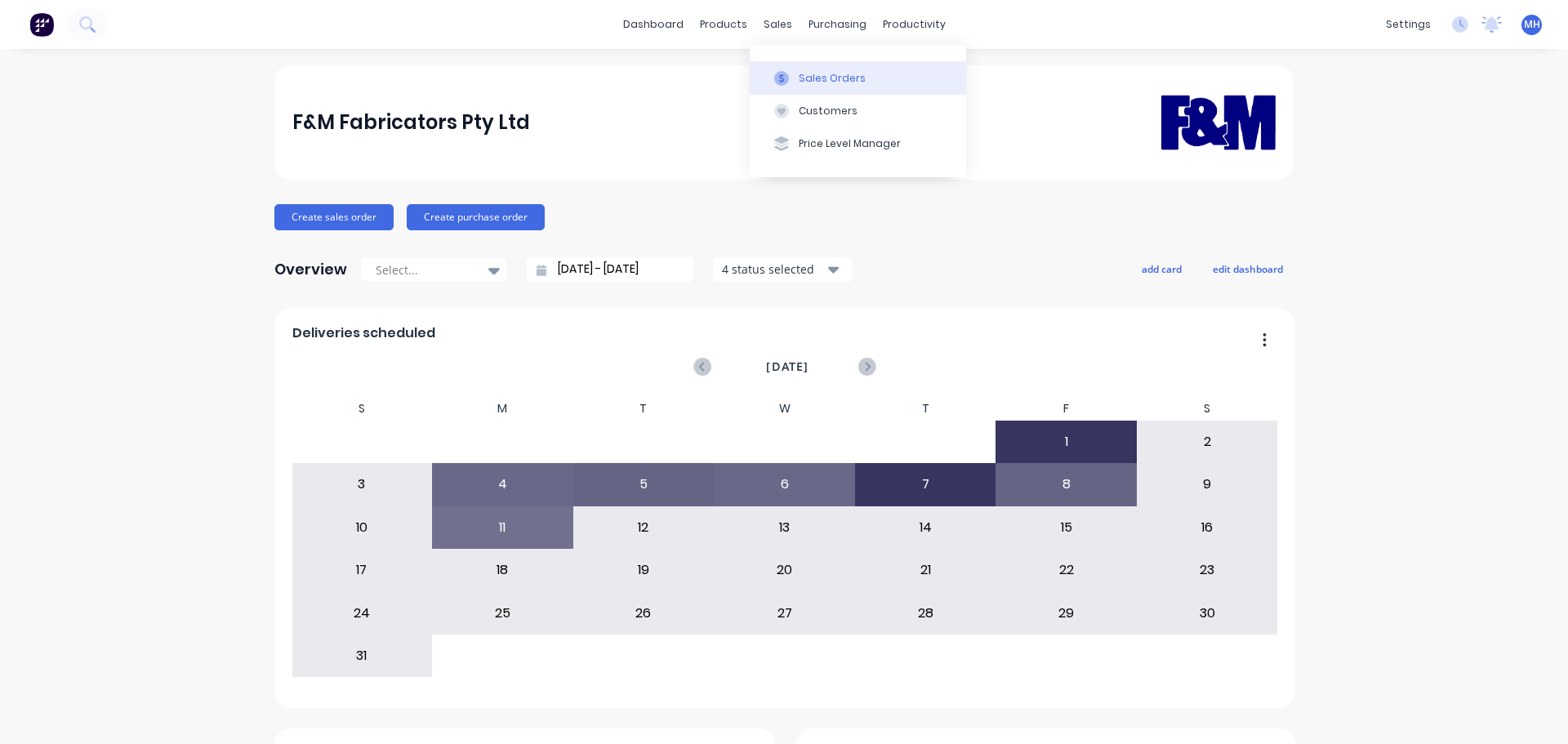
click at [799, 77] on div "Sales Orders" at bounding box center [831, 79] width 67 height 14
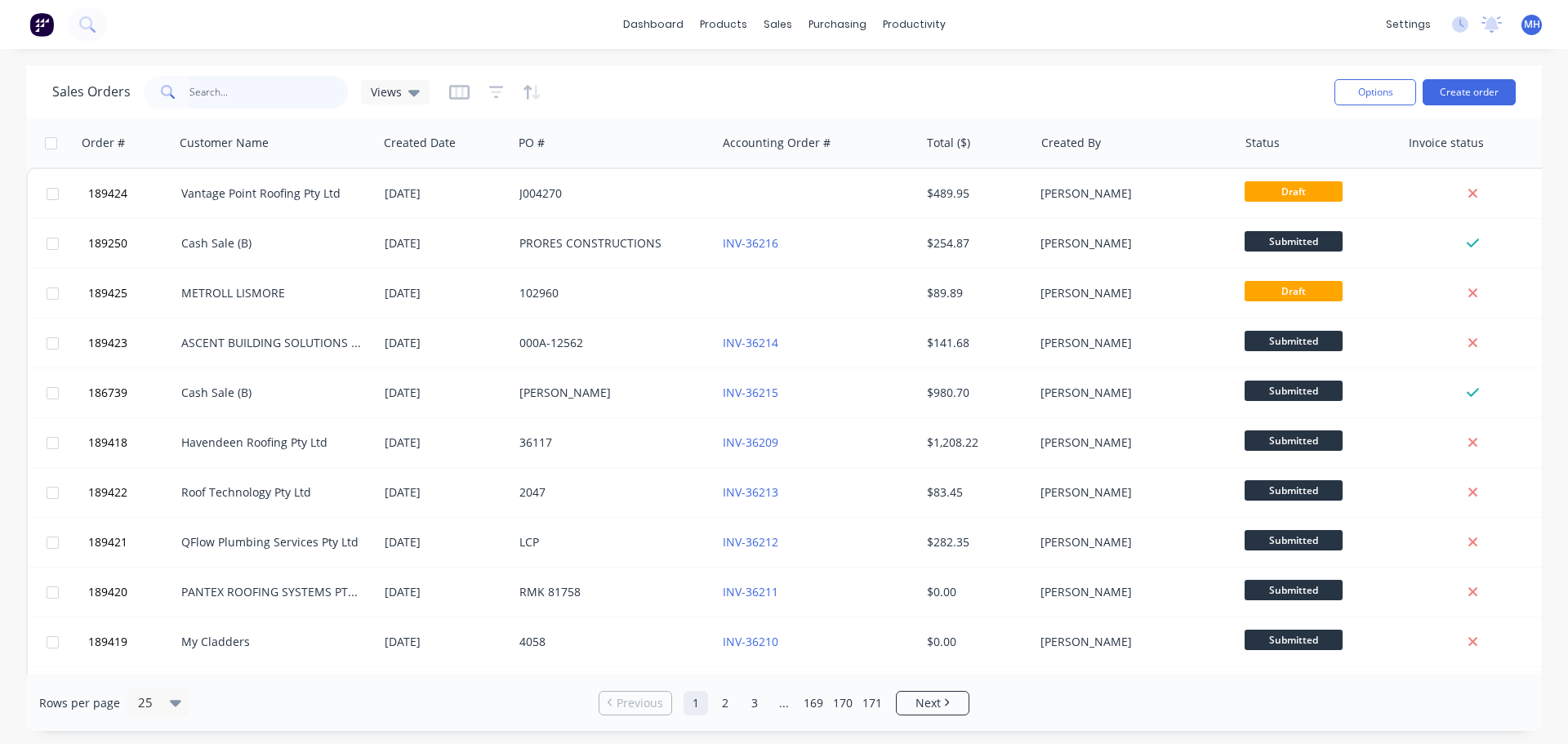
click at [312, 85] on input "text" at bounding box center [269, 92] width 159 height 33
click at [693, 83] on div "Sales Orders Views" at bounding box center [687, 91] width 1269 height 40
click at [865, 71] on button "Sales Orders" at bounding box center [863, 78] width 216 height 33
click at [1493, 93] on button "Create order" at bounding box center [1469, 92] width 93 height 26
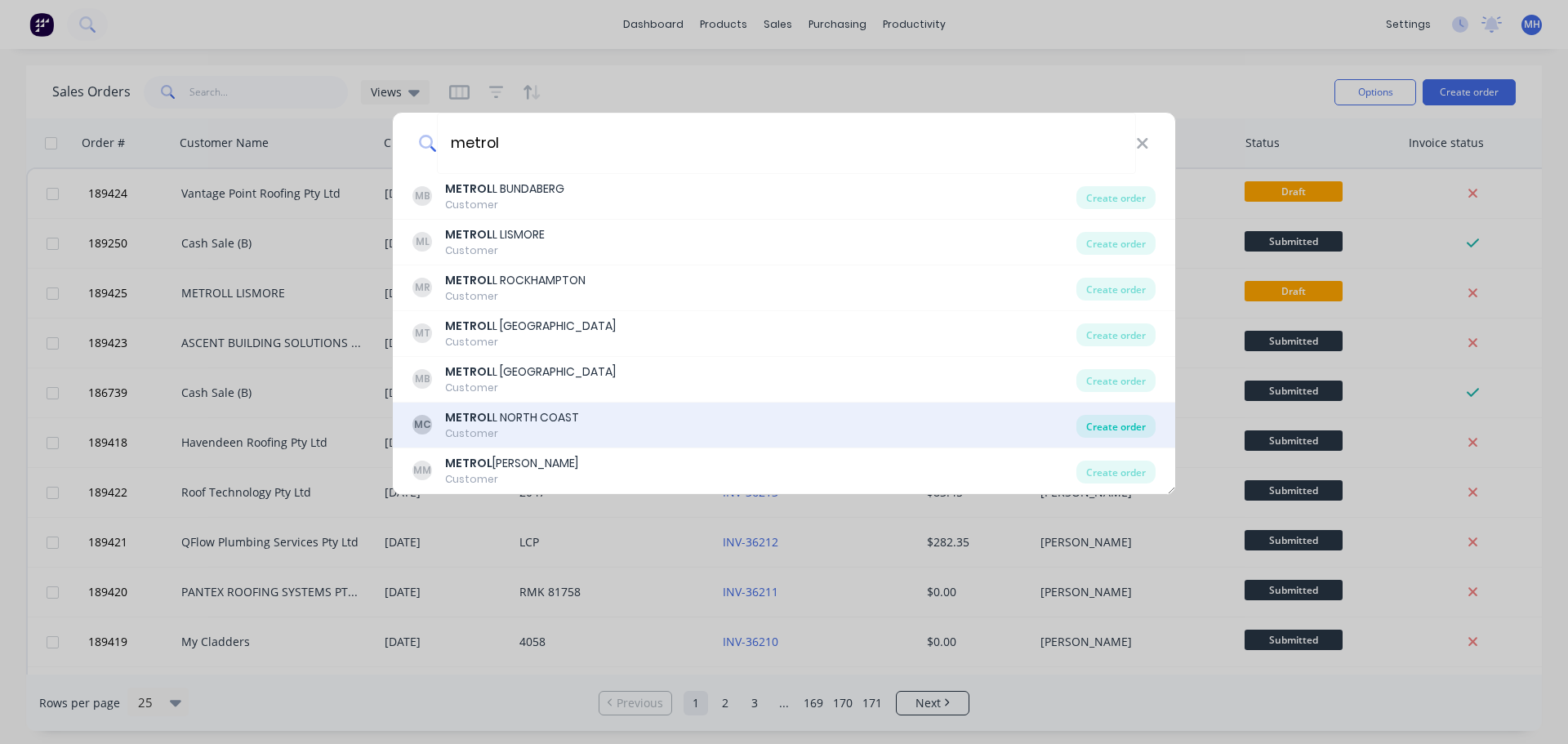
type input "metrol"
click at [1112, 425] on div "Create order" at bounding box center [1115, 426] width 79 height 23
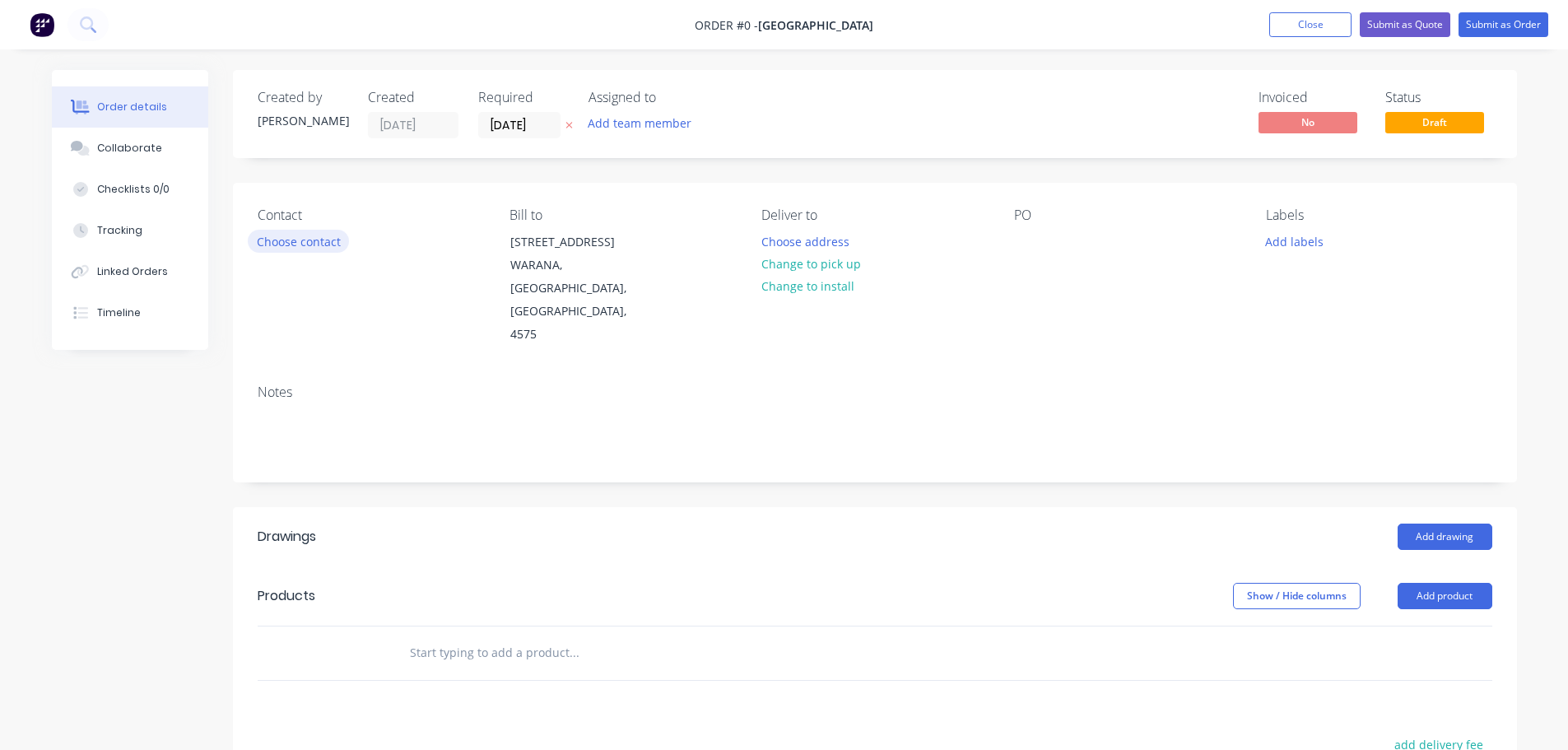
click at [332, 239] on button "Choose contact" at bounding box center [298, 240] width 101 height 23
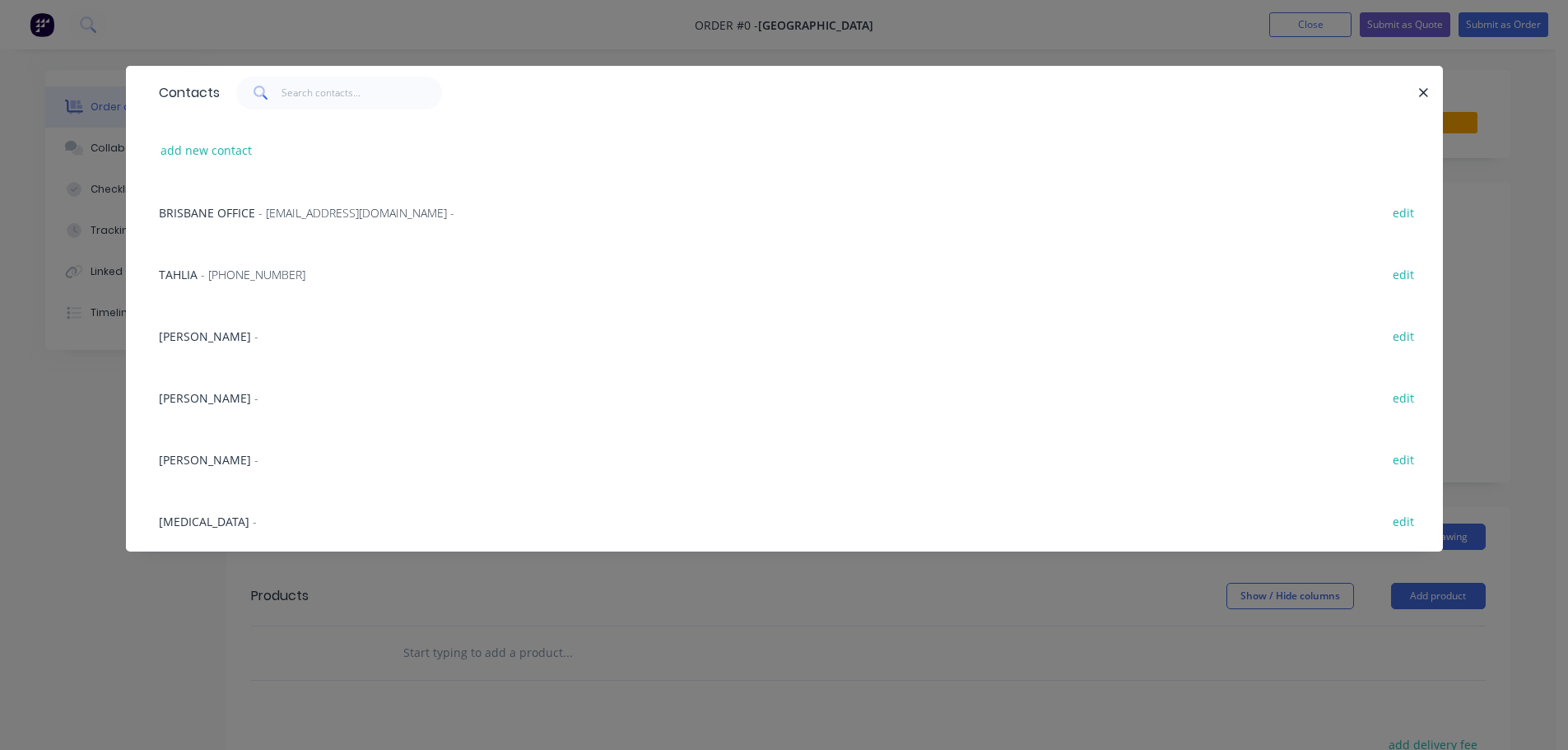
click at [8, 376] on div "Contacts add new contact BRISBANE OFFICE - accountspayable@metrollqld.com.au - …" at bounding box center [784, 375] width 1568 height 750
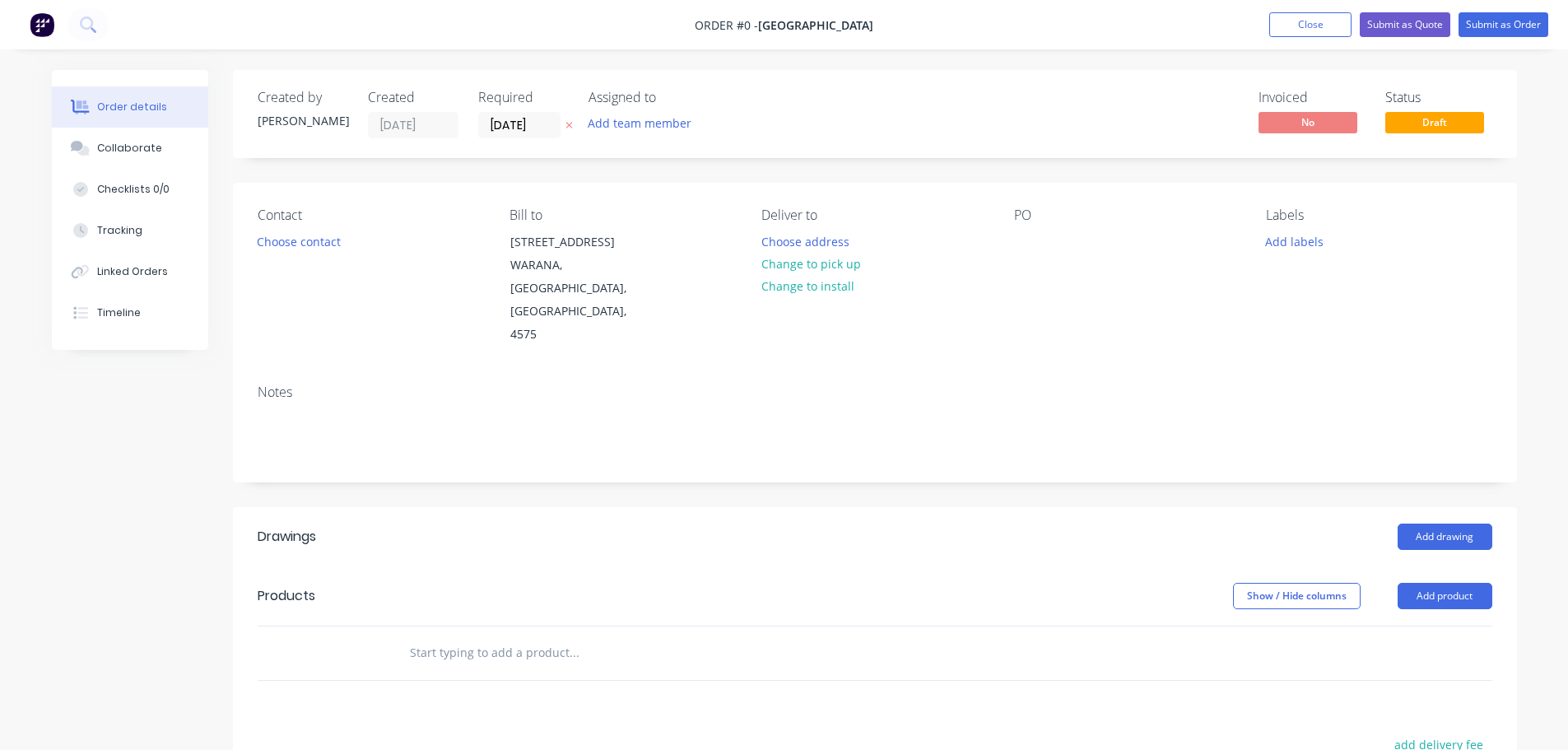
click at [572, 123] on button at bounding box center [569, 125] width 17 height 19
drag, startPoint x: 996, startPoint y: 239, endPoint x: 1011, endPoint y: 241, distance: 15.1
click at [996, 240] on div "Contact Choose contact Bill to 10 Bearing Avenue WARANA, Queensland, Australia,…" at bounding box center [875, 276] width 1284 height 188
click at [1017, 241] on div at bounding box center [1026, 241] width 26 height 24
click at [911, 174] on div "Created by Michael Created 11/08/25 Required Assigned to Add team member Invoic…" at bounding box center [875, 573] width 1284 height 1006
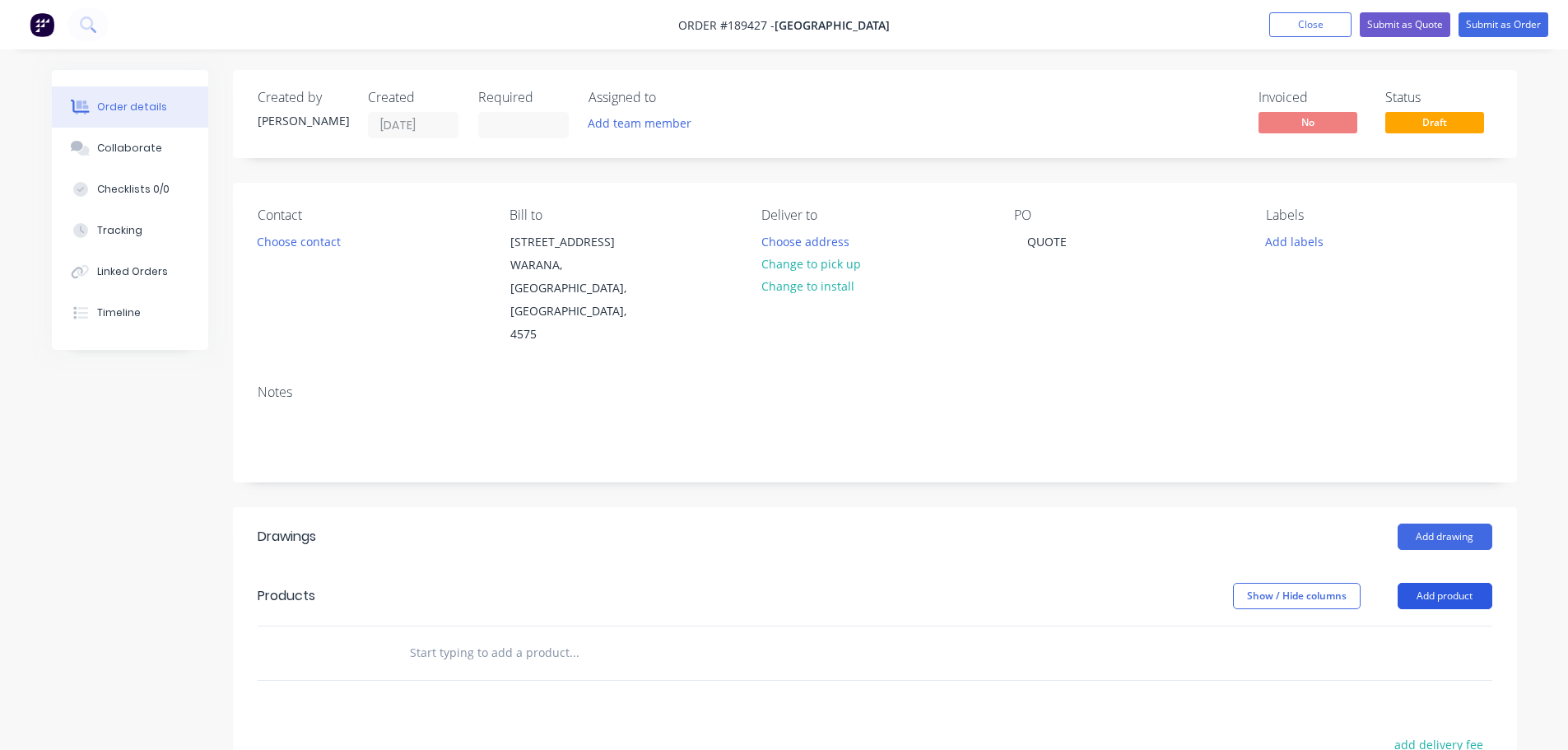
click at [1426, 583] on button "Add product" at bounding box center [1445, 595] width 95 height 26
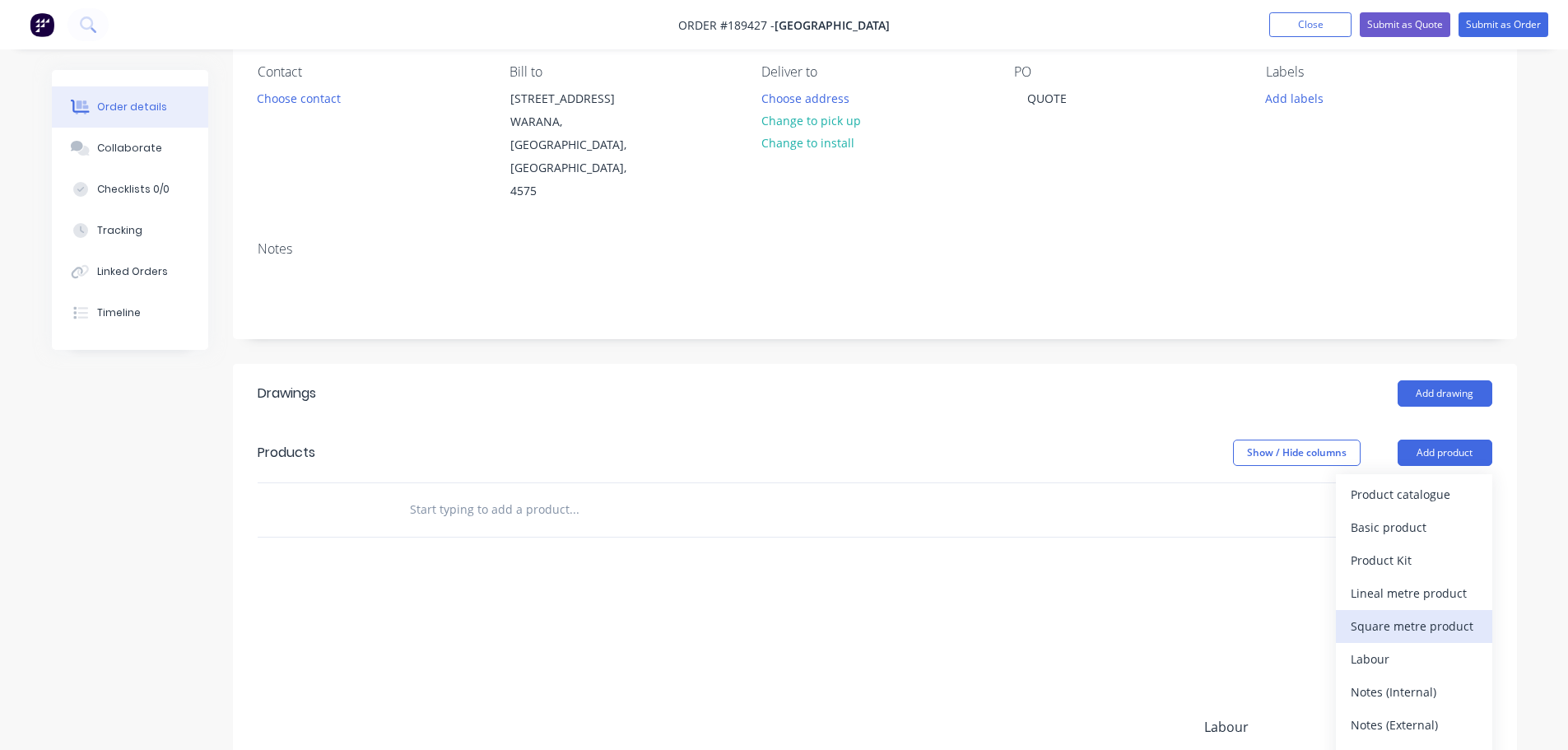
scroll to position [165, 0]
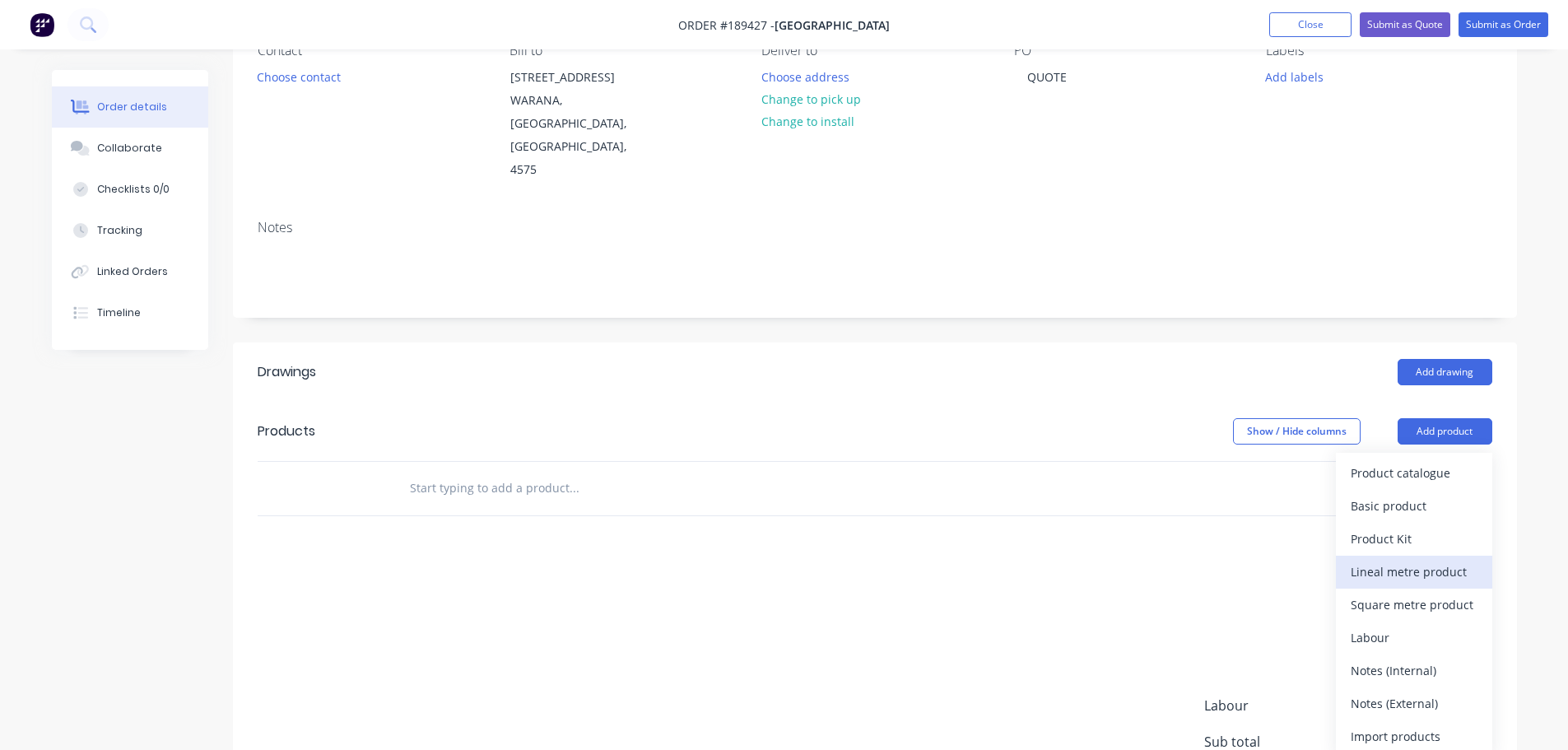
click at [1401, 560] on div "Lineal metre product" at bounding box center [1413, 572] width 127 height 24
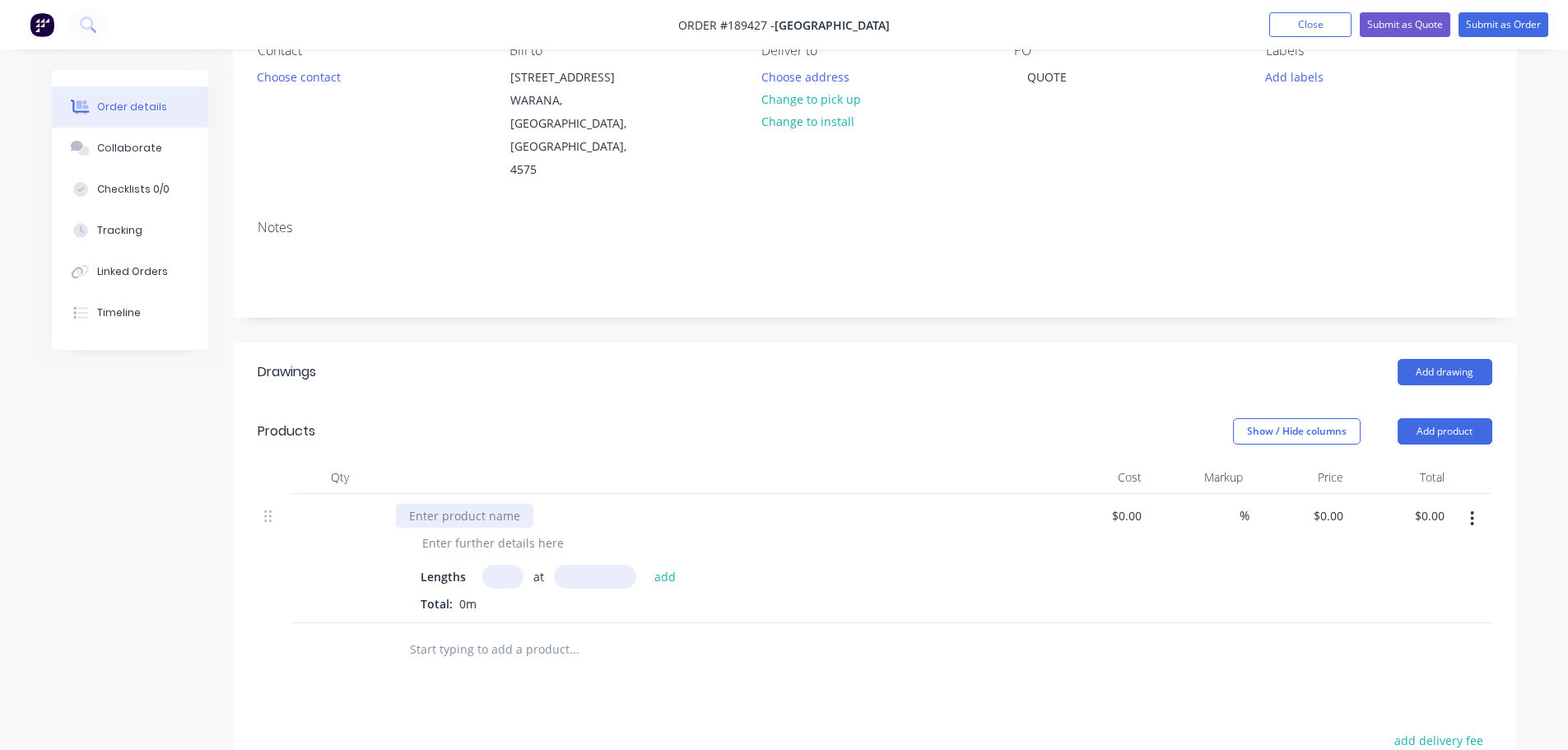
click at [396, 504] on div at bounding box center [464, 516] width 138 height 24
click at [1433, 410] on header "Products Show / Hide columns Add product" at bounding box center [875, 431] width 1284 height 59
click at [1437, 418] on button "Add product" at bounding box center [1445, 430] width 95 height 26
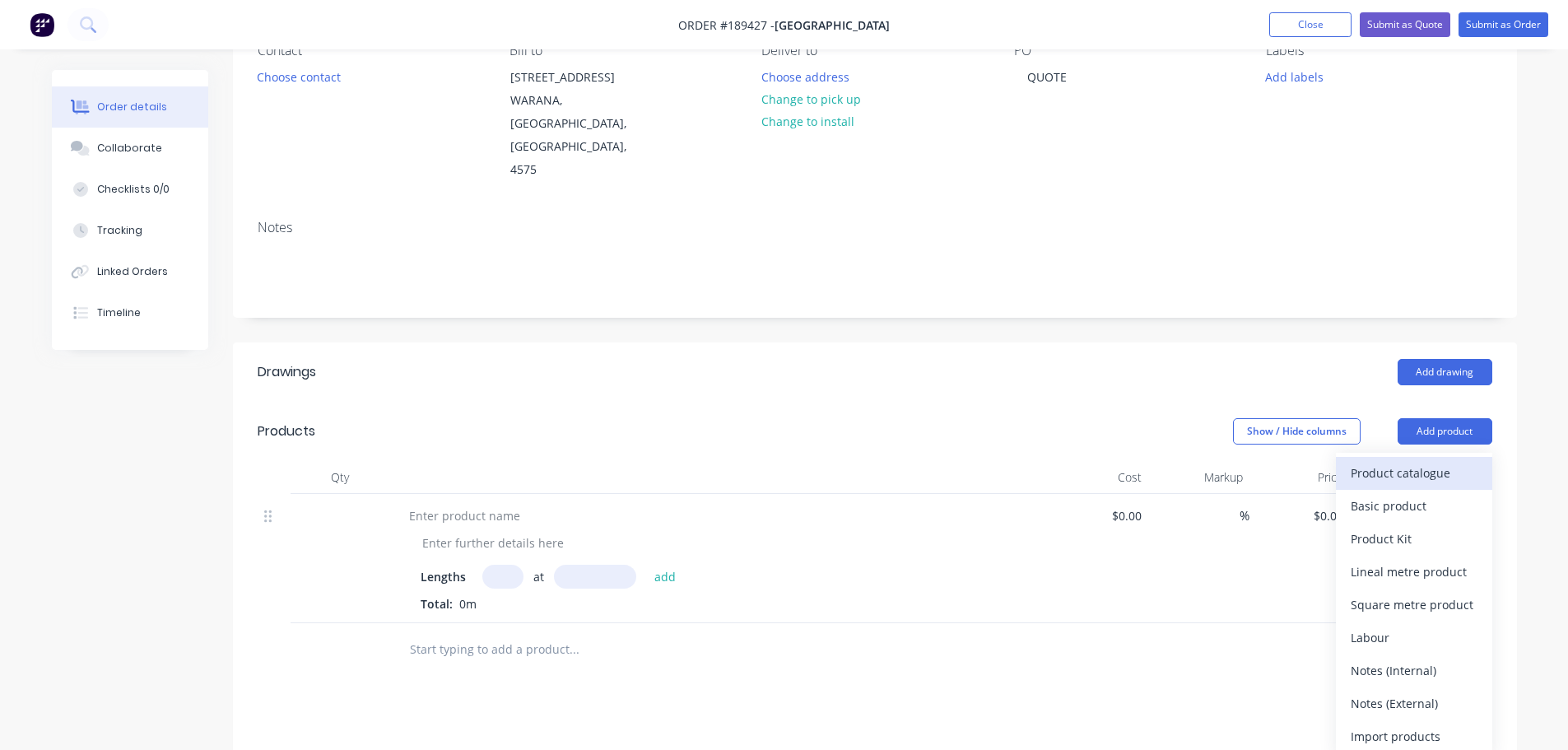
click at [1428, 461] on div "Product catalogue" at bounding box center [1413, 473] width 127 height 24
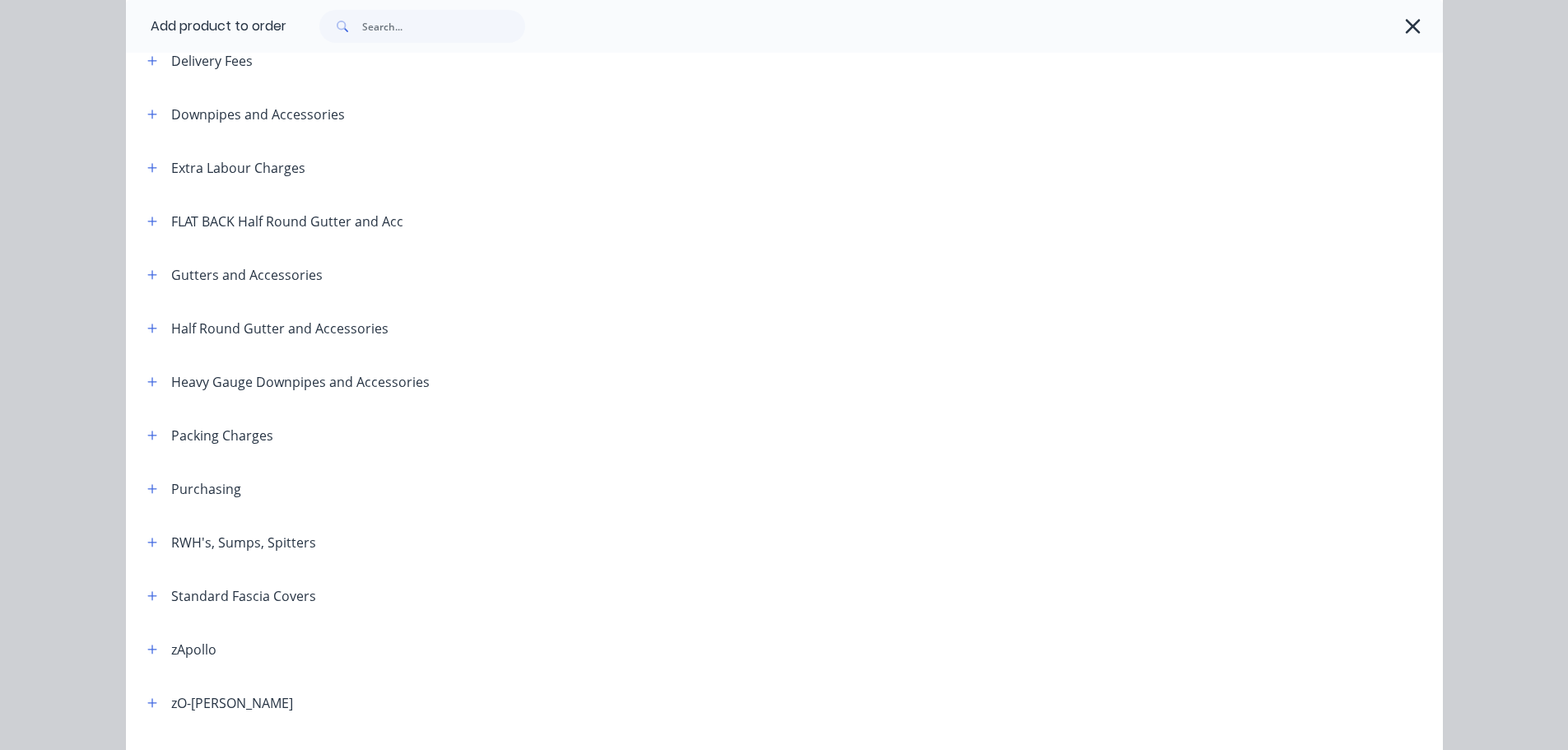
scroll to position [573, 0]
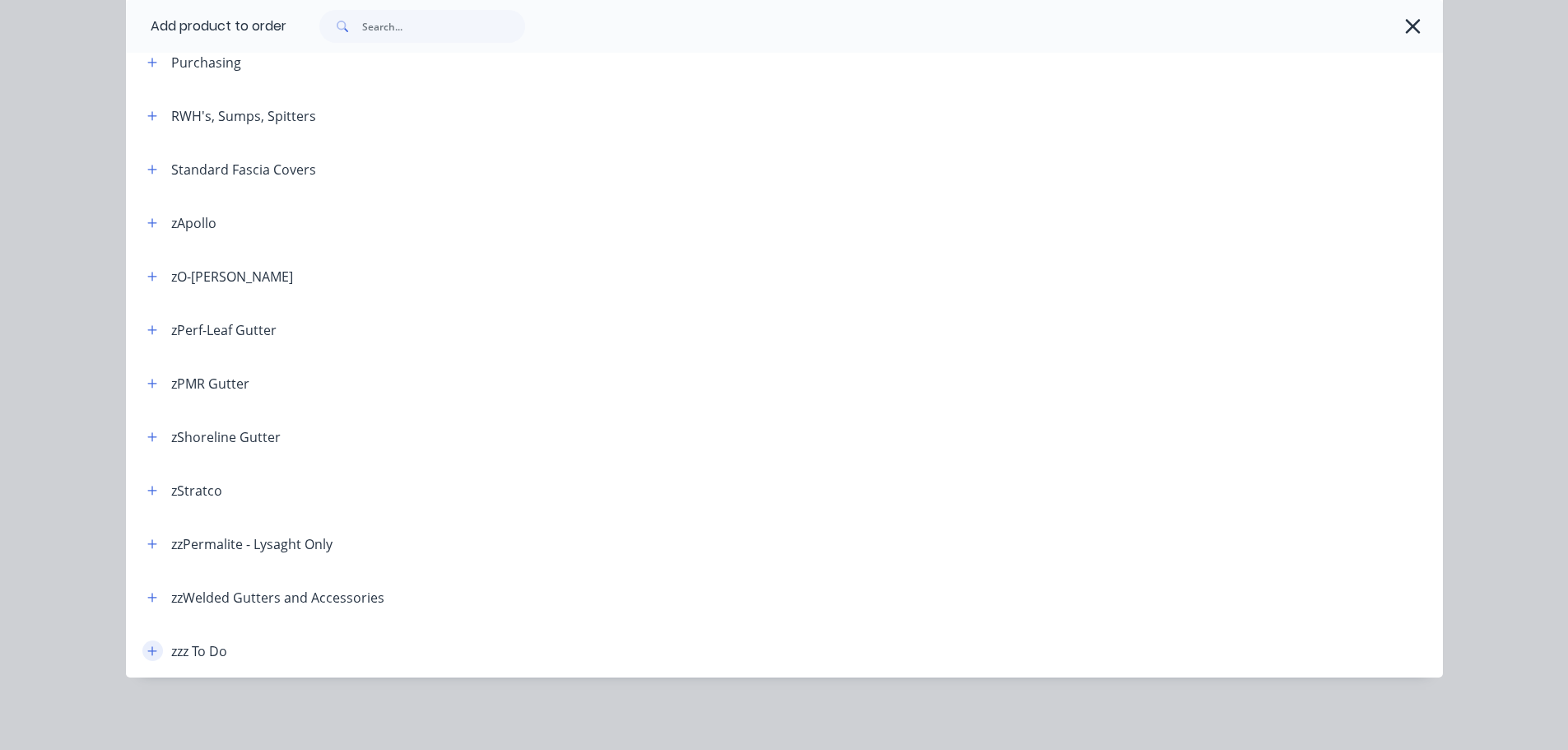
click at [149, 648] on icon "button" at bounding box center [152, 651] width 10 height 12
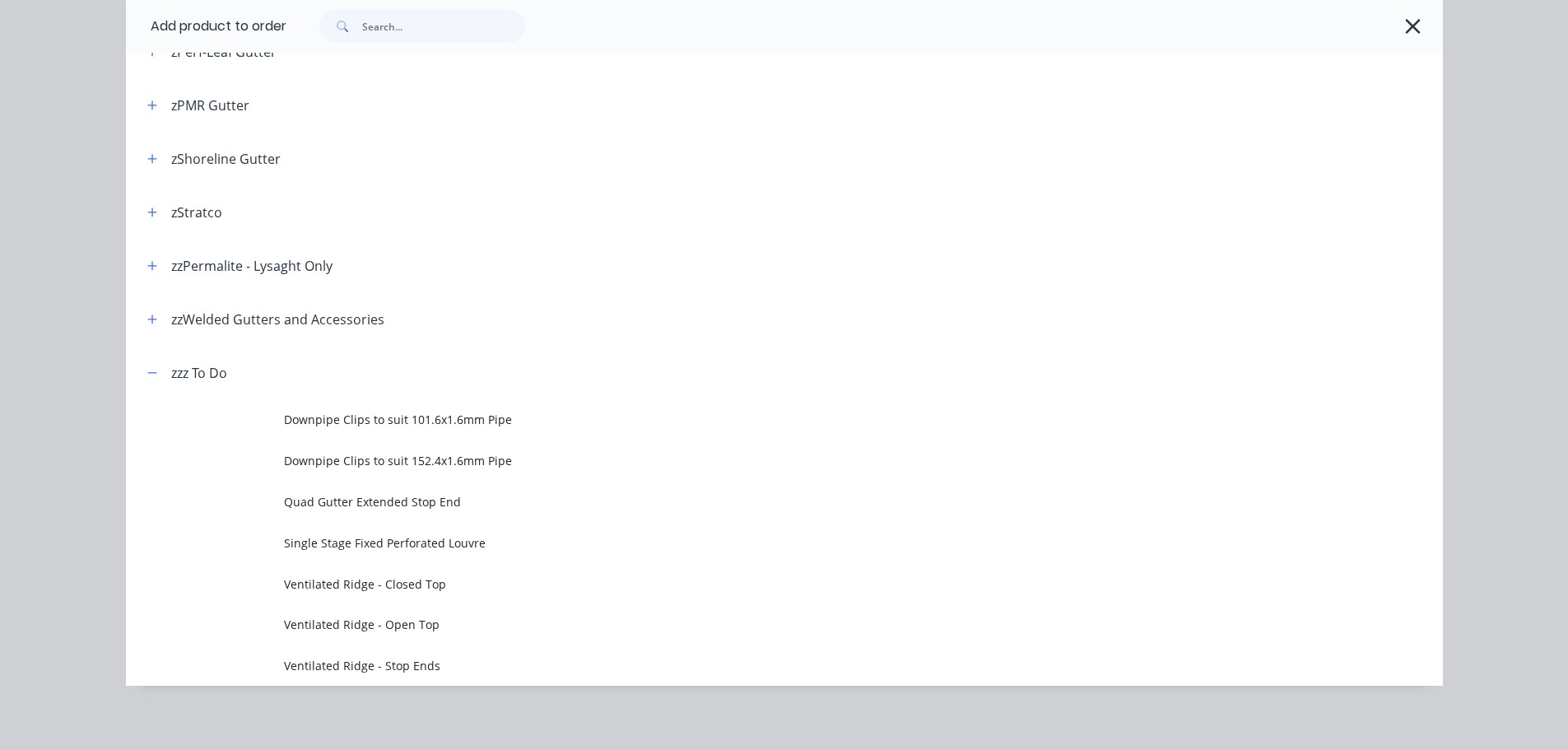
scroll to position [860, 0]
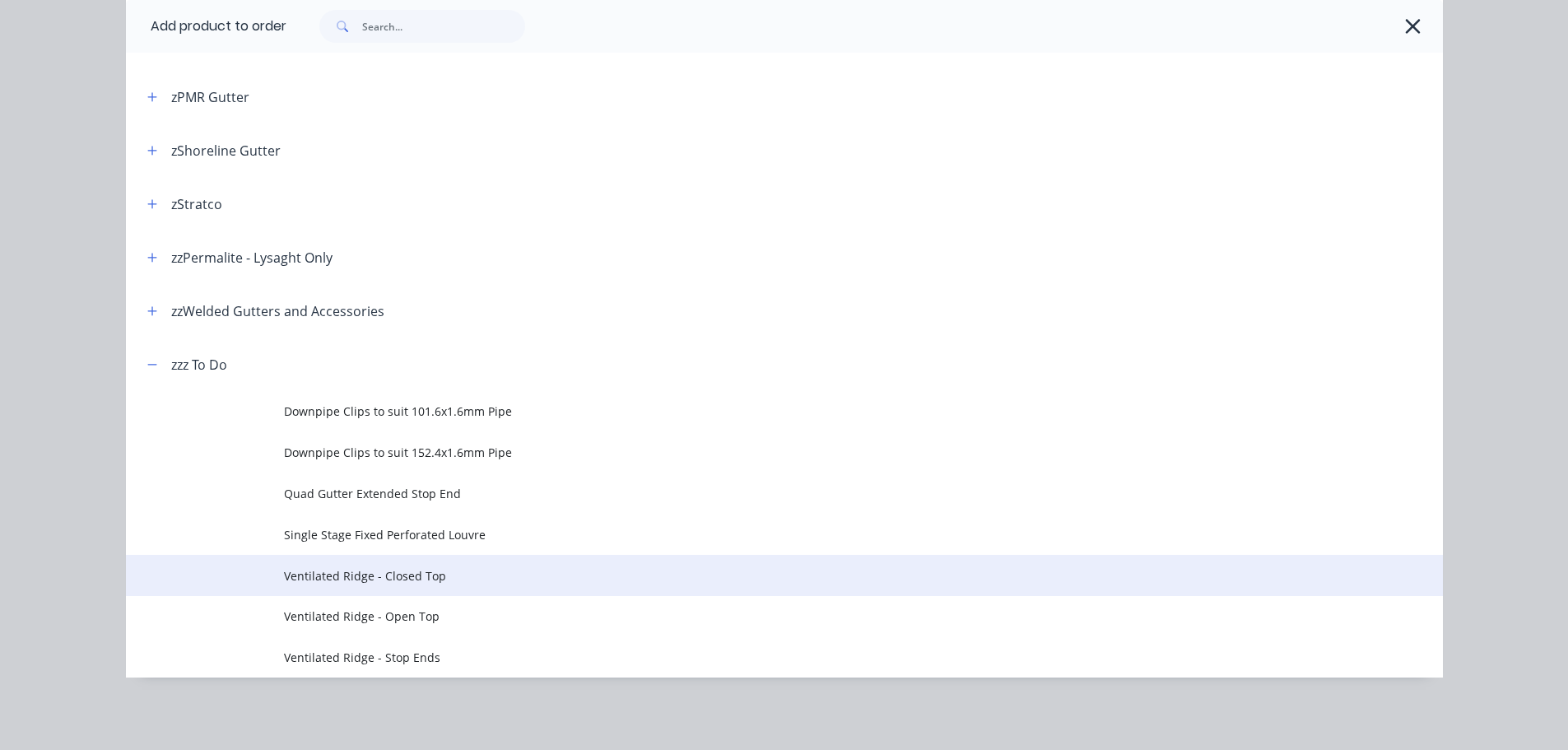
click at [336, 584] on td "Ventilated Ridge - Closed Top" at bounding box center [862, 575] width 1158 height 41
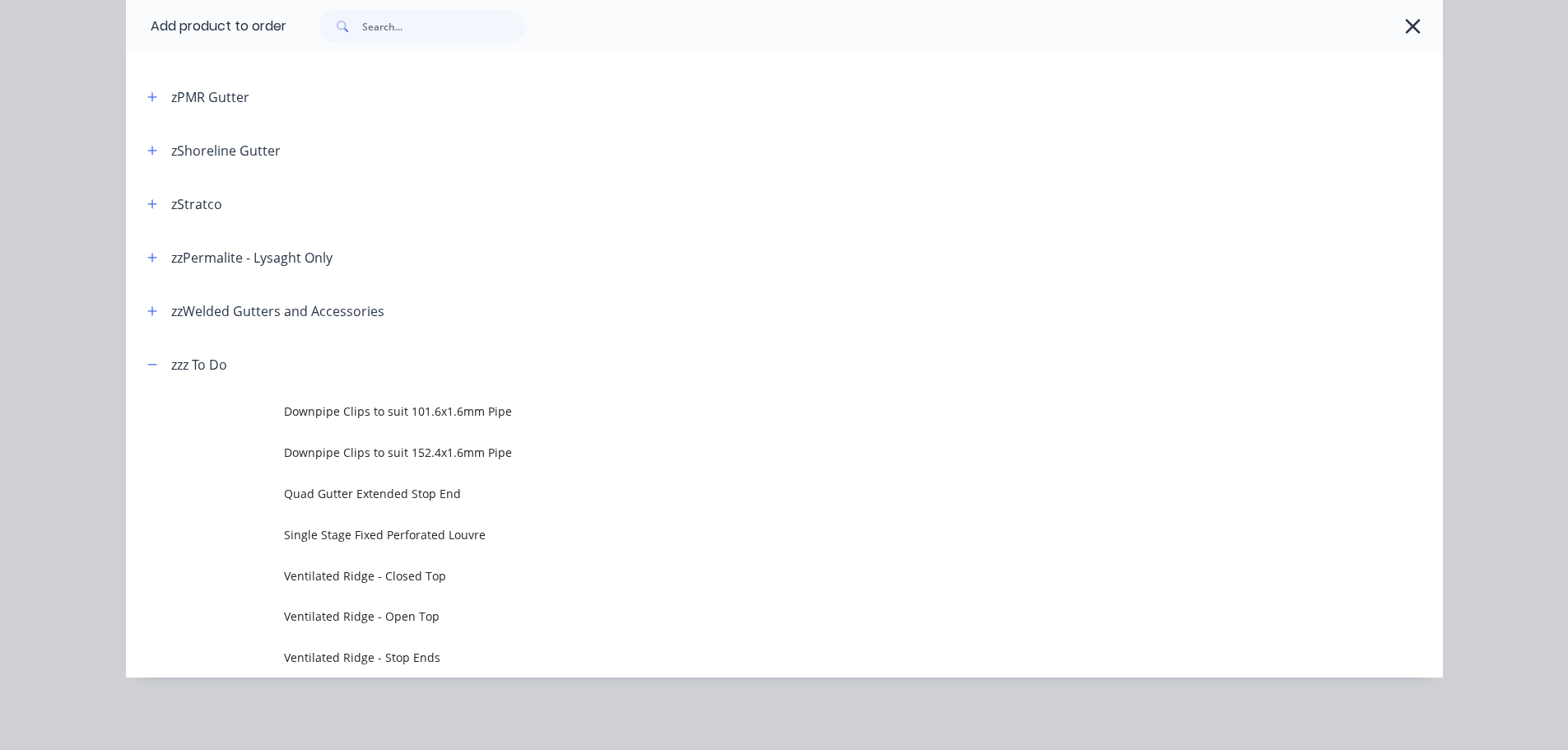
scroll to position [0, 0]
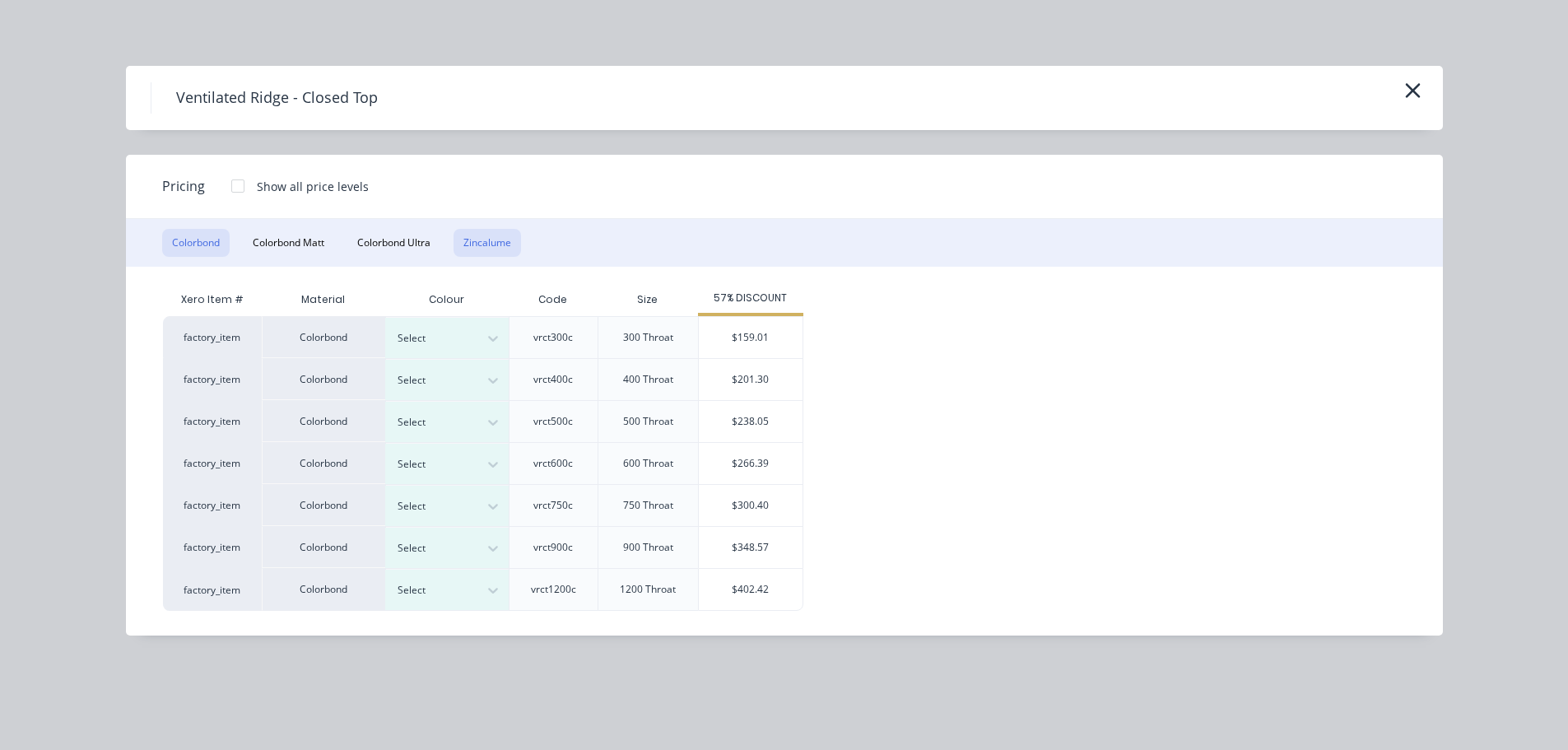
click at [494, 250] on button "Zincalume" at bounding box center [487, 242] width 68 height 28
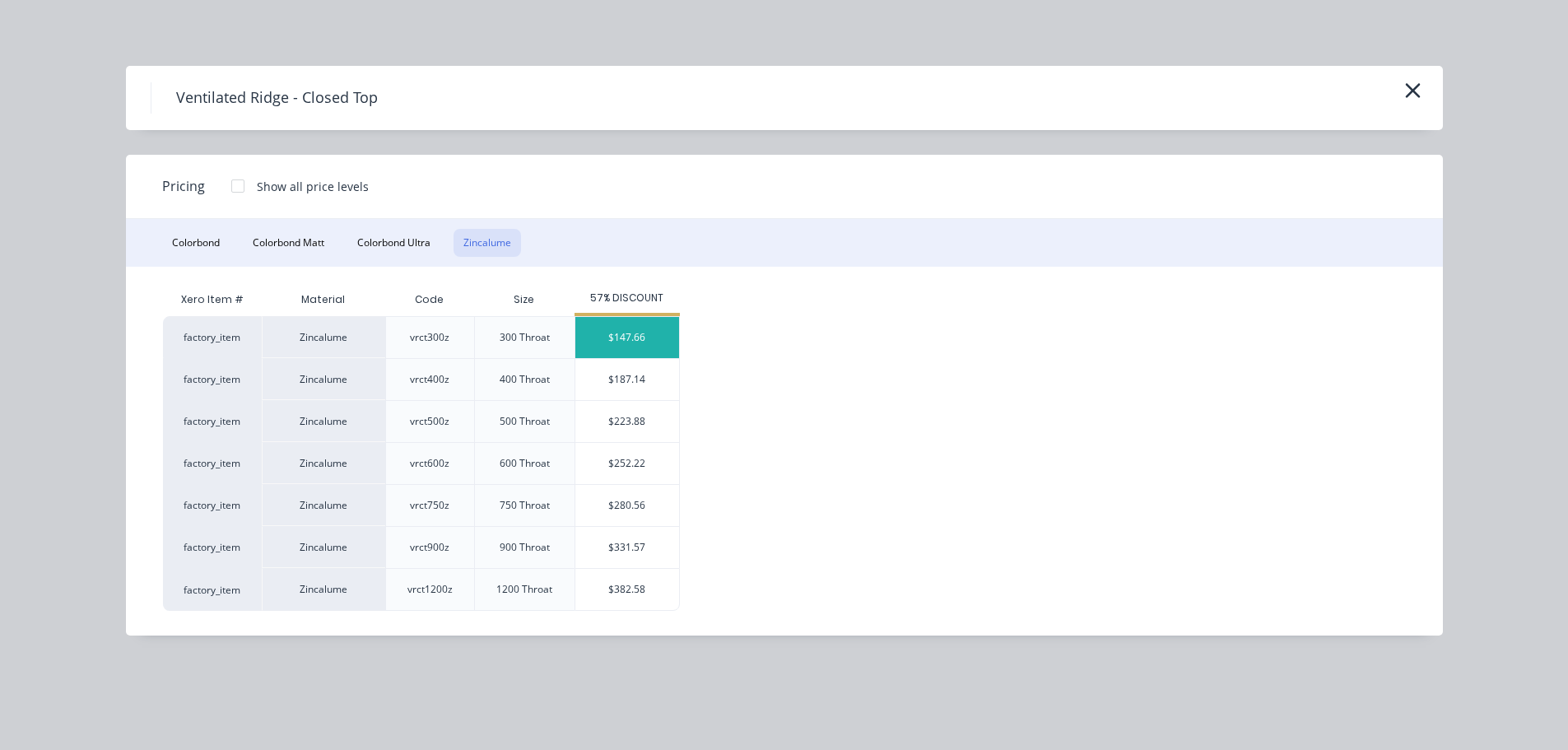
click at [606, 331] on div "$147.66" at bounding box center [626, 338] width 104 height 41
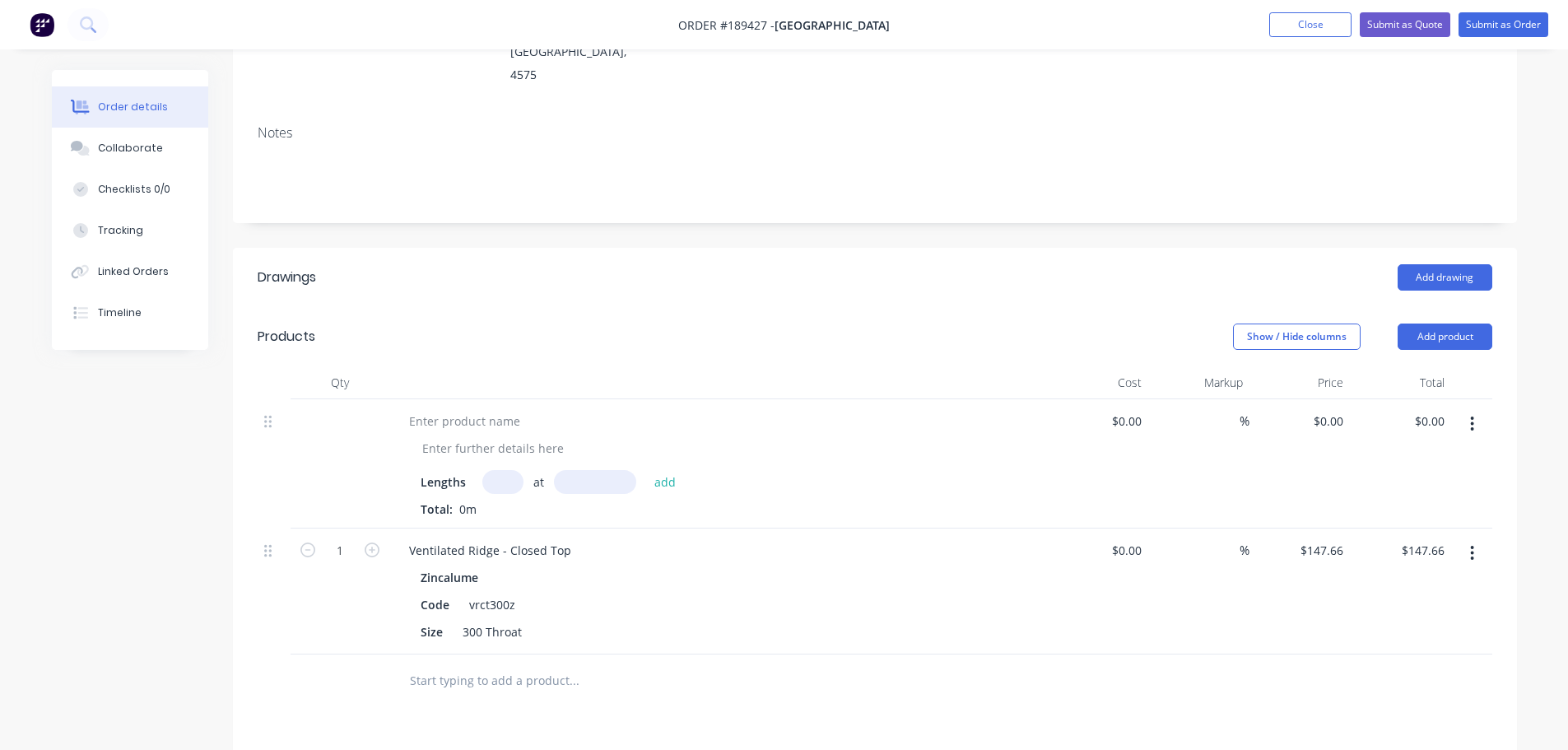
scroll to position [330, 0]
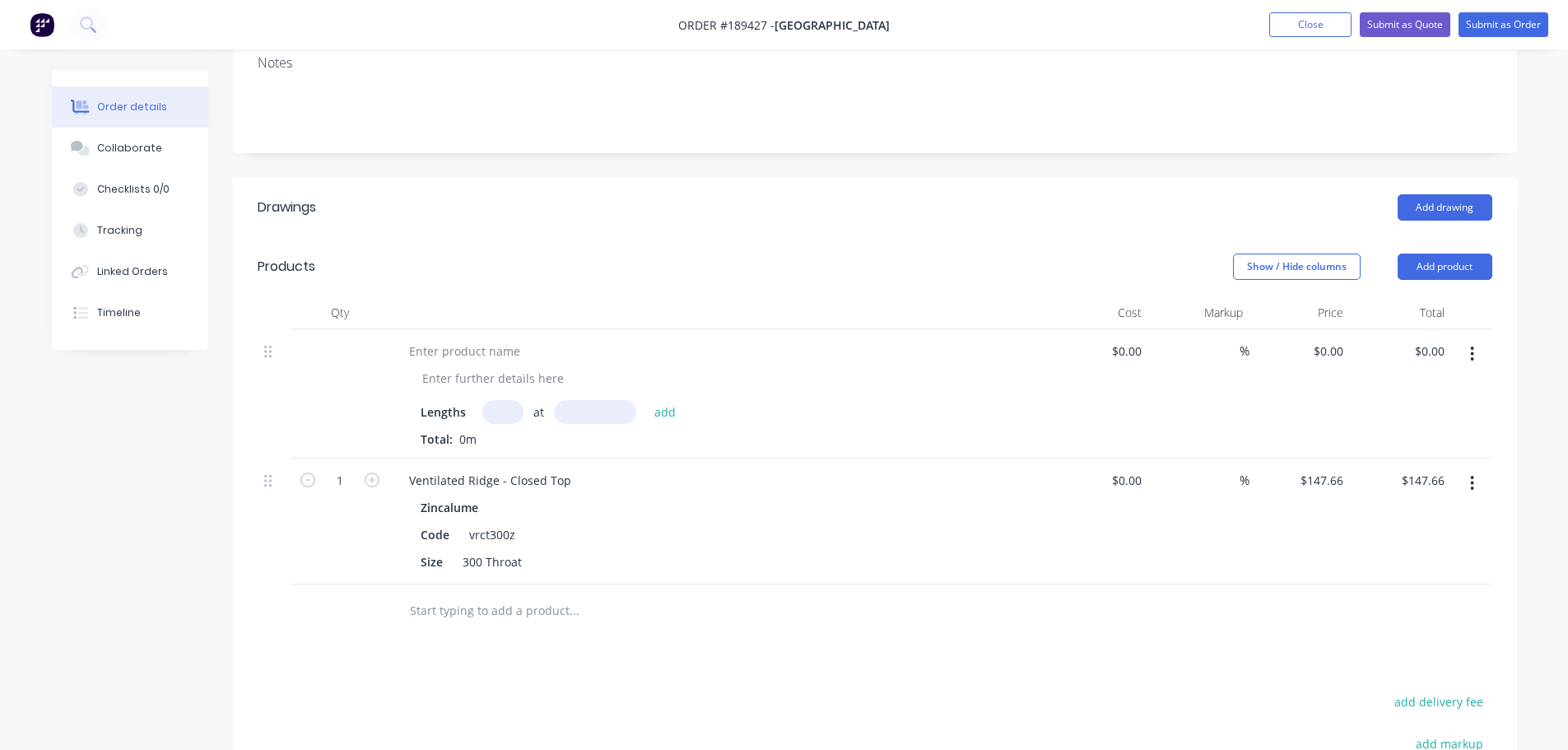
drag, startPoint x: 1481, startPoint y: 306, endPoint x: 1475, endPoint y: 326, distance: 20.9
click at [1481, 339] on button "button" at bounding box center [1472, 354] width 39 height 30
click at [1411, 484] on div "Delete" at bounding box center [1413, 496] width 127 height 24
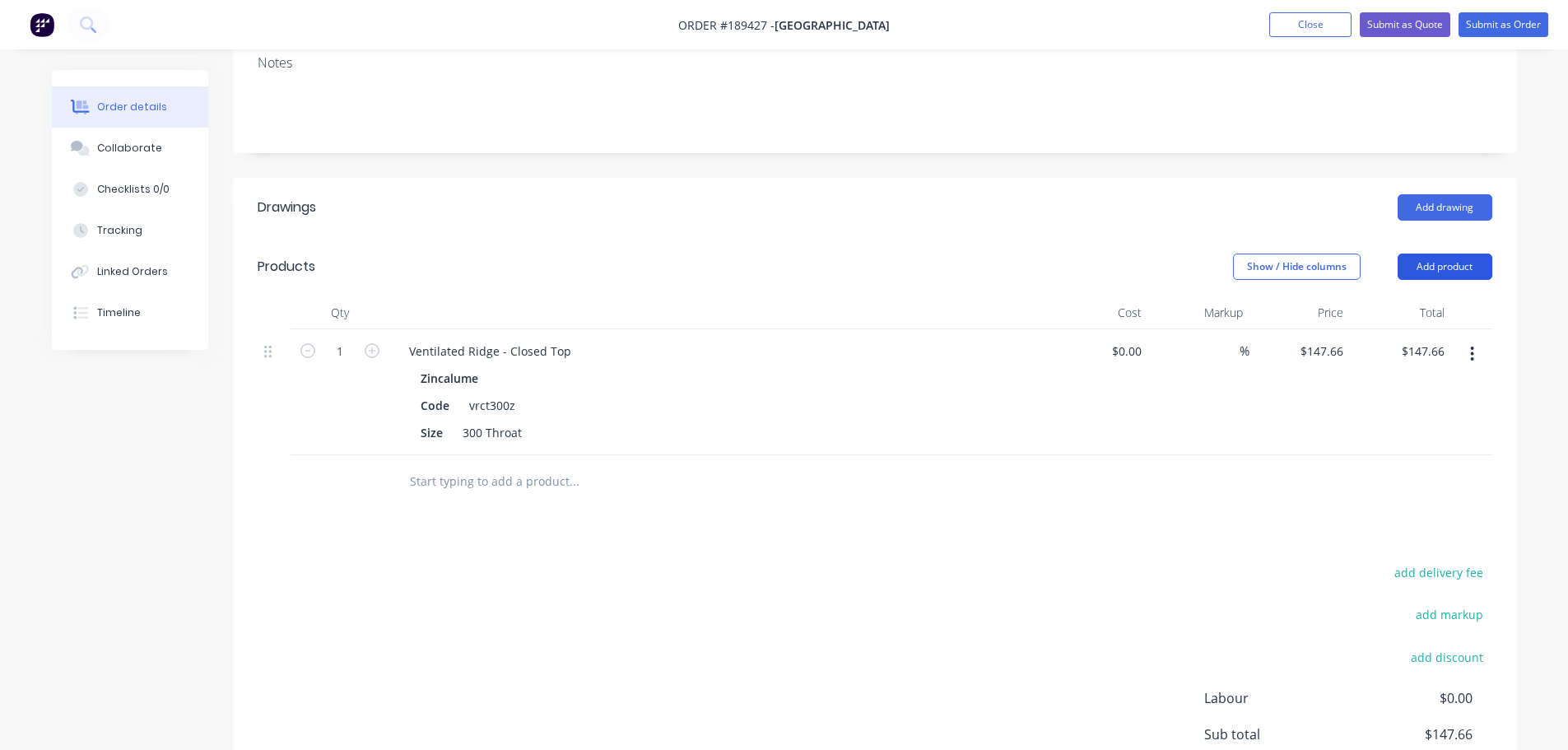
click at [1462, 254] on button "Add product" at bounding box center [1445, 267] width 95 height 26
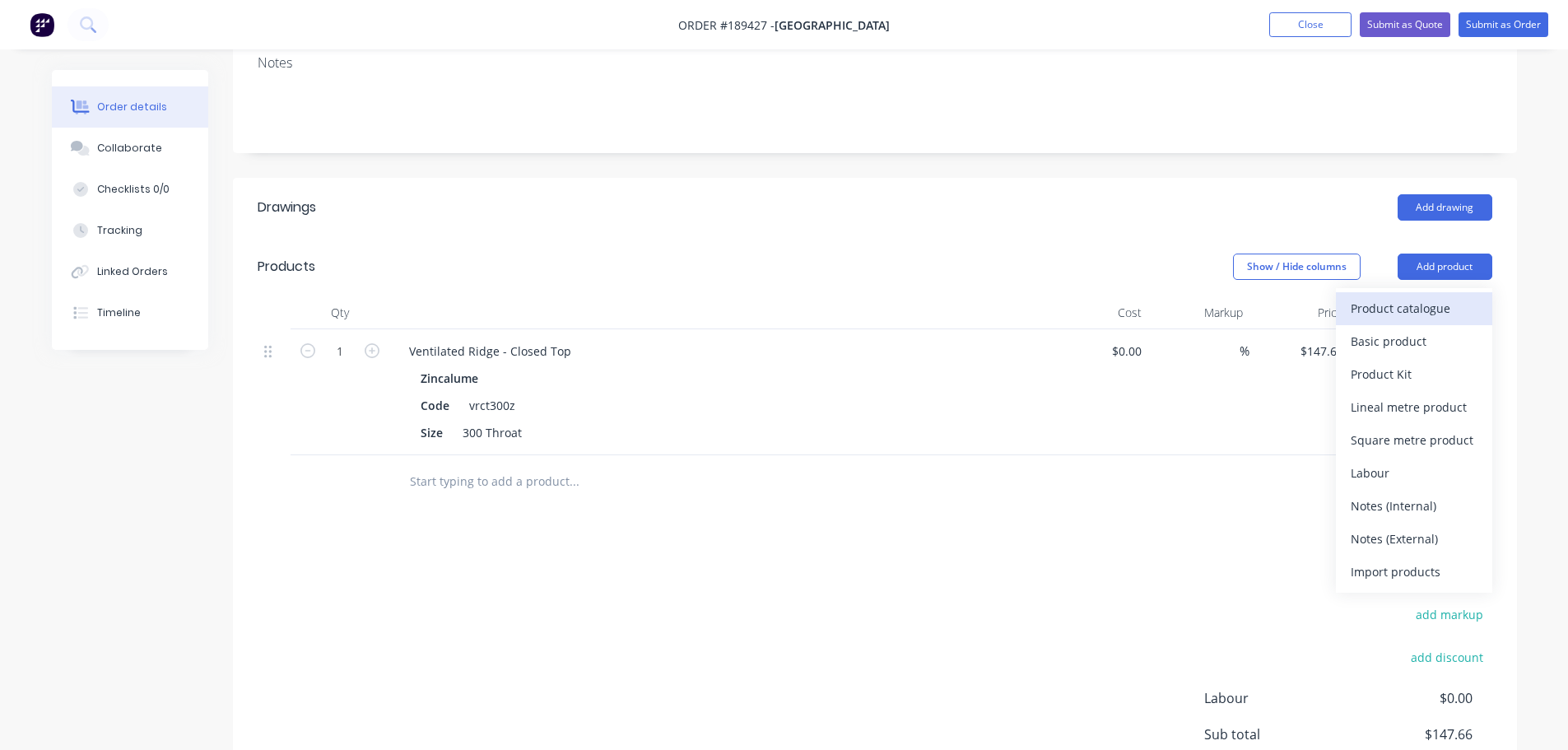
click at [1455, 296] on div "Product catalogue" at bounding box center [1413, 308] width 127 height 24
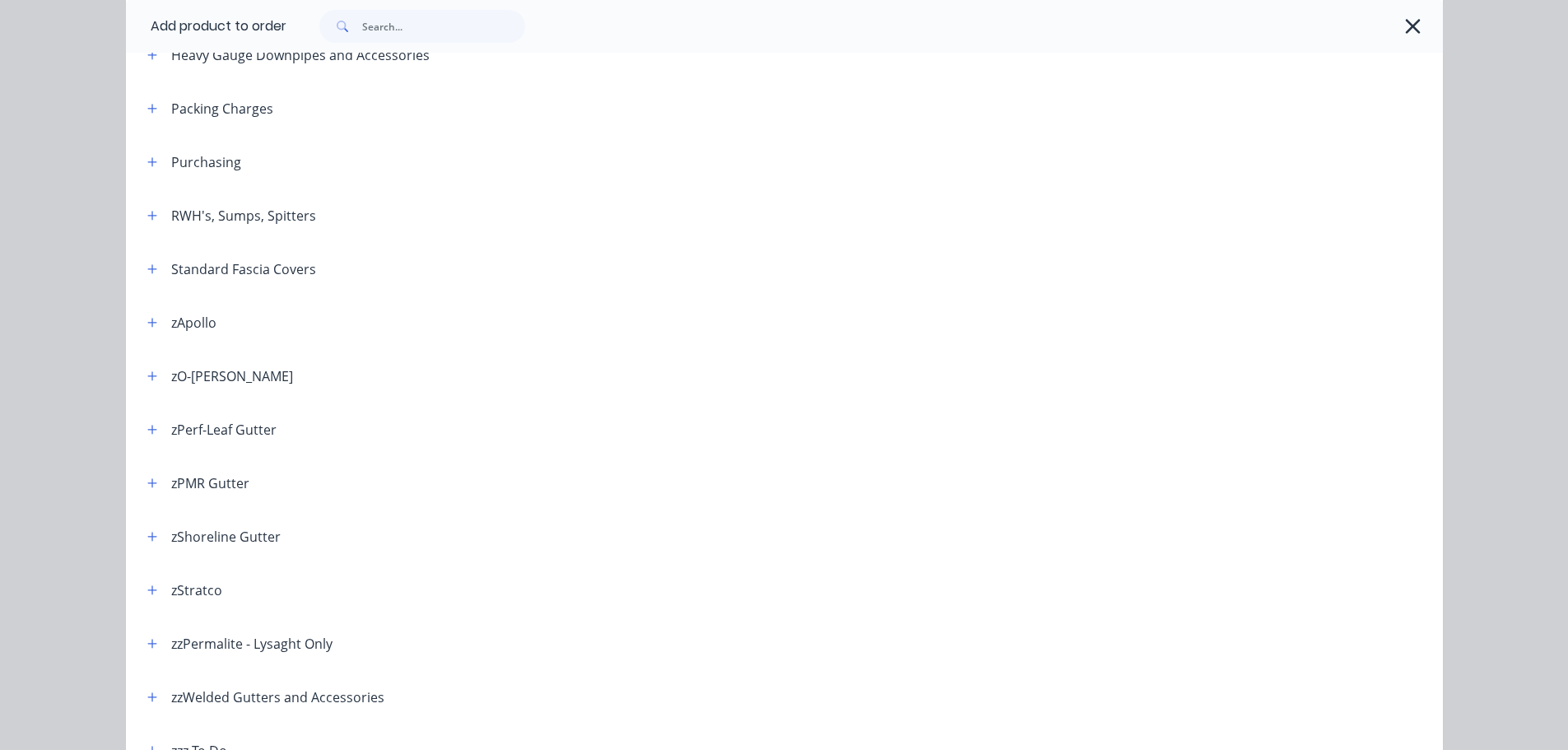
scroll to position [573, 0]
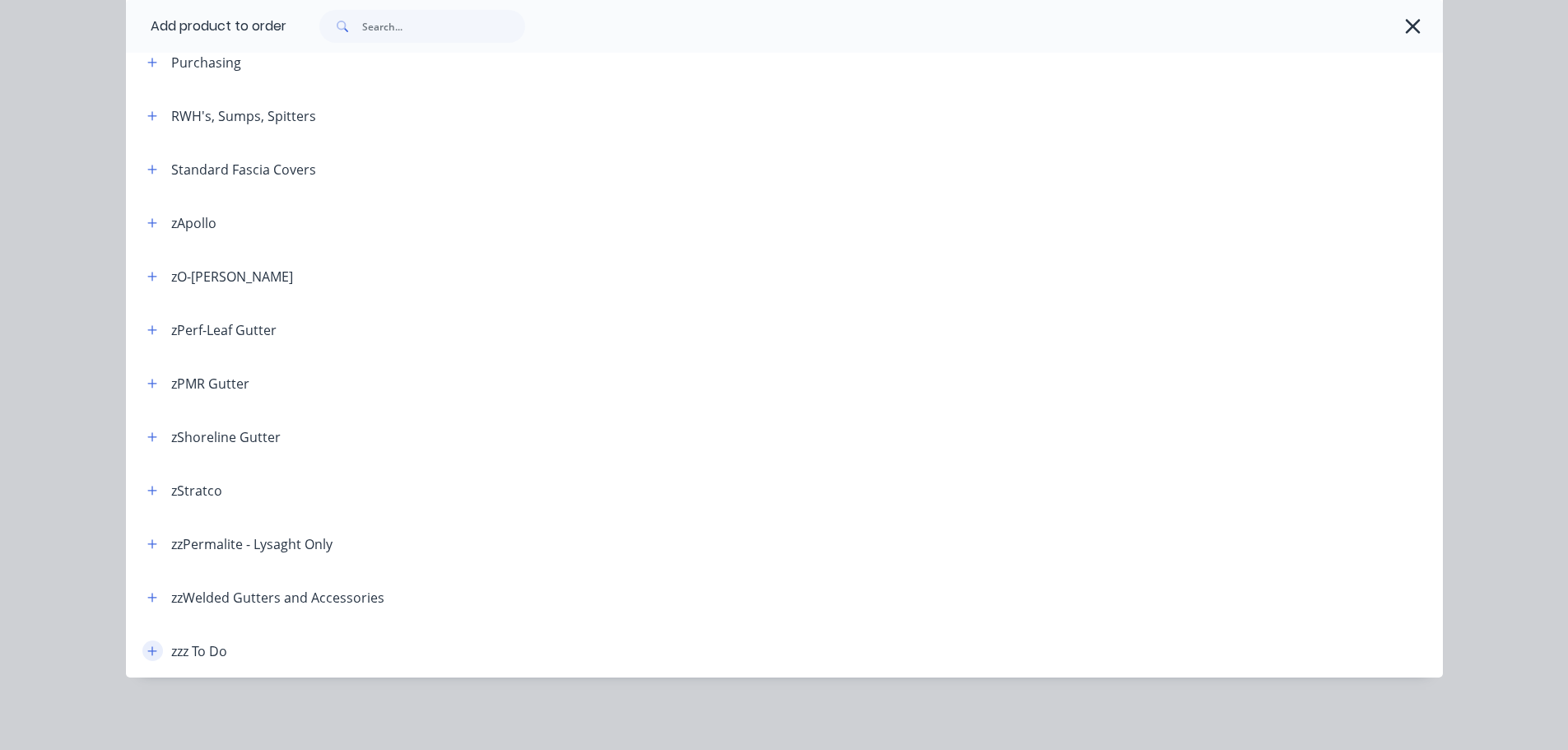
click at [148, 646] on icon "button" at bounding box center [152, 651] width 10 height 12
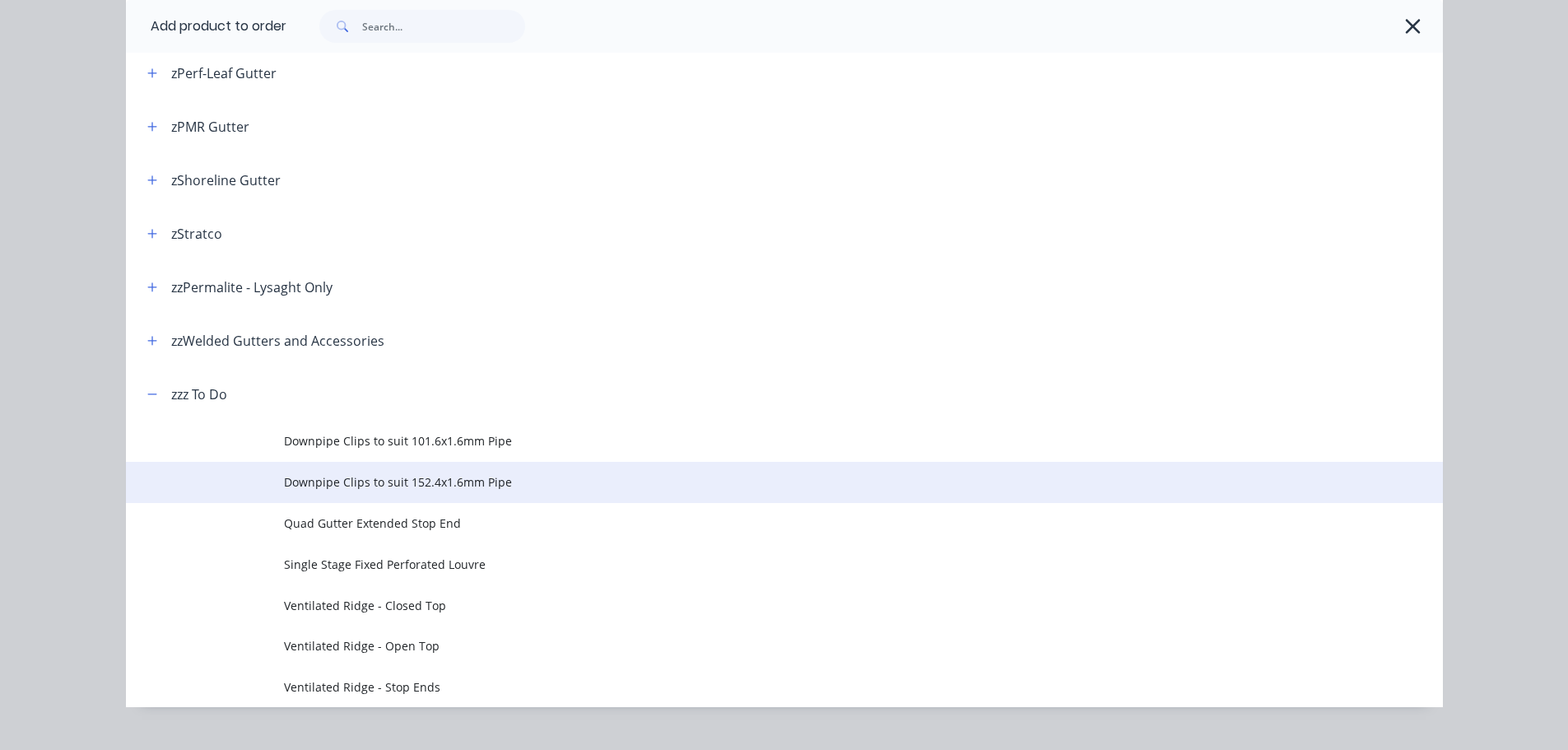
scroll to position [860, 0]
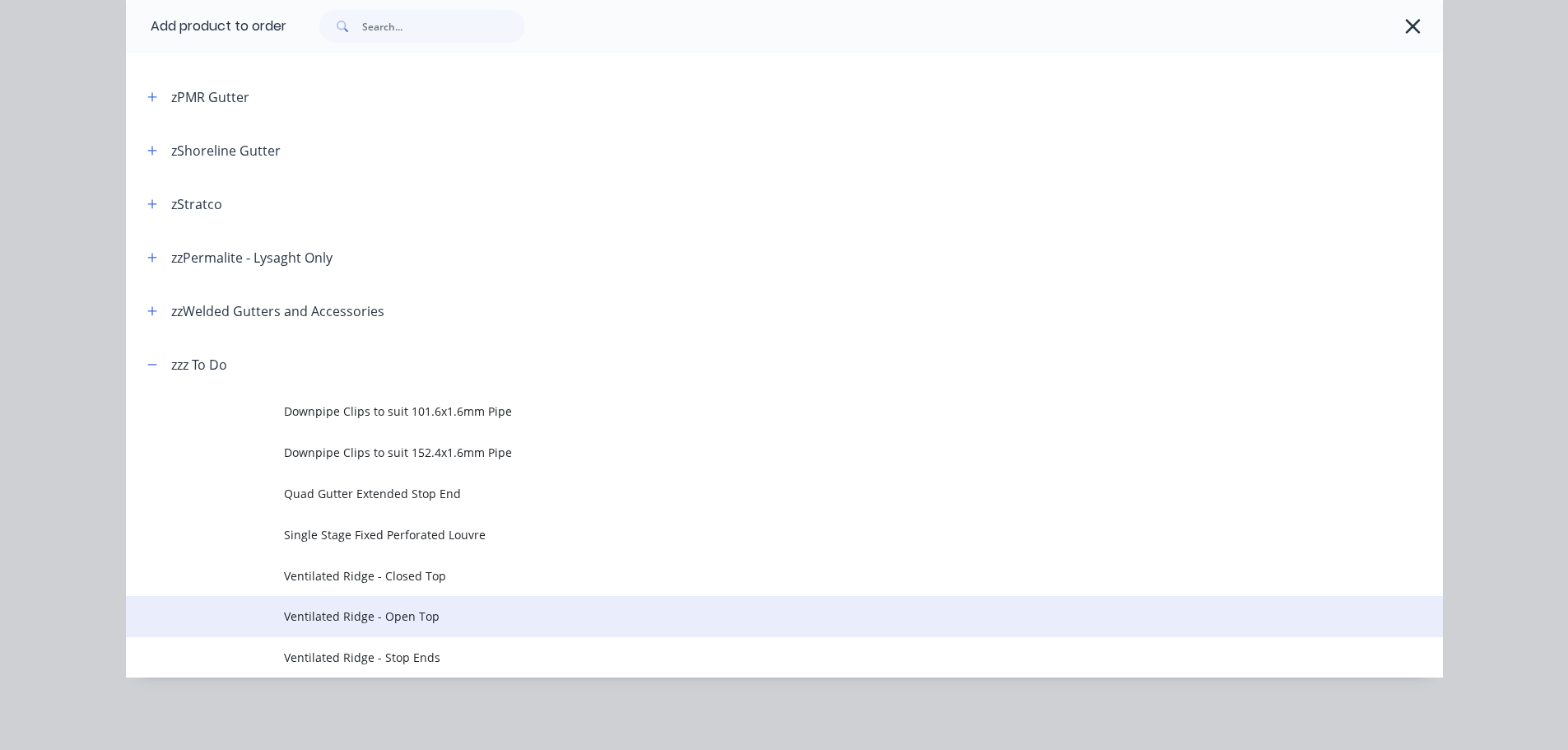
click at [341, 623] on span "Ventilated Ridge - Open Top" at bounding box center [747, 616] width 927 height 17
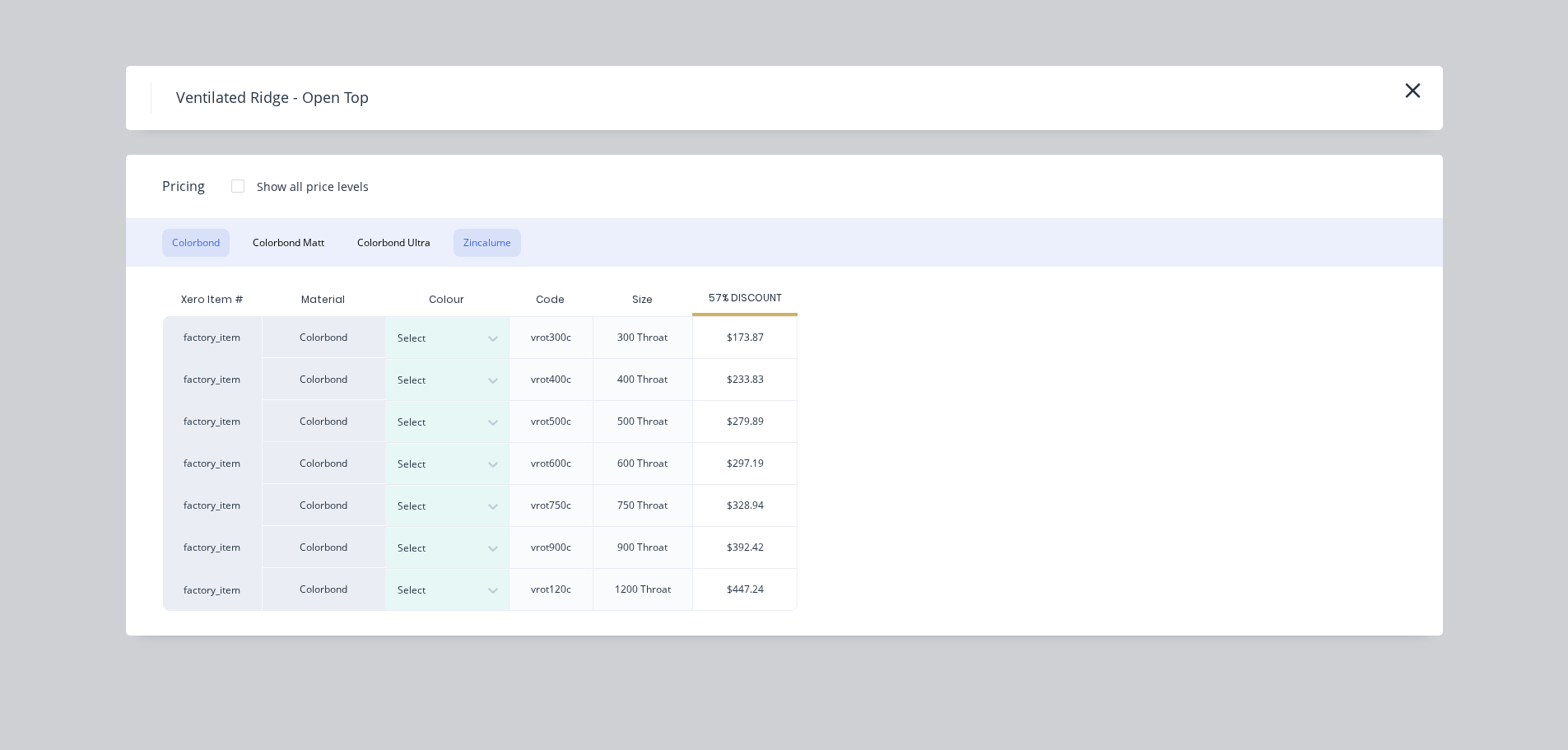
click at [505, 231] on button "Zincalume" at bounding box center [487, 242] width 68 height 28
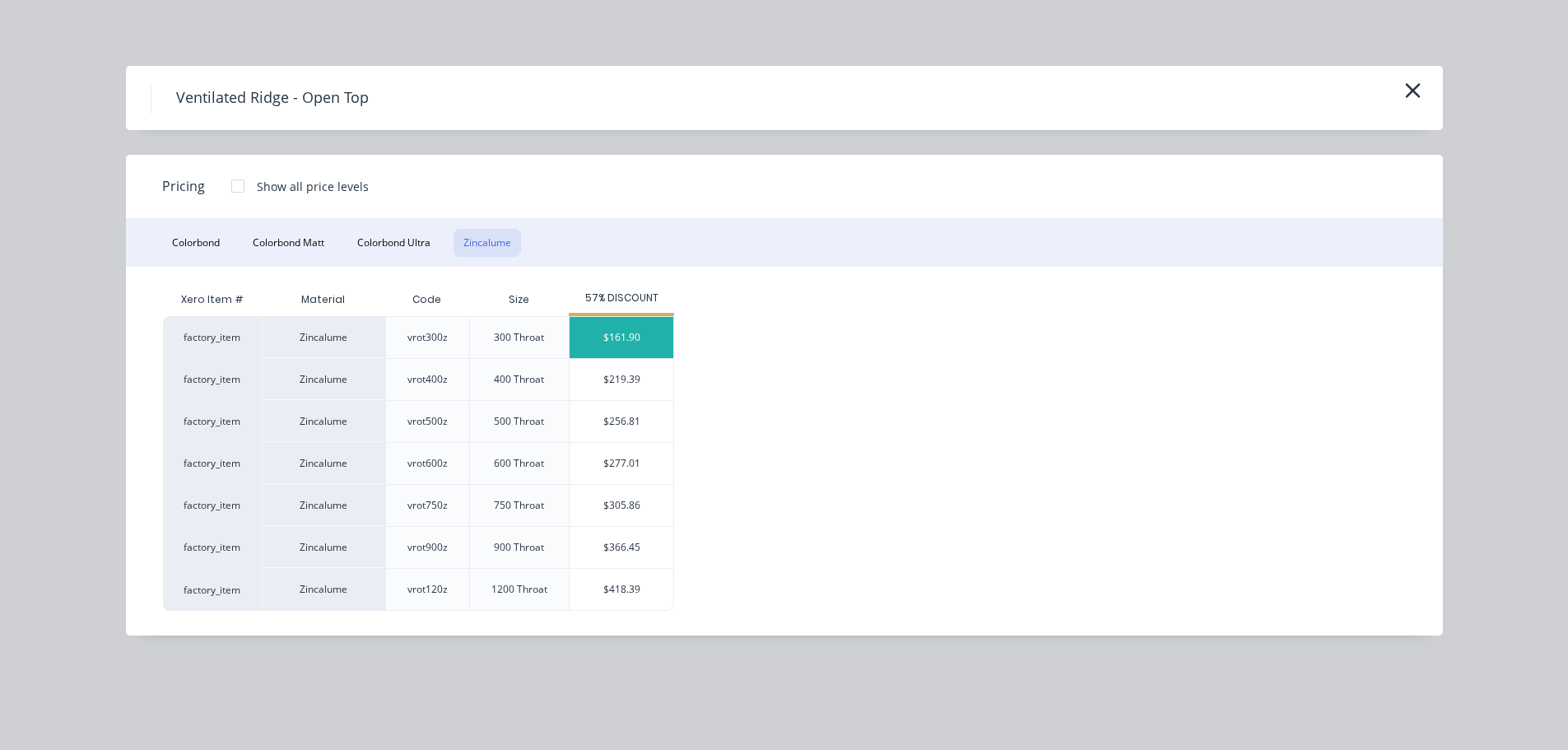
click at [643, 333] on div "$161.90" at bounding box center [621, 338] width 104 height 41
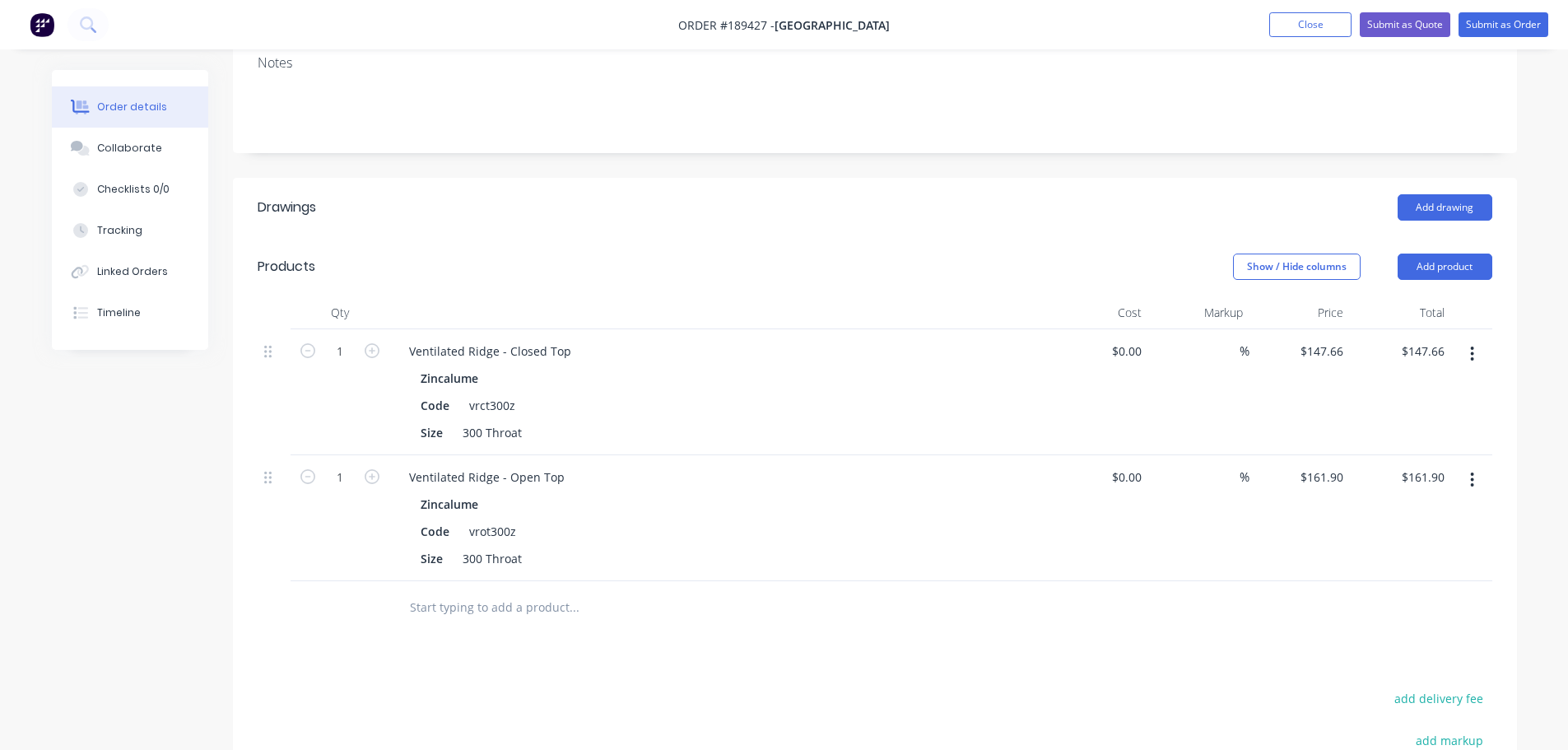
click at [1477, 339] on button "button" at bounding box center [1472, 354] width 39 height 30
click at [1467, 380] on button "Edit" at bounding box center [1414, 396] width 157 height 33
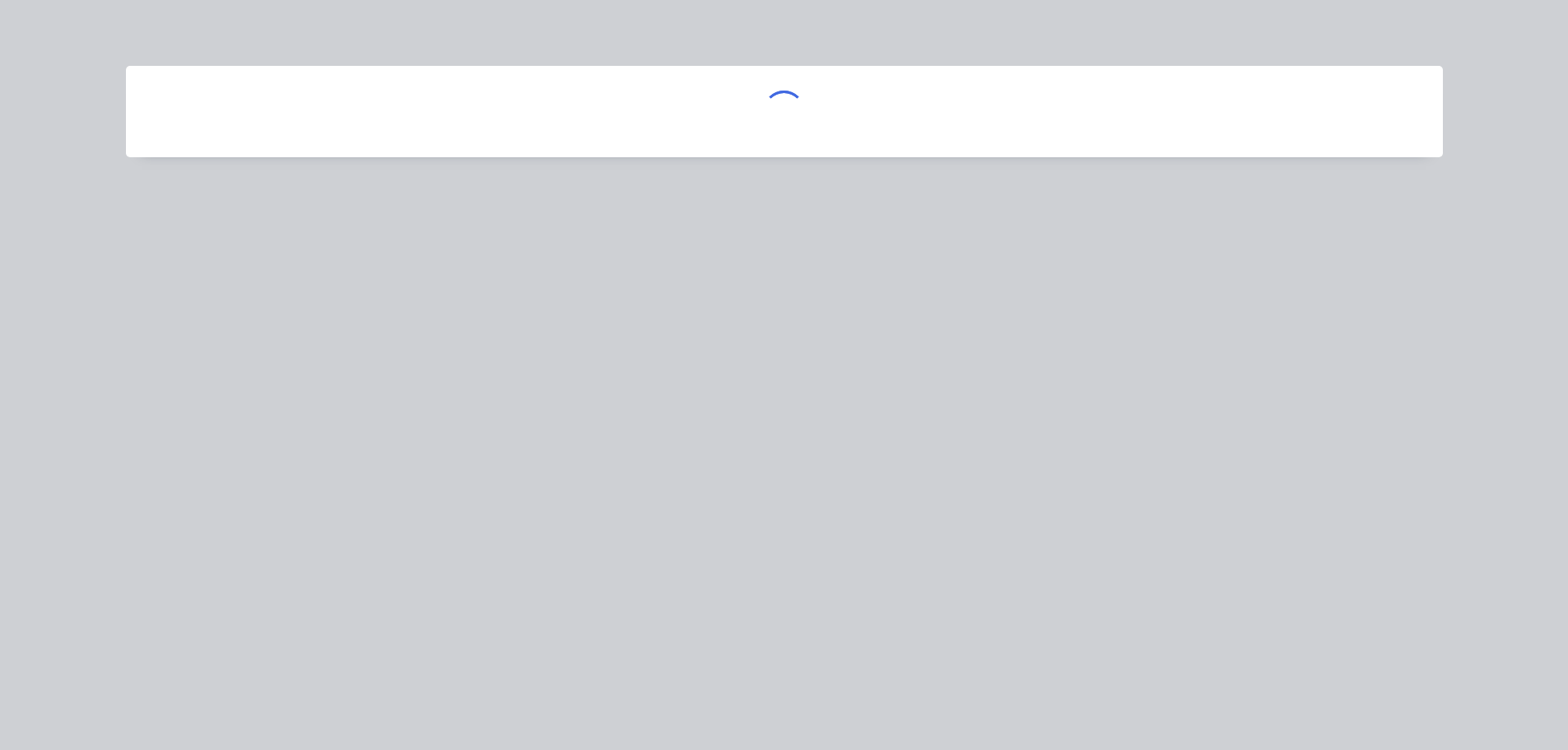
click at [1501, 239] on div at bounding box center [784, 375] width 1568 height 750
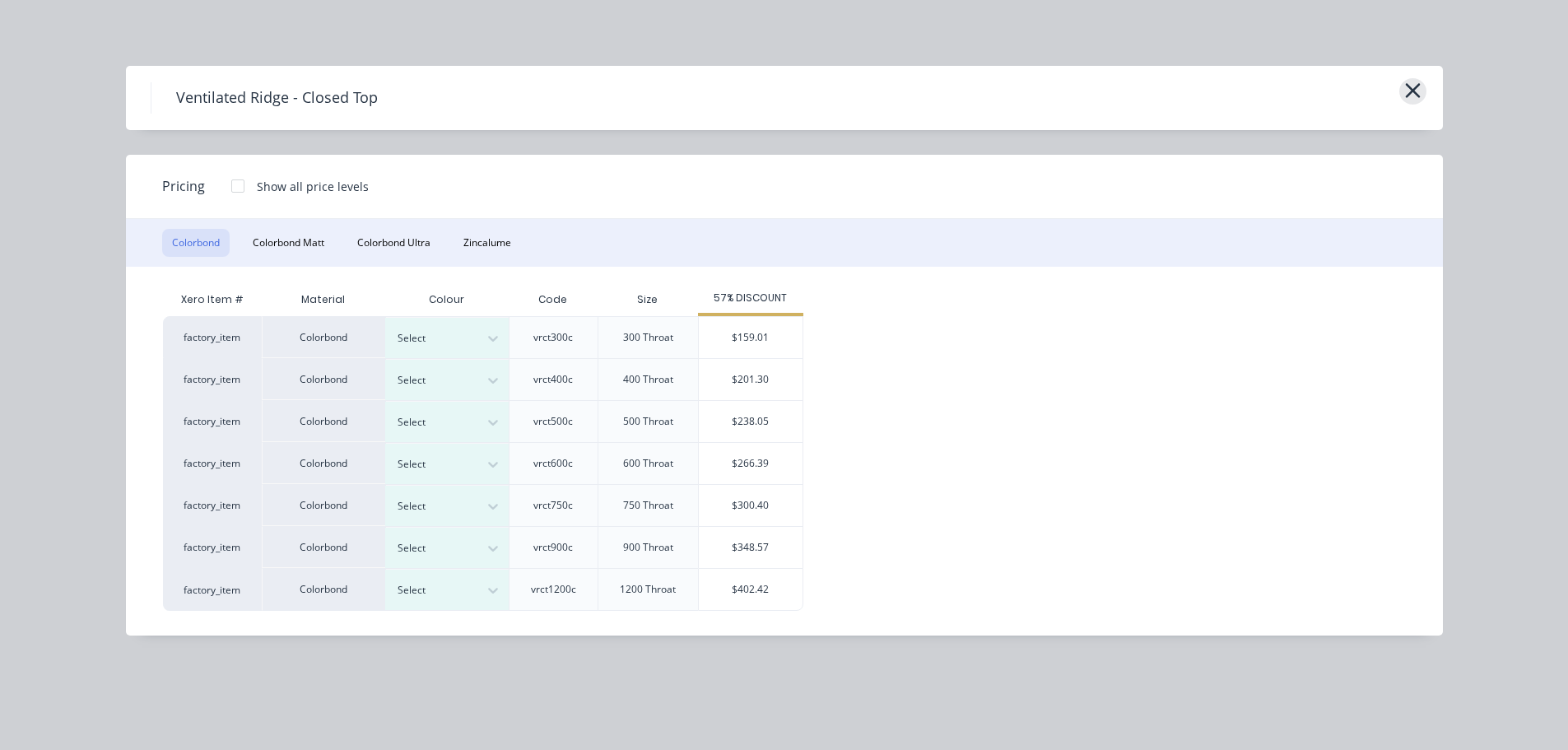
click at [1417, 88] on icon "button" at bounding box center [1412, 91] width 17 height 23
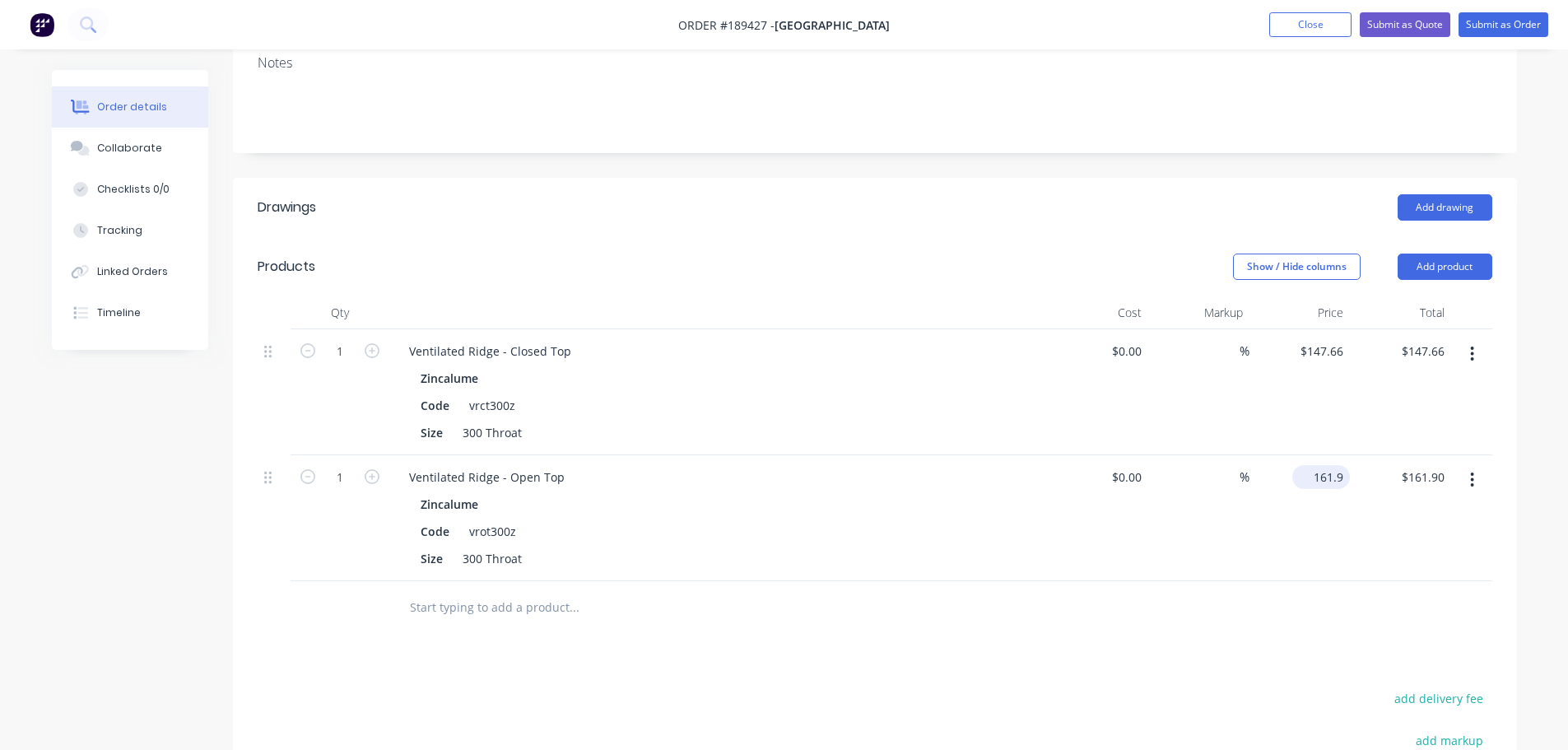
click at [1328, 465] on input "161.9" at bounding box center [1324, 477] width 51 height 24
type input "$155.04"
click at [1234, 582] on div at bounding box center [874, 608] width 1234 height 53
click at [1336, 339] on input "147.66" at bounding box center [1324, 351] width 51 height 24
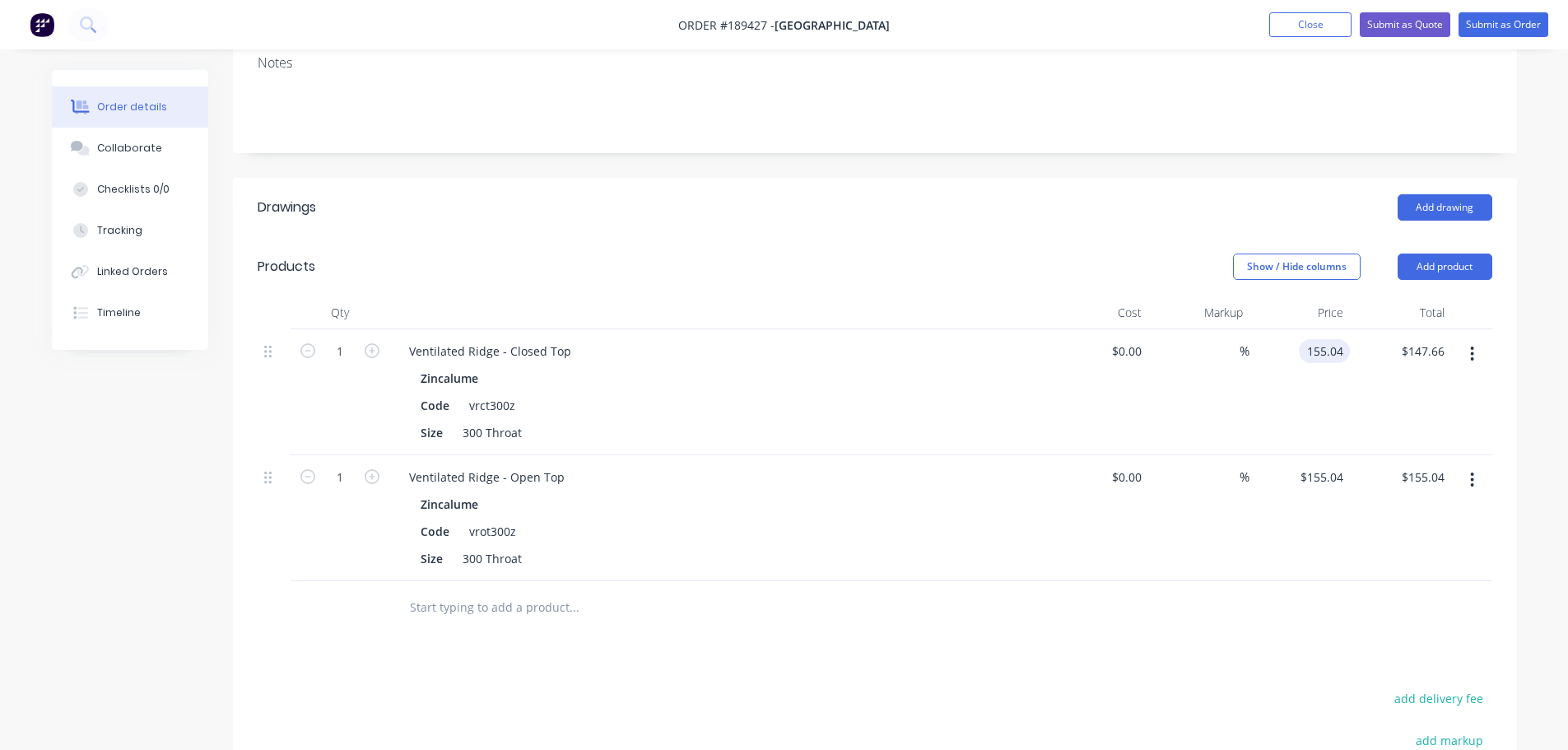
type input "$155.04"
type input "155.04"
type input "$155.04"
click at [1347, 465] on input "$155.04" at bounding box center [1324, 477] width 51 height 24
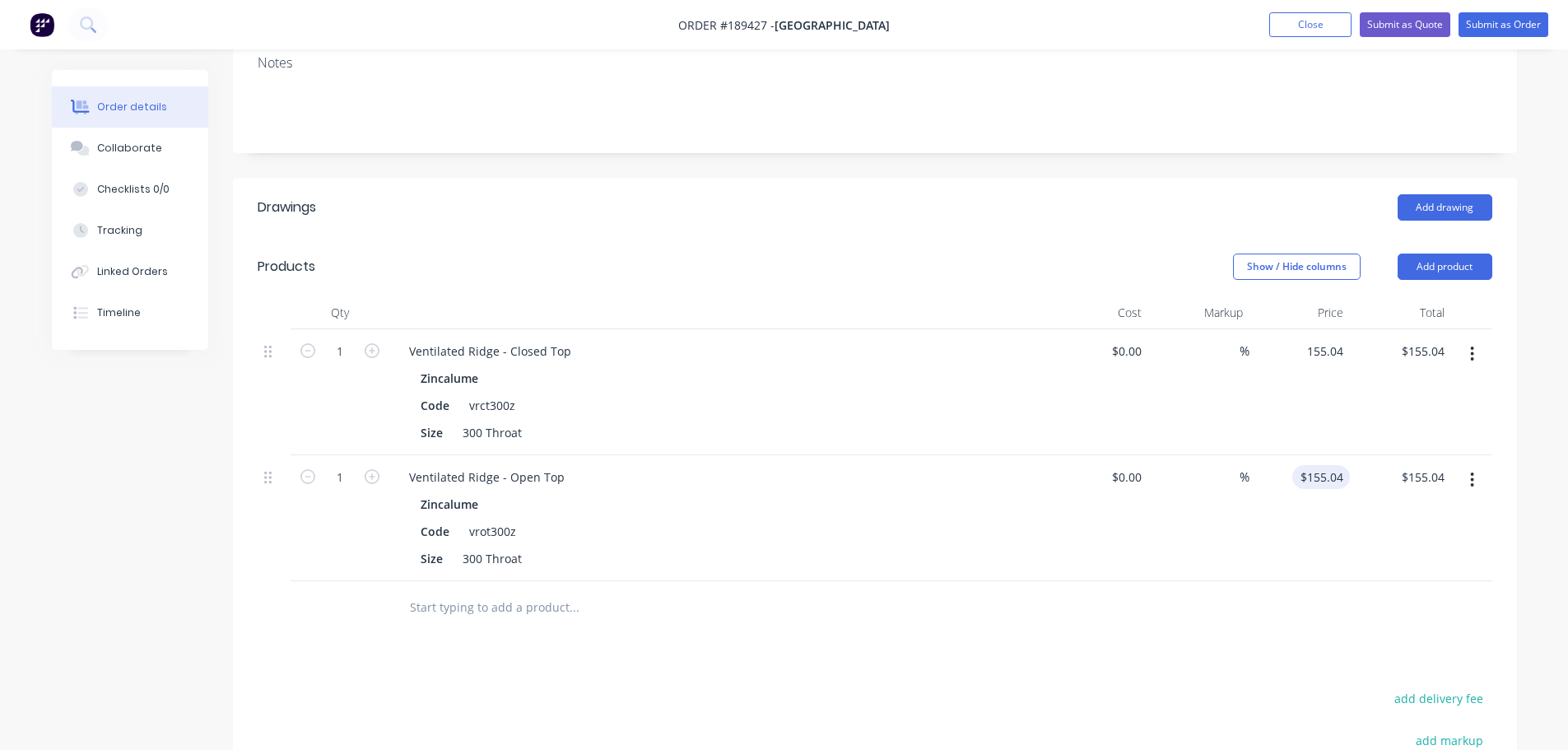
type input "$155.04"
type input "155.04"
type input "$155.04"
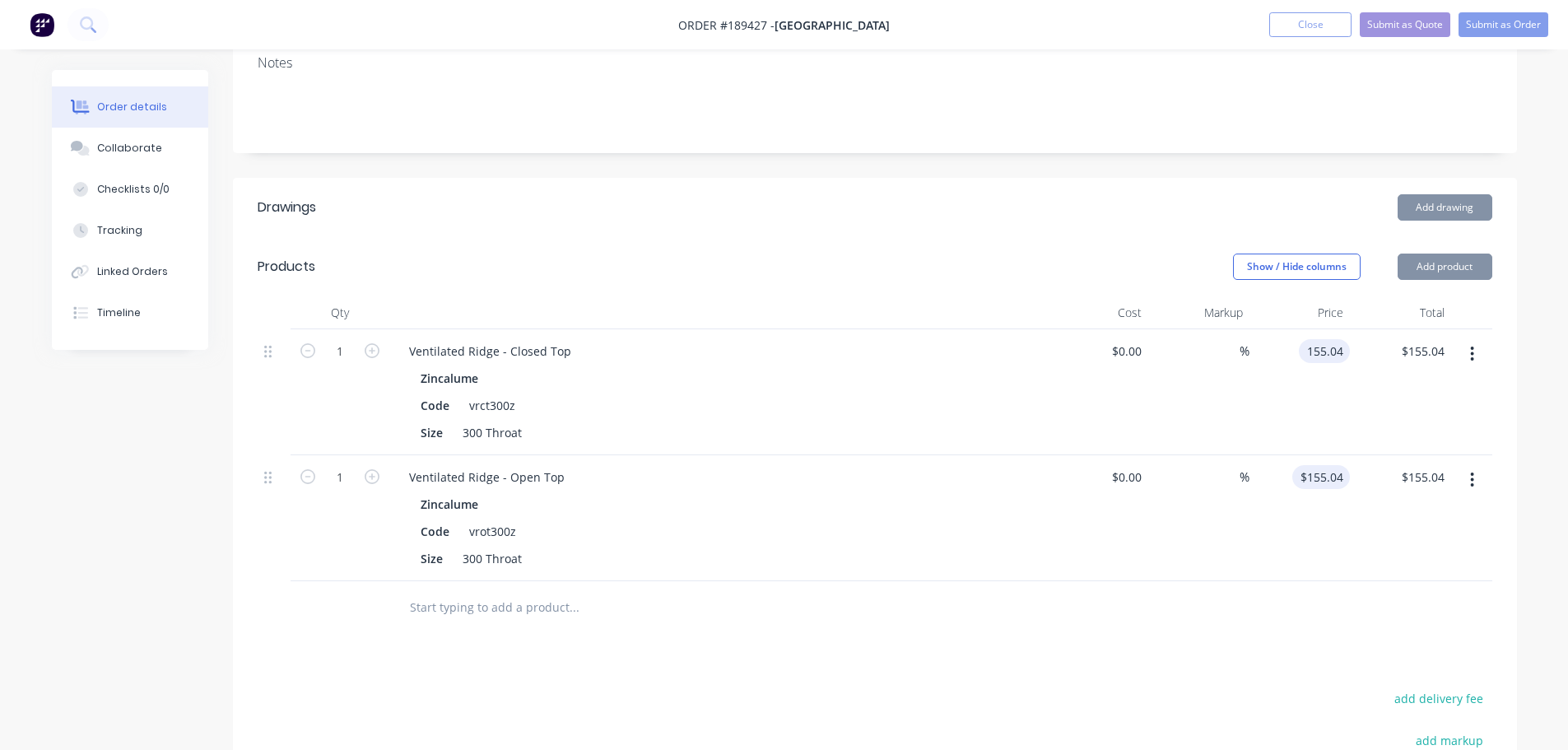
type input "$155.04"
type input "155.04"
type input "$155.04"
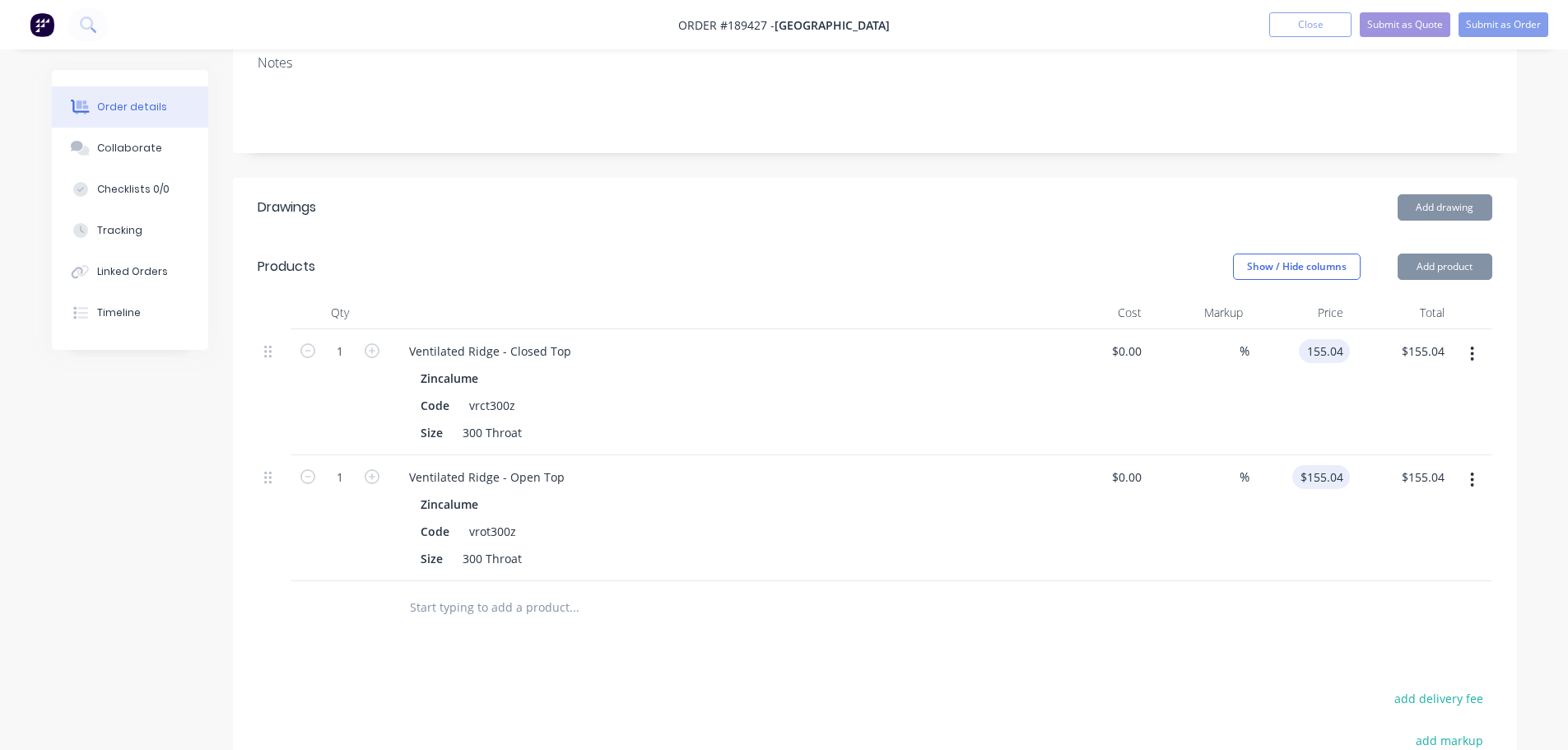
type input "155.04"
type input "$155.04"
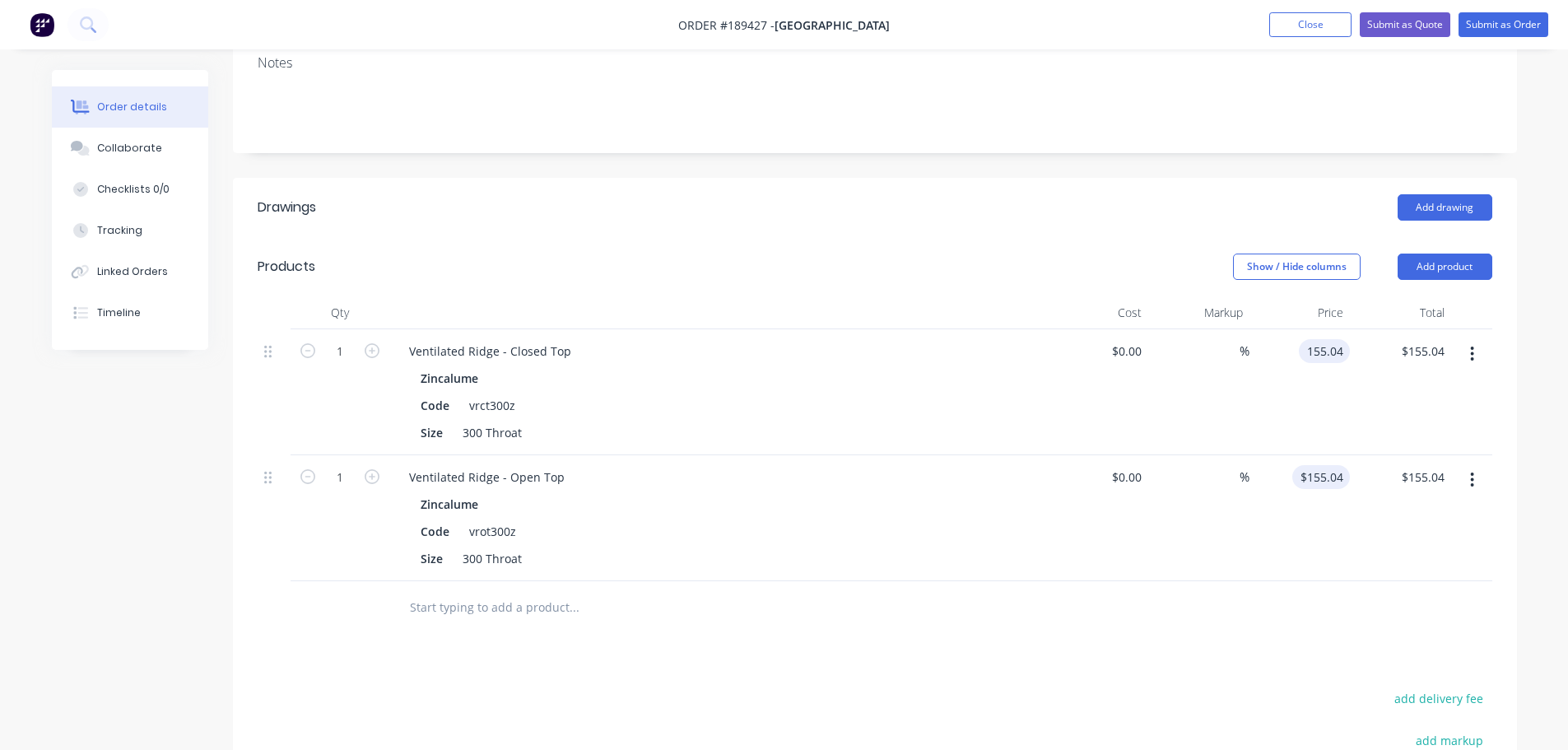
type input "$155.04"
type input "155.04"
type input "$155.04"
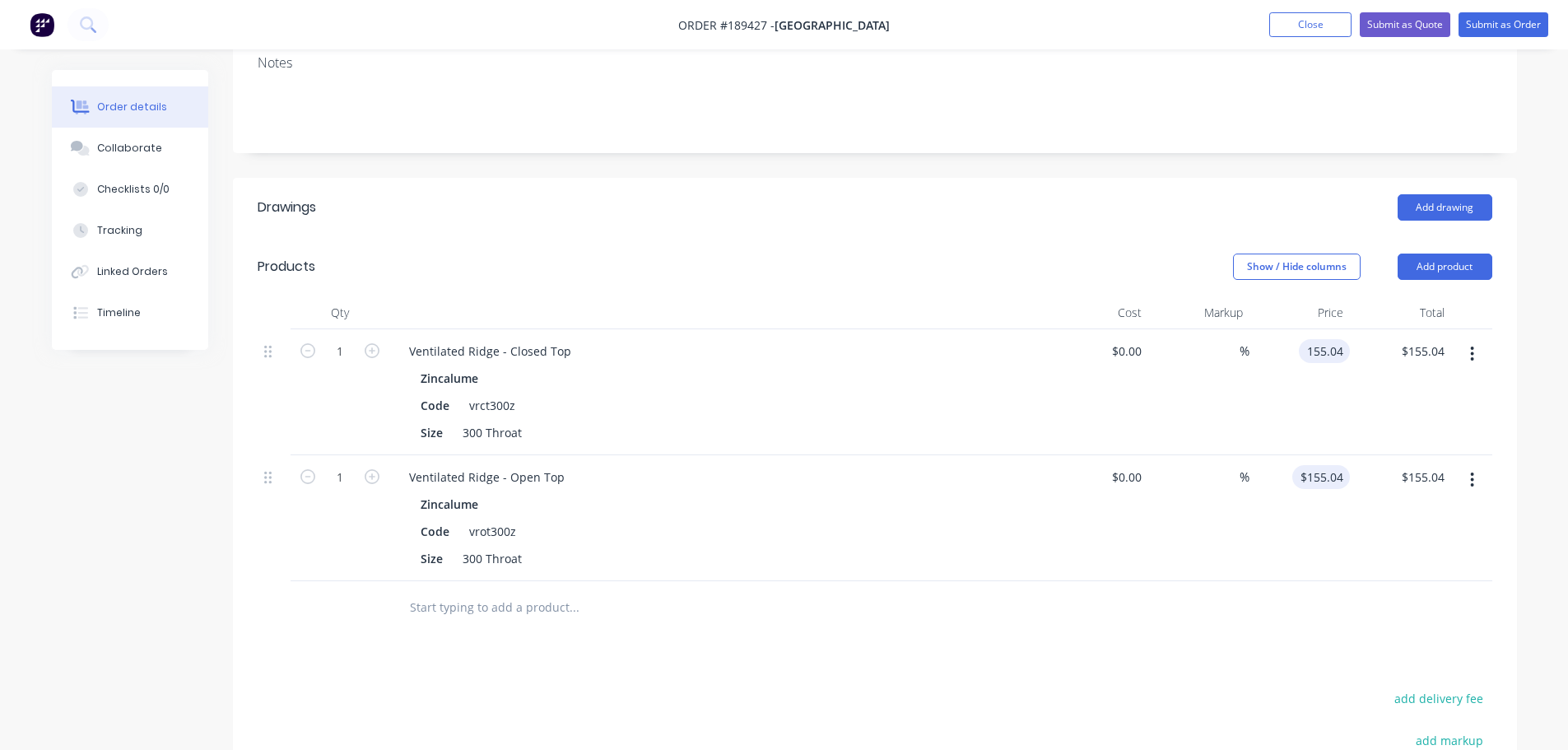
type input "155.04"
type input "$155.04"
click at [1331, 465] on input "$155.04" at bounding box center [1324, 477] width 51 height 24
type input "$155.04"
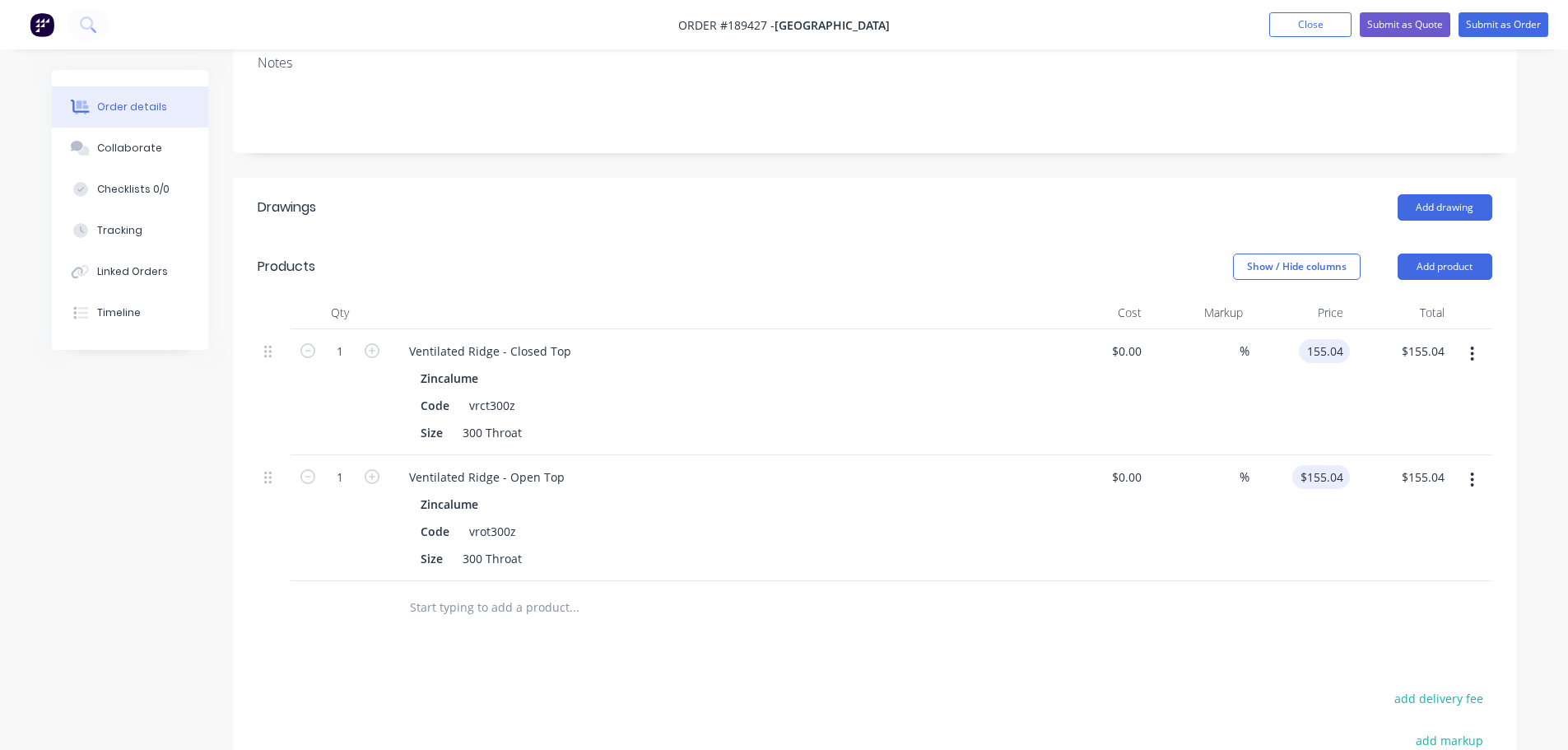
type input "155.04"
click at [1331, 465] on input "155.04" at bounding box center [1327, 477] width 44 height 24
type input "$155.04"
type input "155.04"
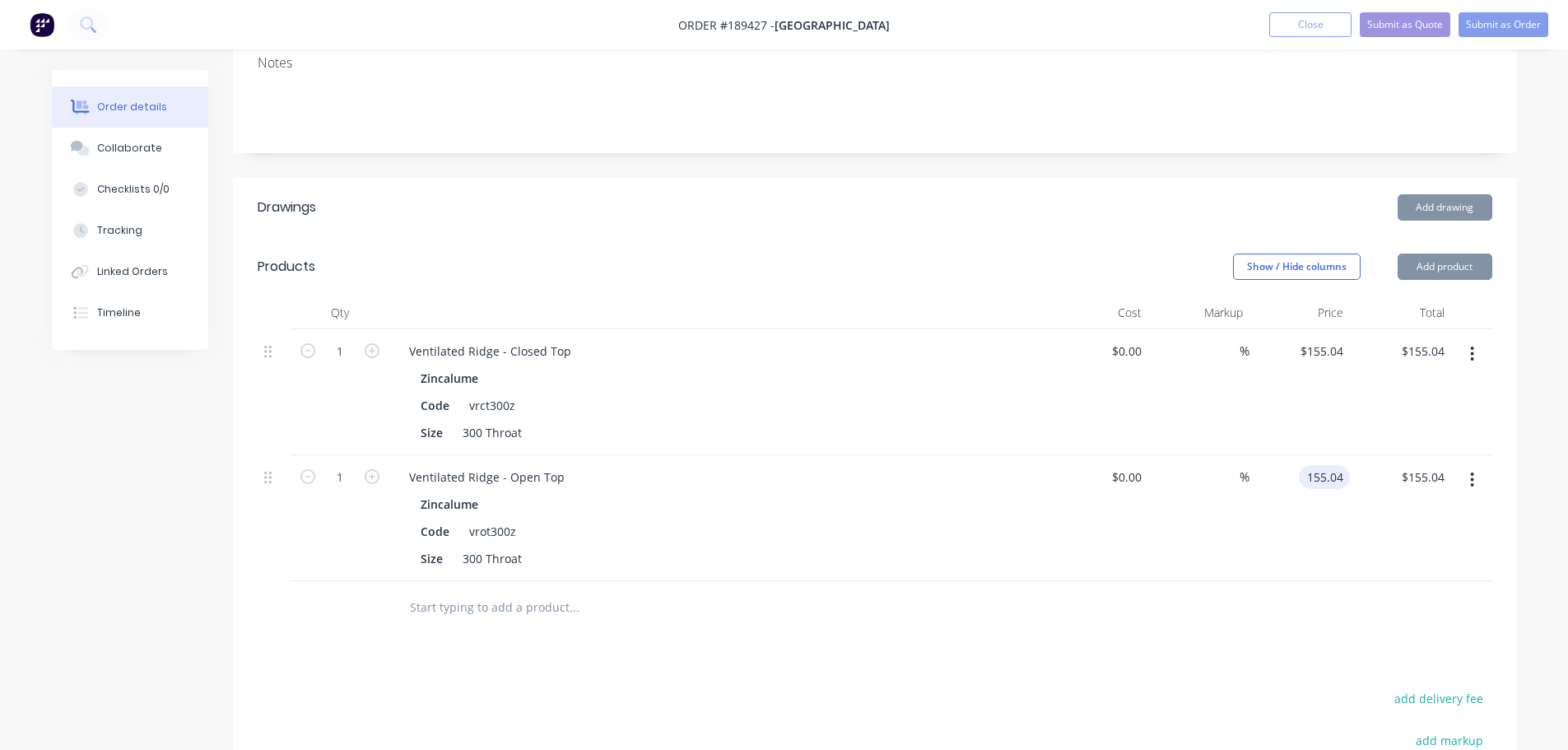
type input "155.04"
type input "$155.04"
type input "155.04"
click at [1331, 465] on input "155.04" at bounding box center [1327, 477] width 44 height 24
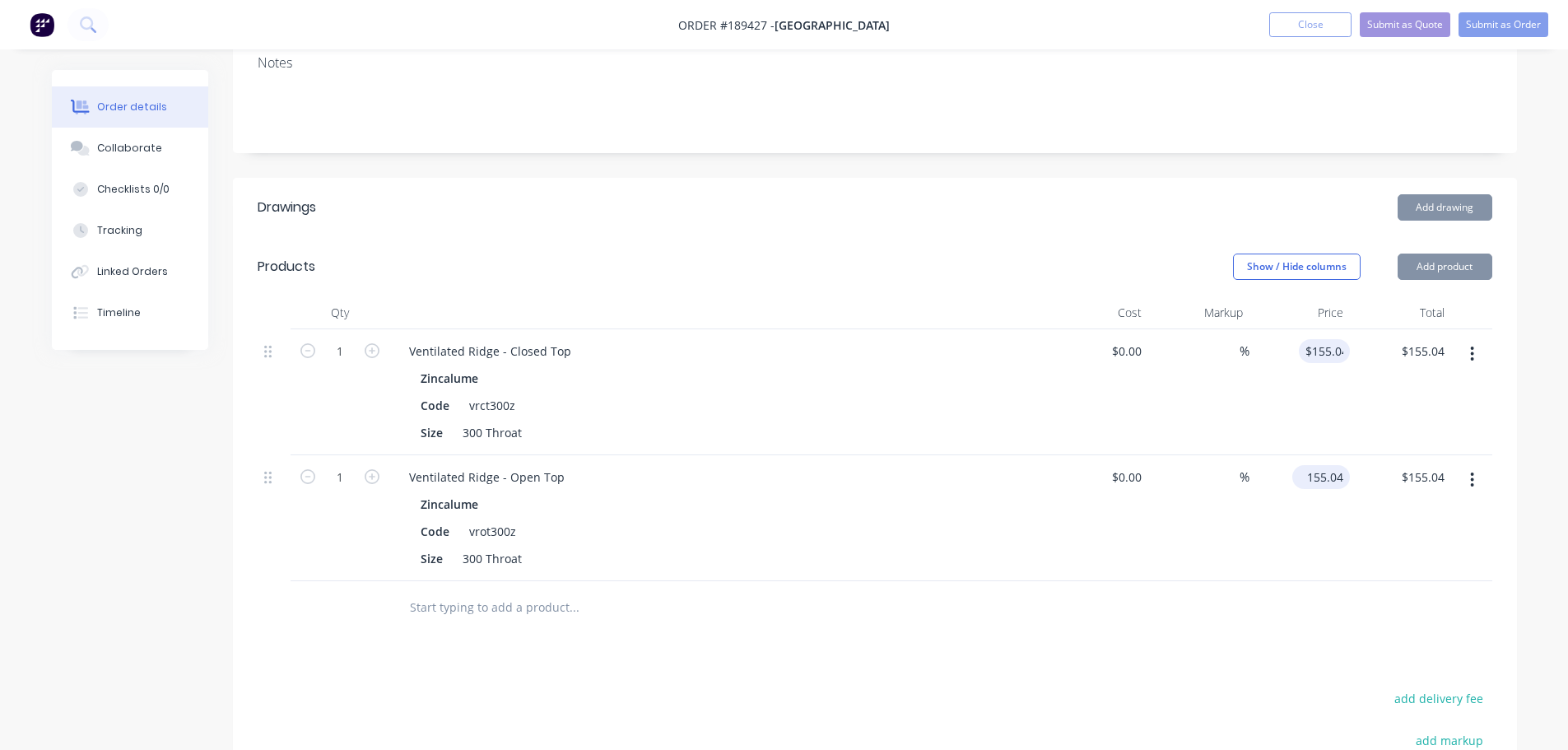
type input "$155.04"
type input "155.04"
type input "$155.04"
drag, startPoint x: 1331, startPoint y: 430, endPoint x: 1257, endPoint y: 601, distance: 186.3
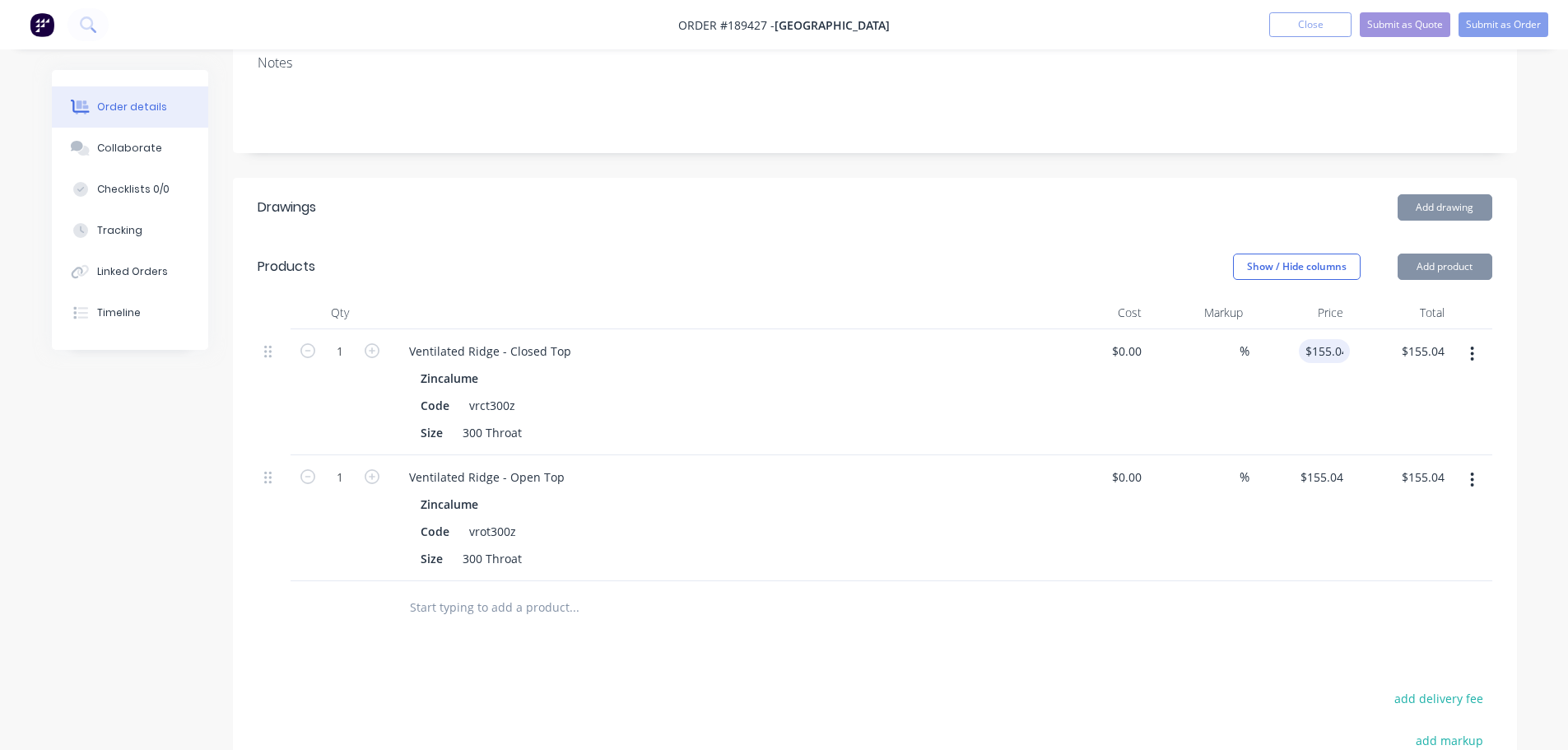
click at [1256, 601] on div "Drawings Add drawing Products Show / Hide columns Add product Qty Cost Markup P…" at bounding box center [875, 603] width 1284 height 852
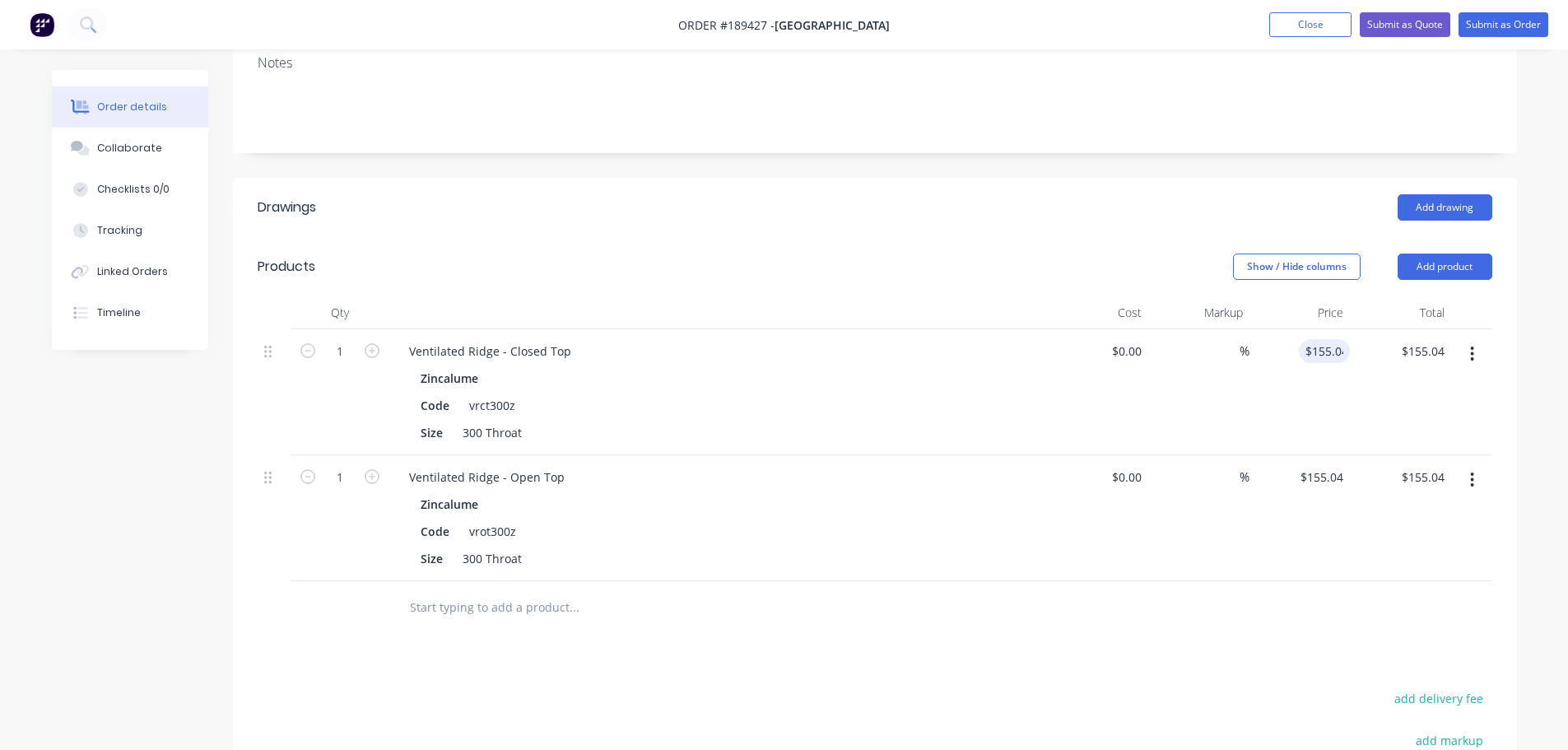
type input "$155.04"
type input "155.04"
type input "$155.04"
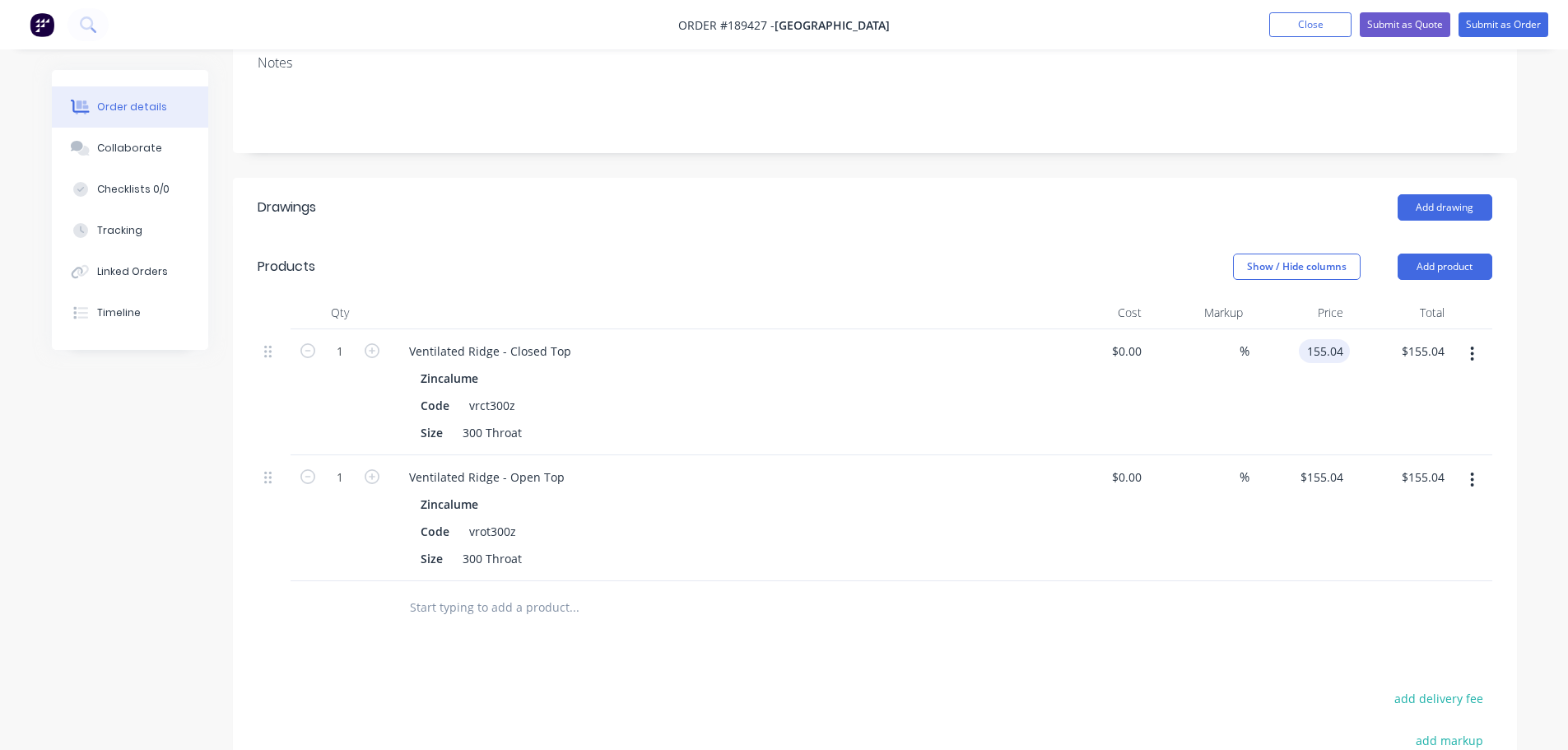
type input "155.04"
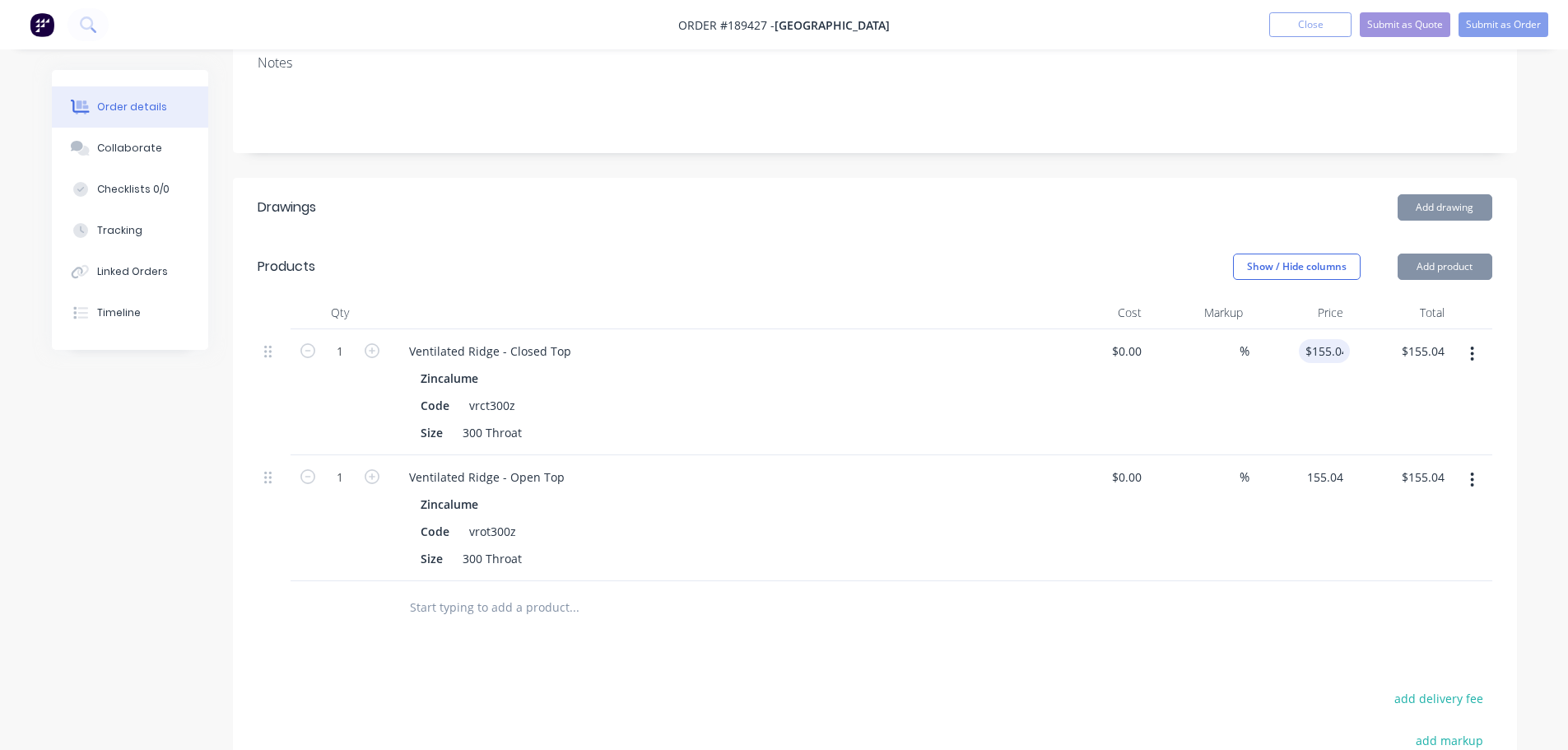
type input "155.04"
type input "$155.04"
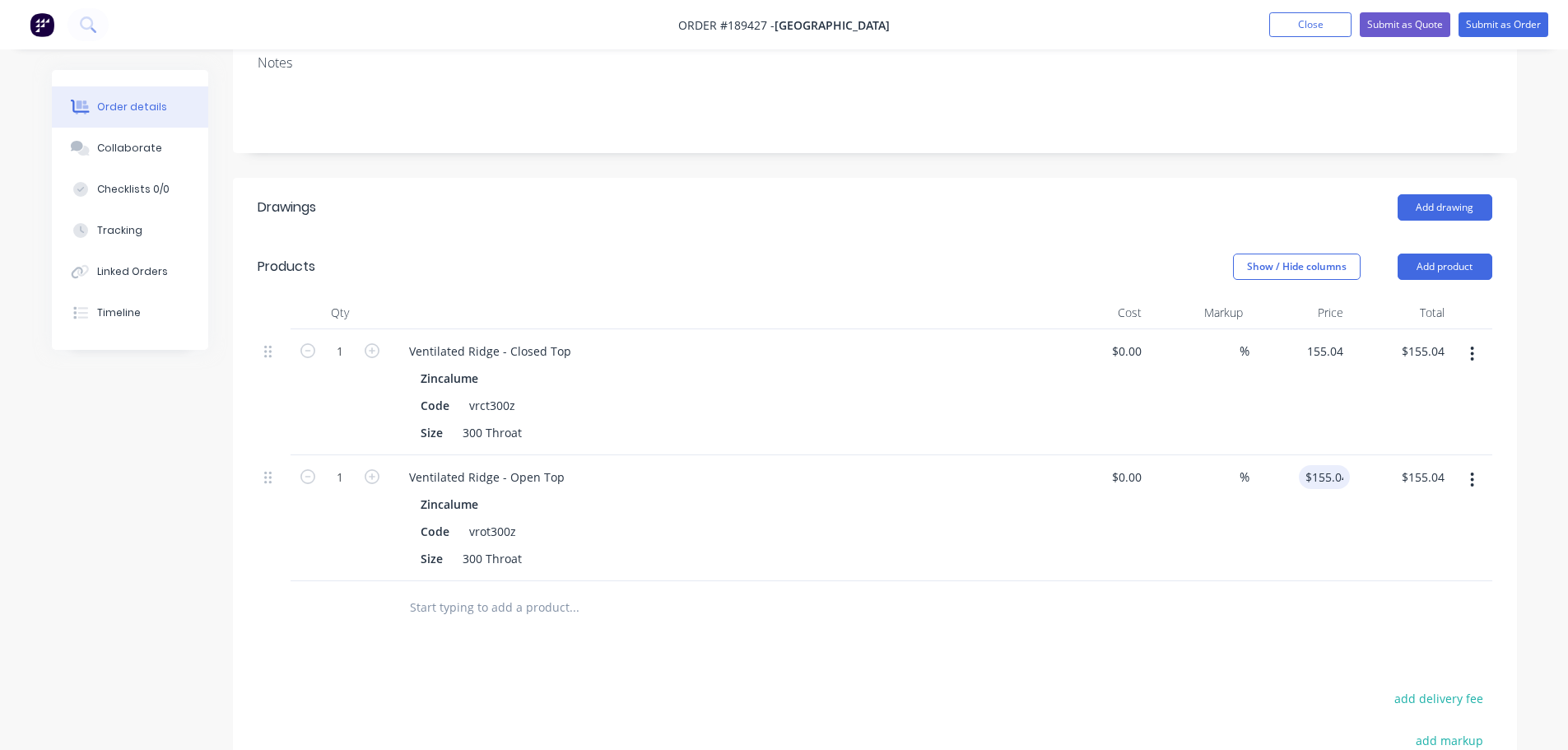
type input "$155.04"
type input "155.04"
type input "$155.04"
click at [1312, 595] on div "Drawings Add drawing Products Show / Hide columns Add product Qty Cost Markup P…" at bounding box center [875, 603] width 1284 height 852
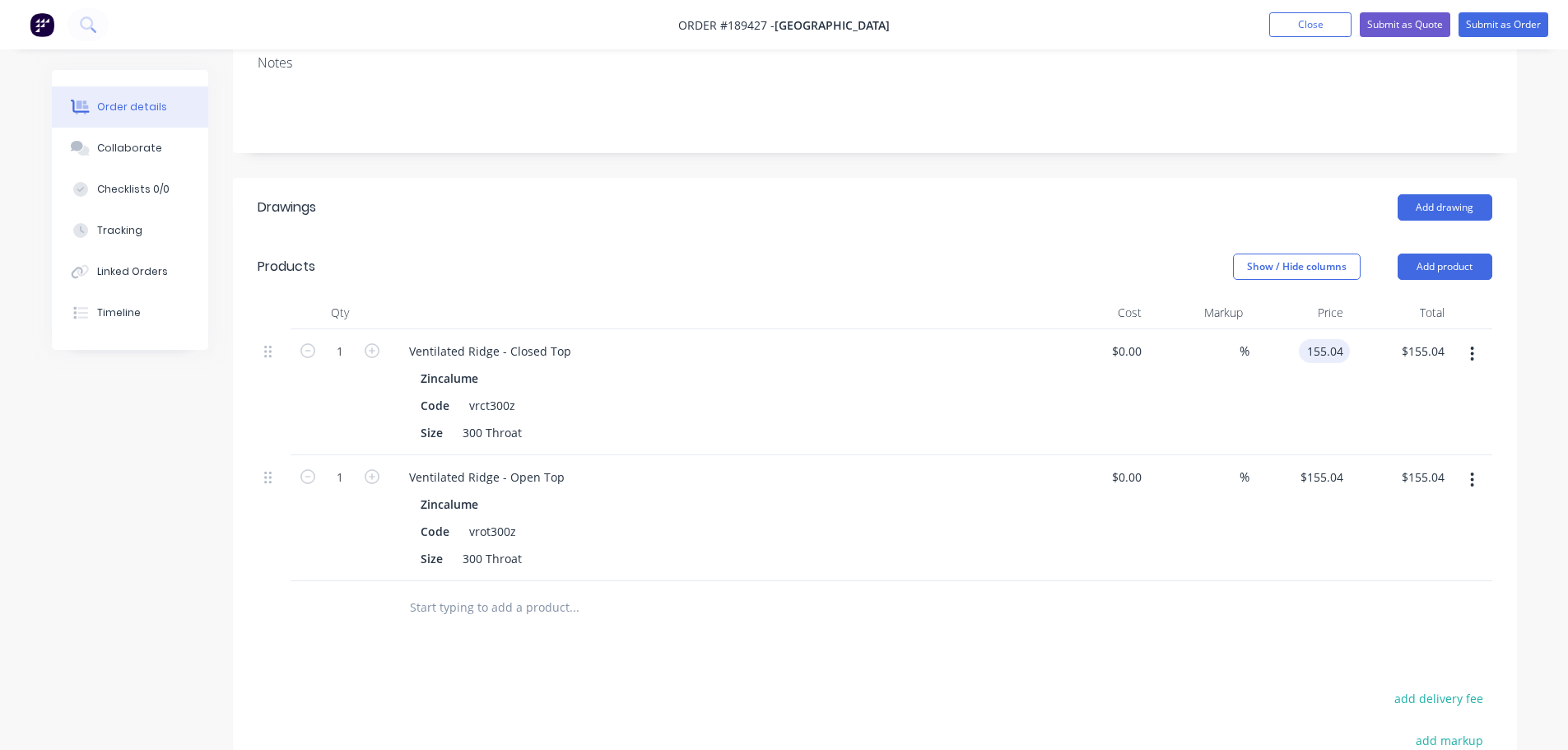
type input "$155.04"
type input "155.04"
type input "$155.04"
type input "155.04"
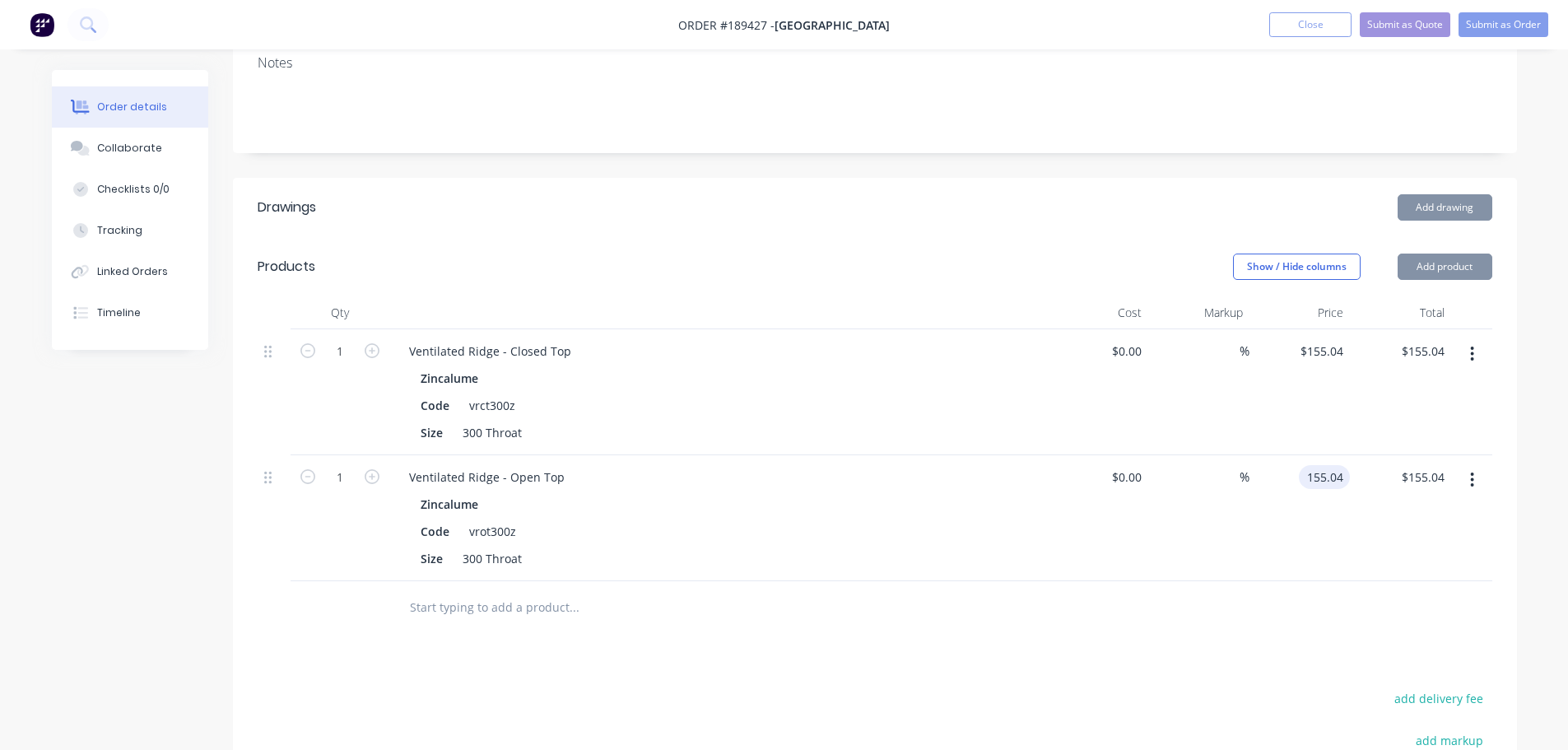
type input "155.04"
type input "$155.04"
type input "155.04"
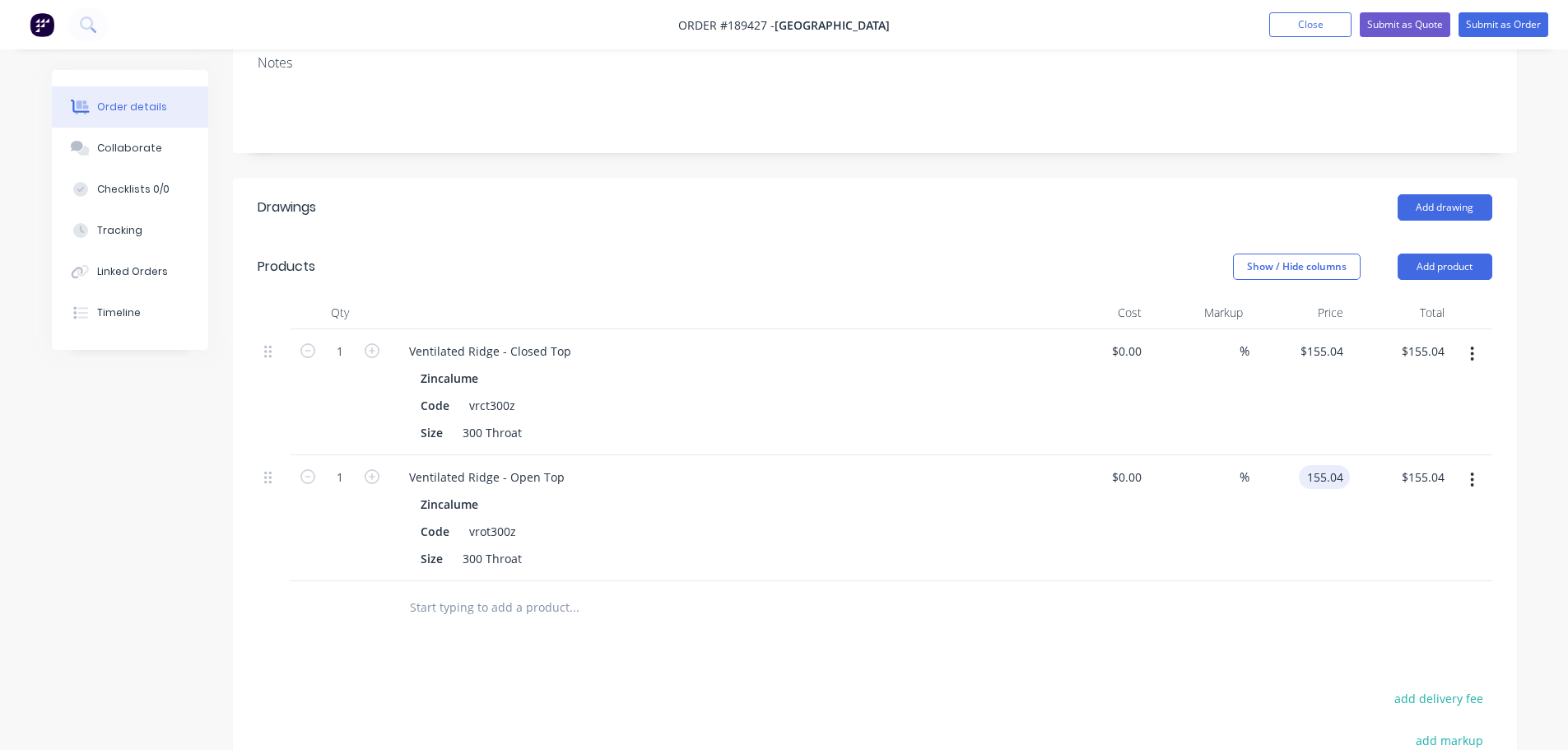
type input "155.04"
type input "$155.04"
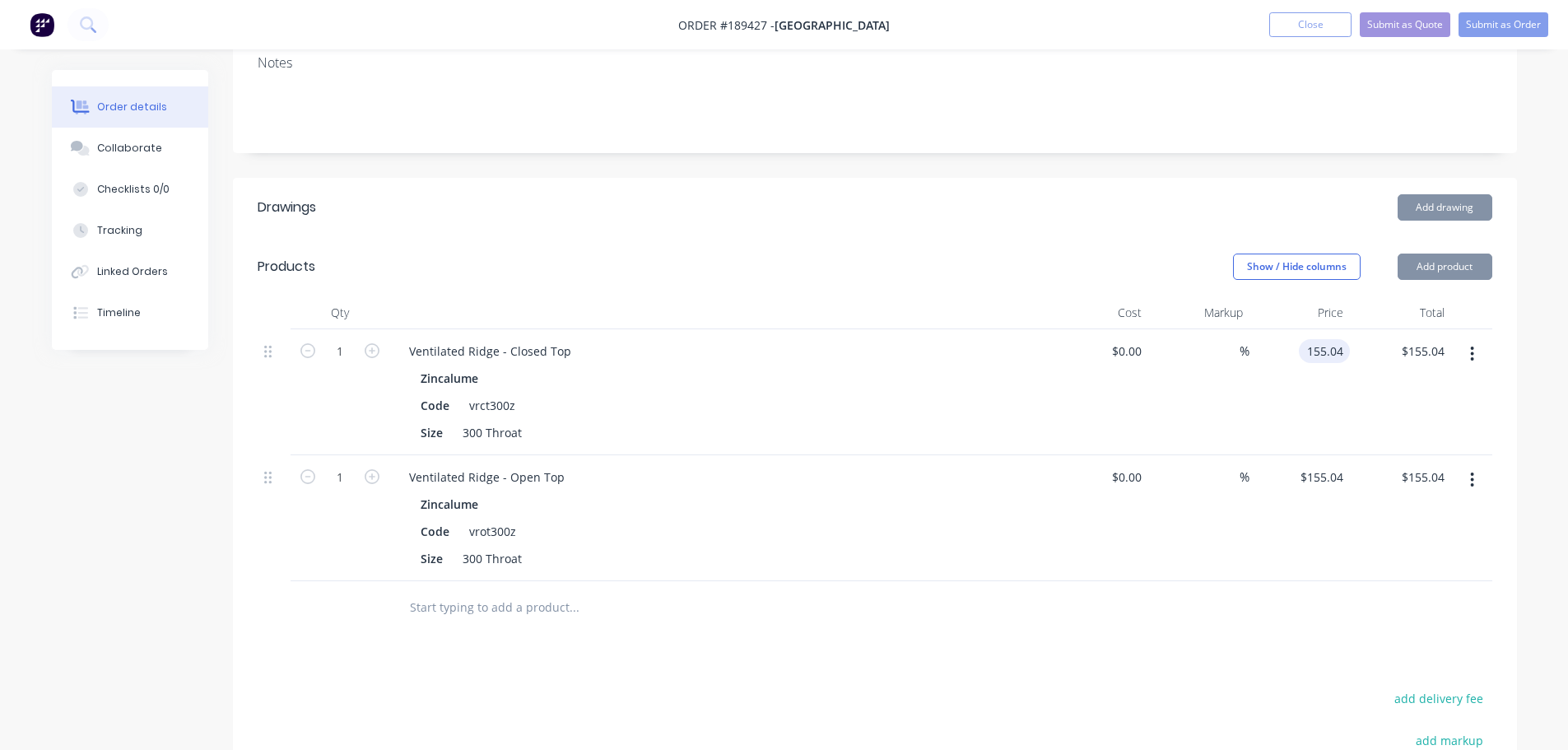
type input "$155.04"
type input "155.04"
type input "$155.04"
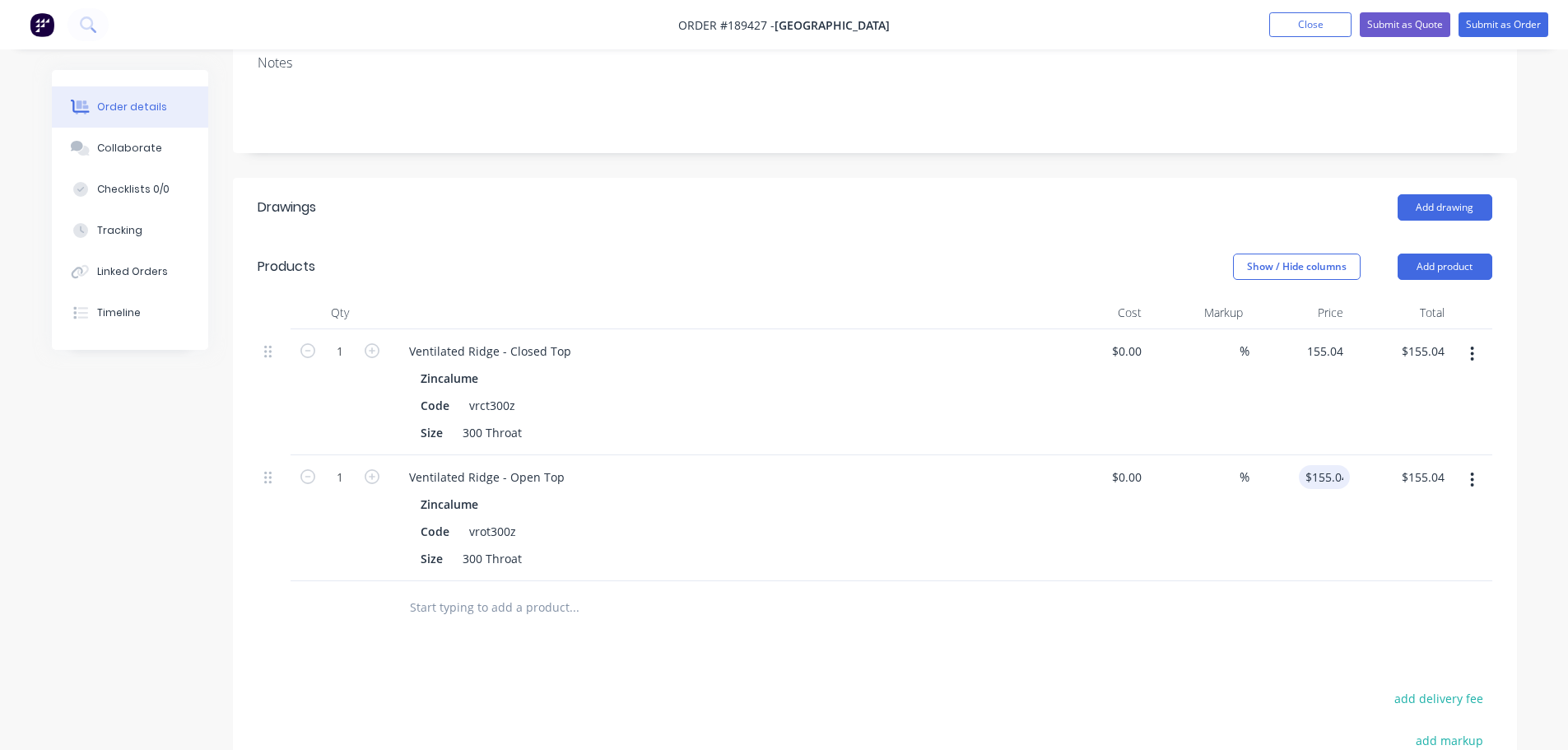
type input "$155.04"
type input "155.04"
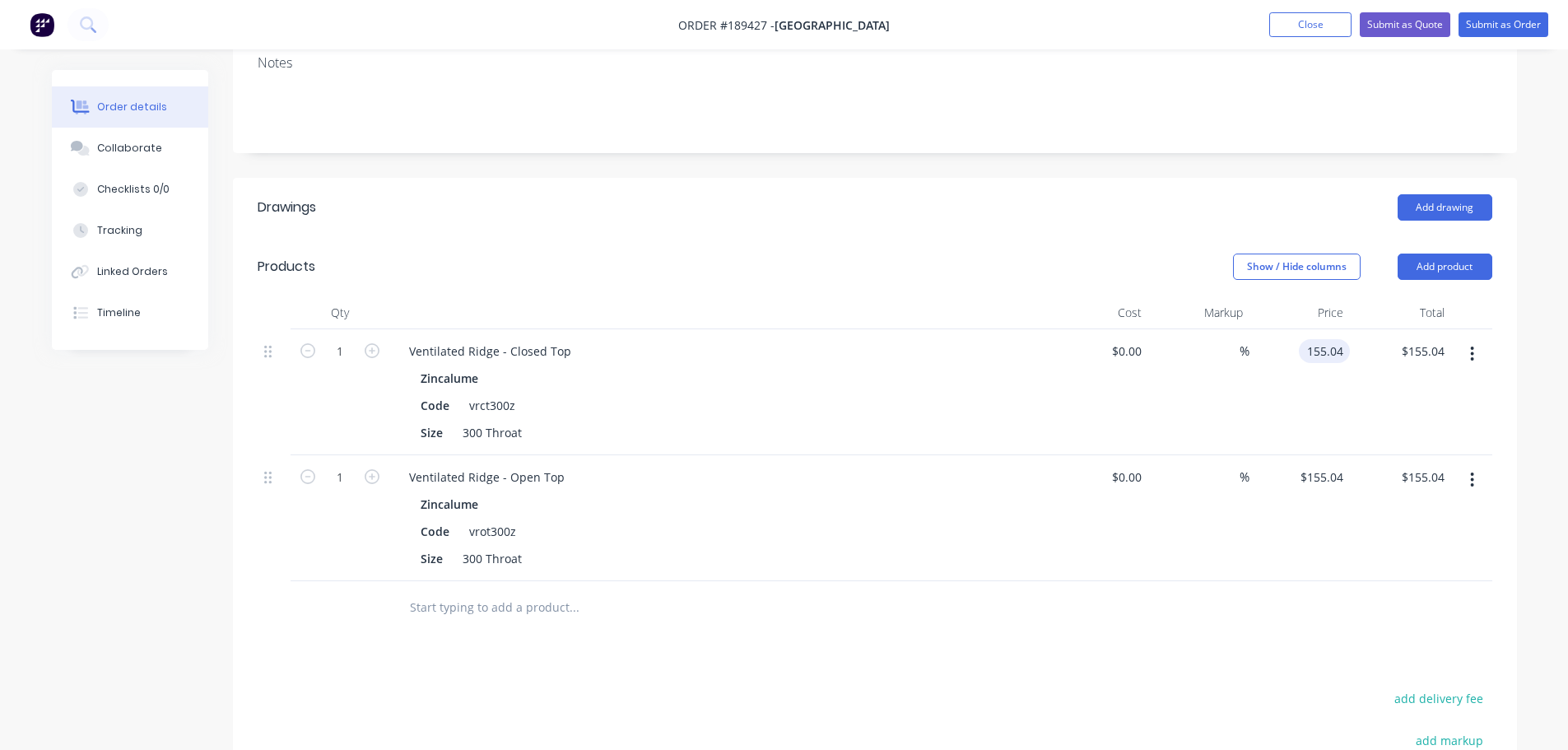
type input "155.04"
type input "$155.04"
type input "155.04"
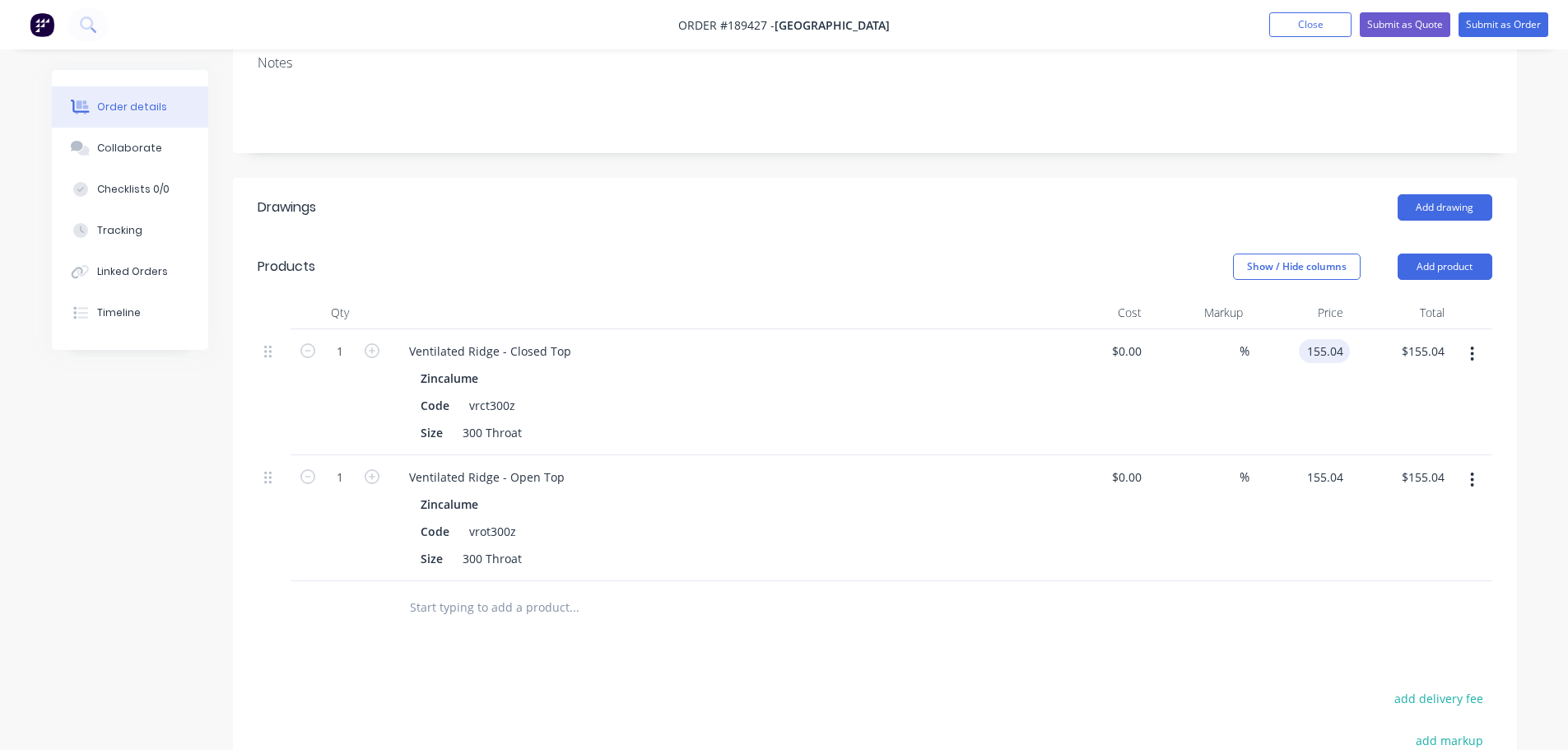
type input "$155.04"
type input "155.04"
type input "$155.04"
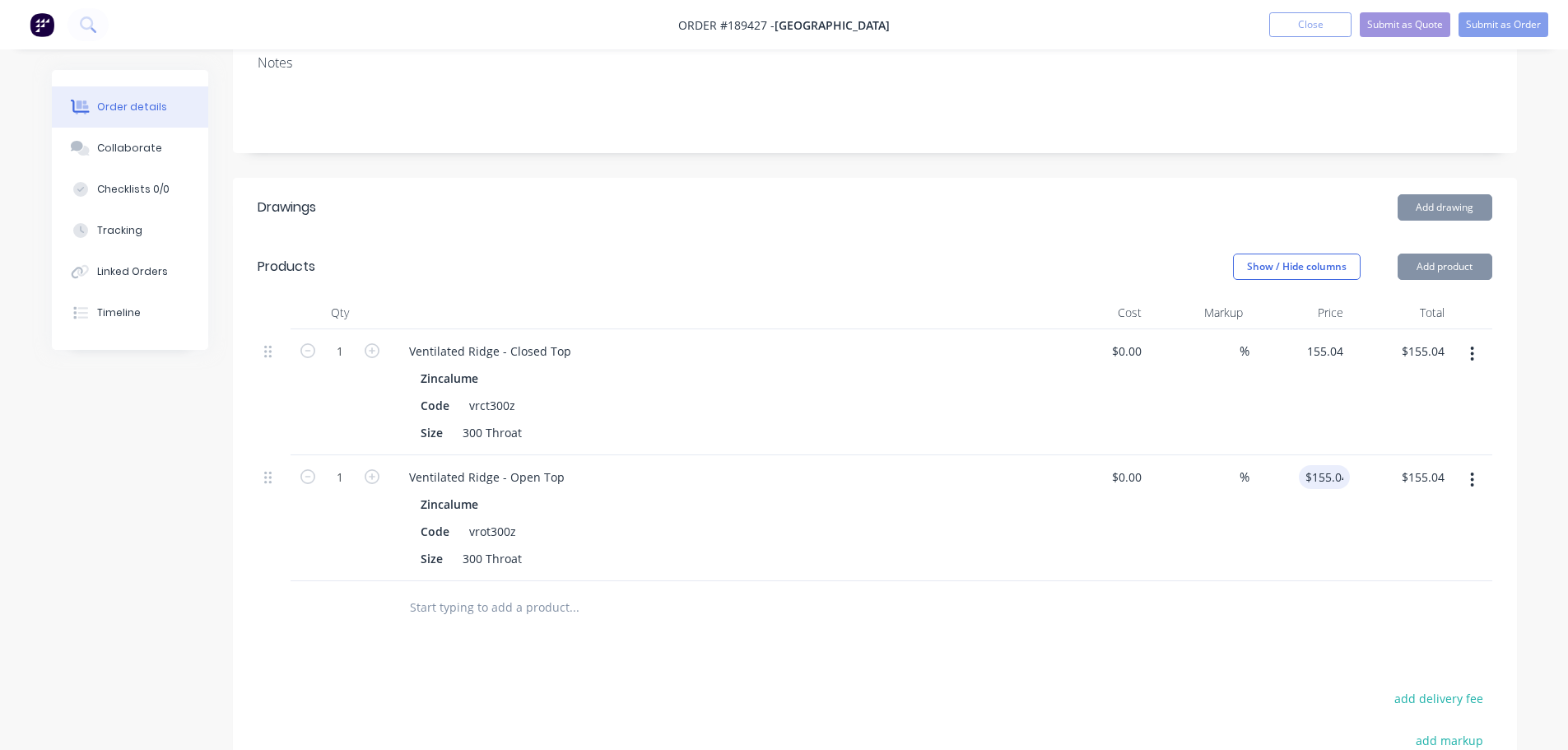
type input "$155.04"
type input "155.04"
type input "$155.04"
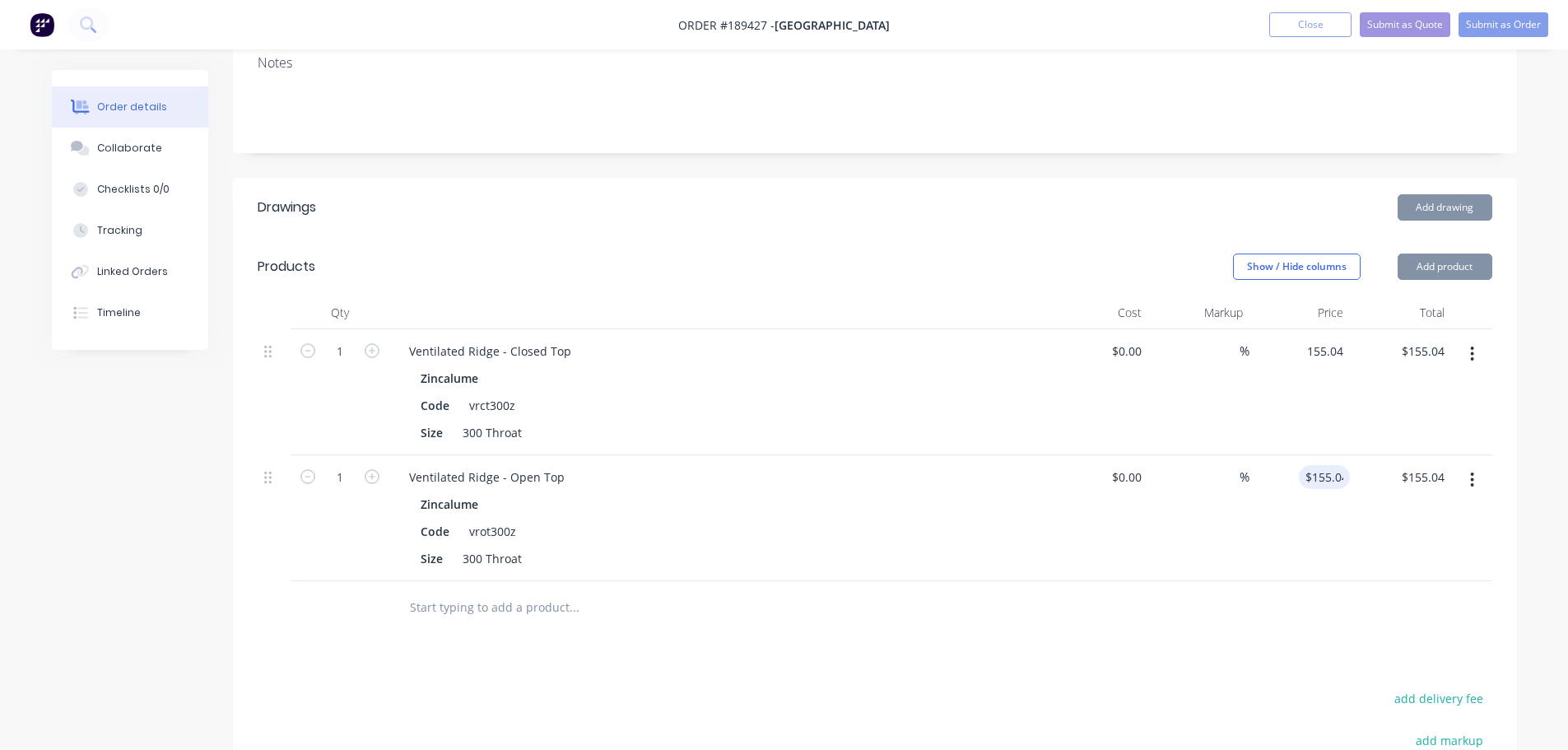
type input "155.04"
type input "$155.04"
type input "155.04"
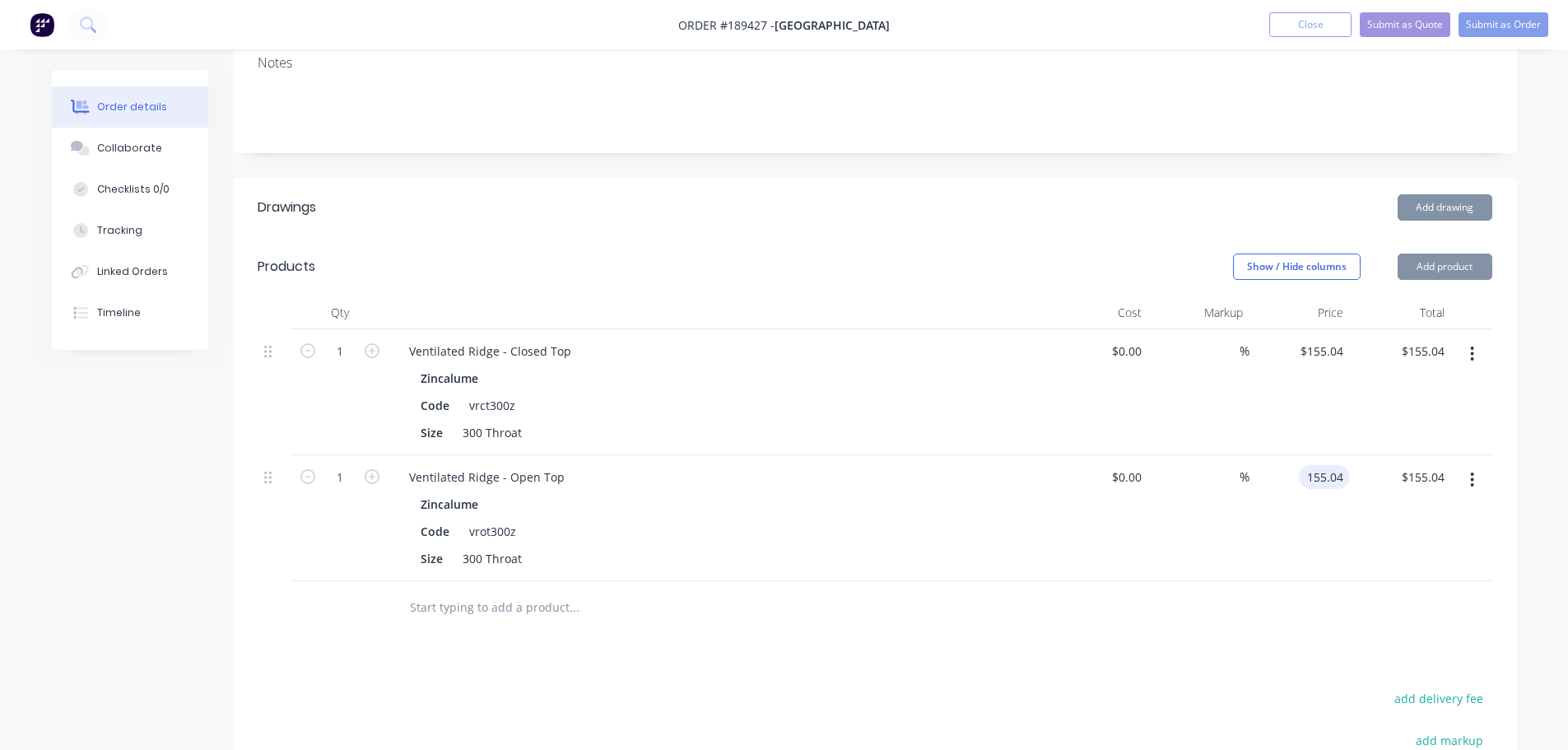
type input "155.04"
type input "$155.04"
type input "155.04"
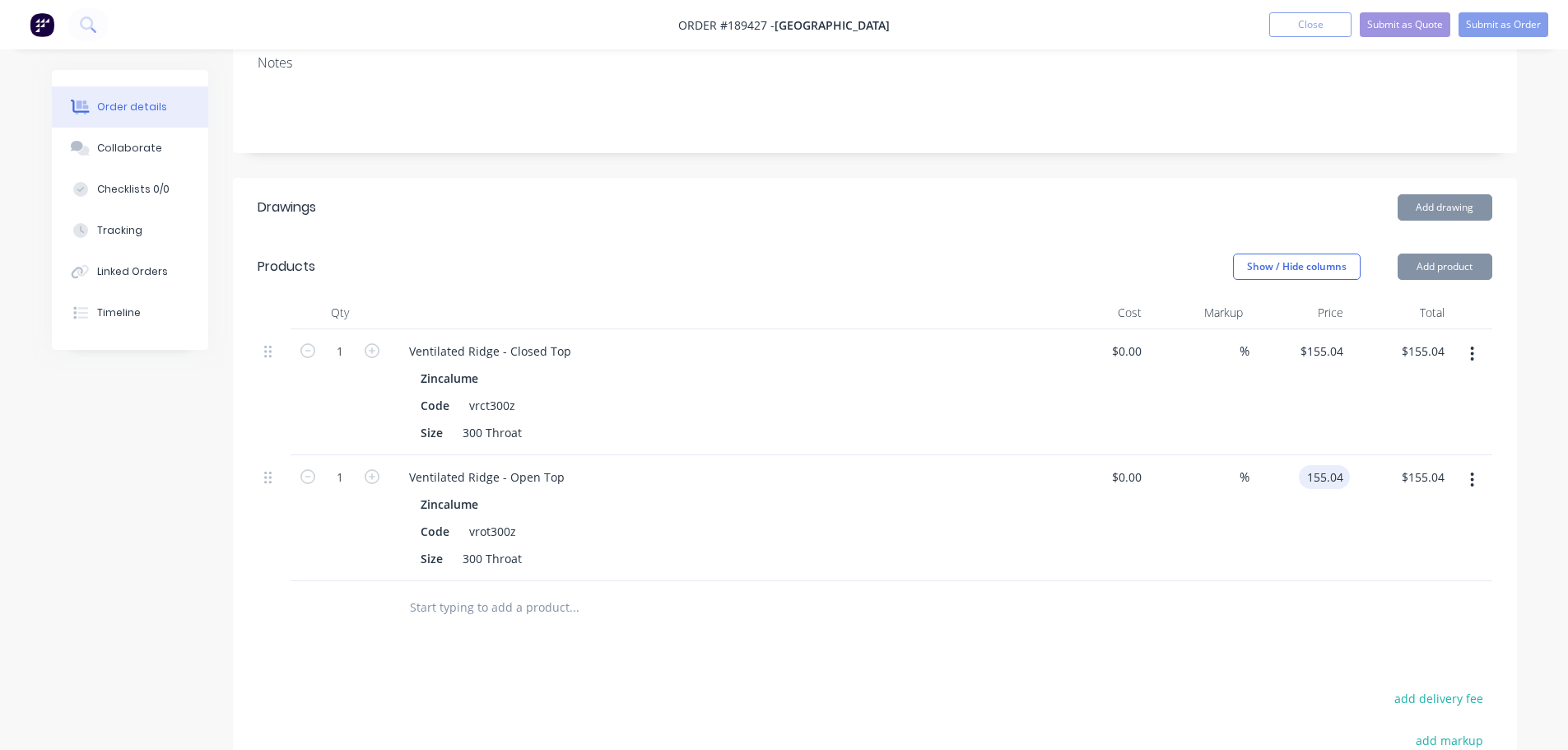
type input "$155.04"
type input "155.04"
type input "$155.04"
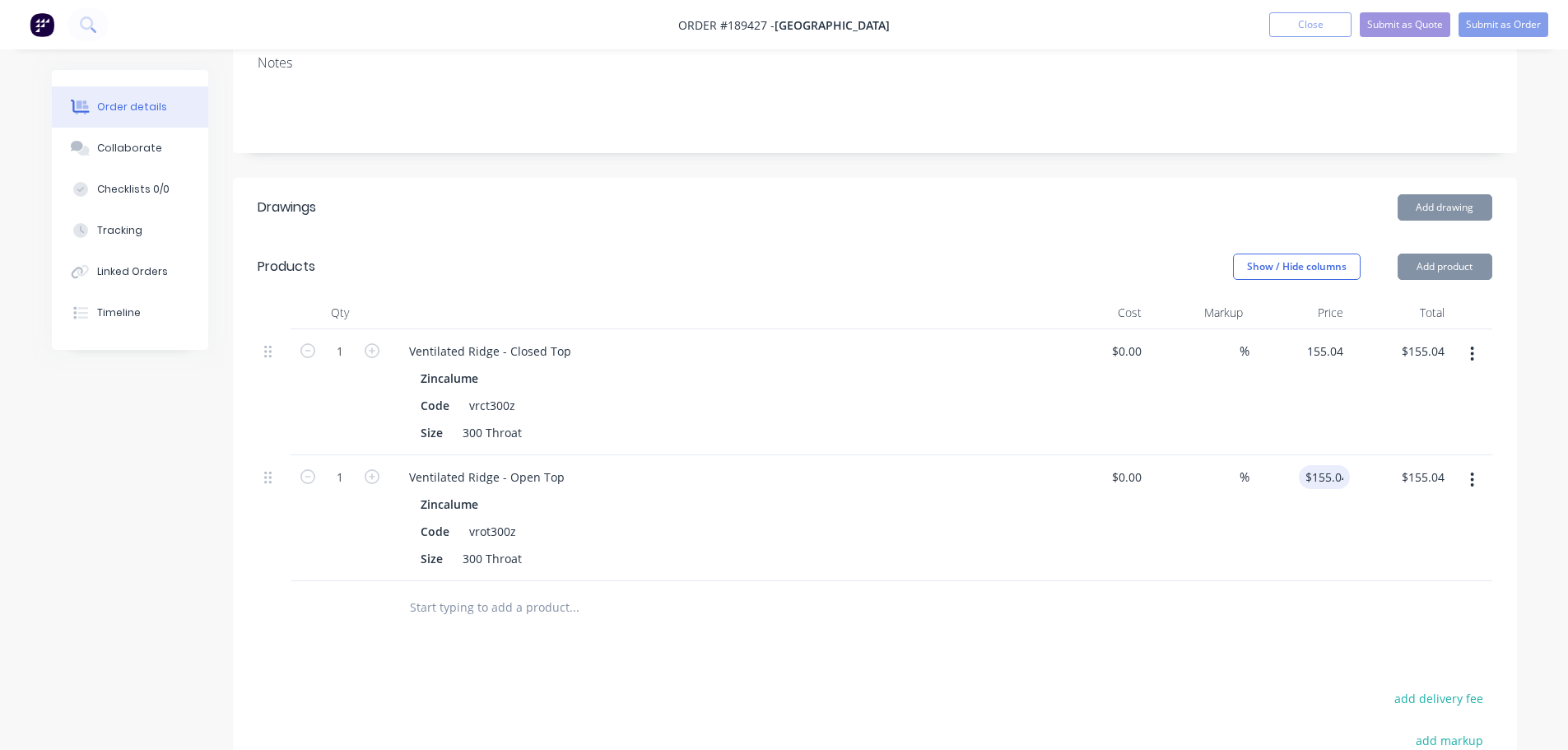
click at [1295, 582] on div at bounding box center [874, 608] width 1234 height 53
type input "$155.04"
type input "155.04"
type input "$155.04"
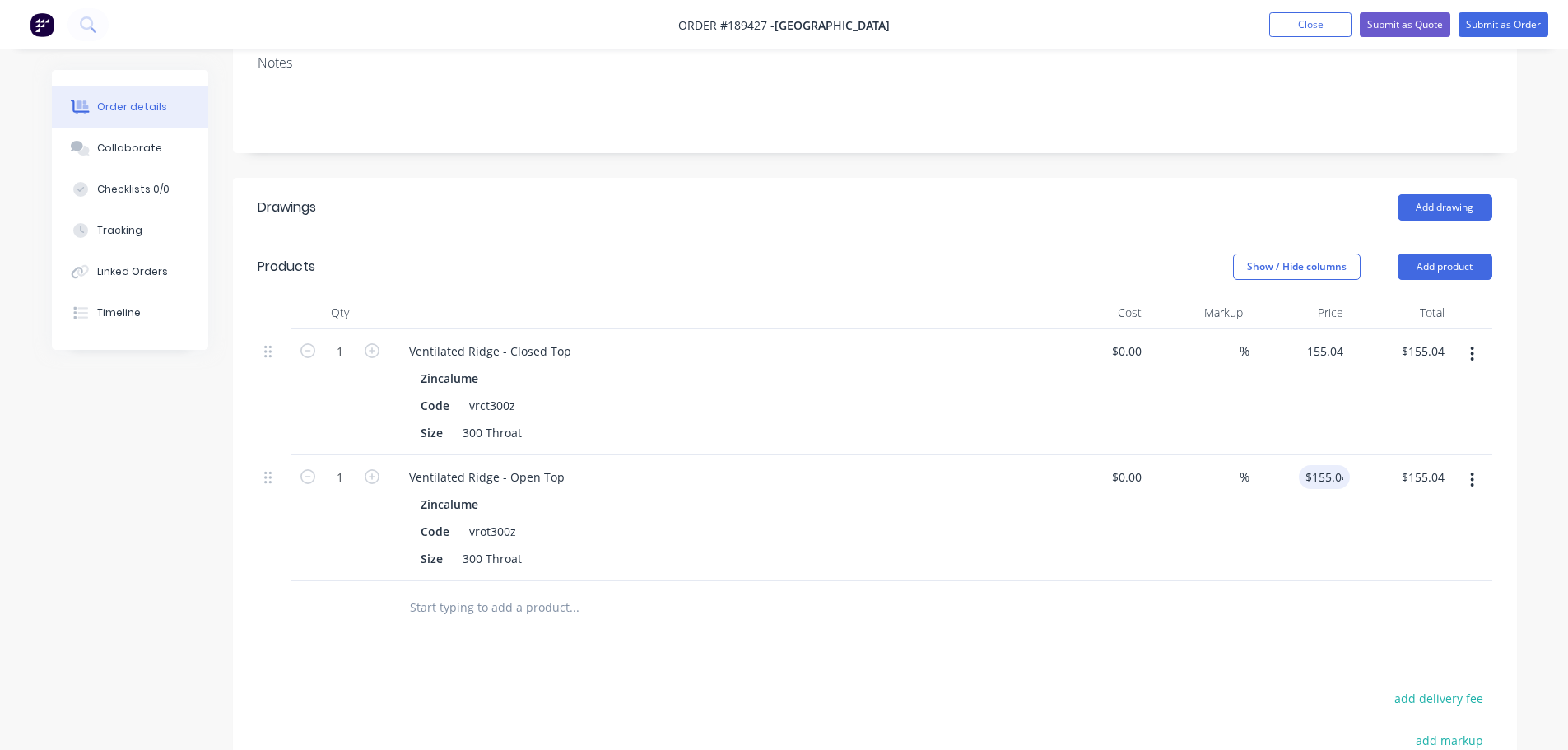
type input "$155.04"
type input "155.04"
type input "$155.04"
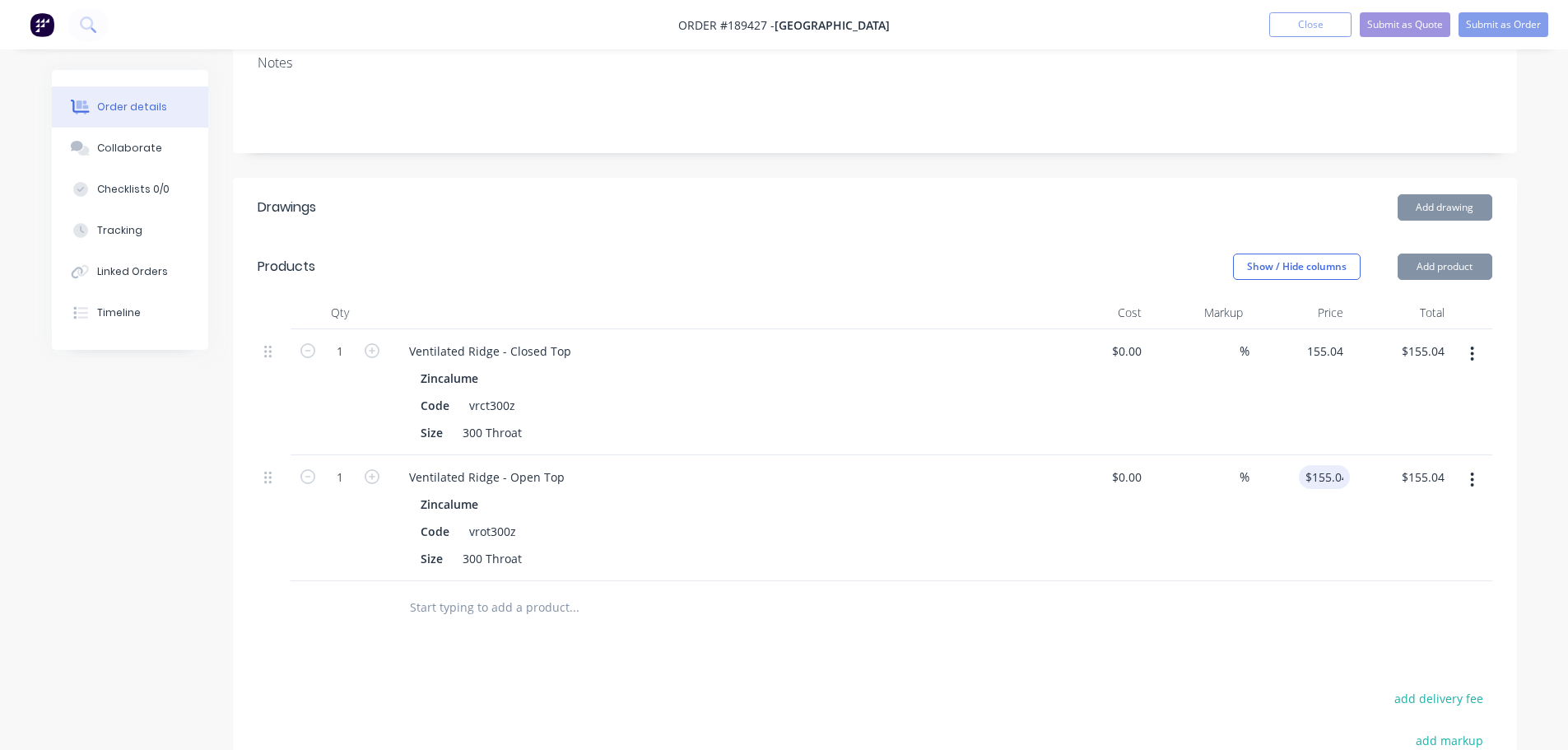
type input "$155.04"
type input "155.04"
type input "$155.04"
click at [1246, 598] on div "Drawings Add drawing Products Show / Hide columns Add product Qty Cost Markup P…" at bounding box center [875, 603] width 1284 height 852
click at [1323, 465] on input "155.04" at bounding box center [1324, 477] width 51 height 24
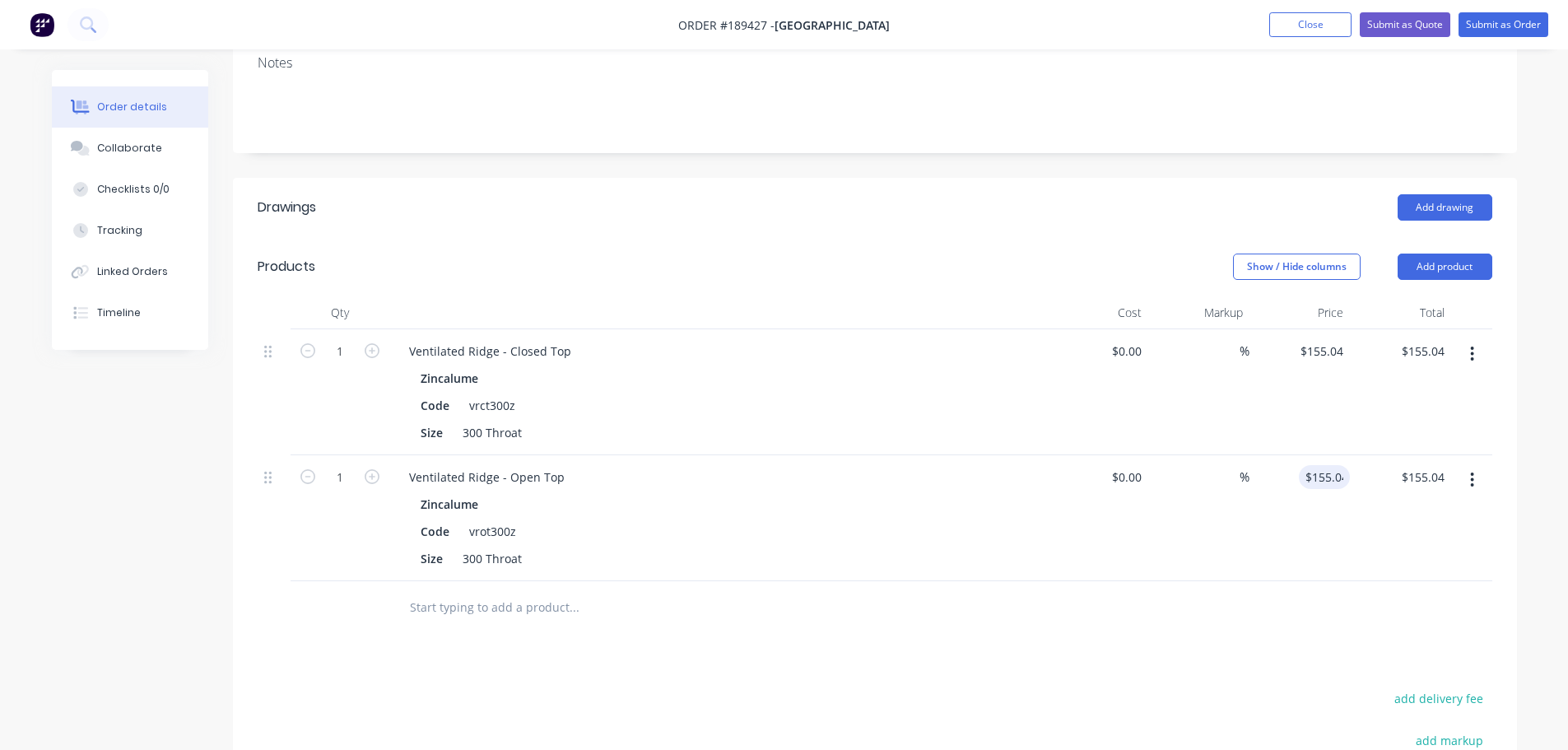
click at [1325, 465] on input "155.04" at bounding box center [1324, 477] width 51 height 24
type input "$169.99"
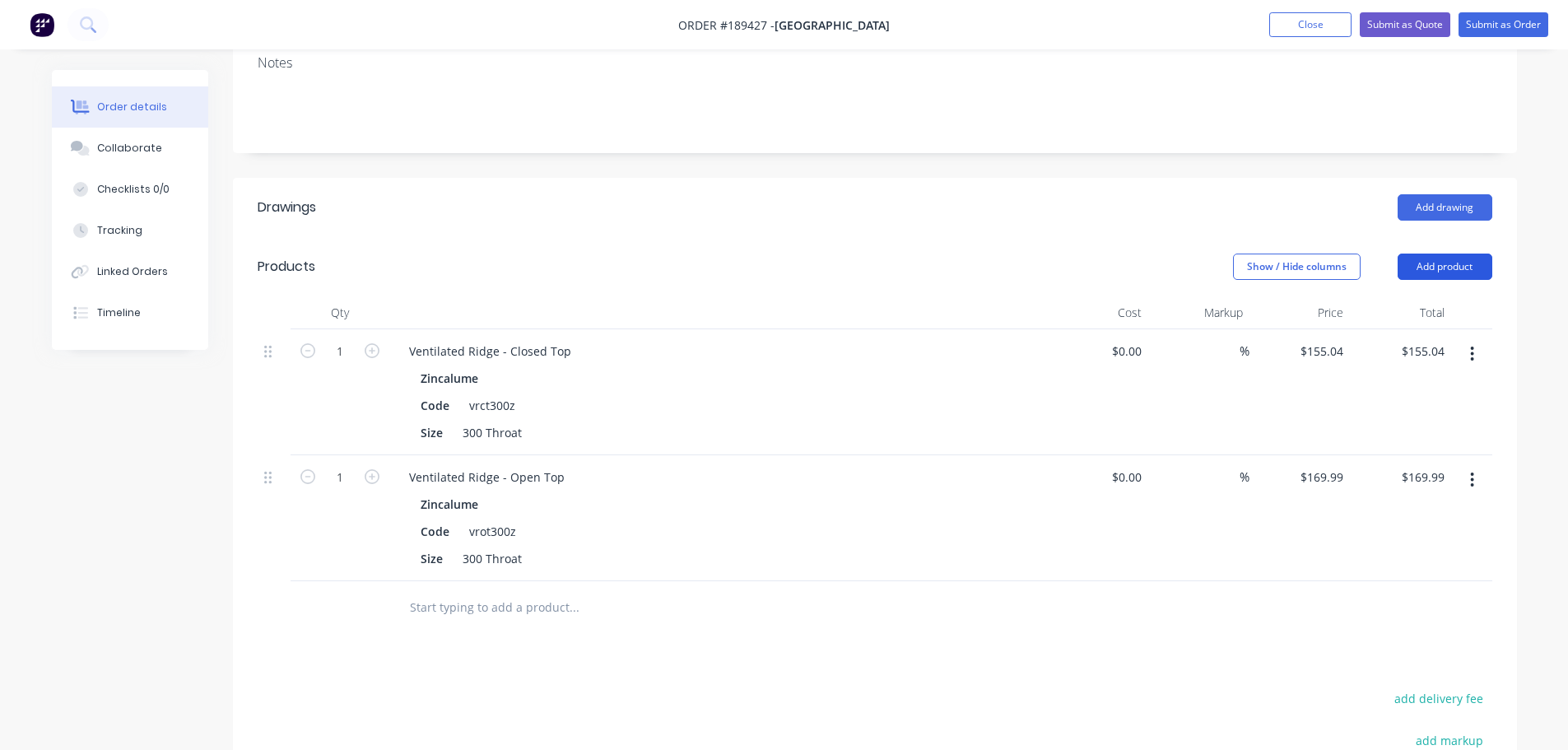
click at [1437, 254] on button "Add product" at bounding box center [1445, 267] width 95 height 26
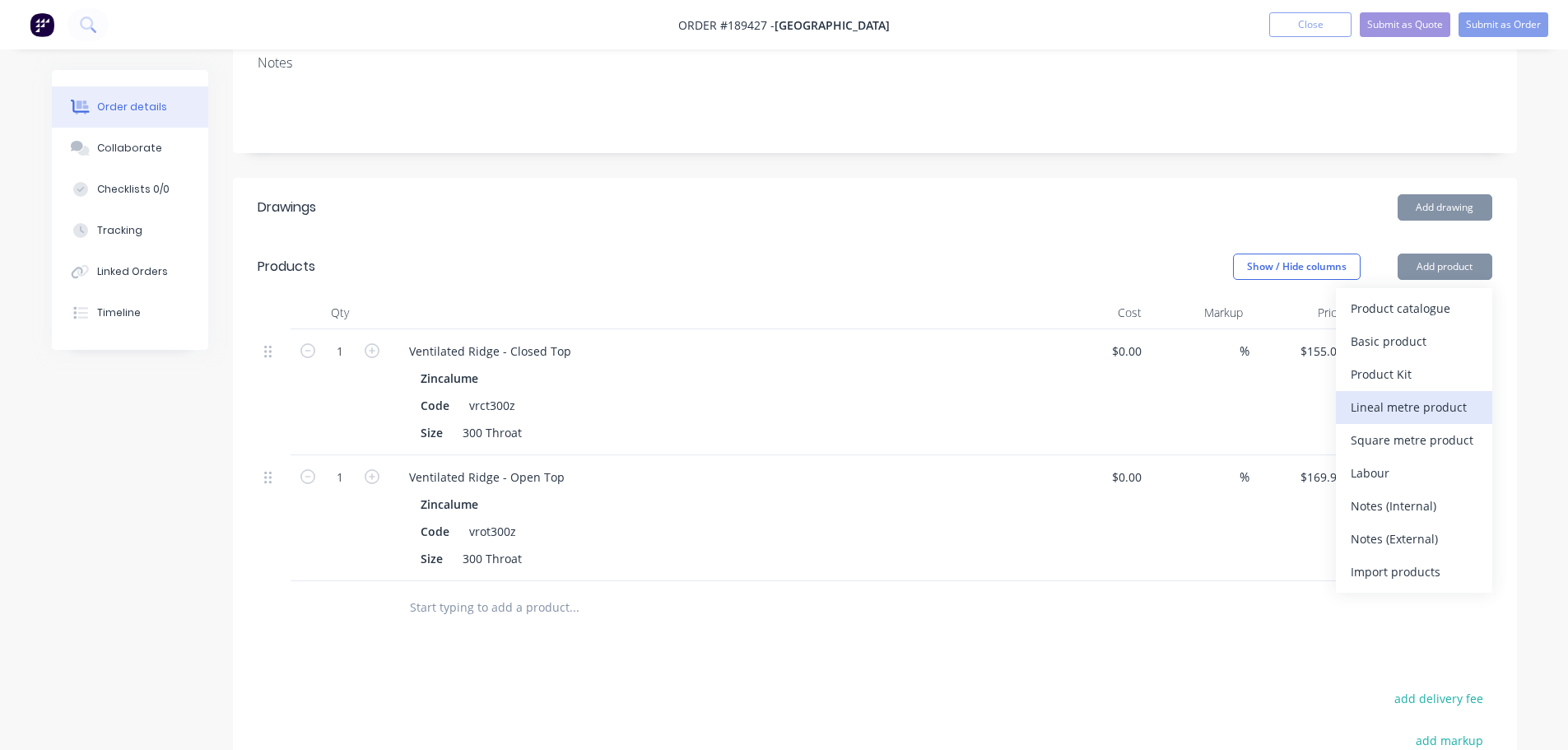
click at [1388, 395] on div "Lineal metre product" at bounding box center [1413, 407] width 127 height 24
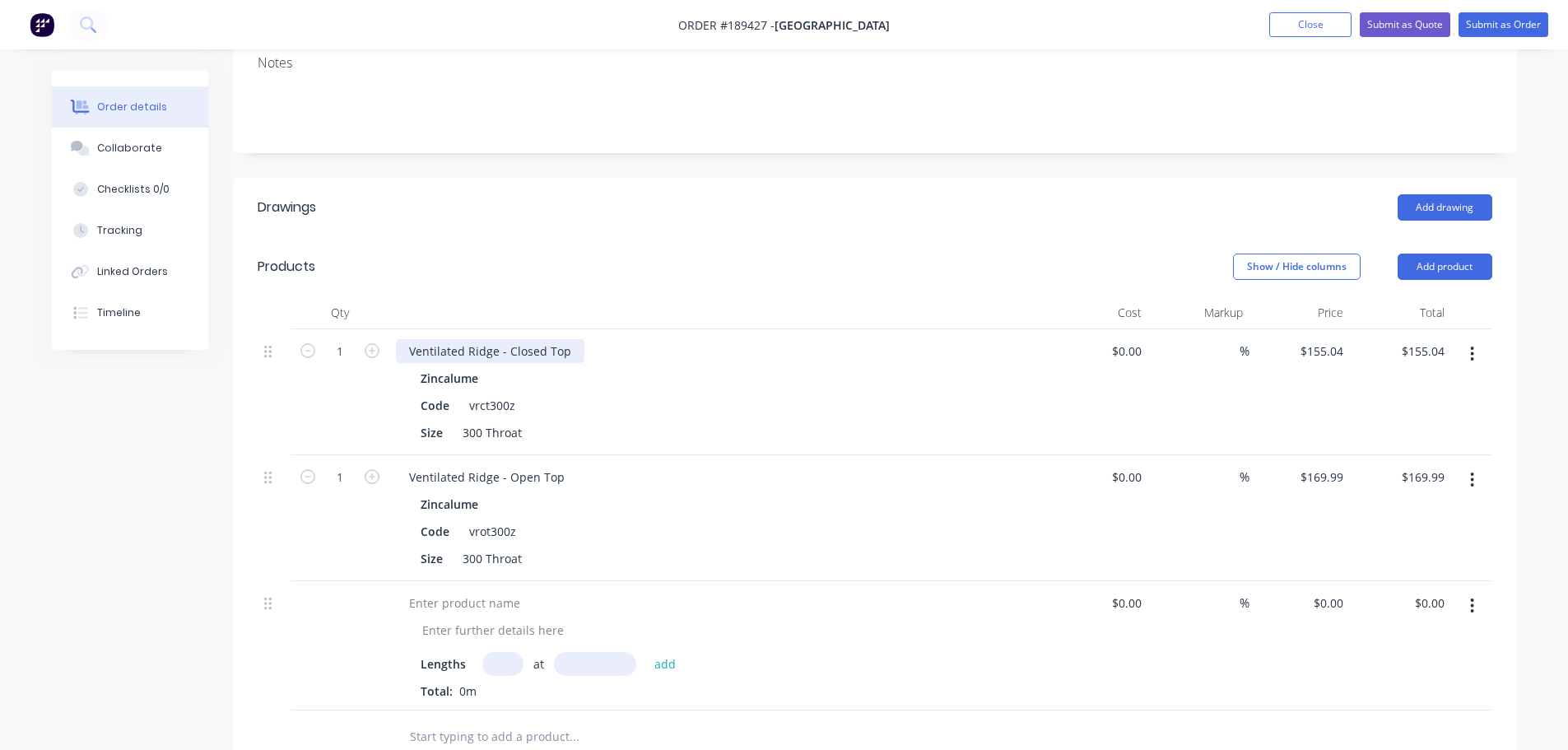
click at [496, 339] on div "Ventilated Ridge - Closed Top" at bounding box center [490, 351] width 188 height 24
copy div "Ventilated Ridge - Closed Top"
click at [466, 591] on div at bounding box center [464, 602] width 138 height 24
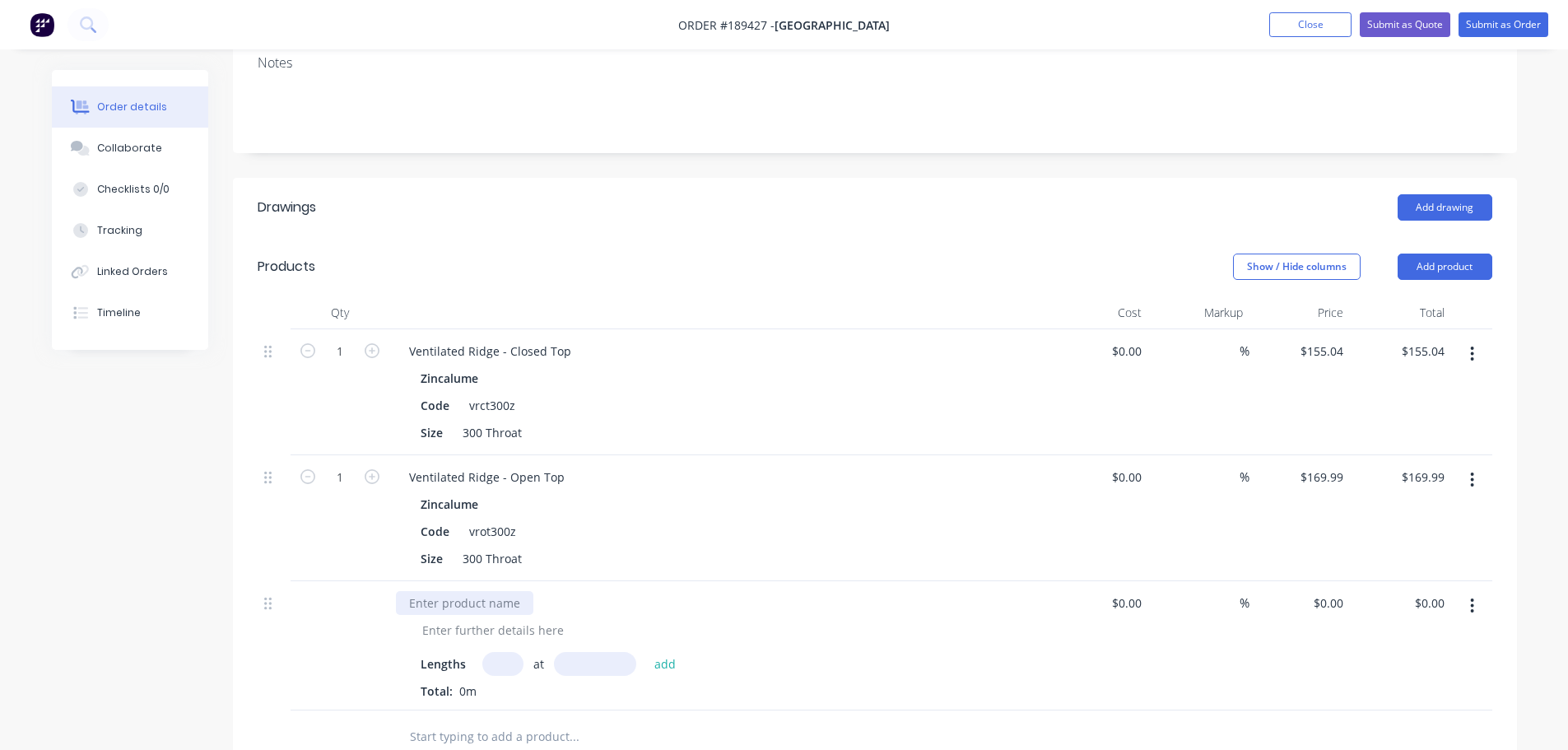
paste div
click at [475, 619] on div at bounding box center [492, 630] width 168 height 24
click at [496, 652] on input "text" at bounding box center [503, 664] width 41 height 24
type input "3"
type input "5000"
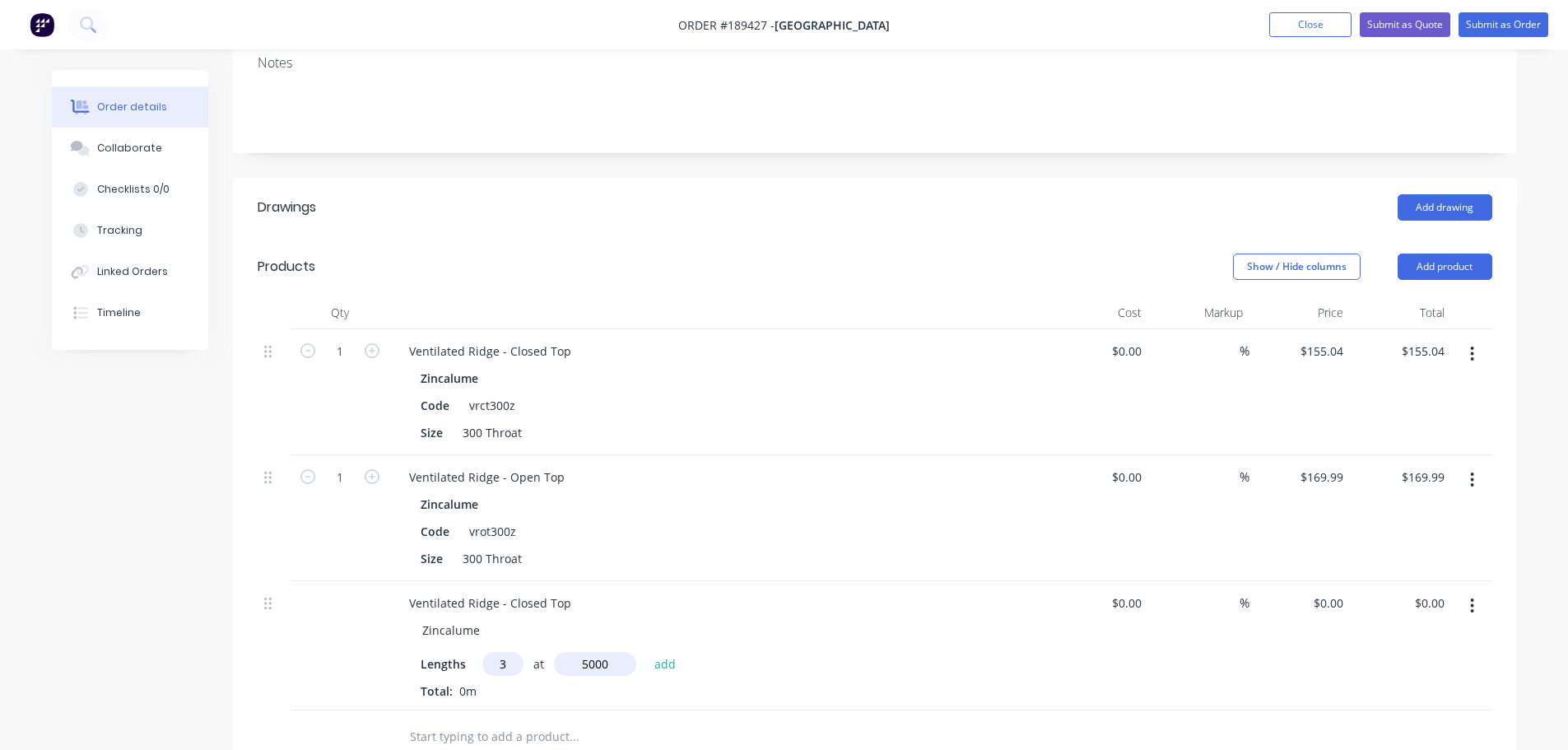
click at [646, 652] on button "add" at bounding box center [665, 663] width 39 height 23
click at [1321, 582] on div "0 $0.00" at bounding box center [1300, 660] width 101 height 157
type input "$155.04"
type input "$2,325.60"
click at [1517, 577] on div "Order details Collaborate Checklists 0/0 Tracking Linked Orders Timeline Order …" at bounding box center [784, 475] width 1498 height 1470
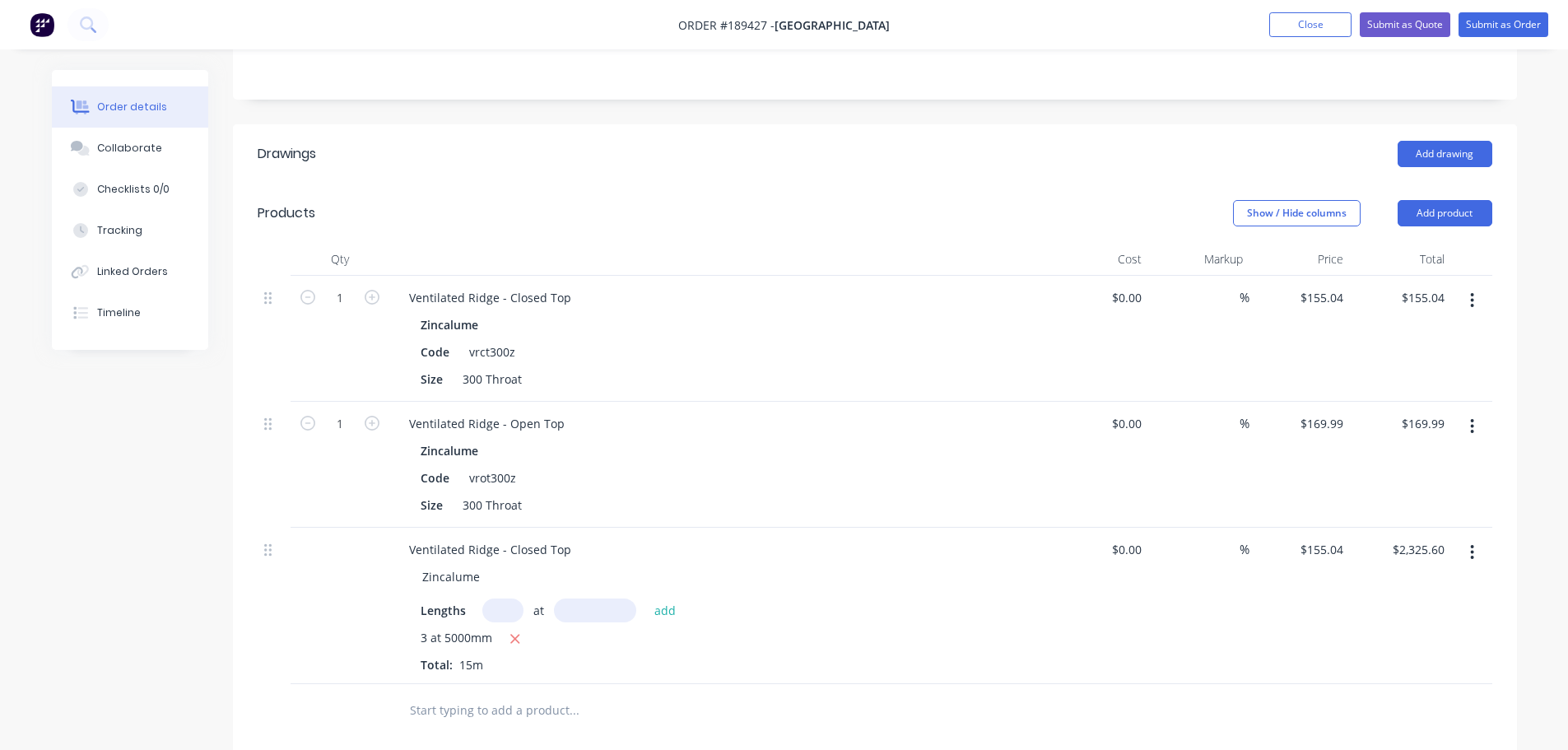
scroll to position [411, 0]
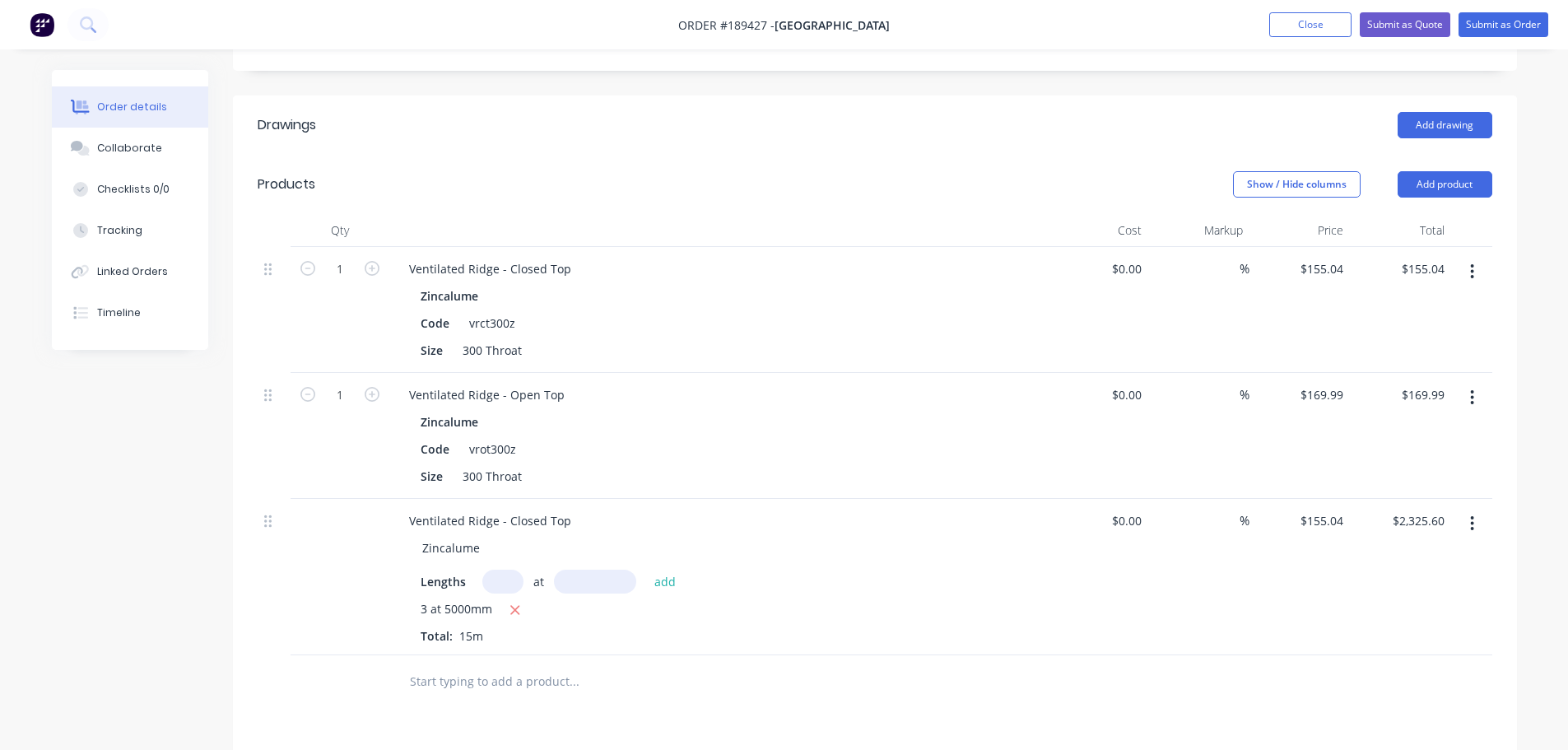
click at [1473, 263] on icon "button" at bounding box center [1472, 272] width 5 height 18
click at [474, 509] on div "Ventilated Ridge - Closed Top" at bounding box center [490, 520] width 188 height 24
click at [410, 509] on div "Ventilated Ridge - Closed Top" at bounding box center [490, 520] width 188 height 24
click at [568, 509] on div "Ventilated Ridge - Closed Top" at bounding box center [490, 520] width 188 height 24
click at [134, 539] on div "Created by Michael Created 11/08/25 Required Assigned to Add team member Invoic…" at bounding box center [785, 402] width 1465 height 1487
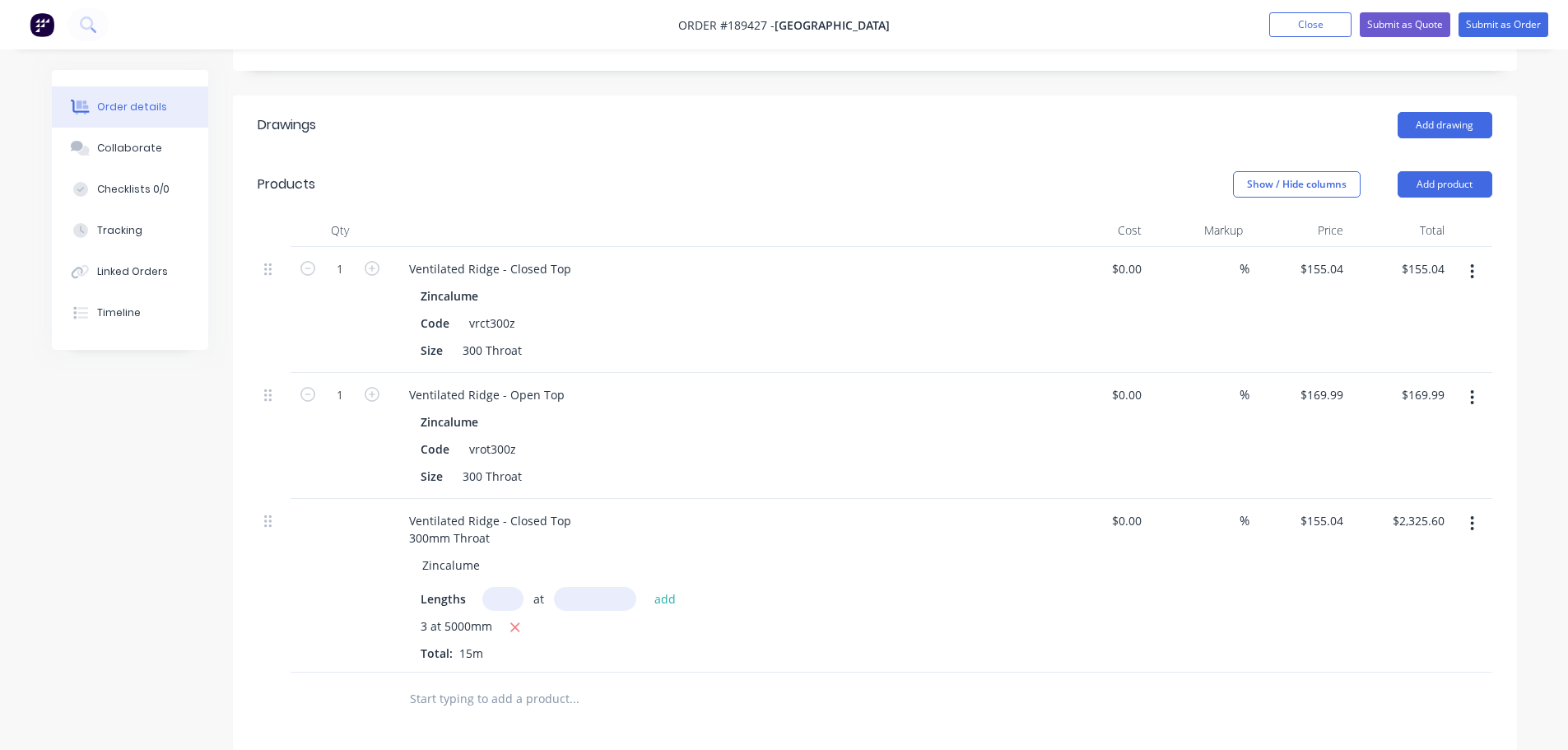
click at [1480, 509] on button "button" at bounding box center [1472, 523] width 39 height 30
click at [1431, 588] on div "Duplicate" at bounding box center [1413, 600] width 127 height 24
drag, startPoint x: 509, startPoint y: 654, endPoint x: 542, endPoint y: 648, distance: 33.5
click at [540, 682] on div "Ventilated Ridge - Closed Top 300mm Throat" at bounding box center [490, 703] width 188 height 41
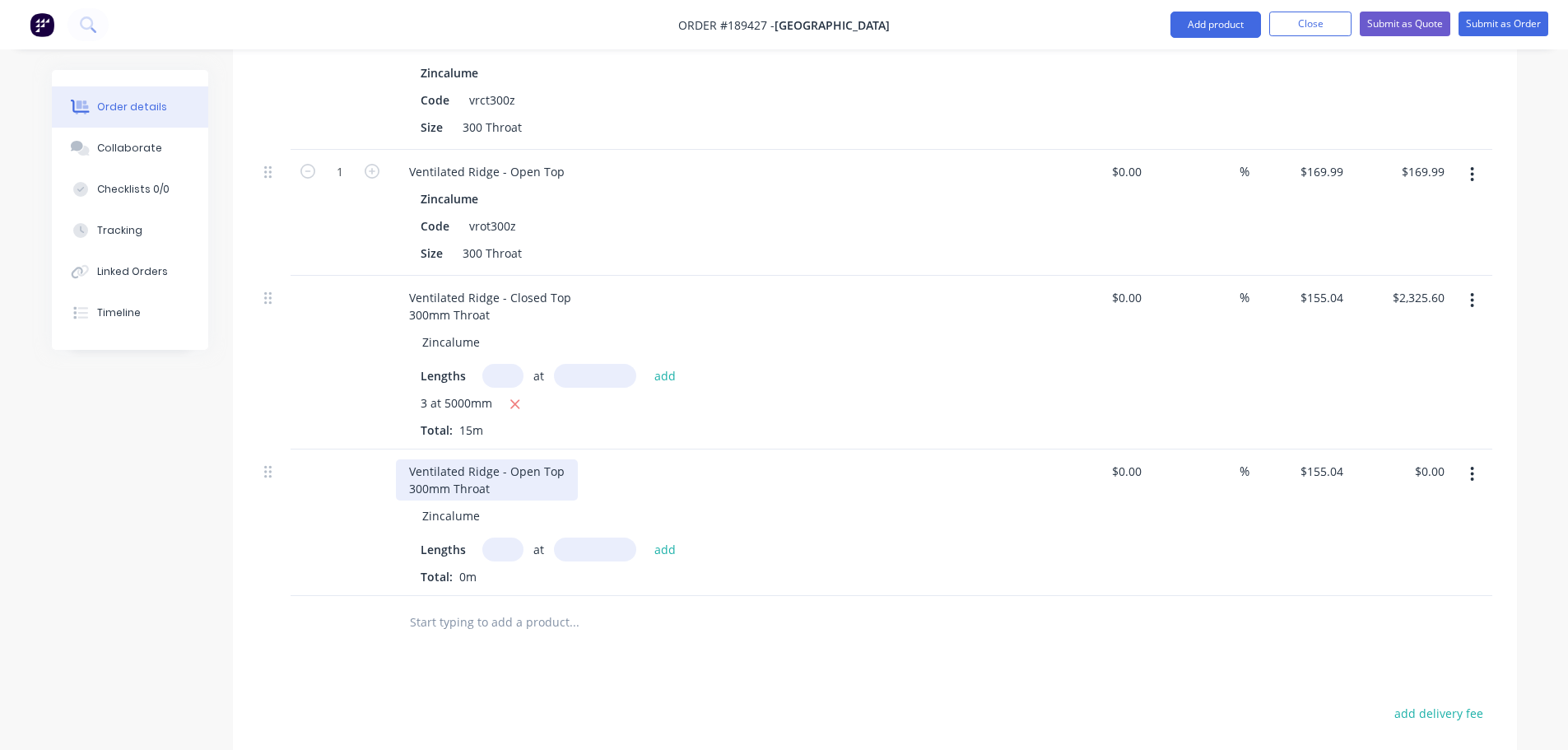
scroll to position [658, 0]
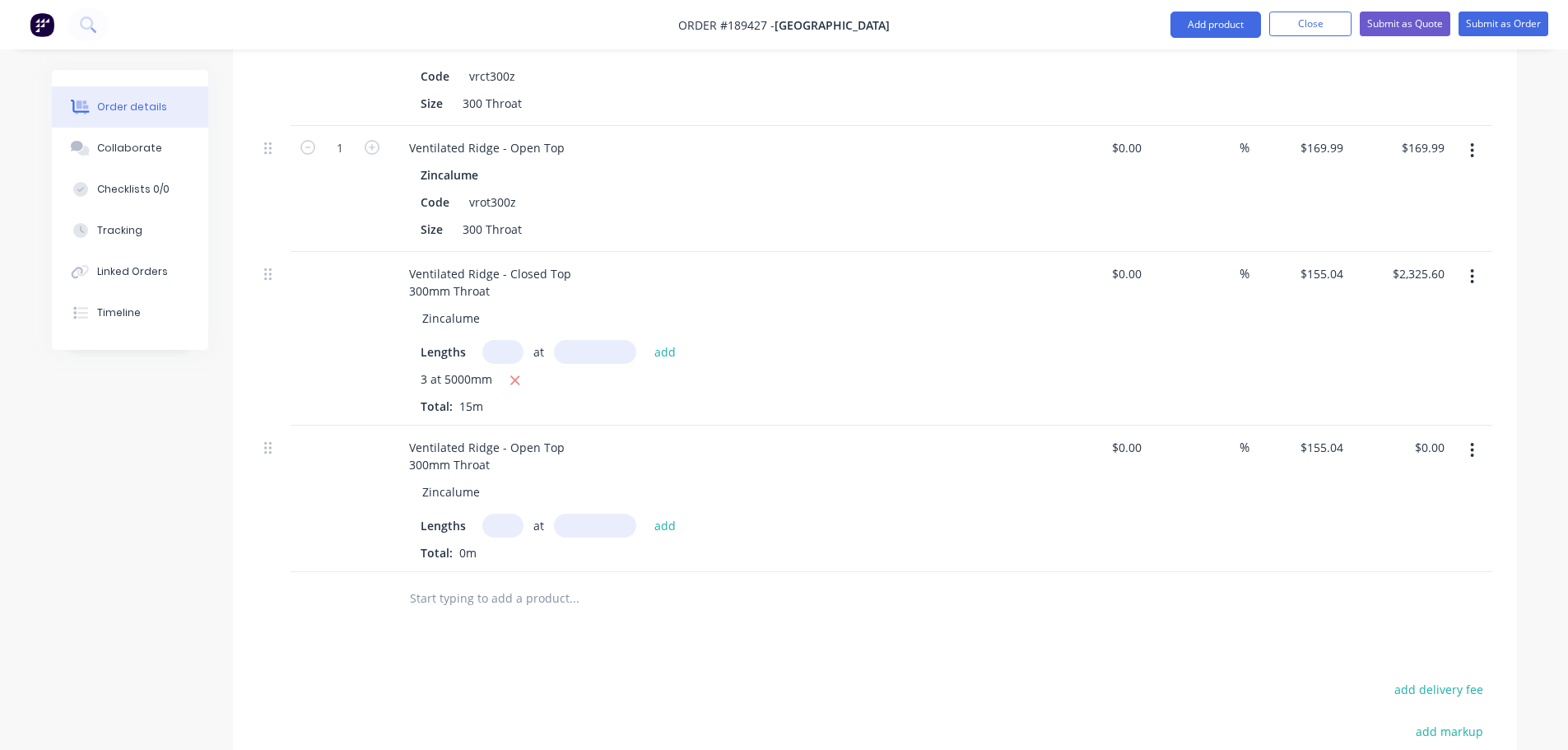
click at [203, 600] on div "Created by Michael Created 11/08/25 Required Assigned to Add team member Invoic…" at bounding box center [785, 228] width 1465 height 1634
click at [498, 514] on input "text" at bounding box center [503, 526] width 41 height 24
type input "3"
type input "5000"
click at [646, 514] on button "add" at bounding box center [665, 525] width 39 height 23
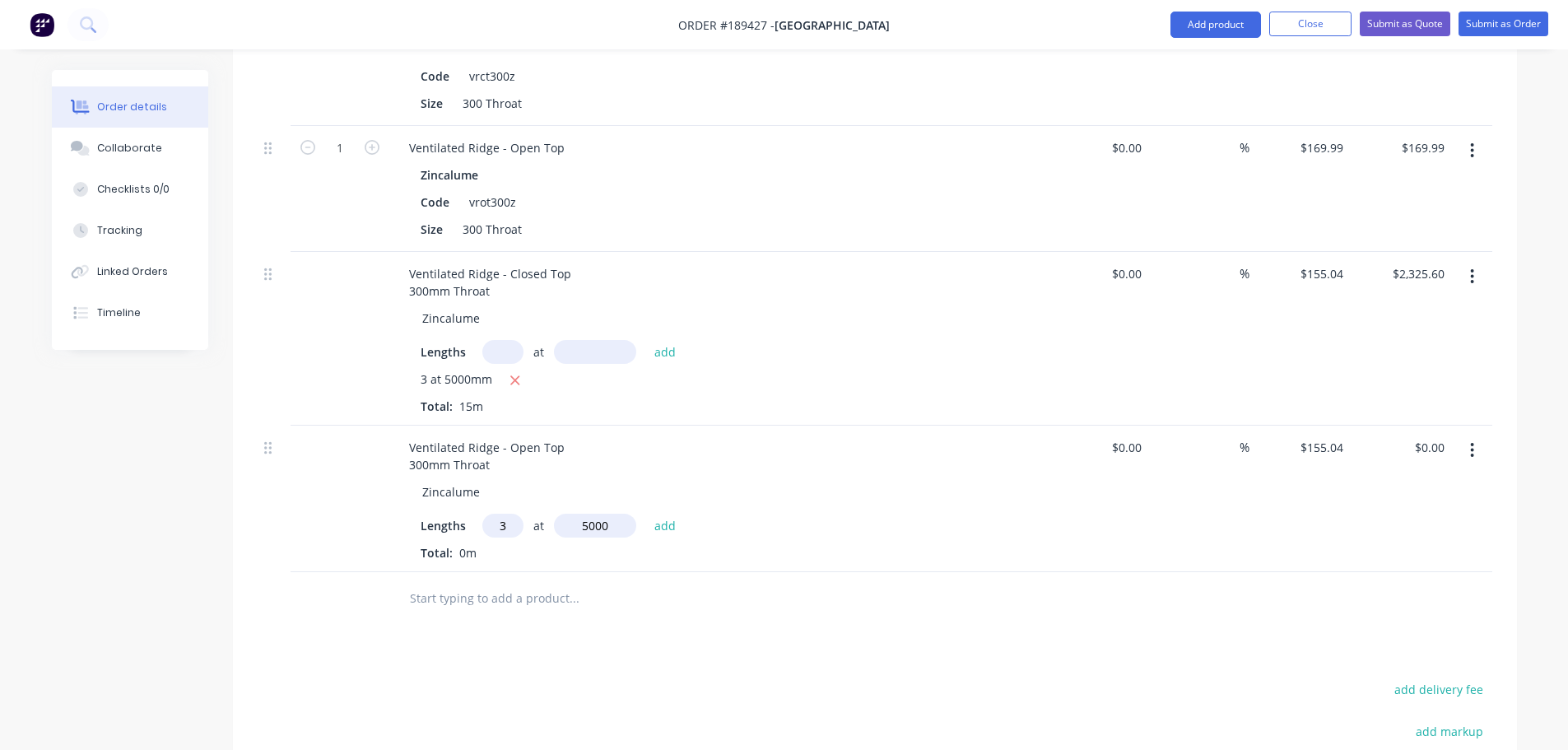
type input "$2,325.60"
click at [1332, 436] on input "155.04" at bounding box center [1324, 447] width 51 height 24
type input "$169.99"
type input "$2,549.85"
click at [1233, 600] on div at bounding box center [874, 626] width 1234 height 53
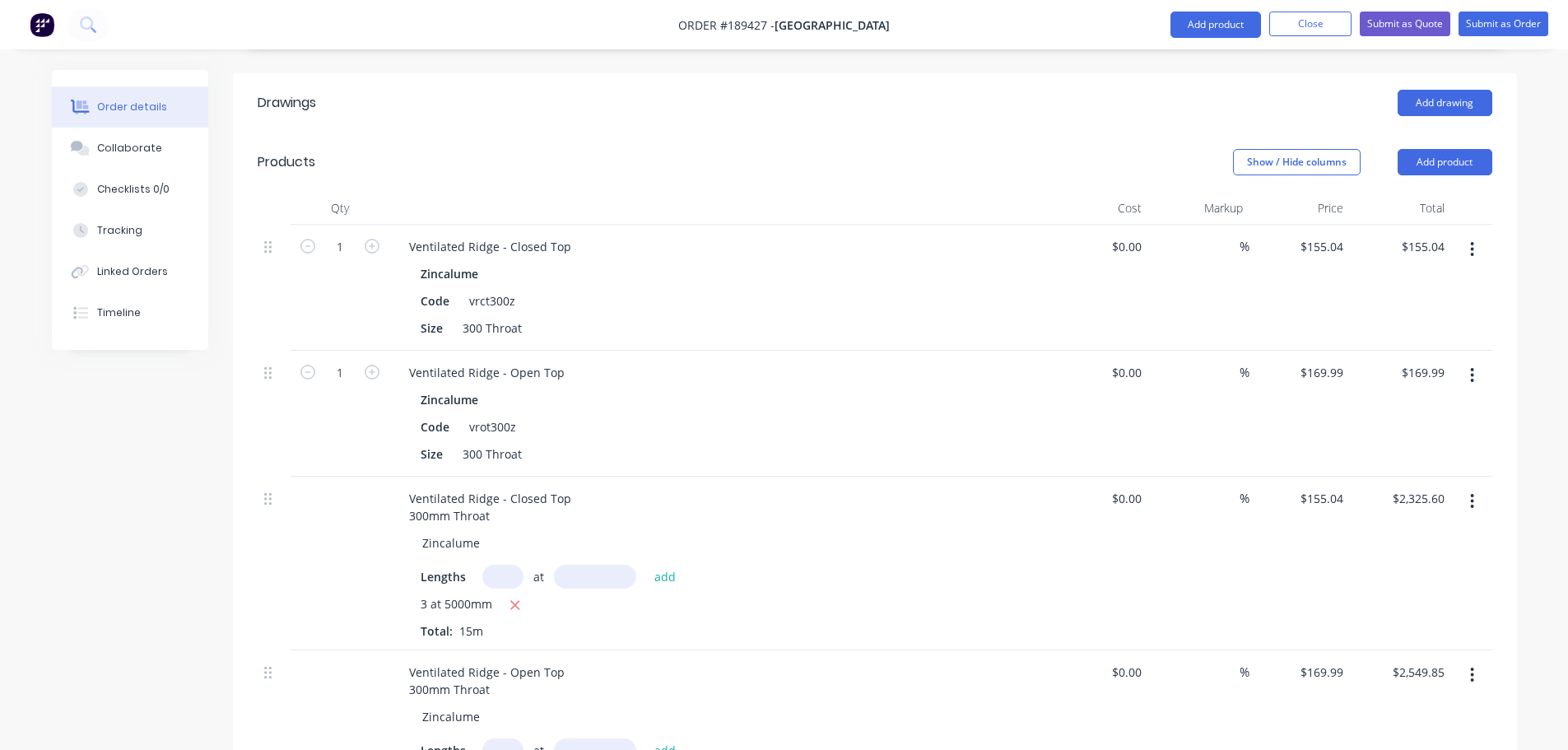
scroll to position [411, 0]
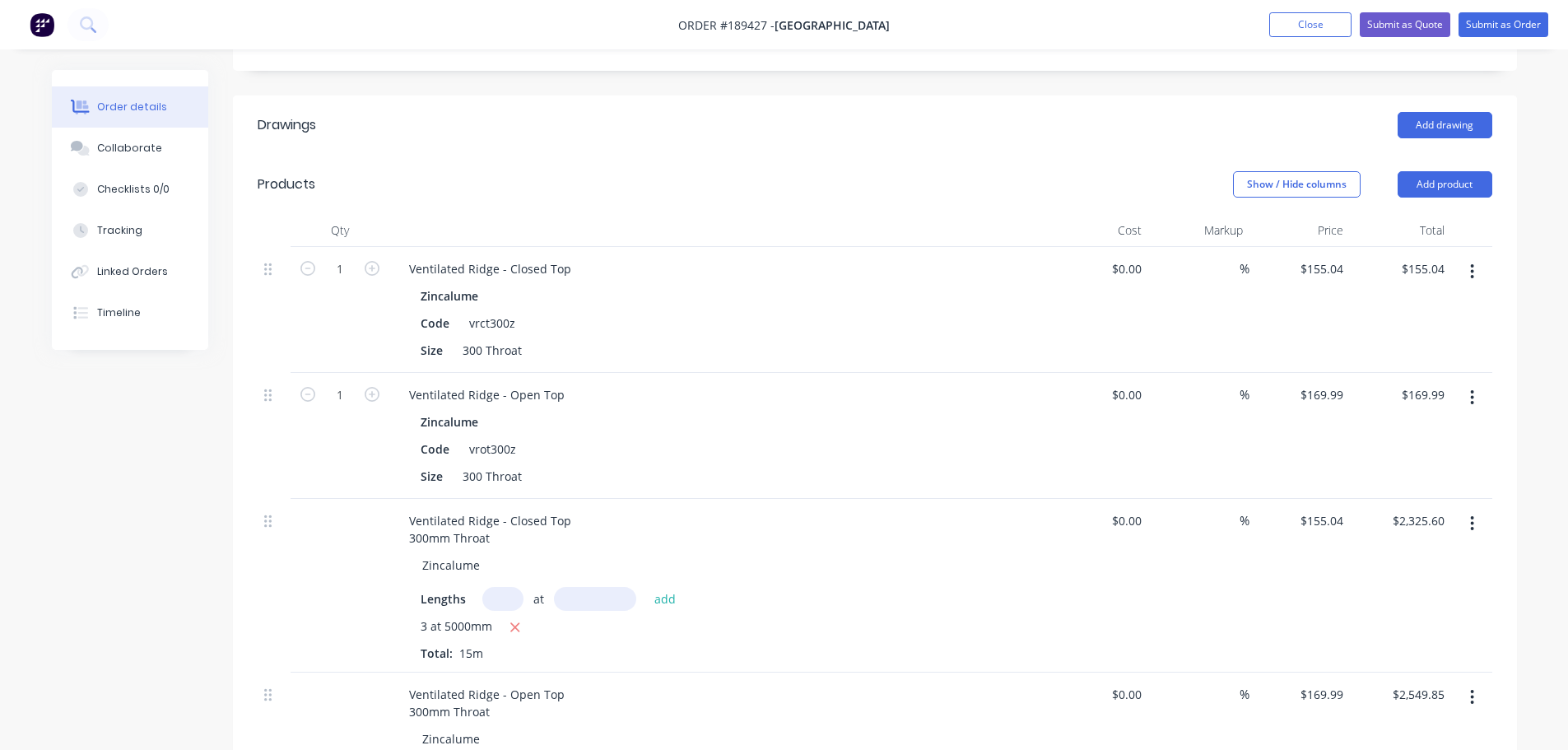
click at [1473, 263] on icon "button" at bounding box center [1472, 272] width 5 height 18
click at [1414, 402] on div "Delete" at bounding box center [1413, 413] width 127 height 24
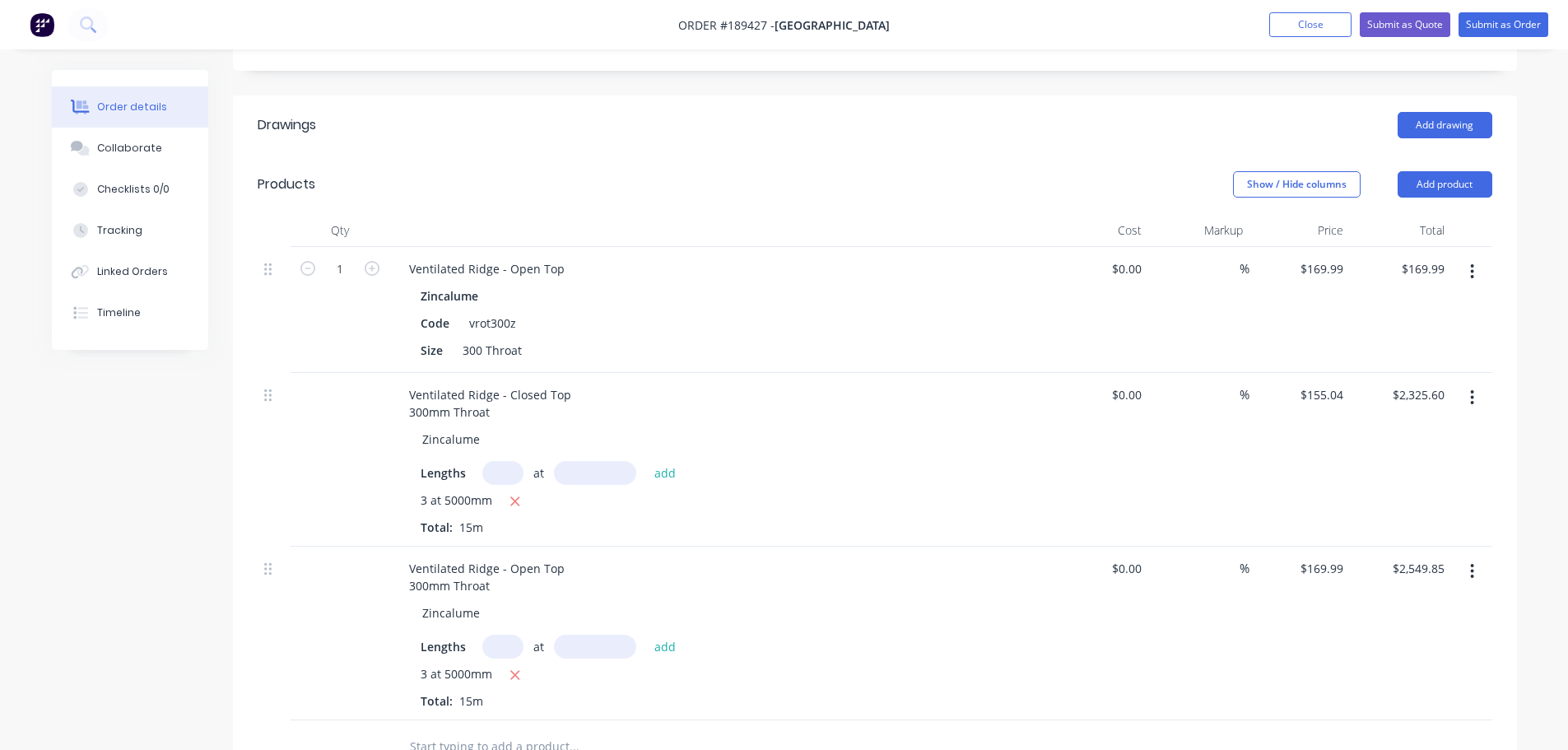
click at [1472, 263] on icon "button" at bounding box center [1472, 272] width 5 height 18
click at [1381, 402] on div "Delete" at bounding box center [1413, 413] width 127 height 24
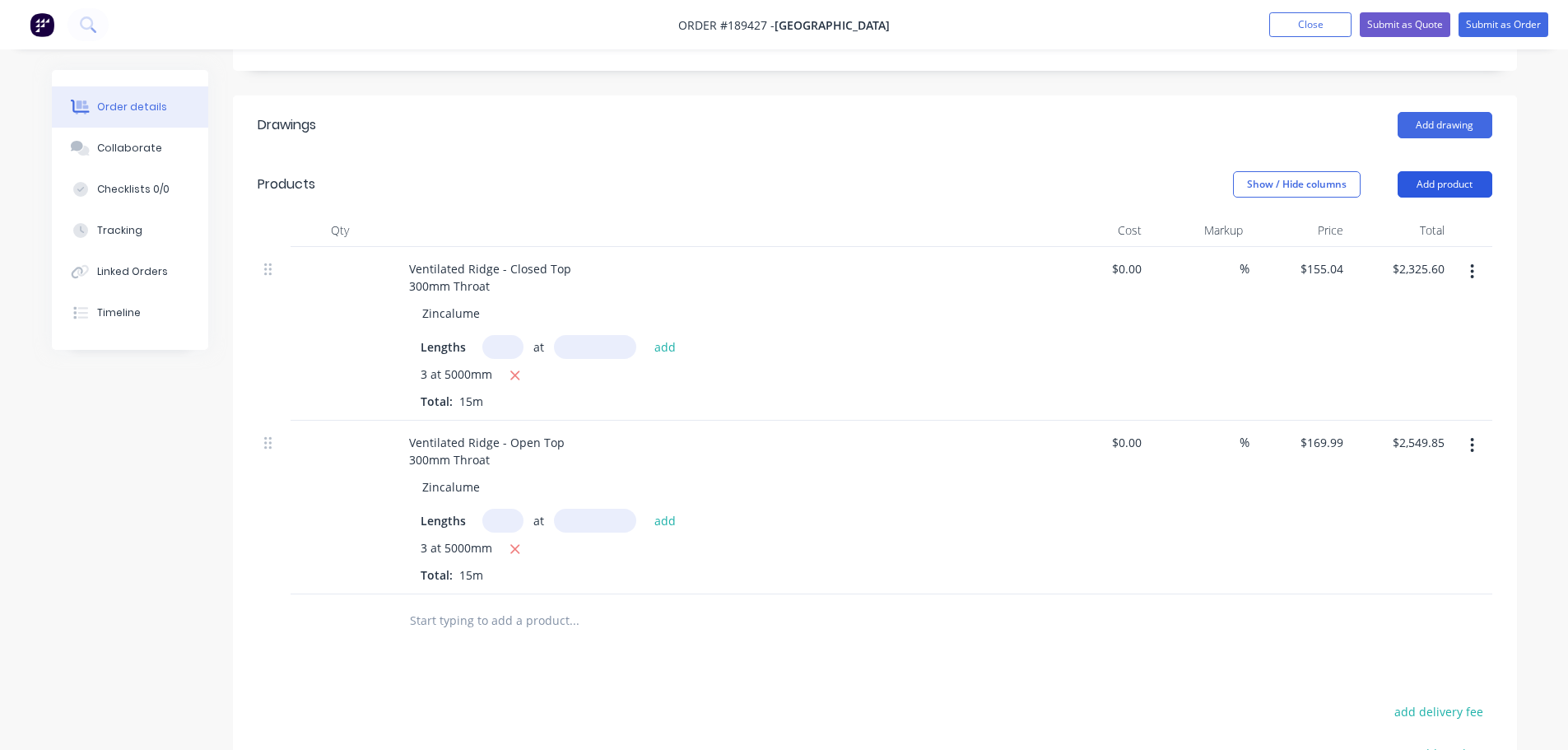
click at [1466, 171] on button "Add product" at bounding box center [1445, 184] width 95 height 26
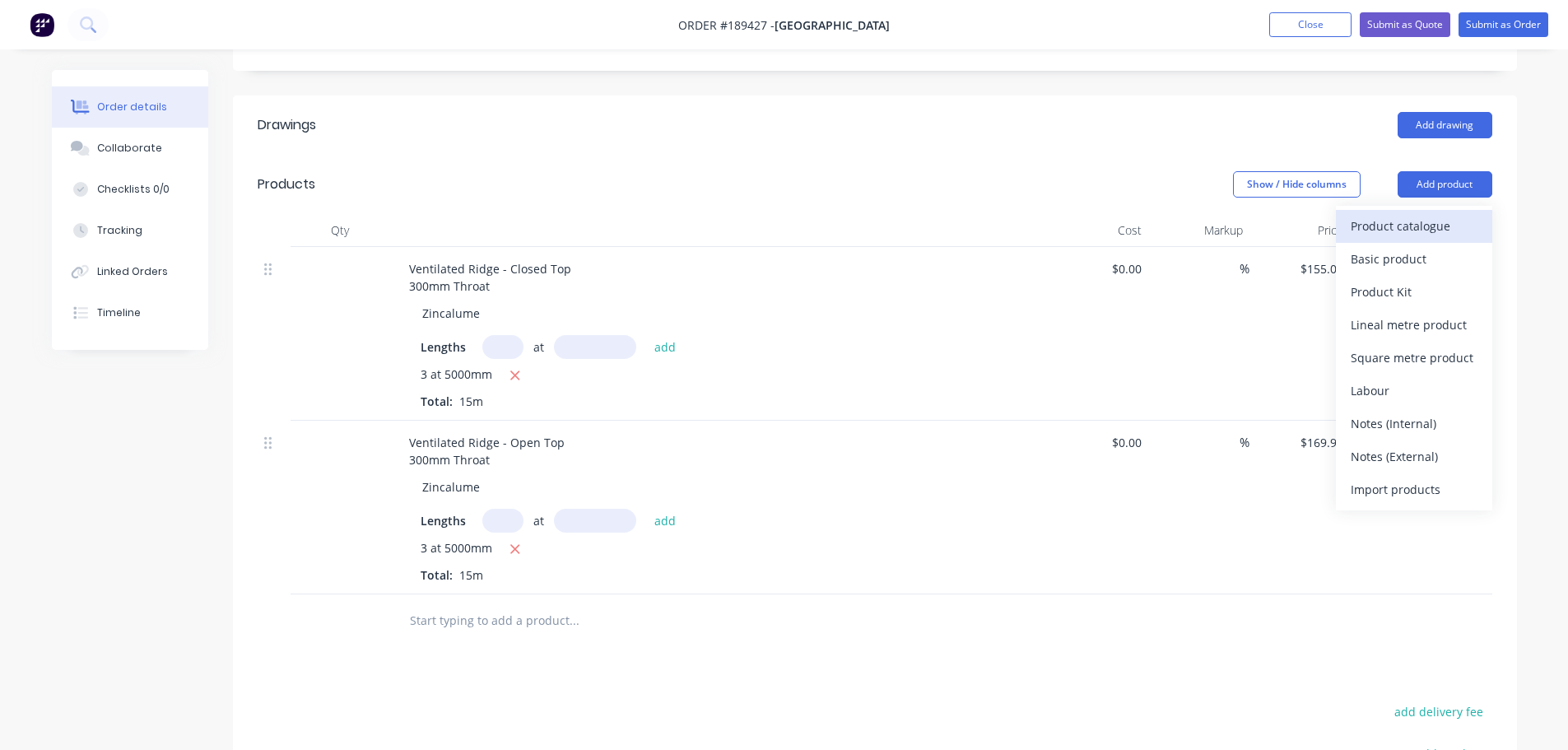
click at [1453, 214] on div "Product catalogue" at bounding box center [1413, 226] width 127 height 24
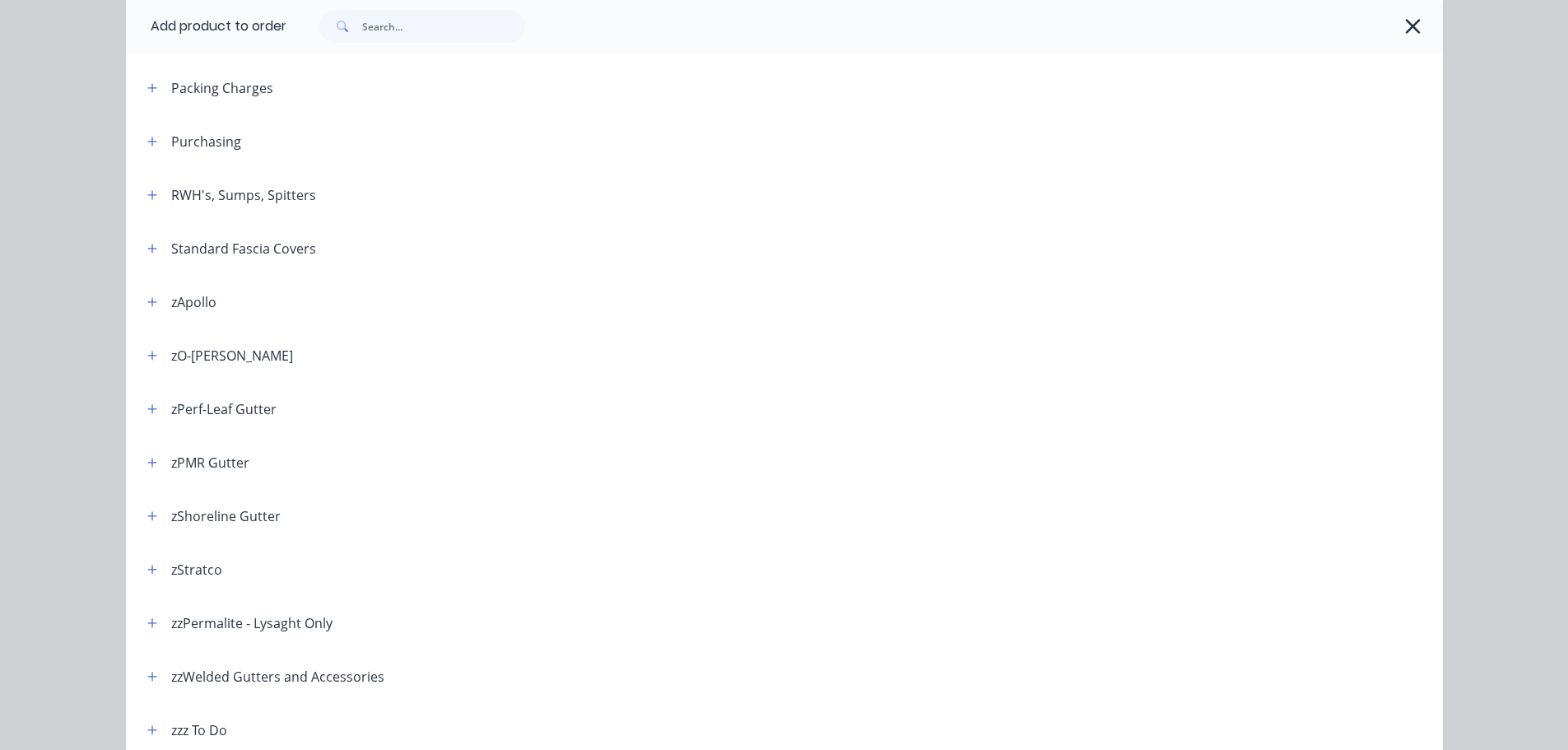
scroll to position [573, 0]
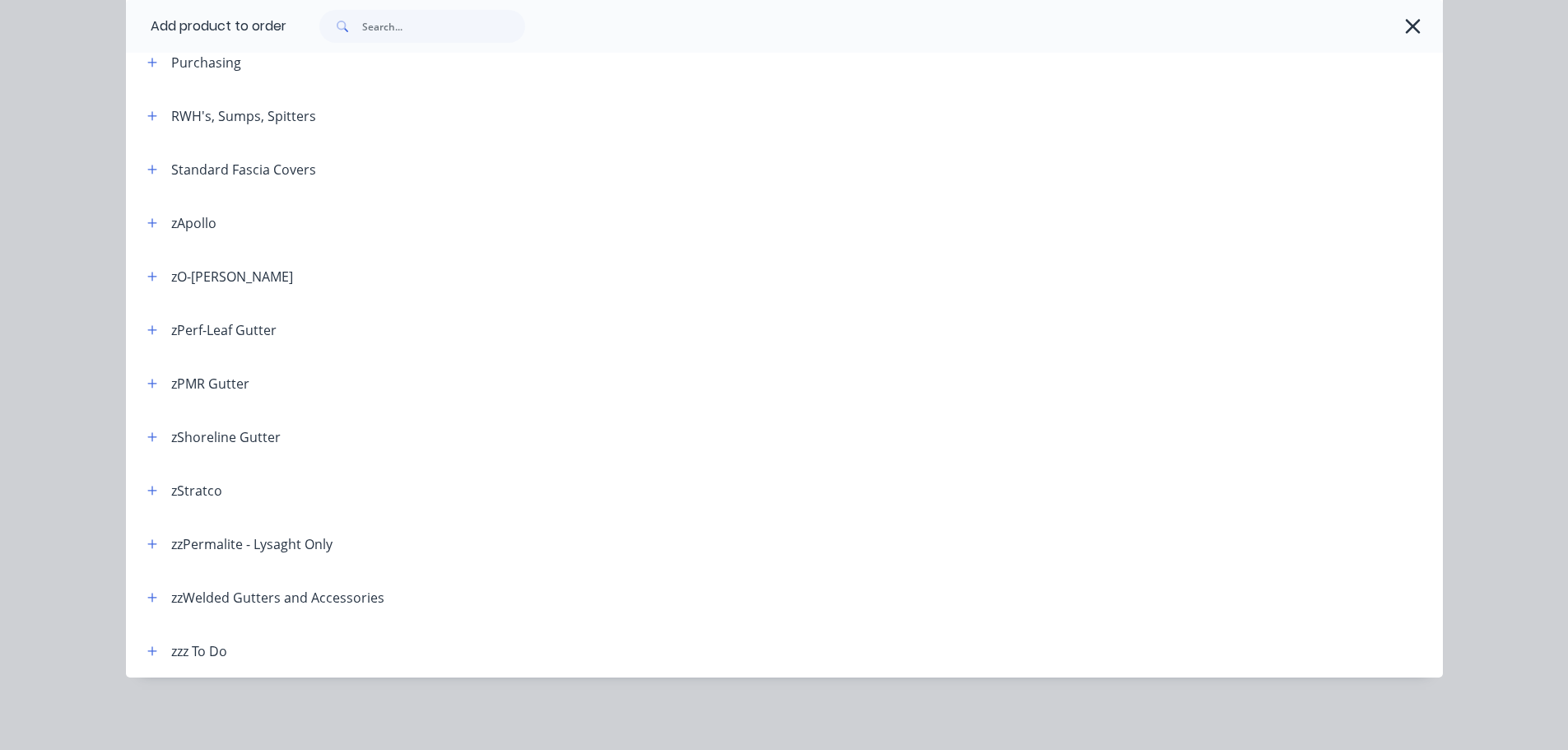
click at [149, 663] on header "zzz To Do" at bounding box center [784, 650] width 1317 height 53
click at [1407, 18] on icon "button" at bounding box center [1412, 26] width 17 height 23
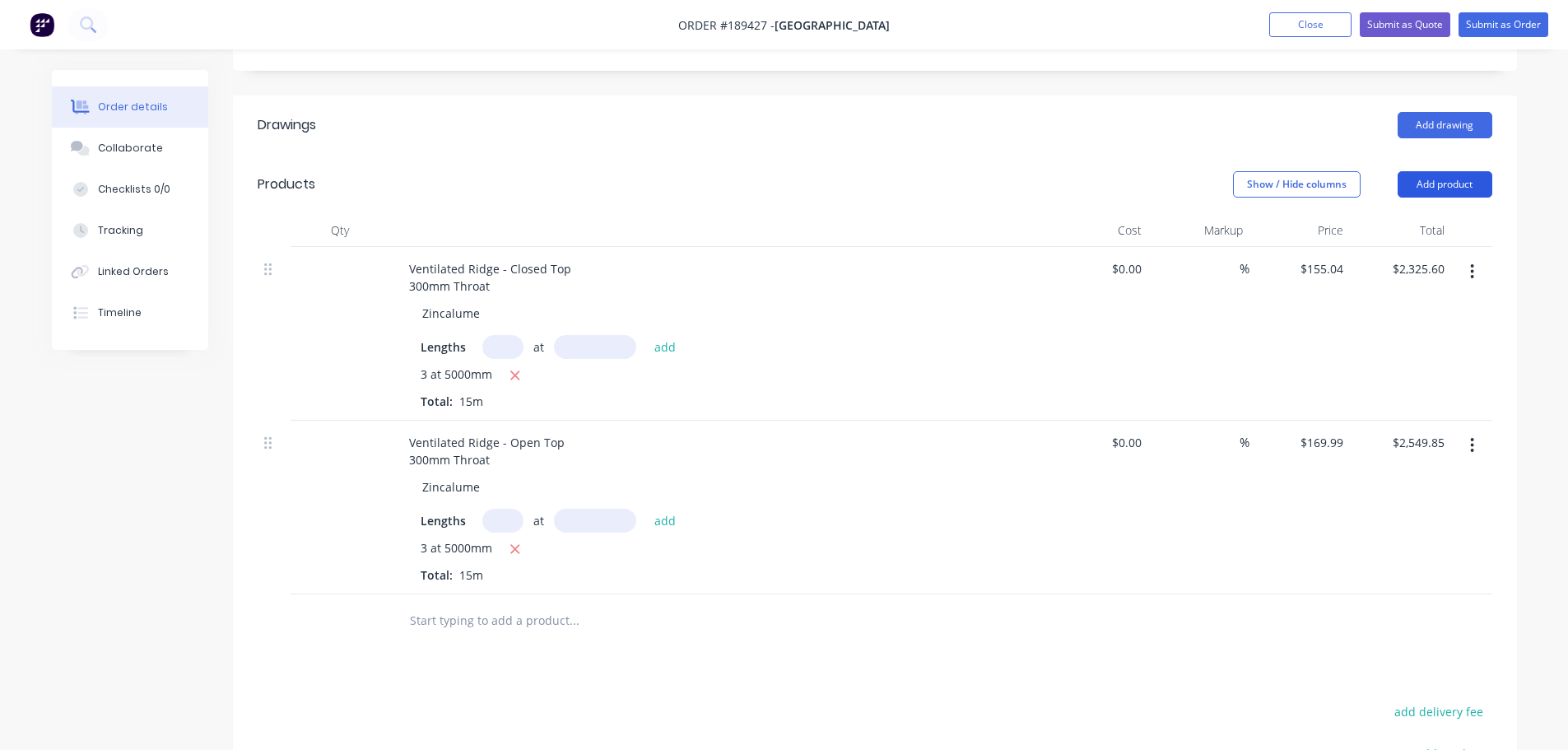
drag, startPoint x: 1434, startPoint y: 138, endPoint x: 1446, endPoint y: 158, distance: 23.3
click at [1435, 171] on button "Add product" at bounding box center [1445, 184] width 95 height 26
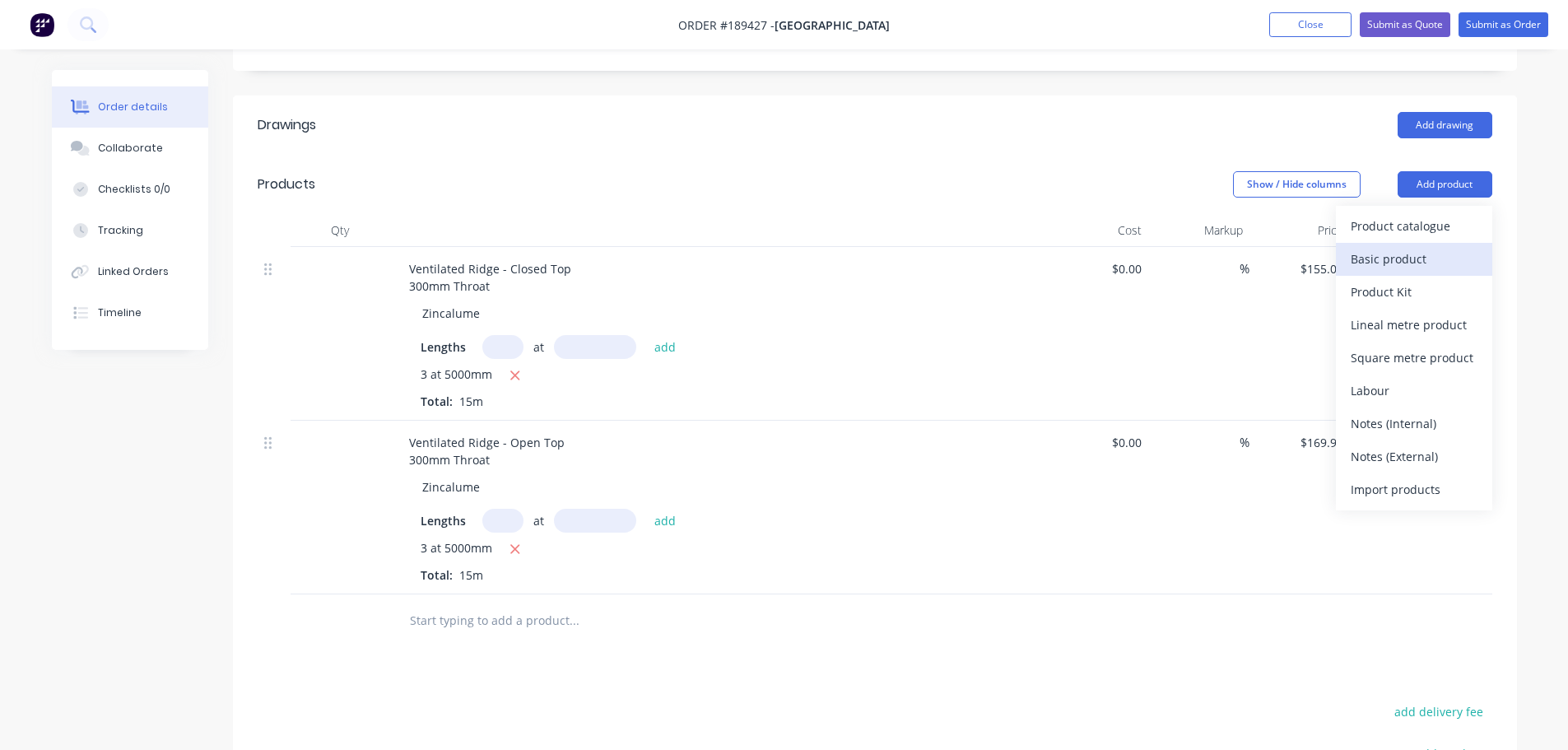
click at [1427, 247] on div "Basic product" at bounding box center [1413, 258] width 127 height 24
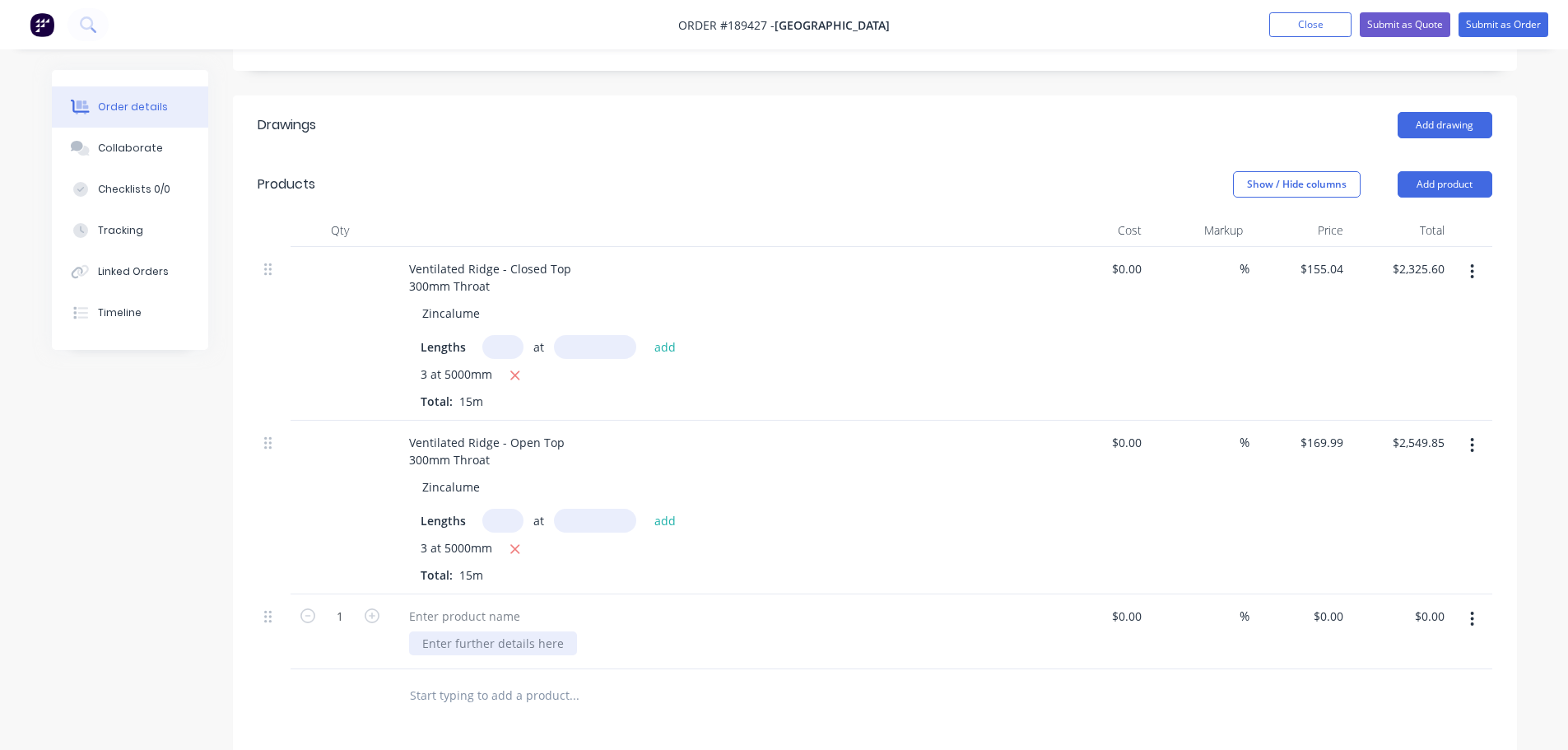
click at [419, 631] on div at bounding box center [492, 643] width 168 height 24
click at [445, 604] on div at bounding box center [464, 616] width 138 height 24
click at [417, 705] on div "Drawings Add drawing Products Show / Hide columns Add product Qty Cost Markup P…" at bounding box center [875, 607] width 1284 height 1023
click at [1329, 604] on div "0 0" at bounding box center [1337, 616] width 25 height 24
type input "$29.05"
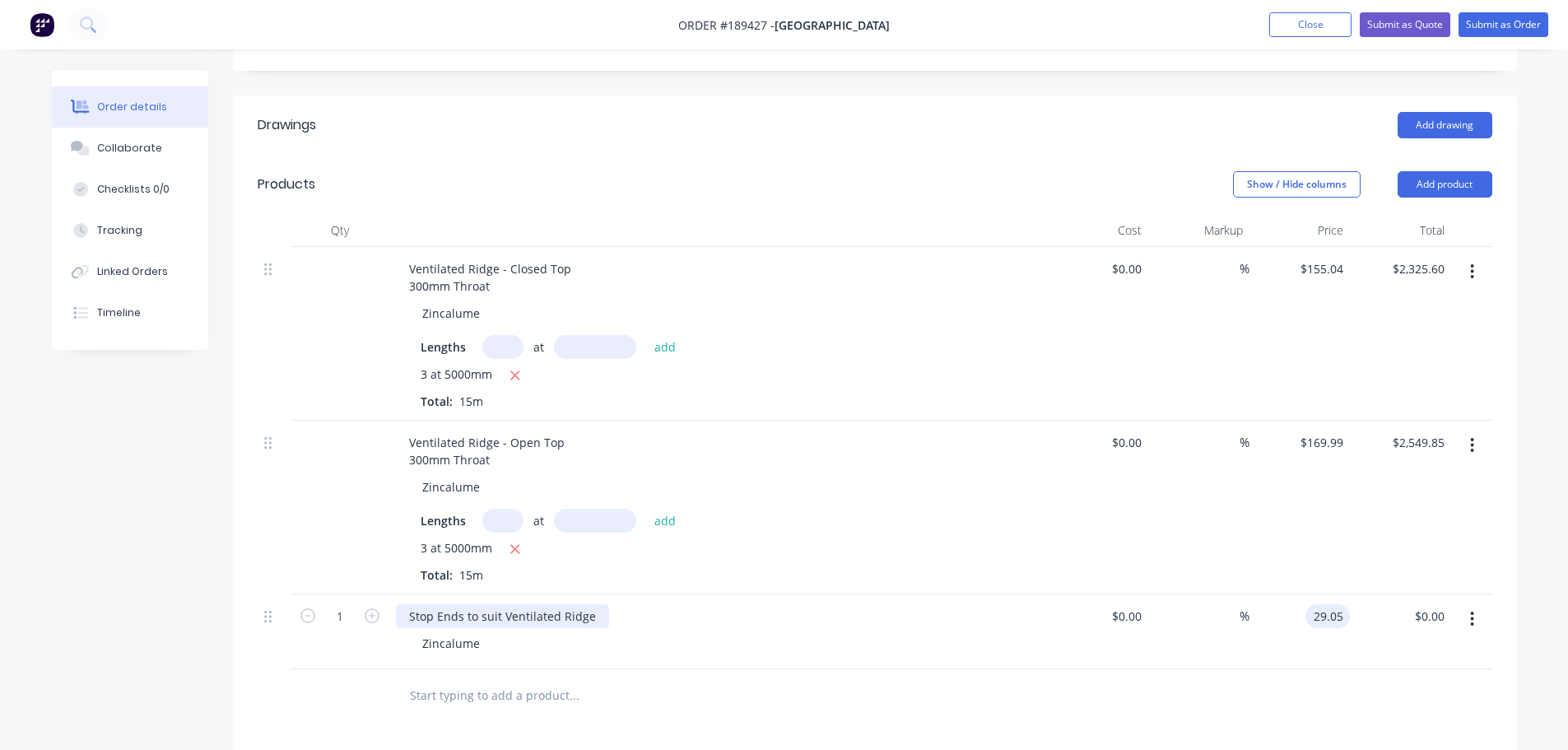
type input "$29.05"
click at [593, 604] on div "Stop Ends to suit Ventilated Ridge" at bounding box center [502, 616] width 213 height 24
click at [581, 700] on div "Drawings Add drawing Products Show / Hide columns Add product Qty Cost Markup P…" at bounding box center [875, 615] width 1284 height 1040
click at [1430, 171] on button "Add product" at bounding box center [1445, 184] width 95 height 26
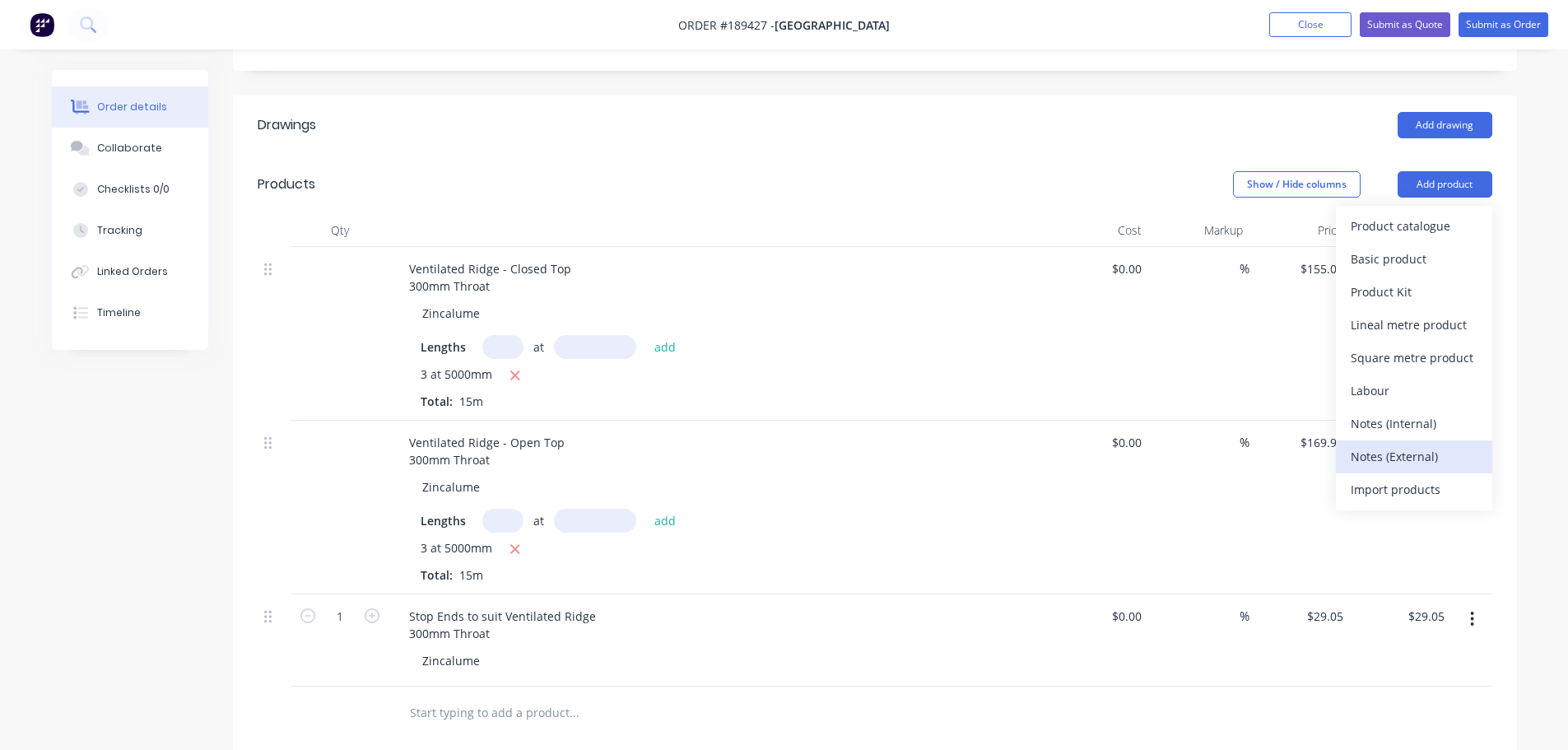
click at [1411, 445] on div "Notes (External)" at bounding box center [1413, 456] width 127 height 24
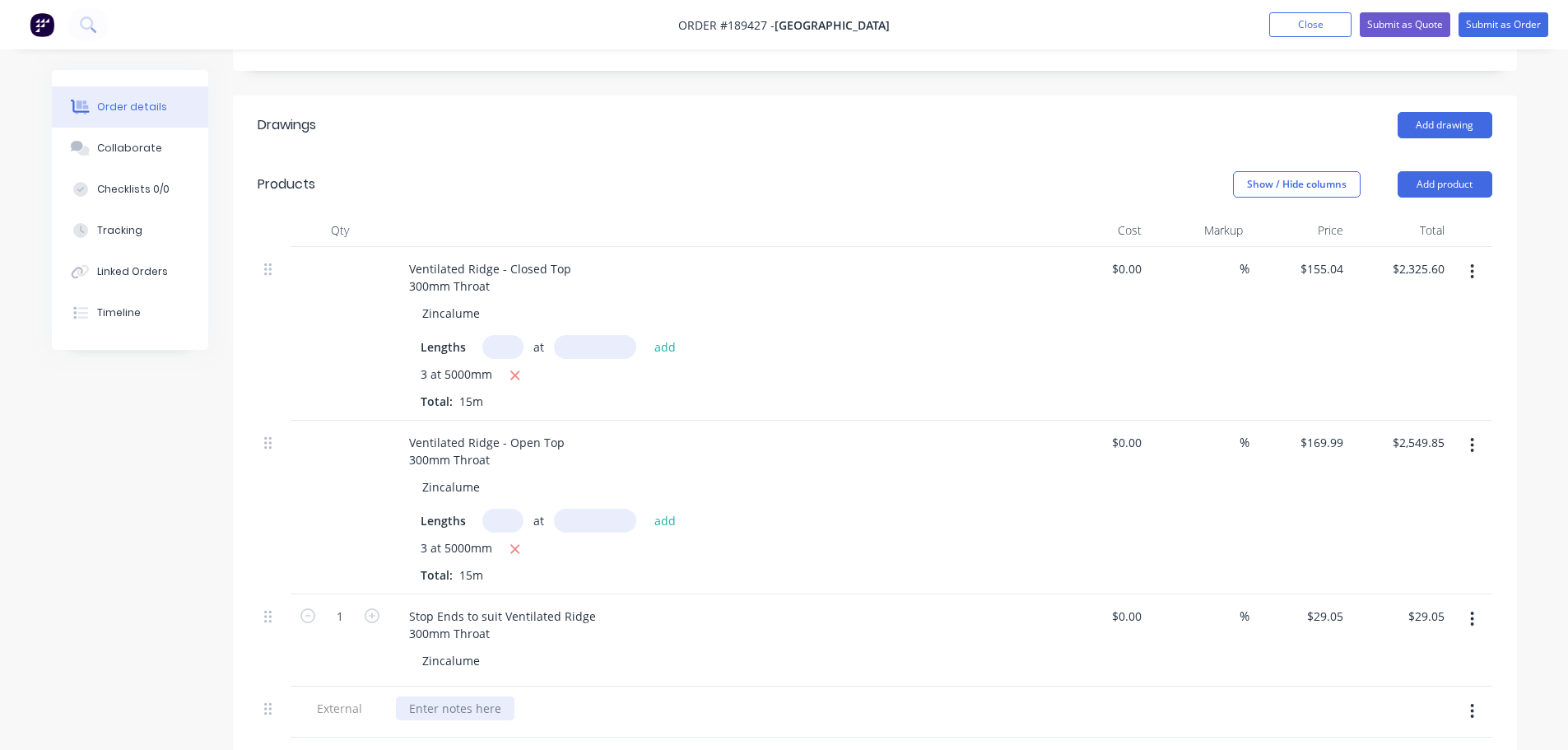
click at [444, 697] on div at bounding box center [455, 709] width 119 height 24
click at [149, 634] on div "Created by Michael Created 11/08/25 Required Assigned to Add team member Invoic…" at bounding box center [785, 435] width 1465 height 1552
click at [524, 257] on div "Ventilated Ridge - Closed Top 300mm Throat" at bounding box center [490, 277] width 188 height 41
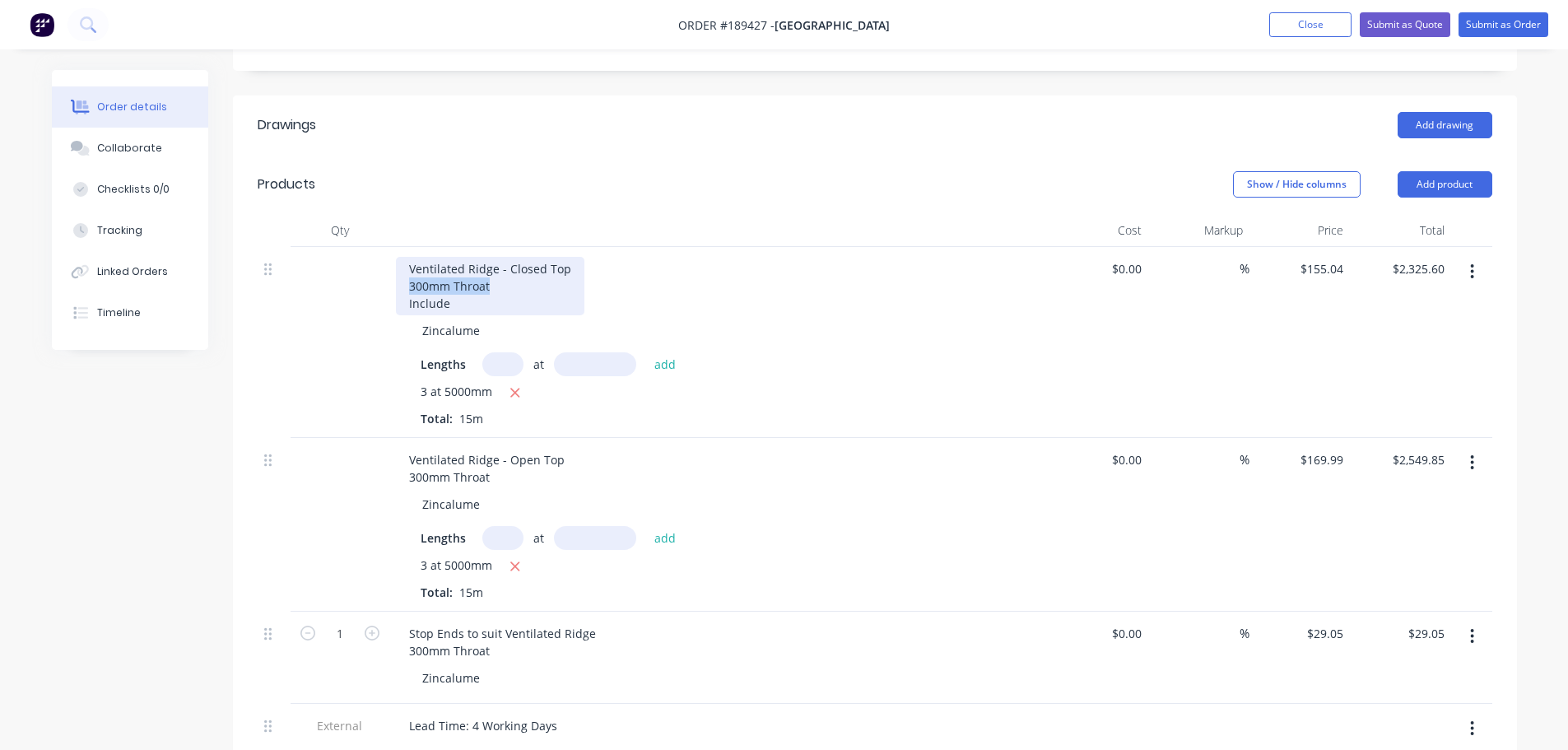
drag, startPoint x: 487, startPoint y: 248, endPoint x: 403, endPoint y: 241, distance: 84.3
click at [403, 257] on div "Ventilated Ridge - Closed Top 300mm Throat Include" at bounding box center [490, 285] width 188 height 59
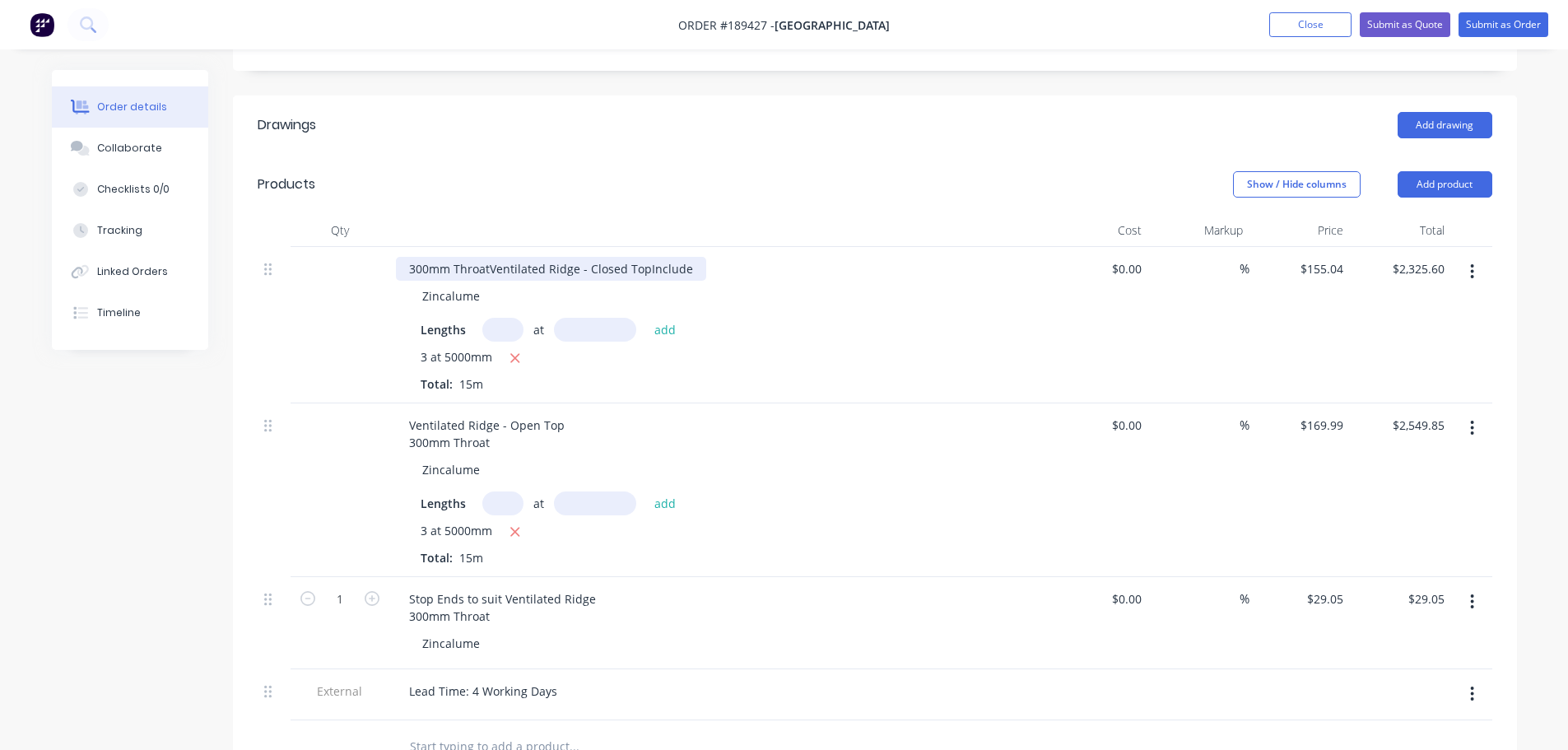
click at [487, 257] on div "300mm ThroatVentilated Ridge - Closed Top Include" at bounding box center [551, 268] width 311 height 24
click at [471, 257] on div "300mm Throat Ventilated Ridge - Closed Top Include" at bounding box center [553, 268] width 313 height 24
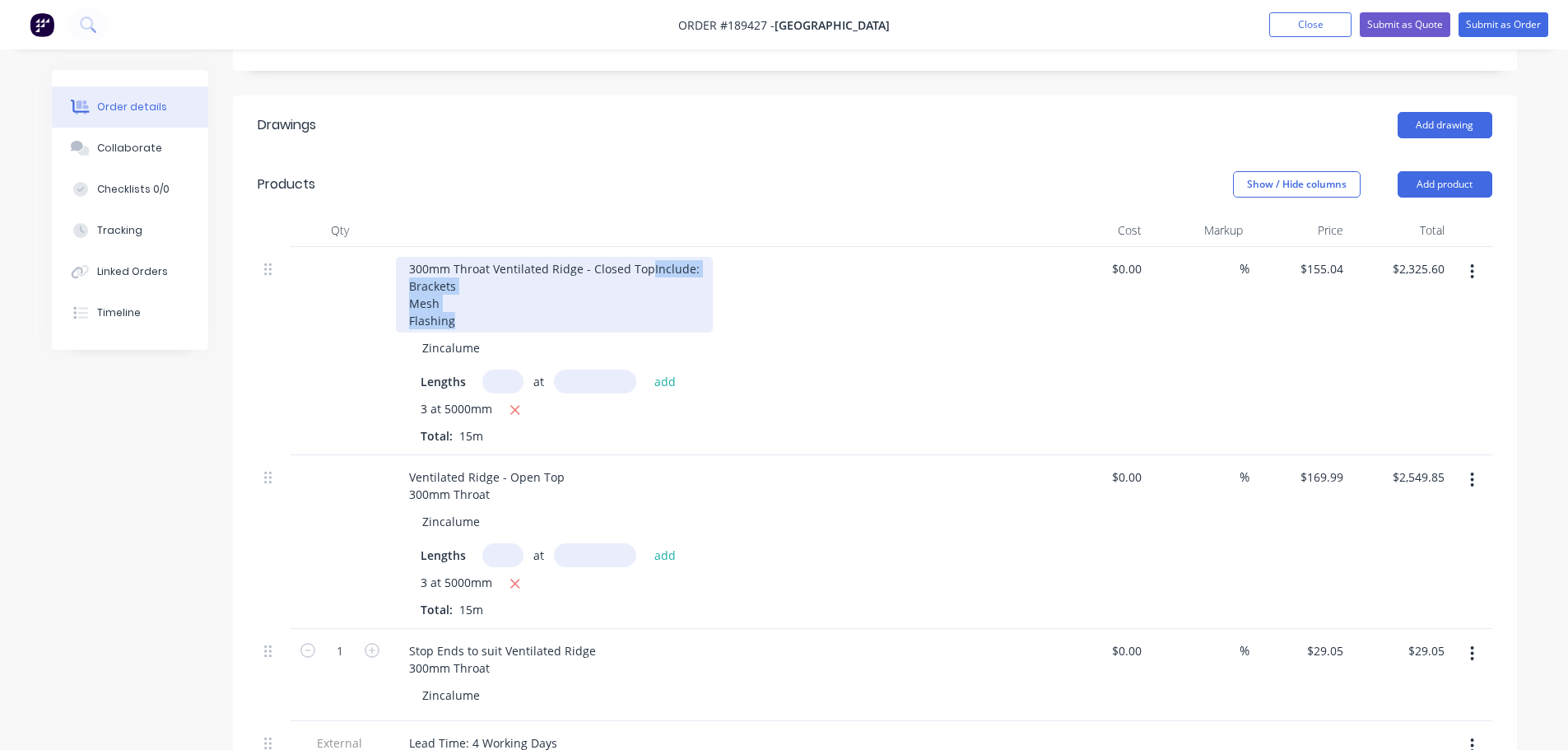
drag, startPoint x: 405, startPoint y: 239, endPoint x: 473, endPoint y: 292, distance: 86.2
click at [473, 292] on div "300mm Throat Ventilated Ridge - Closed Top Include: Brackets Mesh Flashing" at bounding box center [554, 294] width 317 height 76
copy div "Include: Brackets Mesh Flashing"
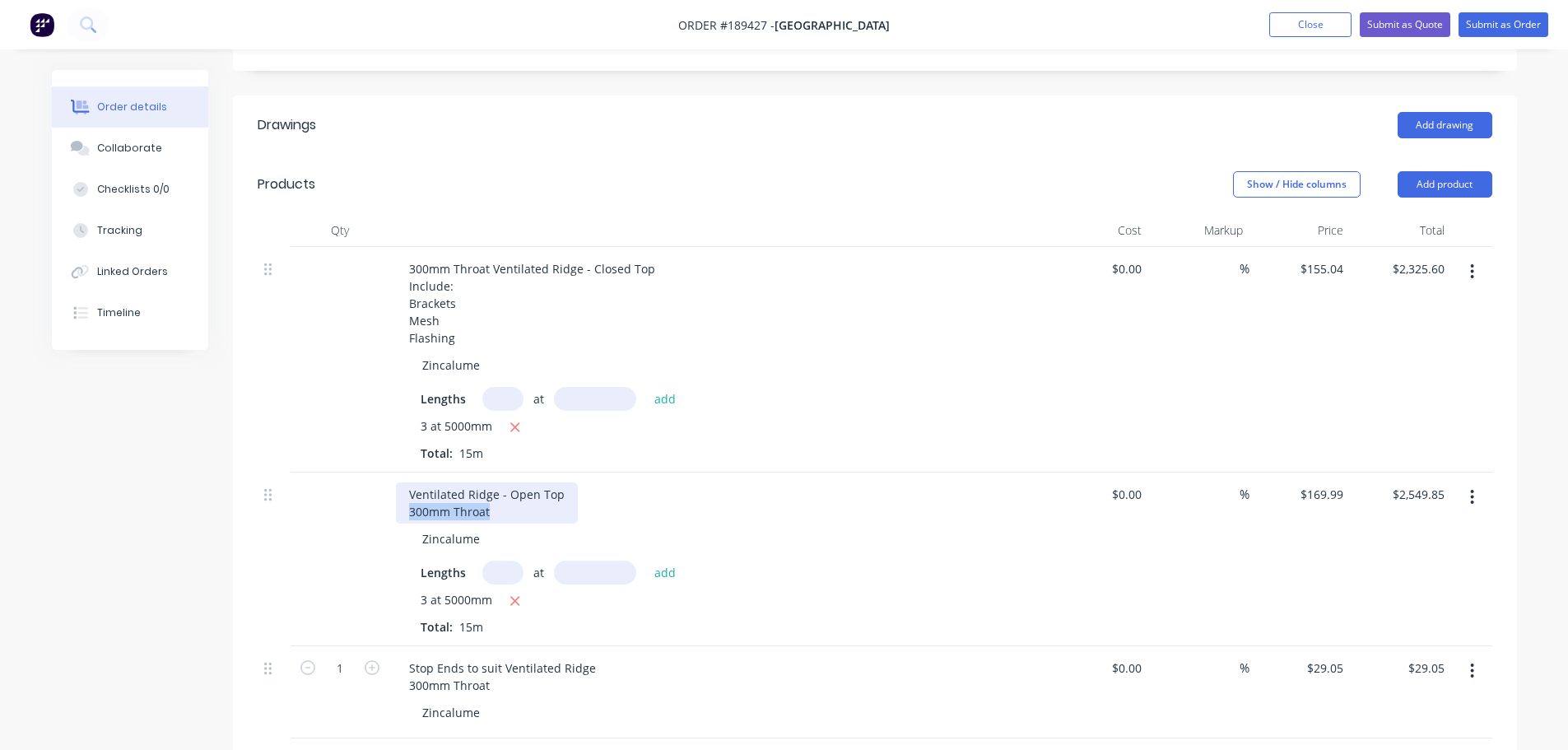
drag, startPoint x: 496, startPoint y: 467, endPoint x: 419, endPoint y: 465, distance: 77.0
click at [406, 483] on div "Ventilated Ridge - Open Top 300mm Throat" at bounding box center [487, 503] width 182 height 41
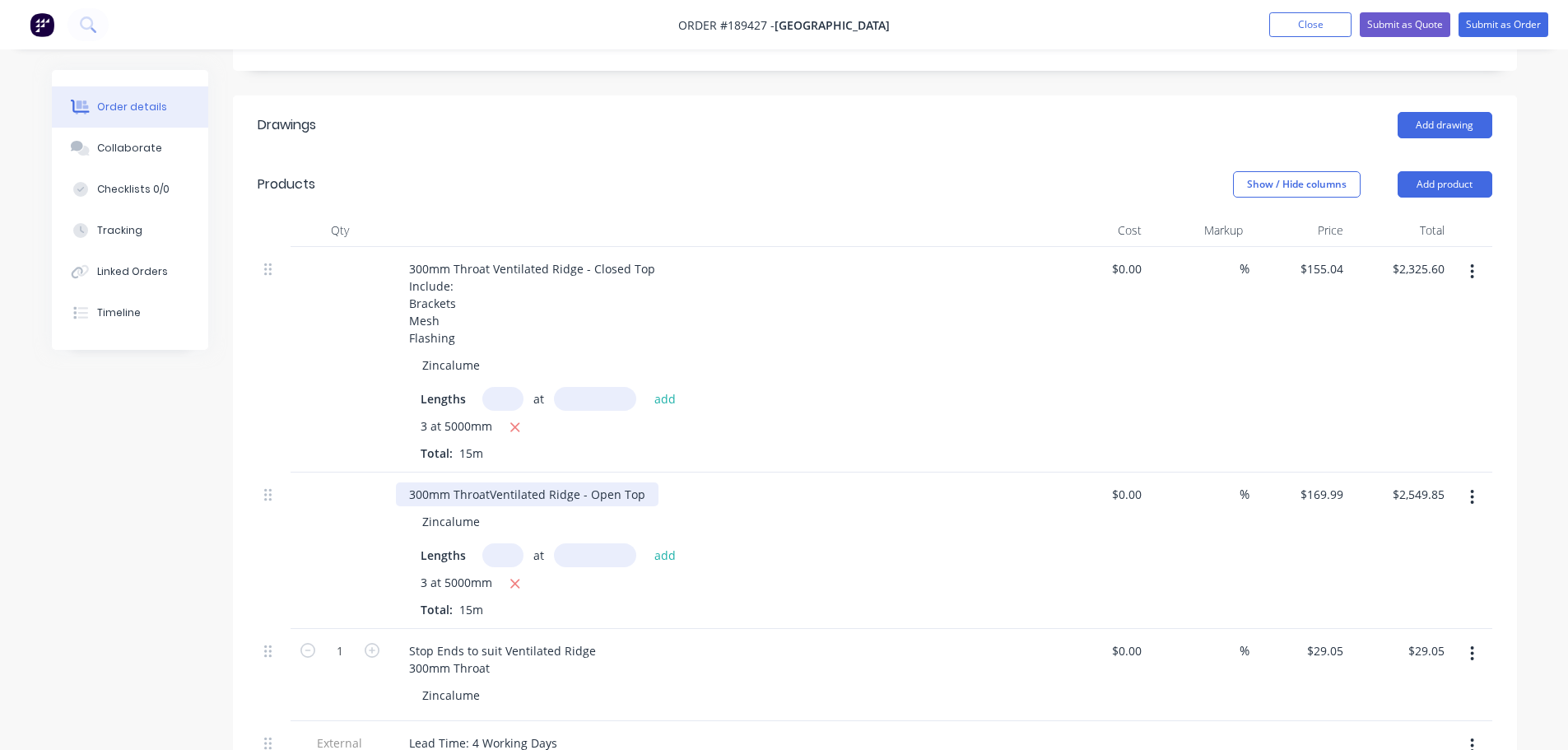
click at [488, 483] on div "300mm ThroatVentilated Ridge - Open Top" at bounding box center [527, 494] width 263 height 24
click at [651, 483] on div "300mm Throat Ventilated Ridge - Open Top" at bounding box center [528, 494] width 266 height 24
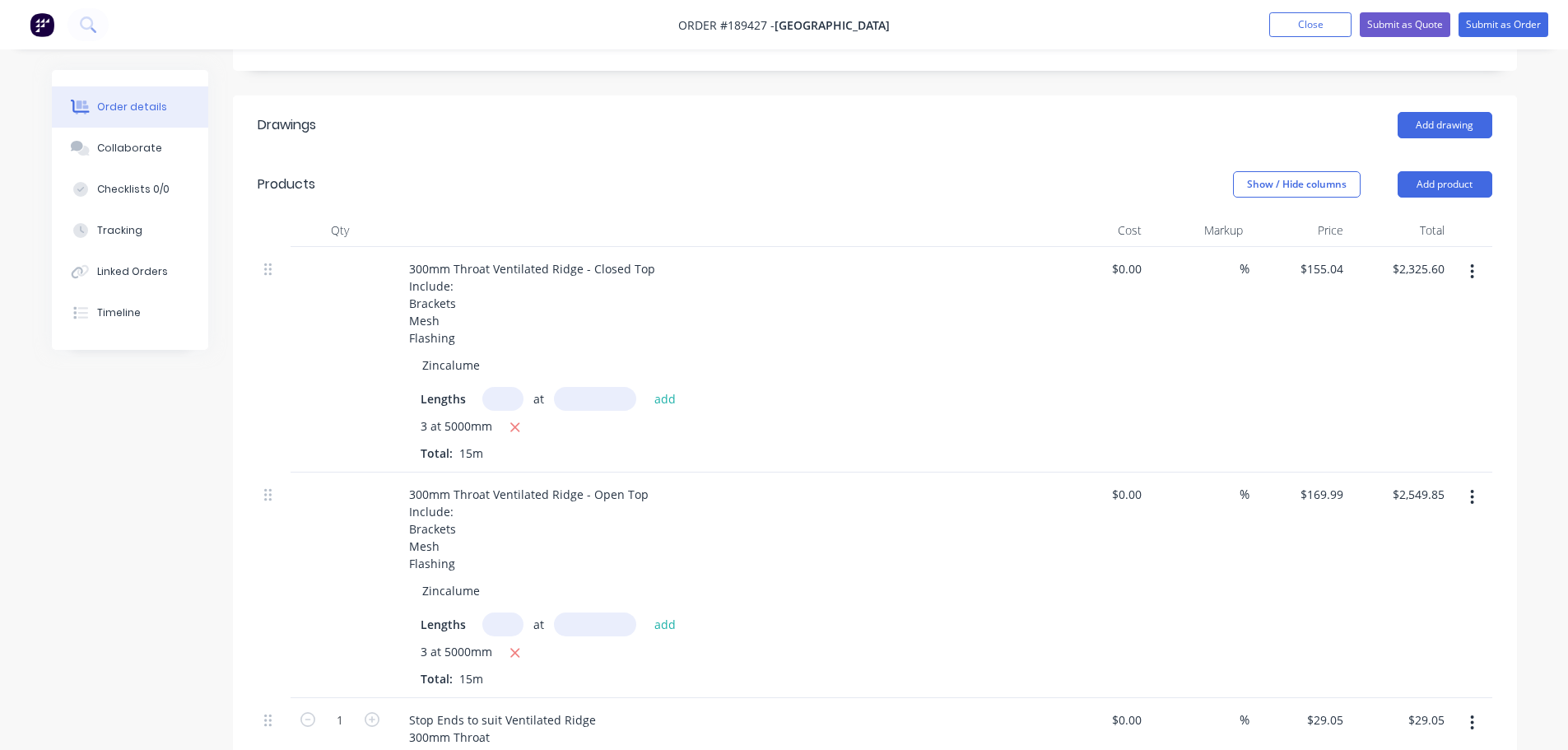
click at [110, 556] on div "Created by Michael Created 11/08/25 Required Assigned to Add team member Invoic…" at bounding box center [785, 487] width 1465 height 1657
click at [1420, 25] on button "Submit as Quote" at bounding box center [1404, 24] width 91 height 24
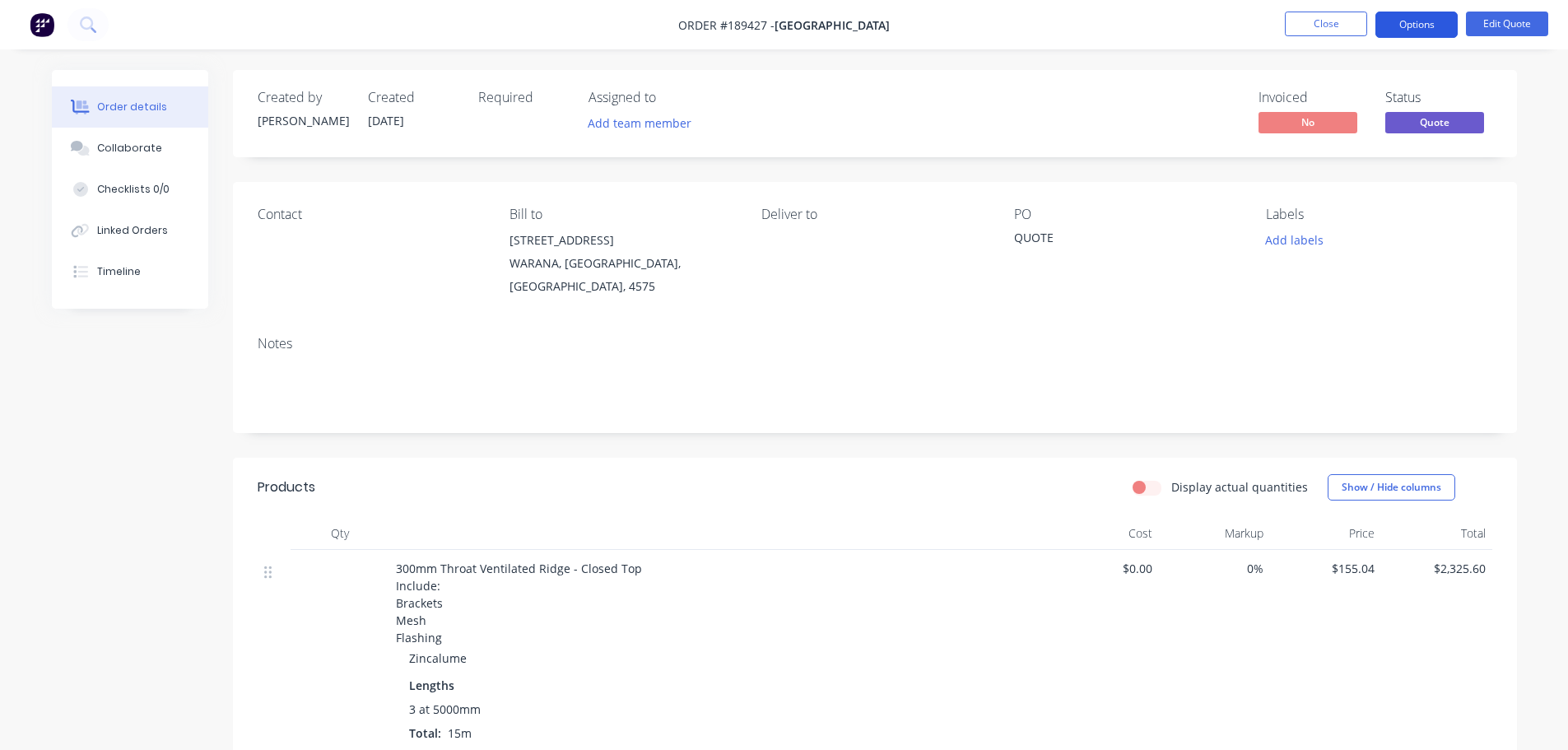
click at [1422, 19] on button "Options" at bounding box center [1416, 24] width 82 height 26
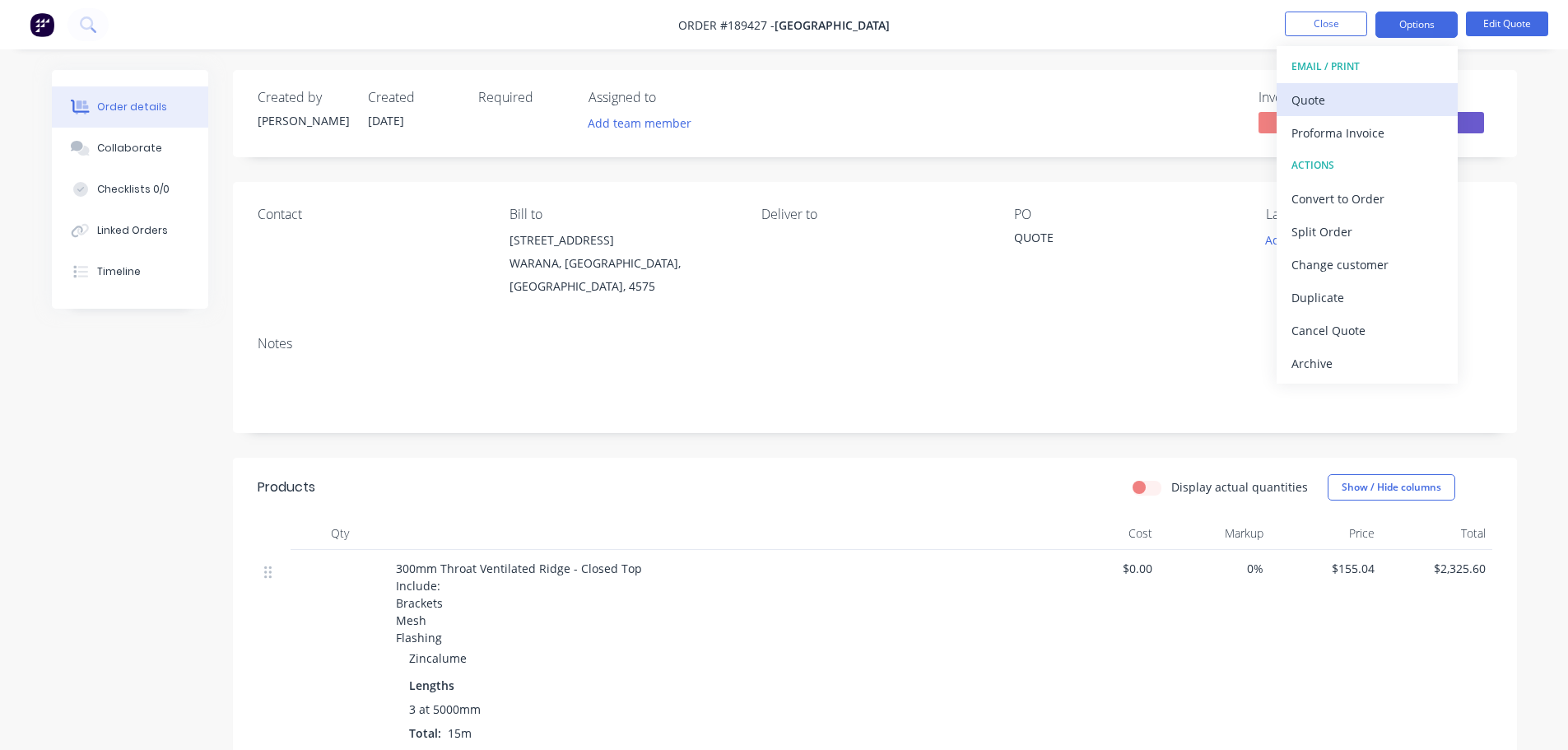
click at [1383, 91] on div "Quote" at bounding box center [1367, 100] width 151 height 24
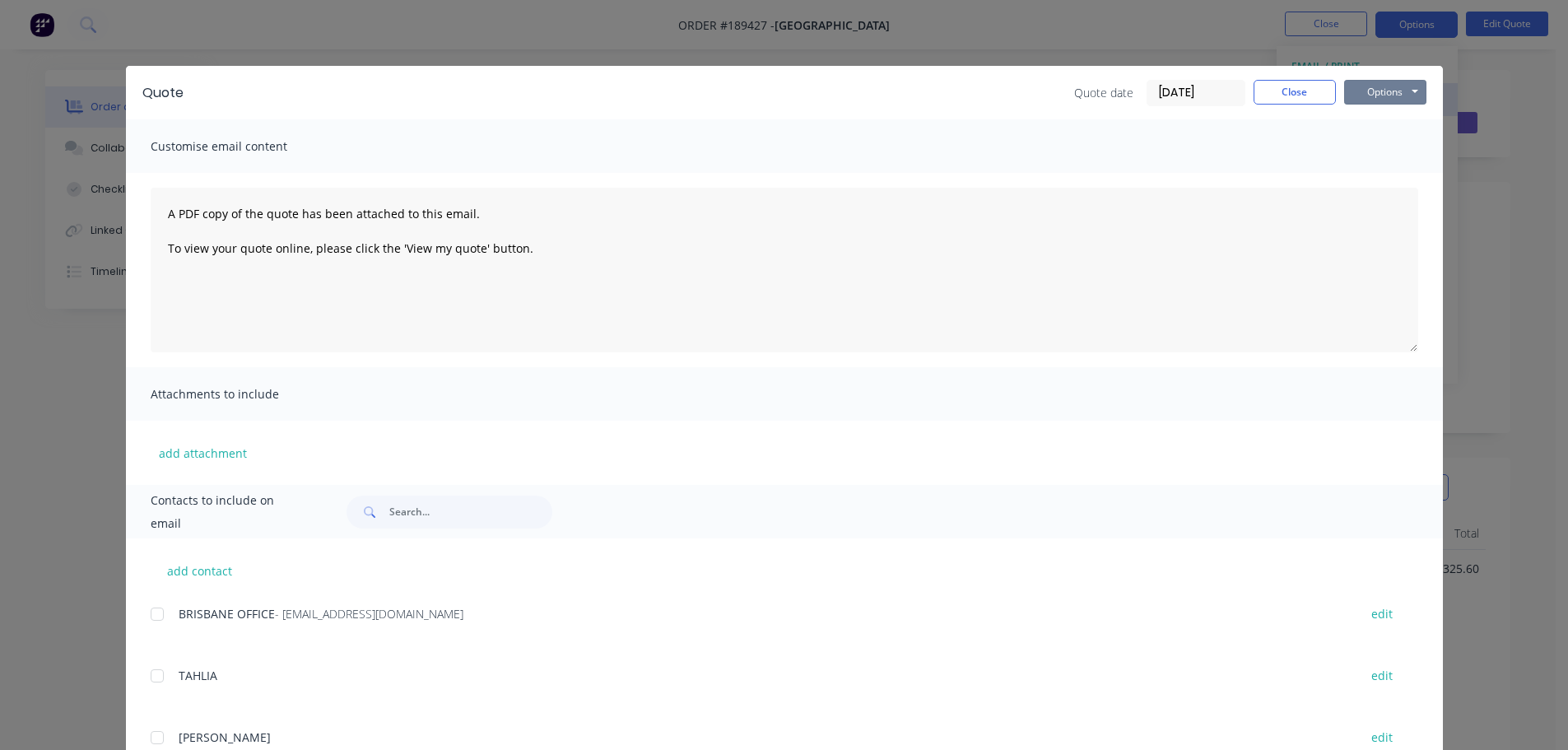
click at [1383, 91] on button "Options" at bounding box center [1384, 92] width 82 height 24
click at [1379, 125] on button "Preview" at bounding box center [1396, 122] width 105 height 27
click at [1283, 92] on button "Close" at bounding box center [1294, 92] width 82 height 24
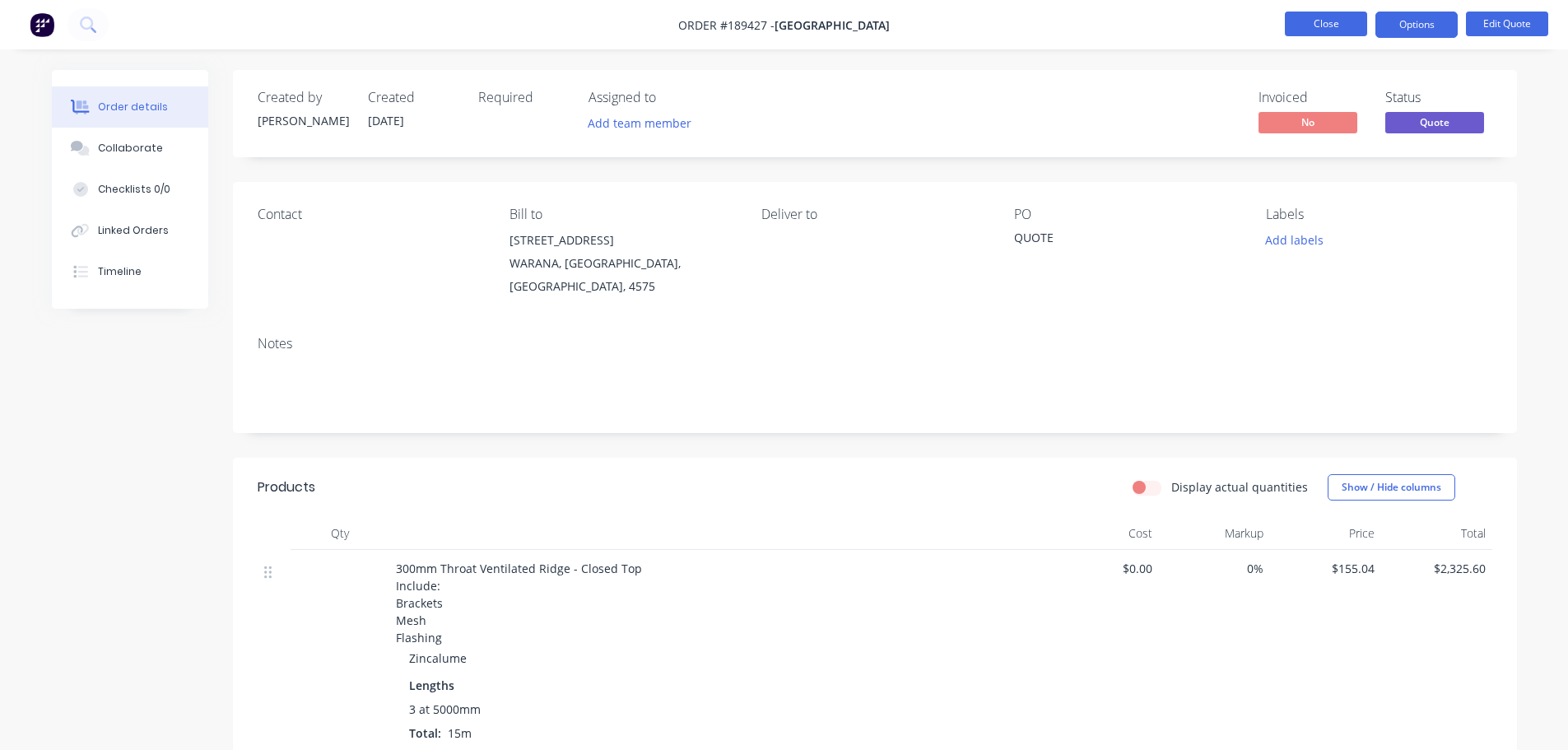
click at [1338, 33] on button "Close" at bounding box center [1325, 23] width 82 height 24
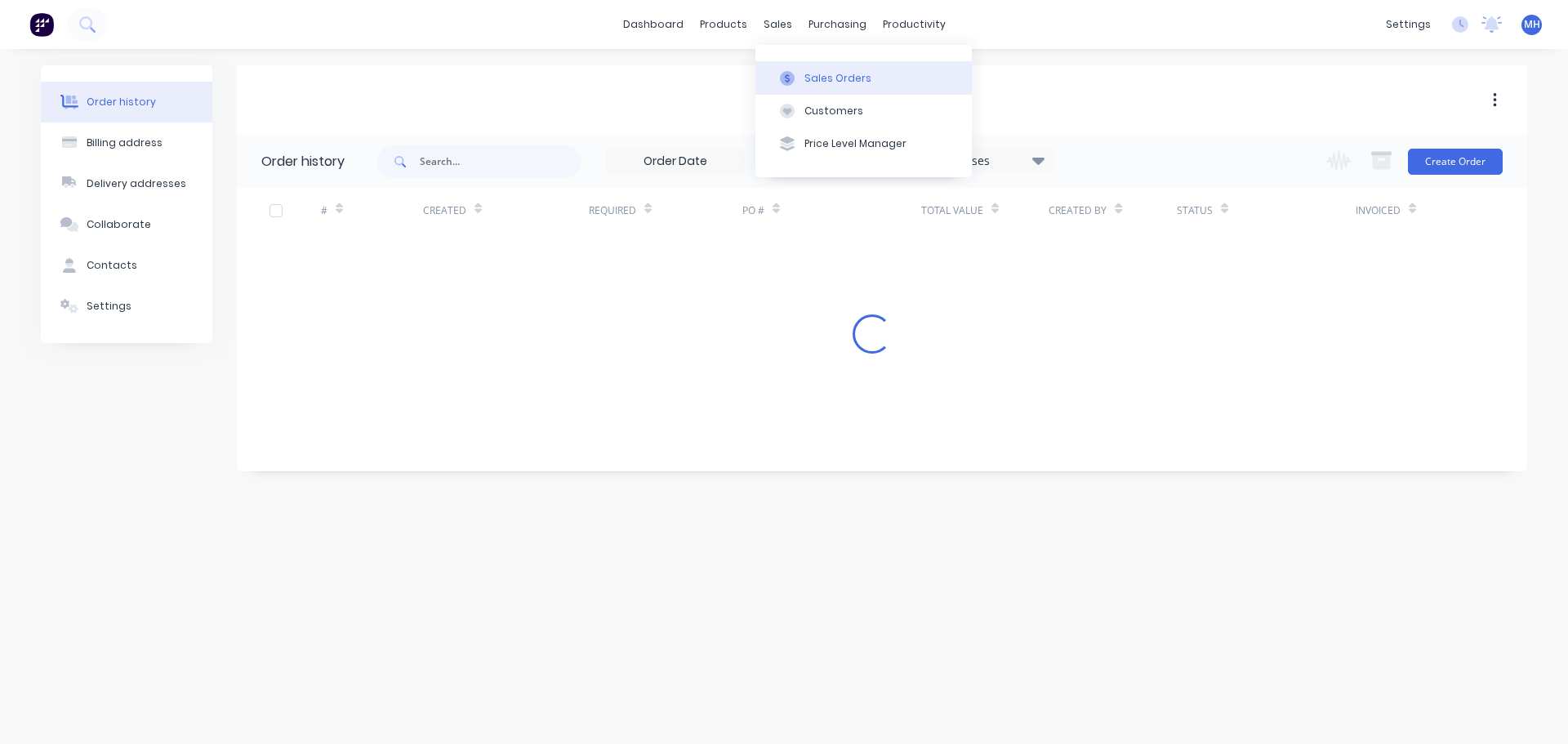
click at [821, 81] on div "Sales Orders" at bounding box center [838, 79] width 67 height 14
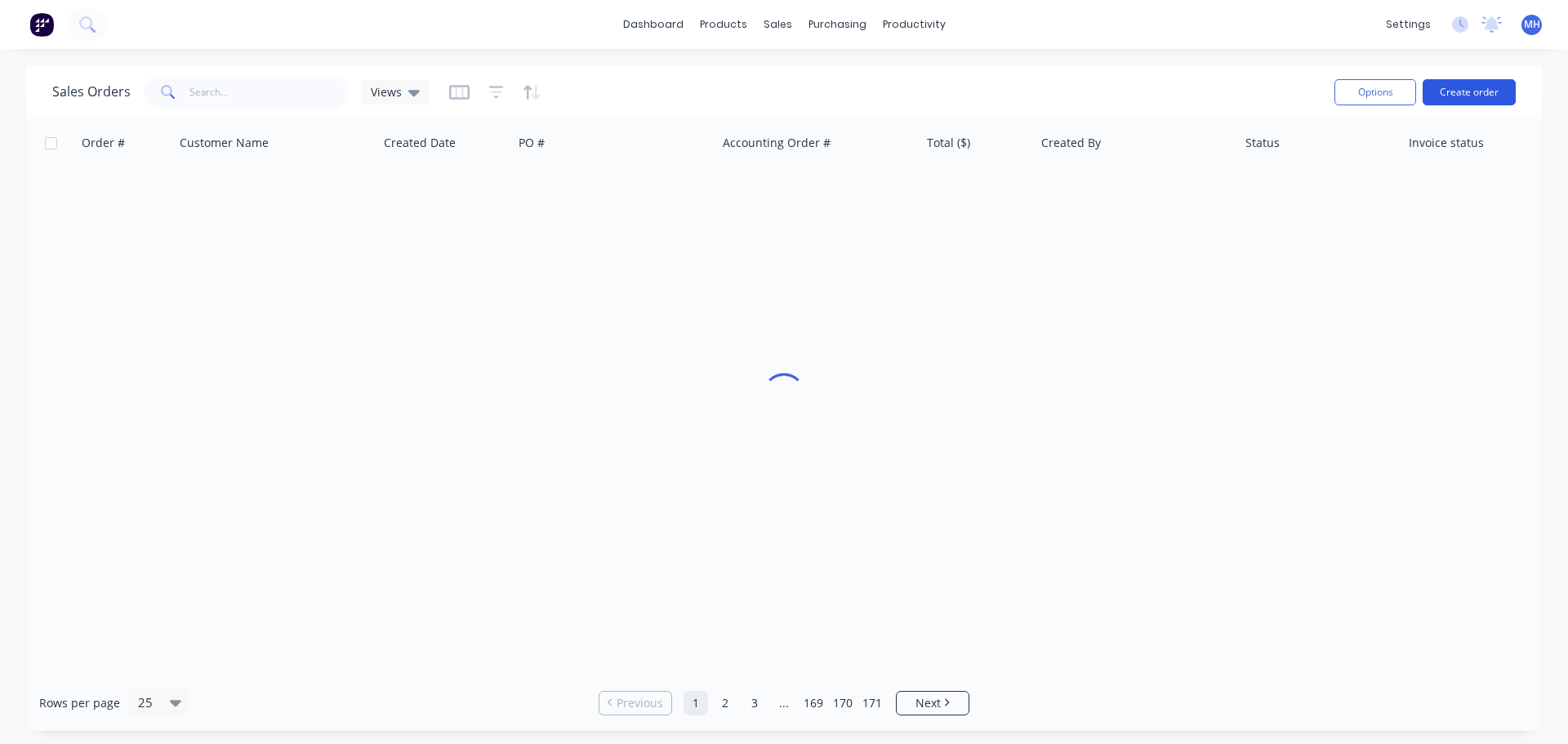
click at [1482, 86] on button "Create order" at bounding box center [1469, 92] width 93 height 26
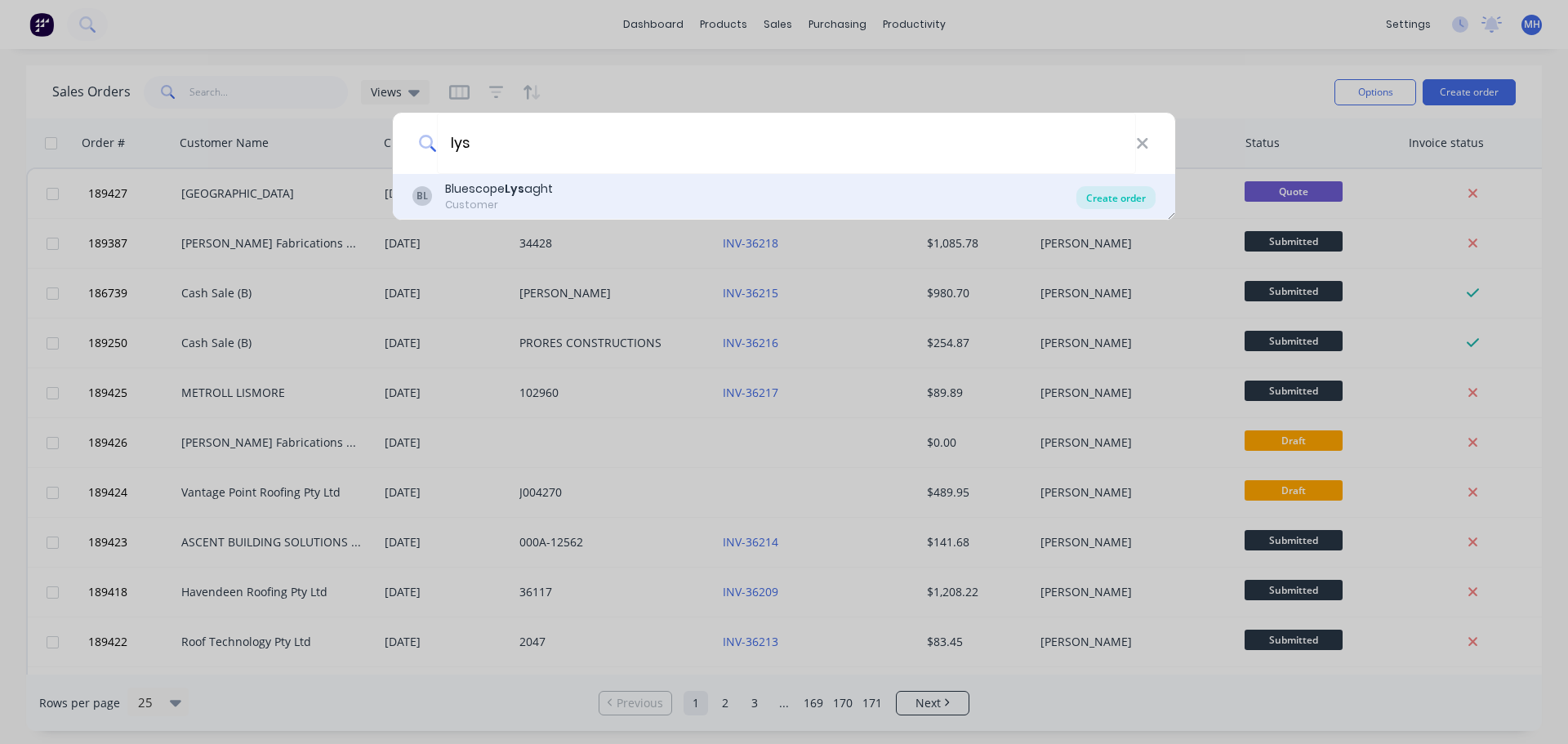
type input "lys"
click at [1125, 197] on div "Create order" at bounding box center [1115, 197] width 79 height 23
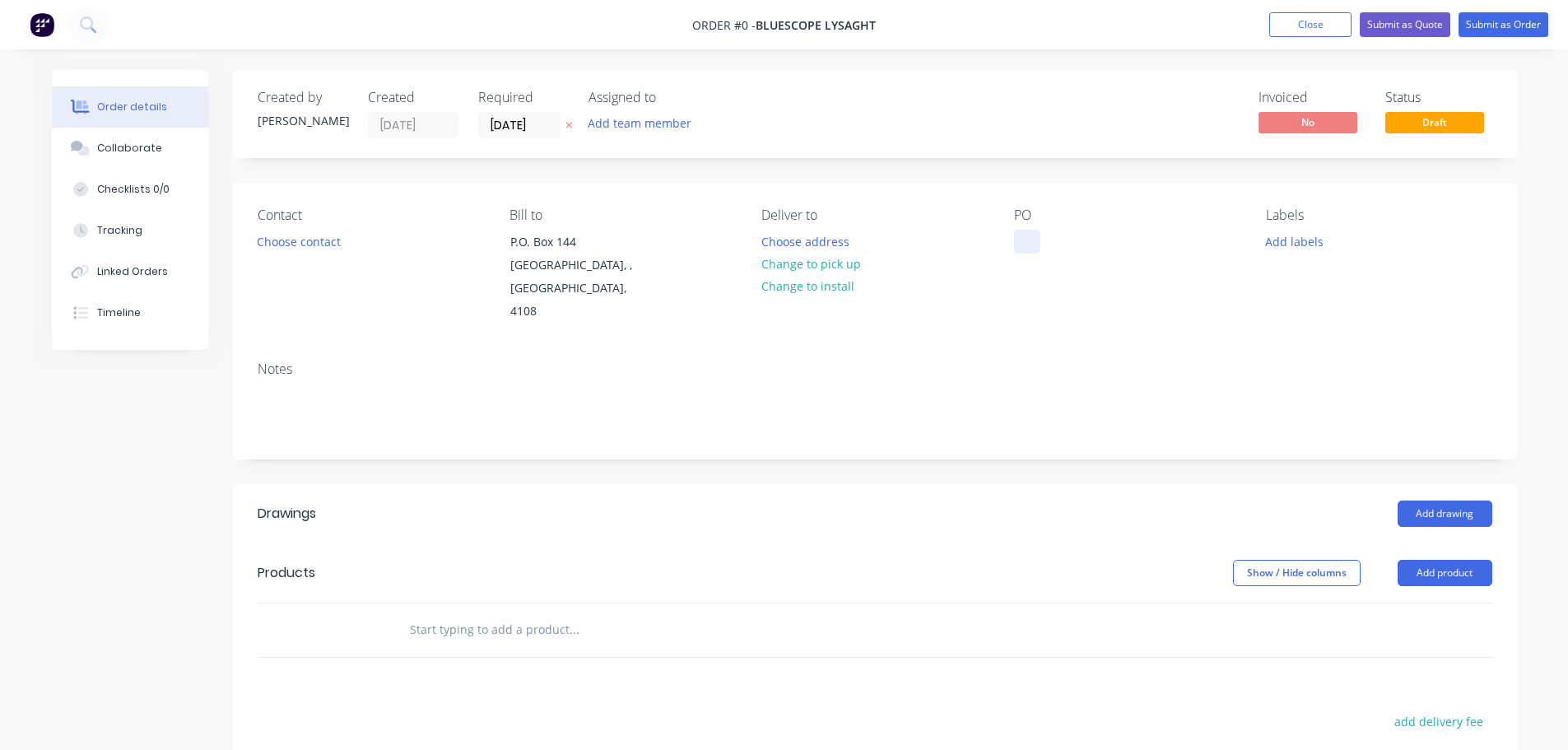
click at [1027, 240] on div at bounding box center [1026, 241] width 26 height 24
click at [599, 150] on div "Order details Collaborate Checklists 0/0 Tracking Linked Orders Timeline Order …" at bounding box center [784, 574] width 1498 height 1008
click at [571, 124] on icon at bounding box center [568, 125] width 6 height 6
click at [1446, 560] on button "Add product" at bounding box center [1445, 573] width 95 height 26
click at [1423, 602] on div "Product catalogue" at bounding box center [1413, 614] width 127 height 24
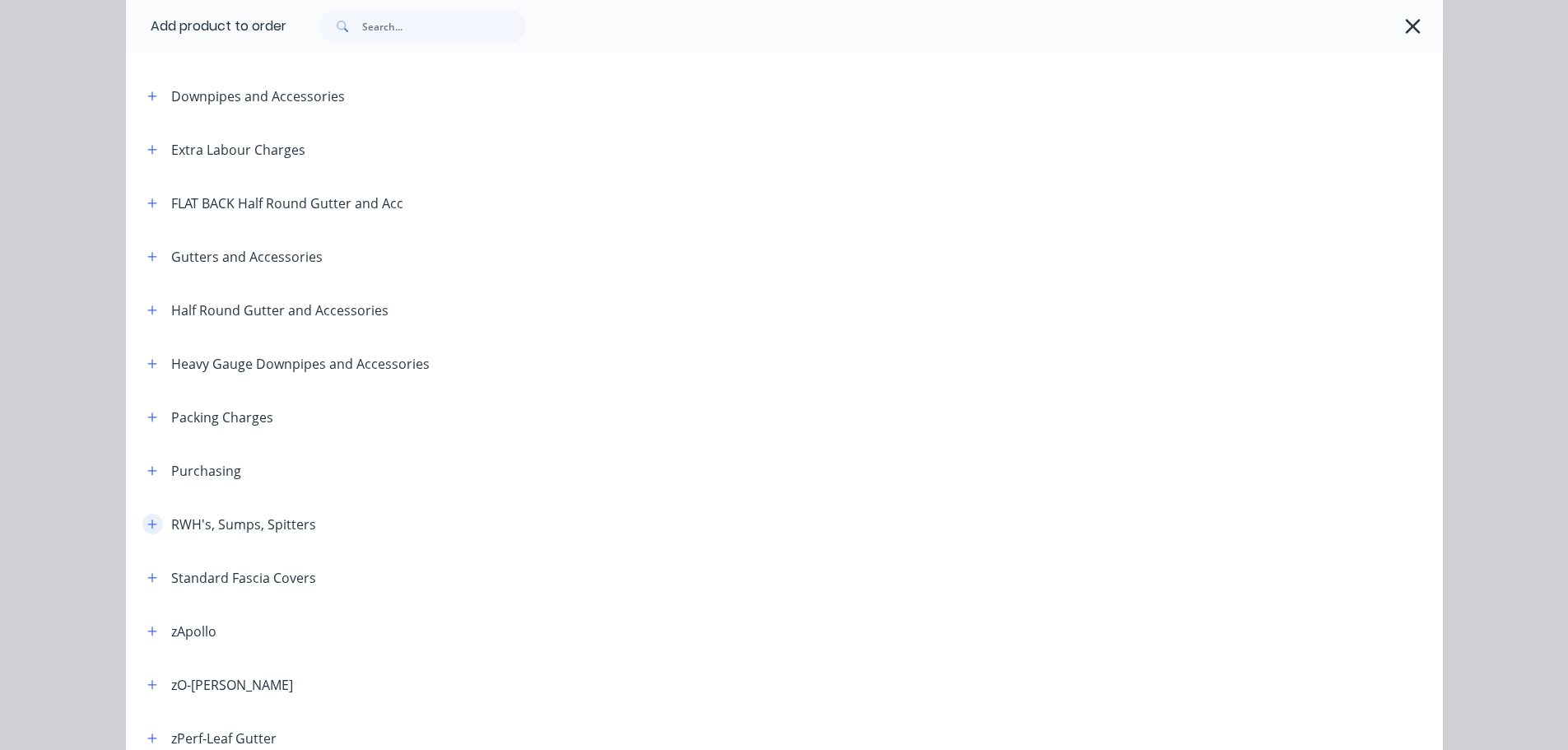
click at [154, 522] on button "button" at bounding box center [152, 524] width 21 height 21
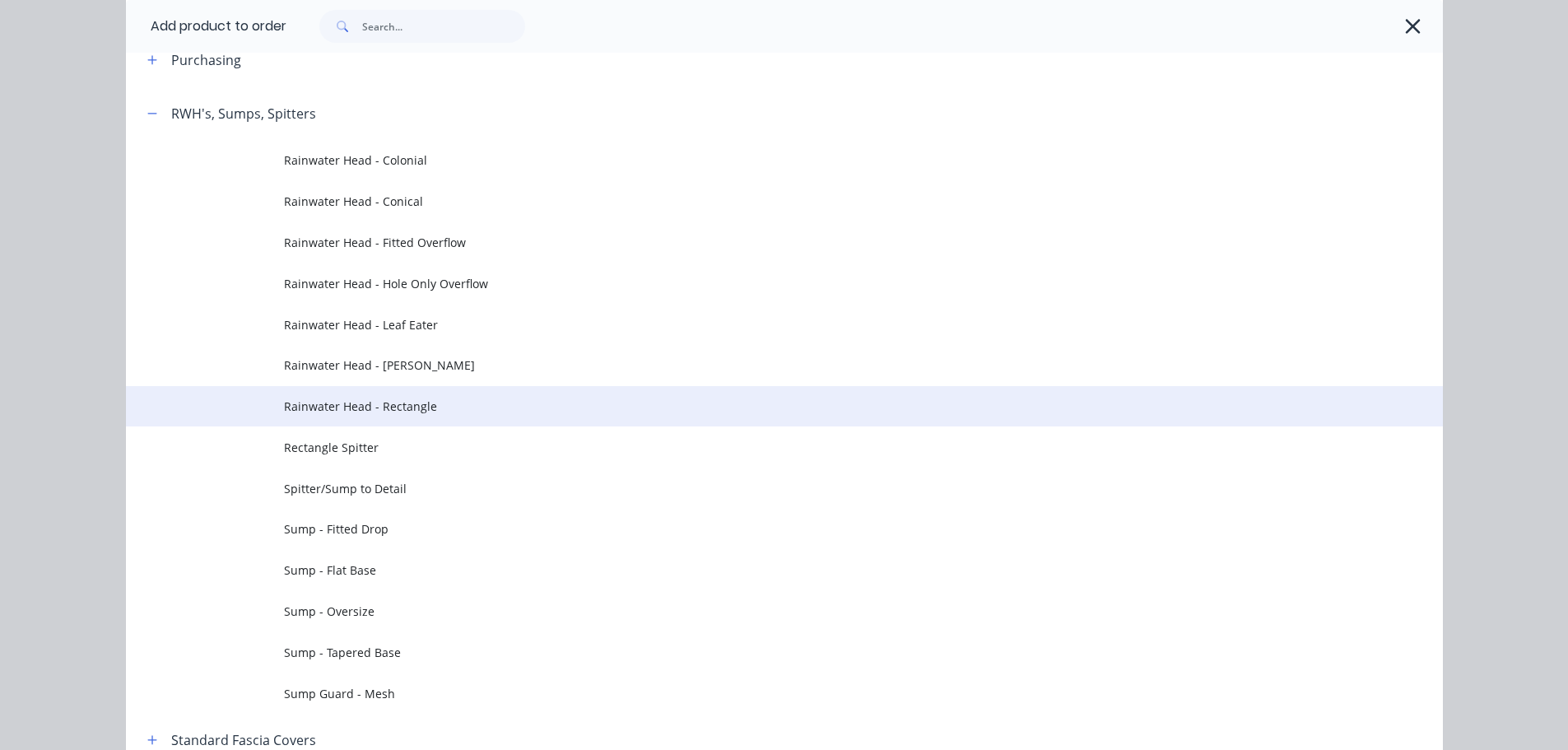
scroll to position [576, 0]
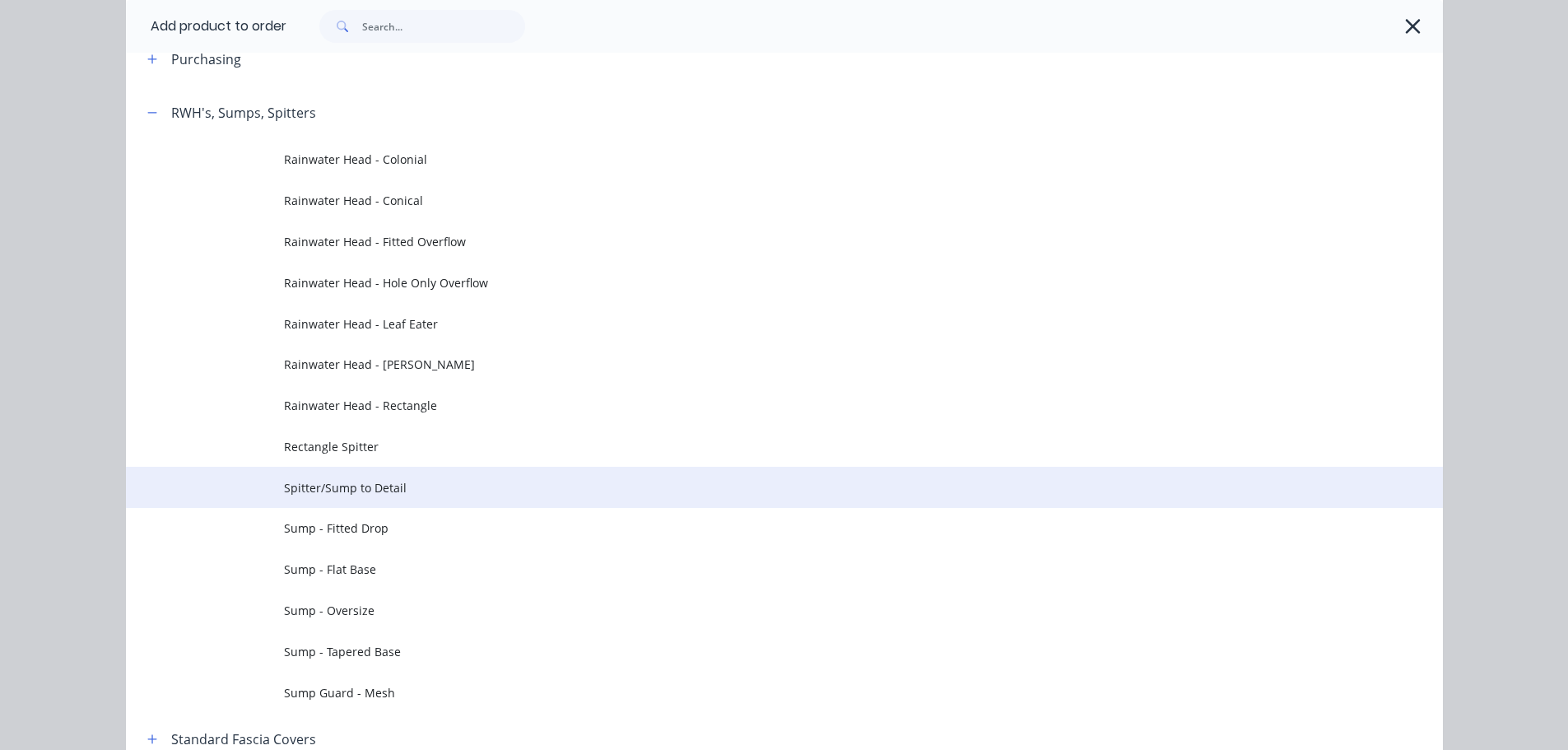
click at [368, 492] on span "Spitter/Sump to Detail" at bounding box center [747, 487] width 927 height 17
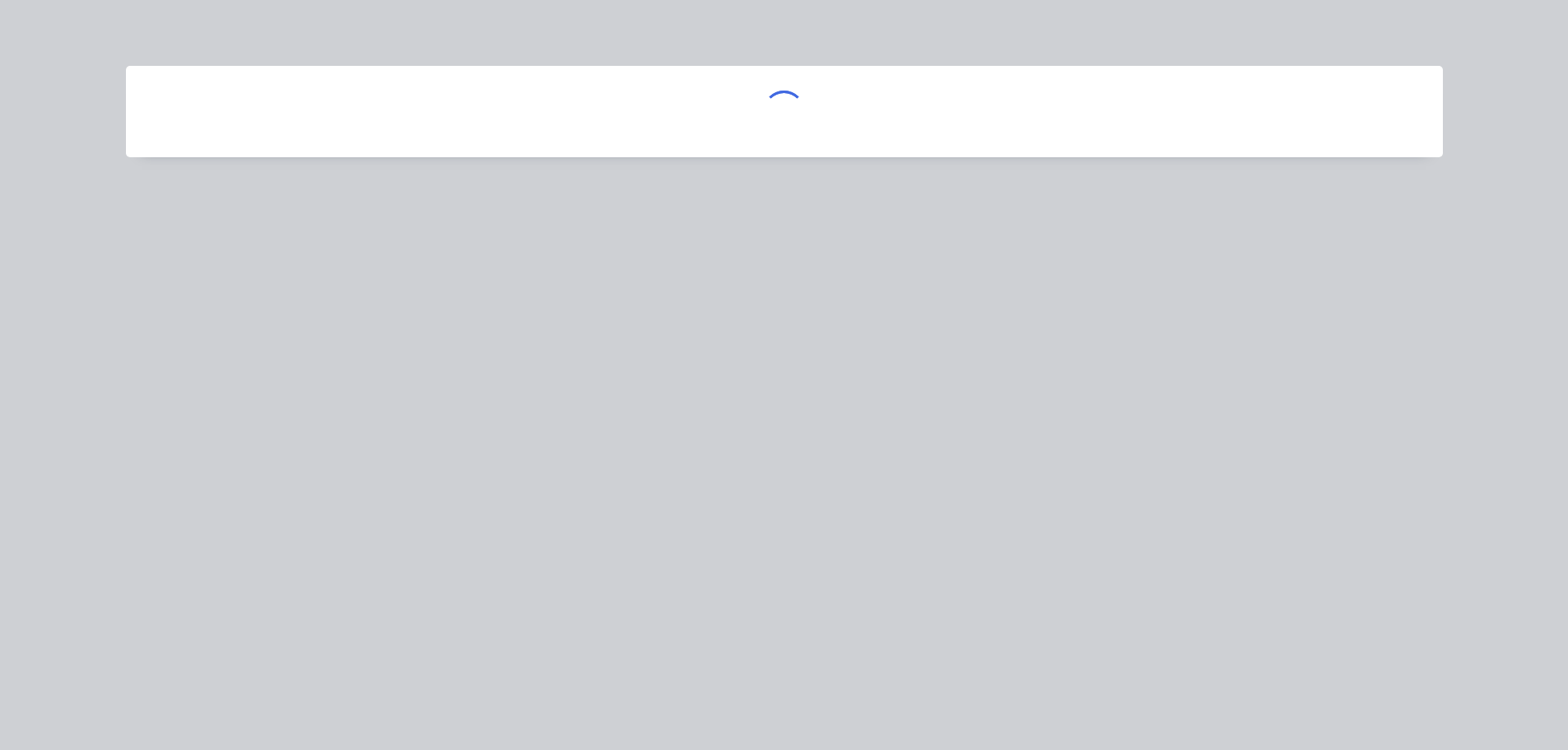
scroll to position [0, 0]
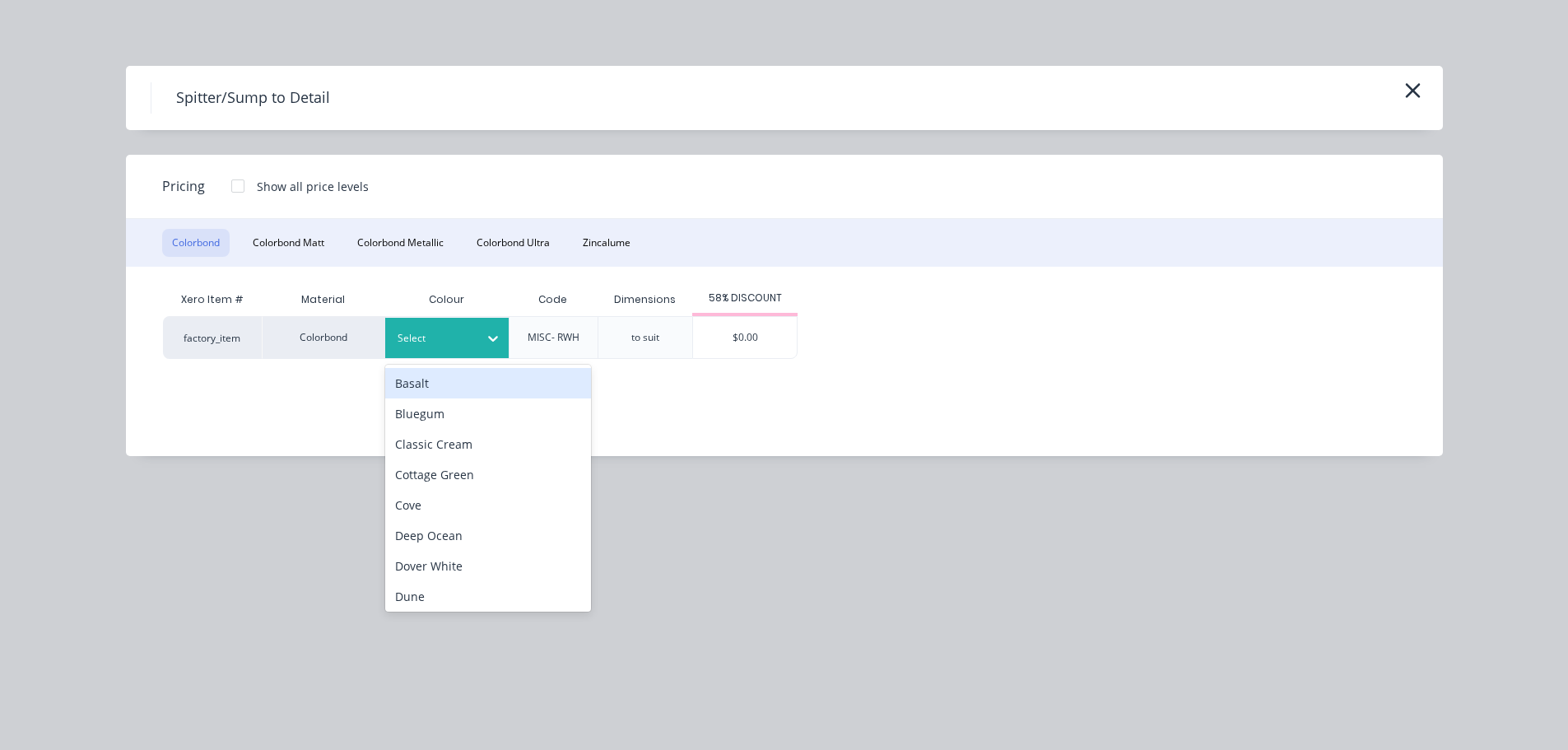
click at [466, 336] on div at bounding box center [435, 339] width 74 height 18
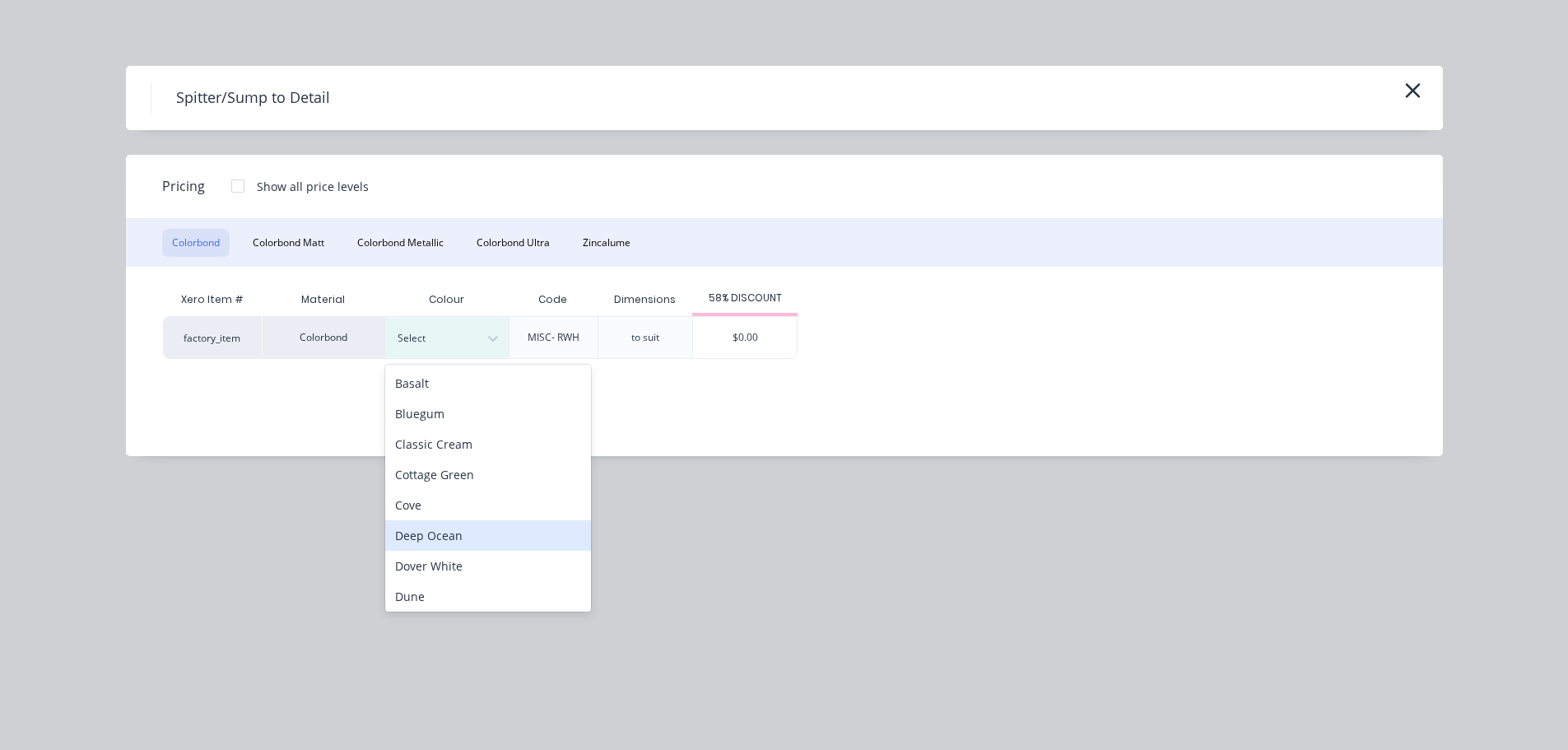
scroll to position [82, 0]
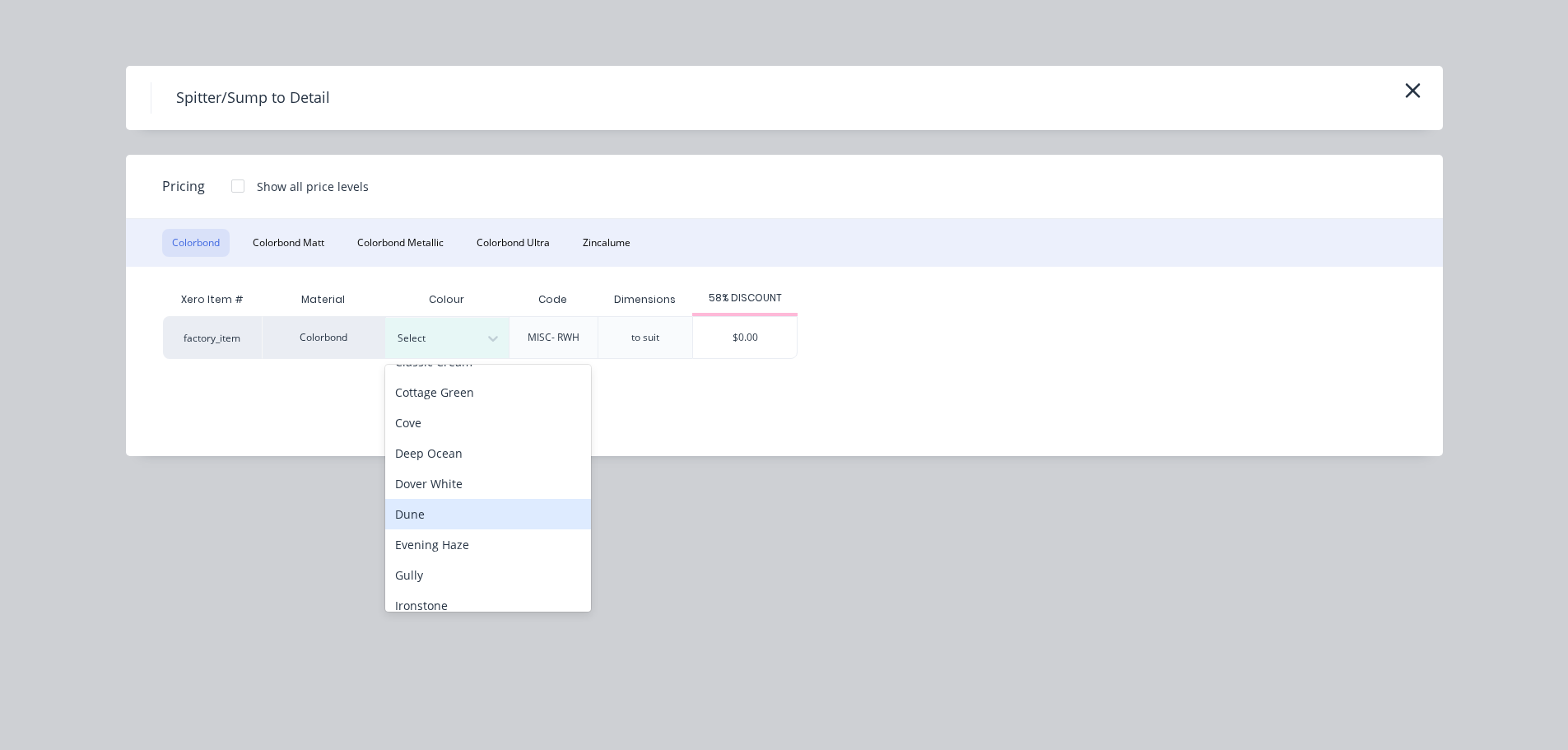
click at [435, 513] on div "Dune" at bounding box center [488, 514] width 206 height 31
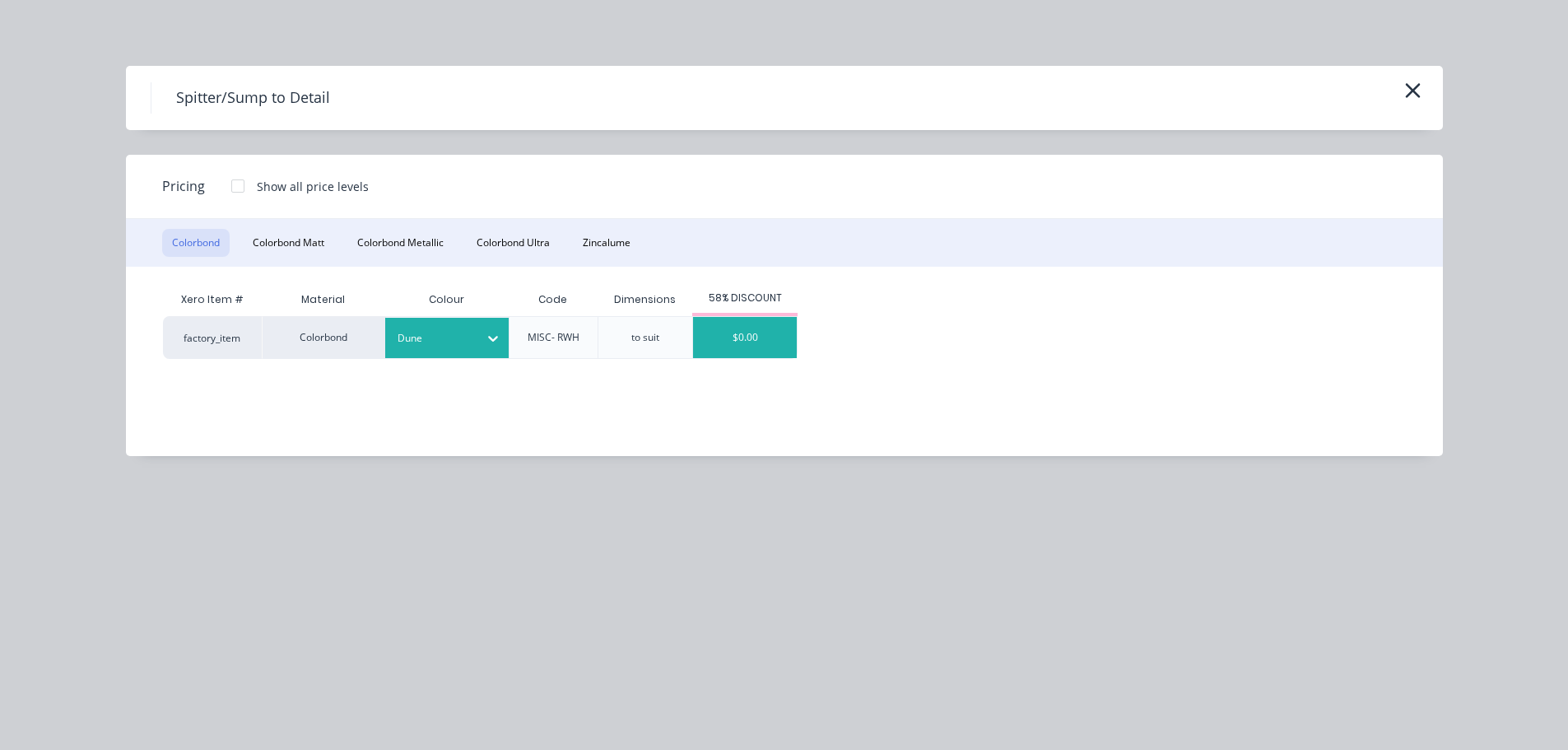
click at [761, 321] on div "$0.00" at bounding box center [744, 338] width 104 height 41
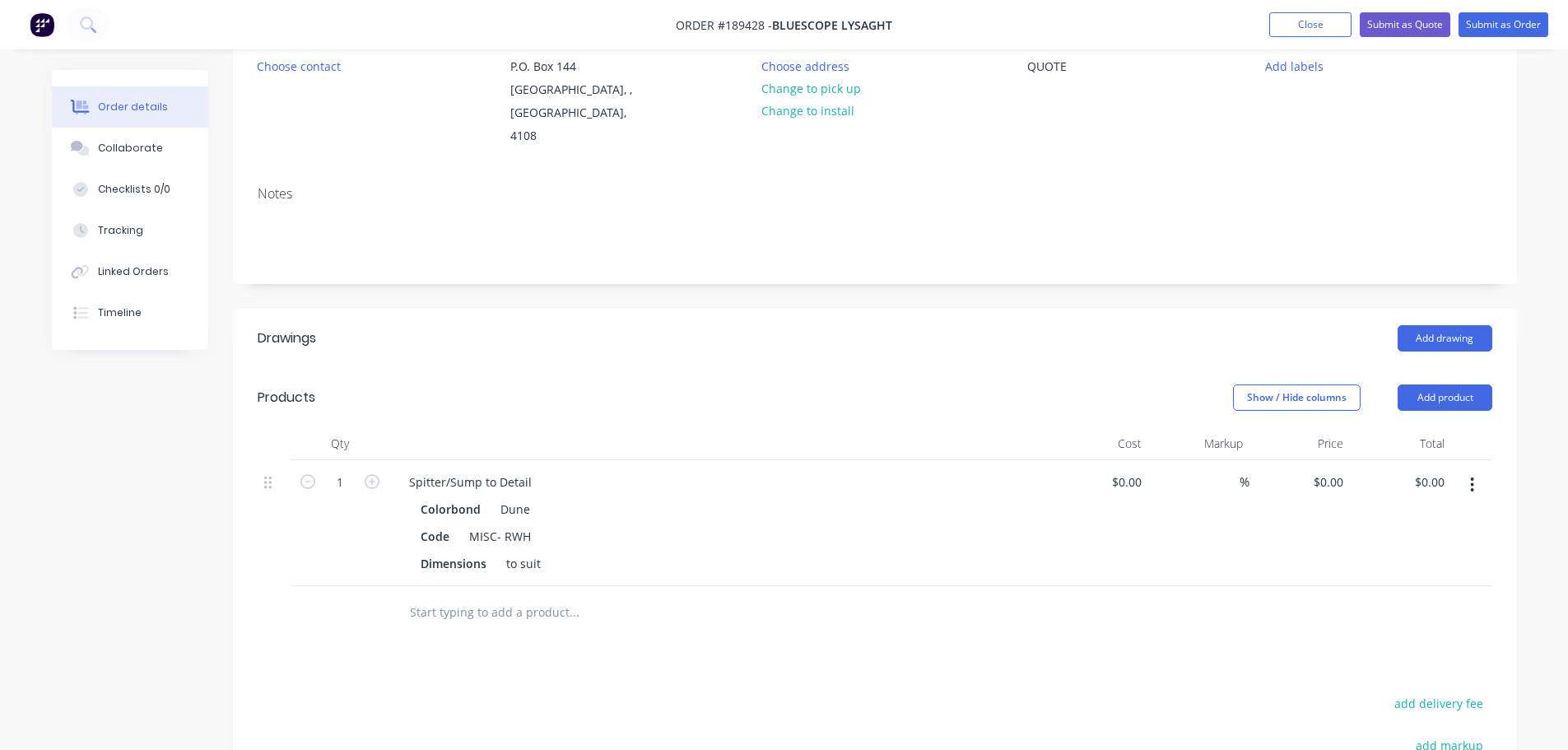
scroll to position [330, 0]
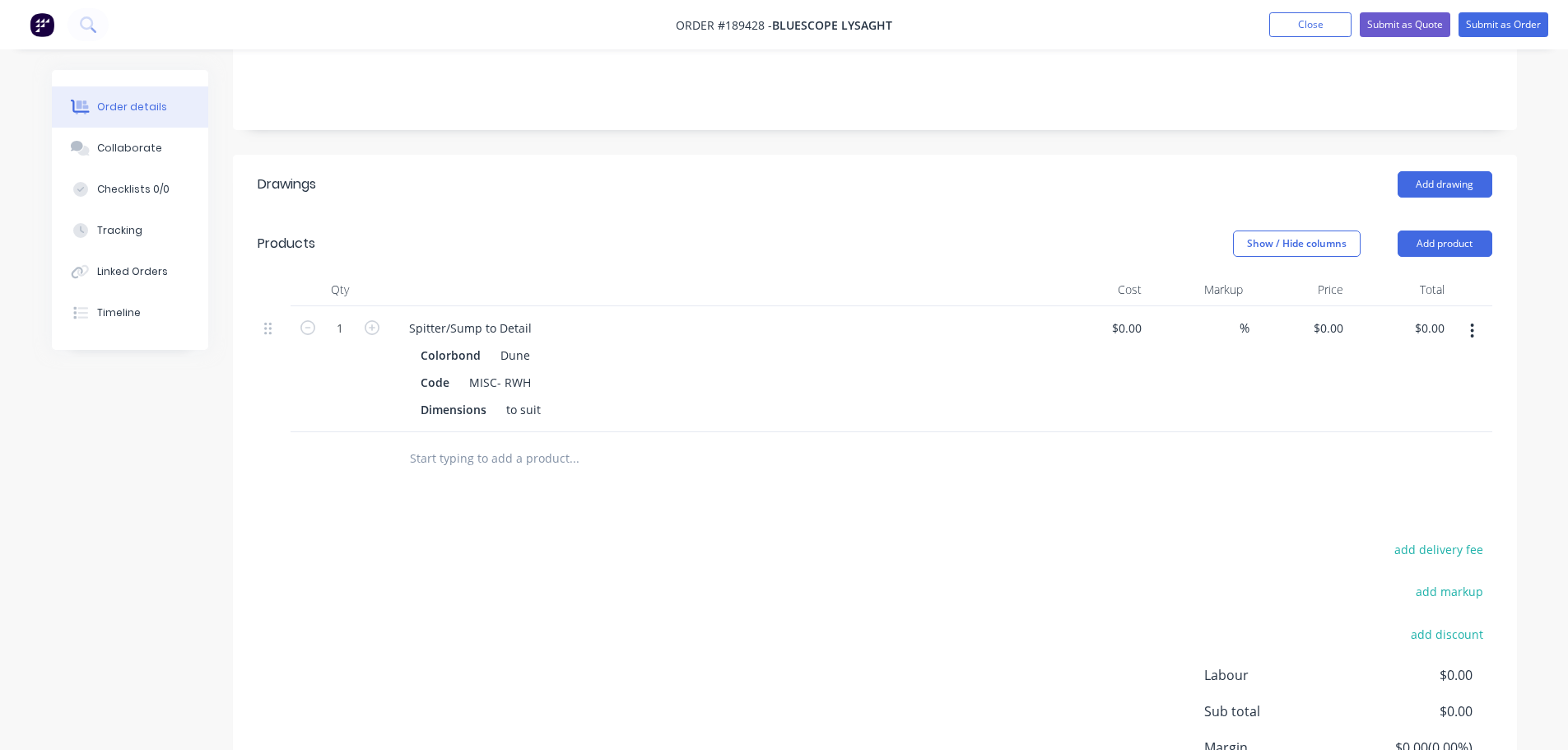
click at [648, 538] on div "add delivery fee add markup add discount Labour $0.00 Sub total $0.00 Margin $0…" at bounding box center [874, 697] width 1234 height 318
drag, startPoint x: 25, startPoint y: 476, endPoint x: 312, endPoint y: 420, distance: 292.4
click at [25, 476] on div "Order details Collaborate Checklists 0/0 Tracking Linked Orders Timeline Order …" at bounding box center [784, 287] width 1568 height 1234
click at [1348, 316] on input "0" at bounding box center [1339, 328] width 19 height 24
type input "$163.07"
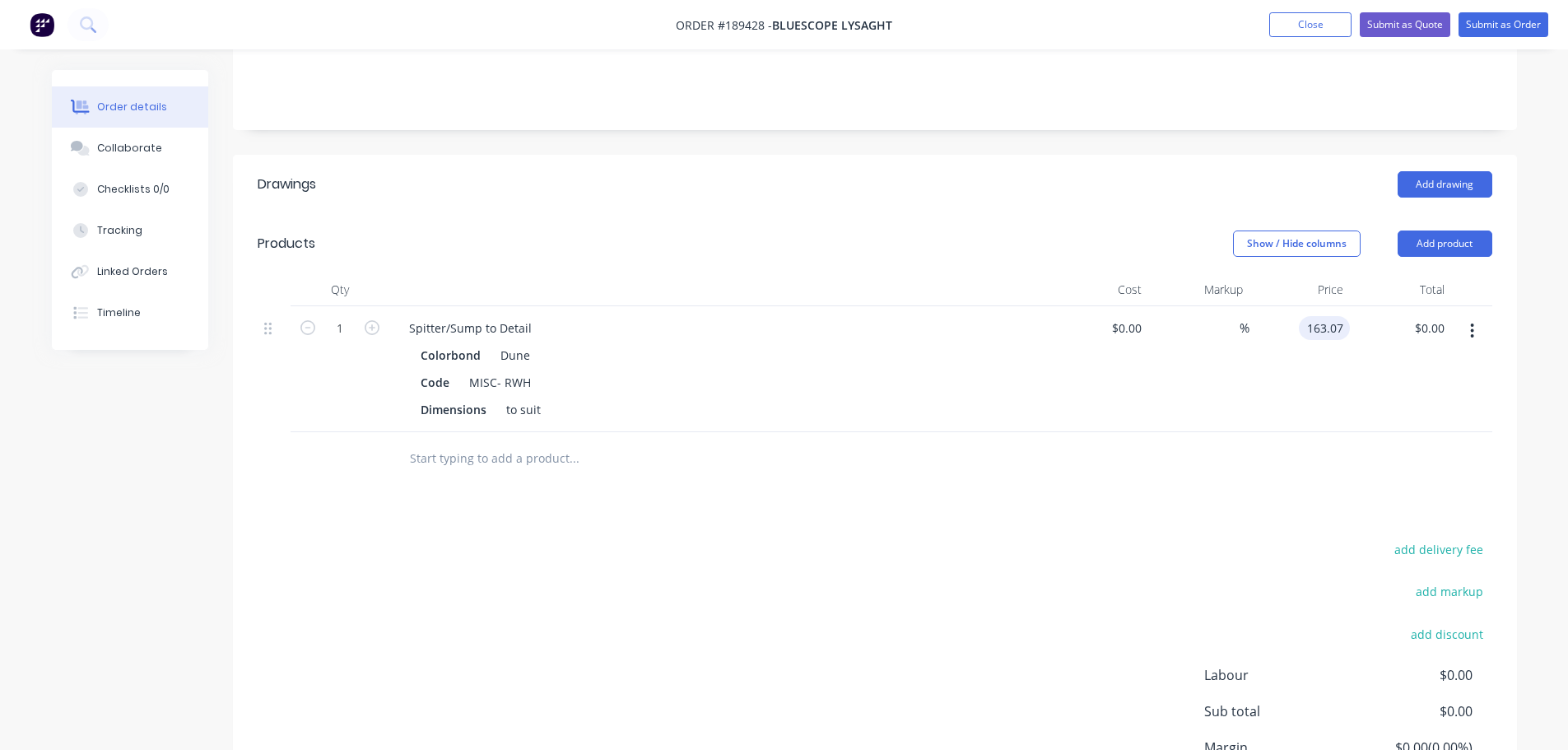
type input "$163.07"
click at [1073, 473] on div "Drawings Add drawing Products Show / Hide columns Add product Qty Cost Markup P…" at bounding box center [875, 518] width 1284 height 726
drag, startPoint x: 1443, startPoint y: 221, endPoint x: 1451, endPoint y: 237, distance: 17.9
click at [1443, 230] on button "Add product" at bounding box center [1445, 243] width 95 height 26
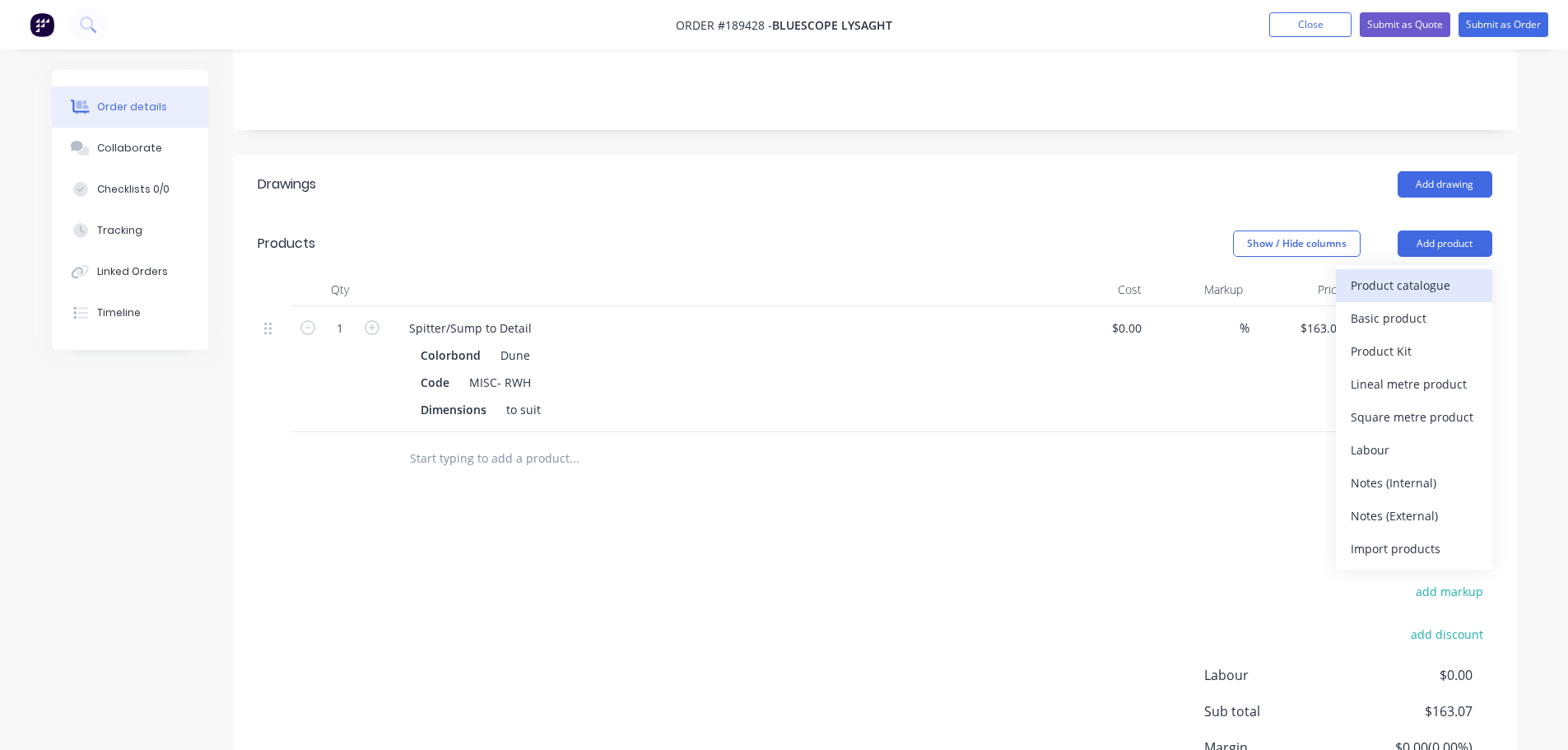
click at [1450, 274] on div "Product catalogue" at bounding box center [1413, 285] width 127 height 24
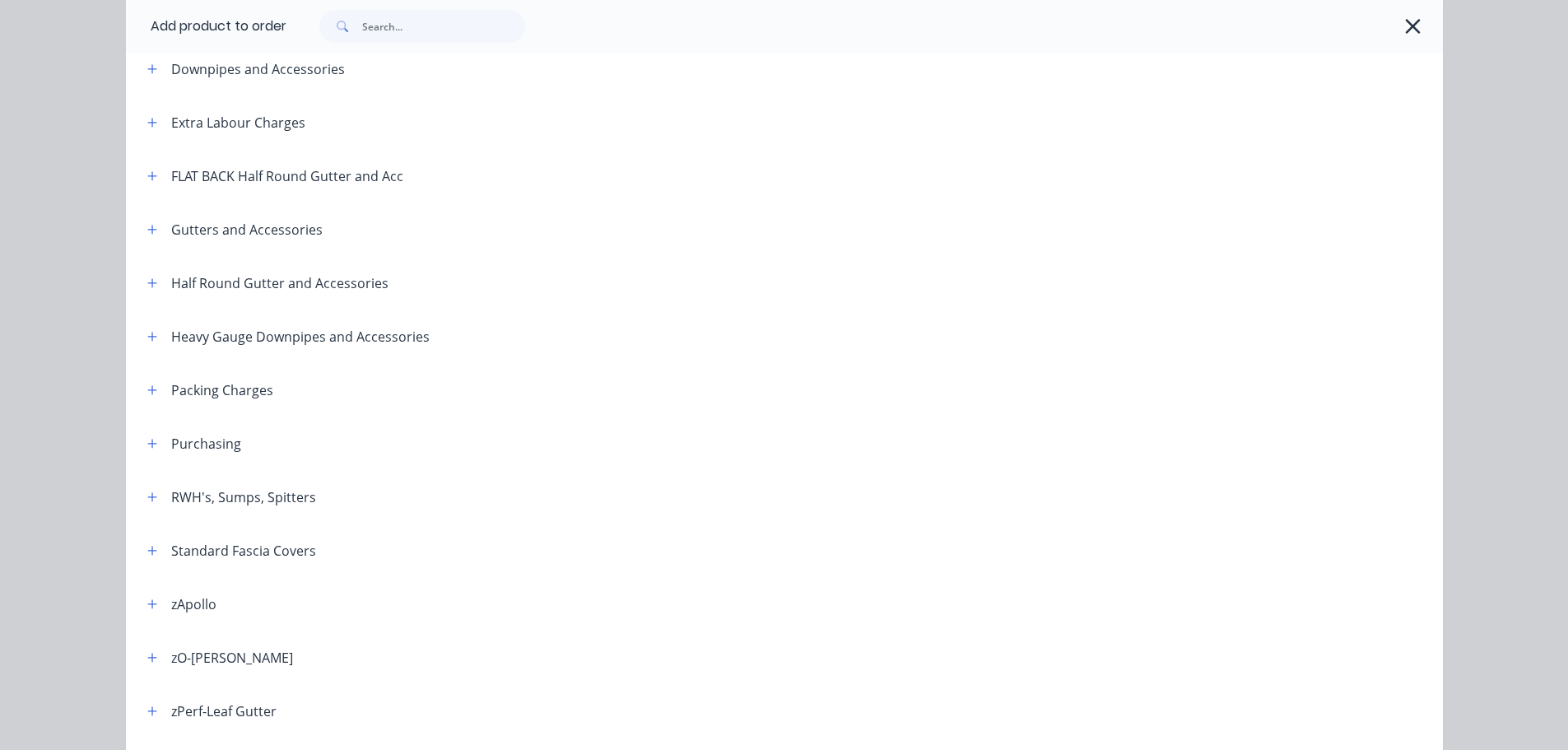
scroll to position [247, 0]
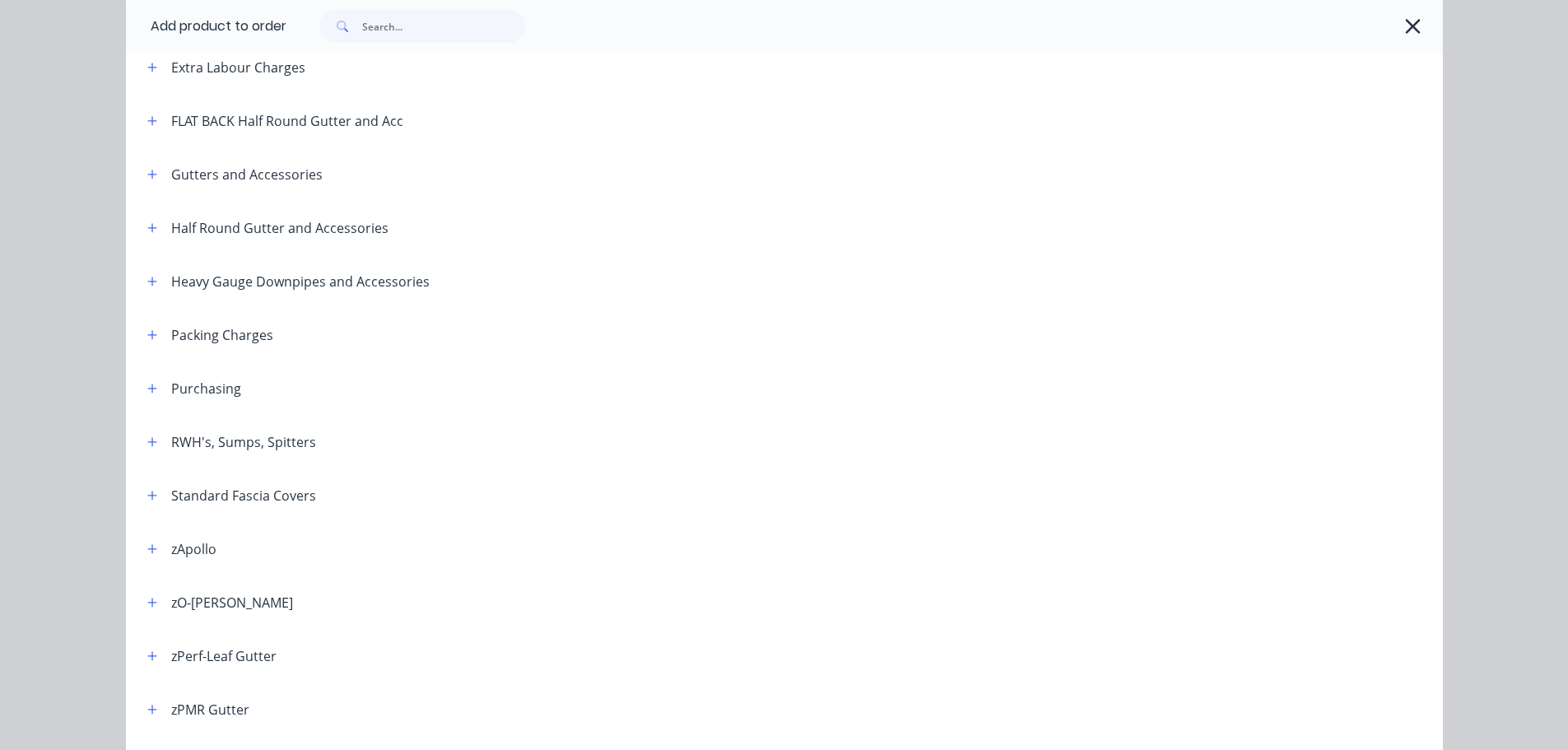
drag, startPoint x: 146, startPoint y: 437, endPoint x: 198, endPoint y: 437, distance: 52.0
click at [148, 438] on icon "button" at bounding box center [152, 442] width 10 height 12
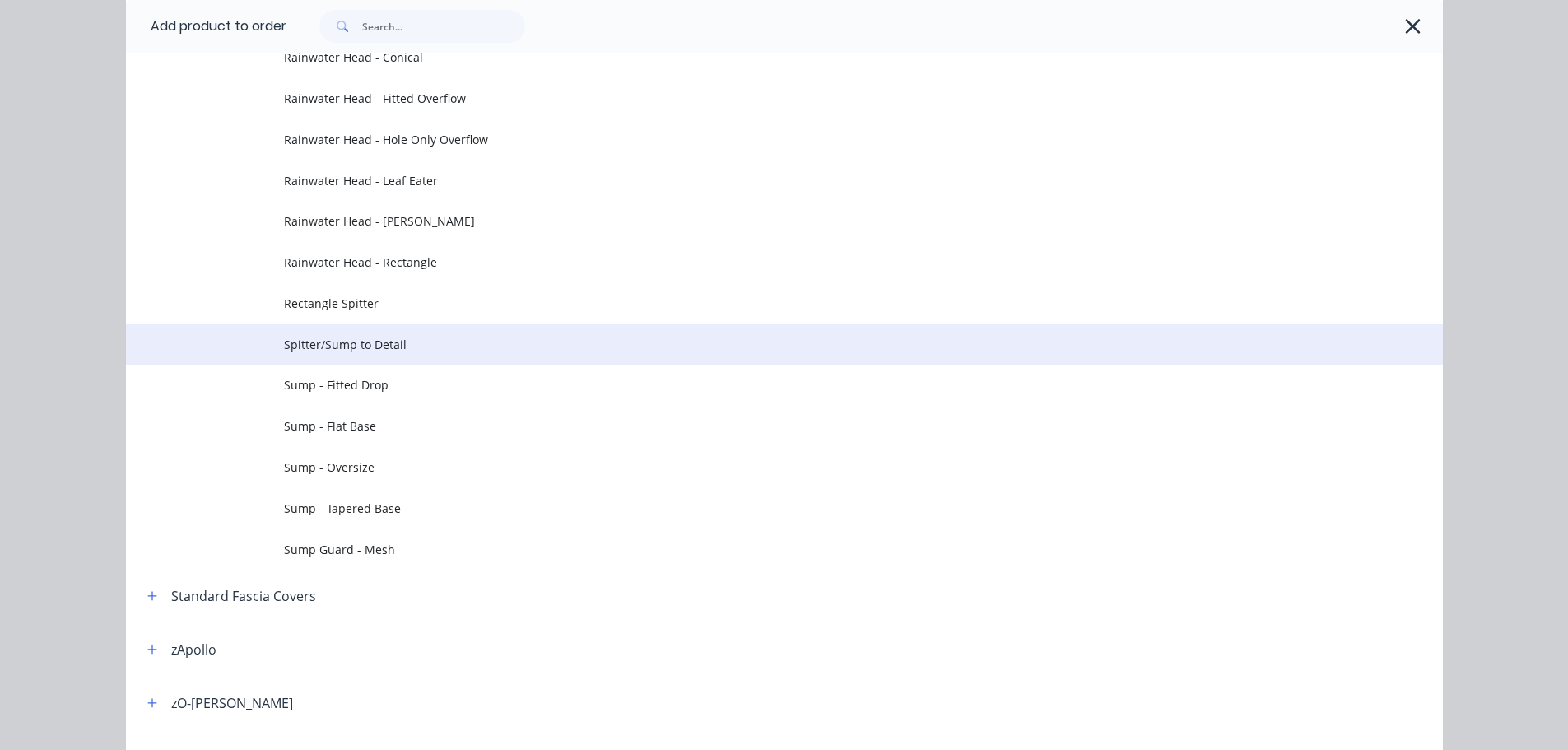
scroll to position [741, 0]
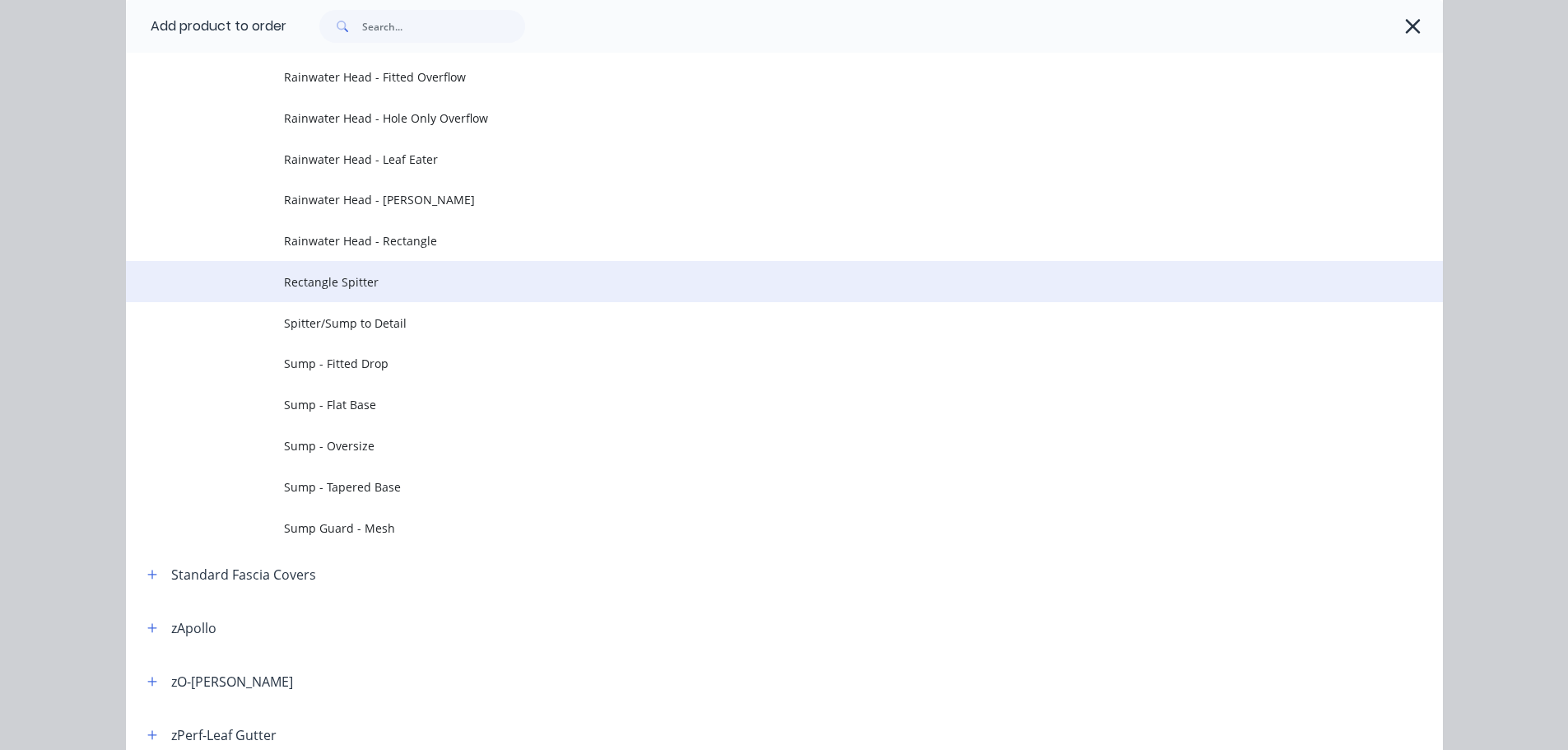
click at [438, 283] on span "Rectangle Spitter" at bounding box center [747, 282] width 927 height 17
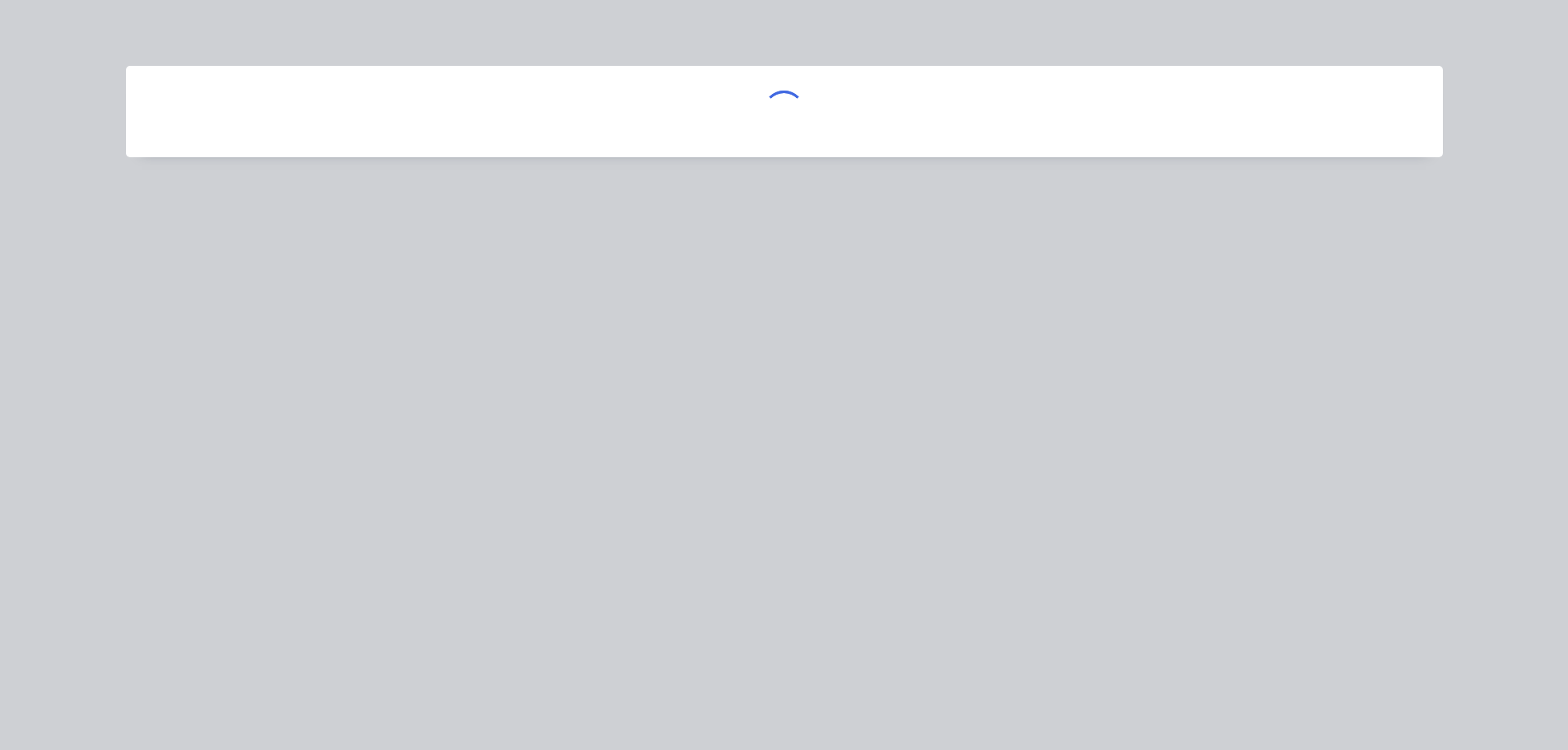
scroll to position [0, 0]
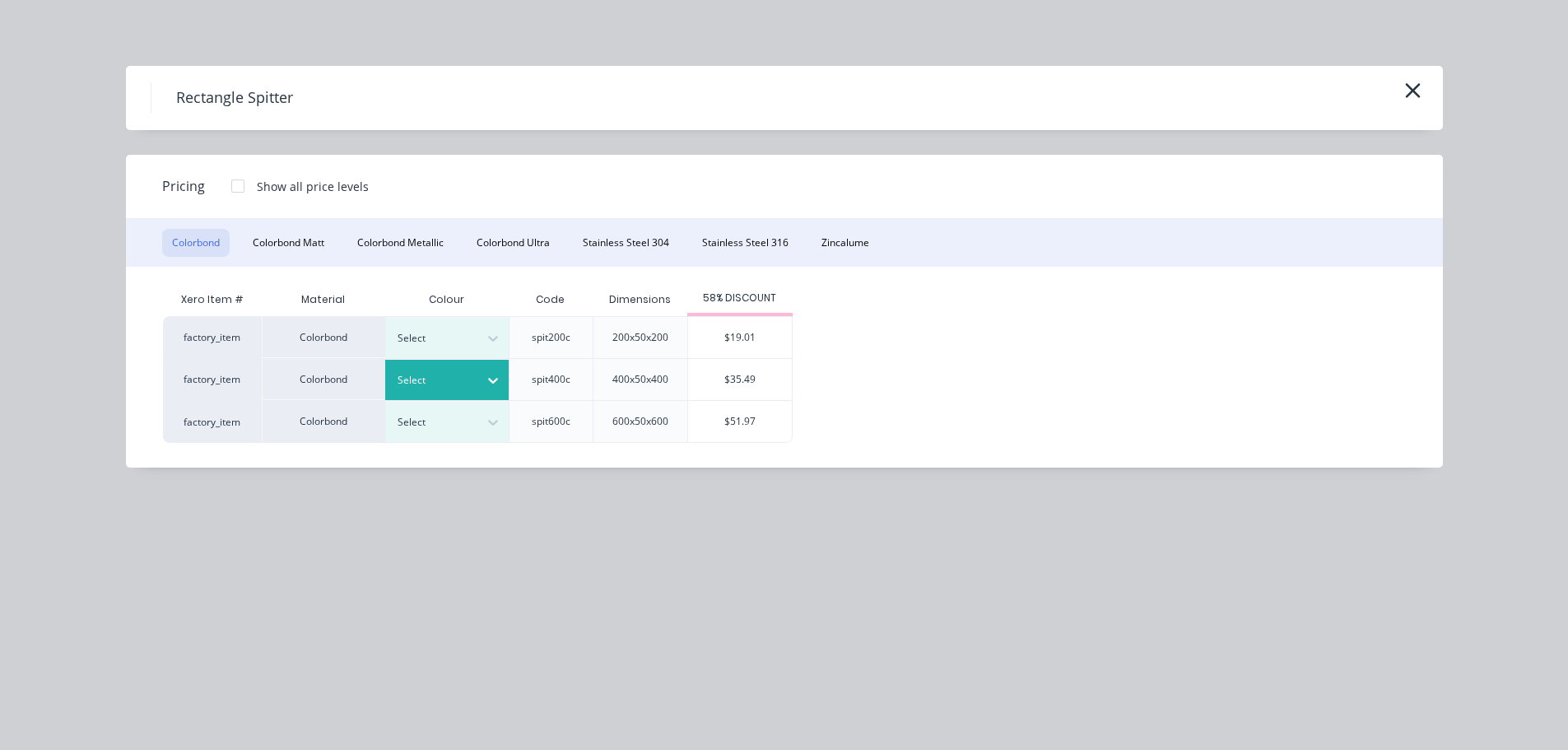
click at [452, 372] on div at bounding box center [435, 380] width 74 height 18
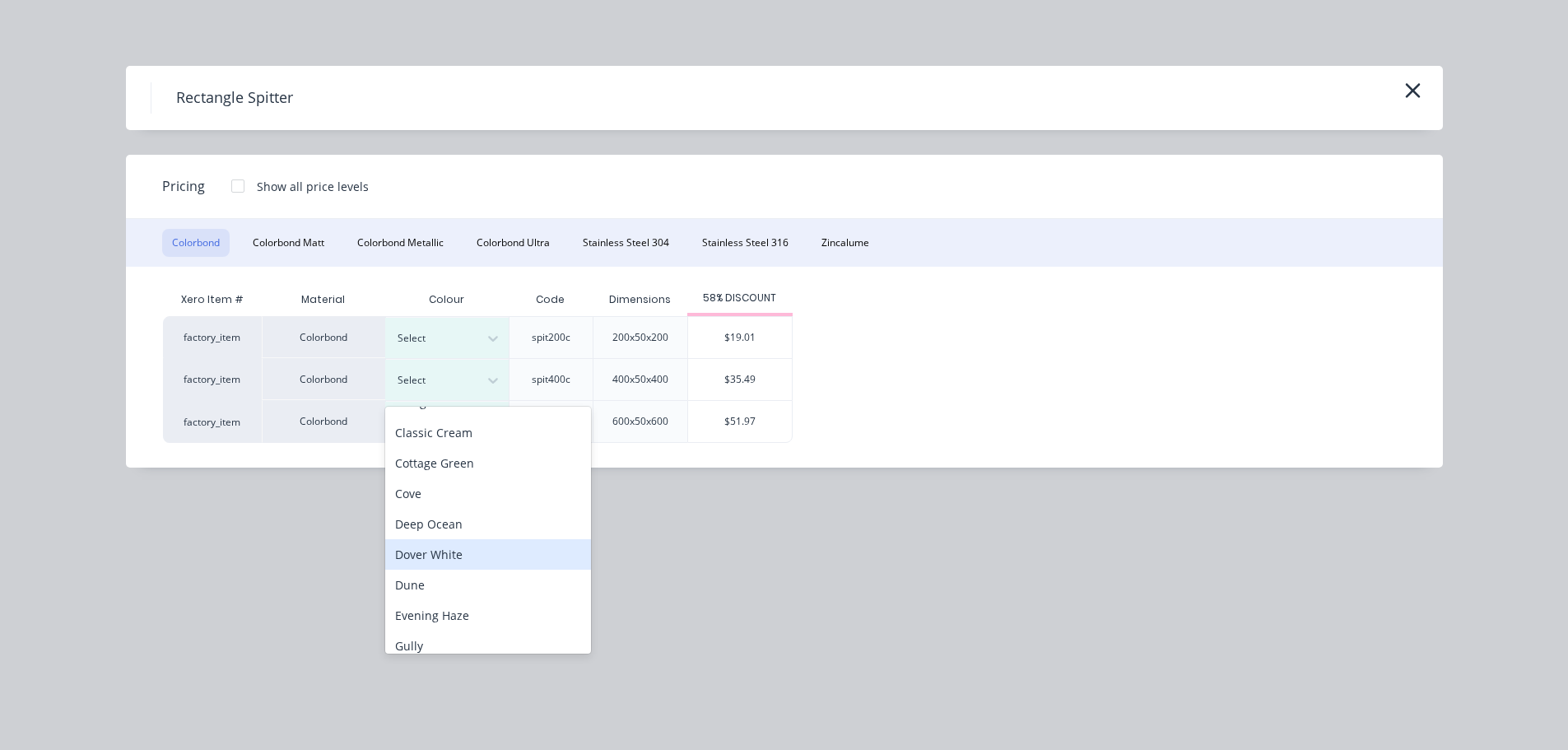
scroll to position [82, 0]
click at [466, 551] on div "Dune" at bounding box center [488, 556] width 206 height 31
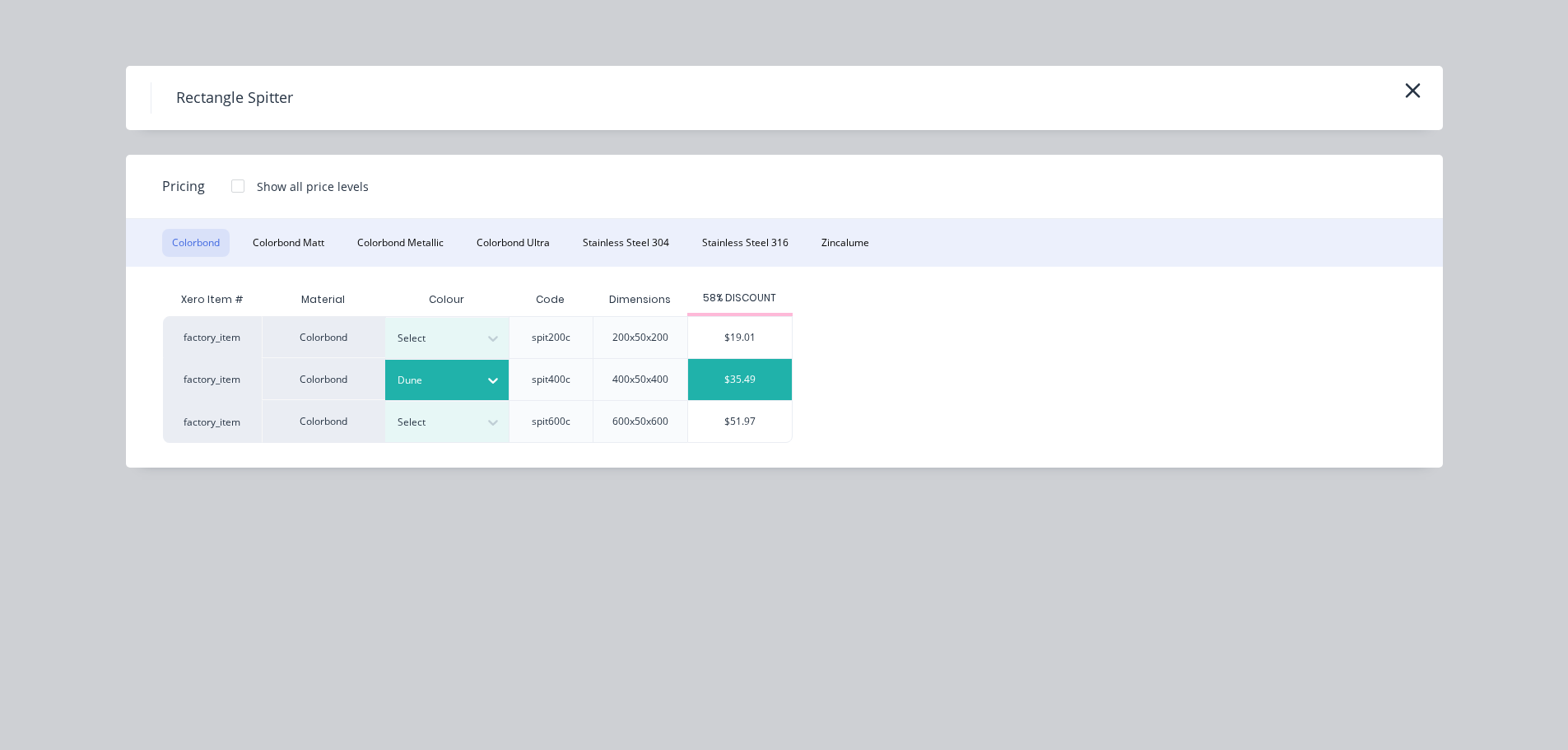
click at [773, 374] on div "$35.49" at bounding box center [739, 380] width 104 height 41
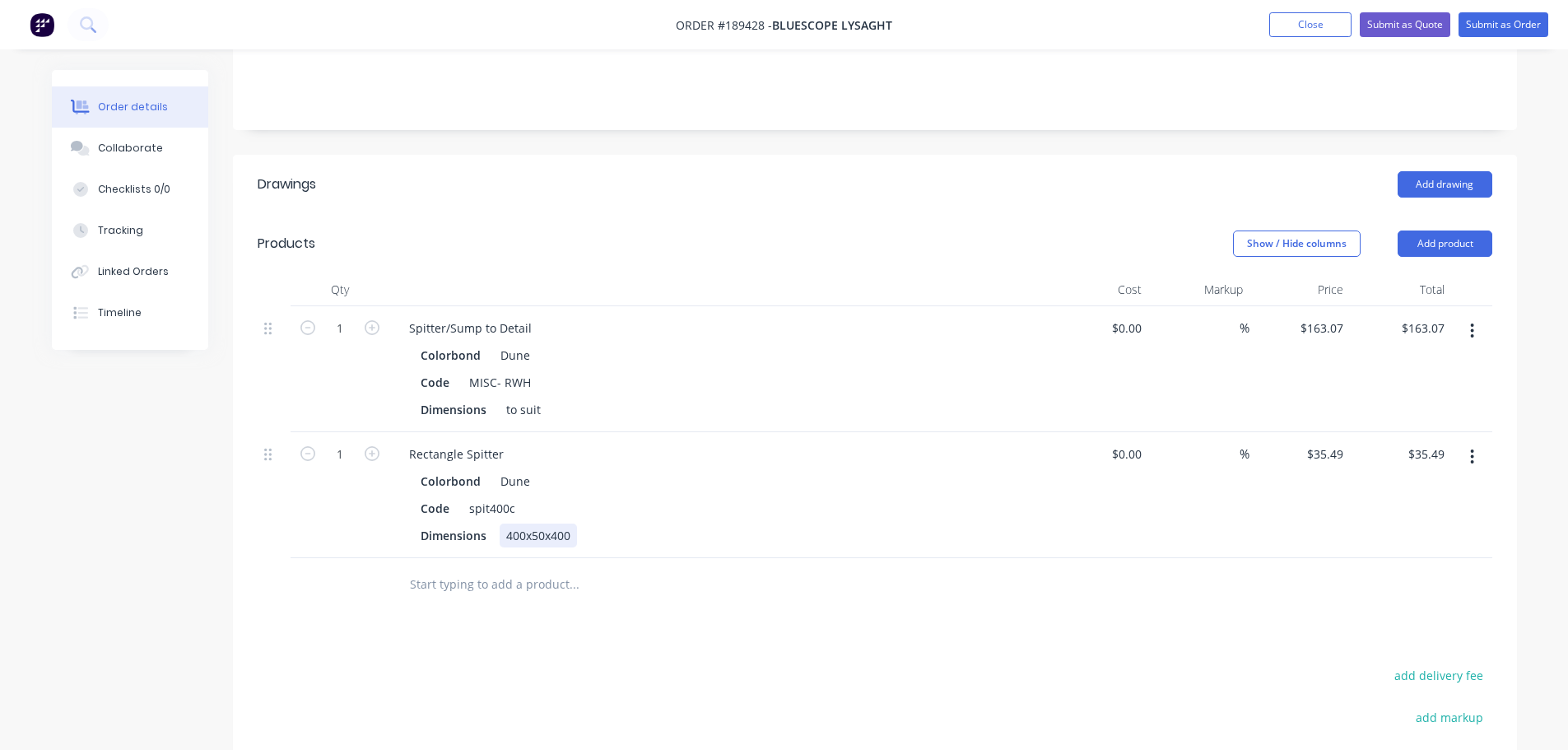
click at [552, 524] on div "400x50x400" at bounding box center [538, 536] width 77 height 24
click at [592, 633] on div "Drawings Add drawing Products Show / Hide columns Add product Qty Cost Markup P…" at bounding box center [875, 581] width 1284 height 852
click at [568, 236] on header "Products Show / Hide columns Add product" at bounding box center [875, 244] width 1284 height 59
click at [533, 316] on div "Spitter/Sump to Detail" at bounding box center [470, 328] width 149 height 24
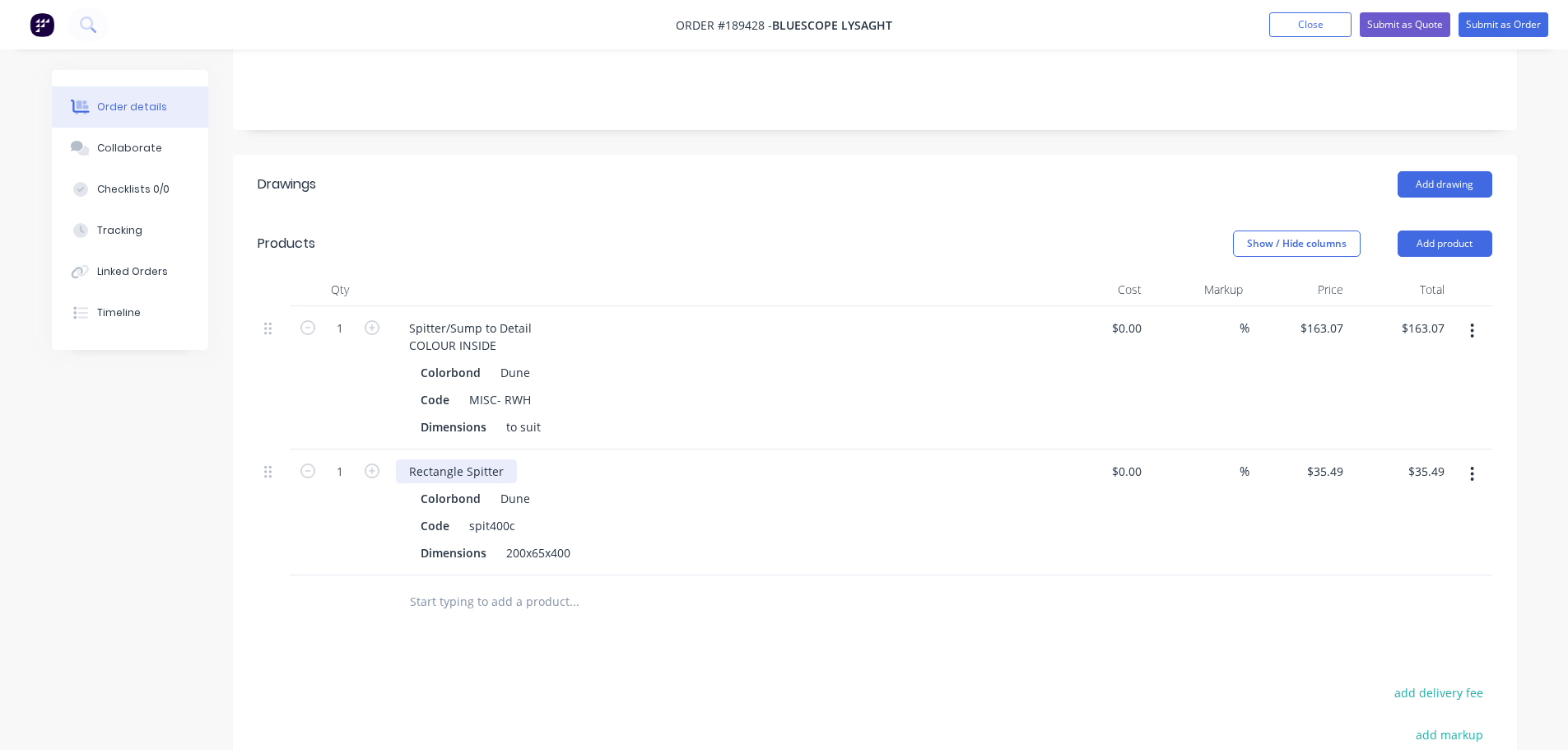
click at [504, 459] on div "Rectangle Spitter" at bounding box center [456, 471] width 121 height 24
click at [521, 230] on div "Show / Hide columns Add product" at bounding box center [1005, 243] width 972 height 26
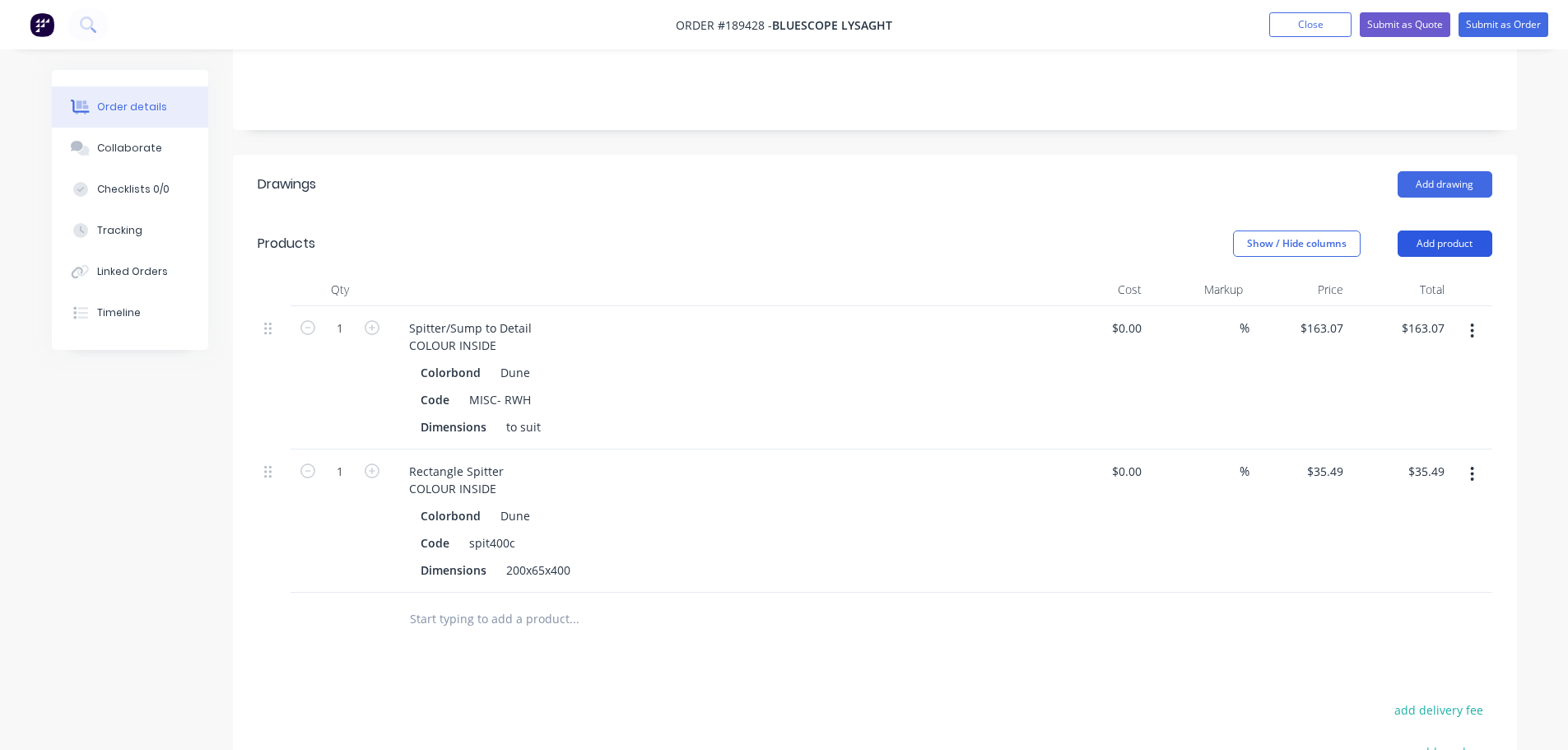
drag, startPoint x: 1464, startPoint y: 203, endPoint x: 1465, endPoint y: 221, distance: 18.0
click at [1464, 214] on header "Products Show / Hide columns Add product" at bounding box center [875, 244] width 1284 height 59
drag, startPoint x: 1465, startPoint y: 221, endPoint x: 1477, endPoint y: 236, distance: 19.2
click at [1466, 230] on button "Add product" at bounding box center [1445, 243] width 95 height 26
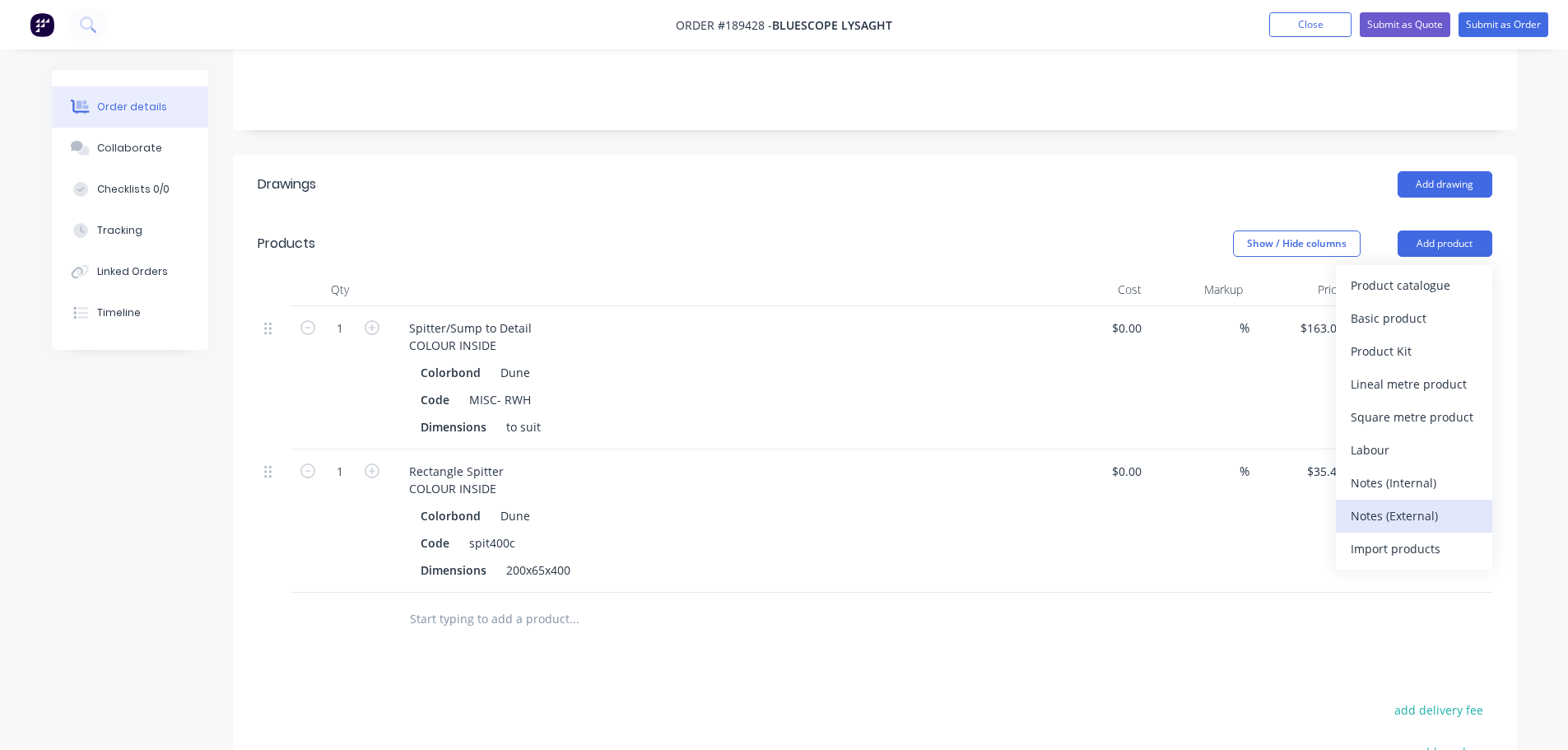
drag, startPoint x: 1420, startPoint y: 486, endPoint x: 704, endPoint y: 553, distance: 719.1
click at [1419, 504] on div "Notes (External)" at bounding box center [1413, 516] width 127 height 24
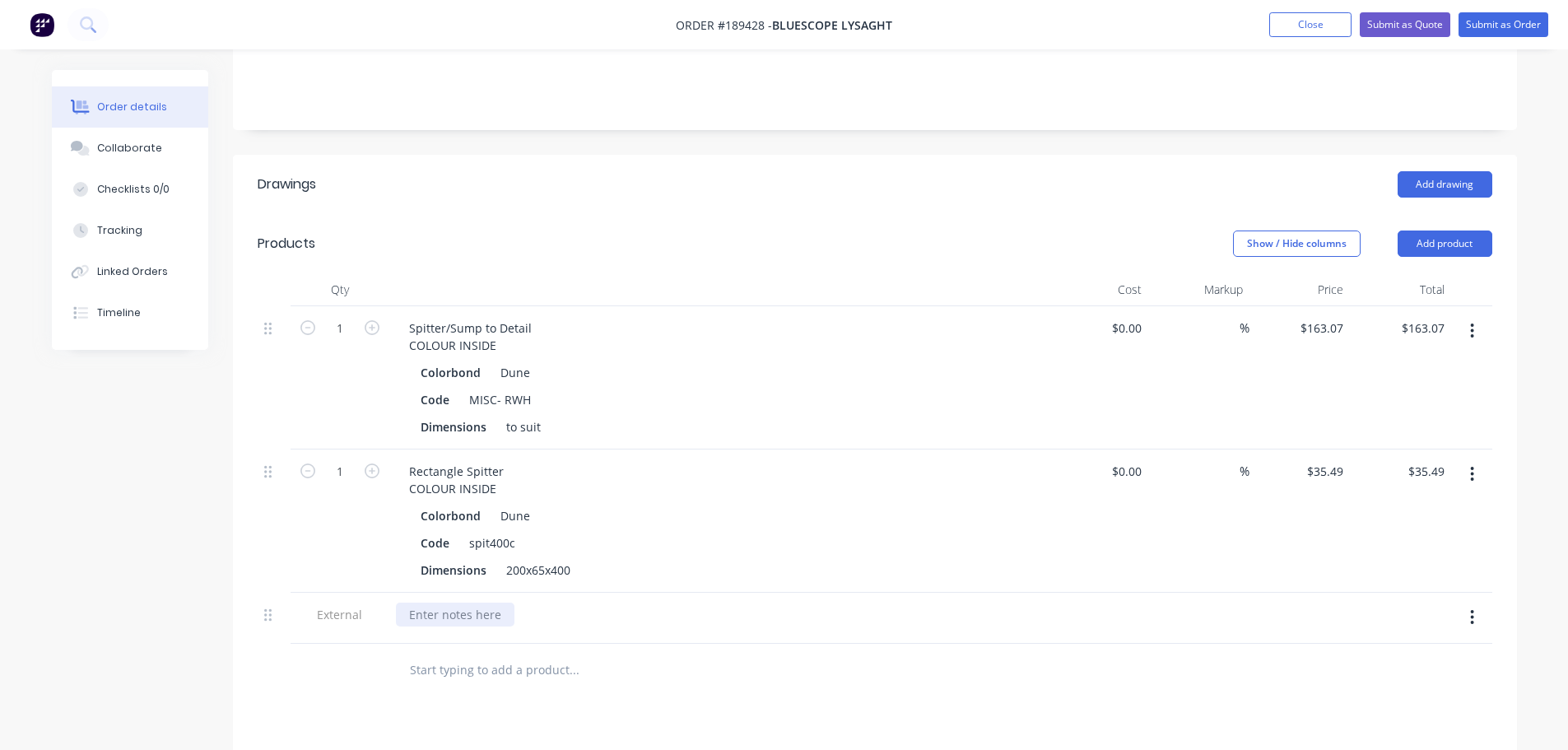
click at [452, 602] on div at bounding box center [455, 614] width 119 height 24
click at [473, 602] on div "Lead TIme:" at bounding box center [439, 614] width 86 height 24
click at [541, 693] on div "Drawings Add drawing Products Show / Hide columns Add product Qty Cost Markup P…" at bounding box center [875, 623] width 1284 height 937
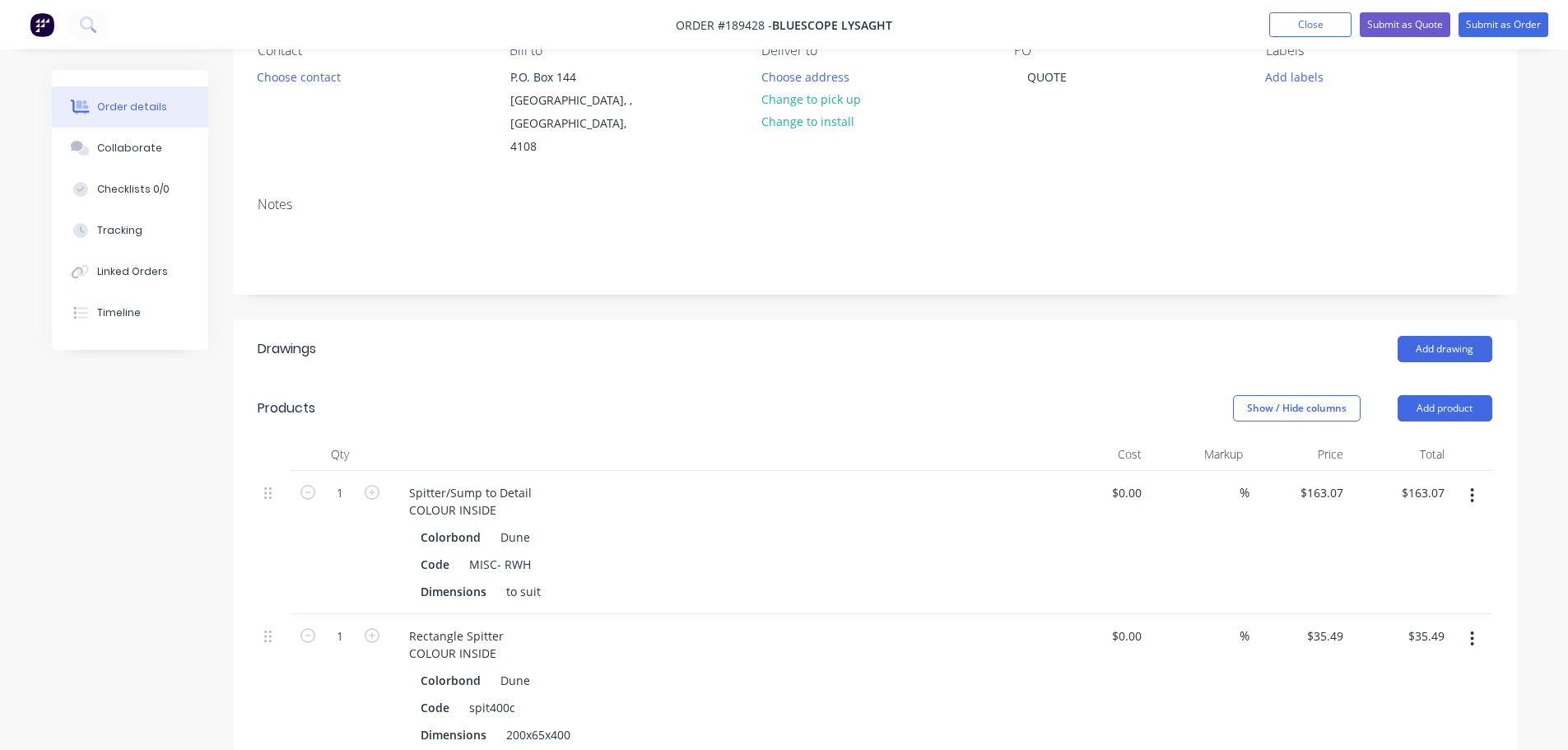
scroll to position [97, 0]
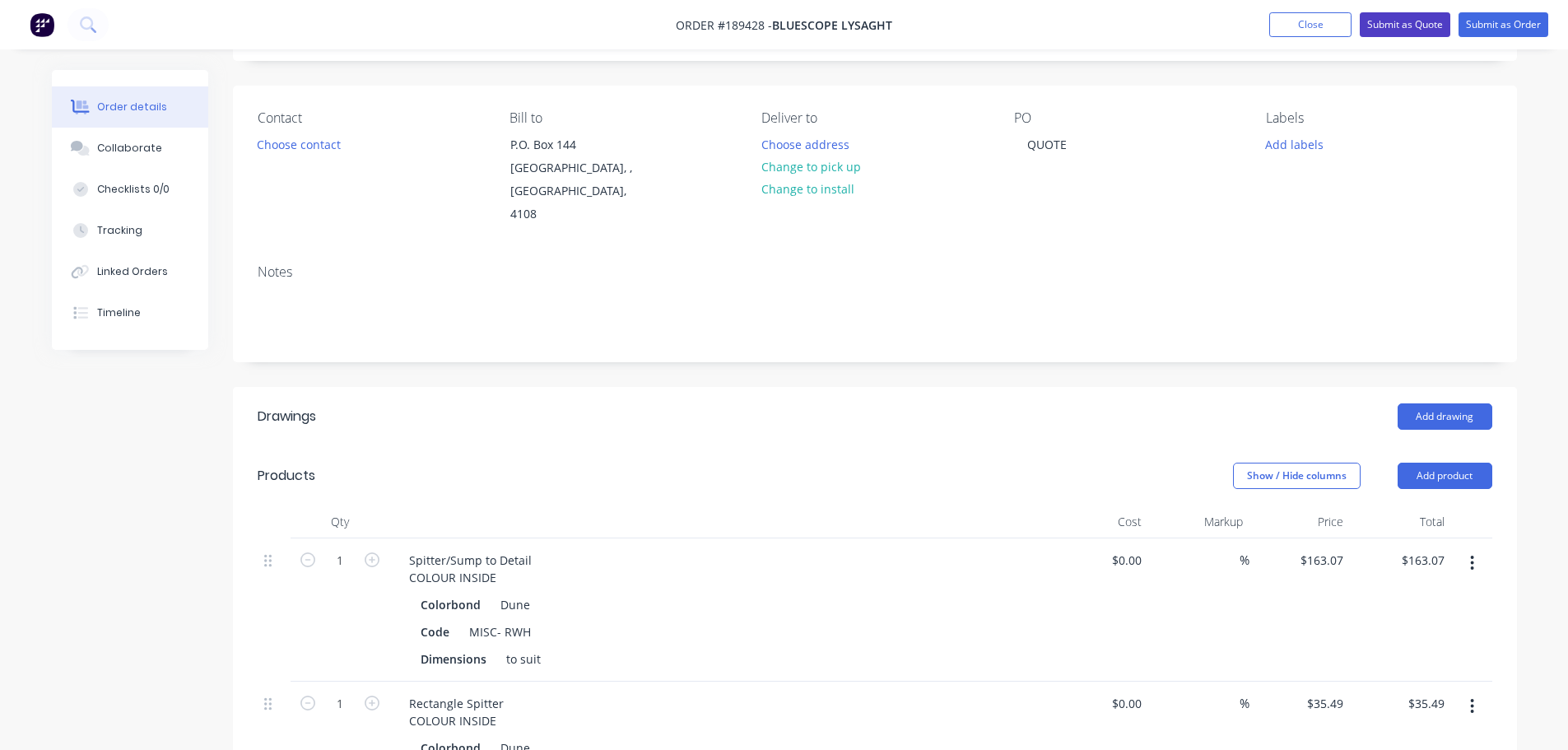
click at [1385, 14] on button "Submit as Quote" at bounding box center [1404, 24] width 91 height 24
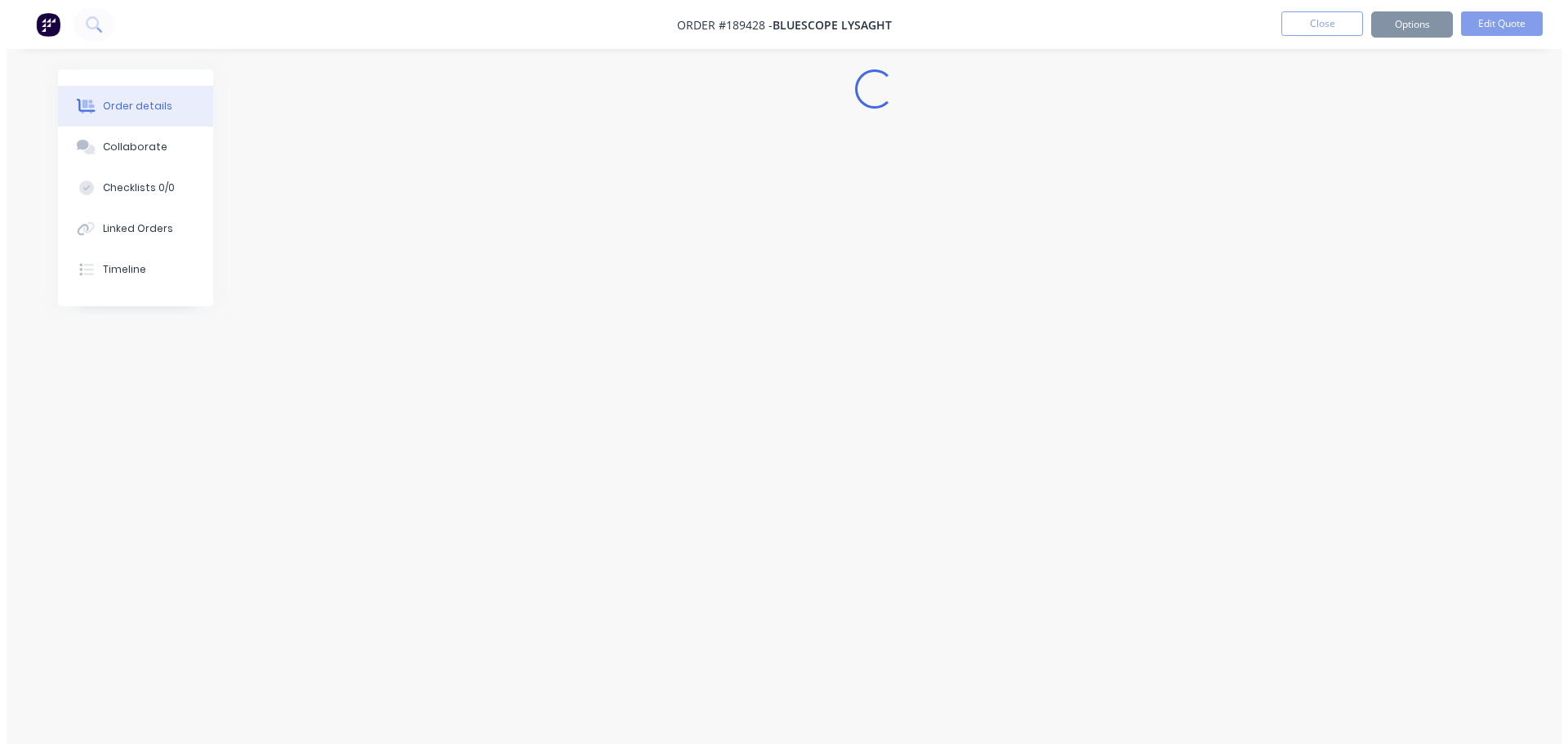
scroll to position [0, 0]
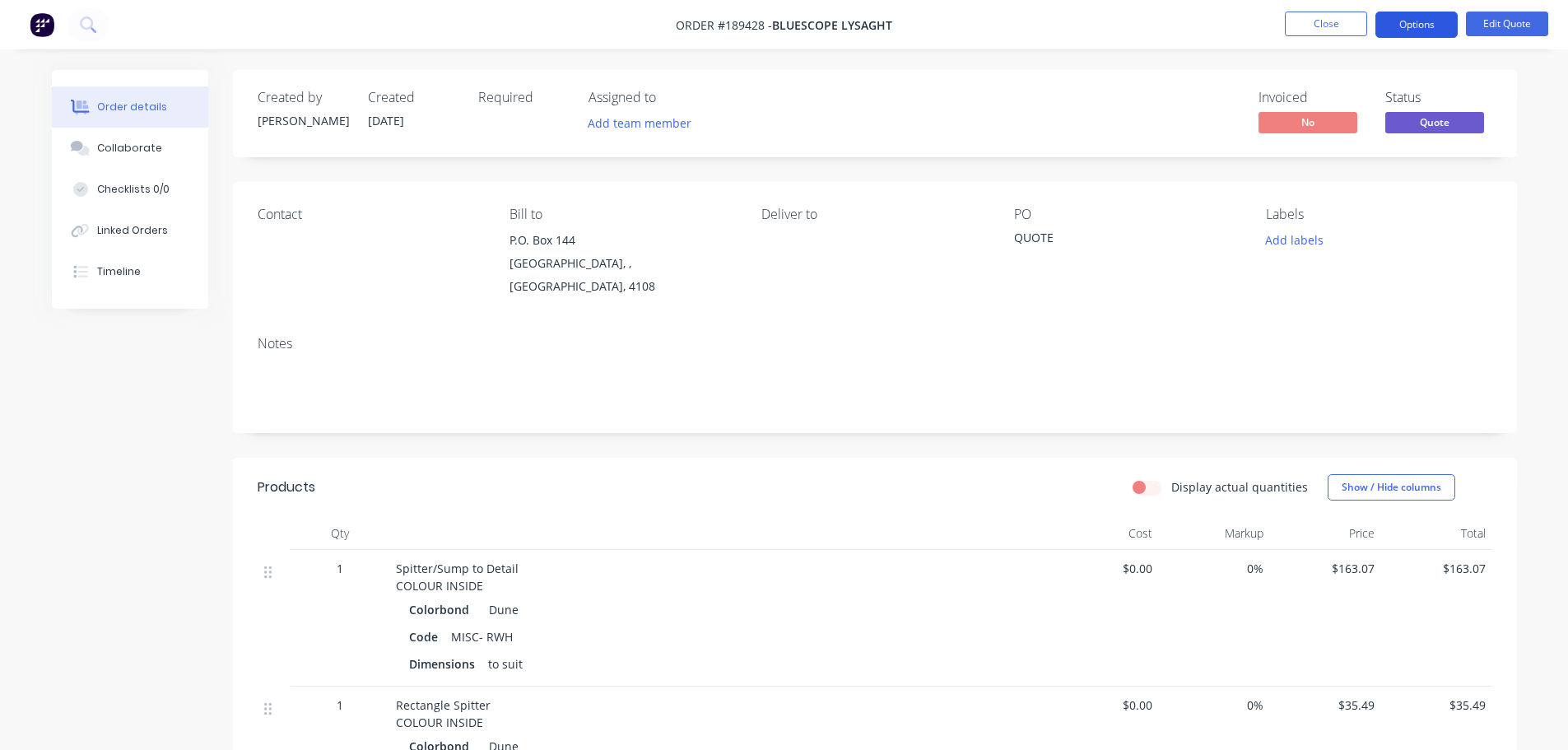
click at [1401, 20] on button "Options" at bounding box center [1416, 24] width 82 height 26
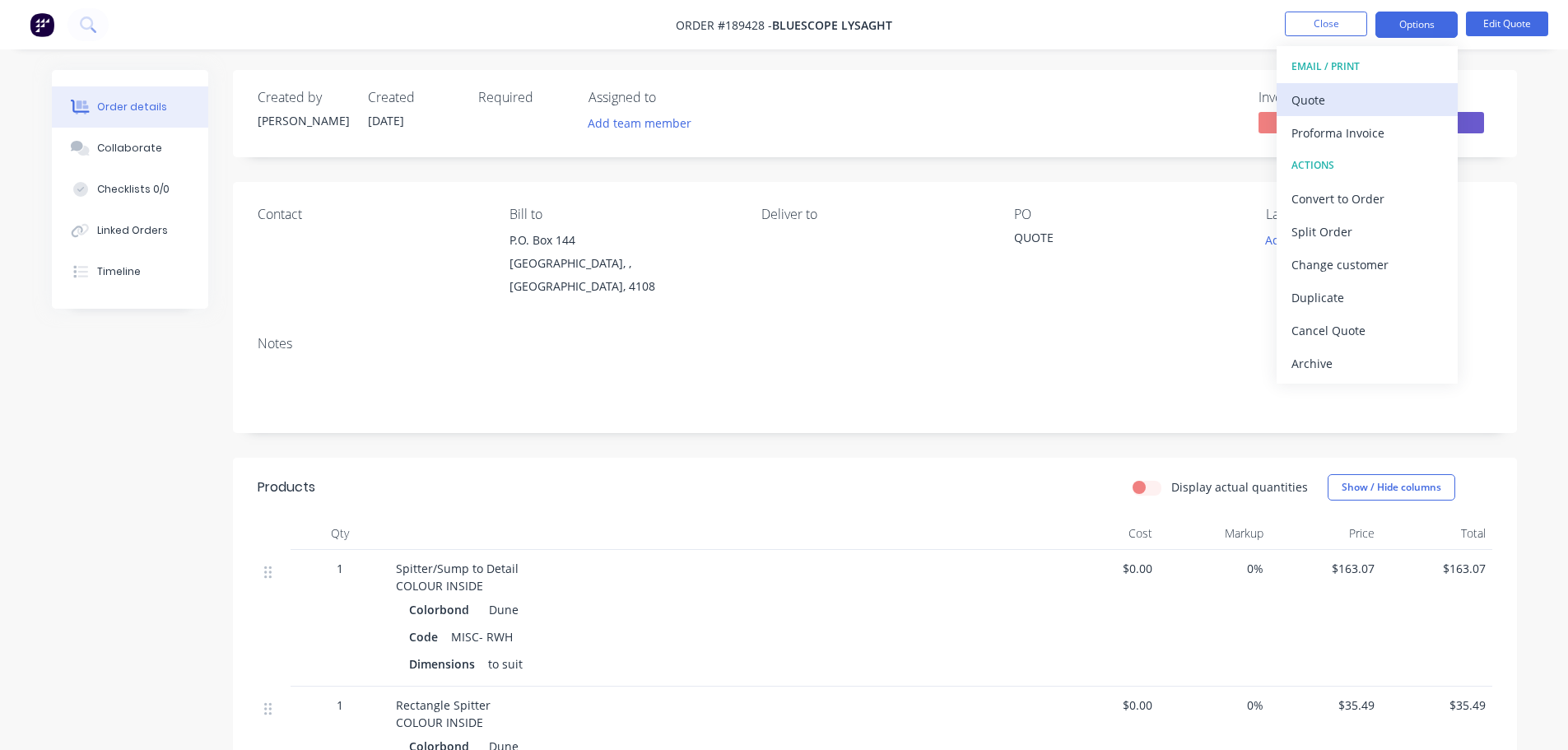
click at [1367, 88] on div "Quote" at bounding box center [1367, 100] width 151 height 24
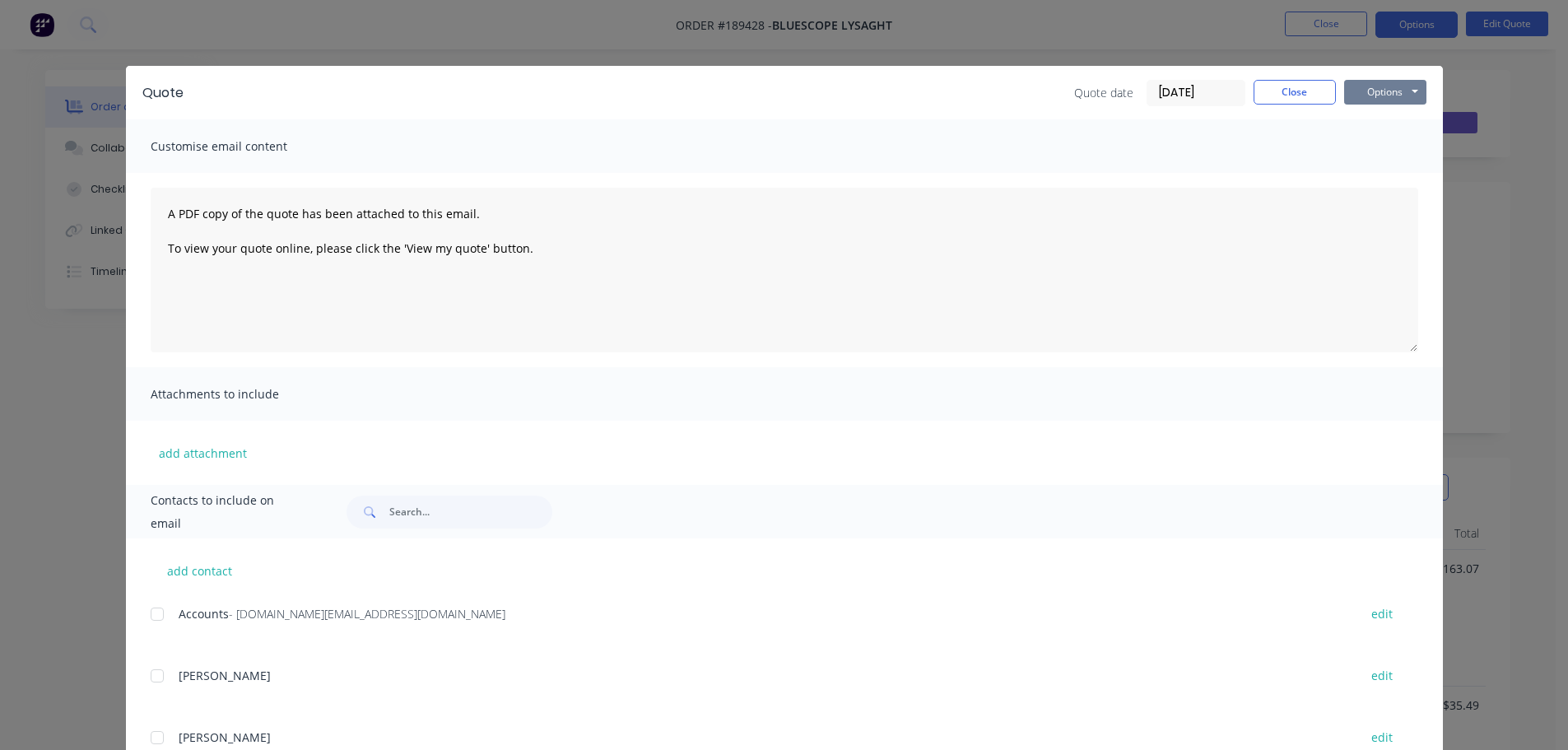
click at [1369, 91] on button "Options" at bounding box center [1384, 92] width 82 height 24
click at [1377, 118] on button "Preview" at bounding box center [1396, 122] width 105 height 27
click at [98, 223] on div "Quote Quote date 11/08/25 Close Options Preview Print Email Customise email con…" at bounding box center [784, 375] width 1568 height 750
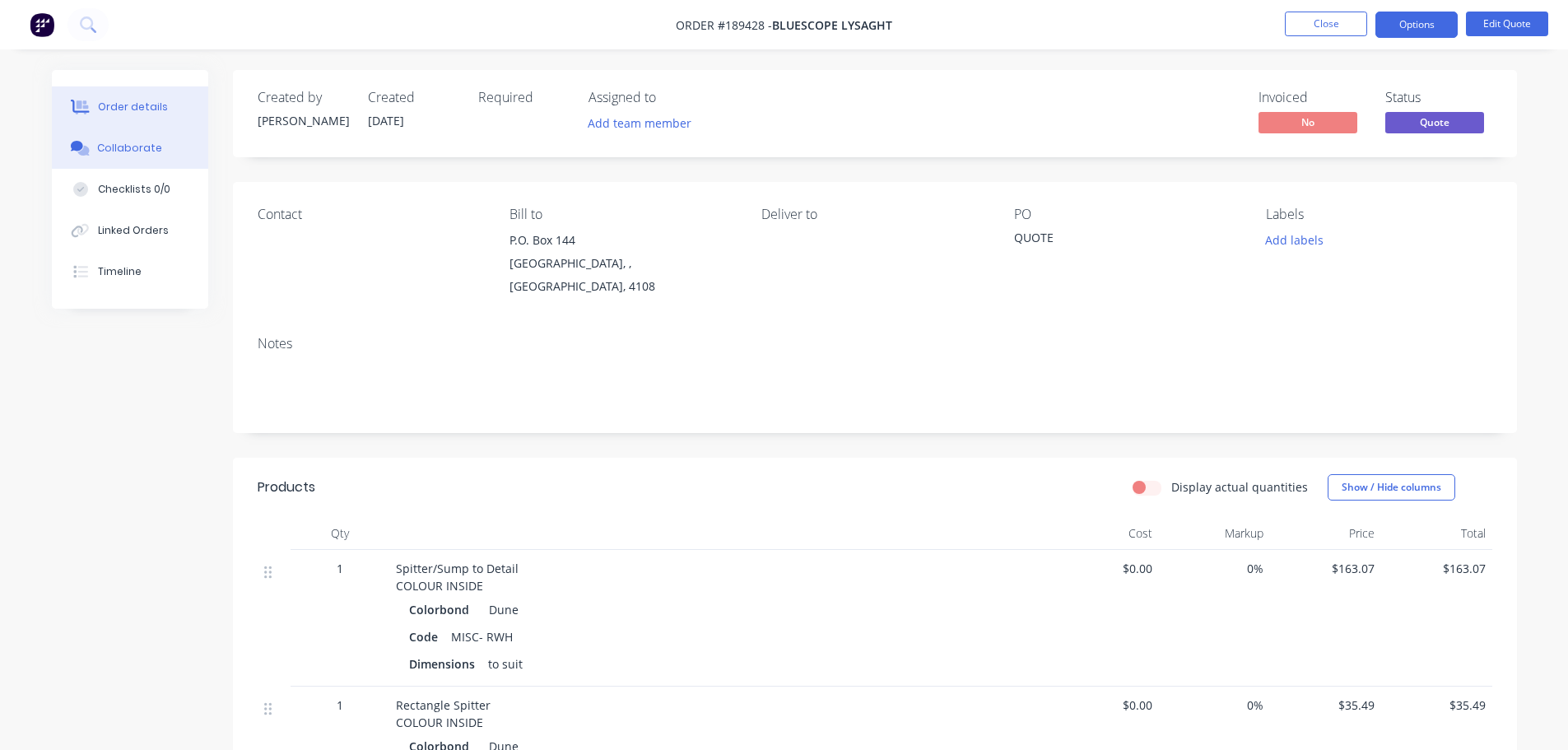
click at [106, 148] on div "Collaborate" at bounding box center [130, 148] width 65 height 14
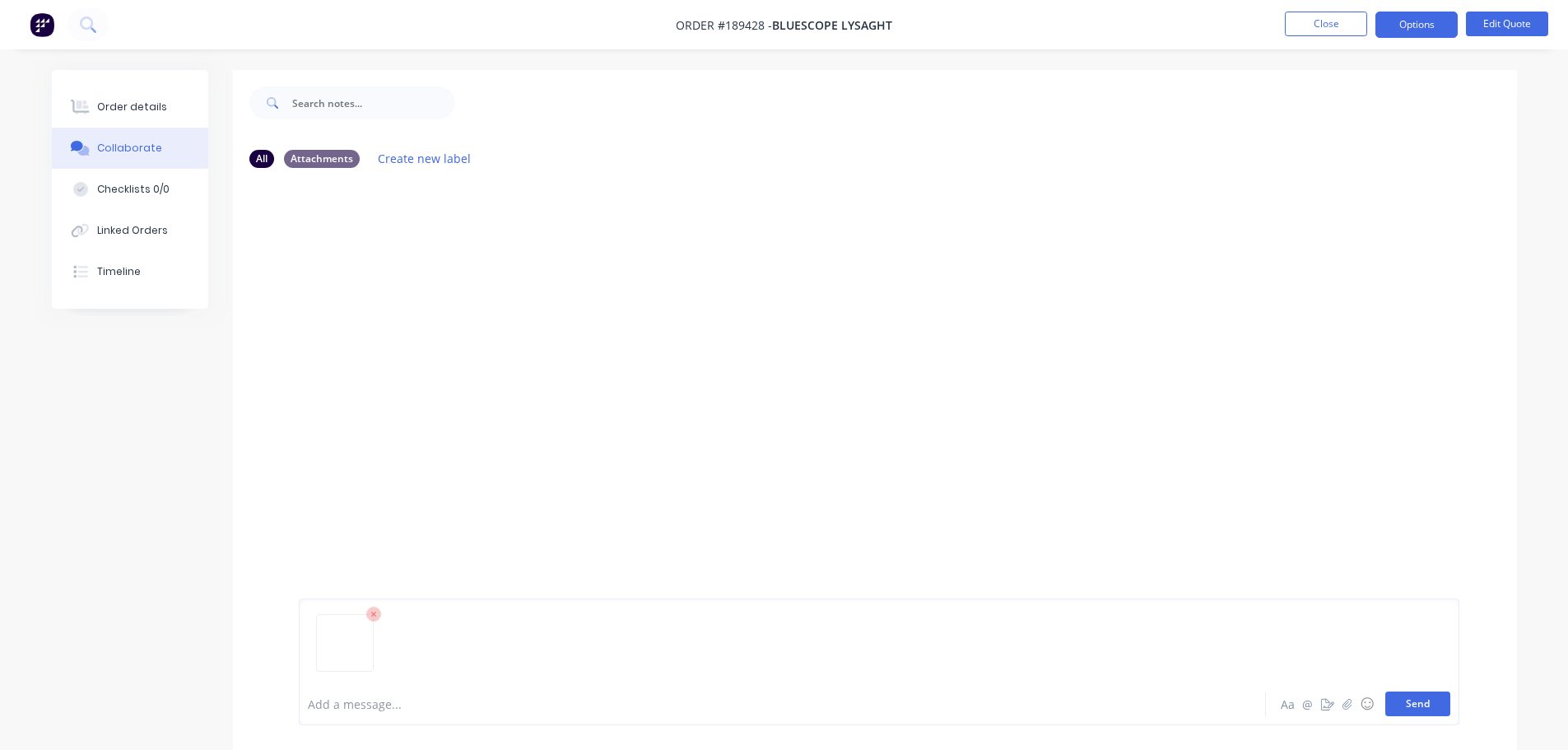
click at [1418, 703] on button "Send" at bounding box center [1418, 703] width 65 height 24
click at [1330, 23] on button "Close" at bounding box center [1325, 23] width 82 height 24
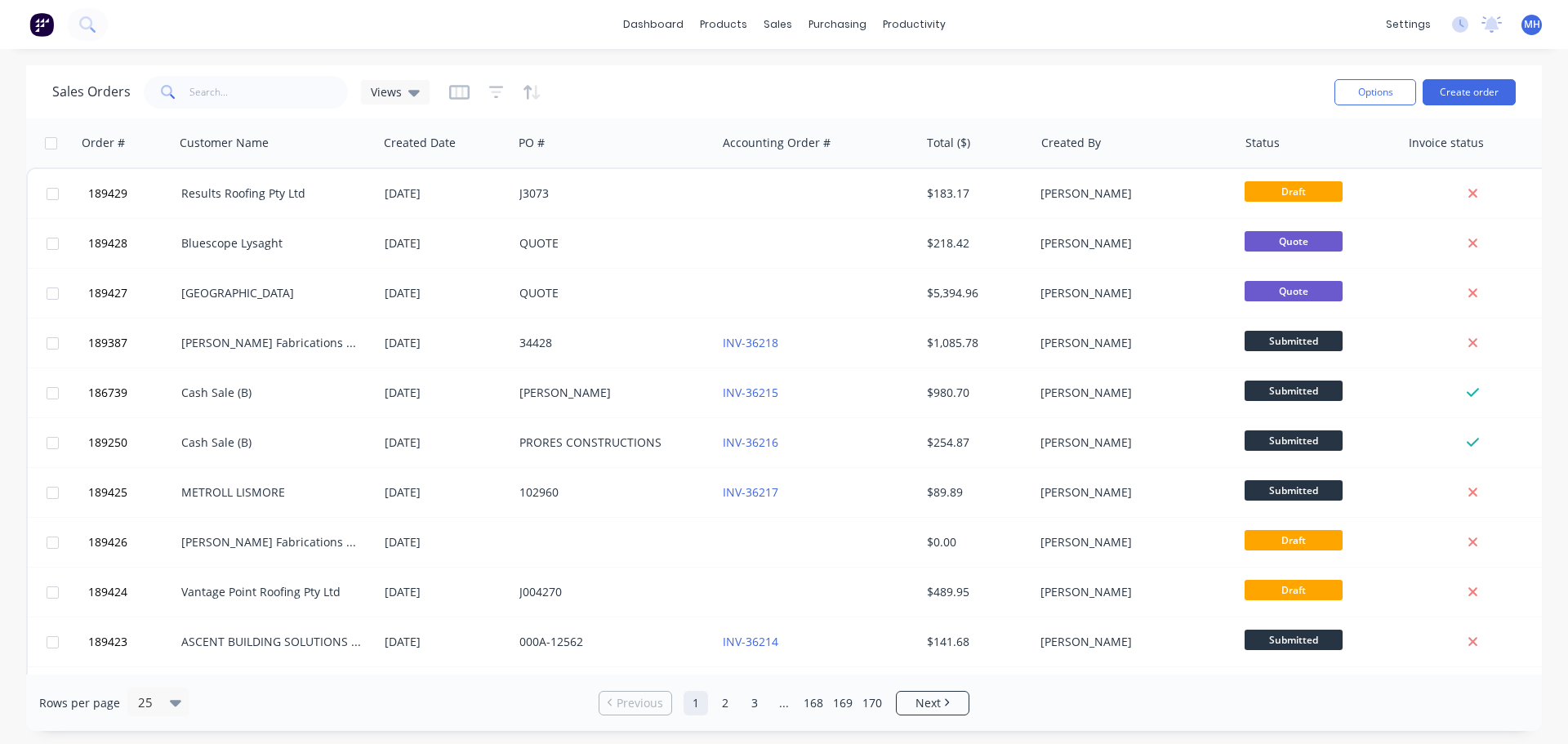
click at [1173, 63] on div "dashboard products sales purchasing productivity dashboard products Product Cat…" at bounding box center [784, 372] width 1568 height 744
click at [1167, 70] on div "Sales Orders Views Options Create order" at bounding box center [783, 91] width 1515 height 53
click at [657, 92] on div "Sales Orders Views" at bounding box center [687, 91] width 1269 height 40
click at [578, 89] on div "Sales Orders Views" at bounding box center [687, 91] width 1269 height 40
click at [826, 75] on div "Sales Orders" at bounding box center [838, 79] width 67 height 14
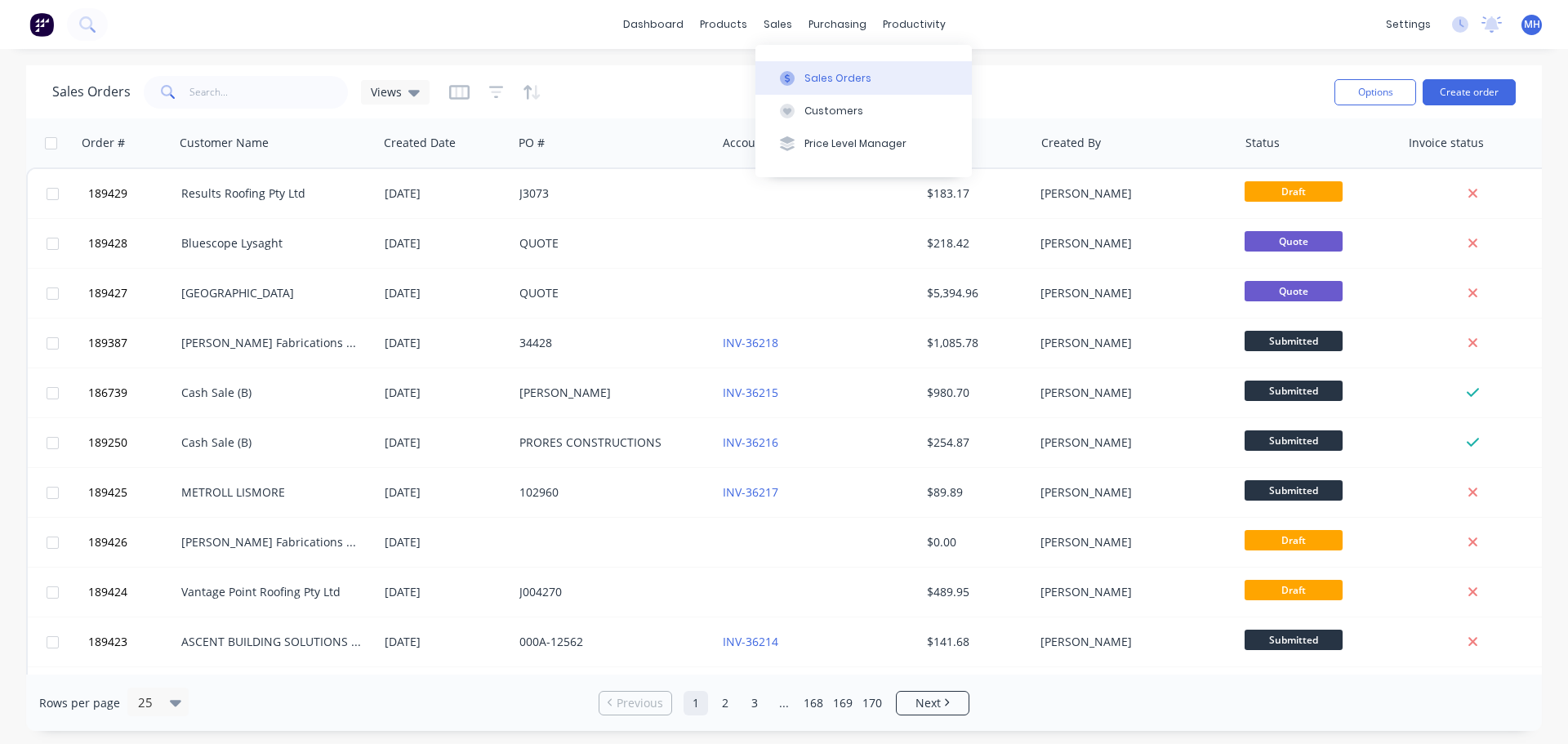
click at [1076, 82] on div "Sales Orders Views" at bounding box center [687, 91] width 1269 height 40
click at [713, 88] on div "Sales Orders Views" at bounding box center [687, 91] width 1269 height 40
click at [934, 83] on div "Sales Orders Views" at bounding box center [687, 91] width 1269 height 40
drag, startPoint x: 742, startPoint y: 96, endPoint x: 757, endPoint y: 109, distance: 19.8
click at [742, 96] on div "Sales Orders Views" at bounding box center [687, 91] width 1269 height 40
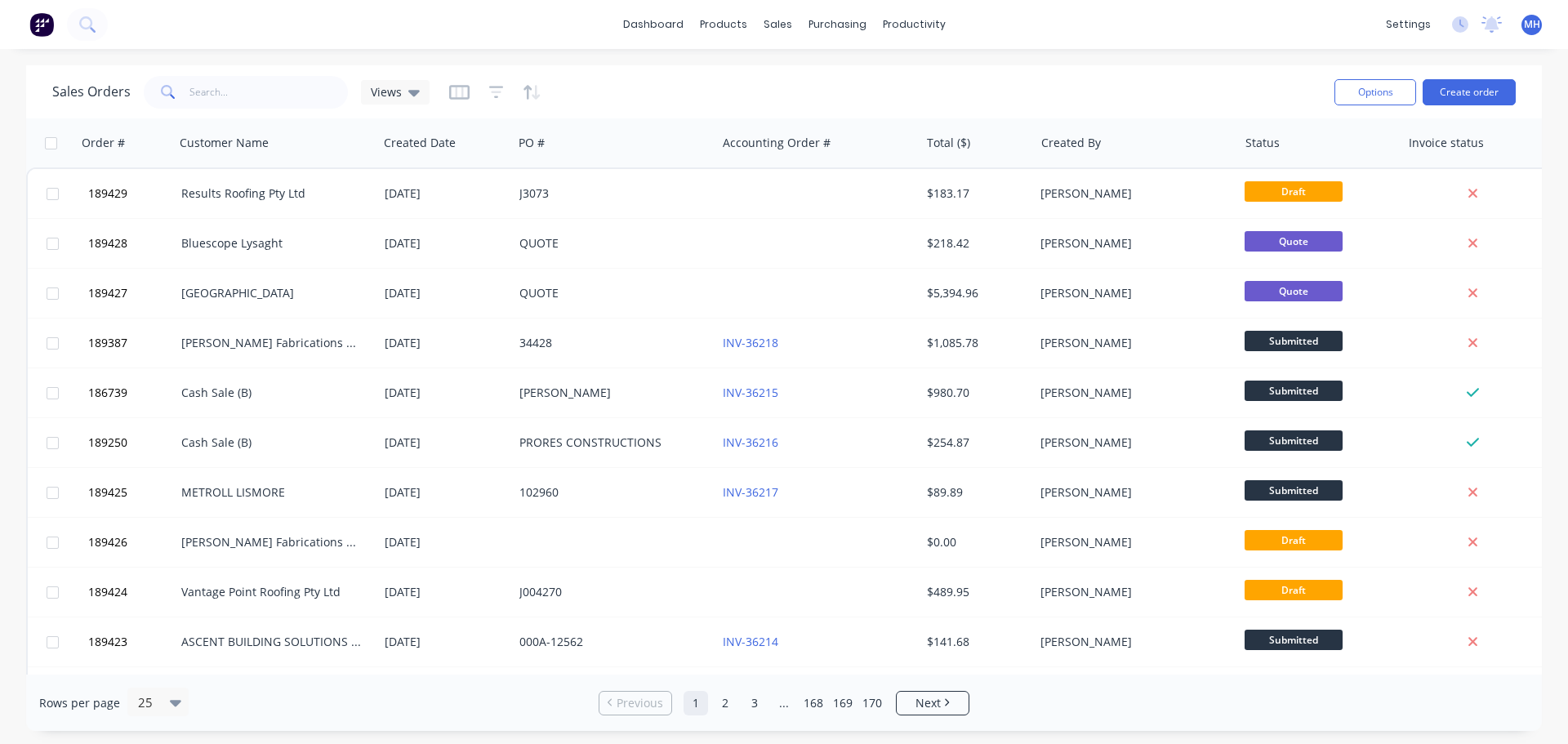
click at [729, 82] on div "Sales Orders Views" at bounding box center [687, 91] width 1269 height 40
click at [822, 104] on div "Customers" at bounding box center [834, 111] width 59 height 14
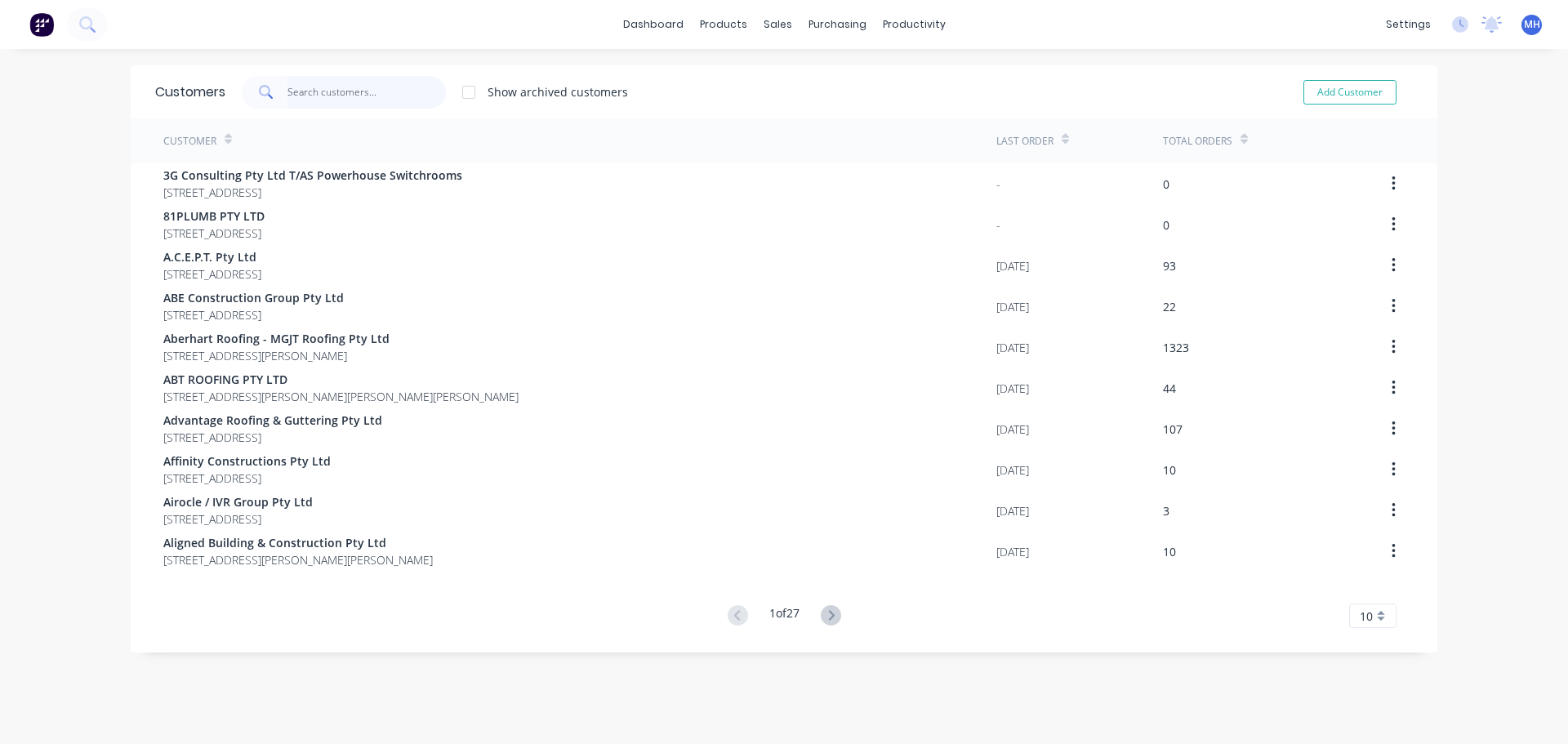
click at [327, 91] on input "text" at bounding box center [367, 92] width 159 height 33
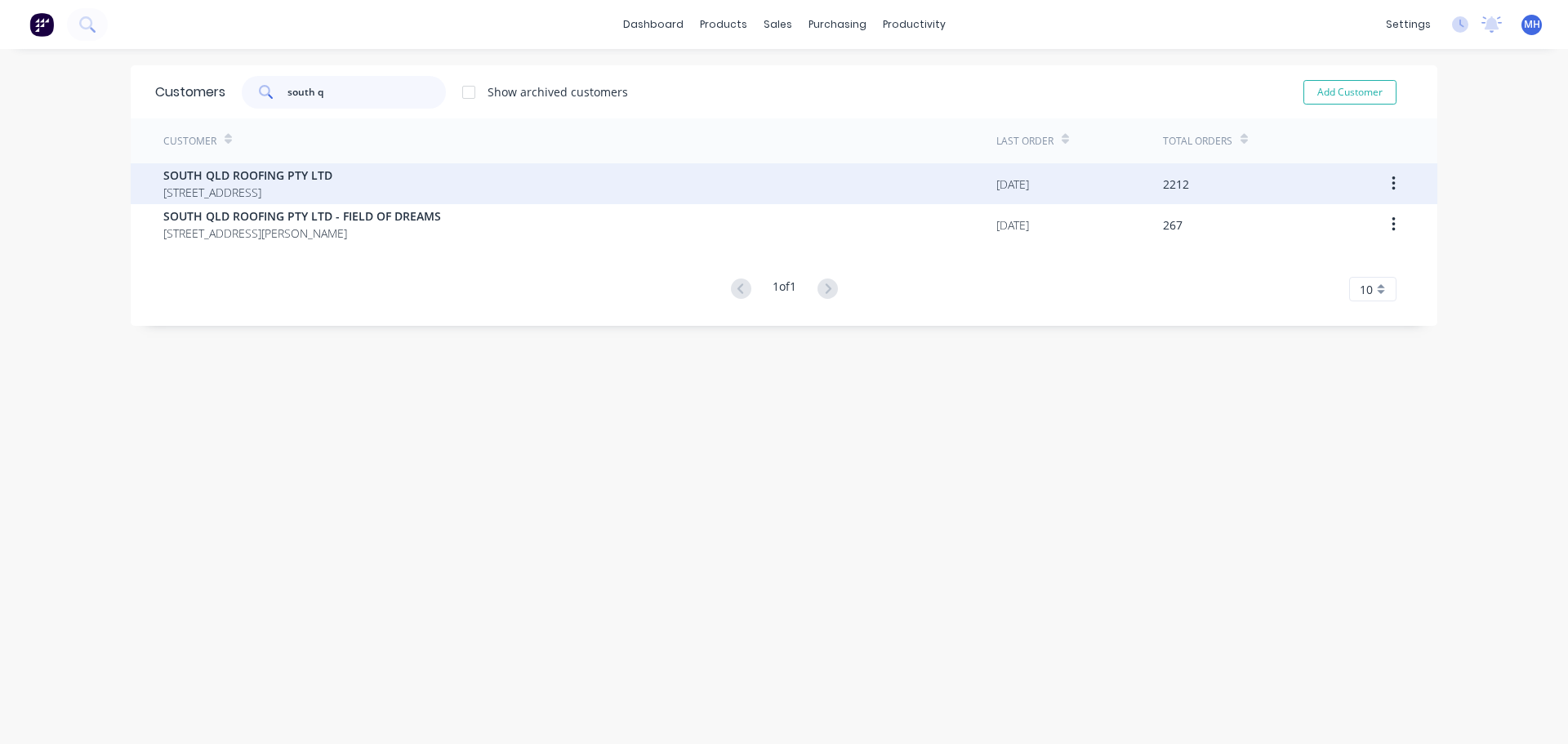
type input "south q"
click at [293, 185] on span "36 PROUDLOCK DRIVE WILLOW VALE Queensland Australia 4209" at bounding box center [247, 192] width 169 height 17
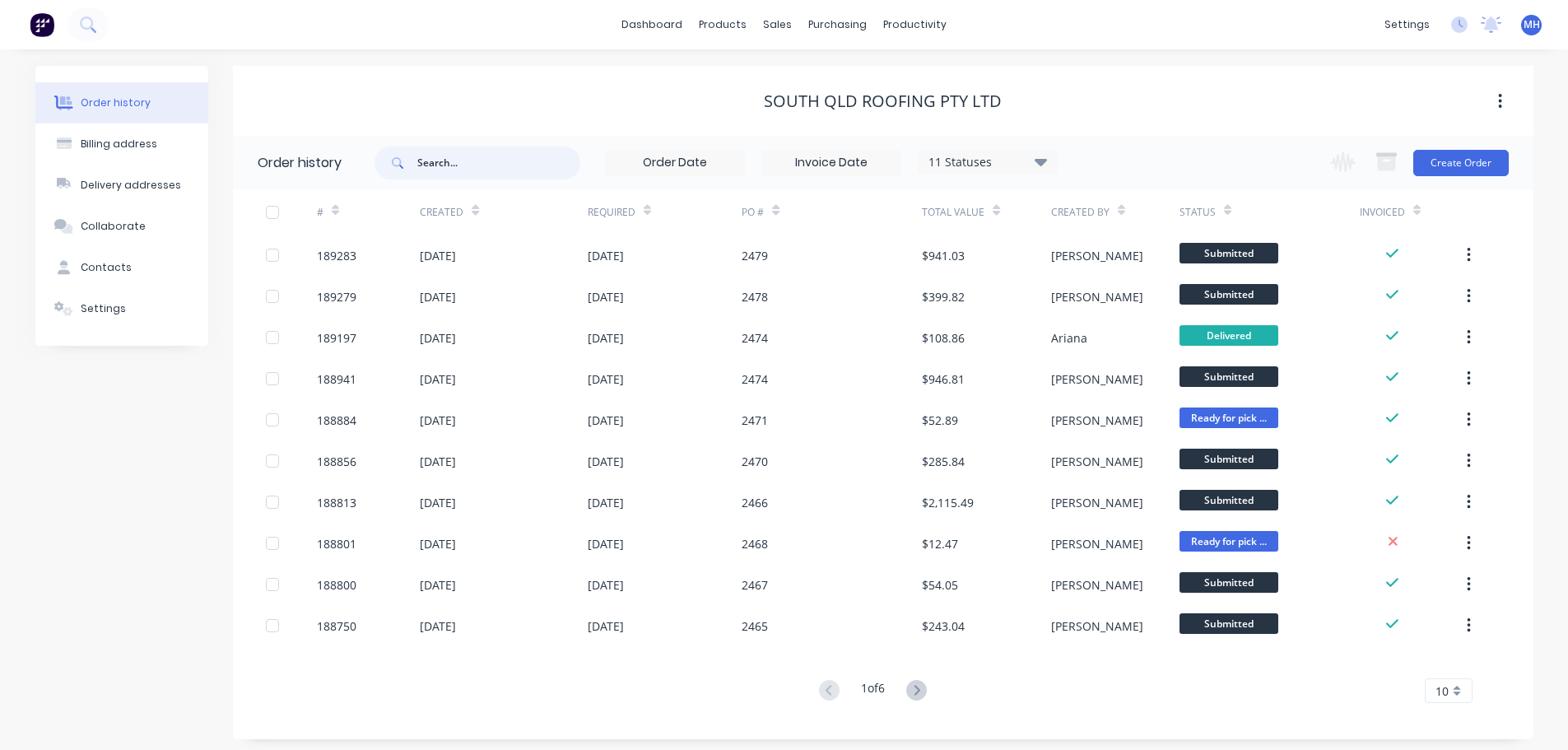
click at [456, 168] on input "text" at bounding box center [499, 163] width 163 height 33
type input "sleeve"
click at [527, 171] on input "sleeve" at bounding box center [499, 163] width 163 height 33
type input "southbank"
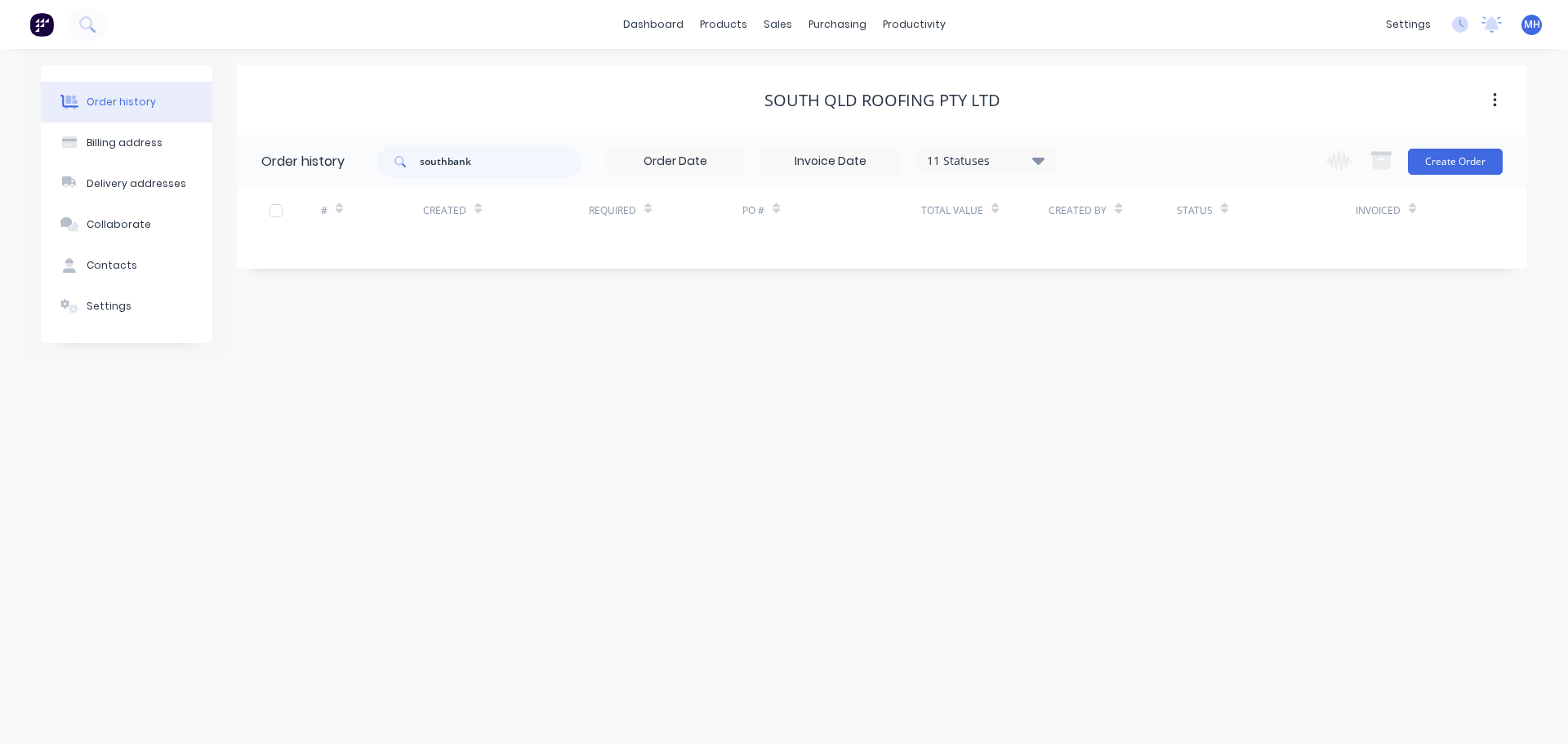
click at [989, 161] on div "11 Statuses" at bounding box center [986, 161] width 138 height 18
click at [1120, 381] on label at bounding box center [1120, 381] width 0 height 0
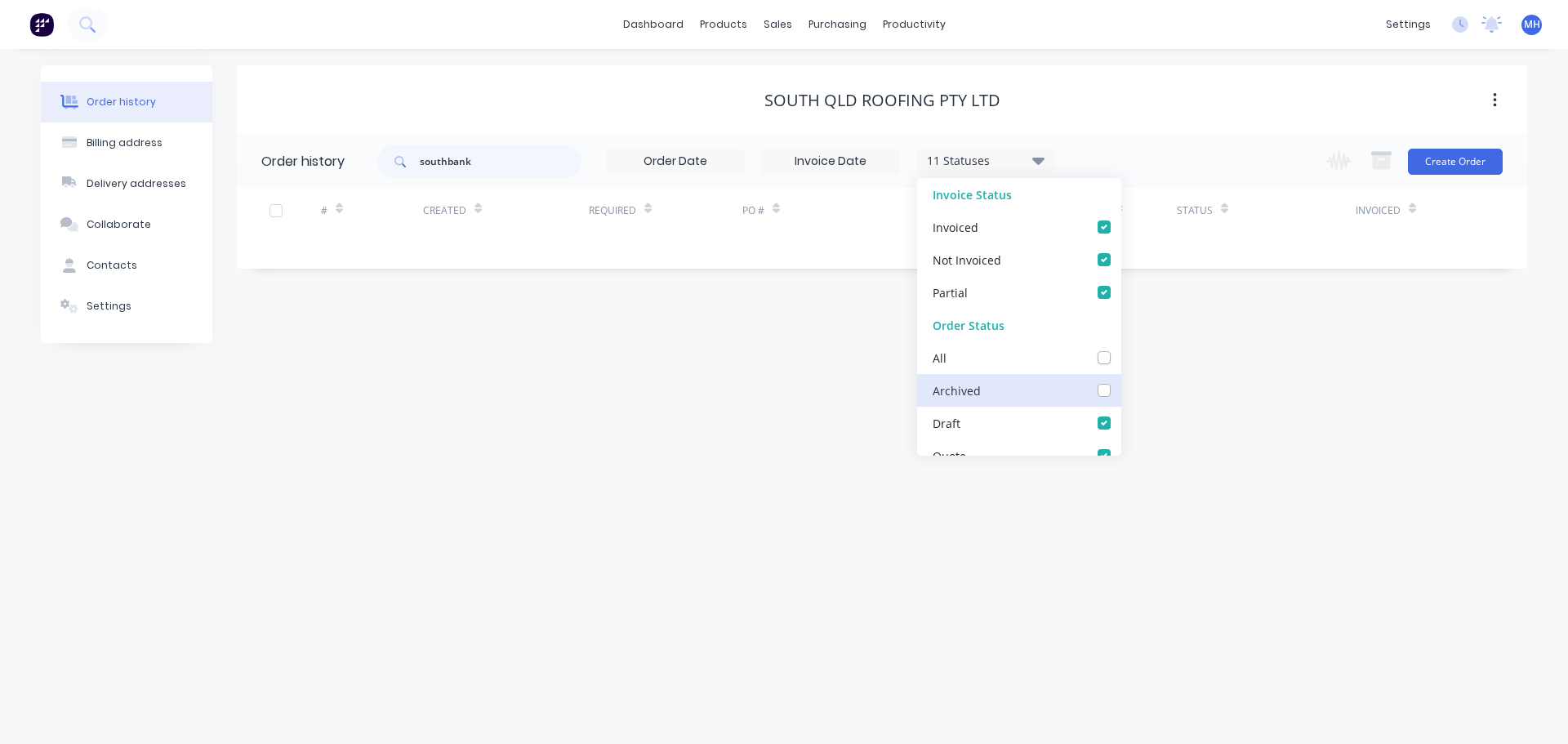
click at [1120, 392] on input "checkbox" at bounding box center [1126, 389] width 13 height 15
checkbox input "true"
click at [1110, 80] on div "SOUTH QLD ROOFING PTY LTD" at bounding box center [881, 100] width 1290 height 70
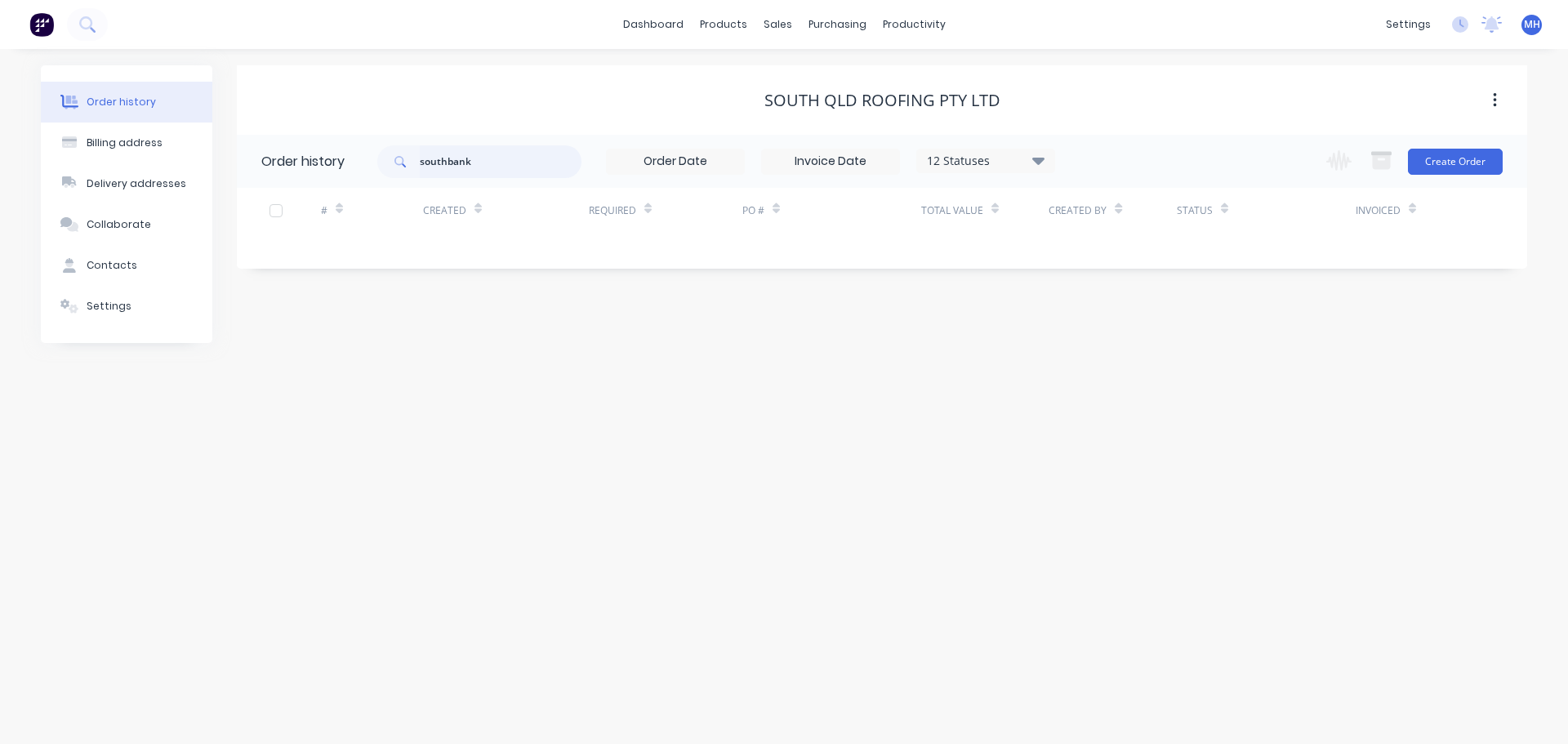
click at [563, 158] on input "southbank" at bounding box center [500, 162] width 162 height 33
type input "sleeve"
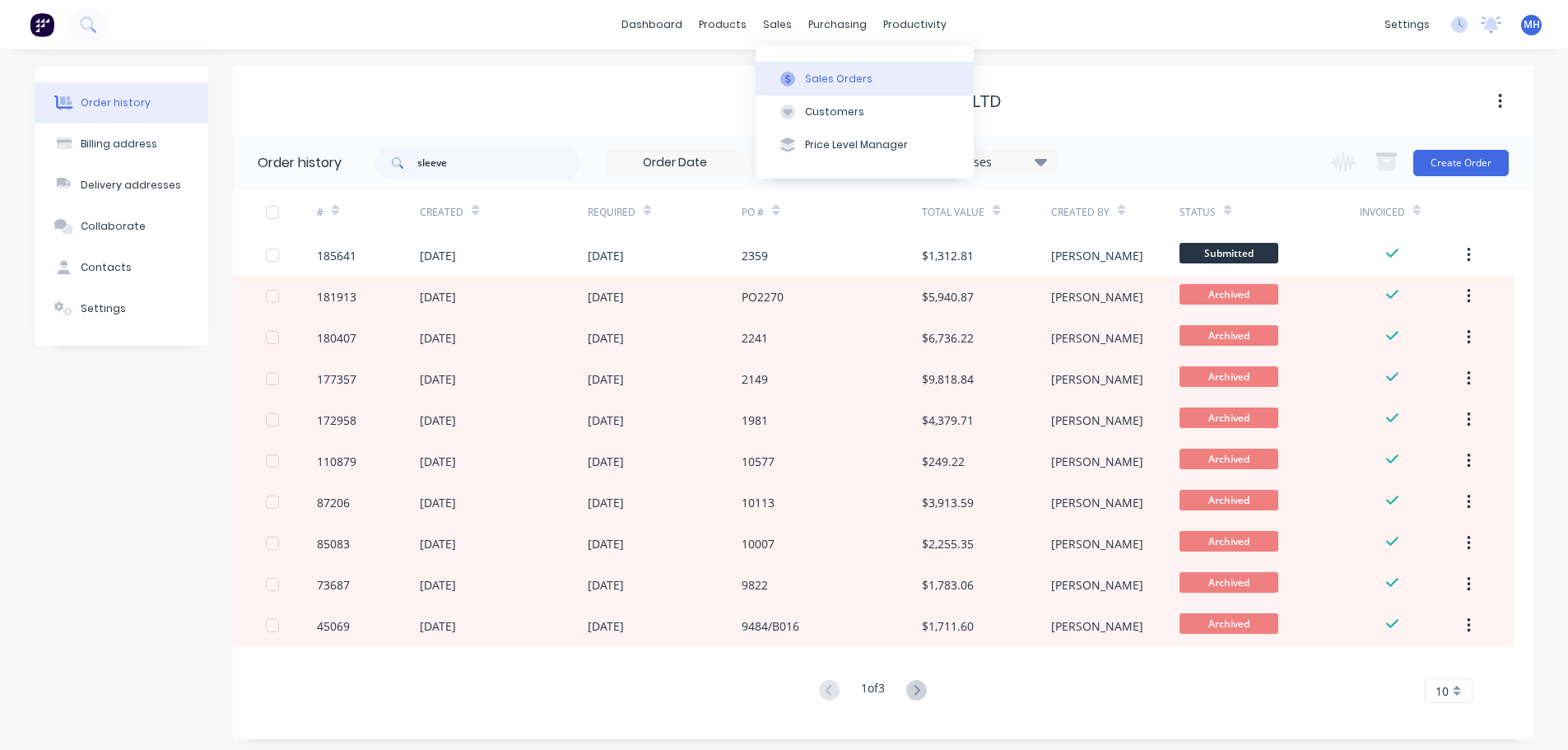
click at [798, 62] on button "Sales Orders" at bounding box center [864, 78] width 218 height 33
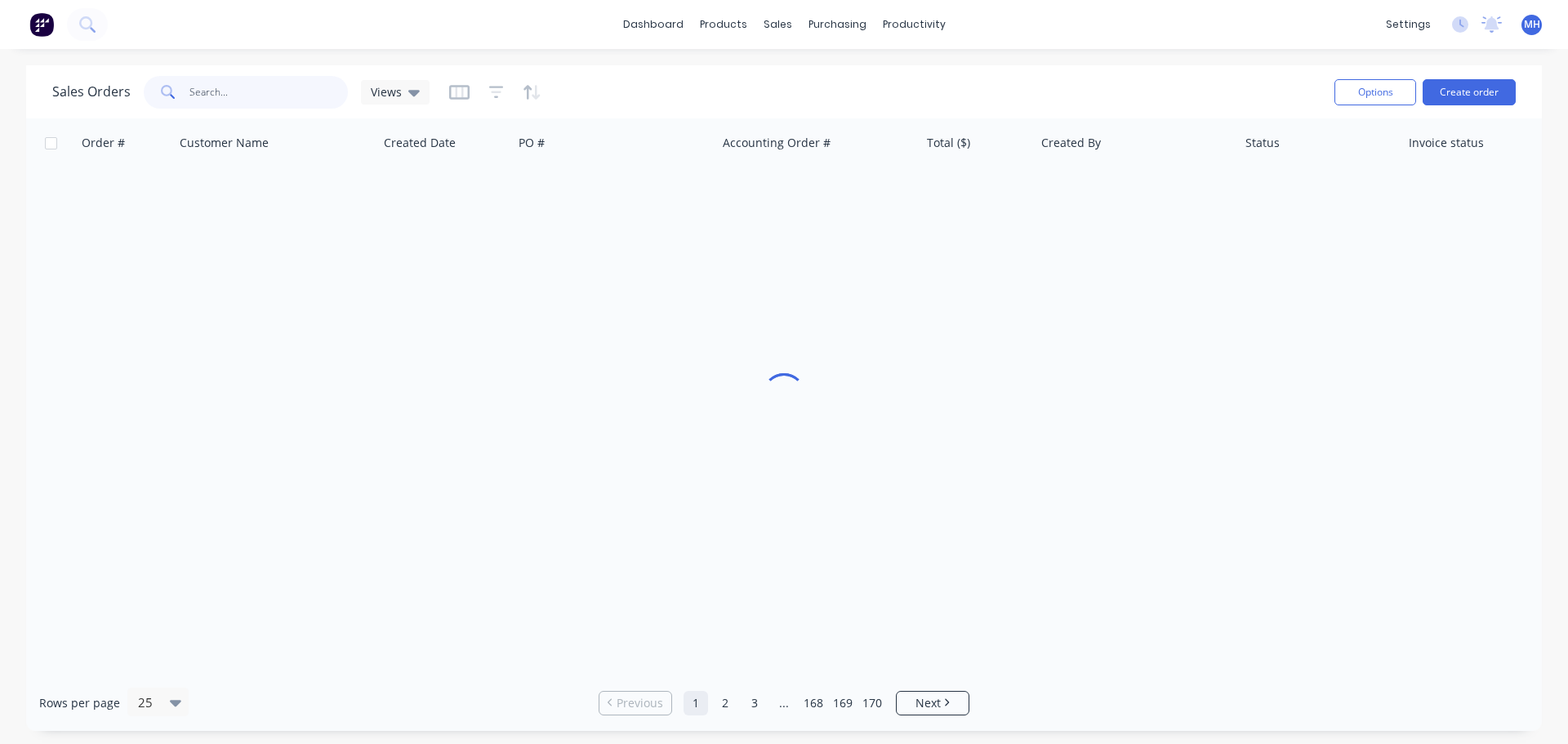
click at [299, 96] on input "text" at bounding box center [269, 92] width 159 height 33
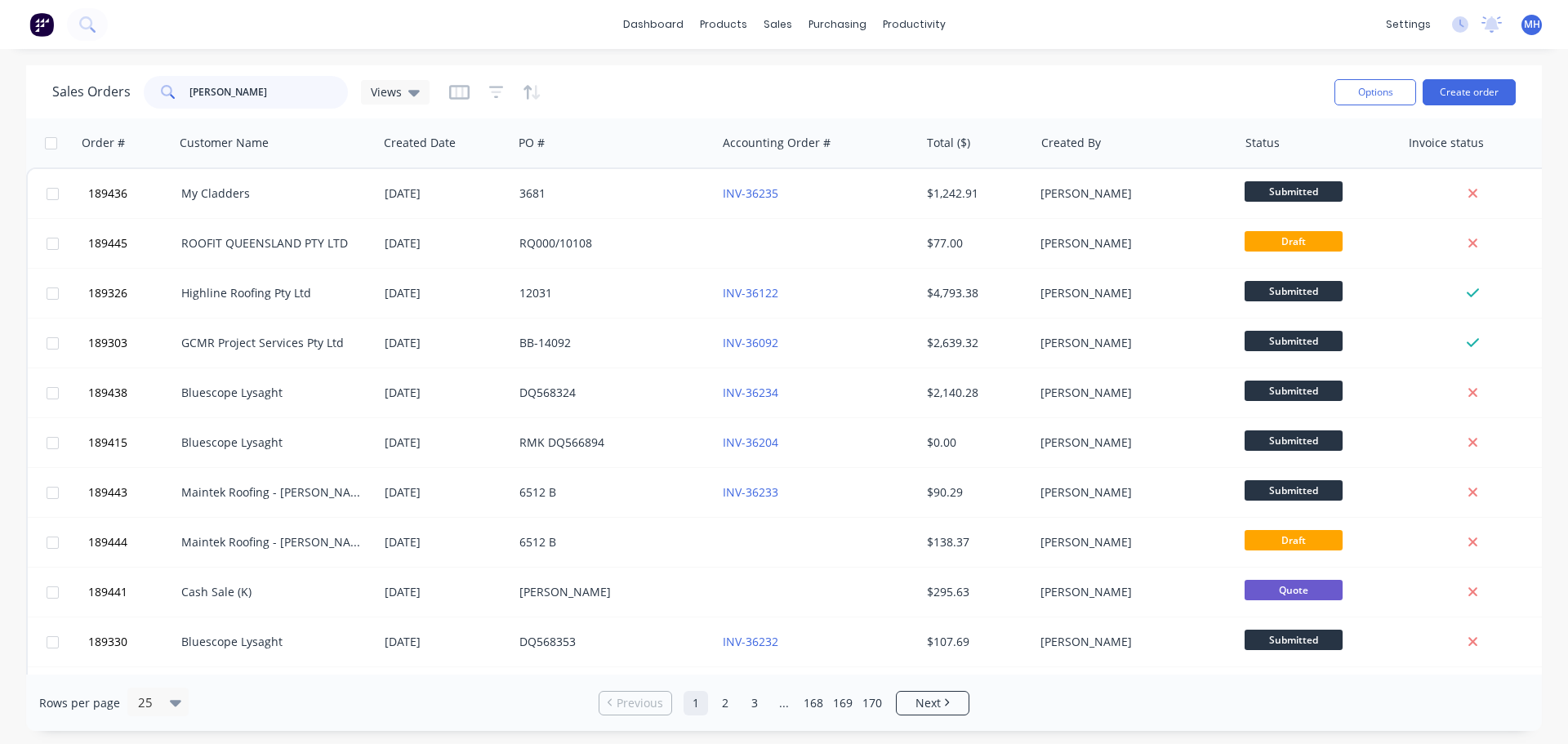
type input "kittel"
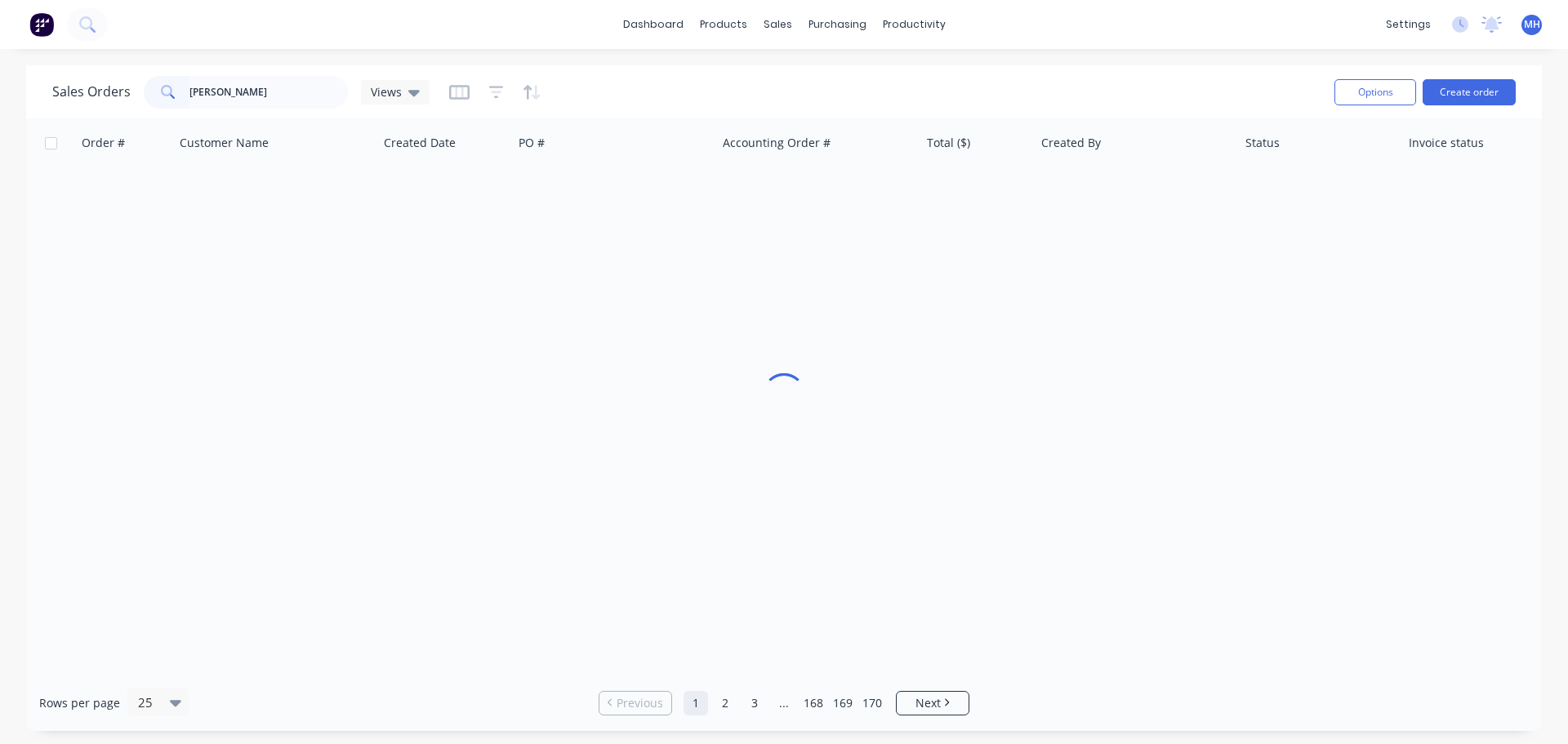
click at [620, 95] on div "Sales Orders kittel Views" at bounding box center [687, 91] width 1269 height 40
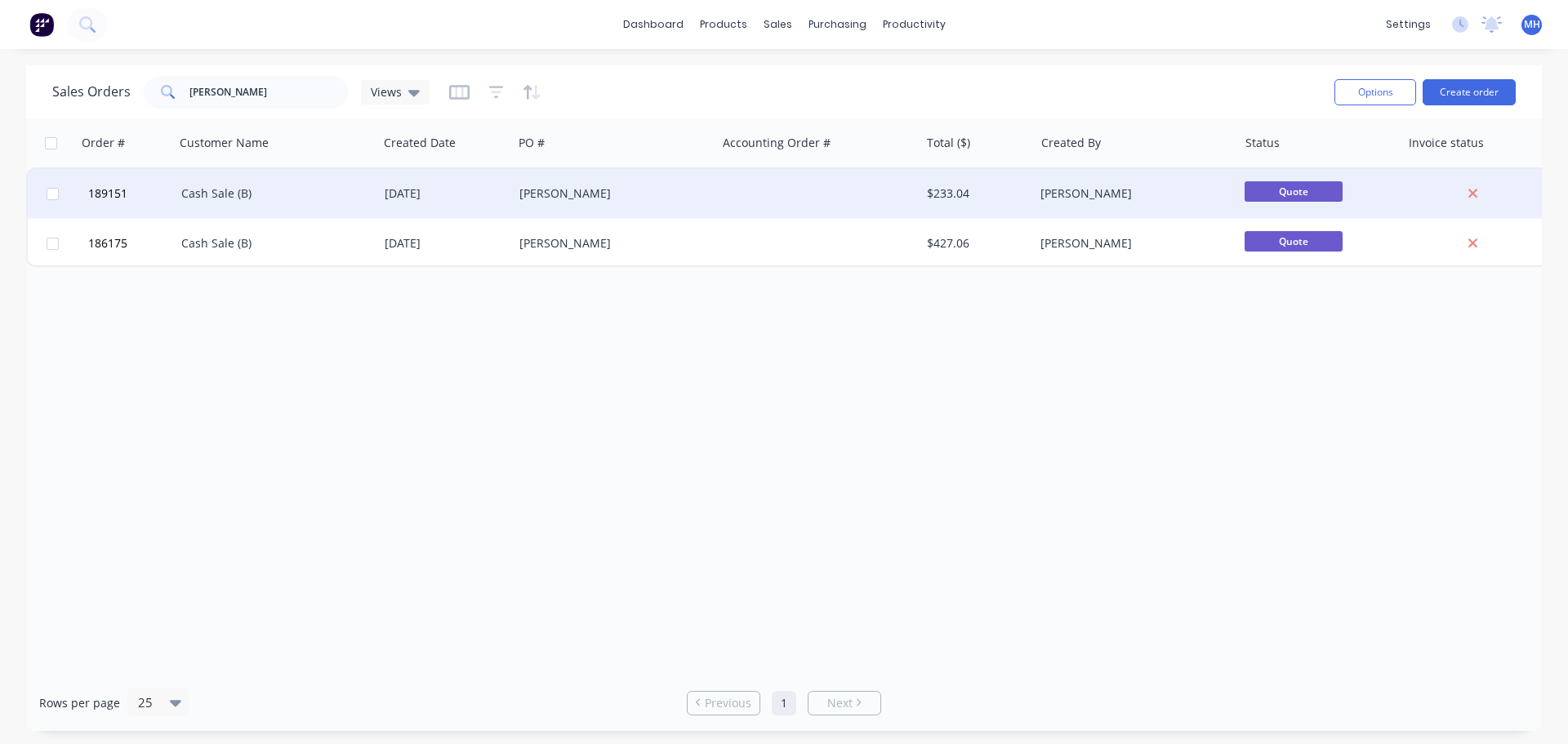
click at [296, 202] on div "Cash Sale (B)" at bounding box center [277, 193] width 204 height 49
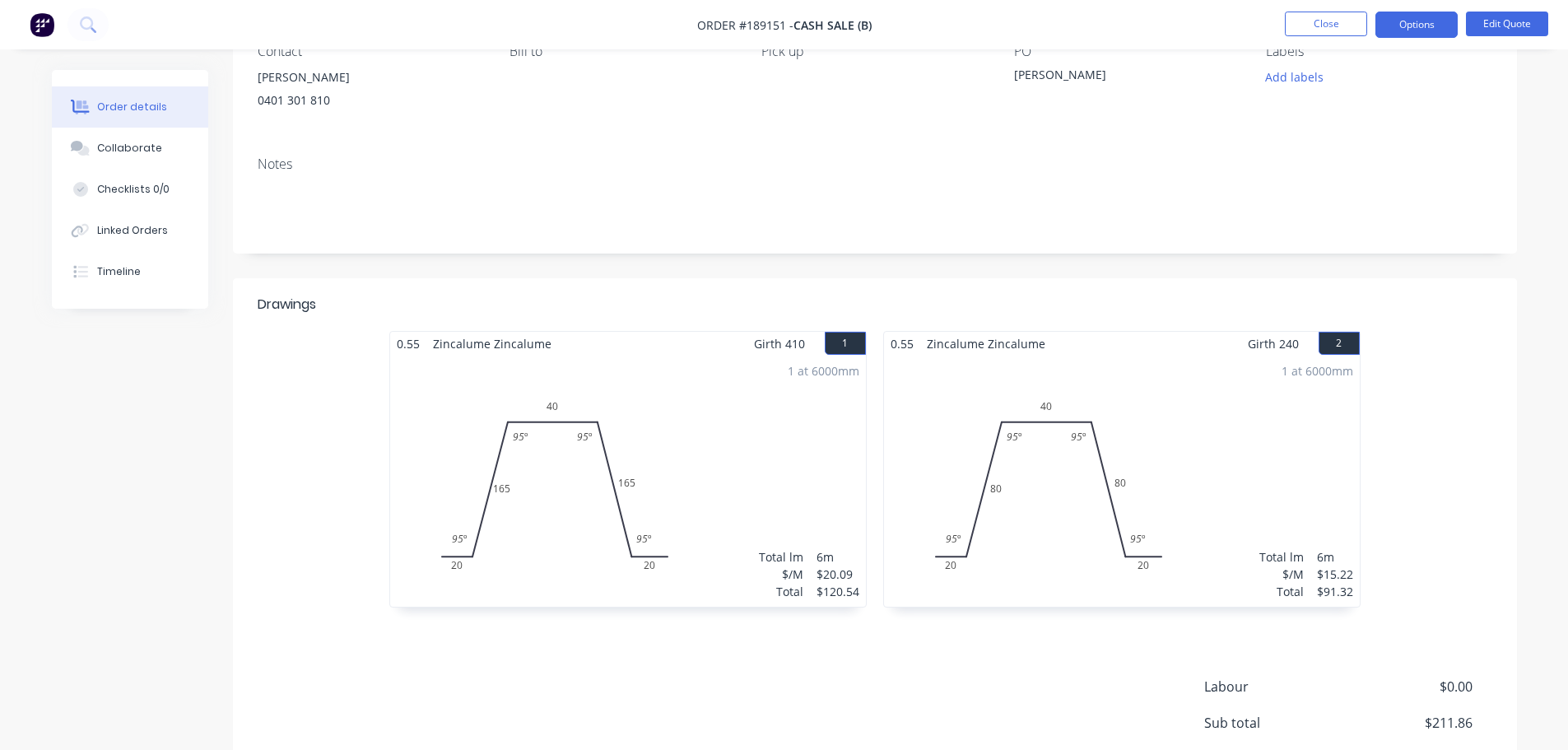
scroll to position [165, 0]
click at [1523, 20] on button "Edit Quote" at bounding box center [1506, 23] width 82 height 24
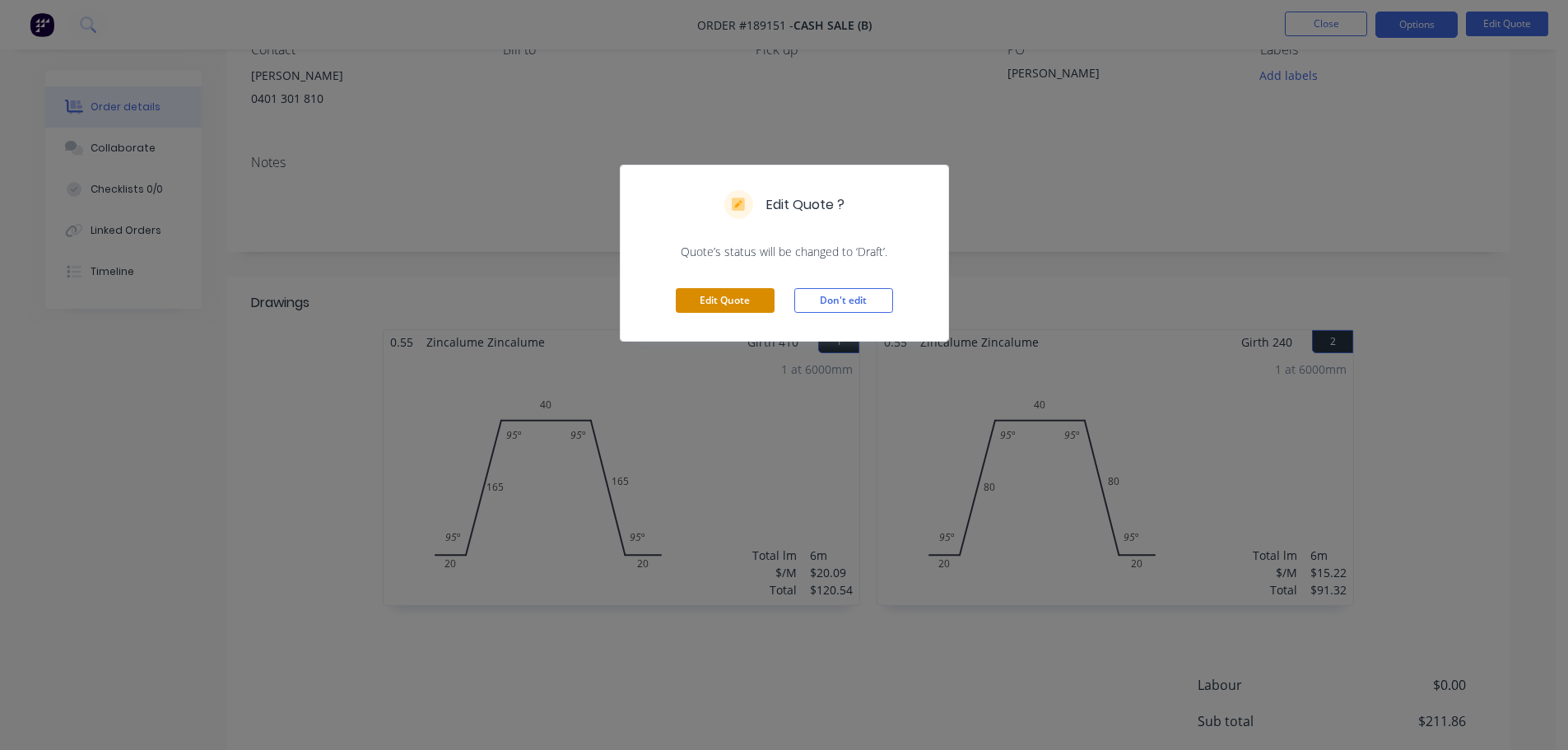
click at [732, 312] on button "Edit Quote" at bounding box center [725, 300] width 99 height 24
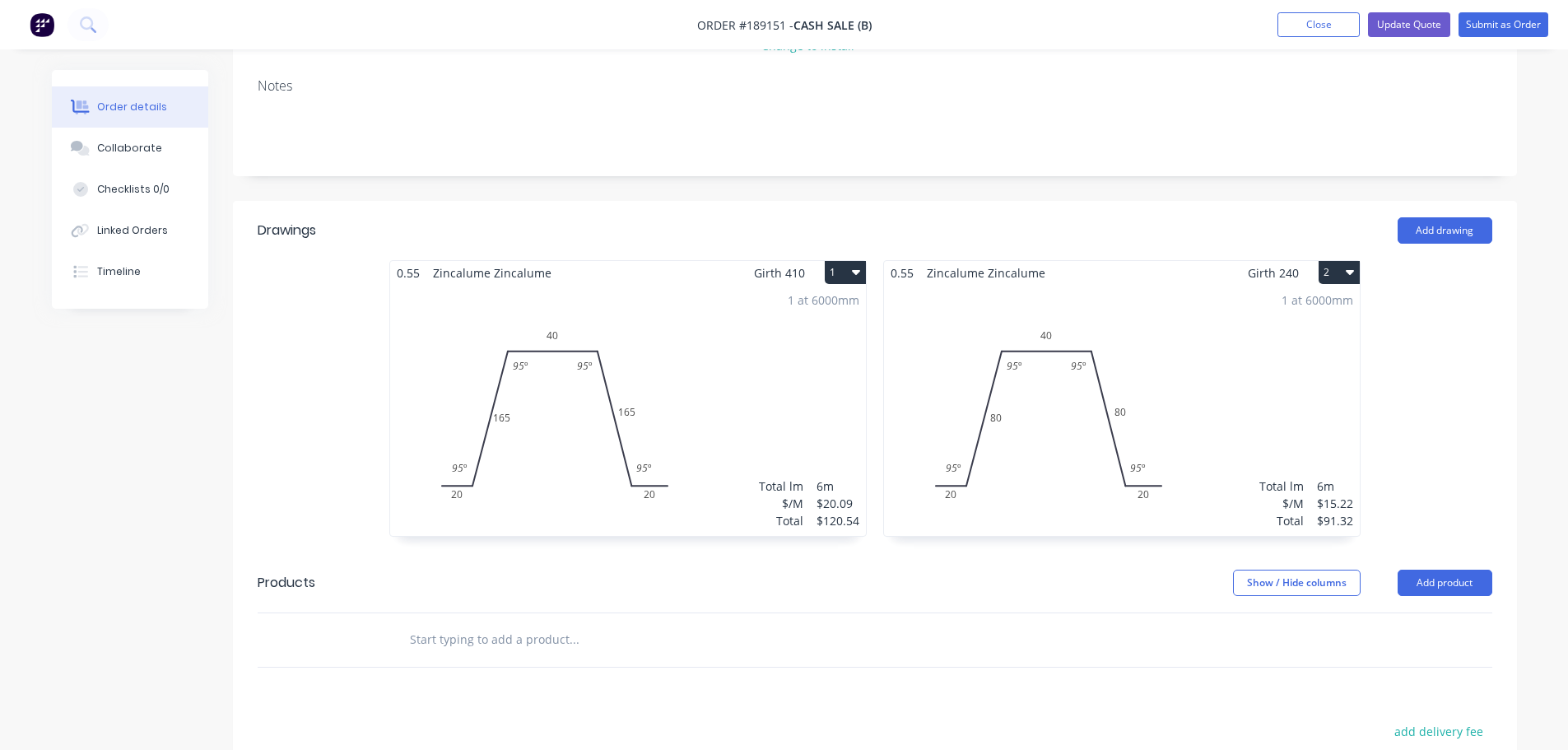
scroll to position [247, 0]
click at [726, 294] on div "1 at 6000mm Total lm $/M Total 6m $20.09 $120.54" at bounding box center [627, 405] width 475 height 251
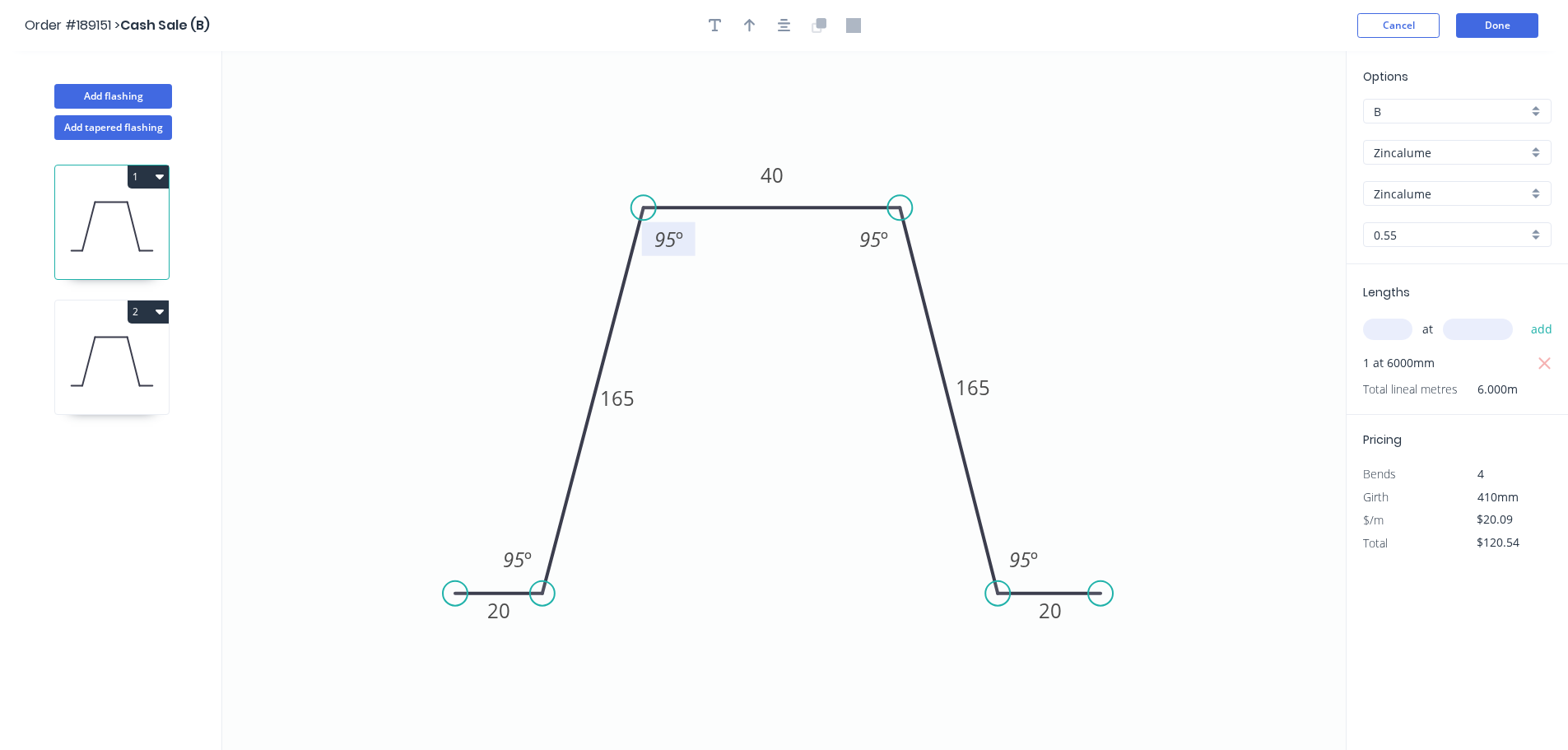
click at [660, 238] on tspan "95" at bounding box center [665, 239] width 22 height 27
click at [102, 331] on icon at bounding box center [112, 361] width 113 height 105
type input "$15.22"
type input "$91.32"
click at [526, 562] on tspan "º" at bounding box center [527, 559] width 7 height 27
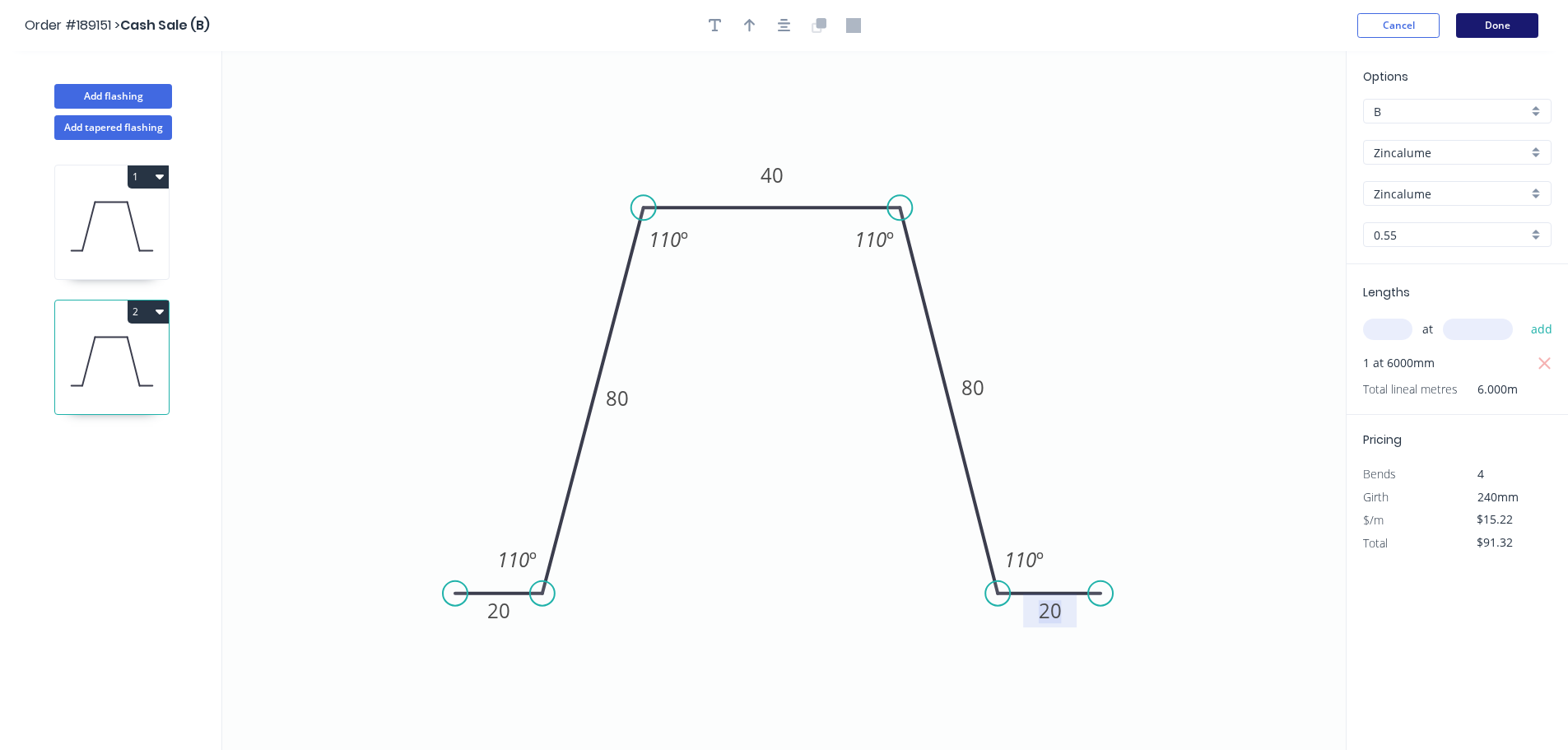
click at [1507, 24] on button "Done" at bounding box center [1496, 25] width 82 height 24
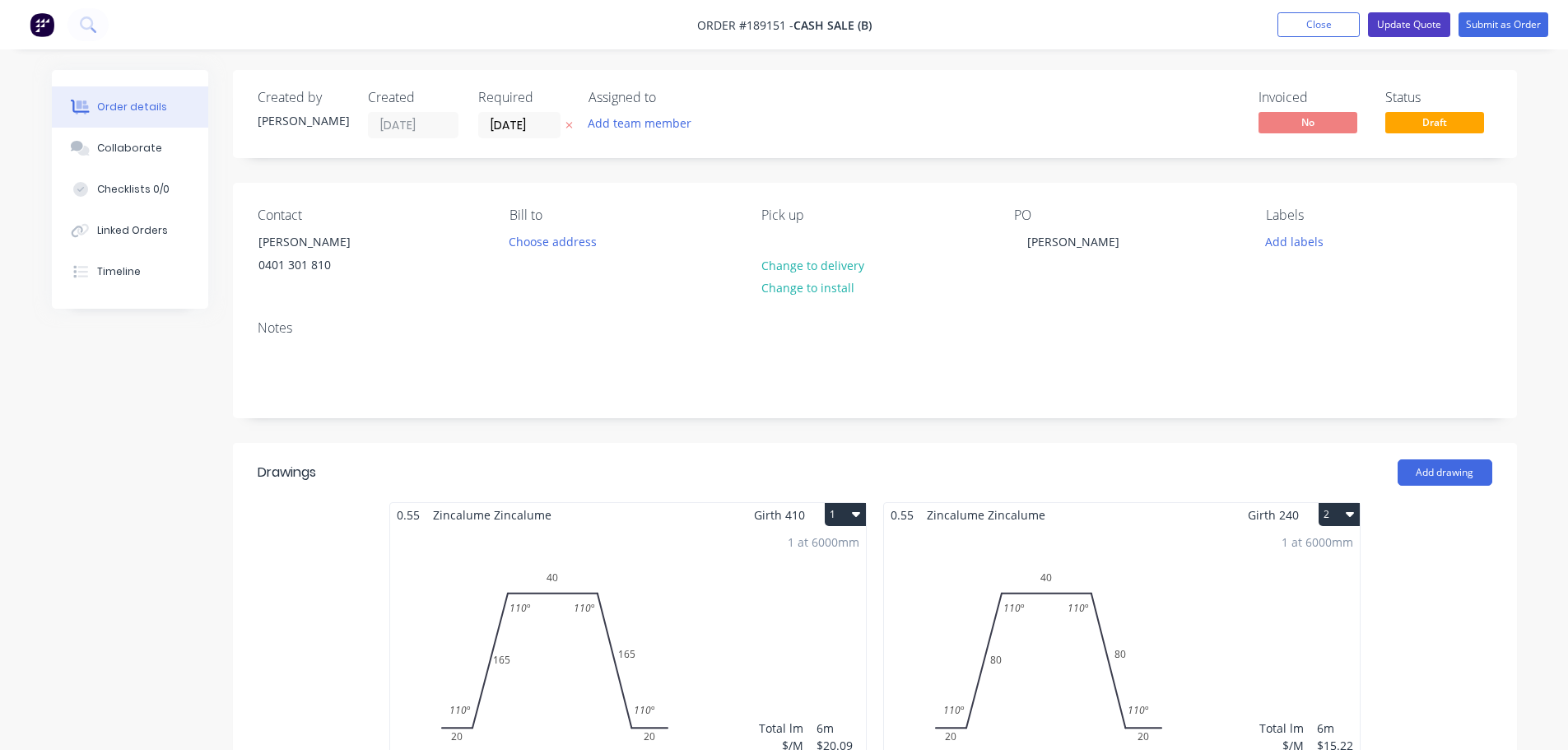
click at [1434, 33] on button "Update Quote" at bounding box center [1409, 24] width 82 height 24
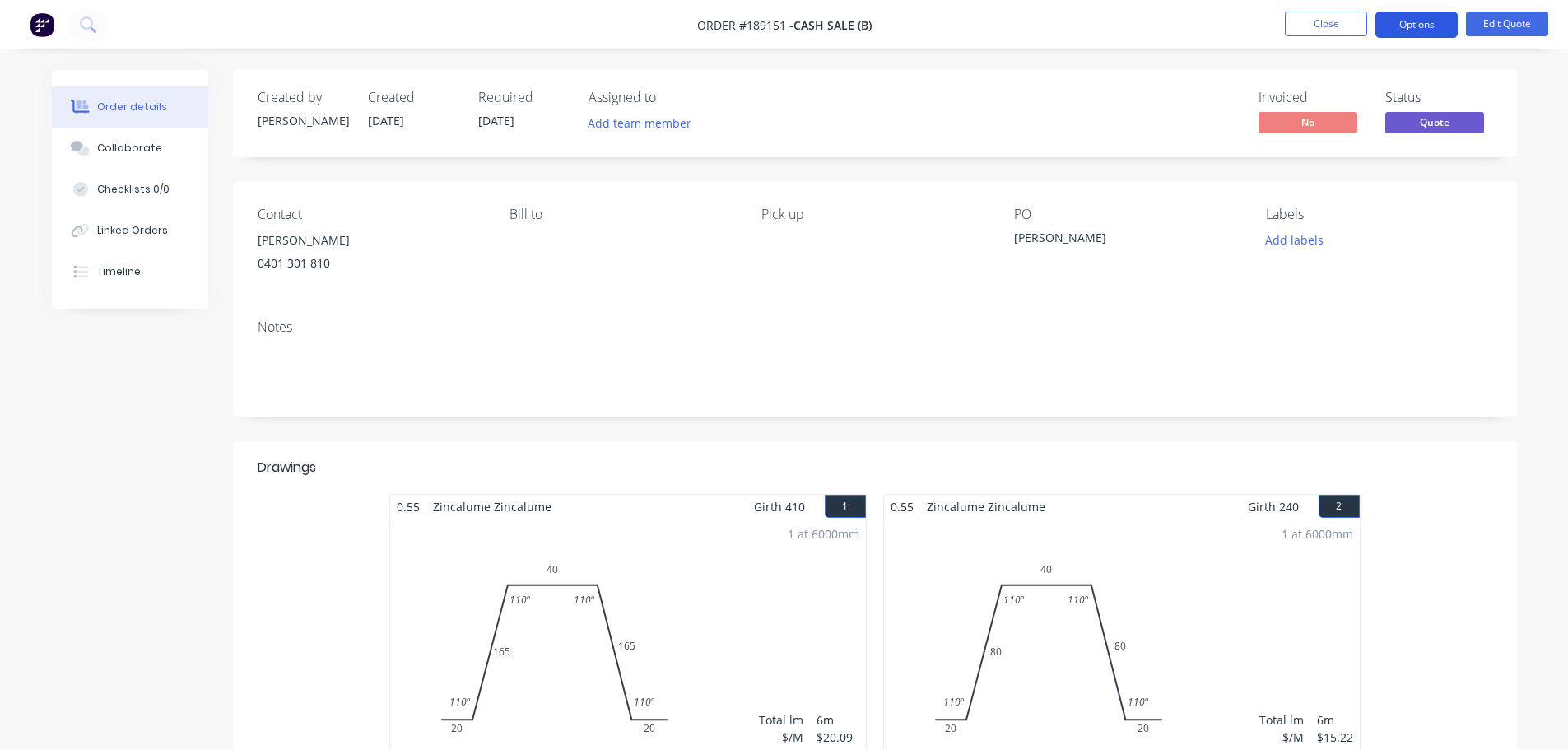
click at [1431, 32] on button "Options" at bounding box center [1416, 24] width 82 height 26
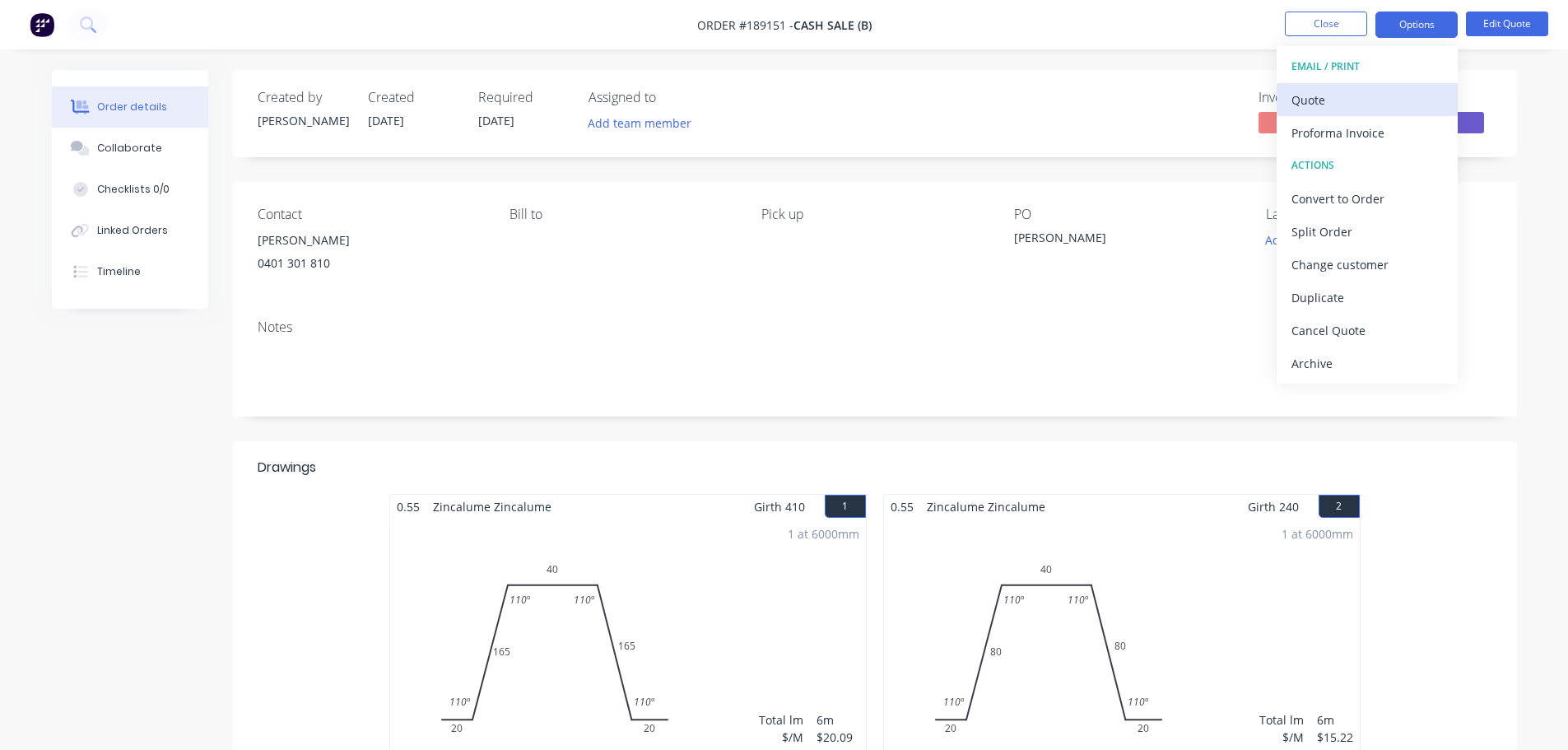
click at [1395, 101] on div "Quote" at bounding box center [1367, 100] width 151 height 24
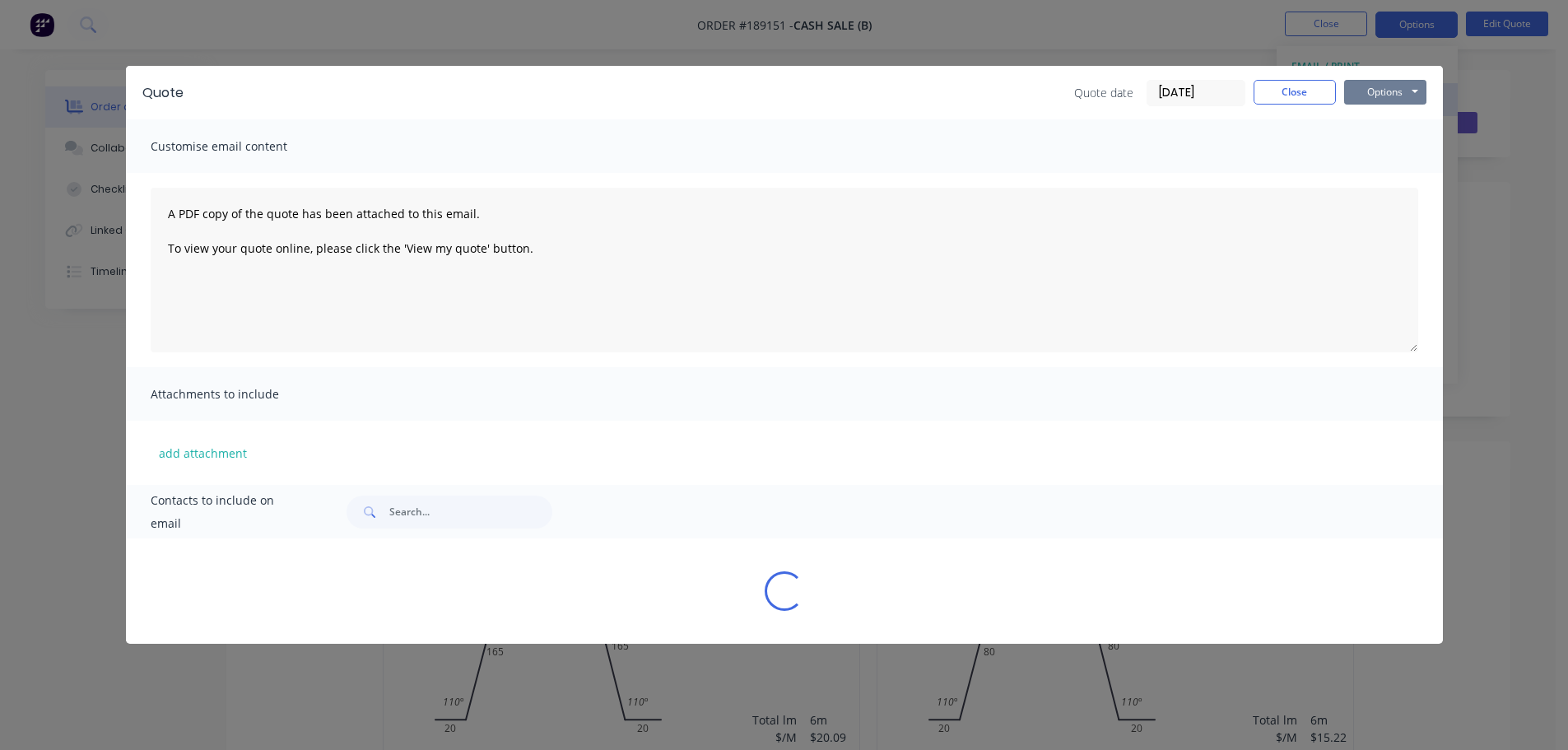
click at [1395, 101] on button "Options" at bounding box center [1384, 92] width 82 height 24
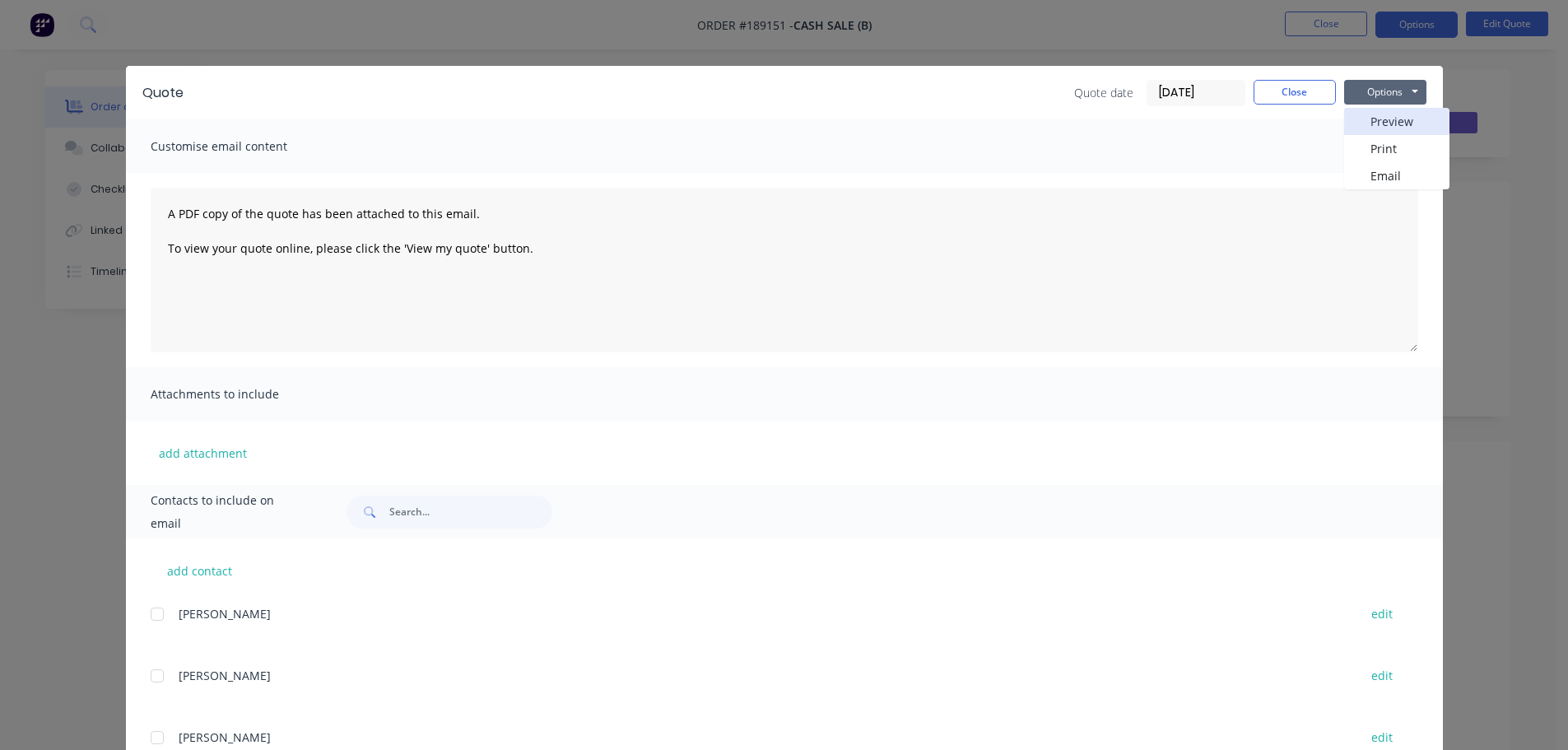
click at [1394, 126] on button "Preview" at bounding box center [1396, 122] width 105 height 27
click at [1299, 95] on button "Close" at bounding box center [1294, 92] width 82 height 24
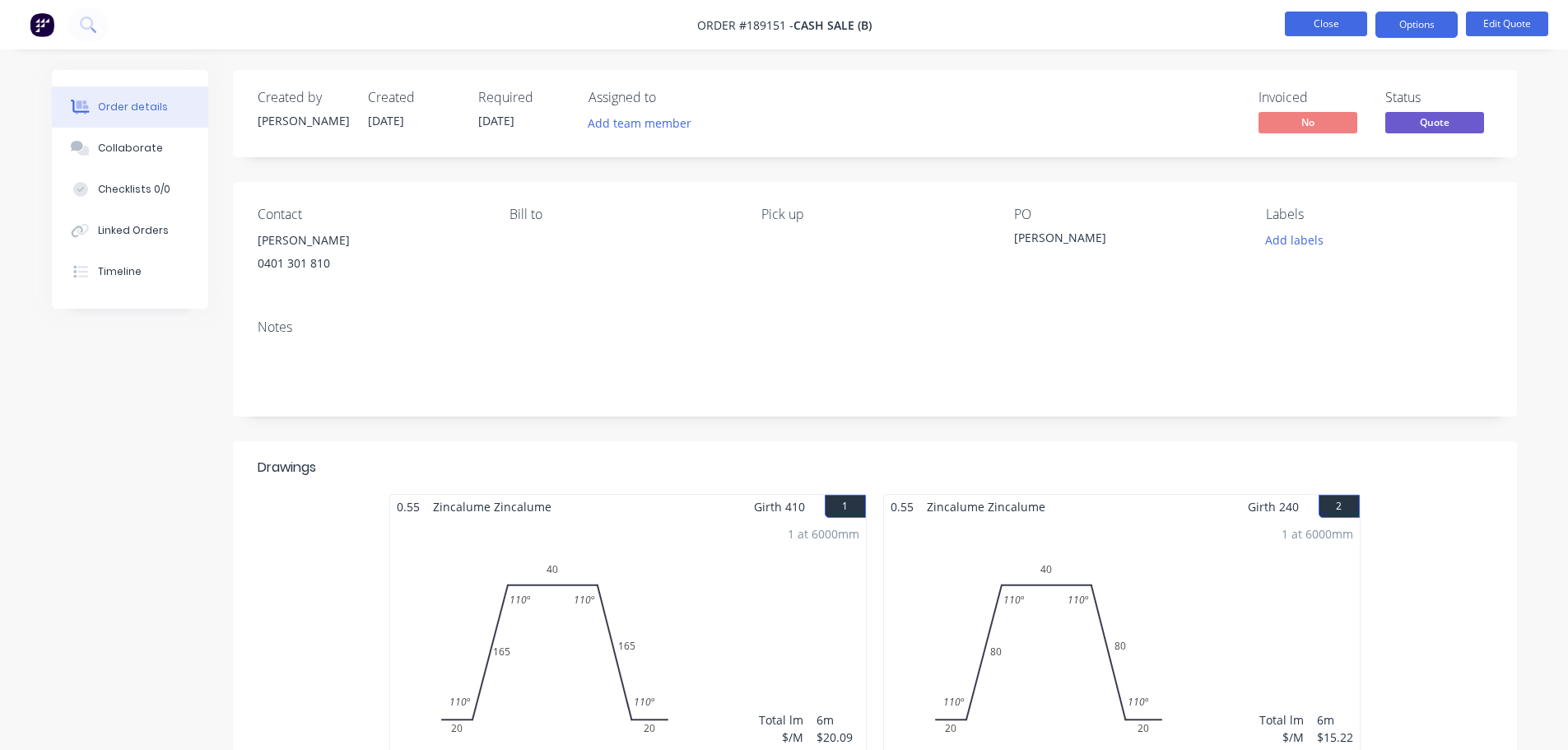
click at [1328, 23] on button "Close" at bounding box center [1325, 23] width 82 height 24
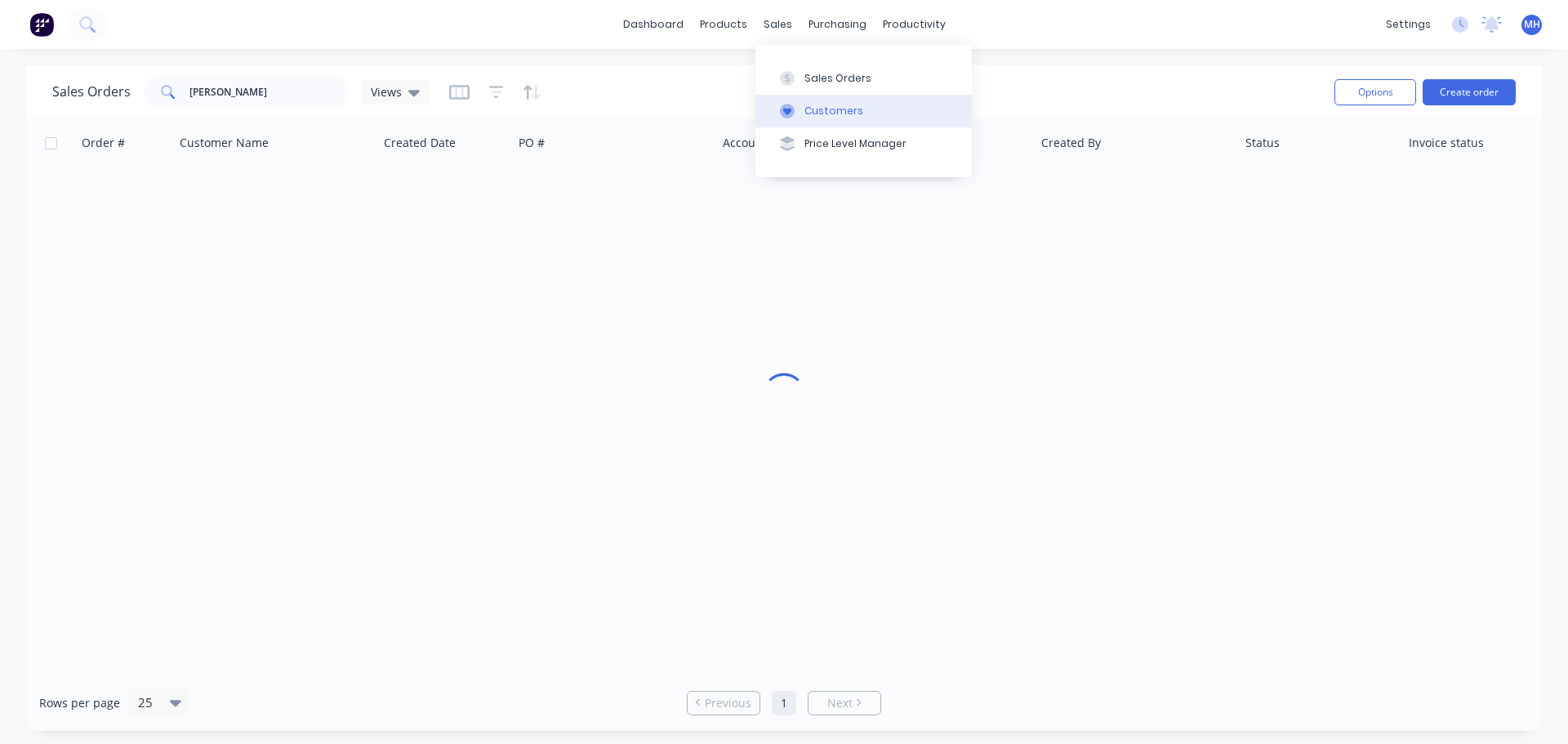
click at [822, 118] on div "Customers" at bounding box center [834, 111] width 59 height 14
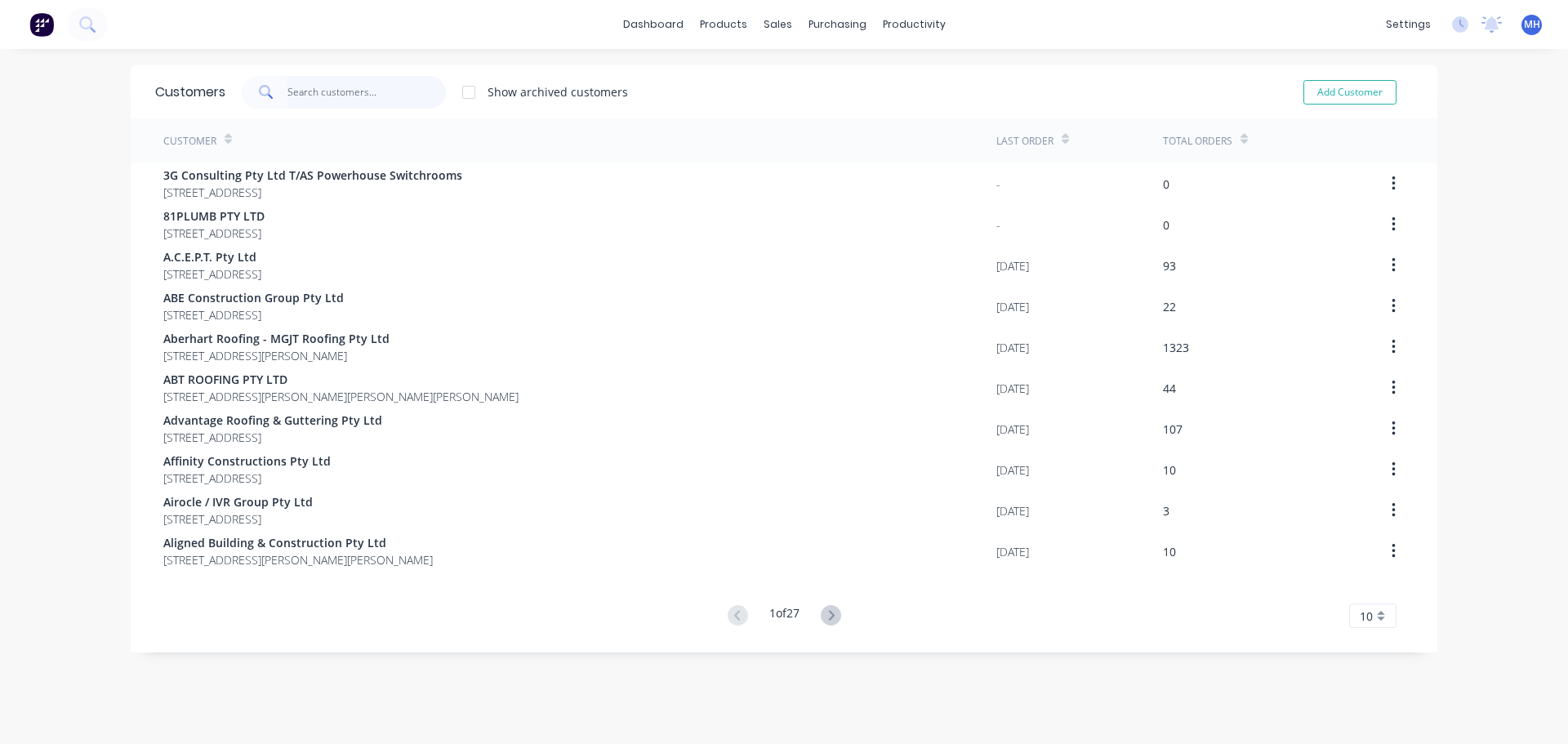
click at [347, 94] on input "text" at bounding box center [367, 92] width 159 height 33
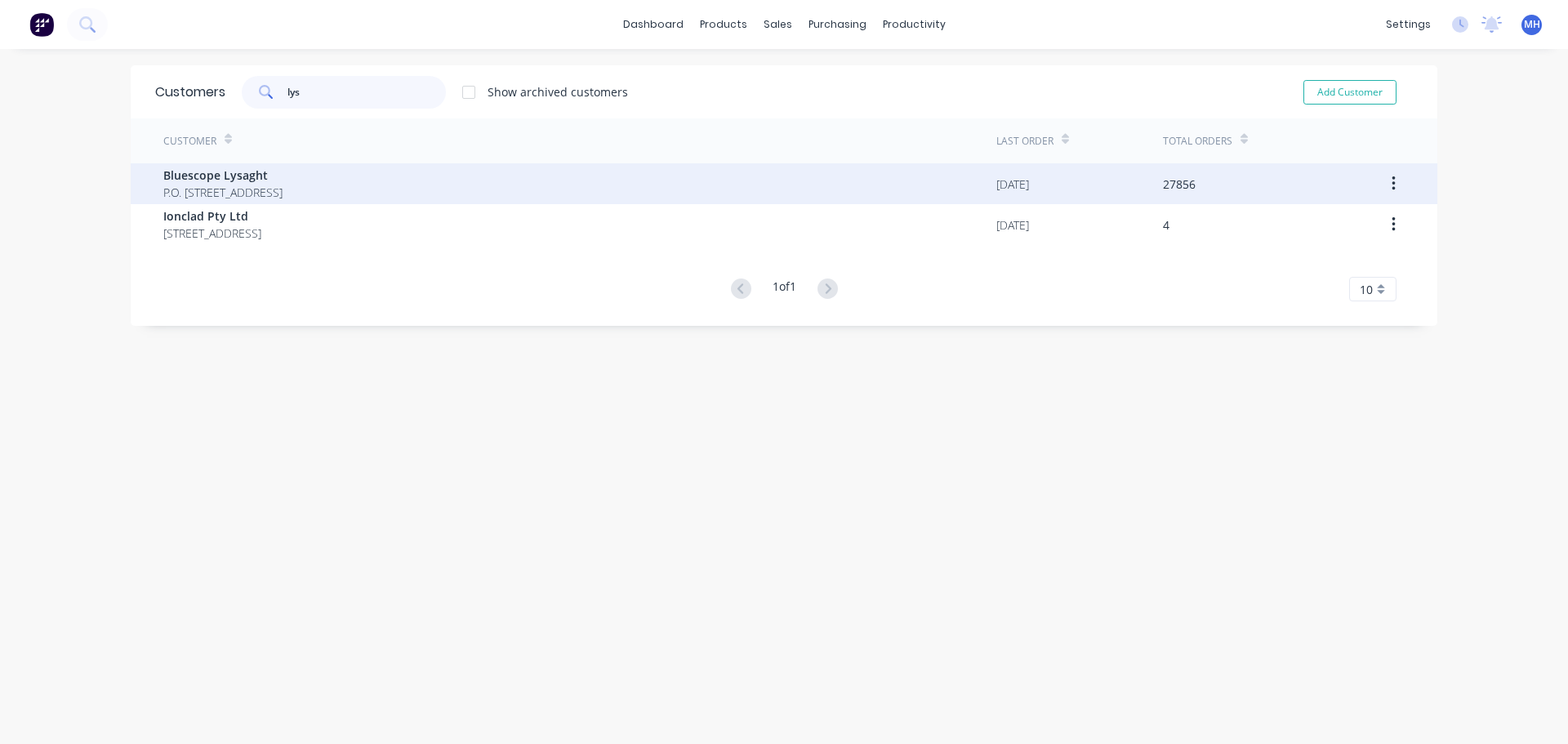
type input "lys"
click at [358, 188] on div "Bluescope Lysaght P.O. Box 144 Archerfield Australia 4108" at bounding box center [580, 184] width 833 height 41
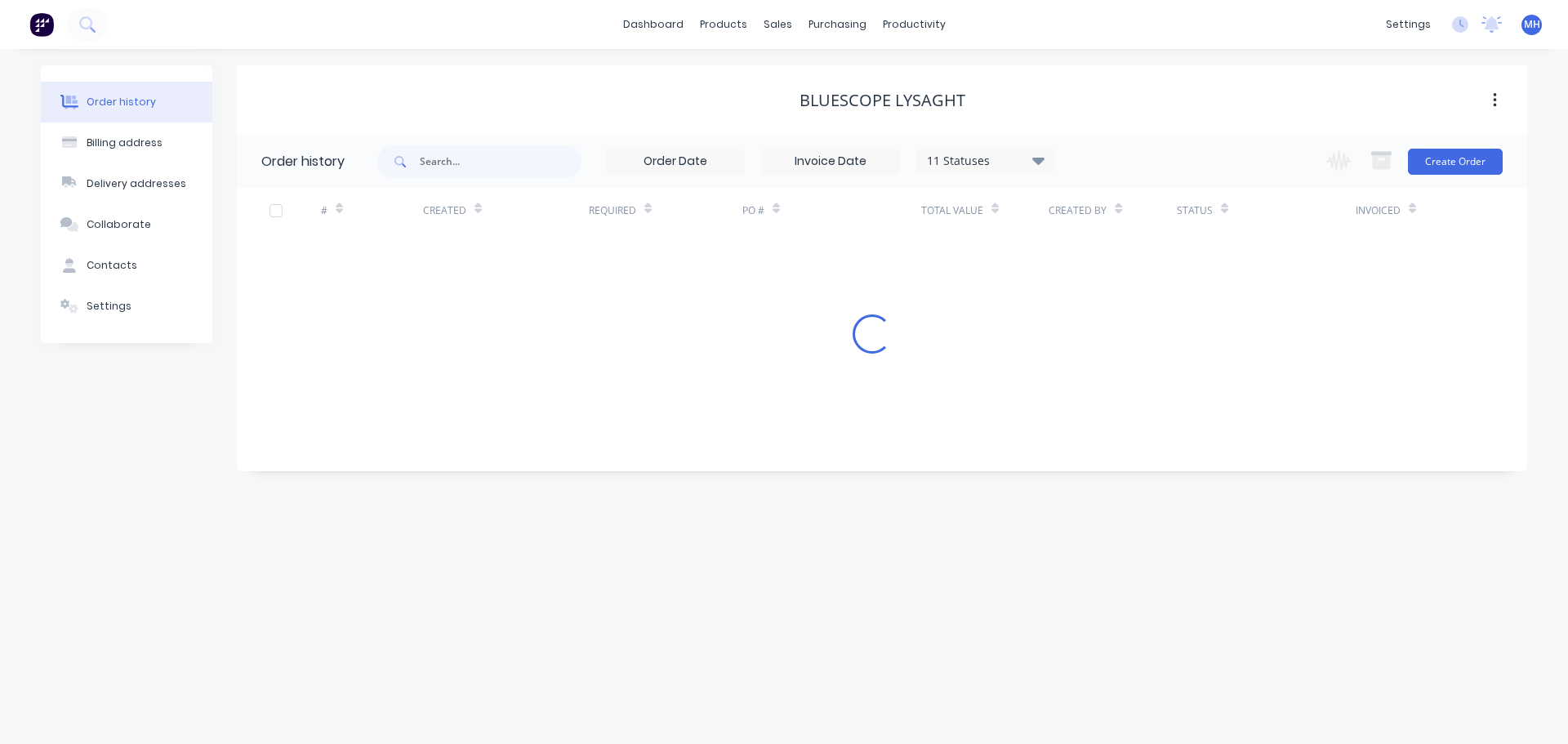
click at [1032, 115] on div "Bluescope Lysaght" at bounding box center [881, 100] width 1290 height 70
click at [1102, 100] on div "Bluescope Lysaght" at bounding box center [881, 100] width 1290 height 20
click at [142, 115] on button "Order history" at bounding box center [127, 102] width 171 height 41
click at [152, 158] on button "Billing address" at bounding box center [127, 143] width 171 height 41
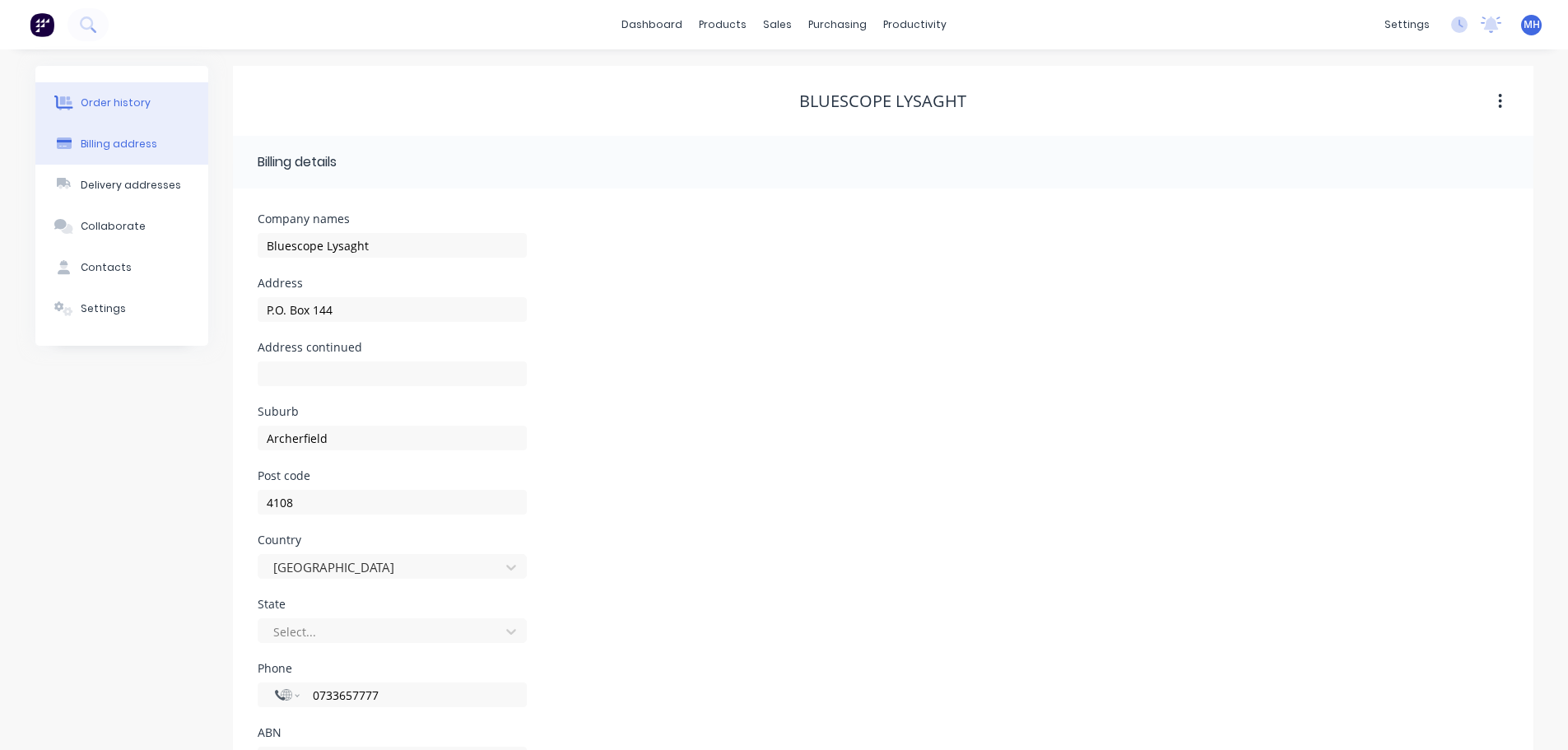
drag, startPoint x: 149, startPoint y: 104, endPoint x: 165, endPoint y: 110, distance: 17.1
click at [149, 104] on button "Order history" at bounding box center [122, 103] width 173 height 41
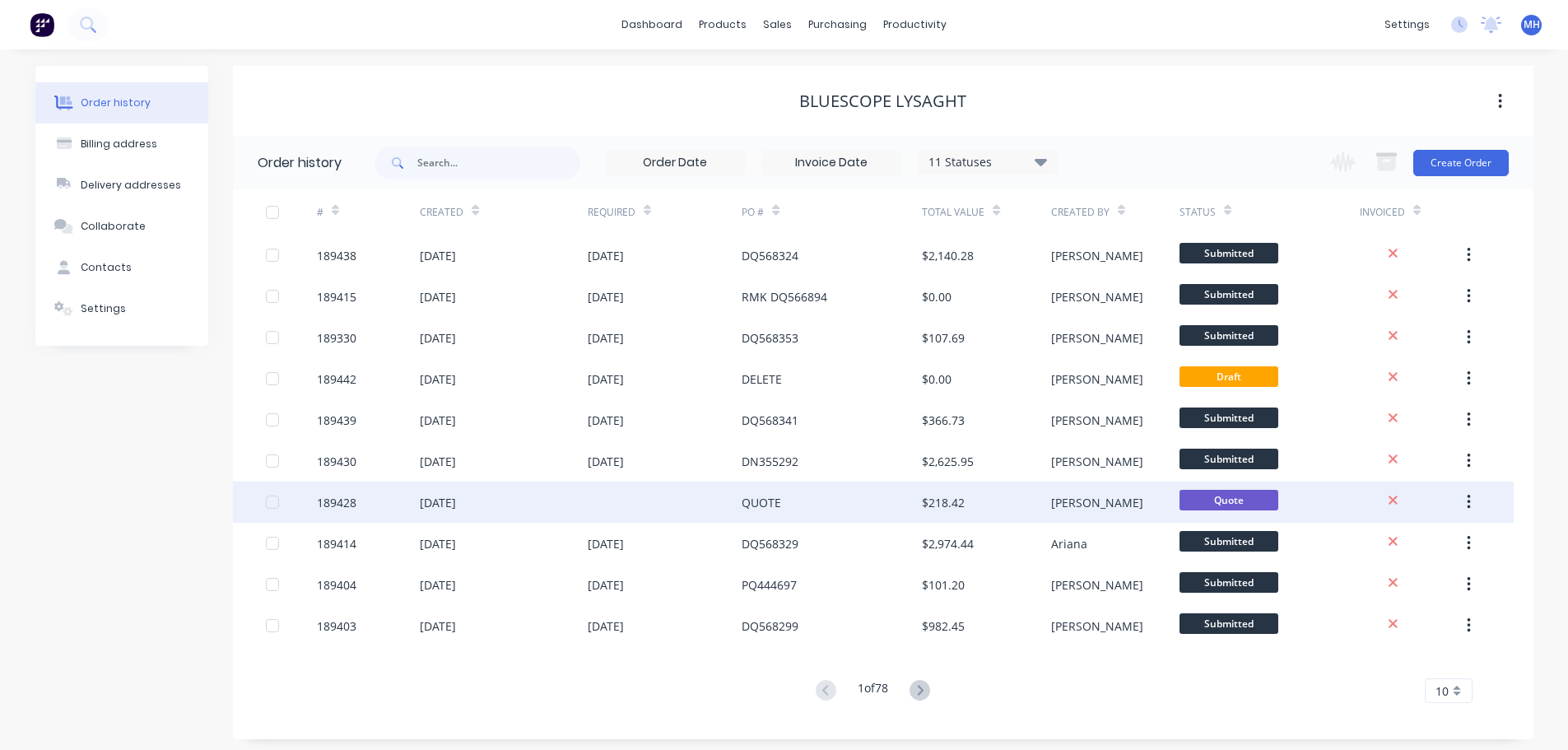
click at [812, 509] on div "QUOTE" at bounding box center [832, 502] width 180 height 41
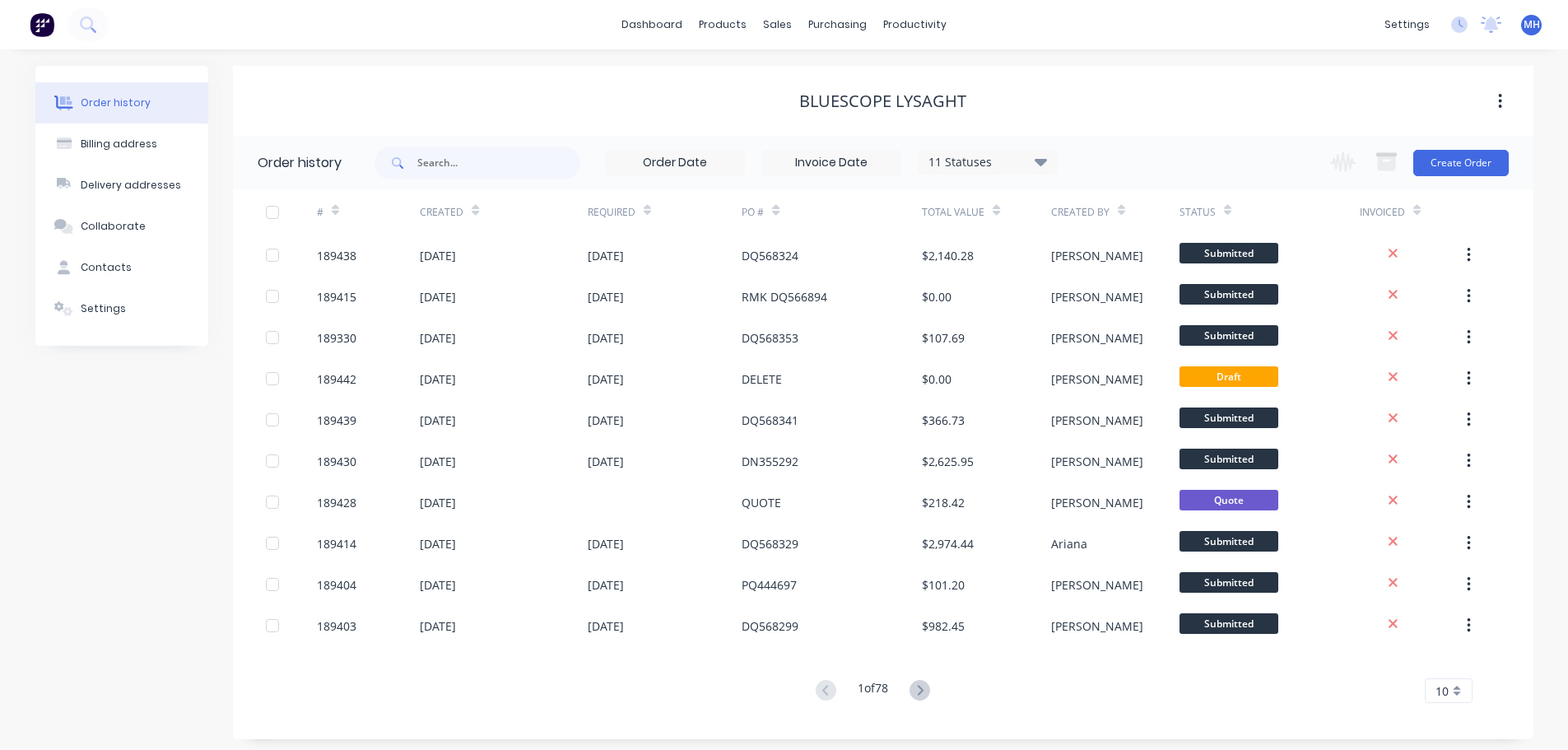
click at [921, 688] on icon at bounding box center [919, 690] width 21 height 21
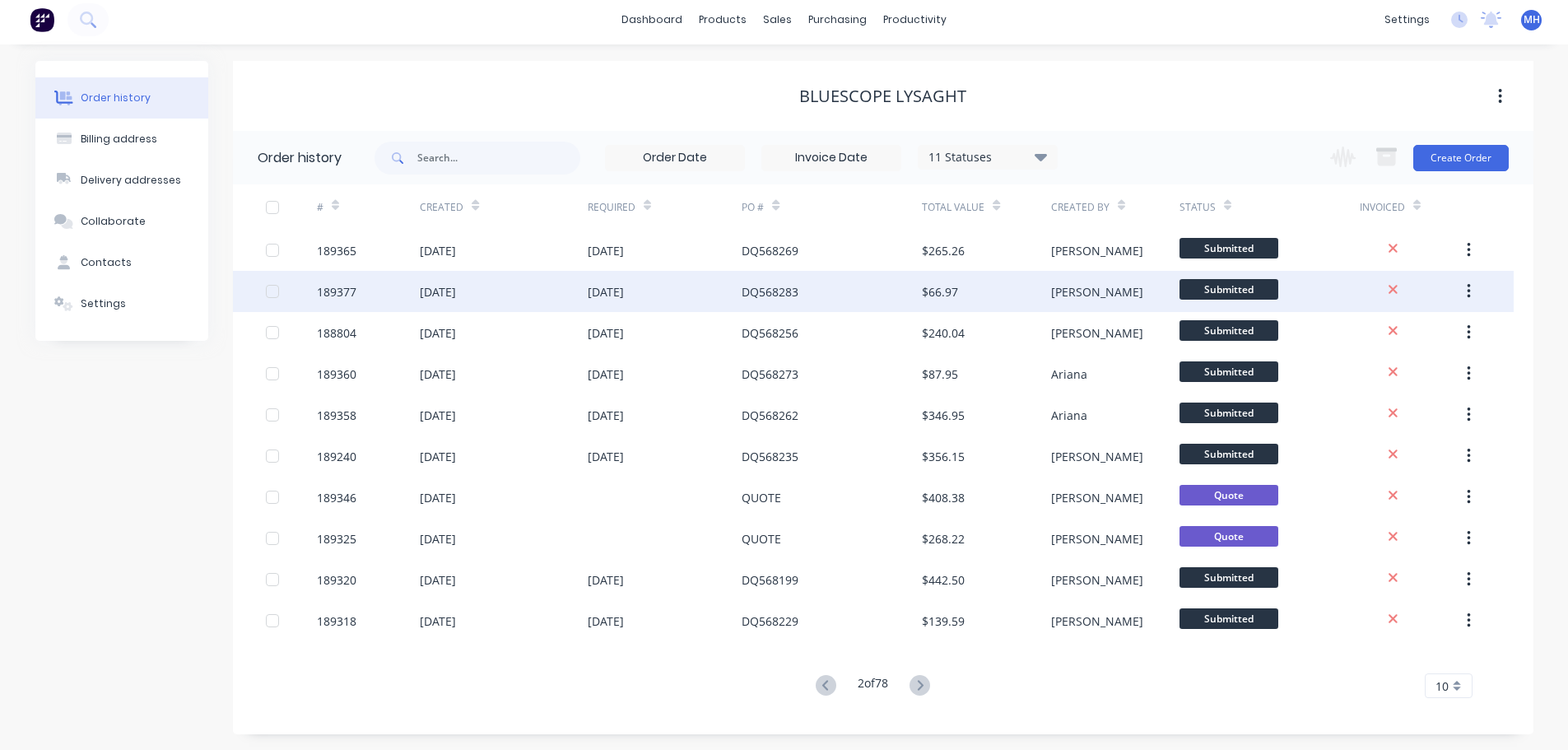
scroll to position [5, 0]
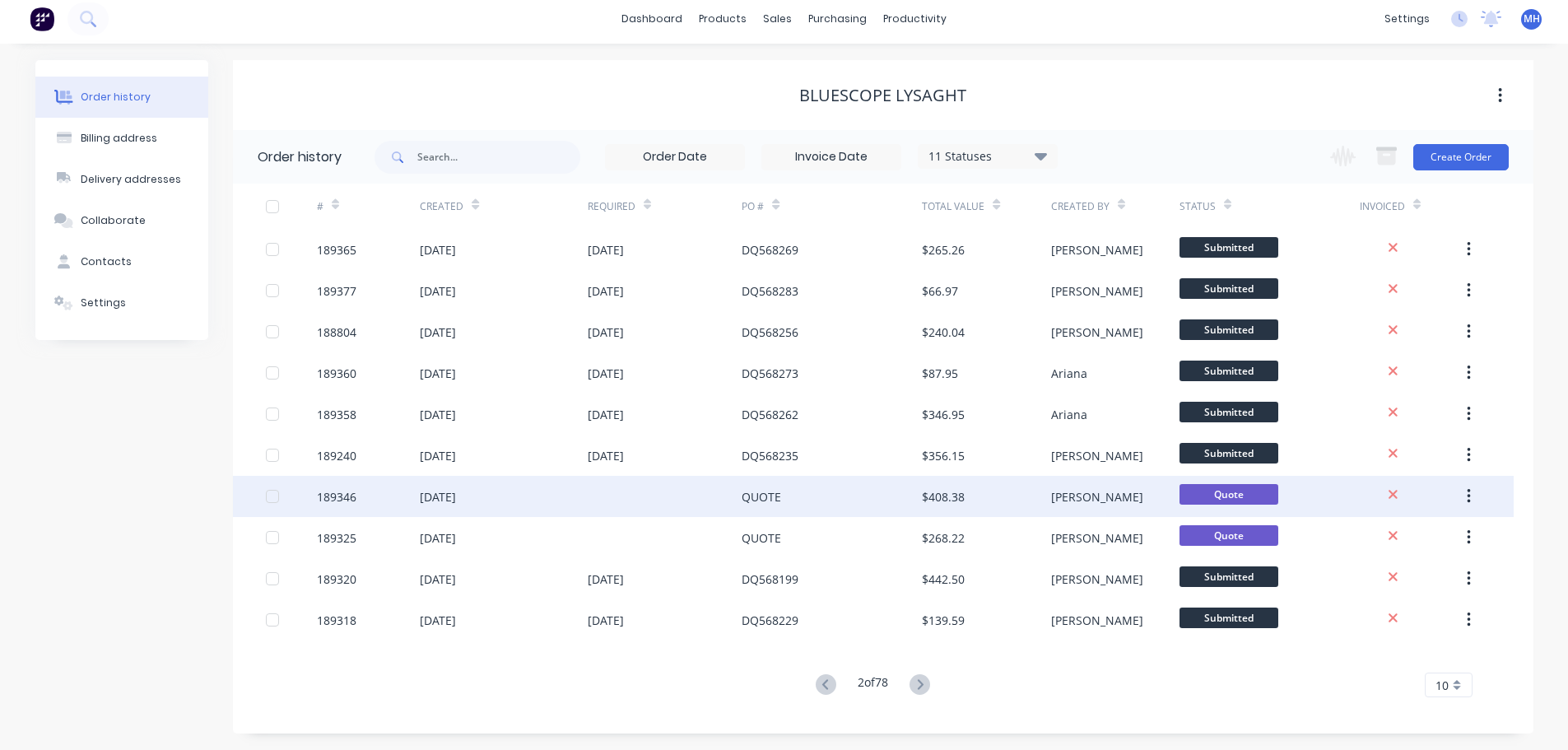
click at [723, 496] on div at bounding box center [665, 496] width 155 height 41
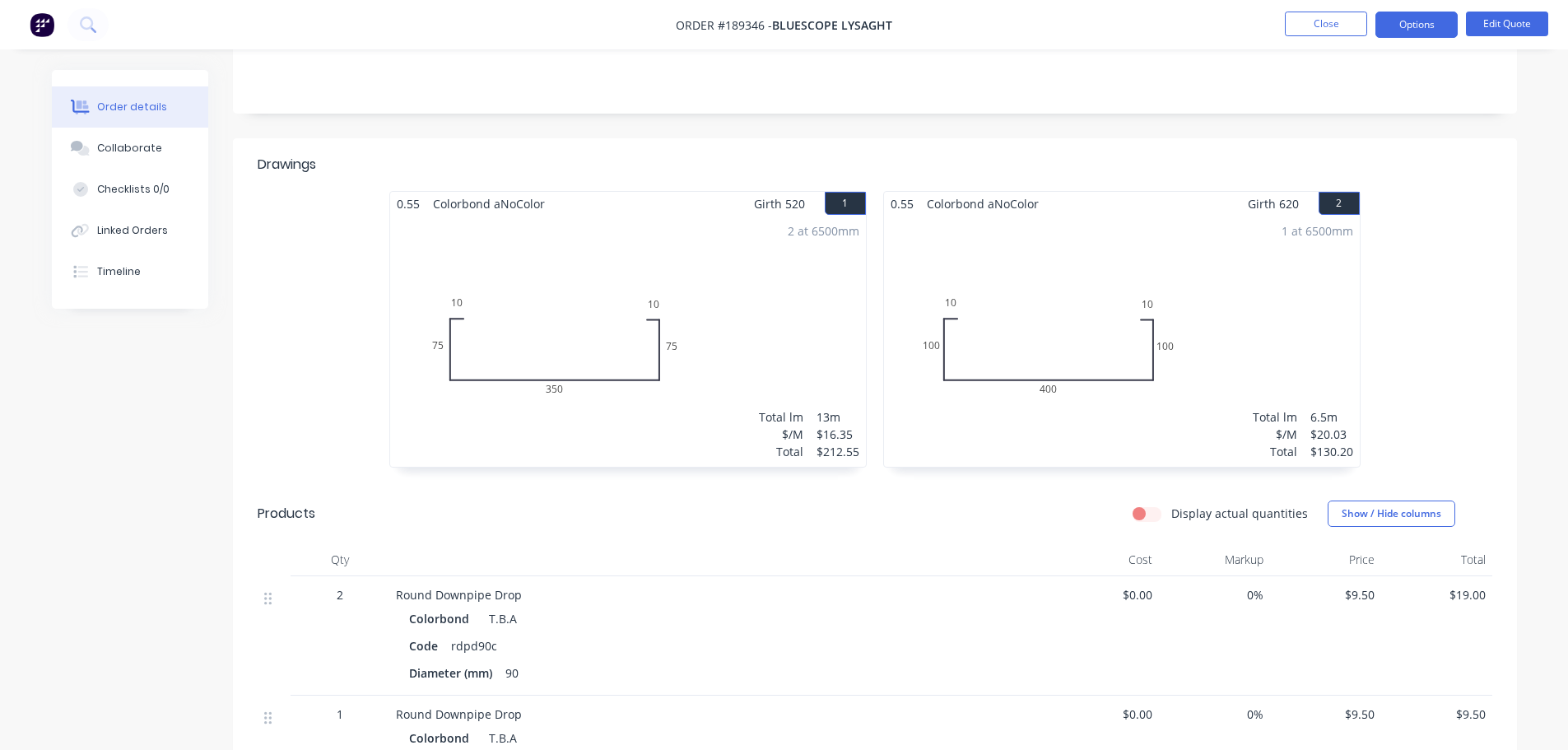
scroll to position [411, 0]
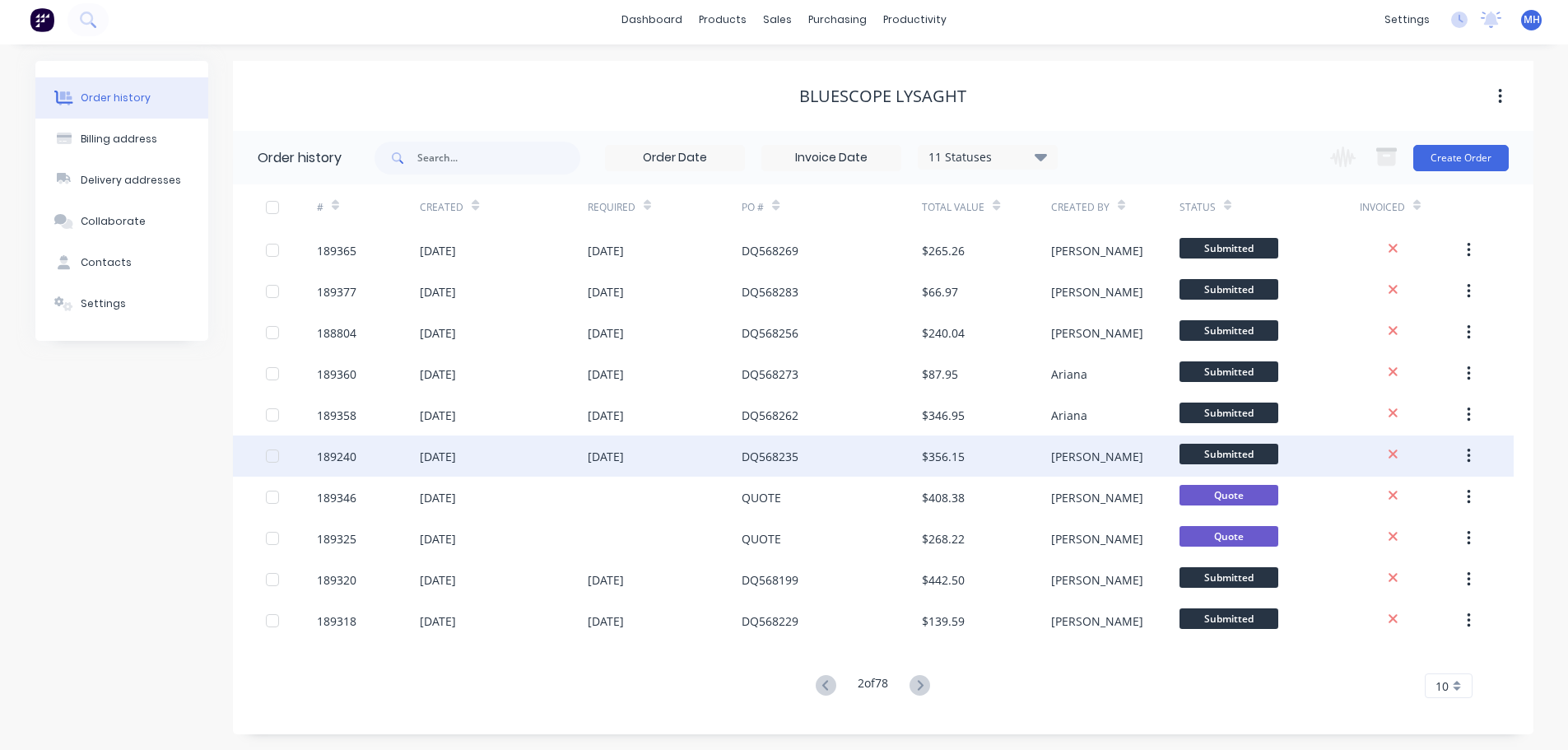
scroll to position [5, 0]
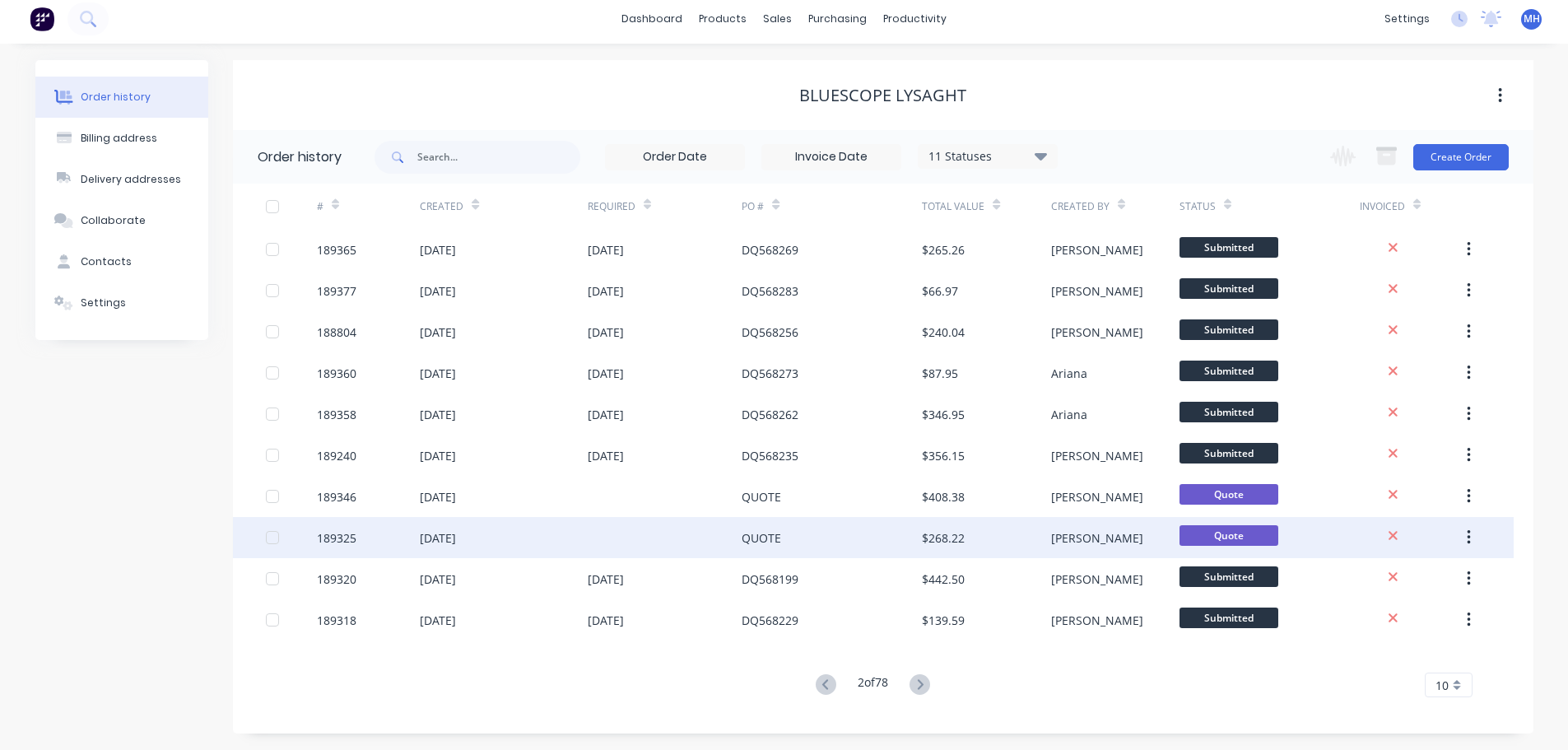
click at [684, 535] on div at bounding box center [665, 538] width 155 height 41
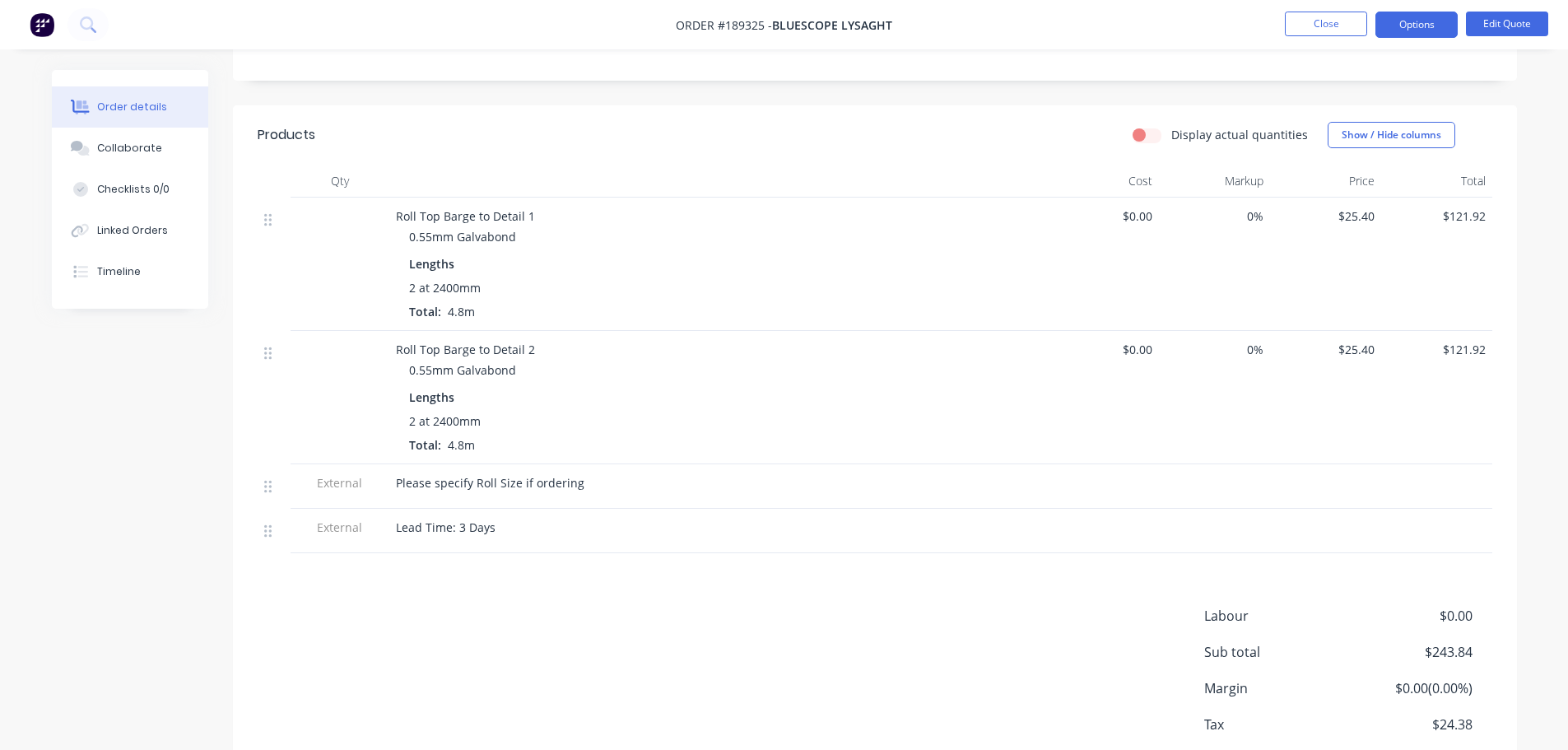
scroll to position [411, 0]
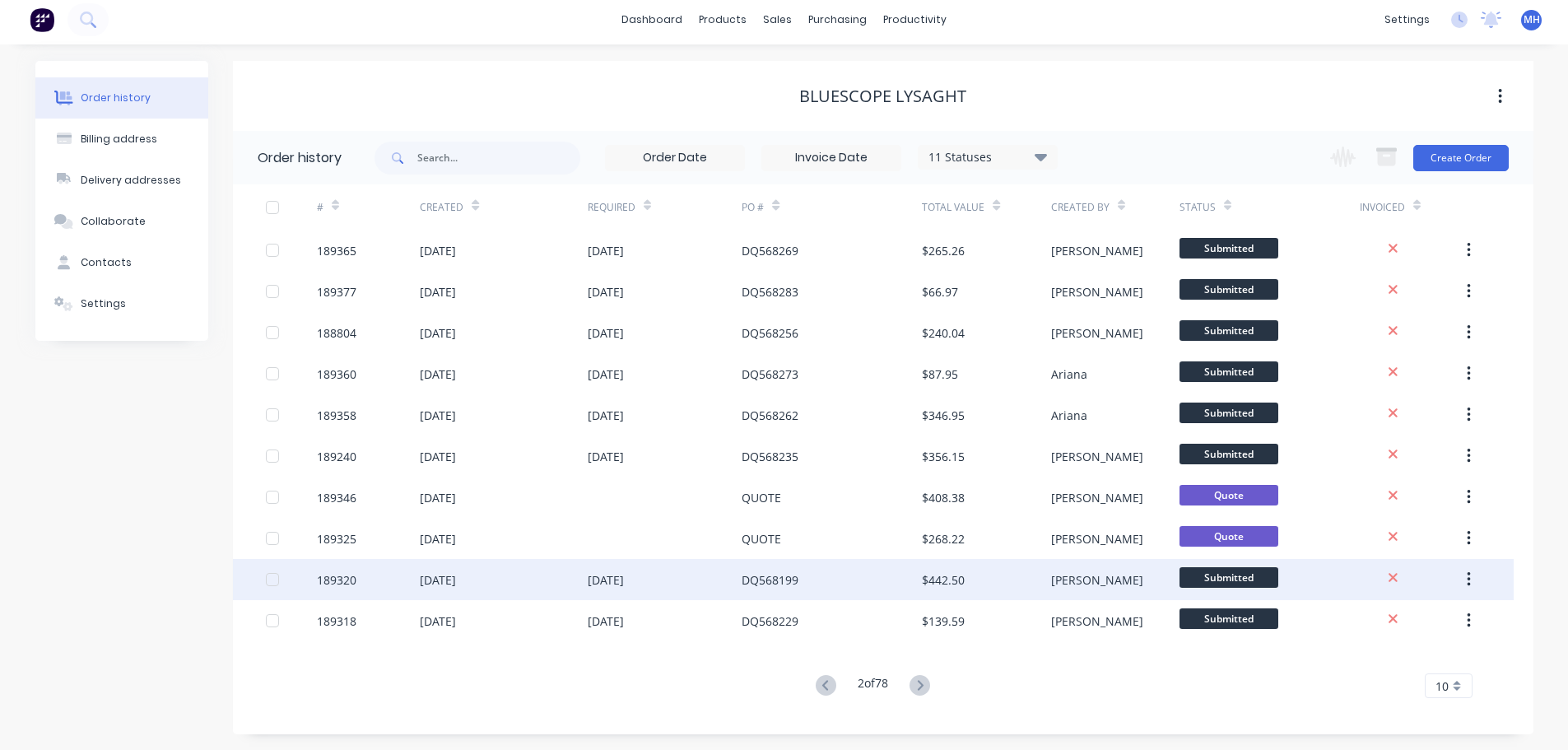
scroll to position [5, 0]
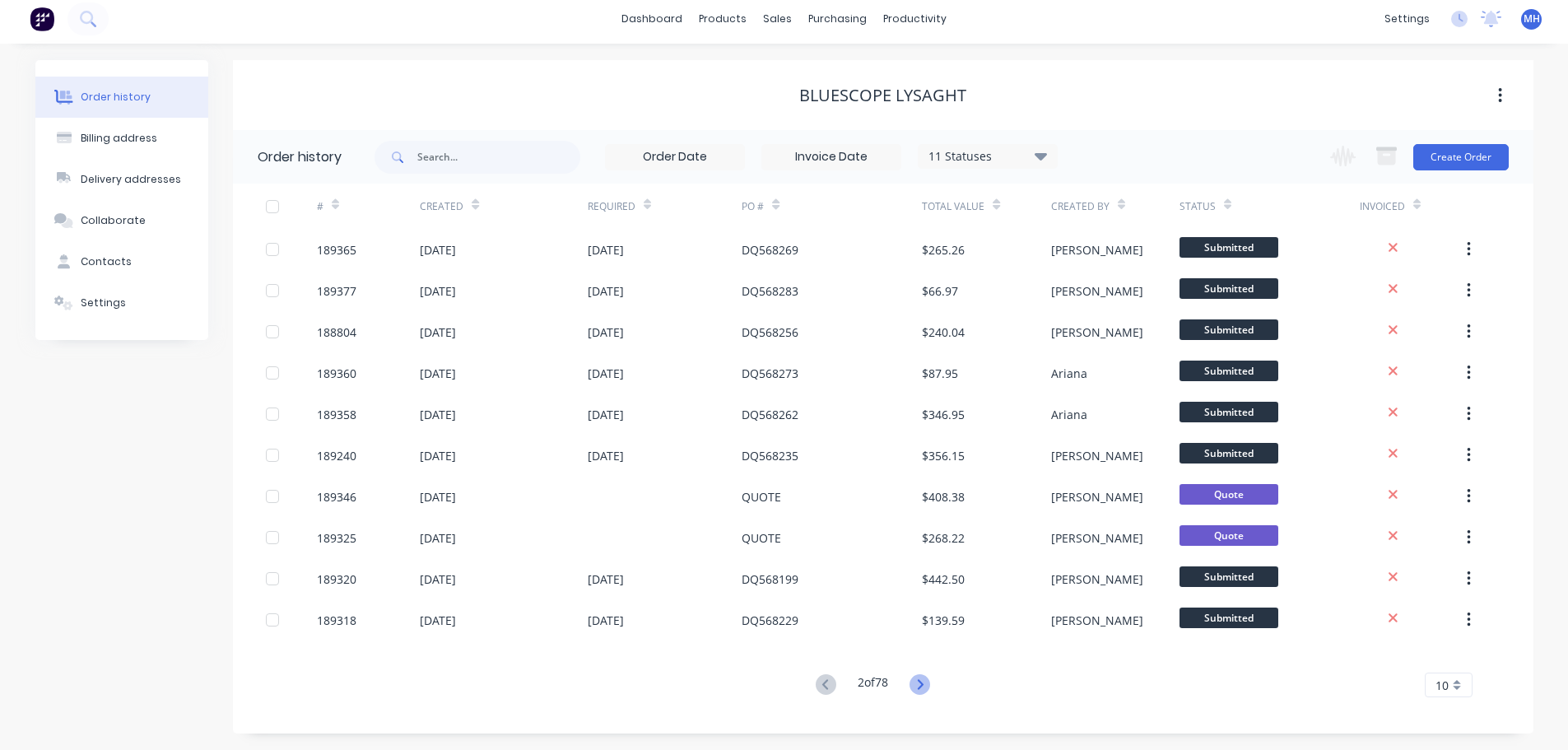
click at [924, 685] on icon at bounding box center [920, 683] width 5 height 10
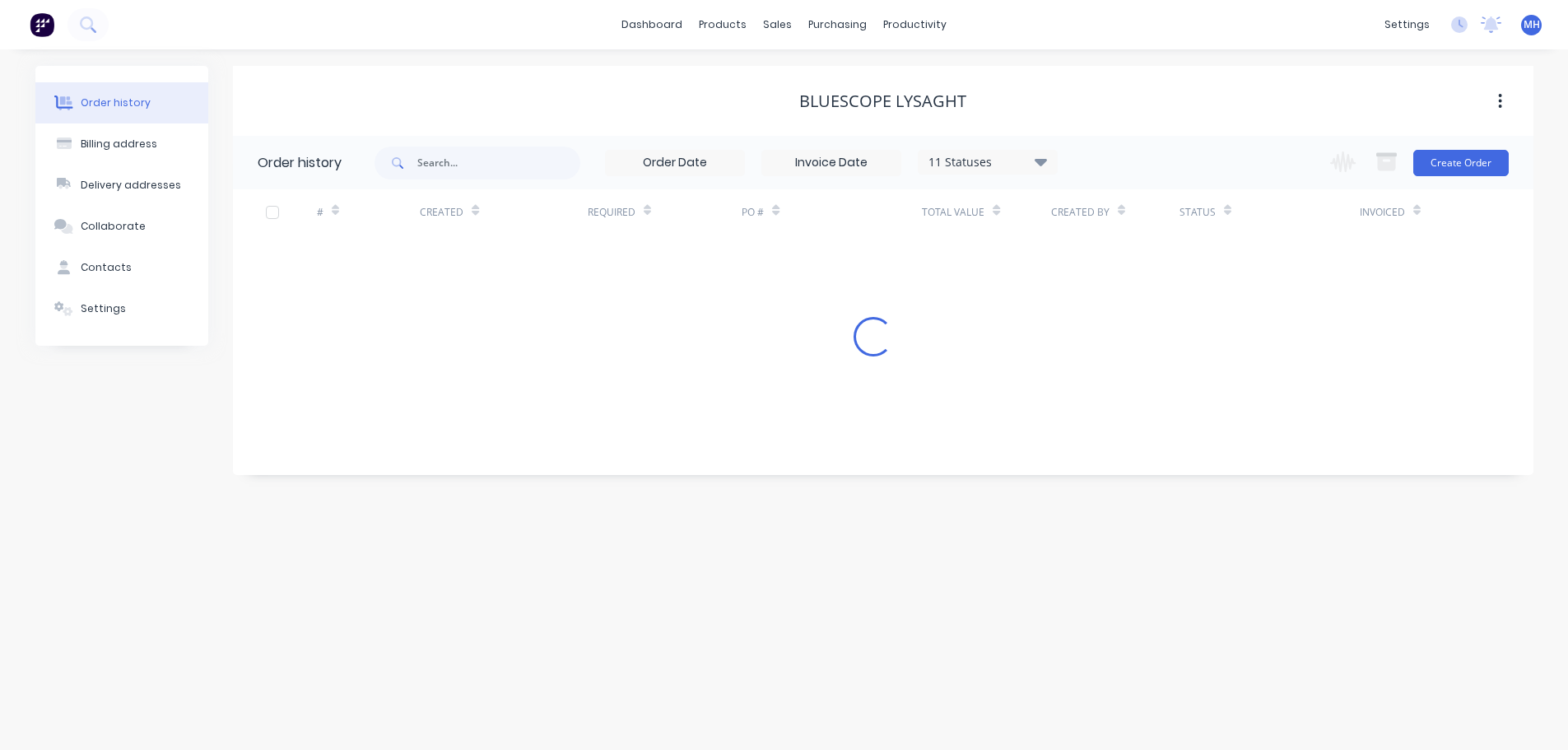
scroll to position [0, 0]
drag, startPoint x: 90, startPoint y: 149, endPoint x: 97, endPoint y: 137, distance: 13.9
click at [90, 149] on div "Billing address" at bounding box center [125, 144] width 77 height 14
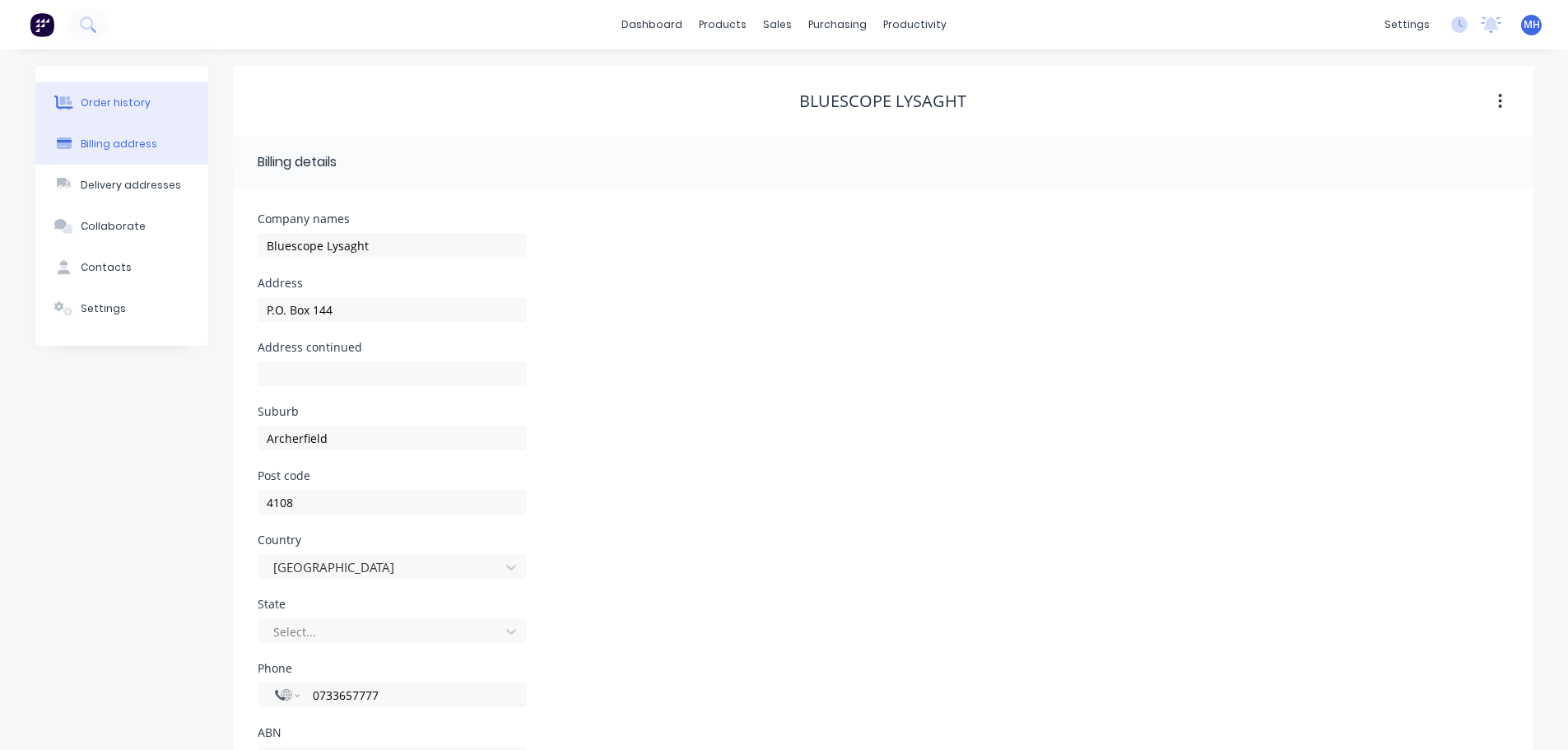
click at [124, 97] on div "Order history" at bounding box center [116, 103] width 70 height 14
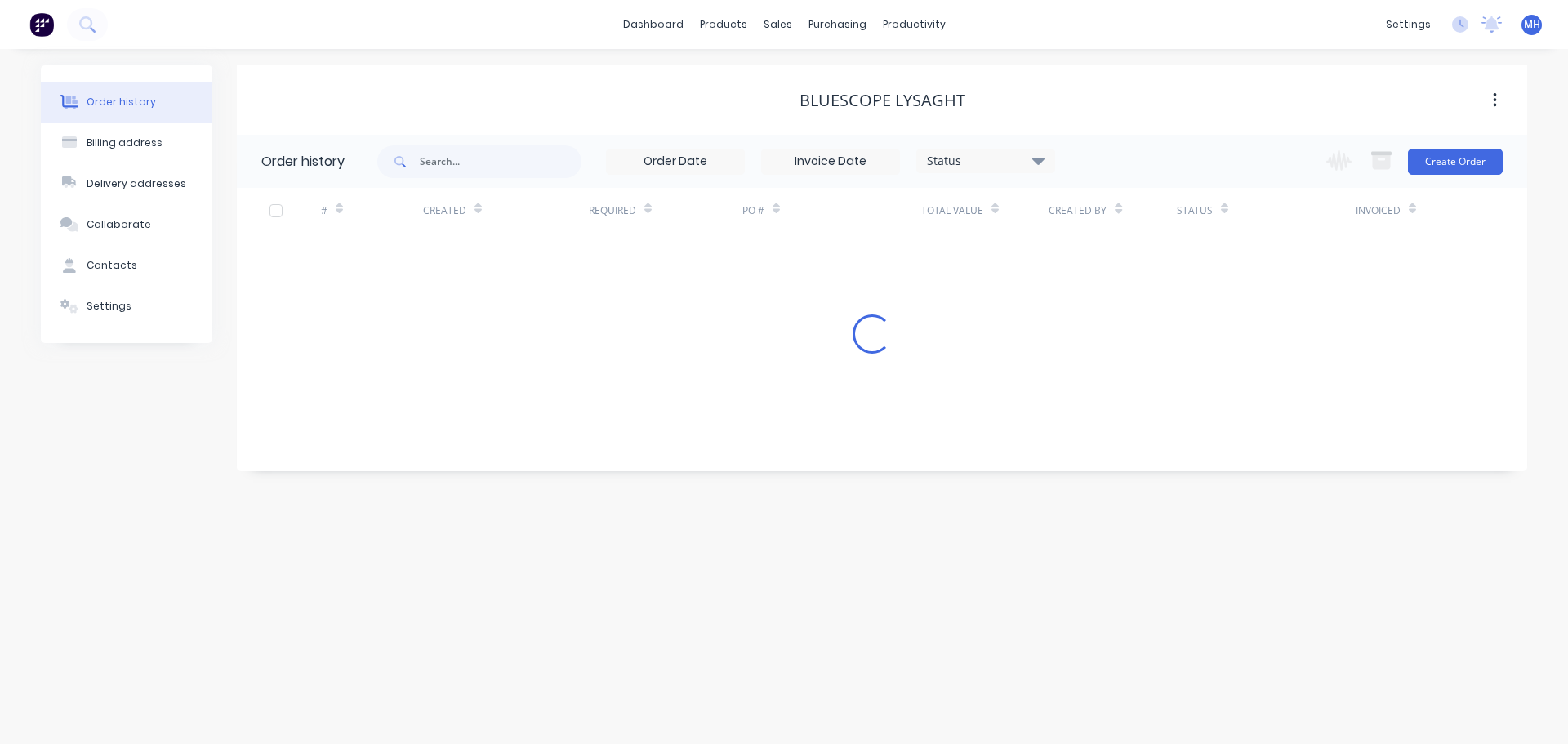
click at [1002, 96] on div "Bluescope Lysaght" at bounding box center [881, 100] width 1290 height 20
click at [889, 88] on div "Bluescope Lysaght" at bounding box center [881, 100] width 1290 height 29
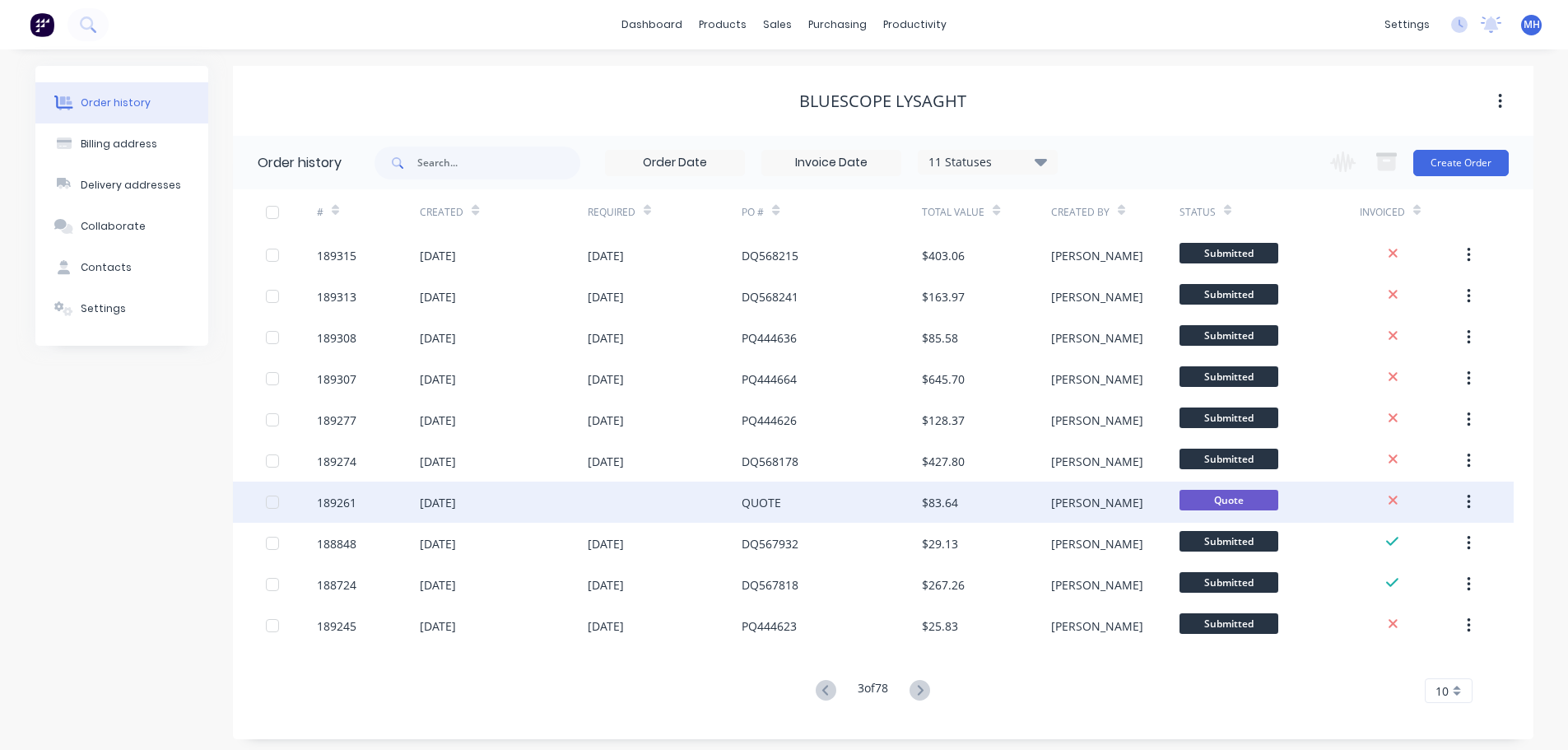
click at [768, 519] on div "QUOTE" at bounding box center [832, 502] width 180 height 41
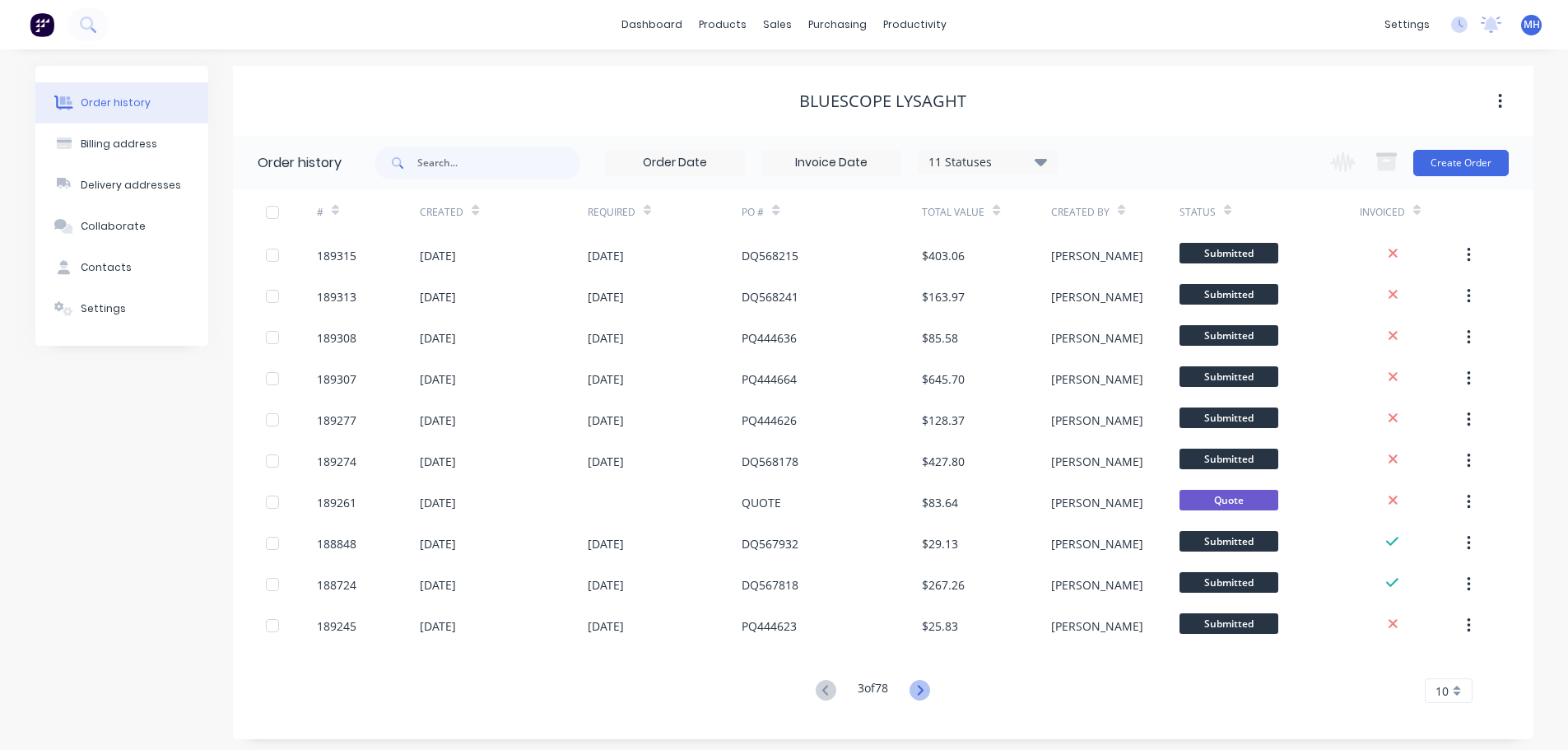
click at [927, 693] on icon at bounding box center [919, 690] width 21 height 21
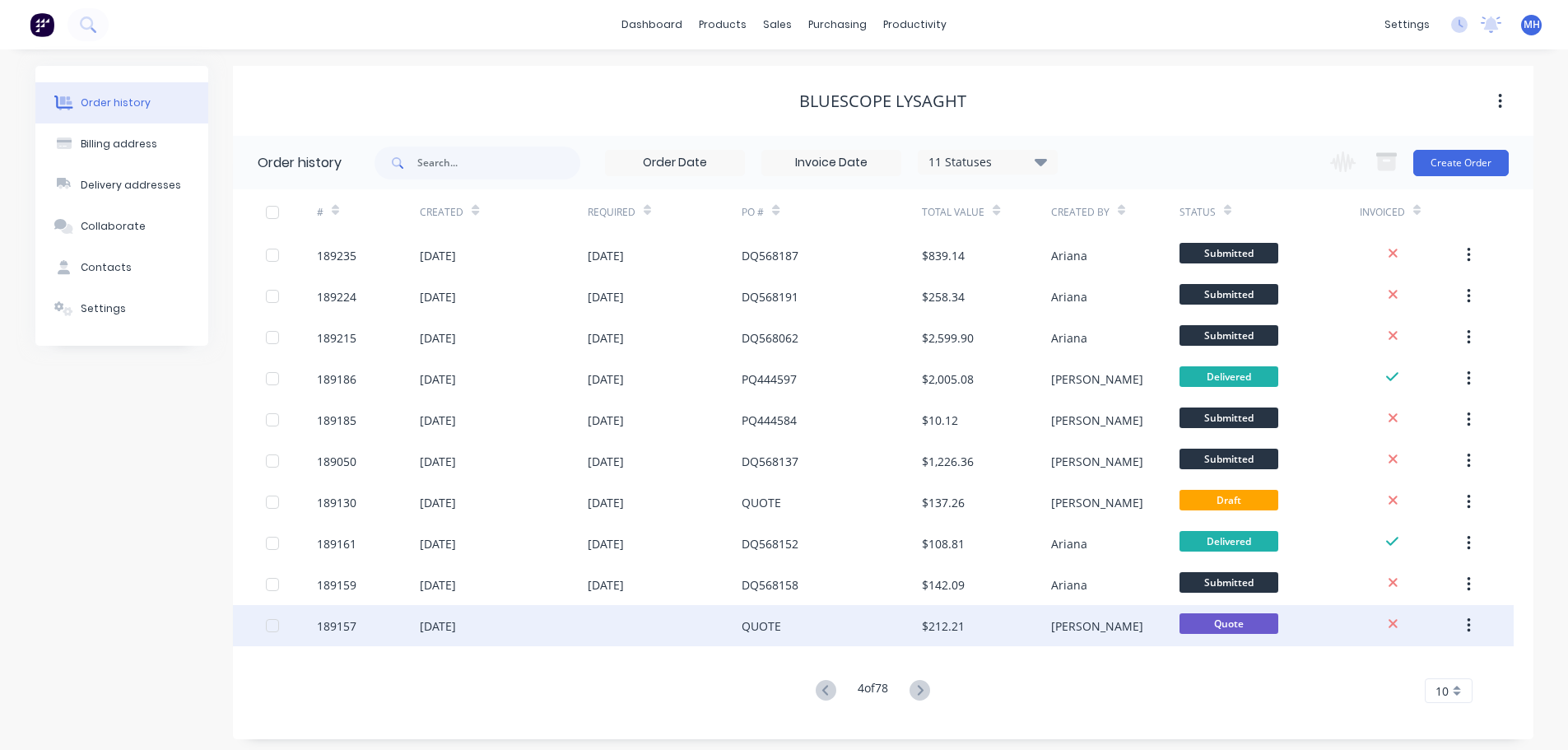
click at [787, 631] on div "QUOTE" at bounding box center [832, 626] width 180 height 41
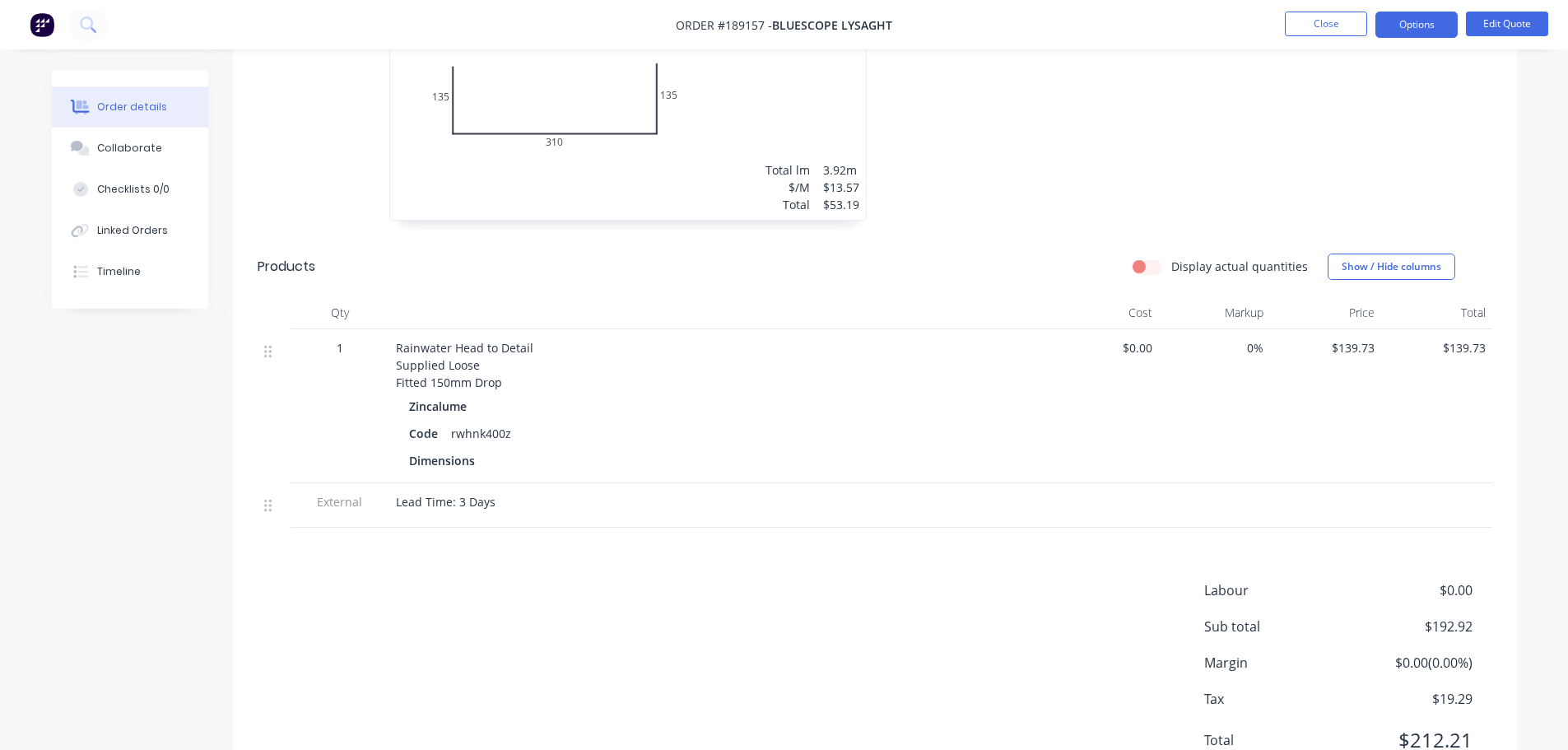
scroll to position [576, 0]
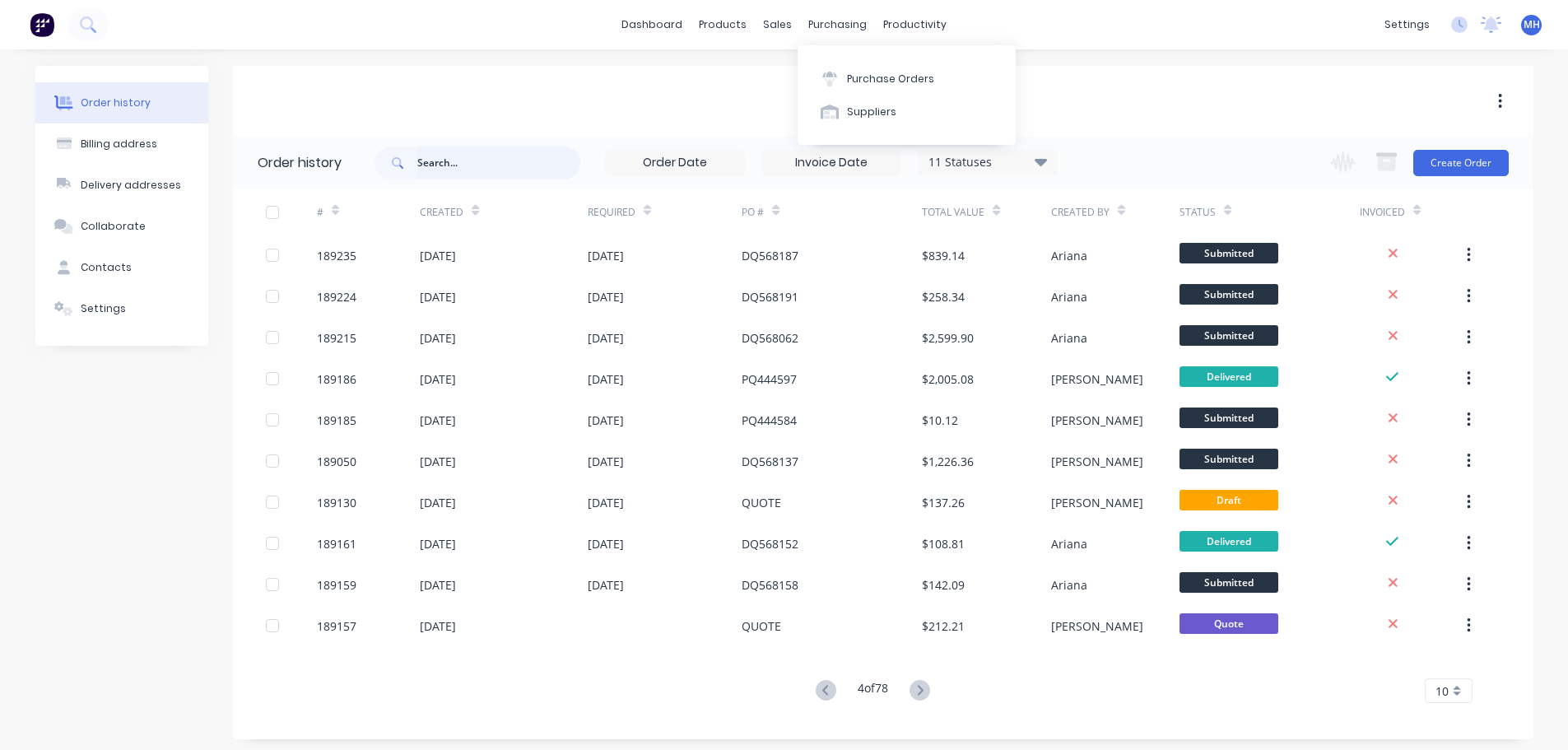
click at [482, 159] on input "text" at bounding box center [499, 163] width 163 height 33
type input "189140"
click at [497, 160] on input "189140" at bounding box center [499, 163] width 163 height 33
type input "189140"
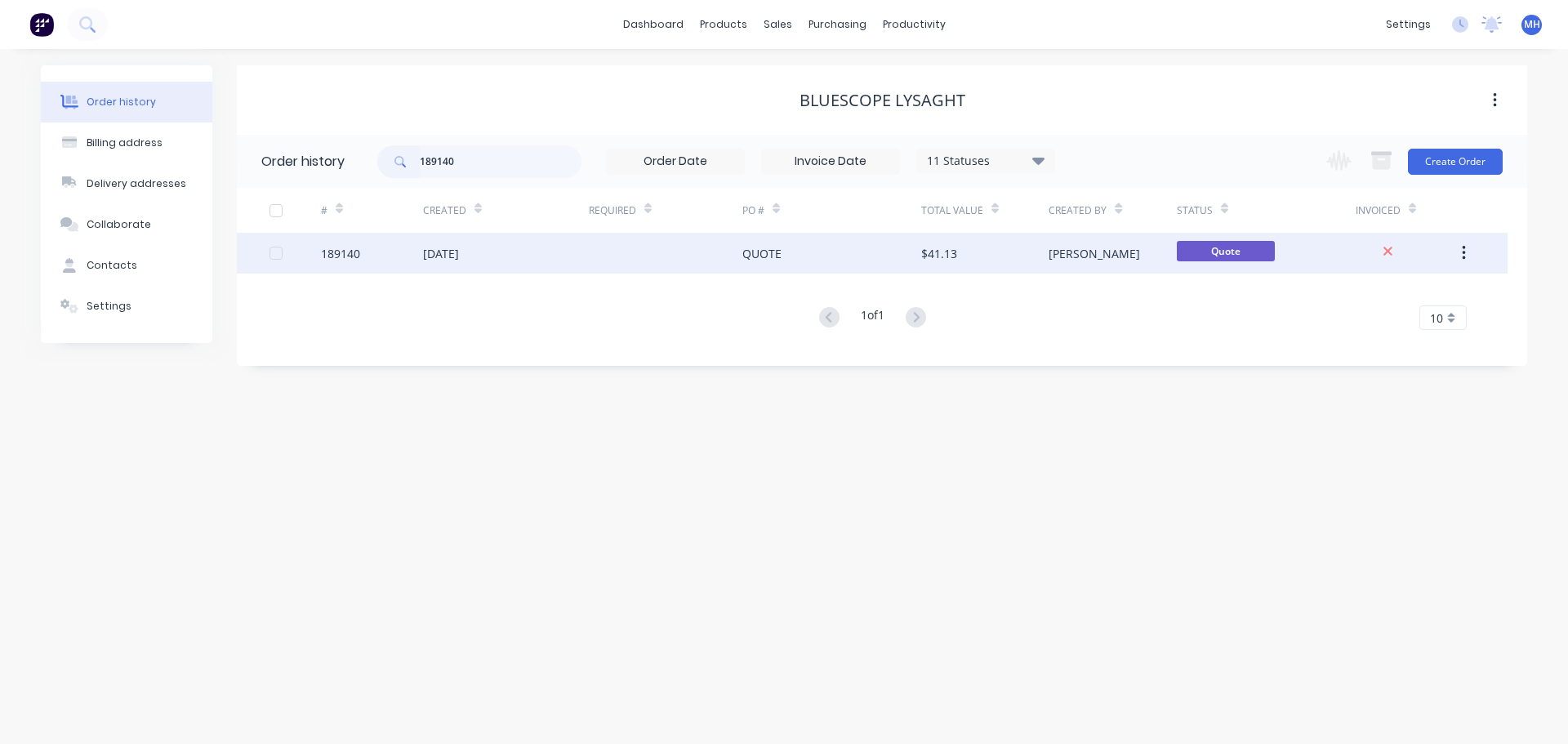
click at [529, 255] on div "06 Aug 2025" at bounding box center [506, 254] width 166 height 41
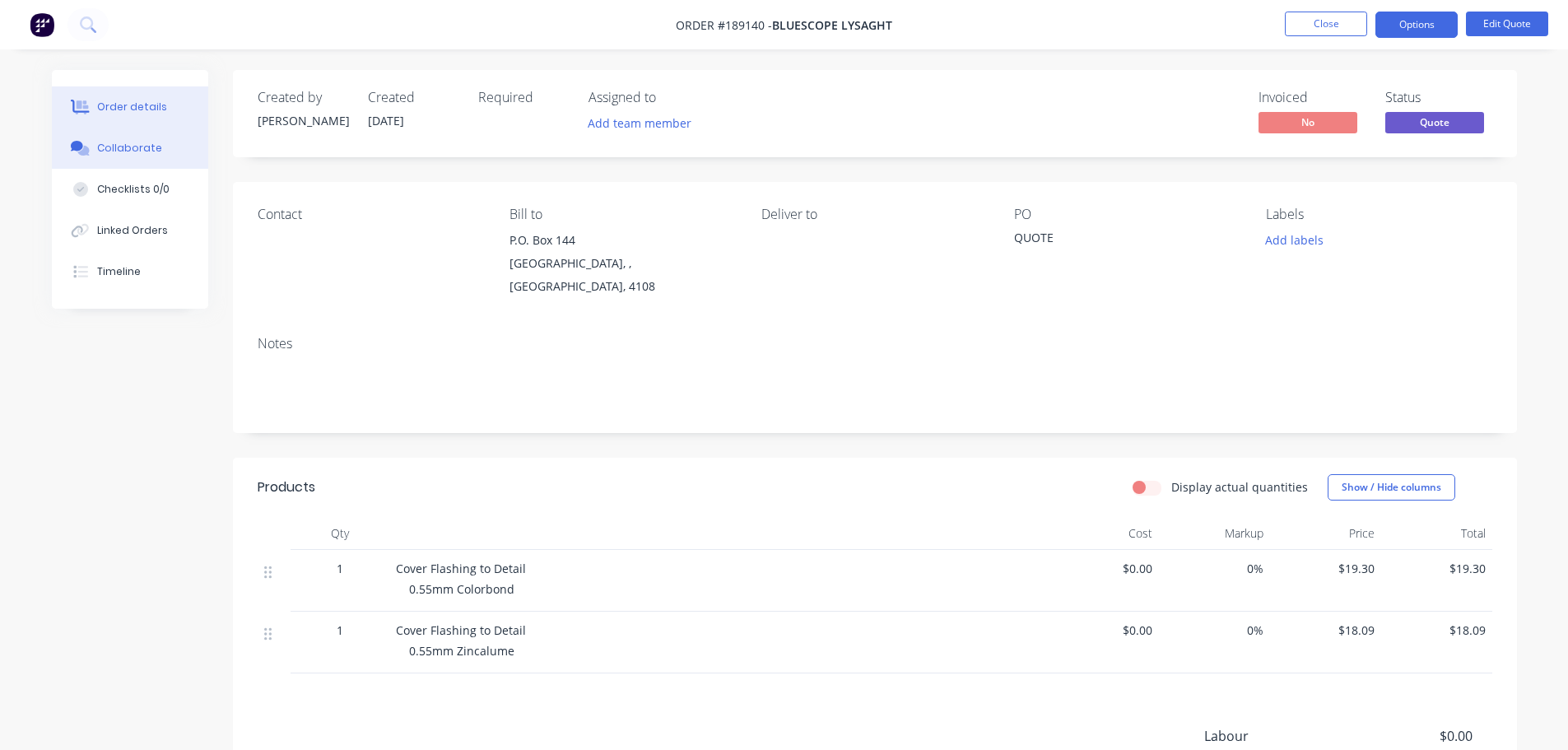
click at [147, 158] on button "Collaborate" at bounding box center [131, 149] width 157 height 41
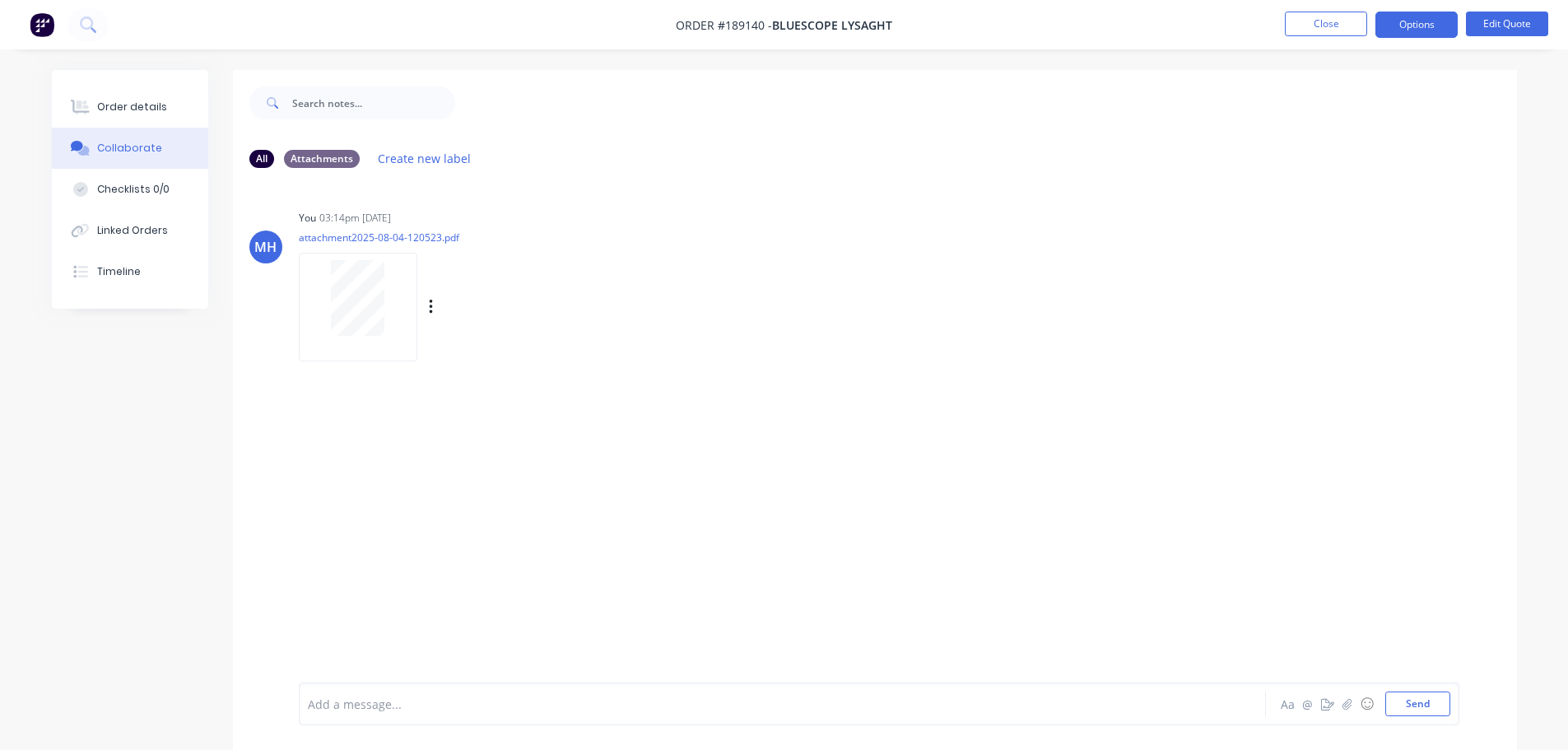
click at [320, 300] on div at bounding box center [357, 298] width 104 height 76
drag, startPoint x: 170, startPoint y: 108, endPoint x: 178, endPoint y: 110, distance: 8.2
click at [170, 108] on button "Order details" at bounding box center [131, 107] width 157 height 41
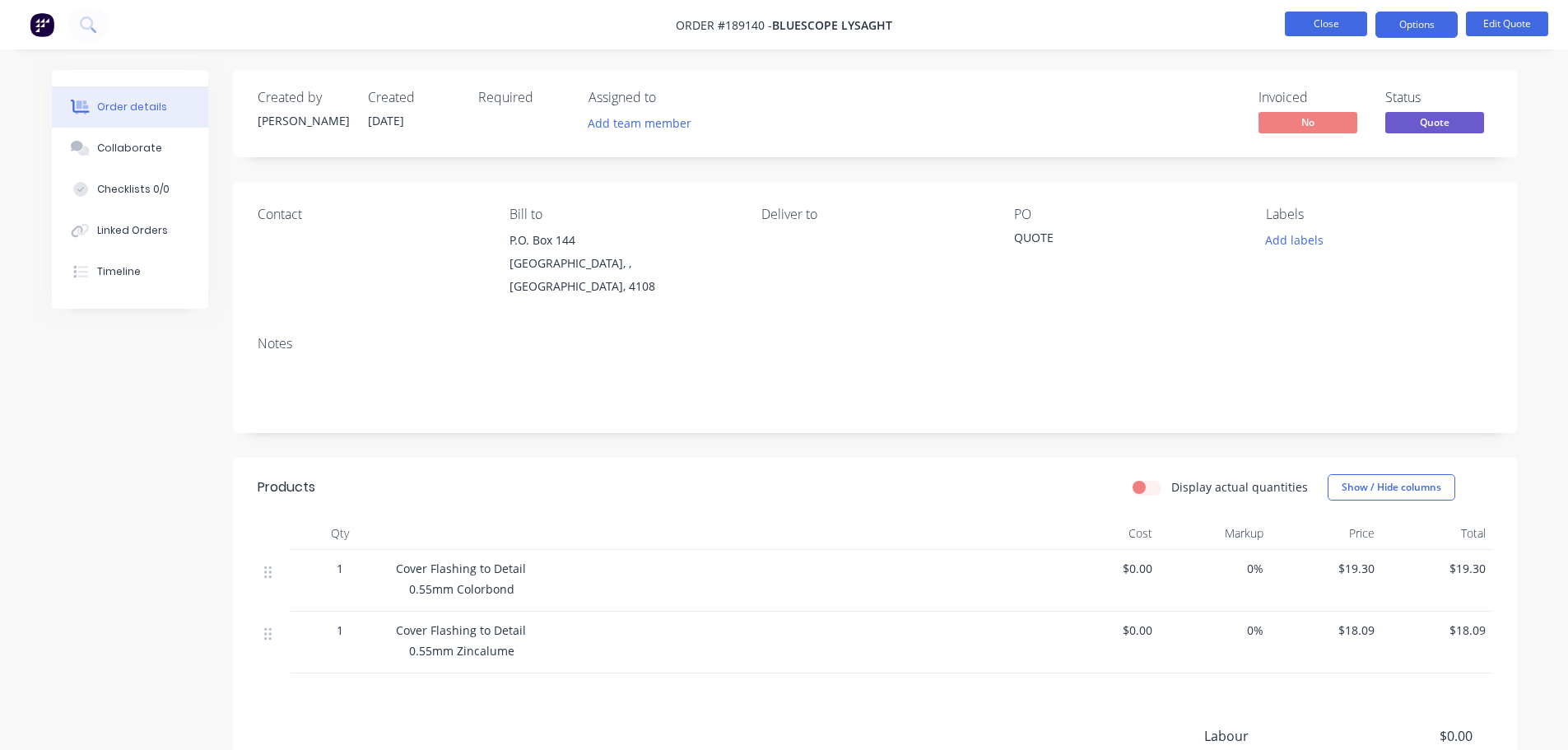
click at [1289, 26] on button "Close" at bounding box center [1325, 23] width 82 height 24
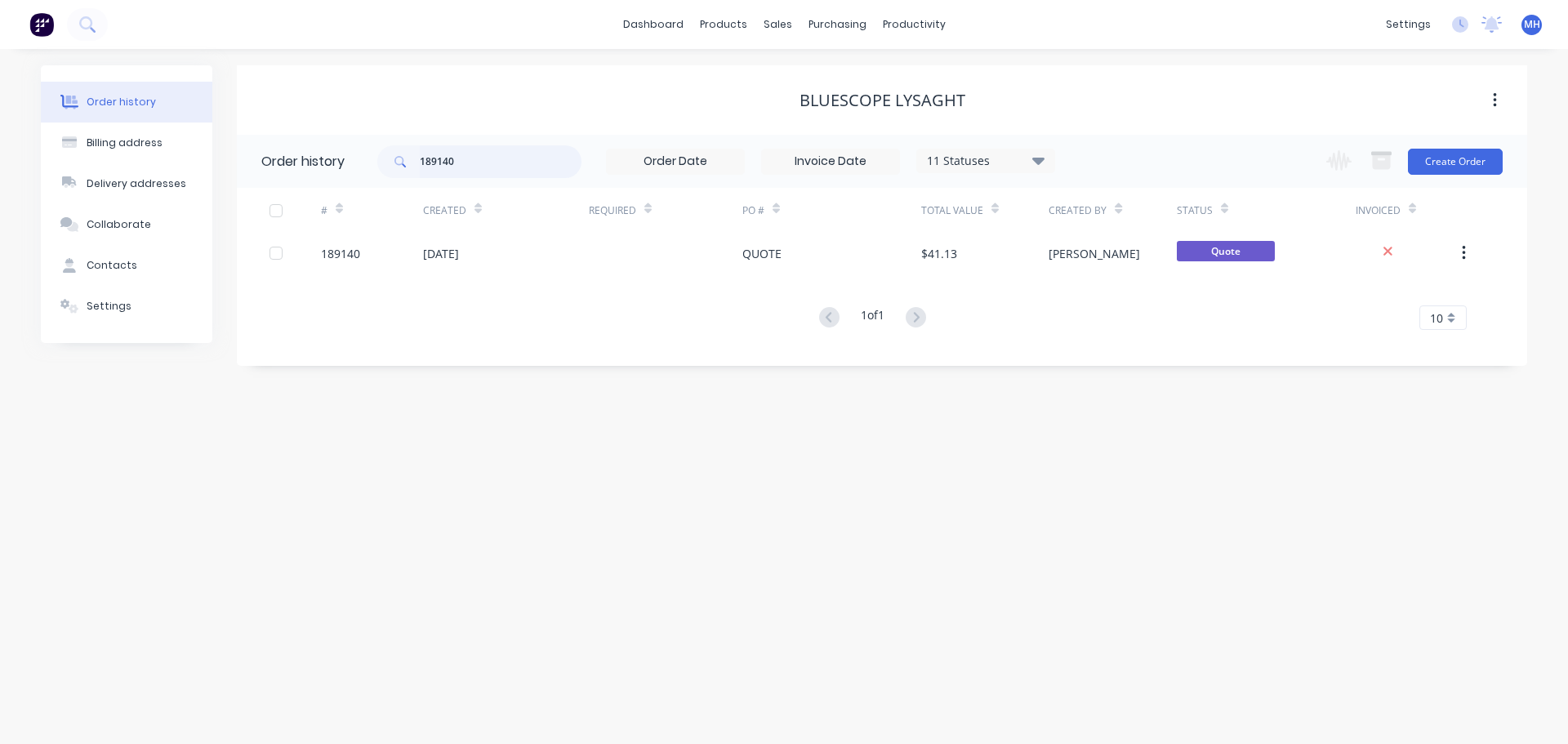
click at [516, 155] on input "189140" at bounding box center [500, 162] width 162 height 33
type input "189330"
click at [762, 100] on div "Bluescope Lysaght" at bounding box center [881, 100] width 1290 height 20
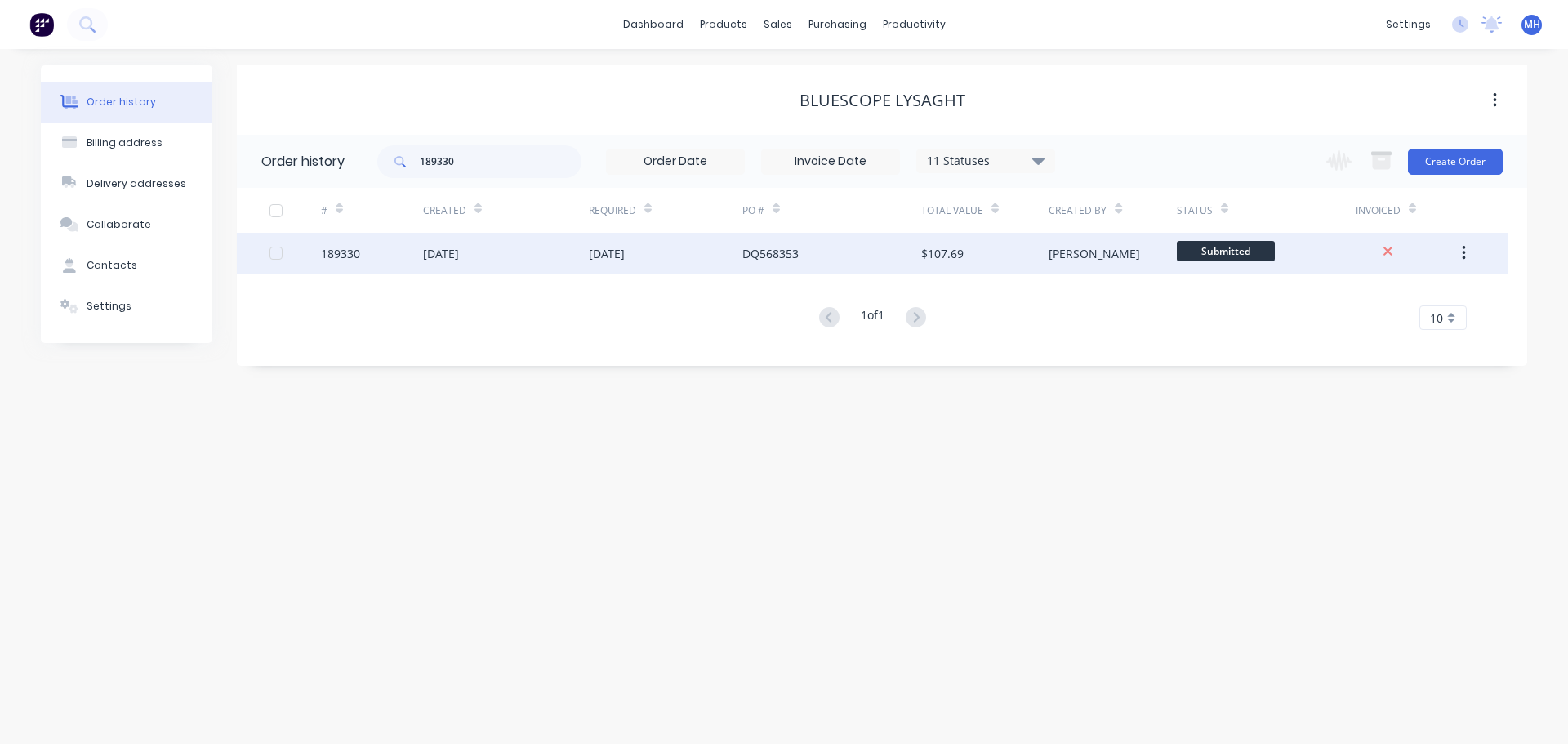
click at [473, 241] on div "[DATE]" at bounding box center [506, 254] width 166 height 41
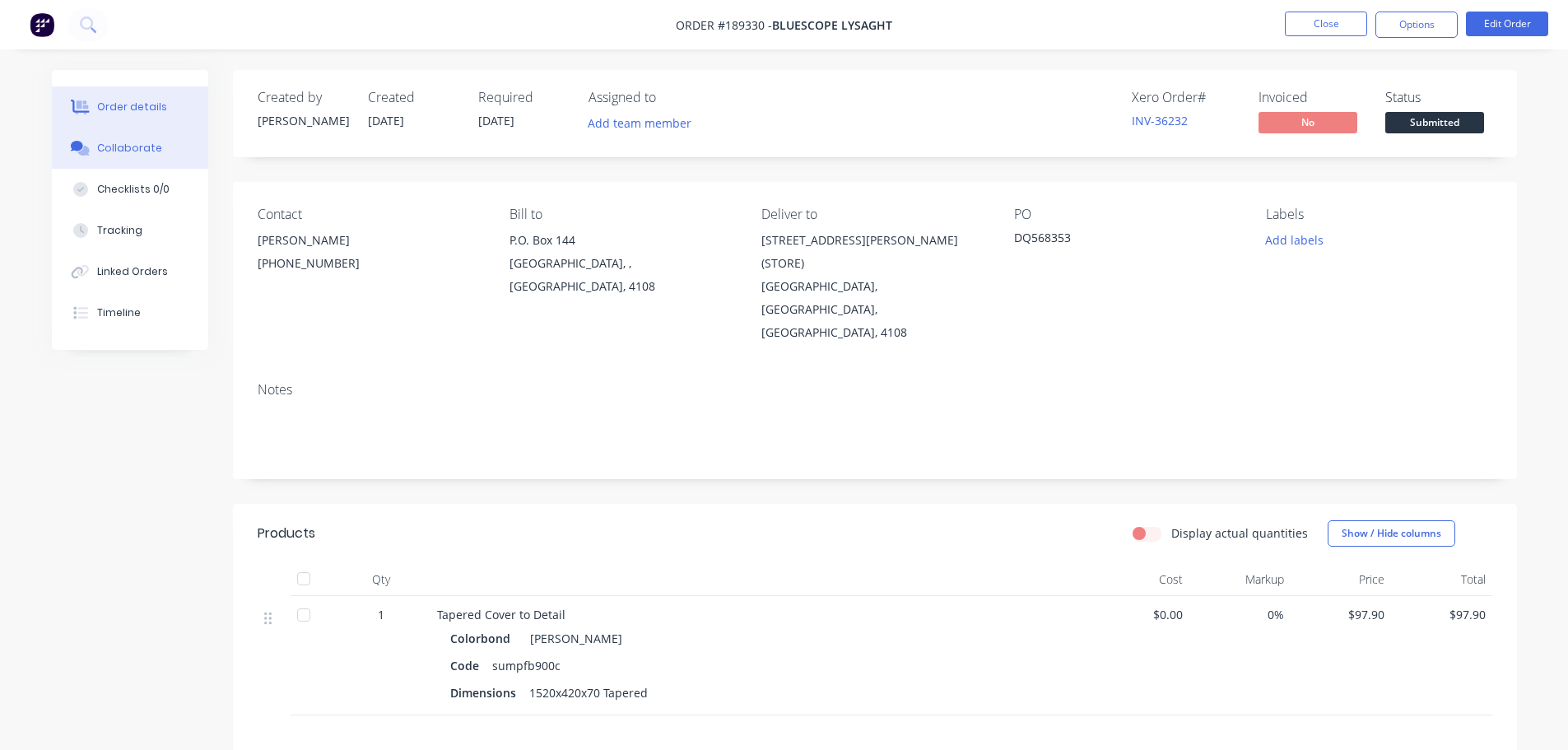
click at [157, 156] on button "Collaborate" at bounding box center [131, 149] width 157 height 41
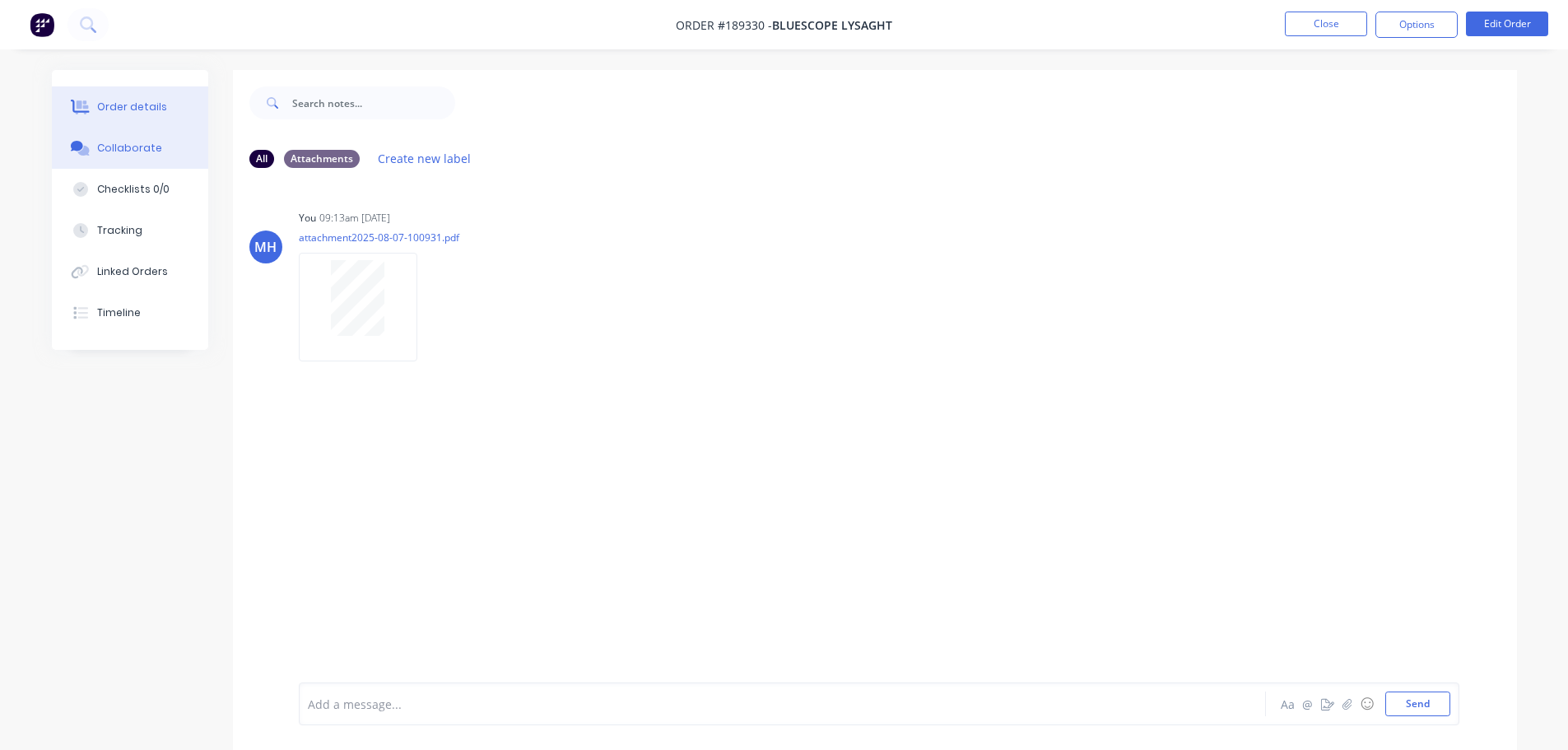
click at [132, 106] on div "Order details" at bounding box center [132, 107] width 70 height 14
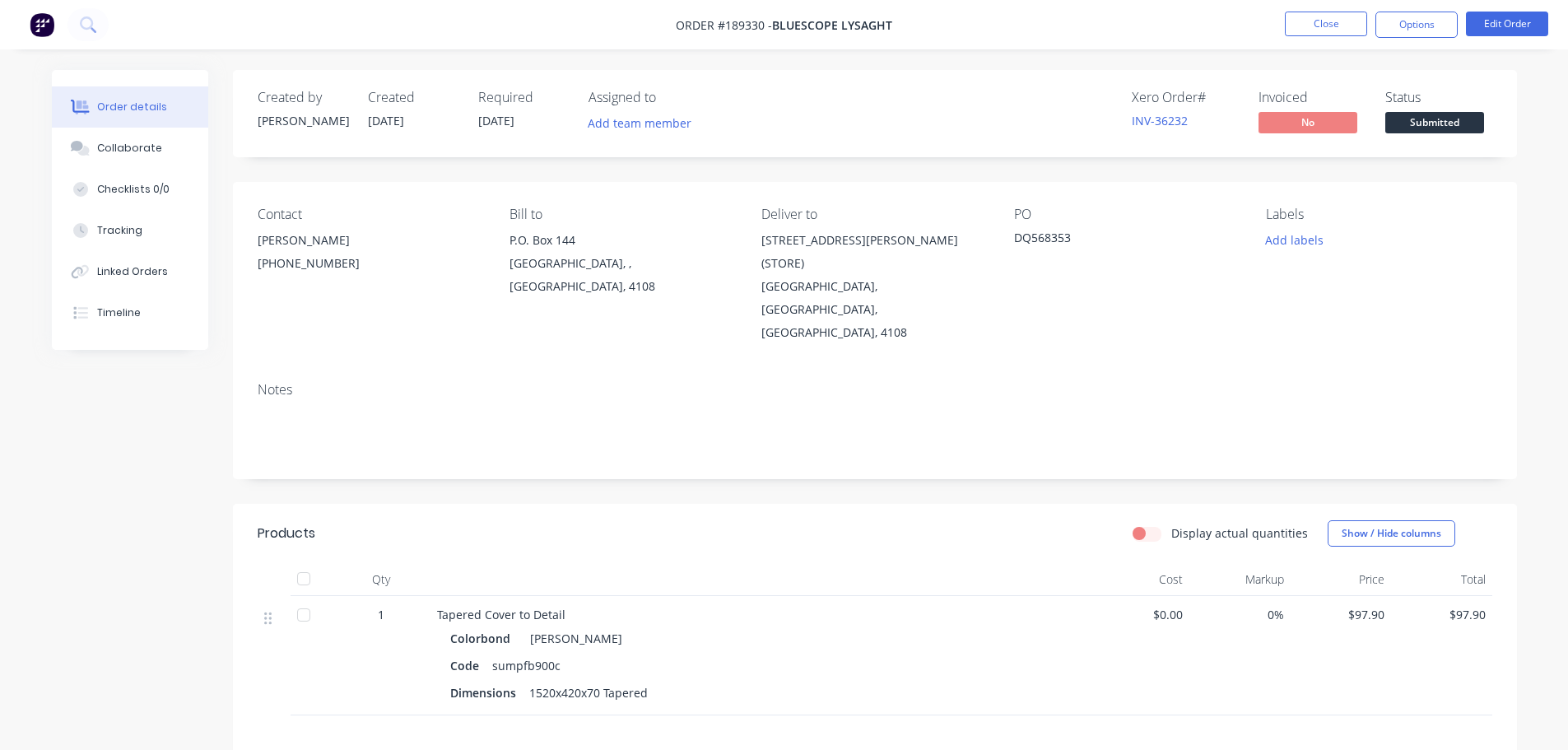
click at [961, 427] on div "Notes" at bounding box center [875, 424] width 1284 height 111
click at [1423, 6] on nav "Order #189330 - Bluescope Lysaght Close Options Edit Order" at bounding box center [784, 24] width 1568 height 50
click at [1423, 18] on button "Options" at bounding box center [1416, 24] width 82 height 26
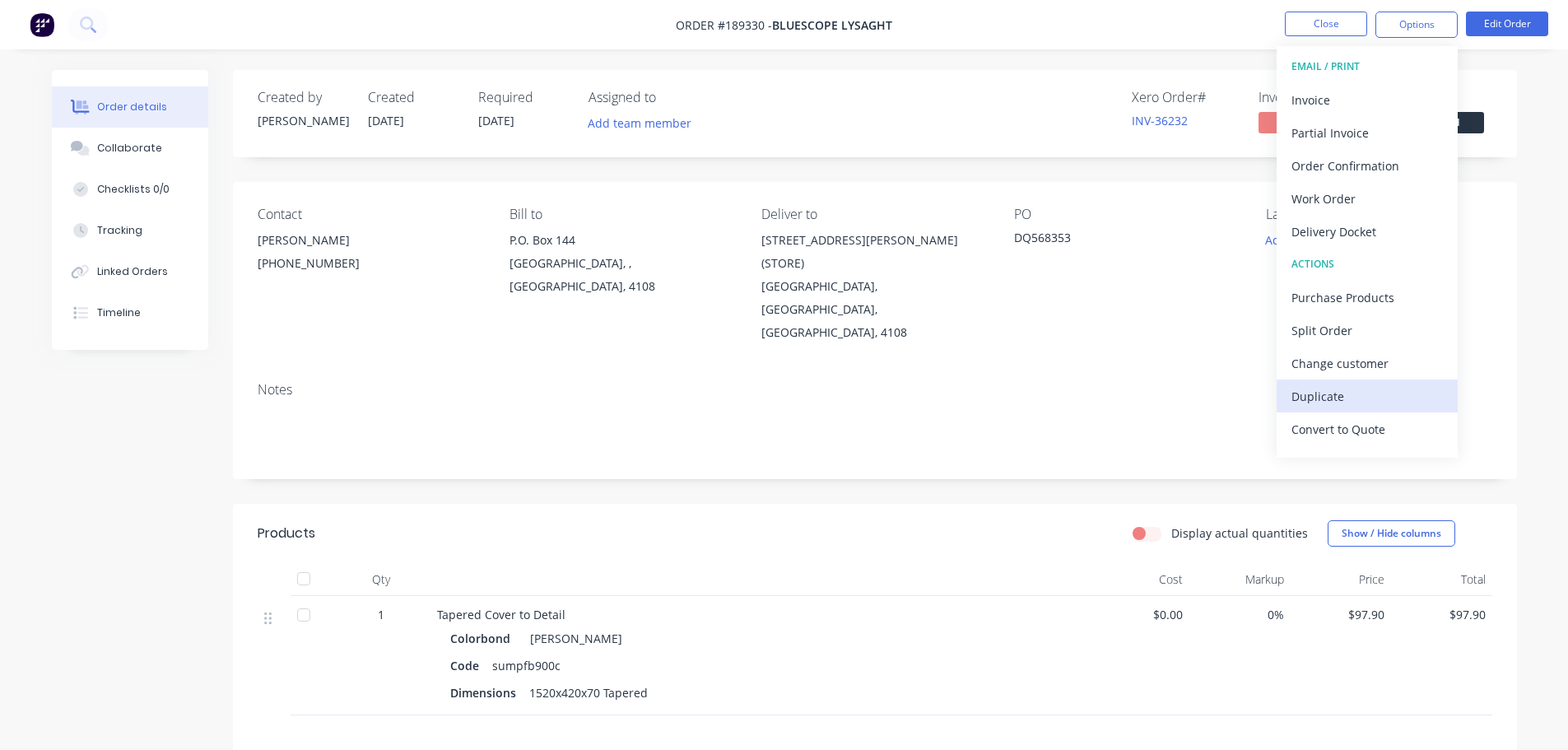
click at [1363, 399] on div "Duplicate" at bounding box center [1367, 396] width 151 height 24
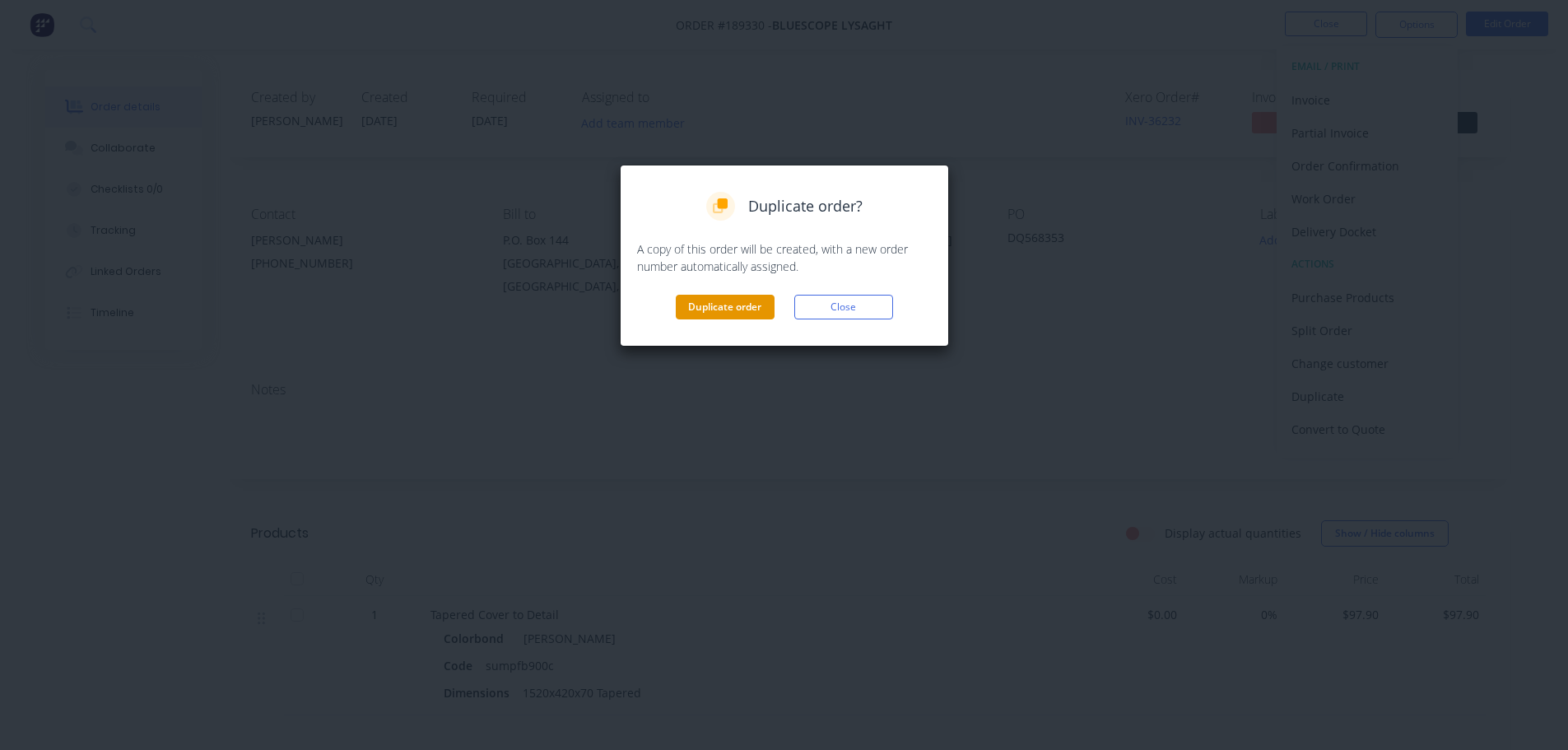
click at [729, 304] on button "Duplicate order" at bounding box center [725, 306] width 99 height 24
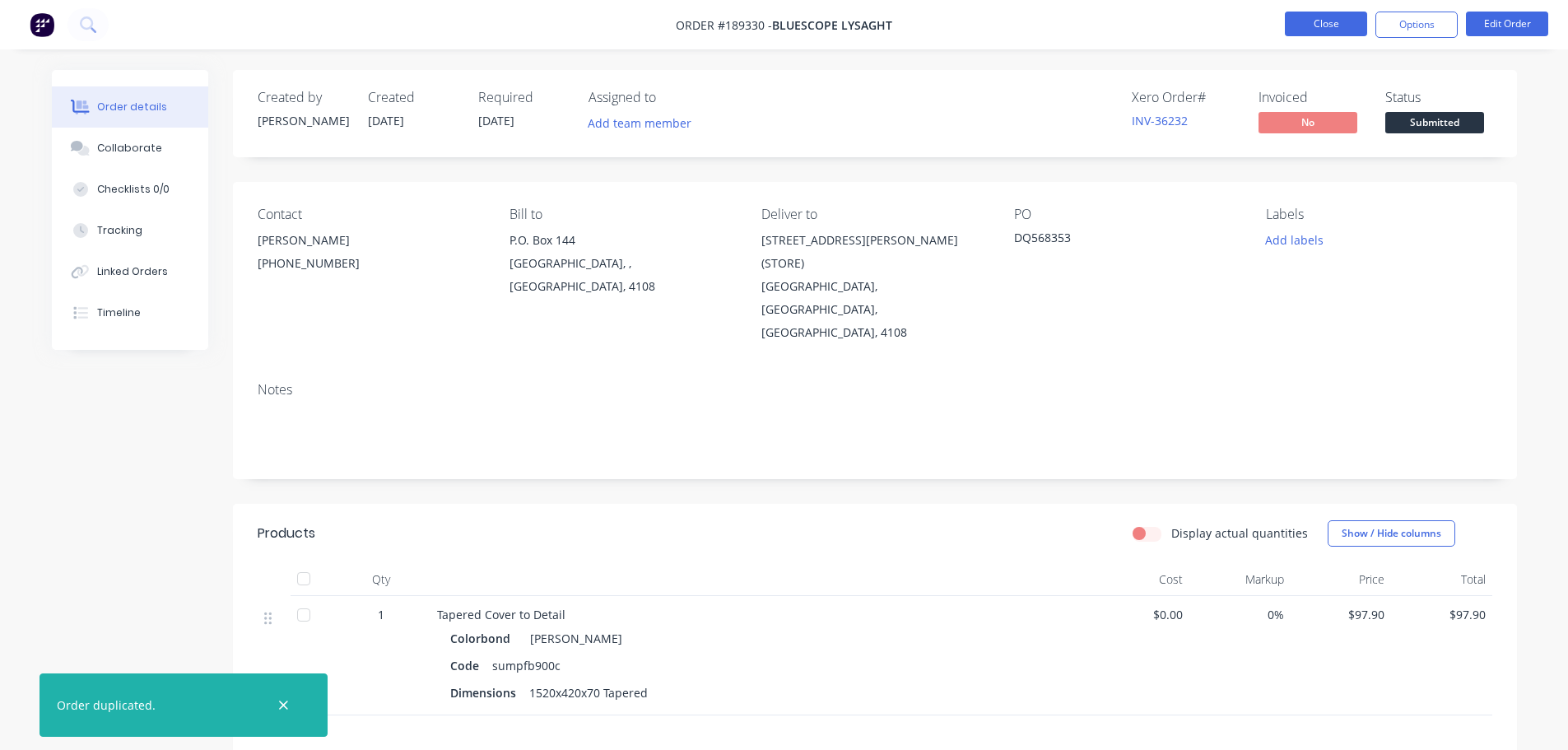
click at [1312, 24] on button "Close" at bounding box center [1325, 23] width 82 height 24
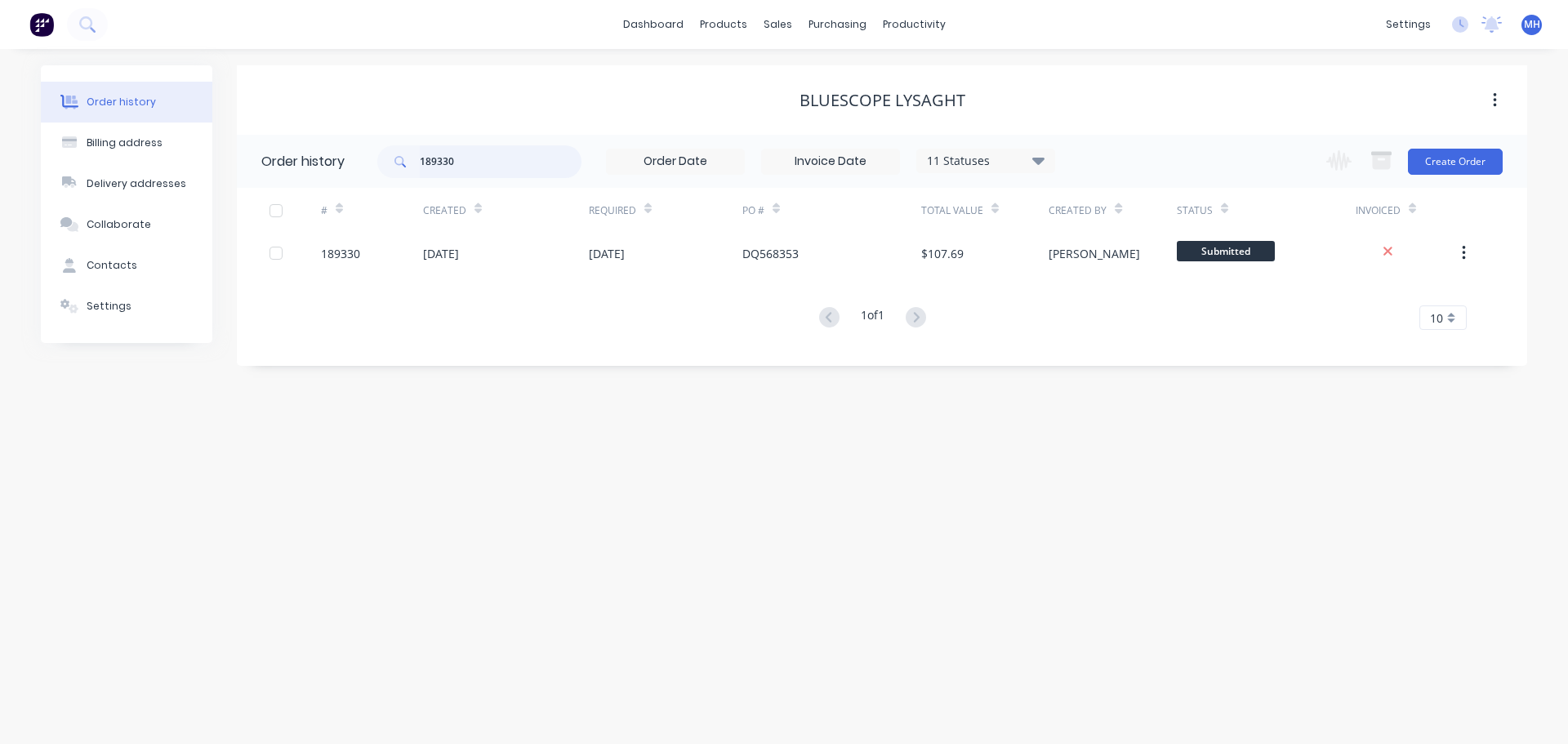
click at [482, 166] on input "189330" at bounding box center [500, 162] width 162 height 33
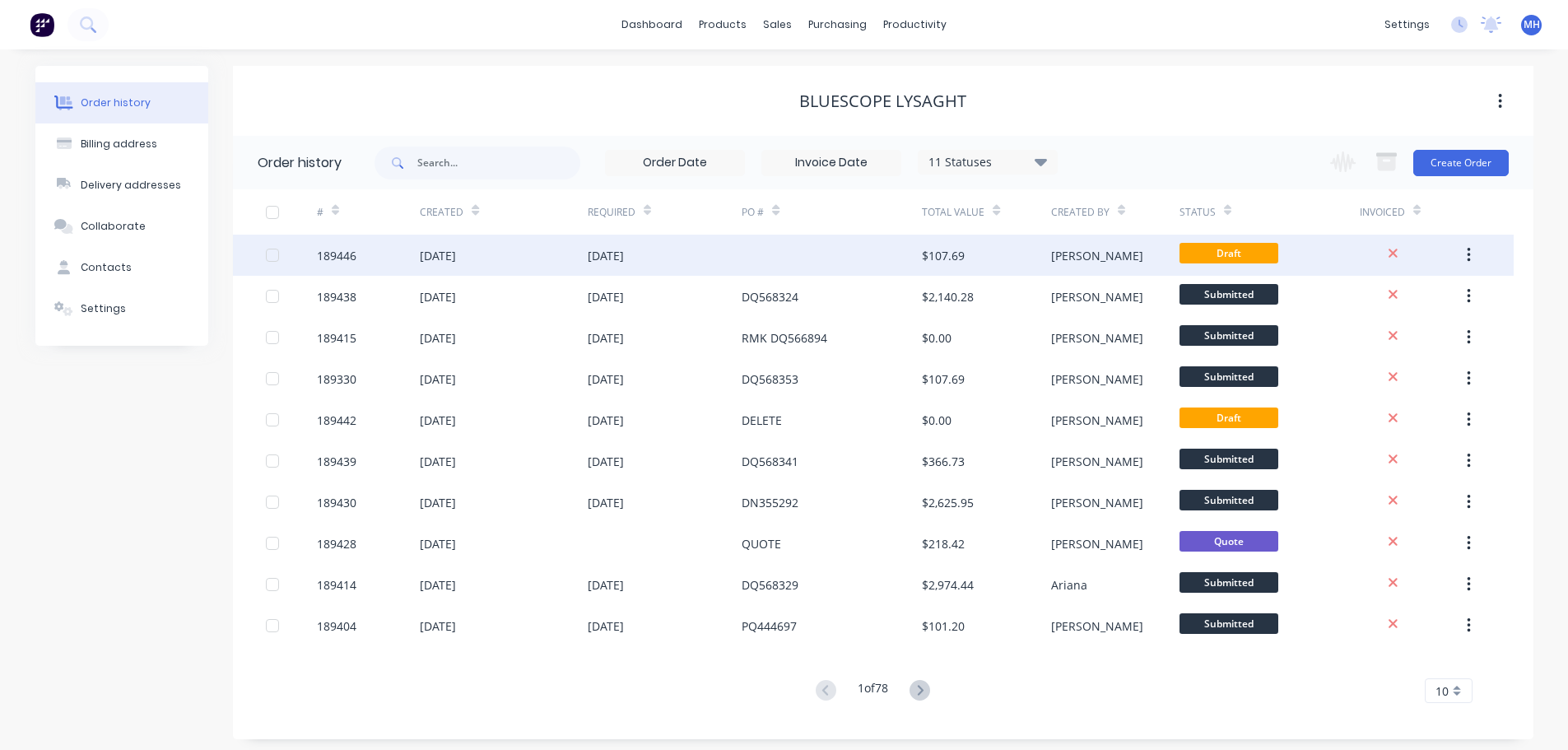
click at [513, 260] on div "[DATE]" at bounding box center [503, 256] width 167 height 41
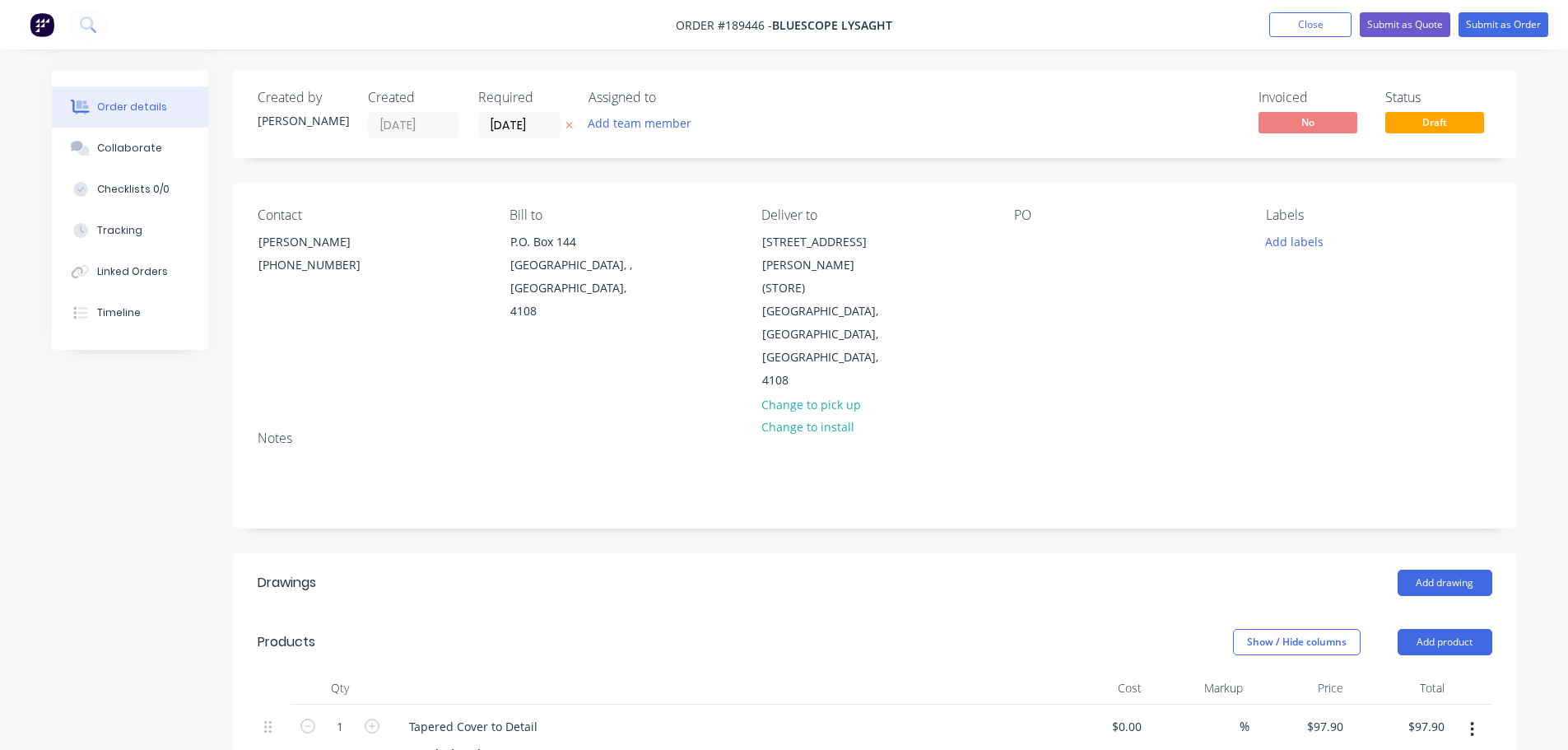
click at [565, 126] on icon at bounding box center [569, 124] width 7 height 10
click at [1023, 231] on div "PO" at bounding box center [1126, 300] width 226 height 185
click at [1033, 243] on div at bounding box center [1026, 241] width 26 height 24
click at [1006, 188] on div "Contact NATALIE BULL (07) 3365 7736 Bill to P.O. Box 144 Archerfield, , Austral…" at bounding box center [875, 300] width 1284 height 235
click at [131, 153] on div "Collaborate" at bounding box center [130, 148] width 65 height 14
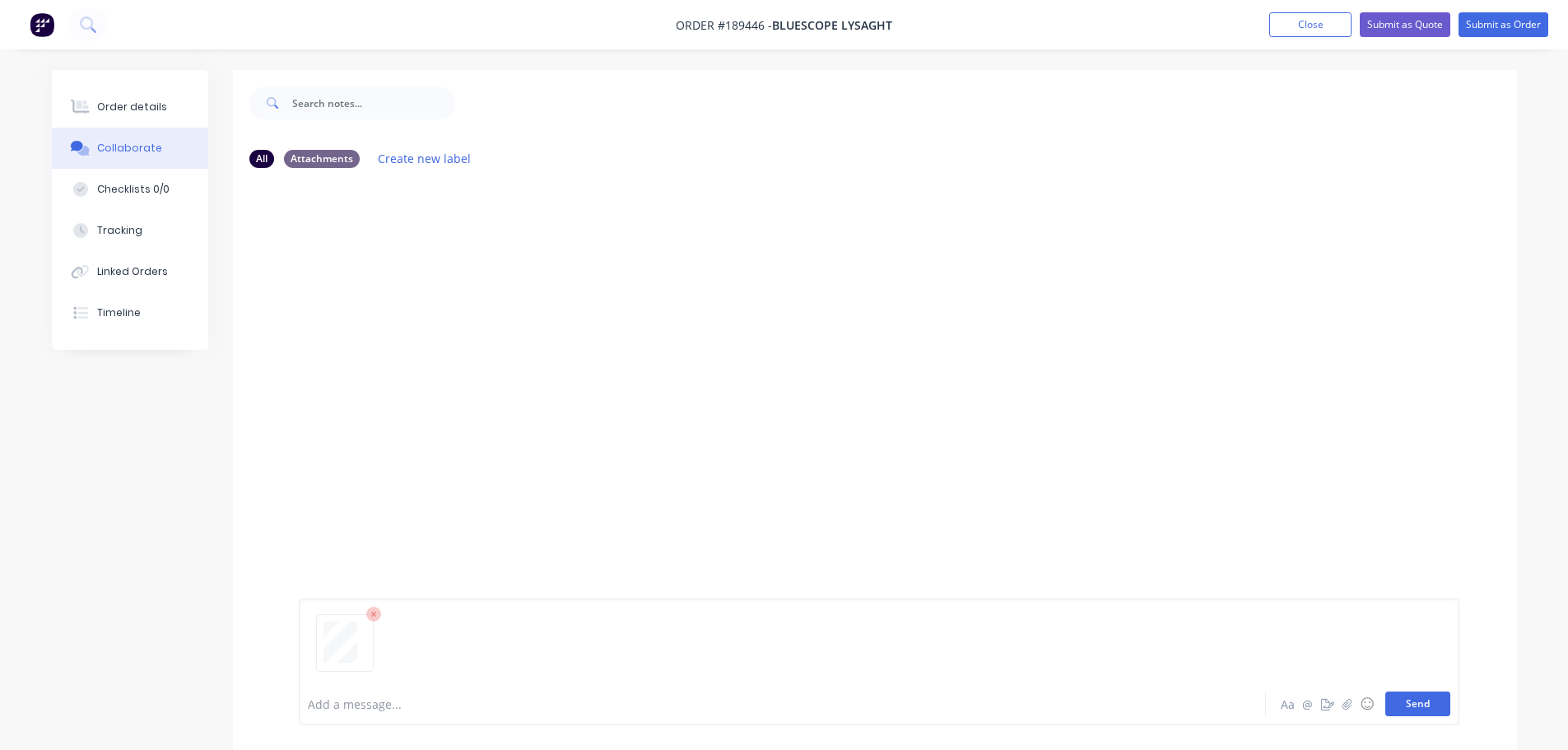
click at [1415, 703] on button "Send" at bounding box center [1418, 703] width 65 height 24
click at [159, 107] on div "Order details" at bounding box center [132, 107] width 70 height 14
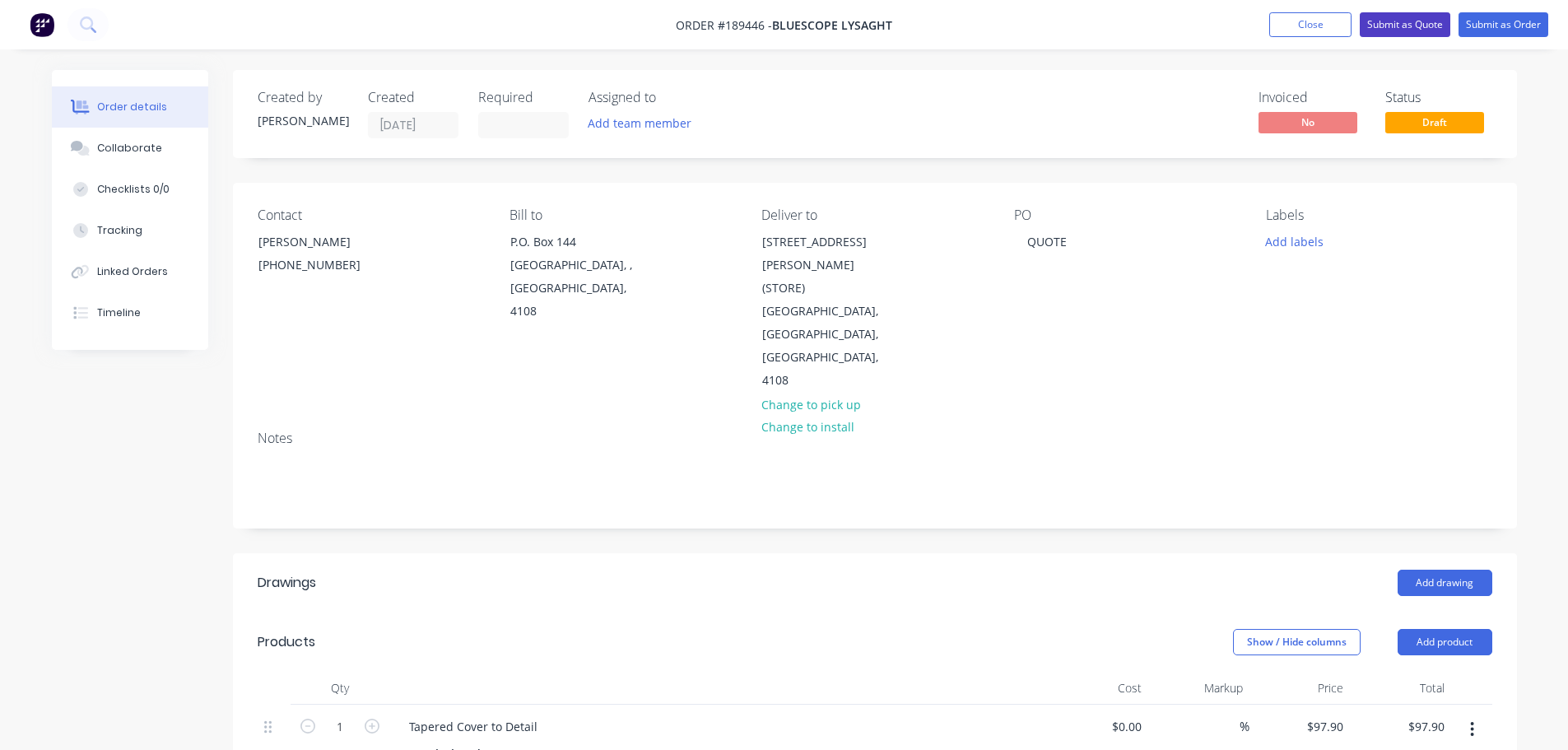
click at [1401, 14] on button "Submit as Quote" at bounding box center [1404, 24] width 91 height 24
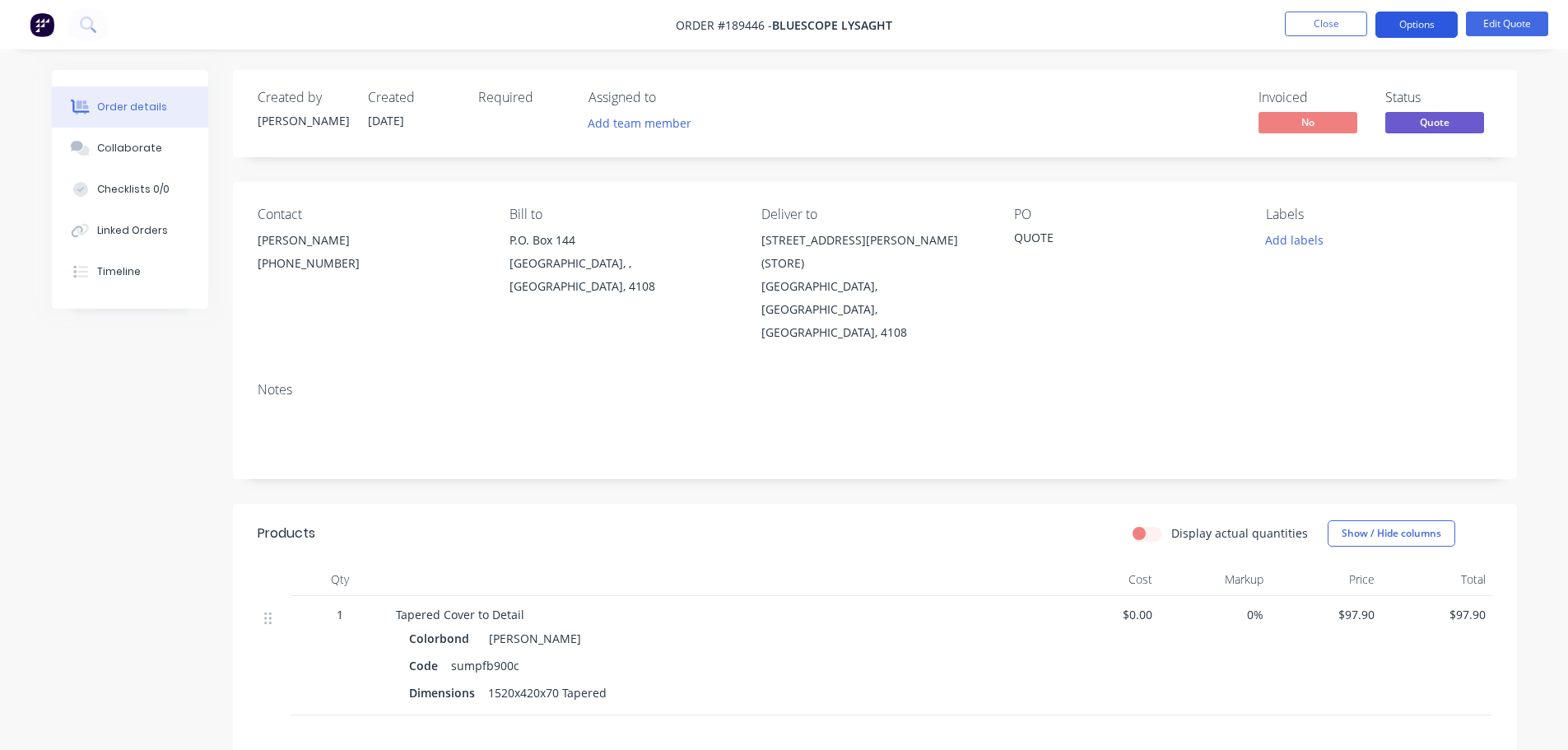
click at [1411, 20] on button "Options" at bounding box center [1416, 24] width 82 height 26
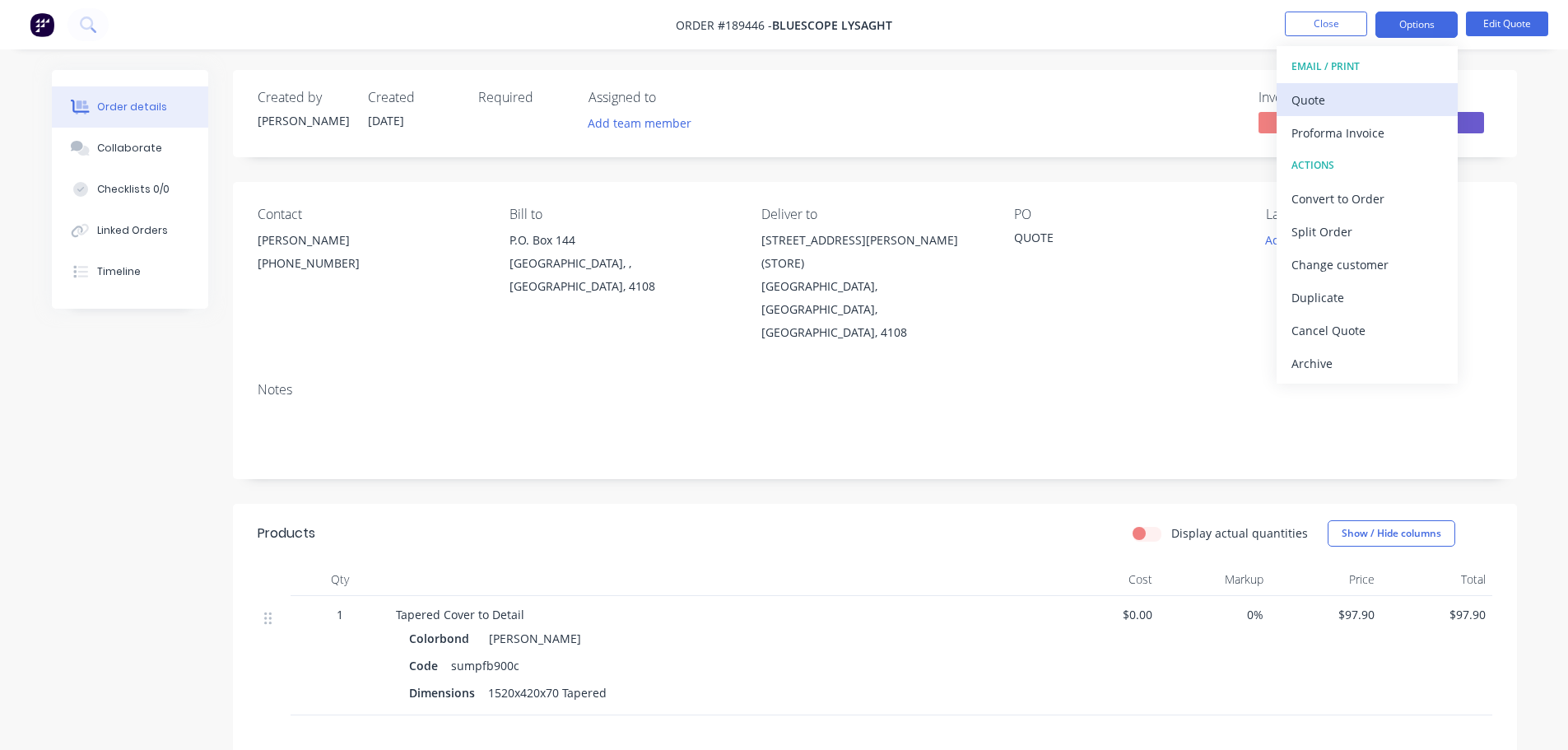
click at [1361, 94] on div "Quote" at bounding box center [1367, 100] width 151 height 24
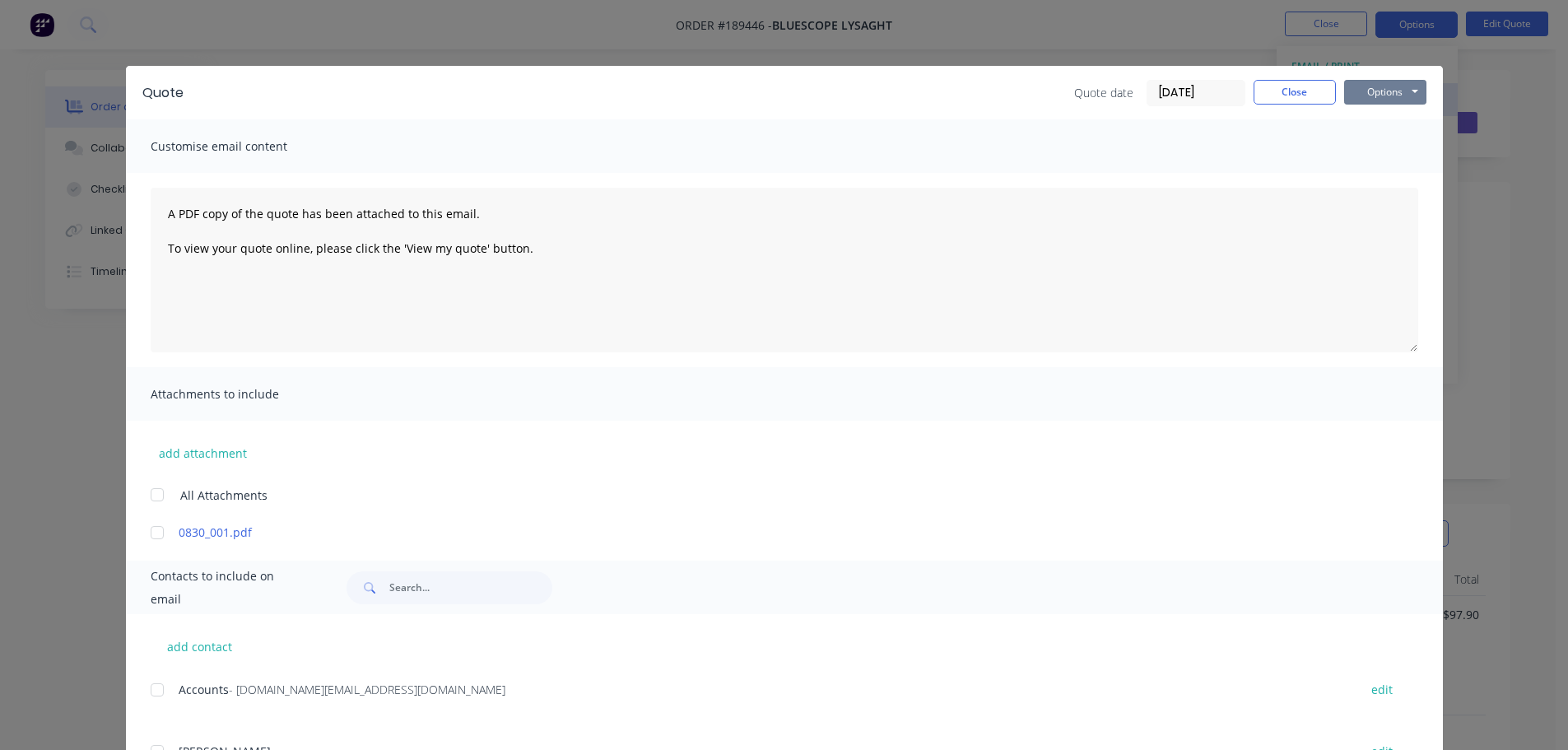
click at [1369, 91] on button "Options" at bounding box center [1384, 92] width 82 height 24
click at [1390, 131] on button "Preview" at bounding box center [1396, 122] width 105 height 27
click at [33, 205] on div "Quote Quote date 11/08/25 Close Options Preview Print Email Customise email con…" at bounding box center [784, 375] width 1568 height 750
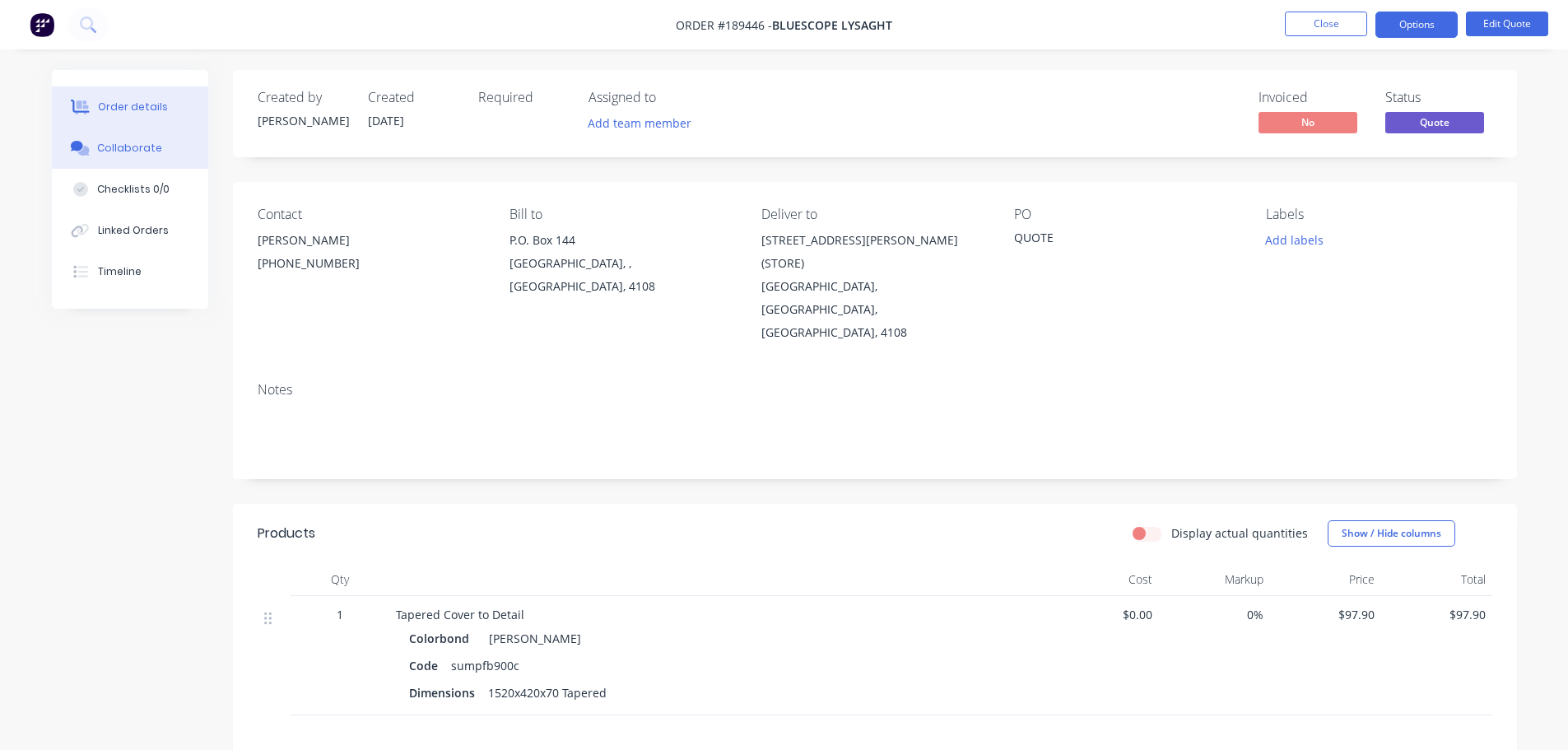
click at [101, 140] on button "Collaborate" at bounding box center [131, 149] width 157 height 41
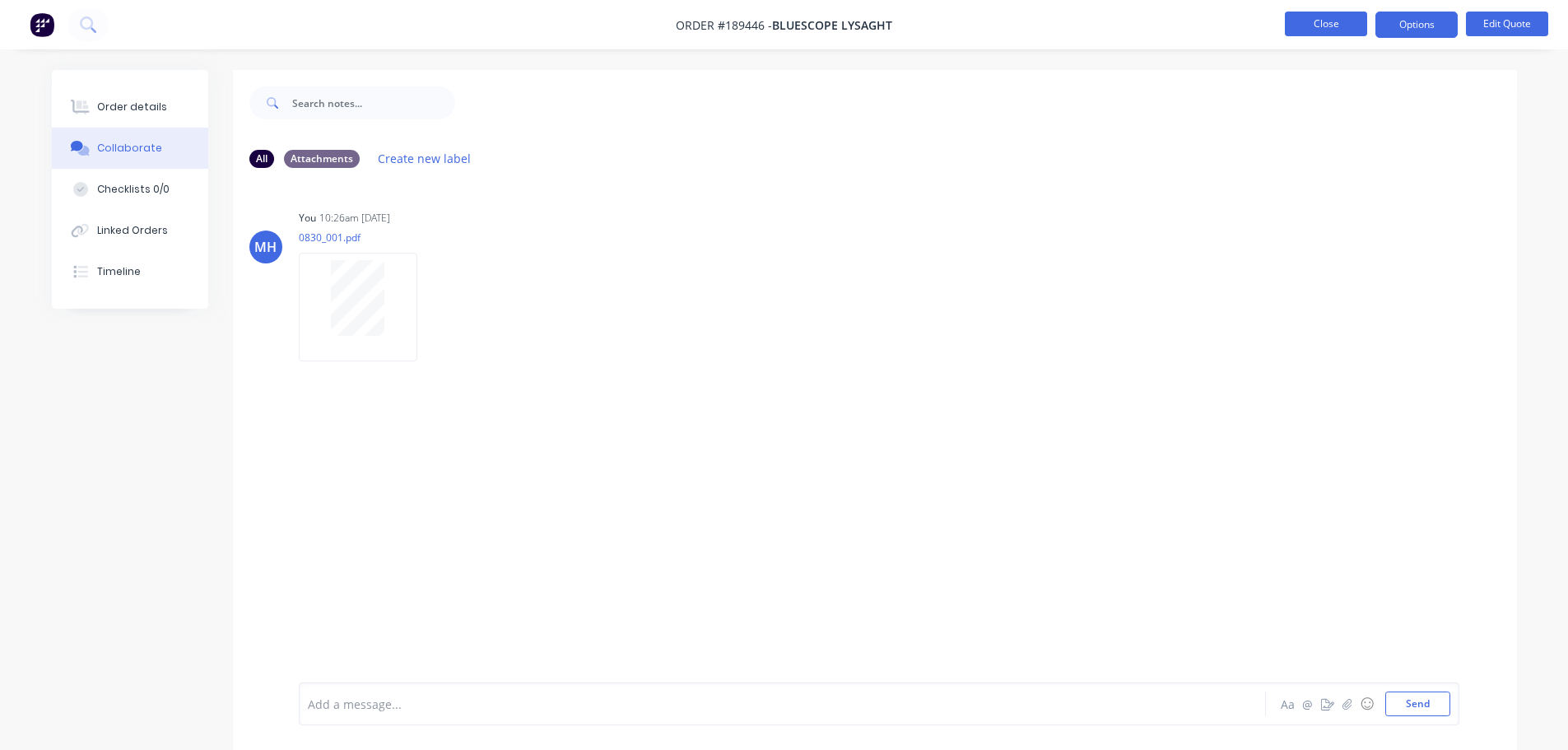
click at [1314, 33] on button "Close" at bounding box center [1325, 23] width 82 height 24
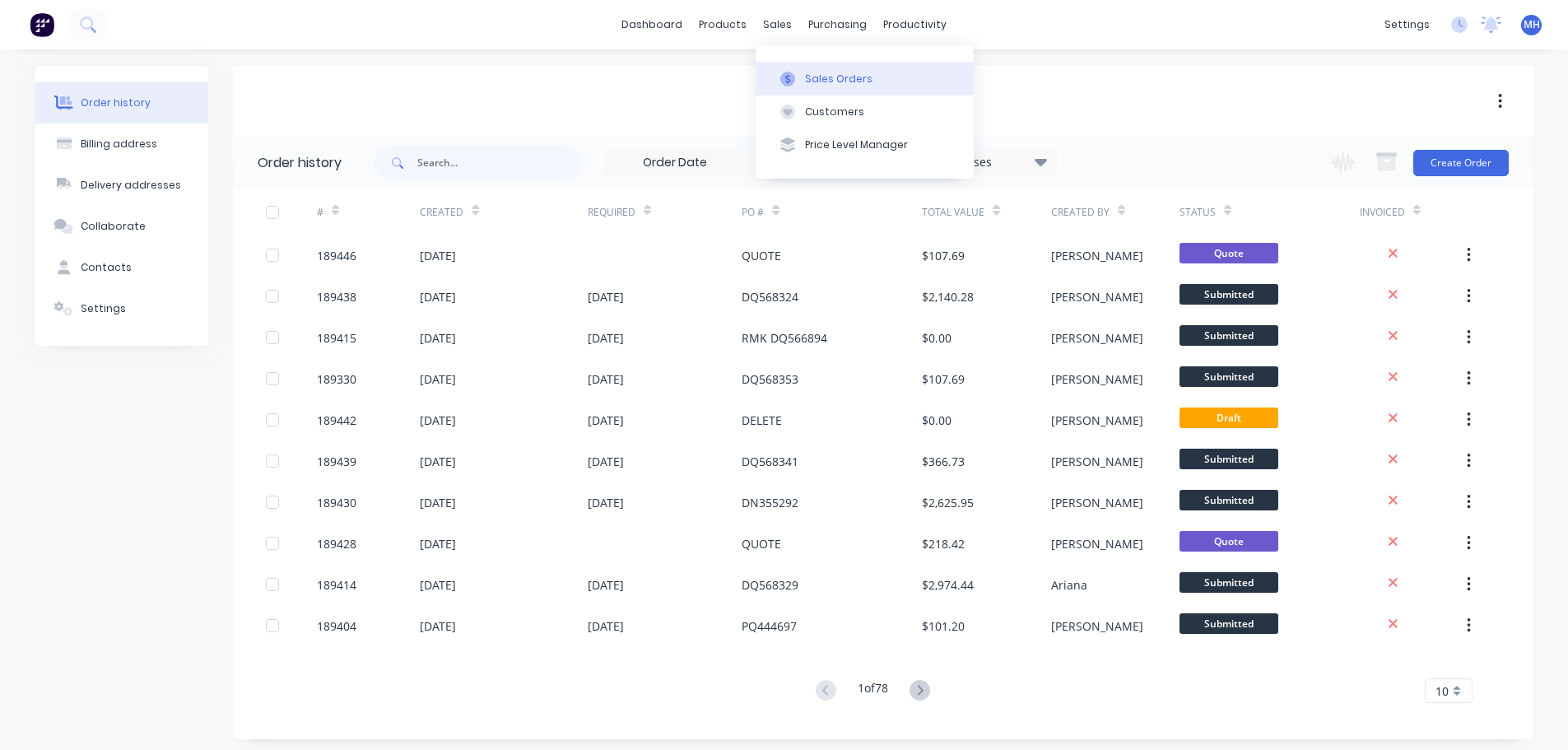
click at [825, 91] on button "Sales Orders" at bounding box center [864, 78] width 218 height 33
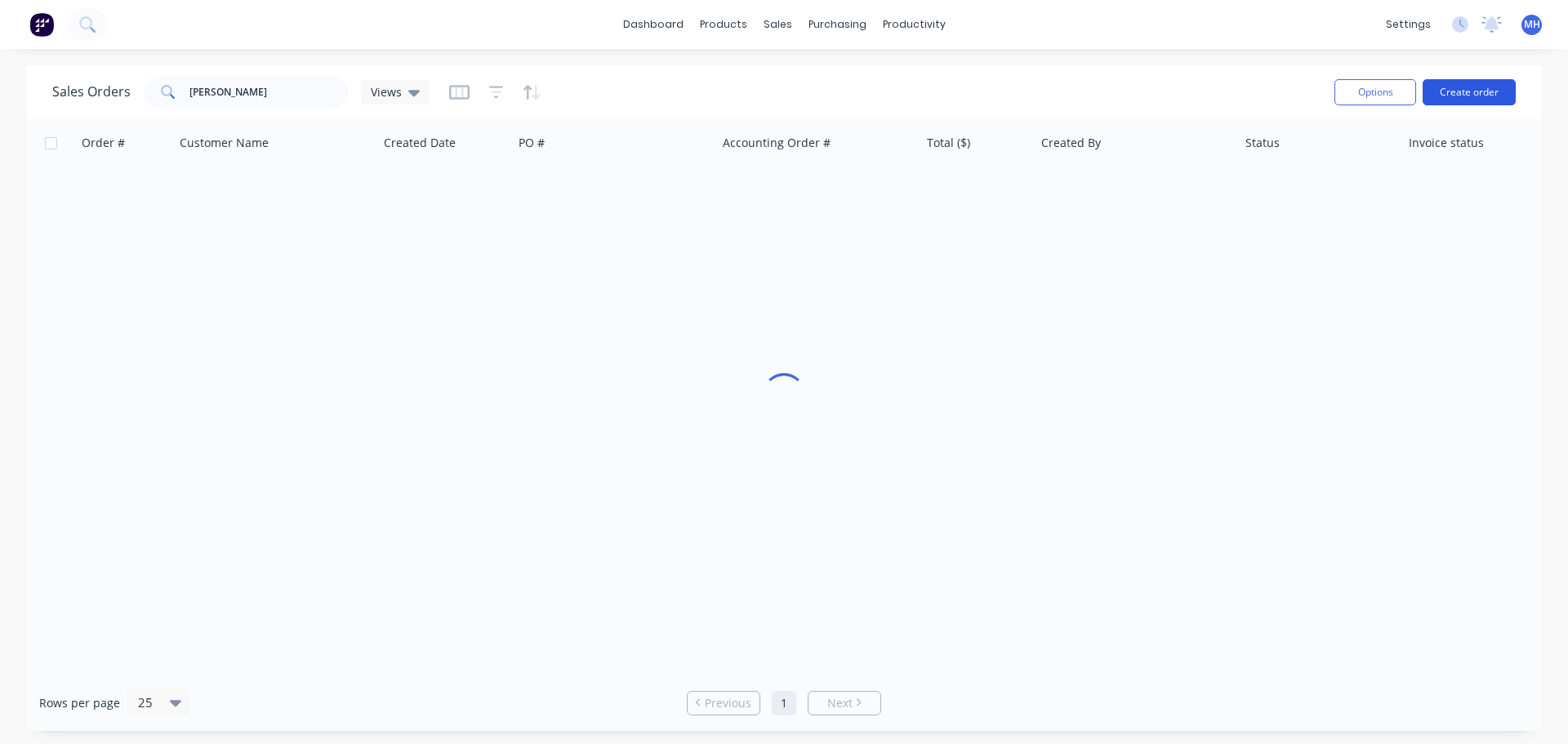
click at [1510, 94] on button "Create order" at bounding box center [1469, 92] width 93 height 26
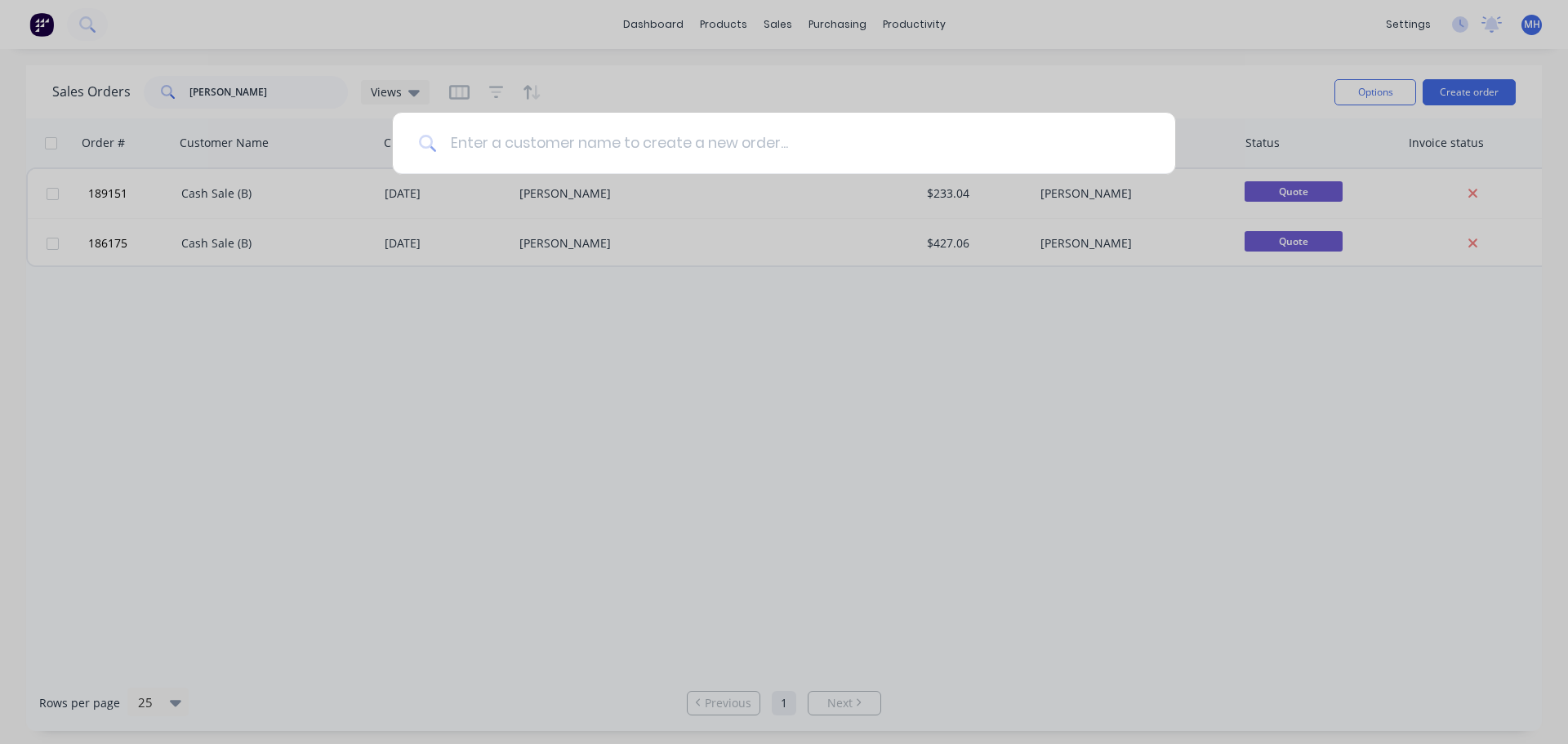
click at [588, 139] on input at bounding box center [792, 143] width 712 height 62
click at [464, 152] on input at bounding box center [792, 143] width 712 height 62
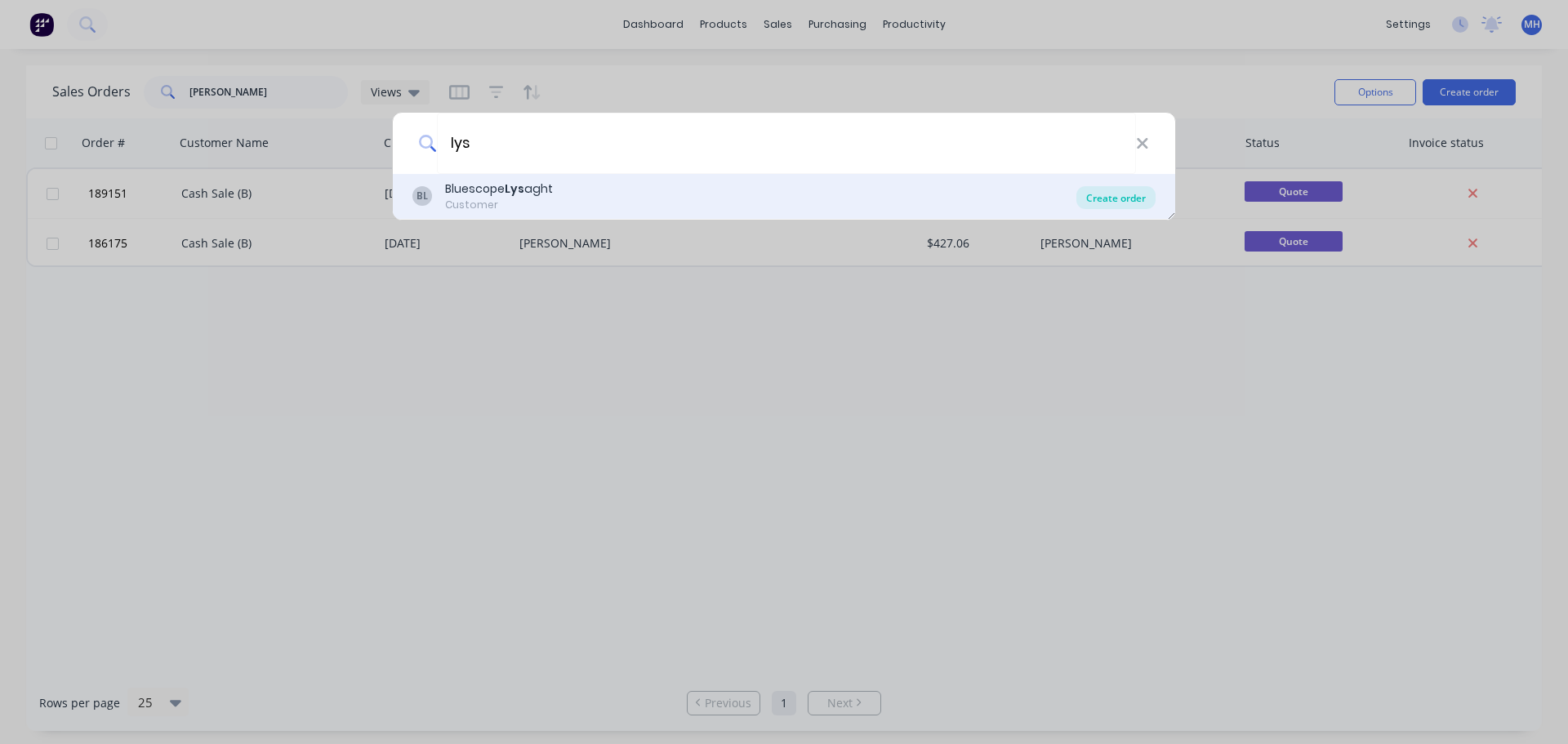
type input "lys"
click at [1107, 193] on div "Create order" at bounding box center [1115, 197] width 79 height 23
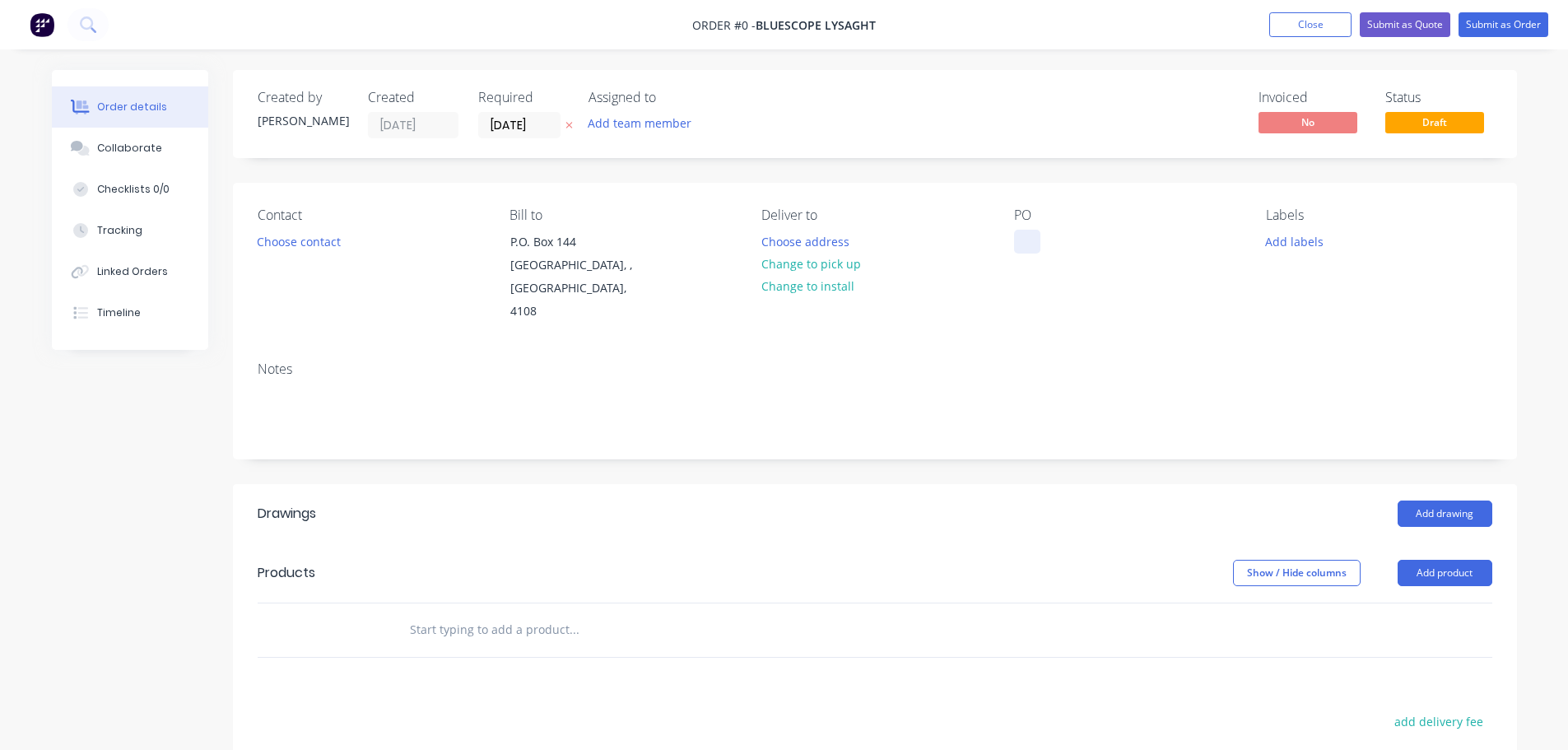
click at [1023, 239] on div at bounding box center [1026, 241] width 26 height 24
click at [566, 180] on div "Order details Collaborate Checklists 0/0 Tracking Linked Orders Timeline Order …" at bounding box center [784, 574] width 1498 height 1008
click at [572, 121] on button at bounding box center [569, 125] width 17 height 19
click at [769, 87] on div "Created by Michael Created 11/08/25 Required Assigned to Add team member Invoic…" at bounding box center [875, 114] width 1284 height 88
click at [1433, 560] on button "Add product" at bounding box center [1445, 573] width 95 height 26
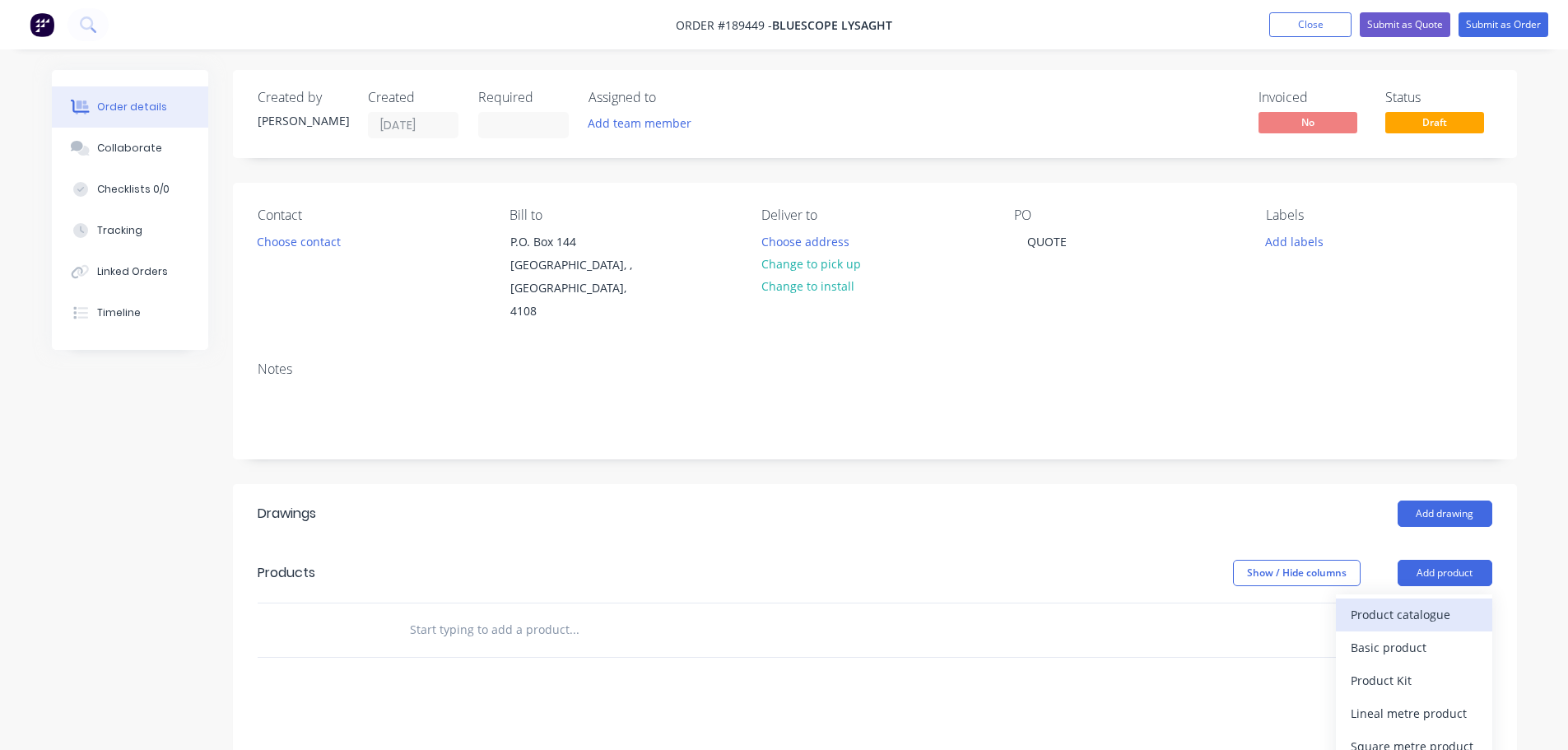
click at [1428, 602] on div "Product catalogue" at bounding box center [1413, 614] width 127 height 24
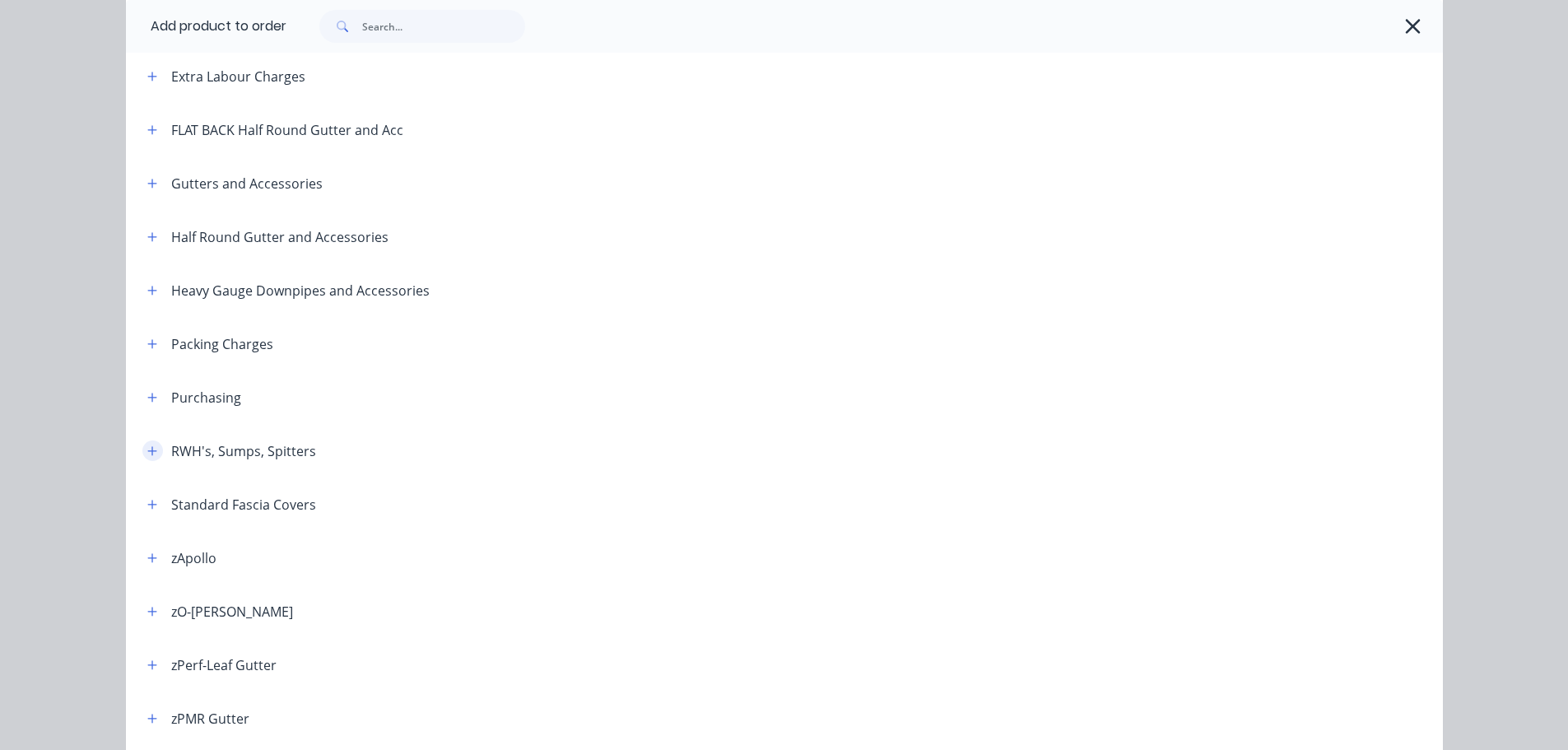
scroll to position [247, 0]
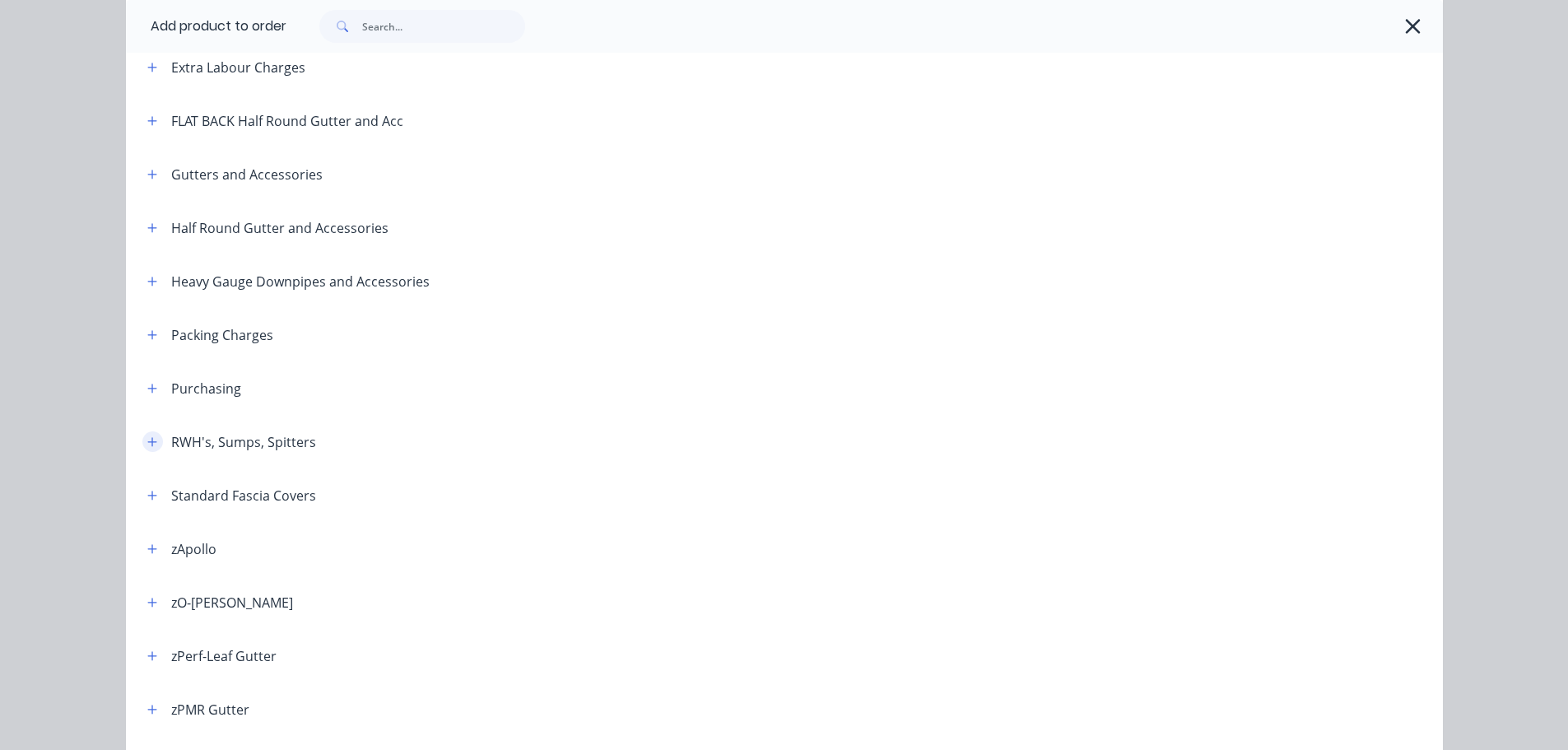
click at [148, 445] on icon "button" at bounding box center [152, 442] width 10 height 12
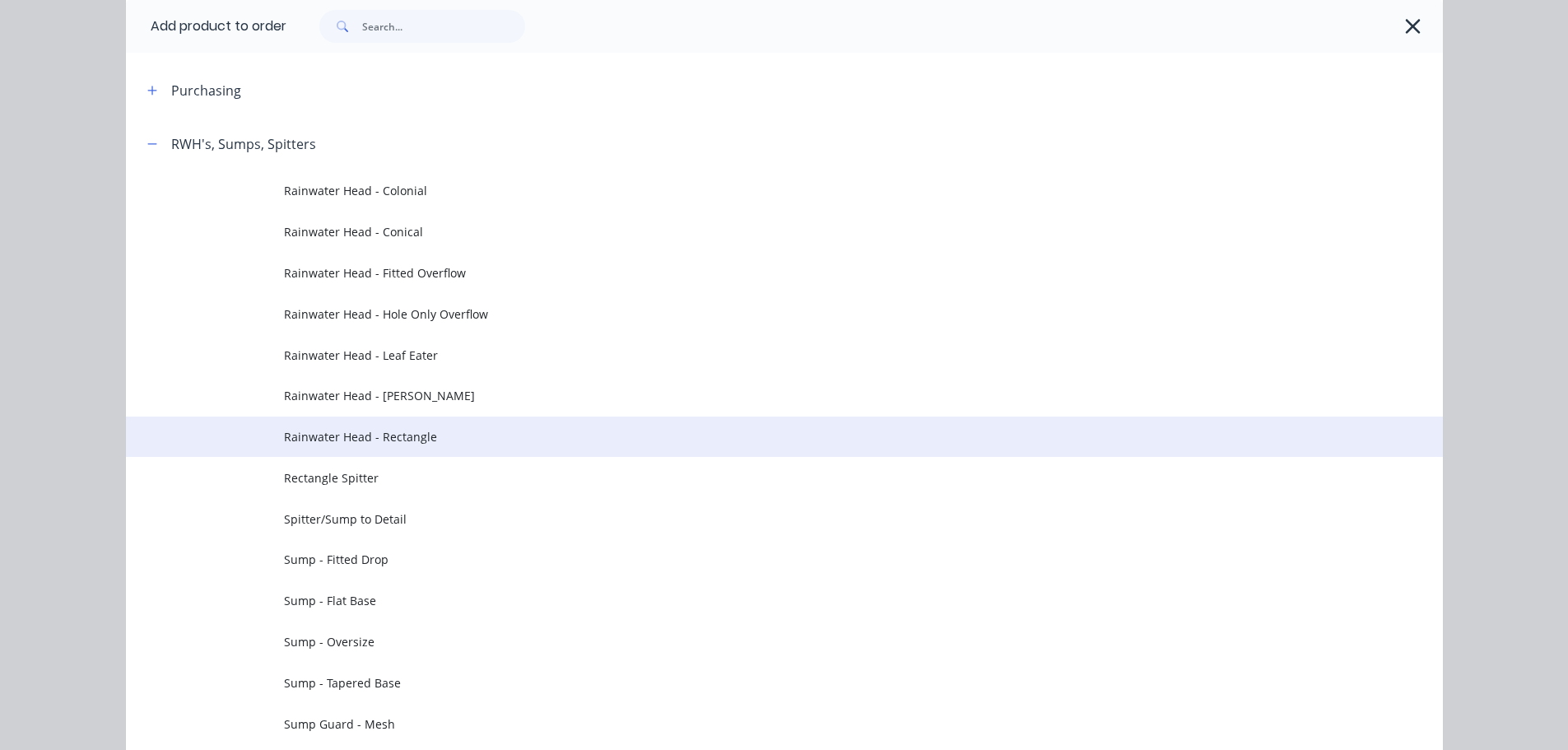
scroll to position [576, 0]
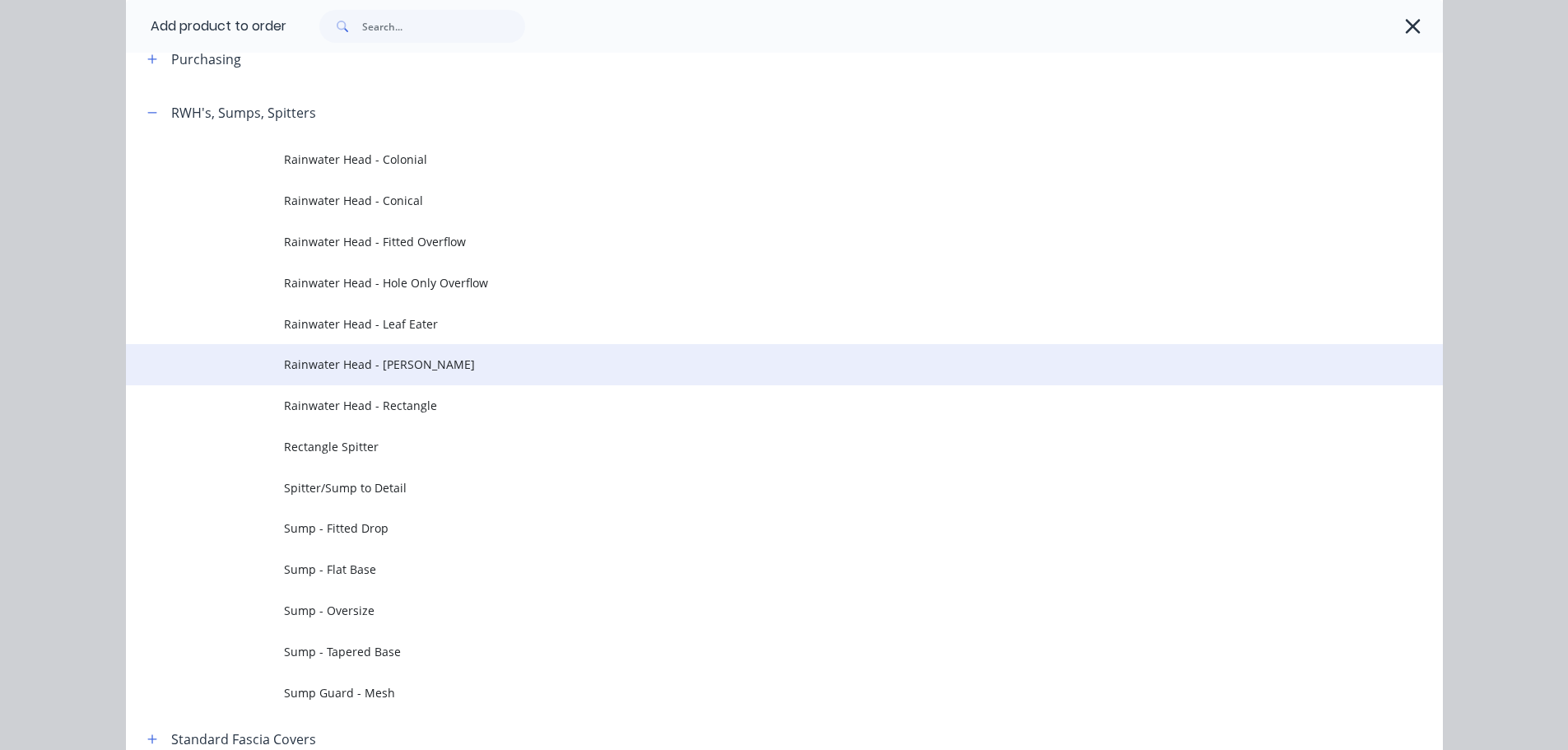
click at [454, 373] on span "Rainwater Head - Ned Kelly" at bounding box center [747, 364] width 927 height 17
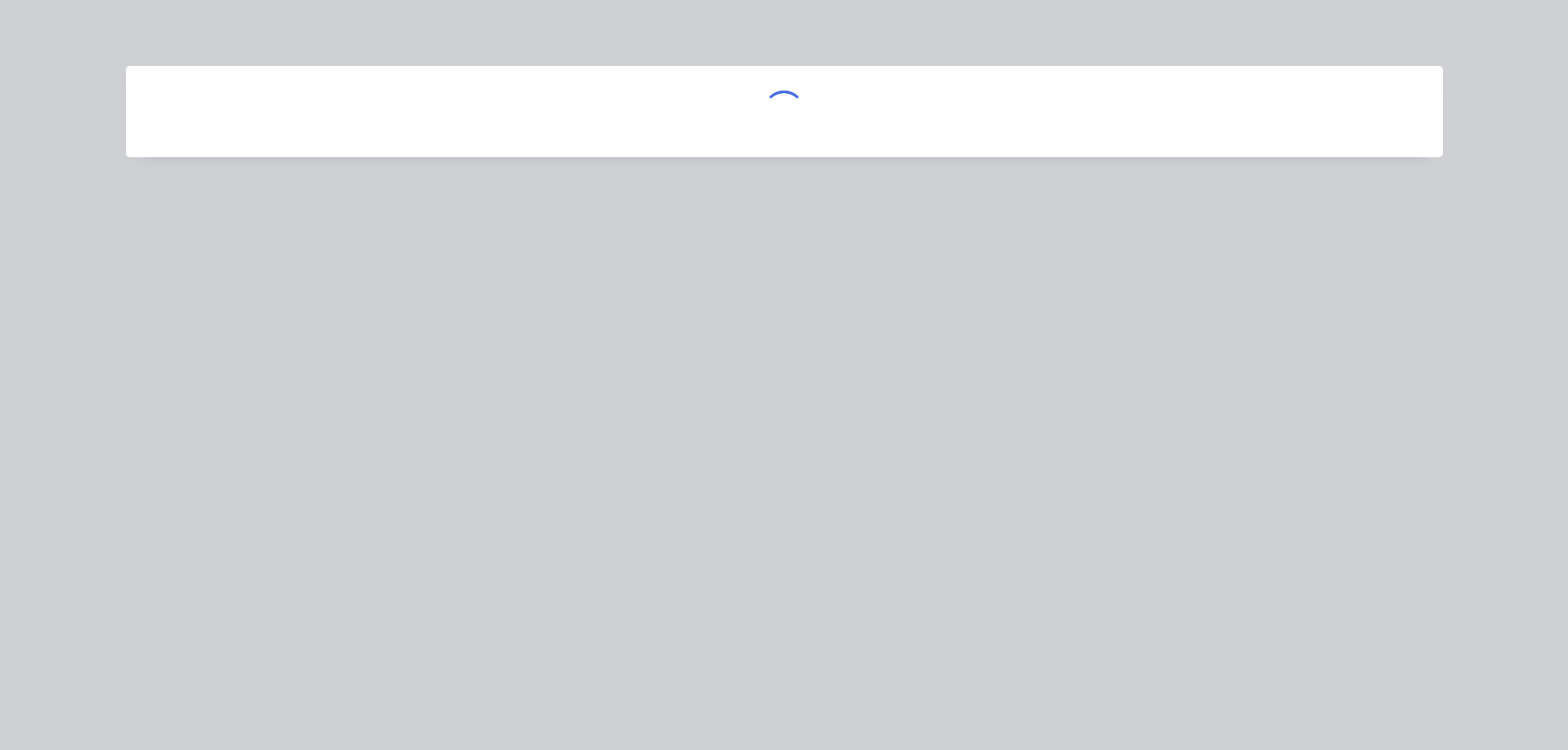
scroll to position [0, 0]
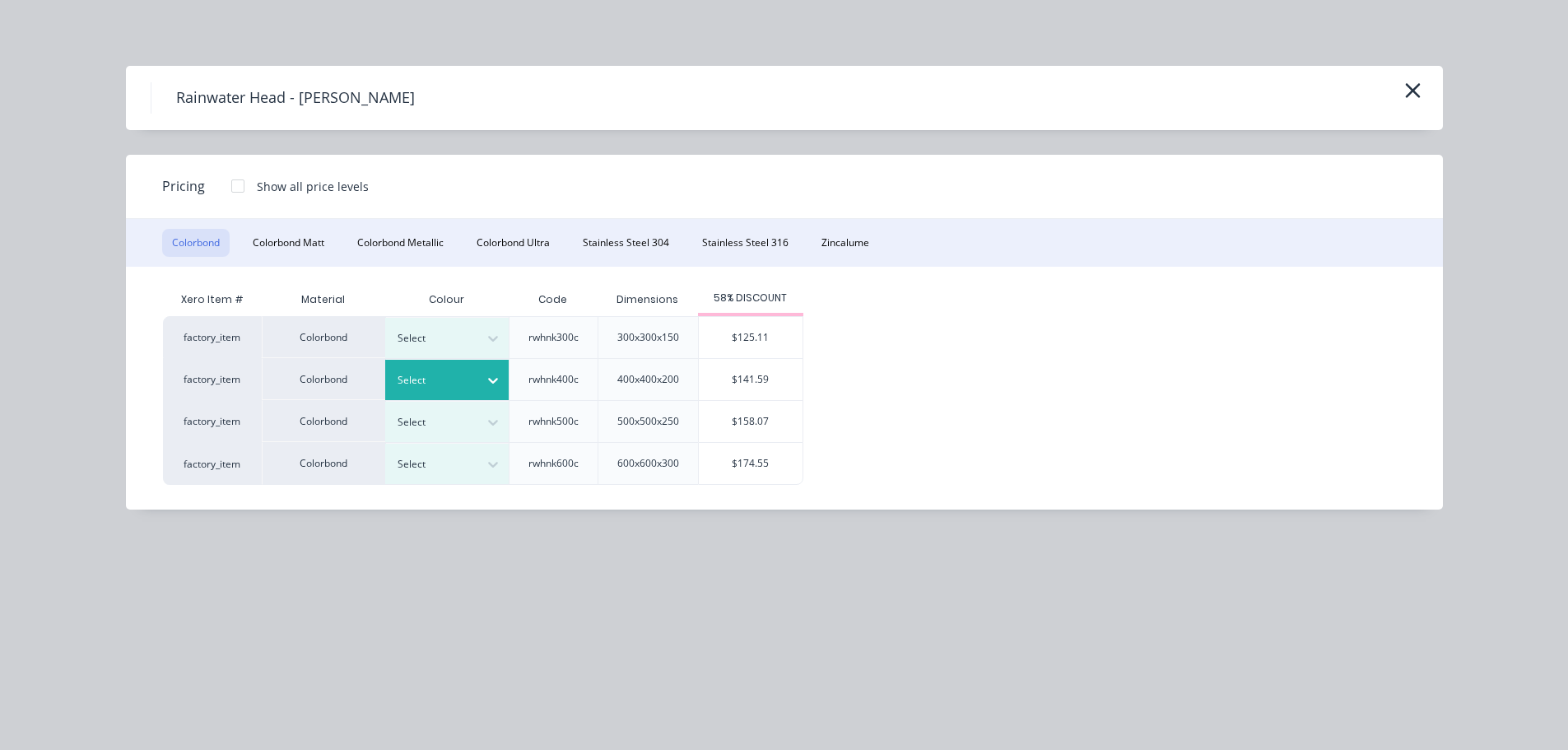
click at [446, 384] on div at bounding box center [435, 380] width 74 height 18
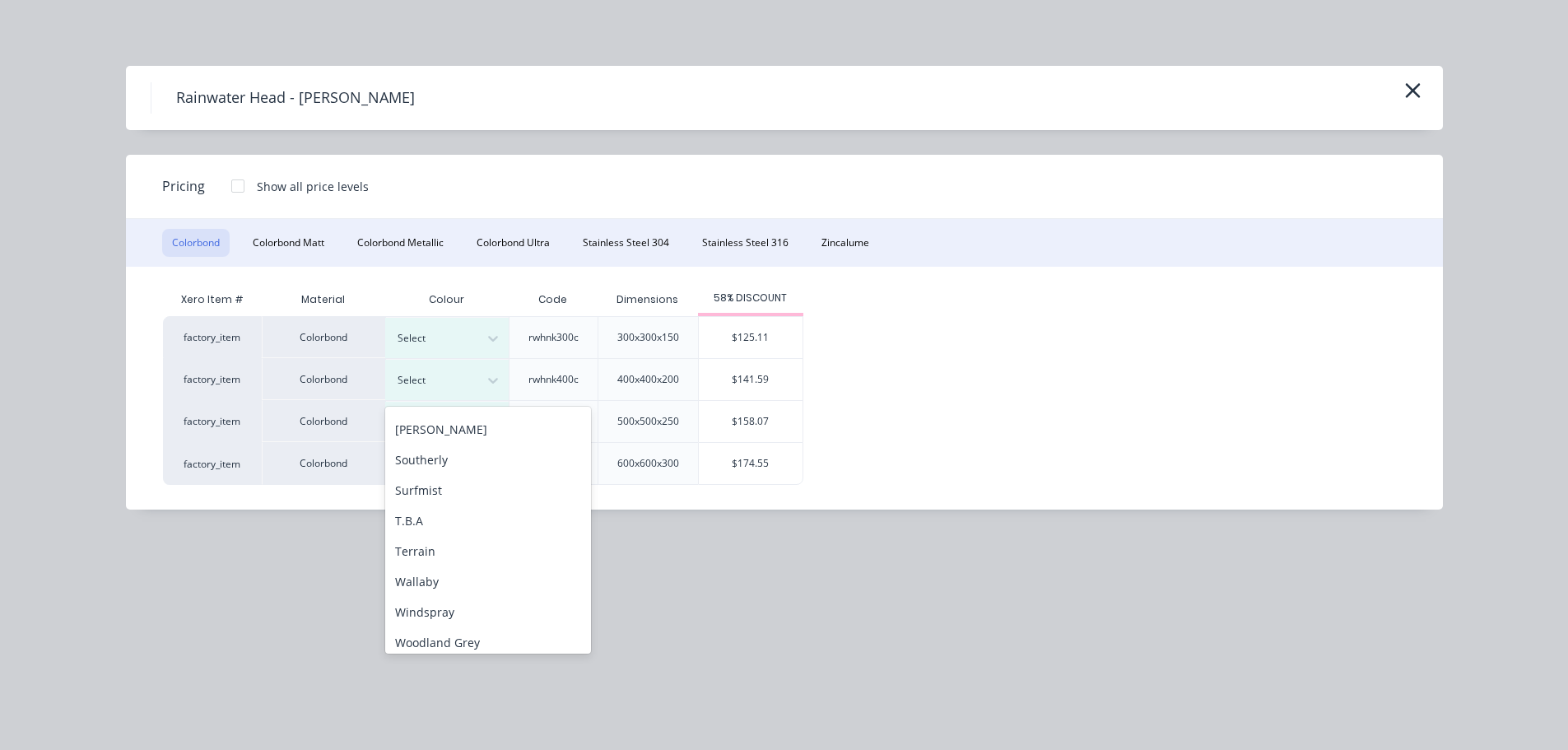
scroll to position [552, 0]
click at [474, 514] on div "T.B.A" at bounding box center [488, 513] width 206 height 31
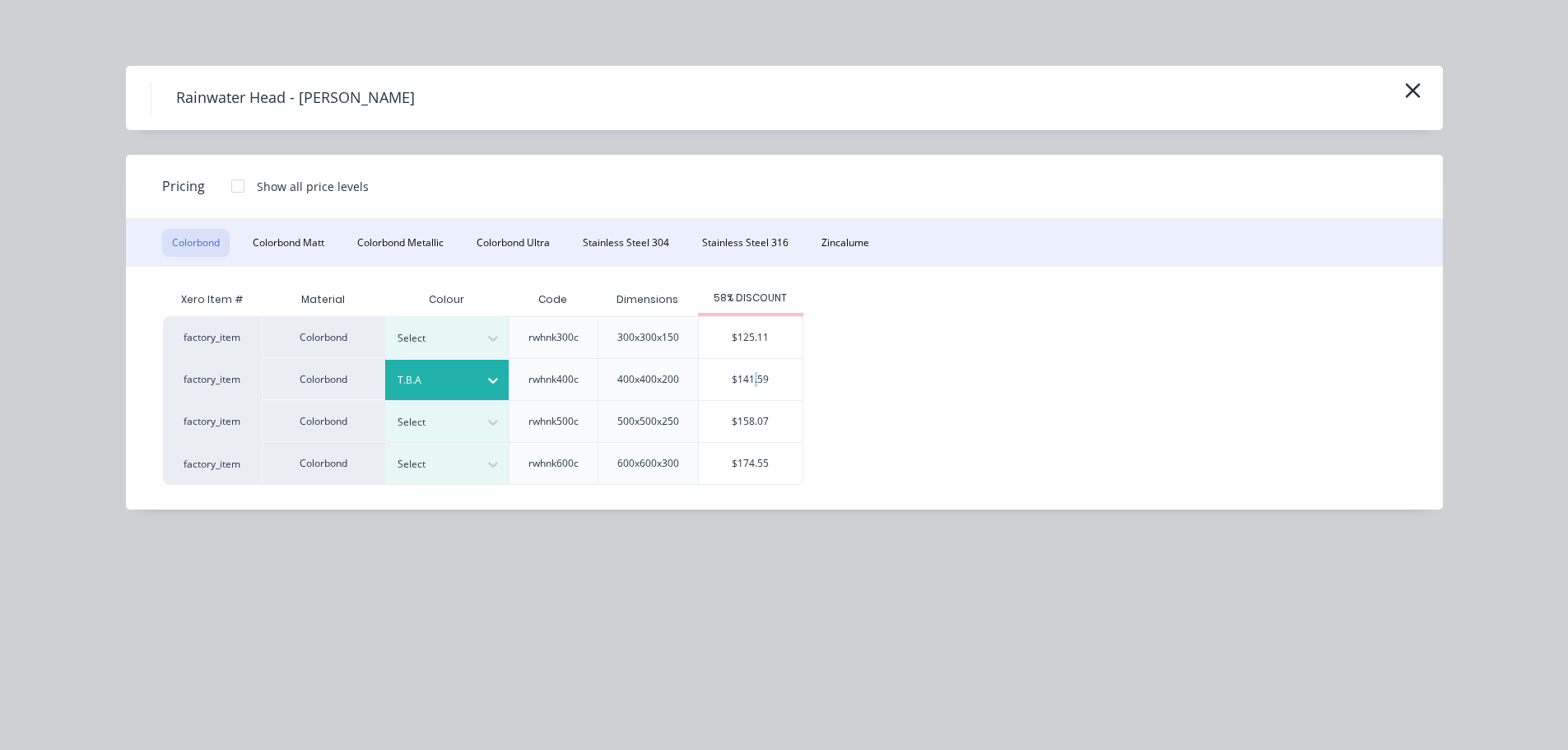
click at [757, 380] on div "$141.59" at bounding box center [750, 380] width 104 height 41
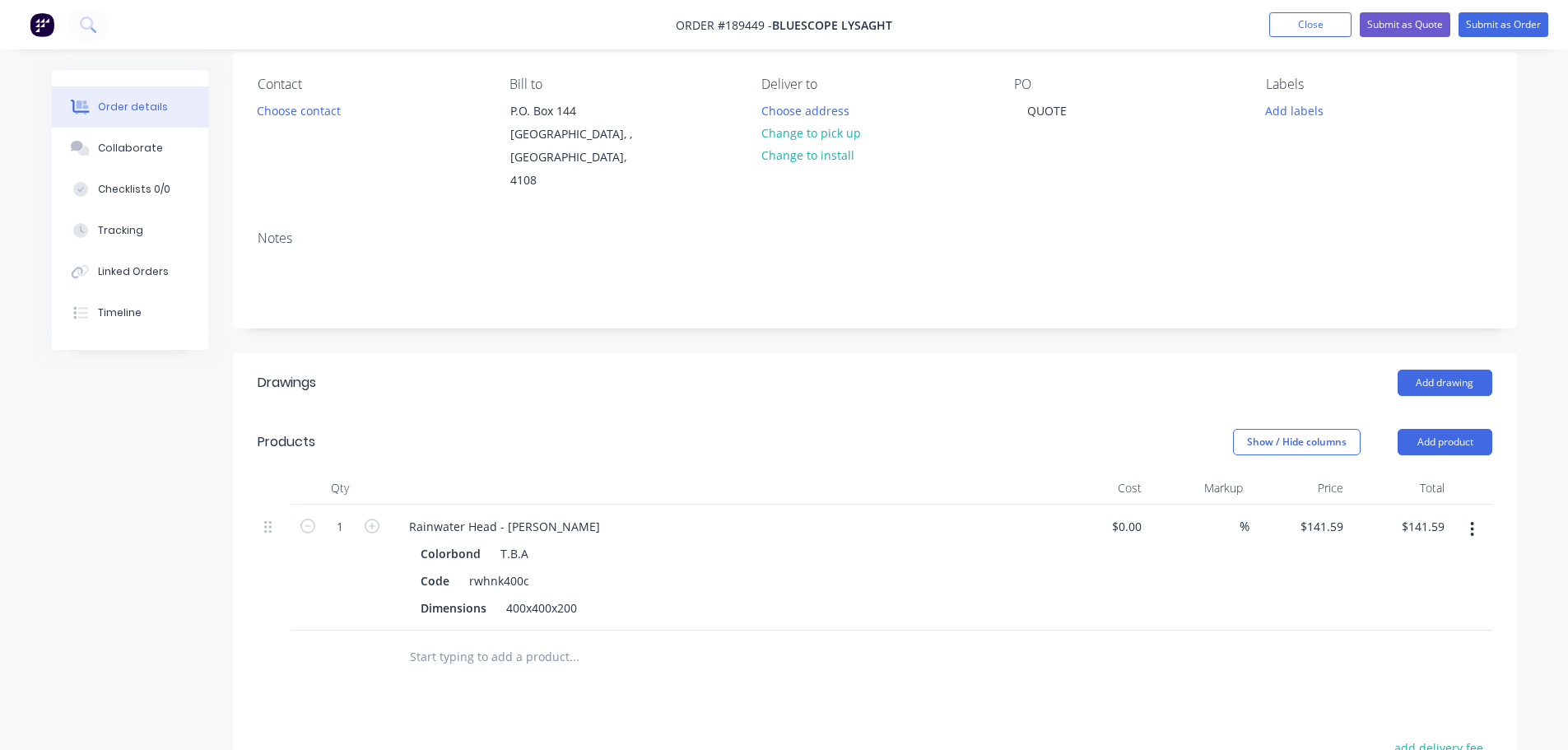
scroll to position [330, 0]
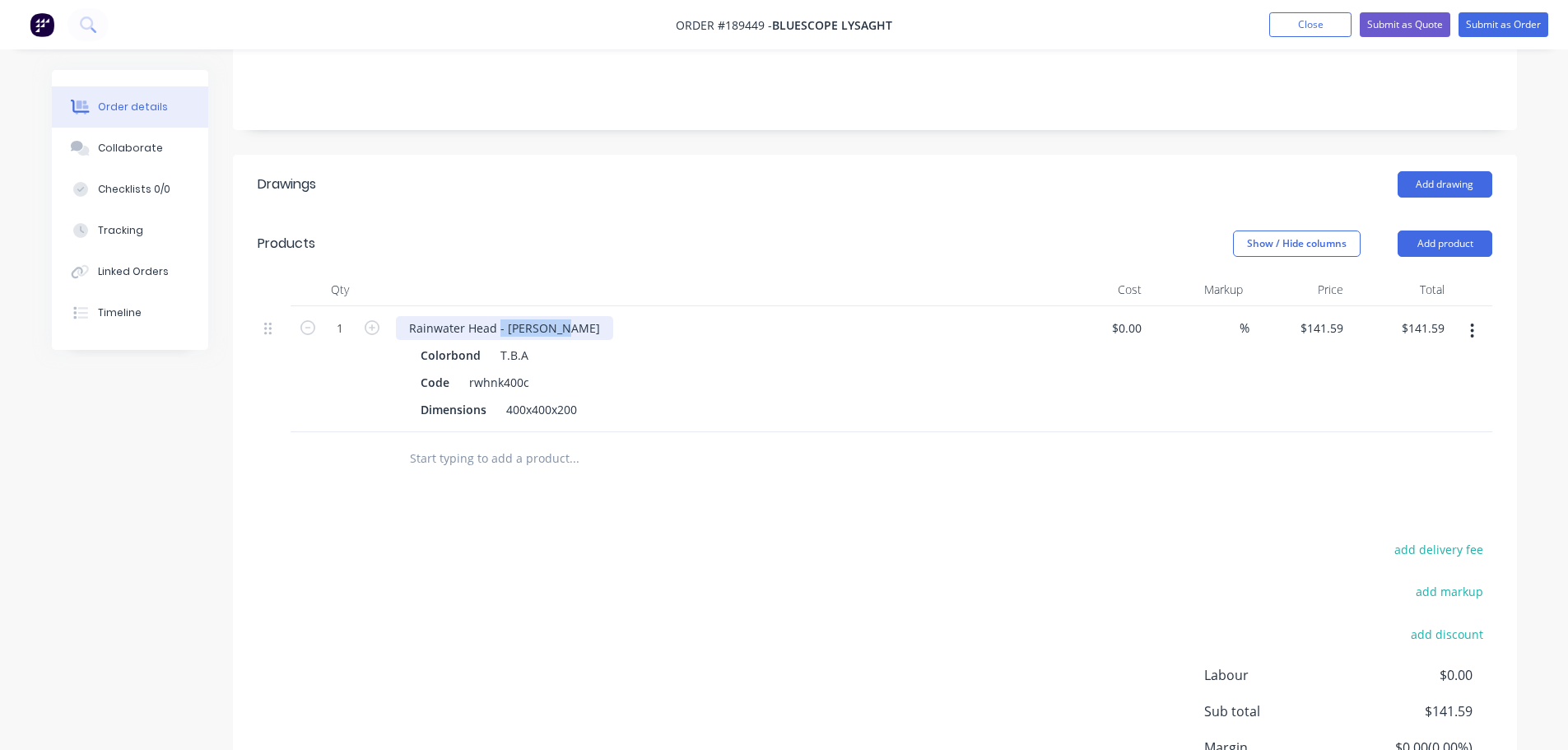
drag, startPoint x: 497, startPoint y: 303, endPoint x: 808, endPoint y: 313, distance: 311.2
click at [807, 316] on div "Rainwater Head - Ned Kelly" at bounding box center [718, 328] width 645 height 24
click at [512, 398] on div "400x400x200" at bounding box center [541, 410] width 84 height 24
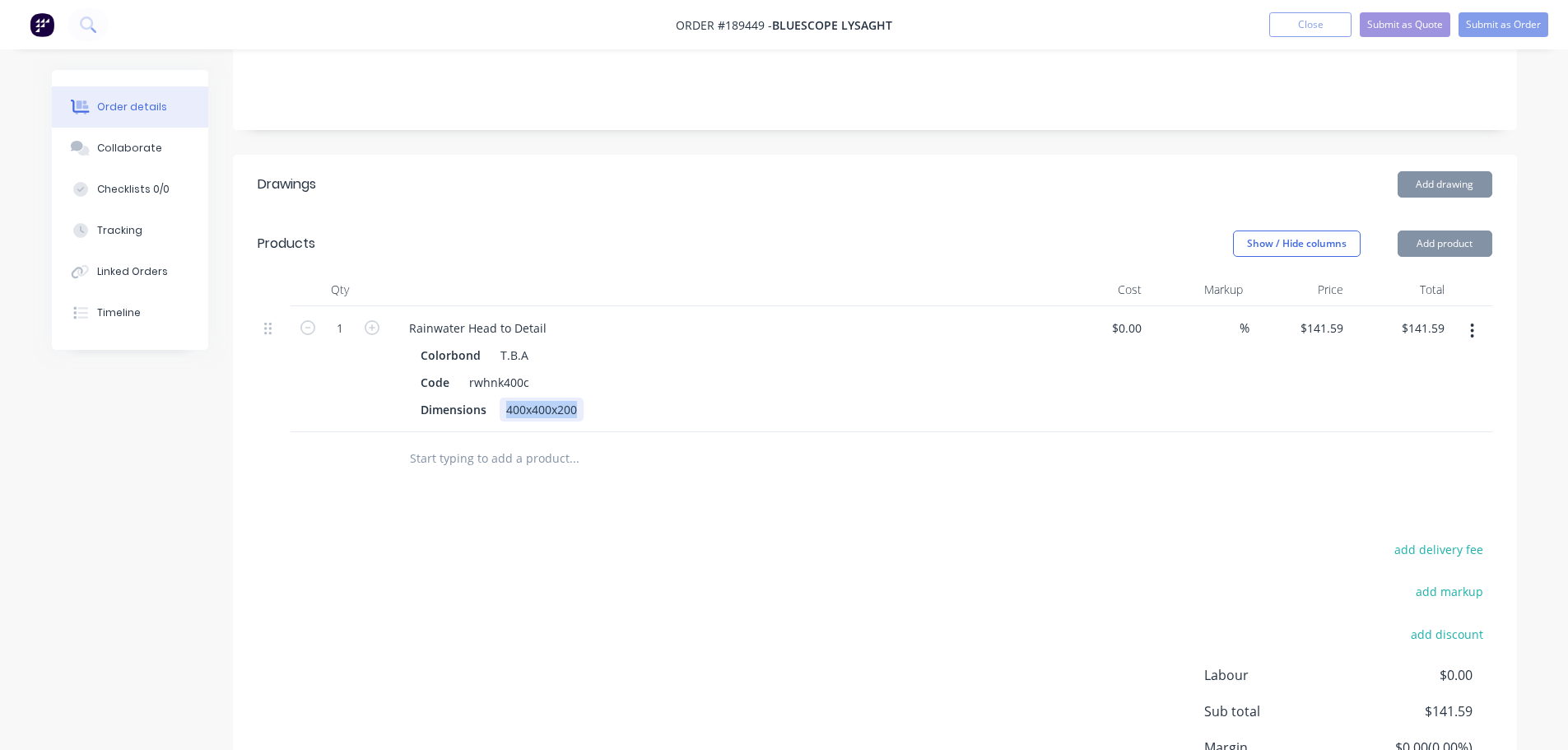
click at [512, 398] on div "400x400x200" at bounding box center [541, 410] width 84 height 24
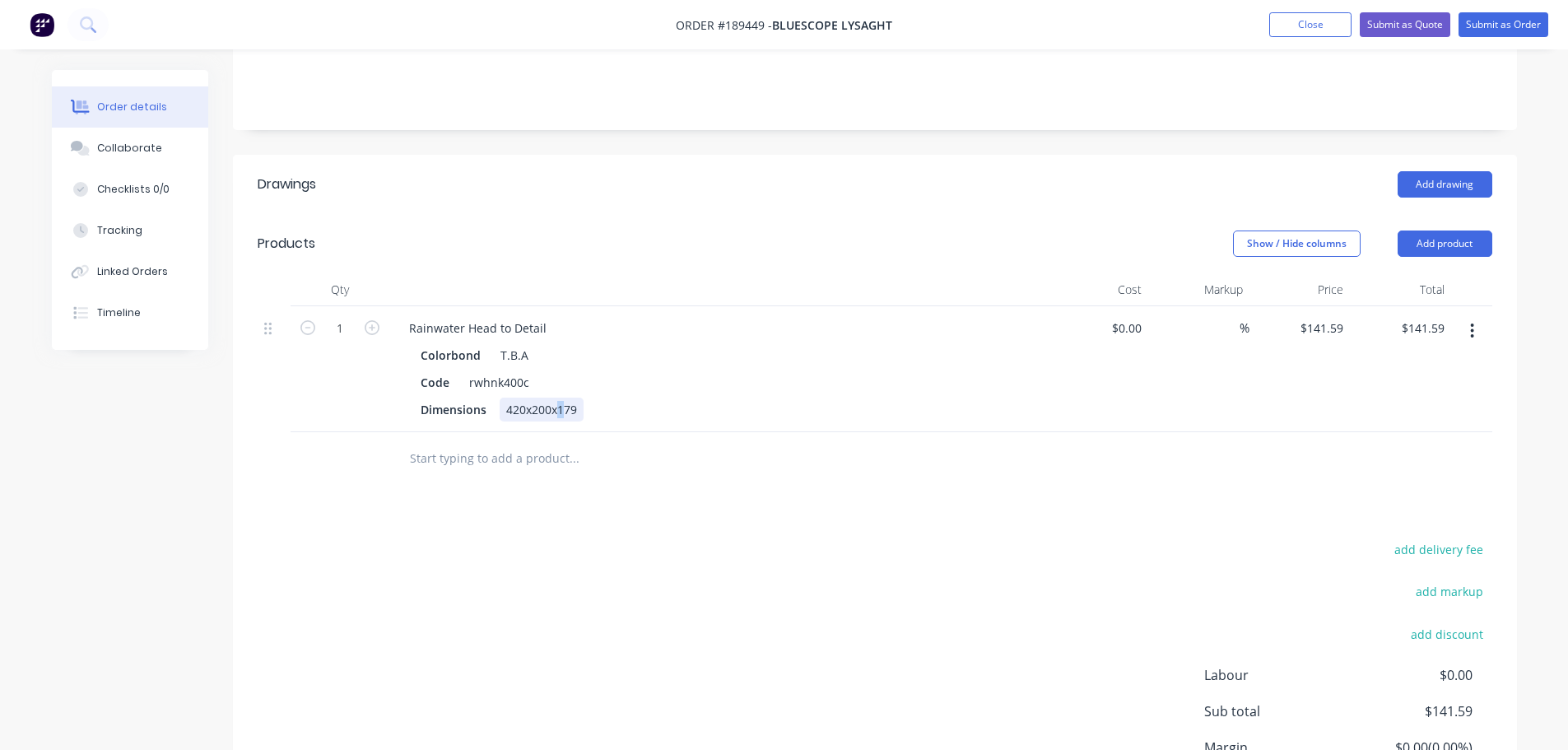
click at [557, 398] on div "420x200x179" at bounding box center [541, 410] width 84 height 24
click at [587, 248] on header "Products Show / Hide columns Add product" at bounding box center [875, 244] width 1284 height 59
click at [551, 316] on div "Rainwater Head to Detail" at bounding box center [478, 328] width 164 height 24
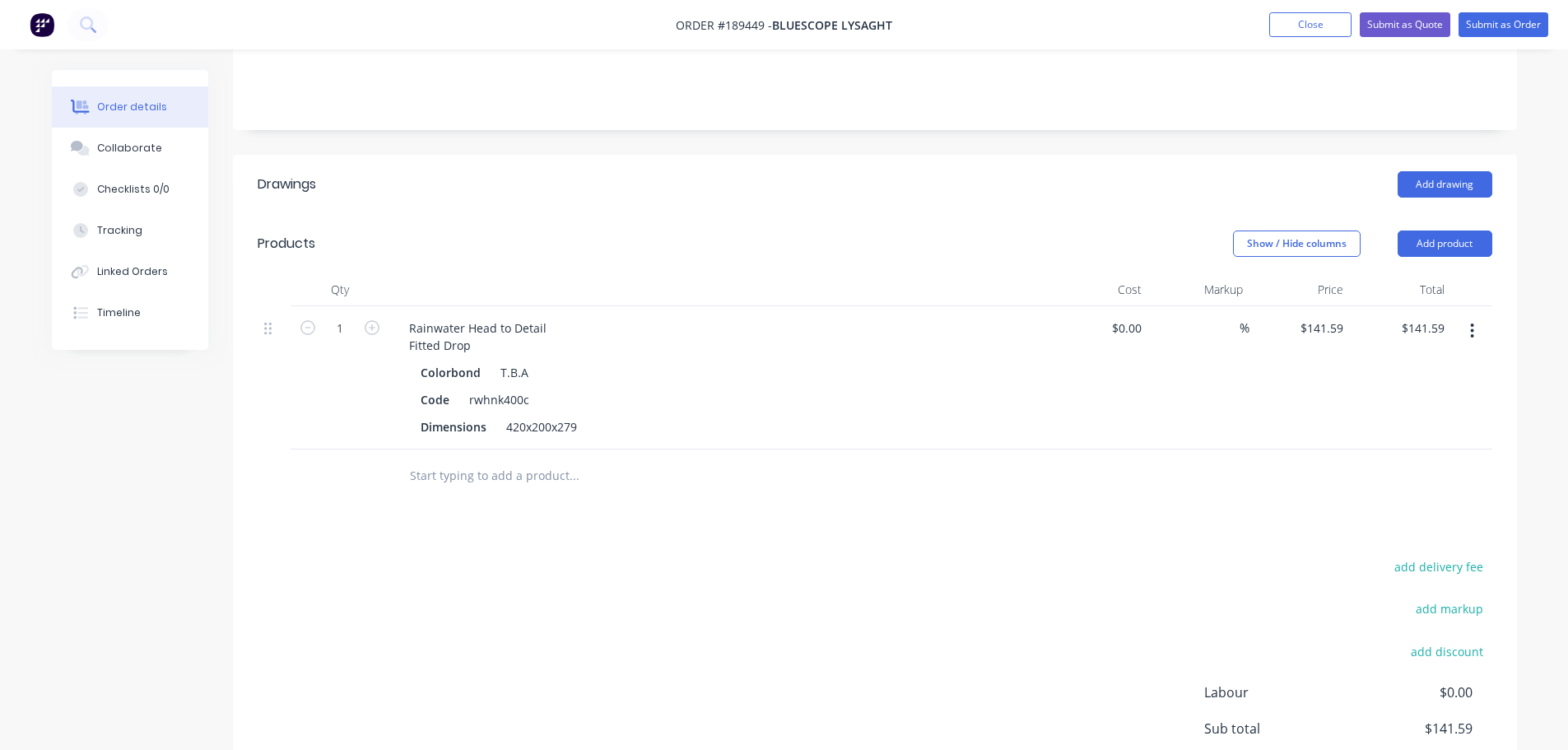
click at [462, 230] on div "Products" at bounding box center [389, 243] width 263 height 26
click at [1446, 230] on button "Add product" at bounding box center [1445, 243] width 95 height 26
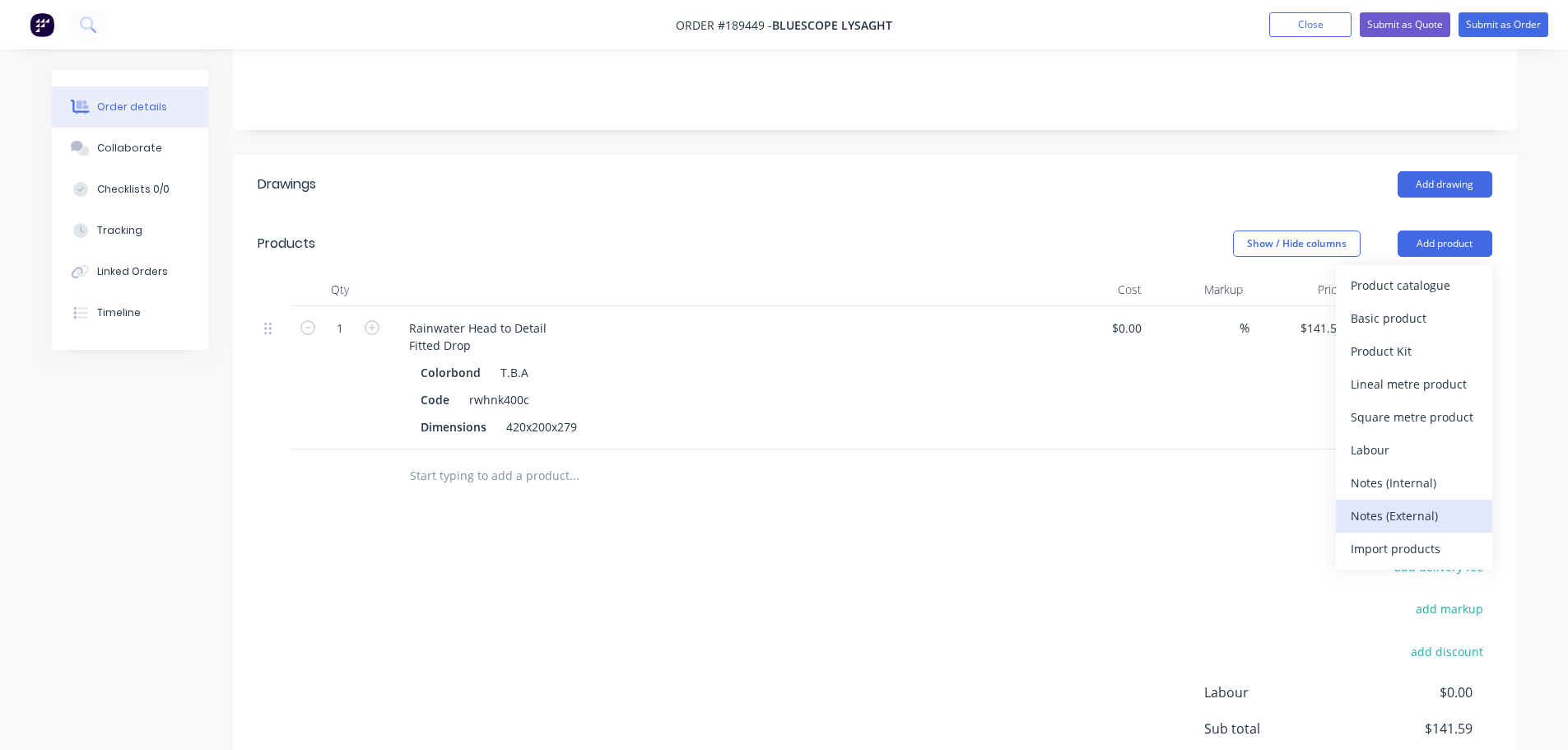
click at [1409, 504] on div "Notes (External)" at bounding box center [1413, 516] width 127 height 24
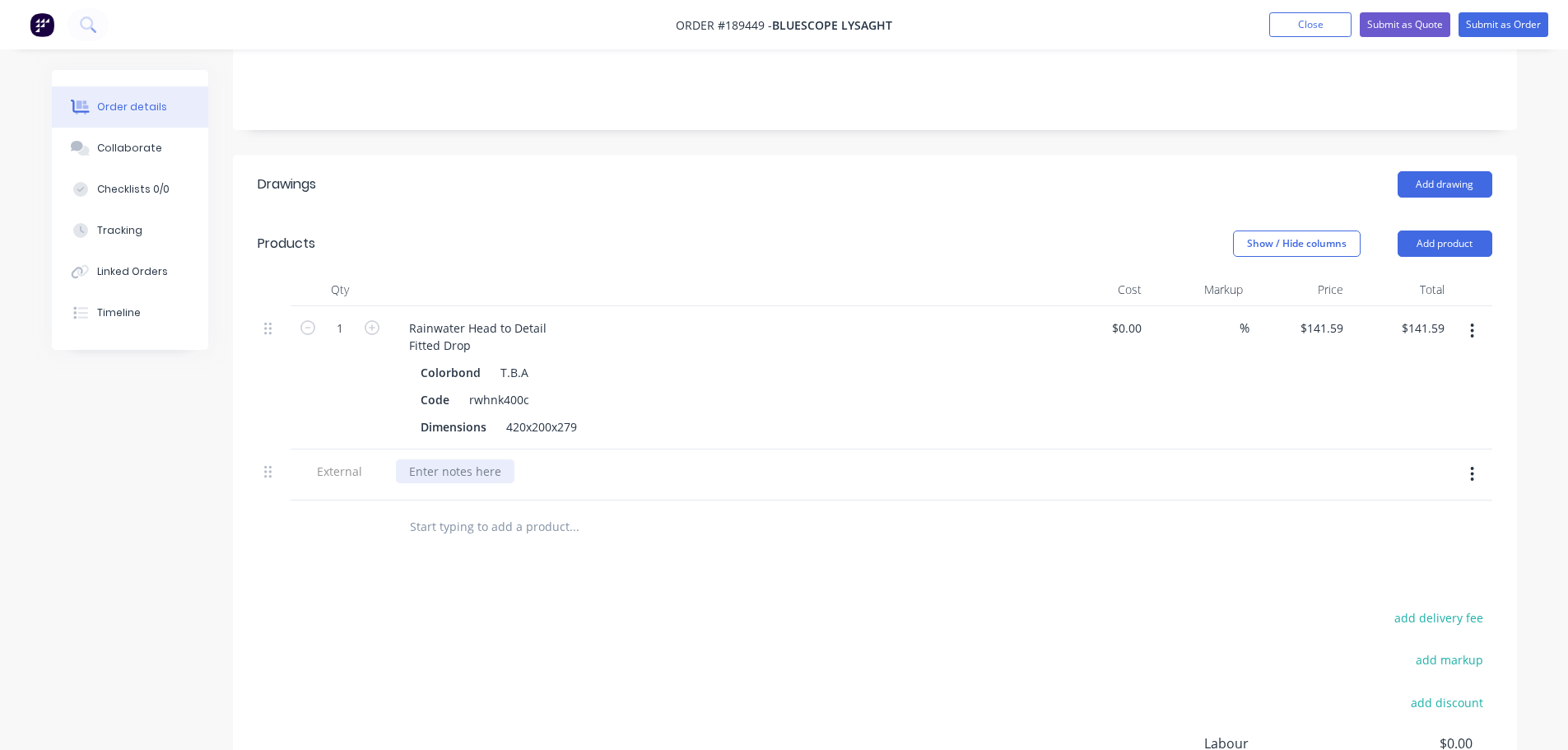
click at [435, 459] on div at bounding box center [455, 471] width 119 height 24
drag, startPoint x: 588, startPoint y: 658, endPoint x: 542, endPoint y: 680, distance: 51.0
click at [554, 317] on div "Rainwater Head to Detail Fitted Drop" at bounding box center [478, 337] width 164 height 41
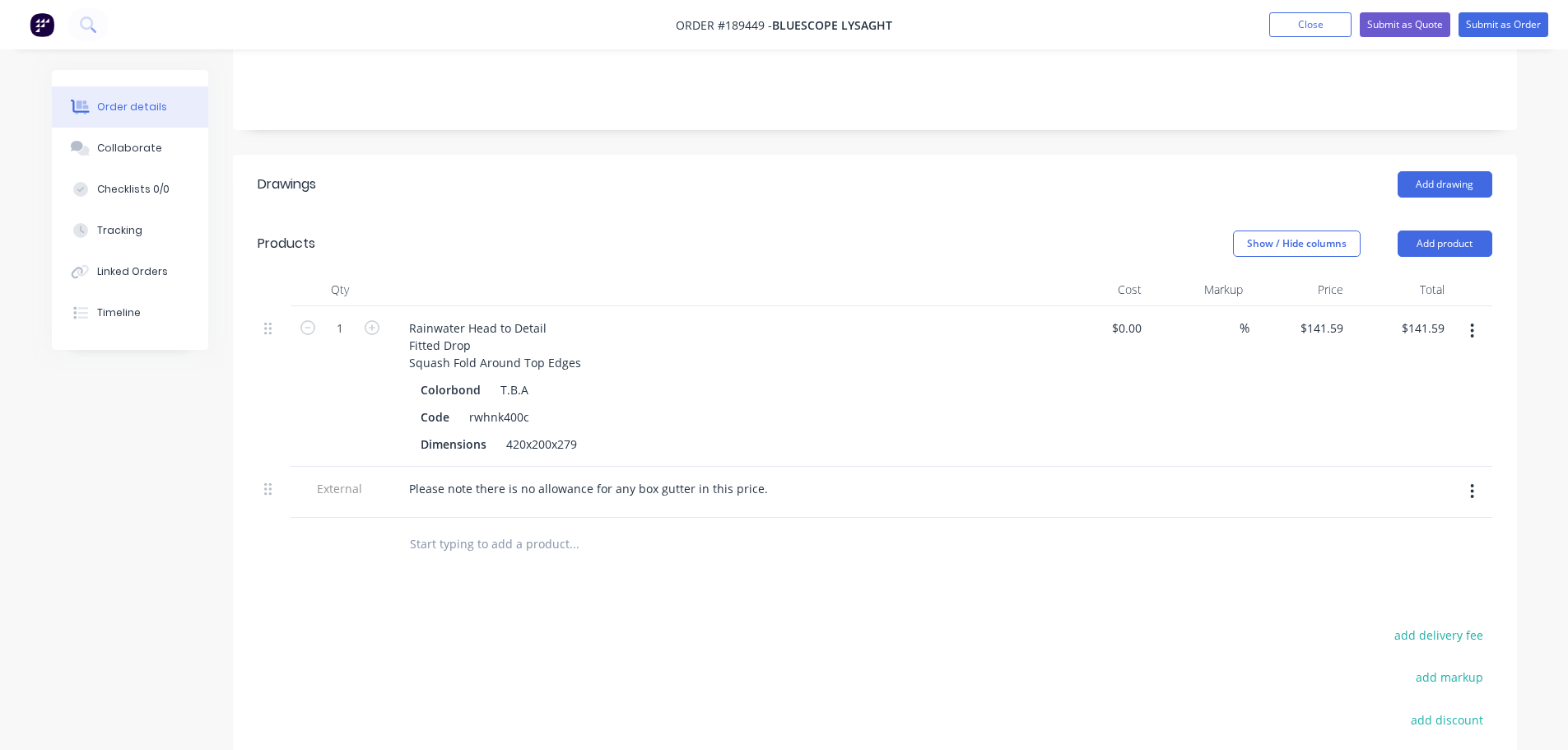
click at [624, 576] on div "Drawings Add drawing Products Show / Hide columns Add product Qty Cost Markup P…" at bounding box center [875, 561] width 1284 height 812
click at [1386, 32] on button "Submit as Quote" at bounding box center [1404, 24] width 91 height 24
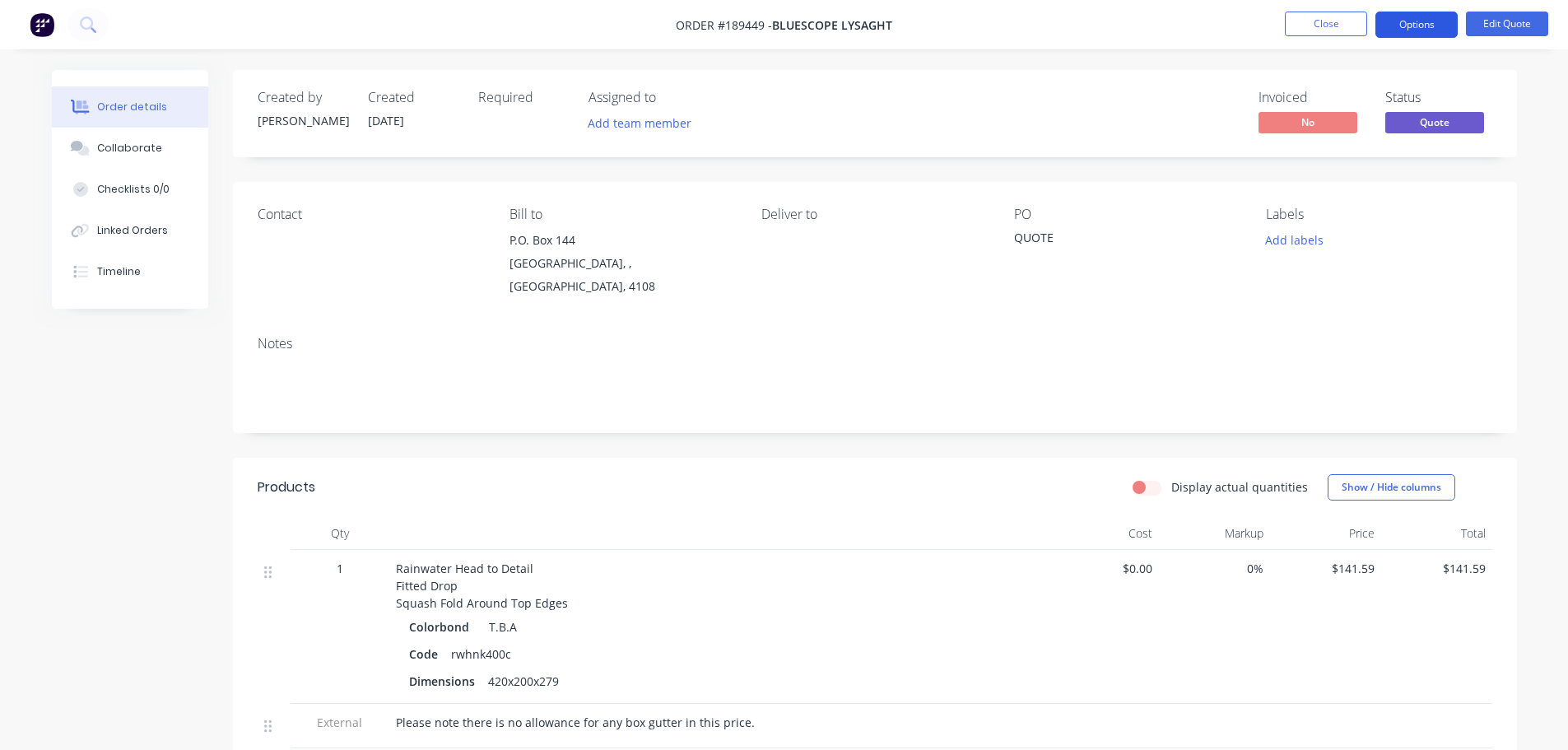
click at [1440, 29] on button "Options" at bounding box center [1416, 24] width 82 height 26
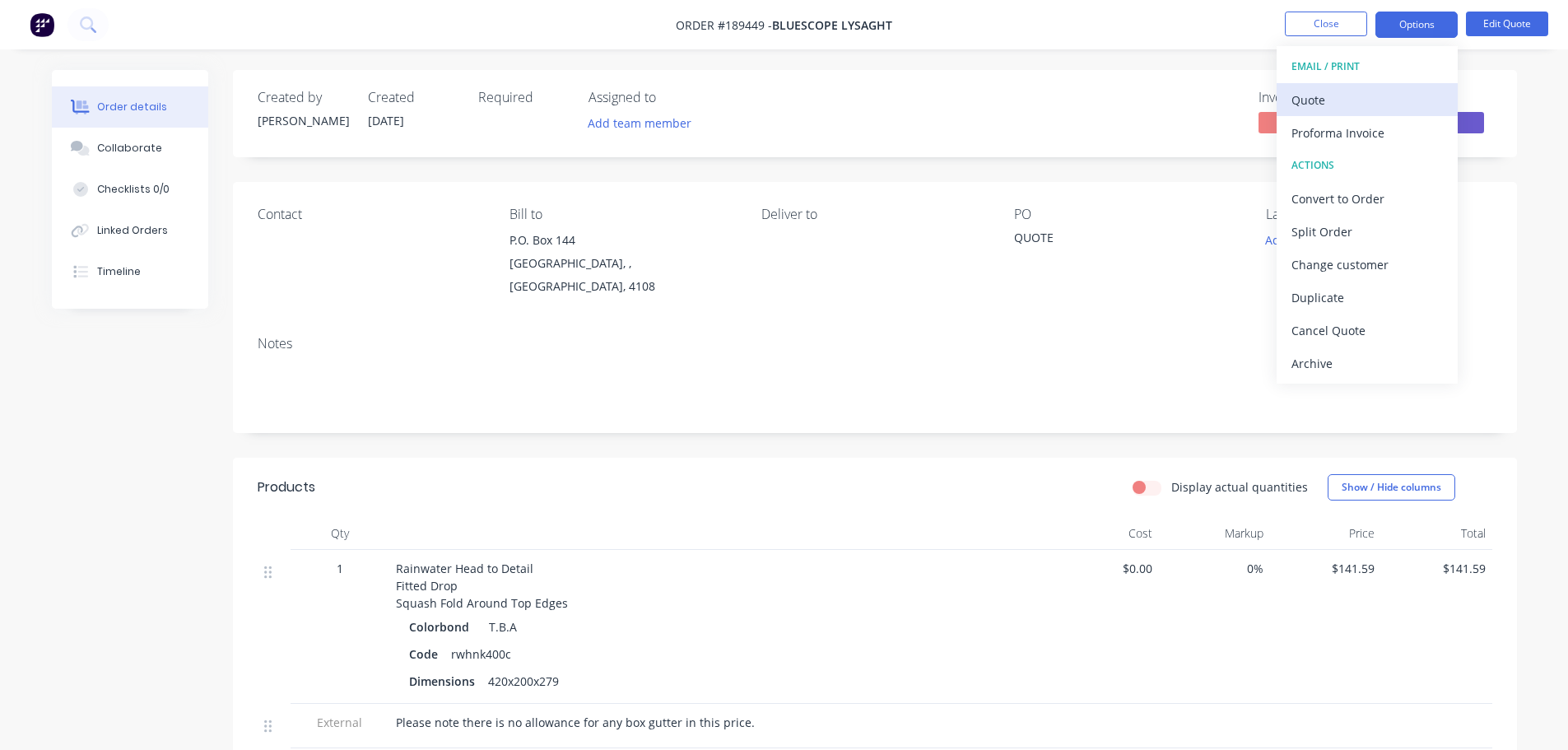
click at [1393, 91] on div "Quote" at bounding box center [1367, 100] width 151 height 24
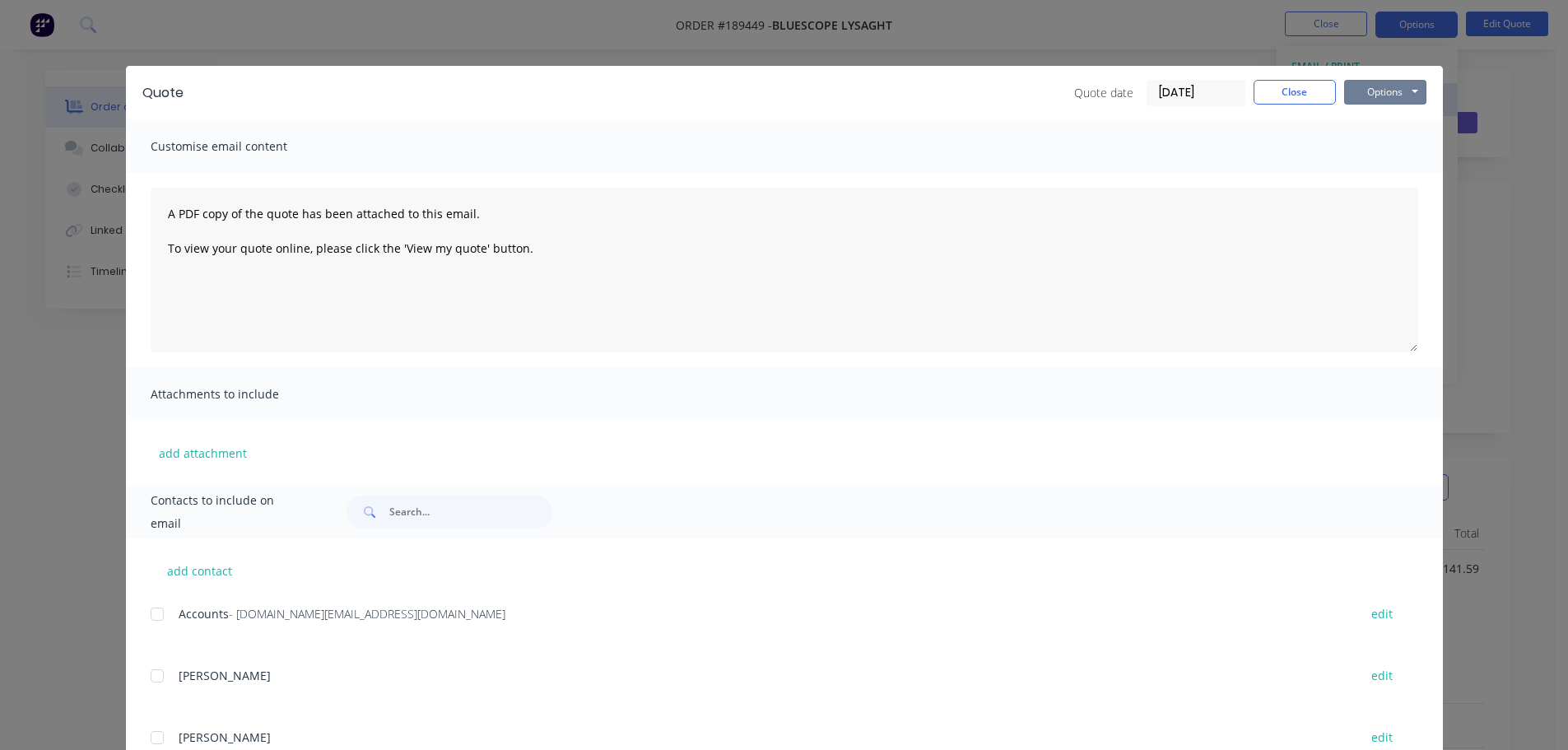
click at [1394, 96] on button "Options" at bounding box center [1384, 92] width 82 height 24
click at [1391, 120] on button "Preview" at bounding box center [1396, 122] width 105 height 27
drag, startPoint x: 1, startPoint y: 258, endPoint x: 66, endPoint y: 175, distance: 105.4
click at [3, 256] on div "Quote Quote date 11/08/25 Close Options Preview Print Email Customise email con…" at bounding box center [784, 375] width 1568 height 750
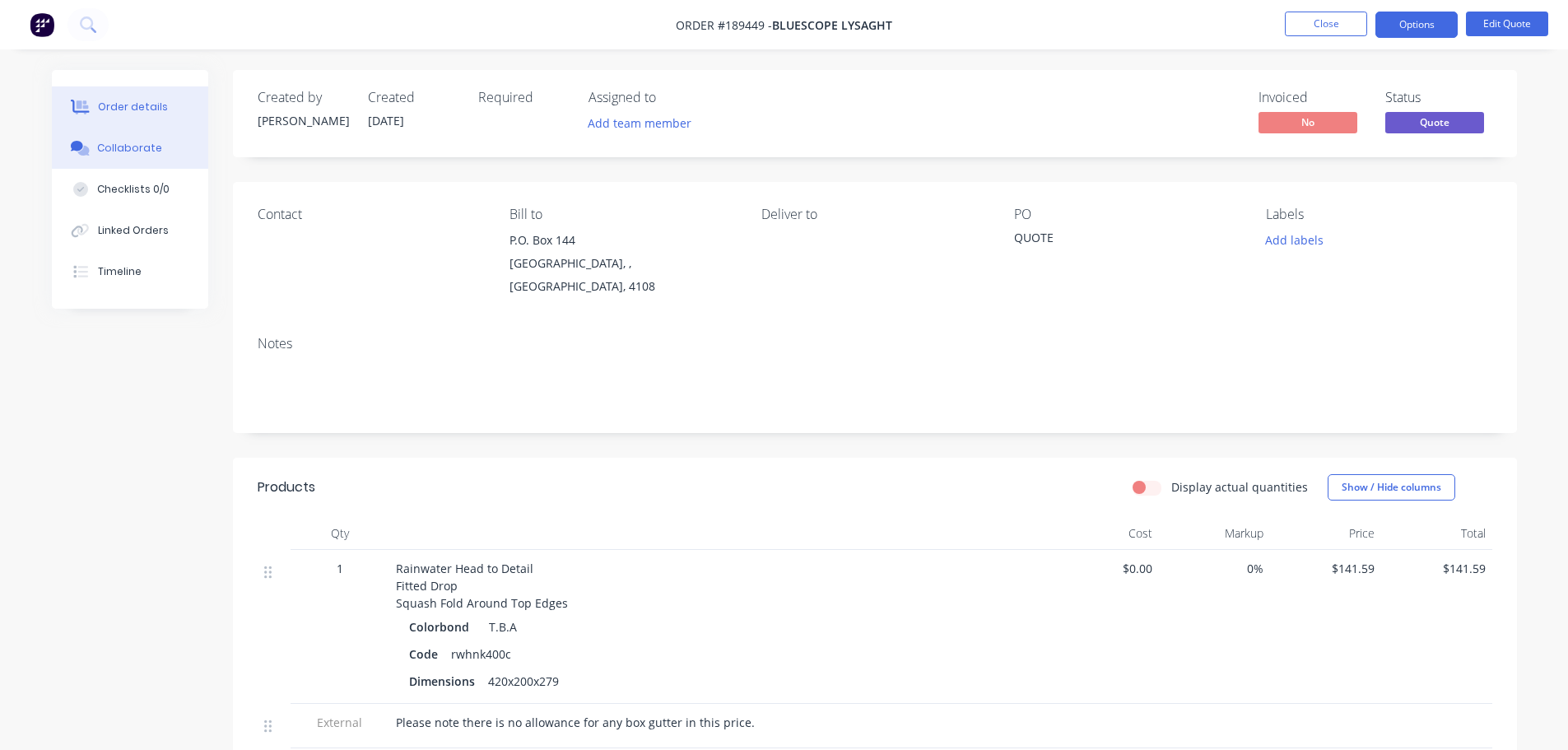
click at [89, 157] on button "Collaborate" at bounding box center [131, 149] width 157 height 41
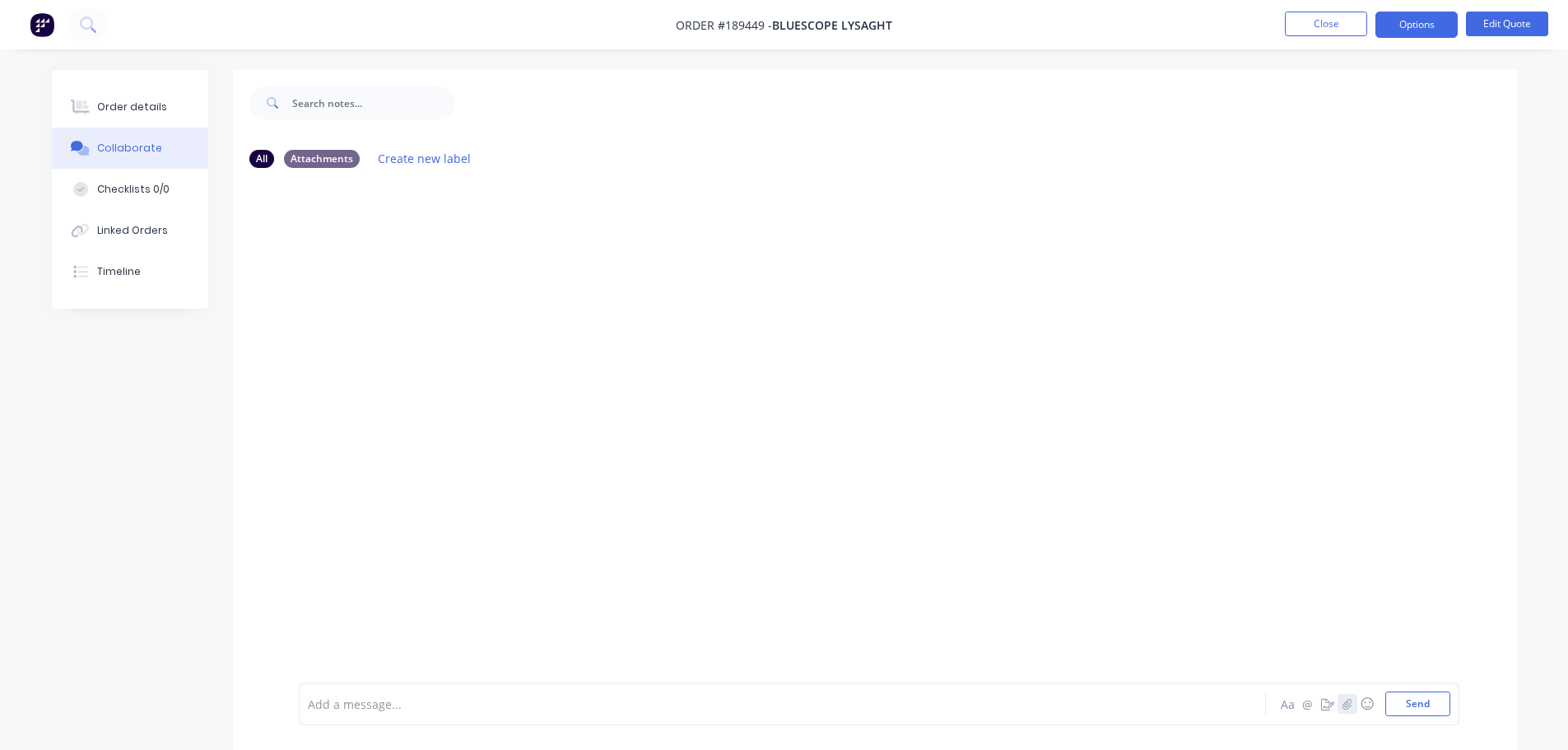
click at [1345, 706] on icon "button" at bounding box center [1347, 703] width 9 height 11
click at [1420, 705] on button "Send" at bounding box center [1418, 703] width 65 height 24
click at [162, 100] on button "Order details" at bounding box center [131, 107] width 157 height 41
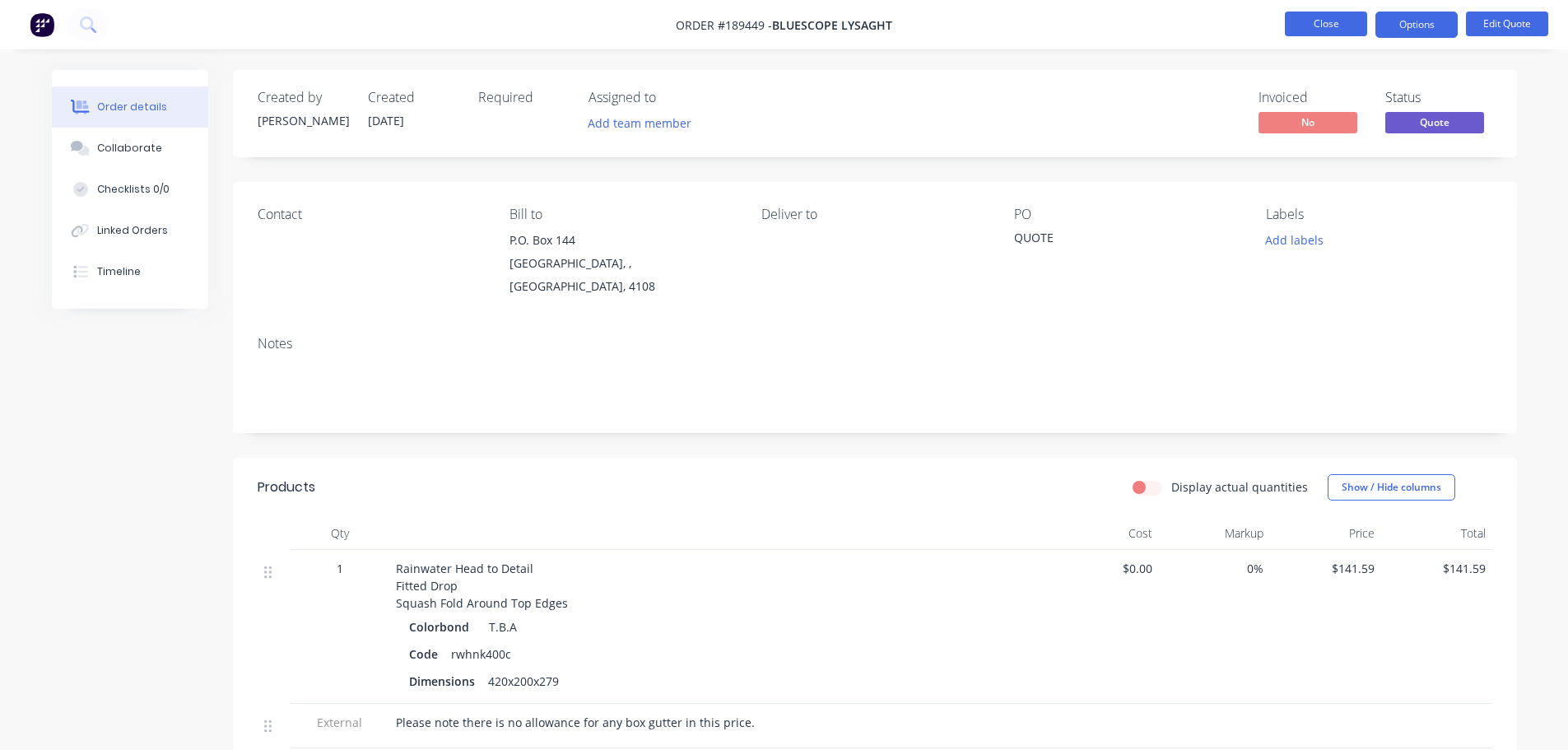
click at [1314, 29] on button "Close" at bounding box center [1325, 23] width 82 height 24
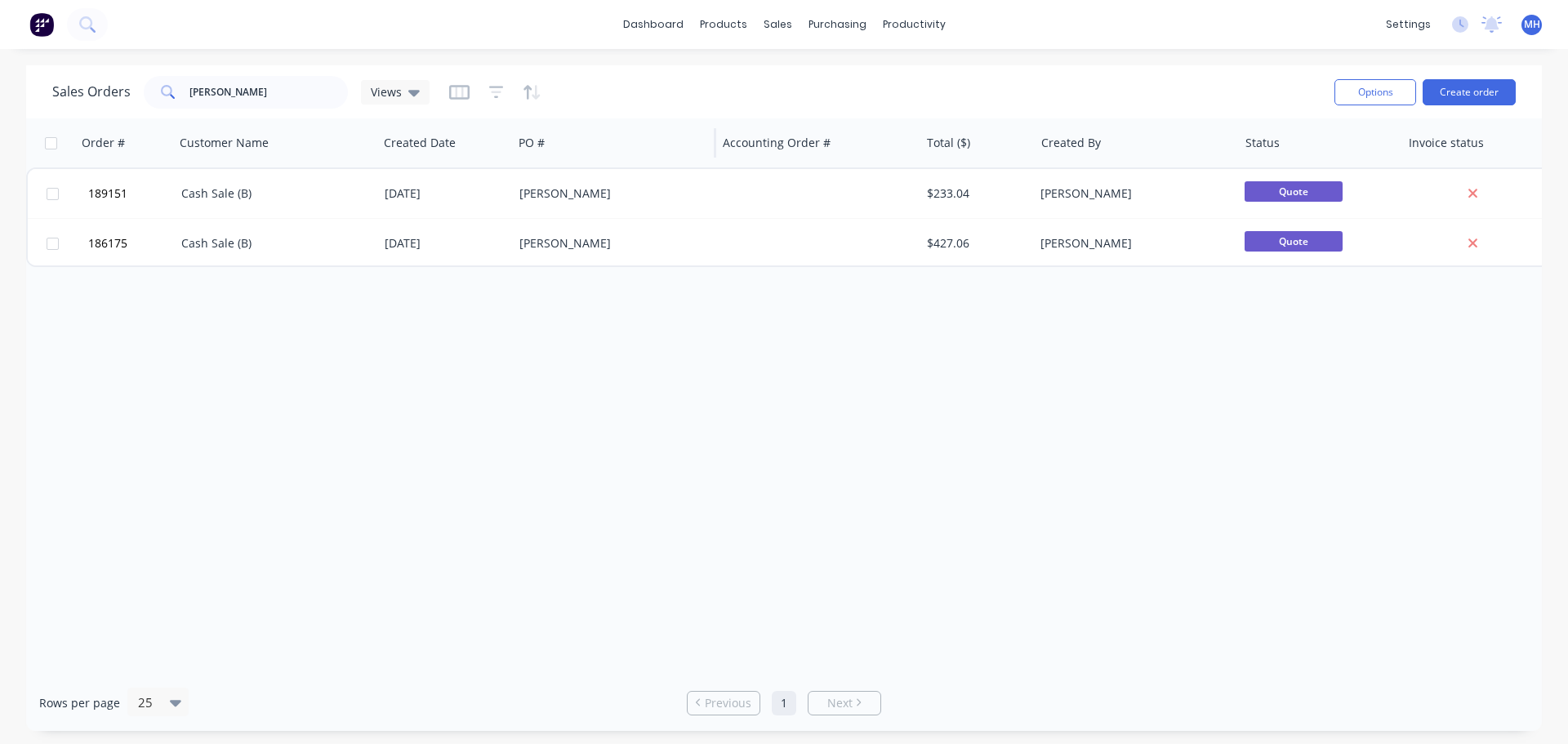
drag, startPoint x: 877, startPoint y: 400, endPoint x: 695, endPoint y: 126, distance: 328.9
click at [878, 400] on div "Order # Customer Name Created Date PO # Accounting Order # Total ($) Created By…" at bounding box center [783, 397] width 1515 height 556
click at [802, 78] on button "Sales Orders" at bounding box center [863, 78] width 216 height 33
click at [569, 62] on div "dashboard products sales purchasing productivity dashboard products Product Cat…" at bounding box center [784, 372] width 1568 height 744
click at [520, 393] on div "Order # Customer Name Created Date PO # Accounting Order # Total ($) Created By…" at bounding box center [783, 397] width 1515 height 556
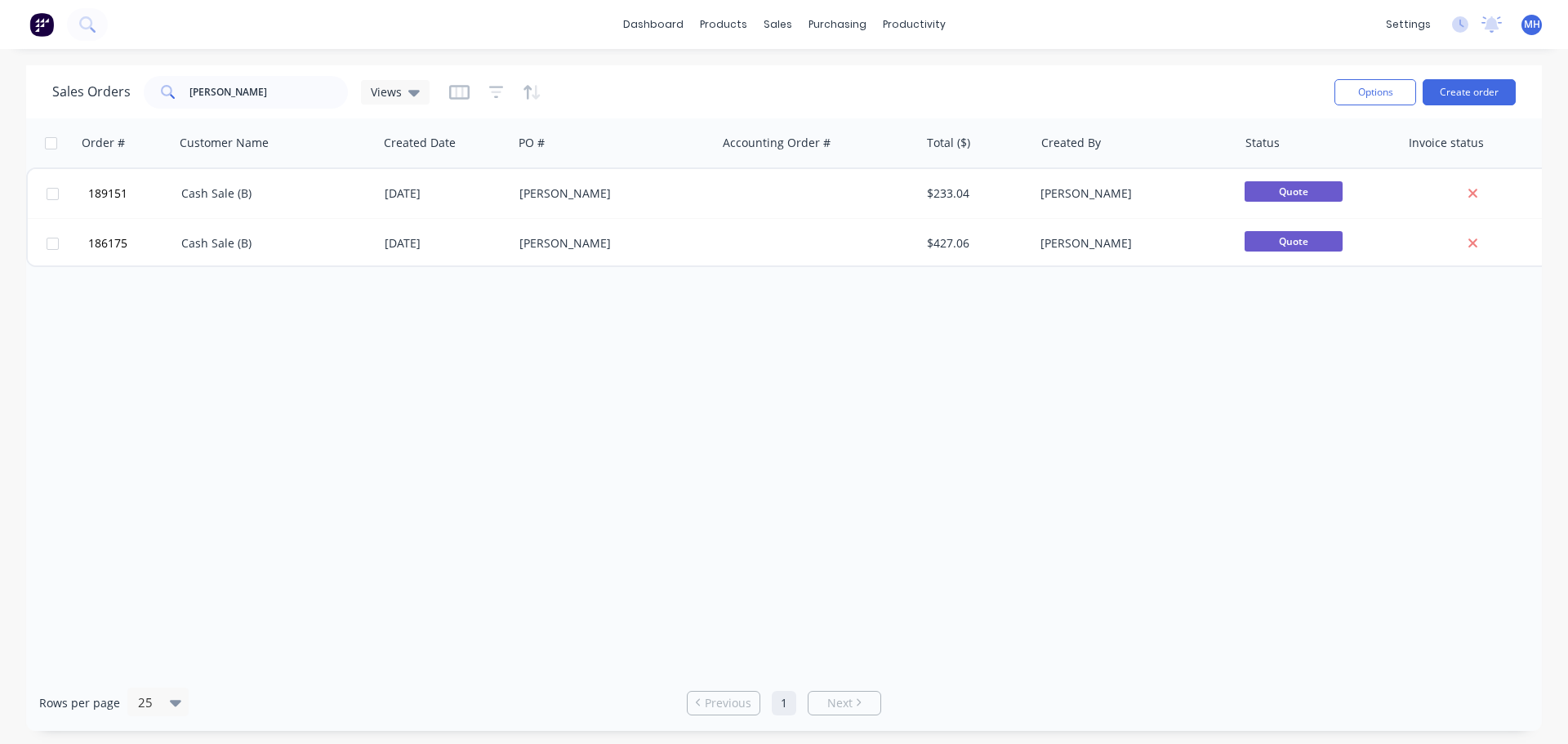
drag, startPoint x: 593, startPoint y: 412, endPoint x: 565, endPoint y: 361, distance: 58.2
click at [591, 413] on div "Order # Customer Name Created Date PO # Accounting Order # Total ($) Created By…" at bounding box center [783, 397] width 1515 height 556
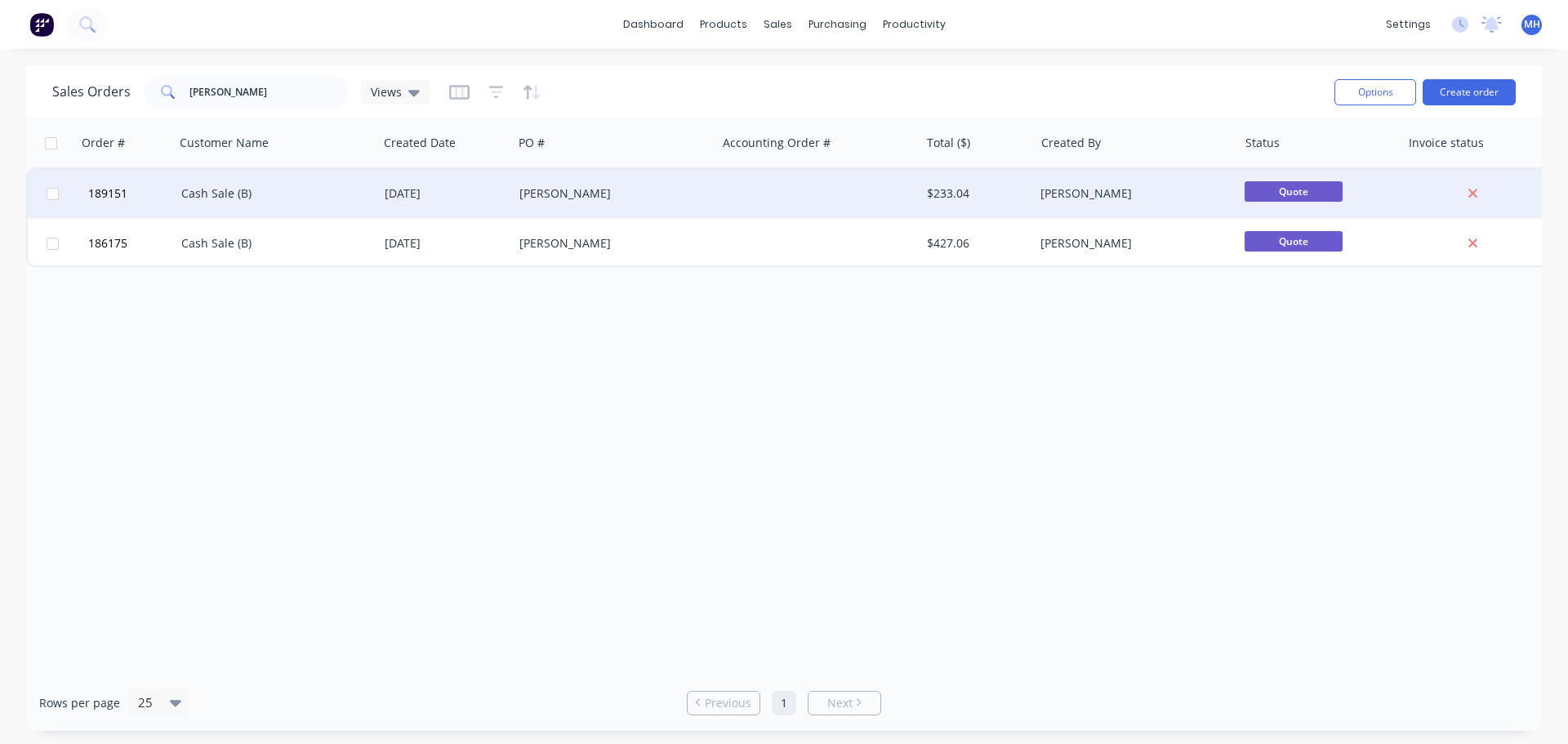
drag, startPoint x: 829, startPoint y: 475, endPoint x: 563, endPoint y: 210, distance: 375.5
click at [829, 475] on div "Order # Customer Name Created Date PO # Accounting Order # Total ($) Created By…" at bounding box center [783, 397] width 1515 height 556
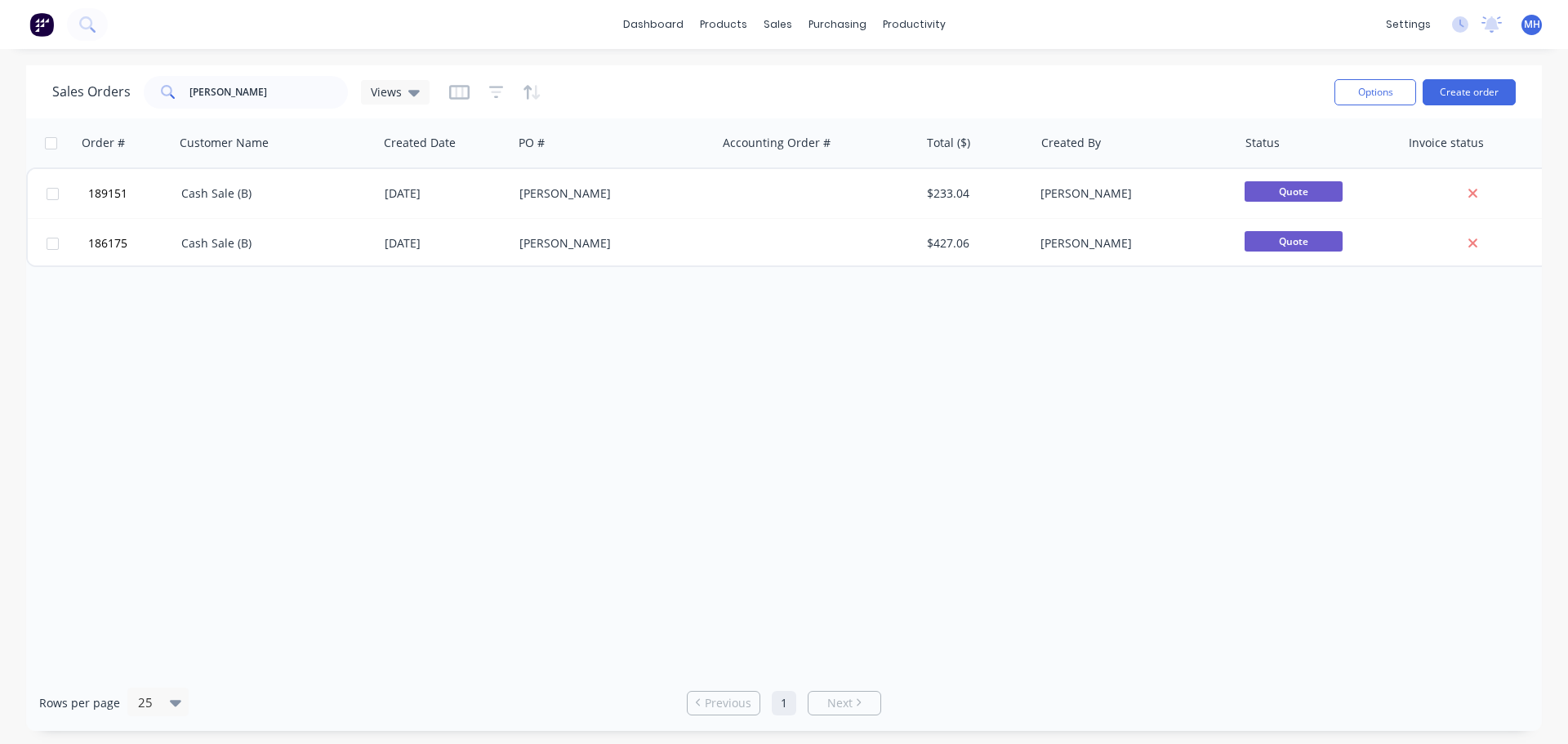
drag, startPoint x: 900, startPoint y: 432, endPoint x: 833, endPoint y: 104, distance: 334.8
click at [900, 432] on div "Order # Customer Name Created Date PO # Accounting Order # Total ($) Created By…" at bounding box center [783, 397] width 1515 height 556
click at [805, 78] on div "Sales Orders" at bounding box center [838, 79] width 67 height 14
click at [1101, 53] on div "dashboard products sales purchasing productivity dashboard products Product Cat…" at bounding box center [784, 372] width 1568 height 744
click at [868, 434] on div "Order # Customer Name Created Date PO # Accounting Order # Total ($) Created By…" at bounding box center [783, 397] width 1515 height 556
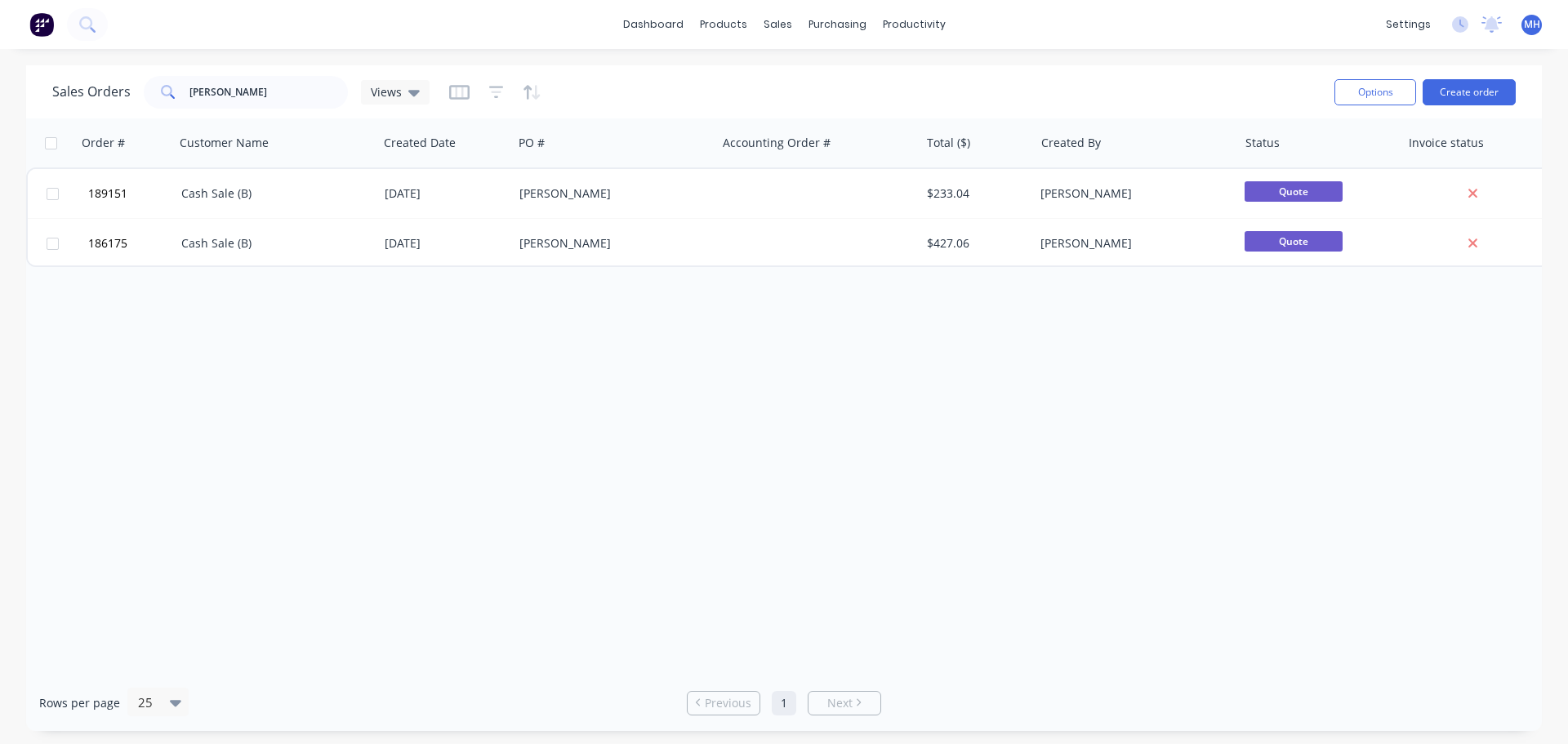
drag, startPoint x: 1174, startPoint y: 515, endPoint x: 1150, endPoint y: 585, distance: 74.0
click at [1174, 515] on div "Order # Customer Name Created Date PO # Accounting Order # Total ($) Created By…" at bounding box center [783, 397] width 1515 height 556
click at [622, 436] on div "Order # Customer Name Created Date PO # Accounting Order # Total ($) Created By…" at bounding box center [783, 397] width 1515 height 556
click at [265, 94] on input "kittel" at bounding box center [269, 92] width 159 height 33
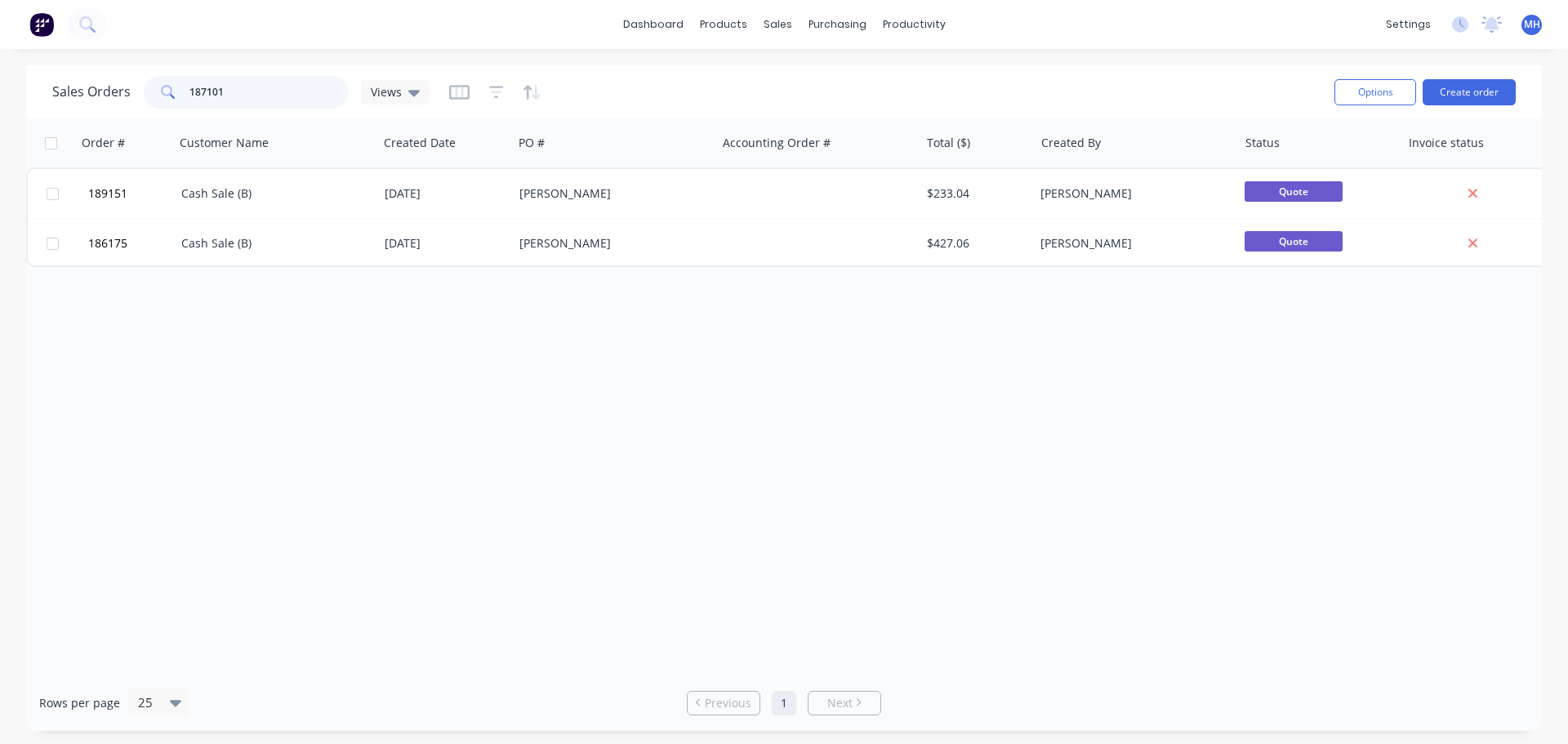
type input "187101"
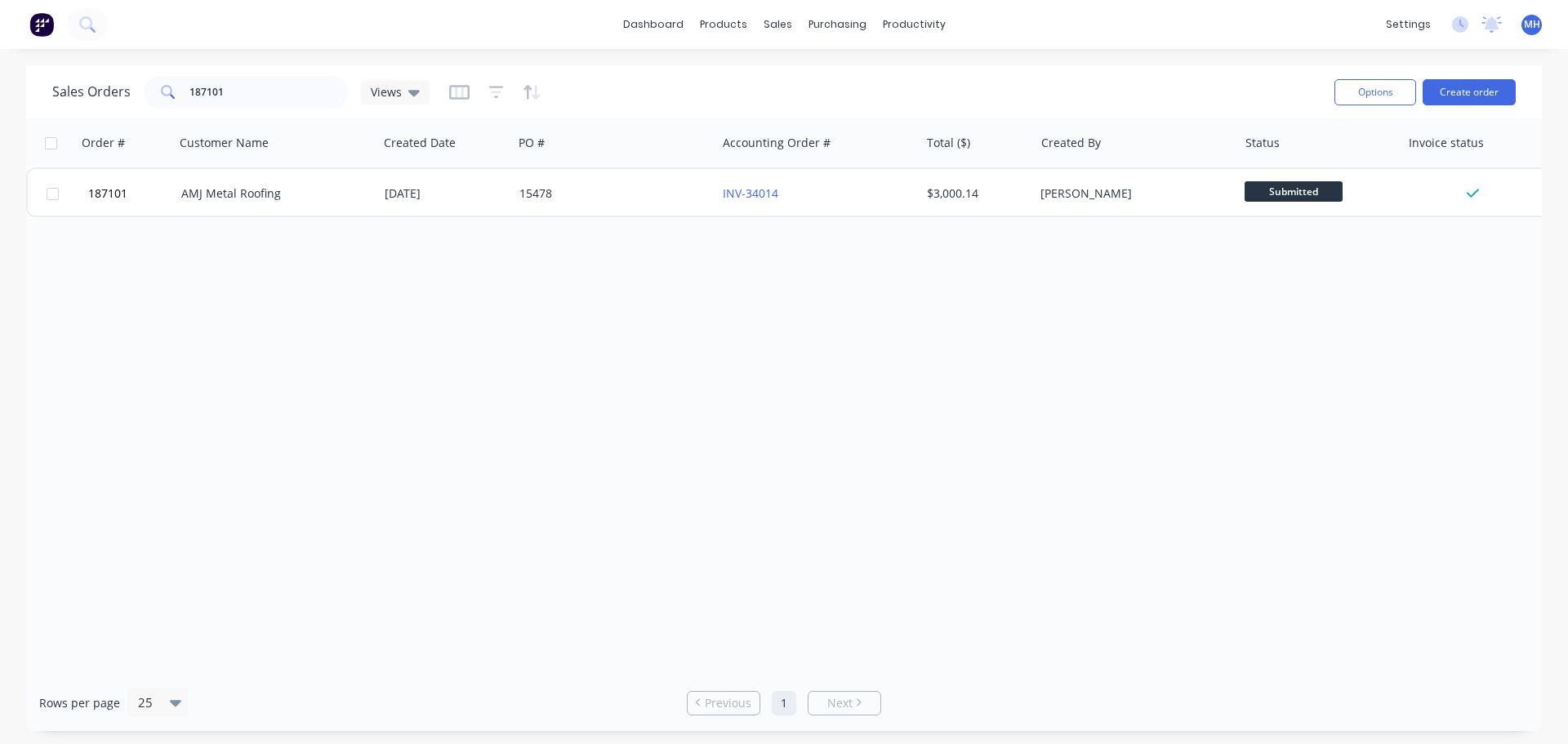
click at [331, 322] on div "Order # Customer Name Created Date PO # Accounting Order # Total ($) Created By…" at bounding box center [783, 397] width 1515 height 556
click at [390, 302] on div "Order # Customer Name Created Date PO # Accounting Order # Total ($) Created By…" at bounding box center [783, 397] width 1515 height 556
click at [377, 306] on div "Order # Customer Name Created Date PO # Accounting Order # Total ($) Created By…" at bounding box center [783, 397] width 1515 height 556
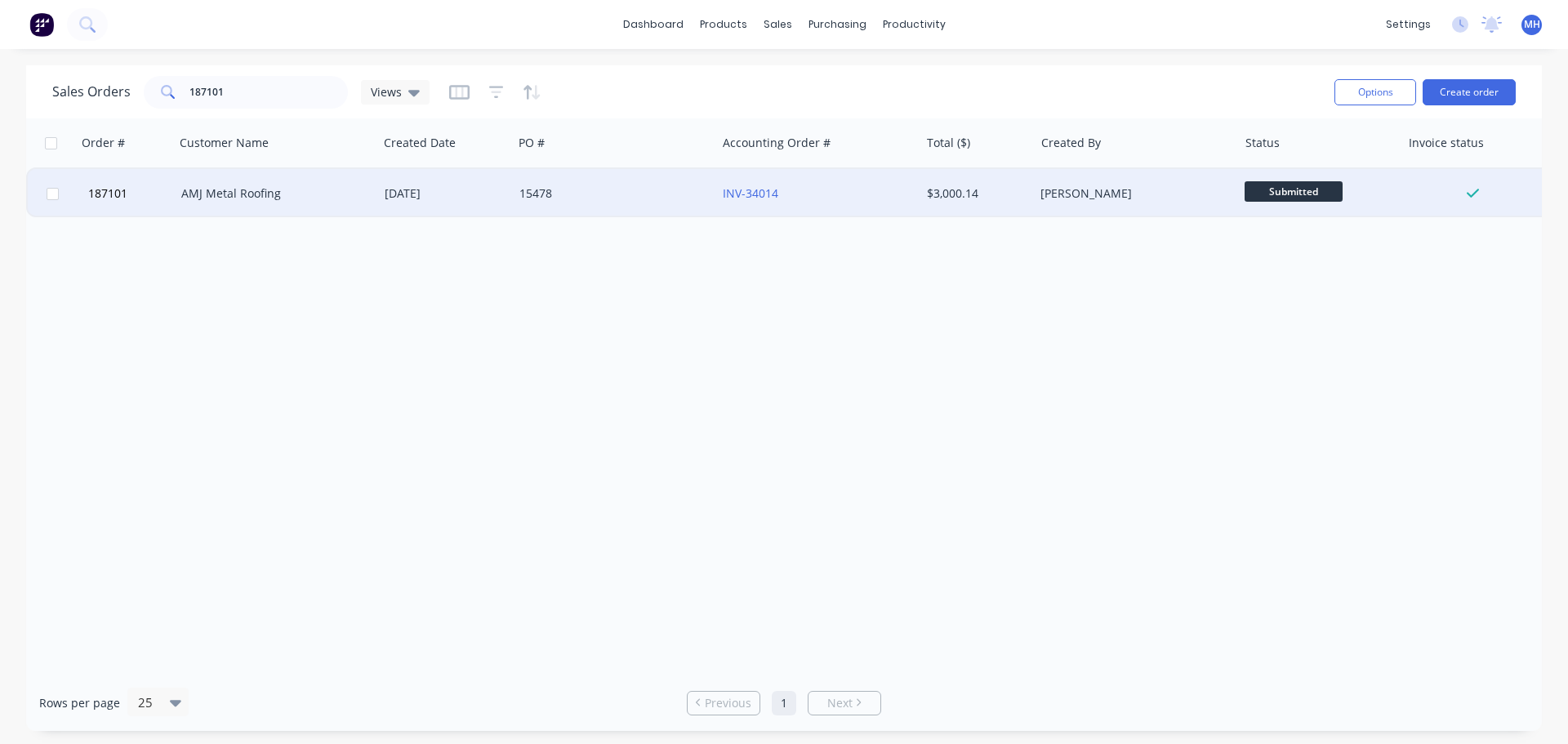
click at [228, 176] on div "AMJ Metal Roofing" at bounding box center [277, 193] width 204 height 49
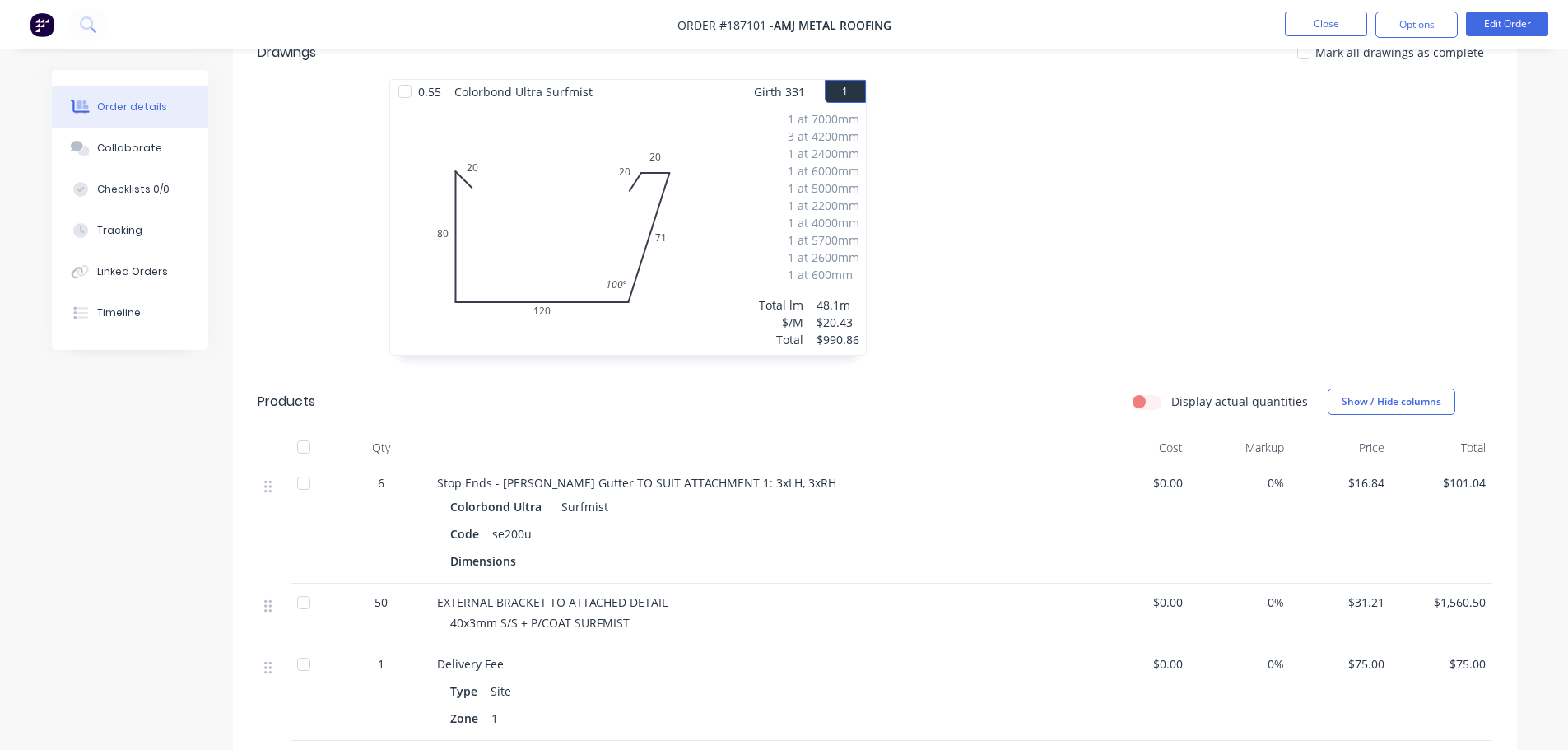
scroll to position [494, 0]
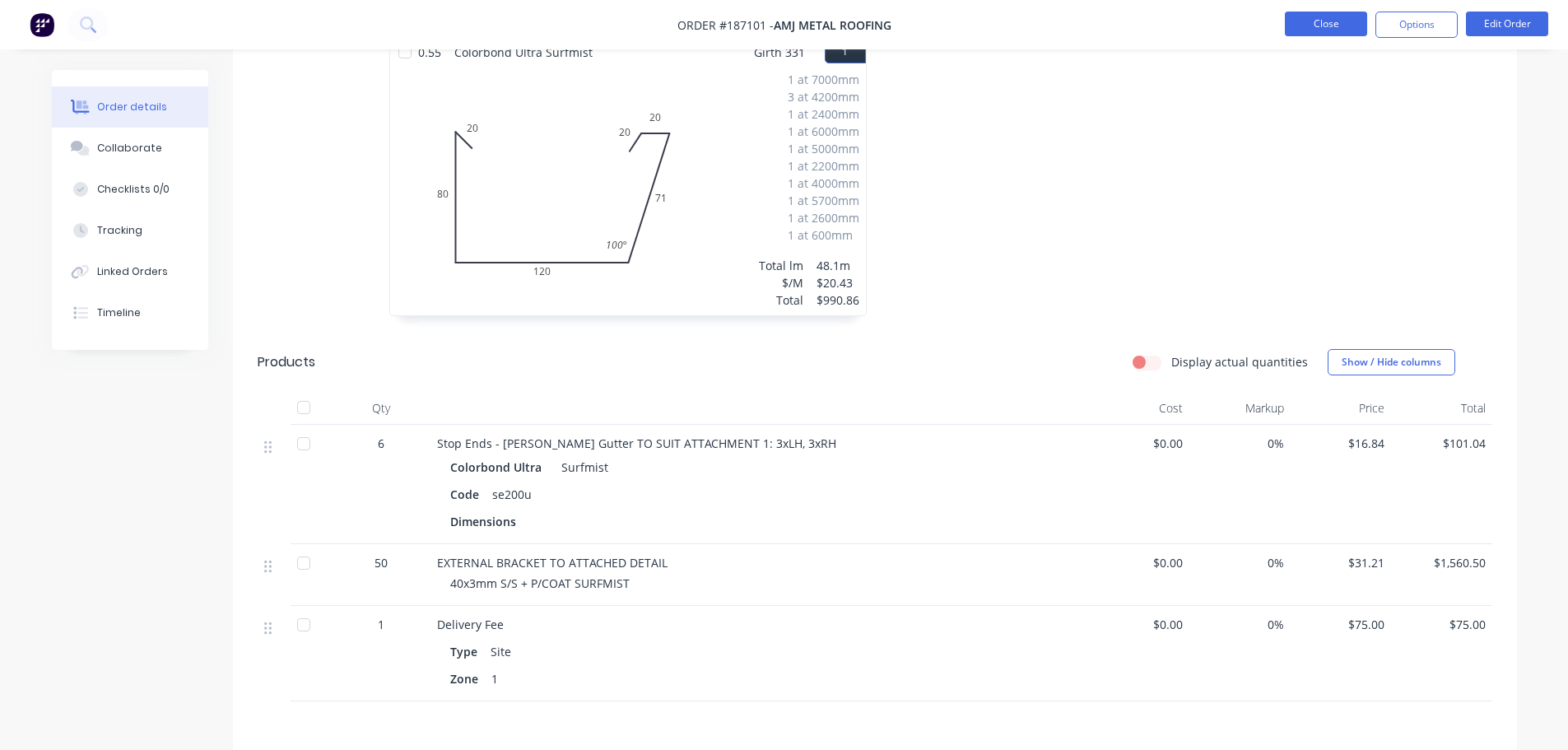
click at [1342, 30] on button "Close" at bounding box center [1325, 23] width 82 height 24
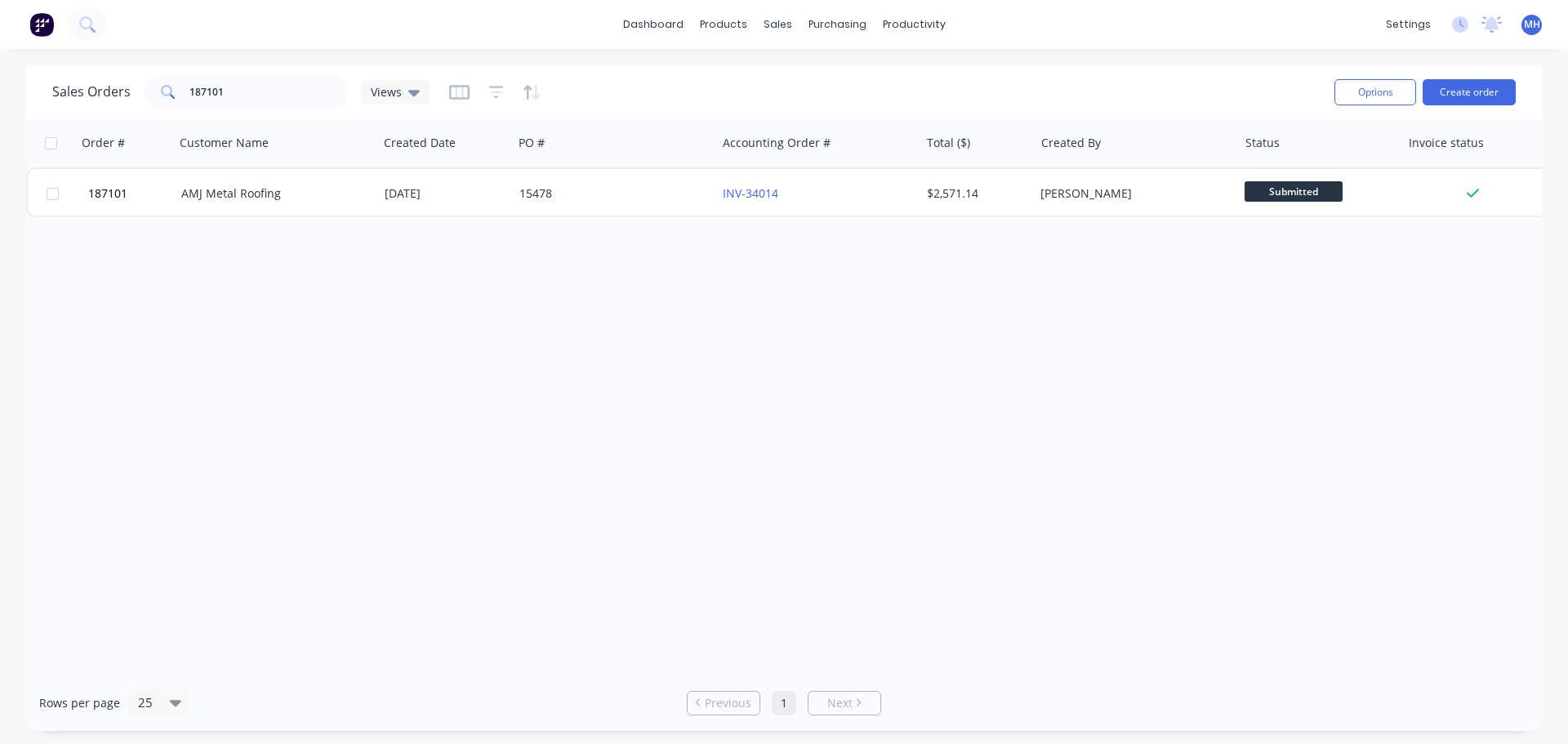
click at [893, 473] on div "Order # Customer Name Created Date PO # Accounting Order # Total ($) Created By…" at bounding box center [783, 397] width 1515 height 556
click at [832, 79] on div "Sales Orders" at bounding box center [838, 79] width 67 height 14
click at [1480, 81] on button "Create order" at bounding box center [1469, 92] width 93 height 26
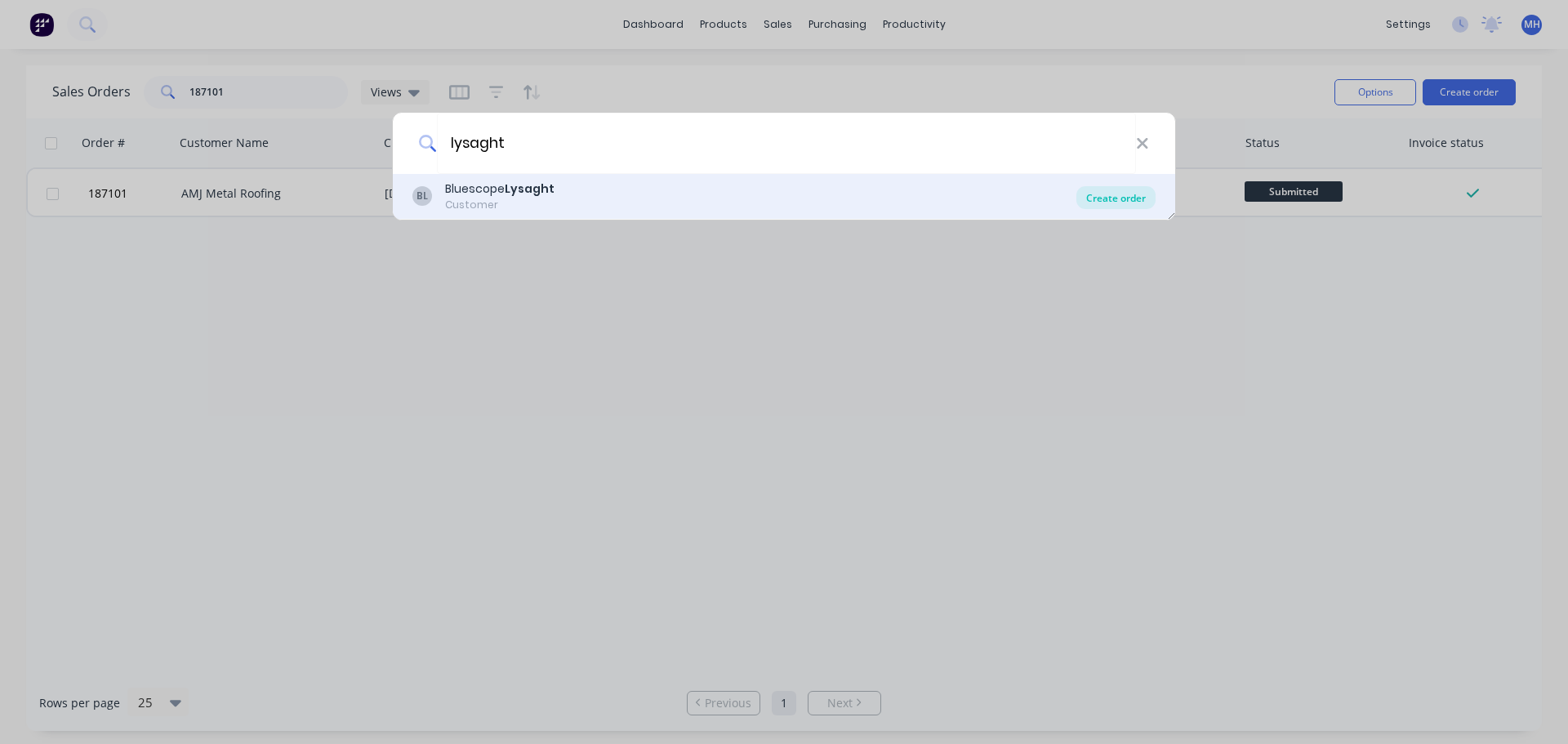
type input "lysaght"
click at [1147, 196] on div "Create order" at bounding box center [1115, 197] width 79 height 23
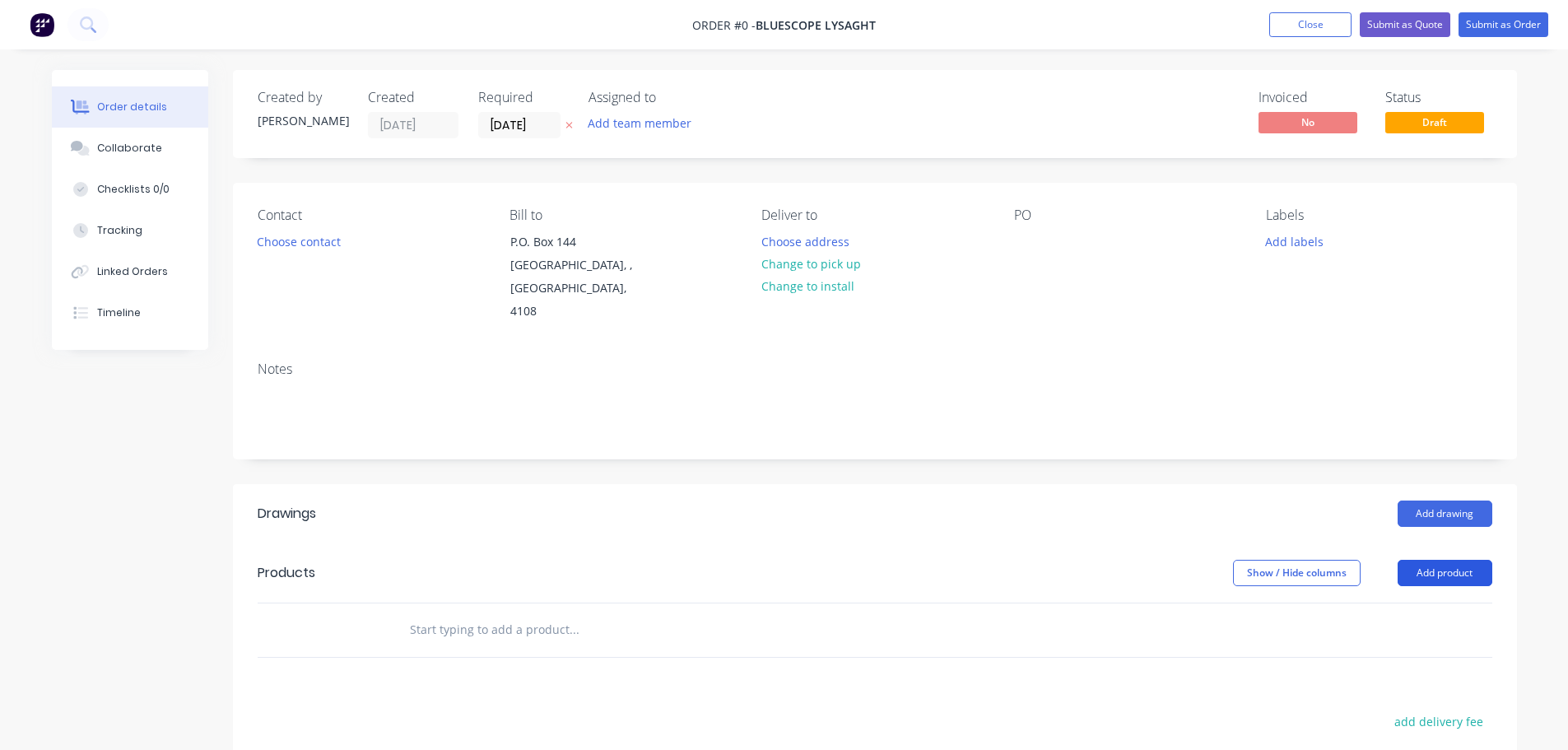
click at [1436, 560] on button "Add product" at bounding box center [1445, 573] width 95 height 26
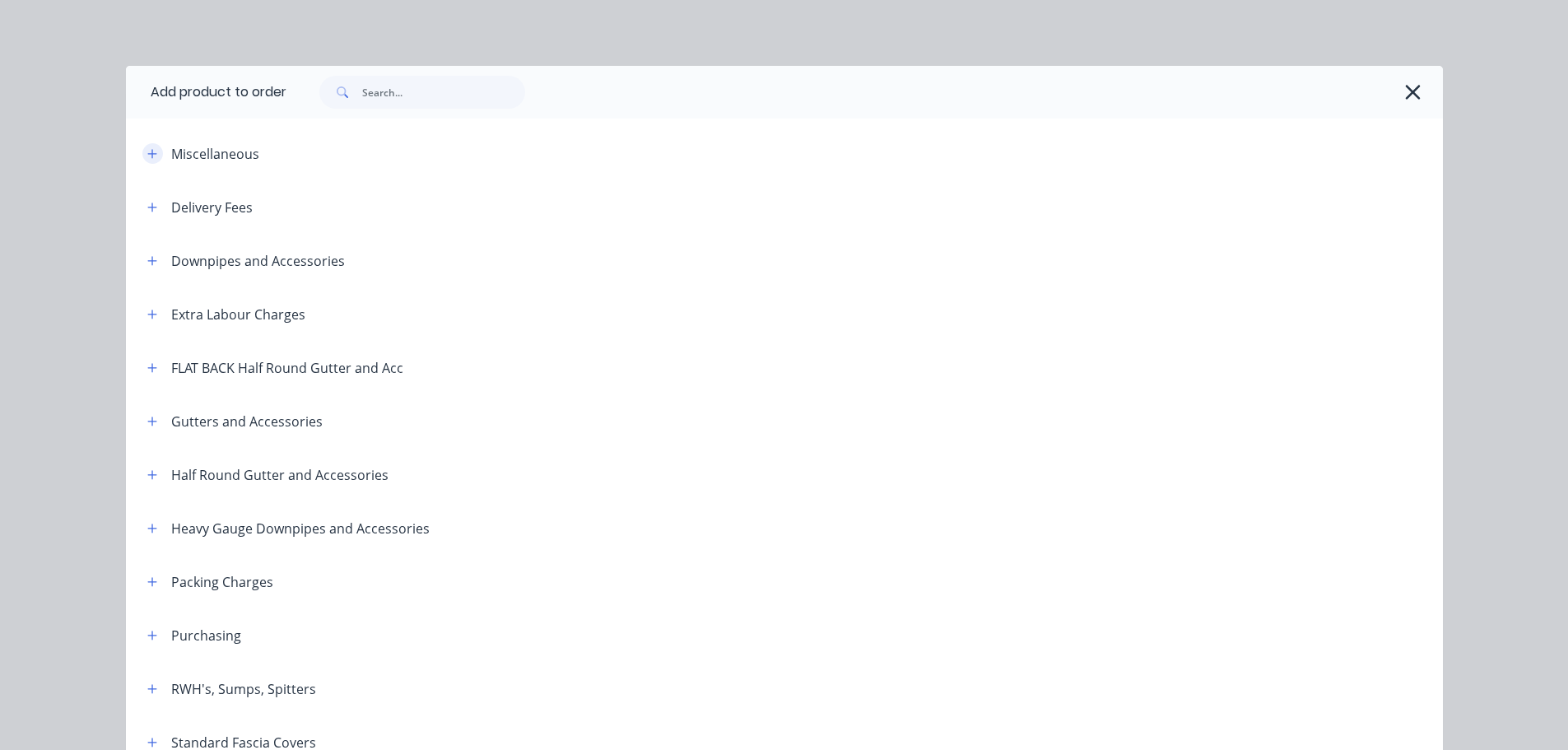
click at [148, 150] on icon "button" at bounding box center [152, 153] width 9 height 9
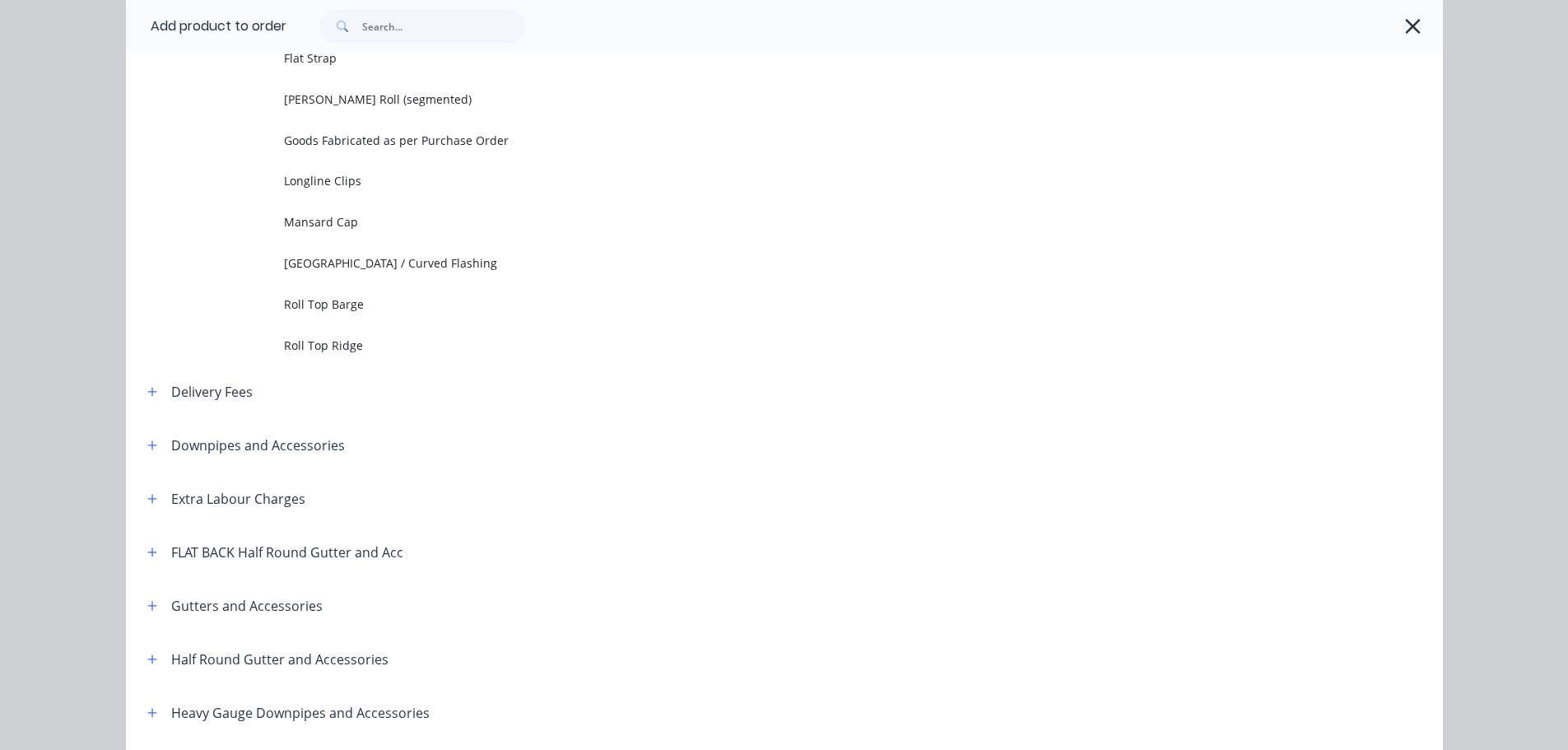
scroll to position [411, 0]
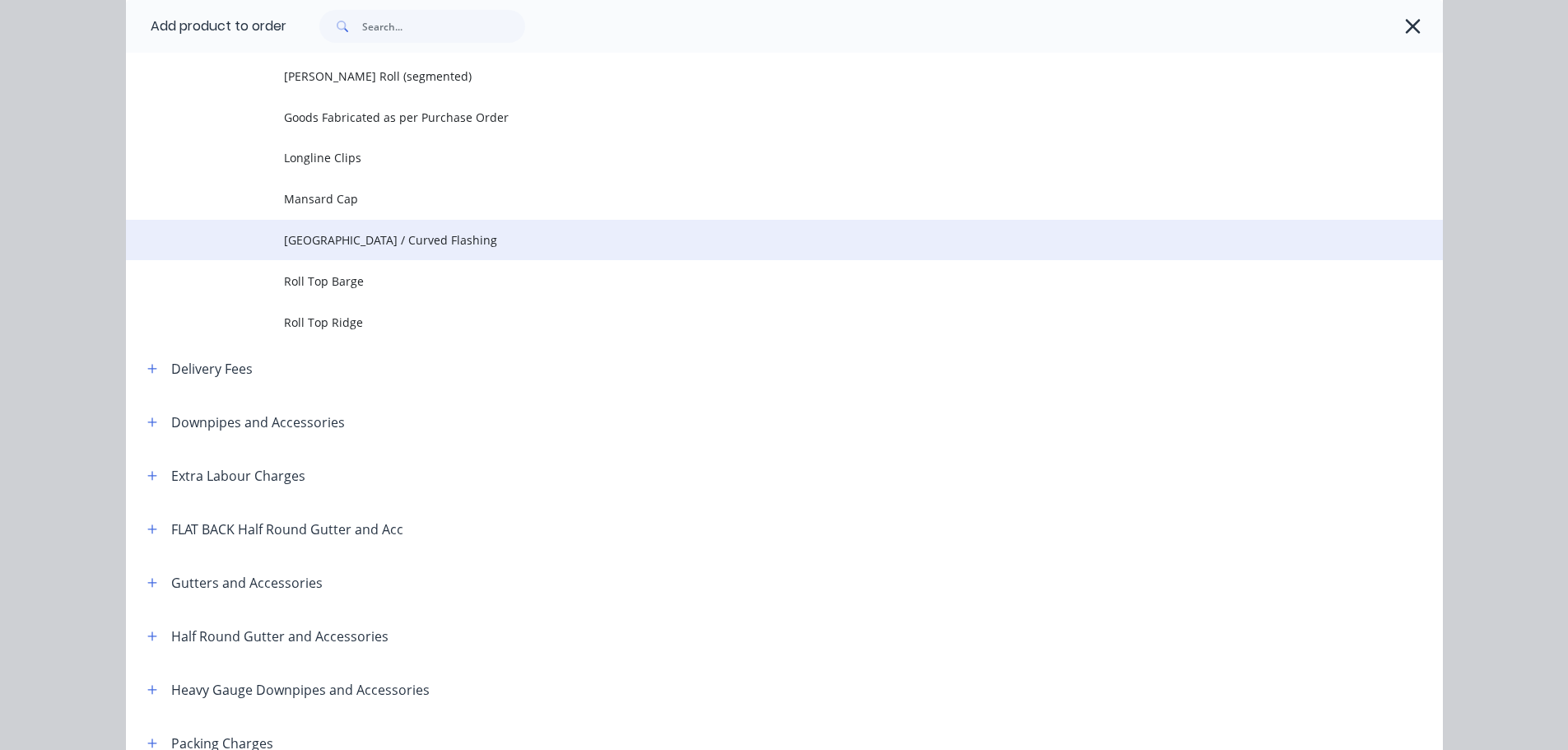
click at [351, 245] on span "Pittsburgh / Curved Flashing" at bounding box center [747, 239] width 927 height 17
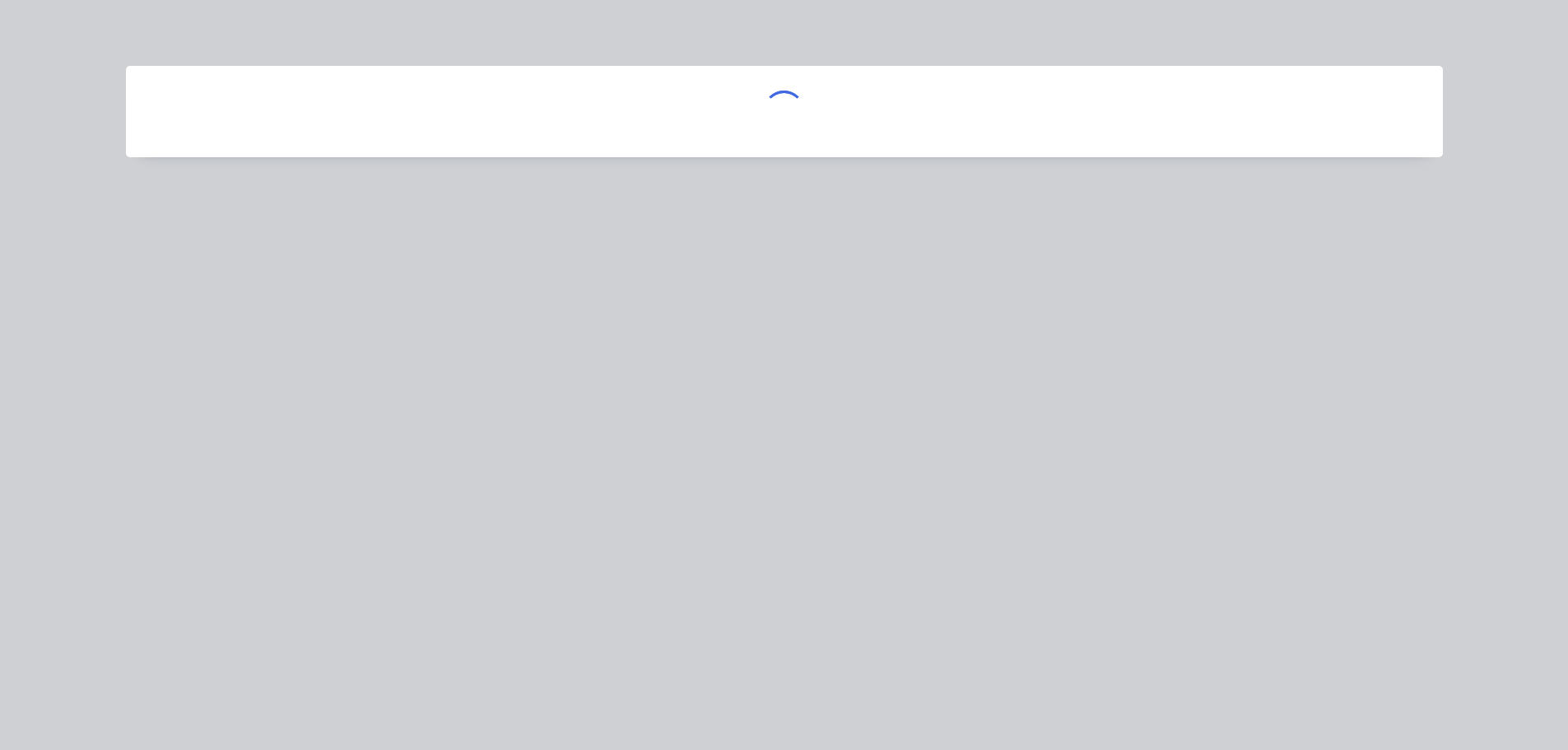
scroll to position [0, 0]
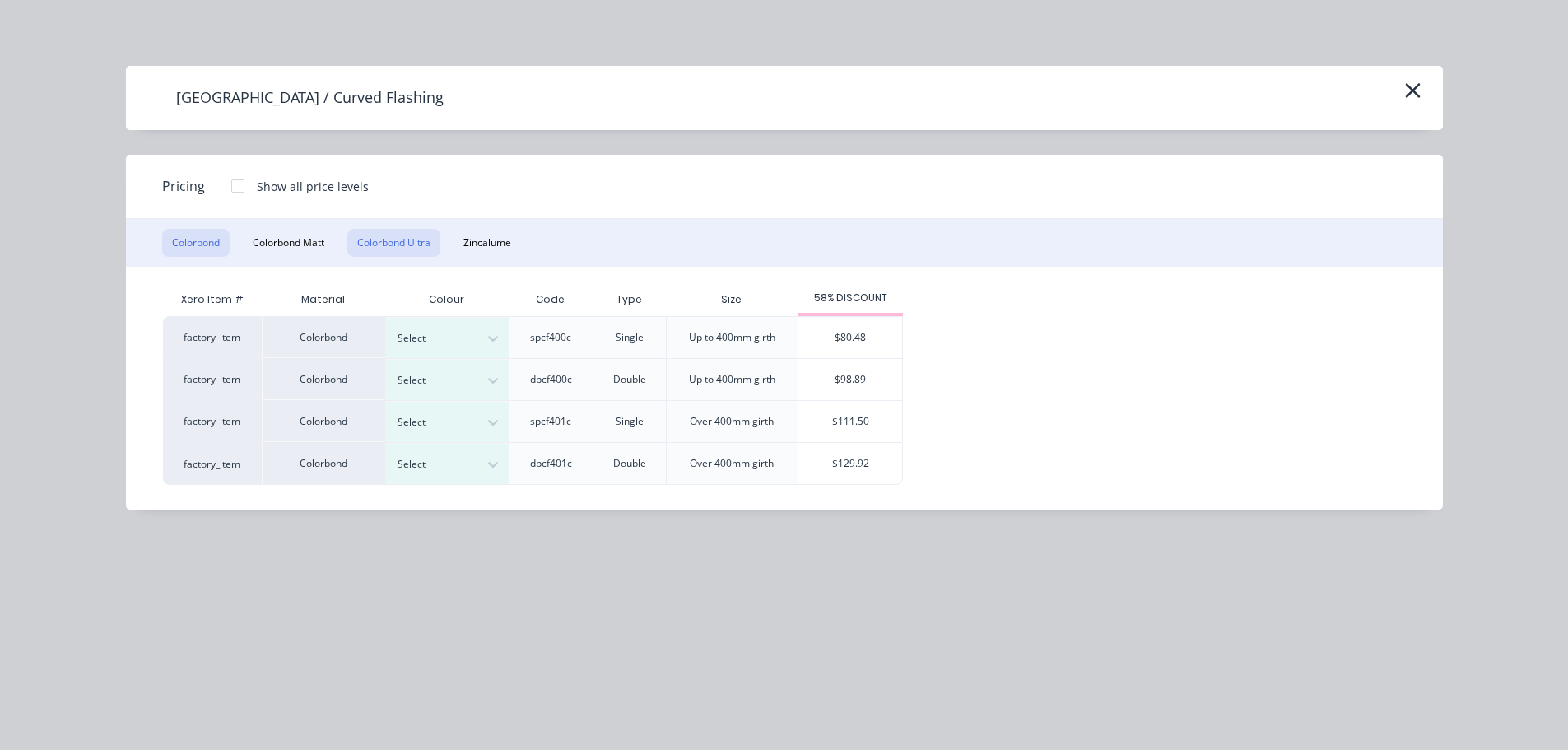
click at [374, 239] on button "Colorbond Ultra" at bounding box center [393, 242] width 93 height 28
click at [863, 339] on div "$91.05" at bounding box center [850, 338] width 104 height 41
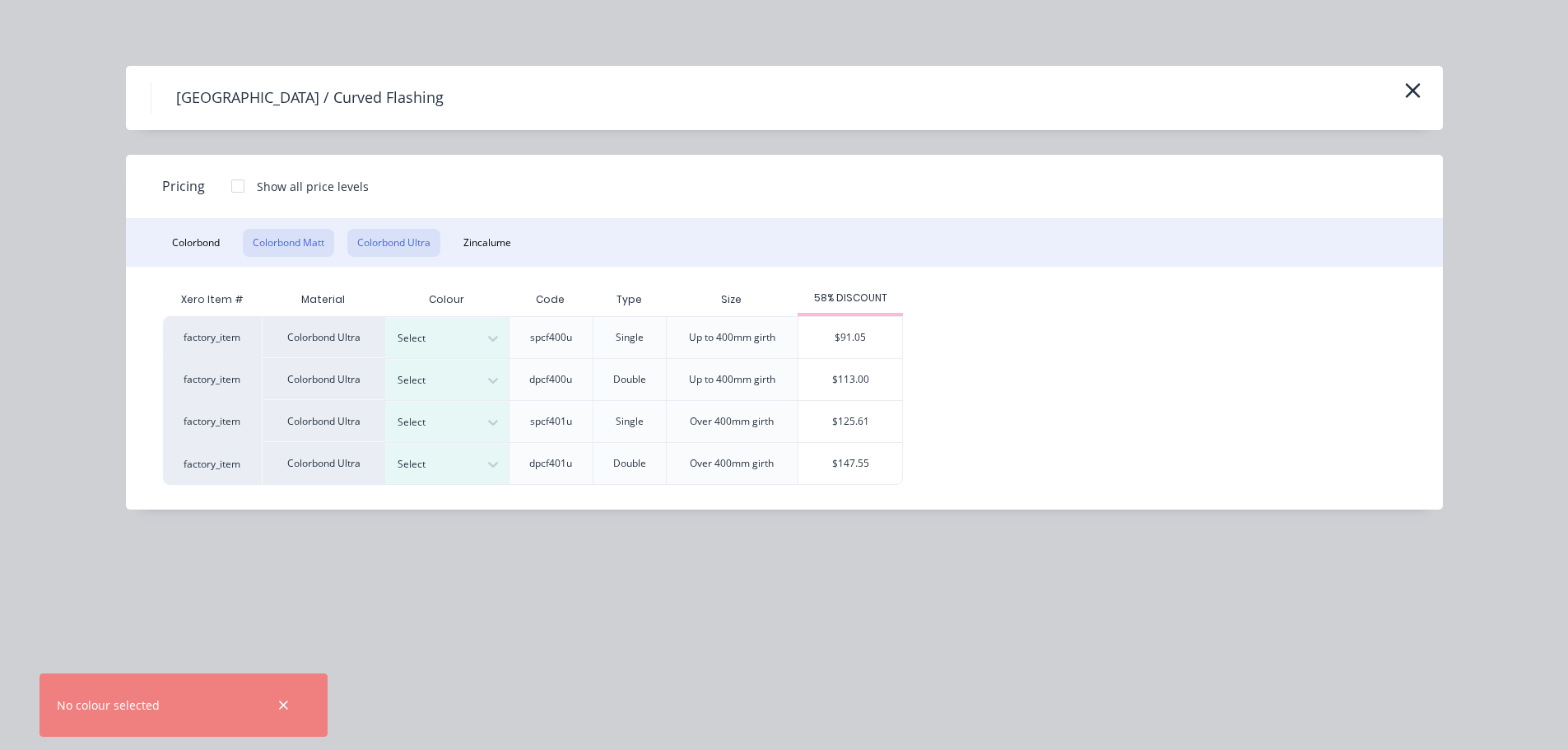
click at [319, 248] on button "Colorbond Matt" at bounding box center [288, 242] width 91 height 28
click at [196, 242] on button "Colorbond" at bounding box center [195, 242] width 68 height 28
click at [404, 239] on button "Colorbond Ultra" at bounding box center [393, 242] width 93 height 28
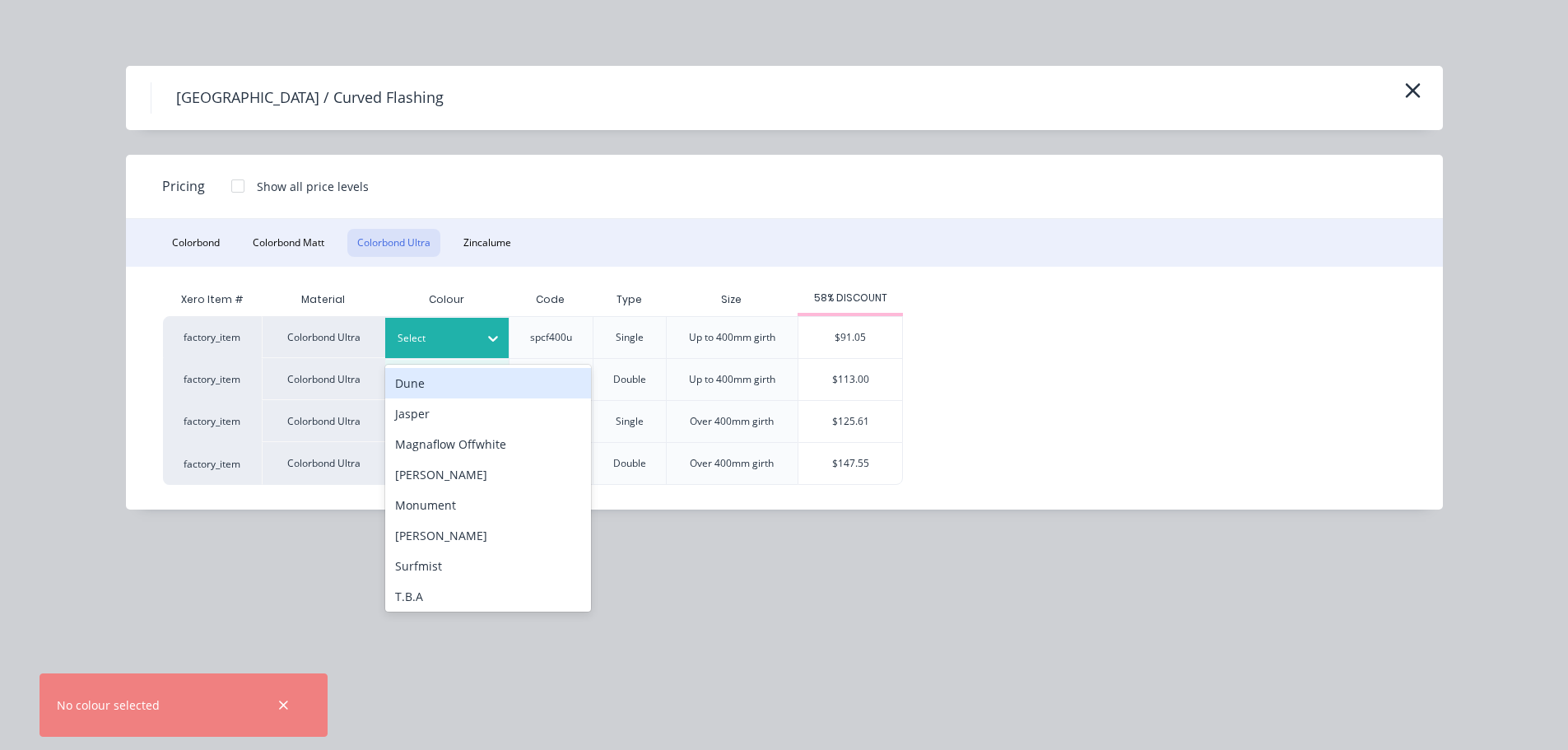
click at [452, 334] on div at bounding box center [435, 339] width 74 height 18
click at [463, 379] on div "Dune" at bounding box center [488, 384] width 206 height 31
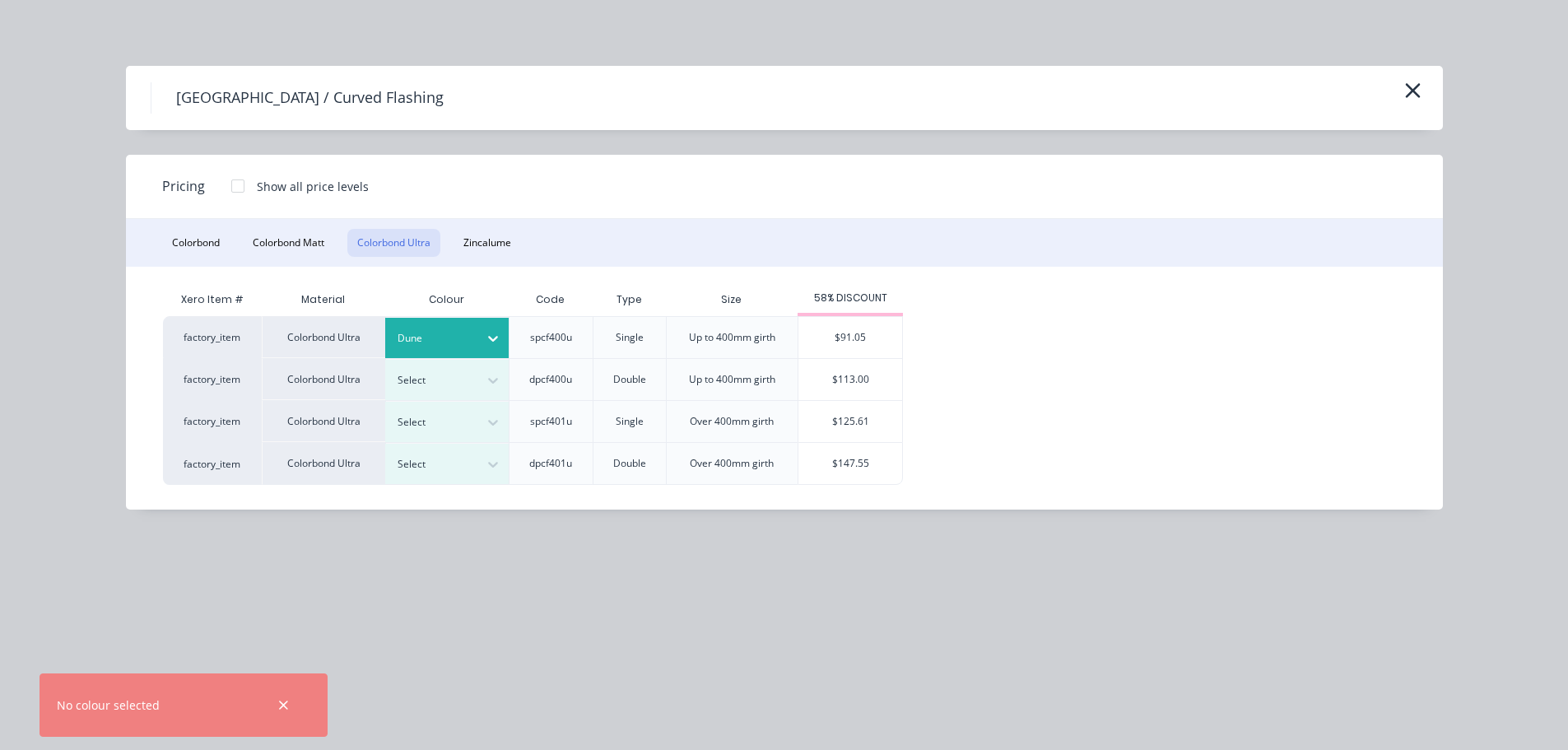
click at [915, 347] on div "factory_item Colorbond Ultra Dune spcf400u Single Up to 400mm girth $91.05 fact…" at bounding box center [771, 400] width 1218 height 168
click at [870, 342] on div "$91.05" at bounding box center [850, 338] width 104 height 41
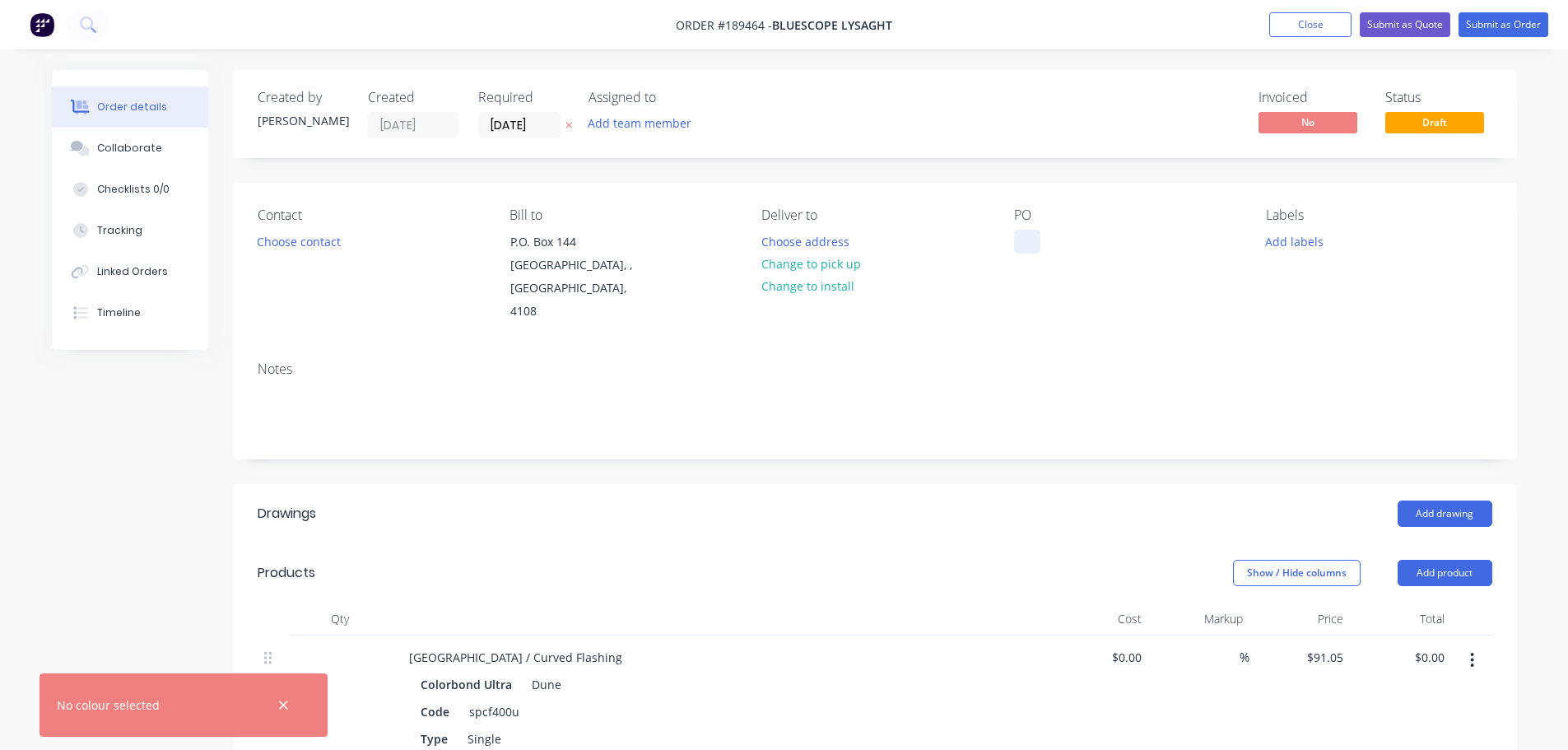
drag, startPoint x: 1032, startPoint y: 249, endPoint x: 1034, endPoint y: 279, distance: 30.1
click at [1032, 252] on div at bounding box center [1026, 241] width 26 height 24
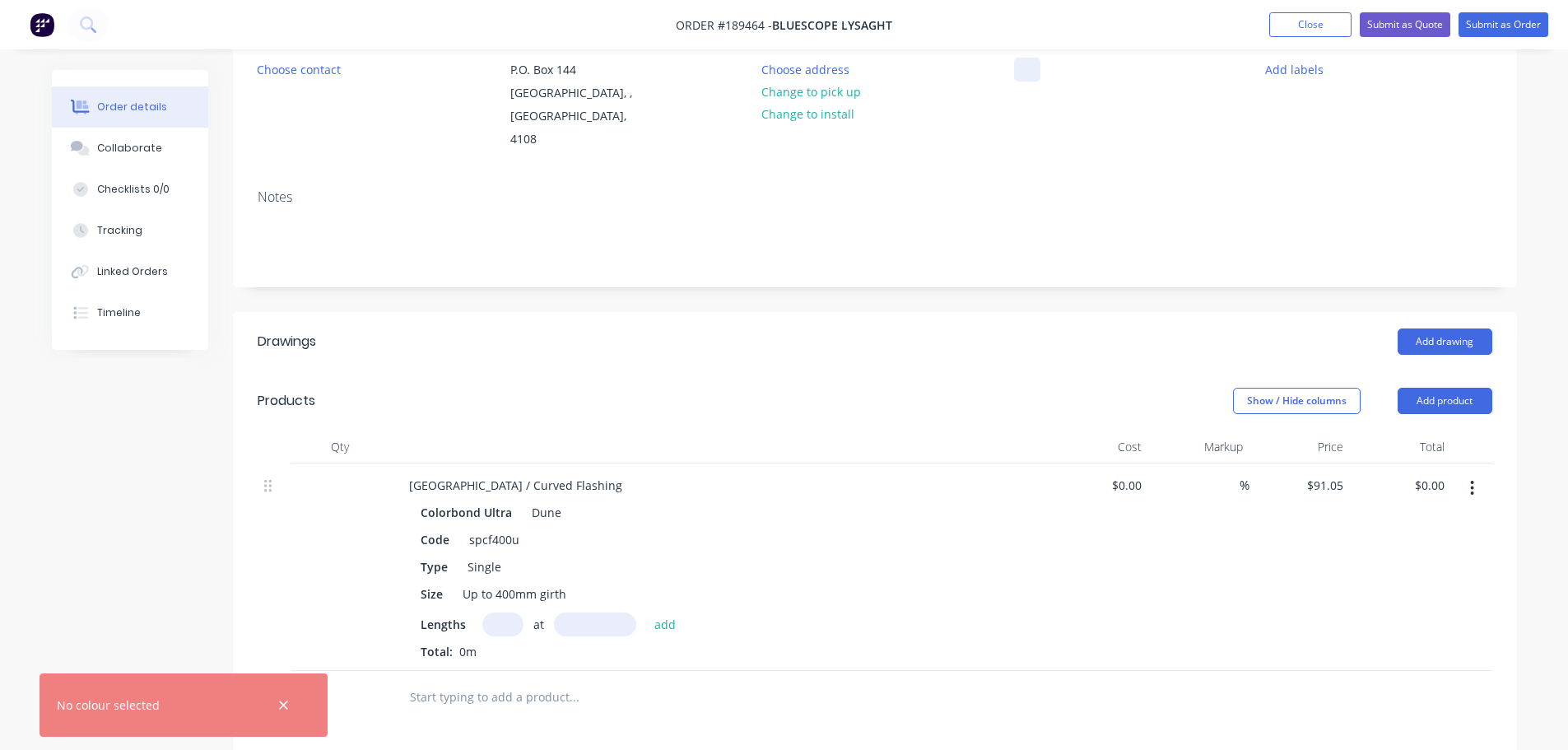
scroll to position [247, 0]
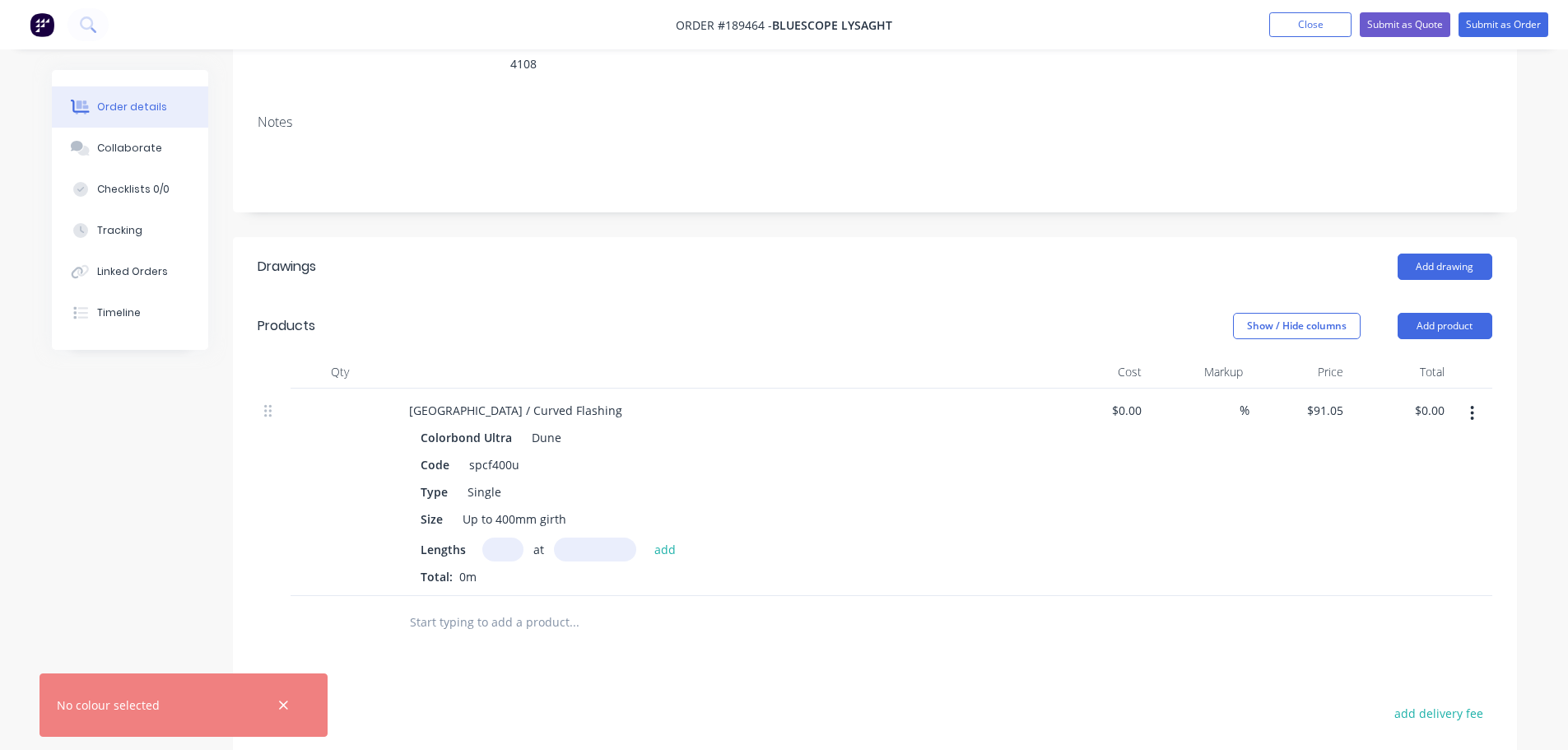
drag, startPoint x: 858, startPoint y: 208, endPoint x: 854, endPoint y: 221, distance: 13.6
click at [858, 207] on div "Created by Michael Created 11/08/25 Required 11/08/25 Assigned to Add team memb…" at bounding box center [875, 433] width 1284 height 1222
click at [287, 704] on icon "button" at bounding box center [284, 705] width 11 height 14
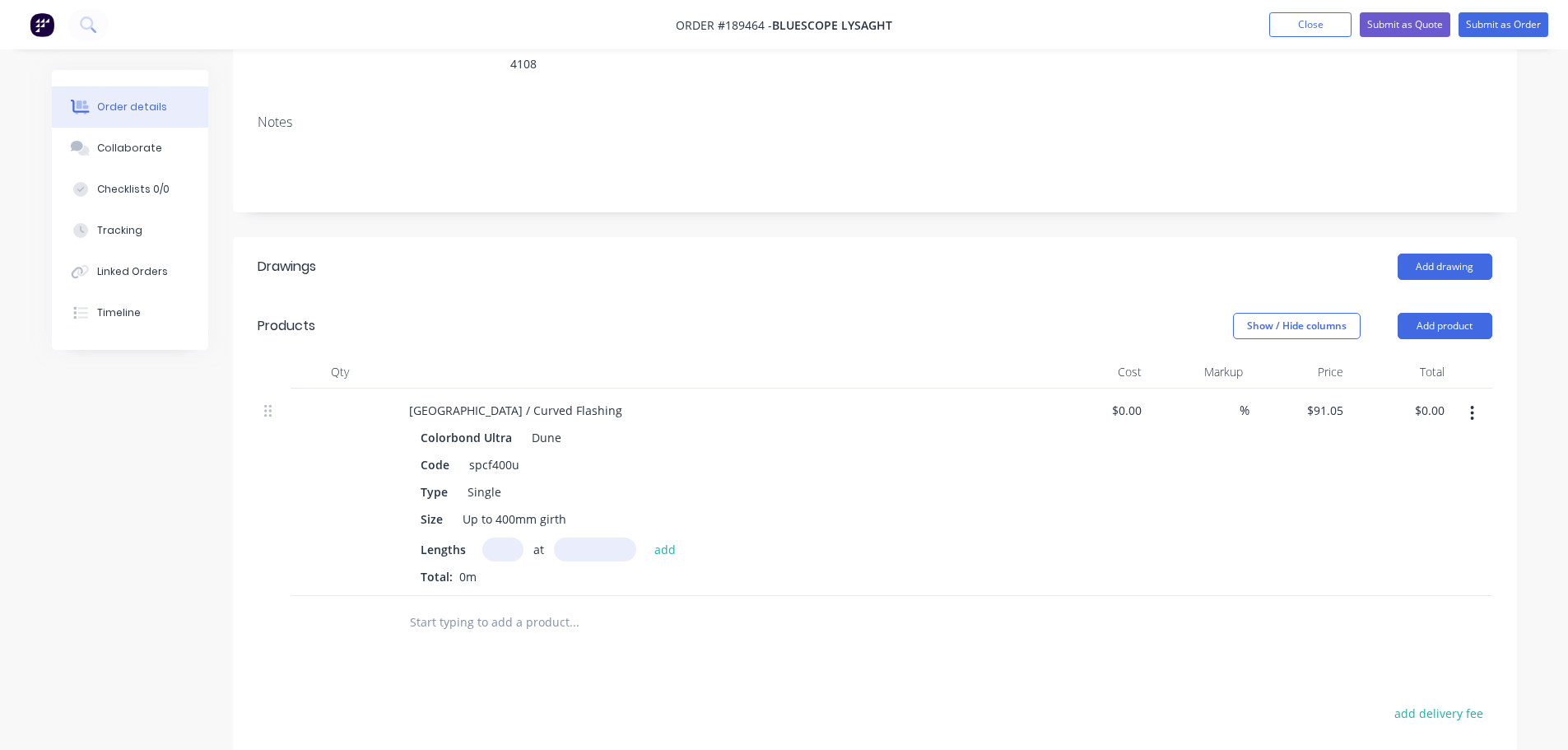
click at [795, 271] on header "Drawings Add drawing" at bounding box center [875, 267] width 1284 height 59
click at [998, 296] on header "Products Show / Hide columns Add product" at bounding box center [875, 326] width 1284 height 59
drag, startPoint x: 520, startPoint y: 232, endPoint x: 487, endPoint y: 245, distance: 35.5
click at [524, 254] on div "Add drawing" at bounding box center [1005, 267] width 972 height 26
click at [614, 312] on div "Show / Hide columns Add product" at bounding box center [1005, 325] width 972 height 26
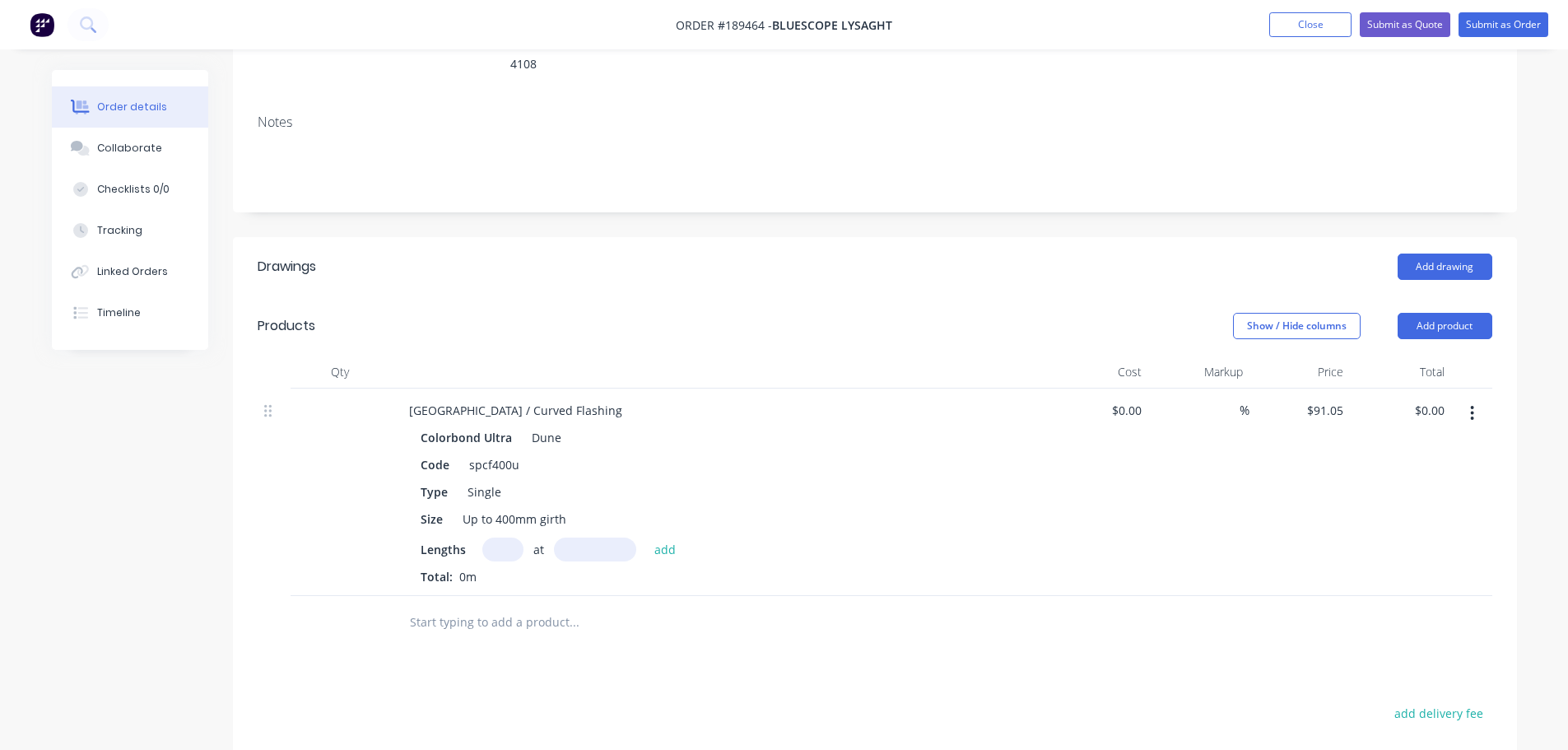
drag, startPoint x: 735, startPoint y: 295, endPoint x: 721, endPoint y: 296, distance: 14.0
click at [732, 312] on div "Show / Hide columns Add product" at bounding box center [1005, 325] width 972 height 26
click at [1525, 546] on div "Order details Collaborate Checklists 0/0 Tracking Linked Orders Timeline Order …" at bounding box center [784, 446] width 1498 height 1246
click at [575, 326] on header "Products Show / Hide columns Add product" at bounding box center [875, 326] width 1284 height 59
click at [898, 312] on div "Show / Hide columns Add product" at bounding box center [1005, 325] width 972 height 26
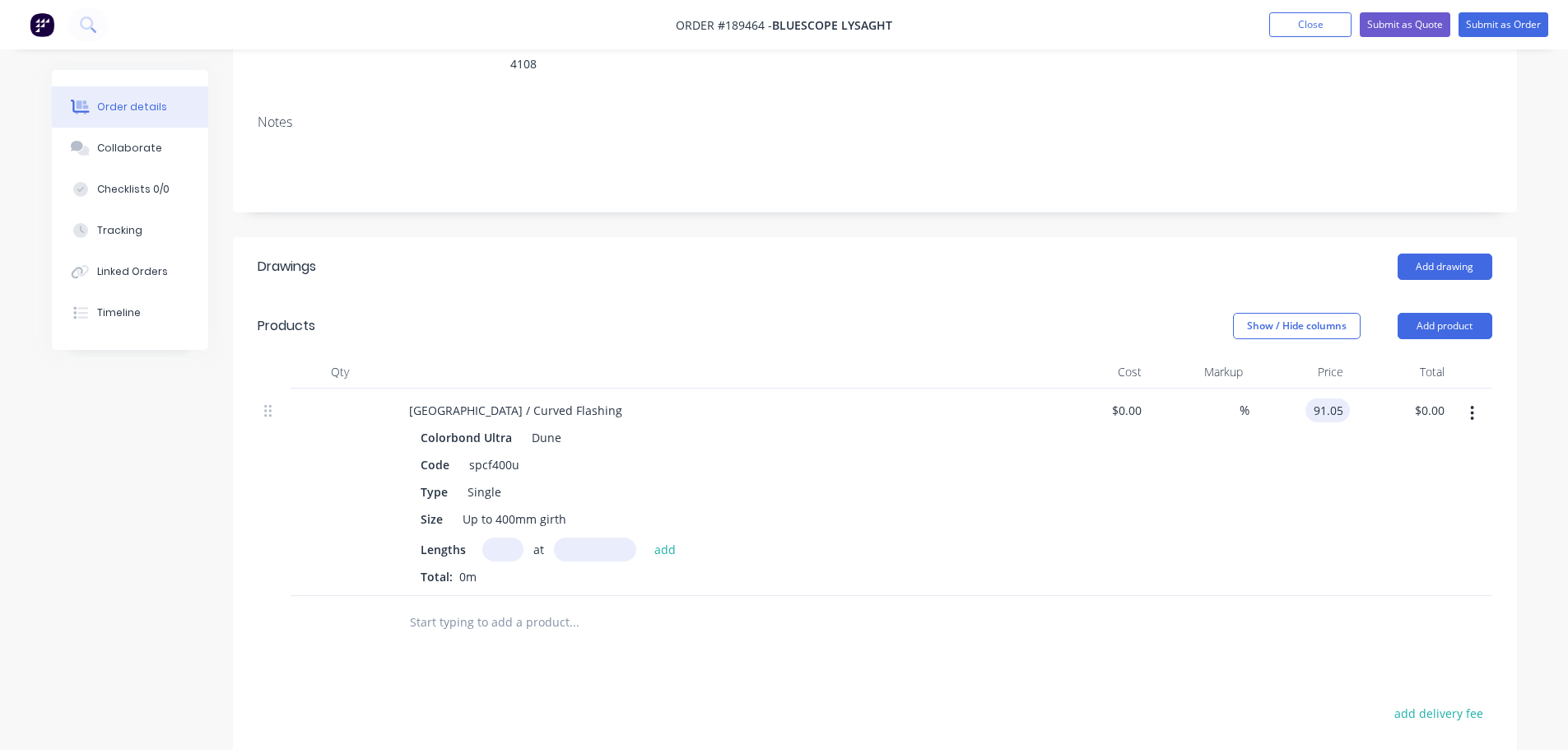
click at [1327, 399] on input "91.05" at bounding box center [1330, 411] width 38 height 24
type input "$159.33"
click at [1444, 312] on button "Add product" at bounding box center [1445, 325] width 95 height 26
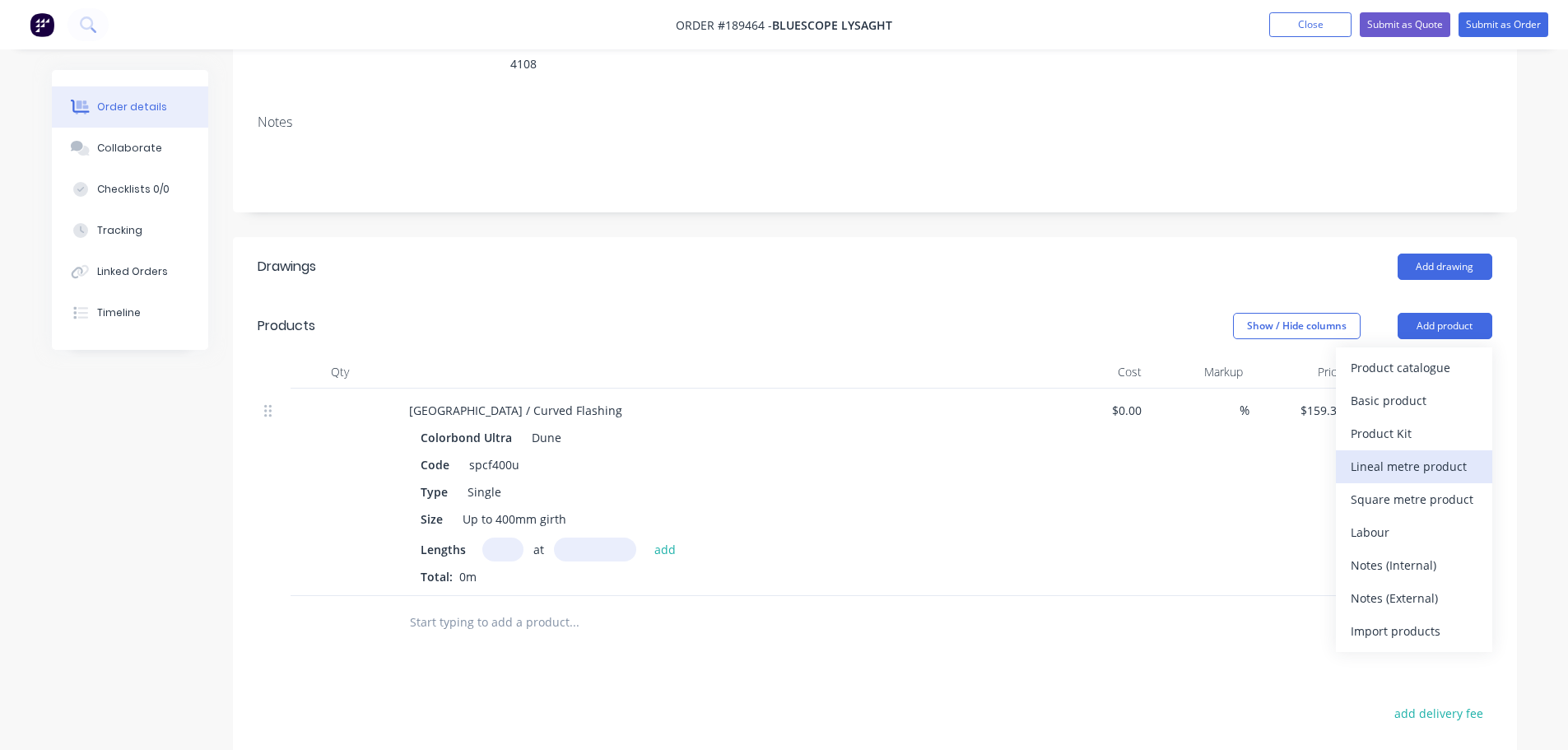
click at [1443, 455] on div "Lineal metre product" at bounding box center [1413, 466] width 127 height 24
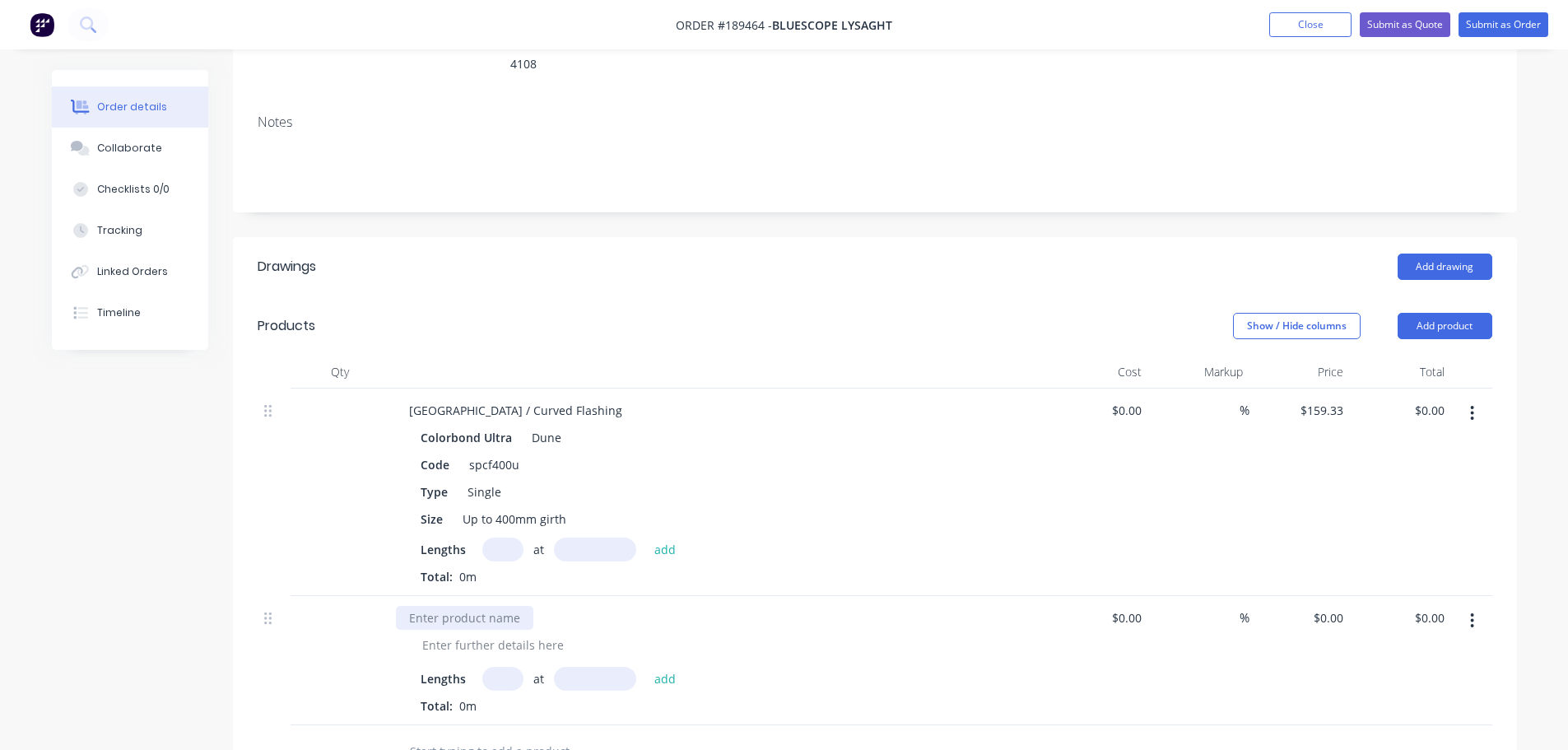
click at [455, 606] on div at bounding box center [464, 618] width 138 height 24
click at [486, 399] on div "Pittsburgh / Curved Flashing" at bounding box center [516, 411] width 239 height 24
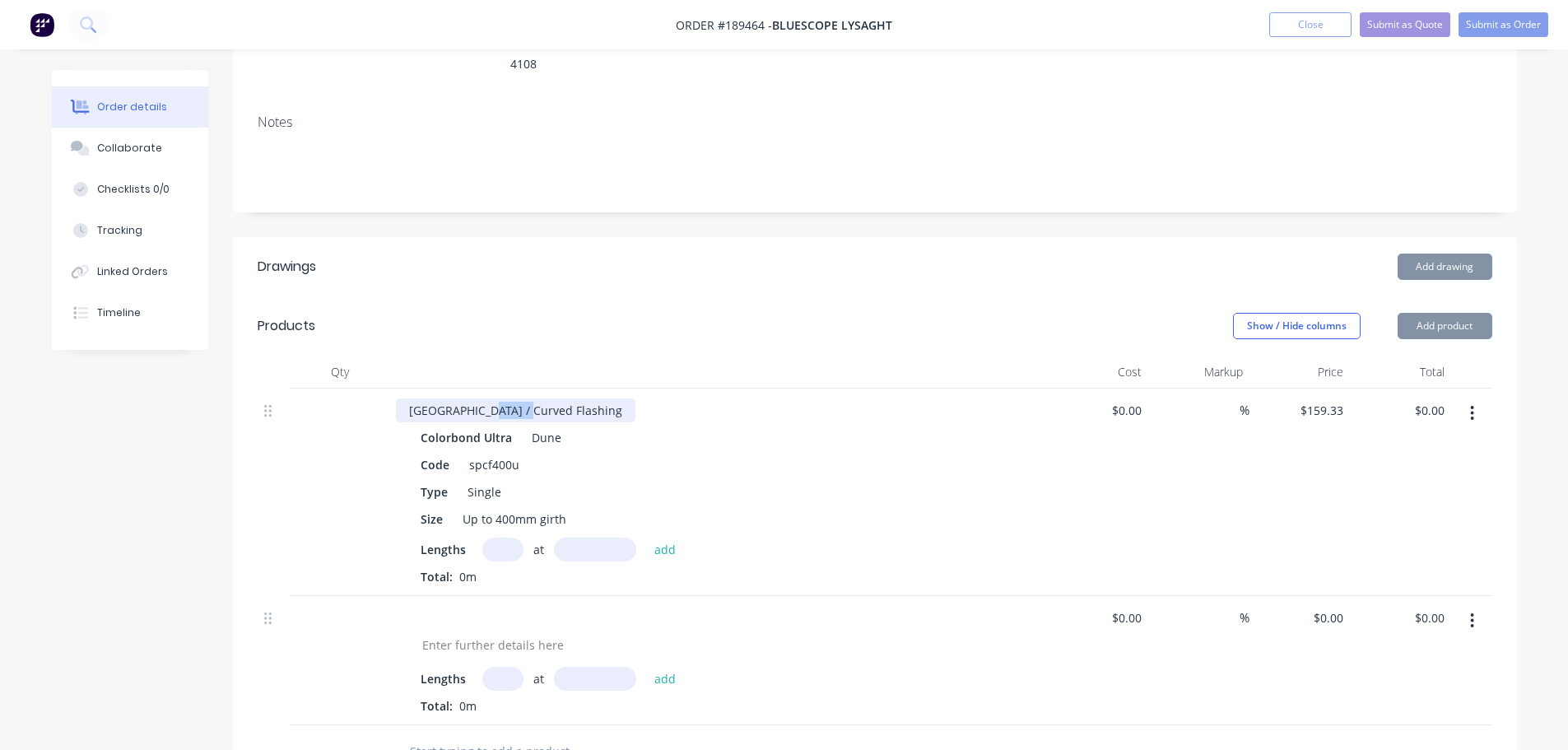
click at [486, 399] on div "Pittsburgh / Curved Flashing" at bounding box center [516, 411] width 239 height 24
click at [485, 399] on div "Pittsburgh / Curved Flashing" at bounding box center [516, 411] width 239 height 24
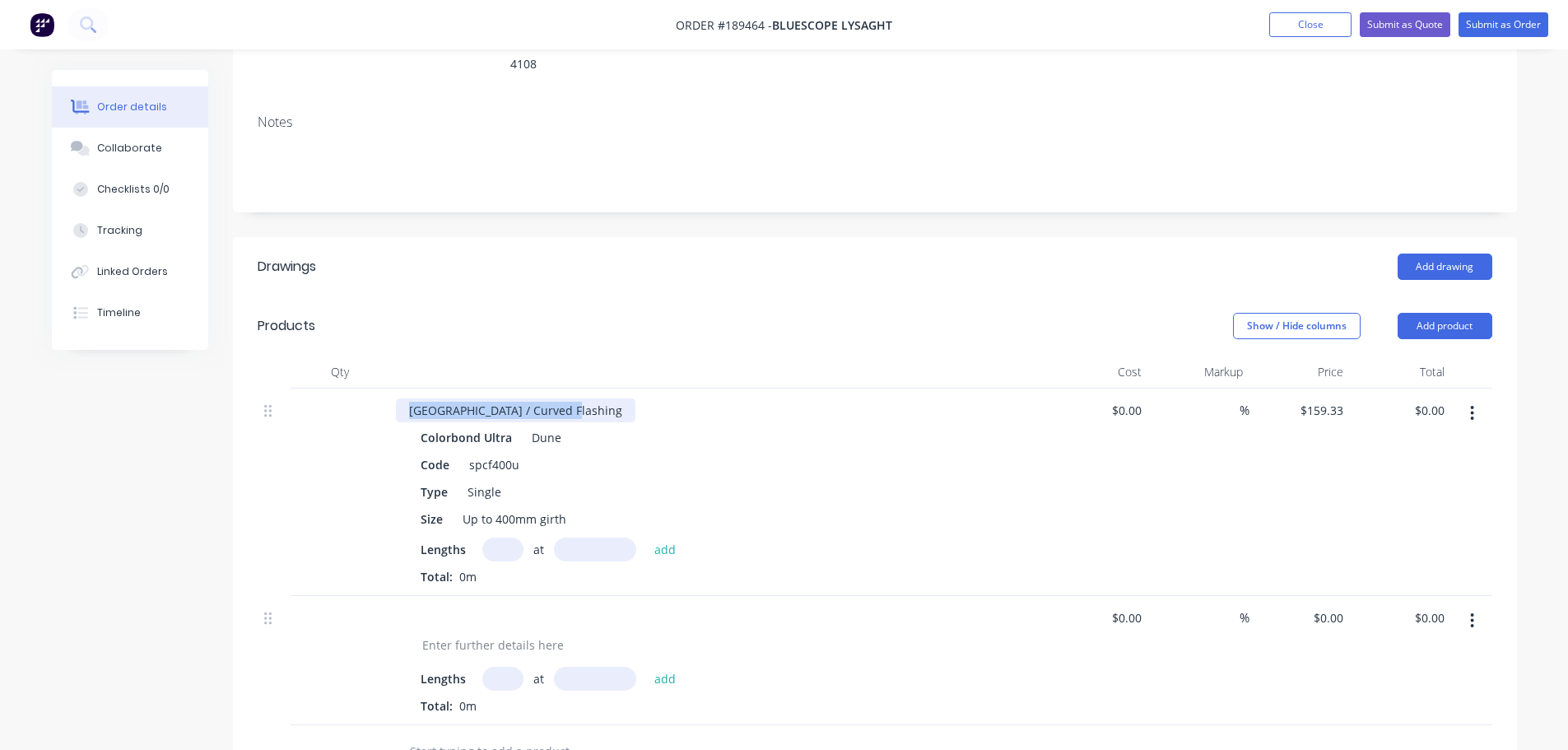
copy div "Pittsburgh / Curved Flashing"
click at [421, 606] on div at bounding box center [409, 618] width 26 height 24
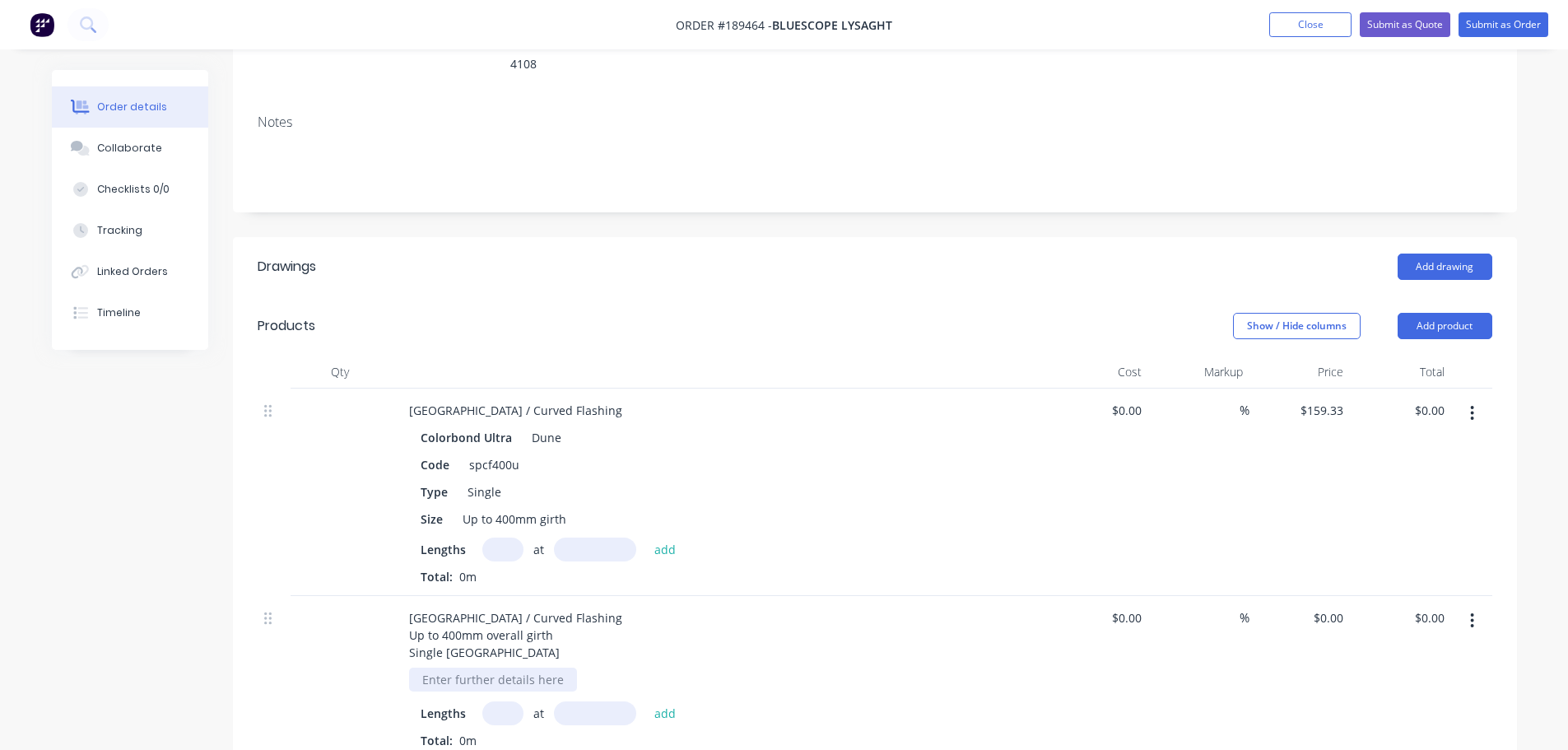
click at [518, 668] on div at bounding box center [492, 680] width 168 height 24
click at [118, 528] on div "Created by Michael Created 11/08/25 Required 11/08/25 Assigned to Add team memb…" at bounding box center [785, 528] width 1465 height 1410
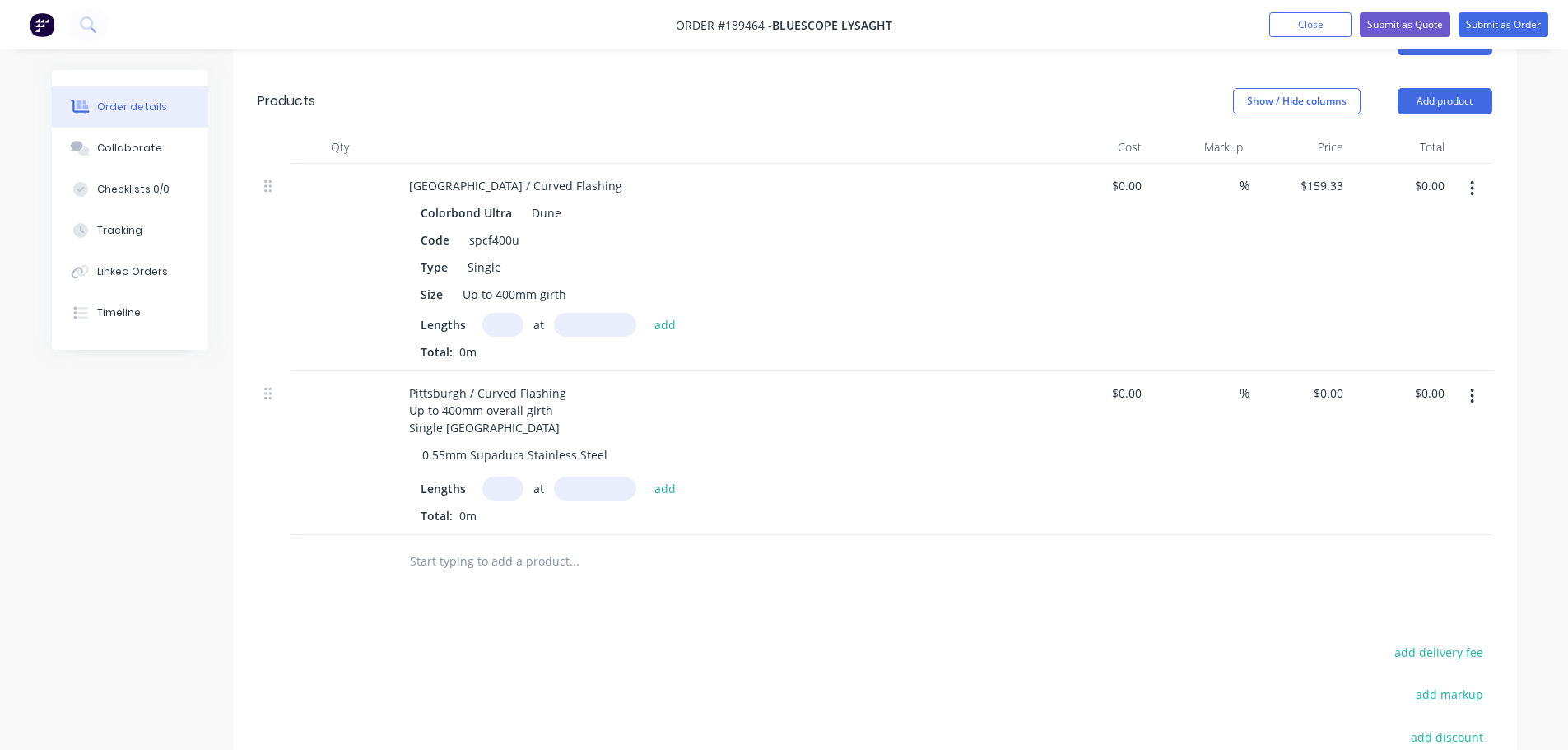
scroll to position [494, 0]
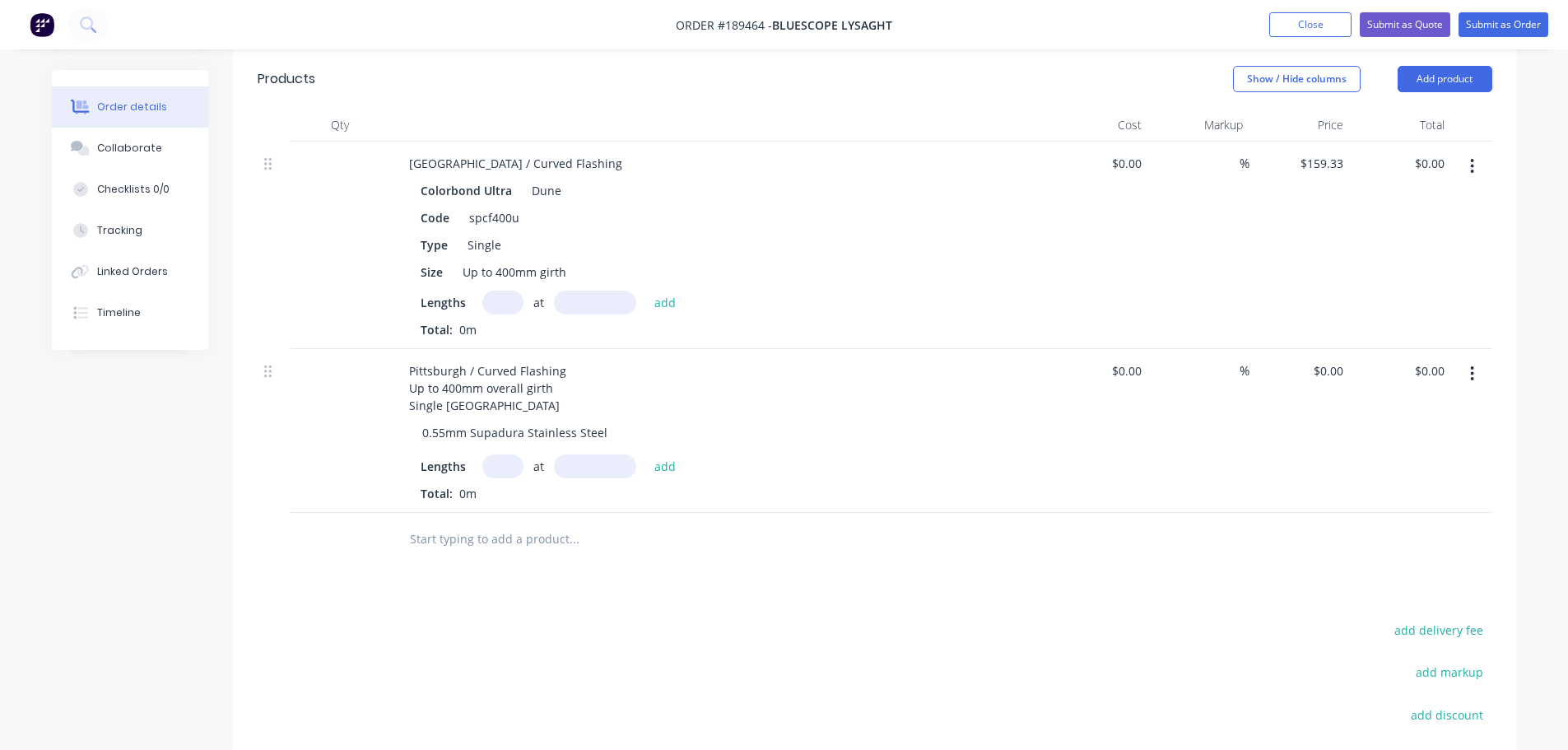
click at [502, 455] on input "text" at bounding box center [503, 466] width 41 height 24
type input "1"
type input "1000"
click at [646, 455] on button "add" at bounding box center [665, 465] width 39 height 23
click at [1332, 359] on input "0" at bounding box center [1330, 371] width 38 height 24
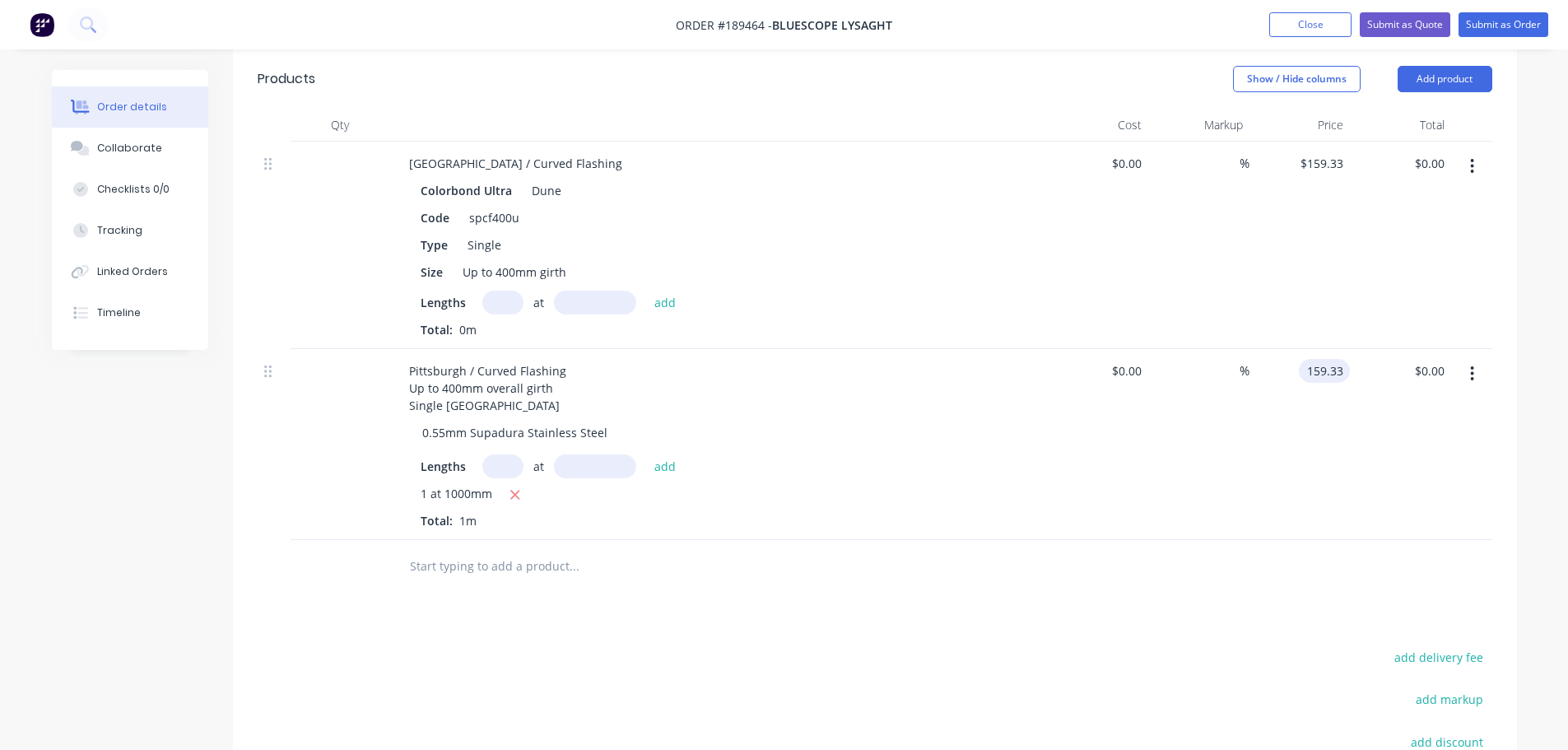
type input "$159.33"
drag, startPoint x: 1144, startPoint y: 610, endPoint x: 1211, endPoint y: 490, distance: 137.4
click at [1146, 608] on div "Drawings Add drawing Products Show / Hide columns Add product Qty Cost Markup P…" at bounding box center [875, 489] width 1284 height 998
click at [1475, 151] on button "button" at bounding box center [1472, 166] width 39 height 30
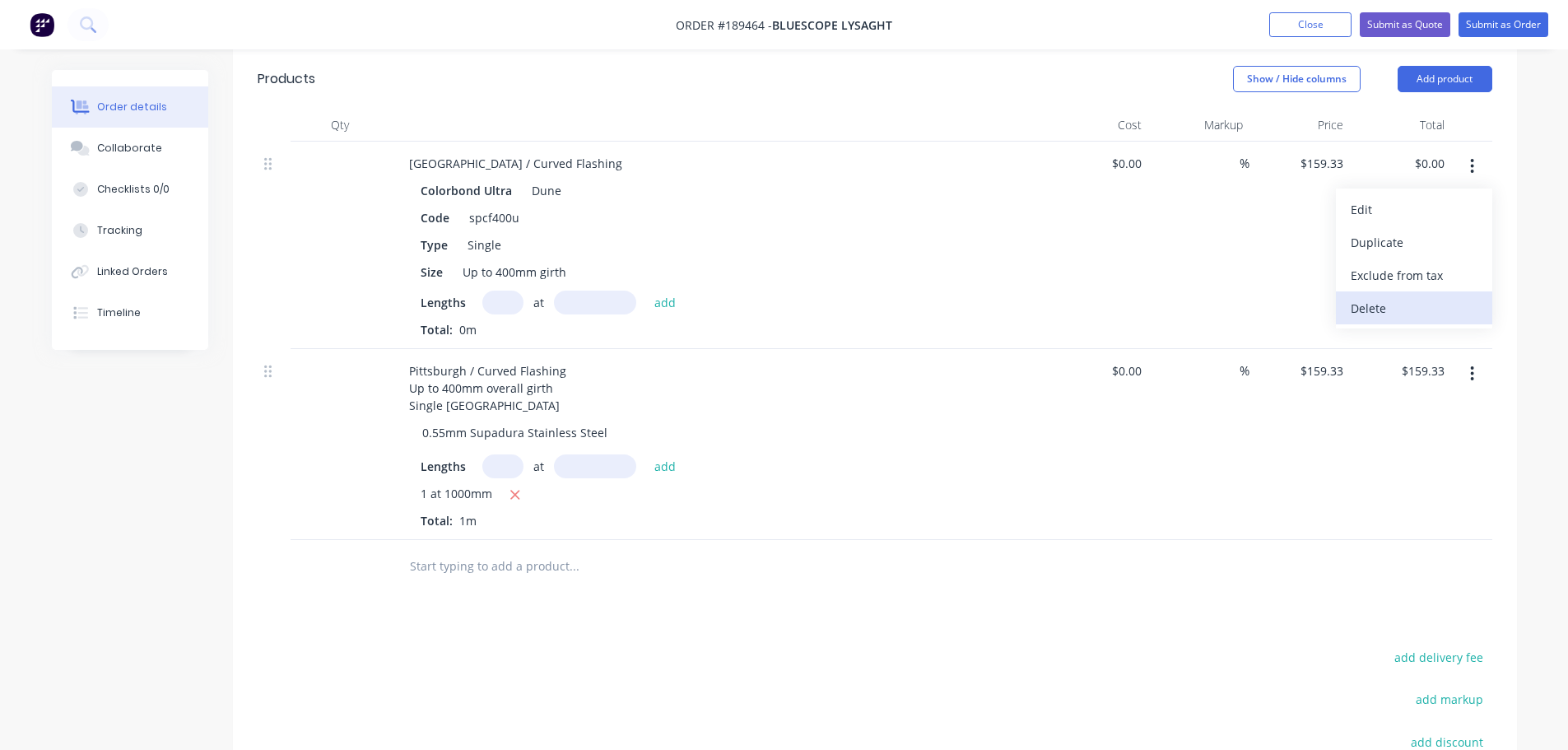
click at [1403, 292] on button "Delete" at bounding box center [1414, 308] width 157 height 33
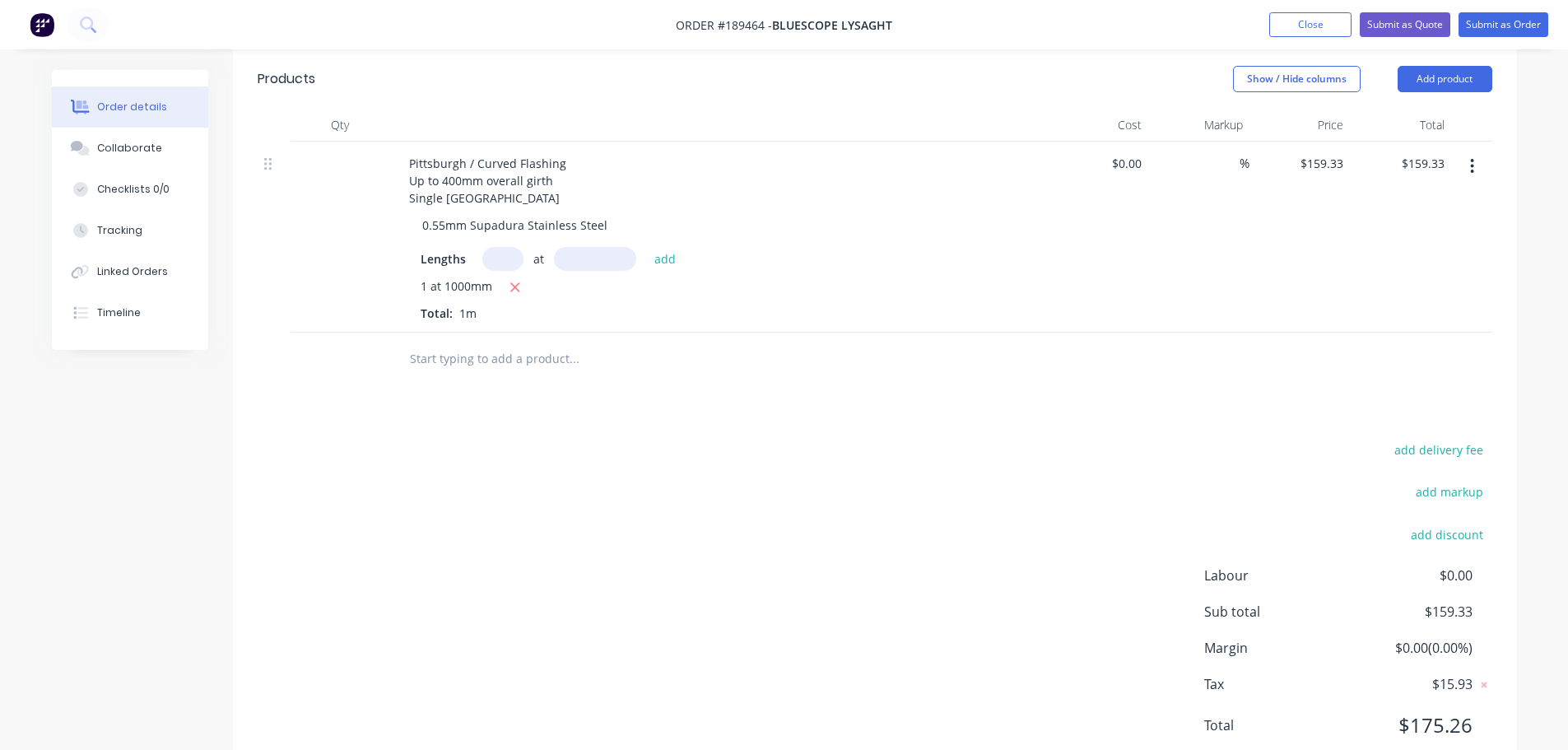
click at [741, 506] on div "add delivery fee add markup add discount Labour $0.00 Sub total $159.33 Margin …" at bounding box center [874, 597] width 1234 height 318
click at [607, 556] on div "add delivery fee add markup add discount Labour $0.00 Sub total $159.33 Margin …" at bounding box center [874, 597] width 1234 height 318
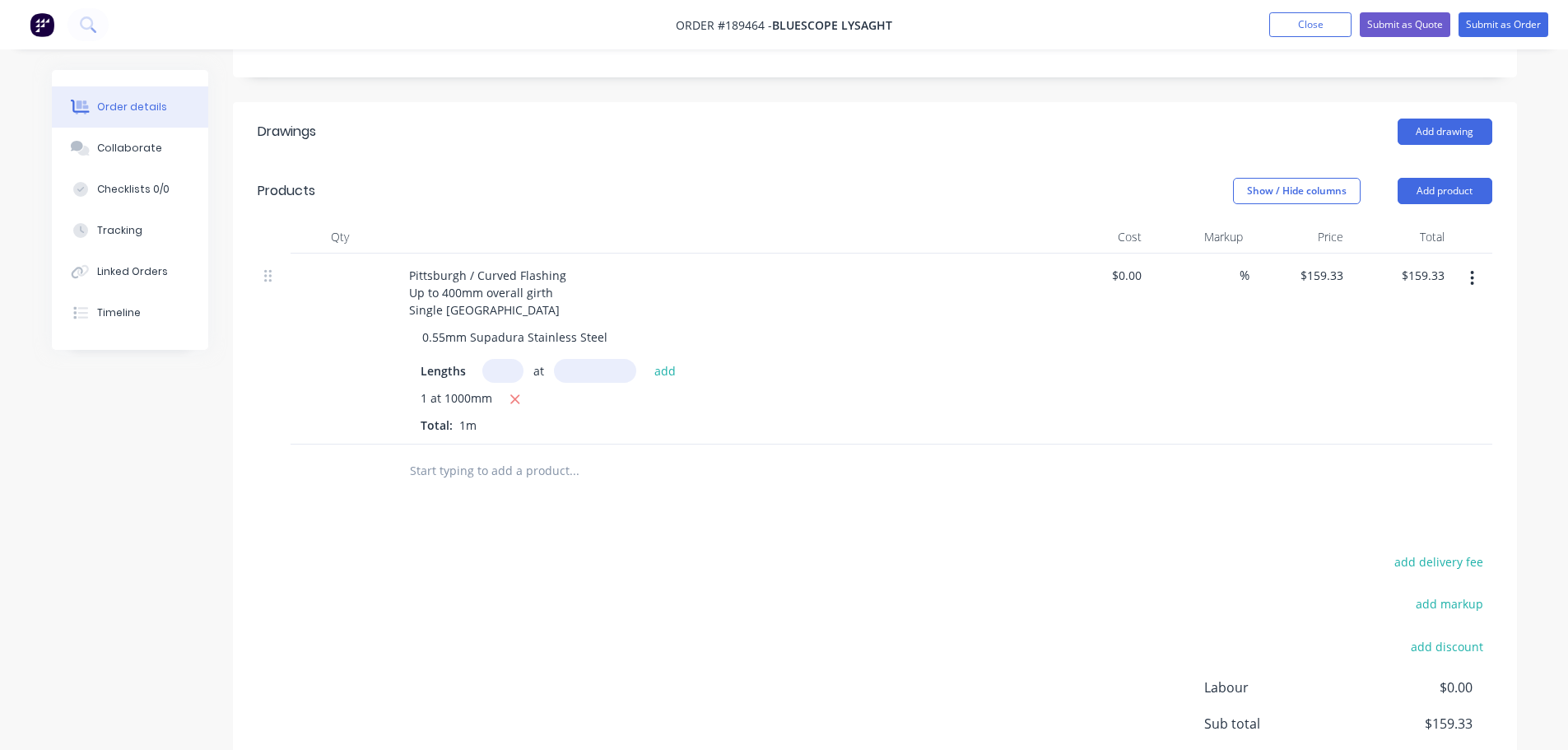
scroll to position [82, 0]
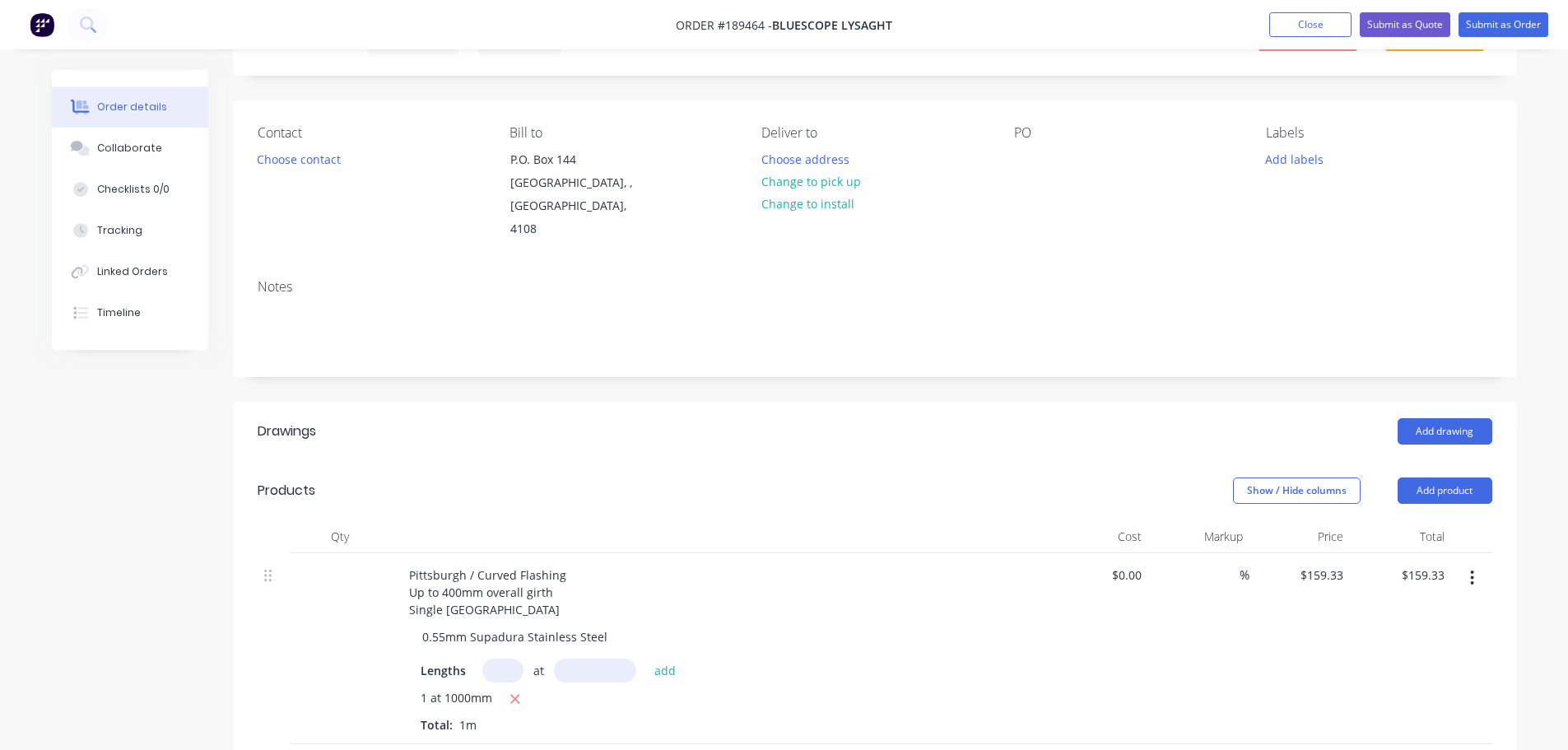
click at [784, 419] on div "Add drawing" at bounding box center [1005, 430] width 972 height 26
click at [1017, 146] on div "PO" at bounding box center [1126, 183] width 226 height 116
click at [1027, 167] on div at bounding box center [1026, 159] width 26 height 24
click at [924, 402] on header "Drawings Add drawing" at bounding box center [875, 431] width 1284 height 59
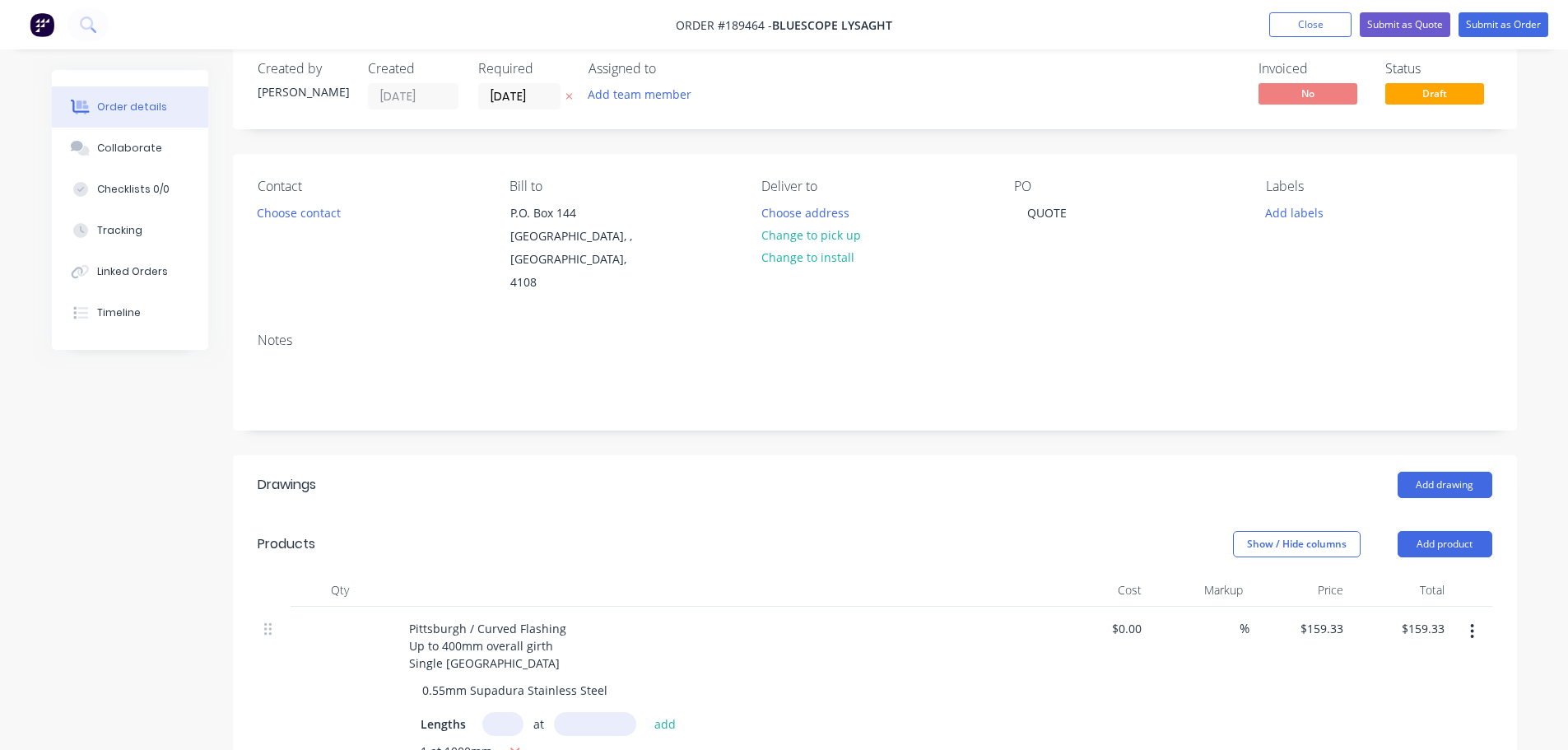
scroll to position [0, 0]
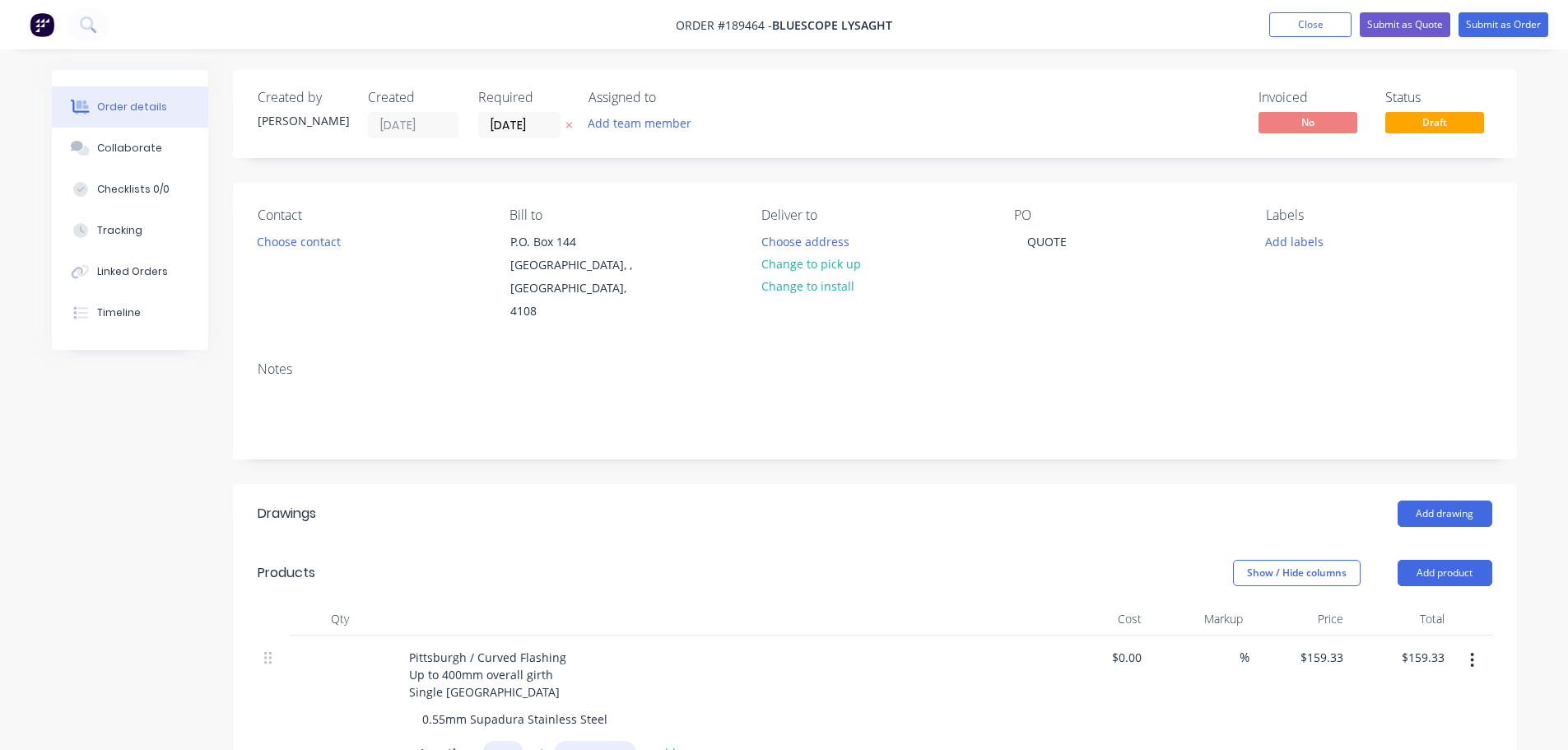
click at [567, 128] on icon at bounding box center [568, 125] width 6 height 6
click at [857, 560] on div "Show / Hide columns Add product" at bounding box center [1005, 573] width 972 height 26
click at [1322, 646] on input "159.33" at bounding box center [1324, 657] width 51 height 24
type input "$126.50"
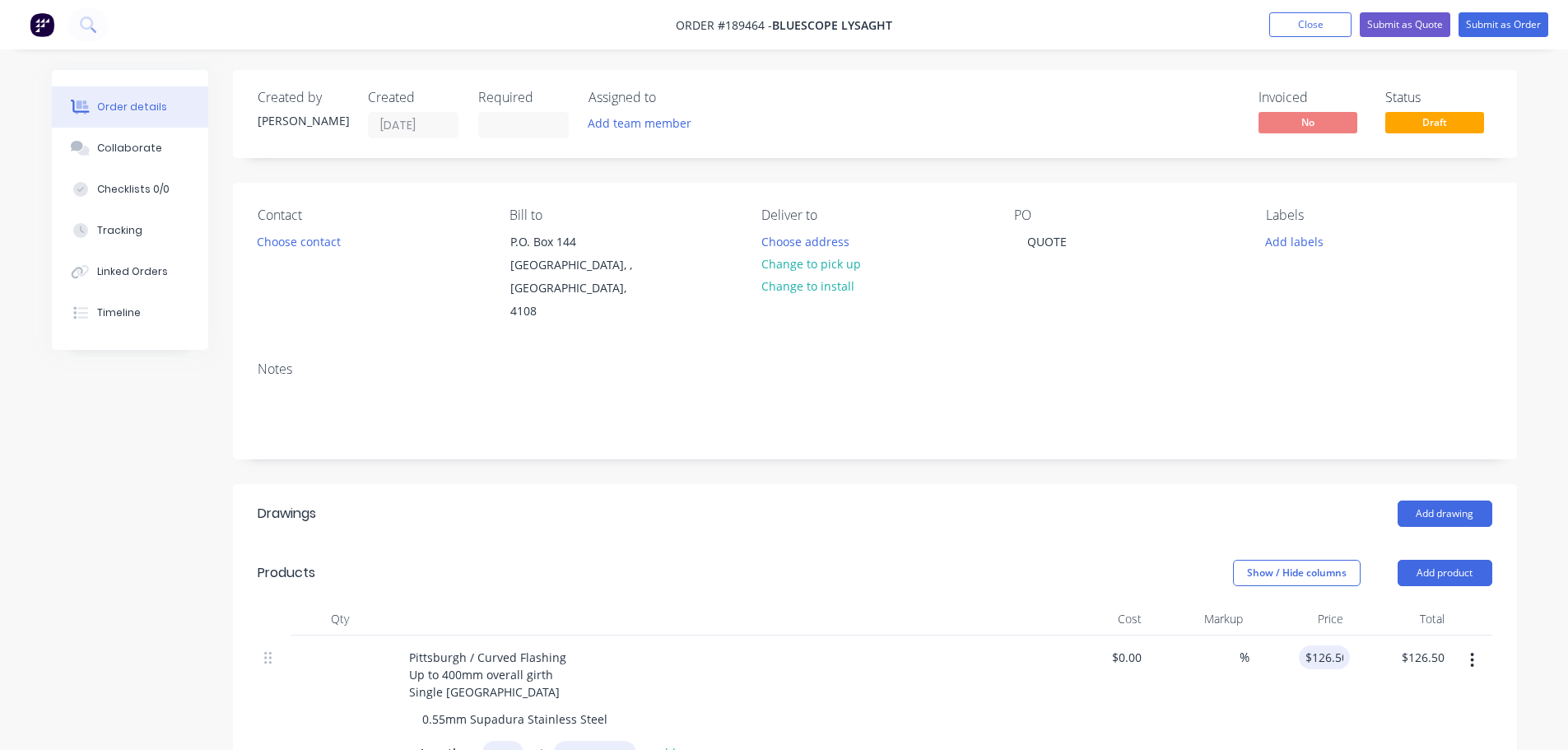
click at [1129, 501] on div "Add drawing" at bounding box center [1005, 513] width 972 height 26
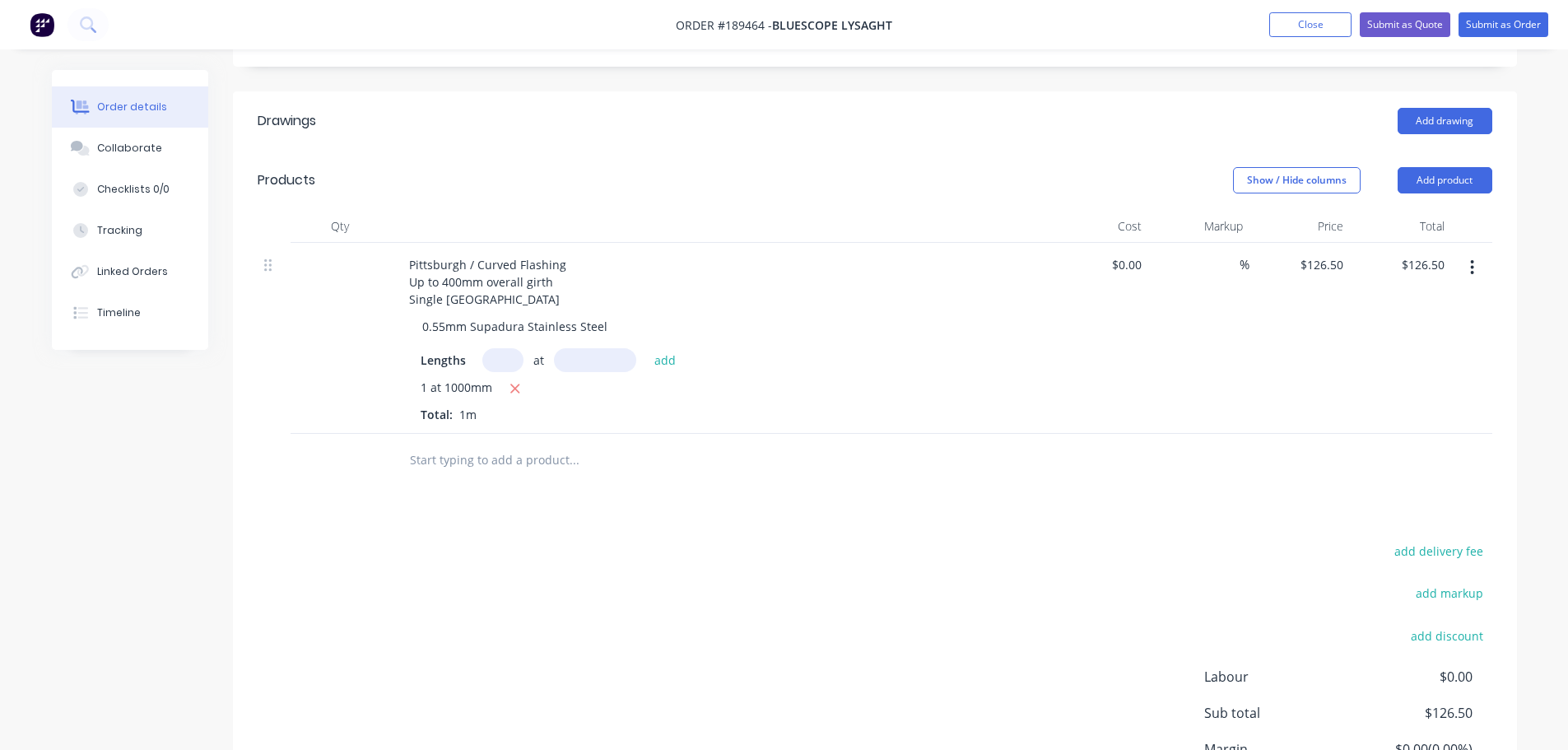
scroll to position [411, 0]
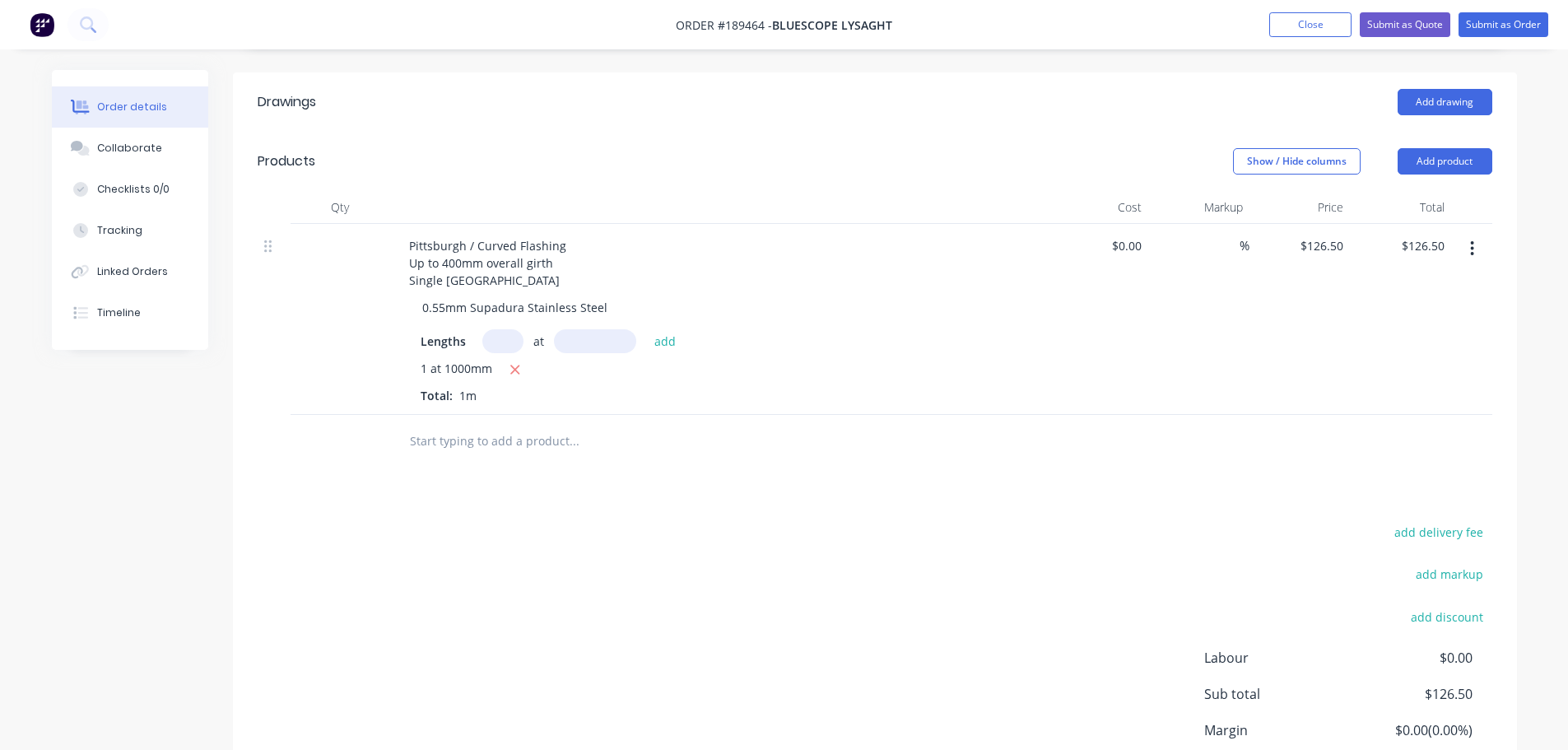
click at [706, 534] on div "add delivery fee add markup add discount Labour $0.00 Sub total $126.50 Margin …" at bounding box center [874, 680] width 1234 height 318
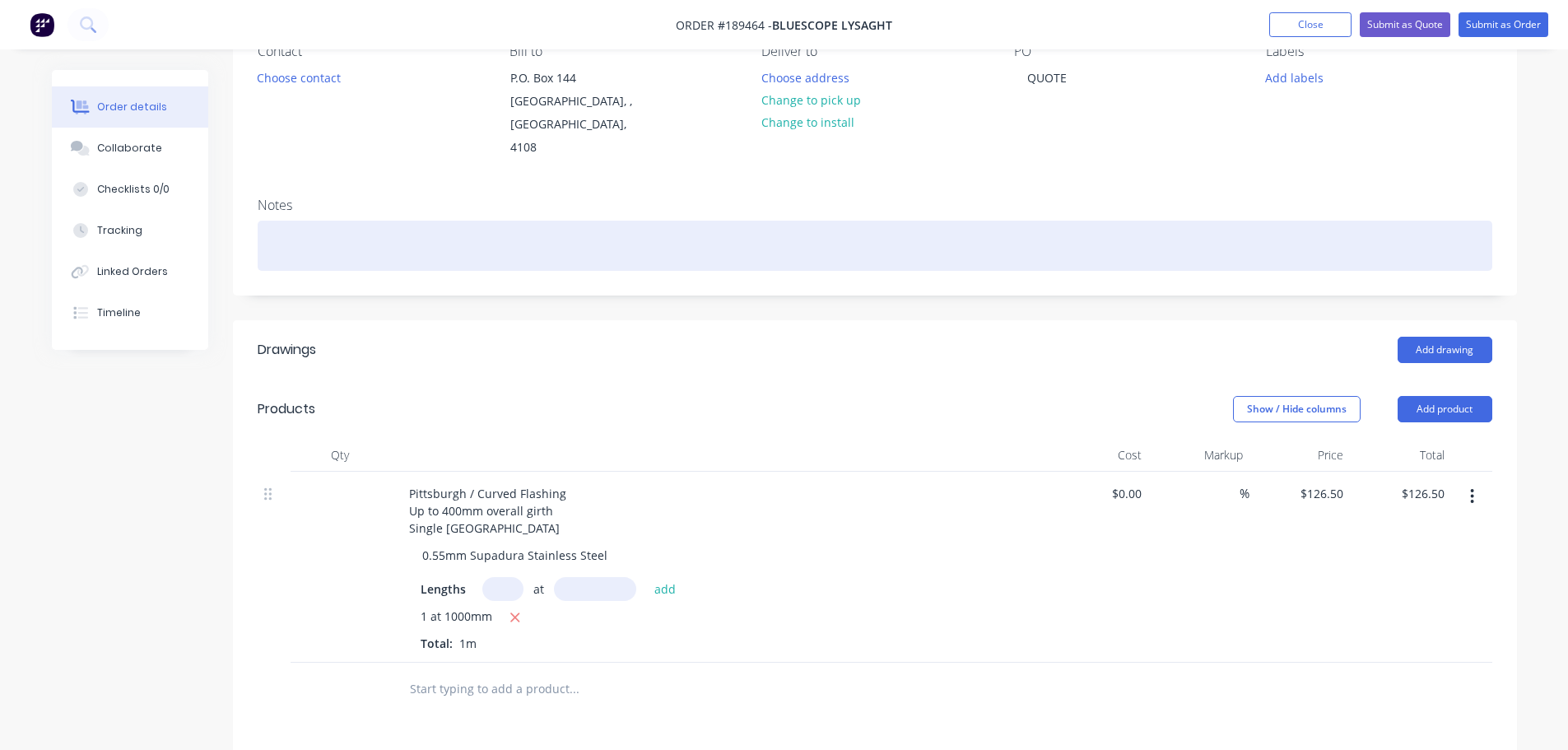
scroll to position [0, 0]
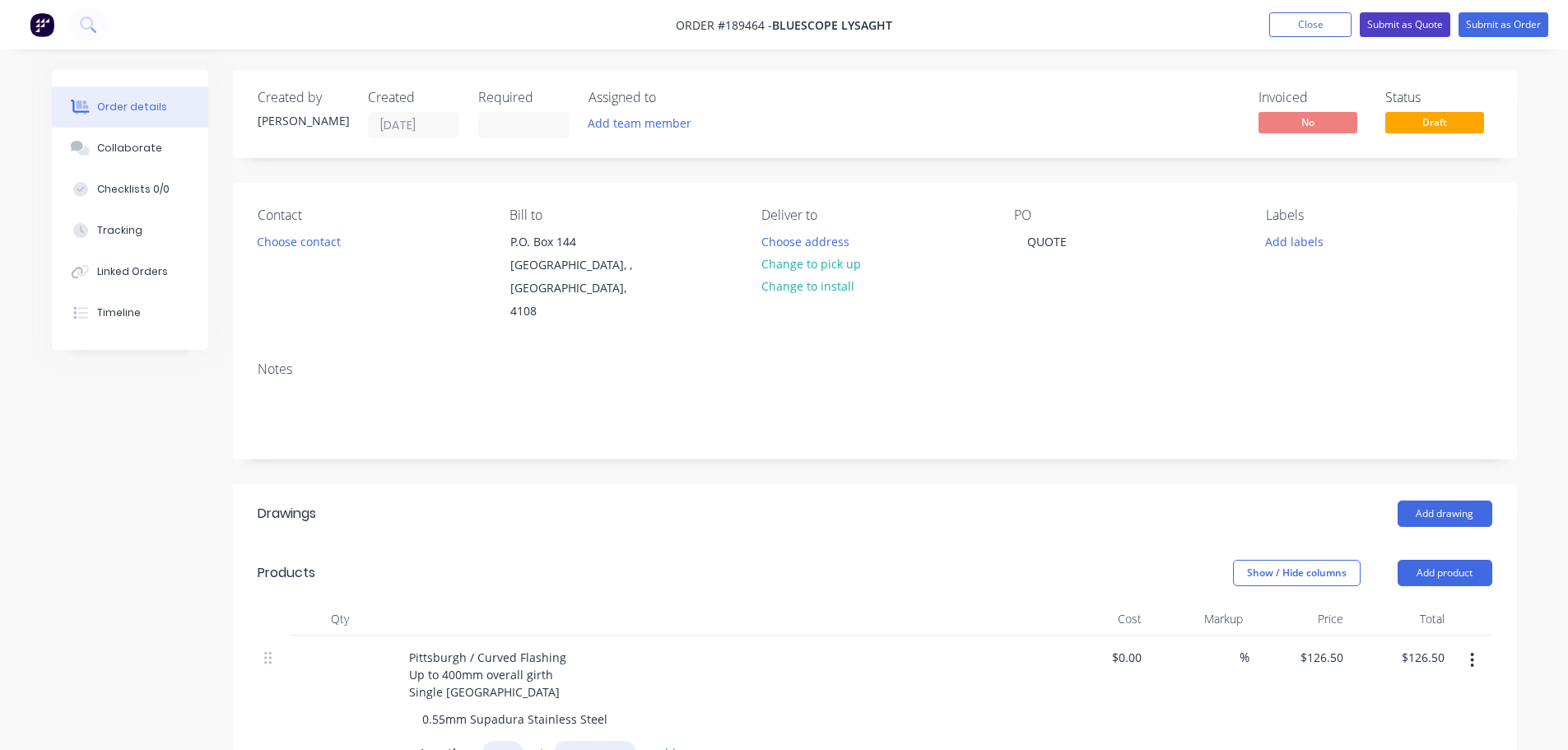
click at [1377, 30] on button "Submit as Quote" at bounding box center [1404, 24] width 91 height 24
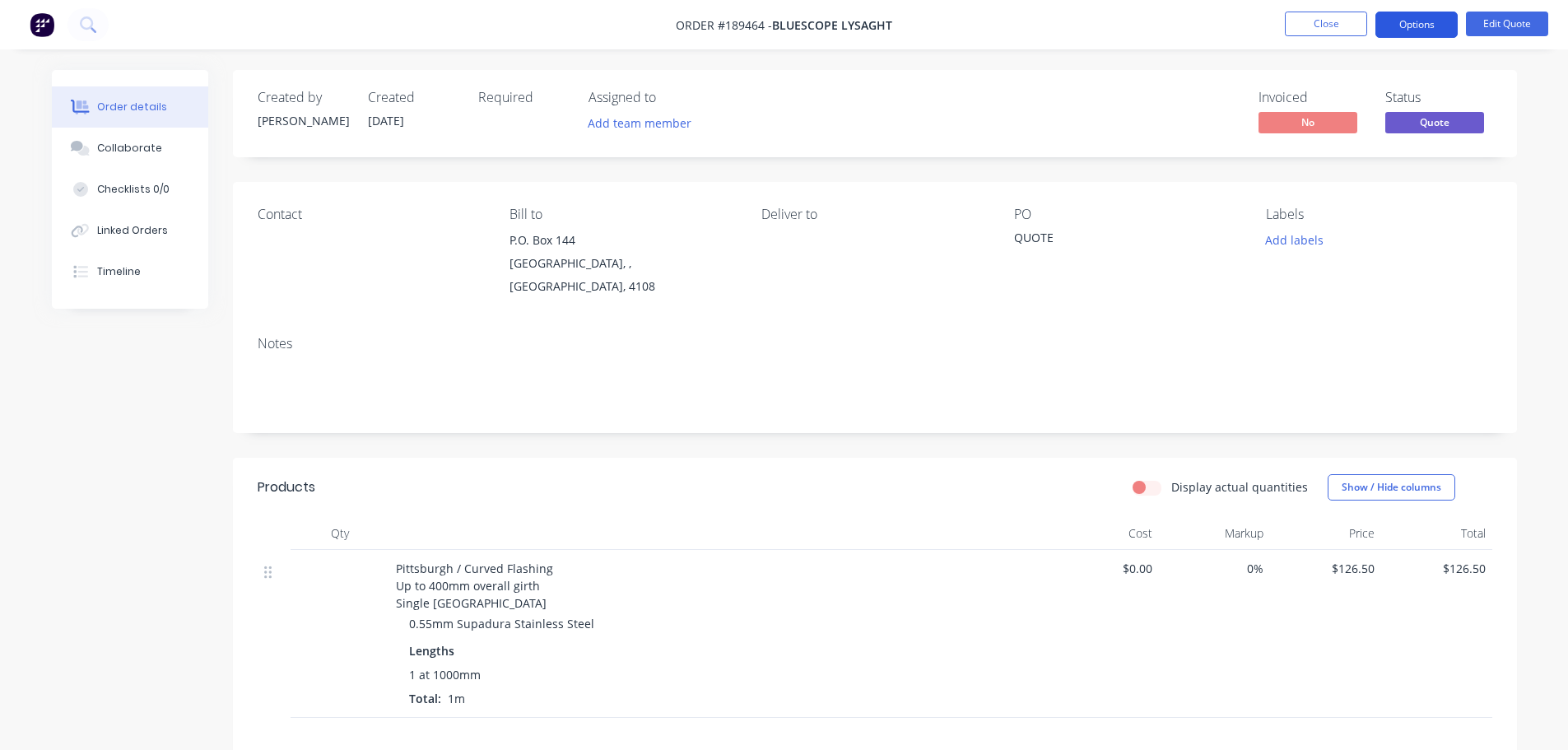
click at [1422, 29] on button "Options" at bounding box center [1416, 24] width 82 height 26
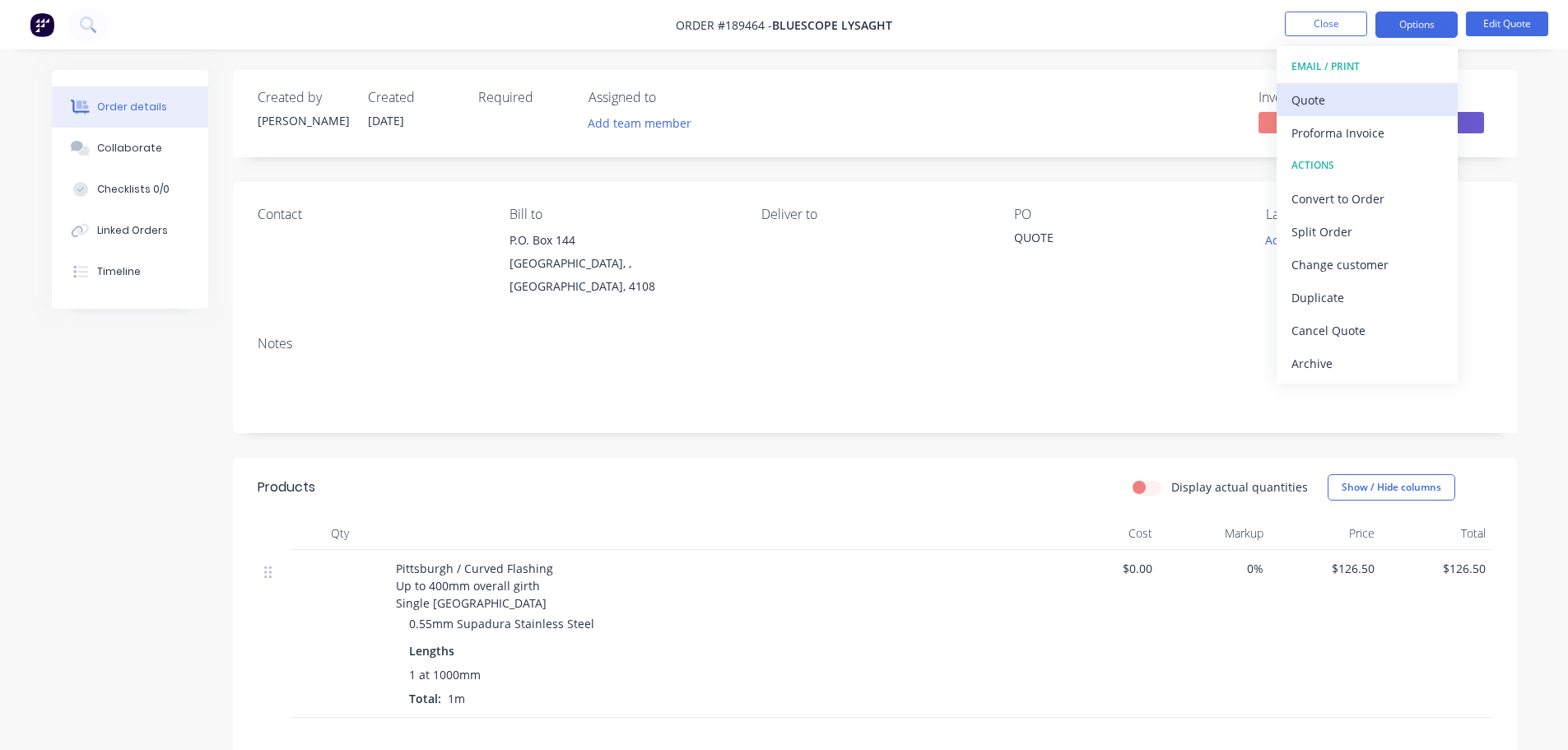
click at [1400, 88] on div "Quote" at bounding box center [1367, 100] width 151 height 24
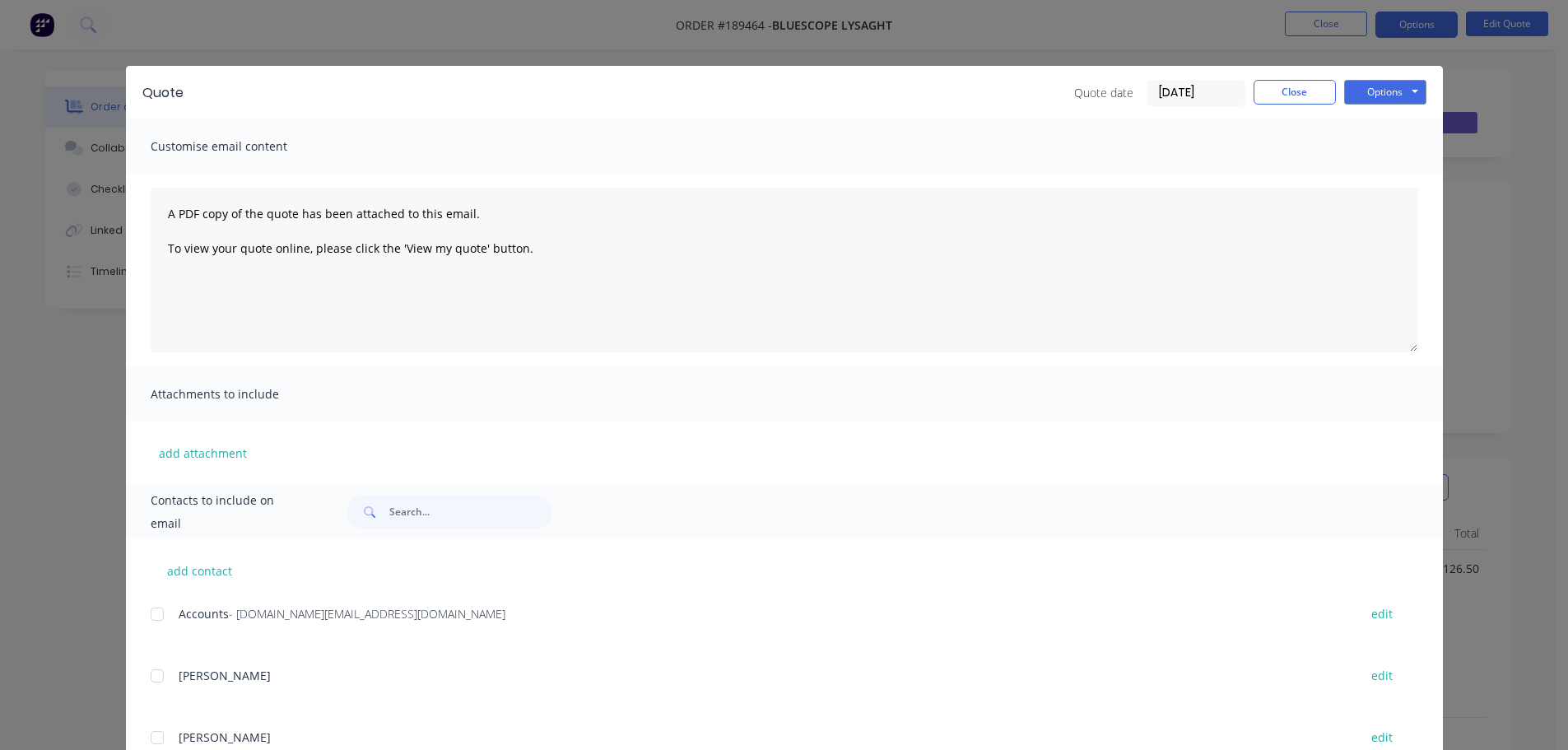
click at [1400, 88] on button "Options" at bounding box center [1384, 92] width 82 height 24
click at [1397, 113] on button "Preview" at bounding box center [1396, 122] width 105 height 27
click at [1273, 82] on button "Close" at bounding box center [1294, 92] width 82 height 24
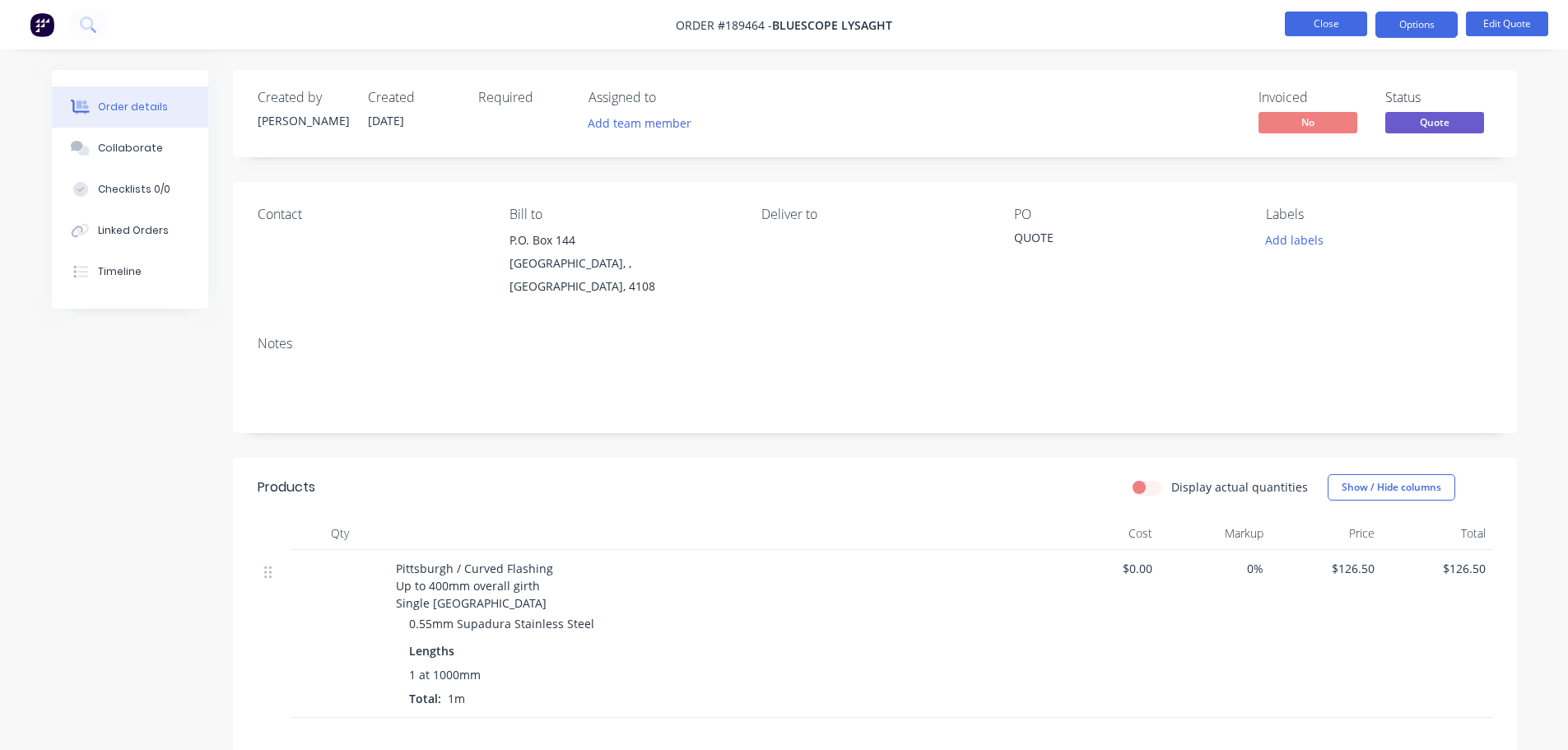
click at [1330, 25] on button "Close" at bounding box center [1325, 23] width 82 height 24
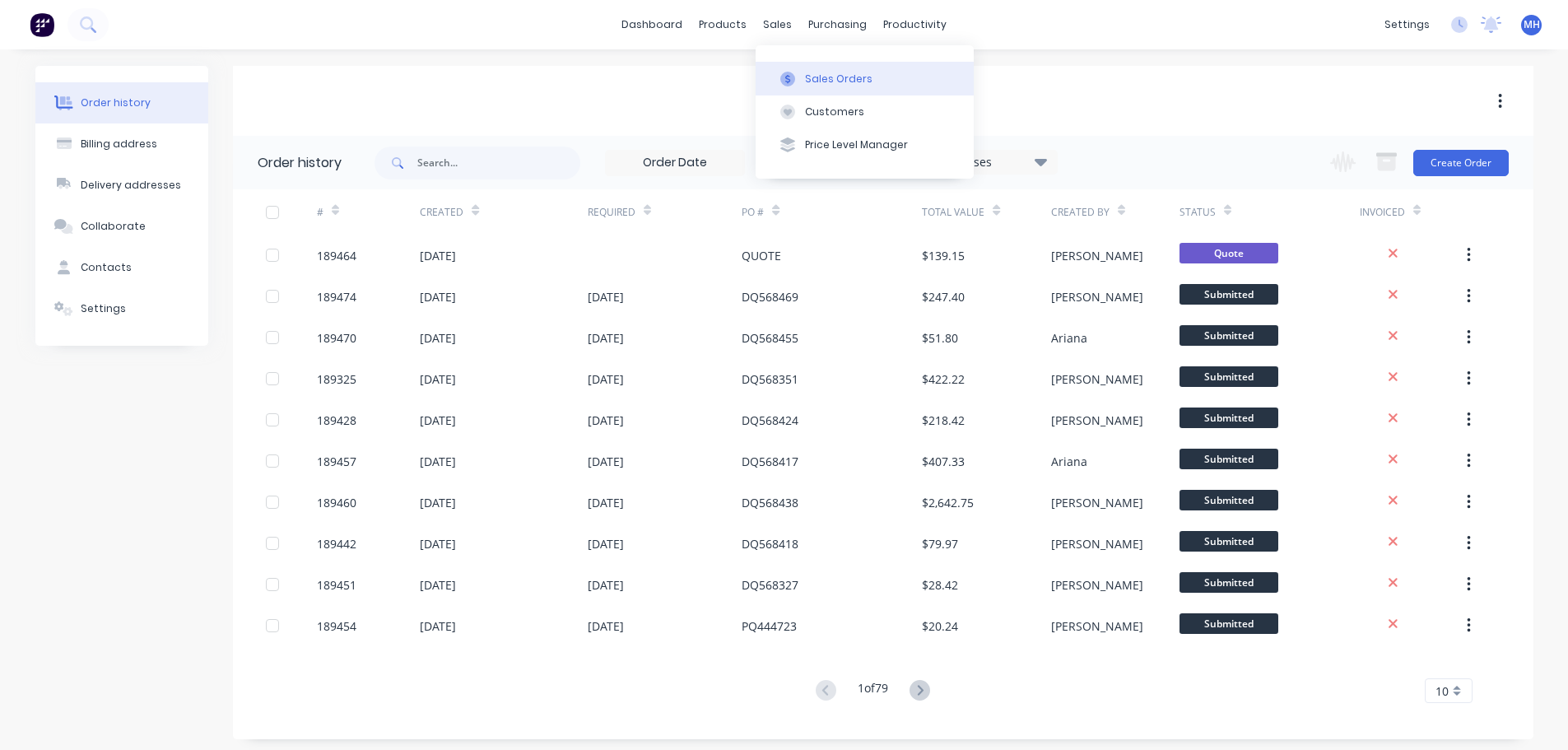
click at [792, 82] on icon at bounding box center [788, 79] width 14 height 14
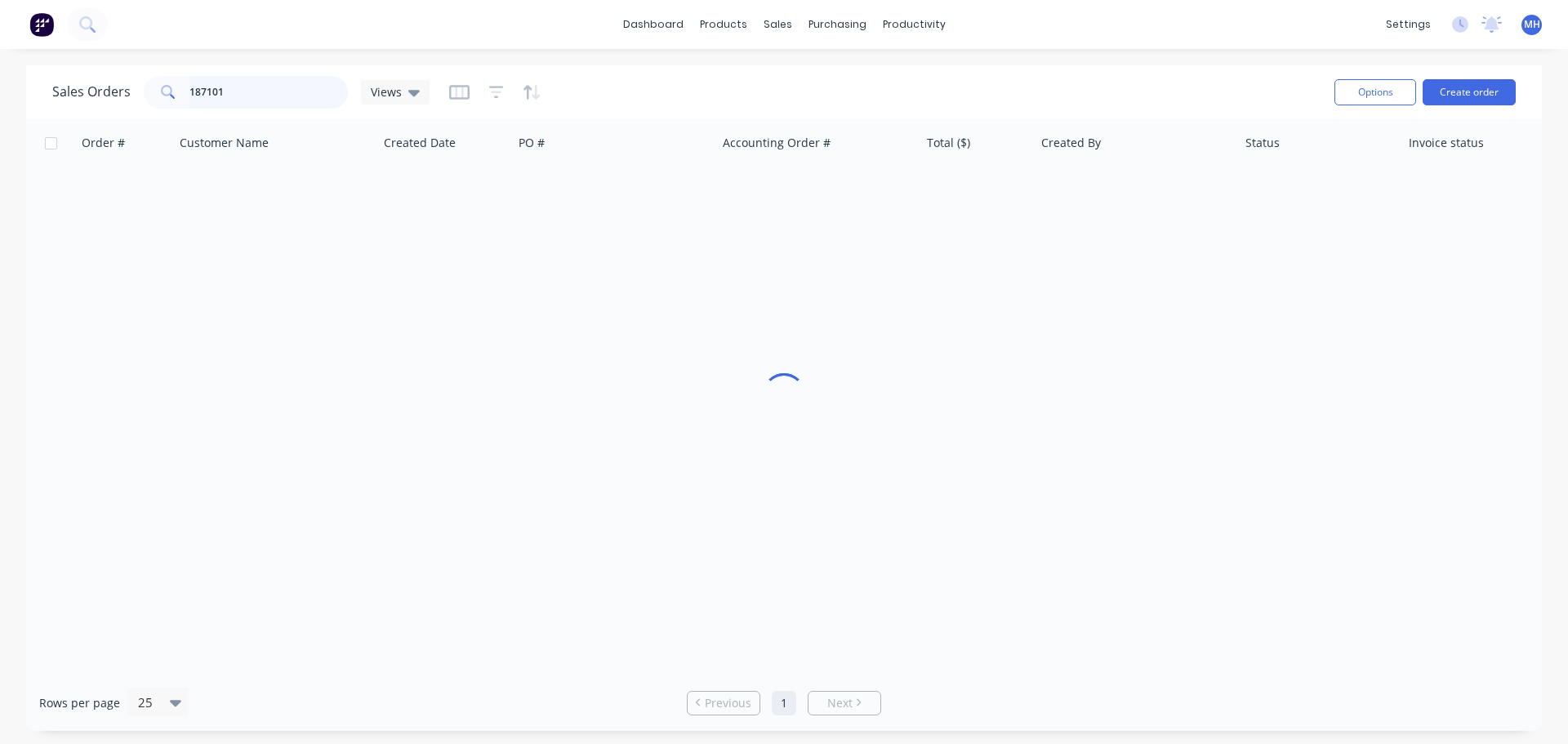
click at [283, 90] on input "187101" at bounding box center [269, 92] width 159 height 33
type input "coco l"
click at [580, 88] on div "Sales Orders coco l Views" at bounding box center [687, 91] width 1269 height 40
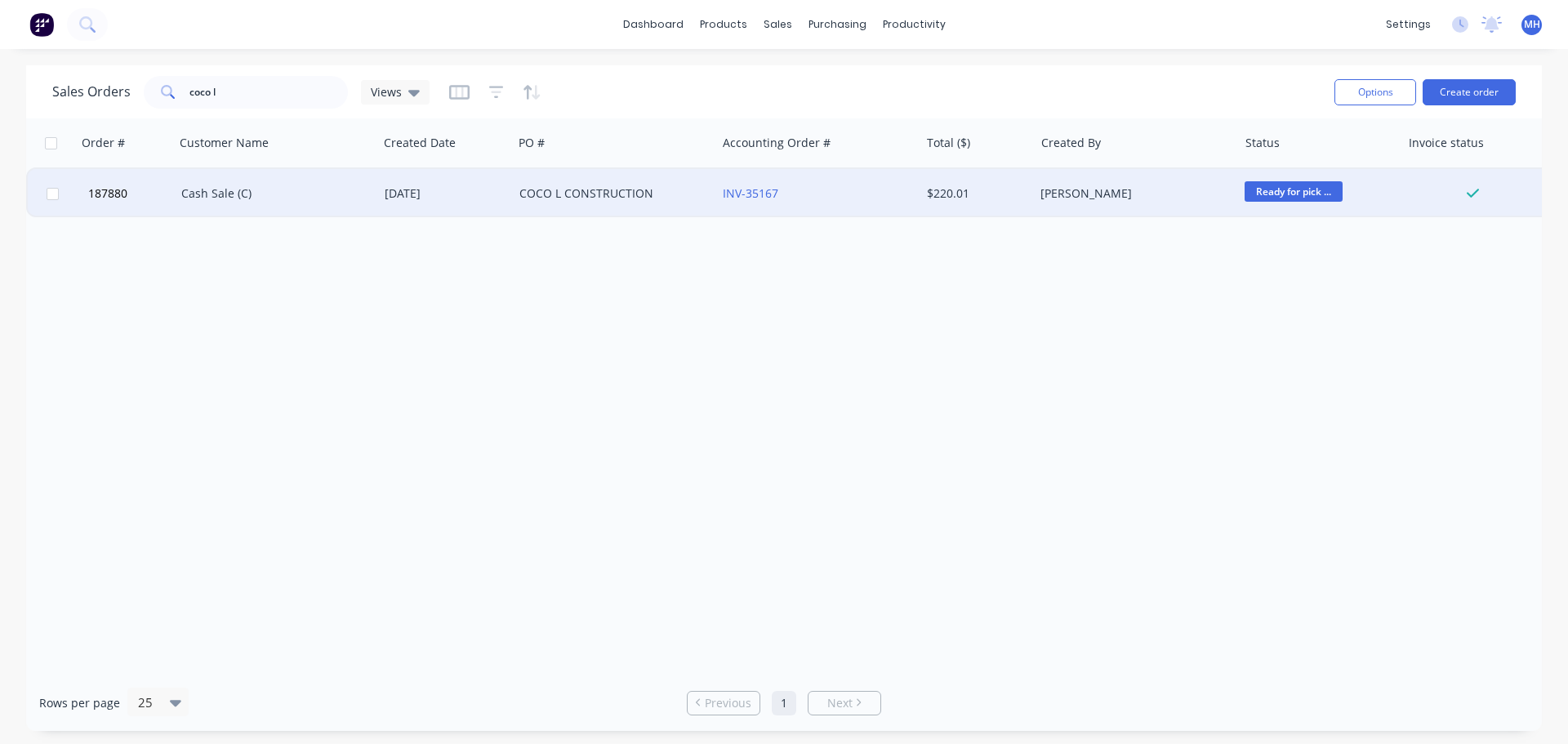
click at [267, 203] on div "Cash Sale (C)" at bounding box center [277, 193] width 204 height 49
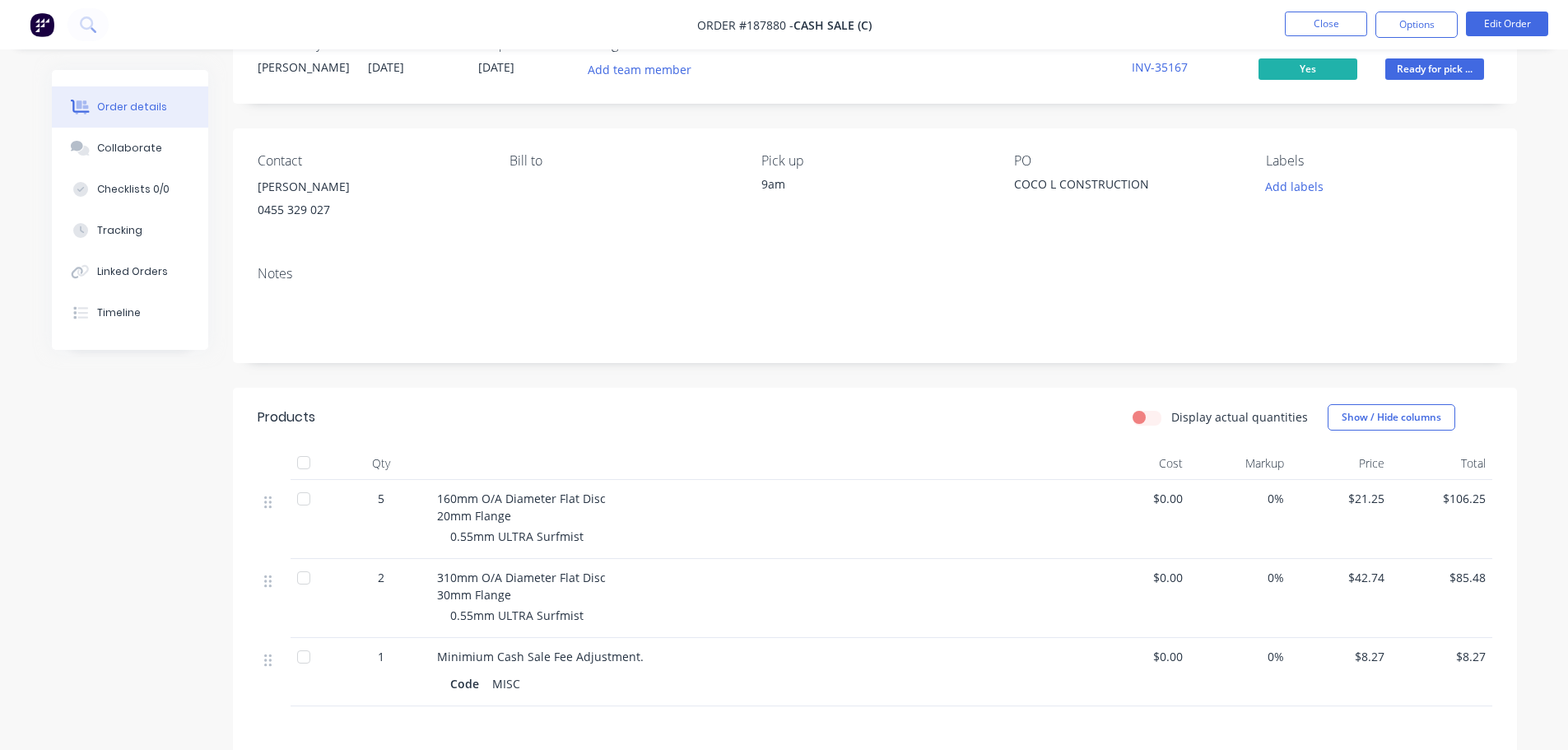
scroll to position [82, 0]
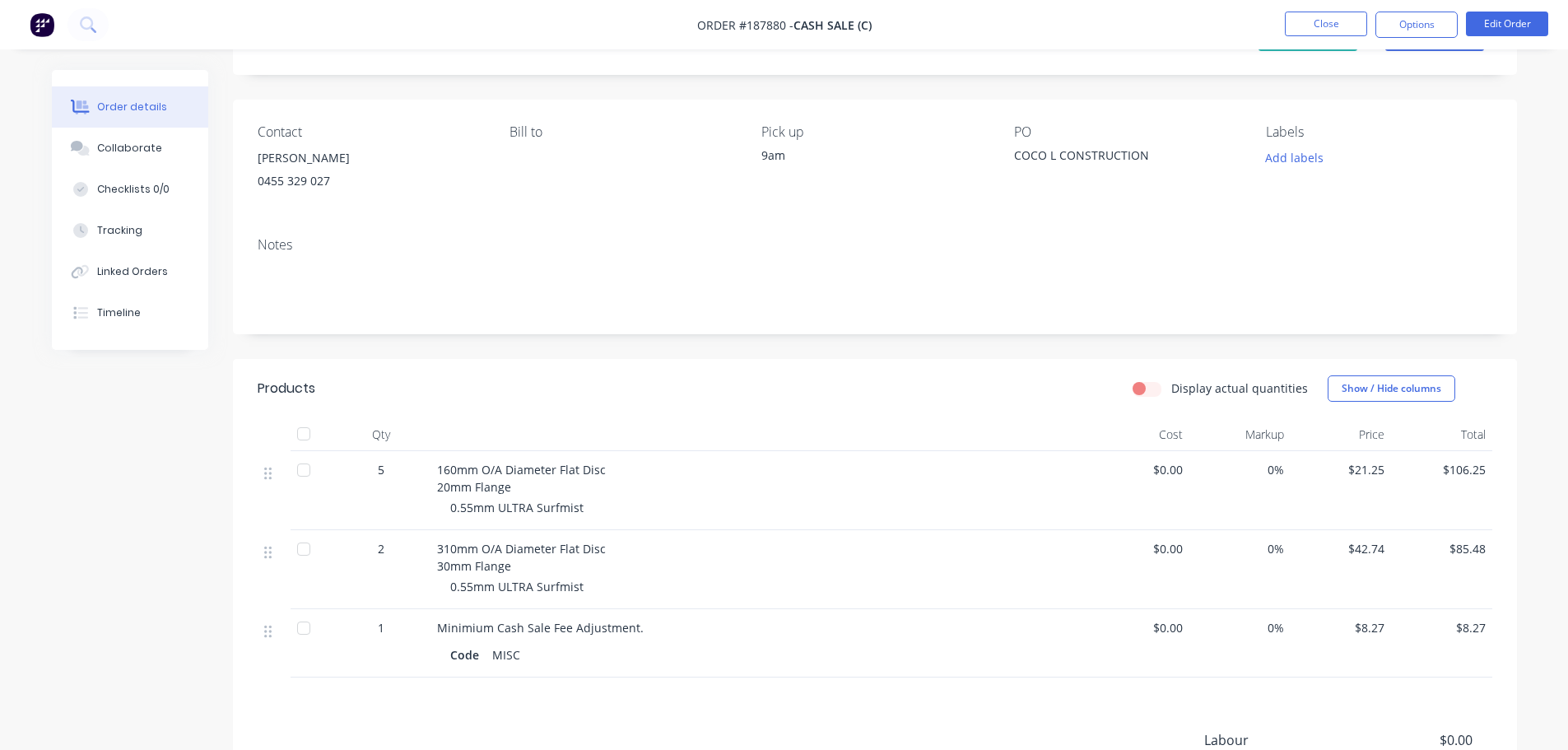
click at [856, 338] on div "Created by Michael Created 30/07/25 Required 01/08/25 Assigned to Add team memb…" at bounding box center [875, 466] width 1284 height 958
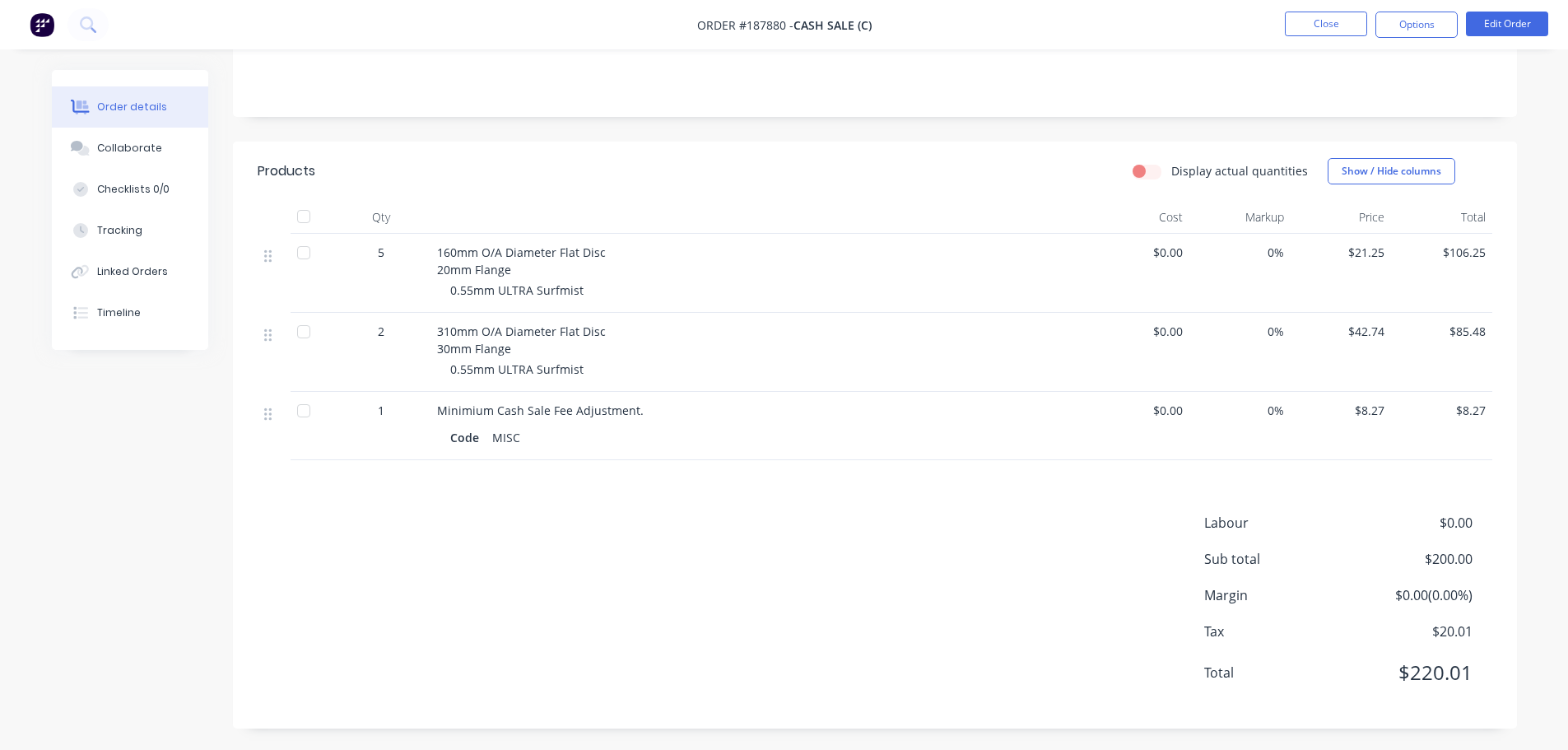
scroll to position [303, 0]
click at [773, 586] on div "Labour $0.00 Sub total $200.00 Margin $0.00 ( 0.00 %) Tax $20.01 Total $220.01" at bounding box center [874, 605] width 1234 height 191
click at [744, 583] on div "Labour $0.00 Sub total $200.00 Margin $0.00 ( 0.00 %) Tax $20.01 Total $220.01" at bounding box center [874, 605] width 1234 height 191
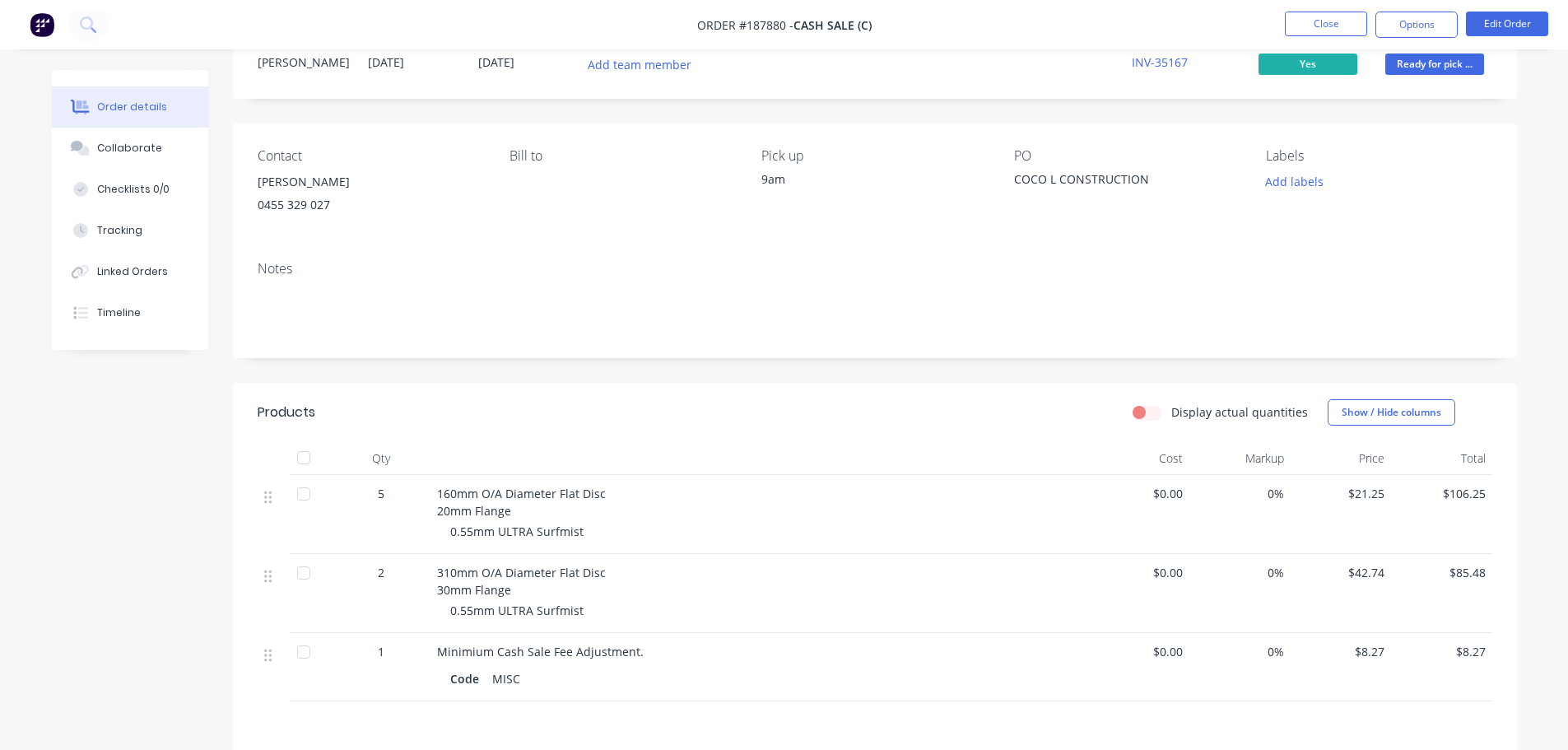
scroll to position [56, 0]
click at [801, 456] on div at bounding box center [759, 461] width 658 height 33
click at [815, 427] on div "Display actual quantities Show / Hide columns" at bounding box center [1005, 414] width 972 height 26
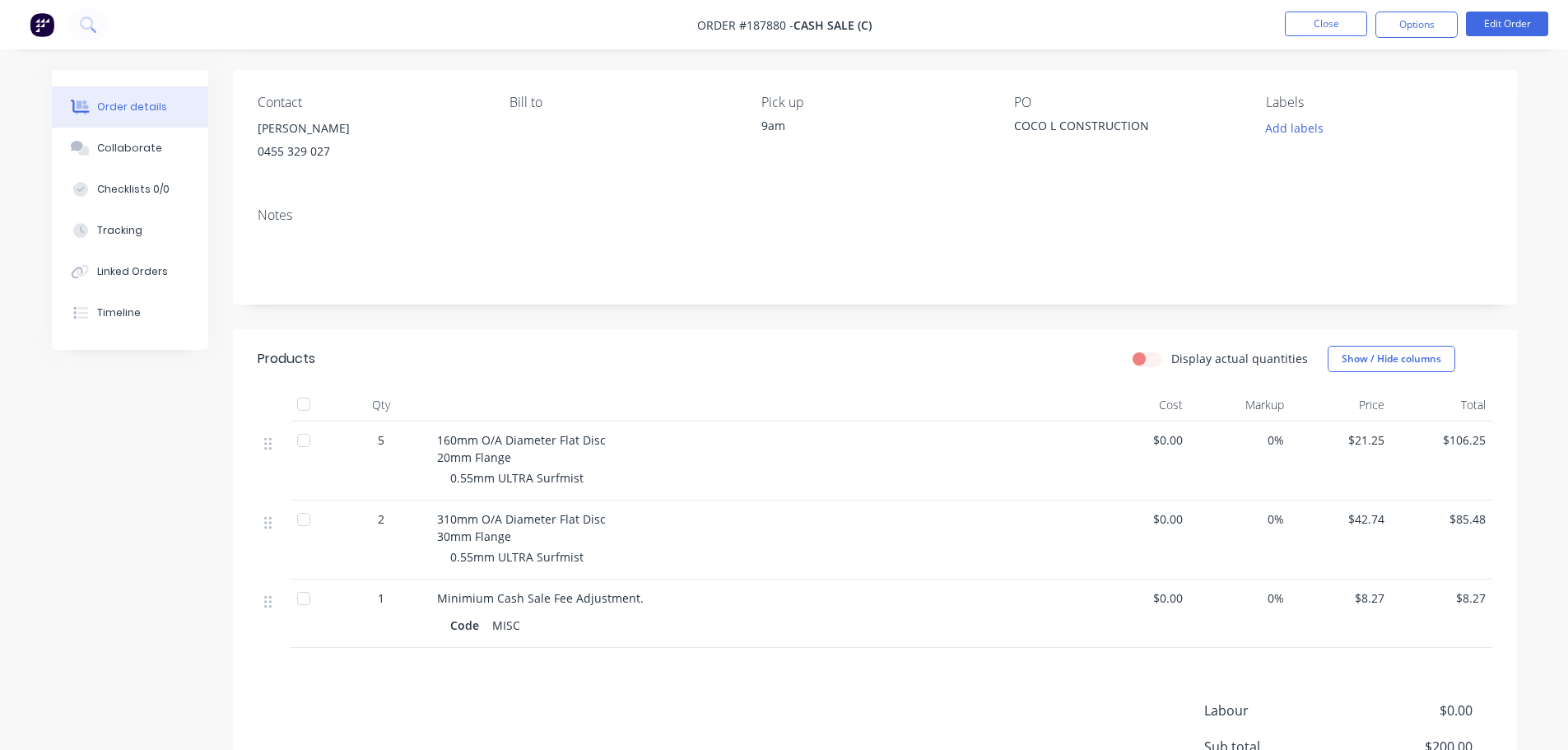
scroll to position [165, 0]
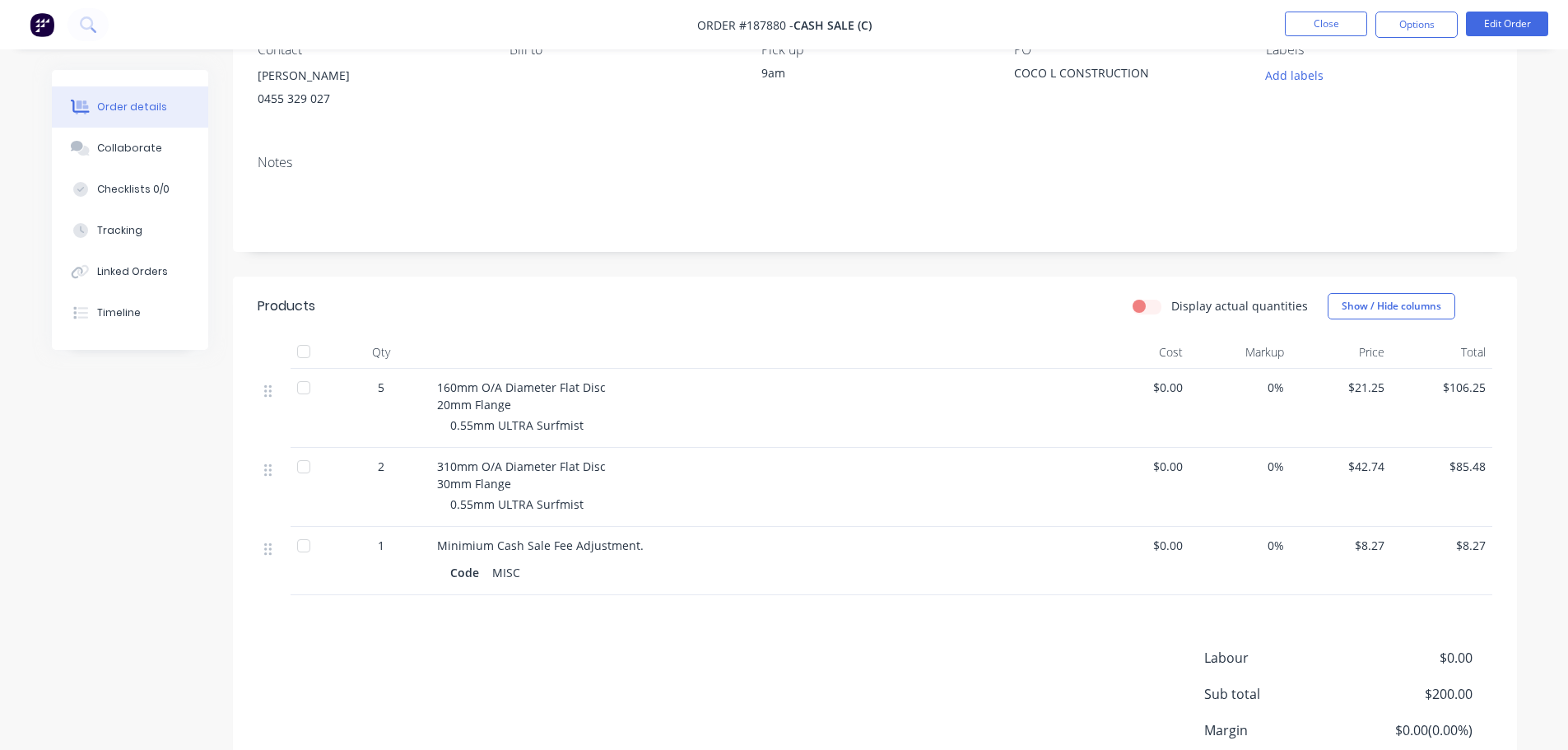
click at [642, 330] on header "Products Display actual quantities Show / Hide columns" at bounding box center [875, 306] width 1284 height 59
drag, startPoint x: 386, startPoint y: 467, endPoint x: 364, endPoint y: 469, distance: 22.1
click at [364, 469] on div "2" at bounding box center [381, 465] width 86 height 17
drag, startPoint x: 380, startPoint y: 391, endPoint x: 367, endPoint y: 393, distance: 13.2
click at [369, 392] on div "5" at bounding box center [381, 387] width 86 height 17
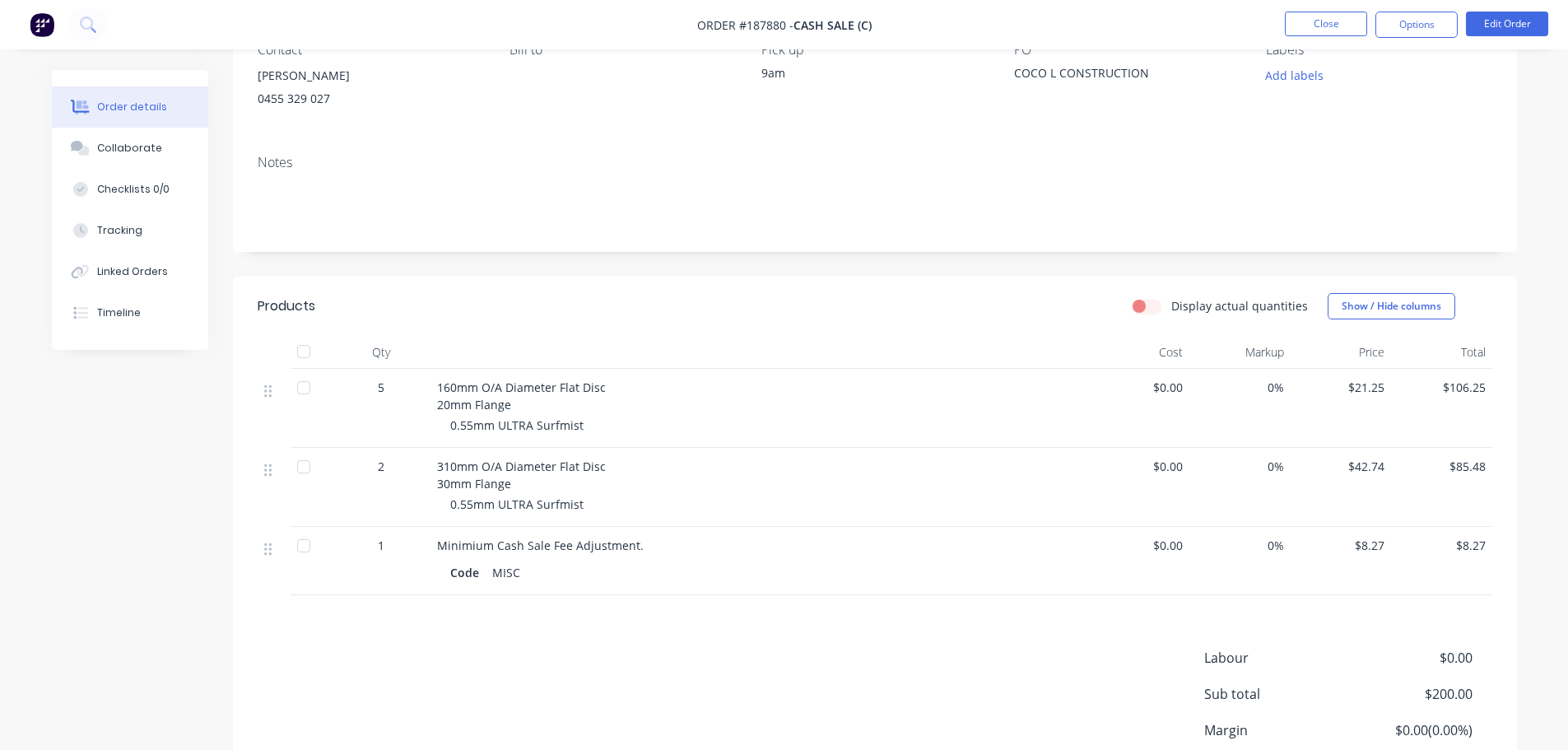
click at [501, 312] on div "Products" at bounding box center [389, 306] width 263 height 26
drag, startPoint x: 1437, startPoint y: 16, endPoint x: 1442, endPoint y: 44, distance: 28.4
click at [1437, 16] on button "Options" at bounding box center [1416, 24] width 82 height 26
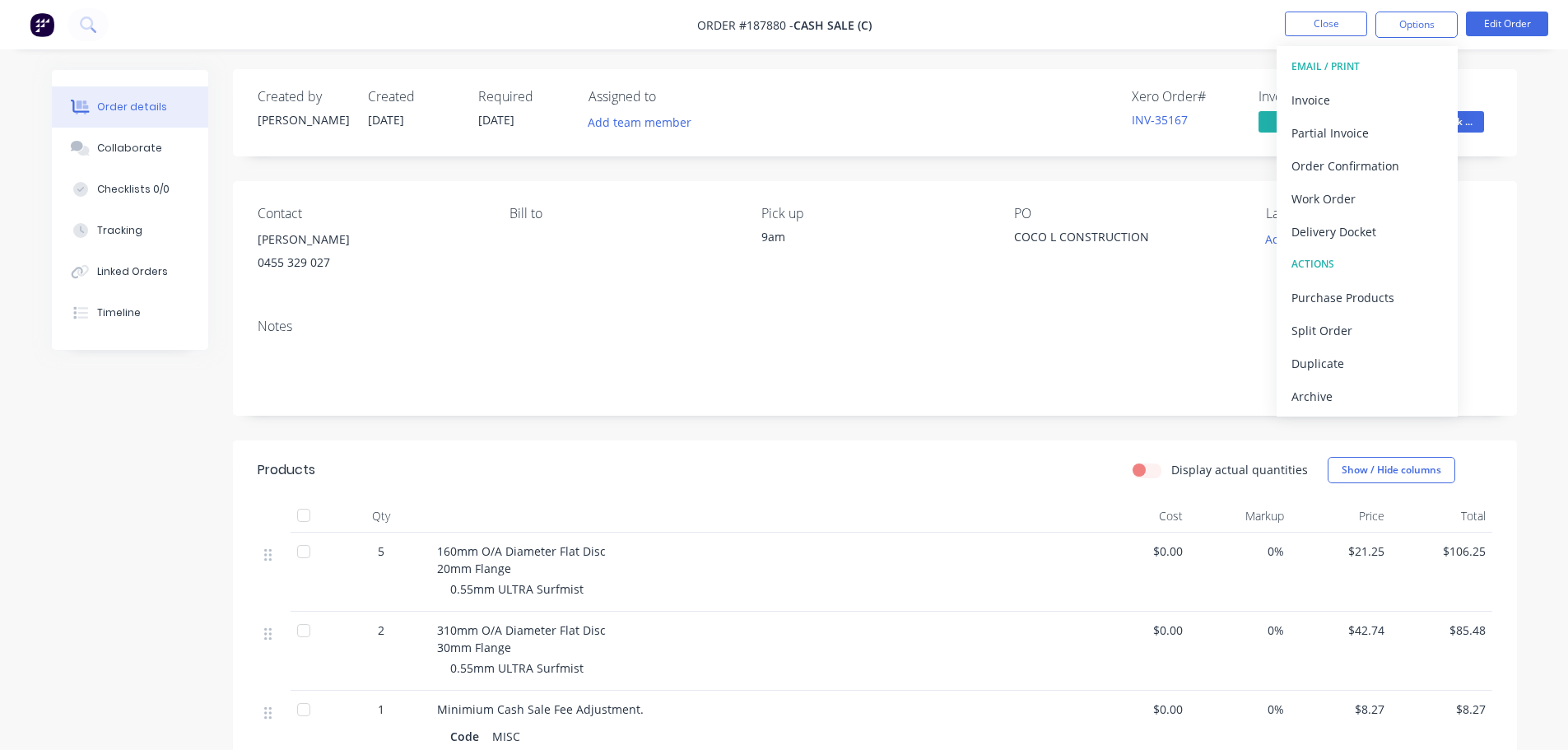
scroll to position [0, 0]
click at [758, 444] on header "Products Display actual quantities Show / Hide columns" at bounding box center [875, 471] width 1284 height 59
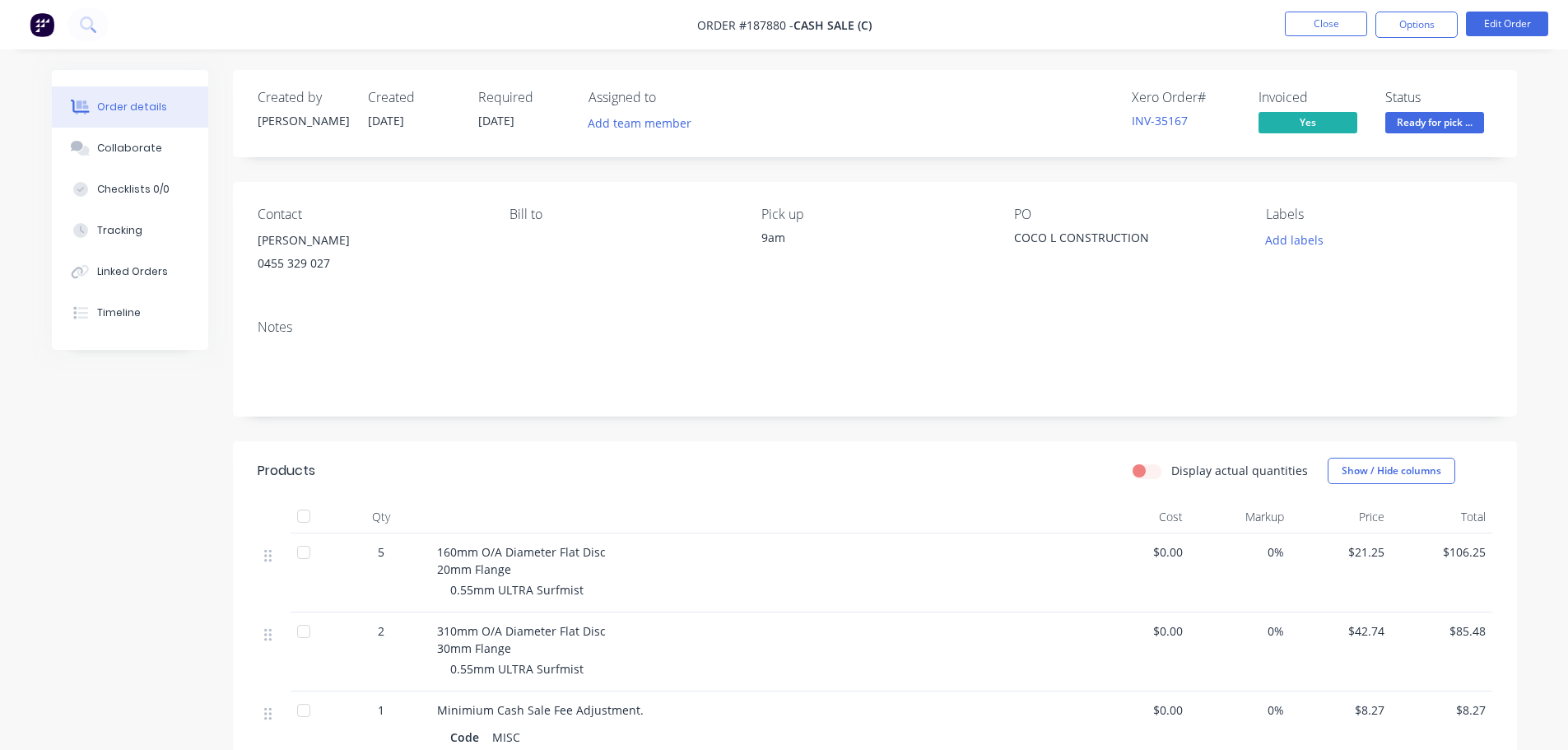
drag, startPoint x: 1417, startPoint y: 25, endPoint x: 1417, endPoint y: 38, distance: 13.0
click at [1417, 30] on button "Options" at bounding box center [1416, 24] width 82 height 26
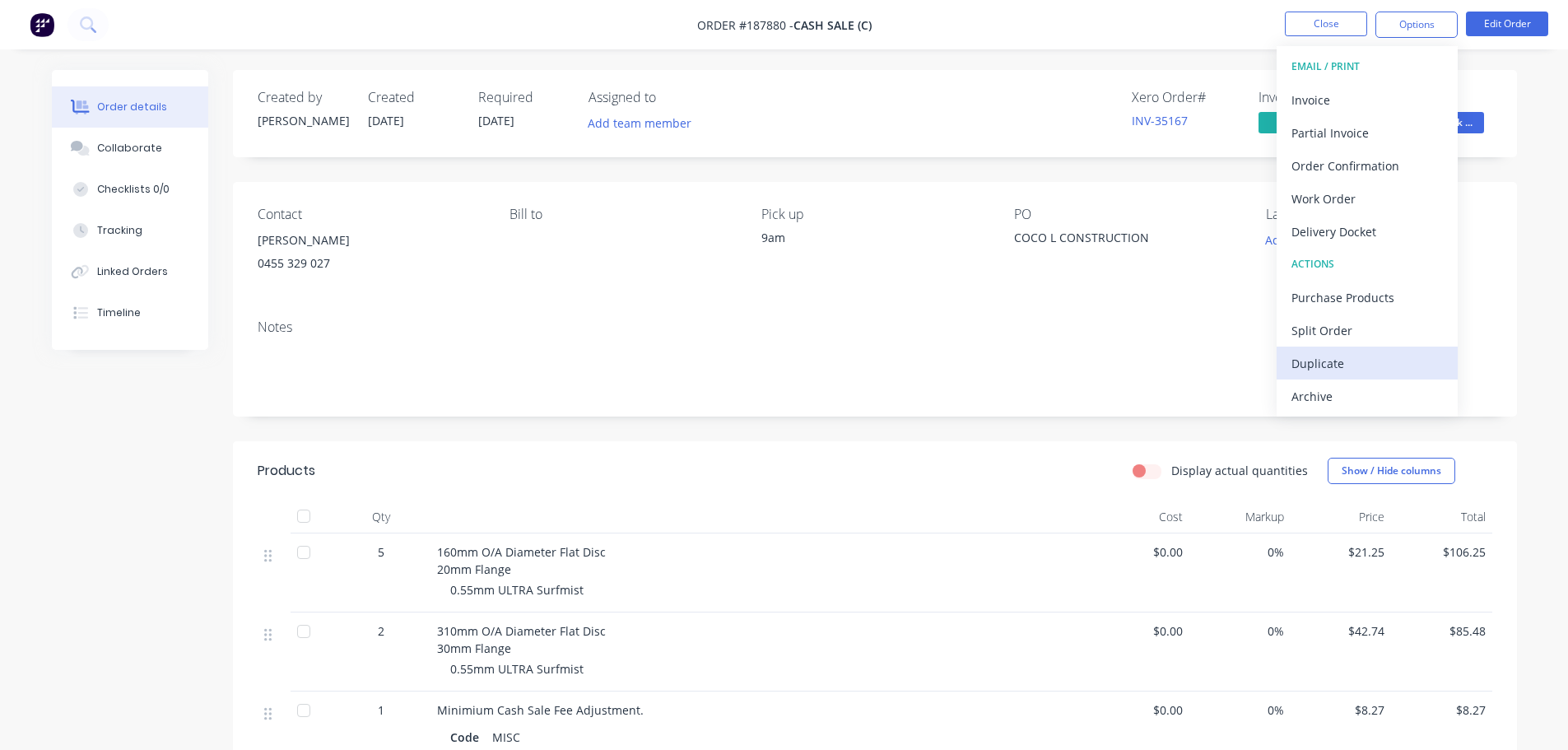
click at [1338, 373] on div "Duplicate" at bounding box center [1367, 363] width 151 height 24
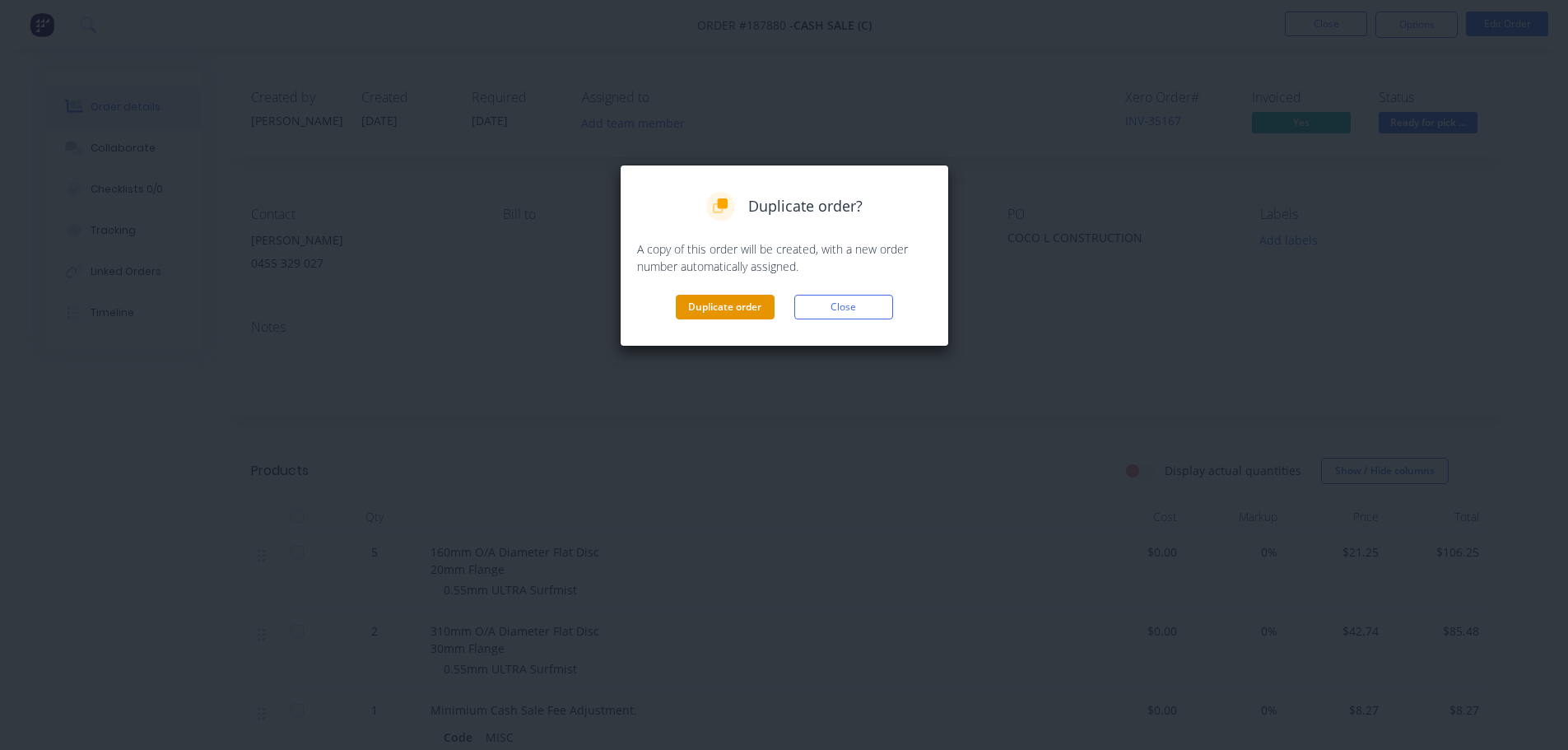
click at [709, 318] on button "Duplicate order" at bounding box center [725, 306] width 99 height 24
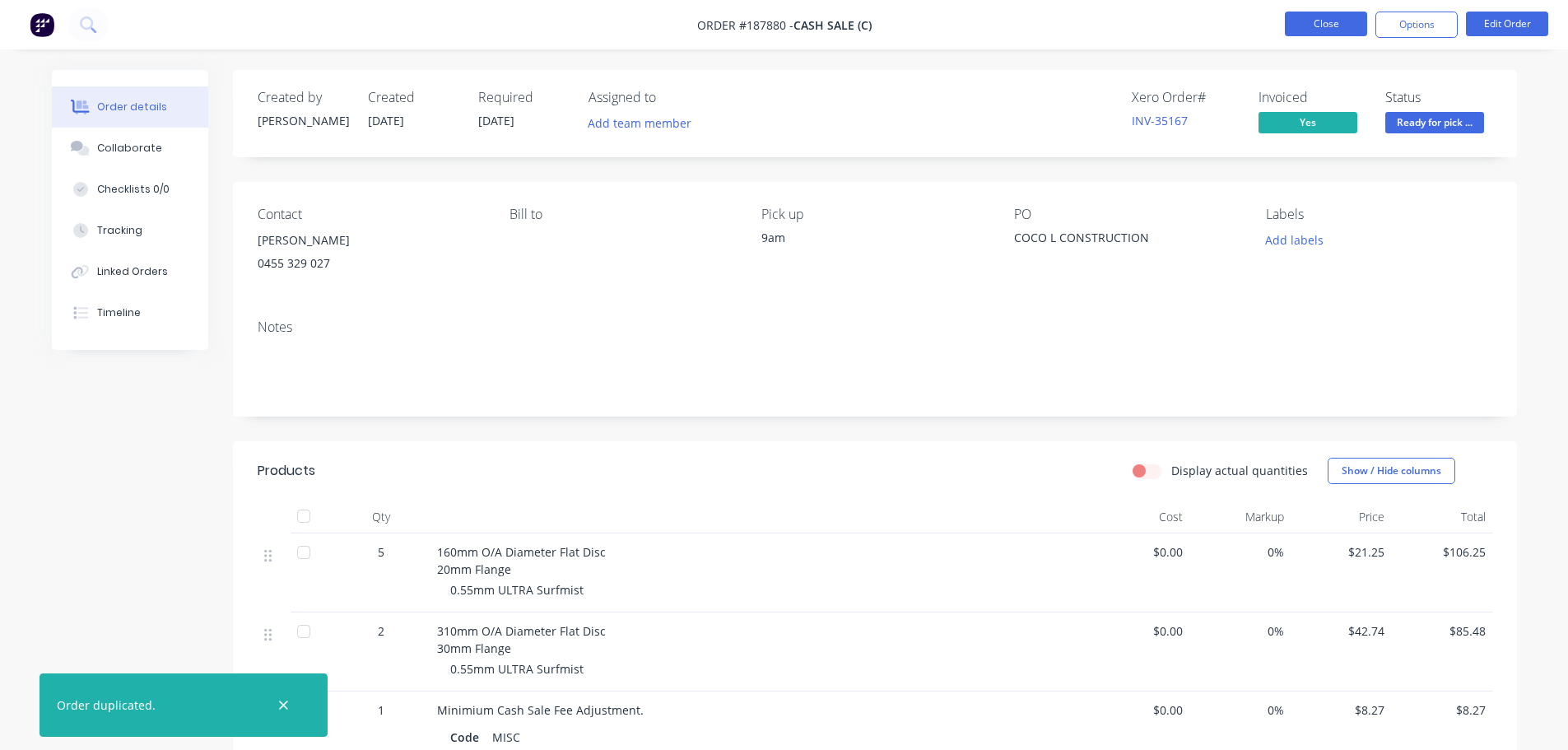
click at [1314, 18] on button "Close" at bounding box center [1325, 23] width 82 height 24
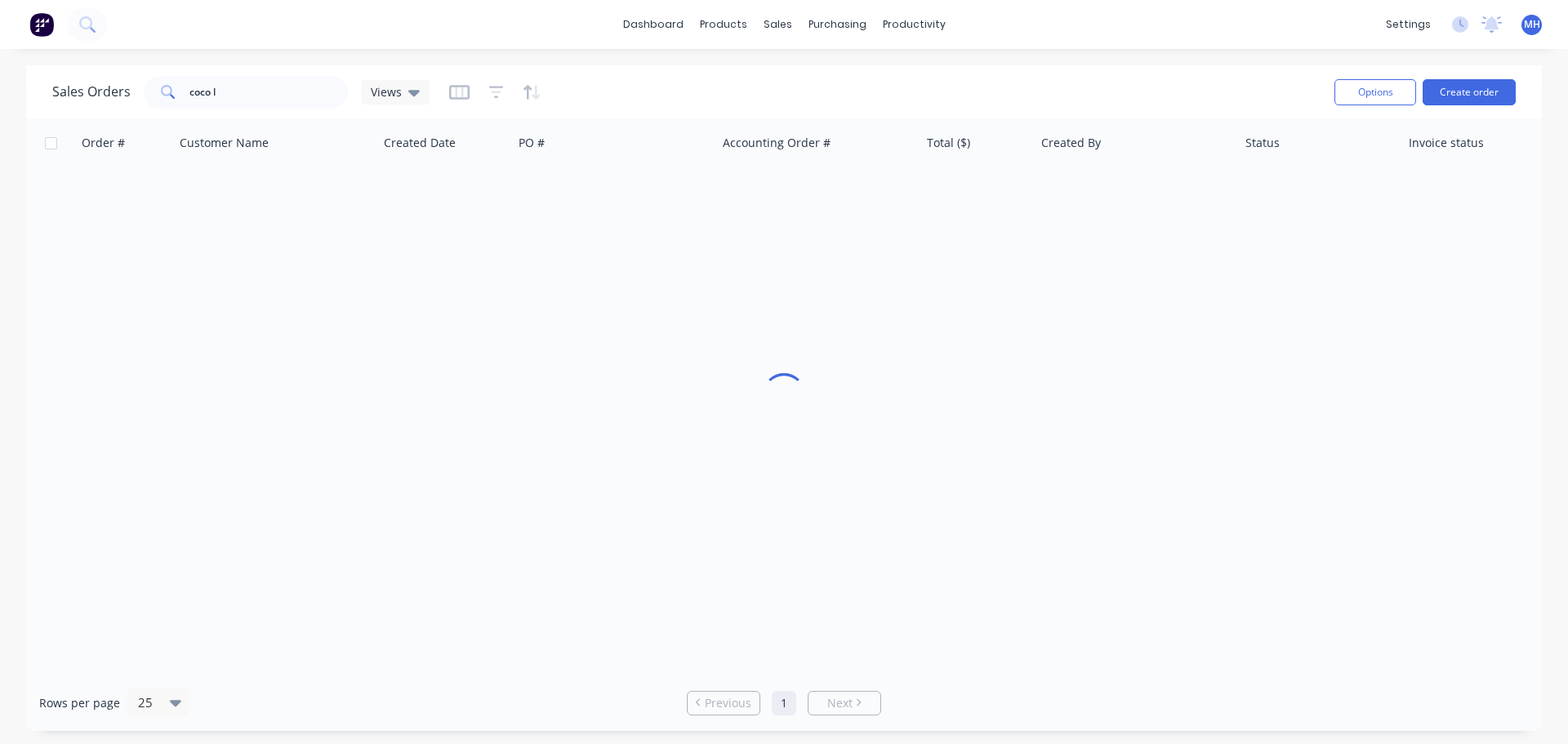
click at [688, 81] on div "Sales Orders coco l Views" at bounding box center [687, 91] width 1269 height 40
click at [292, 98] on input "coco l" at bounding box center [269, 92] width 159 height 33
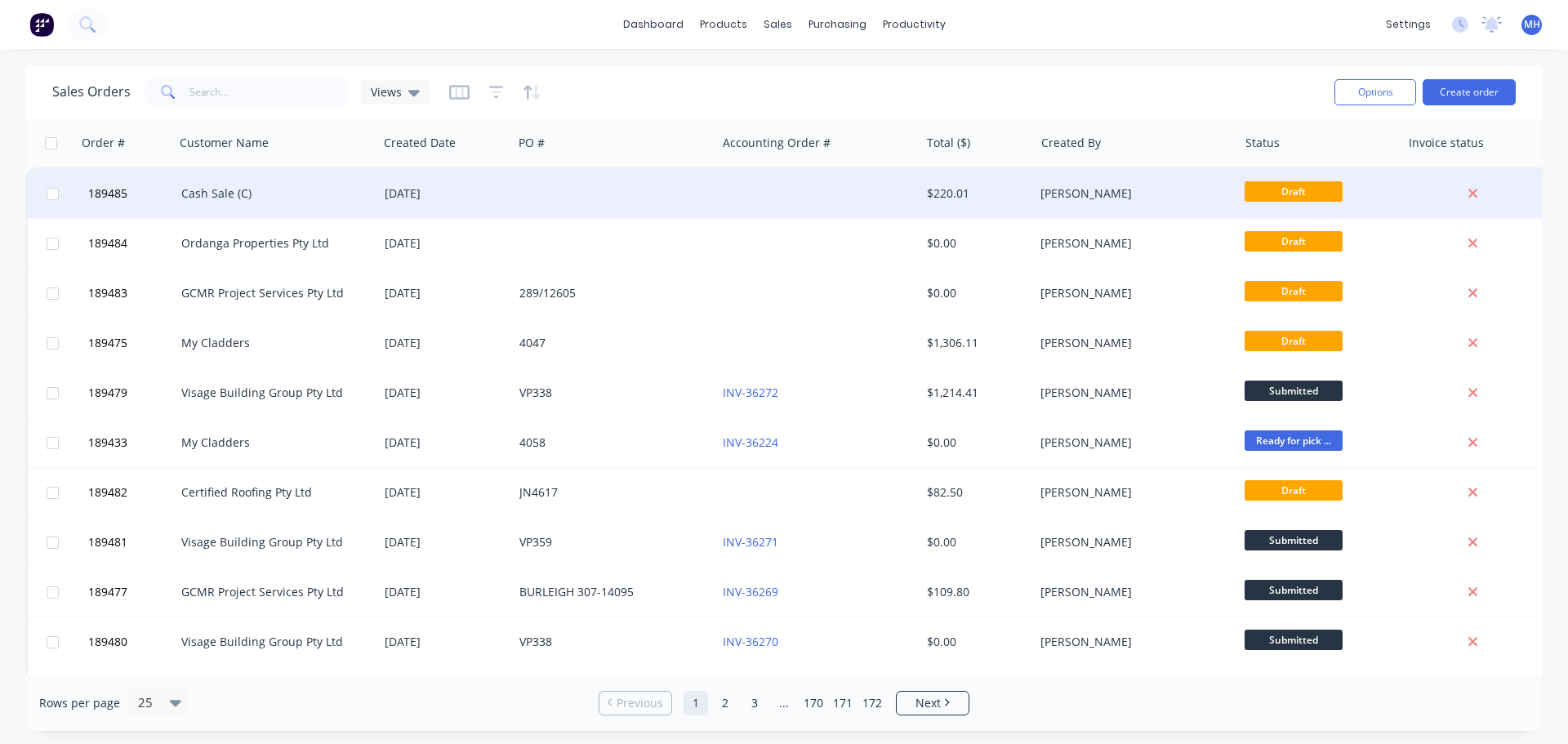
click at [267, 205] on div "Cash Sale (C)" at bounding box center [277, 193] width 204 height 49
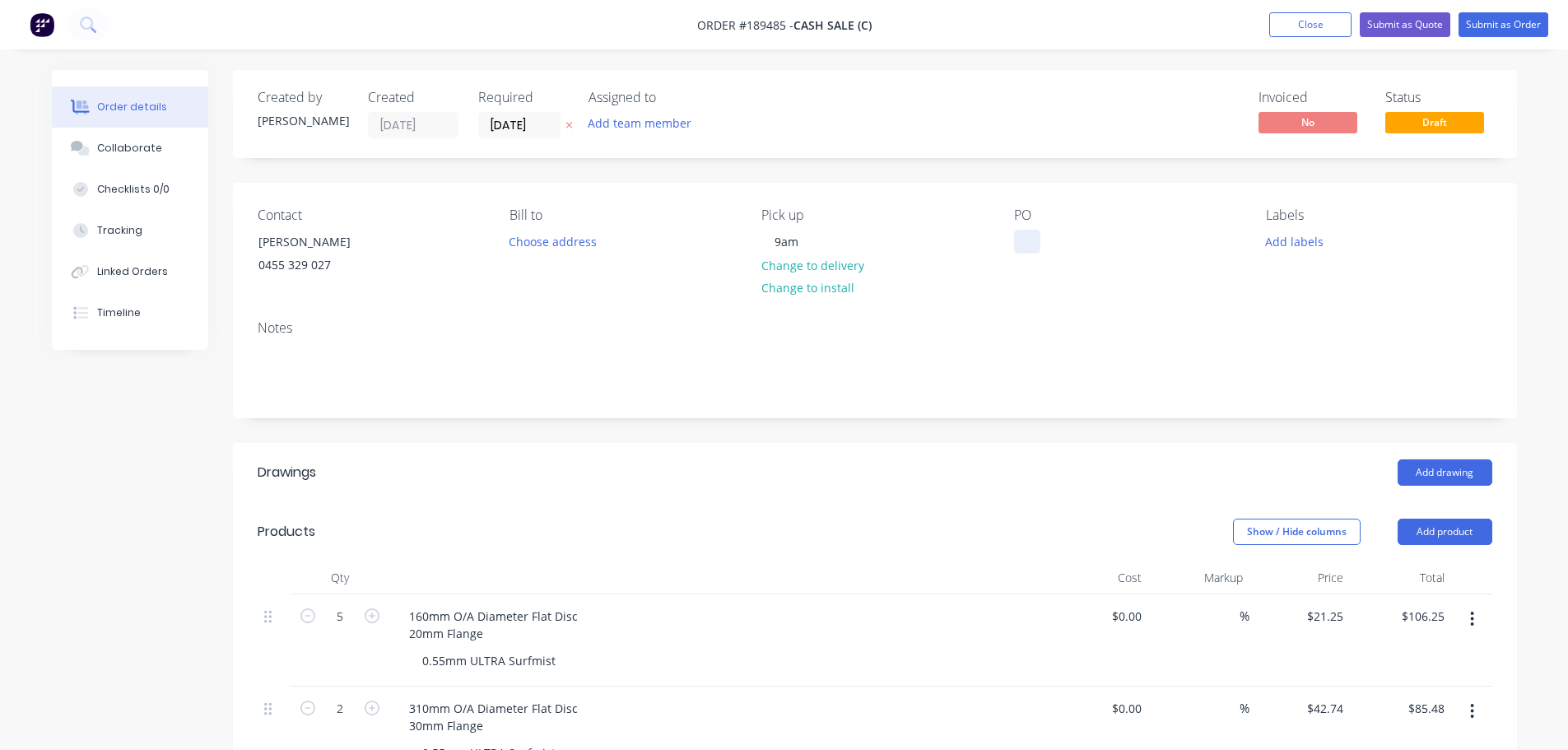
click at [1036, 246] on div at bounding box center [1026, 241] width 26 height 24
click at [801, 499] on header "Drawings Add drawing" at bounding box center [875, 473] width 1284 height 59
click at [561, 122] on button at bounding box center [569, 125] width 17 height 19
click at [769, 428] on div "Created by Michael Created 11/08/25 Required Assigned to Add team member Invoic…" at bounding box center [875, 686] width 1284 height 1233
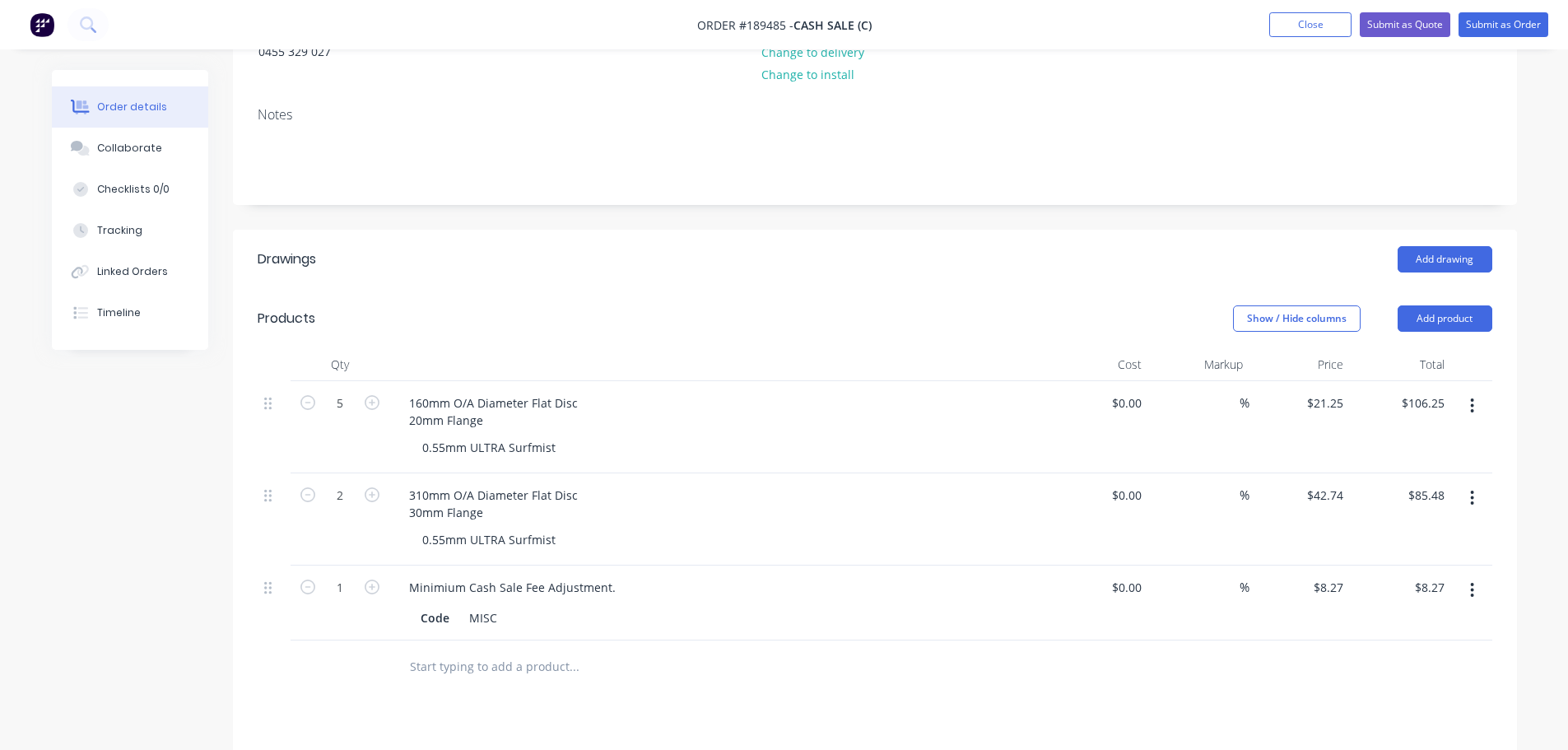
scroll to position [247, 0]
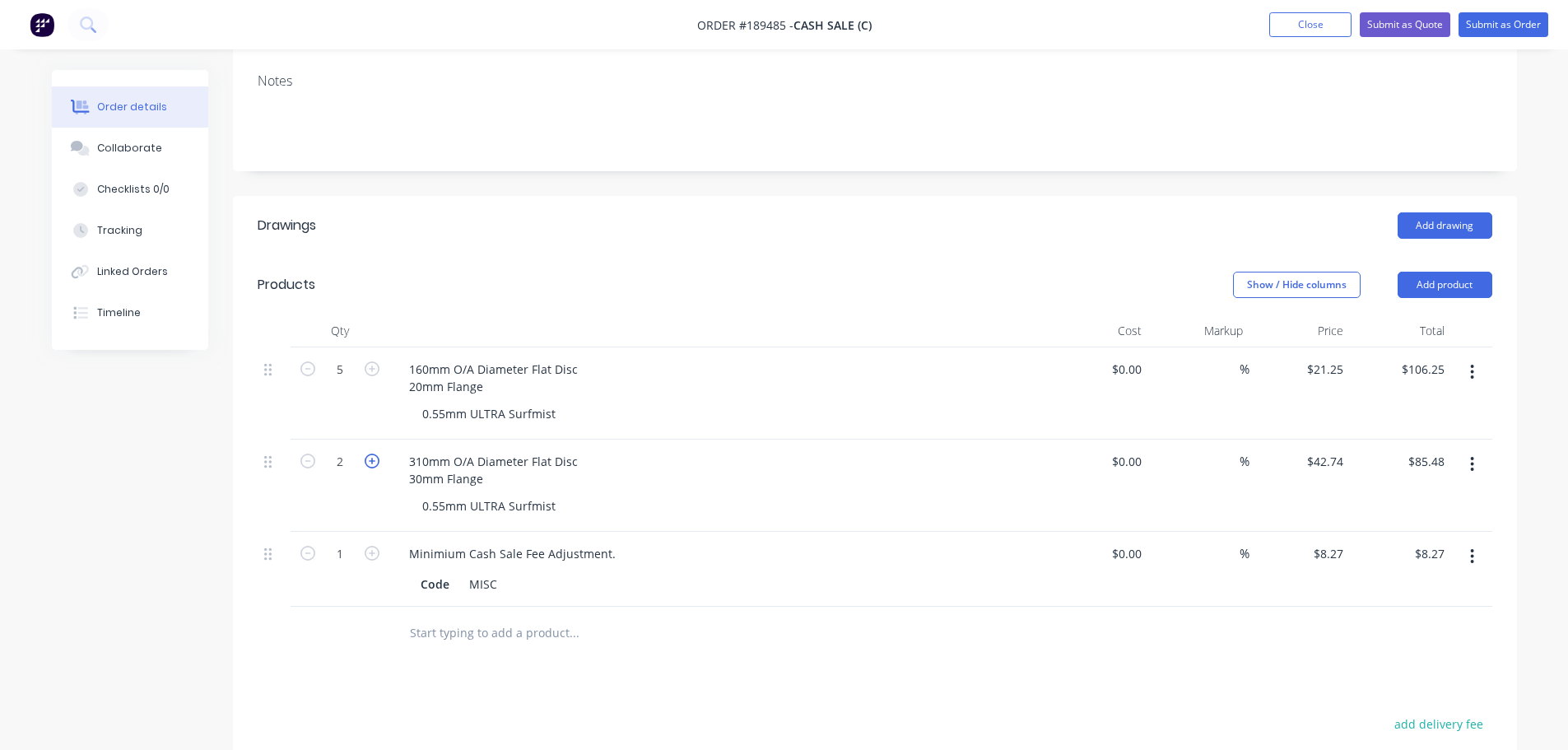
click at [374, 458] on icon "button" at bounding box center [372, 461] width 14 height 14
type input "3"
type input "$128.22"
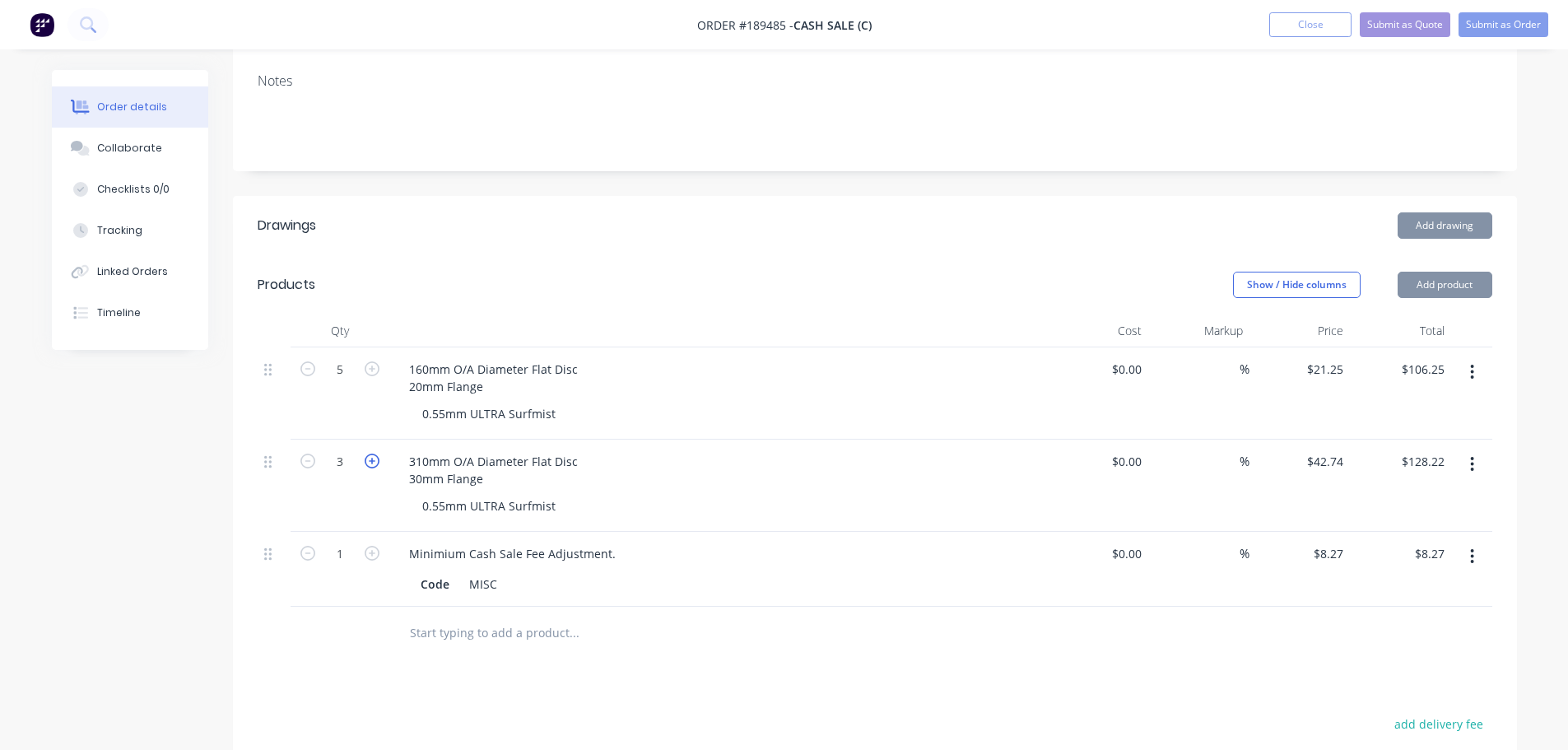
click at [374, 458] on icon "button" at bounding box center [372, 461] width 14 height 14
type input "4"
type input "$170.96"
click at [374, 458] on icon "button" at bounding box center [372, 461] width 14 height 14
type input "5"
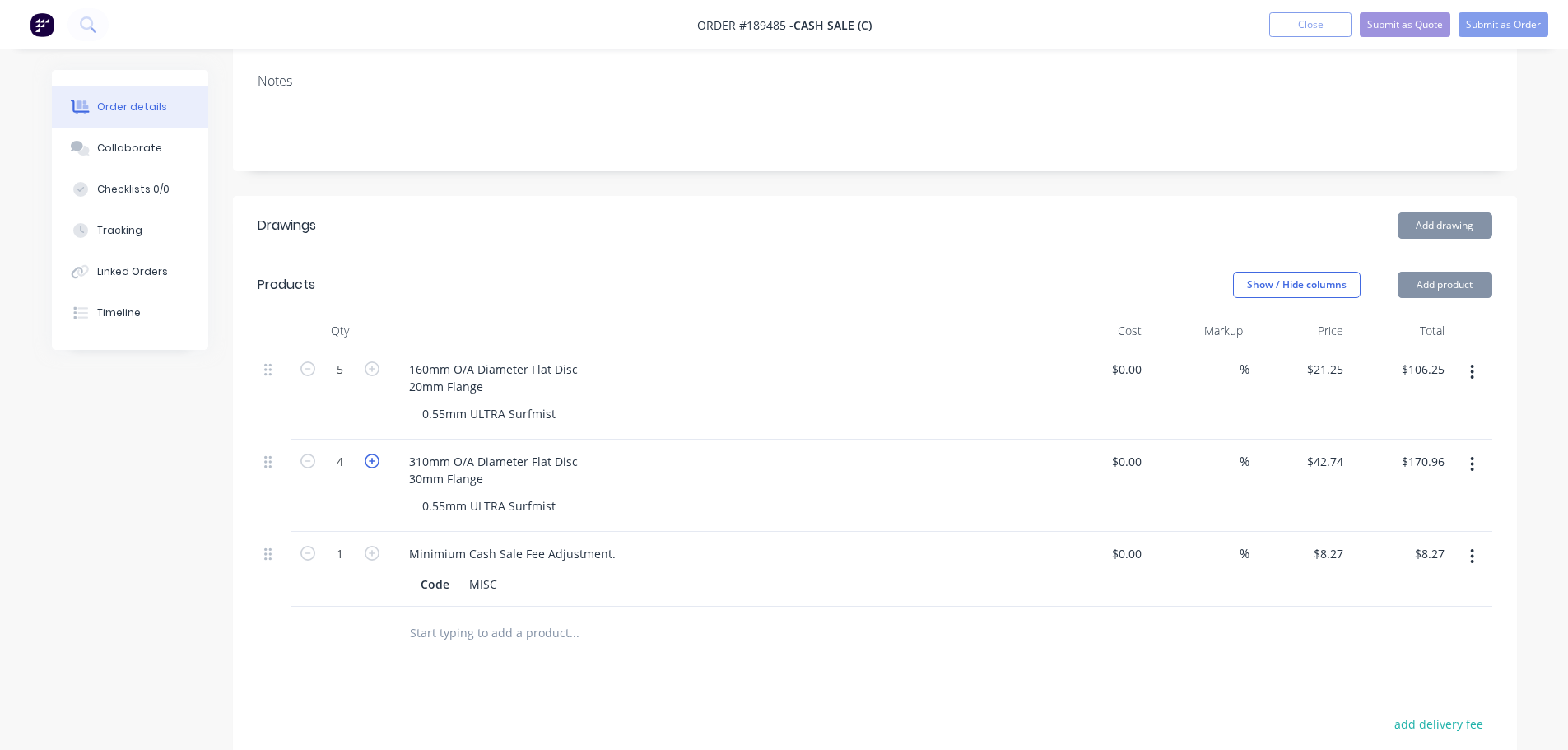
type input "$213.70"
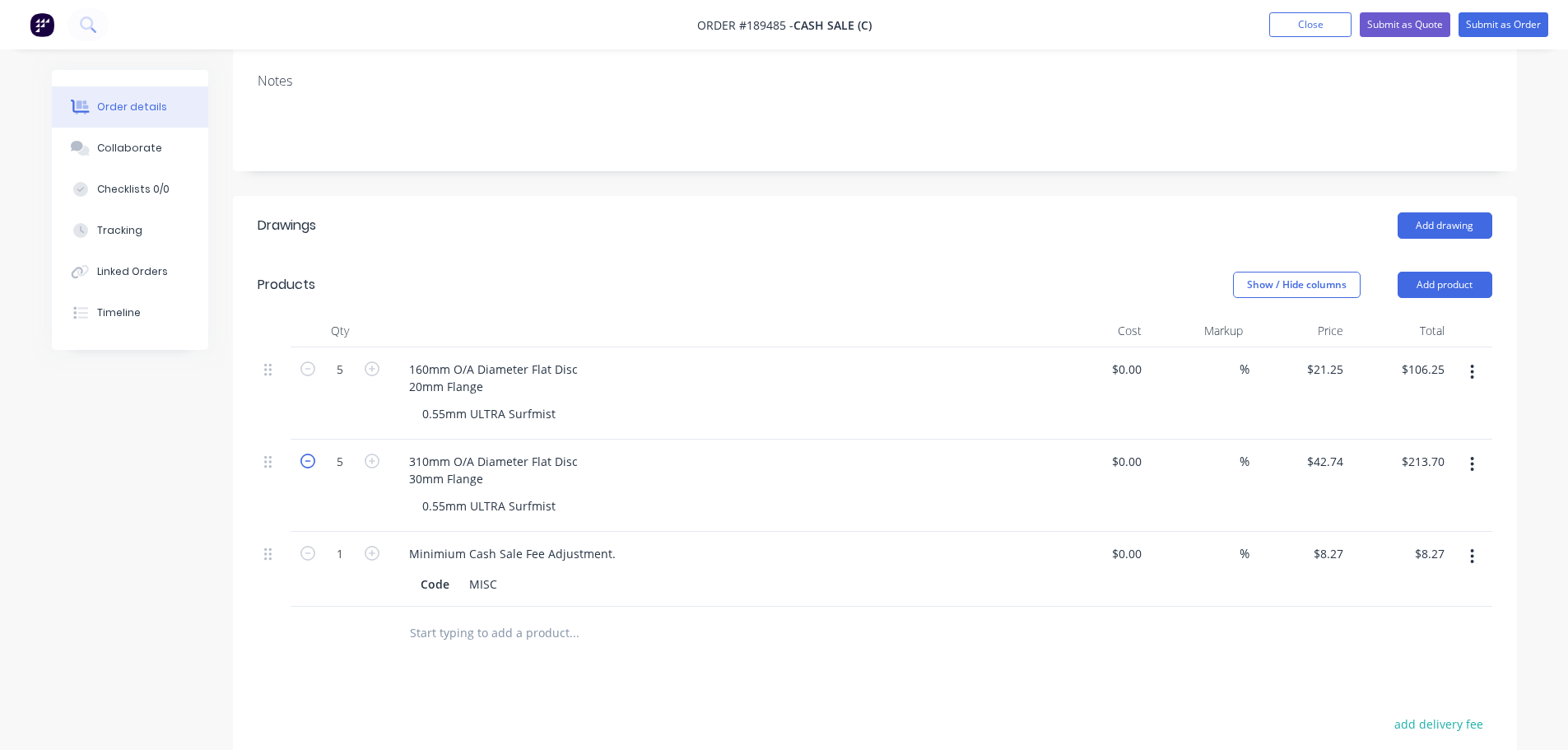
click at [312, 464] on icon "button" at bounding box center [308, 461] width 14 height 14
type input "4"
type input "$170.96"
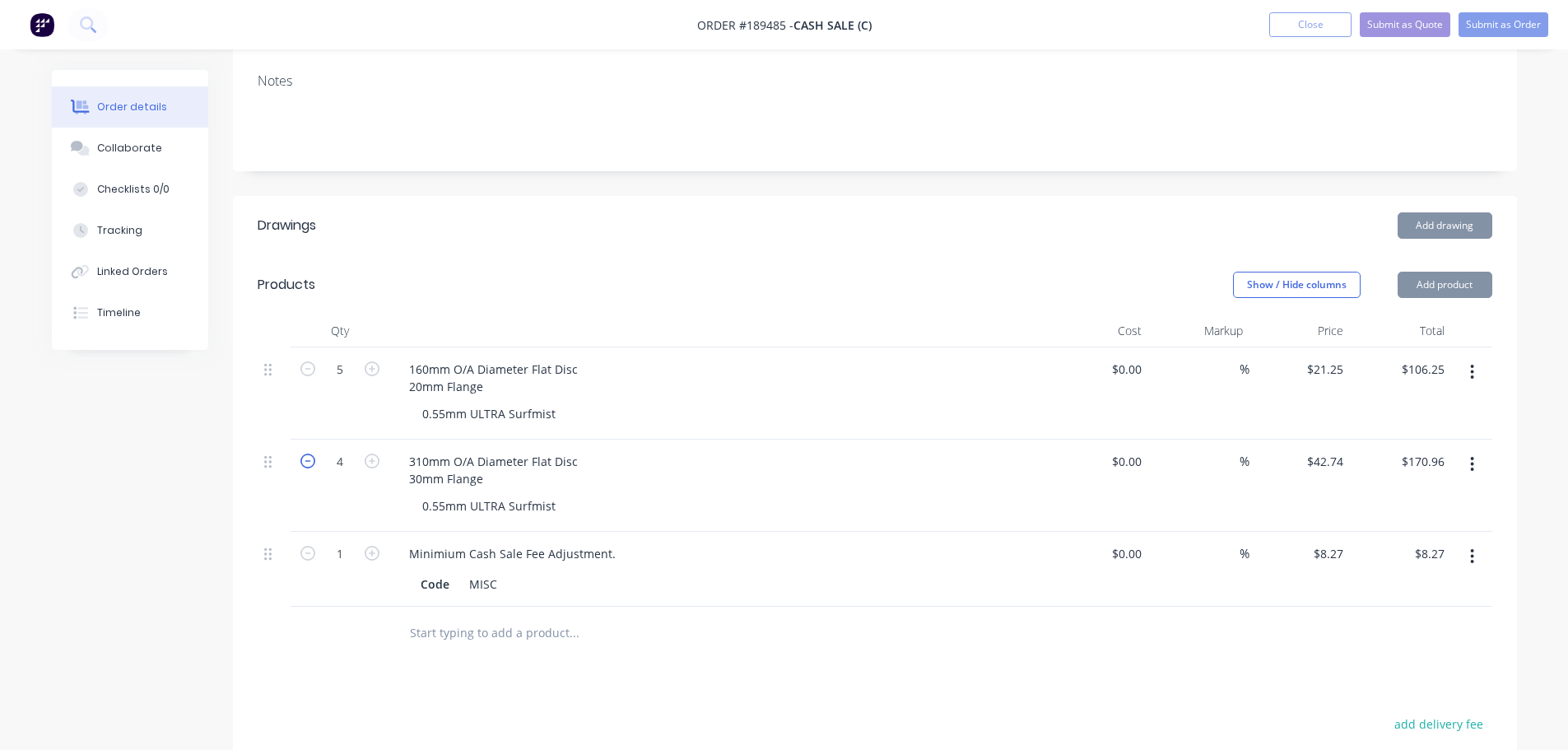
click at [310, 464] on icon "button" at bounding box center [308, 461] width 14 height 14
type input "3"
type input "$128.22"
click at [309, 464] on icon "button" at bounding box center [308, 461] width 14 height 14
type input "2"
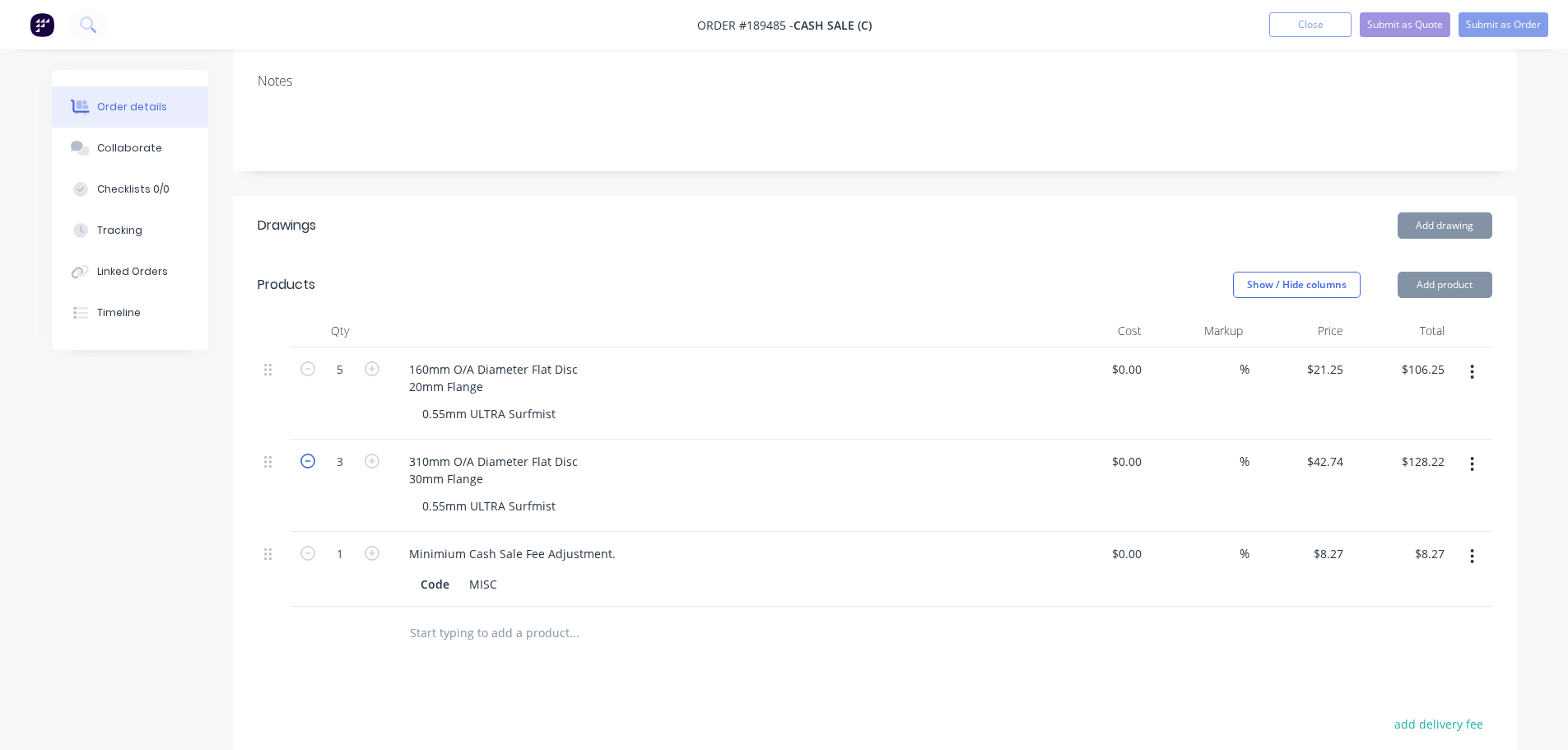
type input "$85.48"
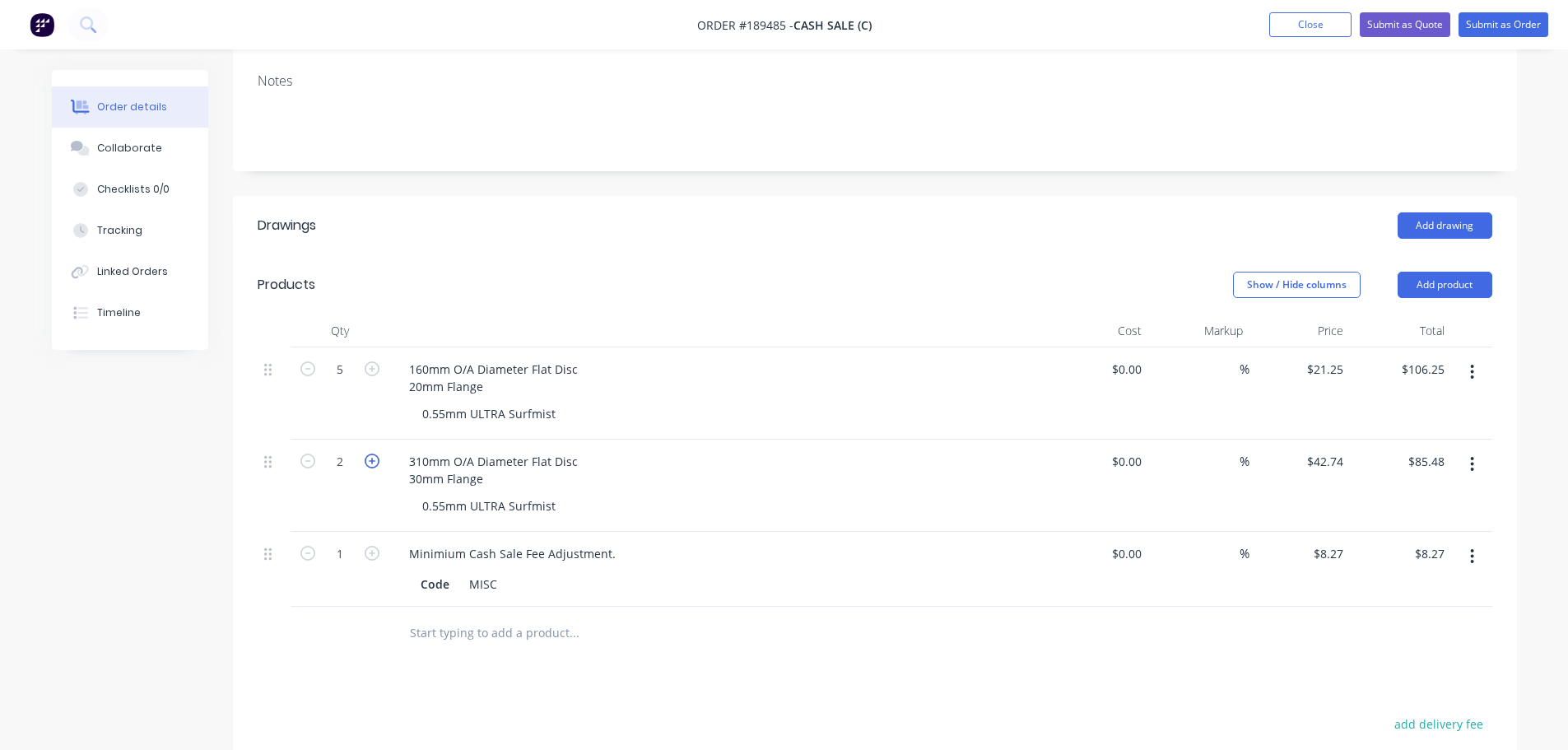
click at [372, 460] on icon "button" at bounding box center [372, 461] width 14 height 14
type input "3"
type input "$128.22"
click at [1473, 367] on icon "button" at bounding box center [1473, 372] width 4 height 14
click at [1412, 517] on div "Delete" at bounding box center [1413, 514] width 127 height 24
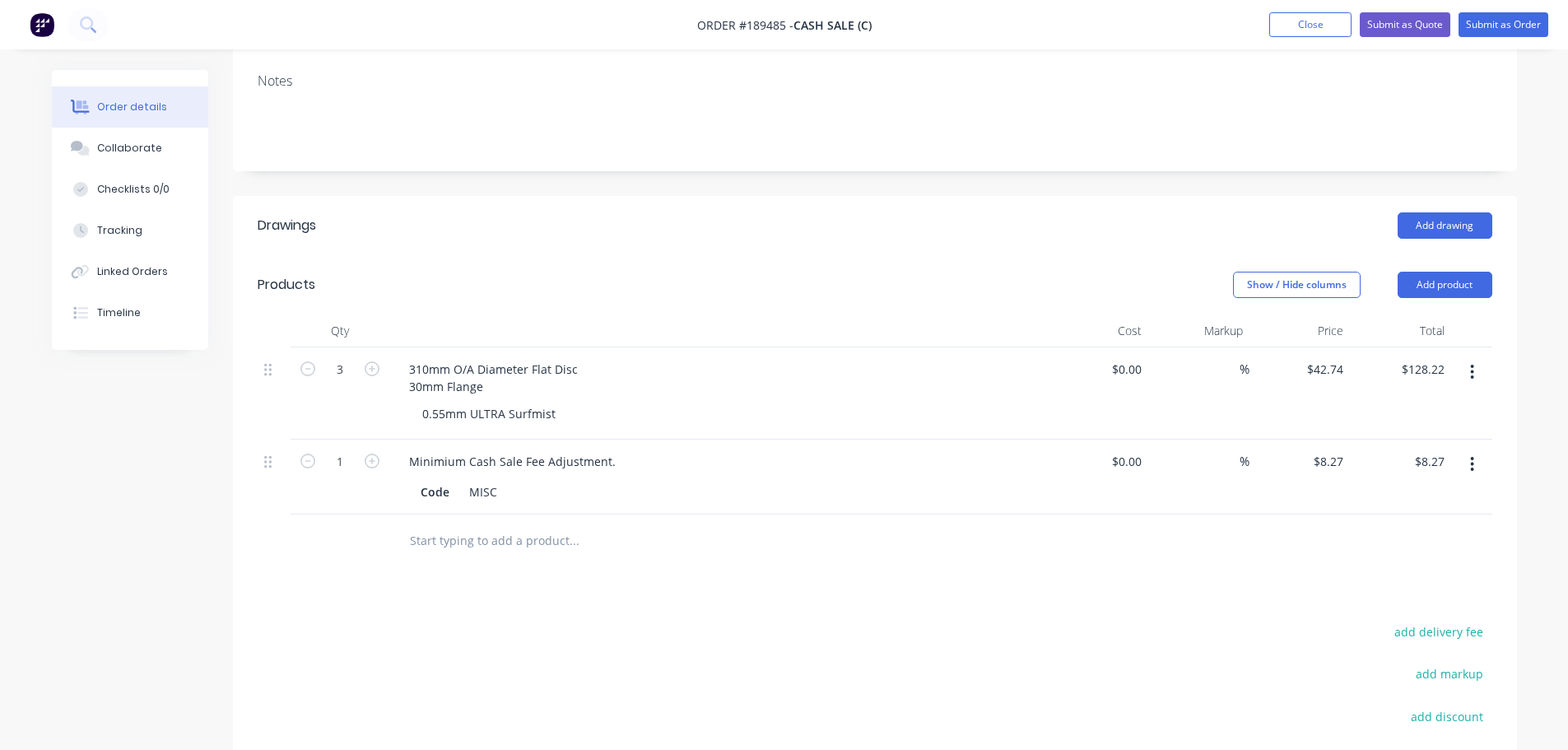
click at [759, 239] on header "Drawings Add drawing" at bounding box center [875, 226] width 1284 height 59
click at [1482, 466] on button "button" at bounding box center [1472, 464] width 39 height 30
click at [1398, 601] on div "Delete" at bounding box center [1413, 606] width 127 height 24
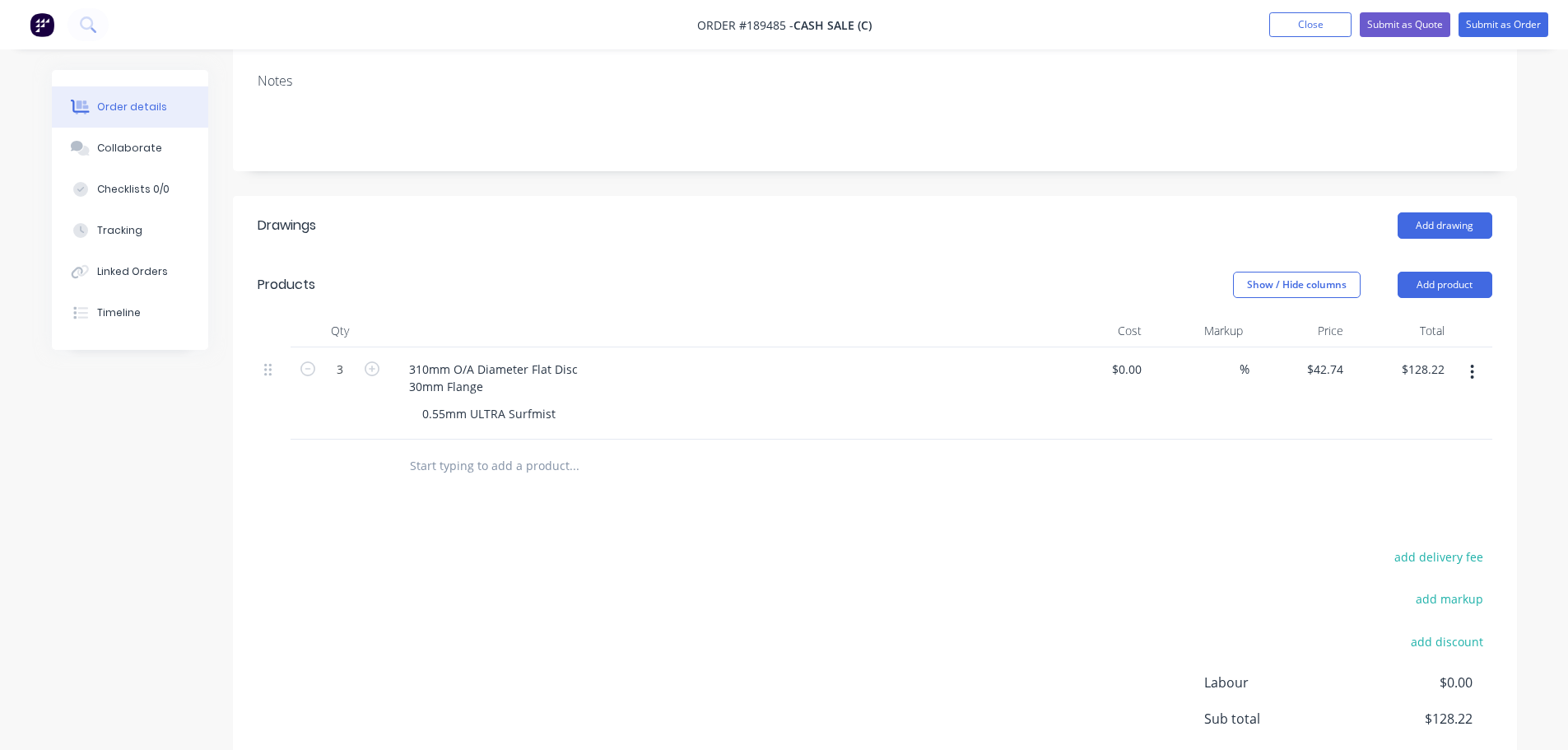
scroll to position [330, 0]
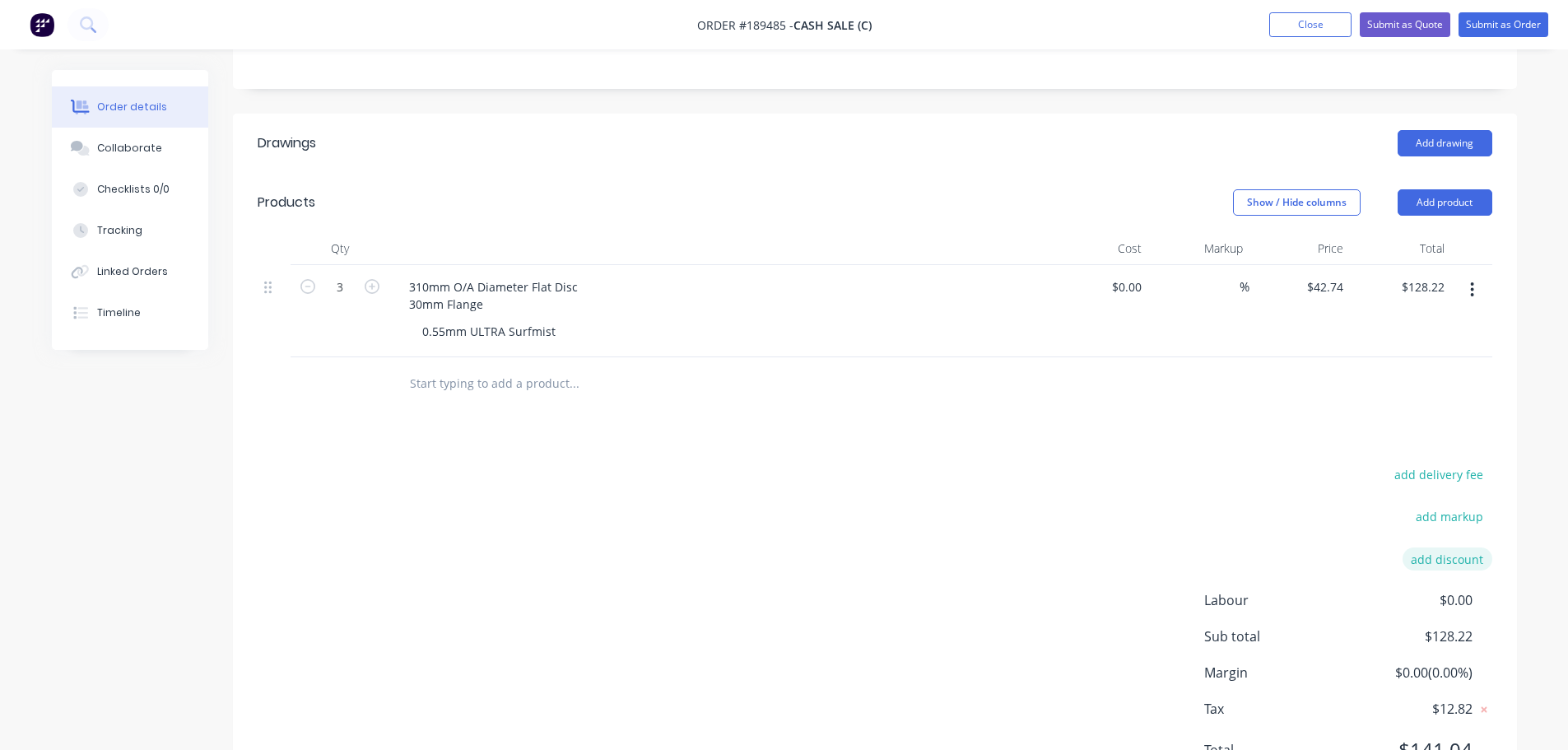
click at [1444, 549] on button "add discount" at bounding box center [1447, 558] width 90 height 23
type input "REMAKE"
click input "submit" at bounding box center [0, 0] width 0 height 0
click at [1038, 508] on div "add delivery fee add markup REMAKE REMAKE Discount name (Optional) 100.00% 100.…" at bounding box center [874, 641] width 1234 height 356
drag, startPoint x: 977, startPoint y: 526, endPoint x: 971, endPoint y: 551, distance: 25.7
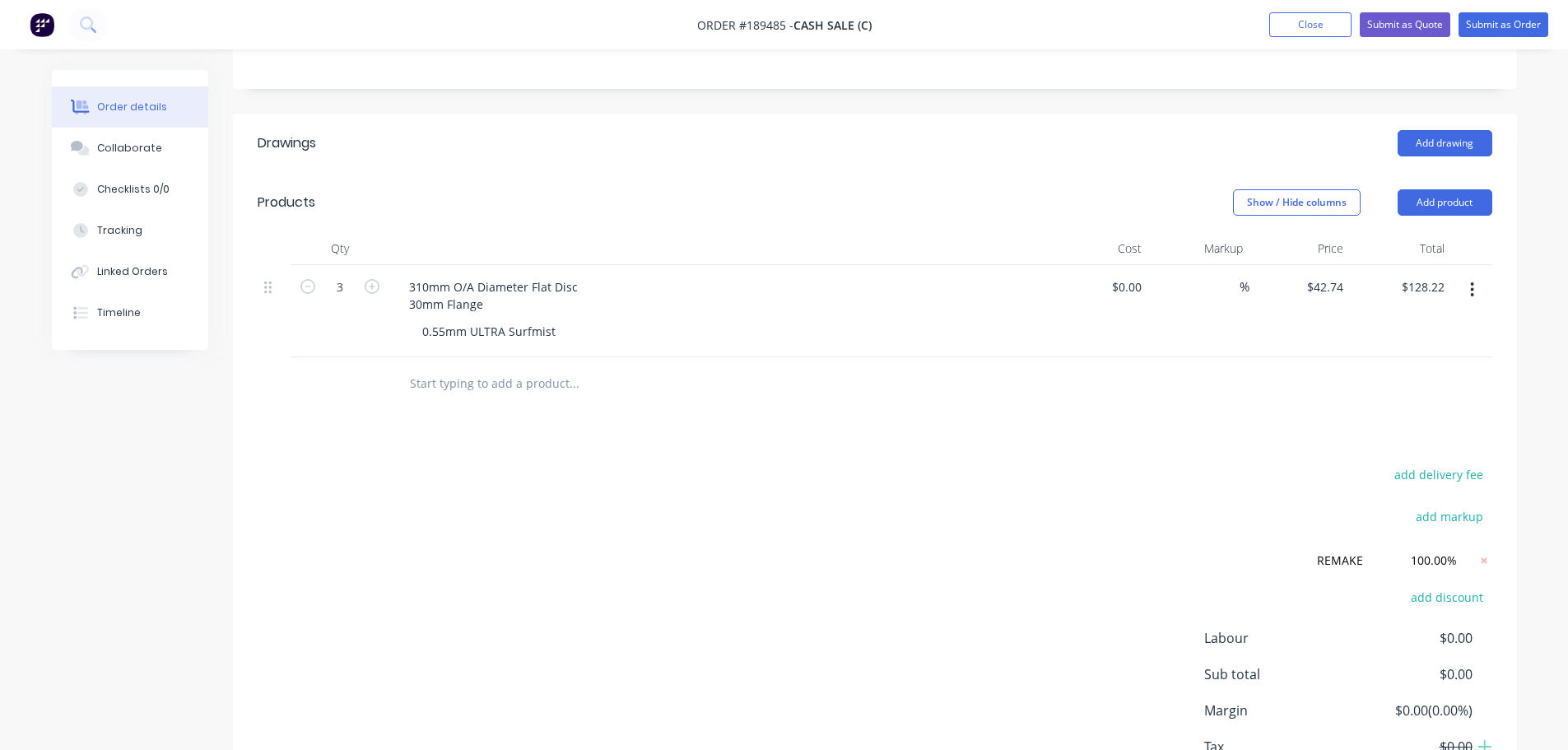
click at [976, 527] on div "add delivery fee add markup REMAKE REMAKE Discount name (Optional) 100.00% 100.…" at bounding box center [874, 641] width 1234 height 356
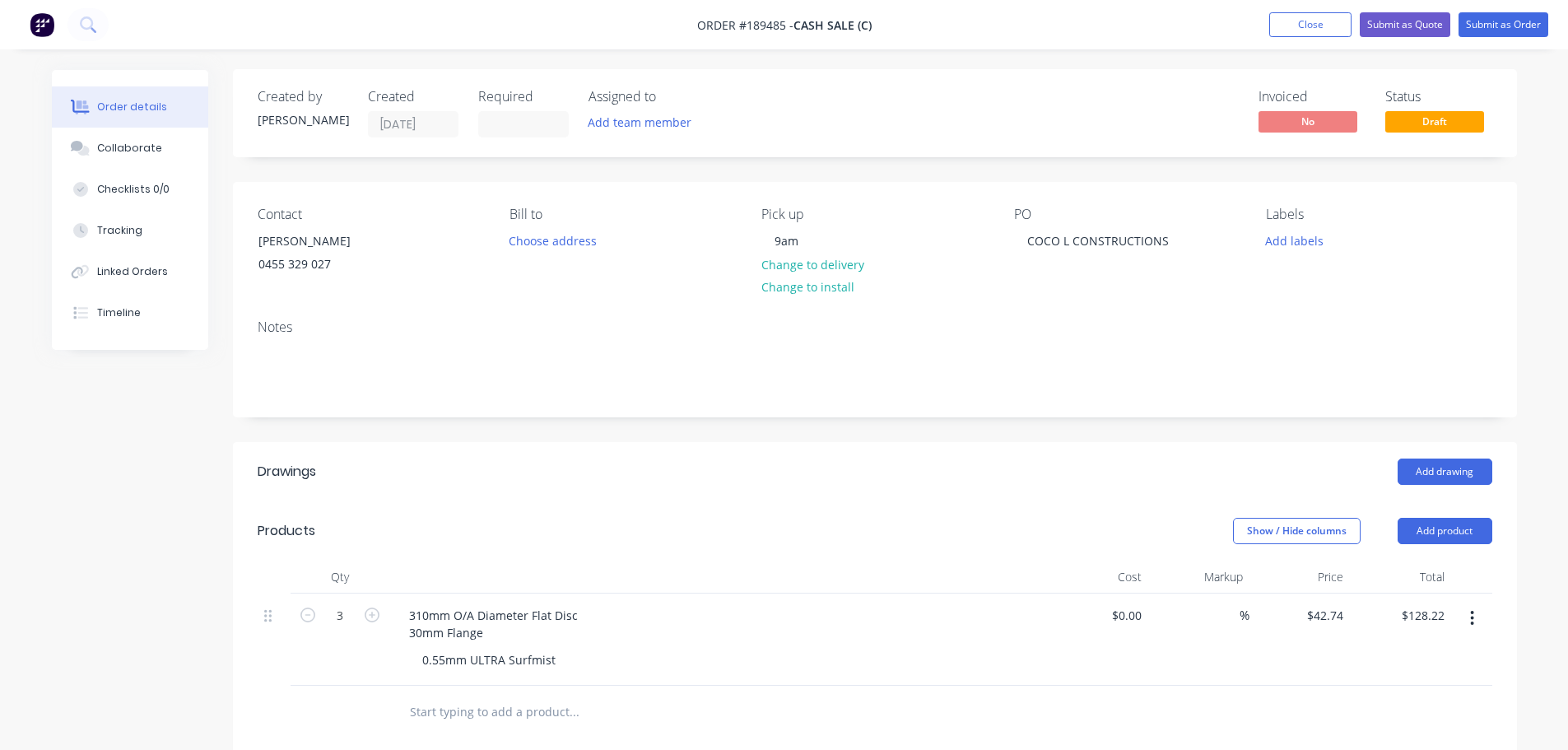
scroll to position [0, 0]
drag, startPoint x: 773, startPoint y: 239, endPoint x: 748, endPoint y: 243, distance: 25.3
click at [748, 241] on div "Contact NATHANIEL 0455 329 027 Bill to Choose address Pick up 9am Change to del…" at bounding box center [875, 245] width 1284 height 124
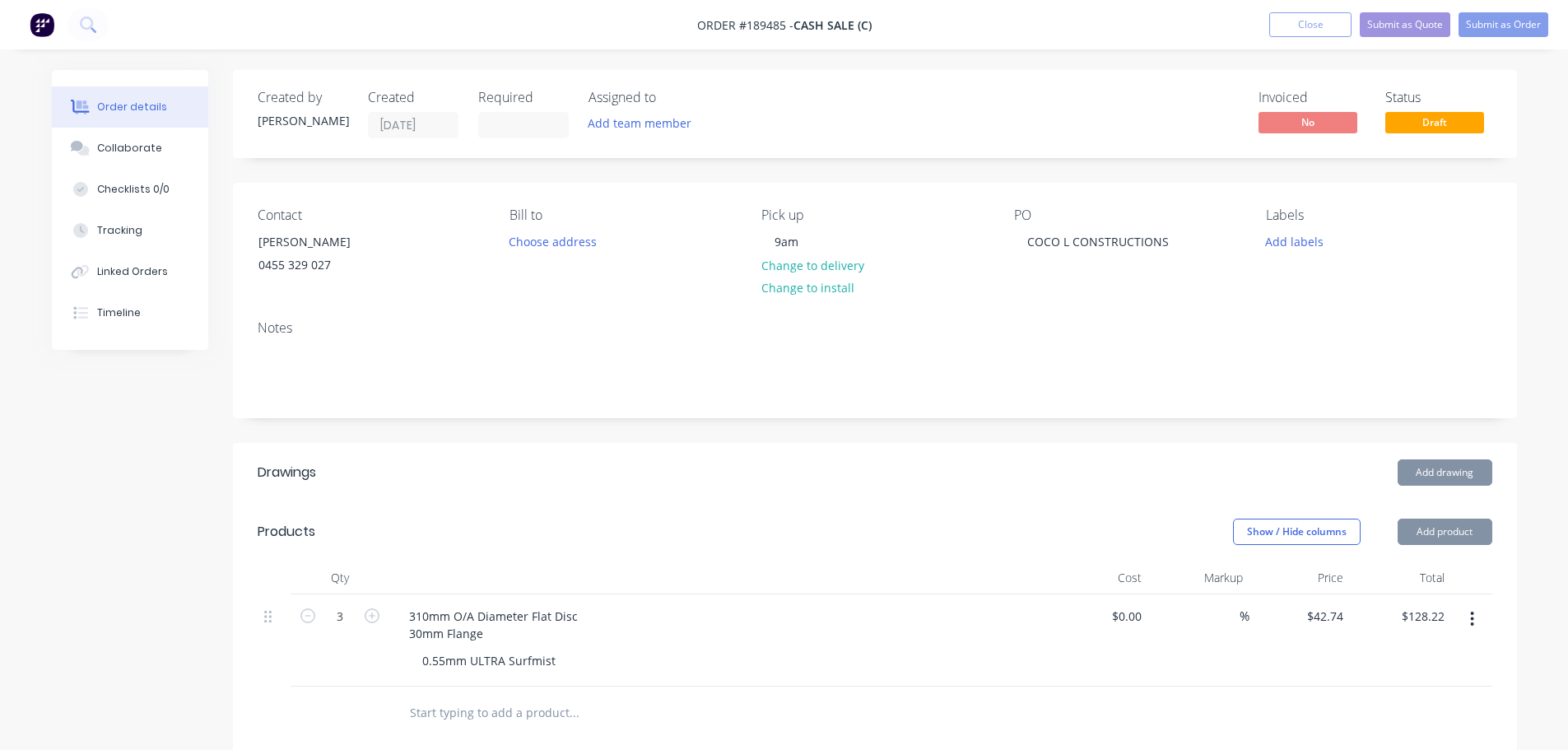
click at [513, 112] on label at bounding box center [523, 124] width 91 height 26
click at [513, 113] on input at bounding box center [523, 124] width 89 height 24
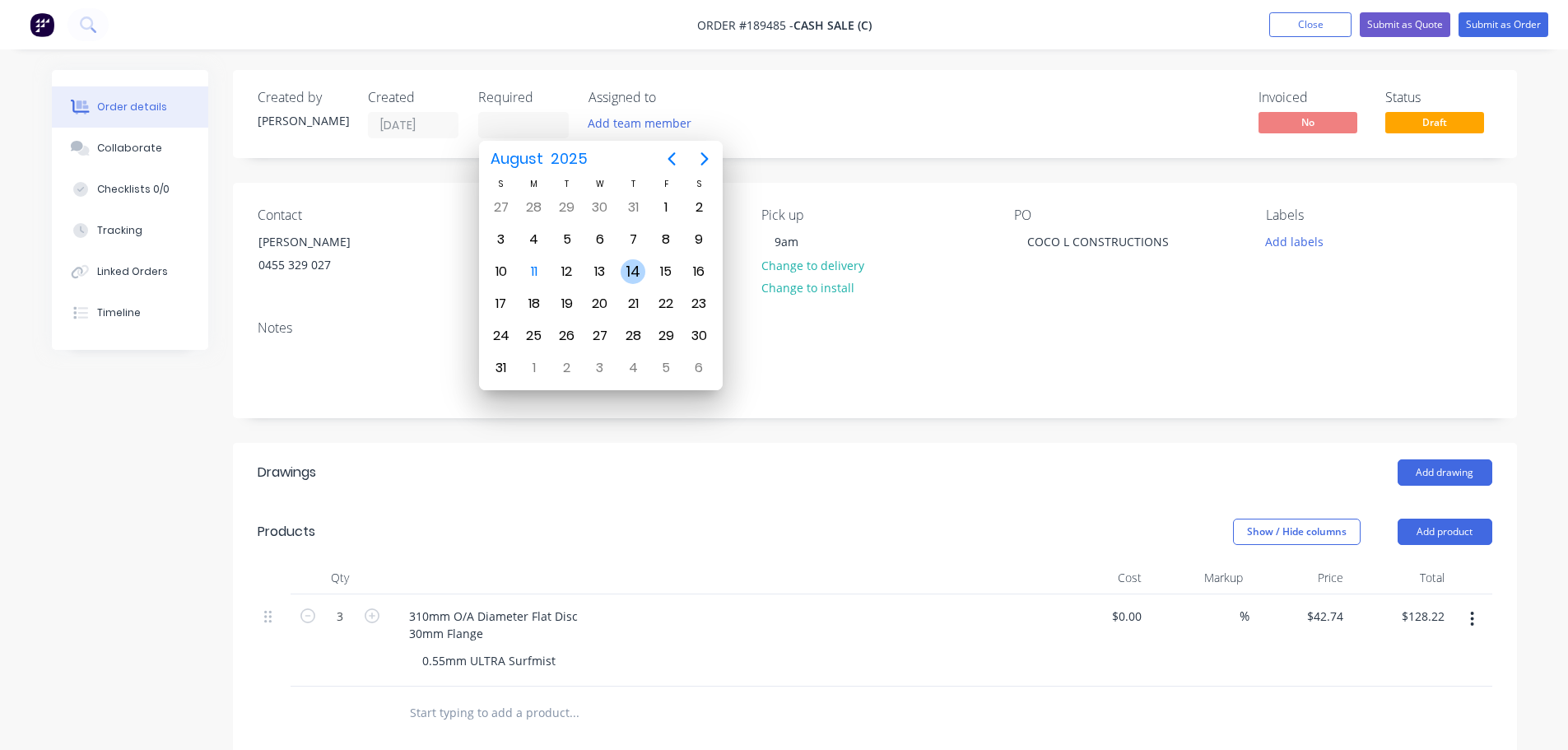
click at [639, 288] on div "21" at bounding box center [633, 303] width 33 height 32
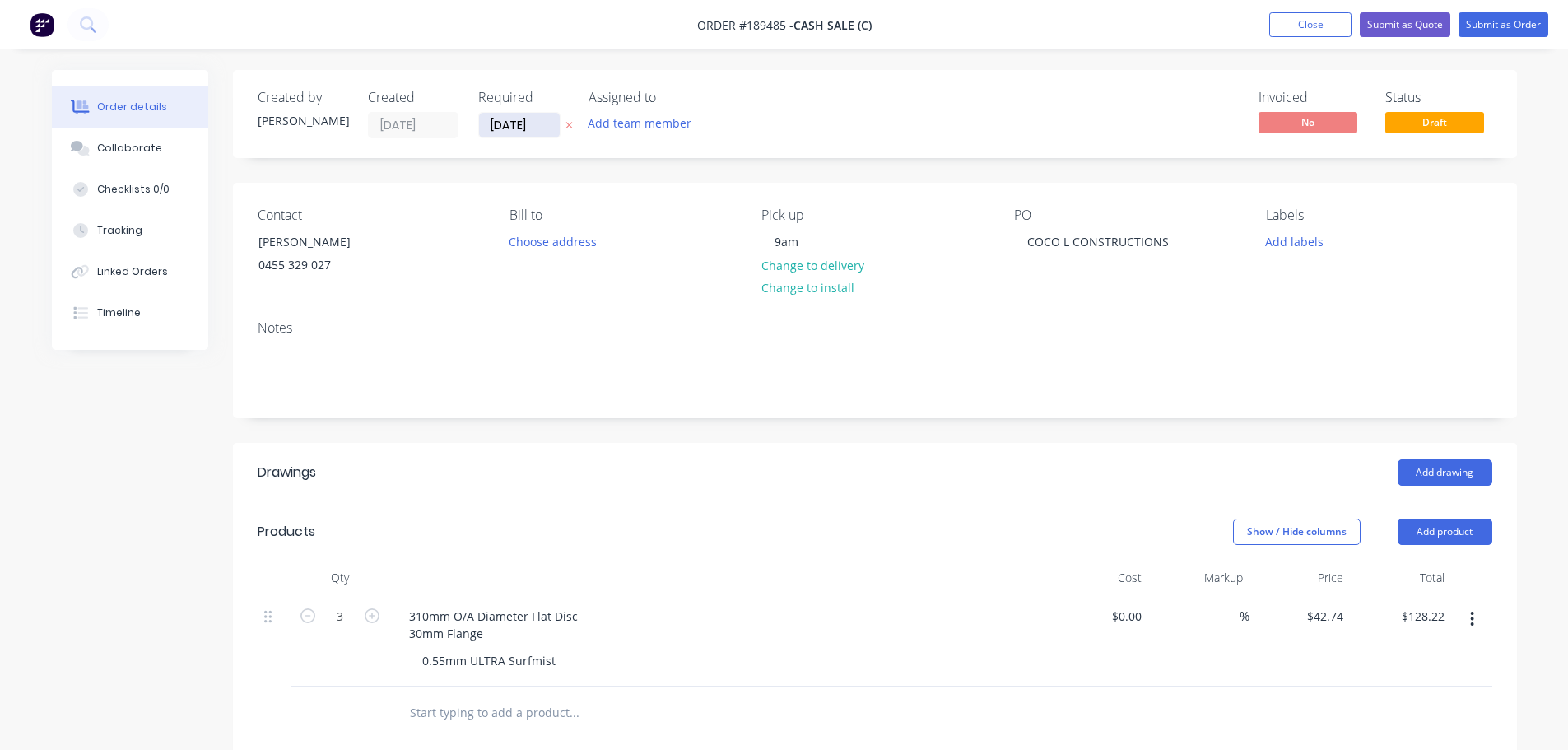
click at [524, 130] on input "21/08/25" at bounding box center [519, 124] width 81 height 24
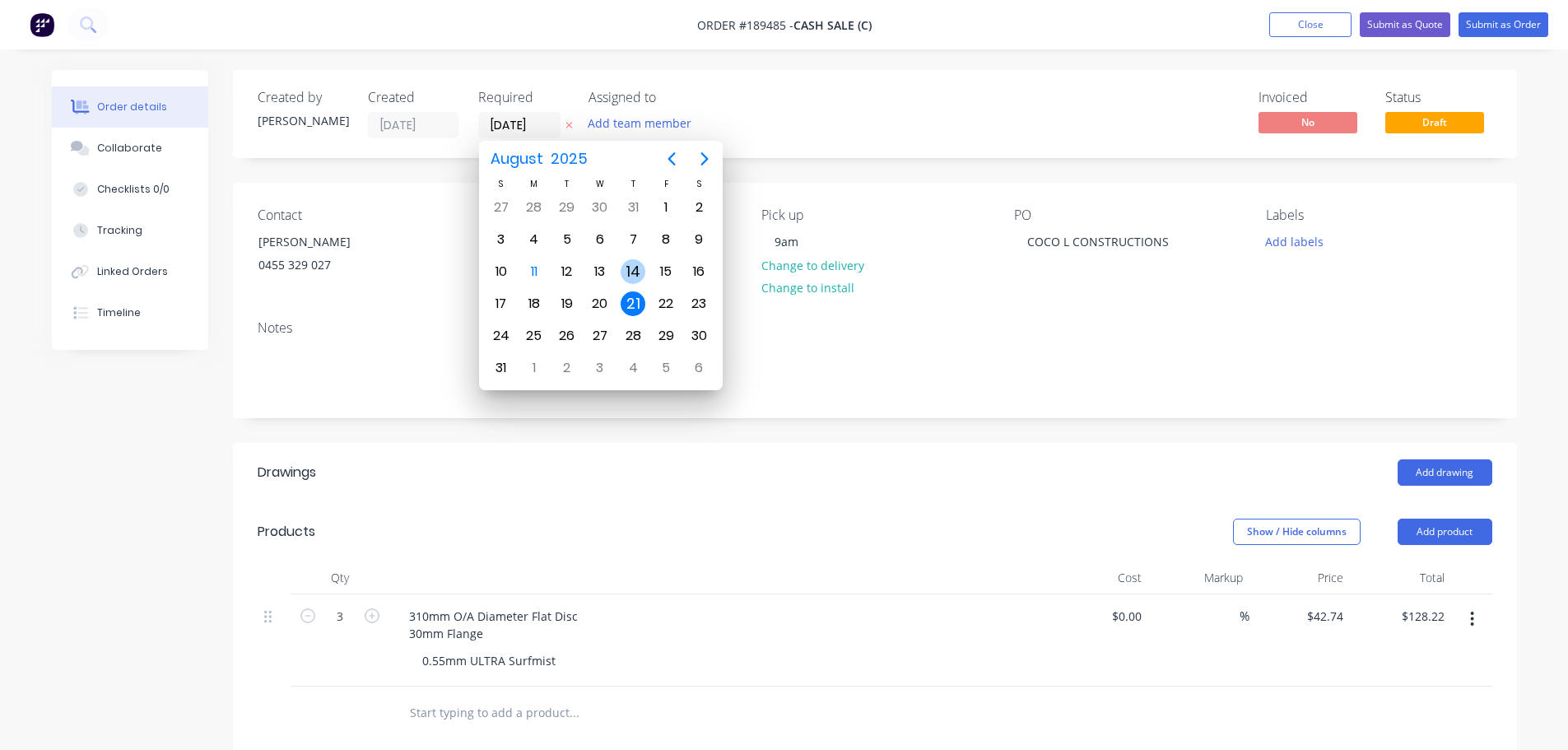
click at [637, 276] on div "14" at bounding box center [632, 271] width 24 height 24
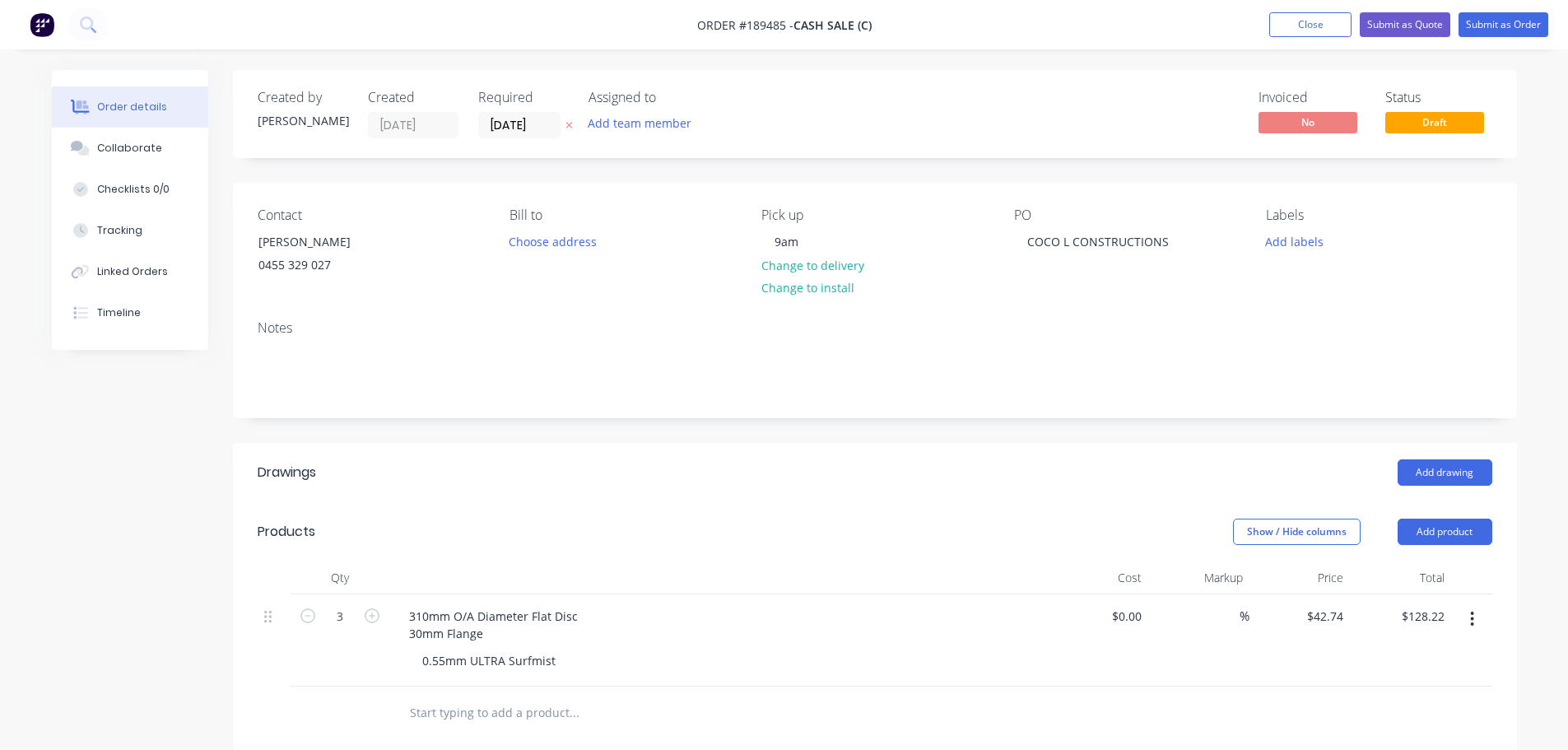
click at [712, 429] on div "Created by Michael Created 11/08/25 Required 14/08/25 Assigned to Add team memb…" at bounding box center [875, 621] width 1284 height 1103
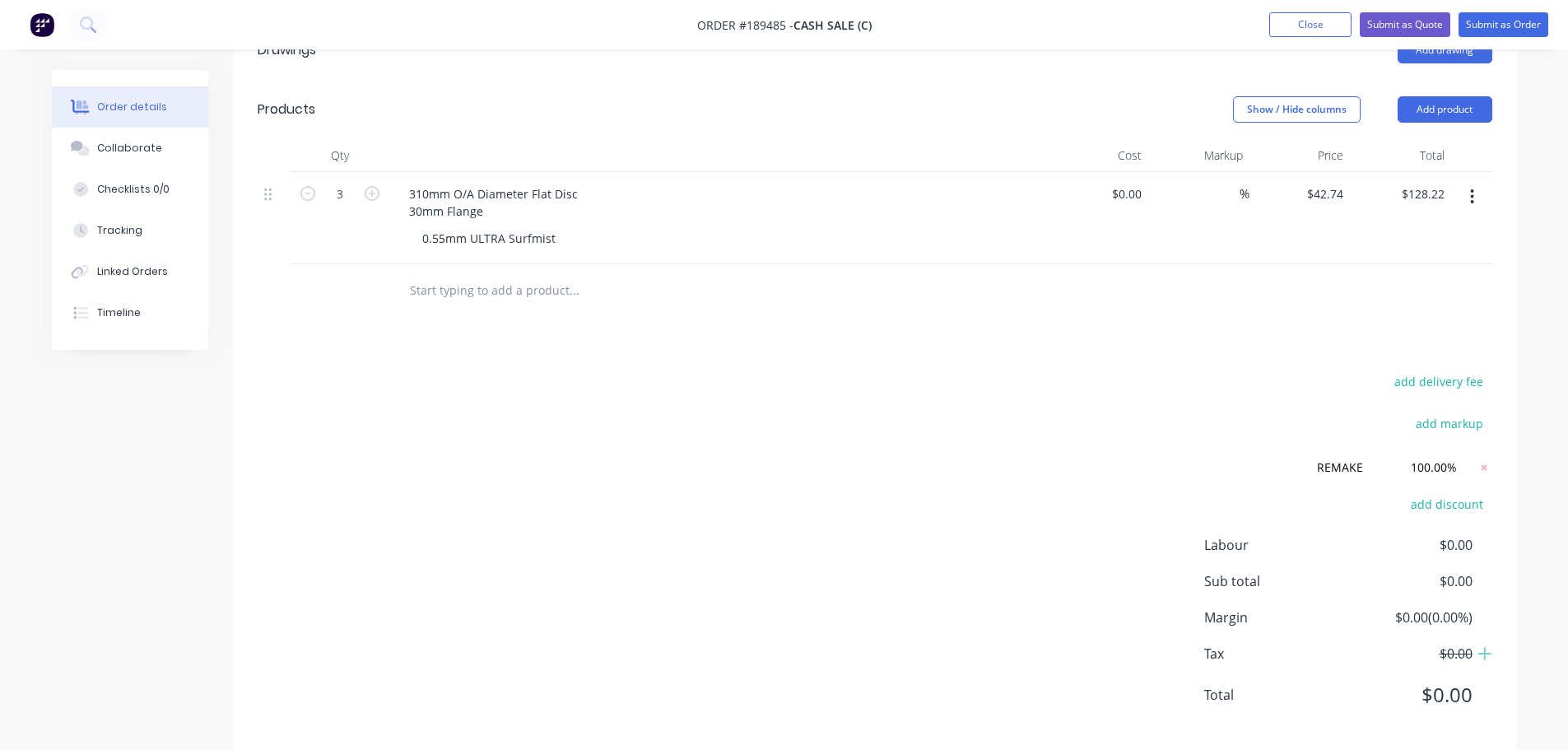
scroll to position [447, 0]
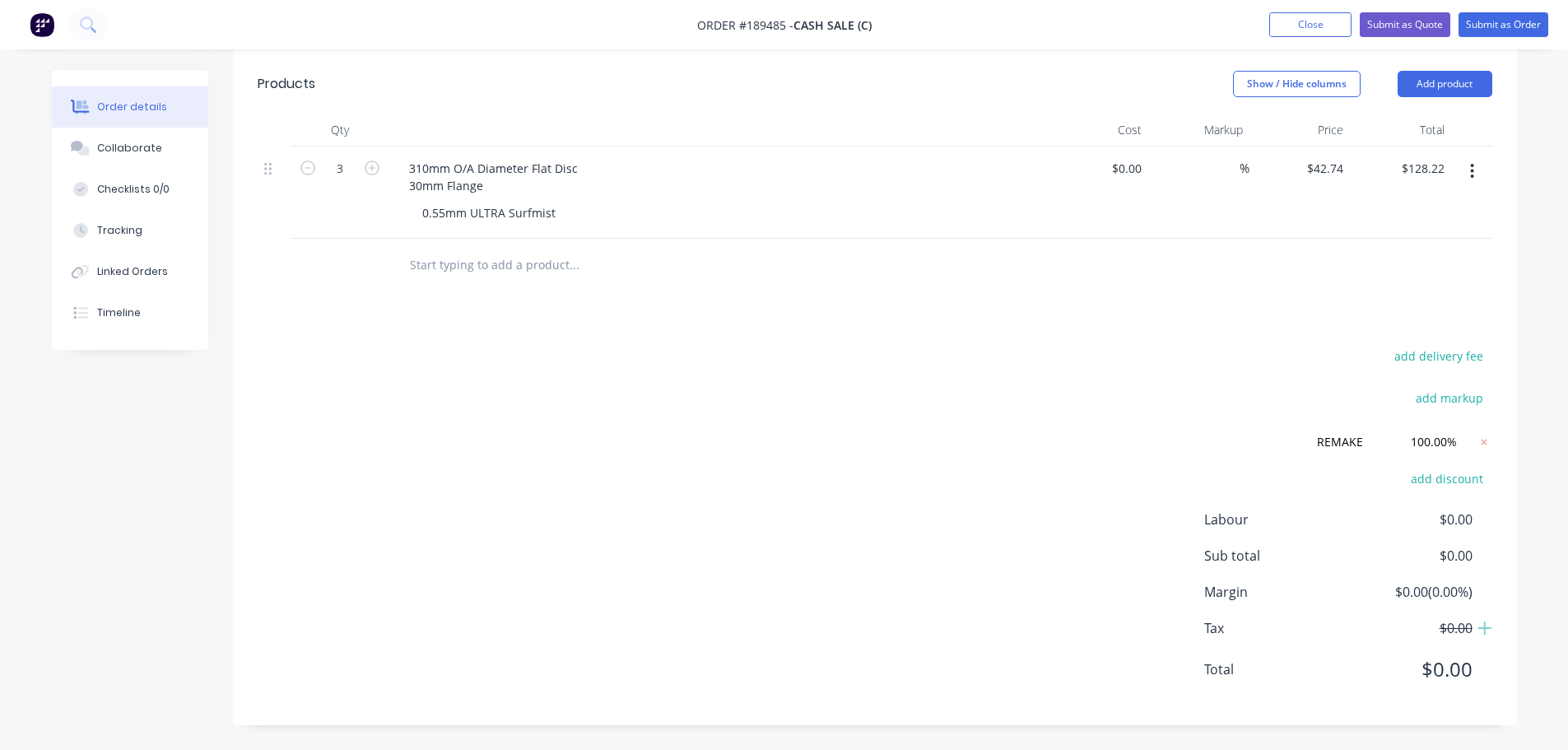
click at [716, 492] on div "add delivery fee add markup REMAKE REMAKE Discount name (Optional) 100.00% 100.…" at bounding box center [874, 522] width 1234 height 356
click at [714, 472] on div "add delivery fee add markup REMAKE REMAKE Discount name (Optional) 100.00% 100.…" at bounding box center [874, 522] width 1234 height 356
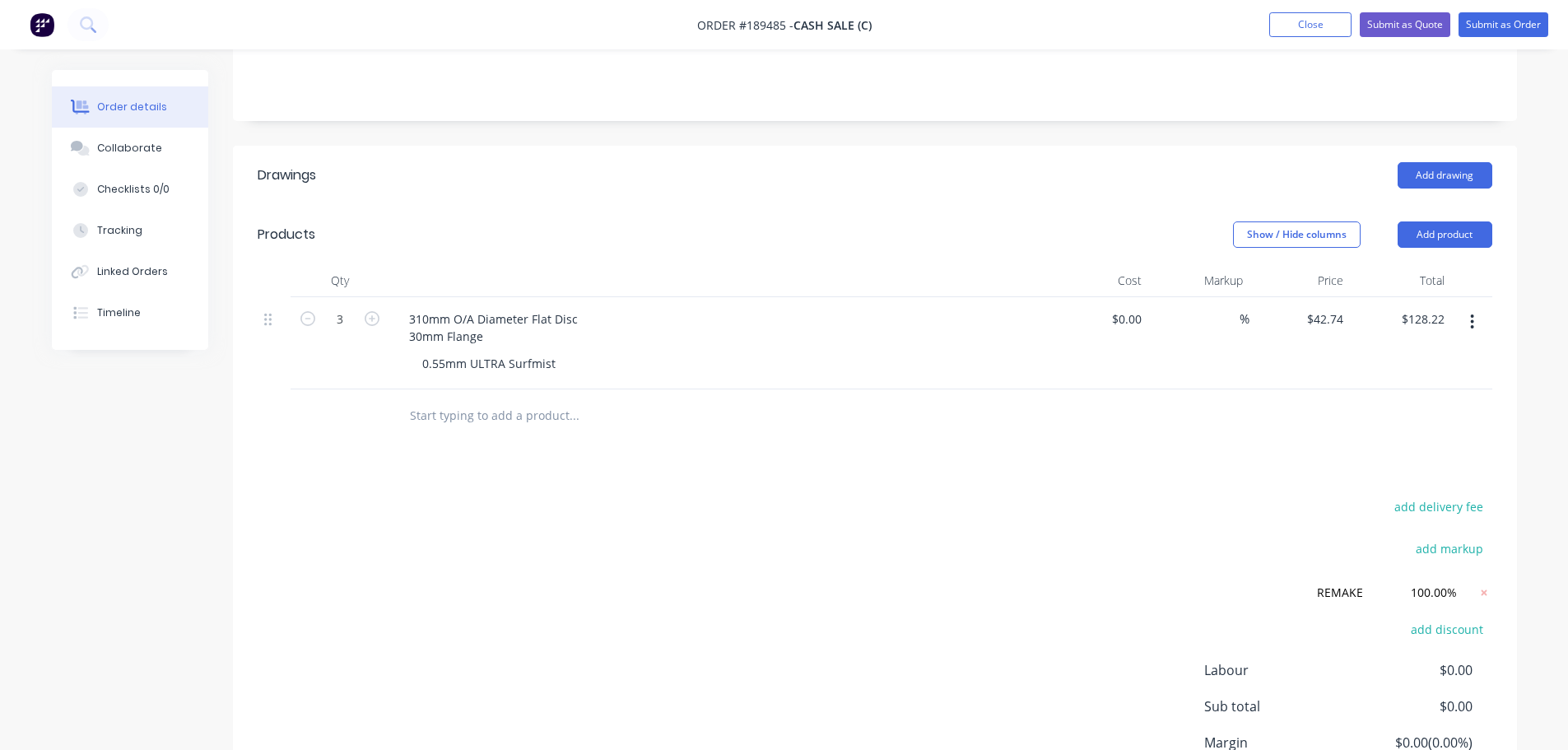
scroll to position [0, 0]
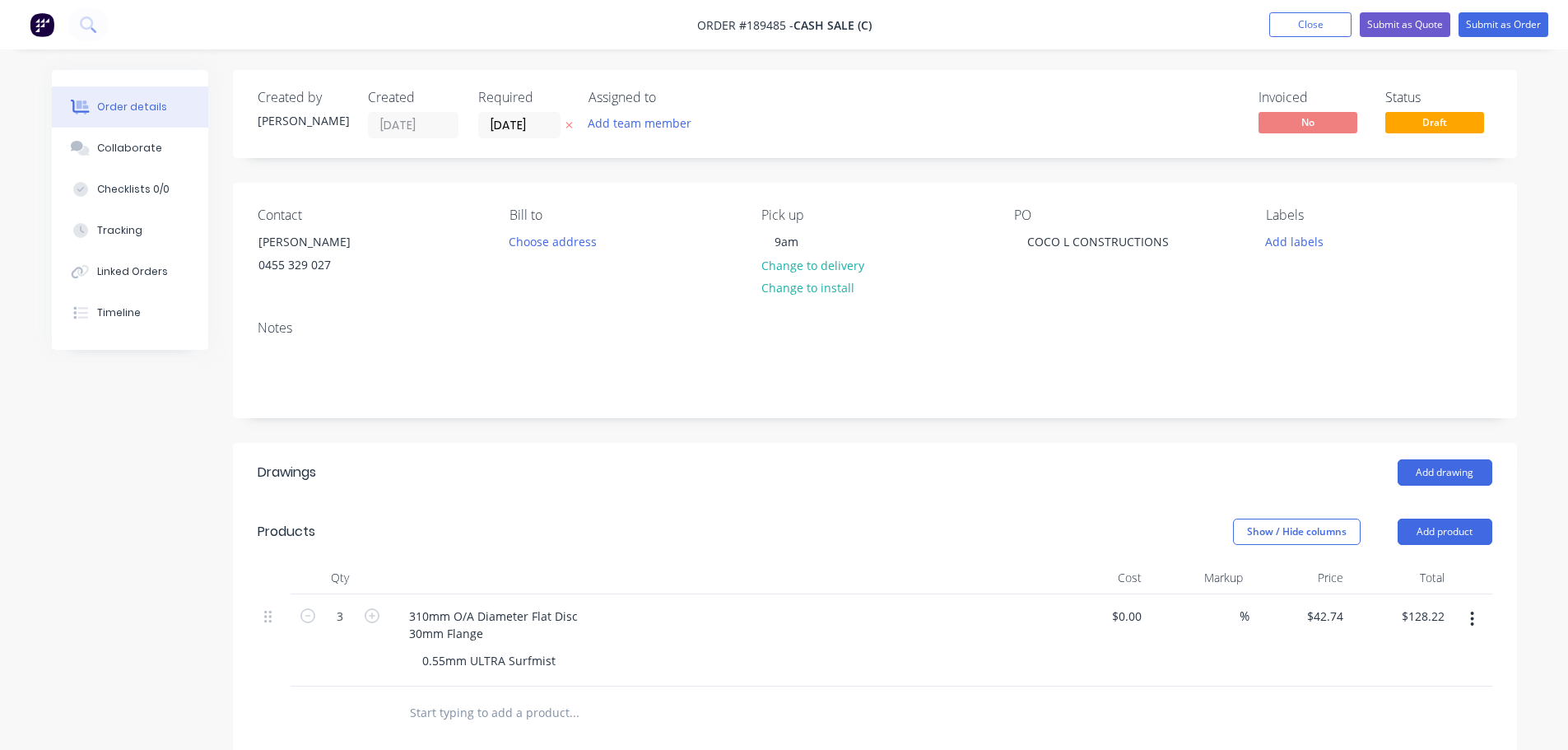
click at [764, 466] on div "Add drawing" at bounding box center [1005, 472] width 972 height 26
click at [1527, 24] on button "Submit as Order" at bounding box center [1503, 24] width 90 height 24
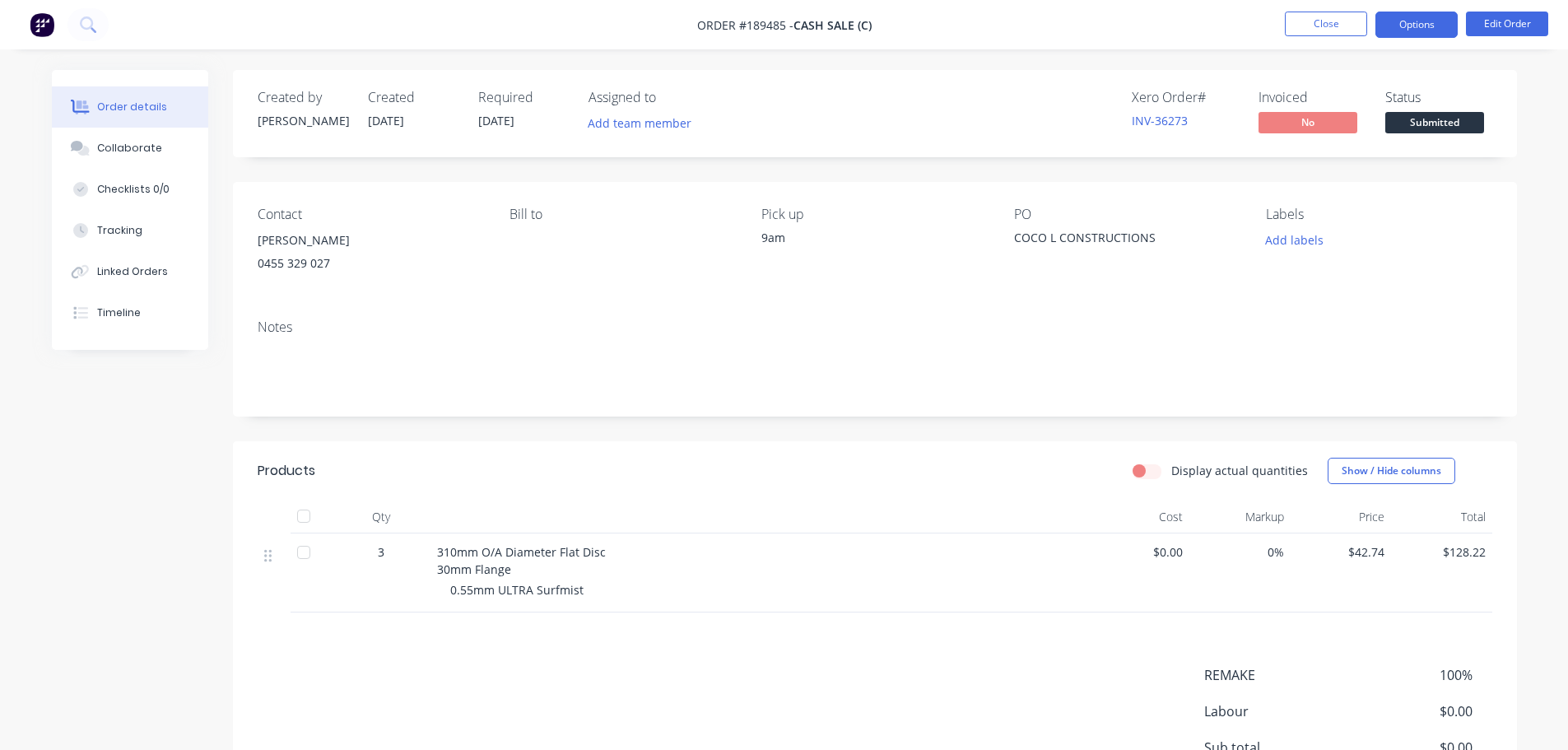
click at [1403, 27] on button "Options" at bounding box center [1416, 24] width 82 height 26
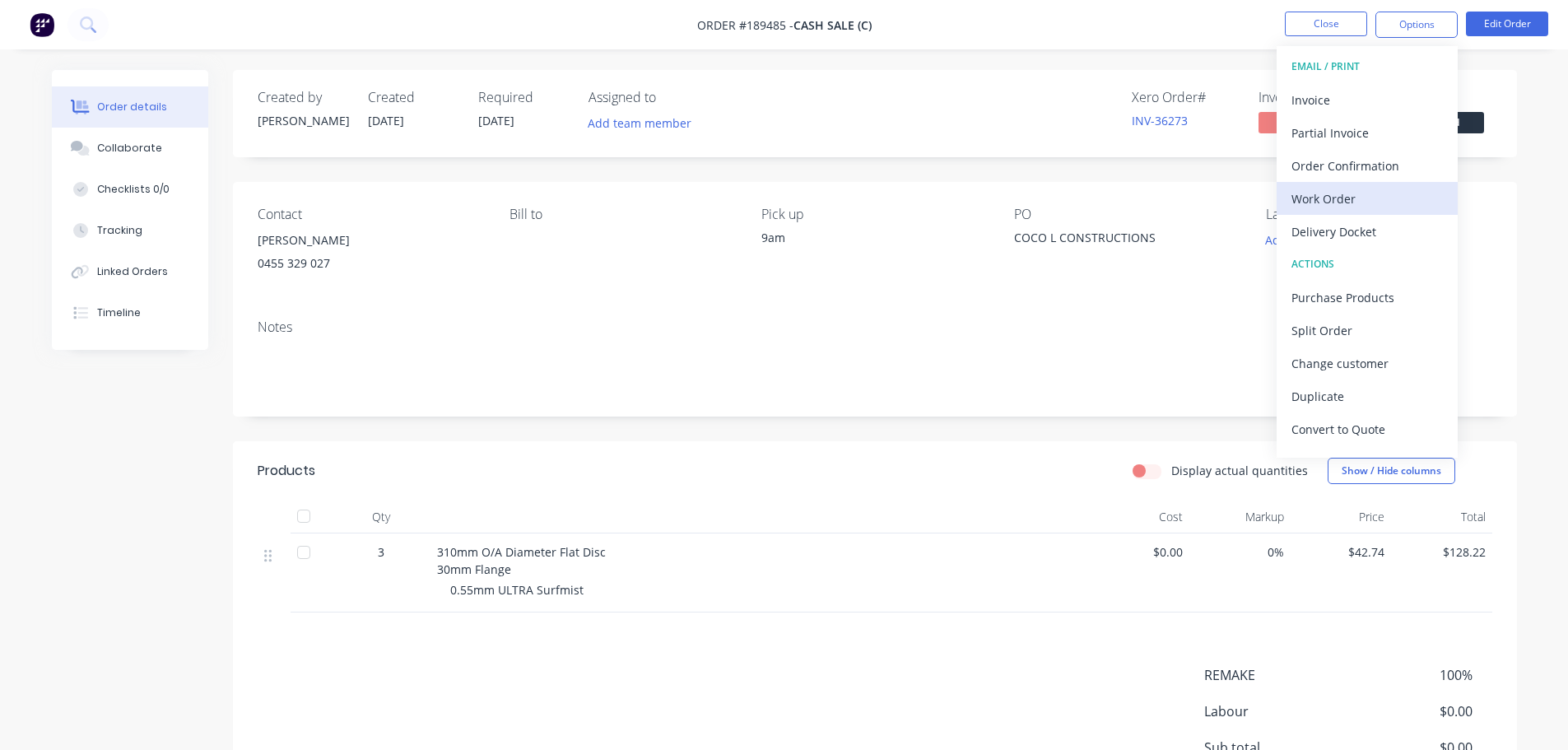
click at [1320, 194] on div "Work Order" at bounding box center [1367, 199] width 151 height 24
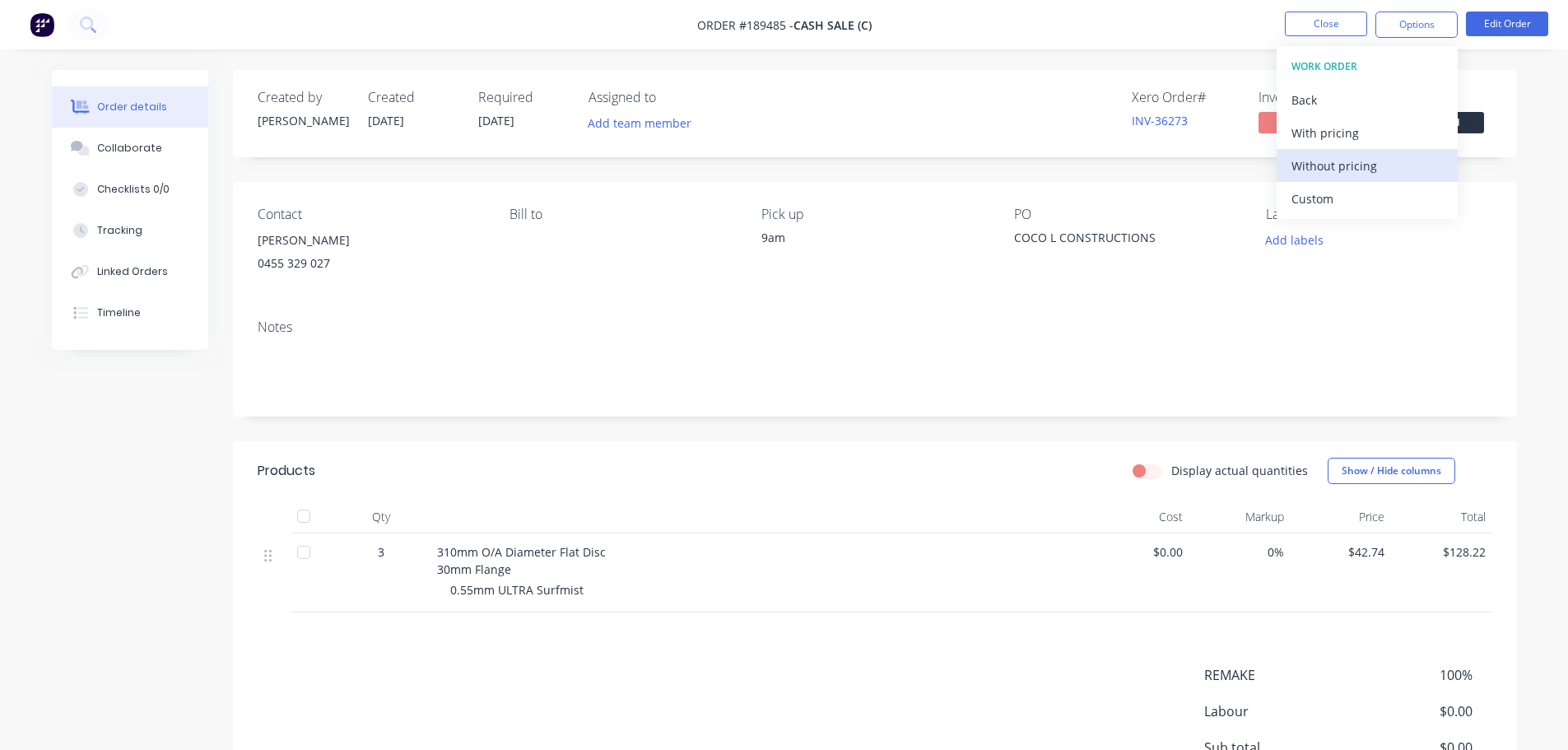
click at [1330, 177] on div "Without pricing" at bounding box center [1367, 166] width 151 height 24
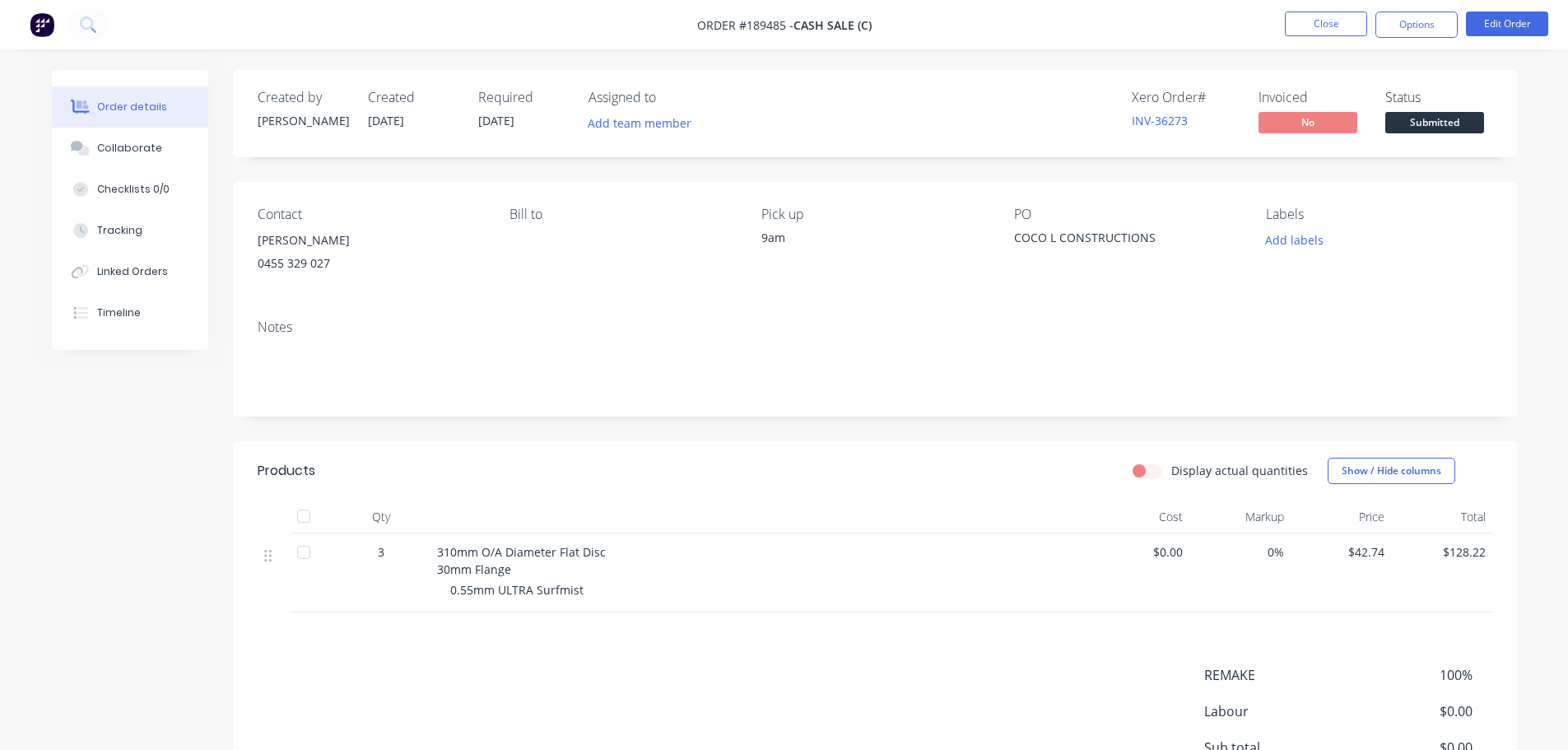
click at [1319, 36] on li "Close" at bounding box center [1325, 24] width 82 height 26
click at [1307, 25] on button "Close" at bounding box center [1325, 23] width 82 height 24
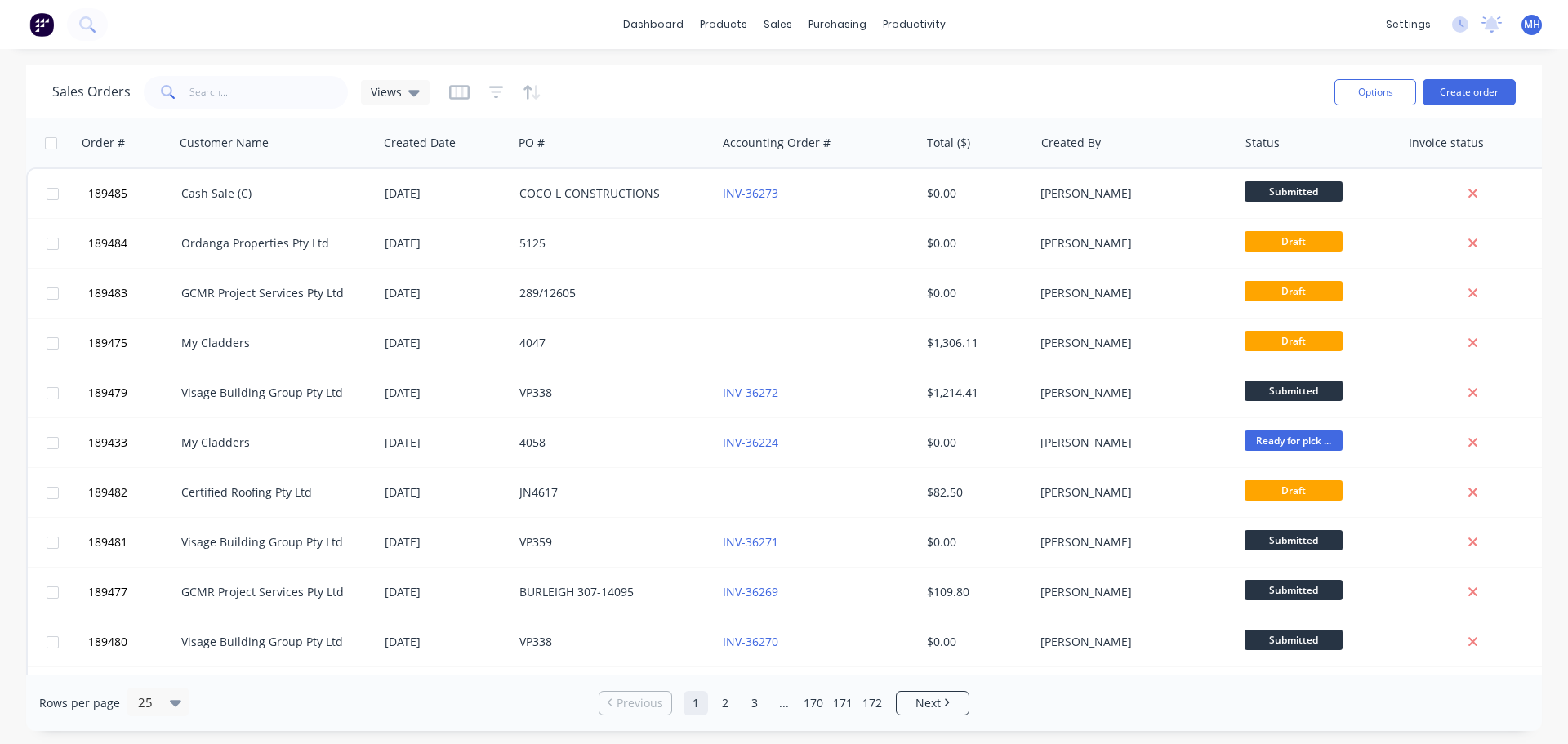
click at [883, 88] on div "Sales Orders Views" at bounding box center [687, 91] width 1269 height 40
click at [803, 88] on button "Sales Orders" at bounding box center [863, 78] width 216 height 33
click at [1135, 84] on div "Sales Orders Views" at bounding box center [687, 91] width 1269 height 40
drag, startPoint x: 807, startPoint y: 74, endPoint x: 817, endPoint y: 78, distance: 10.8
click at [807, 74] on div "Sales Orders" at bounding box center [838, 79] width 67 height 14
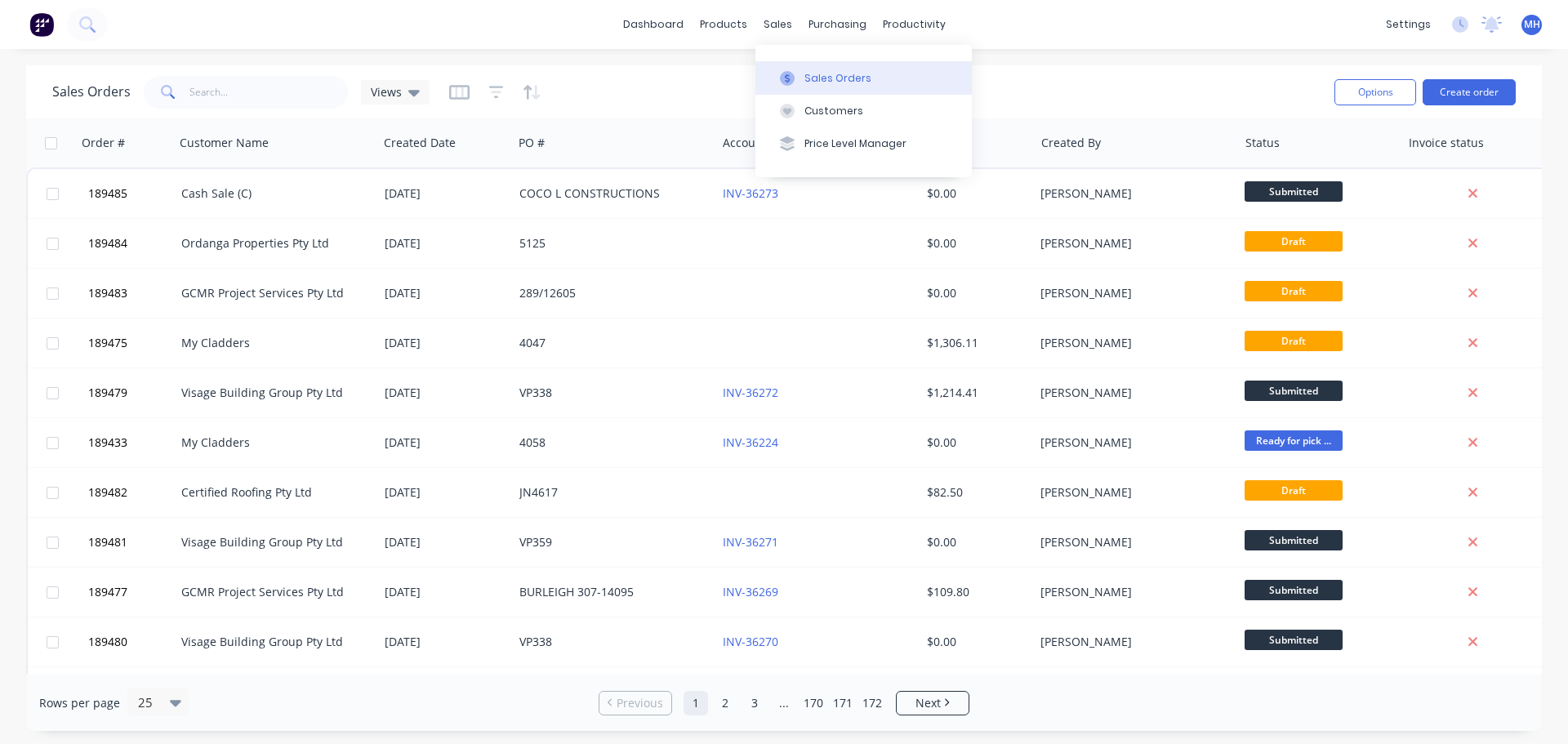
click at [1192, 96] on div "Sales Orders Views" at bounding box center [687, 91] width 1269 height 40
click at [1483, 93] on button "Create order" at bounding box center [1469, 92] width 93 height 26
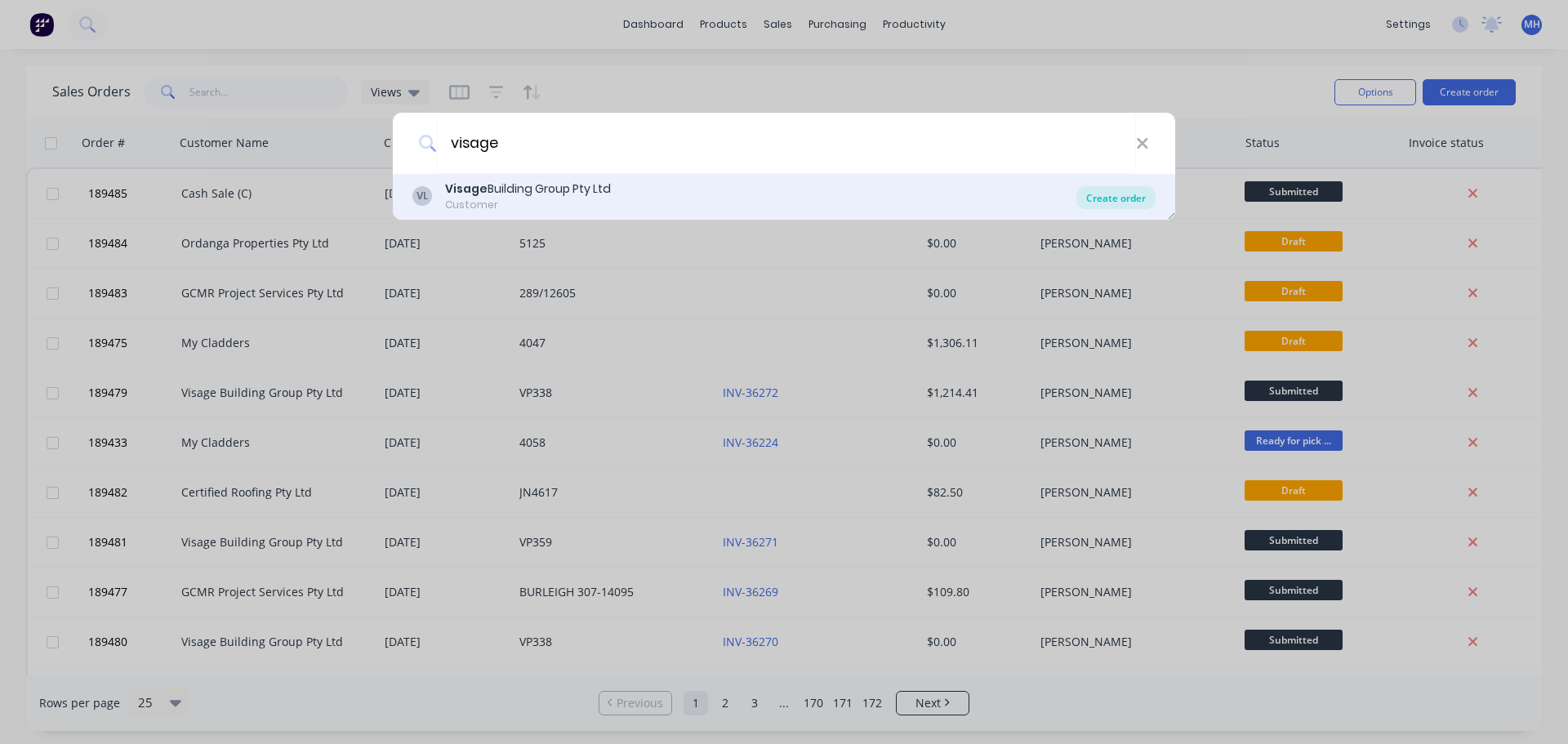
click at [1097, 195] on div "Create order" at bounding box center [1115, 197] width 79 height 23
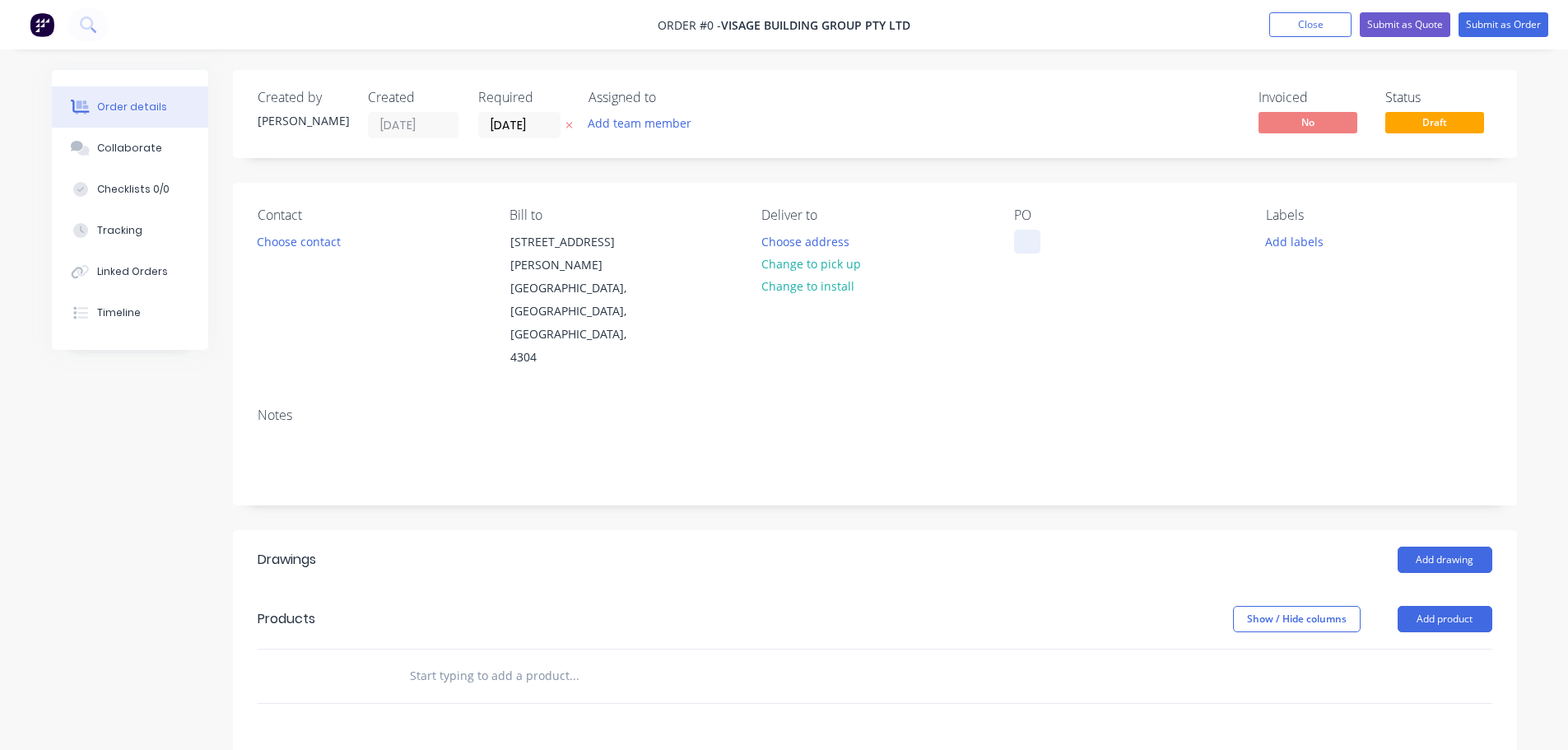
click at [1036, 245] on div at bounding box center [1026, 241] width 26 height 24
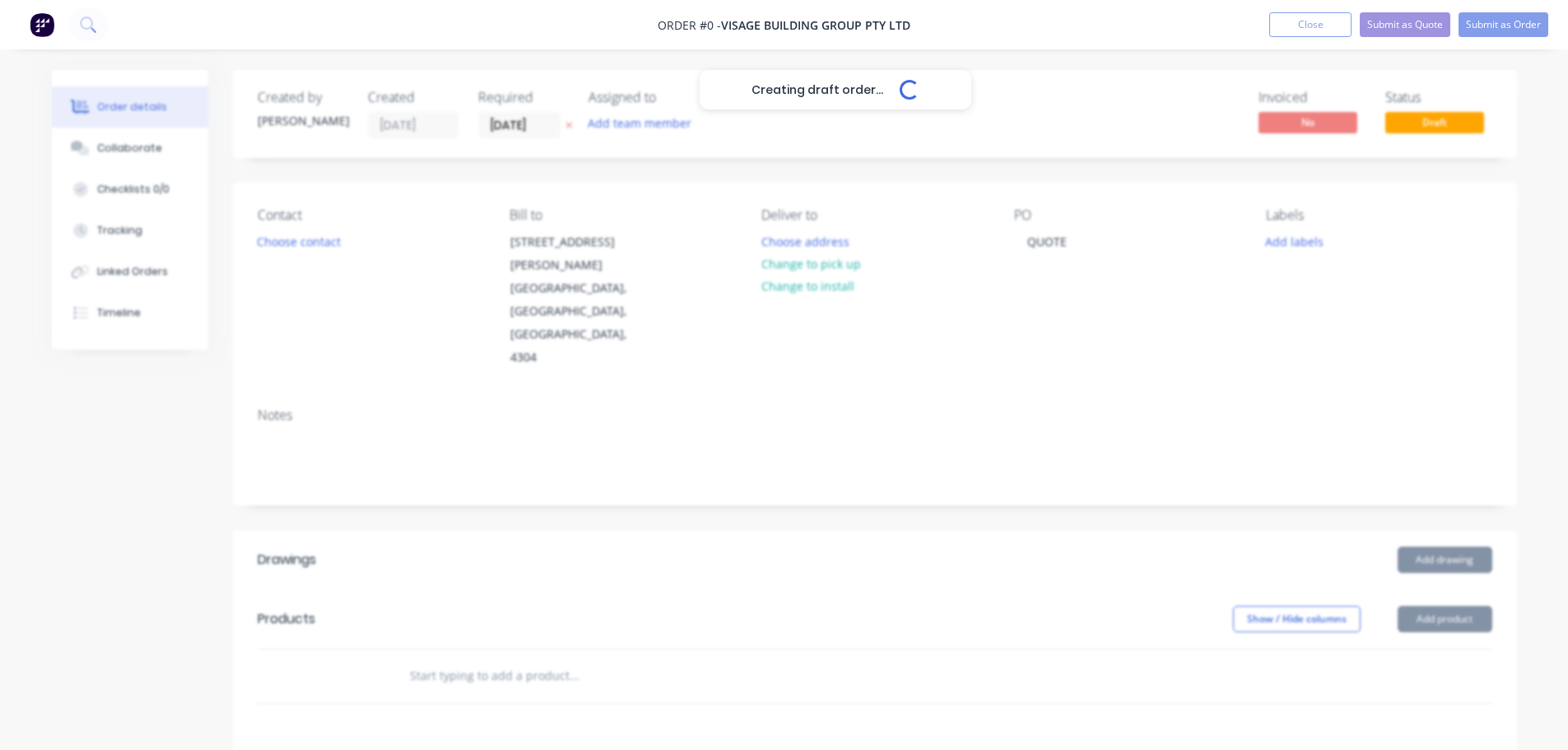
click at [725, 187] on div "Creating draft order... Loading... Order details Collaborate Checklists 0/0 Tra…" at bounding box center [784, 597] width 1498 height 1053
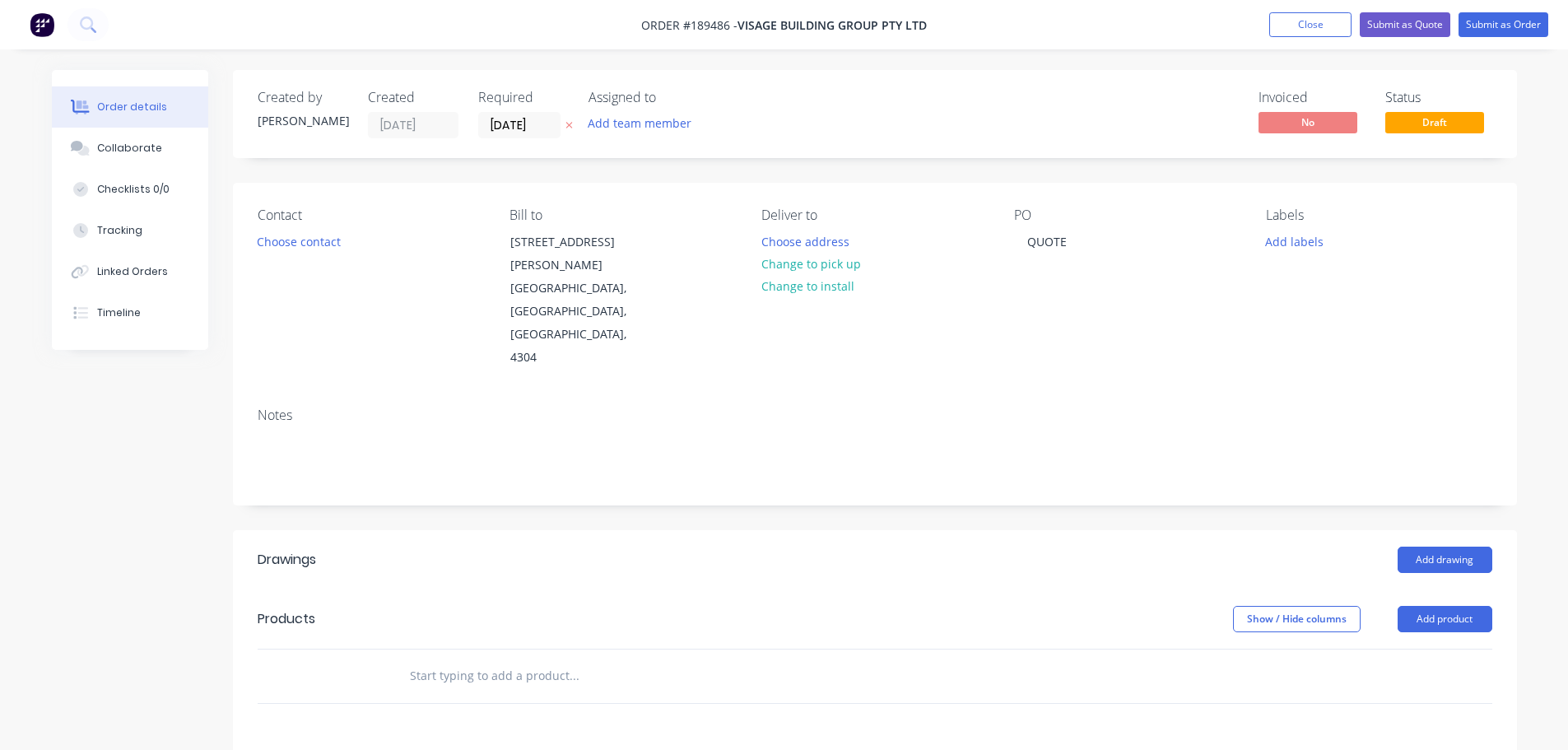
click at [572, 125] on button at bounding box center [569, 125] width 17 height 19
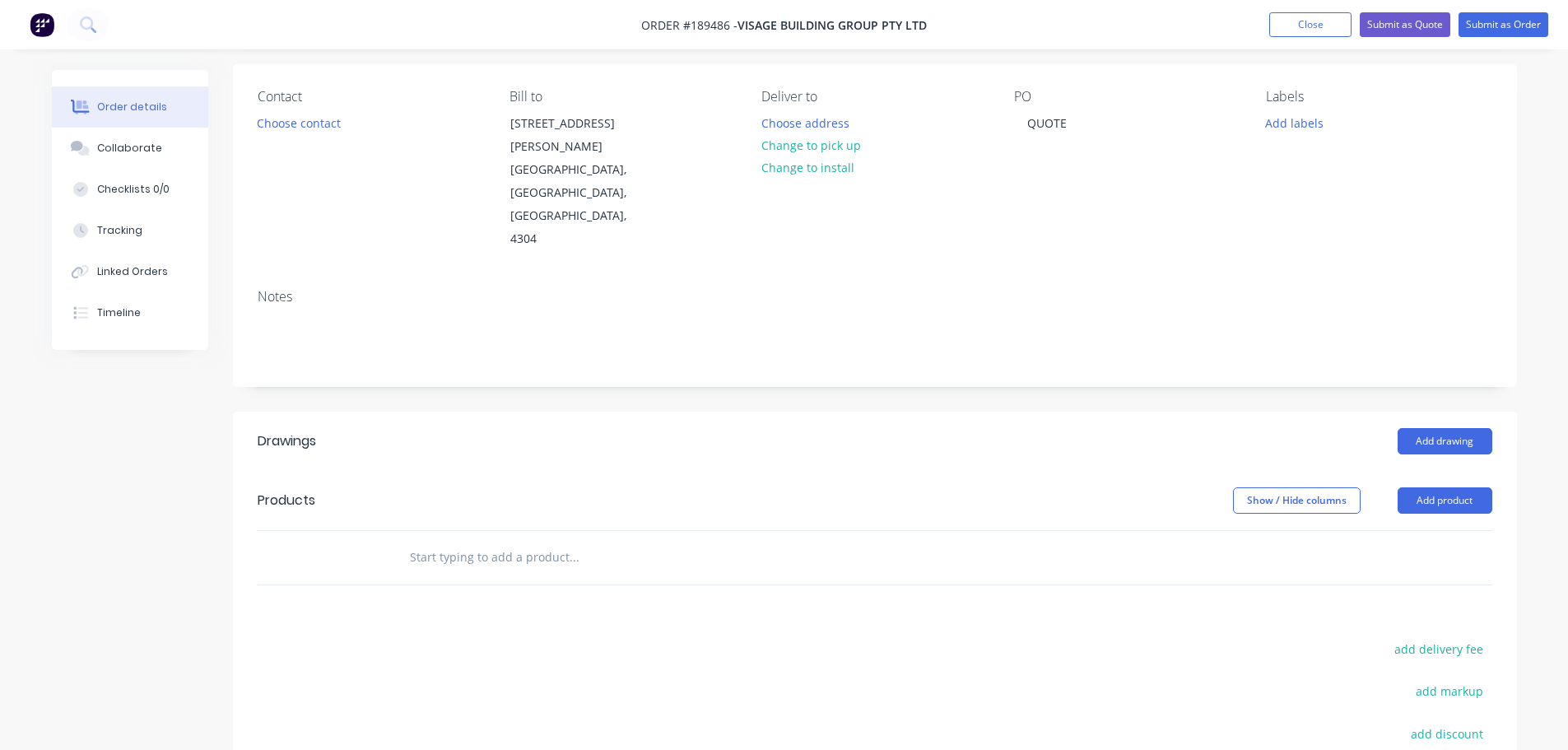
scroll to position [165, 0]
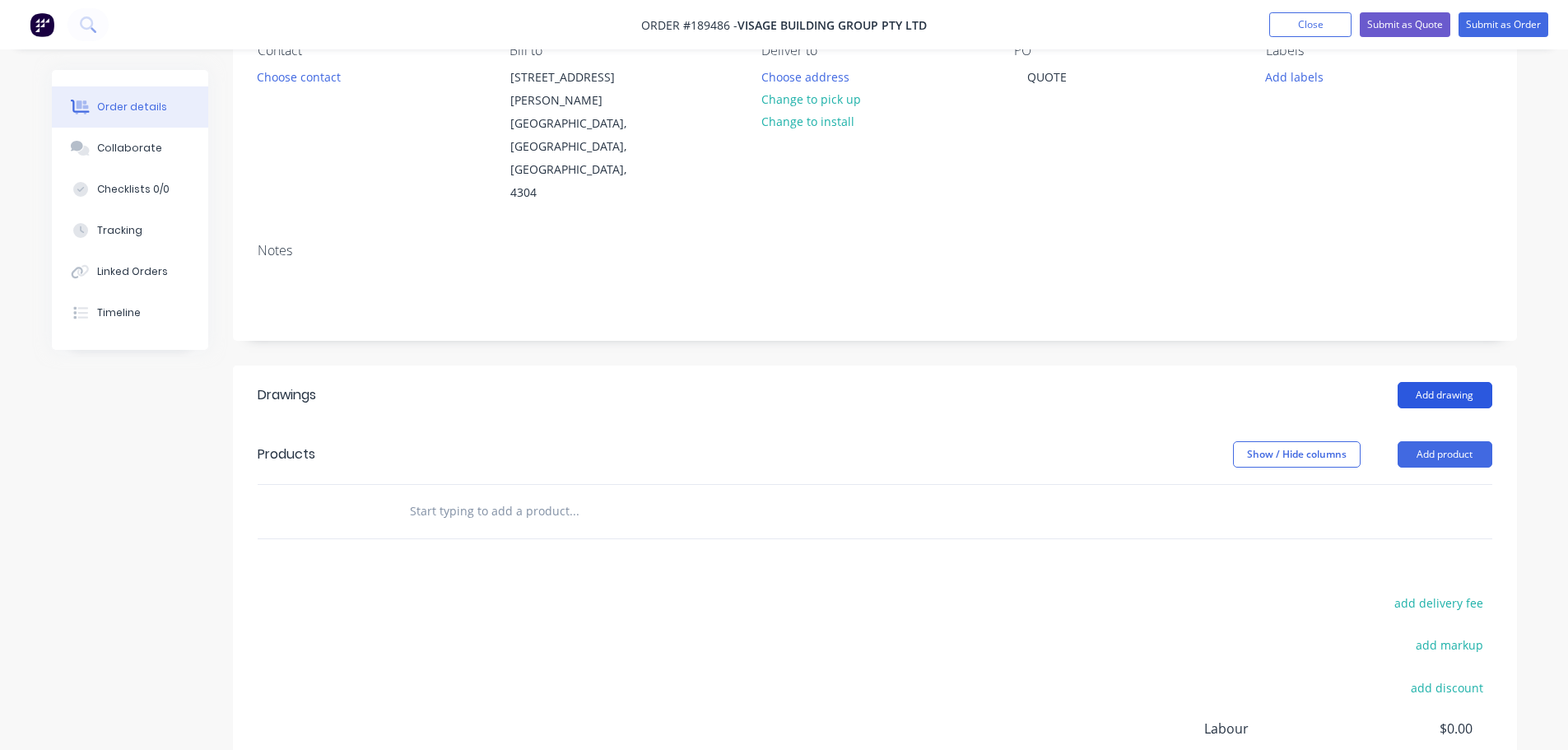
click at [1437, 382] on button "Add drawing" at bounding box center [1445, 394] width 95 height 26
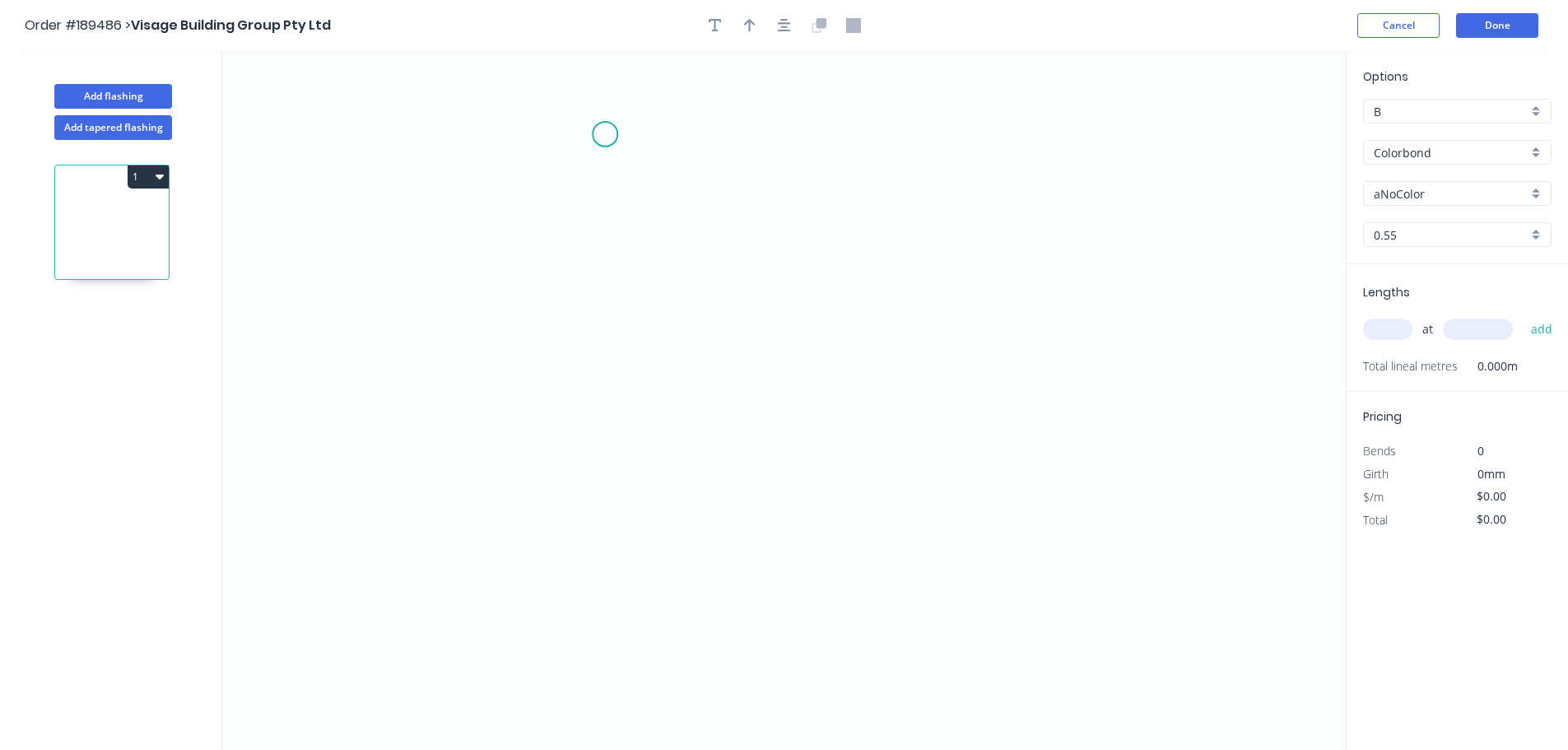
click at [605, 136] on icon "0" at bounding box center [784, 401] width 1123 height 699
drag, startPoint x: 609, startPoint y: 514, endPoint x: 743, endPoint y: 518, distance: 134.1
click at [610, 514] on icon "0" at bounding box center [784, 401] width 1123 height 699
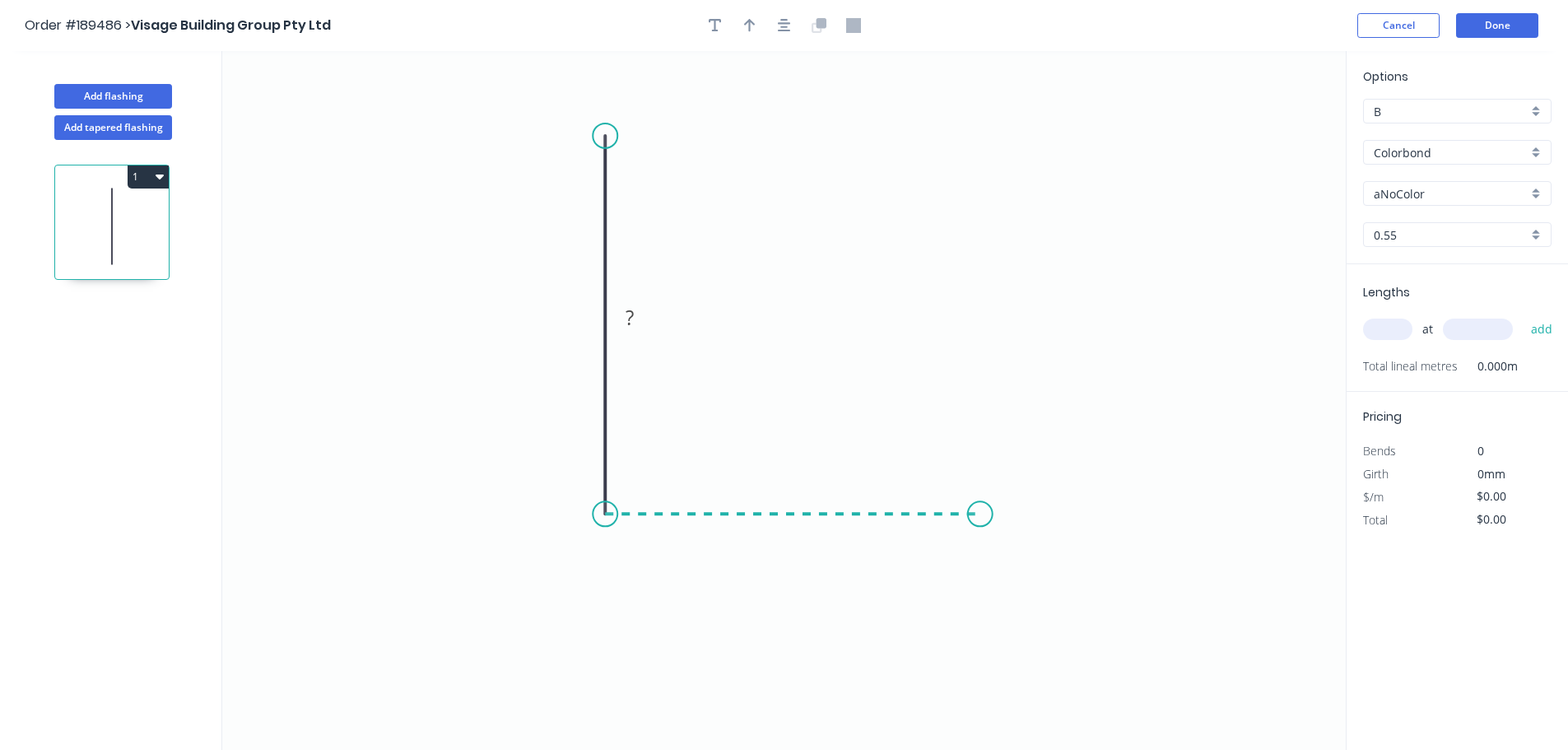
click at [1032, 516] on icon "0 ?" at bounding box center [784, 401] width 1123 height 699
click at [571, 317] on rect at bounding box center [580, 319] width 33 height 23
click at [1411, 140] on div "Options B B Colorbond Colorbond Colorbond (Premium) Colorbond Coolmax Colorbond…" at bounding box center [1457, 166] width 221 height 197
click at [1417, 148] on input "Colorbond" at bounding box center [1450, 152] width 154 height 17
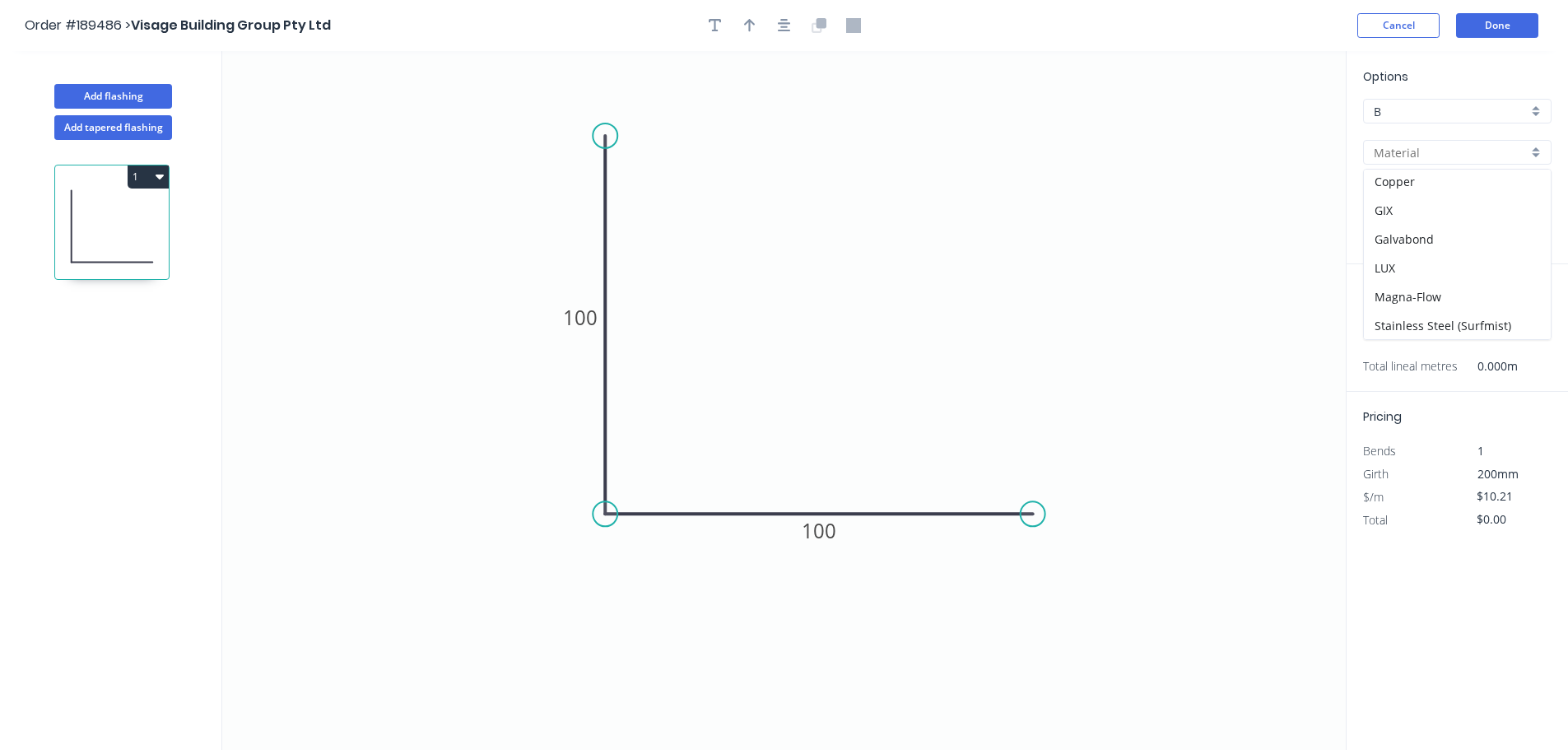
scroll to position [349, 0]
click at [1419, 294] on div "Zincalume" at bounding box center [1457, 296] width 187 height 29
click at [1416, 235] on input "0.55" at bounding box center [1450, 234] width 154 height 17
click at [1401, 313] on div "1.0" at bounding box center [1457, 324] width 187 height 29
click at [1398, 323] on input "text" at bounding box center [1387, 330] width 50 height 22
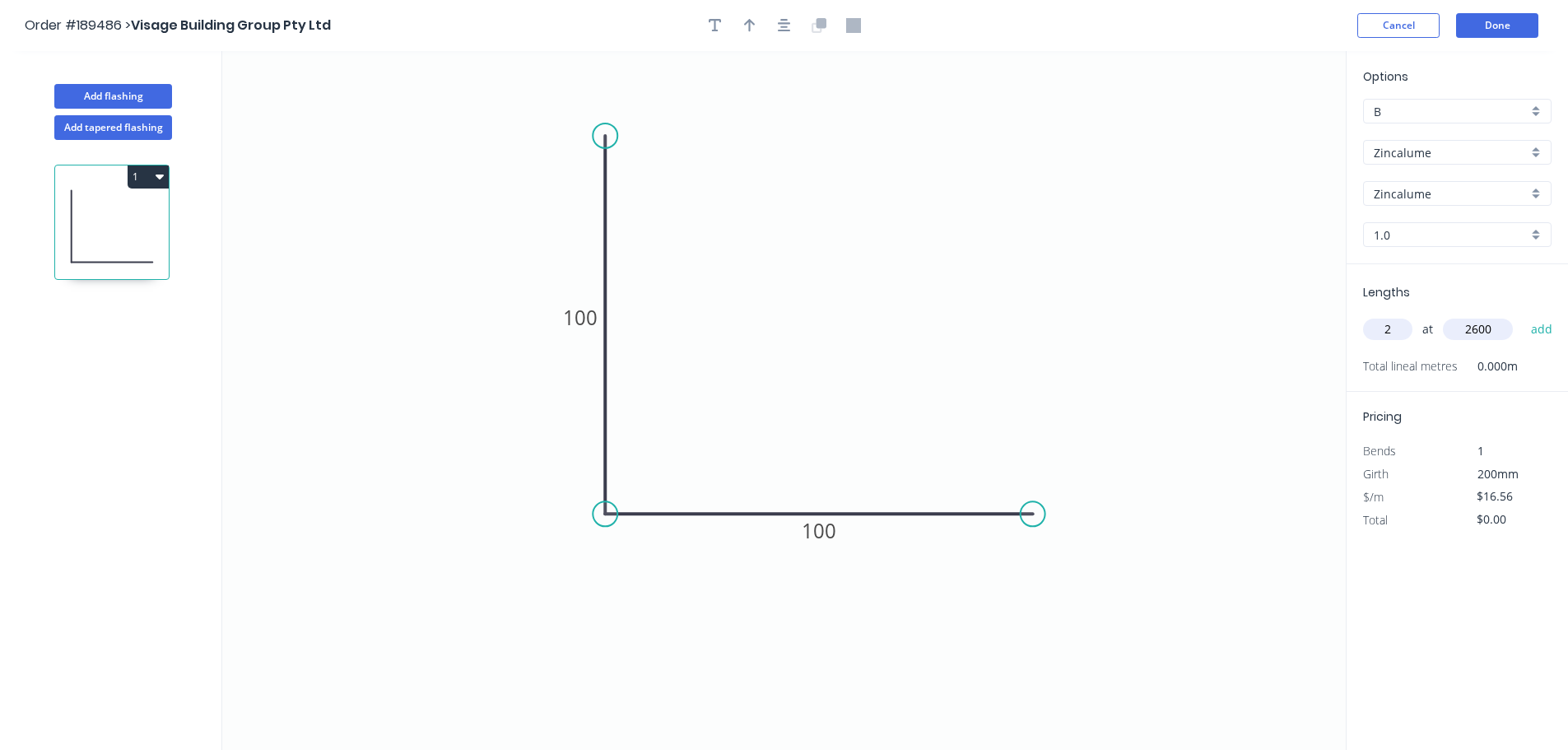
click at [1523, 315] on button "add" at bounding box center [1542, 329] width 39 height 28
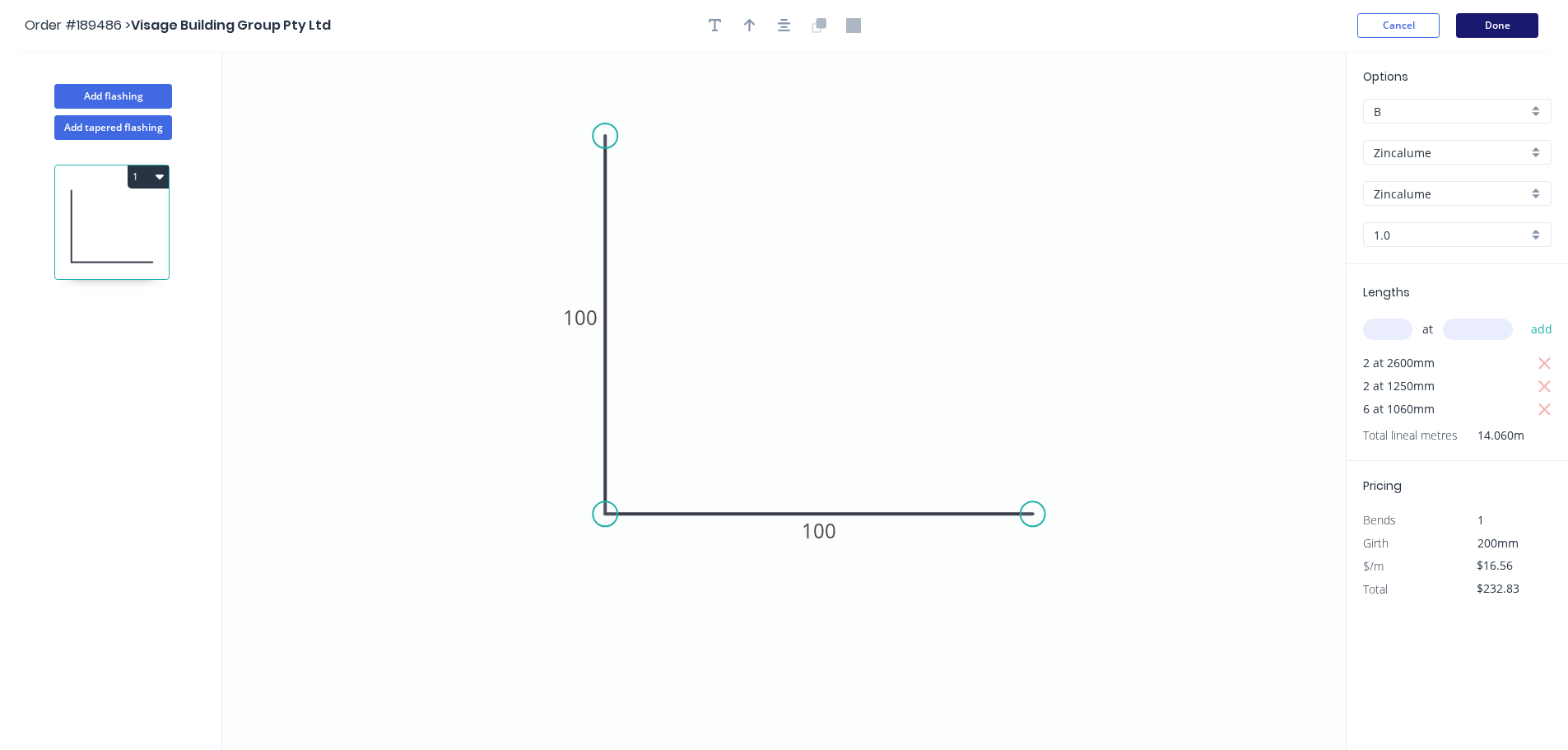
click at [1483, 24] on button "Done" at bounding box center [1496, 25] width 82 height 24
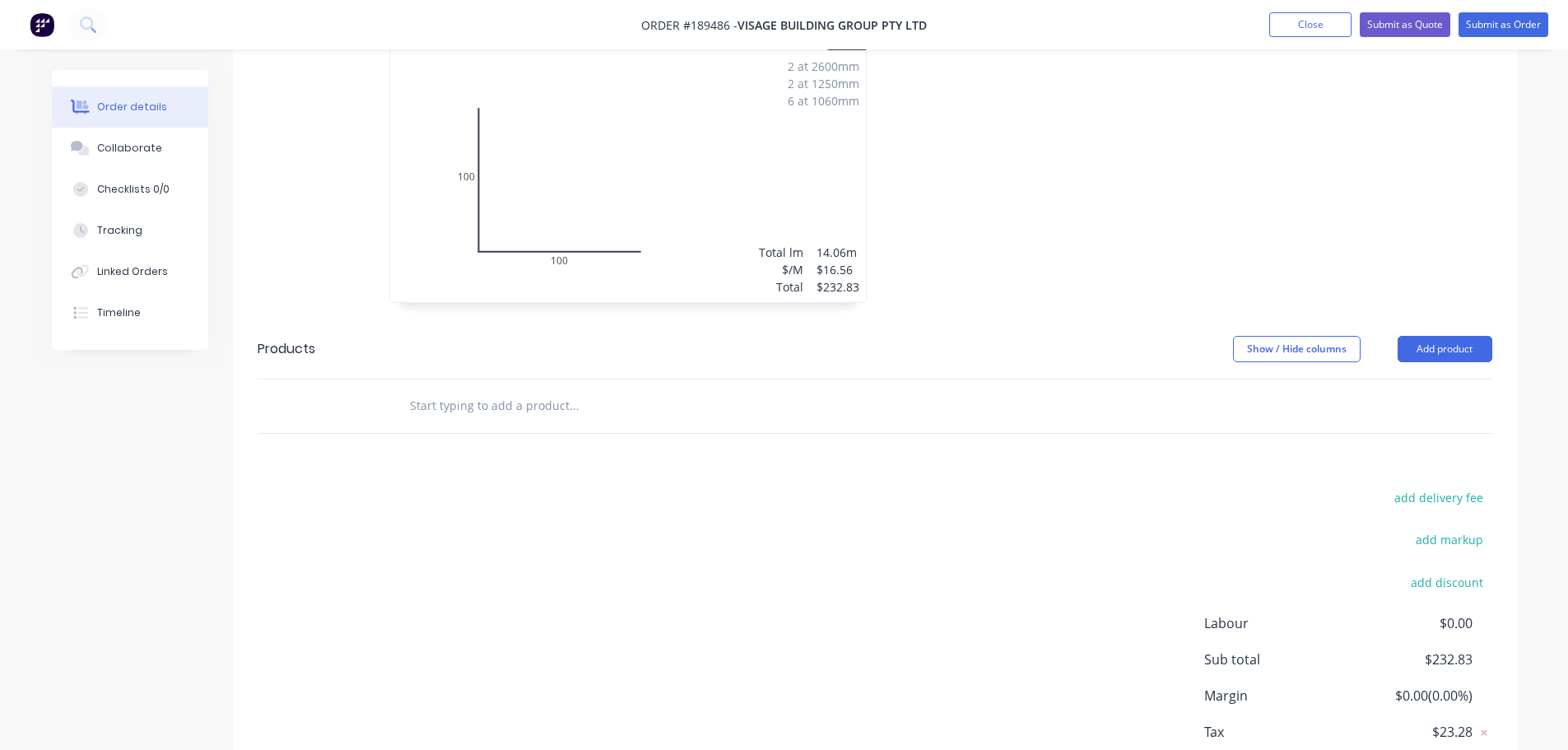
scroll to position [576, 0]
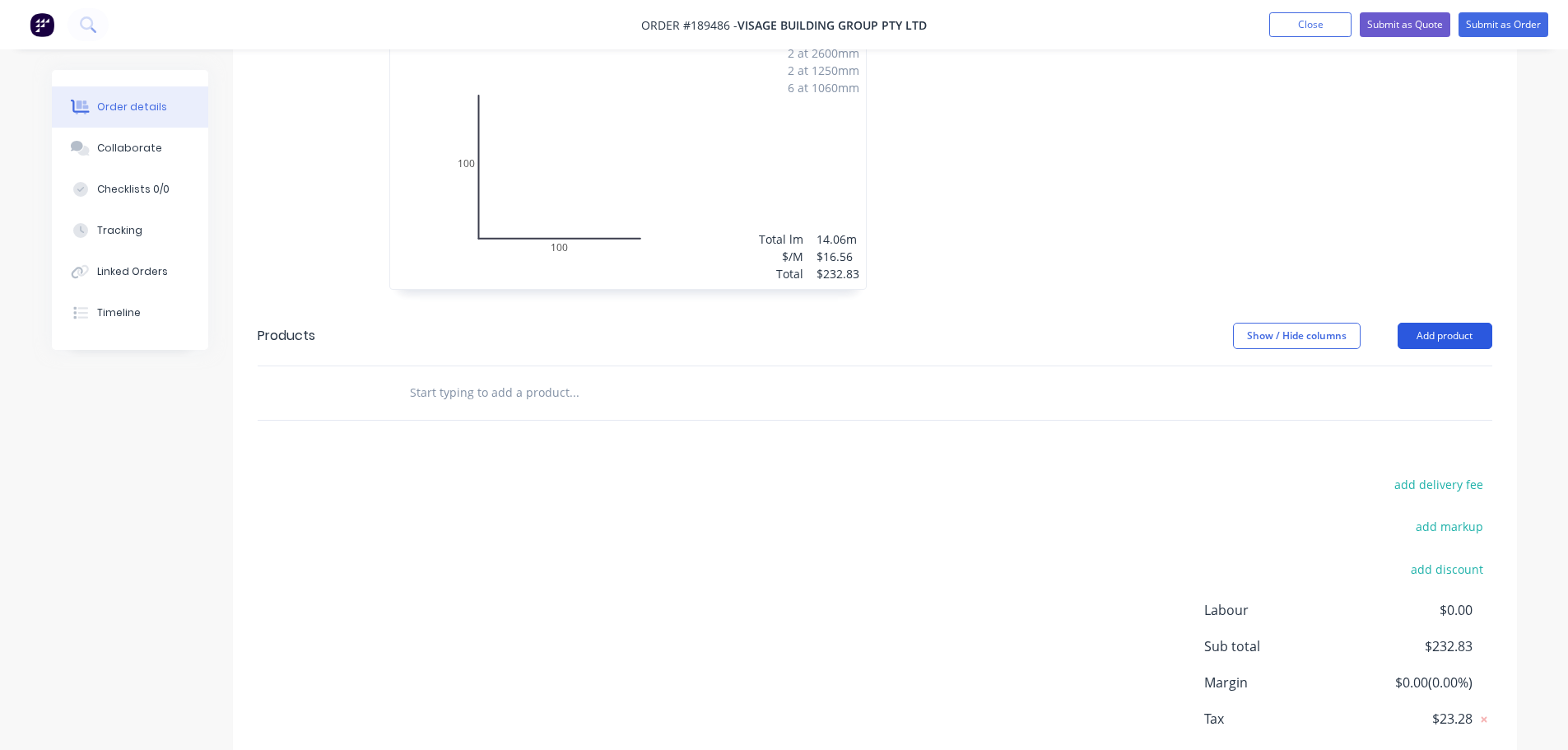
click at [1445, 322] on button "Add product" at bounding box center [1445, 335] width 95 height 26
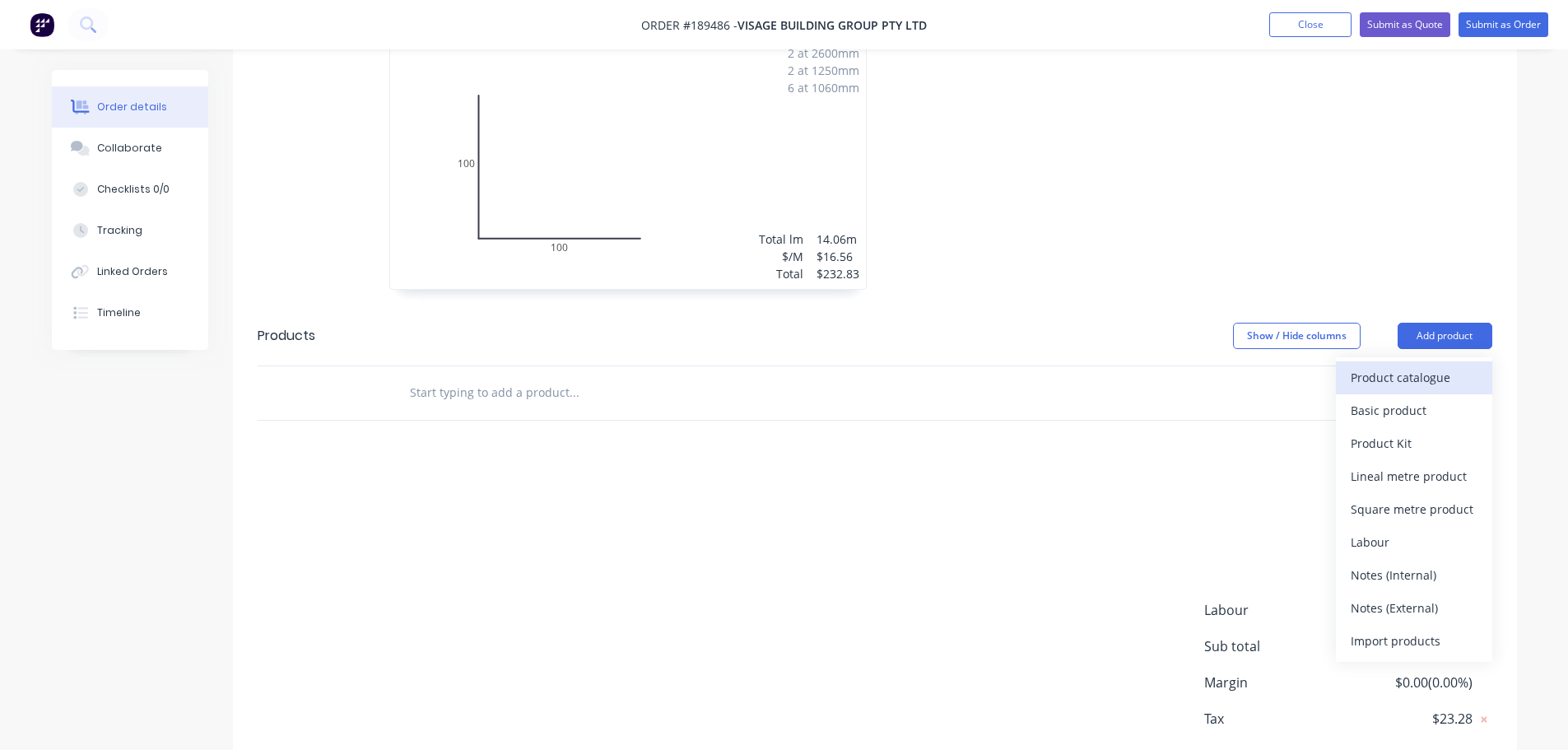
click at [1359, 366] on div "Product catalogue" at bounding box center [1413, 377] width 127 height 24
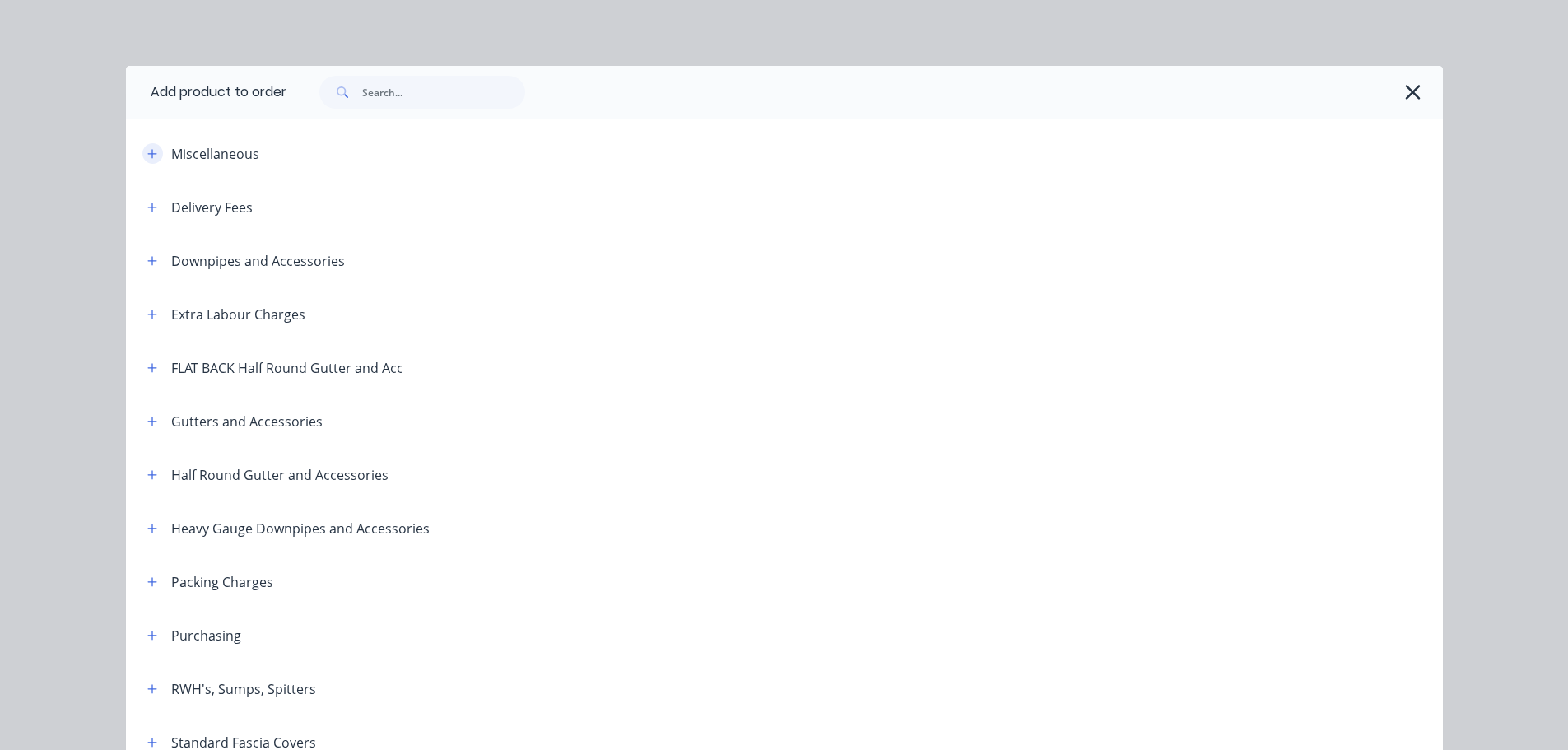
click at [148, 149] on icon "button" at bounding box center [152, 154] width 10 height 12
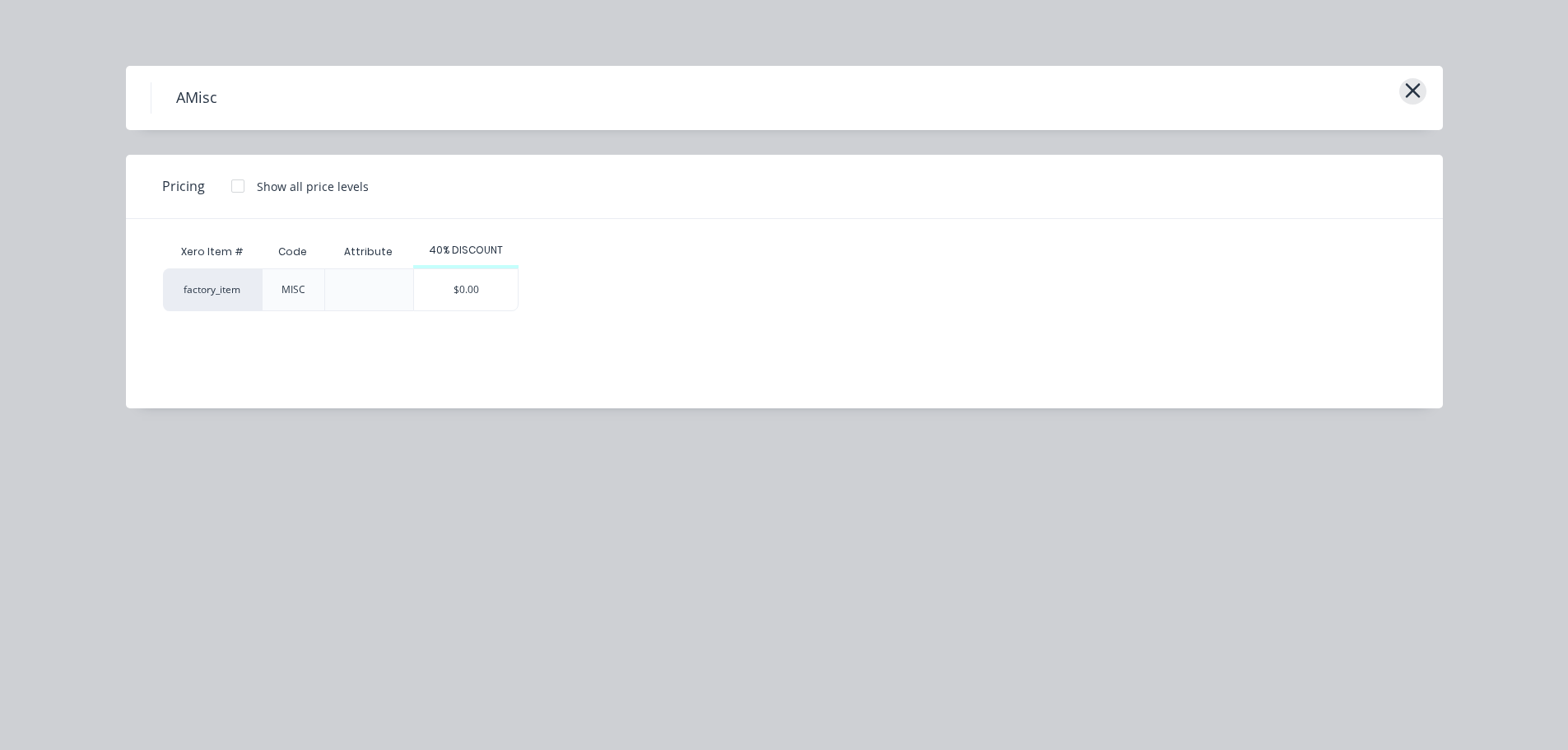
click at [1412, 89] on icon "button" at bounding box center [1412, 91] width 17 height 23
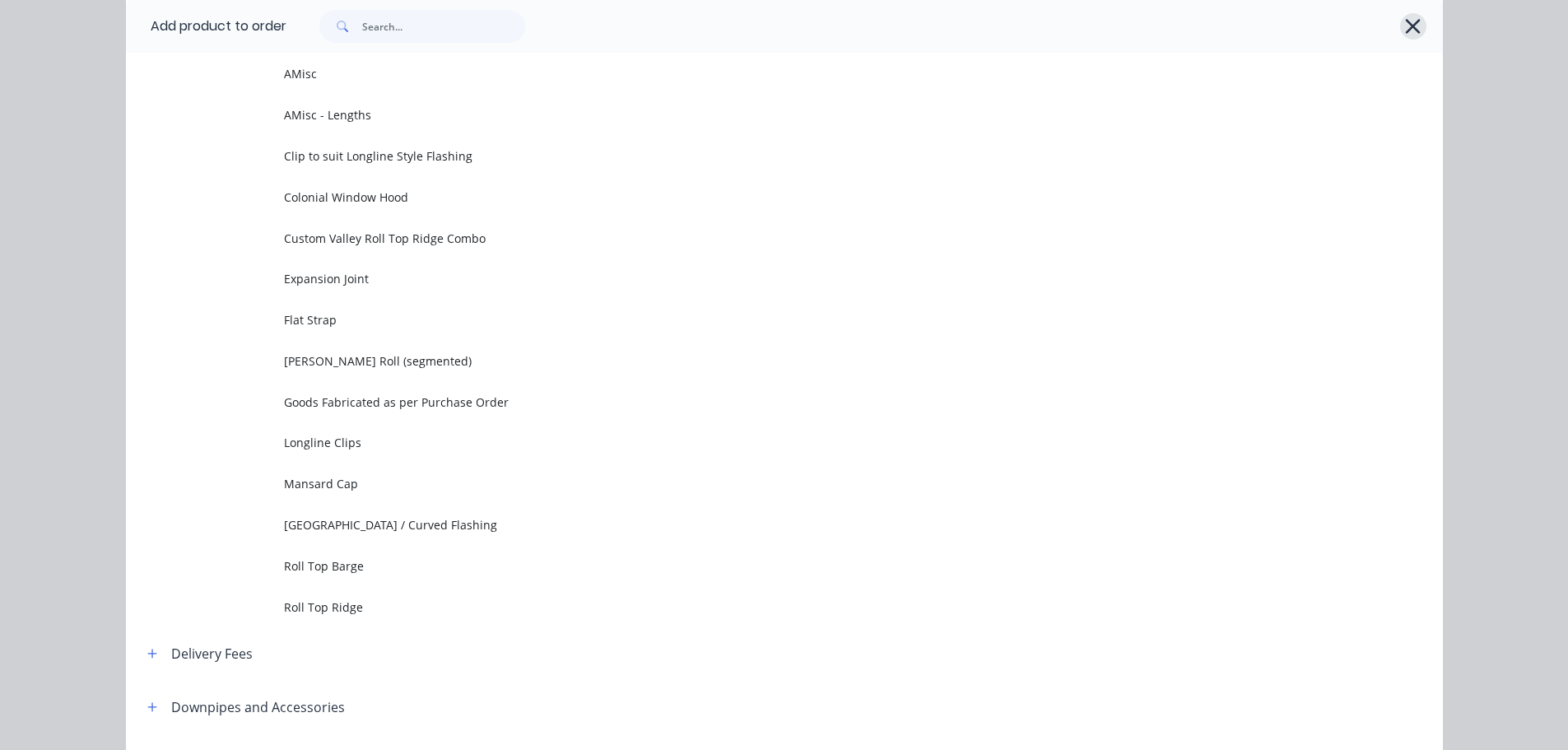
click at [1409, 24] on icon "button" at bounding box center [1413, 26] width 14 height 14
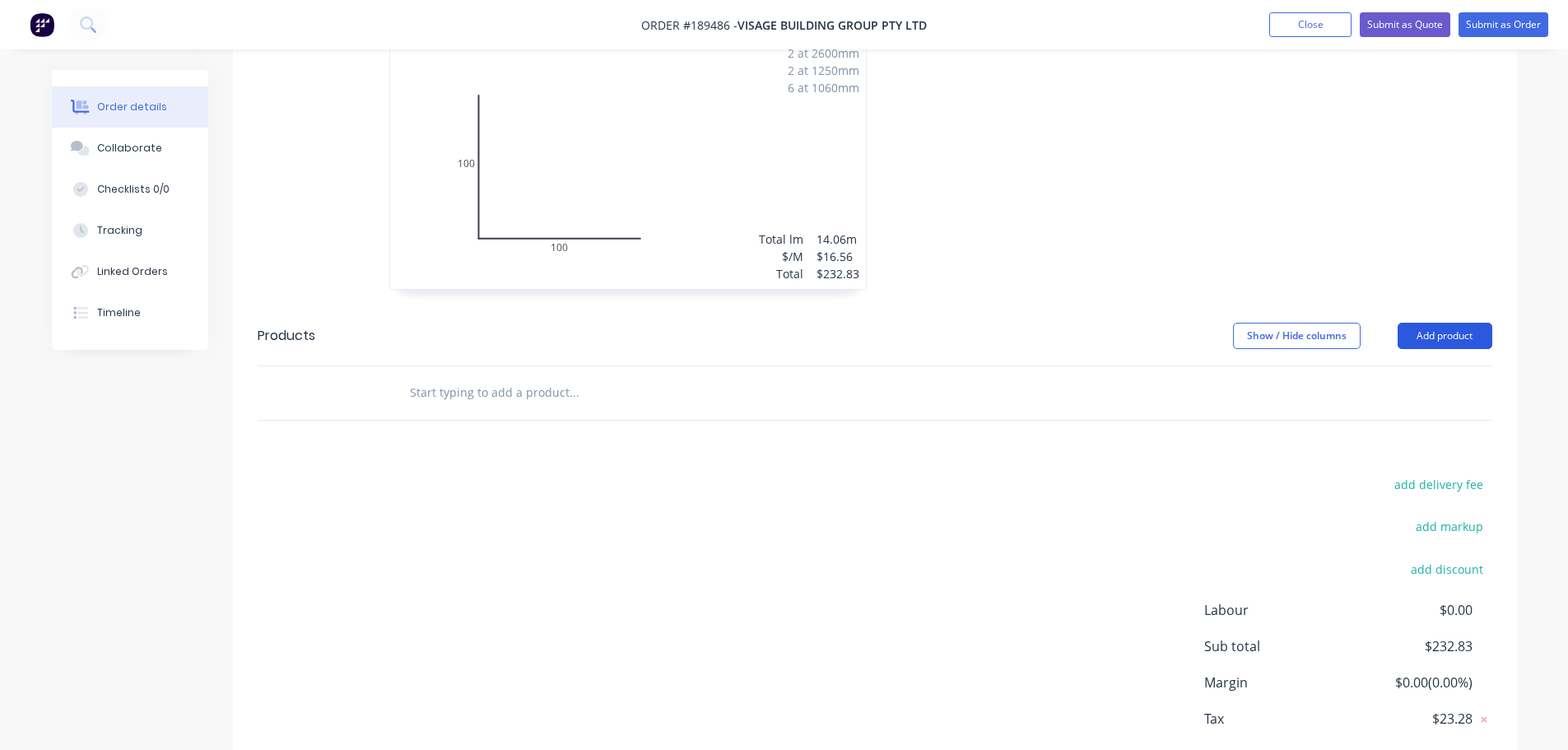
click at [1405, 322] on button "Add product" at bounding box center [1445, 335] width 95 height 26
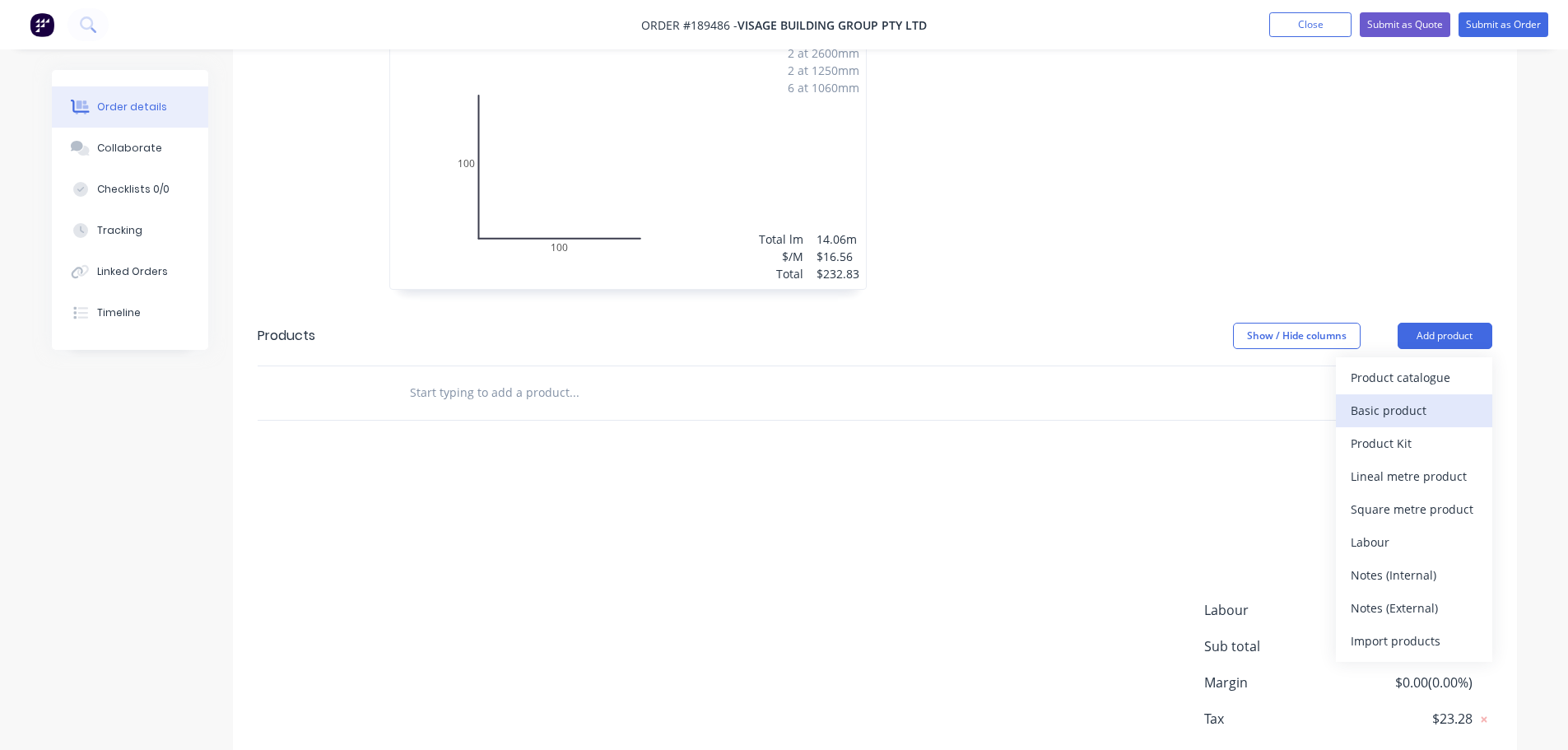
click at [1398, 399] on div "Basic product" at bounding box center [1413, 411] width 127 height 24
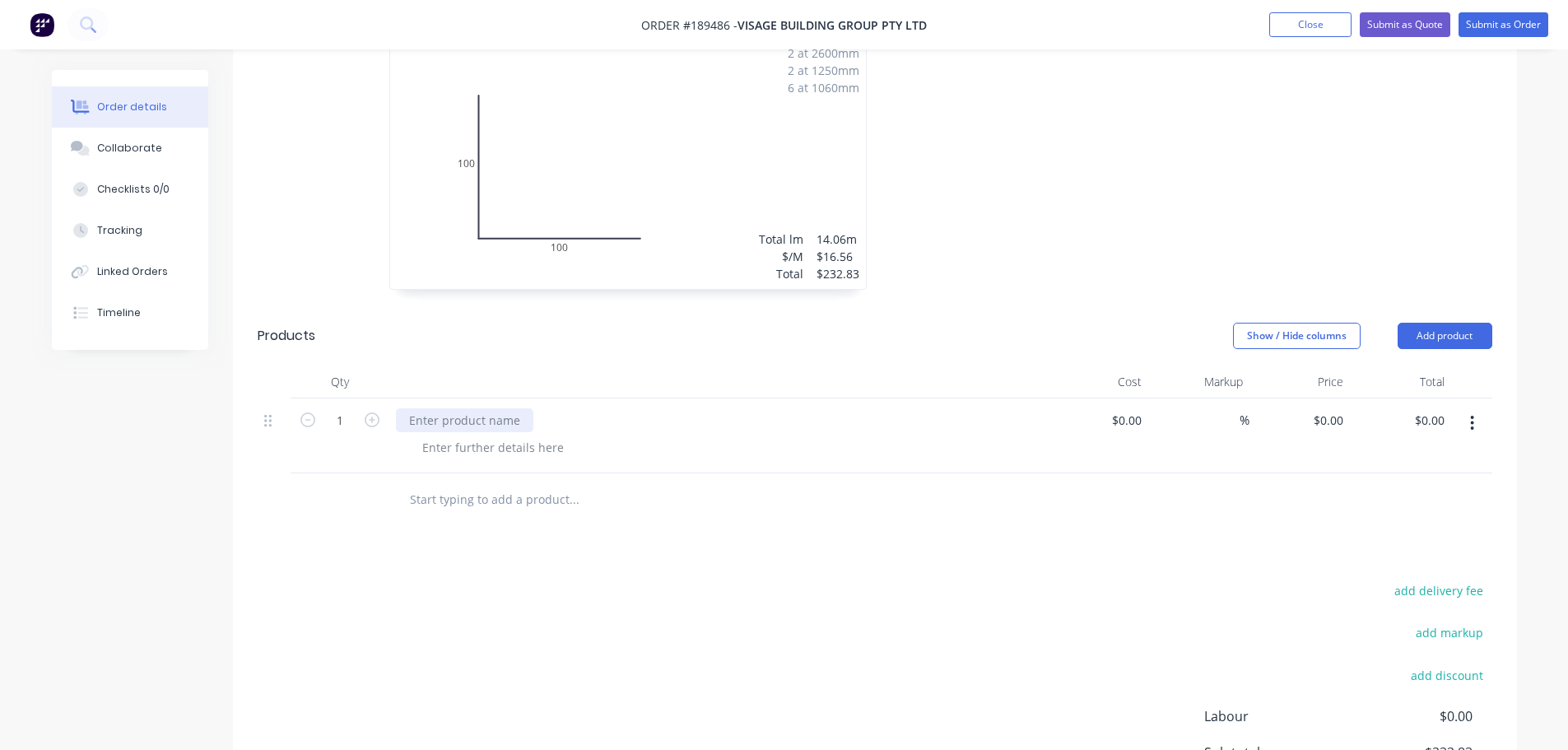
click at [474, 409] on div at bounding box center [464, 420] width 138 height 24
click at [600, 637] on div "add delivery fee add markup add discount Labour $0.00 Sub total $232.83 Margin …" at bounding box center [874, 738] width 1234 height 318
click at [1330, 409] on div "0 0" at bounding box center [1337, 420] width 25 height 24
click at [1090, 234] on div at bounding box center [1122, 160] width 494 height 294
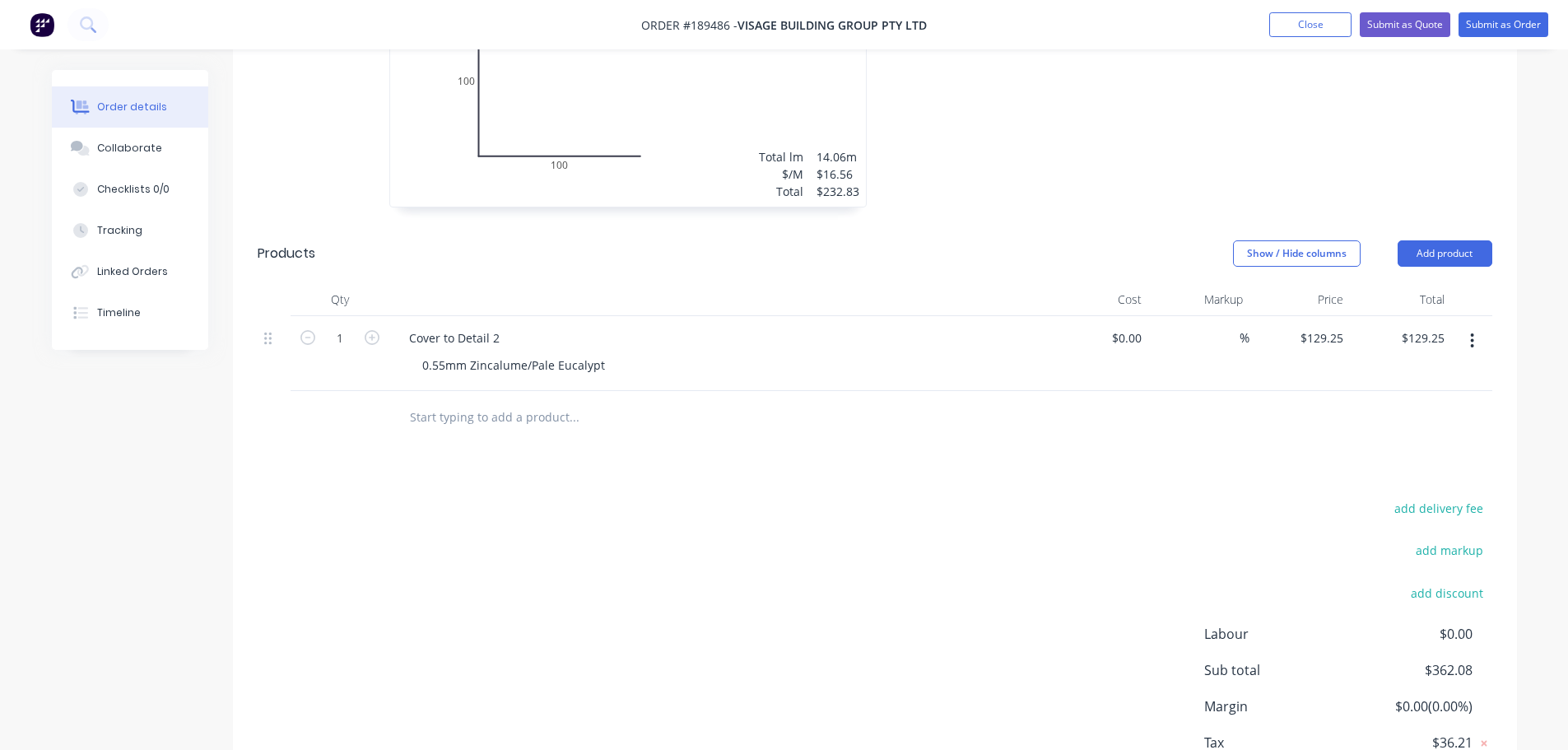
click at [1473, 333] on icon "button" at bounding box center [1473, 340] width 4 height 14
click at [1417, 405] on div "Duplicate" at bounding box center [1413, 417] width 127 height 24
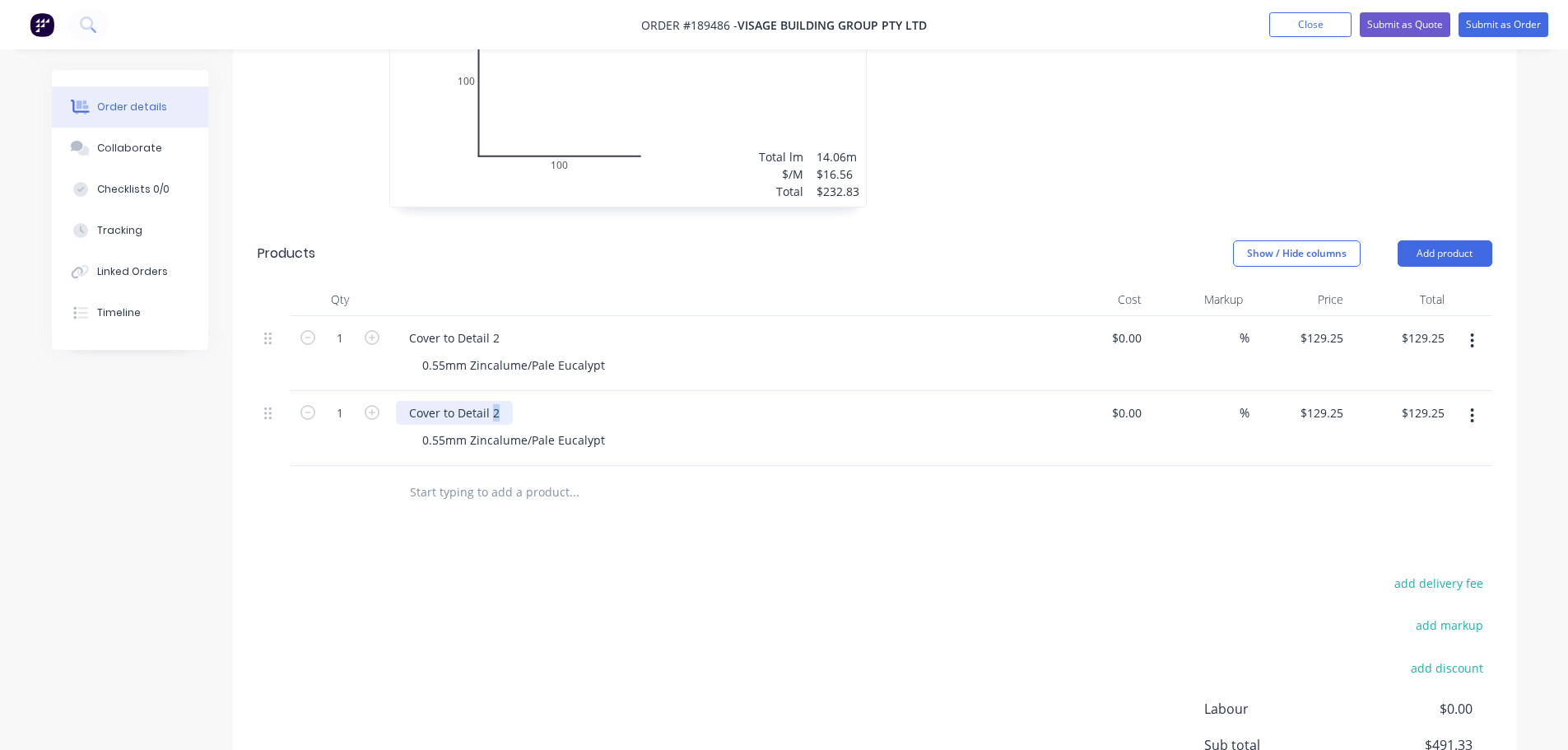
drag, startPoint x: 495, startPoint y: 393, endPoint x: 512, endPoint y: 396, distance: 17.3
click at [512, 401] on div "Cover to Detail 2" at bounding box center [718, 412] width 645 height 24
drag, startPoint x: 410, startPoint y: 390, endPoint x: 431, endPoint y: 393, distance: 21.2
click at [411, 401] on div "Cover to Detail 3" at bounding box center [455, 412] width 117 height 24
click at [660, 572] on div "add delivery fee add markup add discount Labour $0.00 Sub total $491.33 Margin …" at bounding box center [874, 730] width 1234 height 318
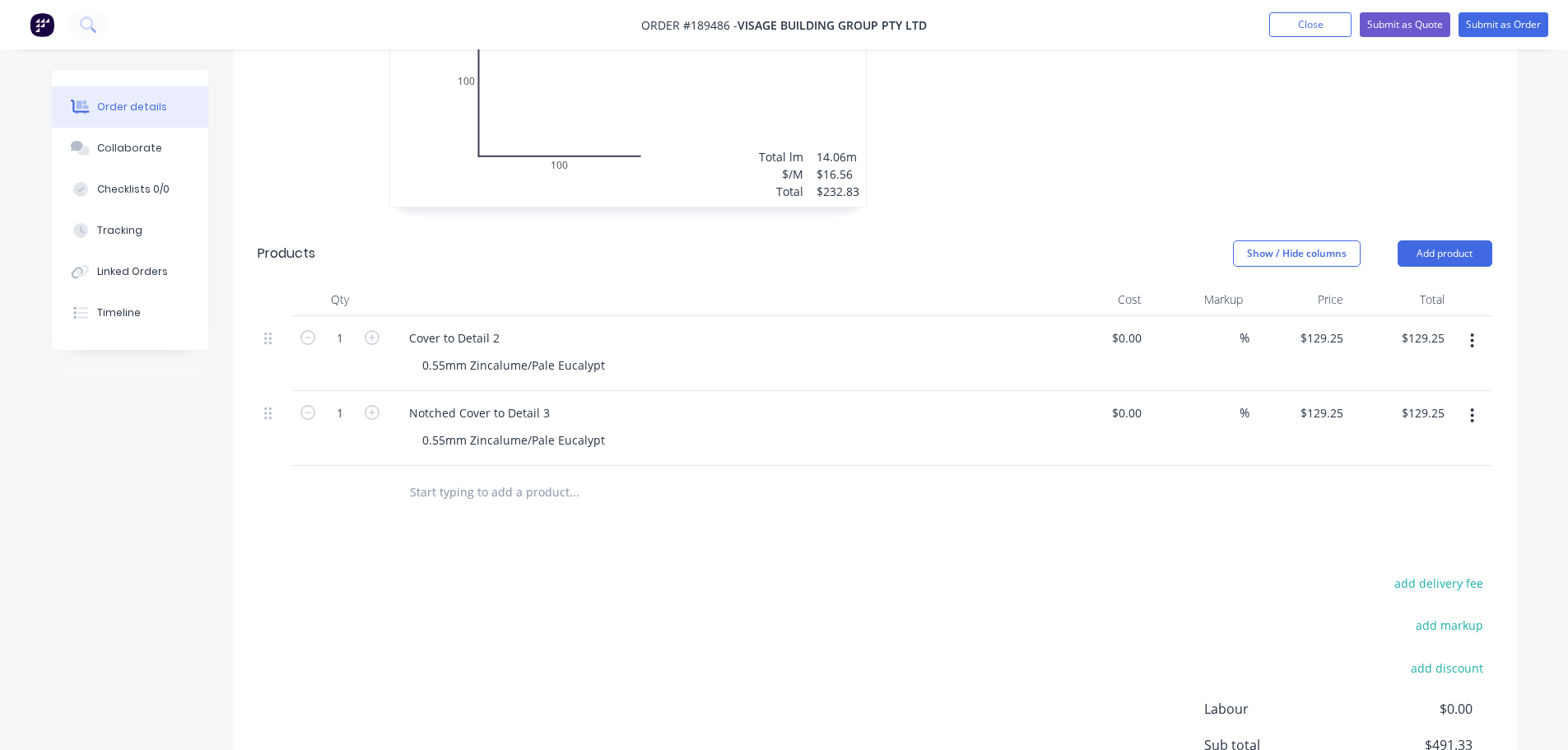
click at [731, 604] on div "add delivery fee add markup add discount Labour $0.00 Sub total $491.33 Margin …" at bounding box center [874, 730] width 1234 height 318
click at [1330, 326] on input "129.25" at bounding box center [1324, 338] width 51 height 24
click at [1201, 181] on div at bounding box center [1122, 77] width 494 height 294
click at [1329, 401] on input "129.25" at bounding box center [1324, 412] width 51 height 24
click at [853, 589] on div "add delivery fee add markup add discount Labour $0.00 Sub total $517.25 Margin …" at bounding box center [874, 730] width 1234 height 318
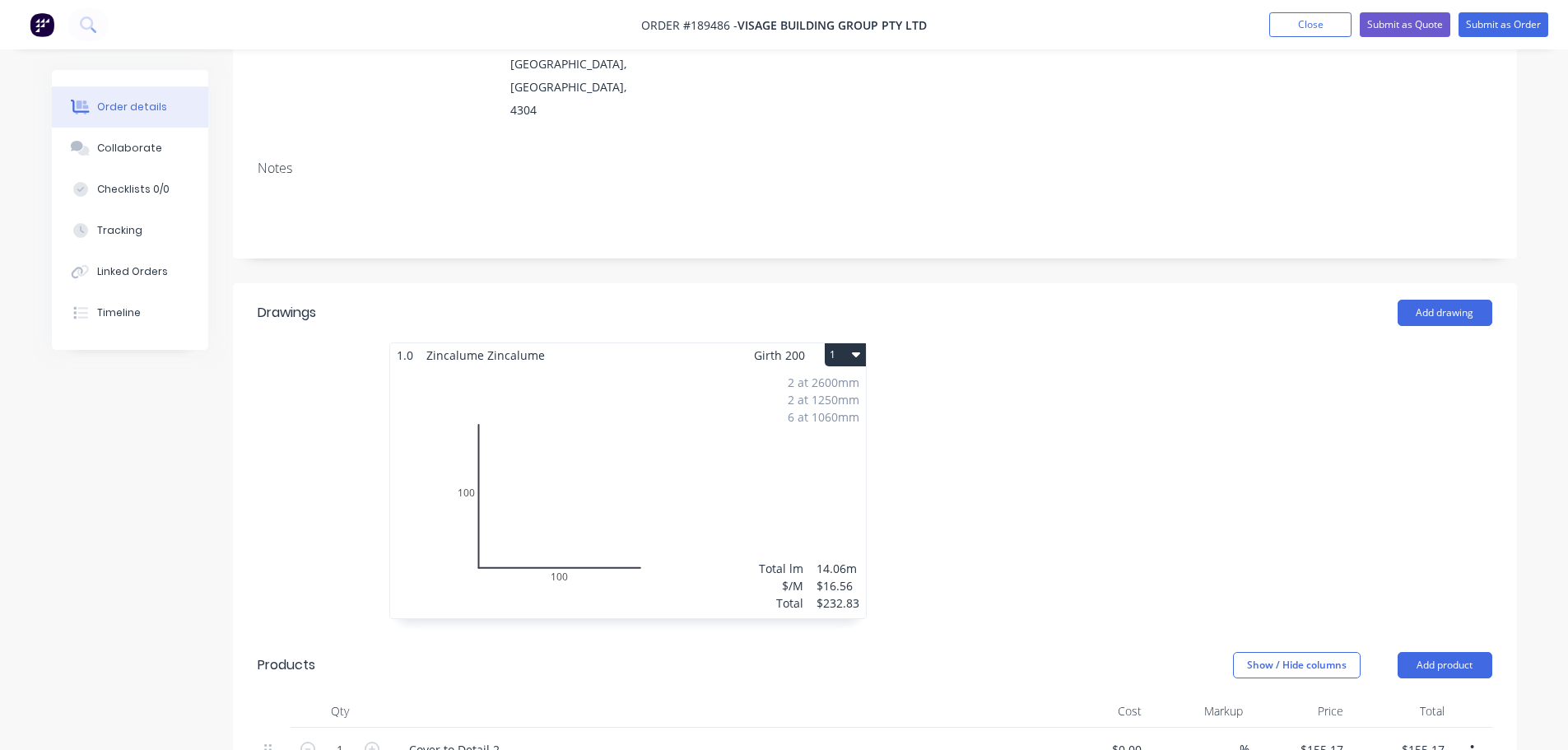
scroll to position [576, 0]
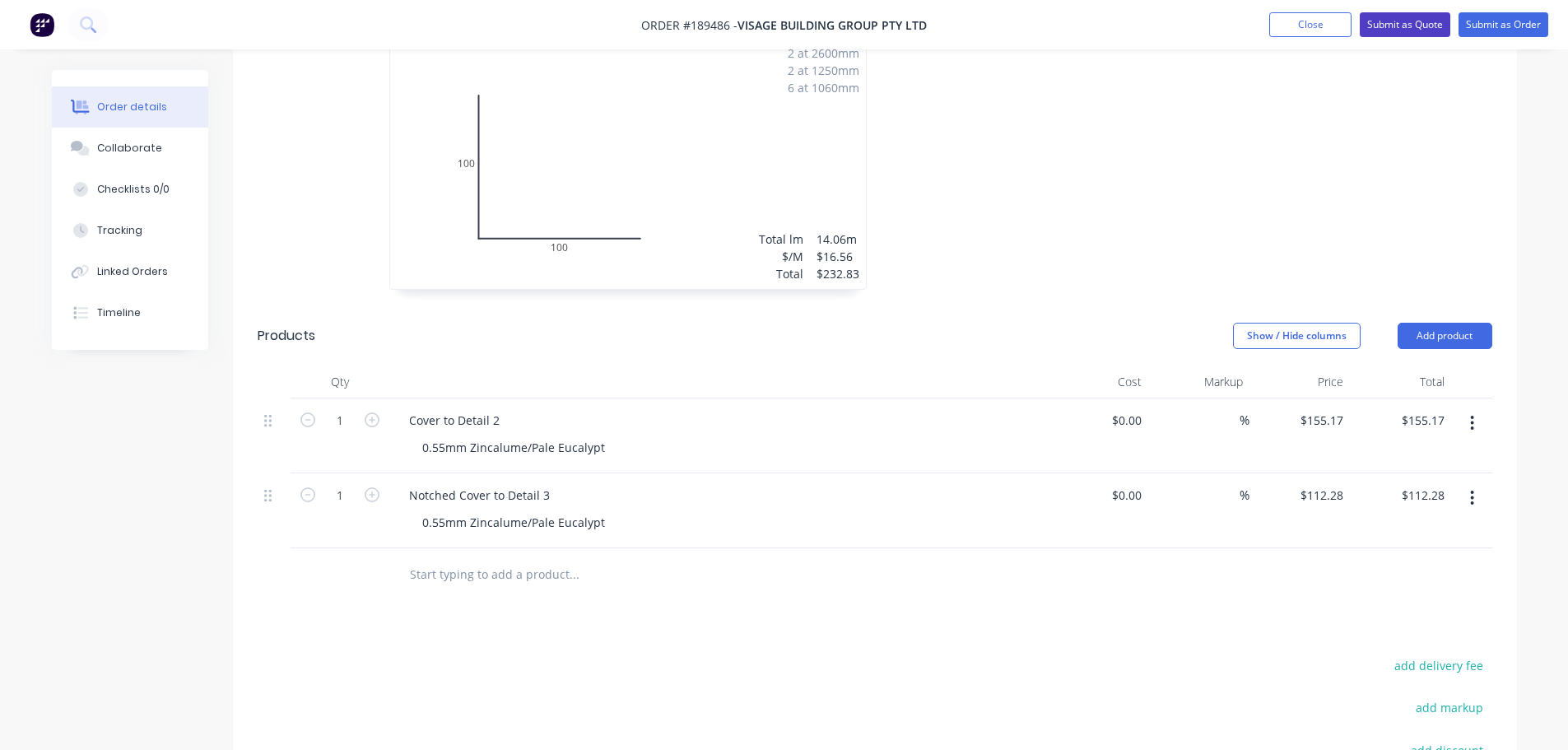
click at [1398, 23] on button "Submit as Quote" at bounding box center [1404, 24] width 91 height 24
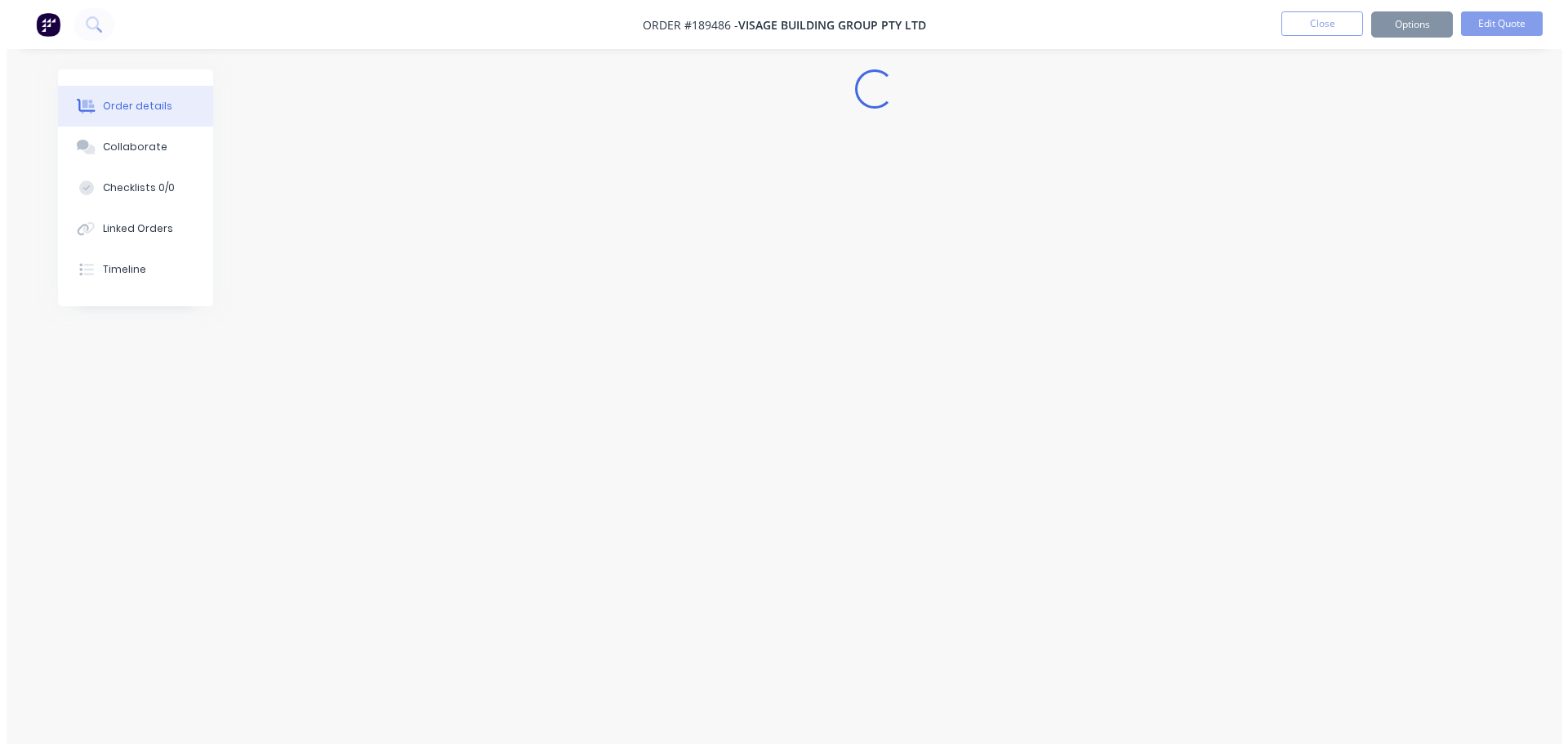
scroll to position [0, 0]
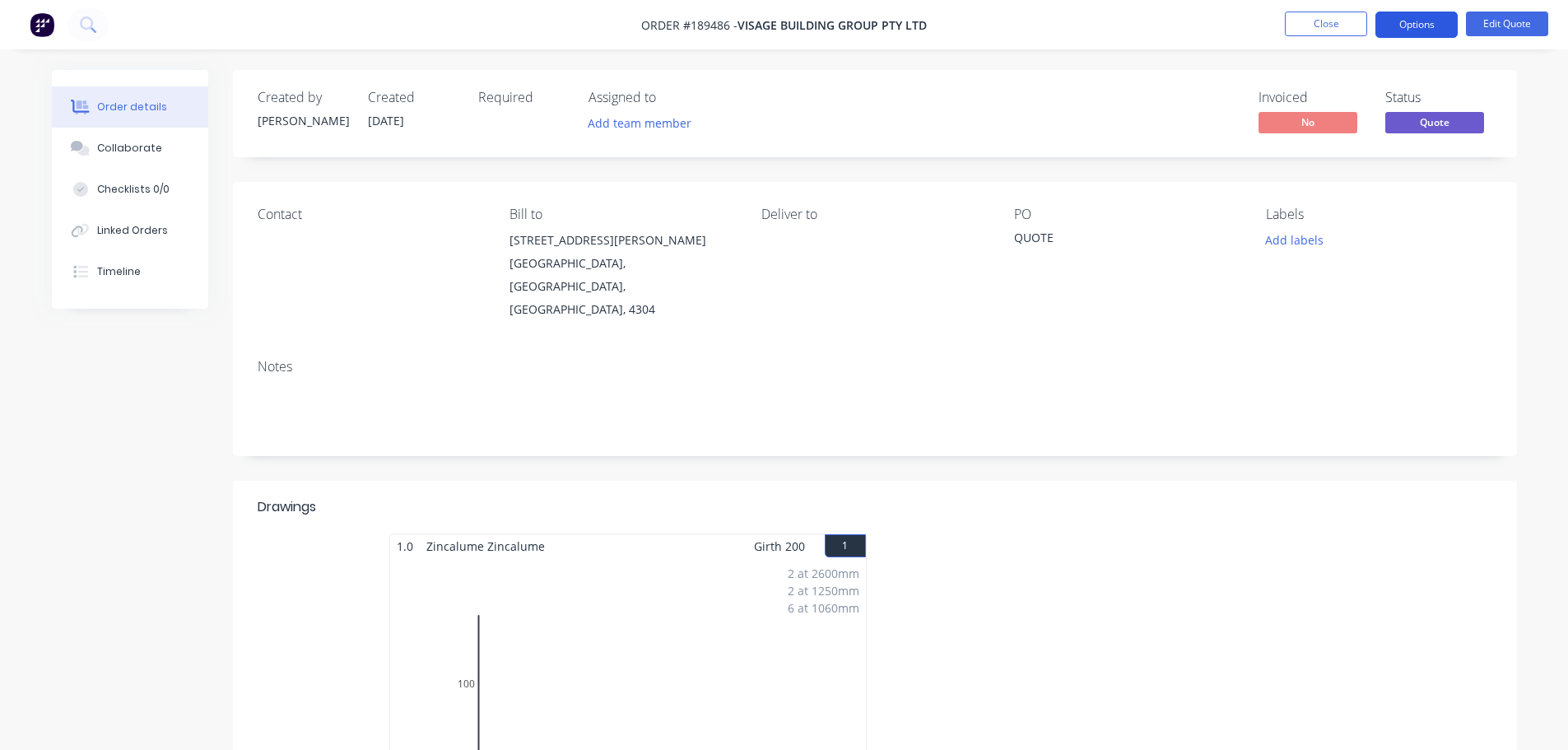
click at [1405, 24] on button "Options" at bounding box center [1416, 24] width 82 height 26
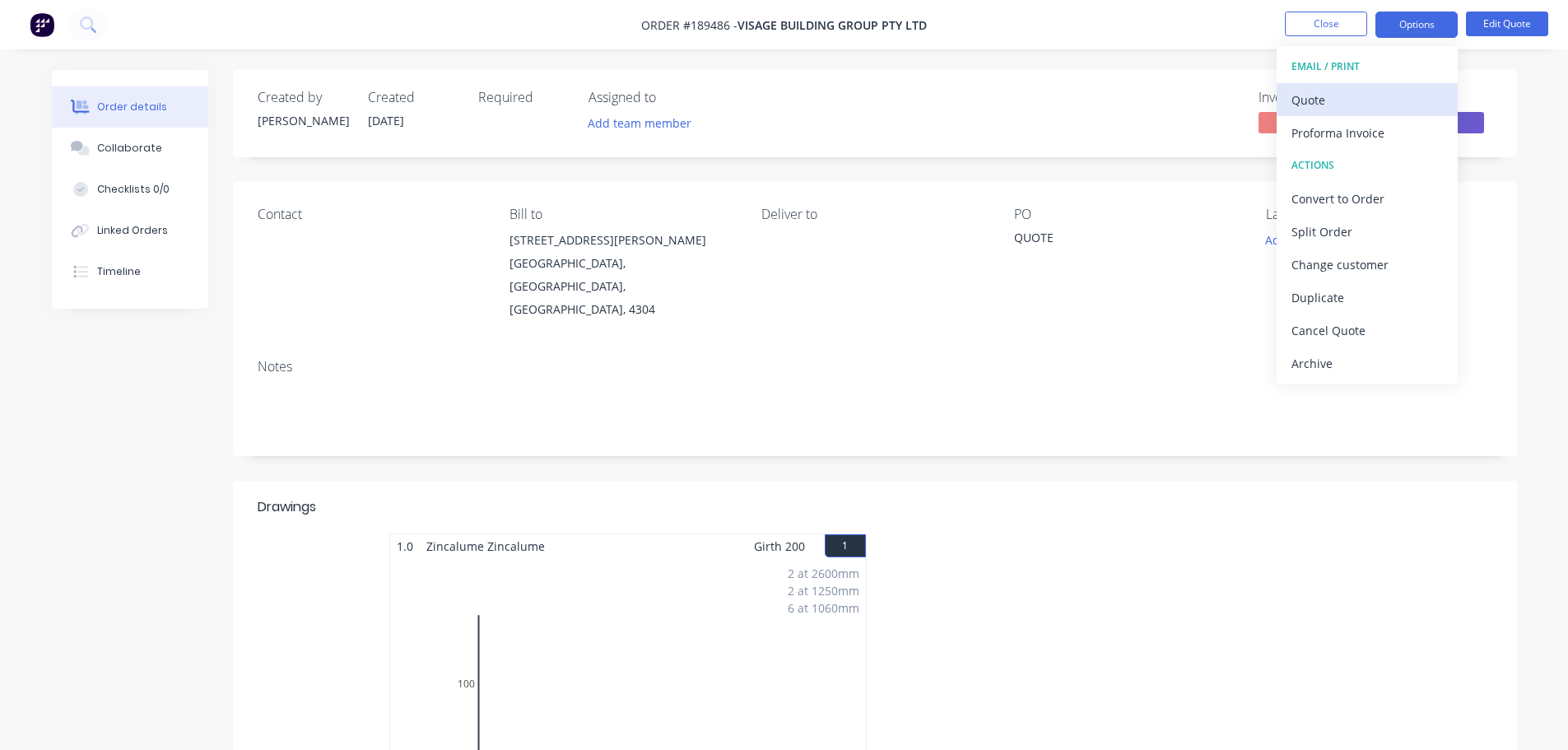
click at [1366, 95] on div "Quote" at bounding box center [1367, 100] width 151 height 24
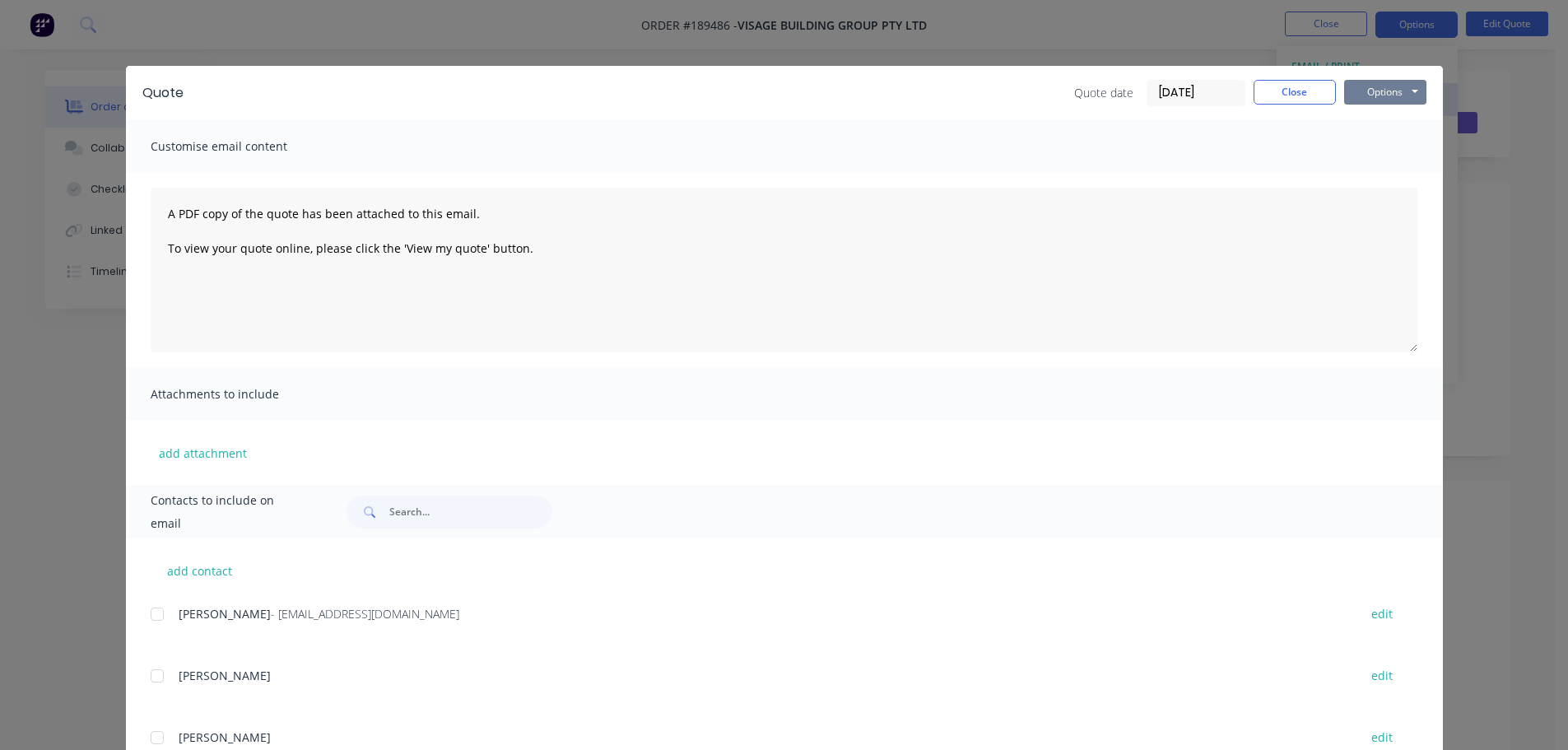
drag, startPoint x: 1366, startPoint y: 95, endPoint x: 1372, endPoint y: 104, distance: 10.8
click at [1368, 99] on button "Options" at bounding box center [1384, 92] width 82 height 24
click at [1377, 117] on button "Preview" at bounding box center [1396, 122] width 105 height 27
drag, startPoint x: 1301, startPoint y: 93, endPoint x: 1314, endPoint y: 89, distance: 13.6
click at [1302, 92] on button "Close" at bounding box center [1294, 92] width 82 height 24
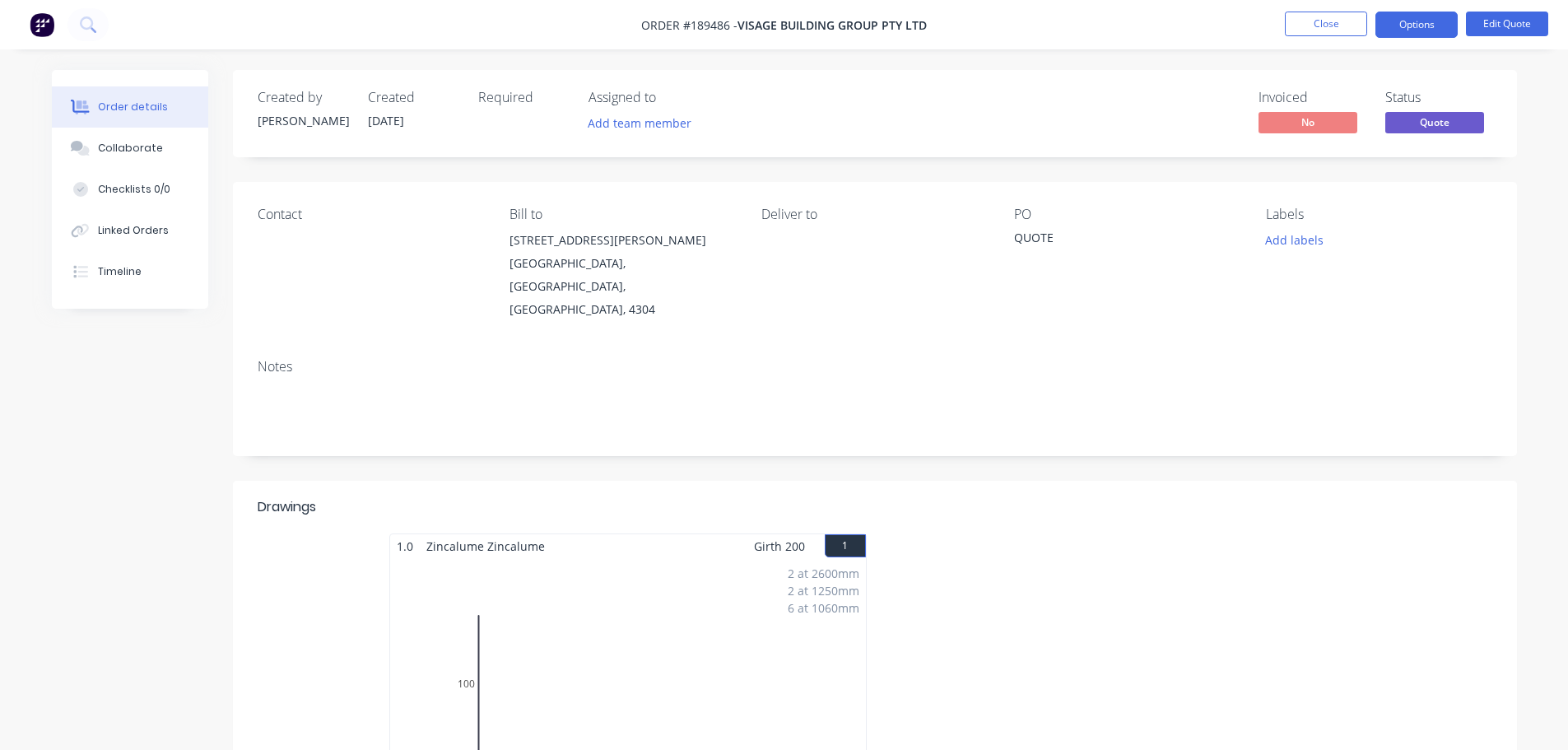
click at [1510, 9] on nav "Order #189486 - Visage Building Group Pty Ltd Close Options Edit Quote" at bounding box center [784, 24] width 1568 height 50
click at [1505, 26] on button "Edit Quote" at bounding box center [1506, 23] width 82 height 24
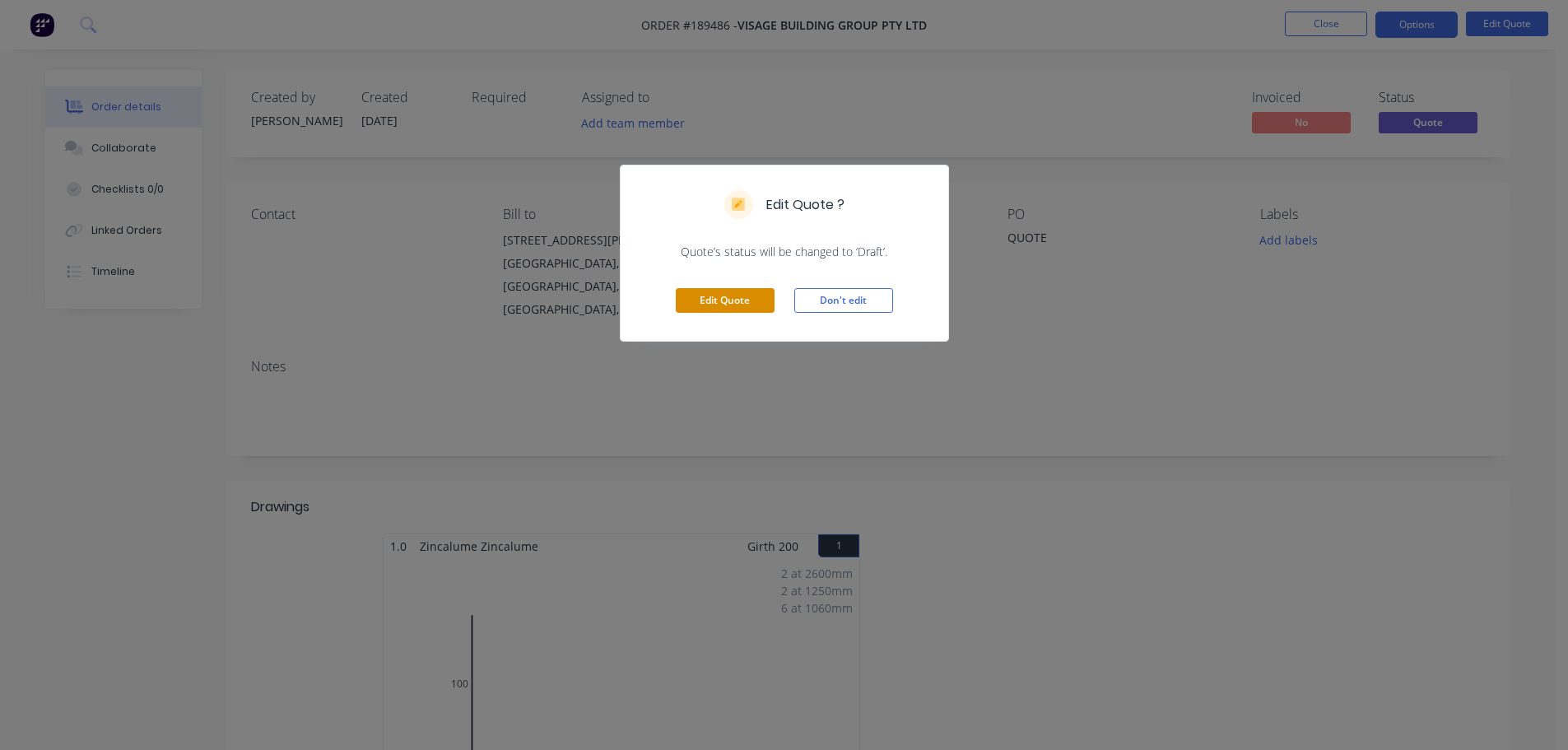
click at [727, 302] on button "Edit Quote" at bounding box center [725, 300] width 99 height 24
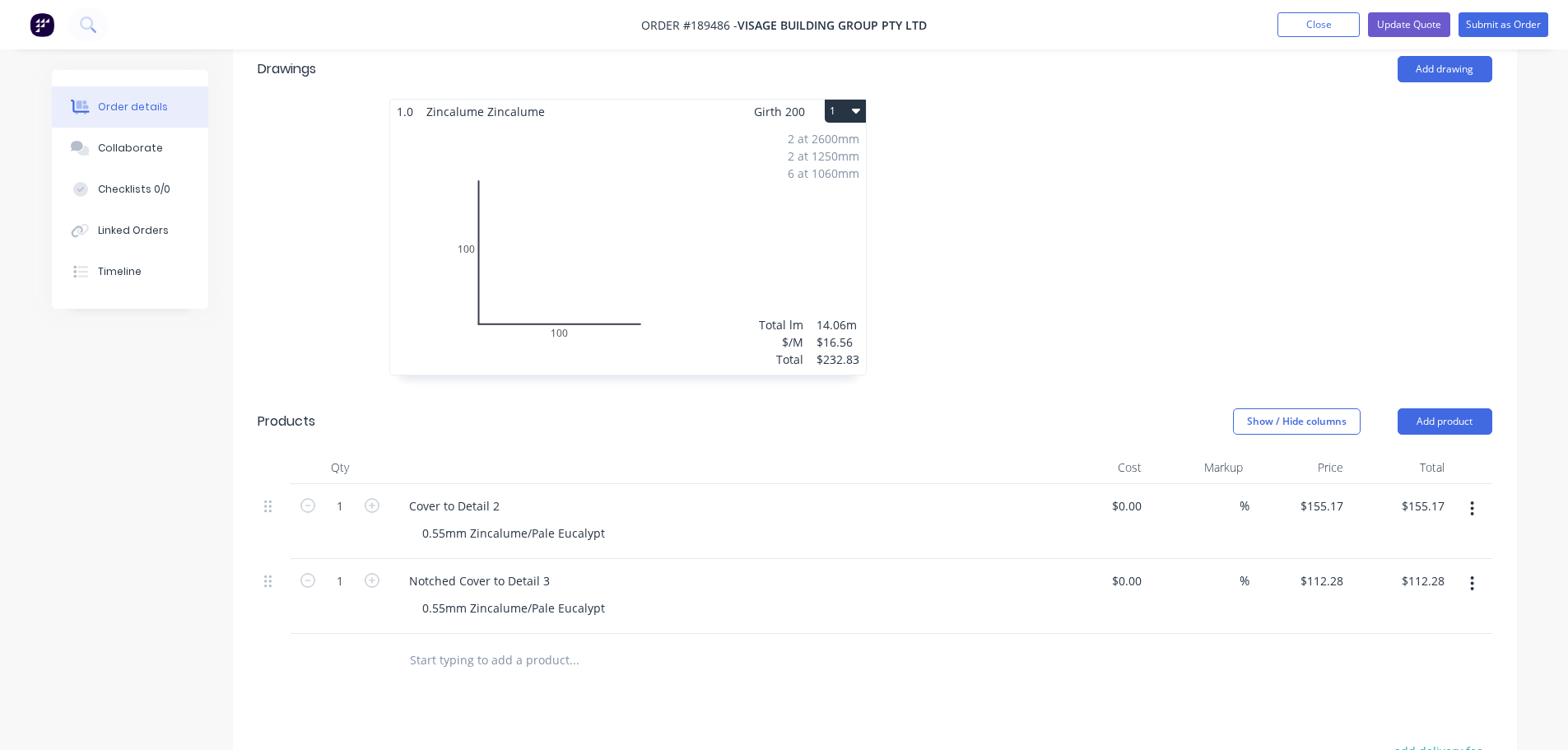
scroll to position [494, 0]
click at [501, 491] on div "Cover to Detail 2" at bounding box center [455, 502] width 117 height 24
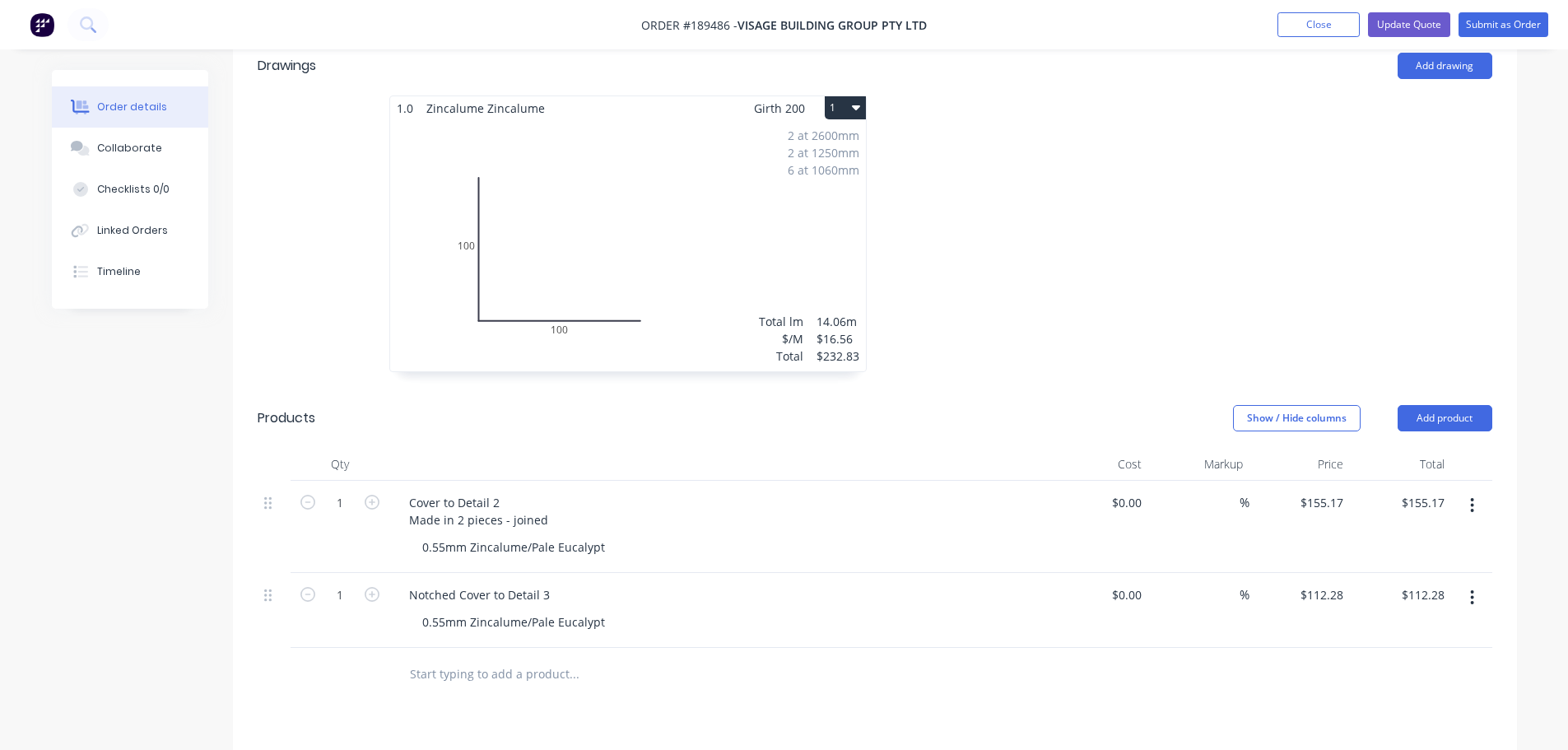
click at [1171, 167] on div at bounding box center [1122, 242] width 494 height 294
click at [1419, 15] on button "Update Quote" at bounding box center [1409, 24] width 82 height 24
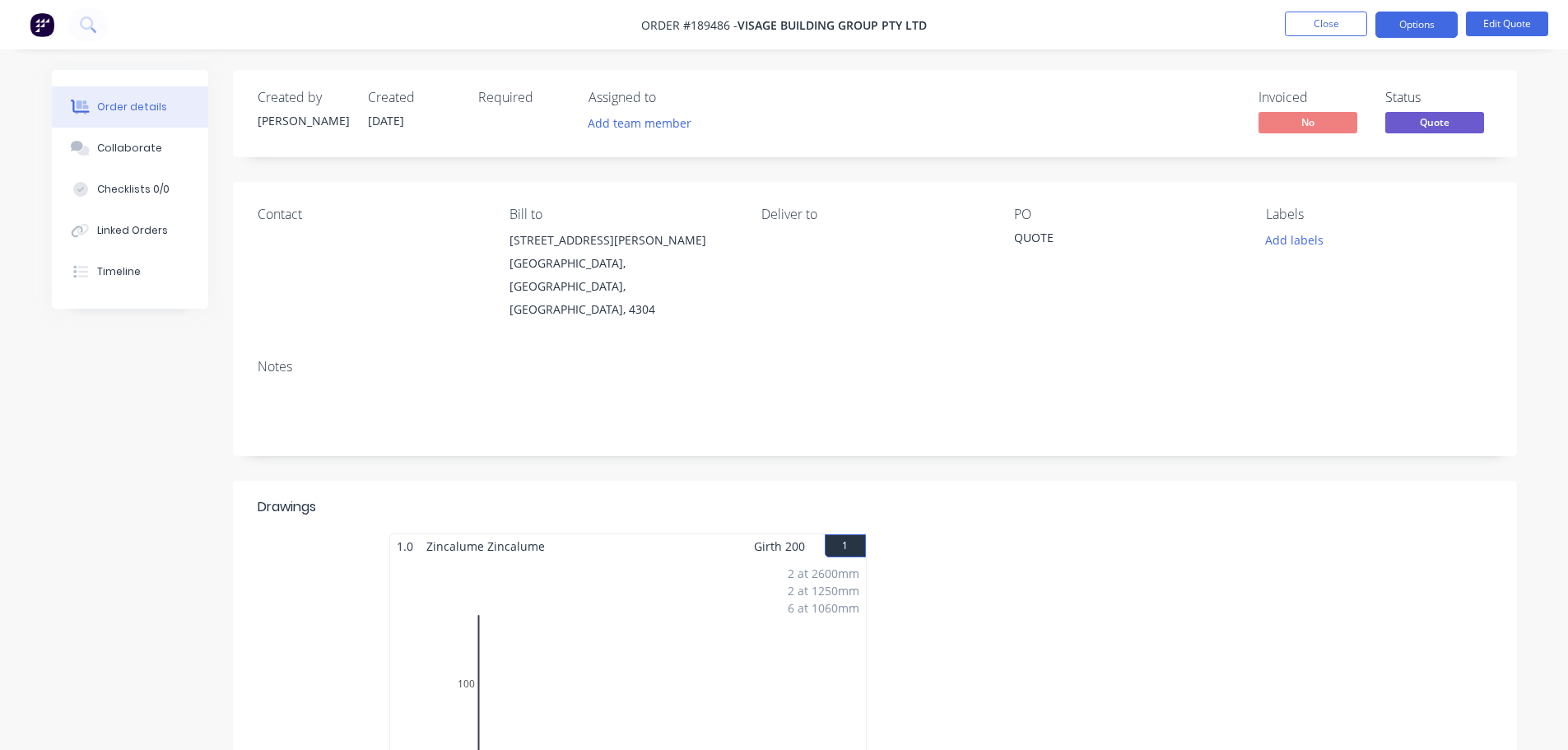
drag, startPoint x: 1412, startPoint y: 31, endPoint x: 1413, endPoint y: 41, distance: 10.0
click at [1413, 31] on button "Options" at bounding box center [1416, 24] width 82 height 26
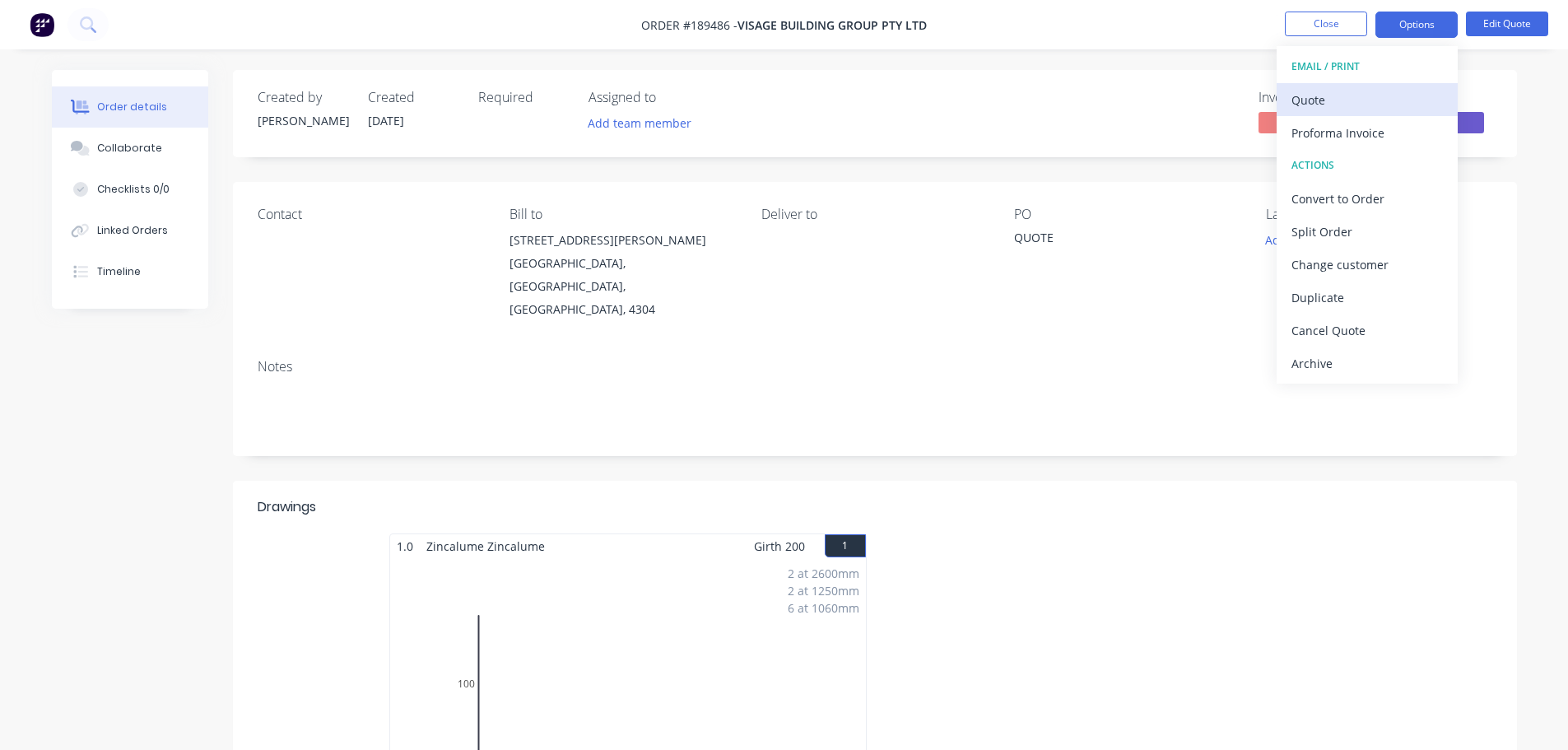
click at [1383, 86] on button "Quote" at bounding box center [1366, 99] width 181 height 33
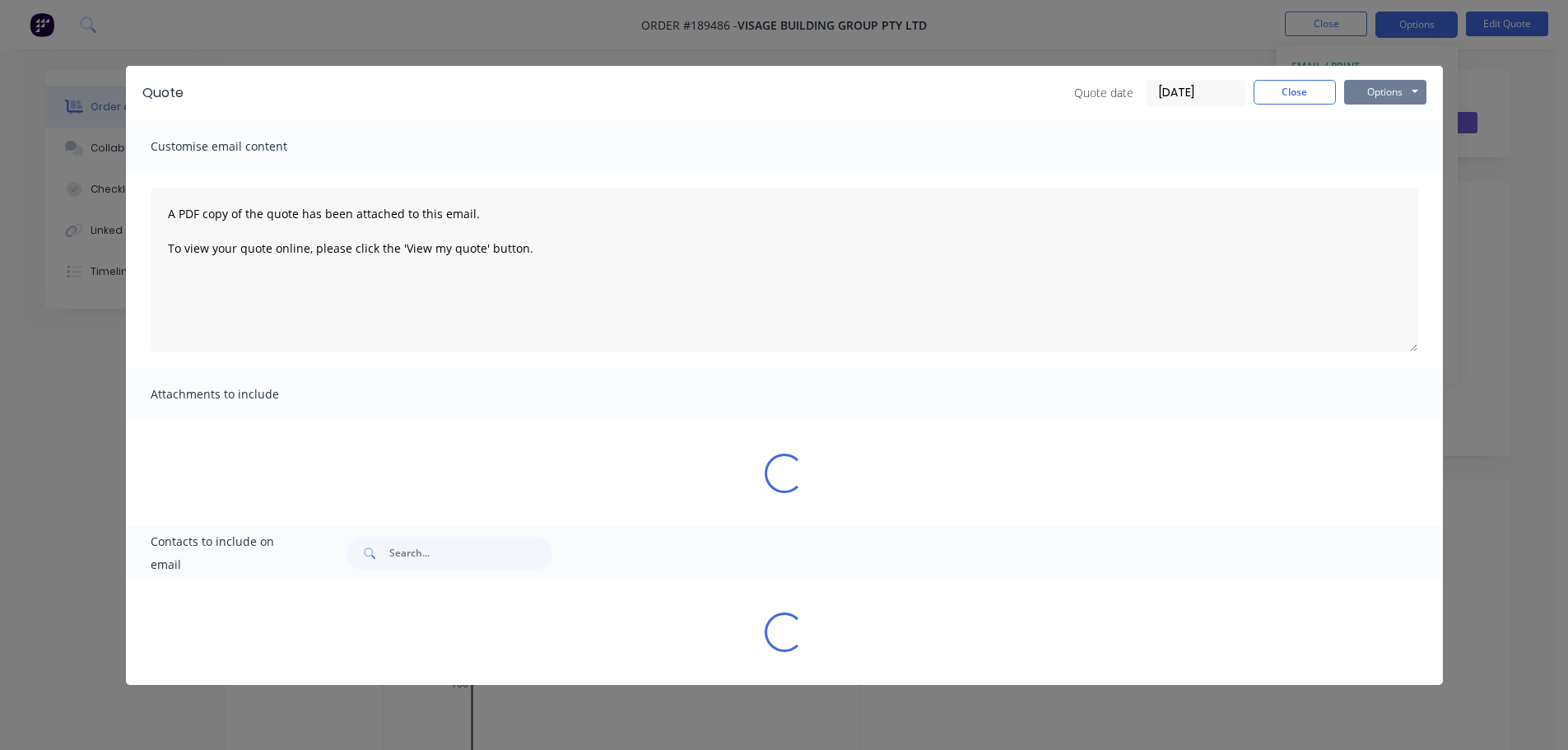
click at [1383, 87] on button "Options" at bounding box center [1384, 92] width 82 height 24
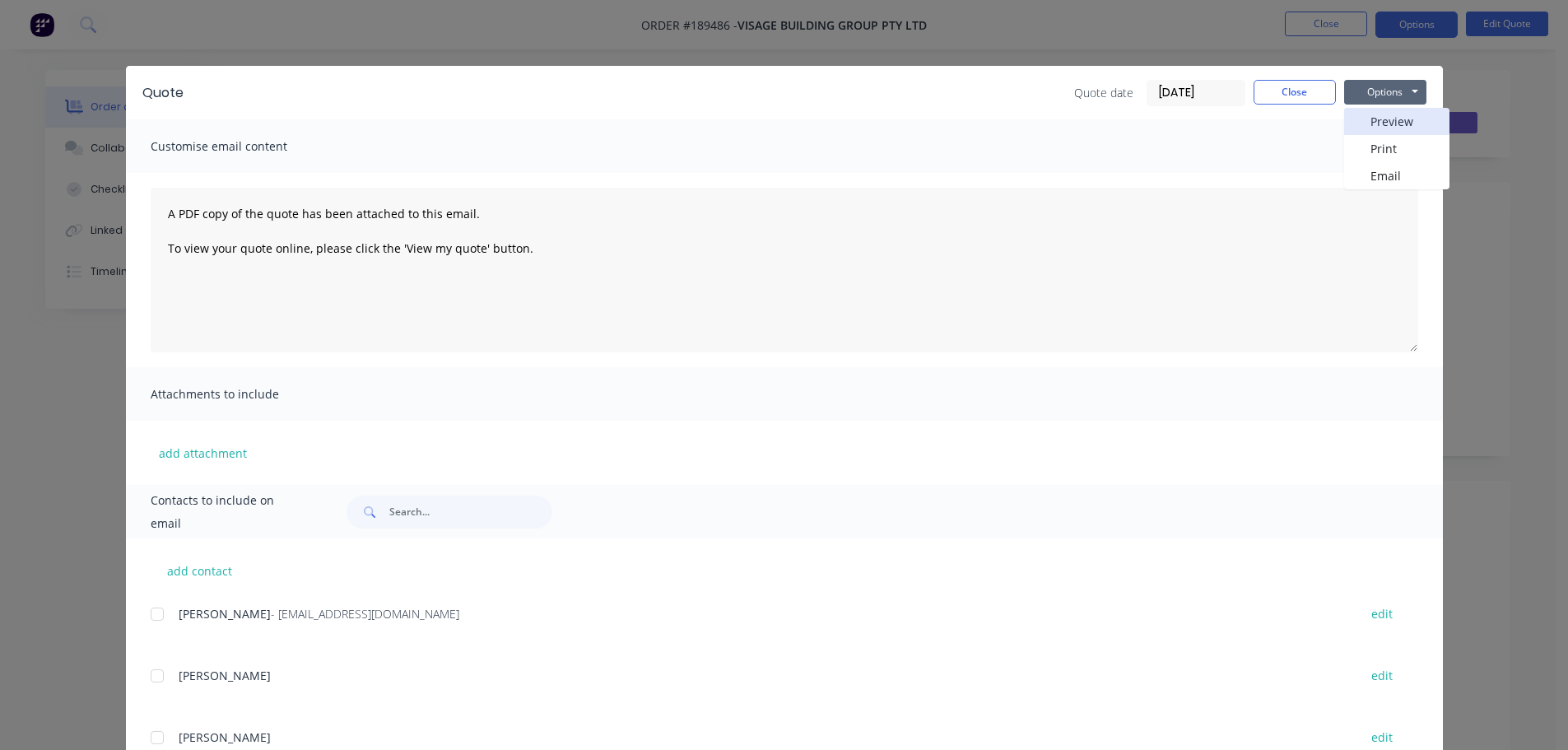
click at [1385, 118] on button "Preview" at bounding box center [1396, 122] width 105 height 27
click at [1311, 90] on button "Close" at bounding box center [1294, 92] width 82 height 24
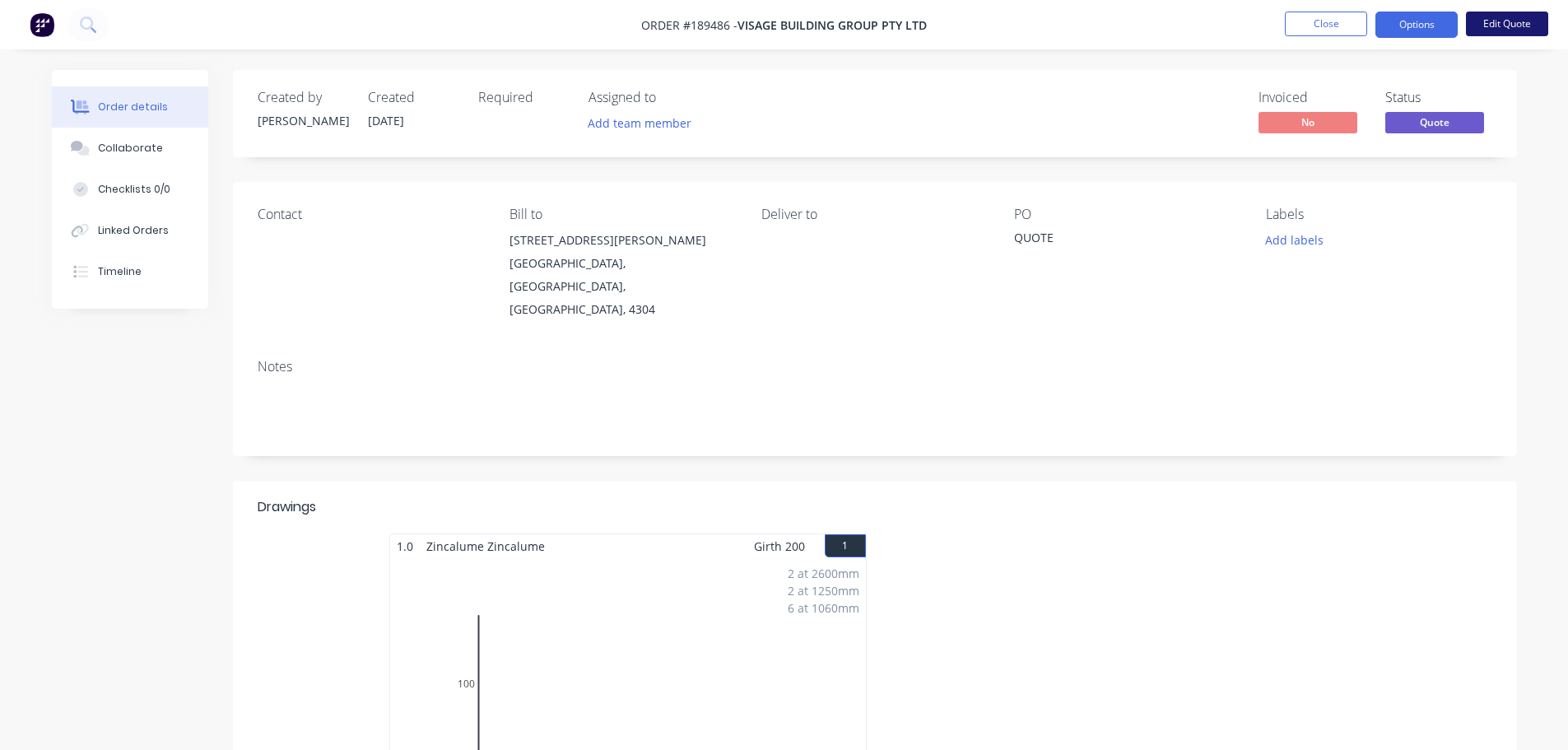
click at [1507, 23] on button "Edit Quote" at bounding box center [1506, 23] width 82 height 24
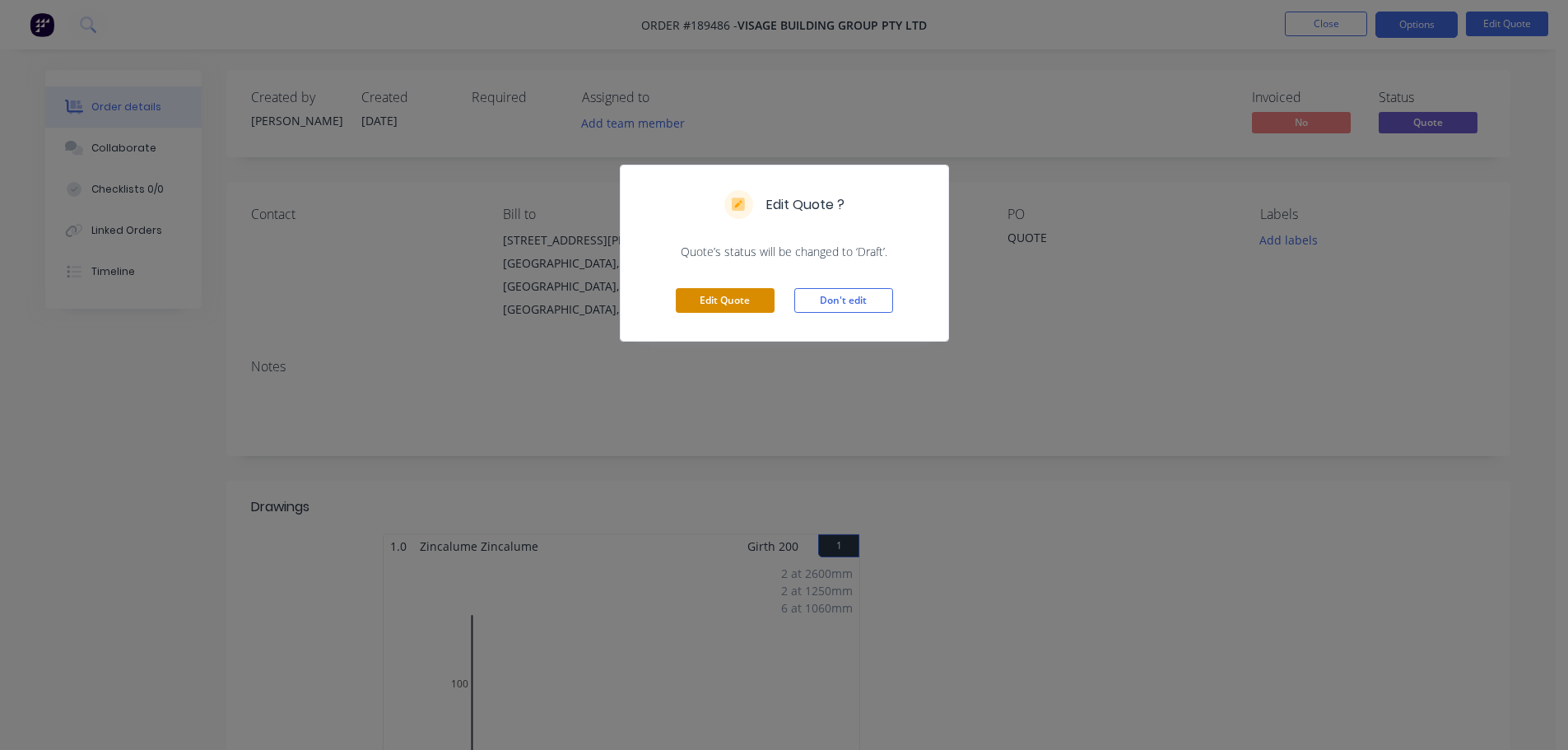
click at [742, 310] on button "Edit Quote" at bounding box center [725, 300] width 99 height 24
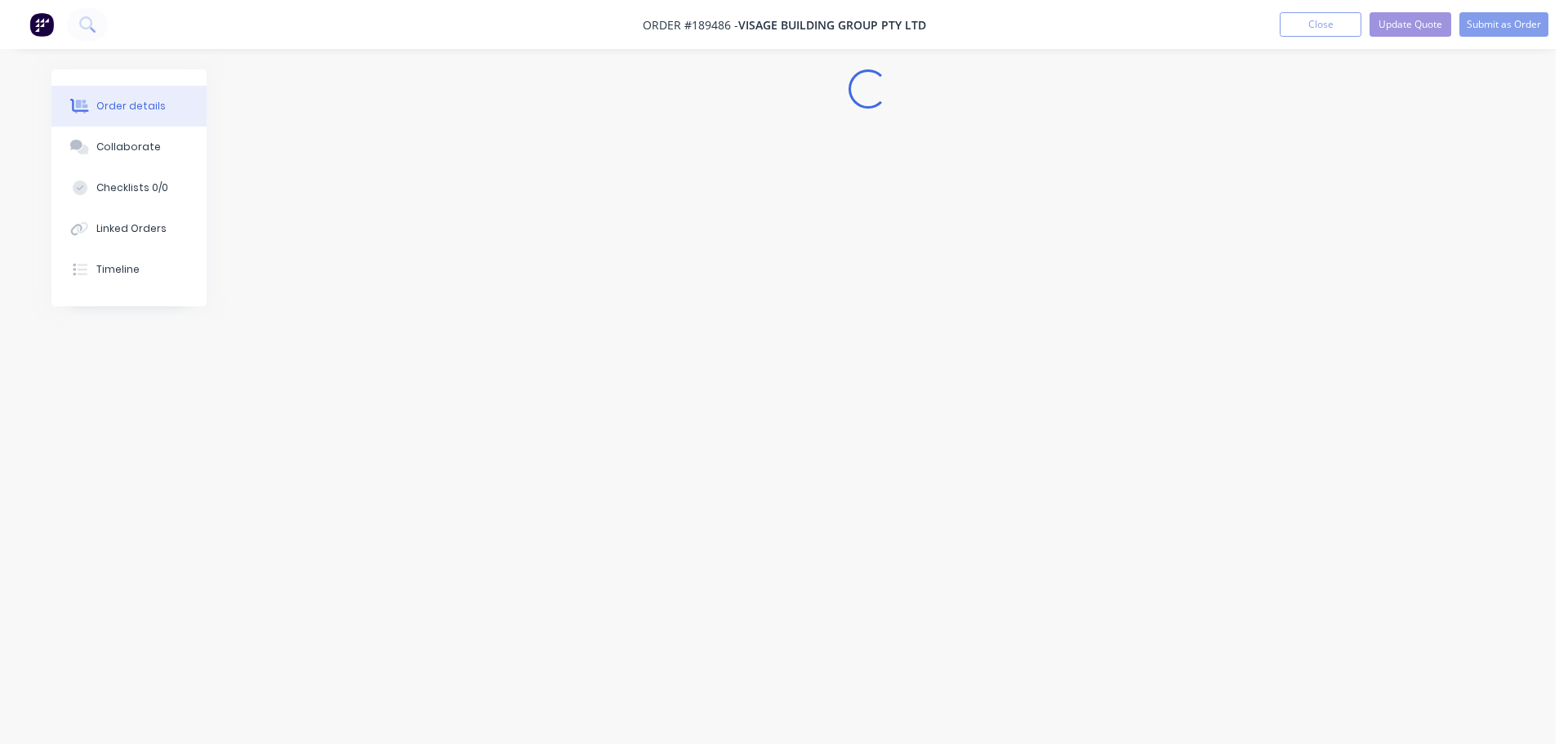
click at [745, 297] on div "Edit Quote Don't edit" at bounding box center [784, 257] width 325 height 80
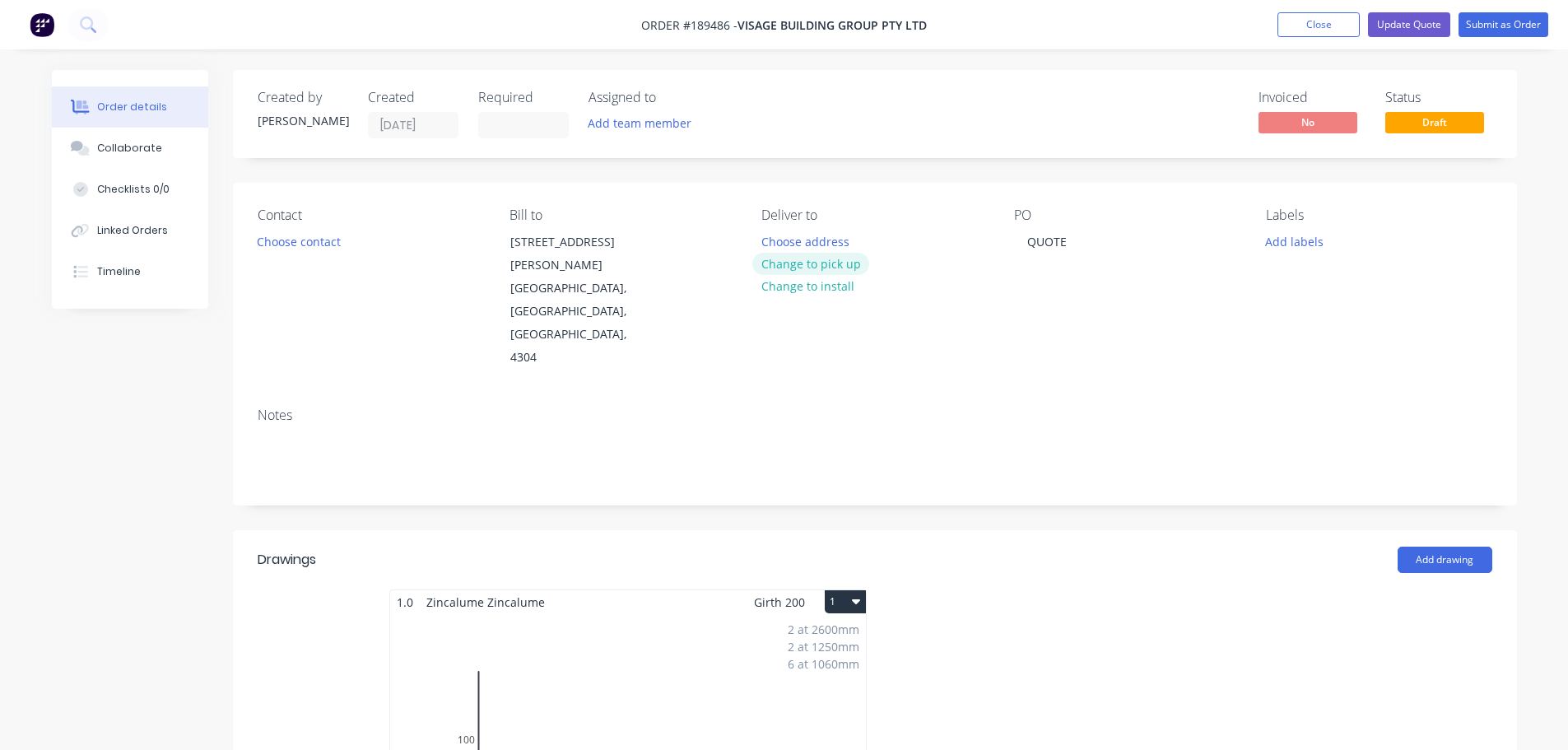
click at [815, 259] on button "Change to pick up" at bounding box center [811, 264] width 117 height 23
click at [1427, 29] on button "Update Quote" at bounding box center [1409, 24] width 82 height 24
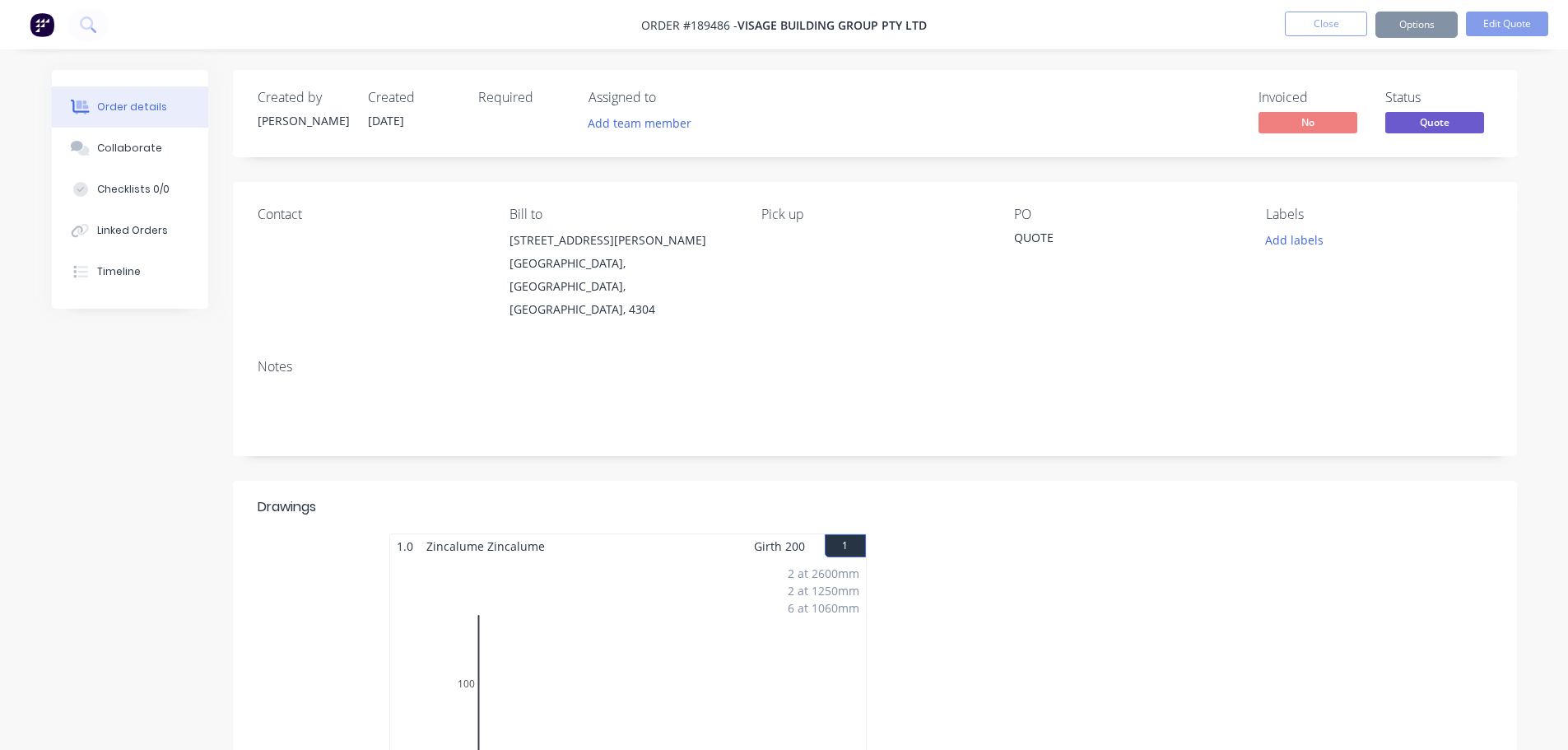
click at [1407, 30] on button "Options" at bounding box center [1416, 24] width 82 height 26
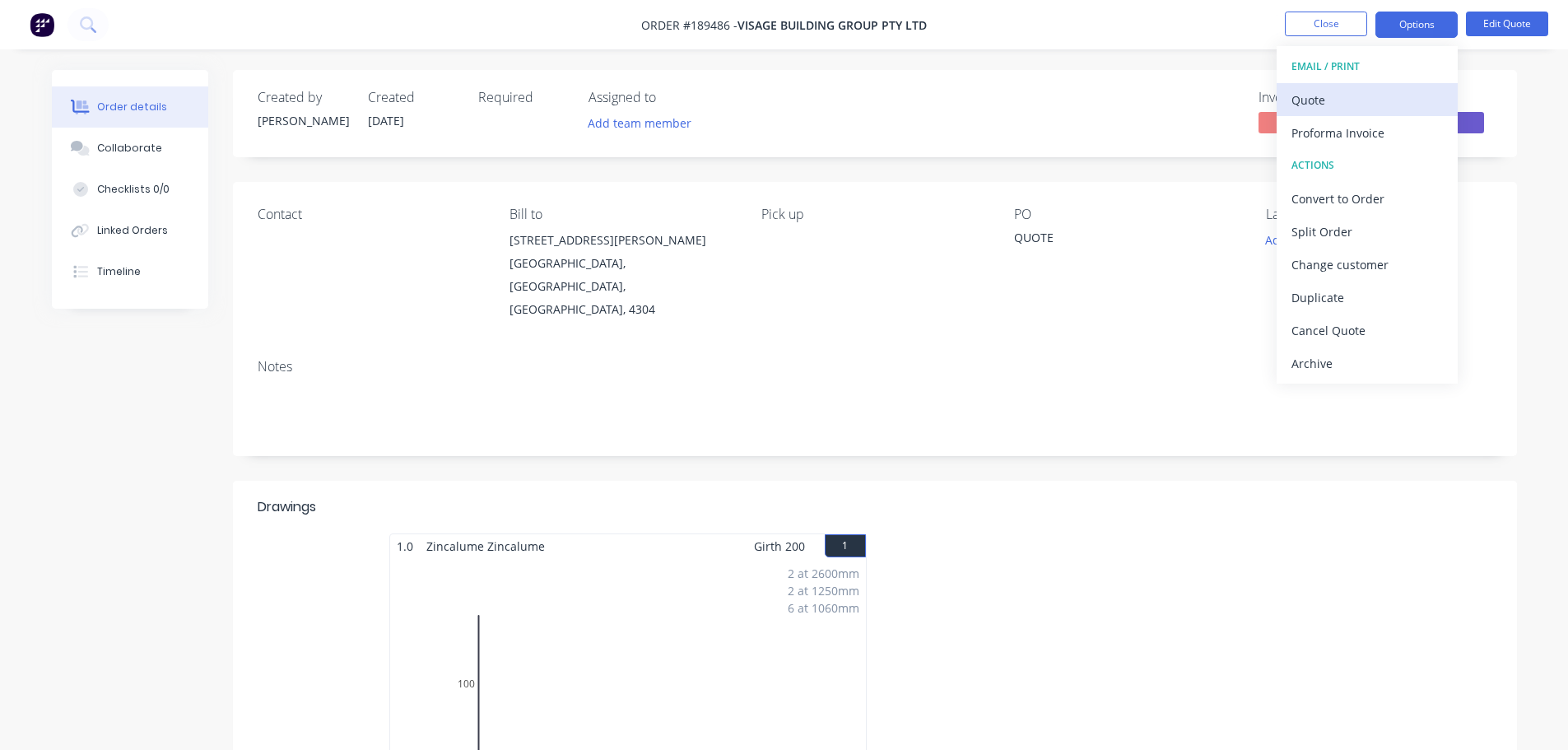
click at [1369, 94] on div "Quote" at bounding box center [1367, 100] width 151 height 24
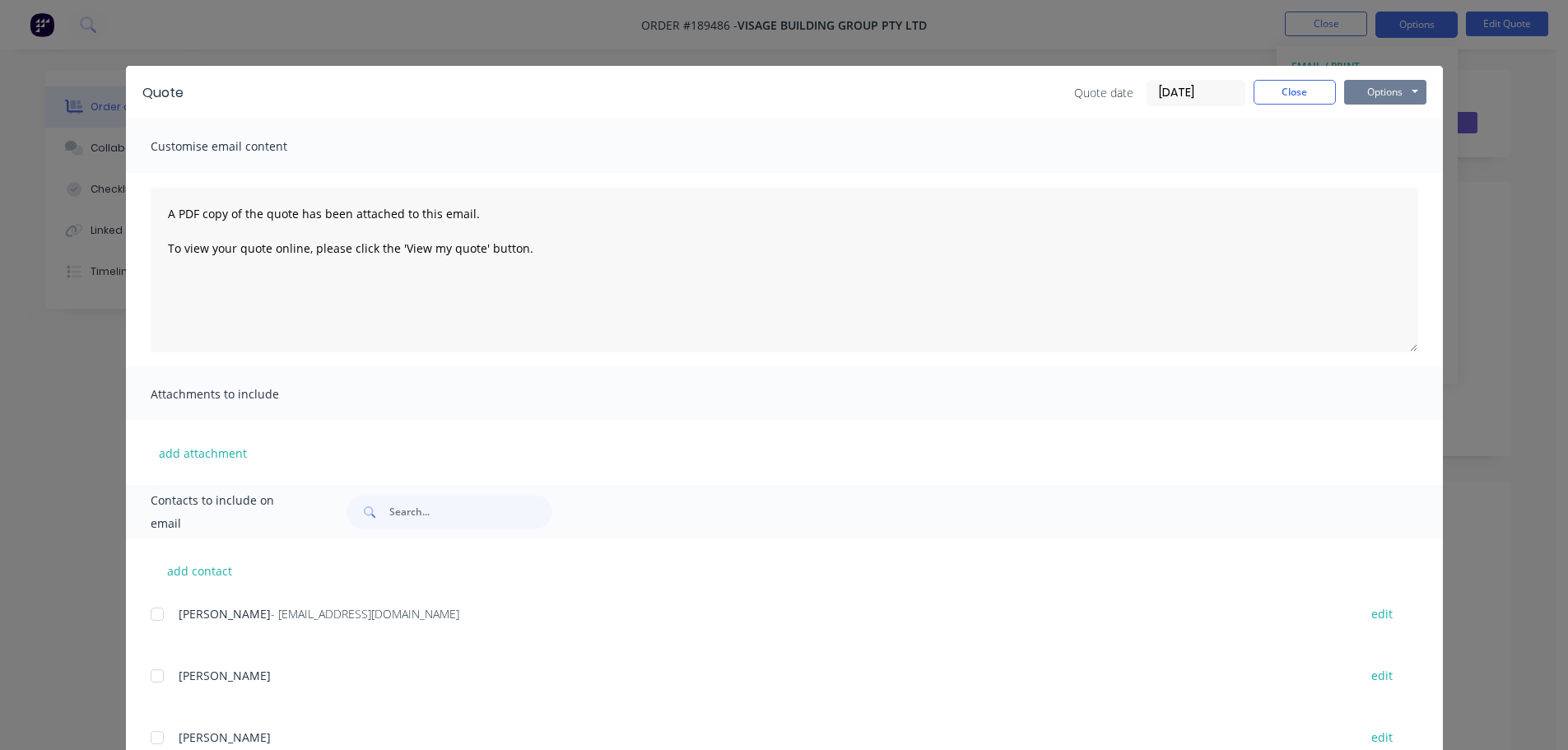
click at [1378, 88] on button "Options" at bounding box center [1384, 92] width 82 height 24
click at [1385, 112] on button "Preview" at bounding box center [1396, 122] width 105 height 27
click at [77, 198] on div "Quote Quote date 11/08/25 Close Options Preview Print Email Customise email con…" at bounding box center [784, 375] width 1568 height 750
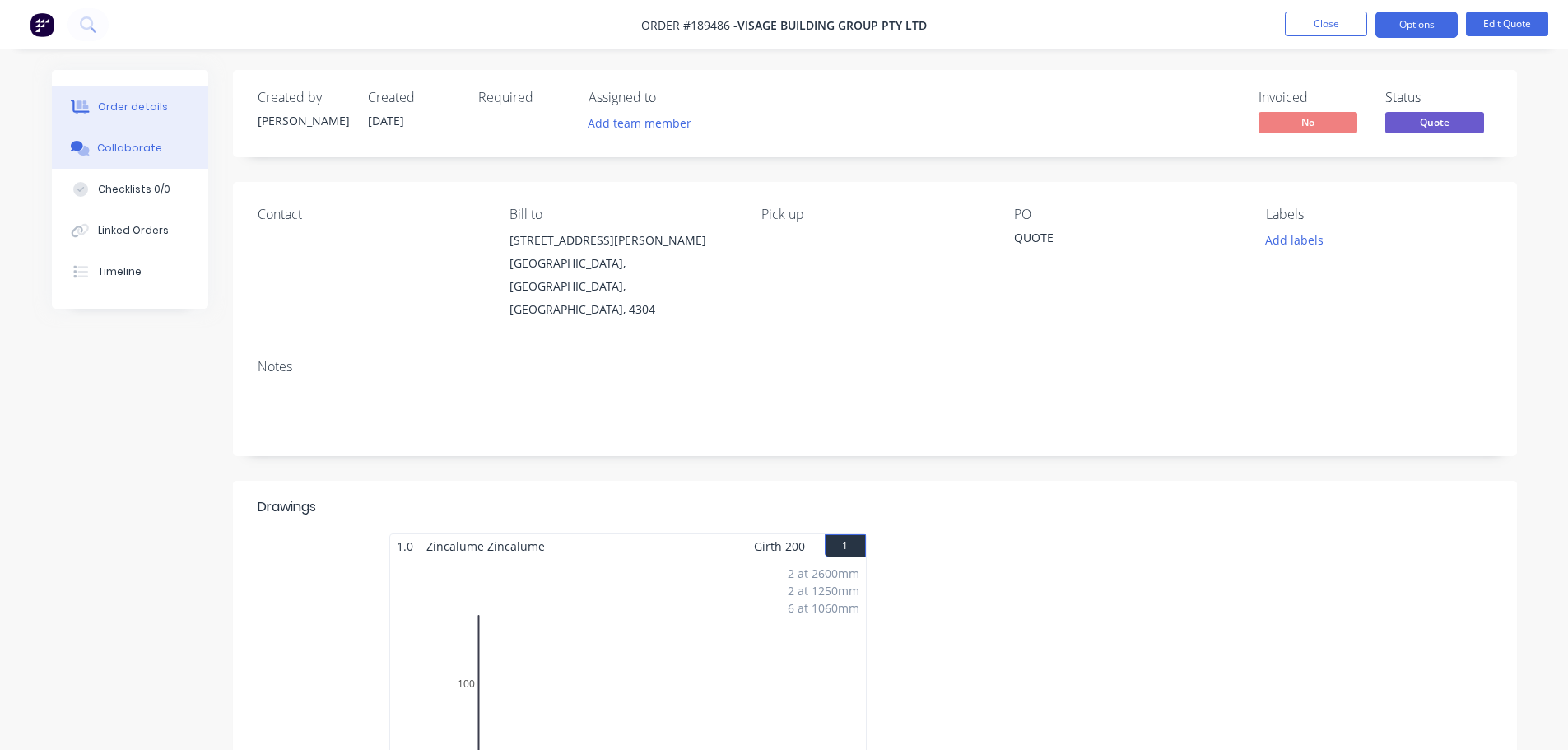
click at [119, 147] on div "Collaborate" at bounding box center [130, 148] width 65 height 14
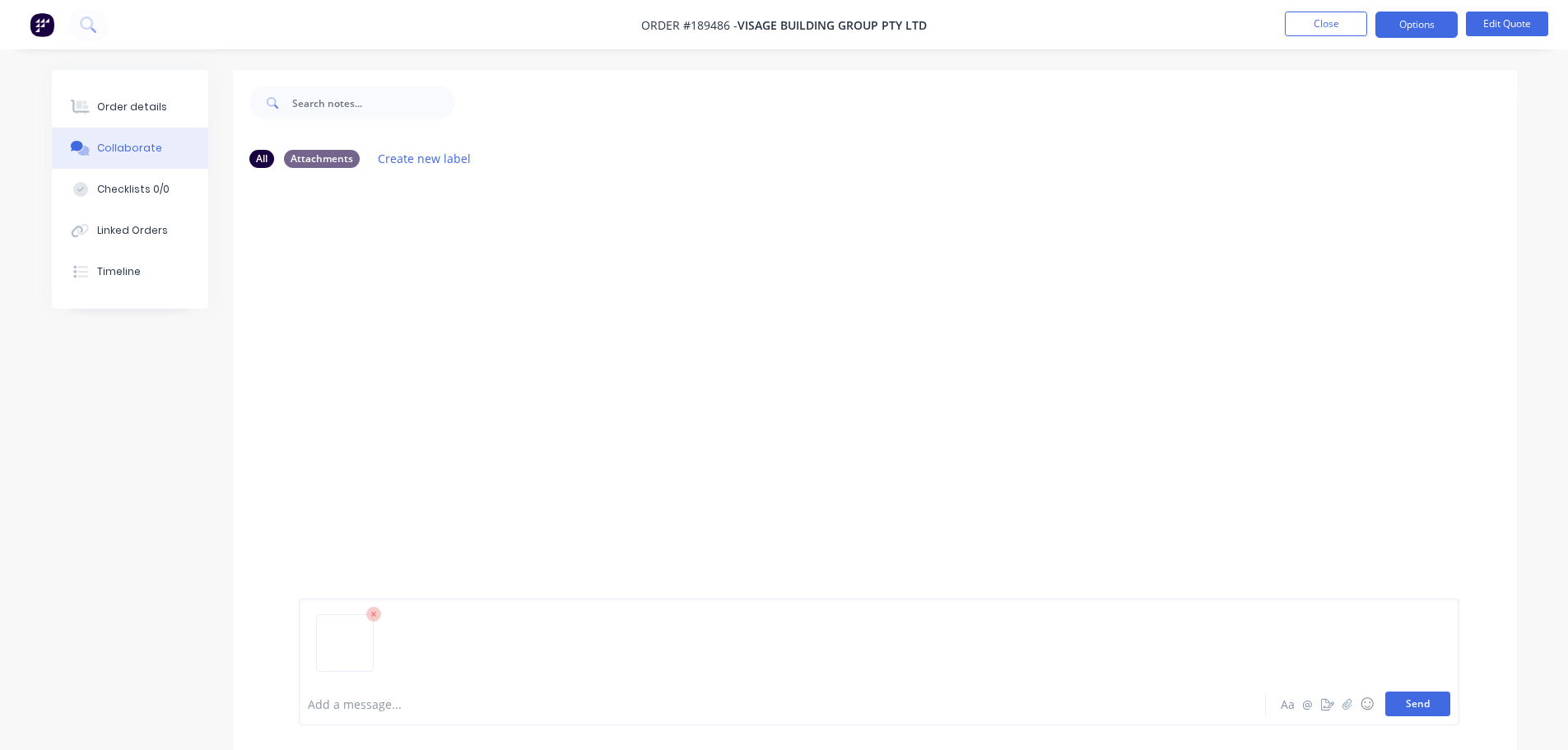
click at [1414, 704] on button "Send" at bounding box center [1418, 703] width 65 height 24
click at [1321, 22] on button "Close" at bounding box center [1325, 23] width 82 height 24
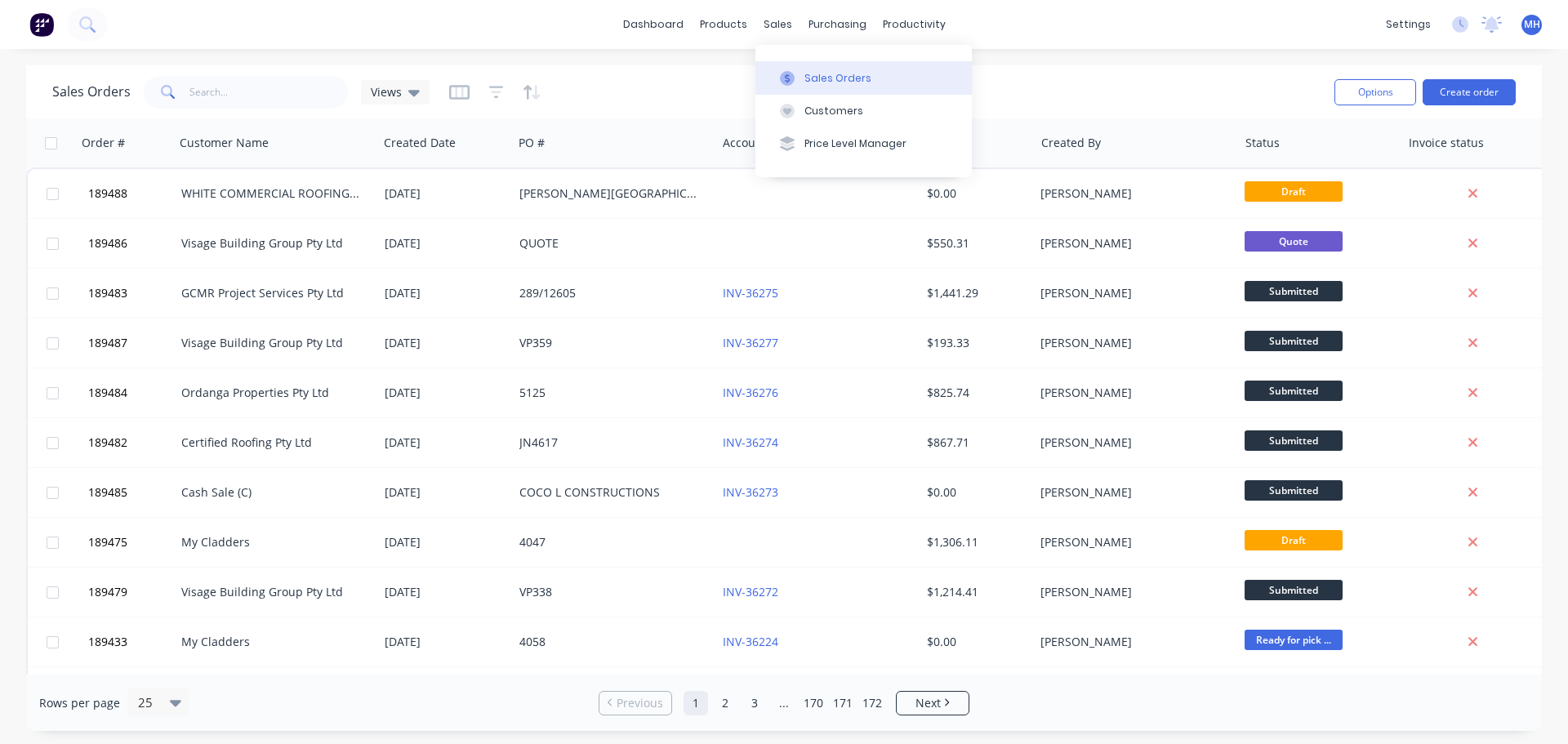
click at [788, 66] on button "Sales Orders" at bounding box center [863, 78] width 216 height 33
click at [1080, 65] on div "Sales Orders Views Options Create order" at bounding box center [783, 91] width 1515 height 53
click at [1476, 88] on button "Create order" at bounding box center [1469, 92] width 93 height 26
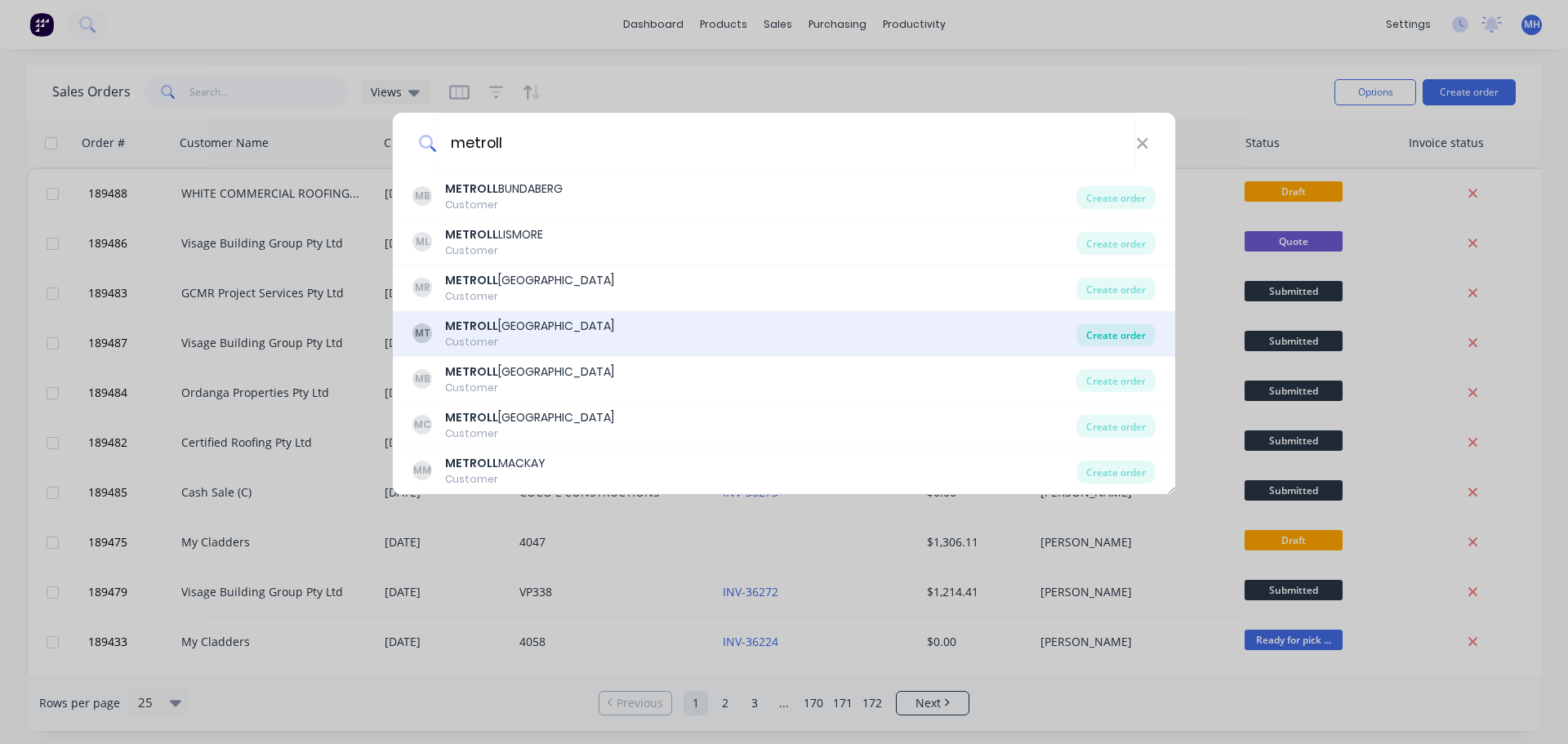
drag, startPoint x: 1113, startPoint y: 291, endPoint x: 1101, endPoint y: 346, distance: 56.3
click at [1113, 291] on div "Create order" at bounding box center [1115, 289] width 79 height 23
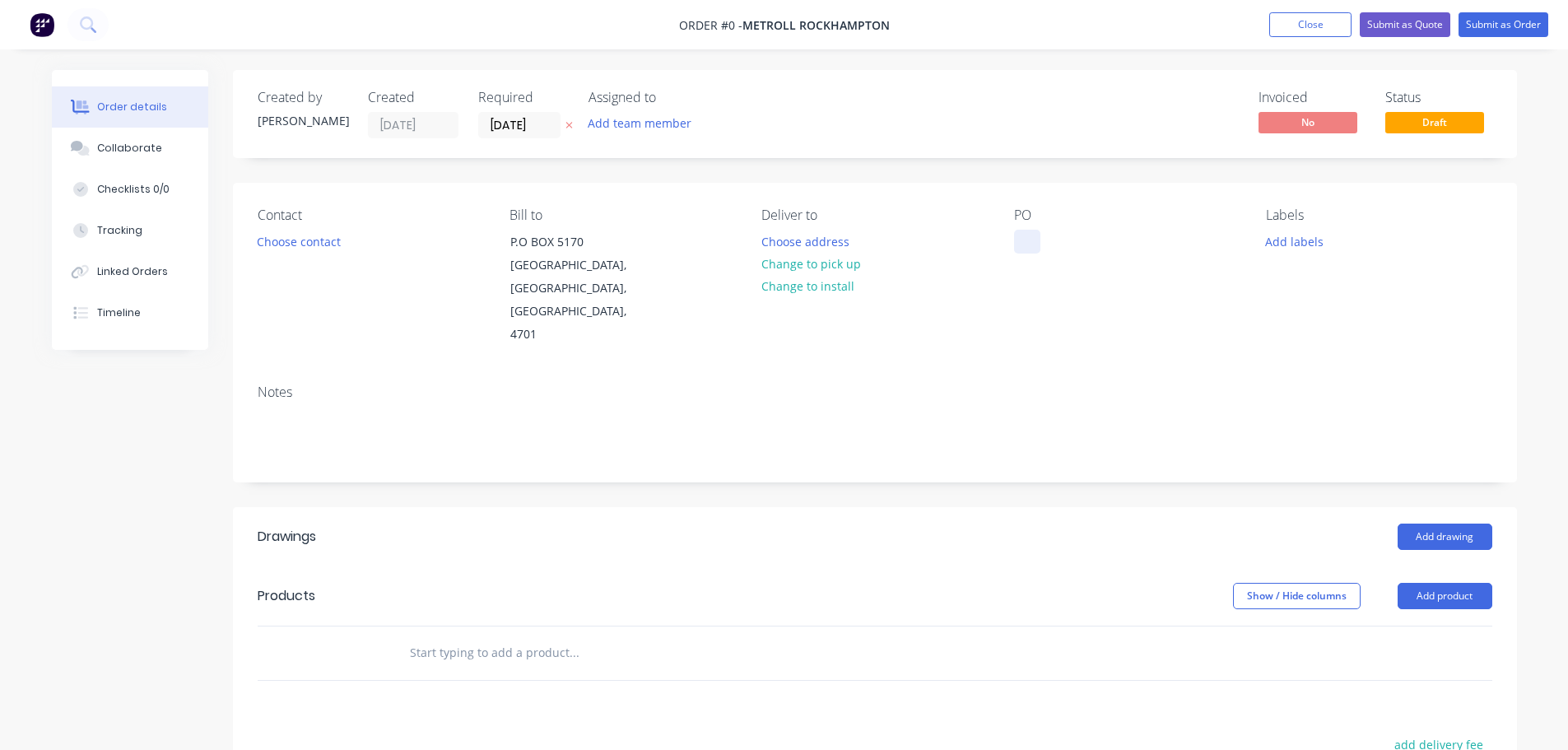
click at [1023, 241] on div at bounding box center [1026, 241] width 26 height 24
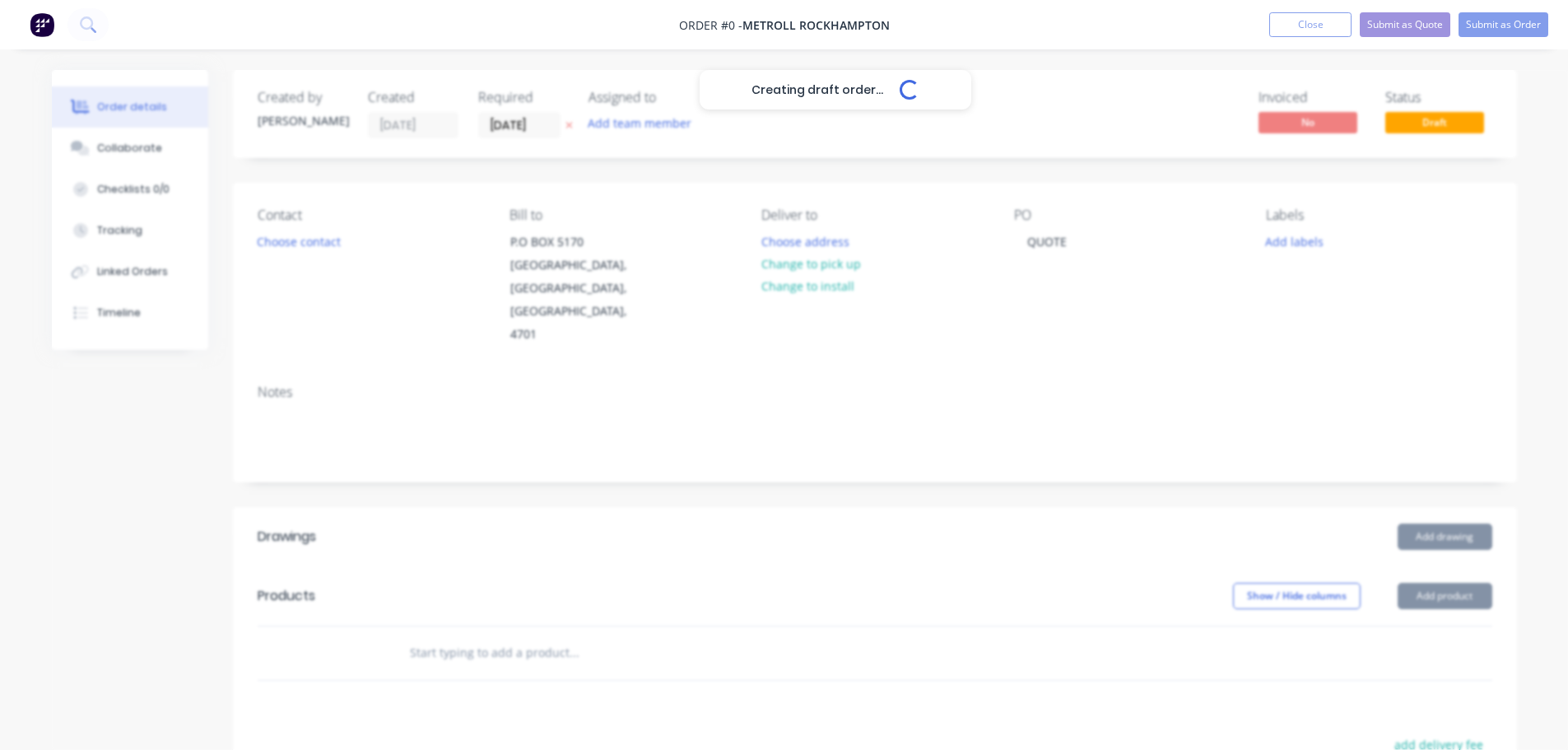
click at [599, 178] on div "Creating draft order... Loading... Order details Collaborate Checklists 0/0 Tra…" at bounding box center [784, 585] width 1498 height 1031
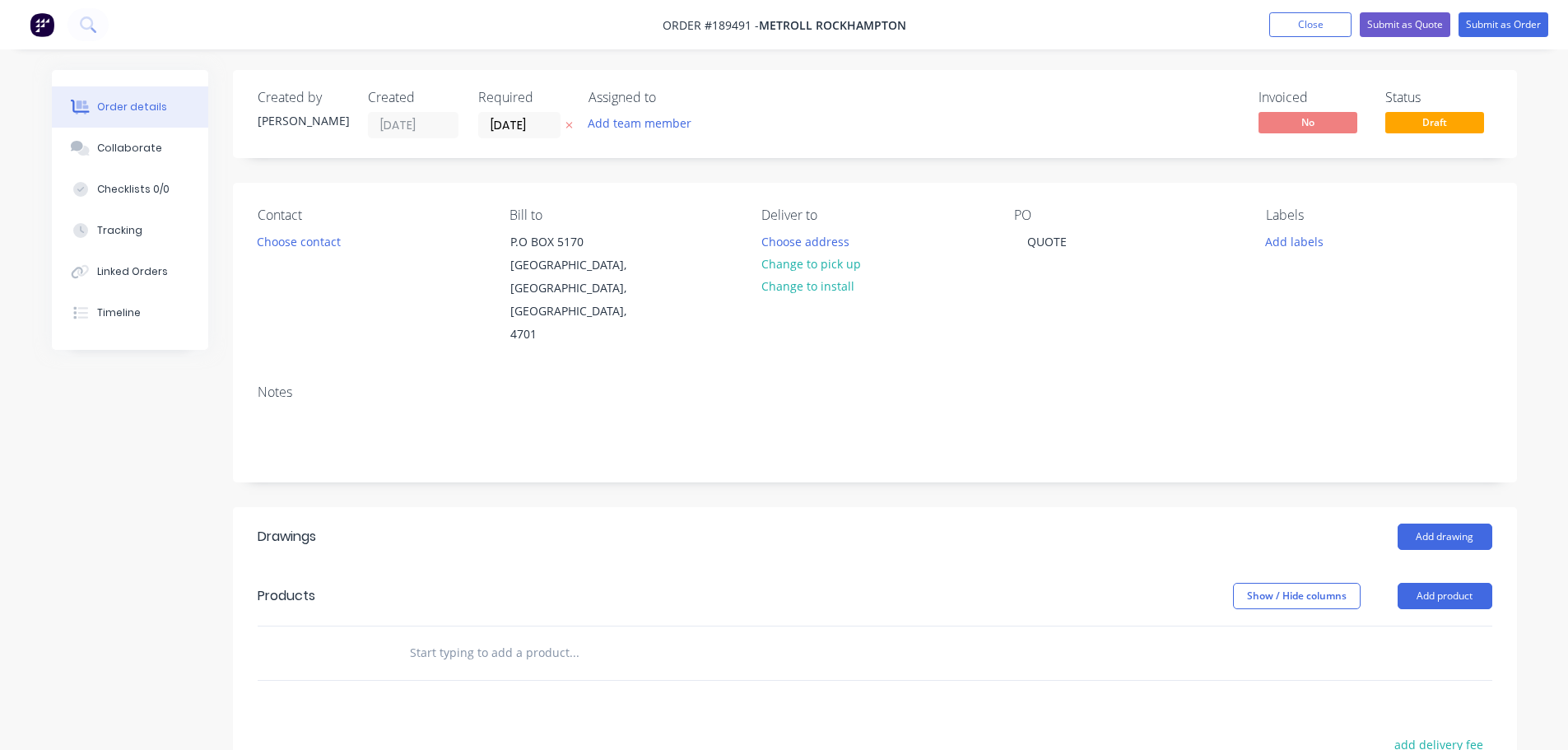
click at [568, 127] on icon at bounding box center [568, 125] width 6 height 6
click at [660, 175] on div "Created by Michael Created 11/08/25 Required Assigned to Add team member Invoic…" at bounding box center [875, 573] width 1284 height 1006
click at [608, 507] on header "Drawings Add drawing" at bounding box center [875, 537] width 1284 height 59
click at [1436, 583] on button "Add product" at bounding box center [1445, 595] width 95 height 26
click at [1420, 621] on button "Product catalogue" at bounding box center [1414, 637] width 157 height 33
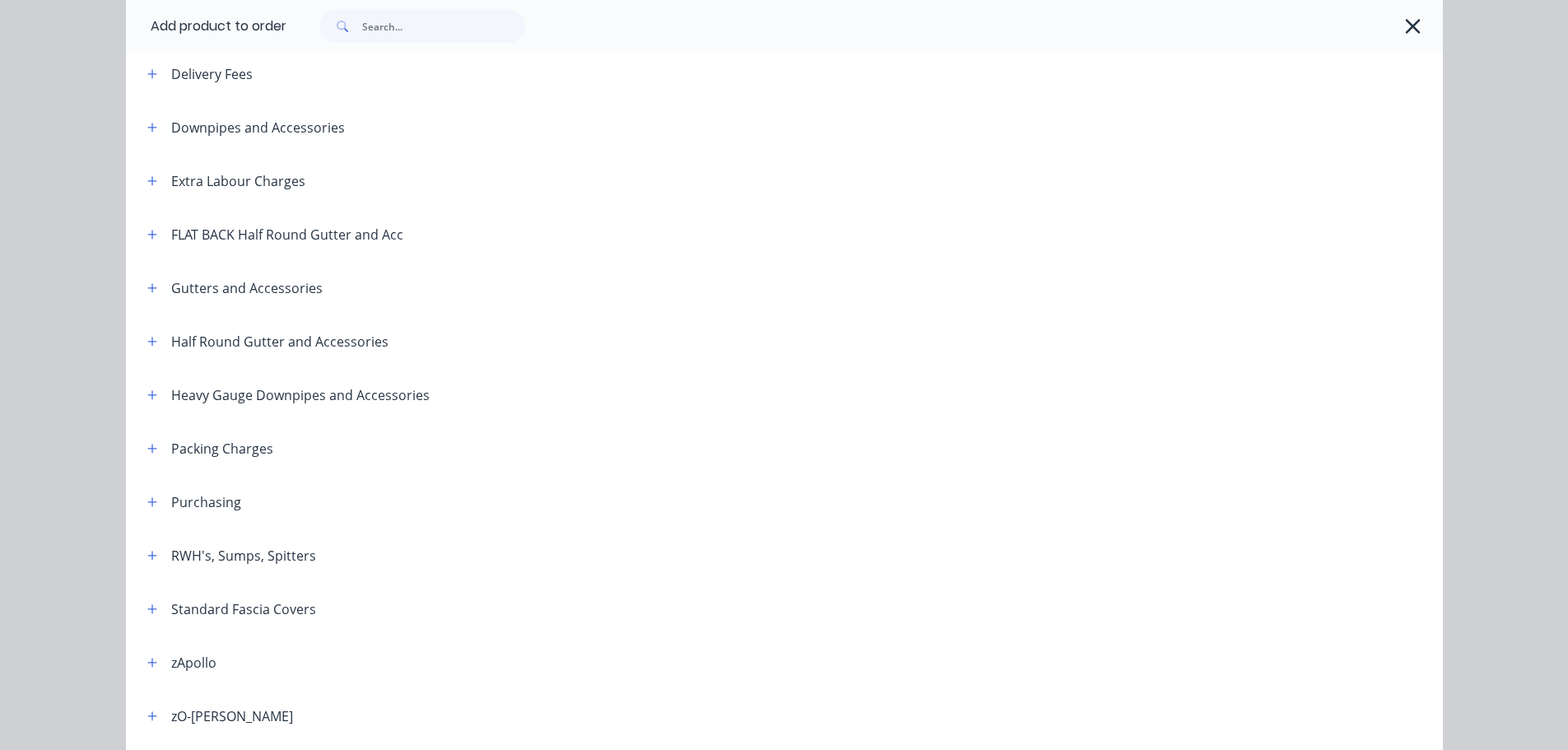
scroll to position [165, 0]
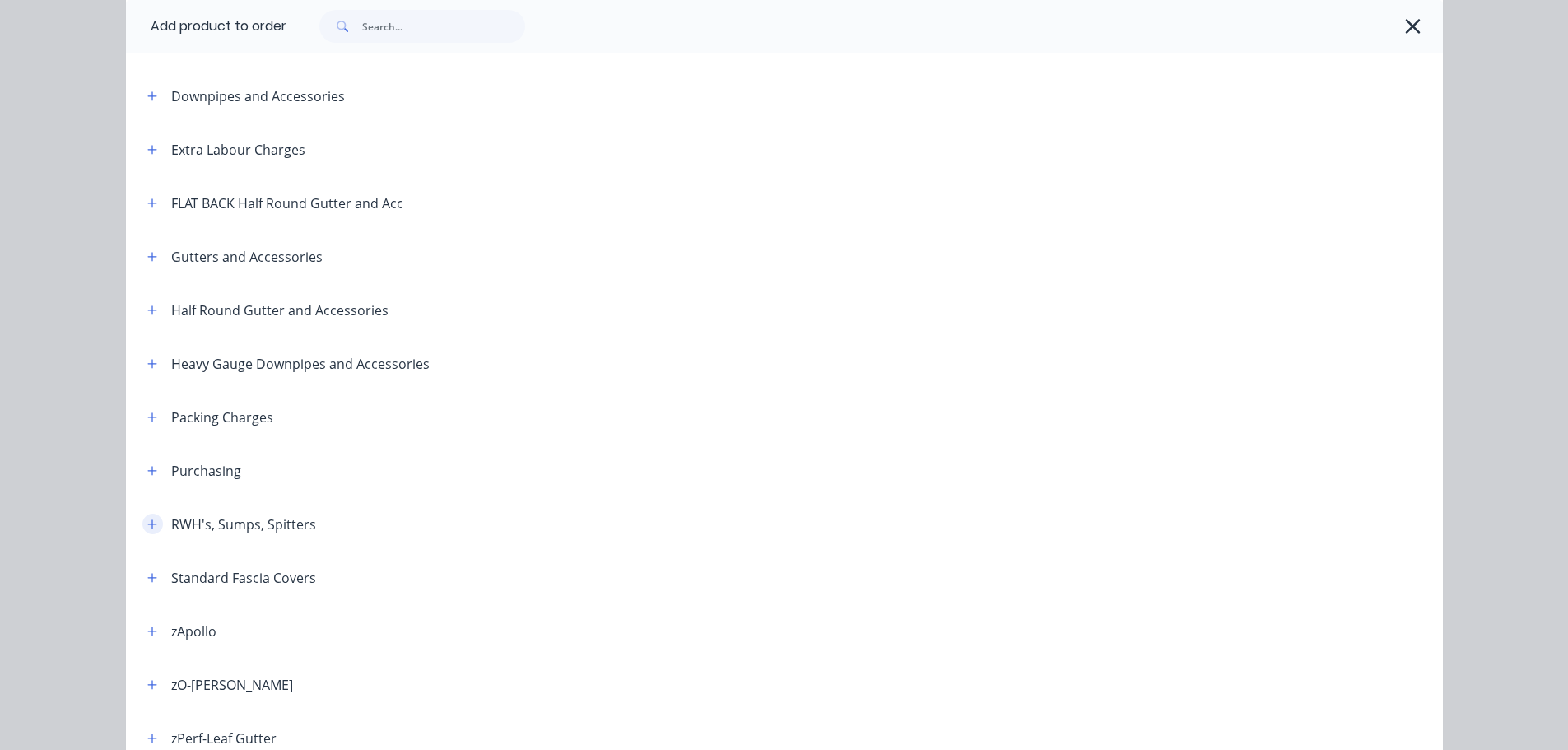
click at [142, 522] on button "button" at bounding box center [152, 524] width 21 height 21
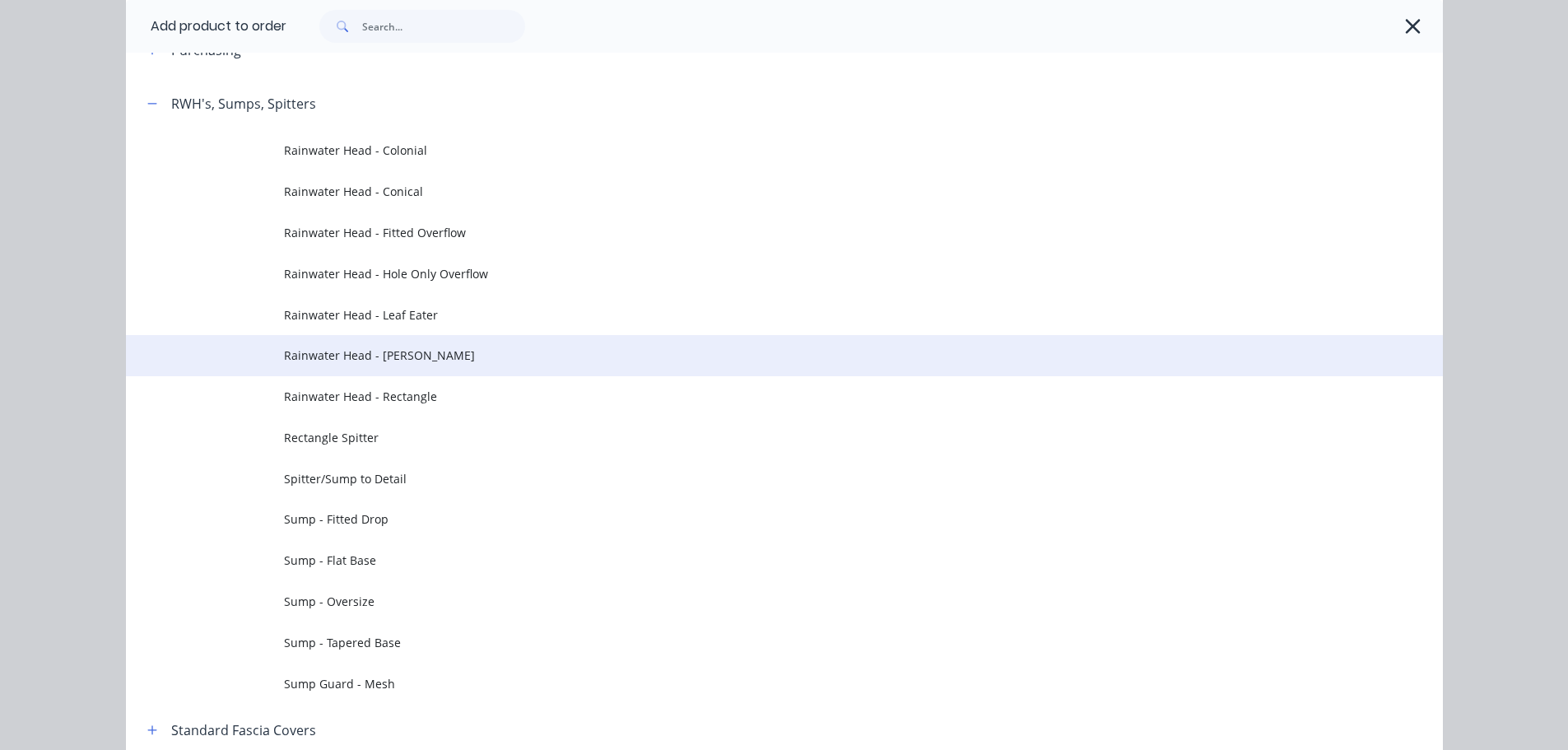
scroll to position [658, 0]
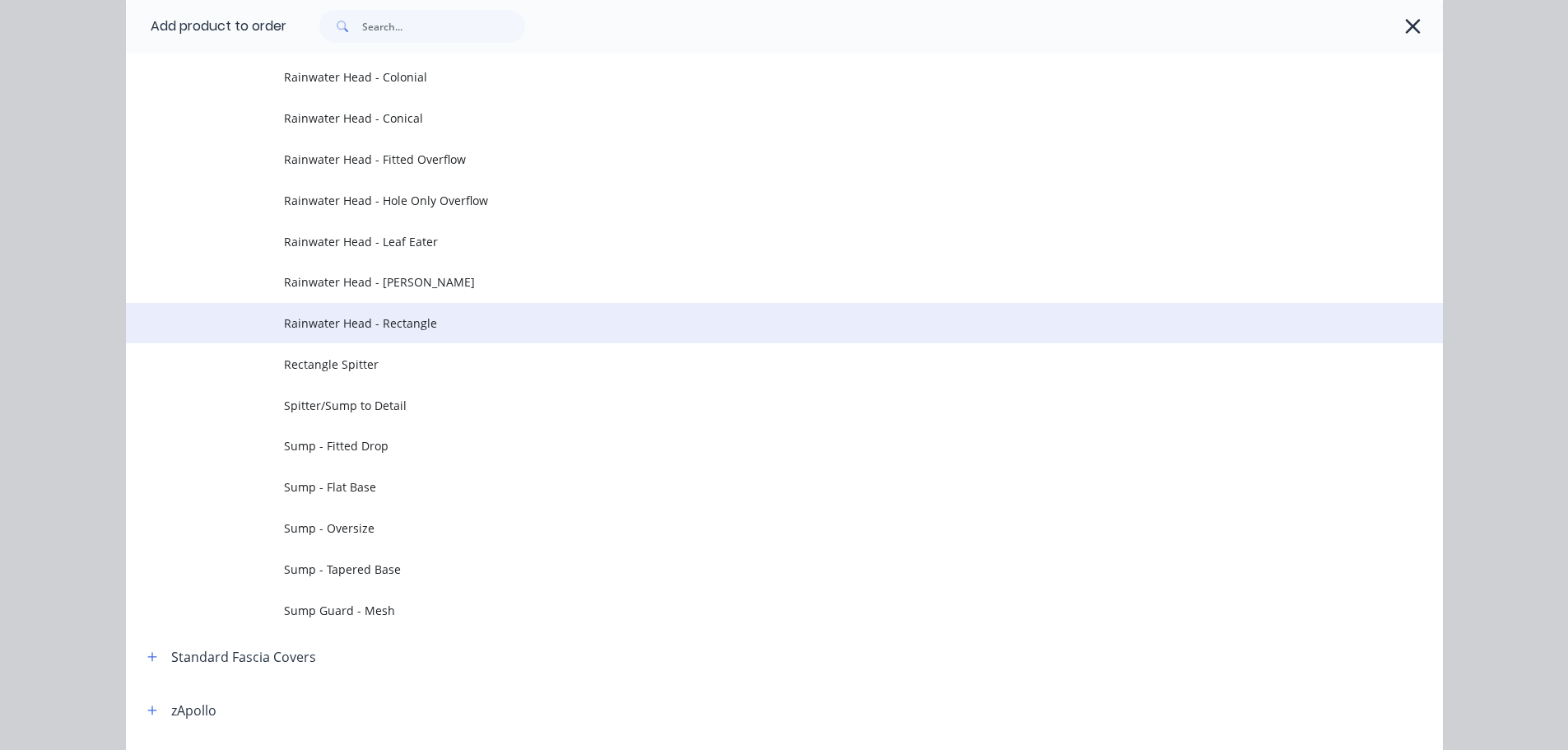
click at [451, 321] on span "Rainwater Head - Rectangle" at bounding box center [747, 322] width 927 height 17
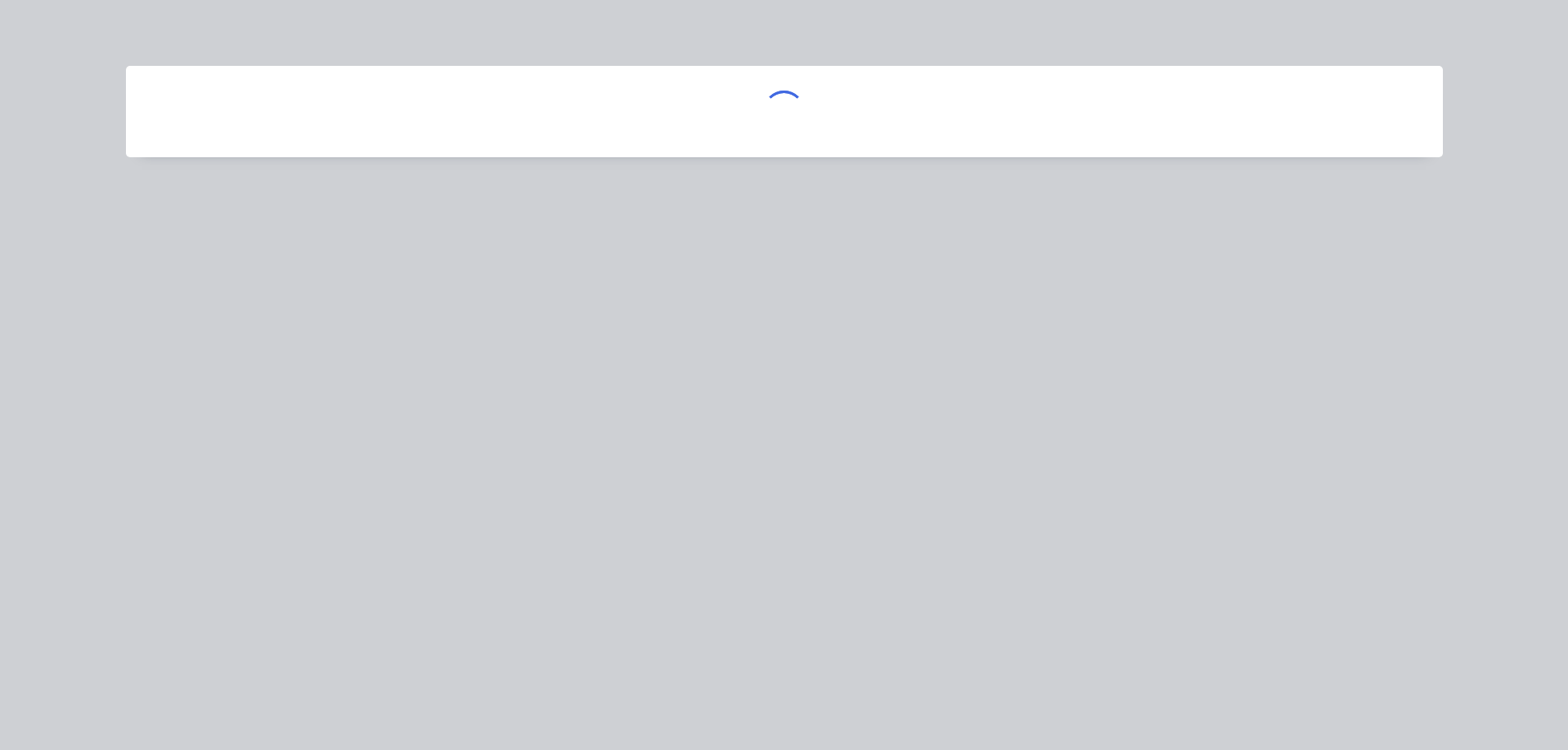
scroll to position [0, 0]
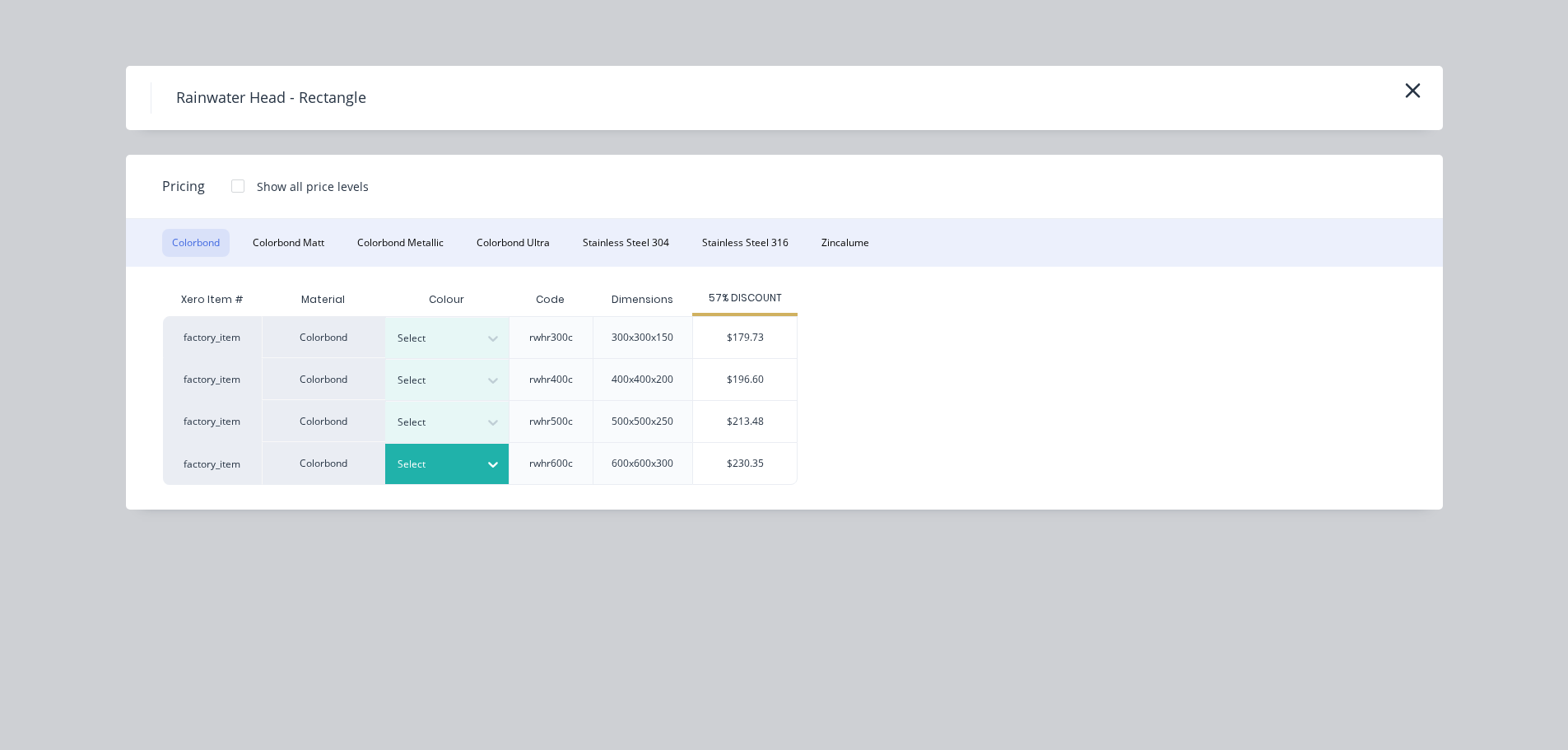
click at [446, 477] on div "Select" at bounding box center [446, 464] width 123 height 41
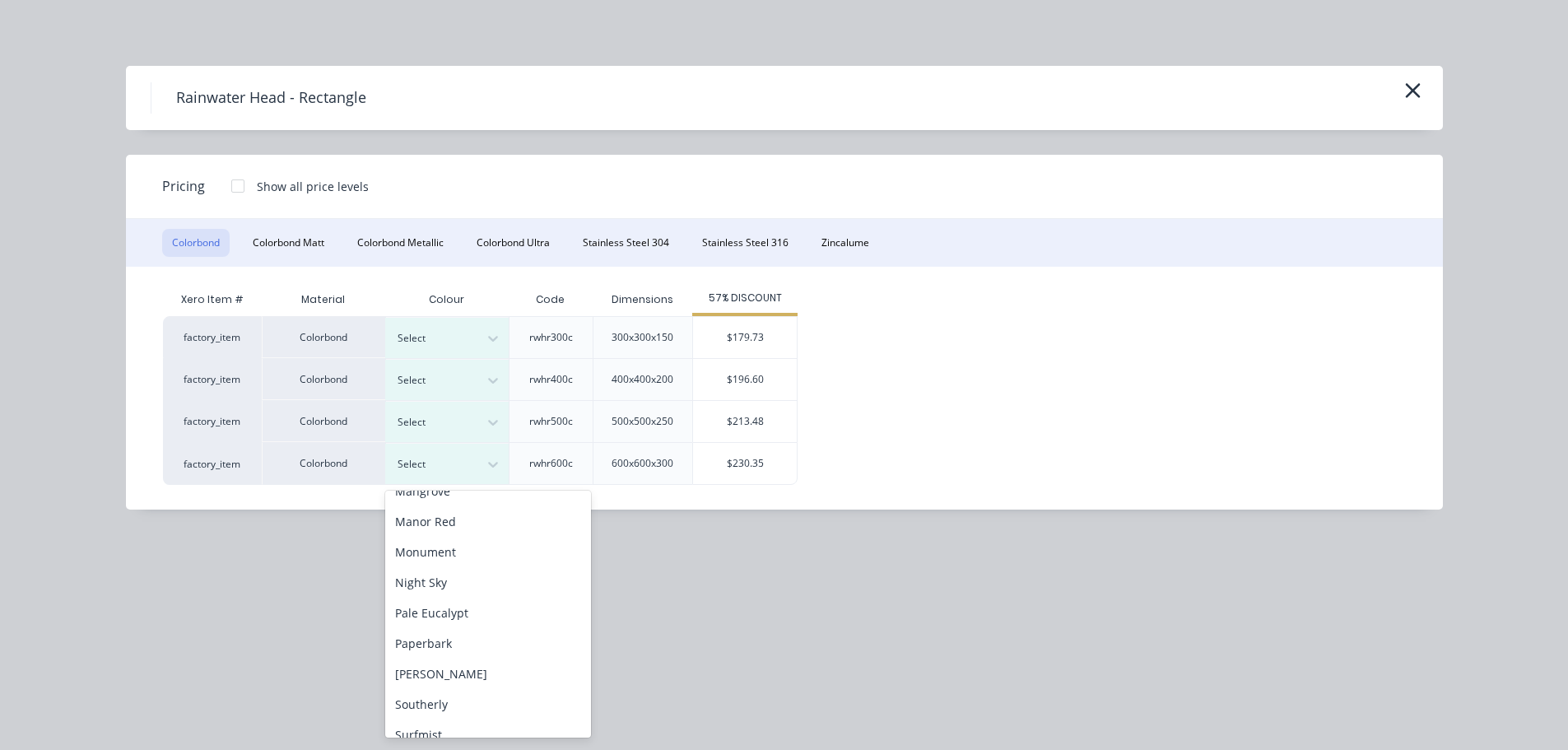
scroll to position [494, 0]
click at [457, 654] on div "T.B.A" at bounding box center [488, 655] width 206 height 31
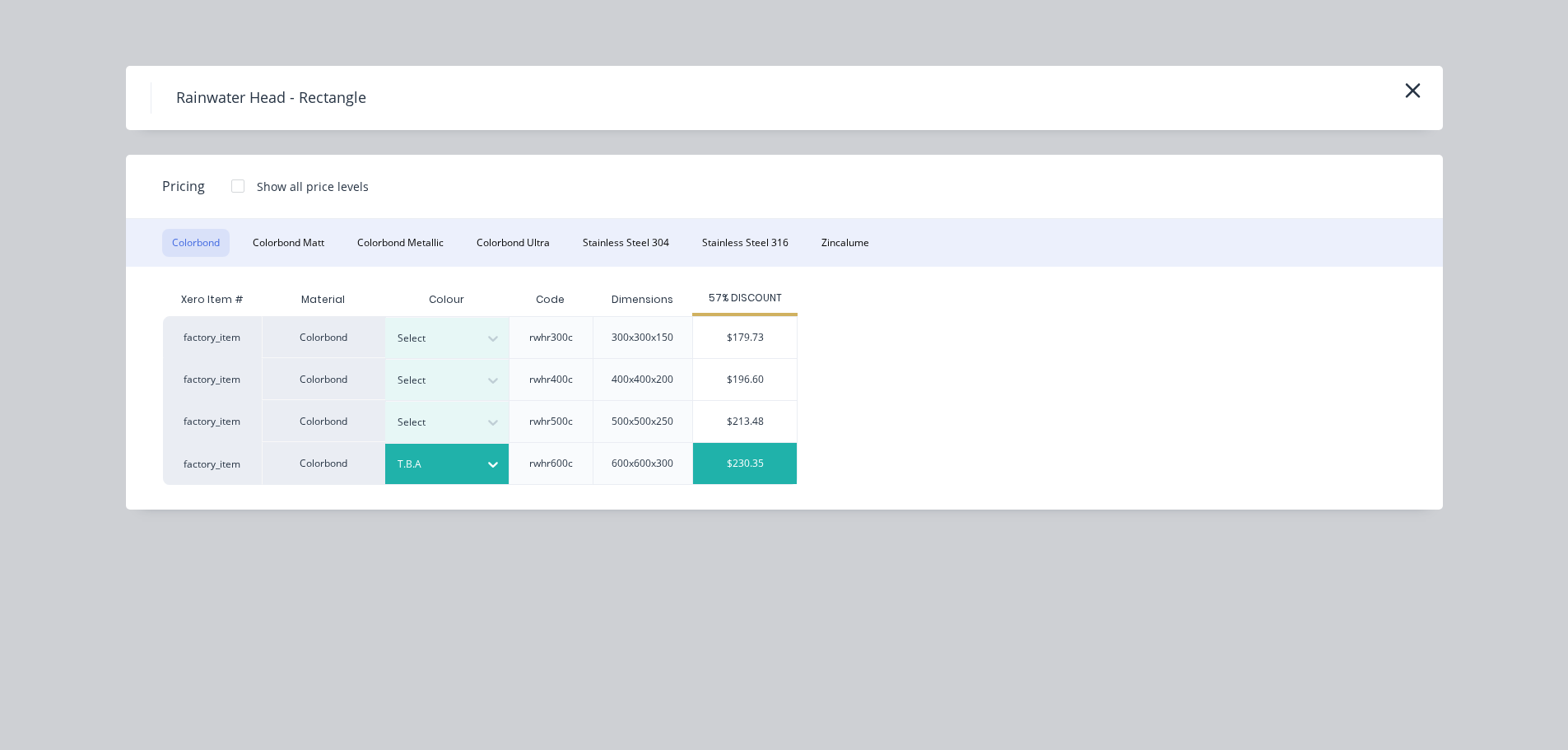
click at [763, 465] on div "$230.35" at bounding box center [744, 464] width 104 height 41
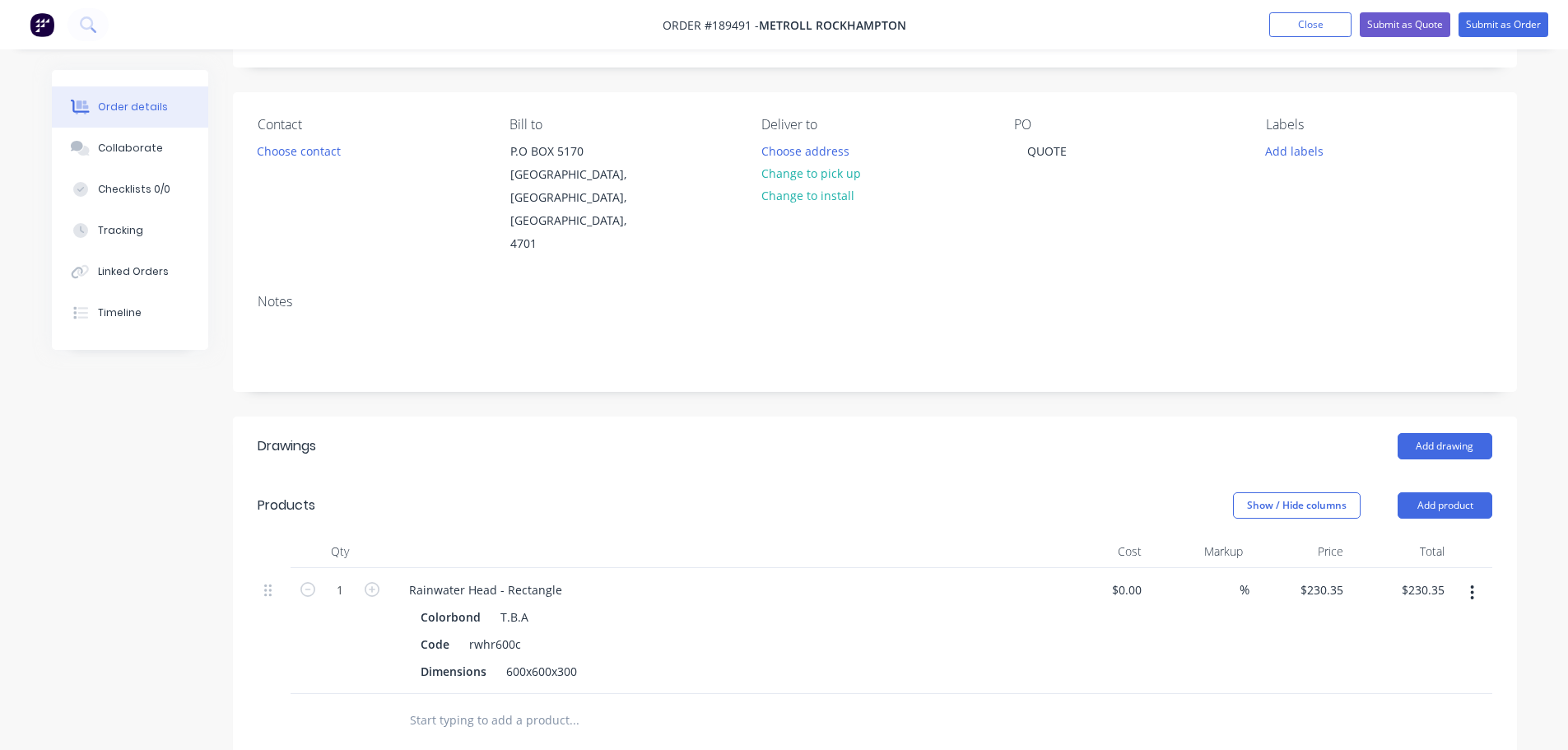
scroll to position [247, 0]
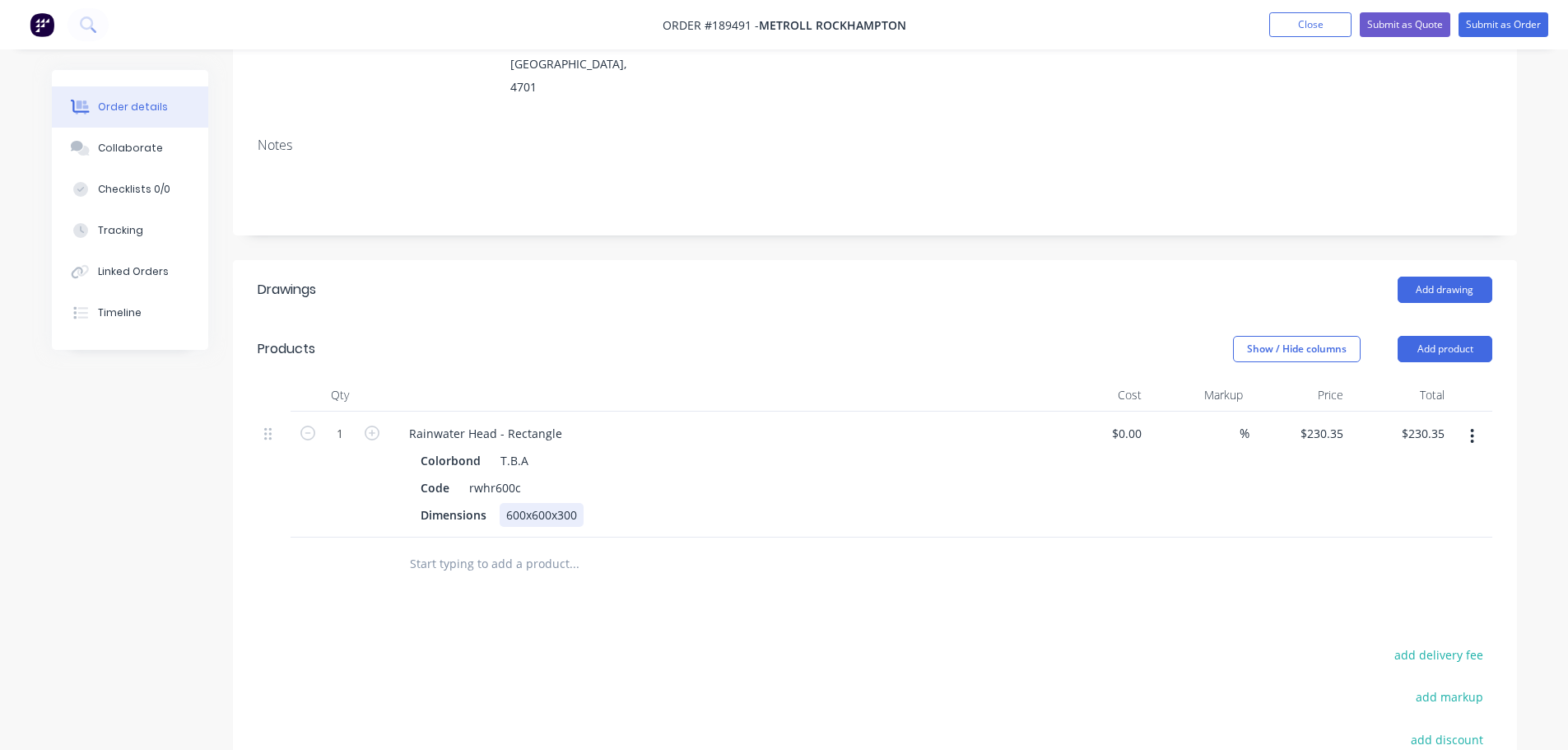
click at [527, 503] on div "600x600x300" at bounding box center [541, 515] width 84 height 24
click at [584, 261] on header "Drawings Add drawing" at bounding box center [875, 290] width 1284 height 59
drag, startPoint x: 1442, startPoint y: 305, endPoint x: 1446, endPoint y: 321, distance: 16.5
click at [1445, 336] on button "Add product" at bounding box center [1445, 348] width 95 height 26
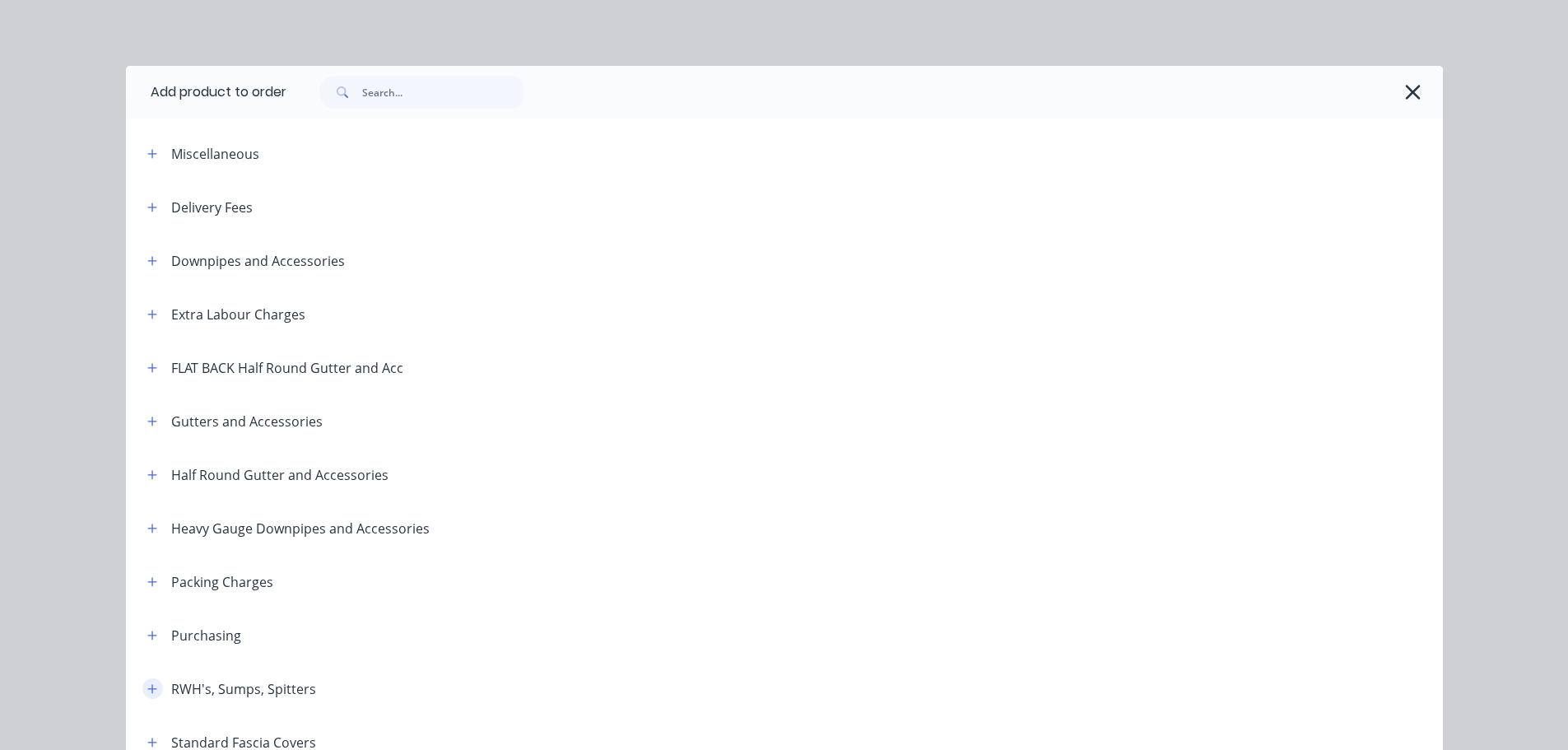
click at [150, 688] on icon "button" at bounding box center [152, 689] width 10 height 12
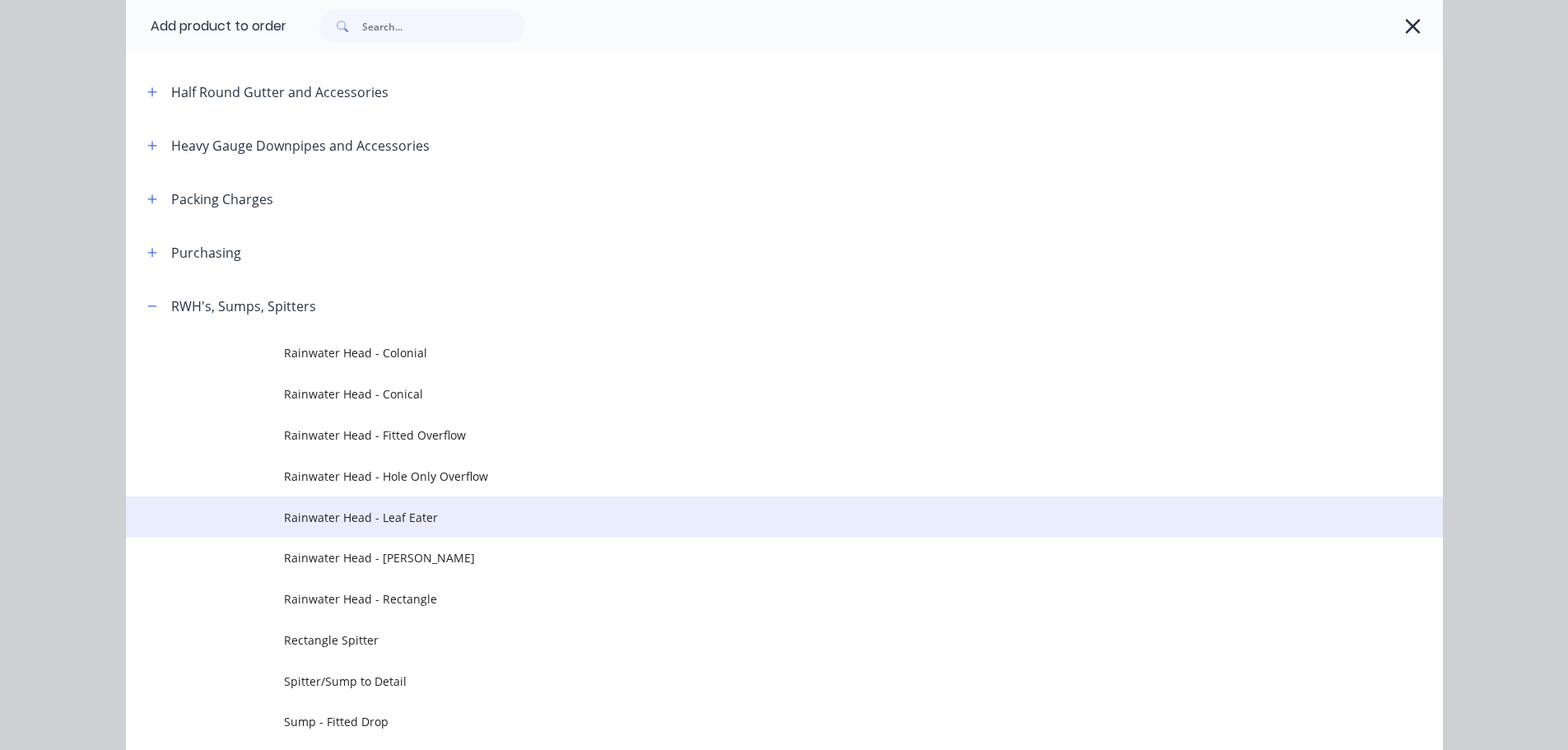
scroll to position [411, 0]
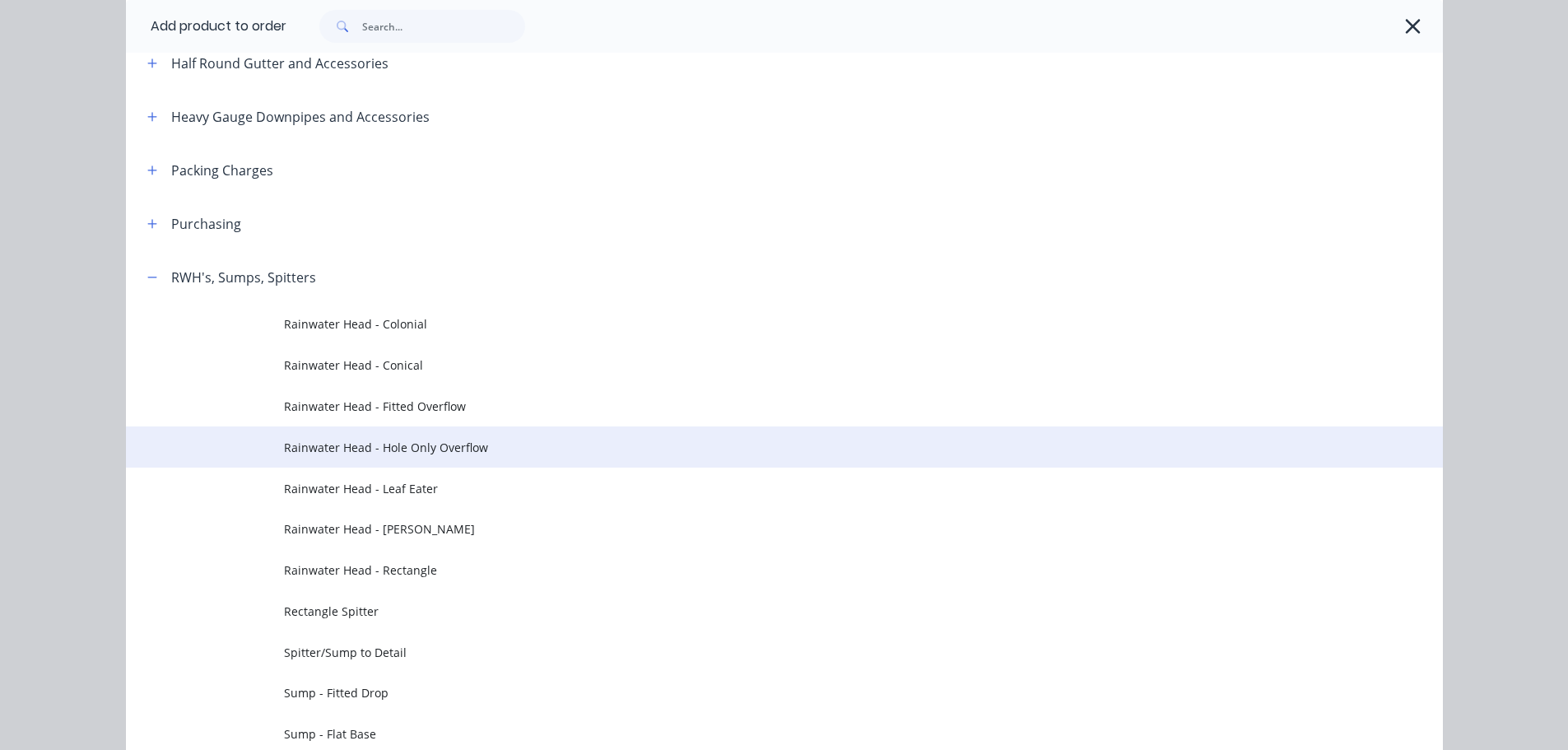
click at [406, 460] on td "Rainwater Head - Hole Only Overflow" at bounding box center [862, 447] width 1158 height 41
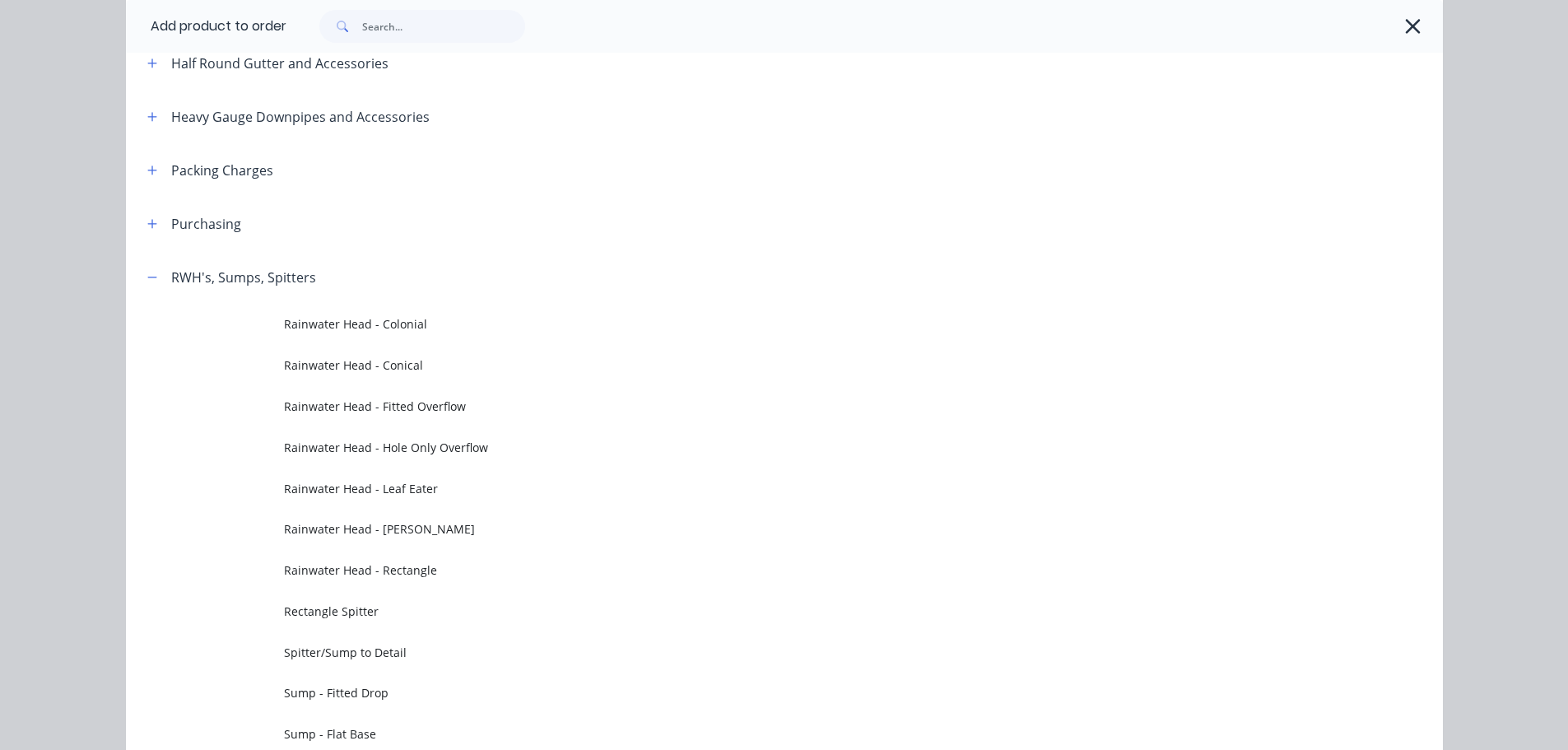
scroll to position [0, 0]
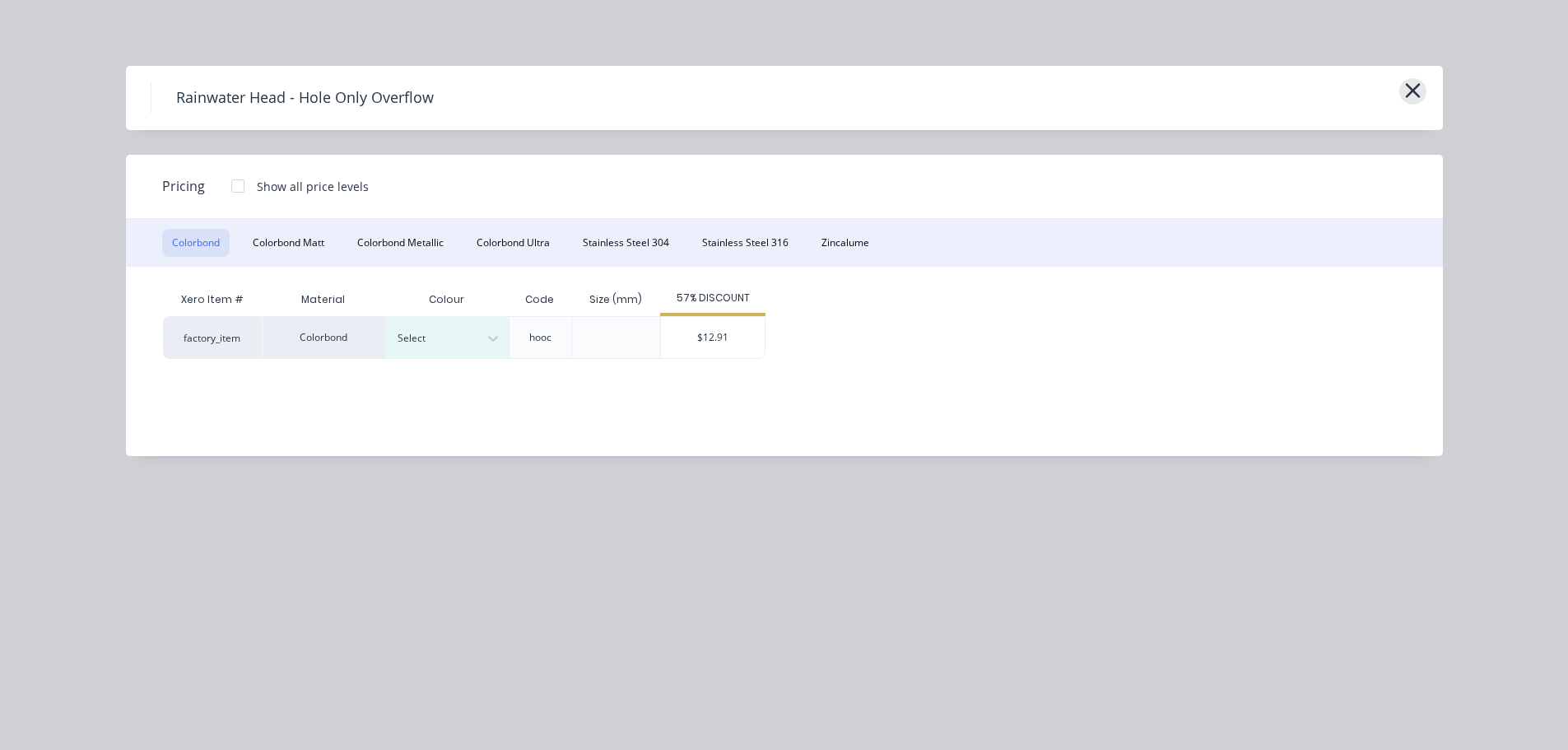
click at [1408, 95] on icon "button" at bounding box center [1412, 90] width 14 height 14
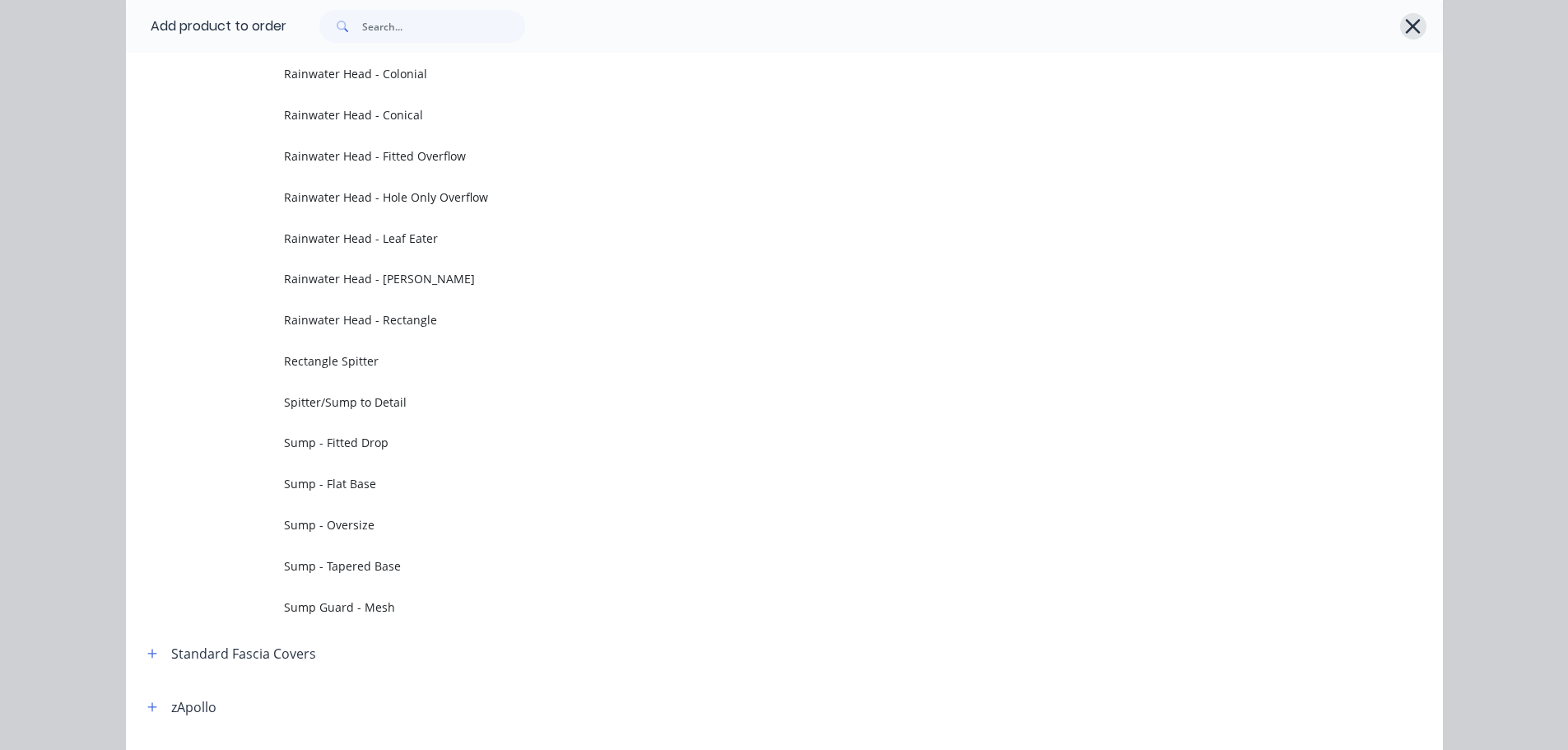
click at [1409, 32] on icon "button" at bounding box center [1412, 26] width 17 height 23
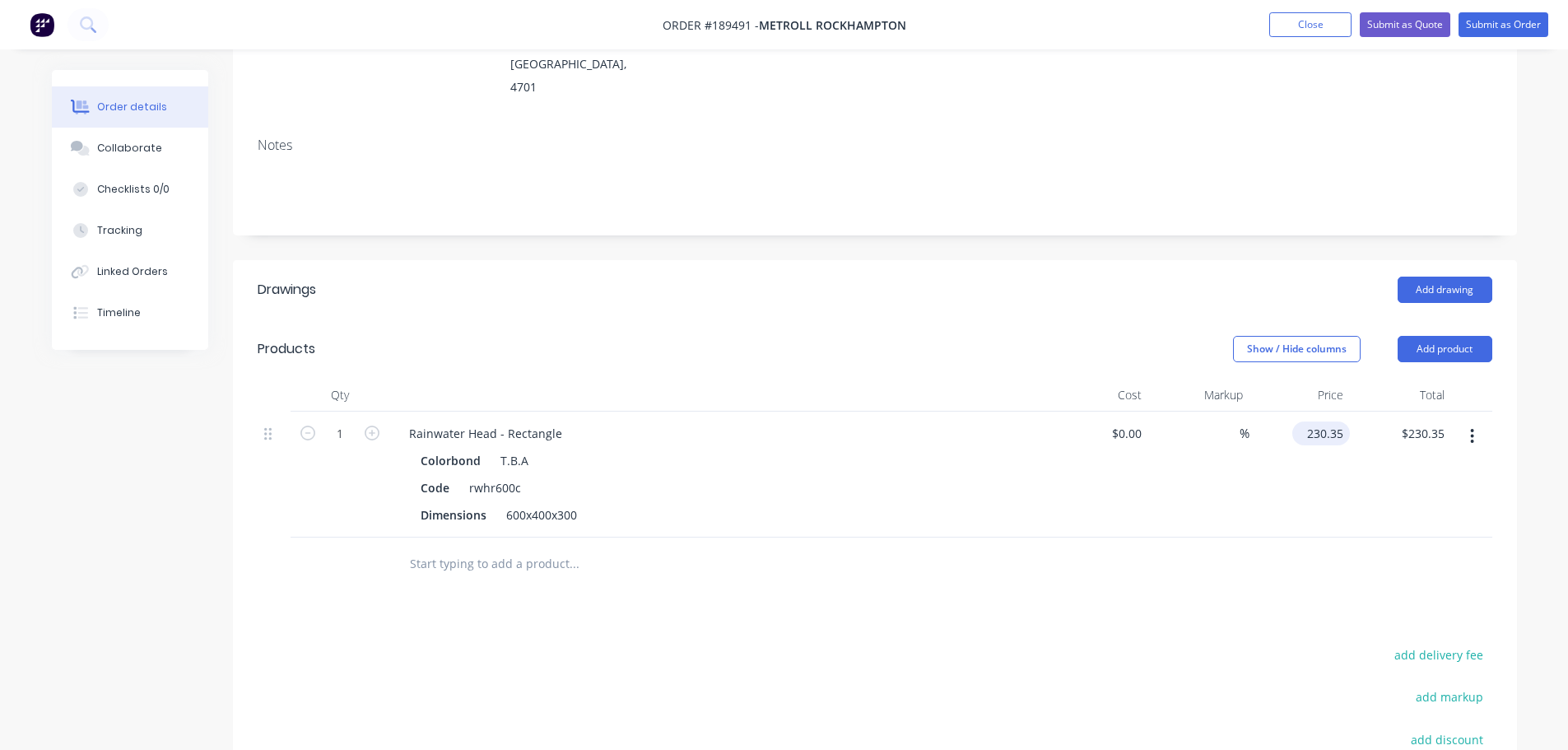
click at [1338, 421] on input "230.35" at bounding box center [1324, 433] width 51 height 24
click at [1437, 336] on button "Add product" at bounding box center [1445, 348] width 95 height 26
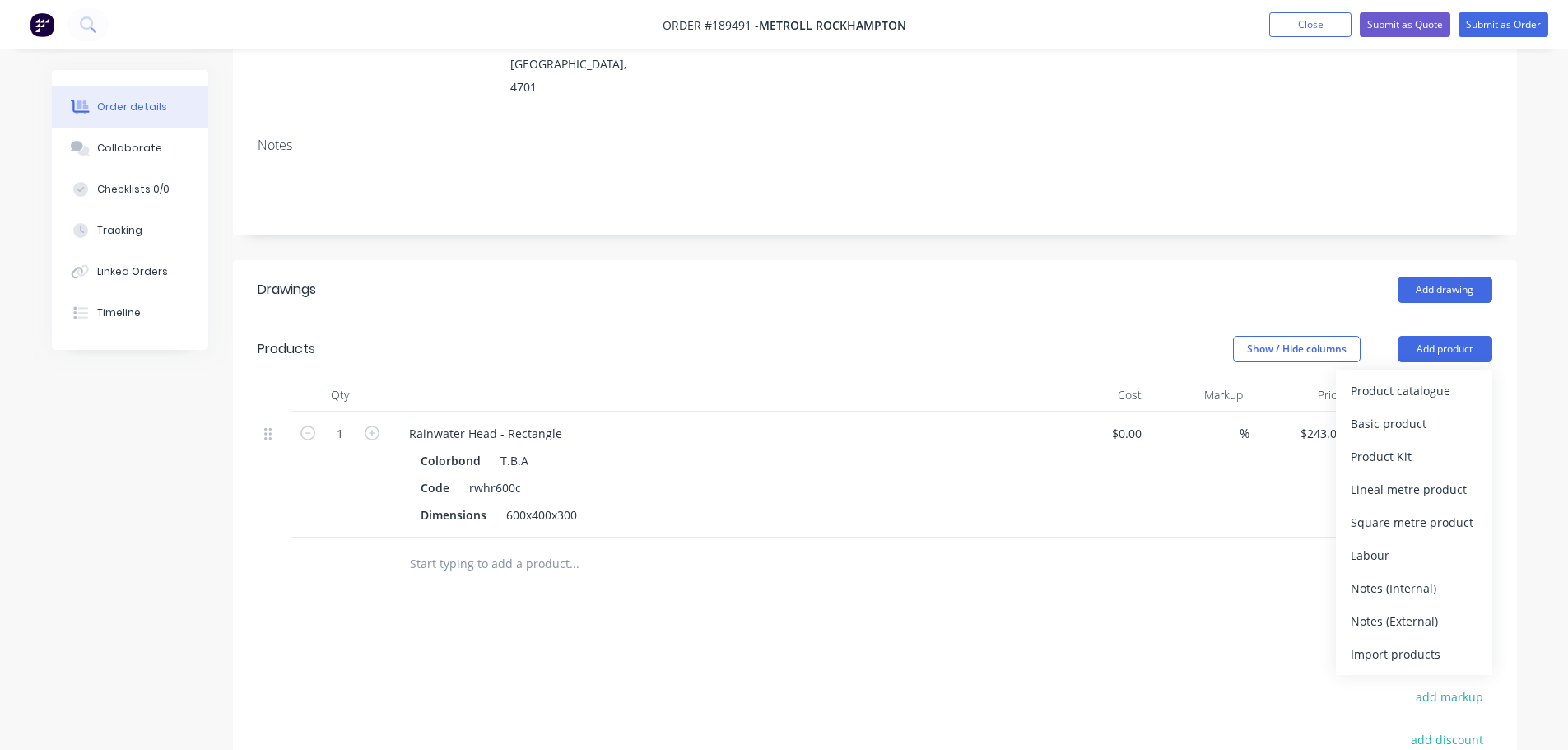
click at [1432, 379] on div "Product catalogue" at bounding box center [1413, 391] width 127 height 24
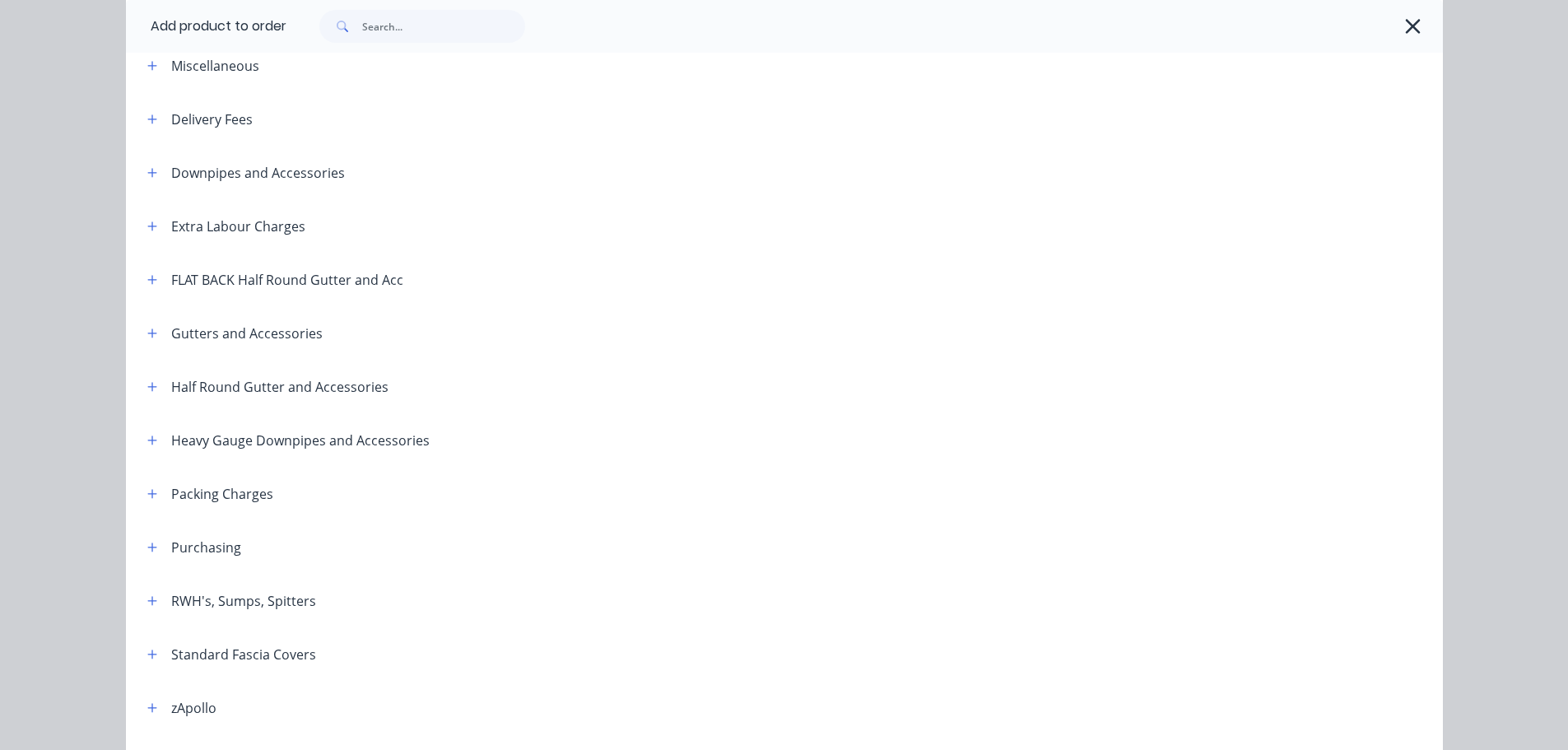
scroll to position [165, 0]
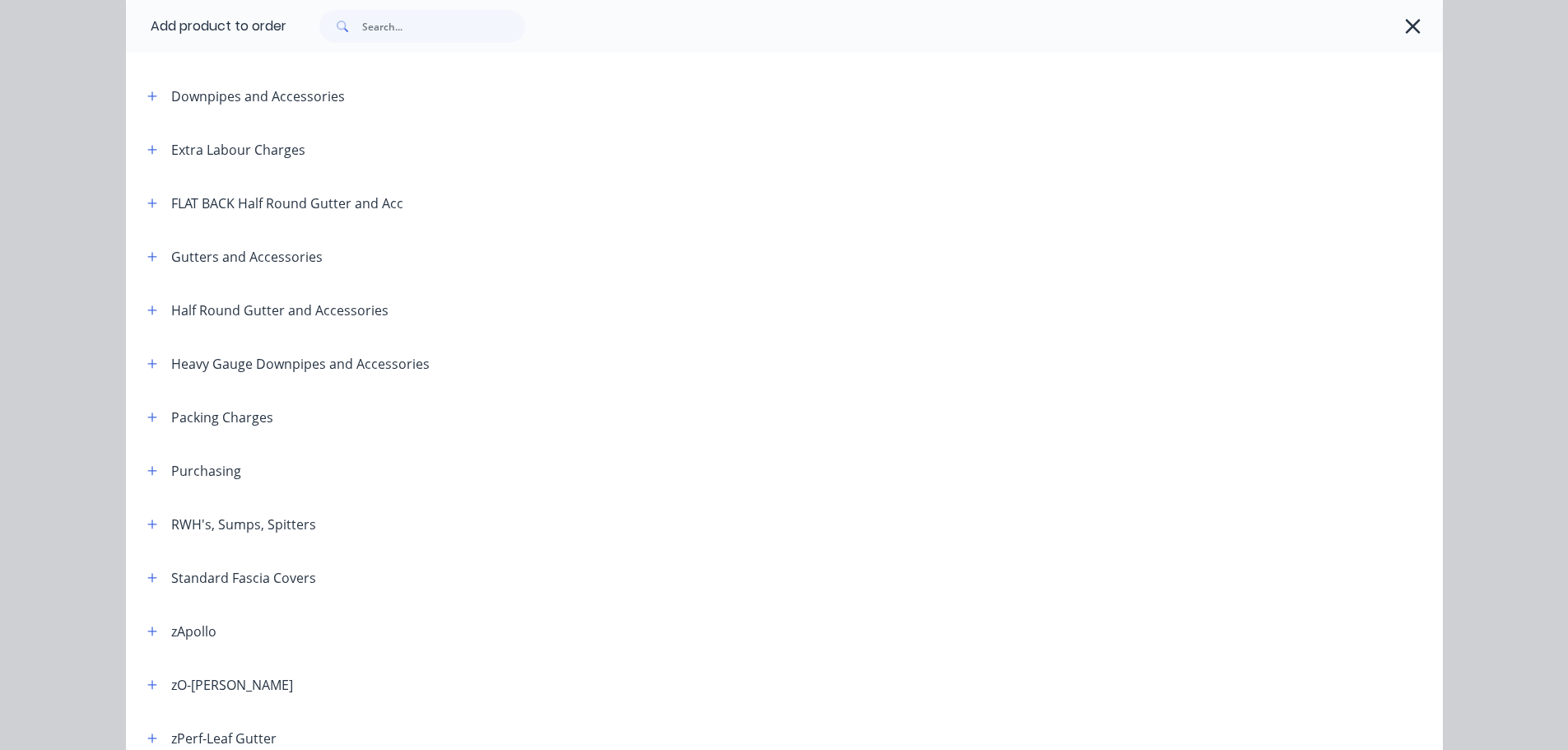
click at [147, 510] on header "RWH's, Sumps, Spitters" at bounding box center [784, 523] width 1317 height 53
click at [148, 520] on icon "button" at bounding box center [152, 524] width 10 height 12
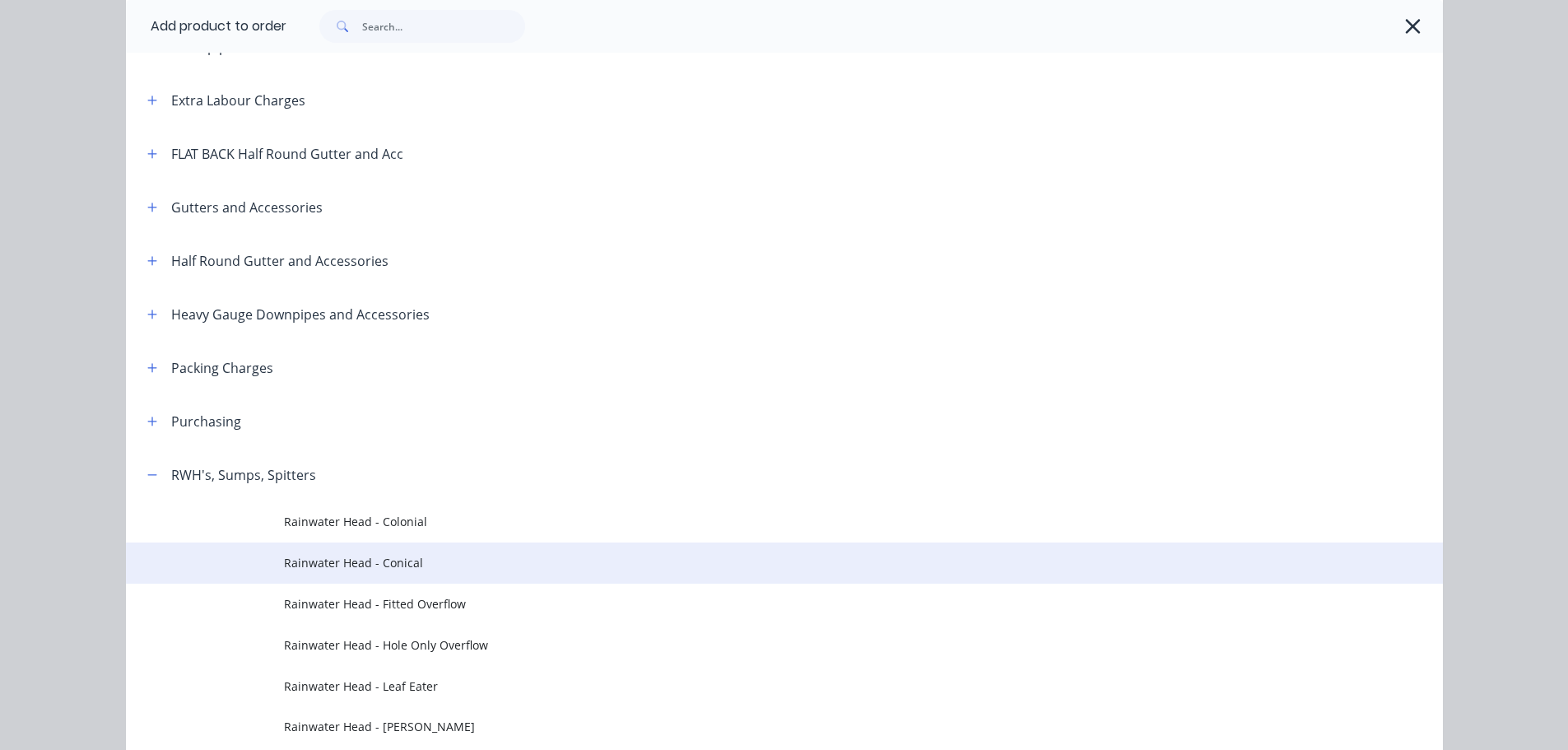
scroll to position [330, 0]
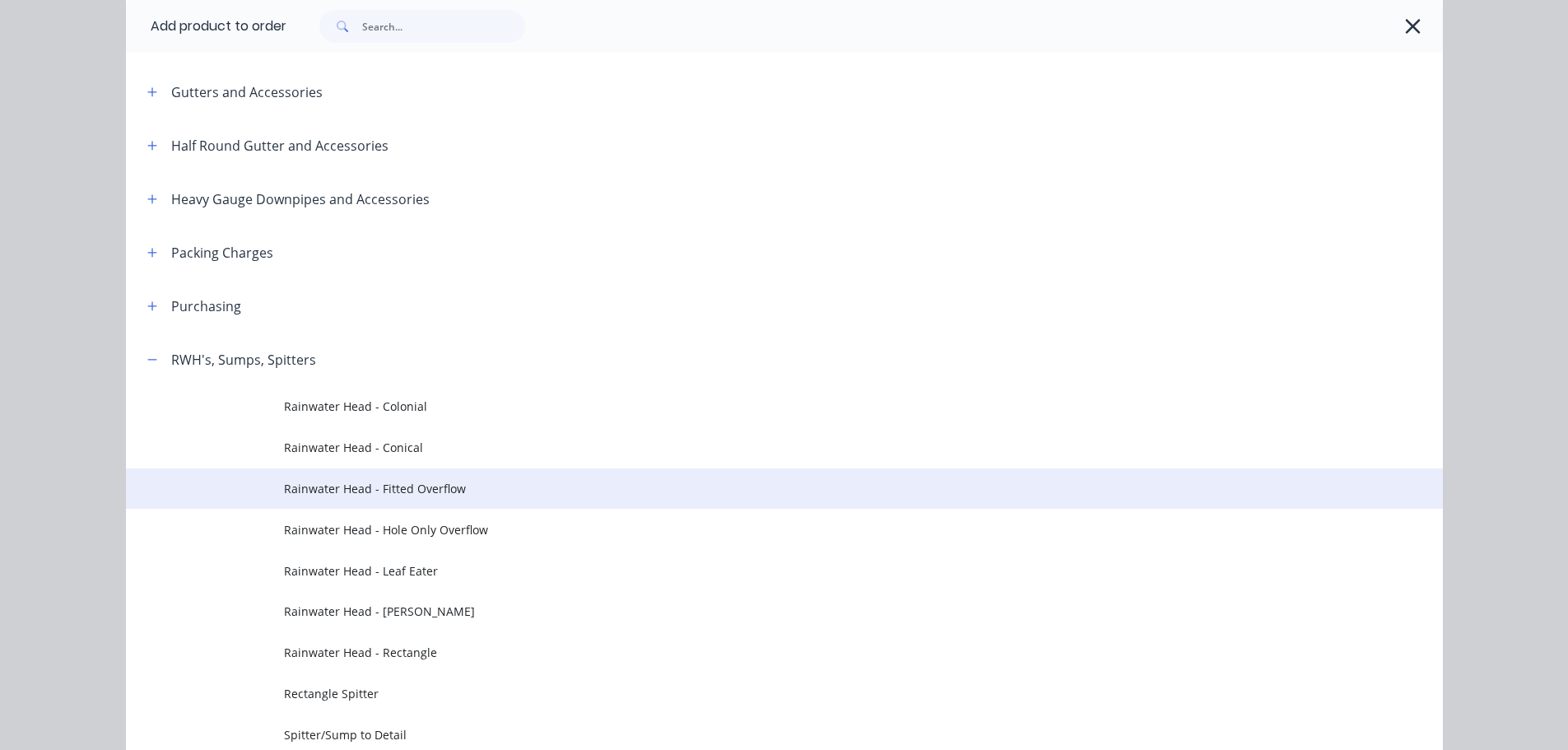
click at [433, 500] on td "Rainwater Head - Fitted Overflow" at bounding box center [862, 489] width 1158 height 41
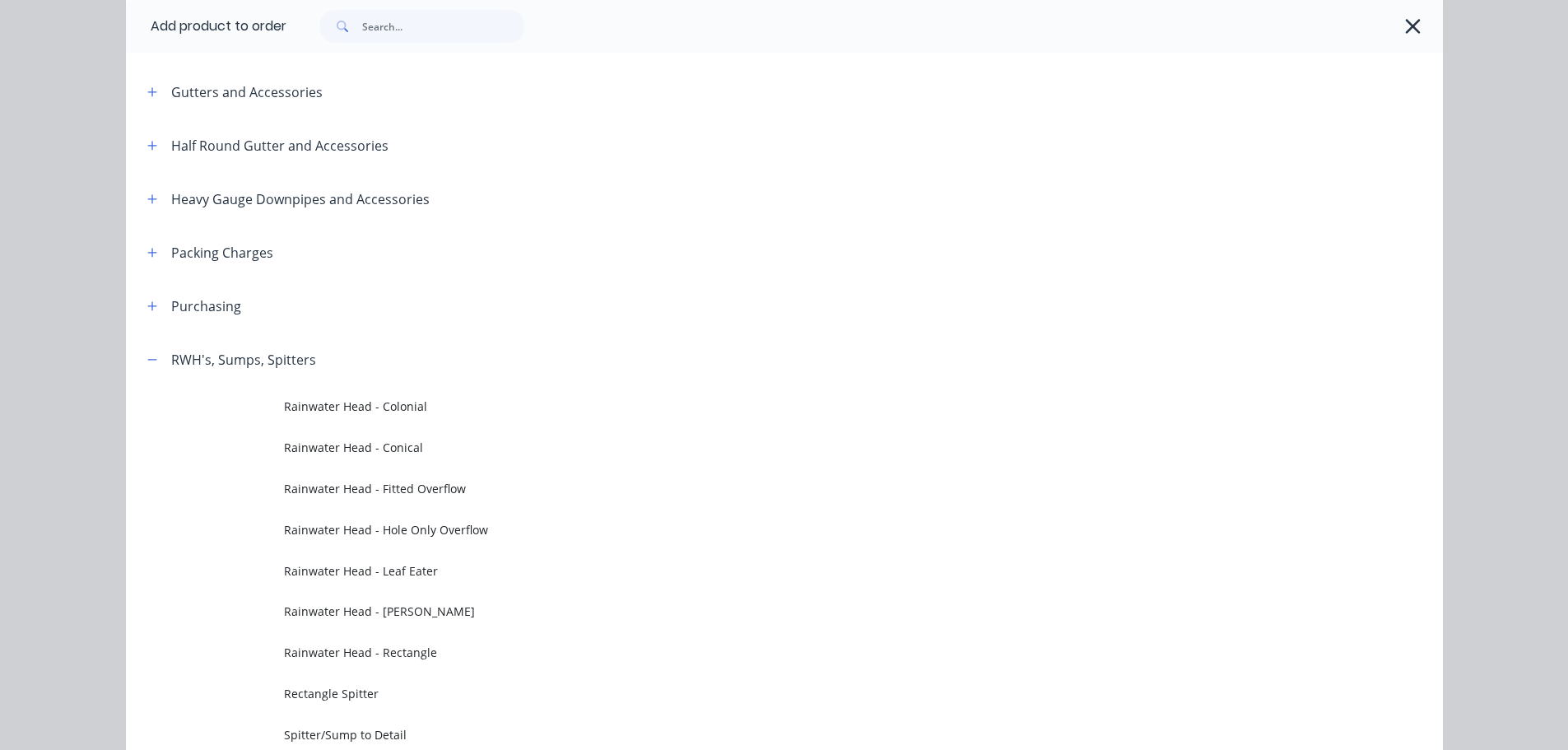
scroll to position [0, 0]
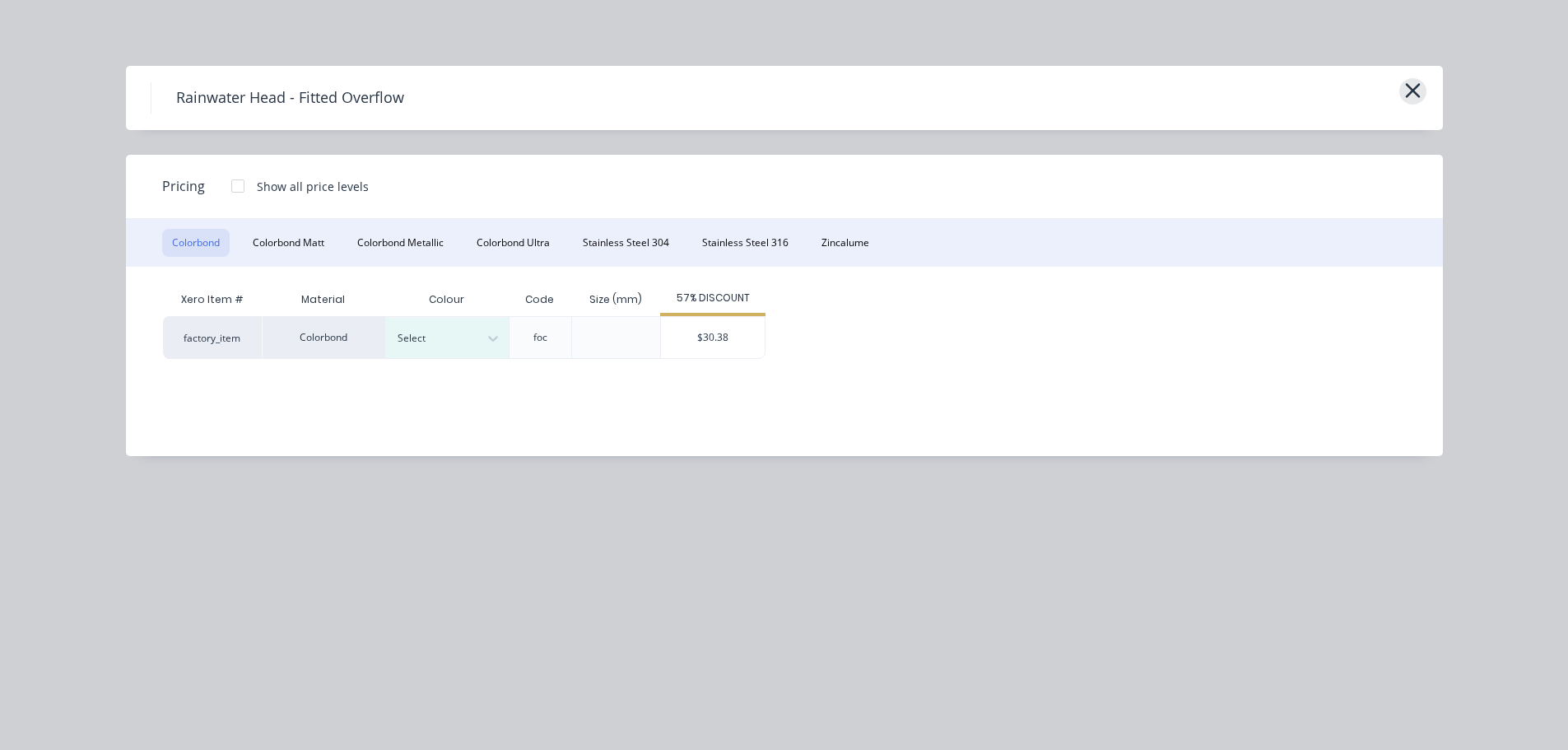
click at [1420, 93] on button "button" at bounding box center [1412, 91] width 27 height 26
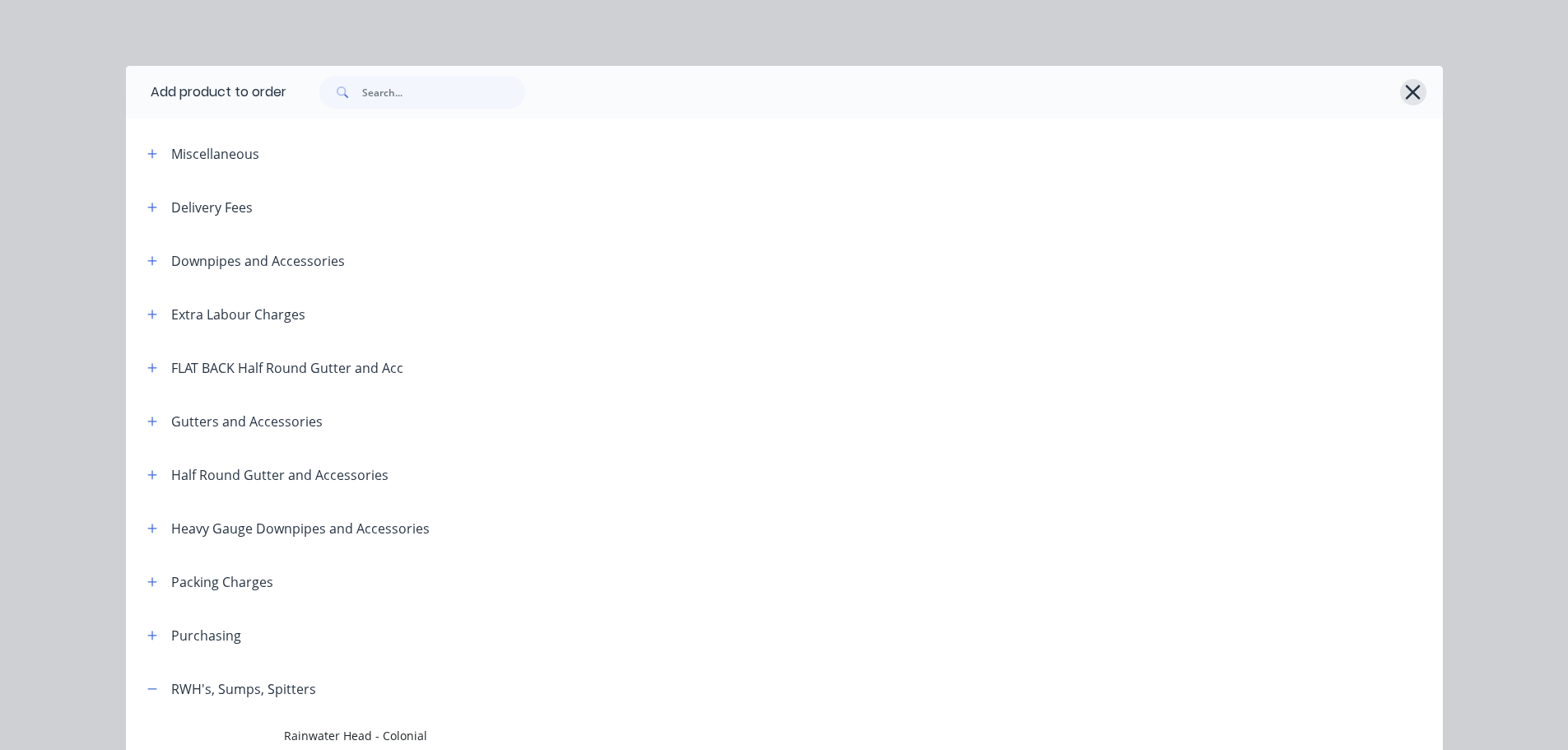
scroll to position [662, 0]
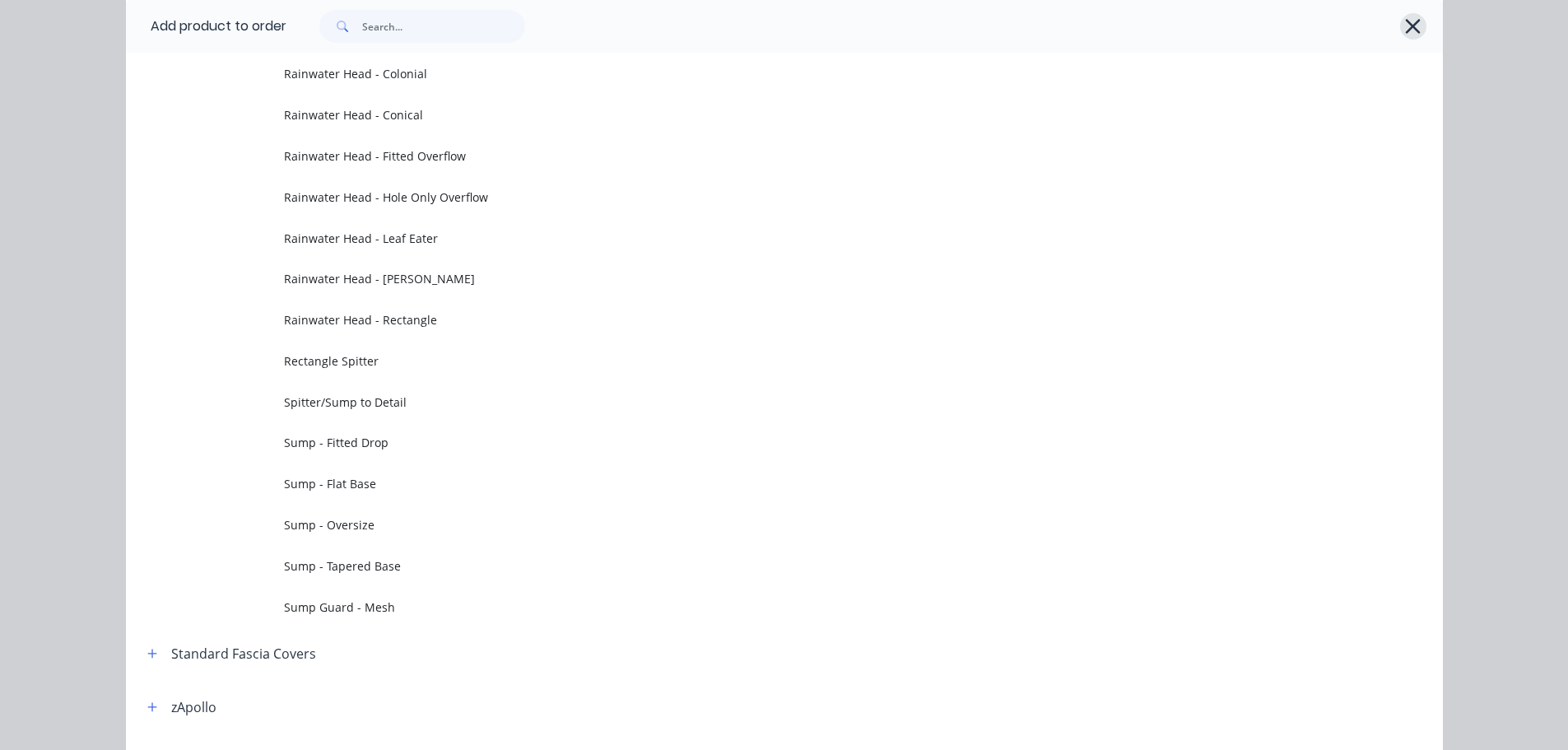
click at [1409, 28] on icon "button" at bounding box center [1413, 26] width 14 height 14
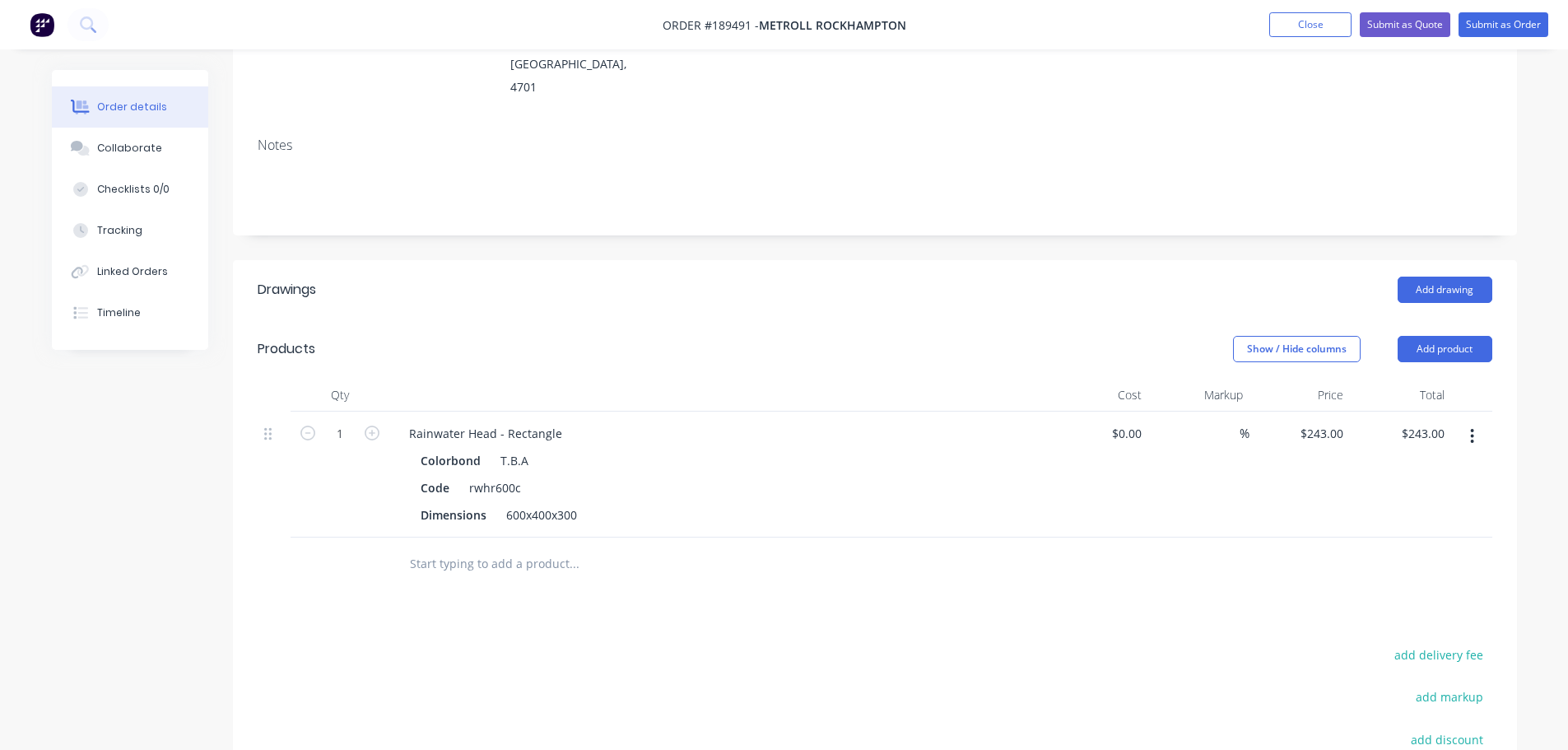
click at [1471, 428] on icon "button" at bounding box center [1472, 437] width 5 height 18
click at [1453, 467] on div "Edit" at bounding box center [1413, 479] width 127 height 24
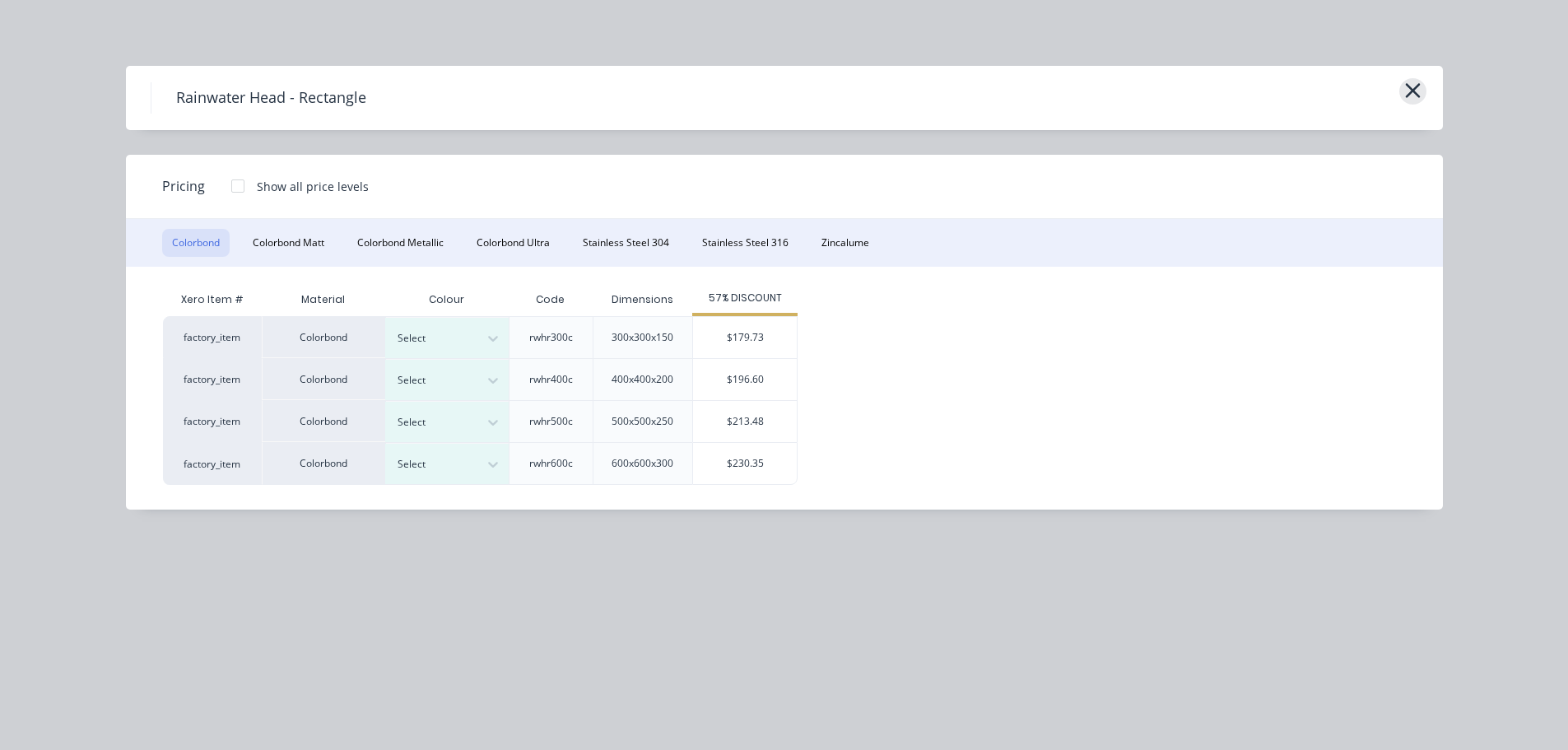
click at [1398, 98] on div "Rainwater Head - Rectangle" at bounding box center [784, 97] width 1267 height 32
click at [1413, 84] on icon "button" at bounding box center [1412, 91] width 17 height 23
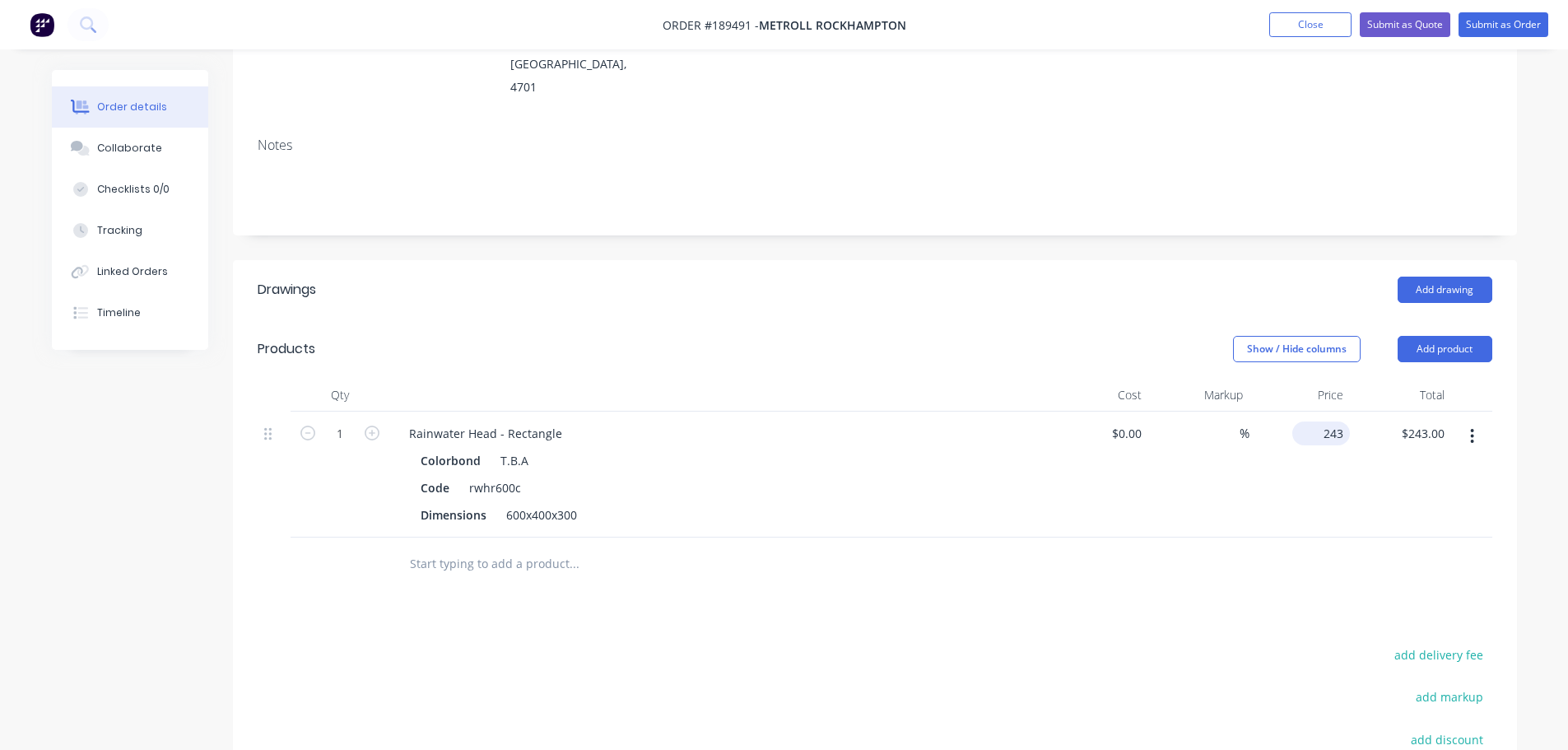
click at [1326, 421] on input "243" at bounding box center [1324, 433] width 51 height 24
click at [876, 336] on div "Show / Hide columns Add product" at bounding box center [1005, 348] width 972 height 26
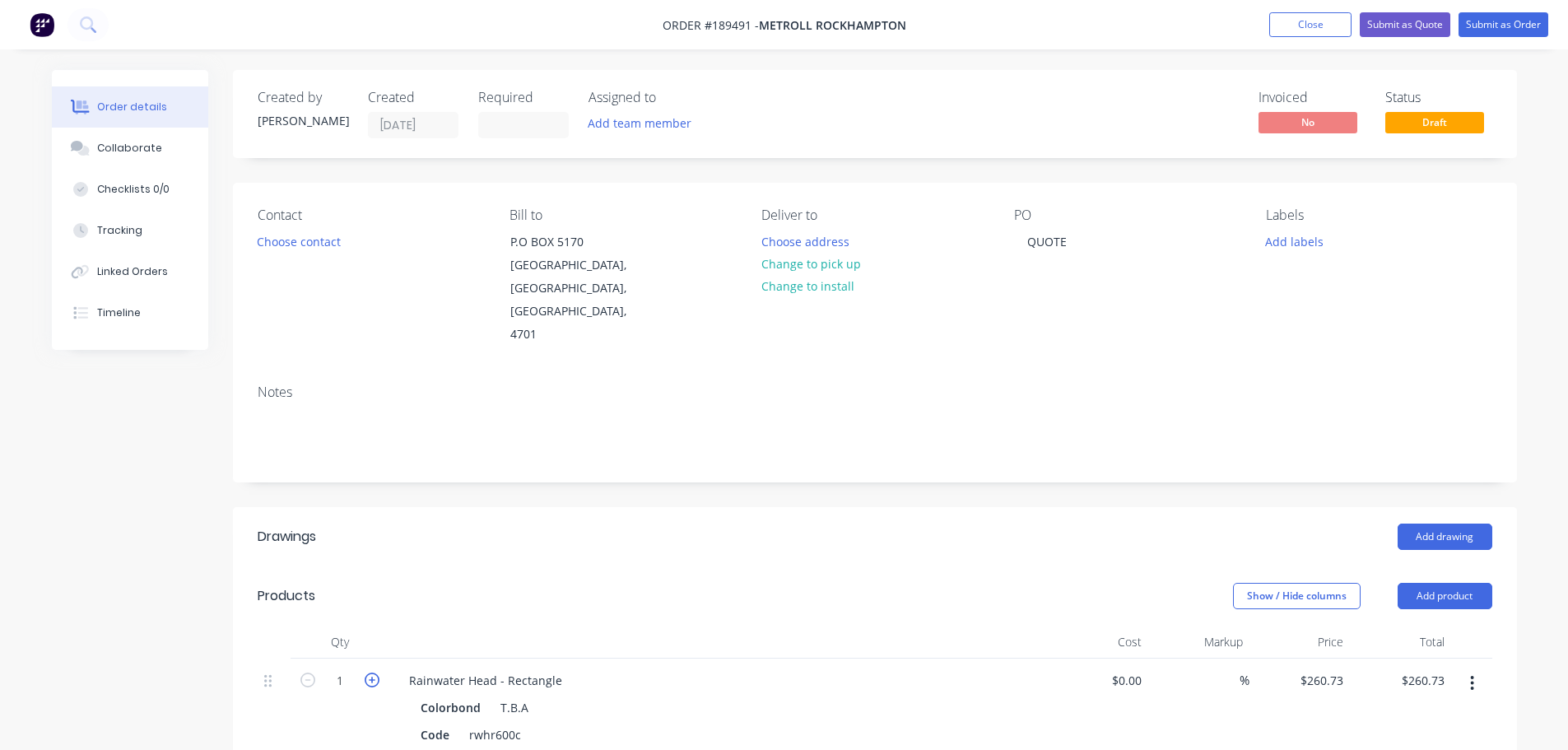
click at [376, 673] on icon "button" at bounding box center [372, 680] width 14 height 14
drag, startPoint x: 500, startPoint y: 639, endPoint x: 689, endPoint y: 634, distance: 189.1
click at [674, 668] on div "Rainwater Head - Rectangle" at bounding box center [718, 680] width 645 height 24
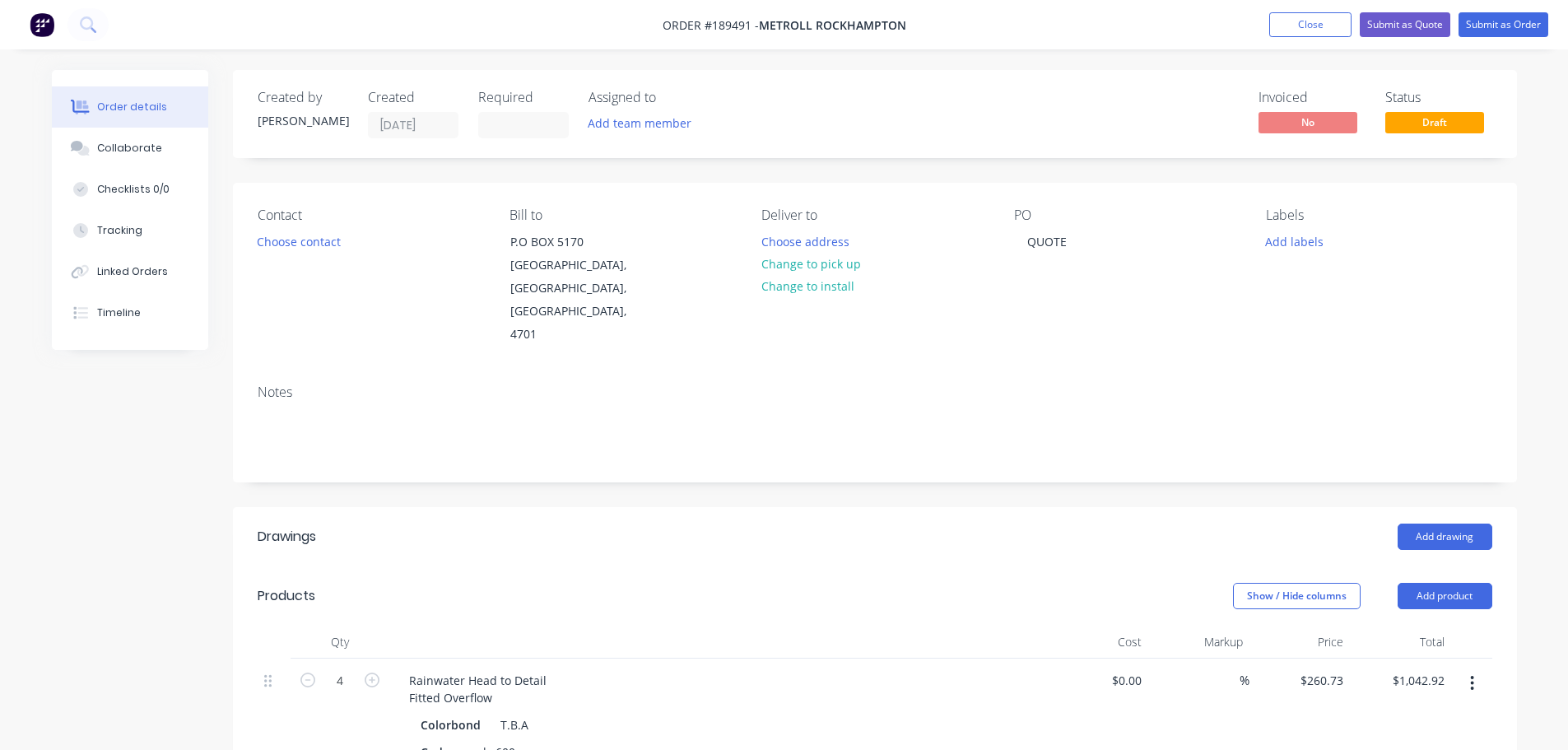
click at [560, 524] on div "Add drawing" at bounding box center [1005, 537] width 972 height 26
click at [530, 668] on div "Rainwater Head to Detail Fitted Overflow" at bounding box center [478, 689] width 164 height 41
click at [562, 511] on header "Drawings Add drawing" at bounding box center [875, 537] width 1284 height 59
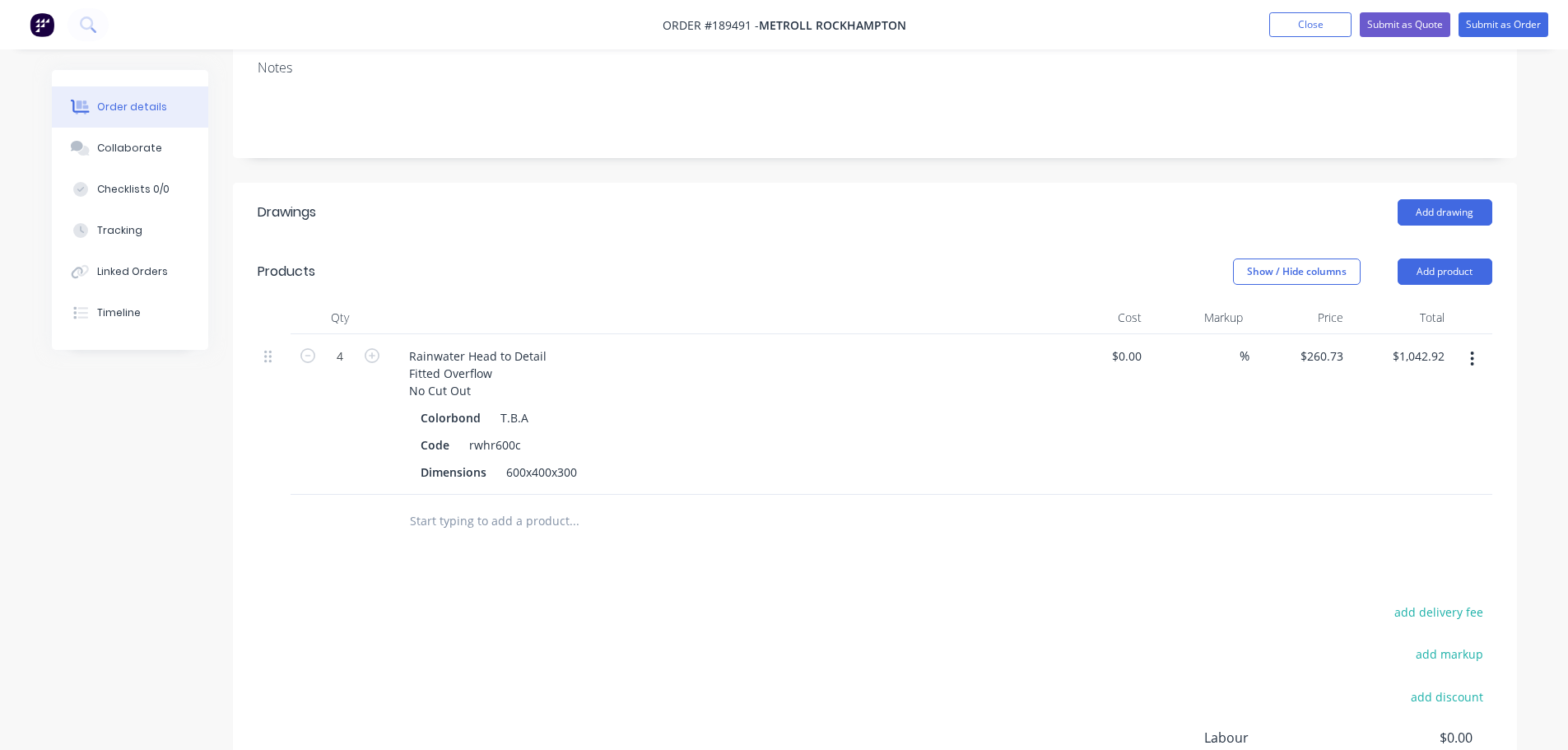
scroll to position [330, 0]
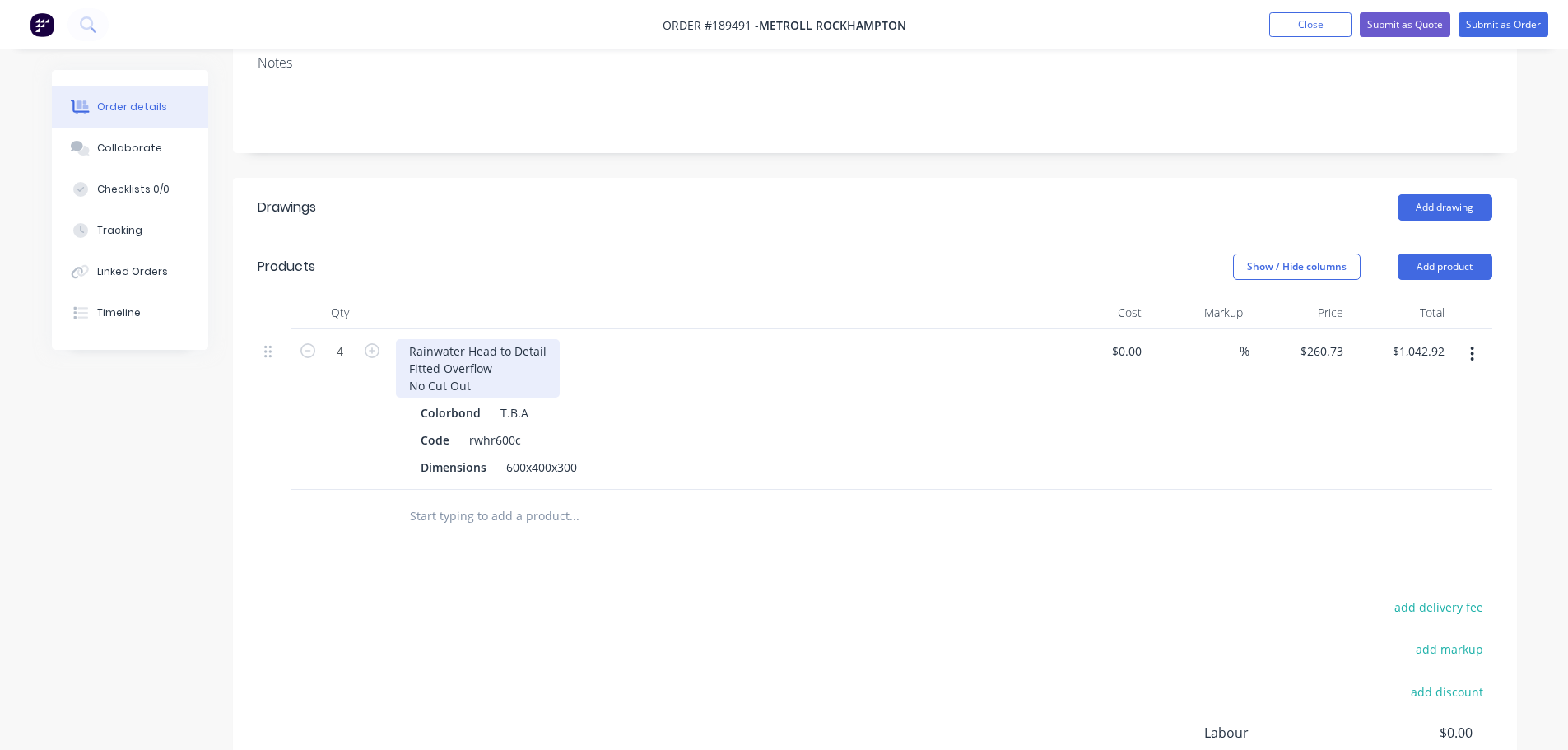
click at [425, 339] on div "Rainwater Head to Detail Fitted Overflow No Cut Out" at bounding box center [478, 368] width 164 height 59
click at [622, 702] on div "add delivery fee add markup add discount Labour $0.00 Sub total $1,042.92 Margi…" at bounding box center [874, 755] width 1234 height 318
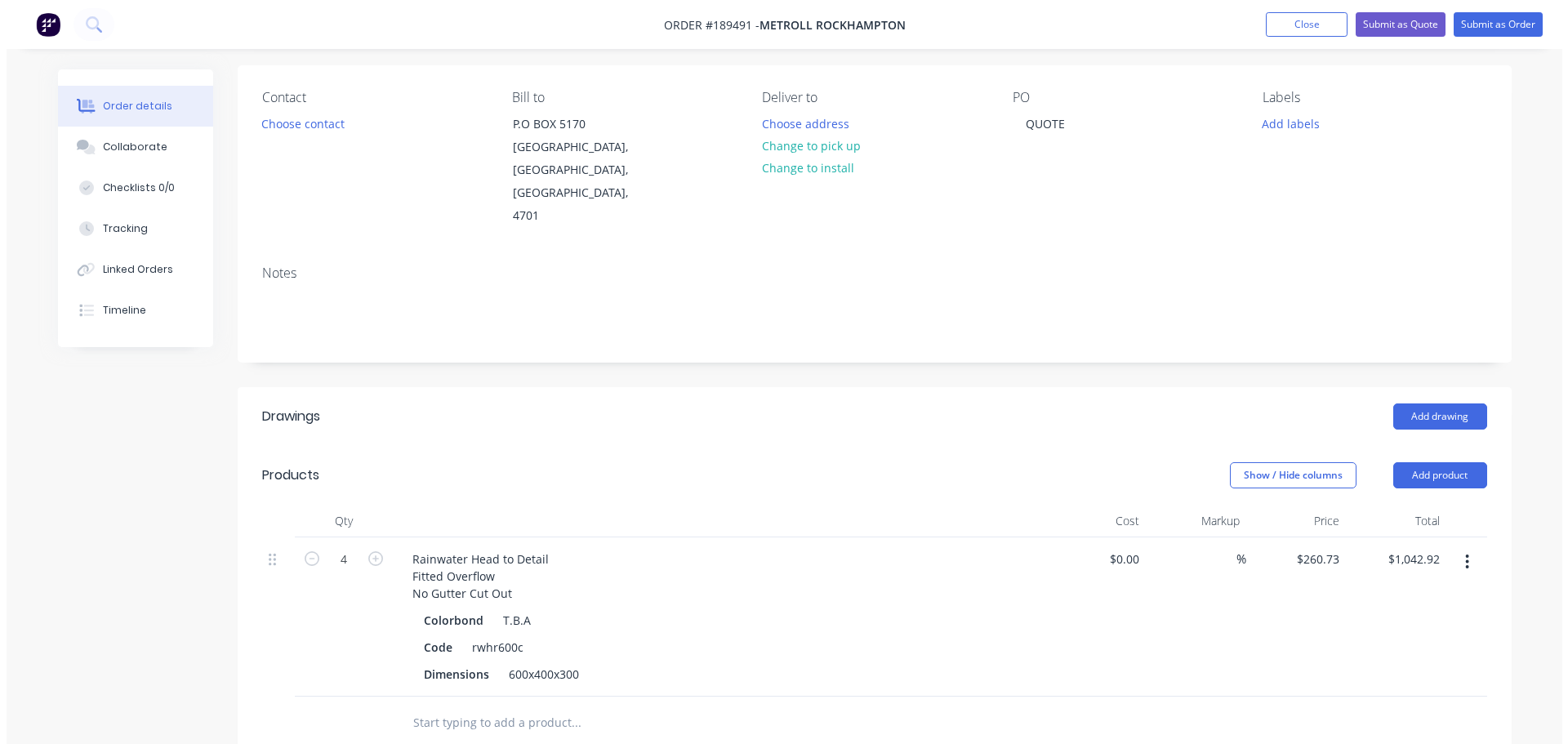
scroll to position [0, 0]
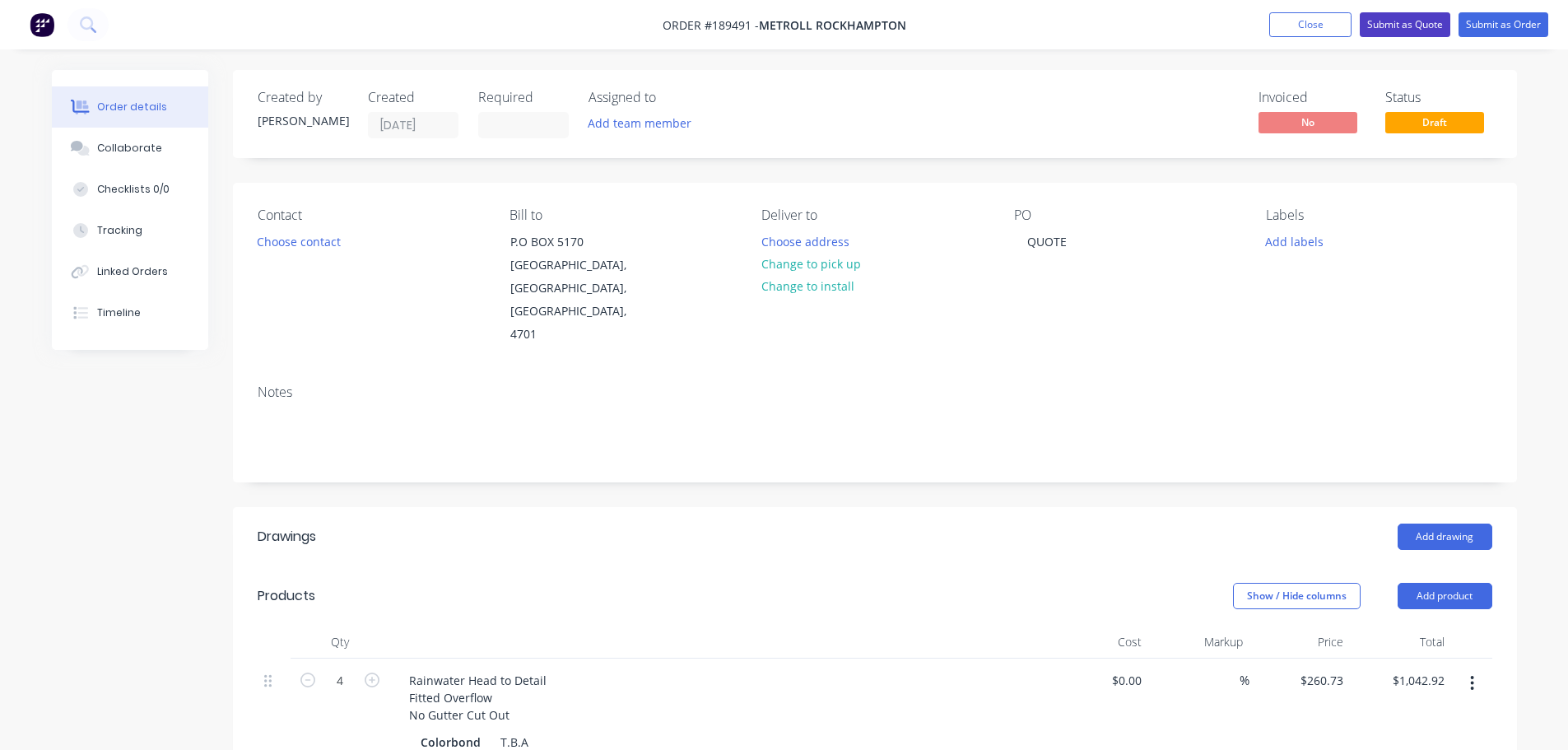
click at [1408, 23] on button "Submit as Quote" at bounding box center [1404, 24] width 91 height 24
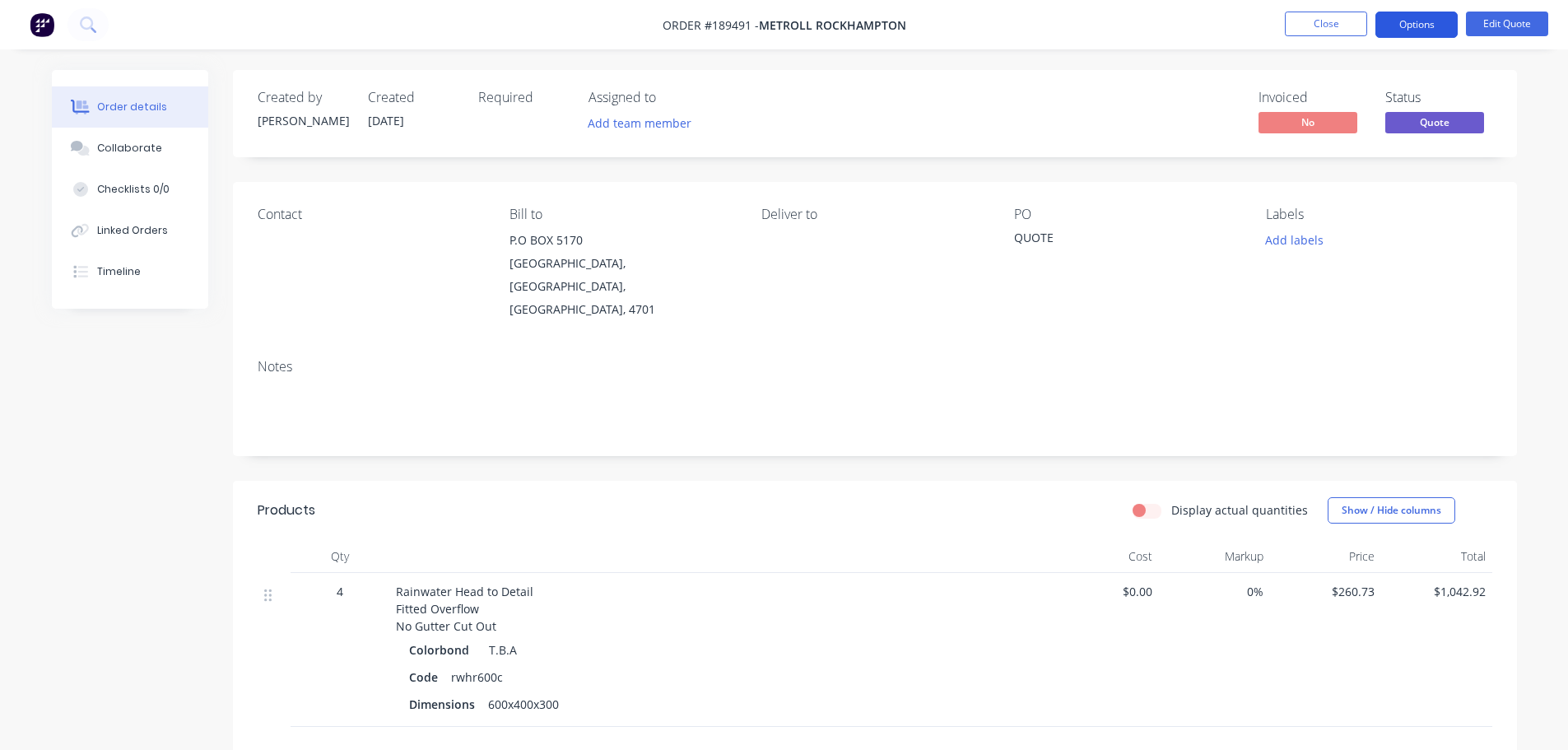
click at [1398, 31] on button "Options" at bounding box center [1416, 24] width 82 height 26
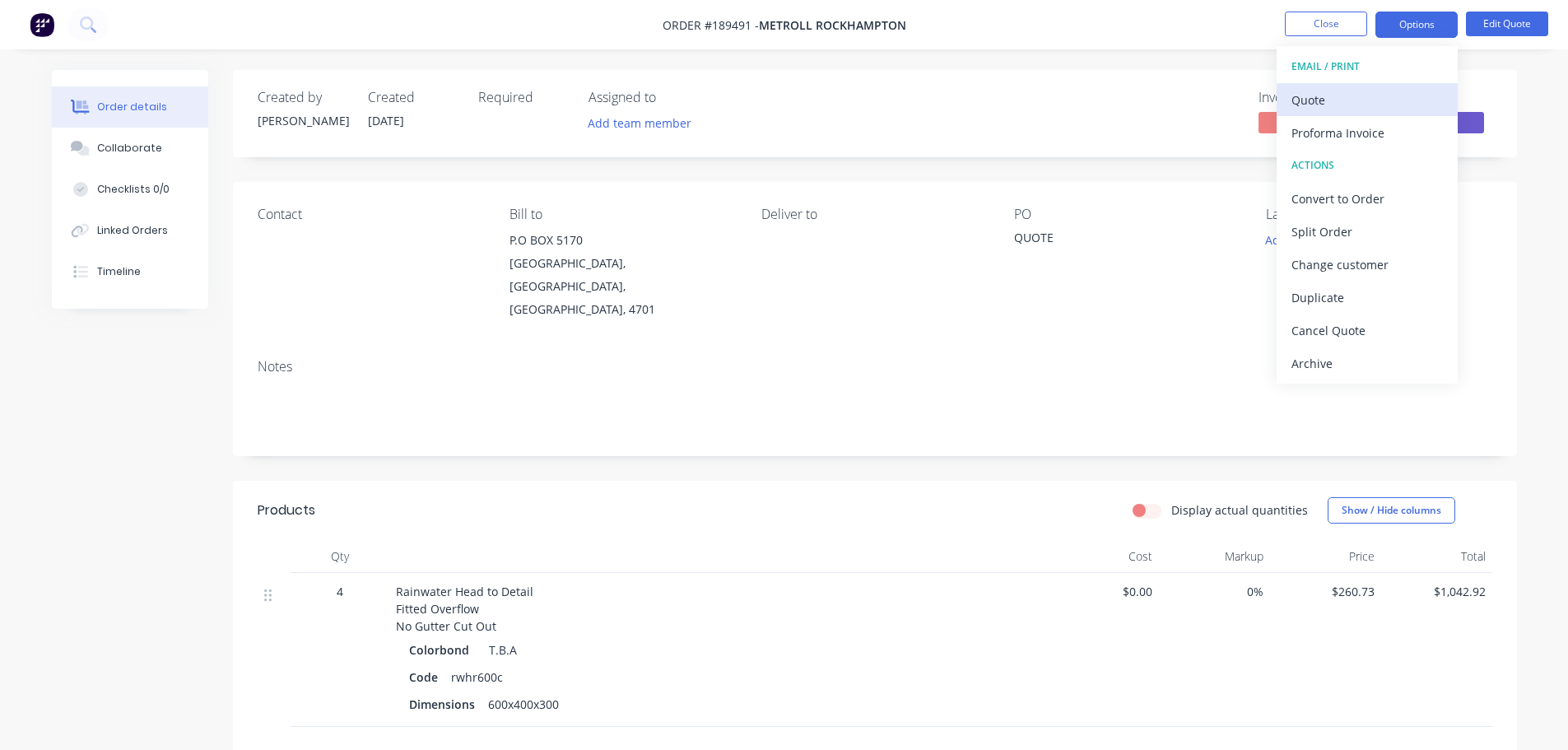
click at [1371, 89] on div "Quote" at bounding box center [1367, 100] width 151 height 24
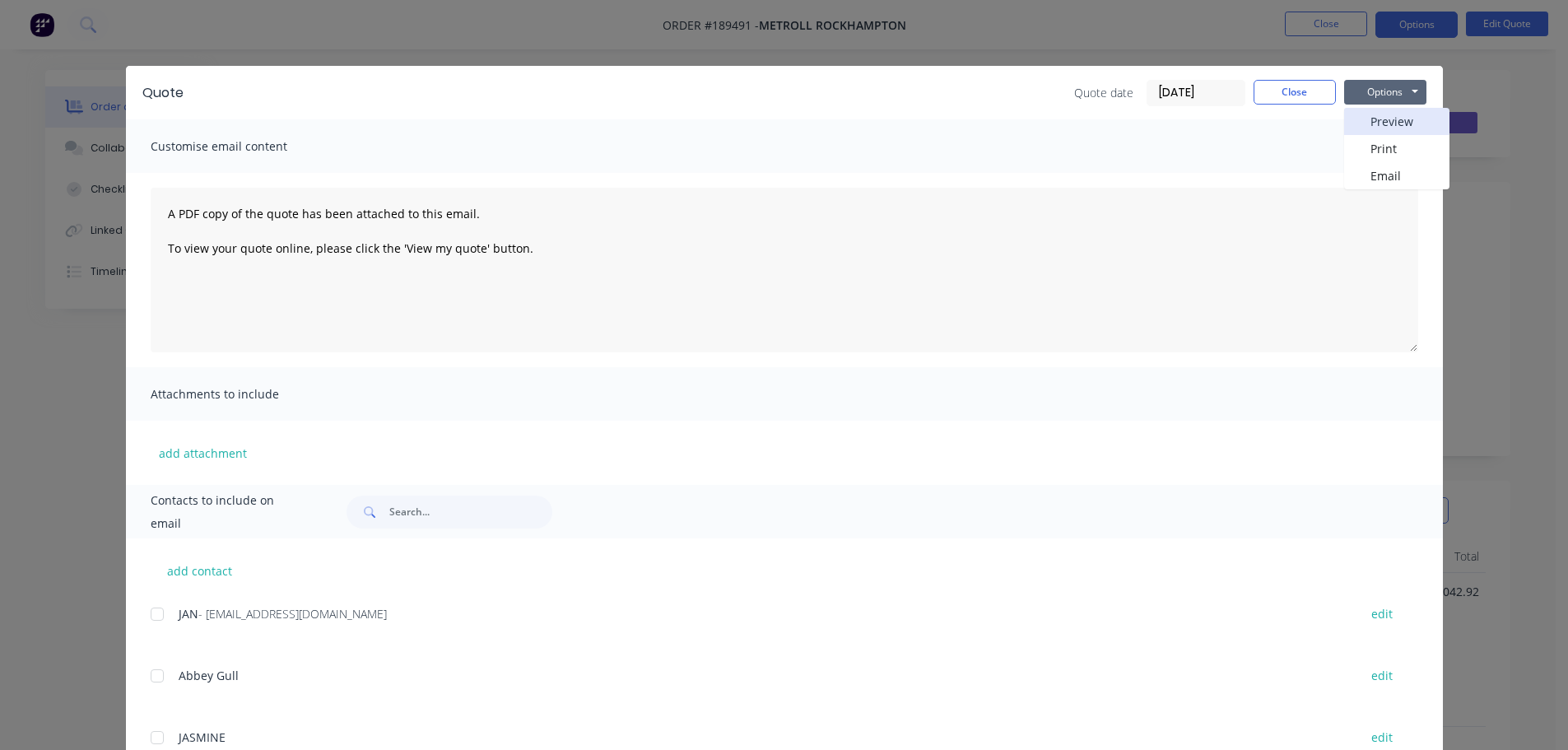
click at [1376, 119] on button "Preview" at bounding box center [1396, 122] width 105 height 27
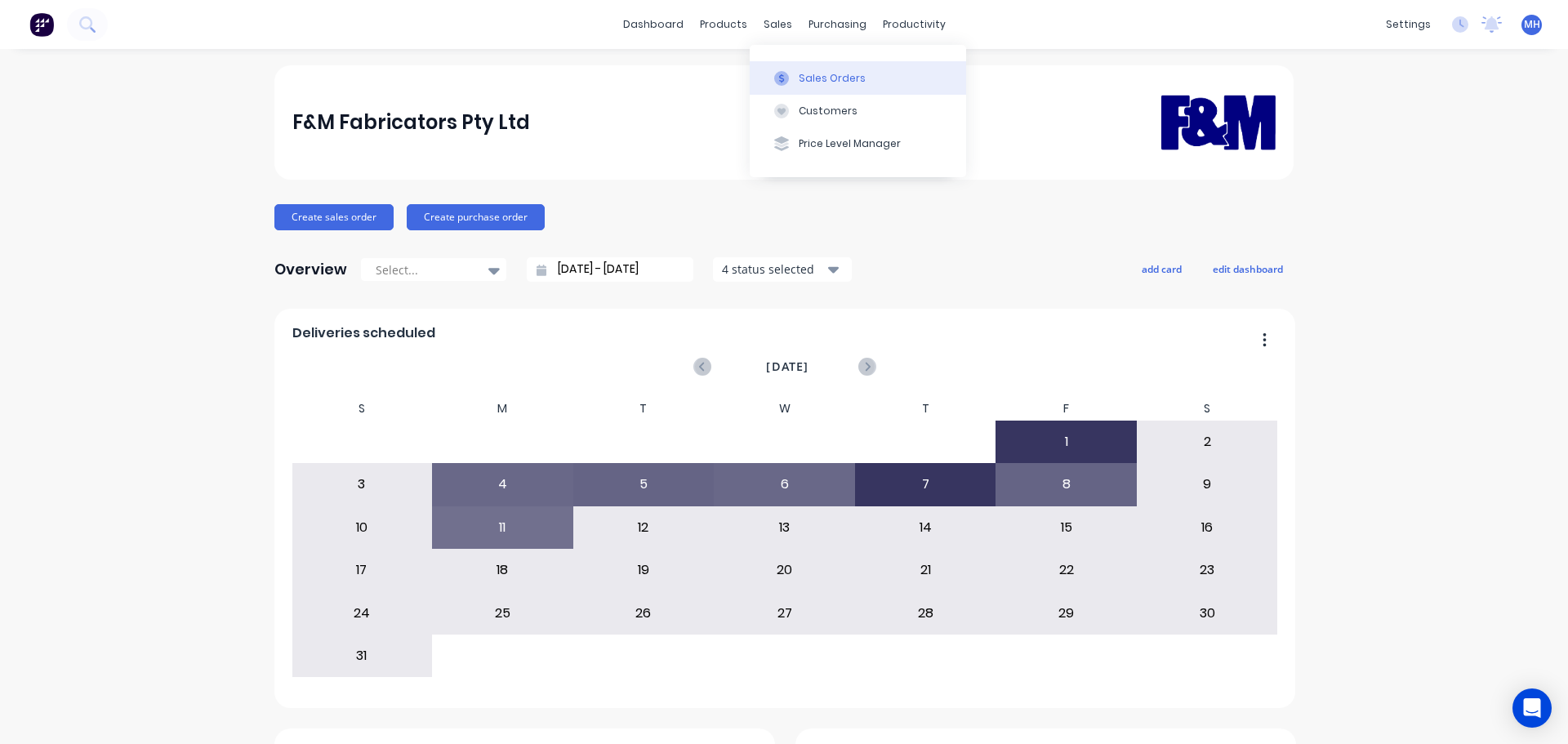
click at [814, 79] on div "Sales Orders" at bounding box center [831, 79] width 67 height 14
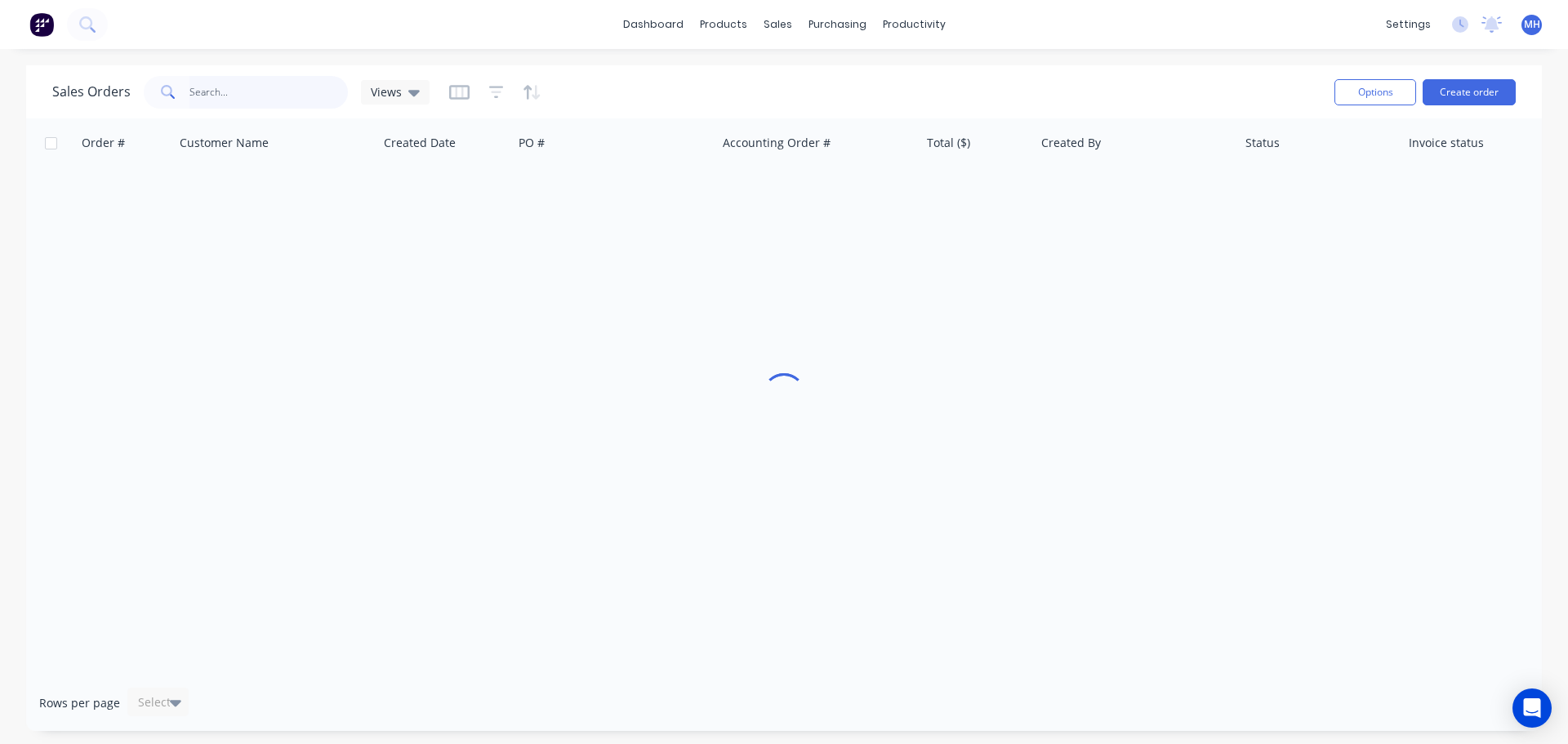
click at [271, 88] on input "text" at bounding box center [269, 92] width 159 height 33
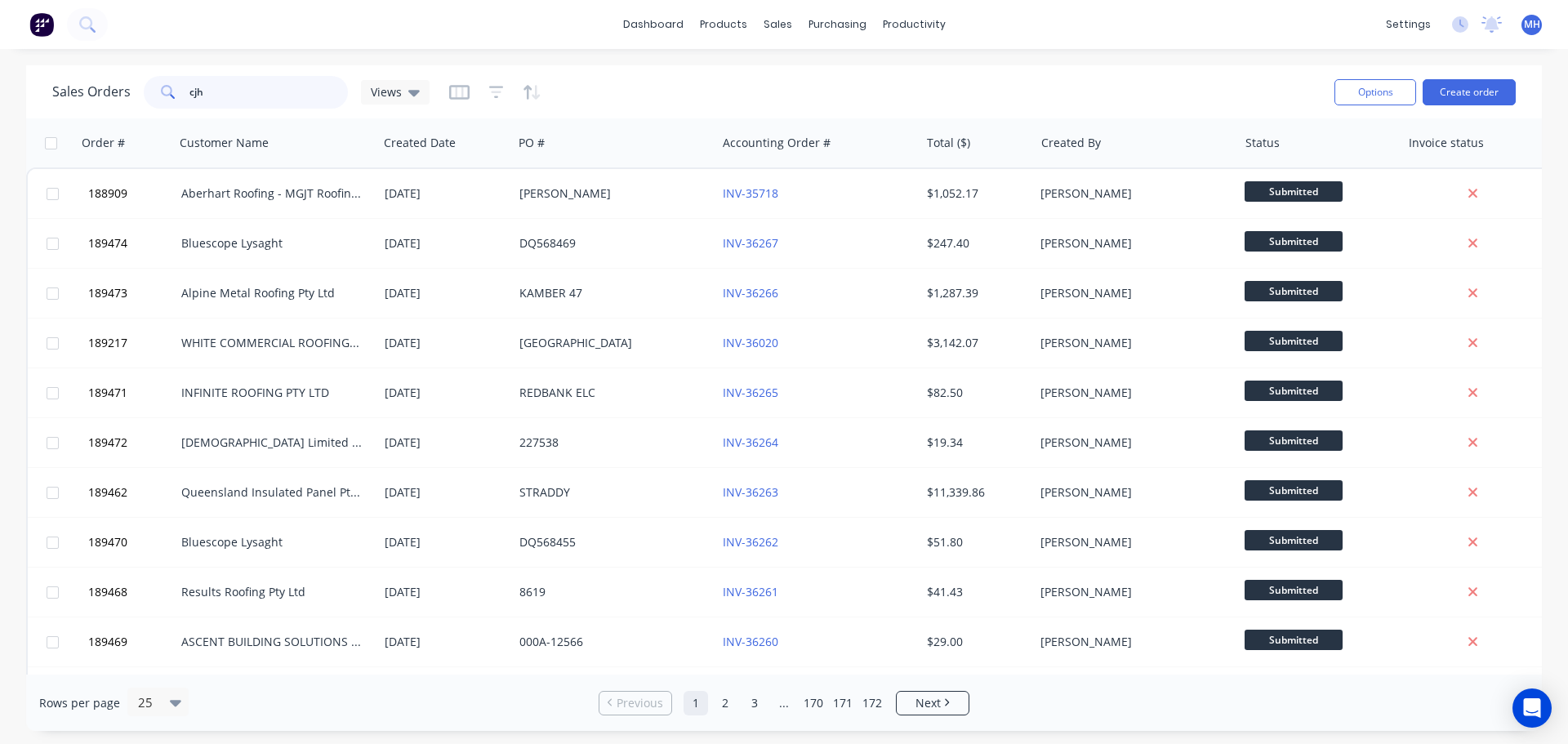
type input "cjh"
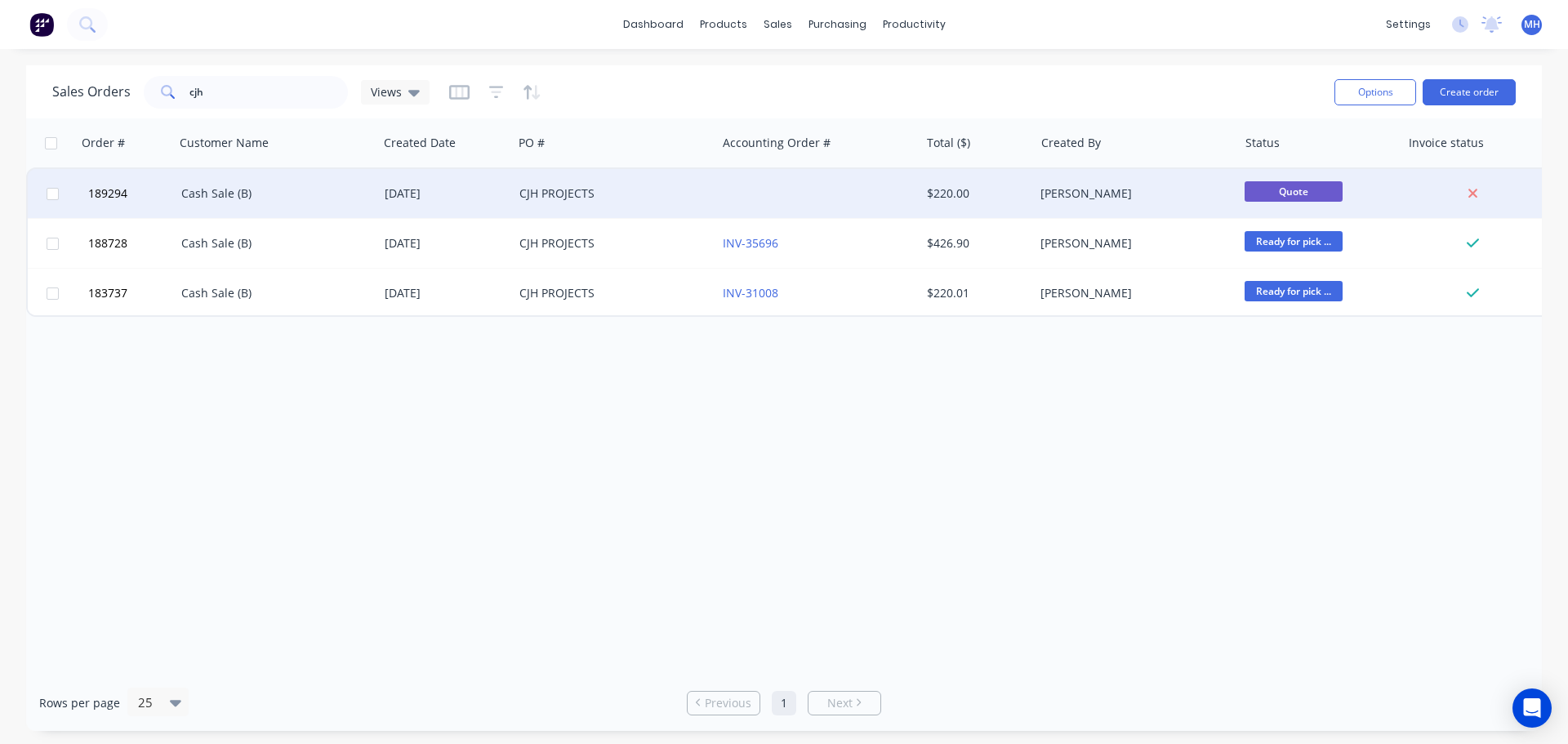
click at [546, 205] on div "CJH PROJECTS" at bounding box center [614, 193] width 204 height 49
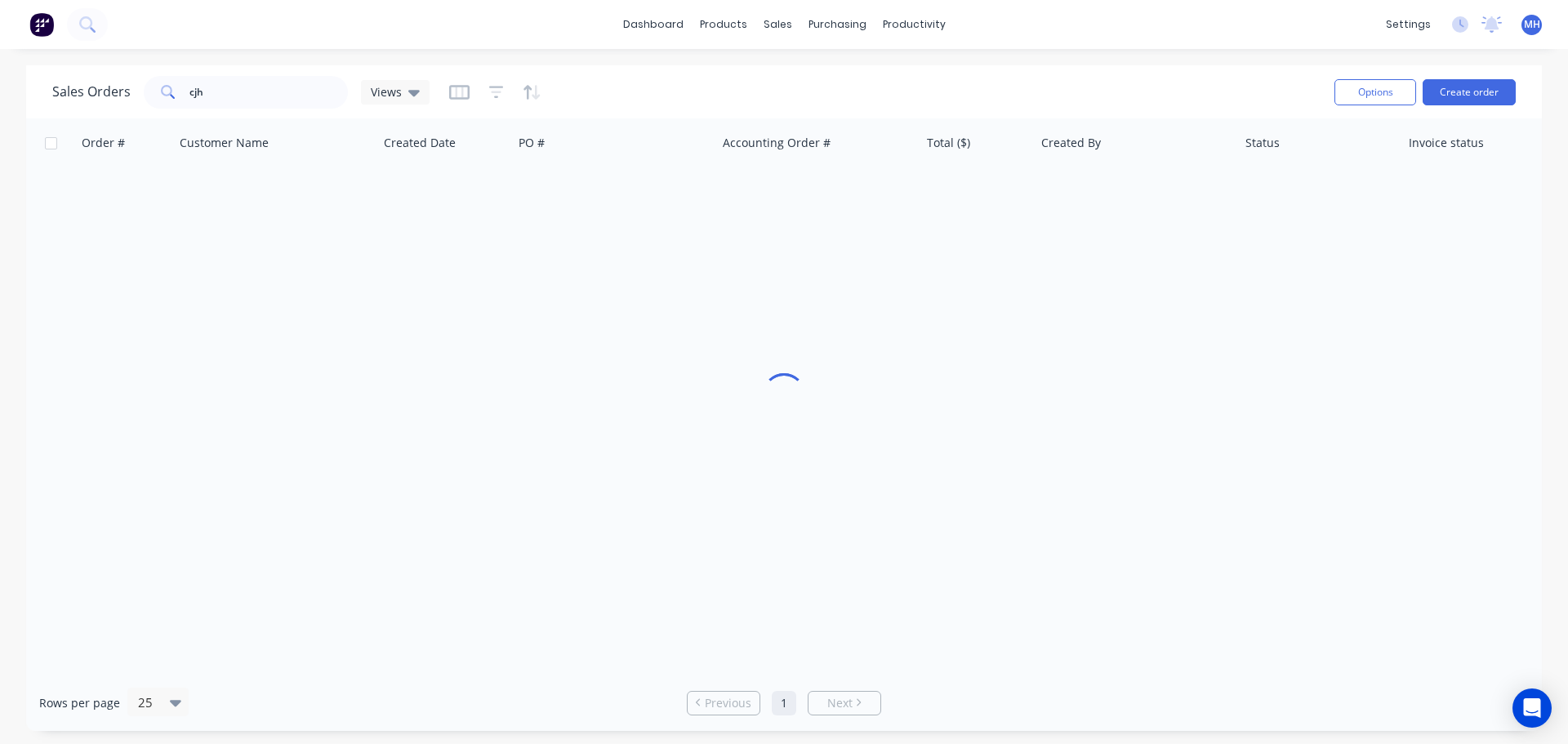
click at [696, 63] on div "dashboard products sales purchasing productivity dashboard products Product Cat…" at bounding box center [784, 372] width 1568 height 744
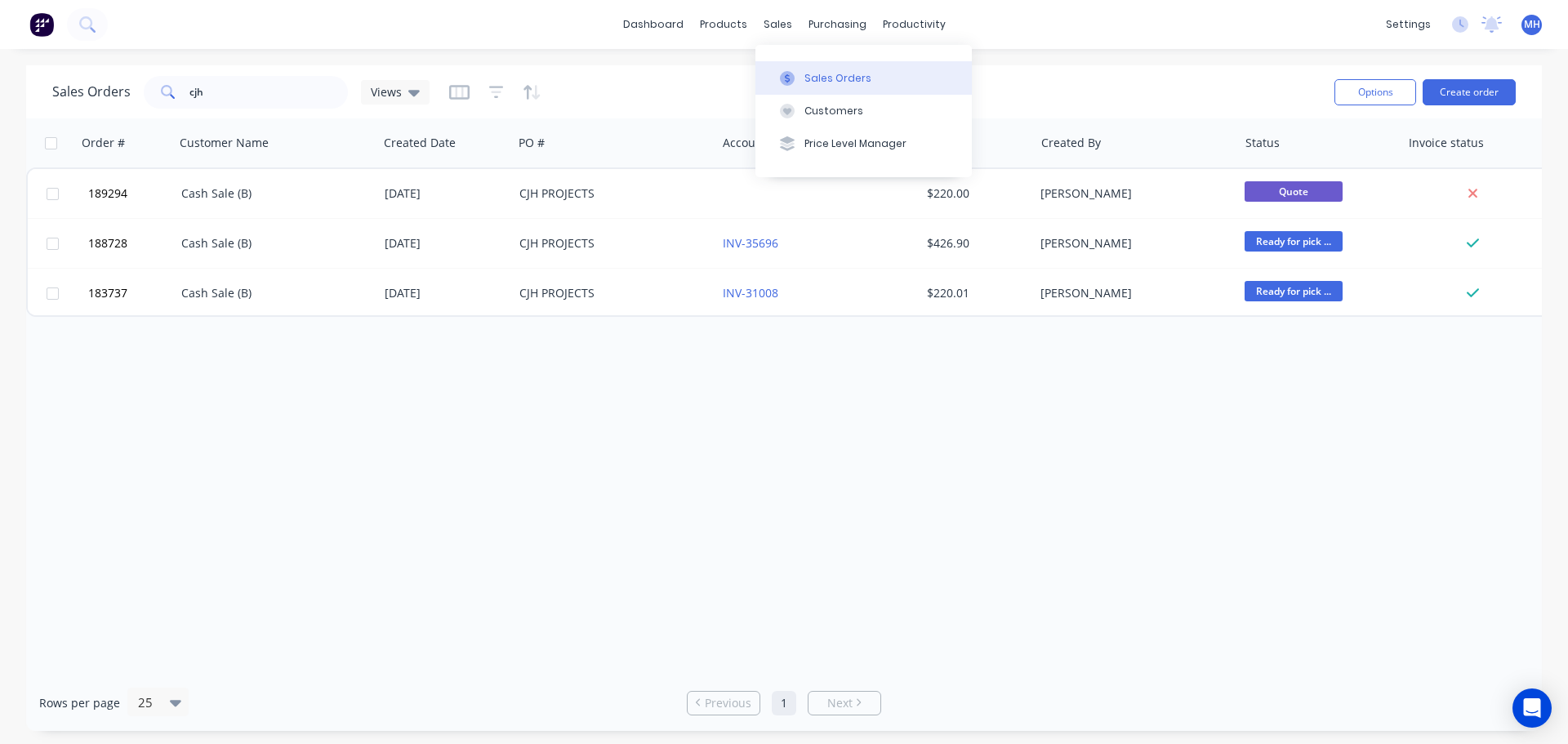
click at [830, 88] on button "Sales Orders" at bounding box center [863, 78] width 216 height 33
click at [1075, 563] on div "Order # Customer Name Created Date PO # Accounting Order # Total ($) Created By…" at bounding box center [783, 397] width 1515 height 556
click at [603, 403] on div "Order # Customer Name Created Date PO # Accounting Order # Total ($) Created By…" at bounding box center [783, 397] width 1515 height 556
click at [1464, 85] on button "Create order" at bounding box center [1469, 92] width 93 height 26
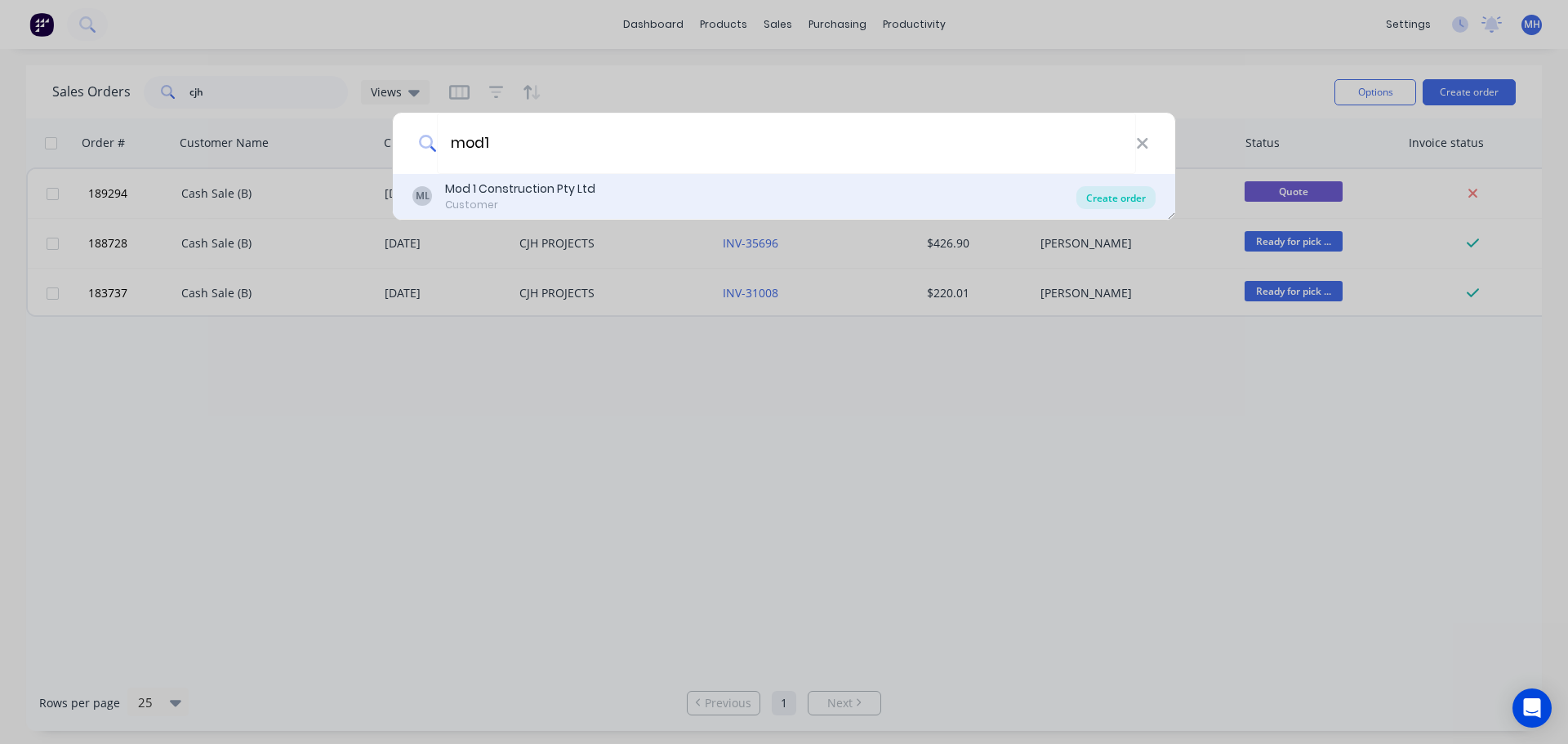
type input "mod1"
click at [1106, 203] on div "Create order" at bounding box center [1115, 197] width 79 height 23
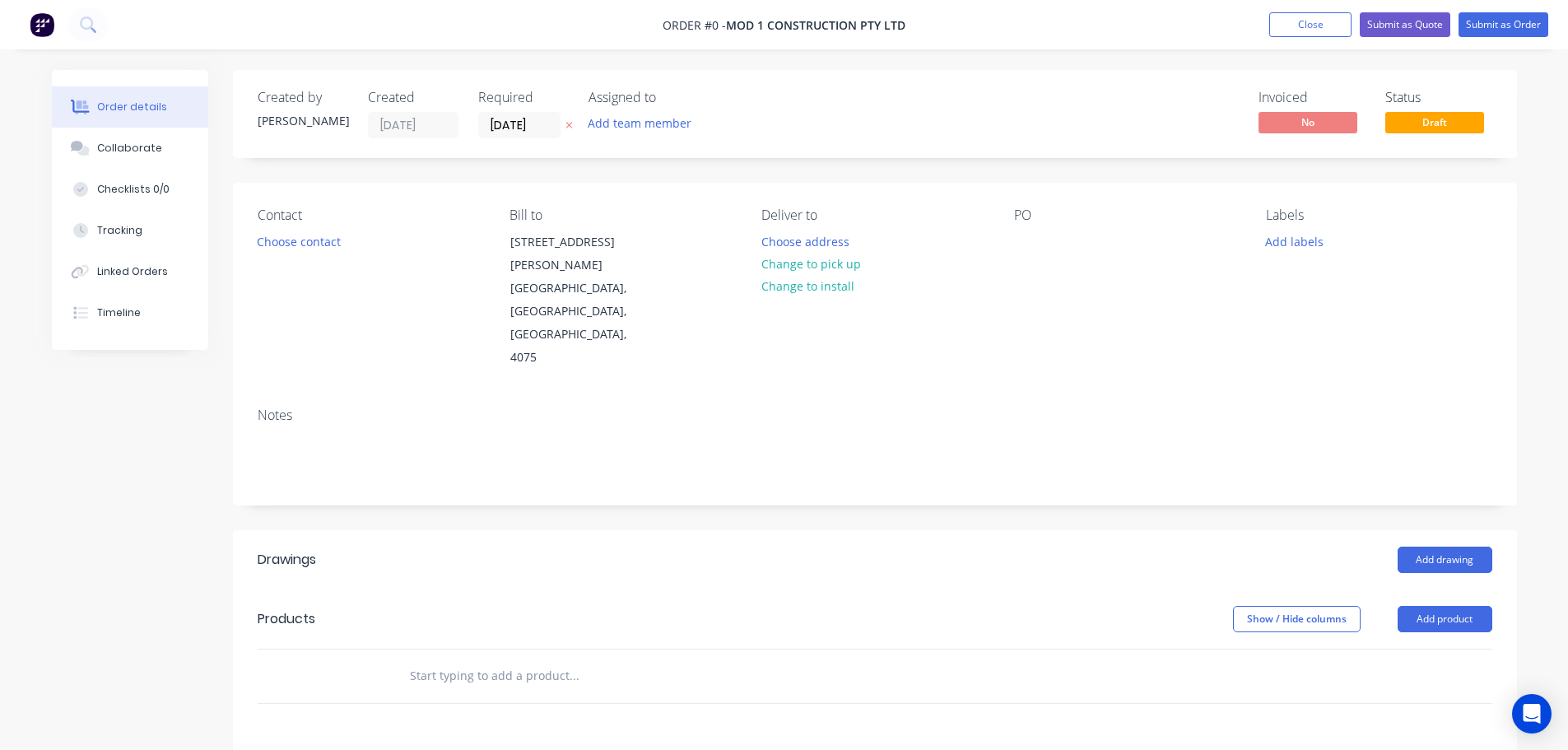
drag, startPoint x: 1457, startPoint y: 566, endPoint x: 1459, endPoint y: 589, distance: 23.1
click at [1457, 606] on button "Add product" at bounding box center [1445, 619] width 95 height 26
click at [1444, 648] on div "Product catalogue" at bounding box center [1413, 660] width 127 height 24
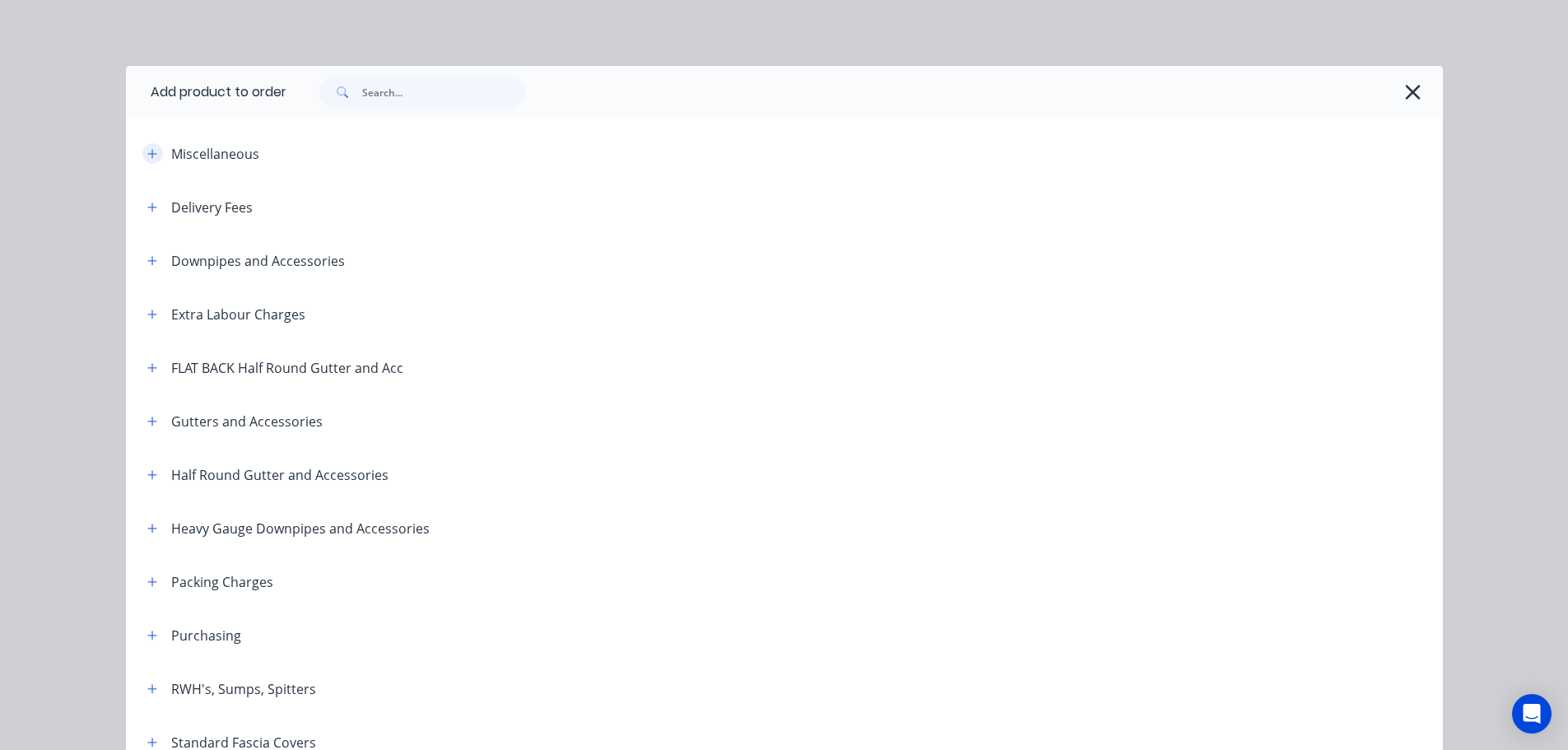
click at [149, 158] on icon "button" at bounding box center [152, 154] width 10 height 12
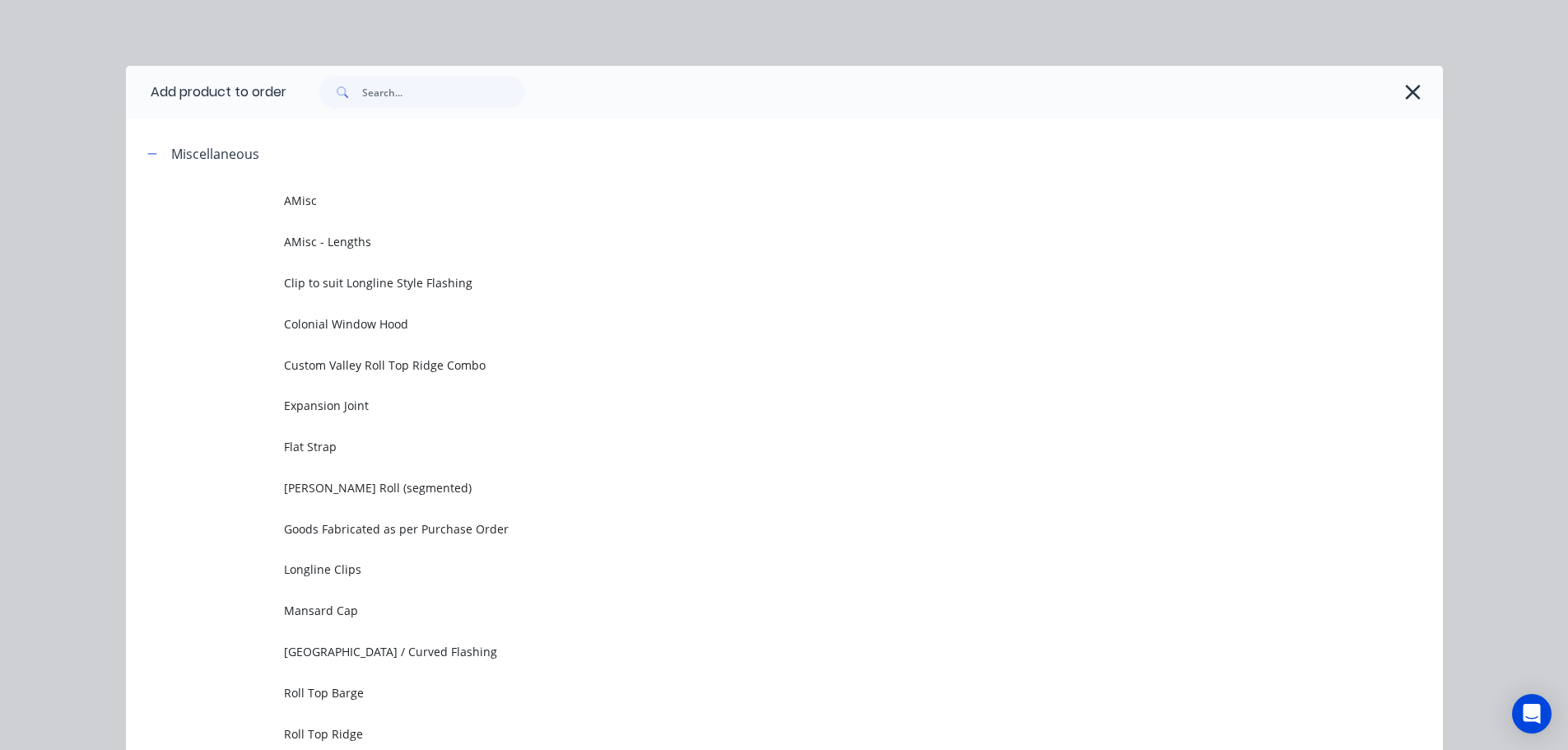
click at [450, 226] on td "AMisc - Lengths" at bounding box center [862, 242] width 1158 height 41
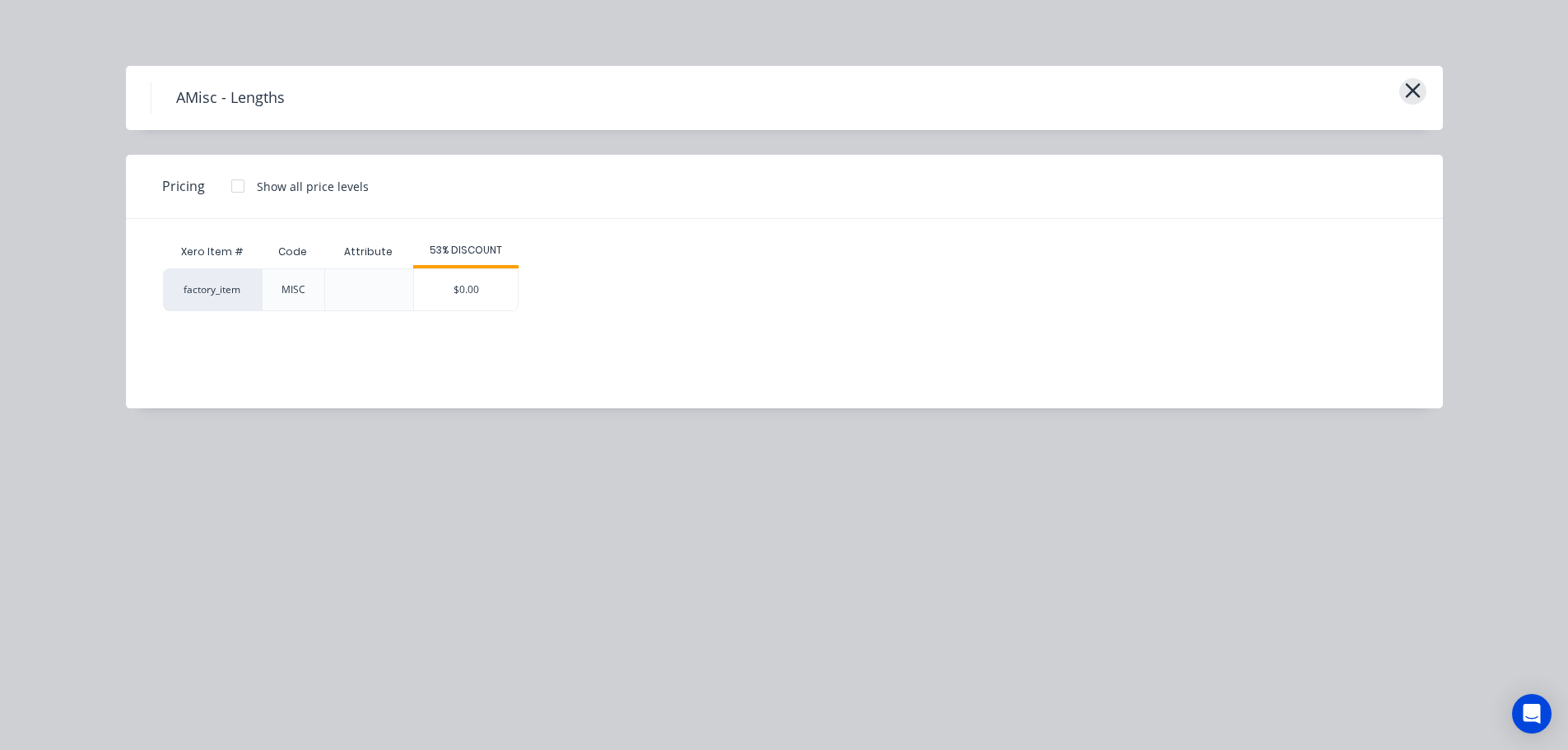
click at [1410, 92] on icon "button" at bounding box center [1412, 90] width 14 height 14
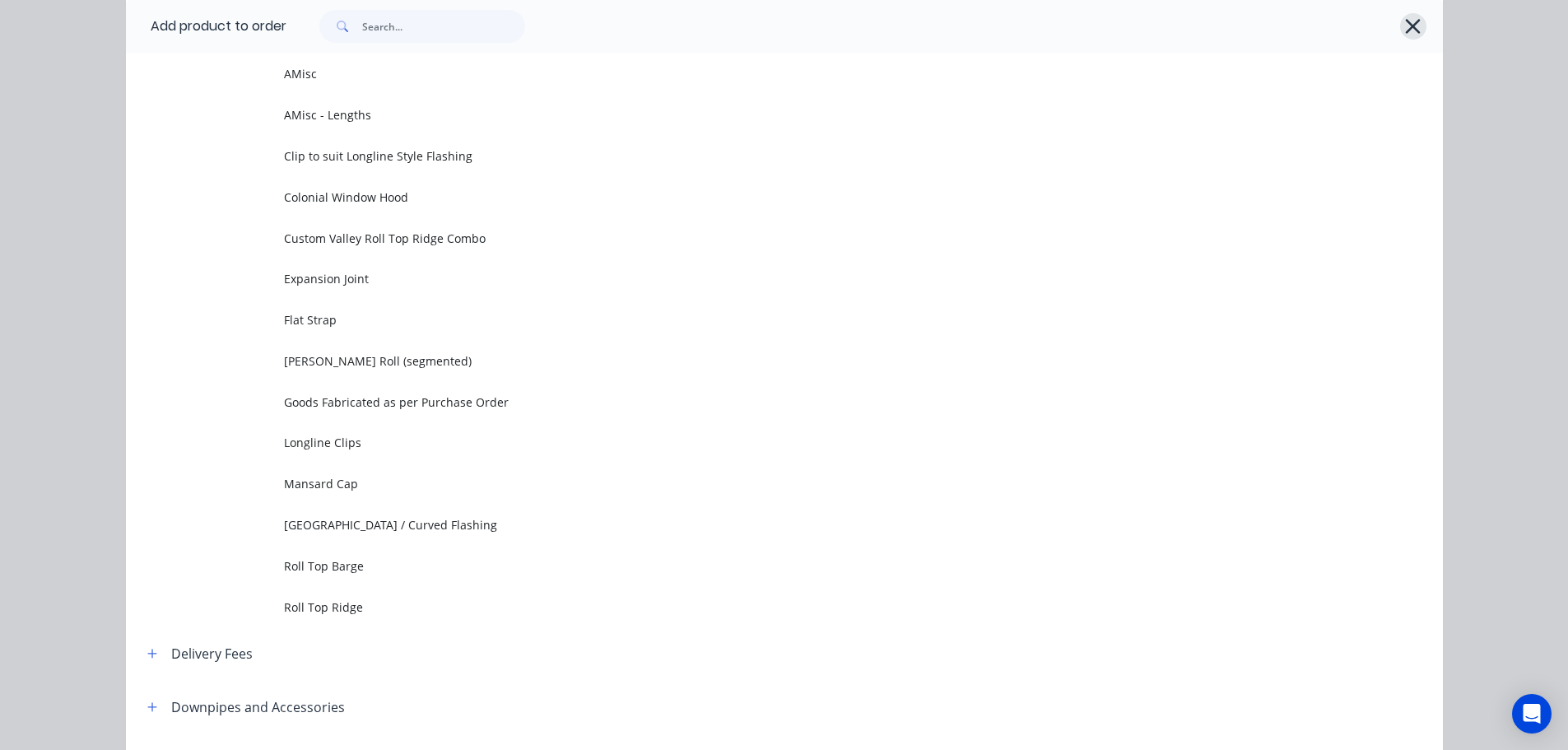
click at [1404, 25] on icon "button" at bounding box center [1412, 26] width 17 height 23
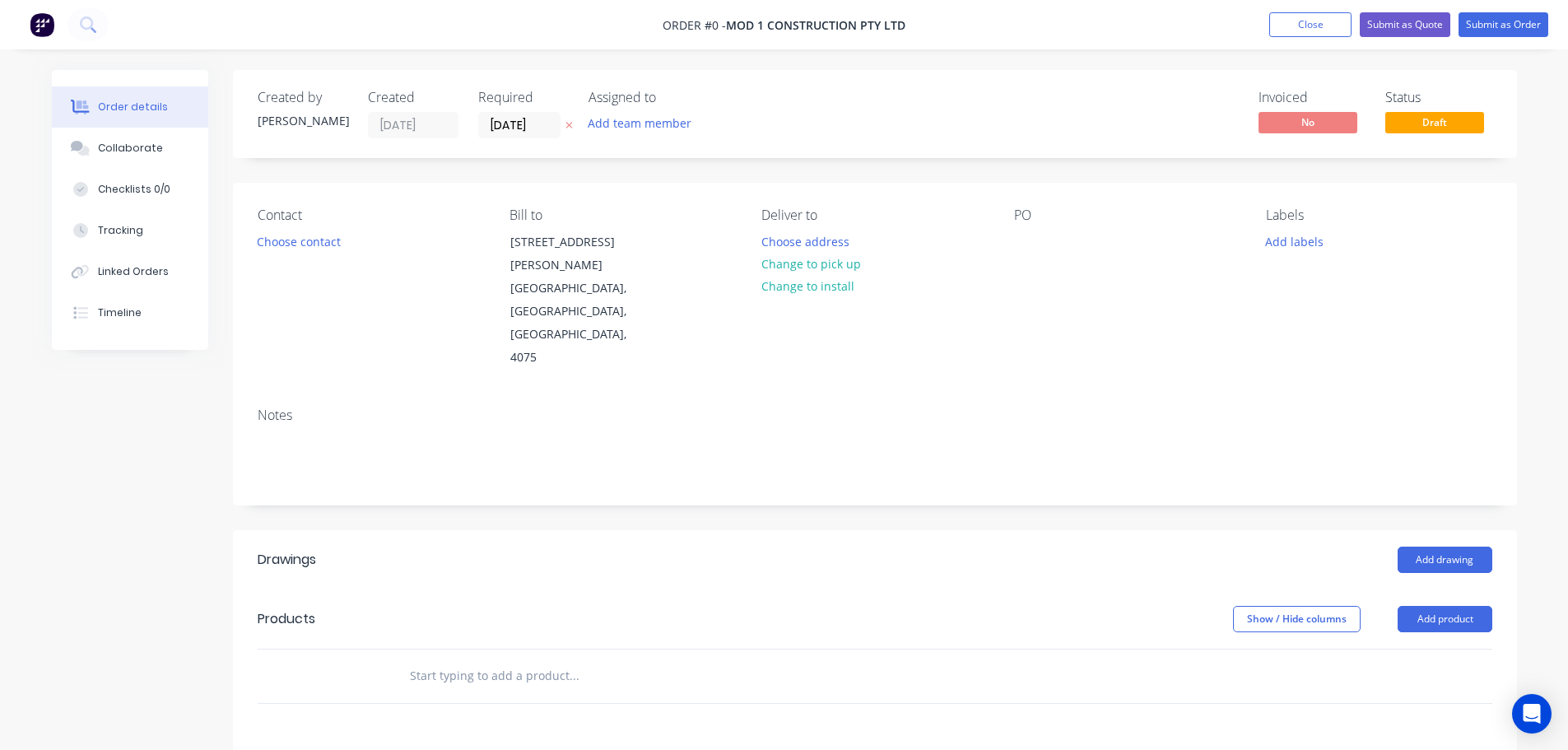
click at [567, 123] on icon at bounding box center [568, 125] width 6 height 6
click at [804, 240] on button "Choose address" at bounding box center [805, 240] width 105 height 23
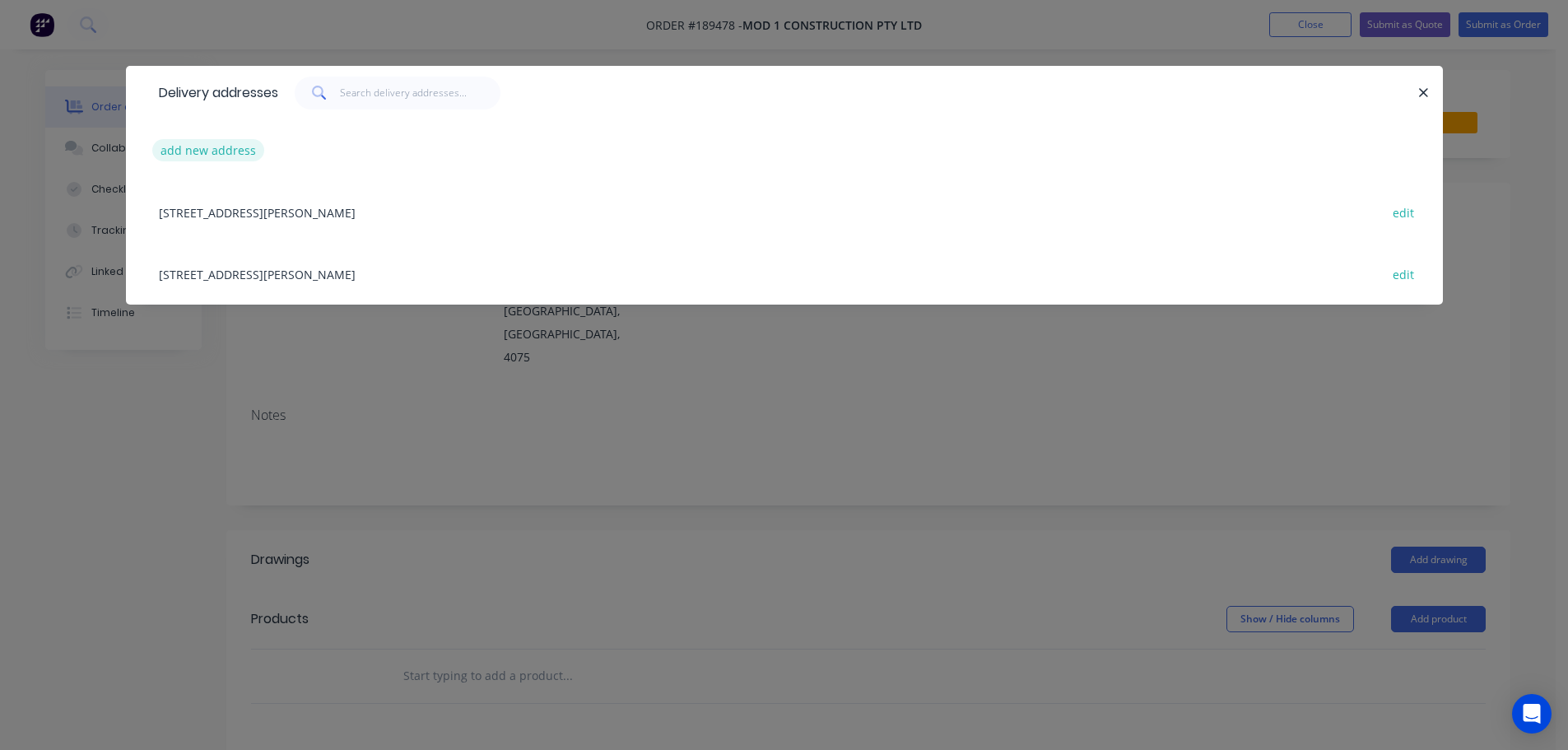
click at [216, 146] on button "add new address" at bounding box center [208, 150] width 113 height 23
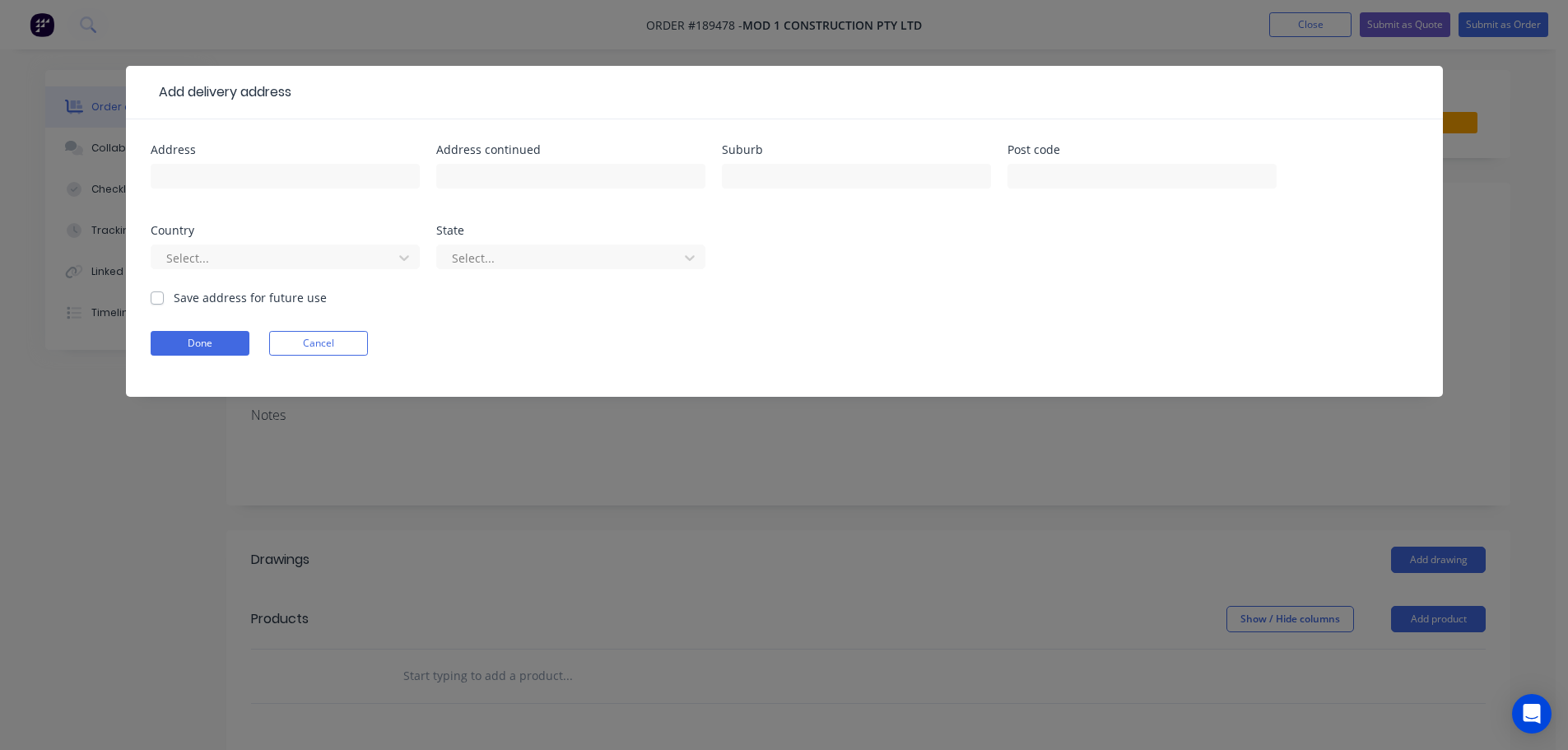
click at [230, 159] on div at bounding box center [284, 184] width 269 height 49
drag, startPoint x: 247, startPoint y: 175, endPoint x: 258, endPoint y: 185, distance: 14.9
click at [247, 175] on input "text" at bounding box center [284, 176] width 269 height 24
type input "ADDRESS TBA"
click at [771, 180] on input "text" at bounding box center [856, 176] width 269 height 24
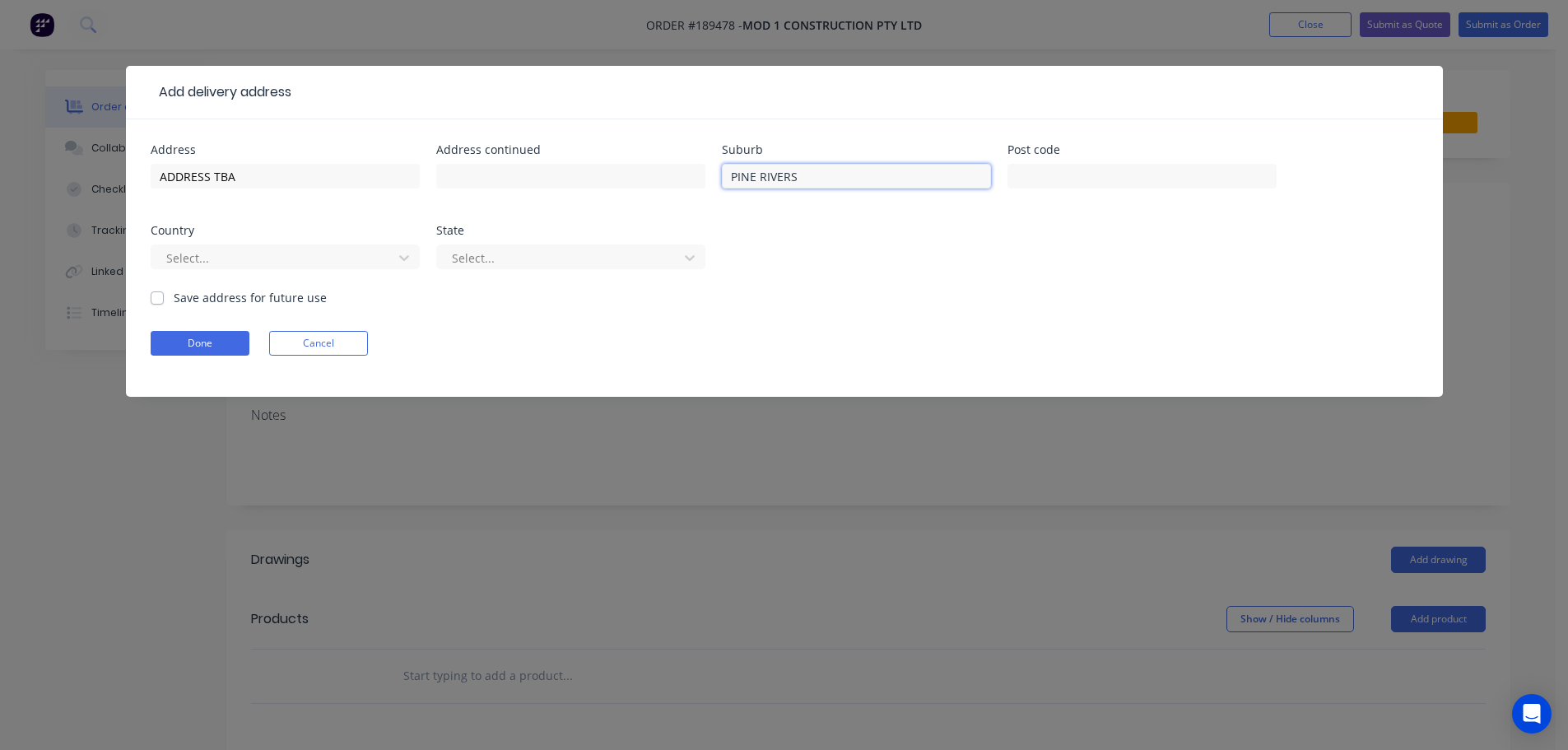
type input "PINE RIVERS"
click button "Done" at bounding box center [200, 343] width 99 height 24
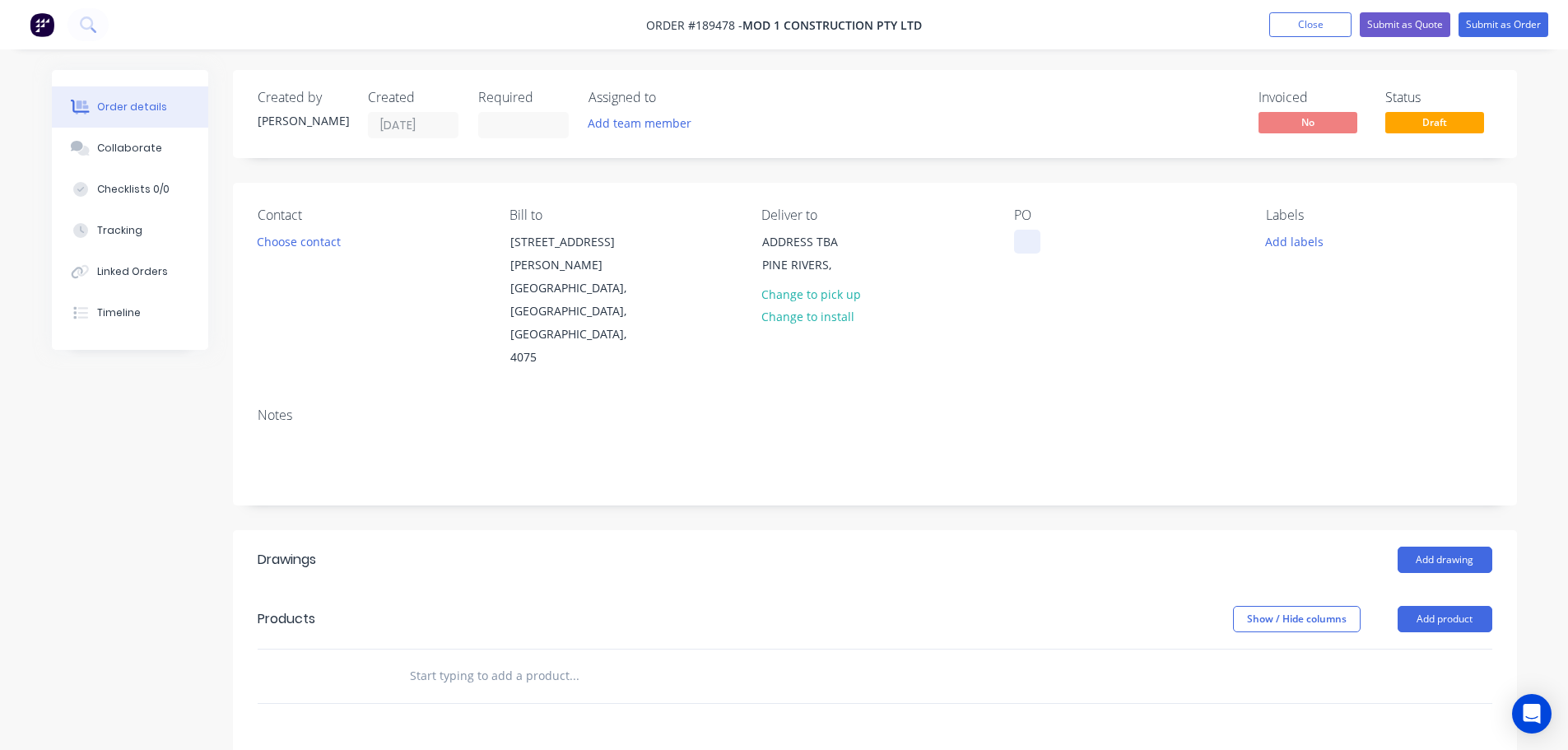
click at [1016, 242] on div at bounding box center [1026, 241] width 26 height 24
click at [947, 450] on div "Notes" at bounding box center [875, 449] width 1284 height 111
click at [1443, 547] on button "Add drawing" at bounding box center [1445, 559] width 95 height 26
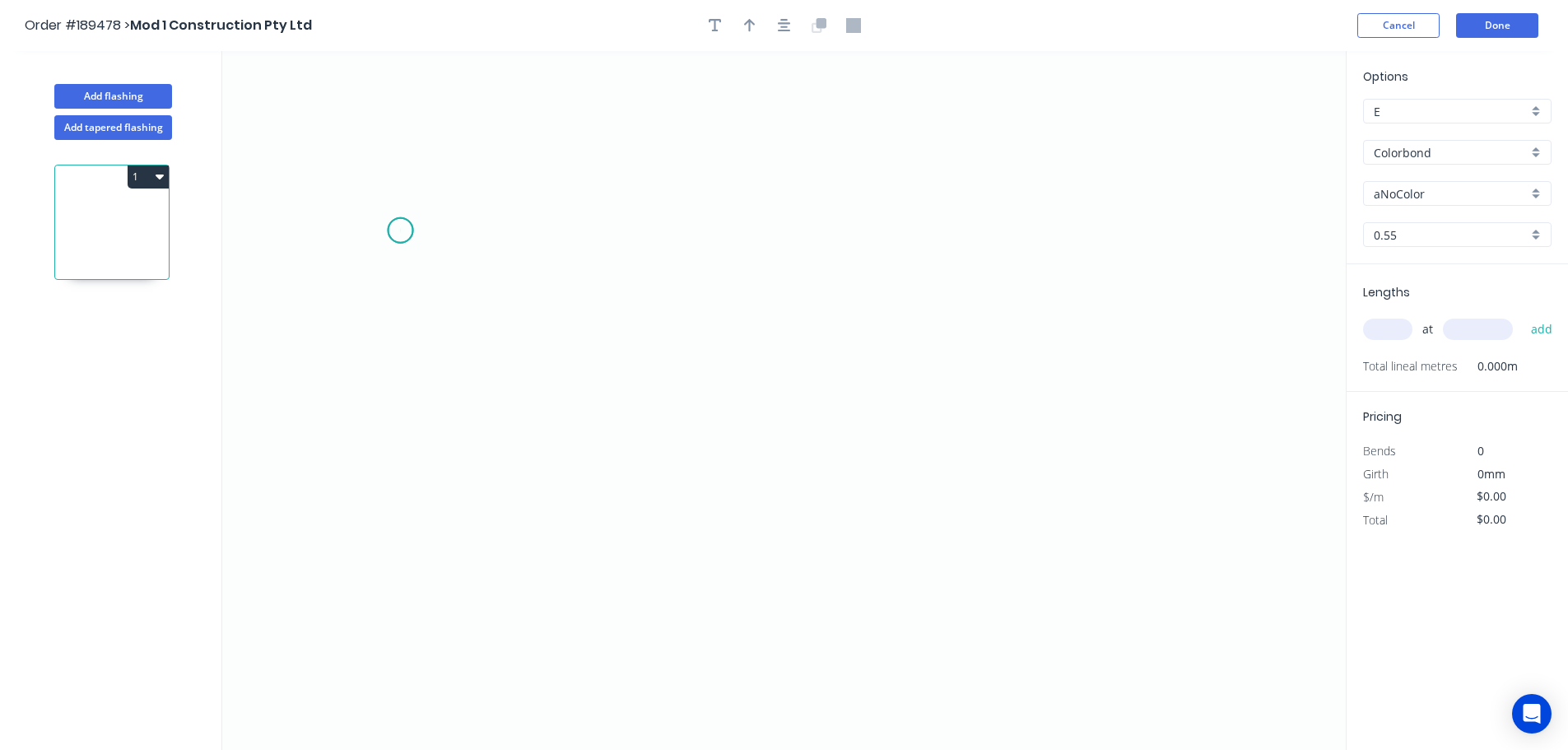
drag, startPoint x: 400, startPoint y: 230, endPoint x: 421, endPoint y: 176, distance: 57.9
click at [400, 223] on icon "0" at bounding box center [784, 401] width 1123 height 699
click at [451, 181] on icon at bounding box center [426, 204] width 51 height 51
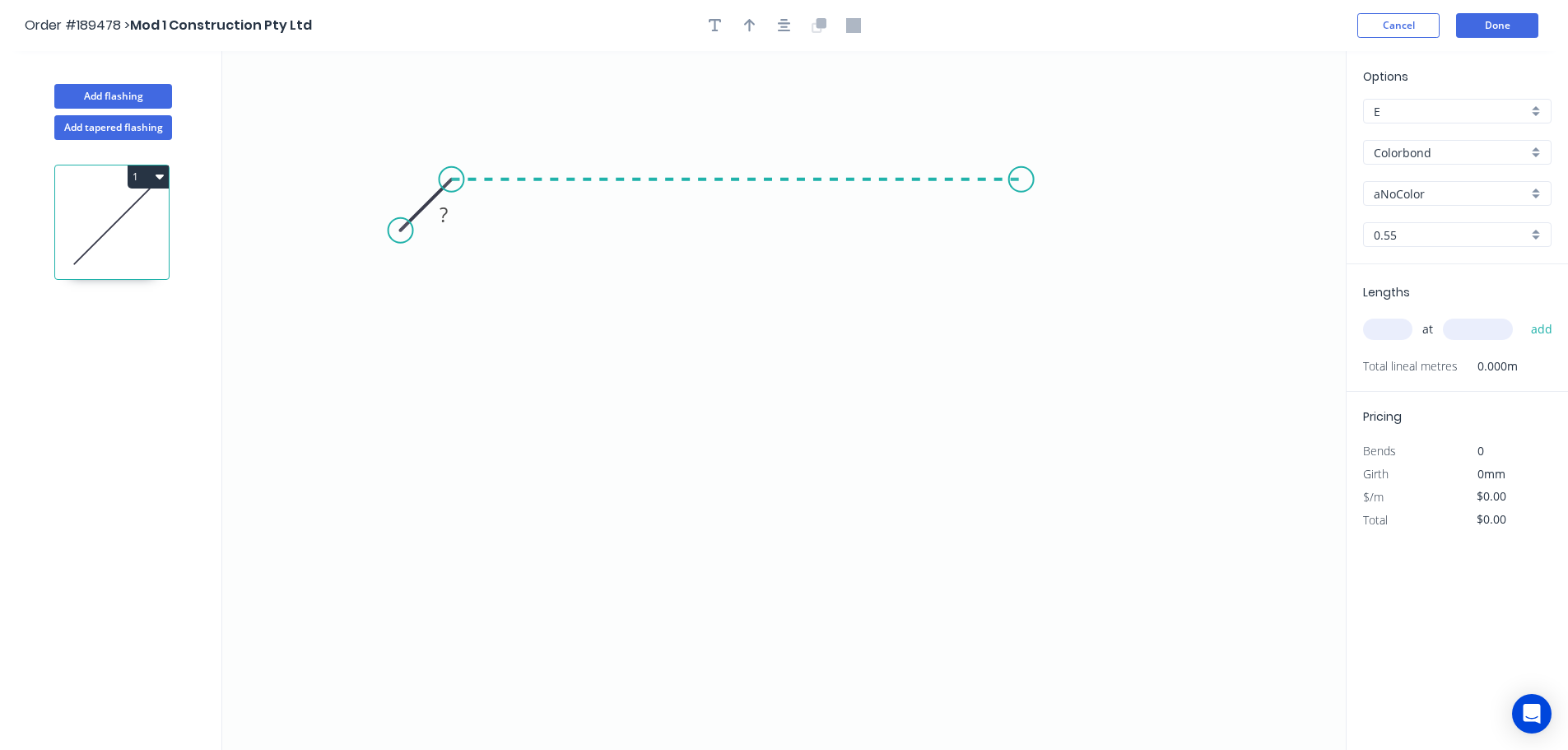
click at [1022, 194] on icon "0 ?" at bounding box center [784, 401] width 1123 height 699
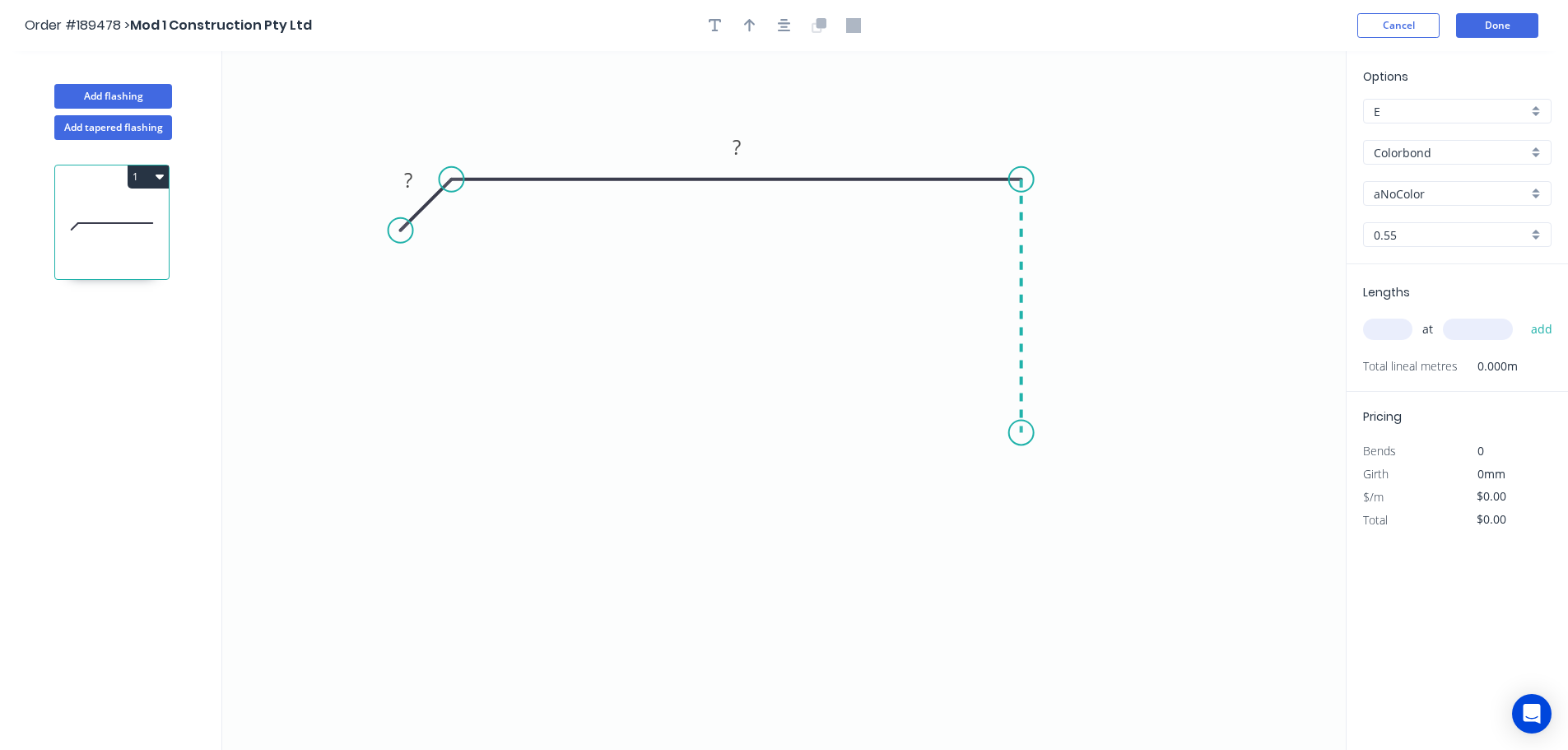
drag, startPoint x: 1025, startPoint y: 464, endPoint x: 1041, endPoint y: 466, distance: 16.1
click at [1025, 465] on icon "0 ? ?" at bounding box center [784, 401] width 1123 height 699
click at [1062, 504] on icon "0 ? ? ?" at bounding box center [784, 401] width 1123 height 699
click at [1019, 545] on icon "0 ? ? ? ?" at bounding box center [784, 401] width 1123 height 699
click at [408, 175] on tspan "?" at bounding box center [408, 180] width 8 height 27
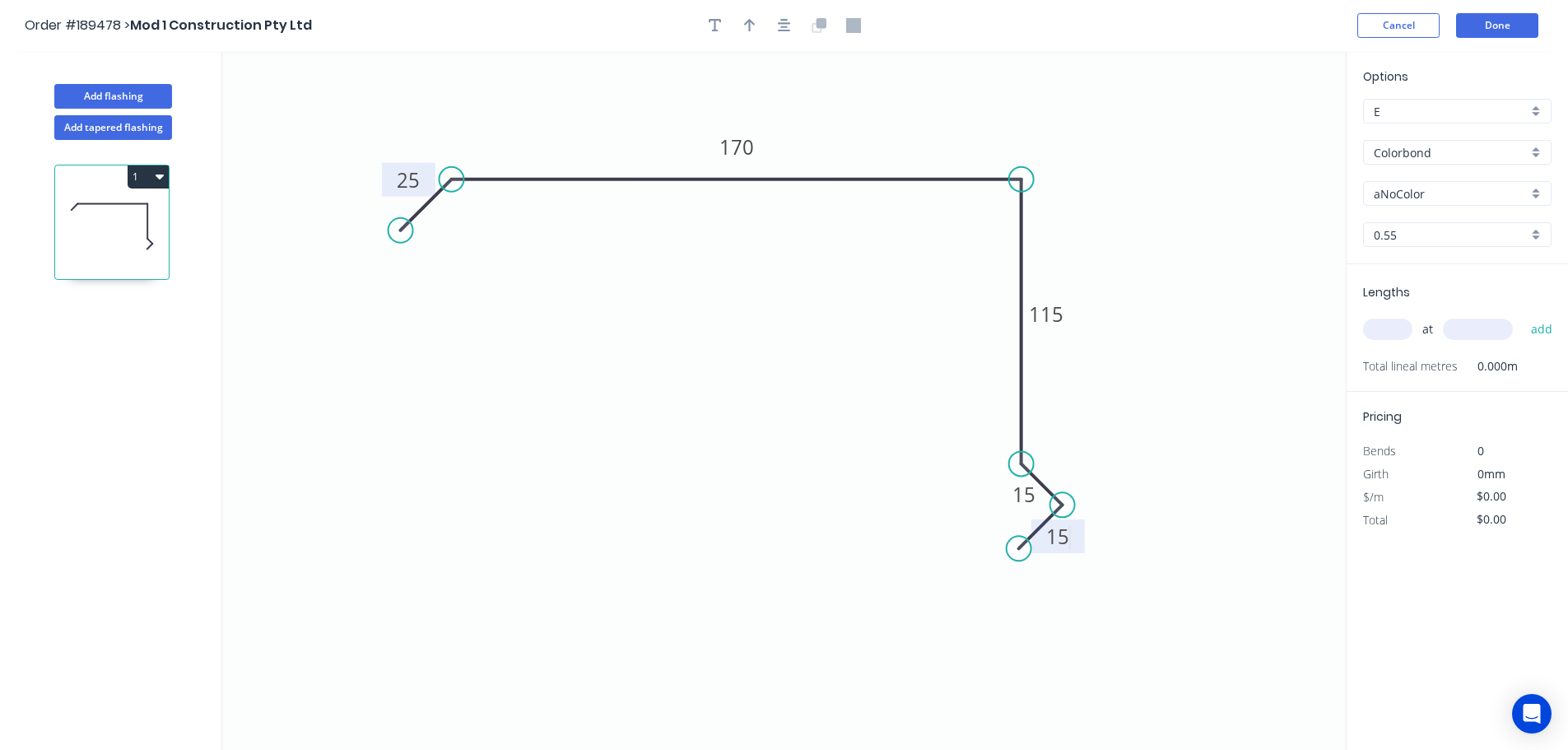
type input "$14.88"
click at [775, 25] on button "button" at bounding box center [784, 25] width 24 height 24
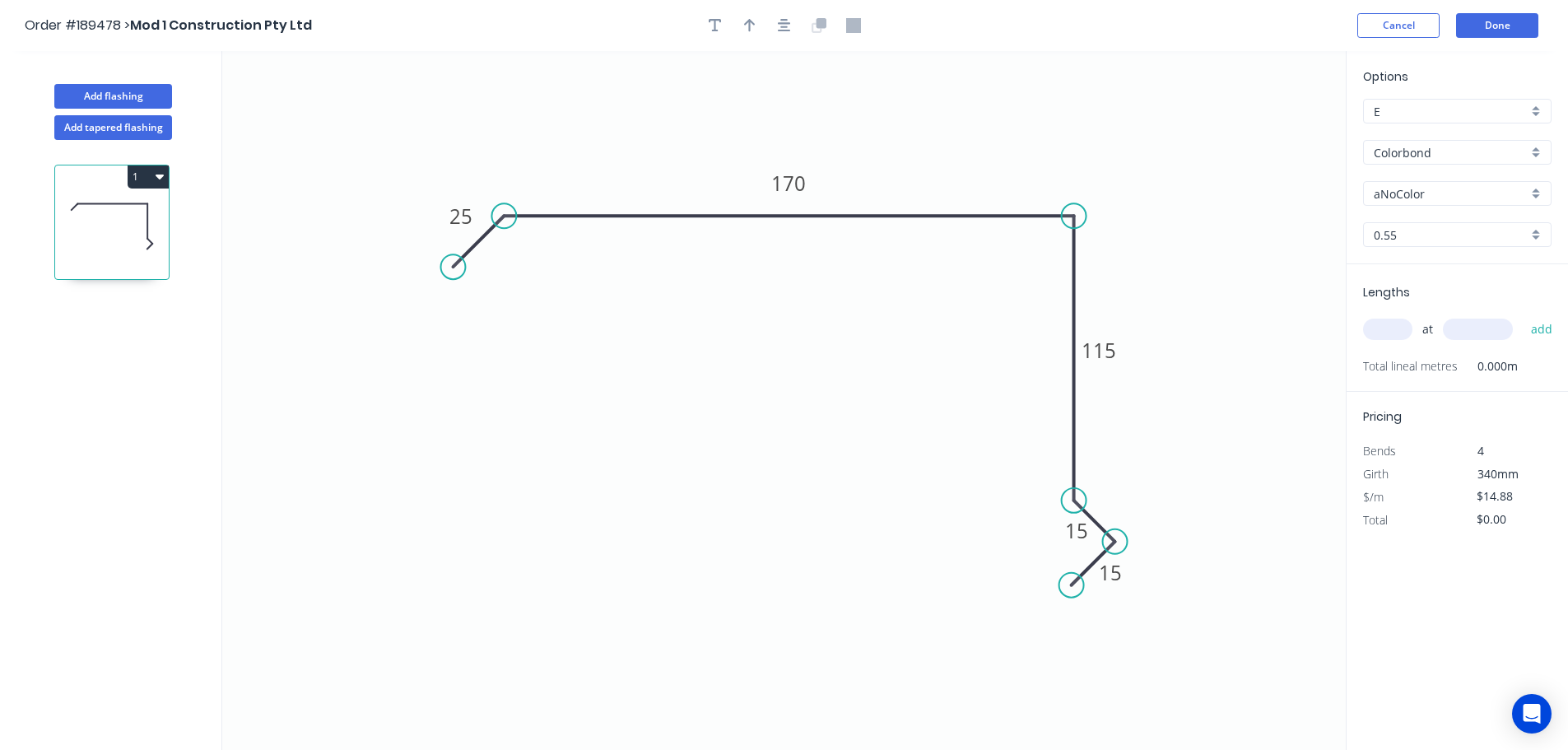
drag, startPoint x: 744, startPoint y: 27, endPoint x: 1271, endPoint y: 175, distance: 547.4
click at [744, 28] on icon "button" at bounding box center [750, 25] width 12 height 14
drag, startPoint x: 1265, startPoint y: 130, endPoint x: 965, endPoint y: 197, distance: 307.4
click at [936, 193] on icon at bounding box center [928, 171] width 14 height 53
click at [1425, 187] on input "aNoColor" at bounding box center [1450, 194] width 154 height 17
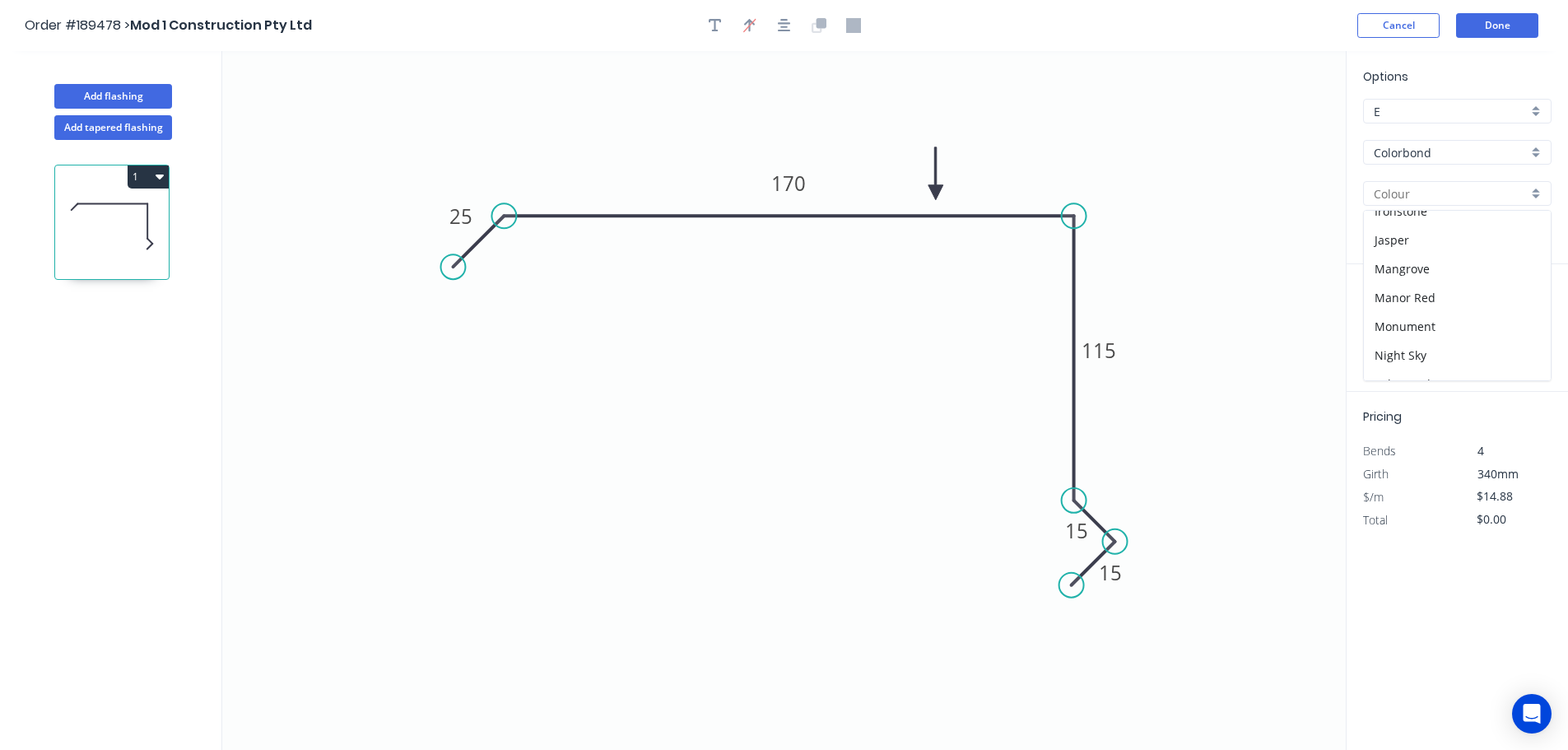
scroll to position [637, 0]
click at [1428, 220] on div "Surfmist" at bounding box center [1457, 221] width 187 height 29
type input "Surfmist"
click at [1397, 323] on input "text" at bounding box center [1387, 330] width 50 height 22
type input "2"
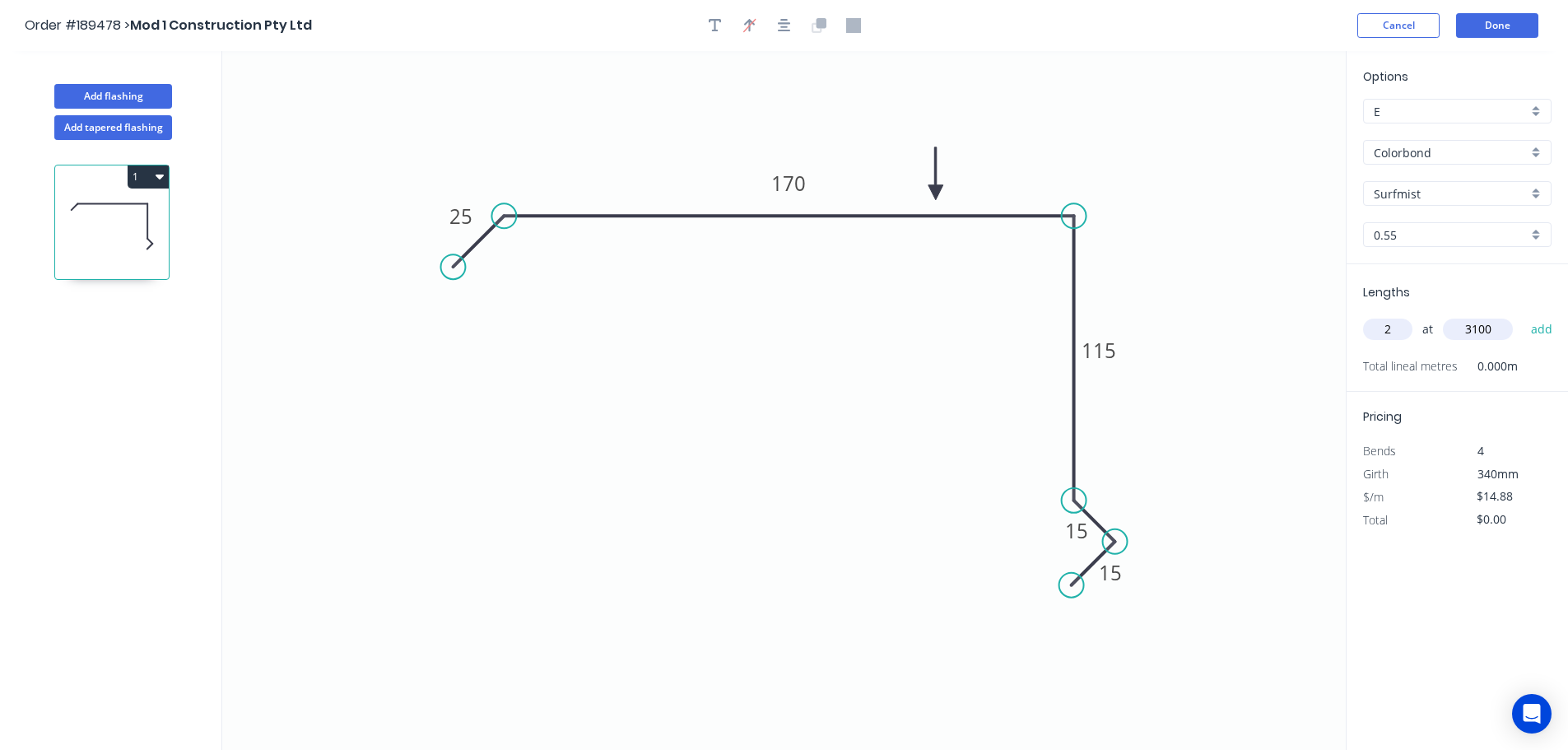
type input "3100"
click at [1523, 315] on button "add" at bounding box center [1542, 329] width 39 height 28
type input "$92.26"
click at [136, 92] on button "Add flashing" at bounding box center [113, 95] width 118 height 24
type input "$0.00"
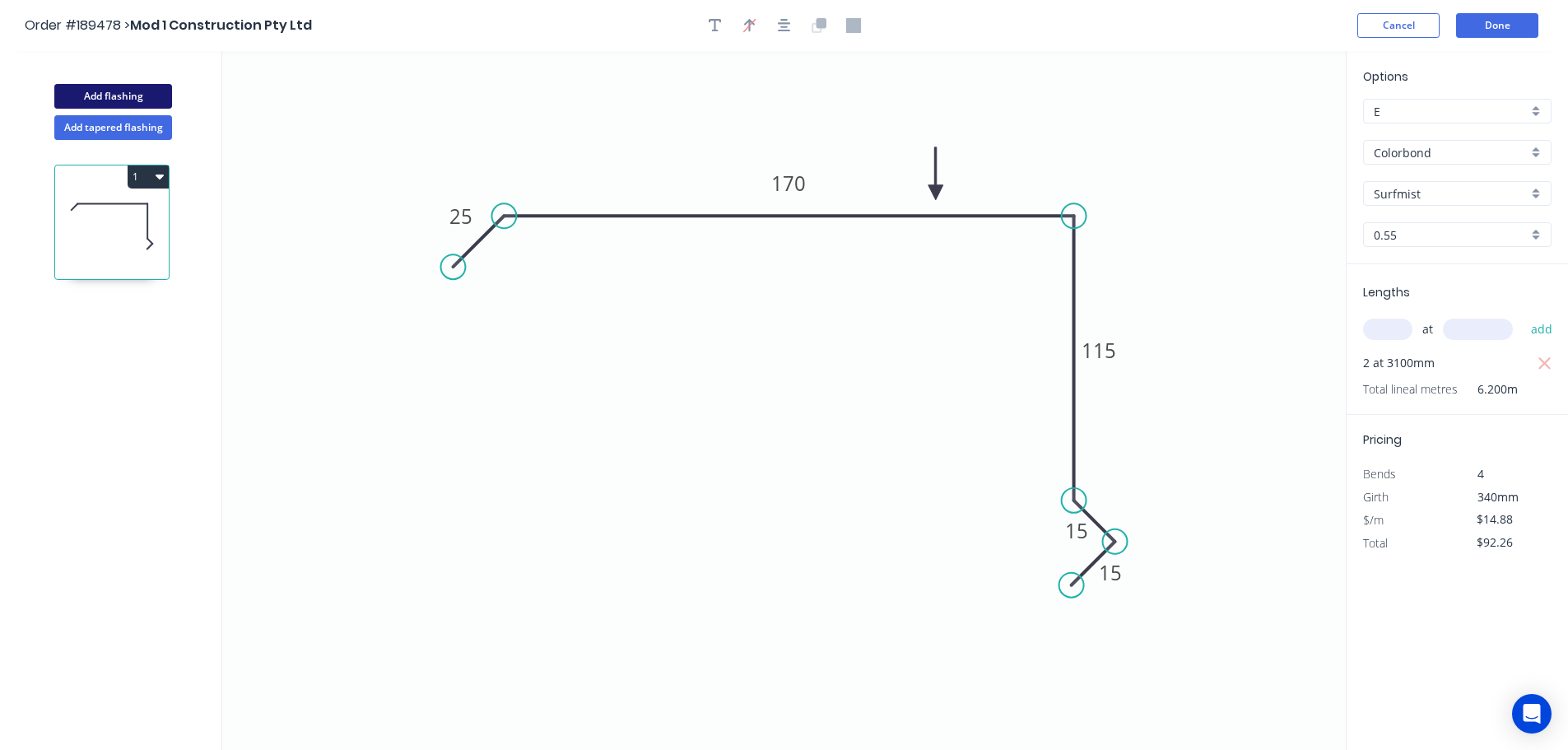
type input "$0.00"
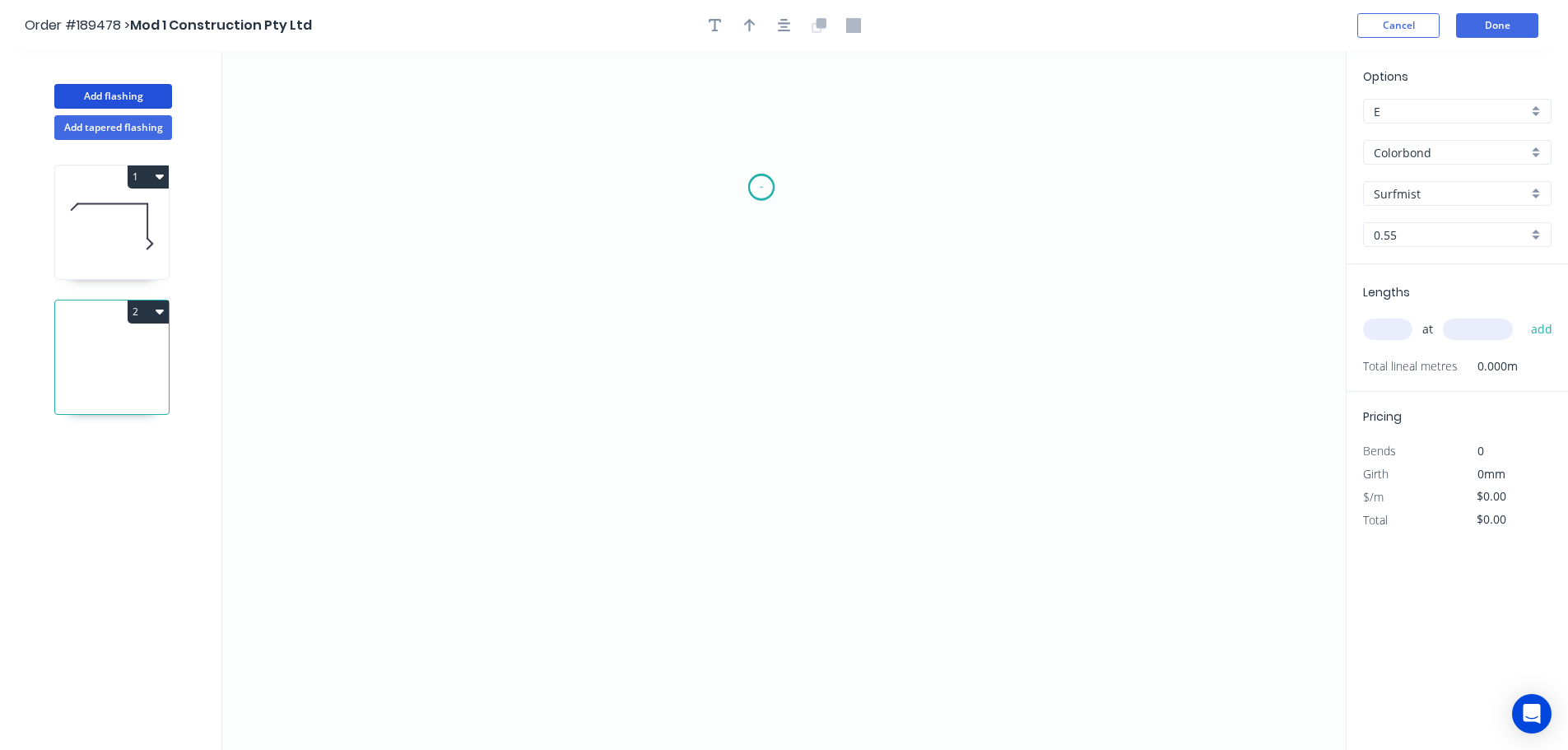
click at [761, 187] on icon "0" at bounding box center [784, 401] width 1123 height 699
click at [961, 186] on icon "0" at bounding box center [784, 401] width 1123 height 699
click at [947, 677] on icon "0 ?" at bounding box center [784, 401] width 1123 height 699
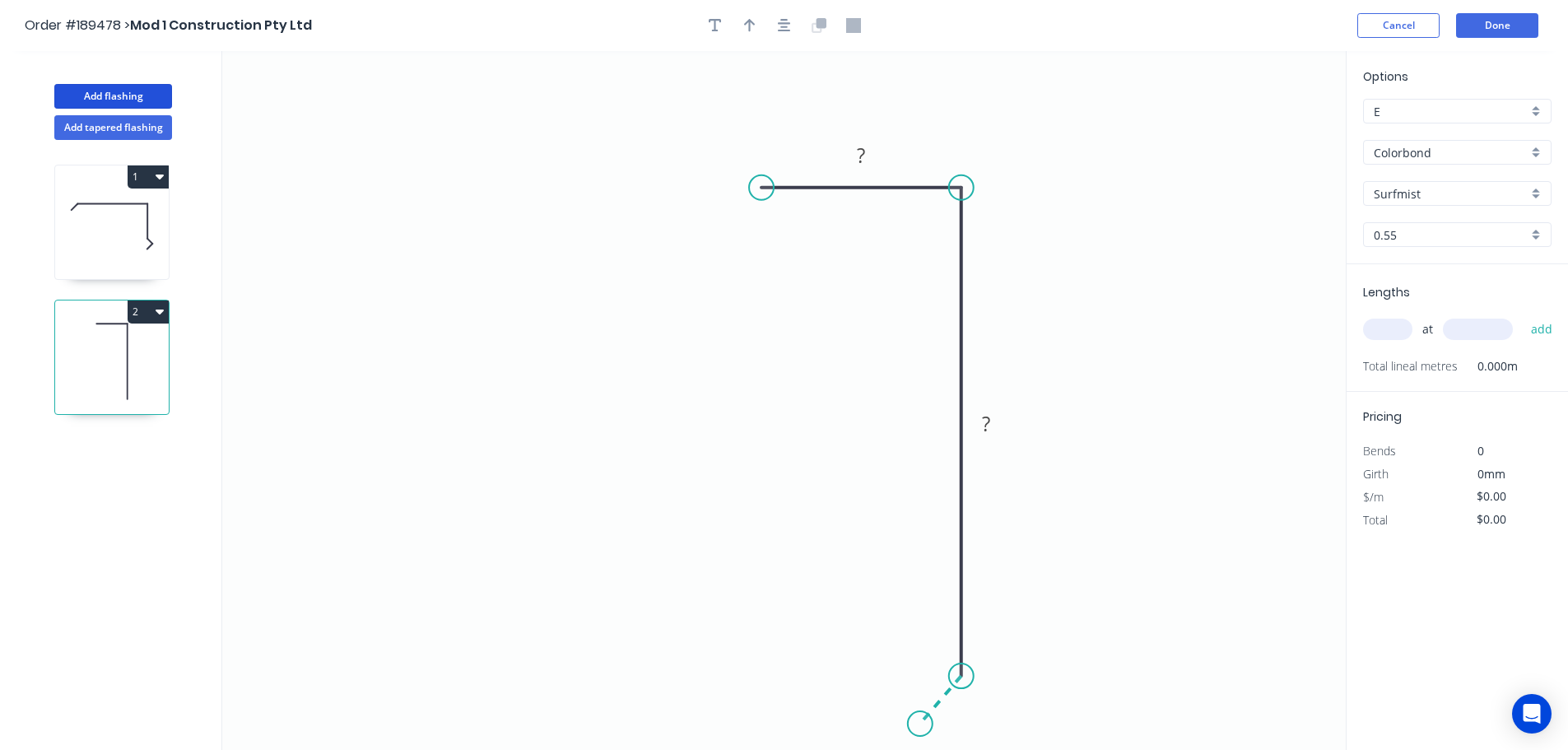
click at [920, 725] on icon "0 ? ?" at bounding box center [784, 401] width 1123 height 699
click at [910, 724] on circle at bounding box center [910, 727] width 24 height 24
click at [780, 26] on icon "button" at bounding box center [784, 25] width 14 height 14
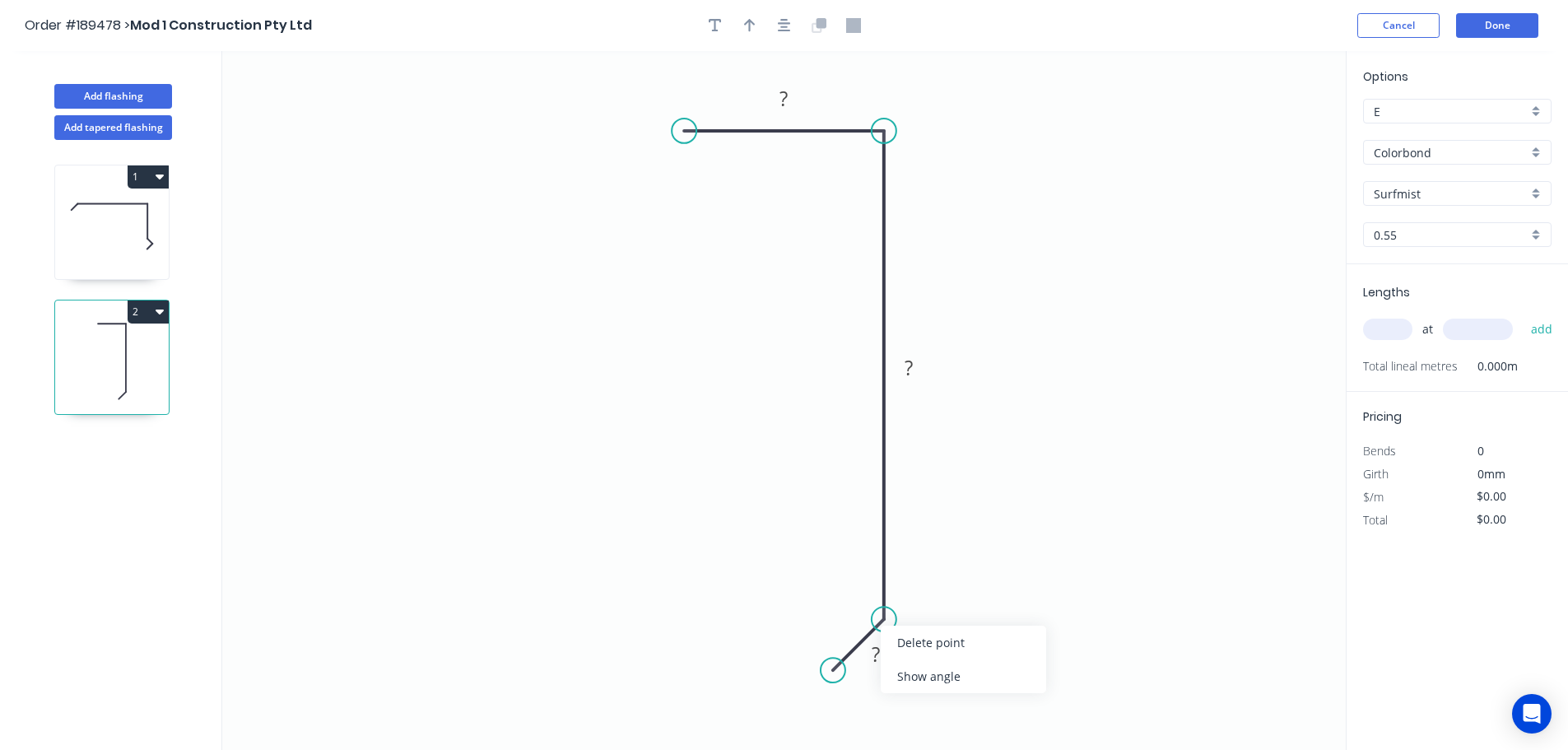
click at [929, 674] on div "Show angle" at bounding box center [963, 675] width 166 height 33
click at [788, 95] on tspan "?" at bounding box center [784, 98] width 8 height 27
type input "$11.02"
click at [753, 26] on icon "button" at bounding box center [750, 25] width 12 height 14
click at [1263, 131] on icon at bounding box center [1262, 112] width 14 height 53
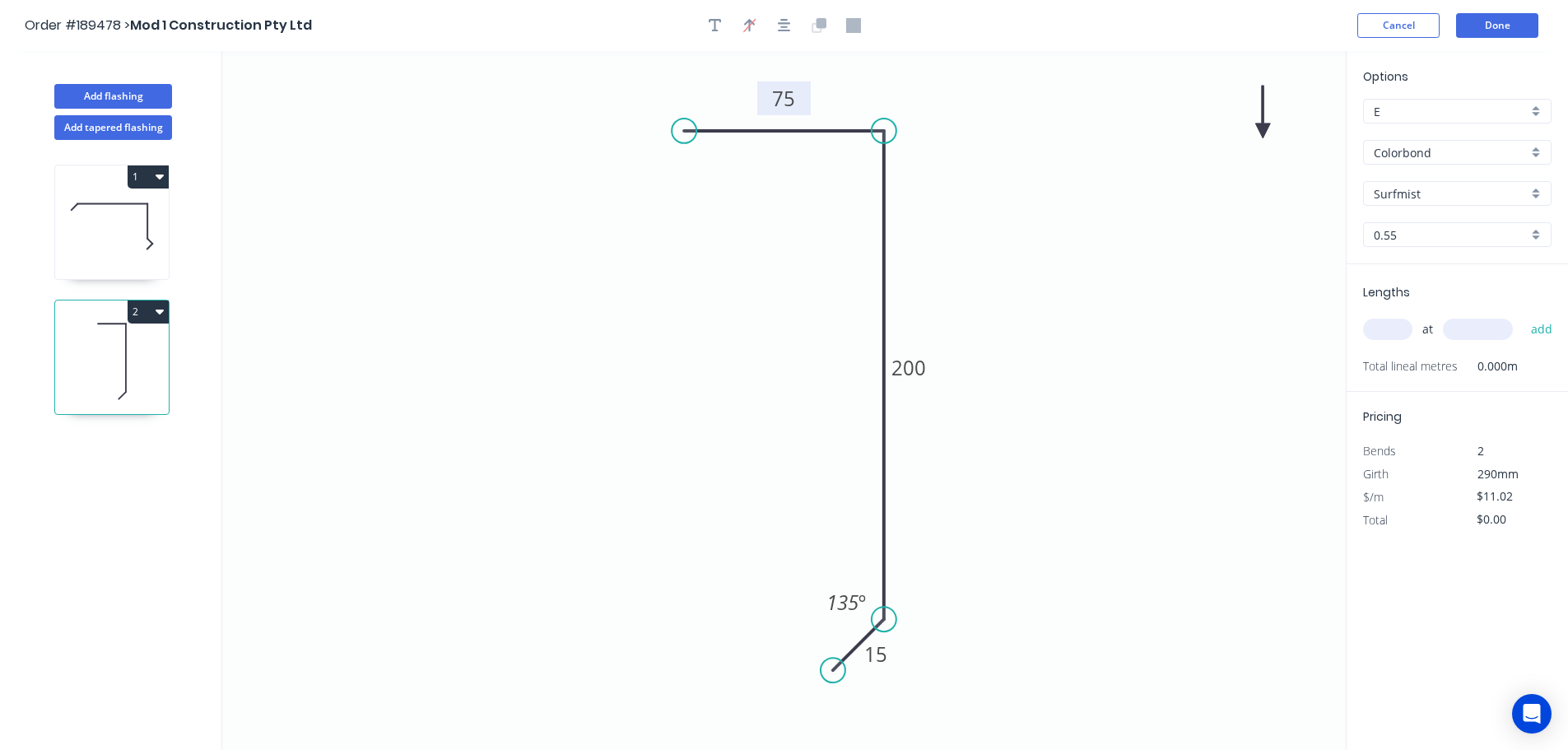
click at [1263, 131] on icon at bounding box center [1262, 112] width 14 height 53
click at [1263, 131] on icon at bounding box center [1276, 117] width 48 height 48
drag, startPoint x: 1263, startPoint y: 131, endPoint x: 908, endPoint y: 231, distance: 368.8
click at [908, 231] on icon at bounding box center [930, 231] width 53 height 14
click at [1395, 324] on input "text" at bounding box center [1387, 330] width 50 height 22
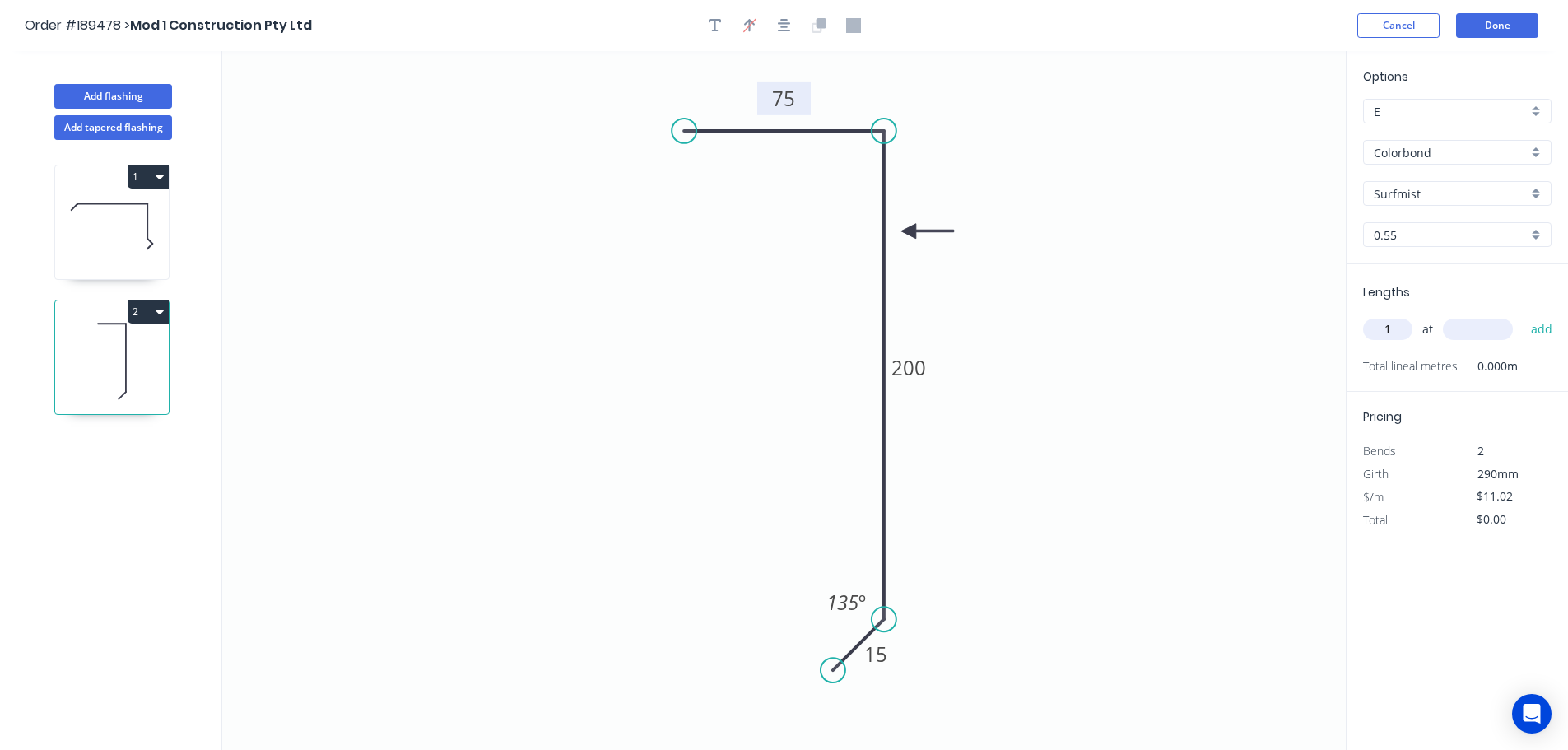
type input "1"
type input "6500"
click at [1523, 315] on button "add" at bounding box center [1542, 329] width 39 height 28
type input "$71.63"
click at [1504, 27] on button "Done" at bounding box center [1496, 25] width 82 height 24
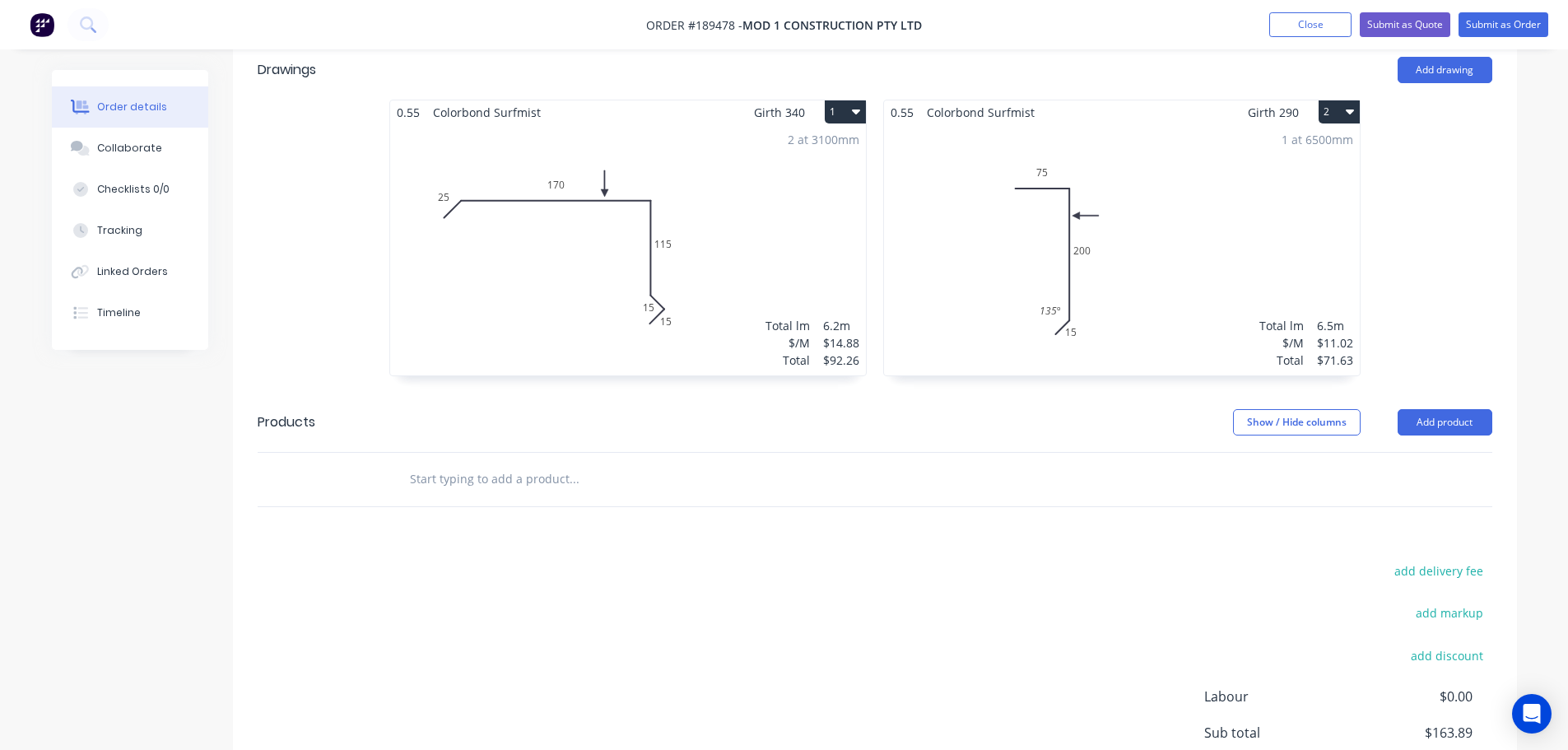
scroll to position [494, 0]
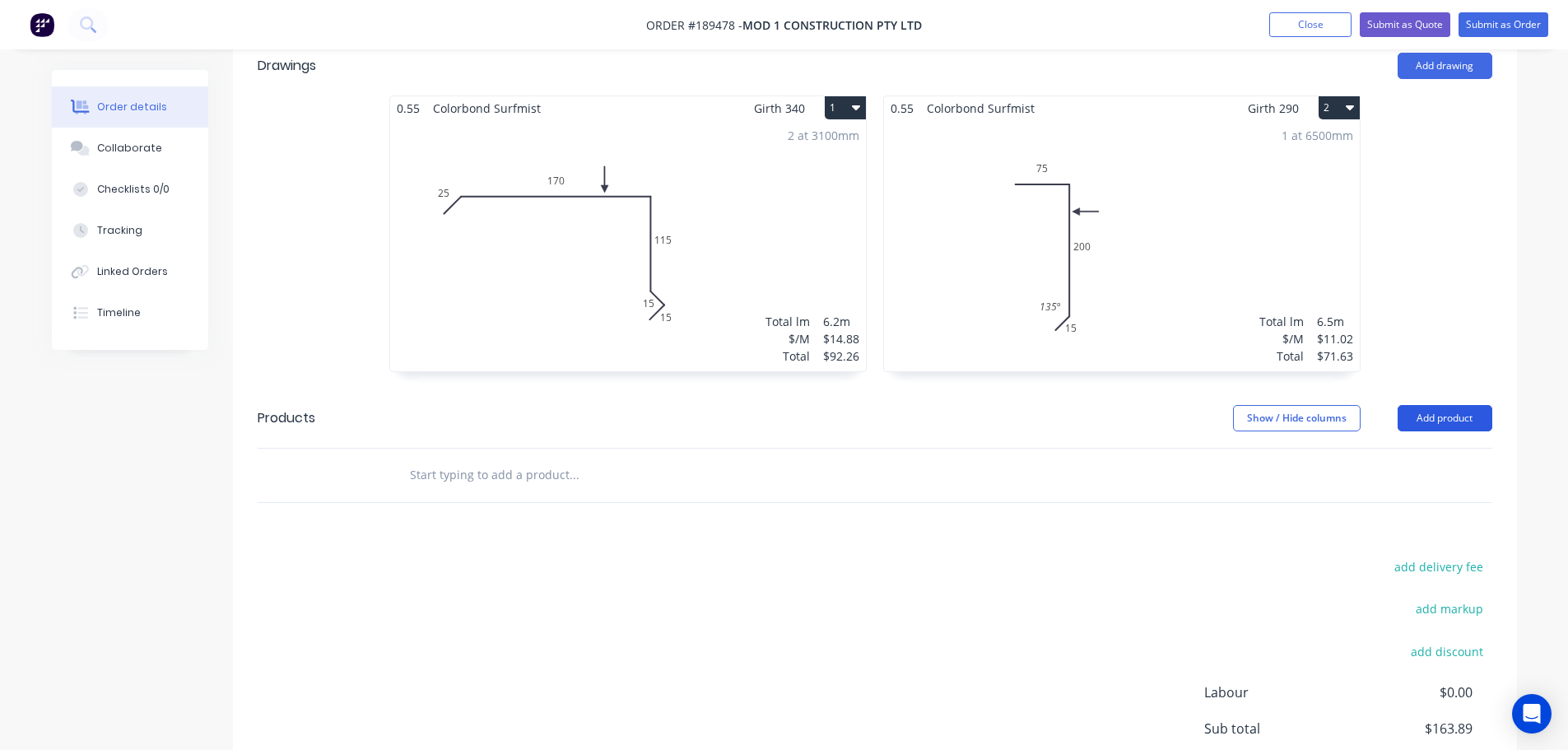
click at [1459, 405] on button "Add product" at bounding box center [1445, 418] width 95 height 26
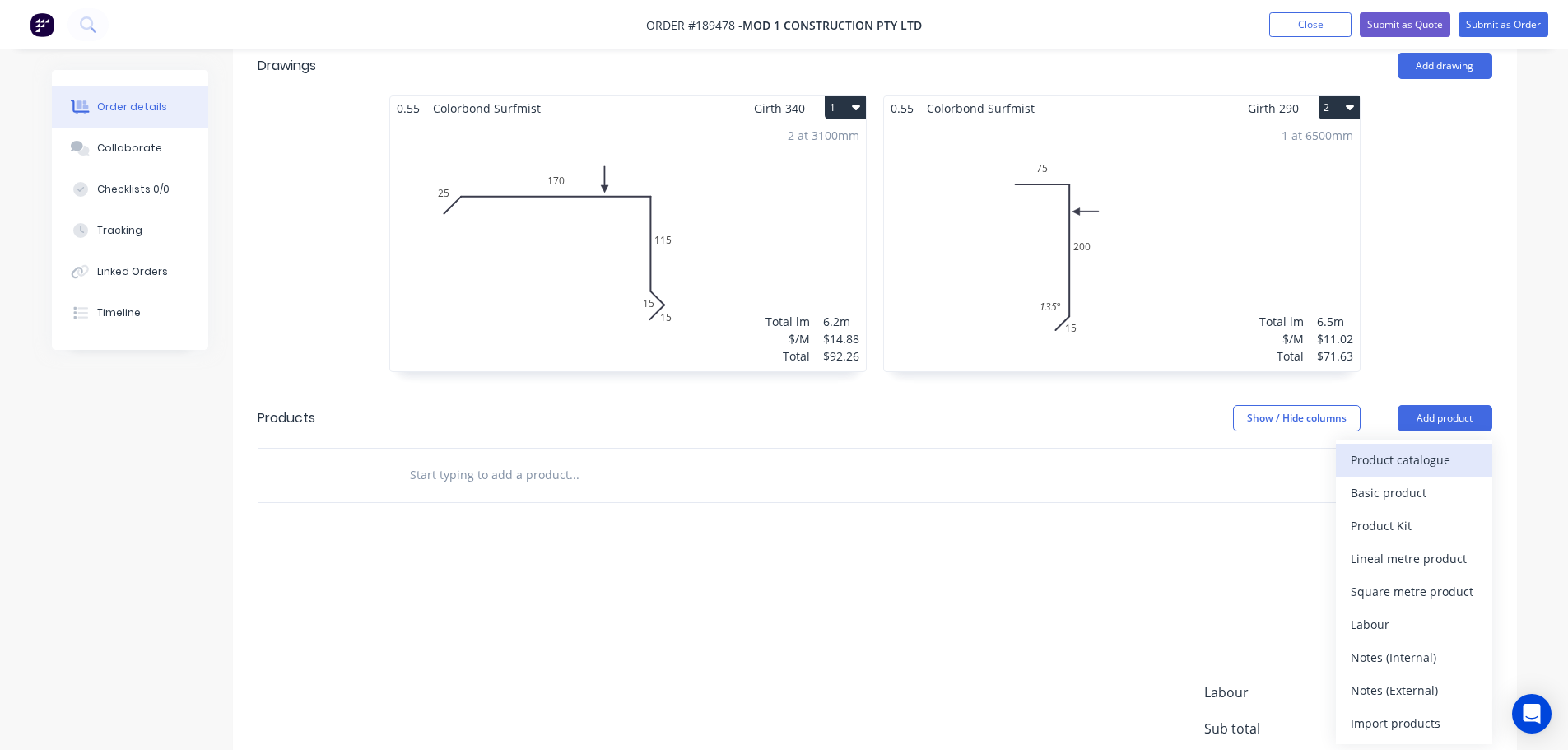
click at [1433, 447] on div "Product catalogue" at bounding box center [1413, 459] width 127 height 24
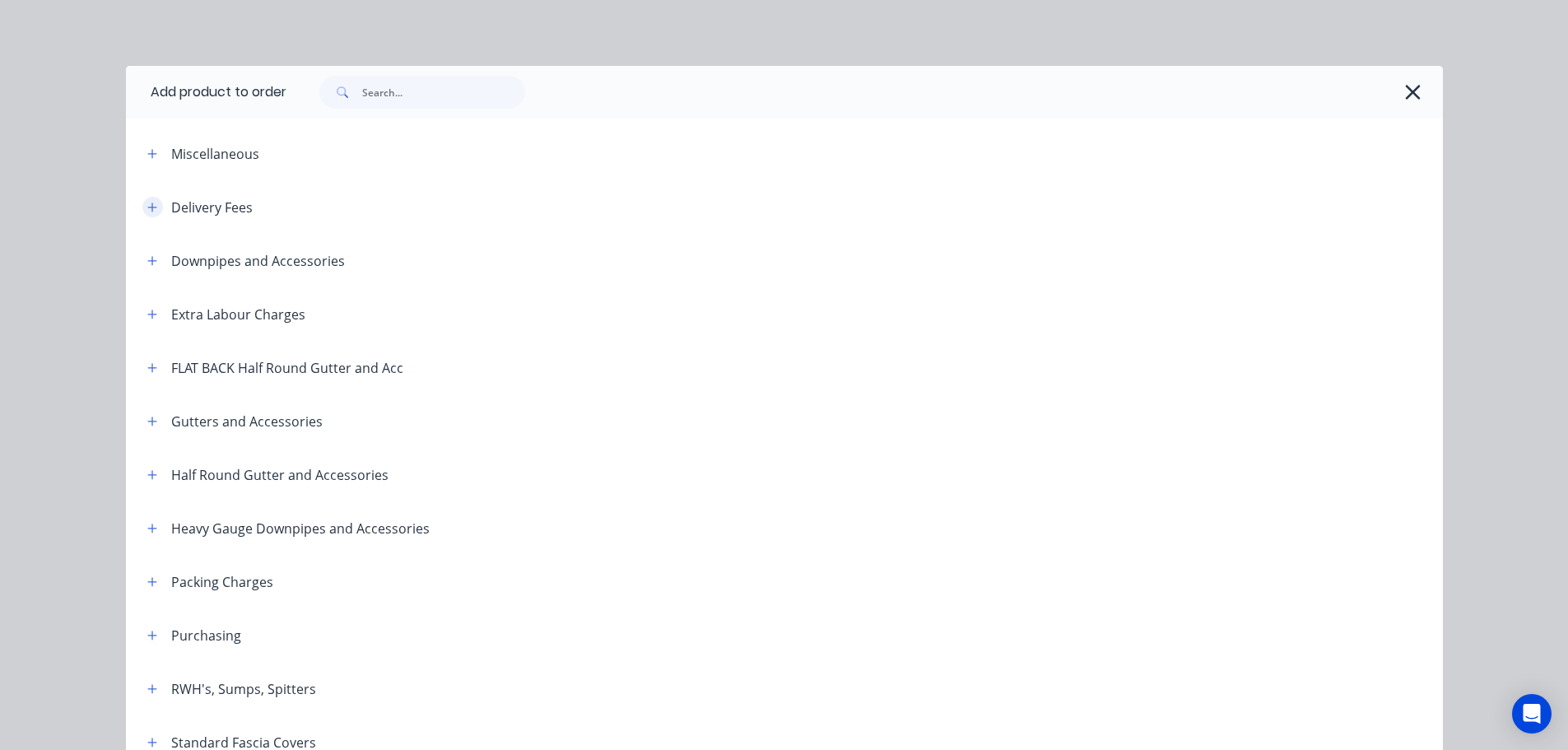
click at [148, 206] on icon "button" at bounding box center [152, 207] width 10 height 12
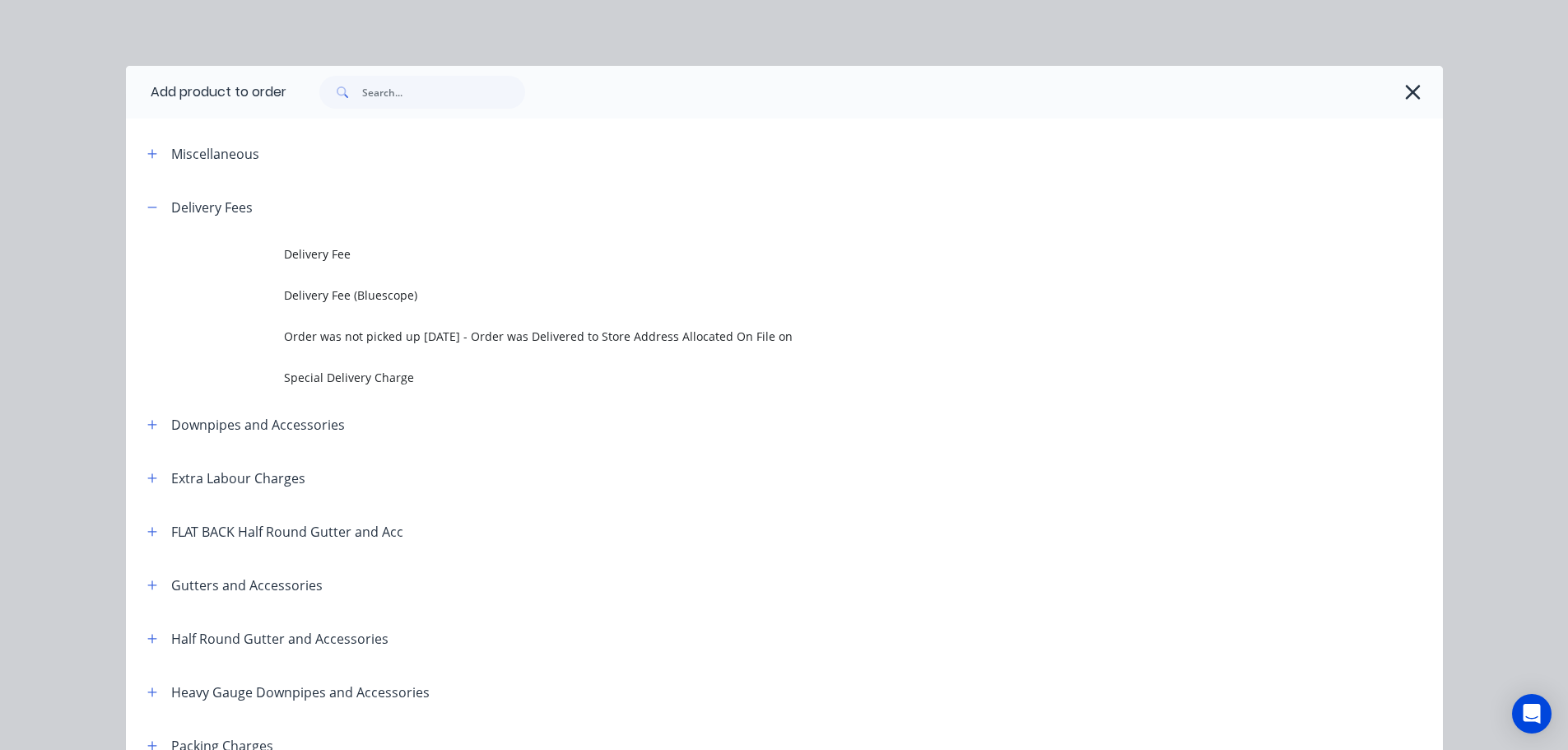
click at [433, 275] on td "Delivery Fee (Bluescope)" at bounding box center [862, 295] width 1158 height 41
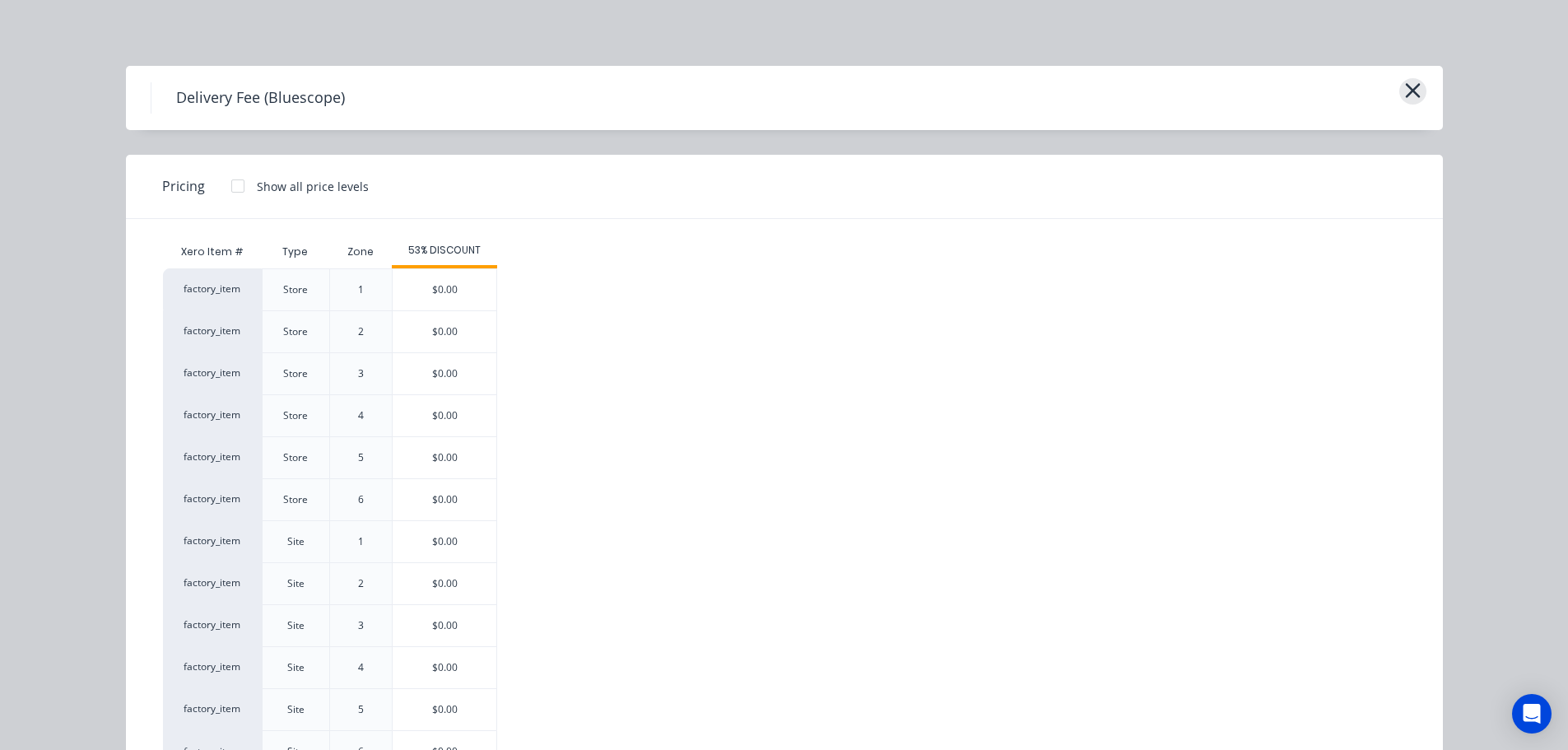
click at [1408, 86] on icon "button" at bounding box center [1412, 91] width 17 height 23
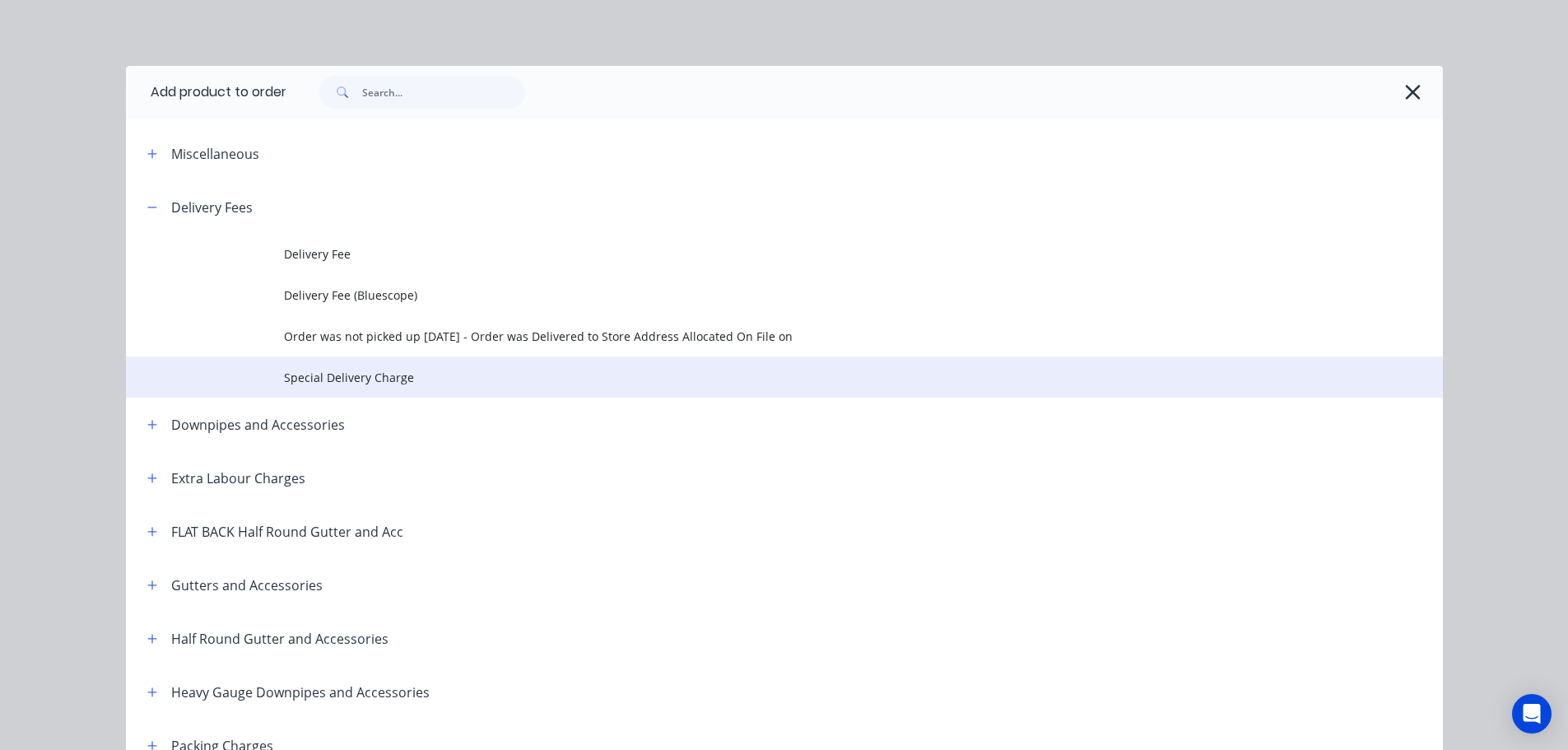
scroll to position [180, 0]
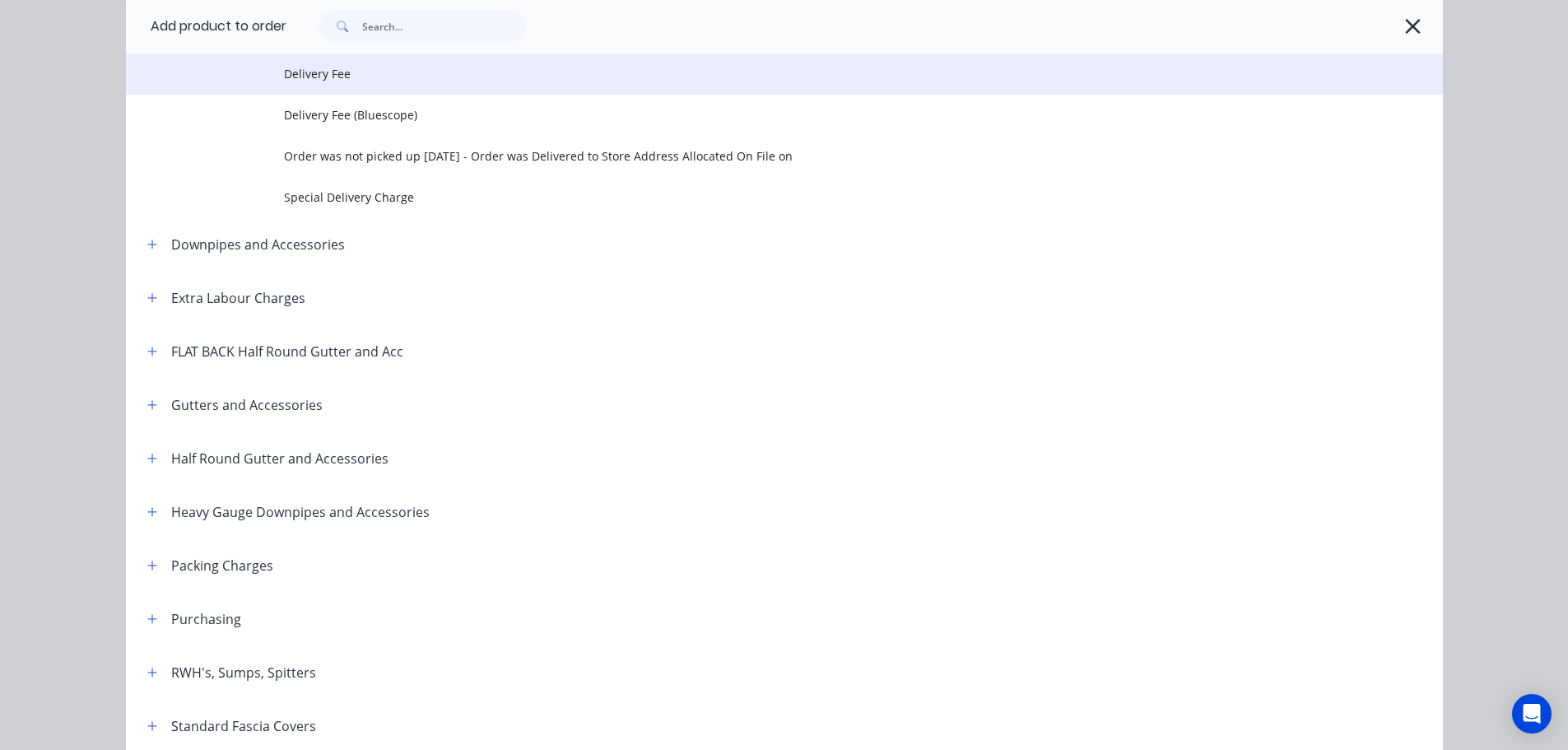
click at [446, 72] on span "Delivery Fee" at bounding box center [747, 73] width 927 height 17
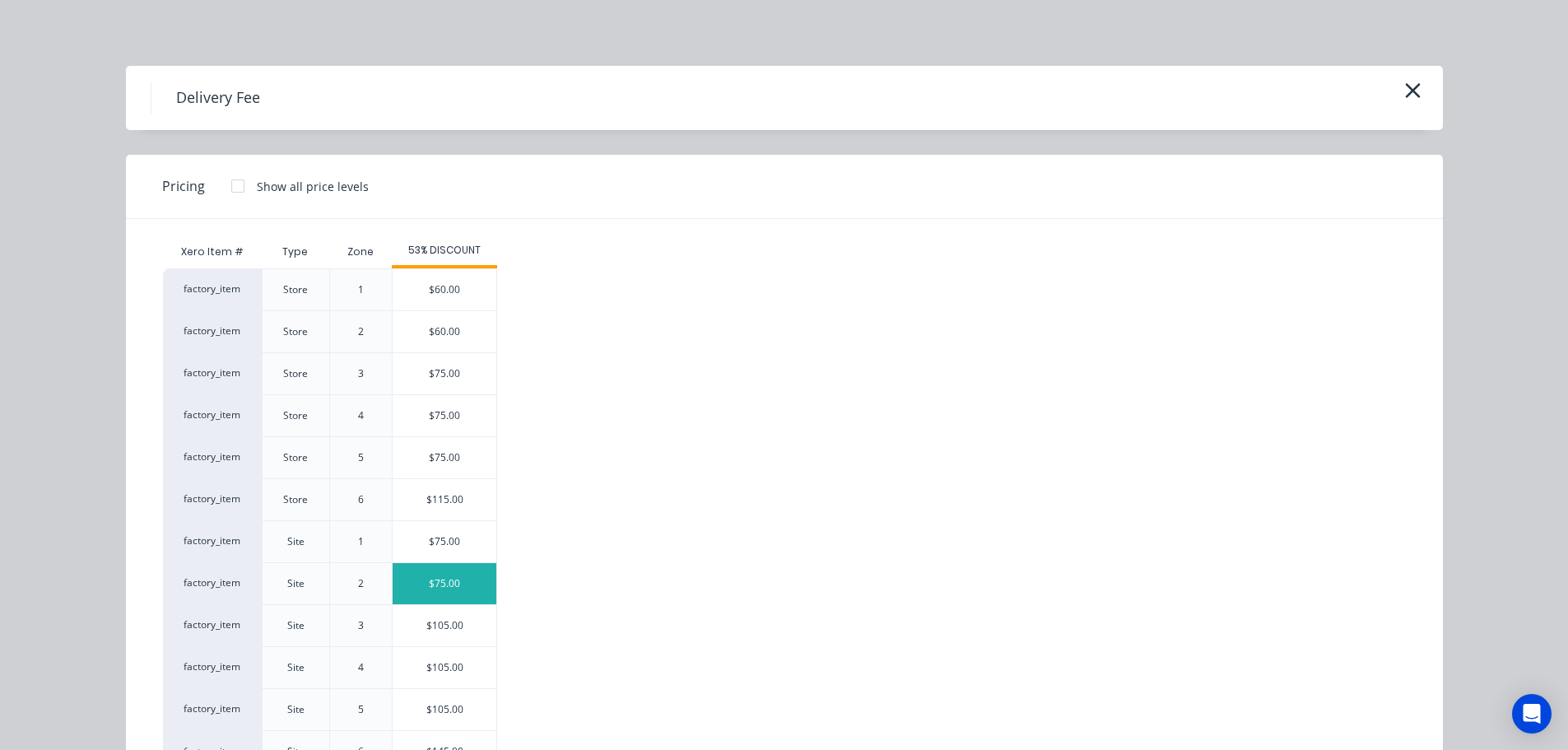
click at [455, 573] on div "$75.00" at bounding box center [444, 583] width 104 height 41
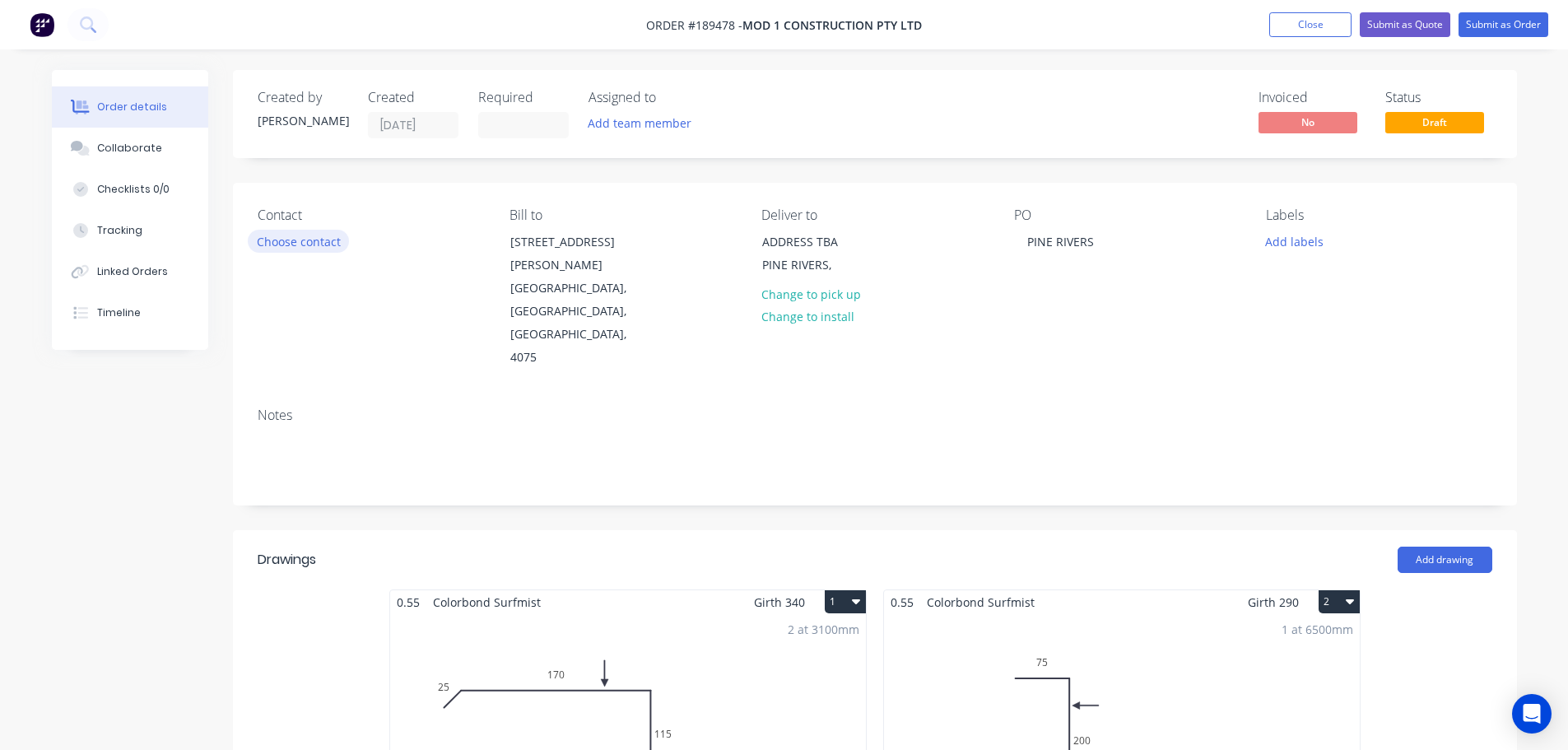
click at [301, 240] on button "Choose contact" at bounding box center [298, 240] width 101 height 23
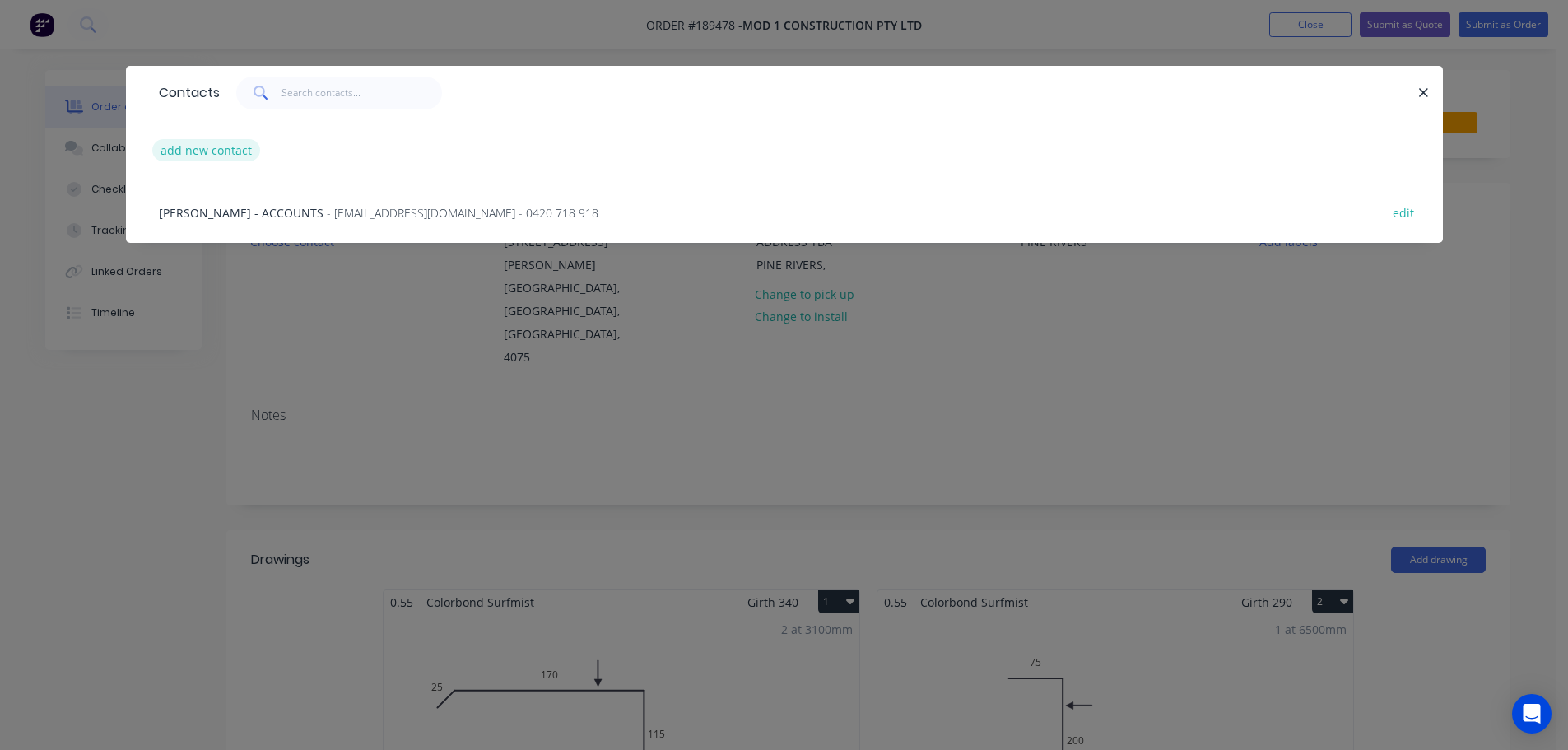
click at [235, 152] on button "add new contact" at bounding box center [206, 150] width 109 height 23
select select "AU"
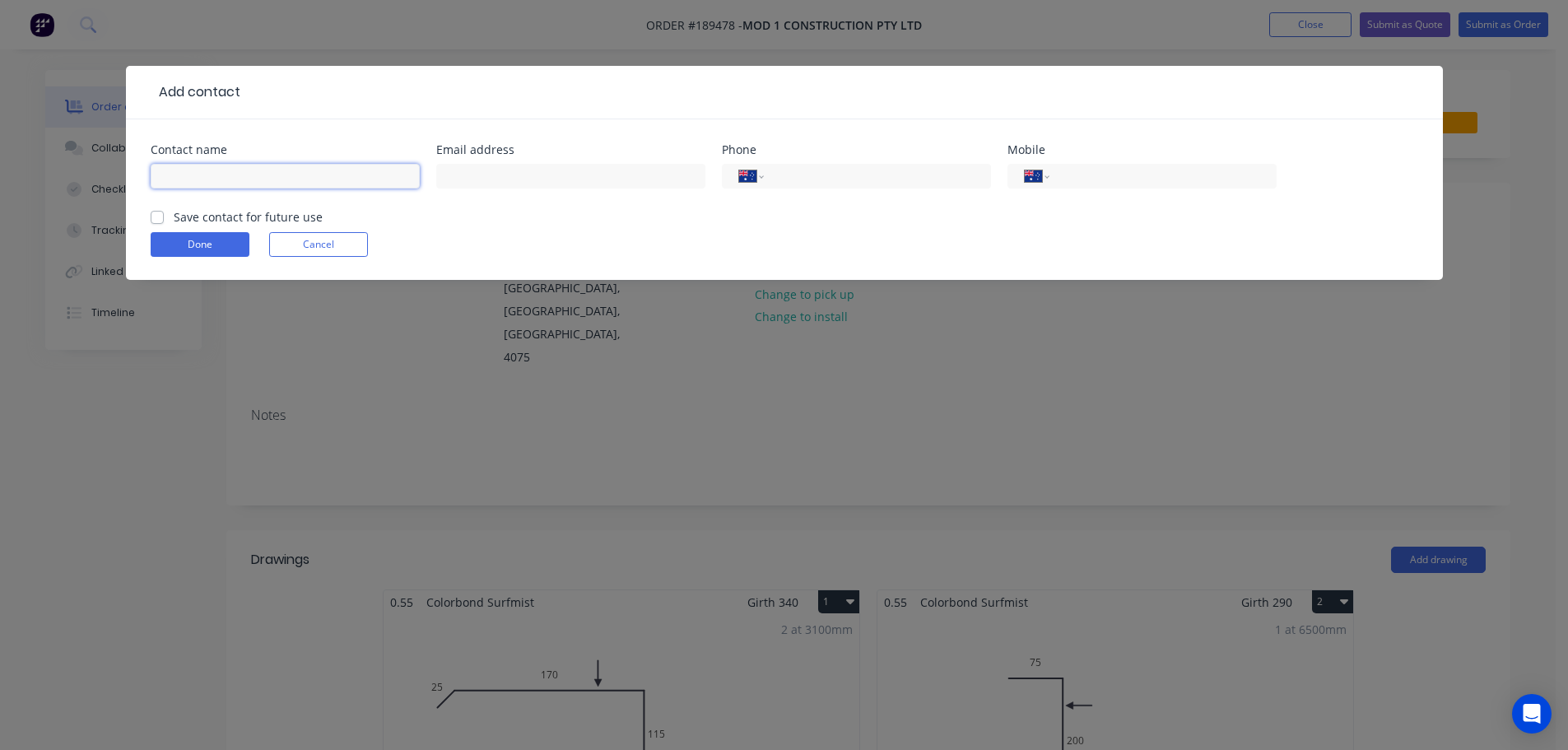
click at [260, 183] on input "text" at bounding box center [284, 176] width 269 height 24
type input "CHRIS"
type input "0409 341 043"
drag, startPoint x: 158, startPoint y: 216, endPoint x: 245, endPoint y: 261, distance: 97.9
click at [174, 217] on label "Save contact for future use" at bounding box center [248, 216] width 149 height 17
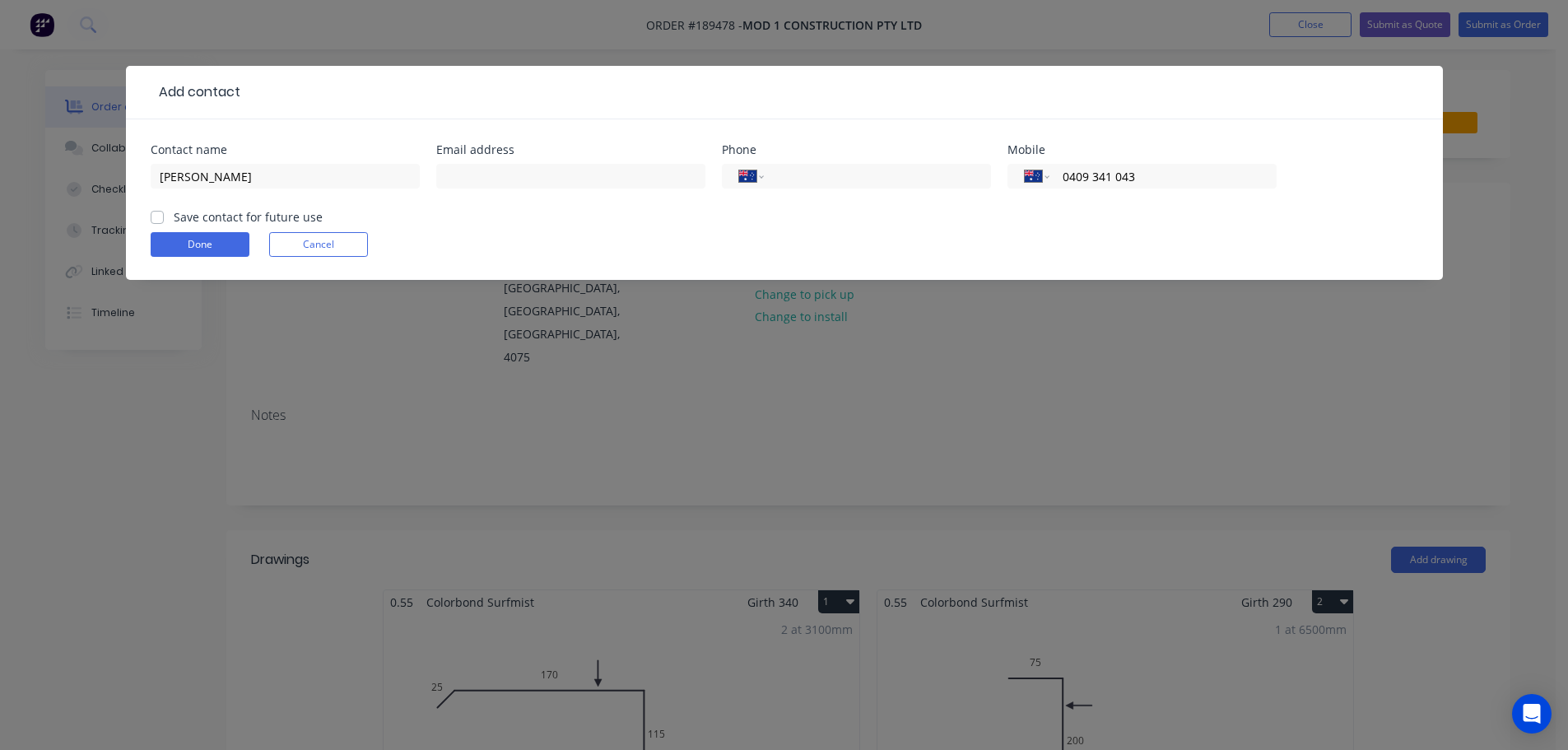
click at [161, 217] on input "Save contact for future use" at bounding box center [157, 215] width 14 height 15
checkbox input "true"
click at [229, 253] on button "Done" at bounding box center [200, 244] width 99 height 24
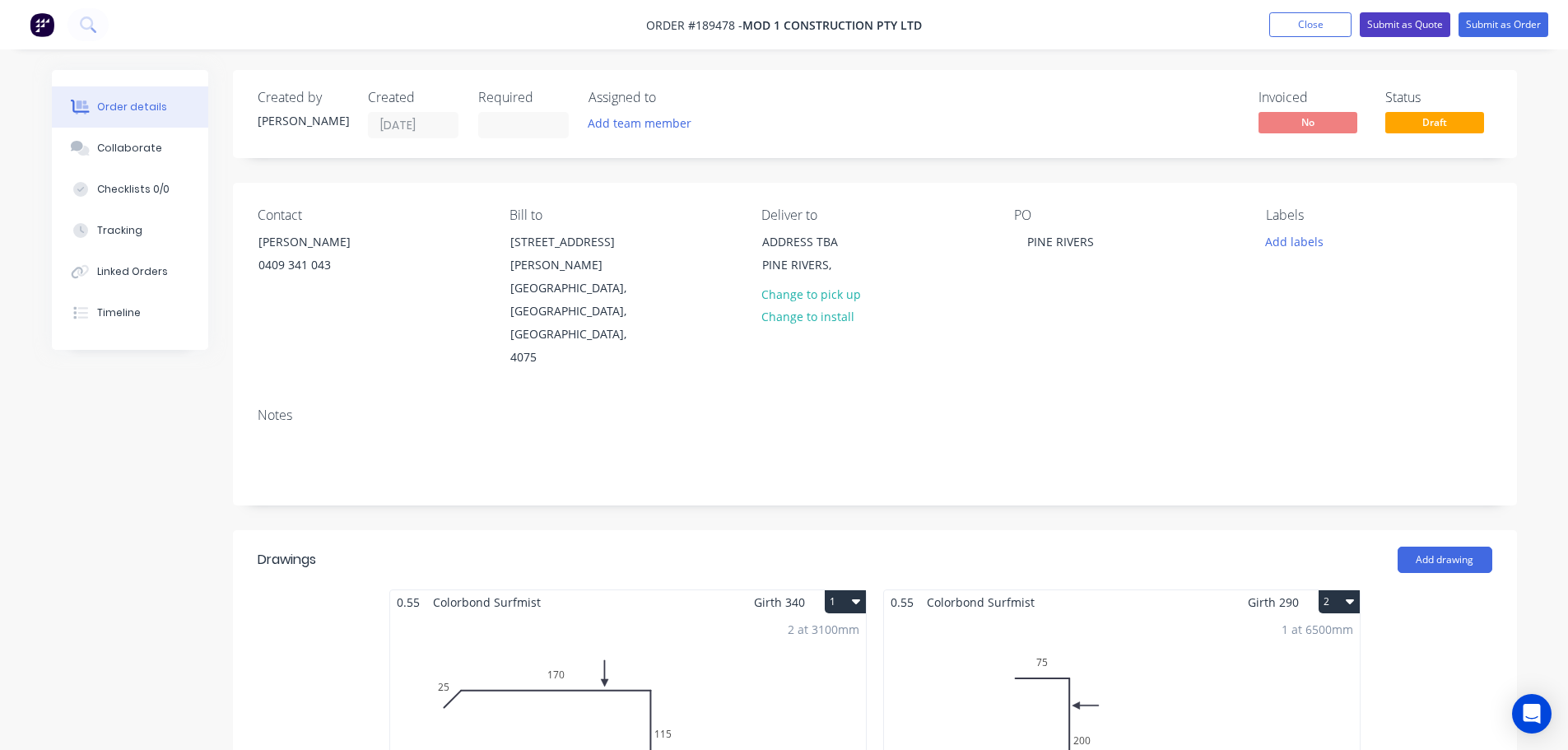
click at [1437, 27] on button "Submit as Quote" at bounding box center [1404, 24] width 91 height 24
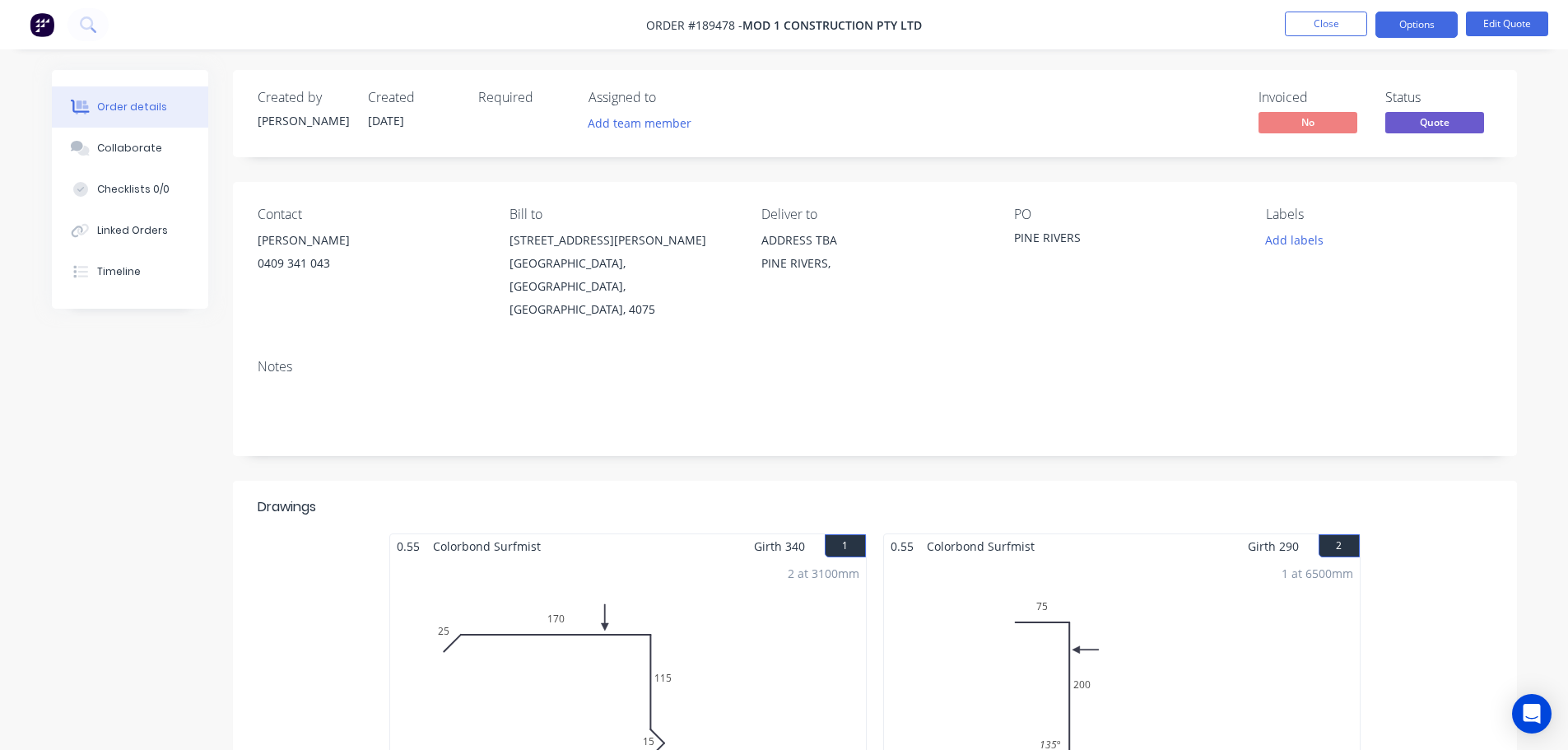
click at [1403, 34] on button "Options" at bounding box center [1416, 24] width 82 height 26
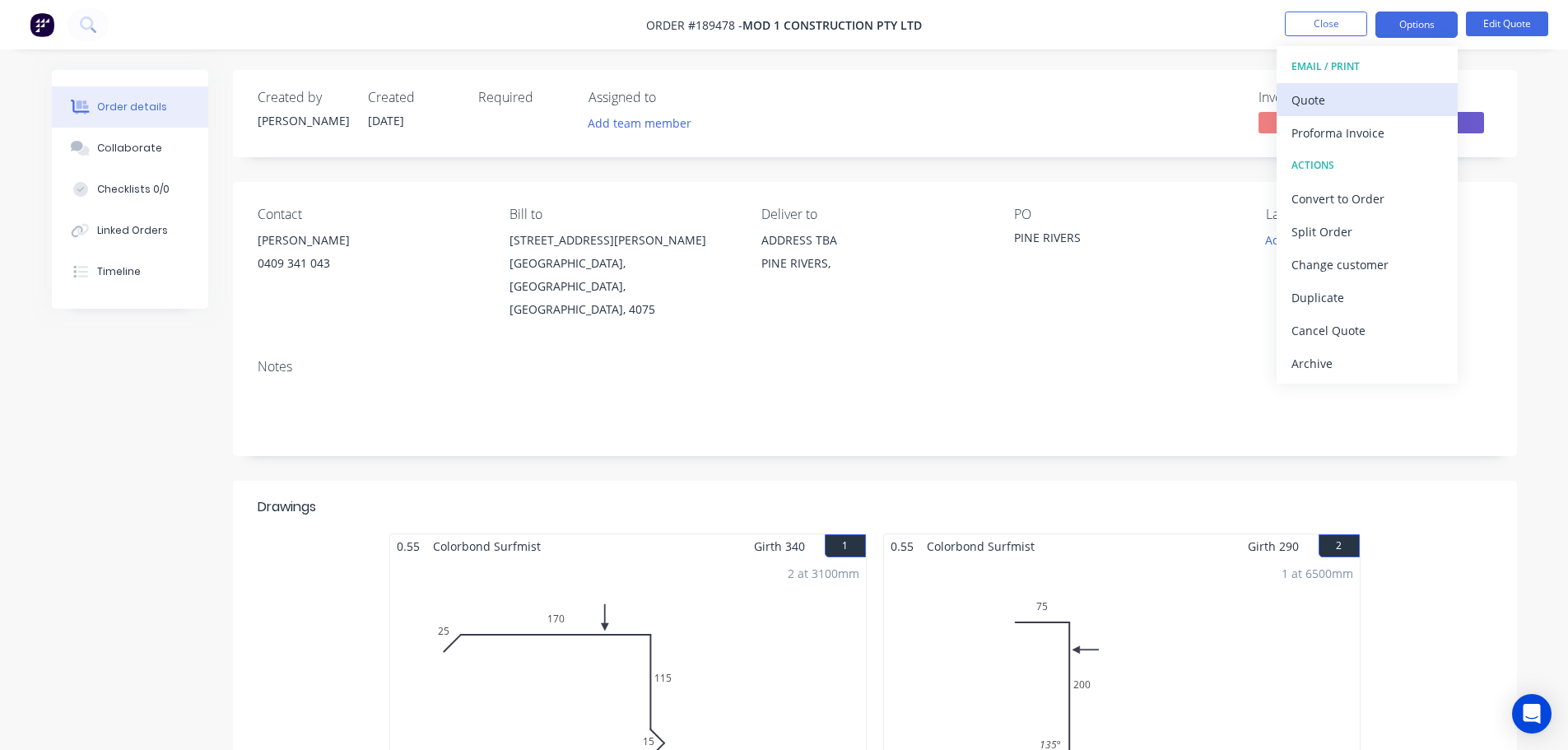
click at [1364, 104] on div "Quote" at bounding box center [1367, 100] width 151 height 24
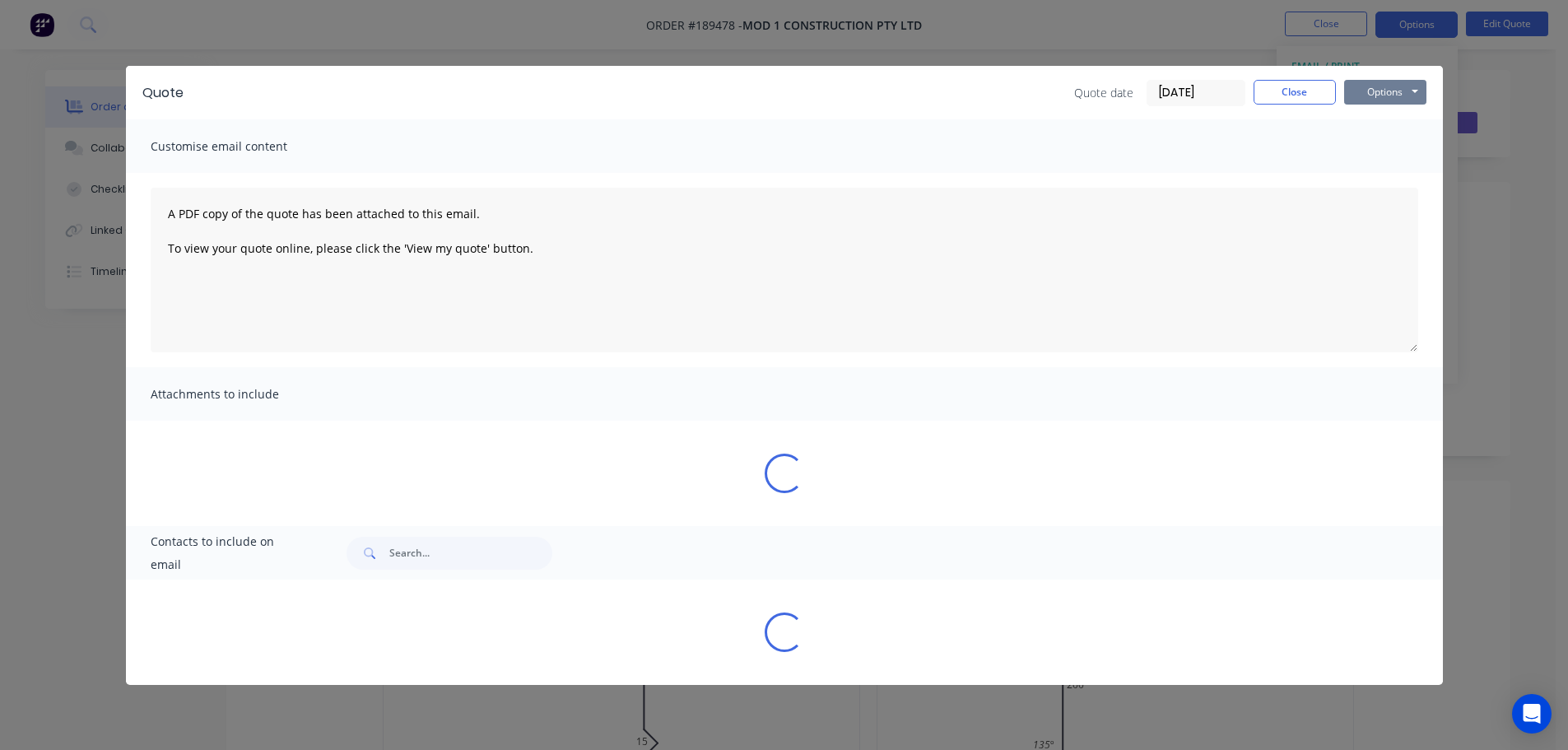
click at [1381, 95] on button "Options" at bounding box center [1384, 92] width 82 height 24
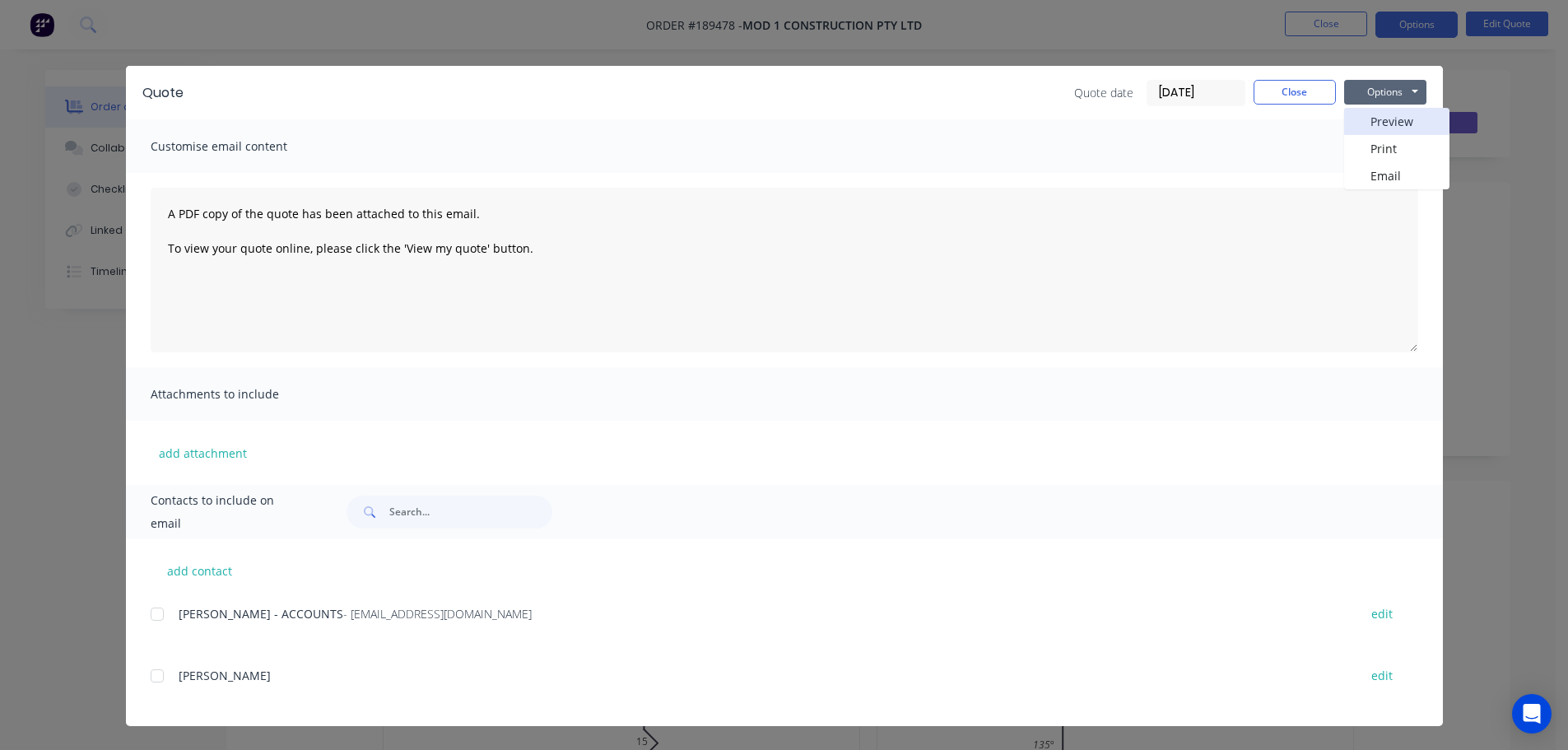
click at [1383, 116] on button "Preview" at bounding box center [1396, 122] width 105 height 27
click at [1289, 99] on button "Close" at bounding box center [1294, 92] width 82 height 24
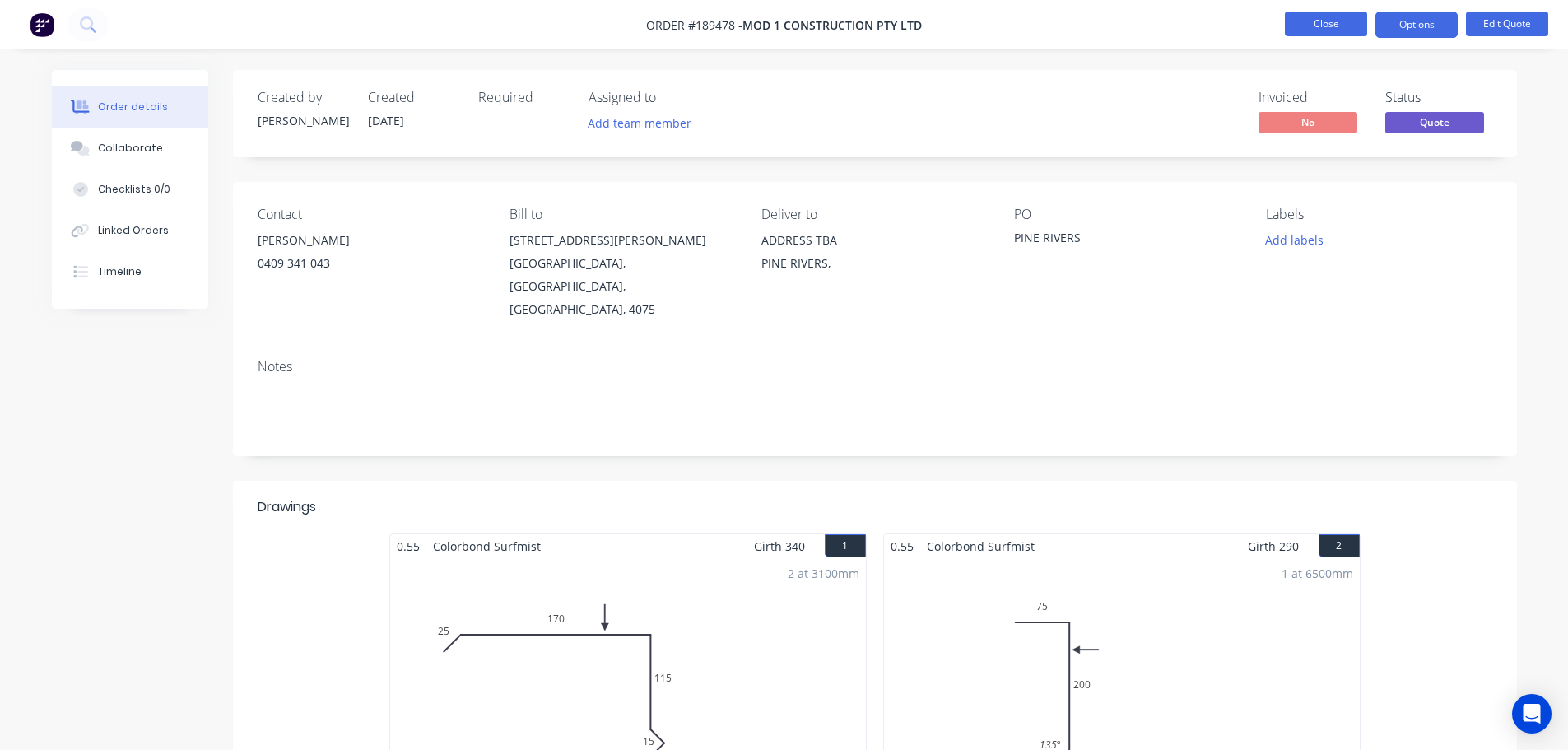
click at [1311, 14] on button "Close" at bounding box center [1325, 23] width 82 height 24
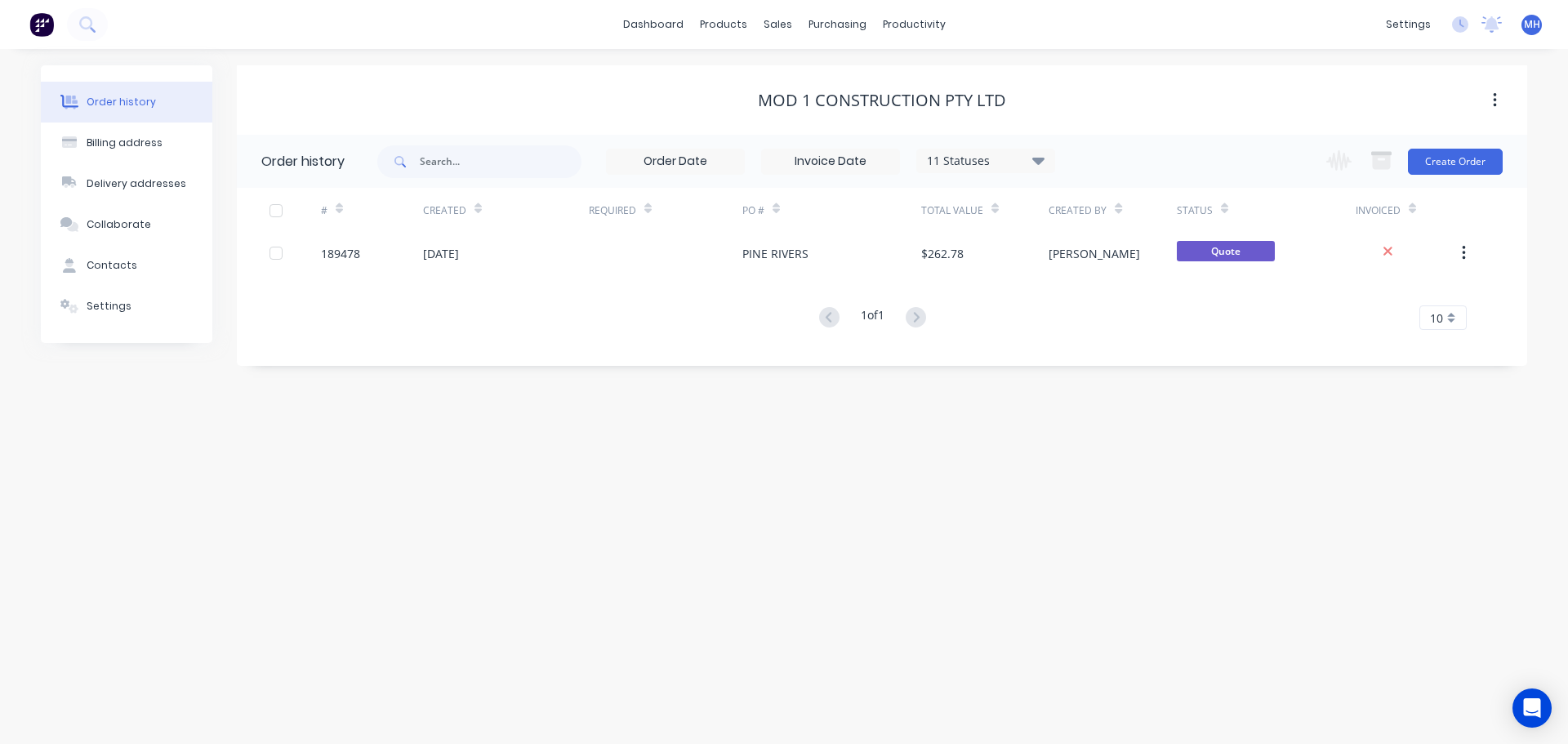
click at [699, 430] on div "Order history Billing address Delivery addresses Collaborate Contacts Settings …" at bounding box center [784, 397] width 1568 height 695
click at [810, 69] on button "Sales Orders" at bounding box center [863, 78] width 216 height 33
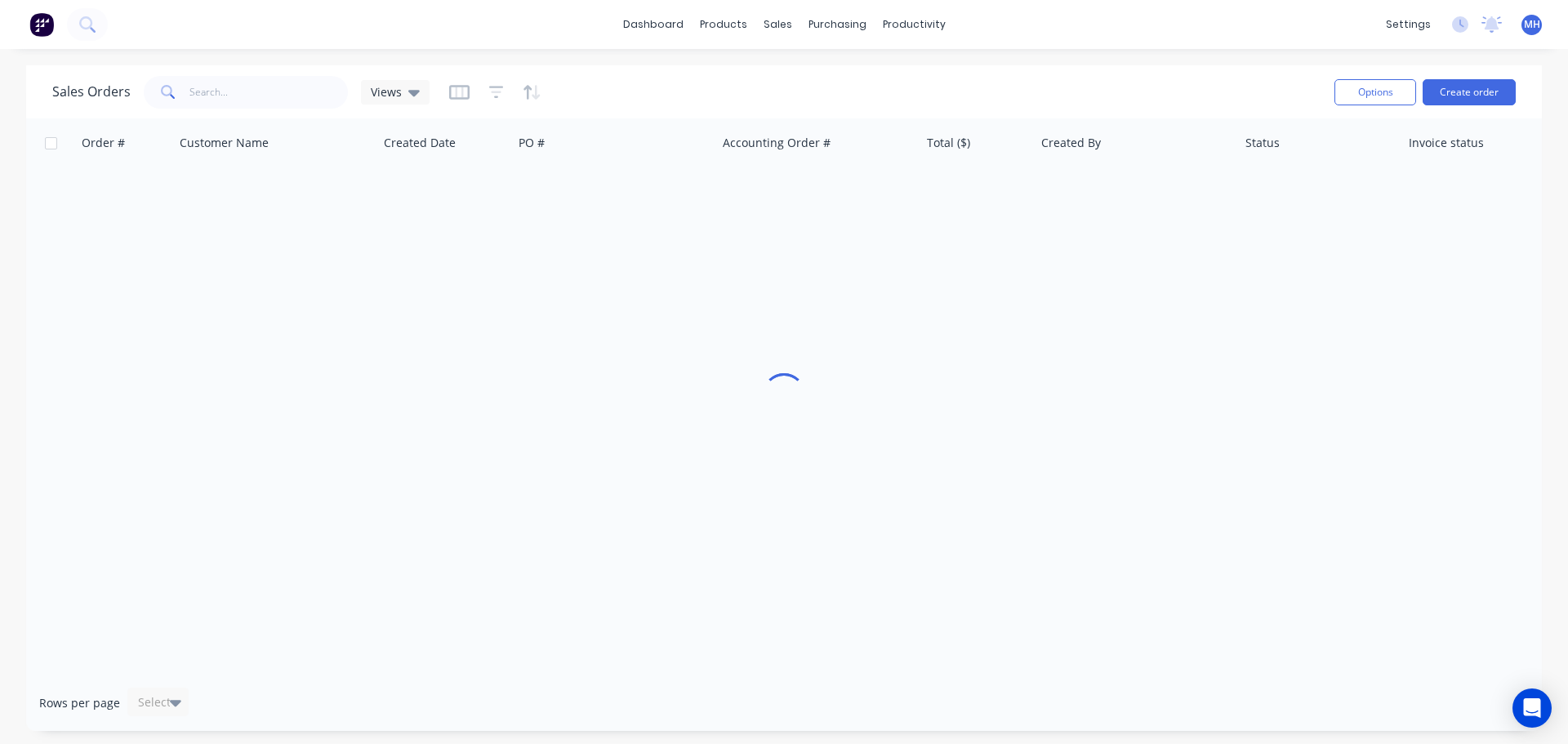
click at [1124, 77] on div "Sales Orders Views" at bounding box center [687, 91] width 1269 height 40
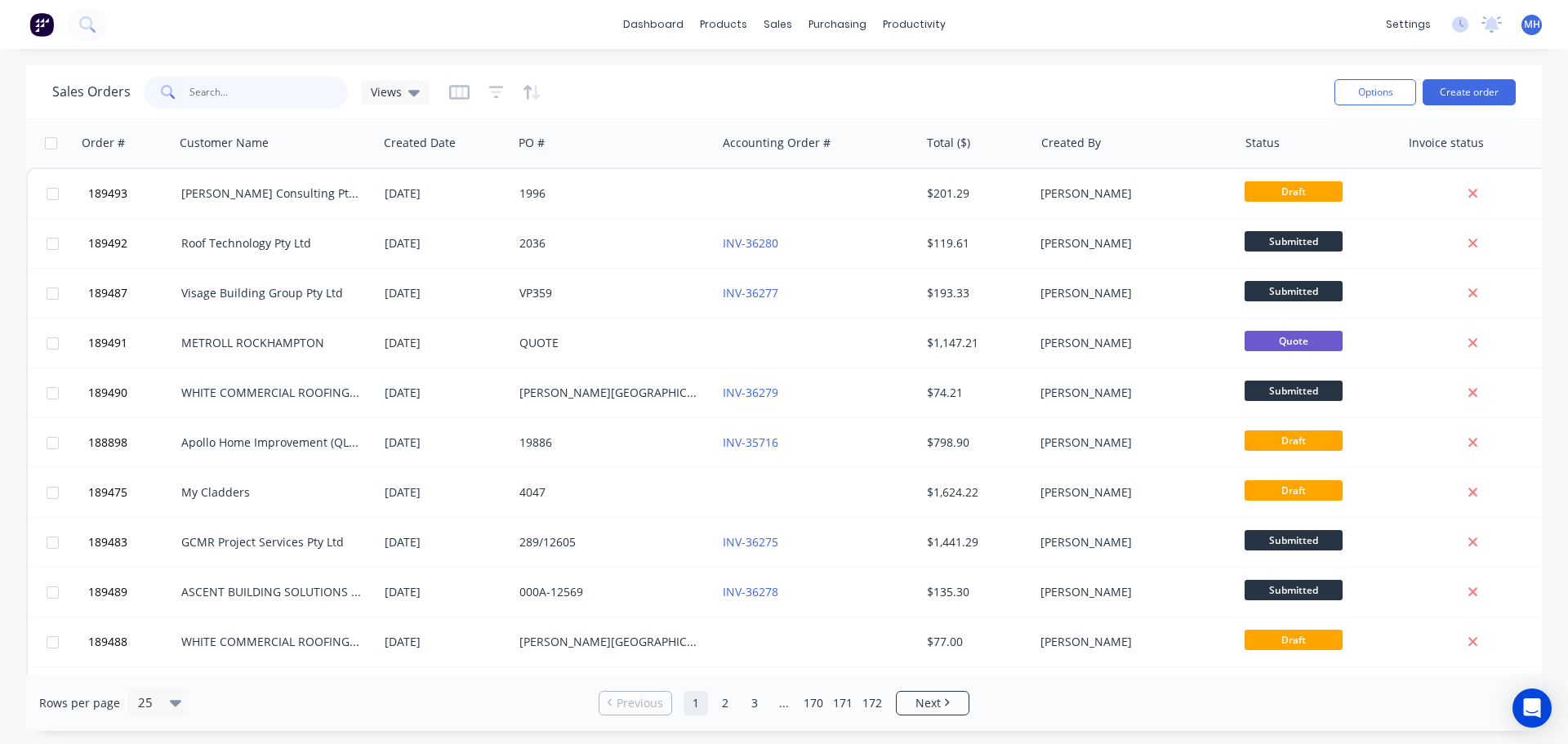
click at [265, 104] on input "text" at bounding box center [269, 92] width 159 height 33
type input "coco l"
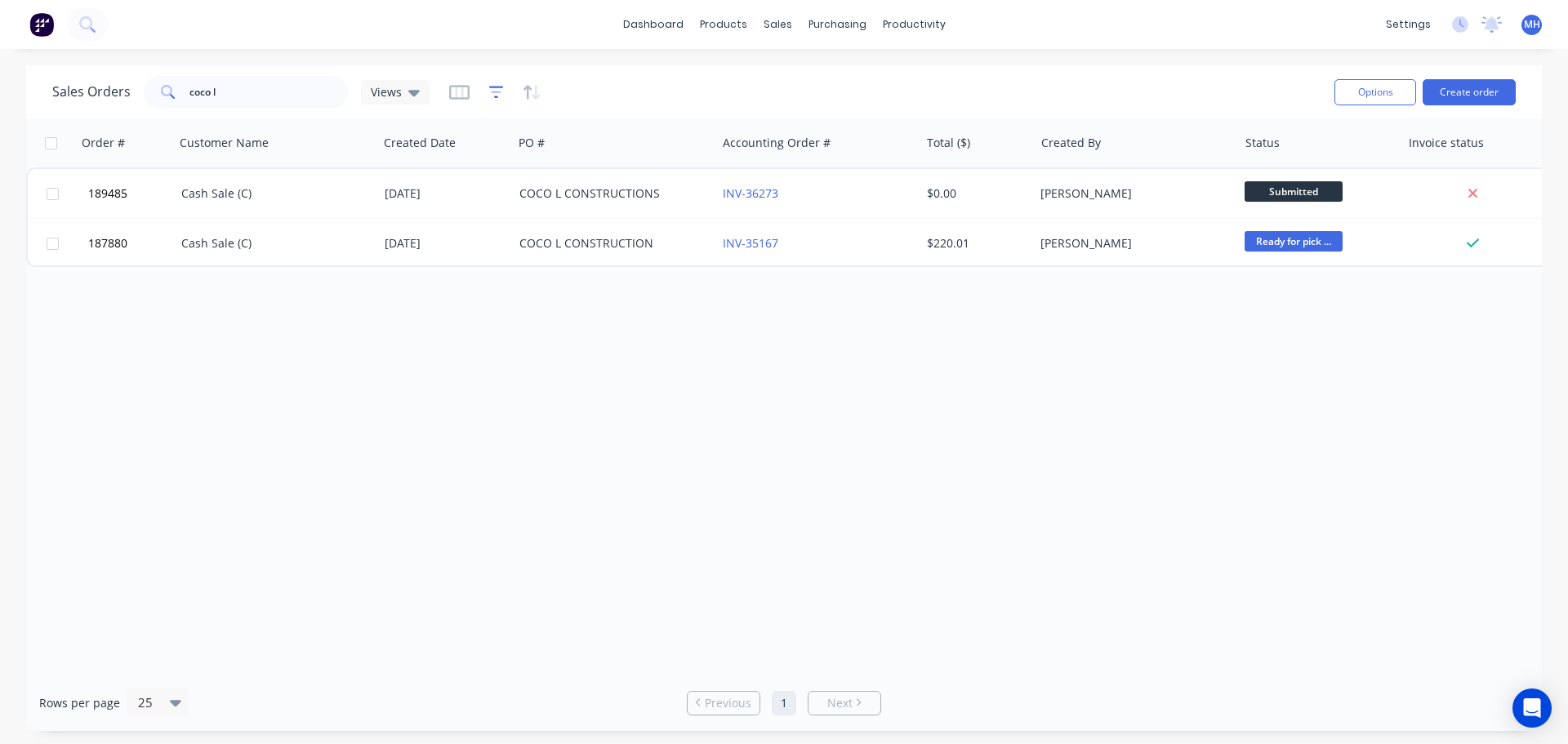
click at [491, 94] on icon "button" at bounding box center [496, 92] width 14 height 16
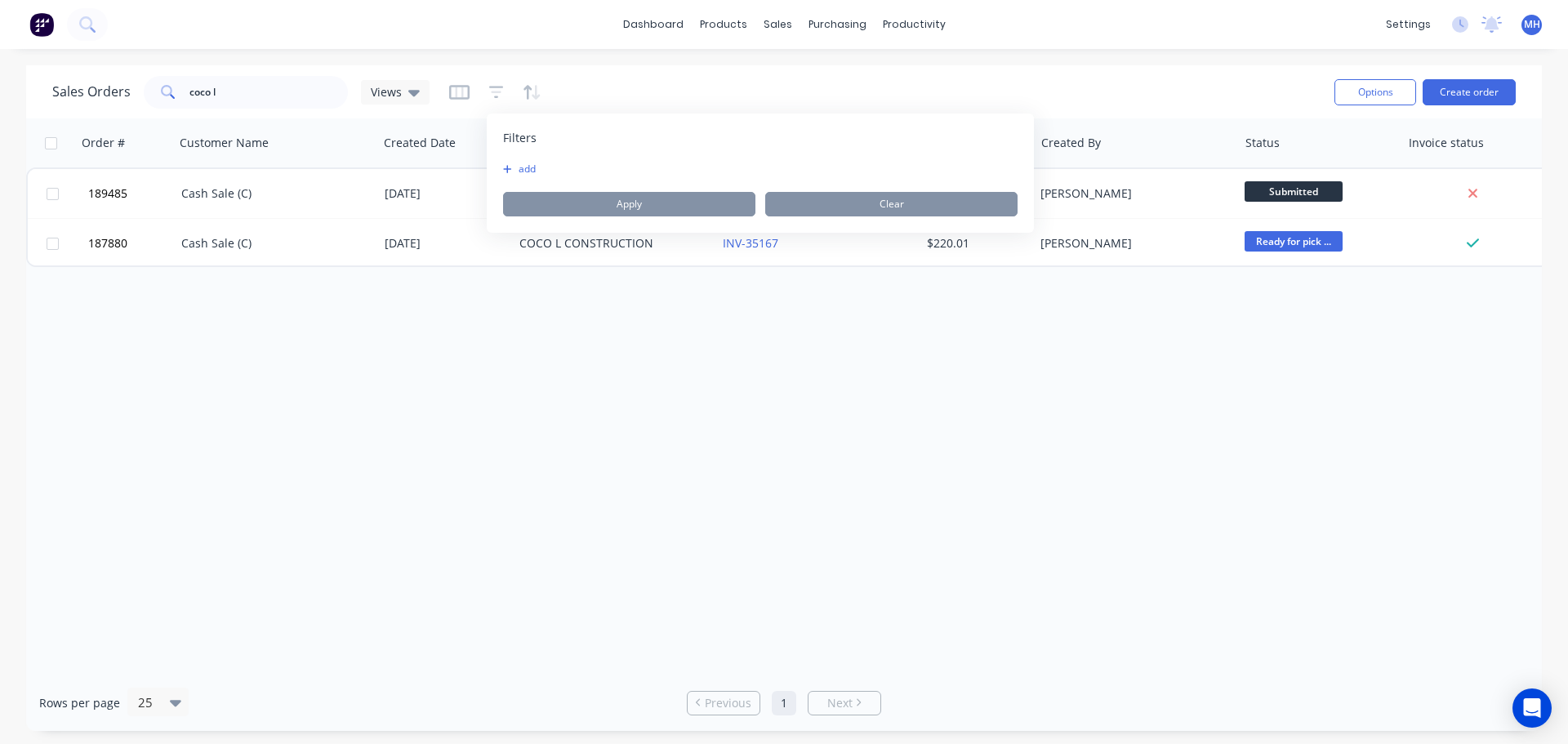
click at [504, 167] on icon "button" at bounding box center [507, 169] width 9 height 10
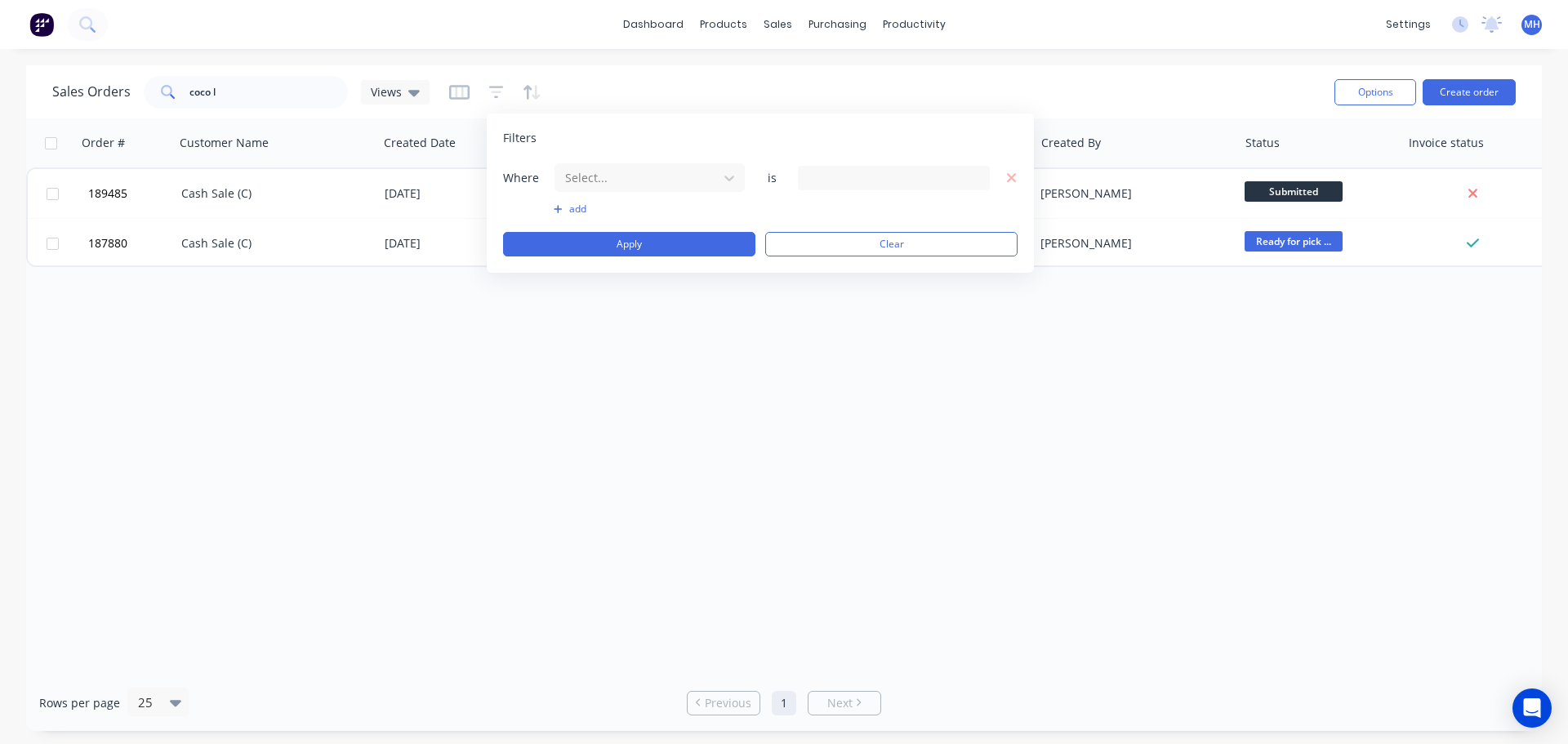
click at [605, 184] on div at bounding box center [637, 177] width 146 height 21
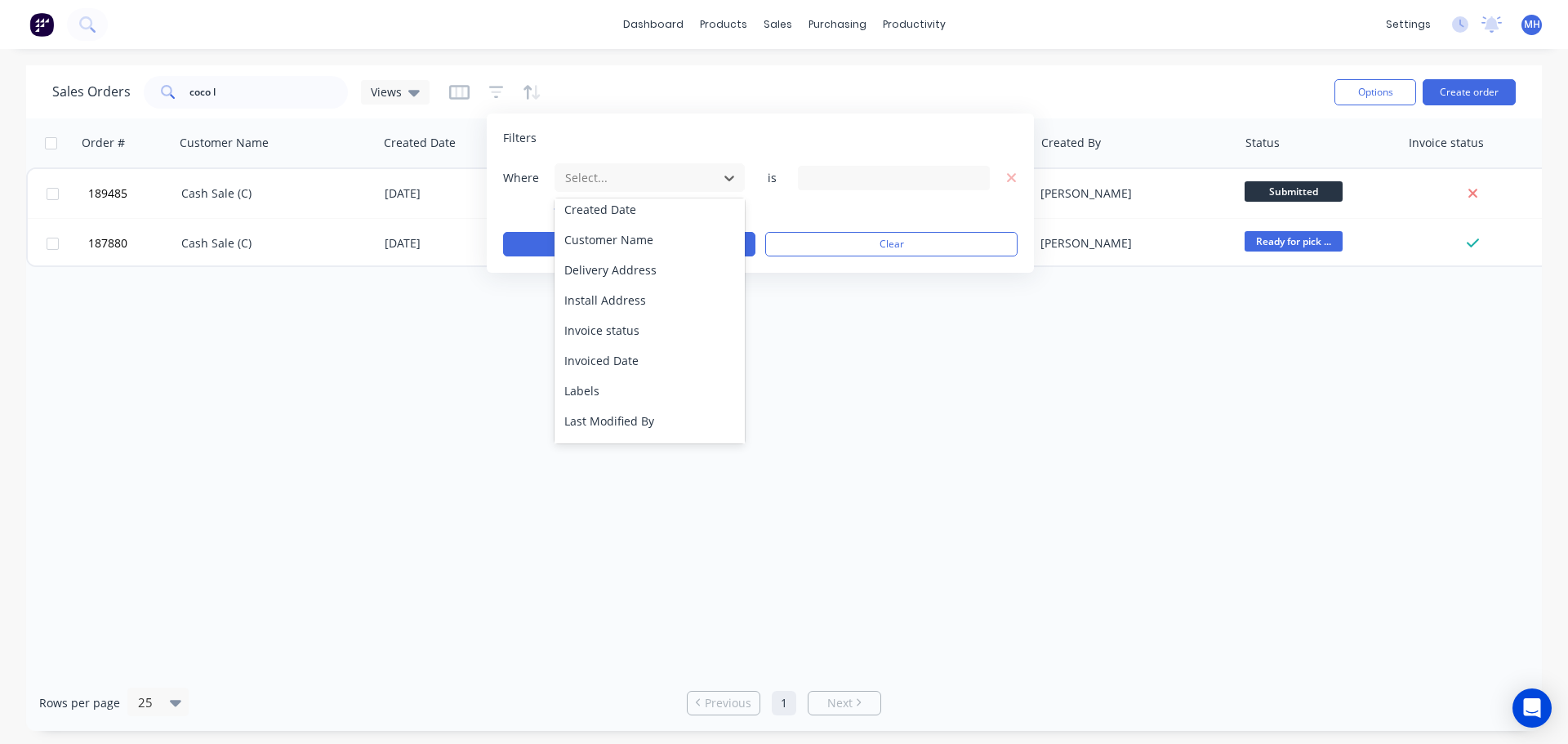
scroll to position [396, 0]
click at [616, 422] on div "Status" at bounding box center [649, 425] width 190 height 30
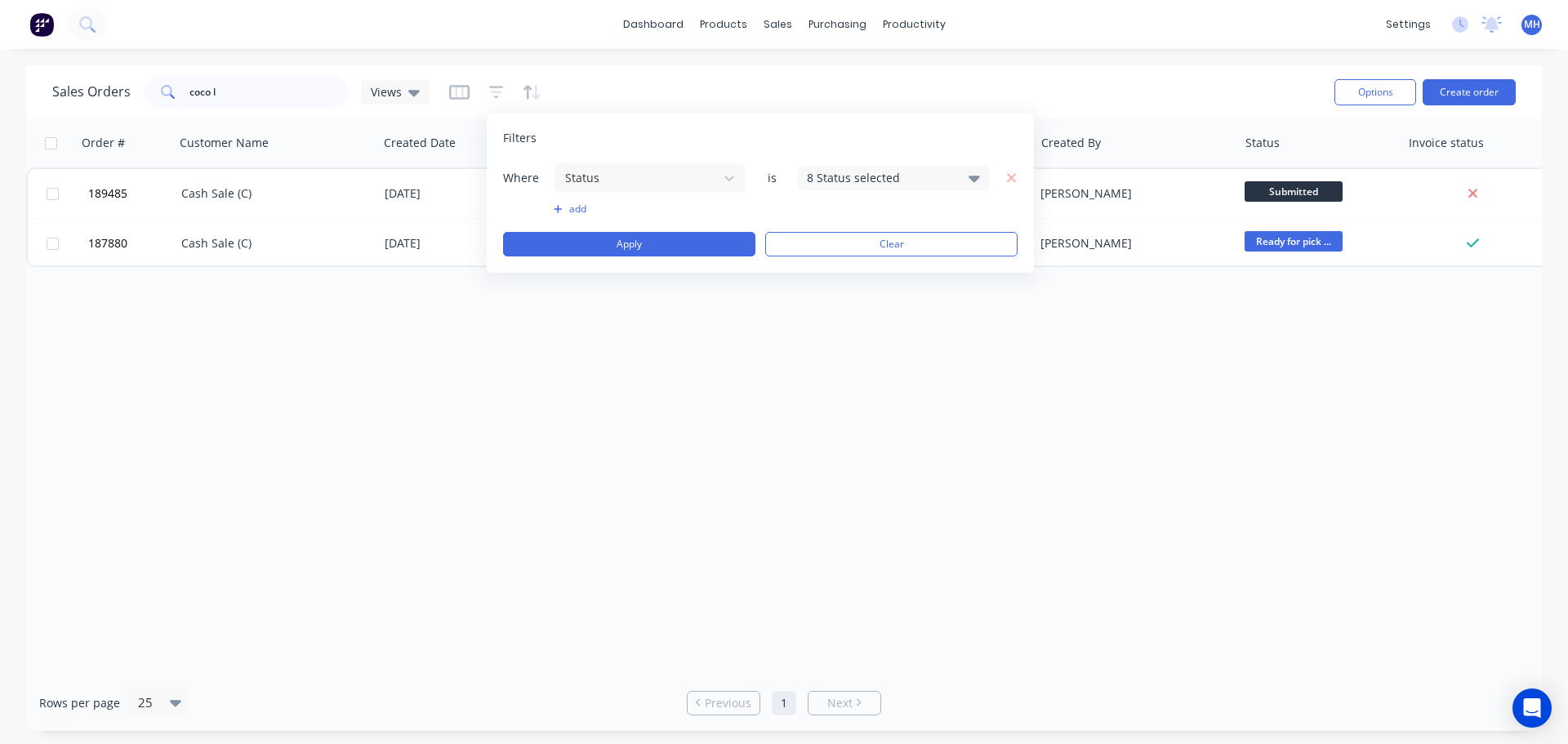
click at [867, 181] on div "8 Status selected" at bounding box center [880, 177] width 147 height 17
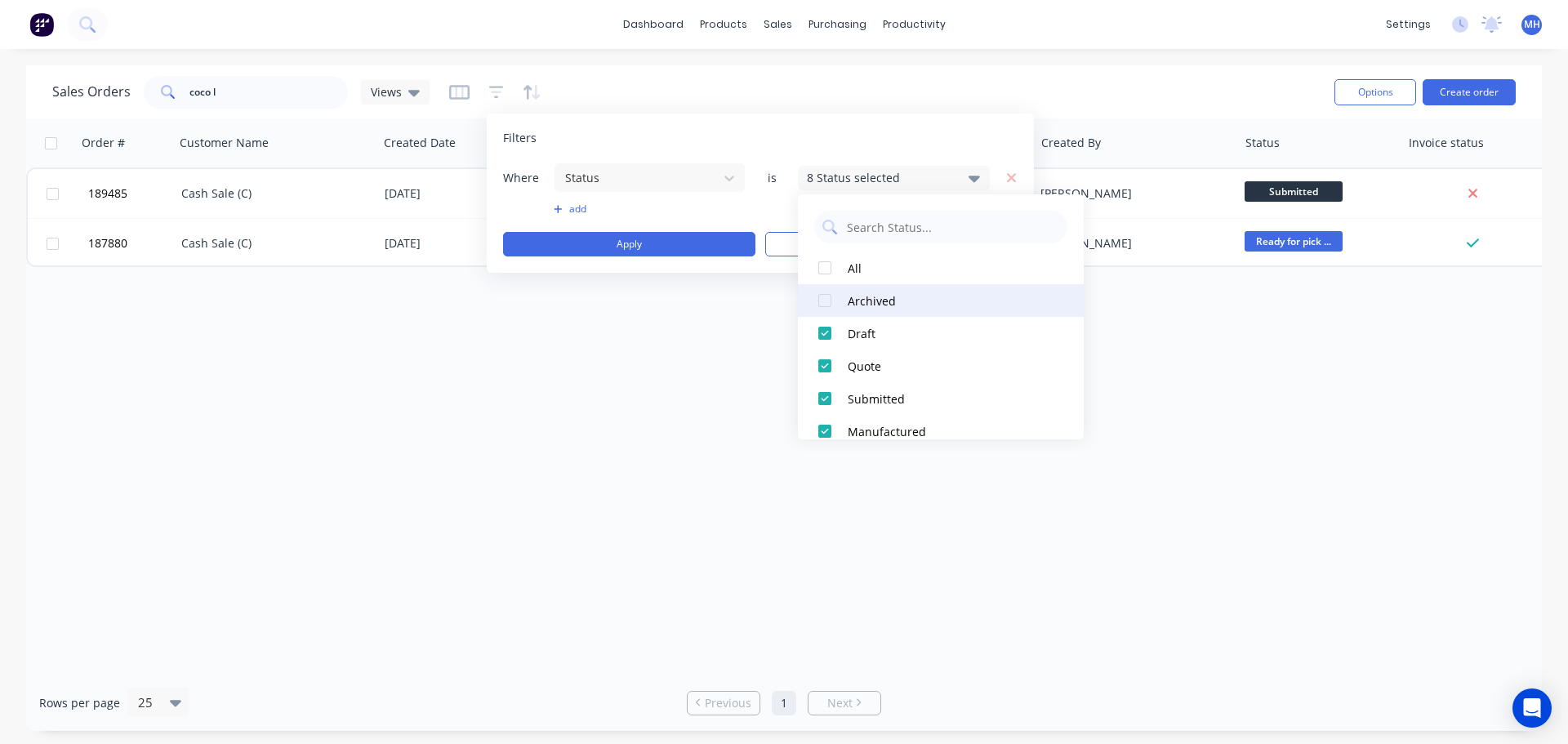
click at [860, 301] on div "Archived" at bounding box center [945, 300] width 196 height 17
click at [743, 138] on div "Filters" at bounding box center [760, 138] width 514 height 16
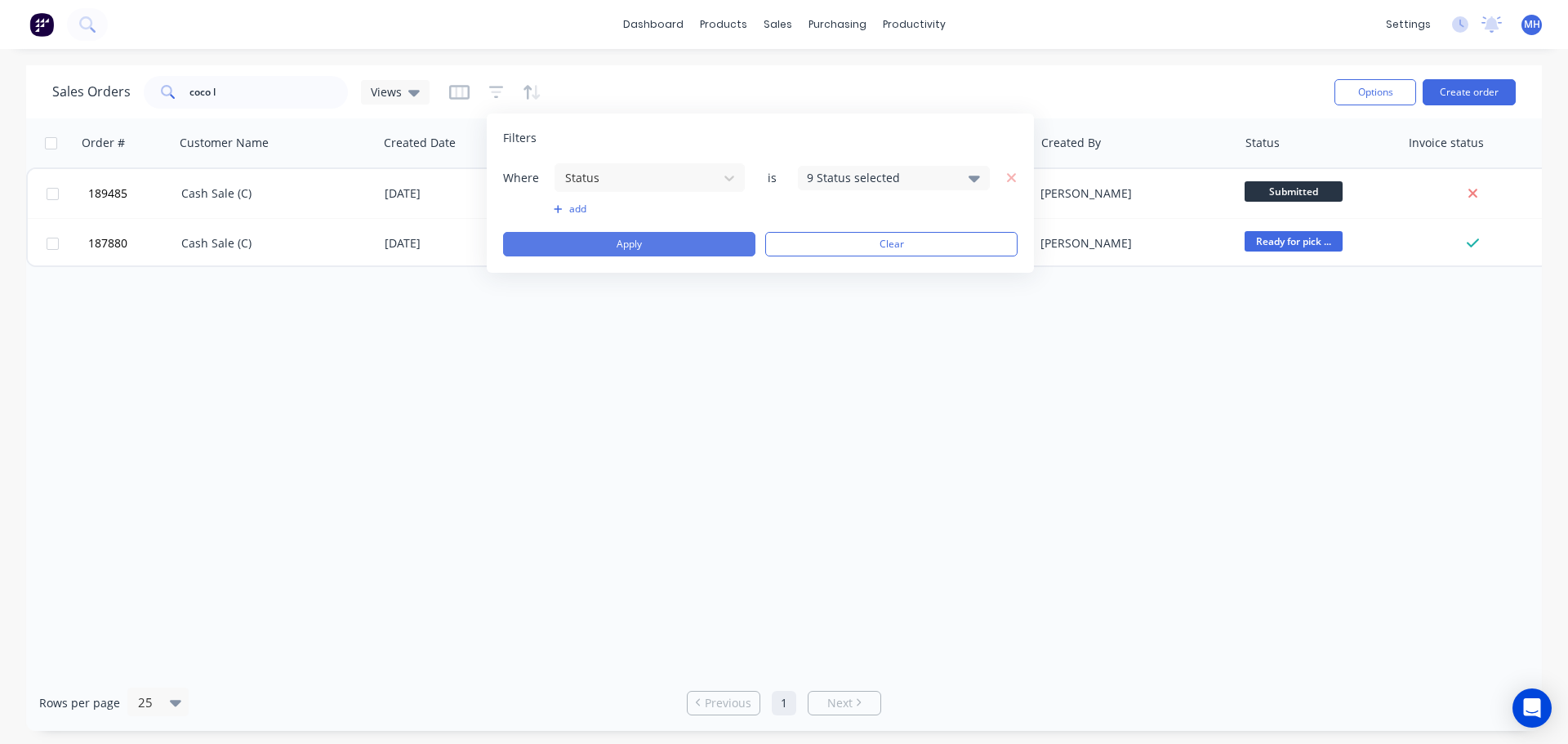
click at [671, 237] on button "Apply" at bounding box center [629, 244] width 253 height 24
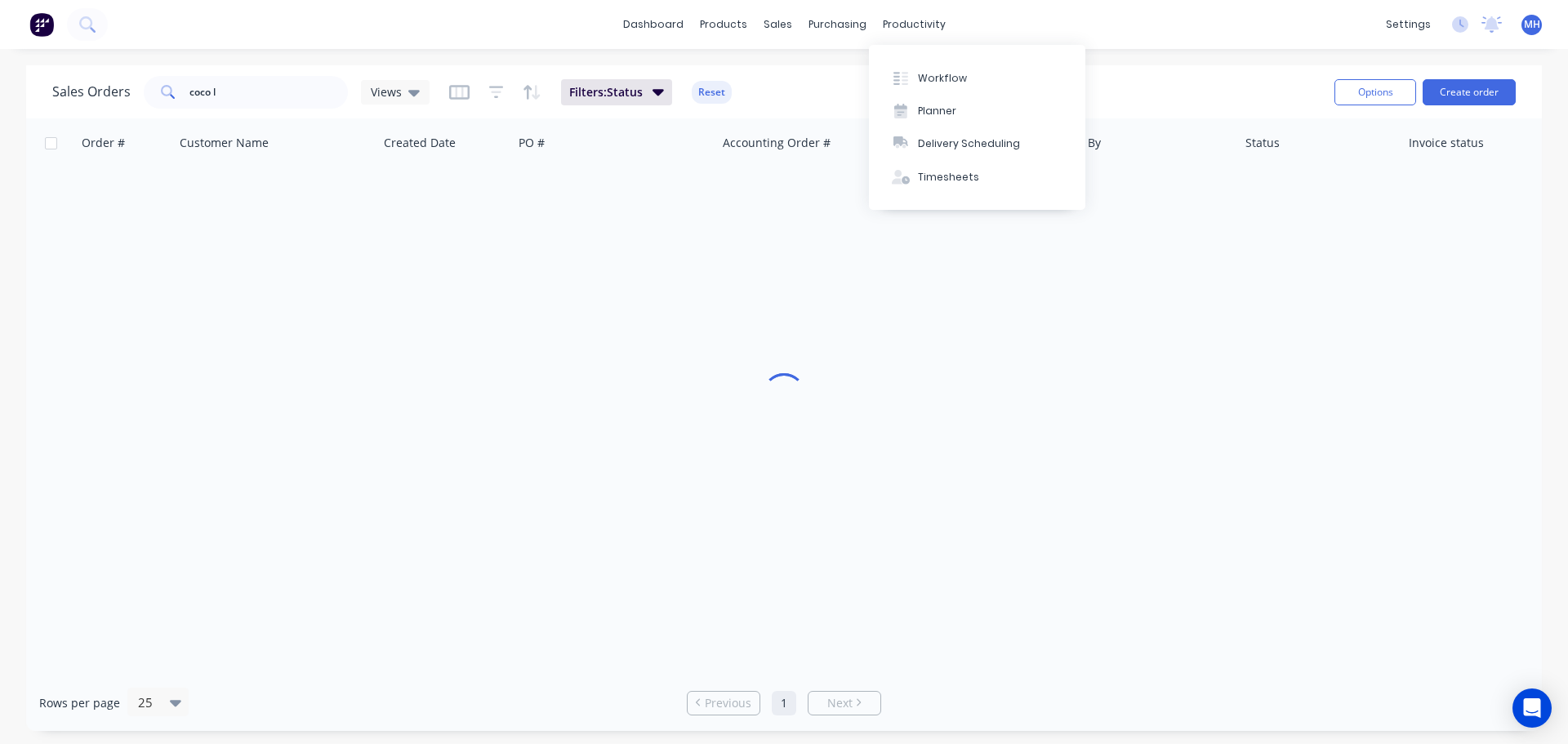
click at [1126, 88] on div "Sales Orders coco l Views Filters: Status Reset" at bounding box center [687, 91] width 1269 height 40
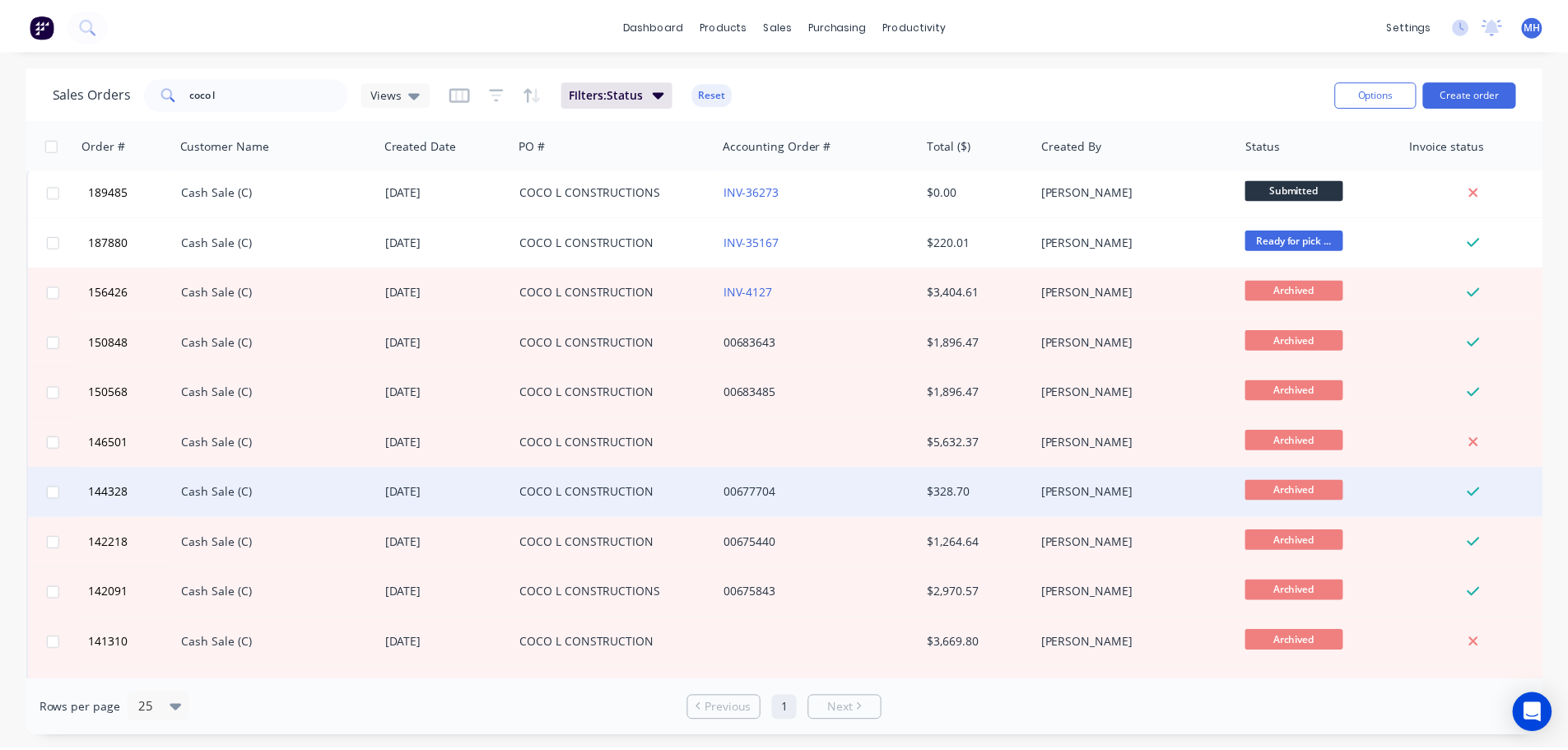
scroll to position [0, 0]
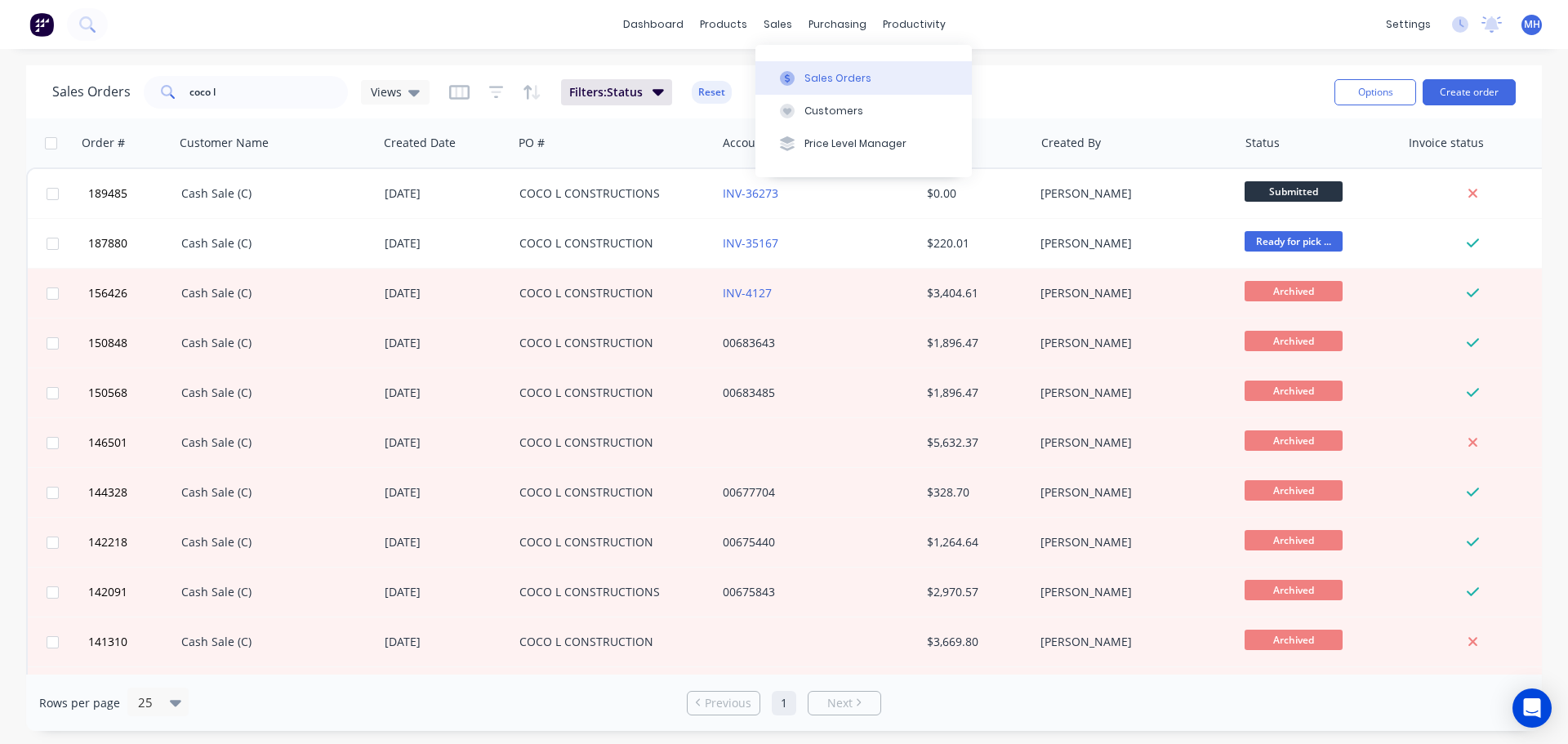
click at [811, 66] on button "Sales Orders" at bounding box center [863, 78] width 216 height 33
click at [1046, 71] on div "Sales Orders coco l Views Filters: Status Reset" at bounding box center [687, 91] width 1269 height 40
click at [713, 92] on button "Reset" at bounding box center [711, 93] width 40 height 23
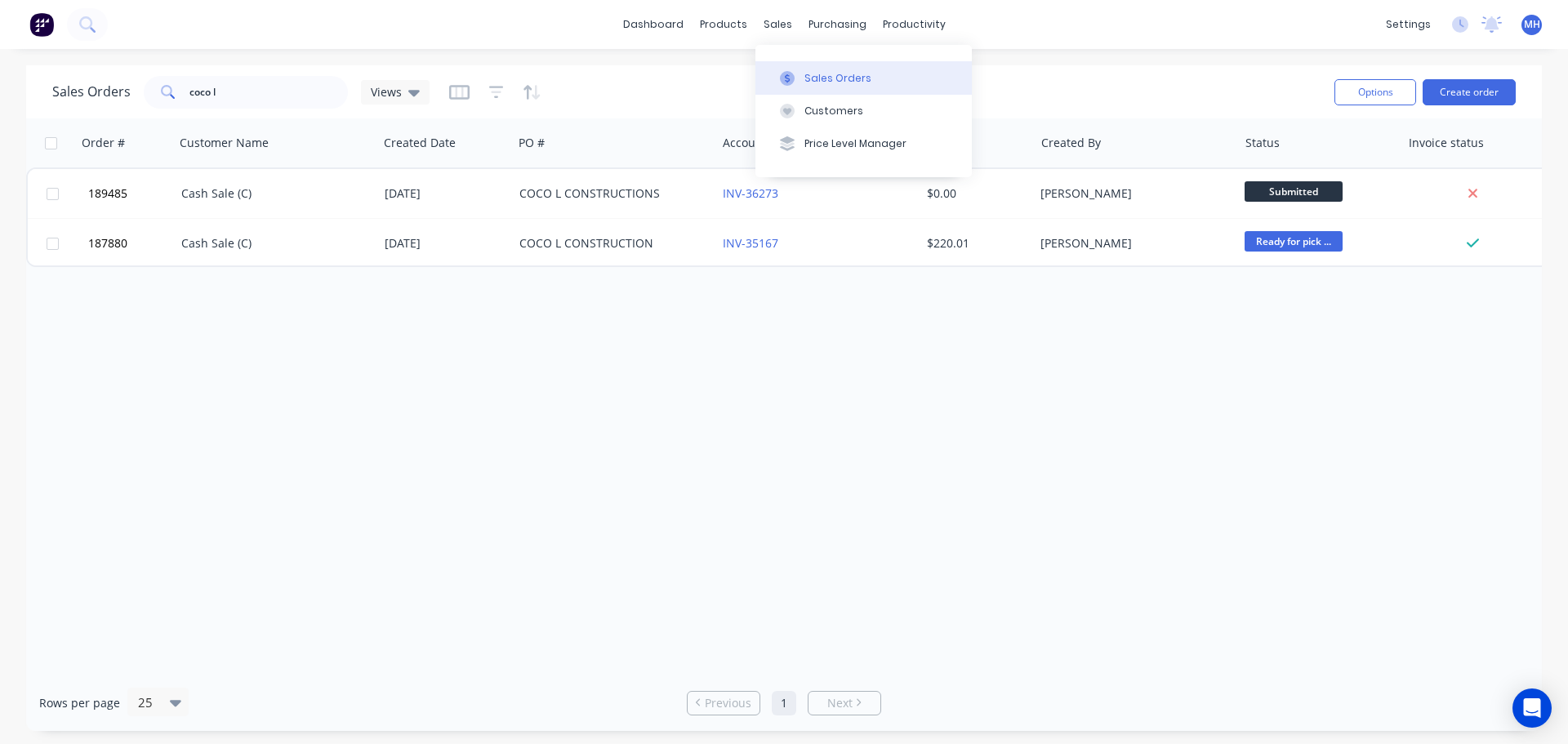
drag, startPoint x: 830, startPoint y: 75, endPoint x: 871, endPoint y: 75, distance: 41.0
click at [830, 75] on div "Sales Orders" at bounding box center [838, 79] width 67 height 14
click at [1441, 89] on button "Create order" at bounding box center [1469, 92] width 93 height 26
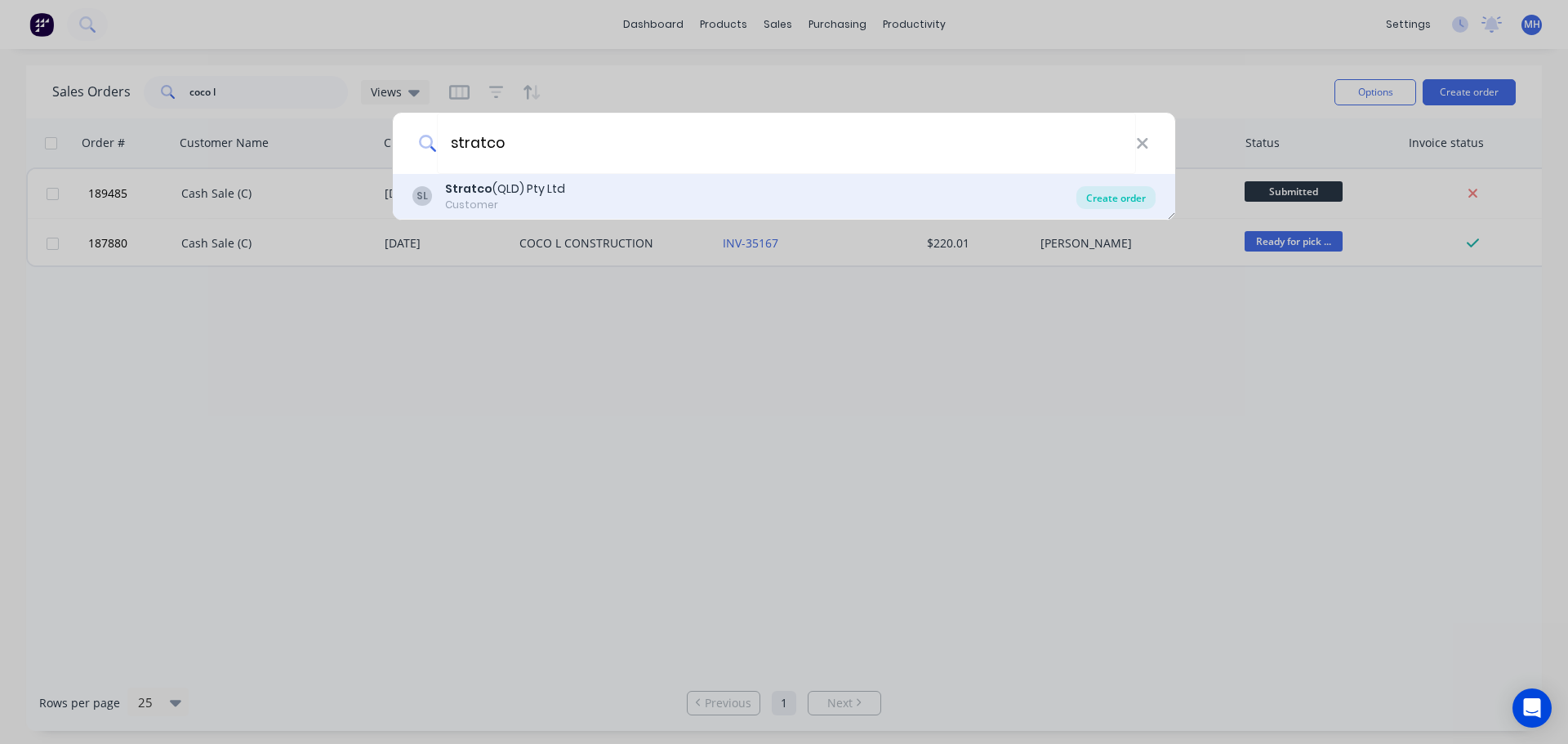
type input "stratco"
click at [1136, 199] on div "Create order" at bounding box center [1115, 197] width 79 height 23
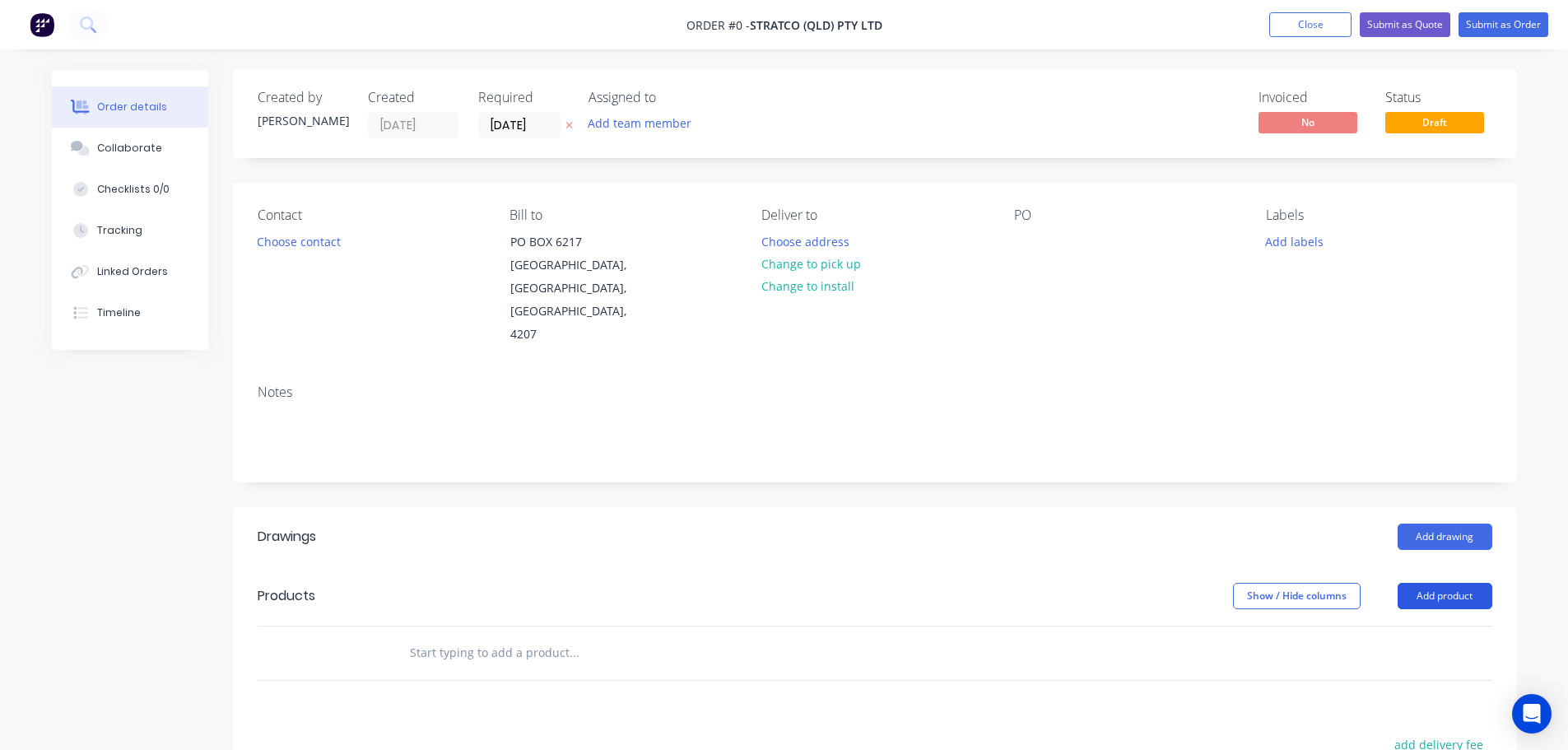
click at [1420, 583] on button "Add product" at bounding box center [1445, 595] width 95 height 26
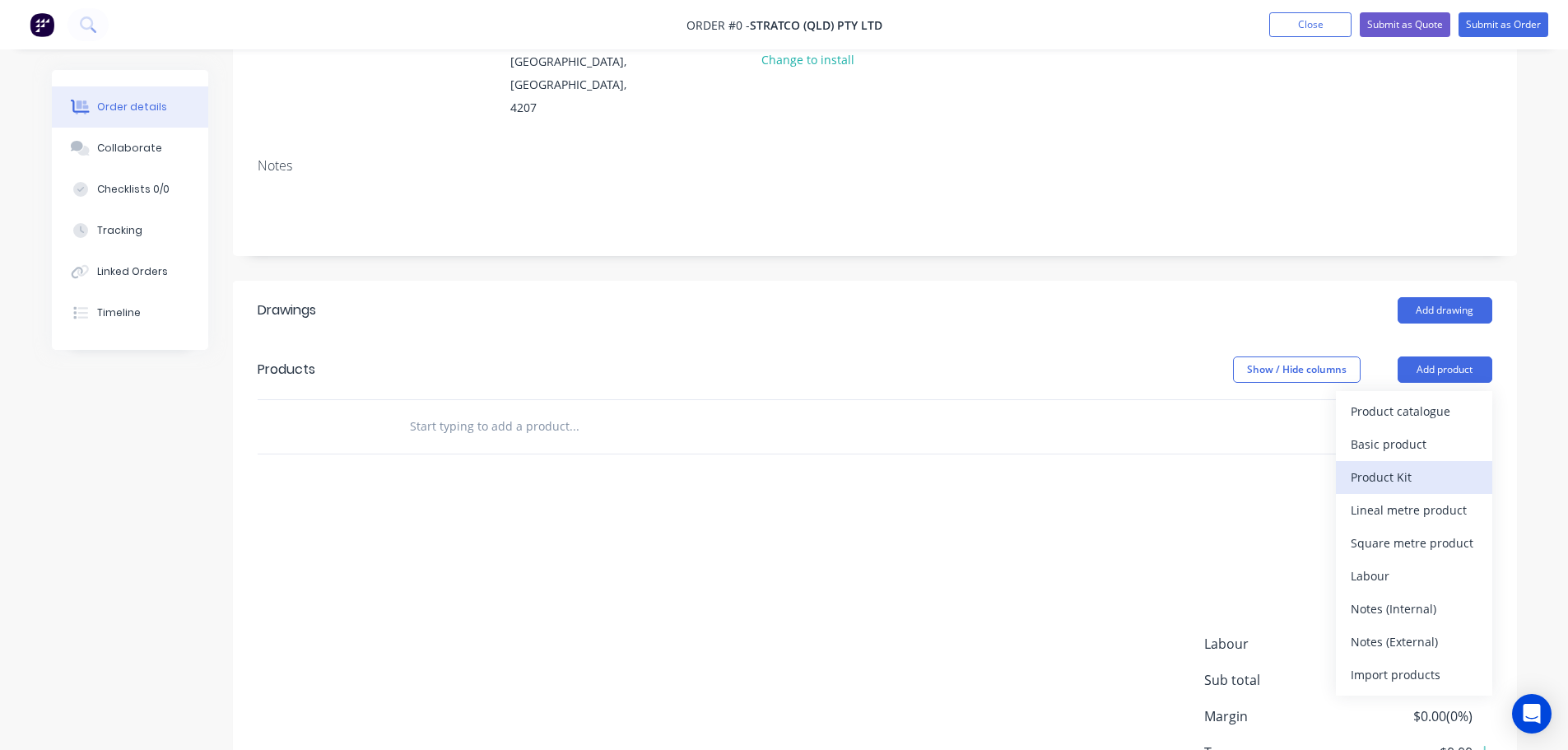
scroll to position [247, 0]
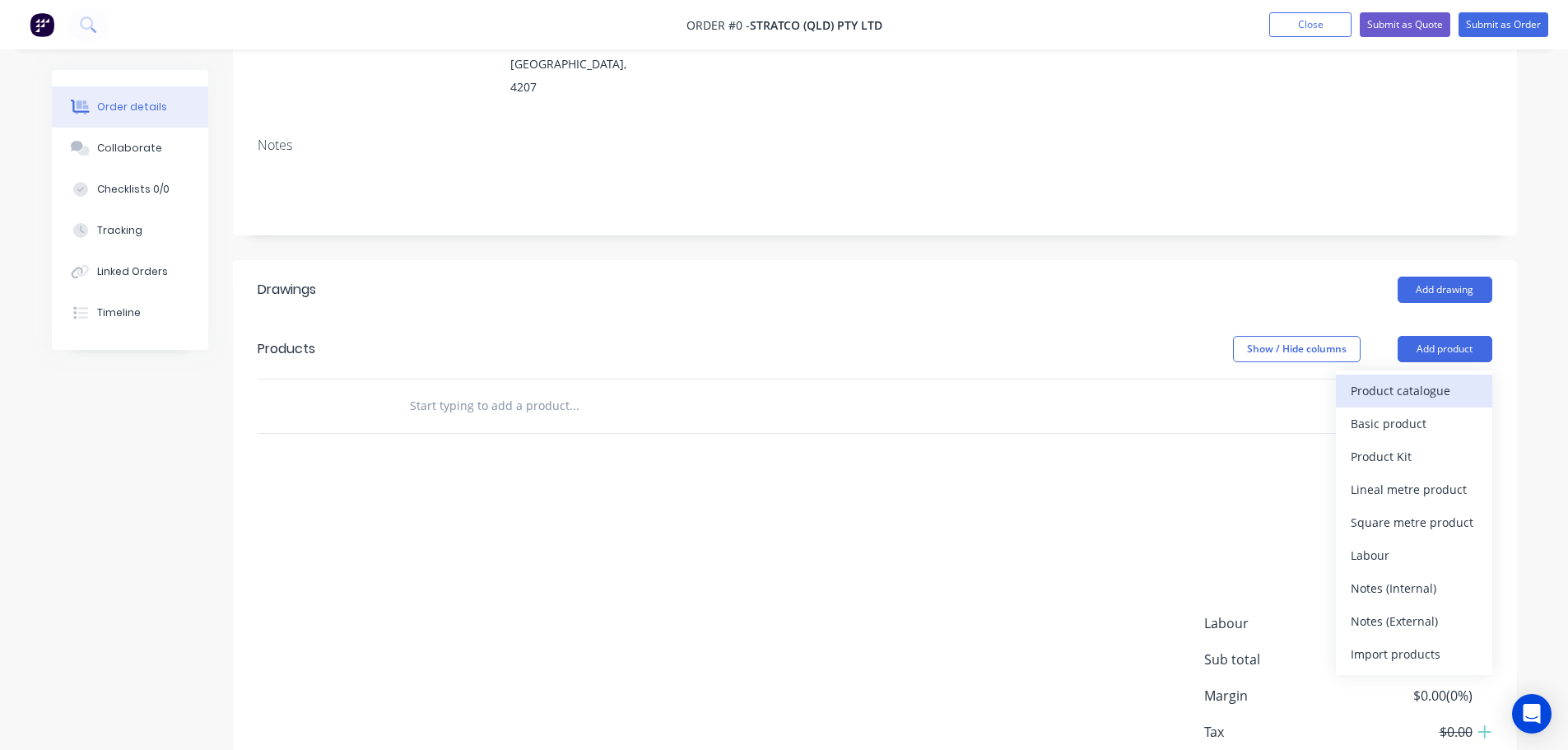
click at [1401, 375] on button "Product catalogue" at bounding box center [1414, 391] width 157 height 33
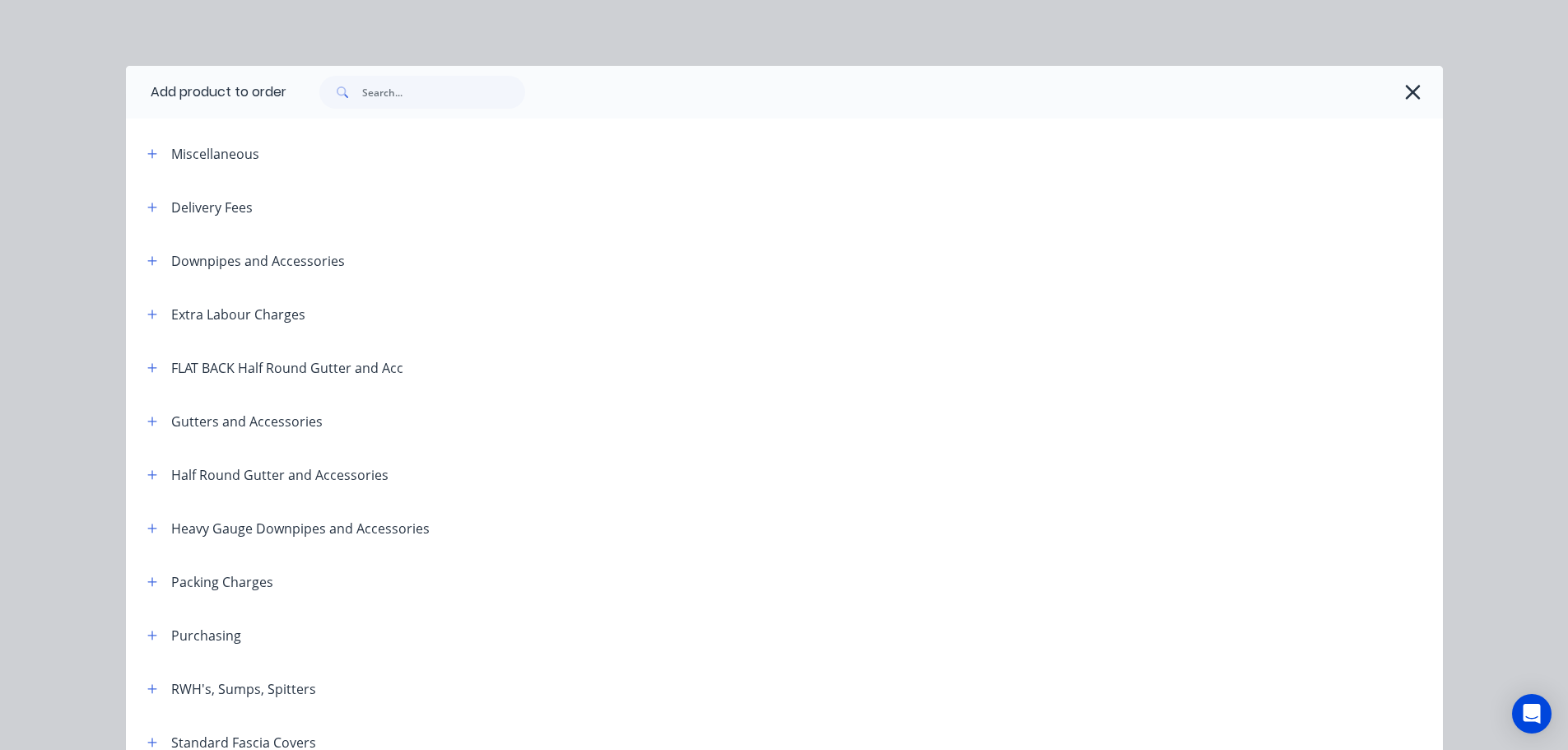
click at [1404, 91] on icon "button" at bounding box center [1412, 93] width 17 height 23
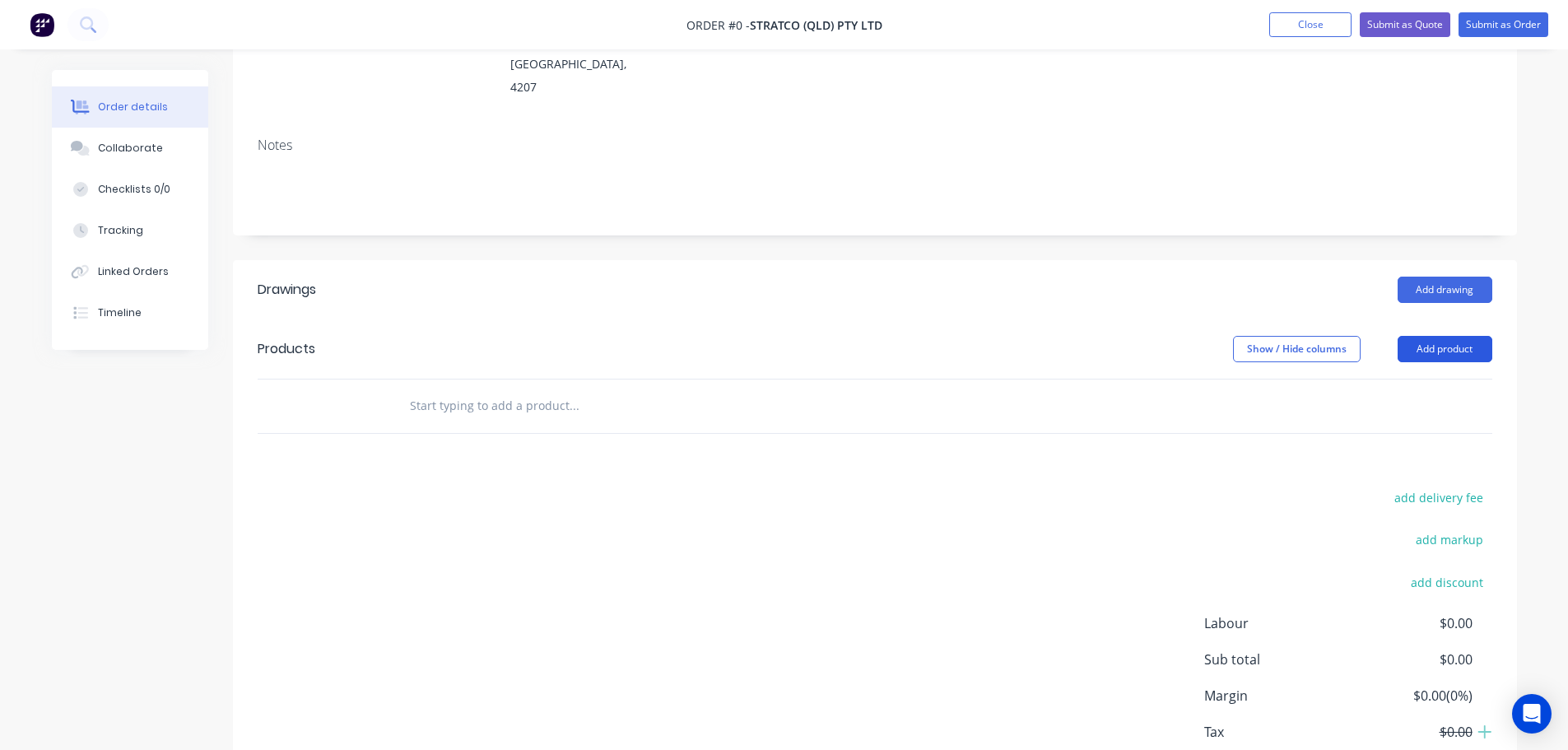
click at [1446, 336] on button "Add product" at bounding box center [1445, 348] width 95 height 26
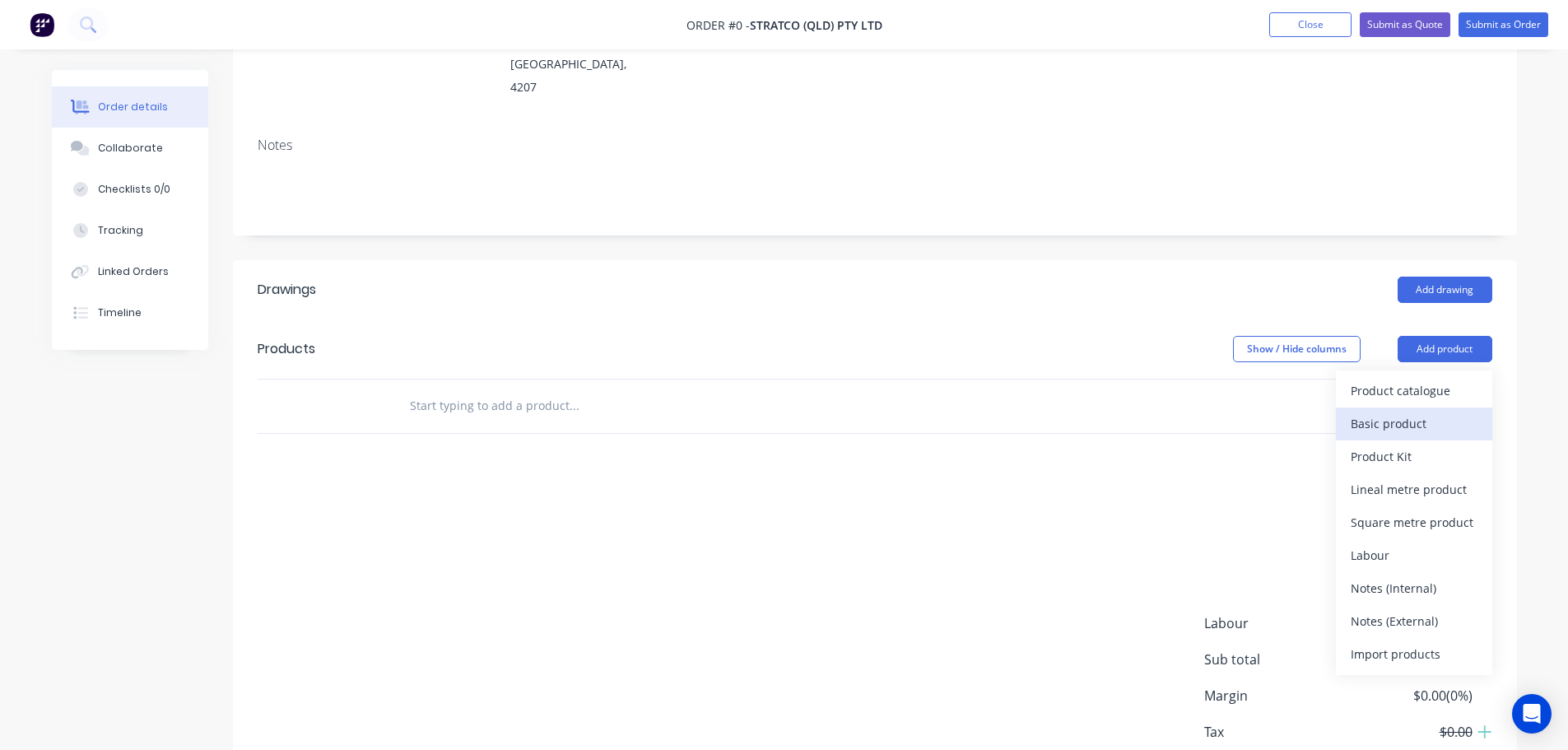
click at [1408, 411] on div "Basic product" at bounding box center [1413, 423] width 127 height 24
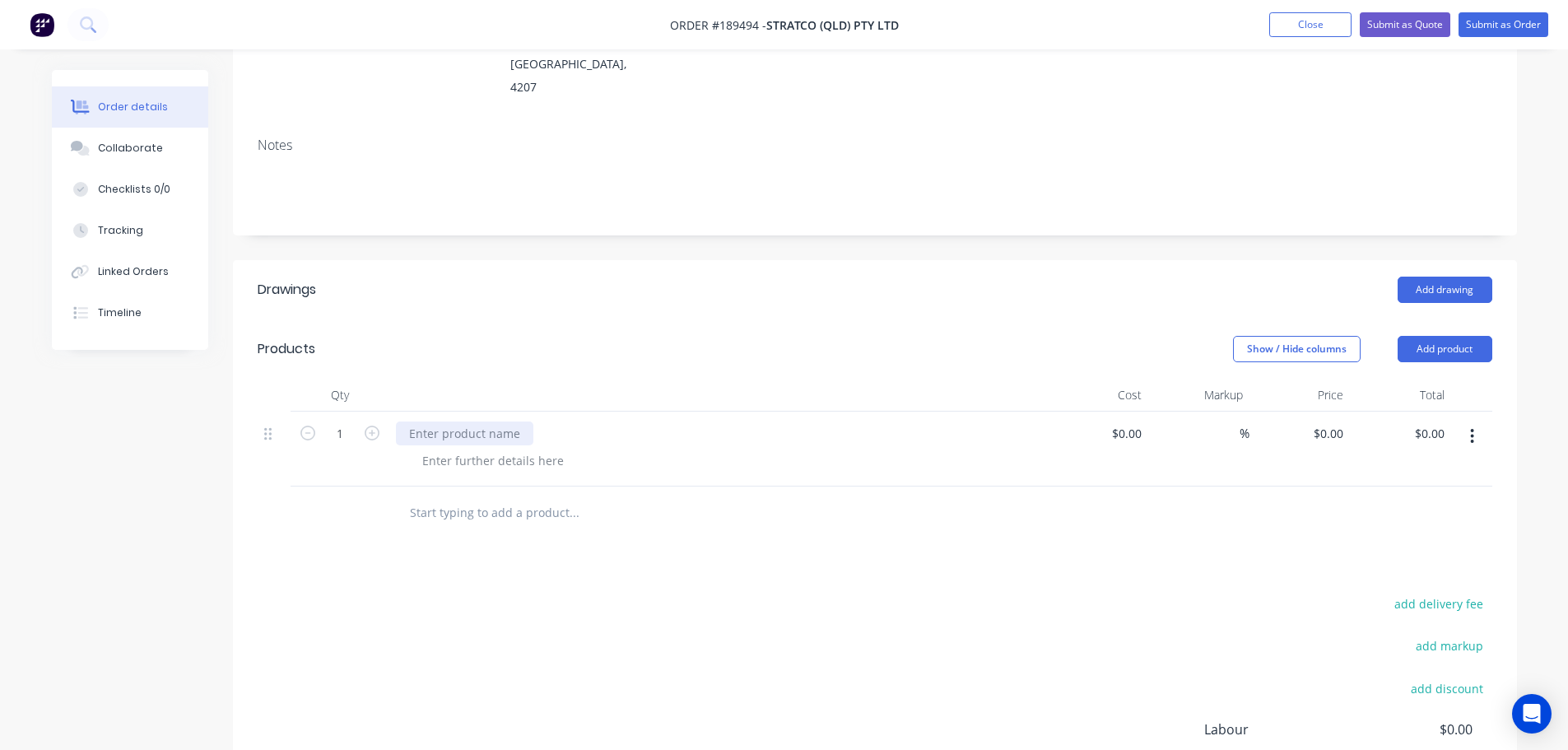
drag, startPoint x: 464, startPoint y: 389, endPoint x: 505, endPoint y: 375, distance: 43.3
click at [469, 421] on div at bounding box center [464, 433] width 138 height 24
click at [956, 686] on div "add delivery fee add markup add discount Labour $0.00 Sub total $0.00 Margin $0…" at bounding box center [874, 751] width 1234 height 318
drag, startPoint x: 1332, startPoint y: 380, endPoint x: 1340, endPoint y: 374, distance: 10.0
click at [1332, 421] on input "0" at bounding box center [1330, 433] width 38 height 24
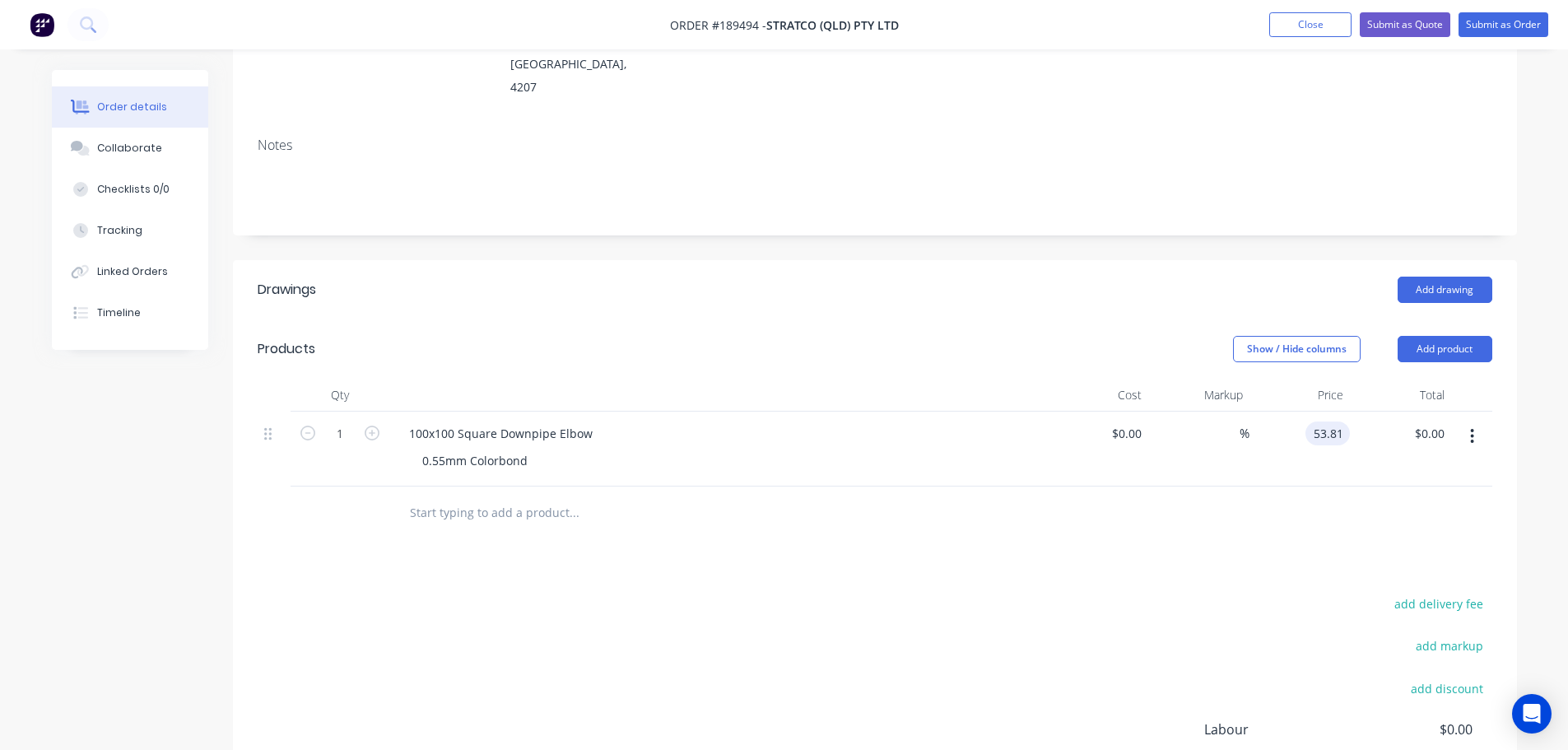
type input "$53.81"
click at [809, 320] on header "Products Show / Hide columns Add product" at bounding box center [875, 349] width 1284 height 59
click at [1475, 336] on button "Add product" at bounding box center [1445, 348] width 95 height 26
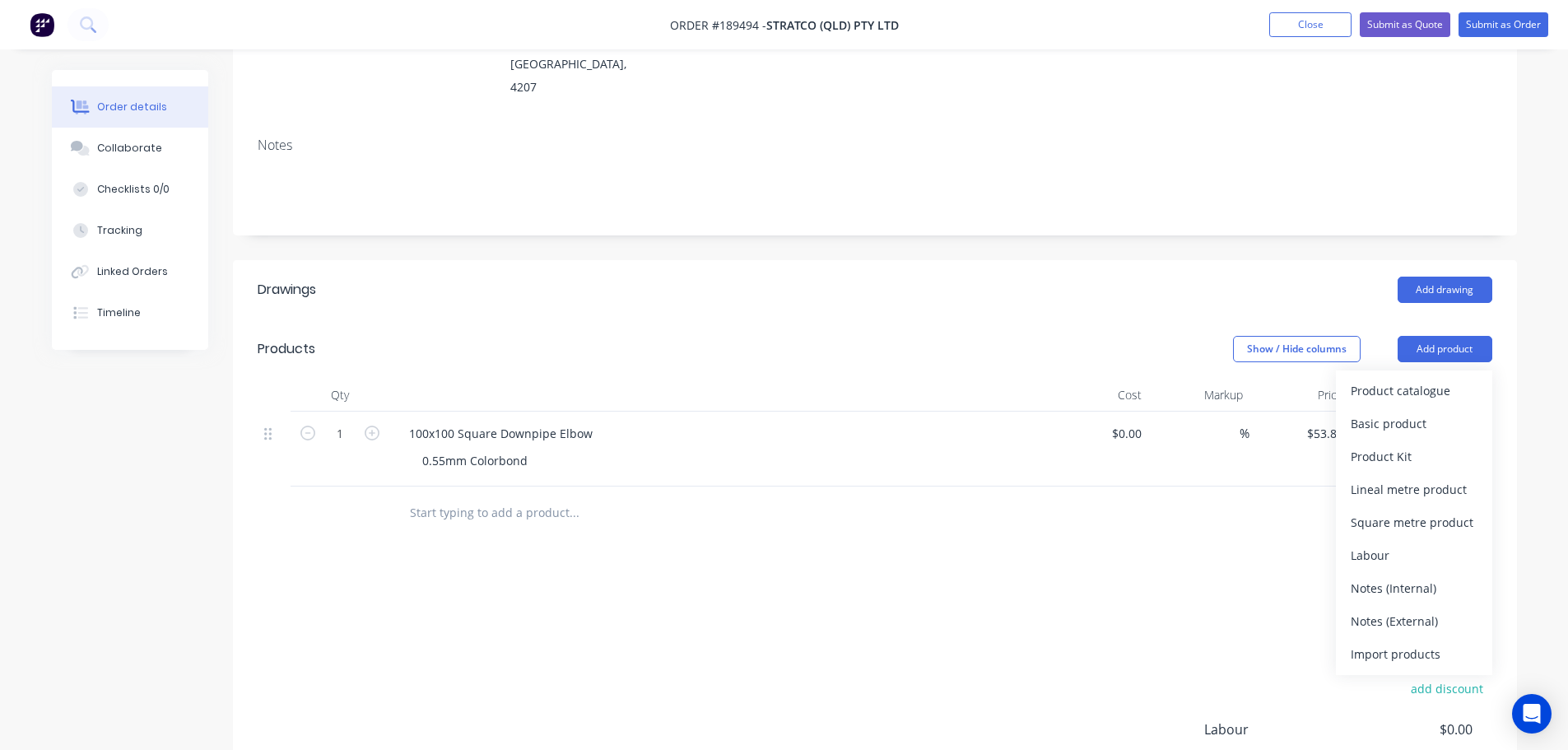
drag, startPoint x: 1399, startPoint y: 562, endPoint x: 827, endPoint y: 591, distance: 572.7
click at [1398, 605] on button "Notes (External)" at bounding box center [1414, 621] width 157 height 33
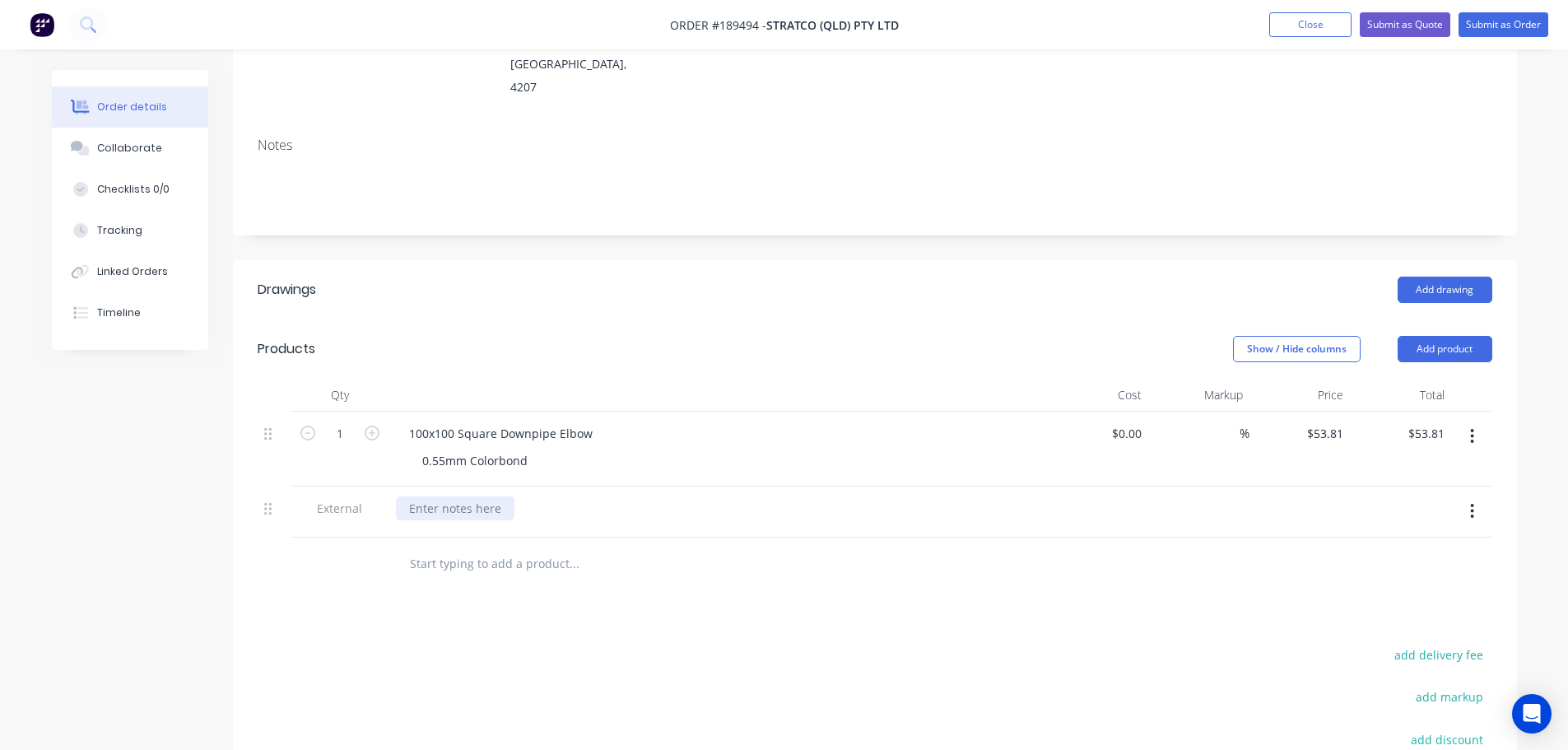
click at [431, 496] on div at bounding box center [455, 508] width 119 height 24
drag, startPoint x: 561, startPoint y: 289, endPoint x: 545, endPoint y: 291, distance: 16.1
click at [551, 336] on div "Show / Hide columns Add product" at bounding box center [1005, 348] width 972 height 26
click at [596, 421] on div "100x100 Square Downpipe Elbow" at bounding box center [500, 433] width 210 height 24
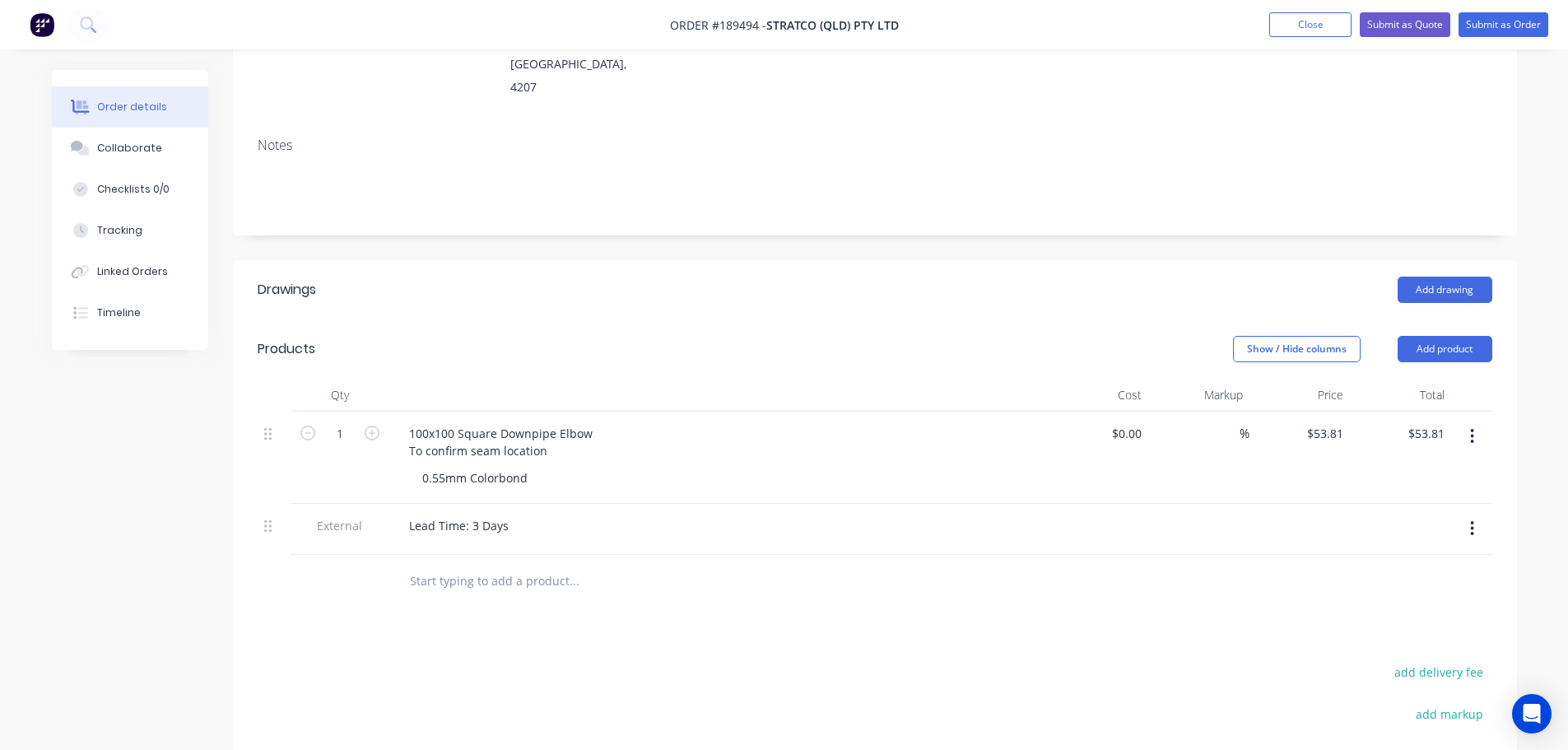
drag, startPoint x: 619, startPoint y: 312, endPoint x: 883, endPoint y: 216, distance: 280.9
click at [620, 336] on div "Show / Hide columns Add product" at bounding box center [1005, 348] width 972 height 26
click at [1389, 21] on button "Submit as Quote" at bounding box center [1404, 24] width 91 height 24
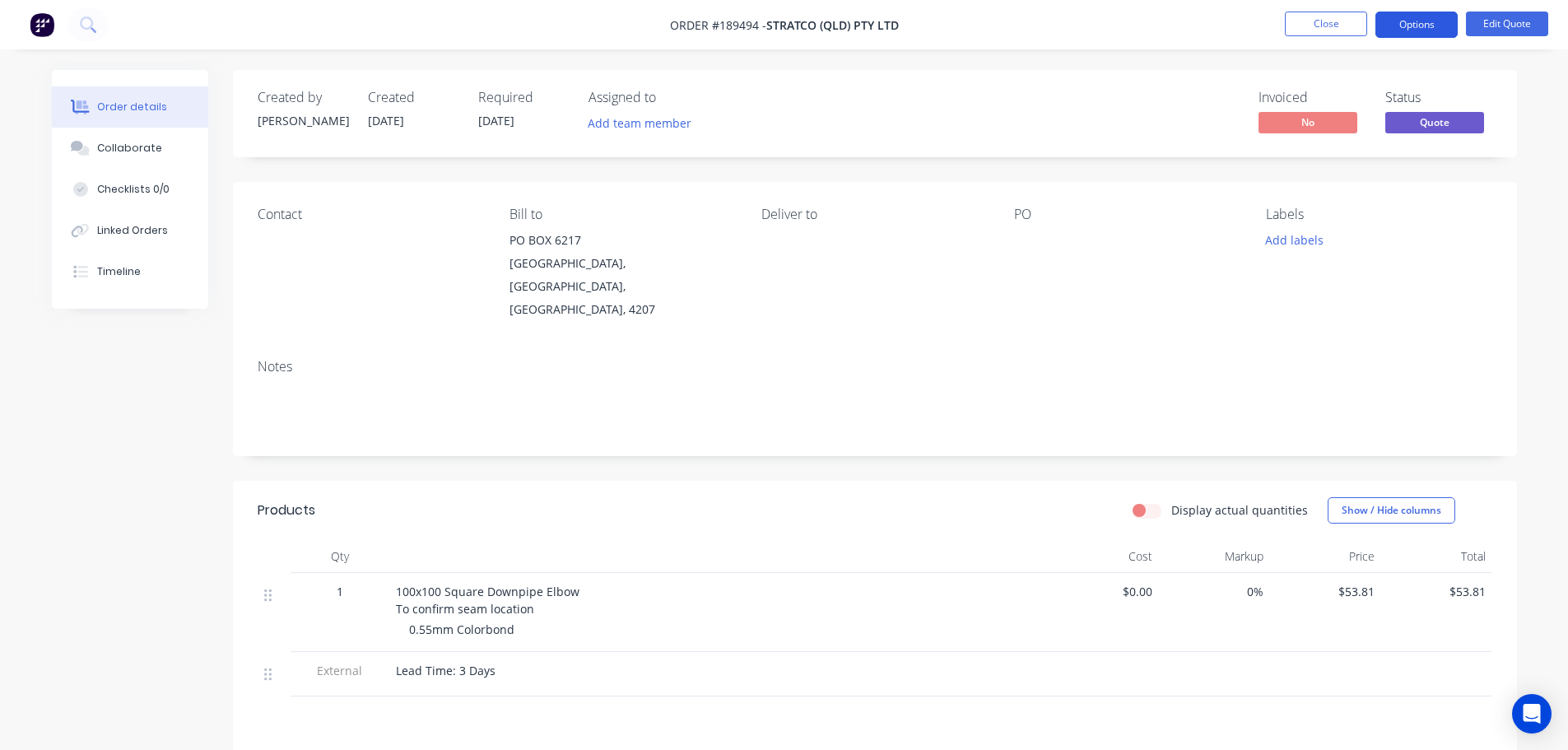
drag, startPoint x: 1396, startPoint y: 24, endPoint x: 1399, endPoint y: 37, distance: 13.3
click at [1397, 25] on button "Options" at bounding box center [1416, 24] width 82 height 26
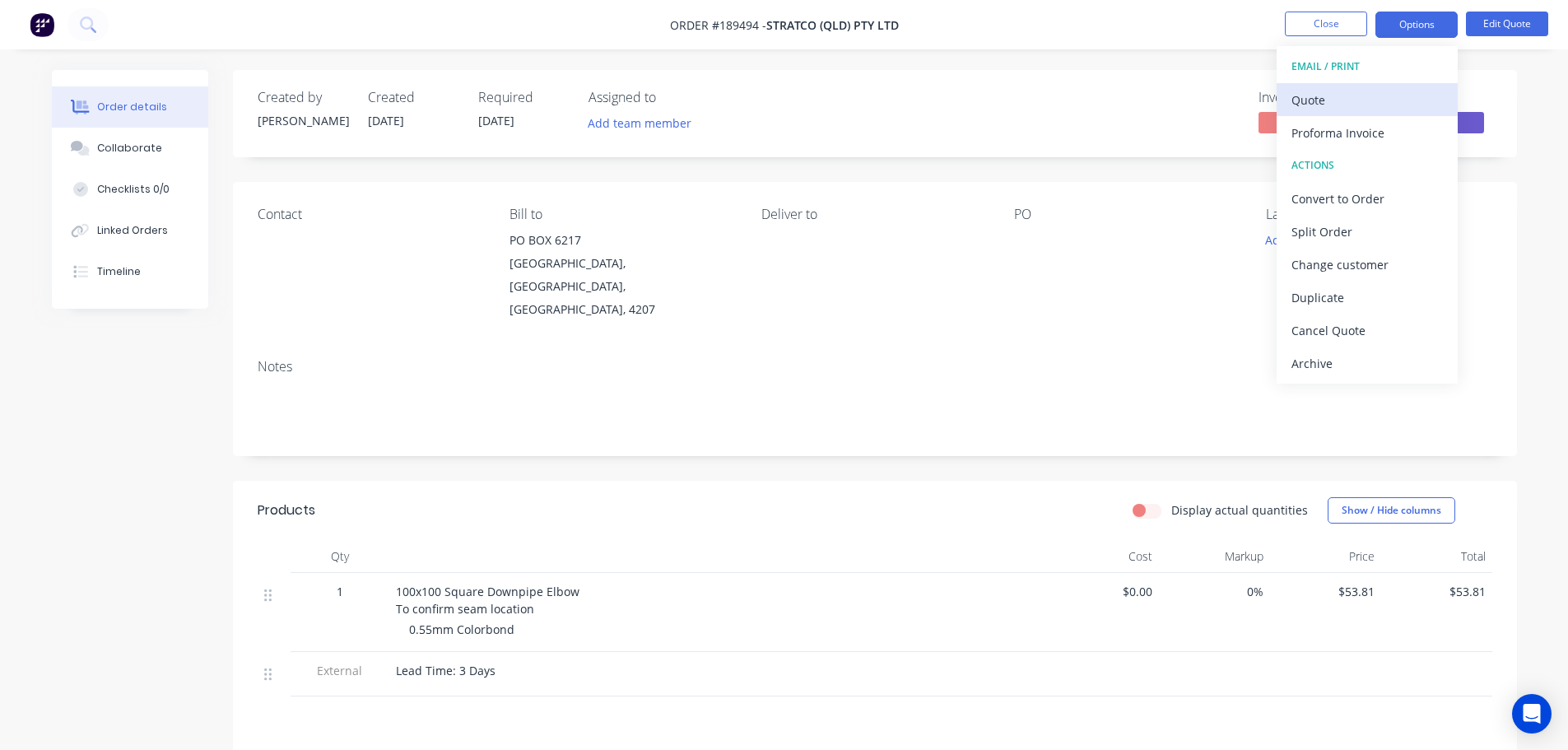
click at [1389, 90] on div "Quote" at bounding box center [1367, 100] width 151 height 24
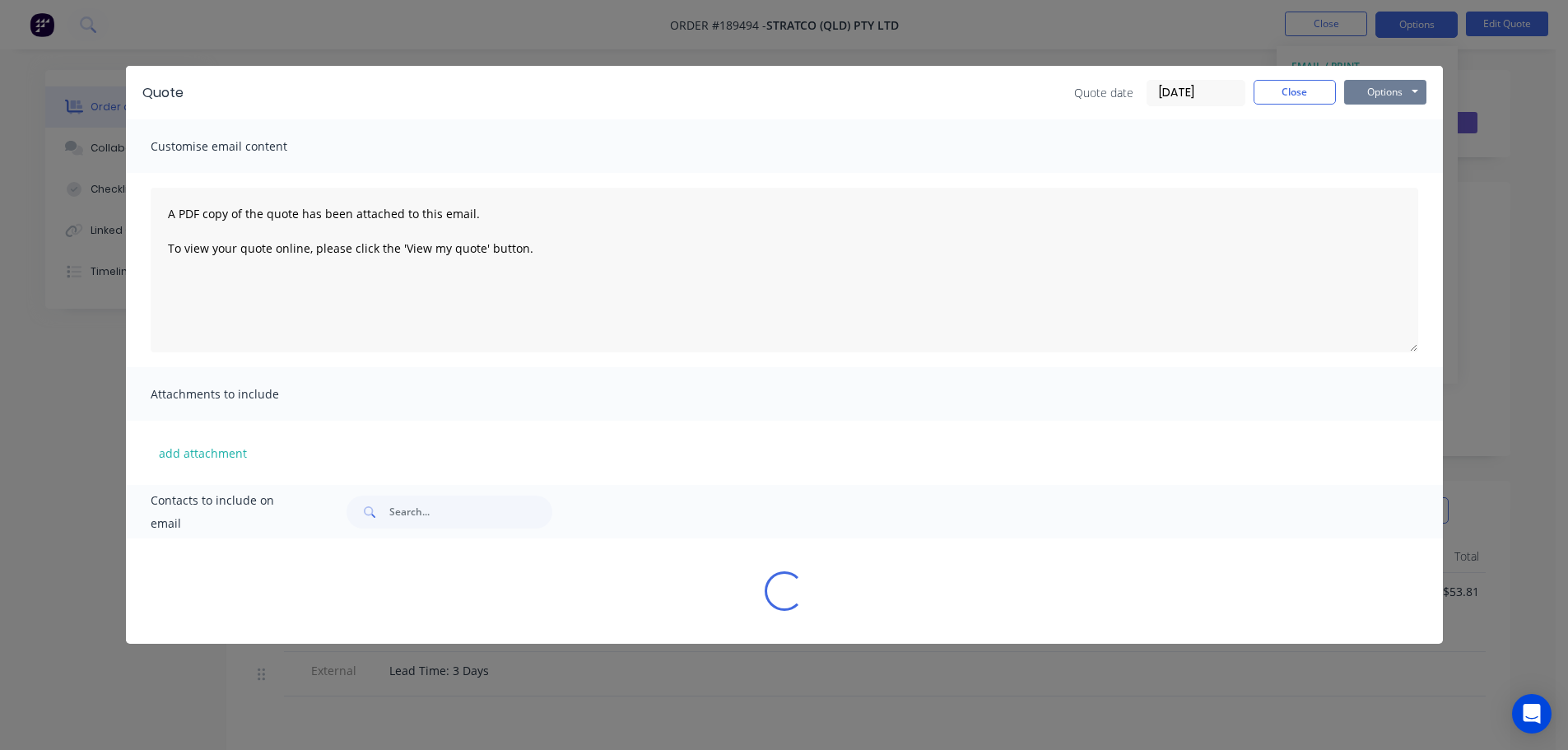
click at [1388, 95] on button "Options" at bounding box center [1384, 92] width 82 height 24
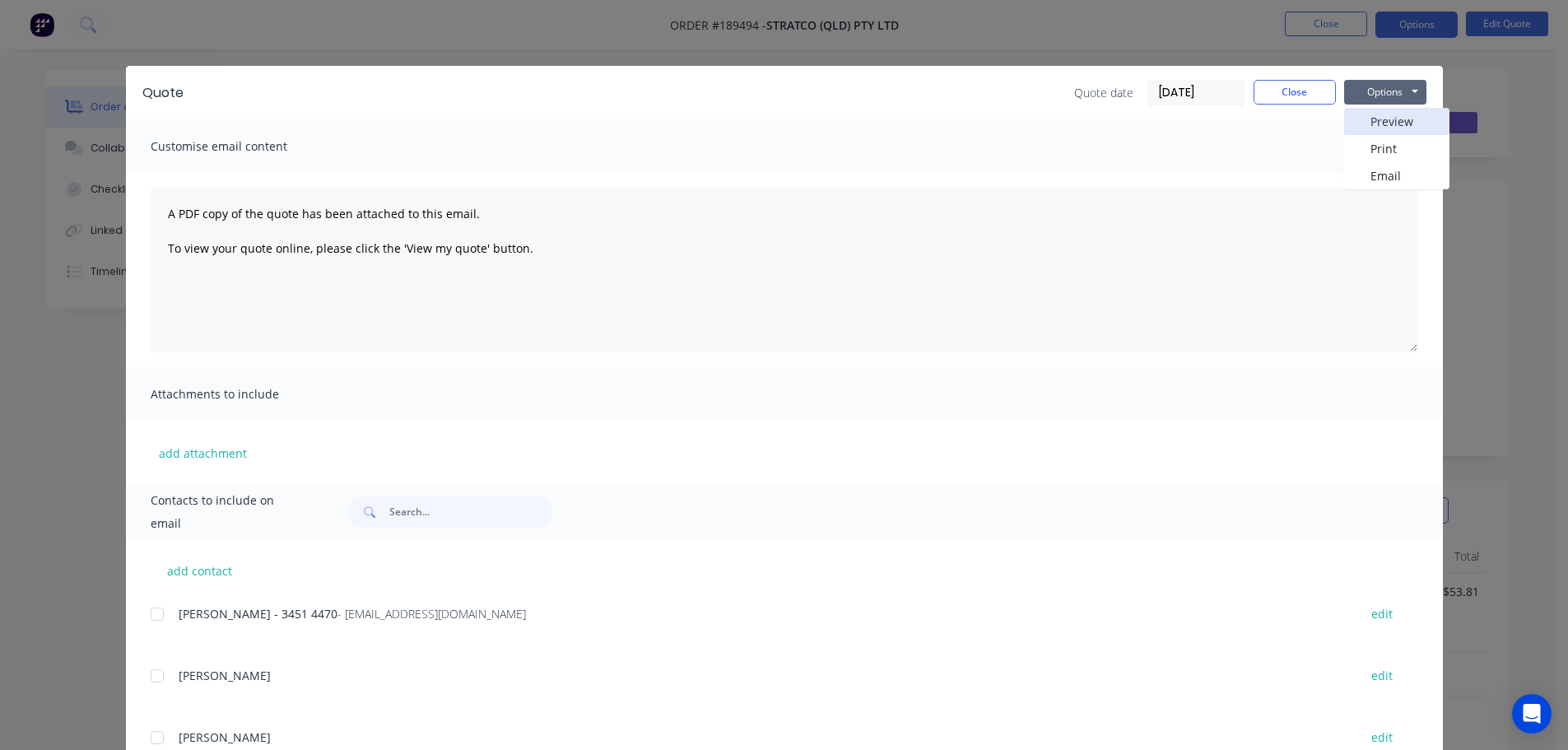
click at [1386, 116] on button "Preview" at bounding box center [1396, 122] width 105 height 27
click at [69, 246] on div "Quote Quote date 11/08/25 Close Options Preview Print Email Customise email con…" at bounding box center [784, 375] width 1568 height 750
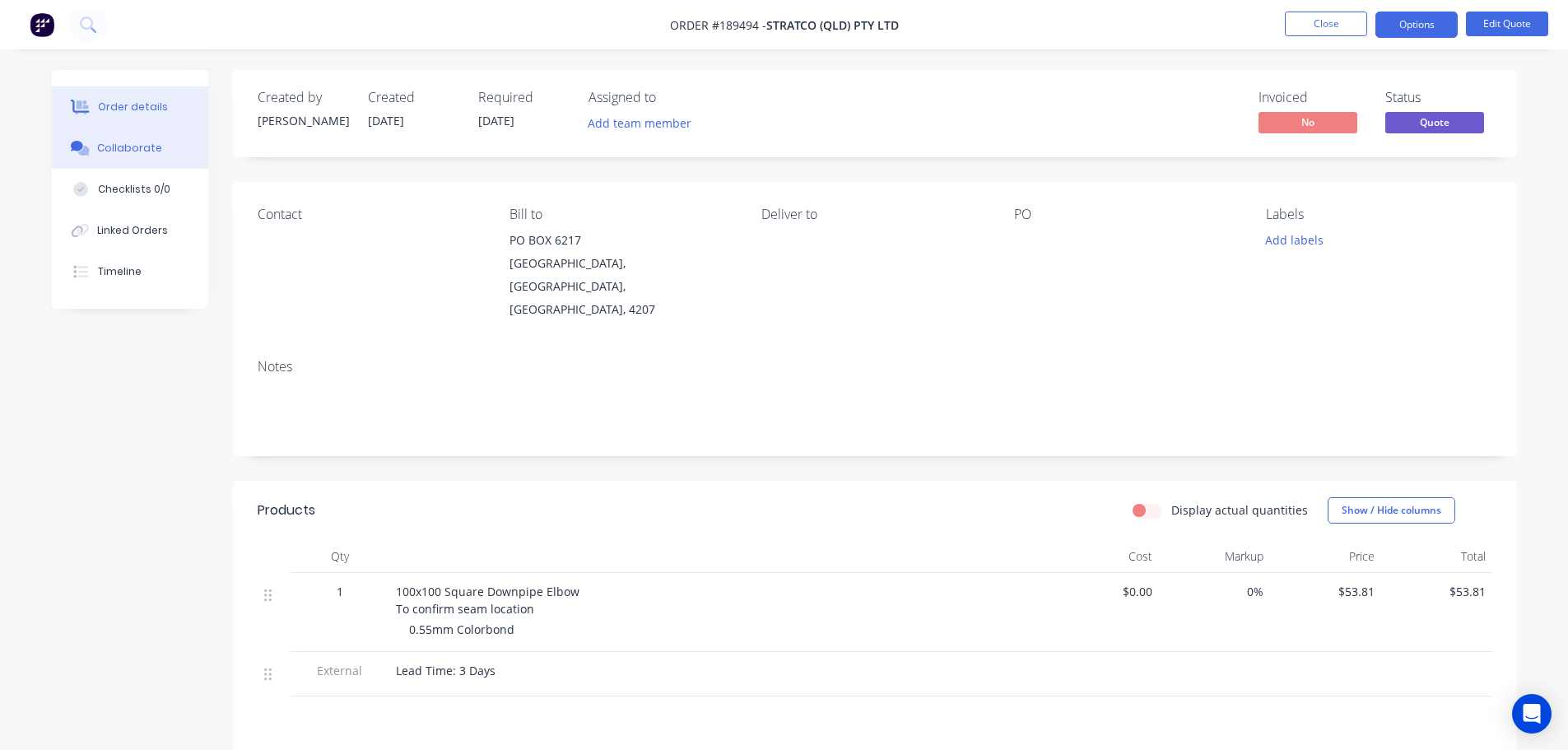
click at [119, 147] on div "Collaborate" at bounding box center [130, 148] width 65 height 14
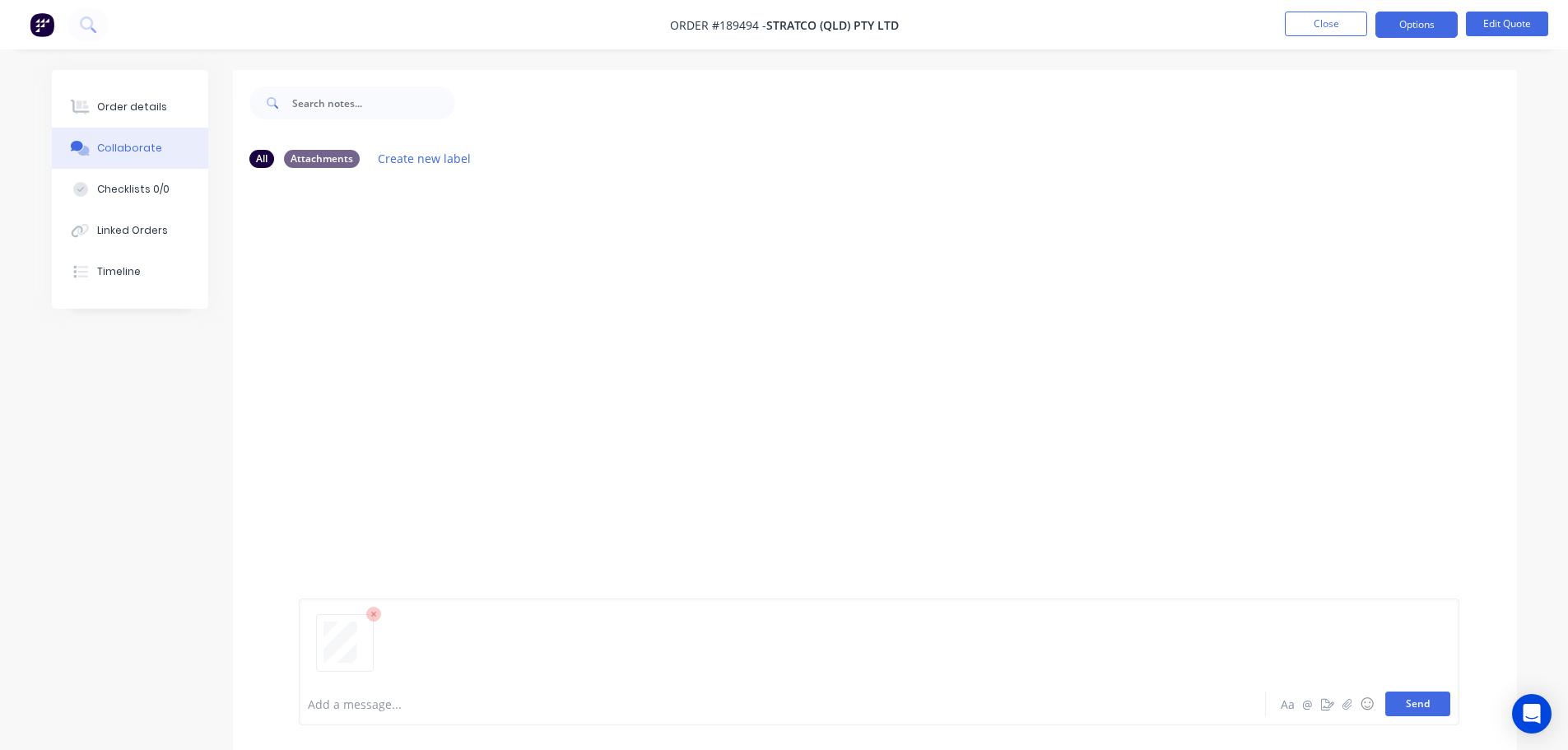
click at [1418, 695] on button "Send" at bounding box center [1418, 703] width 65 height 24
click at [1315, 24] on button "Close" at bounding box center [1325, 23] width 82 height 24
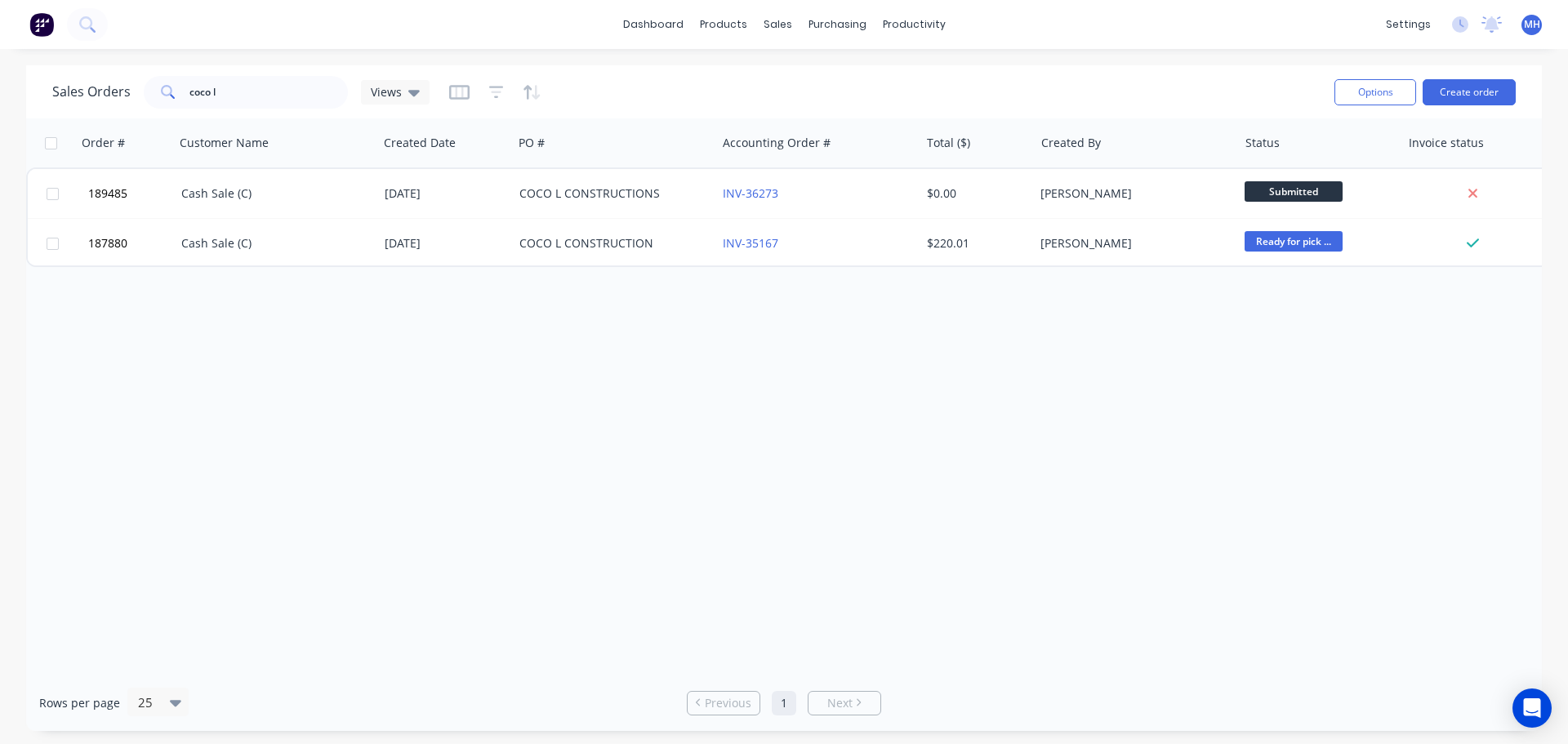
click at [822, 426] on div "Order # Customer Name Created Date PO # Accounting Order # Total ($) Created By…" at bounding box center [783, 397] width 1515 height 556
click at [304, 80] on input "coco l" at bounding box center [269, 92] width 159 height 33
type input "metroll"
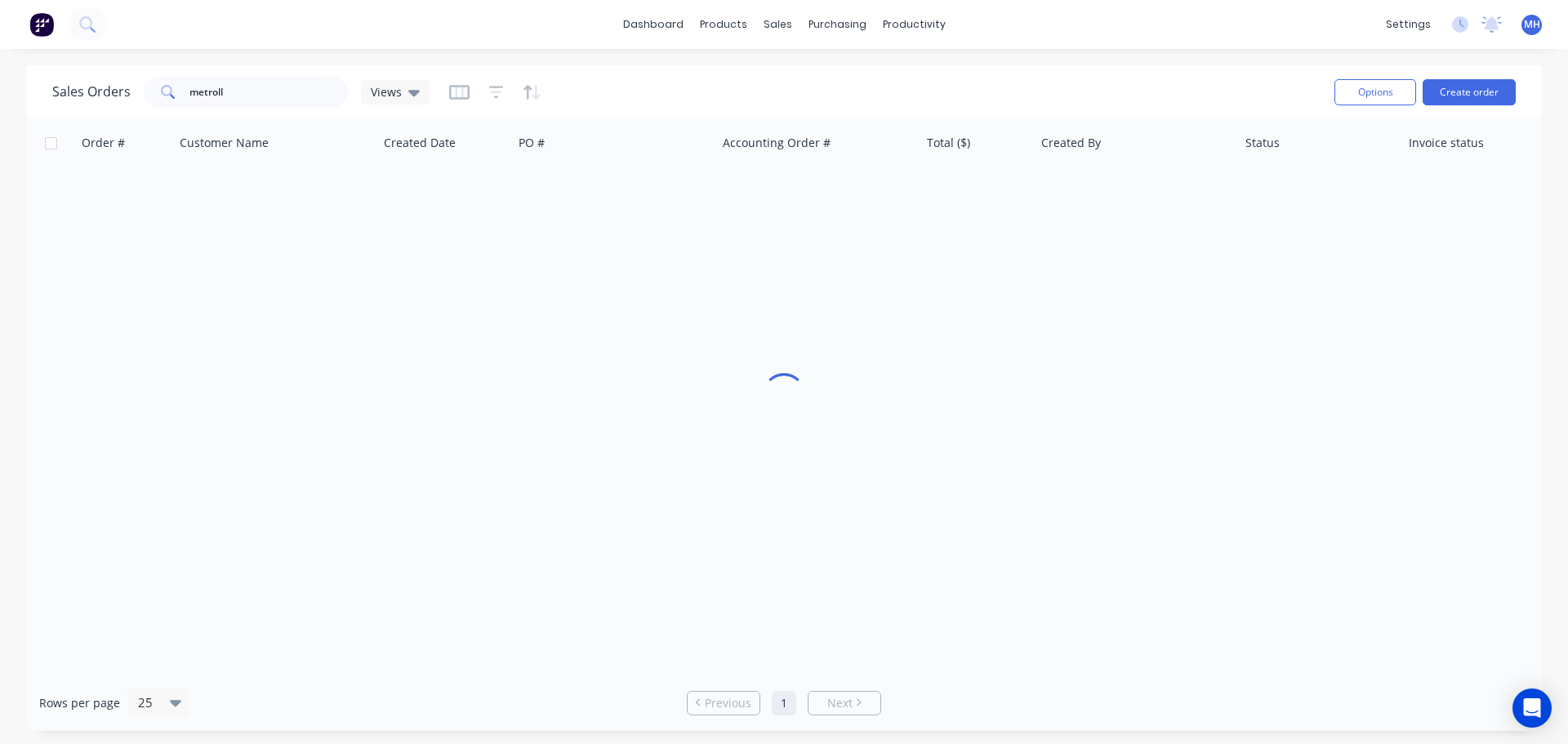
click at [683, 95] on div "Sales Orders metroll Views" at bounding box center [687, 91] width 1269 height 40
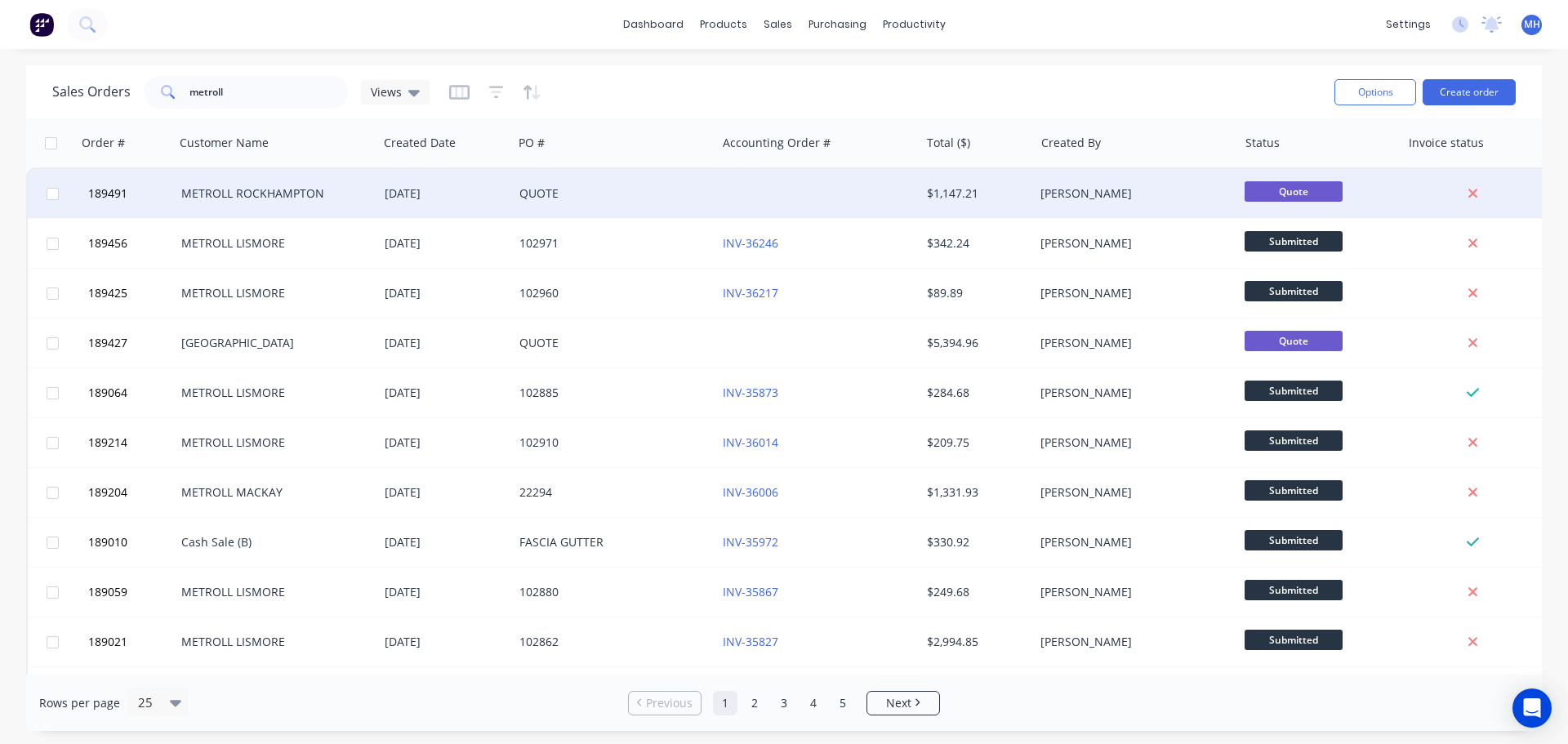
click at [604, 188] on div "QUOTE" at bounding box center [610, 194] width 181 height 16
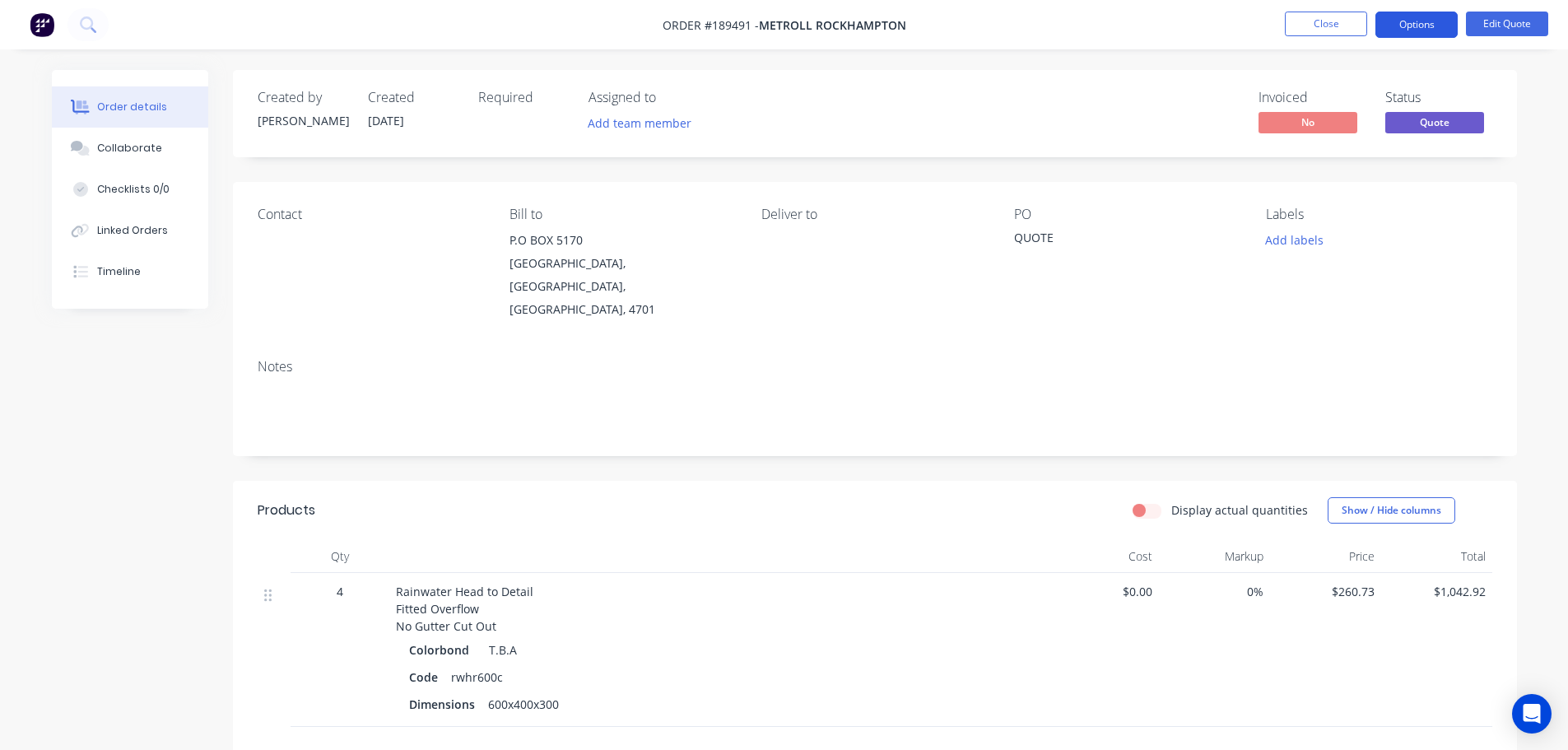
drag, startPoint x: 1402, startPoint y: 24, endPoint x: 1405, endPoint y: 38, distance: 14.3
click at [1402, 24] on button "Options" at bounding box center [1416, 24] width 82 height 26
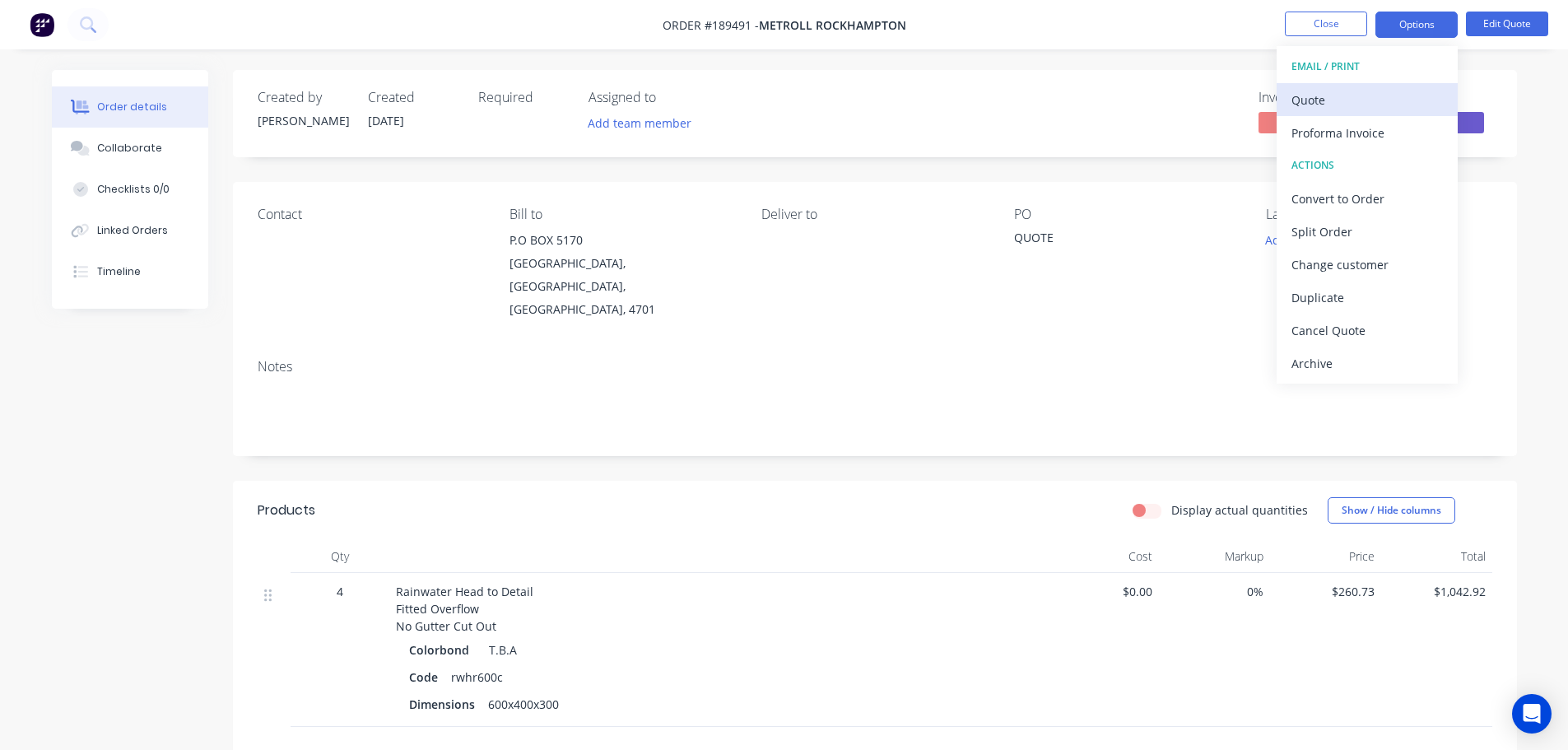
click at [1385, 93] on div "Quote" at bounding box center [1367, 100] width 151 height 24
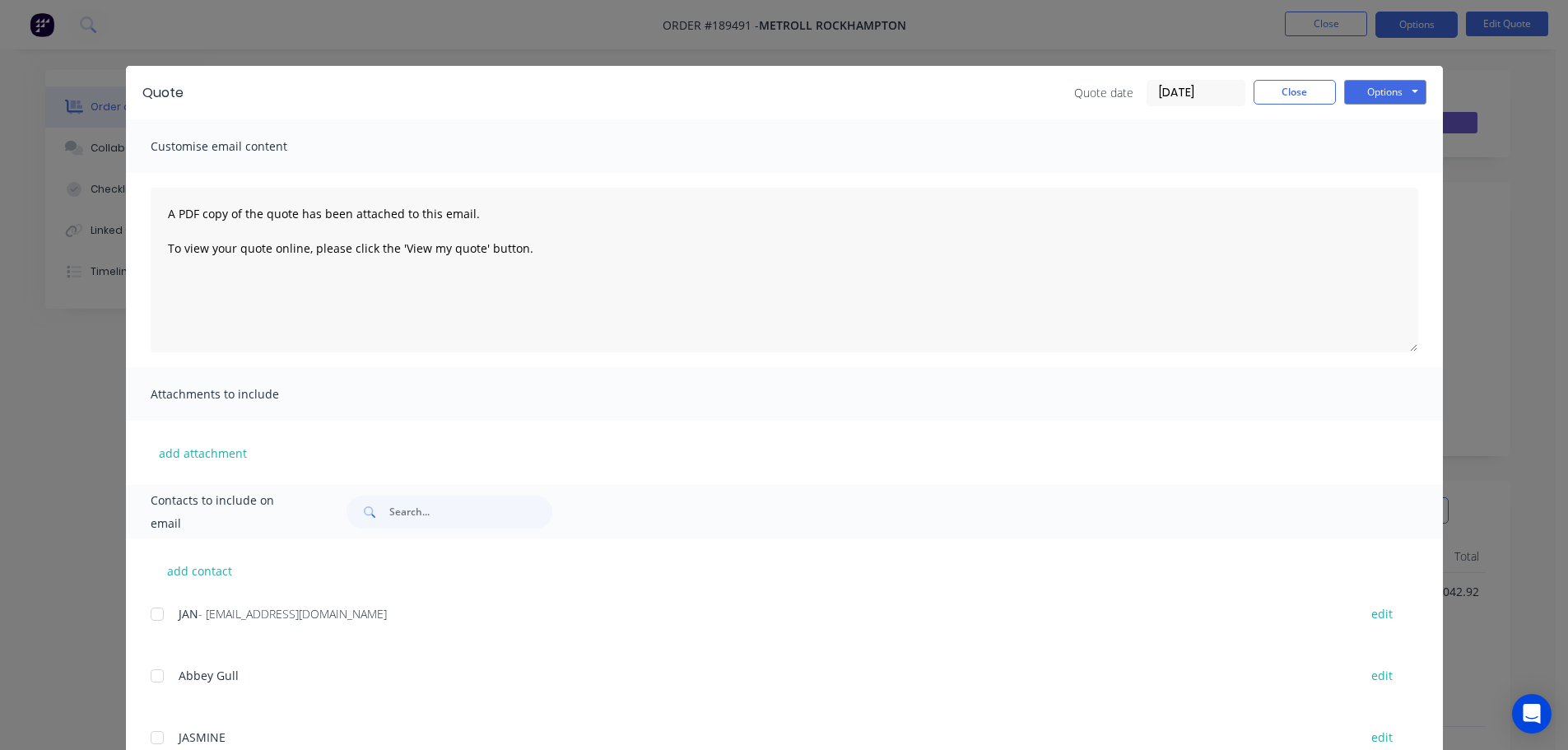
click at [1385, 93] on button "Options" at bounding box center [1384, 92] width 82 height 24
click at [1383, 111] on button "Preview" at bounding box center [1396, 122] width 105 height 27
click at [1275, 100] on button "Close" at bounding box center [1294, 92] width 82 height 24
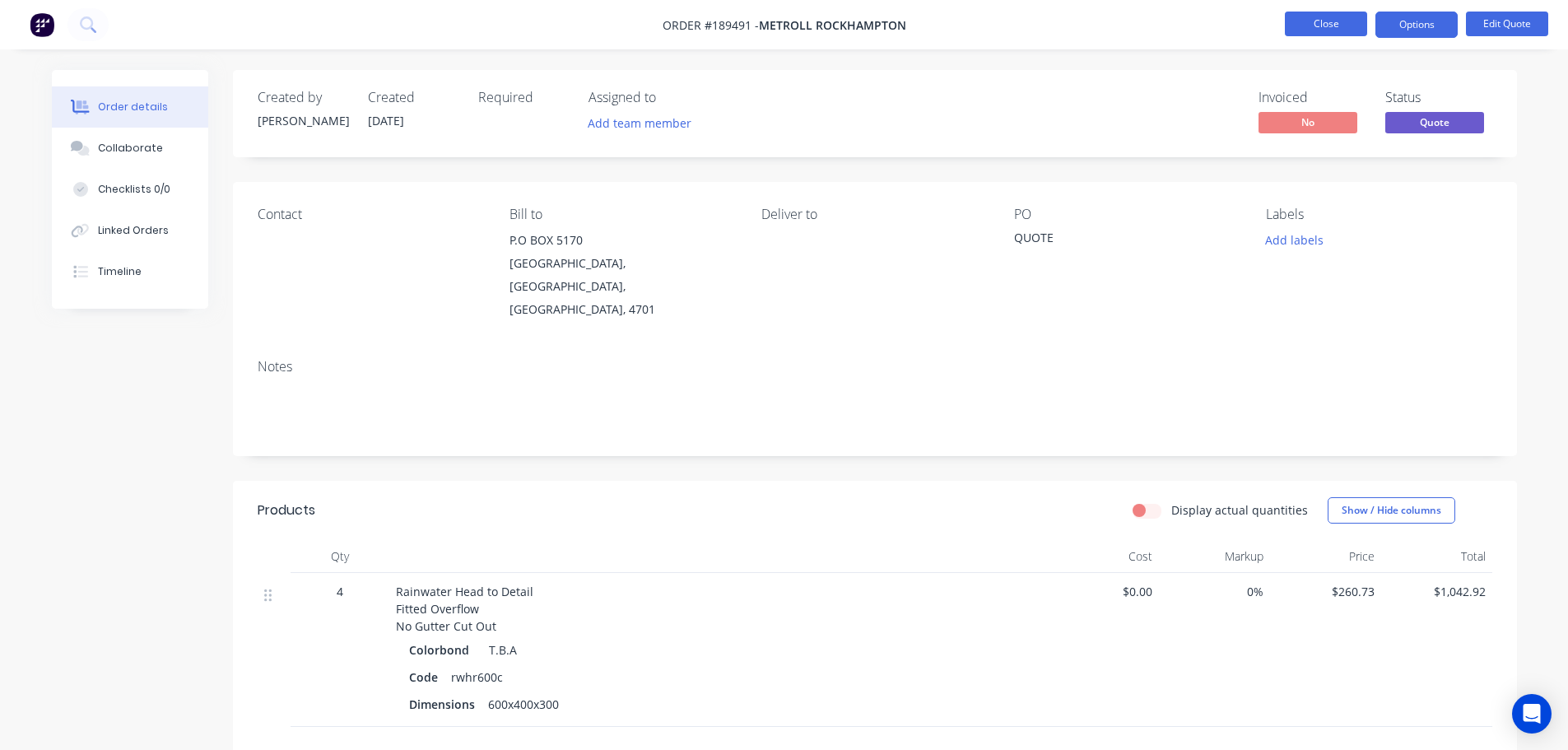
click at [1328, 32] on button "Close" at bounding box center [1325, 23] width 82 height 24
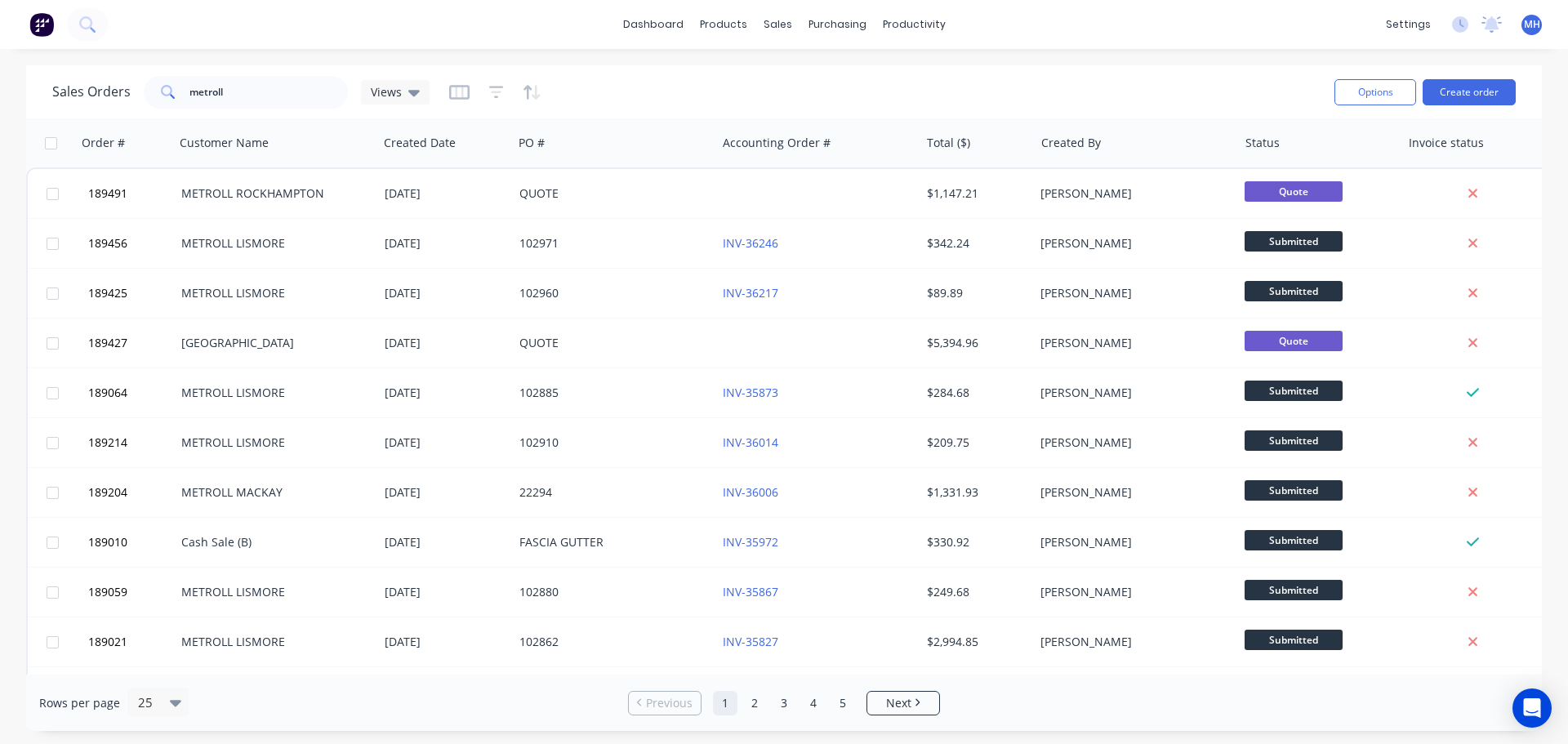
drag, startPoint x: 939, startPoint y: 69, endPoint x: 945, endPoint y: 81, distance: 13.4
click at [939, 69] on div "Sales Orders metroll Views Options Create order" at bounding box center [783, 91] width 1515 height 53
click at [788, 63] on button "Sales Orders" at bounding box center [863, 78] width 216 height 33
click at [1124, 75] on div "Sales Orders metroll Views" at bounding box center [687, 91] width 1269 height 40
click at [1093, 90] on div "Sales Orders metroll Views" at bounding box center [687, 91] width 1269 height 40
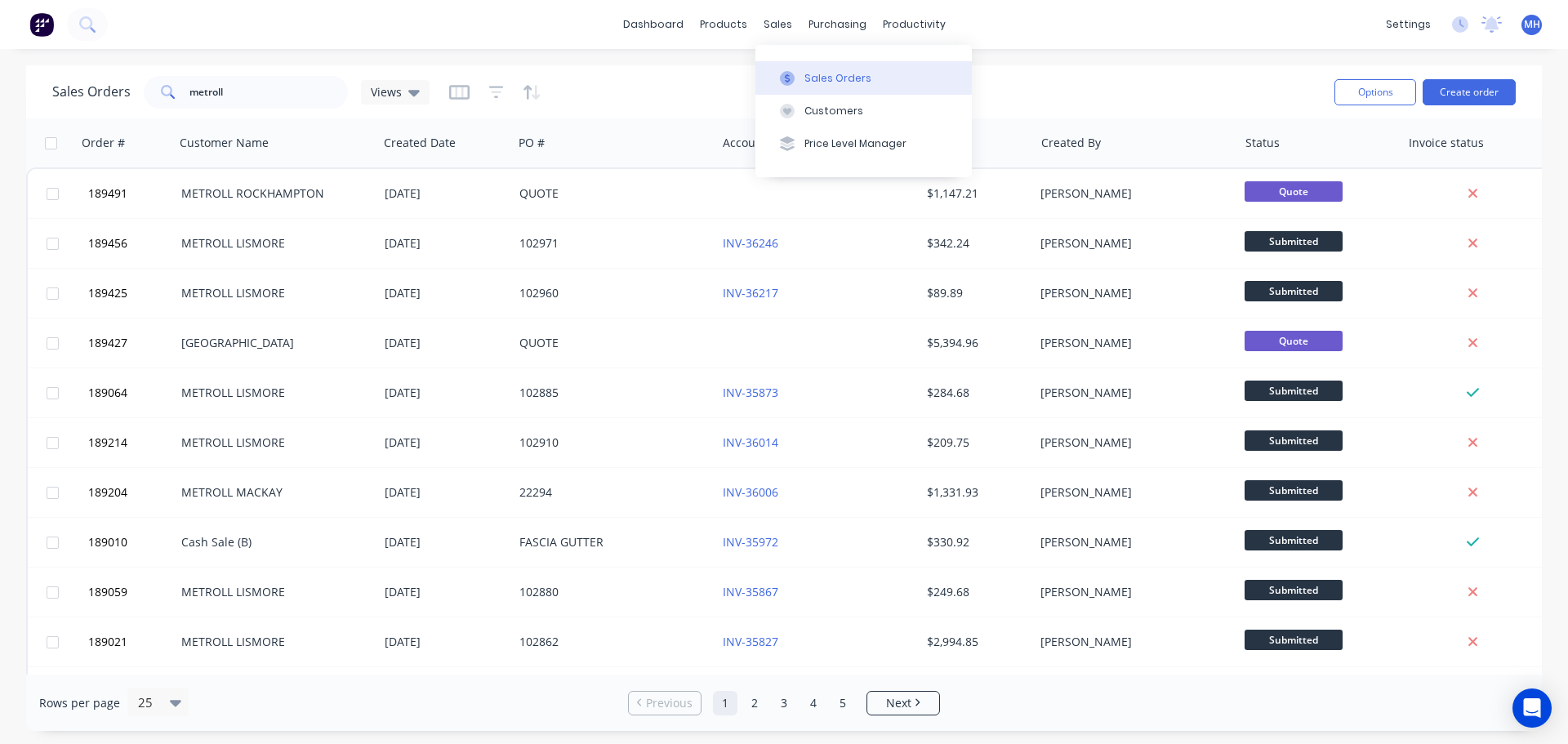
drag, startPoint x: 788, startPoint y: 63, endPoint x: 966, endPoint y: 75, distance: 178.4
click at [788, 63] on button "Sales Orders" at bounding box center [863, 78] width 216 height 33
click at [1198, 96] on div "Sales Orders metroll Views" at bounding box center [687, 91] width 1269 height 40
click at [1514, 76] on div "Options Create order" at bounding box center [1422, 91] width 188 height 40
click at [1492, 88] on button "Create order" at bounding box center [1469, 92] width 93 height 26
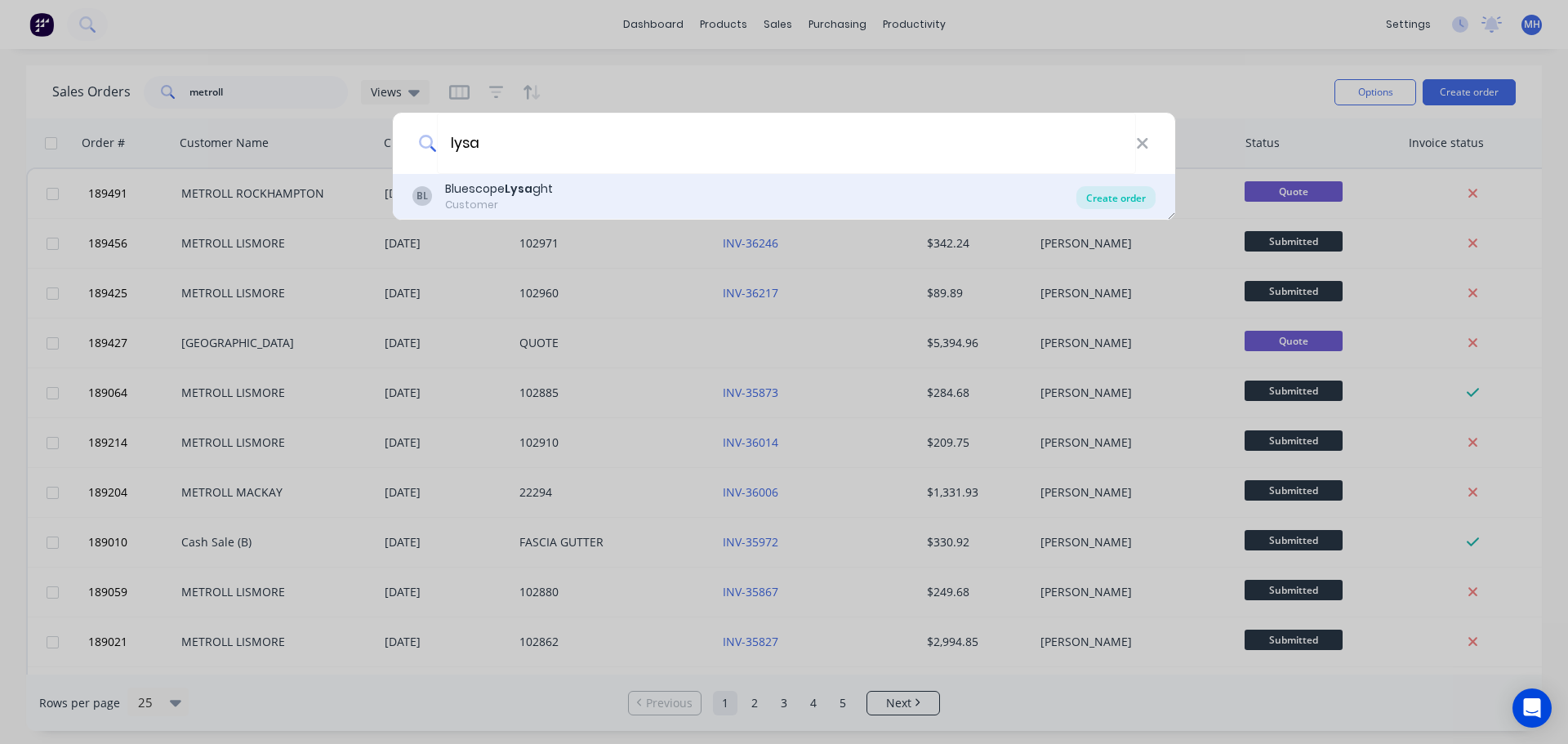
type input "lysa"
click at [1109, 202] on div "Create order" at bounding box center [1115, 197] width 79 height 23
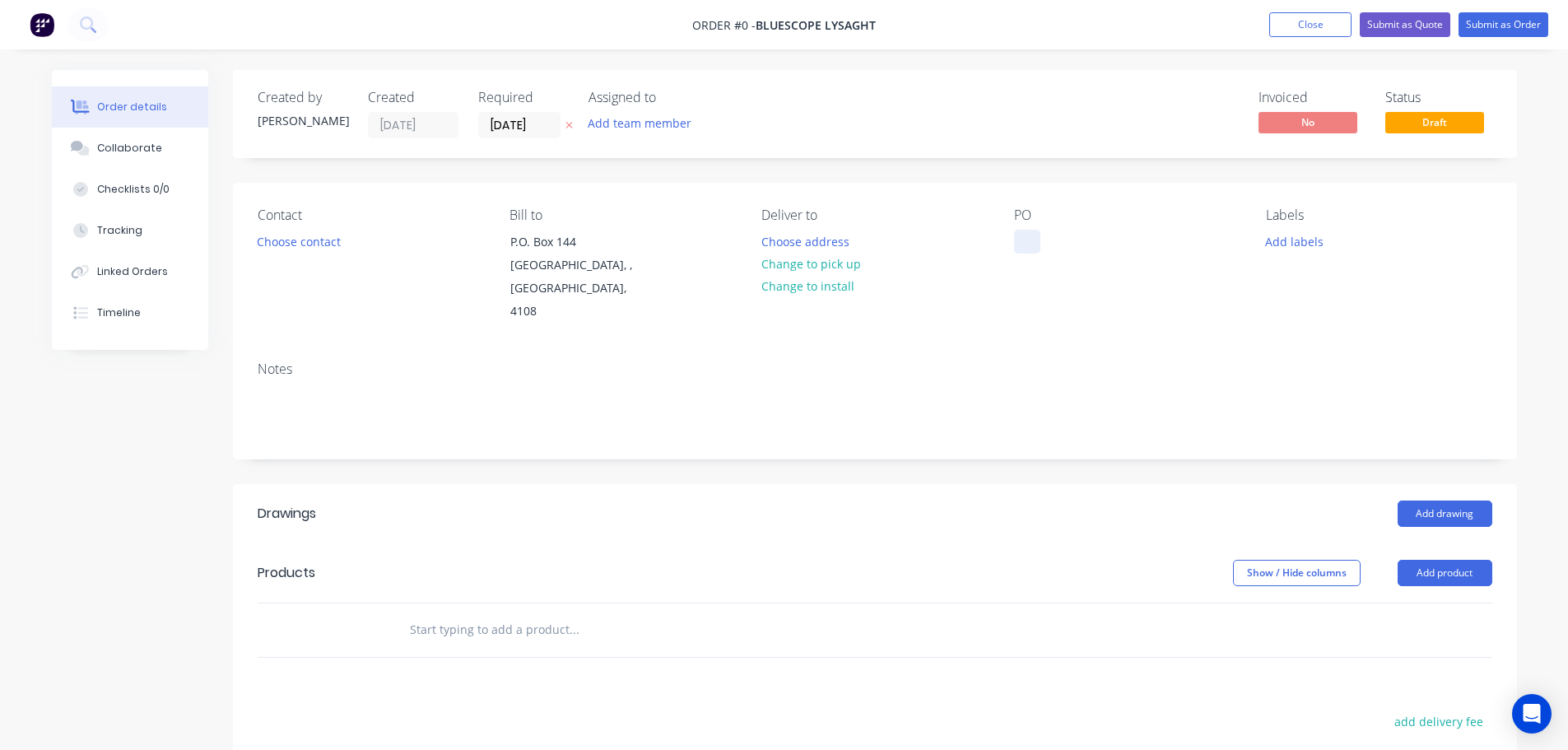
click at [1023, 250] on div at bounding box center [1026, 241] width 26 height 24
click at [832, 177] on div "Order details Collaborate Checklists 0/0 Tracking Linked Orders Timeline Order …" at bounding box center [784, 574] width 1498 height 1008
click at [567, 126] on icon at bounding box center [569, 124] width 7 height 10
click at [1430, 560] on button "Add product" at bounding box center [1445, 573] width 95 height 26
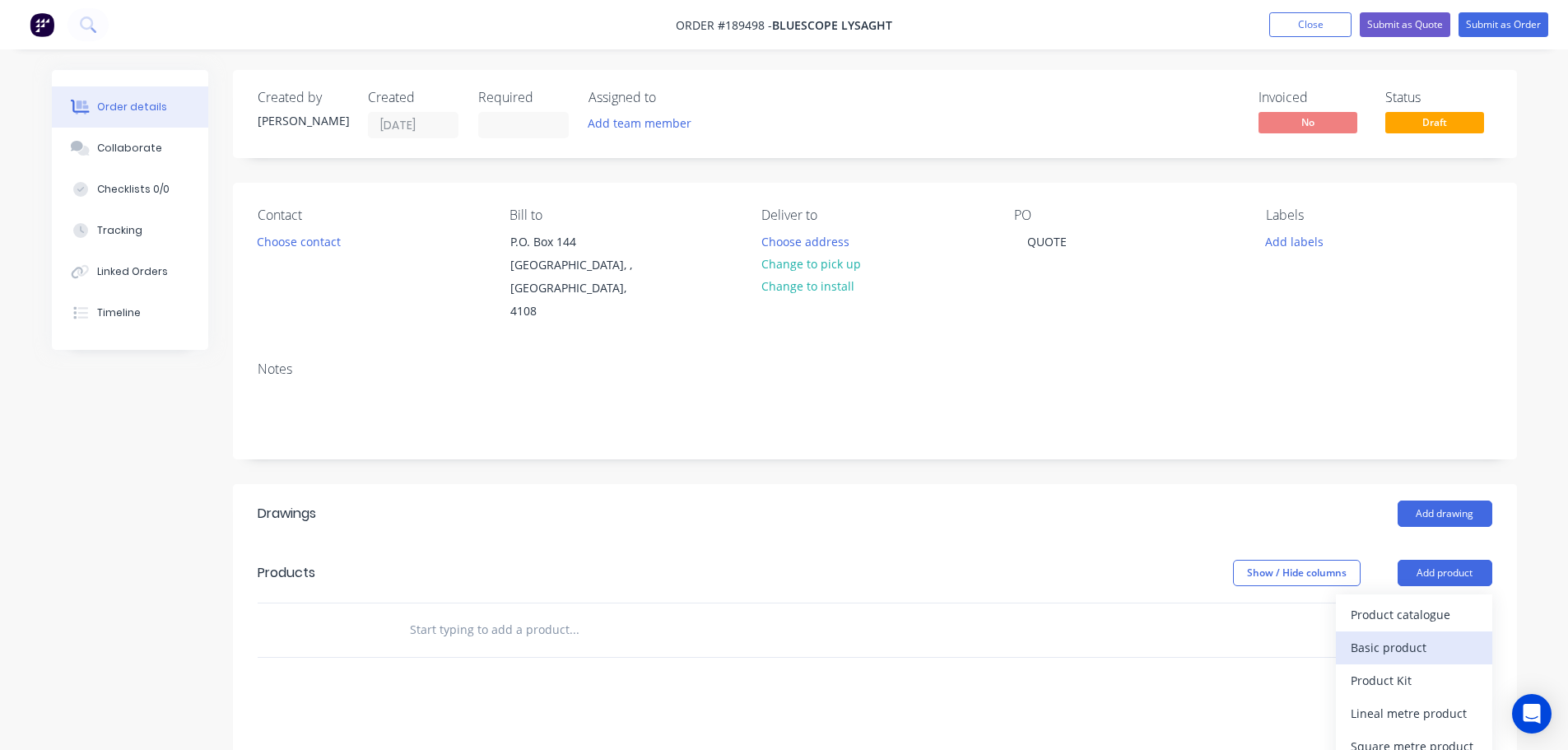
click at [1377, 636] on div "Basic product" at bounding box center [1413, 647] width 127 height 24
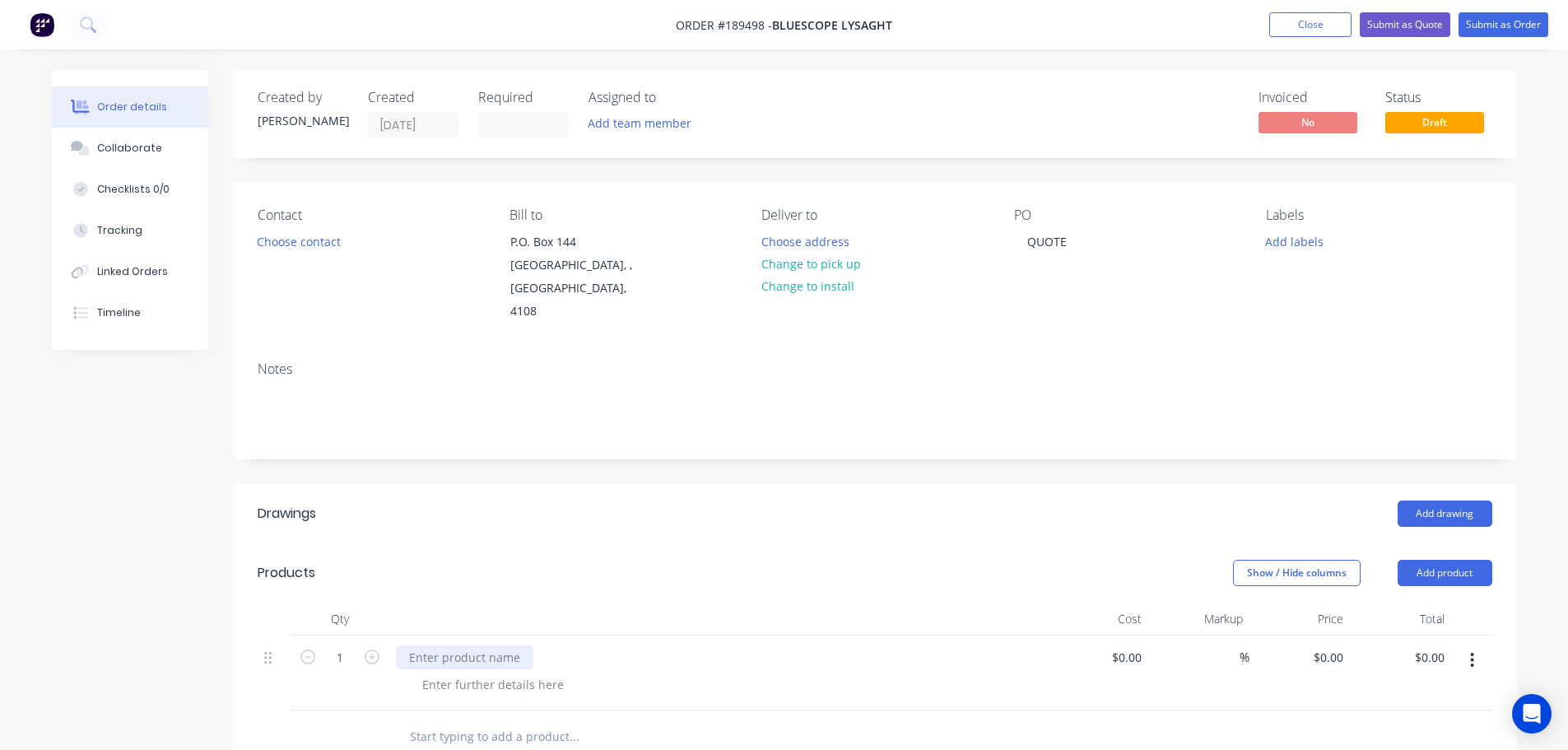
click at [438, 646] on div at bounding box center [464, 657] width 138 height 24
click at [461, 646] on div at bounding box center [464, 657] width 138 height 24
click at [455, 646] on div at bounding box center [464, 657] width 138 height 24
click at [1329, 646] on div "0 0" at bounding box center [1337, 657] width 25 height 24
type input "$31.55"
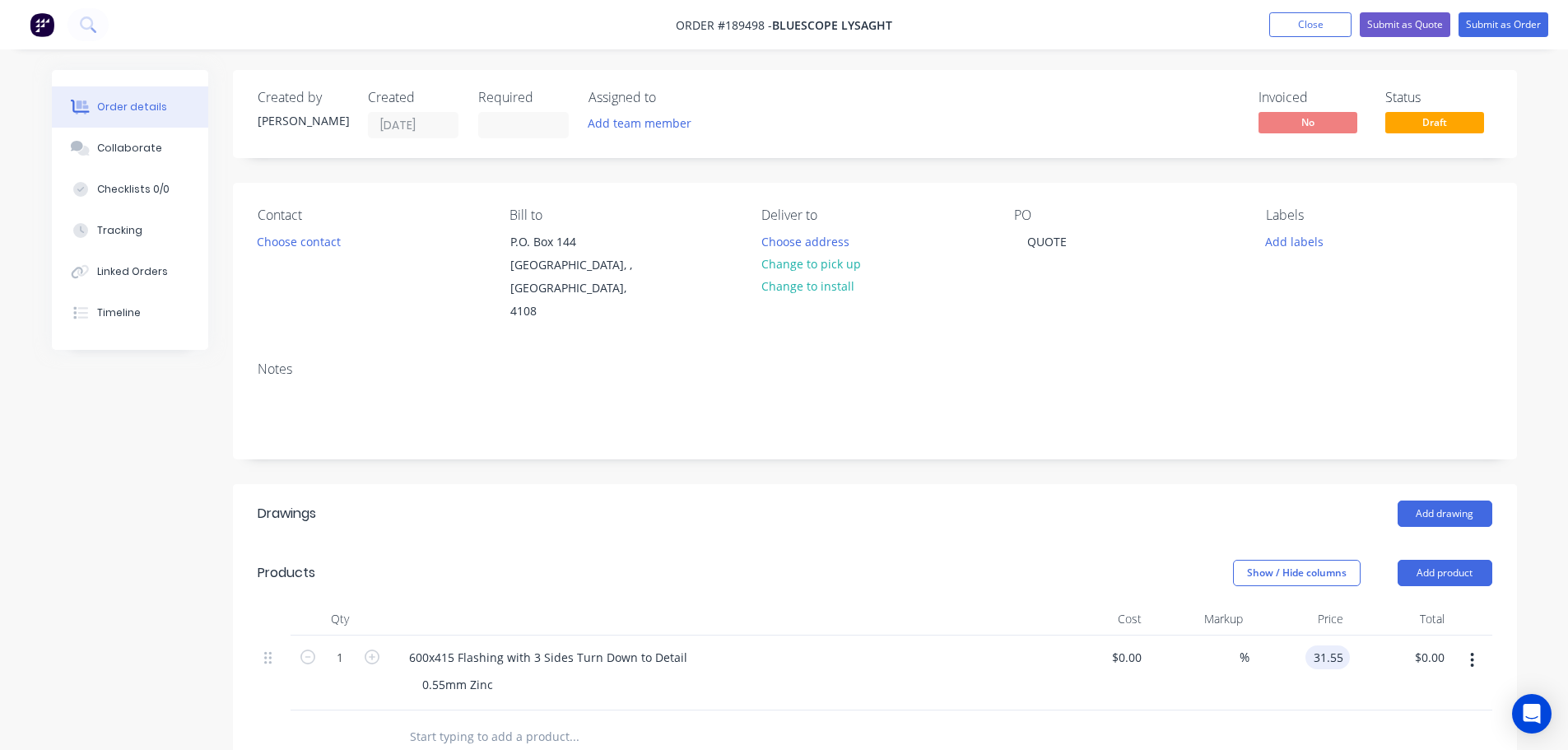
type input "$31.55"
click at [942, 501] on div "Add drawing" at bounding box center [1005, 513] width 972 height 26
click at [1392, 31] on button "Submit as Quote" at bounding box center [1404, 24] width 91 height 24
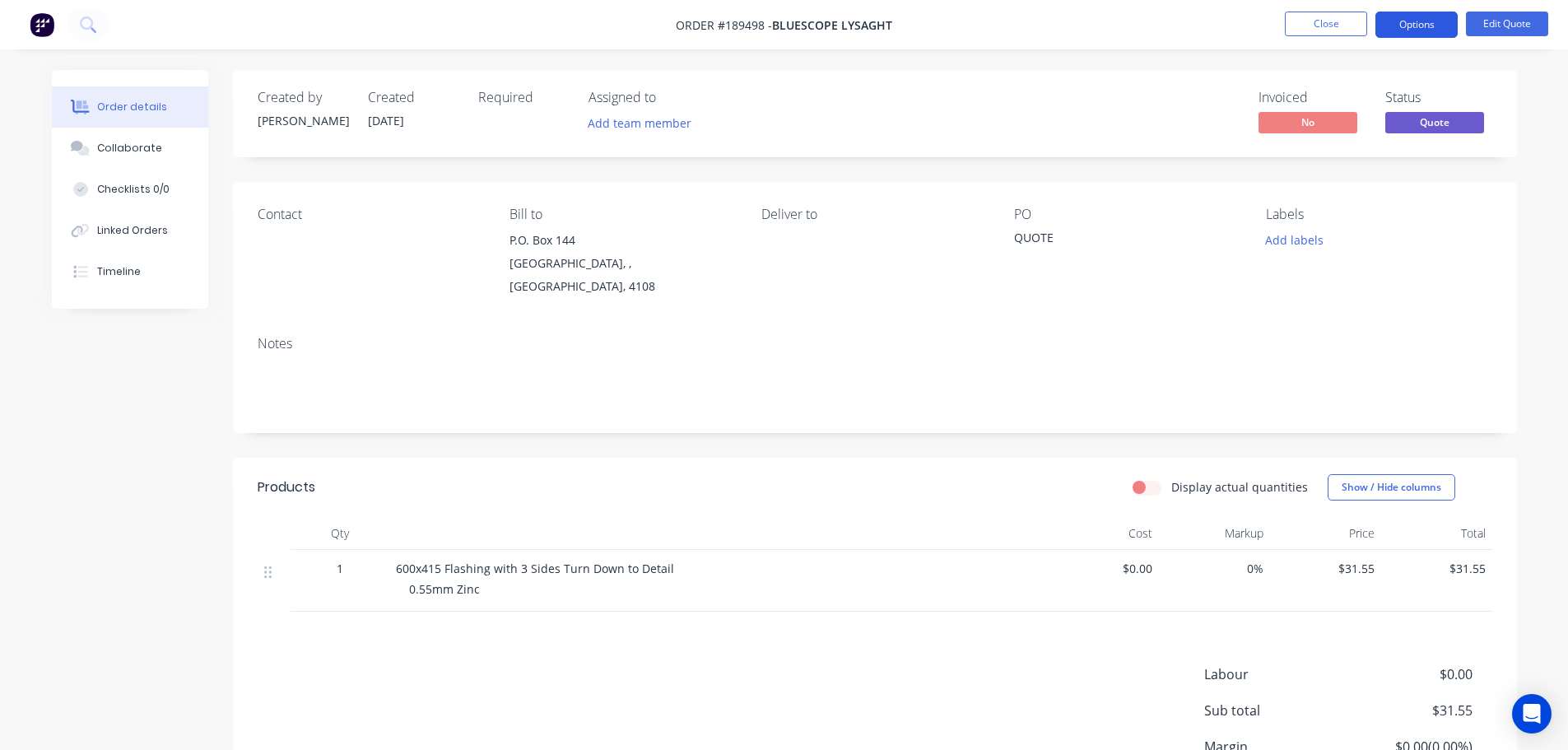
click at [1398, 23] on button "Options" at bounding box center [1416, 24] width 82 height 26
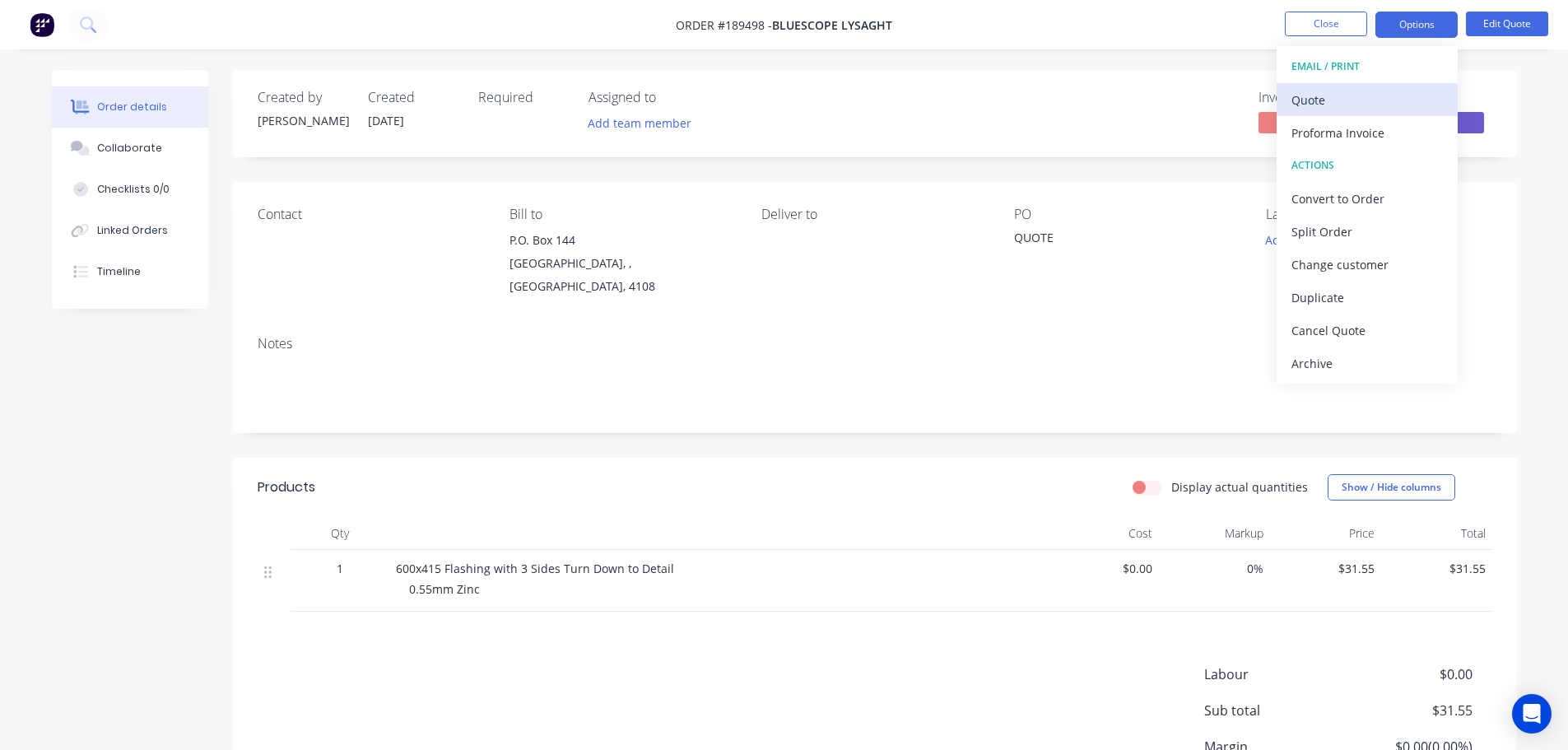
click at [1345, 110] on div "Quote" at bounding box center [1367, 100] width 151 height 24
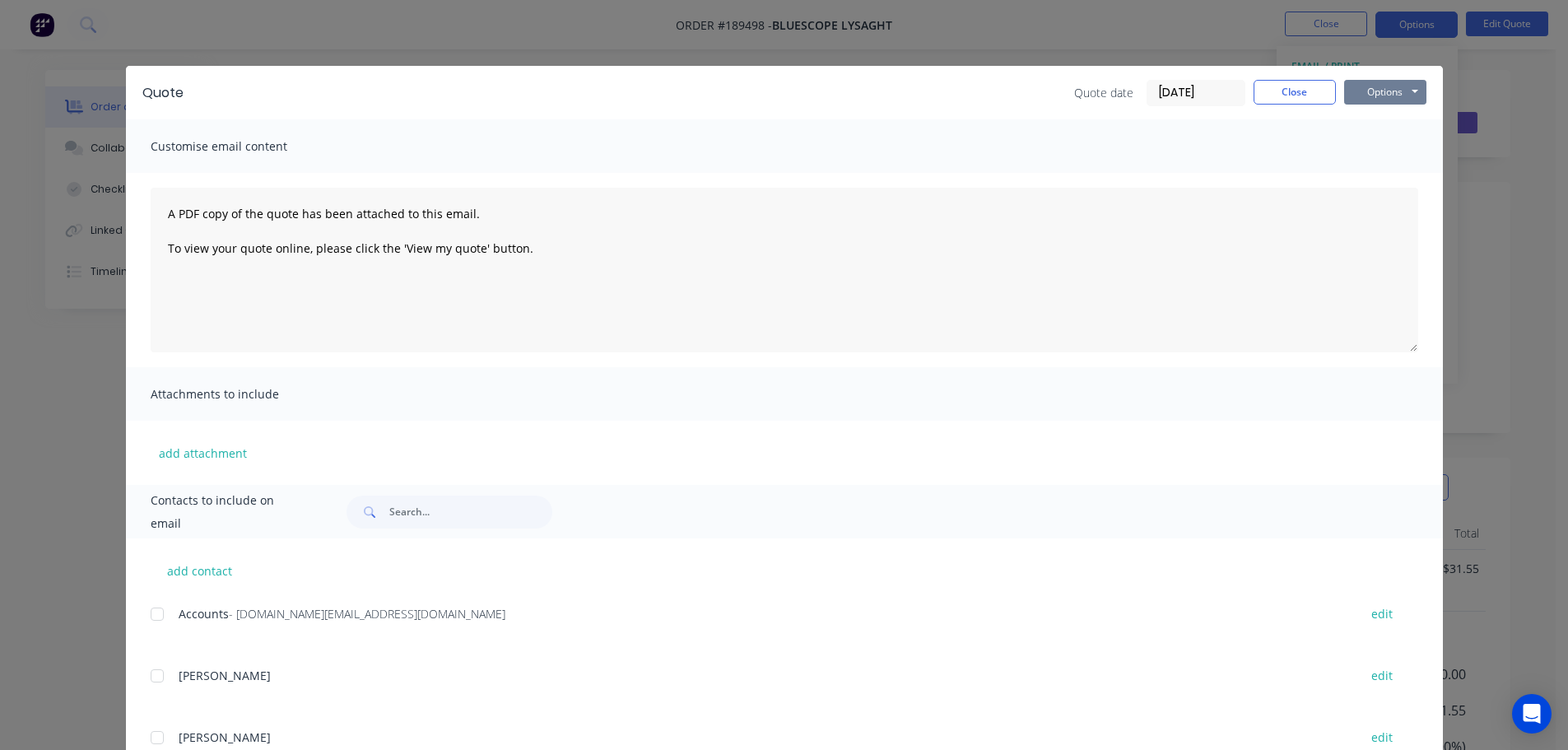
click at [1354, 99] on button "Options" at bounding box center [1384, 92] width 82 height 24
click at [1390, 127] on button "Preview" at bounding box center [1396, 122] width 105 height 27
click at [1296, 92] on button "Close" at bounding box center [1294, 92] width 82 height 24
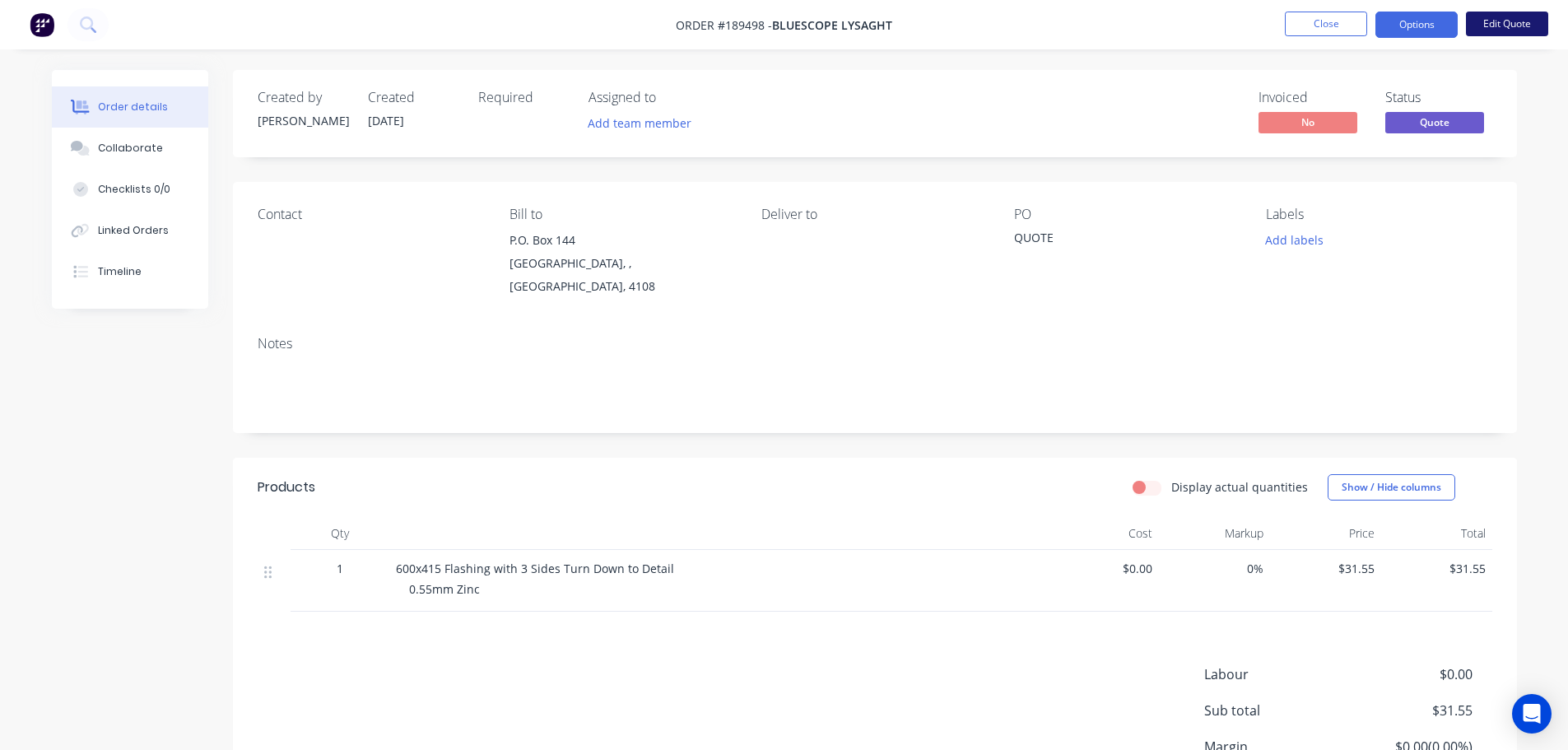
click at [1525, 31] on button "Edit Quote" at bounding box center [1506, 23] width 82 height 24
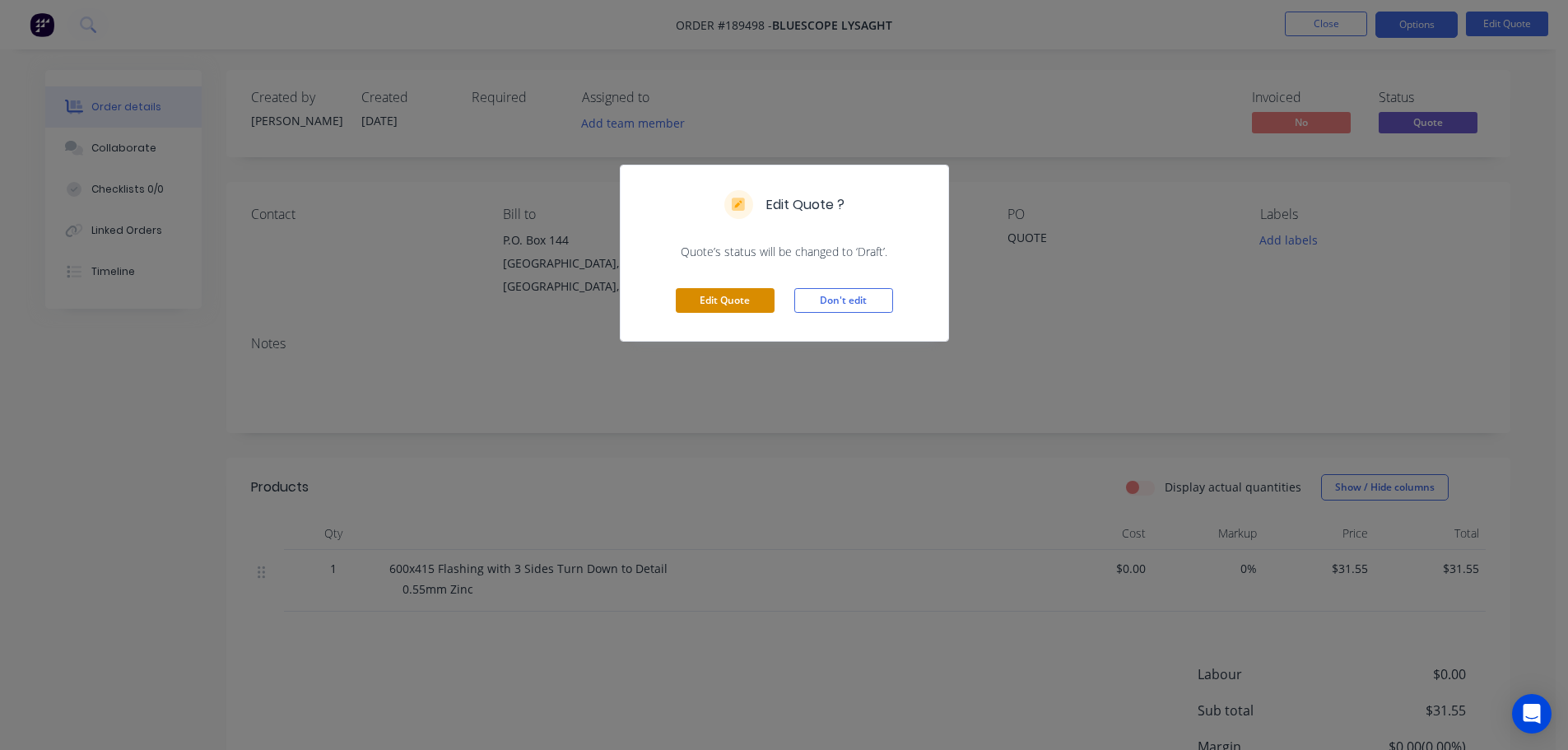
click at [726, 288] on button "Edit Quote" at bounding box center [725, 300] width 99 height 24
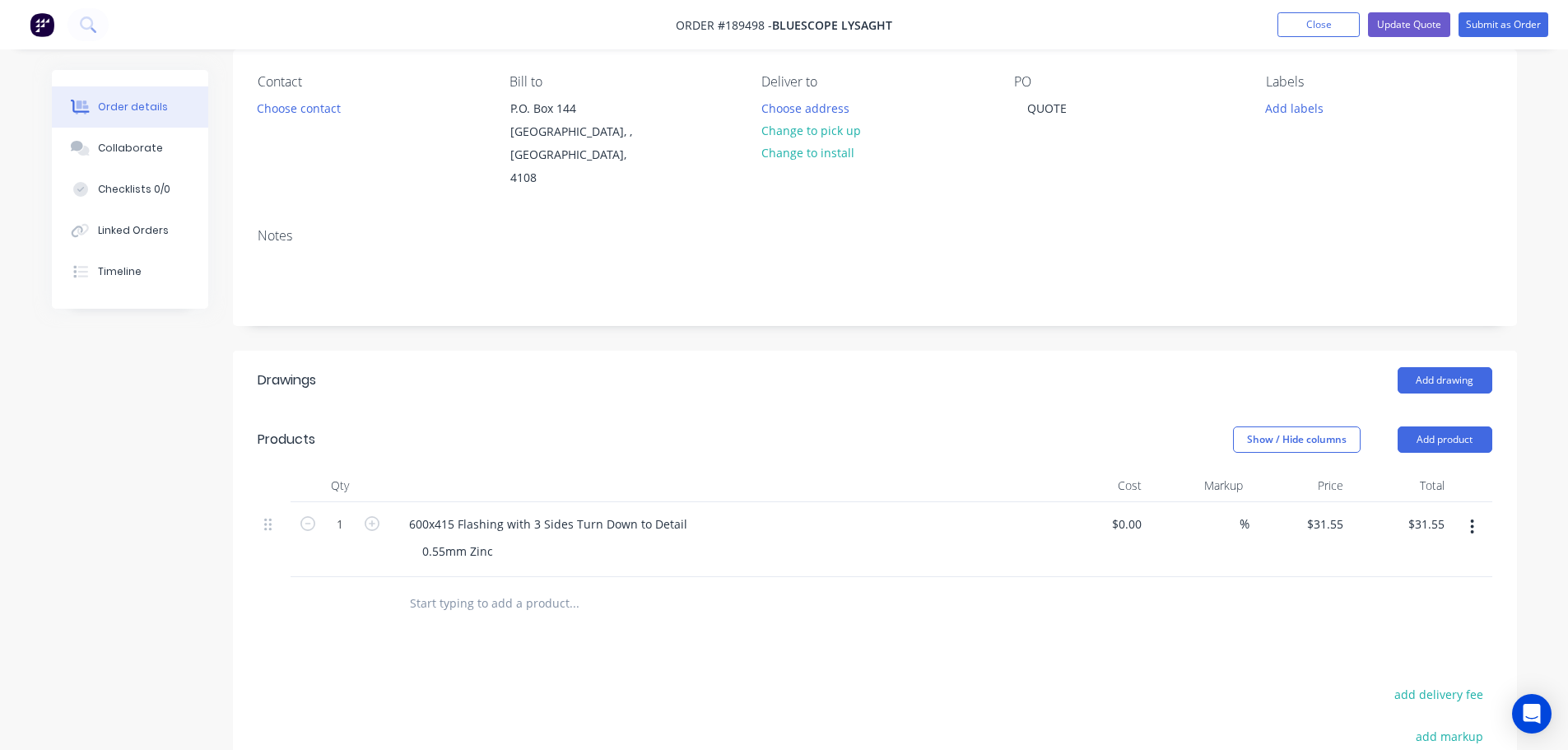
scroll to position [411, 0]
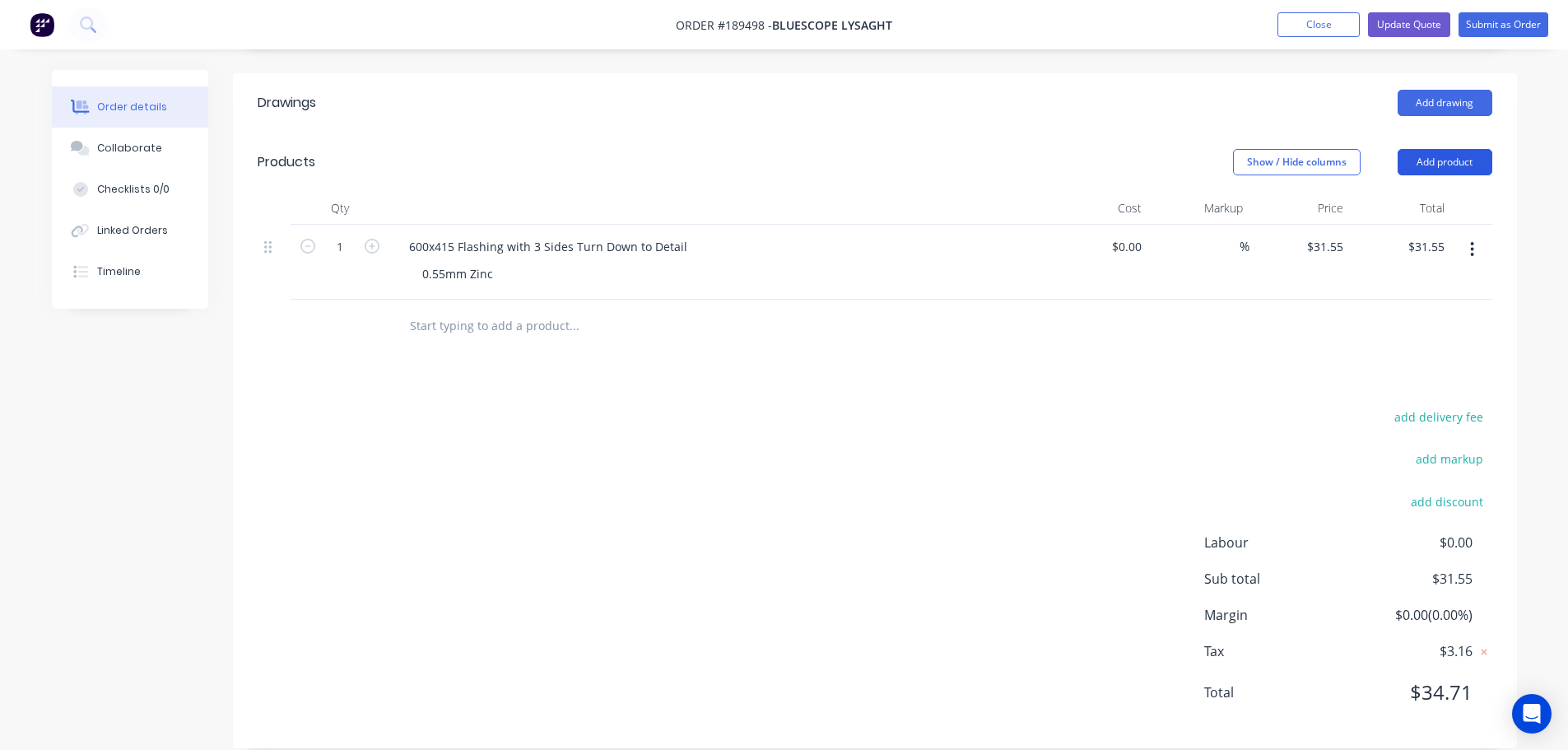
click at [1467, 149] on button "Add product" at bounding box center [1445, 161] width 95 height 26
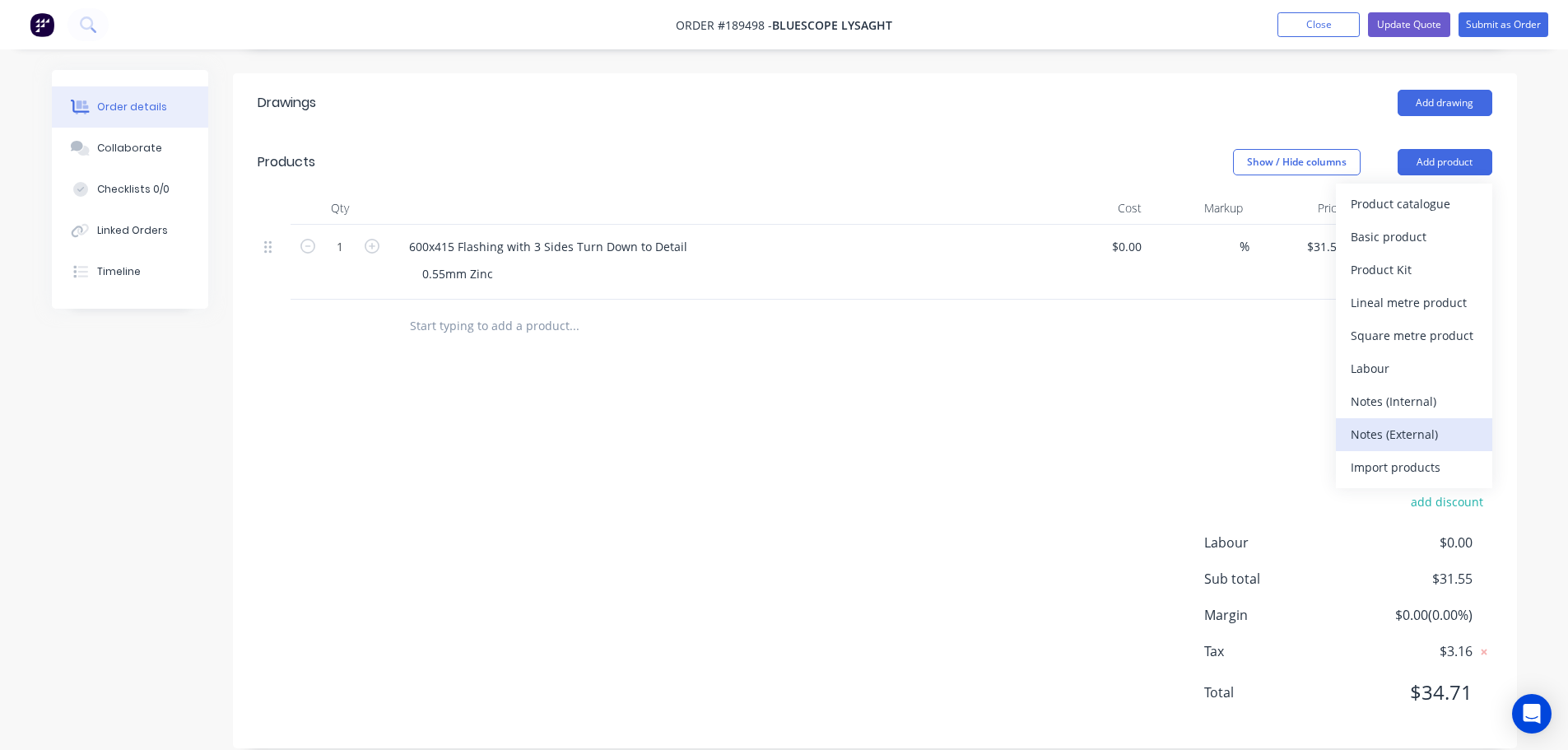
click at [1410, 418] on button "Notes (External)" at bounding box center [1414, 434] width 157 height 33
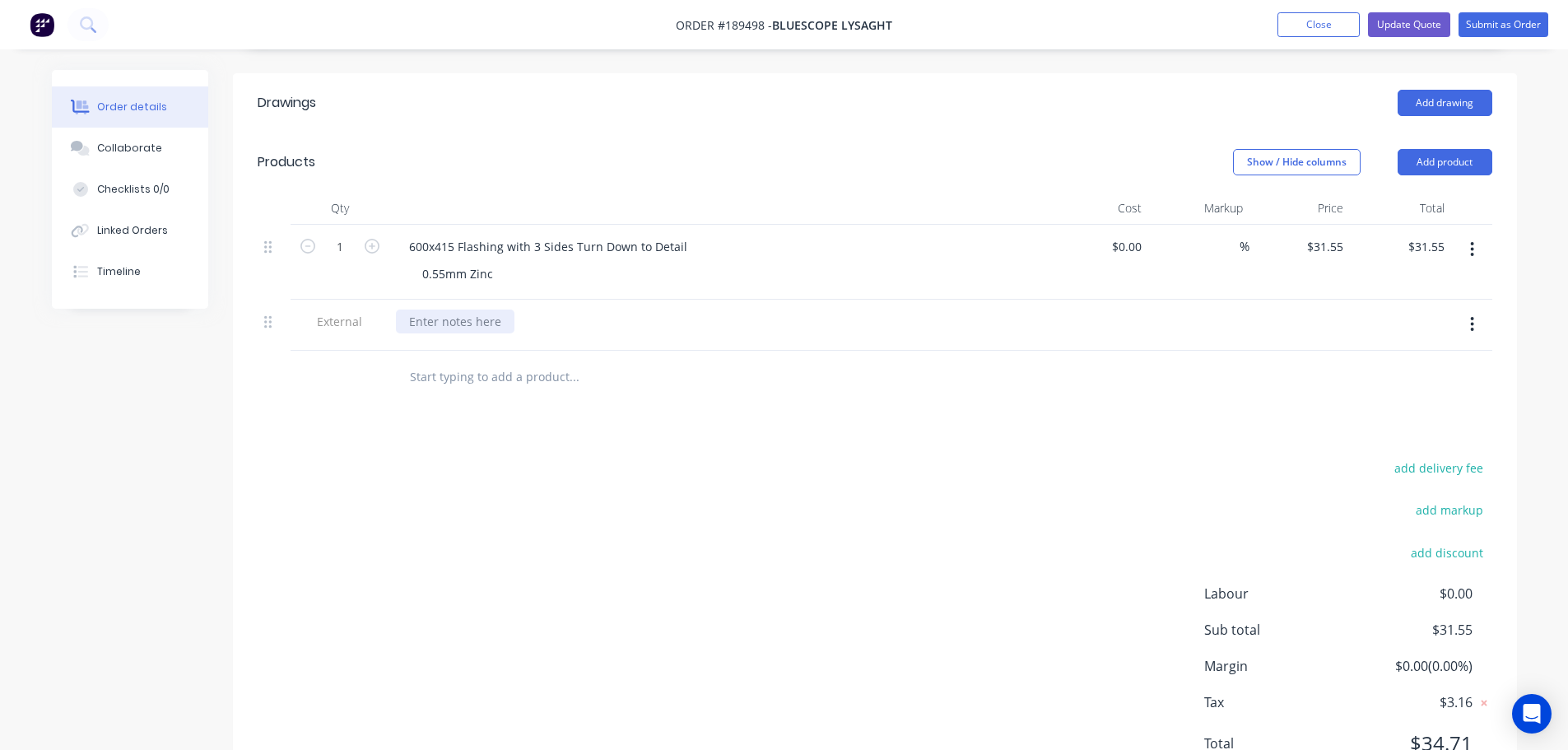
click at [446, 310] on div at bounding box center [455, 321] width 119 height 24
click at [670, 476] on div "add delivery fee add markup add discount Labour $0.00 Sub total $31.55 Margin $…" at bounding box center [874, 615] width 1234 height 318
click at [1408, 11] on nav "Order #189498 - Bluescope Lysaght Add product Close Update Quote Submit as Order" at bounding box center [784, 24] width 1568 height 50
click at [1403, 16] on button "Update Quote" at bounding box center [1409, 24] width 82 height 24
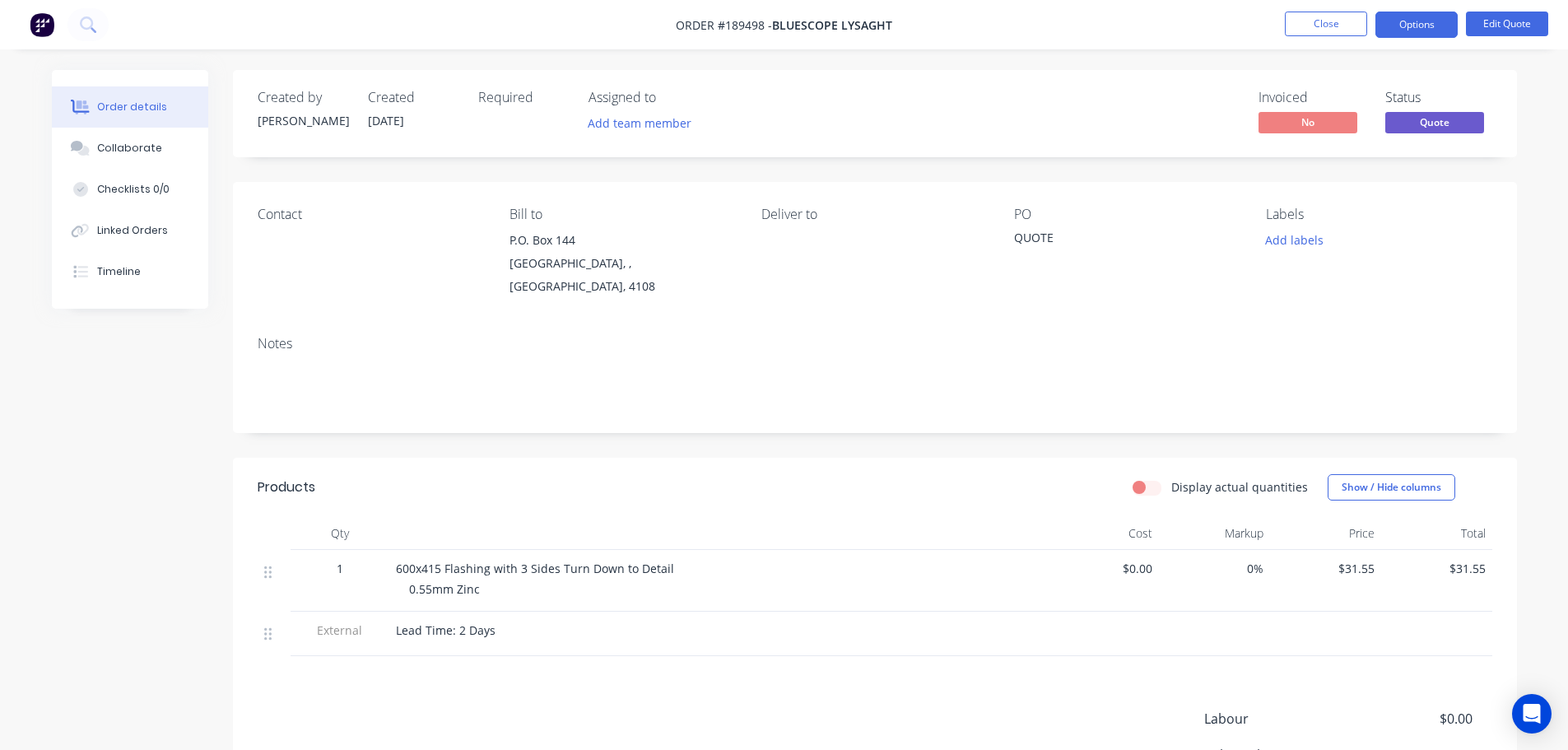
drag, startPoint x: 1410, startPoint y: 32, endPoint x: 1403, endPoint y: 45, distance: 14.8
click at [1410, 32] on button "Options" at bounding box center [1416, 24] width 82 height 26
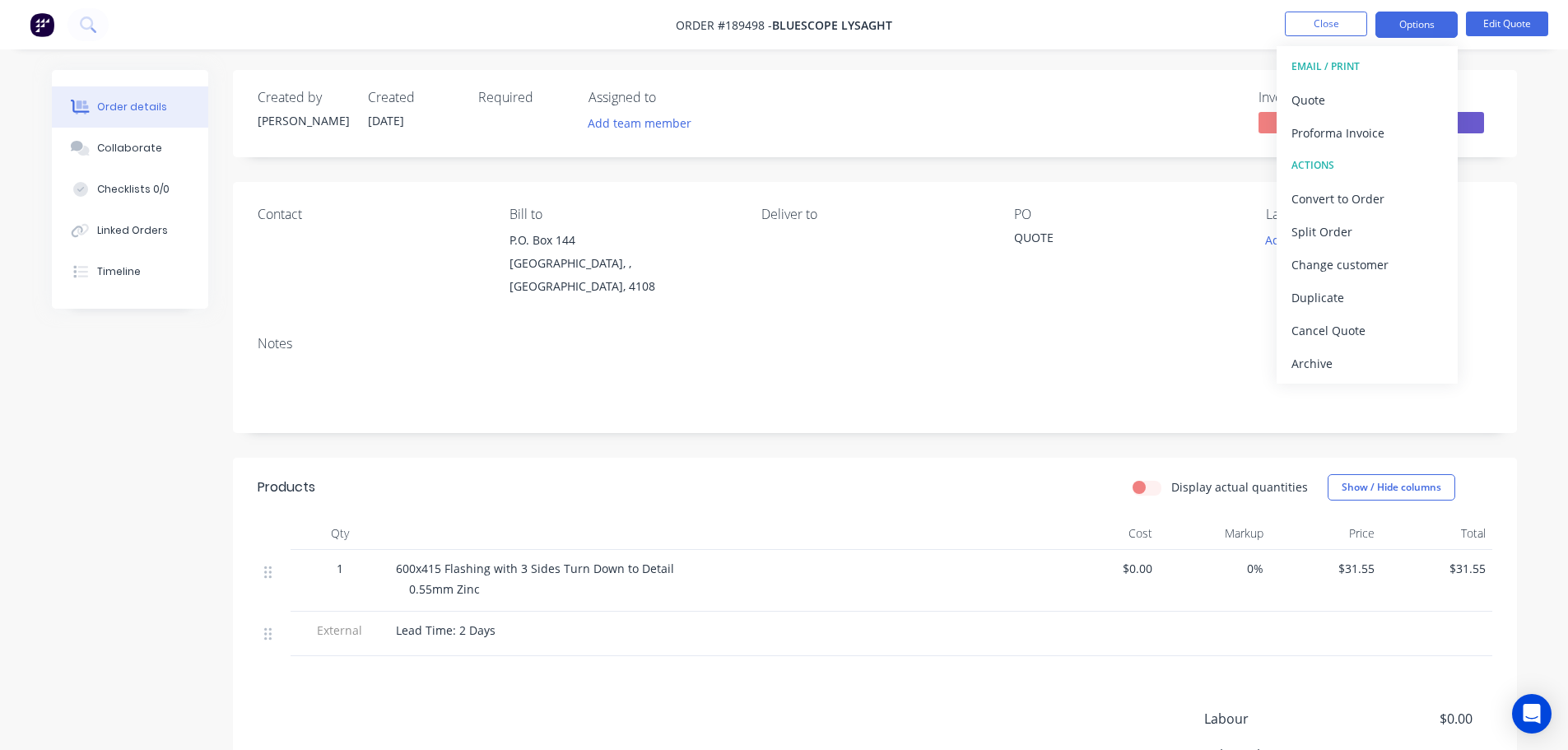
click at [1388, 79] on button "EMAIL / PRINT" at bounding box center [1366, 67] width 181 height 33
click at [1390, 98] on div "Quote" at bounding box center [1367, 100] width 151 height 24
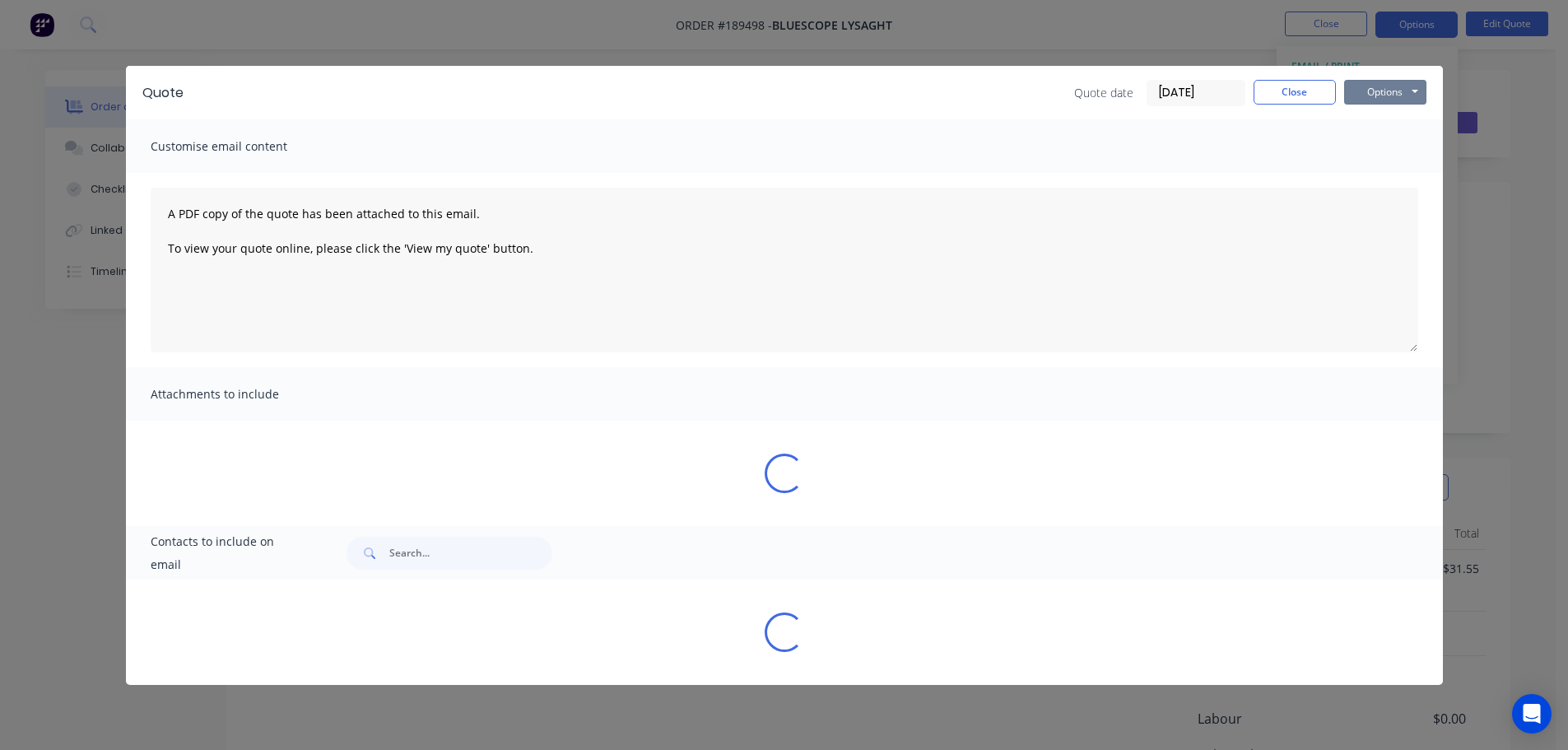
click at [1392, 102] on button "Options" at bounding box center [1384, 92] width 82 height 24
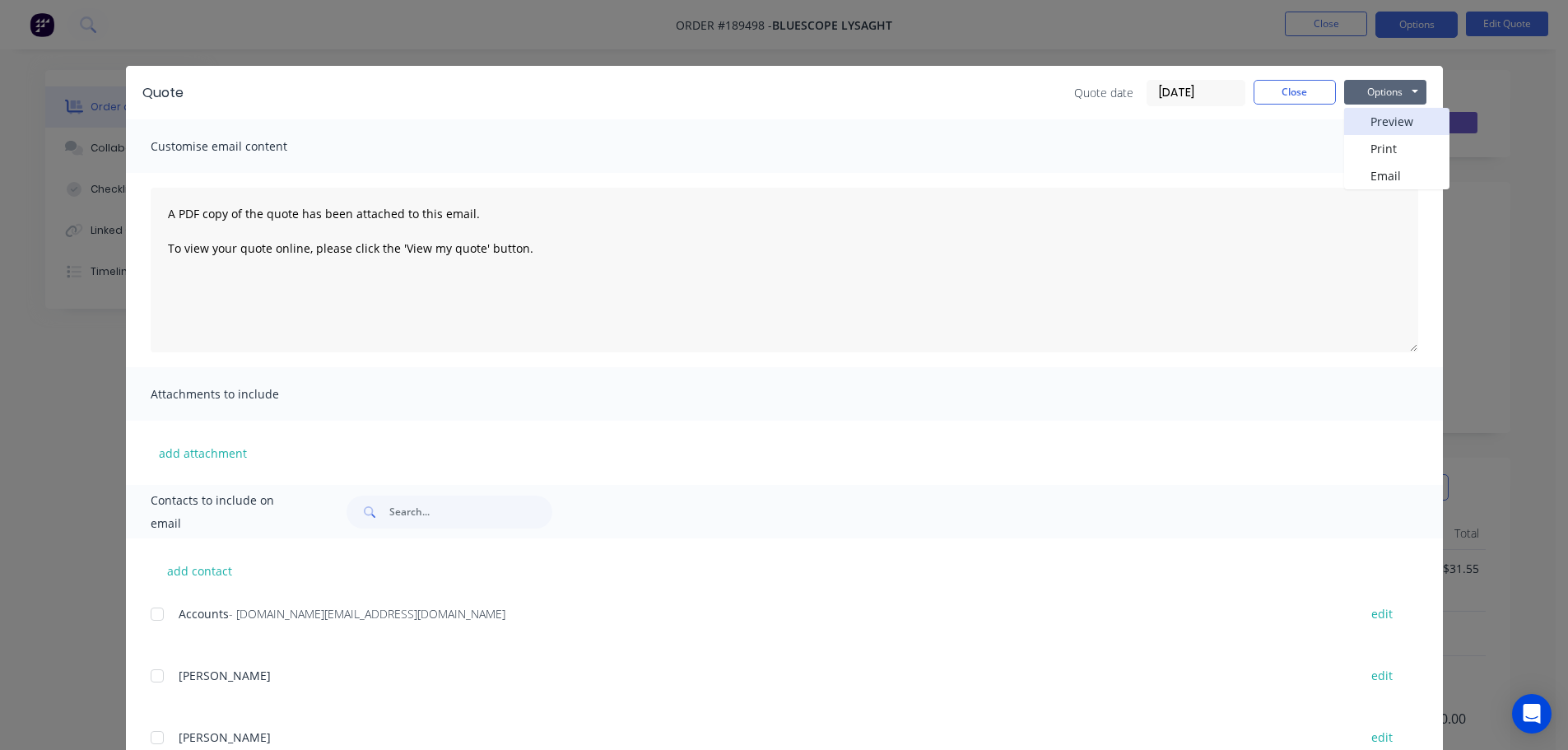
click at [1391, 122] on button "Preview" at bounding box center [1396, 122] width 105 height 27
click at [1261, 92] on button "Close" at bounding box center [1294, 92] width 82 height 24
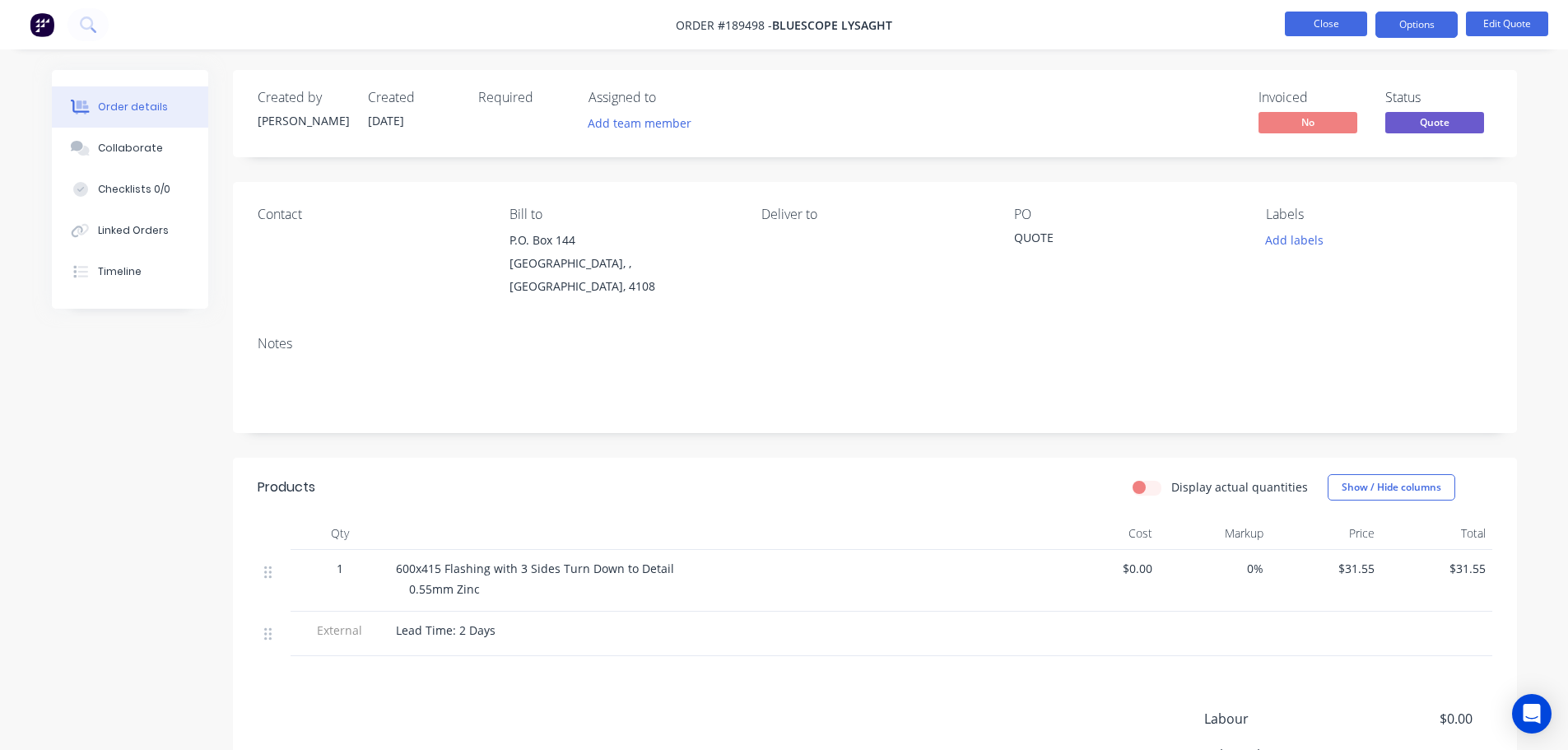
click at [1322, 19] on button "Close" at bounding box center [1325, 23] width 82 height 24
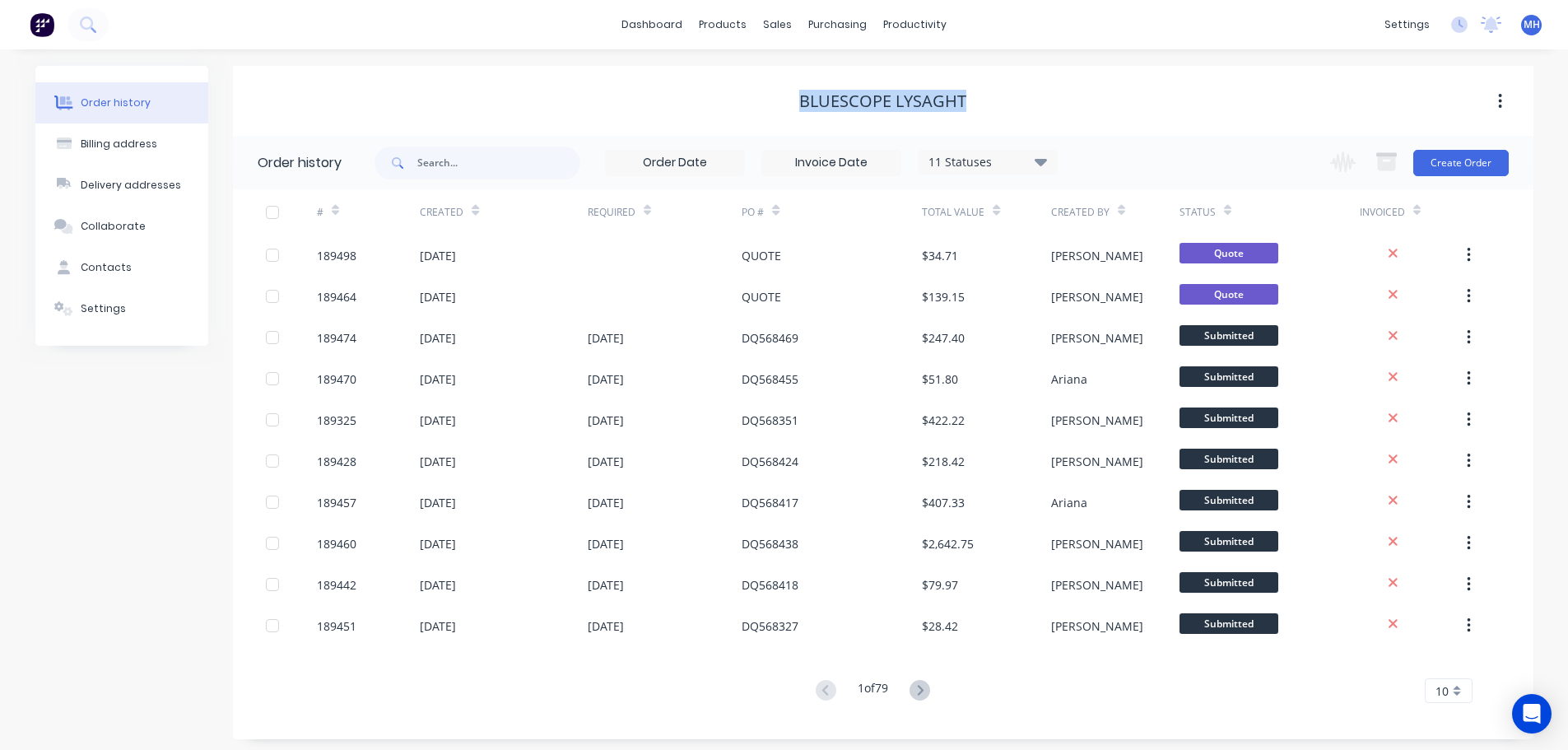
drag, startPoint x: 969, startPoint y: 101, endPoint x: 776, endPoint y: 104, distance: 193.0
click at [776, 104] on div "Bluescope Lysaght" at bounding box center [883, 101] width 1301 height 20
click at [776, 104] on div "Bluescope Lysaght" at bounding box center [883, 101] width 1301 height 20
click at [789, 73] on icon at bounding box center [788, 79] width 14 height 14
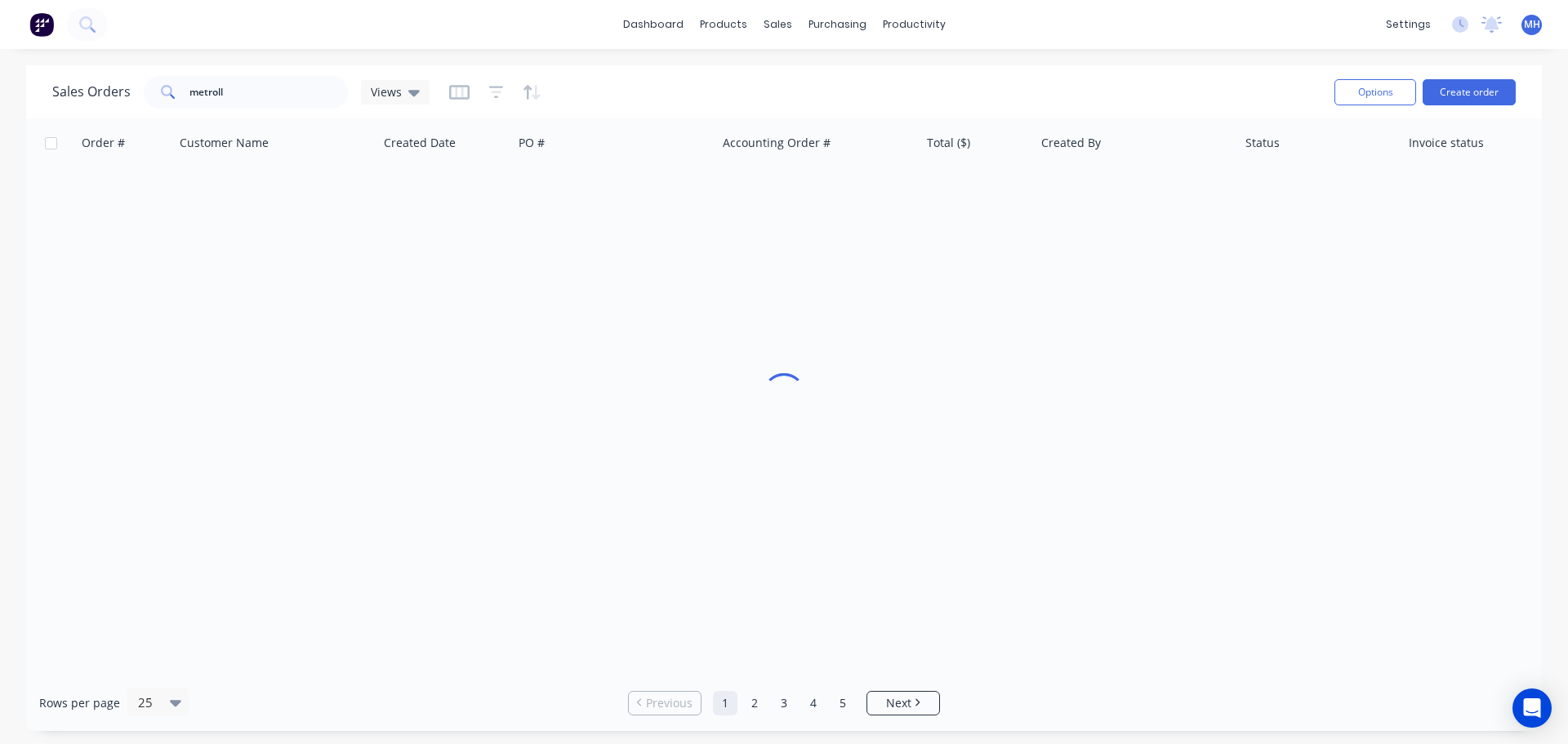
click at [1078, 73] on div "Sales Orders metroll Views" at bounding box center [687, 91] width 1269 height 40
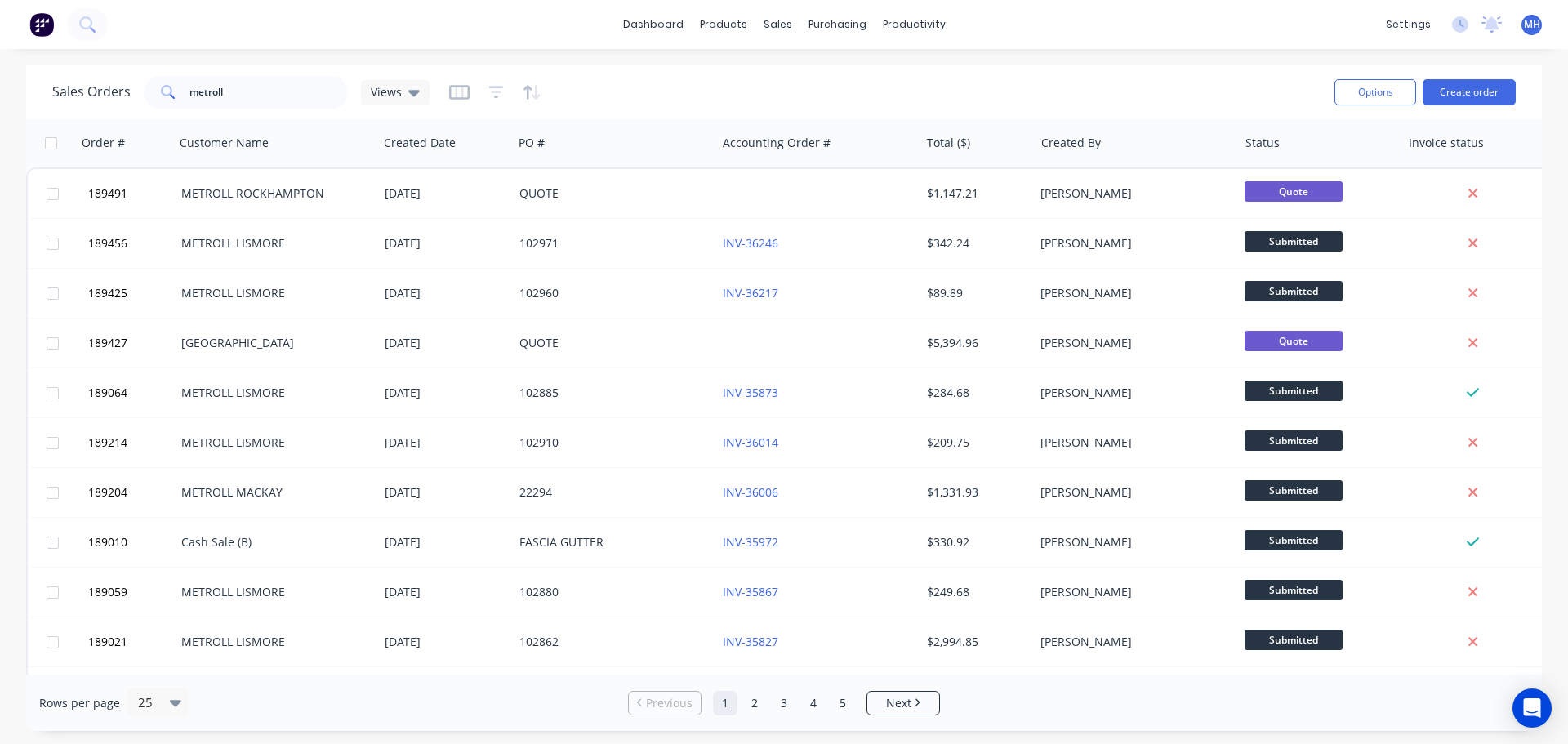
click at [589, 83] on div "Sales Orders metroll Views" at bounding box center [687, 91] width 1269 height 40
click at [1177, 93] on div "Sales Orders metroll Views" at bounding box center [687, 91] width 1269 height 40
click at [780, 81] on div "Sales Orders metroll Views" at bounding box center [687, 91] width 1269 height 40
click at [1459, 90] on button "Create order" at bounding box center [1469, 92] width 93 height 26
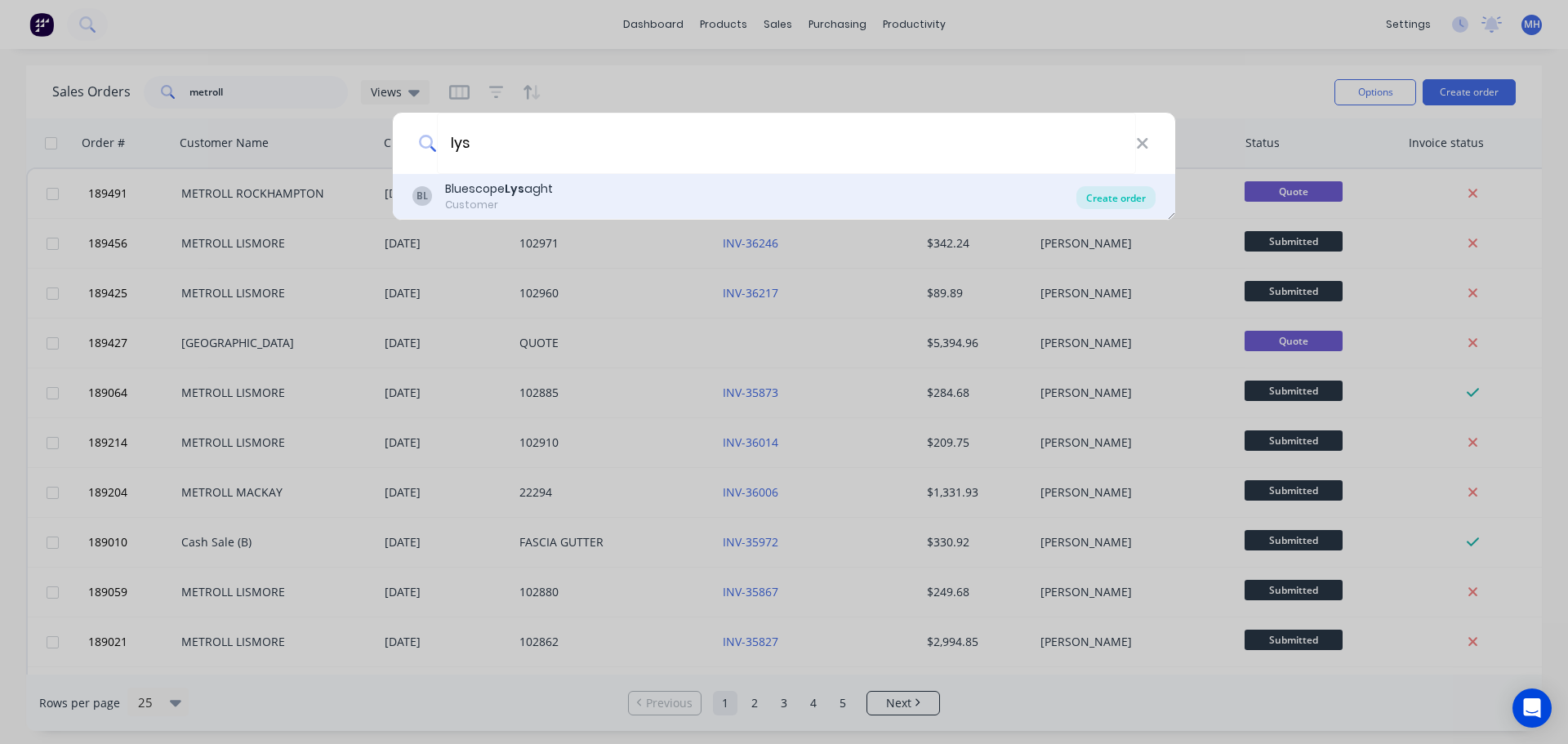
type input "lys"
click at [1127, 203] on div "Create order" at bounding box center [1115, 197] width 79 height 23
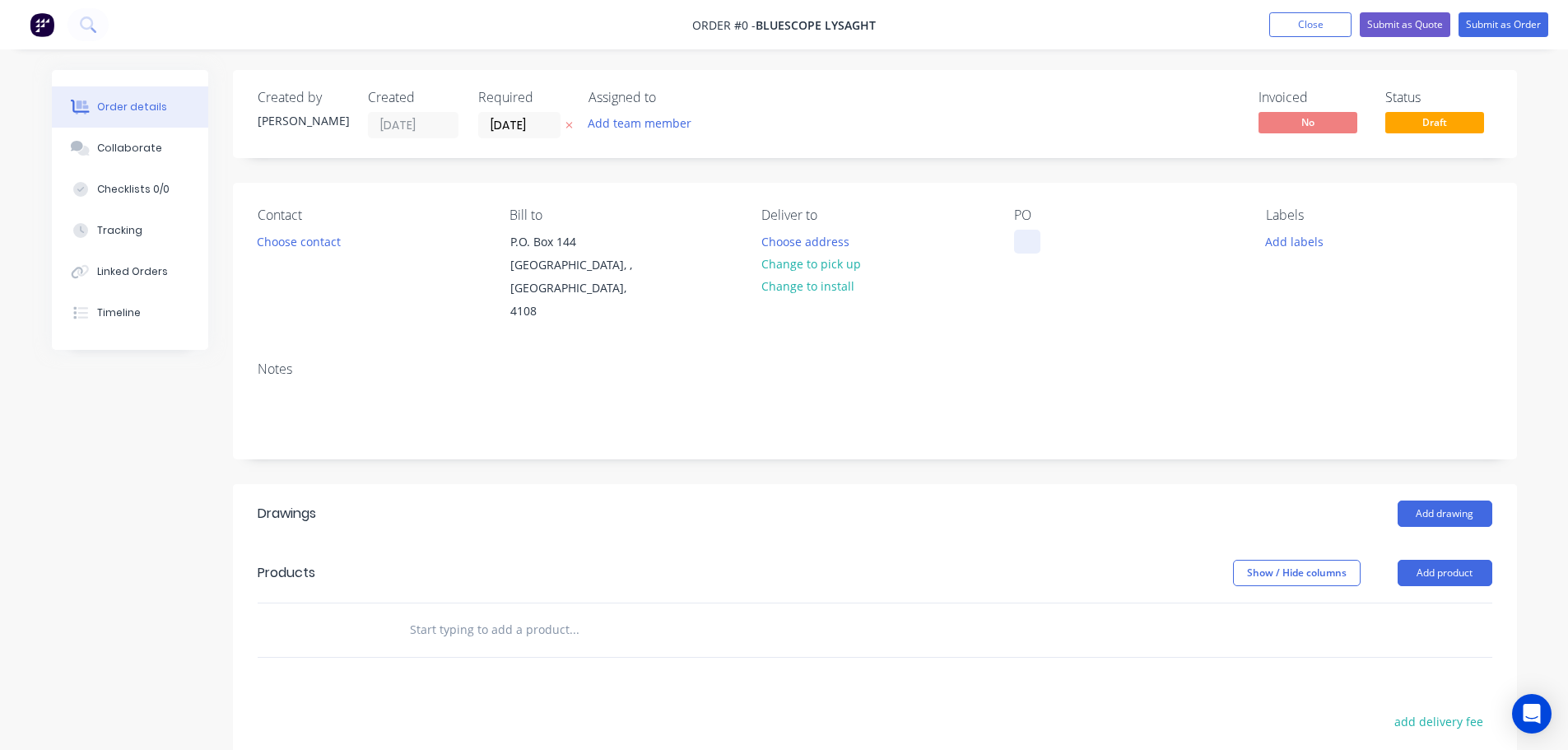
click at [1031, 239] on div at bounding box center [1026, 241] width 26 height 24
click at [789, 184] on div "Order details Collaborate Checklists 0/0 Tracking Linked Orders Timeline Order …" at bounding box center [784, 574] width 1498 height 1008
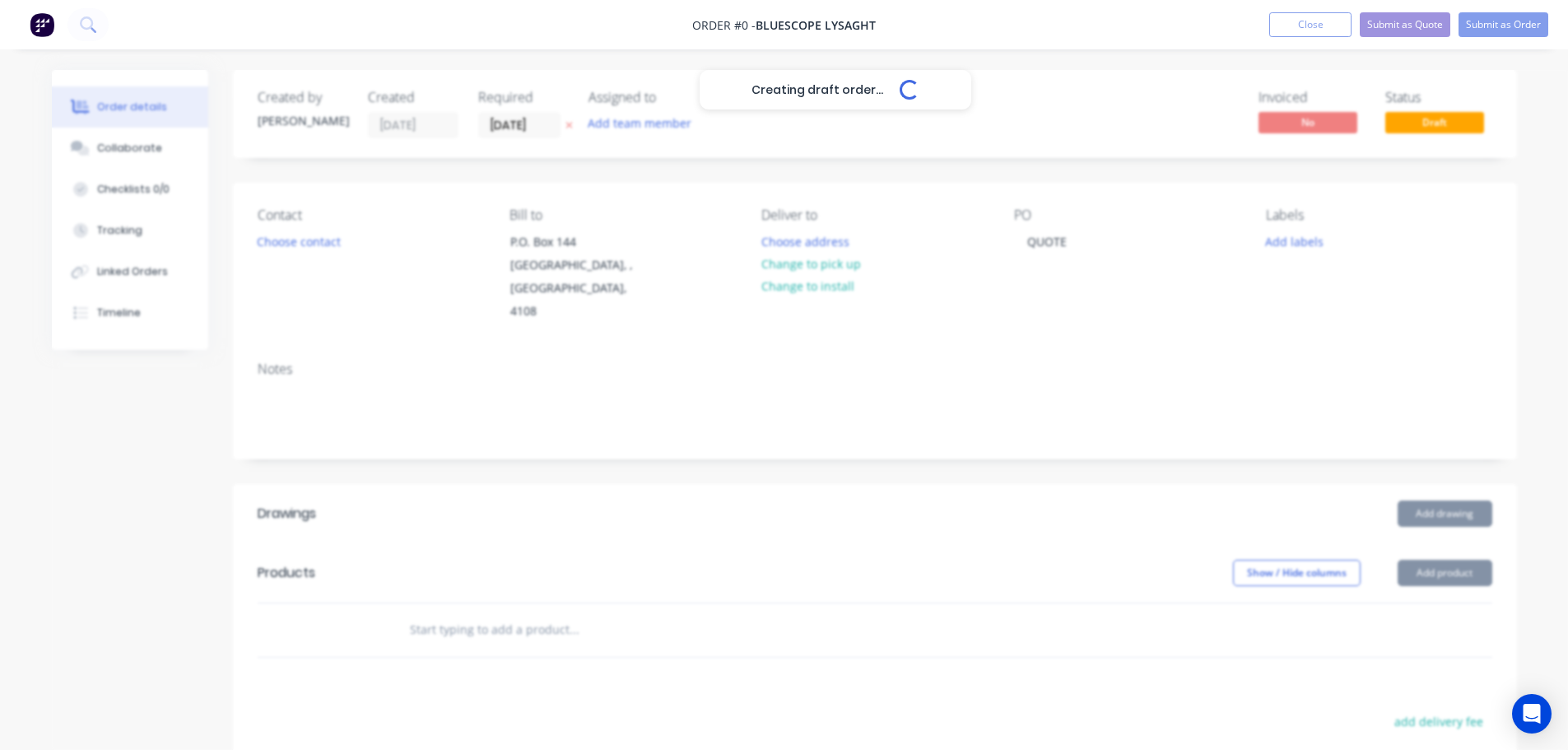
click at [569, 124] on div "Creating draft order... Loading..." at bounding box center [836, 445] width 1568 height 750
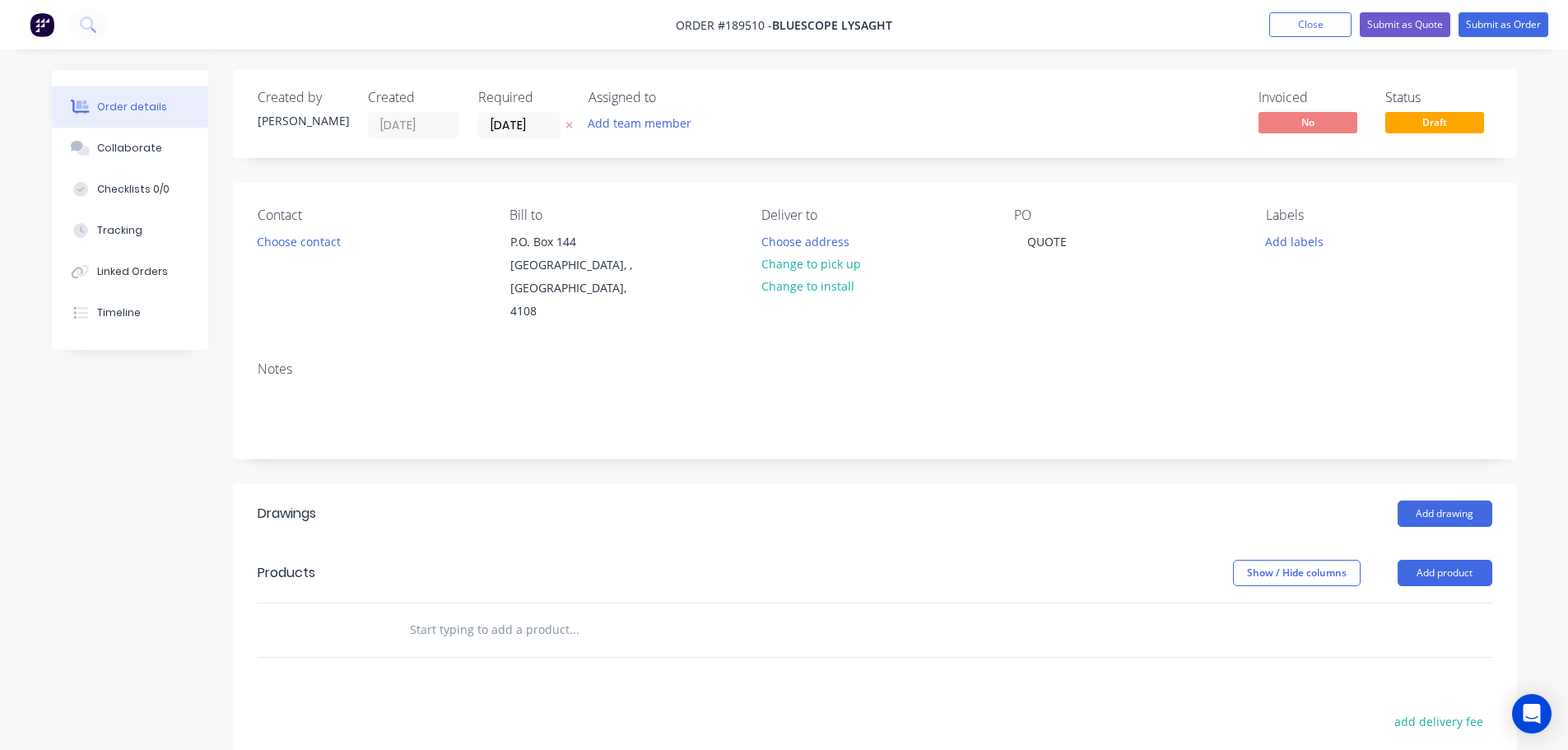
click at [569, 126] on icon at bounding box center [569, 124] width 7 height 10
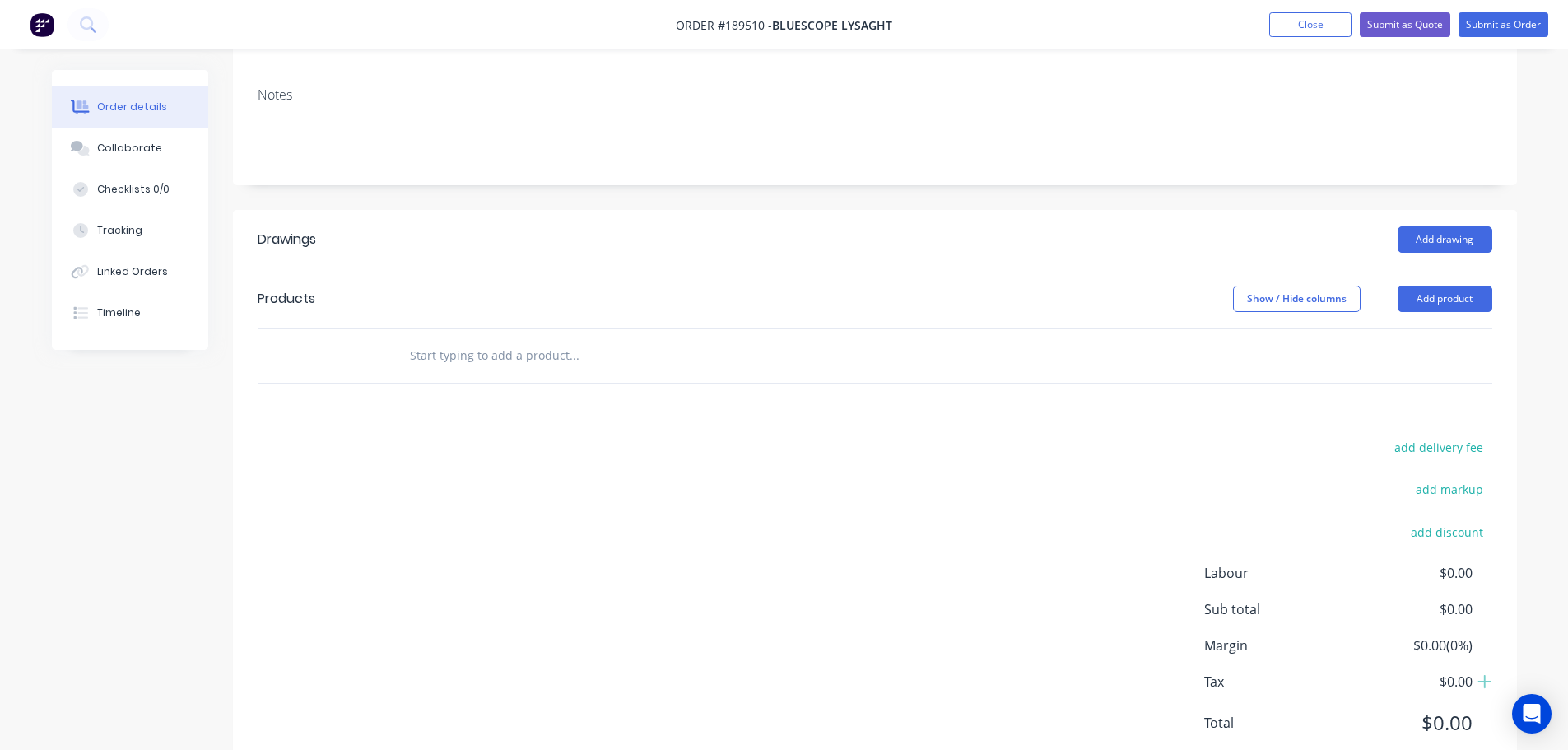
scroll to position [304, 0]
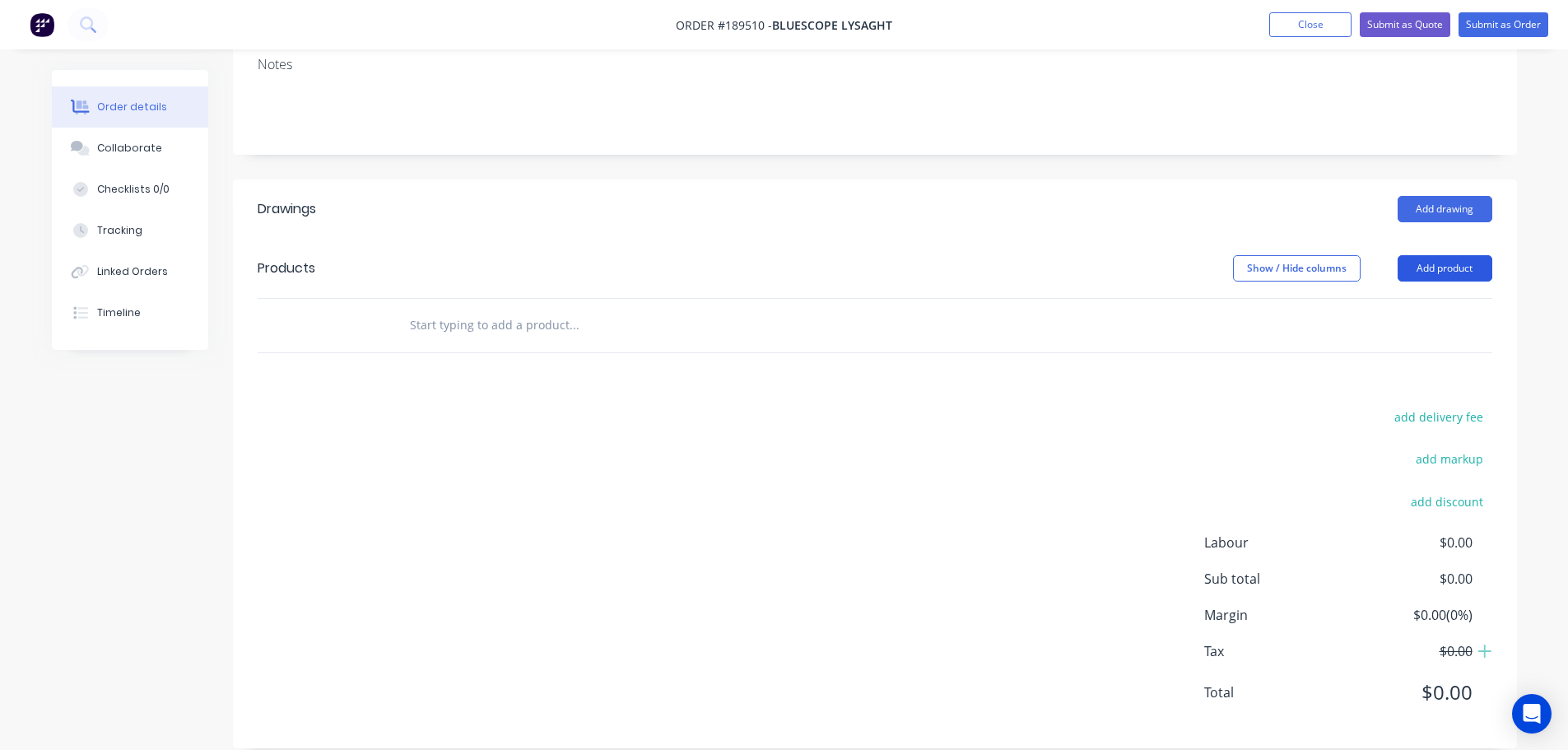
click at [1432, 255] on button "Add product" at bounding box center [1445, 267] width 95 height 26
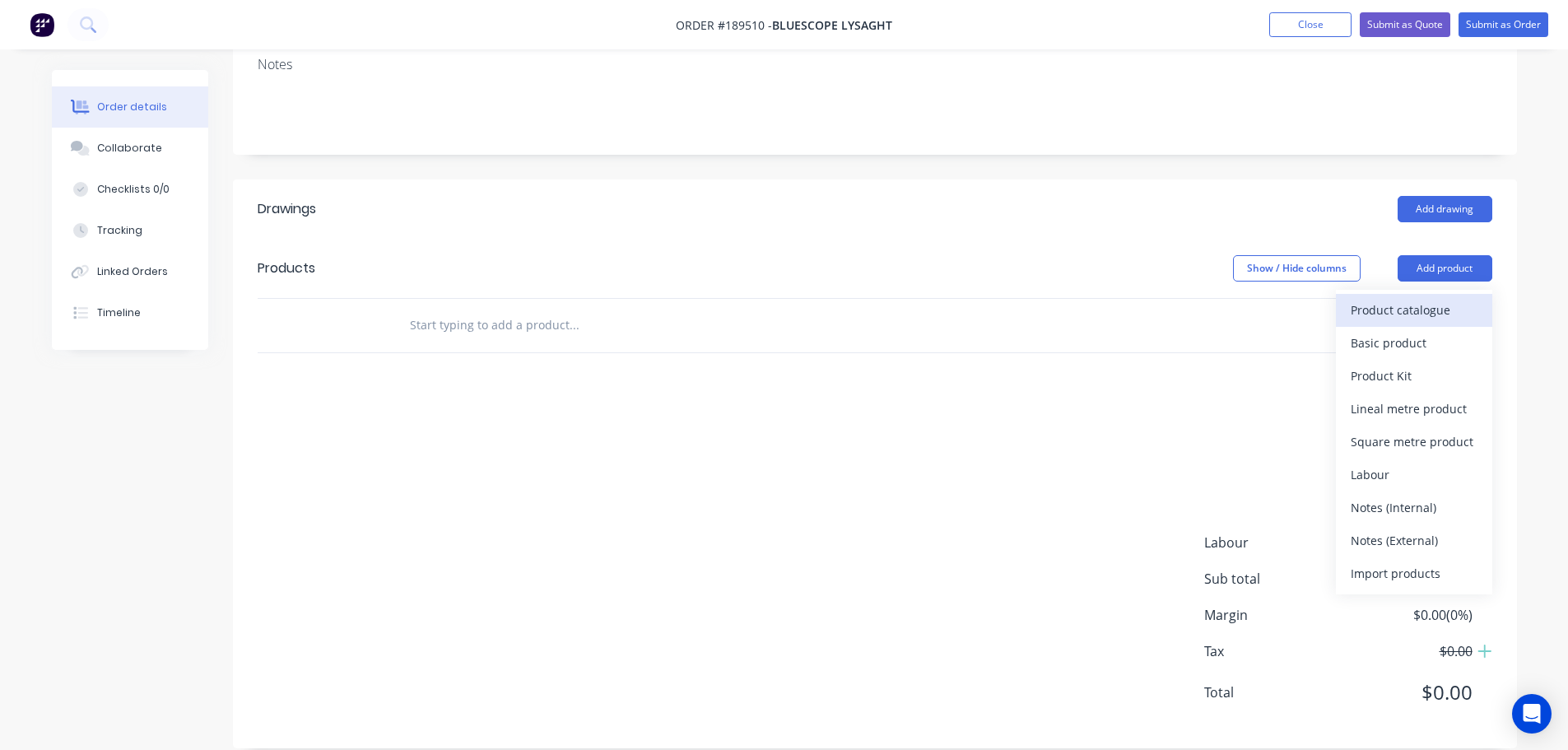
click at [1434, 298] on div "Product catalogue" at bounding box center [1413, 310] width 127 height 24
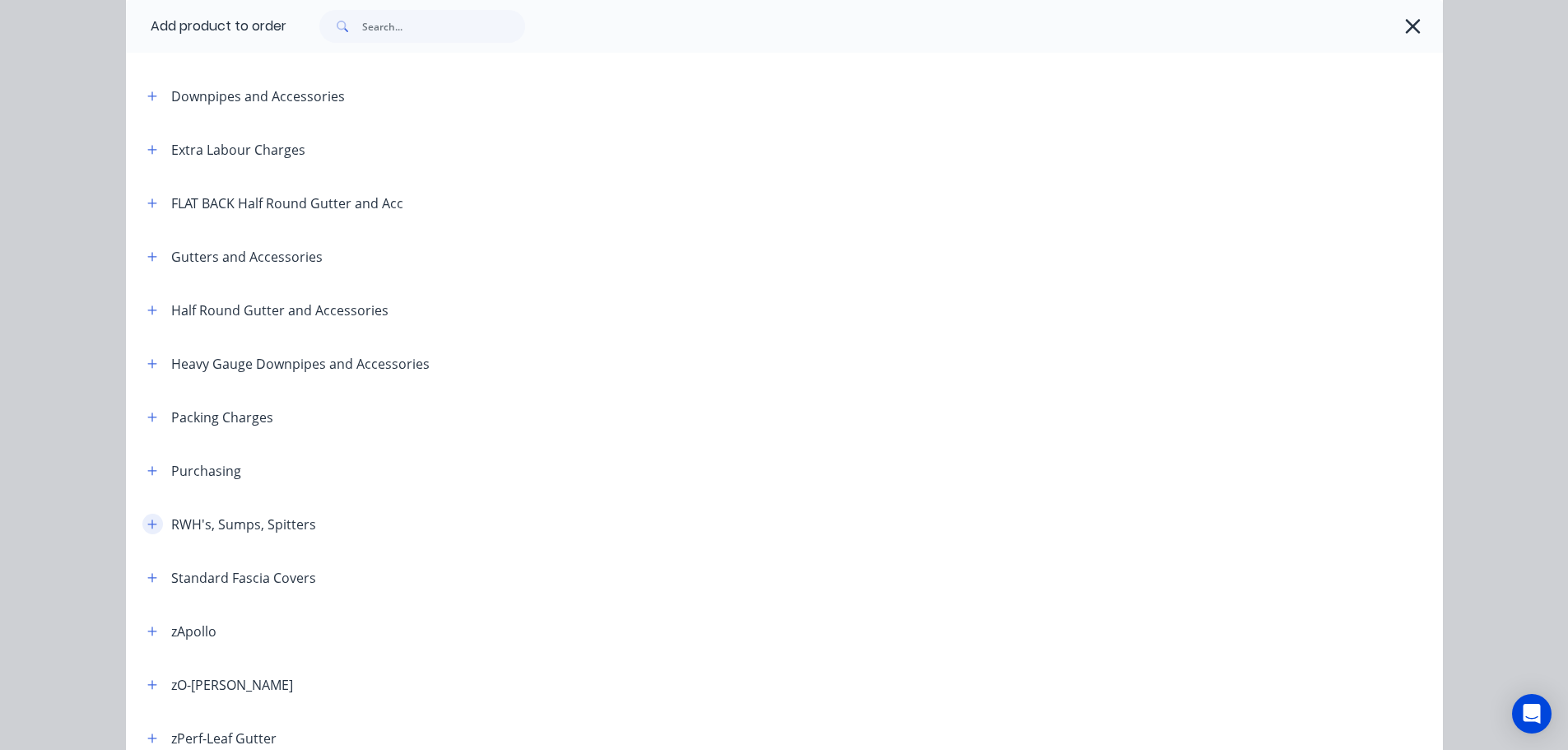
click at [148, 522] on icon "button" at bounding box center [152, 524] width 10 height 12
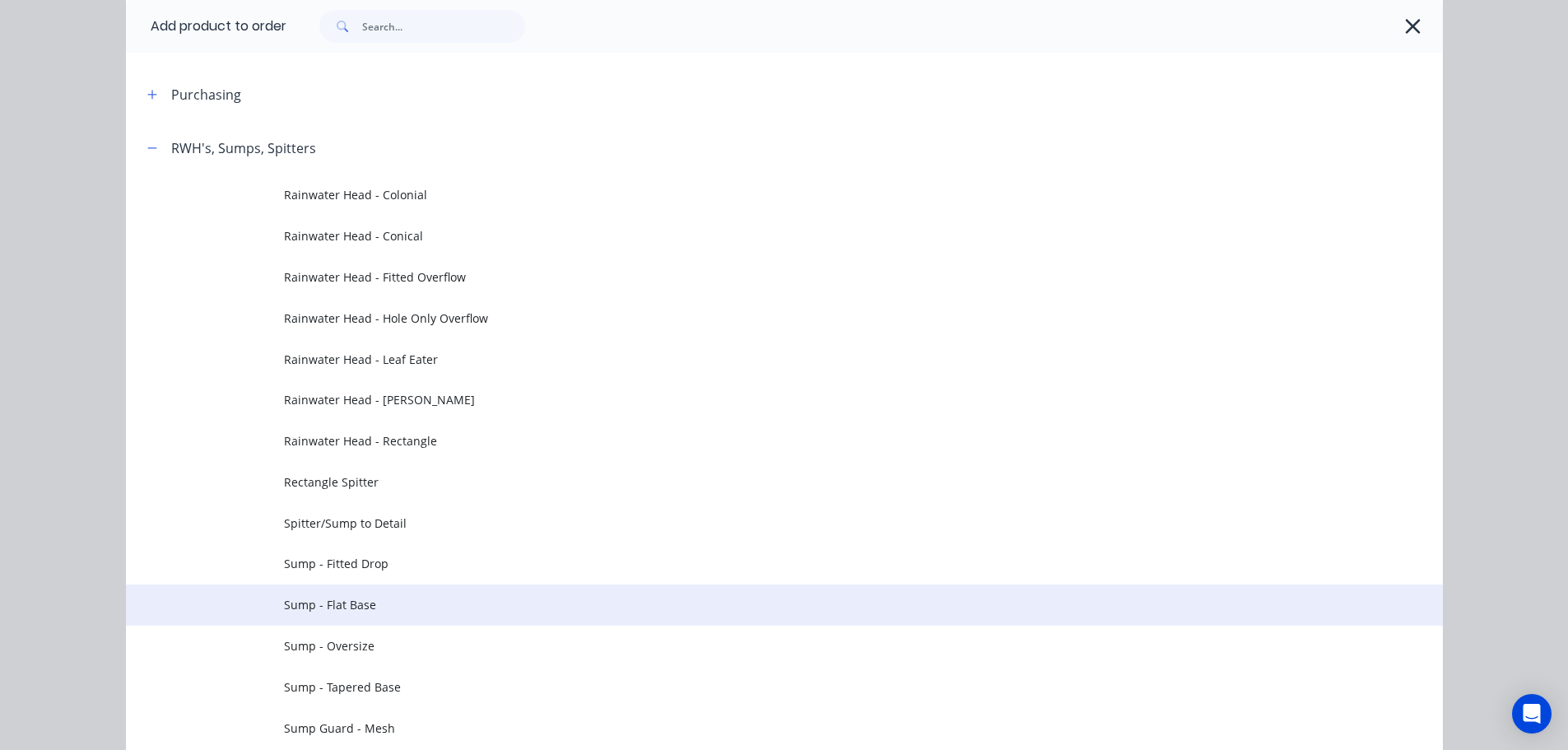
scroll to position [494, 0]
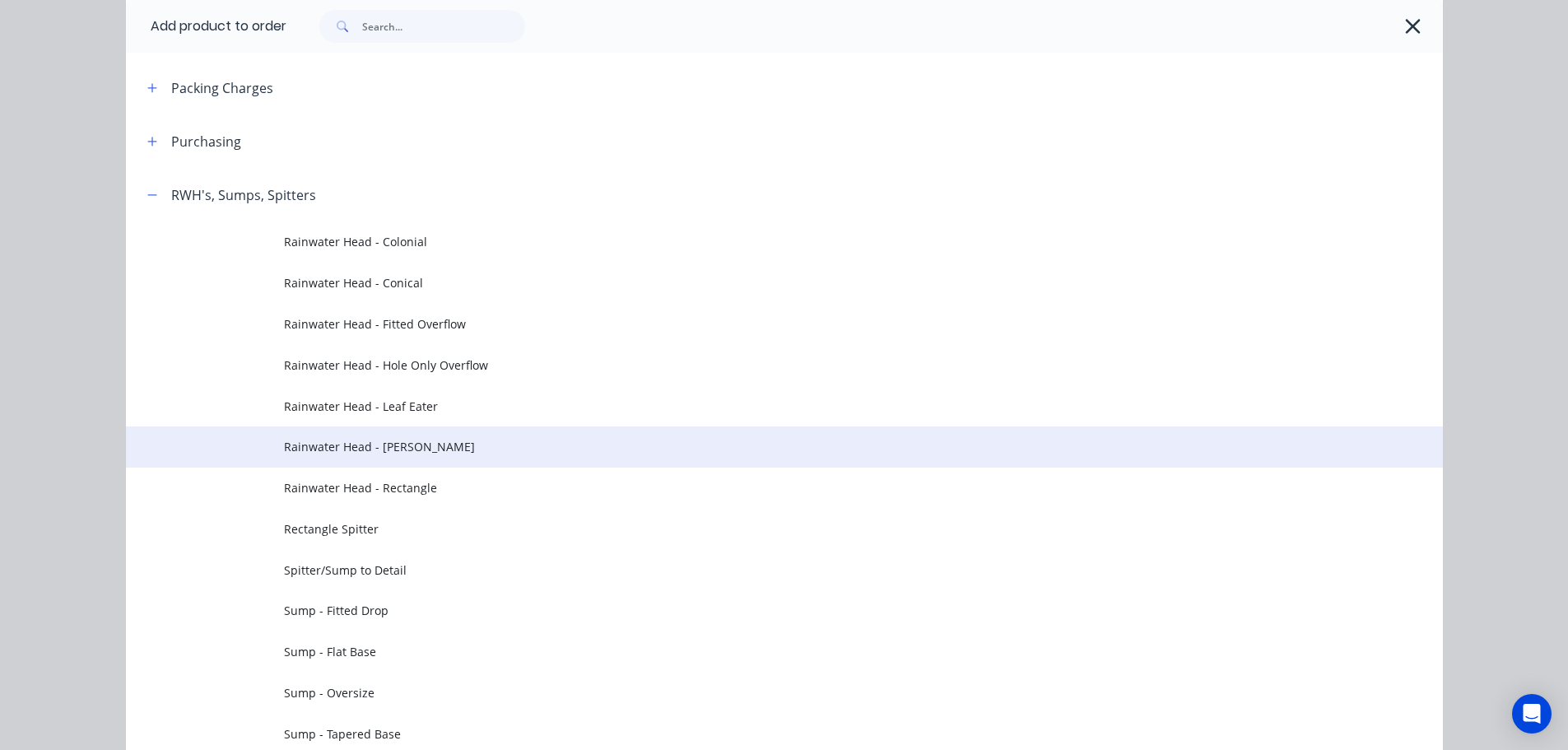
click at [420, 441] on span "Rainwater Head - Ned Kelly" at bounding box center [747, 446] width 927 height 17
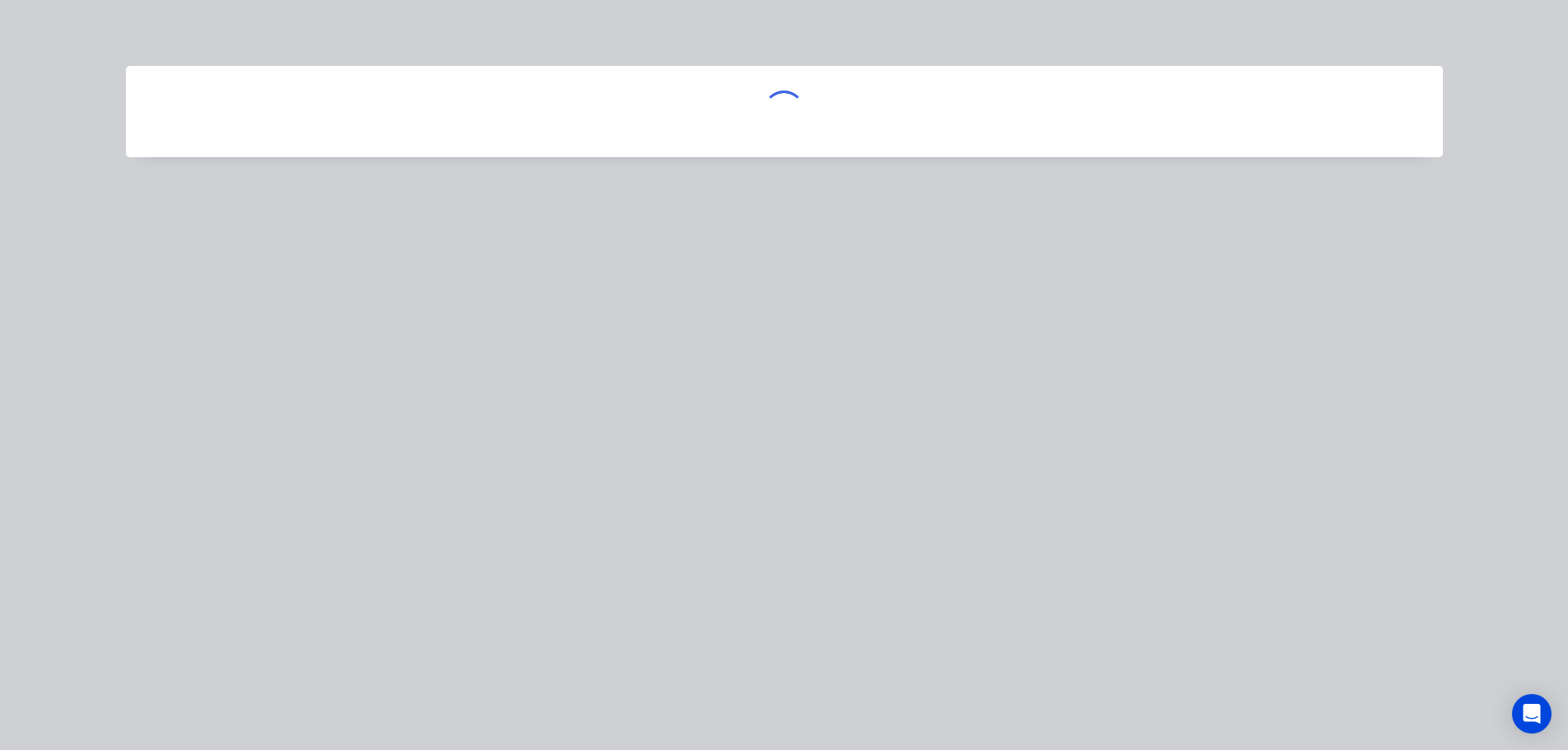
scroll to position [0, 0]
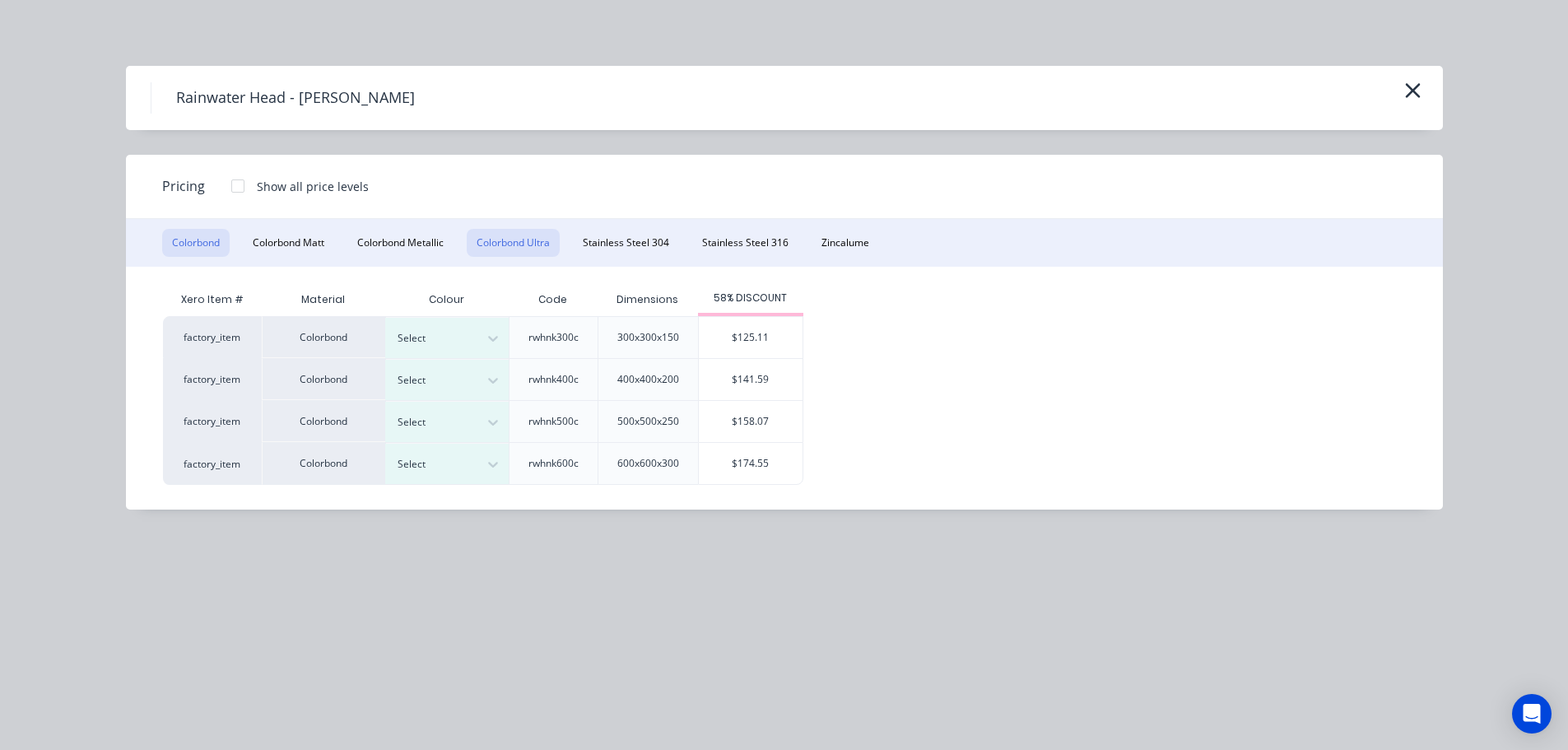
click at [507, 239] on button "Colorbond Ultra" at bounding box center [512, 242] width 93 height 28
click at [418, 379] on div at bounding box center [435, 380] width 74 height 18
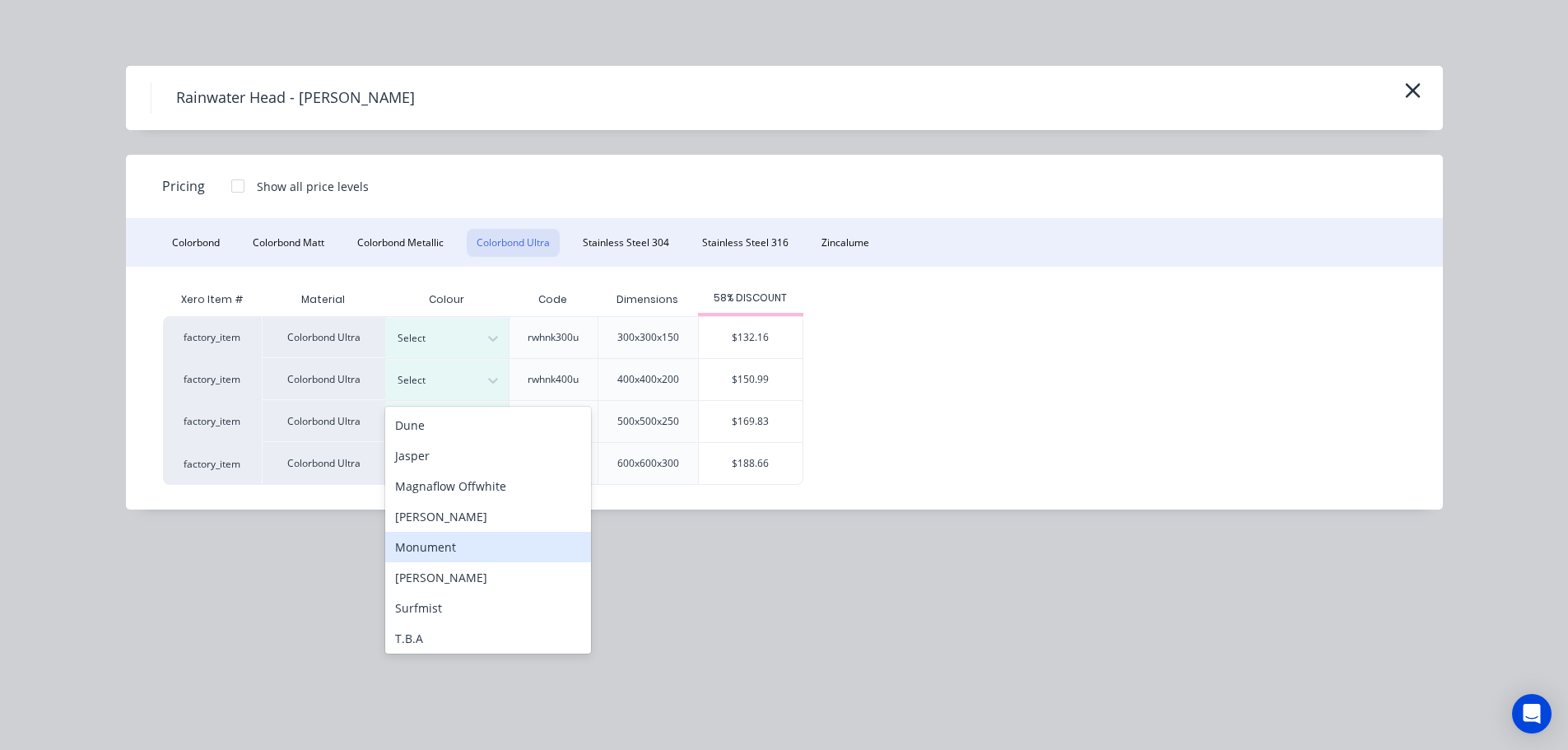
click at [449, 546] on div "Monument" at bounding box center [488, 547] width 206 height 31
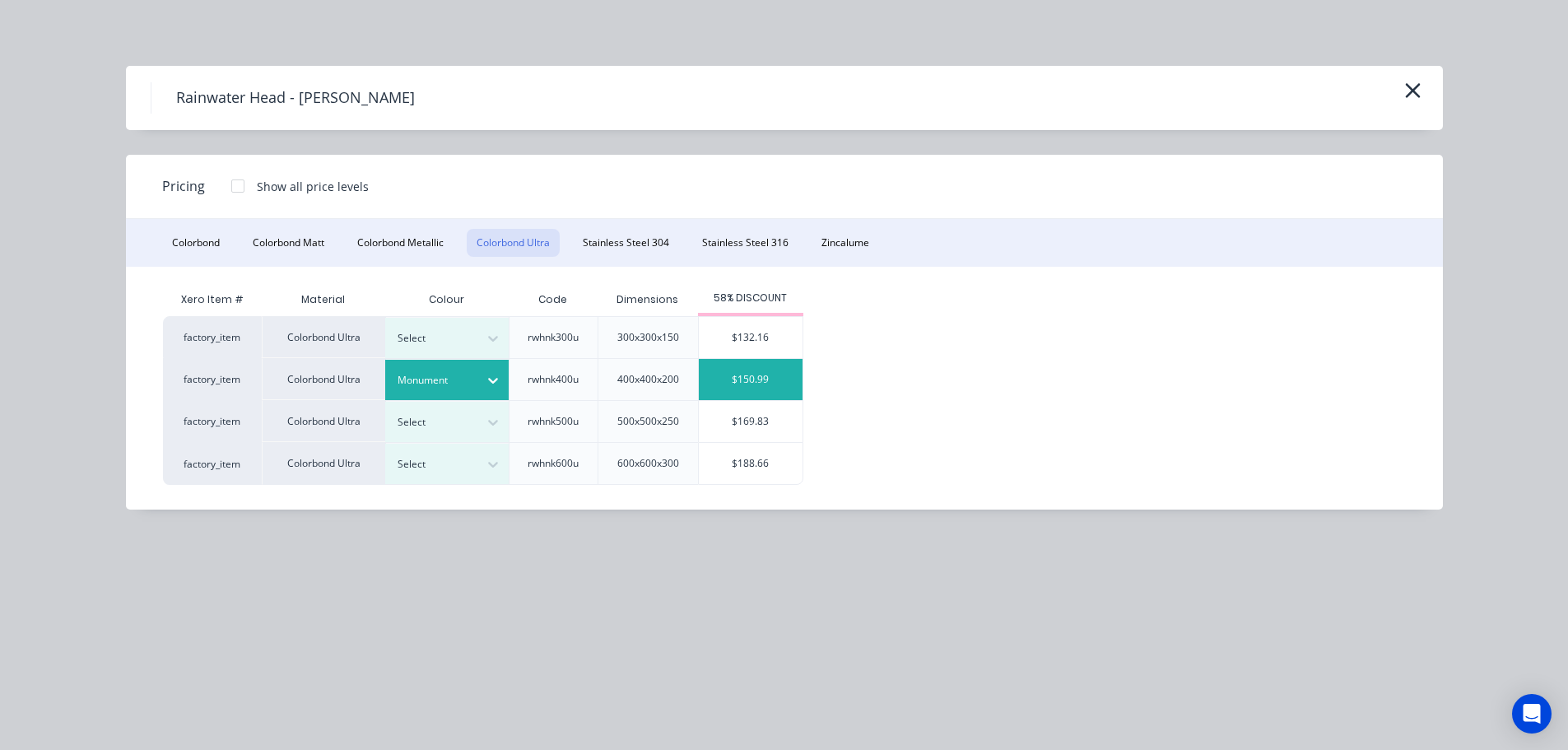
click at [755, 384] on div "$150.99" at bounding box center [750, 380] width 104 height 41
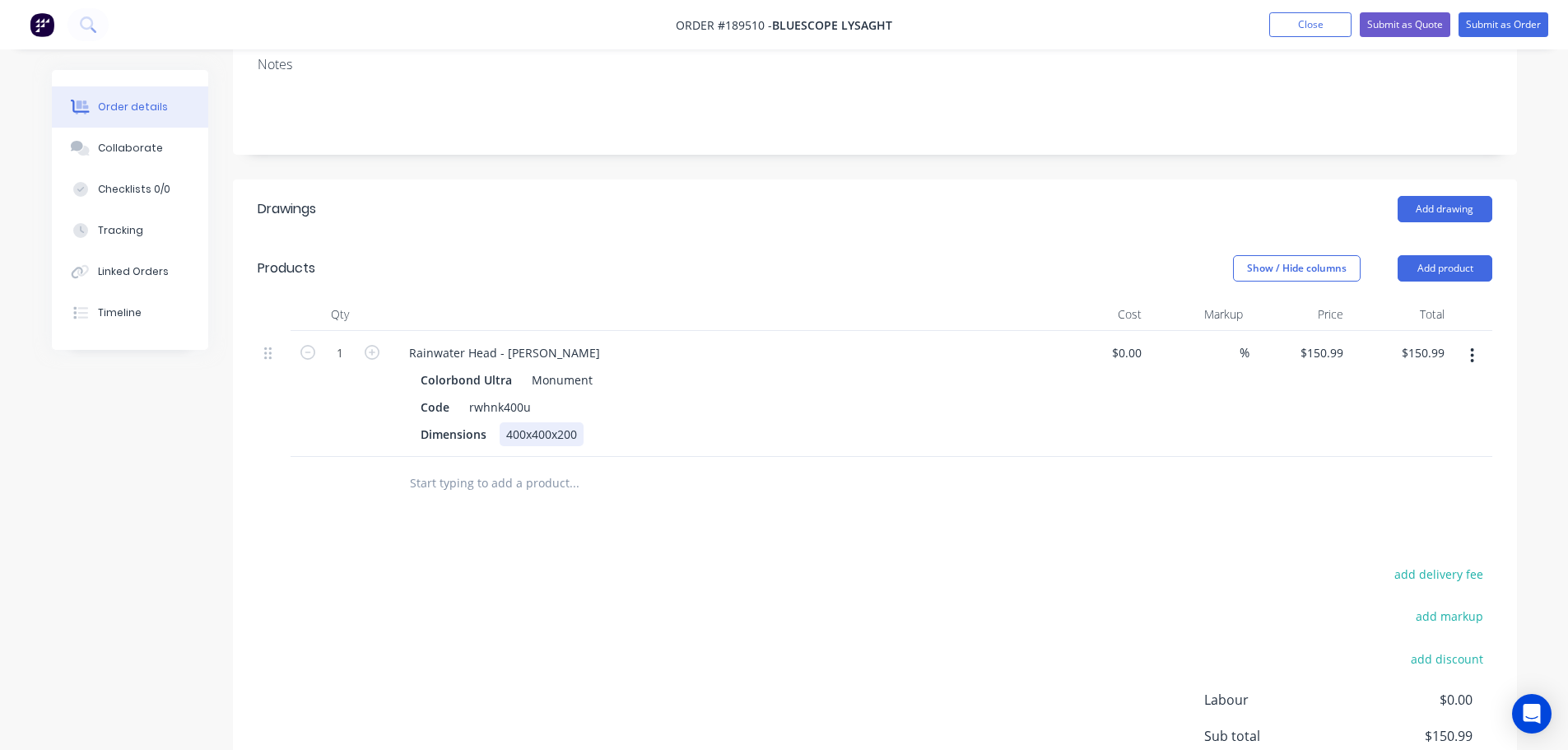
click at [557, 422] on div "400x400x200" at bounding box center [541, 434] width 84 height 24
click at [587, 564] on div "add delivery fee add markup add discount Labour $0.00 Sub total $150.99 Margin …" at bounding box center [874, 721] width 1234 height 318
drag, startPoint x: 560, startPoint y: 325, endPoint x: 498, endPoint y: 328, distance: 62.1
click at [498, 341] on div "Rainwater Head - Ned Kelly" at bounding box center [504, 353] width 217 height 24
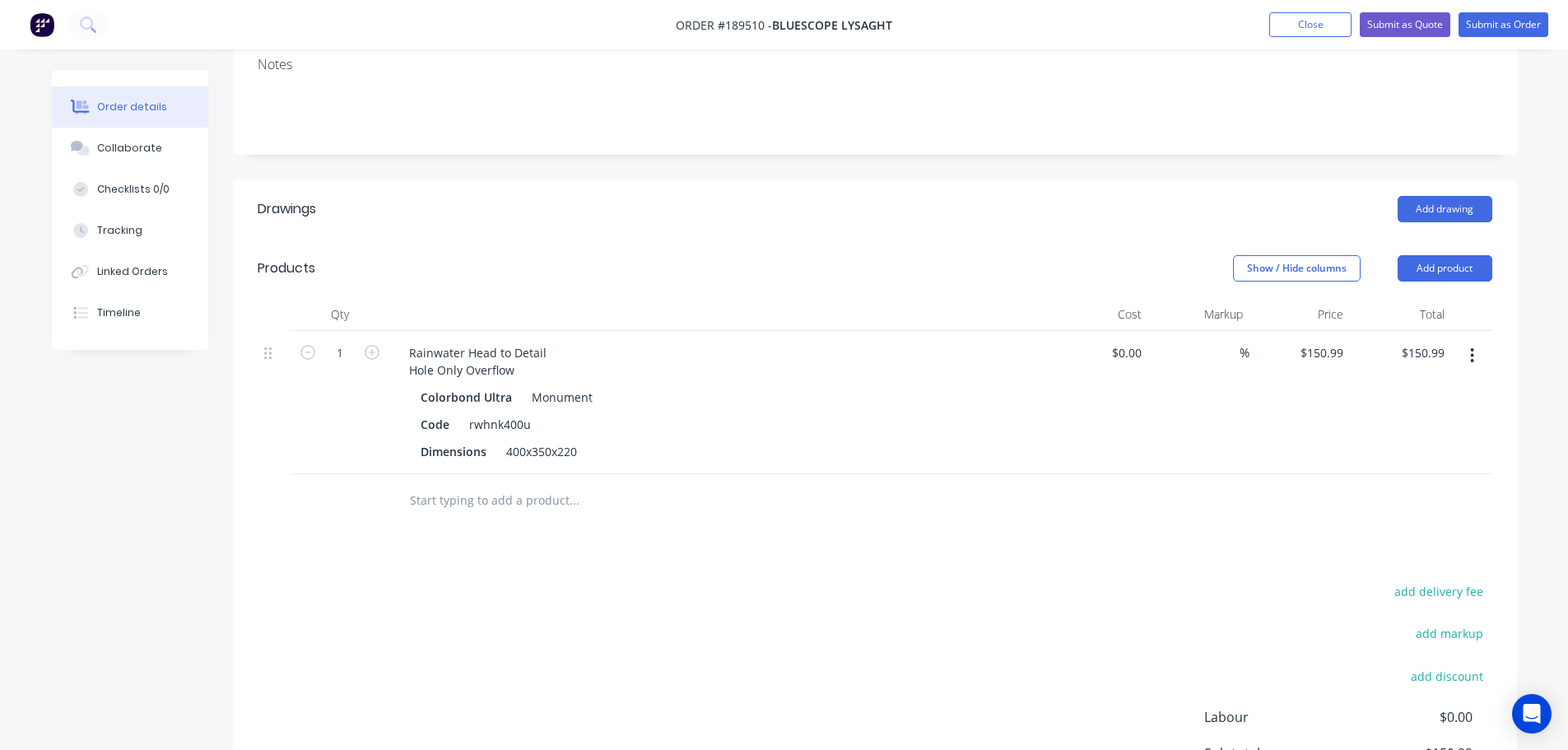
click at [622, 196] on div "Add drawing" at bounding box center [1005, 209] width 972 height 26
click at [1451, 255] on button "Add product" at bounding box center [1445, 267] width 95 height 26
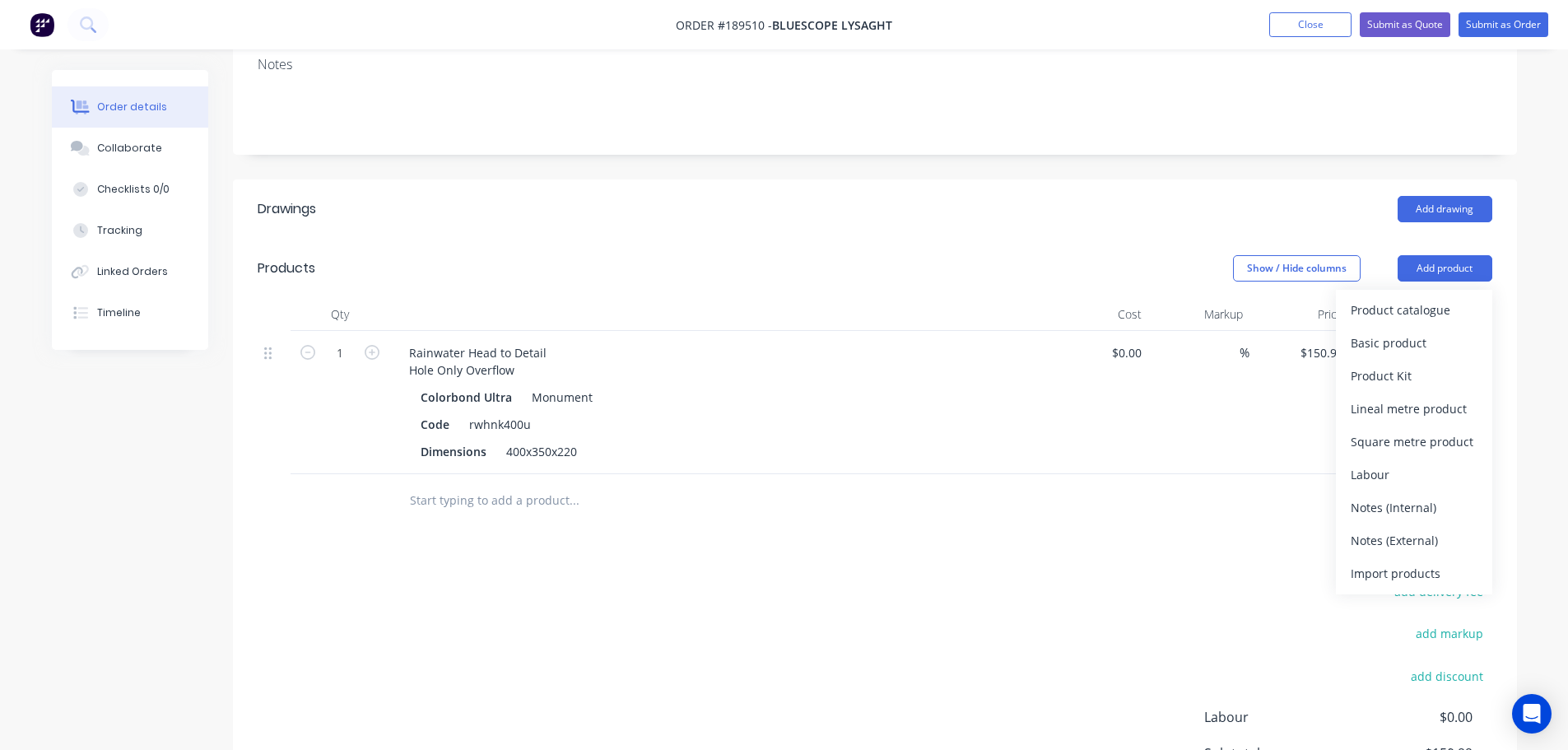
click at [1433, 303] on button "Product catalogue" at bounding box center [1414, 310] width 157 height 33
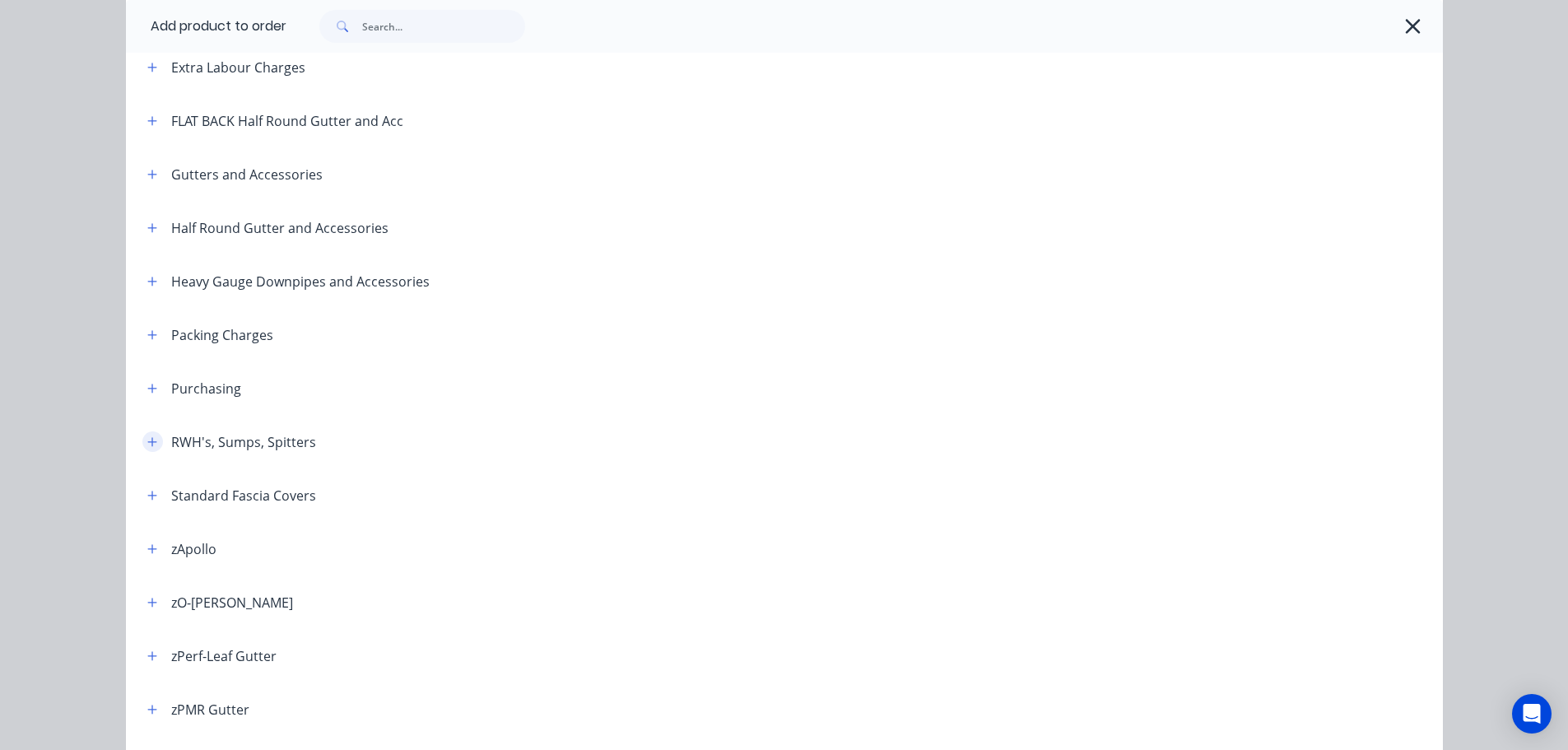
click at [149, 437] on icon "button" at bounding box center [152, 442] width 10 height 12
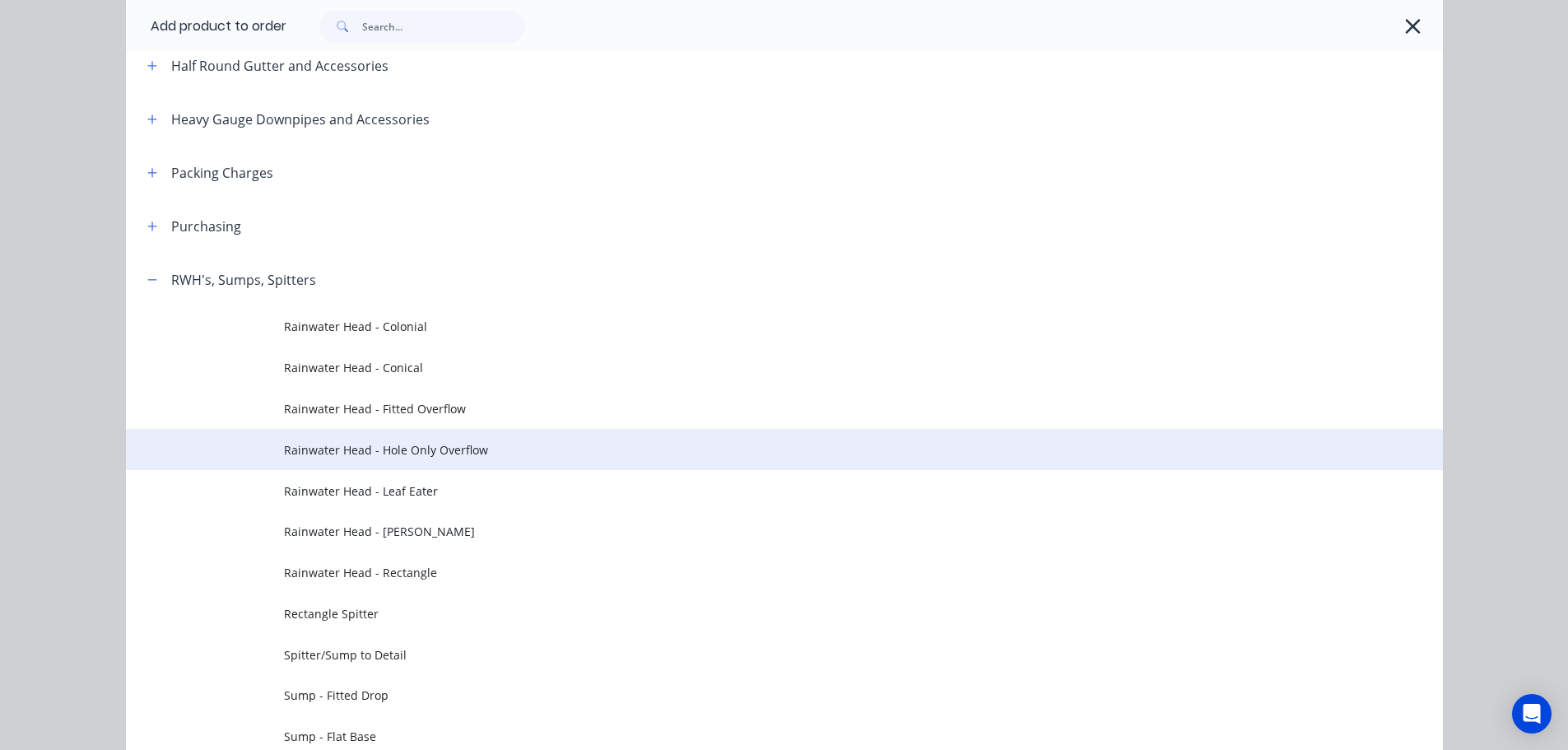
scroll to position [411, 0]
click at [478, 438] on span "Rainwater Head - Hole Only Overflow" at bounding box center [747, 447] width 927 height 17
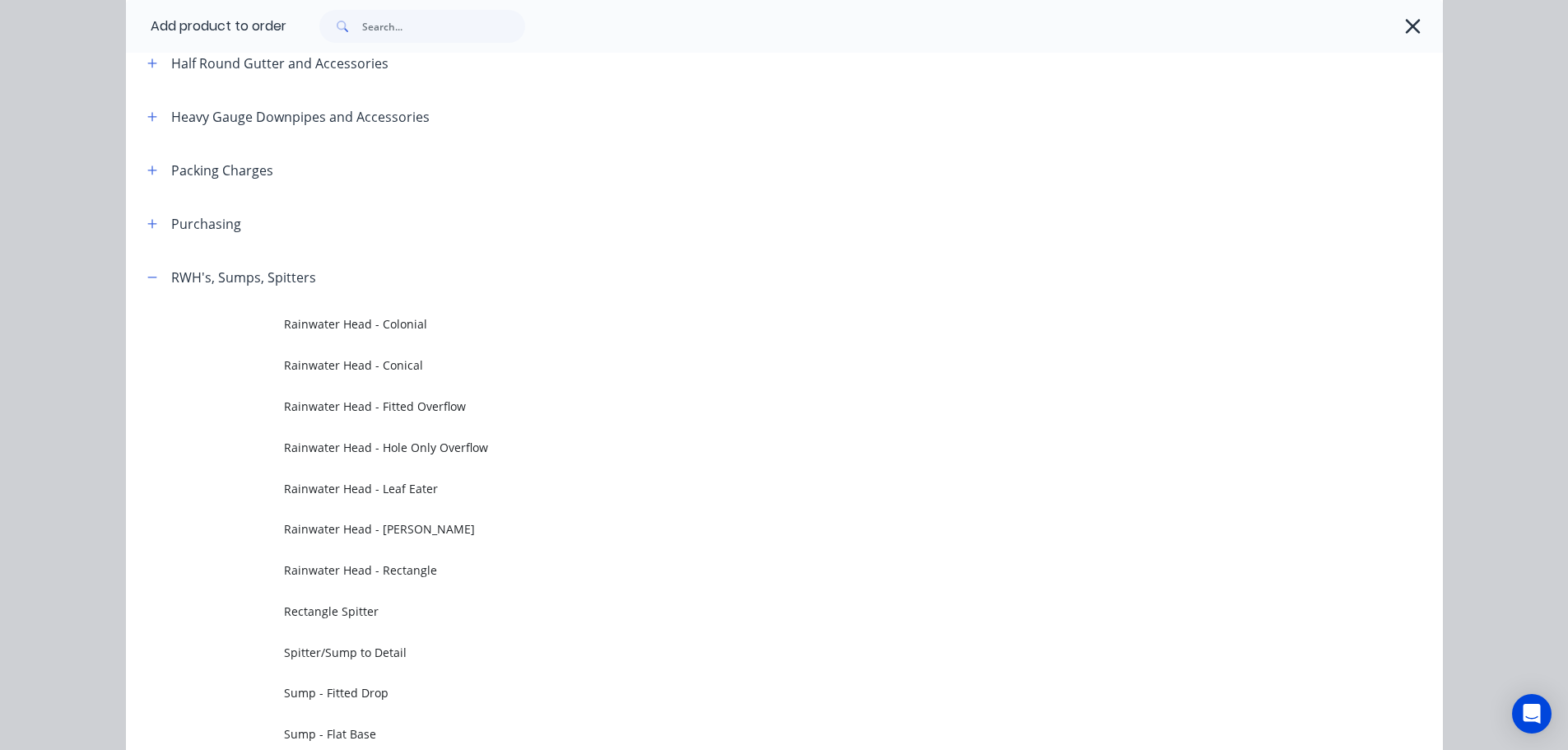
scroll to position [0, 0]
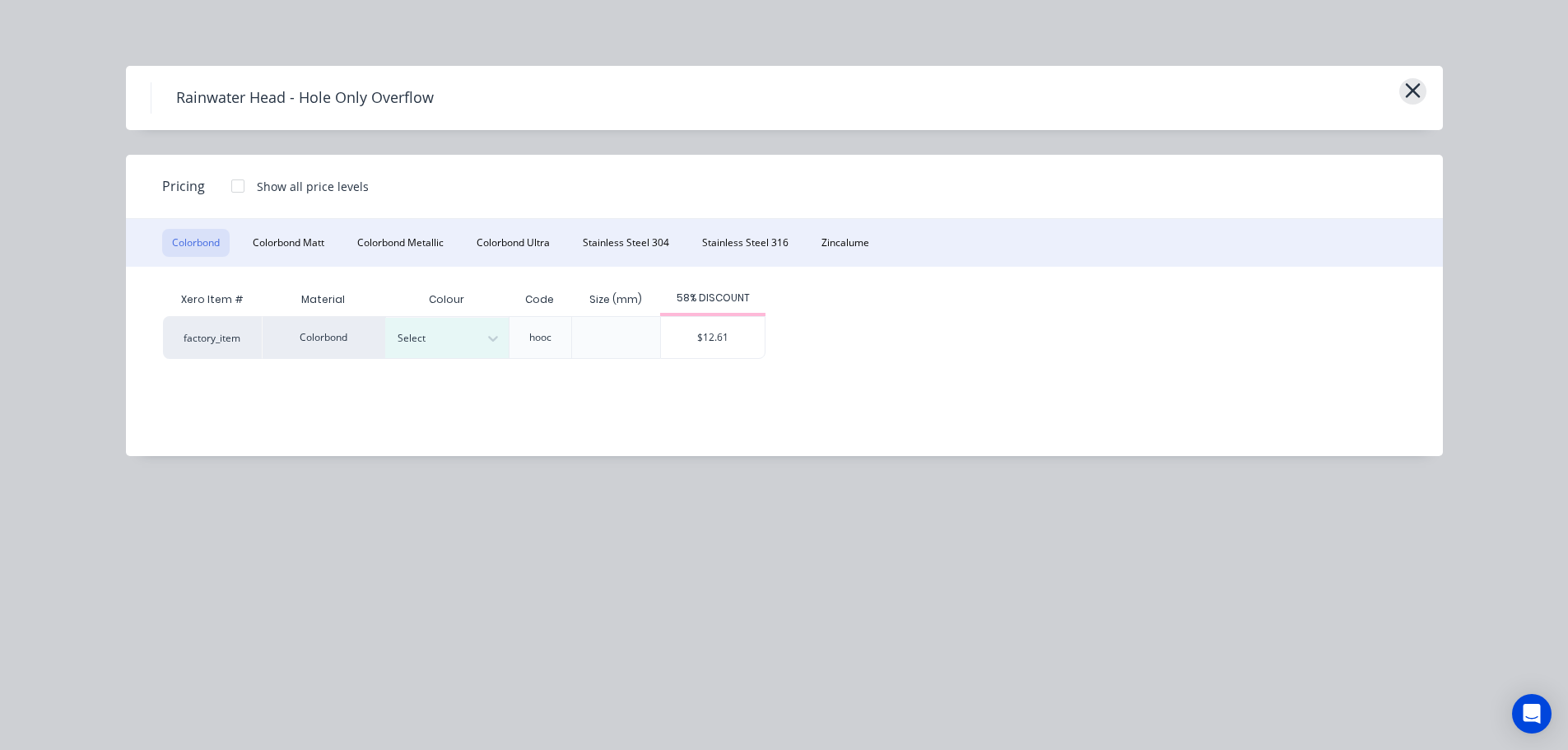
click at [1411, 90] on icon "button" at bounding box center [1412, 90] width 14 height 14
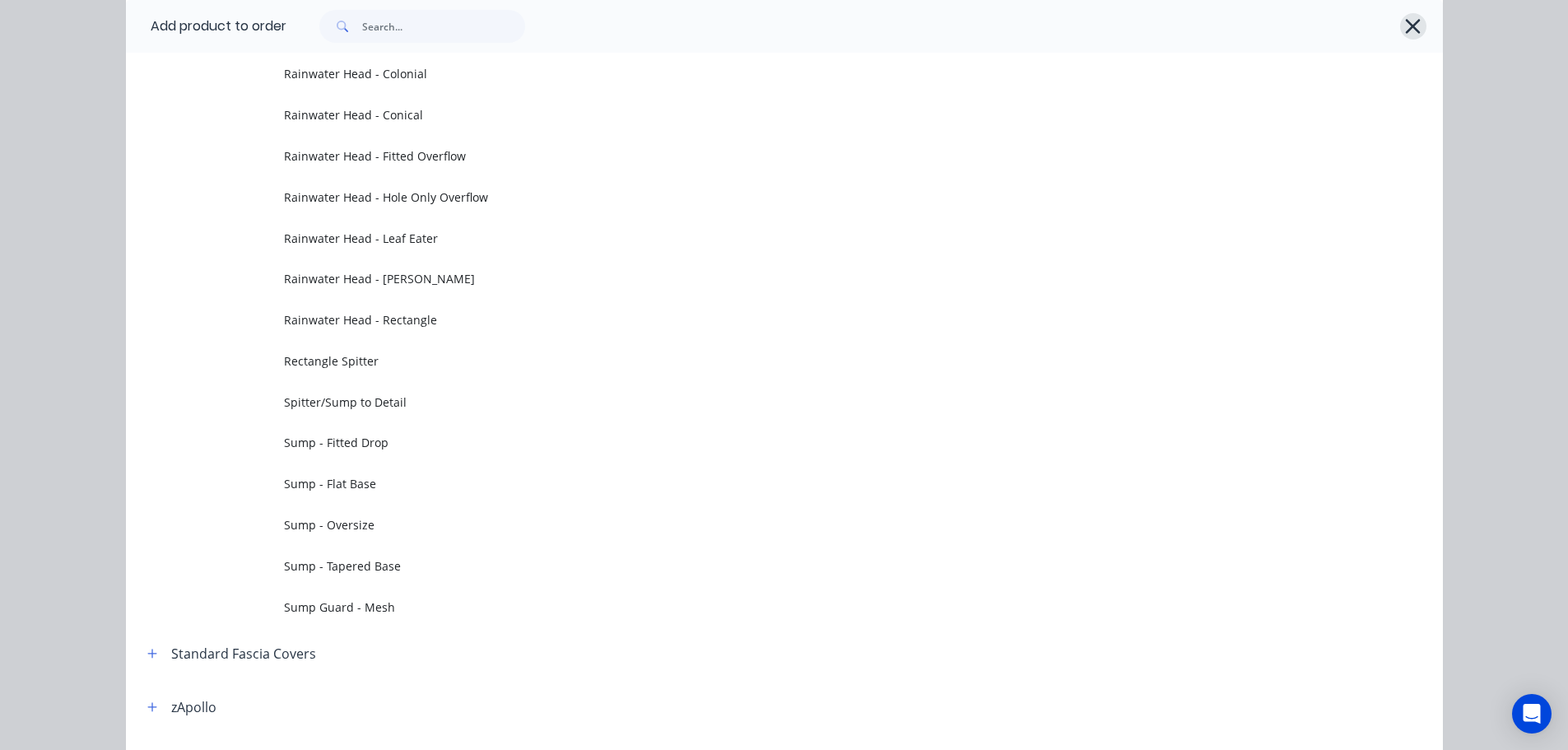
click at [1417, 19] on button "button" at bounding box center [1412, 26] width 26 height 26
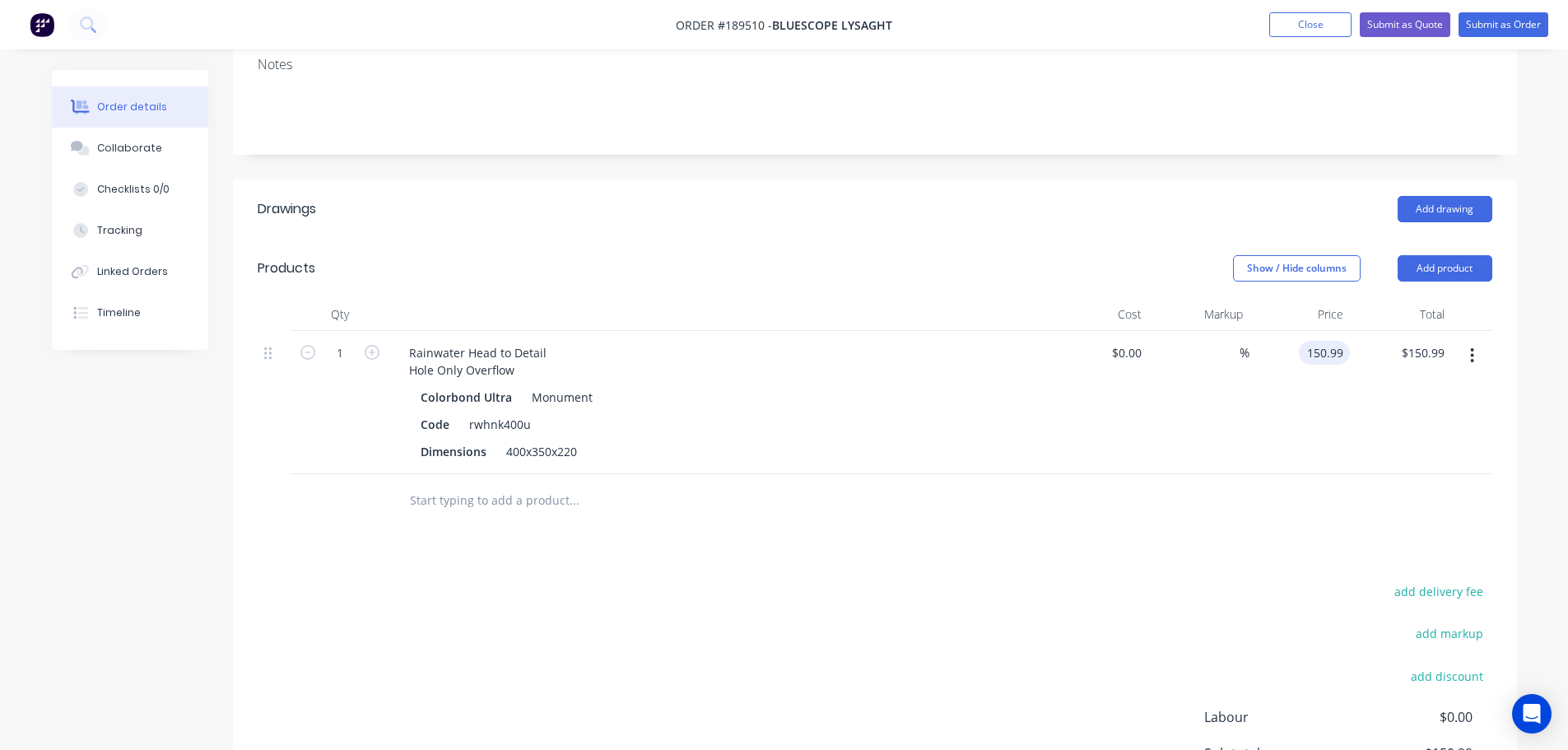
click at [1322, 341] on input "150.99" at bounding box center [1327, 353] width 44 height 24
type input "$163.60"
click at [844, 298] on div at bounding box center [717, 314] width 658 height 33
click at [1398, 23] on button "Submit as Quote" at bounding box center [1404, 24] width 91 height 24
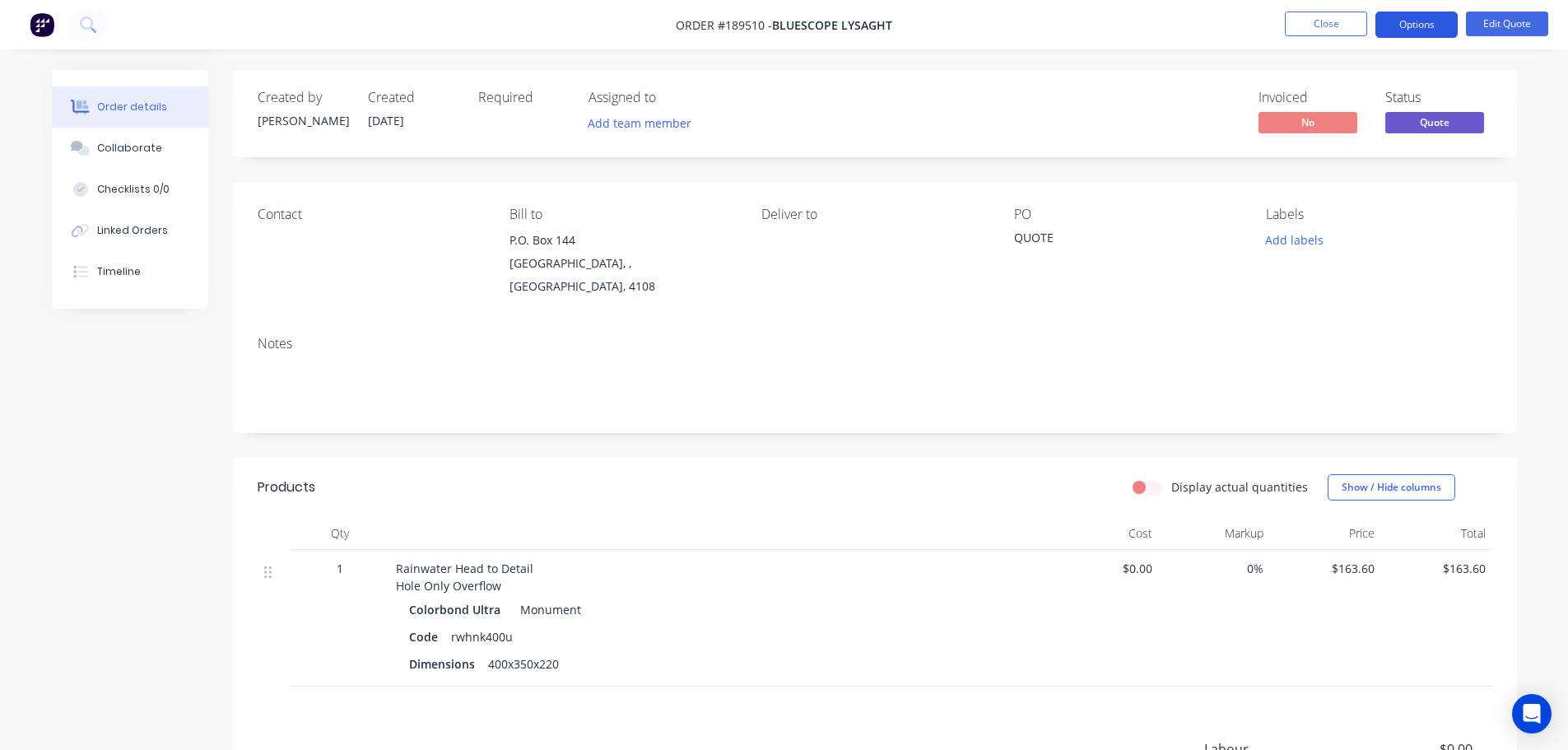
click at [1426, 32] on button "Options" at bounding box center [1416, 24] width 82 height 26
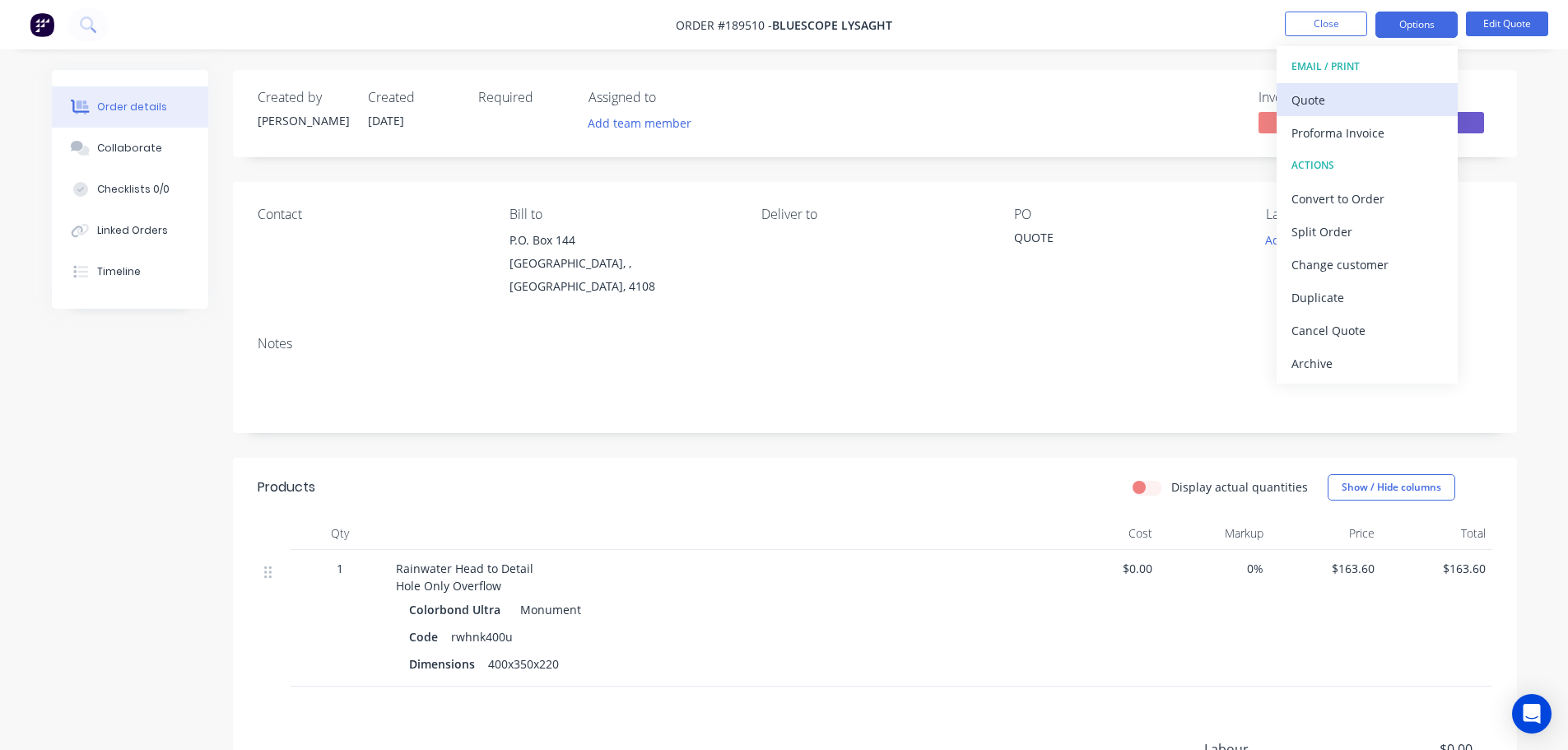
click at [1380, 95] on div "Quote" at bounding box center [1367, 100] width 151 height 24
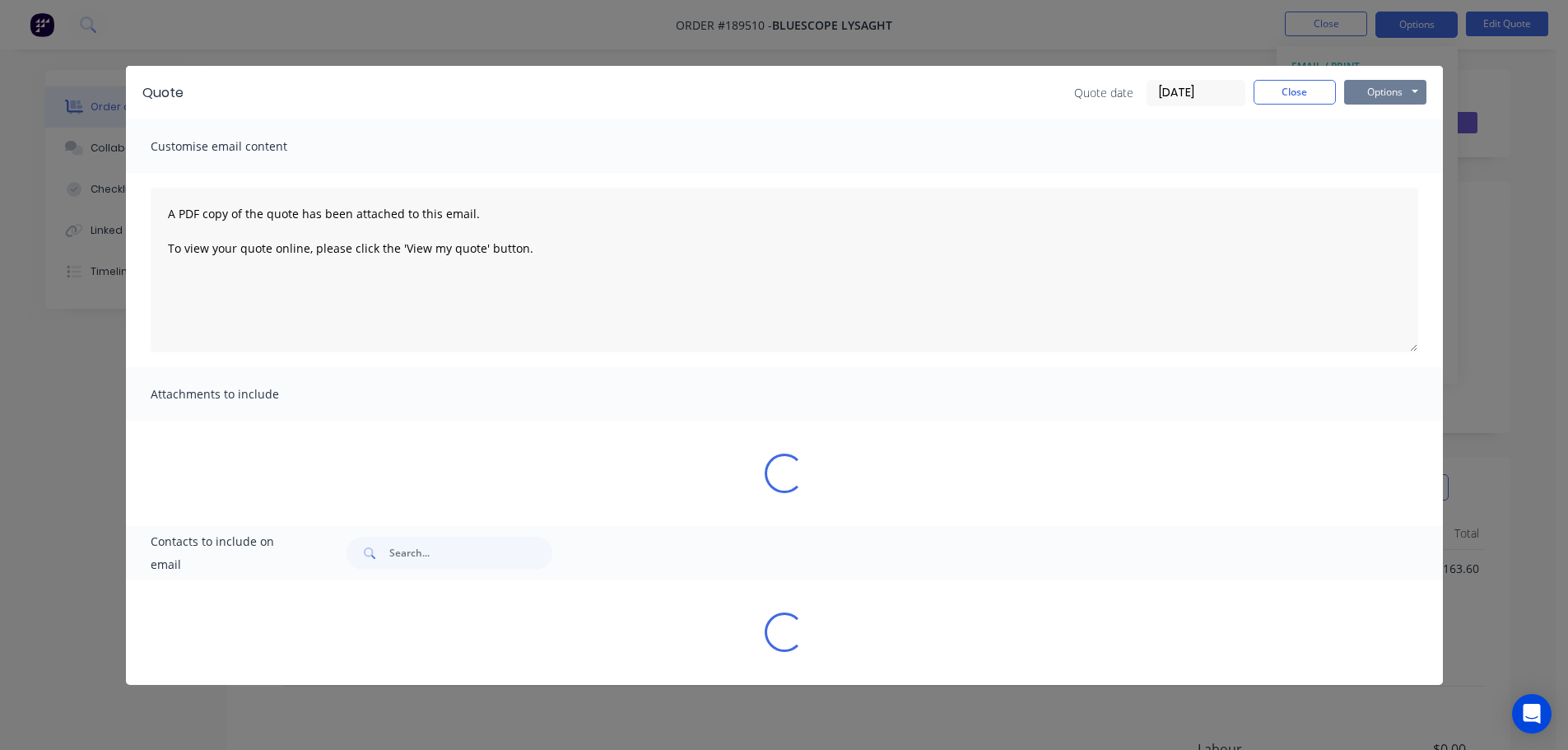
click at [1380, 102] on button "Options" at bounding box center [1384, 92] width 82 height 24
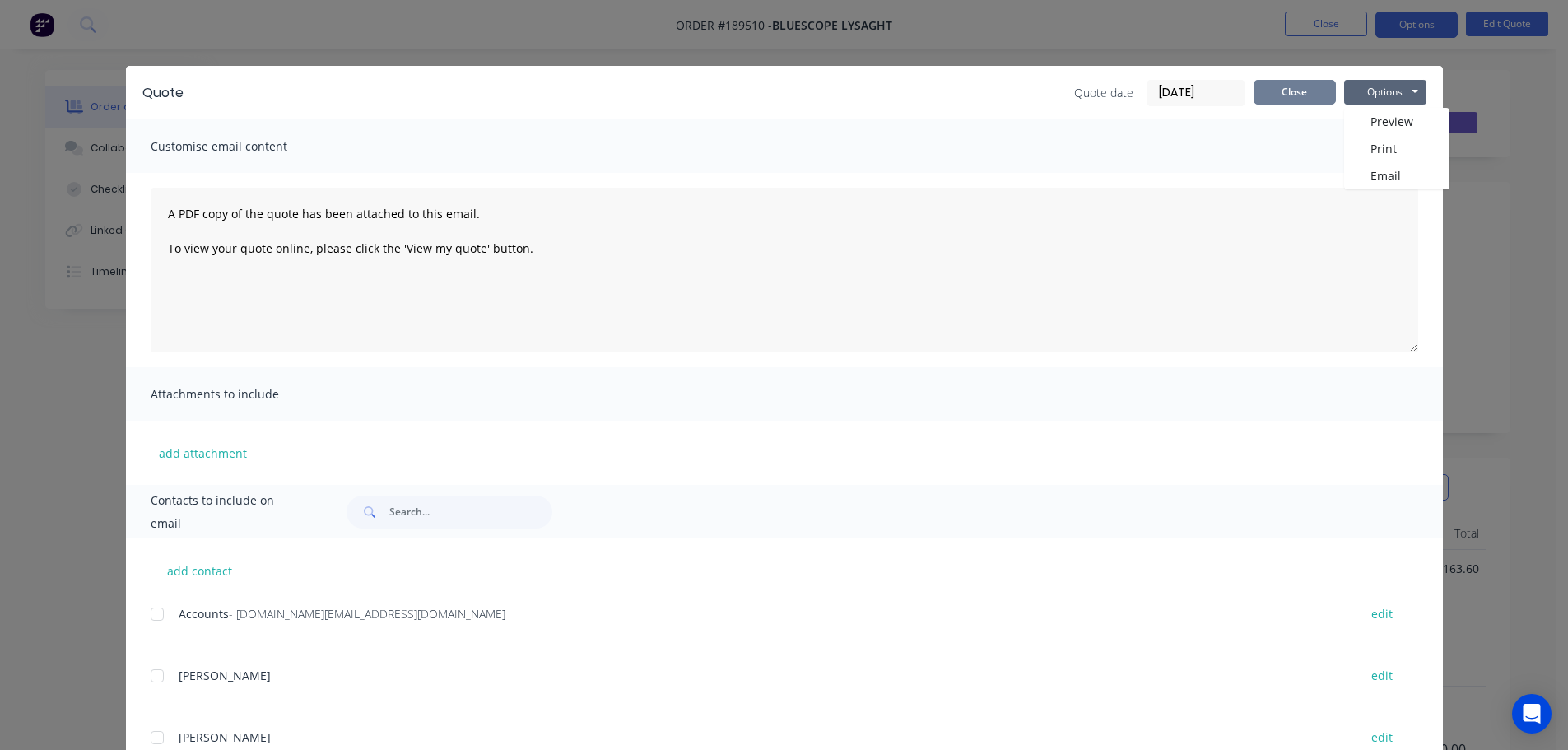
click at [1299, 101] on div "Quote date 11/08/25 Close Options Preview Print Email" at bounding box center [1249, 93] width 352 height 26
click at [1270, 91] on button "Close" at bounding box center [1294, 92] width 82 height 24
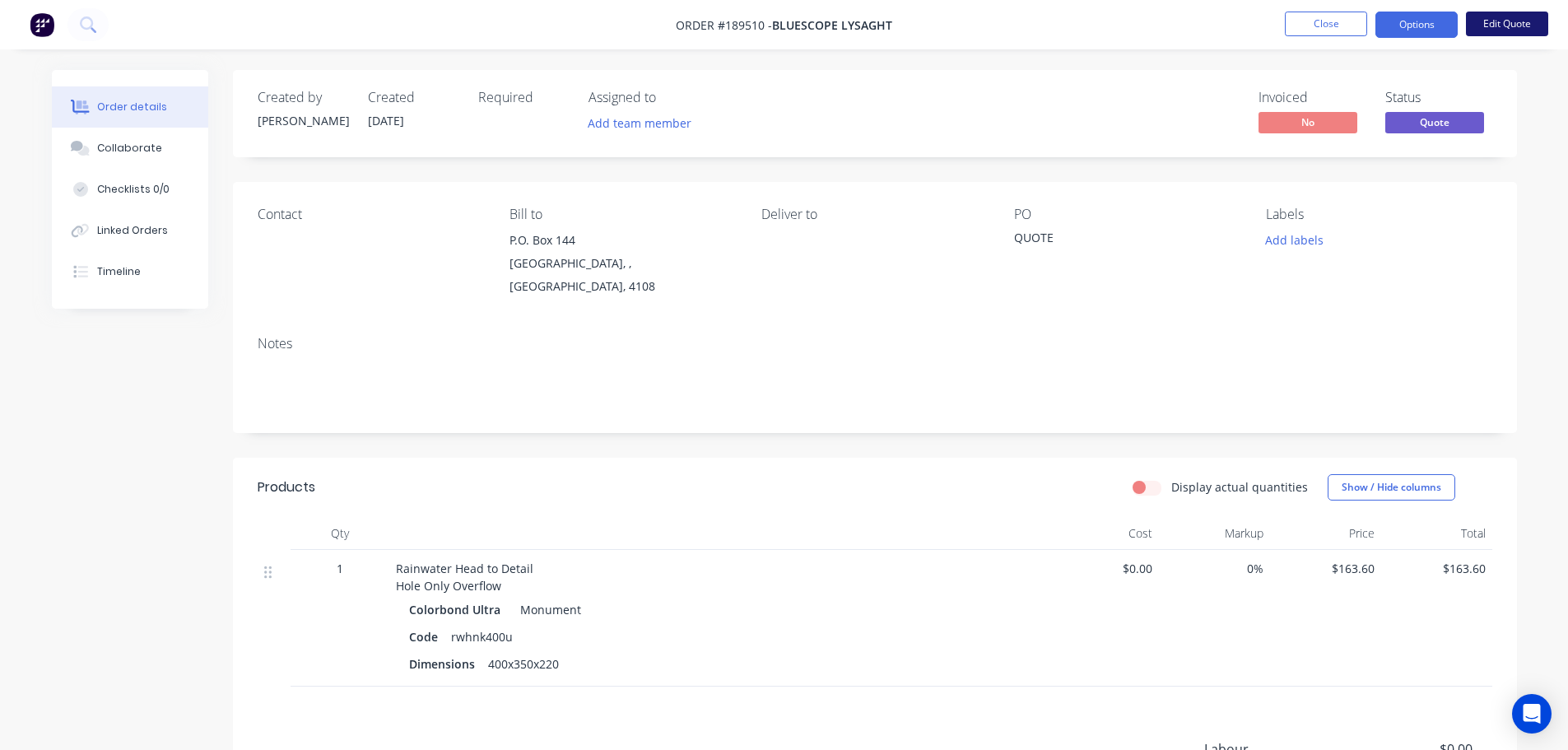
click at [1505, 23] on button "Edit Quote" at bounding box center [1506, 23] width 82 height 24
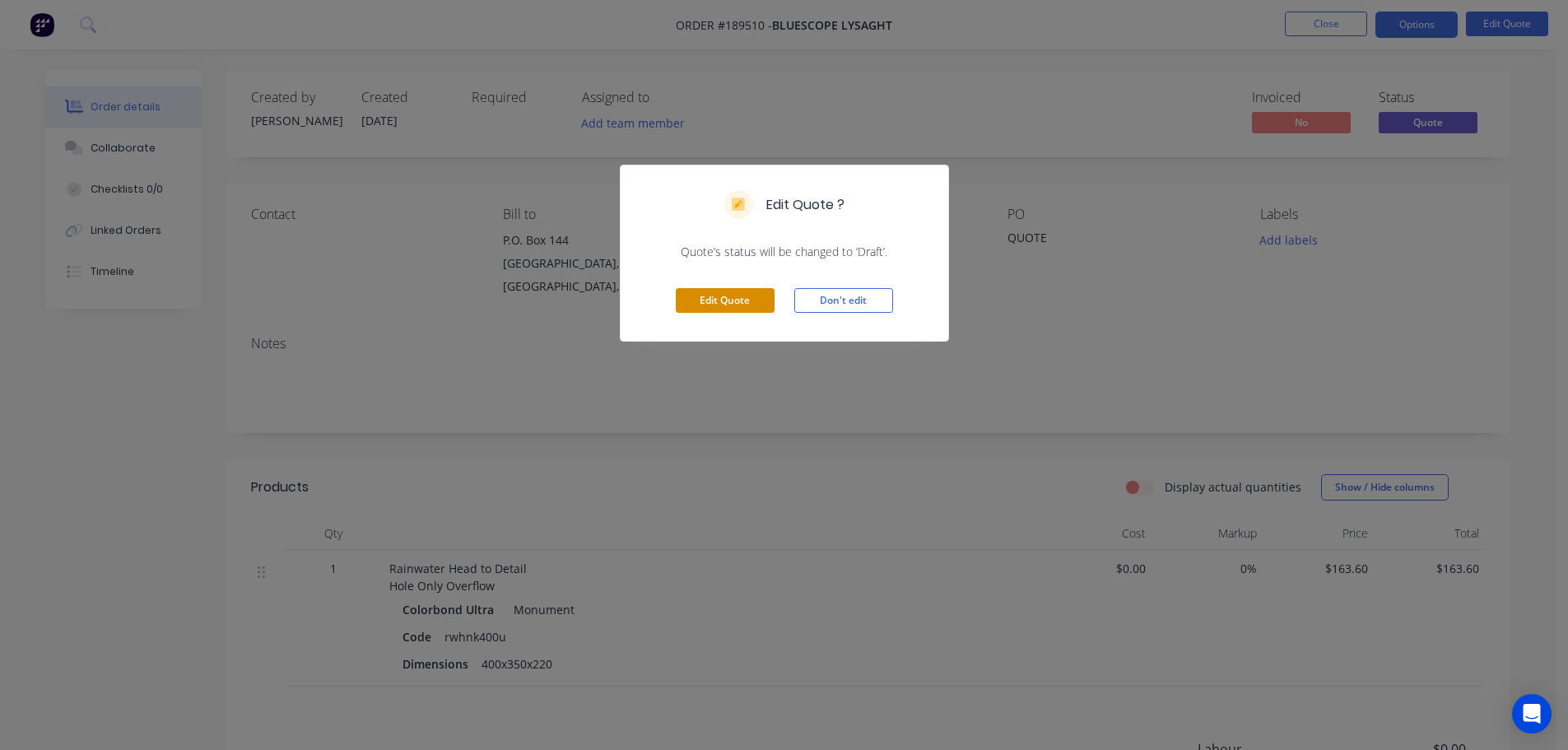
click at [747, 289] on button "Edit Quote" at bounding box center [725, 300] width 99 height 24
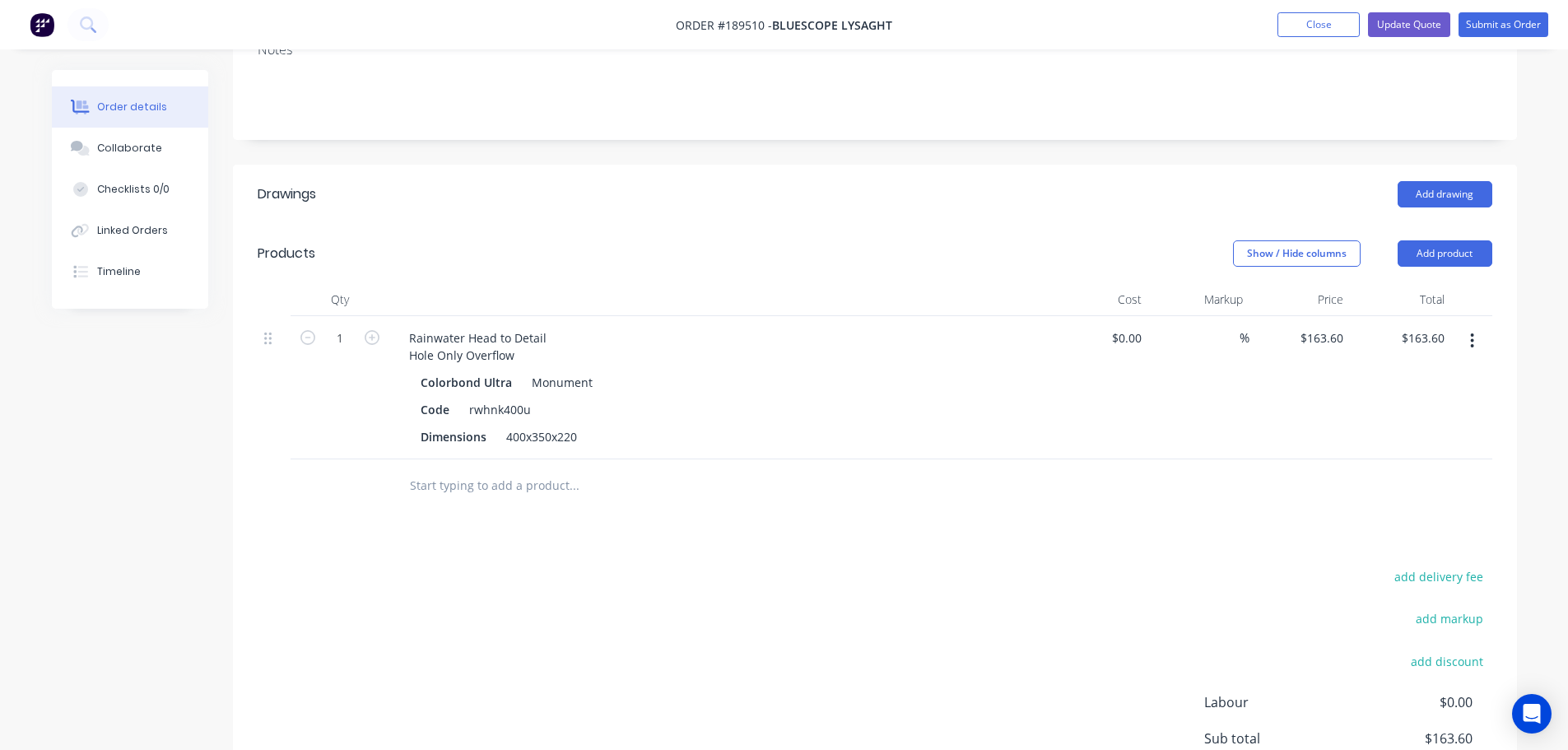
scroll to position [330, 0]
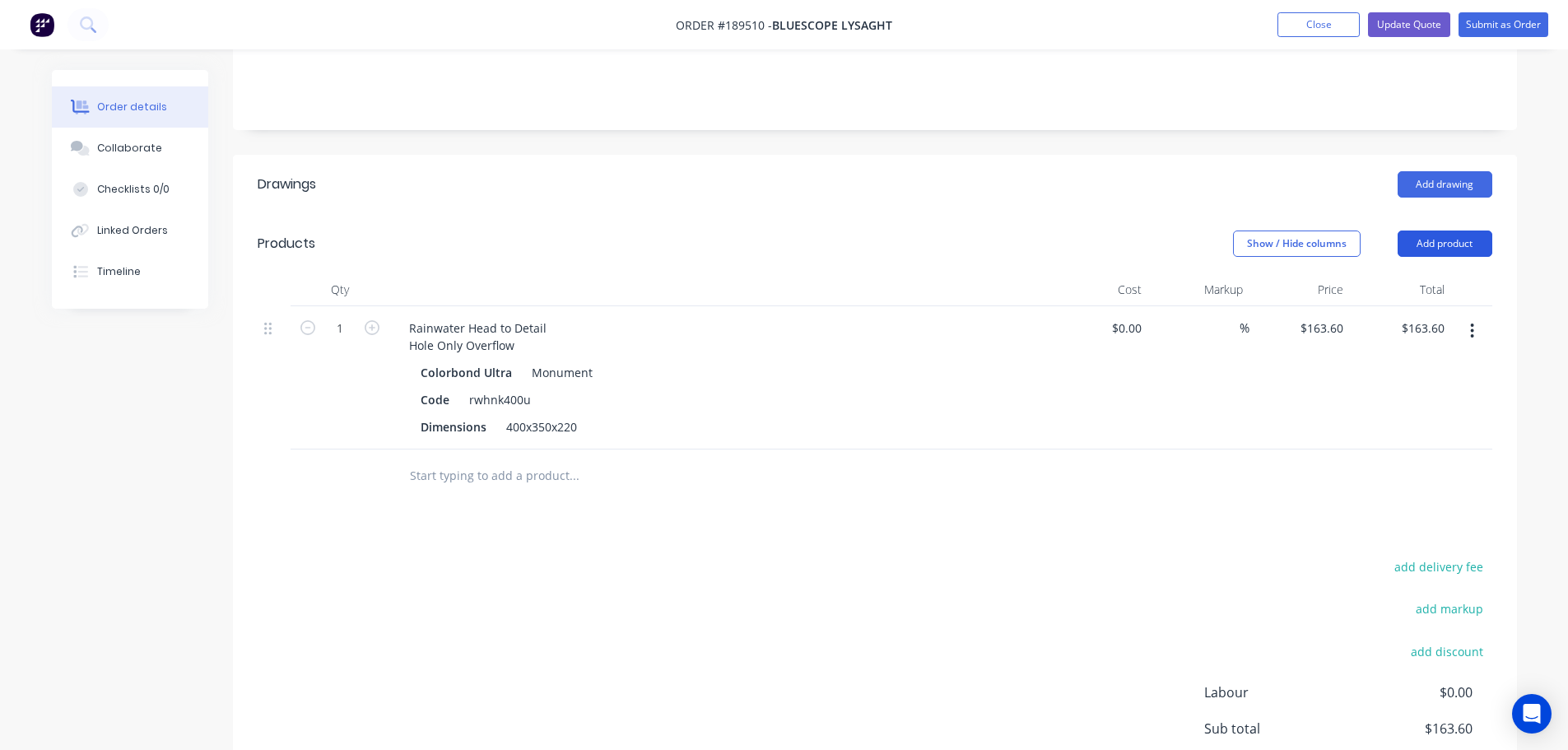
click at [1482, 230] on button "Add product" at bounding box center [1445, 243] width 95 height 26
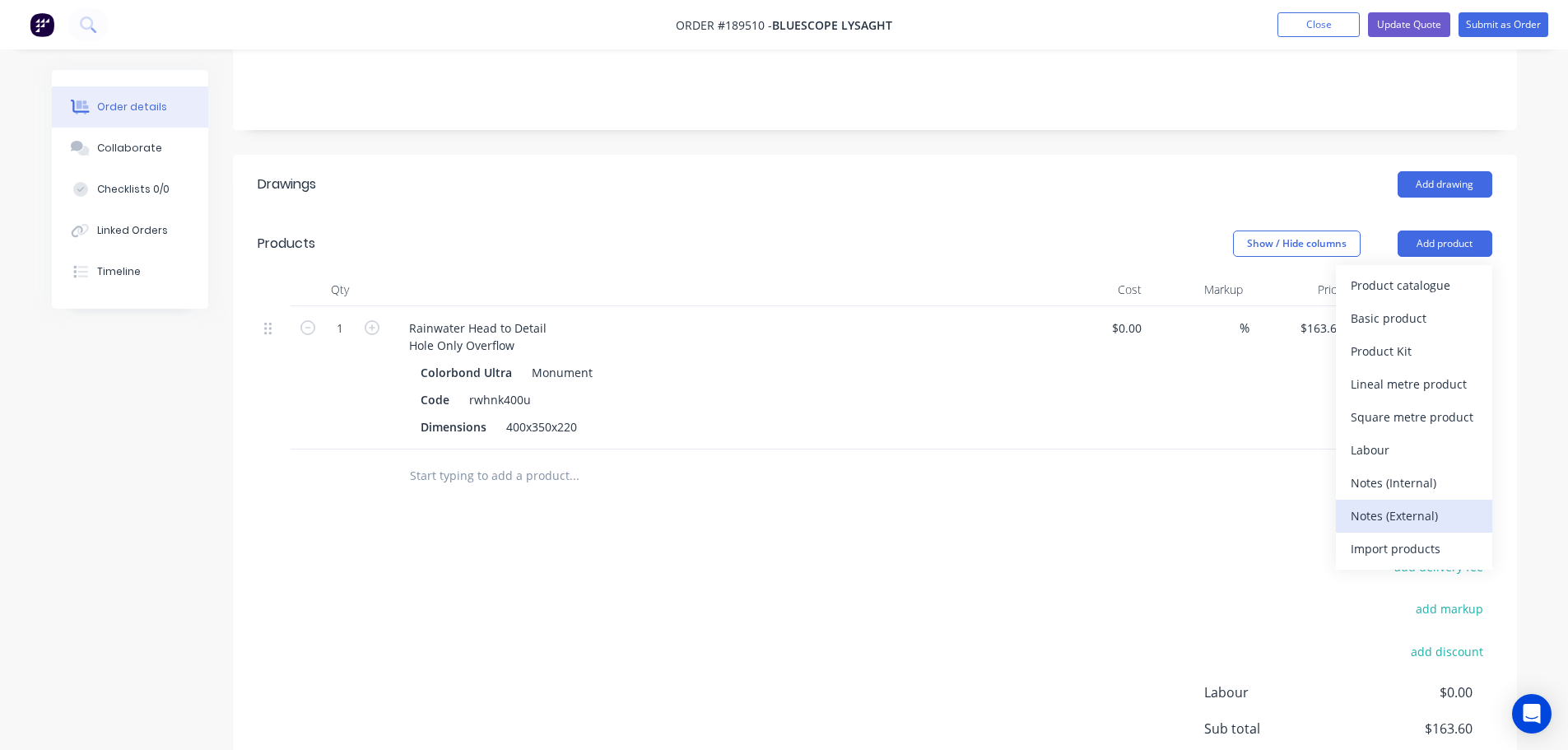
click at [1358, 504] on div "Notes (External)" at bounding box center [1413, 516] width 127 height 24
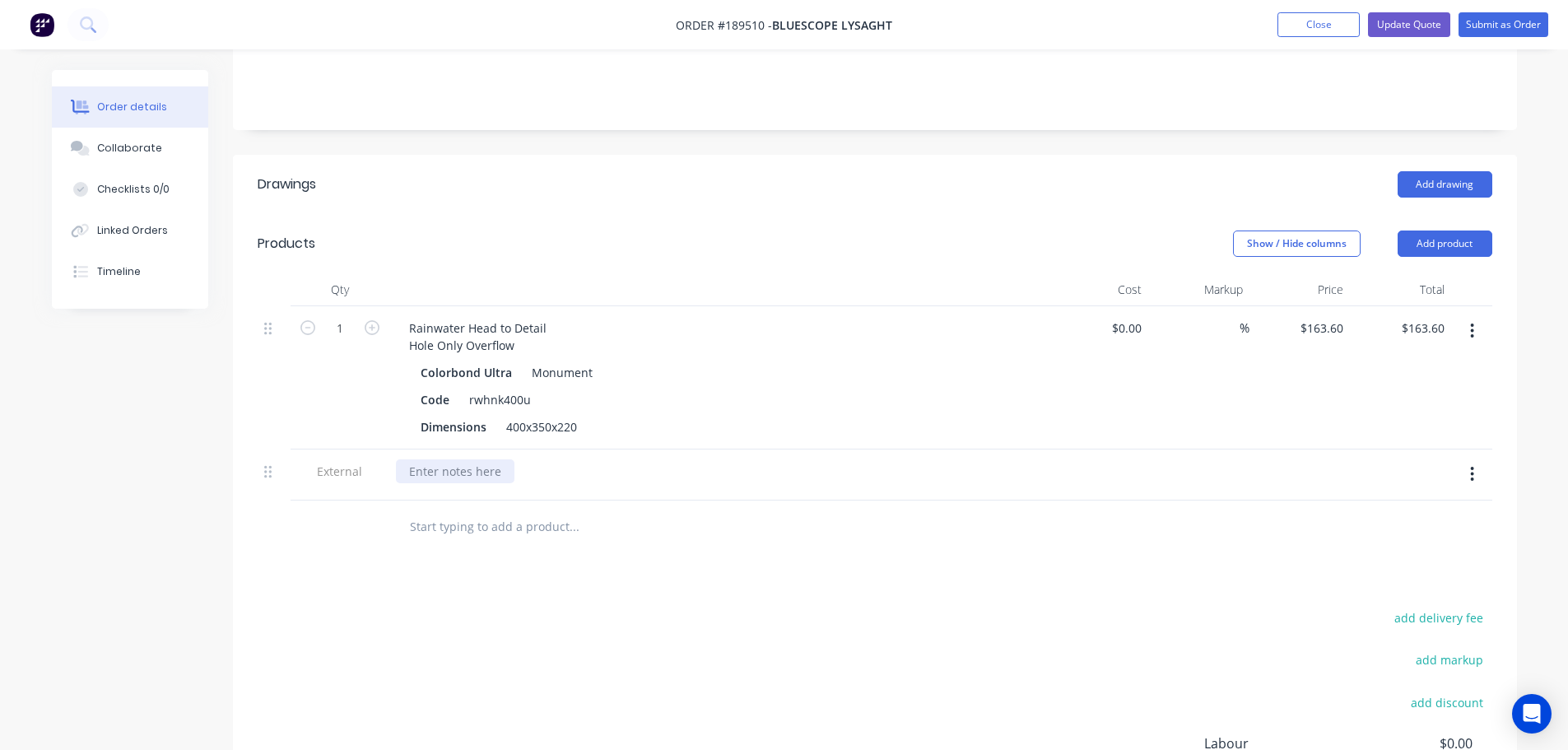
click at [476, 459] on div at bounding box center [455, 471] width 119 height 24
drag, startPoint x: 669, startPoint y: 590, endPoint x: 734, endPoint y: 425, distance: 177.3
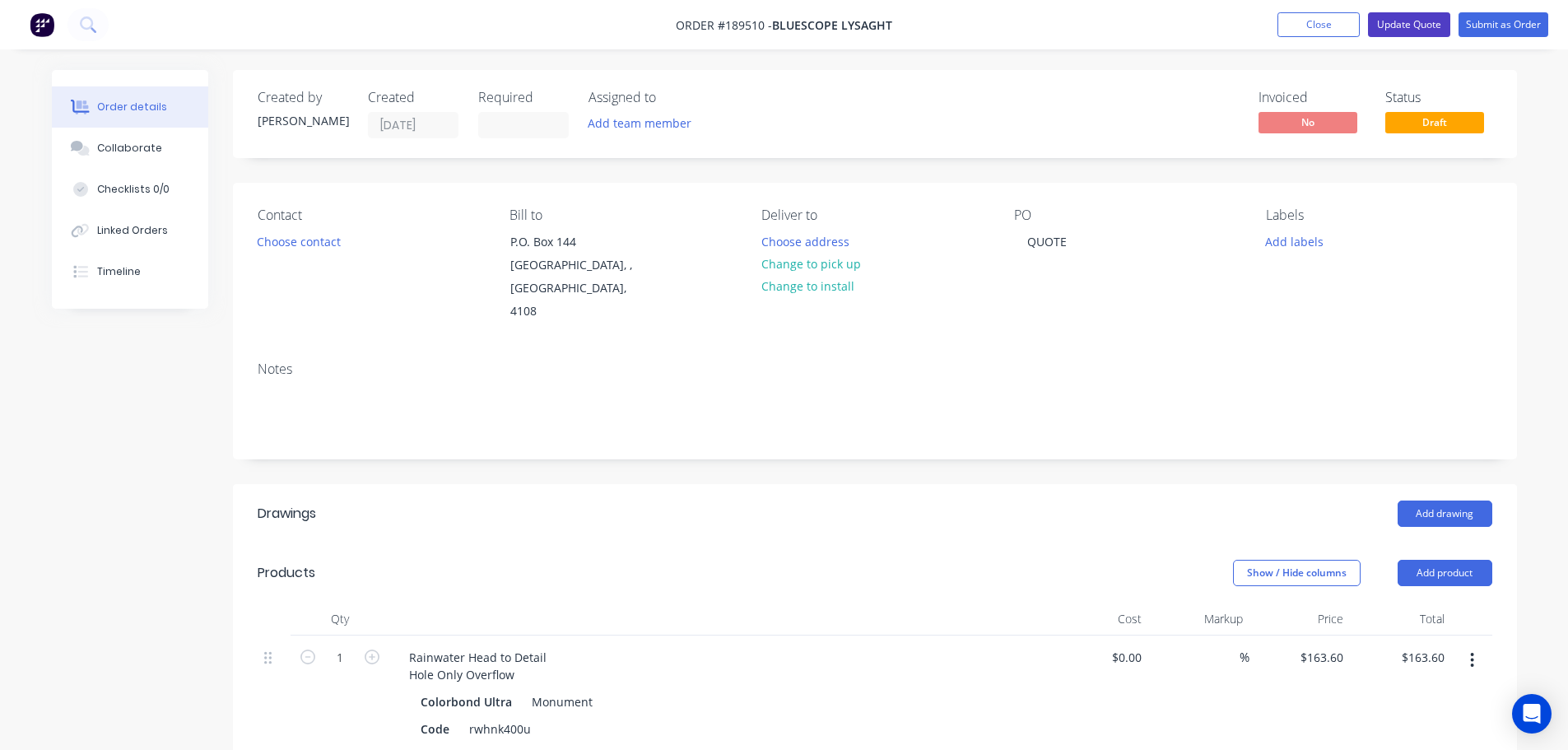
click at [1412, 17] on button "Update Quote" at bounding box center [1409, 24] width 82 height 24
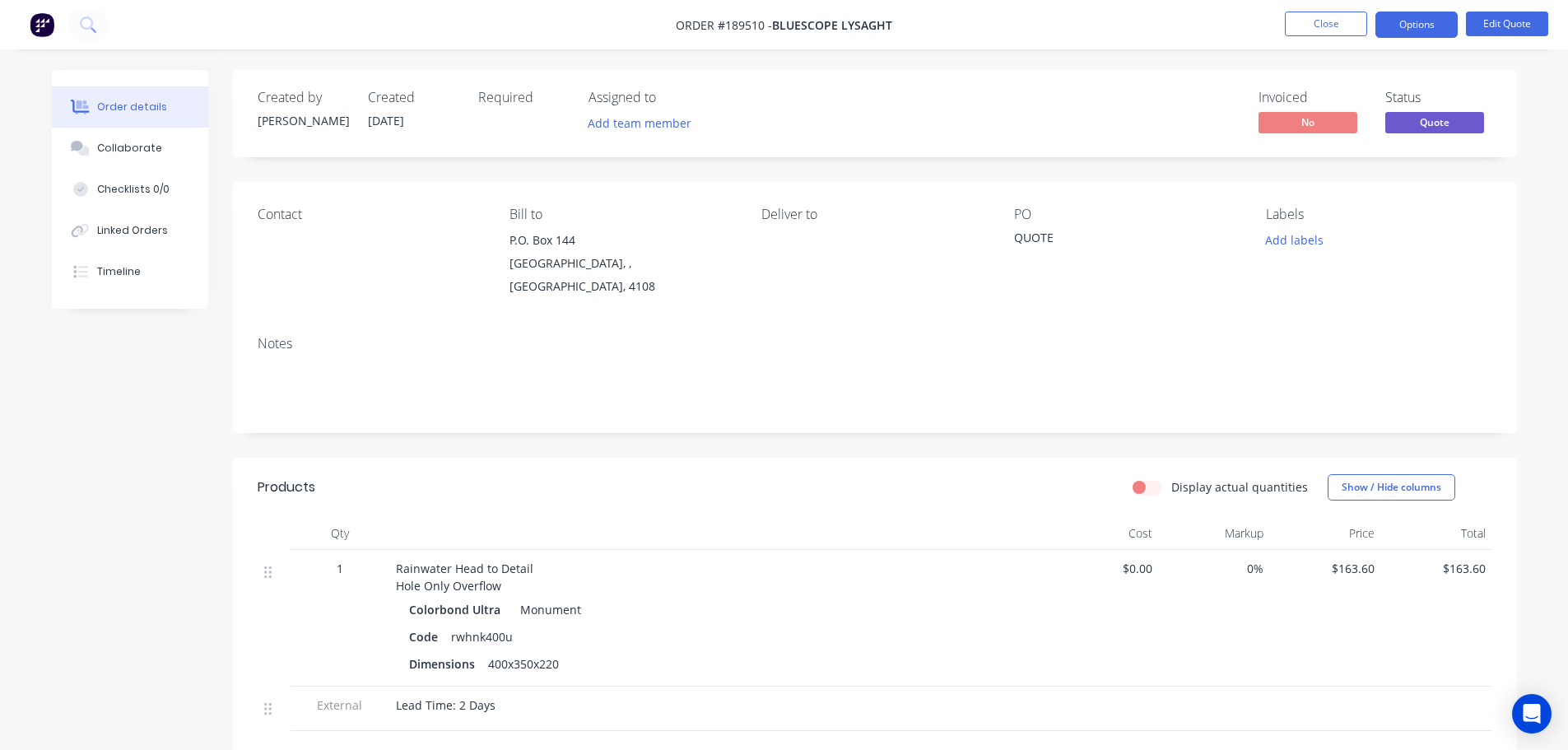
drag, startPoint x: 1410, startPoint y: 27, endPoint x: 1417, endPoint y: 43, distance: 17.5
click at [1410, 28] on button "Options" at bounding box center [1416, 24] width 82 height 26
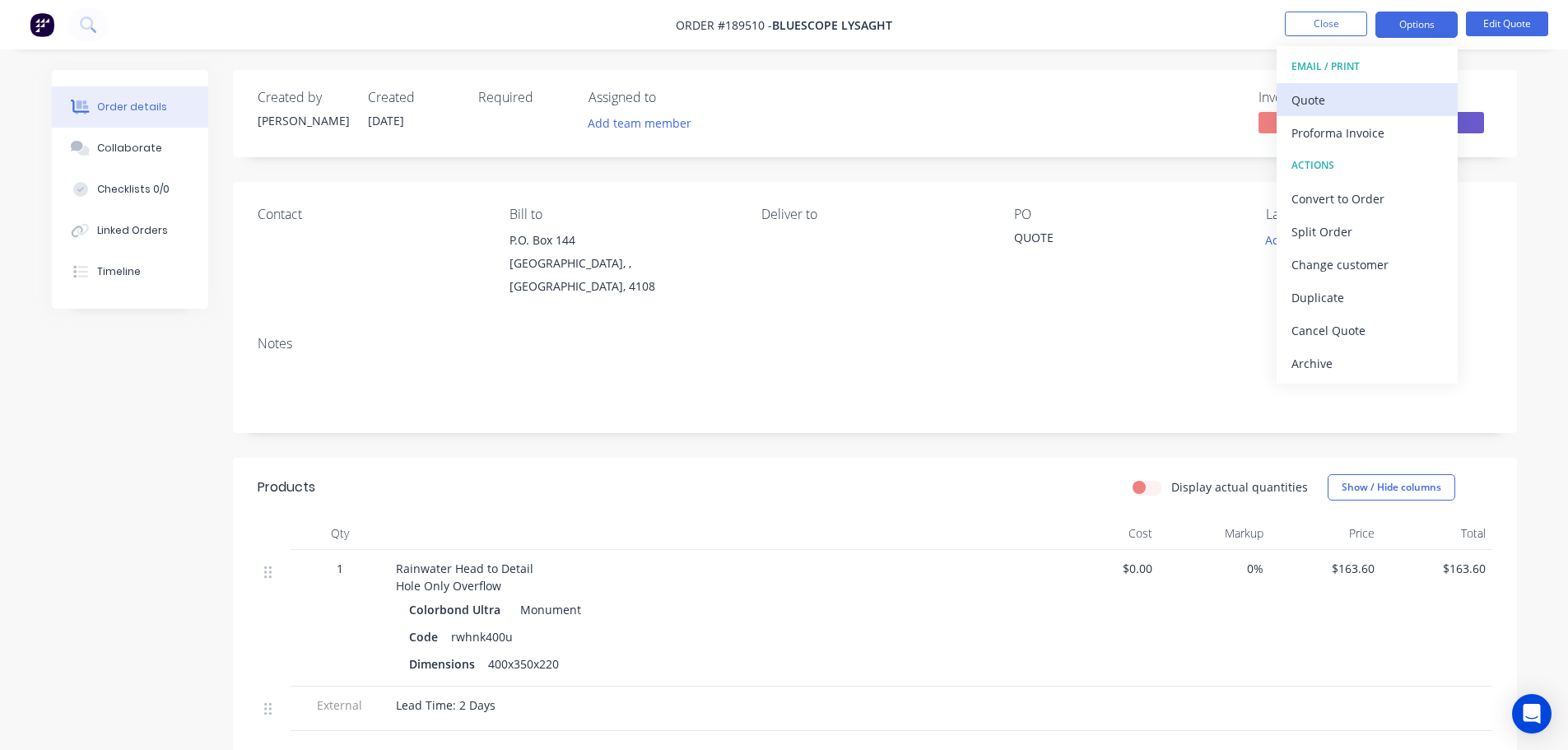
click at [1376, 99] on div "Quote" at bounding box center [1367, 100] width 151 height 24
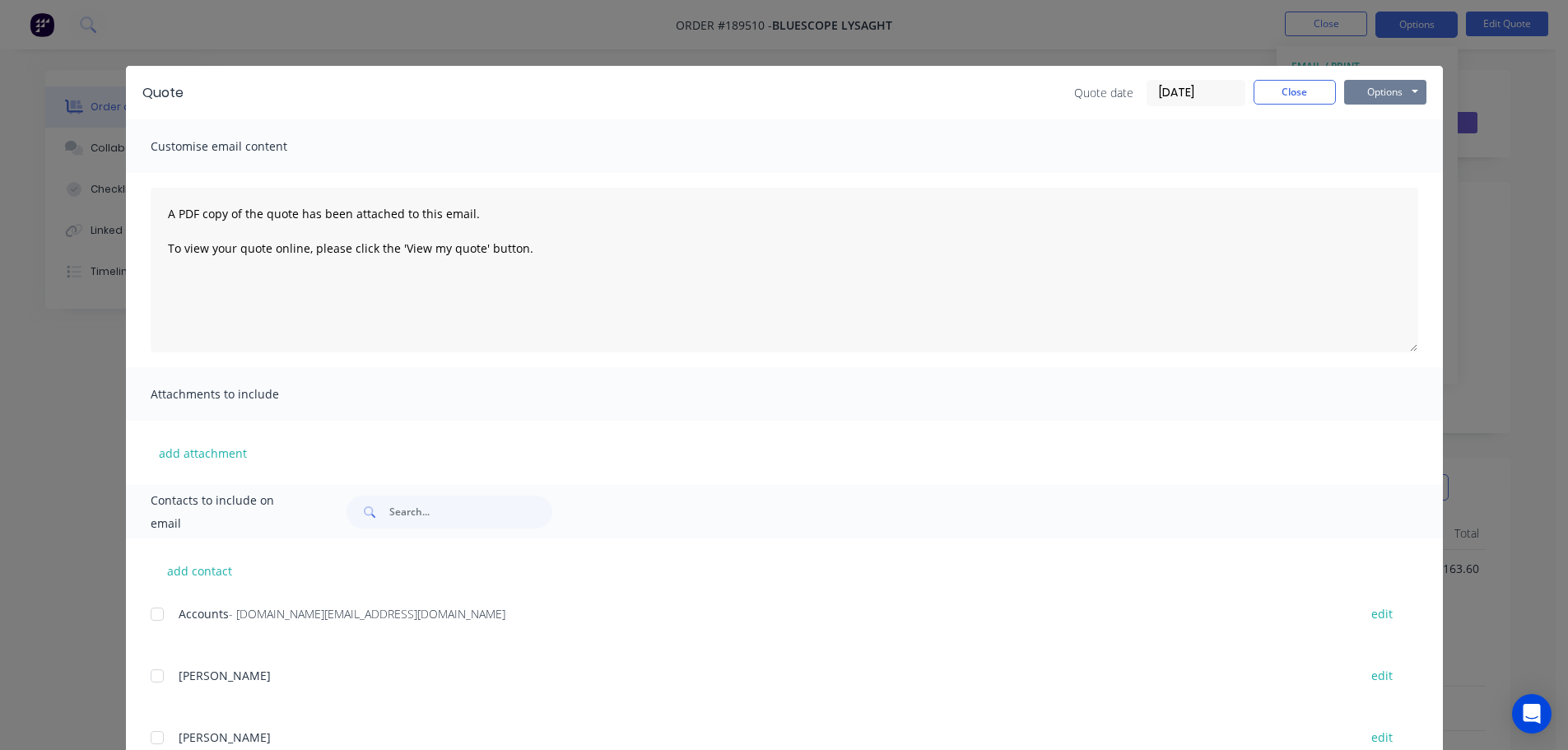
click at [1379, 99] on button "Options" at bounding box center [1384, 92] width 82 height 24
click at [1384, 113] on button "Preview" at bounding box center [1396, 122] width 105 height 27
drag, startPoint x: 59, startPoint y: 253, endPoint x: 74, endPoint y: 223, distance: 33.5
click at [62, 248] on div "Quote Quote date 11/08/25 Close Options Preview Print Email Customise email con…" at bounding box center [784, 375] width 1568 height 750
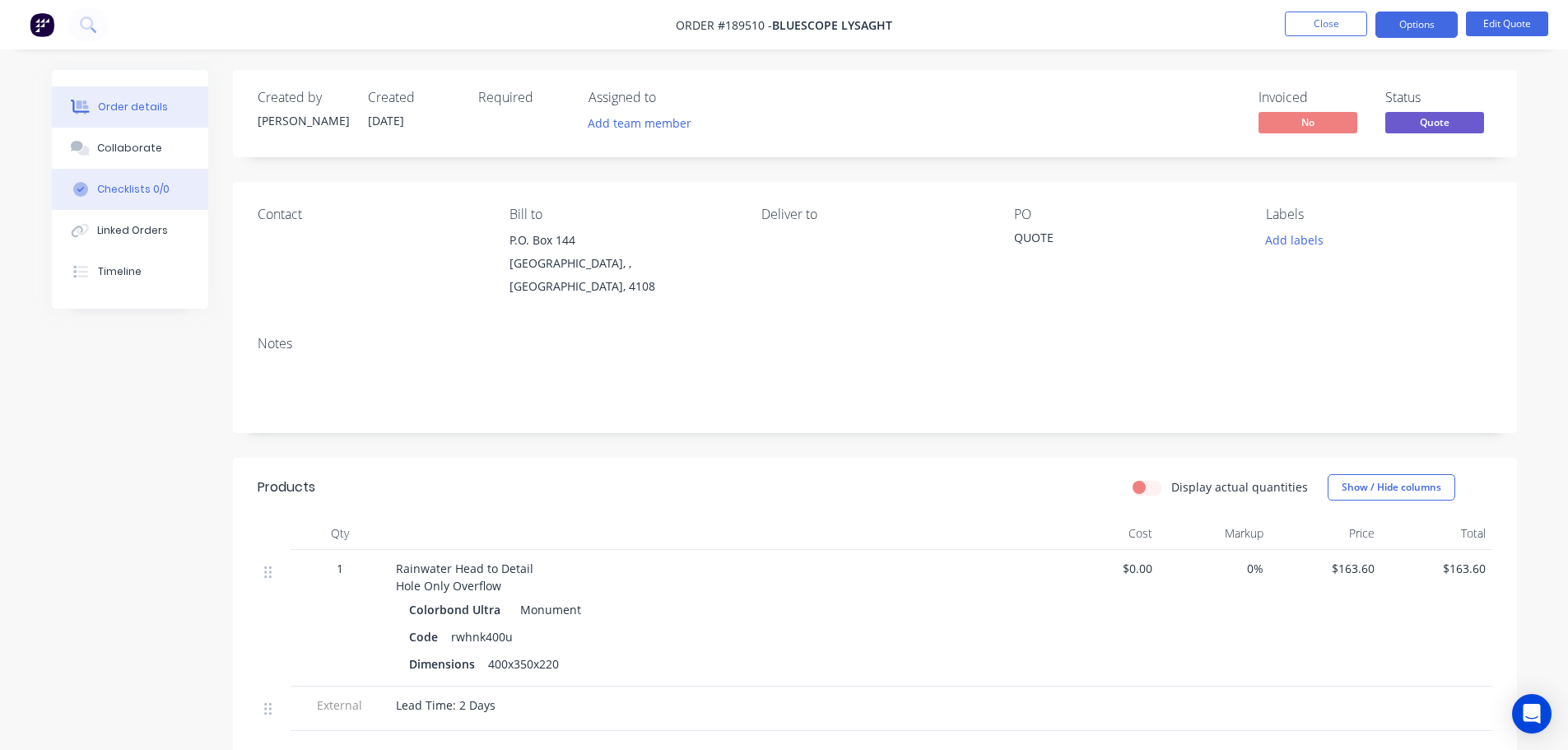
drag, startPoint x: 89, startPoint y: 158, endPoint x: 193, endPoint y: 182, distance: 106.7
click at [90, 158] on button "Collaborate" at bounding box center [131, 149] width 157 height 41
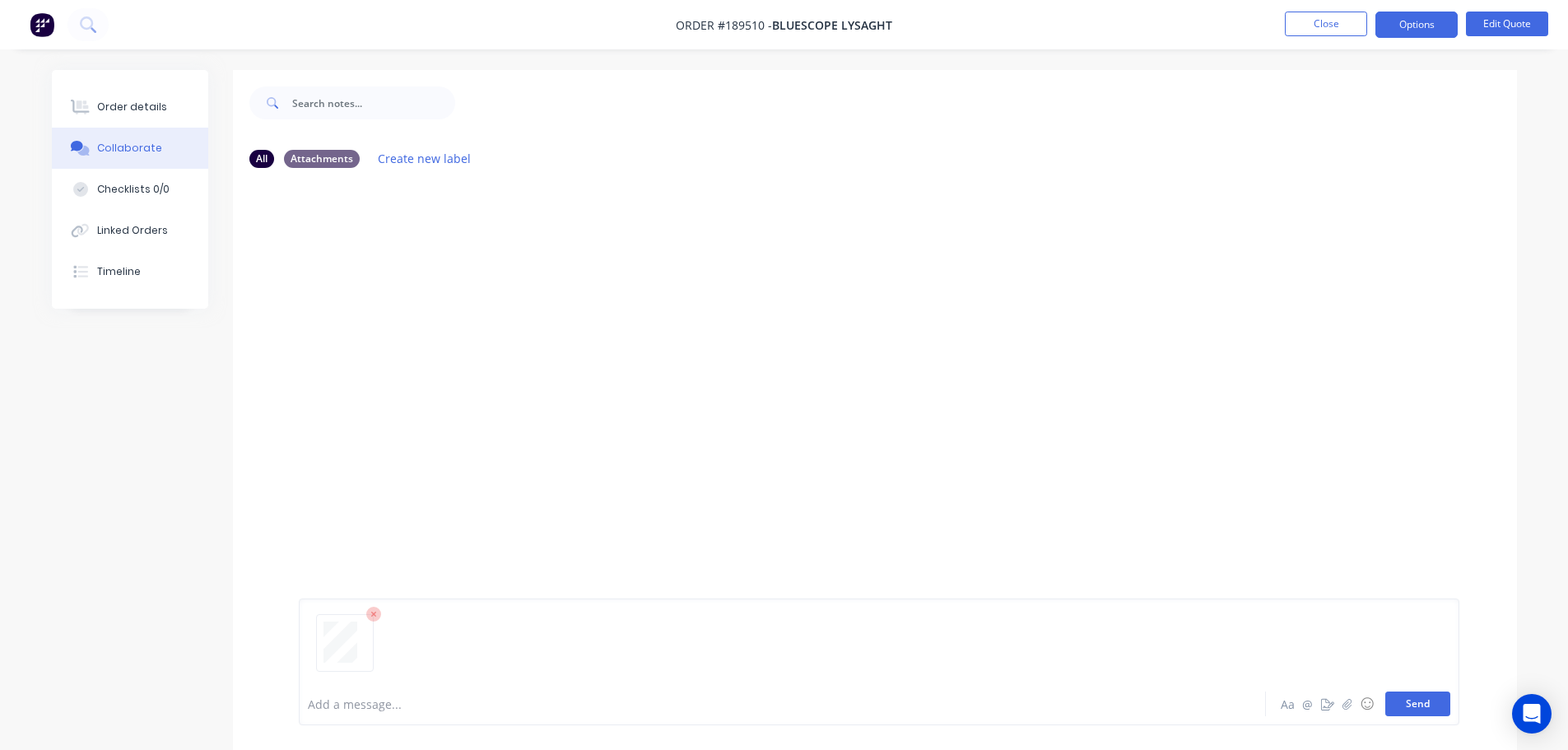
click at [1414, 707] on button "Send" at bounding box center [1418, 703] width 65 height 24
click at [1337, 32] on button "Close" at bounding box center [1325, 23] width 82 height 24
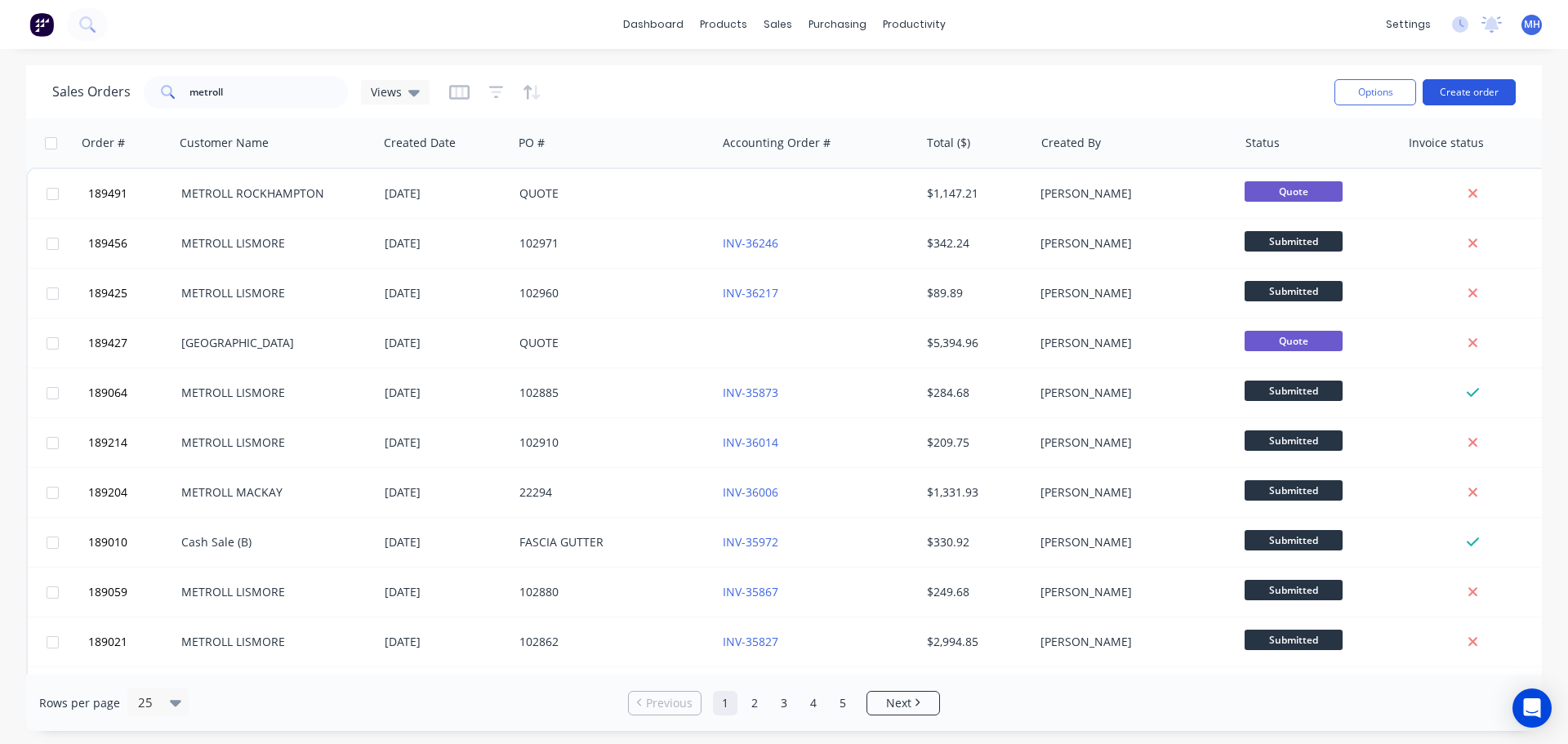
click at [1455, 85] on button "Create order" at bounding box center [1469, 92] width 93 height 26
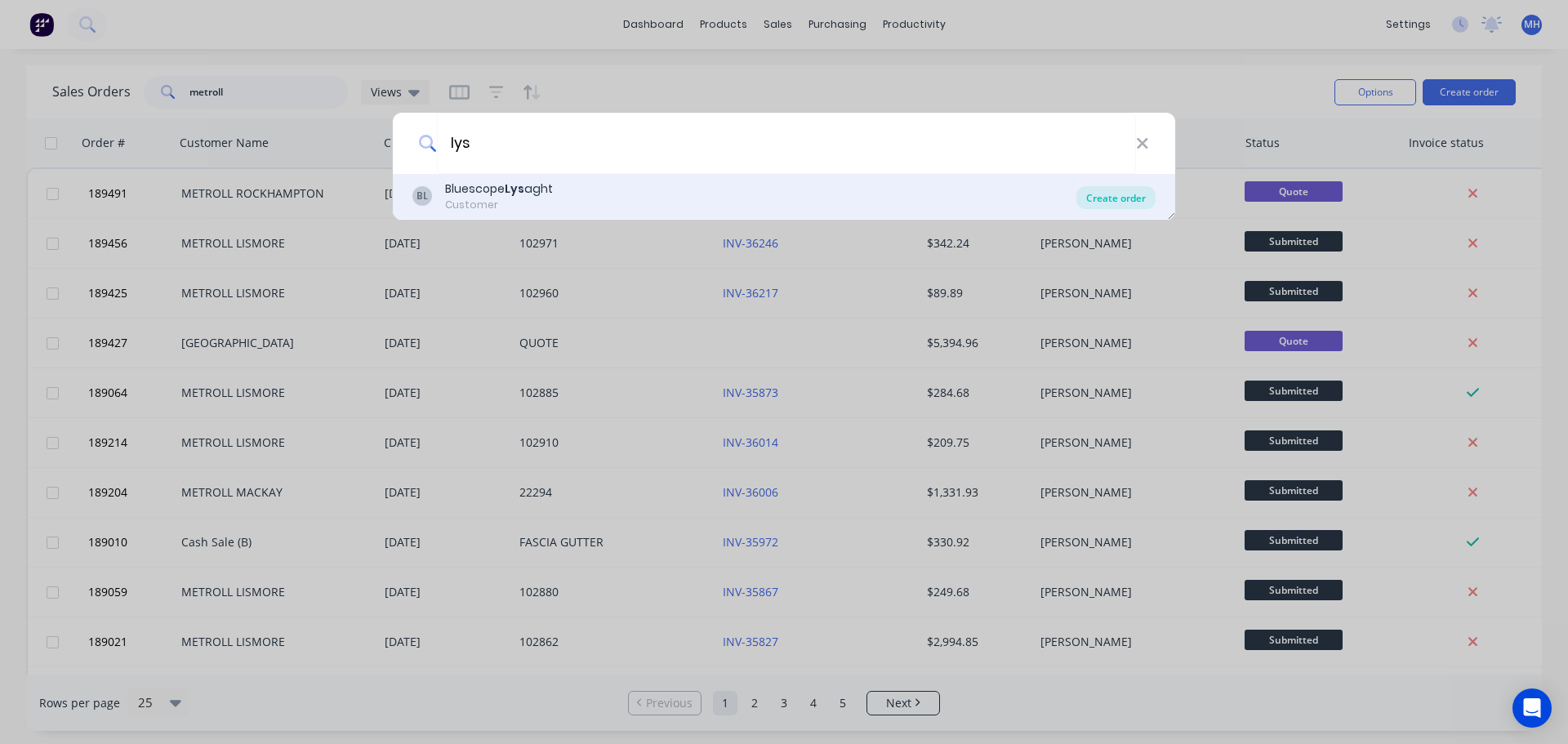
type input "lys"
click at [1120, 203] on div "Create order" at bounding box center [1115, 197] width 79 height 23
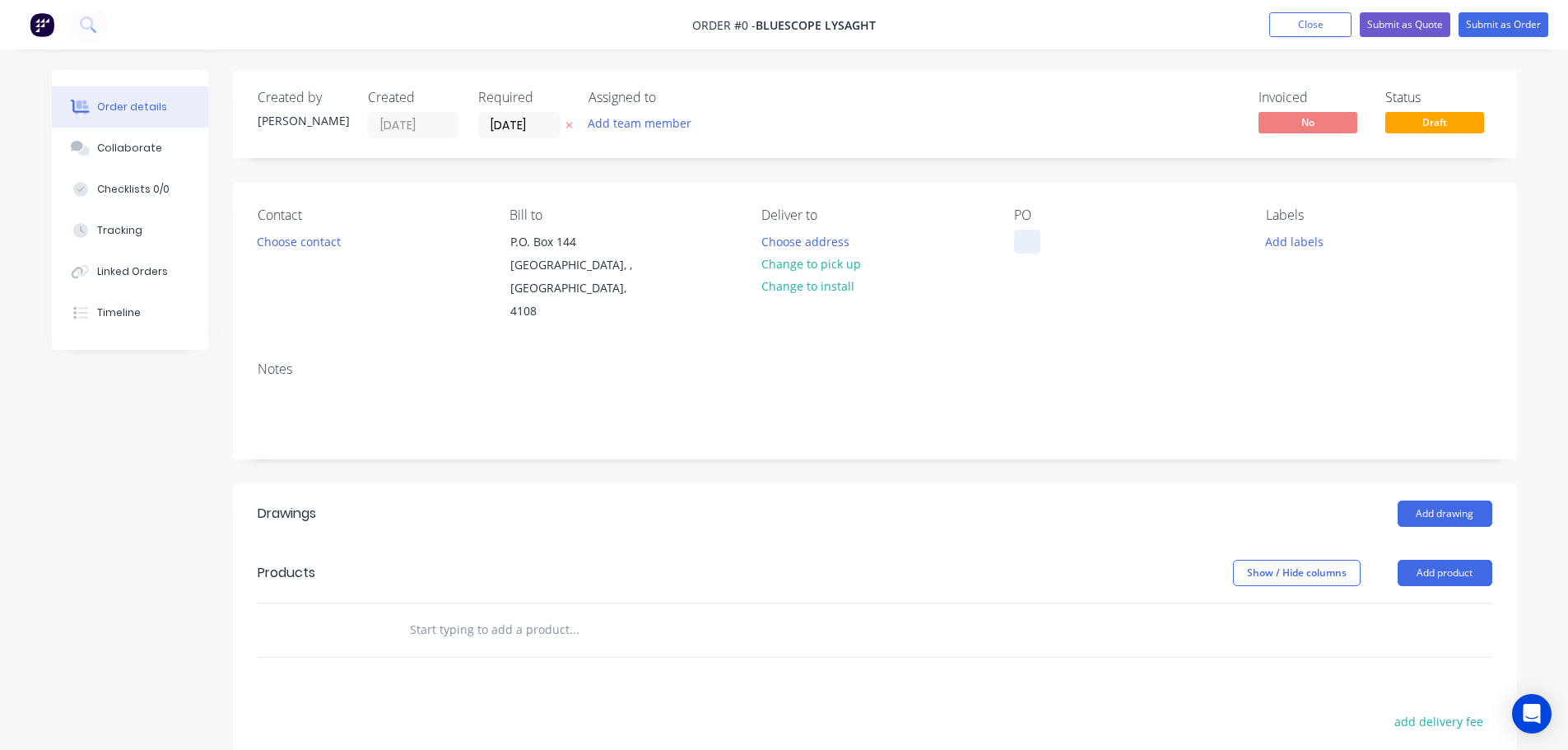
click at [1016, 249] on div at bounding box center [1026, 241] width 26 height 24
click at [545, 176] on div "Order details Collaborate Checklists 0/0 Tracking Linked Orders Timeline Order …" at bounding box center [784, 574] width 1498 height 1008
click at [567, 123] on icon at bounding box center [568, 125] width 6 height 6
drag, startPoint x: 1425, startPoint y: 548, endPoint x: 1433, endPoint y: 565, distance: 18.8
click at [1427, 560] on button "Add product" at bounding box center [1445, 573] width 95 height 26
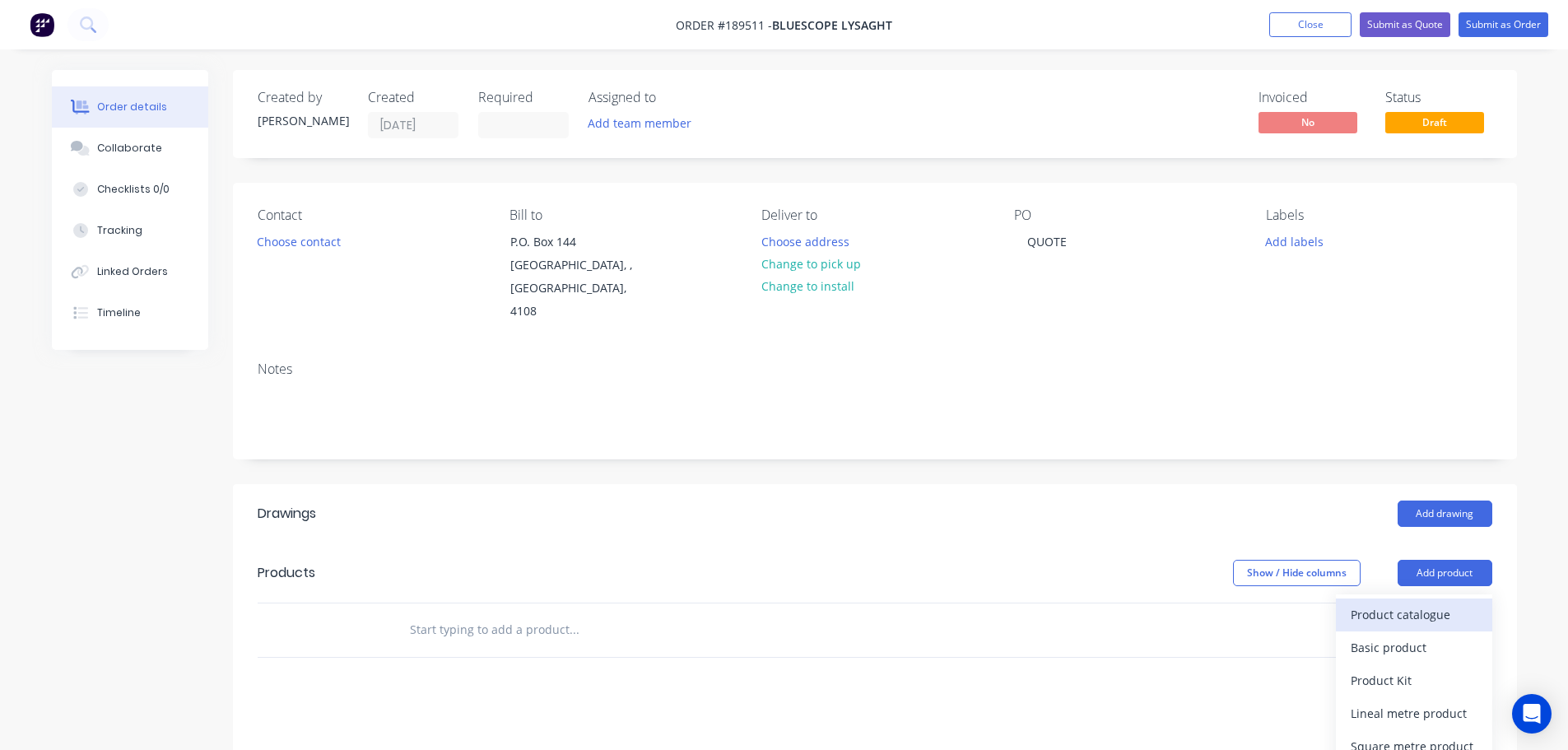
click at [1429, 602] on div "Product catalogue" at bounding box center [1413, 614] width 127 height 24
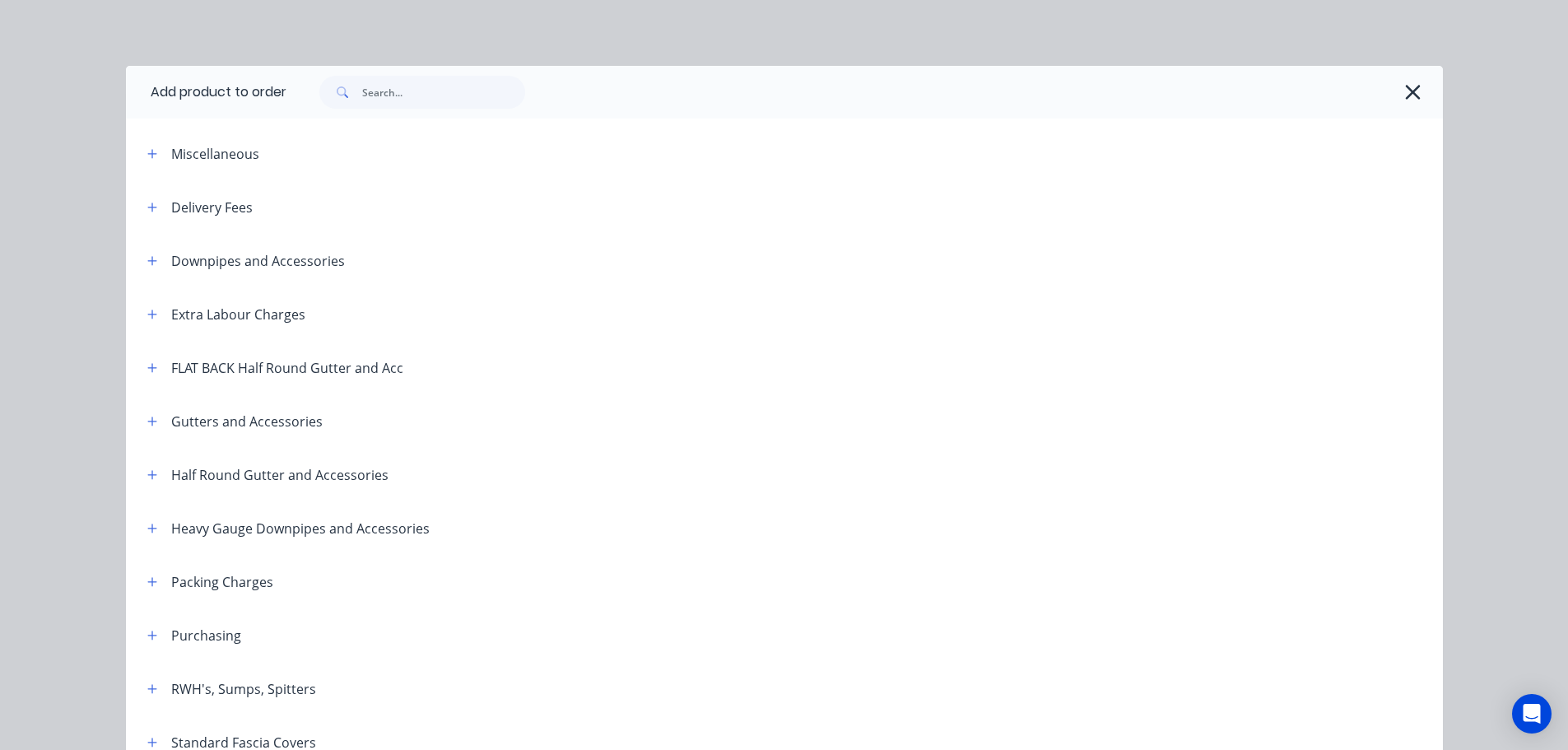
click at [157, 149] on div "Miscellaneous" at bounding box center [274, 153] width 280 height 21
click at [155, 153] on button "button" at bounding box center [152, 153] width 21 height 21
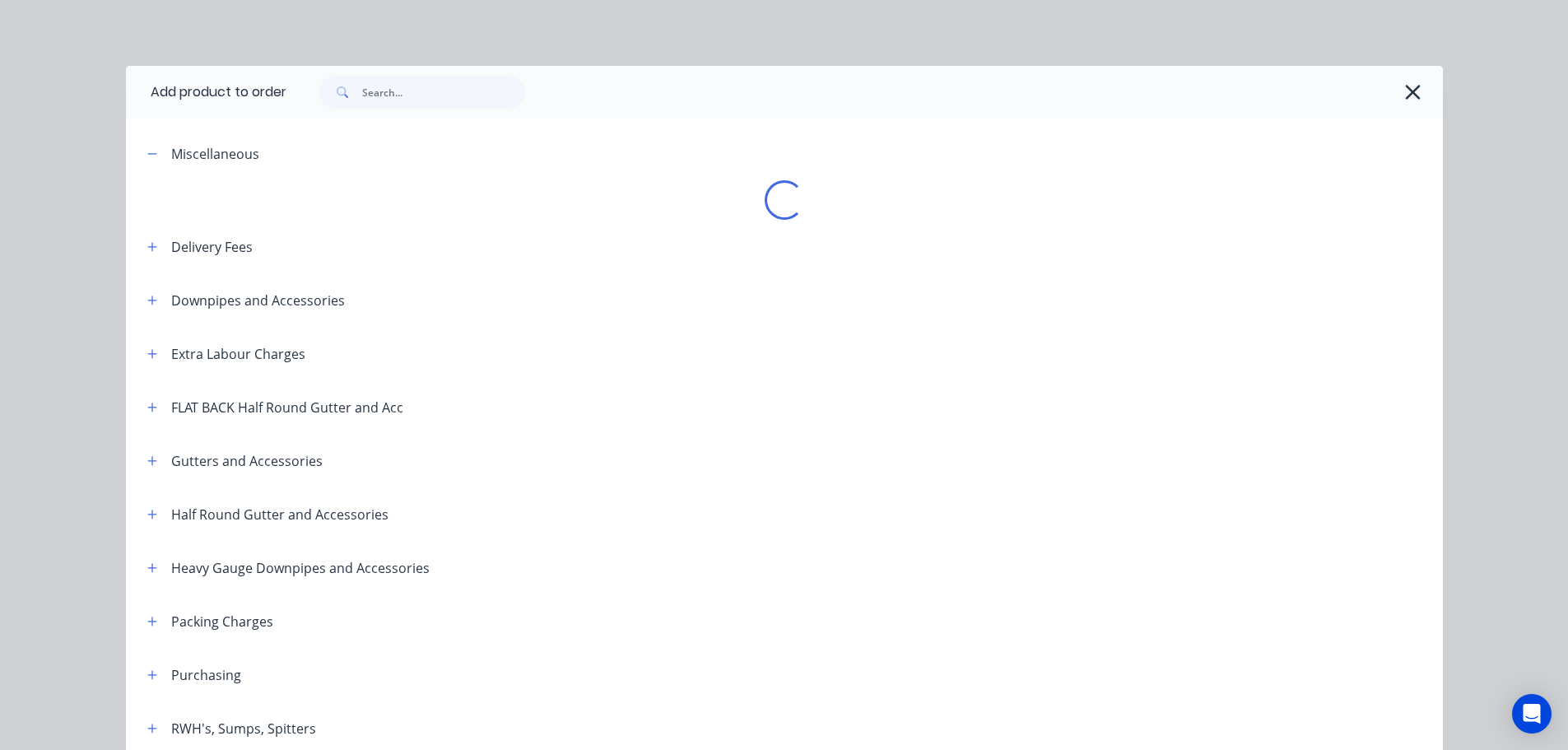
drag, startPoint x: 412, startPoint y: 292, endPoint x: 382, endPoint y: 153, distance: 142.2
click at [382, 153] on div "Miscellaneous" at bounding box center [274, 153] width 280 height 21
click at [150, 151] on icon "button" at bounding box center [152, 154] width 10 height 12
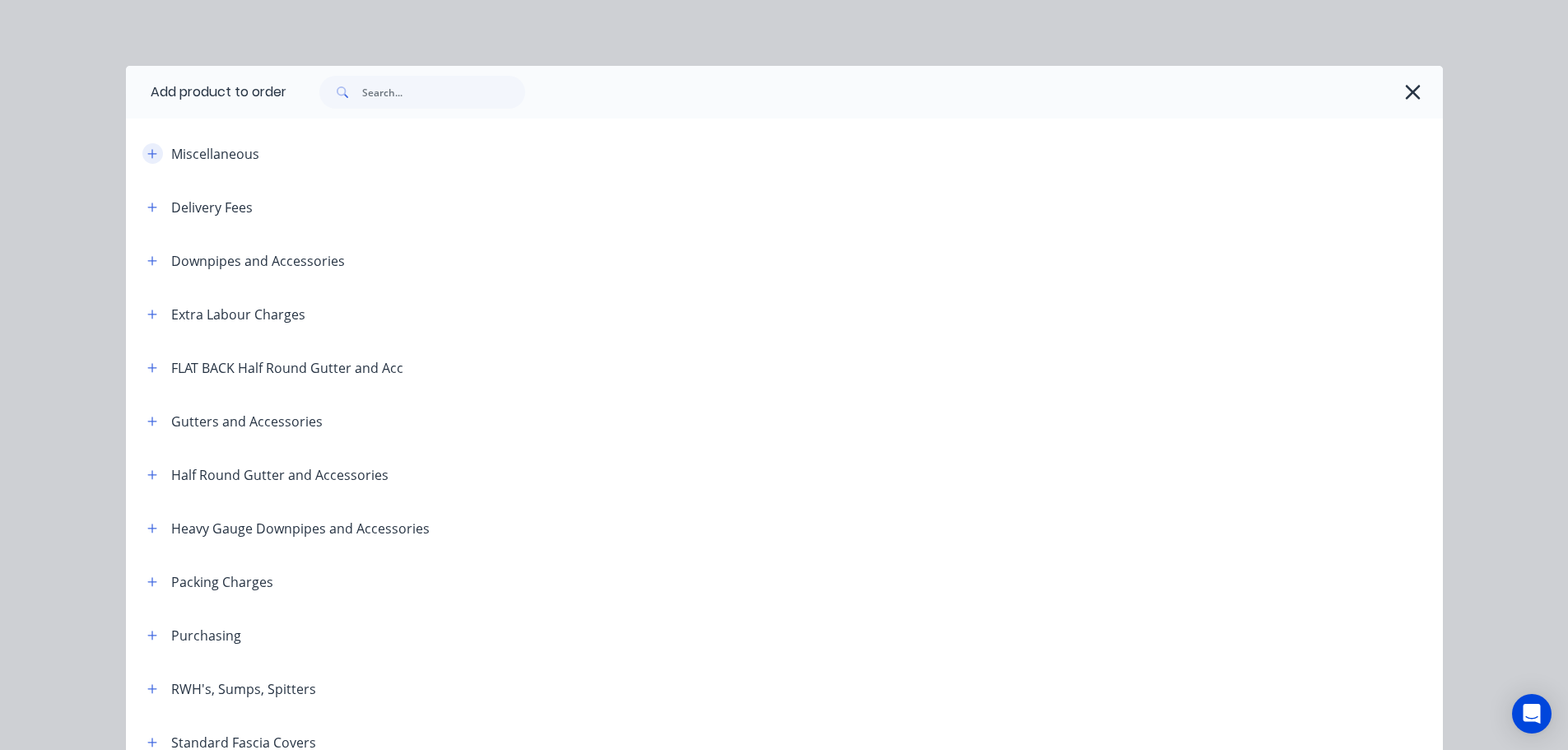
click at [149, 151] on icon "button" at bounding box center [152, 154] width 10 height 12
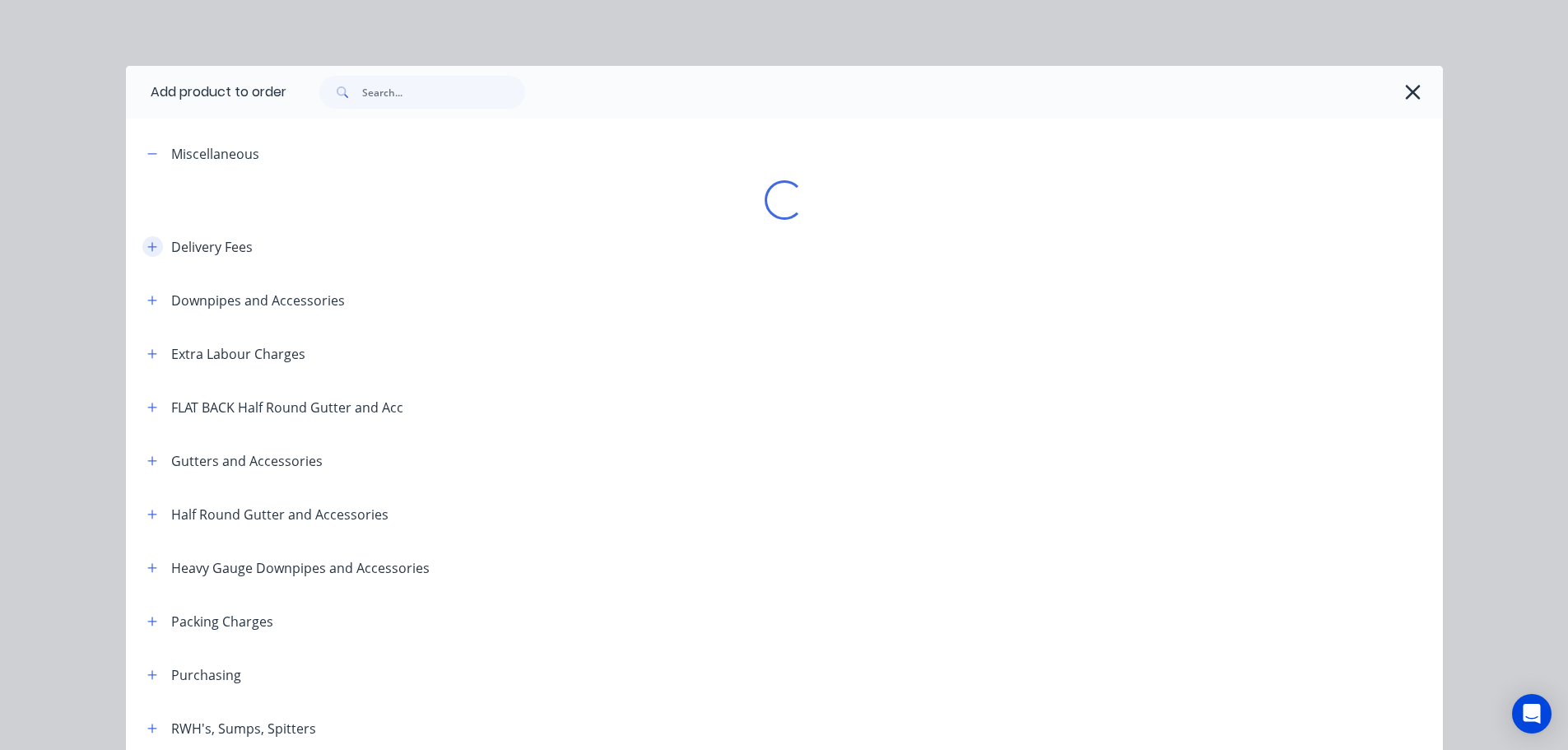
click at [148, 246] on icon "button" at bounding box center [152, 247] width 9 height 9
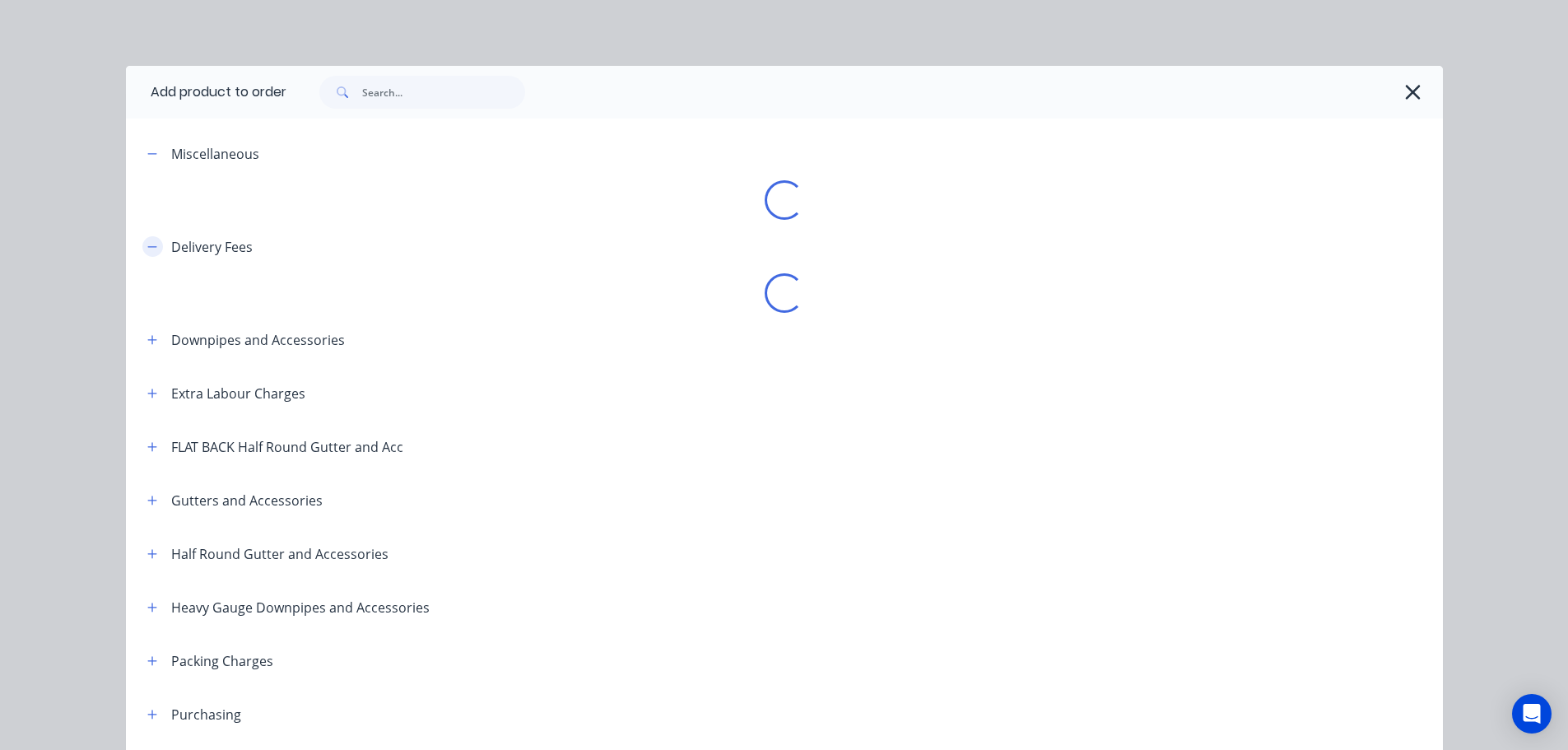
click at [148, 246] on icon "button" at bounding box center [152, 246] width 9 height 1
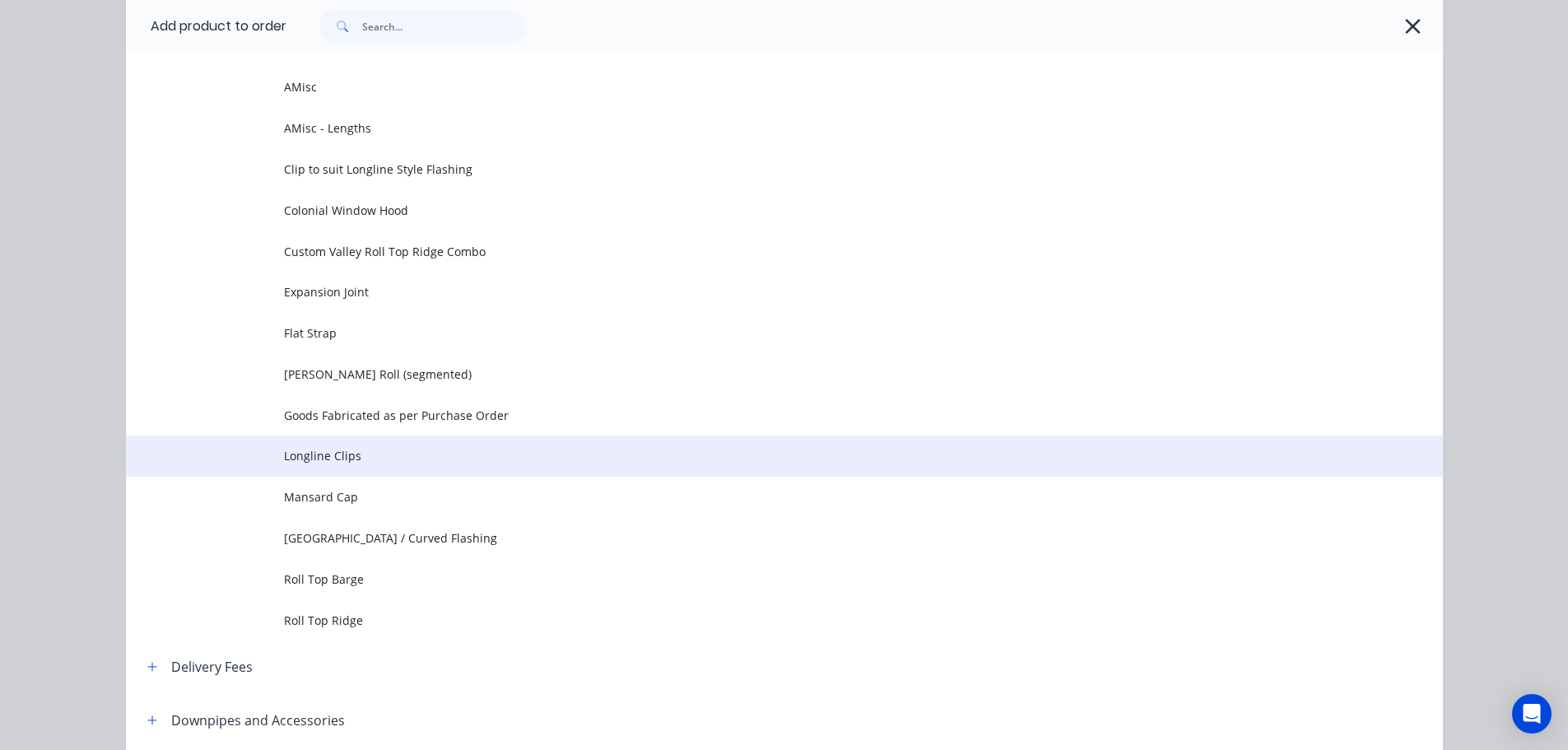
scroll to position [165, 0]
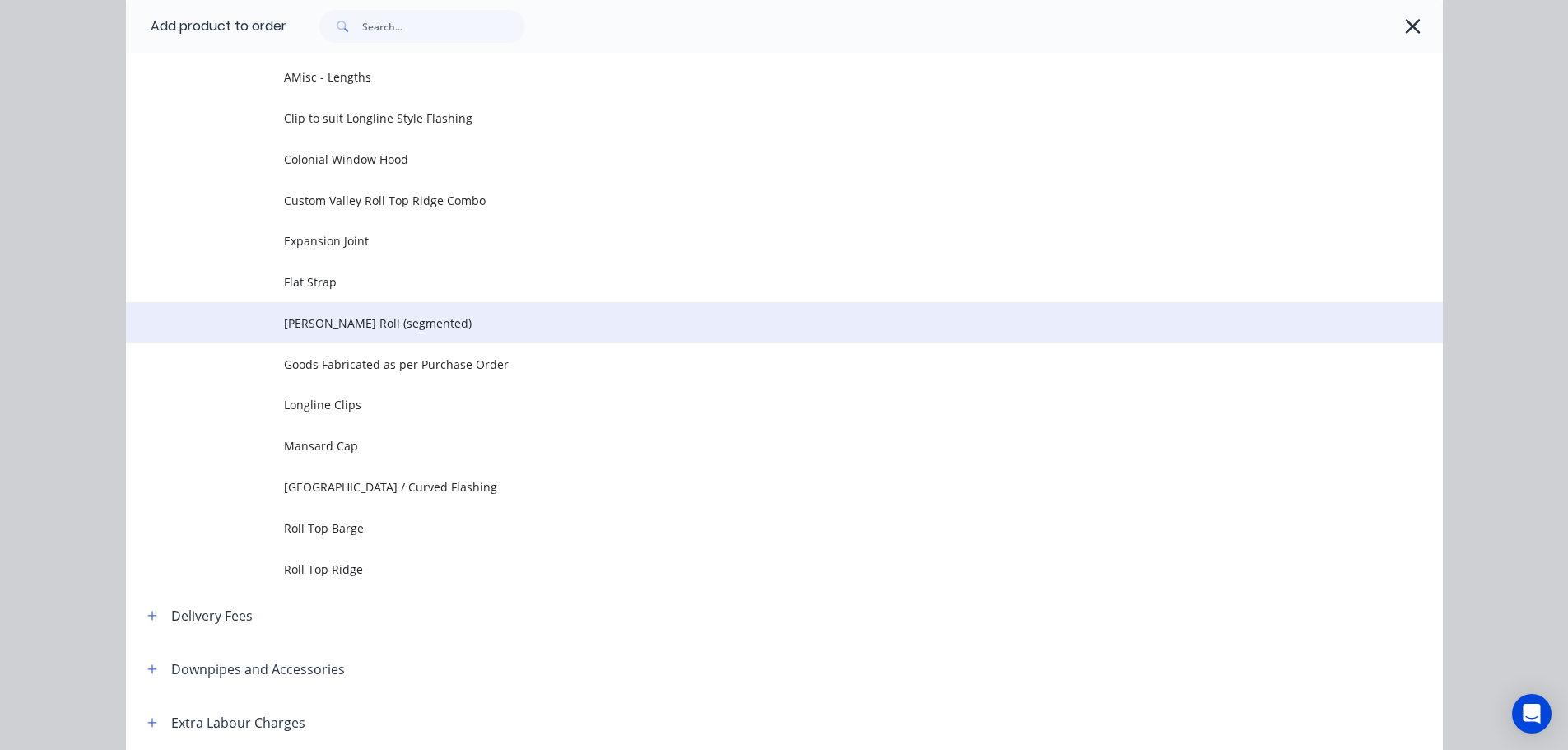
click at [401, 326] on span "Gable Roll (segmented)" at bounding box center [747, 322] width 927 height 17
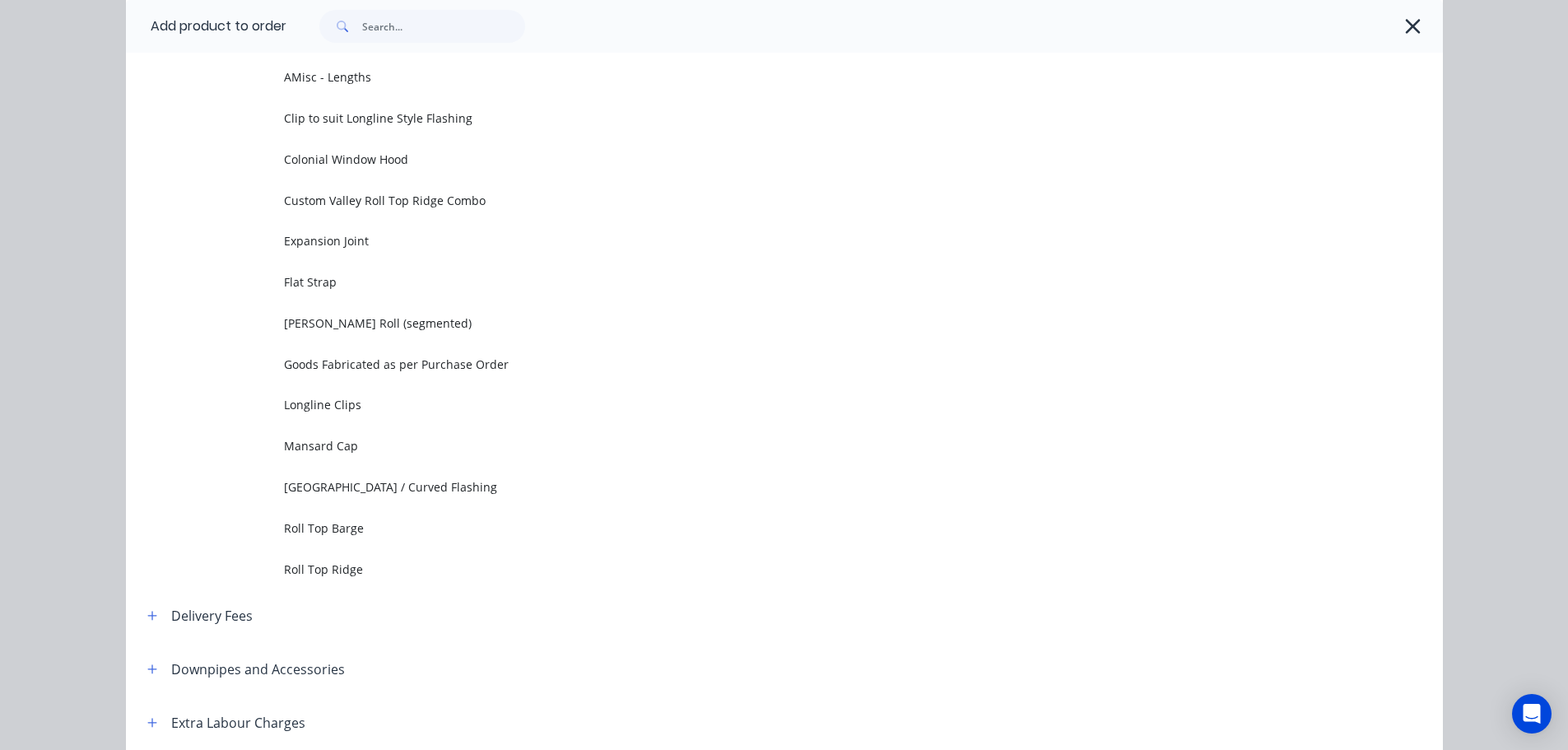
scroll to position [0, 0]
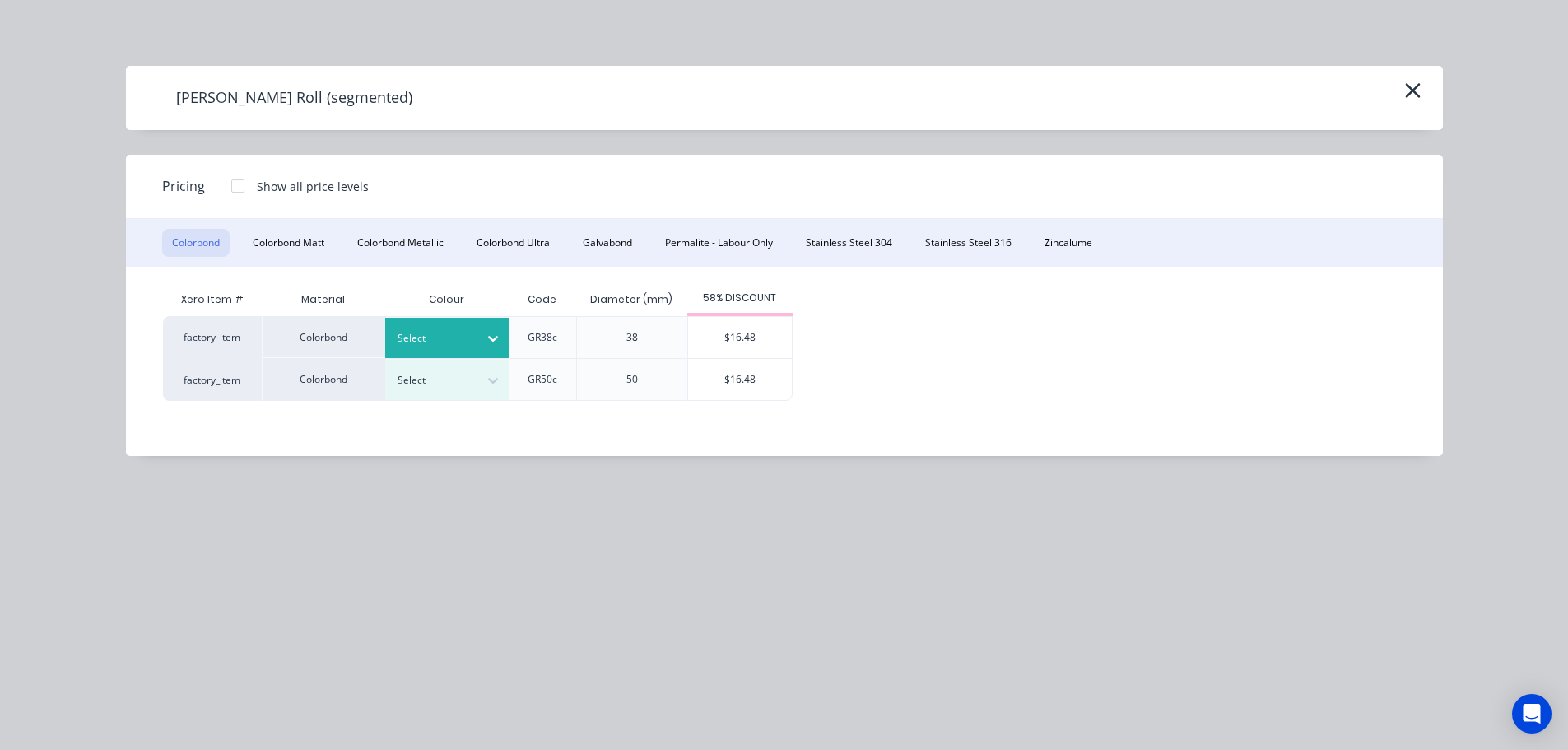
click at [460, 341] on div at bounding box center [435, 339] width 74 height 18
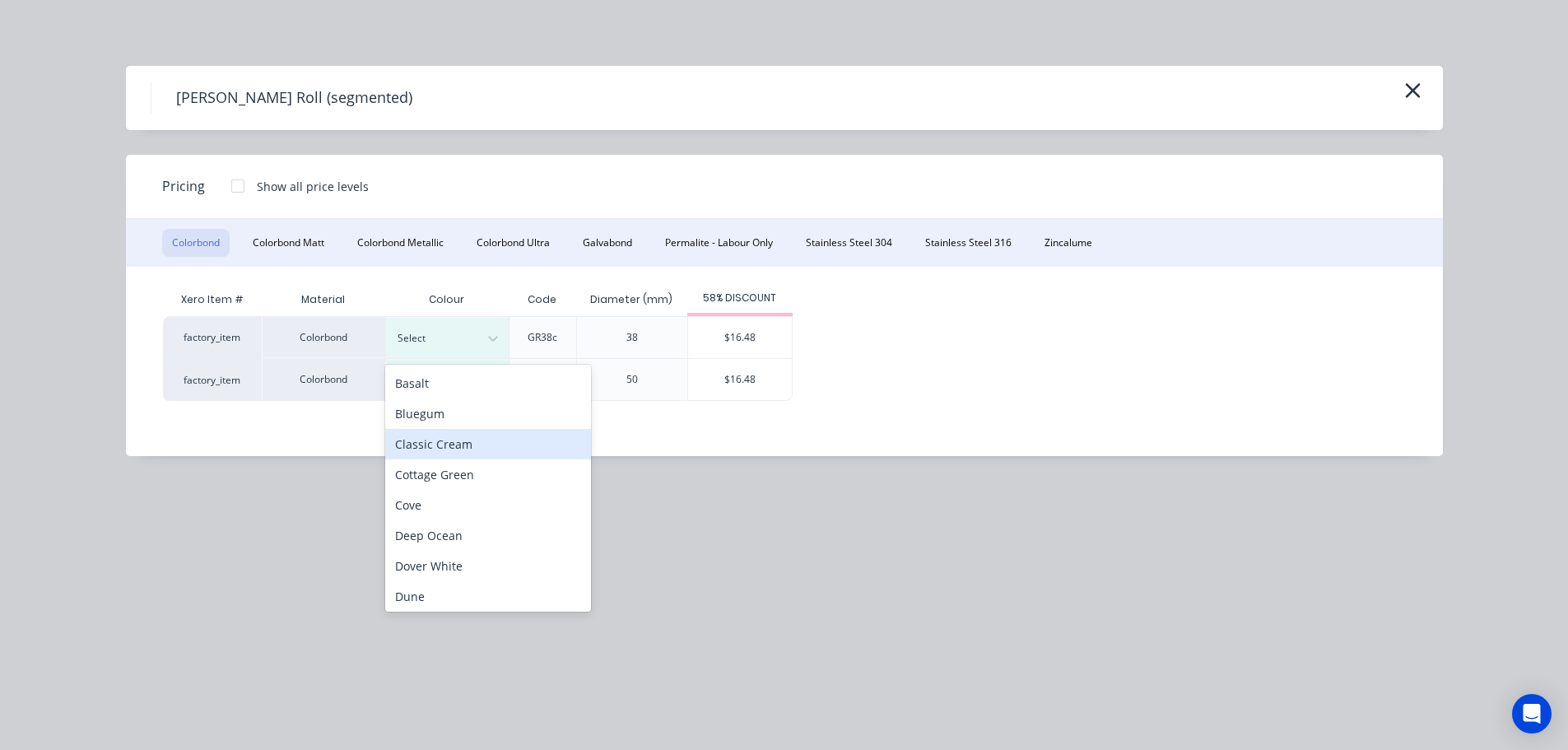
click at [504, 447] on div "Classic Cream" at bounding box center [488, 444] width 206 height 31
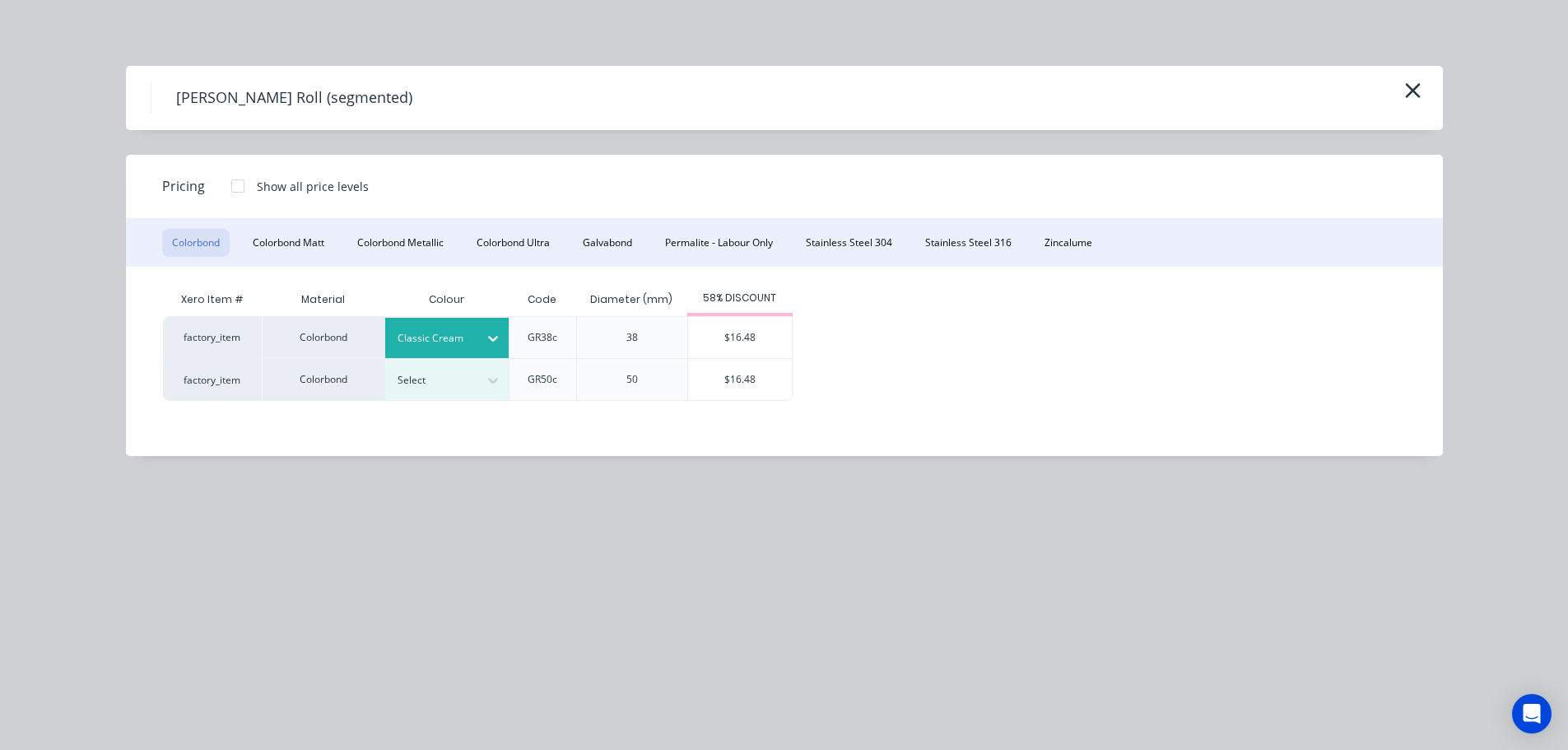
click at [763, 331] on div "$16.48" at bounding box center [739, 338] width 104 height 41
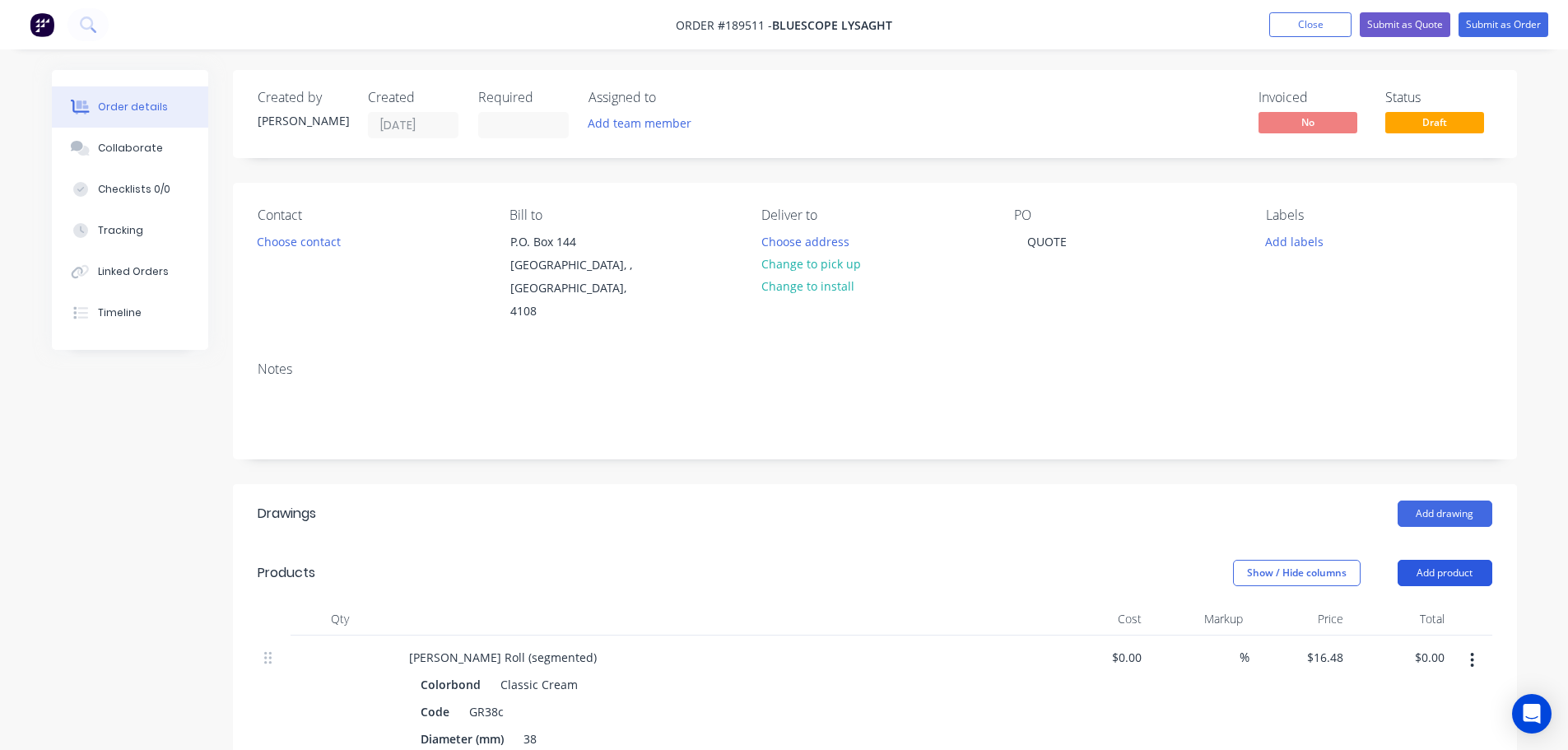
click at [1451, 560] on button "Add product" at bounding box center [1445, 573] width 95 height 26
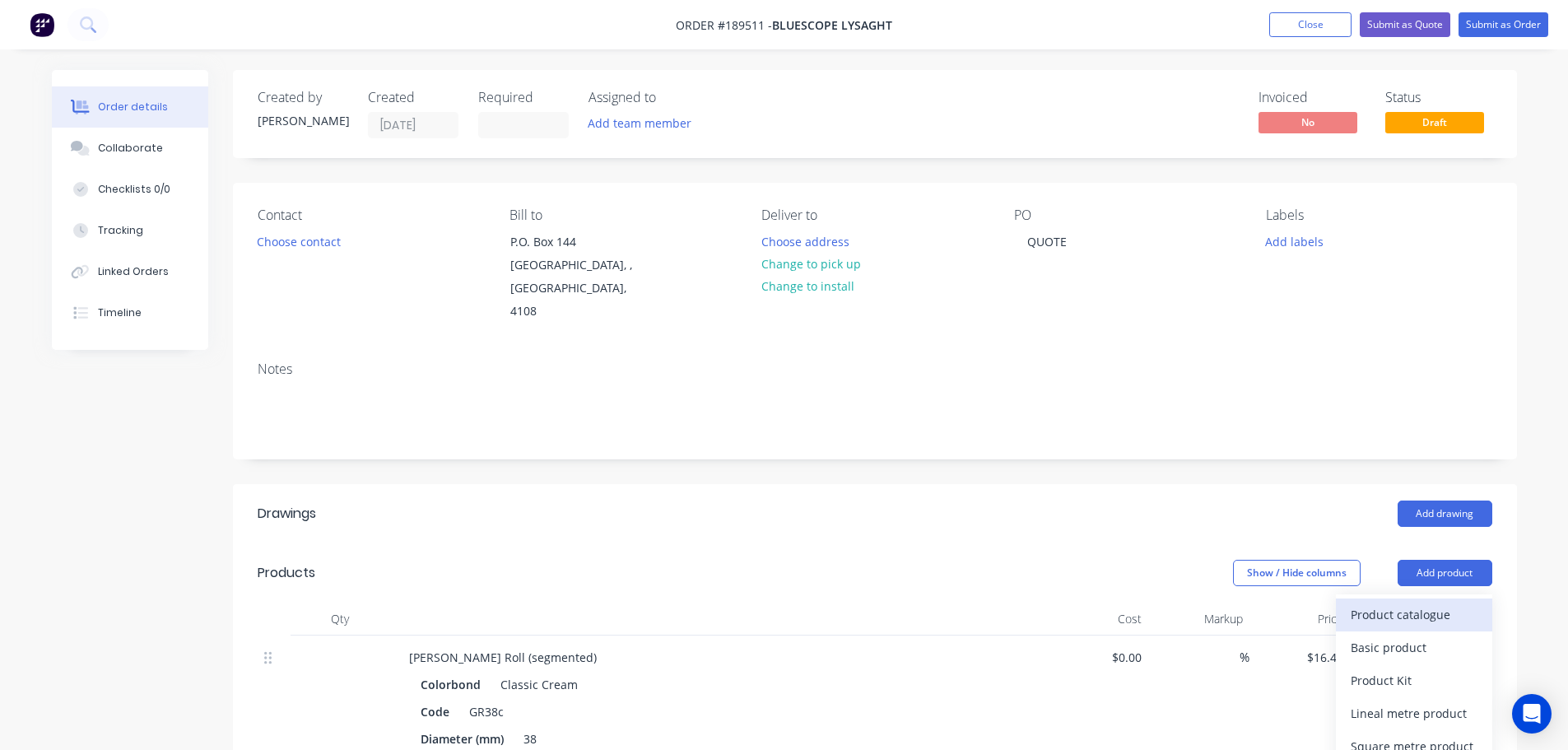
click at [1433, 599] on button "Product catalogue" at bounding box center [1414, 615] width 157 height 33
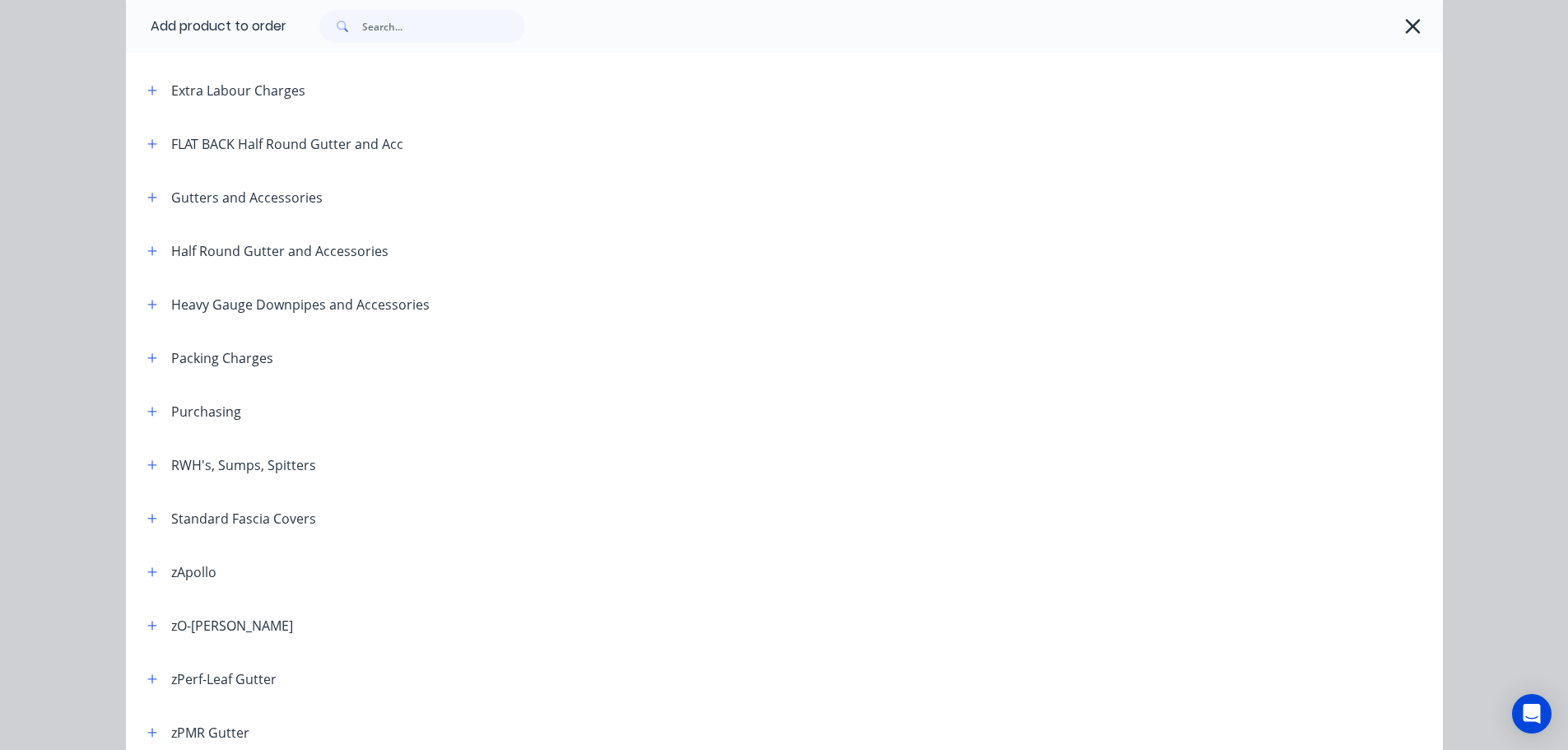
scroll to position [247, 0]
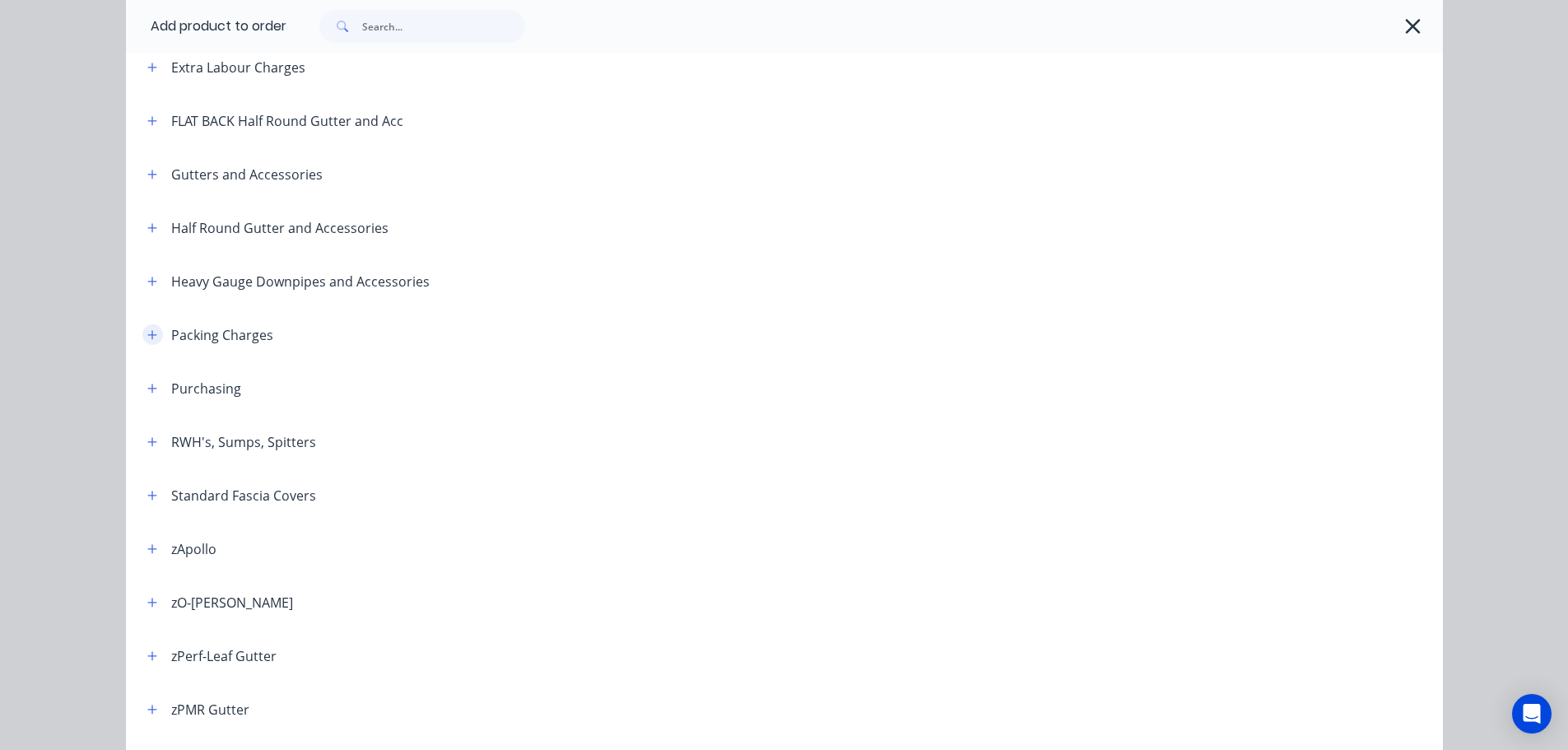
click at [149, 325] on button "button" at bounding box center [152, 334] width 21 height 21
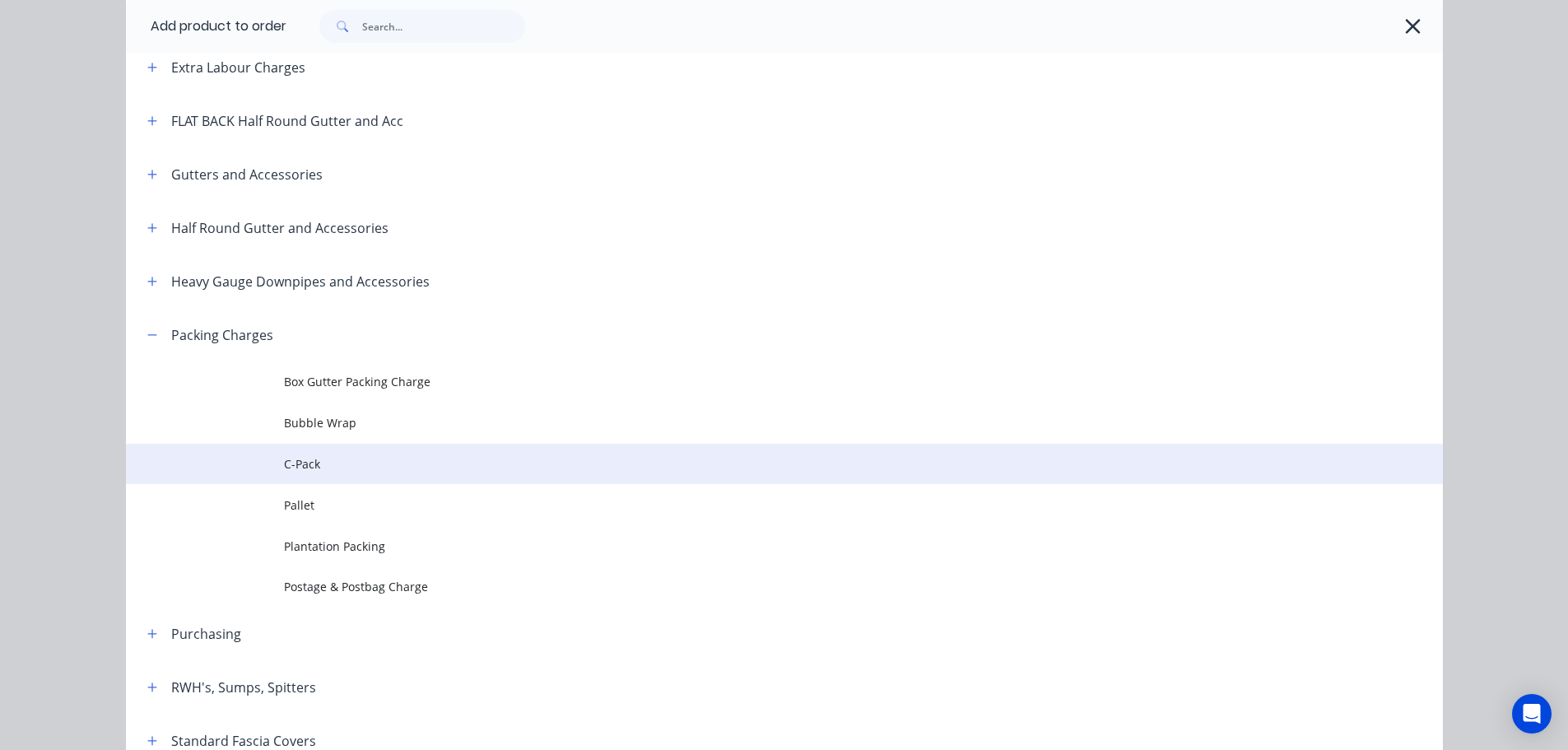
click at [412, 459] on span "C-Pack" at bounding box center [747, 464] width 927 height 17
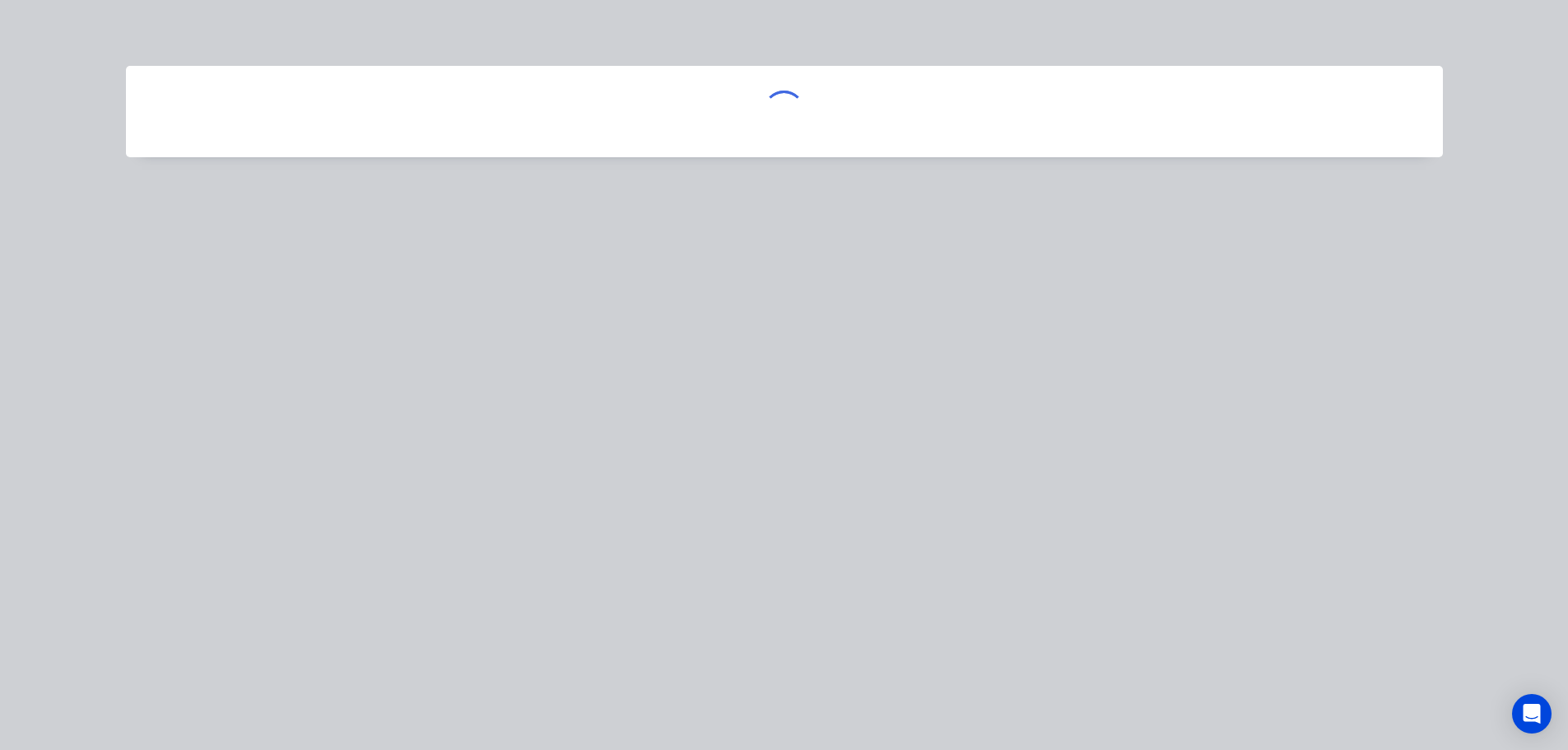
scroll to position [0, 0]
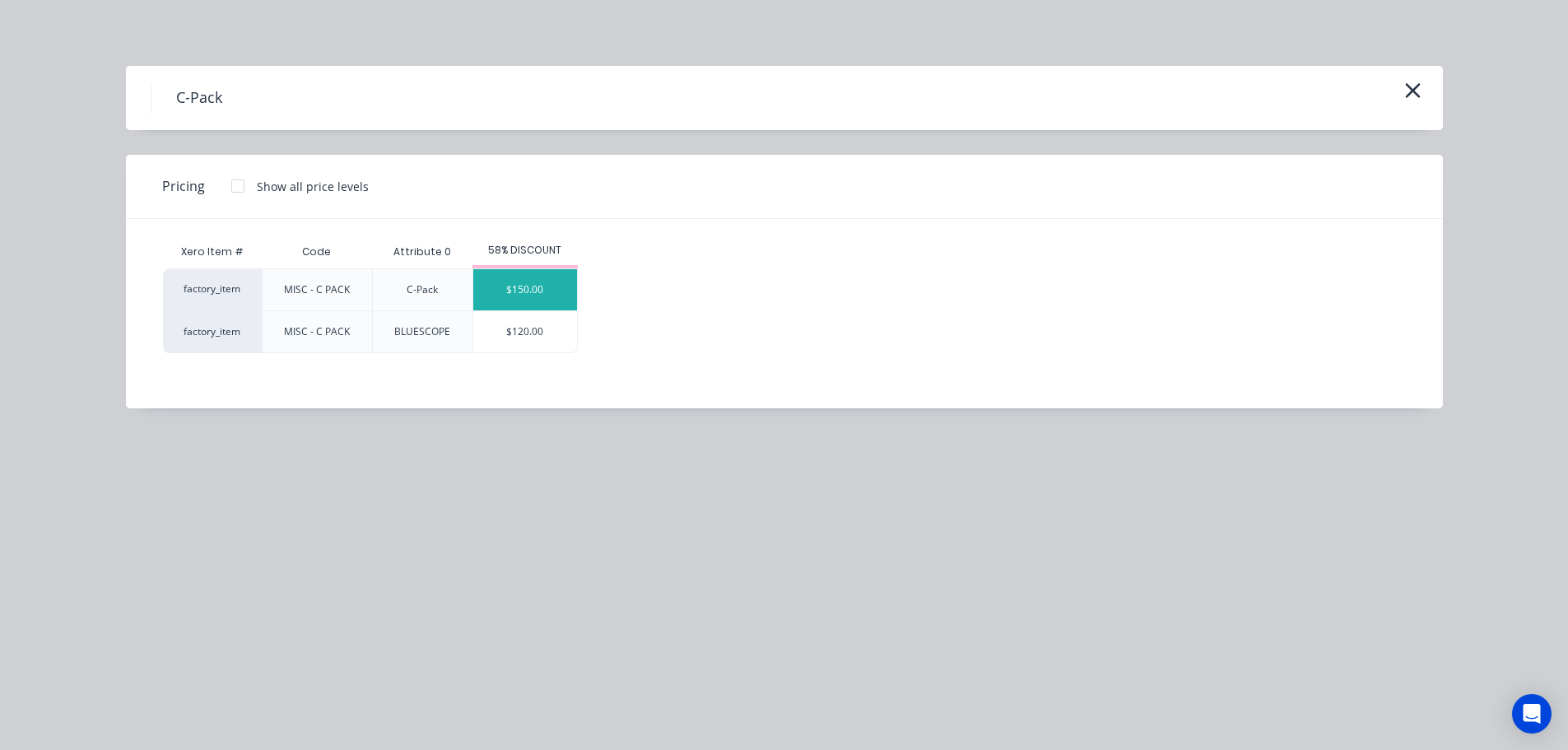
click at [542, 290] on div "$150.00" at bounding box center [525, 290] width 104 height 41
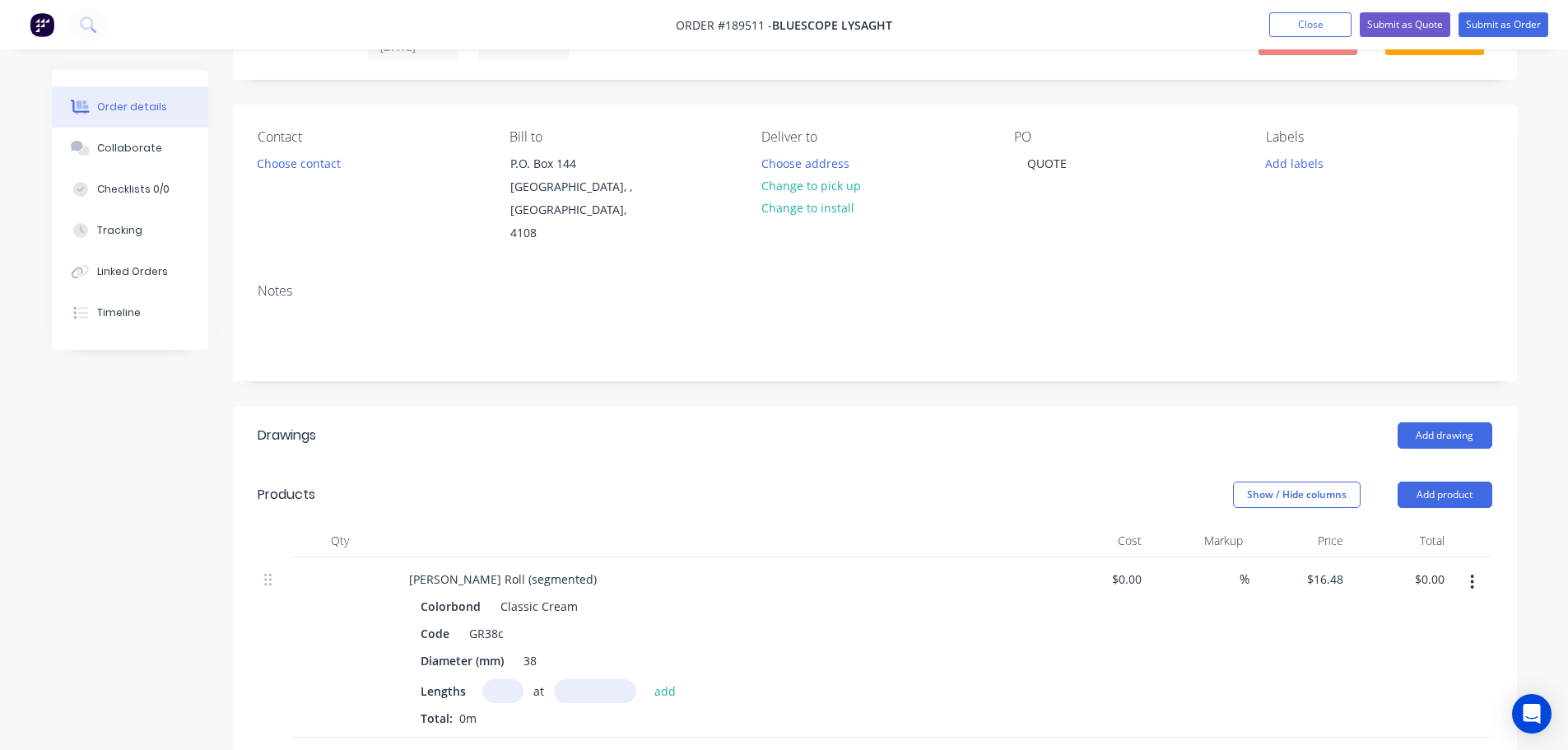
scroll to position [247, 0]
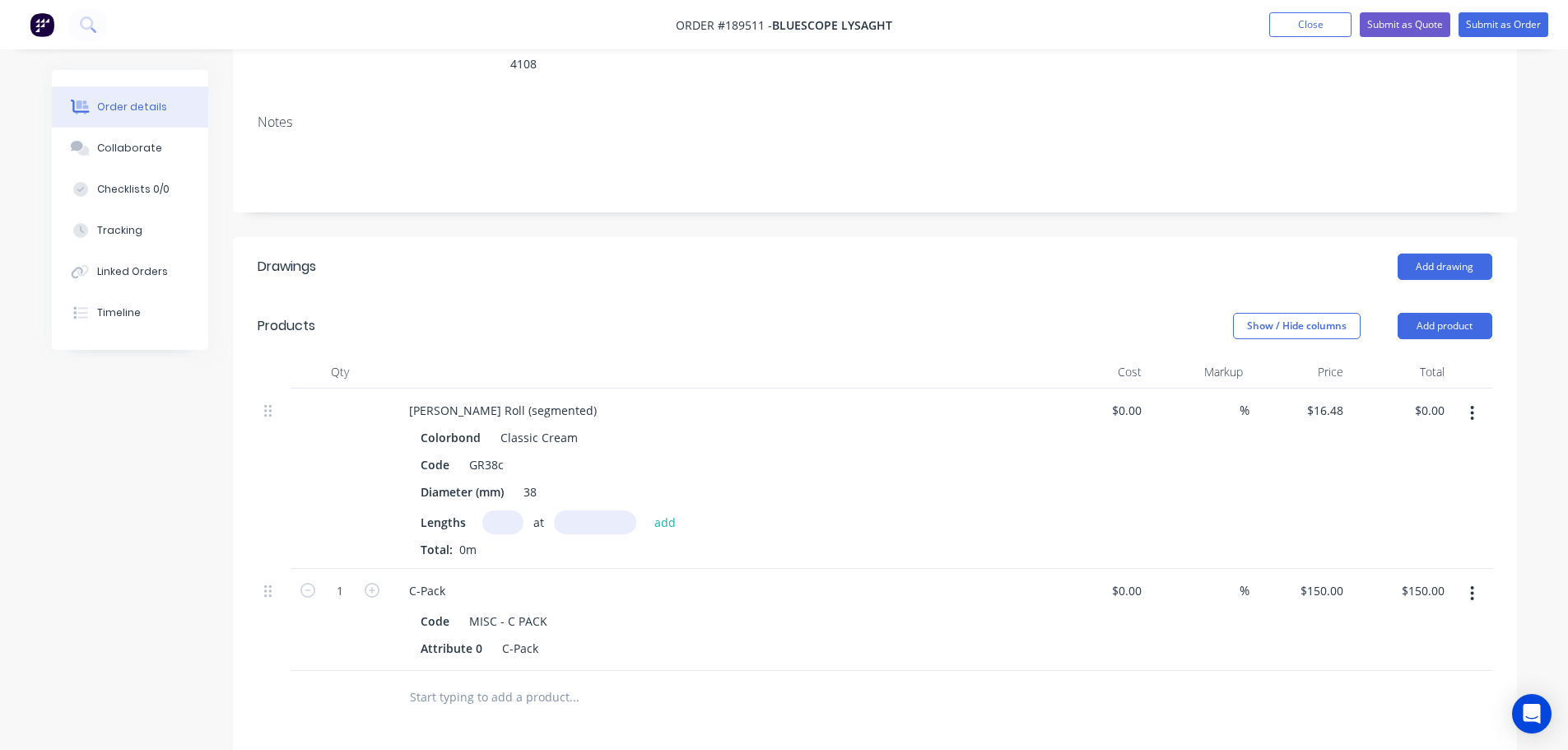
click at [1475, 569] on div at bounding box center [1472, 619] width 41 height 102
click at [1473, 586] on icon "button" at bounding box center [1473, 593] width 4 height 14
click at [1448, 625] on div "Edit" at bounding box center [1413, 637] width 127 height 24
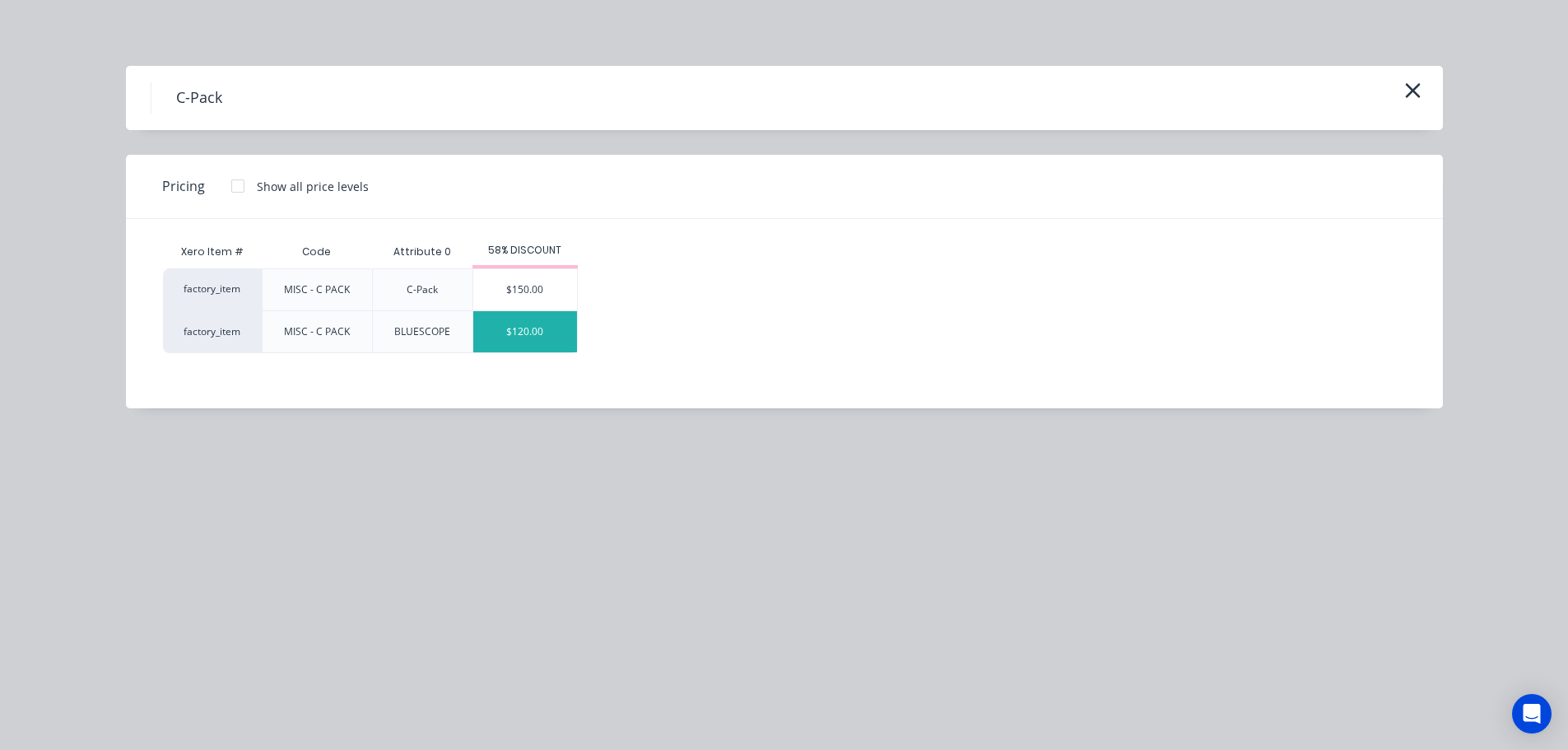
click at [509, 335] on div "$120.00" at bounding box center [525, 332] width 104 height 41
type input "$120.00"
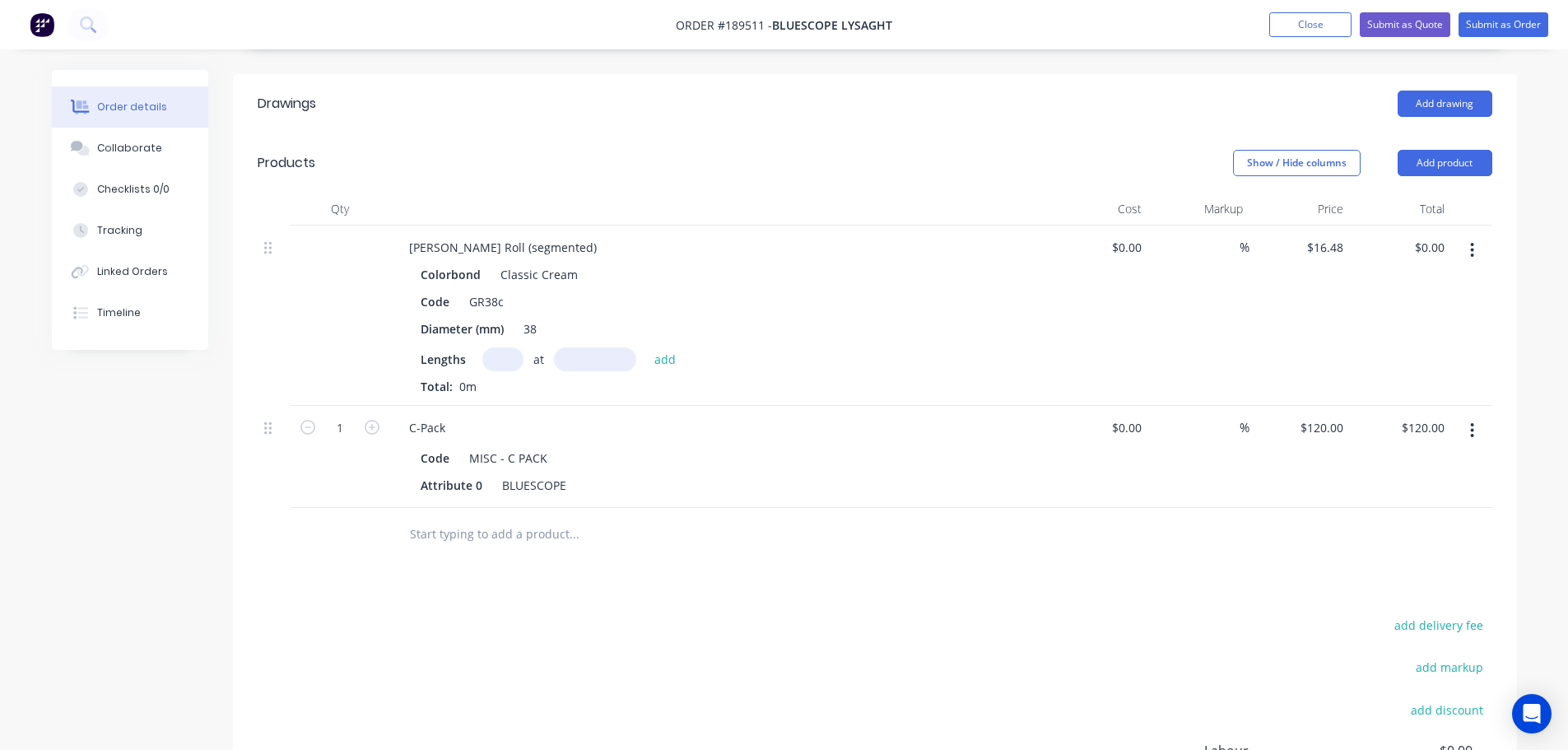
scroll to position [411, 0]
drag, startPoint x: 1441, startPoint y: 145, endPoint x: 1443, endPoint y: 154, distance: 9.2
click at [1442, 149] on button "Add product" at bounding box center [1445, 161] width 95 height 26
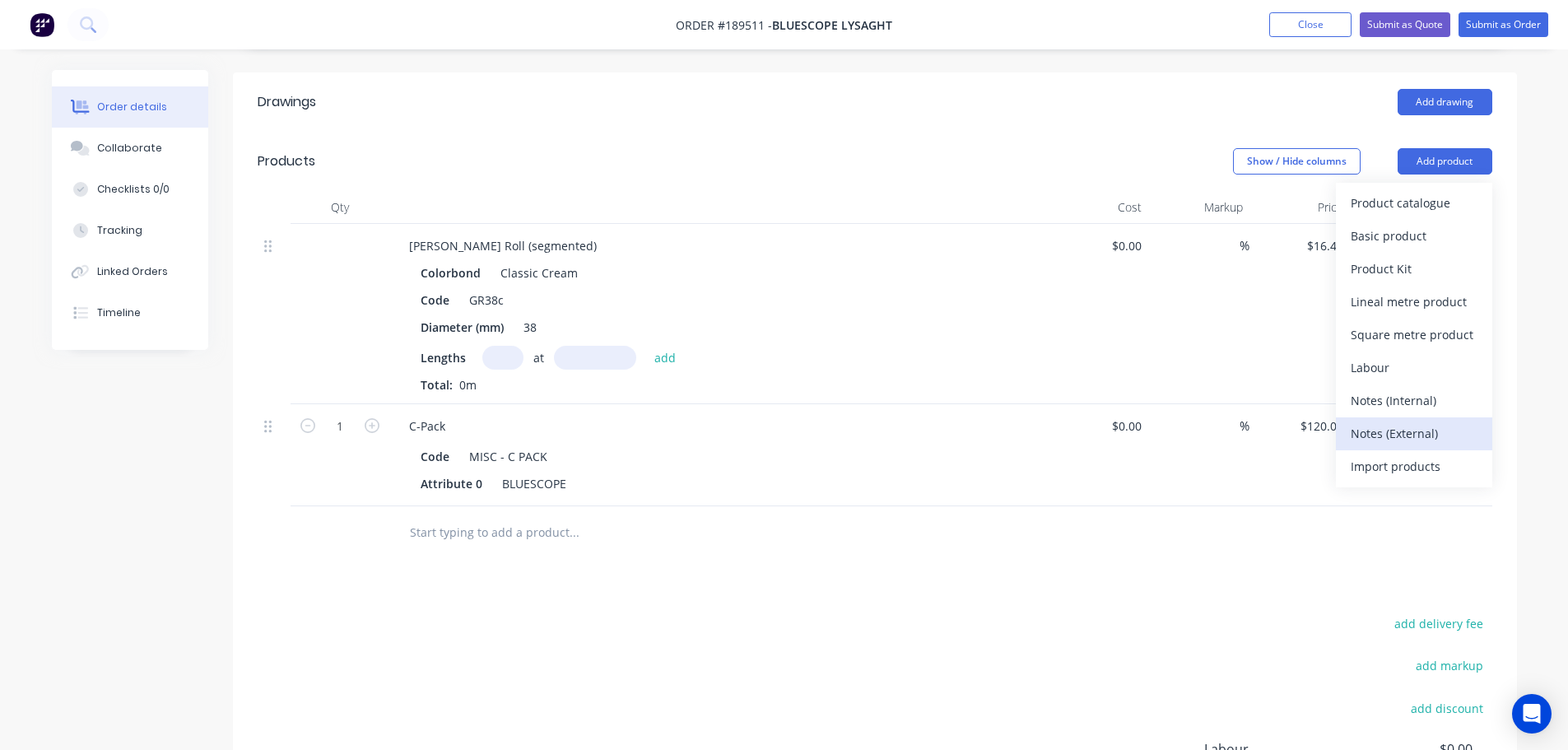
click at [1421, 421] on div "Notes (External)" at bounding box center [1413, 433] width 127 height 24
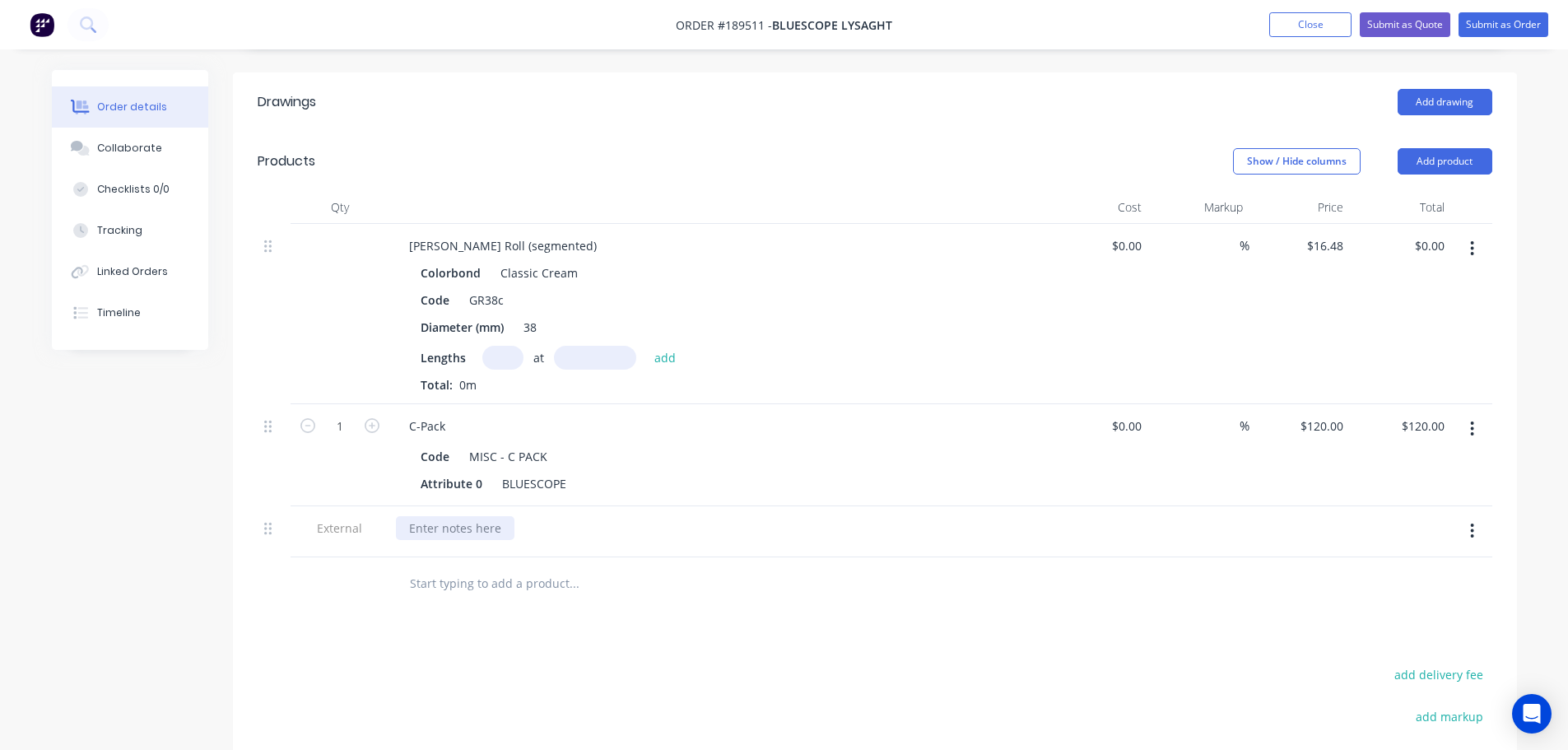
click at [432, 516] on div at bounding box center [455, 528] width 119 height 24
click at [483, 346] on input "text" at bounding box center [503, 357] width 41 height 24
type input "1"
type input "1200"
click at [646, 346] on button "add" at bounding box center [665, 357] width 39 height 23
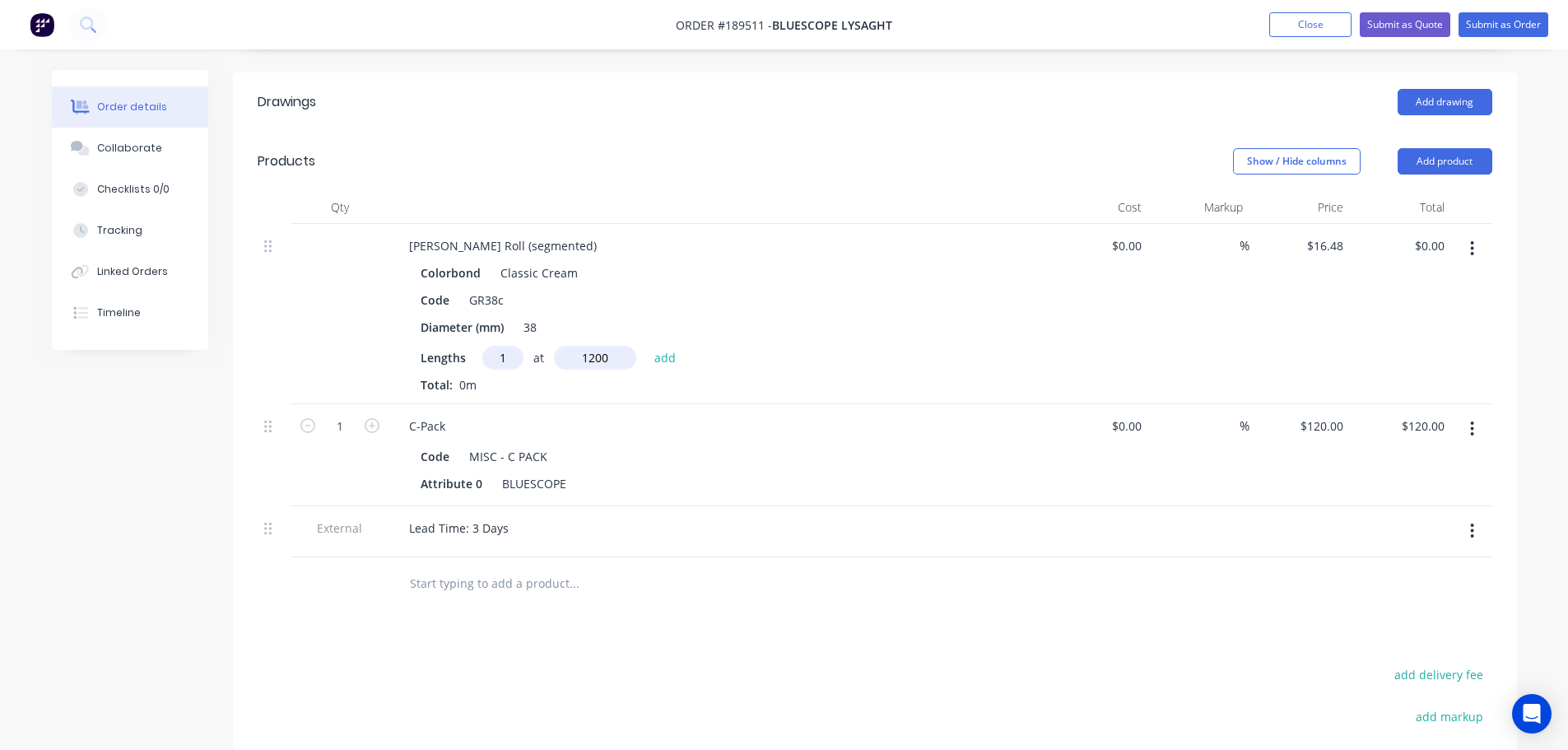
type input "$19.78"
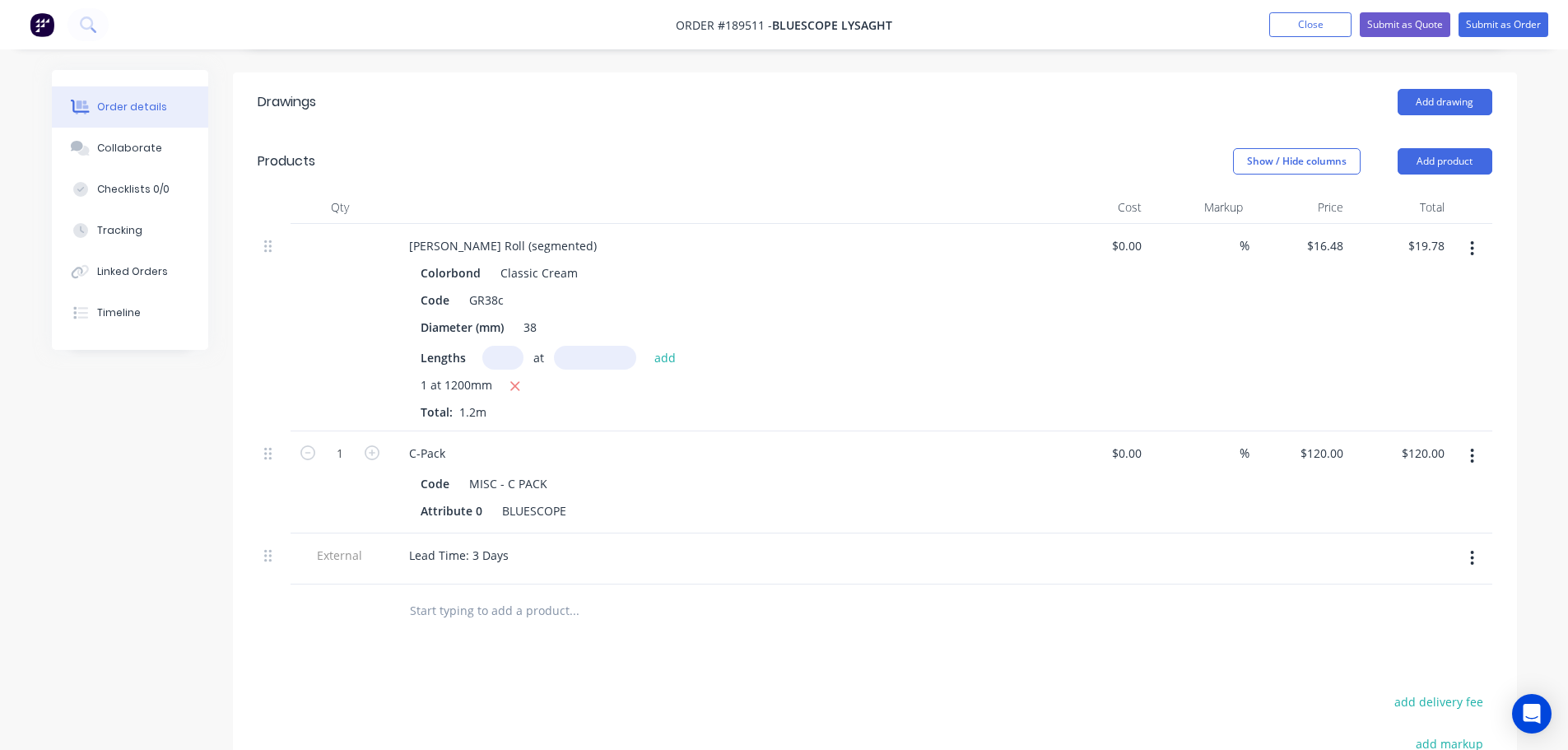
click at [710, 153] on header "Products Show / Hide columns Add product" at bounding box center [875, 161] width 1284 height 59
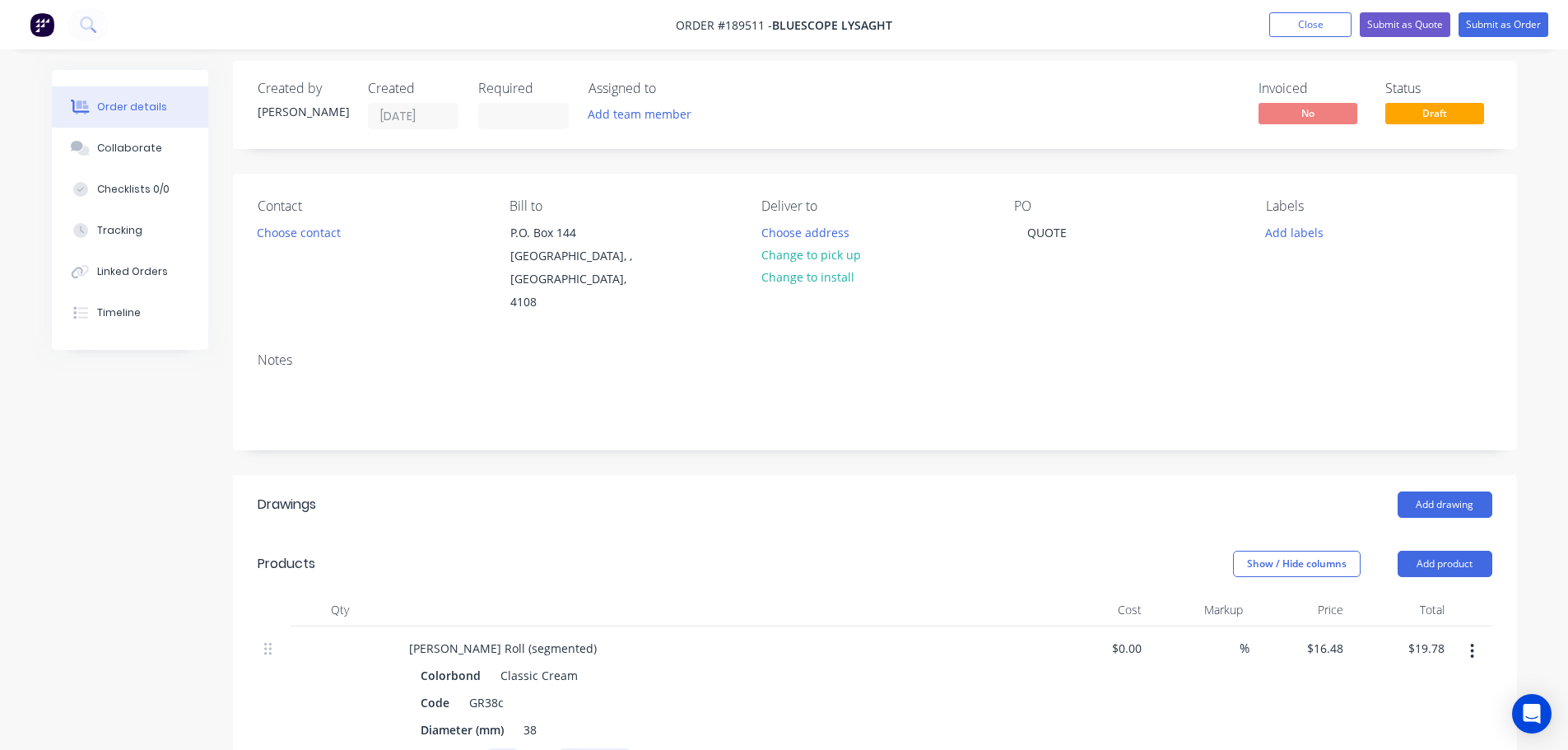
scroll to position [0, 0]
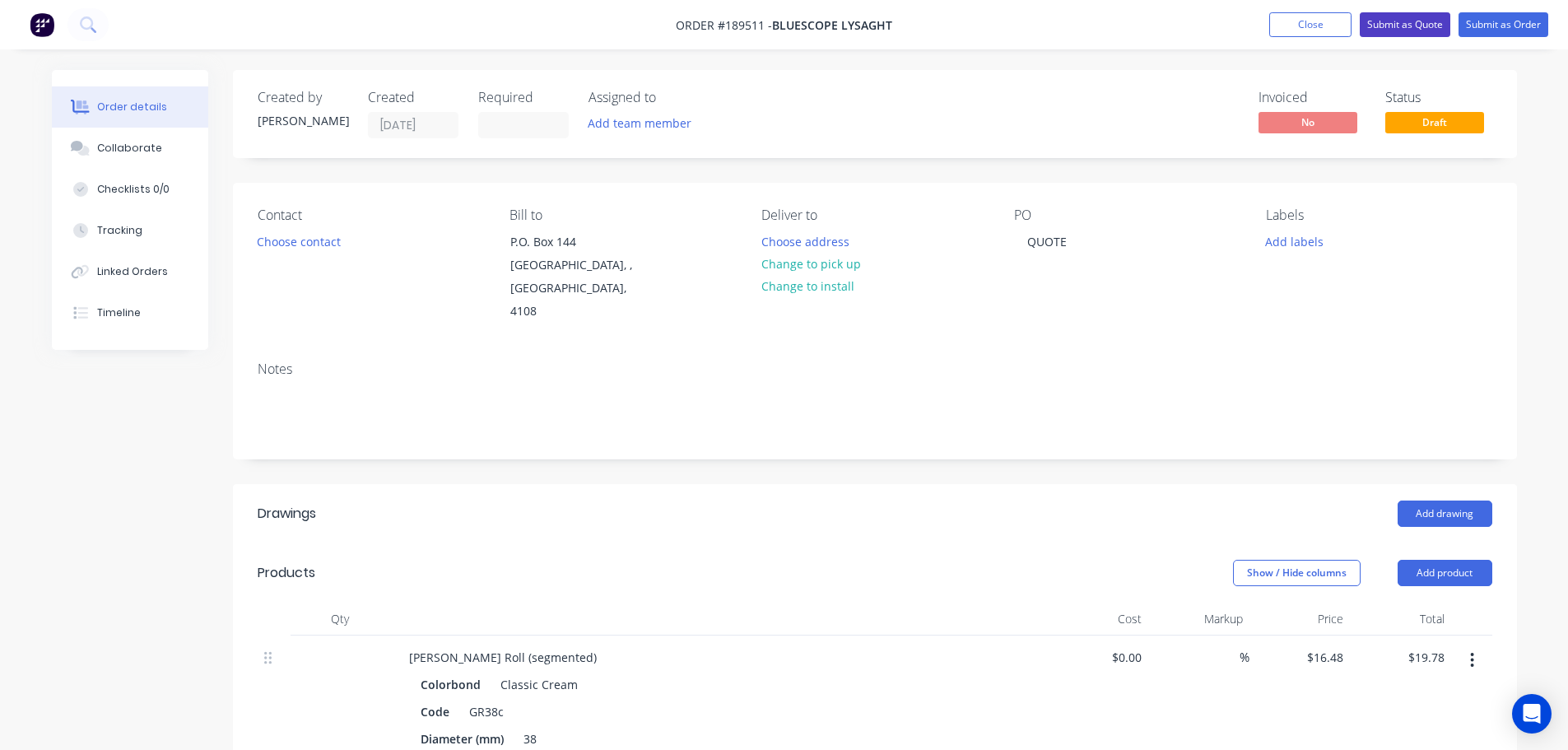
click at [1411, 28] on button "Submit as Quote" at bounding box center [1404, 24] width 91 height 24
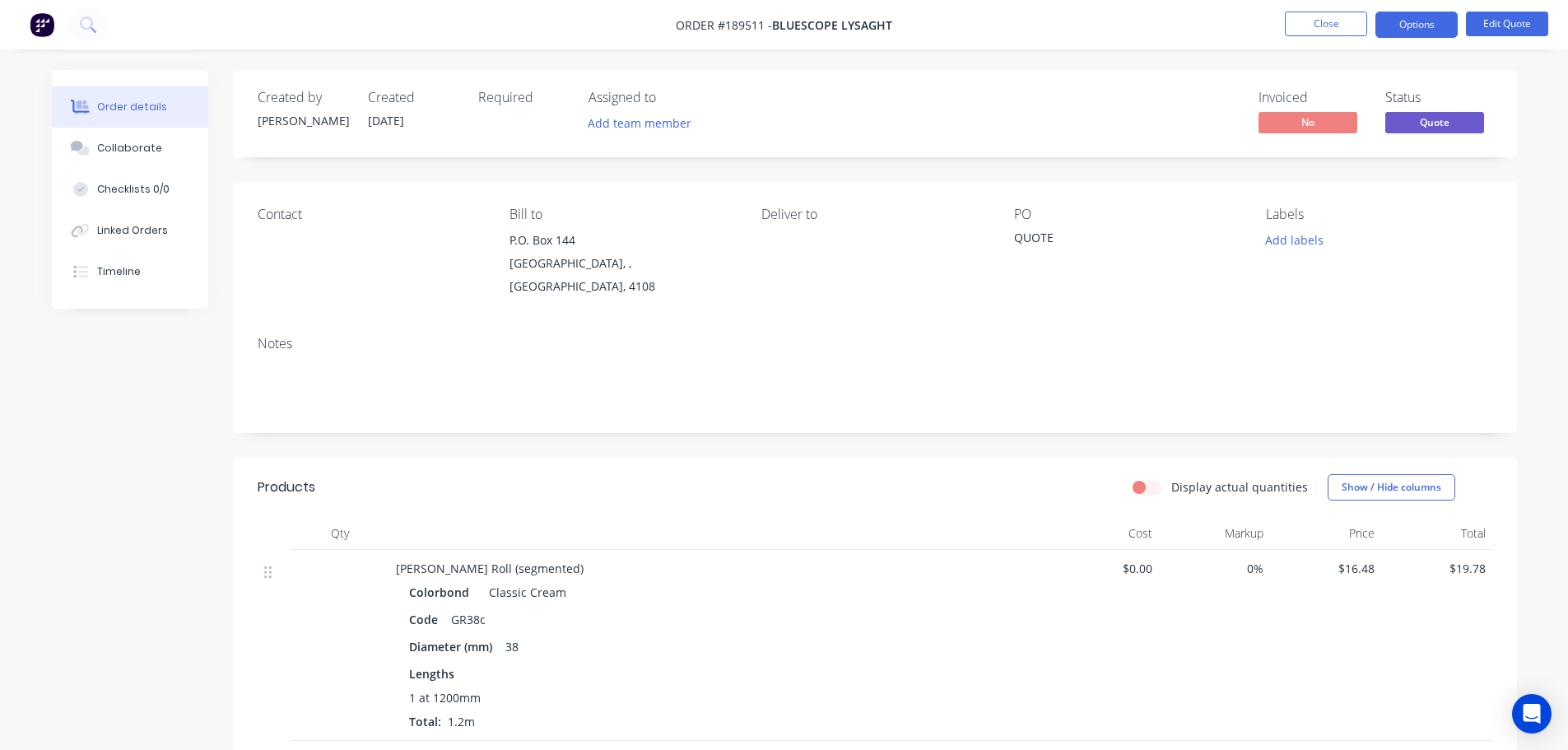
click at [1411, 28] on button "Options" at bounding box center [1416, 24] width 82 height 26
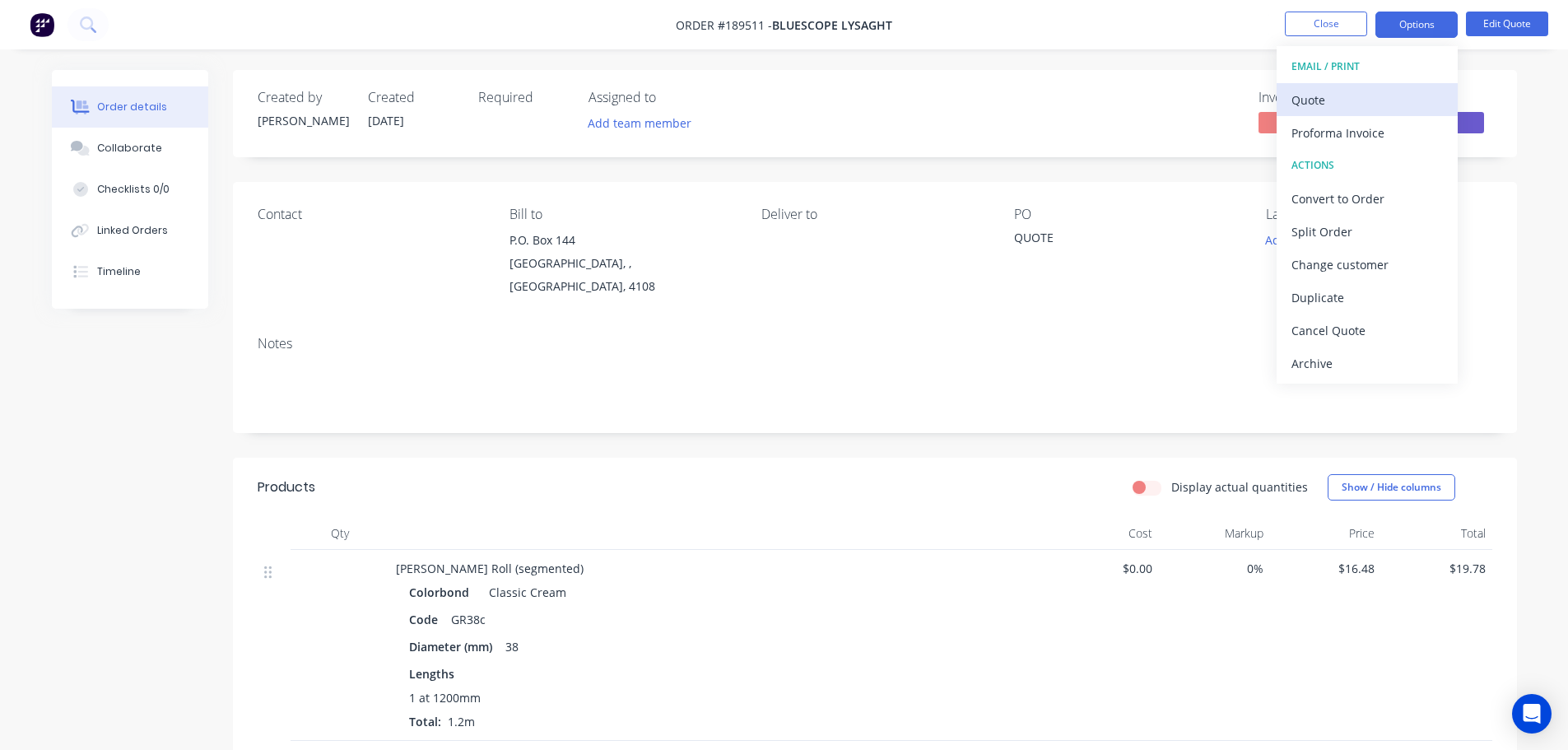
click at [1388, 91] on div "Quote" at bounding box center [1367, 100] width 151 height 24
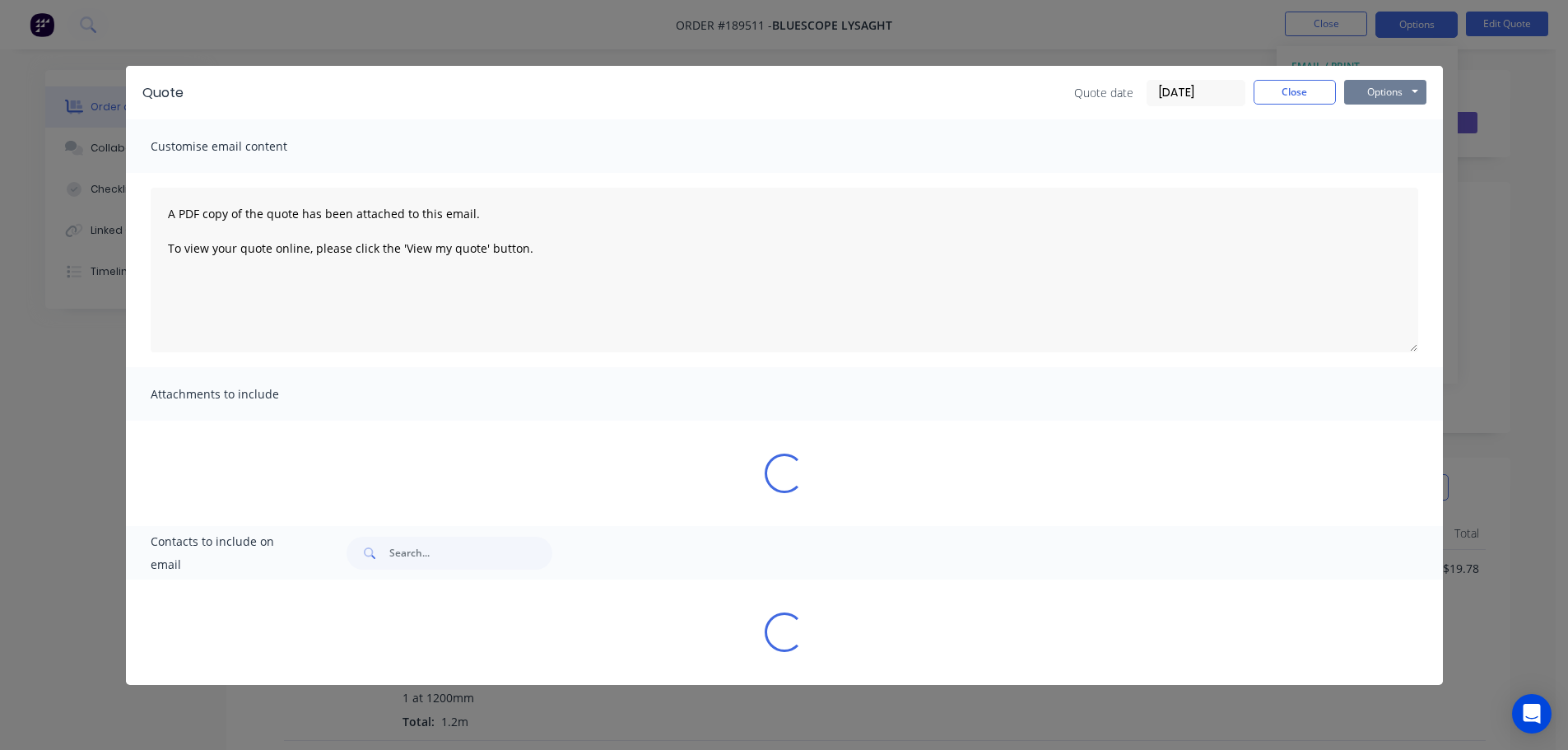
click at [1388, 94] on button "Options" at bounding box center [1384, 92] width 82 height 24
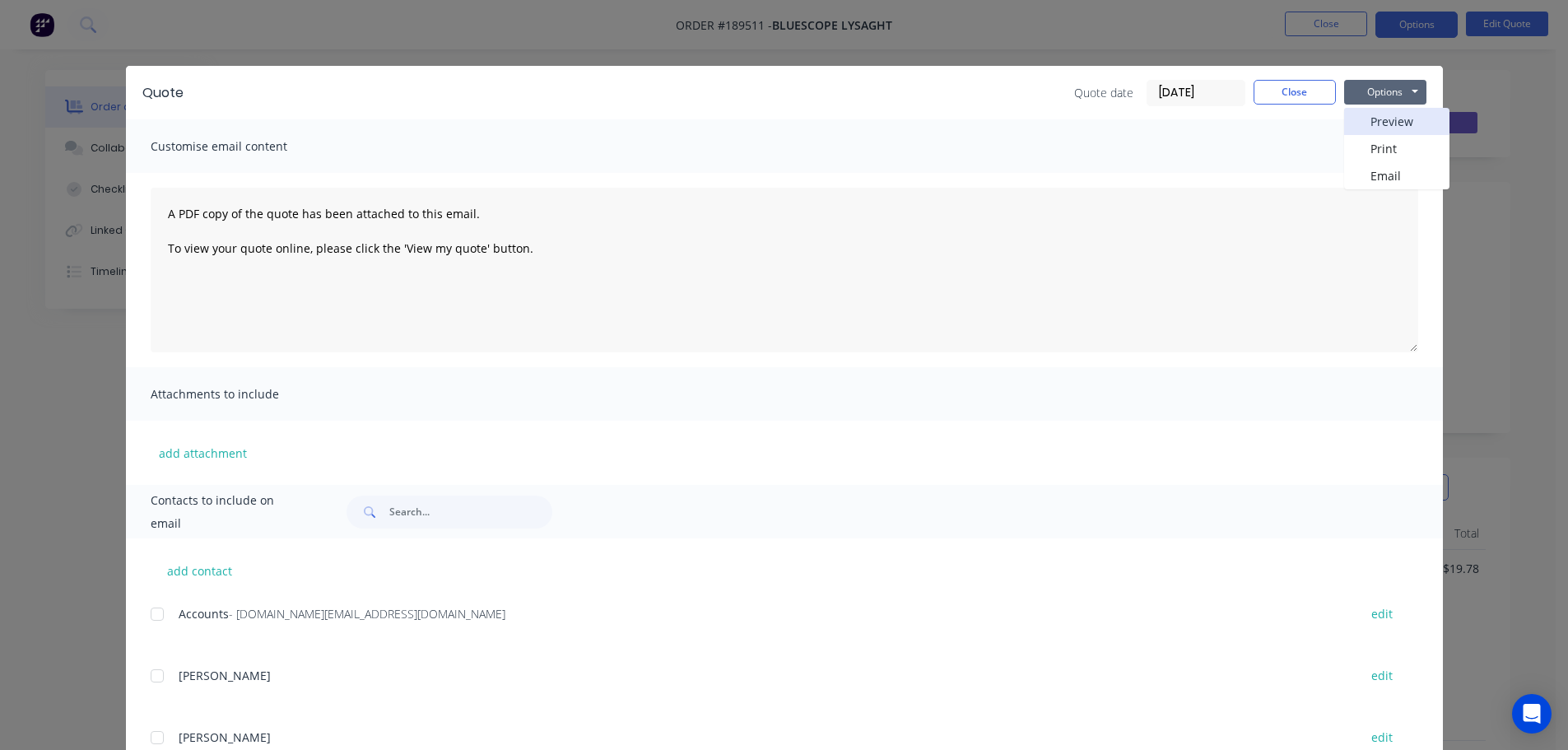
click at [1388, 119] on button "Preview" at bounding box center [1396, 122] width 105 height 27
click at [24, 164] on div "Quote Quote date 11/08/25 Close Options Preview Print Email Customise email con…" at bounding box center [784, 375] width 1568 height 750
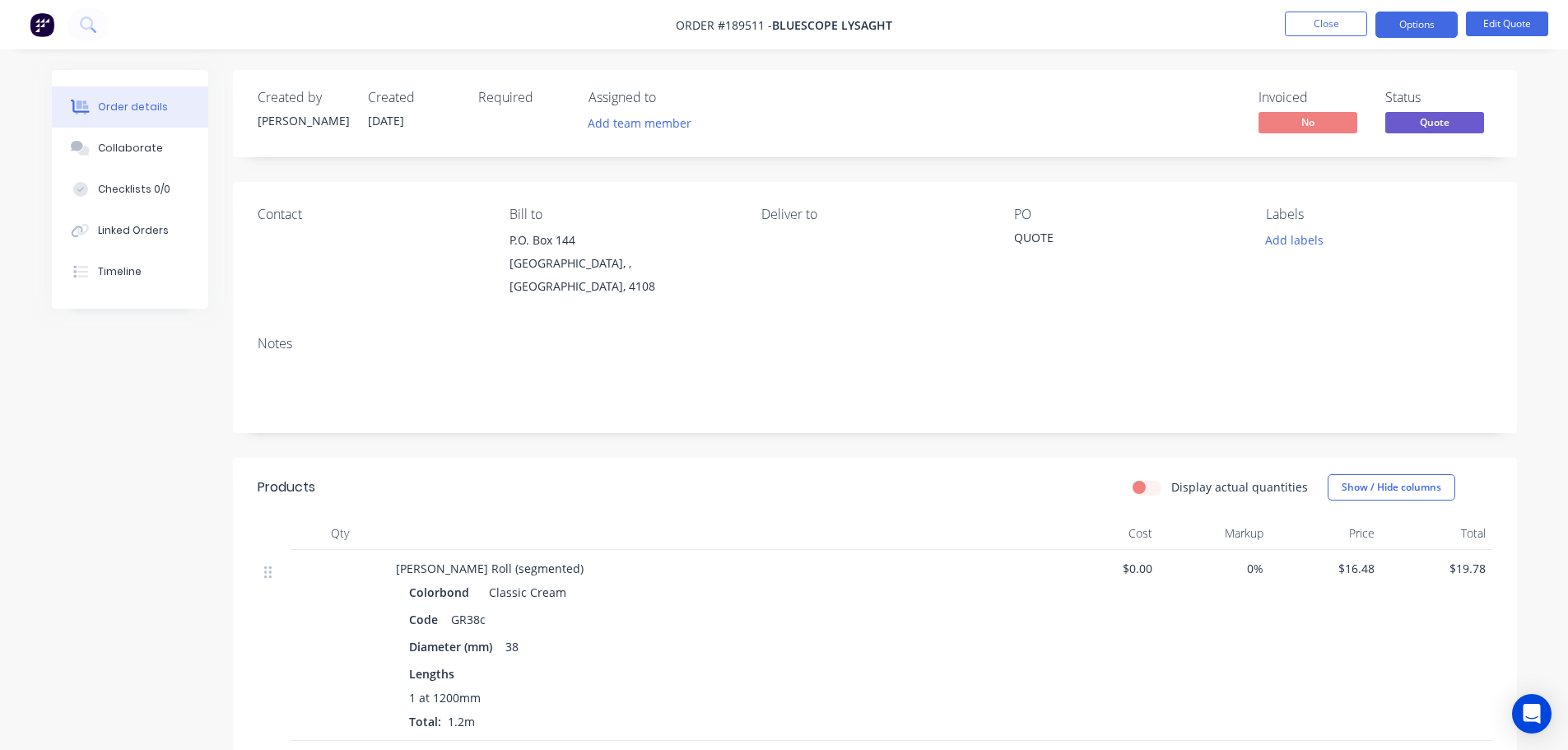
click at [94, 127] on button "Order details" at bounding box center [131, 107] width 157 height 41
click at [1296, 21] on button "Close" at bounding box center [1325, 23] width 82 height 24
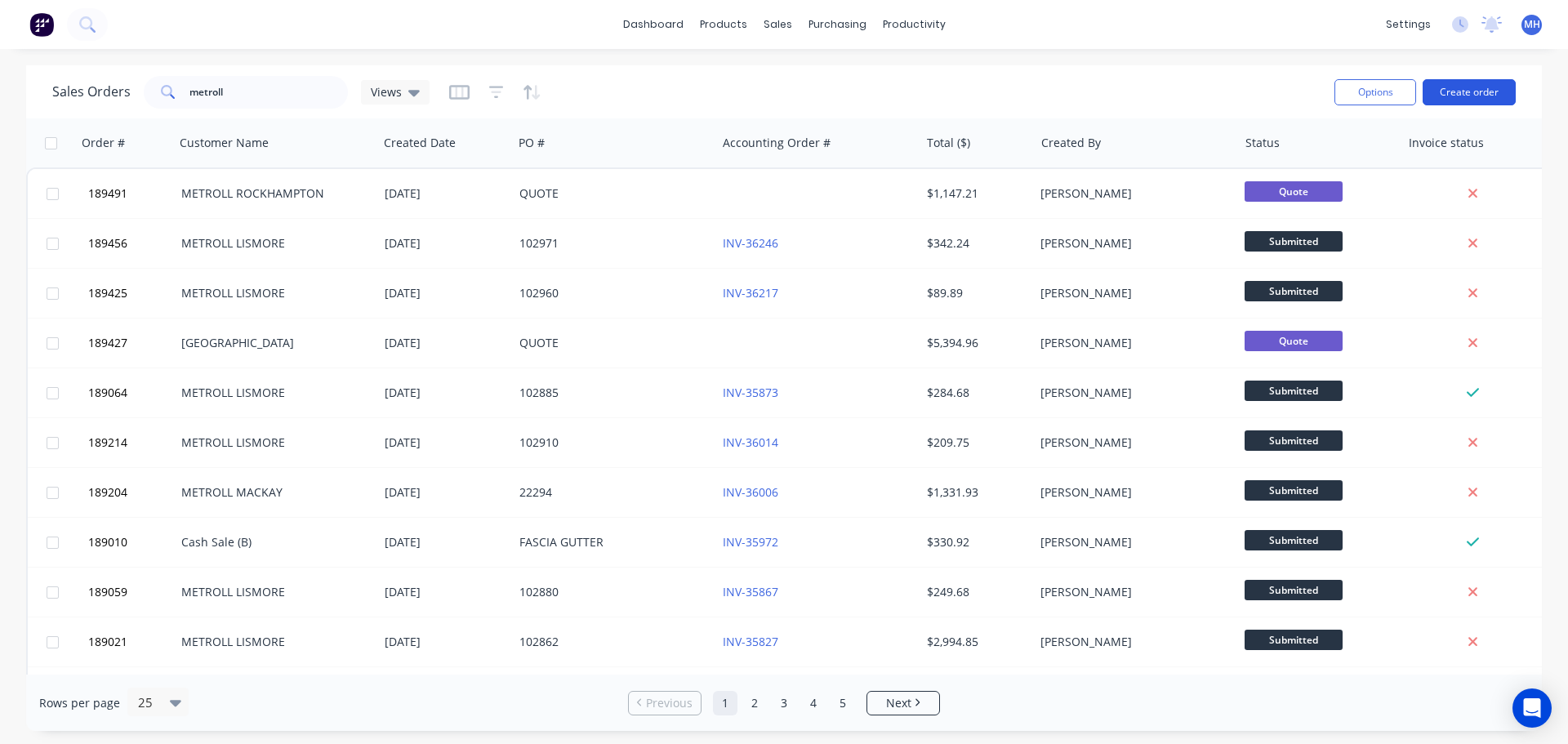
click at [1454, 96] on button "Create order" at bounding box center [1469, 92] width 93 height 26
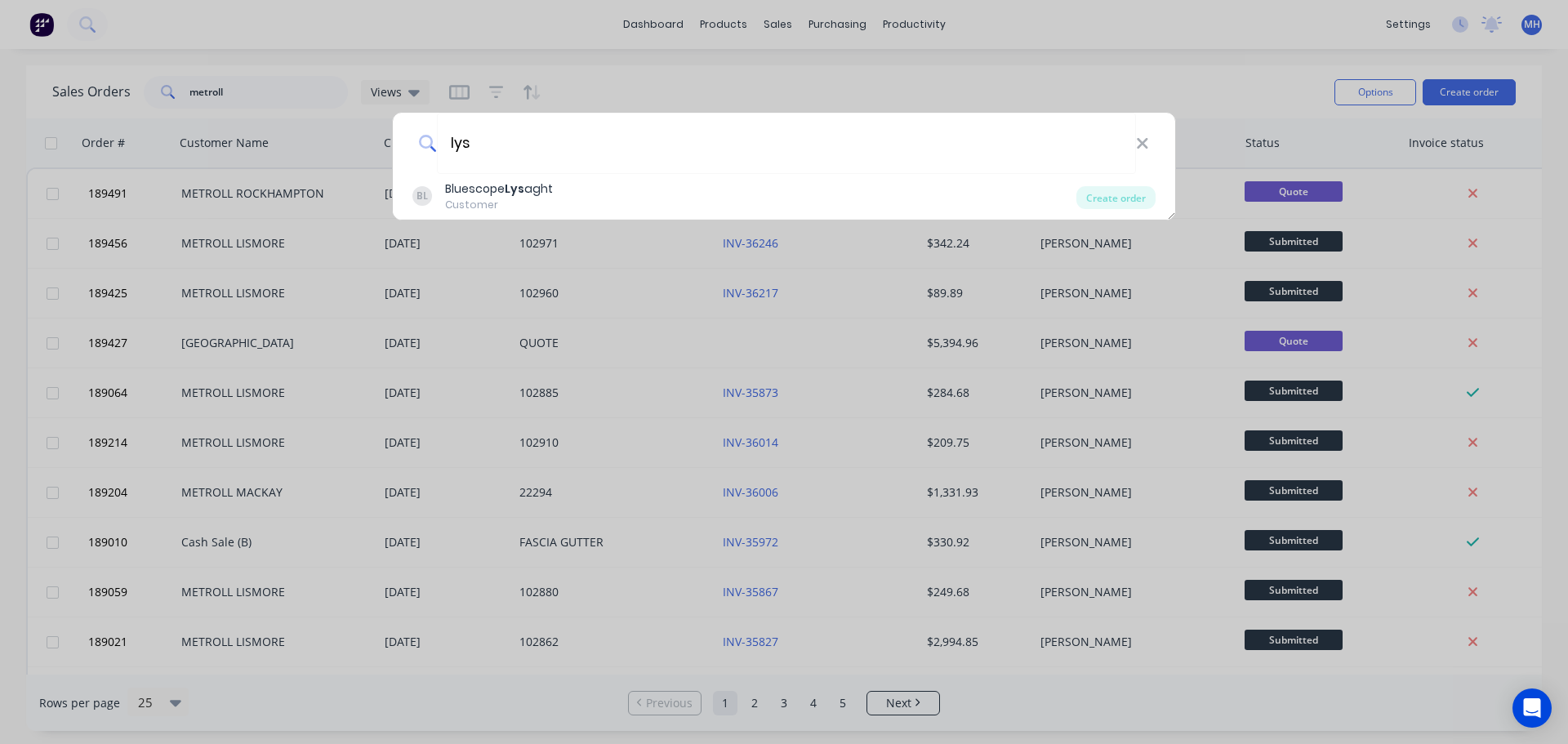
type input "lys"
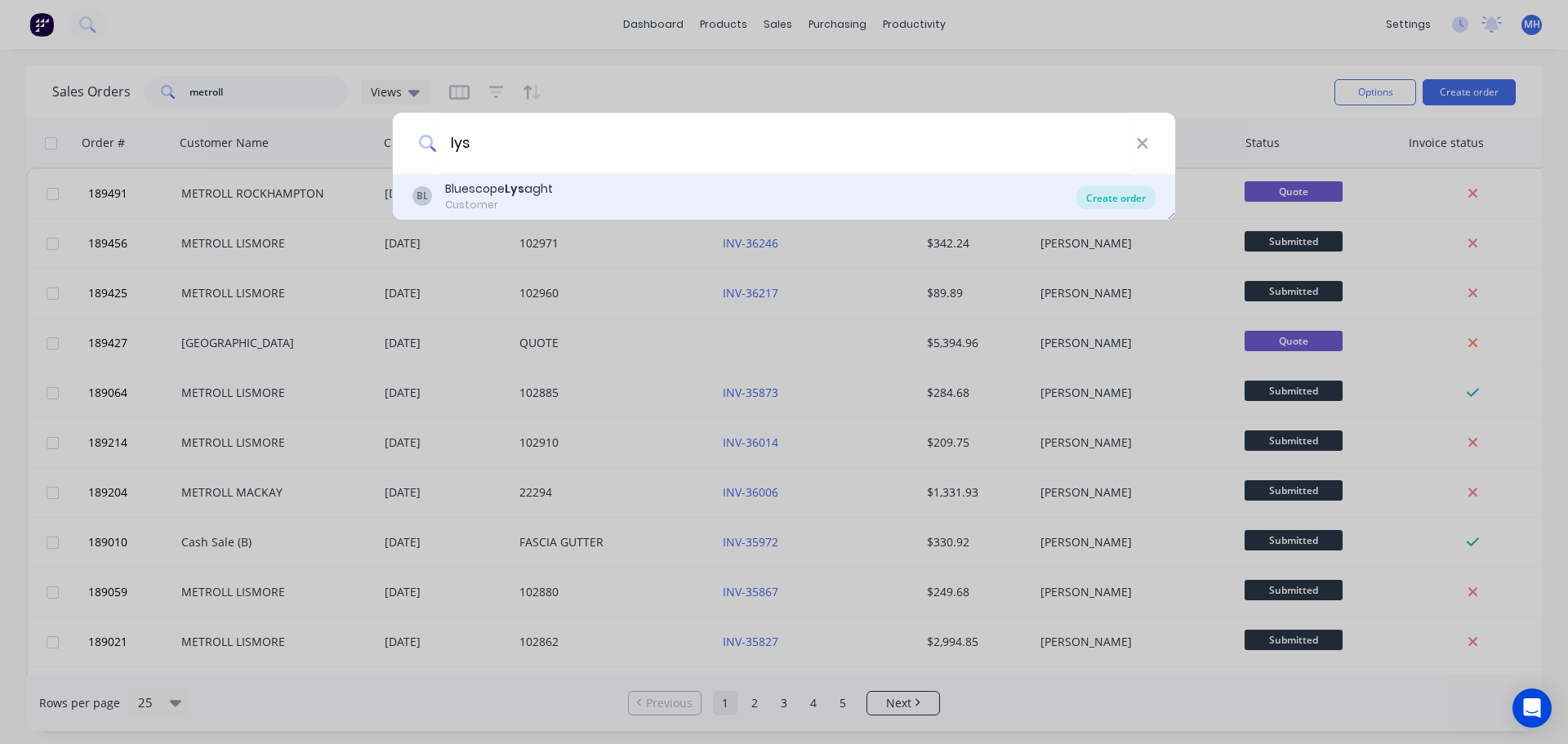
click at [1122, 197] on div "Create order" at bounding box center [1115, 197] width 79 height 23
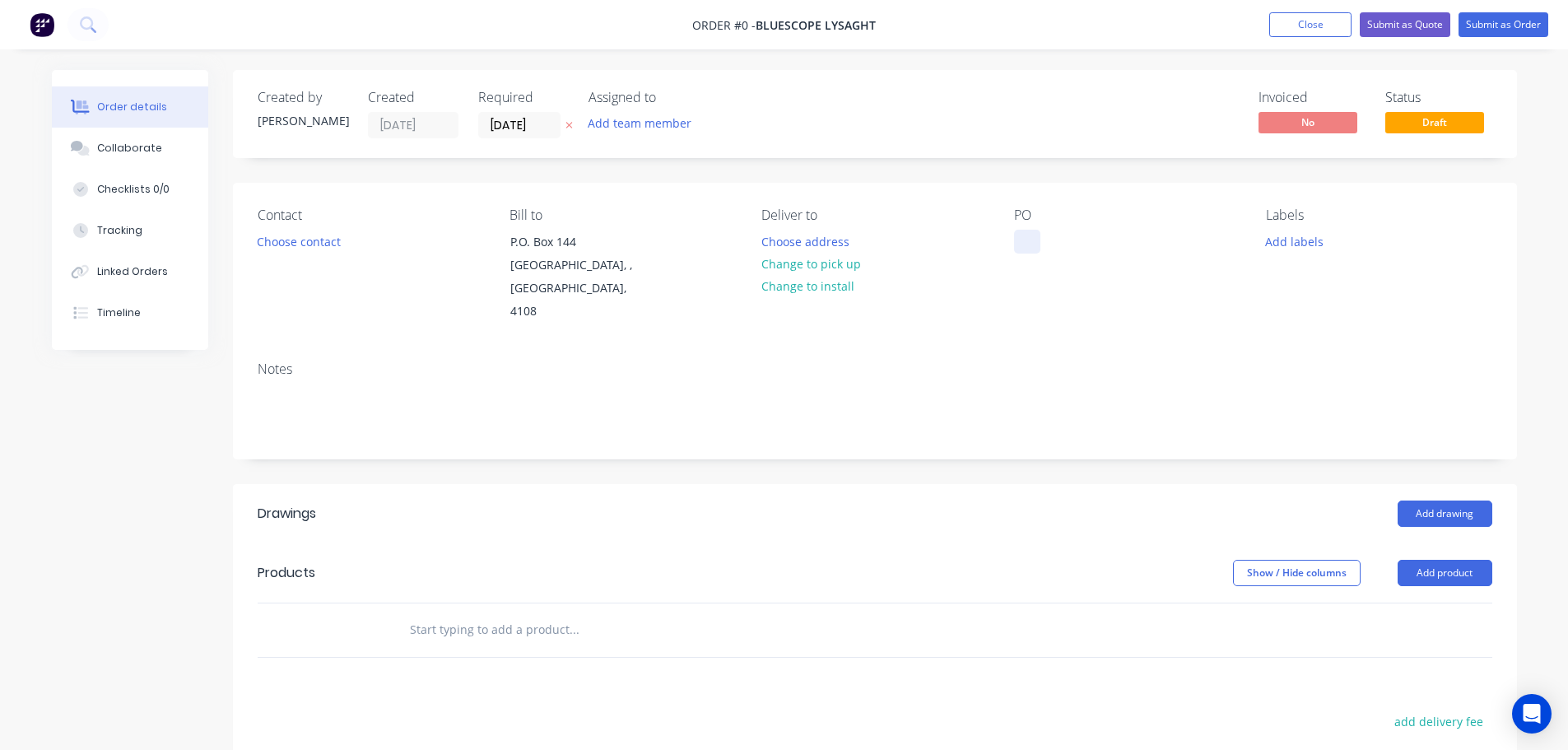
click at [1023, 235] on div at bounding box center [1026, 241] width 26 height 24
click at [570, 176] on div "Order details Collaborate Checklists 0/0 Tracking Linked Orders Timeline Order …" at bounding box center [784, 574] width 1498 height 1008
click at [569, 120] on icon at bounding box center [569, 124] width 7 height 10
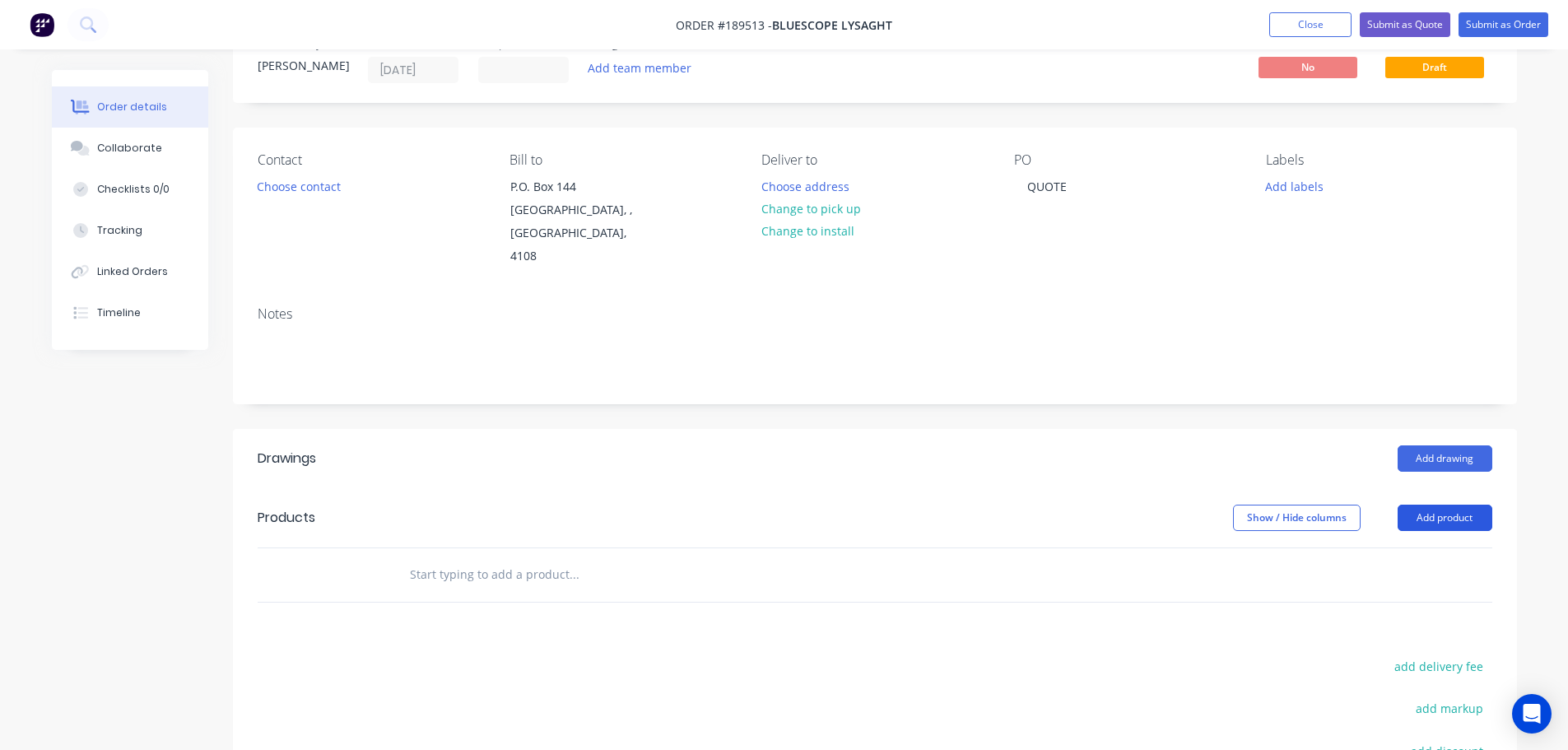
scroll to position [82, 0]
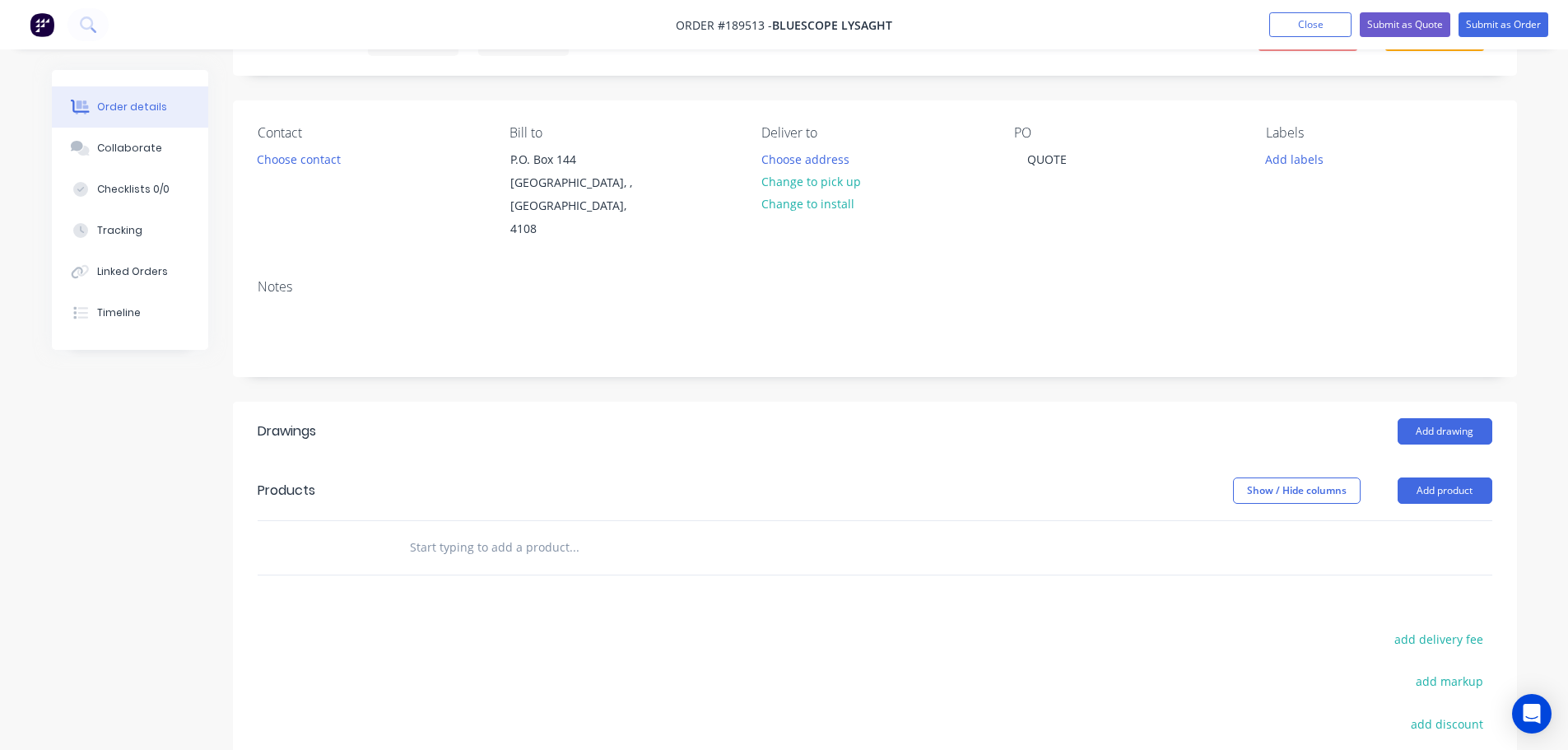
drag, startPoint x: 1440, startPoint y: 454, endPoint x: 1436, endPoint y: 482, distance: 28.3
click at [1440, 477] on button "Add product" at bounding box center [1445, 490] width 95 height 26
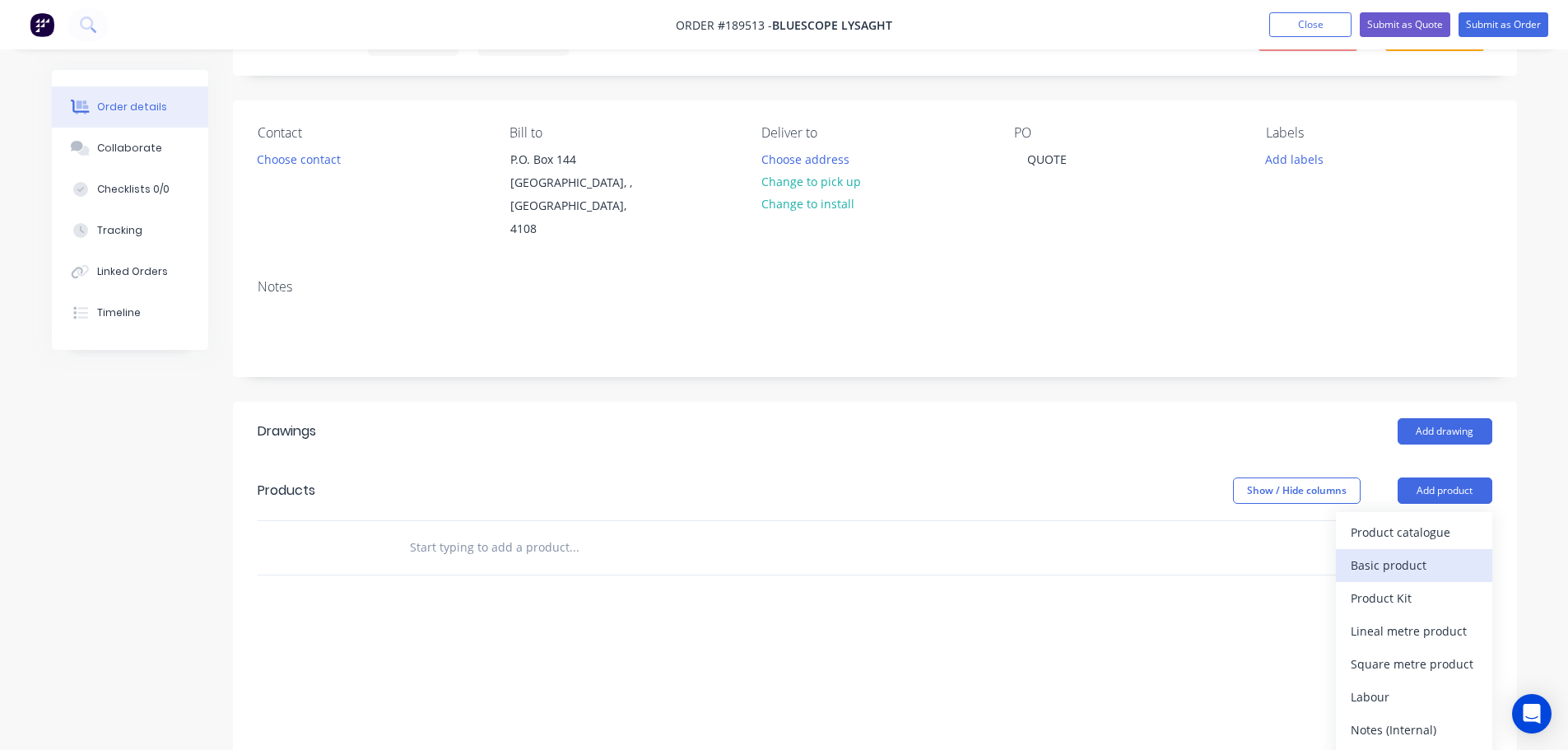
click at [1410, 549] on button "Basic product" at bounding box center [1414, 565] width 157 height 33
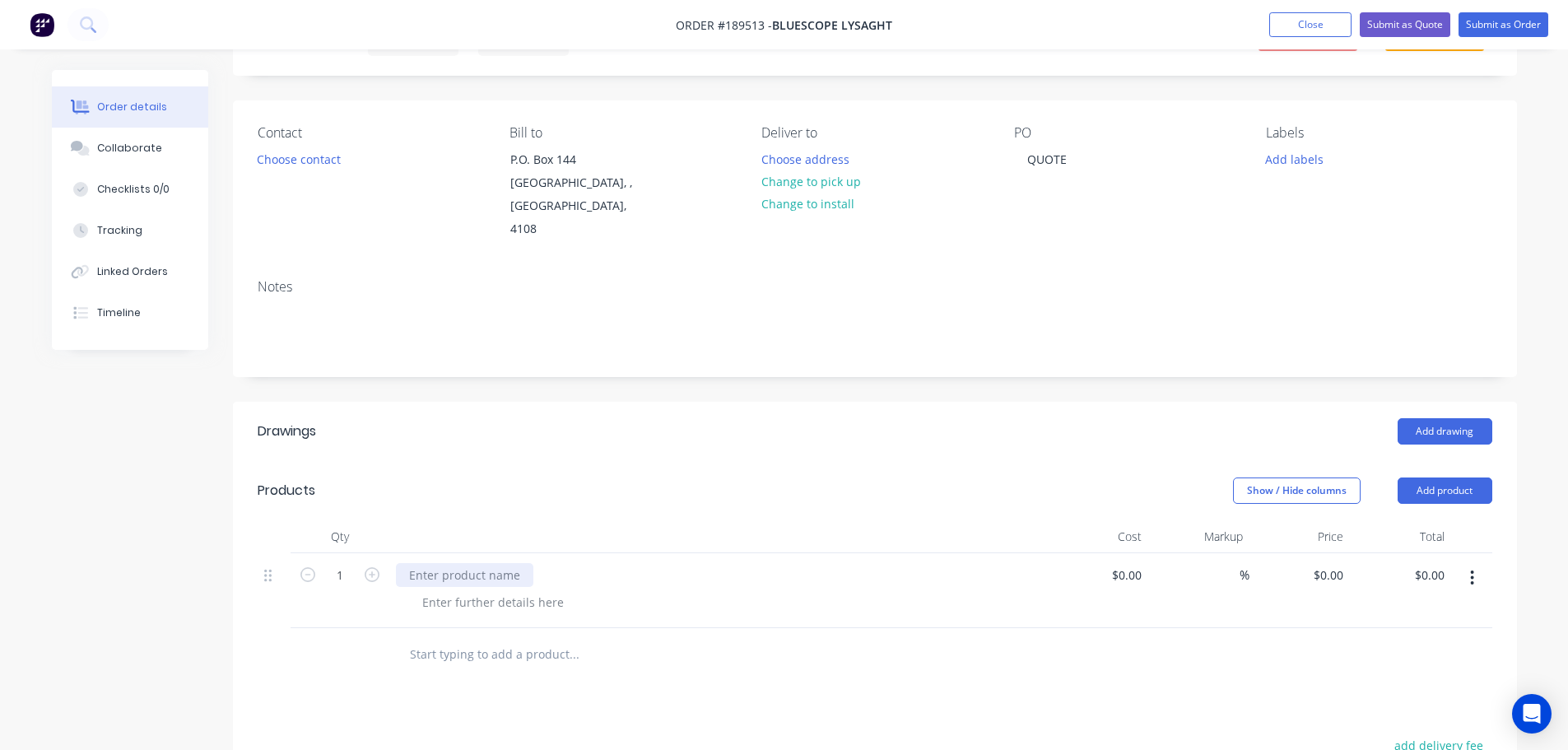
click at [493, 563] on div at bounding box center [464, 574] width 138 height 24
click at [487, 478] on div "Products" at bounding box center [389, 490] width 263 height 26
click at [1332, 563] on input "0" at bounding box center [1330, 574] width 38 height 24
type input "$195.80"
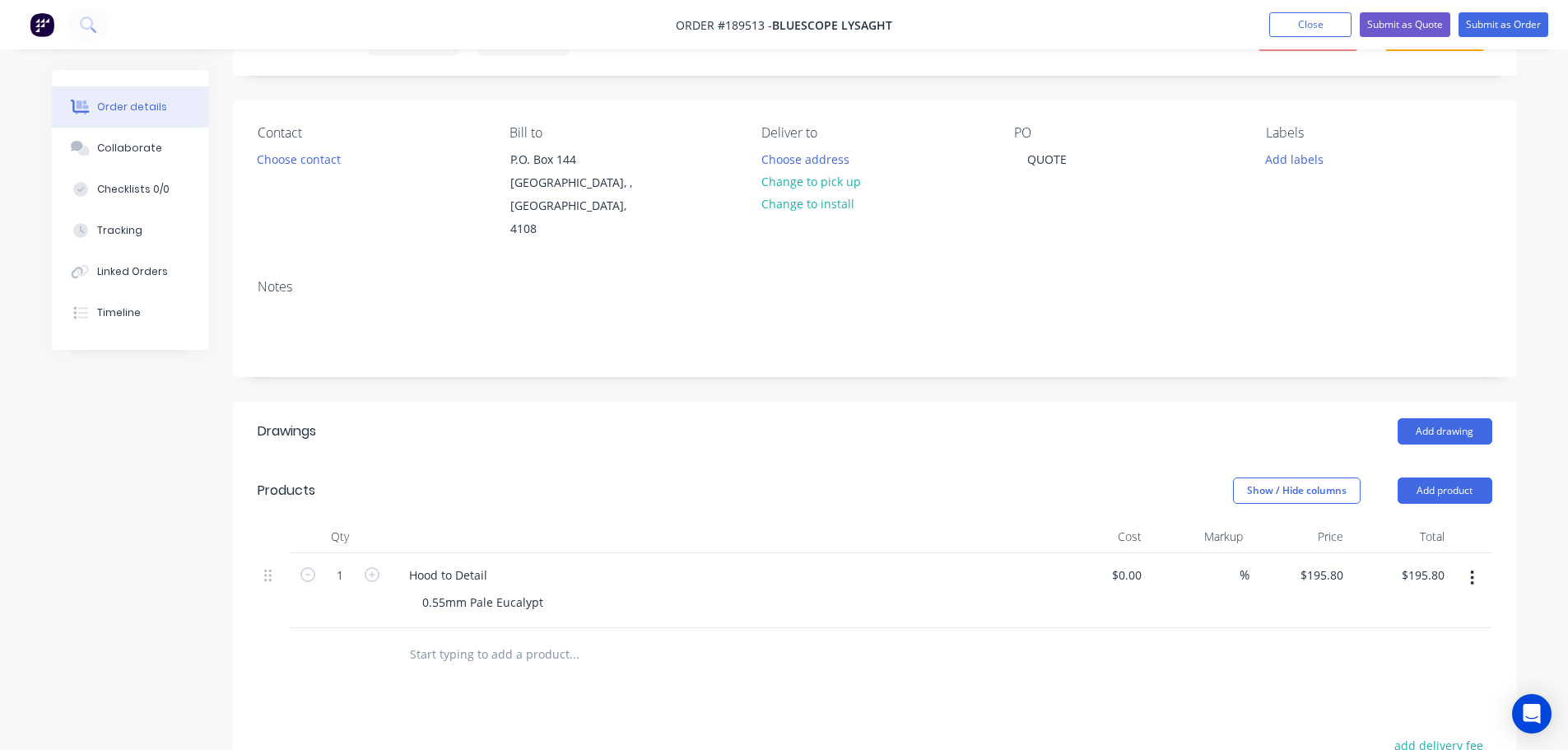
click at [845, 429] on header "Drawings Add drawing" at bounding box center [875, 431] width 1284 height 59
click at [490, 563] on div "Hood to Detail" at bounding box center [448, 574] width 104 height 24
click at [644, 429] on header "Drawings Add drawing" at bounding box center [875, 431] width 1284 height 59
click at [1401, 23] on button "Submit as Quote" at bounding box center [1404, 24] width 91 height 24
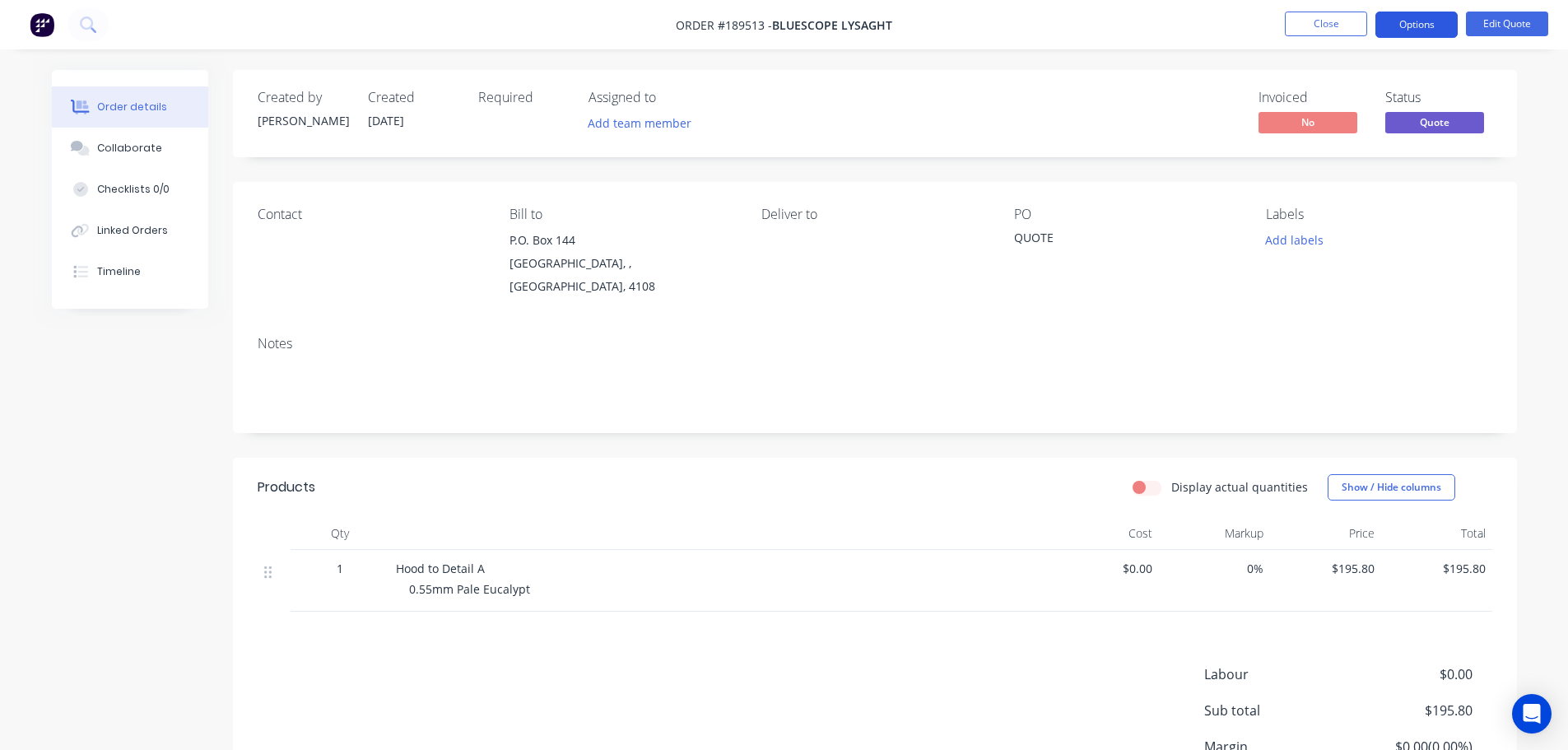
drag, startPoint x: 1427, startPoint y: 21, endPoint x: 1428, endPoint y: 36, distance: 15.0
click at [1428, 28] on button "Options" at bounding box center [1416, 24] width 82 height 26
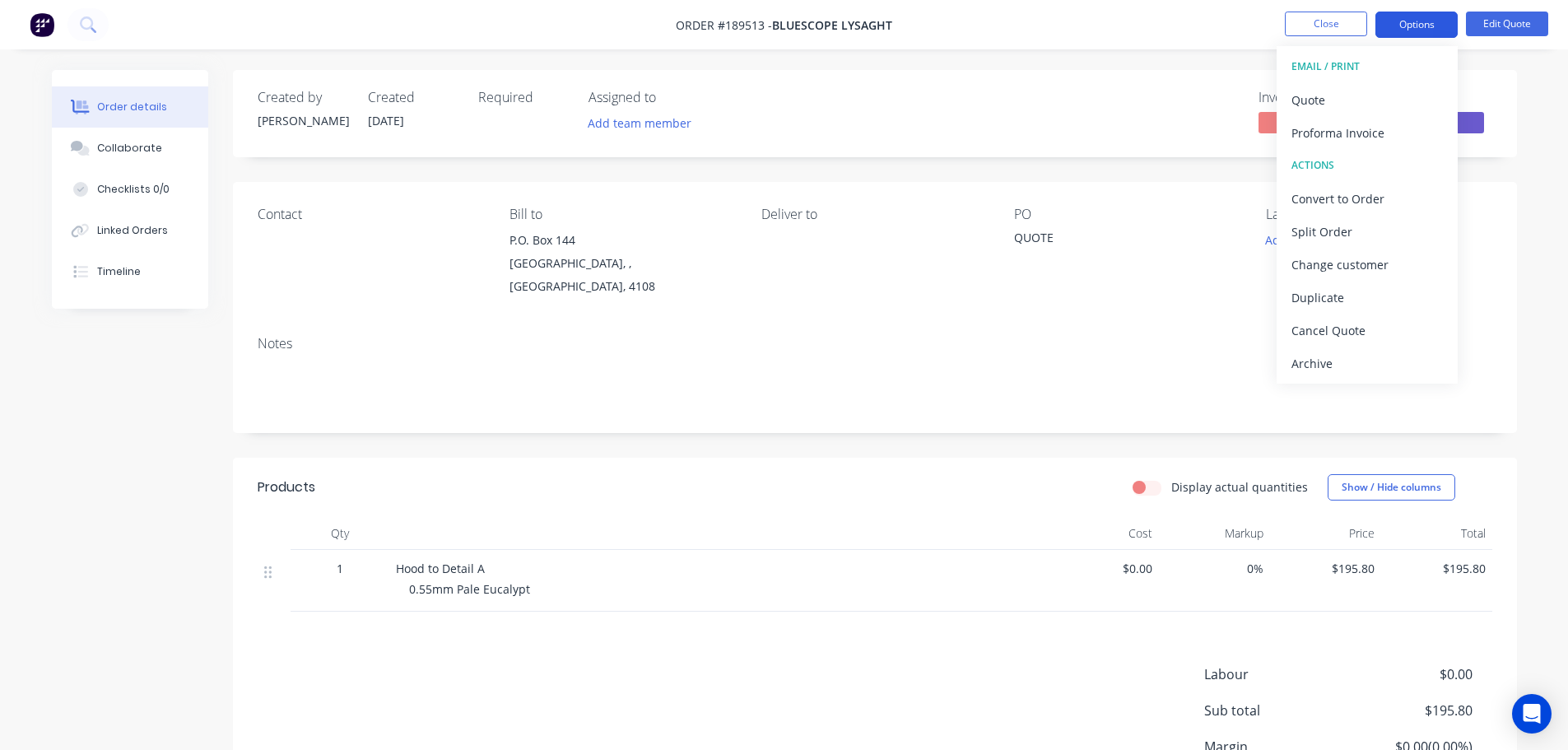
click at [1401, 92] on div "Quote" at bounding box center [1367, 100] width 151 height 24
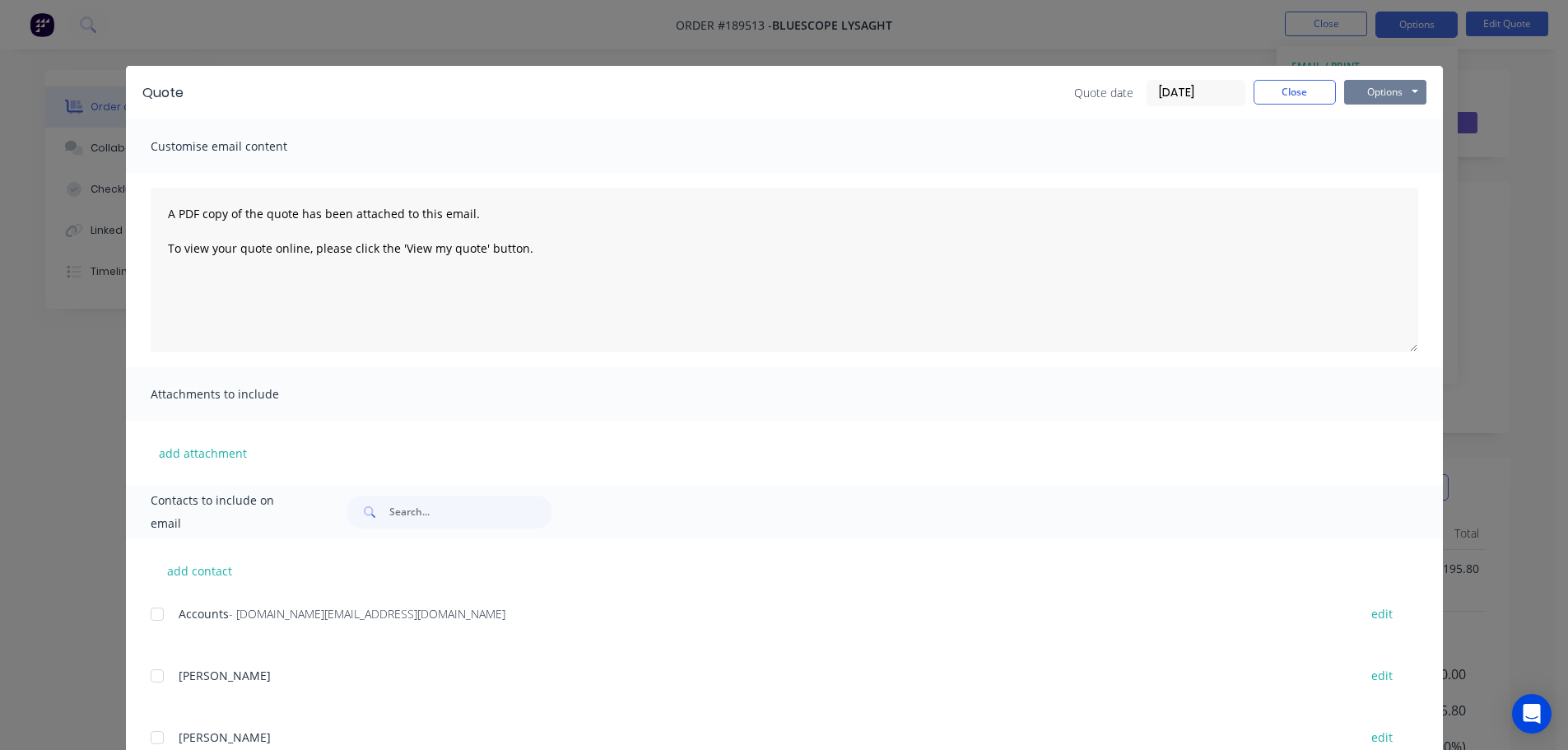
drag, startPoint x: 1383, startPoint y: 95, endPoint x: 1385, endPoint y: 104, distance: 9.2
click at [1383, 98] on button "Options" at bounding box center [1384, 92] width 82 height 24
click at [1383, 130] on button "Preview" at bounding box center [1396, 122] width 105 height 27
click at [37, 197] on div "Quote Quote date 11/08/25 Close Options Preview Print Email Customise email con…" at bounding box center [784, 375] width 1568 height 750
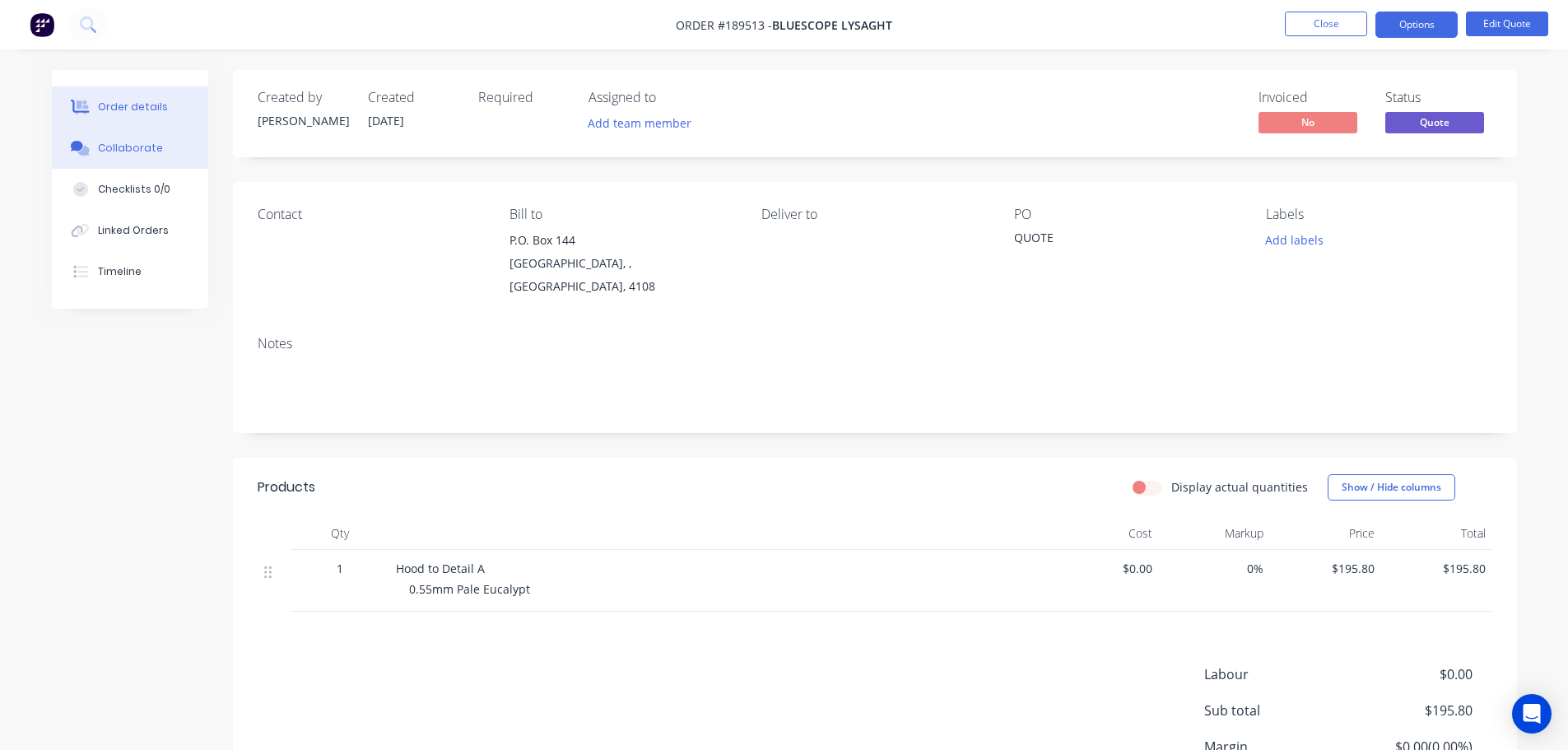
click at [91, 162] on button "Collaborate" at bounding box center [131, 149] width 157 height 41
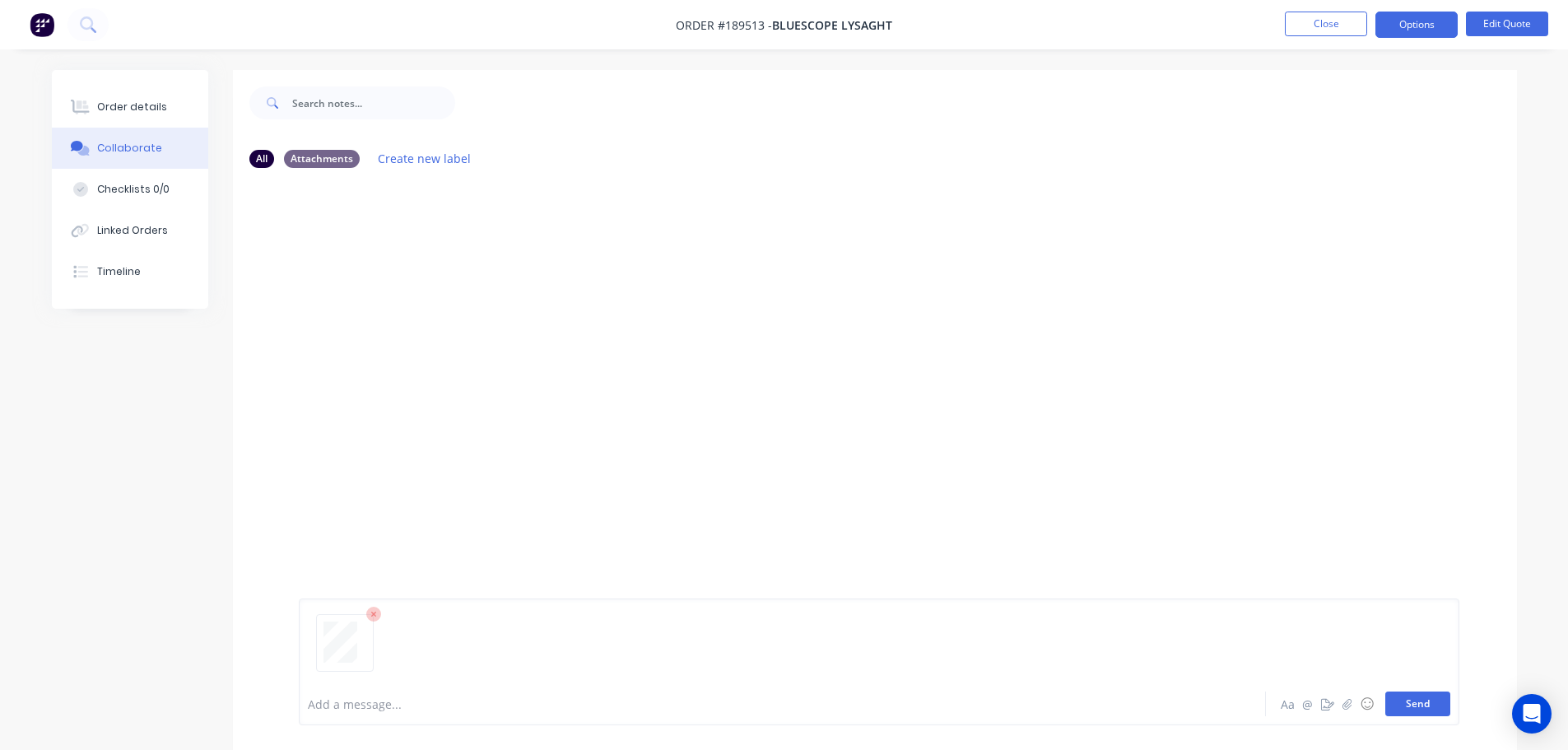
click at [1401, 696] on button "Send" at bounding box center [1418, 703] width 65 height 24
click at [1305, 13] on button "Close" at bounding box center [1325, 23] width 82 height 24
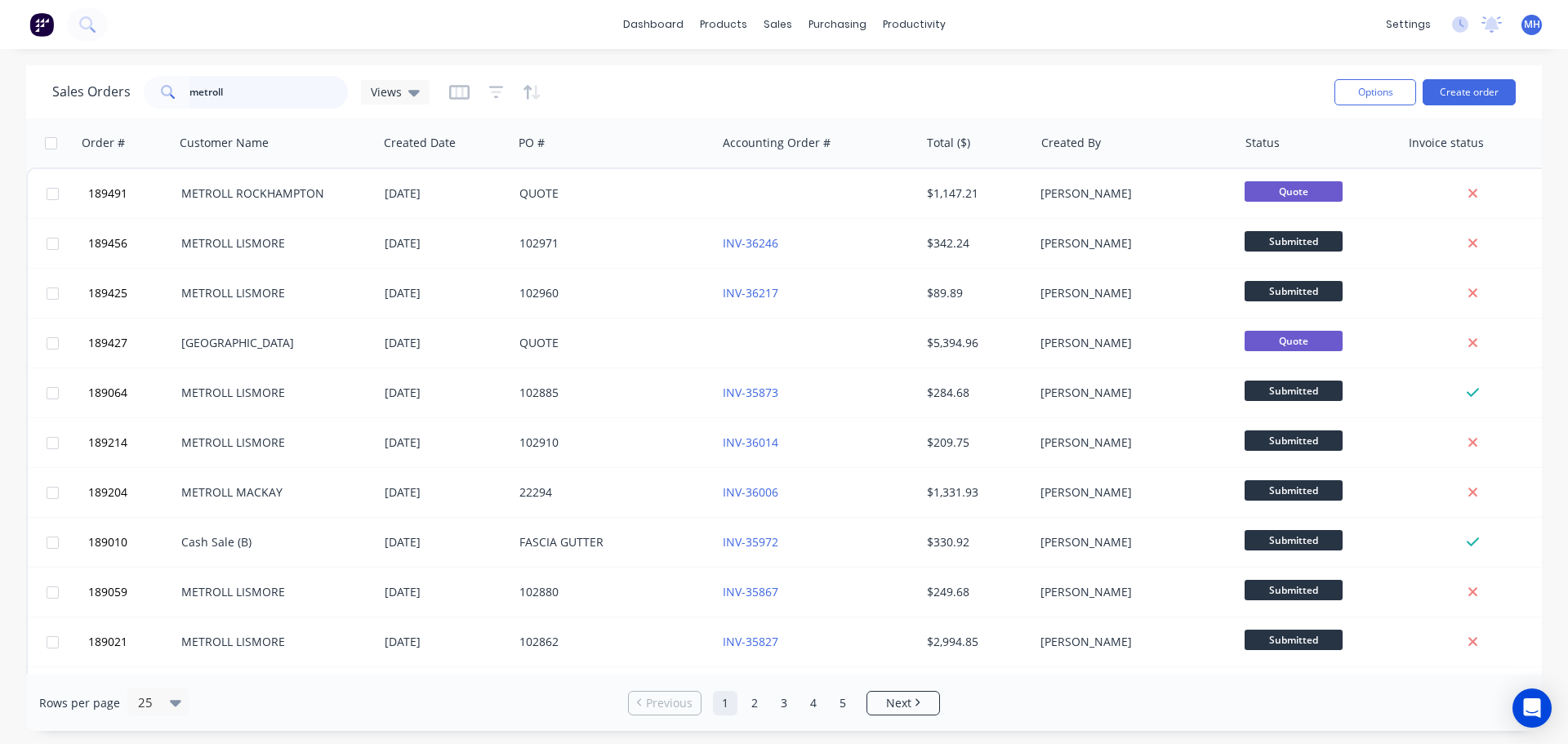
click at [245, 92] on input "metroll" at bounding box center [269, 92] width 159 height 33
click at [246, 93] on input "metroll" at bounding box center [269, 92] width 159 height 33
click at [1499, 88] on button "Create order" at bounding box center [1469, 92] width 93 height 26
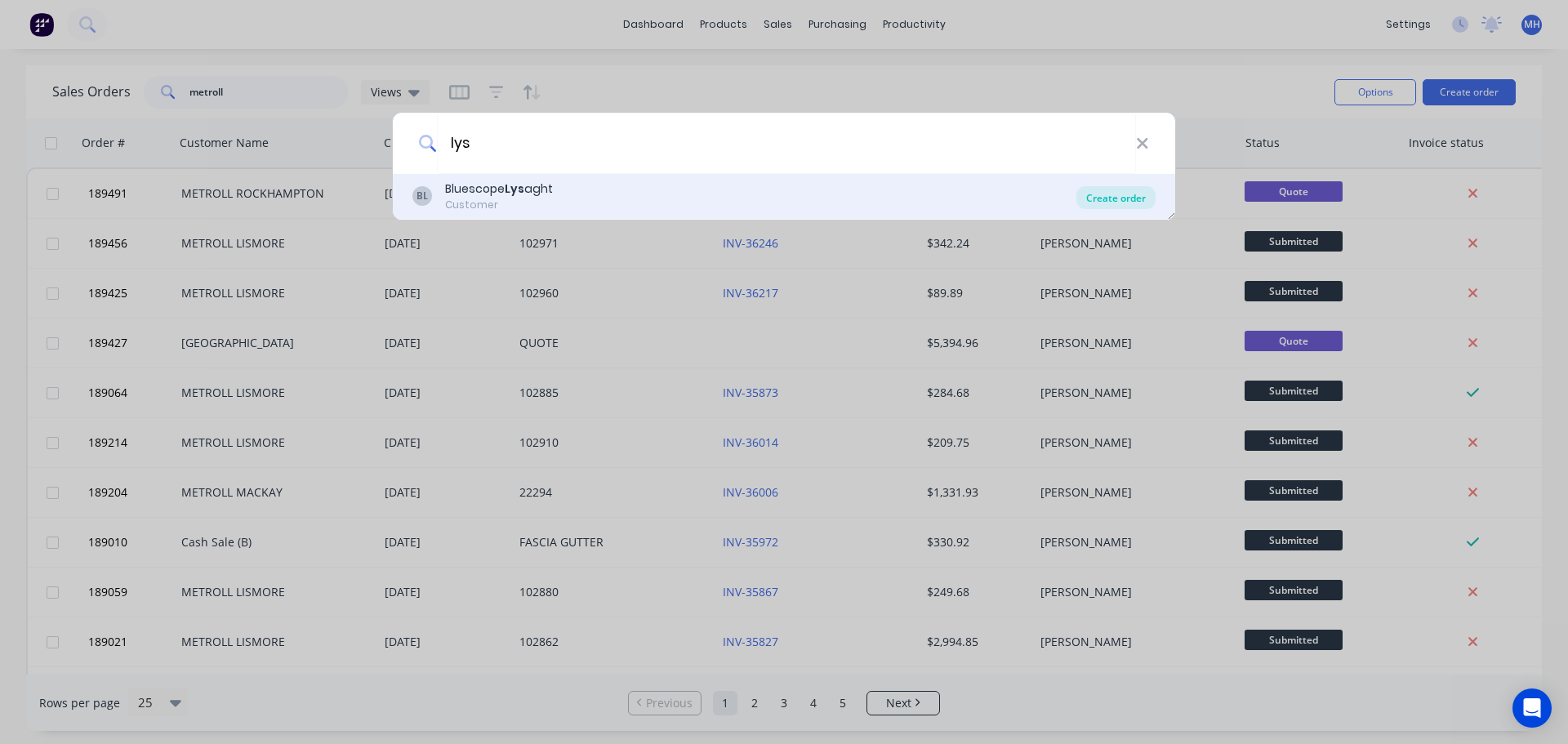
type input "lys"
click at [1138, 196] on div "Create order" at bounding box center [1115, 197] width 79 height 23
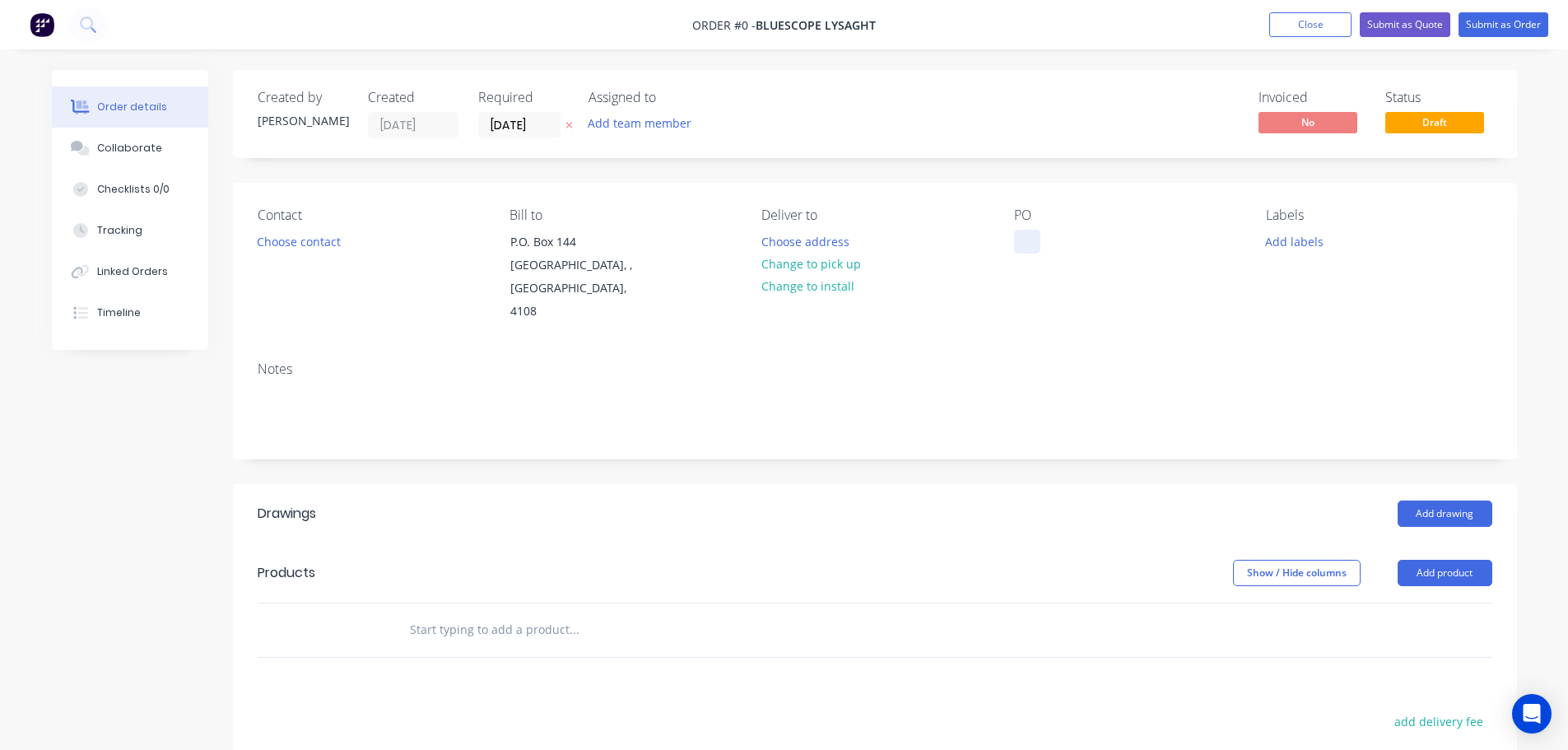
click at [1021, 242] on div at bounding box center [1026, 241] width 26 height 24
click at [524, 172] on div "Order details Collaborate Checklists 0/0 Tracking Linked Orders Timeline Order …" at bounding box center [784, 574] width 1498 height 1008
click at [568, 126] on icon at bounding box center [568, 125] width 6 height 6
drag, startPoint x: 1432, startPoint y: 554, endPoint x: 1430, endPoint y: 565, distance: 11.2
click at [1433, 560] on button "Add product" at bounding box center [1445, 573] width 95 height 26
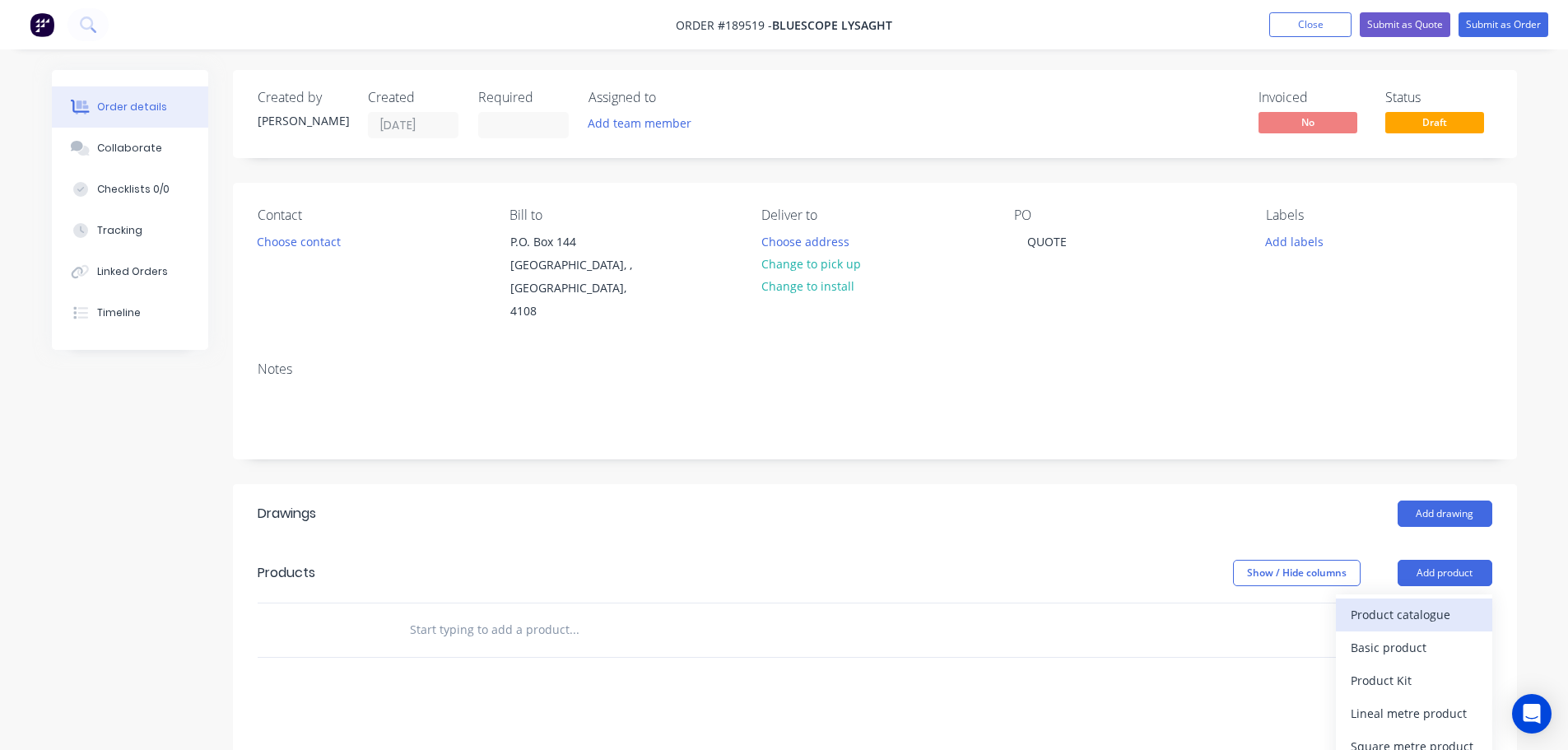
click at [1414, 602] on div "Product catalogue" at bounding box center [1413, 614] width 127 height 24
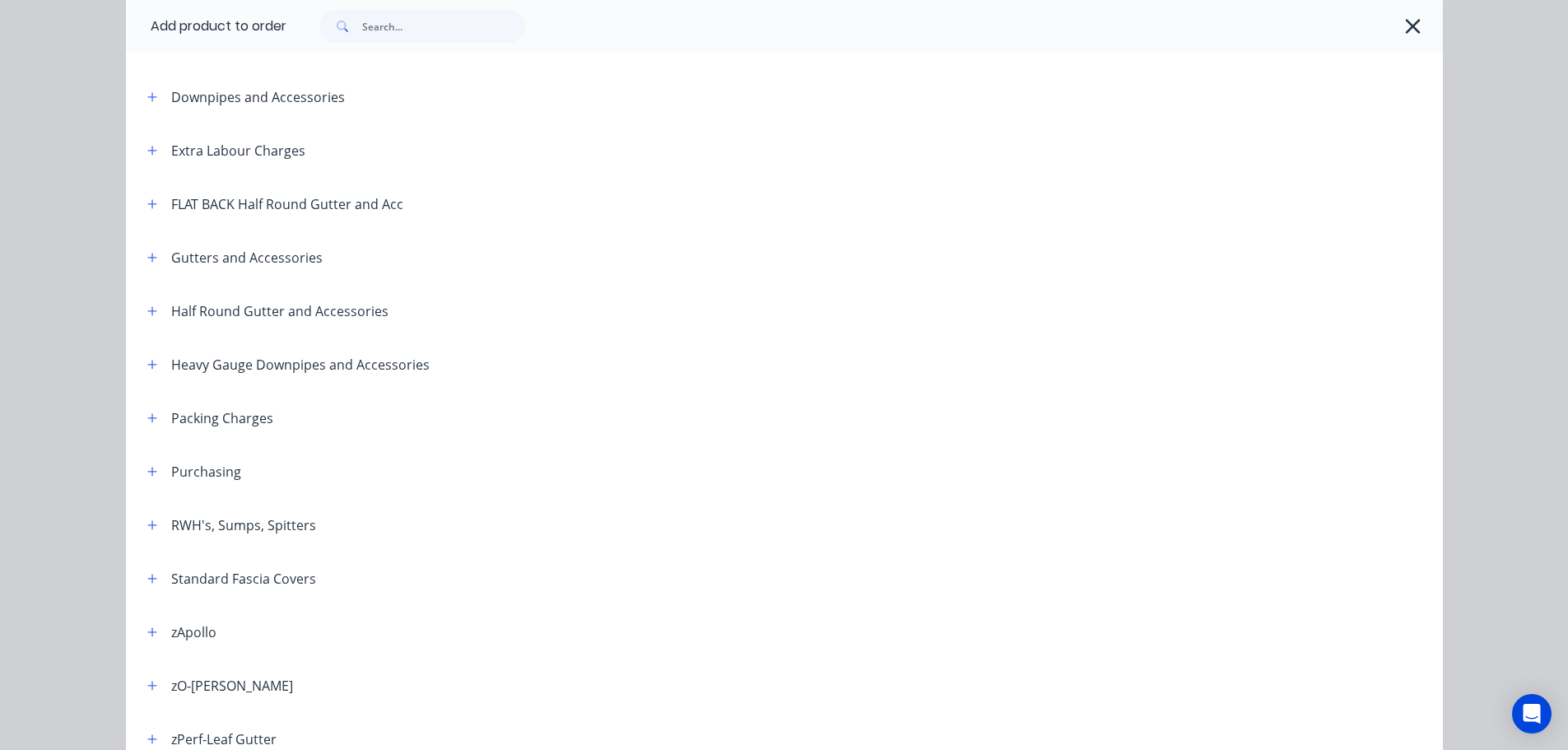
scroll to position [165, 0]
click at [148, 520] on icon "button" at bounding box center [152, 524] width 10 height 12
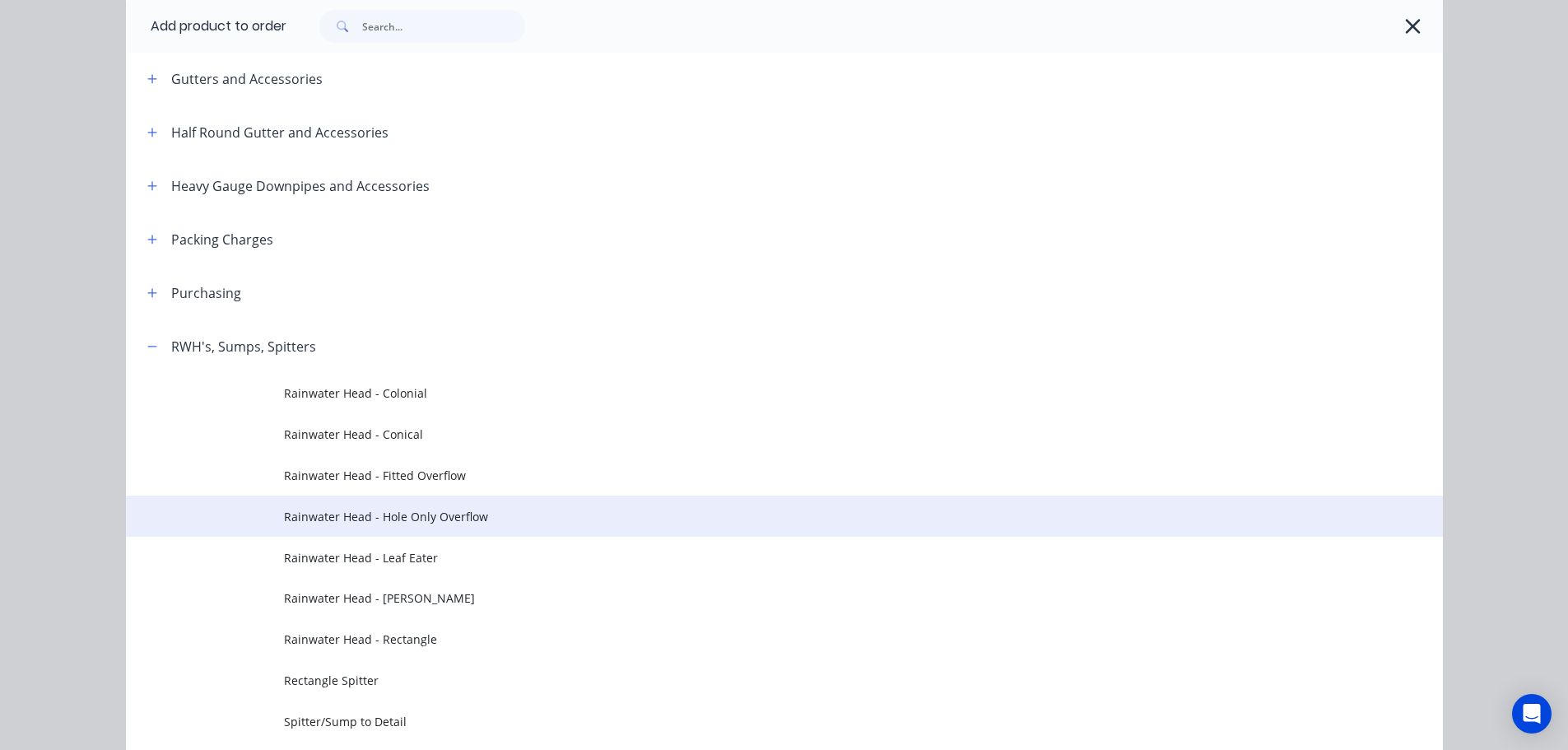
scroll to position [411, 0]
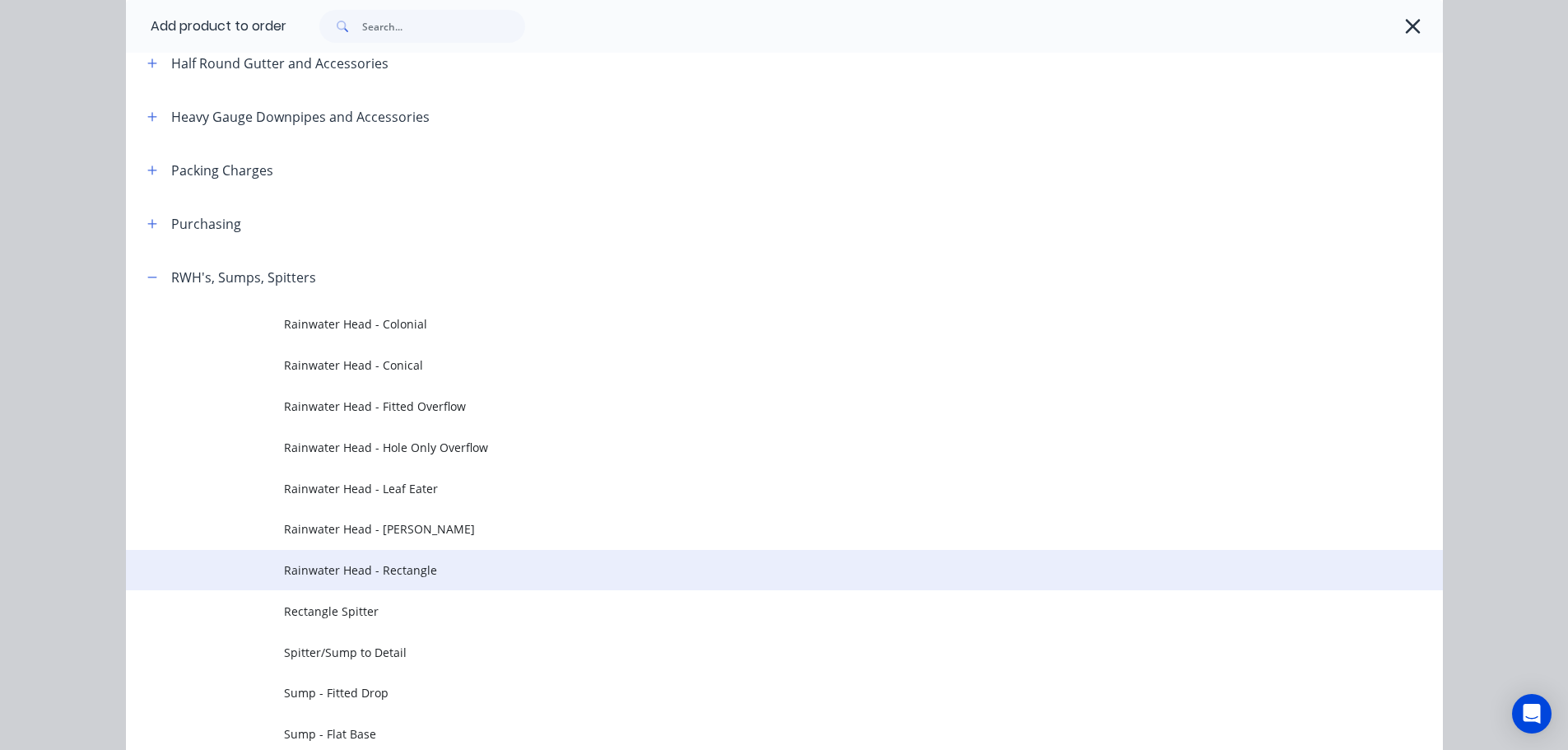
click at [437, 567] on span "Rainwater Head - Rectangle" at bounding box center [747, 570] width 927 height 17
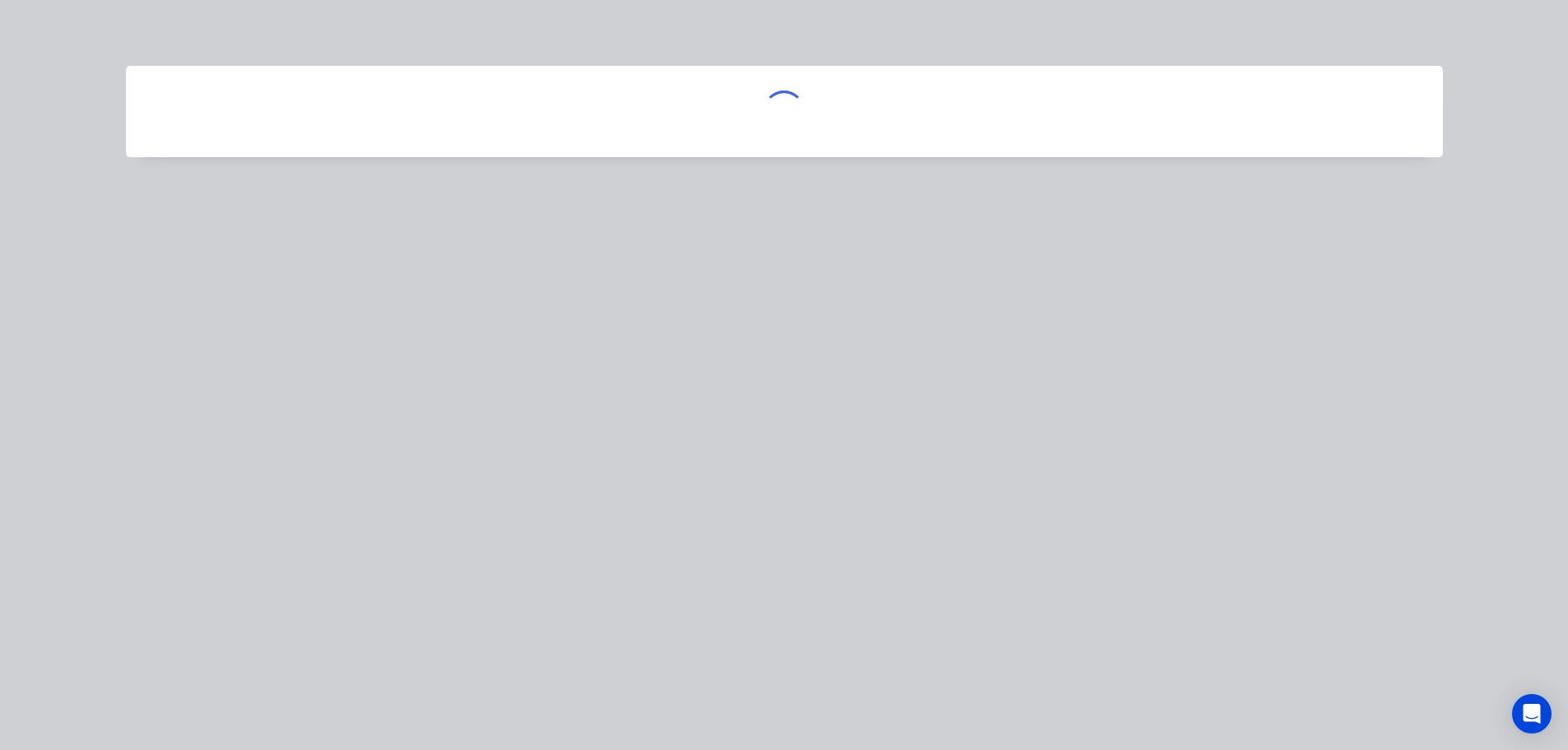
scroll to position [0, 0]
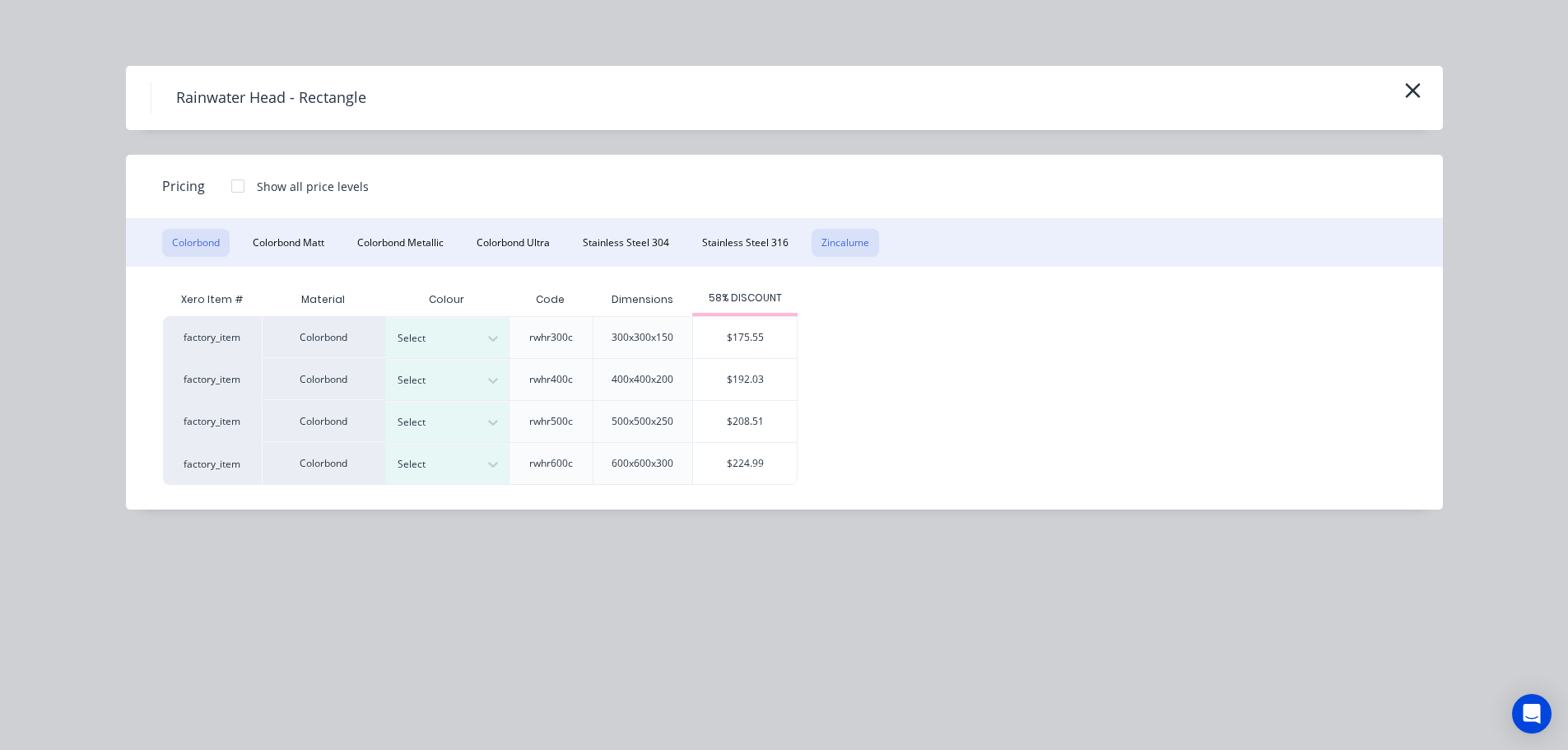
click at [859, 242] on button "Zincalume" at bounding box center [845, 242] width 68 height 28
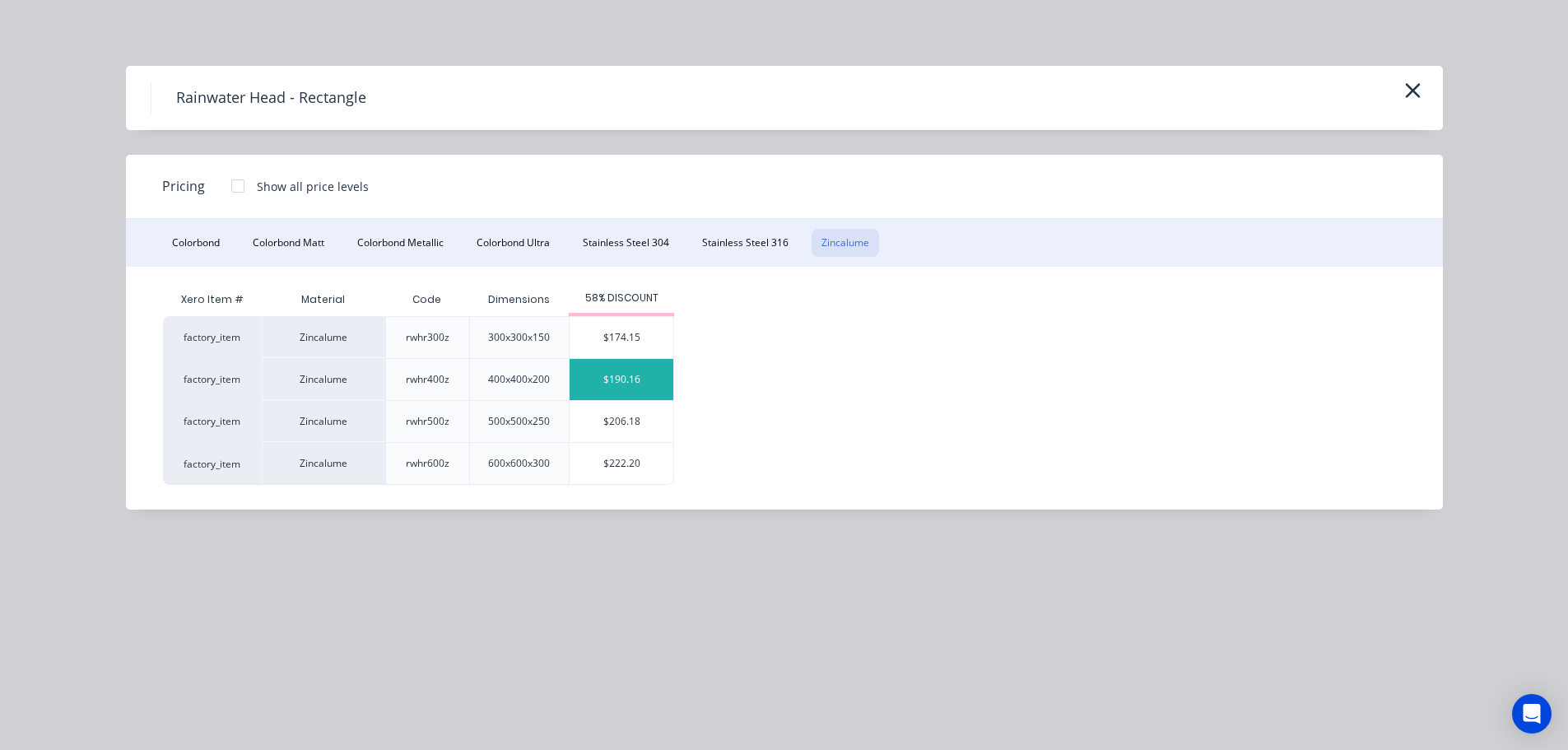
click at [617, 369] on div "$190.16" at bounding box center [621, 380] width 104 height 41
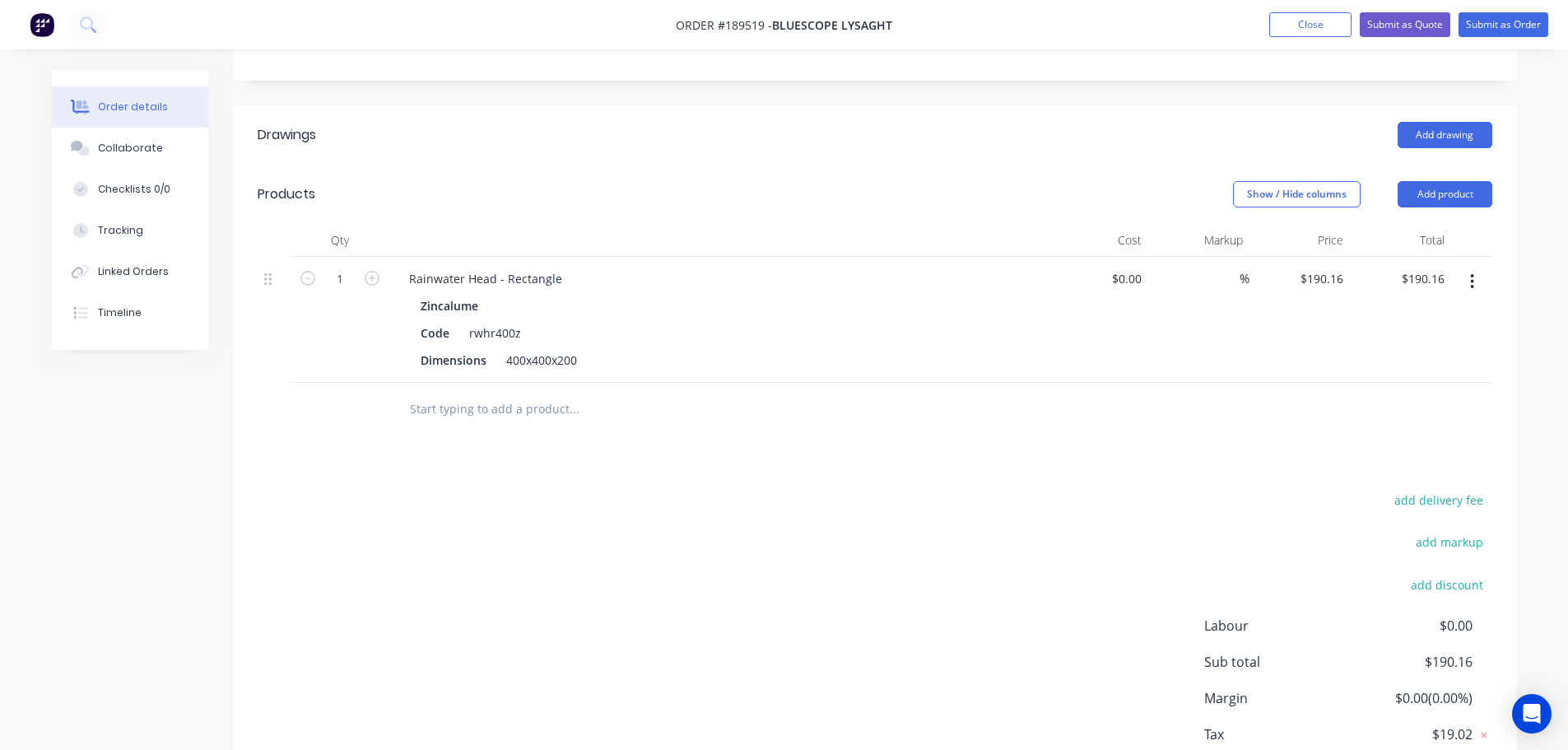
scroll to position [411, 0]
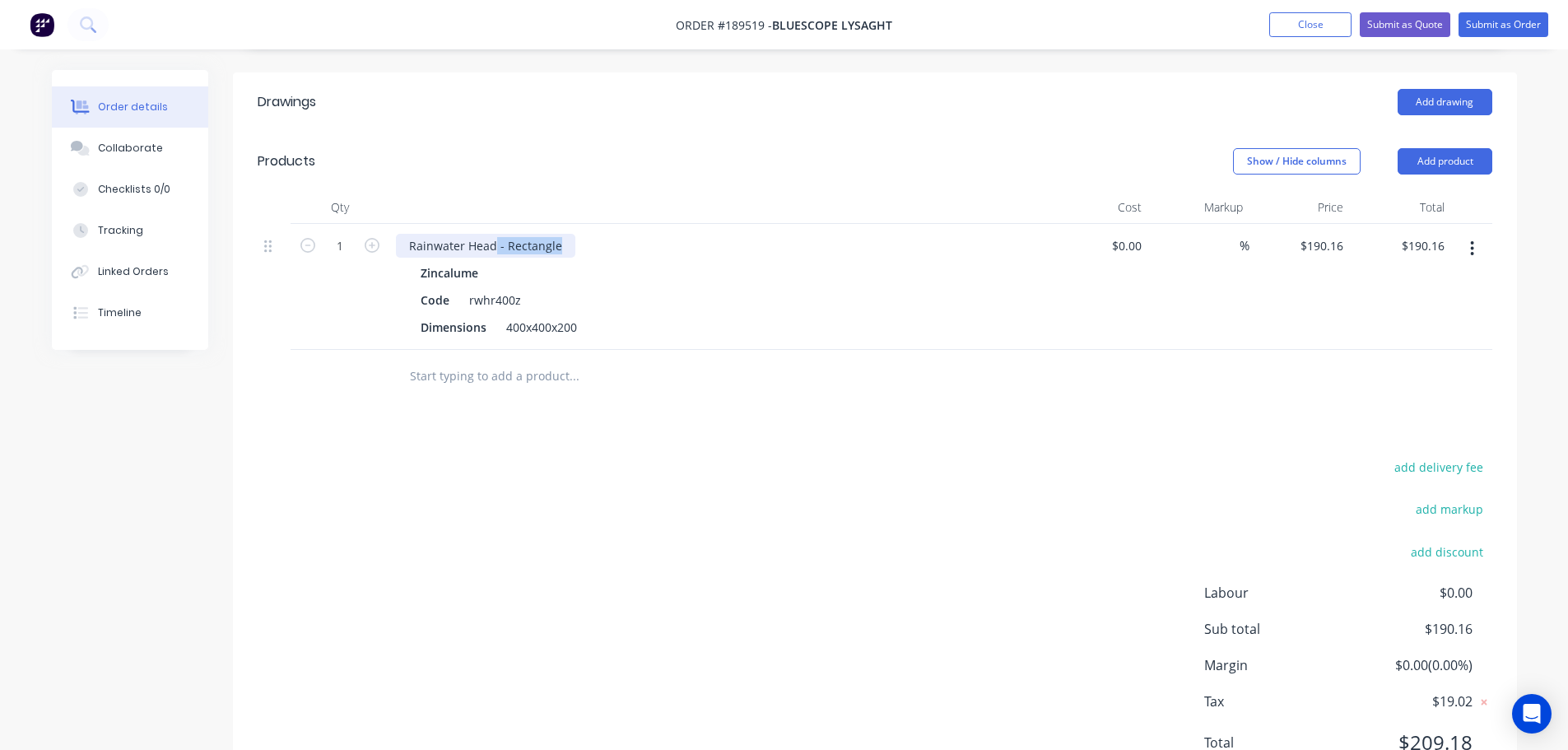
drag, startPoint x: 495, startPoint y: 226, endPoint x: 712, endPoint y: 226, distance: 217.0
click at [639, 234] on div "Rainwater Head - Rectangle" at bounding box center [718, 246] width 645 height 24
click at [687, 167] on header "Products Show / Hide columns Add product" at bounding box center [875, 161] width 1284 height 59
click at [542, 315] on div "400x400x200" at bounding box center [541, 327] width 84 height 24
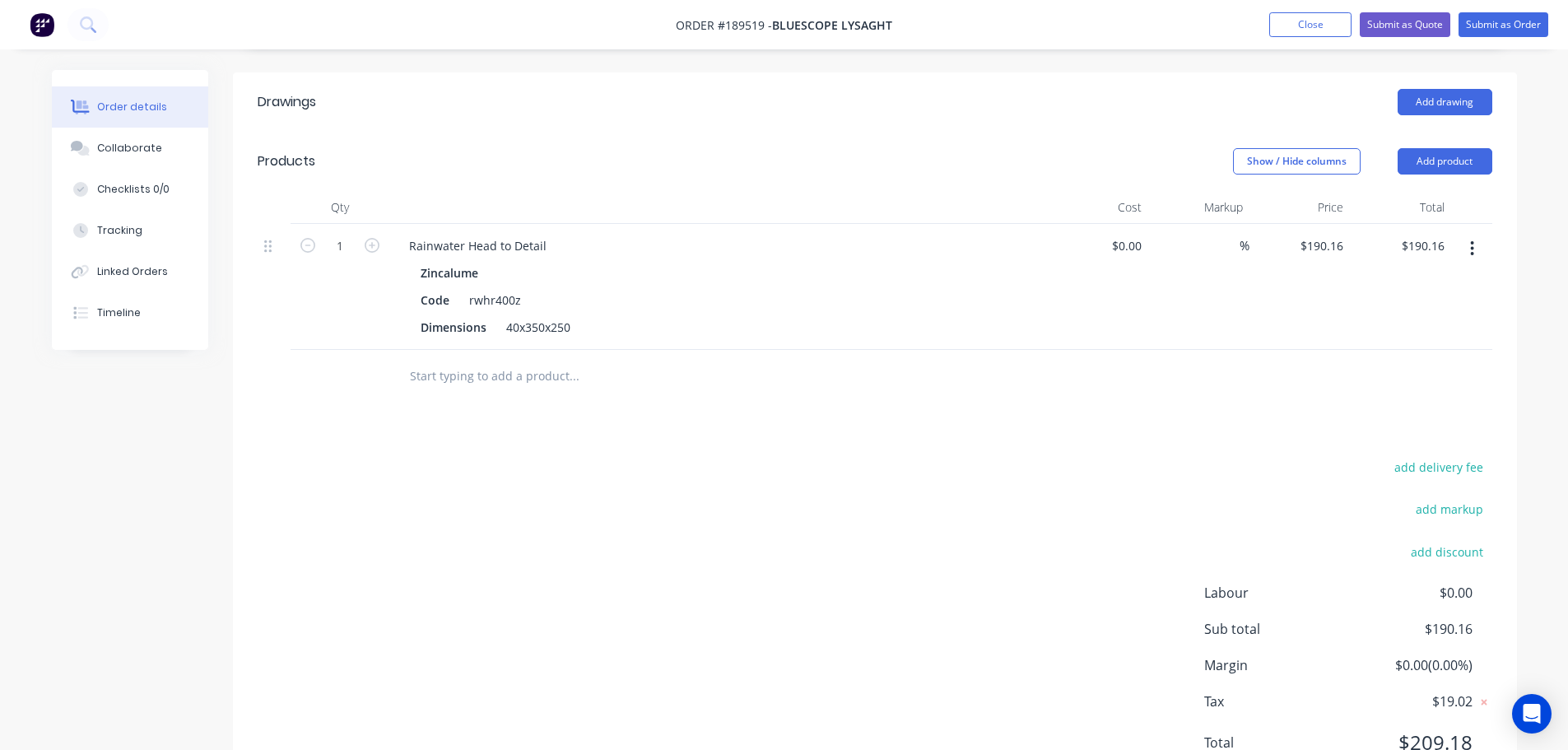
click at [559, 543] on div "add delivery fee add markup add discount Labour $0.00 Sub total $190.16 Margin …" at bounding box center [874, 615] width 1234 height 318
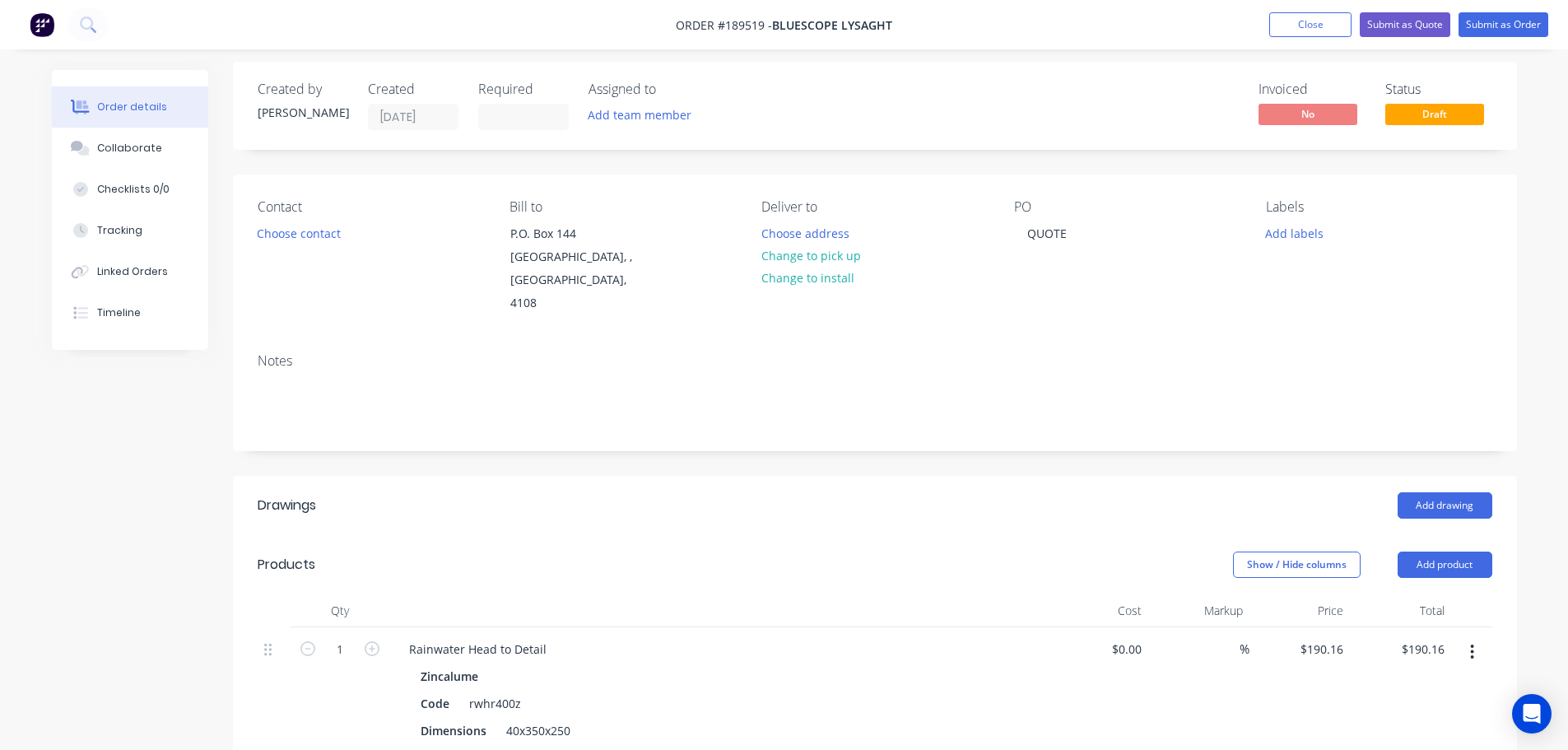
scroll to position [0, 0]
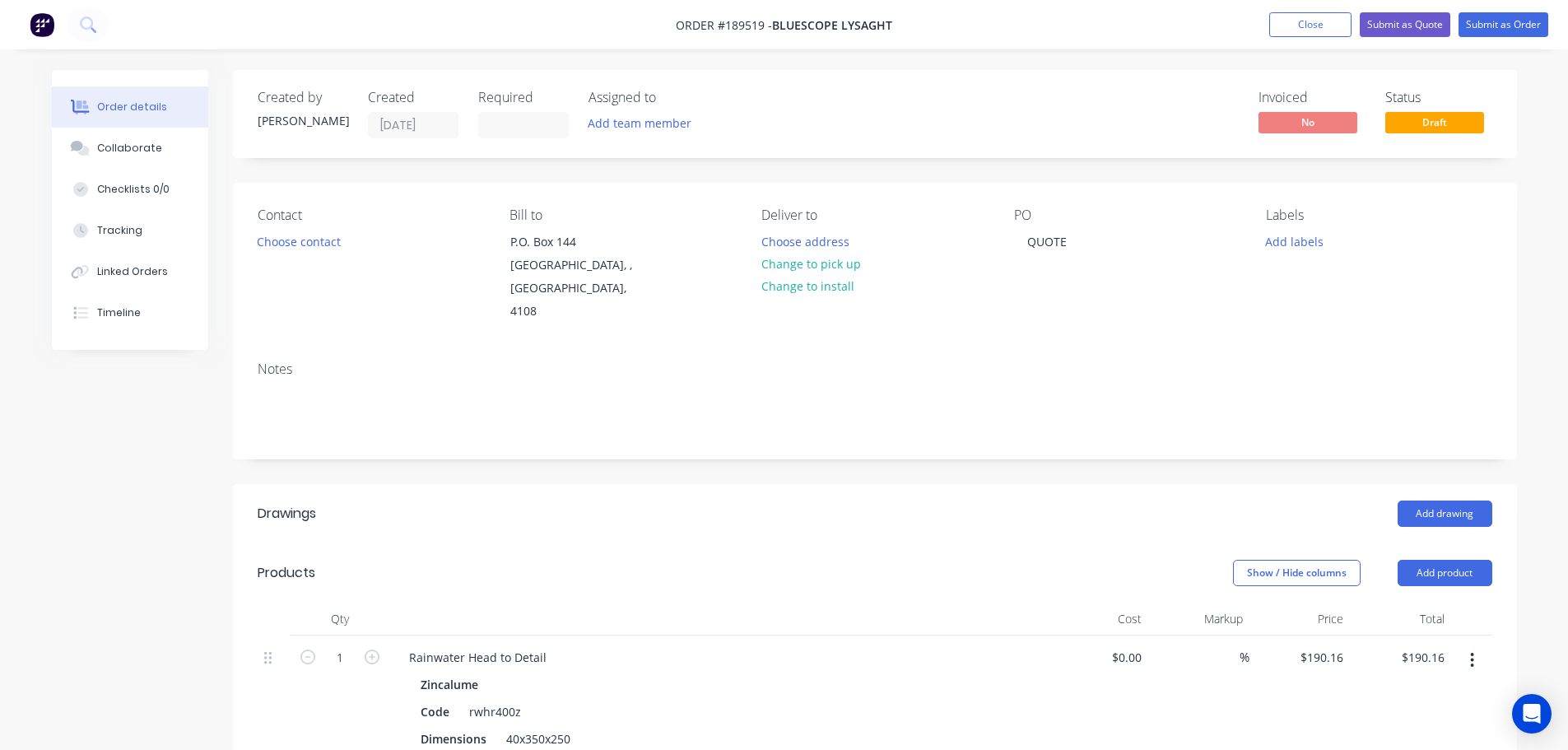
click at [752, 636] on div "Rainwater Head to Detail Zincalume Code rwhr400z Dimensions 40x350x250" at bounding box center [717, 699] width 658 height 126
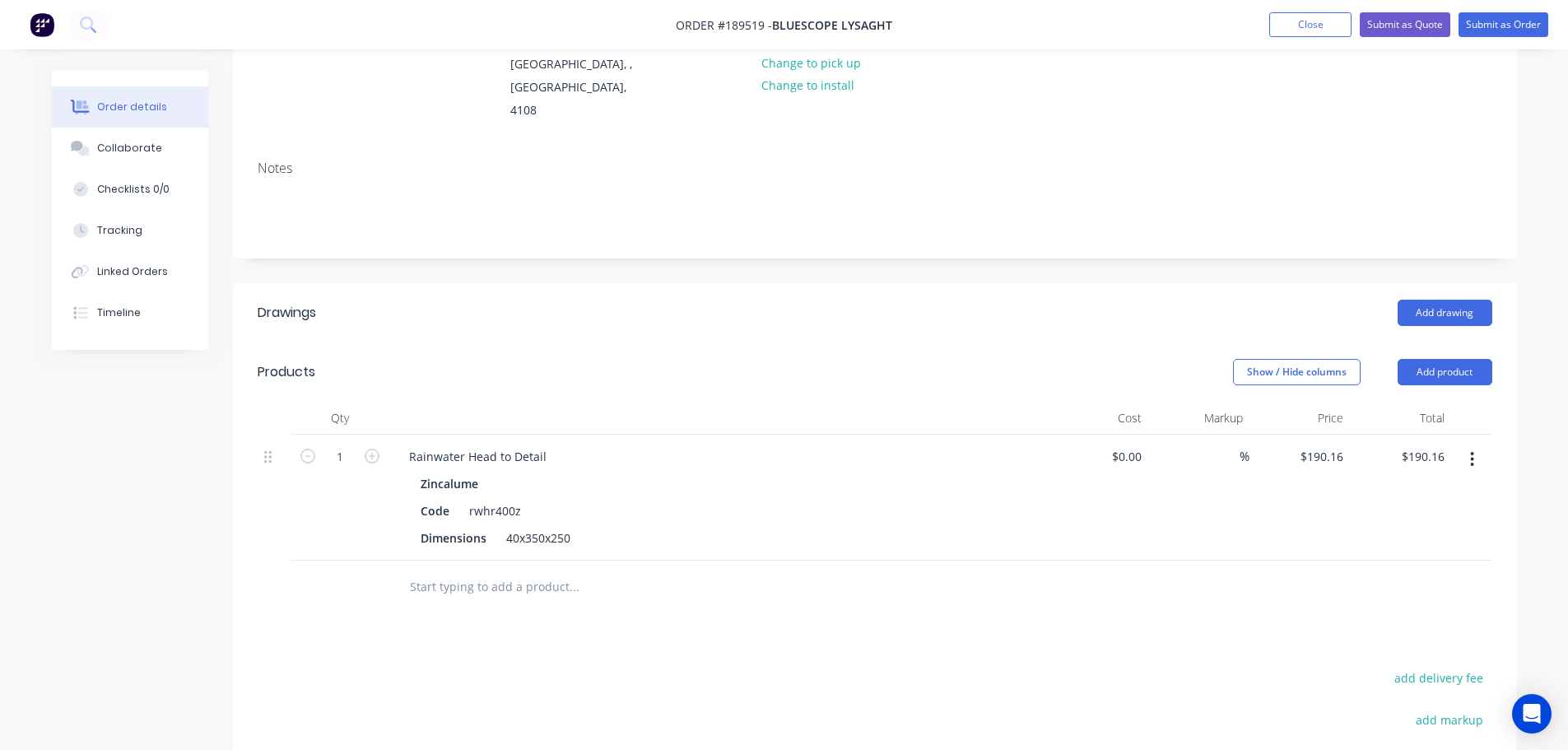
scroll to position [247, 0]
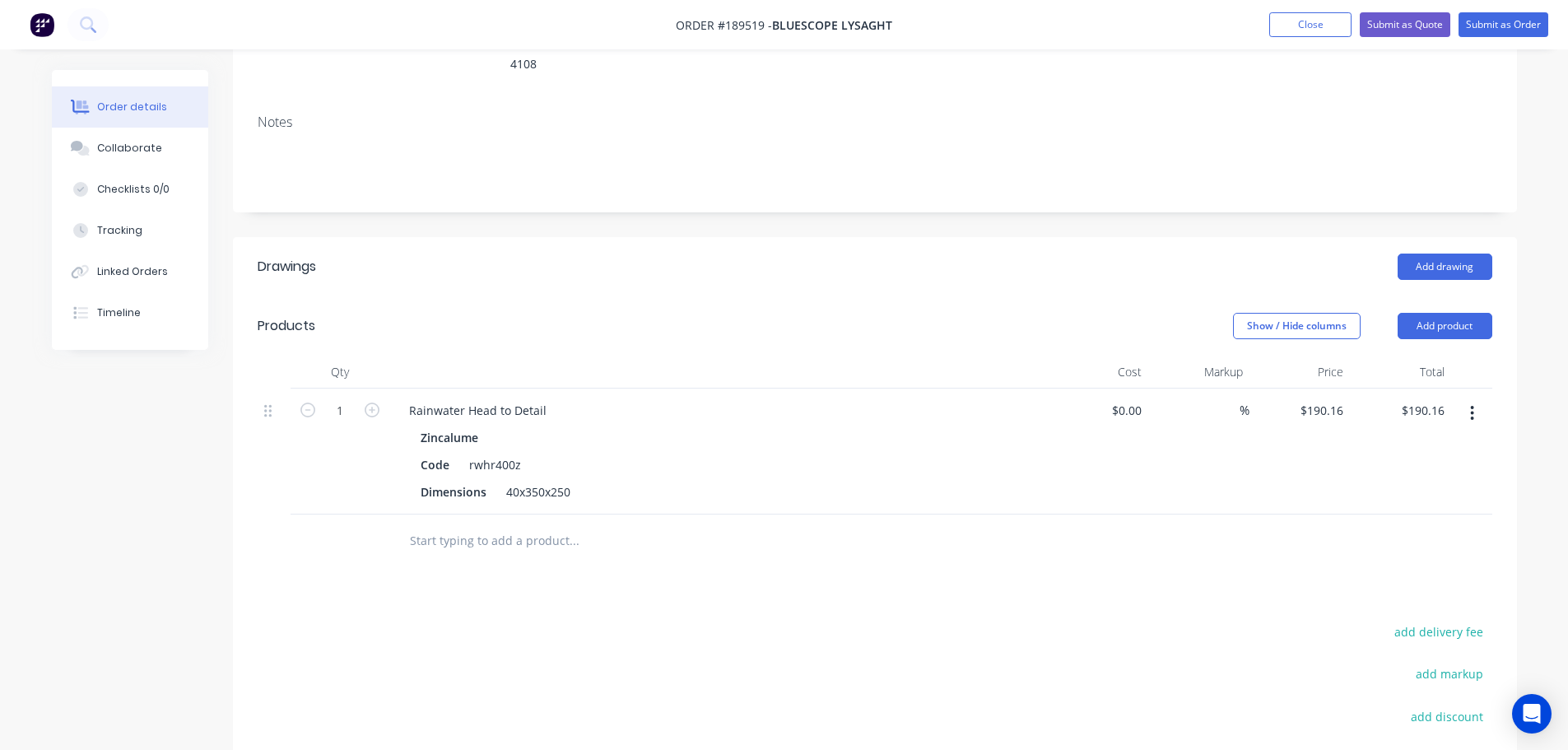
click at [1468, 399] on button "button" at bounding box center [1472, 413] width 39 height 30
click at [1436, 477] on div "Duplicate" at bounding box center [1413, 489] width 127 height 24
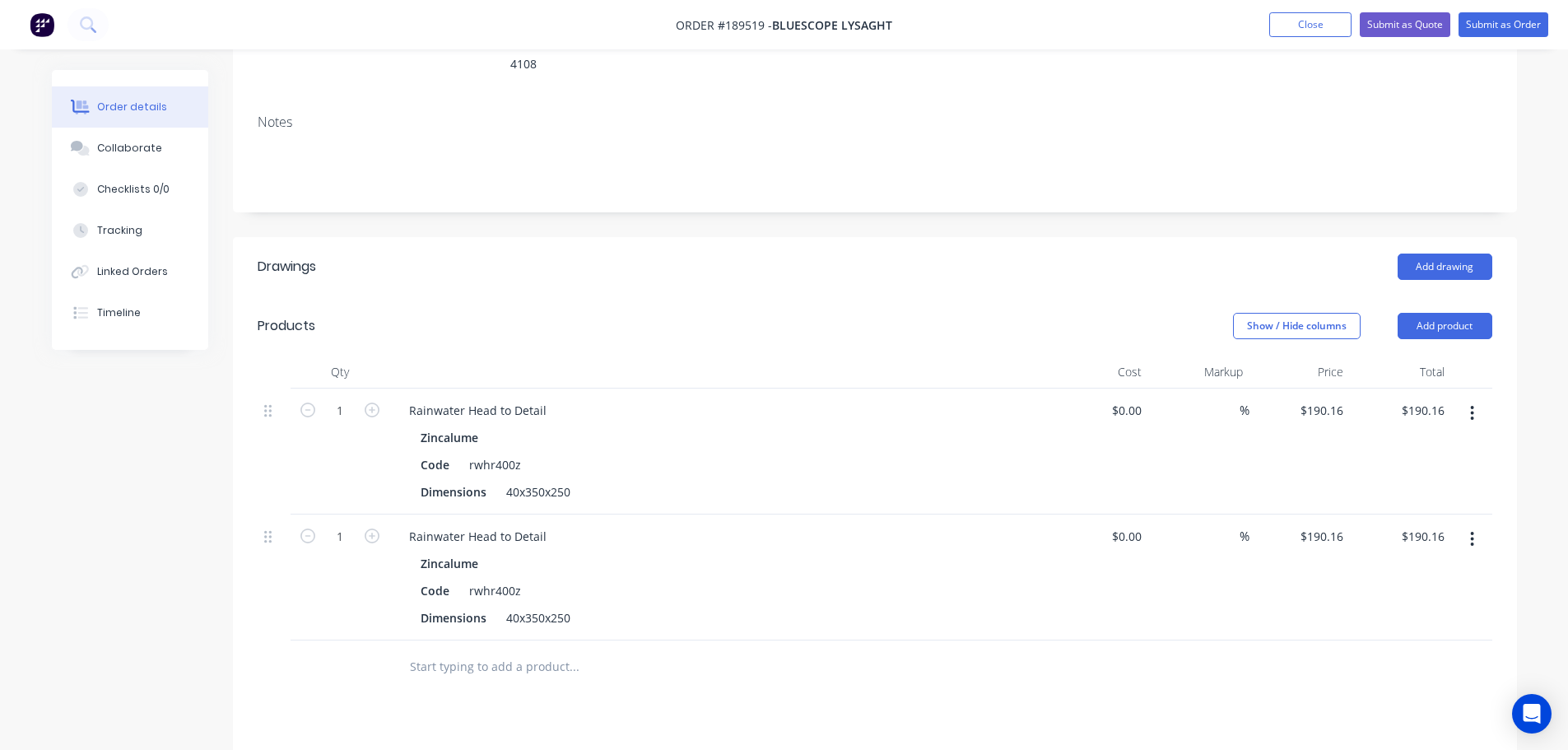
click at [1479, 524] on button "button" at bounding box center [1472, 538] width 39 height 30
click at [1446, 571] on div "Edit" at bounding box center [1413, 583] width 127 height 24
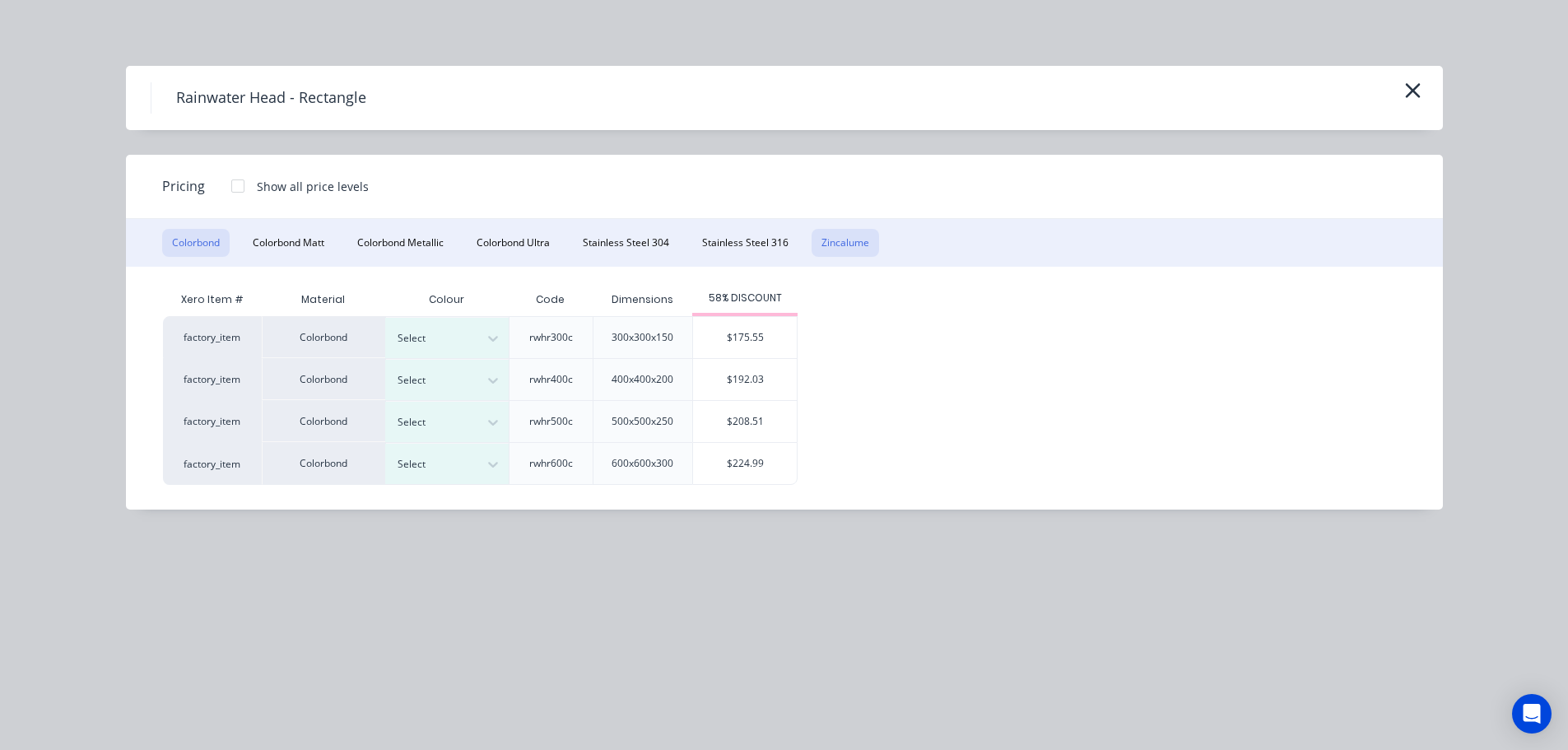
click at [854, 239] on button "Zincalume" at bounding box center [845, 242] width 68 height 28
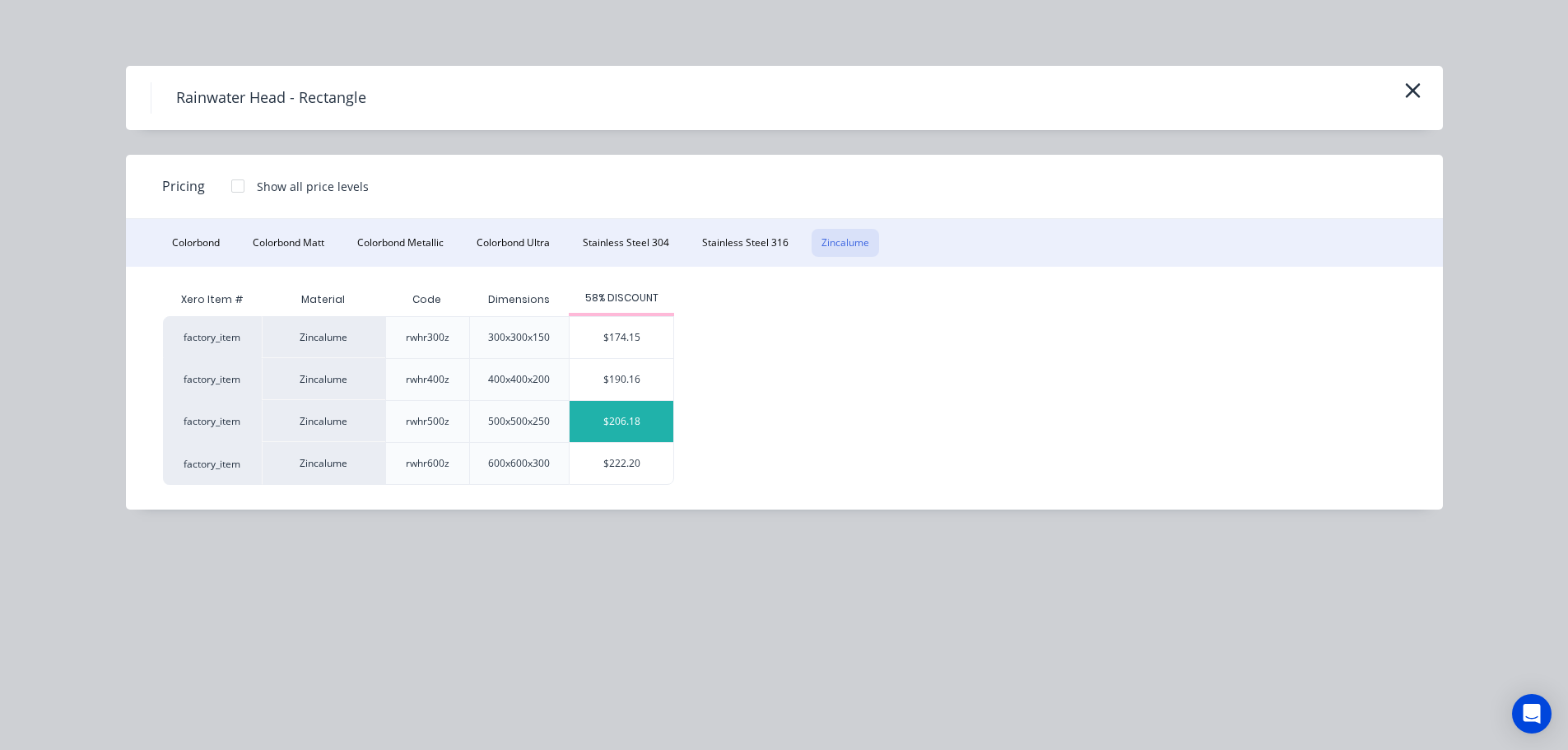
click at [647, 415] on div "$206.18" at bounding box center [621, 421] width 104 height 41
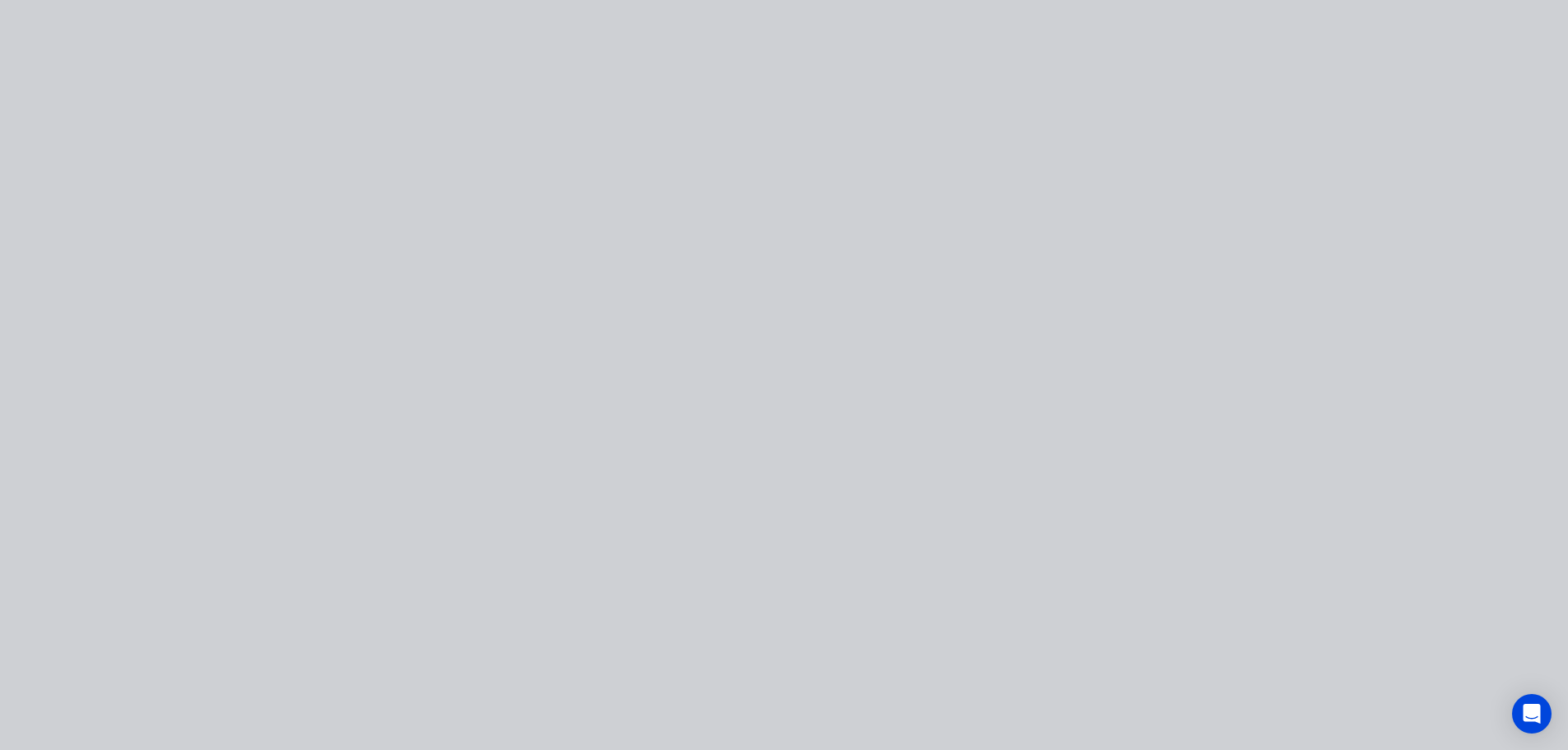
type input "$206.18"
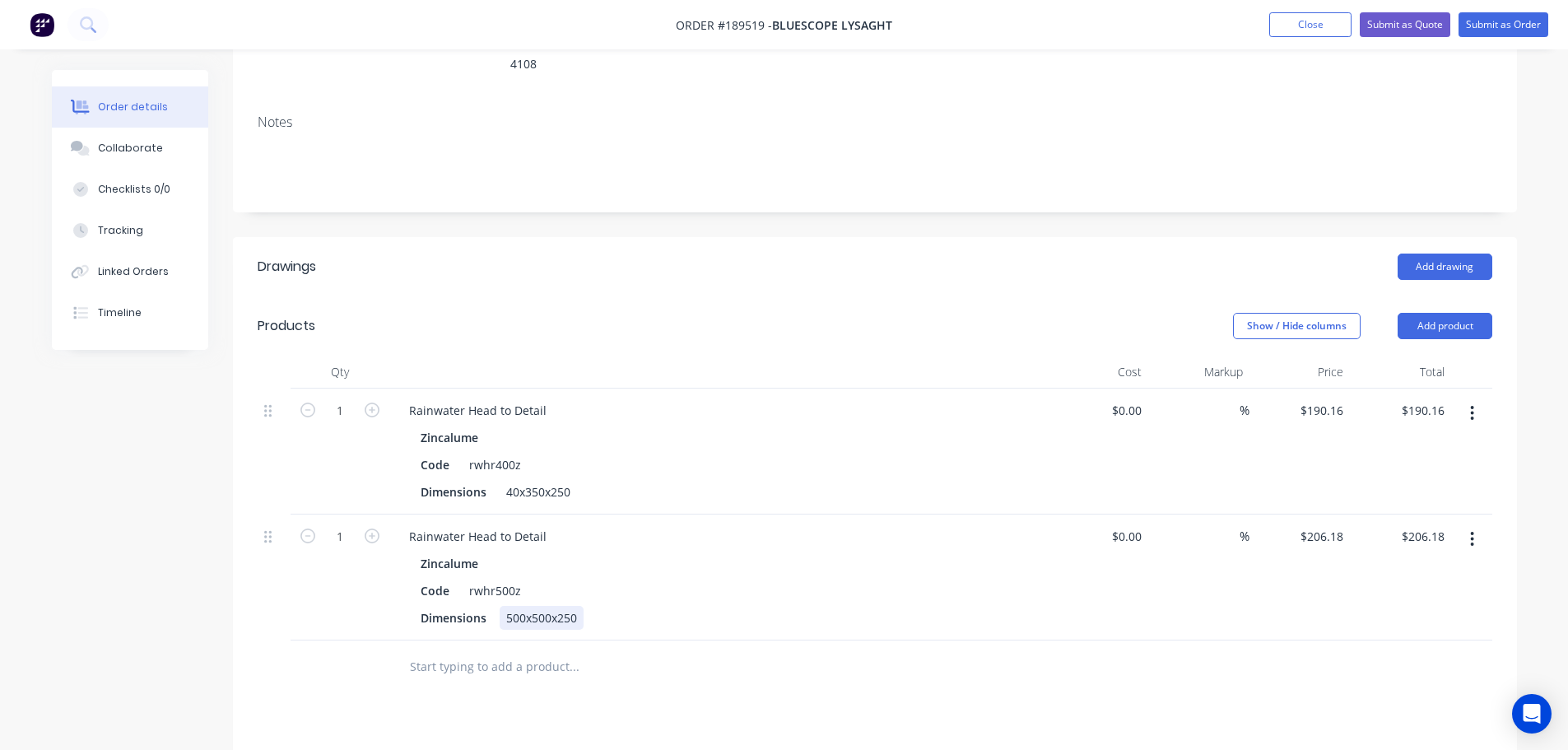
click at [564, 606] on div "500x500x250" at bounding box center [541, 618] width 84 height 24
click at [664, 716] on div "Drawings Add drawing Products Show / Hide columns Add product Qty Cost Markup P…" at bounding box center [875, 663] width 1284 height 852
click at [658, 331] on header "Products Show / Hide columns Add product" at bounding box center [875, 326] width 1284 height 59
click at [553, 399] on div "Rainwater Head to Detail" at bounding box center [478, 411] width 164 height 24
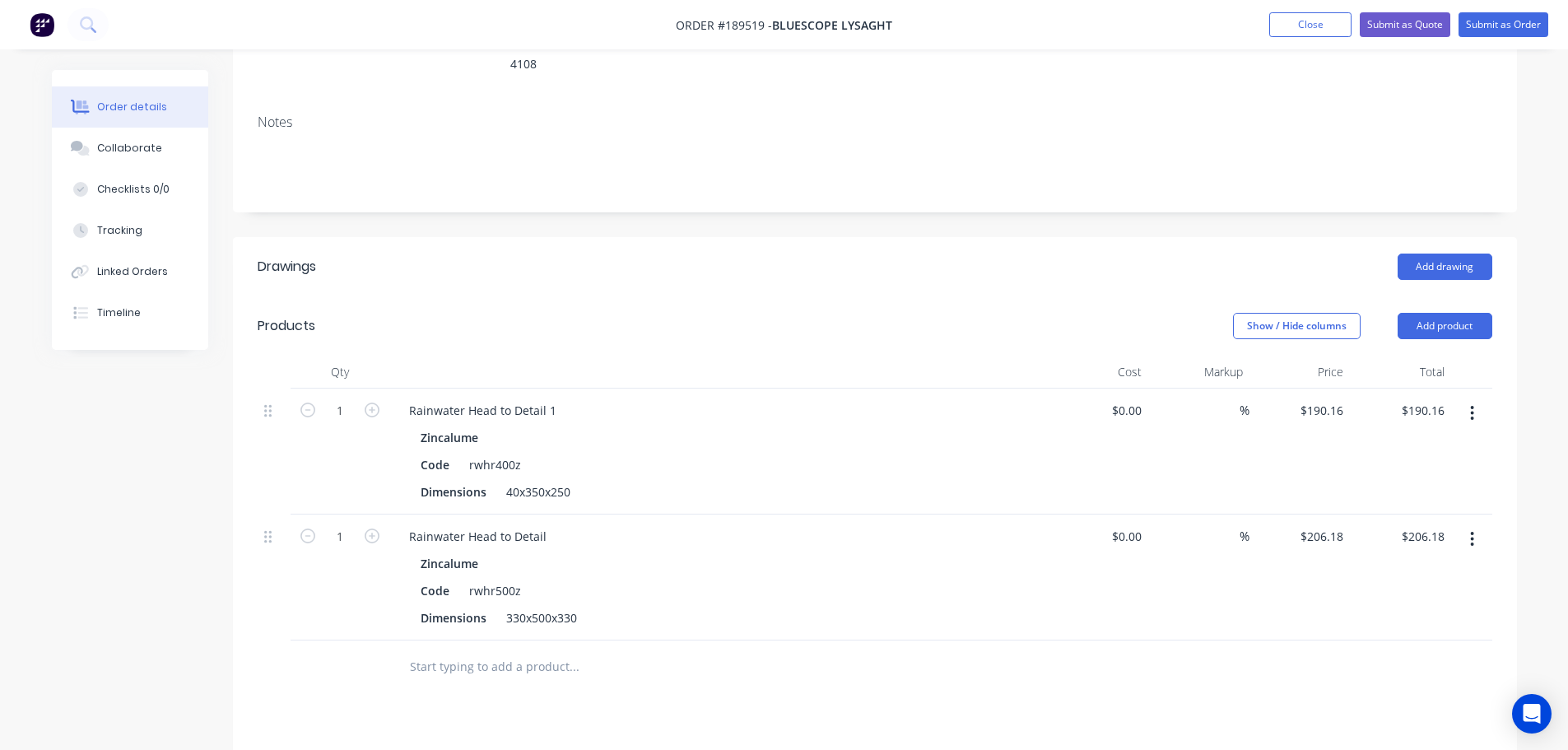
click at [611, 313] on div "Show / Hide columns Add product" at bounding box center [1005, 325] width 972 height 26
click at [547, 524] on div "Rainwater Head to Detail" at bounding box center [478, 536] width 164 height 24
click at [711, 312] on div "Show / Hide columns Add product" at bounding box center [1005, 325] width 972 height 26
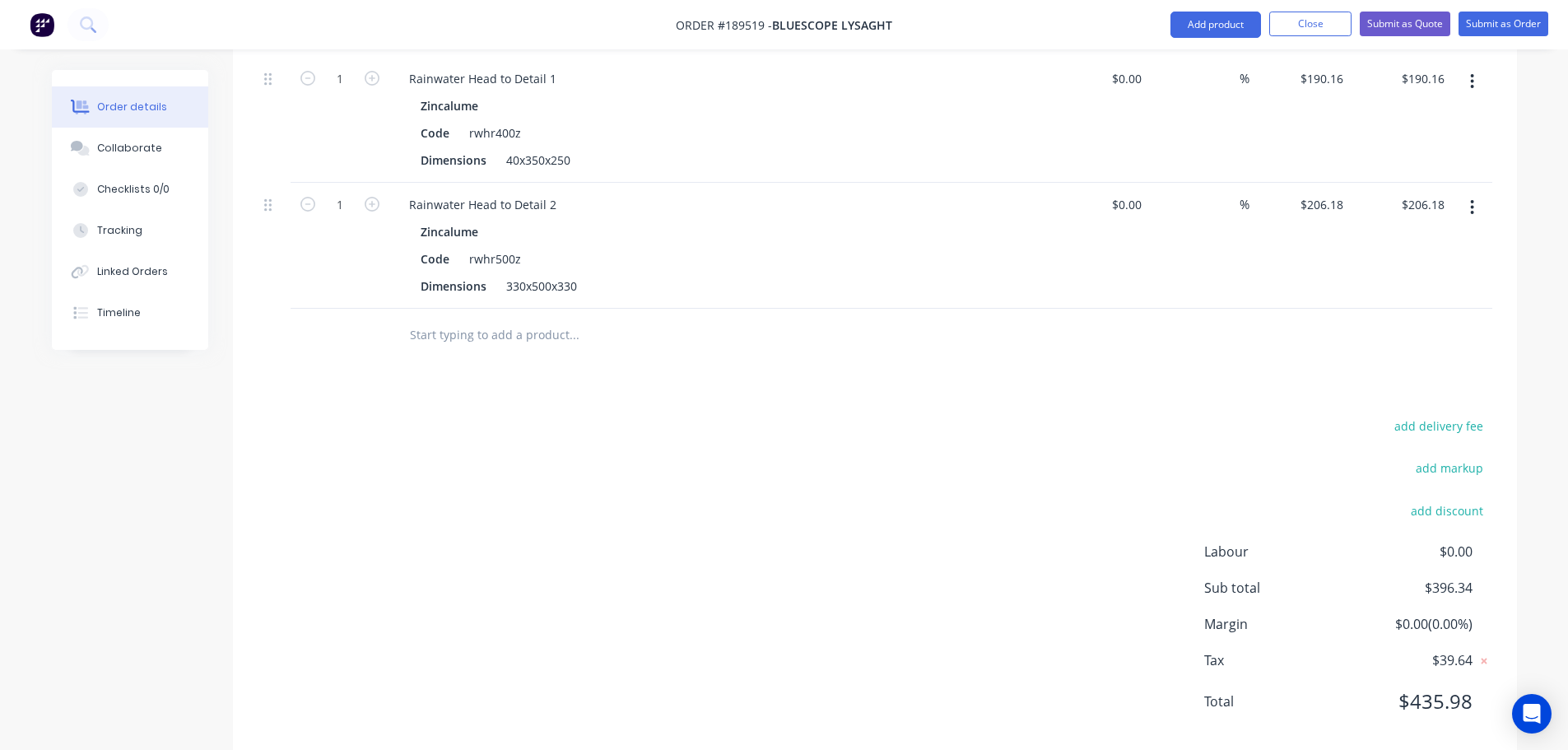
scroll to position [588, 0]
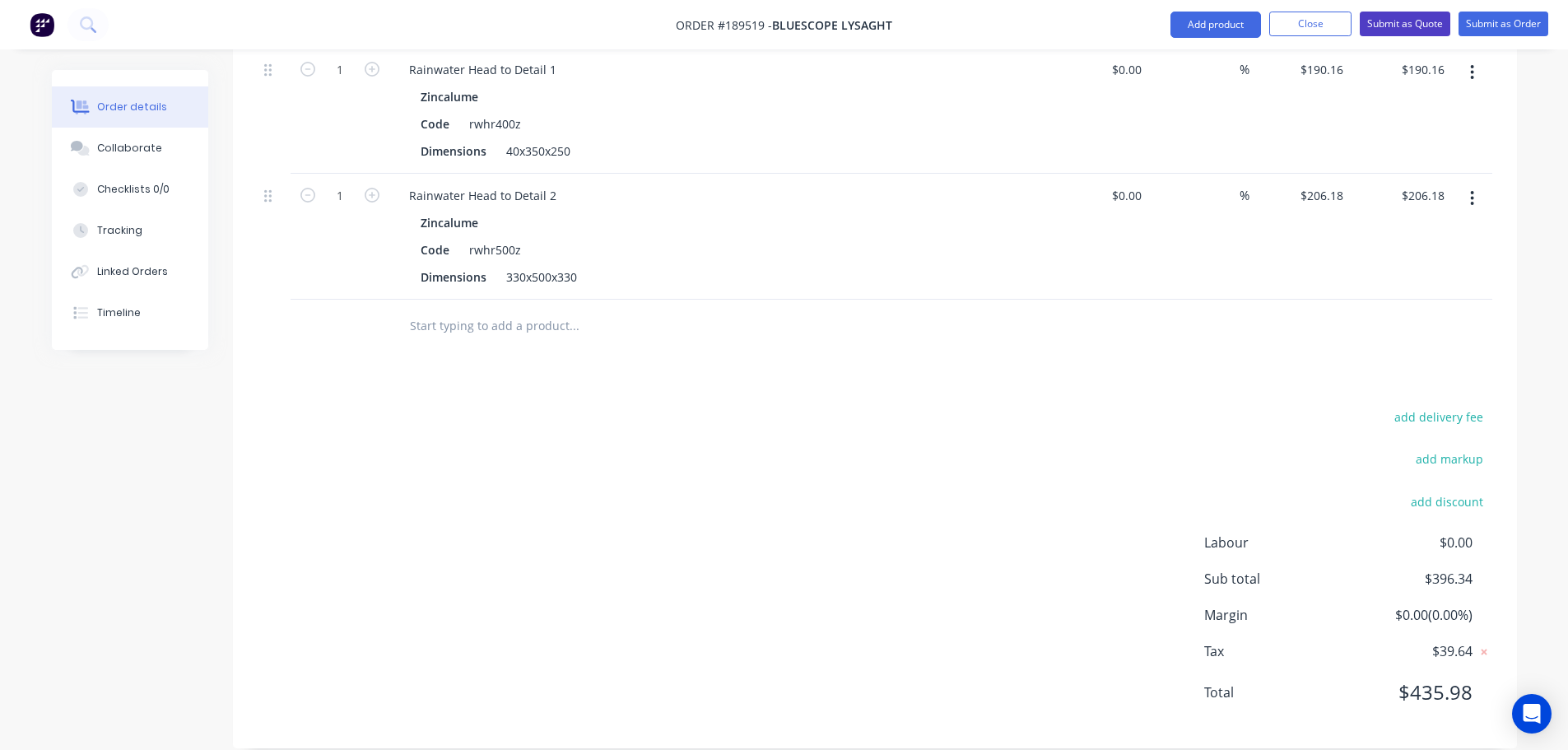
click at [1381, 25] on button "Submit as Quote" at bounding box center [1404, 23] width 91 height 24
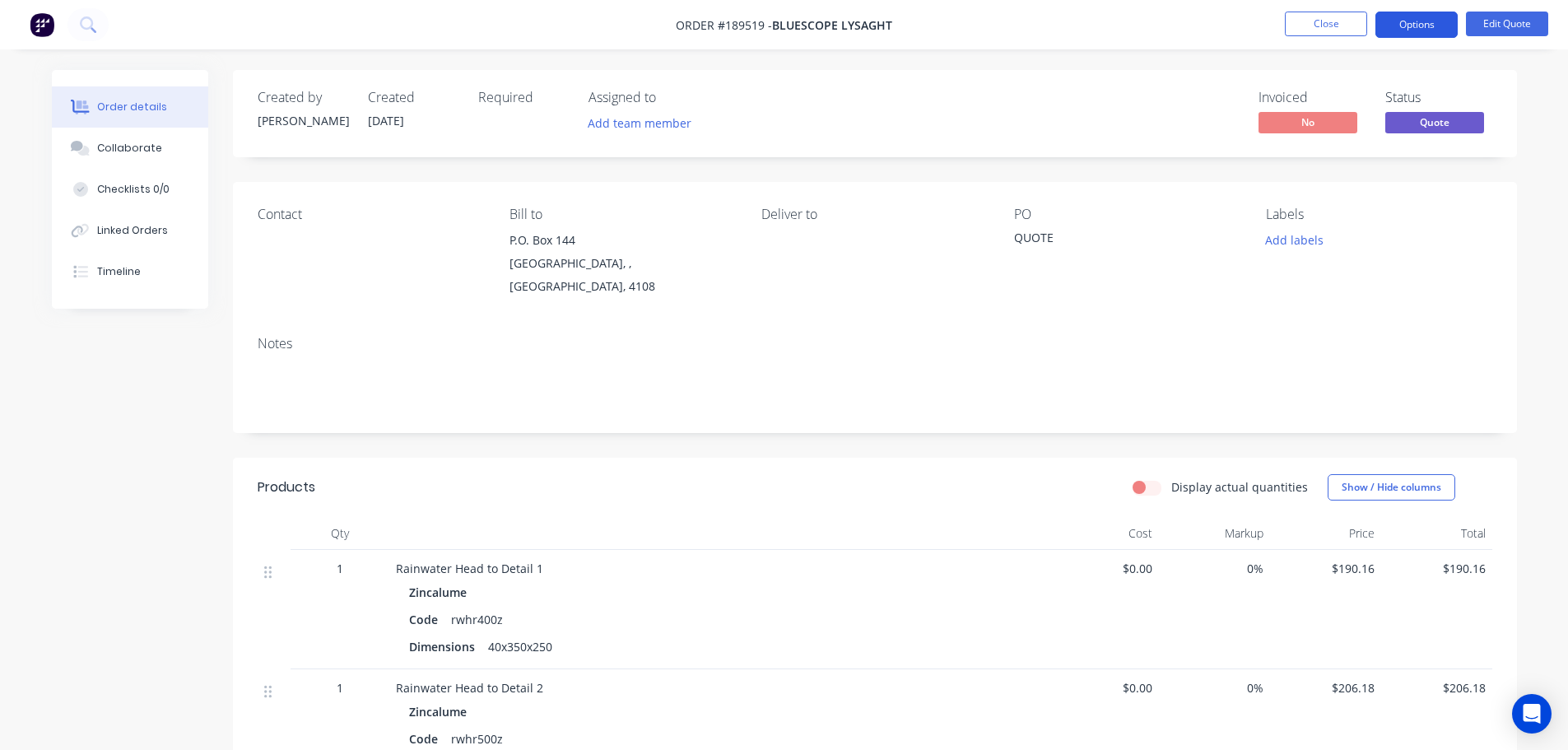
click at [1410, 24] on button "Options" at bounding box center [1416, 24] width 82 height 26
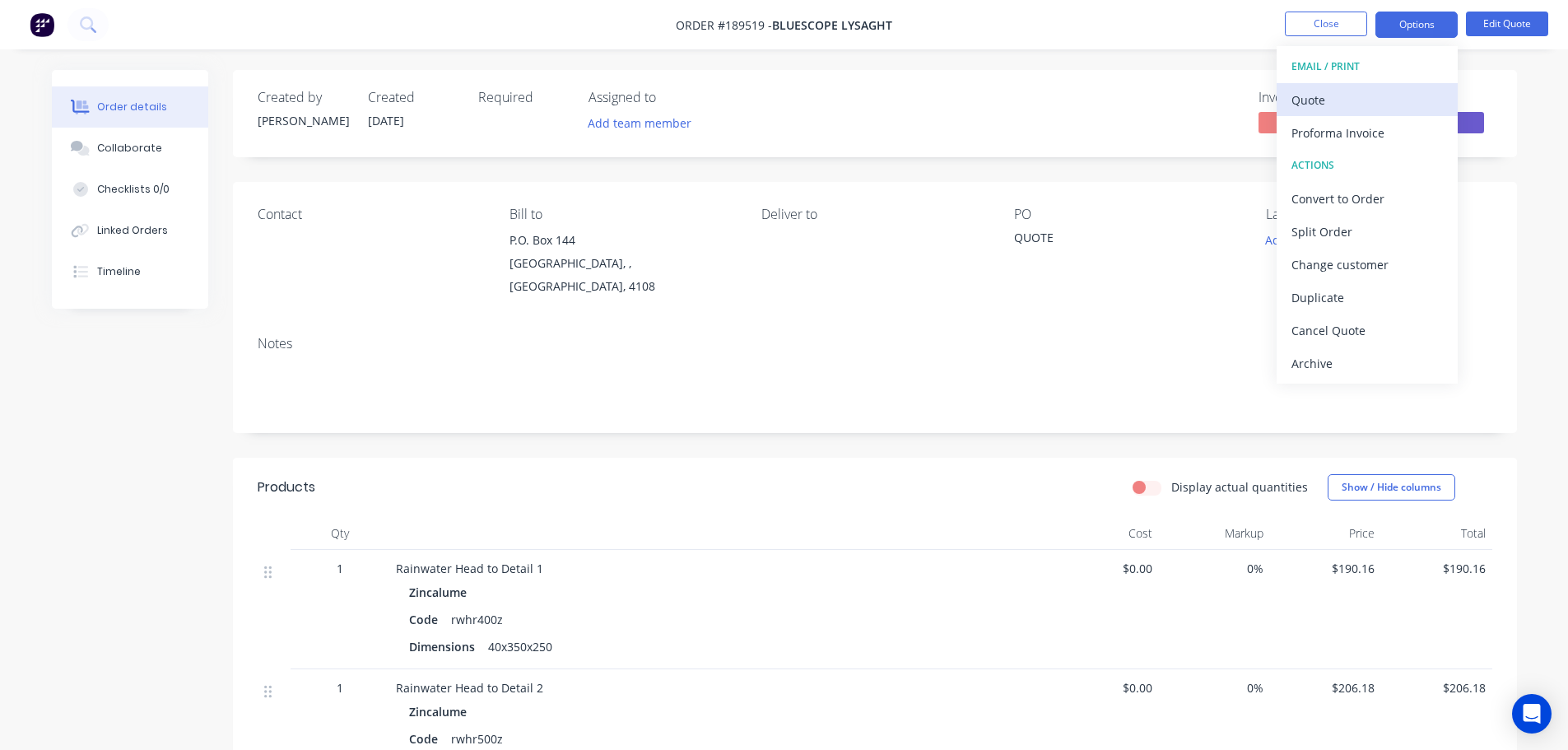
click at [1373, 90] on div "Quote" at bounding box center [1367, 100] width 151 height 24
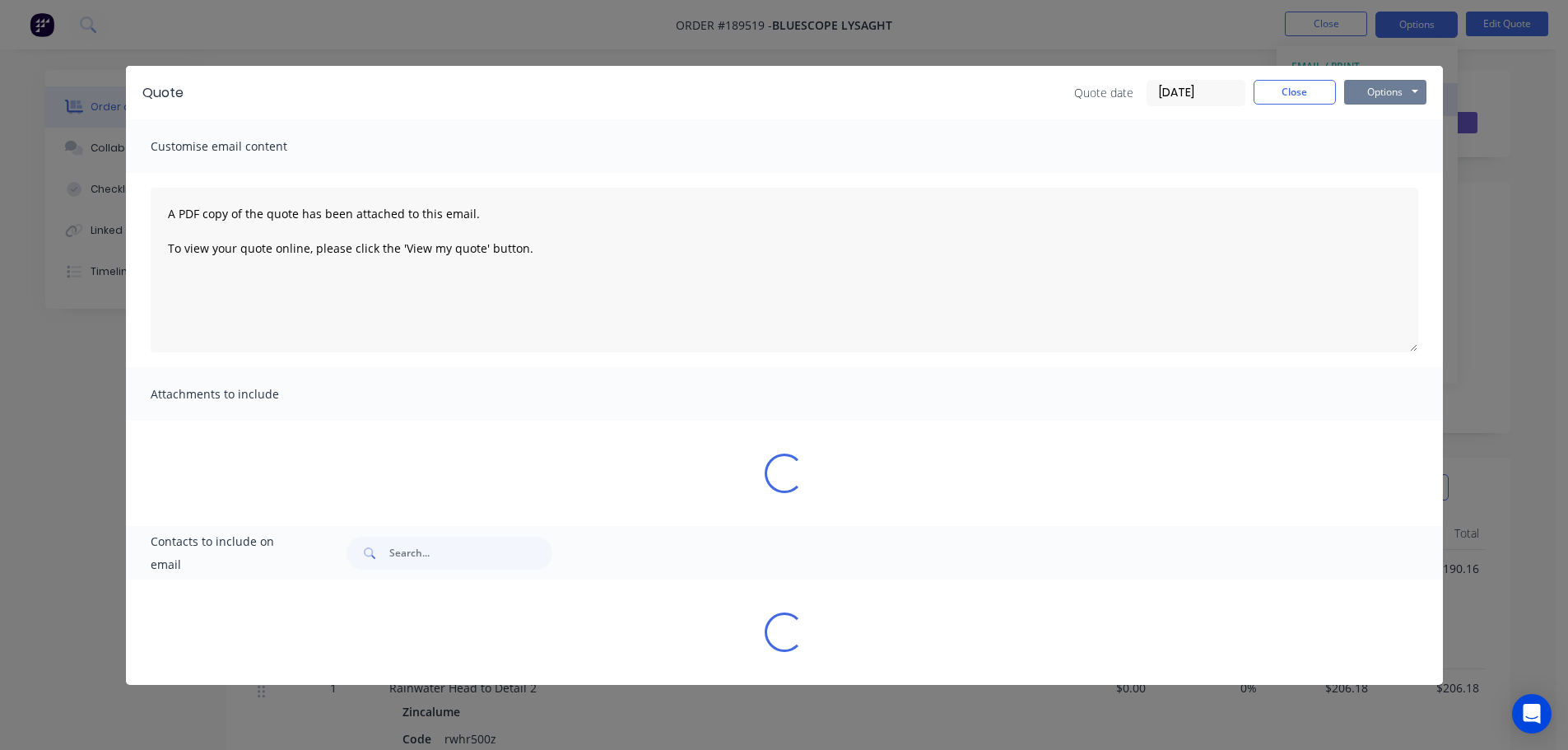
click at [1373, 90] on button "Options" at bounding box center [1384, 92] width 82 height 24
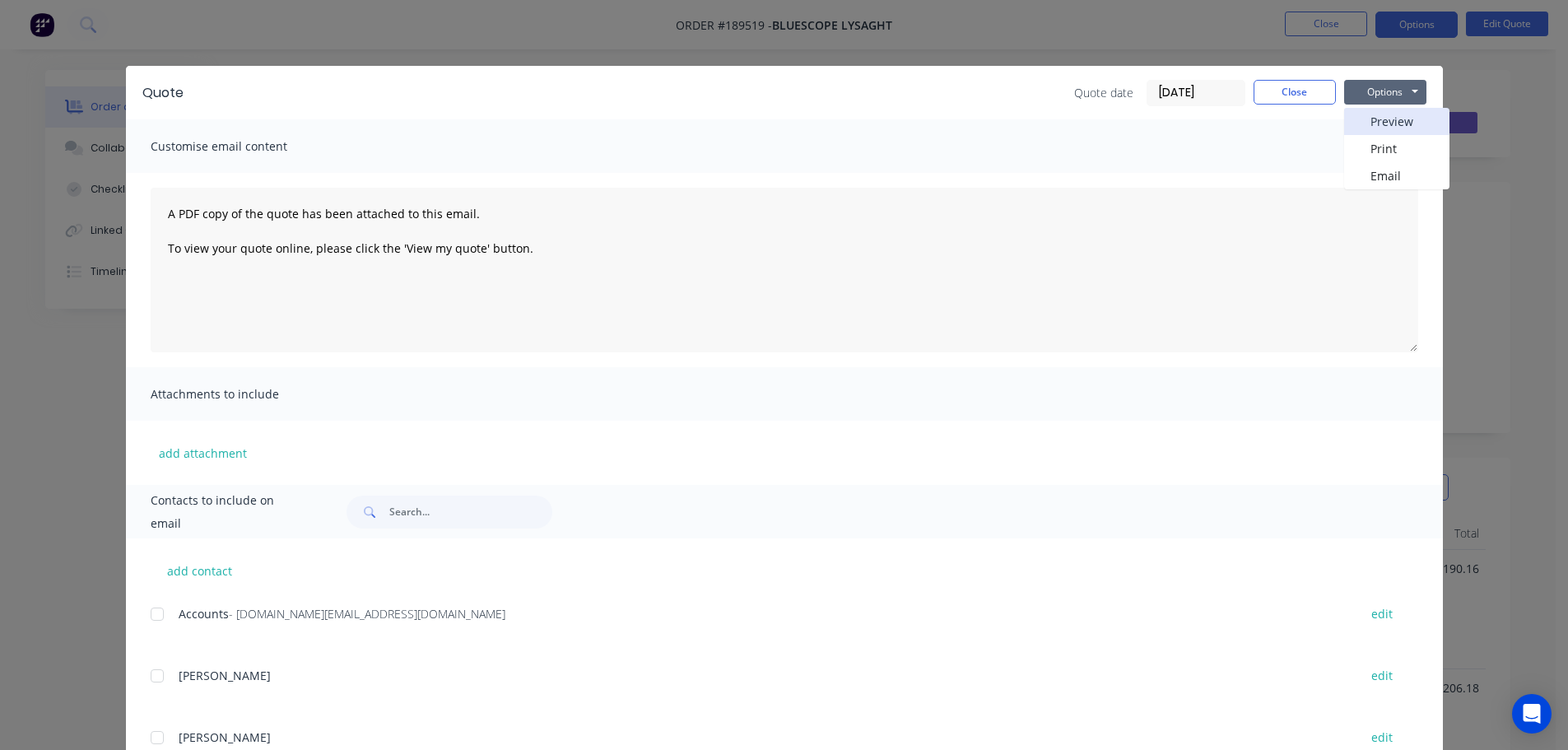
click at [1378, 111] on button "Preview" at bounding box center [1396, 122] width 105 height 27
drag, startPoint x: 47, startPoint y: 168, endPoint x: 55, endPoint y: 167, distance: 8.1
click at [50, 167] on div "Quote Quote date 11/08/25 Close Options Preview Print Email Customise email con…" at bounding box center [784, 375] width 1568 height 750
click at [110, 155] on div "Collaborate" at bounding box center [123, 148] width 65 height 14
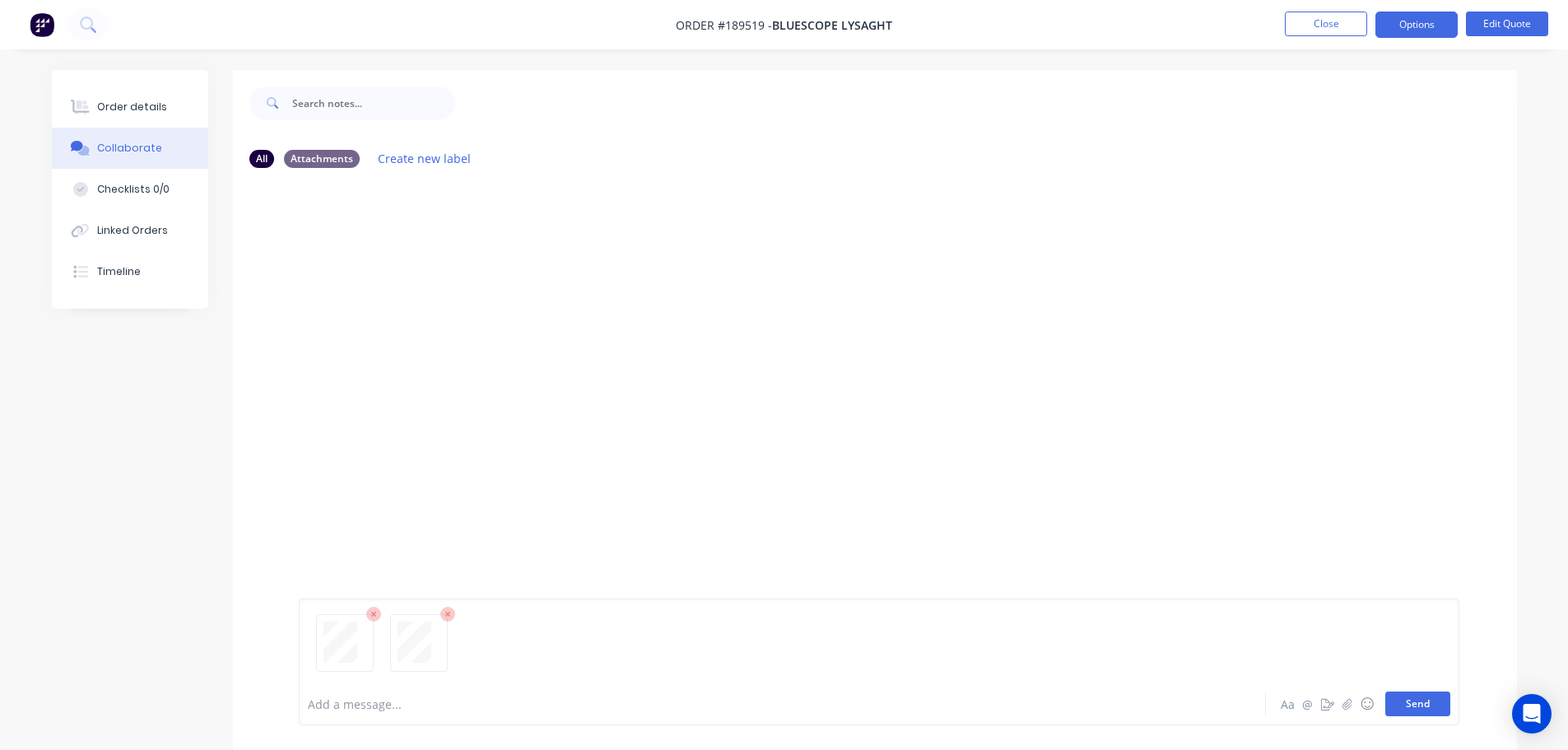
click at [1420, 709] on button "Send" at bounding box center [1418, 703] width 65 height 24
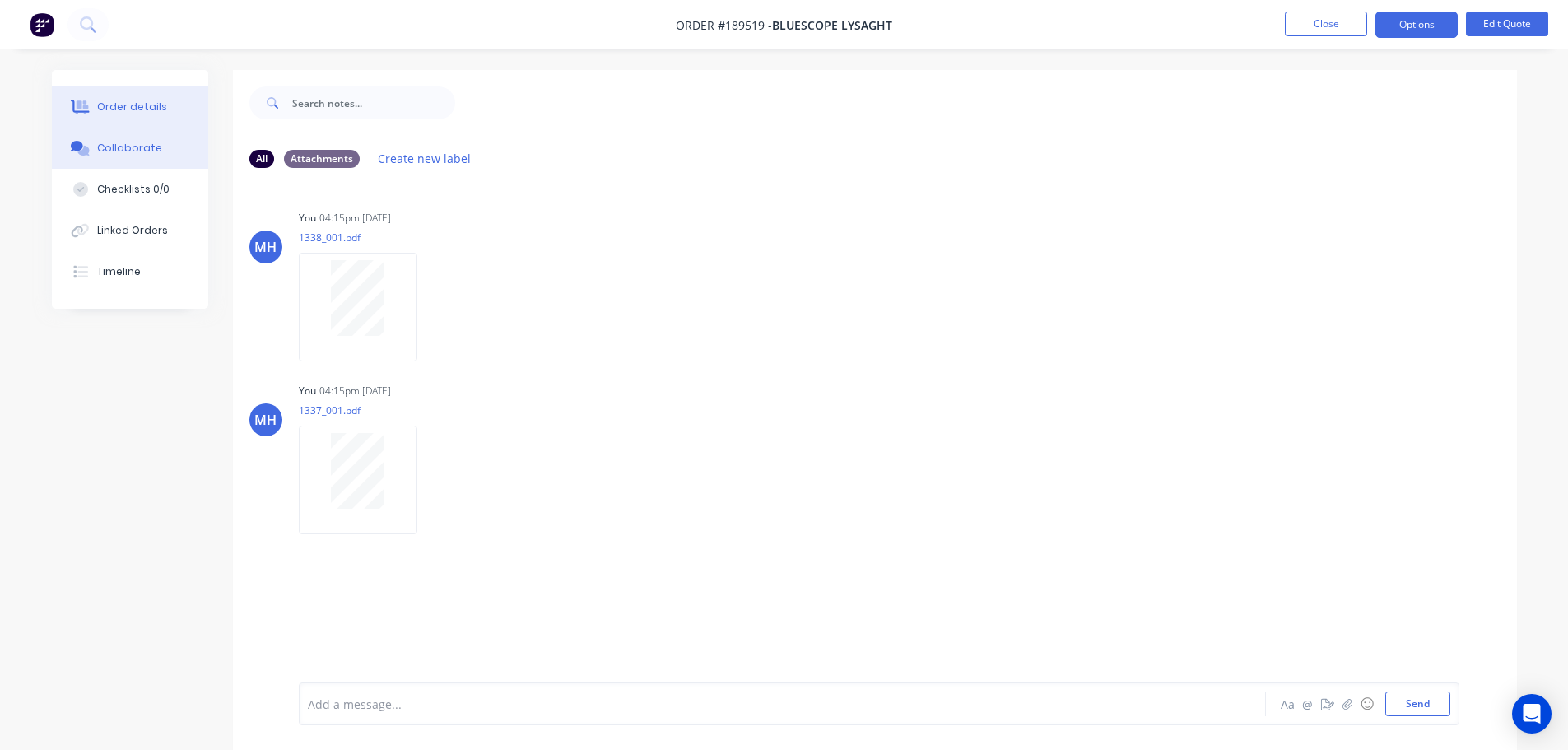
click at [151, 109] on div "Order details" at bounding box center [132, 107] width 70 height 14
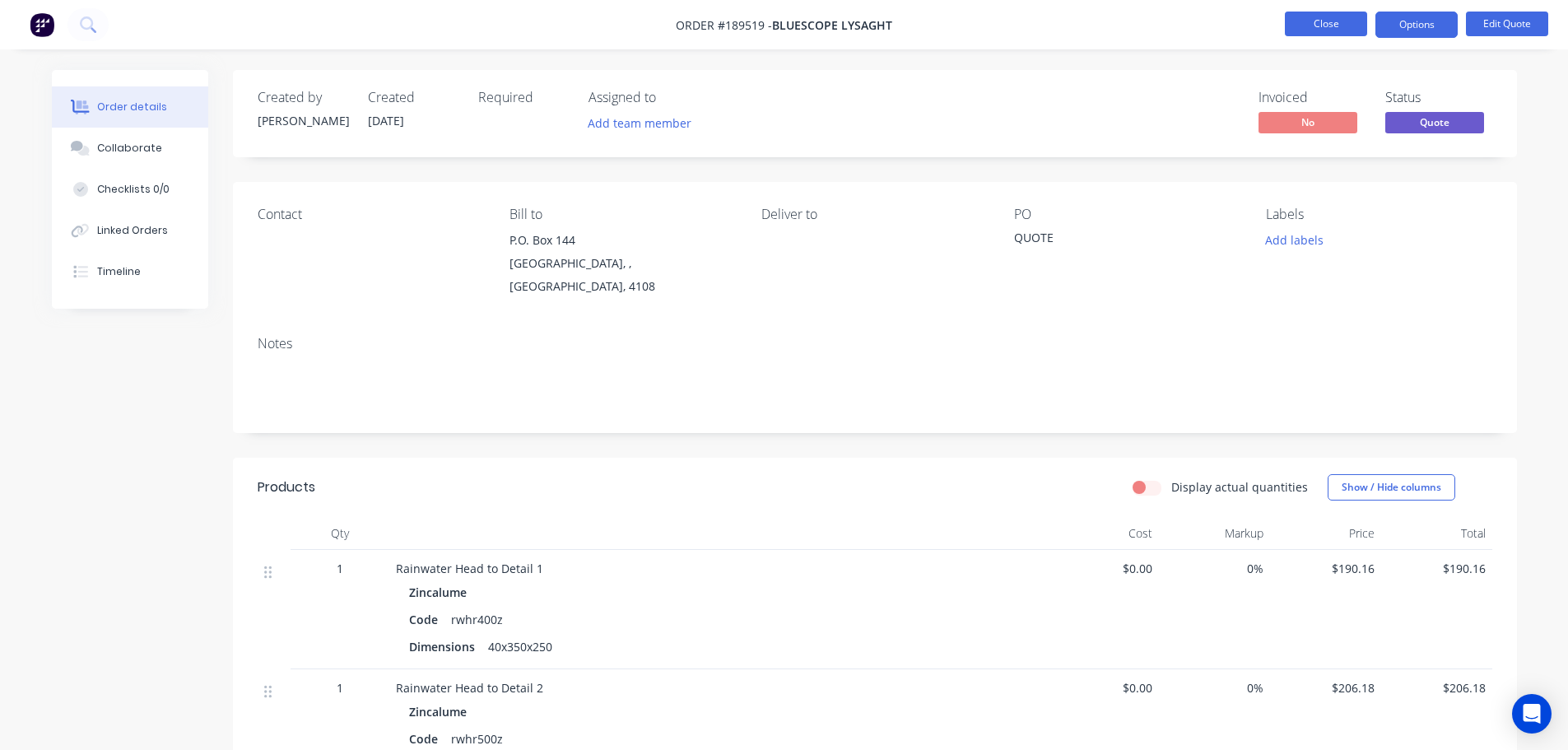
click at [1311, 24] on button "Close" at bounding box center [1325, 23] width 82 height 24
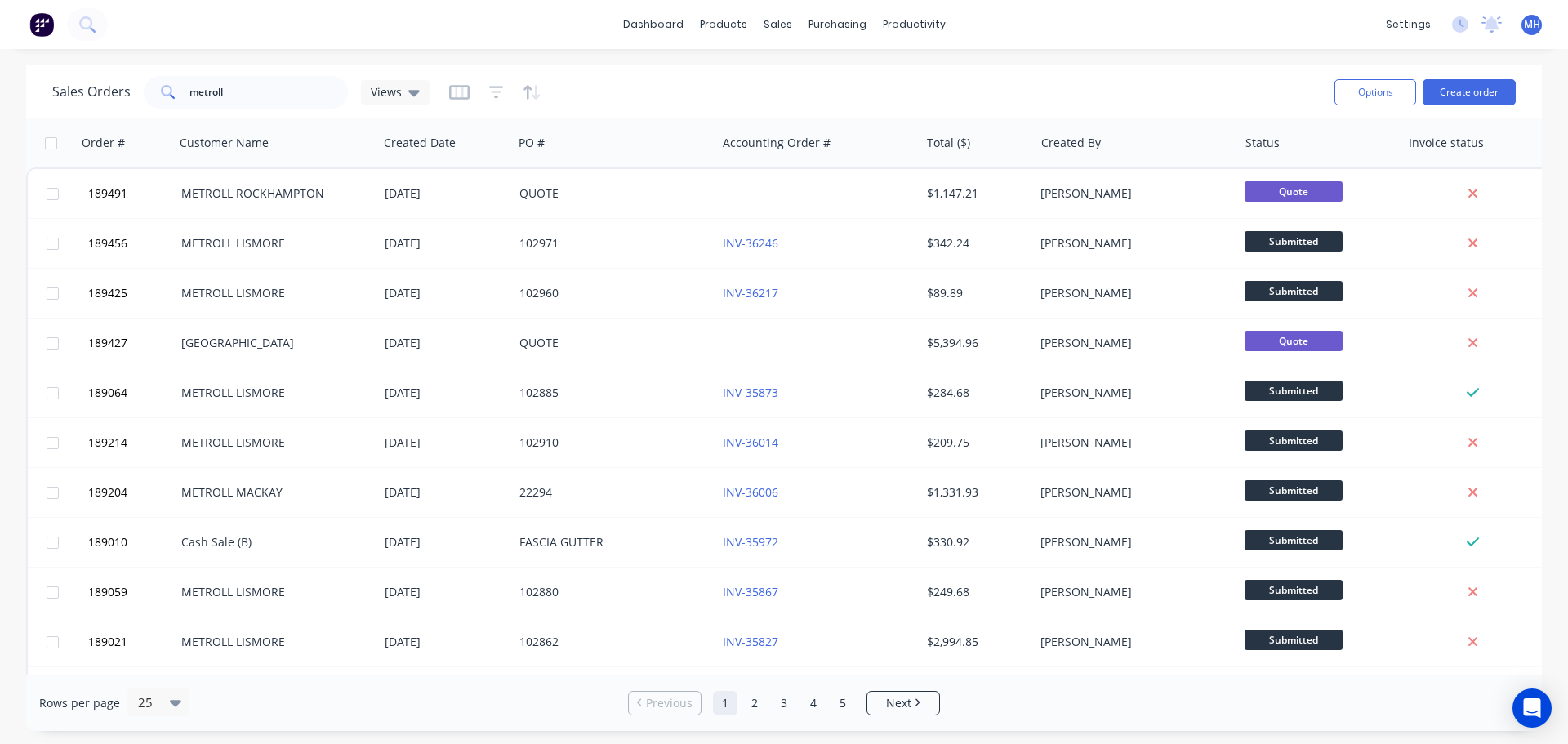
drag, startPoint x: 767, startPoint y: 74, endPoint x: 779, endPoint y: 49, distance: 27.7
click at [767, 73] on div "Sales Orders metroll Views" at bounding box center [687, 91] width 1269 height 40
click at [816, 71] on div "Sales Orders" at bounding box center [838, 79] width 67 height 14
click at [1196, 81] on div "Sales Orders metroll Views" at bounding box center [687, 91] width 1269 height 40
click at [1476, 88] on button "Create order" at bounding box center [1469, 92] width 93 height 26
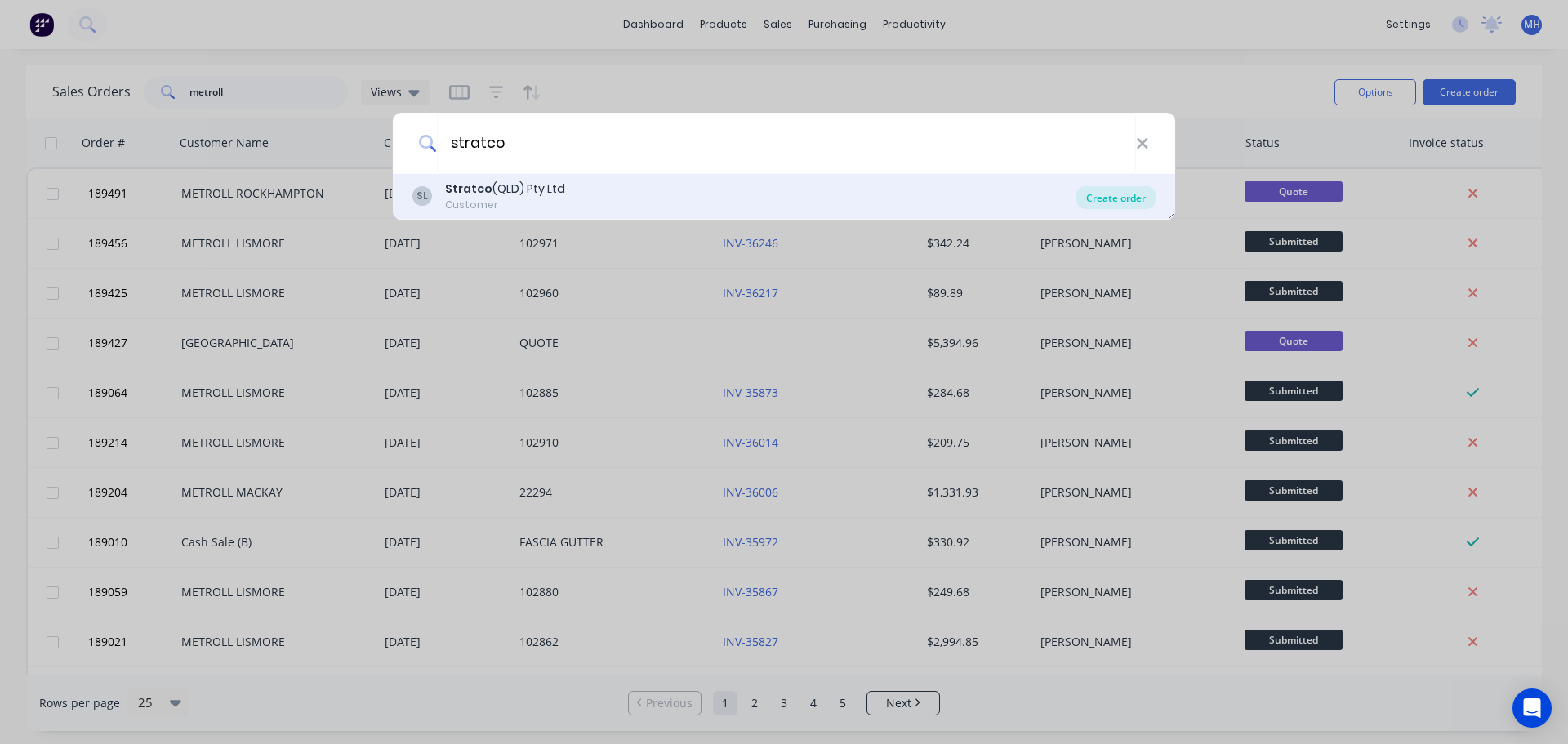
type input "stratco"
click at [1130, 202] on div "Create order" at bounding box center [1115, 197] width 79 height 23
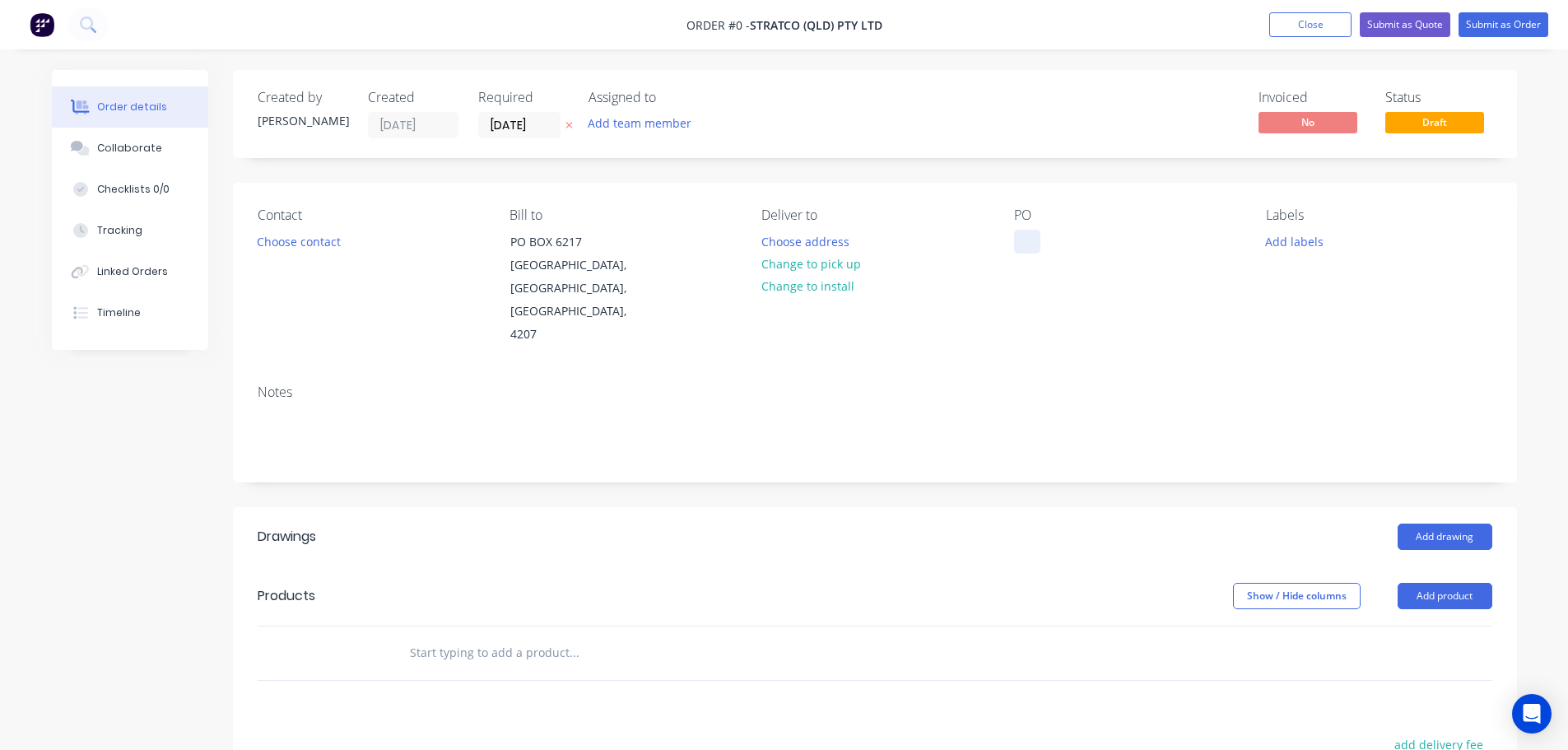
click at [1023, 249] on div at bounding box center [1026, 241] width 26 height 24
click at [502, 165] on div "Order details Collaborate Checklists 0/0 Tracking Linked Orders Timeline Order …" at bounding box center [784, 585] width 1498 height 1031
click at [565, 126] on icon at bounding box center [569, 124] width 7 height 10
click at [35, 517] on div "Order details Collaborate Checklists 0/0 Tracking Linked Orders Timeline Order …" at bounding box center [784, 585] width 1498 height 1031
click at [1419, 583] on button "Add product" at bounding box center [1445, 595] width 95 height 26
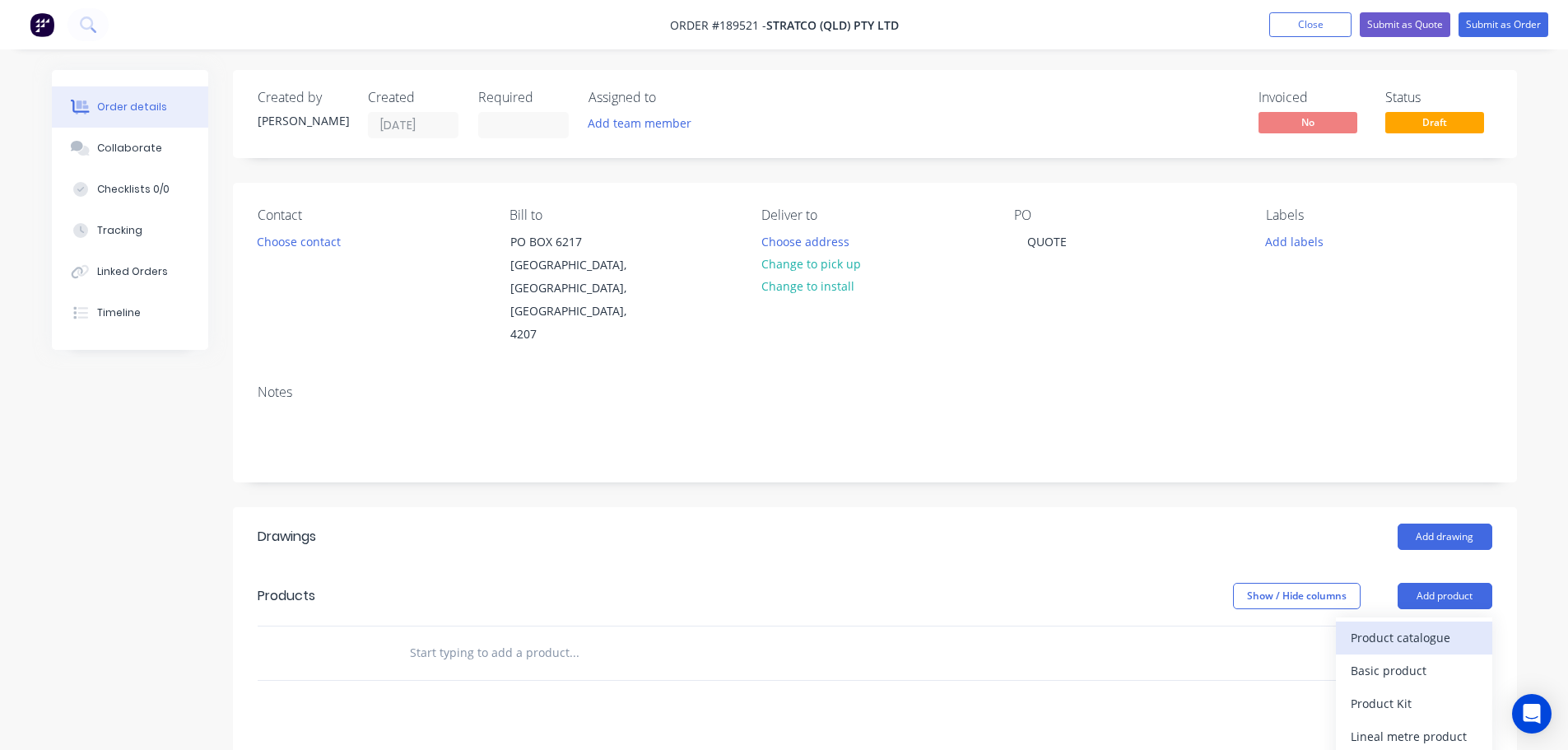
click at [1408, 626] on div "Product catalogue" at bounding box center [1413, 637] width 127 height 24
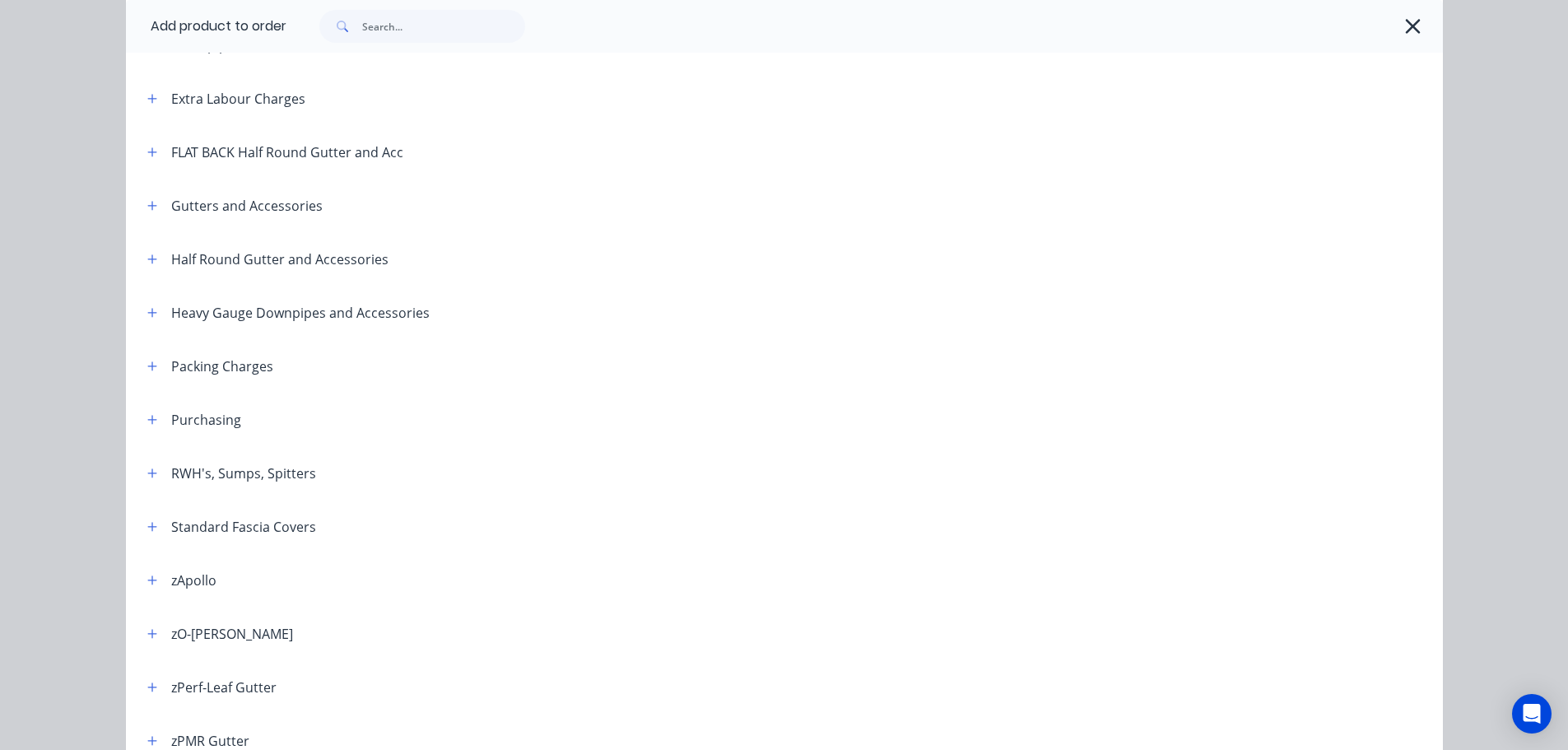
scroll to position [247, 0]
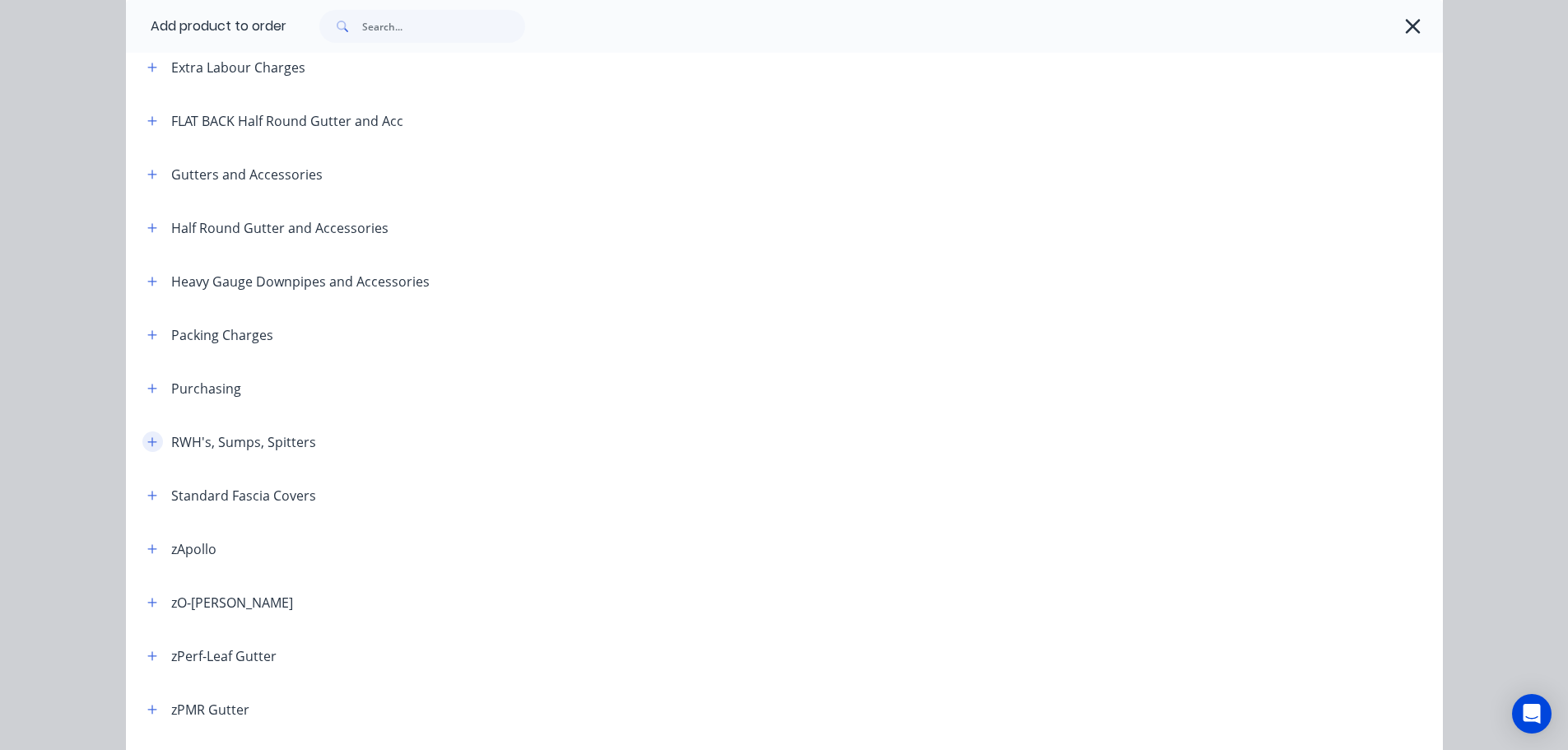
click at [145, 433] on button "button" at bounding box center [152, 441] width 21 height 21
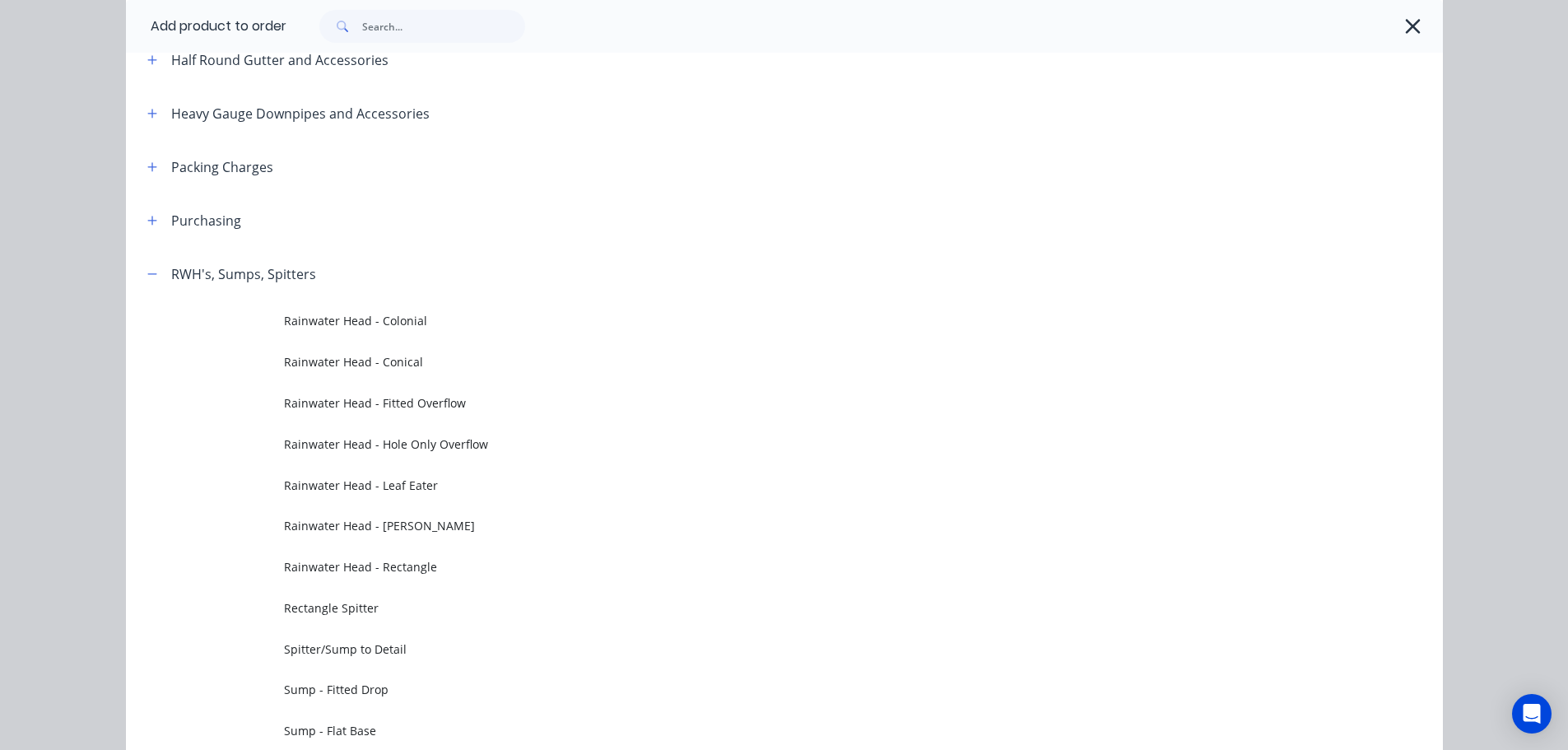
scroll to position [658, 0]
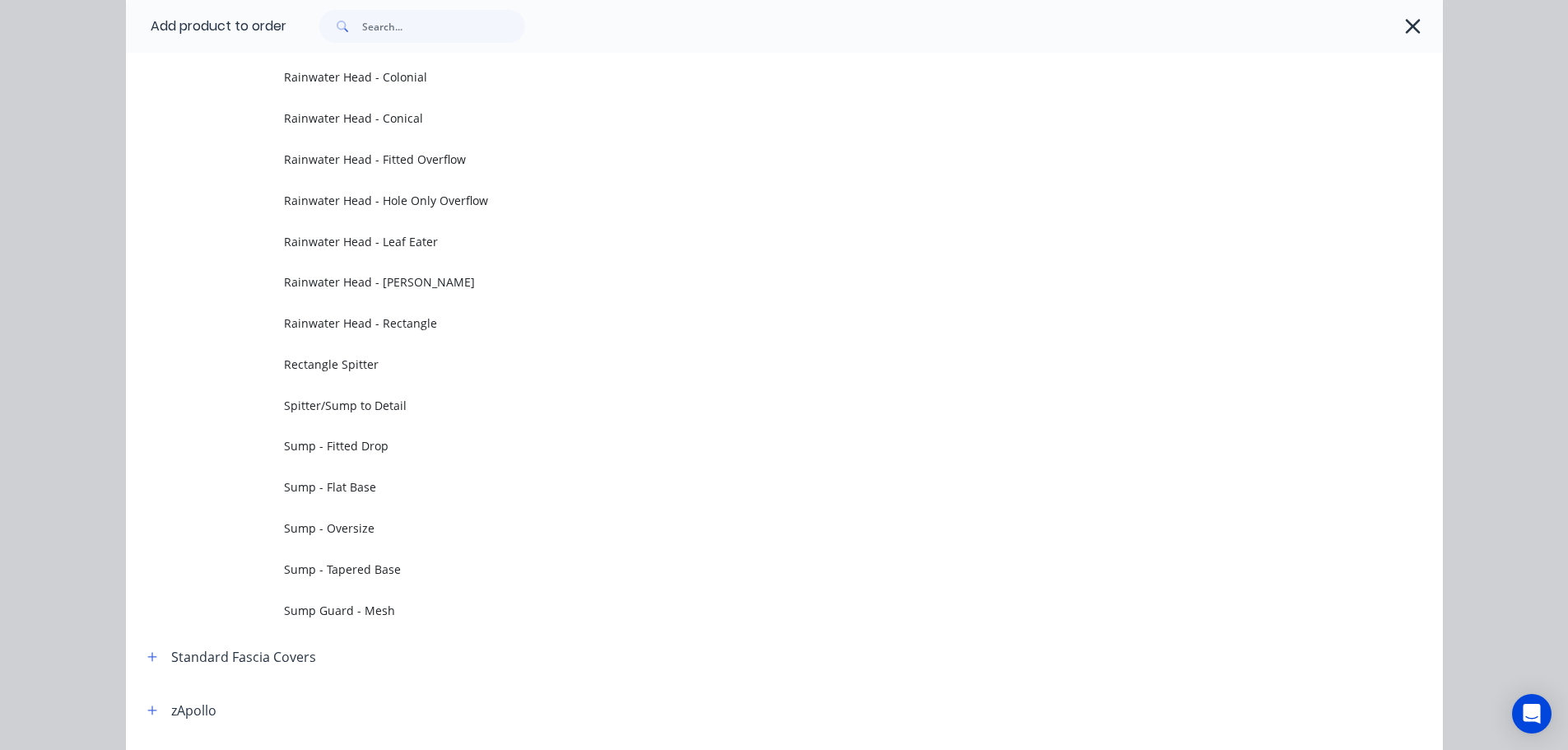
click at [387, 605] on span "Sump Guard - Mesh" at bounding box center [747, 610] width 927 height 17
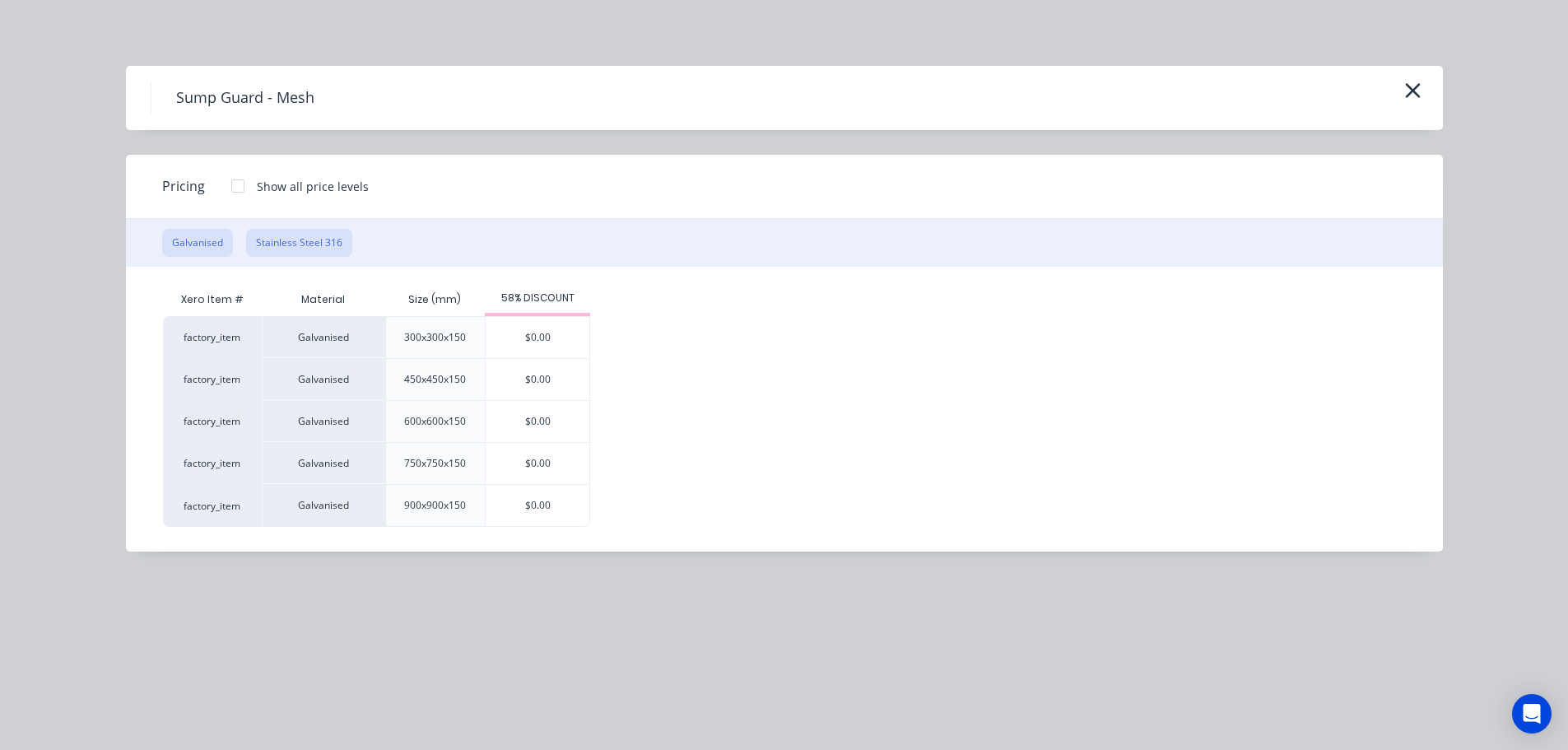
click at [323, 251] on button "Stainless Steel 316" at bounding box center [299, 242] width 106 height 28
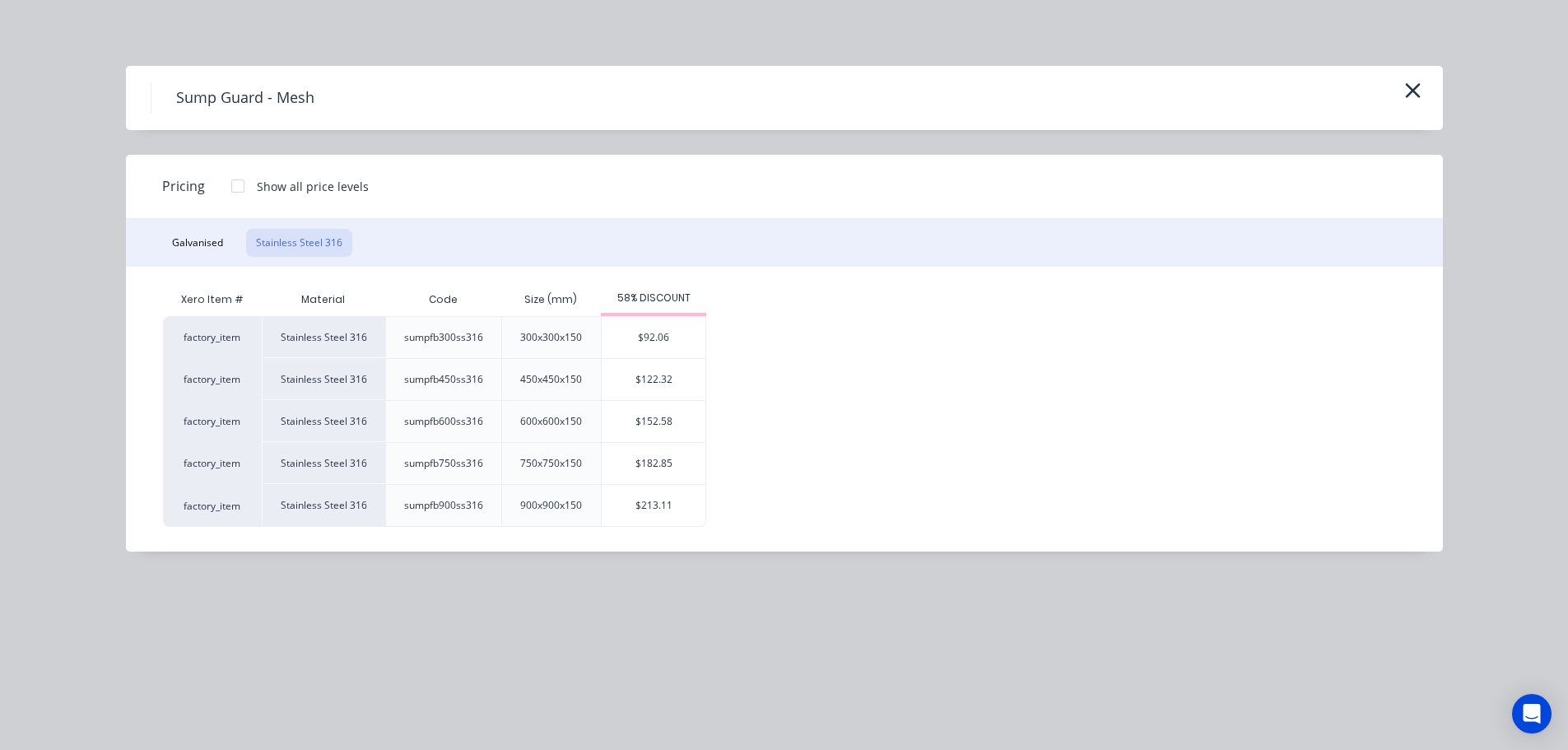
click at [232, 186] on div at bounding box center [238, 185] width 33 height 33
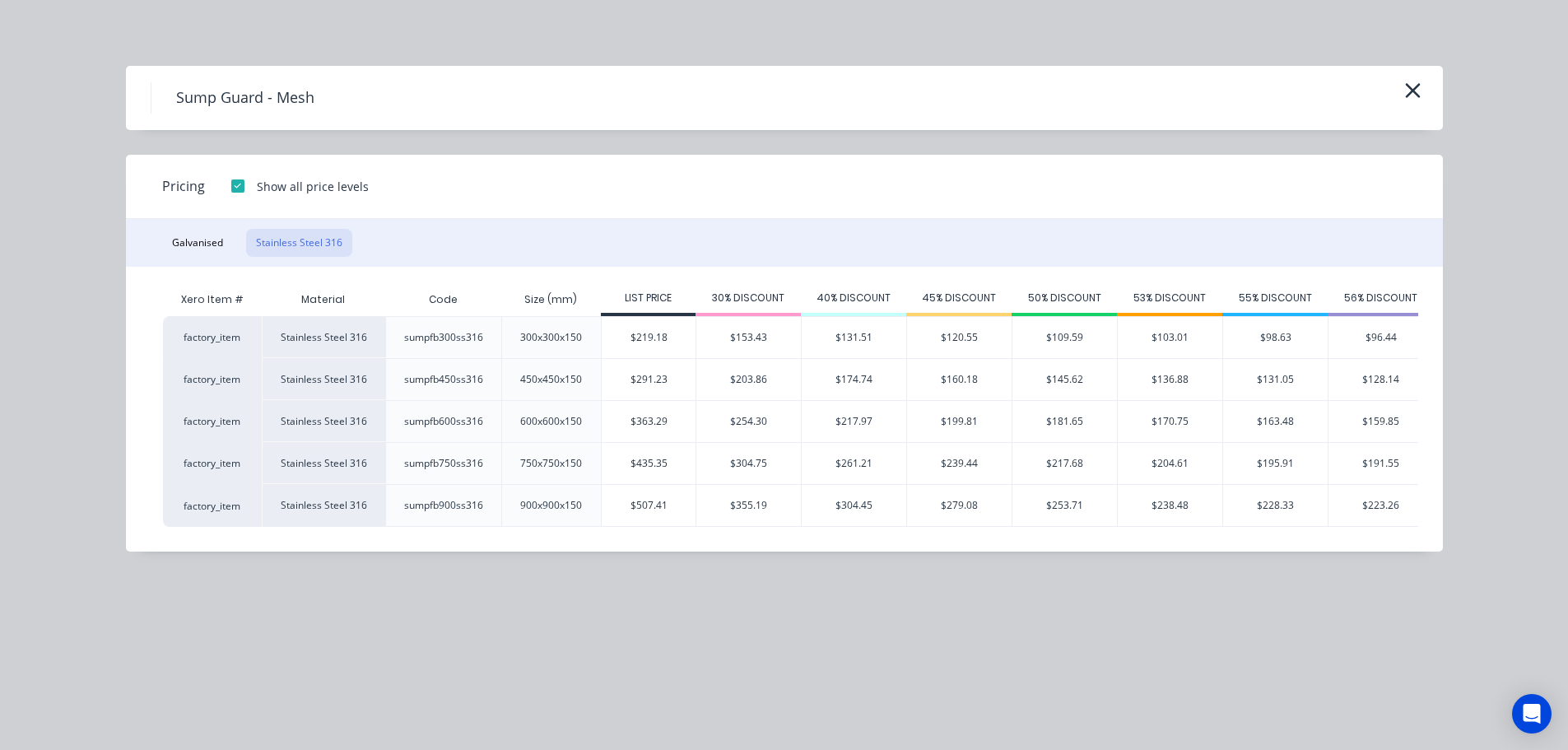
click at [232, 186] on div at bounding box center [238, 185] width 33 height 33
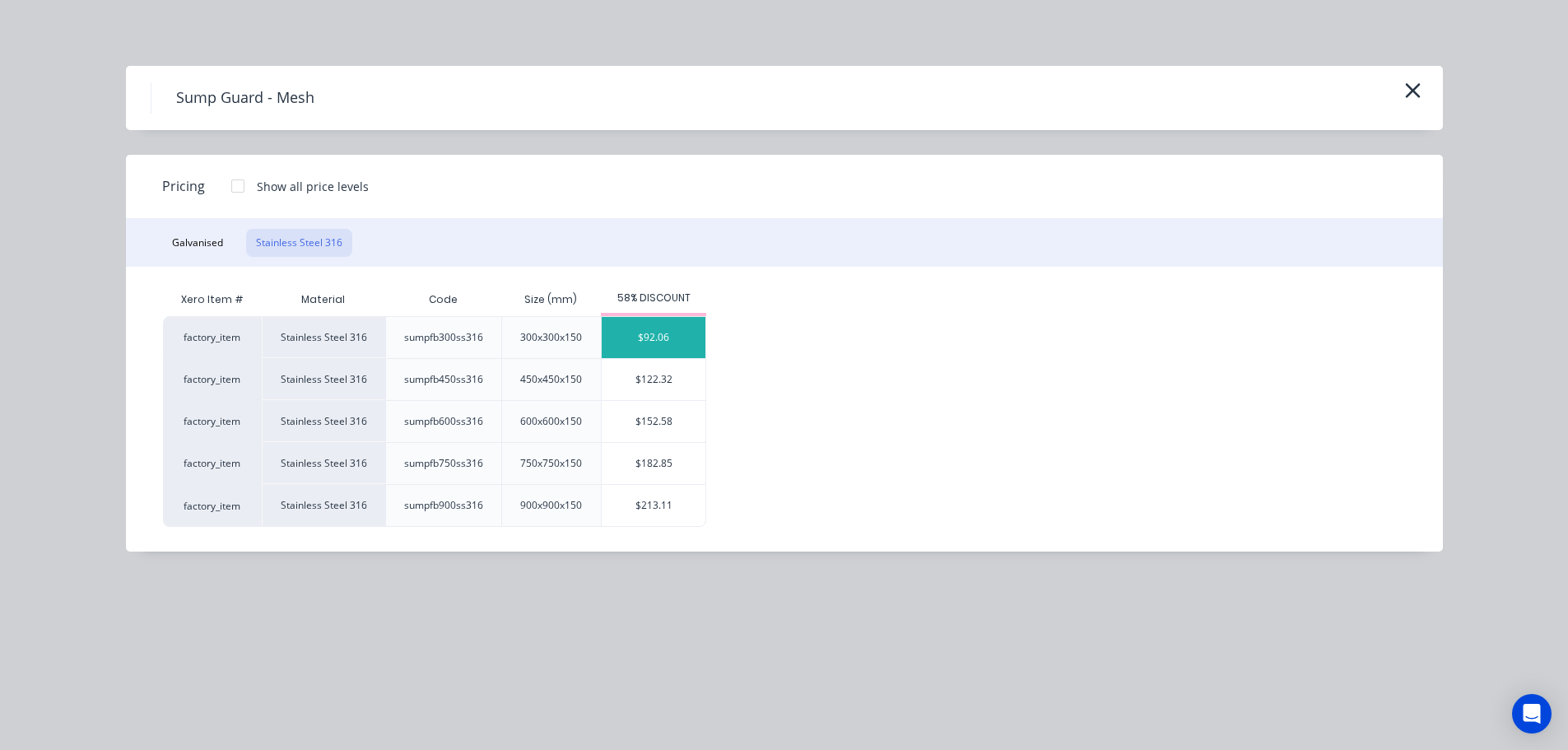
click at [667, 341] on div "$92.06" at bounding box center [653, 338] width 104 height 41
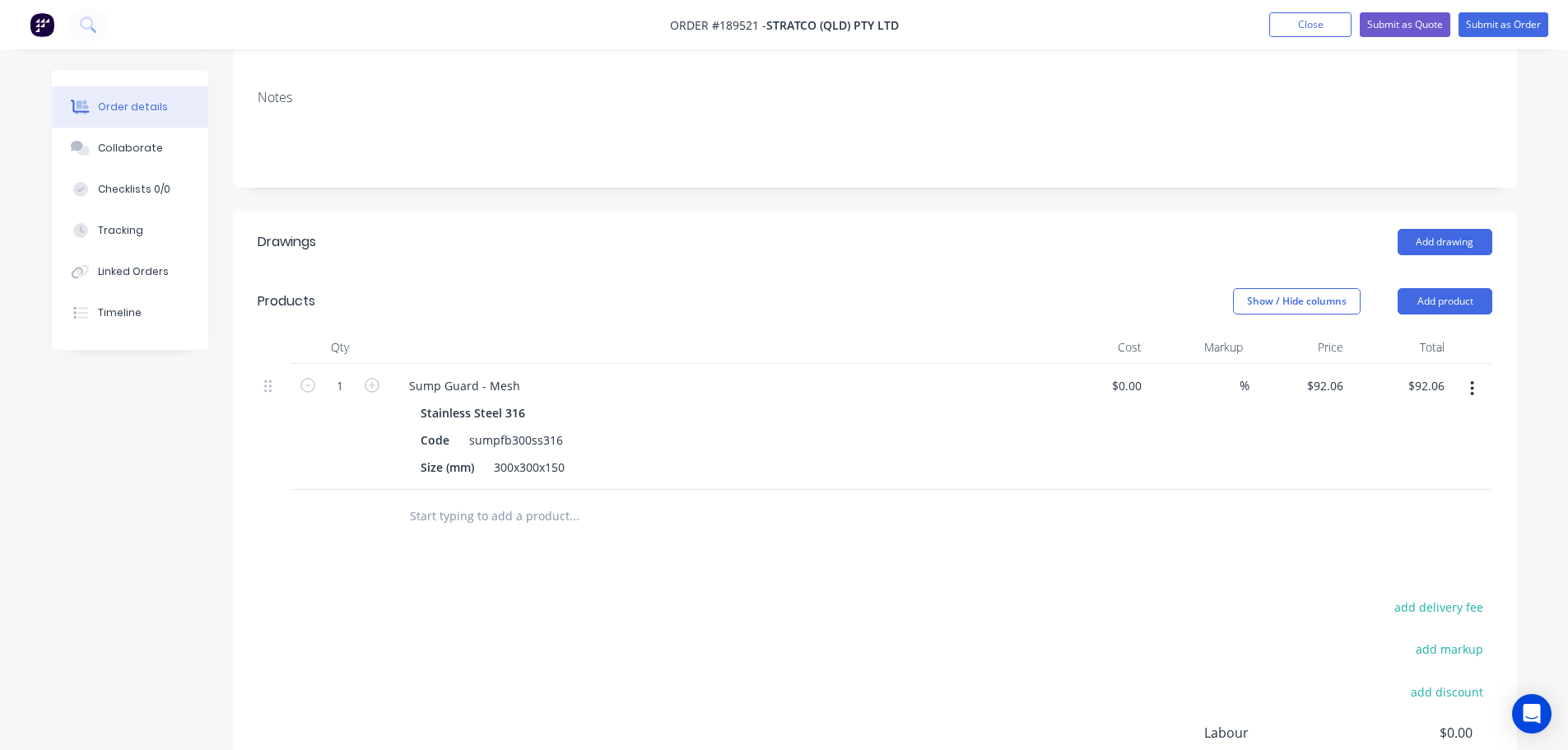
scroll to position [330, 0]
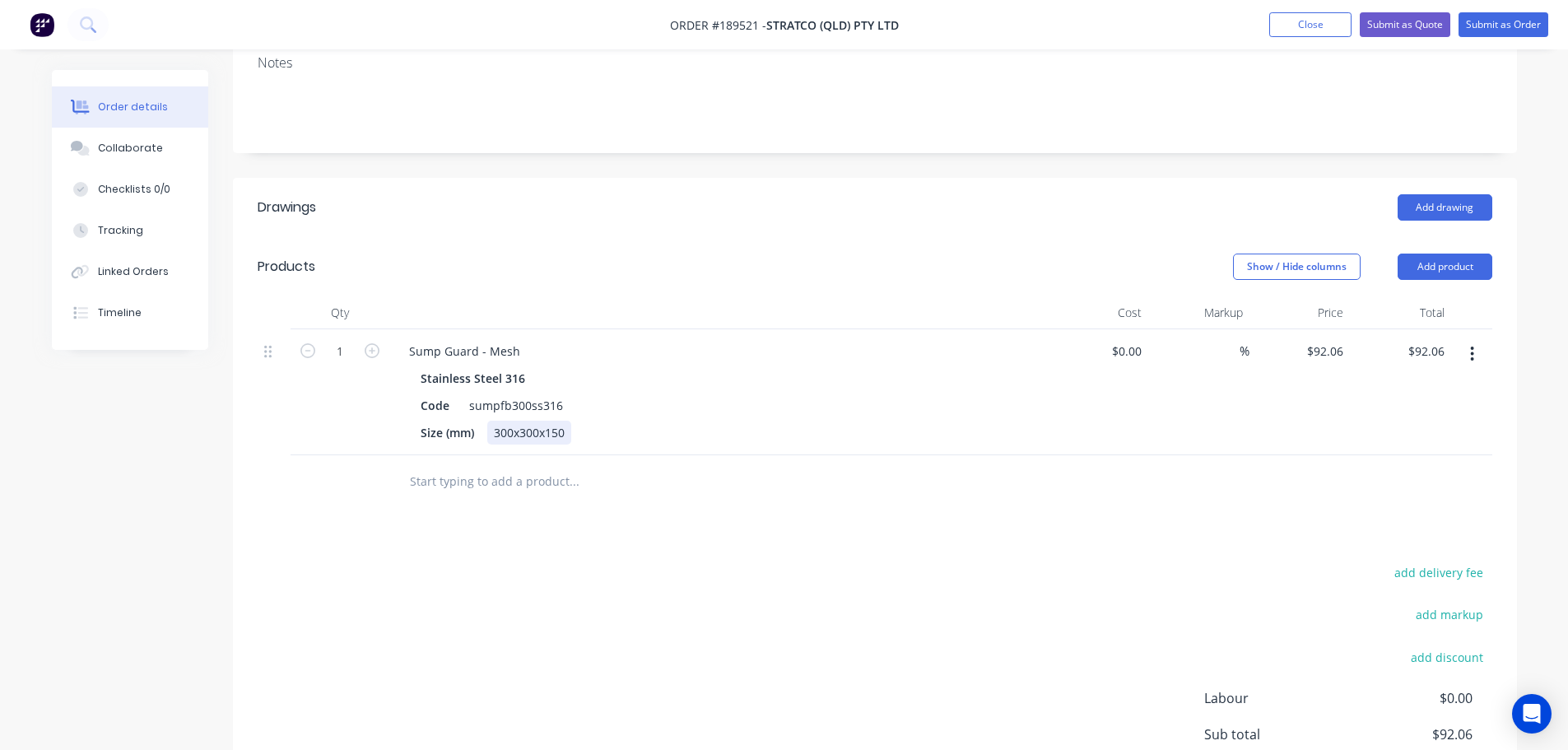
click at [520, 420] on div "300x300x150" at bounding box center [528, 432] width 84 height 24
click at [673, 601] on div "add delivery fee add markup add discount Labour $0.00 Sub total $92.06 Margin $…" at bounding box center [874, 720] width 1234 height 318
click at [1450, 254] on button "Add product" at bounding box center [1445, 267] width 95 height 26
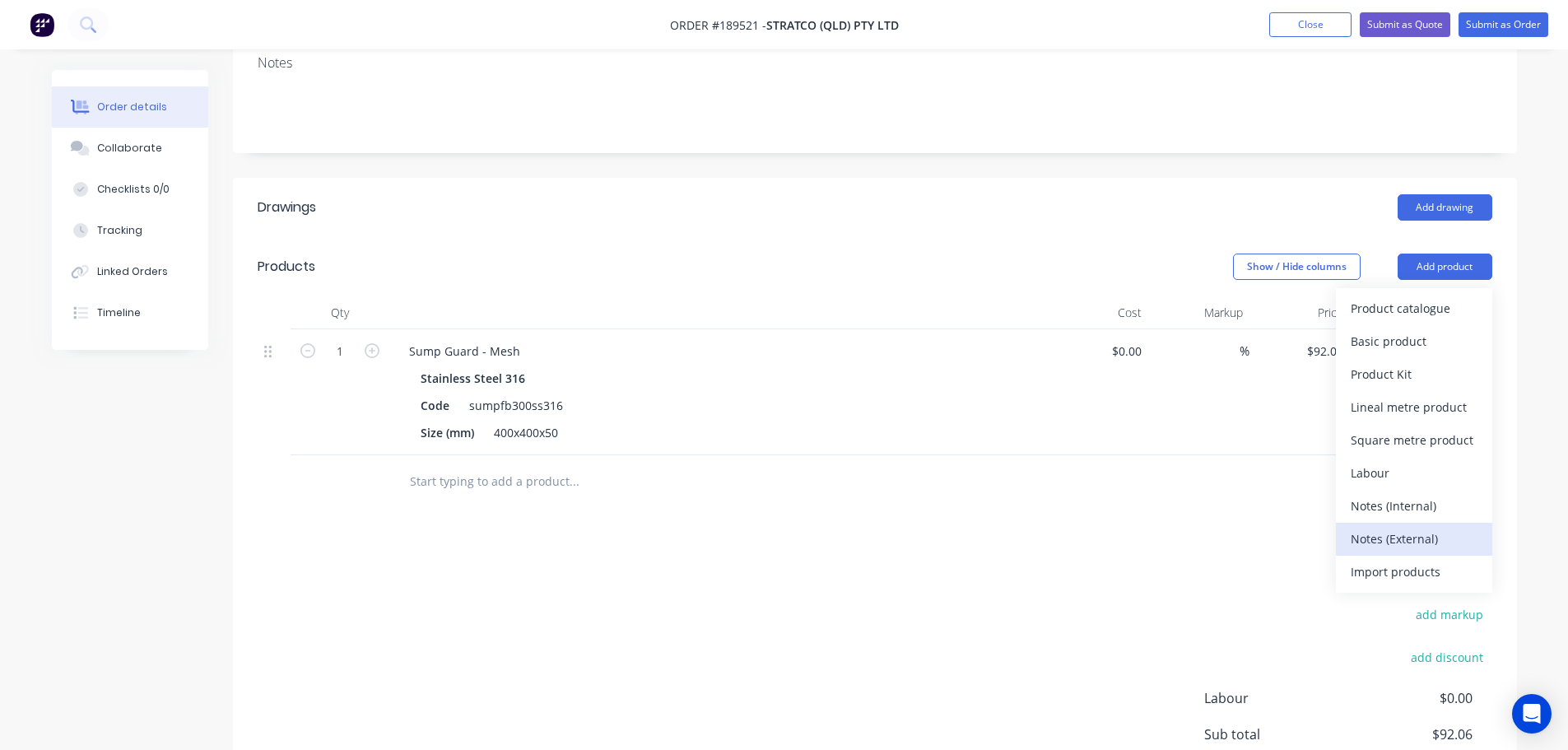
click at [1400, 527] on div "Notes (External)" at bounding box center [1413, 538] width 127 height 24
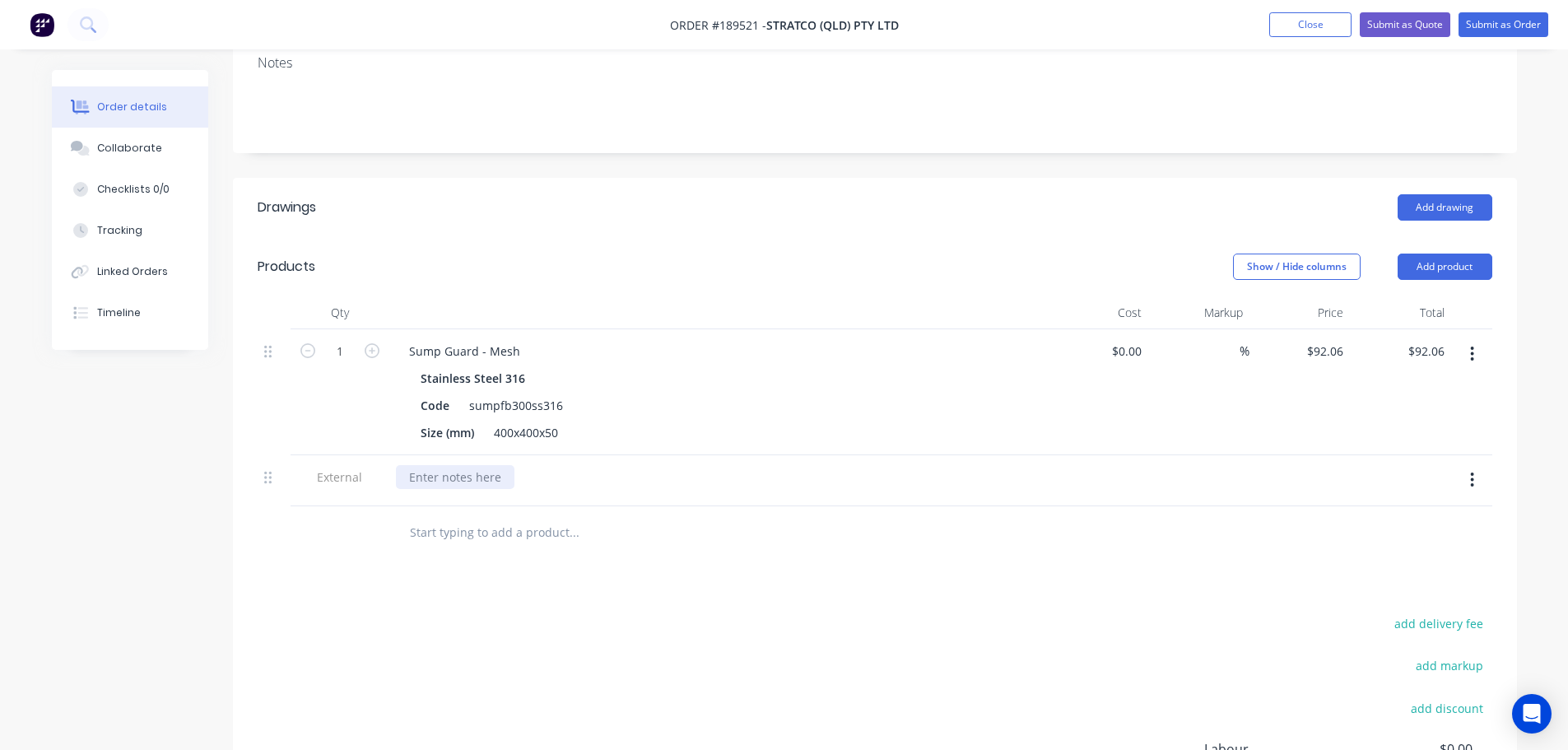
click at [469, 465] on div at bounding box center [455, 477] width 119 height 24
click at [699, 525] on div "Drawings Add drawing Products Show / Hide columns Add product Qty Cost Markup P…" at bounding box center [875, 565] width 1284 height 777
click at [1401, 33] on button "Submit as Quote" at bounding box center [1404, 24] width 91 height 24
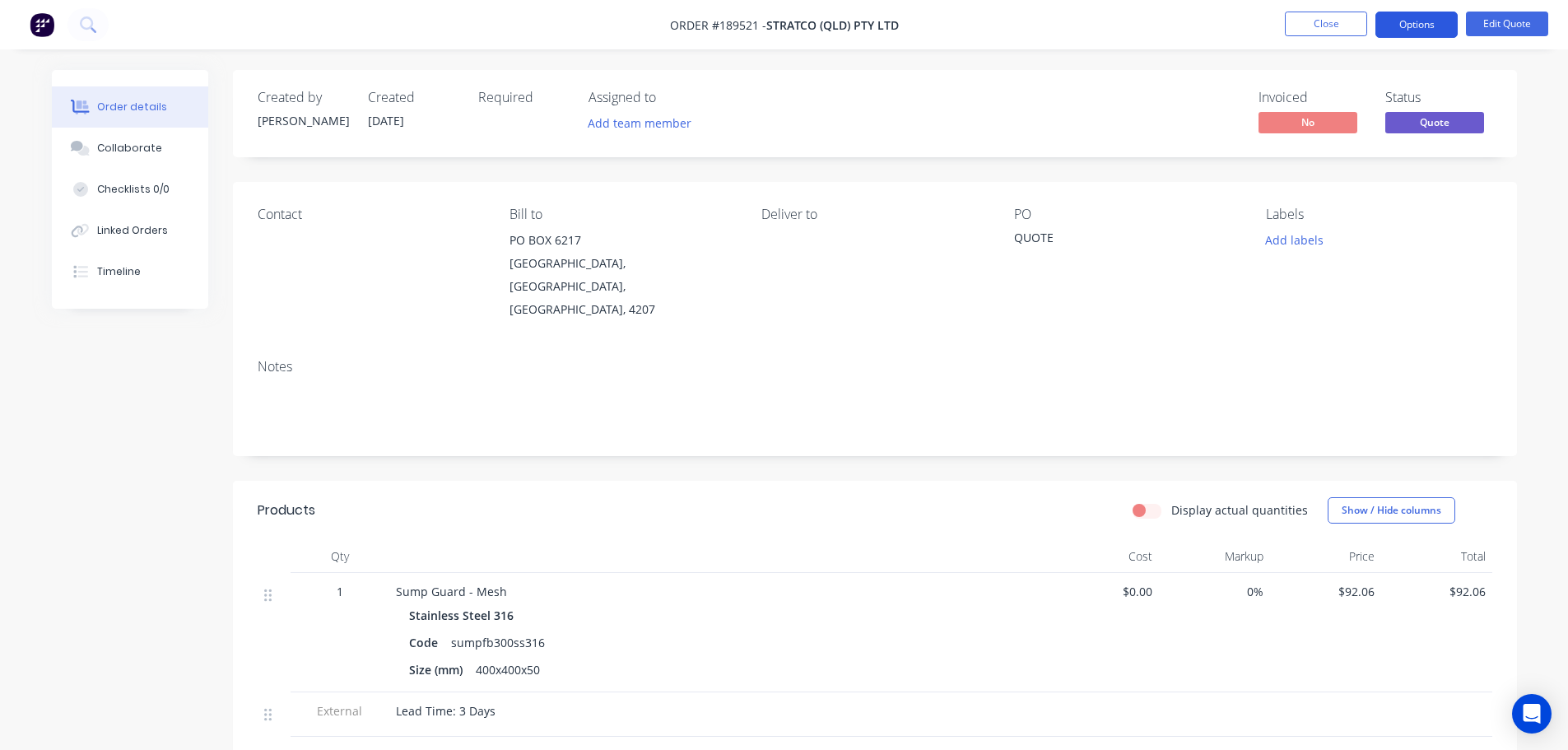
click at [1428, 14] on button "Options" at bounding box center [1416, 24] width 82 height 26
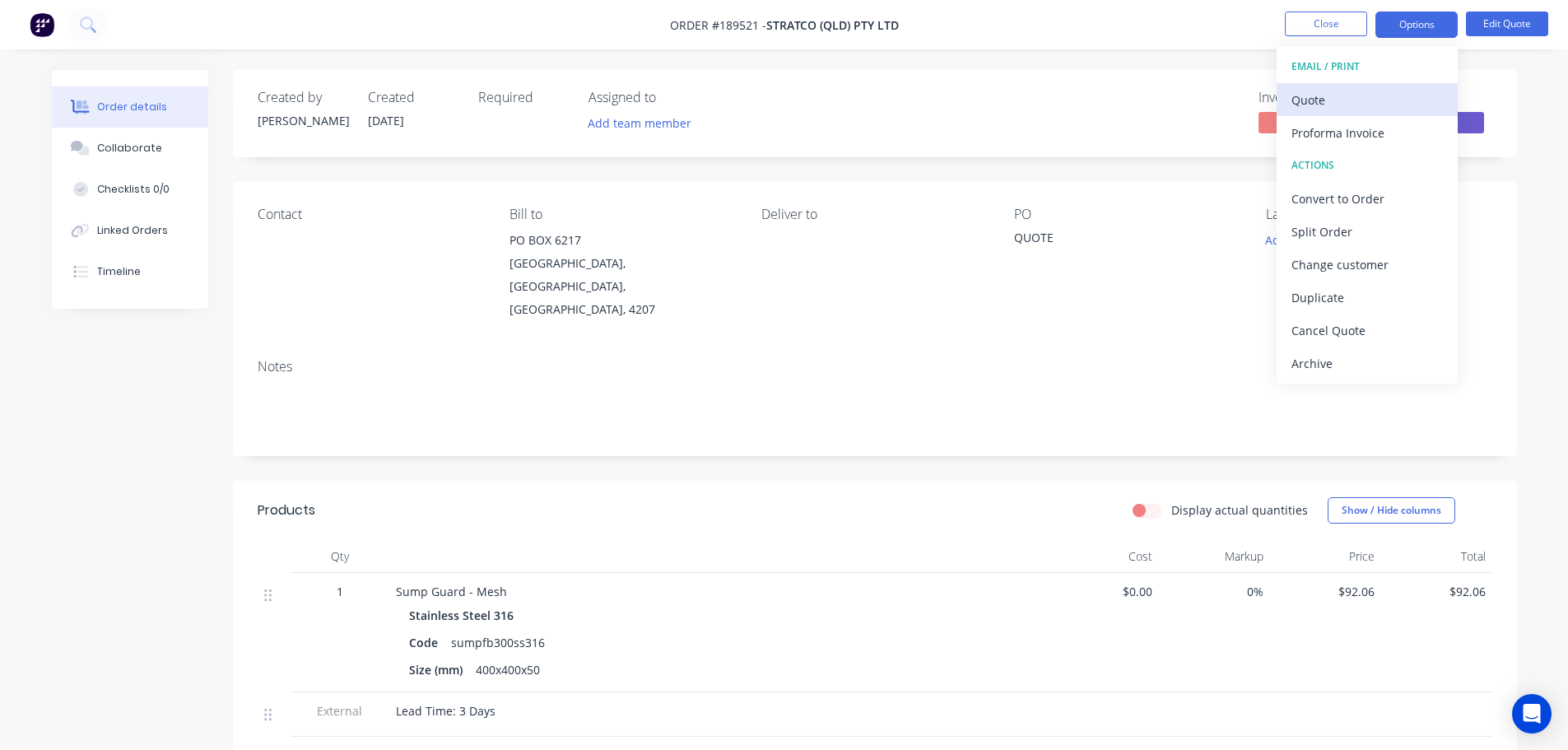
click at [1365, 100] on div "Quote" at bounding box center [1367, 100] width 151 height 24
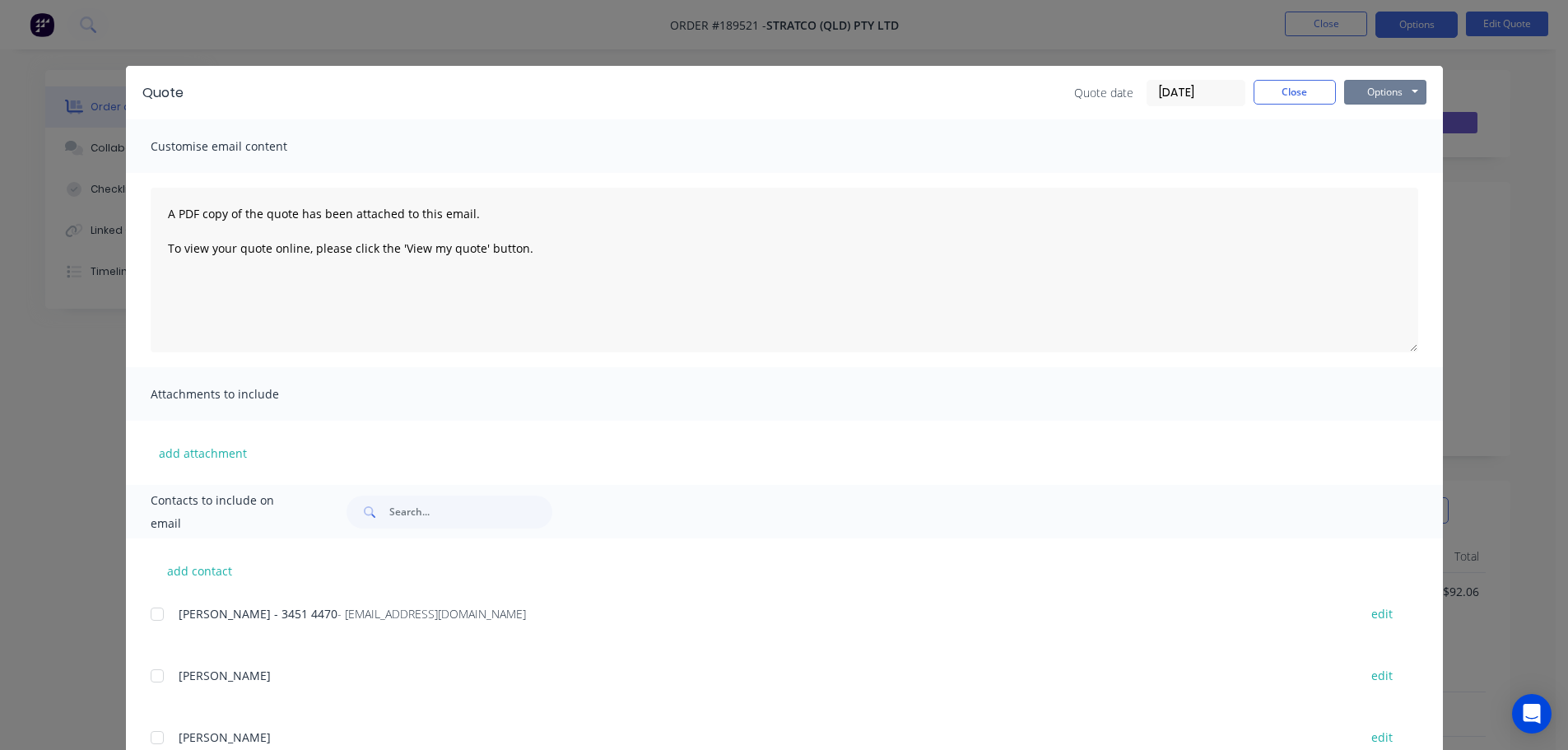
drag, startPoint x: 1365, startPoint y: 94, endPoint x: 1369, endPoint y: 104, distance: 10.8
click at [1367, 95] on button "Options" at bounding box center [1384, 92] width 82 height 24
click at [1373, 119] on button "Preview" at bounding box center [1396, 122] width 105 height 27
click at [14, 309] on div "Quote Quote date 11/08/25 Close Options Preview Print Email Customise email con…" at bounding box center [784, 375] width 1568 height 750
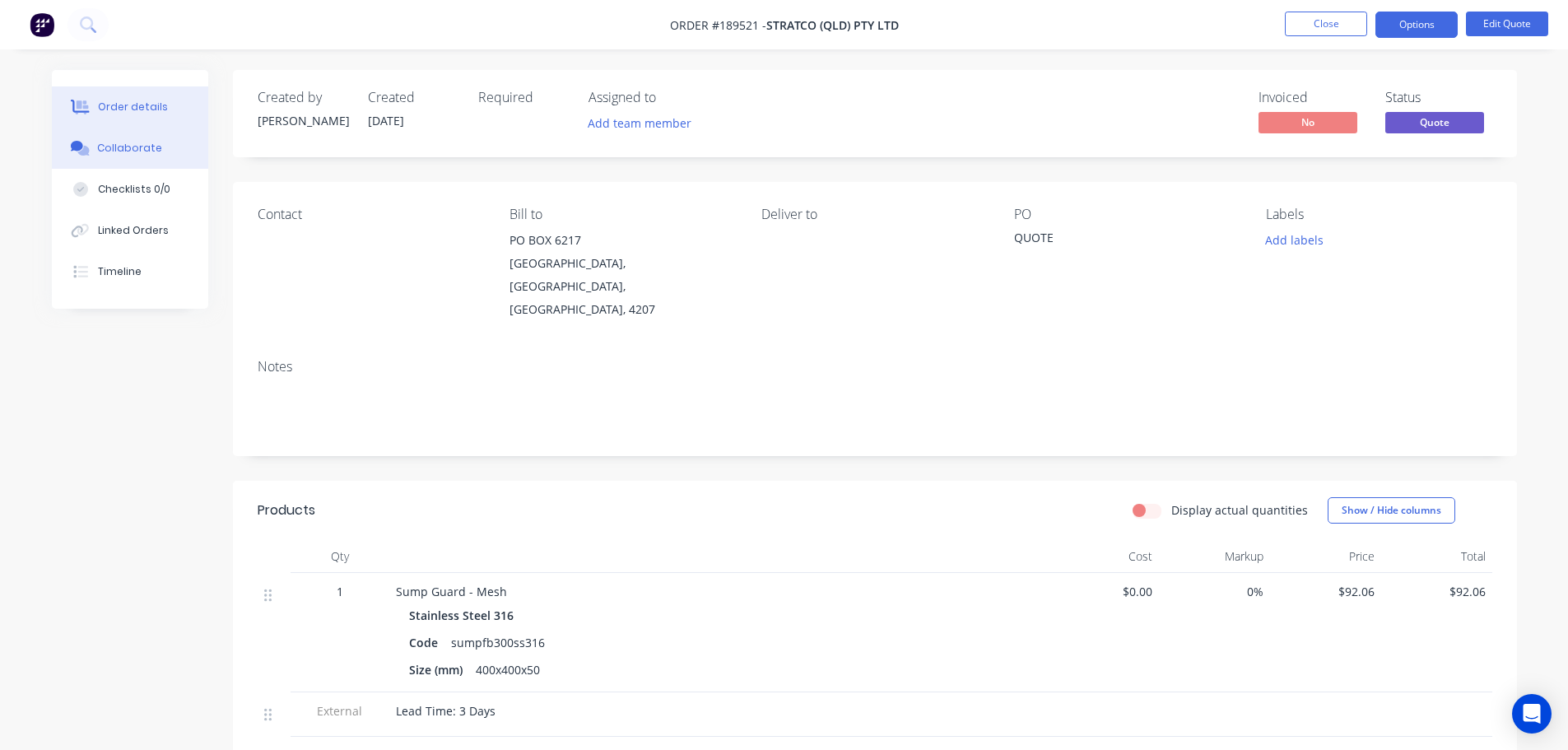
click at [90, 167] on button "Collaborate" at bounding box center [131, 149] width 157 height 41
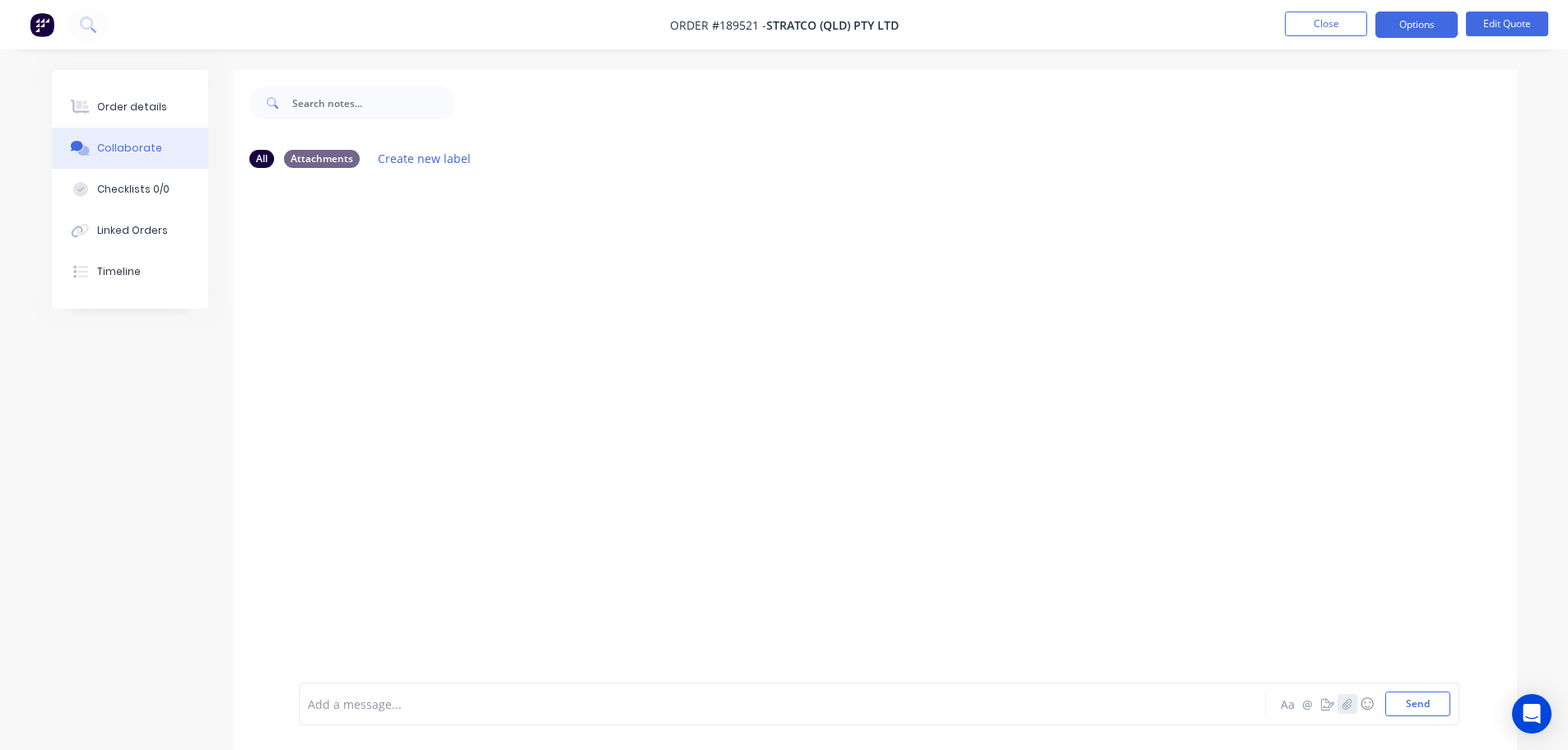
click at [1346, 703] on icon "button" at bounding box center [1346, 703] width 10 height 12
click at [1428, 707] on button "Send" at bounding box center [1418, 703] width 65 height 24
click at [149, 108] on div "Order details" at bounding box center [132, 107] width 70 height 14
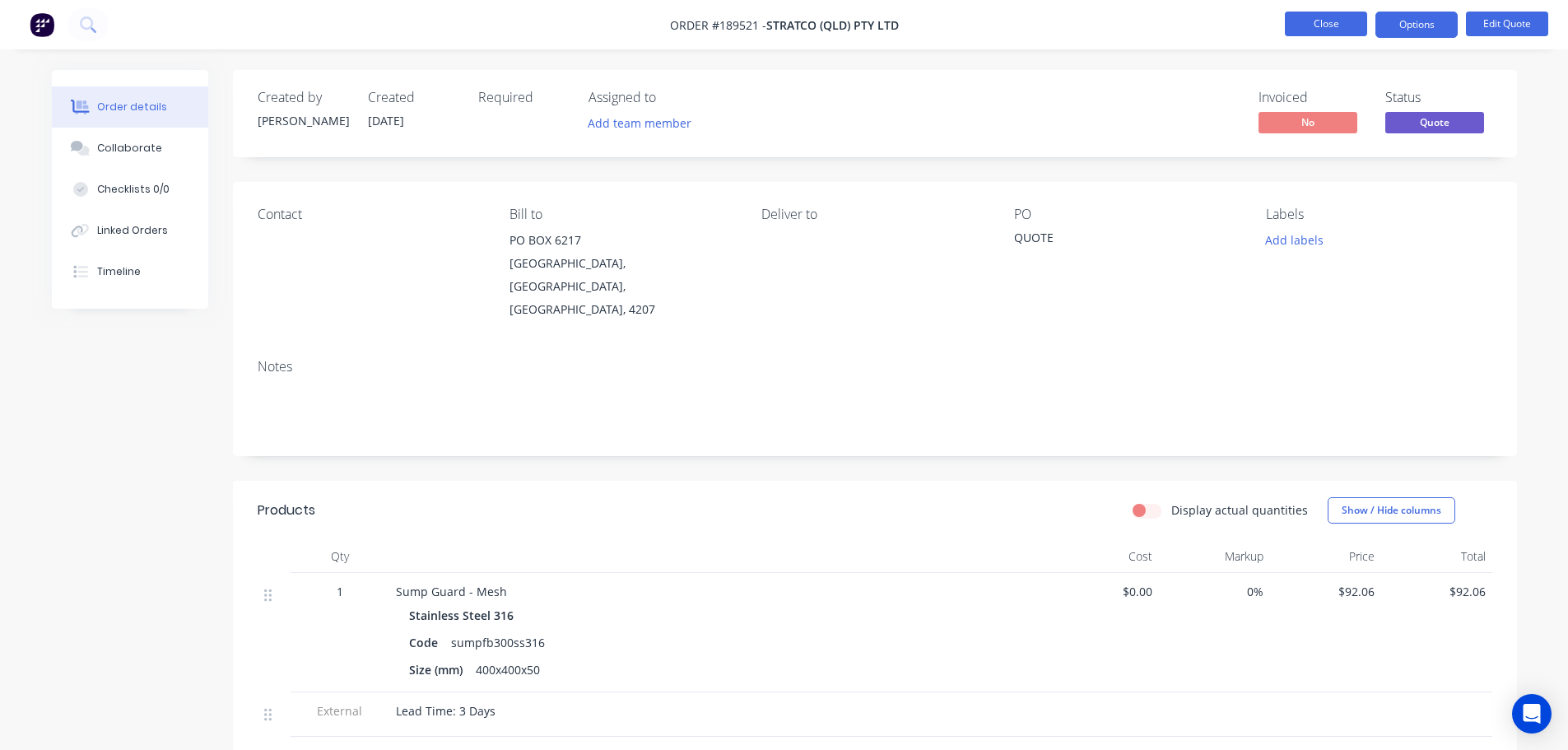
click at [1294, 21] on button "Close" at bounding box center [1325, 23] width 82 height 24
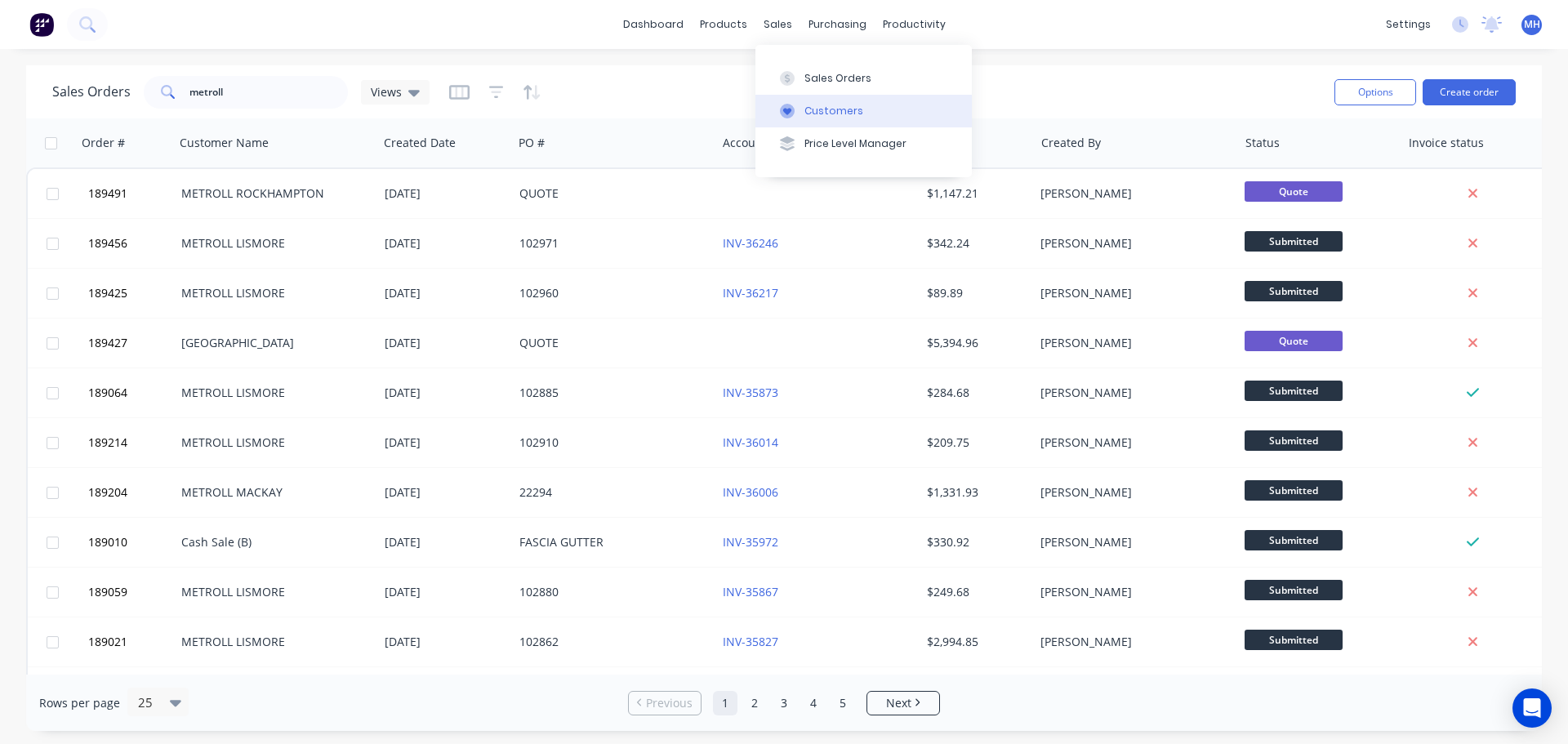
click at [824, 104] on div "Customers" at bounding box center [834, 111] width 59 height 14
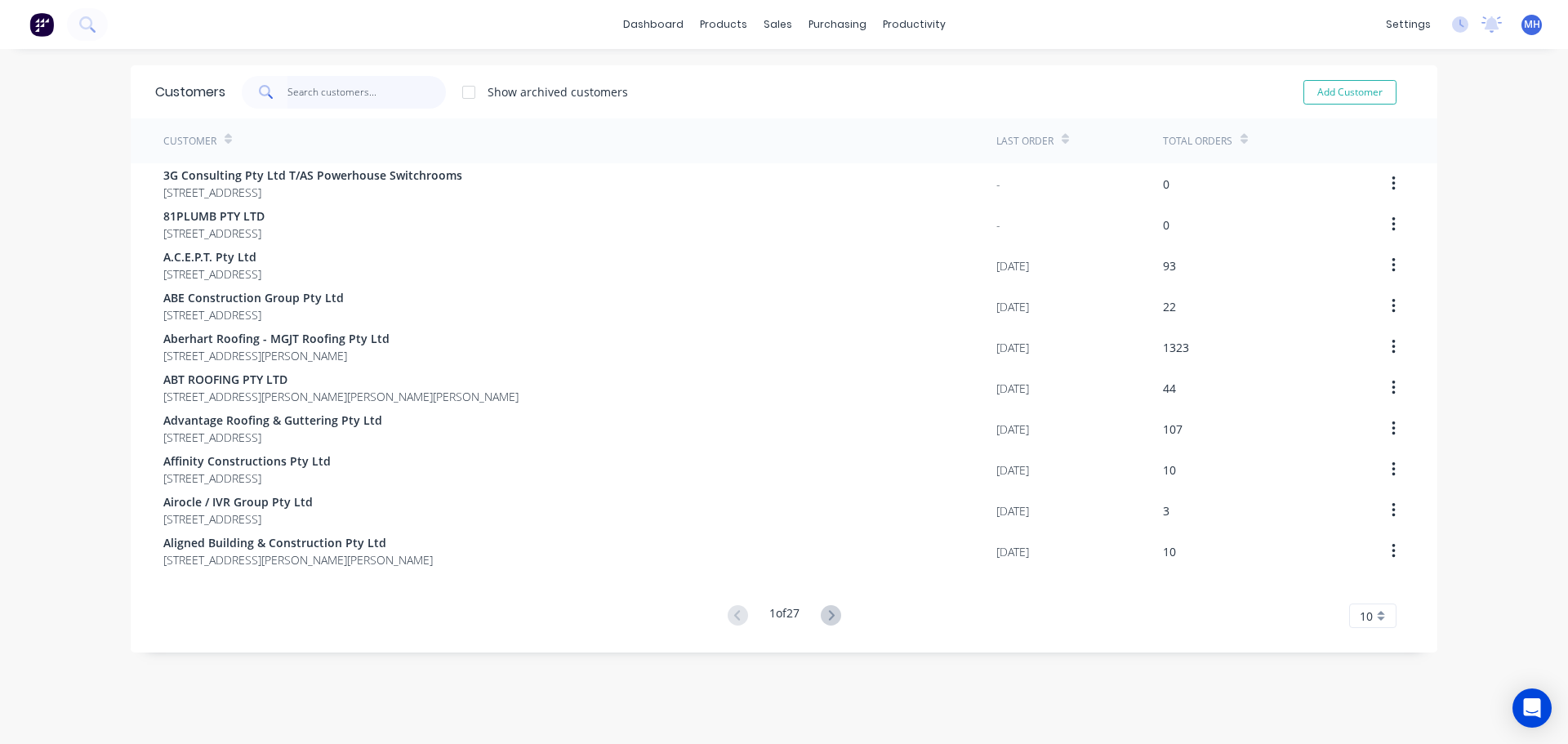
click at [351, 88] on input "text" at bounding box center [367, 92] width 159 height 33
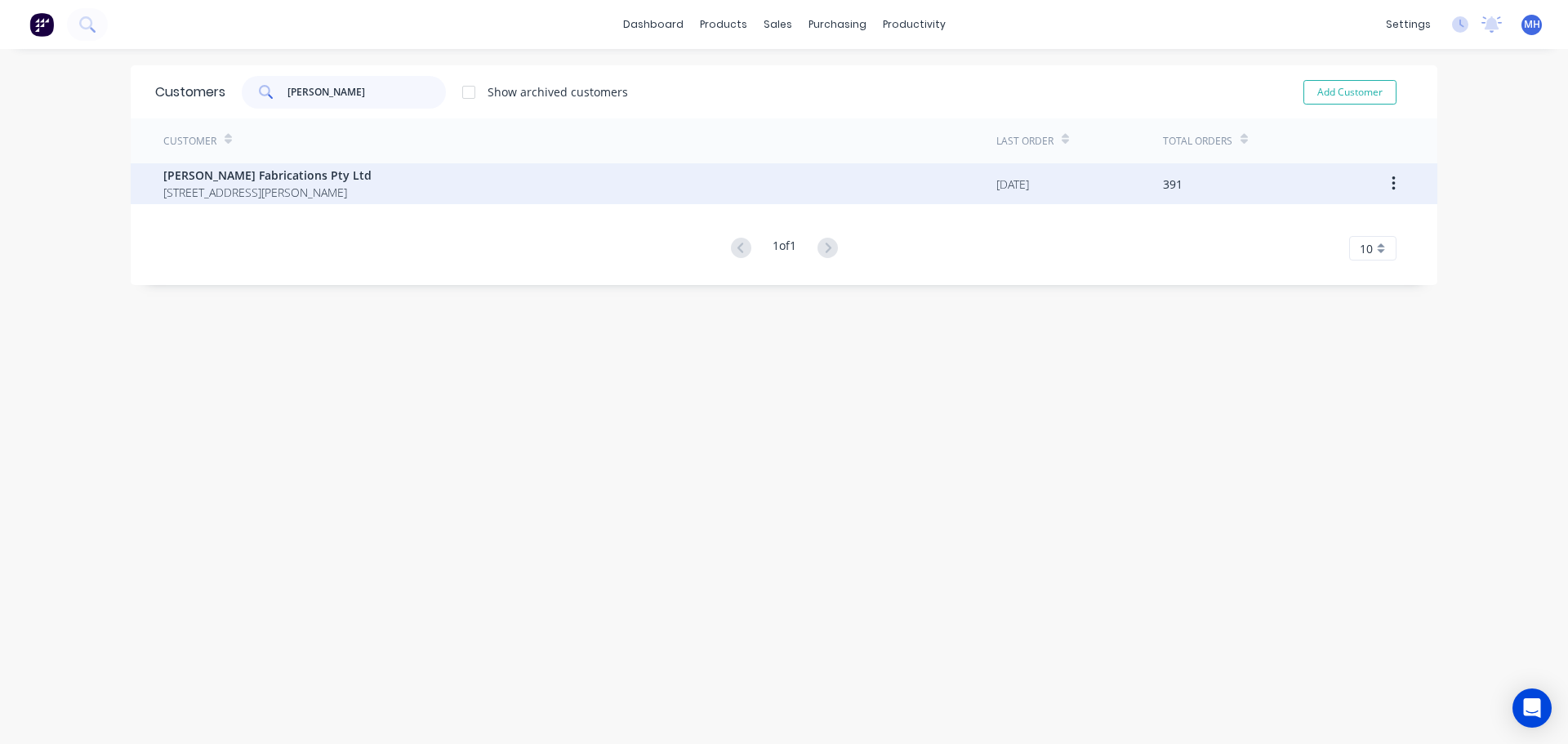
type input "steelman"
click at [320, 180] on span "Steelman Fabrications Pty Ltd" at bounding box center [267, 175] width 208 height 17
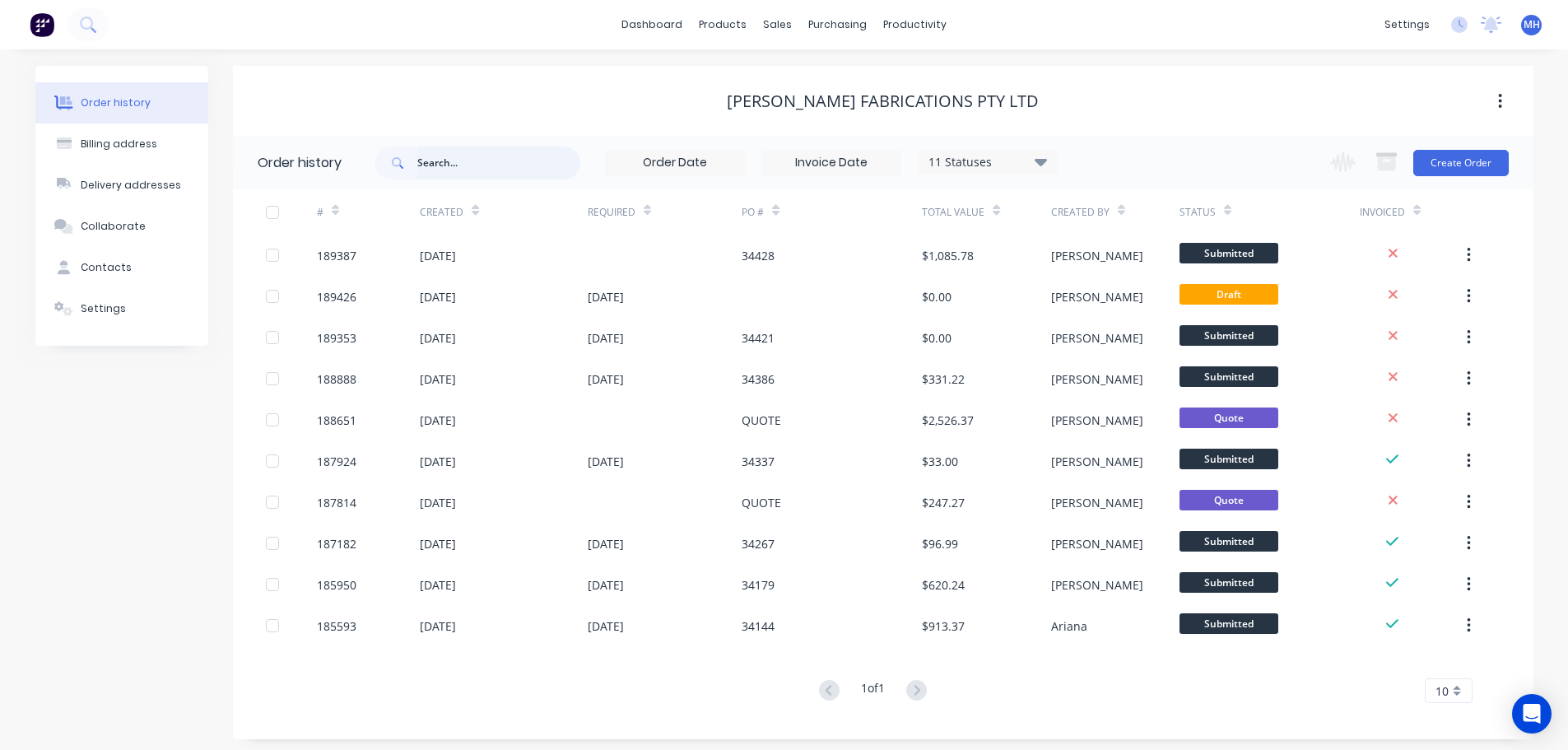
click at [509, 159] on input "text" at bounding box center [499, 163] width 163 height 33
type input "cable"
drag, startPoint x: 553, startPoint y: 92, endPoint x: 571, endPoint y: 99, distance: 19.3
click at [553, 93] on div "Steelman Fabrications Pty Ltd" at bounding box center [883, 101] width 1301 height 20
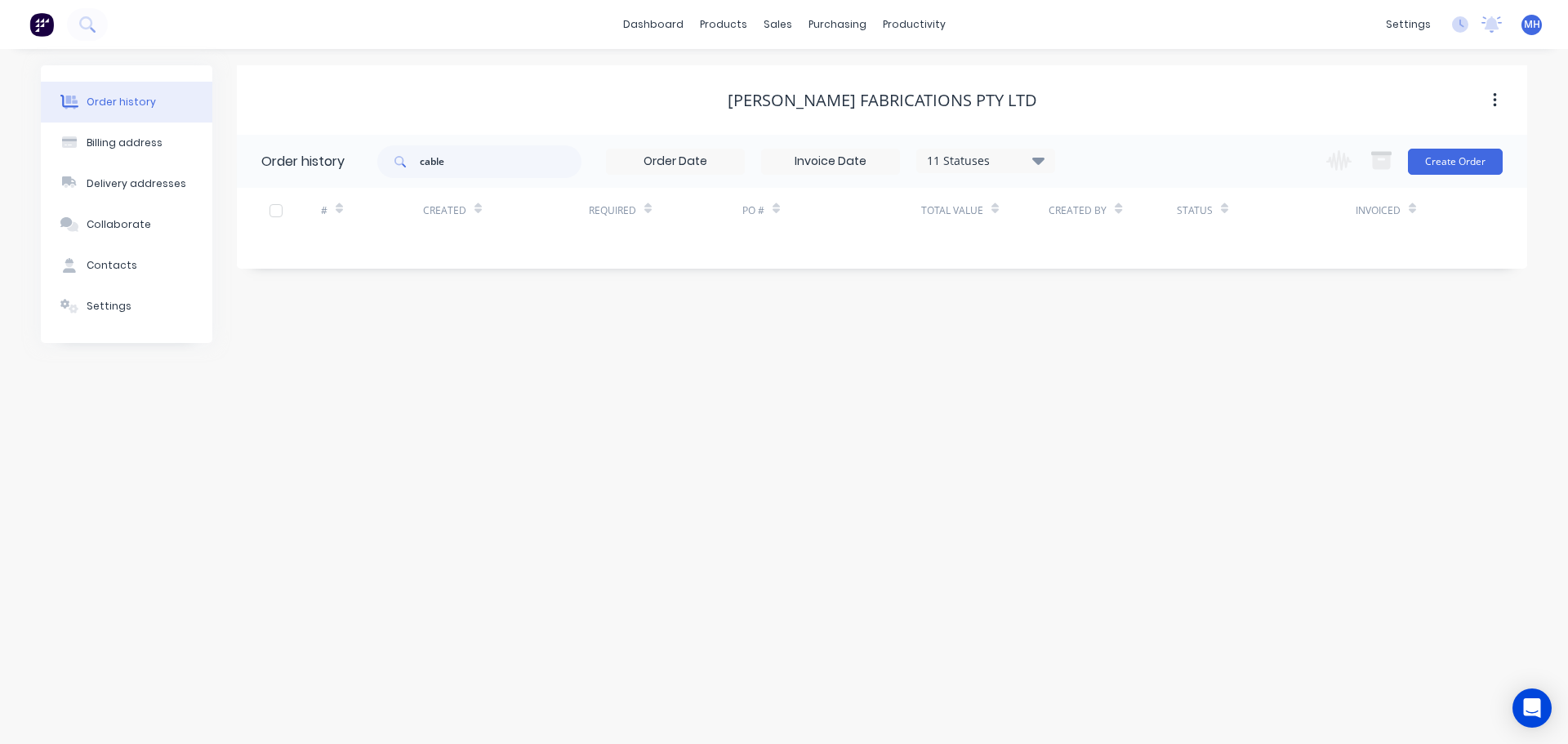
click at [967, 163] on div "11 Statuses" at bounding box center [986, 161] width 138 height 18
click at [1120, 381] on label at bounding box center [1120, 381] width 0 height 0
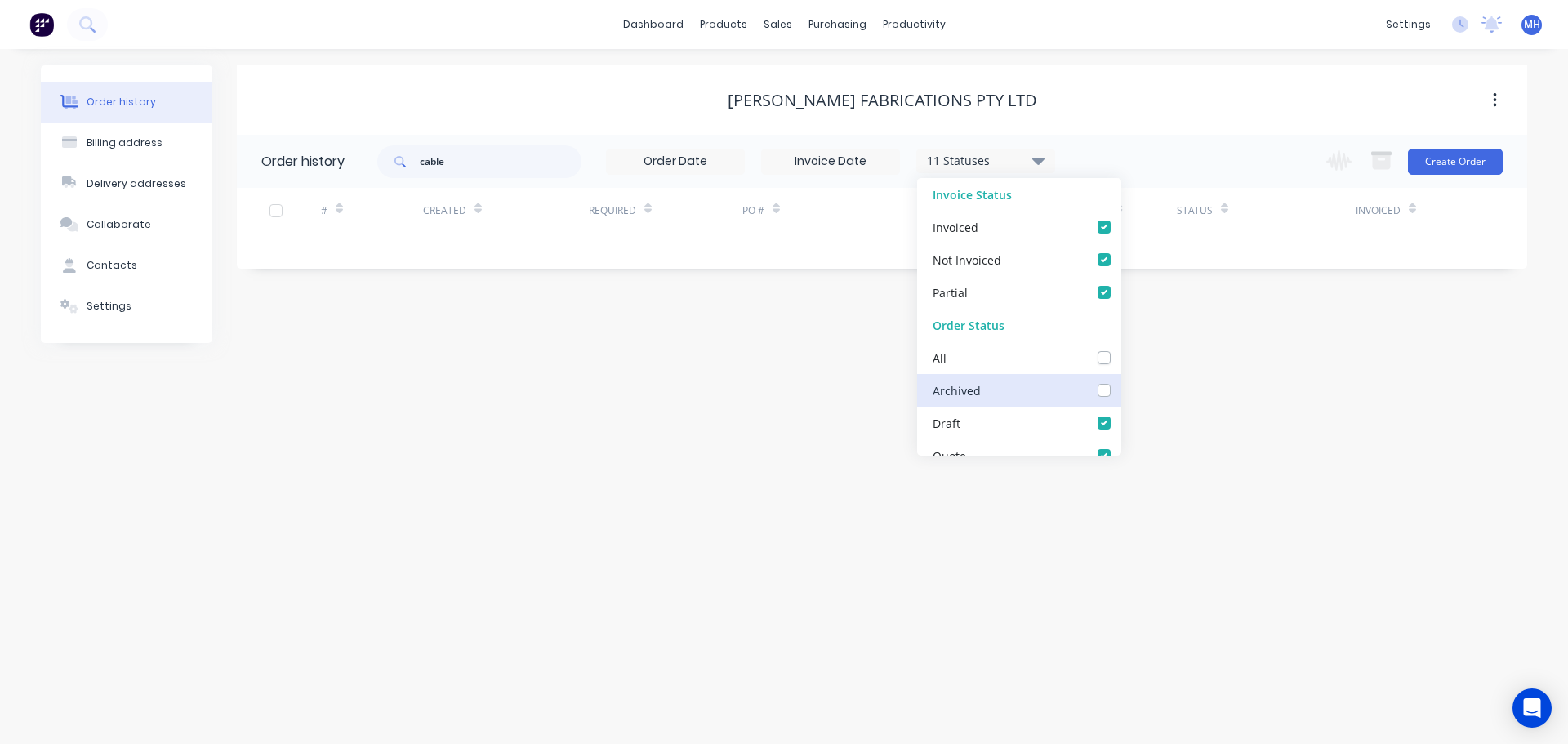
click at [1120, 393] on input "checkbox" at bounding box center [1126, 389] width 13 height 15
checkbox input "true"
click at [1072, 96] on div "Steelman Fabrications Pty Ltd" at bounding box center [881, 100] width 1290 height 20
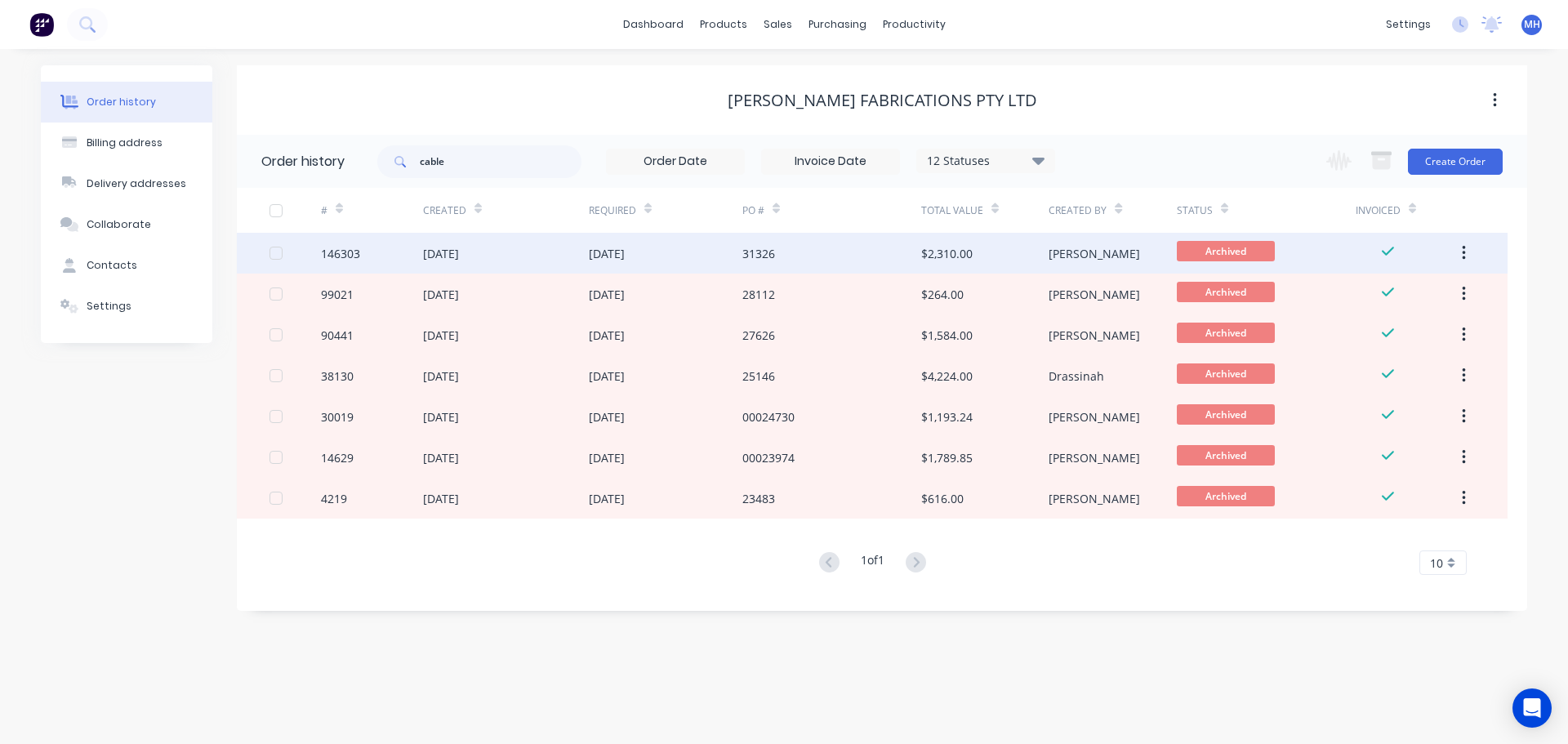
click at [796, 255] on div "31326" at bounding box center [831, 254] width 179 height 41
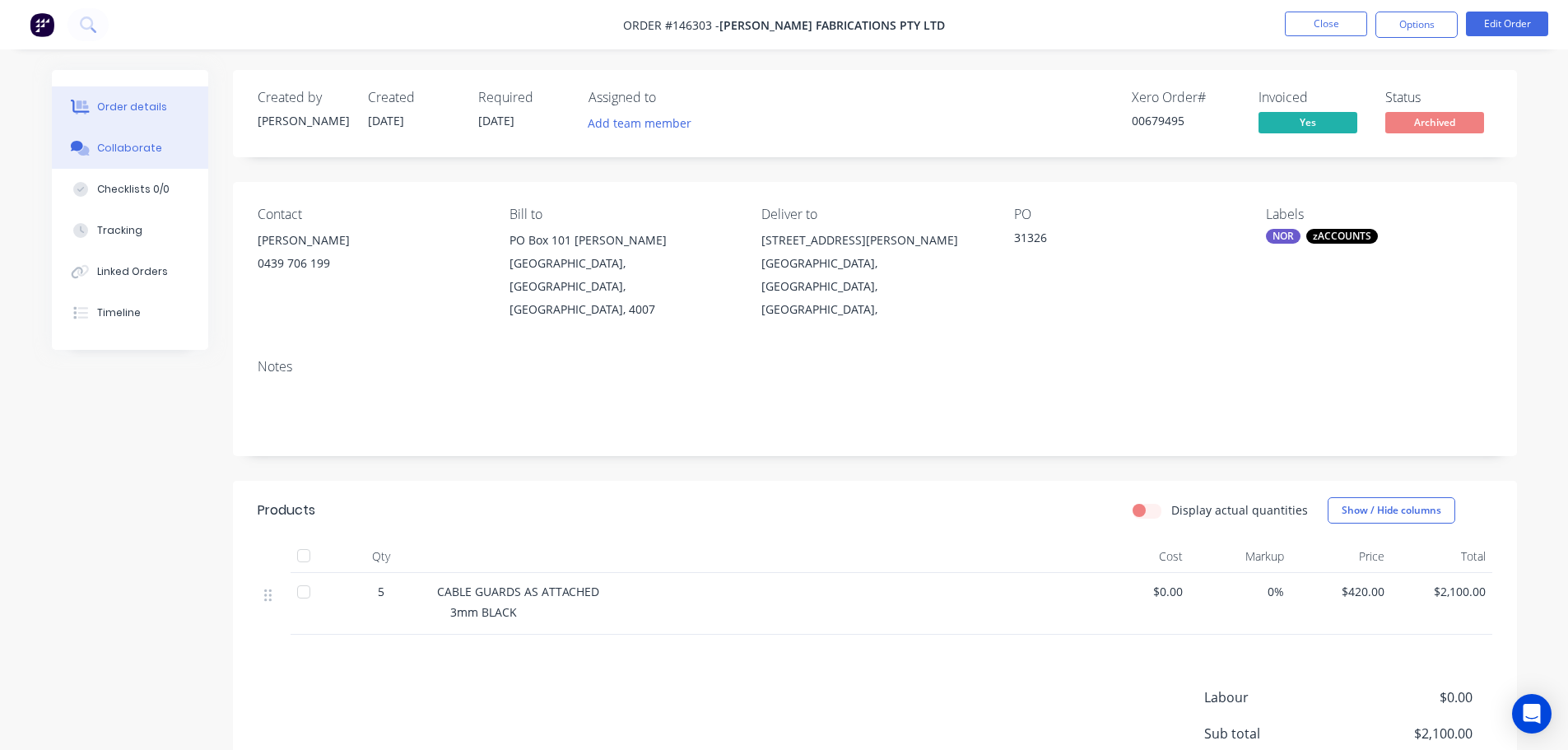
click at [99, 149] on div "Collaborate" at bounding box center [130, 148] width 65 height 14
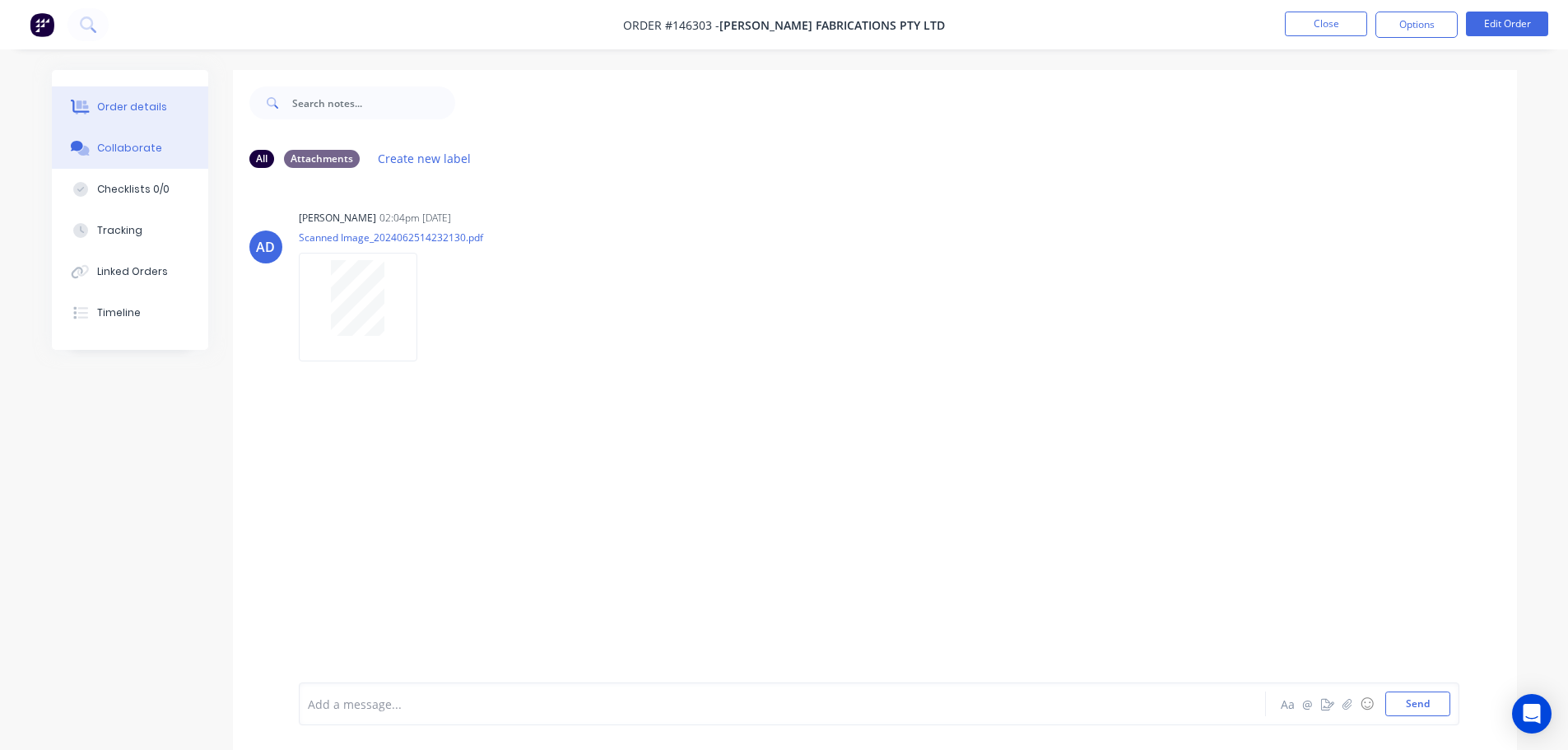
click at [120, 95] on button "Order details" at bounding box center [131, 107] width 157 height 41
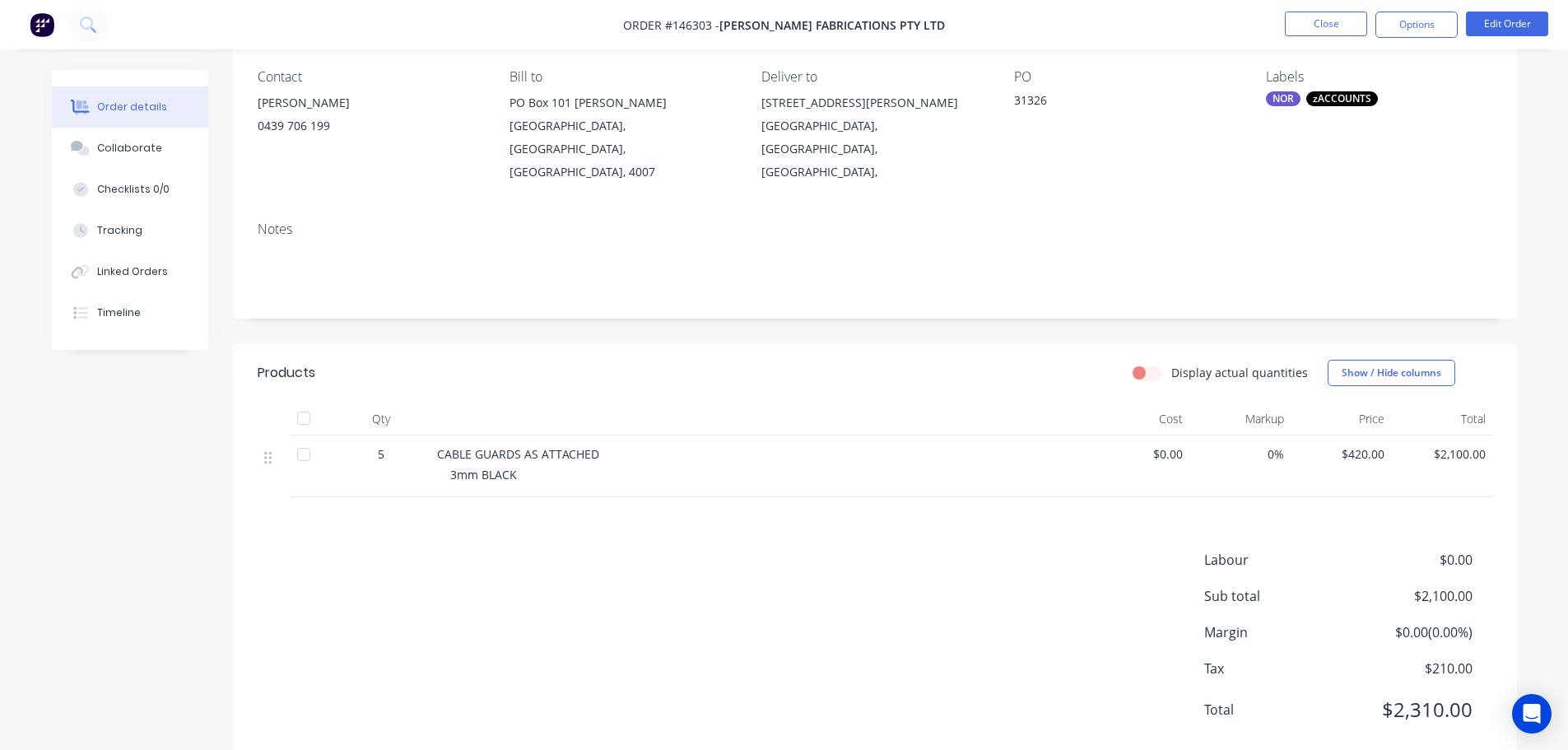
scroll to position [139, 0]
click at [899, 565] on div "Labour $0.00 Sub total $2,100.00 Margin $0.00 ( 0.00 %) Tax $210.00 Total $2,31…" at bounding box center [874, 645] width 1234 height 191
click at [1434, 19] on button "Options" at bounding box center [1416, 24] width 82 height 26
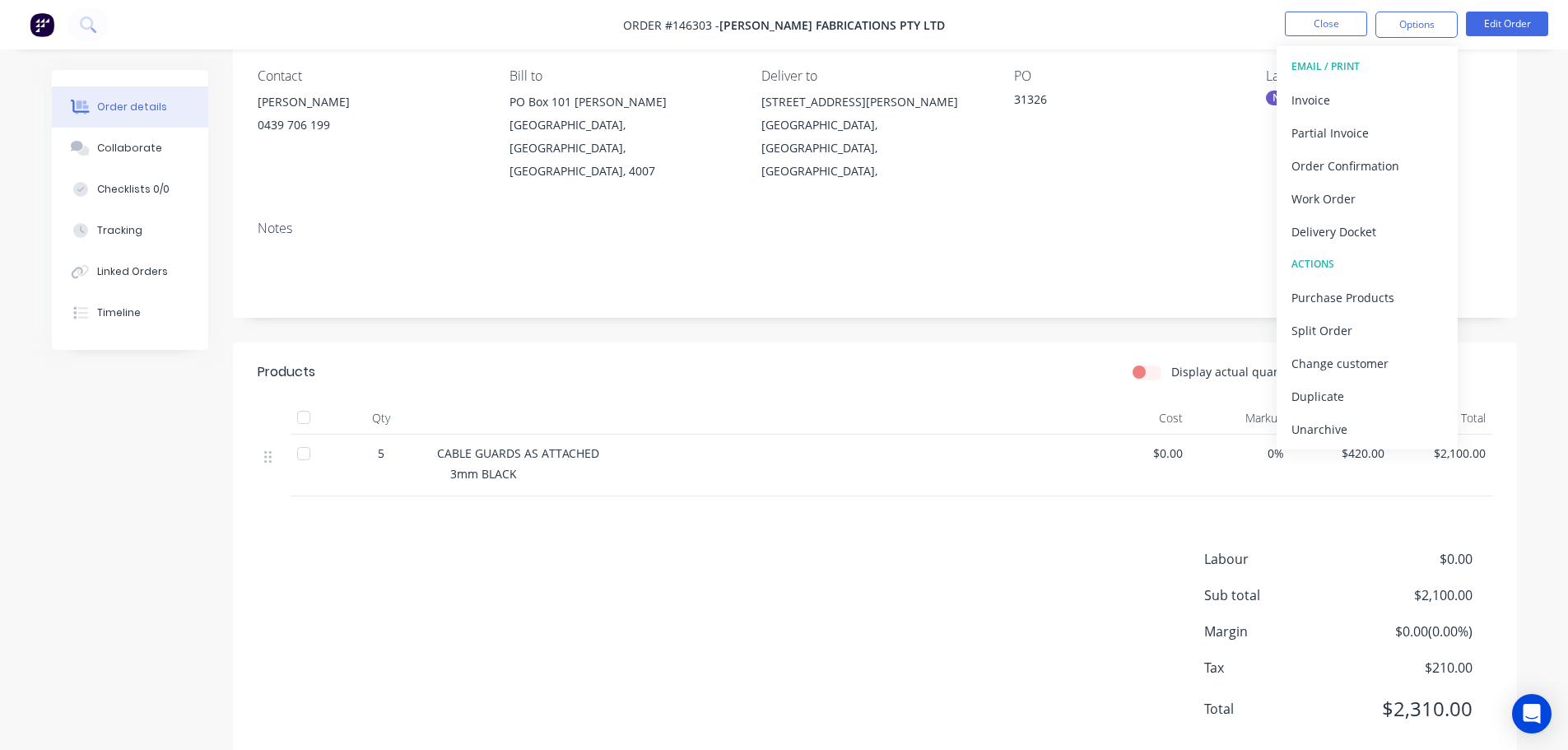
click at [1094, 342] on header "Products Display actual quantities Show / Hide columns" at bounding box center [875, 372] width 1284 height 59
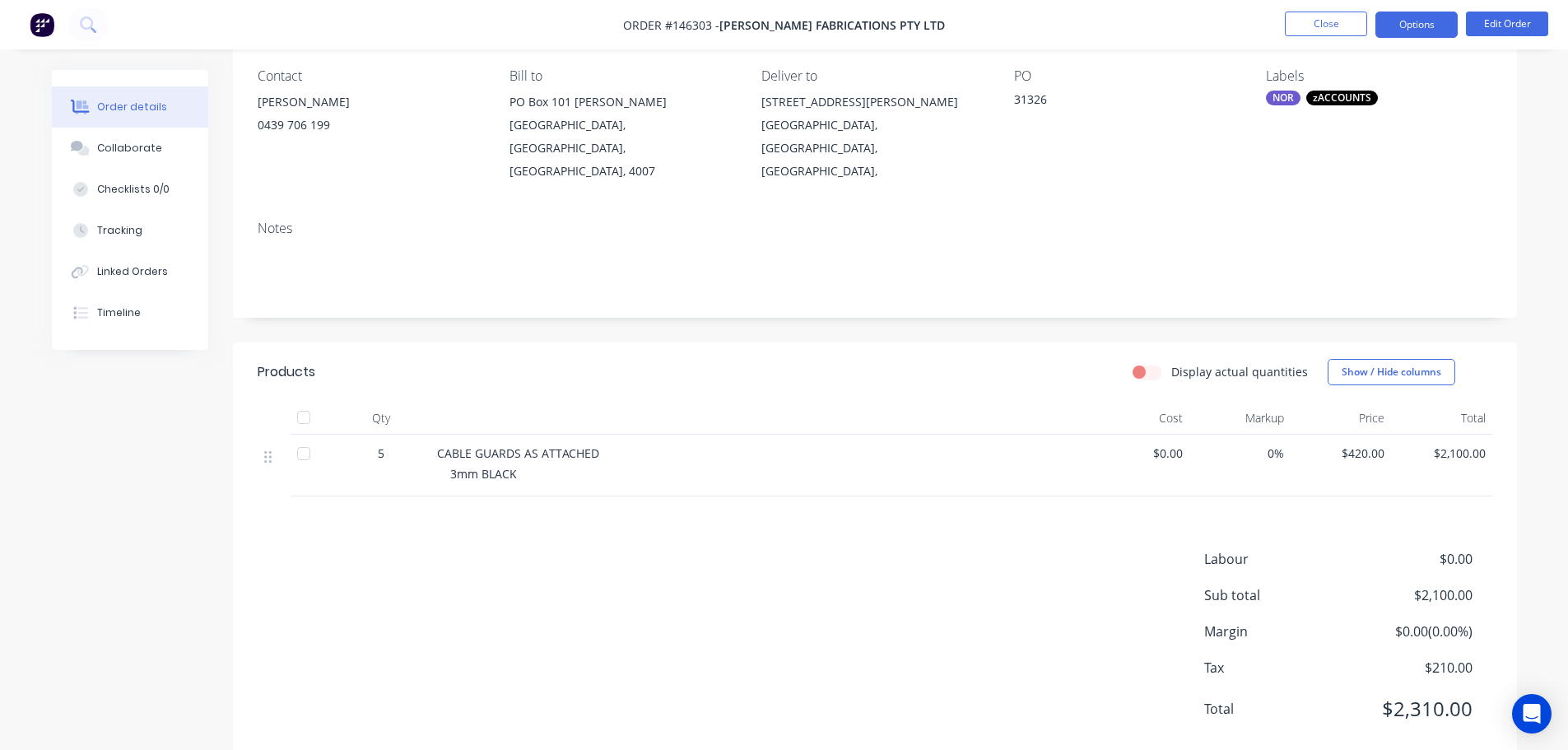
click at [1408, 12] on button "Options" at bounding box center [1416, 24] width 82 height 26
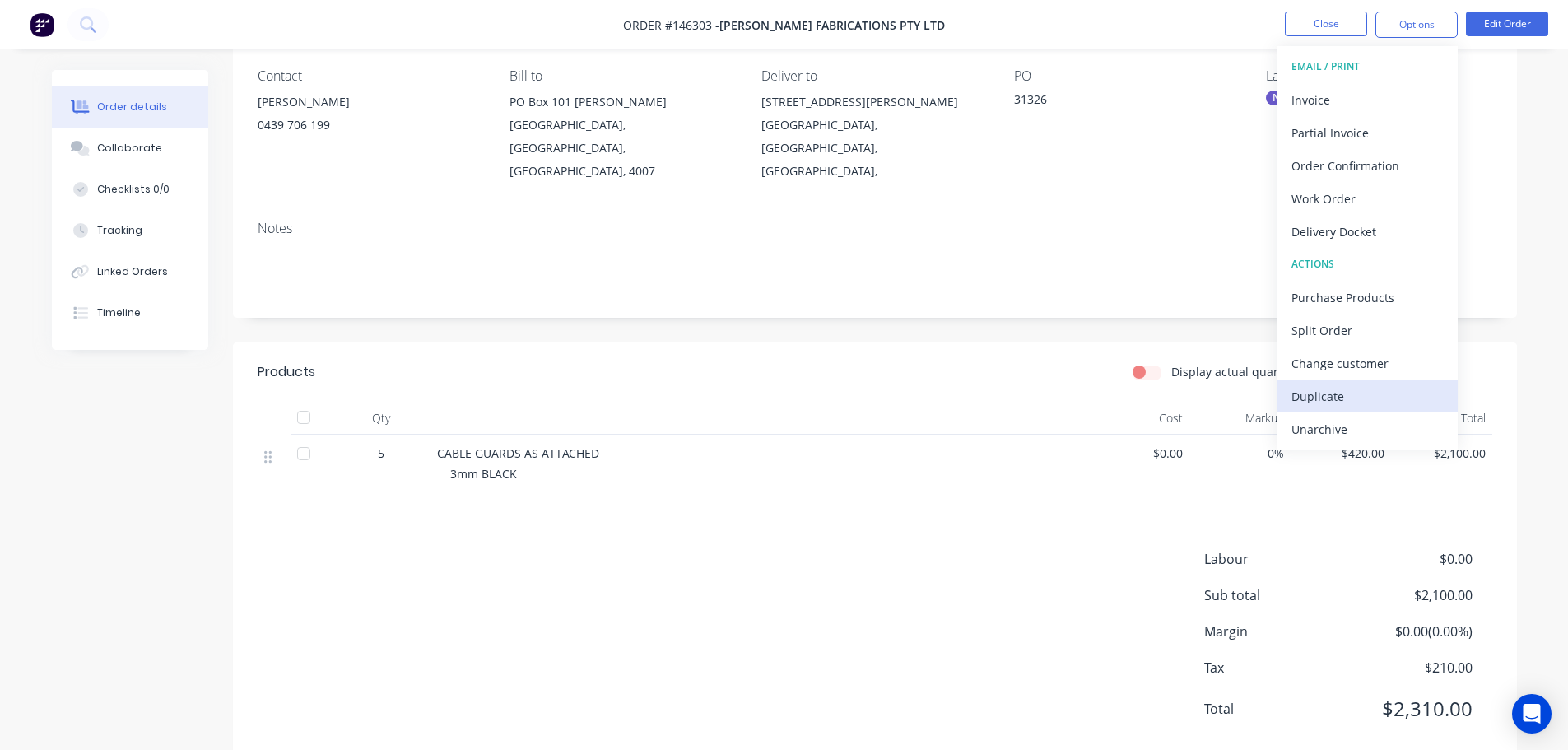
click at [1359, 391] on div "Duplicate" at bounding box center [1367, 396] width 151 height 24
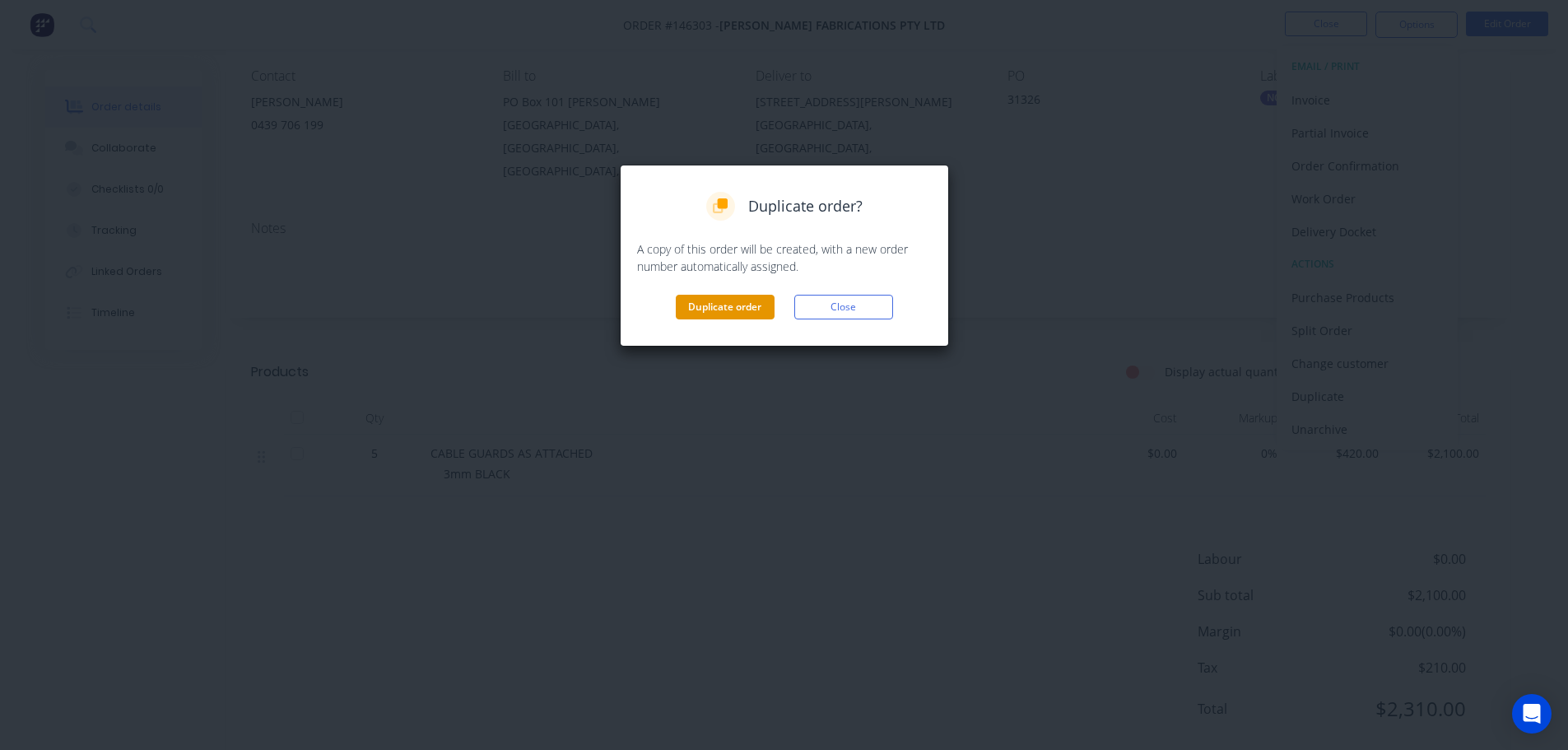
click at [731, 308] on button "Duplicate order" at bounding box center [725, 306] width 99 height 24
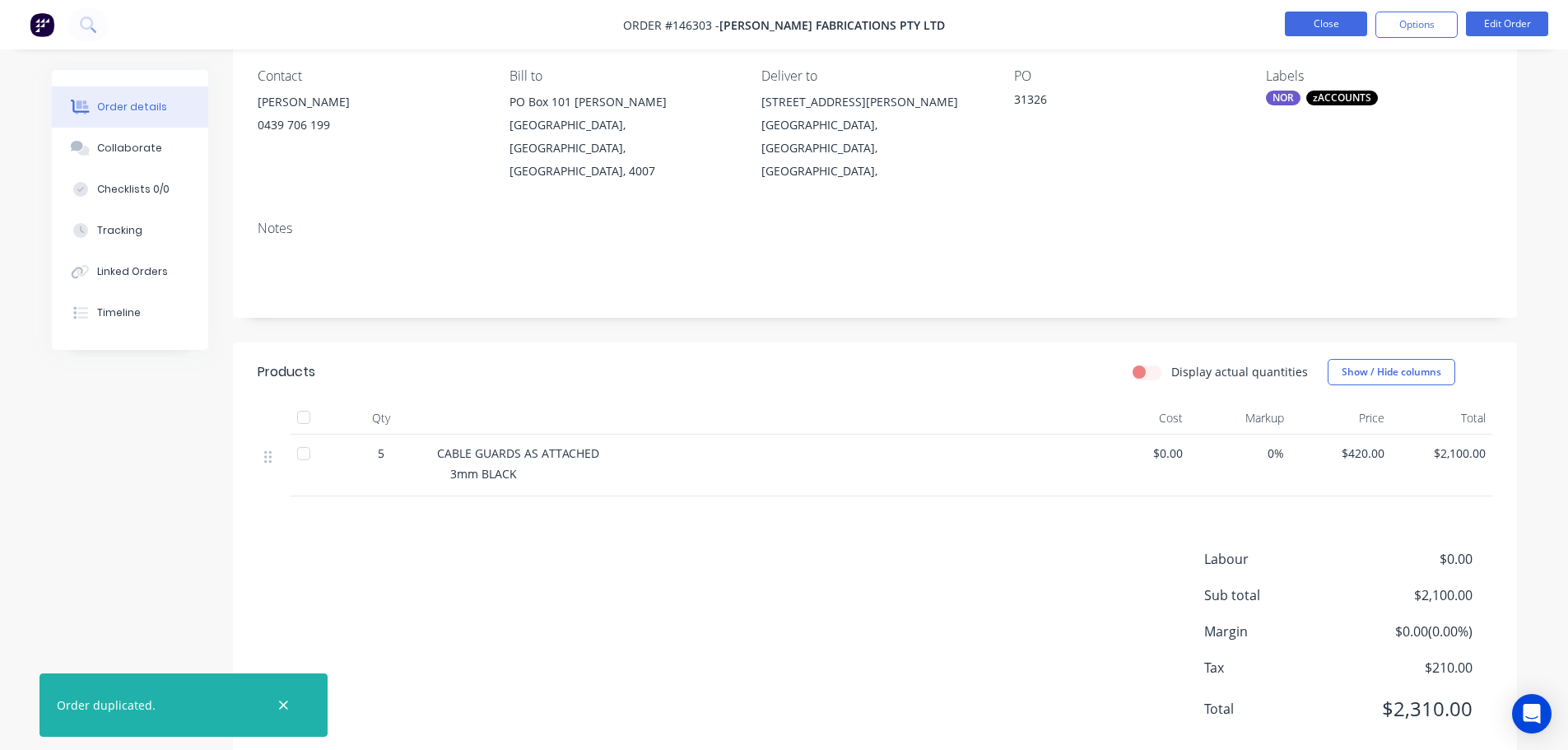
click at [1339, 19] on button "Close" at bounding box center [1325, 23] width 82 height 24
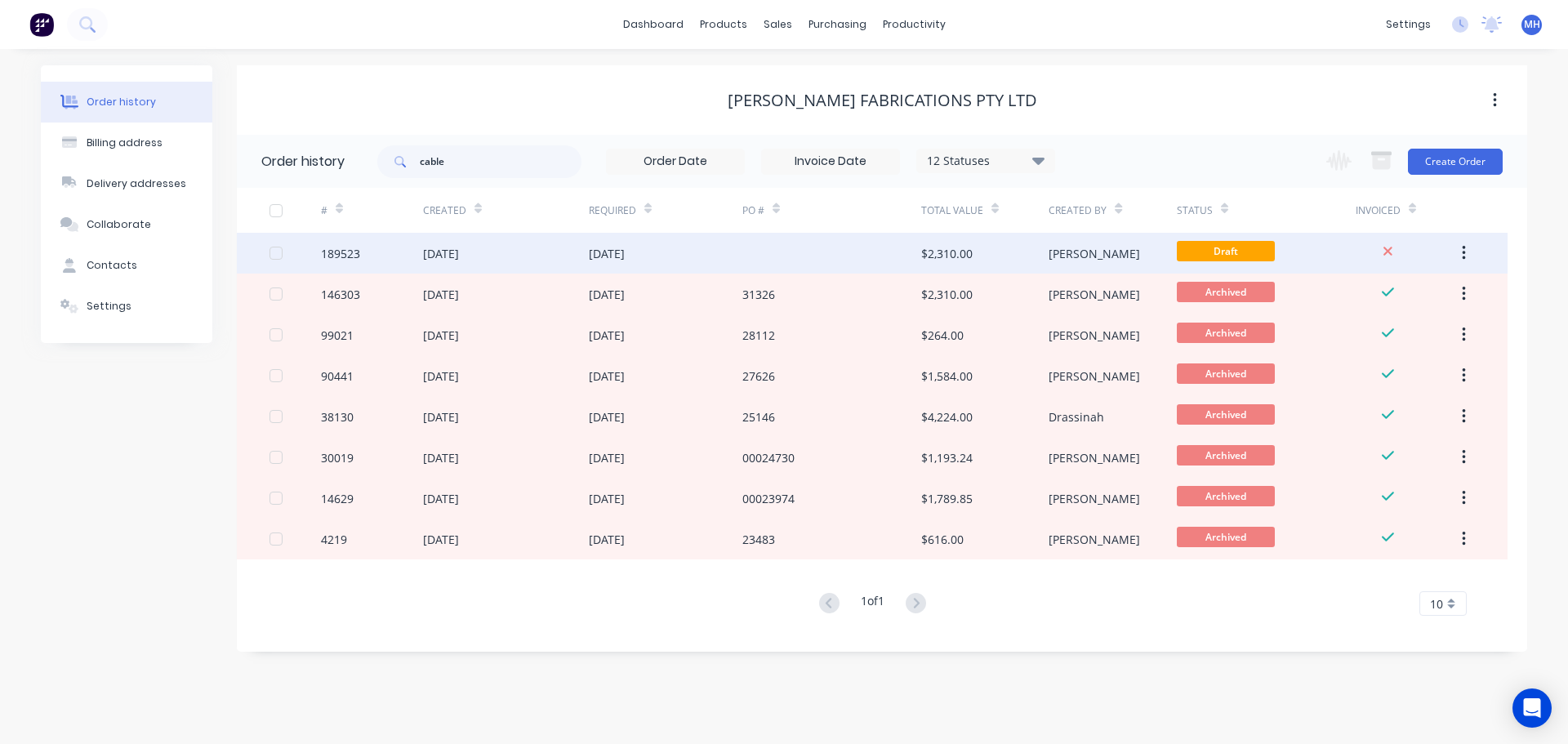
click at [793, 250] on div at bounding box center [831, 254] width 179 height 41
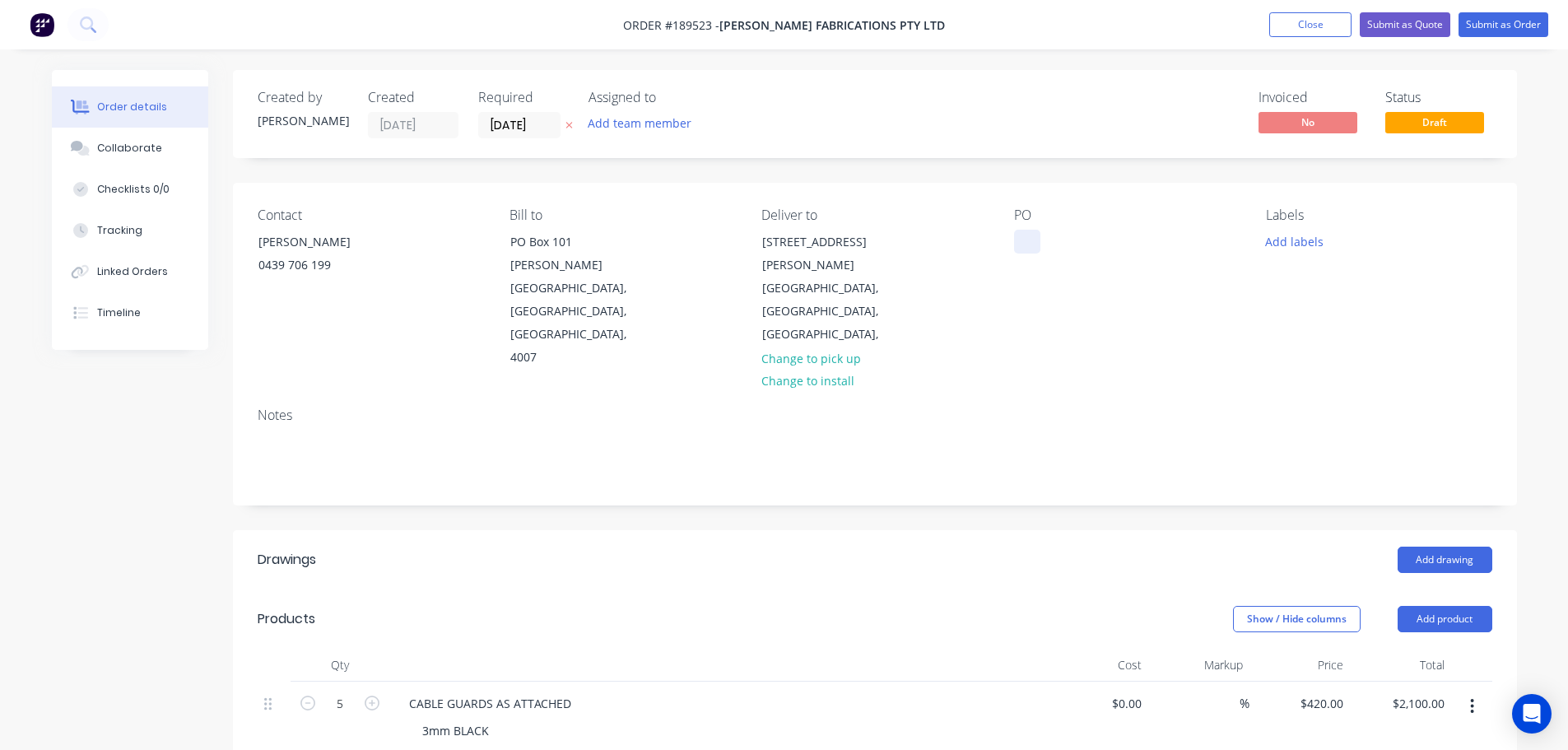
click at [1026, 246] on div at bounding box center [1026, 241] width 26 height 24
click at [1065, 241] on div "QUOTE" at bounding box center [1046, 241] width 66 height 24
click at [721, 180] on div "Created by Michael Created 11/08/25 Required 11/08/25 Assigned to Add team memb…" at bounding box center [875, 637] width 1284 height 1135
click at [562, 128] on button at bounding box center [569, 125] width 17 height 19
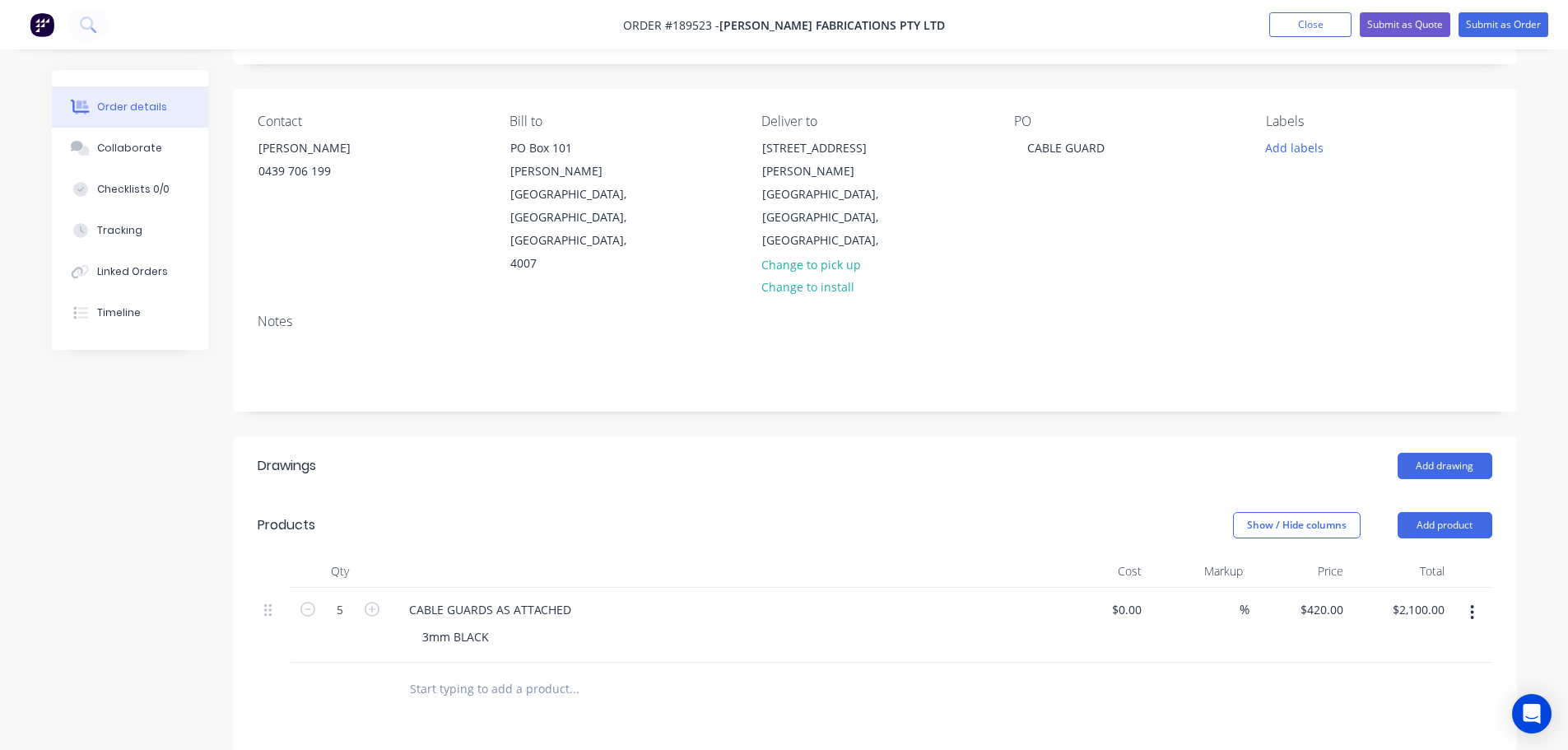
scroll to position [247, 0]
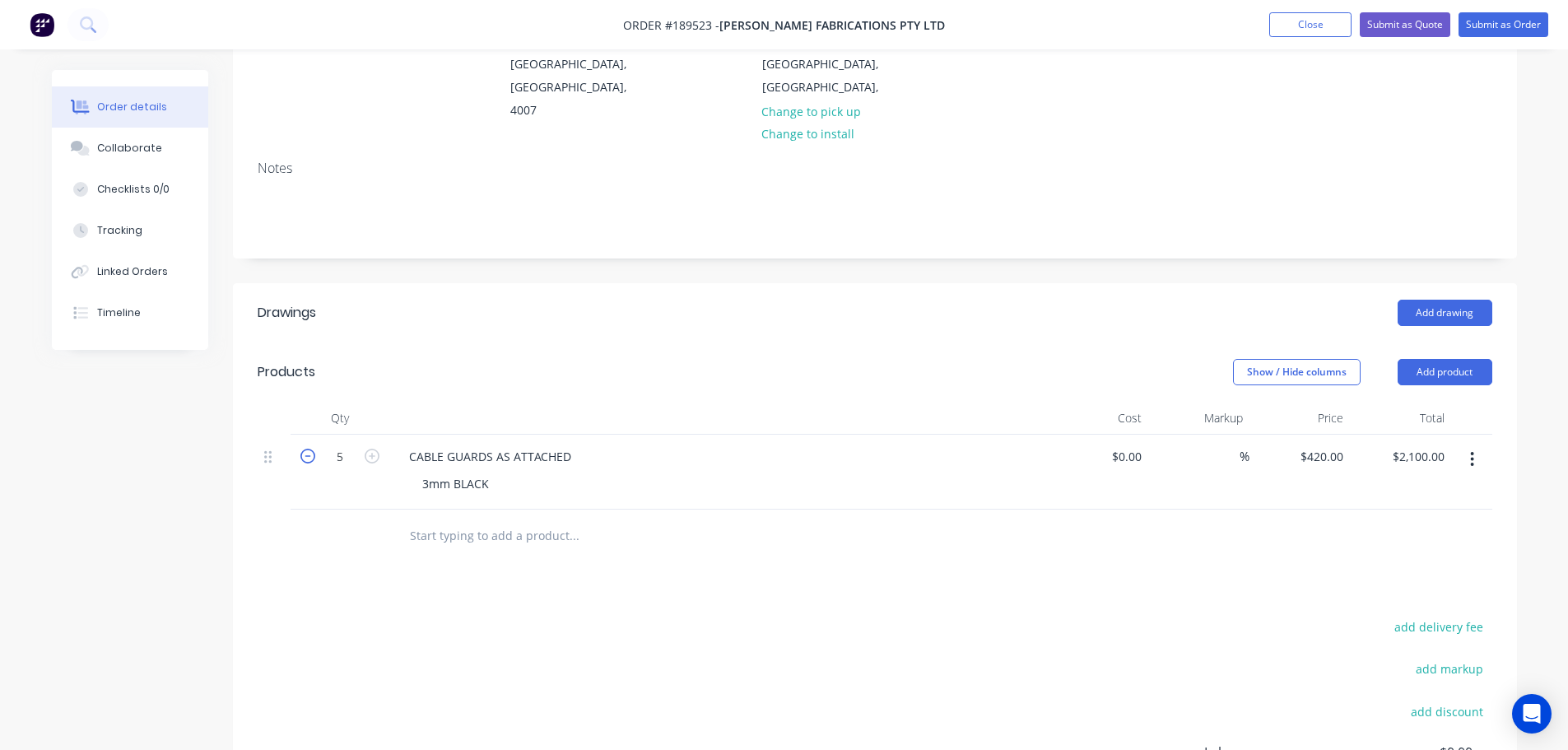
click at [311, 448] on icon "button" at bounding box center [308, 456] width 14 height 14
type input "4"
type input "$1,680.00"
click at [311, 448] on icon "button" at bounding box center [308, 456] width 14 height 14
type input "3"
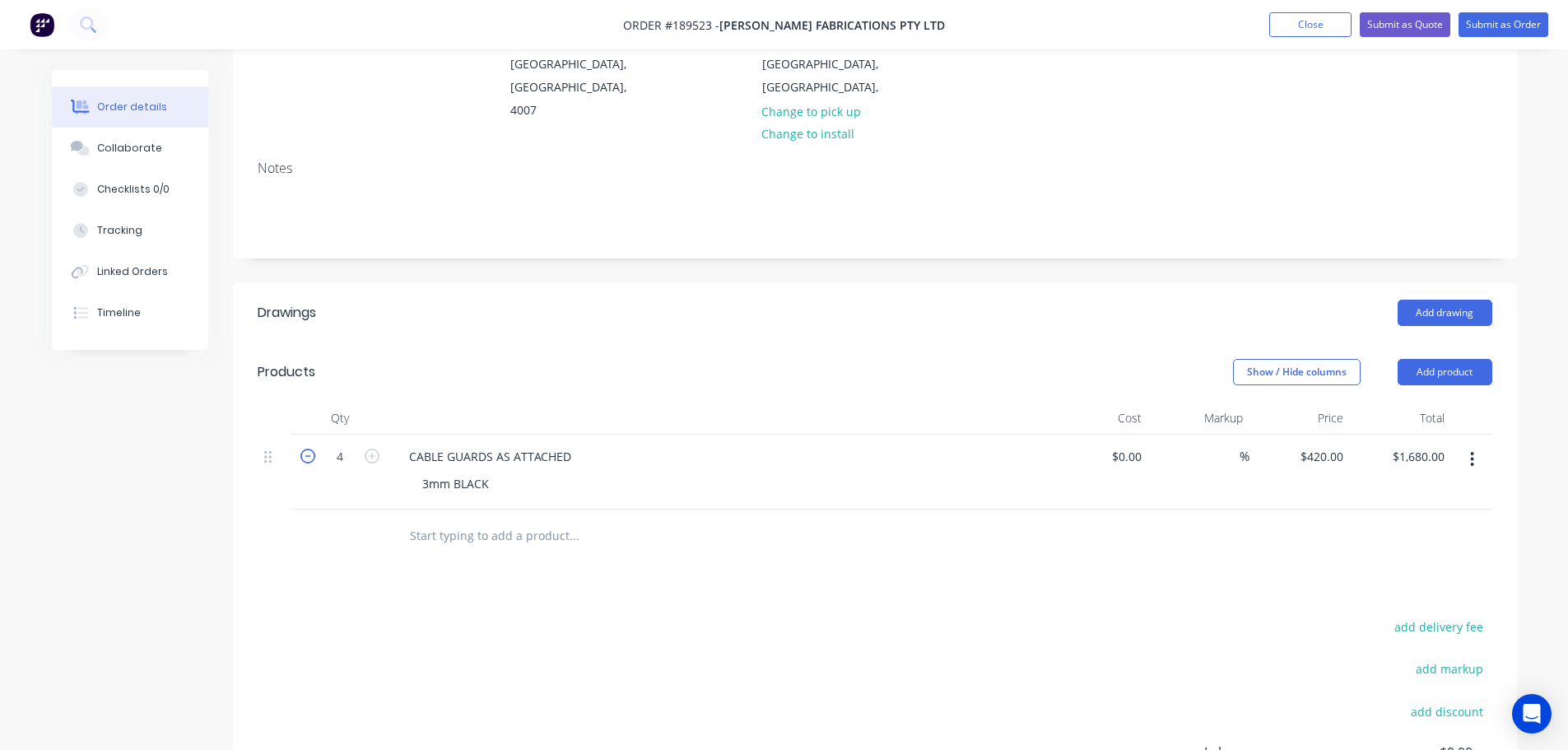
type input "$1,260.00"
click at [311, 448] on icon "button" at bounding box center [308, 456] width 14 height 14
type input "2"
type input "$840.00"
click at [311, 447] on button "button" at bounding box center [308, 455] width 22 height 17
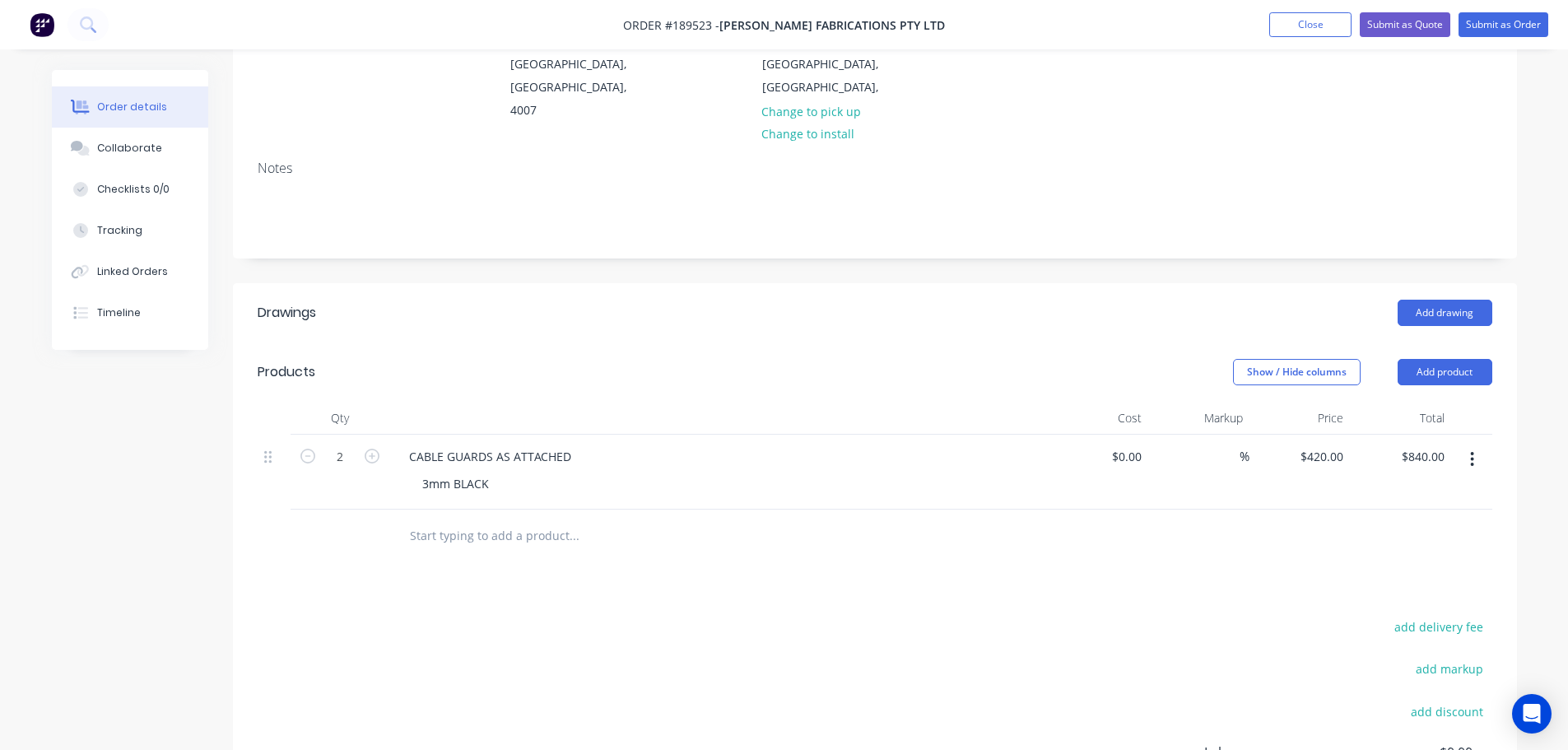
type input "1"
type input "$420.00"
click at [579, 445] on div "CABLE GUARDS AS ATTACHED" at bounding box center [490, 456] width 188 height 24
click at [617, 342] on header "Products Show / Hide columns Add product" at bounding box center [875, 372] width 1284 height 59
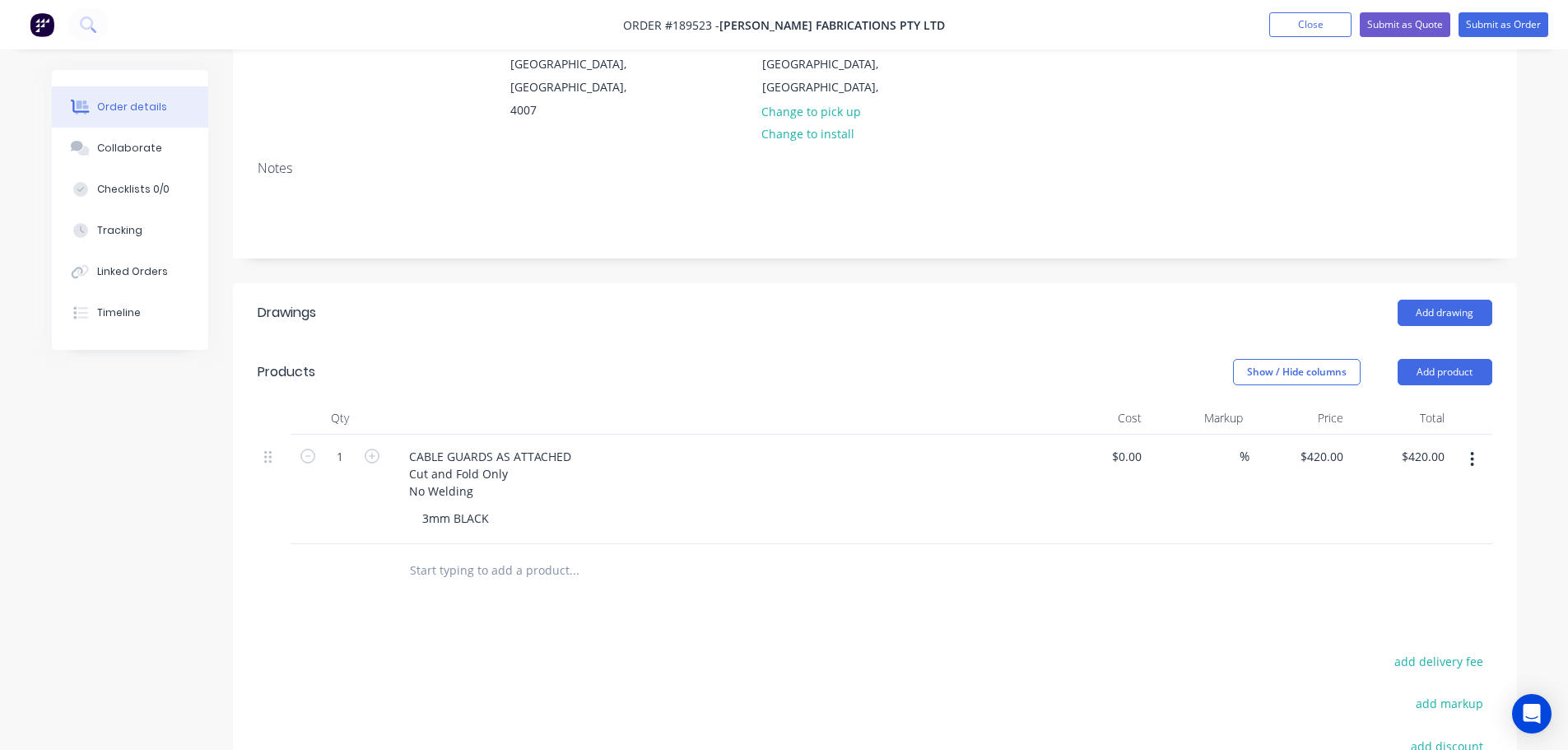
click at [907, 284] on header "Drawings Add drawing" at bounding box center [875, 313] width 1284 height 59
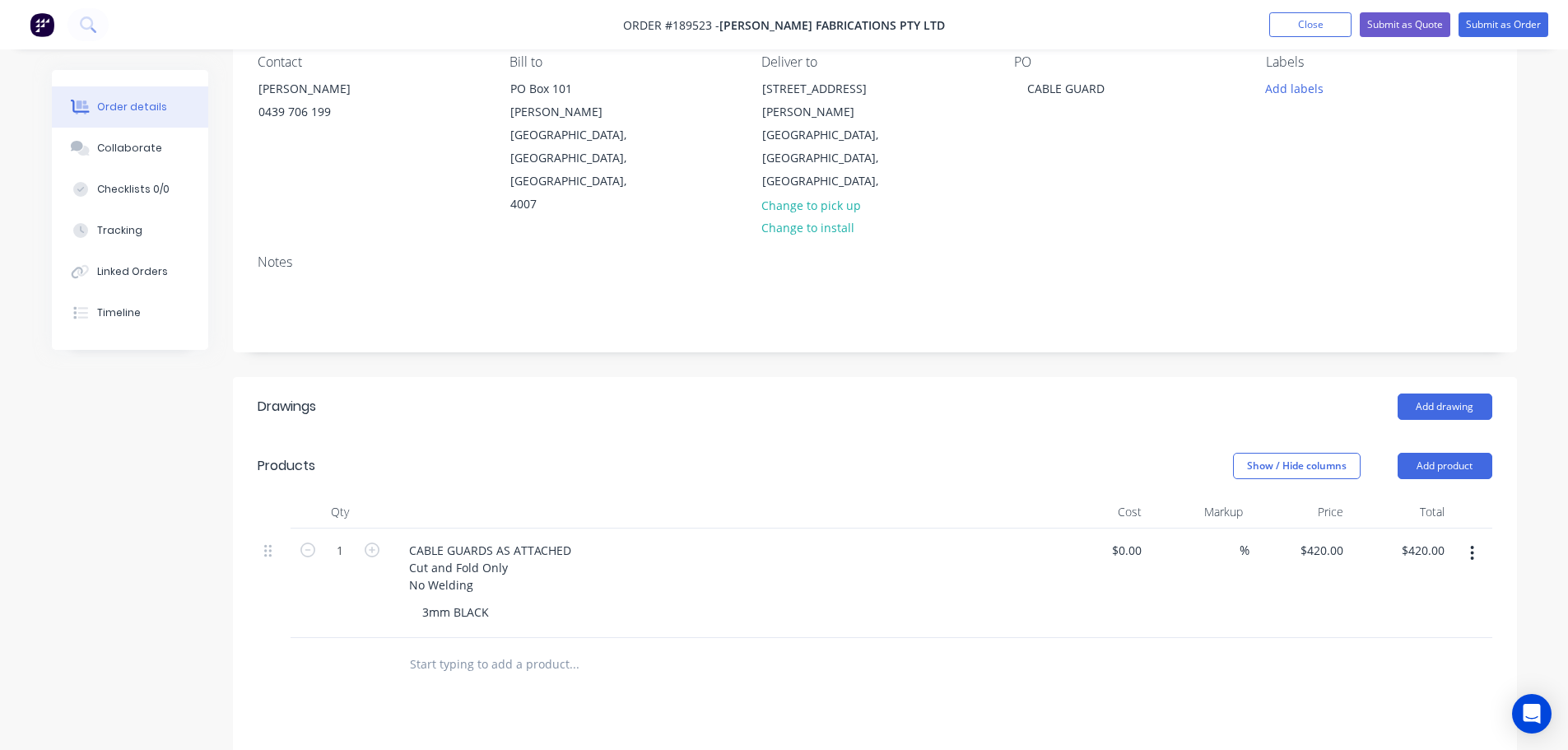
scroll to position [165, 0]
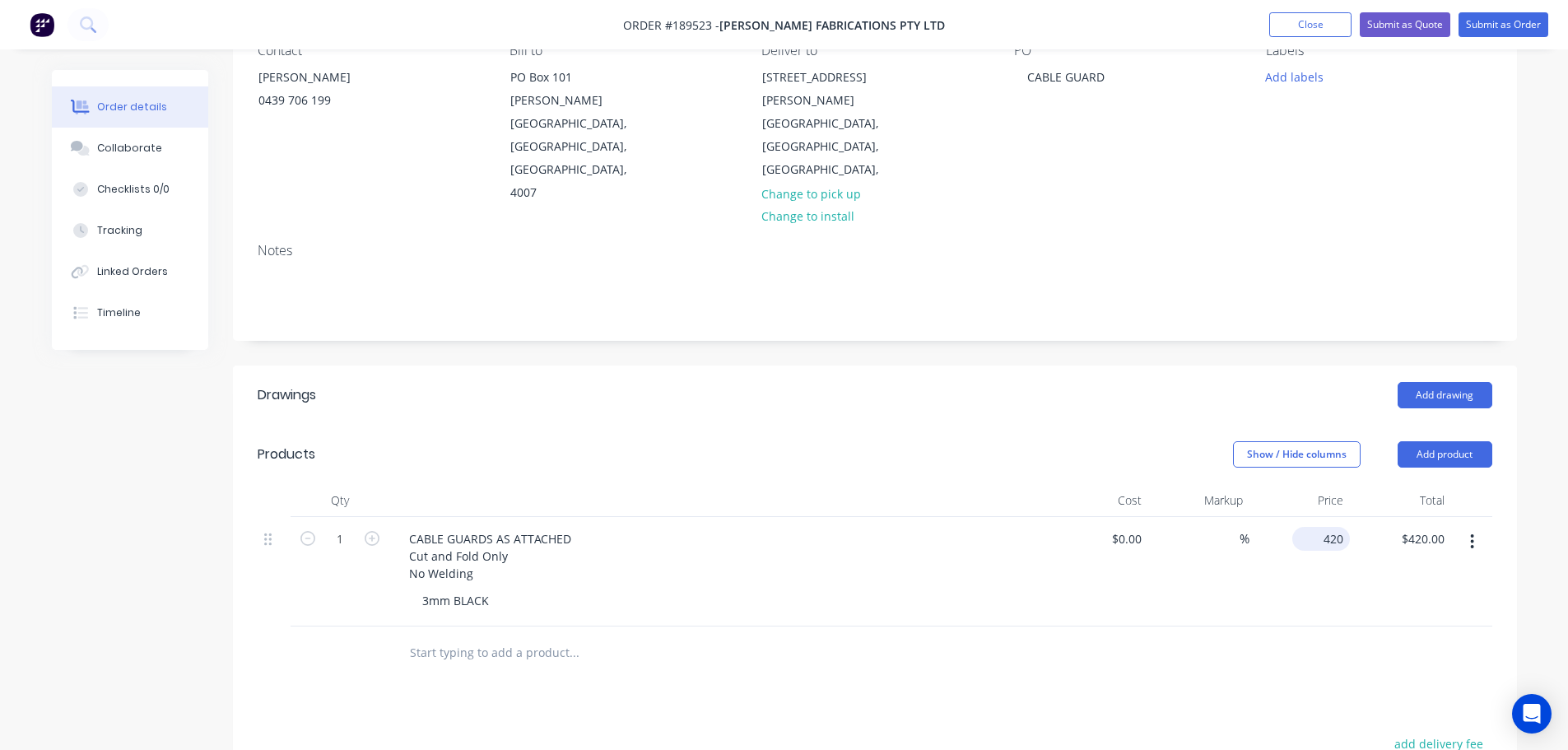
click at [1320, 527] on div "420 $420.00" at bounding box center [1320, 538] width 58 height 24
type input "$450.00"
click at [1083, 425] on header "Products Show / Hide columns Add product" at bounding box center [875, 455] width 1284 height 59
click at [1392, 16] on button "Submit as Quote" at bounding box center [1404, 24] width 91 height 24
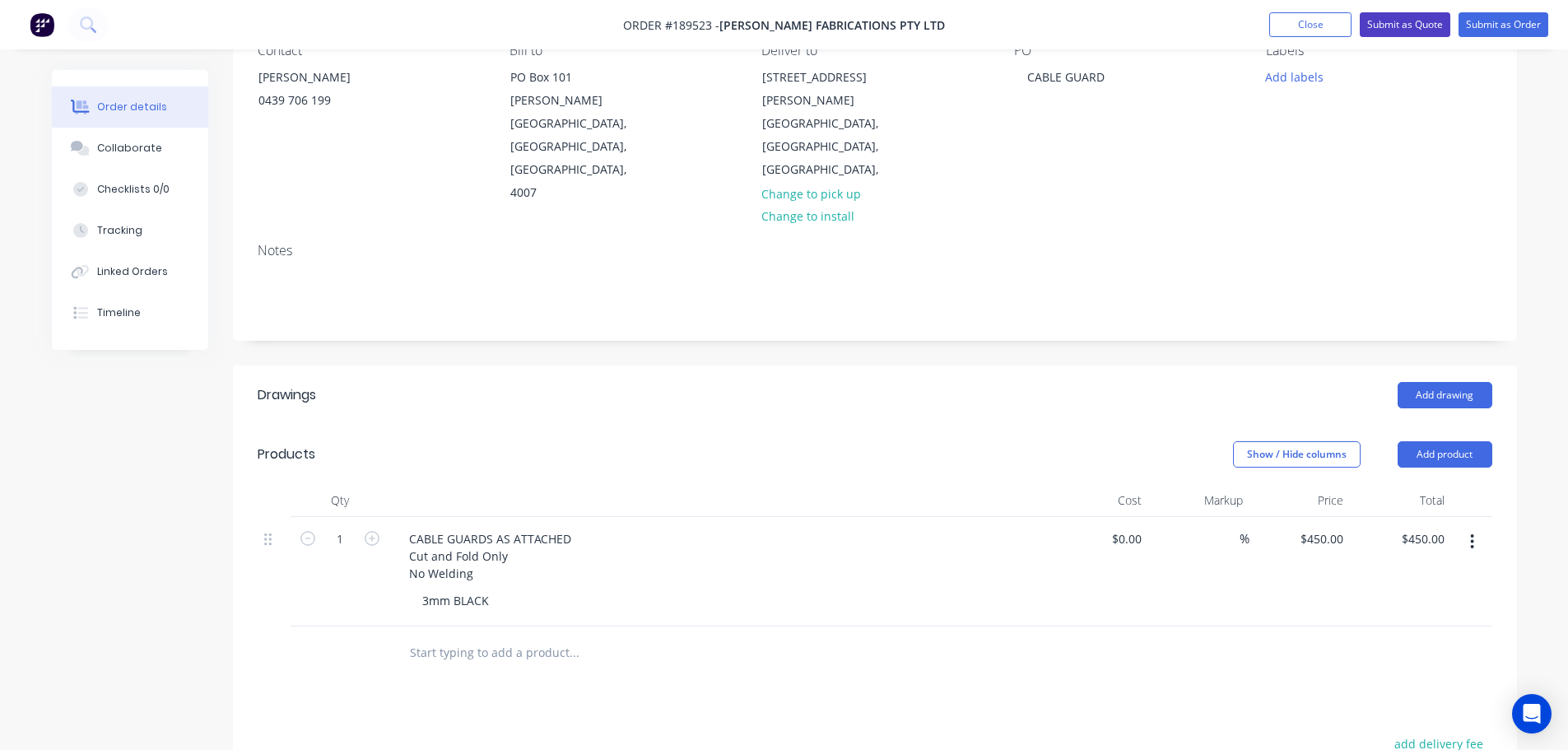
scroll to position [0, 0]
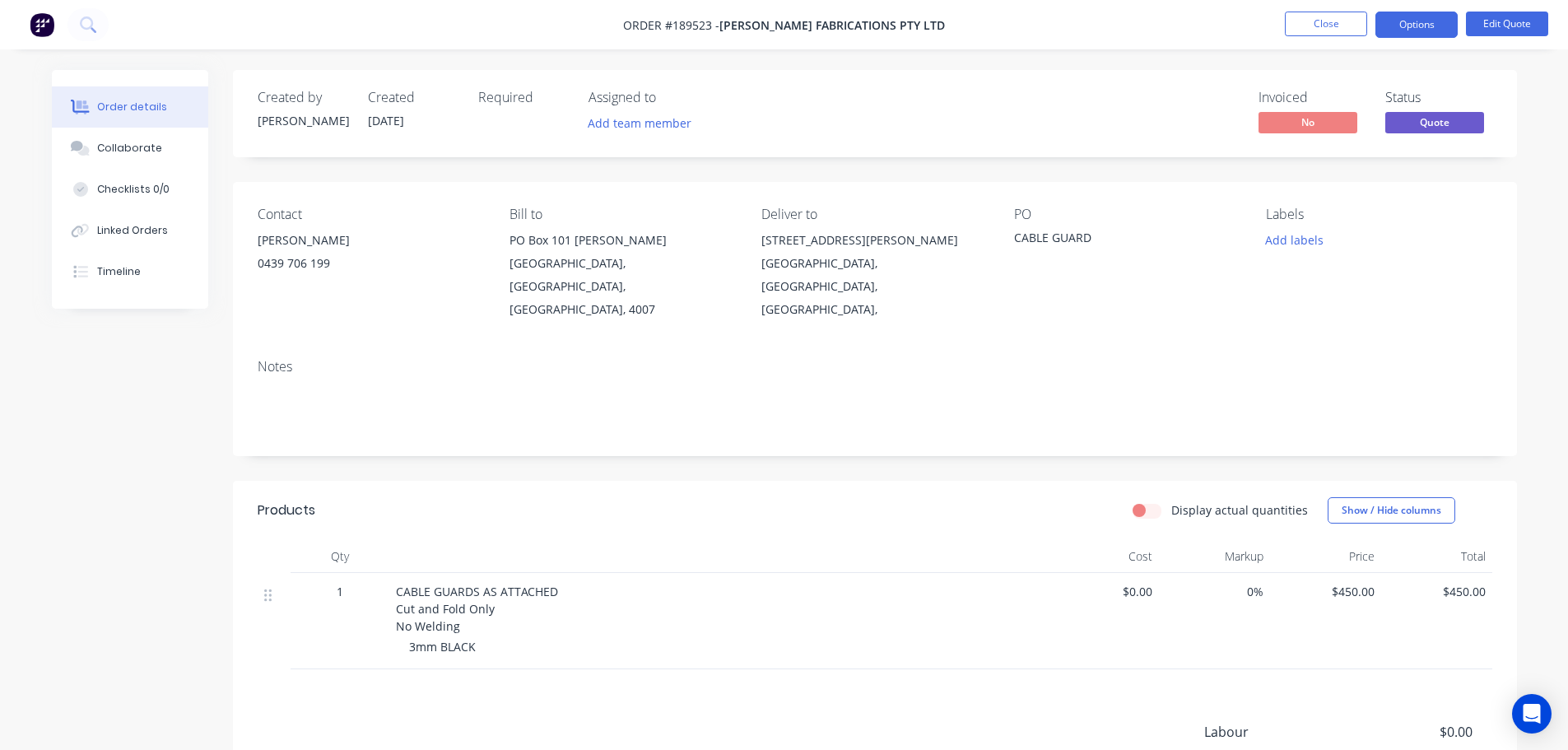
click at [1392, 16] on button "Options" at bounding box center [1416, 24] width 82 height 26
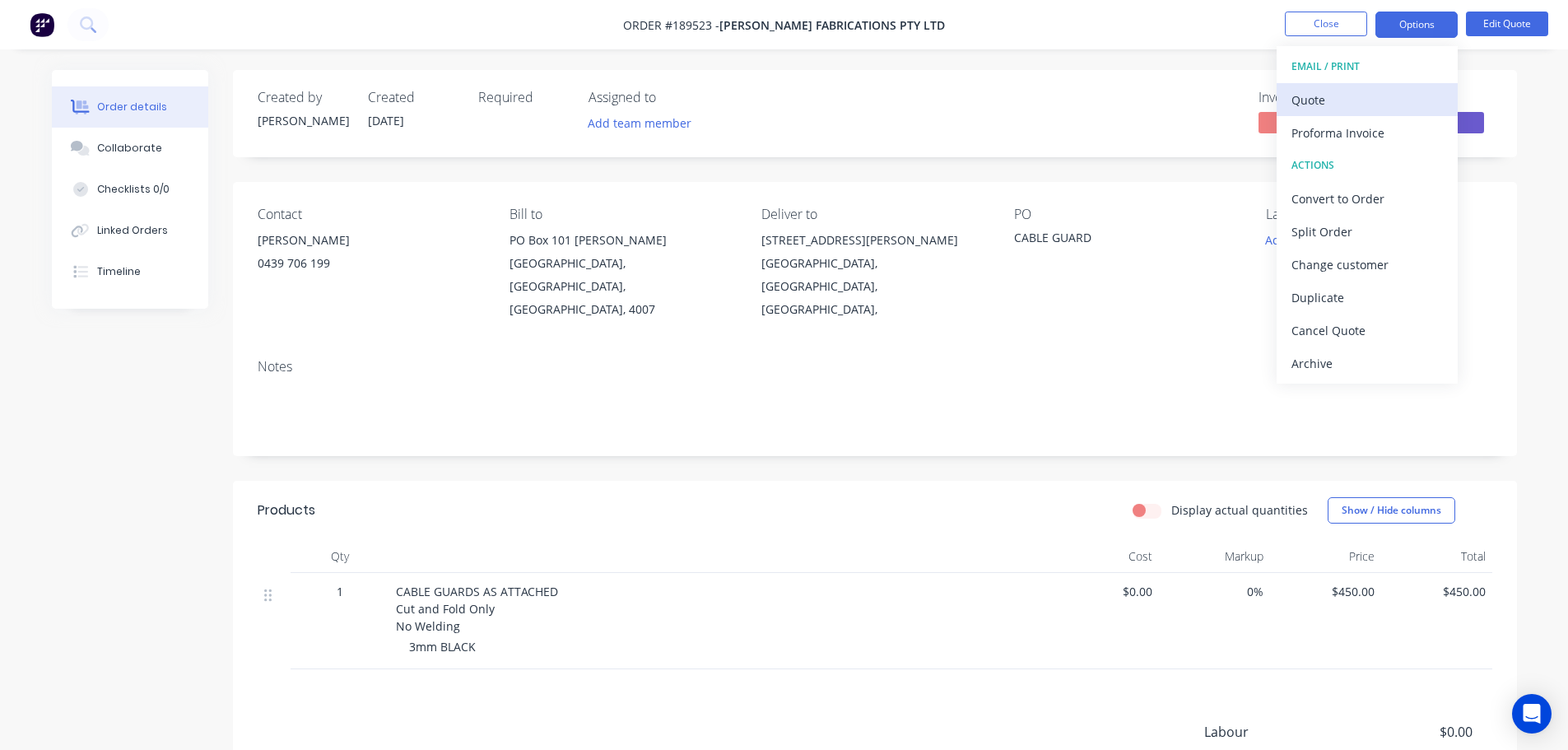
click at [1380, 91] on div "Quote" at bounding box center [1367, 100] width 151 height 24
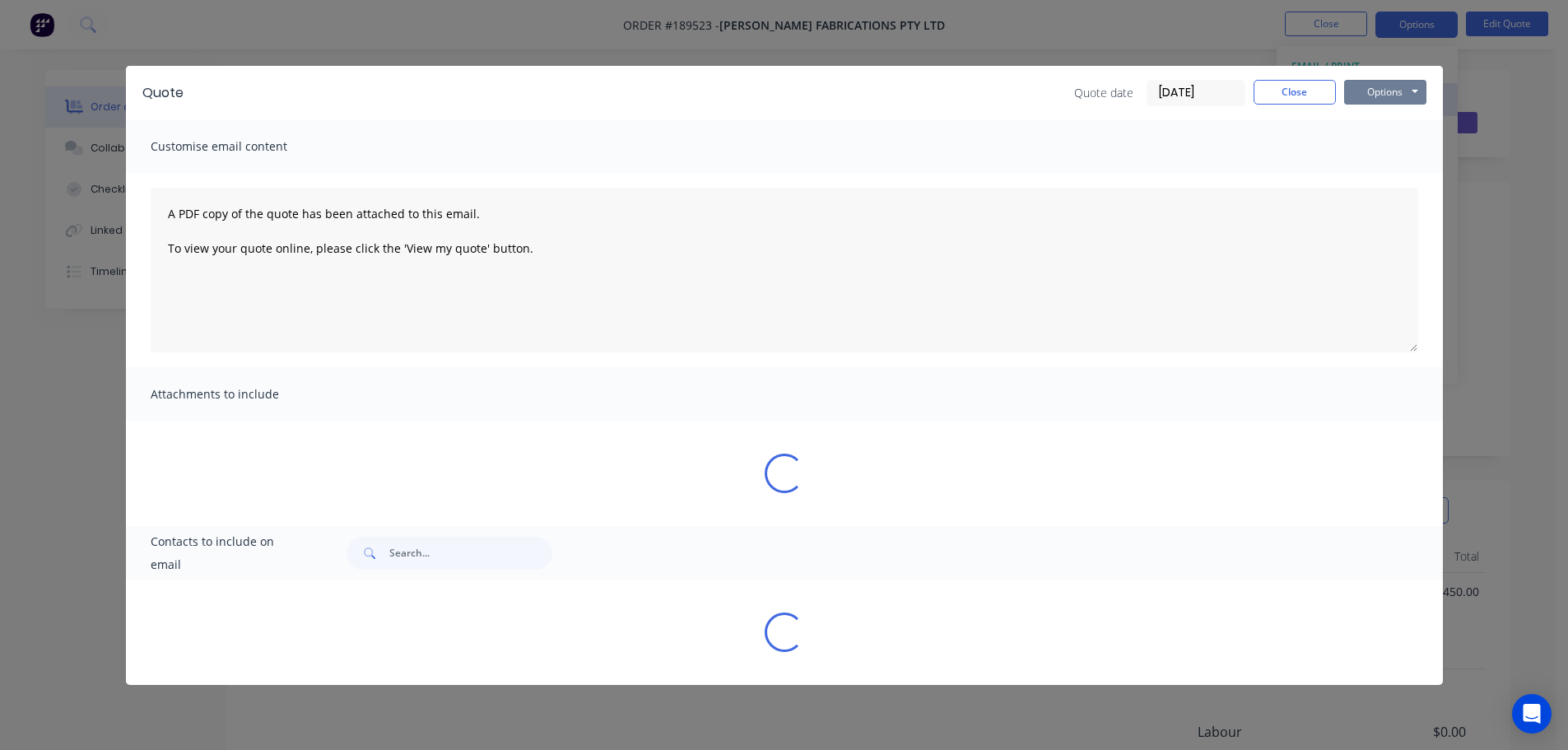
click at [1380, 91] on button "Options" at bounding box center [1384, 92] width 82 height 24
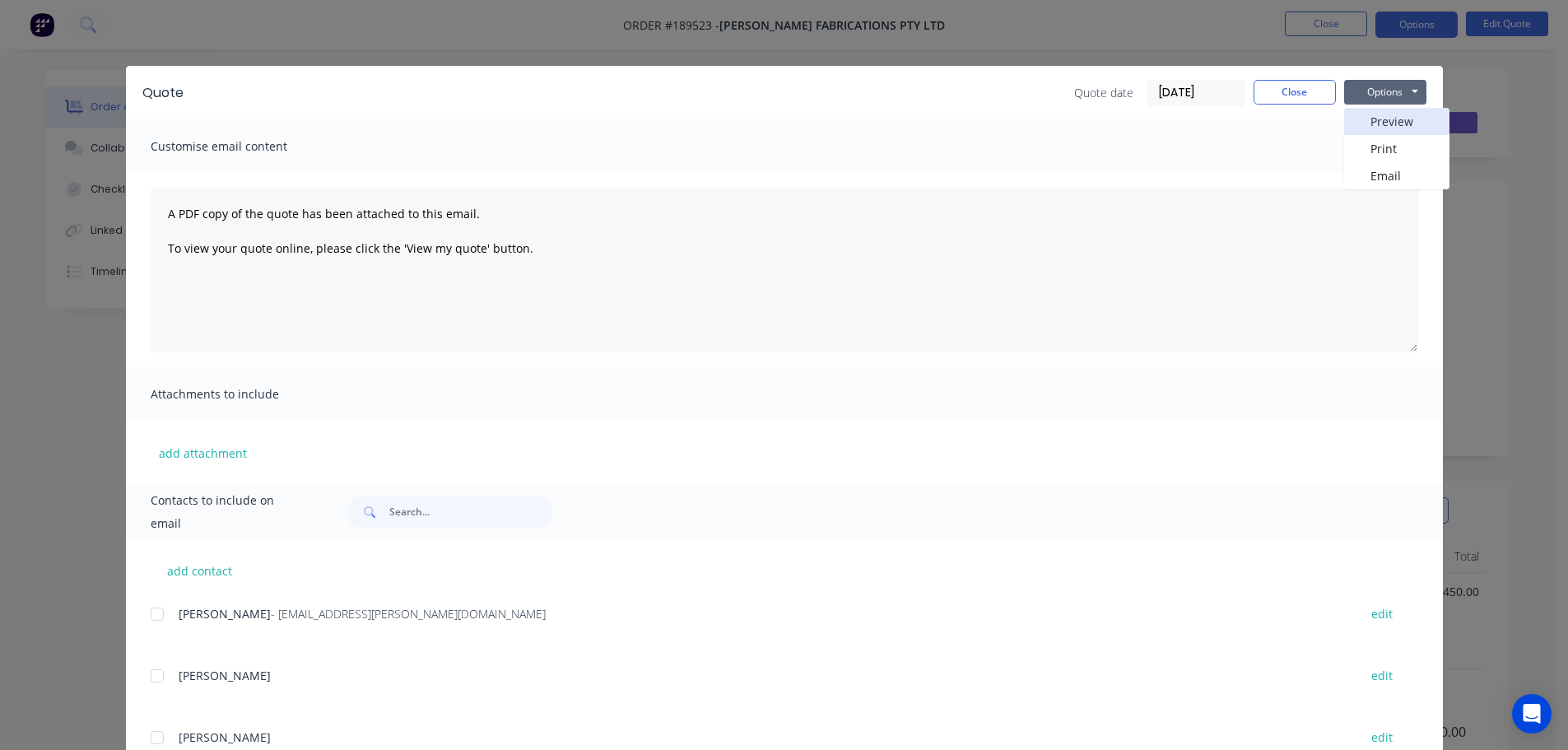
click at [1378, 111] on button "Preview" at bounding box center [1396, 122] width 105 height 27
click at [24, 169] on div "Quote Quote date 11/08/25 Close Options Preview Print Email Customise email con…" at bounding box center [784, 375] width 1568 height 750
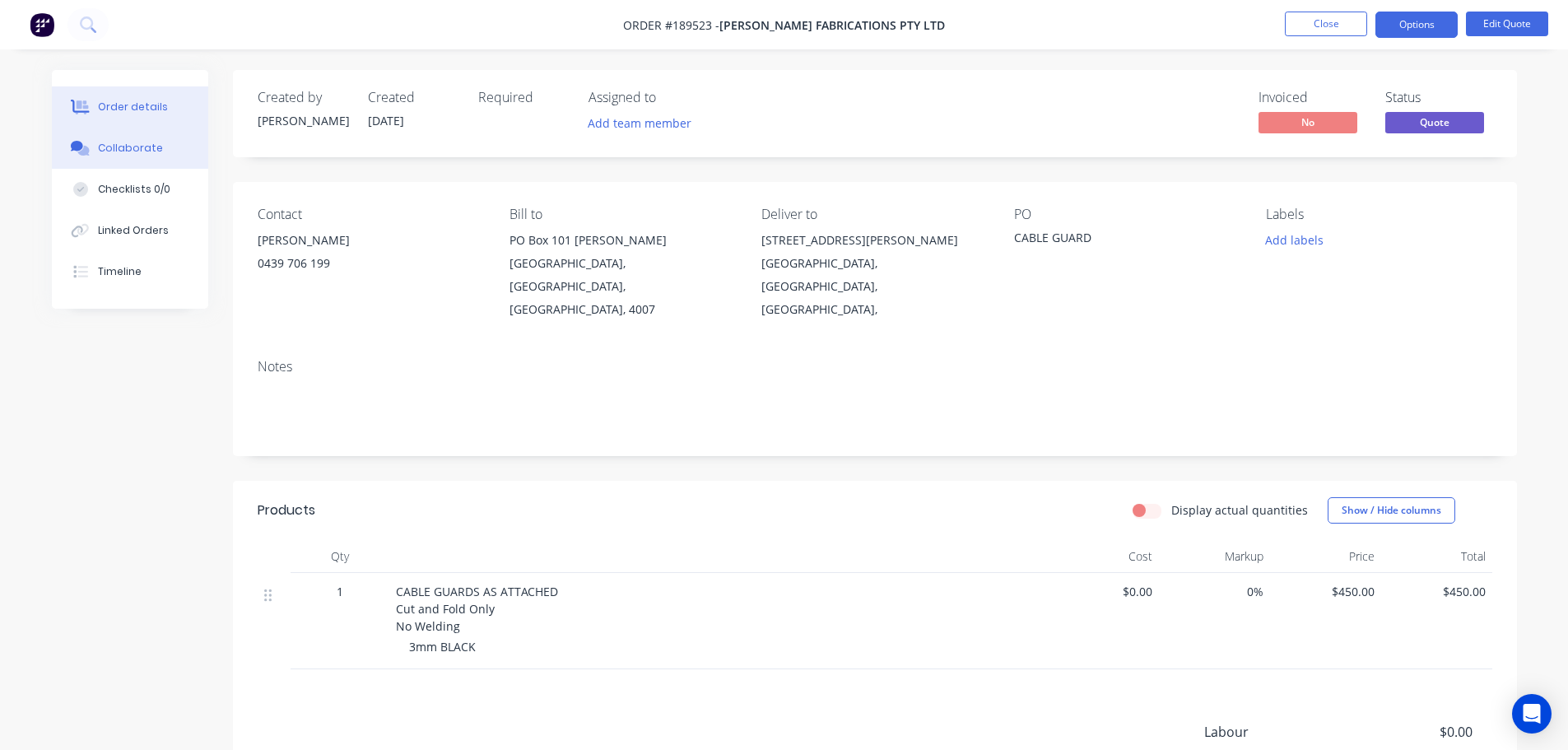
click at [77, 151] on icon at bounding box center [80, 148] width 19 height 14
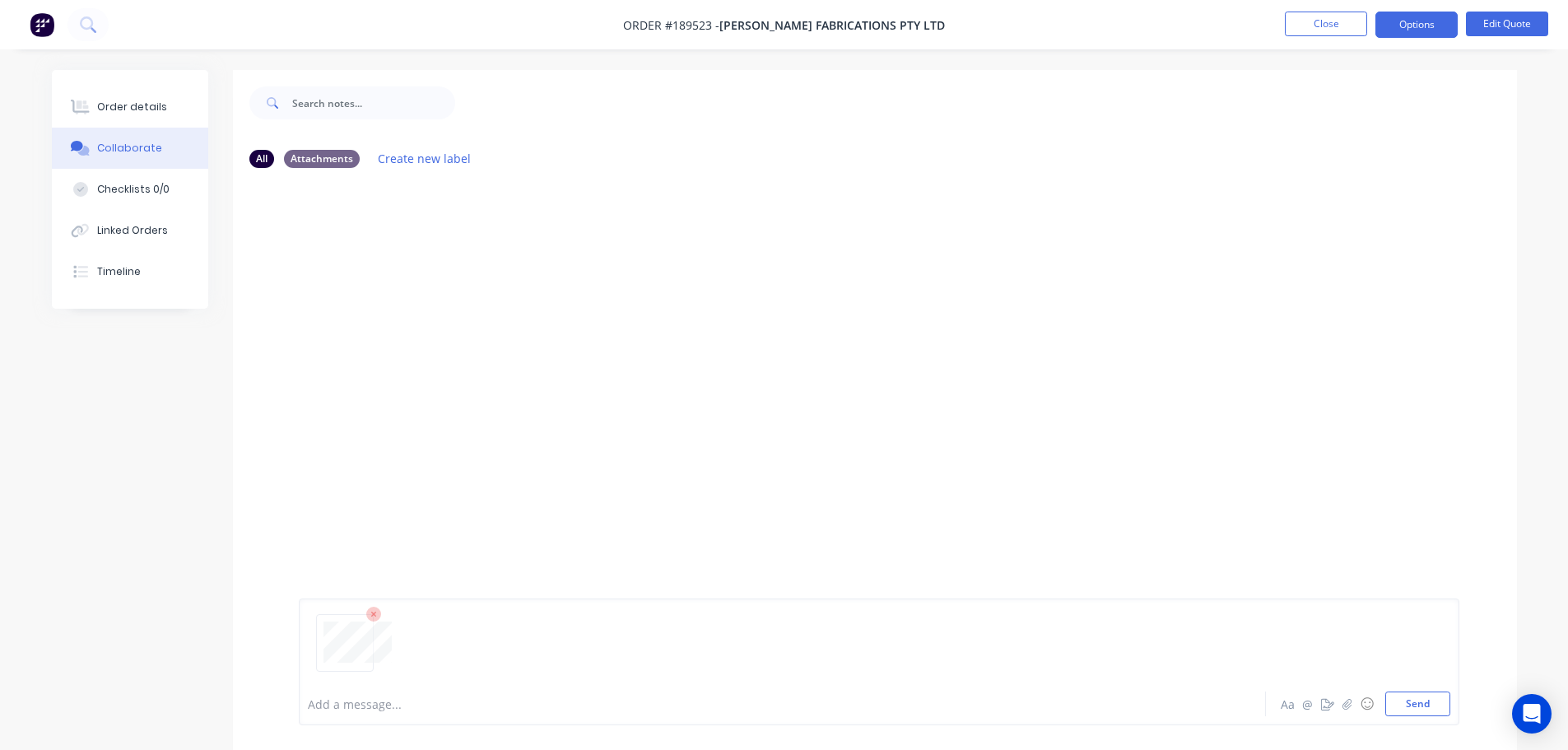
click at [1431, 703] on button "Send" at bounding box center [1418, 703] width 65 height 24
click at [1315, 20] on button "Close" at bounding box center [1325, 23] width 82 height 24
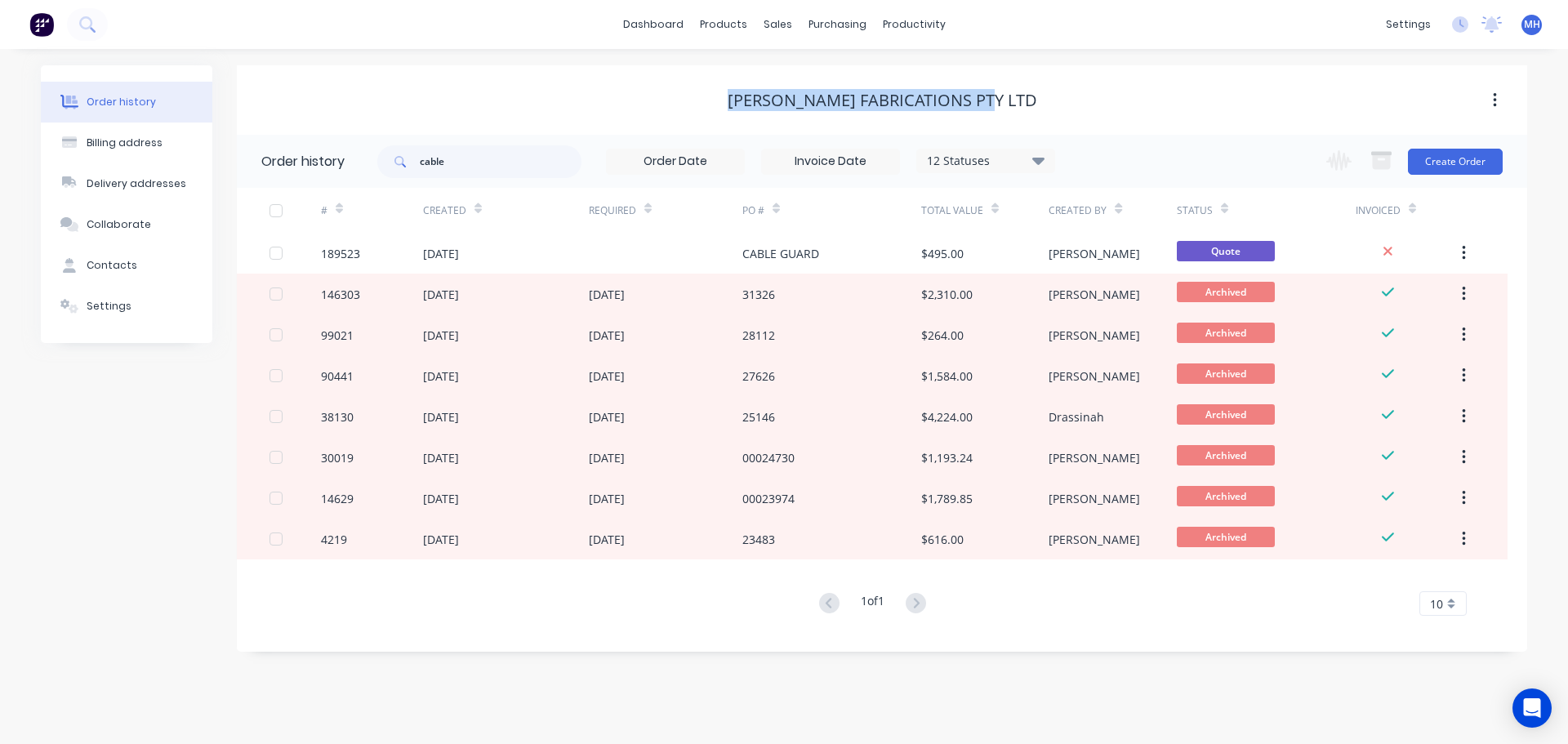
drag, startPoint x: 1026, startPoint y: 98, endPoint x: 593, endPoint y: 96, distance: 433.0
click at [604, 96] on div "Steelman Fabrications Pty Ltd" at bounding box center [881, 100] width 1290 height 20
click at [577, 96] on div "Steelman Fabrications Pty Ltd" at bounding box center [881, 100] width 1290 height 20
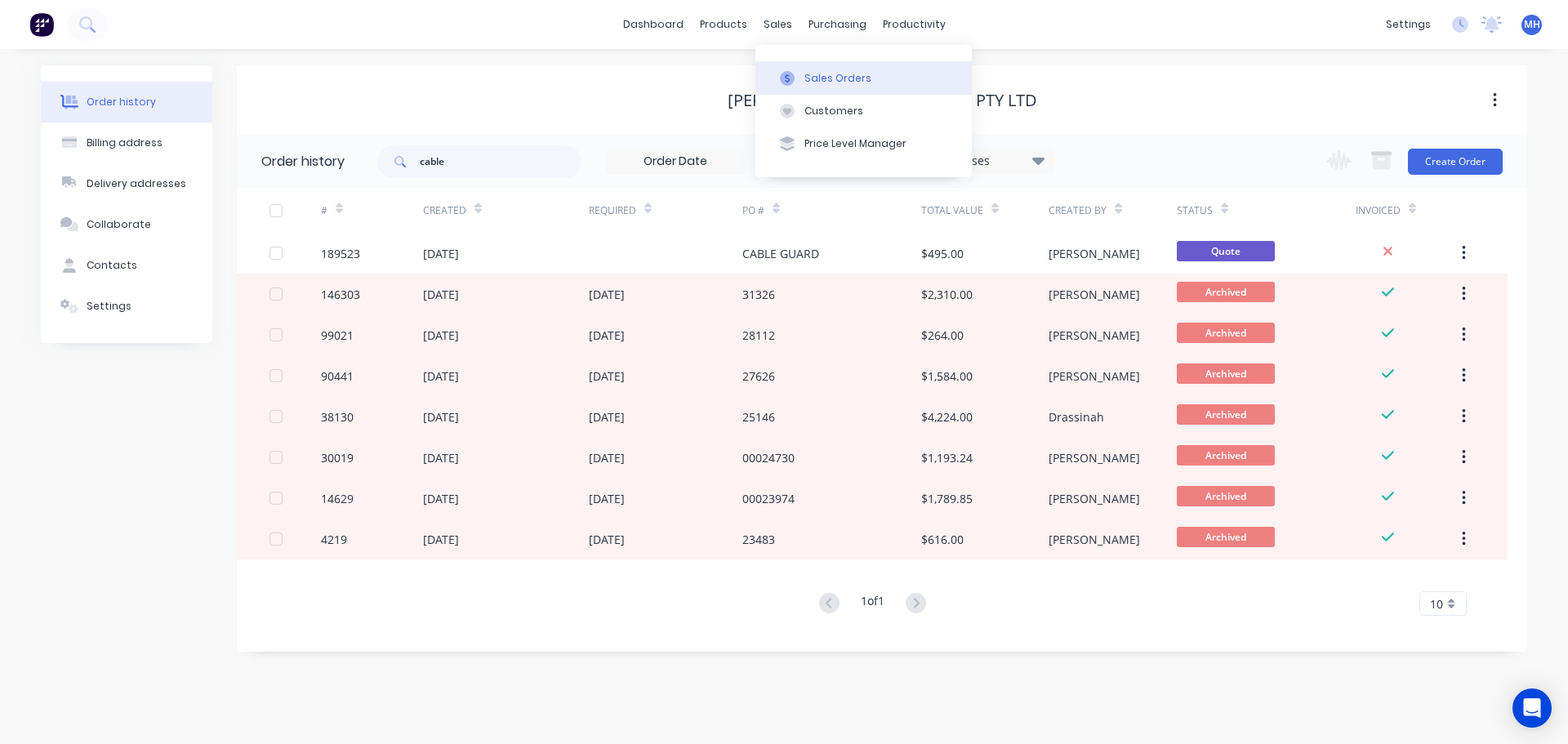
click at [860, 90] on button "Sales Orders" at bounding box center [863, 78] width 216 height 33
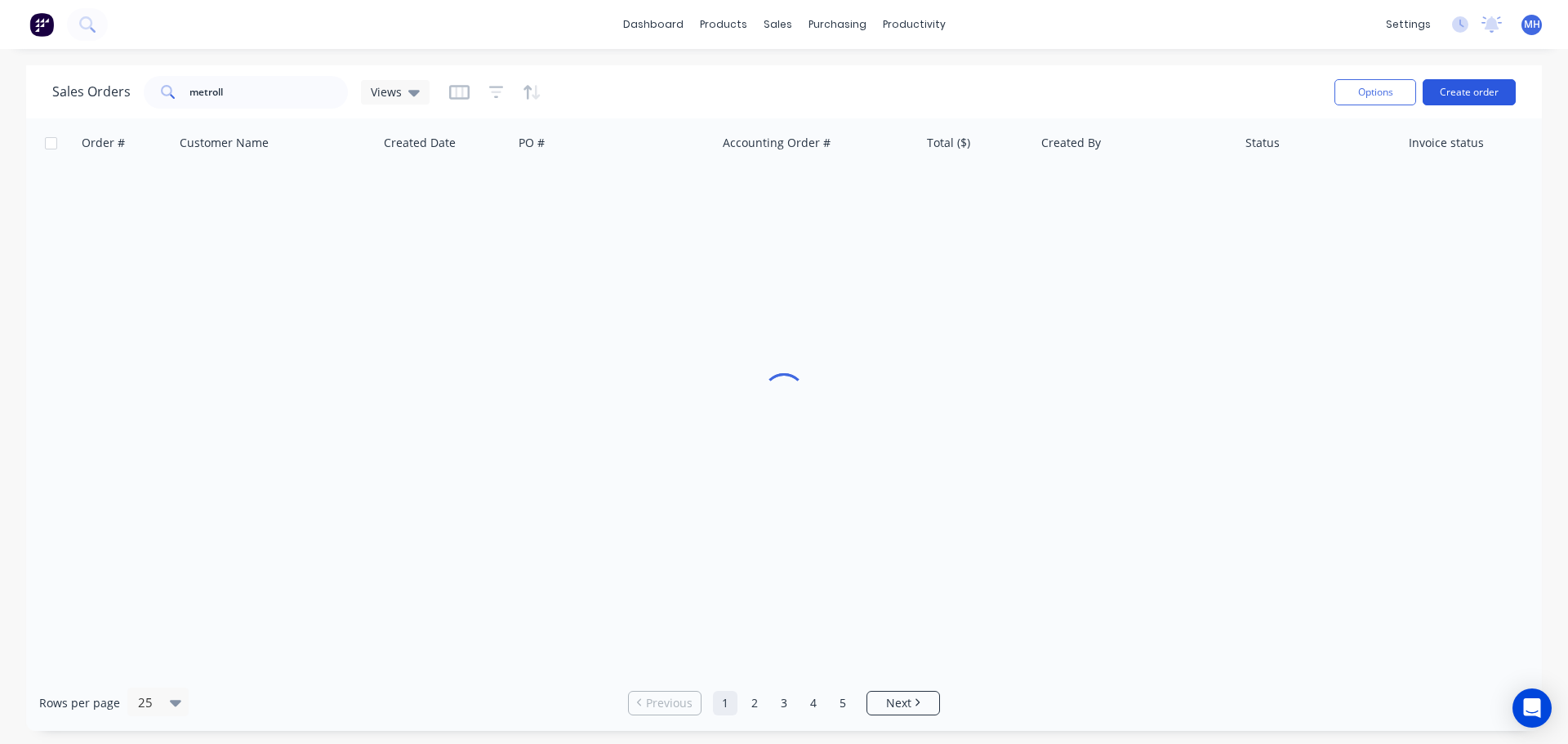
click at [1505, 80] on button "Create order" at bounding box center [1469, 92] width 93 height 26
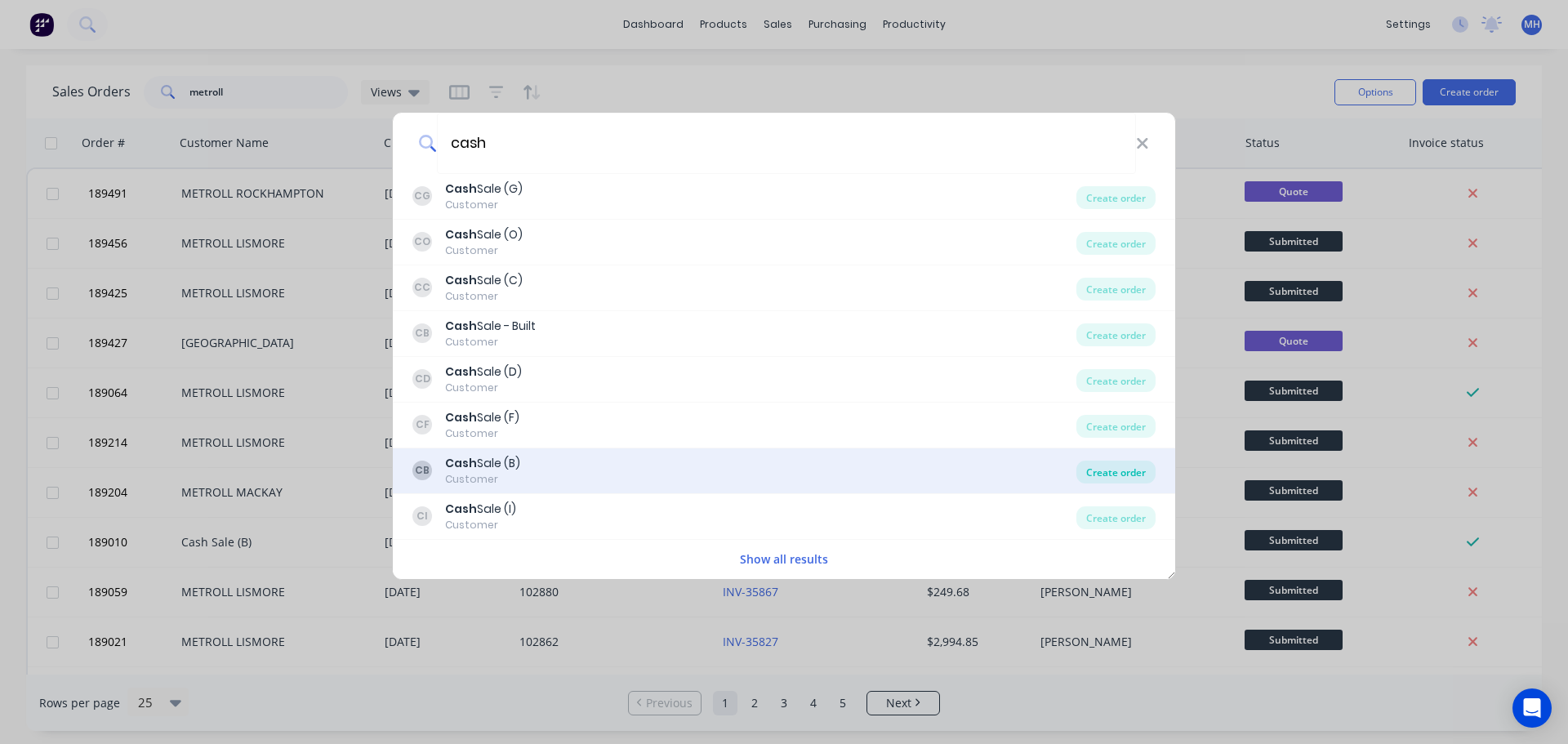
type input "cash"
click at [1120, 469] on div "Create order" at bounding box center [1115, 472] width 79 height 23
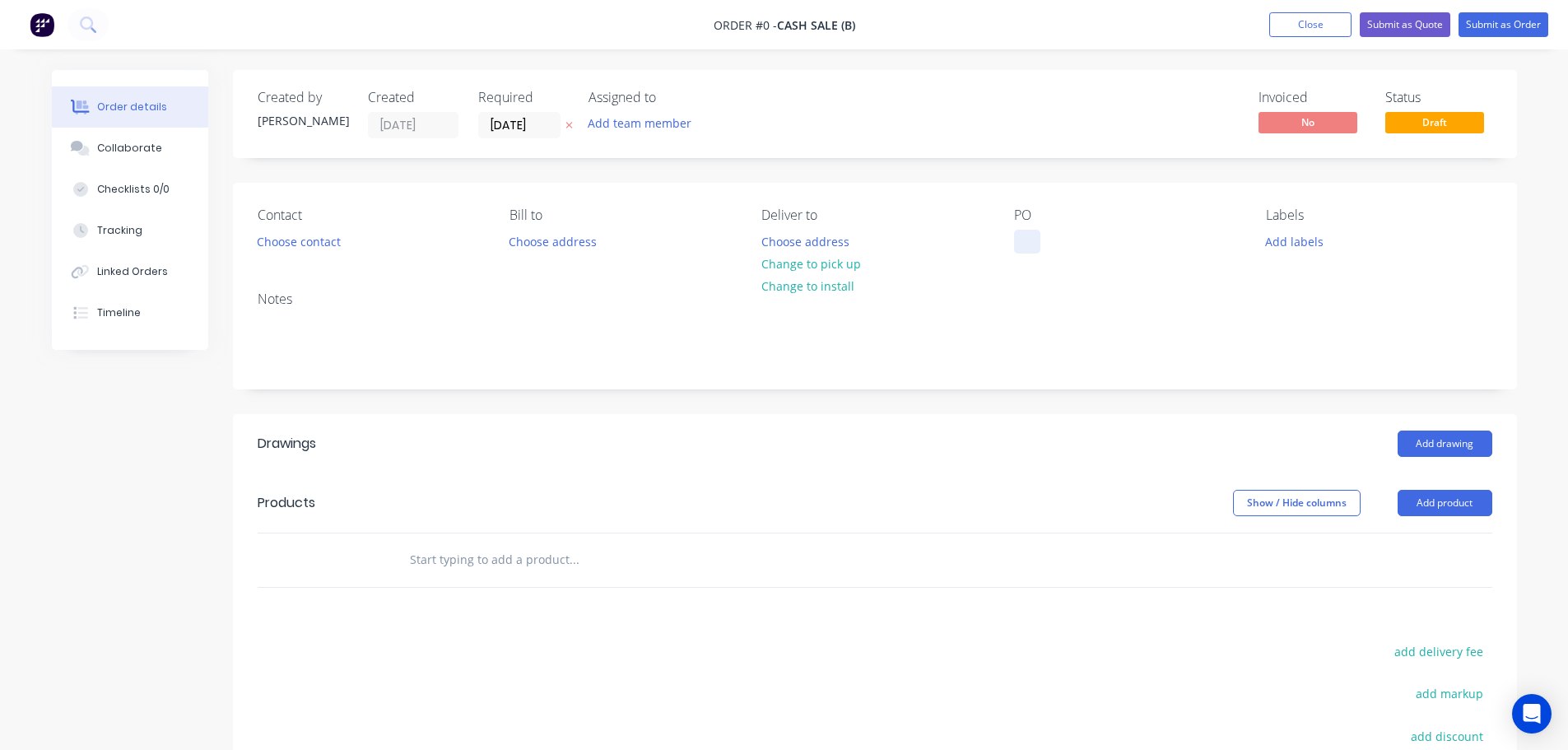
click at [1030, 242] on div at bounding box center [1026, 241] width 26 height 24
click at [1308, 24] on button "Close" at bounding box center [1310, 24] width 82 height 24
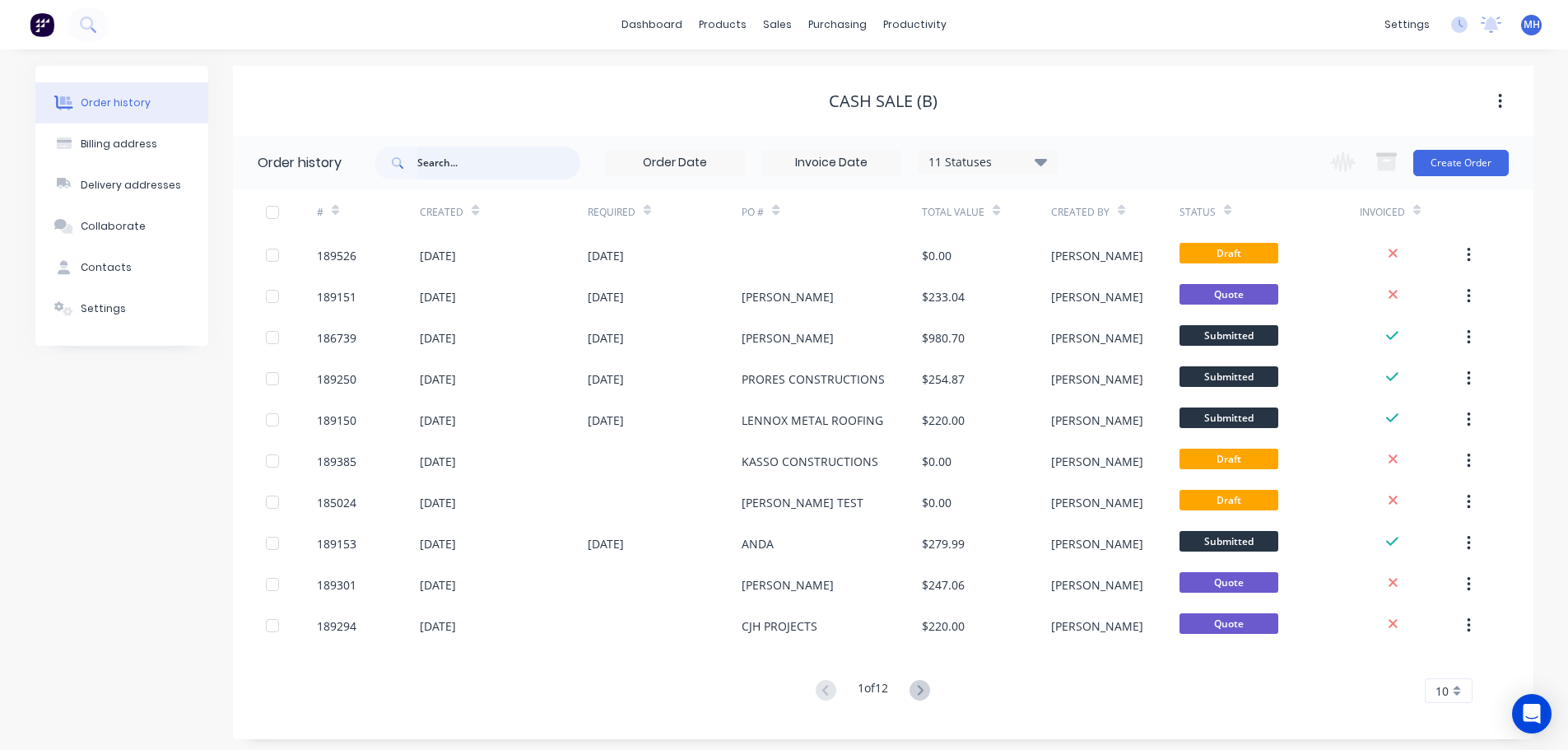
click at [500, 152] on input "text" at bounding box center [499, 163] width 163 height 33
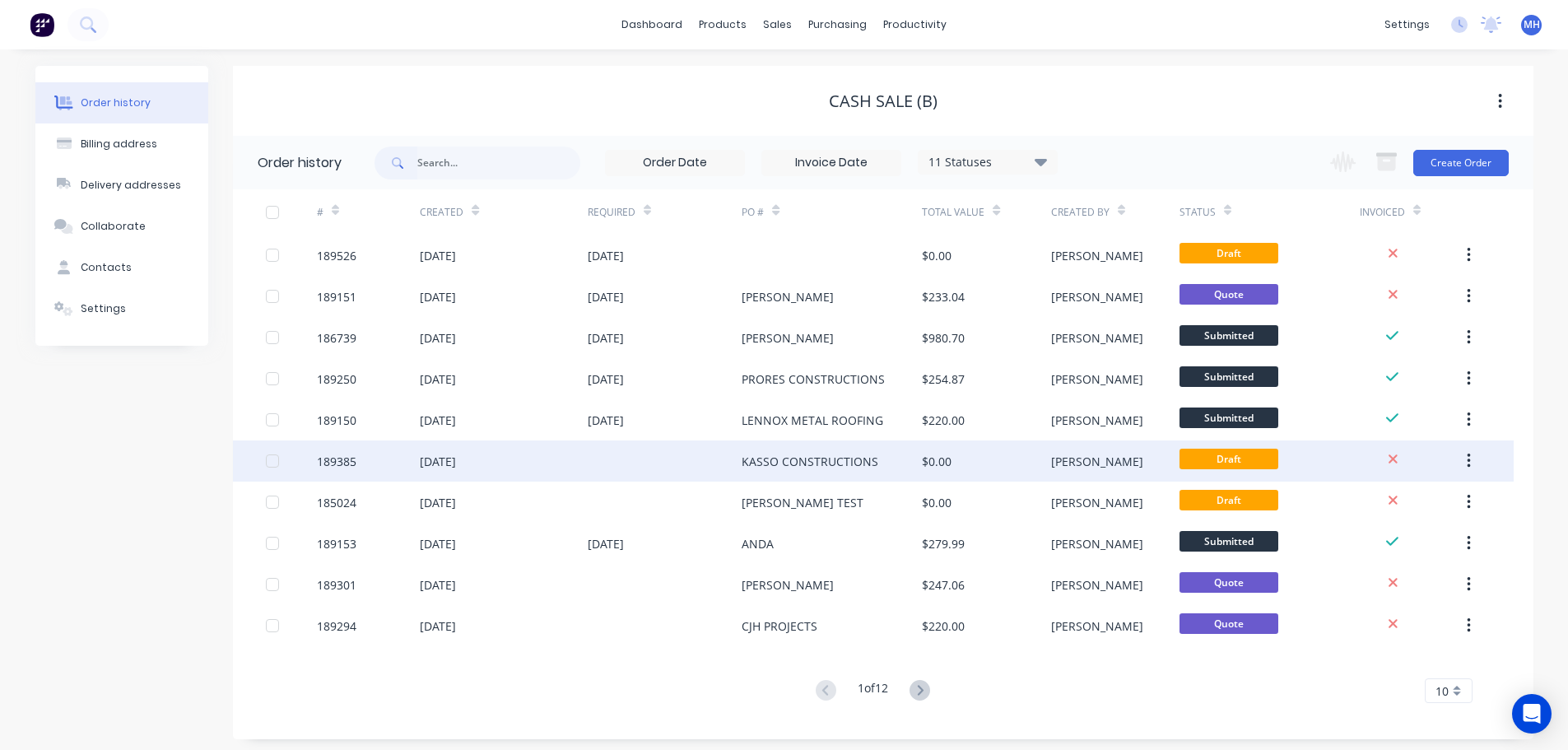
click at [853, 460] on div "KASSO CONSTRUCTIONS" at bounding box center [810, 461] width 137 height 17
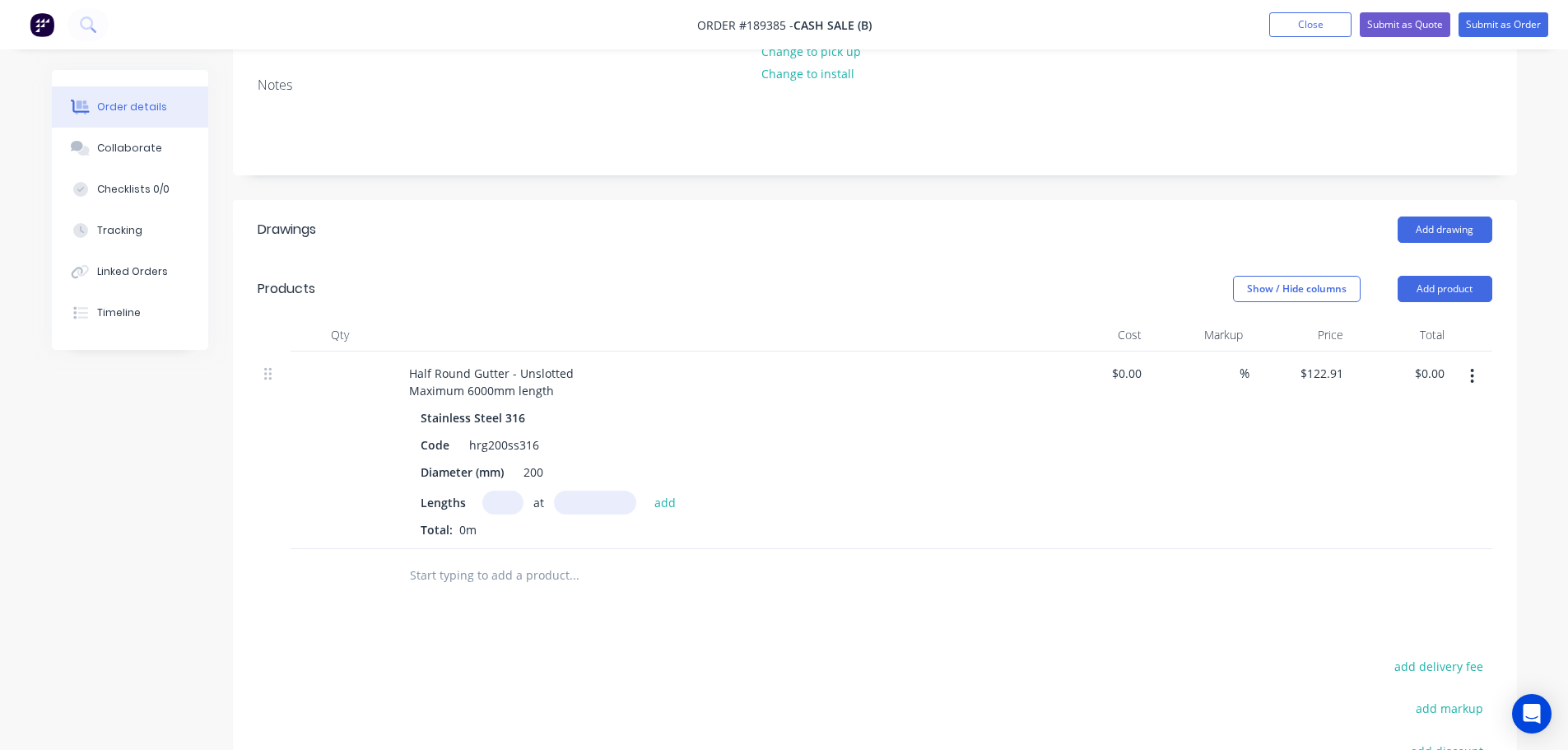
scroll to position [247, 0]
click at [792, 252] on header "Drawings Add drawing" at bounding box center [875, 226] width 1284 height 59
click at [747, 277] on div "Show / Hide columns Add product" at bounding box center [1005, 285] width 972 height 26
drag, startPoint x: 1436, startPoint y: 286, endPoint x: 1436, endPoint y: 302, distance: 16.0
click at [1436, 286] on button "Add product" at bounding box center [1445, 285] width 95 height 26
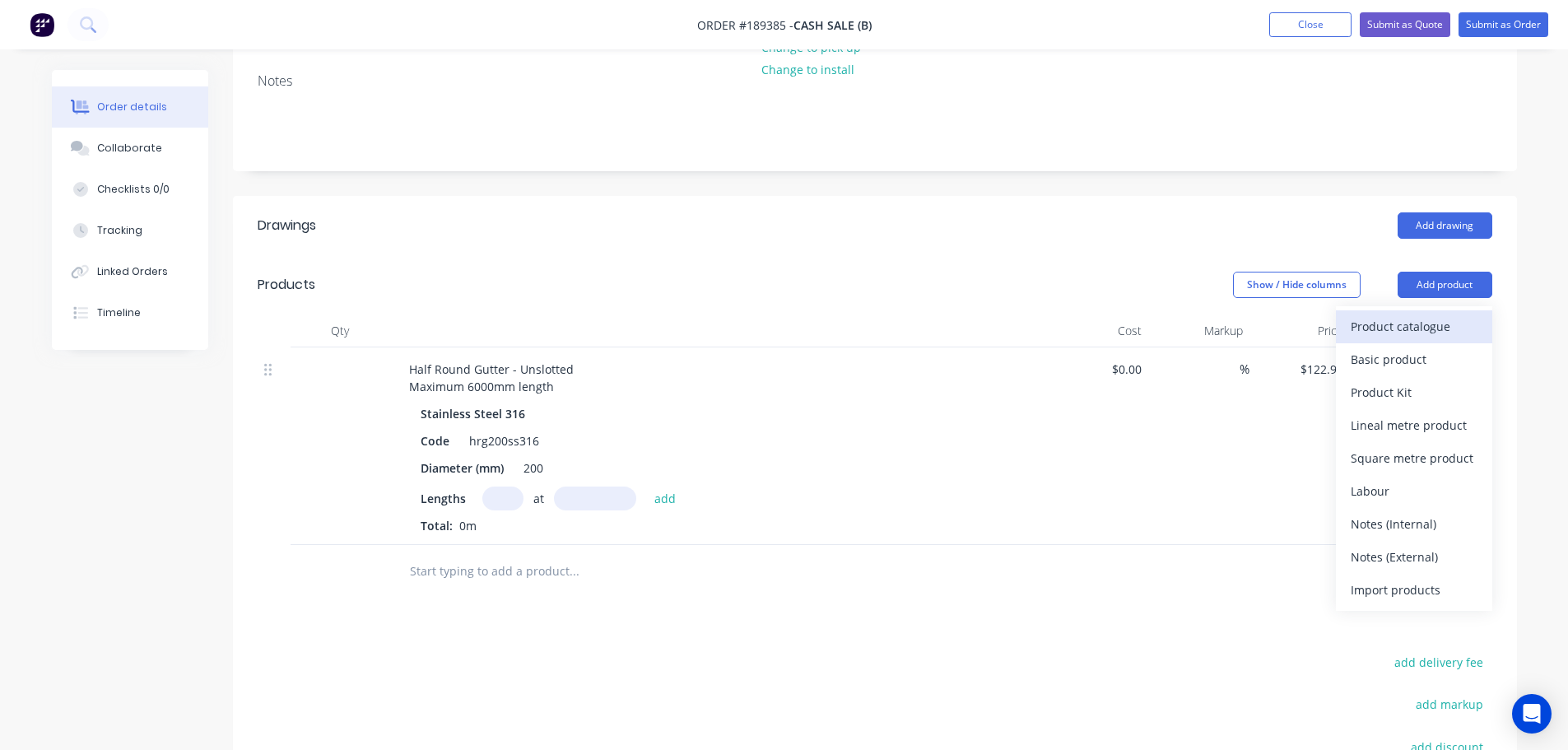
click at [1435, 319] on div "Product catalogue" at bounding box center [1413, 326] width 127 height 24
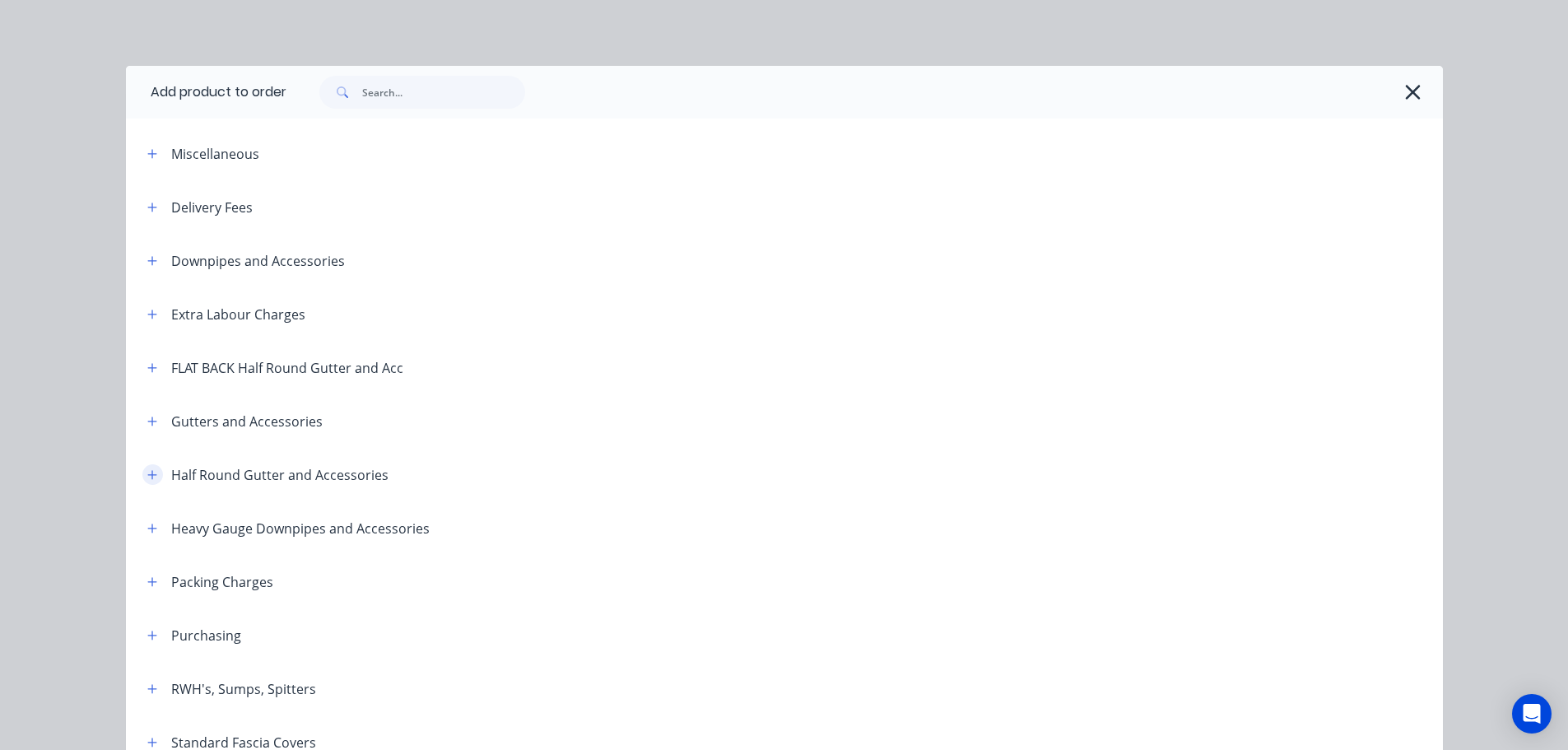
click at [148, 470] on icon "button" at bounding box center [152, 474] width 10 height 12
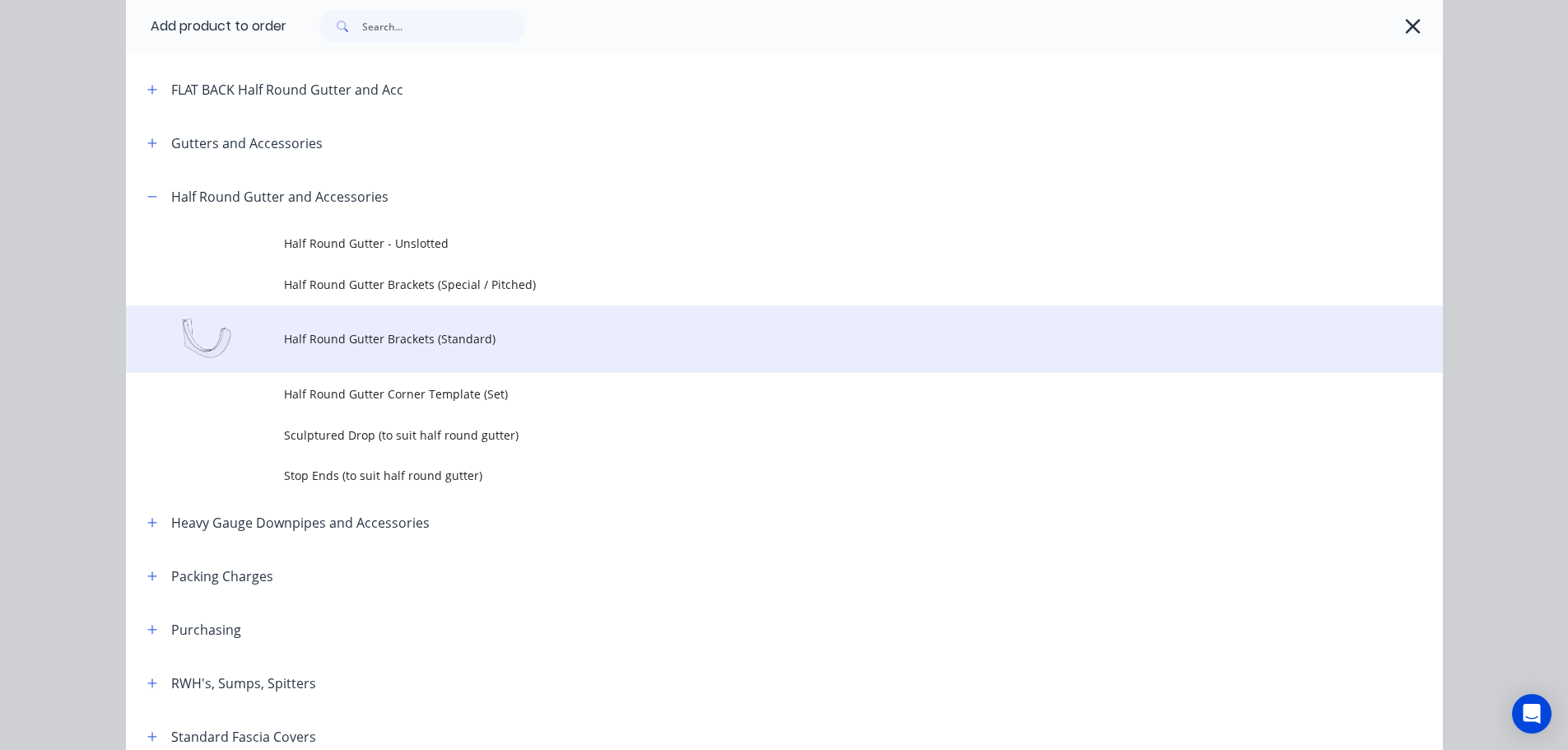
scroll to position [330, 0]
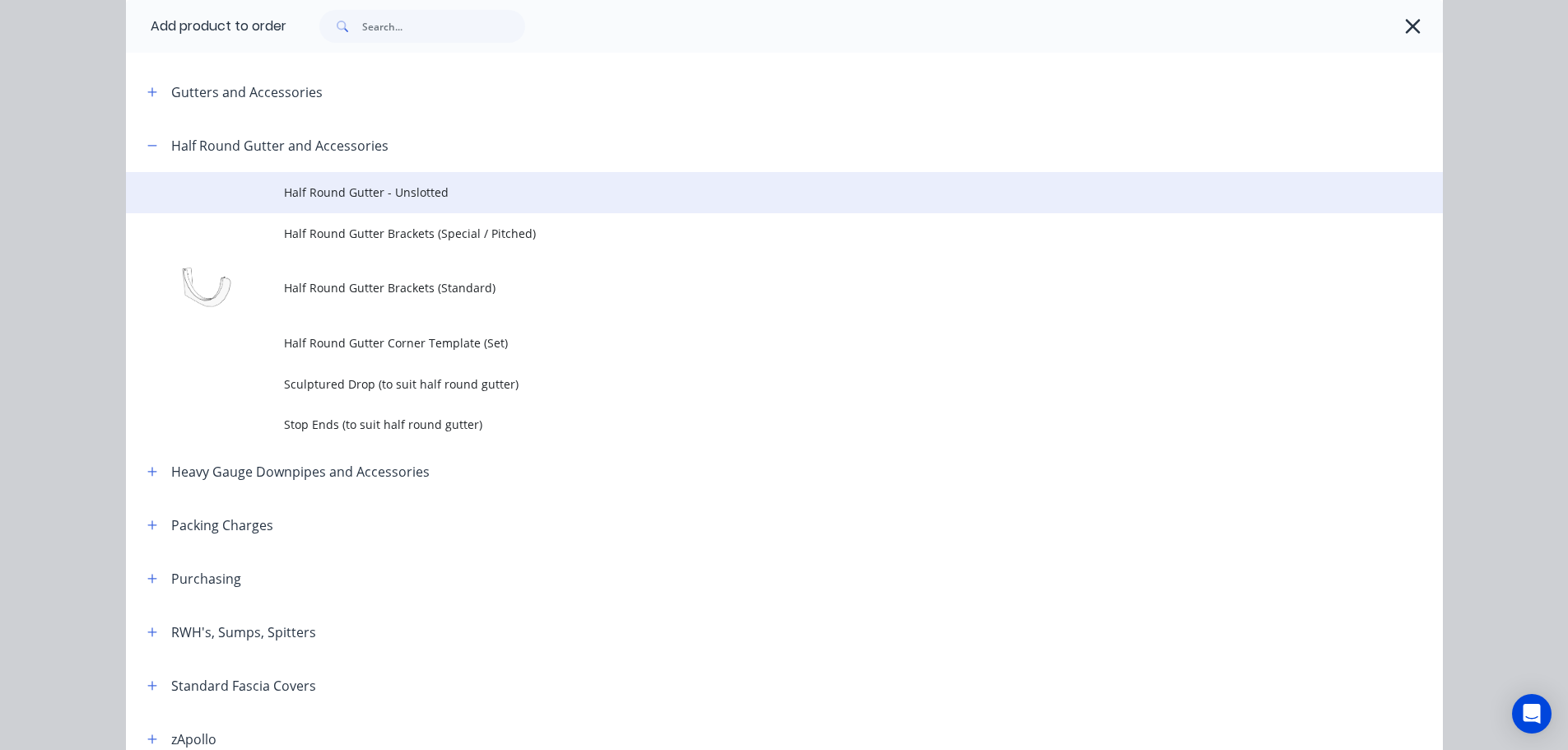
click at [491, 179] on td "Half Round Gutter - Unslotted" at bounding box center [862, 193] width 1158 height 41
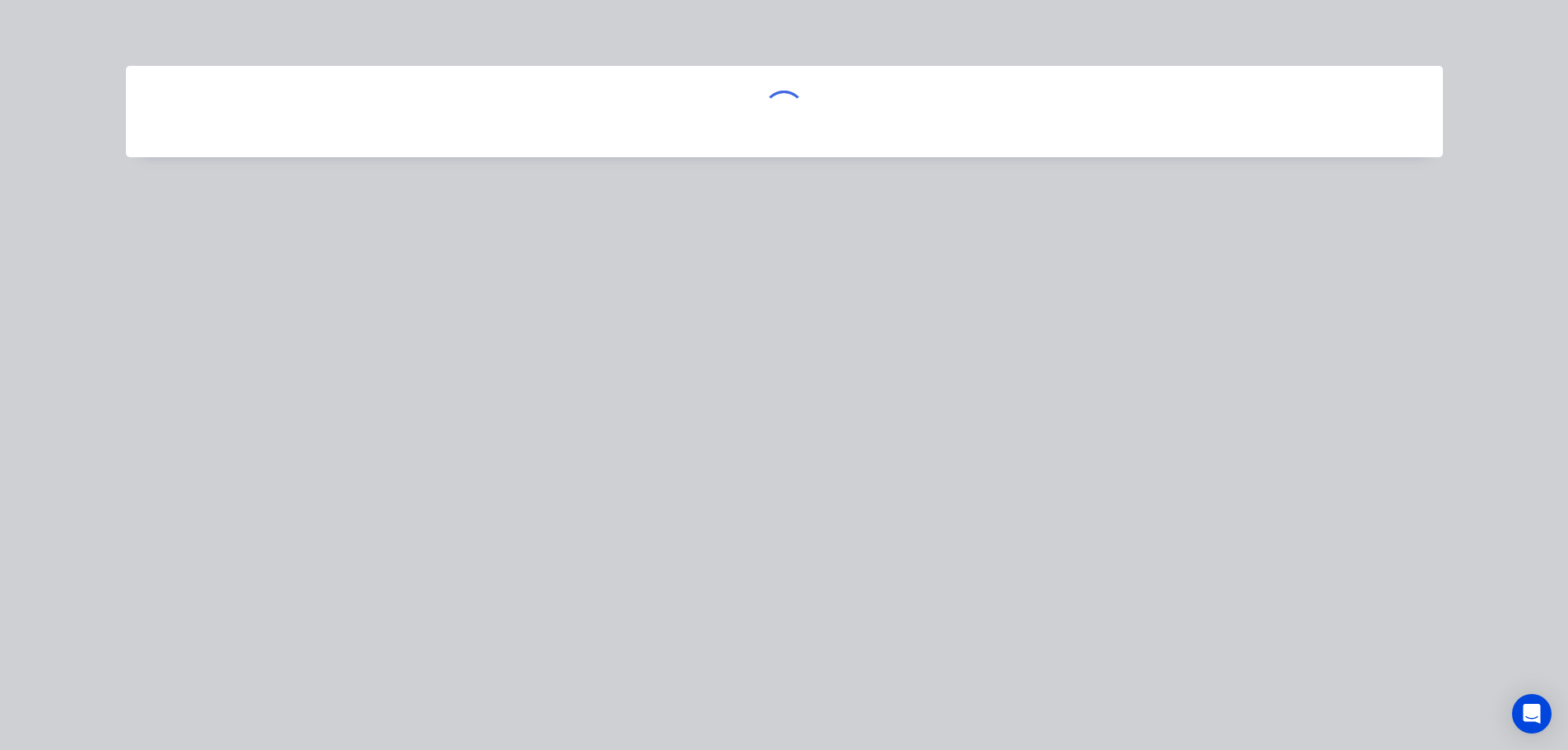
scroll to position [0, 0]
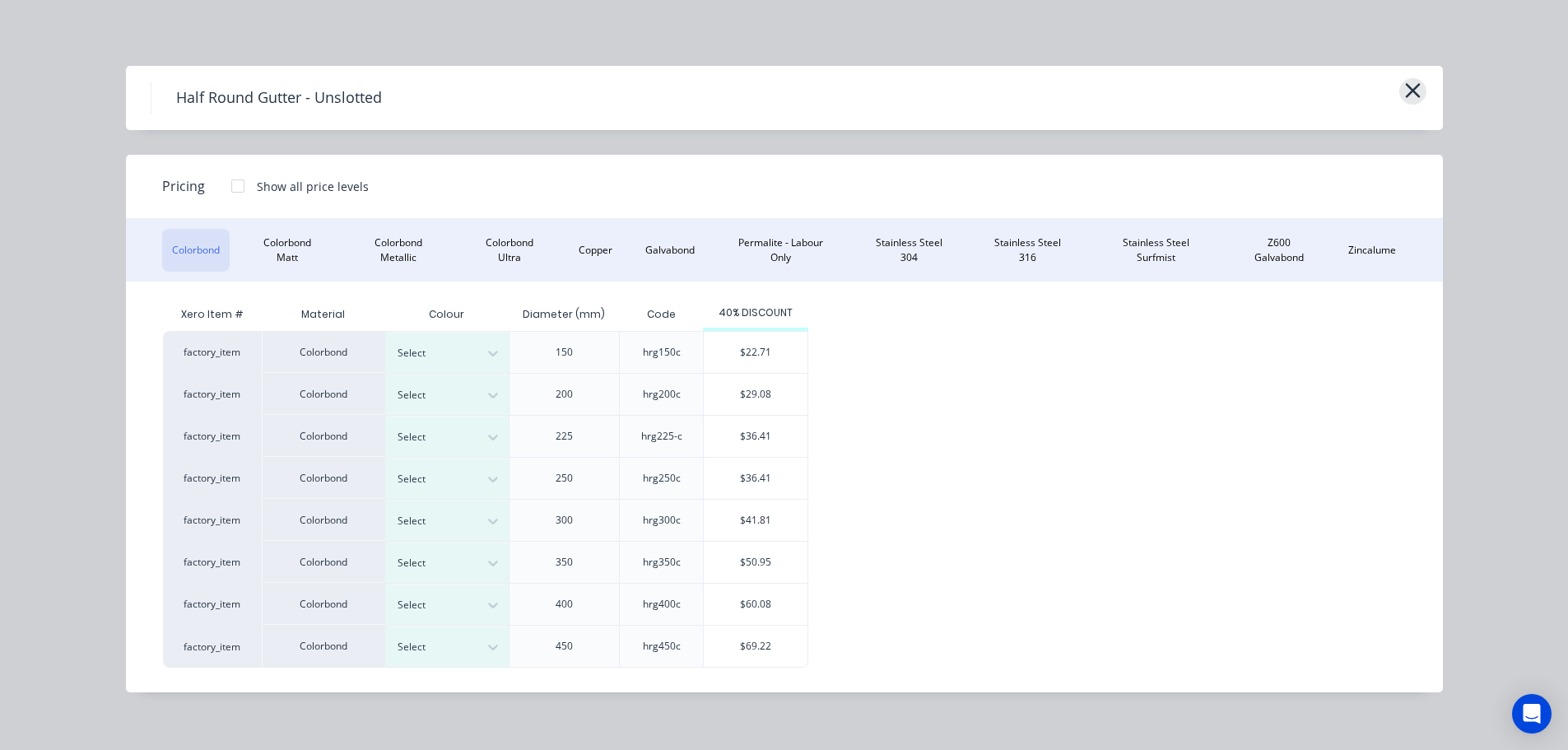
click at [1419, 89] on icon "button" at bounding box center [1412, 91] width 17 height 23
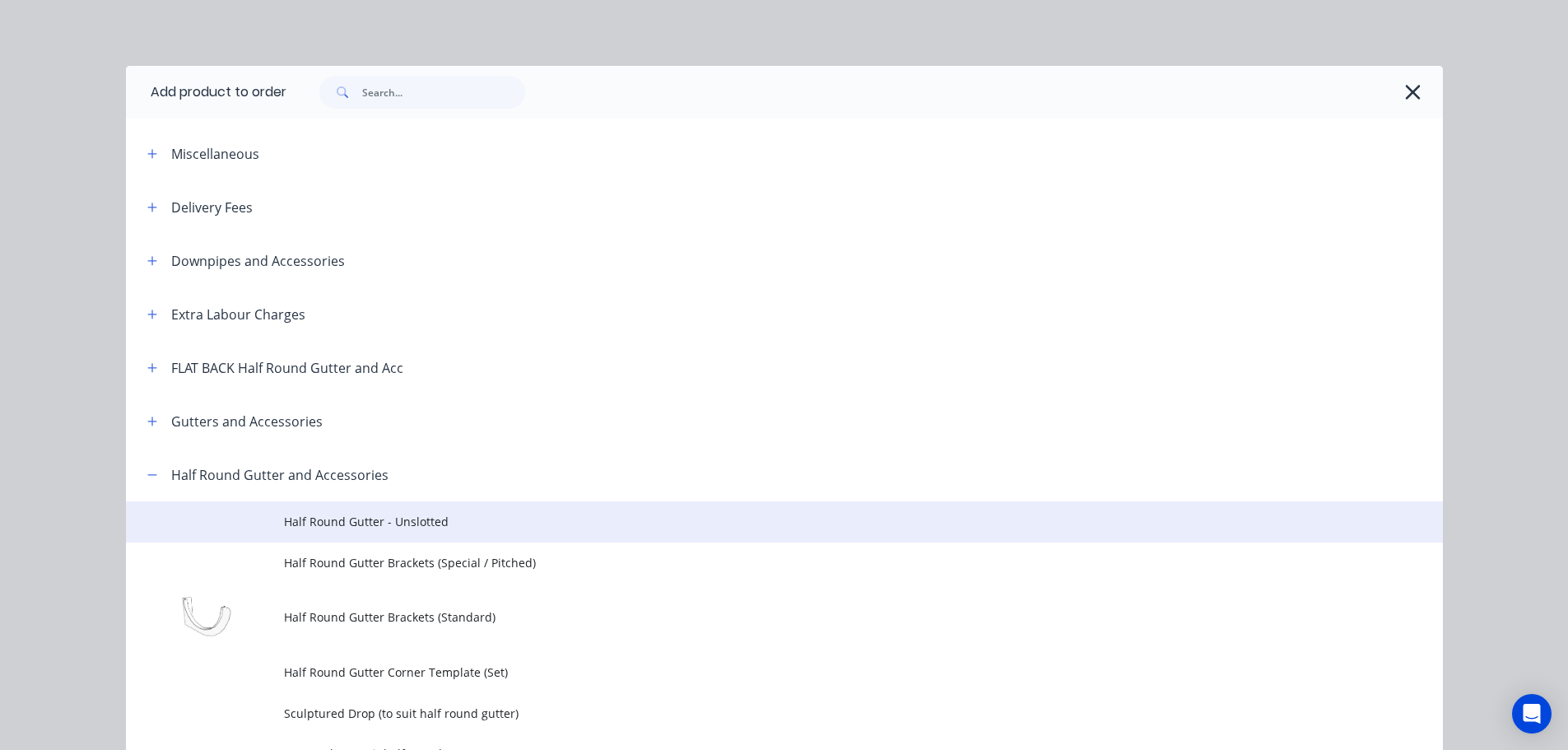
scroll to position [447, 0]
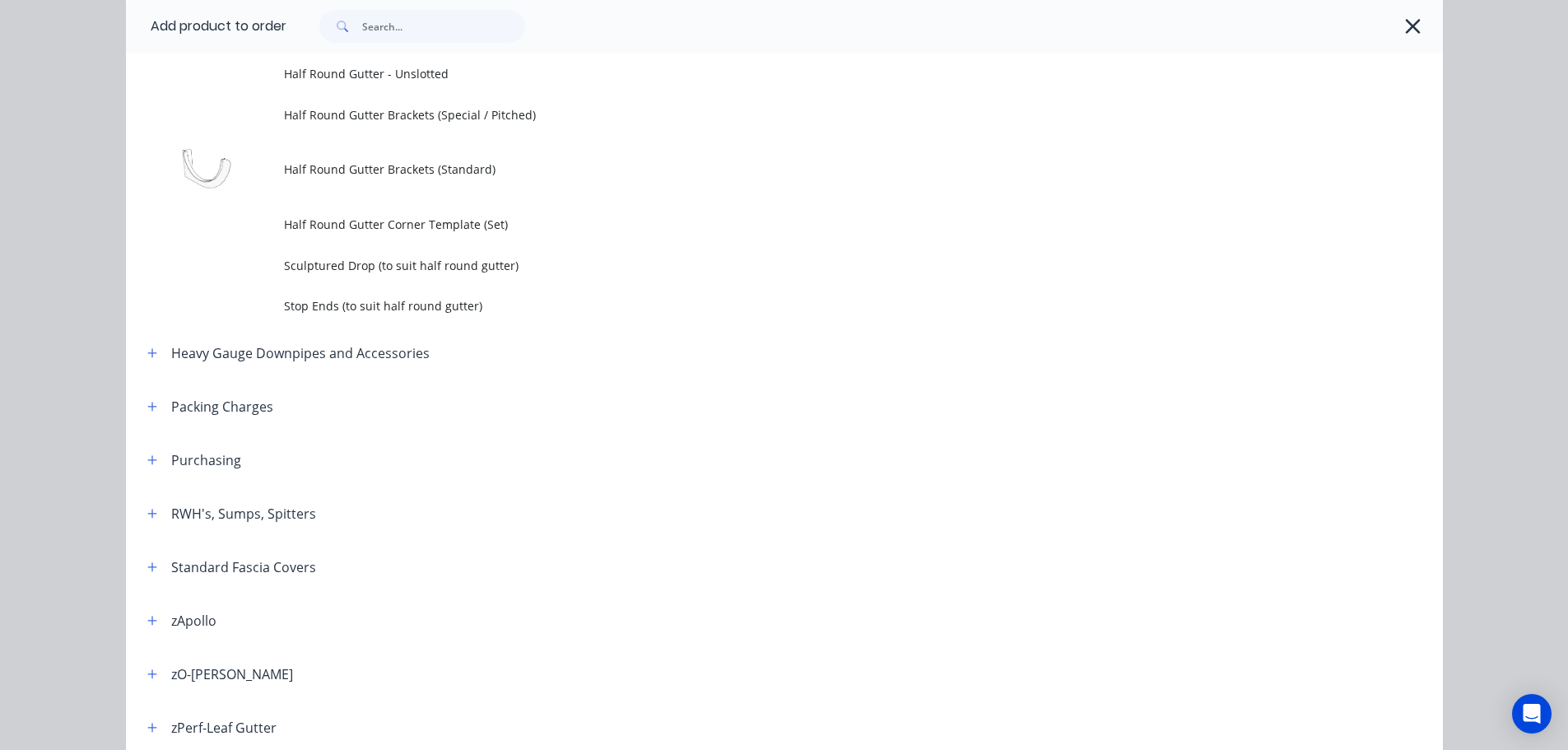
click at [1404, 31] on icon "button" at bounding box center [1412, 26] width 17 height 23
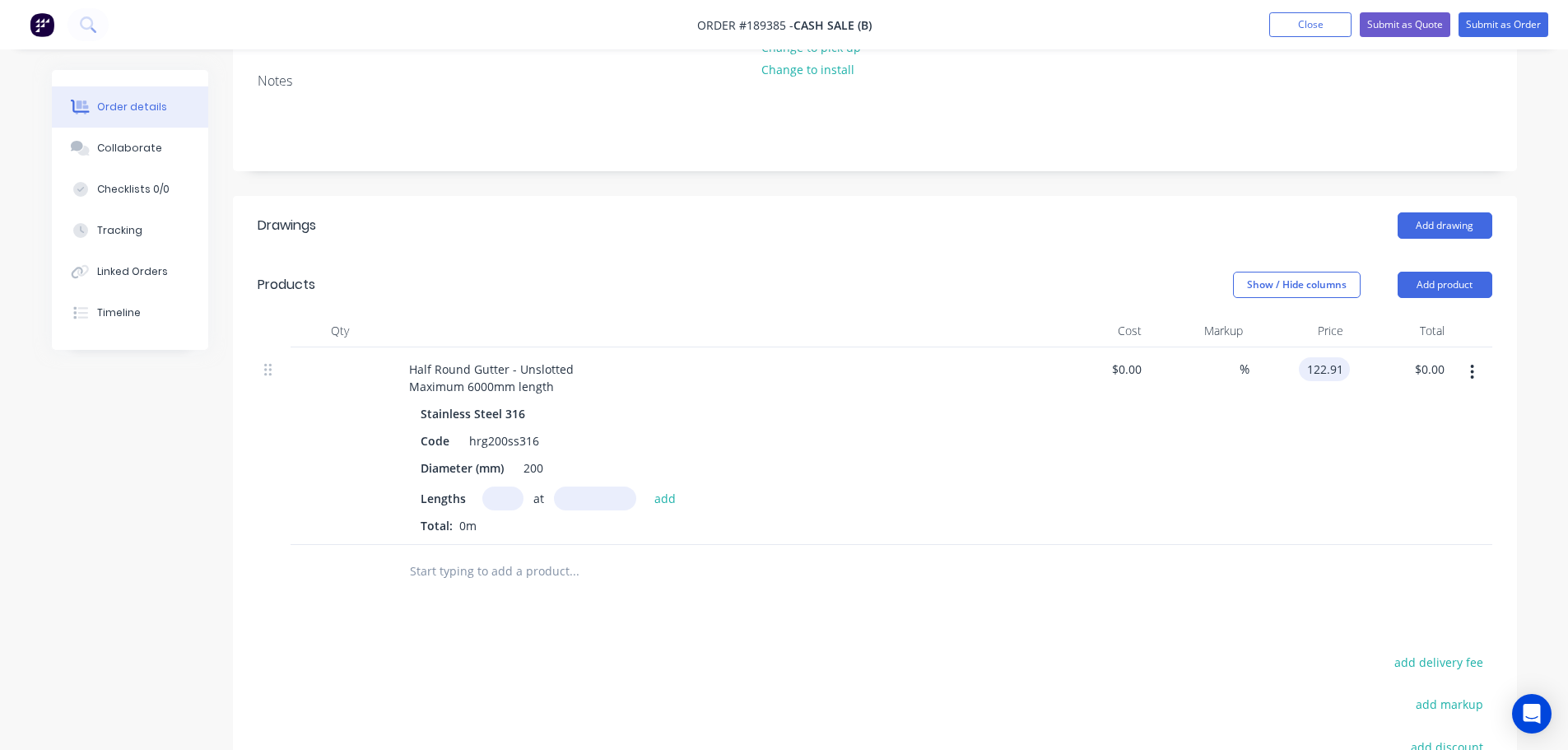
click at [1330, 370] on input "122.91" at bounding box center [1327, 369] width 44 height 24
type input "$128.09"
click at [899, 265] on header "Products Show / Hide columns Add product" at bounding box center [875, 285] width 1284 height 59
click at [1417, 284] on button "Add product" at bounding box center [1445, 285] width 95 height 26
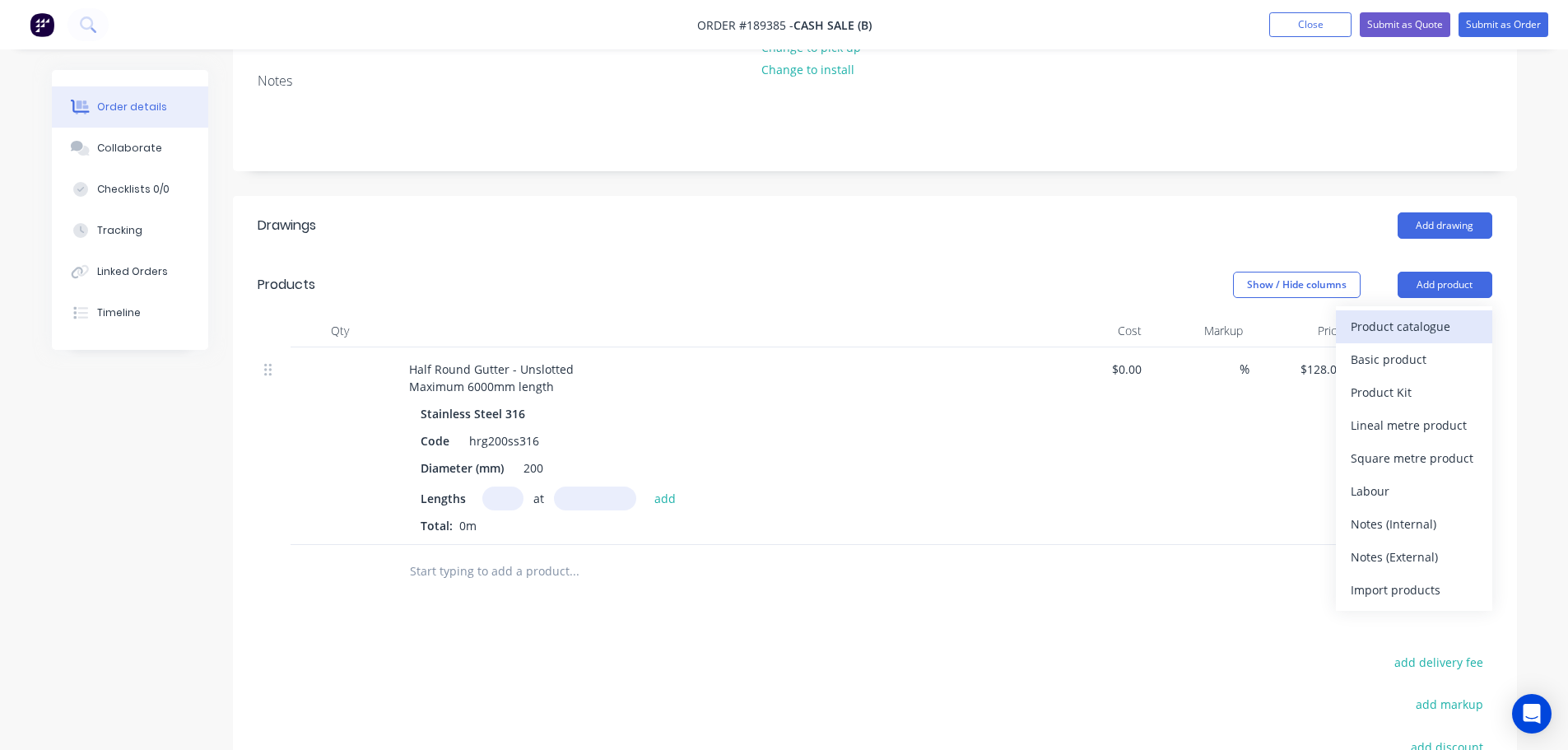
click at [1431, 337] on div "Product catalogue" at bounding box center [1413, 326] width 127 height 24
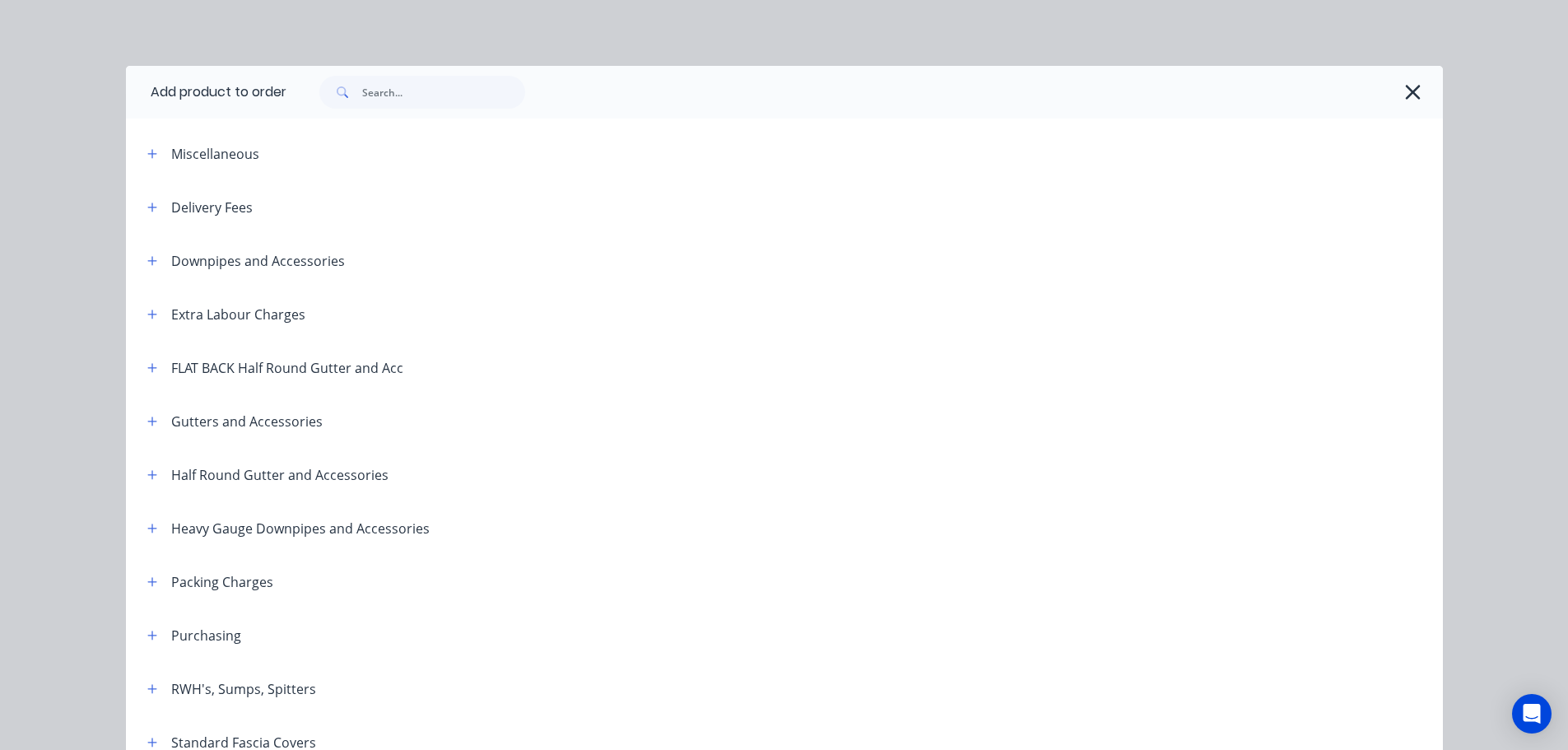
click at [157, 153] on div "Miscellaneous" at bounding box center [274, 153] width 280 height 21
drag, startPoint x: 157, startPoint y: 156, endPoint x: 142, endPoint y: 157, distance: 15.0
click at [153, 156] on div "Miscellaneous" at bounding box center [274, 153] width 280 height 21
click at [148, 157] on icon "button" at bounding box center [152, 154] width 10 height 12
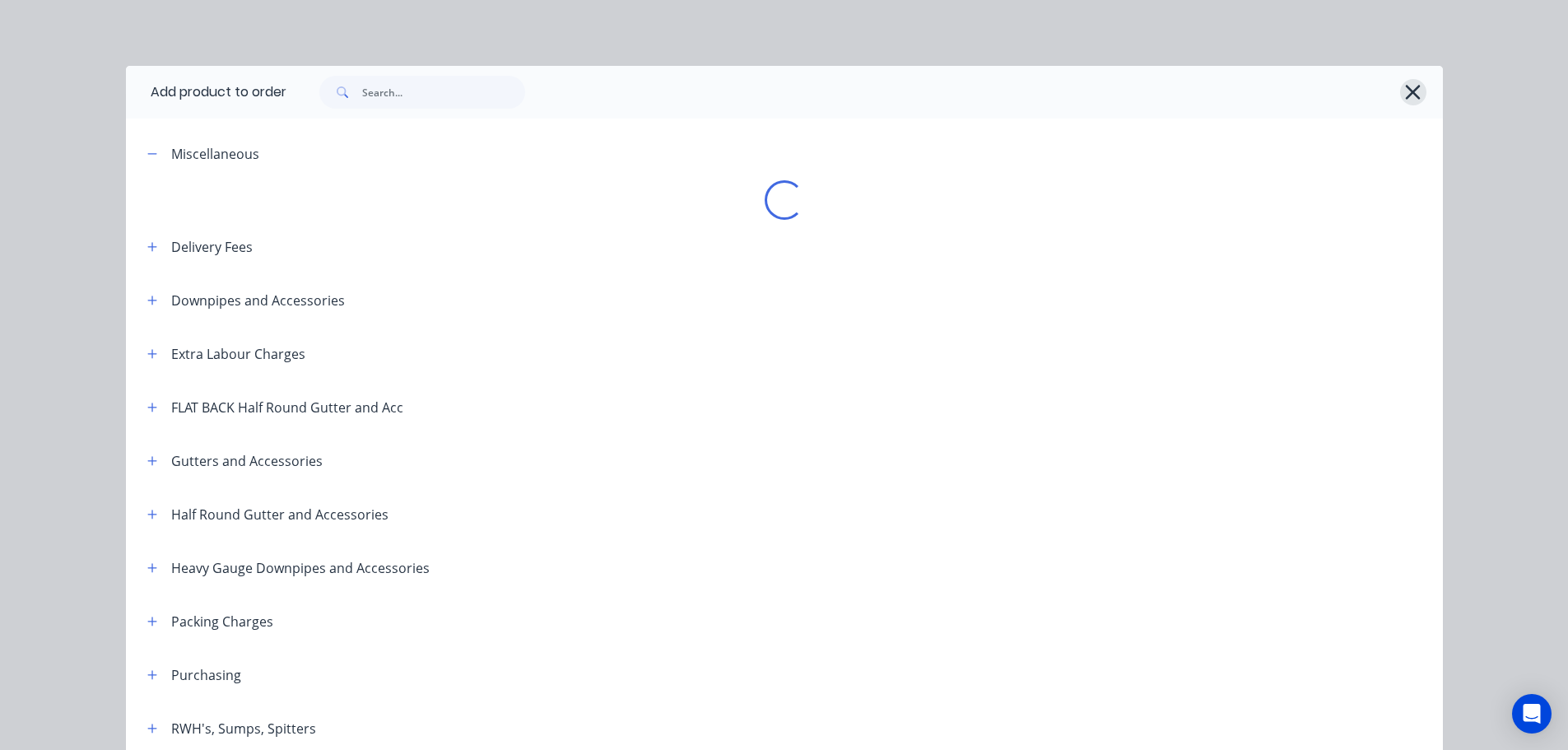
click at [1400, 89] on button "button" at bounding box center [1412, 92] width 26 height 26
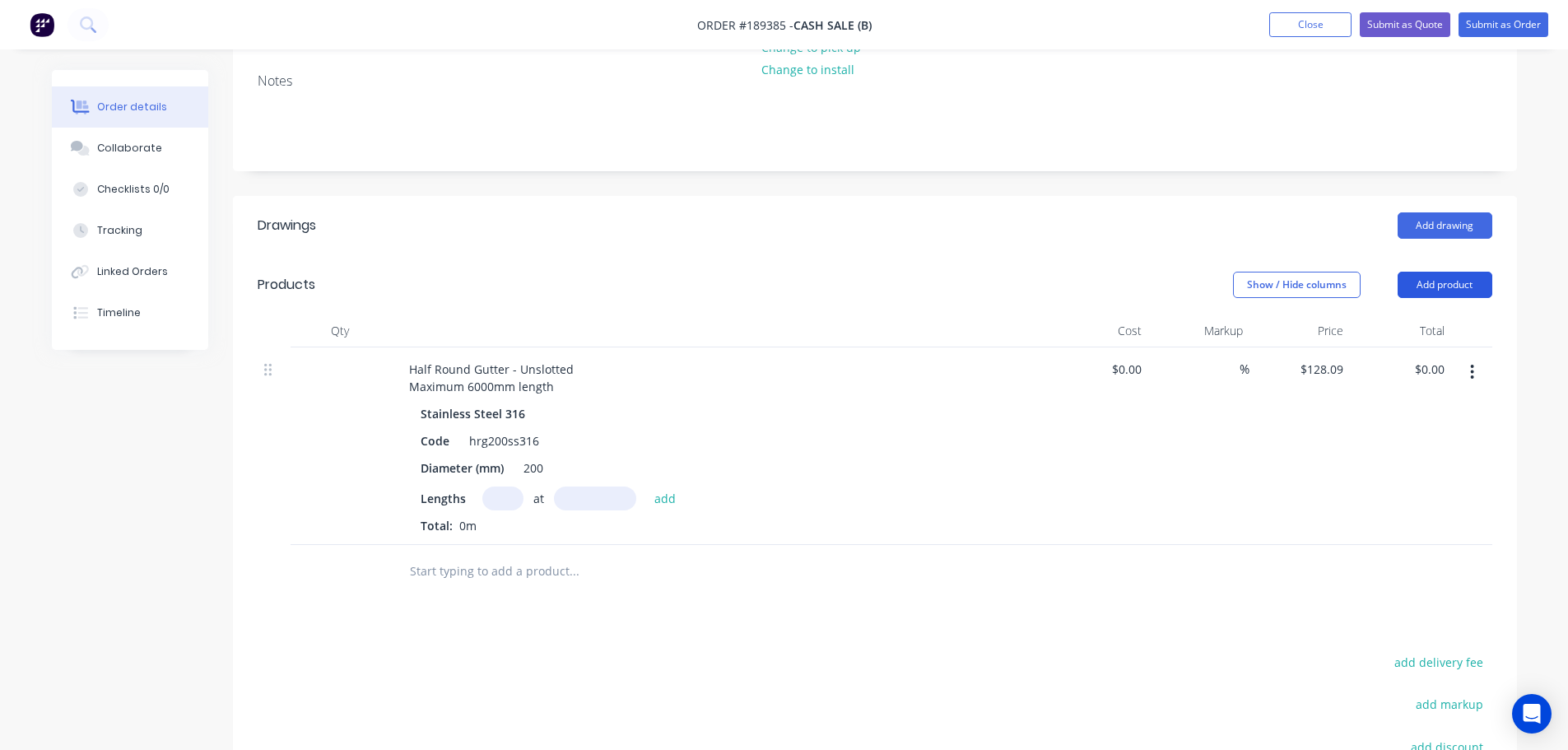
click at [1465, 281] on button "Add product" at bounding box center [1445, 285] width 95 height 26
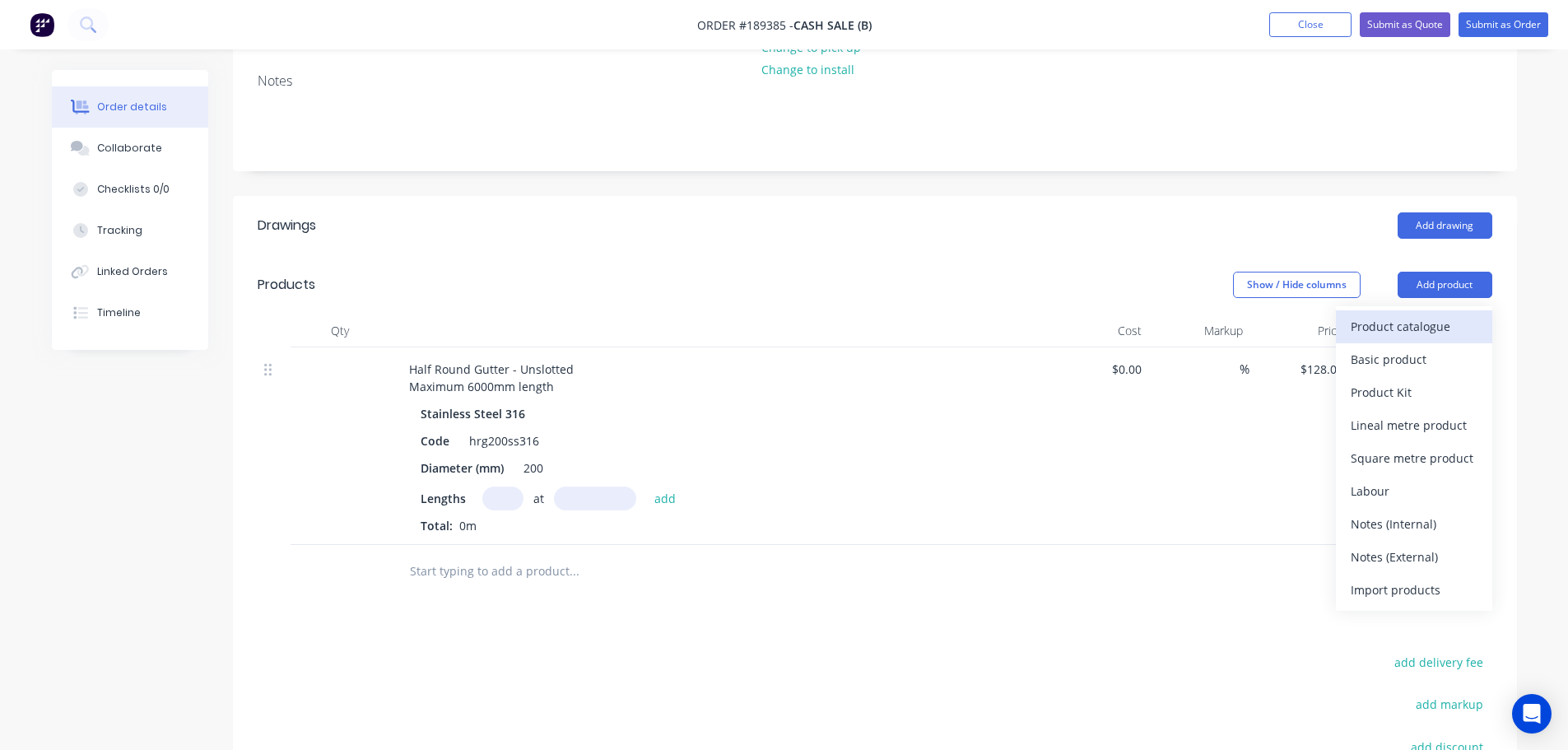
click at [1448, 317] on div "Product catalogue" at bounding box center [1413, 326] width 127 height 24
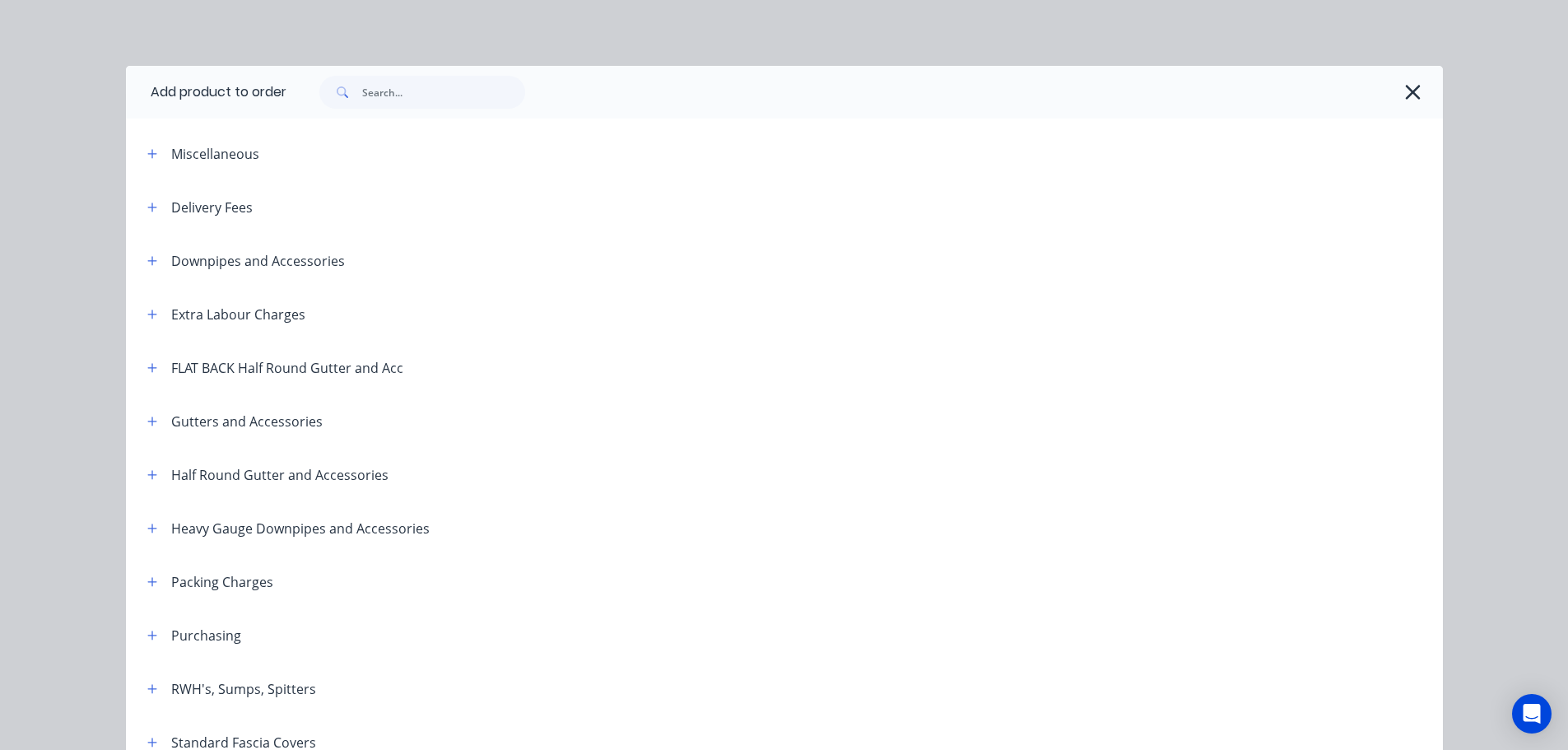
click at [134, 155] on div "Miscellaneous" at bounding box center [274, 153] width 280 height 21
click at [148, 155] on icon "button" at bounding box center [152, 154] width 10 height 12
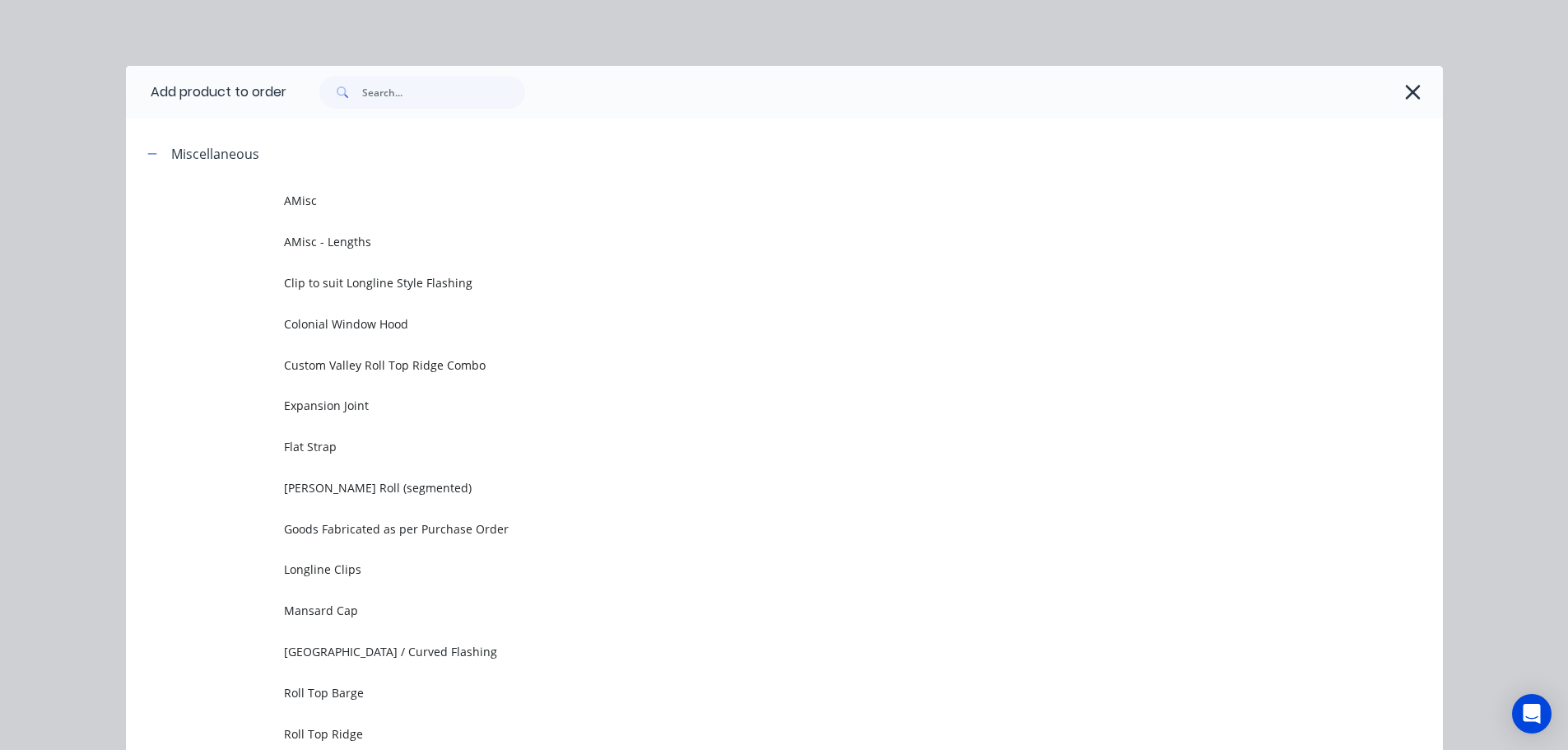
click at [398, 239] on span "AMisc - Lengths" at bounding box center [747, 241] width 927 height 17
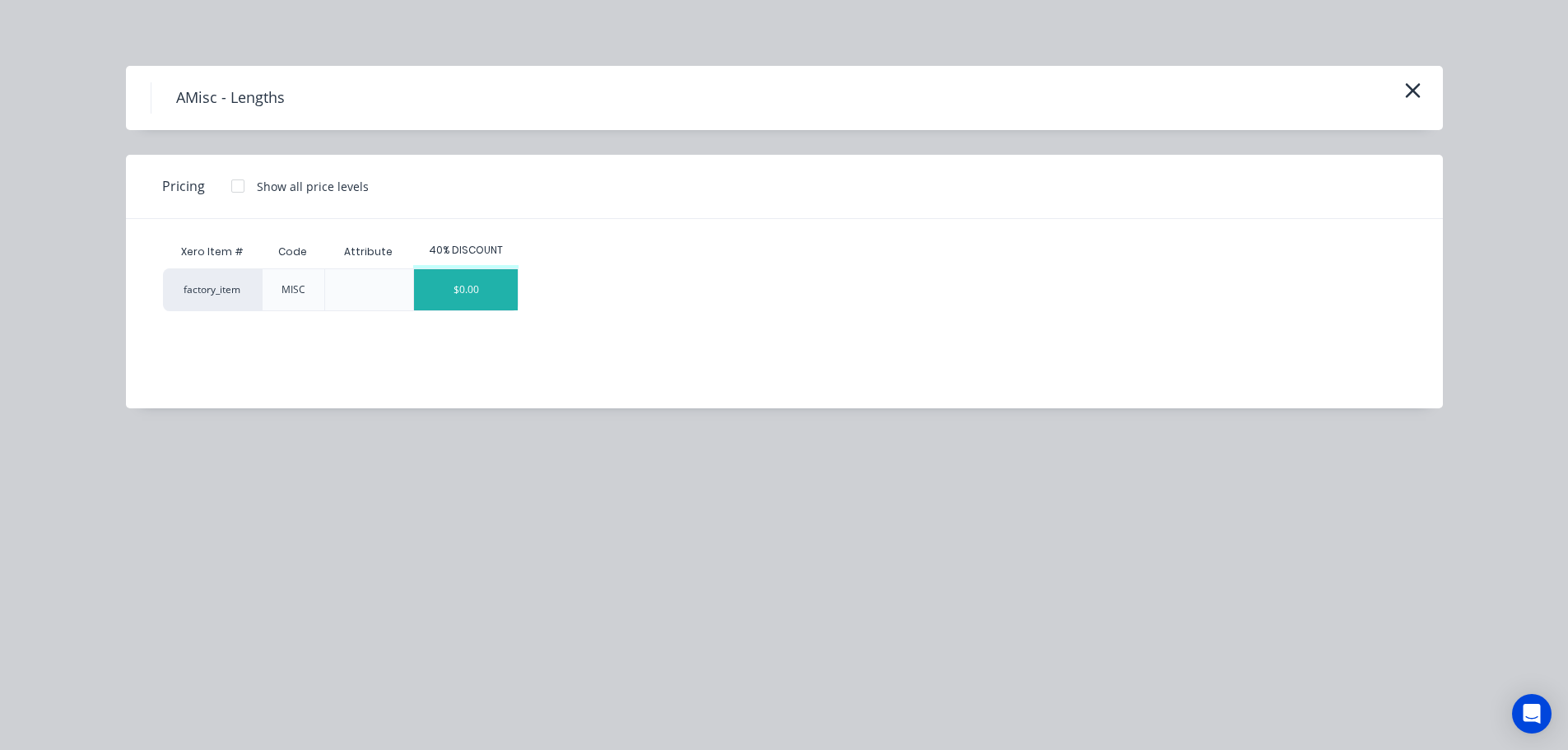
click at [475, 292] on div "$0.00" at bounding box center [465, 290] width 104 height 41
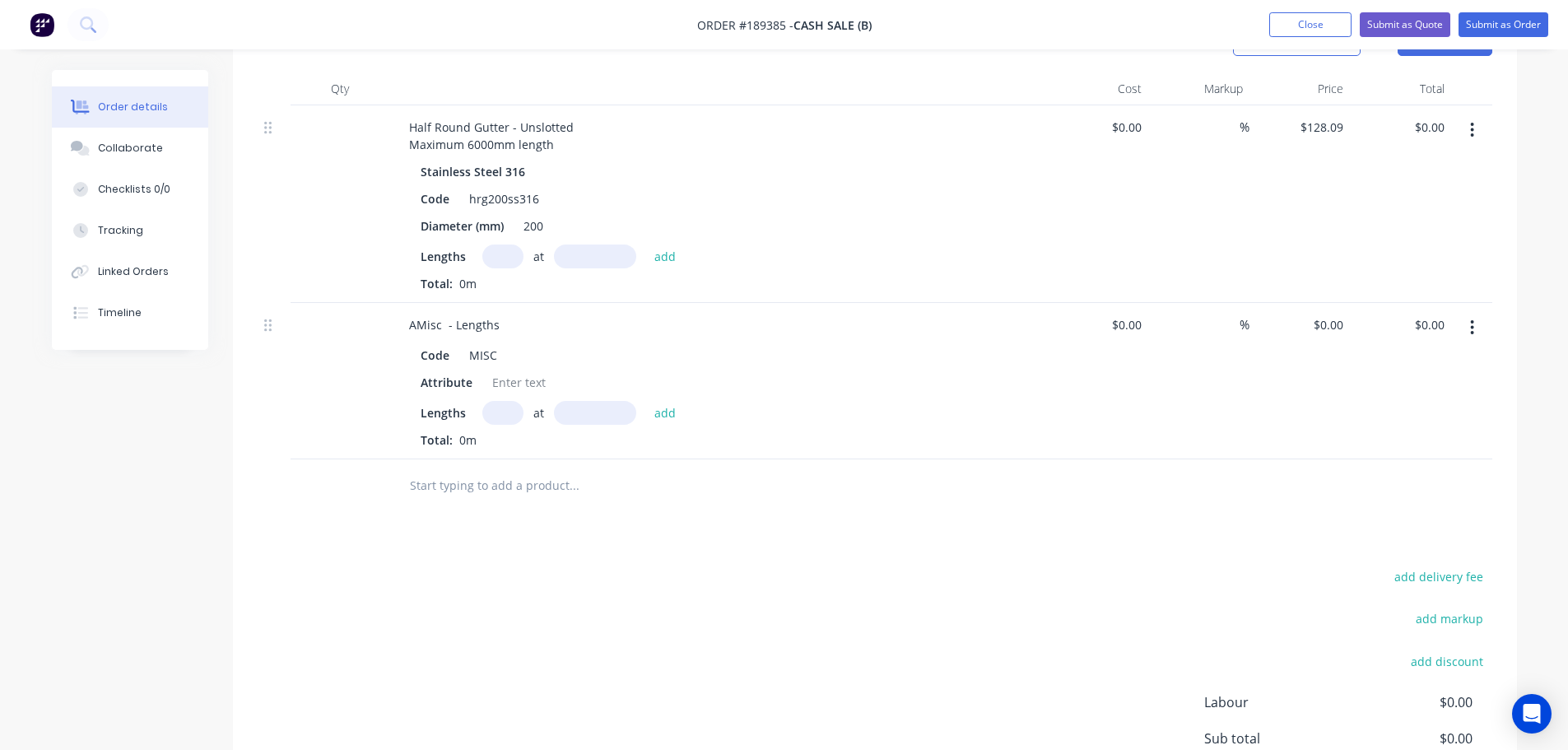
scroll to position [494, 0]
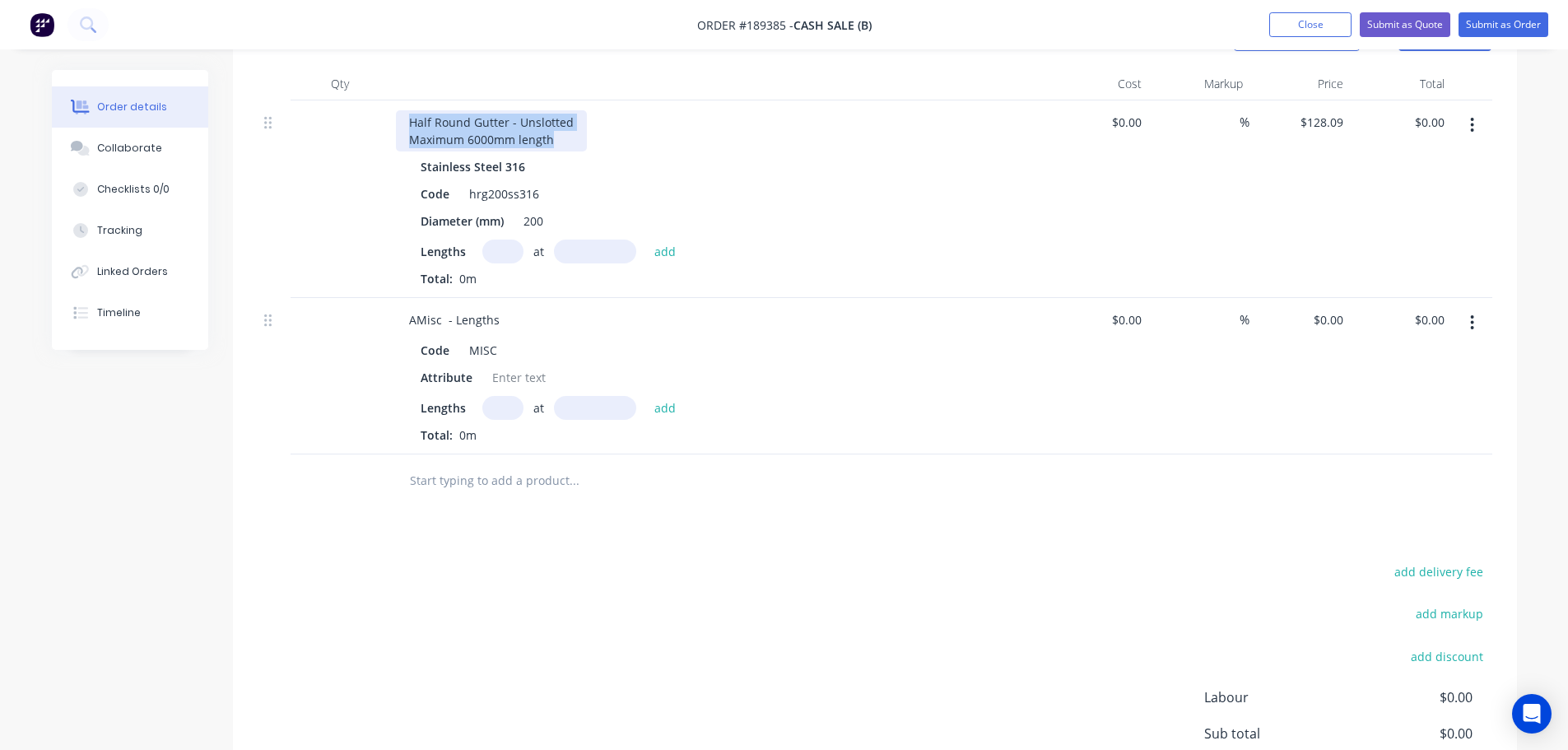
drag, startPoint x: 408, startPoint y: 120, endPoint x: 561, endPoint y: 138, distance: 154.1
click at [561, 138] on div "Half Round Gutter - Unslotted Maximum 6000mm length" at bounding box center [491, 131] width 191 height 41
drag, startPoint x: 560, startPoint y: 144, endPoint x: 353, endPoint y: 118, distance: 208.6
click at [353, 118] on div "Half Round Gutter - Unslotted Maximum 6000mm length Stainless Steel 316 Code hr…" at bounding box center [874, 199] width 1234 height 197
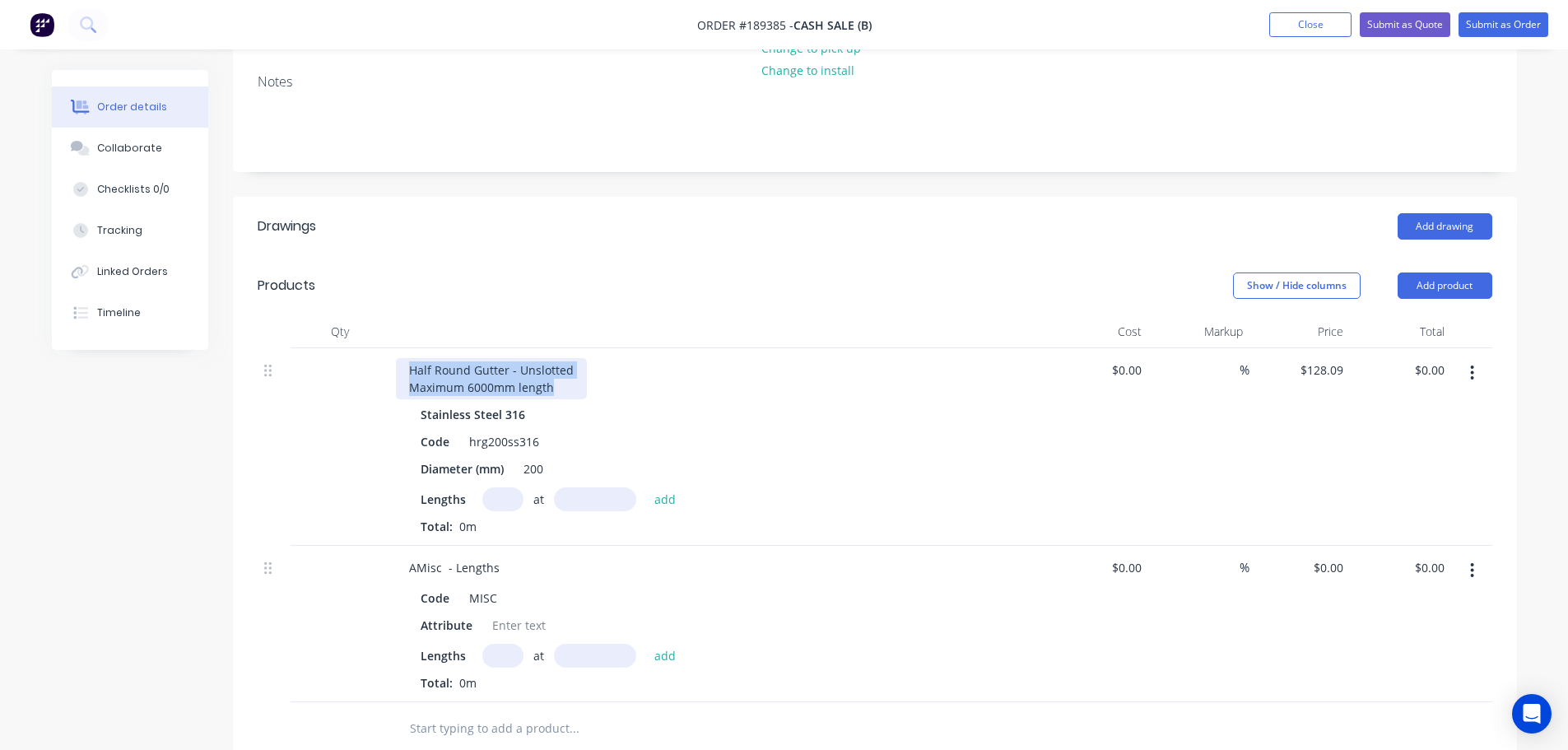
scroll to position [247, 0]
copy div "Half Round Gutter - Unslotted Maximum 6000mm length"
click at [423, 568] on div "AMisc - Lengths" at bounding box center [455, 566] width 117 height 24
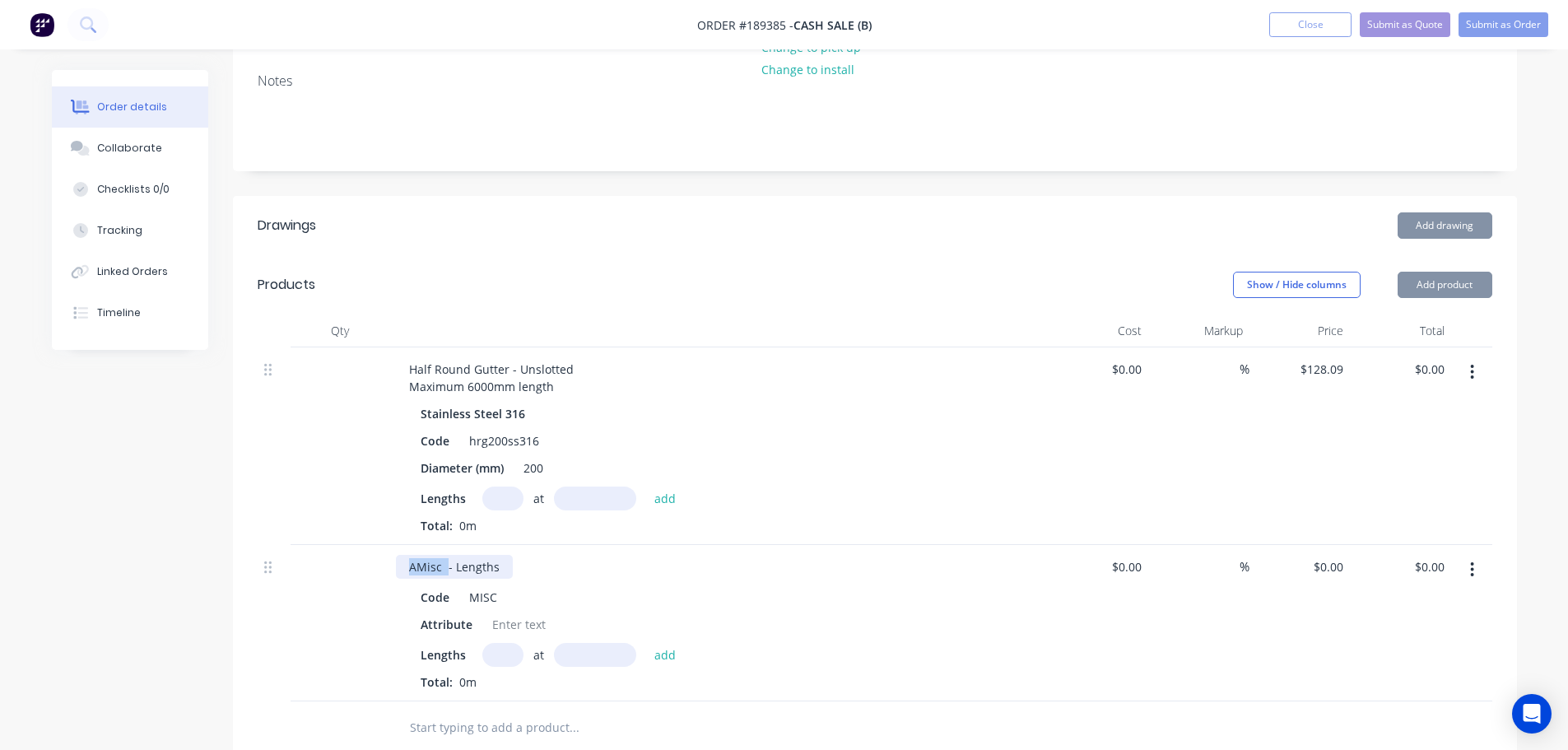
click at [423, 568] on div "AMisc - Lengths" at bounding box center [455, 566] width 117 height 24
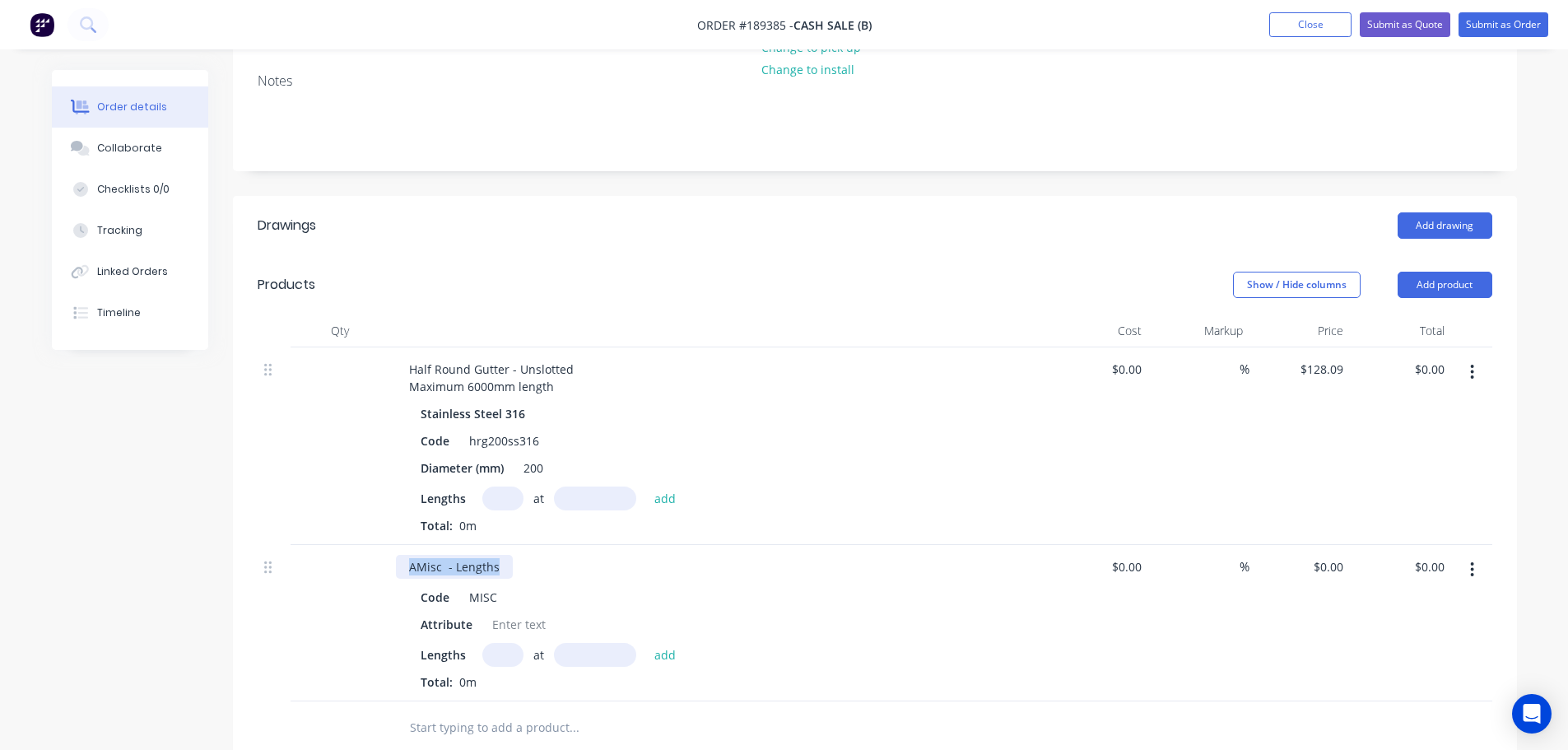
paste div
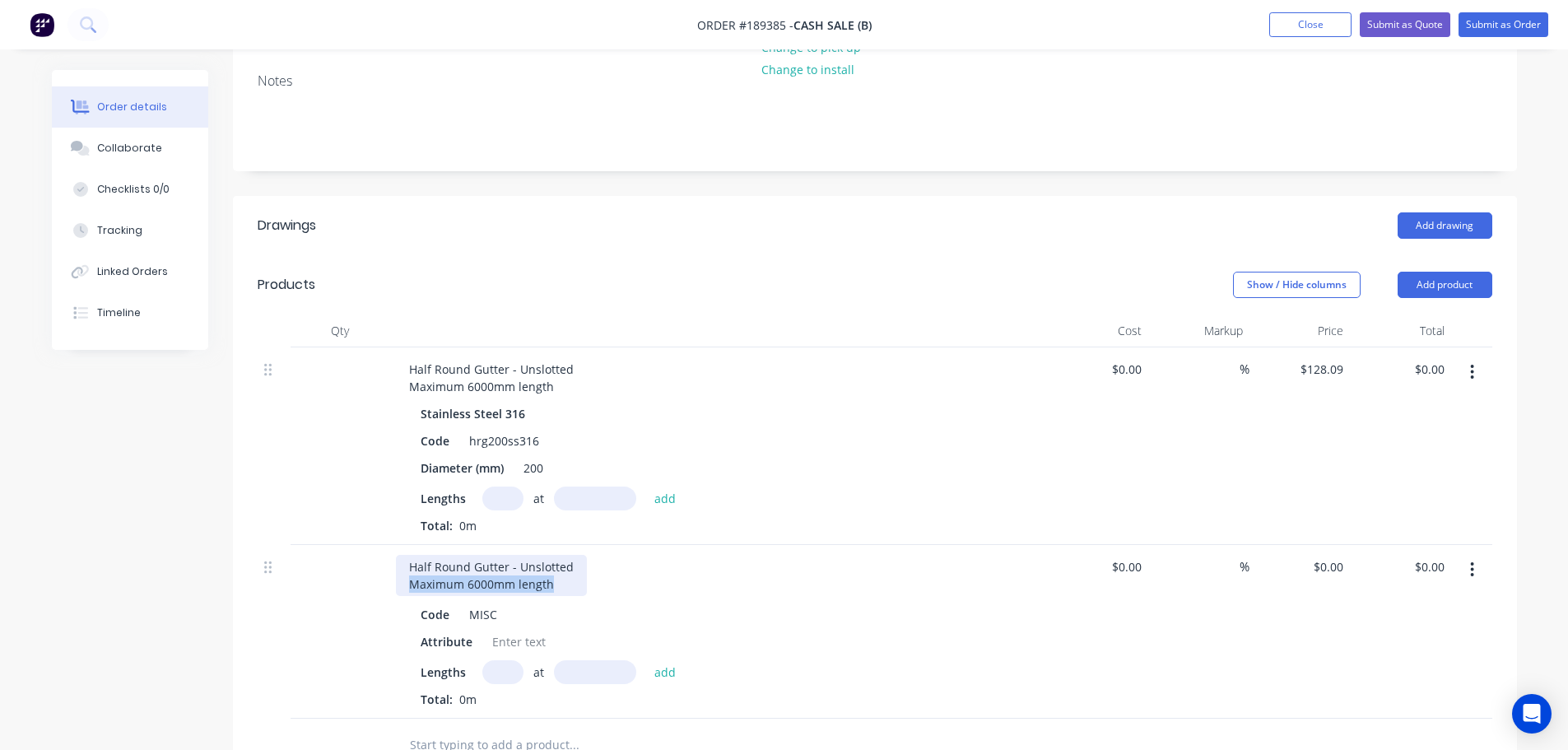
drag, startPoint x: 405, startPoint y: 587, endPoint x: 577, endPoint y: 584, distance: 172.0
click at [577, 584] on div "Half Round Gutter - Unslotted Maximum 6000mm length" at bounding box center [491, 575] width 191 height 41
click at [433, 610] on div "Code" at bounding box center [435, 614] width 42 height 24
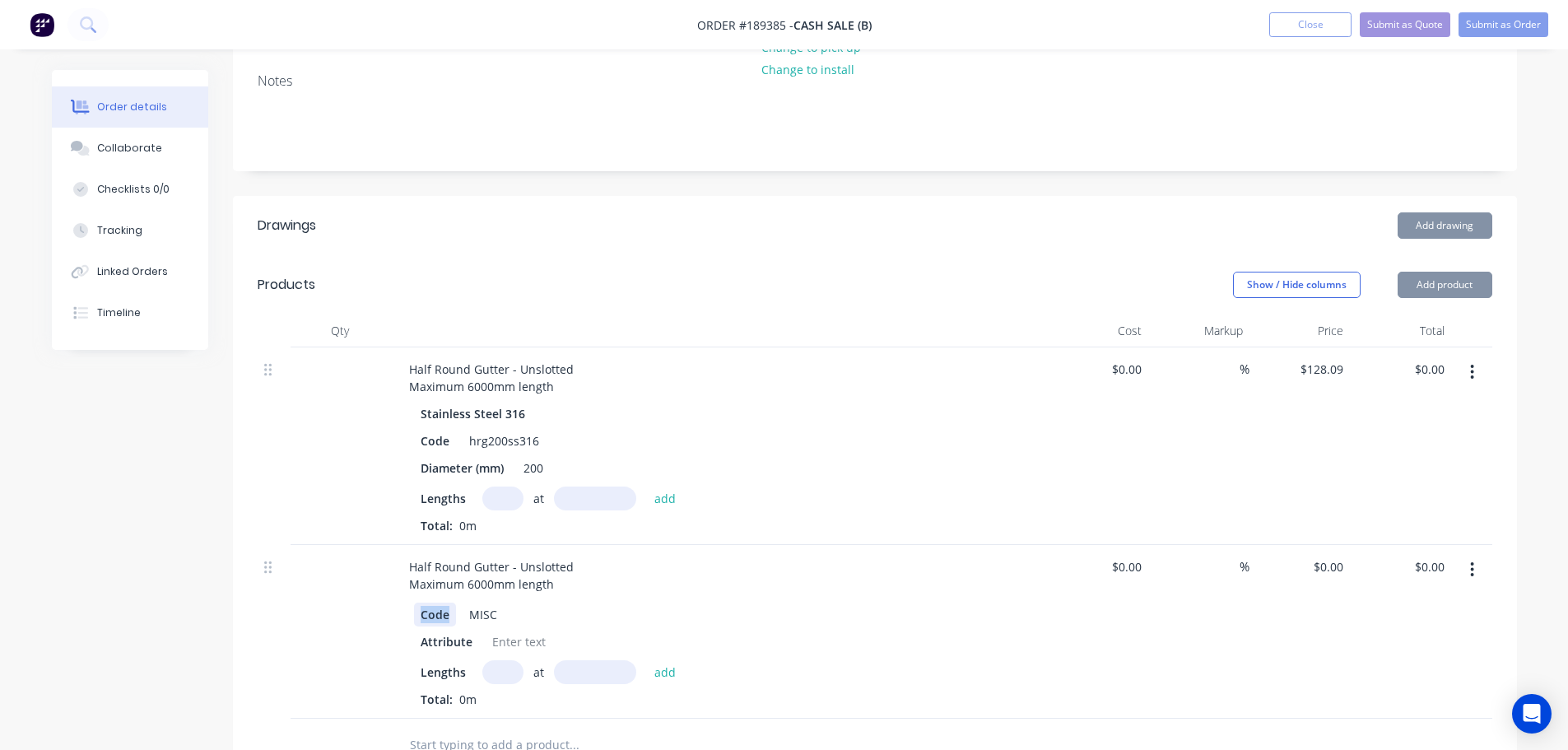
click at [433, 610] on div "Code" at bounding box center [435, 614] width 42 height 24
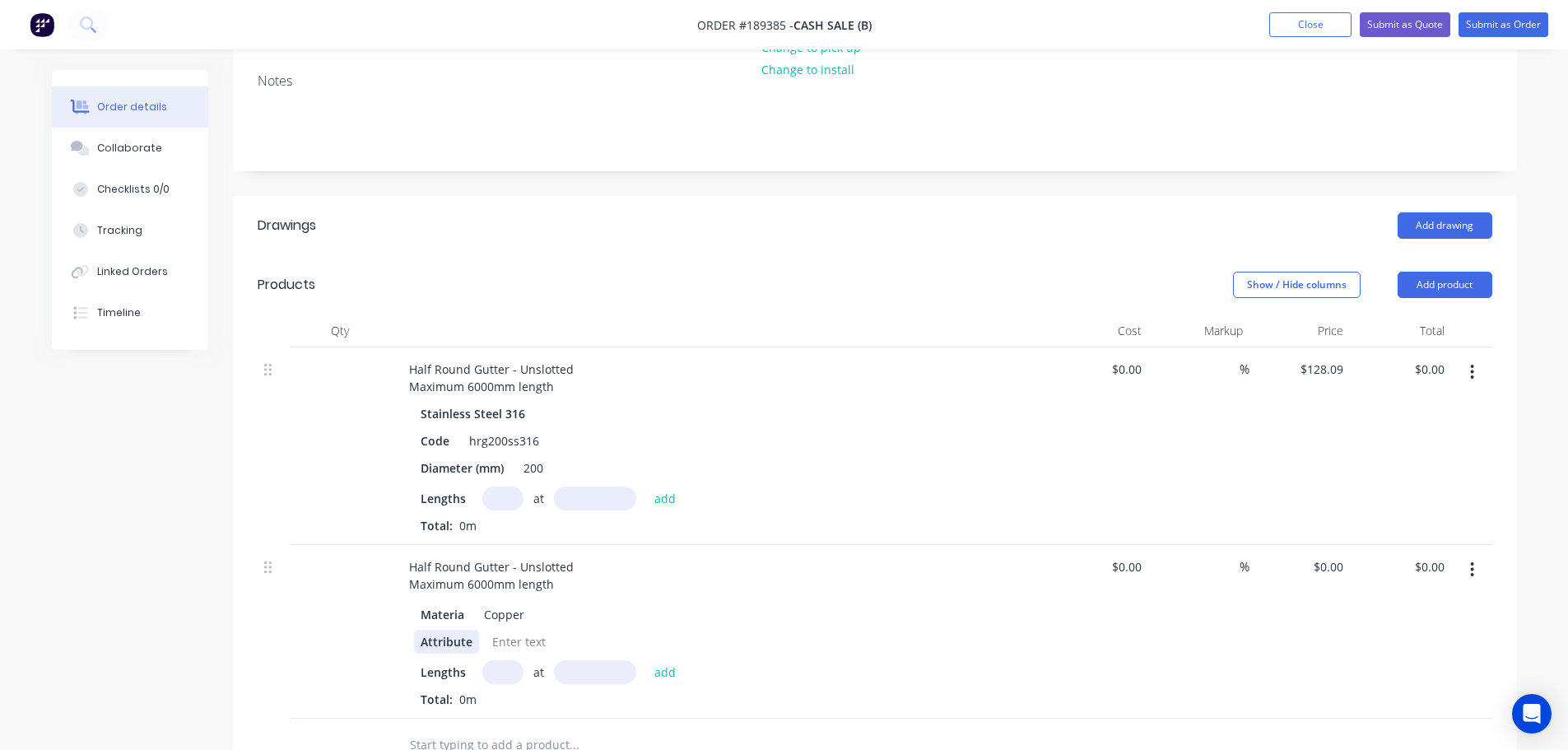
click at [437, 635] on div "Attribute" at bounding box center [446, 641] width 65 height 24
click at [204, 628] on div "Created by Michael Created 08/08/25 Required Assigned to Add team member Invoic…" at bounding box center [785, 507] width 1465 height 1369
click at [464, 613] on div "Materia" at bounding box center [442, 614] width 57 height 24
click at [95, 615] on div "Created by Michael Created 08/08/25 Required Assigned to Add team member Invoic…" at bounding box center [785, 507] width 1465 height 1369
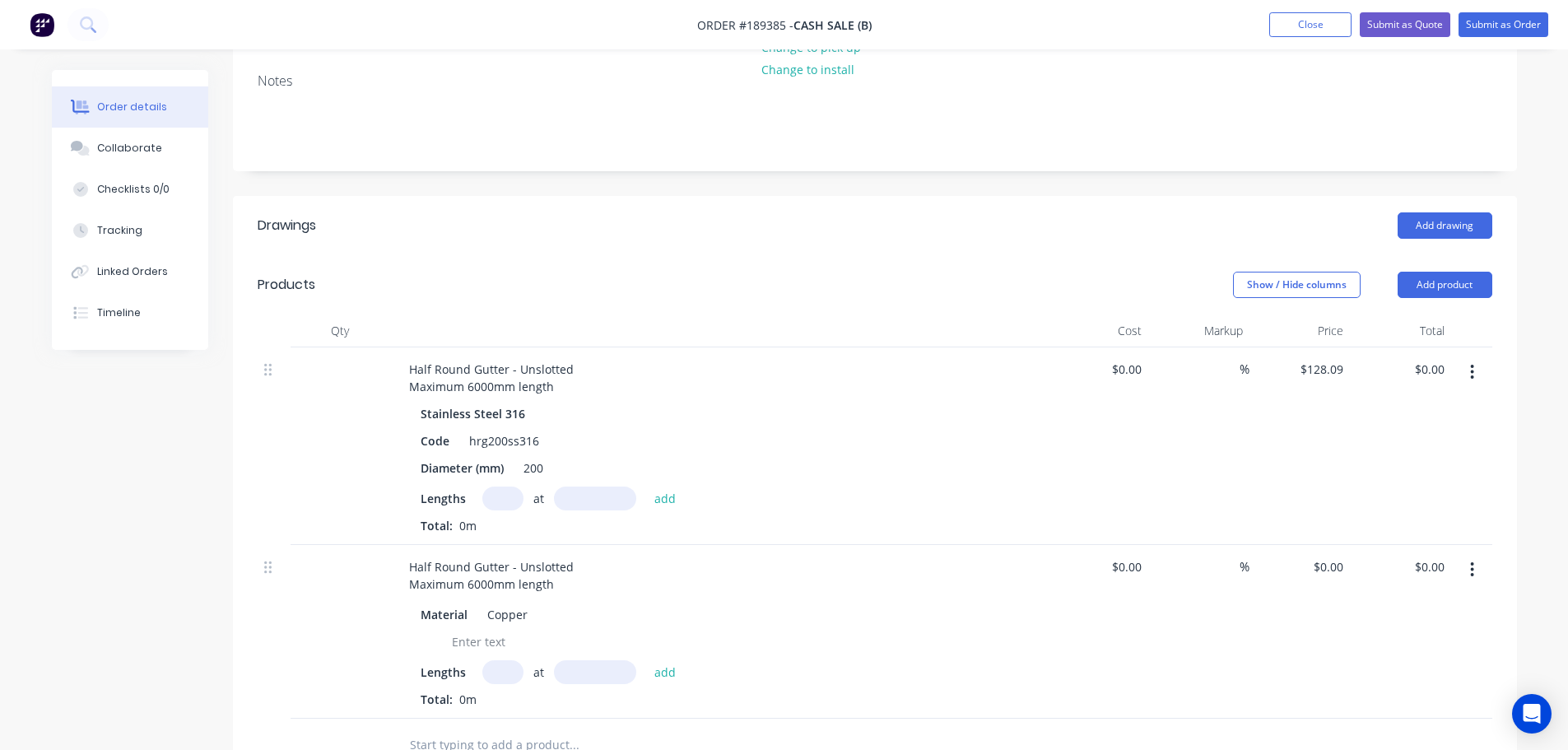
click at [495, 671] on input "text" at bounding box center [503, 672] width 41 height 24
click at [500, 675] on input "text" at bounding box center [503, 672] width 41 height 24
type input "3"
type input "5000"
click at [646, 660] on button "add" at bounding box center [665, 671] width 39 height 23
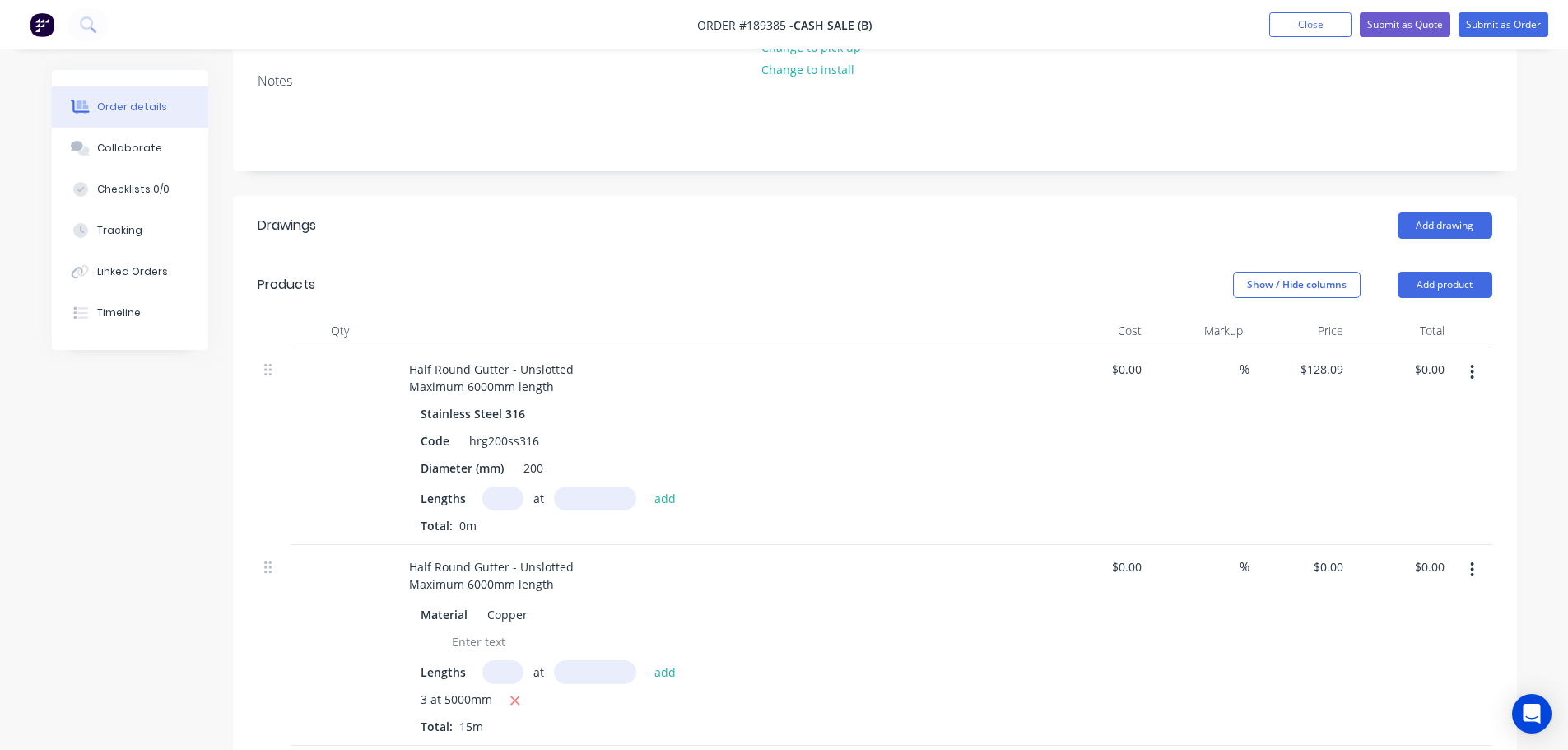
click at [1472, 372] on icon "button" at bounding box center [1473, 372] width 4 height 14
click at [1398, 507] on div "Delete" at bounding box center [1413, 514] width 127 height 24
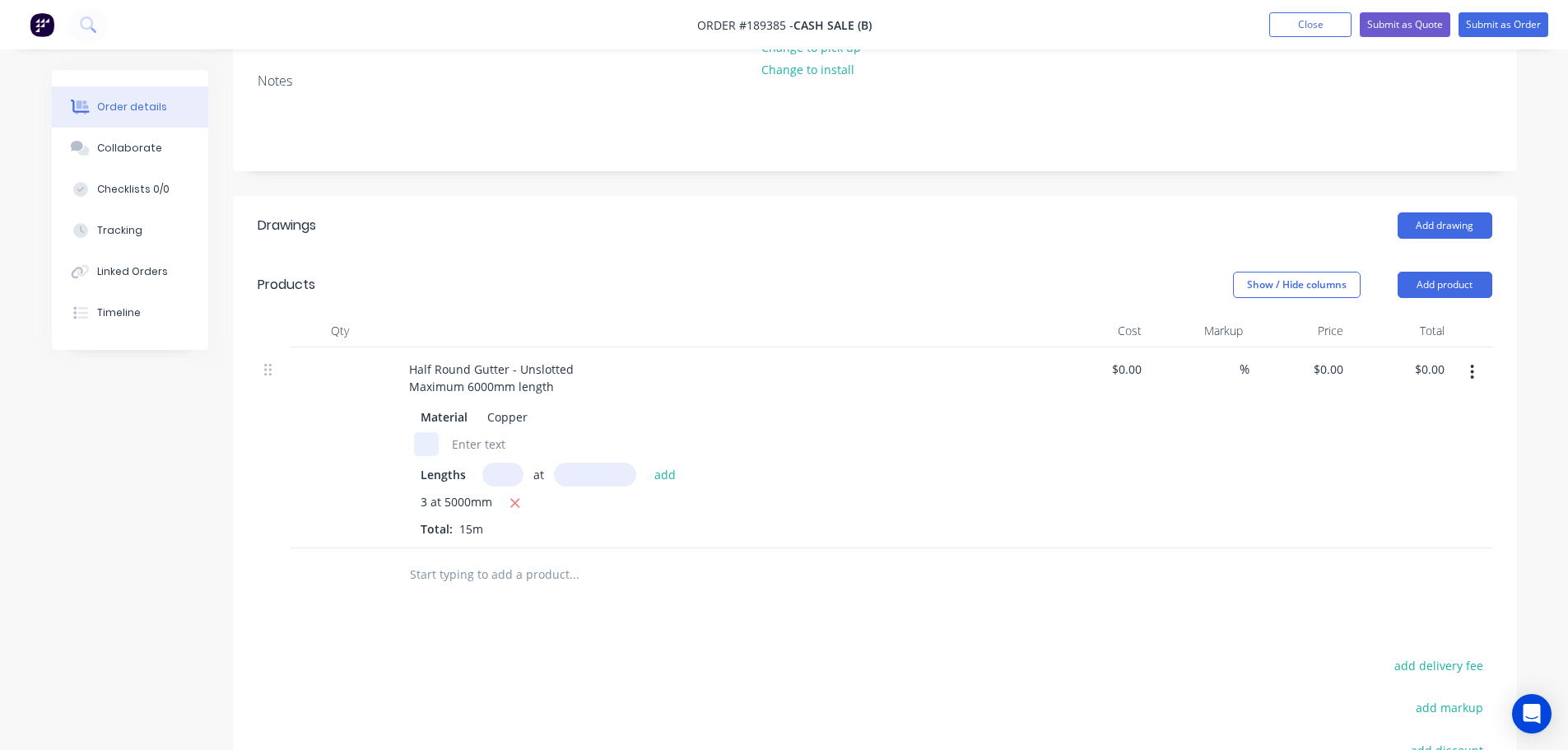
click at [432, 447] on div at bounding box center [426, 444] width 24 height 24
click at [604, 293] on div "Show / Hide columns Add product" at bounding box center [1005, 285] width 972 height 26
click at [1334, 377] on input "0" at bounding box center [1330, 369] width 38 height 24
type input "$128.04"
type input "$1,920.60"
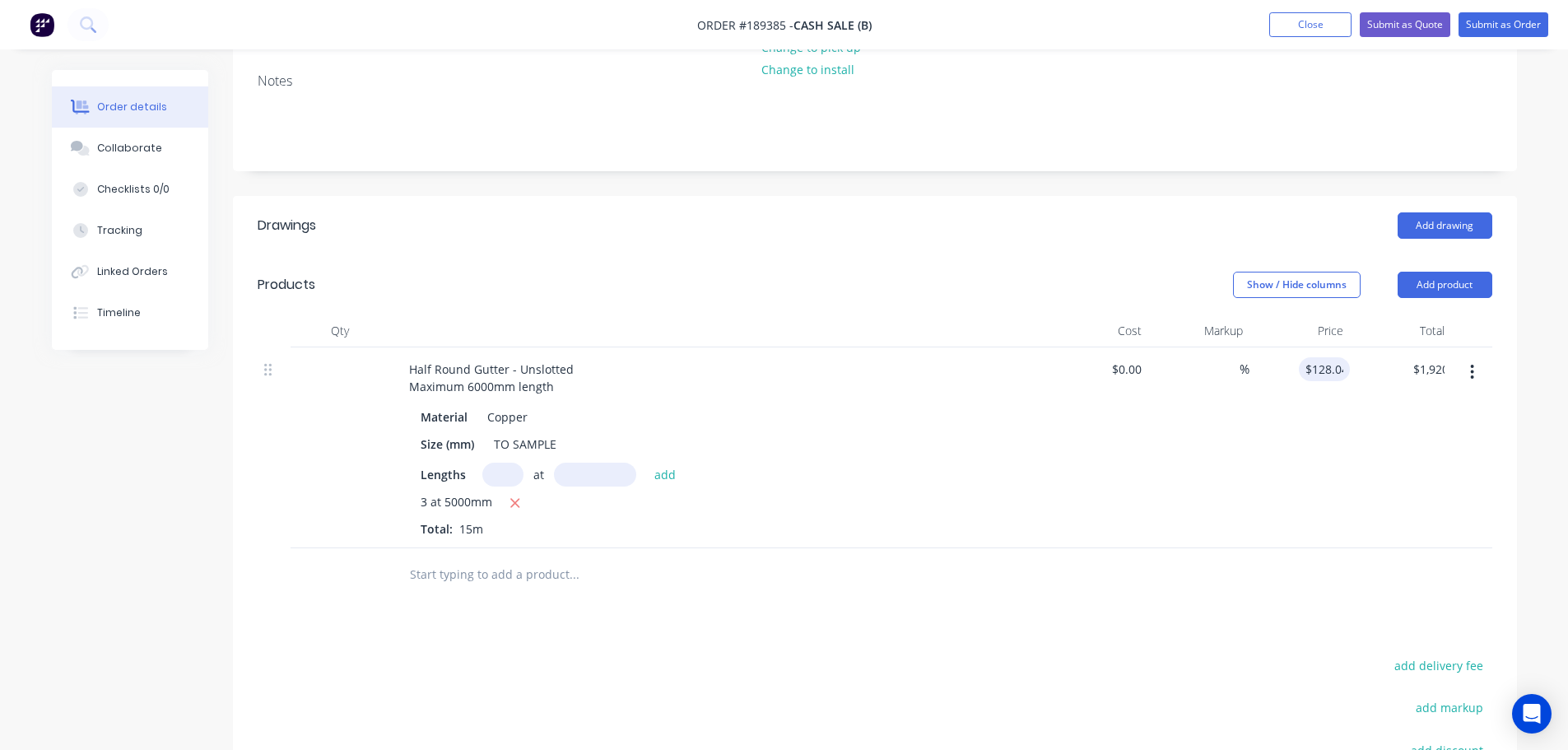
click at [872, 276] on div "Show / Hide columns Add product" at bounding box center [1005, 285] width 972 height 26
click at [1423, 294] on button "Add product" at bounding box center [1445, 285] width 95 height 26
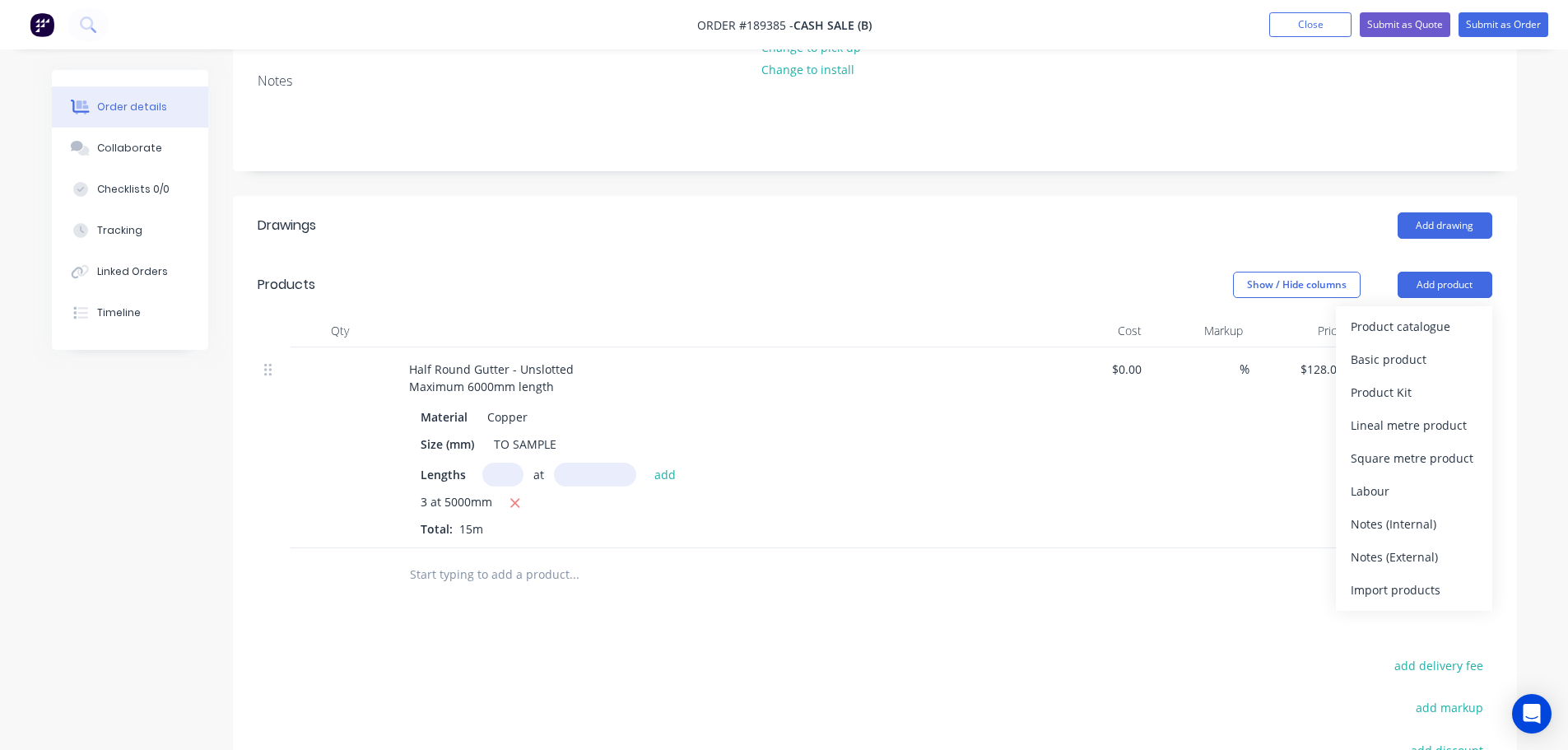
click at [1436, 330] on div "Product catalogue" at bounding box center [1413, 326] width 127 height 24
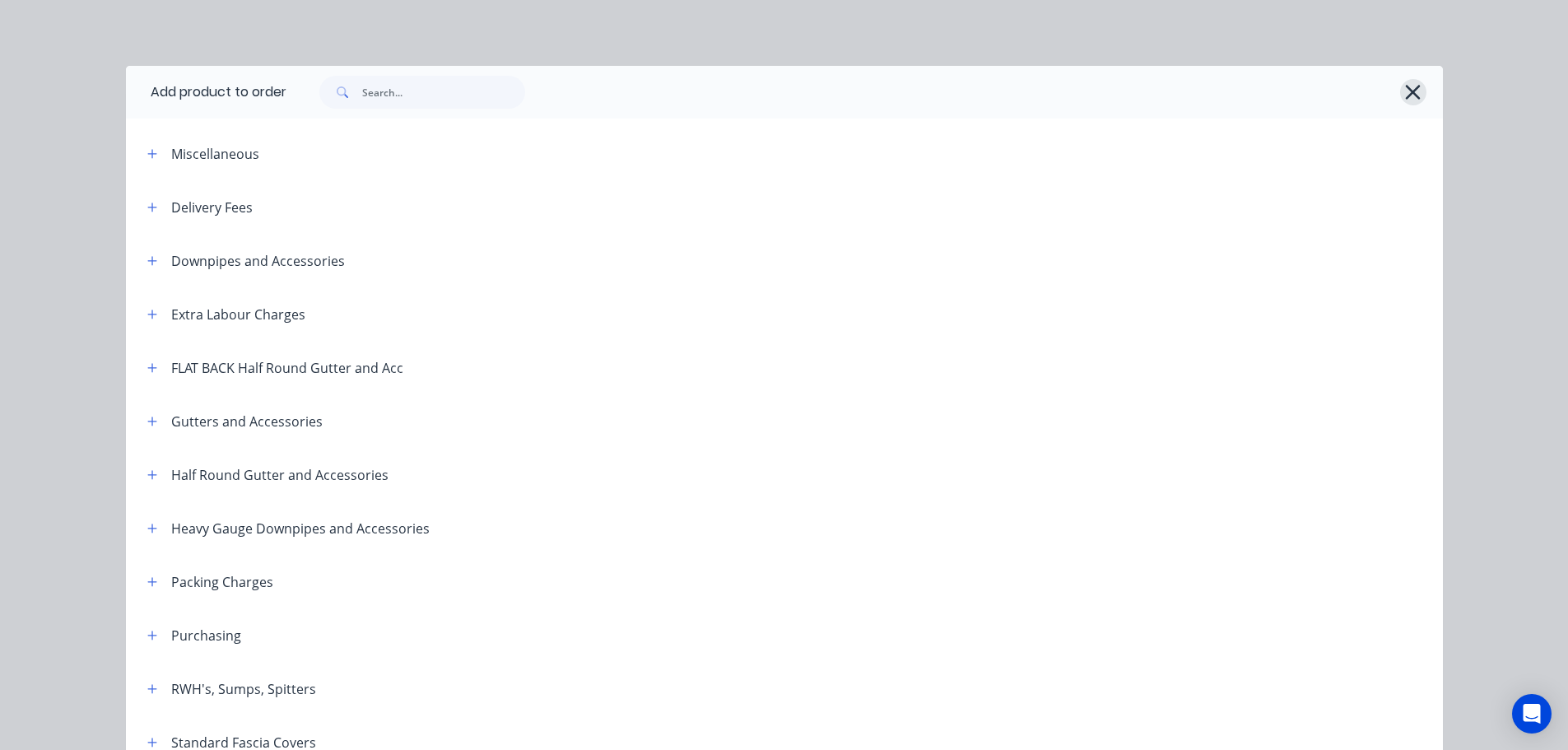
click at [1407, 87] on icon "button" at bounding box center [1412, 93] width 17 height 23
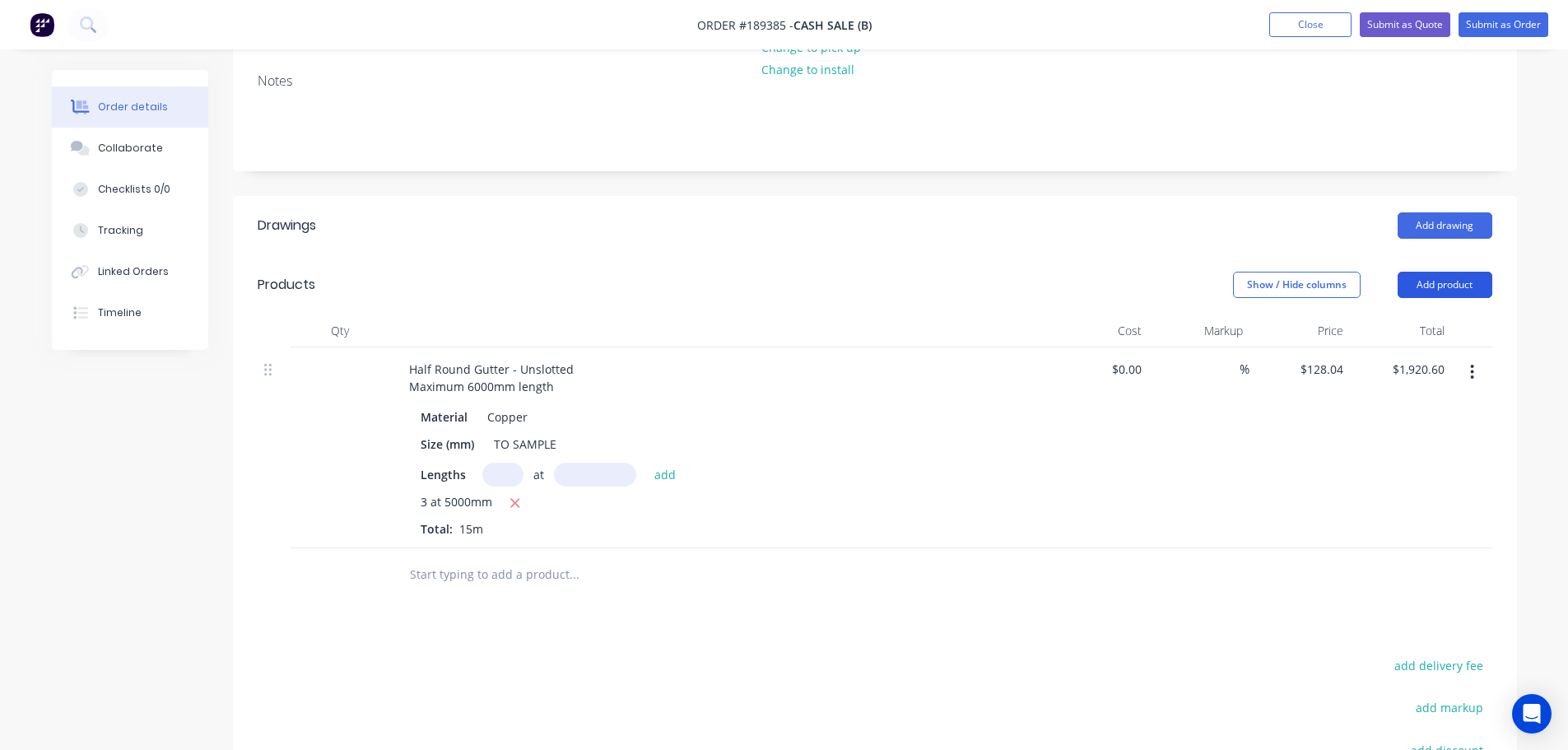
click at [1461, 291] on button "Add product" at bounding box center [1445, 285] width 95 height 26
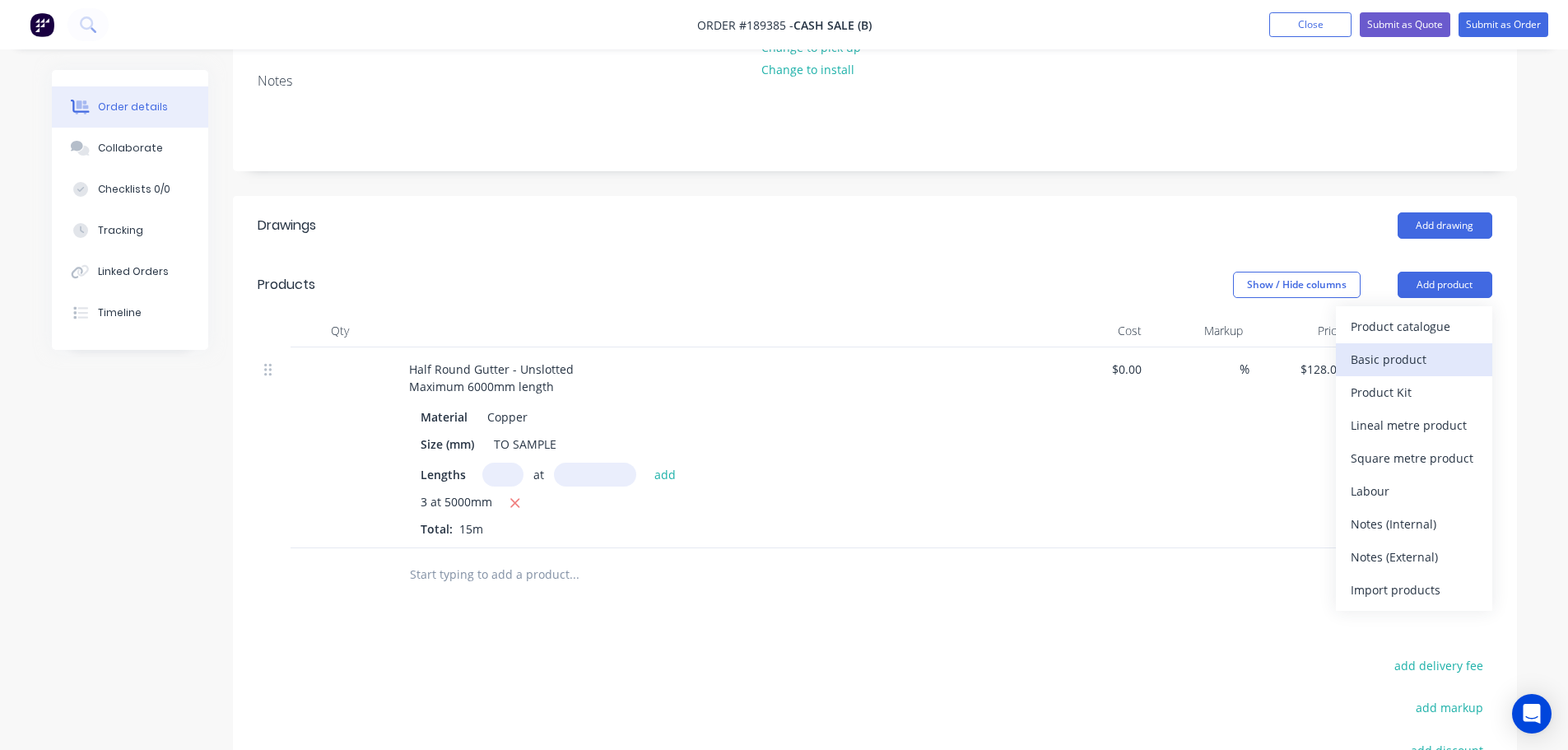
click at [1414, 366] on div "Basic product" at bounding box center [1413, 359] width 127 height 24
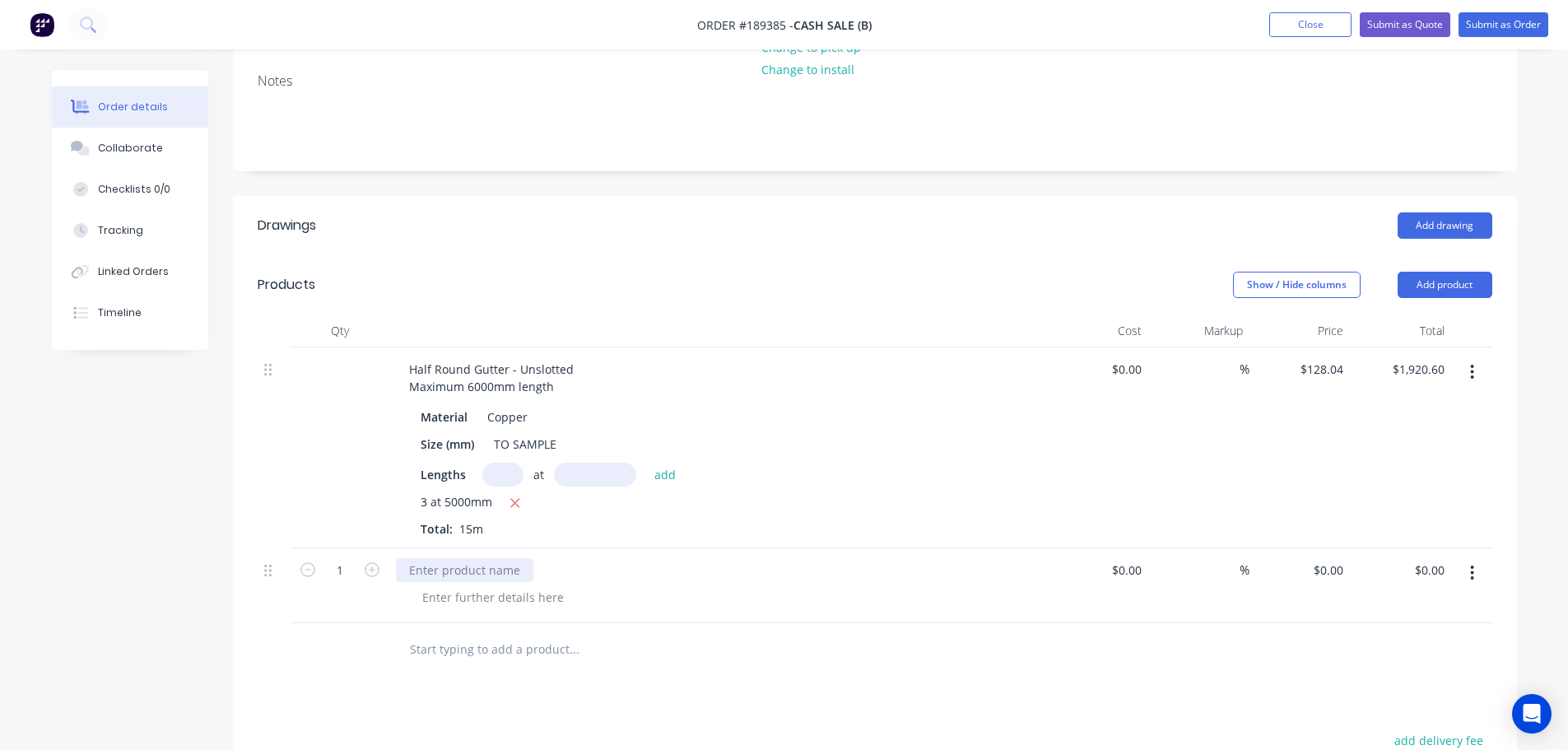
click at [473, 568] on div at bounding box center [464, 570] width 138 height 24
click at [646, 274] on div "Show / Hide columns Add product" at bounding box center [1005, 285] width 972 height 26
click at [1337, 572] on input "0" at bounding box center [1330, 570] width 38 height 24
type input "$67.46"
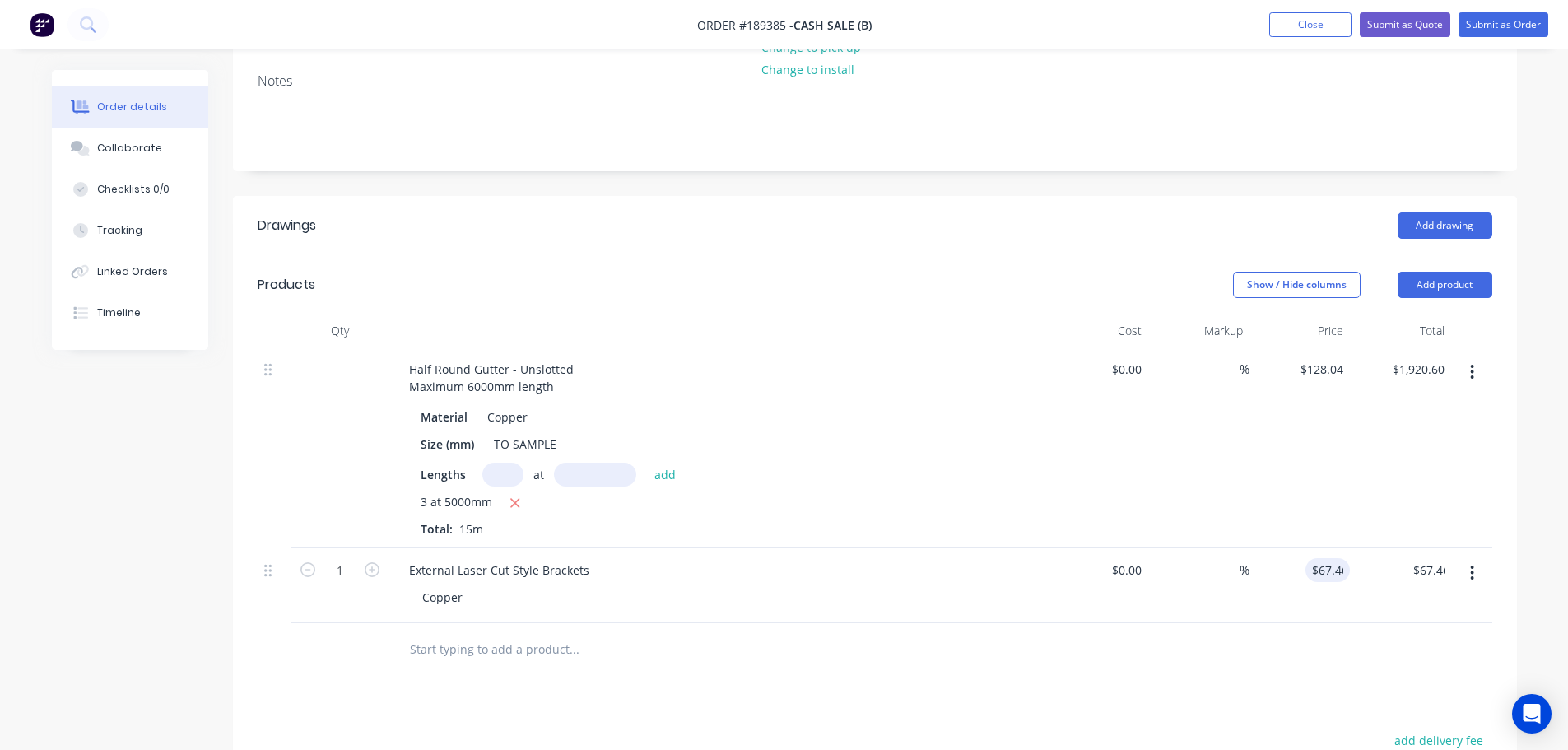
click at [168, 572] on div "Created by Michael Created 08/08/25 Required Assigned to Add team member Invoic…" at bounding box center [785, 459] width 1465 height 1273
click at [350, 568] on input "1" at bounding box center [340, 570] width 43 height 24
type input "15"
type input "$1,011.90"
click at [89, 586] on div "Created by Michael Created 08/08/25 Required Assigned to Add team member Invoic…" at bounding box center [785, 459] width 1465 height 1273
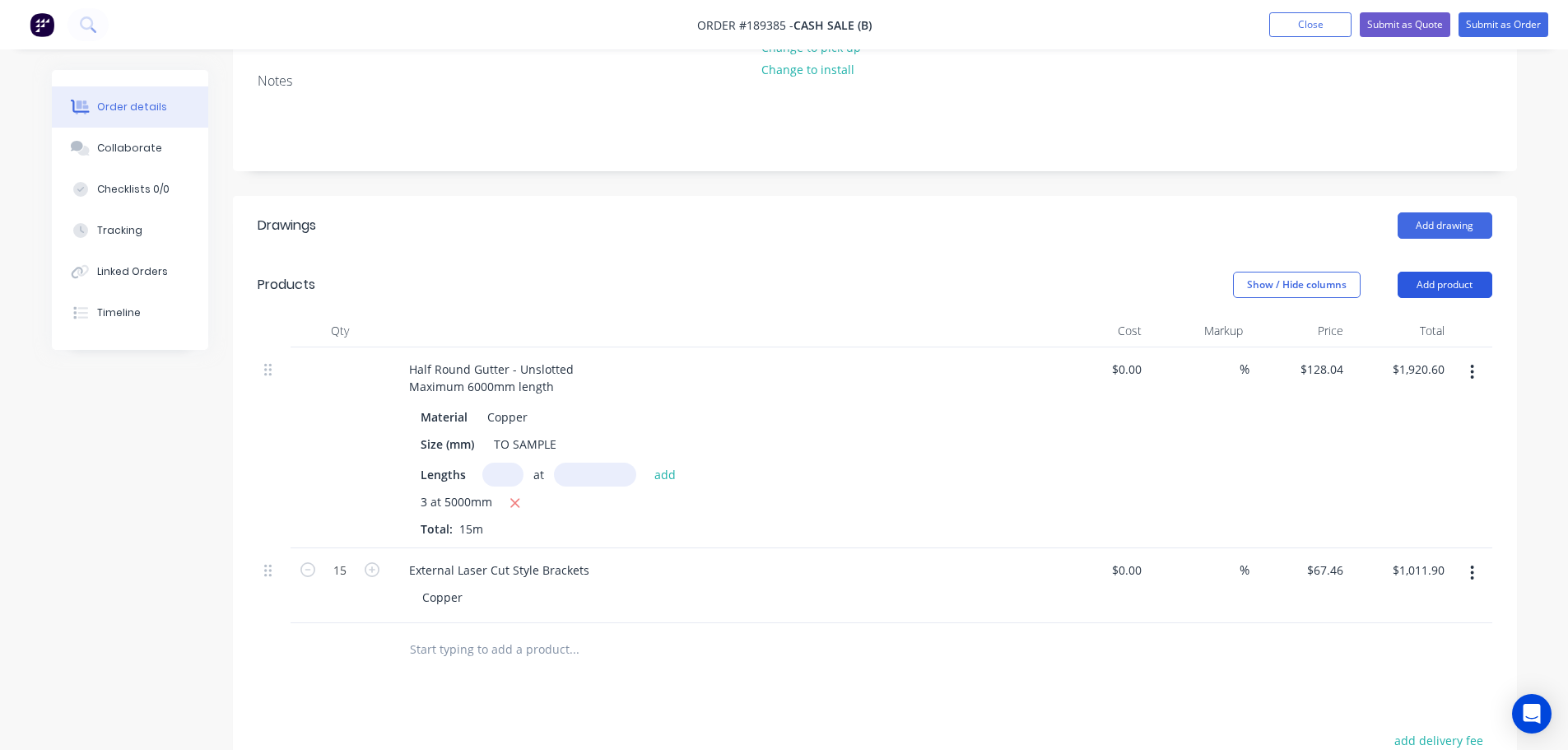
click at [1425, 280] on button "Add product" at bounding box center [1445, 285] width 95 height 26
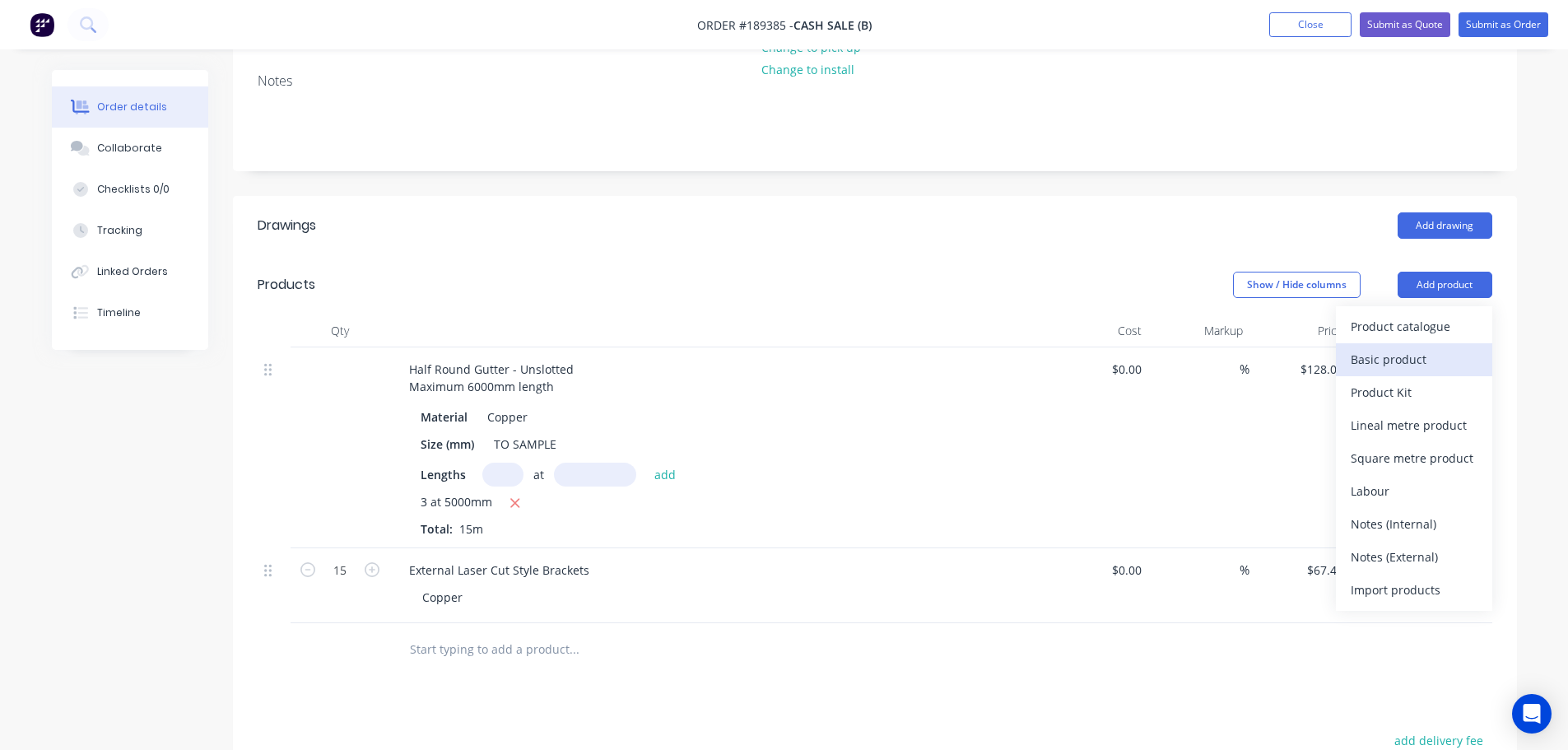
click at [1409, 352] on div "Basic product" at bounding box center [1413, 359] width 127 height 24
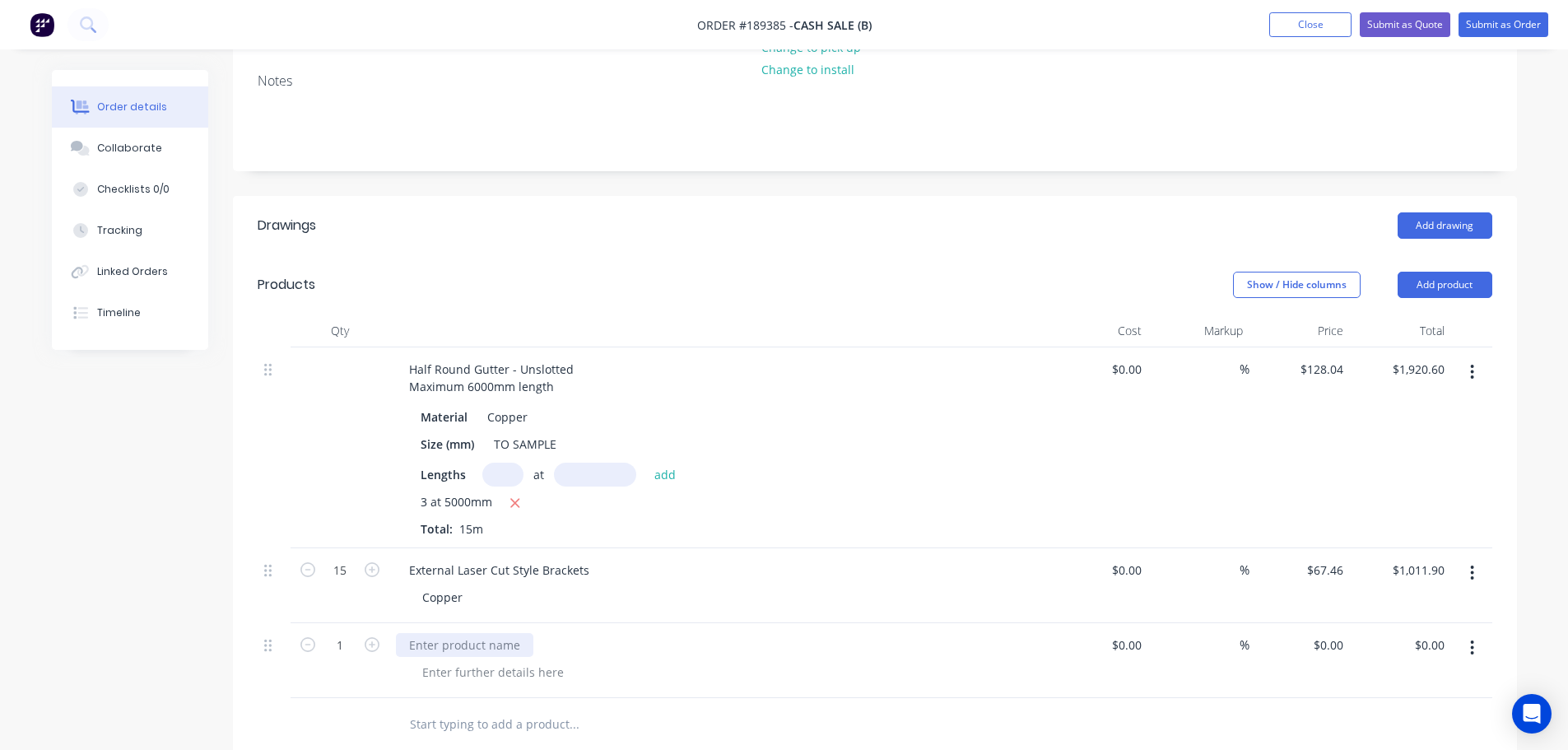
click at [500, 648] on div at bounding box center [464, 645] width 138 height 24
click at [1320, 641] on div "0 $0.00" at bounding box center [1300, 660] width 101 height 75
click at [1320, 641] on div "$0.00 $0.00" at bounding box center [1300, 660] width 101 height 75
click at [977, 251] on header "Drawings Add drawing" at bounding box center [875, 226] width 1284 height 59
click at [1324, 644] on div "0 $0.00" at bounding box center [1327, 645] width 44 height 24
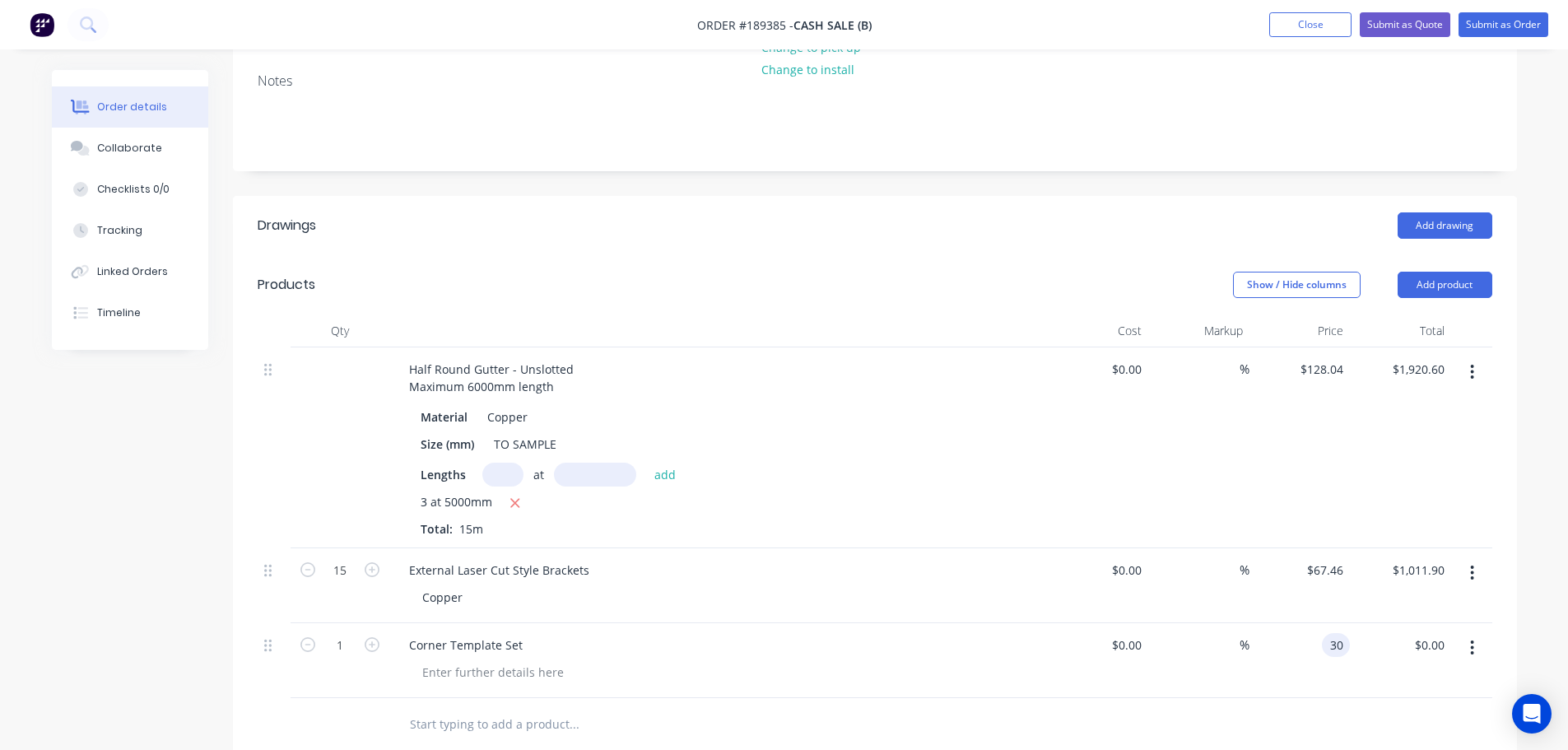
type input "$30.00"
click at [994, 278] on div "Show / Hide columns Add product" at bounding box center [1005, 285] width 972 height 26
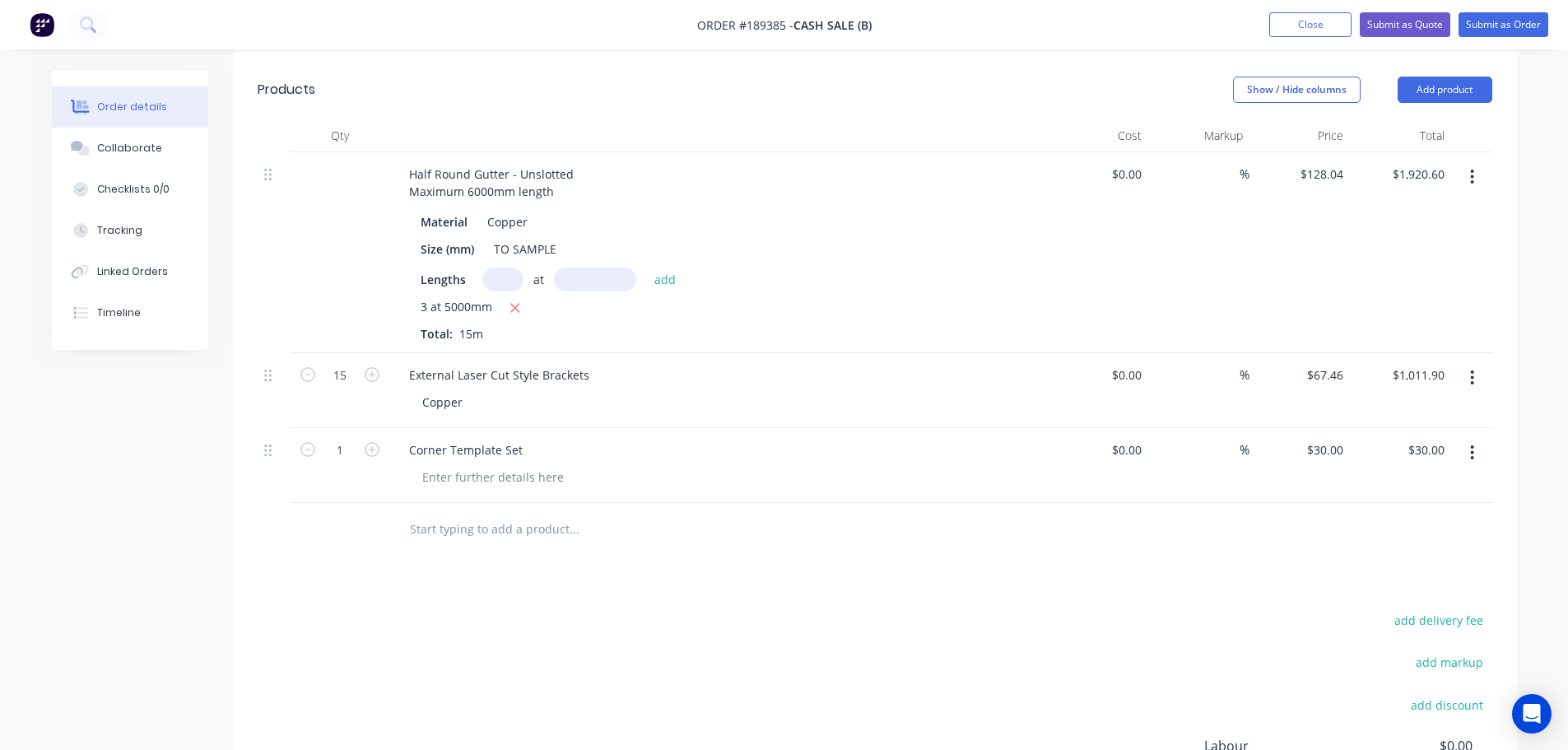
scroll to position [494, 0]
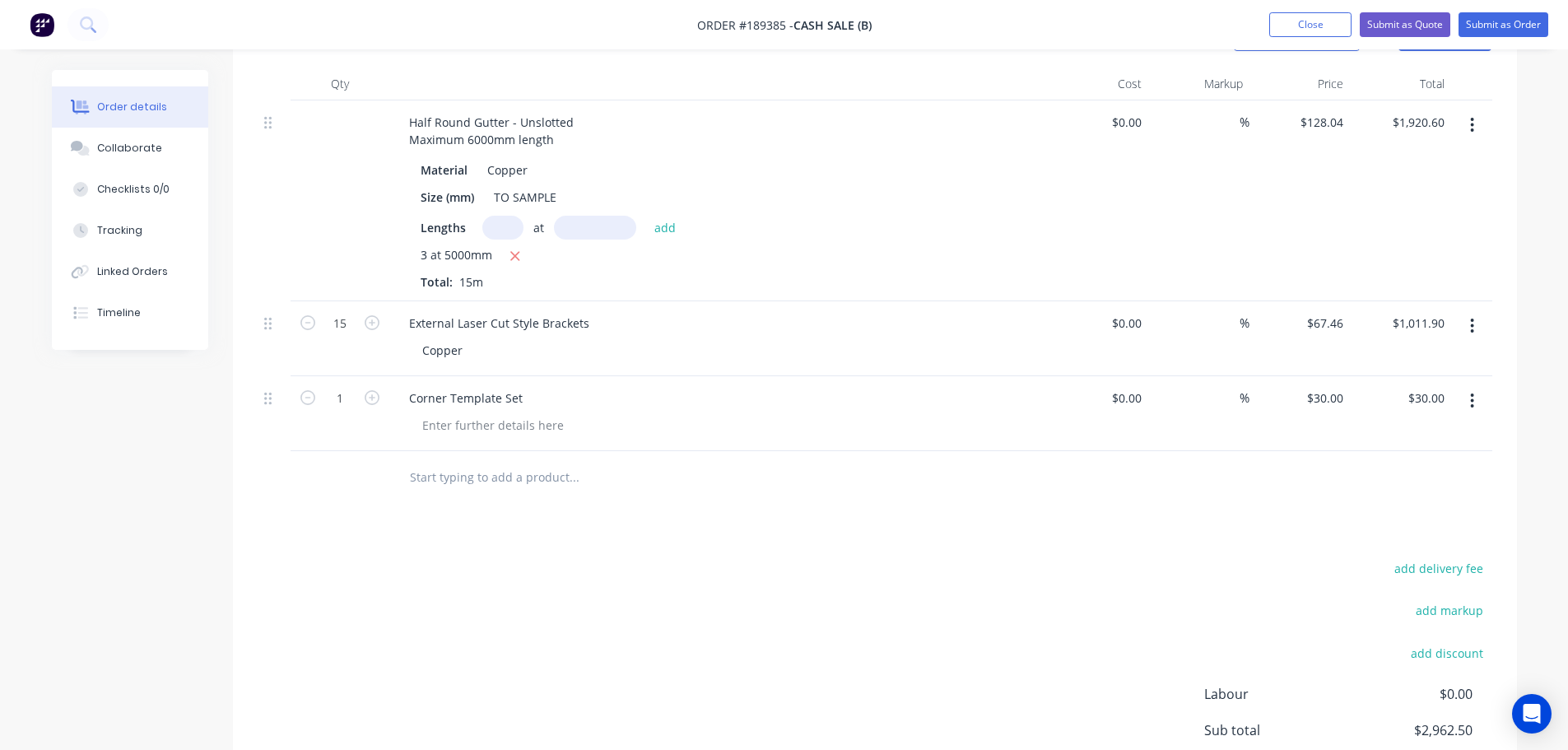
click at [590, 567] on div "add delivery fee add markup add discount Labour $0.00 Sub total $2,962.50 Margi…" at bounding box center [874, 716] width 1234 height 318
click at [859, 500] on div at bounding box center [685, 477] width 592 height 53
click at [523, 421] on div at bounding box center [492, 425] width 168 height 24
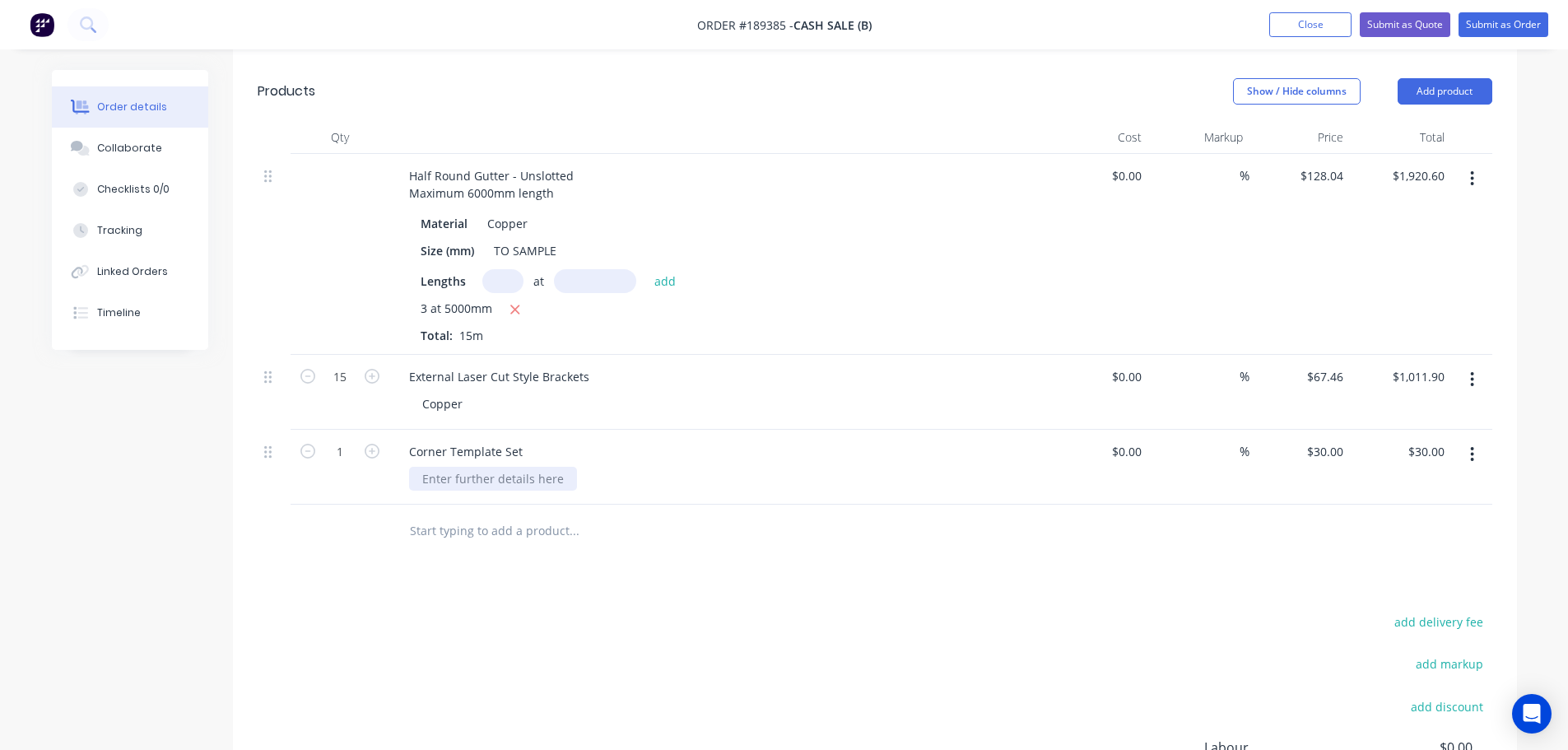
scroll to position [411, 0]
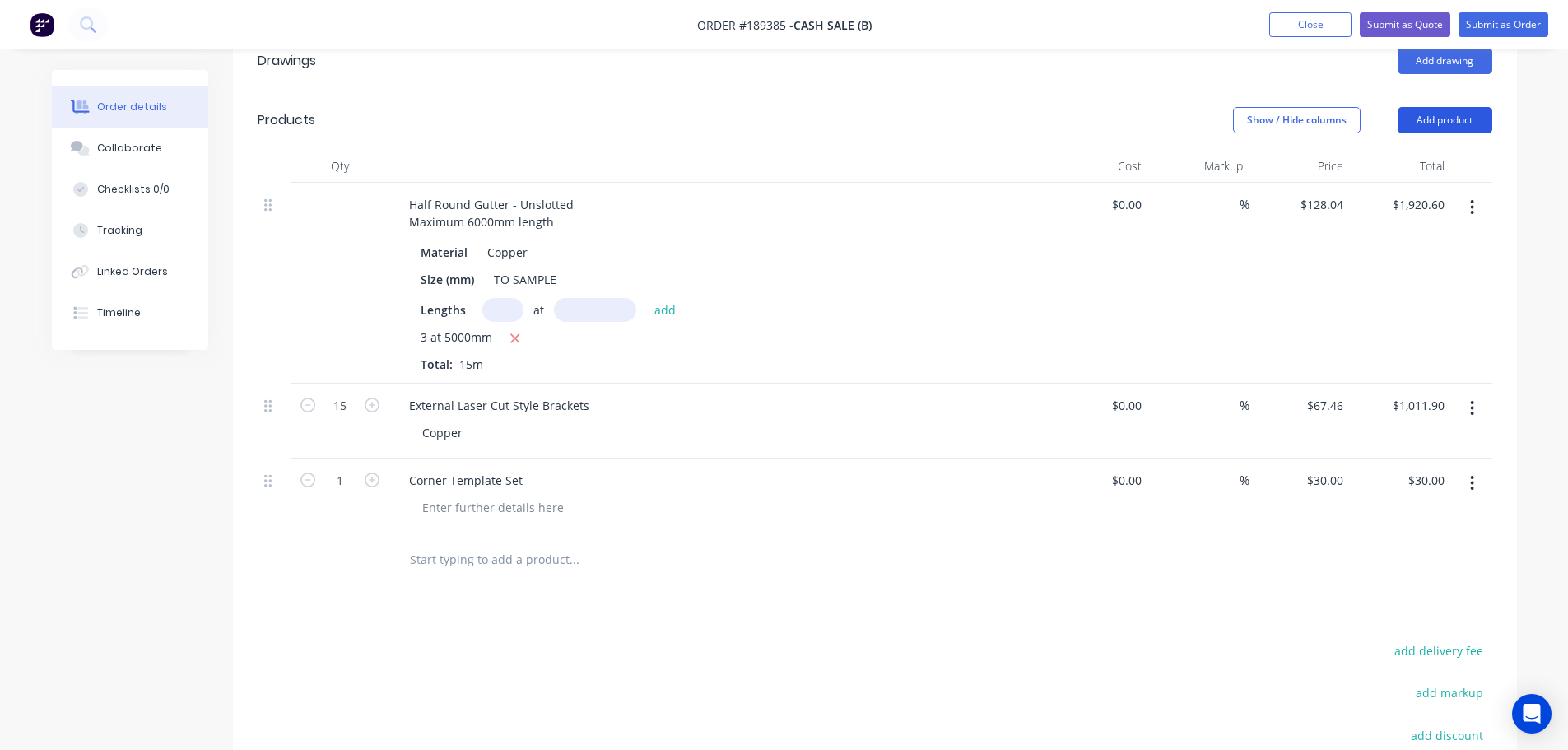
click at [1472, 130] on button "Add product" at bounding box center [1445, 120] width 95 height 26
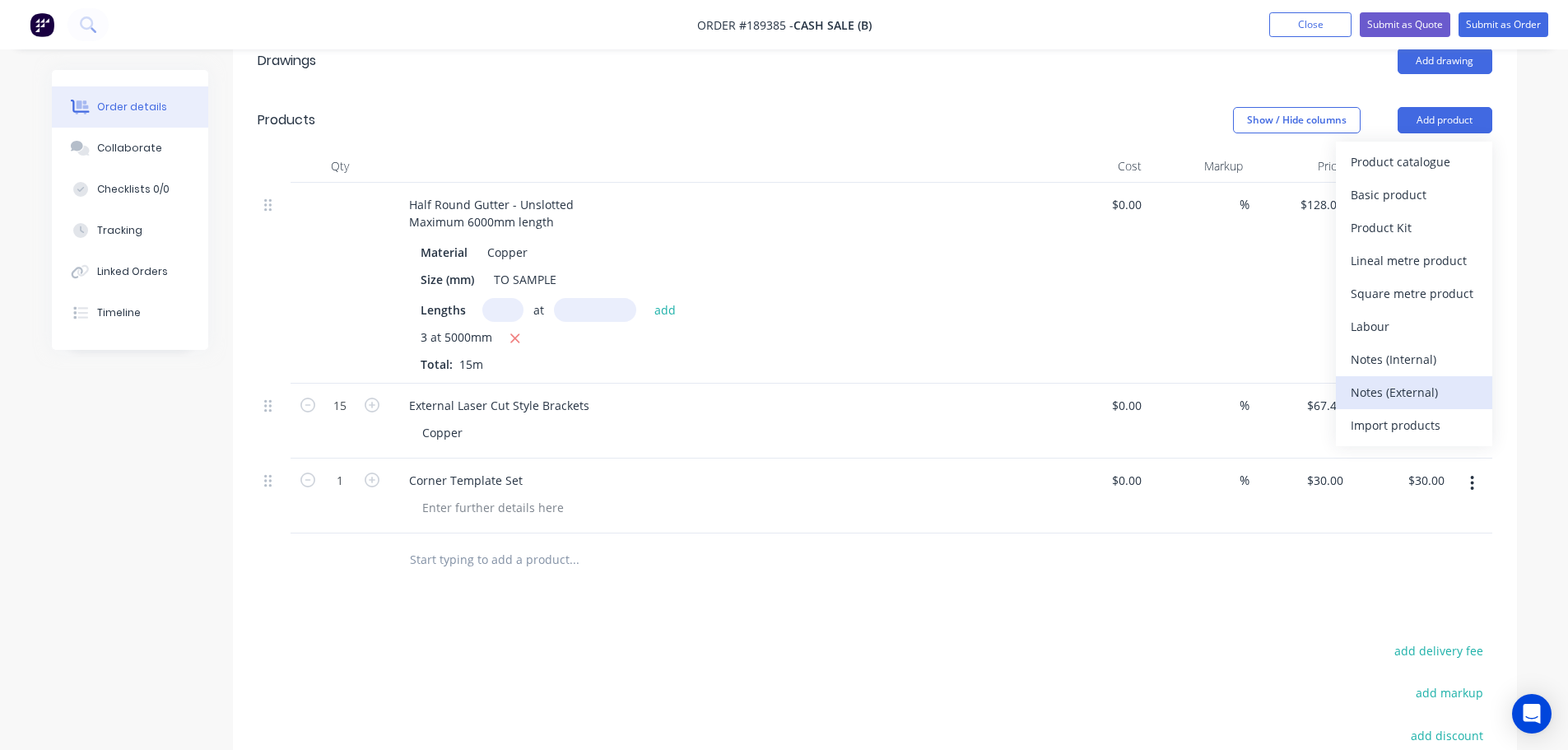
click at [1423, 398] on div "Notes (External)" at bounding box center [1413, 392] width 127 height 24
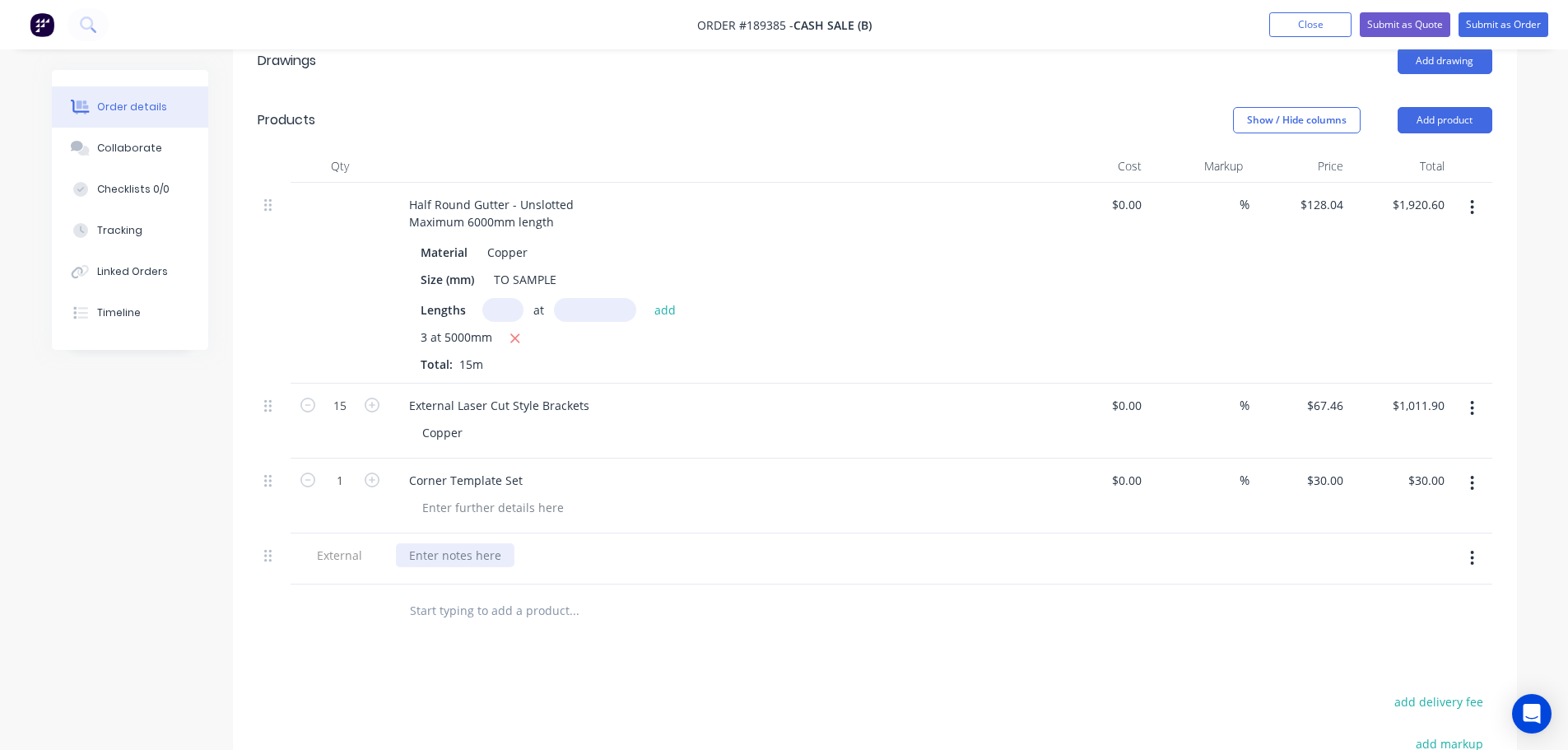
click at [461, 564] on div at bounding box center [455, 555] width 119 height 24
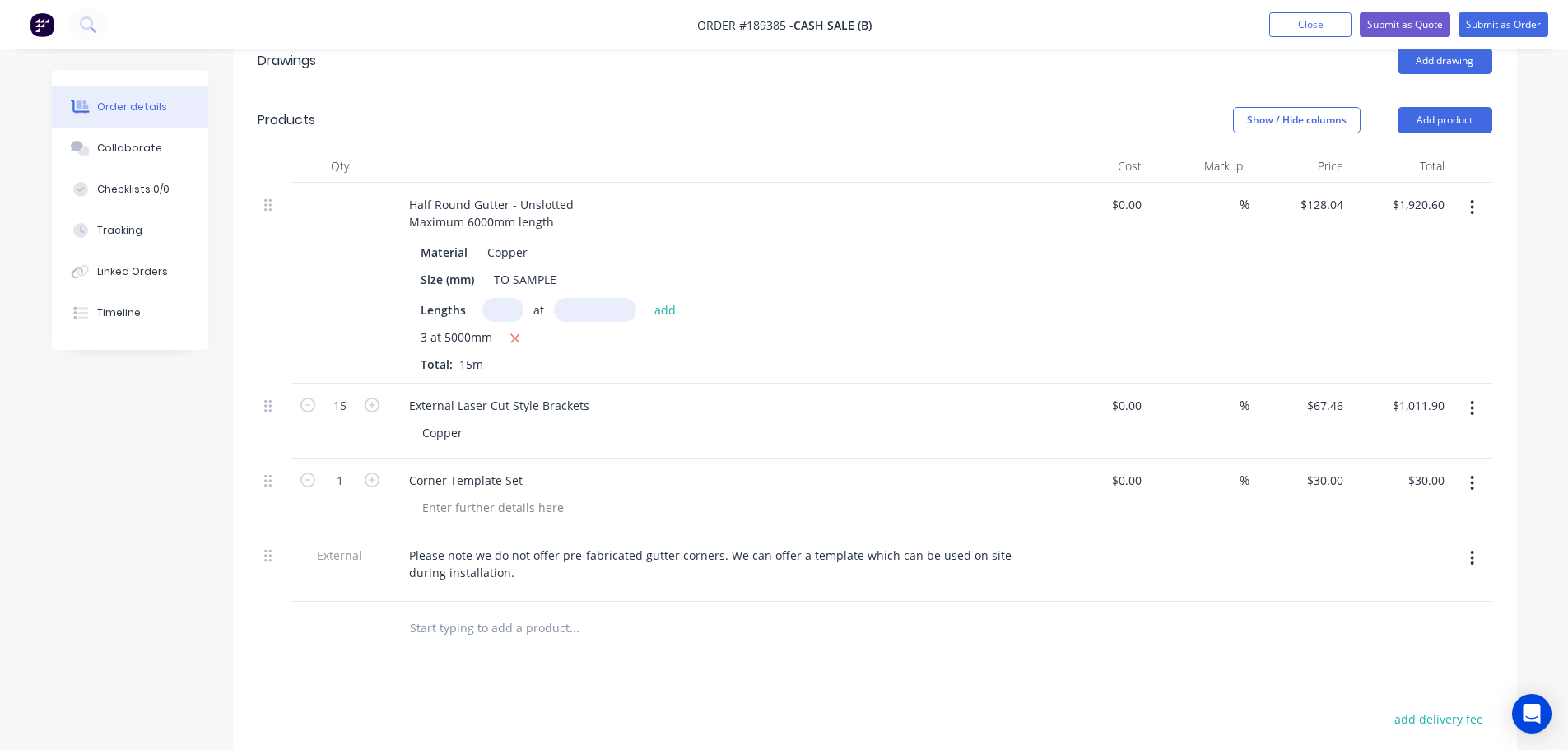
click at [509, 698] on div "Drawings Add drawing Products Show / Hide columns Add product Qty Cost Markup P…" at bounding box center [875, 541] width 1284 height 1019
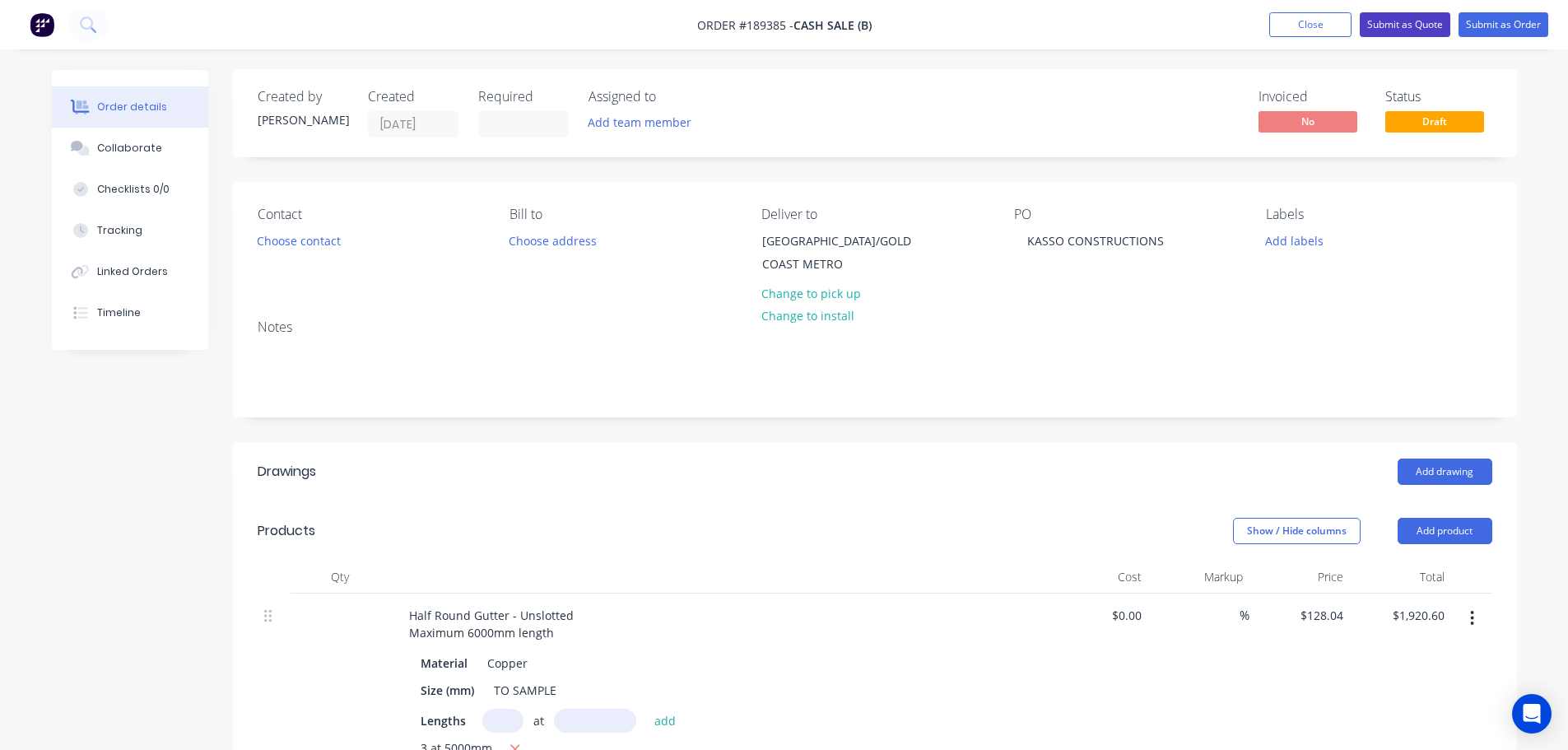
scroll to position [0, 0]
click at [269, 251] on button "Choose contact" at bounding box center [298, 240] width 101 height 23
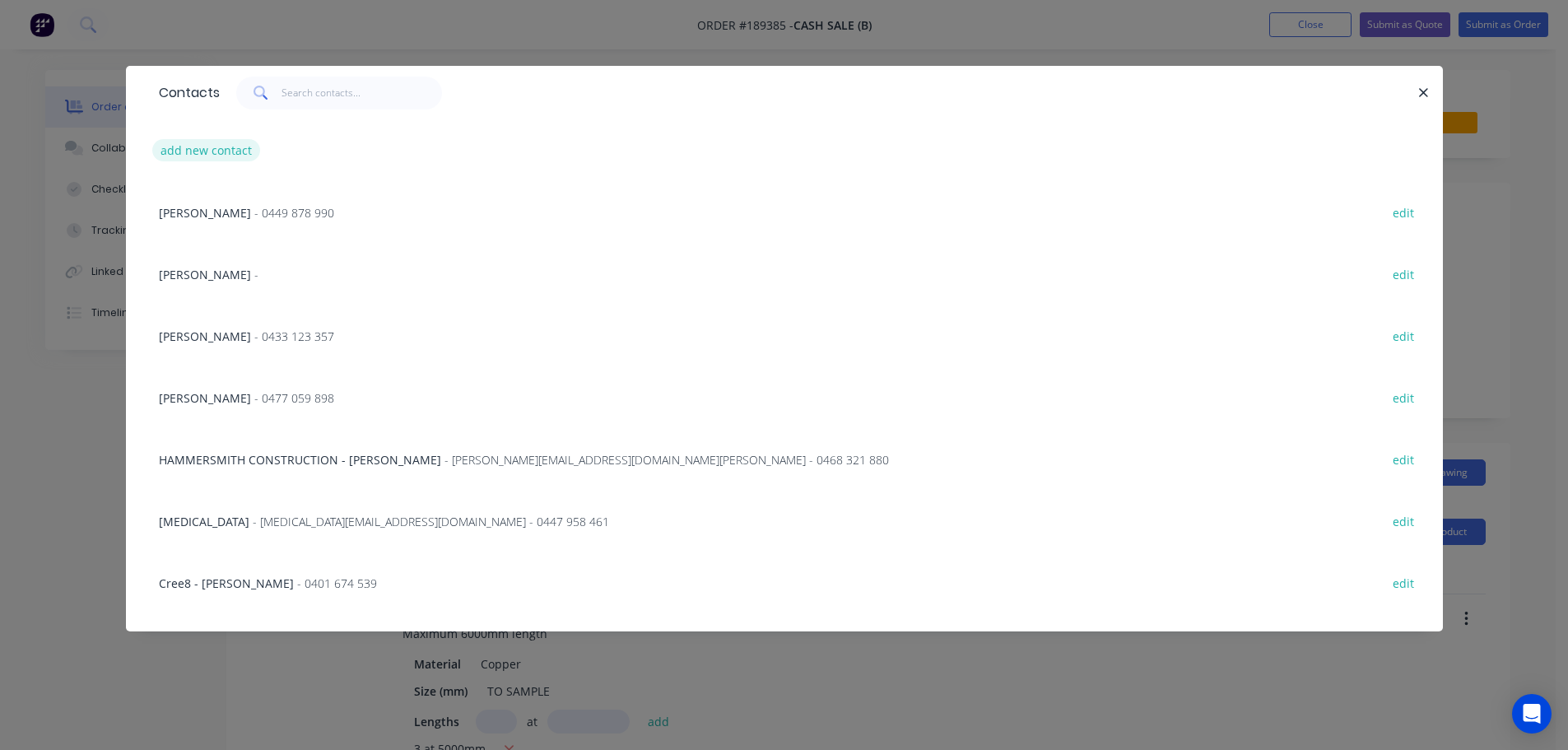
click at [220, 146] on button "add new contact" at bounding box center [206, 150] width 109 height 23
select select "AU"
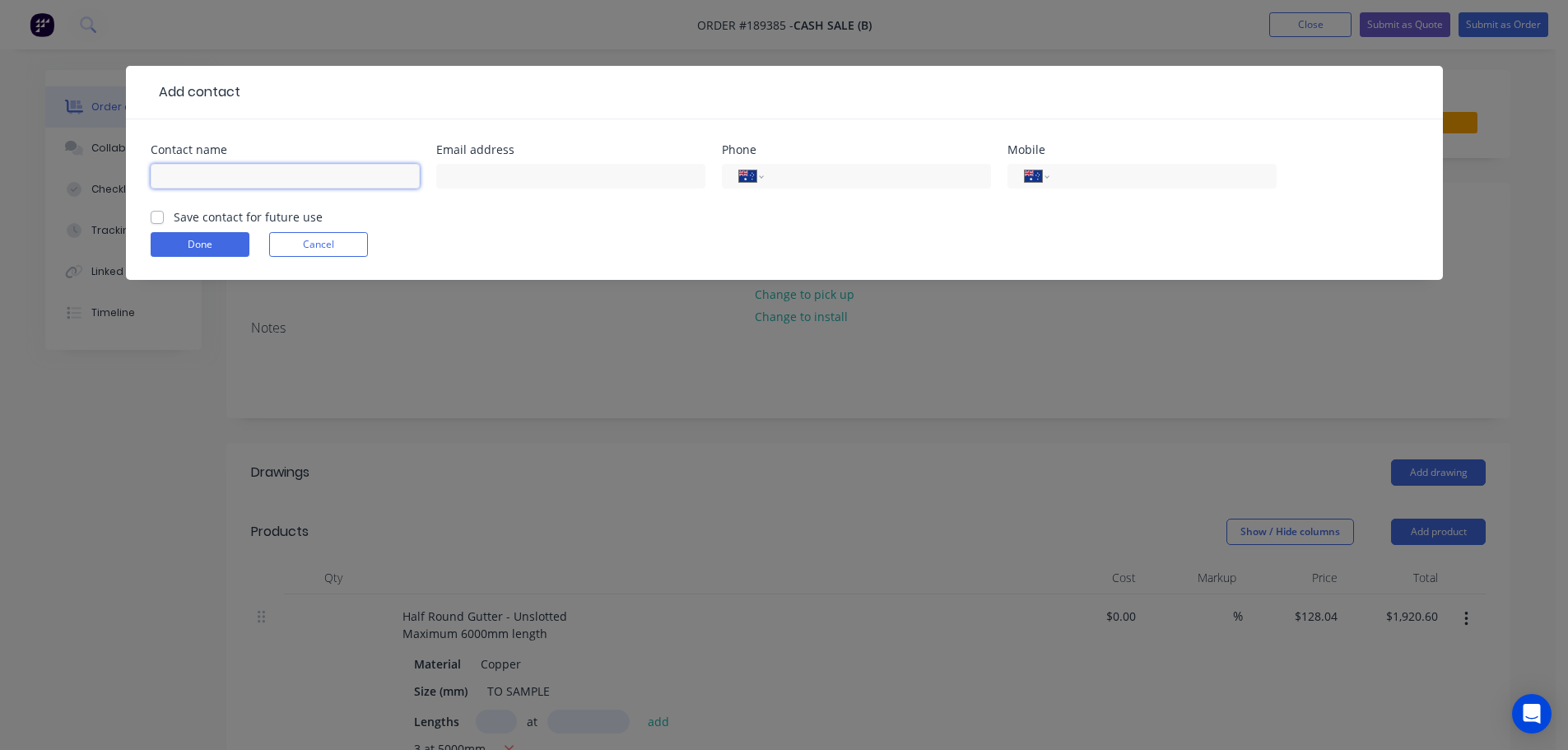
click at [245, 170] on input "text" at bounding box center [284, 176] width 269 height 24
type input "MICHAEL"
click at [1112, 183] on input "tel" at bounding box center [1159, 176] width 197 height 19
type input "0403 028 338"
click button "Done" at bounding box center [200, 244] width 99 height 24
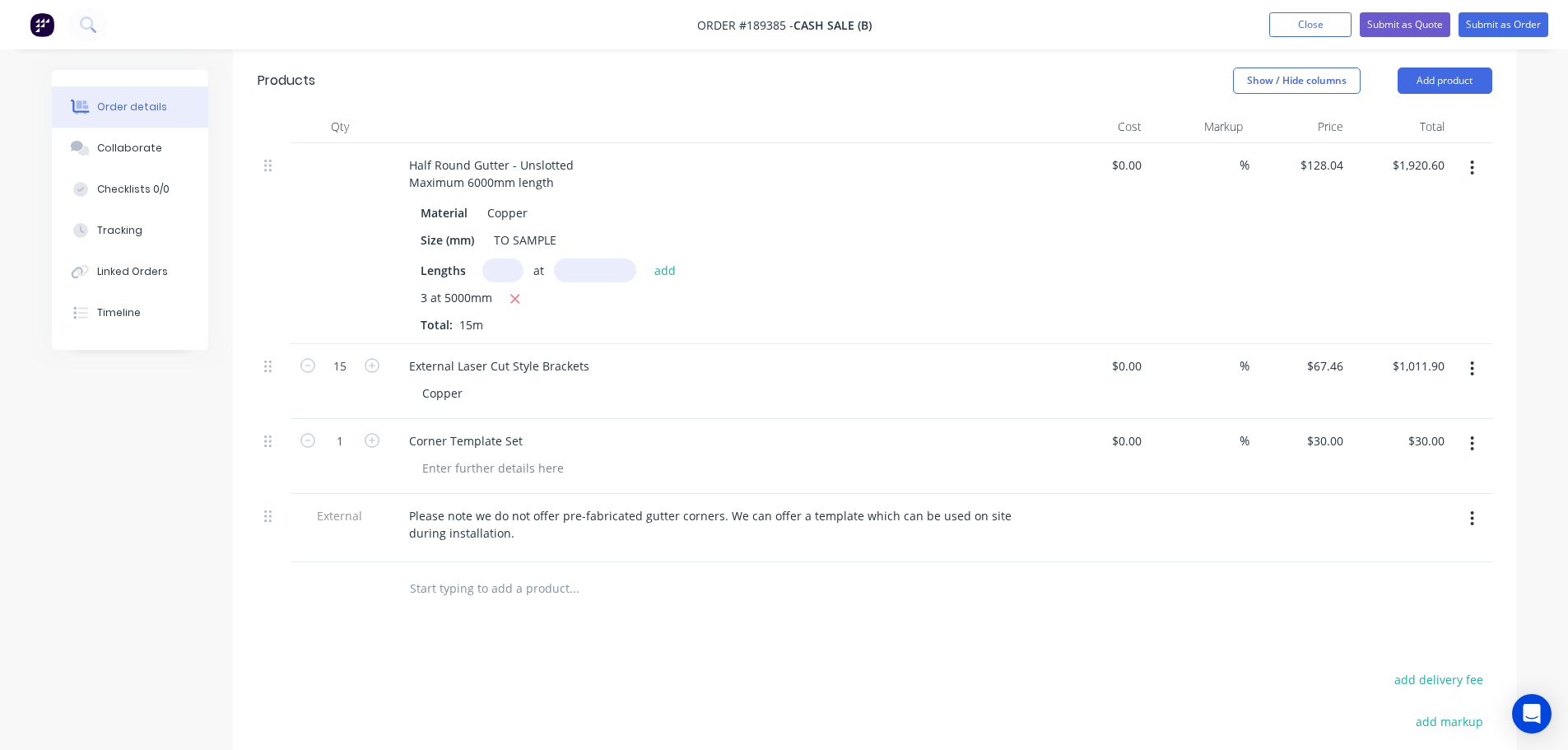
scroll to position [494, 0]
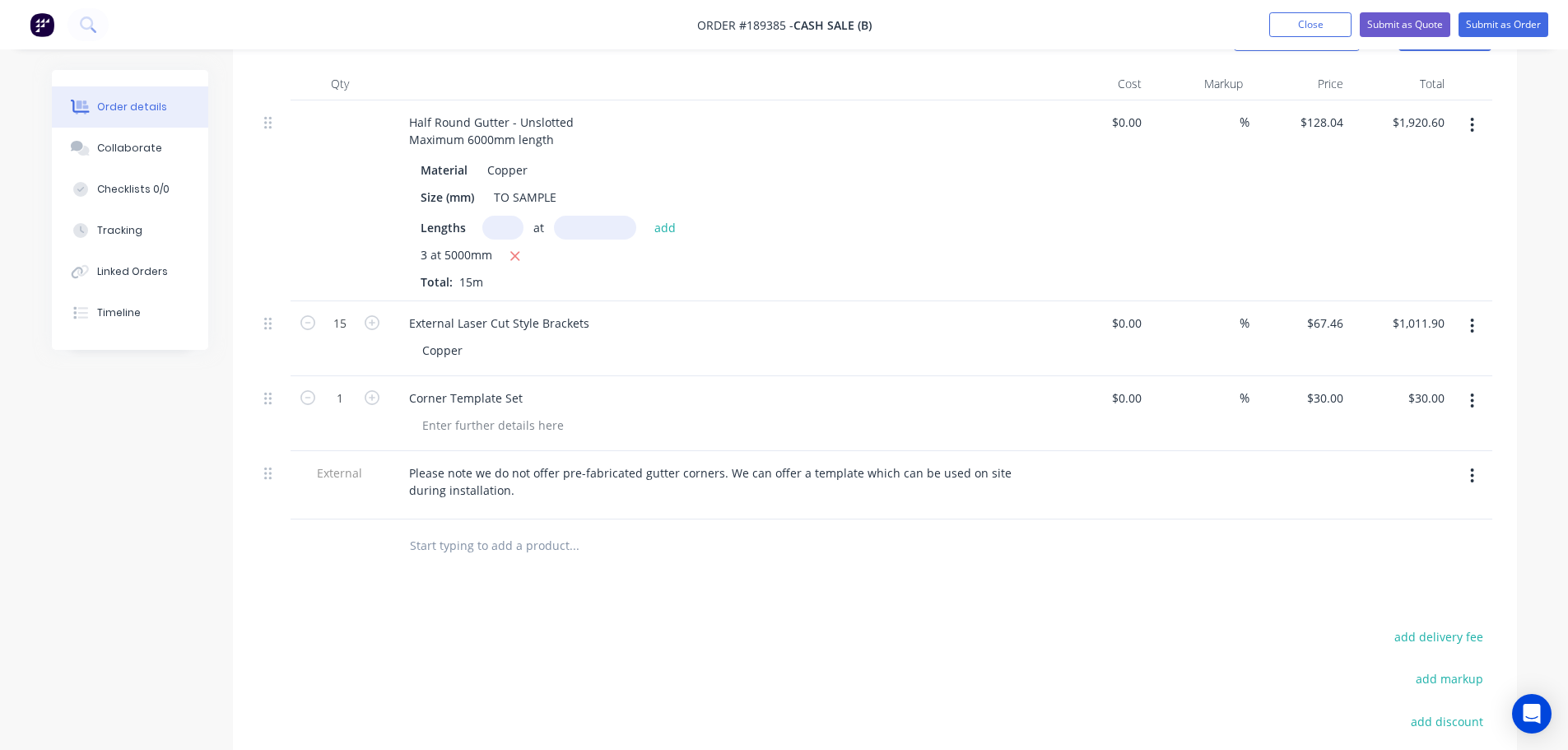
click at [932, 583] on div "Drawings Add drawing Products Show / Hide columns Add product Qty Cost Markup P…" at bounding box center [875, 458] width 1284 height 1019
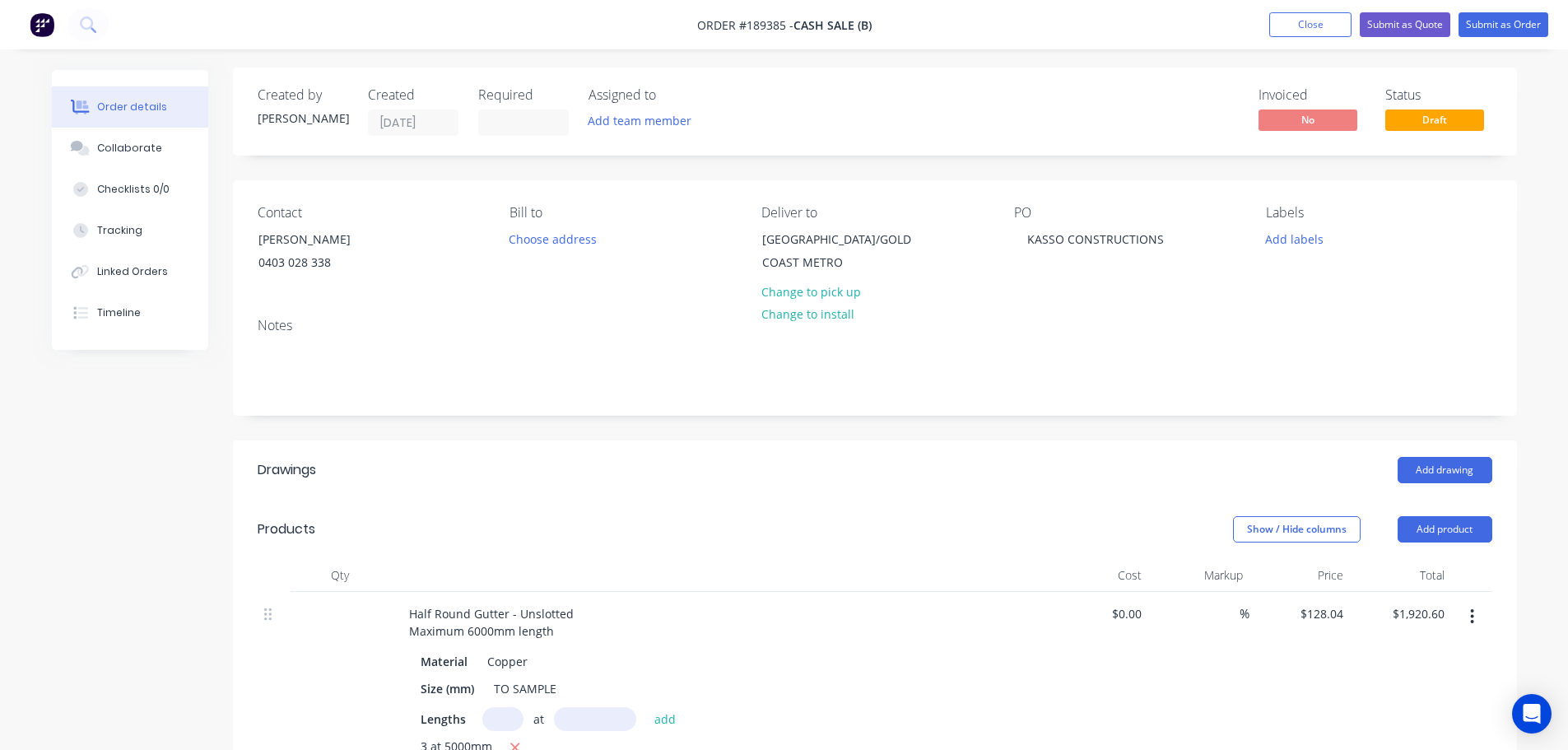
scroll to position [0, 0]
click at [1400, 36] on button "Submit as Quote" at bounding box center [1404, 24] width 91 height 24
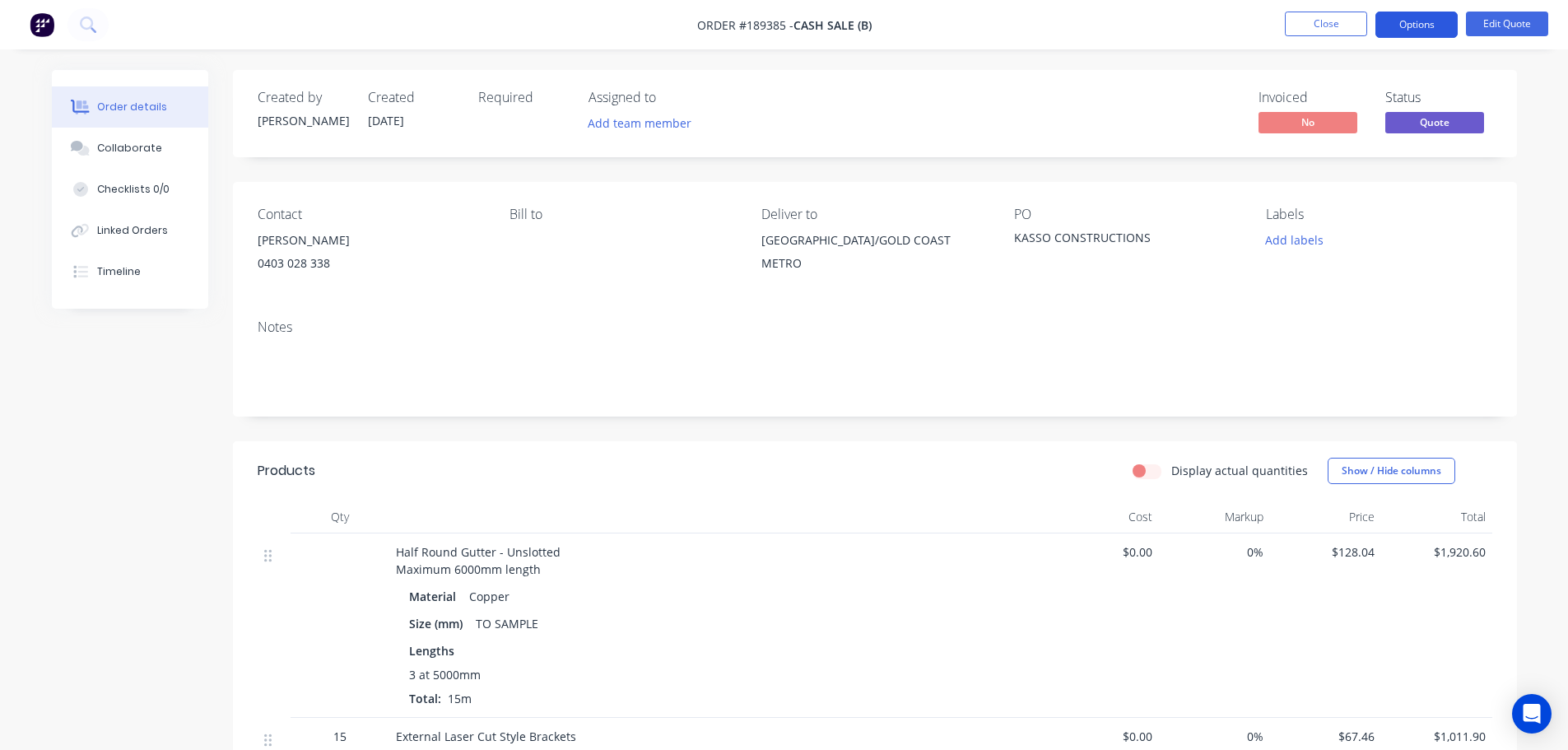
click at [1428, 24] on button "Options" at bounding box center [1416, 24] width 82 height 26
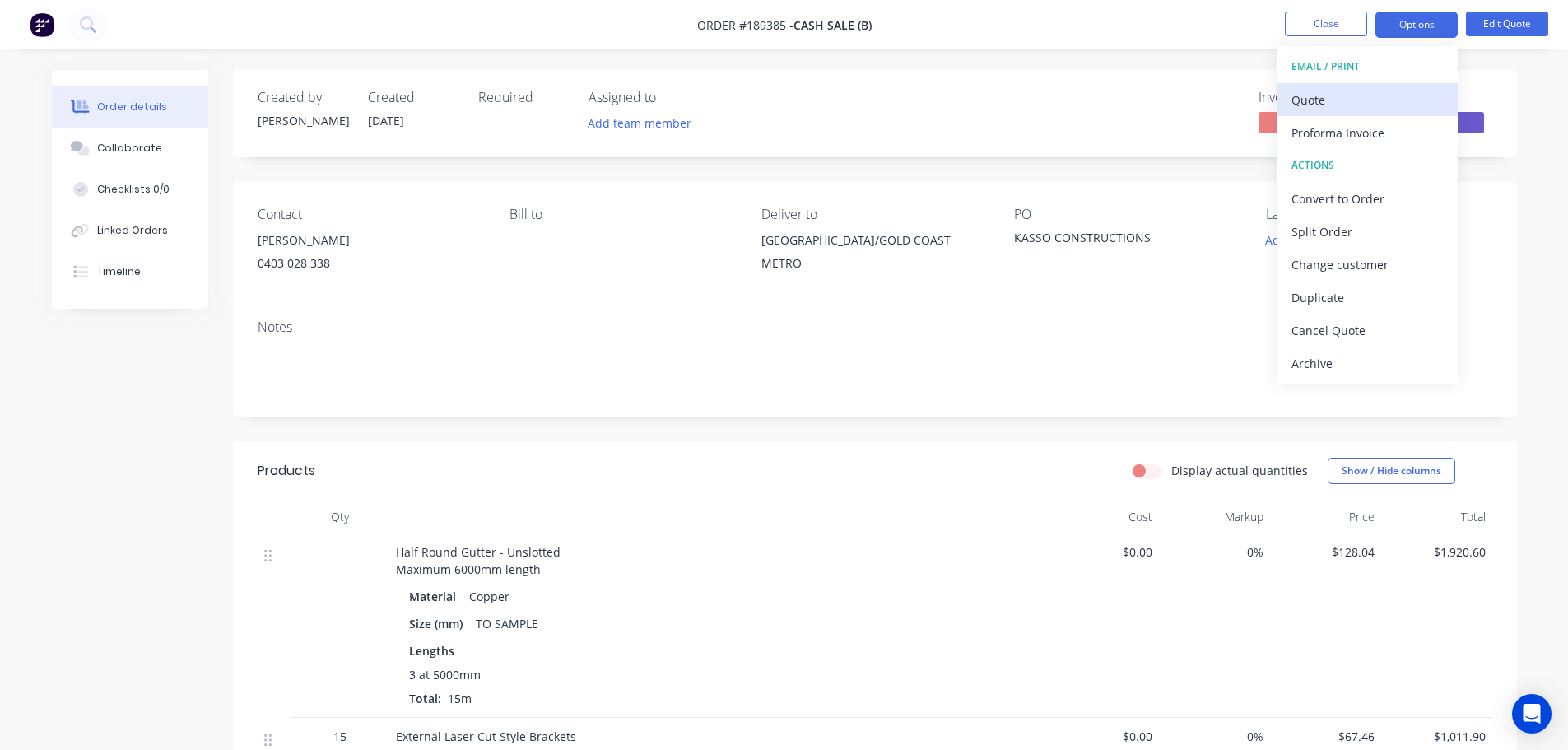
click at [1337, 86] on button "Quote" at bounding box center [1366, 99] width 181 height 33
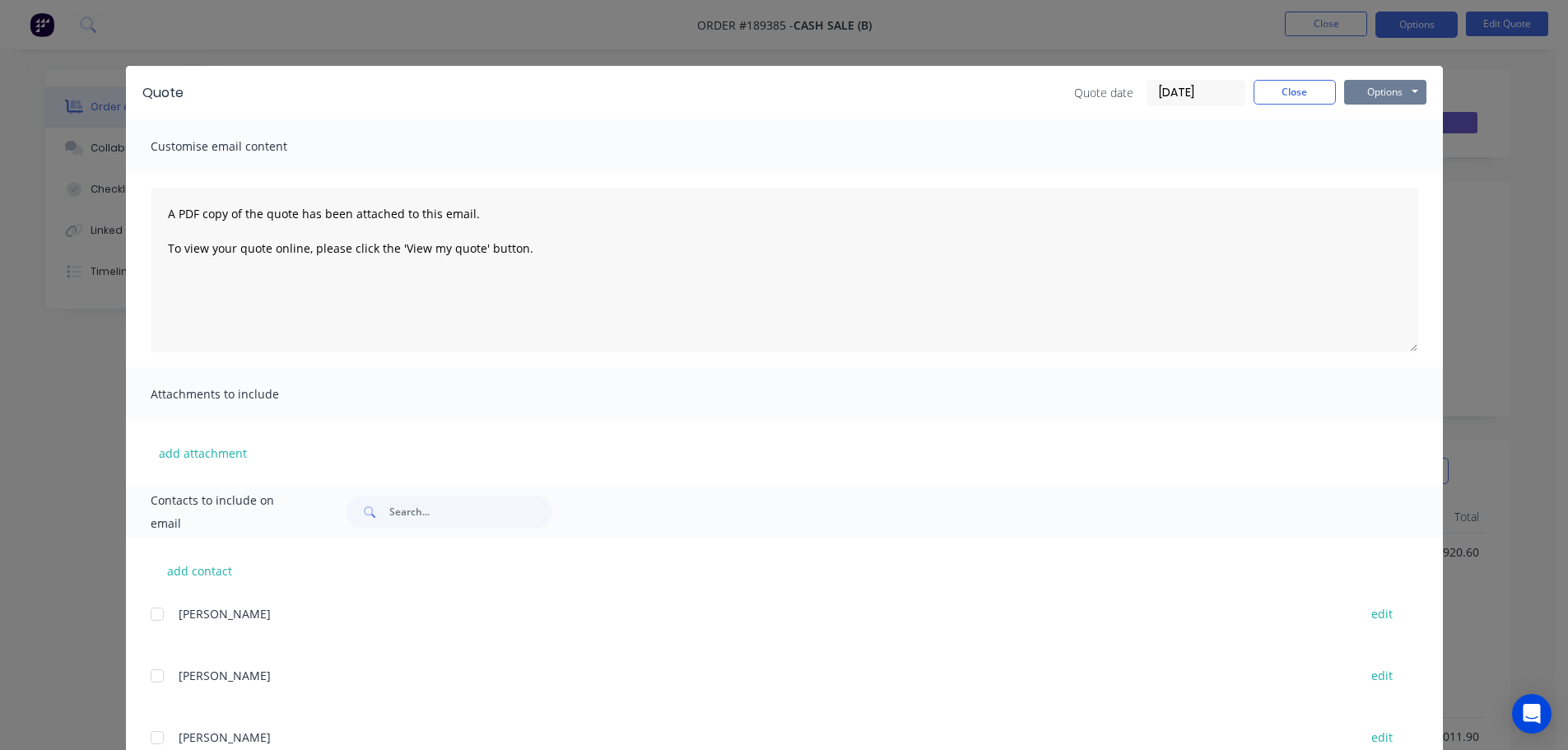
click at [1344, 101] on button "Options" at bounding box center [1384, 92] width 82 height 24
click at [1392, 113] on button "Preview" at bounding box center [1396, 122] width 105 height 27
drag, startPoint x: 1266, startPoint y: 84, endPoint x: 1363, endPoint y: 58, distance: 100.4
click at [1267, 84] on button "Close" at bounding box center [1294, 92] width 82 height 24
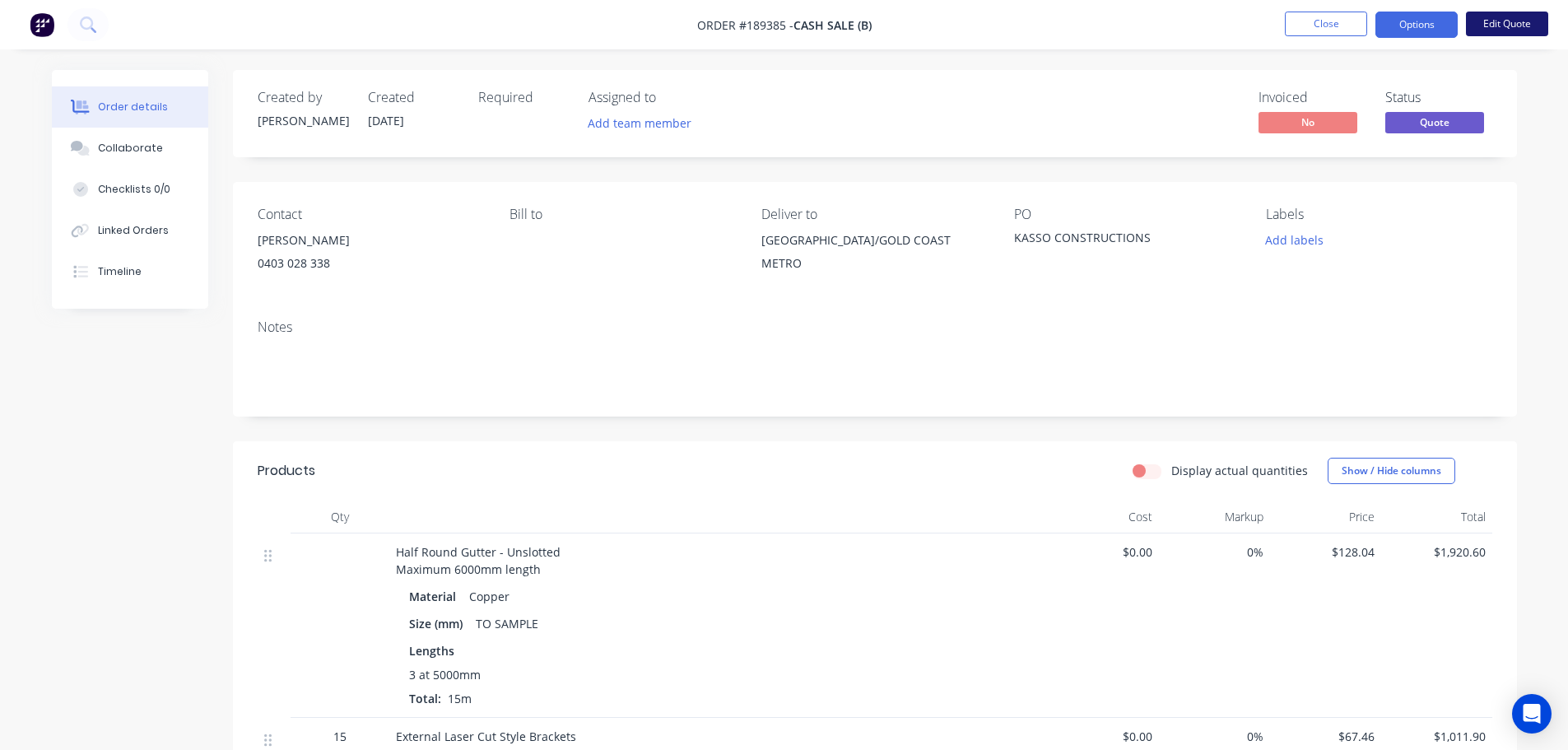
click at [1523, 16] on button "Edit Quote" at bounding box center [1506, 23] width 82 height 24
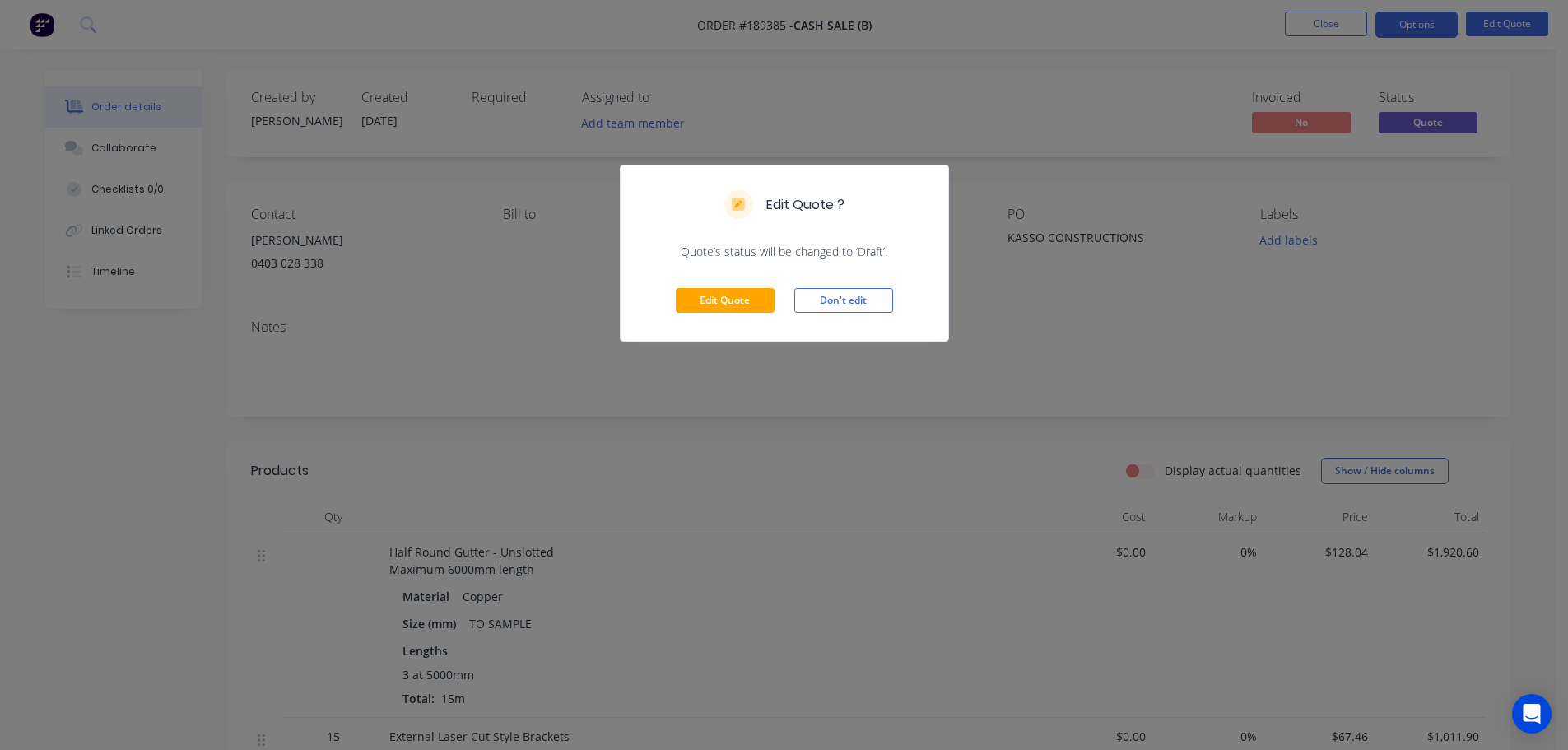
click at [775, 307] on div "Edit Quote Don't edit" at bounding box center [784, 301] width 328 height 81
click at [757, 304] on button "Edit Quote" at bounding box center [725, 300] width 99 height 24
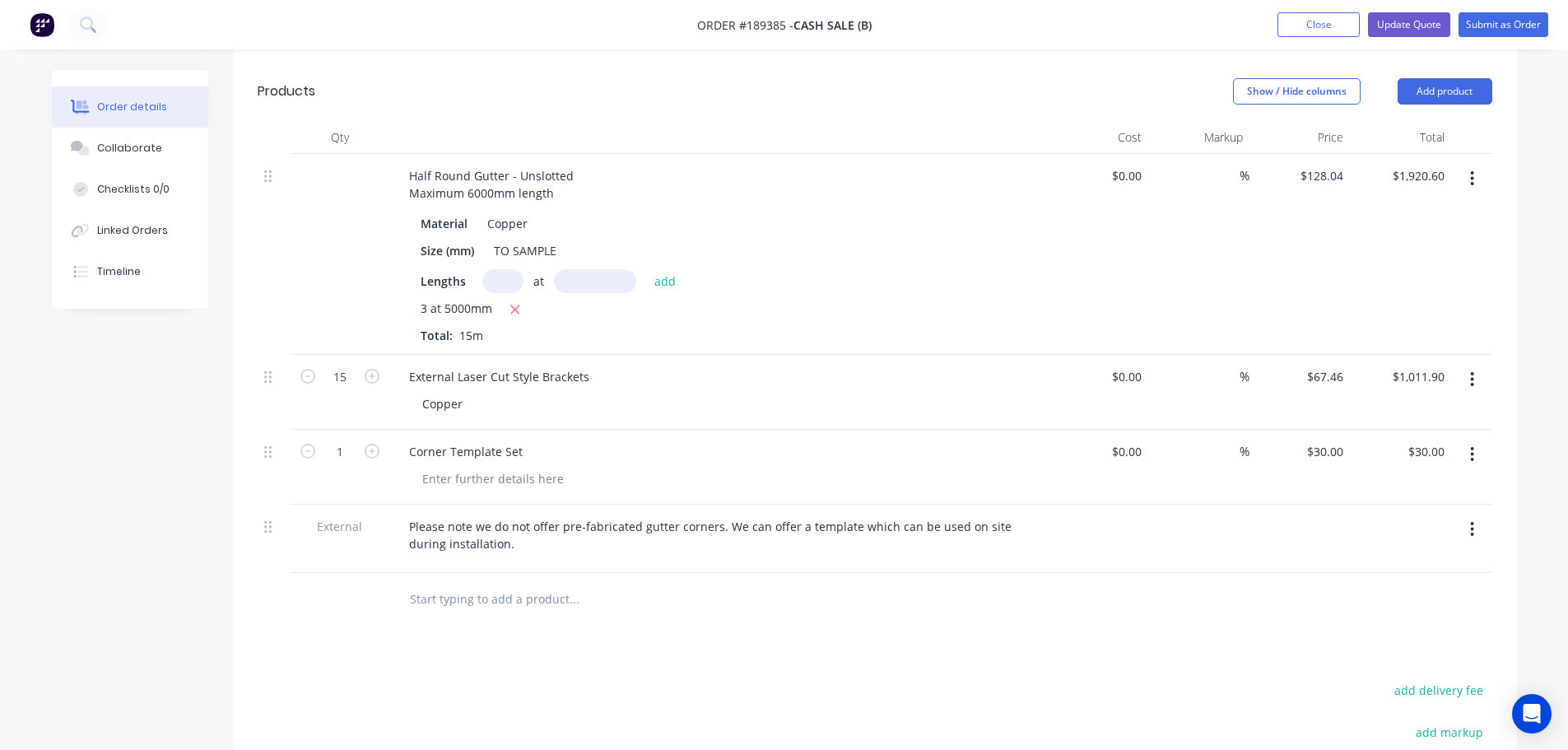
scroll to position [411, 0]
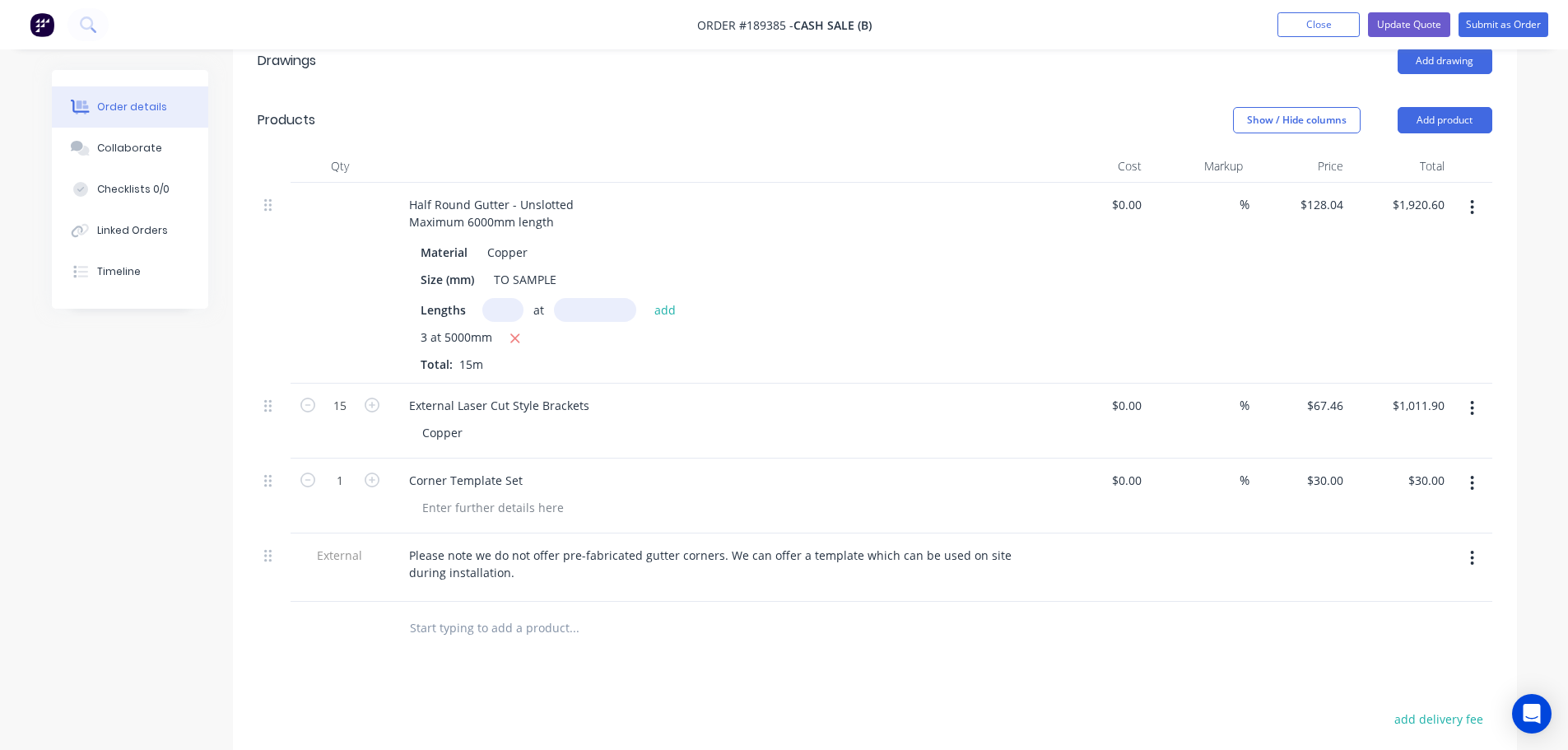
drag, startPoint x: 1436, startPoint y: 121, endPoint x: 1428, endPoint y: 134, distance: 15.3
click at [1435, 122] on button "Add product" at bounding box center [1445, 120] width 95 height 26
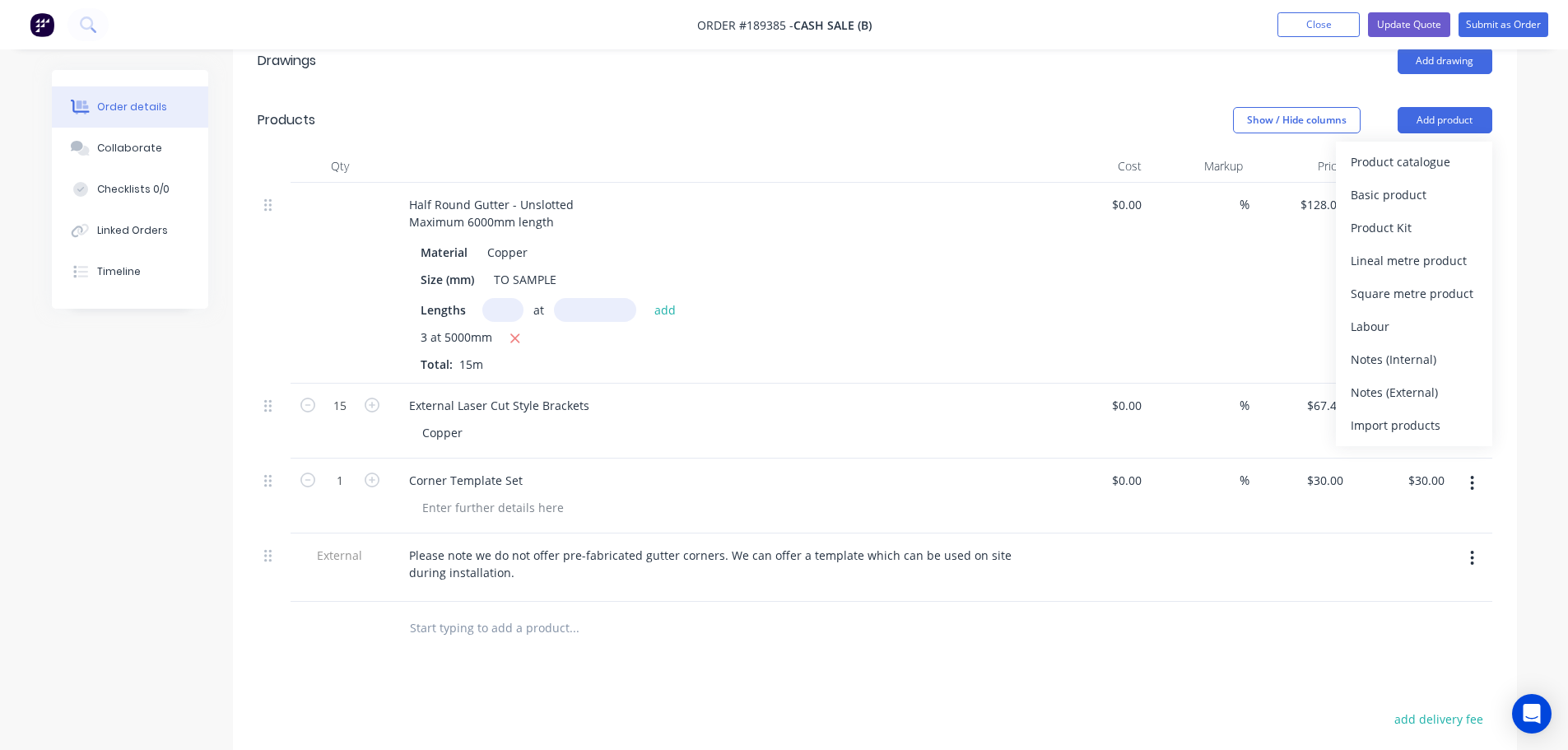
click at [1416, 158] on div "Product catalogue" at bounding box center [1413, 161] width 127 height 24
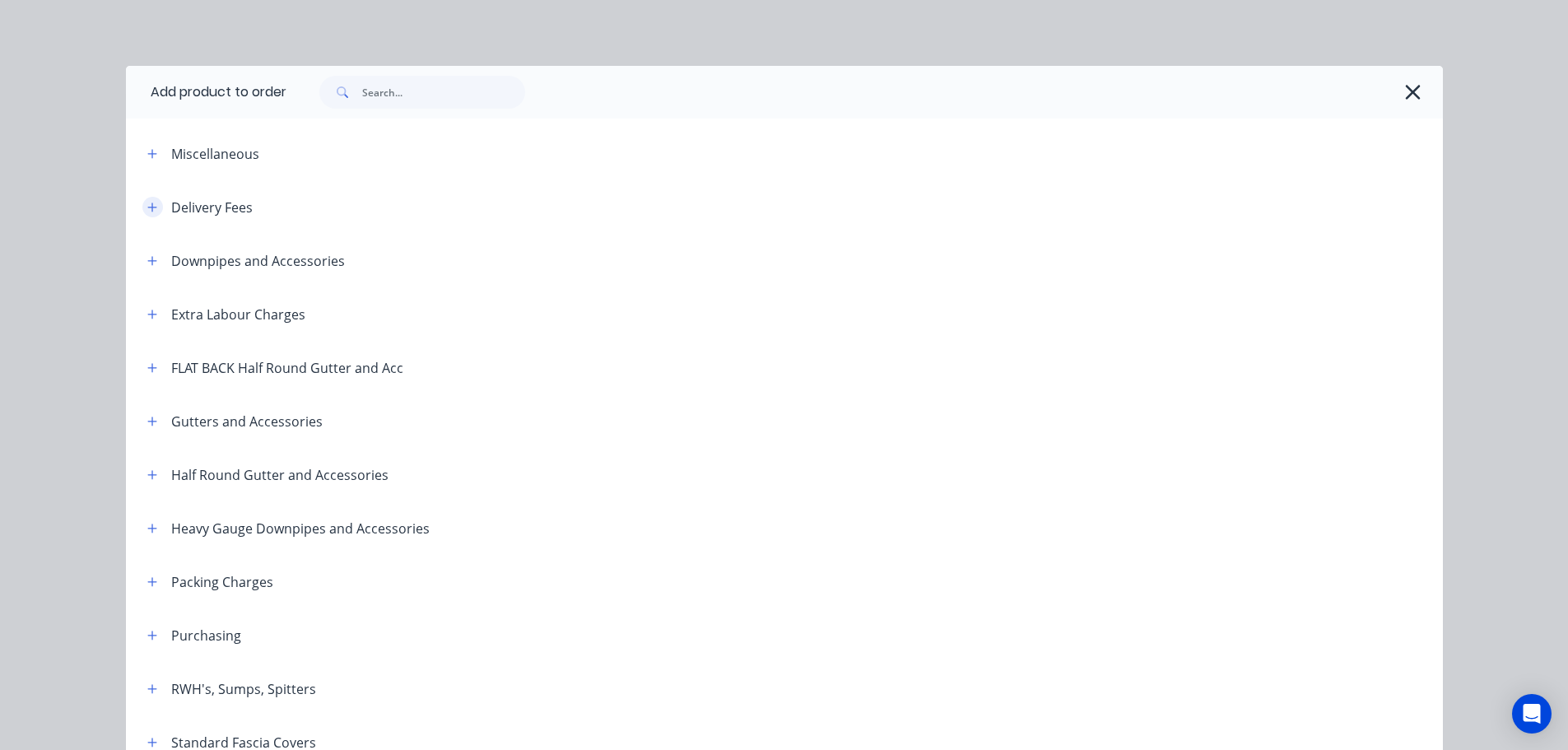
click at [153, 205] on button "button" at bounding box center [152, 207] width 21 height 21
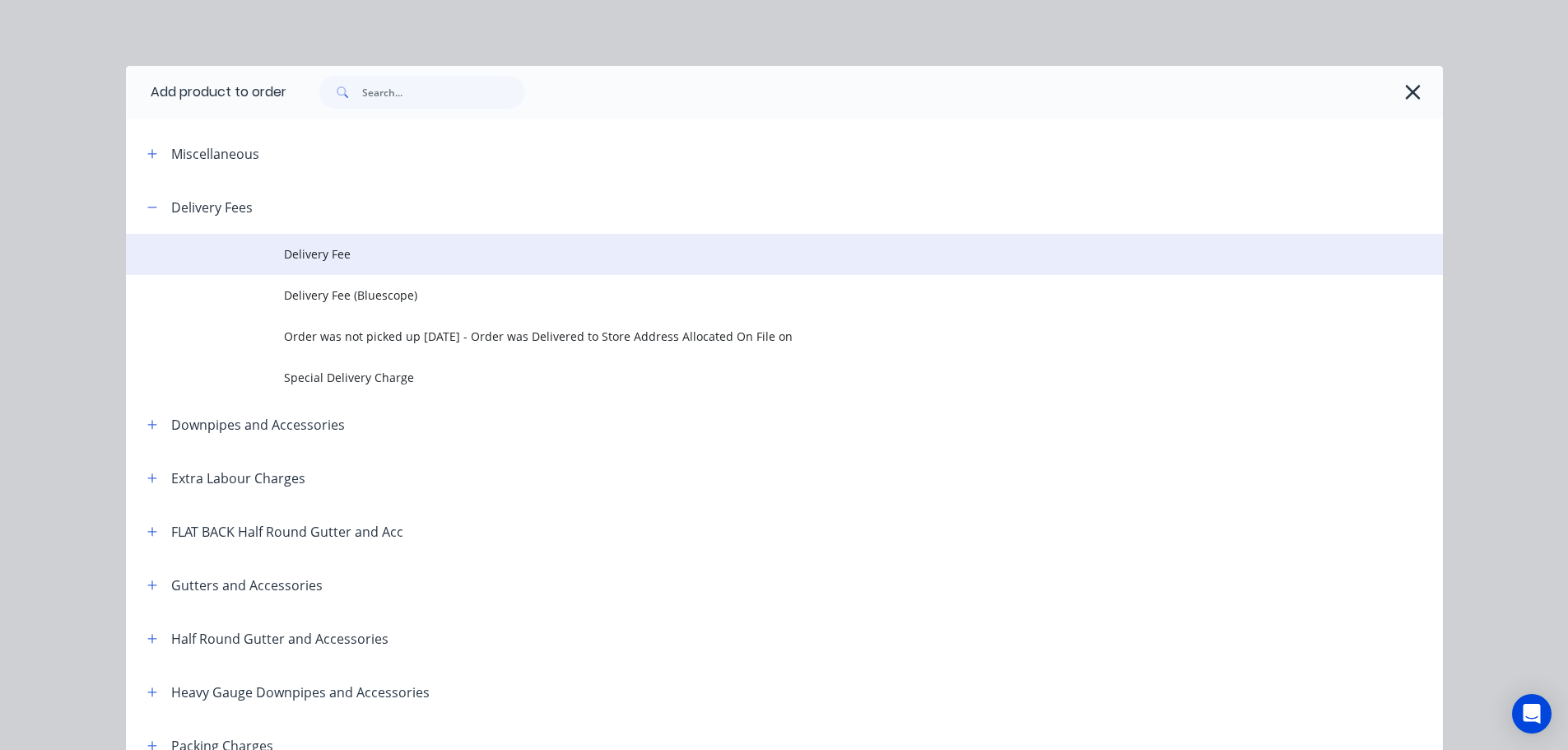
click at [406, 262] on span "Delivery Fee" at bounding box center [747, 253] width 927 height 17
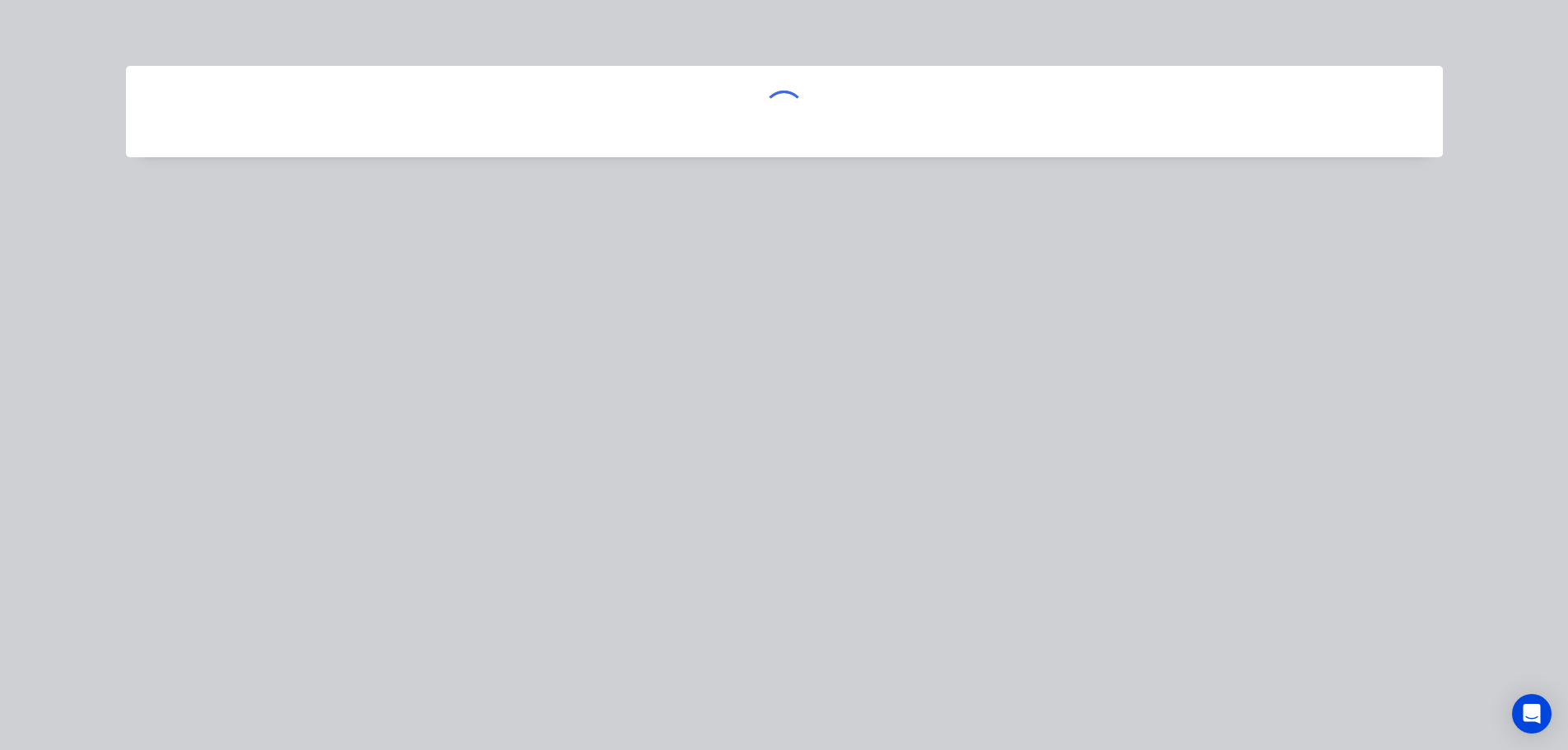
click at [1098, 102] on div at bounding box center [784, 111] width 1317 height 91
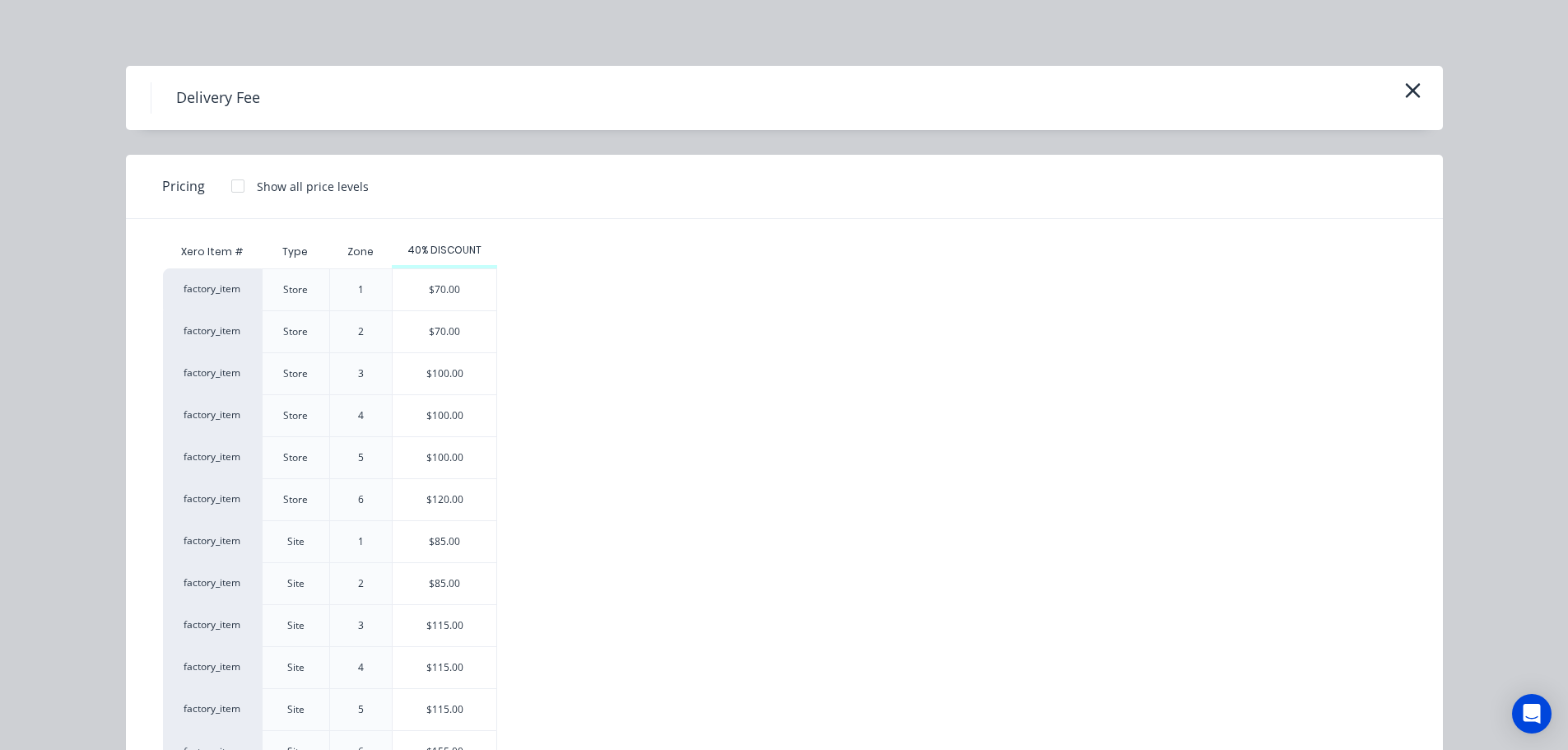
click at [565, 270] on div "factory_item Store 1 $70.00 factory_item Store 2 $70.00 factory_item Store 3 $1…" at bounding box center [771, 520] width 1218 height 504
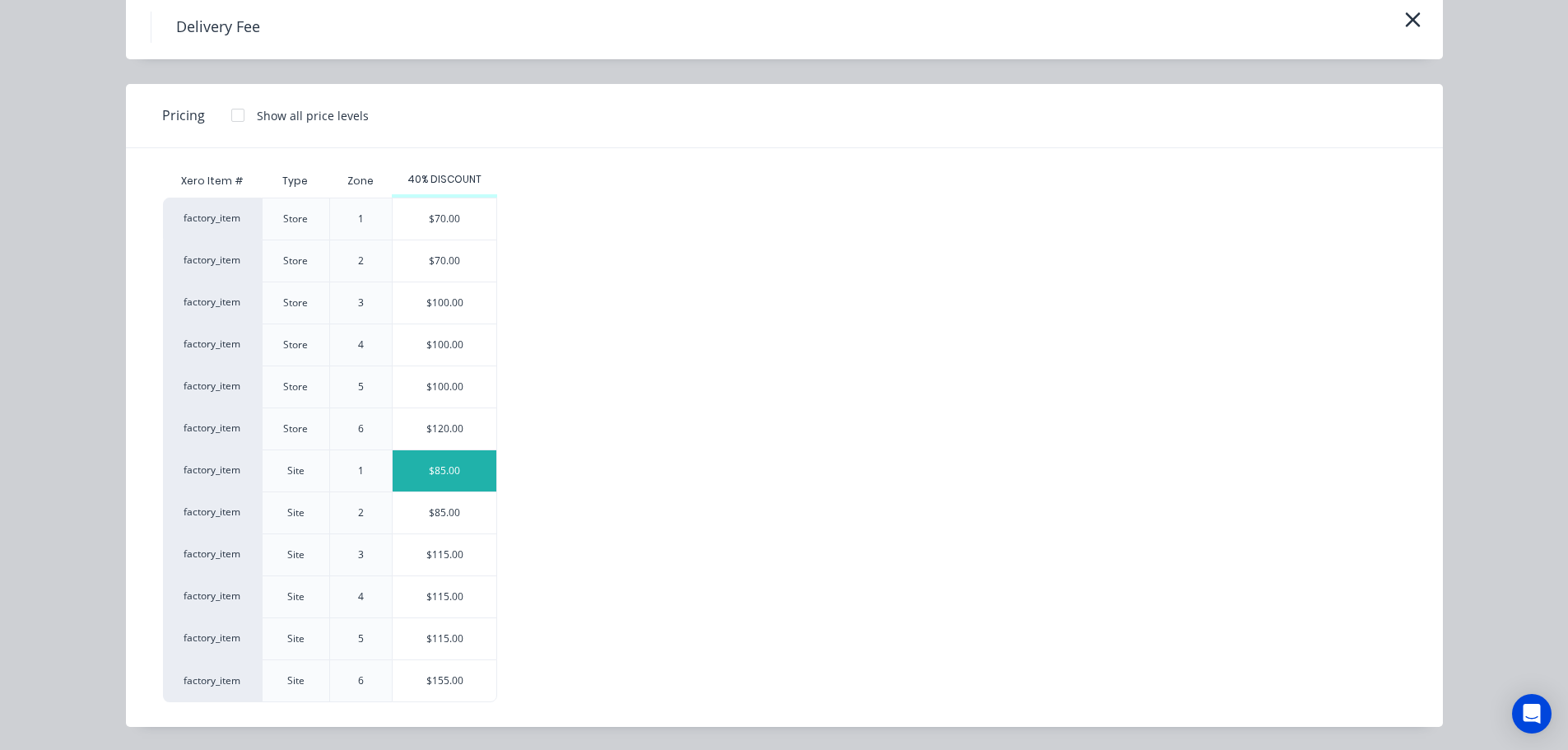
click at [458, 464] on div "$85.00" at bounding box center [444, 471] width 104 height 41
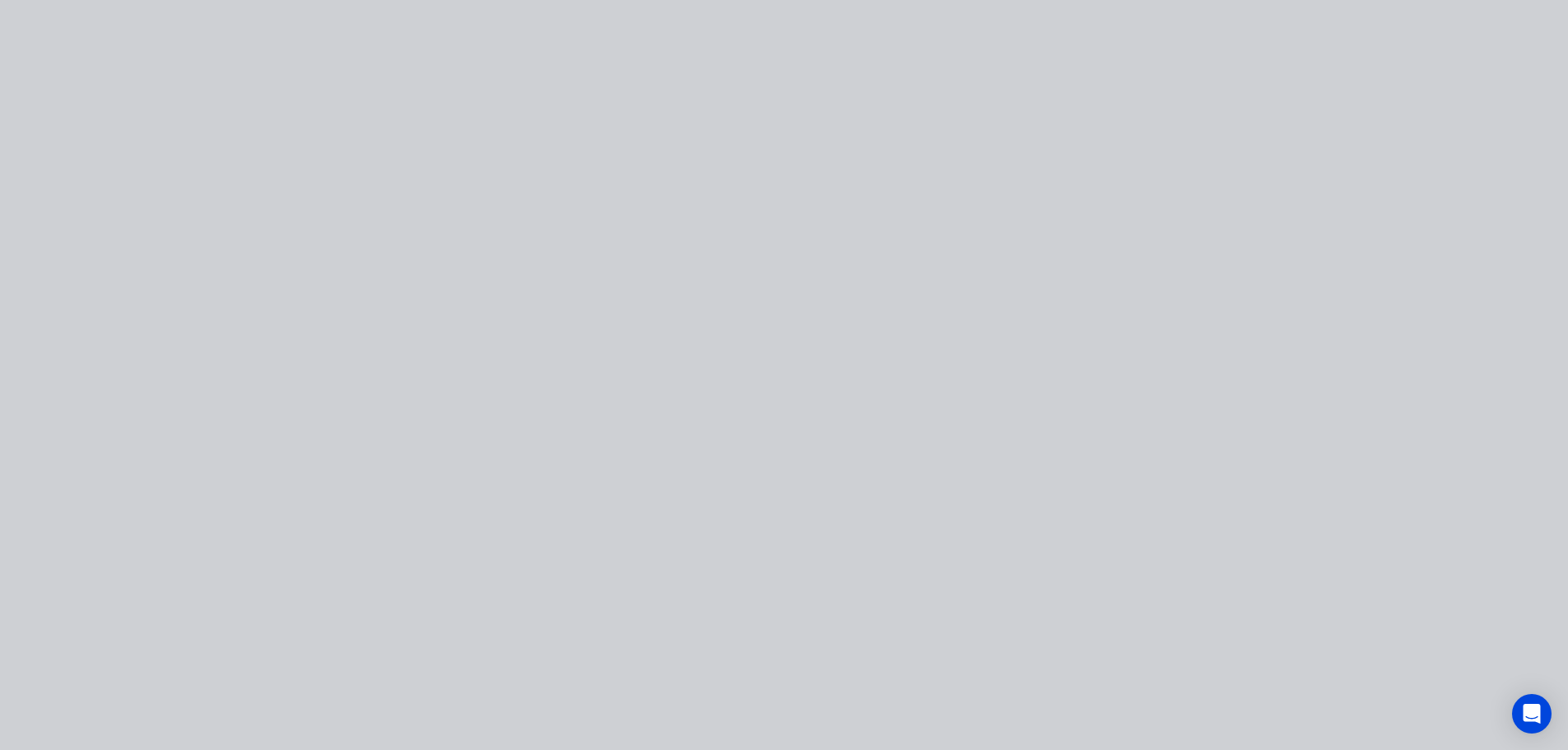
scroll to position [0, 0]
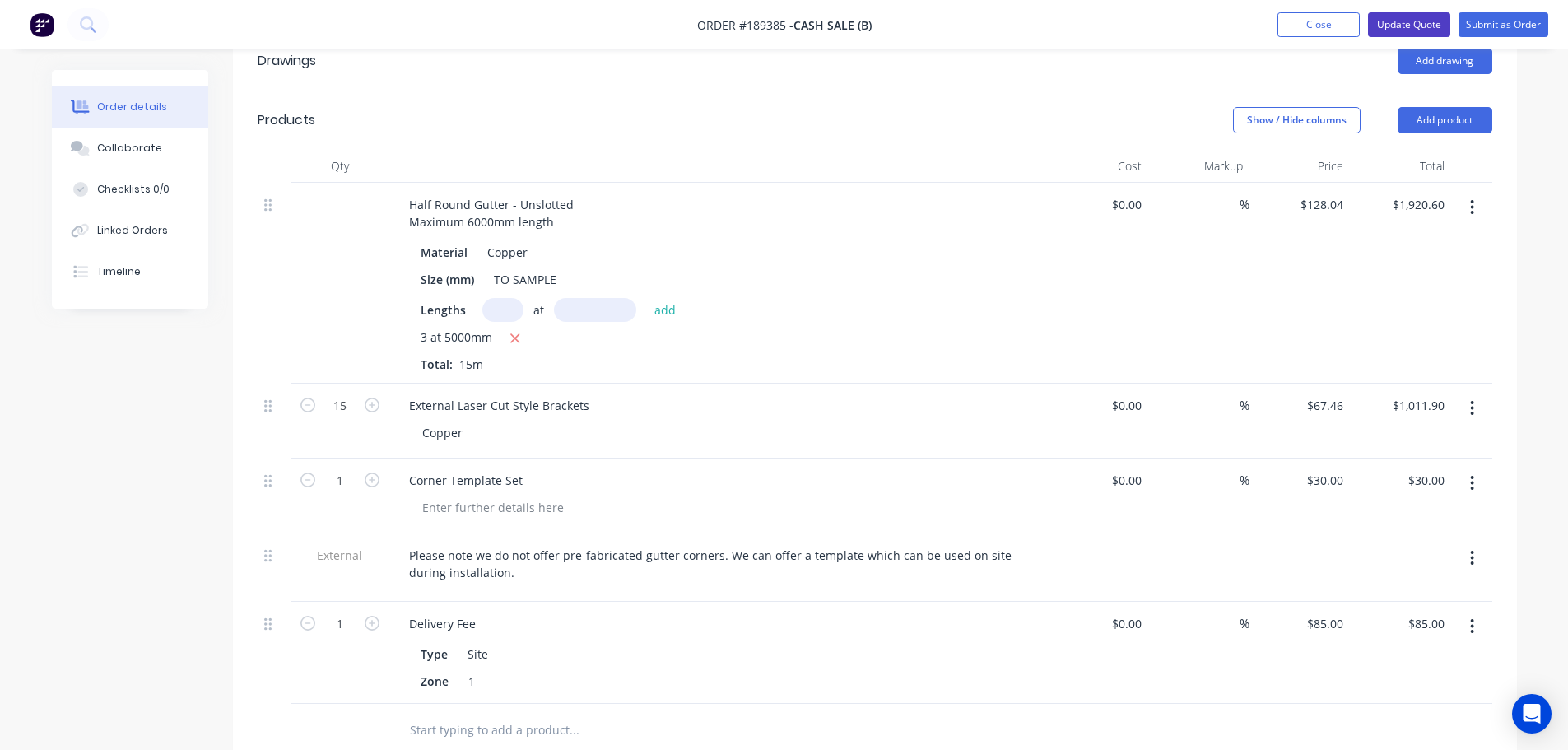
click at [1406, 23] on button "Update Quote" at bounding box center [1409, 24] width 82 height 24
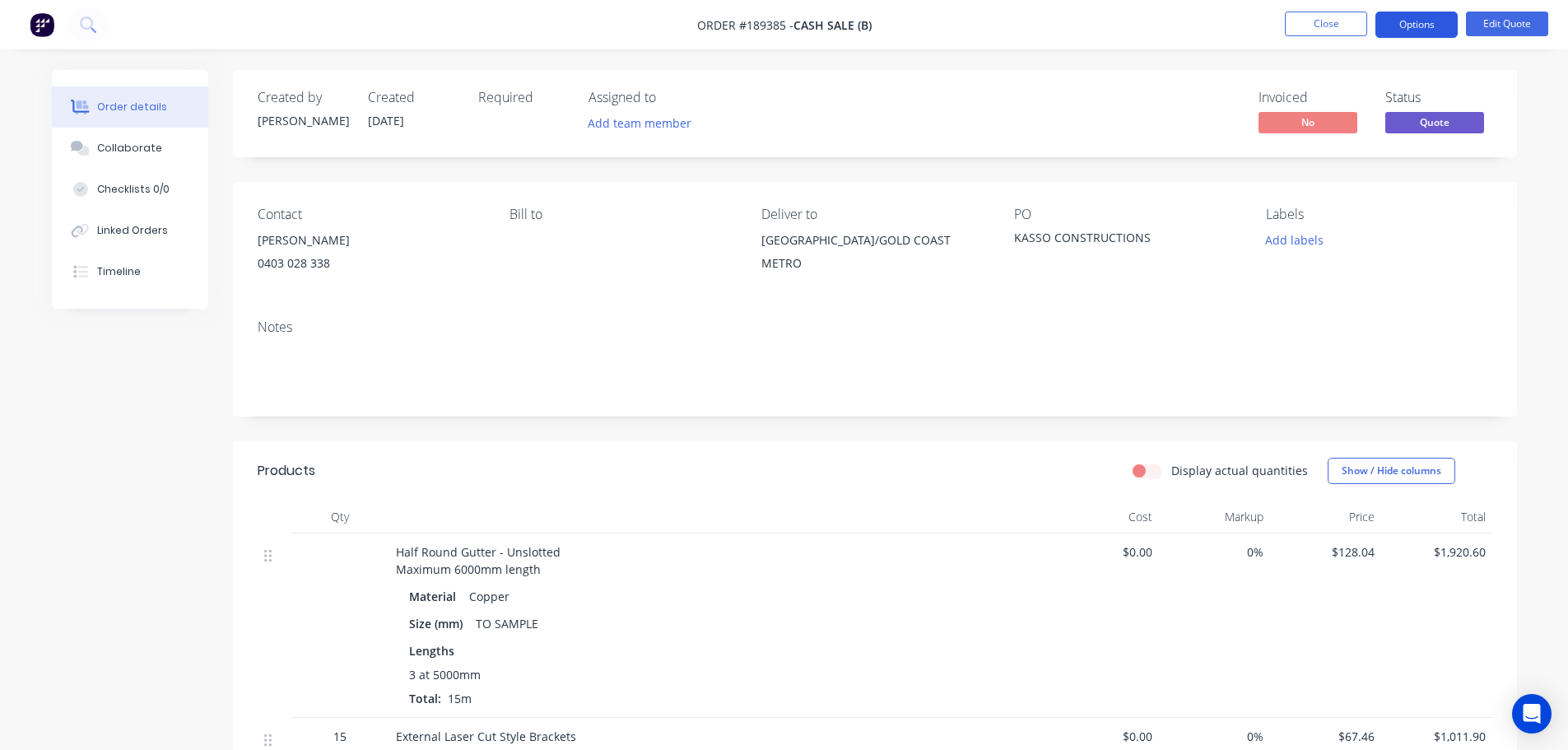
click at [1407, 28] on button "Options" at bounding box center [1416, 24] width 82 height 26
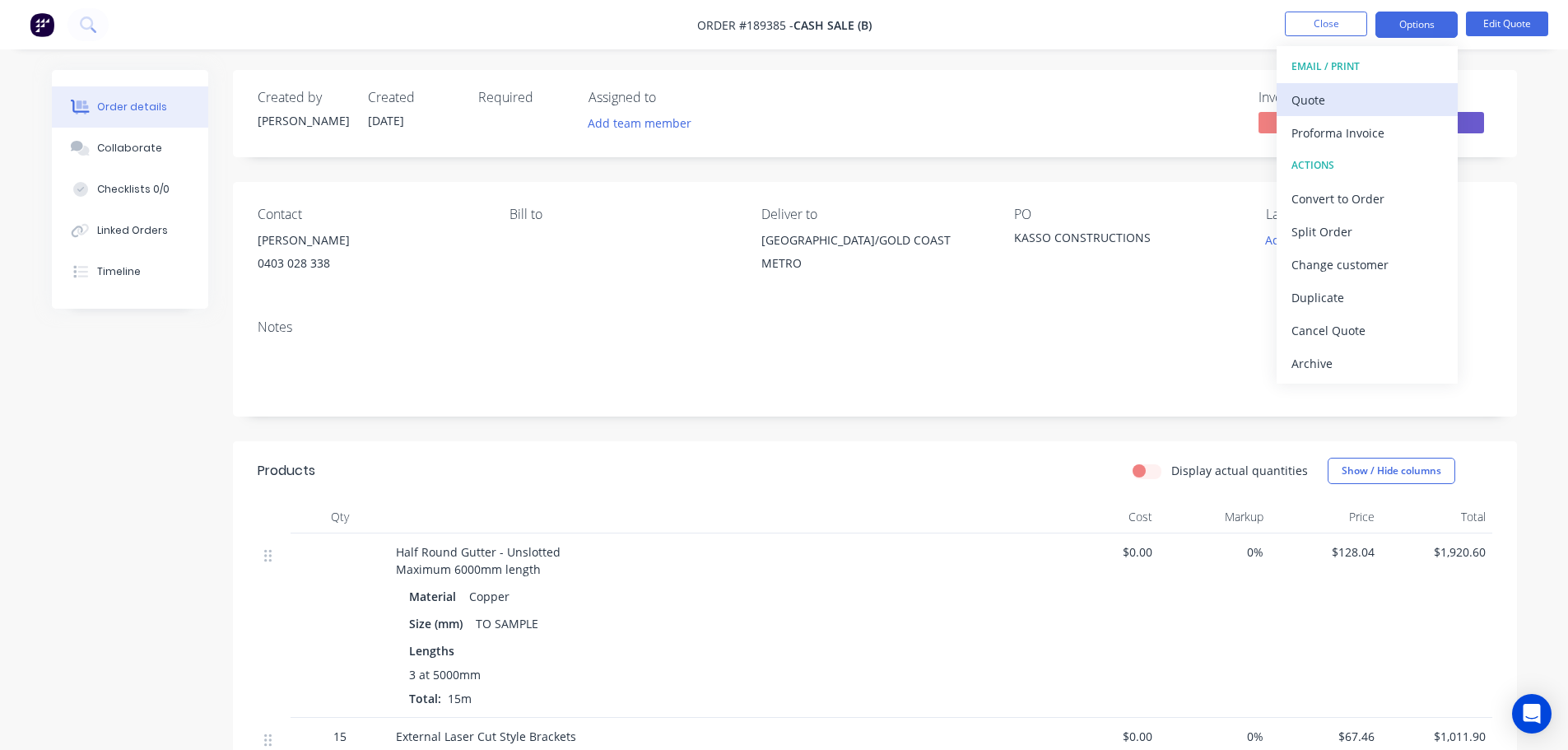
click at [1381, 100] on div "Quote" at bounding box center [1367, 100] width 151 height 24
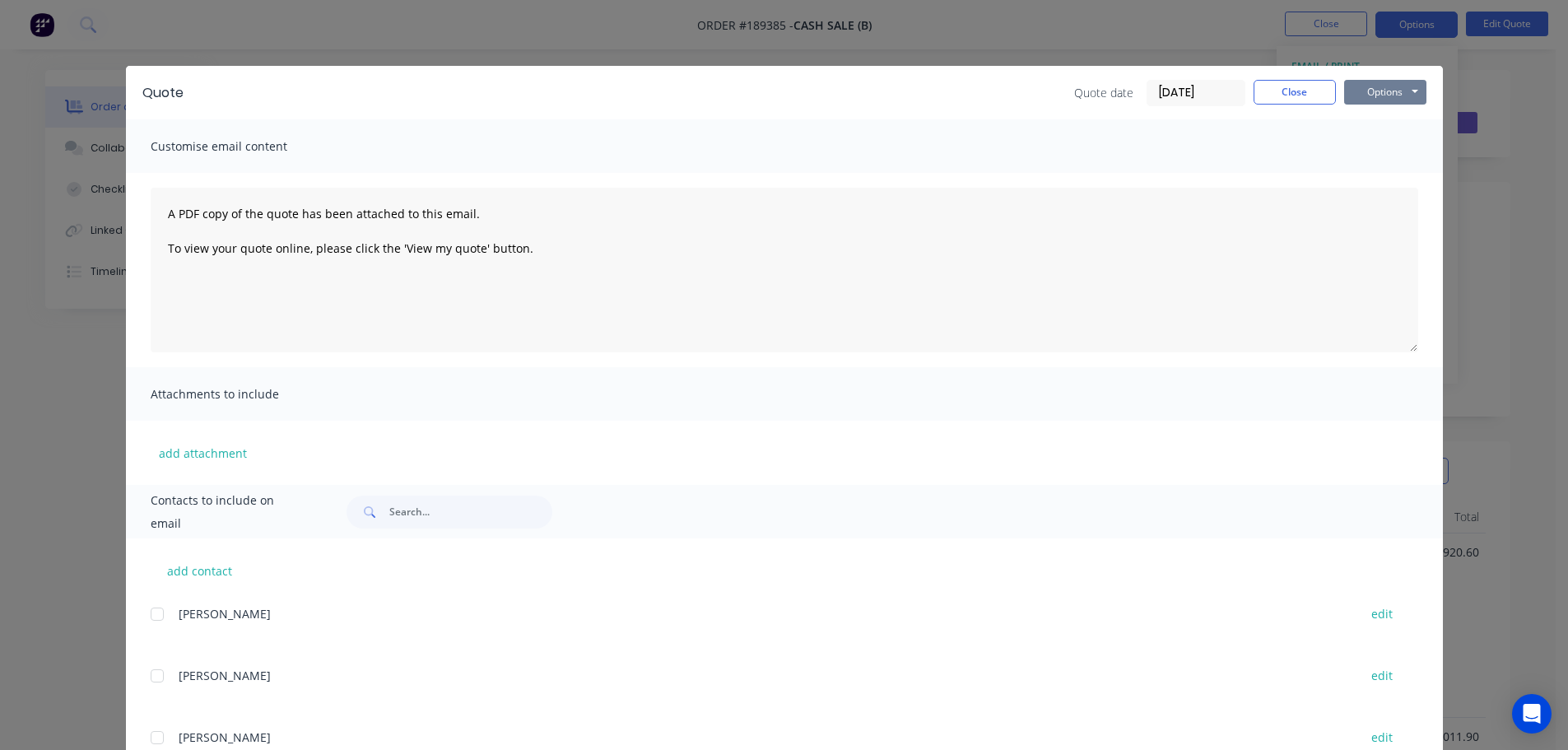
click at [1379, 87] on button "Options" at bounding box center [1384, 92] width 82 height 24
click at [1382, 119] on button "Preview" at bounding box center [1396, 122] width 105 height 27
drag, startPoint x: 942, startPoint y: 90, endPoint x: 1255, endPoint y: 91, distance: 313.0
click at [945, 90] on div "Quote date 11/08/25 Close Options Preview Print Email" at bounding box center [813, 93] width 1226 height 26
click at [1286, 89] on button "Close" at bounding box center [1294, 92] width 82 height 24
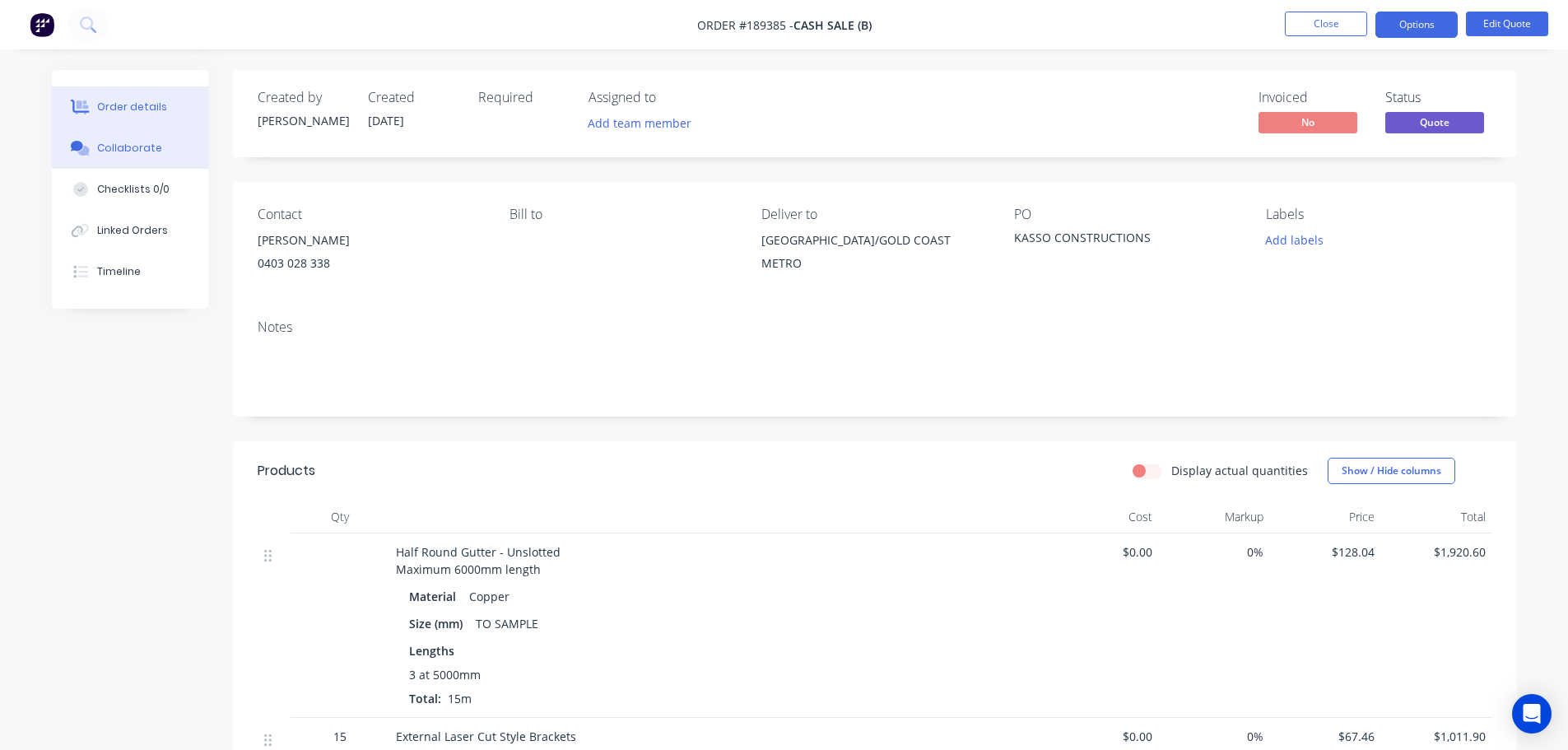
click at [129, 139] on button "Collaborate" at bounding box center [131, 149] width 157 height 41
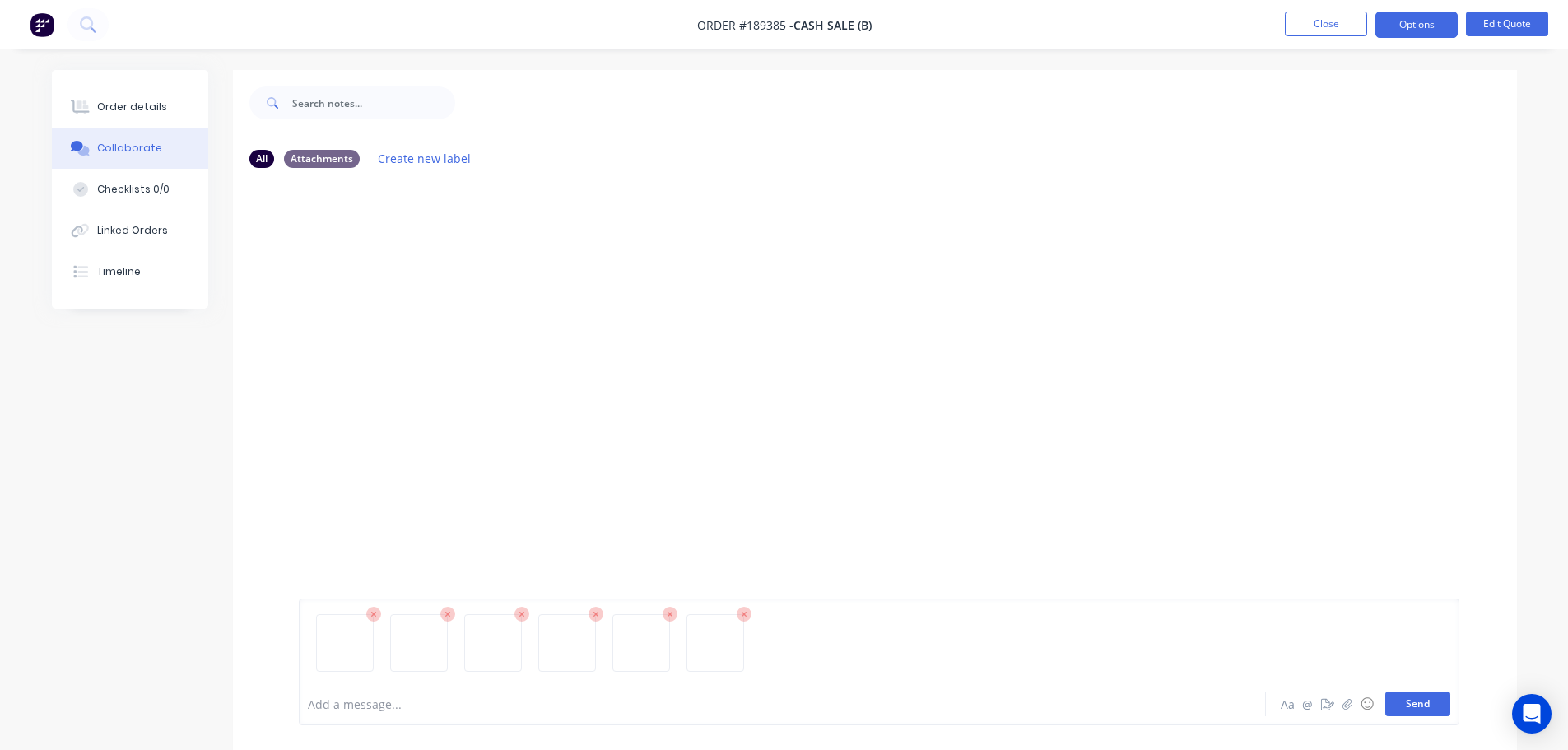
click at [1403, 700] on button "Send" at bounding box center [1418, 703] width 65 height 24
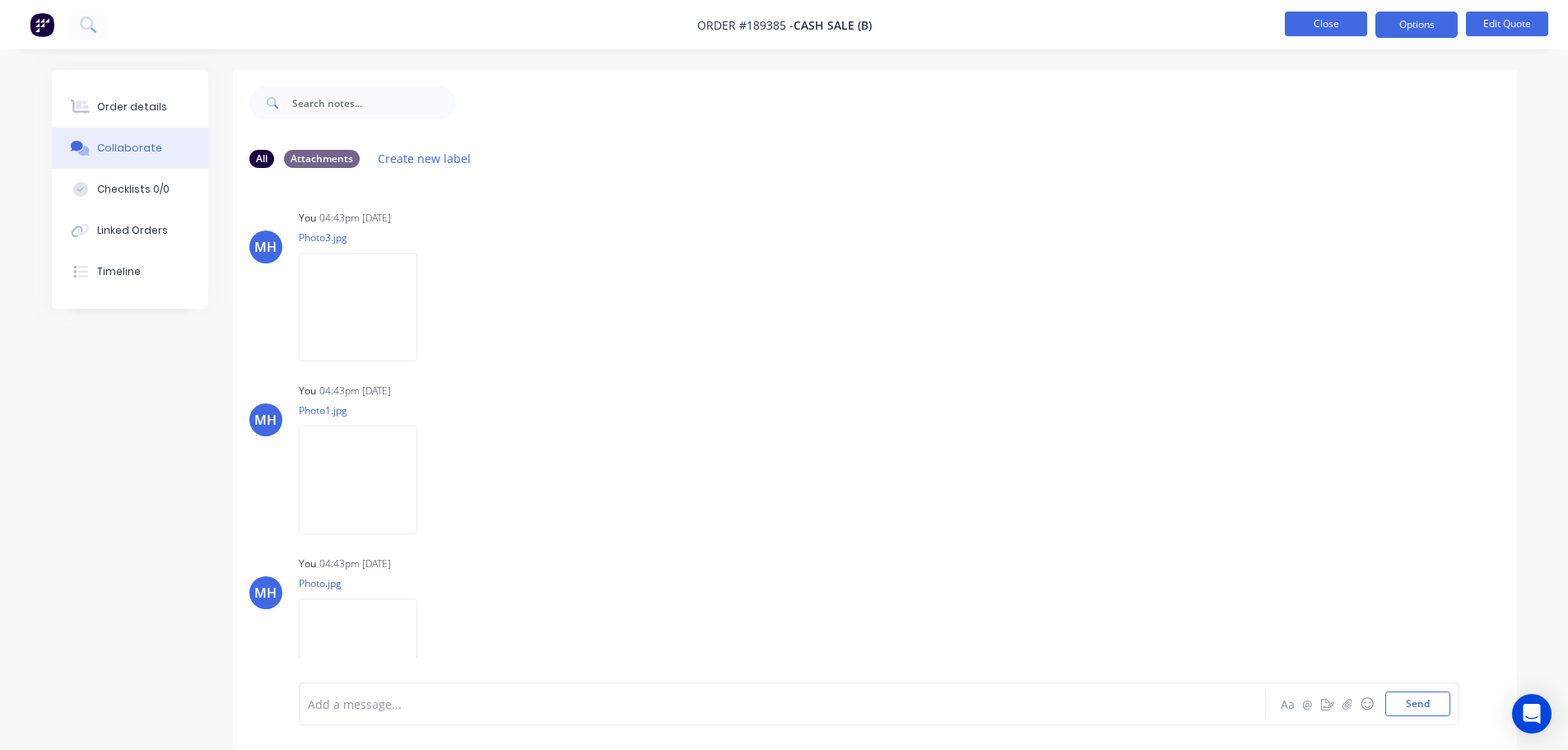
click at [1301, 21] on button "Close" at bounding box center [1325, 23] width 82 height 24
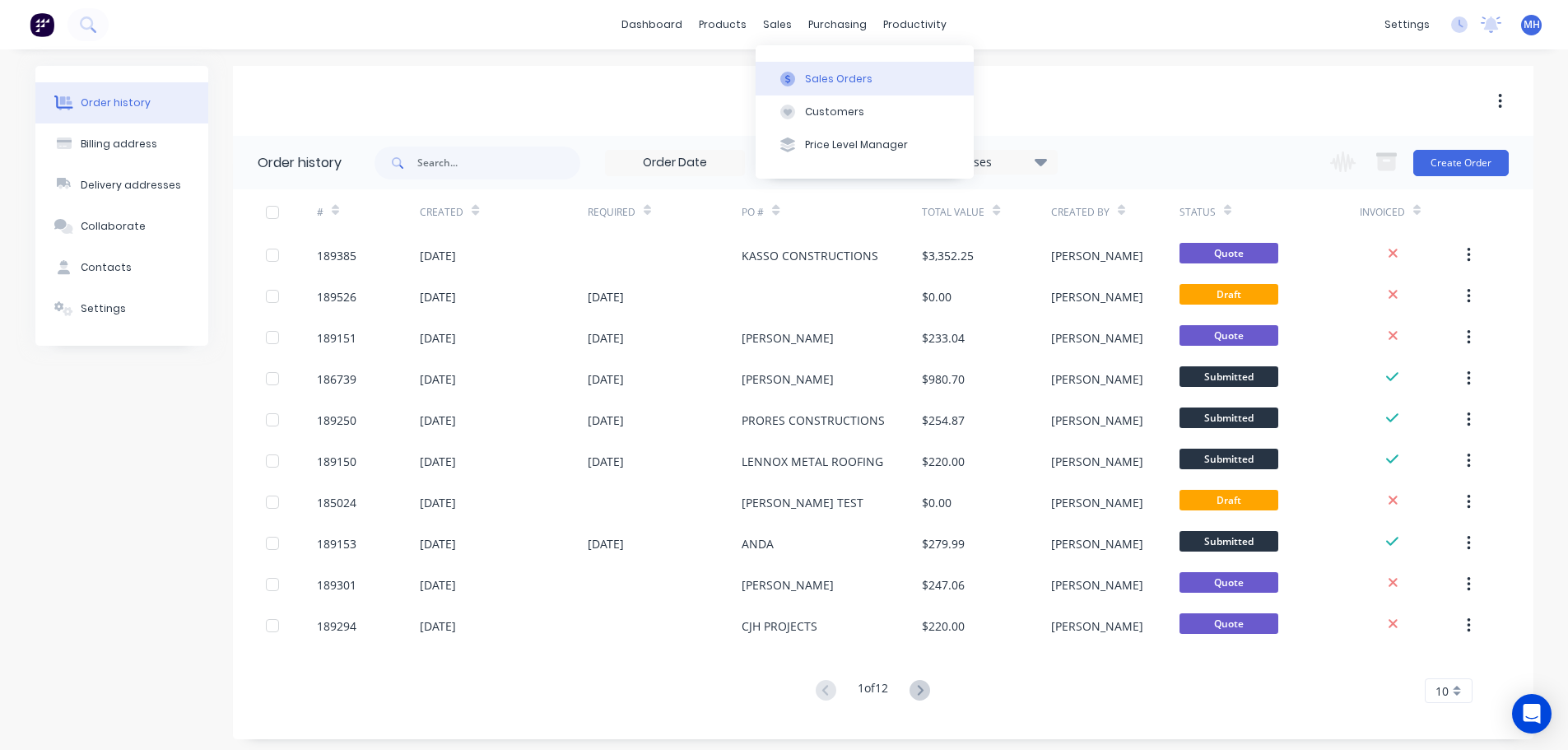
click at [781, 88] on button "Sales Orders" at bounding box center [864, 78] width 218 height 33
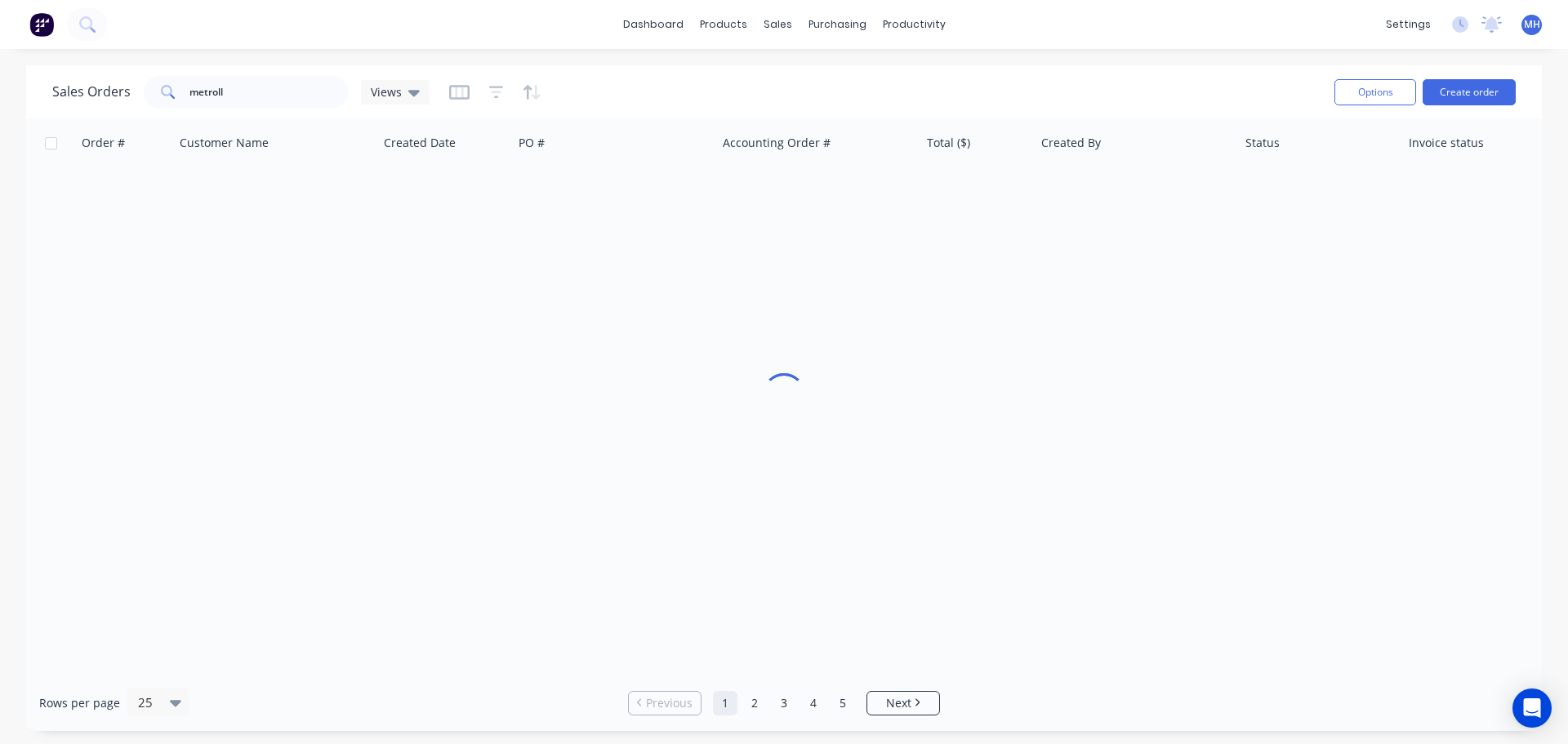
click at [1190, 90] on div "Sales Orders metroll Views" at bounding box center [687, 91] width 1269 height 40
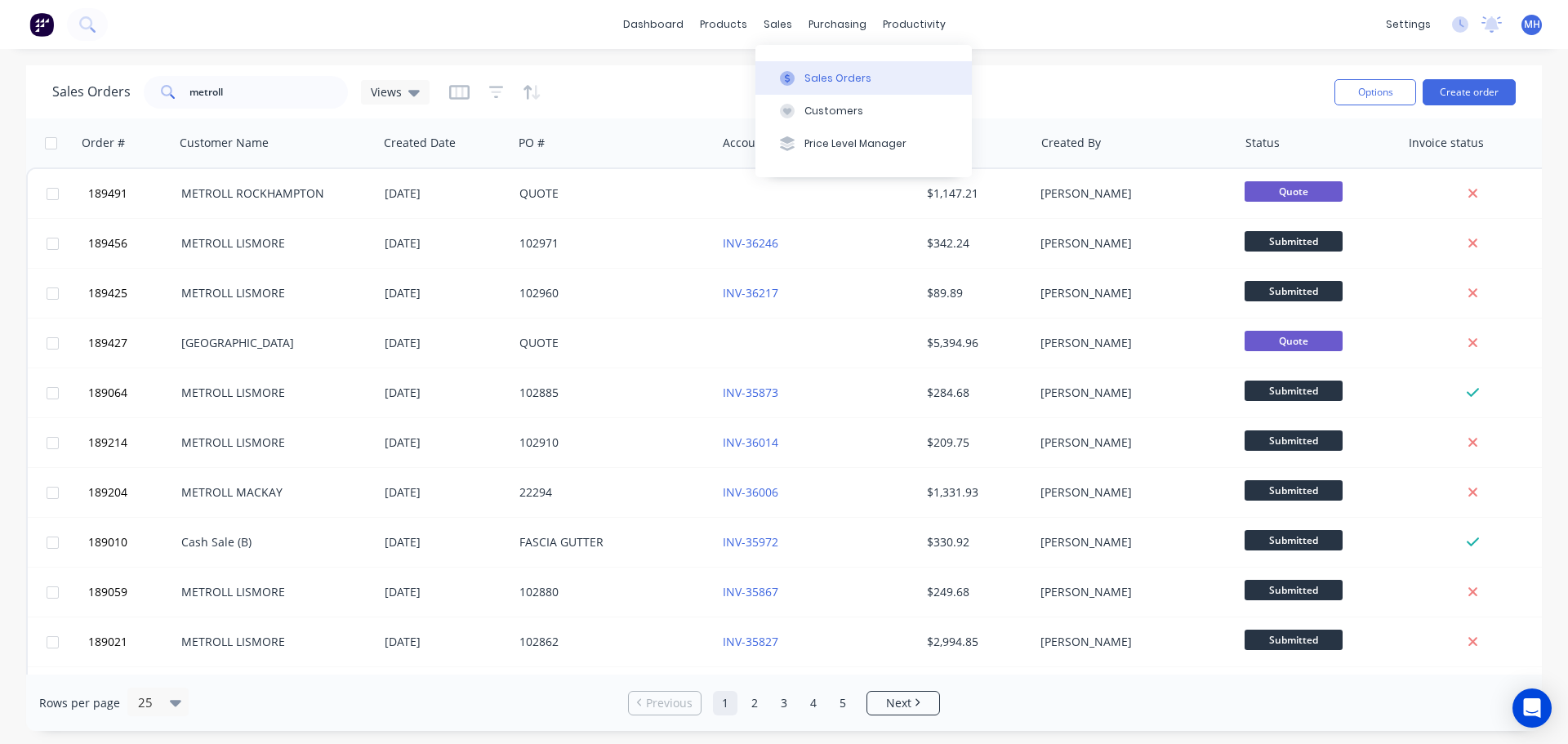
drag, startPoint x: 793, startPoint y: 72, endPoint x: 936, endPoint y: 90, distance: 144.1
click at [793, 72] on icon at bounding box center [787, 79] width 14 height 14
click at [1471, 100] on button "Create order" at bounding box center [1469, 92] width 93 height 26
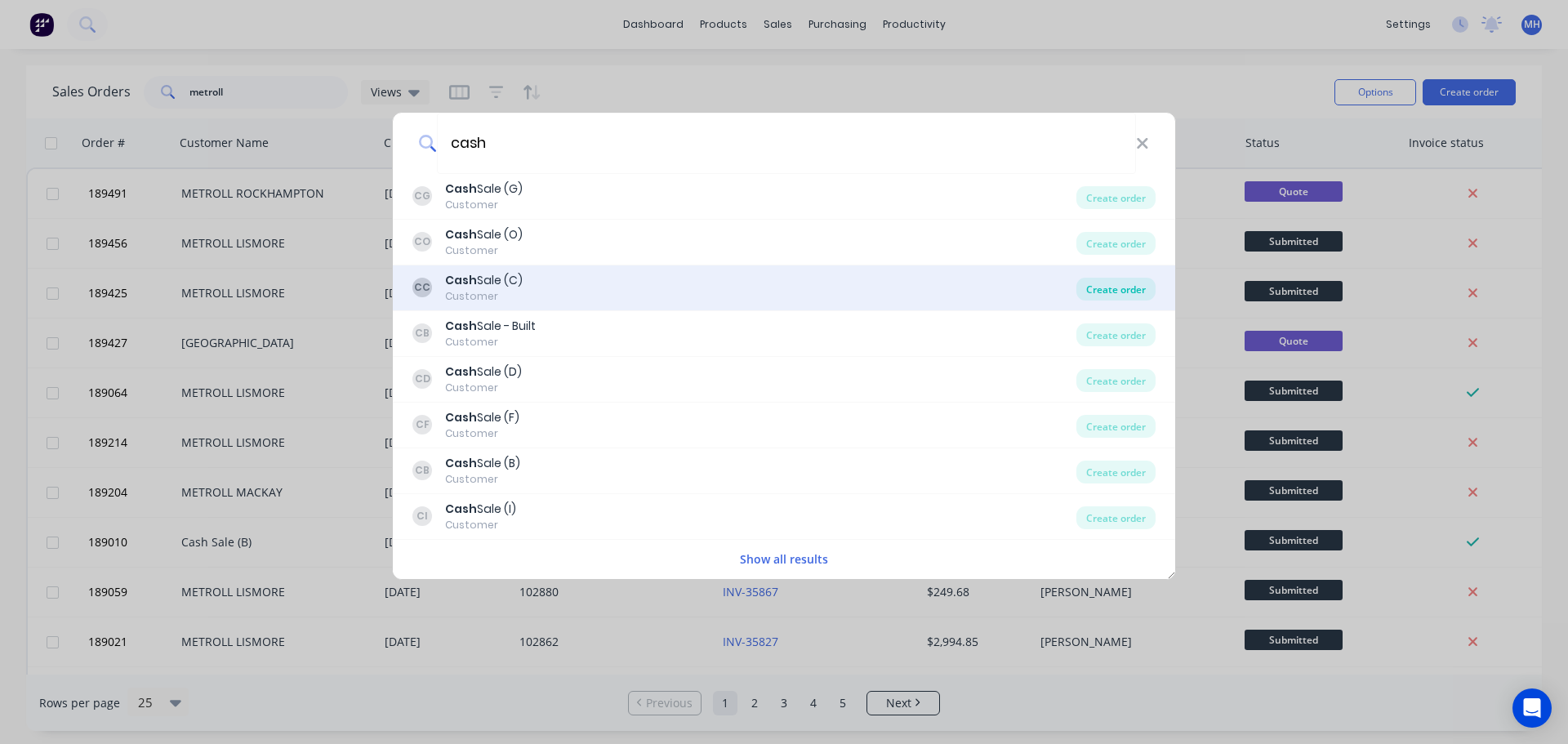
type input "cash"
click at [1087, 288] on div "Create order" at bounding box center [1115, 289] width 79 height 23
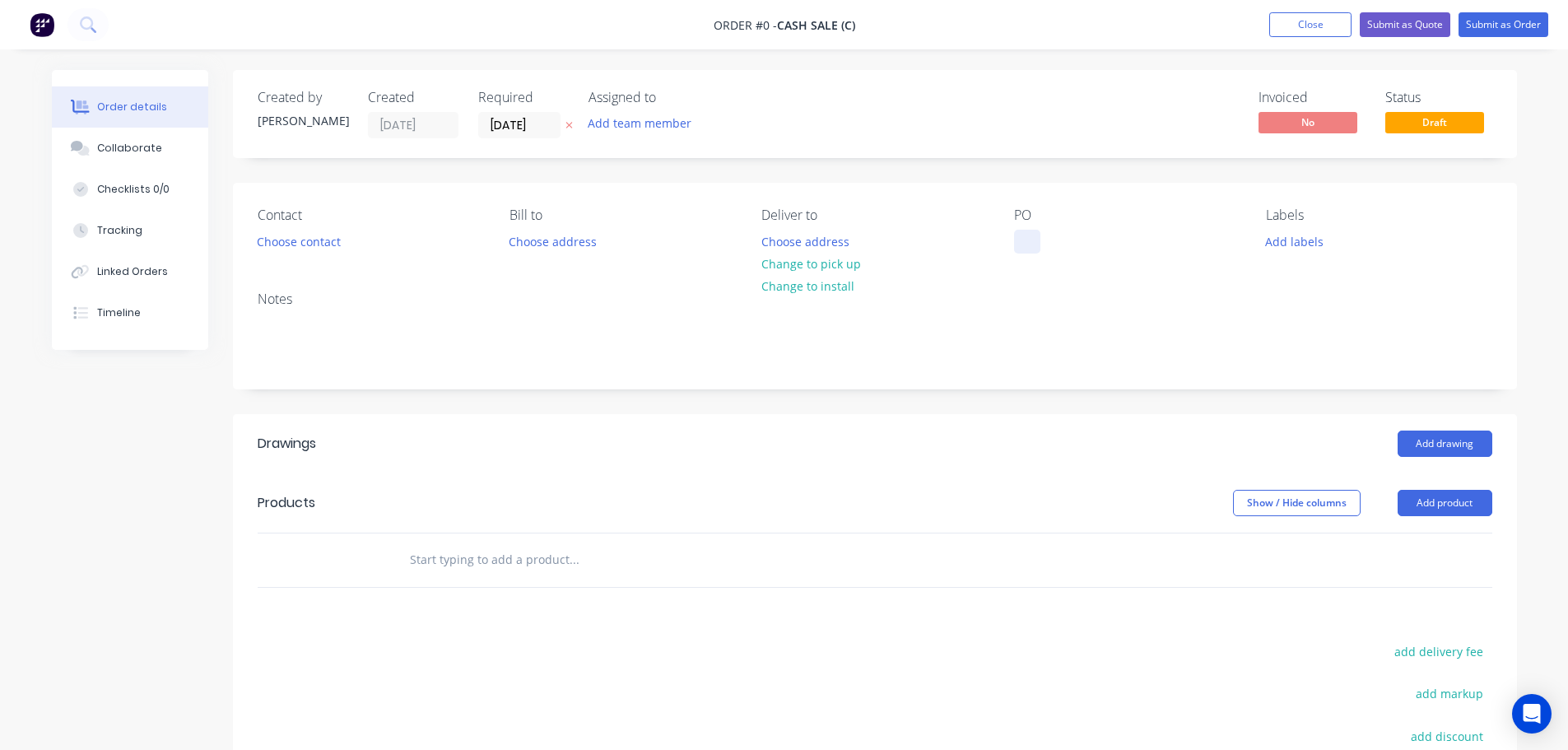
click at [1022, 239] on div at bounding box center [1026, 241] width 26 height 24
click at [691, 178] on div "Order details Collaborate Checklists 0/0 Tracking Linked Orders Timeline Order …" at bounding box center [784, 538] width 1498 height 937
click at [571, 128] on icon at bounding box center [568, 125] width 6 height 6
click at [322, 239] on button "Choose contact" at bounding box center [298, 240] width 101 height 23
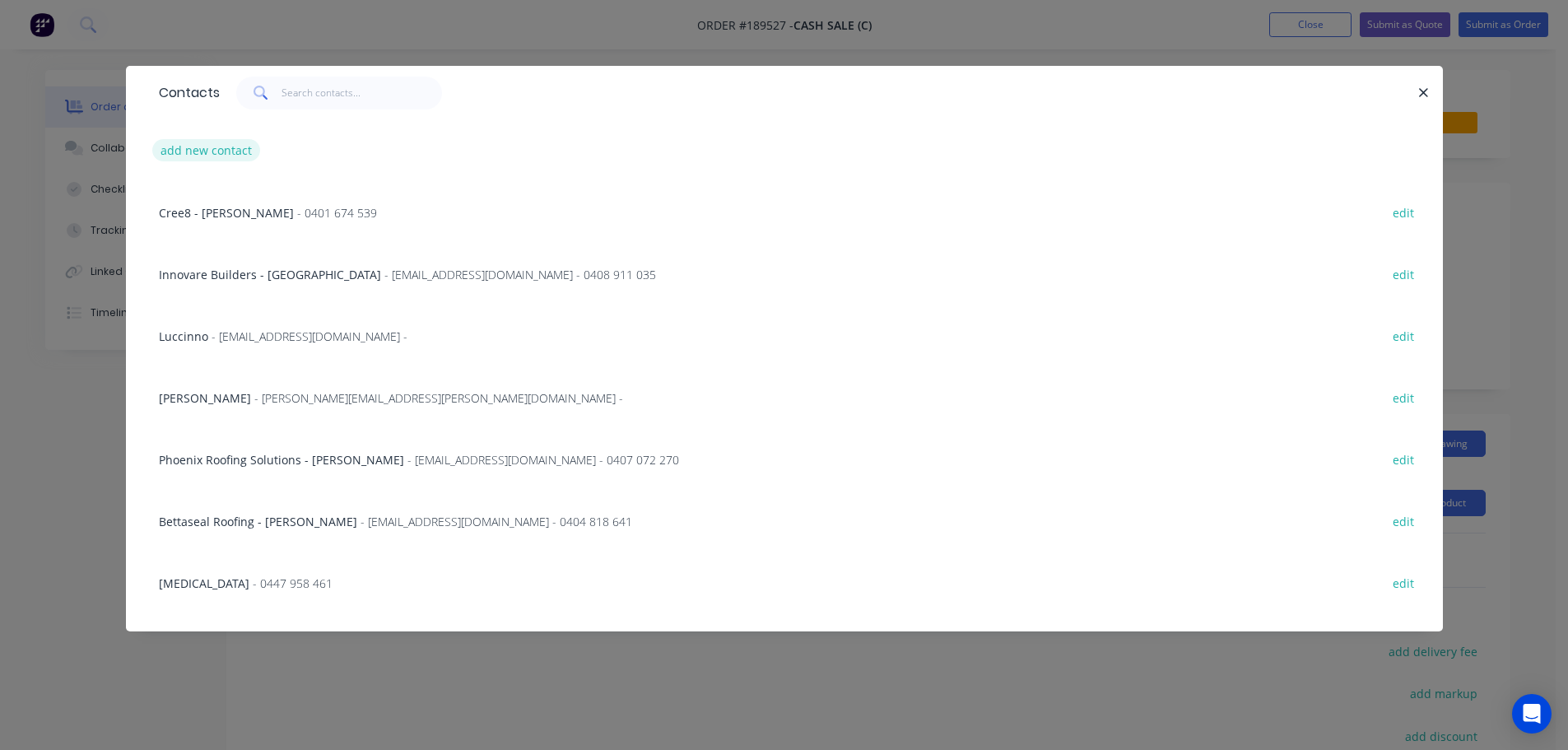
click at [237, 152] on button "add new contact" at bounding box center [206, 150] width 109 height 23
select select "AU"
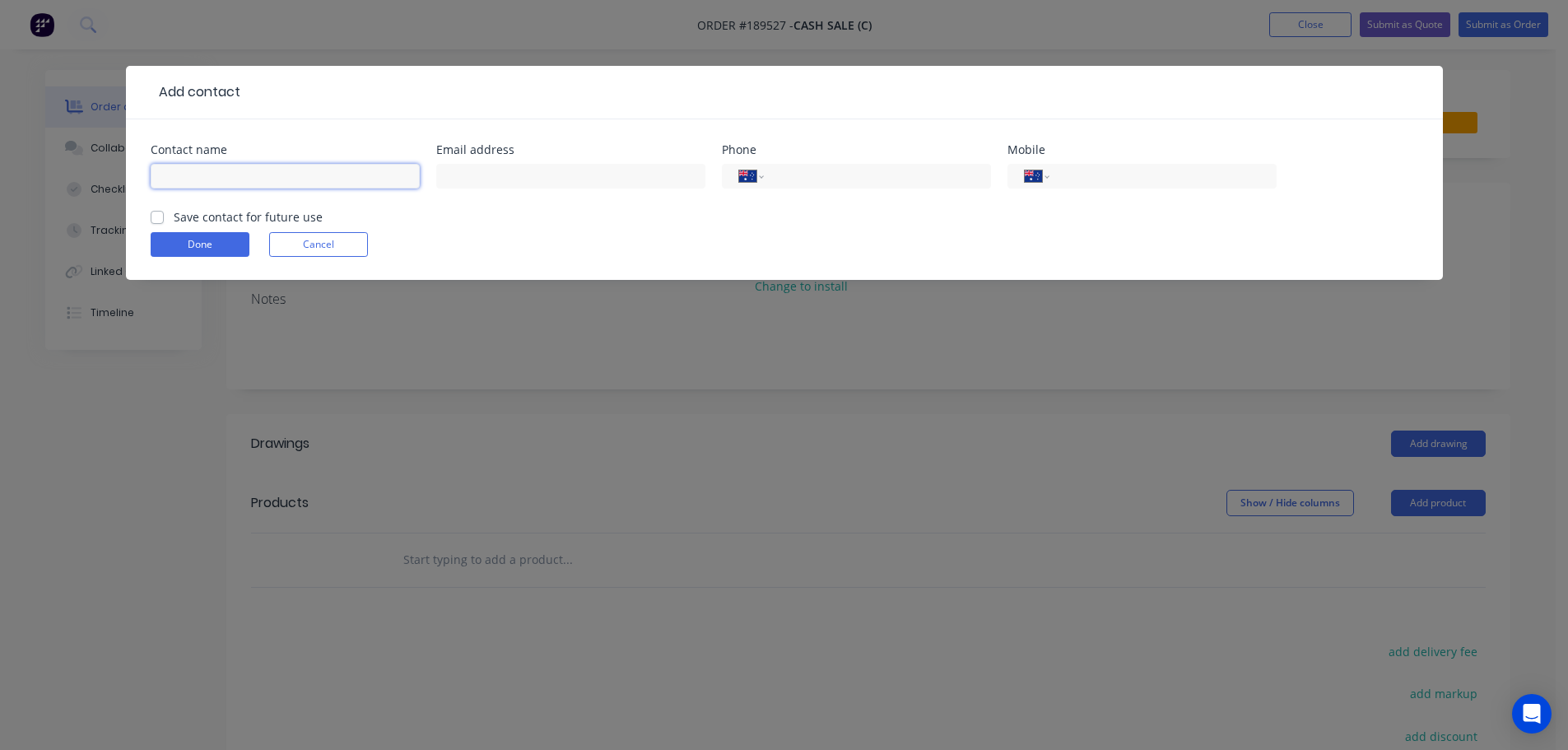
click at [253, 182] on input "text" at bounding box center [284, 176] width 269 height 24
type input "STEVE"
type input "0411 366 241"
click button "Done" at bounding box center [200, 244] width 99 height 24
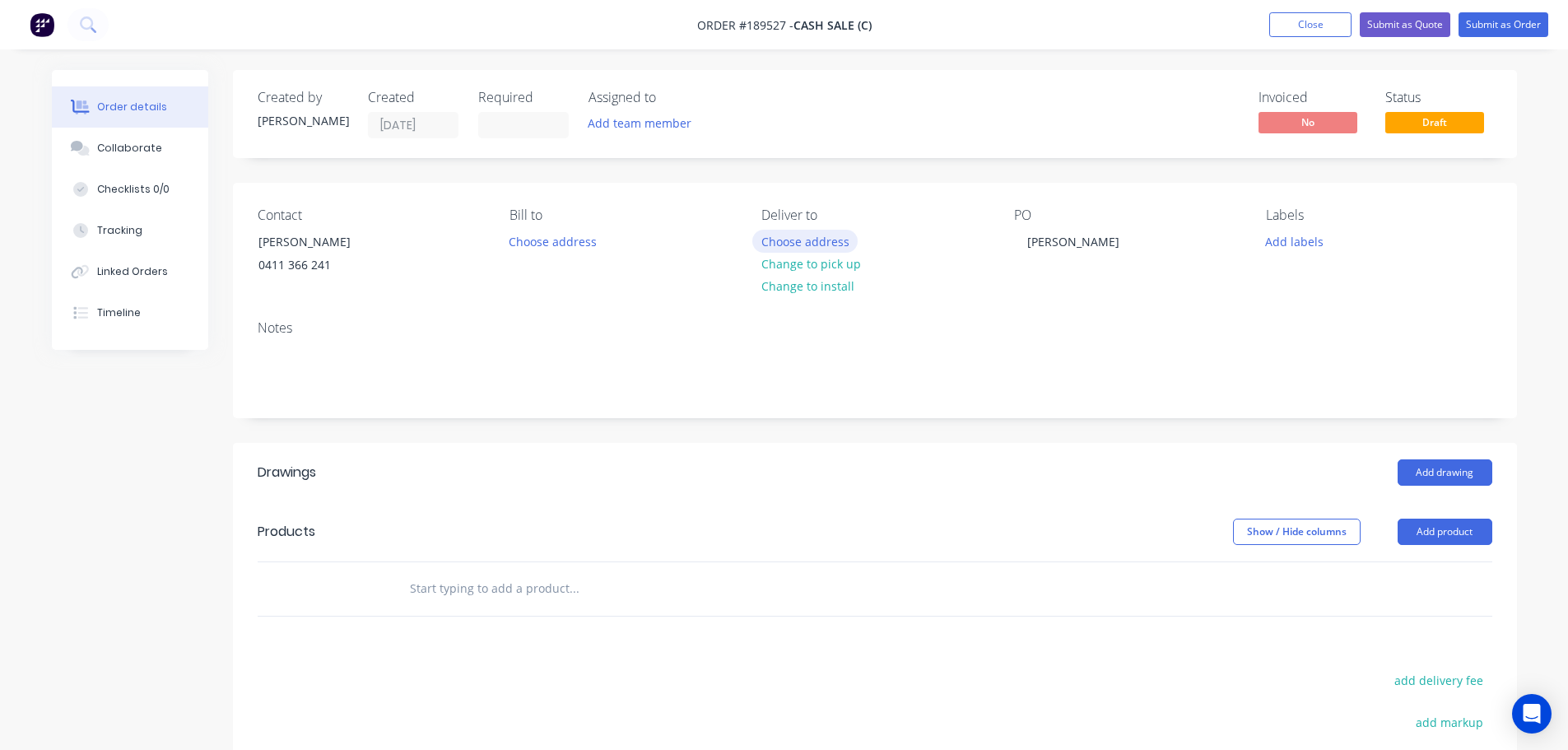
click at [789, 235] on button "Choose address" at bounding box center [805, 240] width 105 height 23
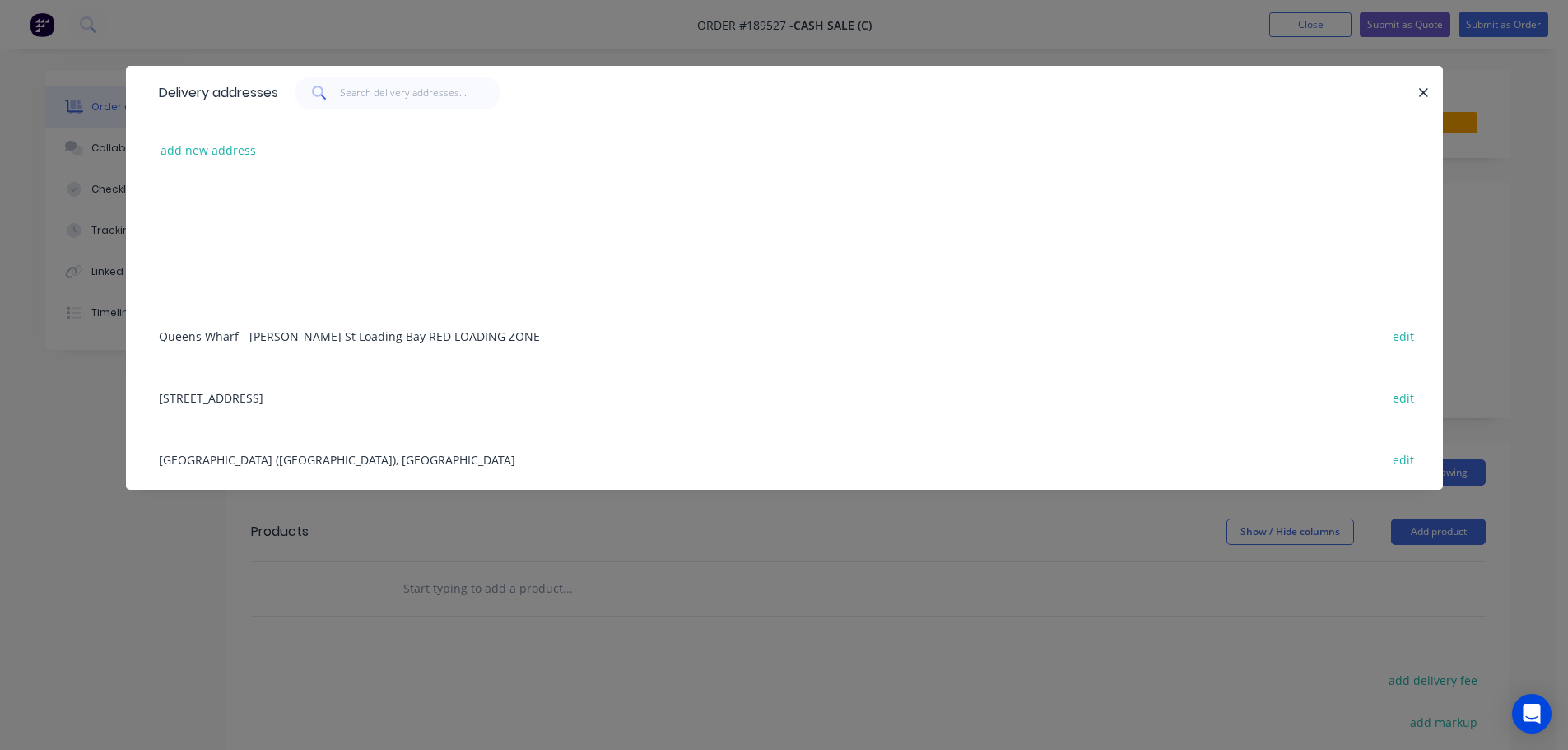
click at [220, 136] on div "add new address" at bounding box center [784, 150] width 1267 height 62
click at [226, 151] on button "add new address" at bounding box center [208, 150] width 113 height 23
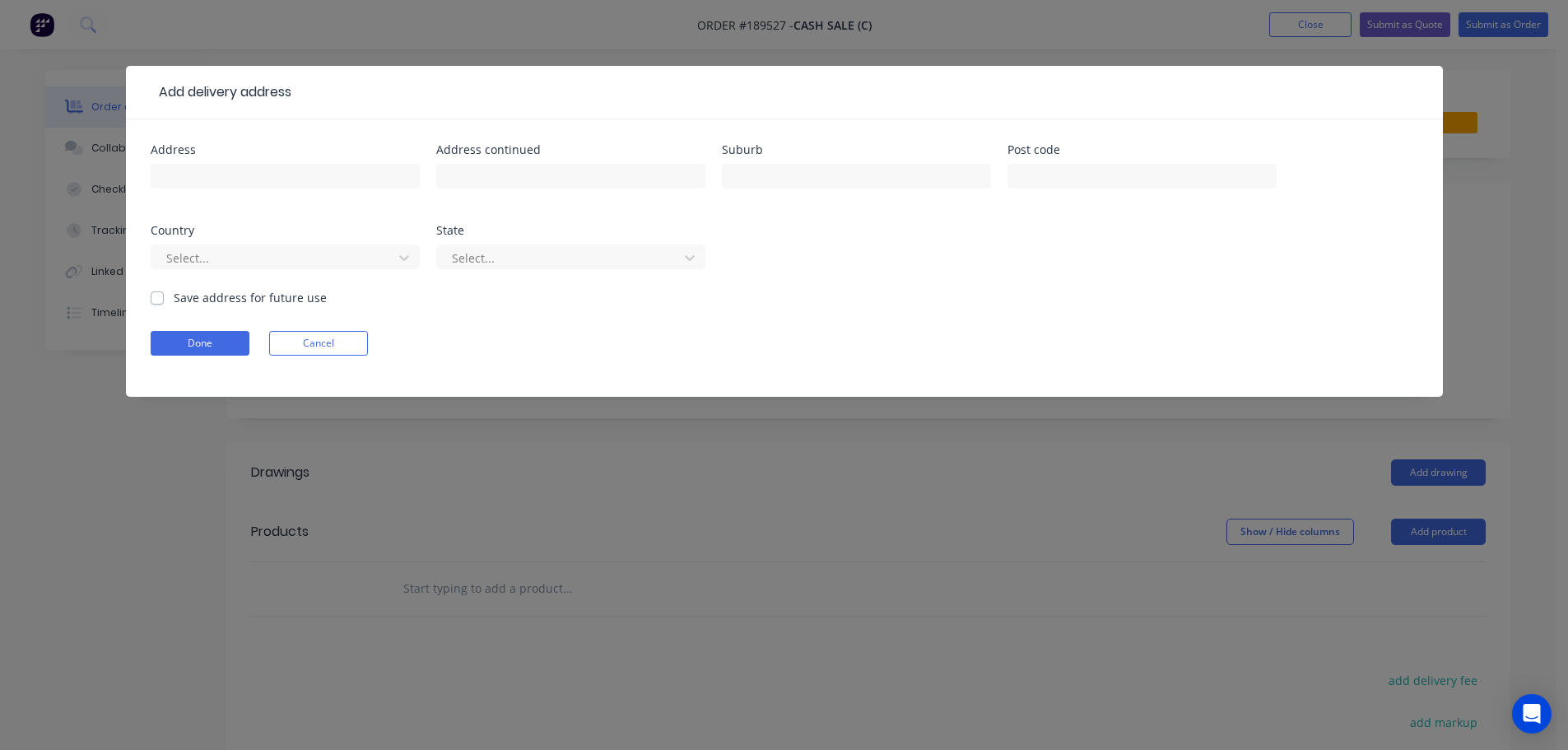
click at [263, 180] on input "text" at bounding box center [284, 176] width 269 height 24
type input "18 Sunrise Blvd"
type input "SURFERS PARADISE"
click button "Done" at bounding box center [200, 343] width 99 height 24
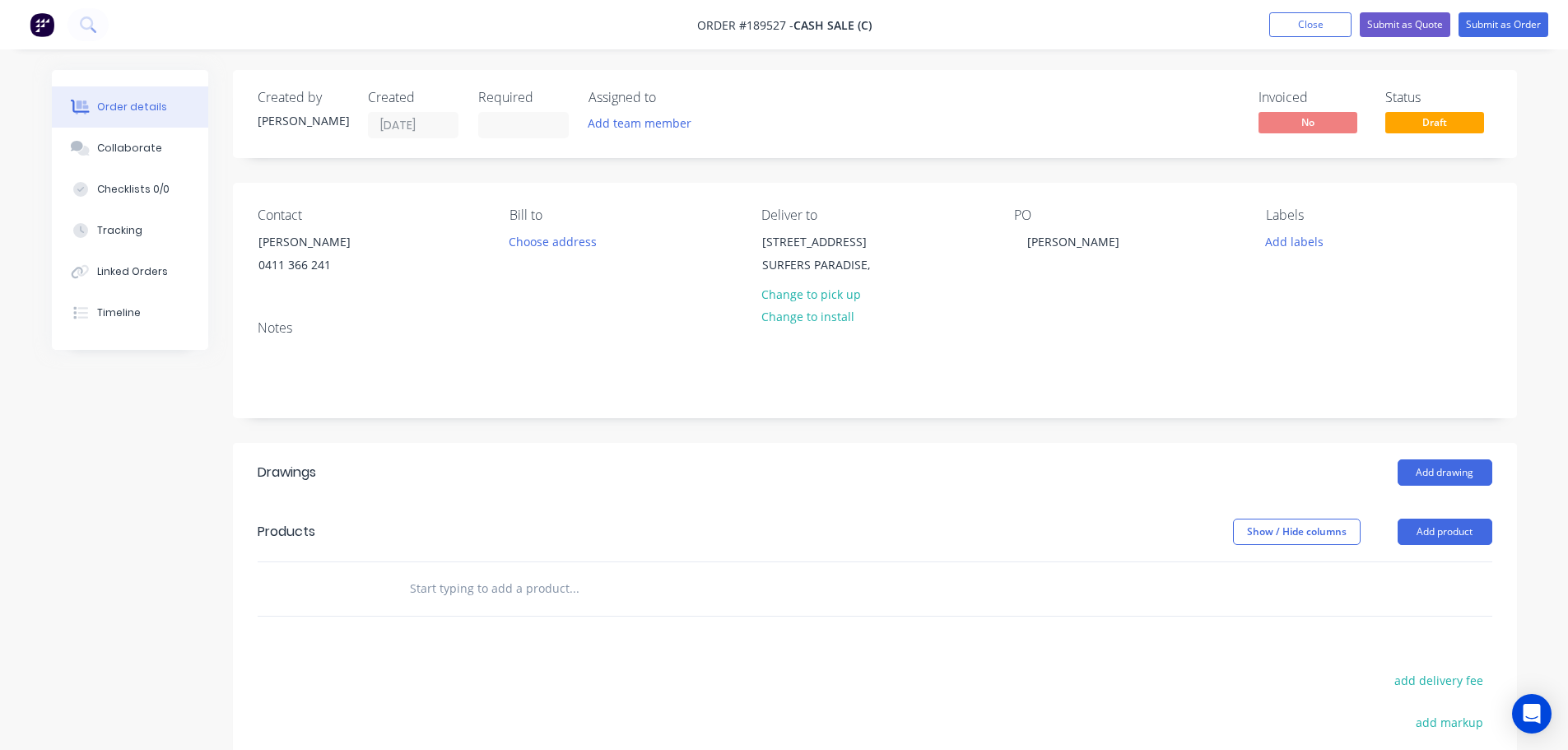
click at [969, 434] on div "Created by Michael Created 11/08/25 Required Assigned to Add team member Invoic…" at bounding box center [875, 541] width 1284 height 942
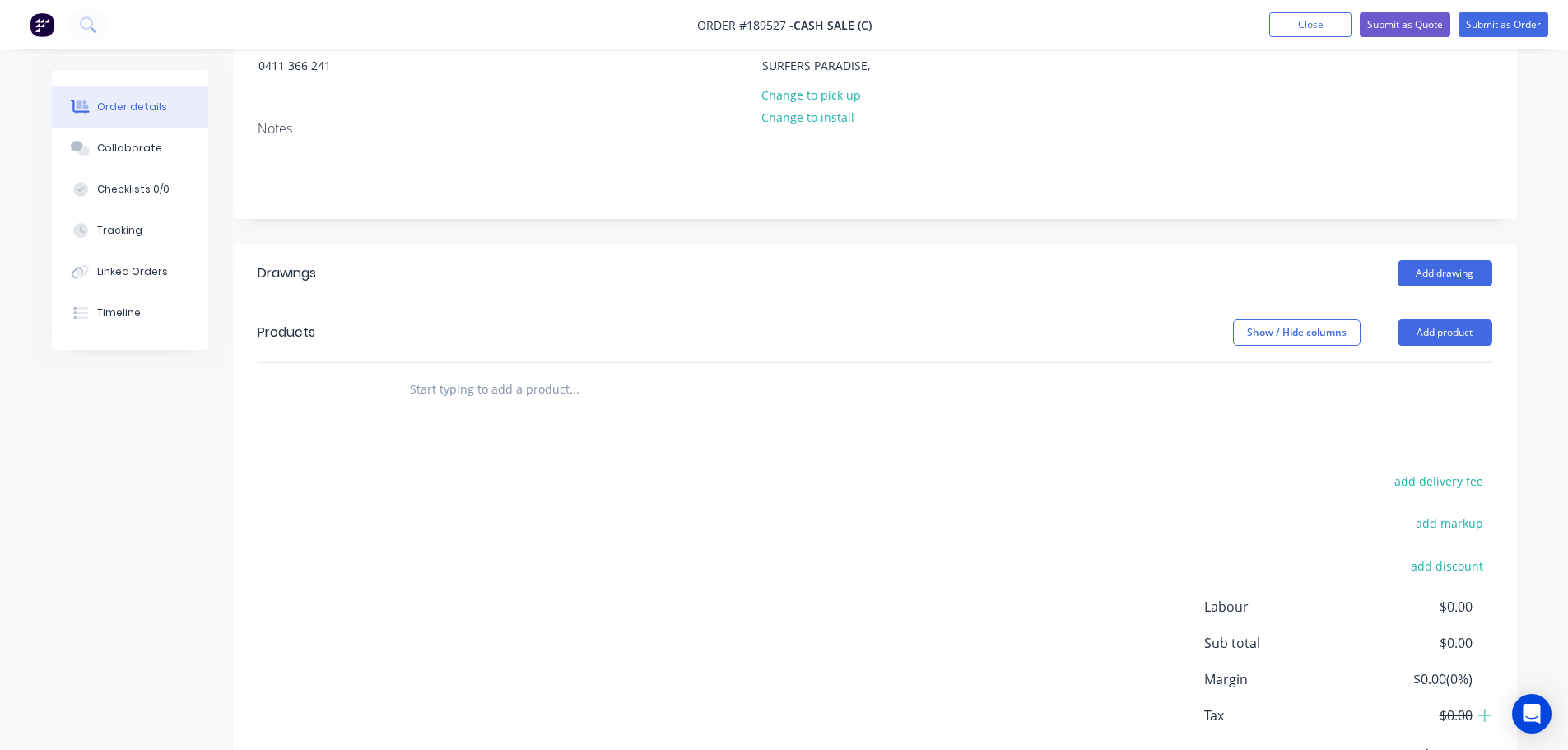
scroll to position [247, 0]
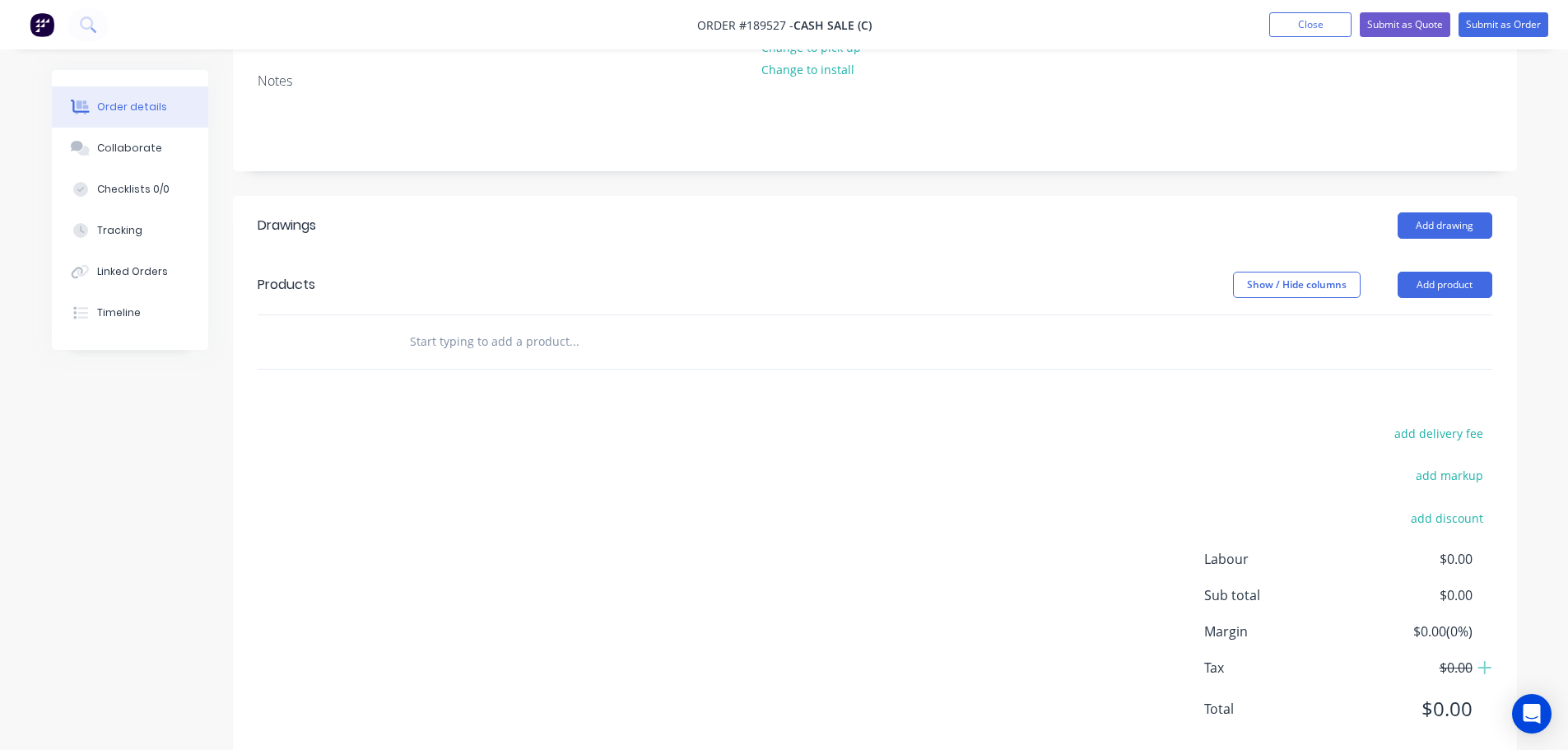
click at [1518, 275] on div "Order details Collaborate Checklists 0/0 Tracking Linked Orders Timeline Order …" at bounding box center [784, 305] width 1498 height 966
click at [1427, 226] on button "Add drawing" at bounding box center [1445, 225] width 95 height 26
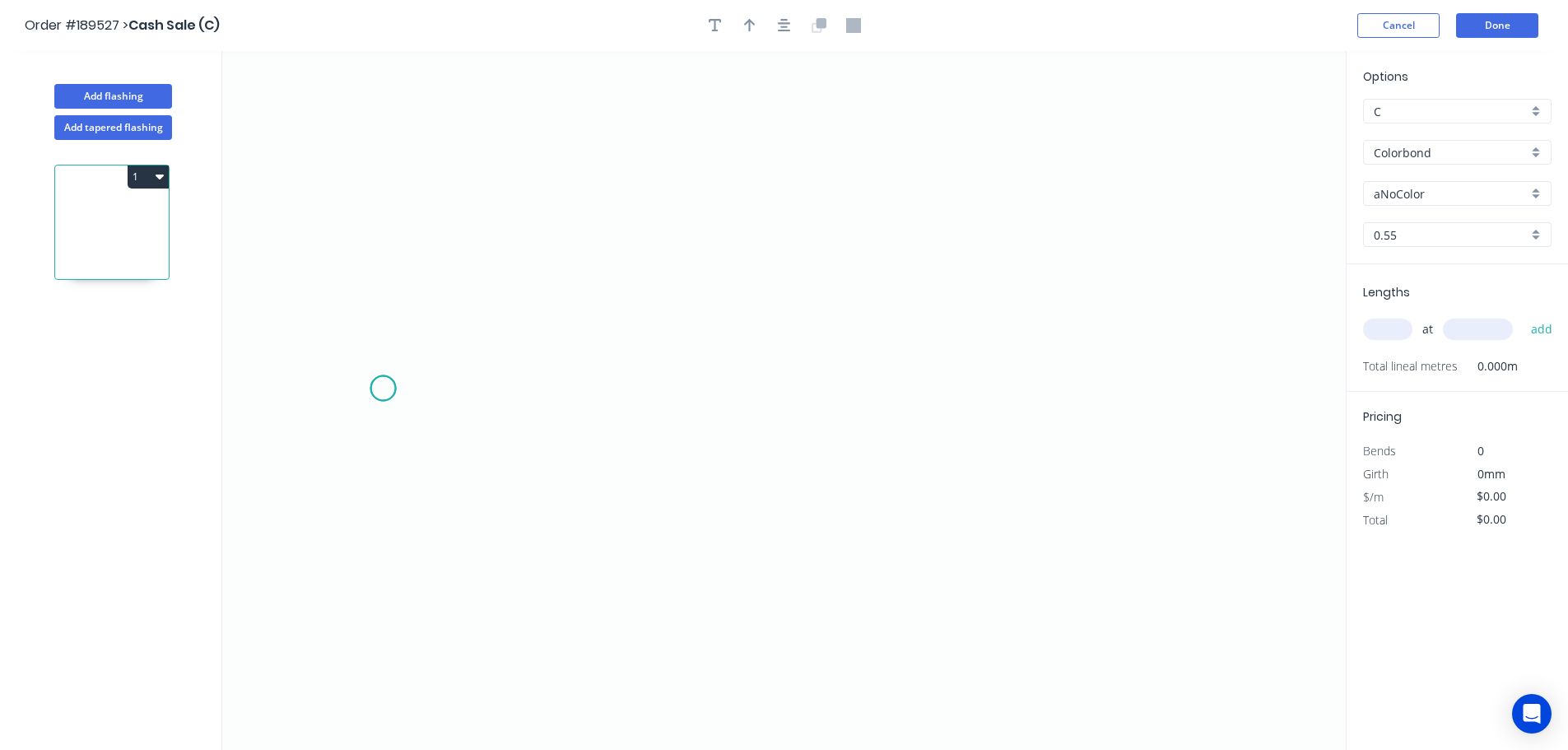
click at [383, 389] on icon "0" at bounding box center [784, 401] width 1123 height 699
click at [428, 348] on icon "0" at bounding box center [784, 401] width 1123 height 699
drag, startPoint x: 1207, startPoint y: 356, endPoint x: 1326, endPoint y: 374, distance: 120.4
click at [1208, 356] on icon "0 ?" at bounding box center [784, 401] width 1123 height 699
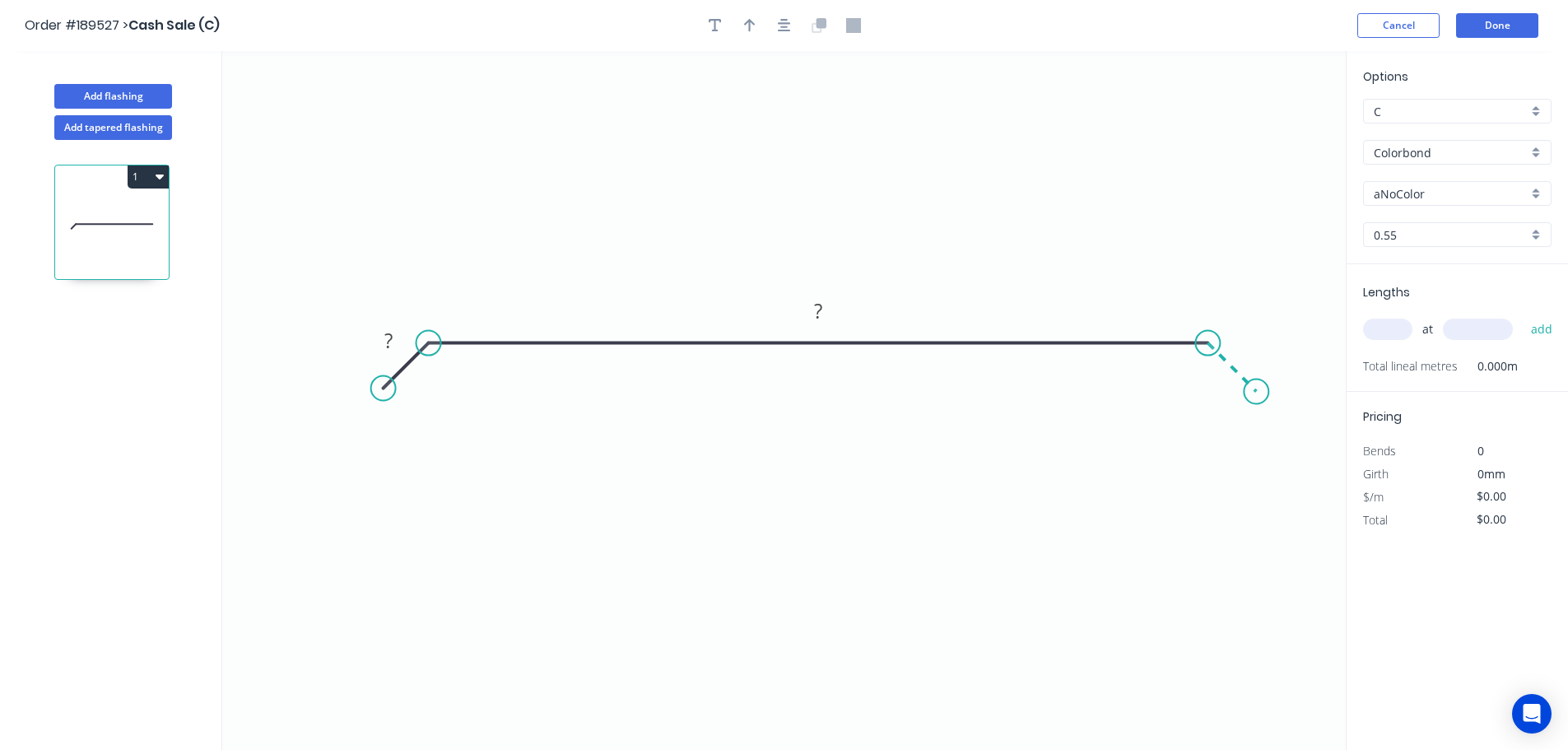
click at [1256, 391] on icon "0 ? ?" at bounding box center [784, 401] width 1123 height 699
click at [382, 345] on rect at bounding box center [388, 342] width 33 height 23
type input "$25.56"
click at [773, 23] on button "button" at bounding box center [784, 25] width 24 height 24
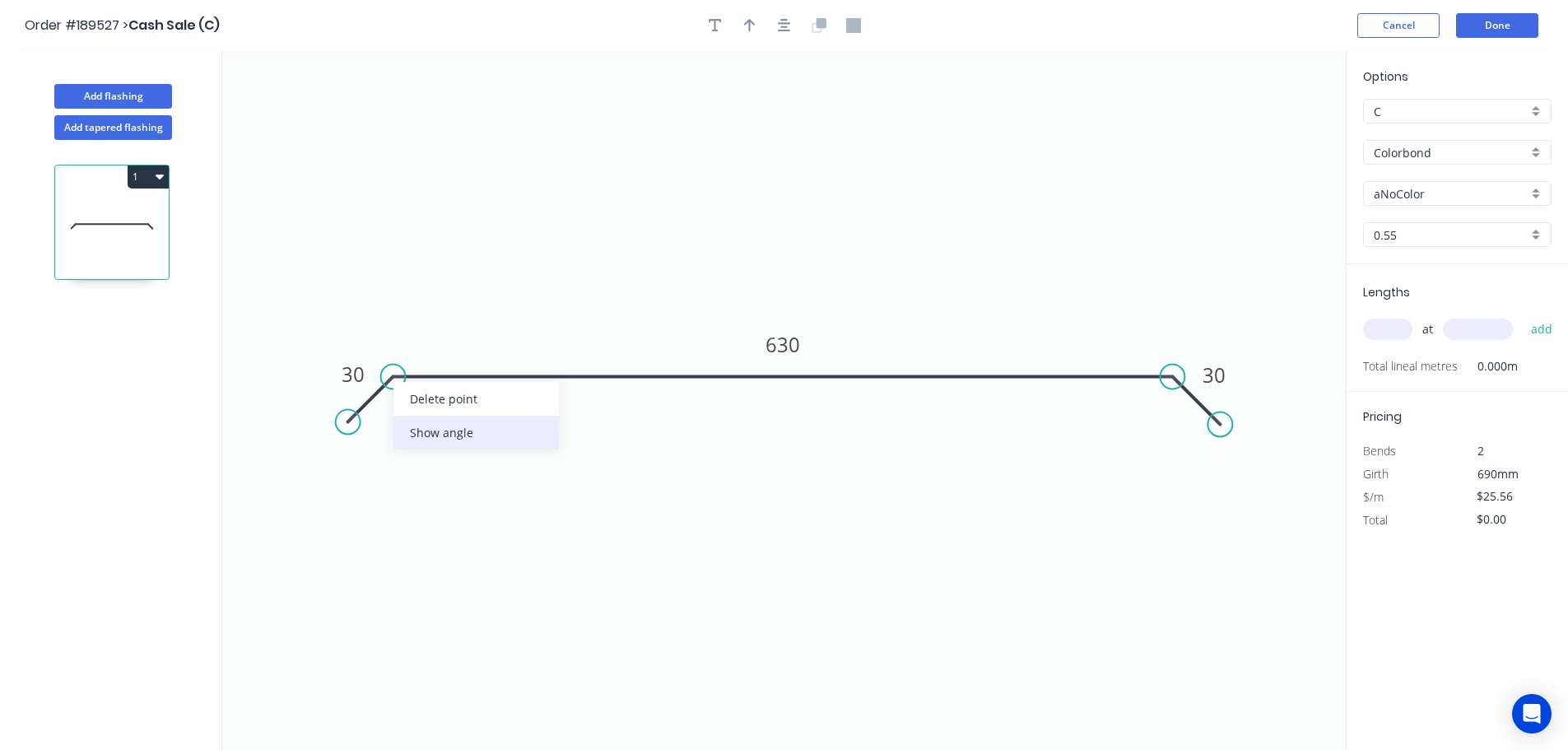
click at [432, 425] on div "Show angle" at bounding box center [476, 432] width 166 height 33
click at [434, 416] on rect at bounding box center [408, 413] width 53 height 33
click at [416, 412] on tspan "º" at bounding box center [412, 413] width 7 height 27
click at [1193, 433] on div "Show angle" at bounding box center [1251, 436] width 166 height 33
click at [1154, 413] on tspan "?" at bounding box center [1153, 413] width 9 height 27
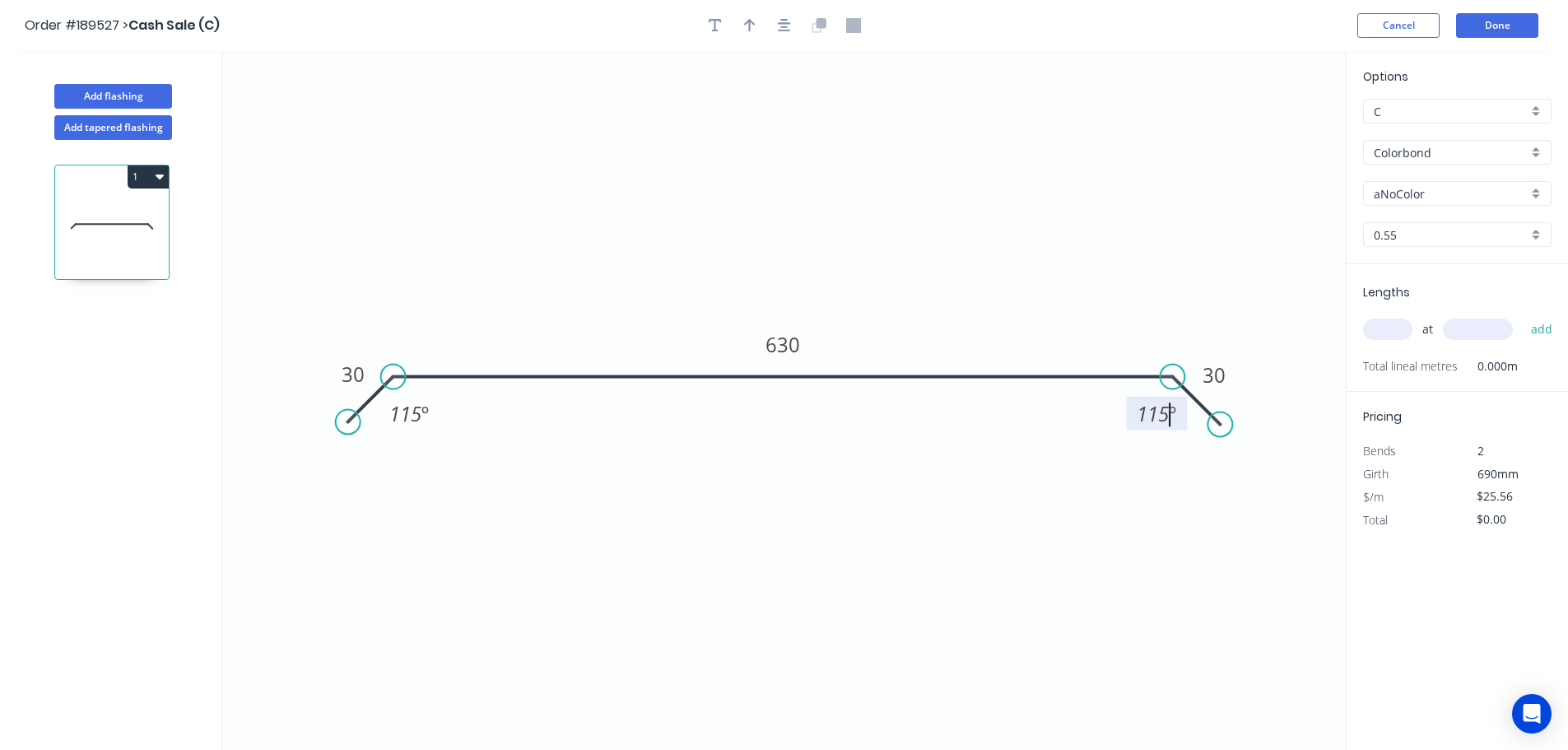
click at [927, 250] on icon "0 30 630 30 115 º 115 º" at bounding box center [784, 401] width 1123 height 699
click at [760, 32] on button "button" at bounding box center [749, 25] width 24 height 24
drag, startPoint x: 1263, startPoint y: 130, endPoint x: 979, endPoint y: 359, distance: 364.8
click at [980, 360] on icon at bounding box center [984, 337] width 14 height 53
click at [1443, 197] on input "aNoColor" at bounding box center [1450, 194] width 154 height 17
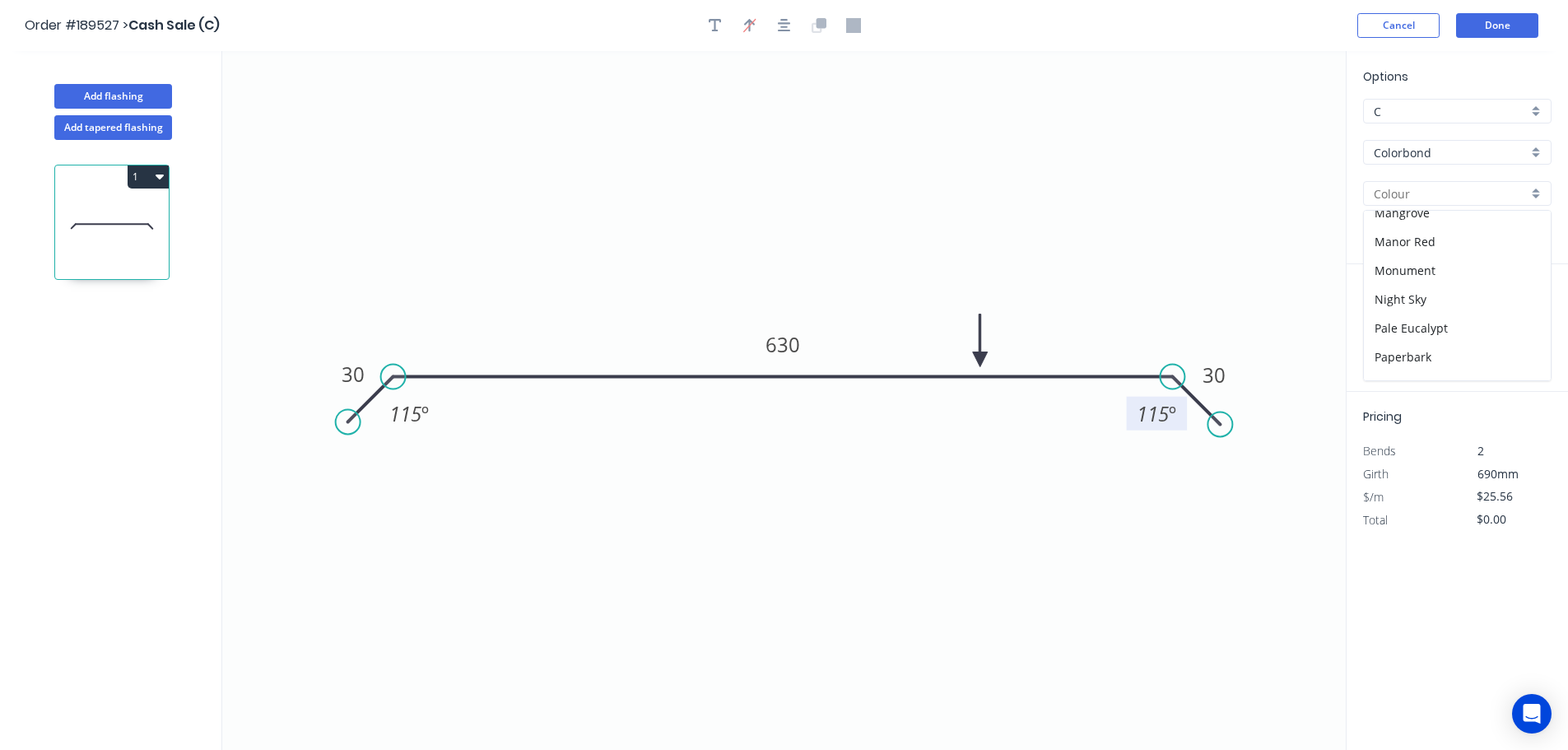
scroll to position [494, 0]
click at [1455, 274] on div "Shale Grey" at bounding box center [1457, 278] width 187 height 29
type input "Shale Grey"
click at [1388, 330] on input "text" at bounding box center [1387, 330] width 50 height 22
type input "2"
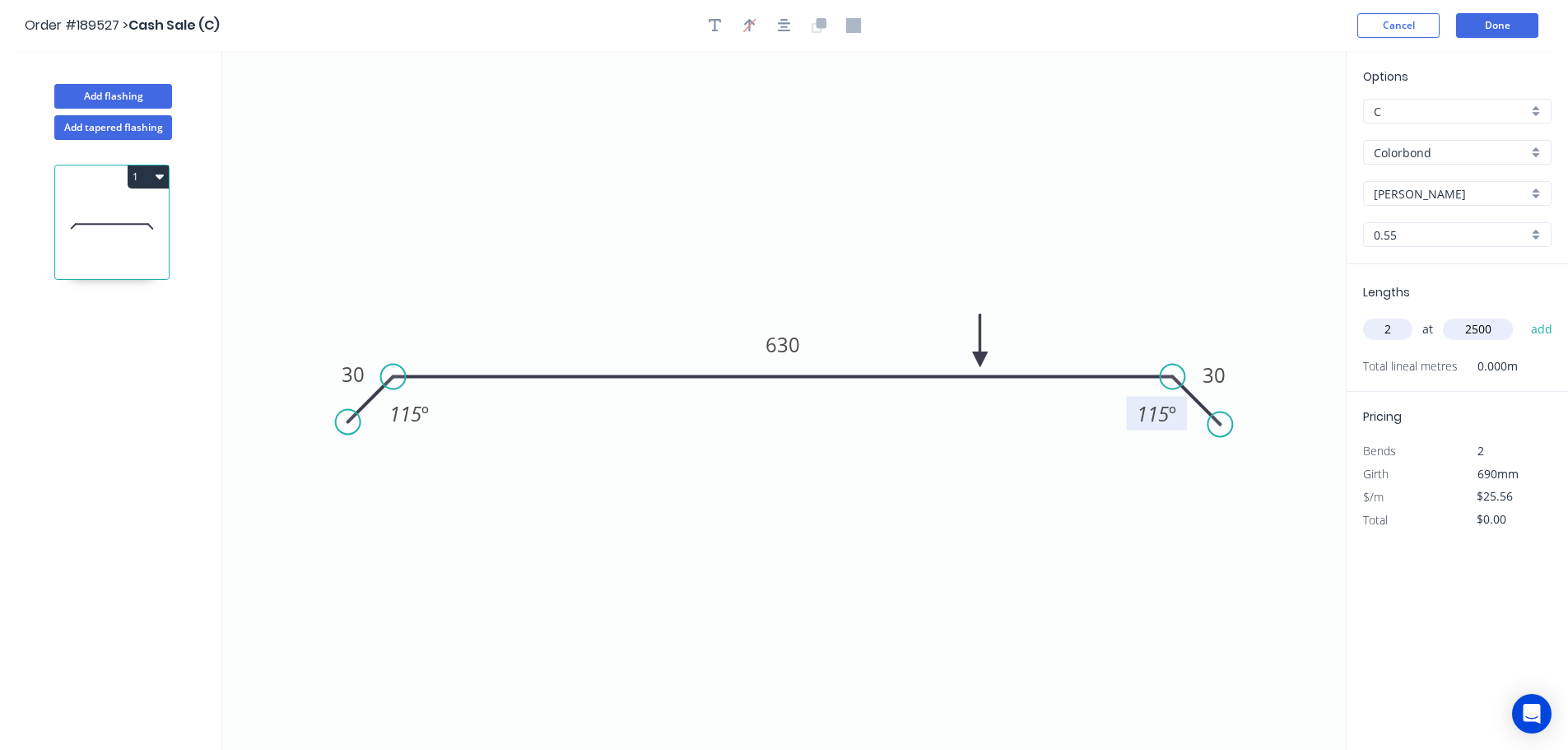
type input "2500"
click at [1523, 315] on button "add" at bounding box center [1542, 329] width 39 height 28
type input "$127.80"
click at [122, 96] on button "Add flashing" at bounding box center [113, 95] width 118 height 24
type input "$0.00"
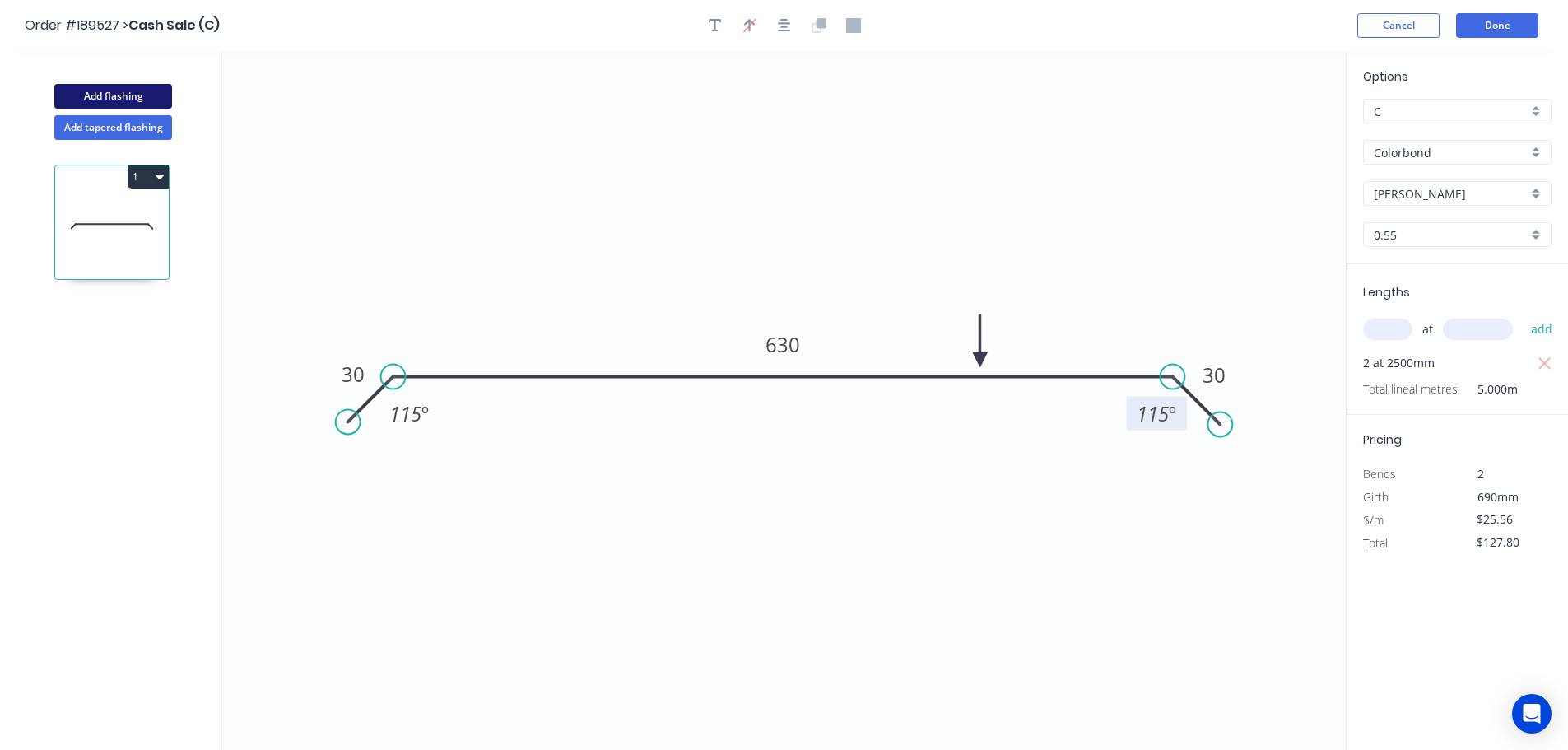
type input "$0.00"
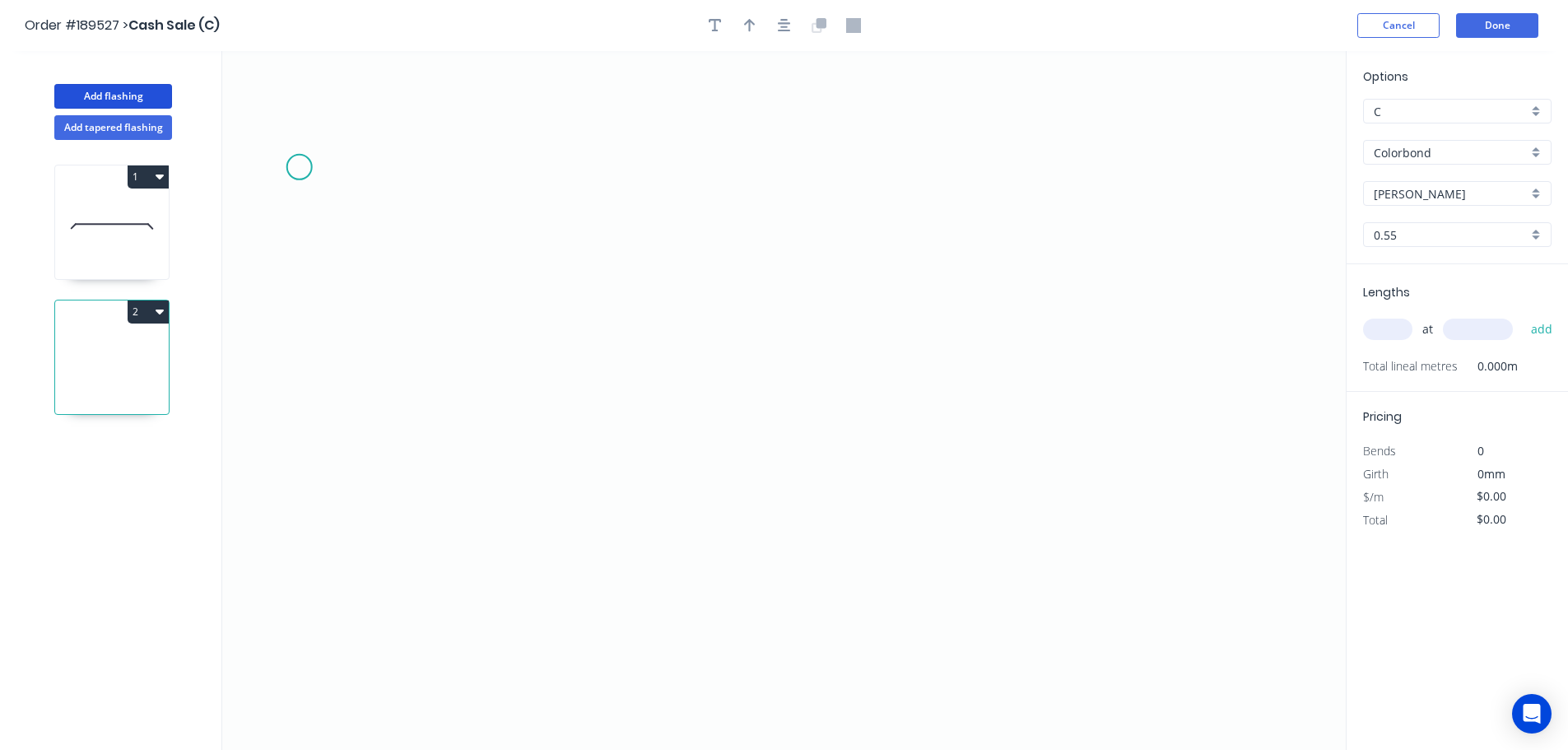
click at [485, 226] on icon "0" at bounding box center [784, 401] width 1123 height 699
click at [488, 520] on icon "0" at bounding box center [784, 401] width 1123 height 699
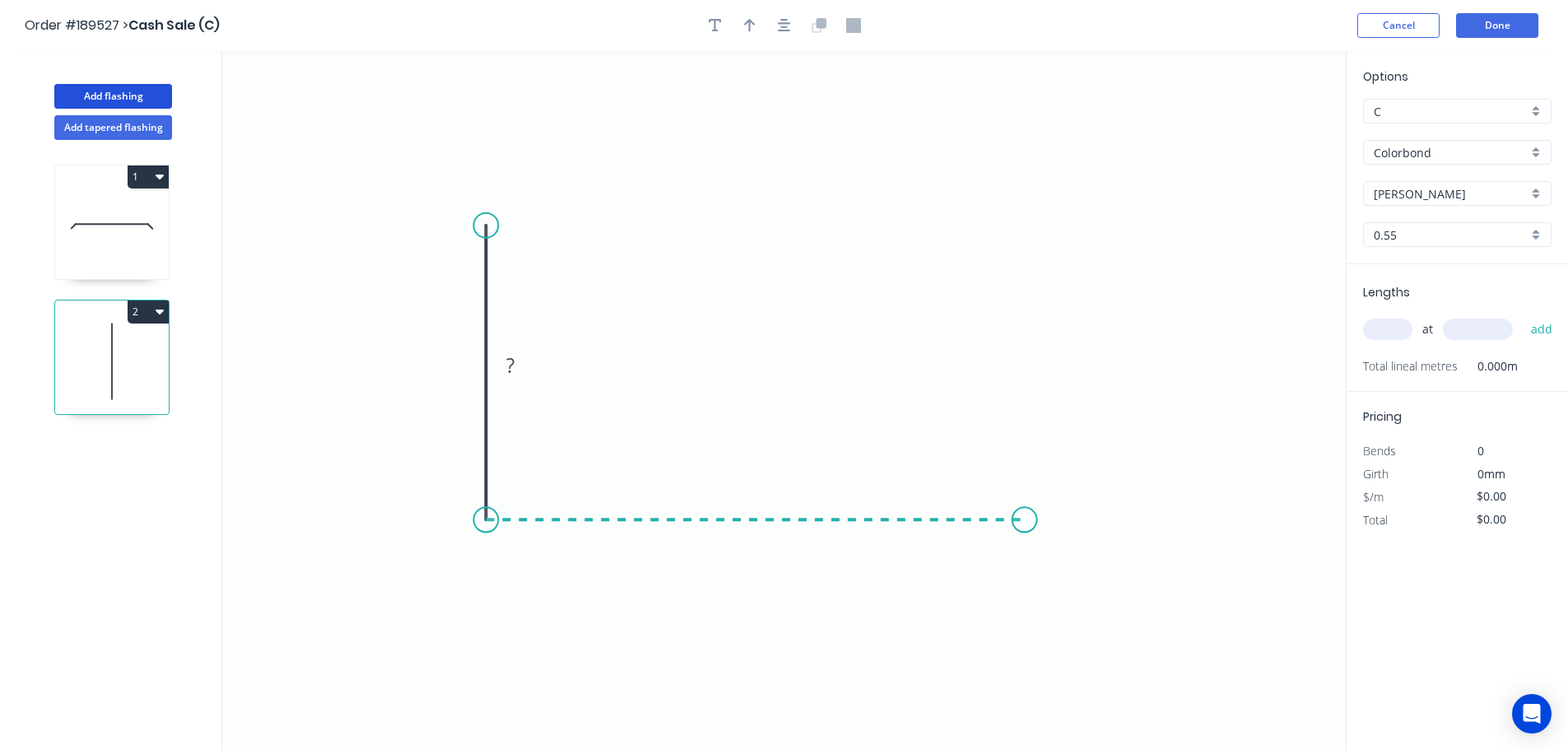
click at [1024, 531] on icon "0 ?" at bounding box center [784, 401] width 1123 height 699
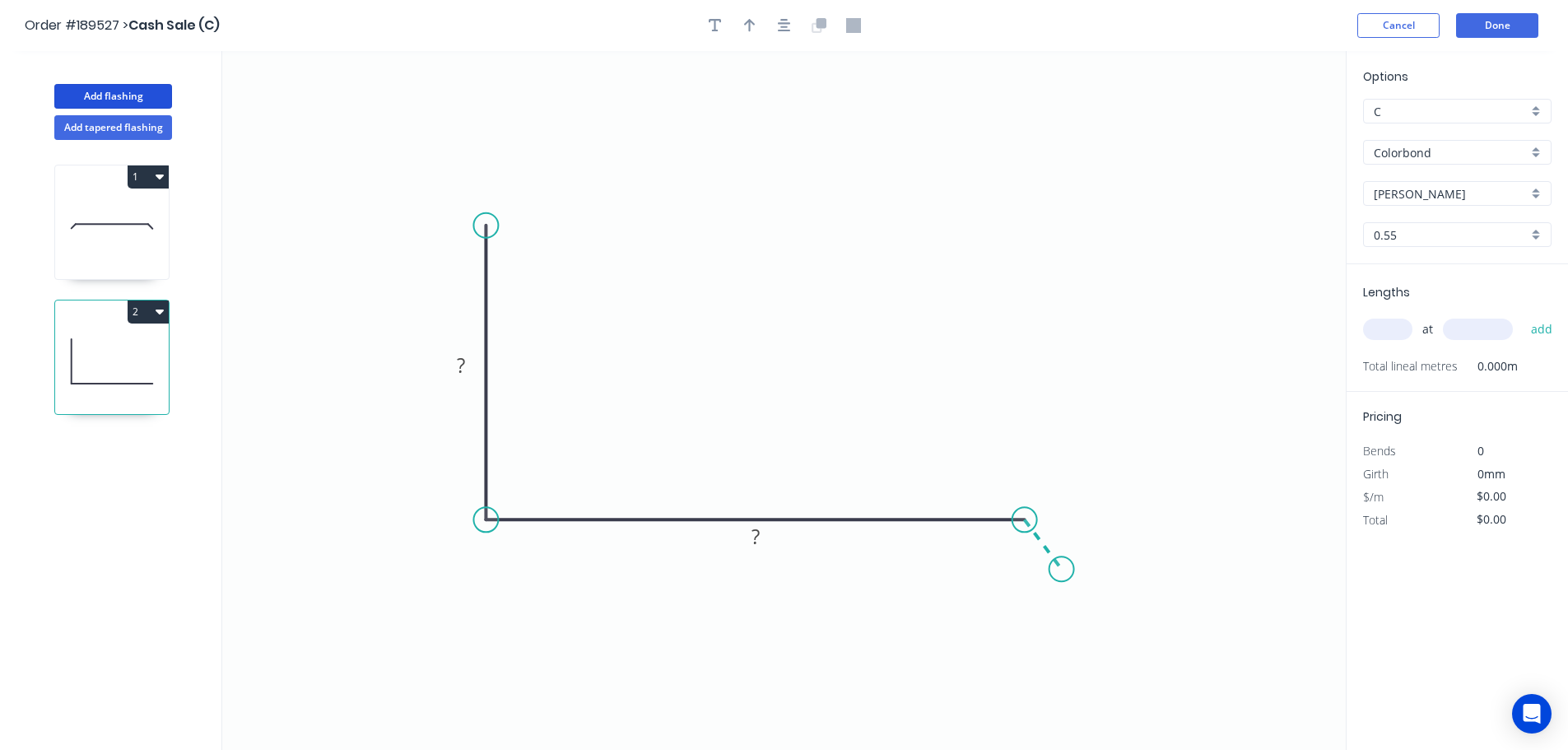
click at [1060, 572] on icon "0 ? ?" at bounding box center [784, 401] width 1123 height 699
click at [474, 360] on rect at bounding box center [461, 366] width 33 height 23
type input "$12.89"
drag, startPoint x: 788, startPoint y: 33, endPoint x: 761, endPoint y: 33, distance: 27.0
click at [785, 33] on button "button" at bounding box center [784, 25] width 24 height 24
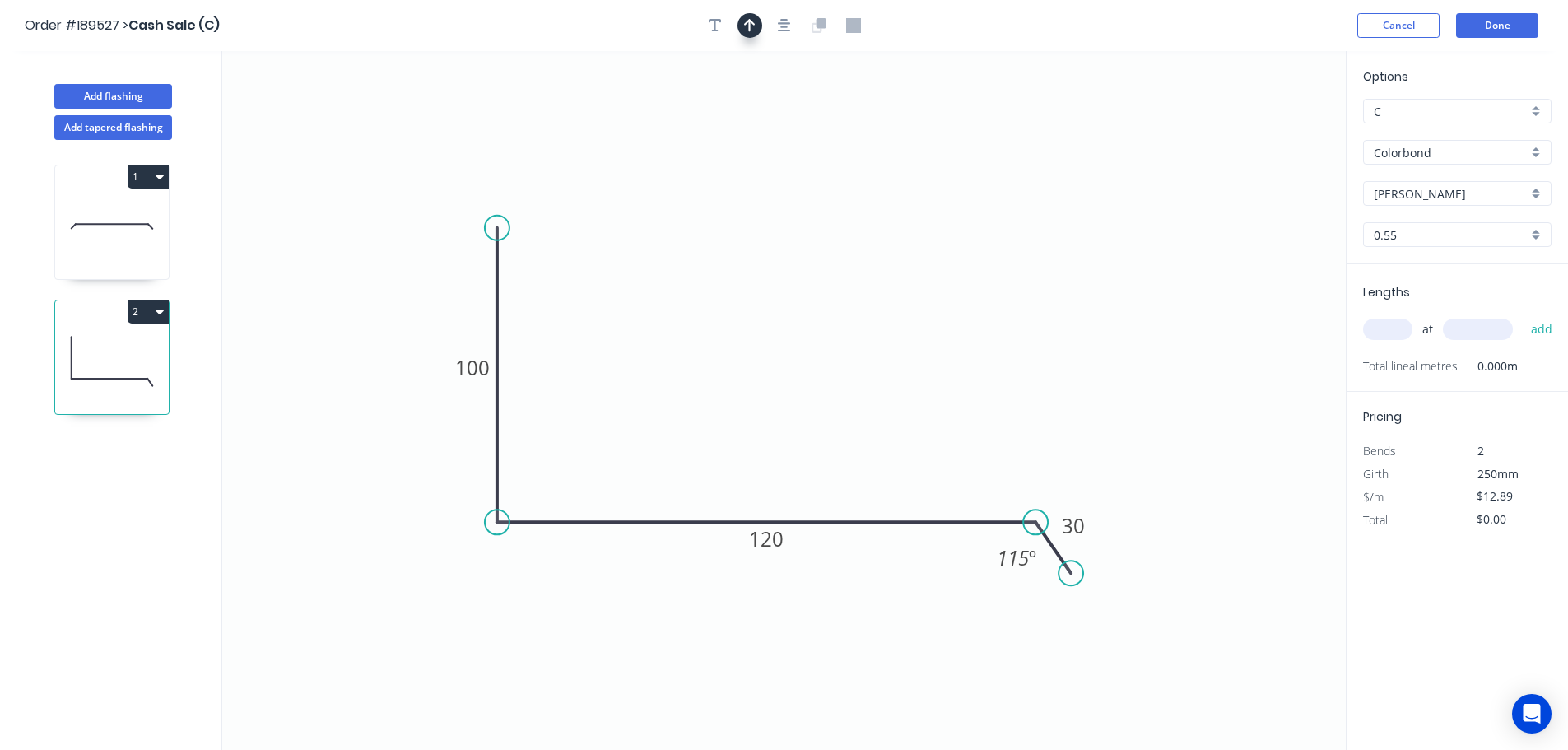
click at [744, 28] on icon "button" at bounding box center [750, 25] width 12 height 14
drag, startPoint x: 1263, startPoint y: 130, endPoint x: 859, endPoint y: 474, distance: 530.6
click at [766, 502] on icon at bounding box center [766, 479] width 14 height 53
click at [1392, 335] on input "text" at bounding box center [1387, 330] width 50 height 22
type input "1"
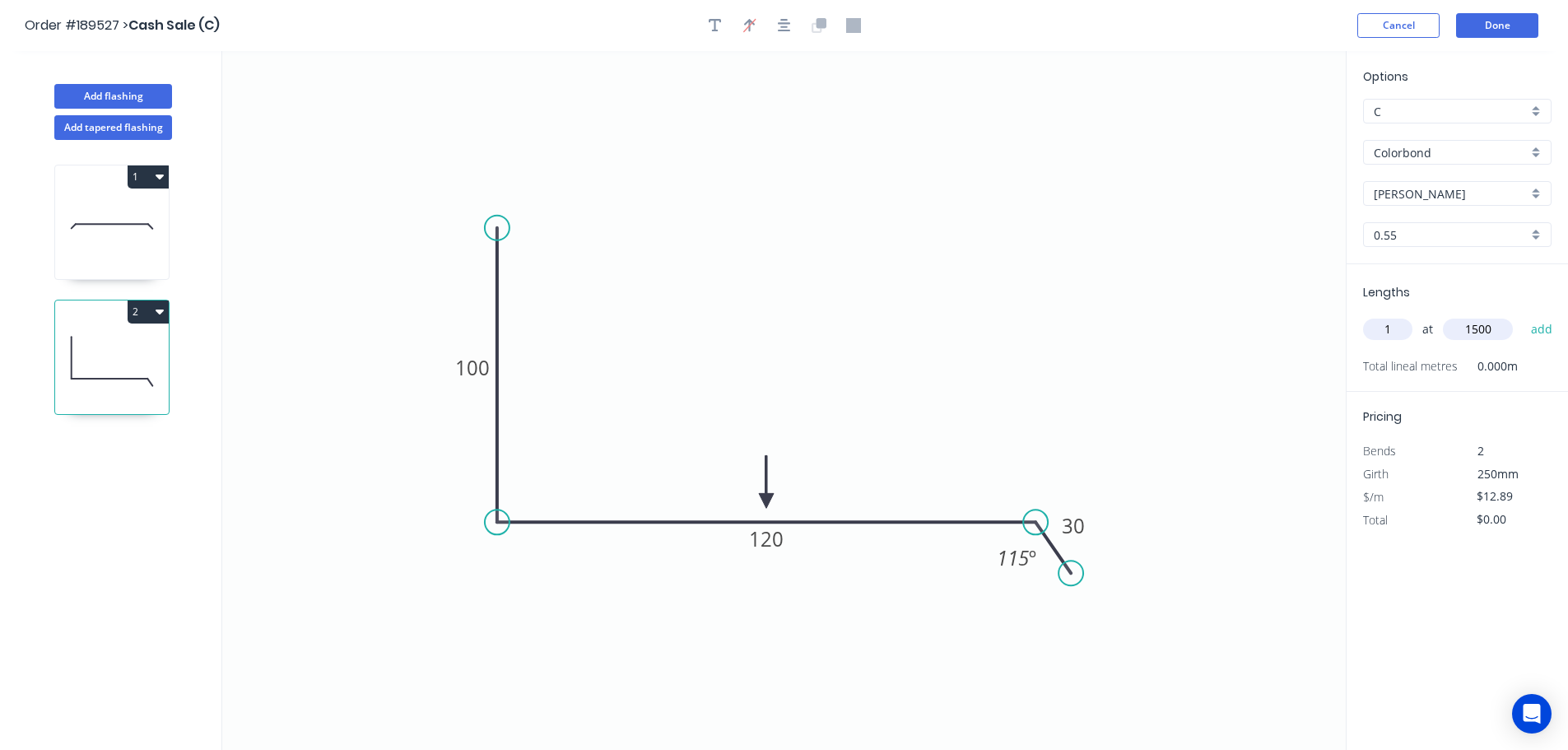
type input "1500"
click at [1523, 315] on button "add" at bounding box center [1542, 329] width 39 height 28
type input "$19.34"
click at [127, 93] on button "Add flashing" at bounding box center [113, 95] width 118 height 24
type input "$0.00"
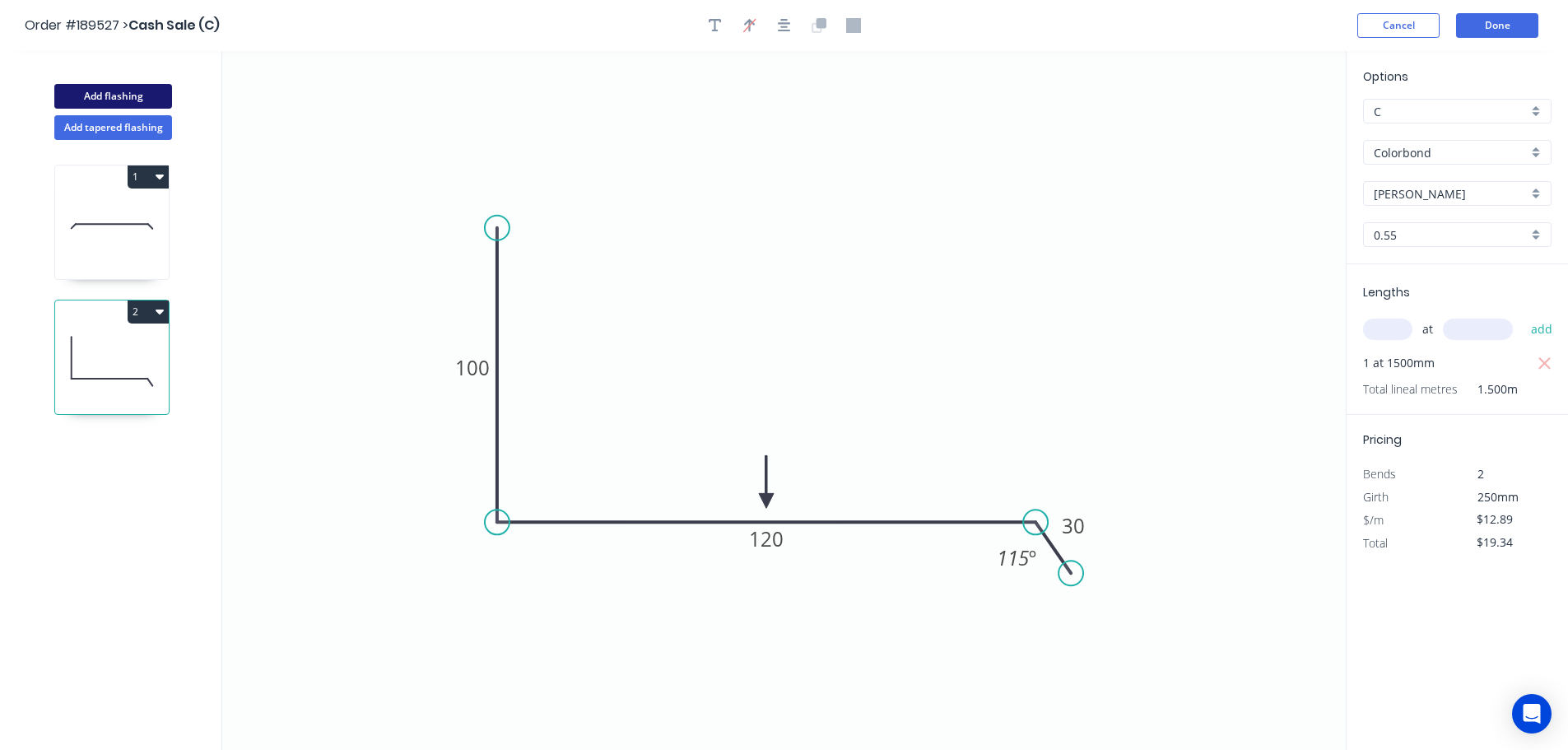
type input "$0.00"
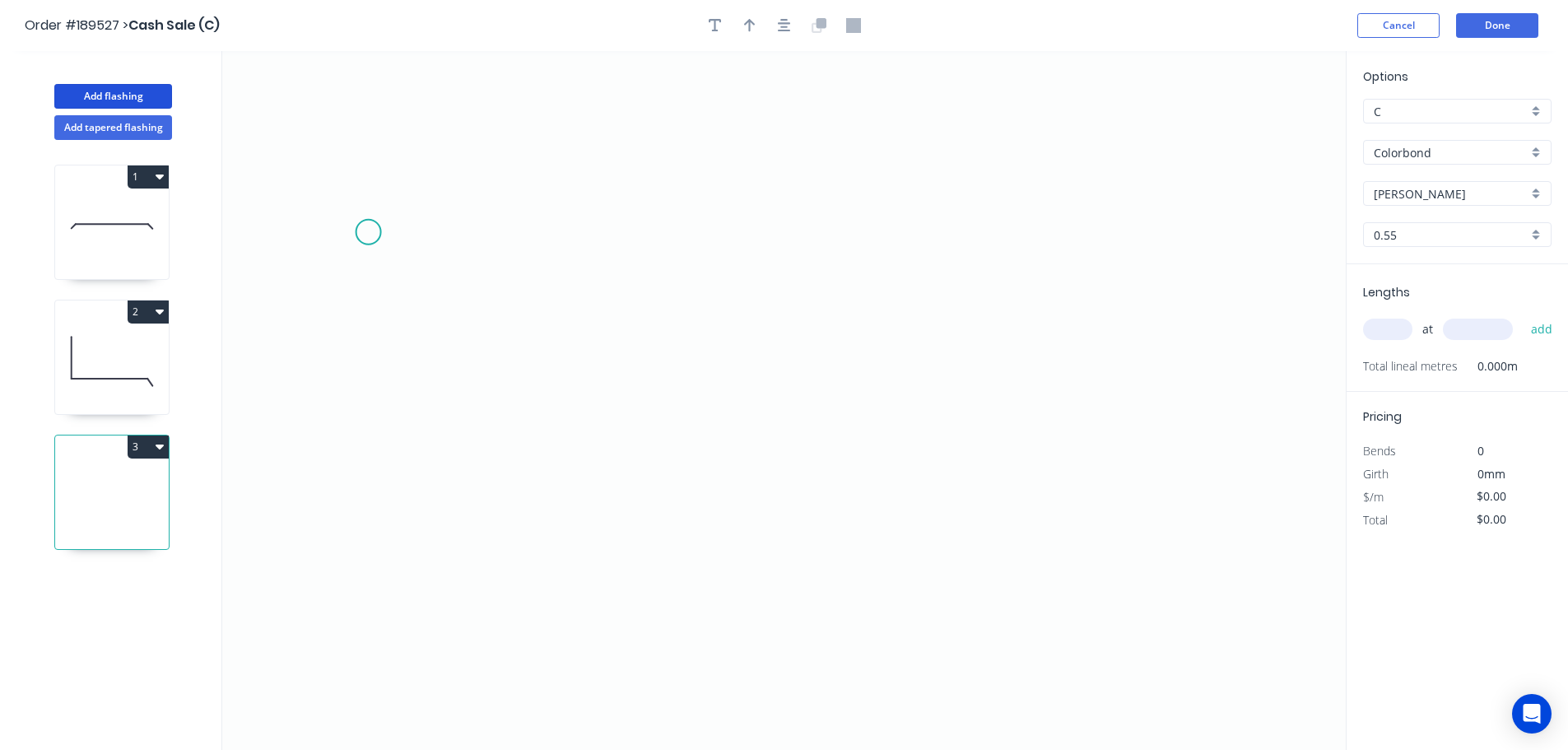
click at [389, 257] on icon "0" at bounding box center [784, 401] width 1123 height 699
click at [399, 519] on icon "0" at bounding box center [784, 401] width 1123 height 699
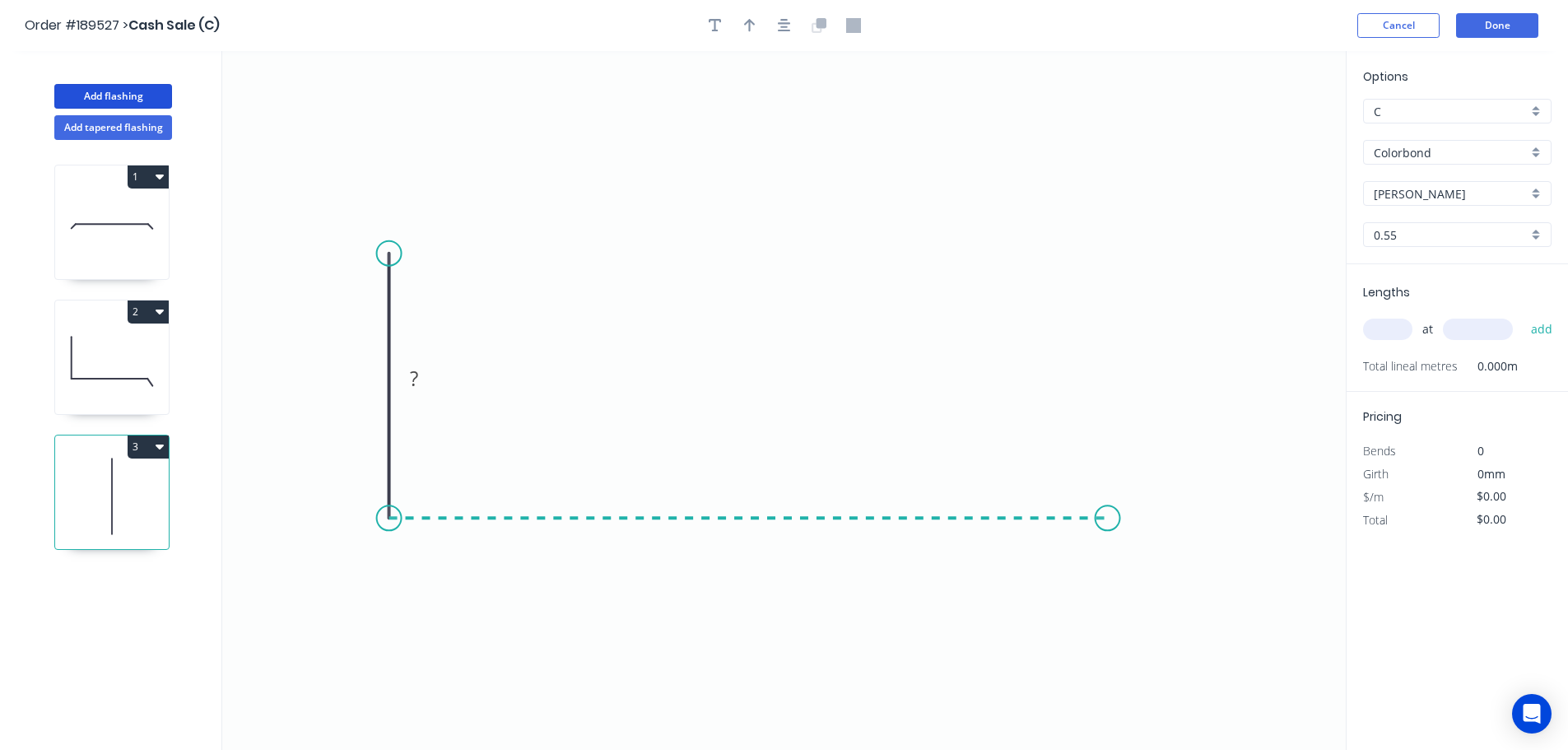
click at [1108, 536] on icon "0 ?" at bounding box center [784, 401] width 1123 height 699
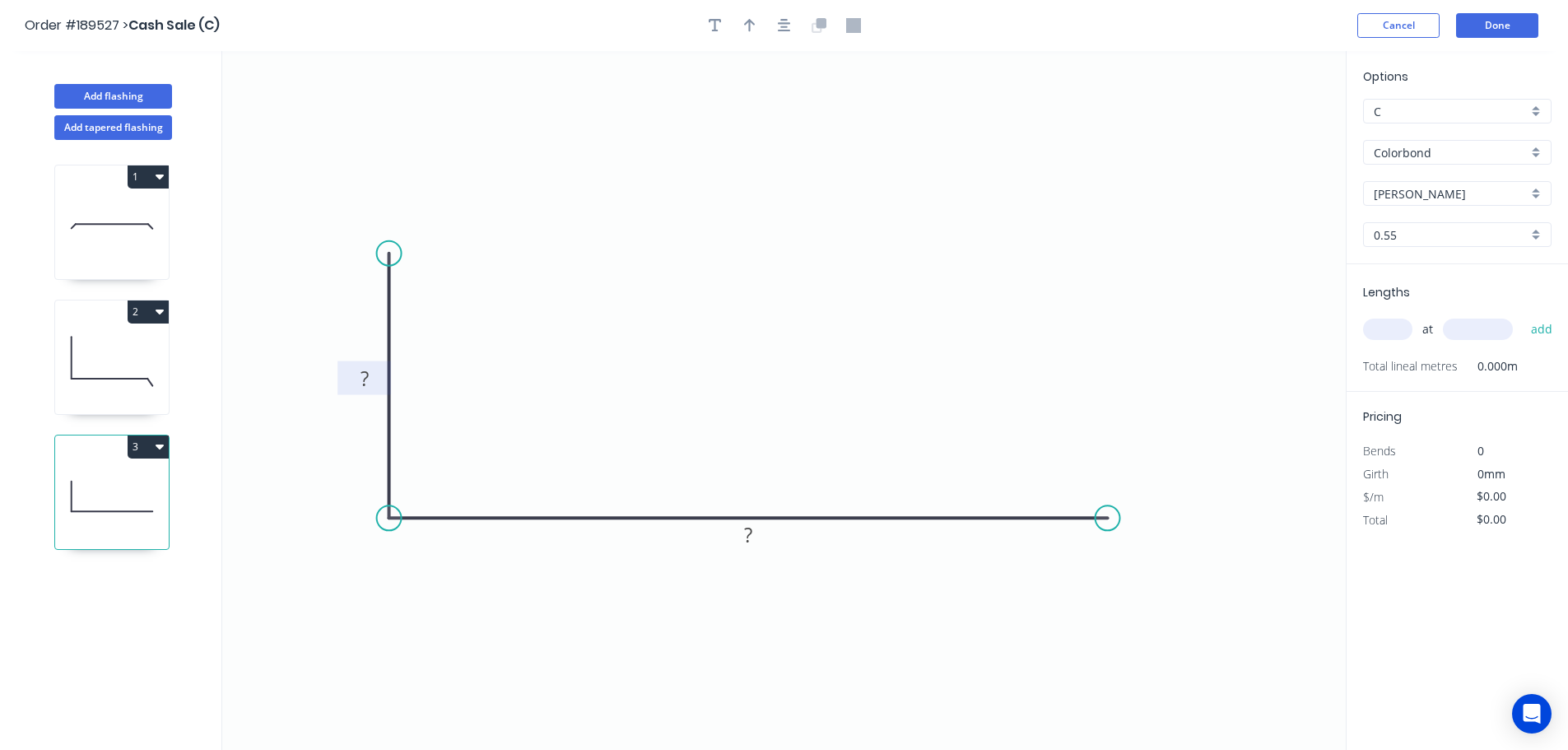
click at [361, 372] on tspan "?" at bounding box center [364, 378] width 8 height 27
type input "$11.90"
click at [770, 27] on div at bounding box center [784, 25] width 173 height 24
click at [773, 25] on button "button" at bounding box center [784, 25] width 24 height 24
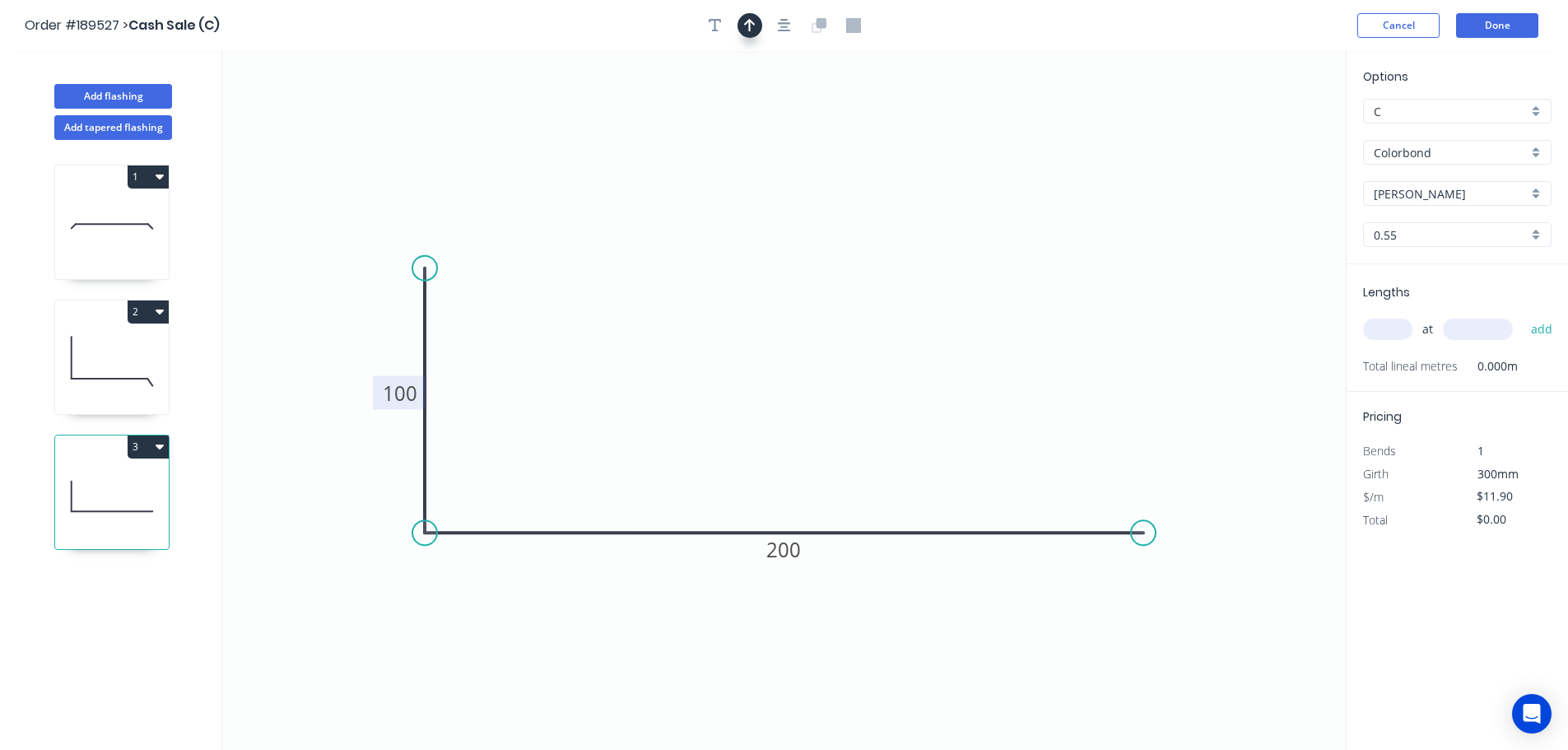
click at [752, 29] on icon "button" at bounding box center [750, 25] width 12 height 14
drag, startPoint x: 1158, startPoint y: 183, endPoint x: 788, endPoint y: 512, distance: 495.1
click at [788, 512] on icon at bounding box center [794, 487] width 14 height 53
click at [1412, 331] on div "at add" at bounding box center [1458, 329] width 192 height 28
click at [1407, 330] on input "text" at bounding box center [1387, 330] width 50 height 22
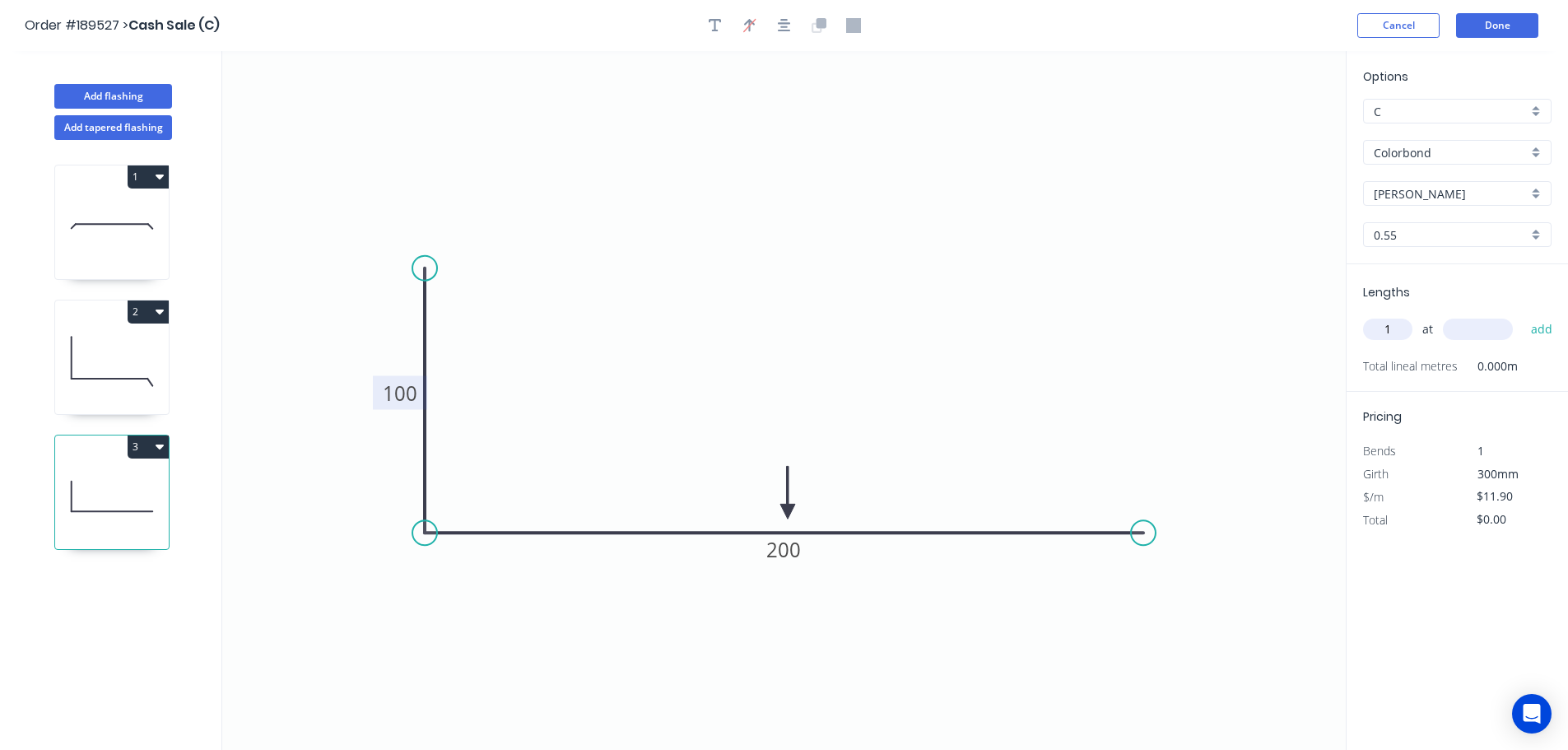
type input "1"
type input "1000"
click at [1523, 315] on button "add" at bounding box center [1542, 329] width 39 height 28
type input "$11.90"
click at [169, 105] on div "Add flashing" at bounding box center [113, 84] width 216 height 50
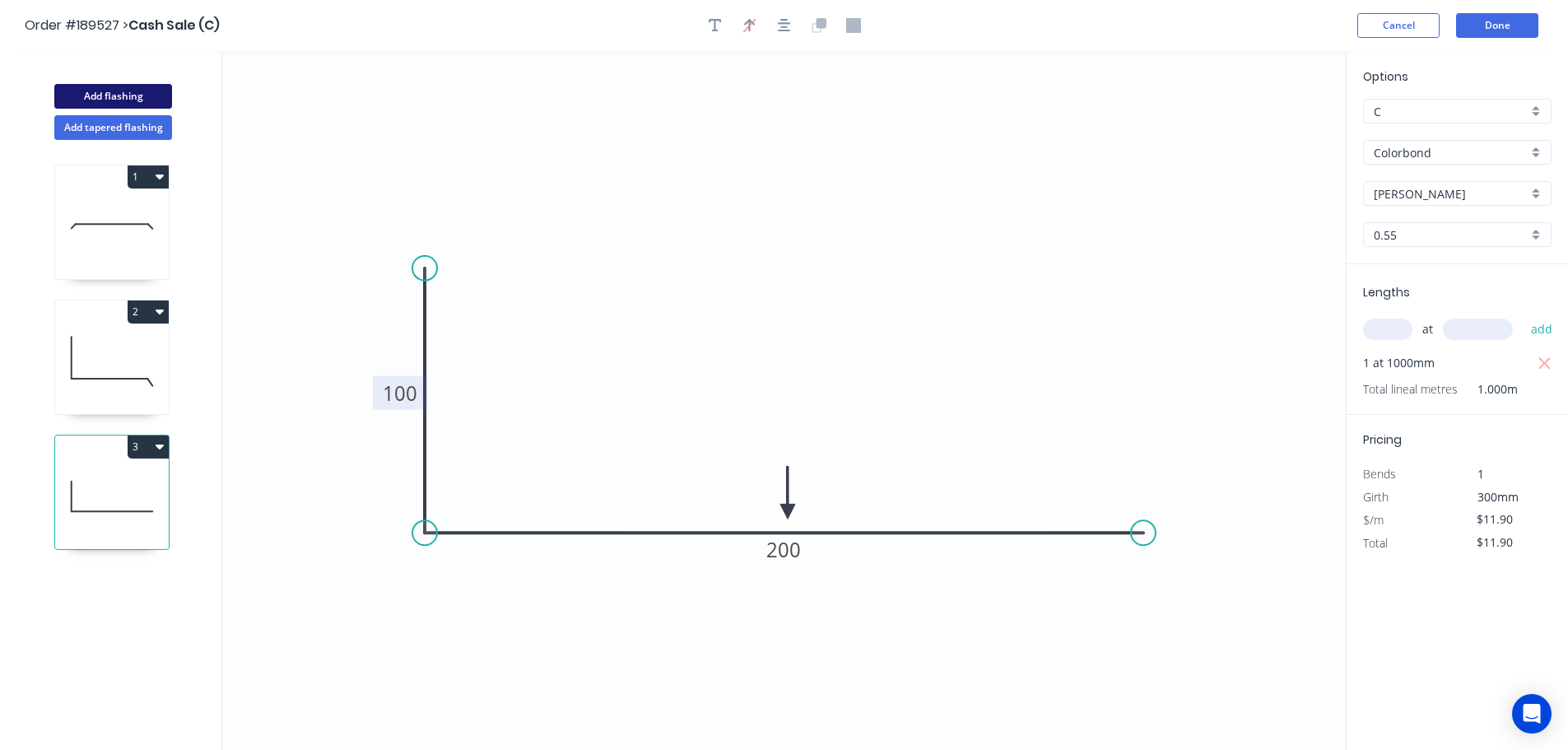
click at [162, 102] on button "Add flashing" at bounding box center [113, 95] width 118 height 24
type input "$0.00"
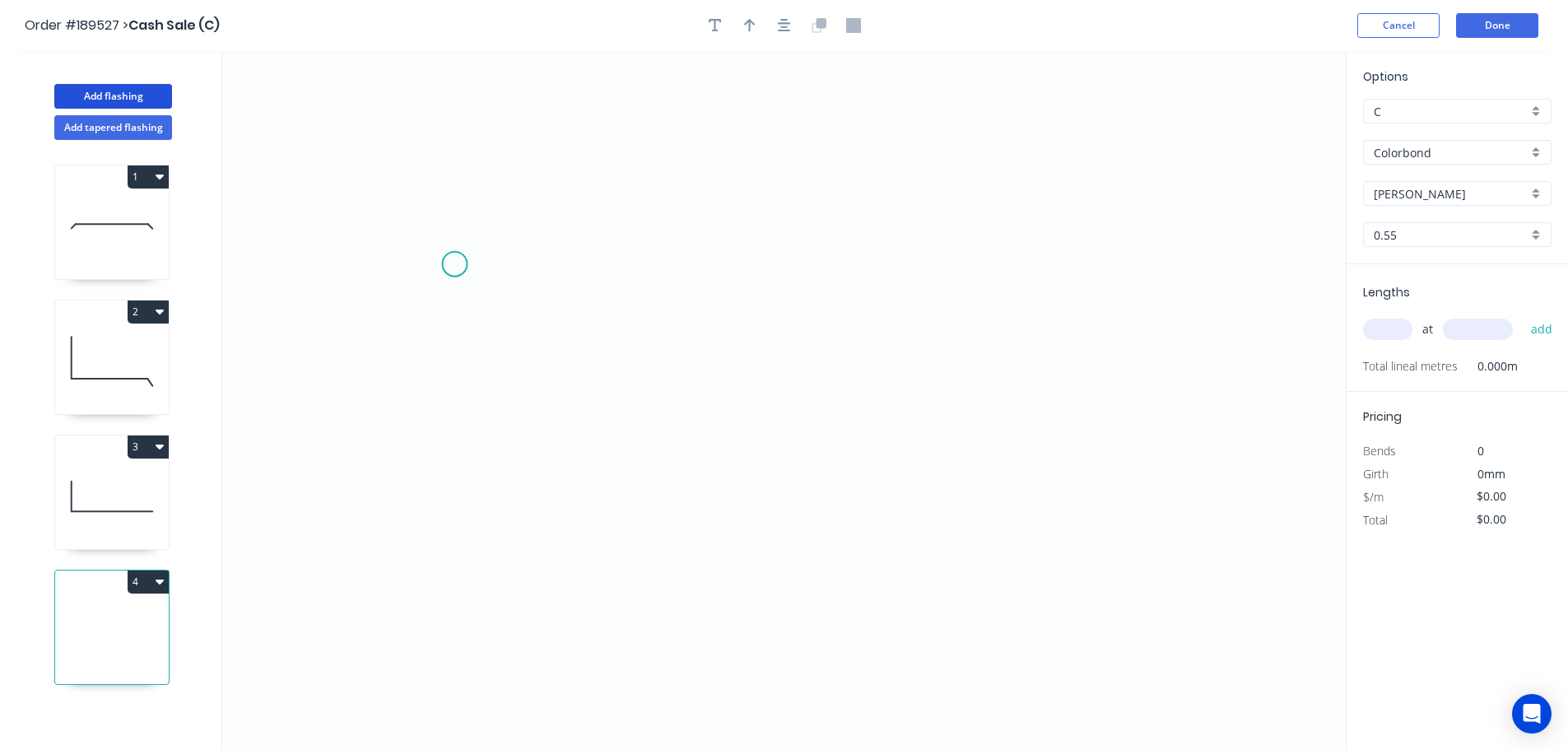
click at [427, 255] on icon "0" at bounding box center [784, 401] width 1123 height 699
click at [482, 491] on icon "0" at bounding box center [784, 401] width 1123 height 699
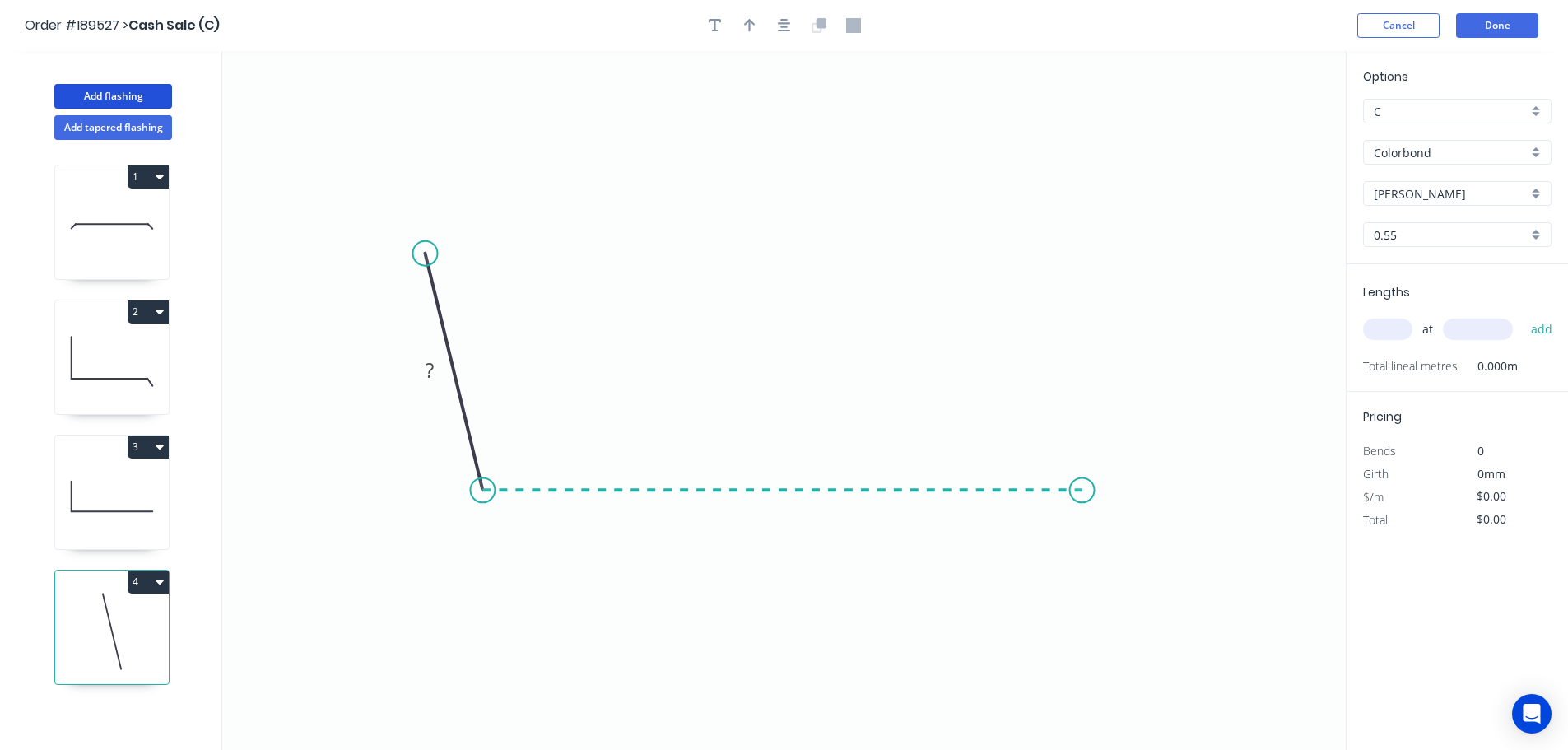
click at [1082, 484] on icon "0 ?" at bounding box center [784, 401] width 1123 height 699
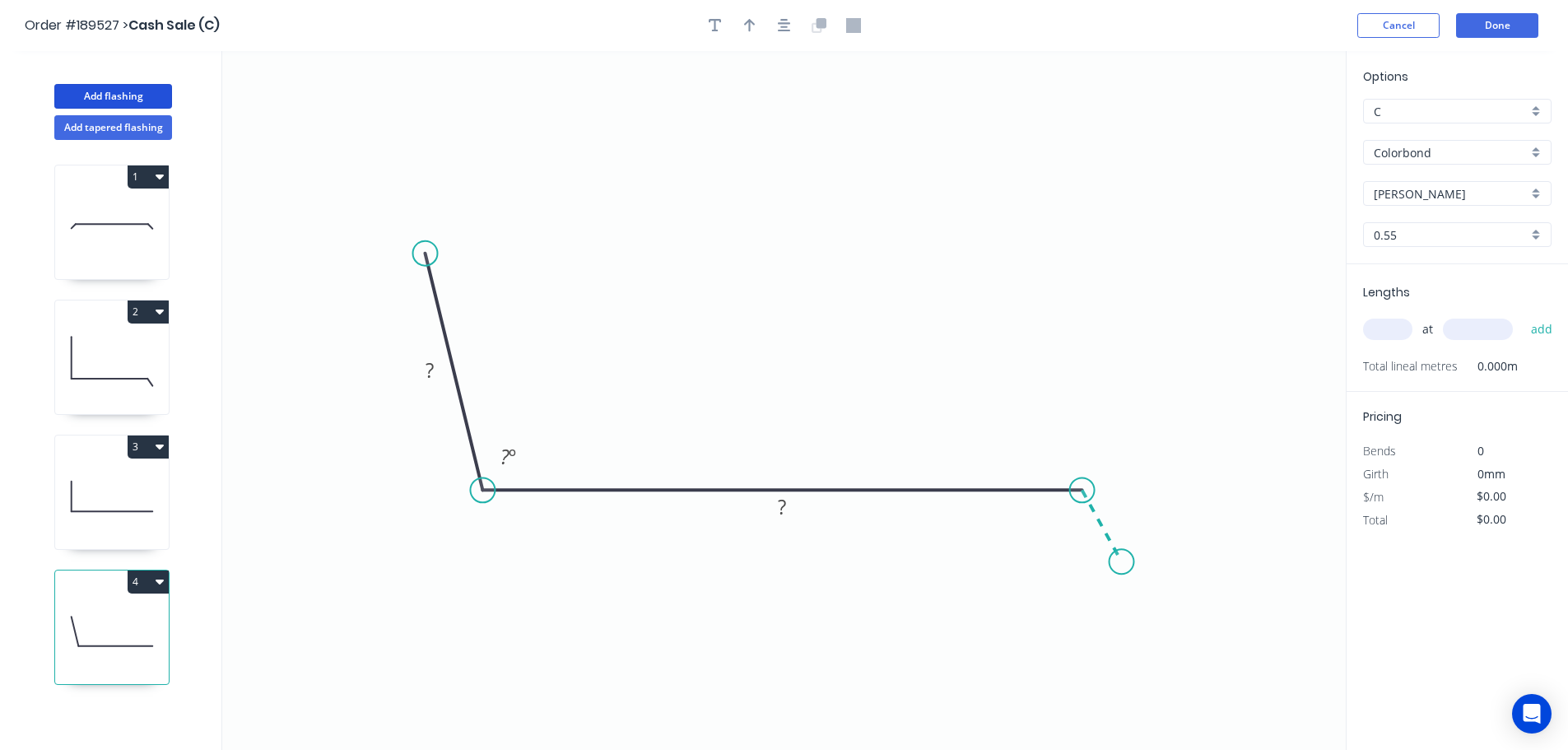
click at [1122, 562] on icon "0 ? ? ? º" at bounding box center [784, 401] width 1123 height 699
click at [416, 367] on rect at bounding box center [429, 372] width 33 height 23
type input "$15.42"
click at [781, 24] on icon "button" at bounding box center [784, 25] width 14 height 14
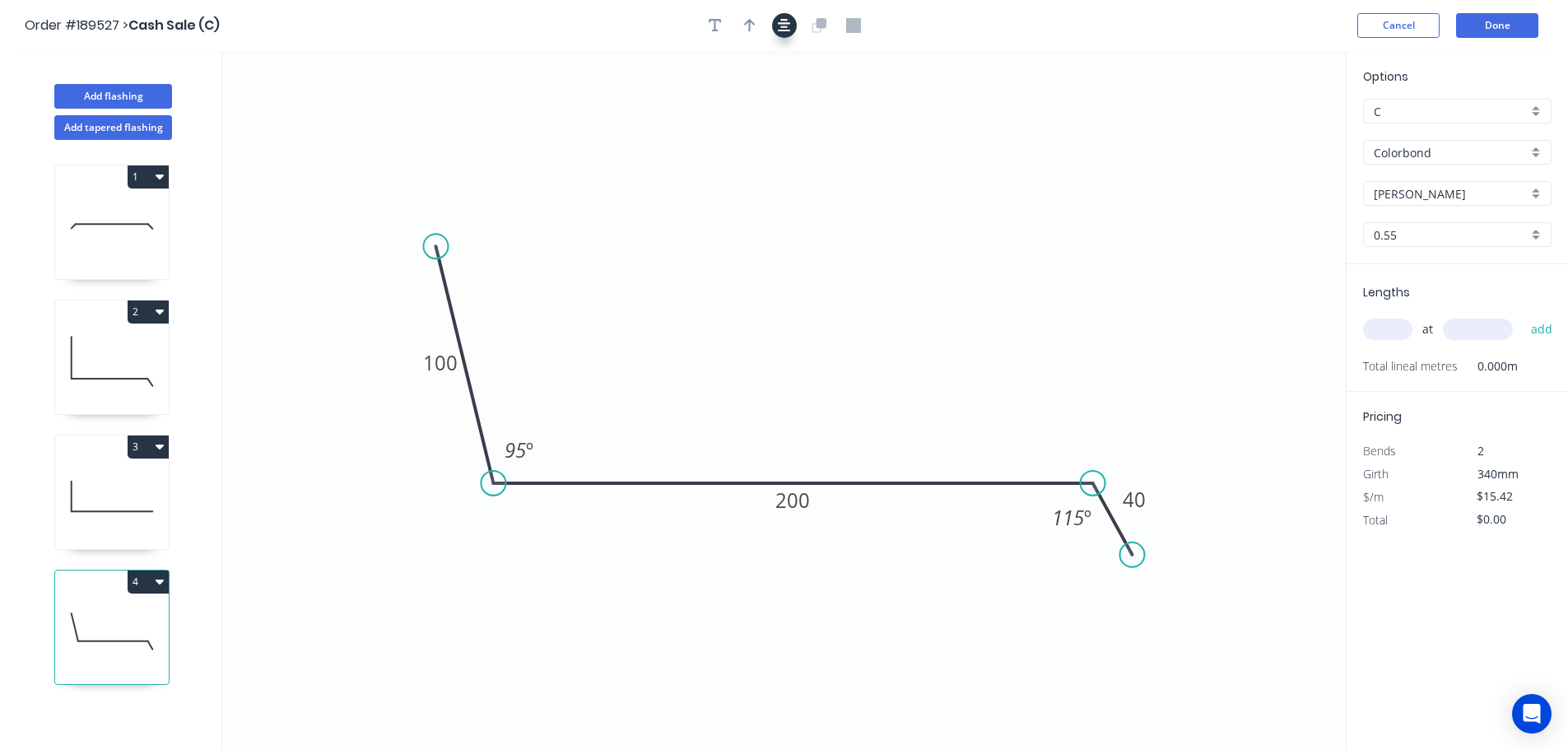
click at [746, 27] on icon "button" at bounding box center [750, 25] width 12 height 14
drag, startPoint x: 1208, startPoint y: 176, endPoint x: 792, endPoint y: 467, distance: 507.7
click at [797, 467] on icon at bounding box center [804, 448] width 14 height 53
click at [1409, 329] on input "text" at bounding box center [1387, 330] width 50 height 22
type input "1"
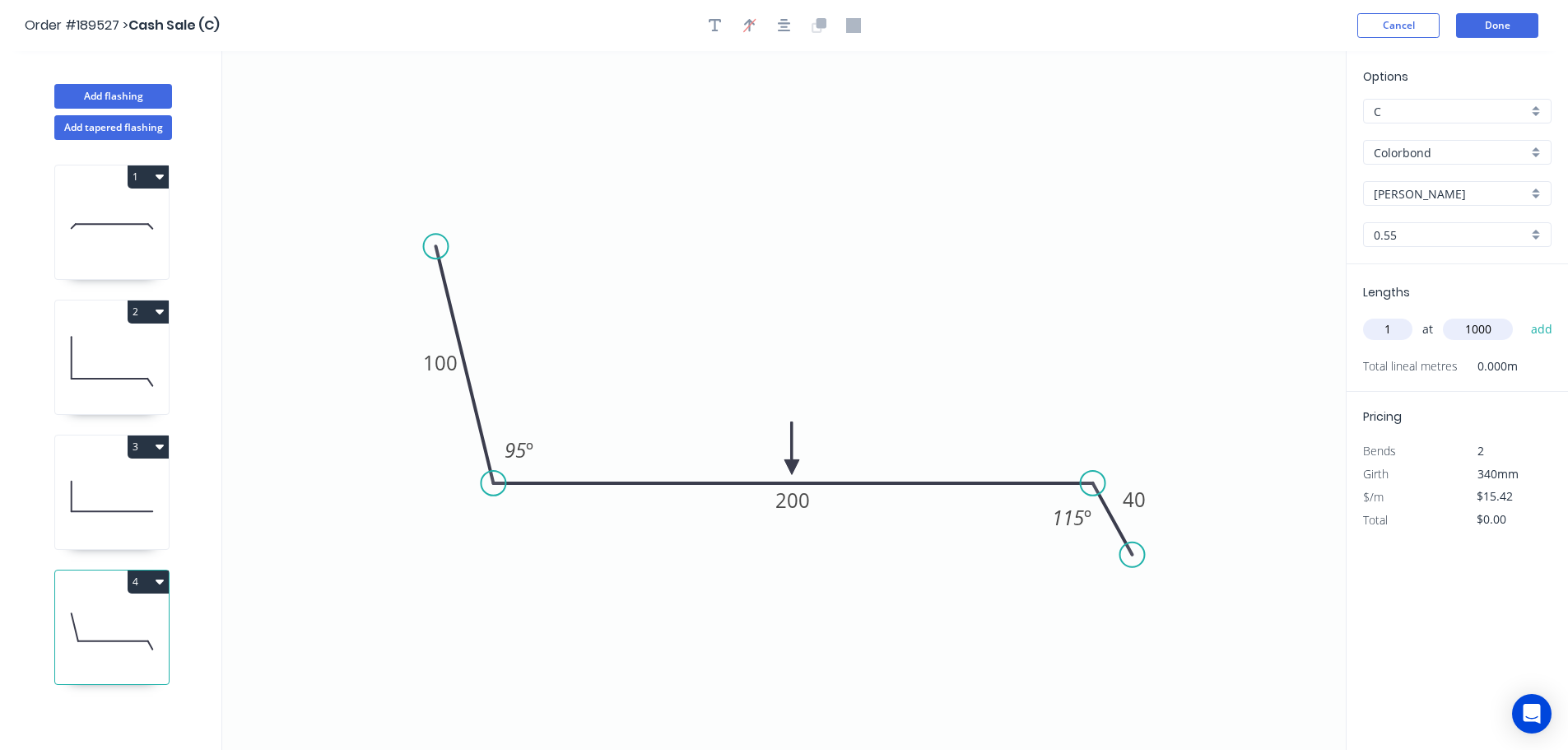
type input "1000"
click at [1523, 315] on button "add" at bounding box center [1542, 329] width 39 height 28
type input "$15.42"
drag, startPoint x: 94, startPoint y: 95, endPoint x: 194, endPoint y: 132, distance: 106.6
click at [94, 95] on button "Add flashing" at bounding box center [113, 95] width 118 height 24
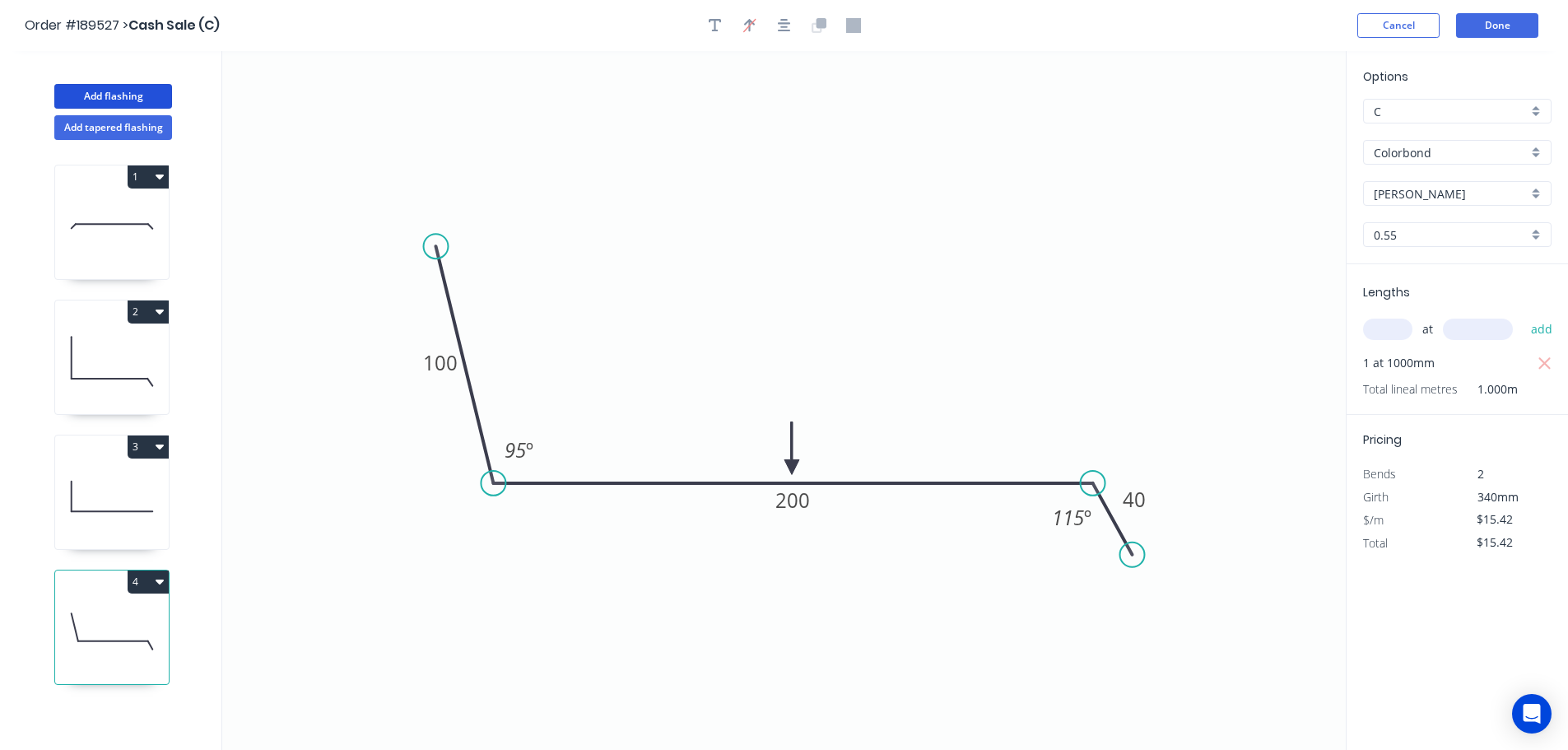
type input "$0.00"
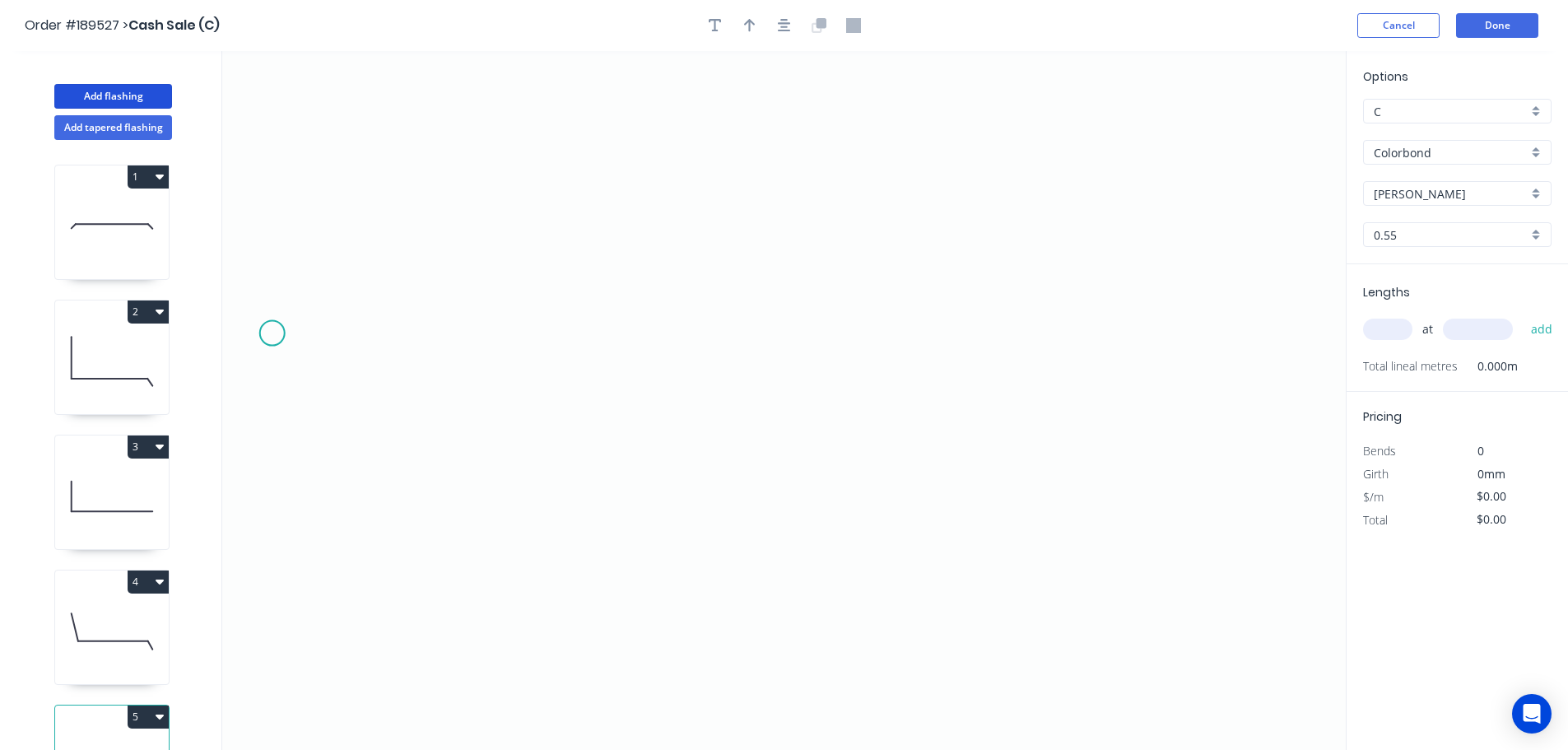
click at [272, 331] on icon "0" at bounding box center [784, 401] width 1123 height 699
click at [273, 280] on icon at bounding box center [273, 306] width 0 height 53
click at [375, 282] on icon "0 ?" at bounding box center [784, 401] width 1123 height 699
click at [372, 375] on icon "0 ? ?" at bounding box center [784, 401] width 1123 height 699
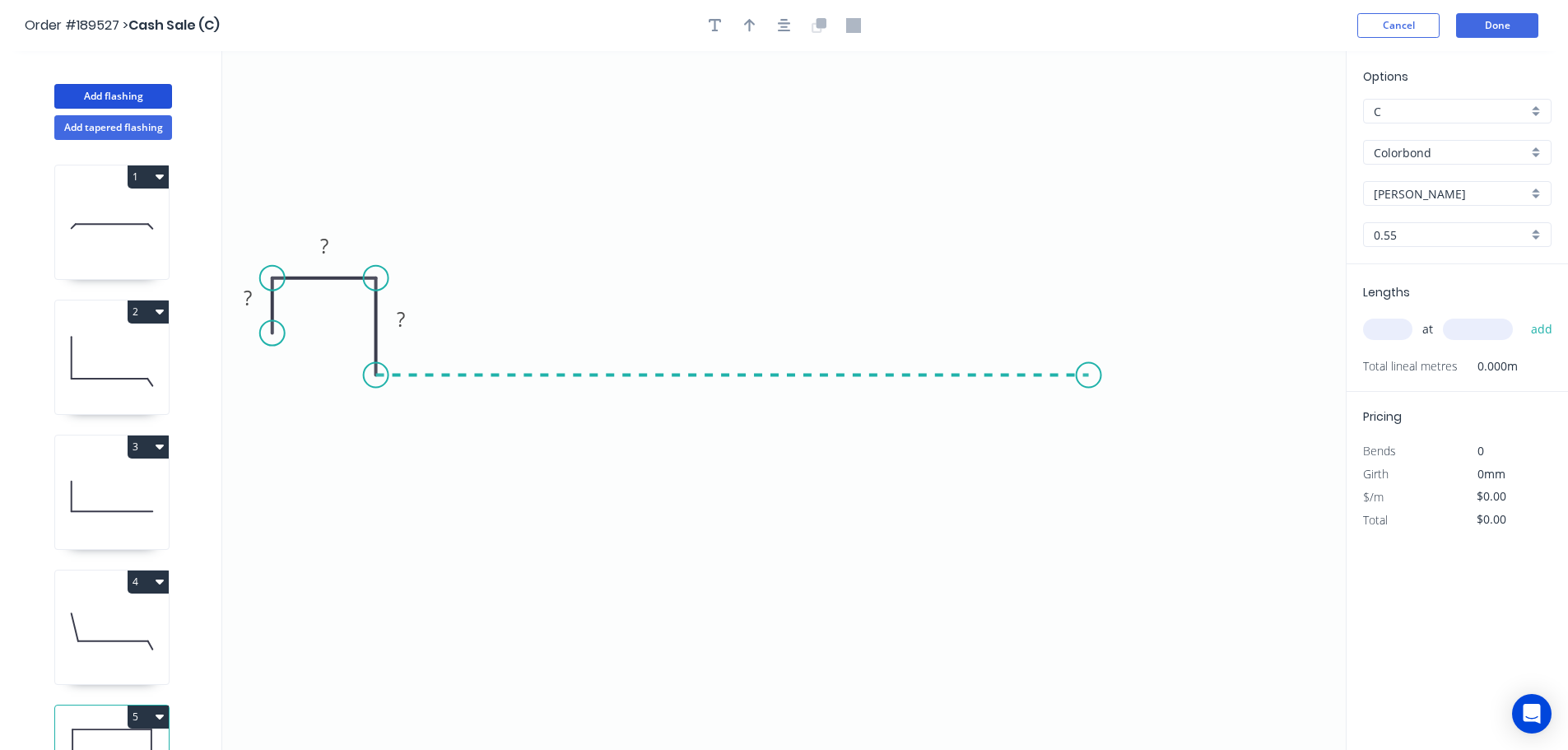
click at [1091, 391] on icon "0 ? ? ?" at bounding box center [784, 401] width 1123 height 699
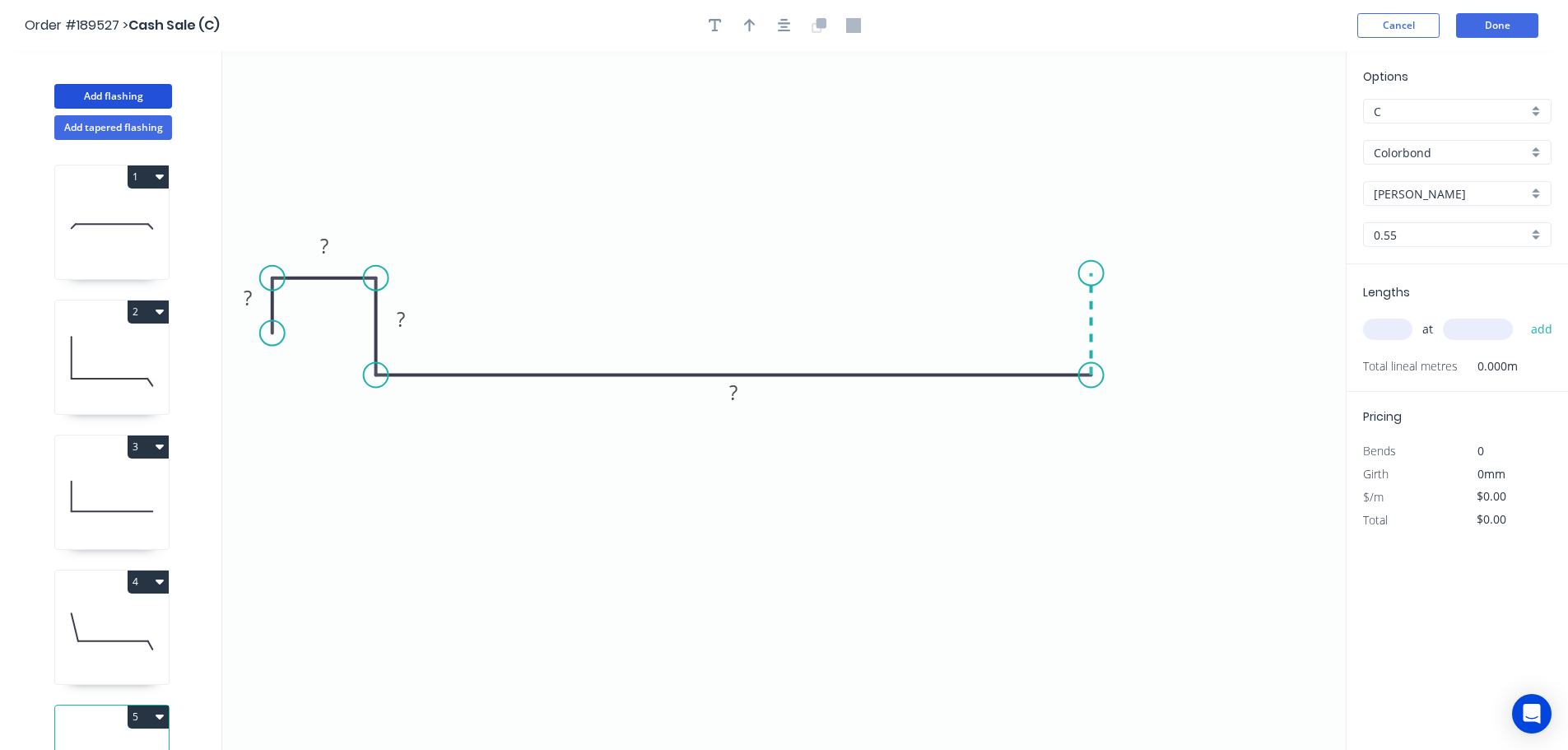
click at [1091, 274] on icon at bounding box center [1091, 324] width 0 height 102
click at [1208, 274] on icon "0 ? ? ? ? ?" at bounding box center [784, 401] width 1123 height 699
click at [1209, 321] on icon "0 ? ? ? ? ? ?" at bounding box center [784, 401] width 1123 height 699
click at [780, 23] on icon "button" at bounding box center [784, 25] width 14 height 14
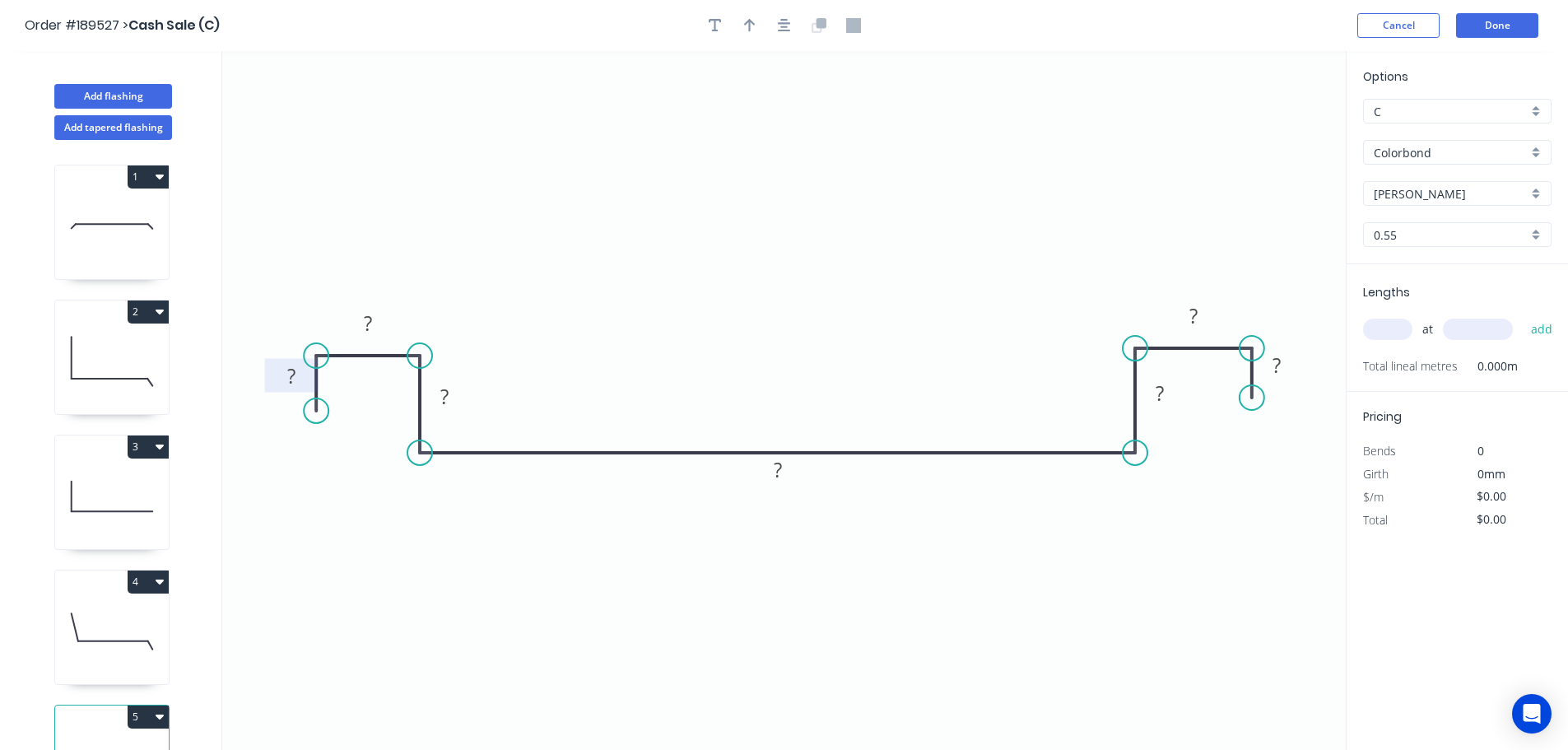
click at [295, 384] on tspan "?" at bounding box center [291, 375] width 8 height 27
type input "$19.39"
click at [755, 28] on button "button" at bounding box center [749, 25] width 24 height 24
drag, startPoint x: 1263, startPoint y: 131, endPoint x: 779, endPoint y: 438, distance: 573.2
click at [779, 438] on icon at bounding box center [779, 419] width 14 height 53
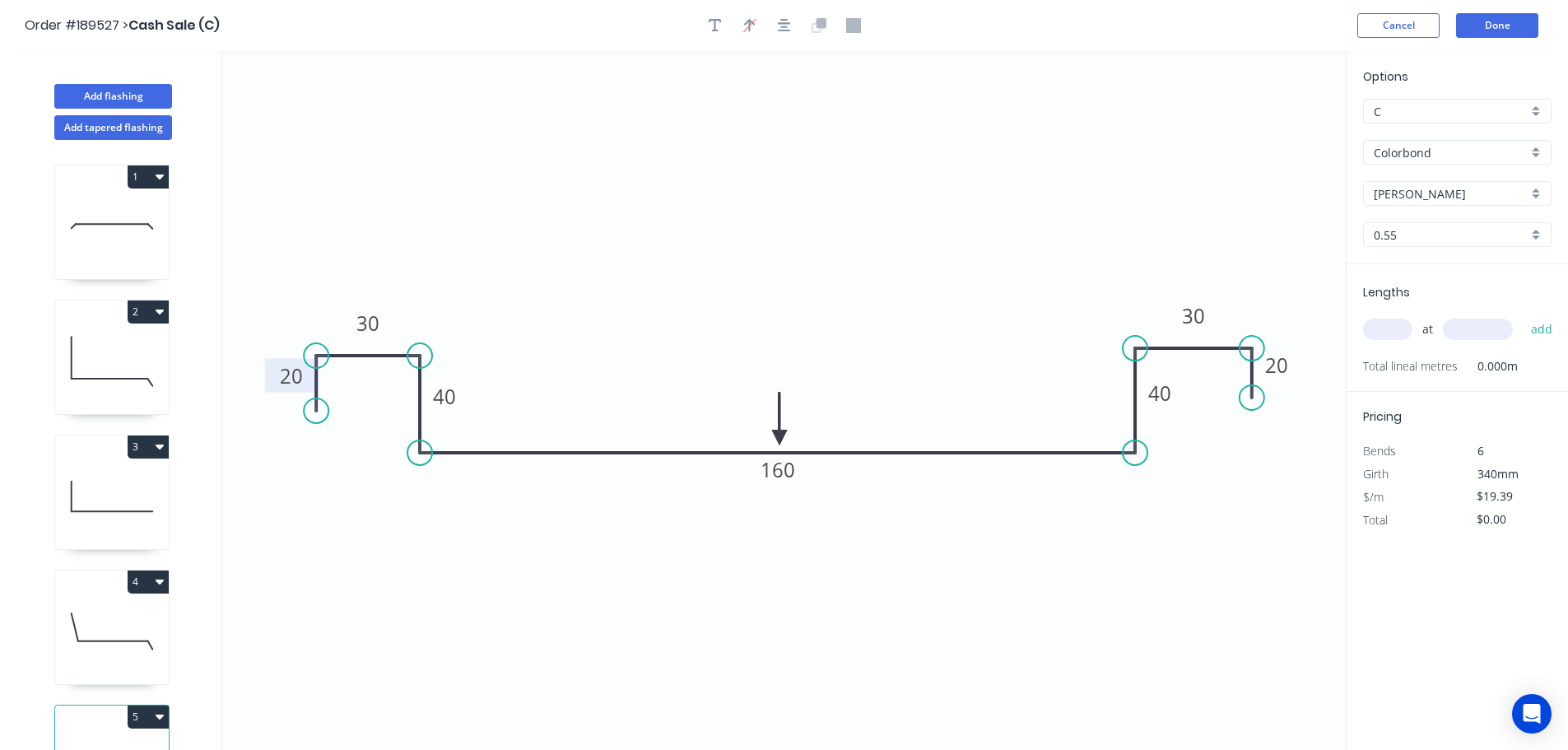
click at [1386, 324] on input "text" at bounding box center [1387, 330] width 50 height 22
type input "1"
type input "1000"
click at [1523, 315] on button "add" at bounding box center [1542, 329] width 39 height 28
type input "$19.39"
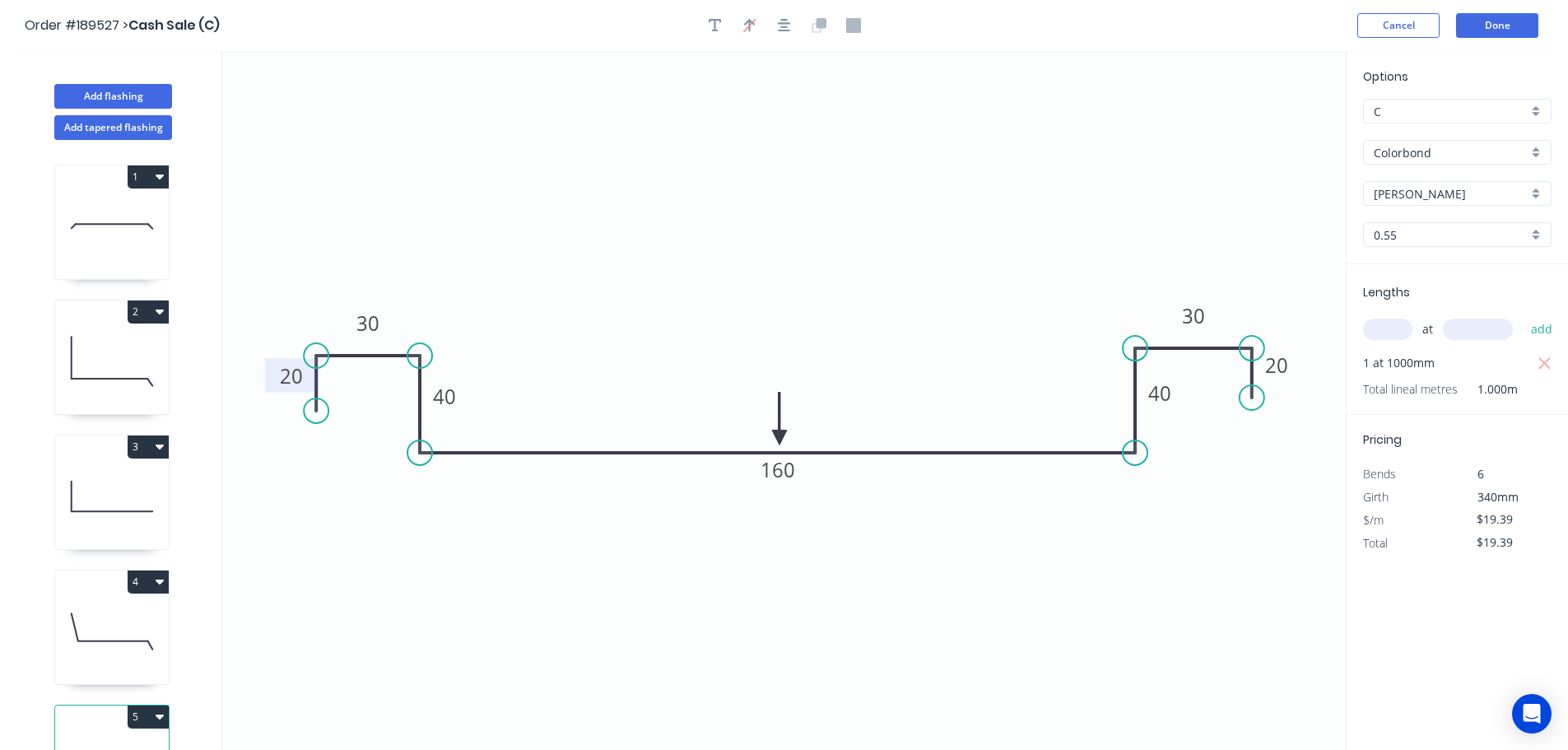
click at [105, 80] on div "Add flashing" at bounding box center [113, 84] width 216 height 50
click at [108, 91] on button "Add flashing" at bounding box center [113, 95] width 118 height 24
type input "$0.00"
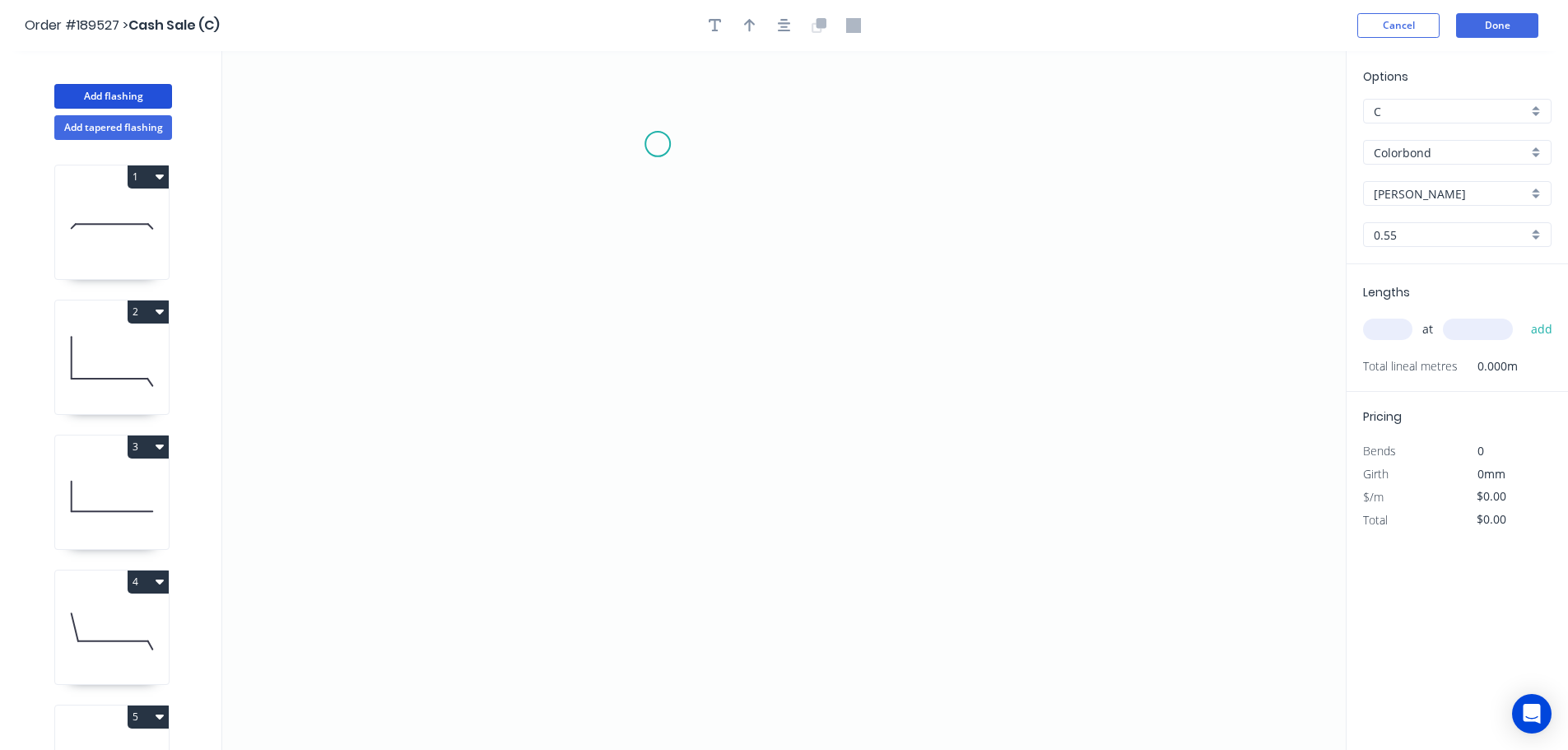
click at [658, 144] on icon "0" at bounding box center [784, 401] width 1123 height 699
drag, startPoint x: 658, startPoint y: 609, endPoint x: 800, endPoint y: 612, distance: 142.0
click at [661, 609] on icon "0" at bounding box center [784, 401] width 1123 height 699
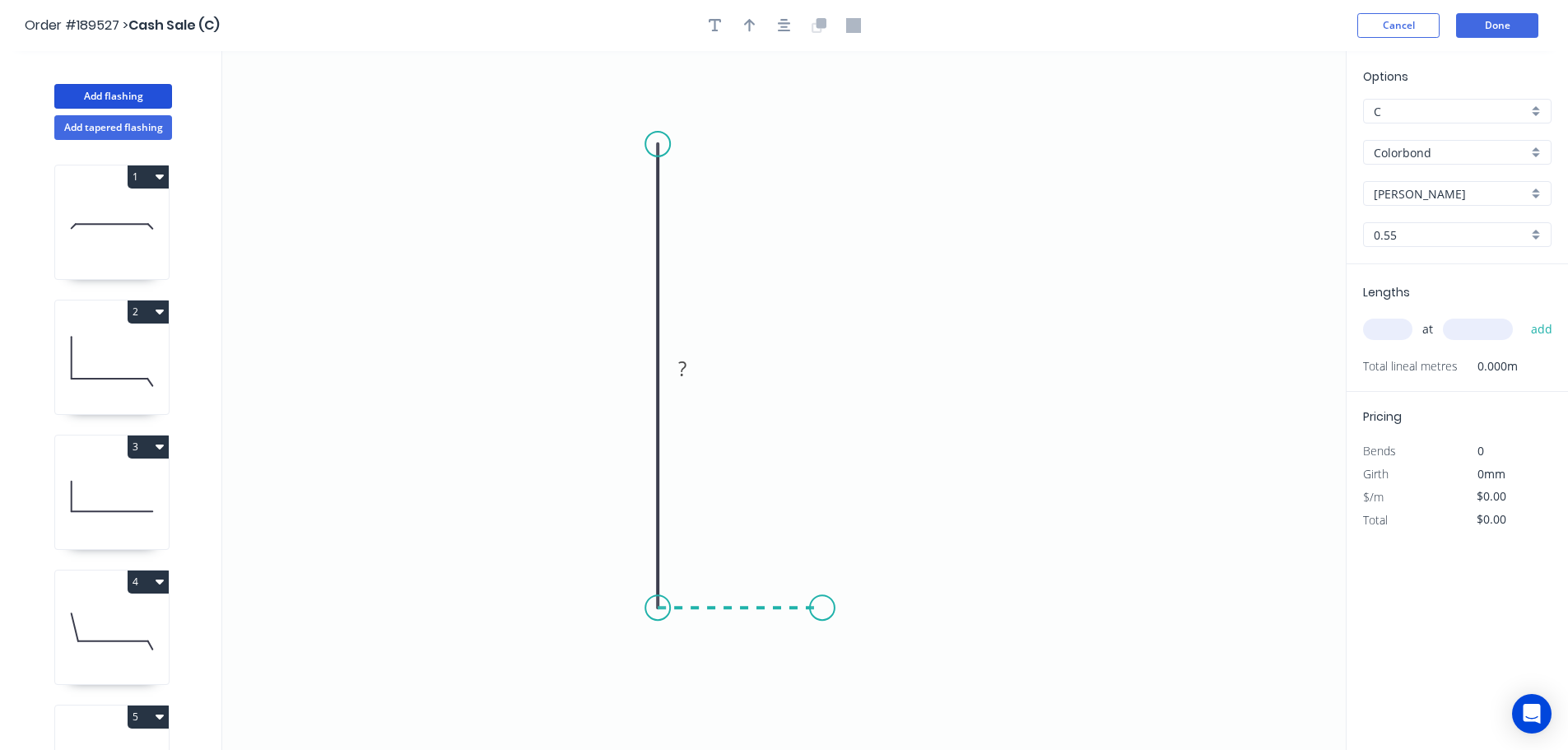
click at [822, 614] on icon "0 ?" at bounding box center [784, 401] width 1123 height 699
click at [820, 672] on icon "0 ? ?" at bounding box center [784, 401] width 1123 height 699
click at [626, 367] on rect at bounding box center [633, 370] width 33 height 23
type input "$20.49"
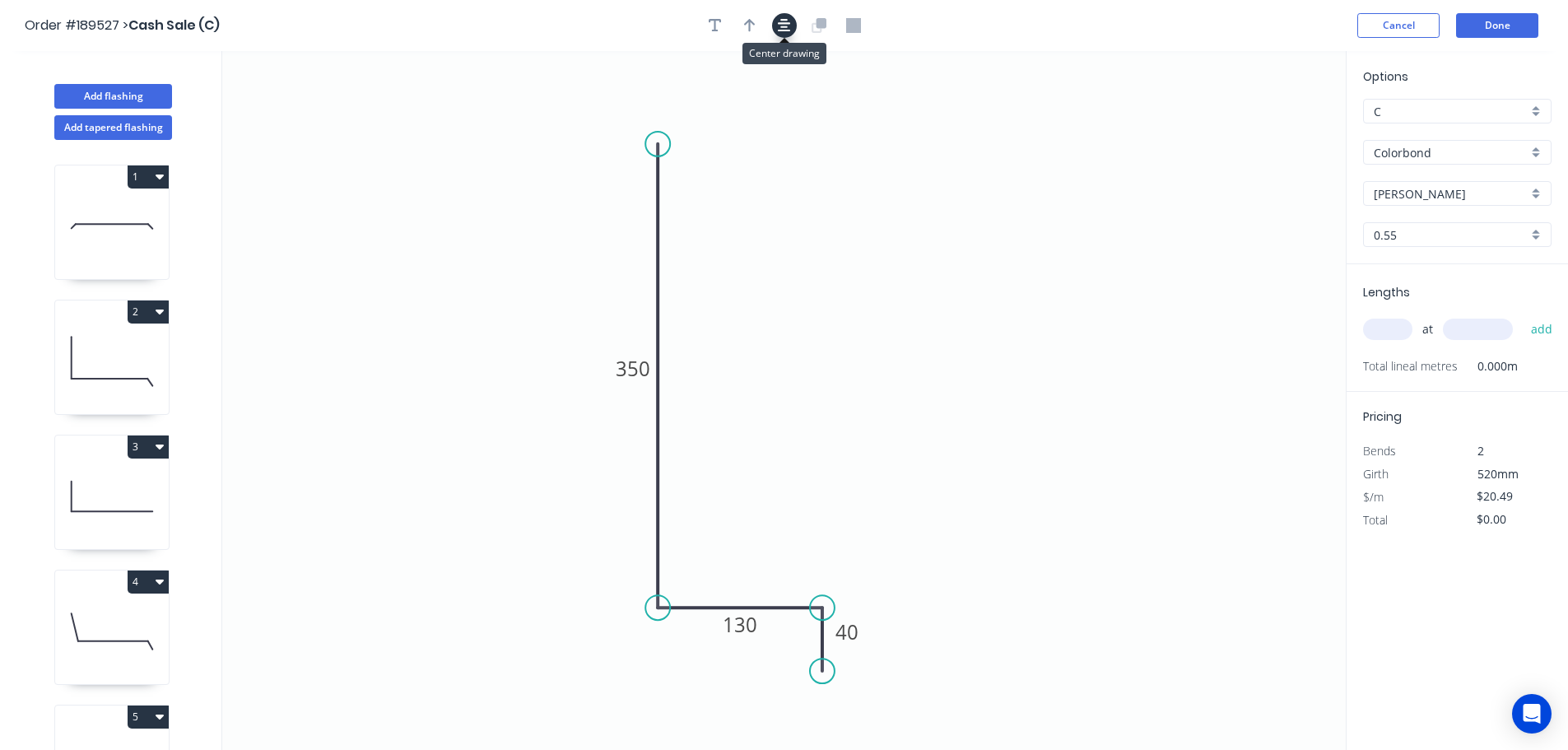
click at [787, 28] on icon "button" at bounding box center [784, 25] width 14 height 14
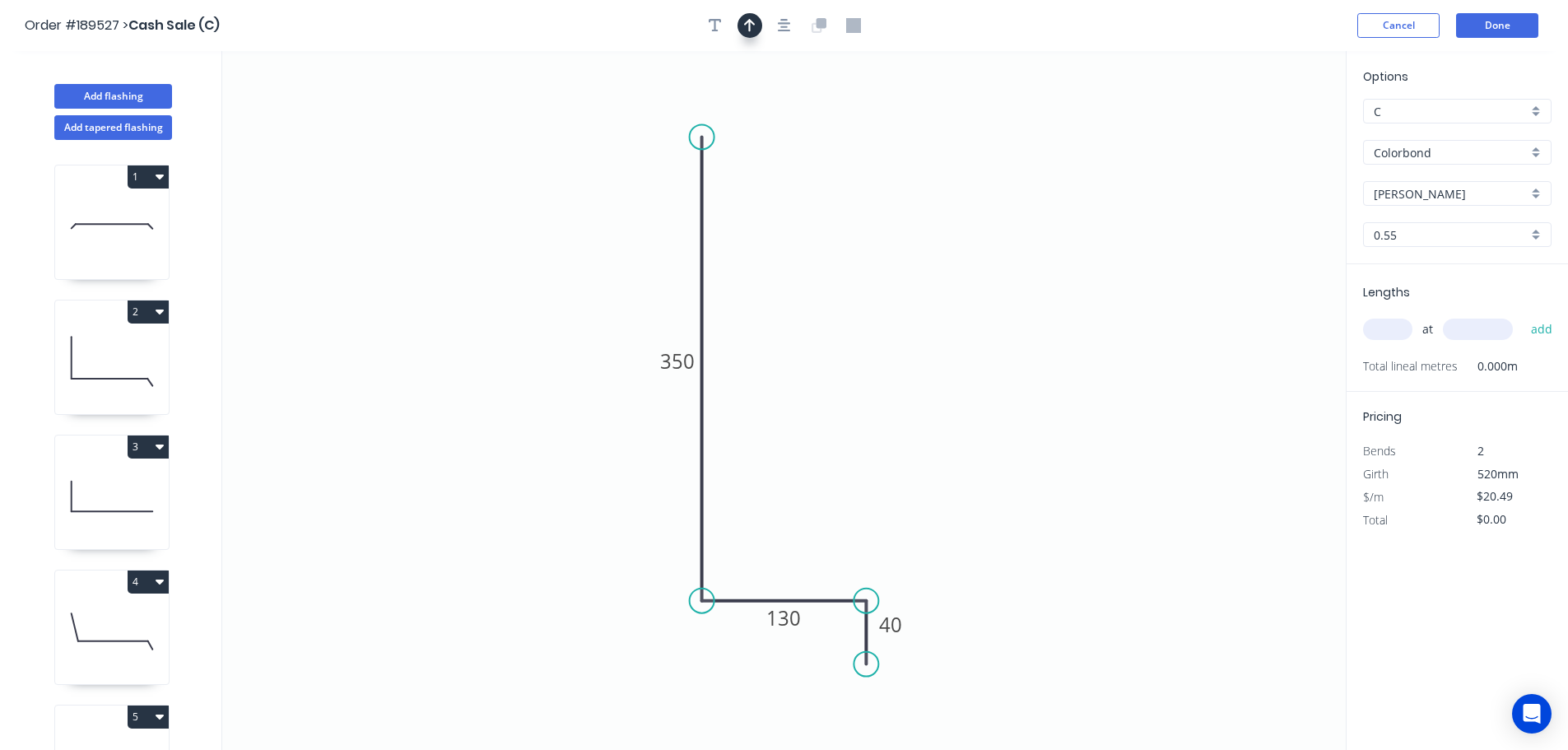
click at [754, 23] on icon "button" at bounding box center [750, 25] width 12 height 14
click at [1262, 131] on icon at bounding box center [1262, 114] width 14 height 53
drag, startPoint x: 1262, startPoint y: 131, endPoint x: 723, endPoint y: 407, distance: 605.6
click at [724, 408] on icon at bounding box center [743, 395] width 48 height 48
click at [1383, 330] on input "text" at bounding box center [1387, 330] width 50 height 22
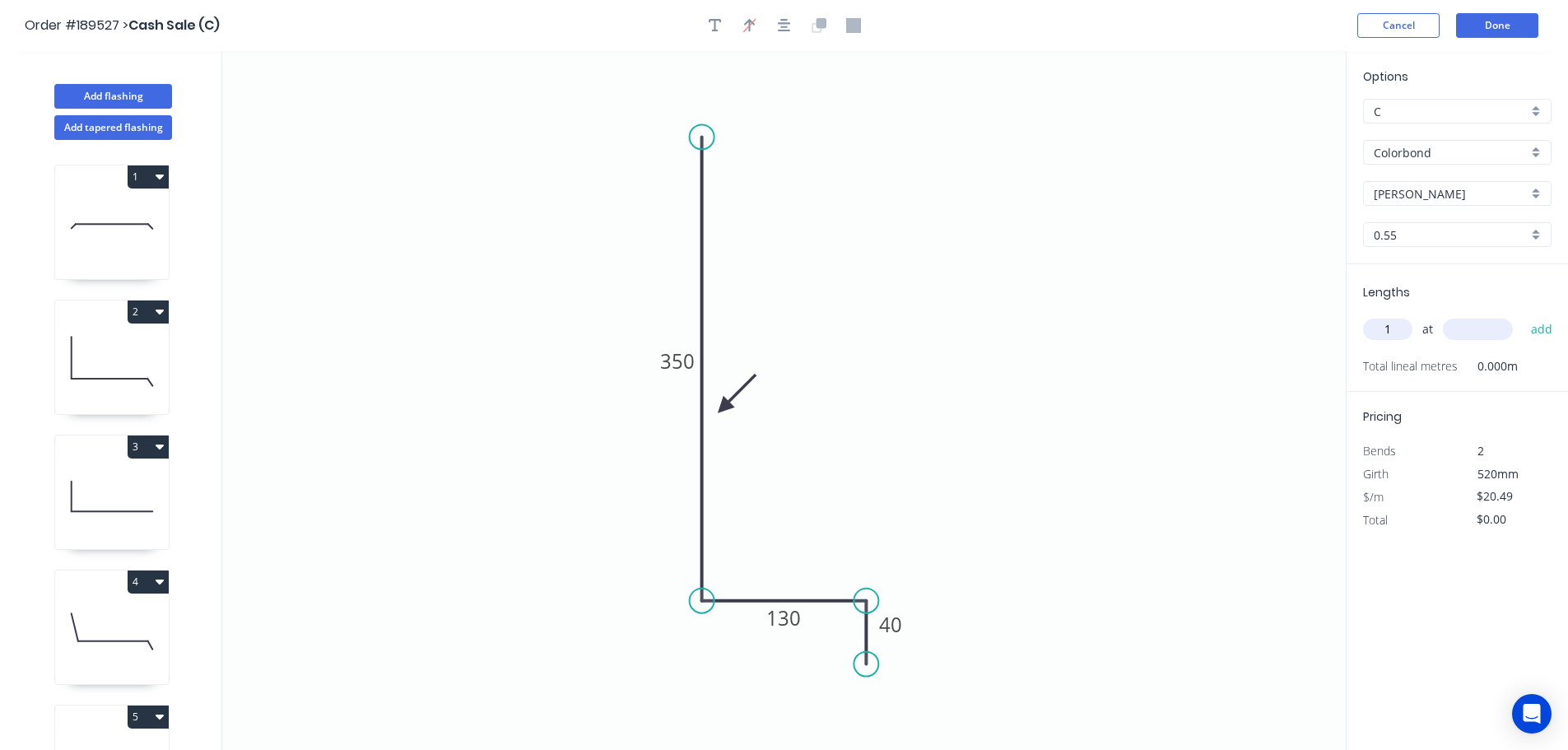
type input "1"
type input "1000"
click at [1523, 315] on button "add" at bounding box center [1542, 329] width 39 height 28
type input "$20.49"
click at [138, 101] on button "Add flashing" at bounding box center [113, 95] width 118 height 24
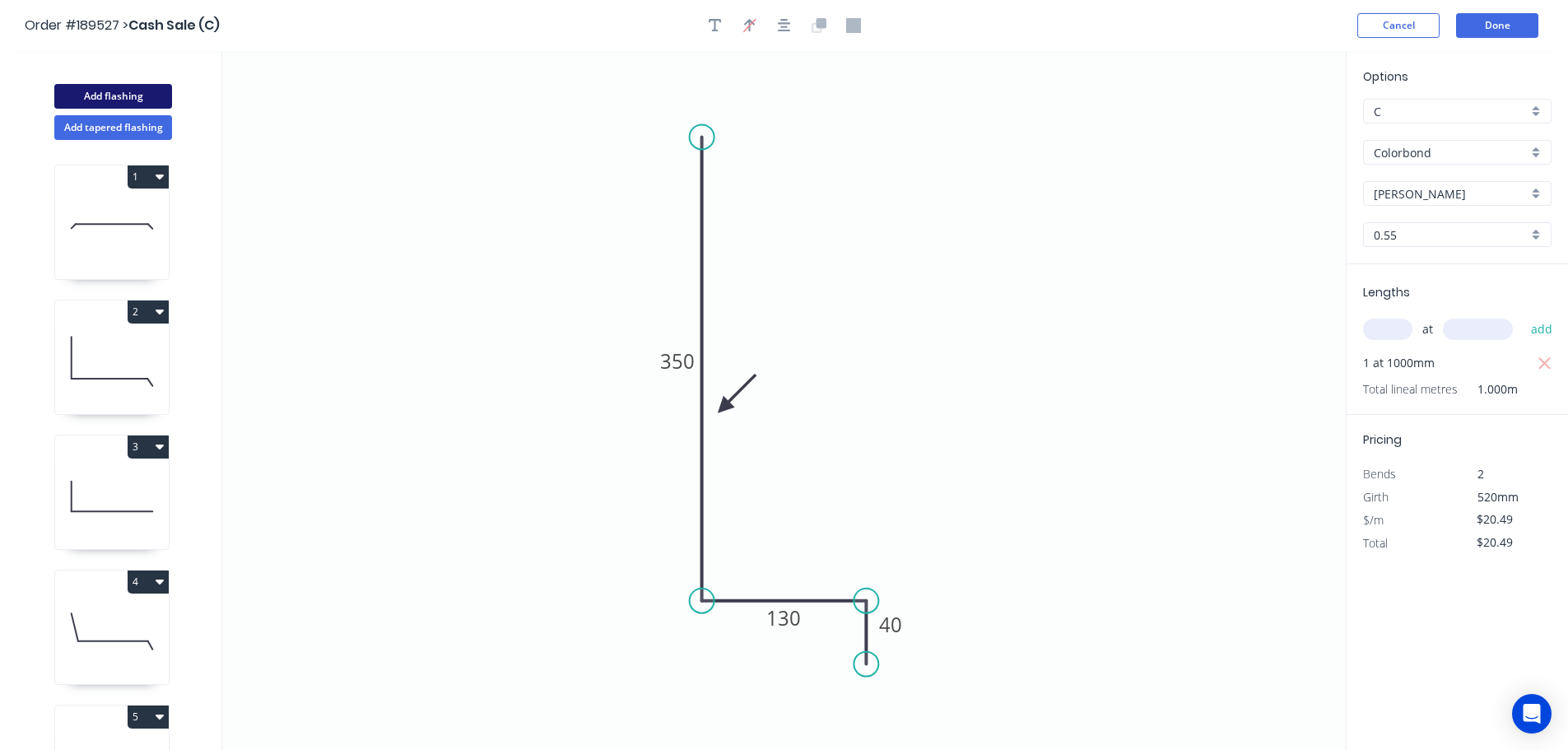
type input "$0.00"
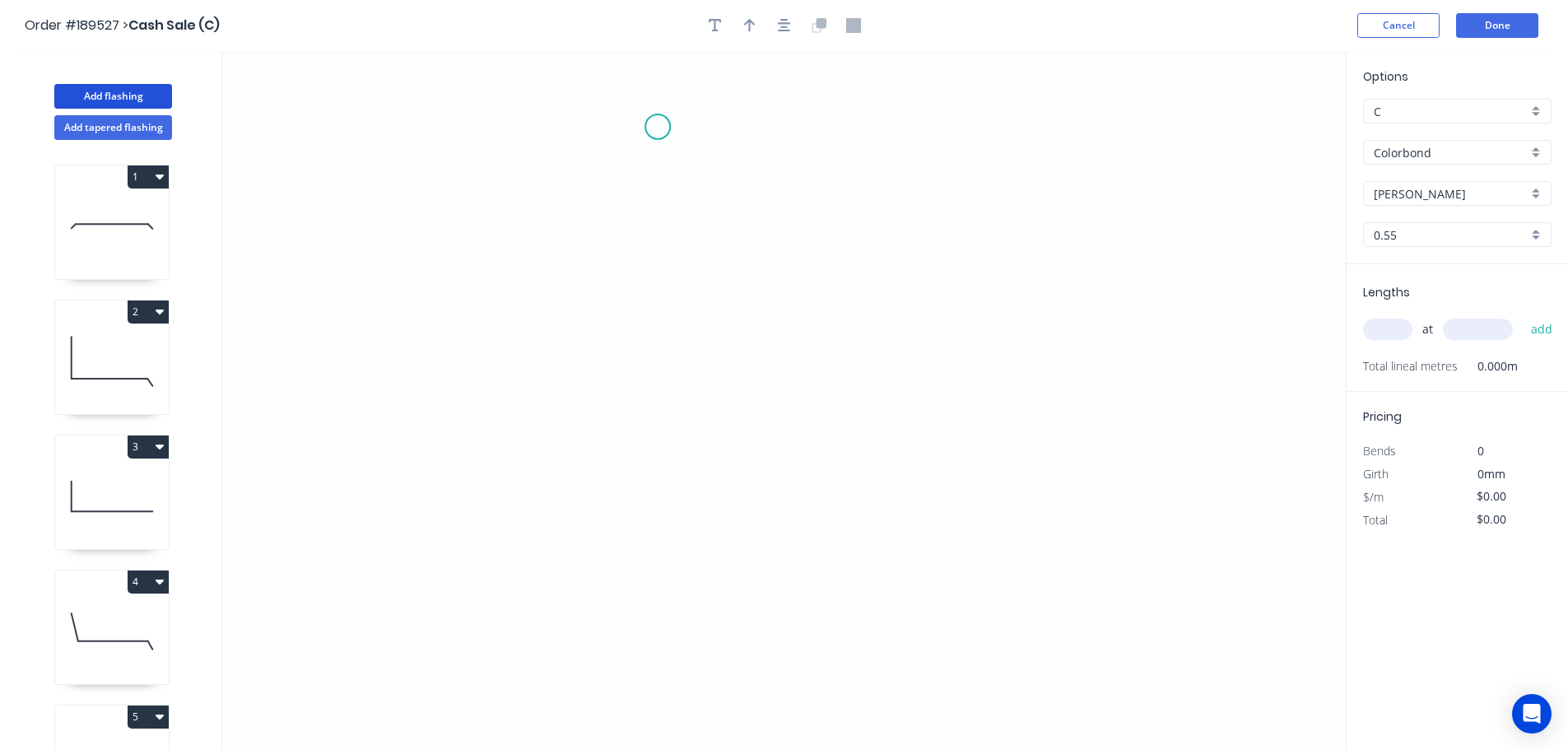
click at [658, 127] on icon "0" at bounding box center [784, 401] width 1123 height 699
click at [670, 676] on icon "0" at bounding box center [784, 401] width 1123 height 699
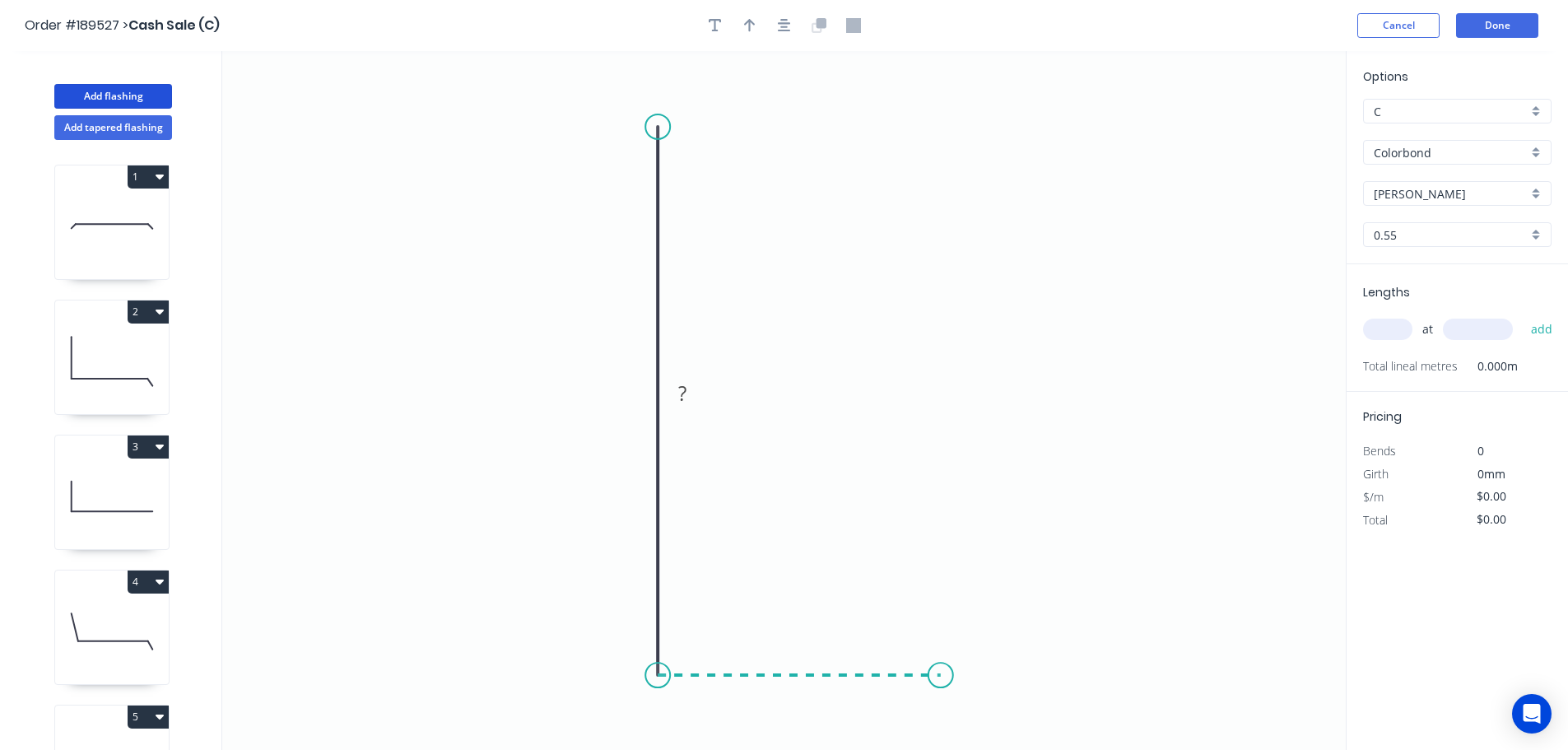
click at [941, 670] on icon "0 ?" at bounding box center [784, 401] width 1123 height 699
click at [942, 571] on icon "0 ? ?" at bounding box center [784, 401] width 1123 height 699
click at [788, 15] on button "button" at bounding box center [784, 25] width 24 height 24
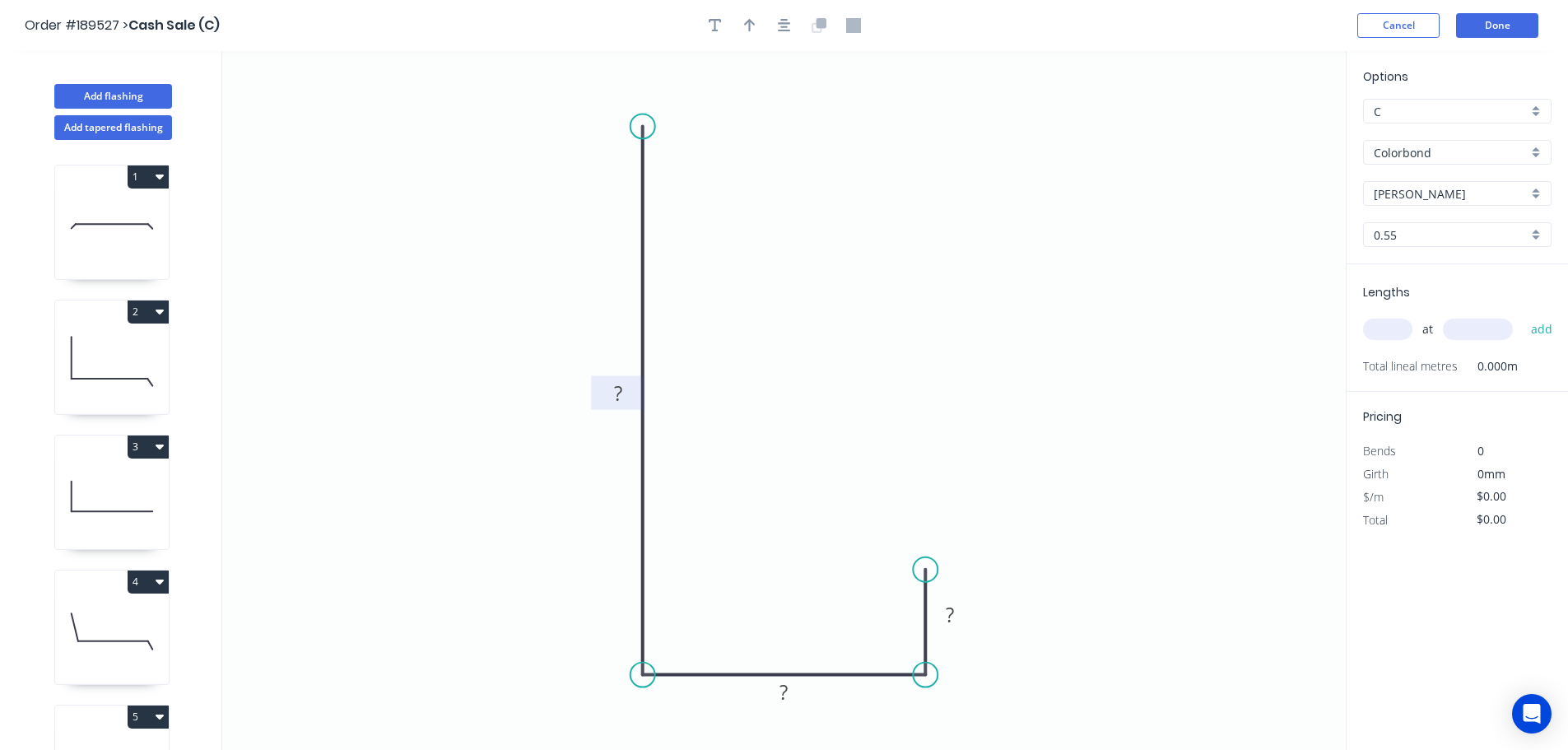
click at [619, 390] on tspan "?" at bounding box center [617, 393] width 8 height 27
type input "$25.56"
click at [753, 23] on icon "button" at bounding box center [750, 25] width 12 height 14
drag, startPoint x: 1265, startPoint y: 130, endPoint x: 793, endPoint y: 655, distance: 706.0
click at [794, 655] on icon at bounding box center [796, 628] width 14 height 53
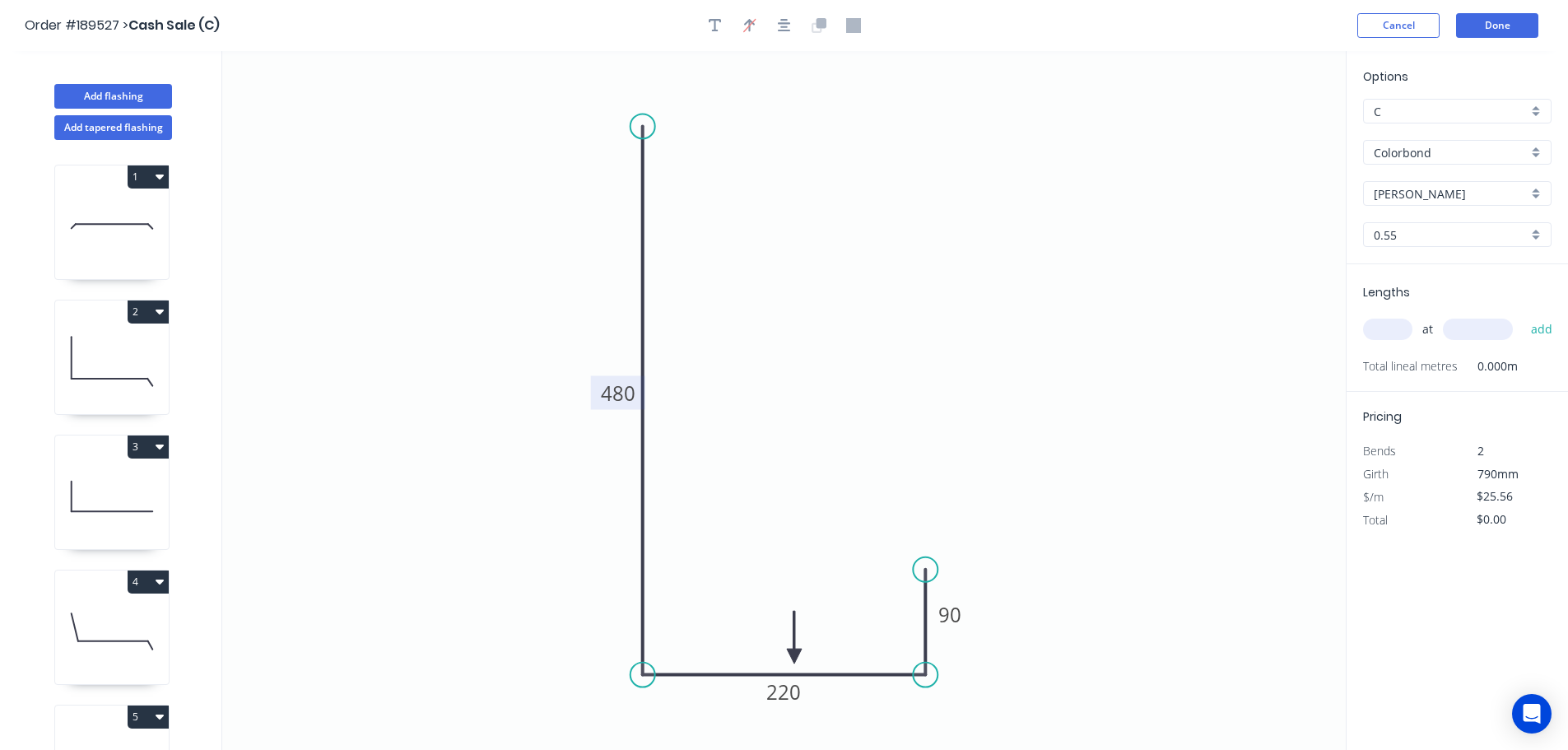
click at [1379, 340] on input "text" at bounding box center [1387, 330] width 50 height 22
type input "2"
type input "3600"
click at [1523, 315] on button "add" at bounding box center [1542, 329] width 39 height 28
type input "$184.03"
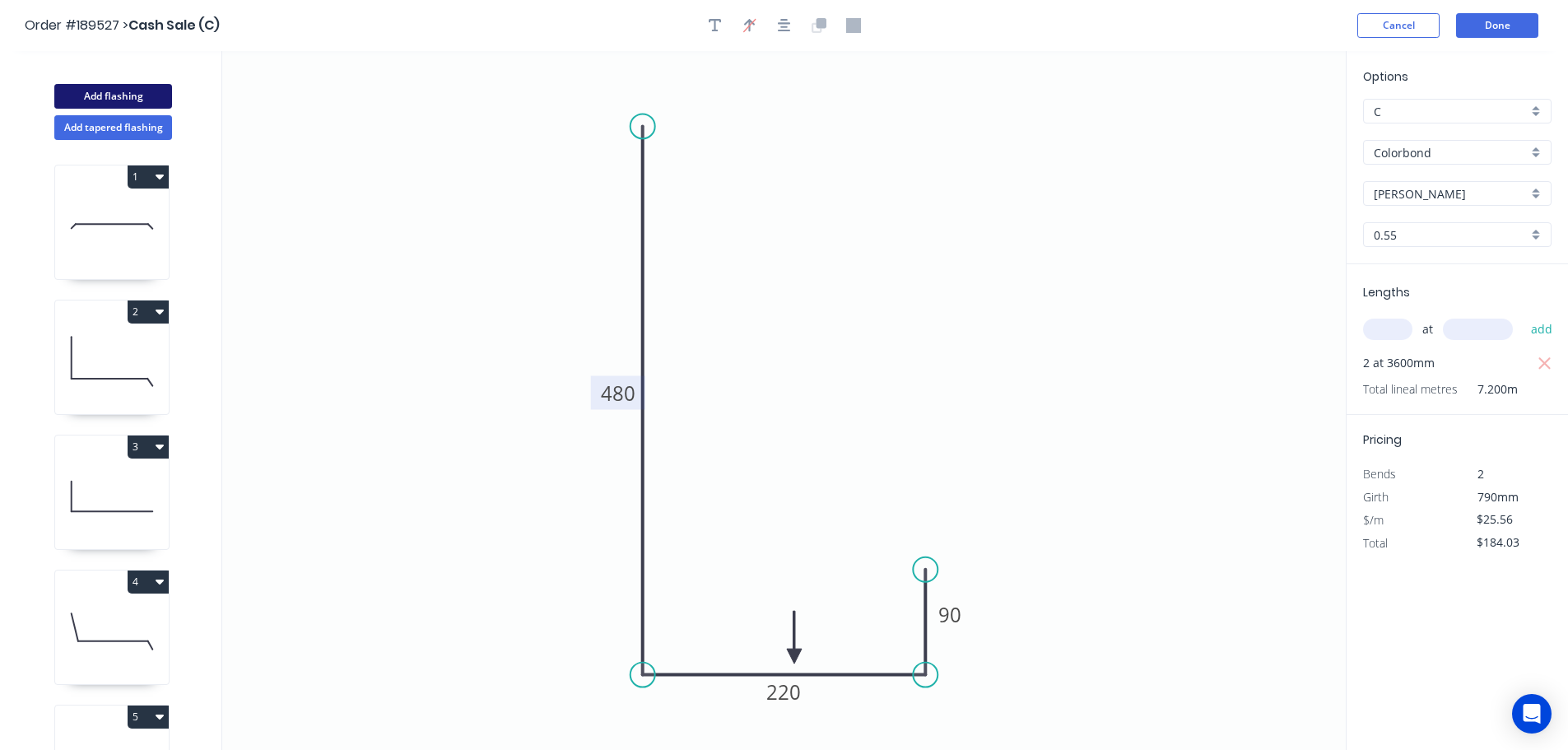
click at [140, 94] on button "Add flashing" at bounding box center [113, 95] width 118 height 24
type input "$0.00"
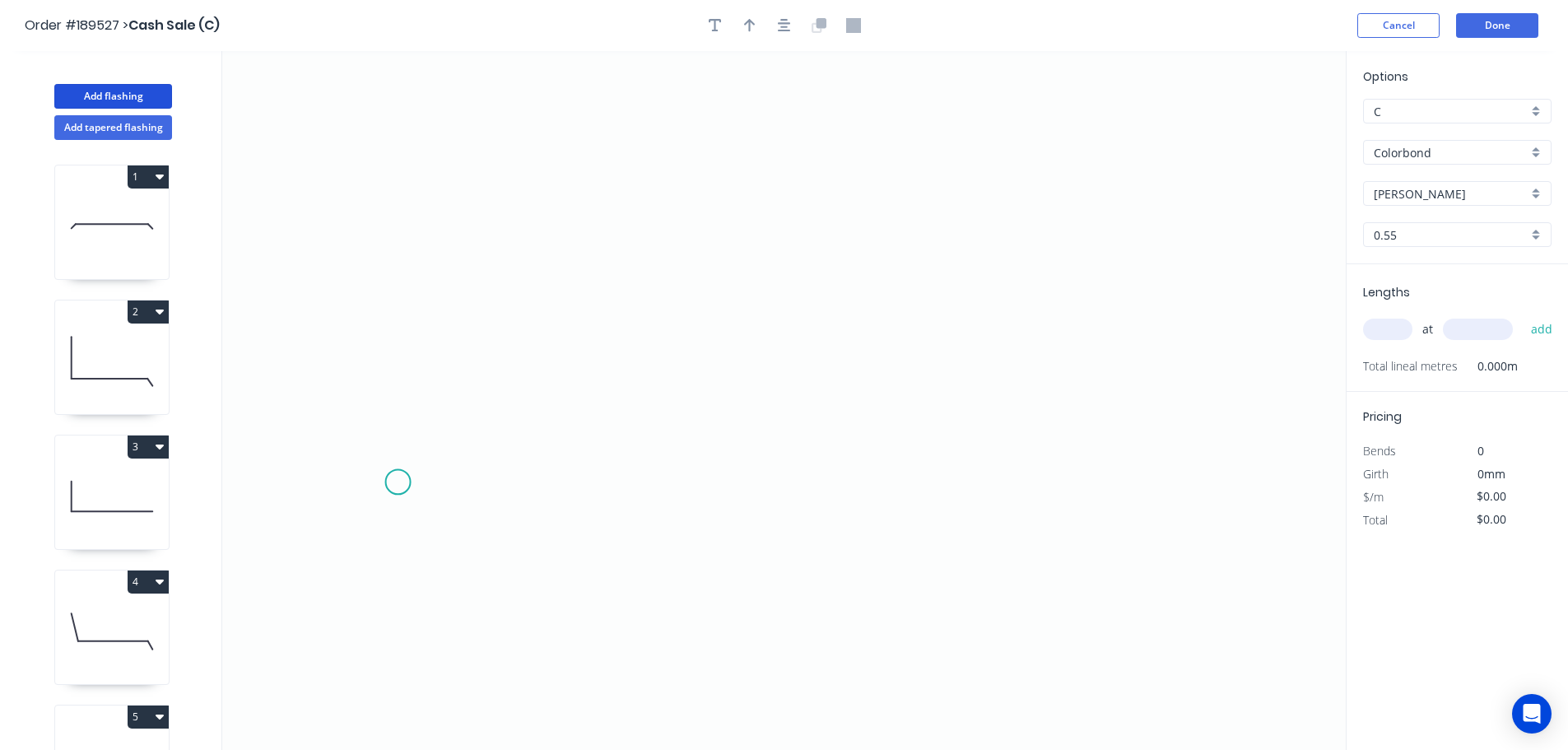
click at [392, 484] on icon "0" at bounding box center [784, 401] width 1123 height 699
click at [407, 204] on icon "0" at bounding box center [784, 401] width 1123 height 699
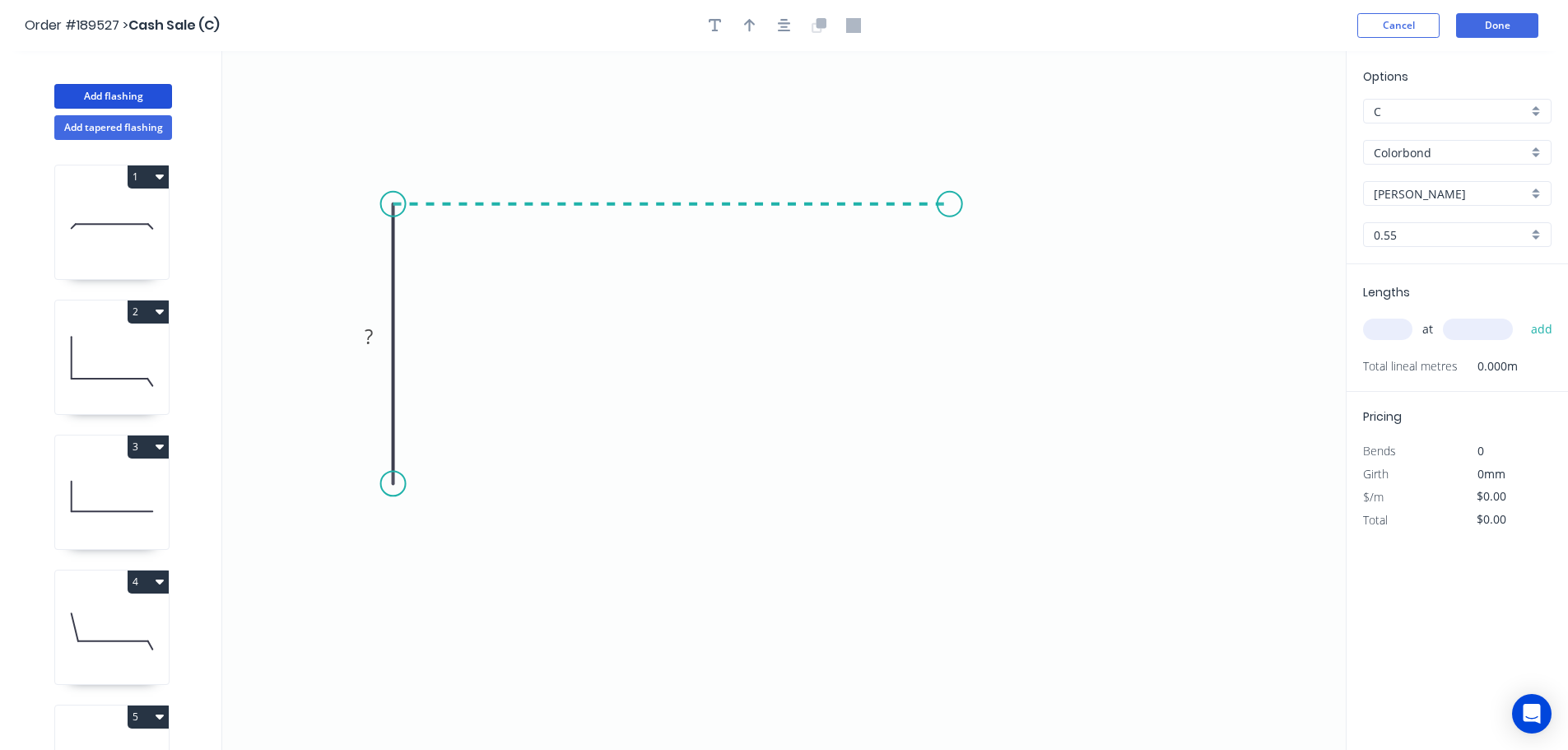
click at [950, 187] on icon "0 ?" at bounding box center [784, 401] width 1123 height 699
click at [936, 487] on icon "0 ? ?" at bounding box center [784, 401] width 1123 height 699
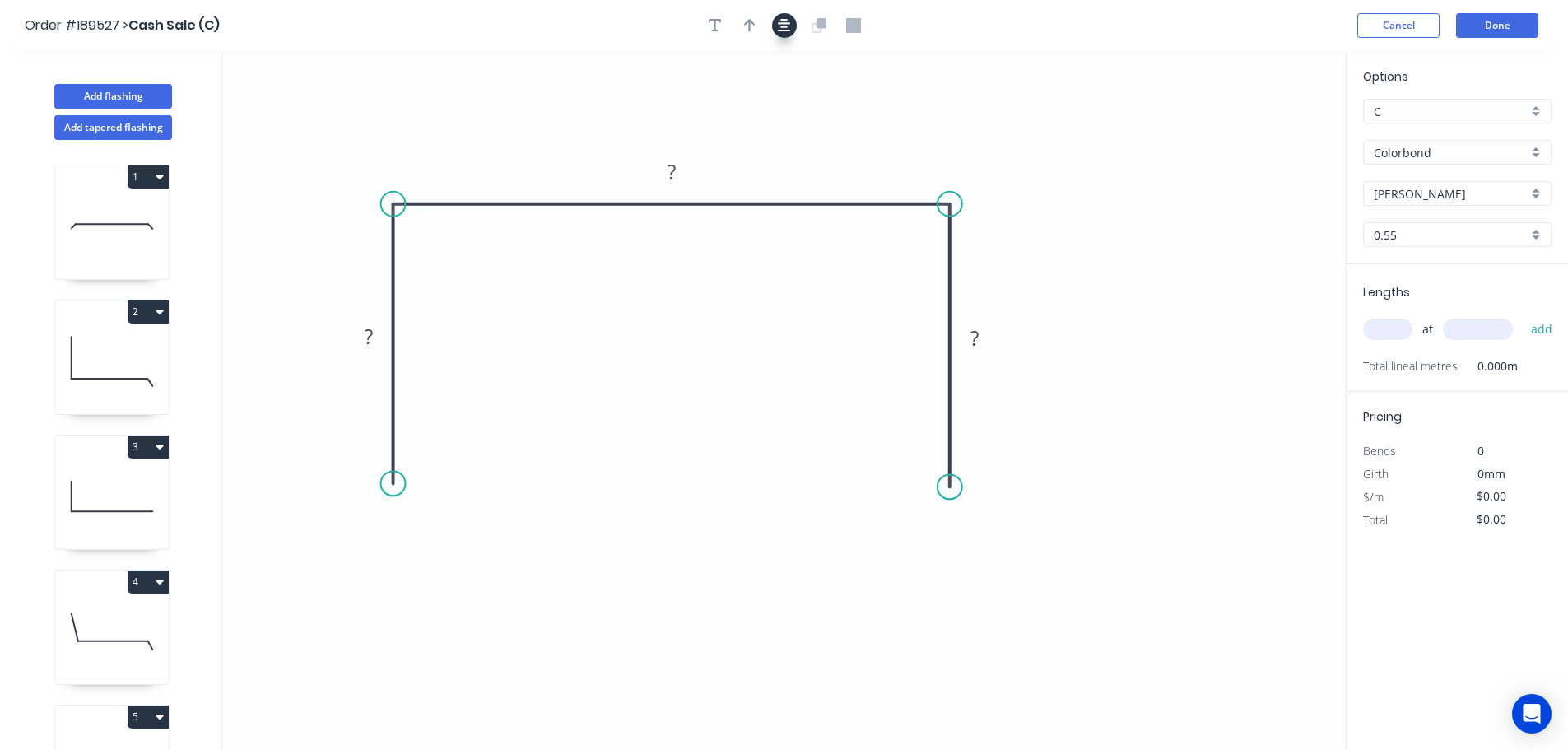
click at [789, 21] on icon "button" at bounding box center [784, 25] width 14 height 14
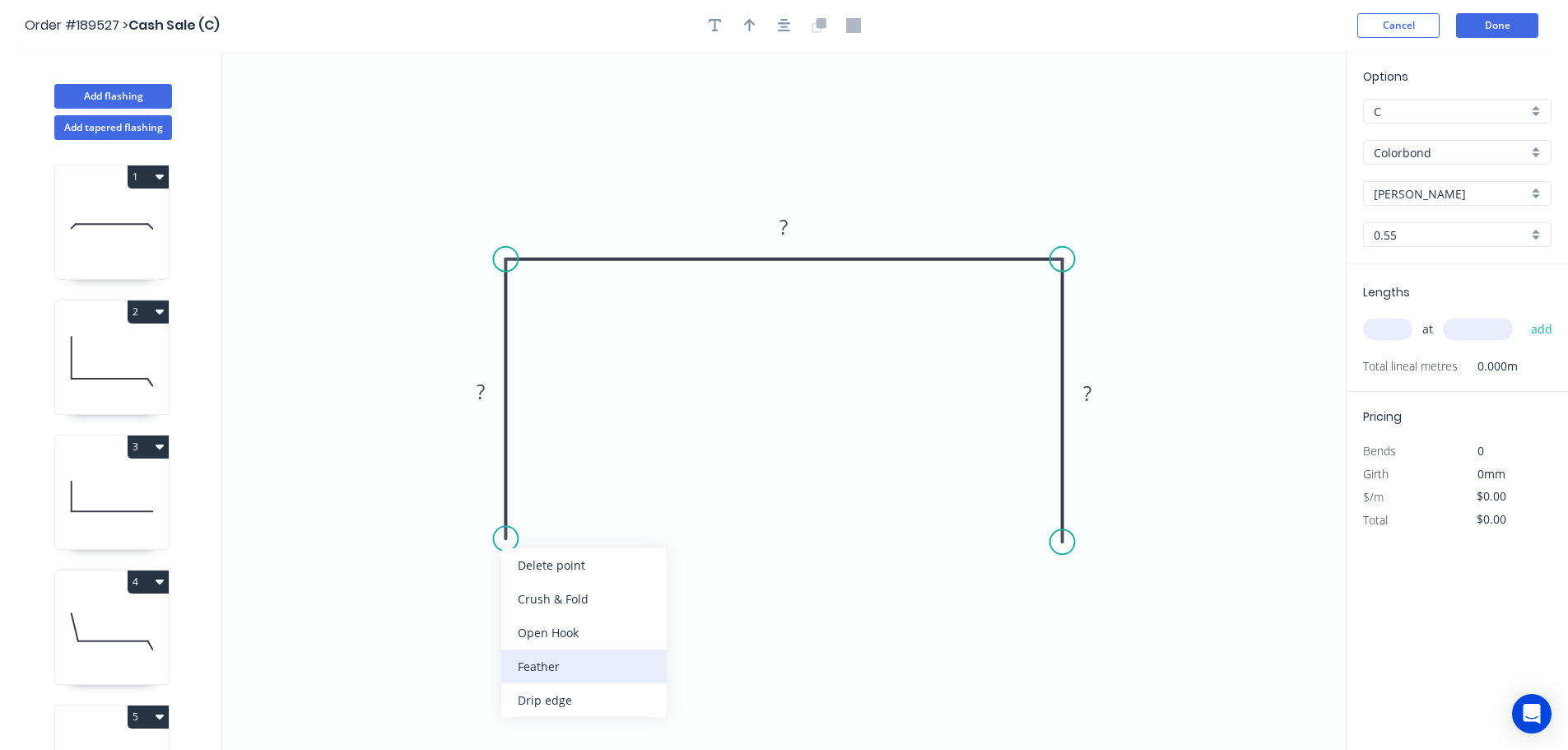
click at [533, 655] on div "Feather" at bounding box center [584, 665] width 166 height 33
drag, startPoint x: 552, startPoint y: 599, endPoint x: 568, endPoint y: 544, distance: 57.3
click at [553, 599] on div "Flip bend" at bounding box center [595, 598] width 166 height 33
drag, startPoint x: 572, startPoint y: 515, endPoint x: 670, endPoint y: 587, distance: 121.6
click at [586, 600] on rect at bounding box center [554, 592] width 64 height 33
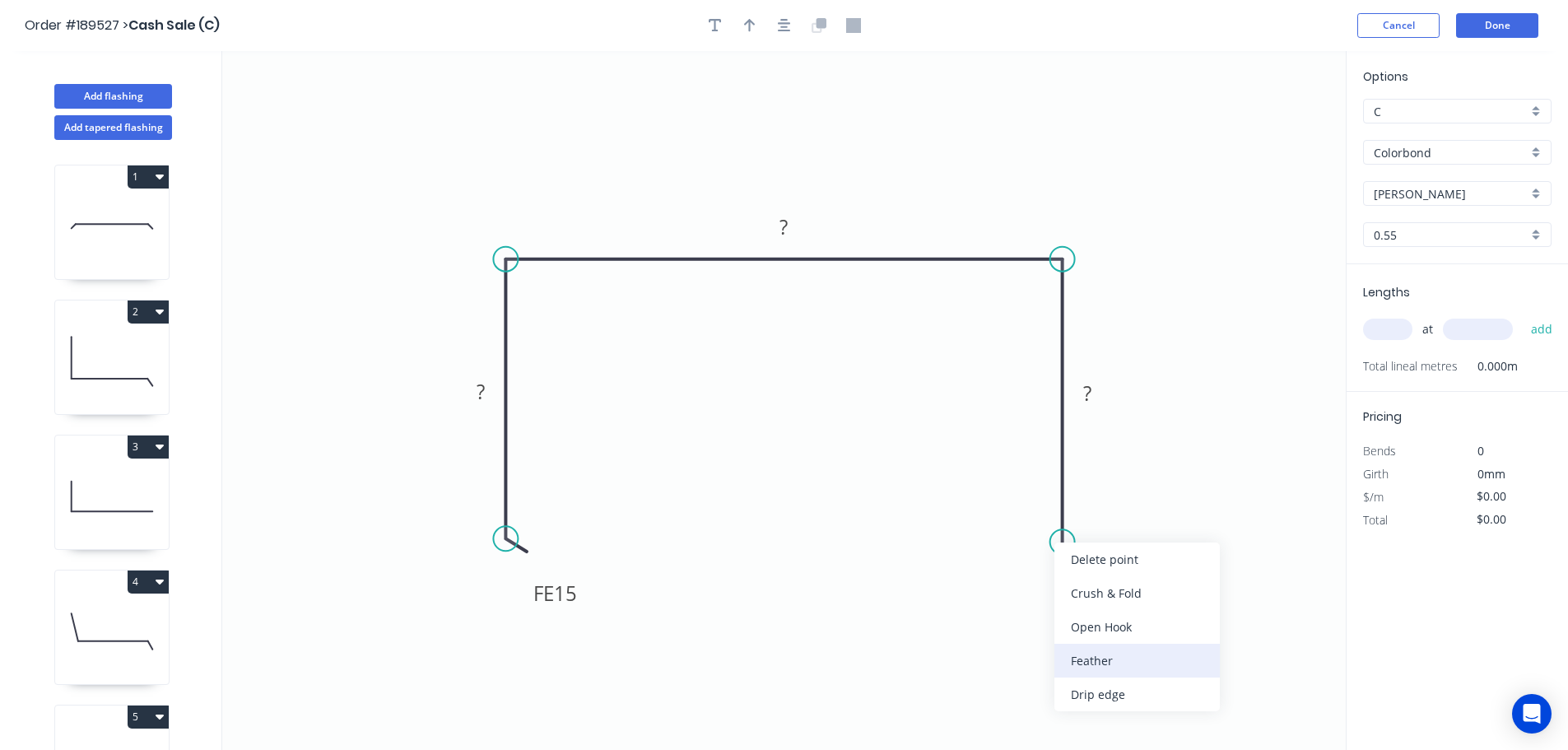
click at [1072, 656] on div "Feather" at bounding box center [1137, 660] width 166 height 33
drag, startPoint x: 1005, startPoint y: 512, endPoint x: 988, endPoint y: 549, distance: 40.7
click at [988, 549] on icon "0 FE 15 ? ? FE 15 ?" at bounding box center [784, 401] width 1123 height 699
drag, startPoint x: 1000, startPoint y: 514, endPoint x: 957, endPoint y: 589, distance: 86.5
click at [964, 589] on rect at bounding box center [996, 578] width 64 height 33
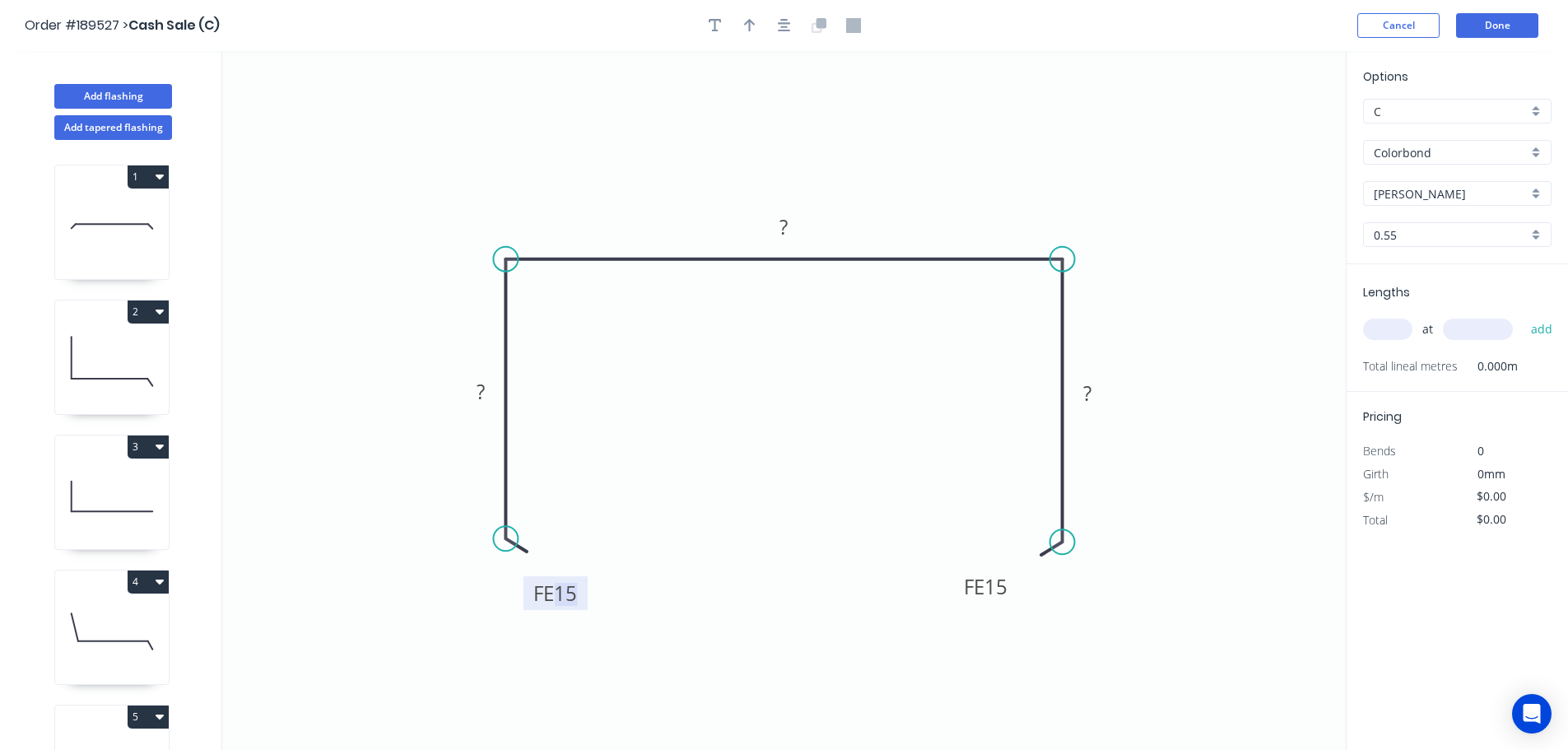
click at [569, 594] on tspan "15" at bounding box center [565, 593] width 23 height 27
type input "$14.87"
click at [780, 23] on icon "button" at bounding box center [784, 25] width 14 height 14
click at [747, 24] on icon "button" at bounding box center [750, 25] width 12 height 14
drag, startPoint x: 1263, startPoint y: 130, endPoint x: 908, endPoint y: 240, distance: 371.7
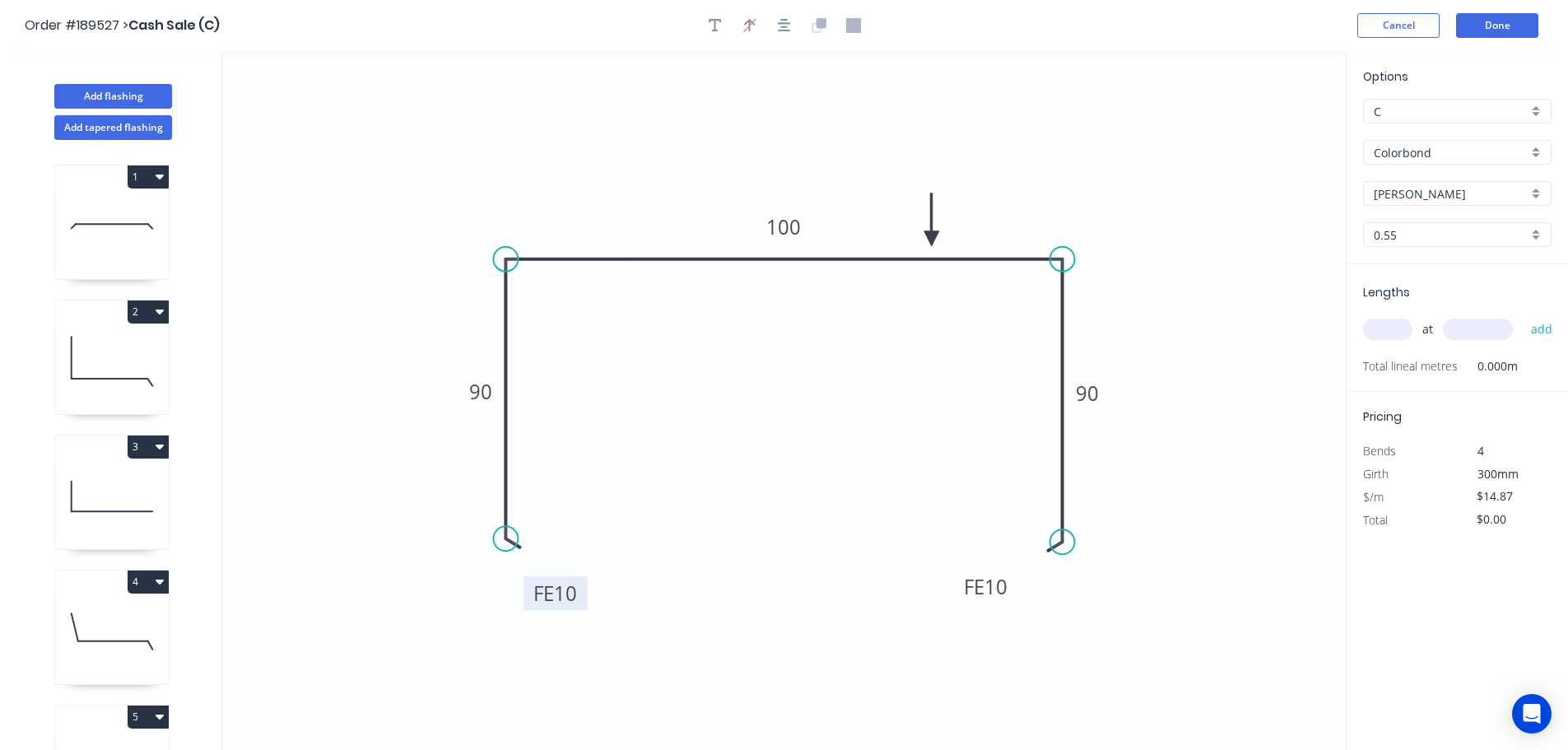
click at [924, 239] on icon at bounding box center [932, 220] width 14 height 53
click at [1387, 334] on input "text" at bounding box center [1387, 330] width 50 height 22
type input "4"
type input "5400"
click at [1523, 315] on button "add" at bounding box center [1542, 329] width 39 height 28
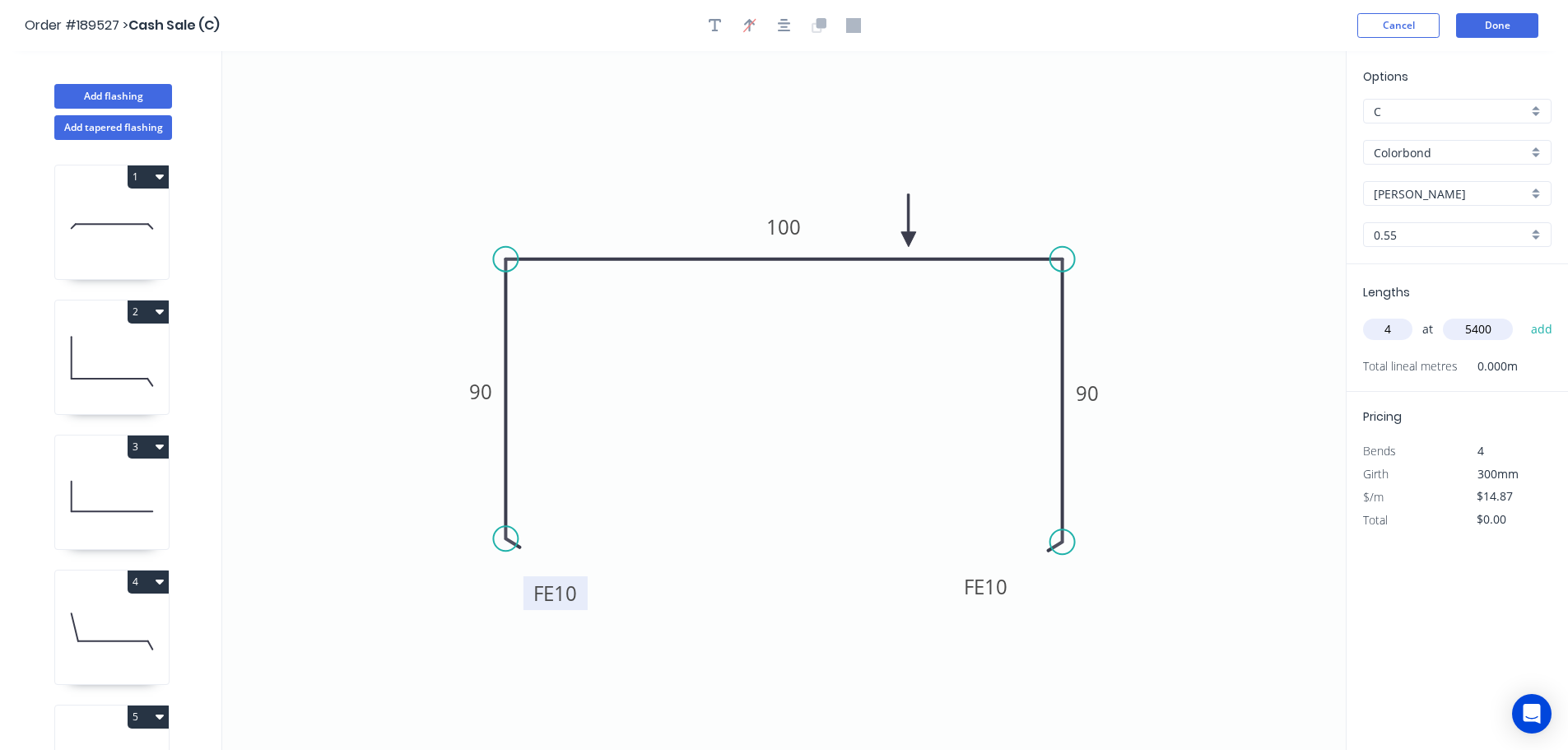
type input "$321.19"
type input "2"
type input "3400"
click at [1523, 315] on button "add" at bounding box center [1542, 329] width 39 height 28
type input "$422.31"
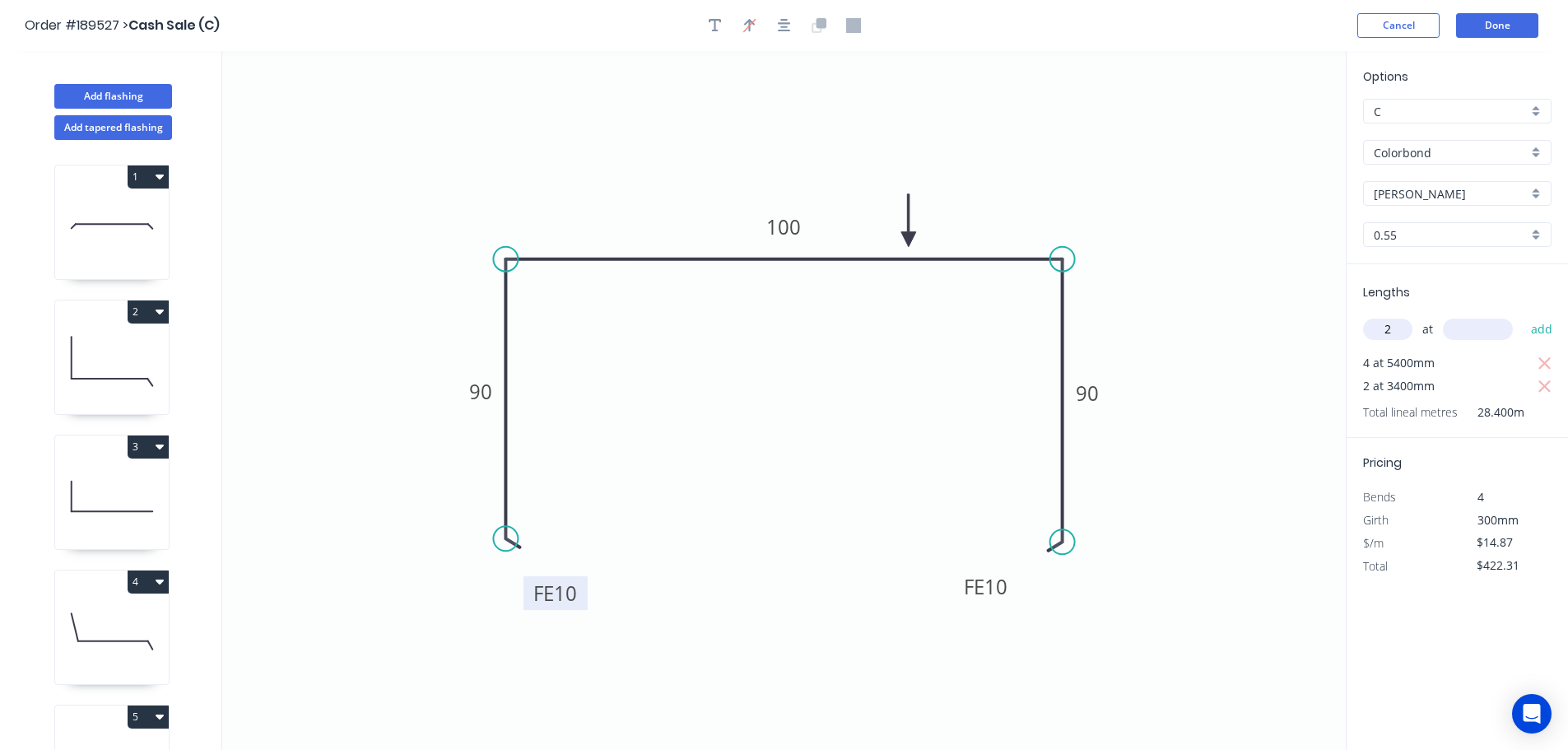
type input "2"
type input "4500"
click at [1523, 315] on button "add" at bounding box center [1542, 329] width 39 height 28
type input "$556.14"
type input "3"
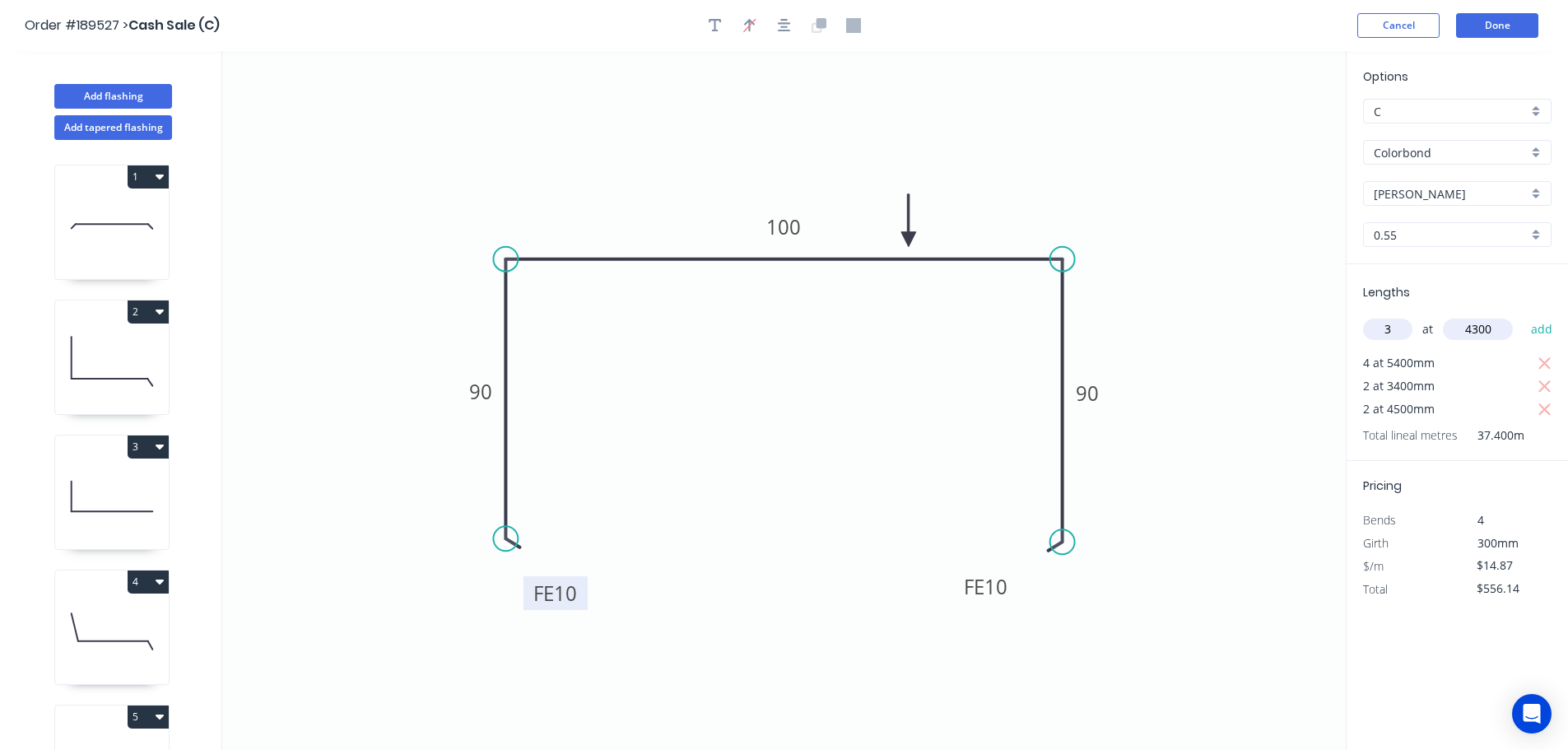
type input "4300"
click at [1523, 315] on button "add" at bounding box center [1542, 329] width 39 height 28
type input "$747.96"
click at [1437, 189] on input "Shale Grey" at bounding box center [1450, 194] width 154 height 17
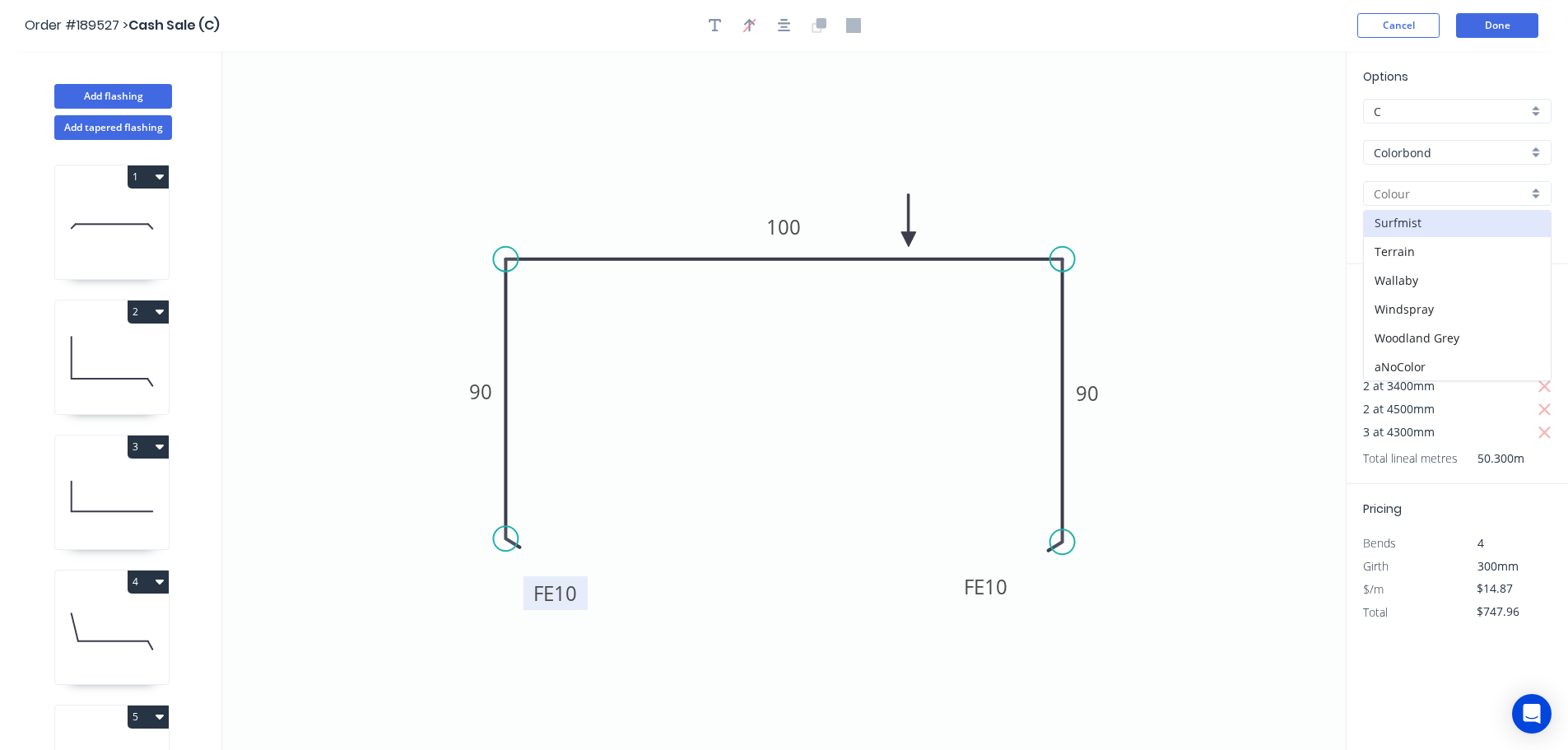
scroll to position [637, 0]
click at [1441, 227] on div "Surfmist" at bounding box center [1457, 221] width 187 height 29
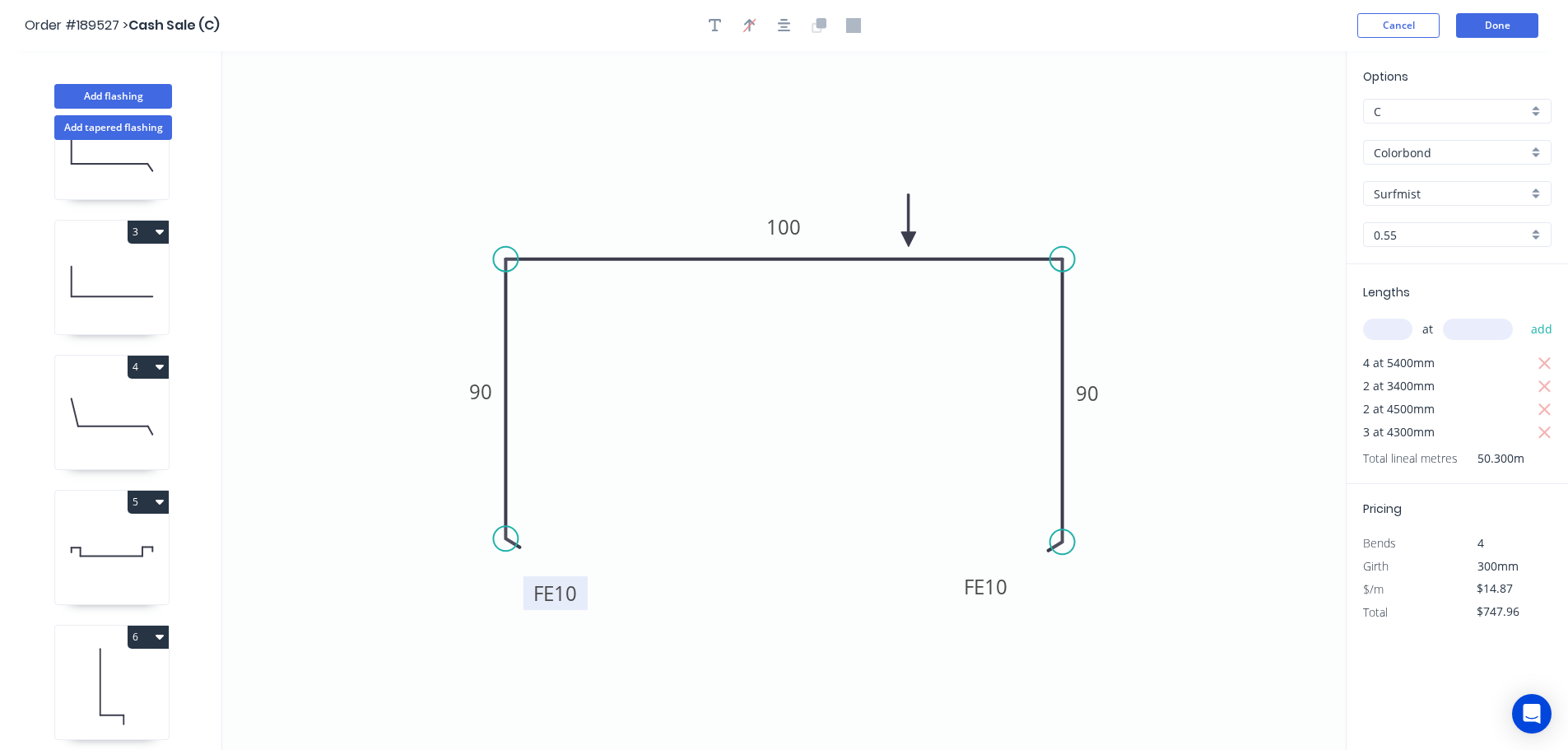
scroll to position [476, 0]
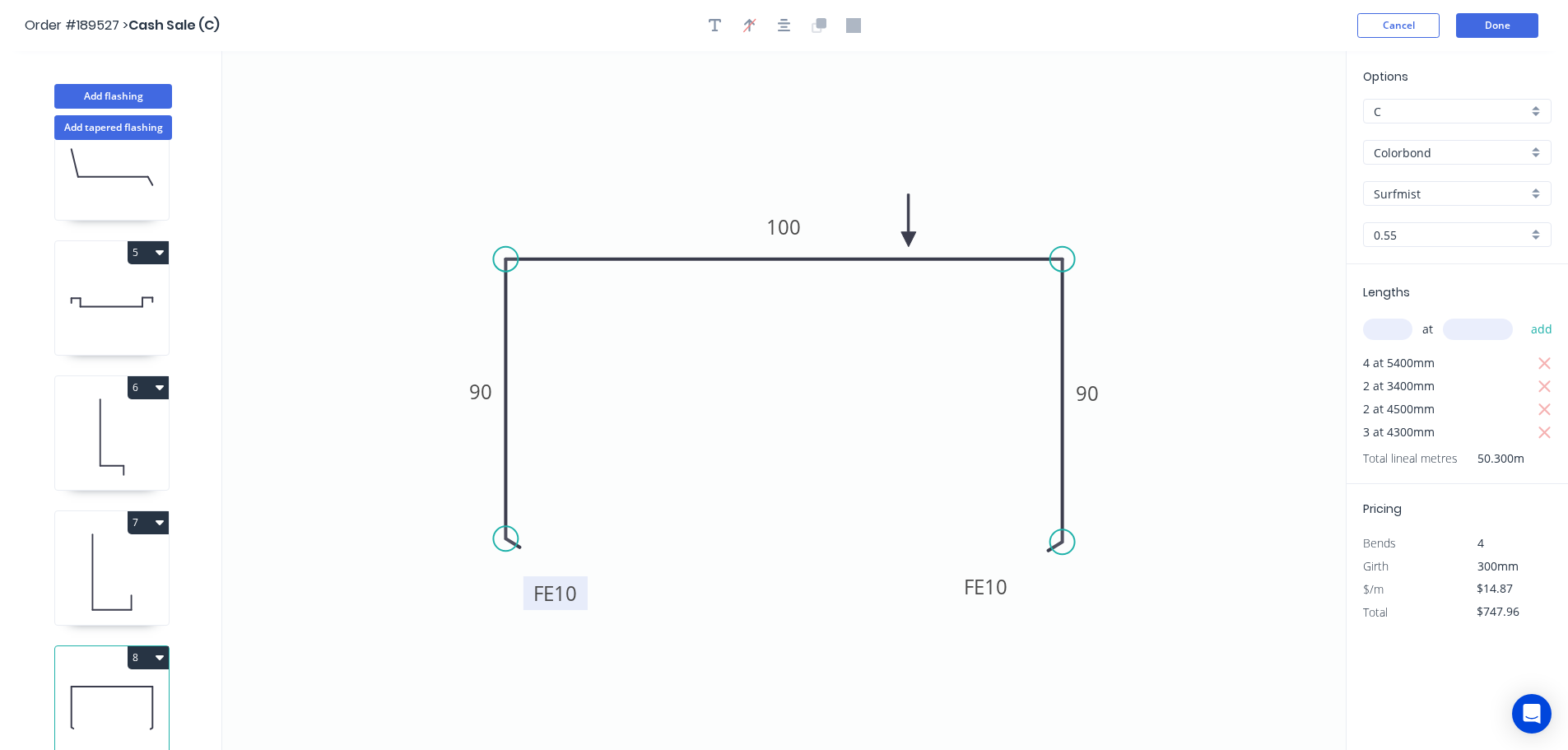
click at [127, 572] on icon at bounding box center [112, 572] width 113 height 105
type input "Shale Grey"
type input "$25.56"
type input "$184.03"
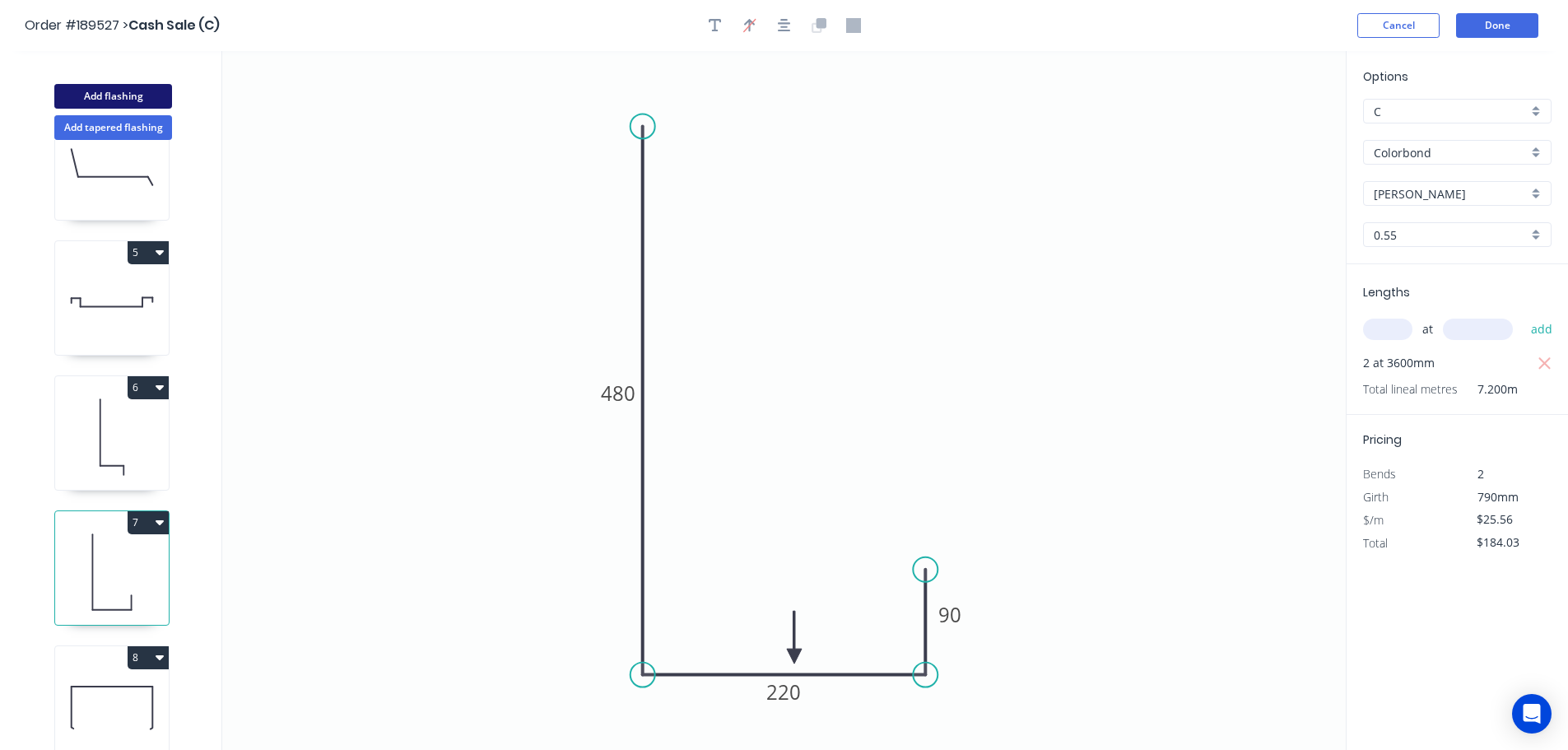
click at [150, 94] on button "Add flashing" at bounding box center [113, 95] width 118 height 24
type input "$0.00"
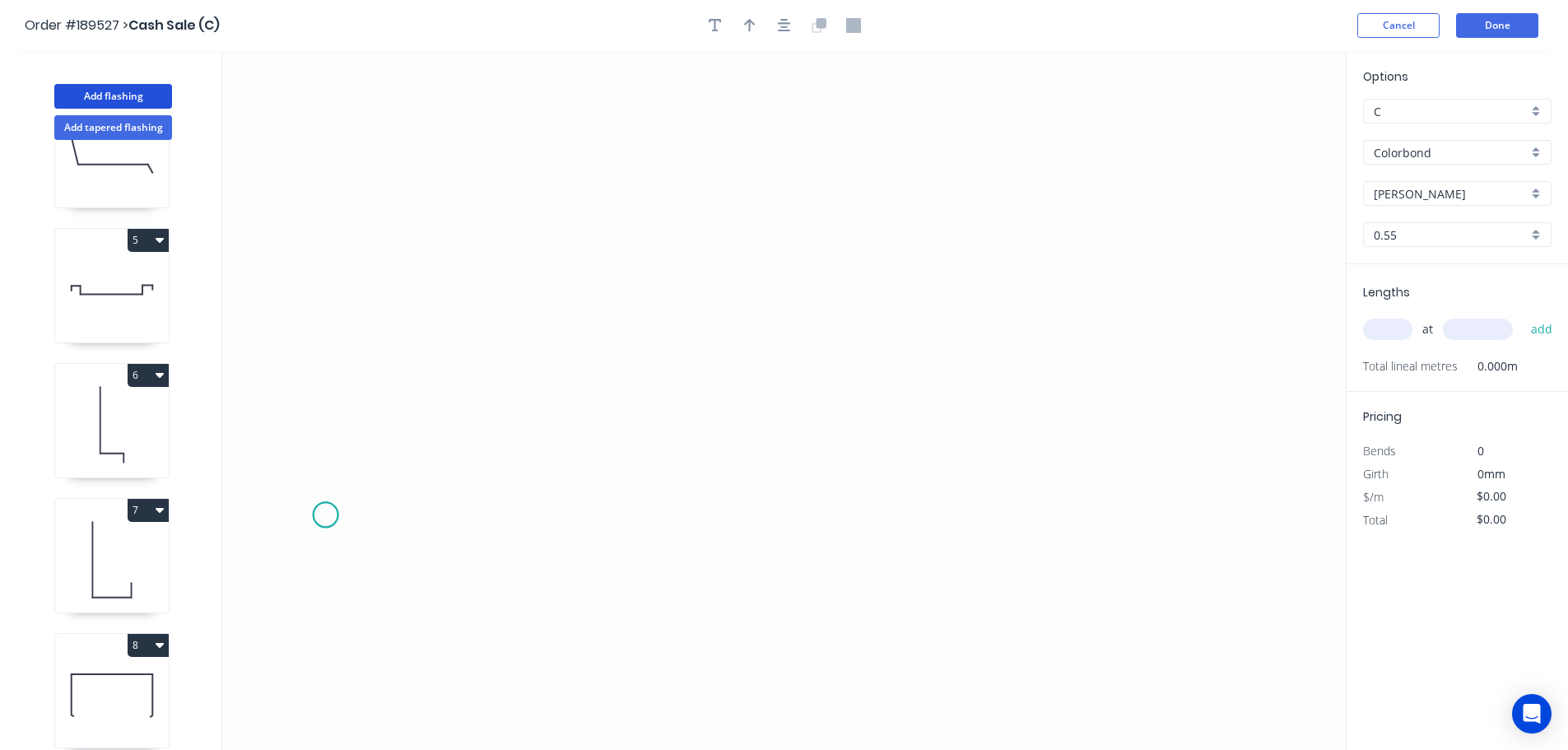
click at [325, 515] on icon "0" at bounding box center [784, 401] width 1123 height 699
click at [326, 360] on icon at bounding box center [326, 438] width 0 height 156
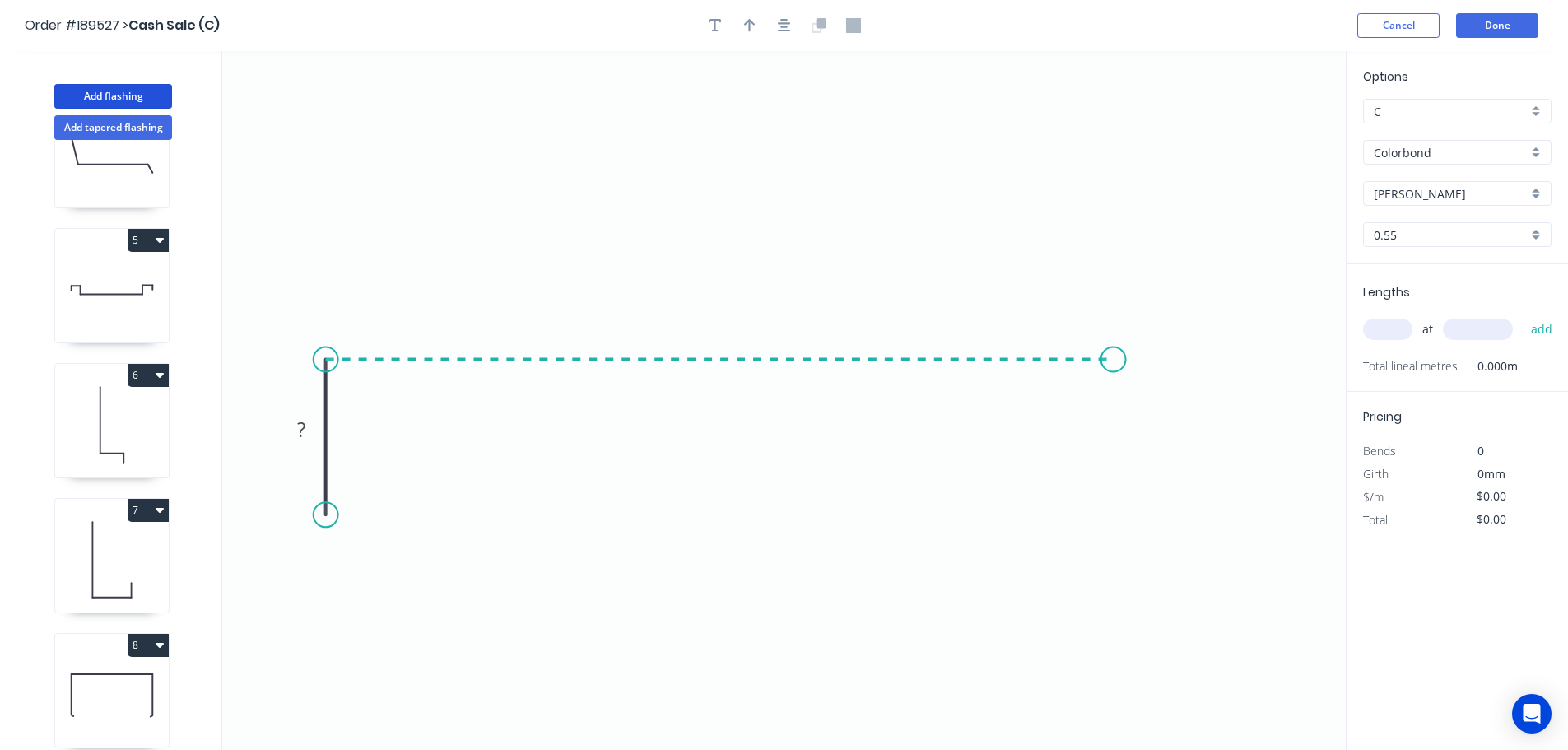
click at [1131, 358] on icon "0 ?" at bounding box center [784, 401] width 1123 height 699
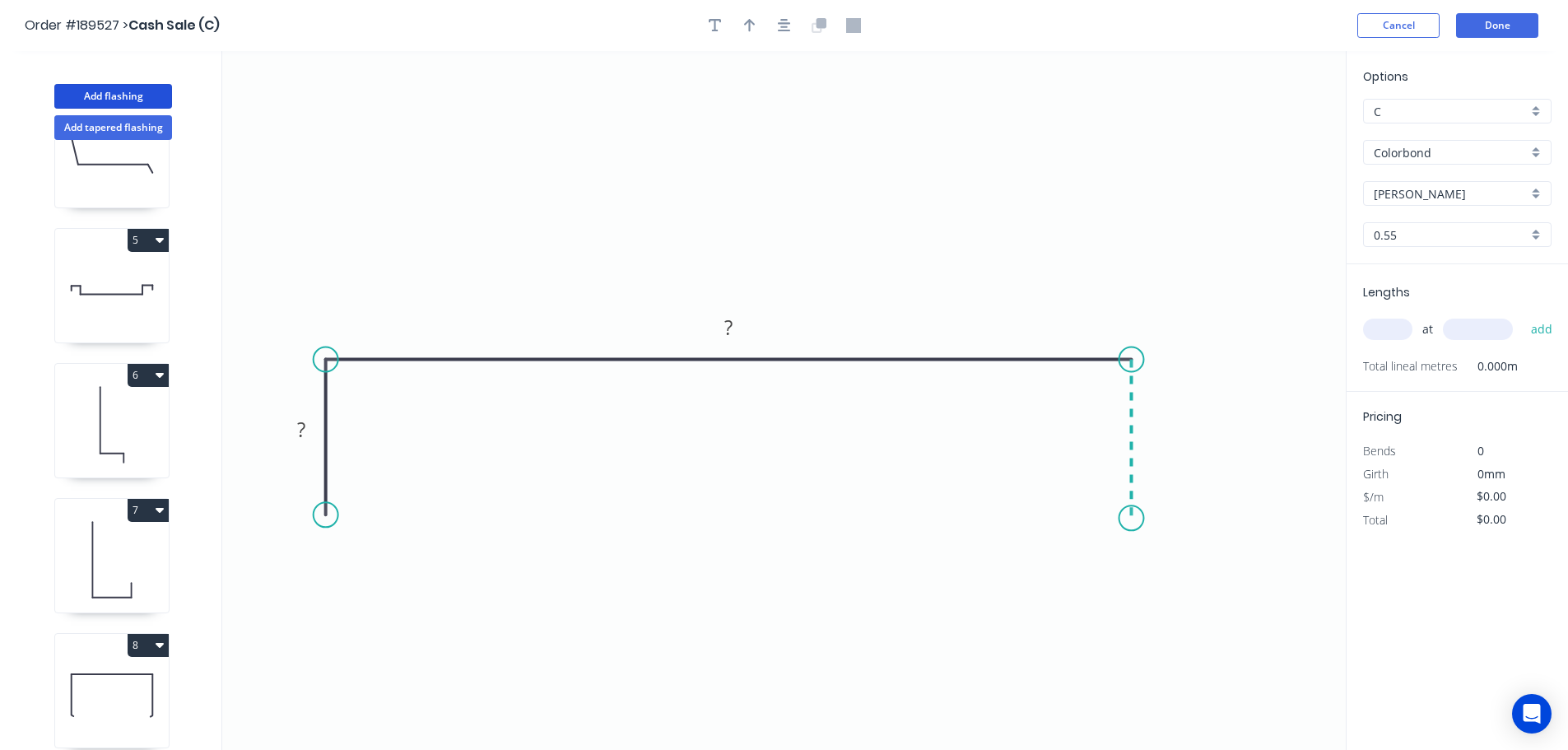
click at [1127, 519] on icon "0 ? ?" at bounding box center [784, 401] width 1123 height 699
click at [786, 16] on button "button" at bounding box center [784, 25] width 24 height 24
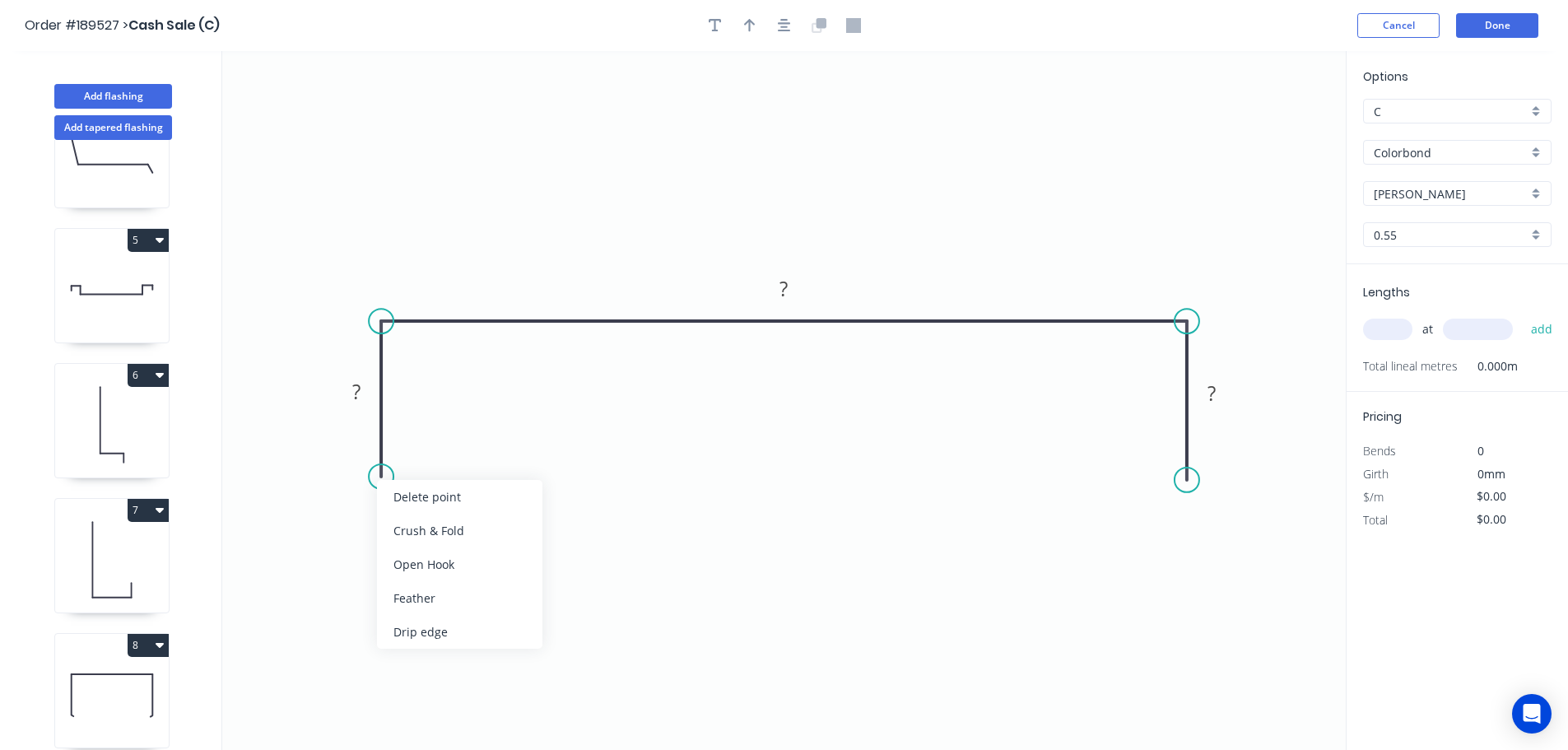
drag, startPoint x: 407, startPoint y: 593, endPoint x: 383, endPoint y: 511, distance: 85.4
click at [407, 592] on div "Feather" at bounding box center [460, 598] width 166 height 33
click at [442, 525] on div "Flip bend" at bounding box center [463, 531] width 166 height 33
drag, startPoint x: 446, startPoint y: 456, endPoint x: 473, endPoint y: 536, distance: 84.4
click at [473, 536] on rect at bounding box center [443, 528] width 64 height 33
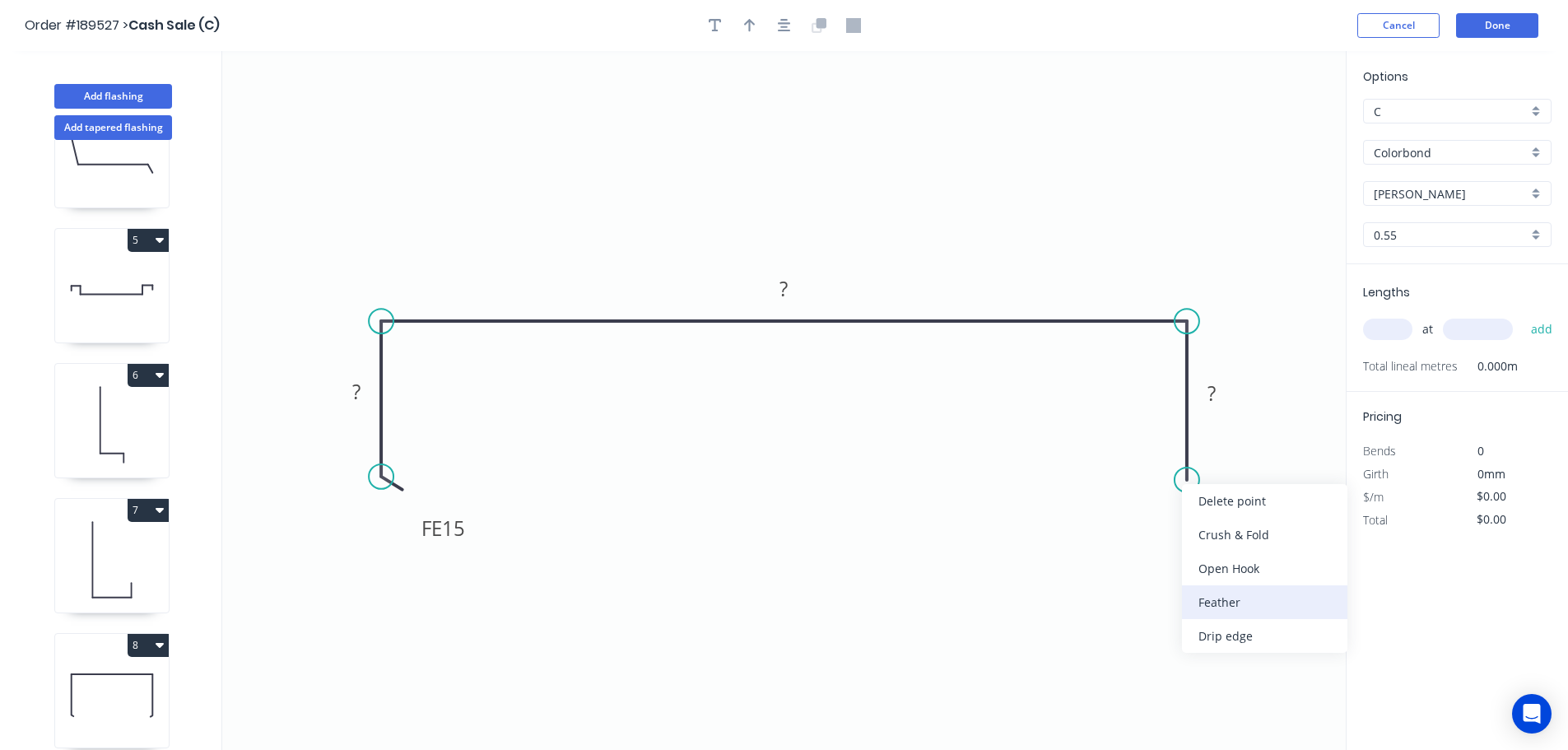
click at [1204, 607] on div "Feather" at bounding box center [1265, 601] width 166 height 33
drag, startPoint x: 1127, startPoint y: 453, endPoint x: 902, endPoint y: 544, distance: 242.7
click at [1077, 520] on rect at bounding box center [1102, 516] width 64 height 33
click at [441, 524] on tspan "FE" at bounding box center [431, 528] width 21 height 27
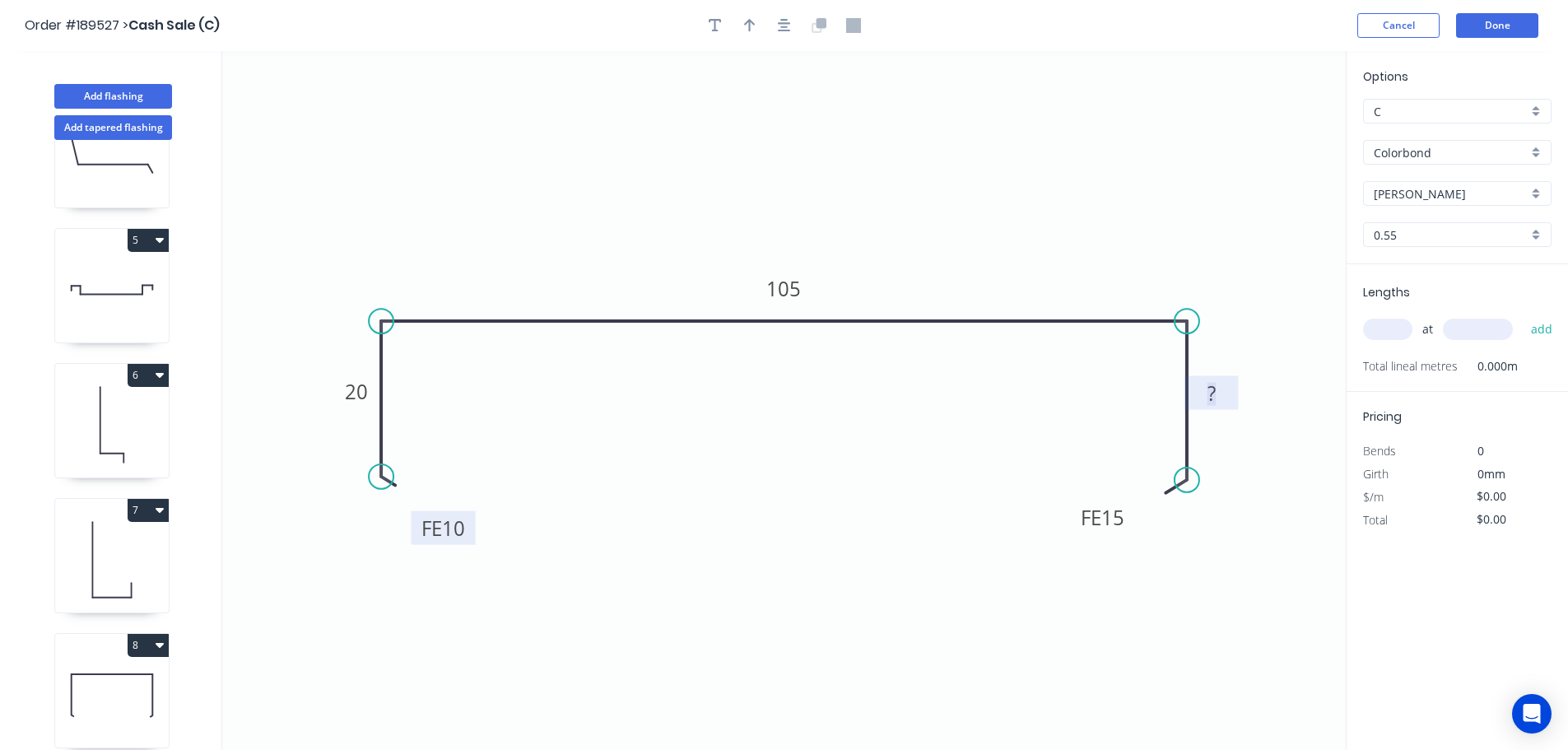
type input "$12.34"
drag, startPoint x: 788, startPoint y: 21, endPoint x: 753, endPoint y: 23, distance: 35.1
click at [787, 21] on icon "button" at bounding box center [784, 25] width 14 height 14
click at [744, 24] on icon "button" at bounding box center [750, 25] width 12 height 14
drag, startPoint x: 1136, startPoint y: 171, endPoint x: 1219, endPoint y: 302, distance: 155.1
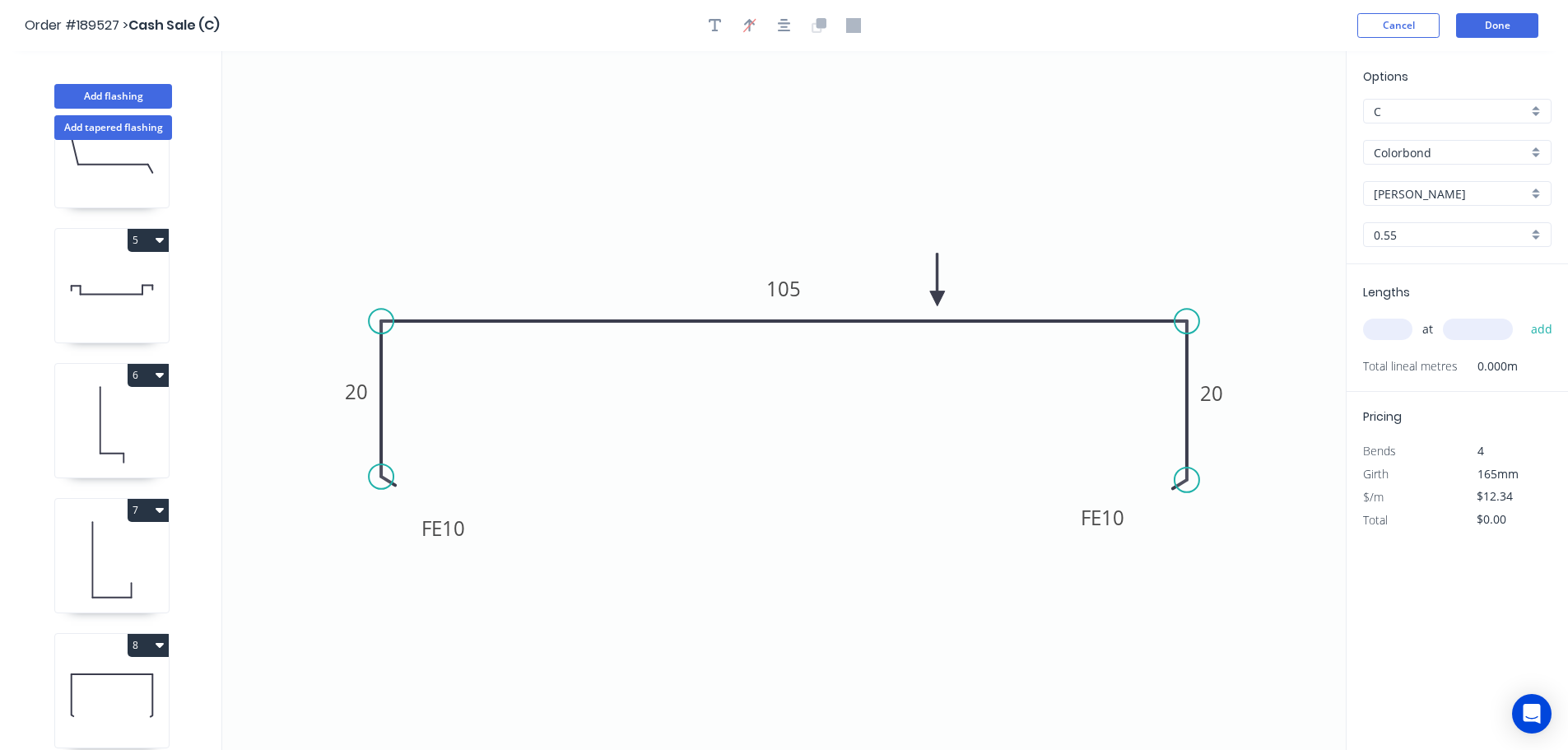
click at [937, 303] on icon at bounding box center [937, 280] width 14 height 53
click at [1377, 330] on input "text" at bounding box center [1387, 330] width 50 height 22
type input "1"
type input "1000"
click at [1523, 315] on button "add" at bounding box center [1542, 329] width 39 height 28
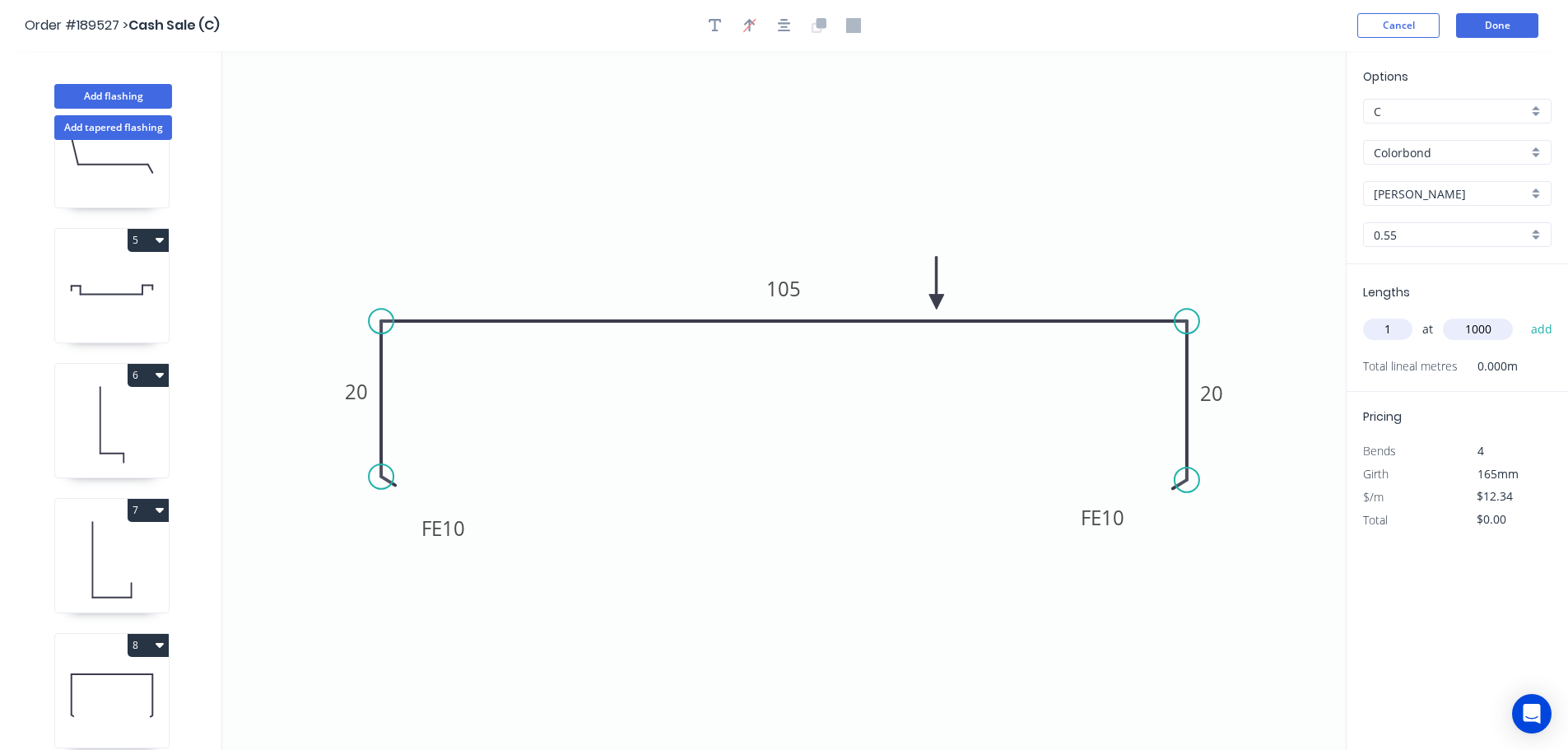
type input "$12.34"
click at [1427, 194] on input "Shale Grey" at bounding box center [1450, 194] width 154 height 17
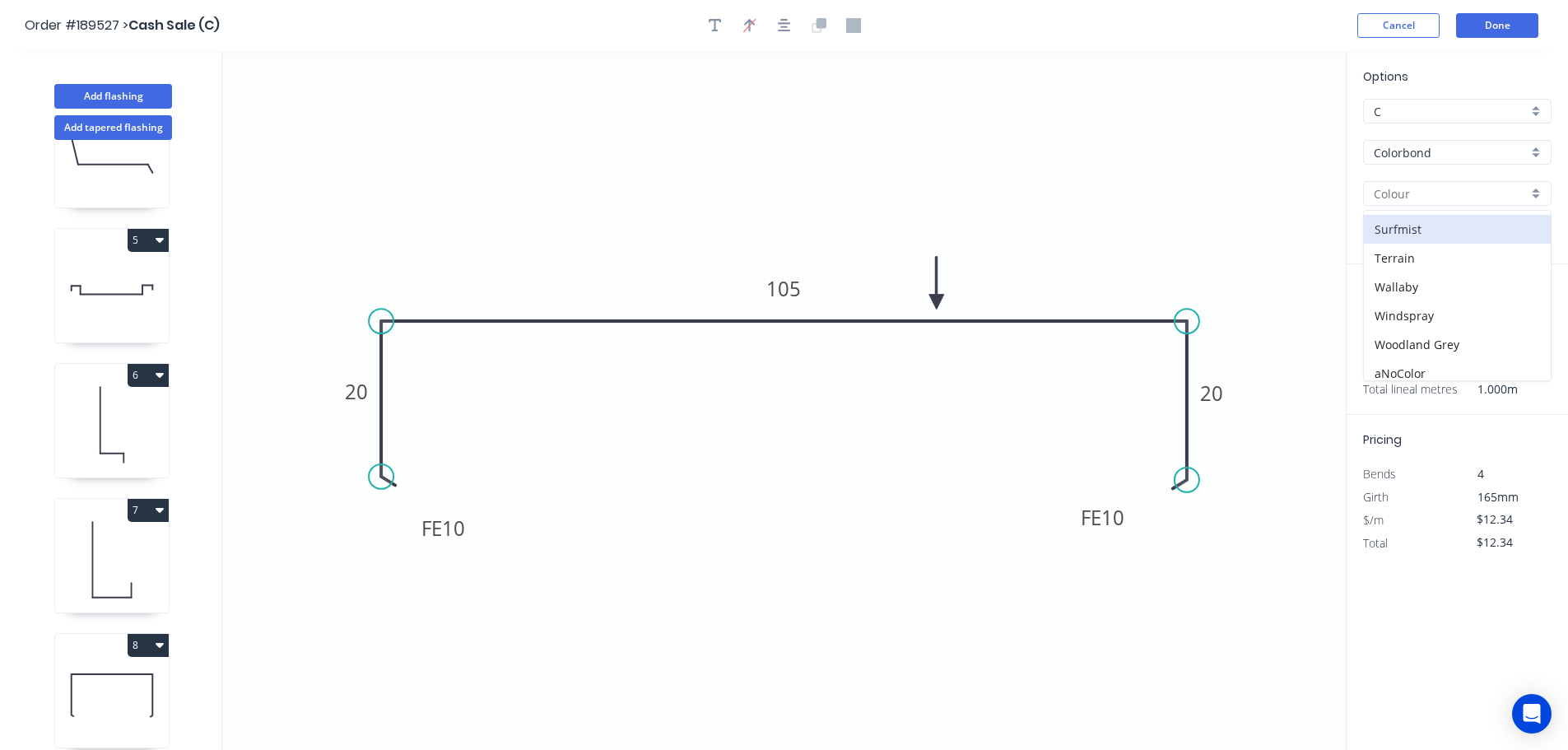
scroll to position [637, 0]
click at [1435, 226] on div "Surfmist" at bounding box center [1457, 221] width 187 height 29
type input "Surfmist"
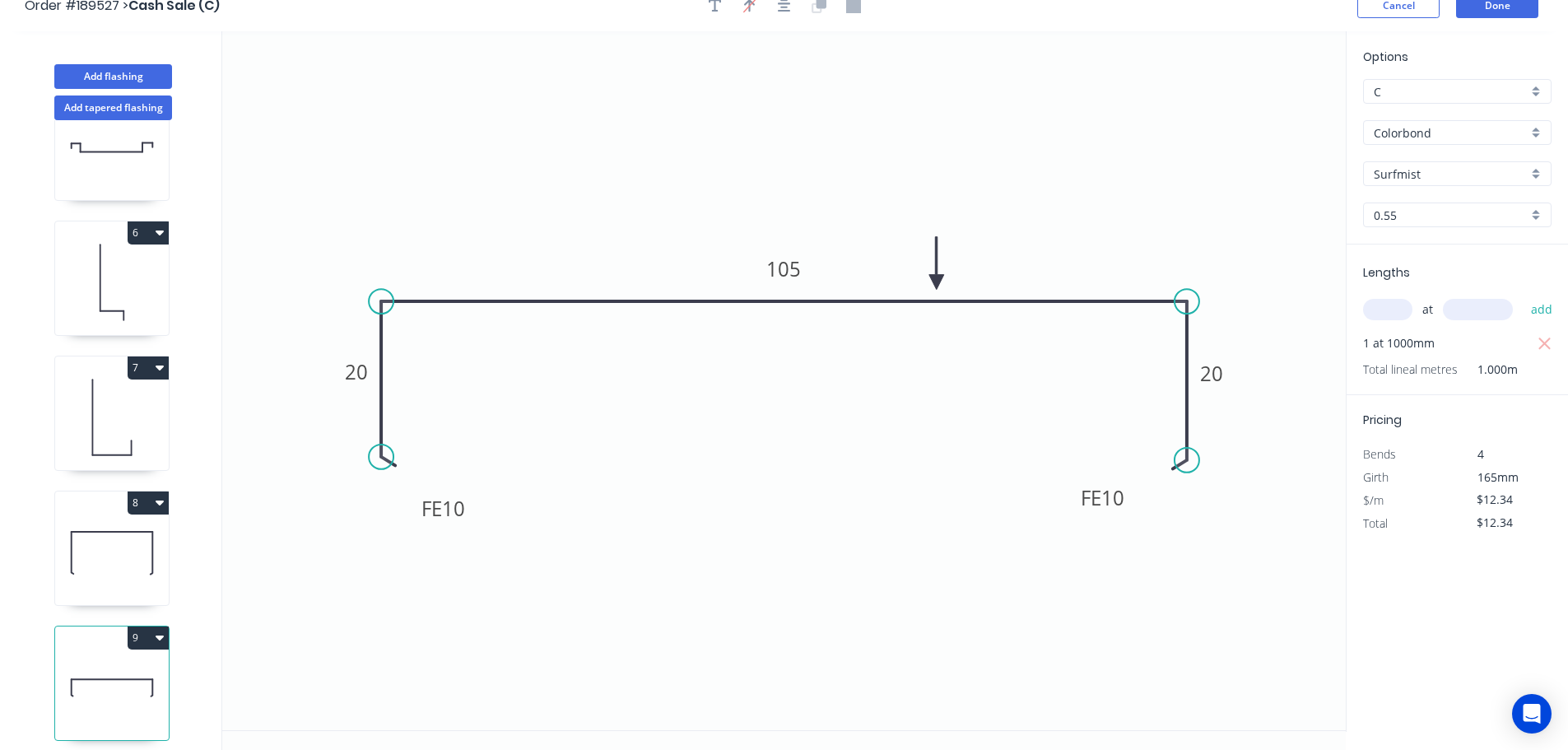
scroll to position [31, 0]
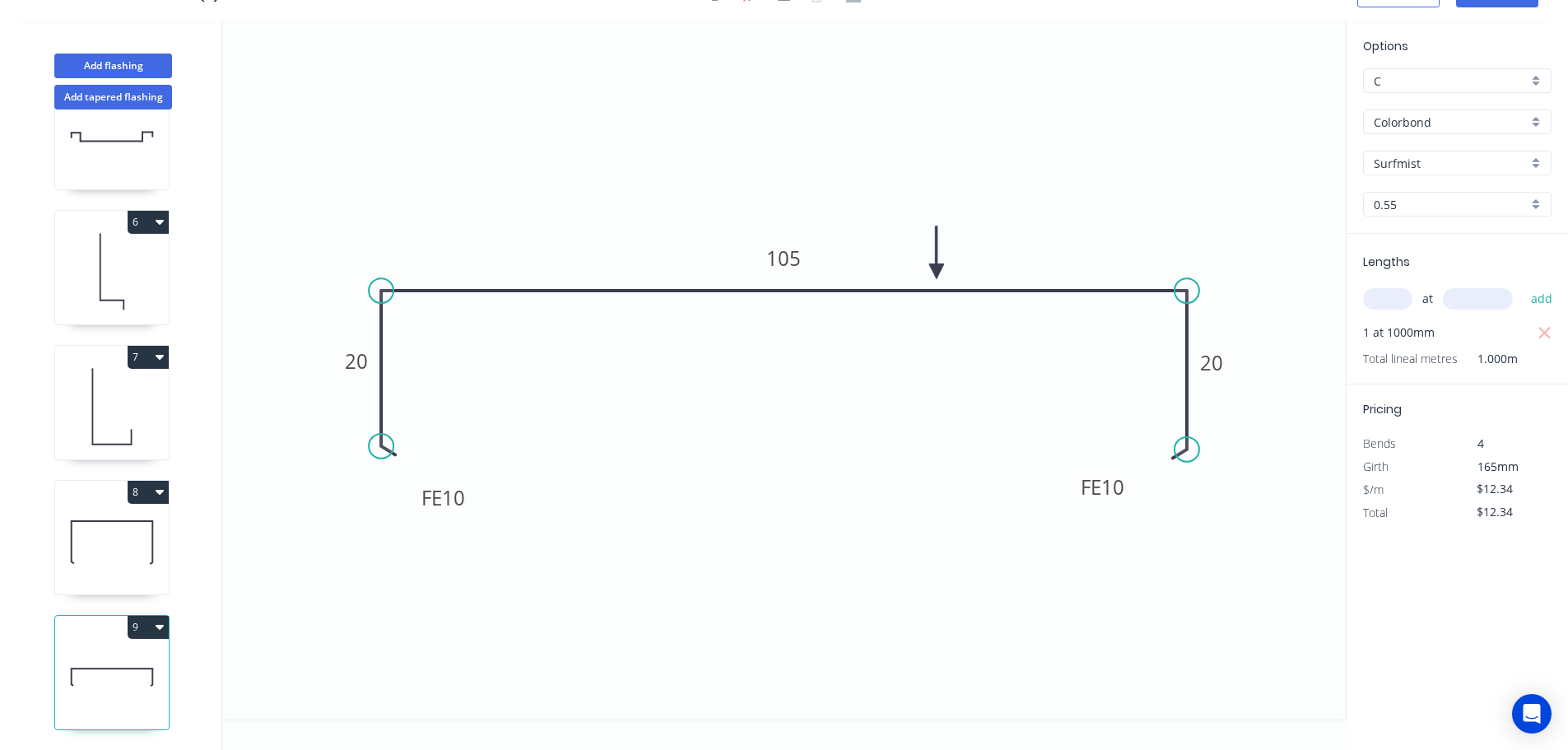
click at [112, 551] on icon at bounding box center [112, 541] width 113 height 105
type input "$14.87"
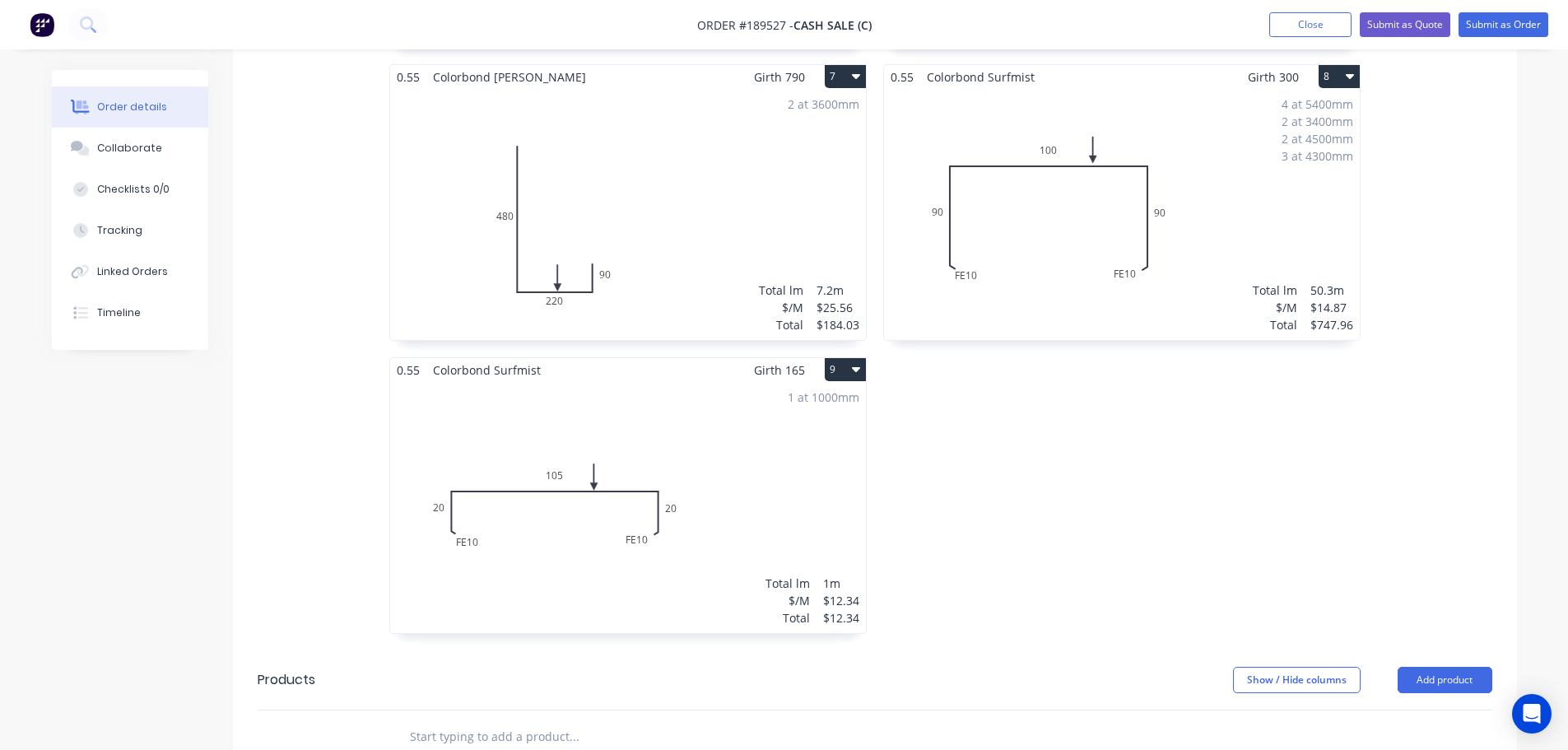
scroll to position [1482, 0]
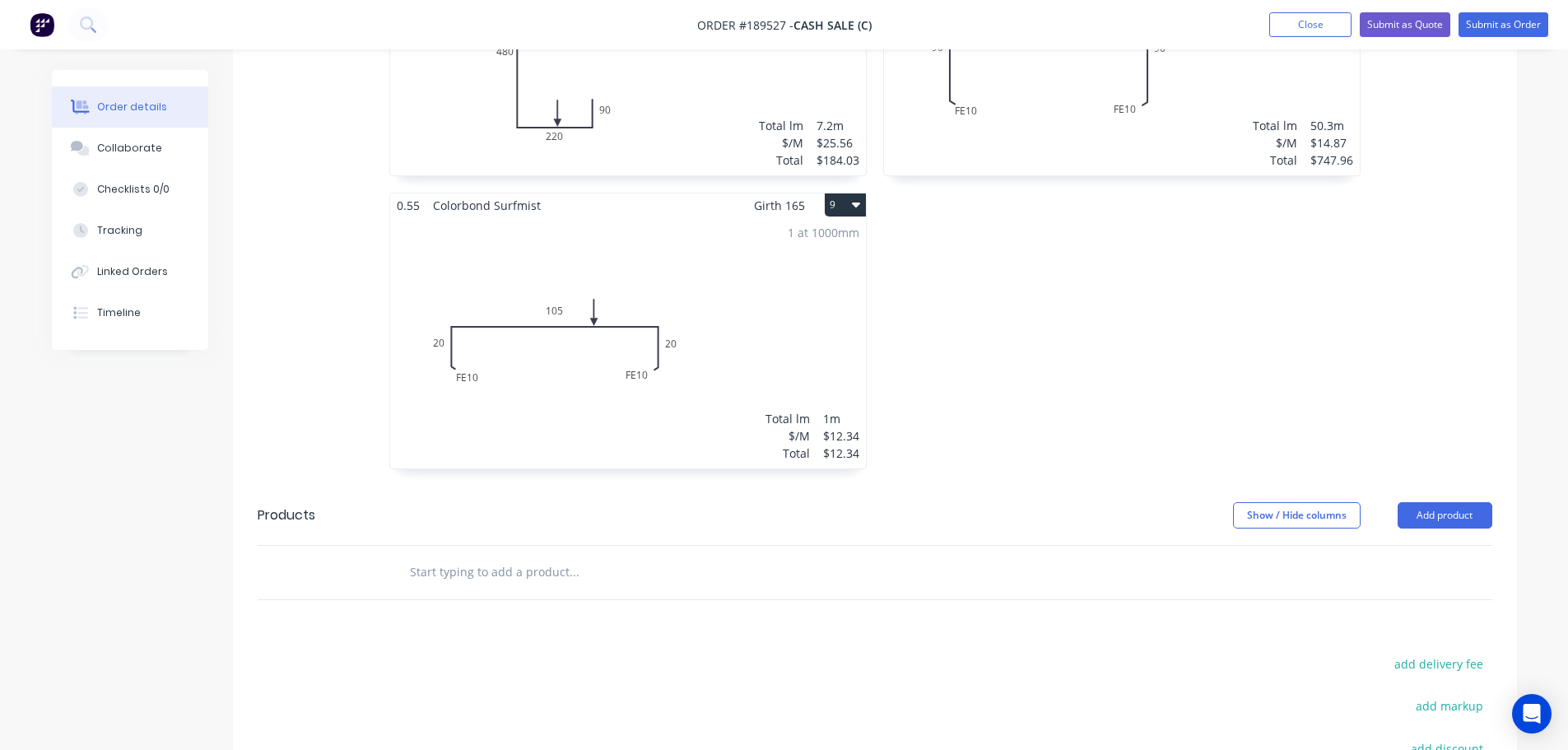
click at [1464, 520] on button "Add product" at bounding box center [1445, 515] width 95 height 26
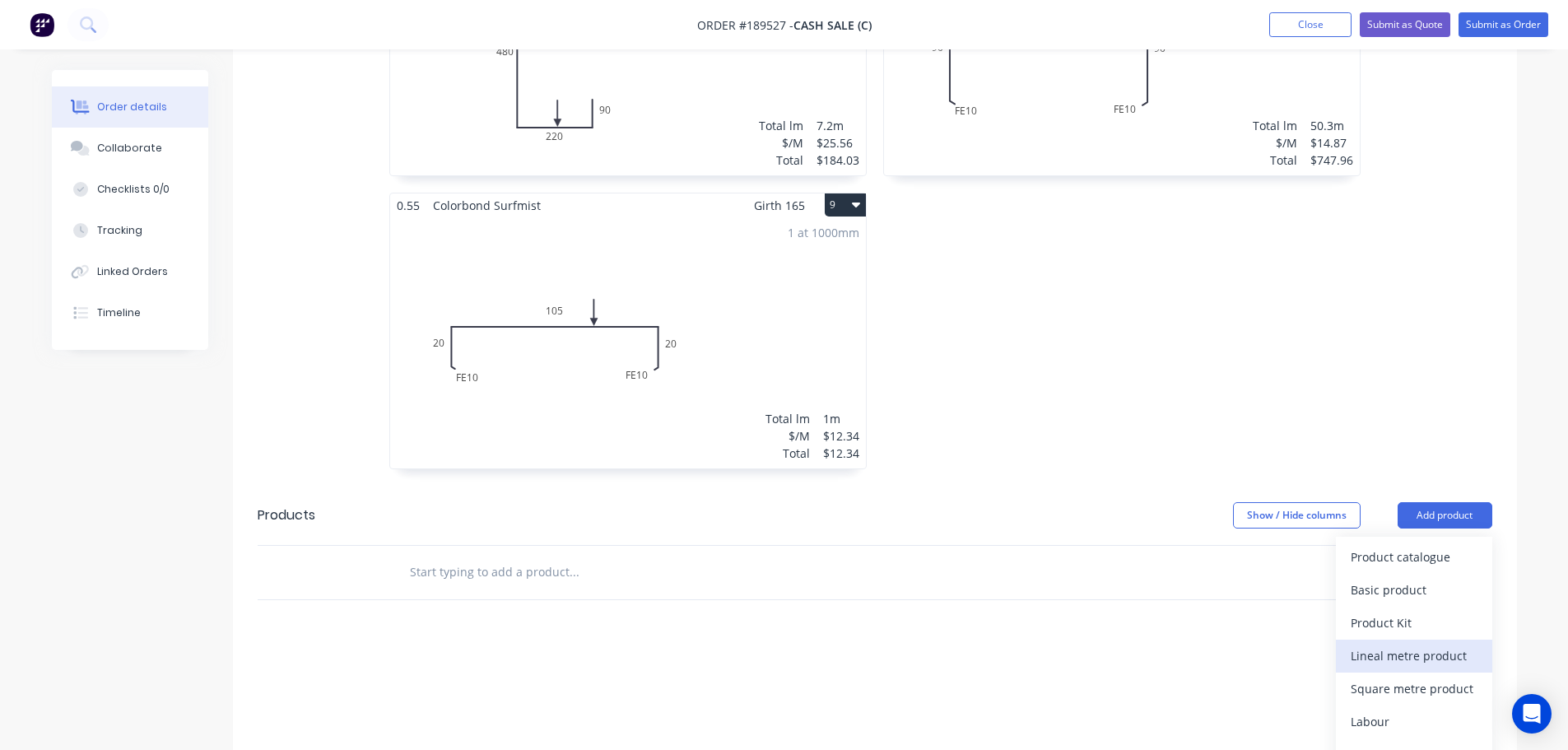
click at [1436, 660] on div "Lineal metre product" at bounding box center [1413, 655] width 127 height 24
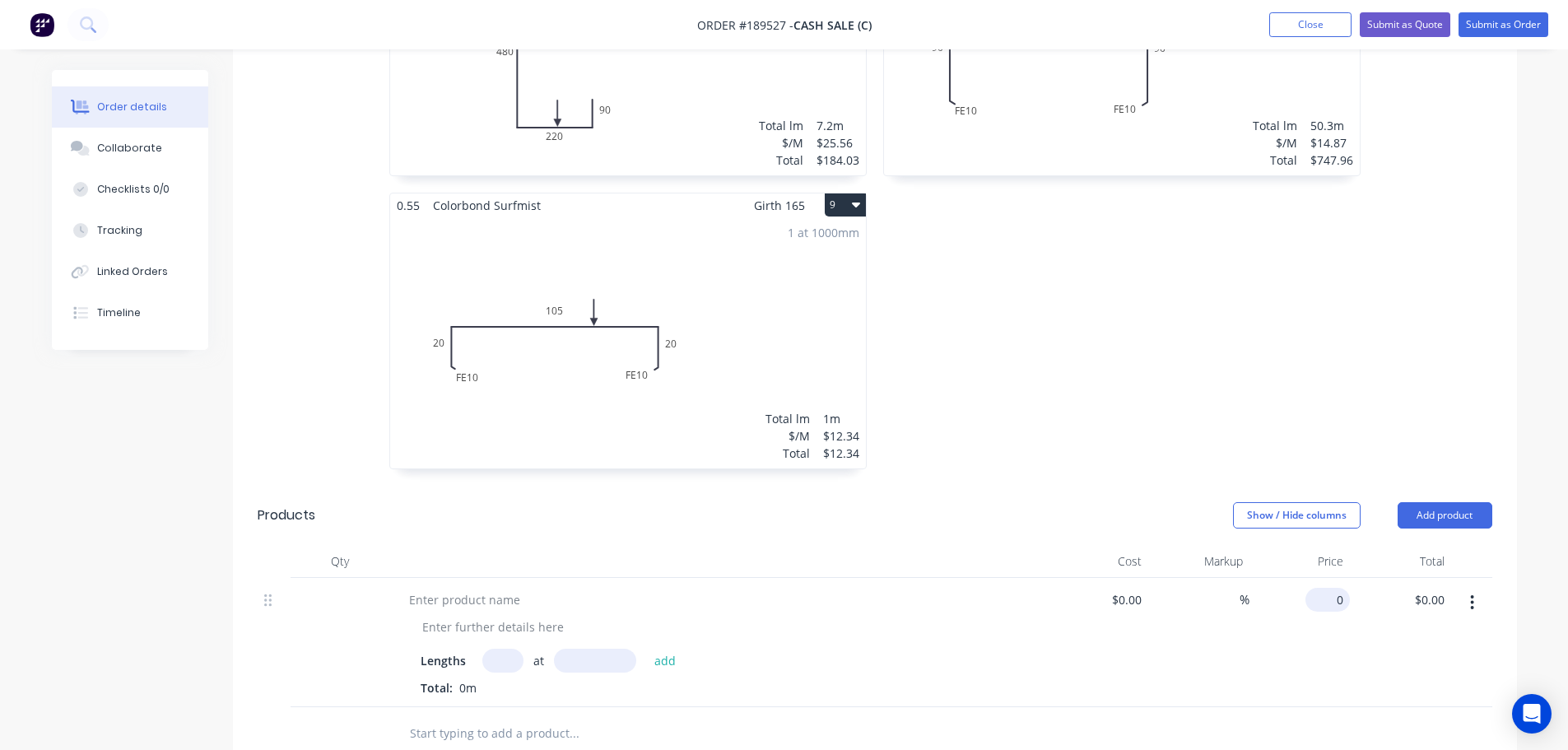
click at [1338, 598] on input "0" at bounding box center [1330, 600] width 38 height 24
drag, startPoint x: 474, startPoint y: 601, endPoint x: 491, endPoint y: 593, distance: 18.8
click at [473, 600] on div at bounding box center [464, 600] width 138 height 24
click at [545, 603] on div "Custom Fascia Cover - 650" at bounding box center [481, 600] width 170 height 24
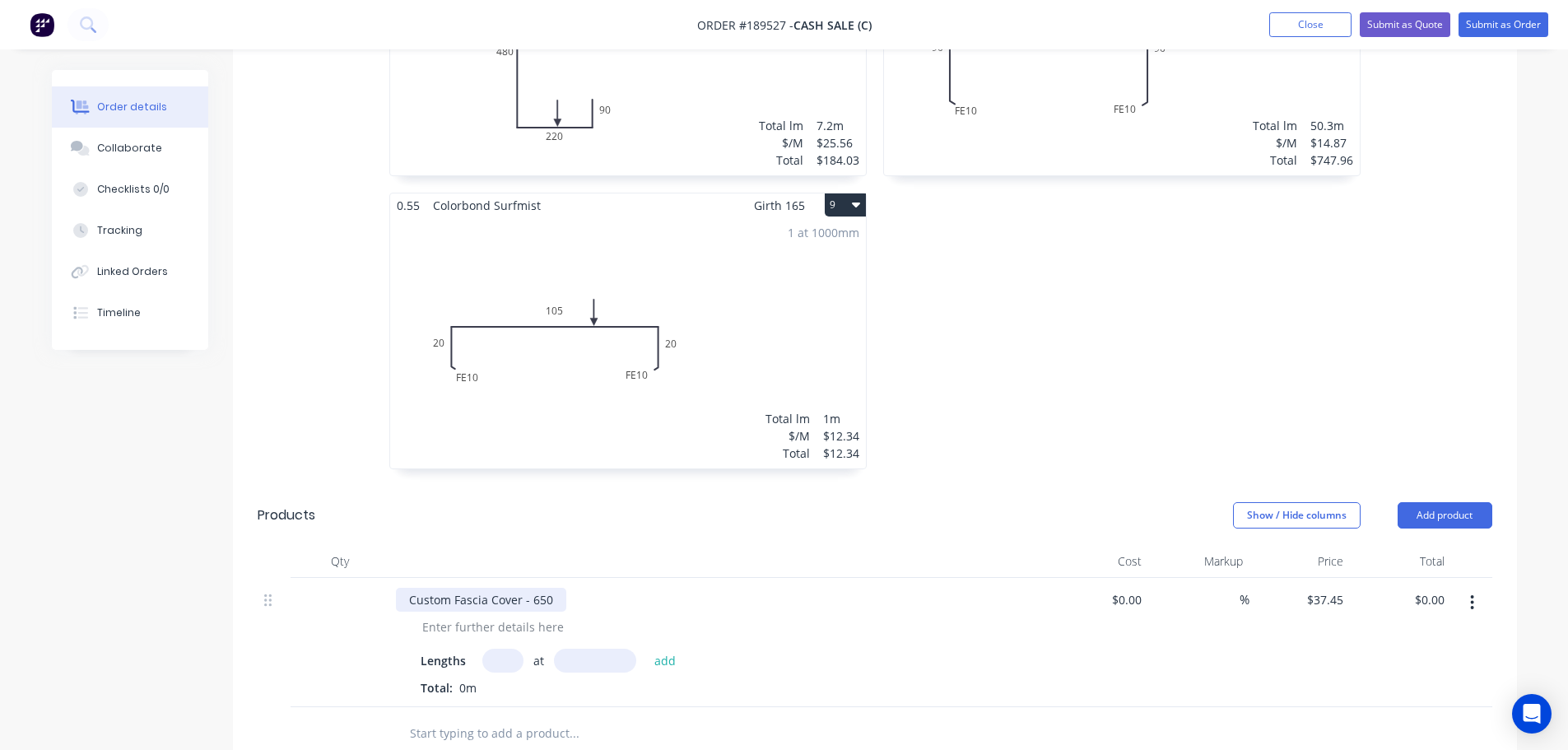
click at [555, 605] on div "Custom Fascia Cover - 650" at bounding box center [481, 600] width 170 height 24
click at [645, 598] on div "Custom Fascia Cover - 650mm Overall Face" at bounding box center [527, 600] width 263 height 24
click at [510, 671] on input "text" at bounding box center [503, 678] width 41 height 24
click at [646, 666] on button "add" at bounding box center [665, 677] width 39 height 23
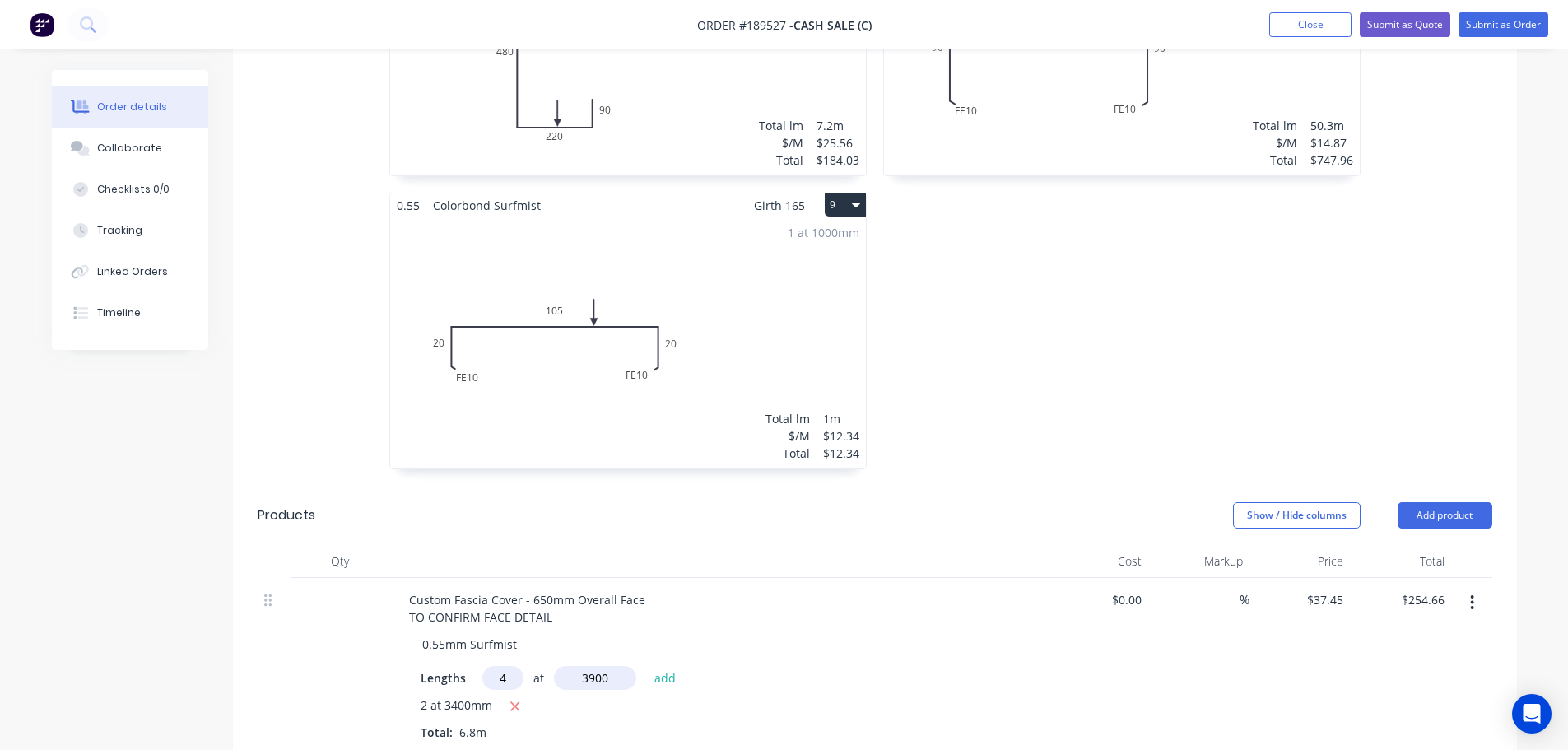
click at [646, 666] on button "add" at bounding box center [665, 677] width 39 height 23
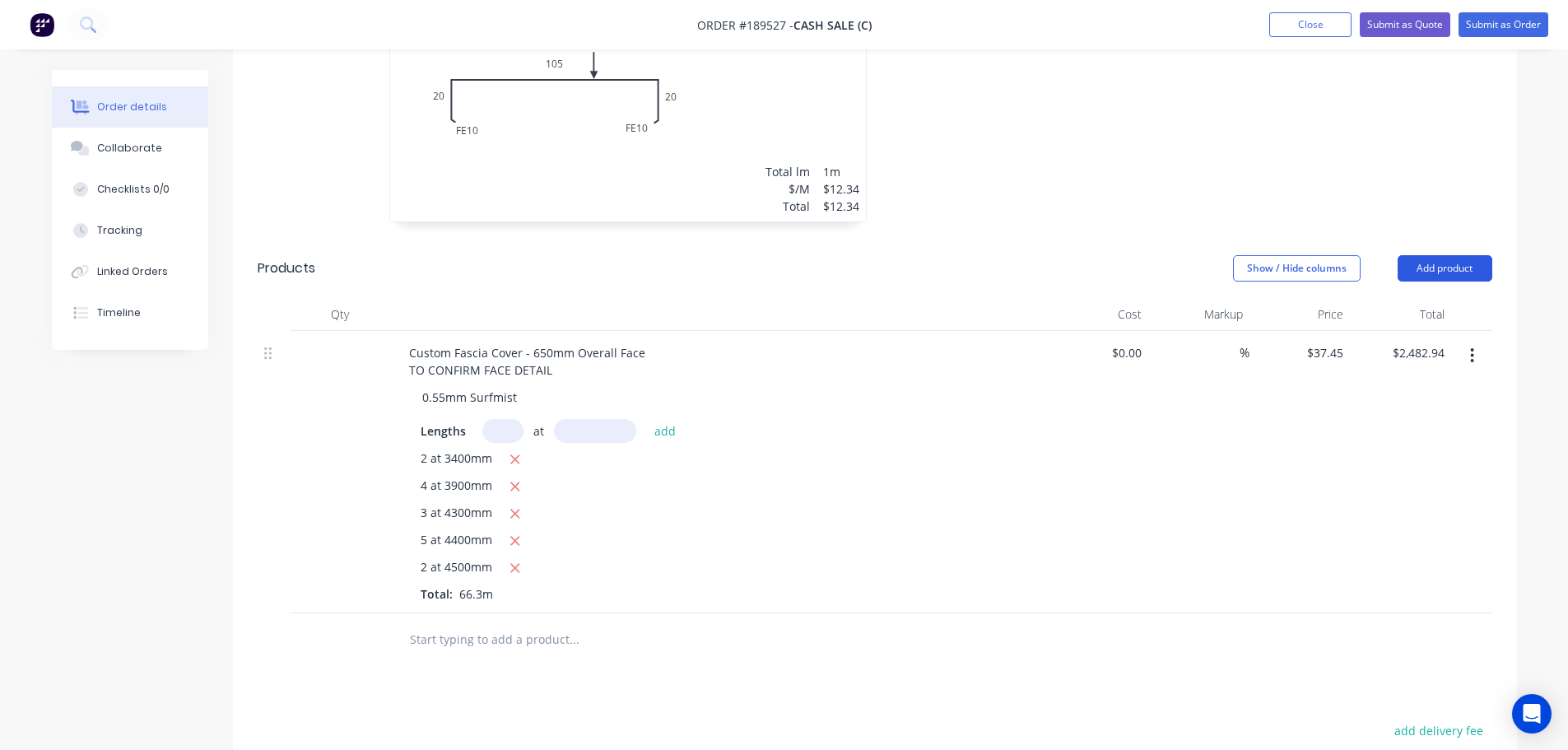
click at [1428, 273] on button "Add product" at bounding box center [1445, 267] width 95 height 26
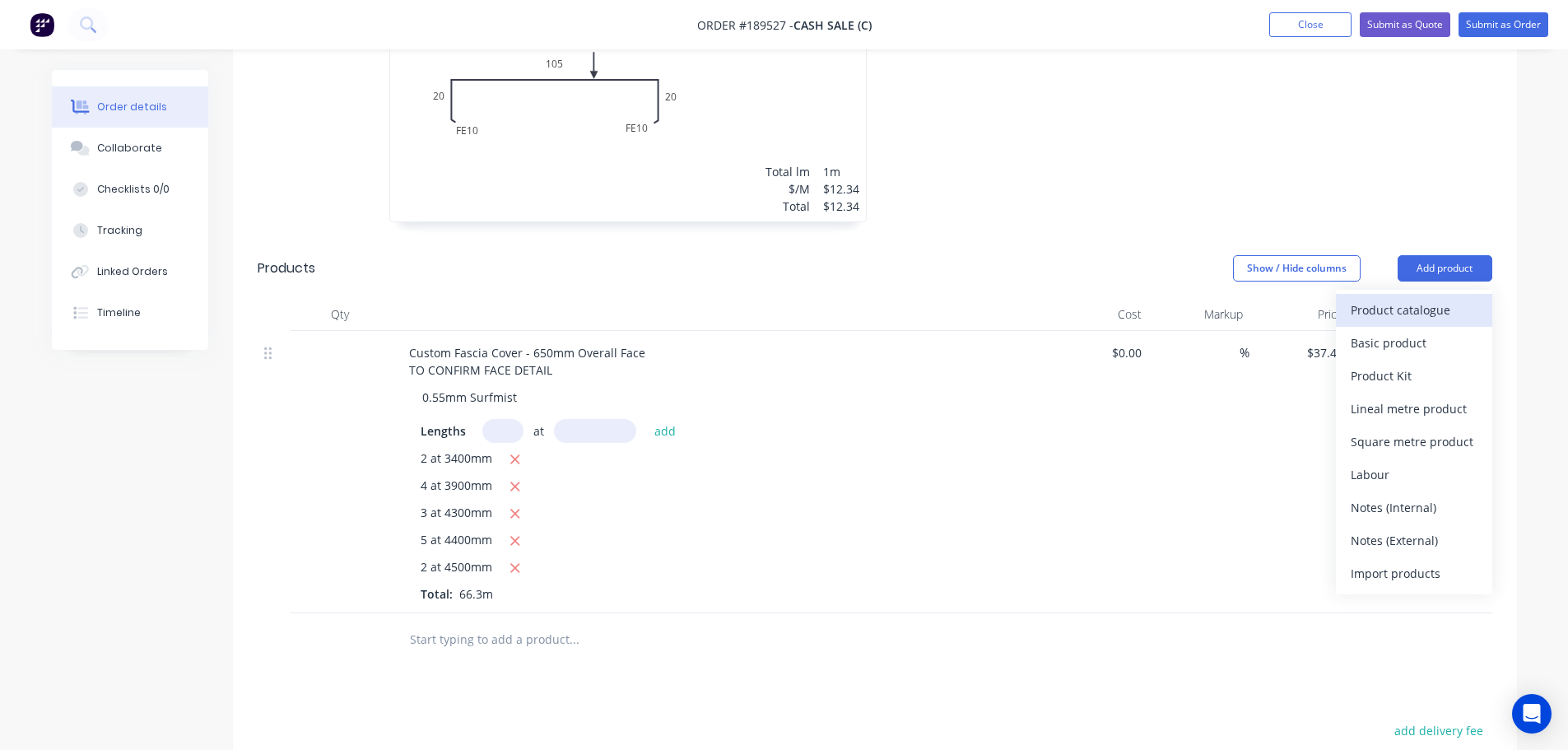
click at [1415, 315] on div "Product catalogue" at bounding box center [1413, 310] width 127 height 24
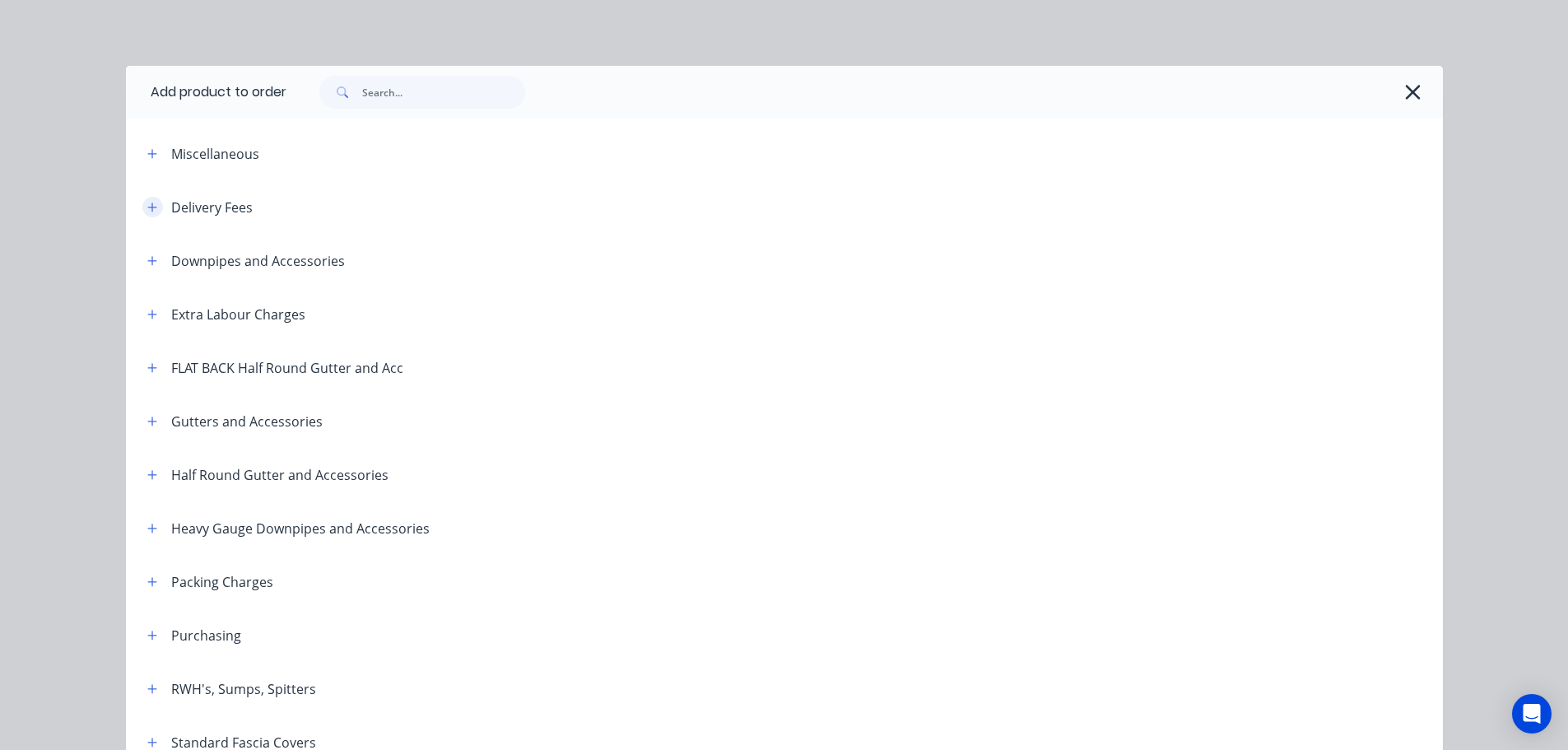
click at [148, 204] on icon "button" at bounding box center [152, 207] width 10 height 12
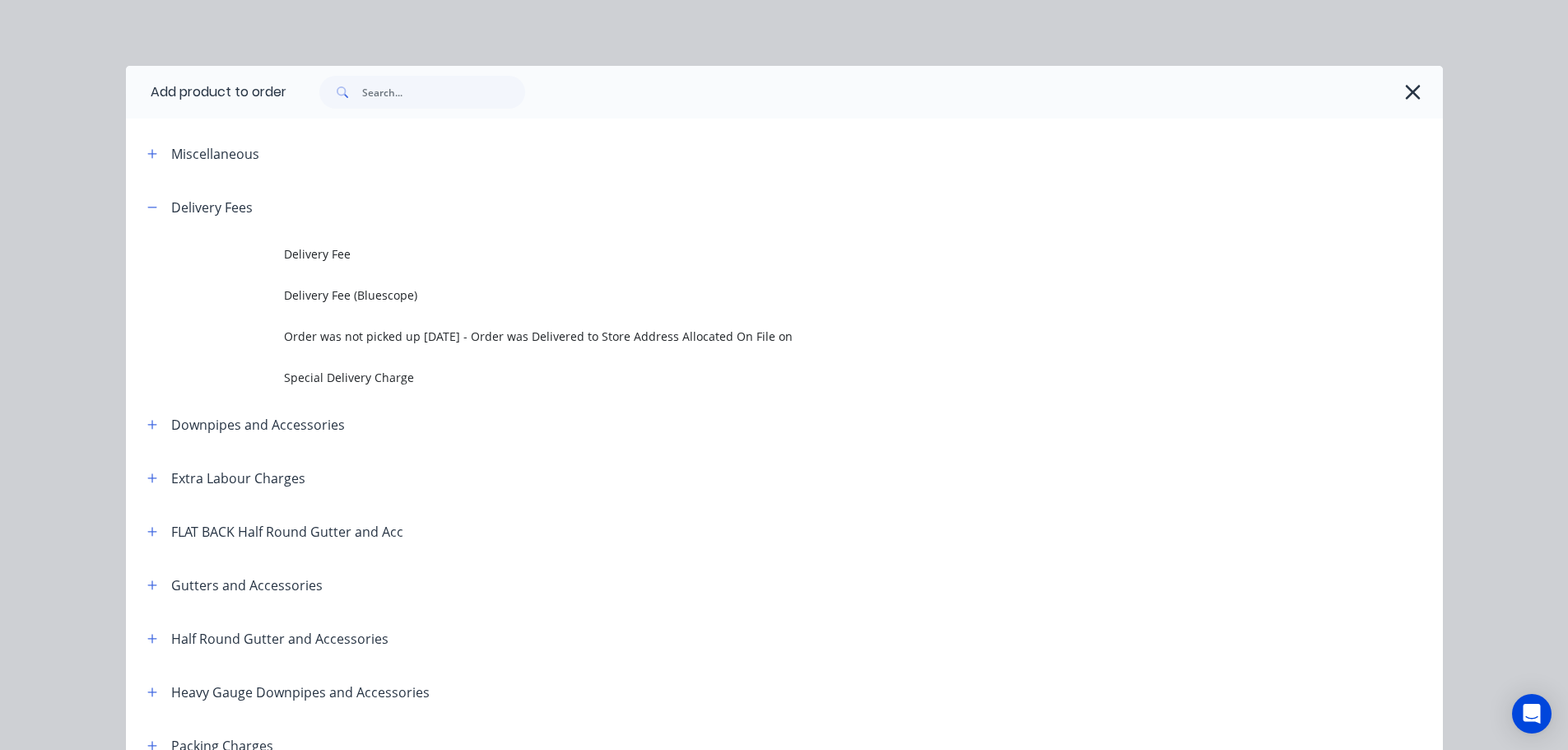
drag, startPoint x: 473, startPoint y: 264, endPoint x: 481, endPoint y: 267, distance: 8.5
click at [474, 264] on td "Delivery Fee" at bounding box center [862, 255] width 1158 height 41
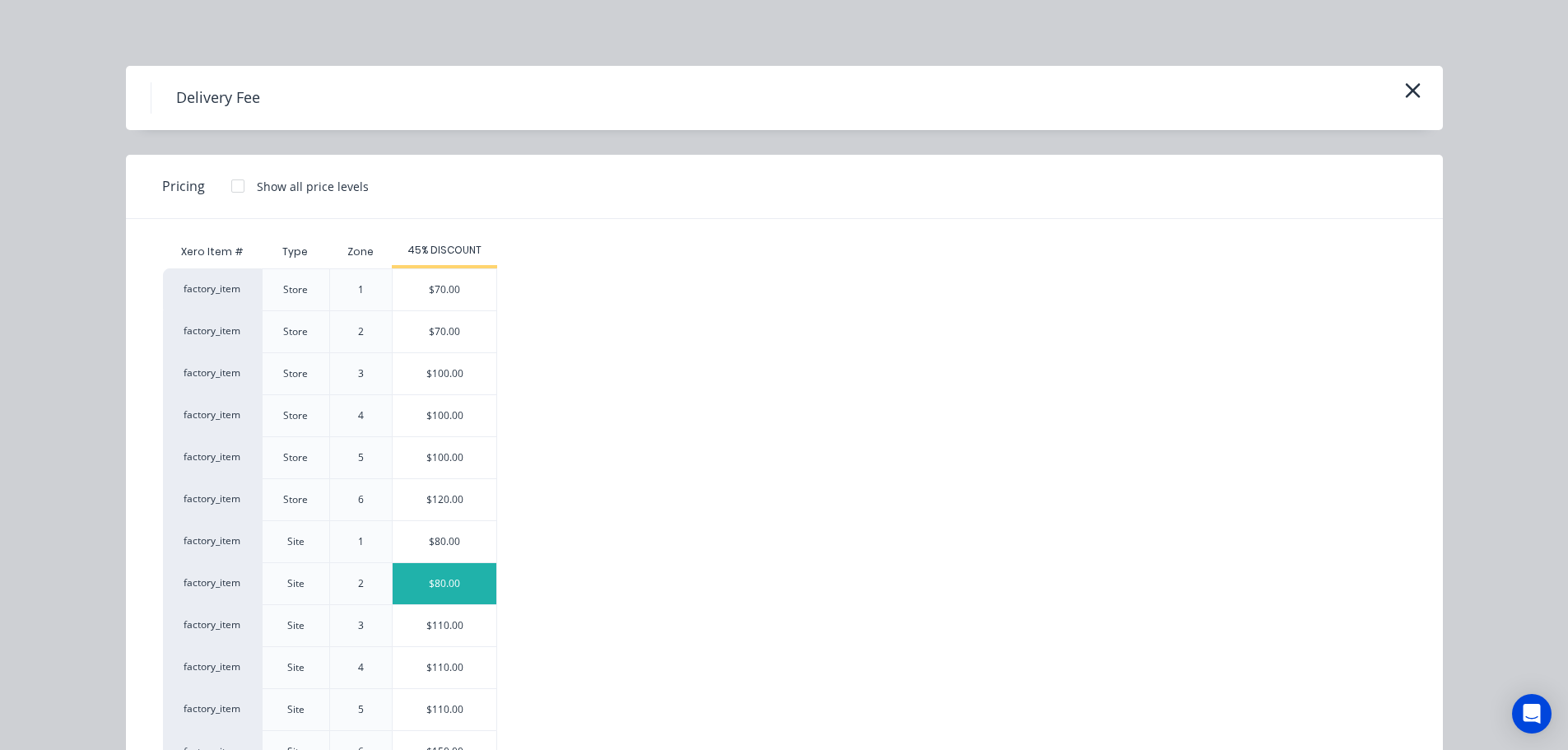
click at [451, 581] on div "$80.00" at bounding box center [444, 583] width 104 height 41
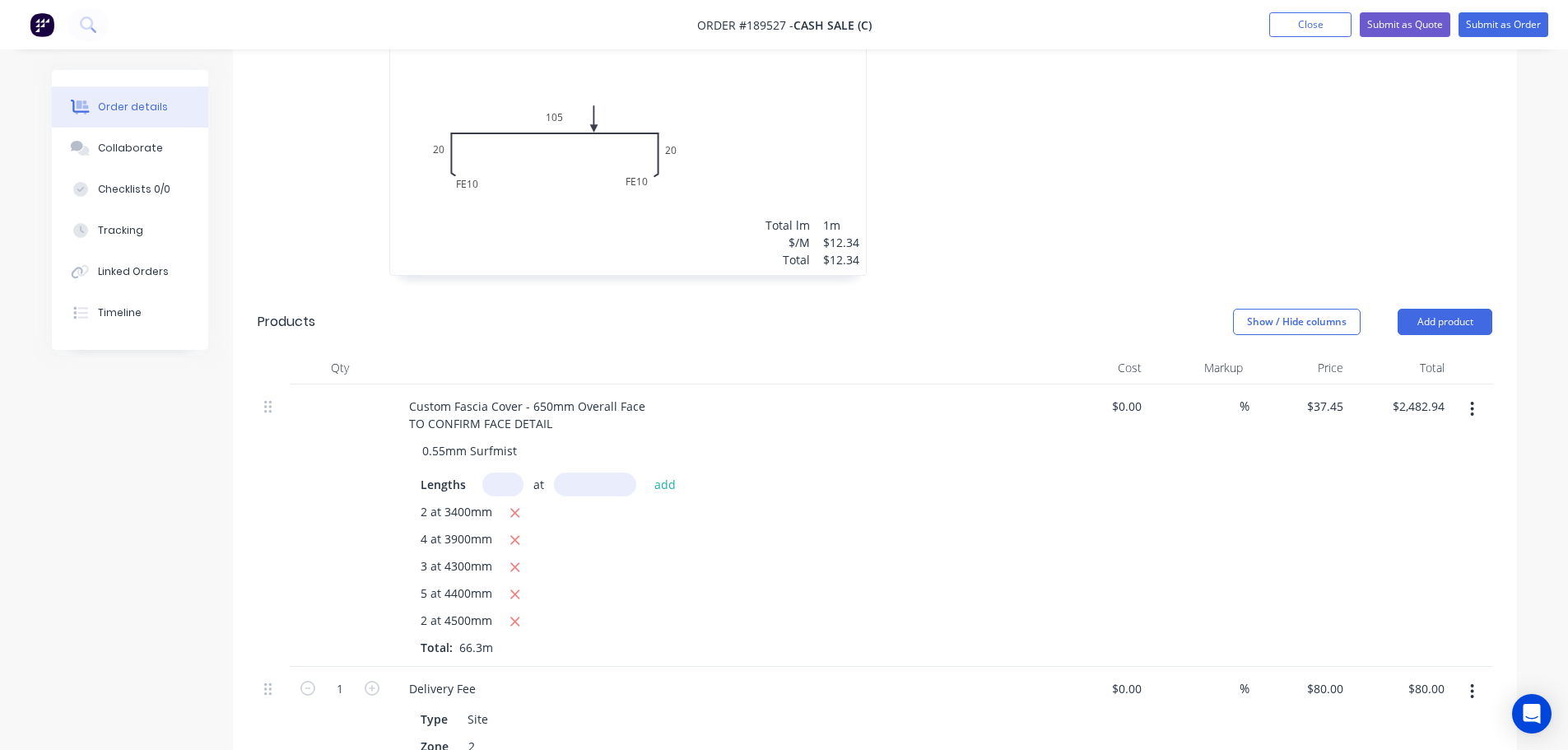
scroll to position [1647, 0]
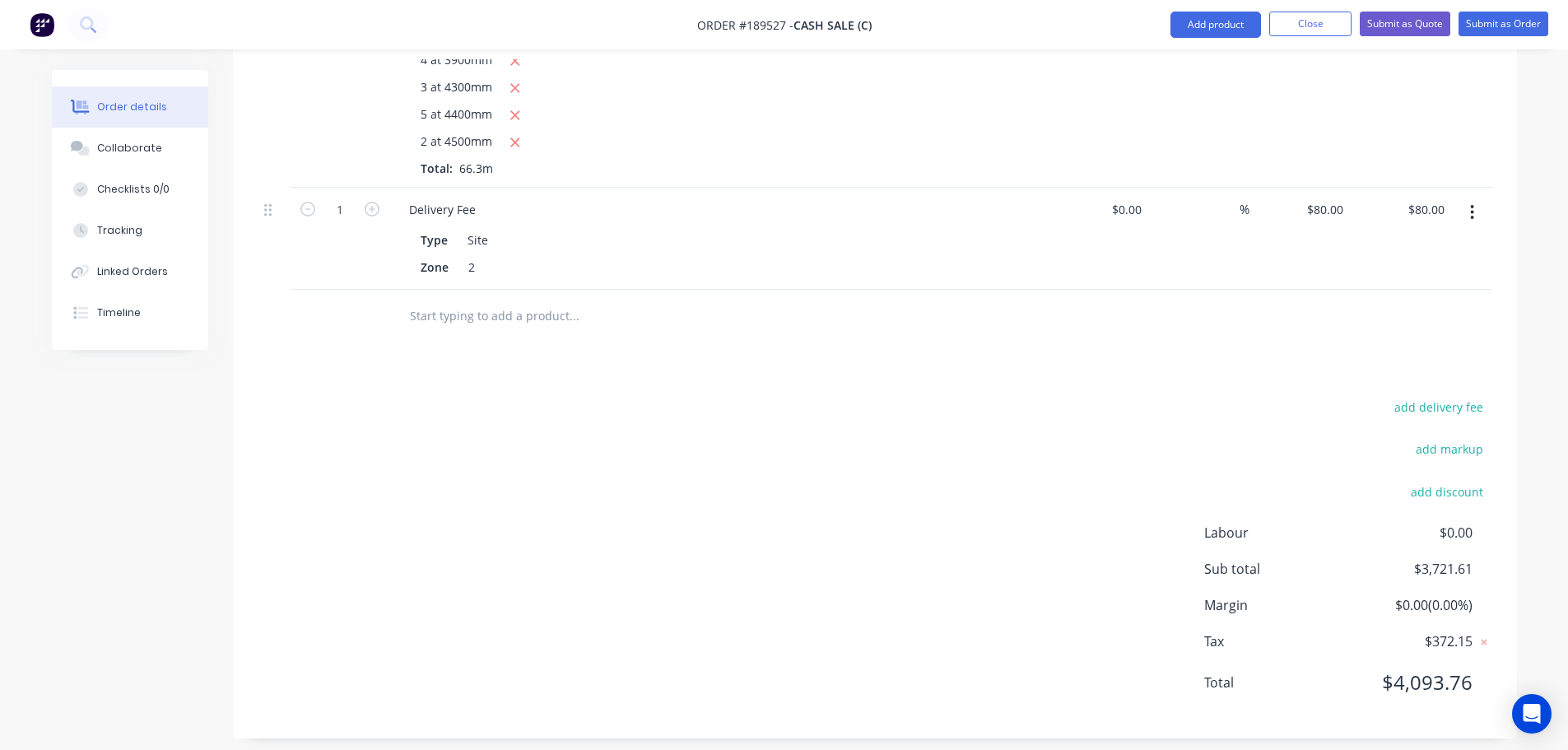
scroll to position [2167, 0]
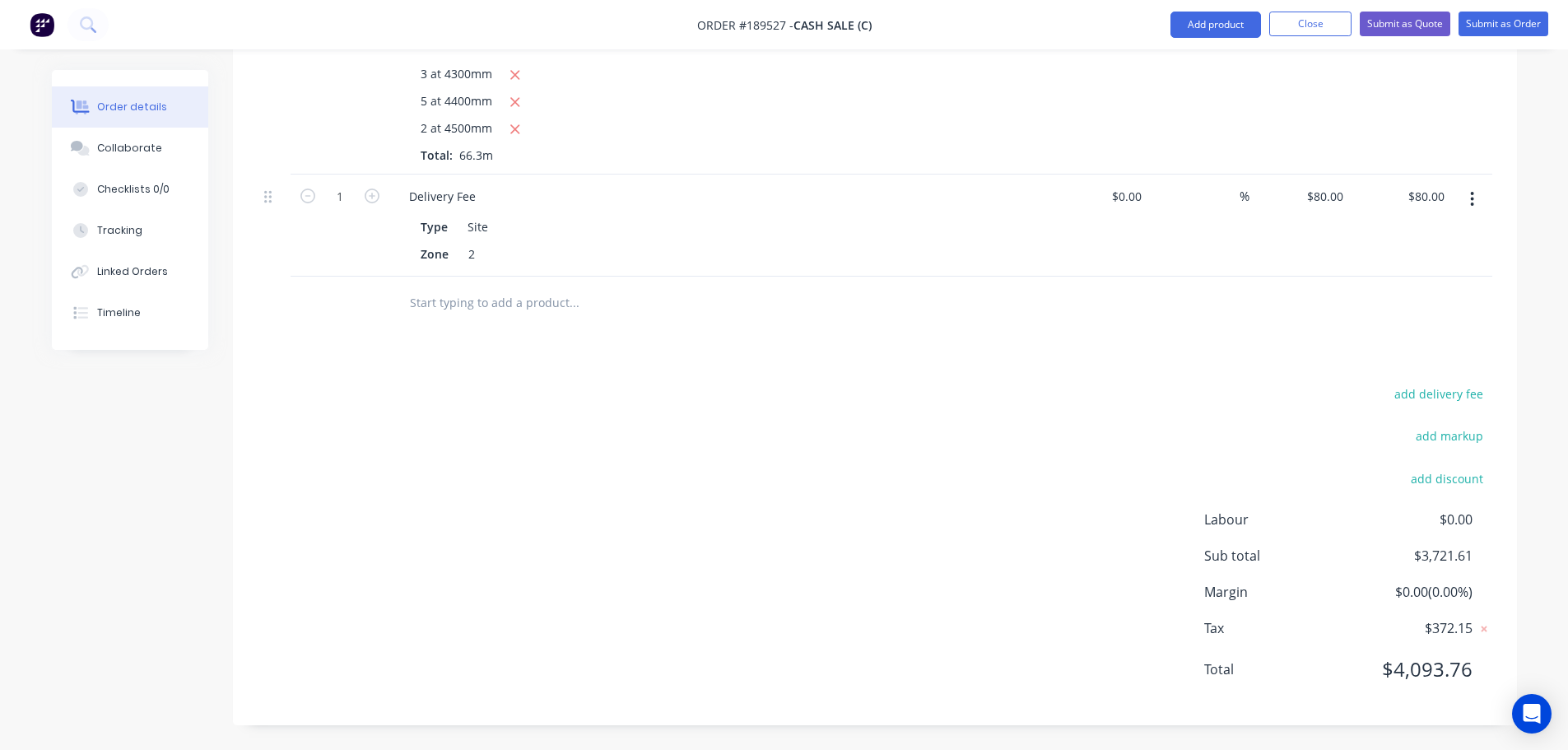
click at [1366, 41] on nav "Order #189527 - Cash Sale (C) Add product Close Submit as Quote Submit as Order" at bounding box center [784, 24] width 1568 height 50
click at [1404, 28] on button "Submit as Quote" at bounding box center [1404, 23] width 91 height 24
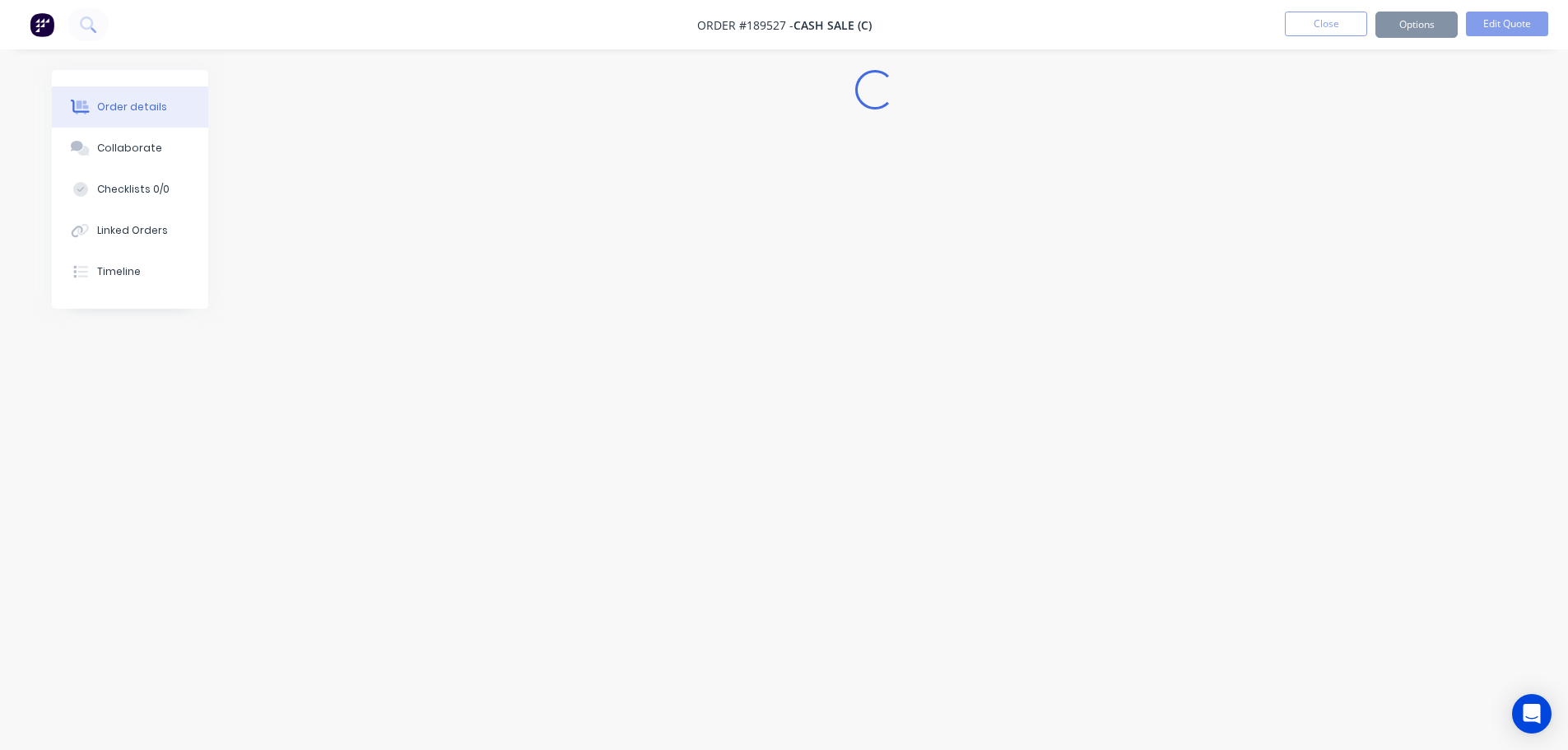
scroll to position [0, 0]
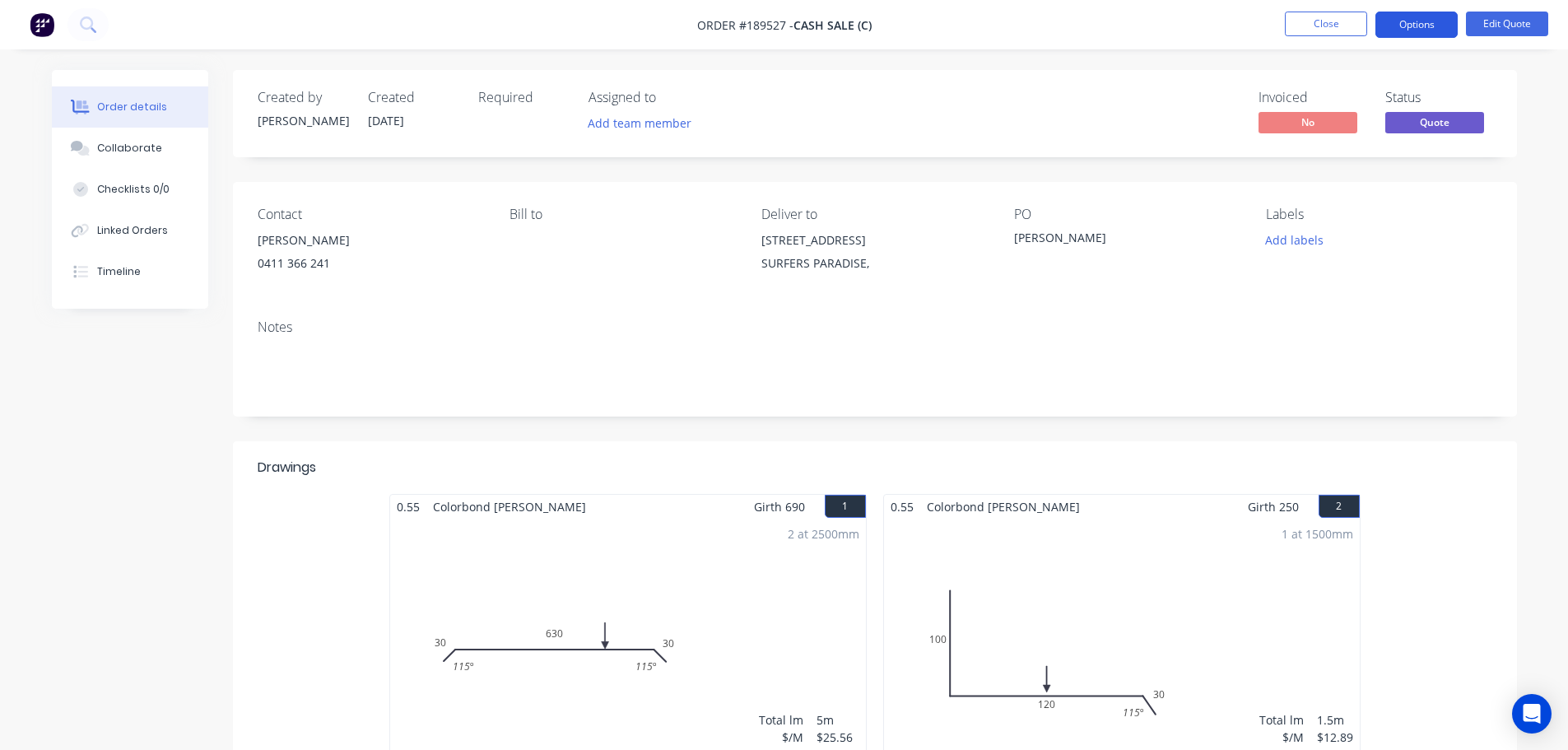
click at [1410, 22] on button "Options" at bounding box center [1416, 24] width 82 height 26
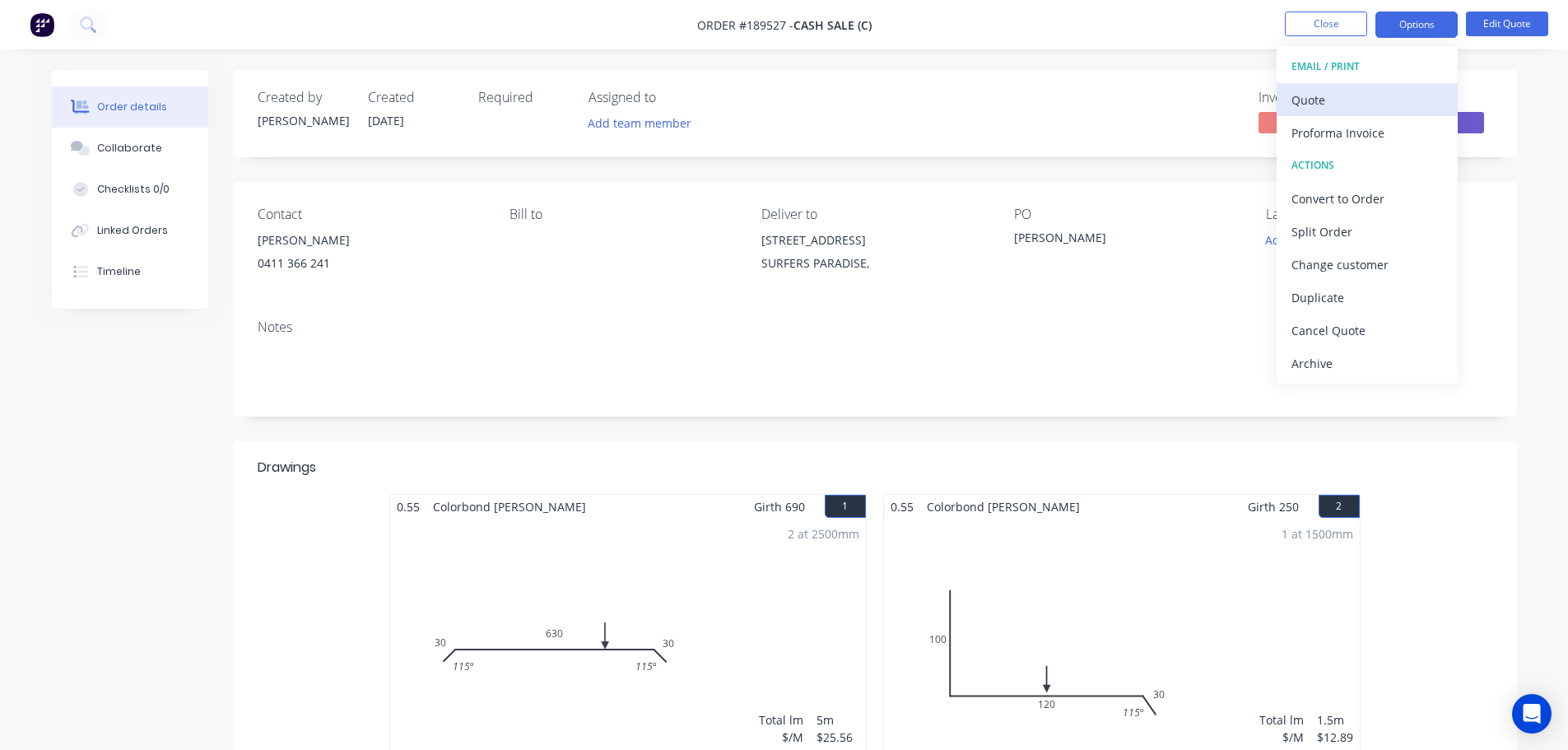
click at [1323, 89] on div "Quote" at bounding box center [1367, 100] width 151 height 24
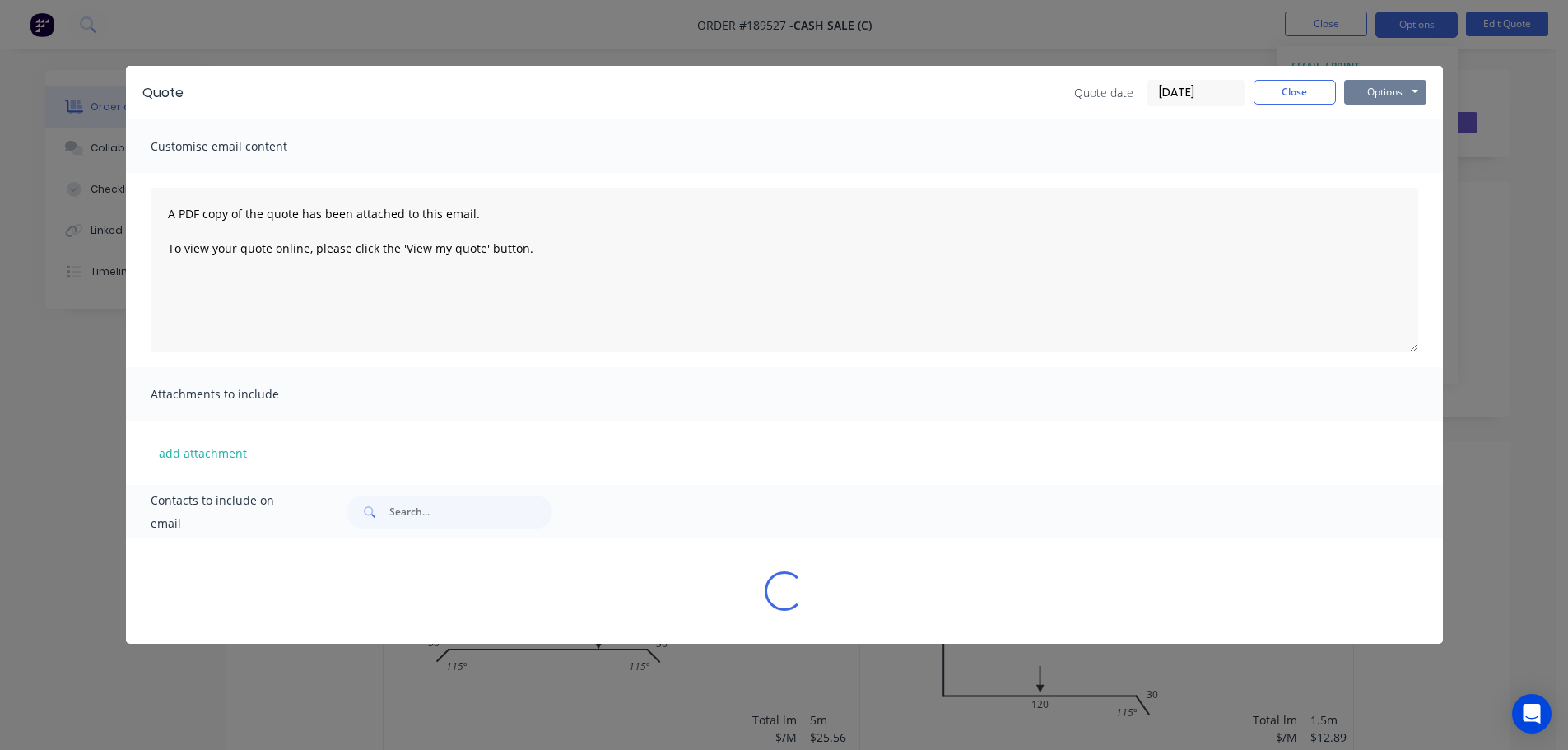
drag, startPoint x: 1340, startPoint y: 83, endPoint x: 1356, endPoint y: 95, distance: 20.0
click at [1344, 85] on button "Options" at bounding box center [1384, 92] width 82 height 24
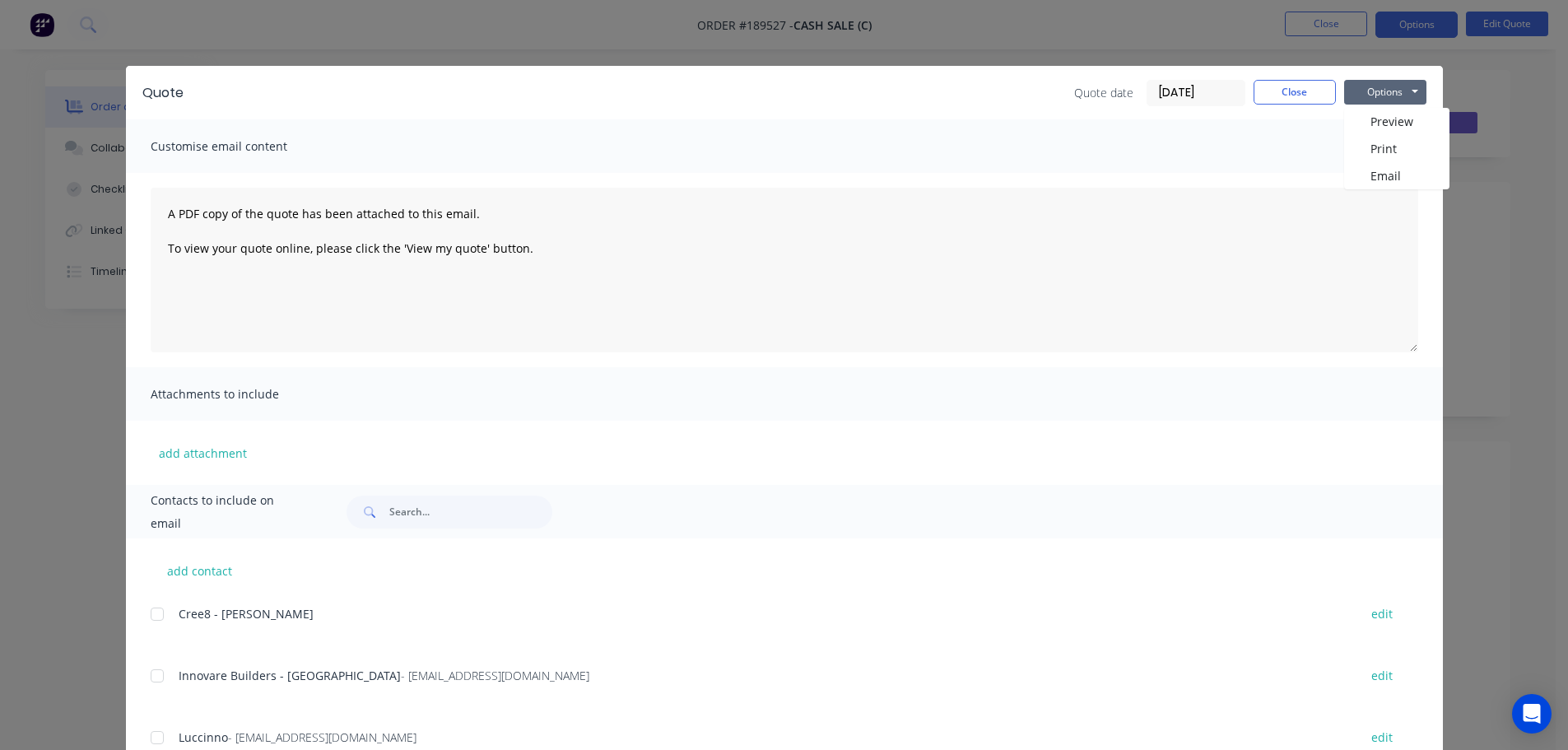
click at [1363, 104] on div "Options Preview Print Email" at bounding box center [1384, 93] width 82 height 26
click at [1365, 96] on button "Options" at bounding box center [1384, 92] width 82 height 24
click at [1366, 120] on button "Preview" at bounding box center [1396, 122] width 105 height 27
click at [1290, 97] on button "Close" at bounding box center [1294, 92] width 82 height 24
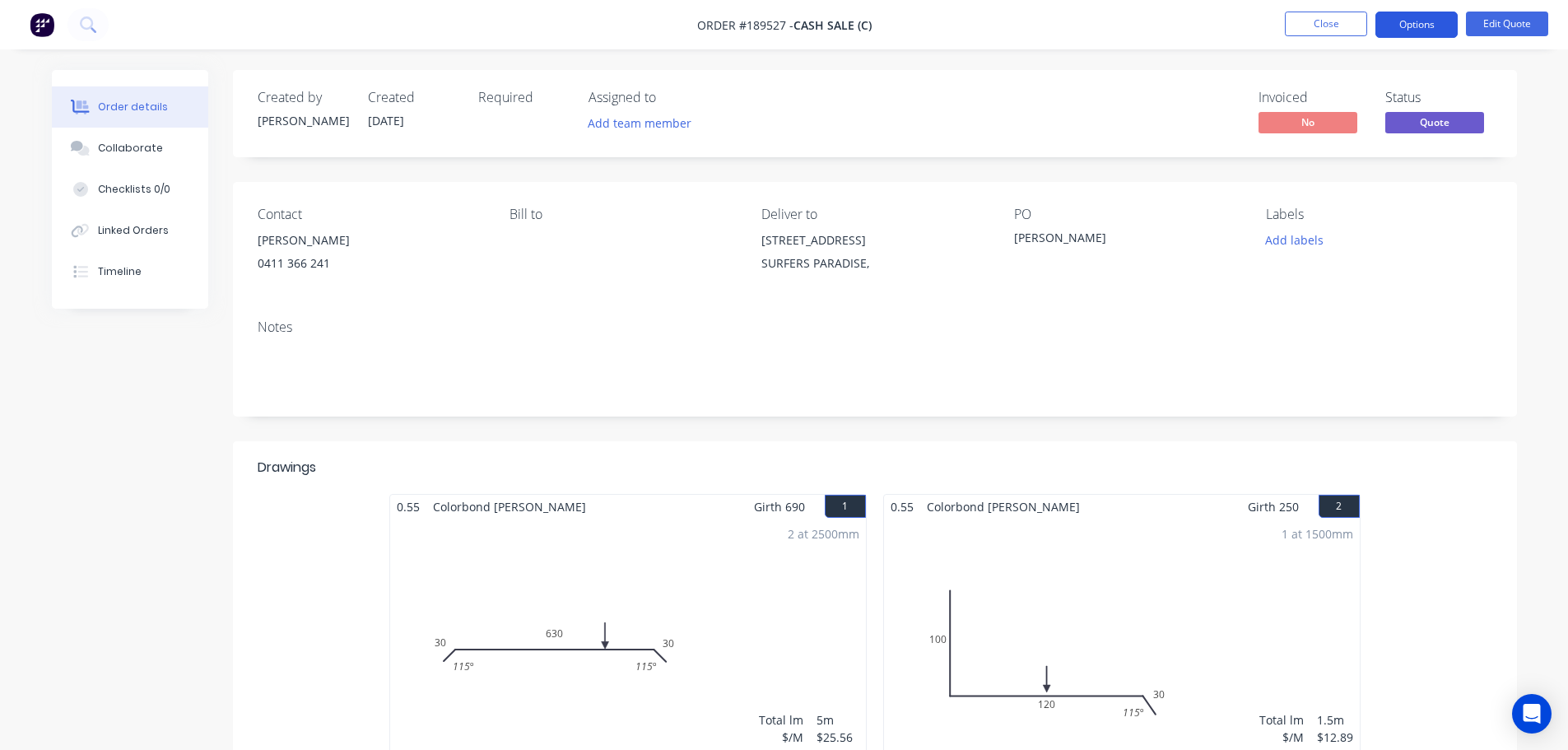
click at [1407, 18] on button "Options" at bounding box center [1416, 24] width 82 height 26
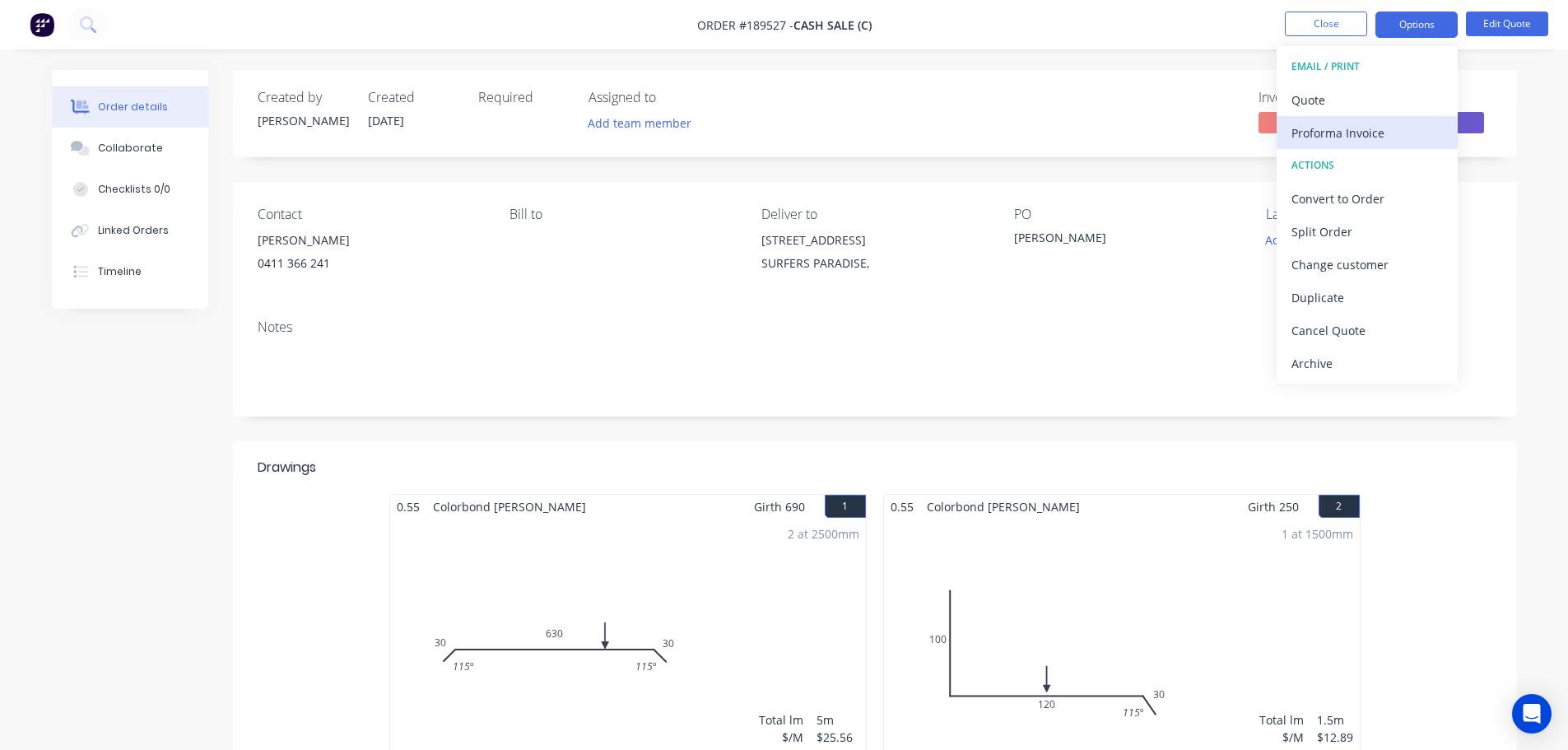
click at [1364, 120] on button "Proforma Invoice" at bounding box center [1366, 132] width 181 height 33
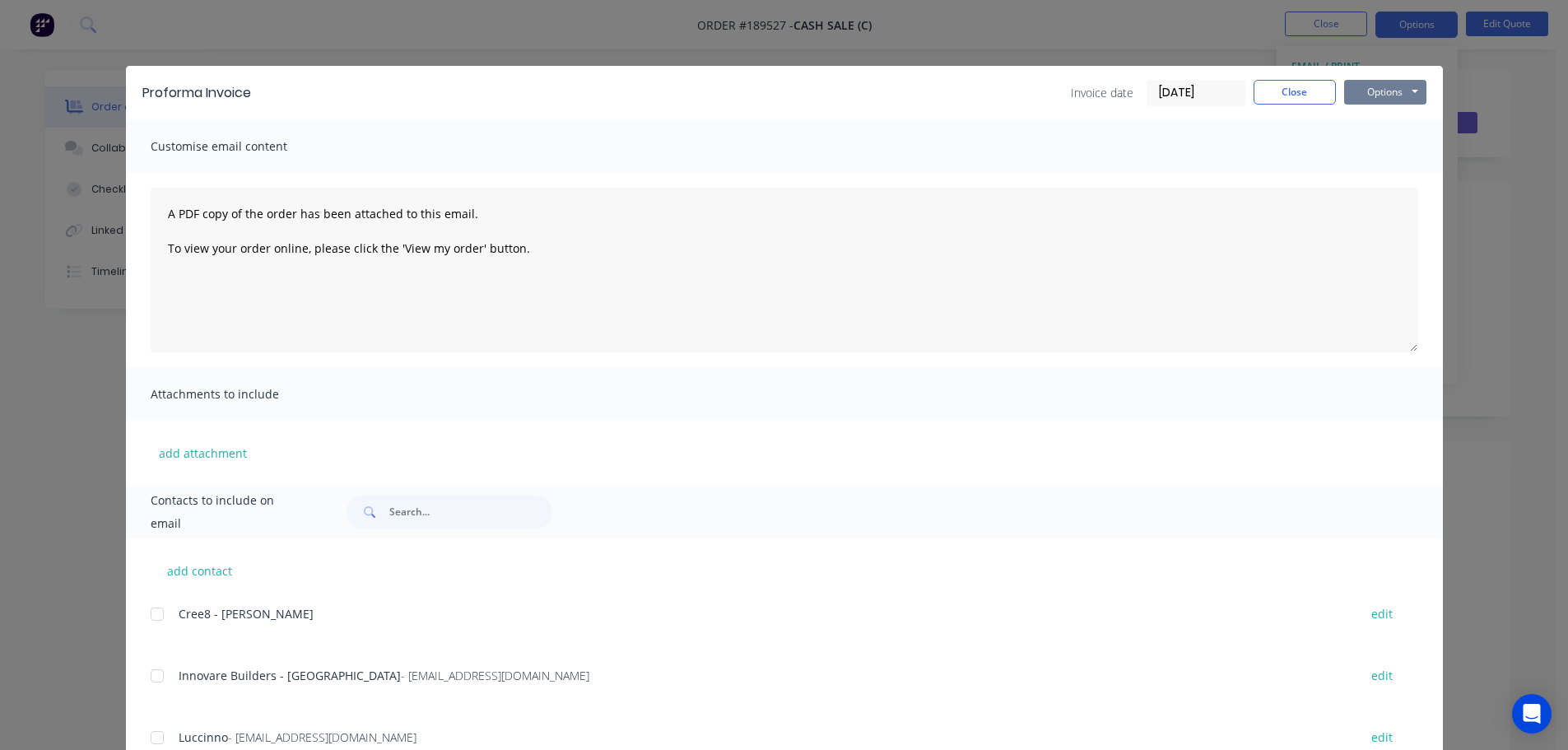
click at [1387, 89] on button "Options" at bounding box center [1384, 92] width 82 height 24
click at [1390, 116] on button "Preview" at bounding box center [1396, 122] width 105 height 27
click at [919, 82] on div "Invoice date 11/08/25 Close Options Preview Print Email" at bounding box center [846, 93] width 1158 height 26
click at [1302, 86] on button "Close" at bounding box center [1294, 92] width 82 height 24
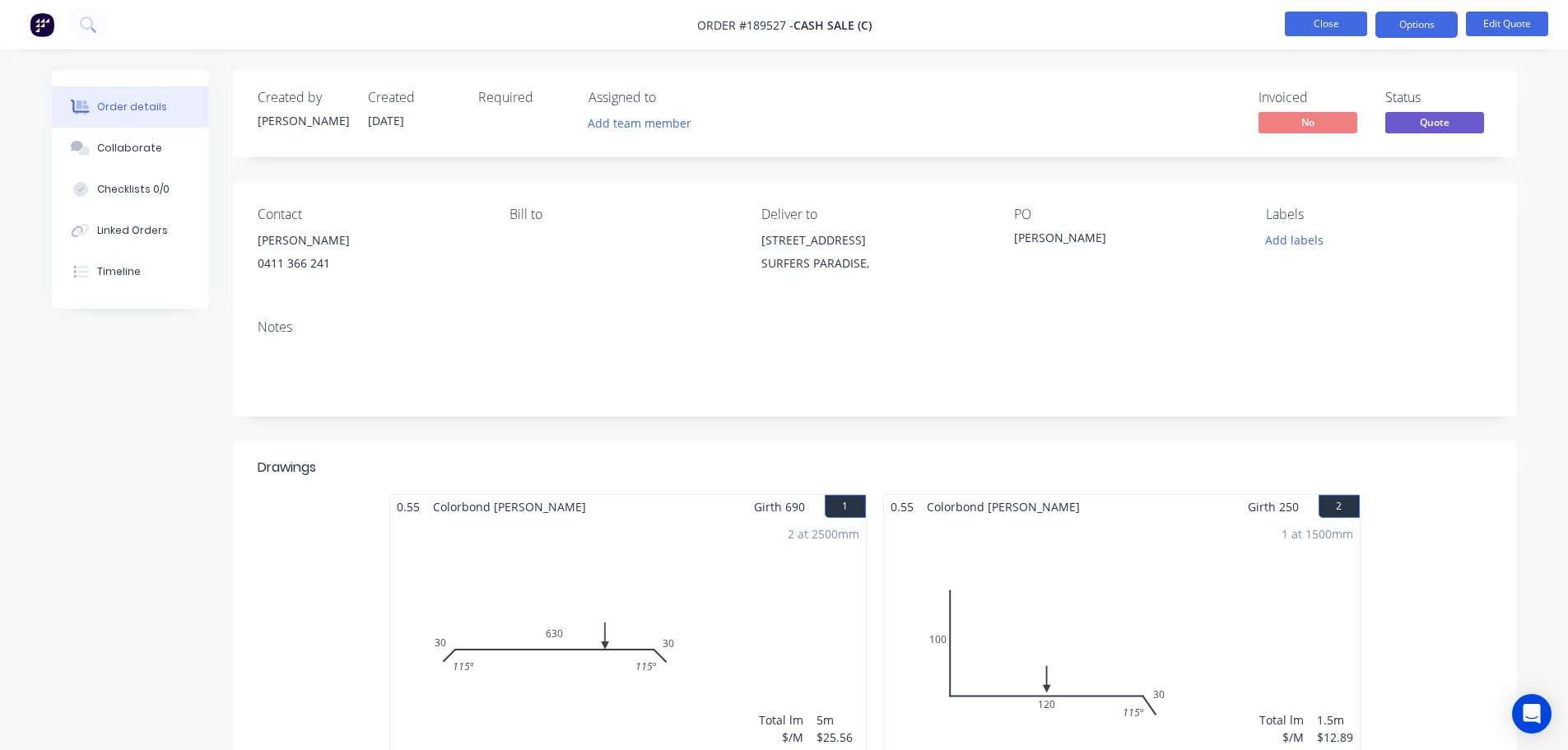
click at [1325, 18] on button "Close" at bounding box center [1325, 23] width 82 height 24
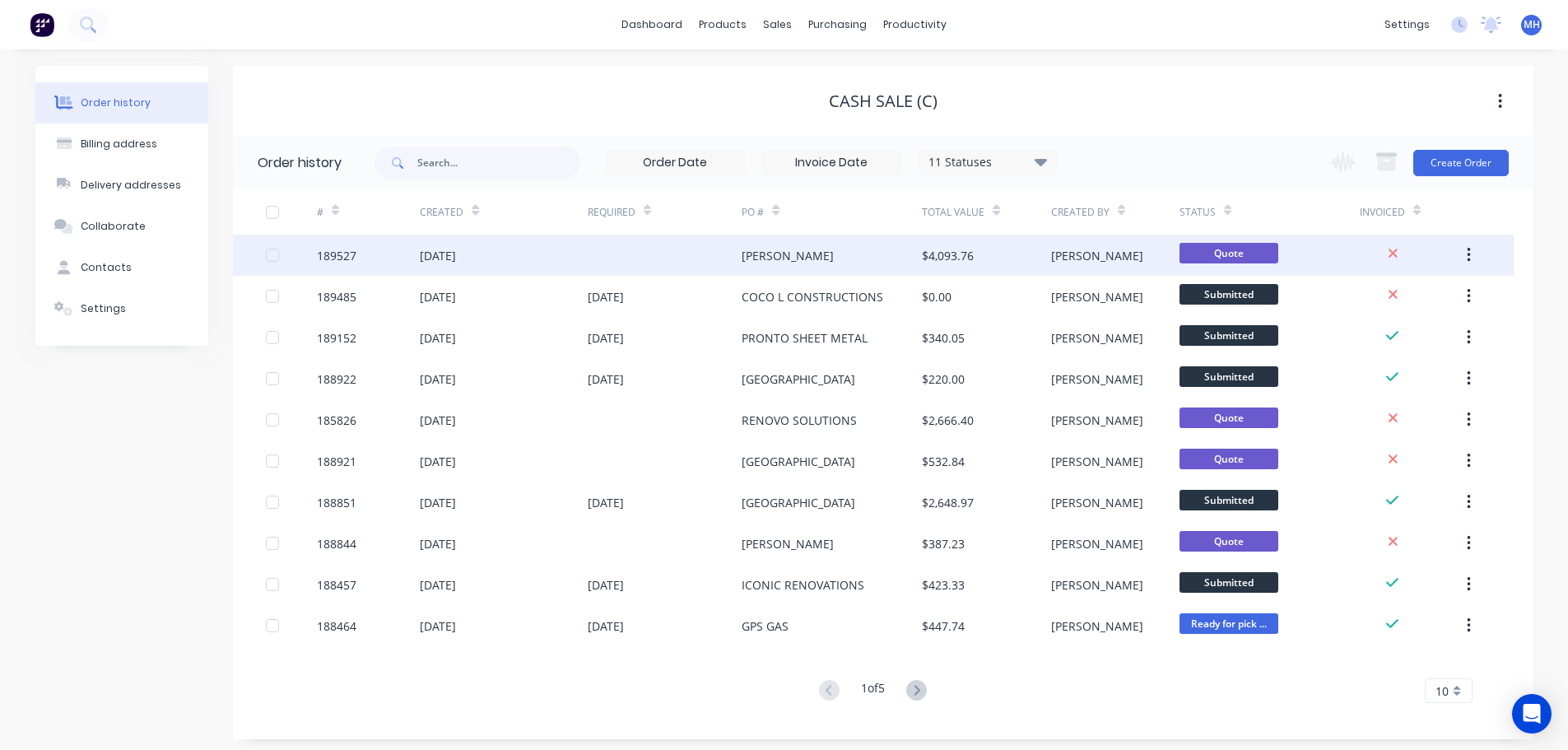
click at [680, 265] on div at bounding box center [665, 256] width 155 height 41
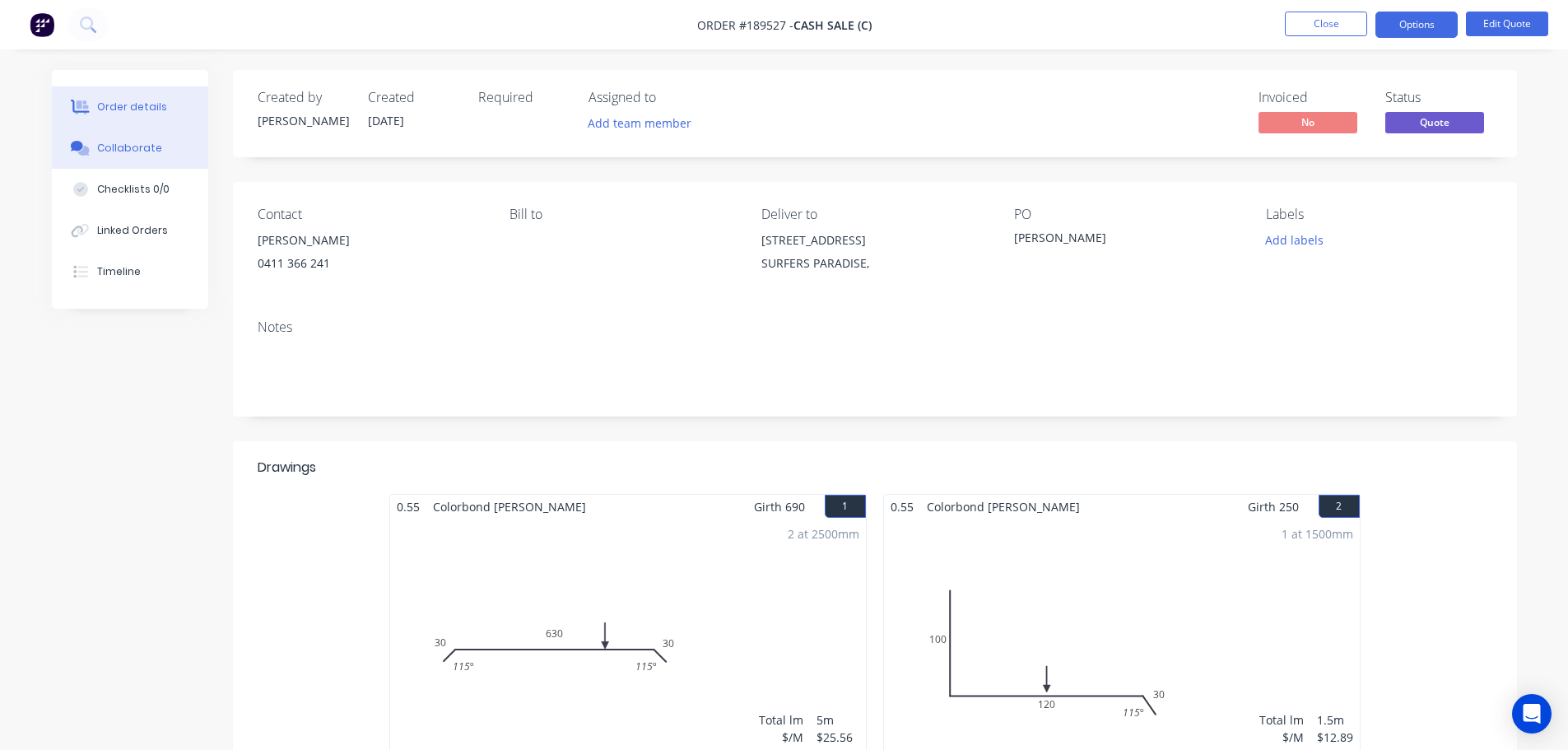
click at [145, 157] on button "Collaborate" at bounding box center [131, 149] width 157 height 41
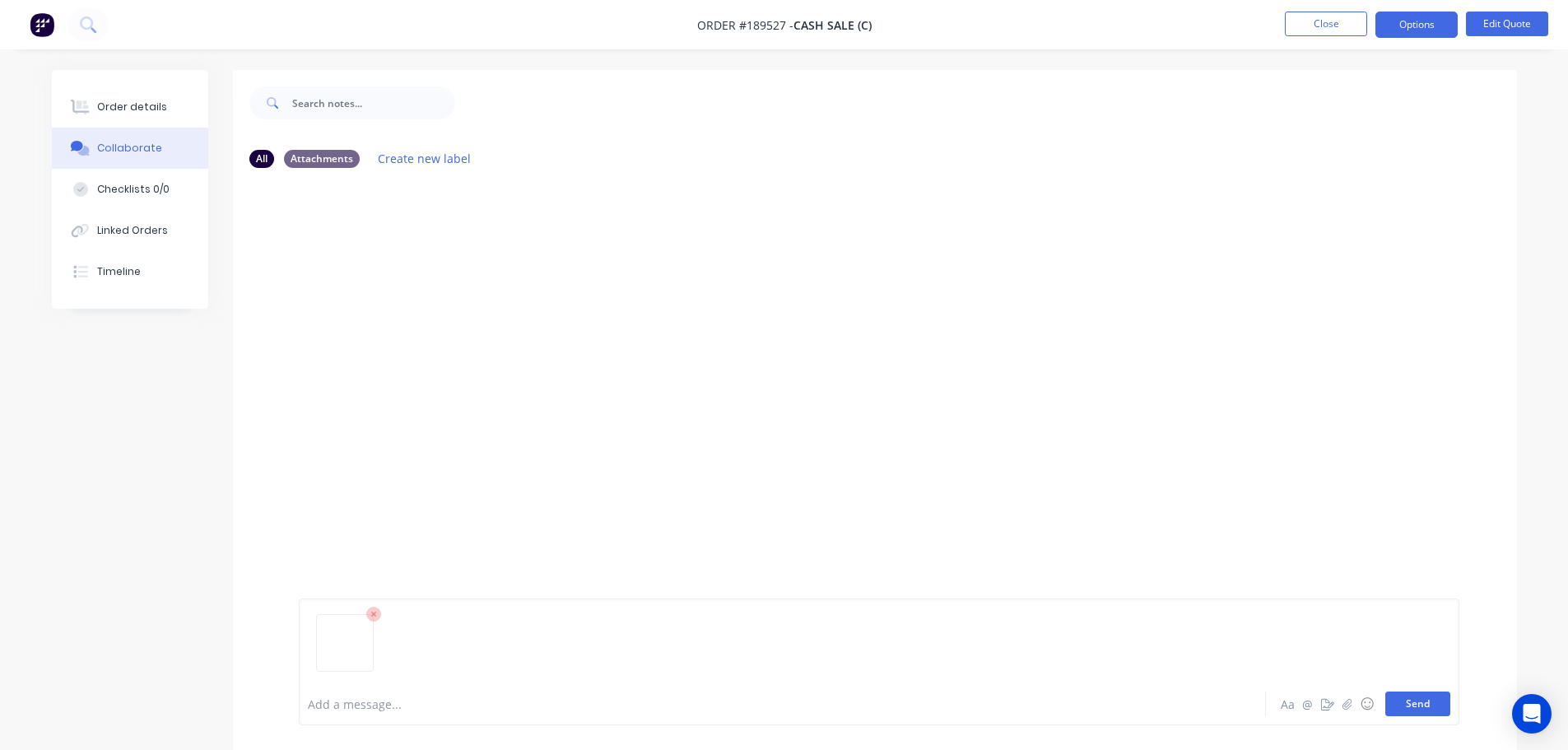
click at [1416, 709] on button "Send" at bounding box center [1418, 703] width 65 height 24
click at [104, 106] on div "Order details" at bounding box center [132, 107] width 70 height 14
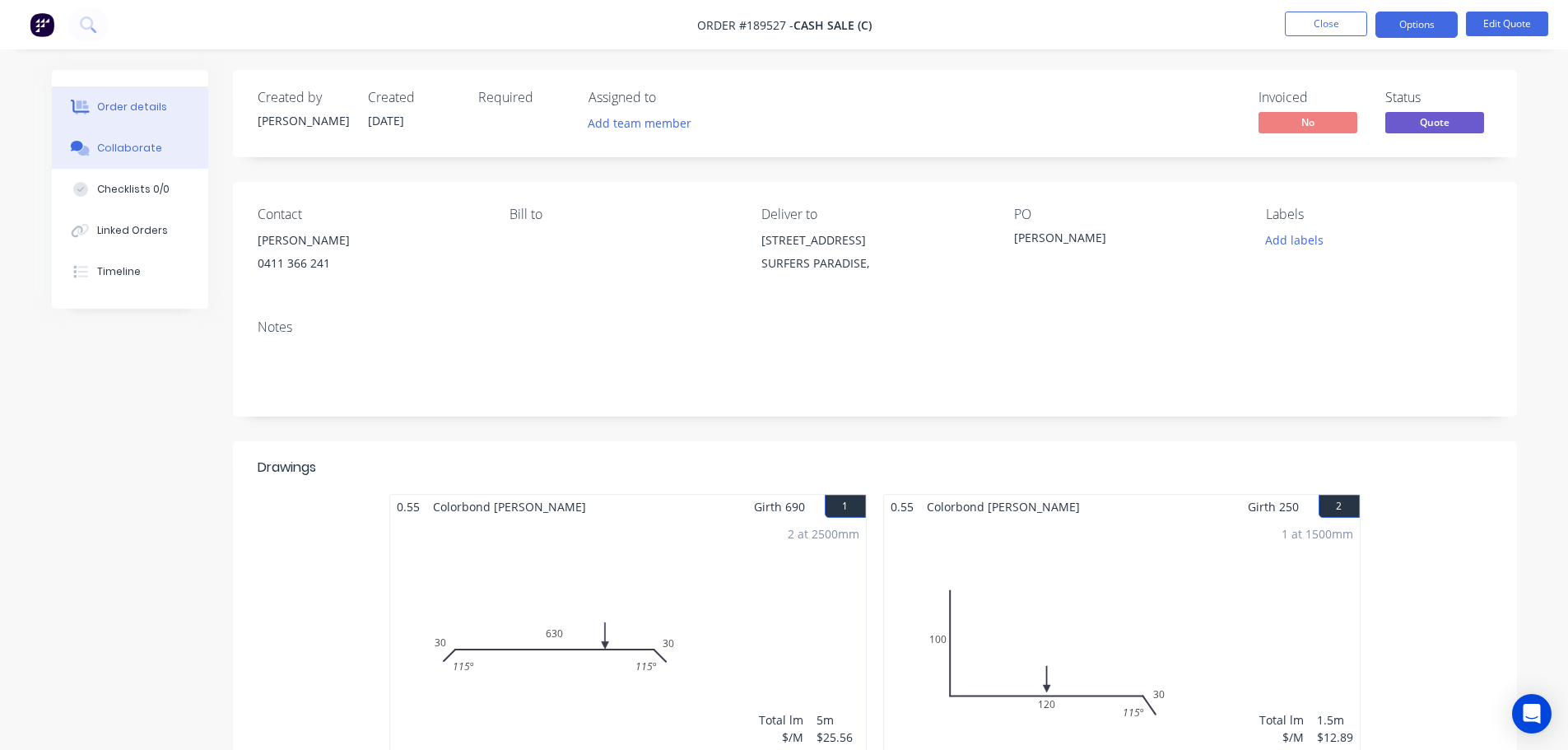
drag, startPoint x: 101, startPoint y: 149, endPoint x: 113, endPoint y: 149, distance: 12.0
click at [102, 149] on div "Collaborate" at bounding box center [130, 148] width 65 height 14
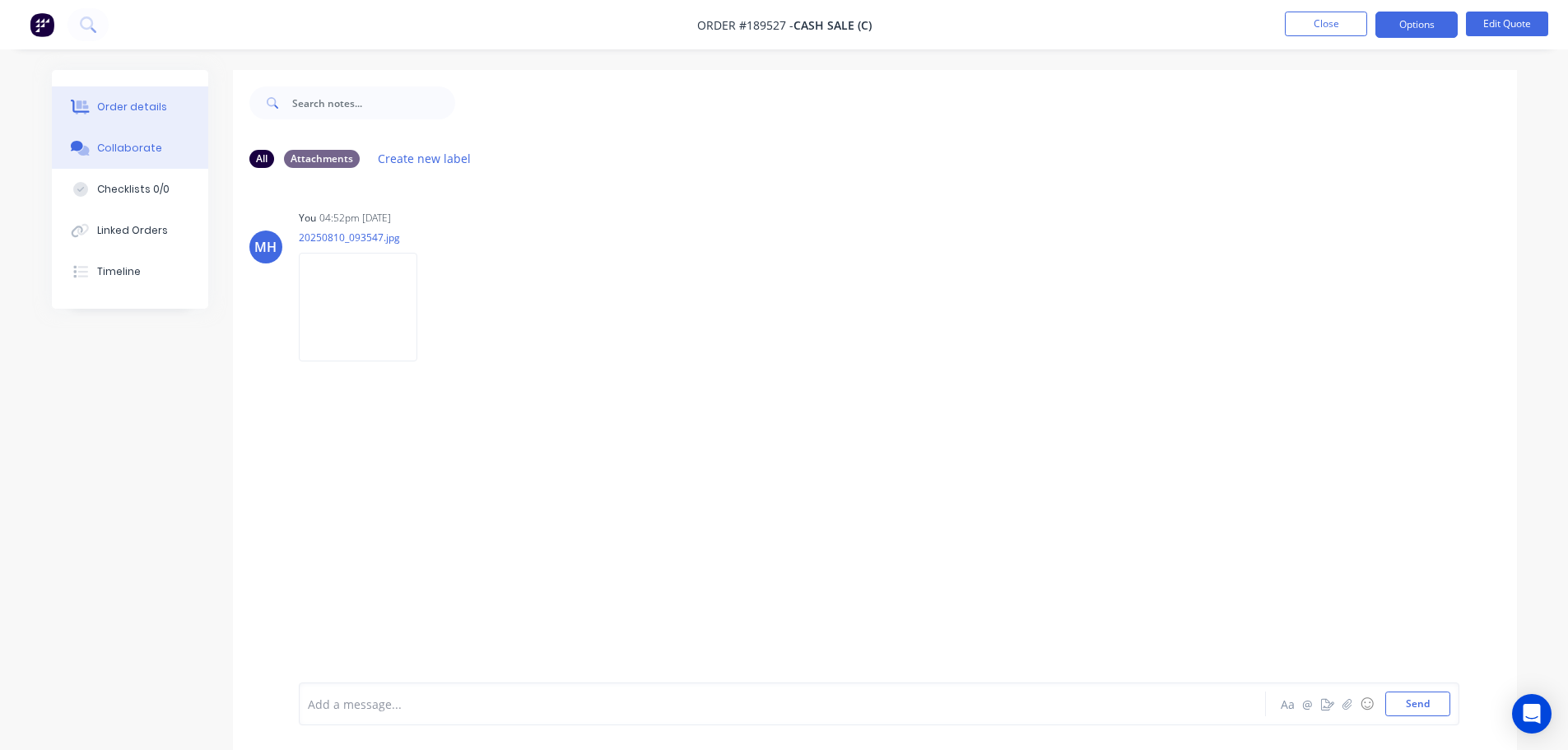
click at [152, 101] on div "Order details" at bounding box center [132, 107] width 70 height 14
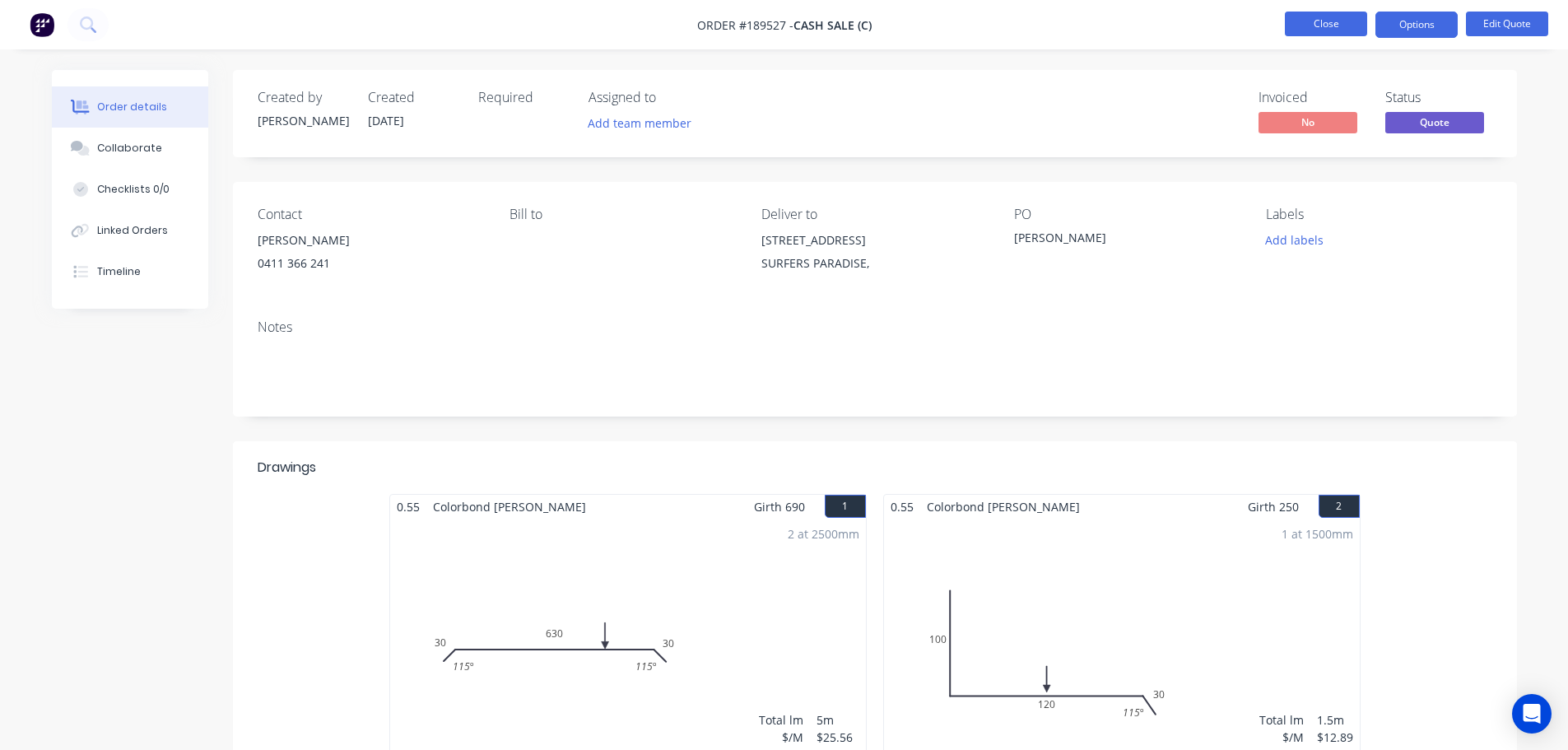
click at [1329, 15] on button "Close" at bounding box center [1325, 23] width 82 height 24
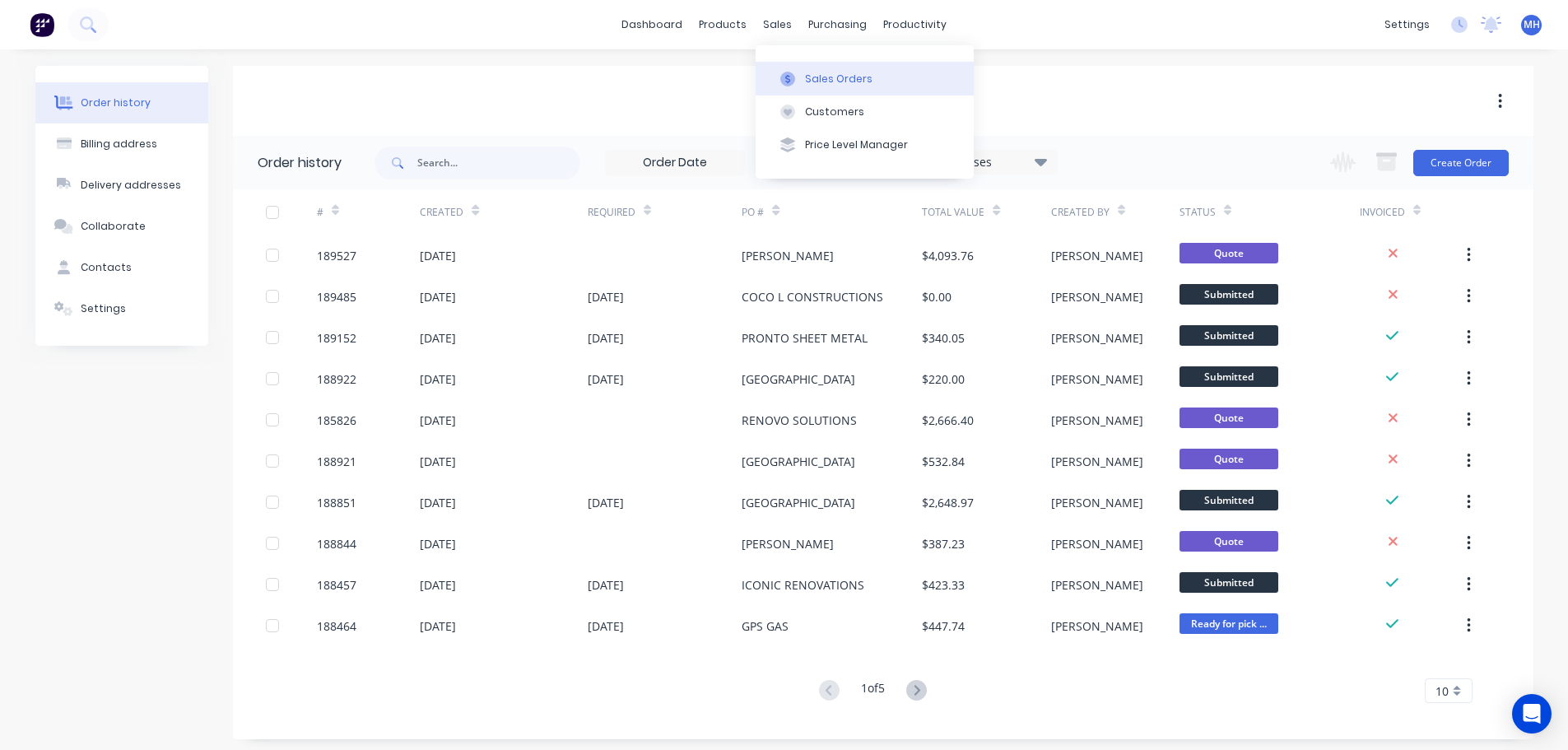
click at [798, 66] on button "Sales Orders" at bounding box center [864, 78] width 218 height 33
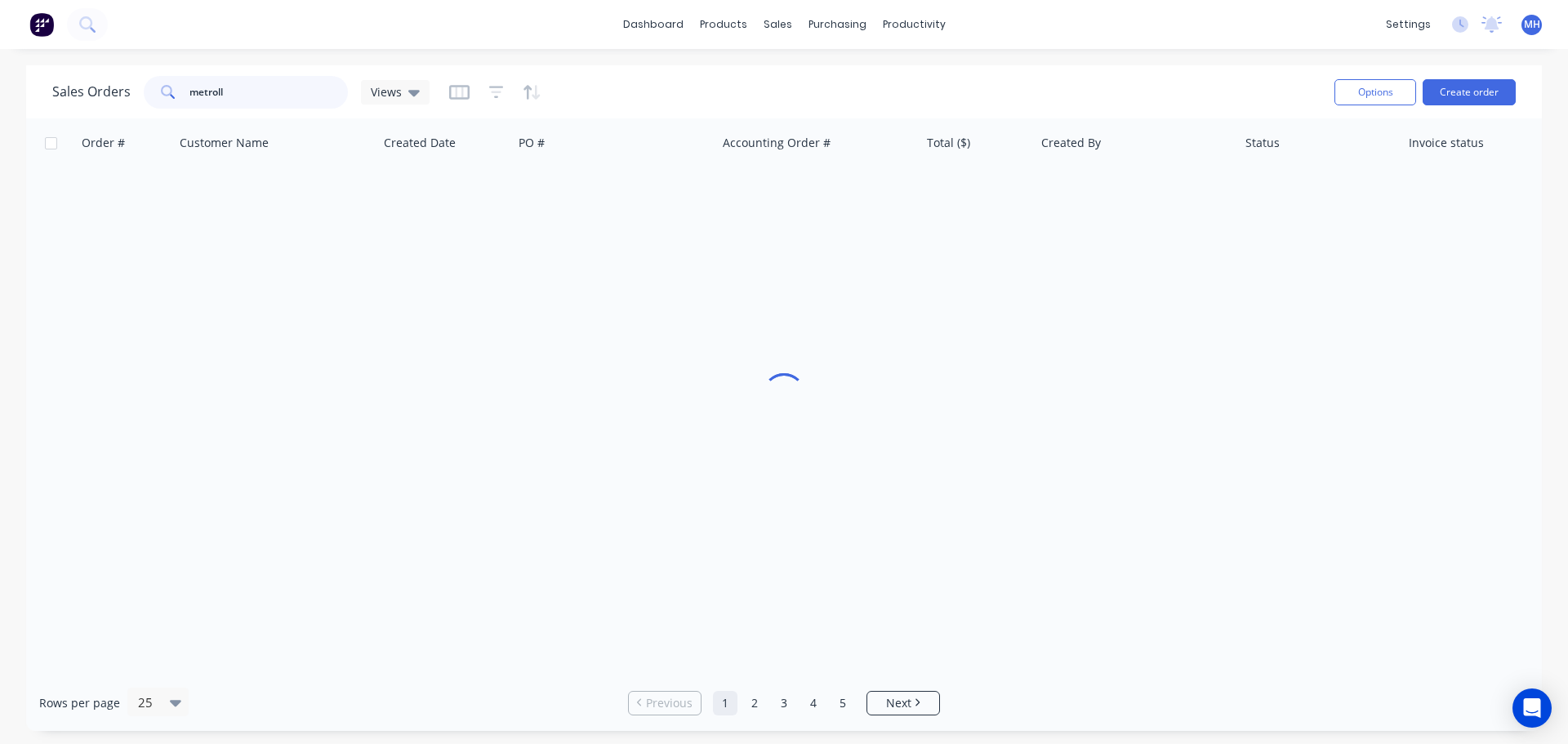
click at [279, 94] on input "metroll" at bounding box center [269, 92] width 159 height 33
click at [279, 91] on input "metroll" at bounding box center [269, 92] width 159 height 33
click at [597, 84] on div "Sales Orders feehely Views" at bounding box center [687, 91] width 1269 height 40
click at [484, 96] on div at bounding box center [495, 92] width 92 height 26
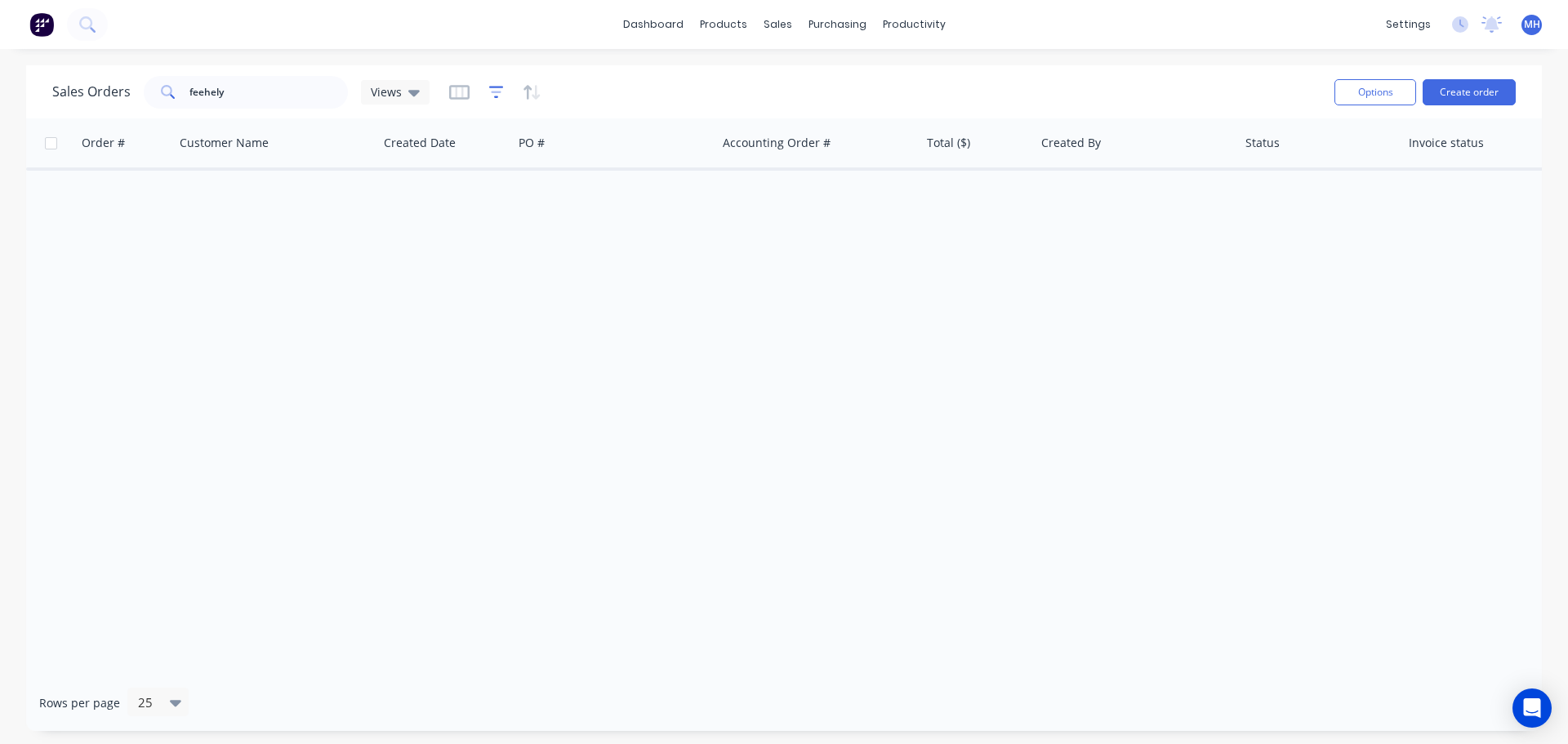
drag, startPoint x: 488, startPoint y: 96, endPoint x: 501, endPoint y: 108, distance: 17.7
click at [489, 96] on icon "button" at bounding box center [496, 92] width 14 height 16
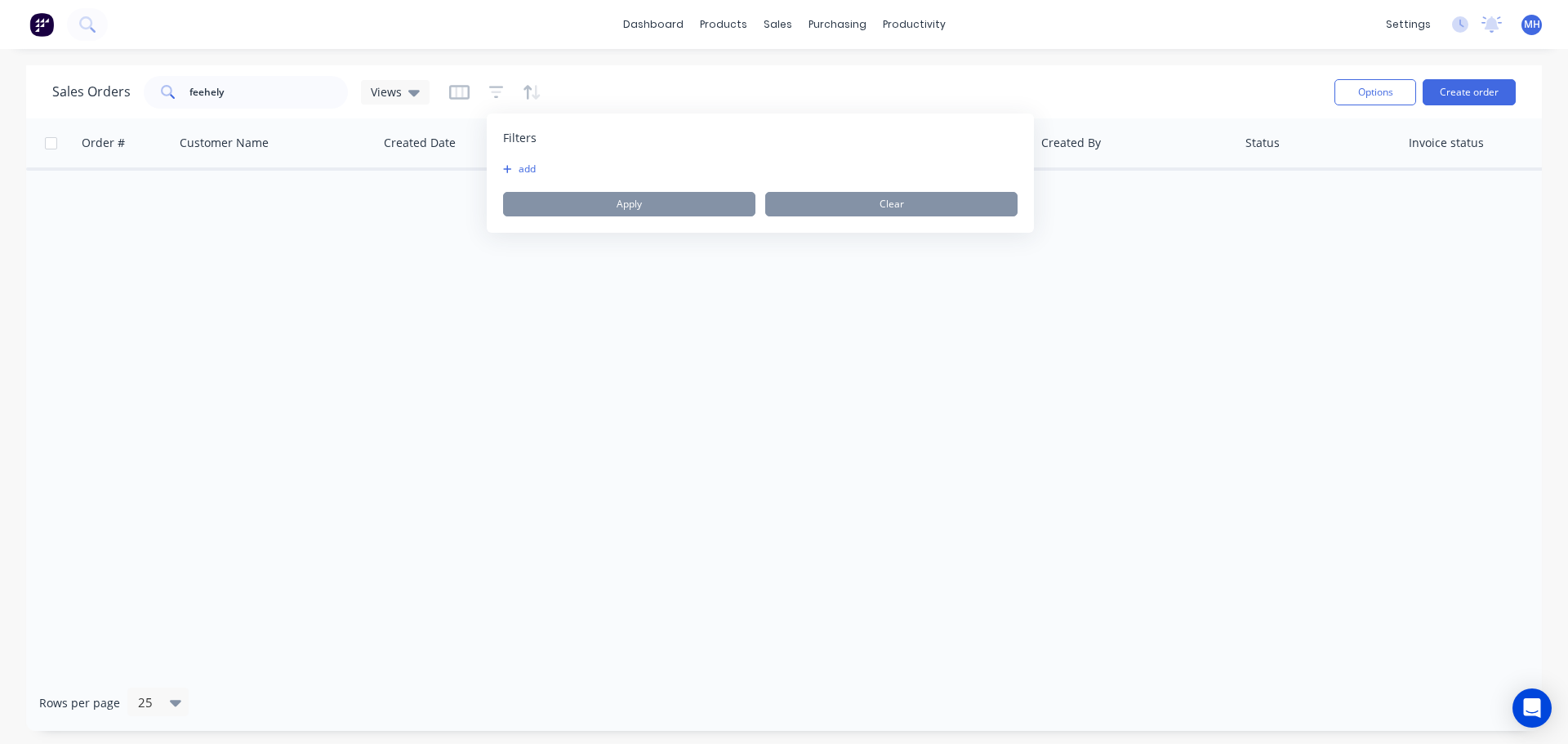
click at [514, 165] on button "add" at bounding box center [523, 169] width 41 height 13
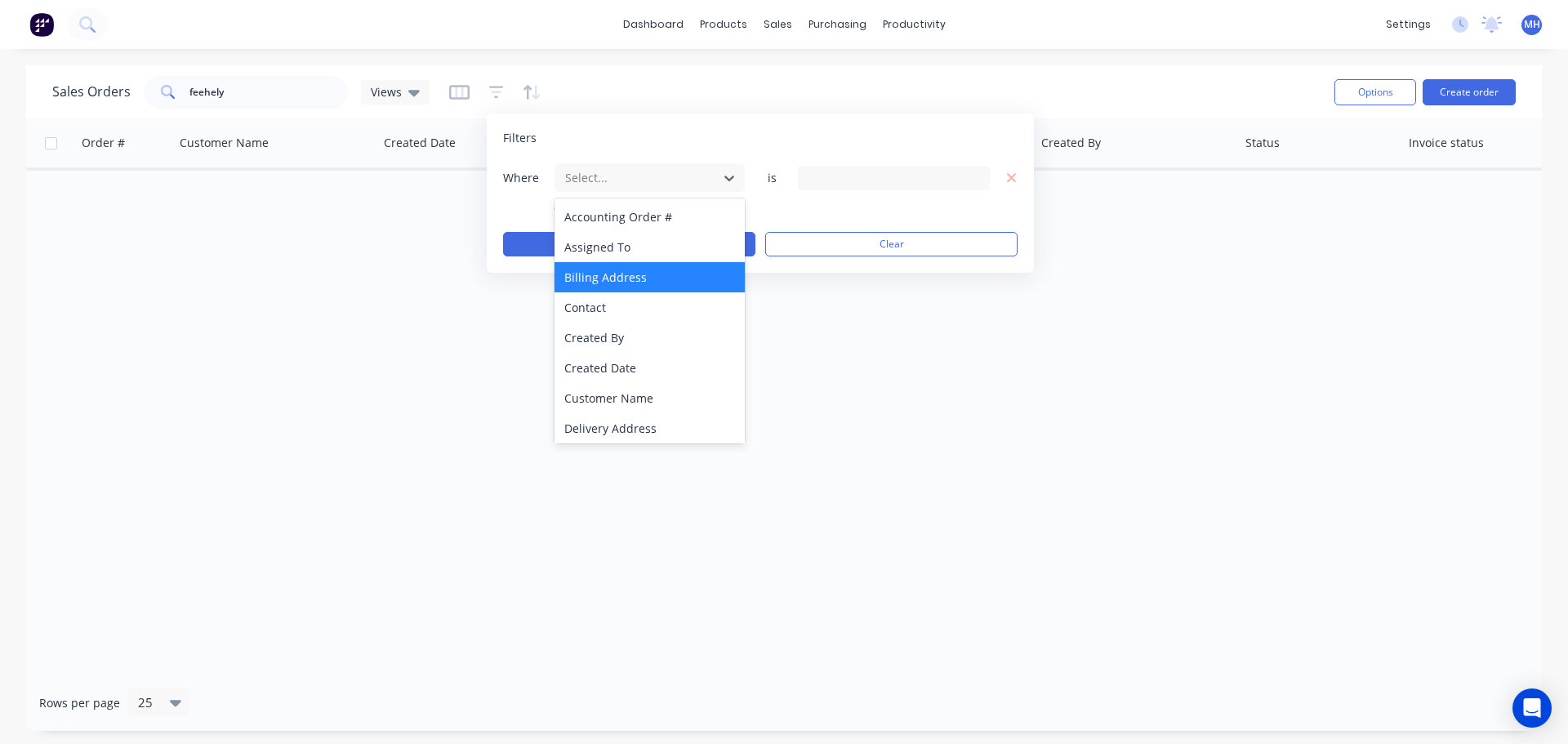
drag, startPoint x: 601, startPoint y: 184, endPoint x: 655, endPoint y: 271, distance: 102.4
click at [602, 185] on div at bounding box center [637, 177] width 146 height 21
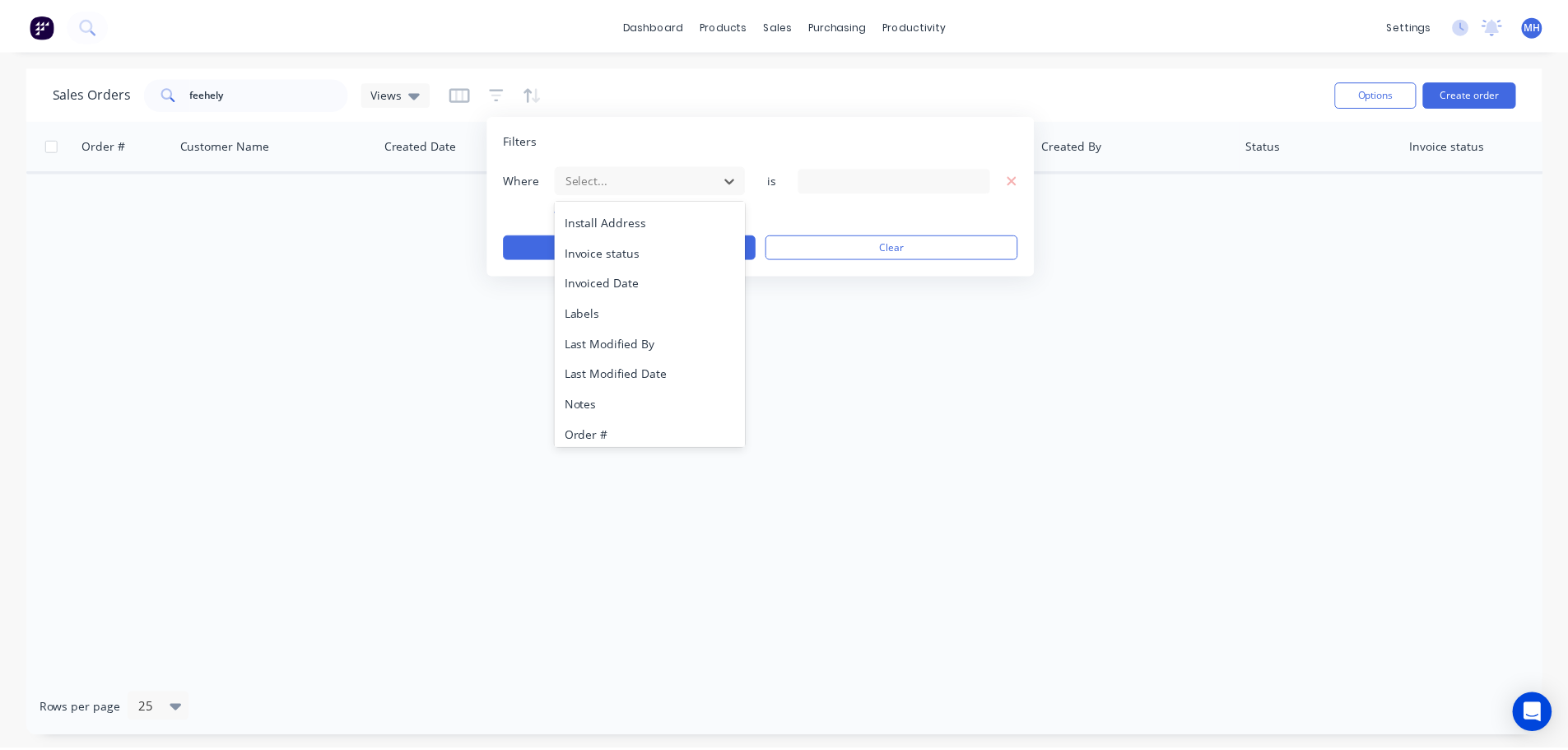
scroll to position [399, 0]
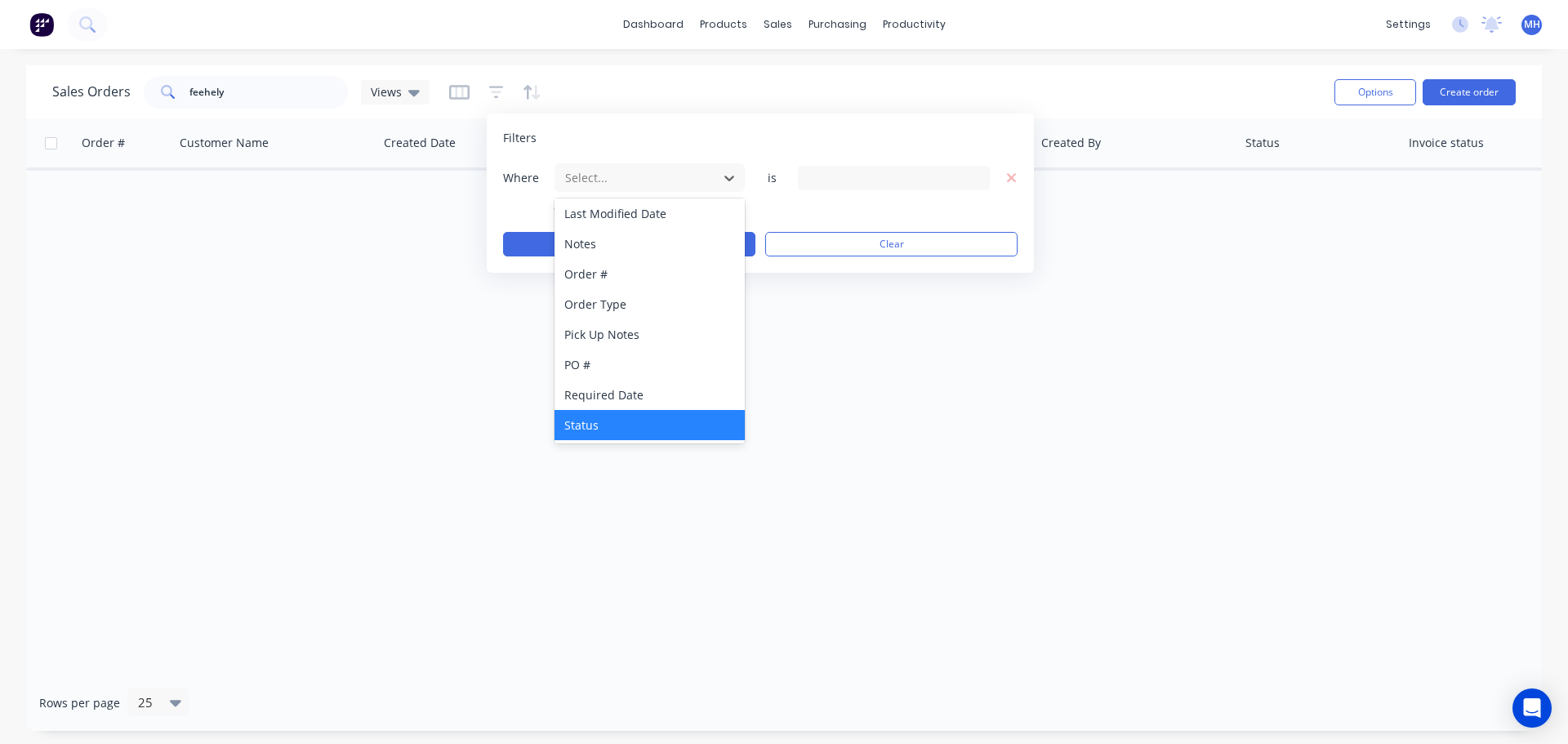
click at [608, 416] on div "Status" at bounding box center [649, 425] width 190 height 30
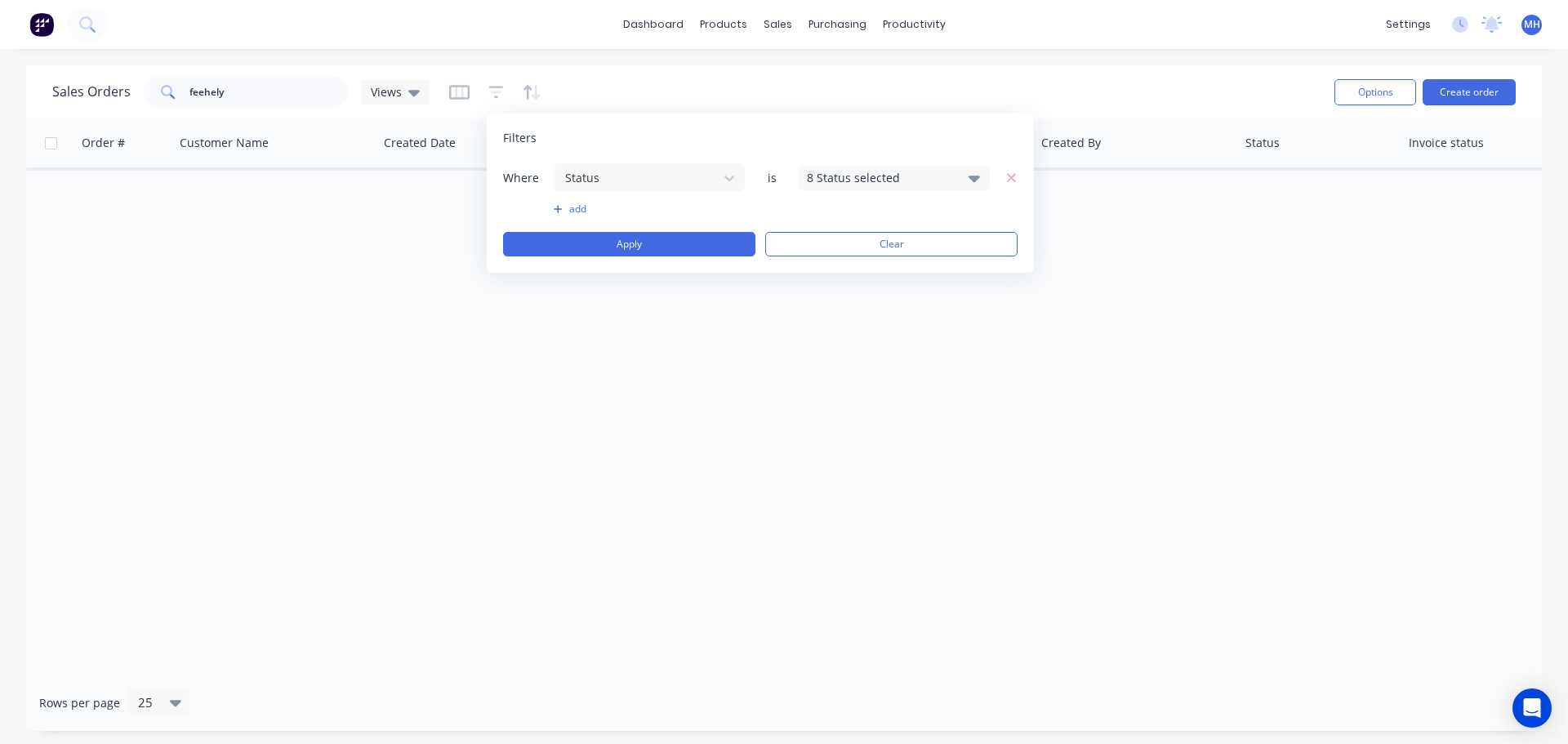
click at [859, 180] on div "8 Status selected" at bounding box center [880, 177] width 147 height 17
click at [865, 296] on div "Archived" at bounding box center [945, 300] width 196 height 17
click at [596, 246] on button "Apply" at bounding box center [629, 244] width 253 height 24
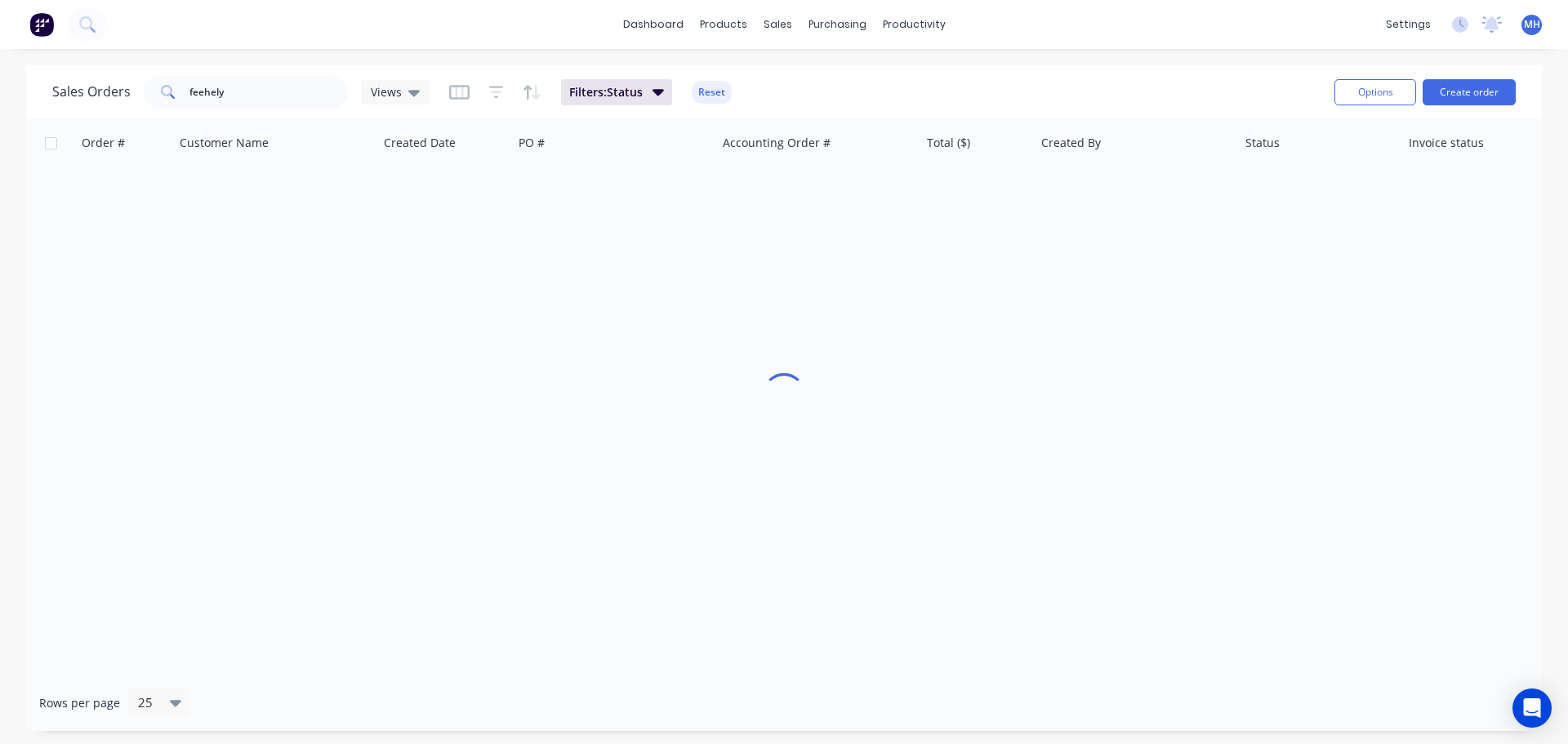
click at [843, 92] on div "Sales Orders feehely Views Filters: Status Reset" at bounding box center [687, 91] width 1269 height 40
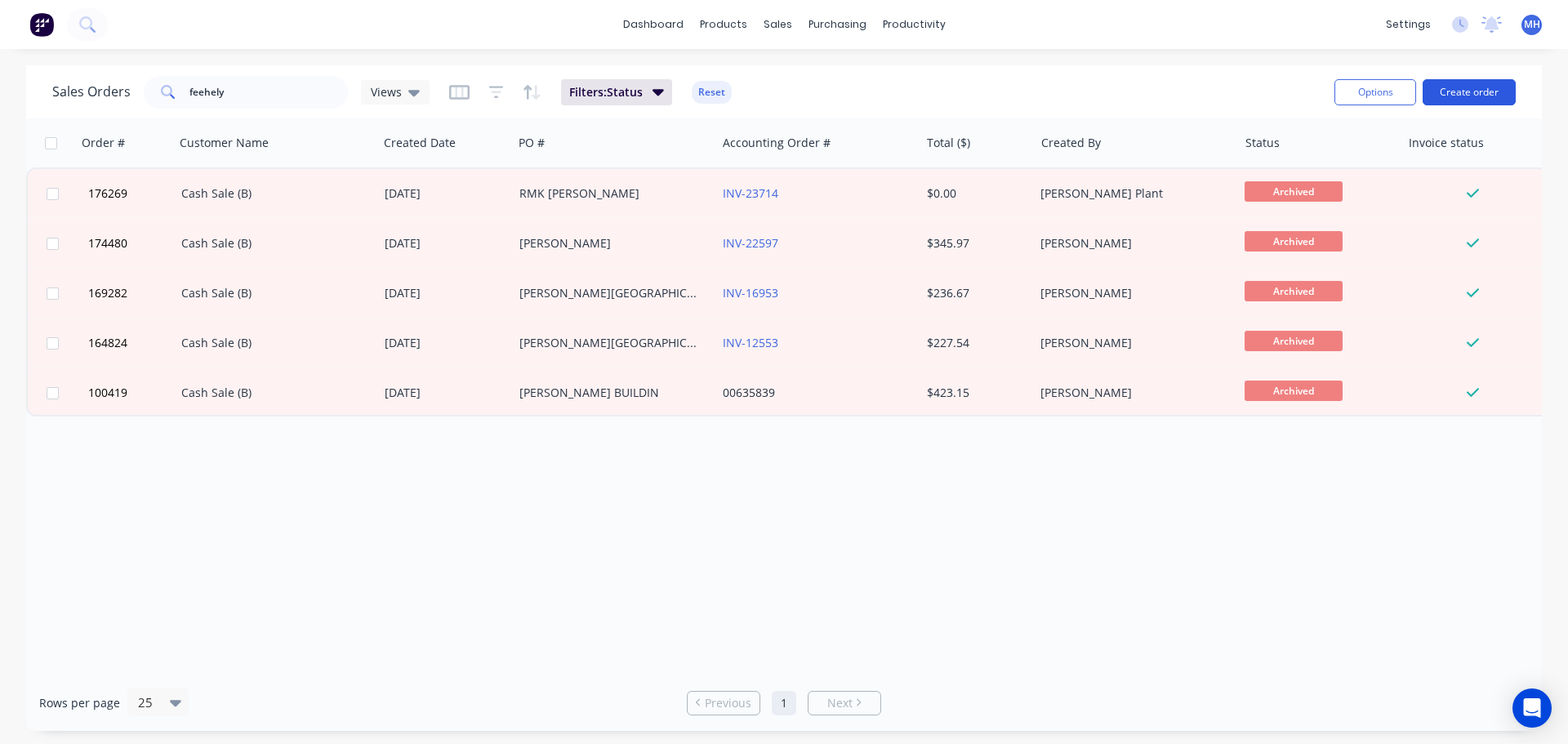
click at [1445, 86] on button "Create order" at bounding box center [1469, 92] width 93 height 26
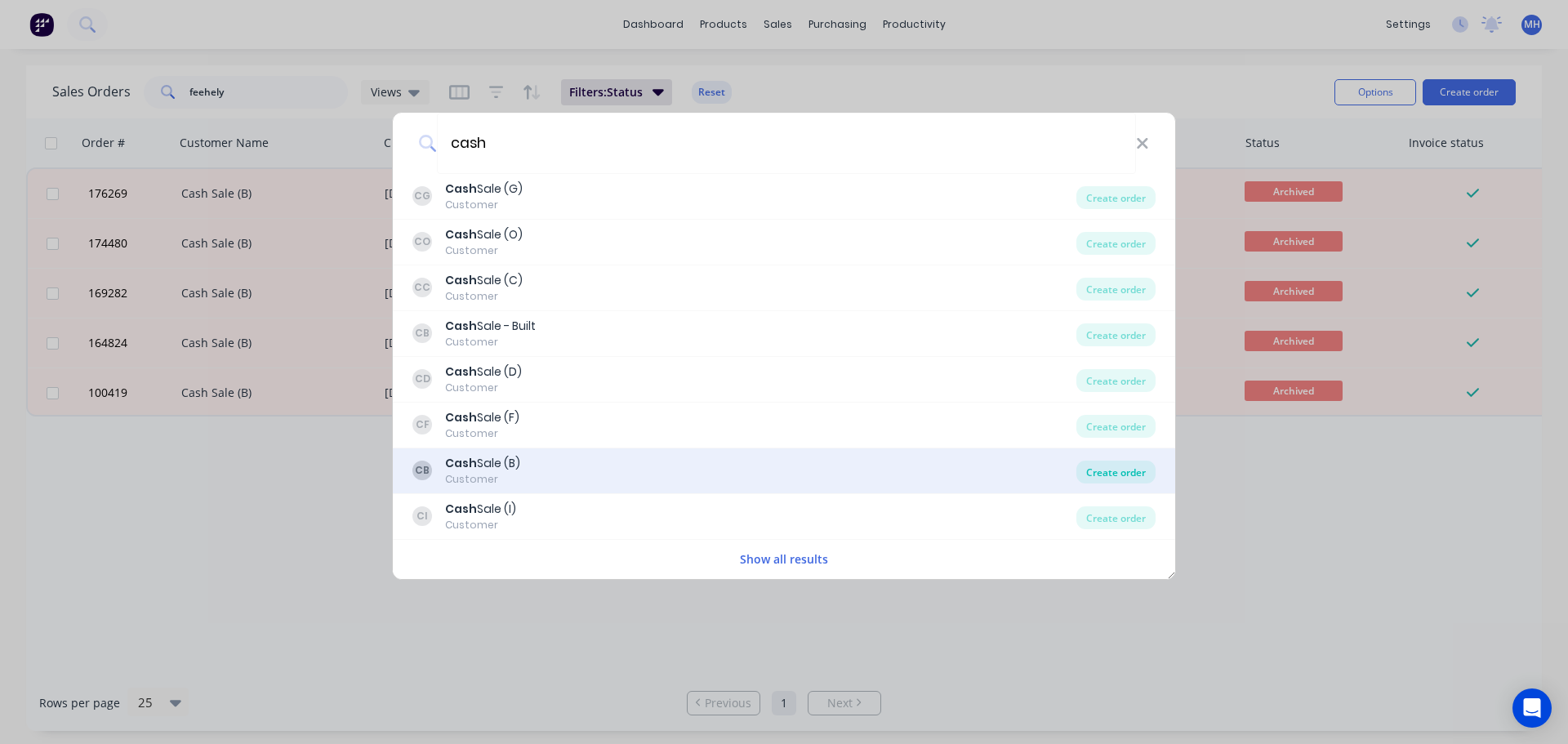
click at [1120, 482] on div "Create order" at bounding box center [1115, 472] width 79 height 23
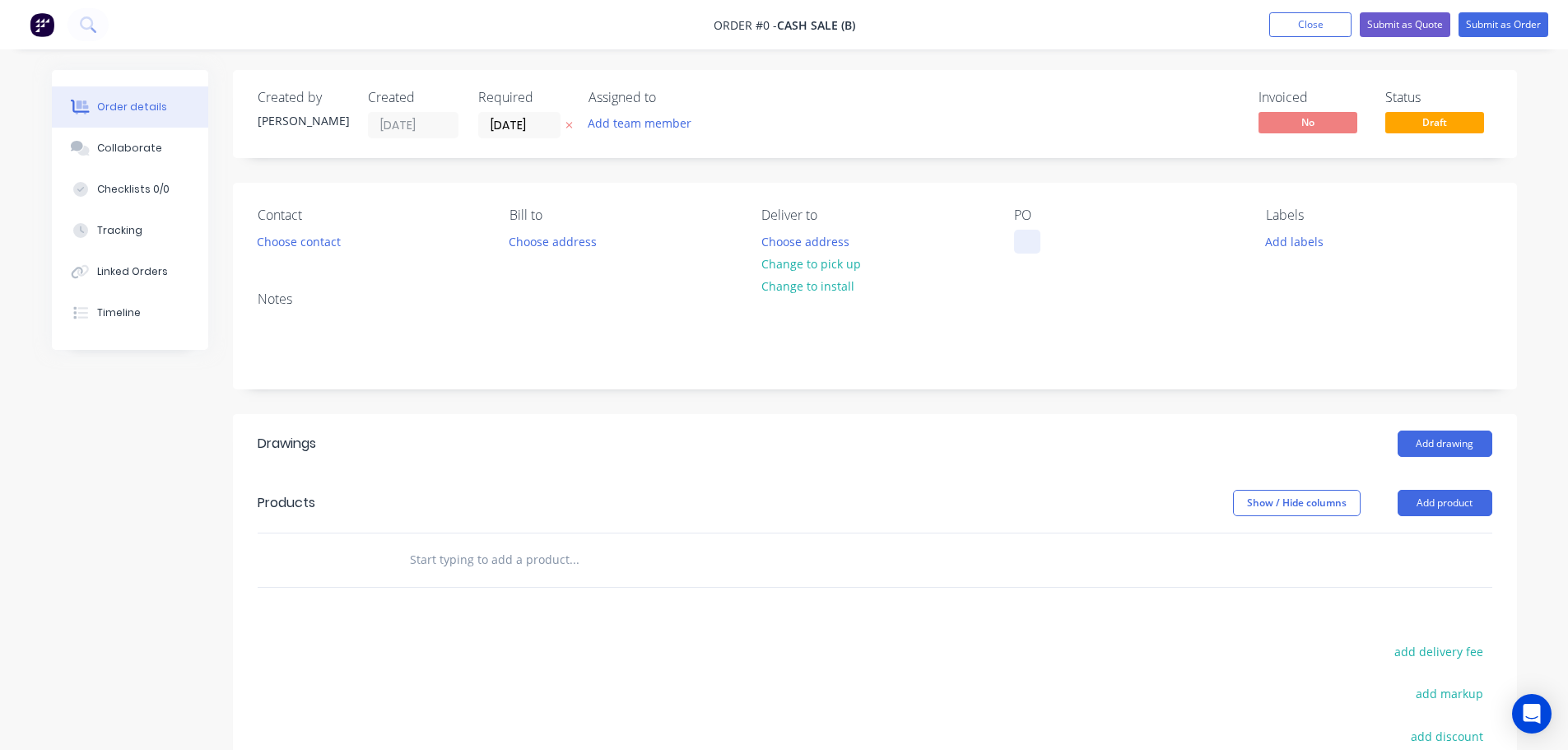
click at [1017, 239] on div at bounding box center [1026, 241] width 26 height 24
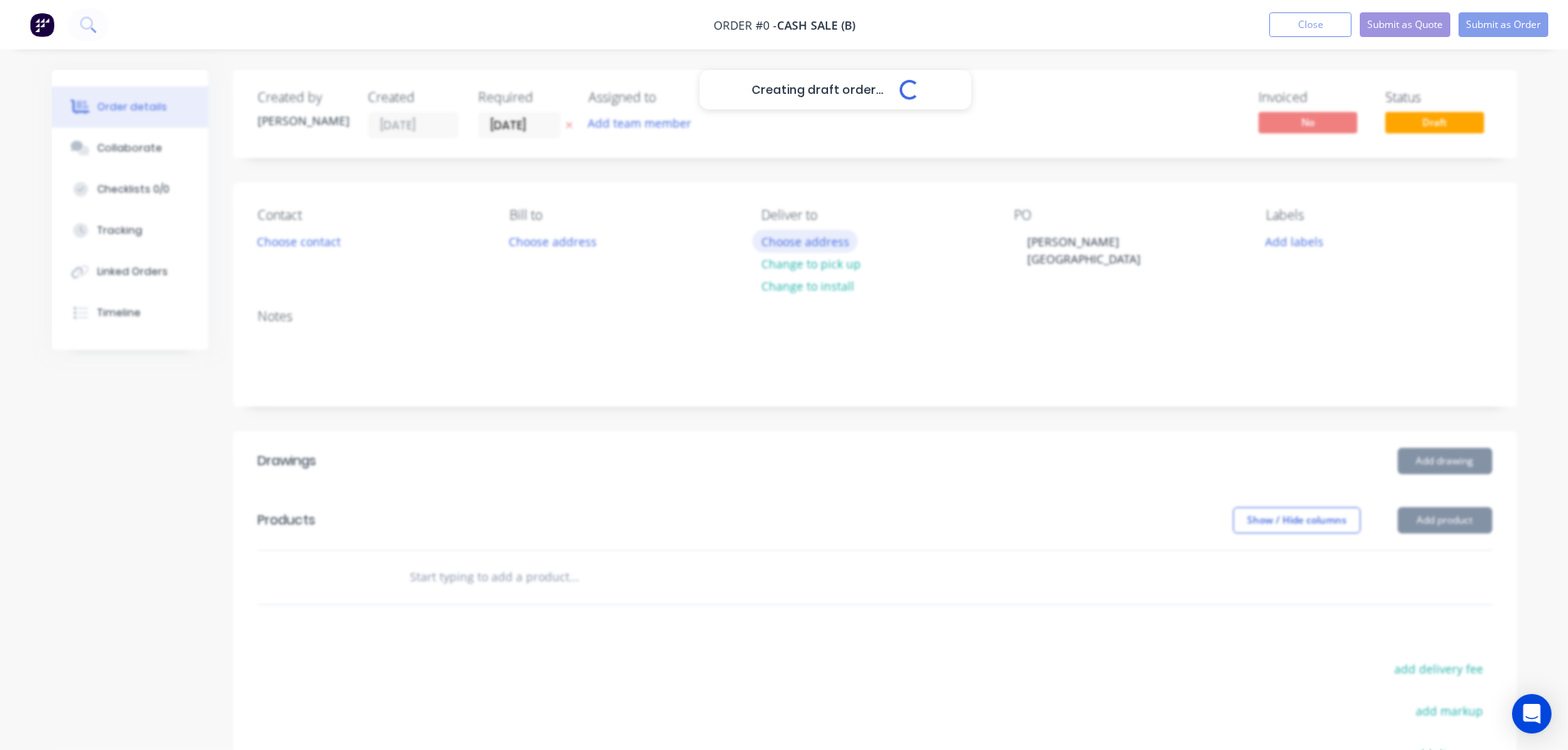
click at [815, 238] on div "Creating draft order... Loading... Order details Collaborate Checklists 0/0 Tra…" at bounding box center [784, 547] width 1498 height 955
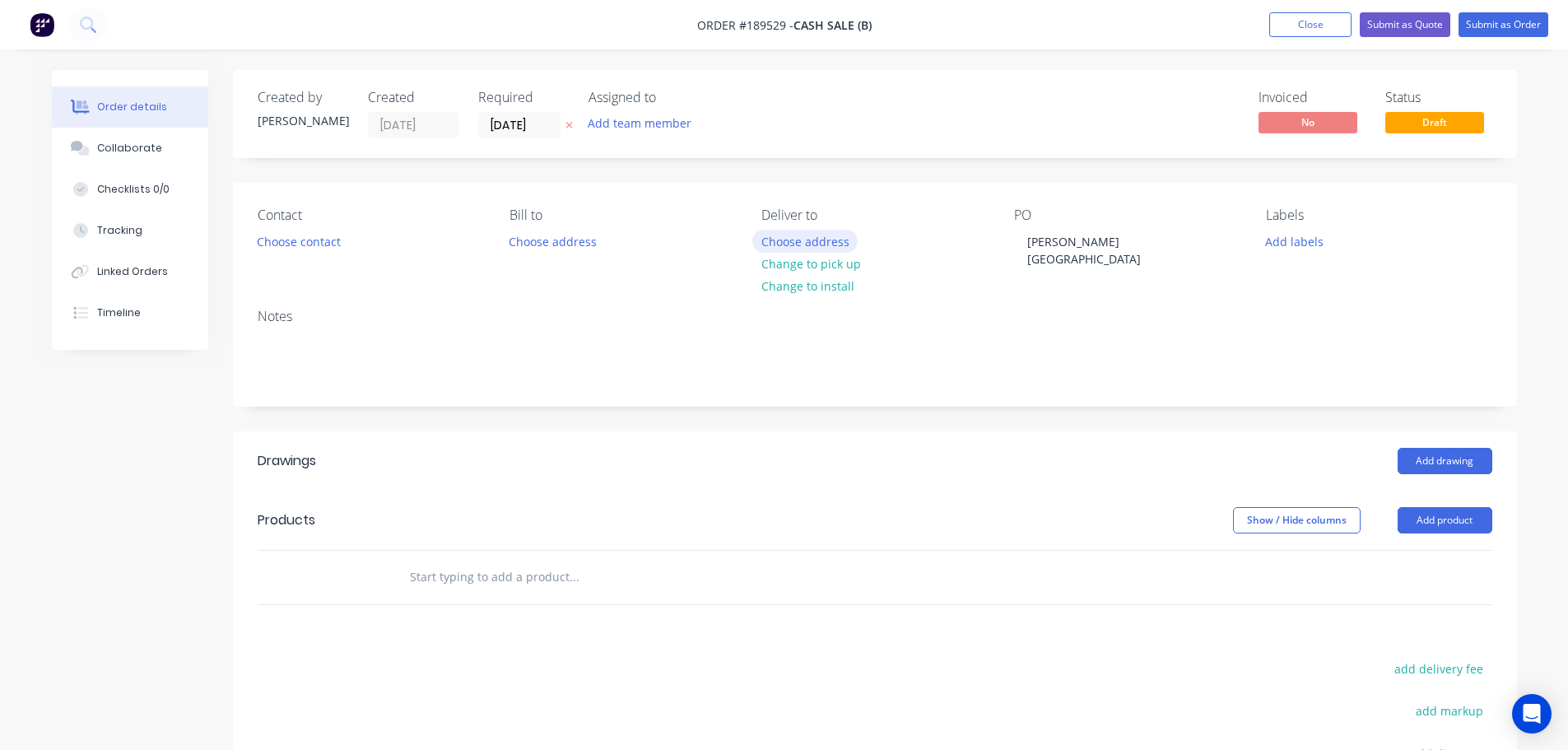
click at [822, 238] on button "Choose address" at bounding box center [805, 240] width 105 height 23
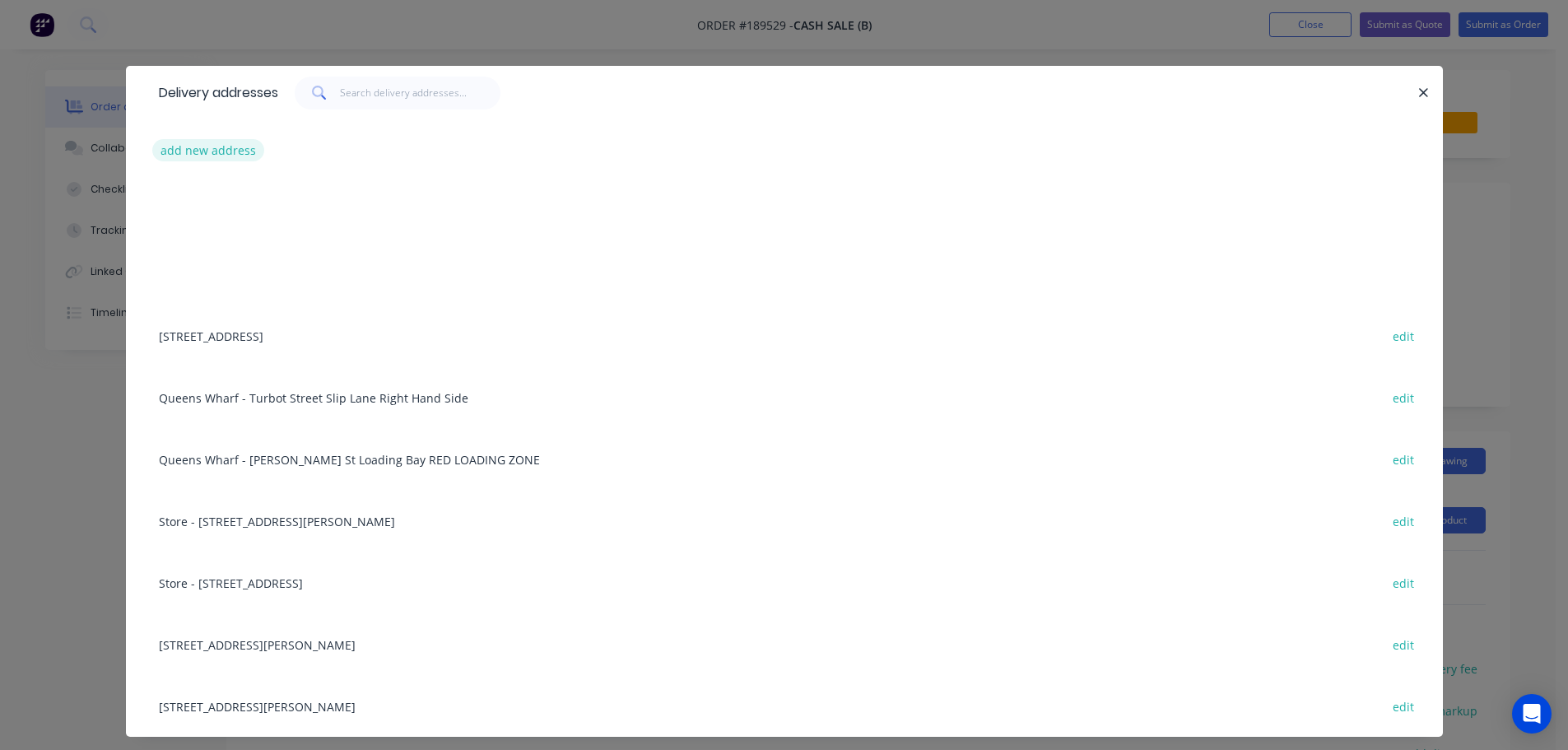
click at [195, 146] on button "add new address" at bounding box center [208, 150] width 113 height 23
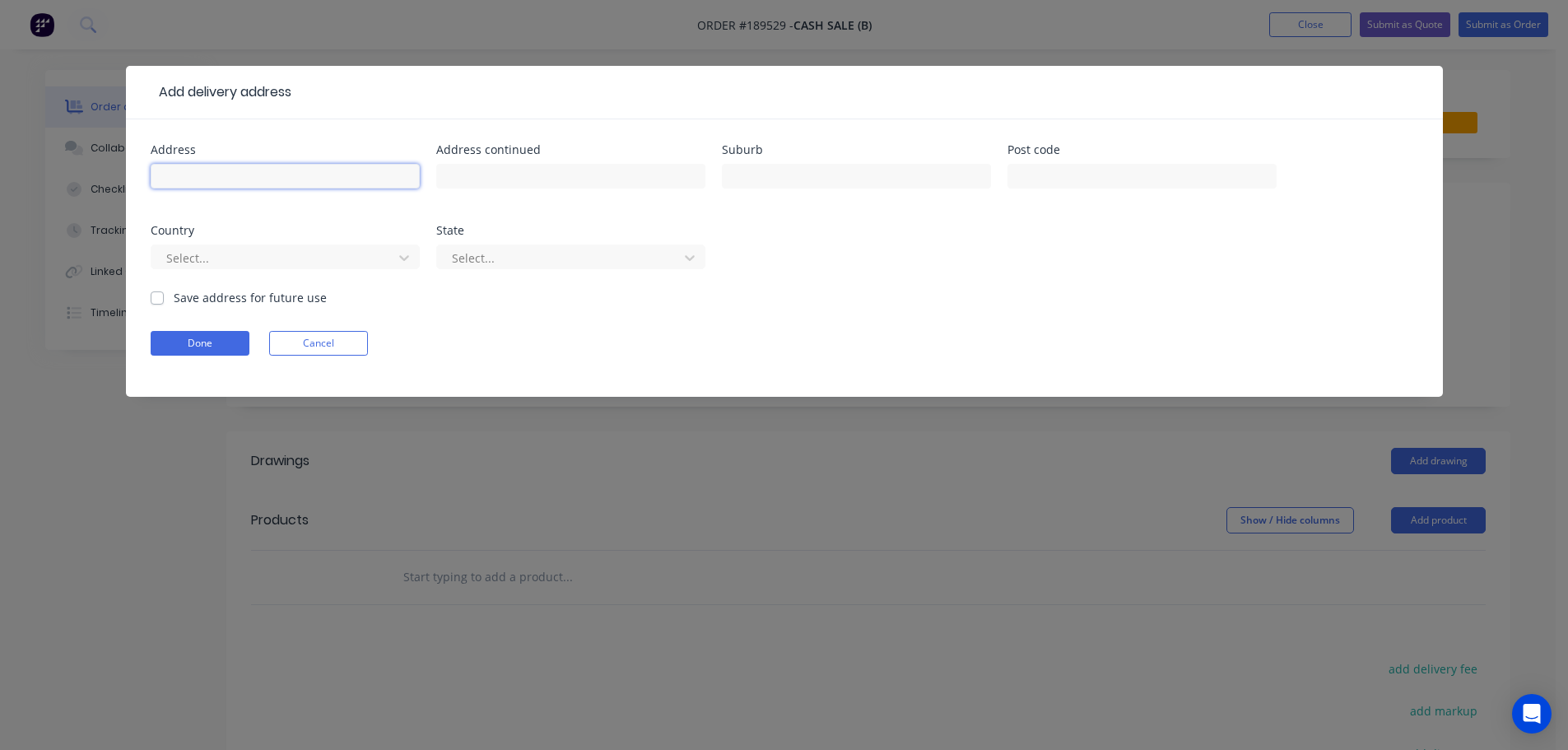
click at [283, 180] on input "text" at bounding box center [284, 176] width 269 height 24
click button "Done" at bounding box center [200, 343] width 99 height 24
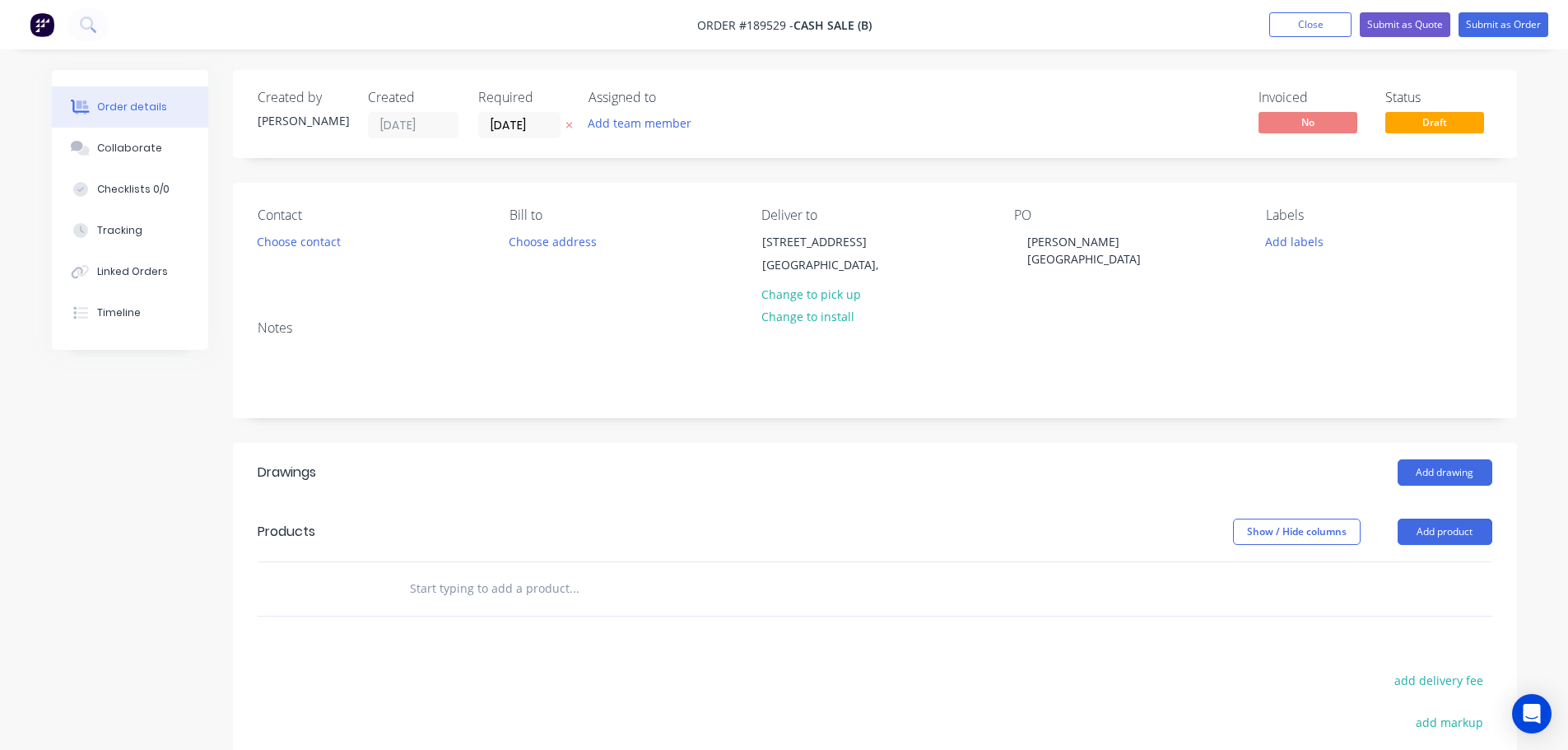
click at [568, 123] on icon at bounding box center [569, 124] width 7 height 10
click at [287, 245] on button "Choose contact" at bounding box center [298, 240] width 101 height 23
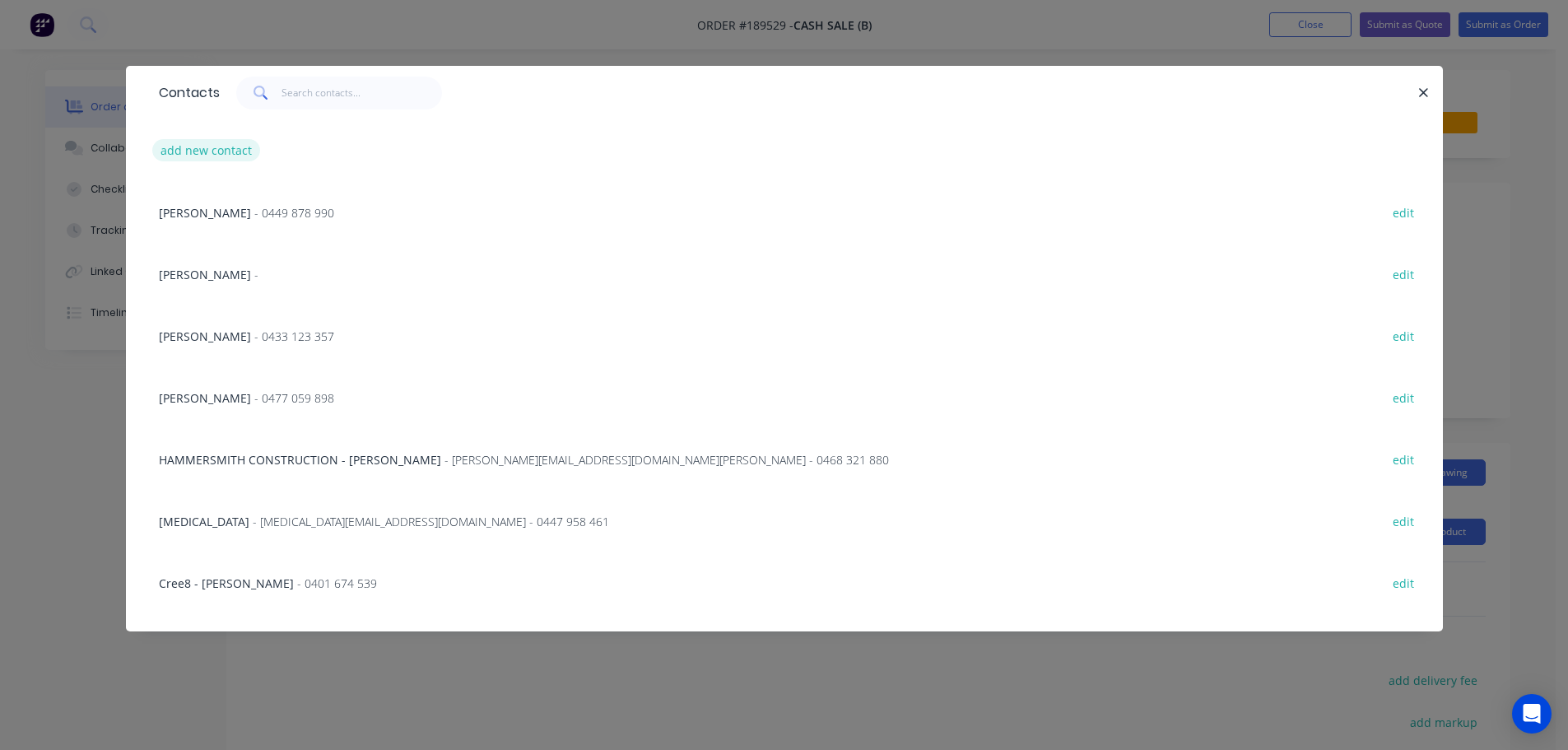
click at [236, 149] on button "add new contact" at bounding box center [206, 150] width 109 height 23
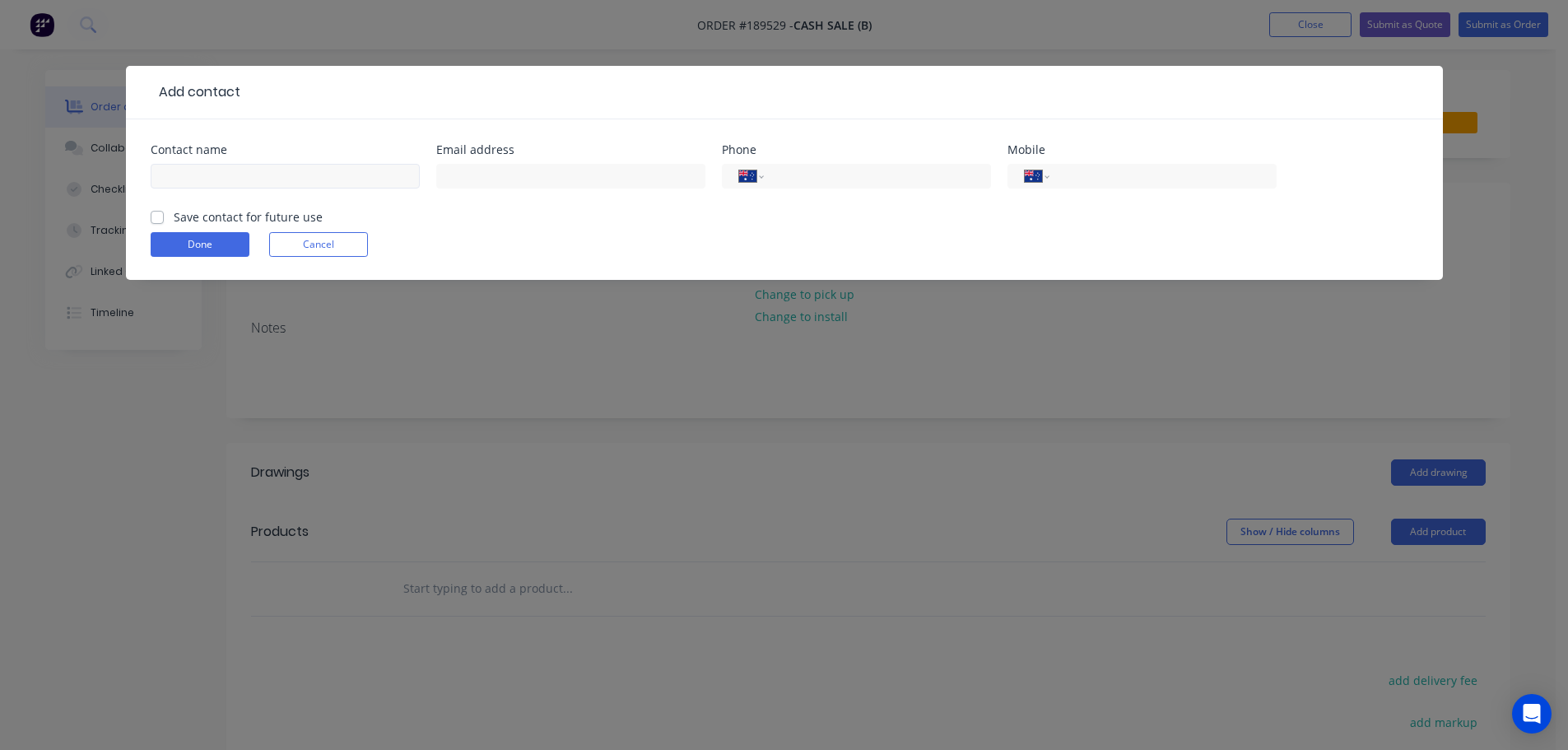
click at [254, 176] on input "text" at bounding box center [284, 176] width 269 height 24
click button "Done" at bounding box center [200, 244] width 99 height 24
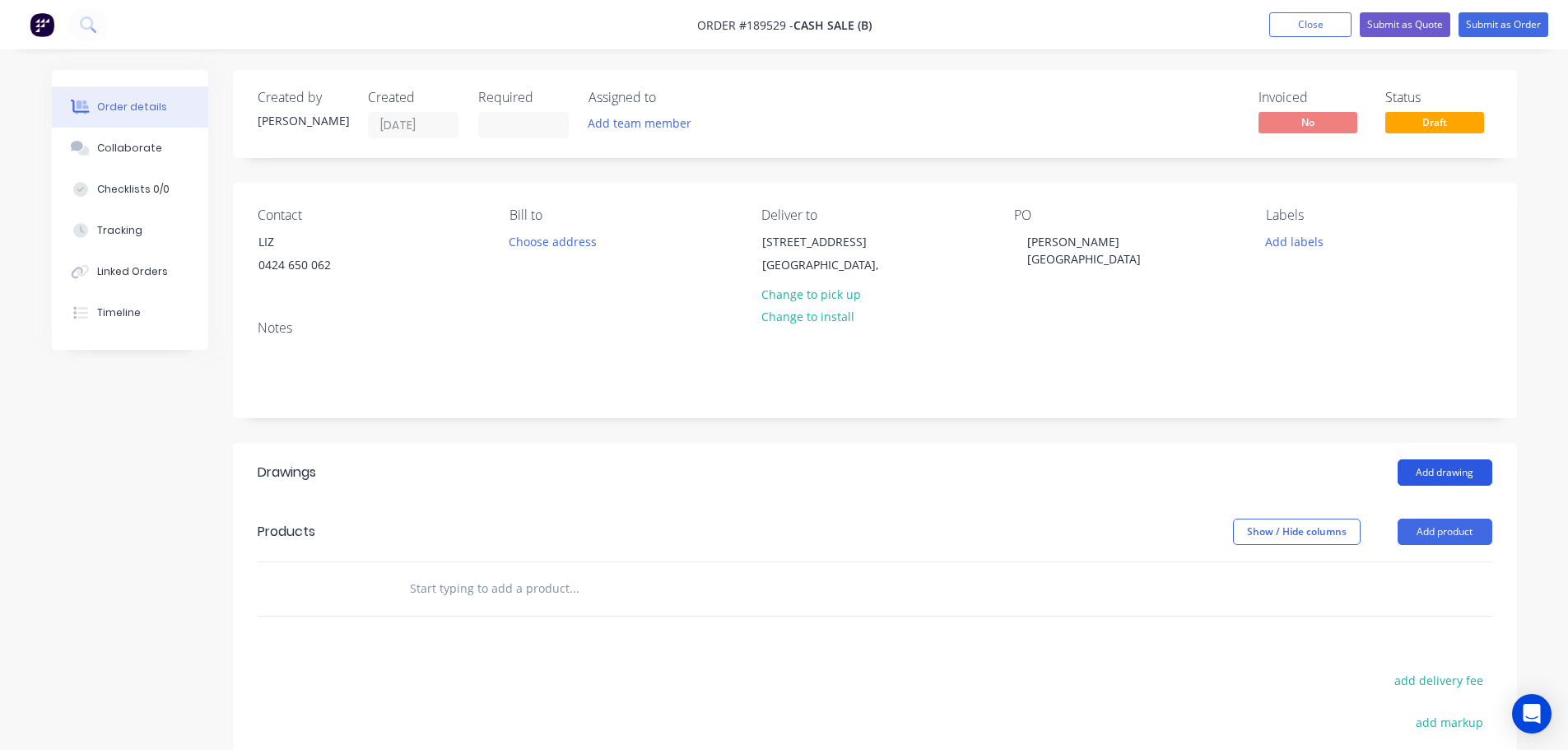
click at [1446, 474] on button "Add drawing" at bounding box center [1445, 472] width 95 height 26
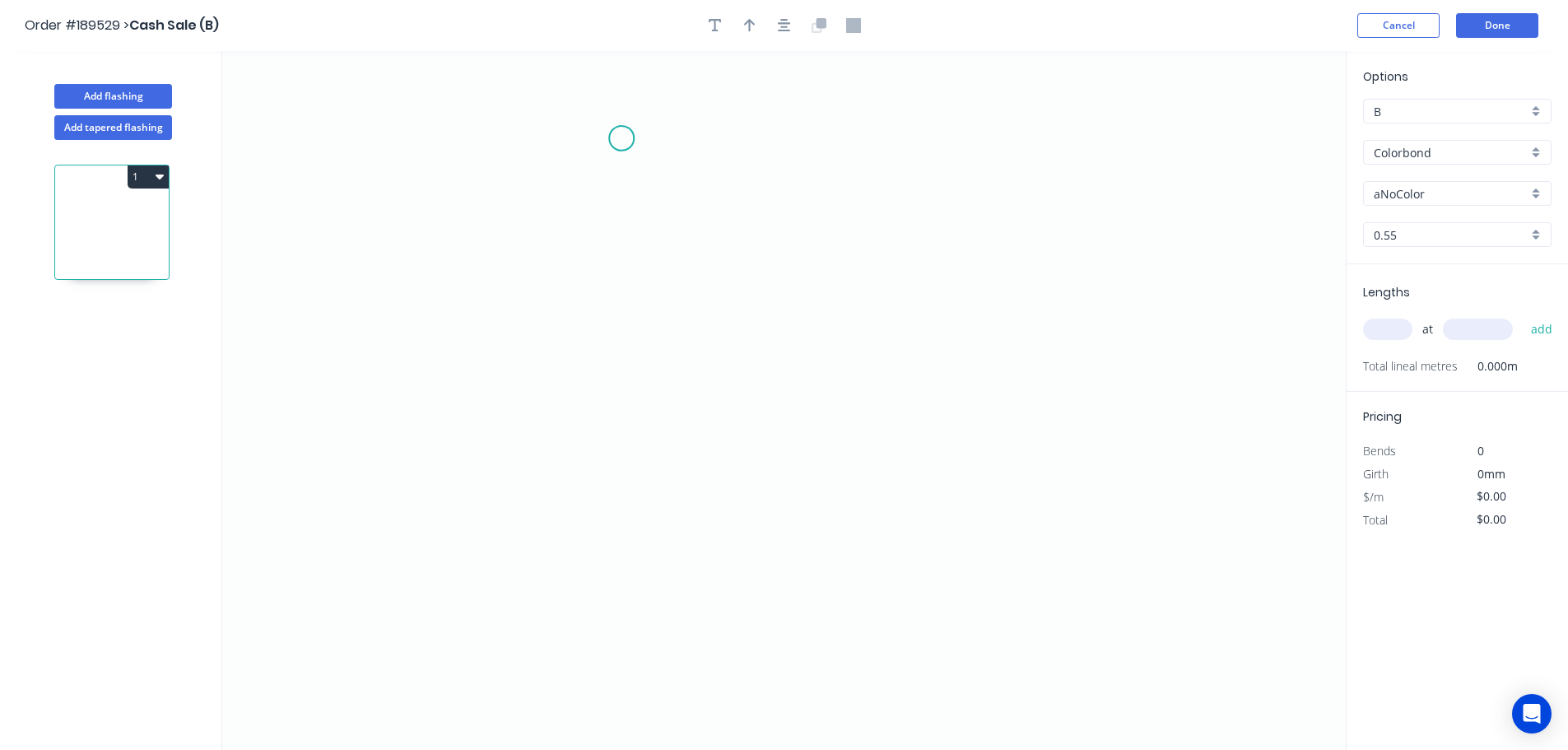
click at [621, 136] on icon "0" at bounding box center [784, 401] width 1123 height 699
click at [635, 626] on icon "0" at bounding box center [784, 401] width 1123 height 699
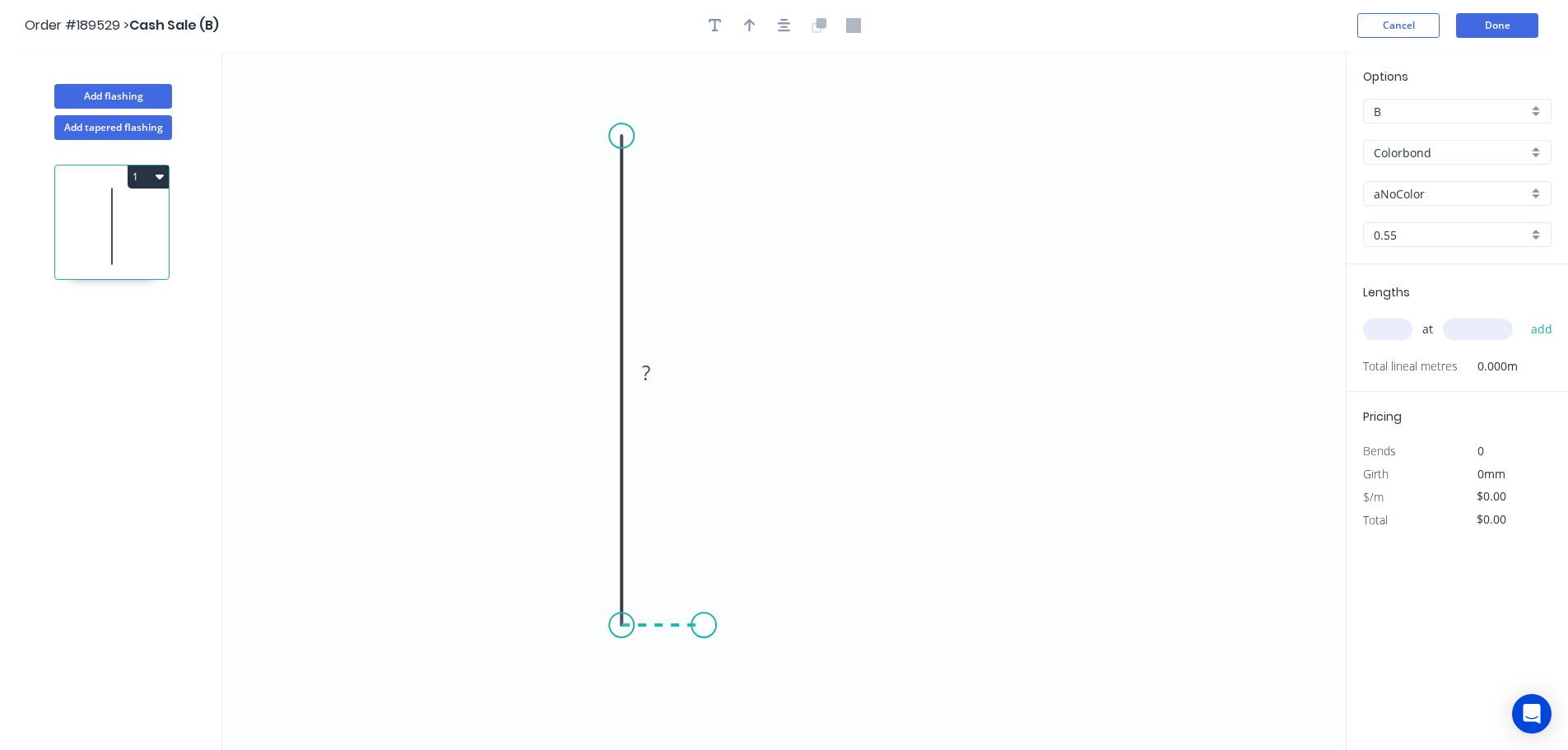
click at [704, 630] on icon "0 ?" at bounding box center [784, 401] width 1123 height 699
click at [743, 682] on icon "0 ? ?" at bounding box center [784, 401] width 1123 height 699
click at [790, 642] on div "Crush & Fold" at bounding box center [833, 636] width 166 height 33
click at [759, 700] on div "Flip bend" at bounding box center [828, 703] width 166 height 33
drag, startPoint x: 792, startPoint y: 637, endPoint x: 716, endPoint y: 728, distance: 118.6
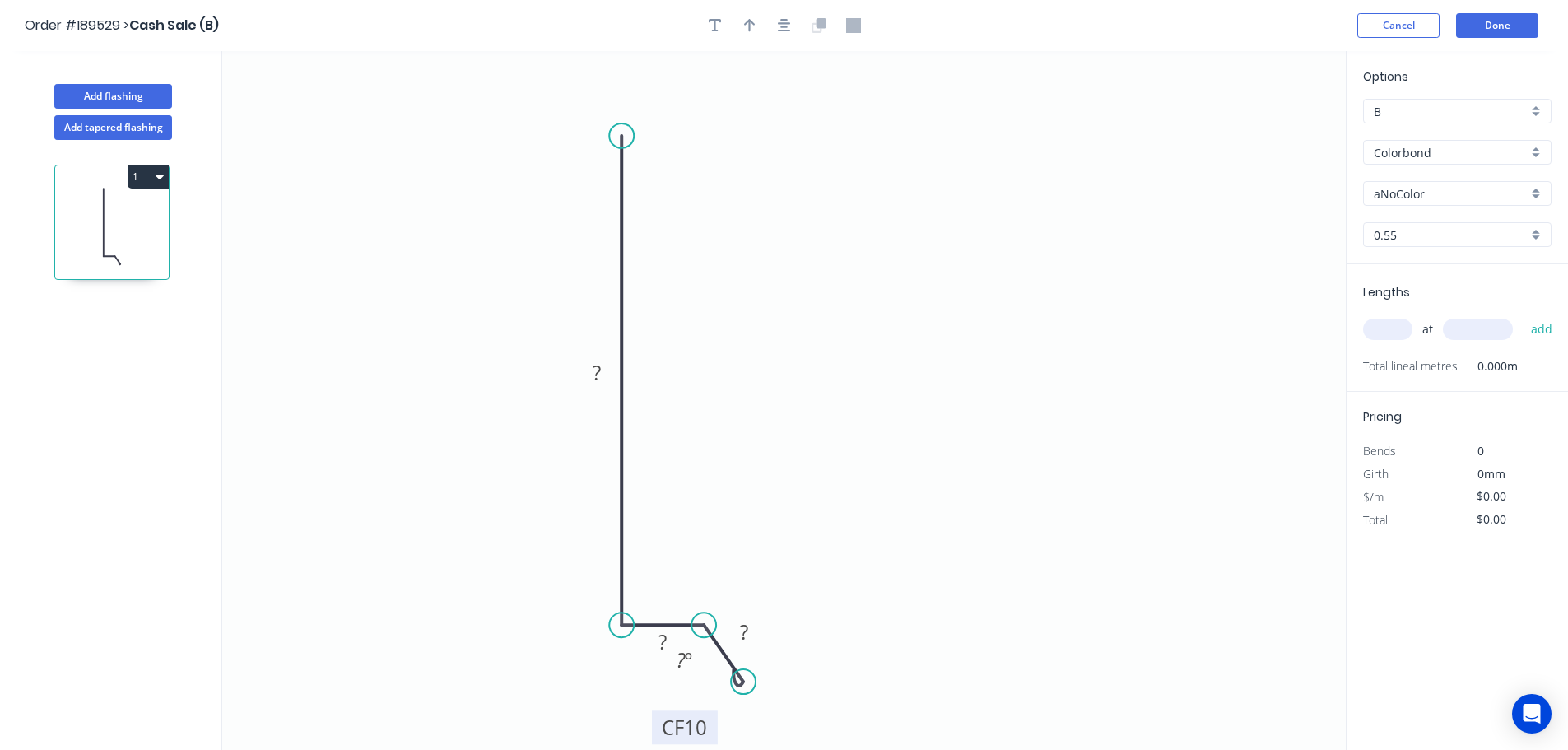
click at [716, 728] on rect at bounding box center [684, 727] width 66 height 33
click at [789, 24] on icon "button" at bounding box center [784, 25] width 14 height 14
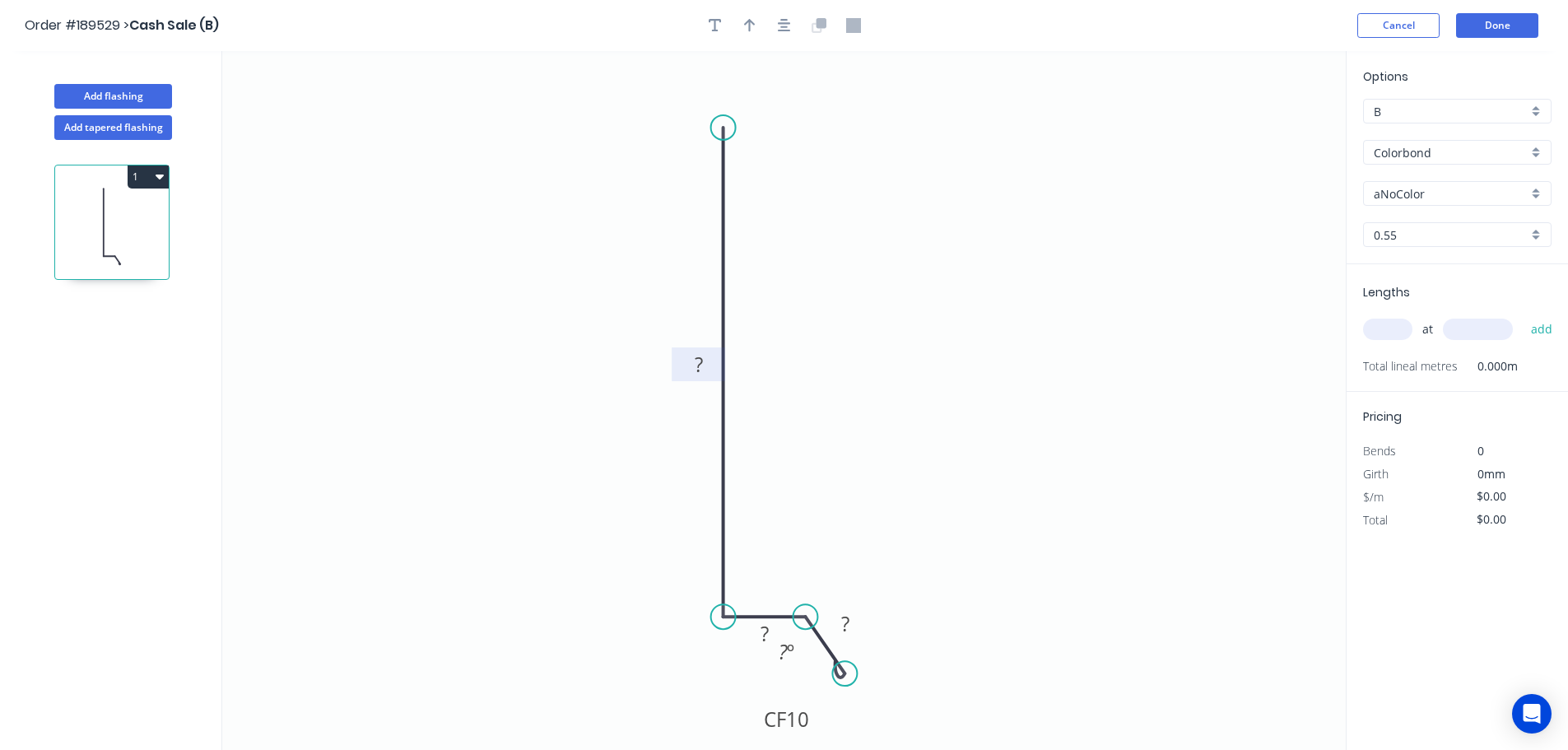
click at [707, 365] on rect at bounding box center [698, 366] width 33 height 23
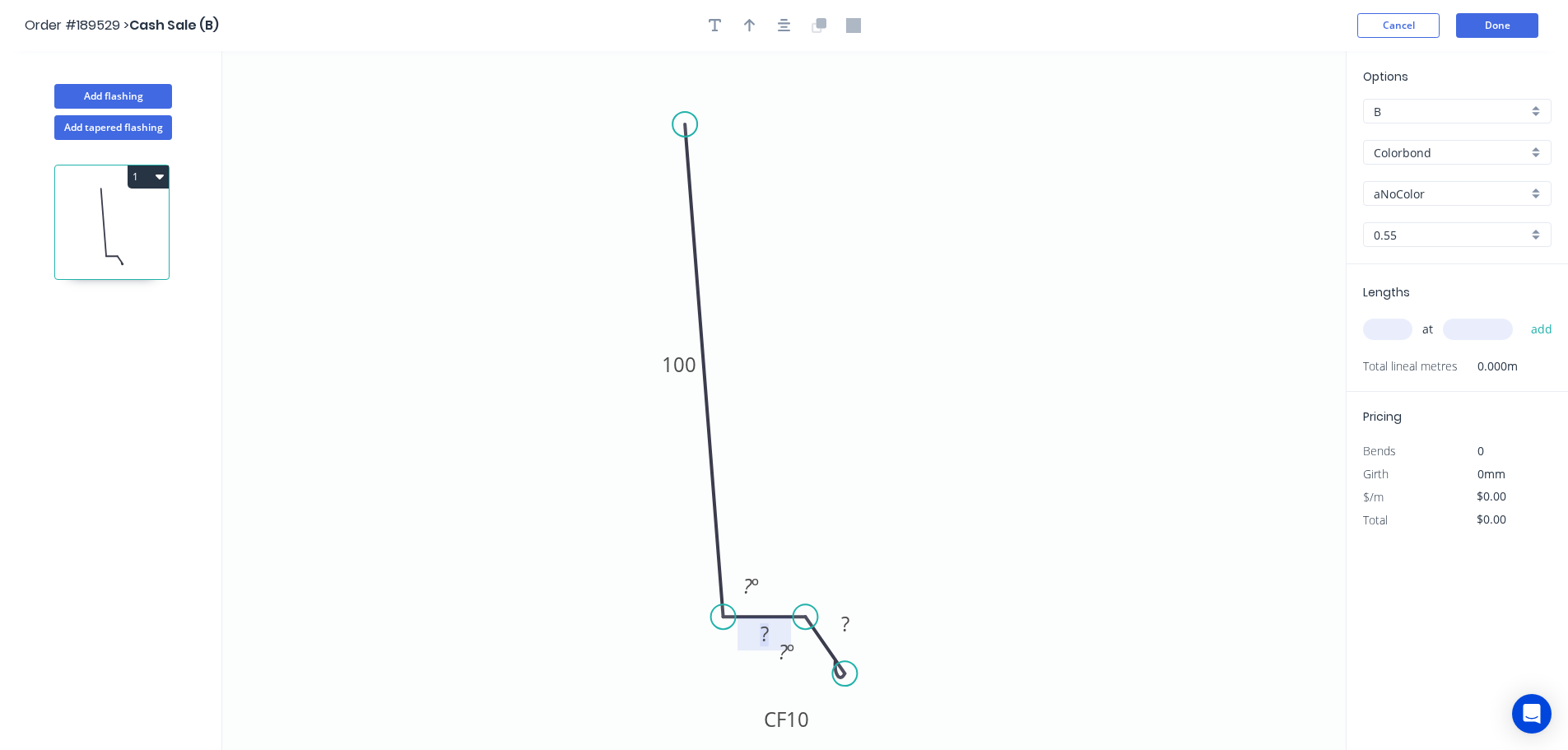
drag, startPoint x: 717, startPoint y: 122, endPoint x: 681, endPoint y: 126, distance: 36.2
click at [681, 126] on circle at bounding box center [684, 123] width 24 height 24
click at [748, 578] on tspan "?" at bounding box center [748, 585] width 9 height 27
click at [1423, 150] on input "Colorbond" at bounding box center [1450, 152] width 154 height 17
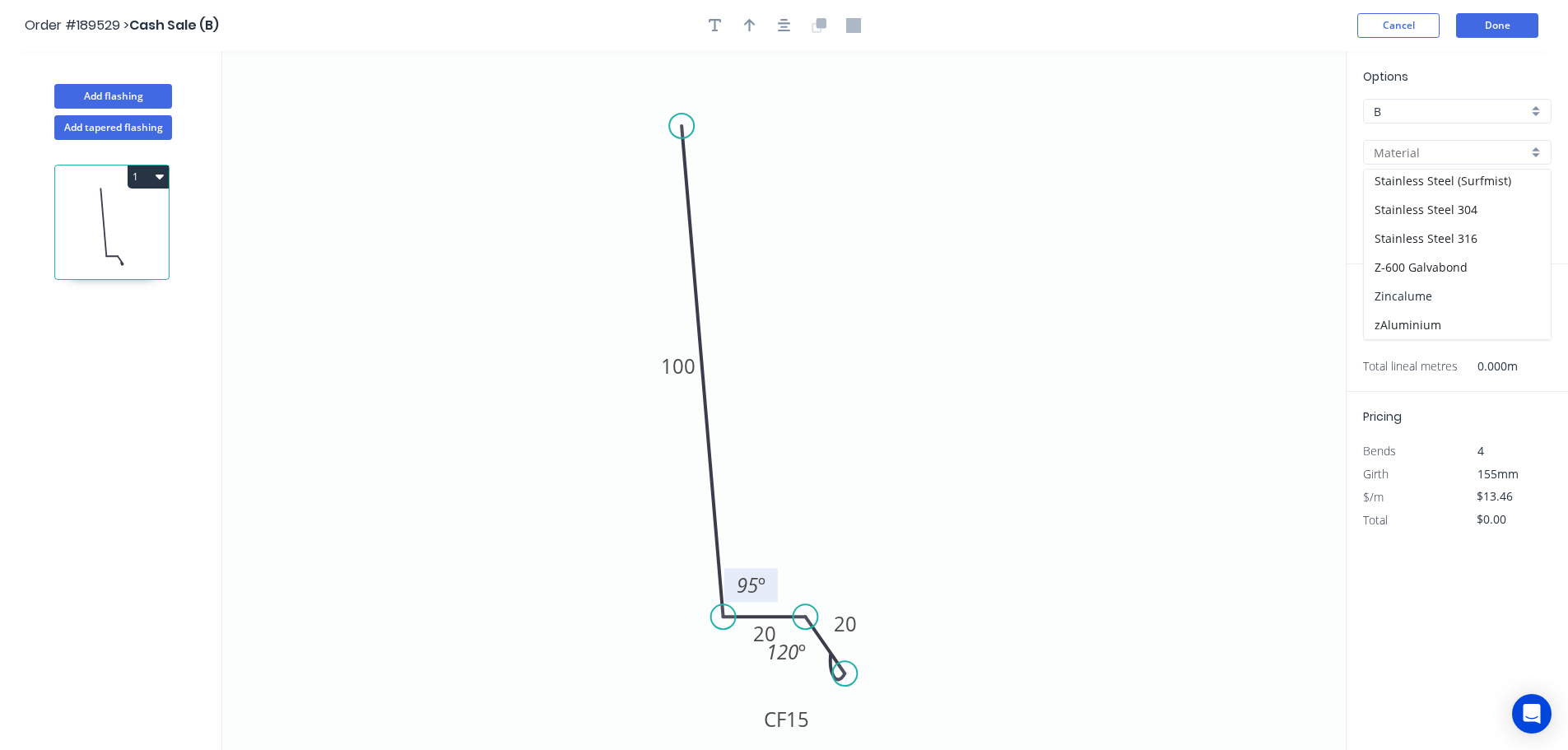
click at [1424, 288] on div "Zincalume" at bounding box center [1457, 296] width 187 height 29
click at [1392, 325] on input "text" at bounding box center [1387, 330] width 50 height 22
click at [1523, 315] on button "add" at bounding box center [1542, 329] width 39 height 28
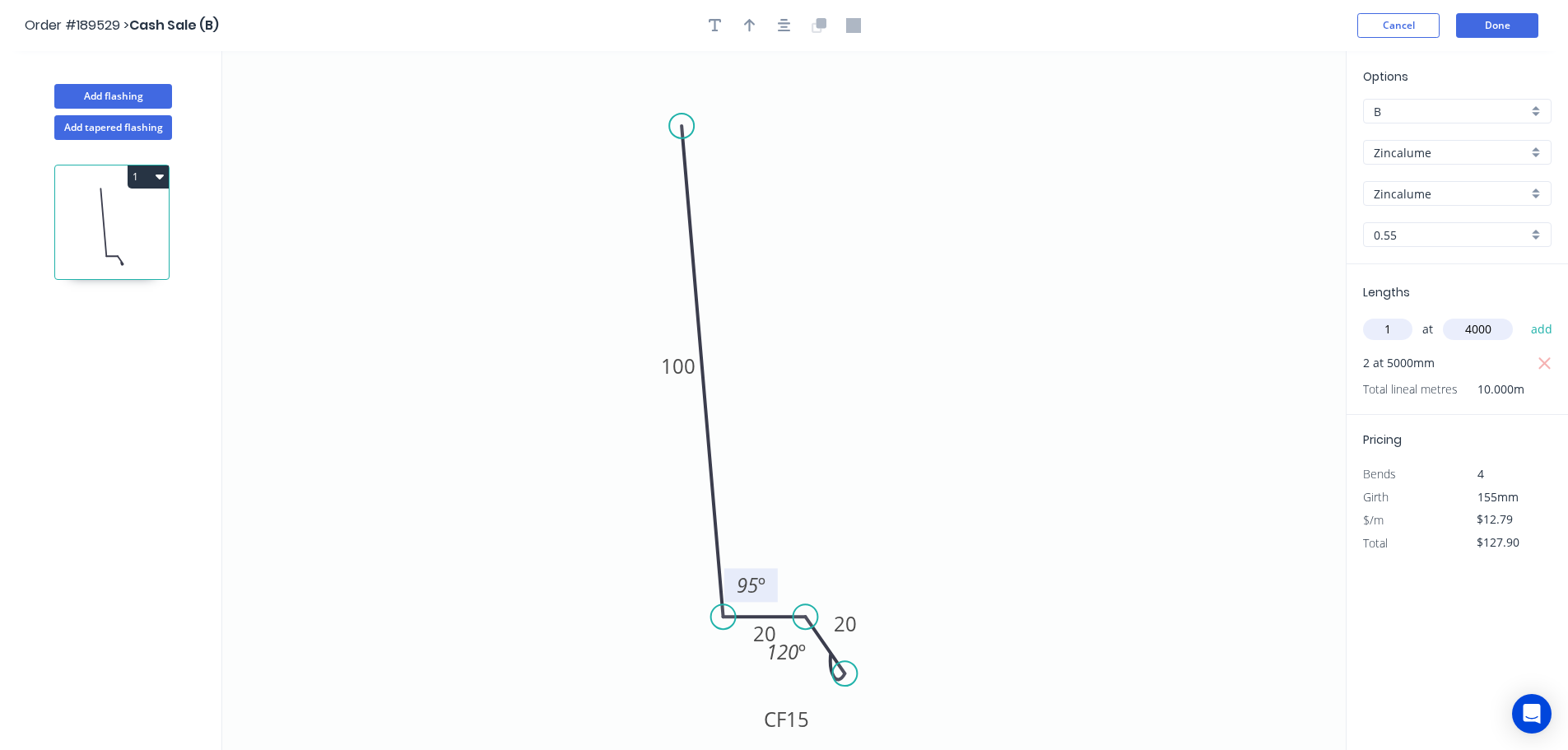
click at [1523, 315] on button "add" at bounding box center [1542, 329] width 39 height 28
click at [1503, 28] on button "Done" at bounding box center [1496, 25] width 82 height 24
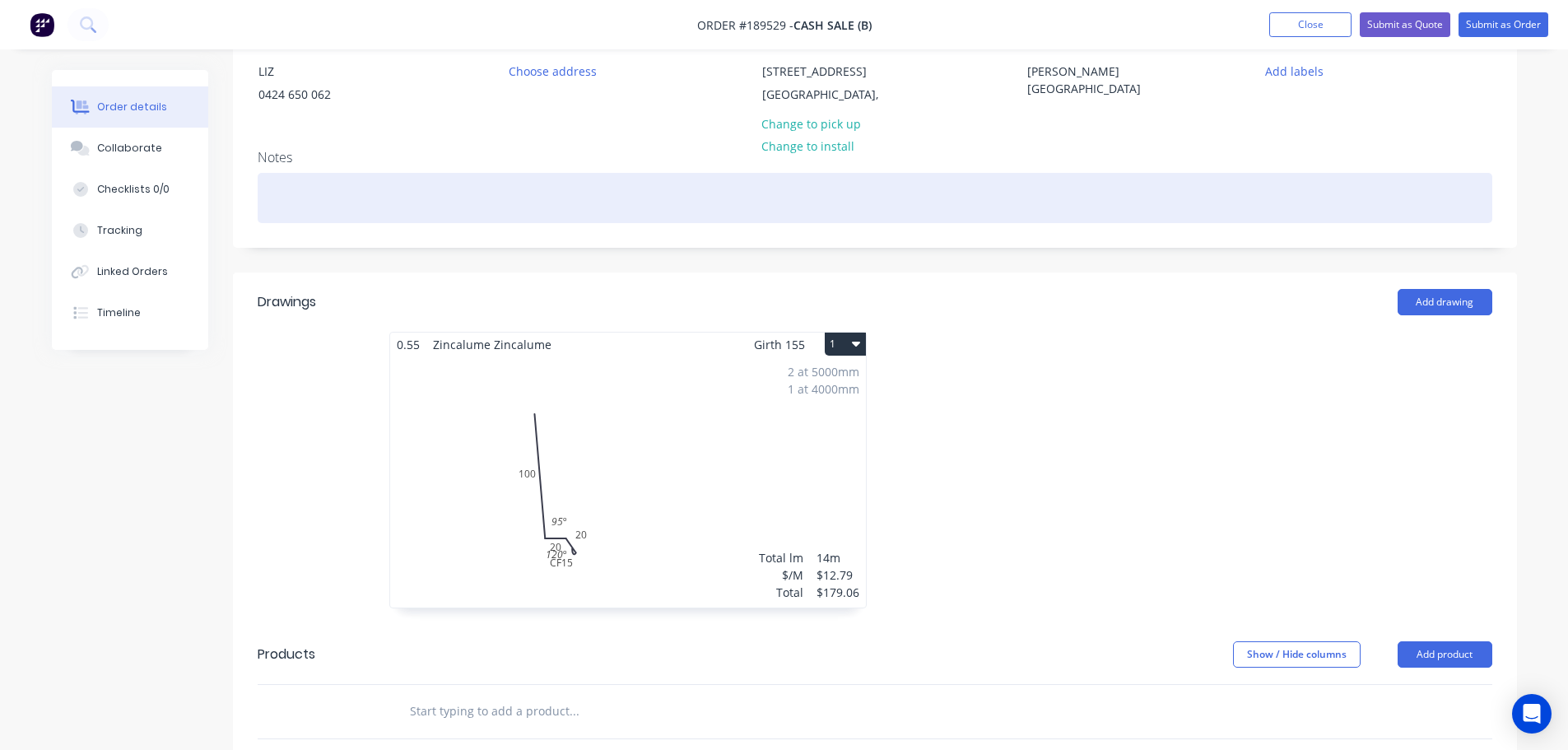
scroll to position [411, 0]
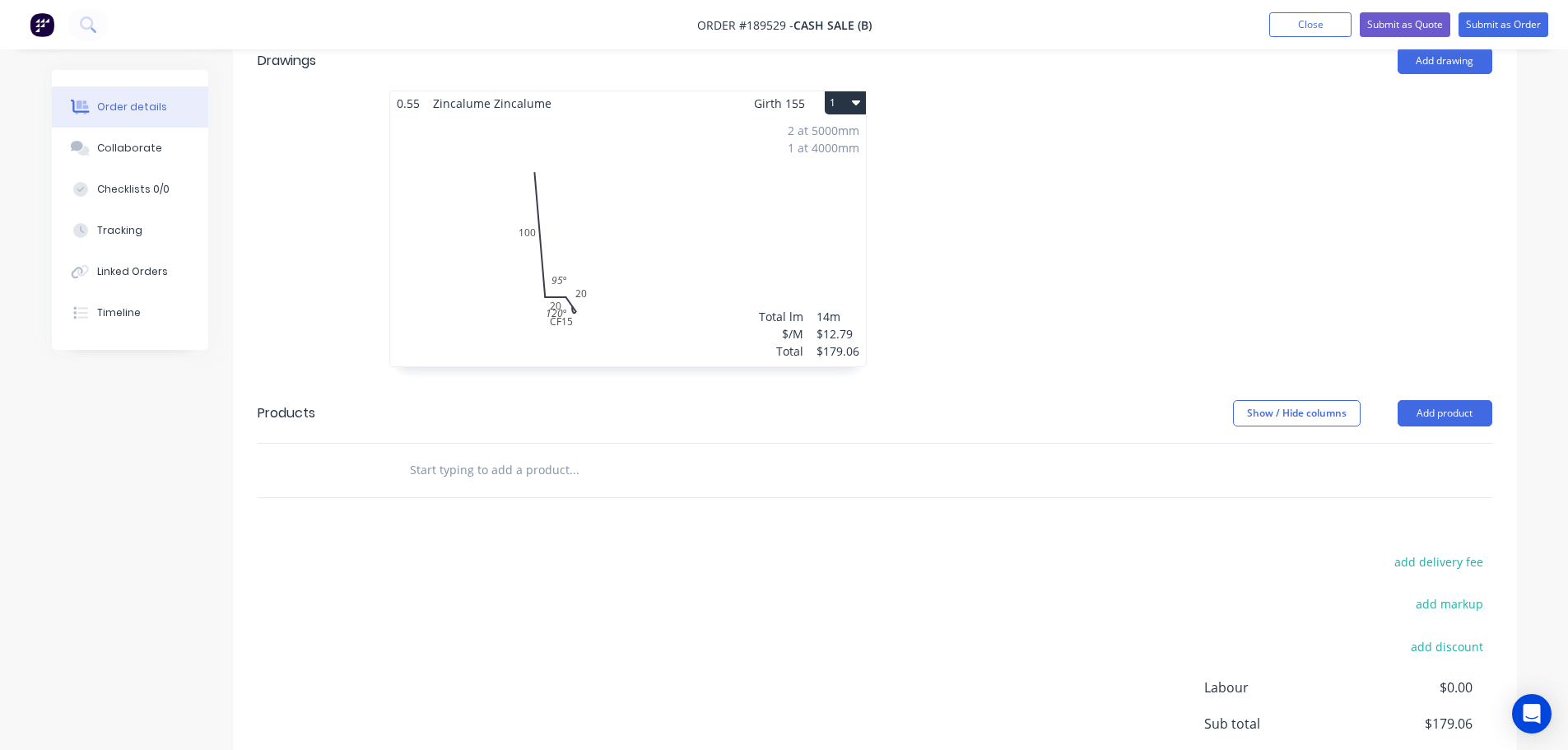
click at [680, 341] on div "2 at 5000mm 1 at 4000mm Total lm $/M Total 14m $12.79 $179.06" at bounding box center [627, 240] width 475 height 251
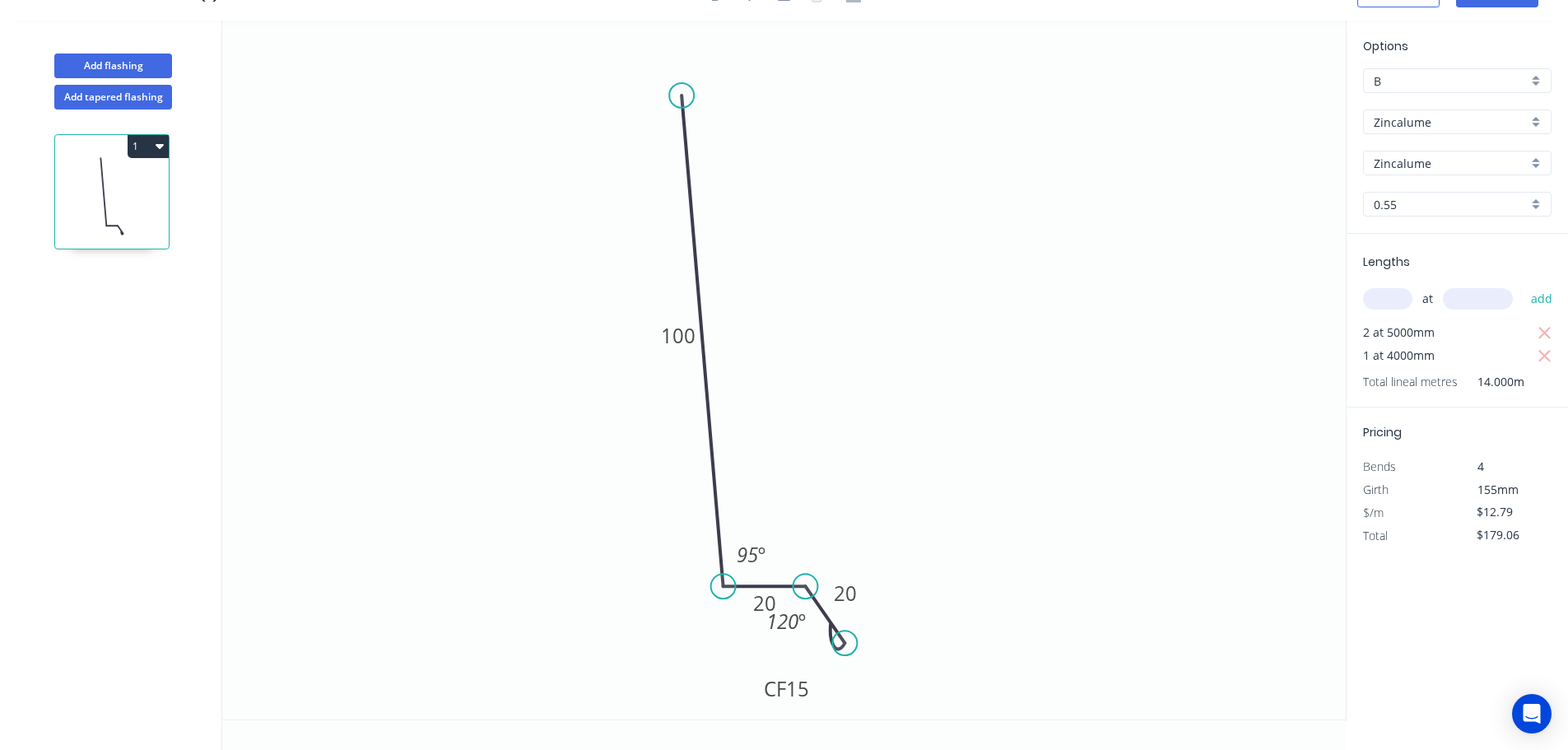
scroll to position [31, 0]
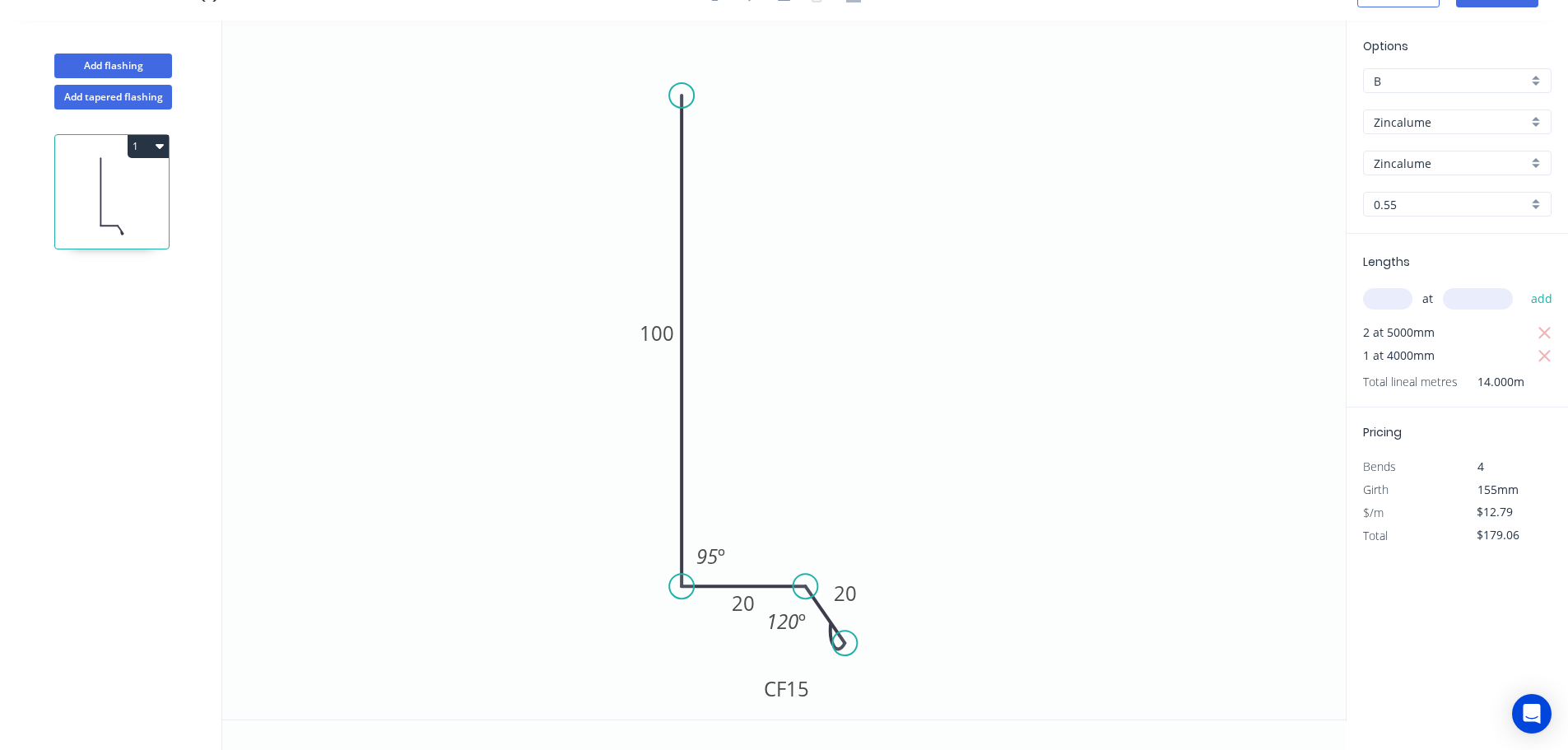
drag, startPoint x: 703, startPoint y: 587, endPoint x: 639, endPoint y: 587, distance: 64.0
click at [639, 587] on icon "0 100 20 CF 15 20 95 º 120 º" at bounding box center [784, 370] width 1123 height 699
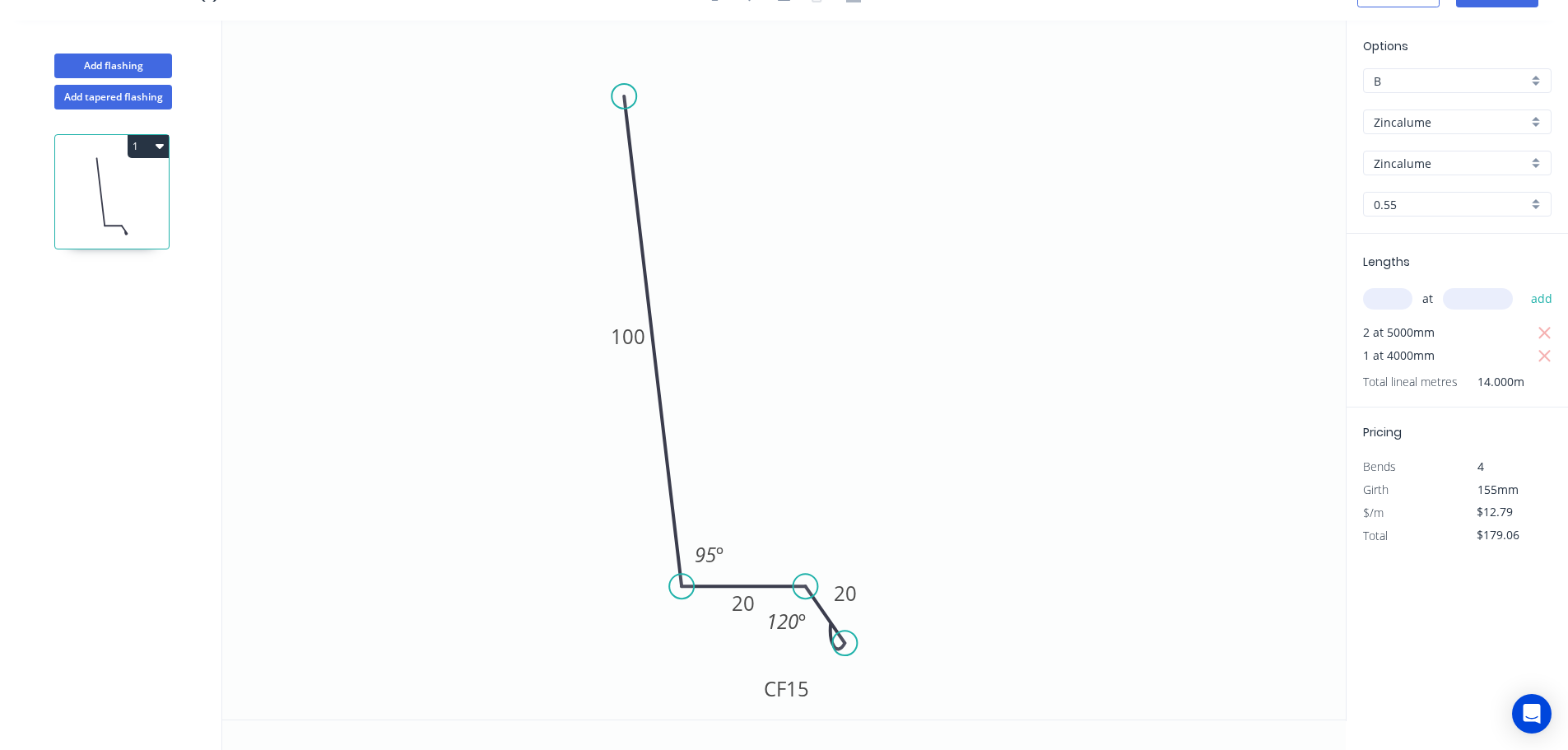
drag, startPoint x: 681, startPoint y: 94, endPoint x: 619, endPoint y: 96, distance: 62.0
click at [619, 96] on circle at bounding box center [623, 95] width 24 height 24
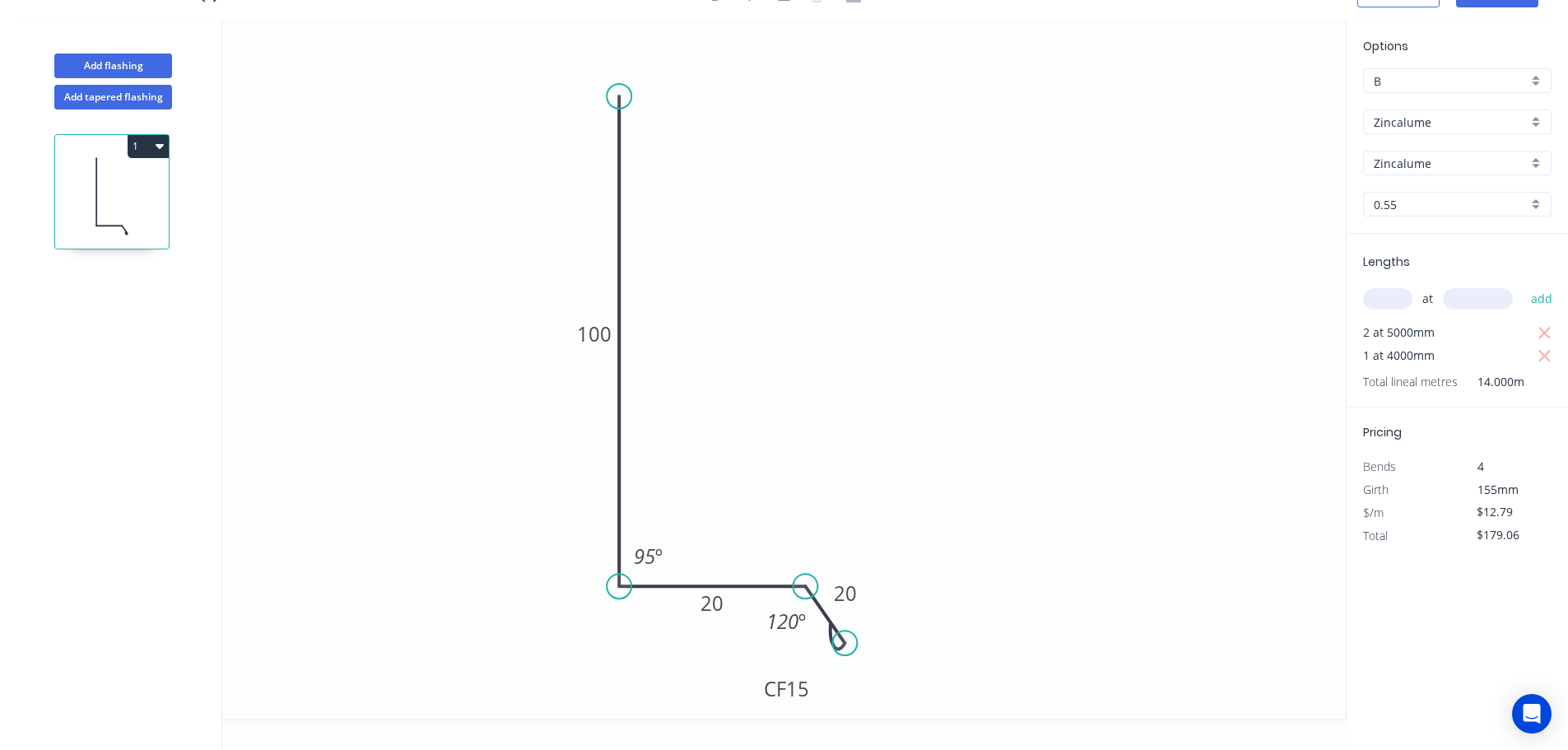
drag, startPoint x: 659, startPoint y: 585, endPoint x: 619, endPoint y: 583, distance: 40.0
click at [619, 583] on circle at bounding box center [618, 585] width 24 height 24
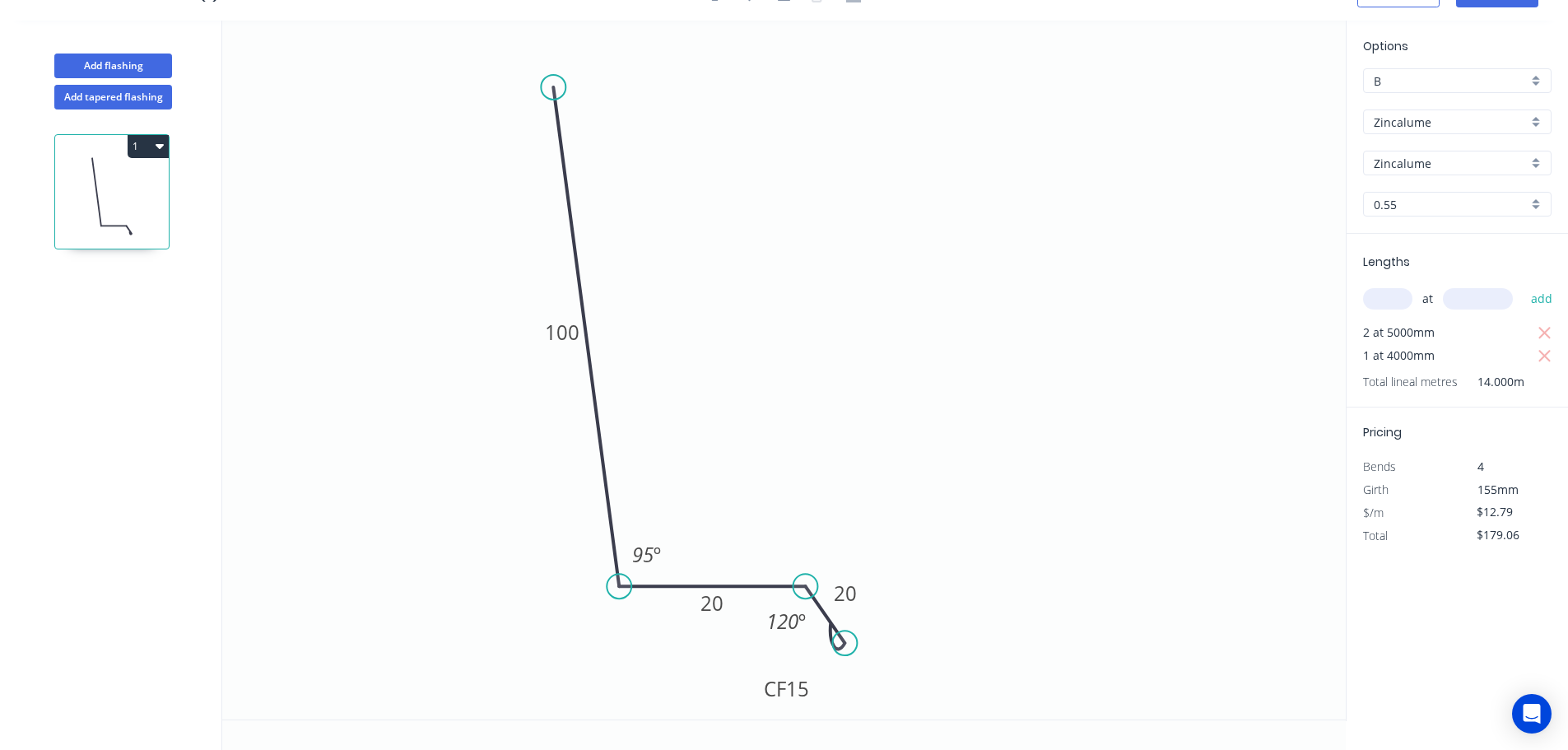
drag, startPoint x: 604, startPoint y: 89, endPoint x: 551, endPoint y: 90, distance: 53.0
click at [551, 88] on circle at bounding box center [553, 86] width 24 height 24
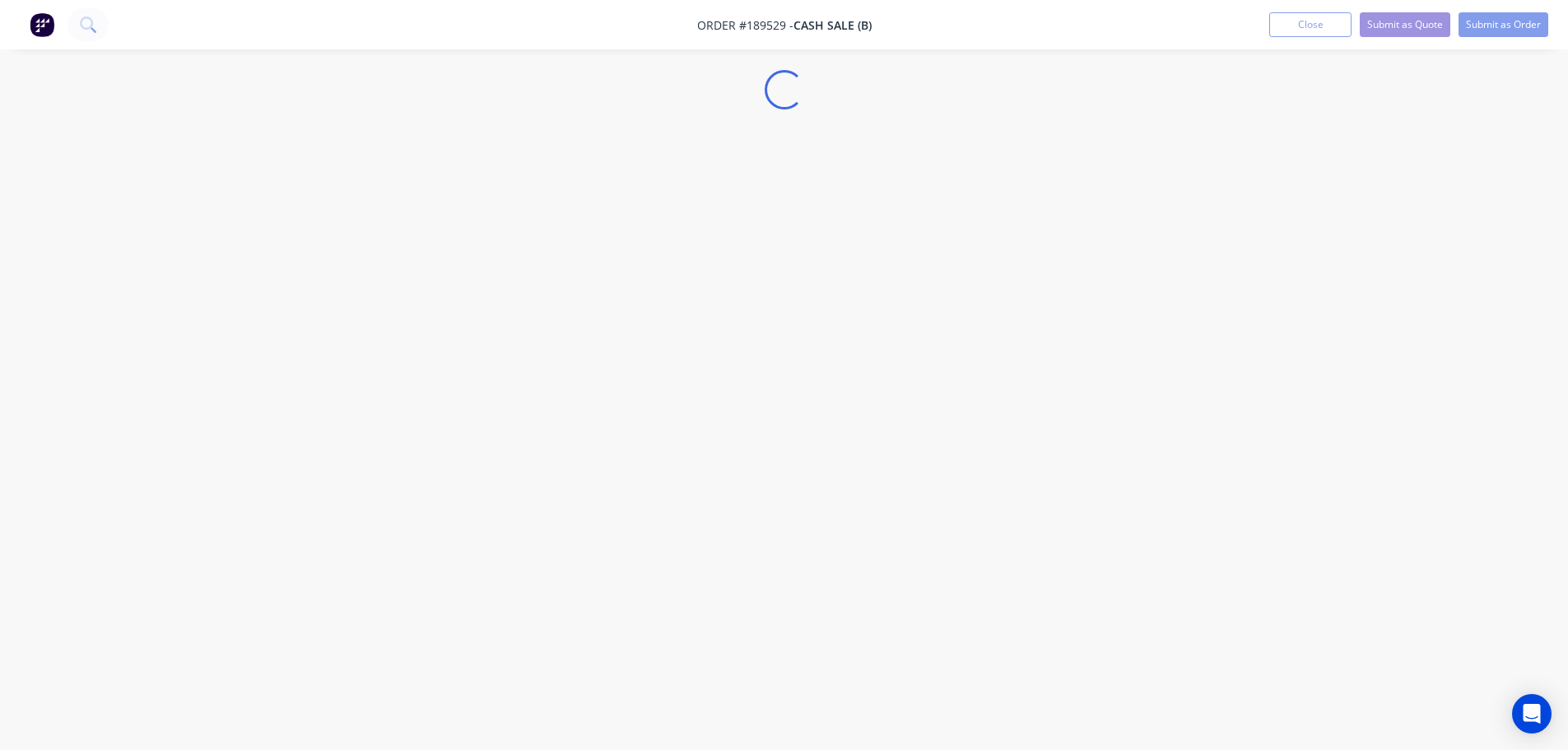
click at [1484, 5] on nav "Order #189529 - Cash Sale (B) Add product Close Submit as Quote Submit as Order" at bounding box center [784, 24] width 1568 height 50
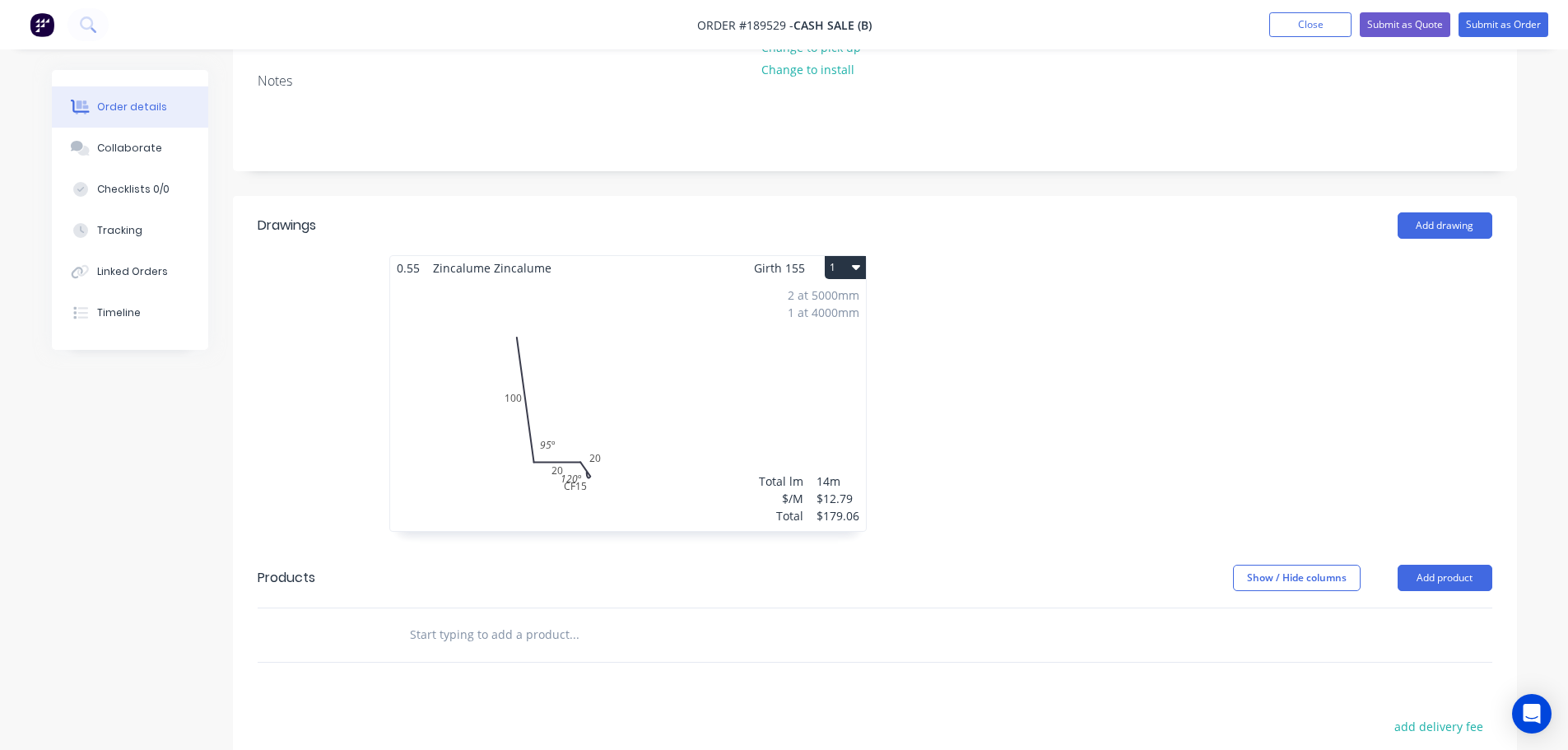
click at [613, 529] on div "2 at 5000mm 1 at 4000mm Total lm $/M Total 14m $12.79 $179.06" at bounding box center [627, 405] width 475 height 251
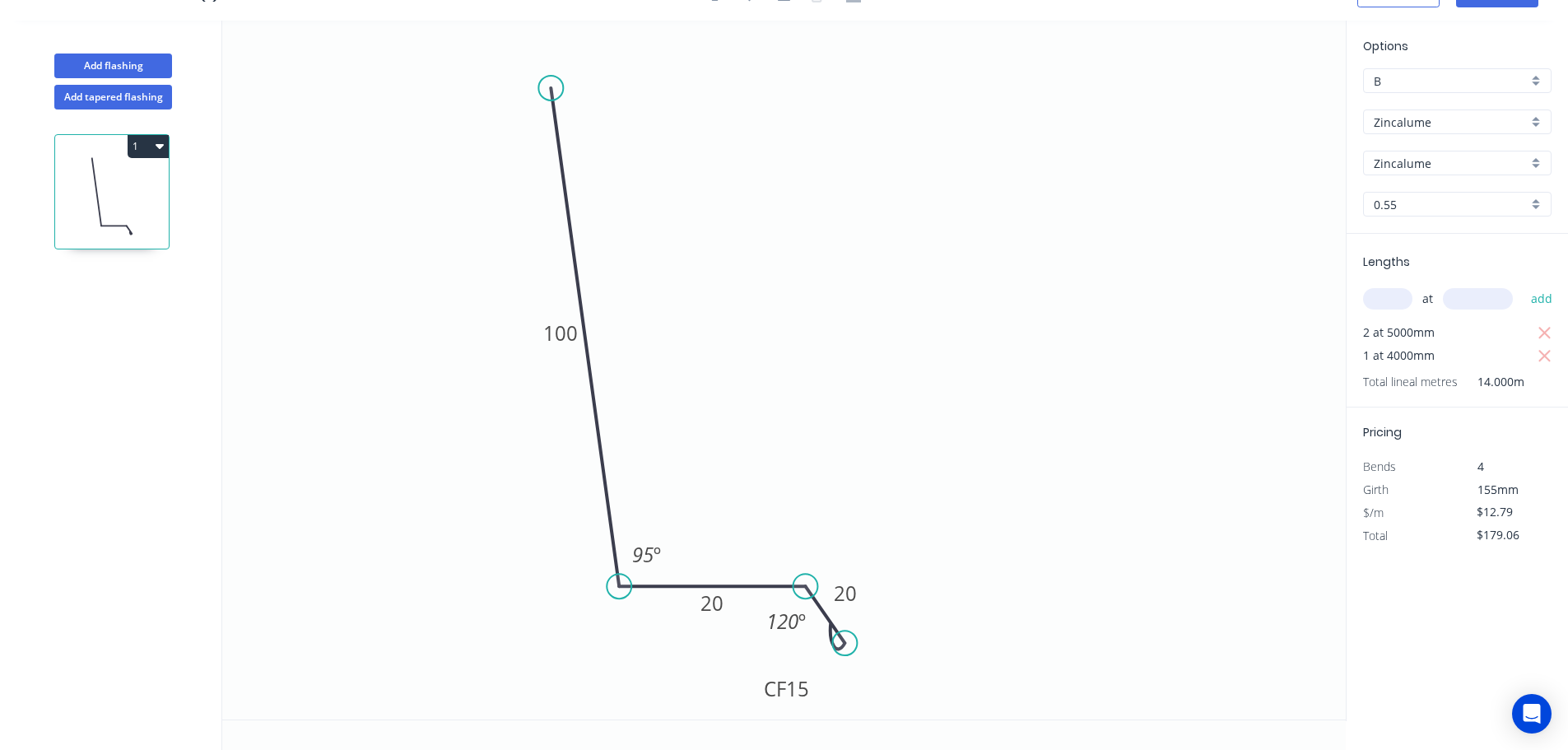
scroll to position [31, 0]
drag, startPoint x: 812, startPoint y: 686, endPoint x: 851, endPoint y: 706, distance: 43.8
click at [851, 706] on rect at bounding box center [818, 707] width 66 height 33
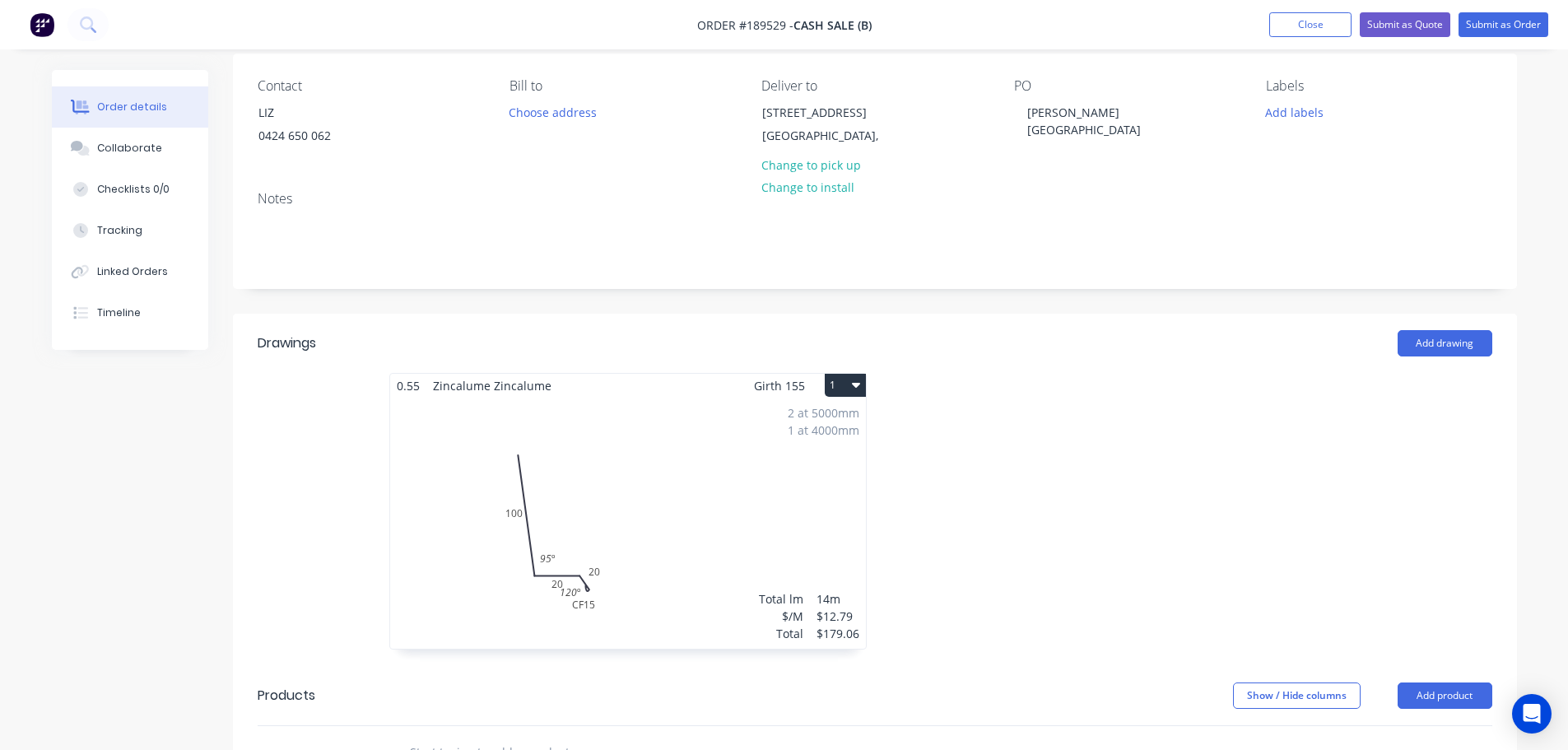
scroll to position [247, 0]
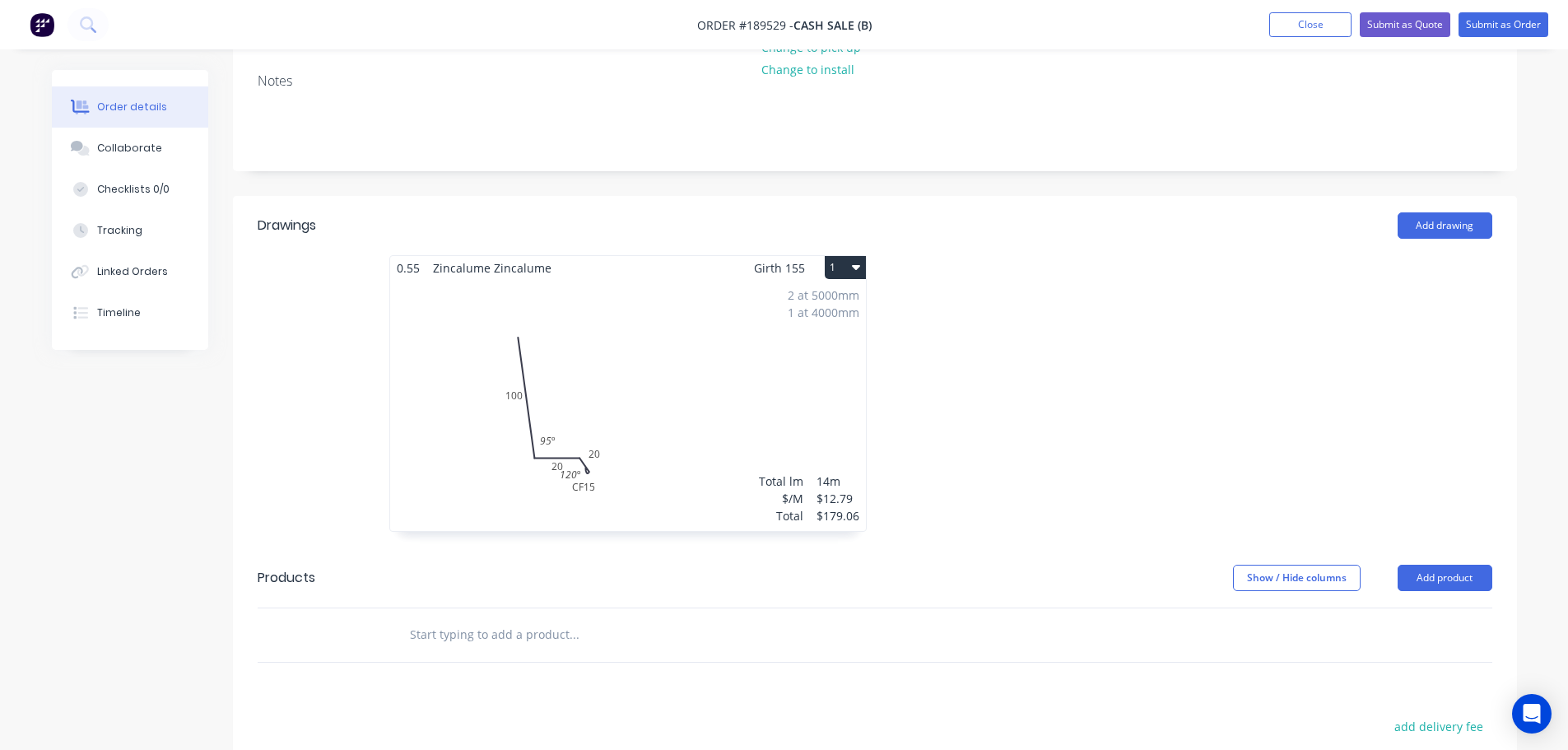
click at [694, 421] on div "2 at 5000mm 1 at 4000mm Total lm $/M Total 14m $12.79 $179.06" at bounding box center [627, 405] width 475 height 251
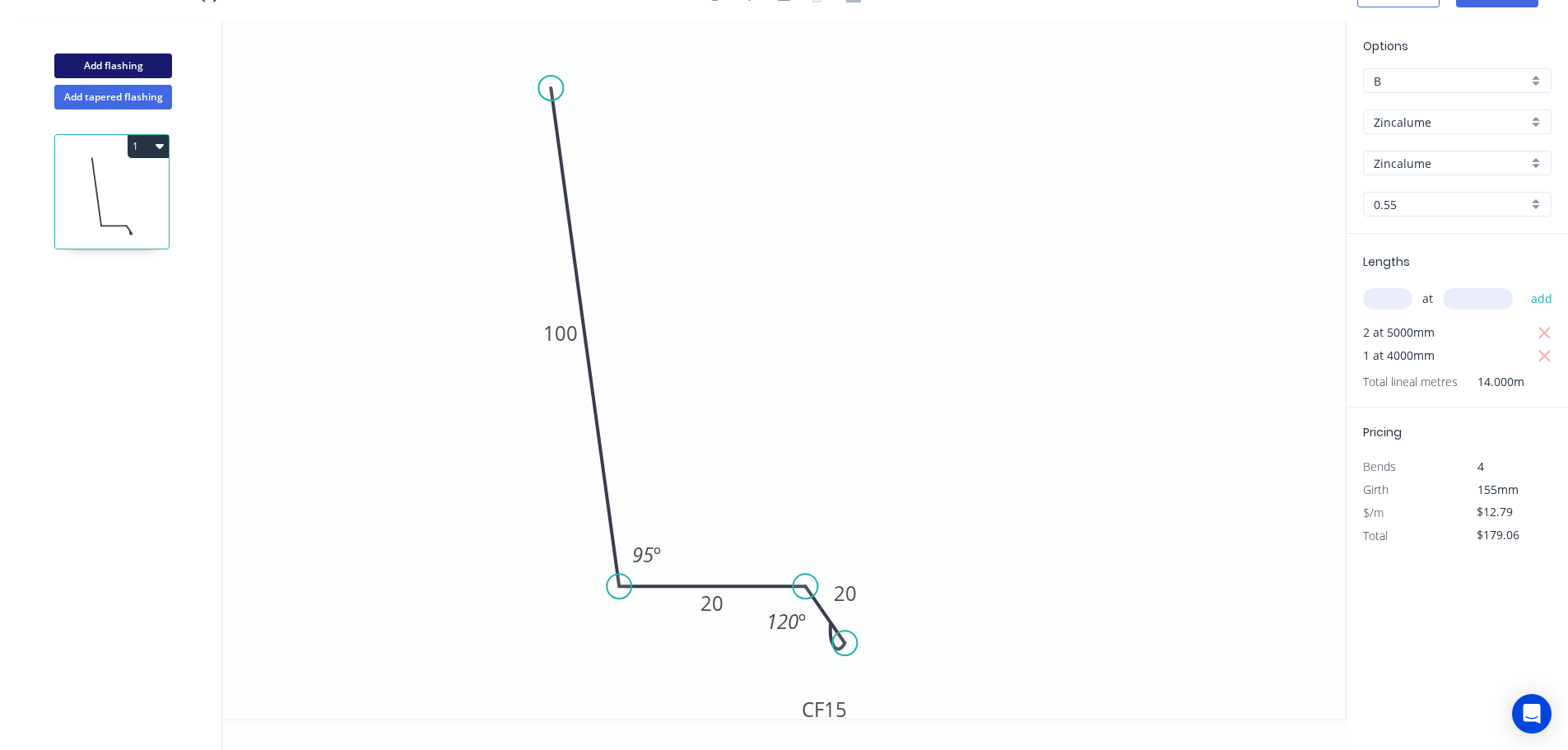
click at [116, 59] on button "Add flashing" at bounding box center [113, 65] width 118 height 24
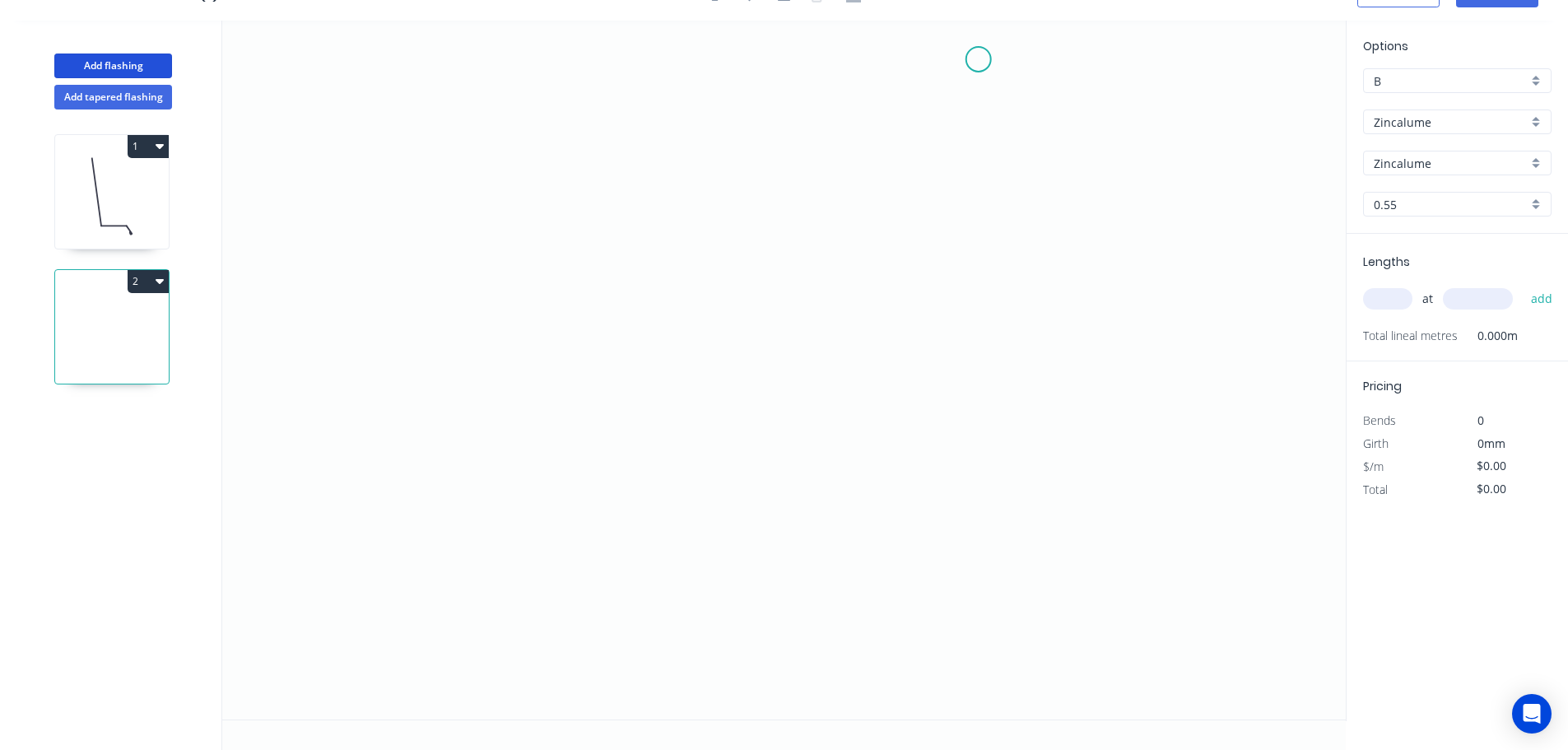
click at [979, 59] on icon "0" at bounding box center [784, 370] width 1123 height 699
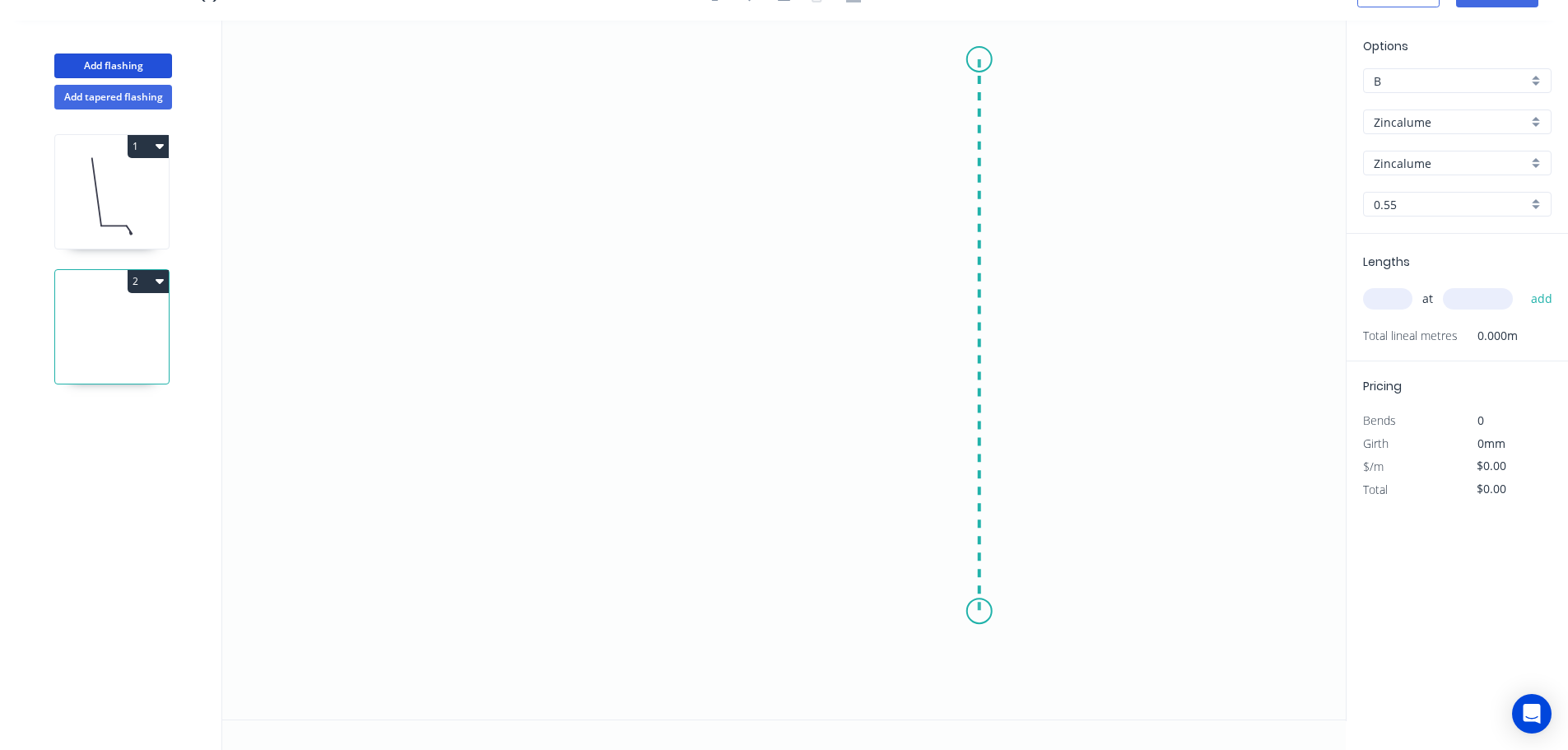
click at [983, 611] on icon "0" at bounding box center [784, 370] width 1123 height 699
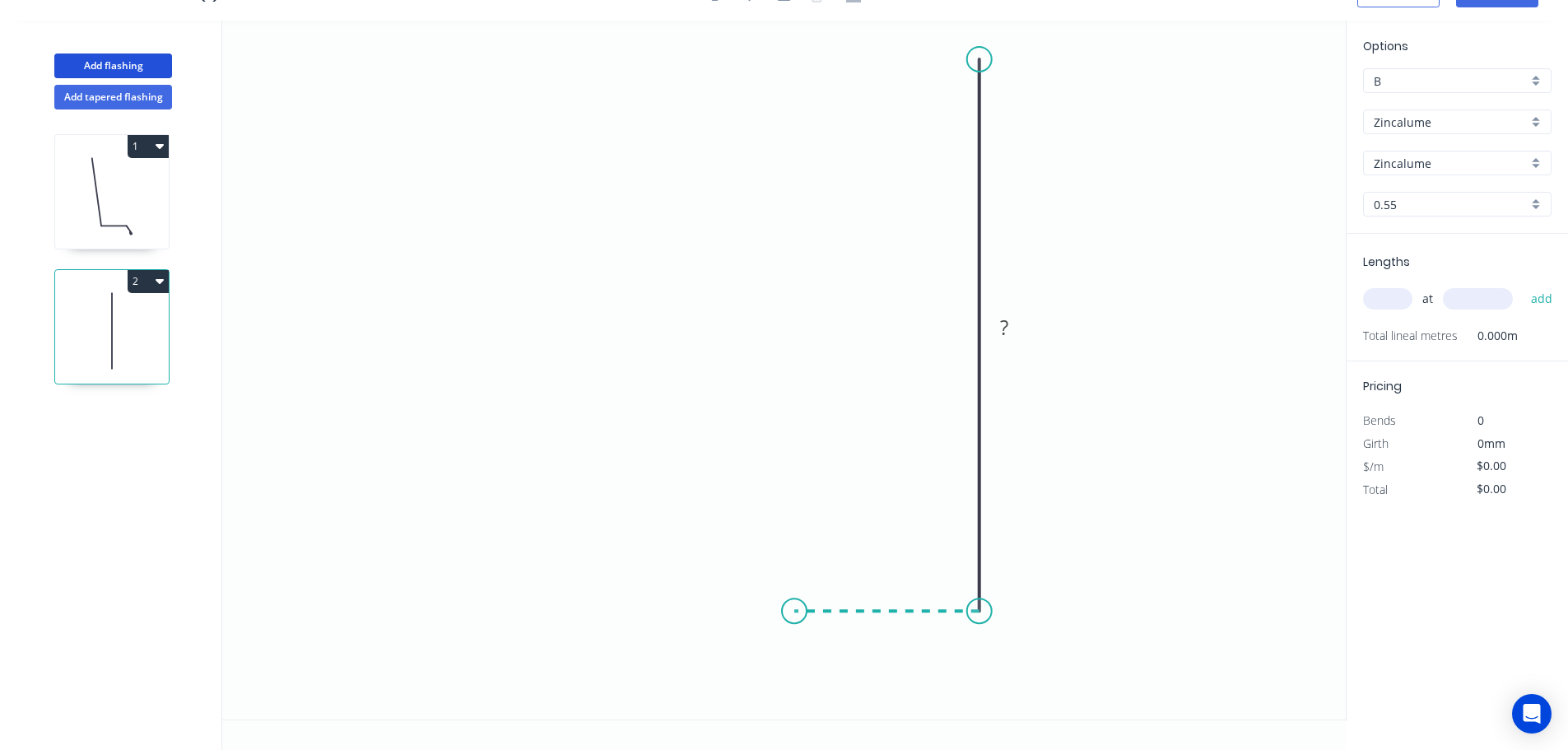
click at [794, 610] on icon at bounding box center [887, 610] width 185 height 0
click at [749, 677] on icon "0 ? ?" at bounding box center [784, 370] width 1123 height 699
click at [783, 645] on div "Crush & Fold" at bounding box center [836, 636] width 166 height 33
drag, startPoint x: 704, startPoint y: 629, endPoint x: 735, endPoint y: 721, distance: 97.1
click at [735, 721] on div "0 CF 10 ? ? ? ? º" at bounding box center [784, 385] width 1123 height 729
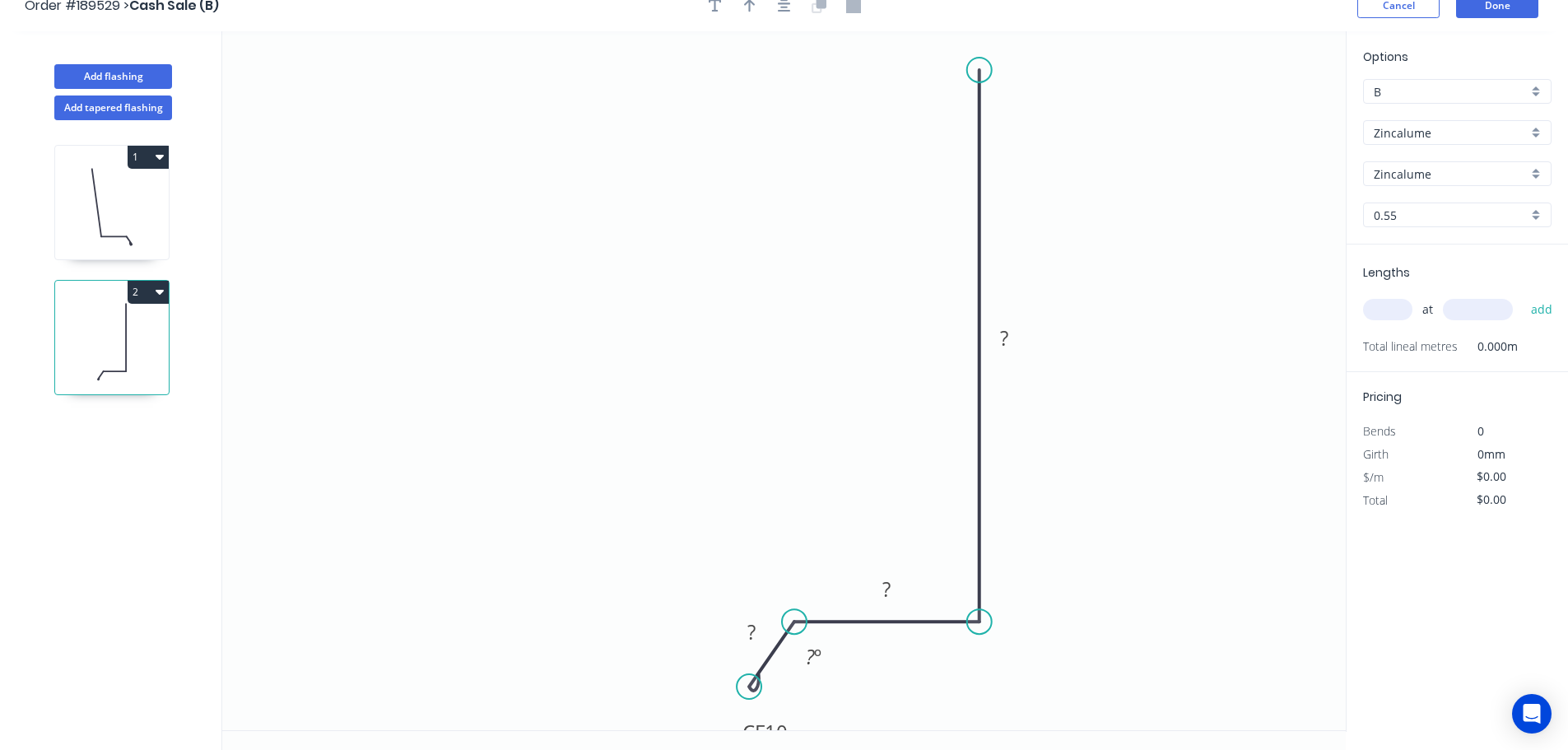
scroll to position [0, 0]
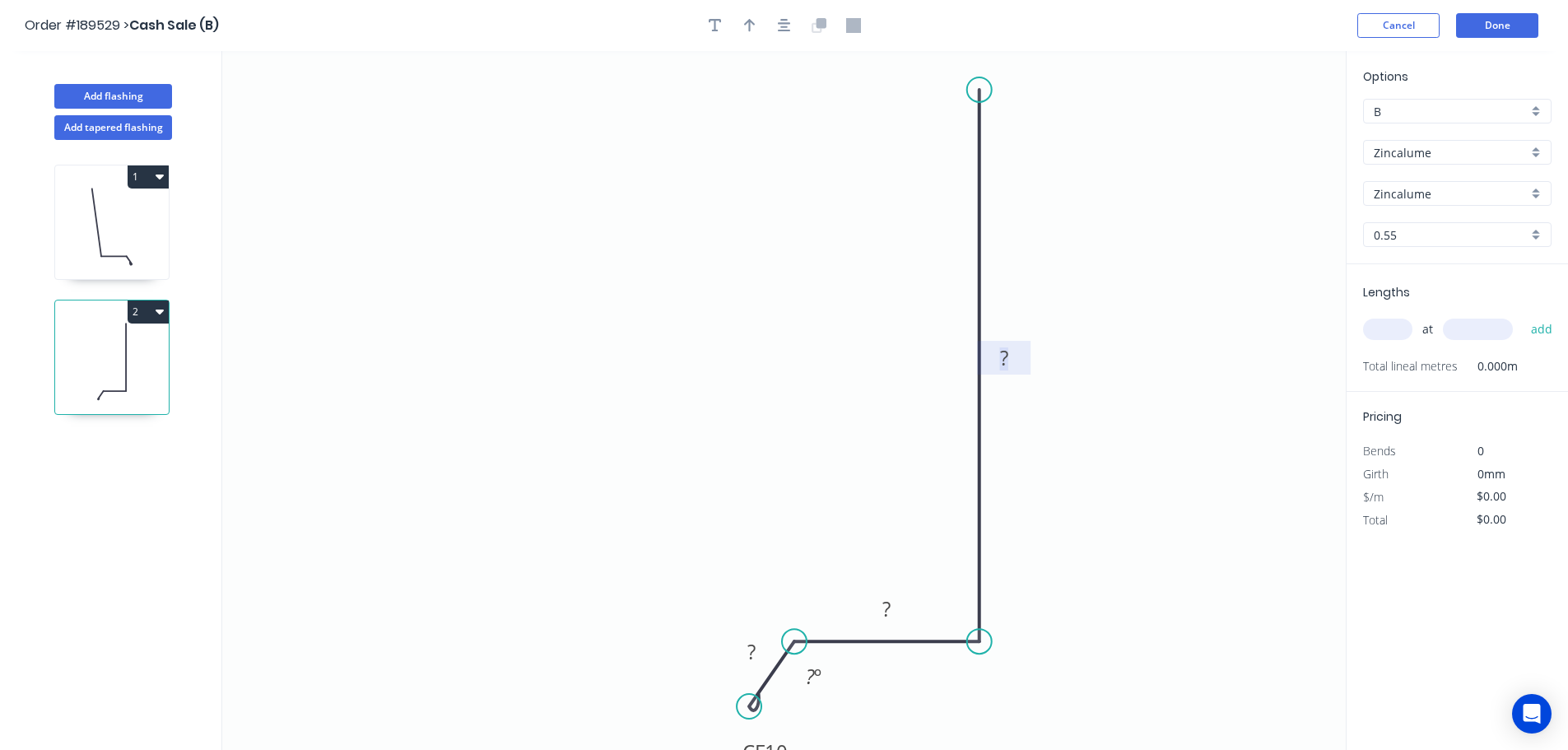
click at [1011, 357] on rect at bounding box center [1004, 359] width 33 height 23
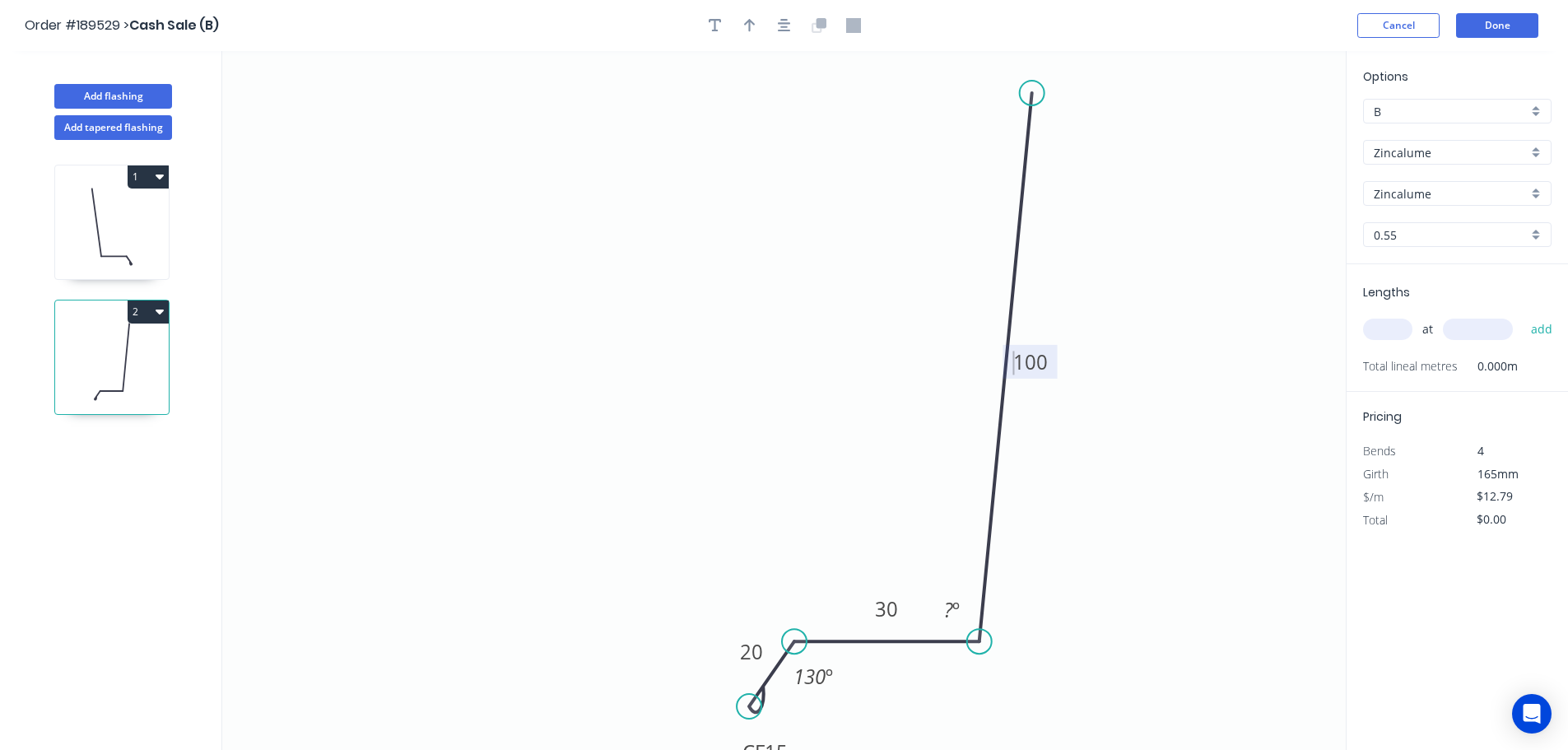
drag, startPoint x: 985, startPoint y: 91, endPoint x: 1032, endPoint y: 93, distance: 47.0
click at [1032, 93] on circle at bounding box center [1032, 93] width 24 height 24
click at [953, 604] on tspan "º" at bounding box center [956, 610] width 7 height 27
click at [724, 344] on icon "0 CF 15 20 30 100 95 º 130 º" at bounding box center [784, 401] width 1123 height 699
click at [1385, 329] on input "text" at bounding box center [1387, 330] width 50 height 22
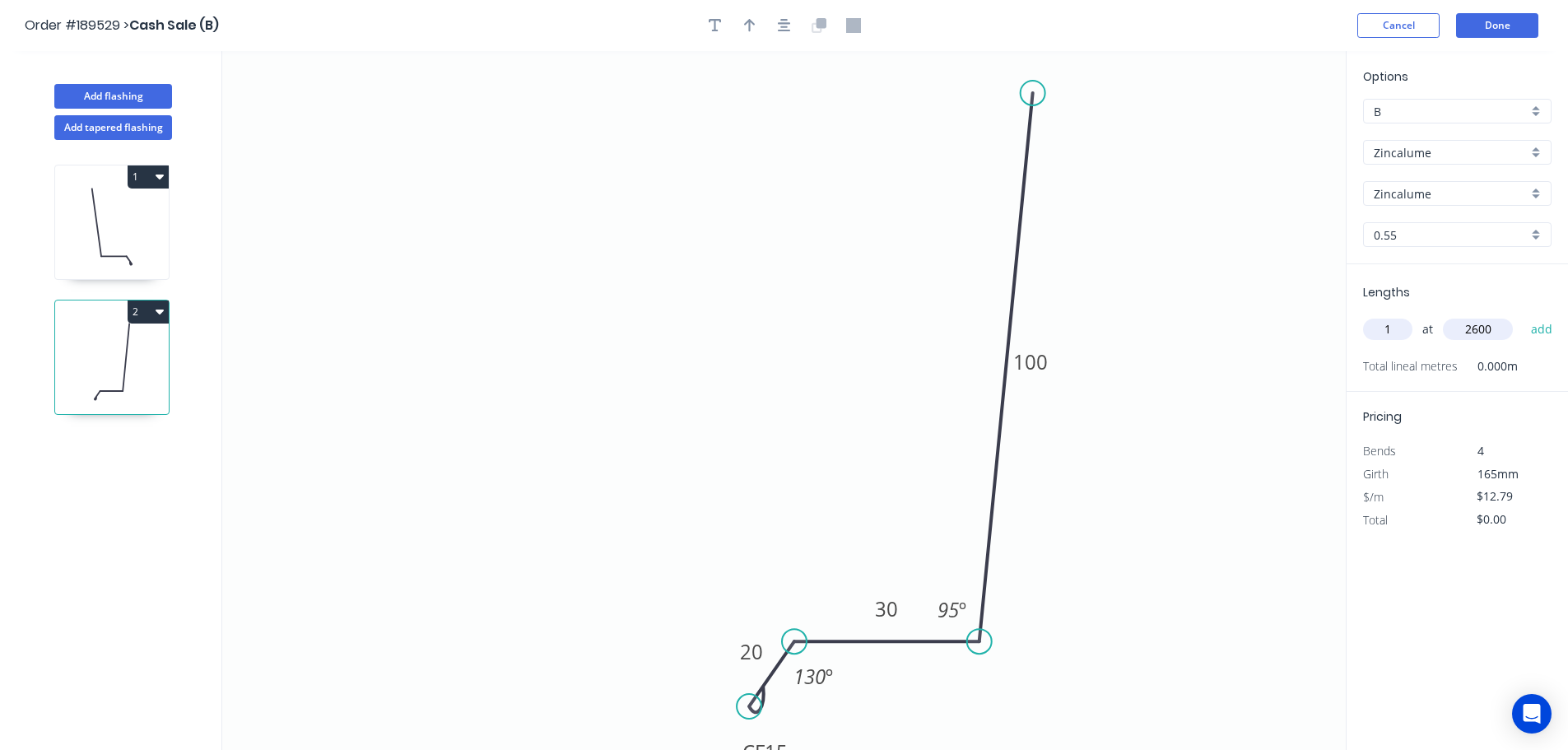
click at [1523, 315] on button "add" at bounding box center [1542, 329] width 39 height 28
click at [1484, 29] on button "Done" at bounding box center [1496, 25] width 82 height 24
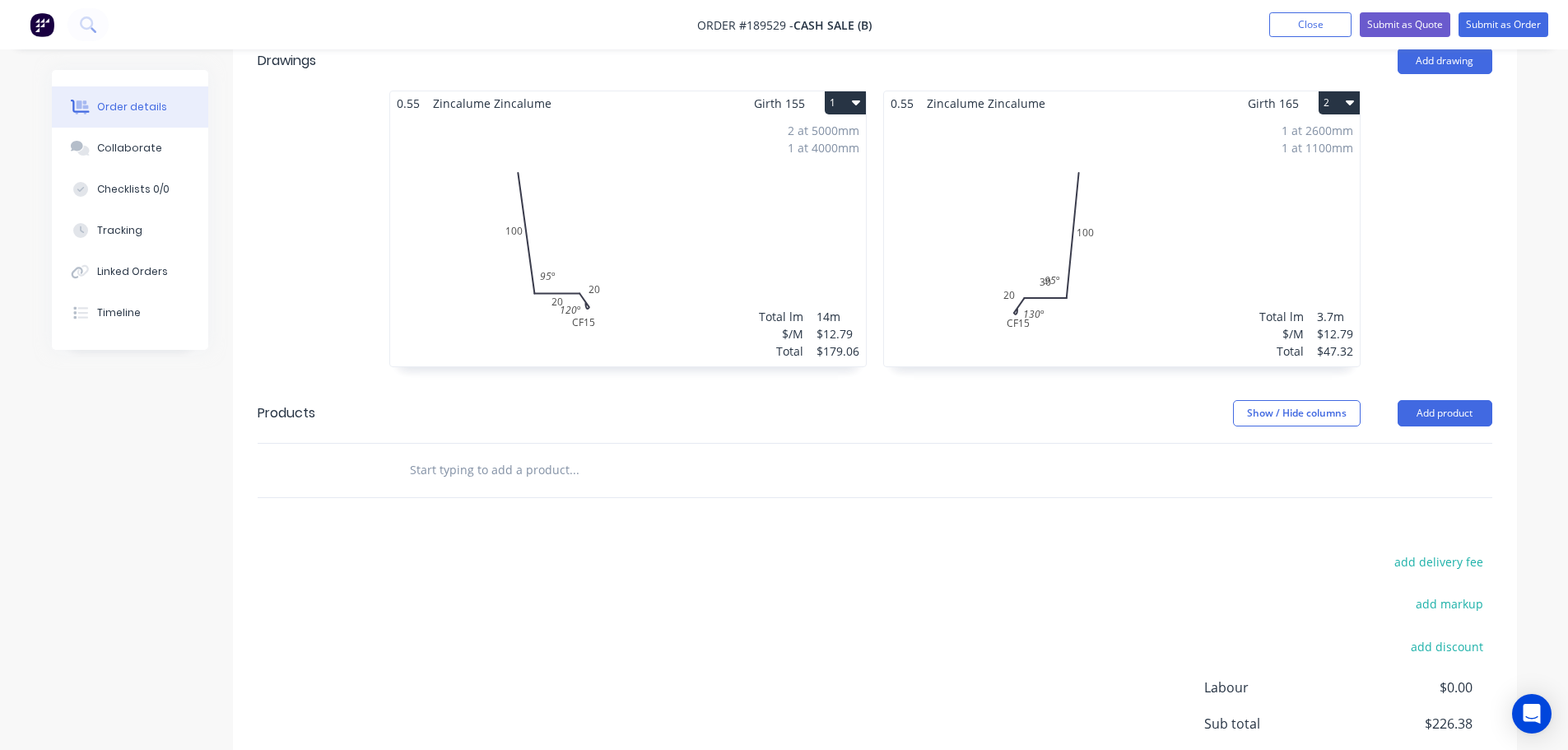
click at [1155, 286] on div "1 at 2600mm 1 at 1100mm Total lm $/M Total 3.7m $12.79 $47.32" at bounding box center [1122, 240] width 475 height 251
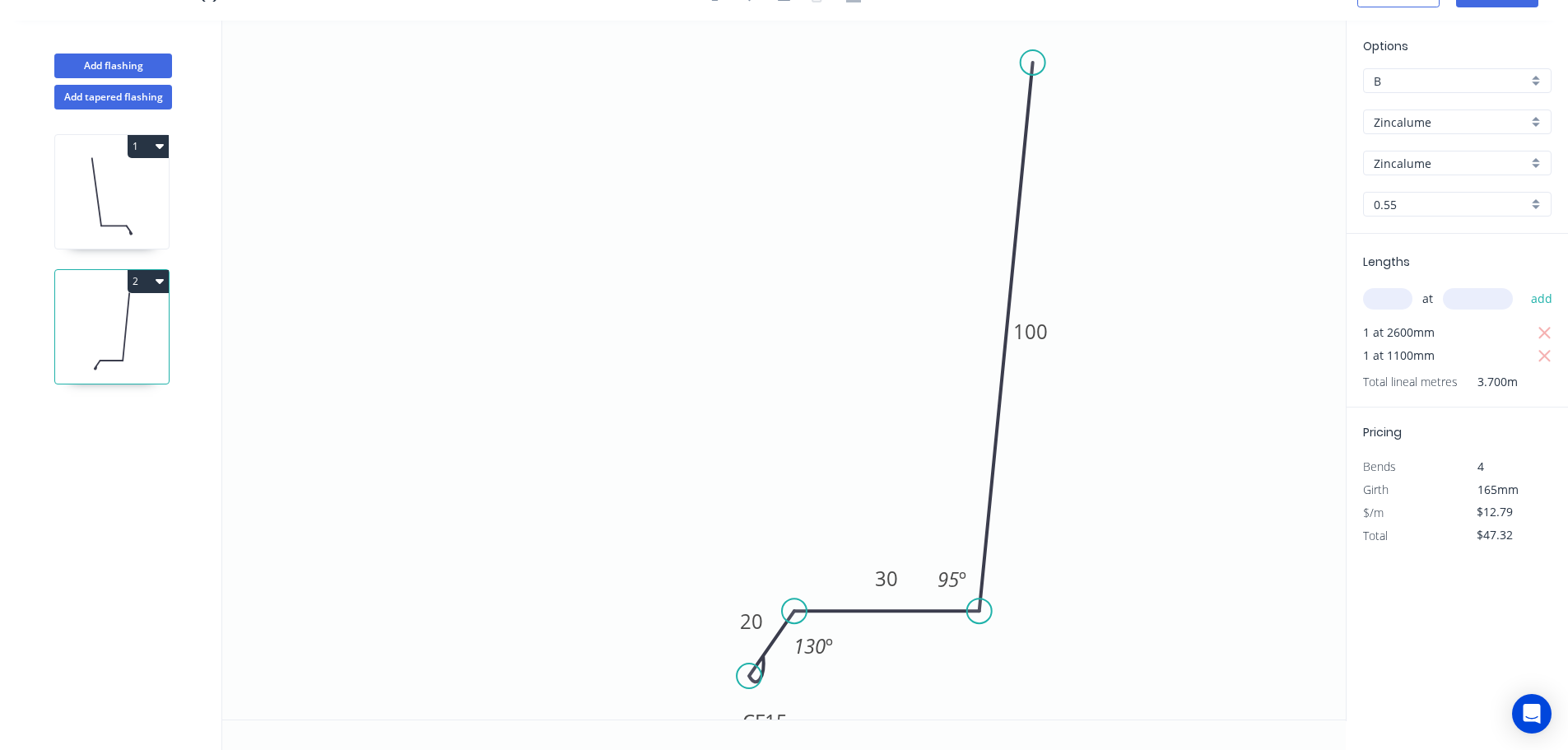
scroll to position [31, 0]
drag, startPoint x: 969, startPoint y: 592, endPoint x: 1035, endPoint y: 659, distance: 94.0
click at [1035, 659] on rect at bounding box center [1014, 644] width 53 height 33
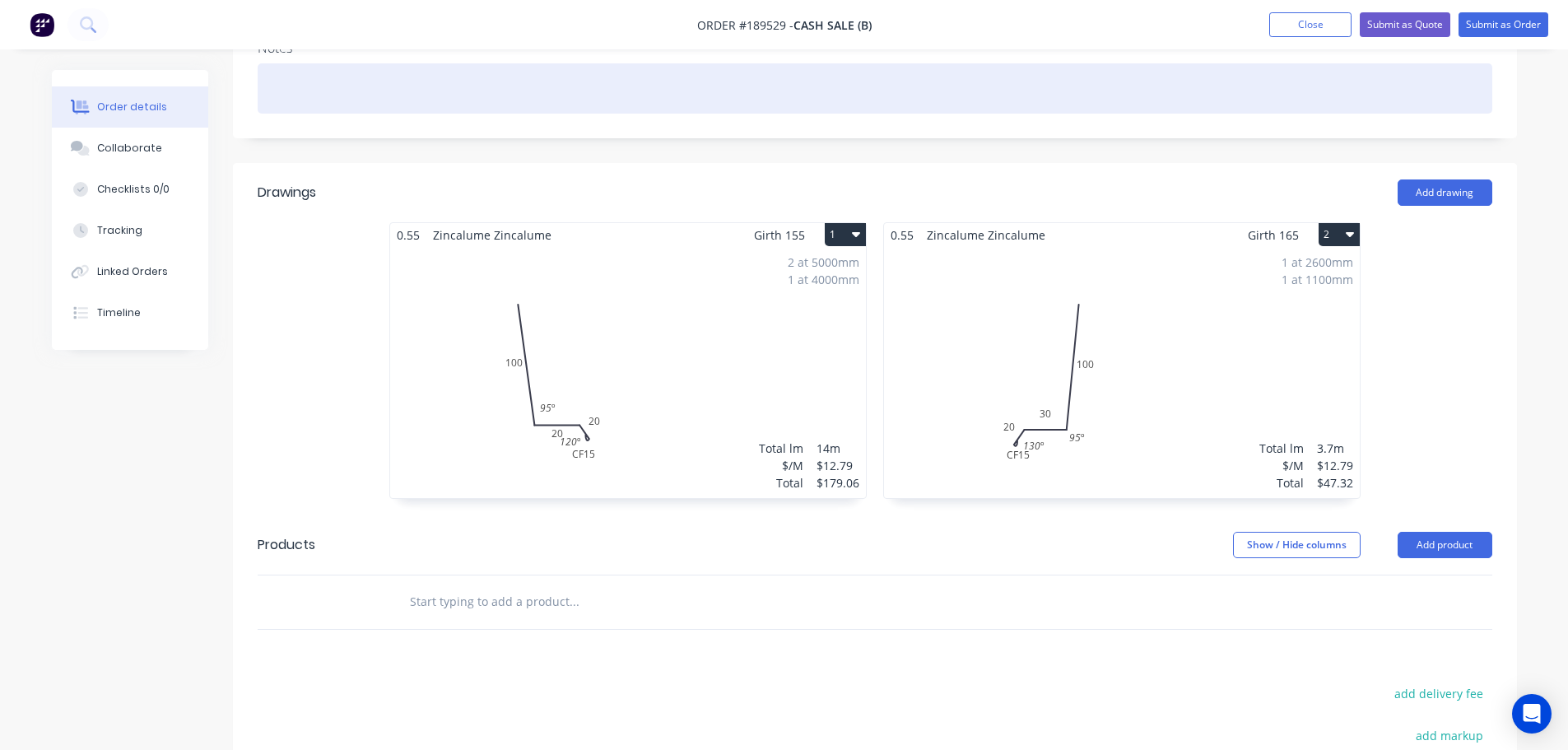
scroll to position [411, 0]
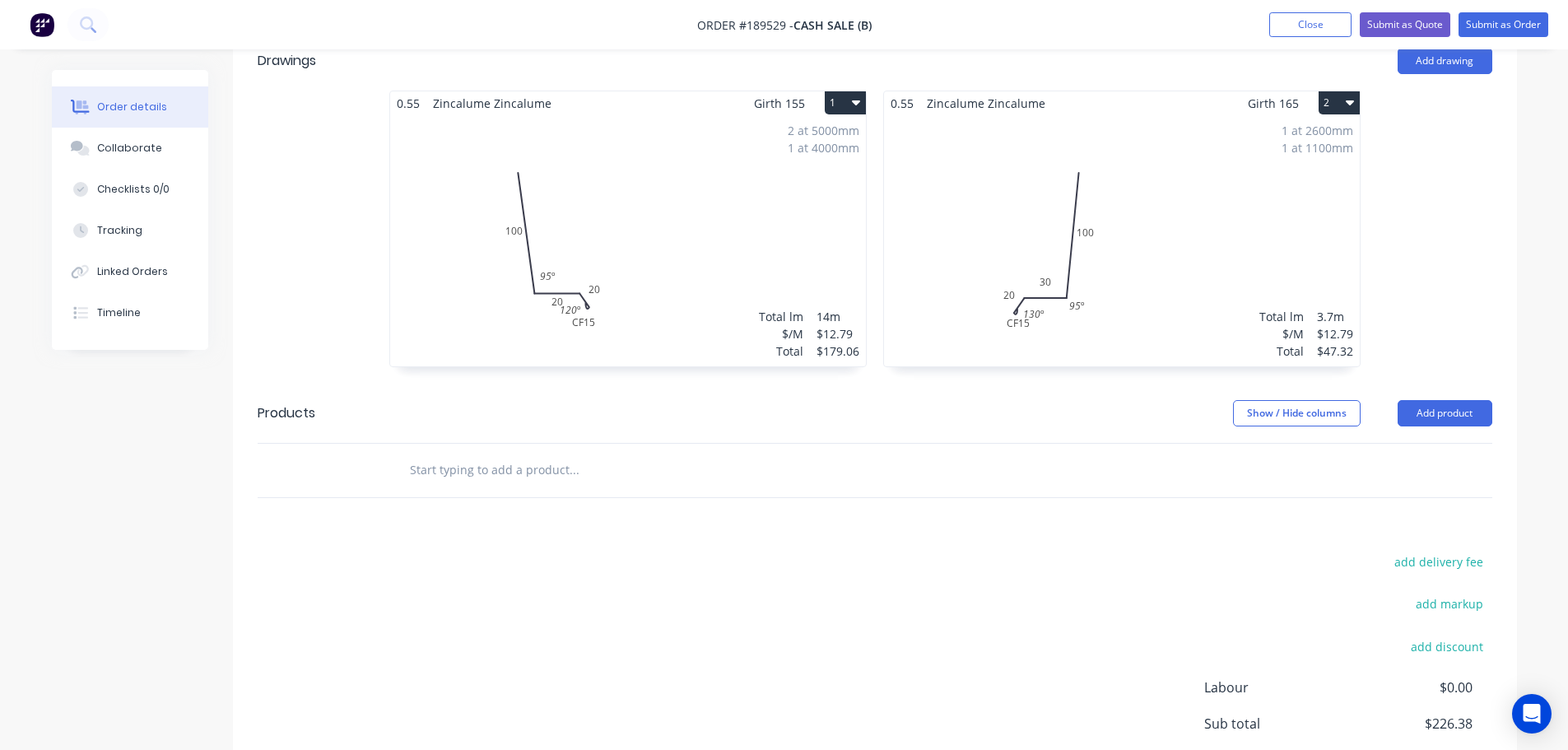
drag, startPoint x: 1410, startPoint y: 405, endPoint x: 1429, endPoint y: 428, distance: 29.8
click at [1416, 411] on button "Add product" at bounding box center [1445, 412] width 95 height 26
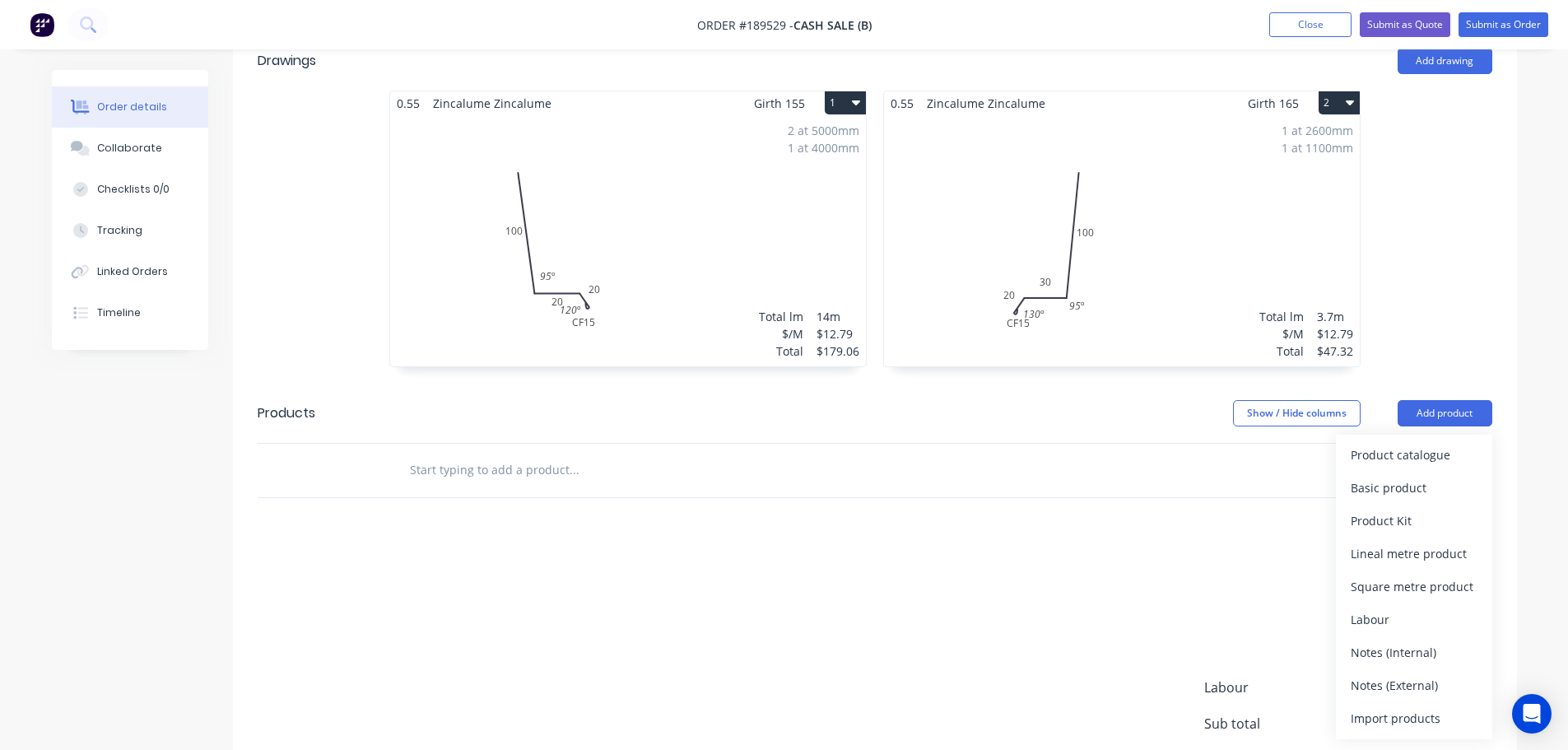
click at [1437, 447] on div "Product catalogue" at bounding box center [1413, 455] width 127 height 24
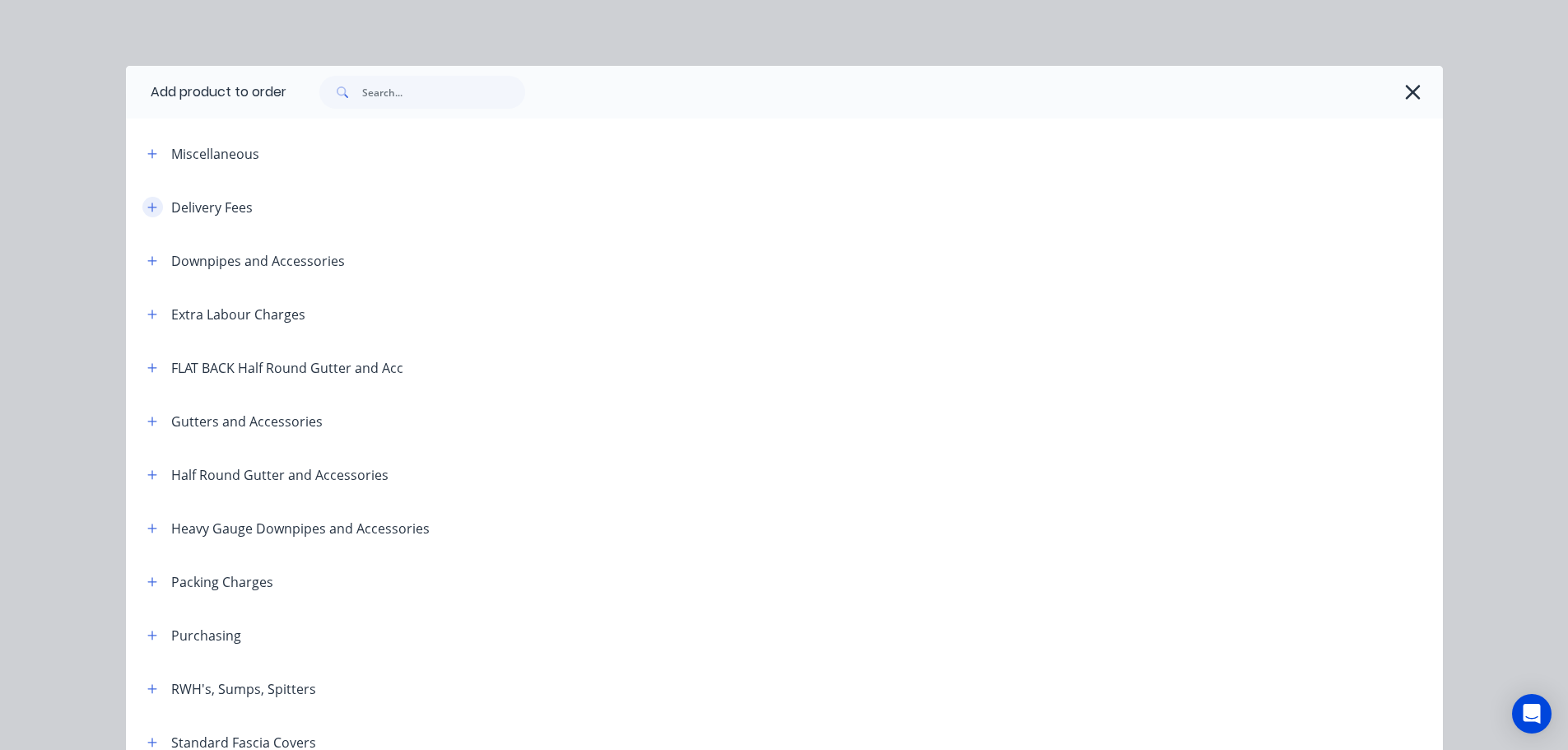
click at [150, 209] on button "button" at bounding box center [152, 207] width 21 height 21
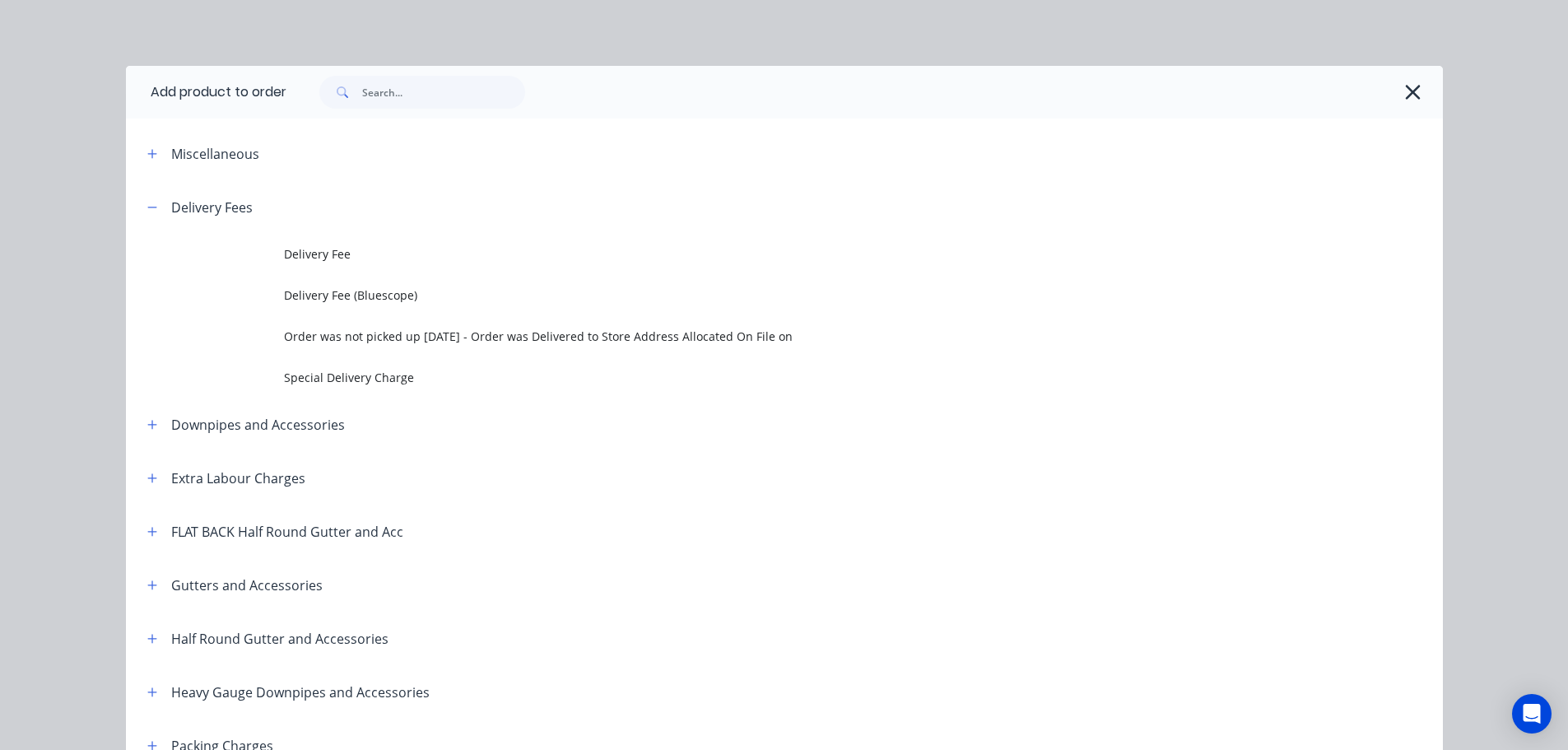
click at [278, 253] on tr "Delivery Fee" at bounding box center [784, 255] width 1317 height 41
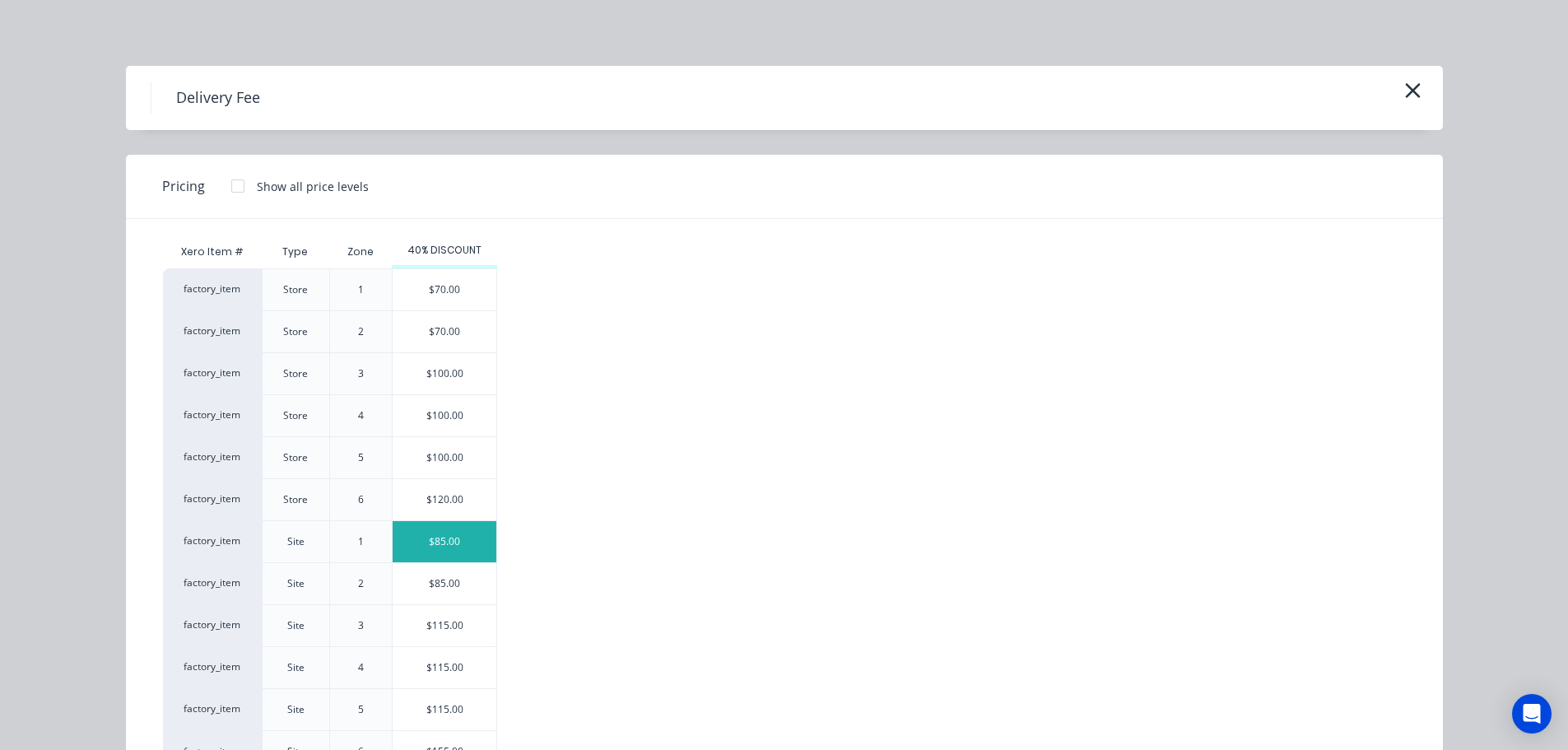
click at [455, 534] on div "$85.00" at bounding box center [444, 542] width 104 height 41
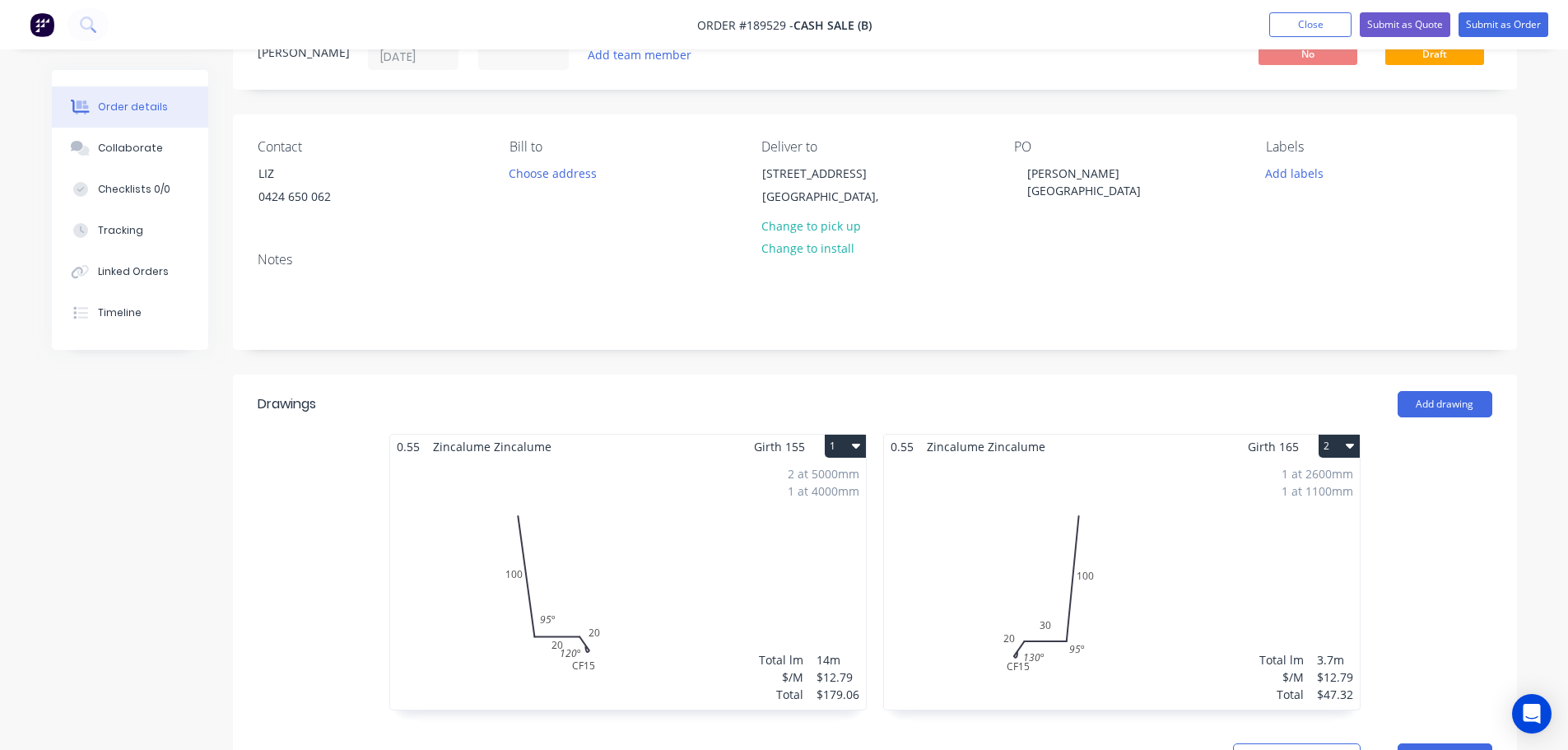
scroll to position [0, 0]
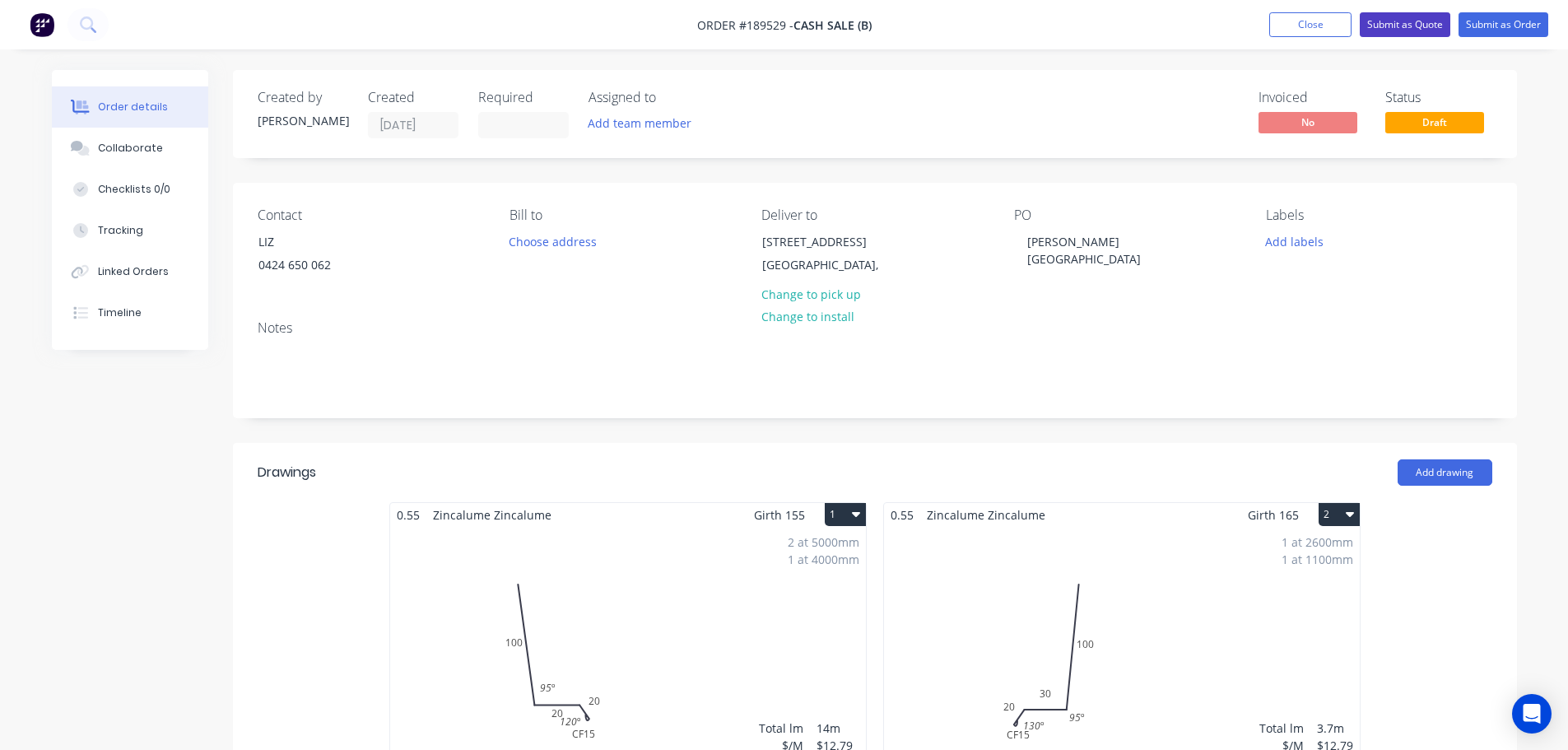
click at [1395, 20] on button "Submit as Quote" at bounding box center [1404, 24] width 91 height 24
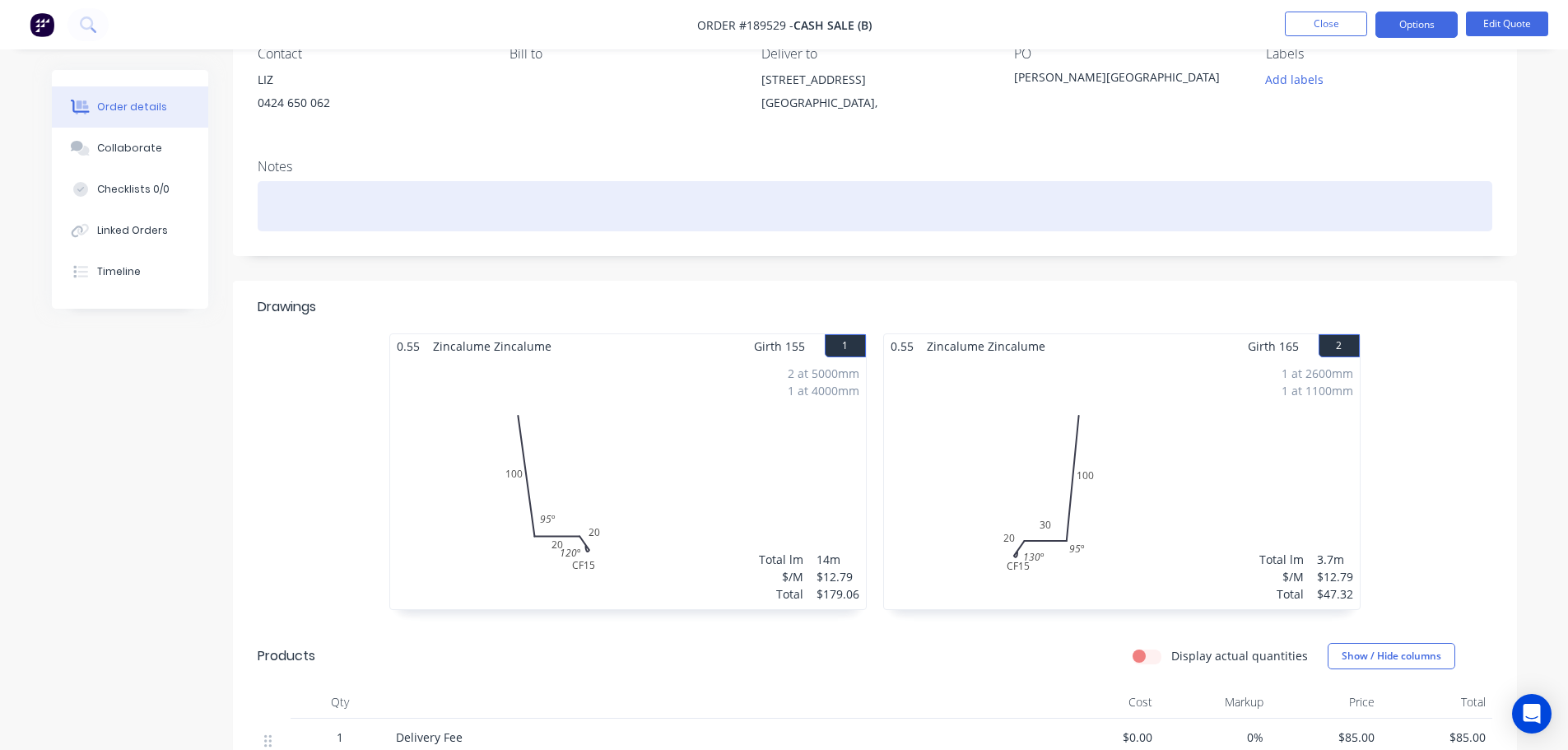
scroll to position [411, 0]
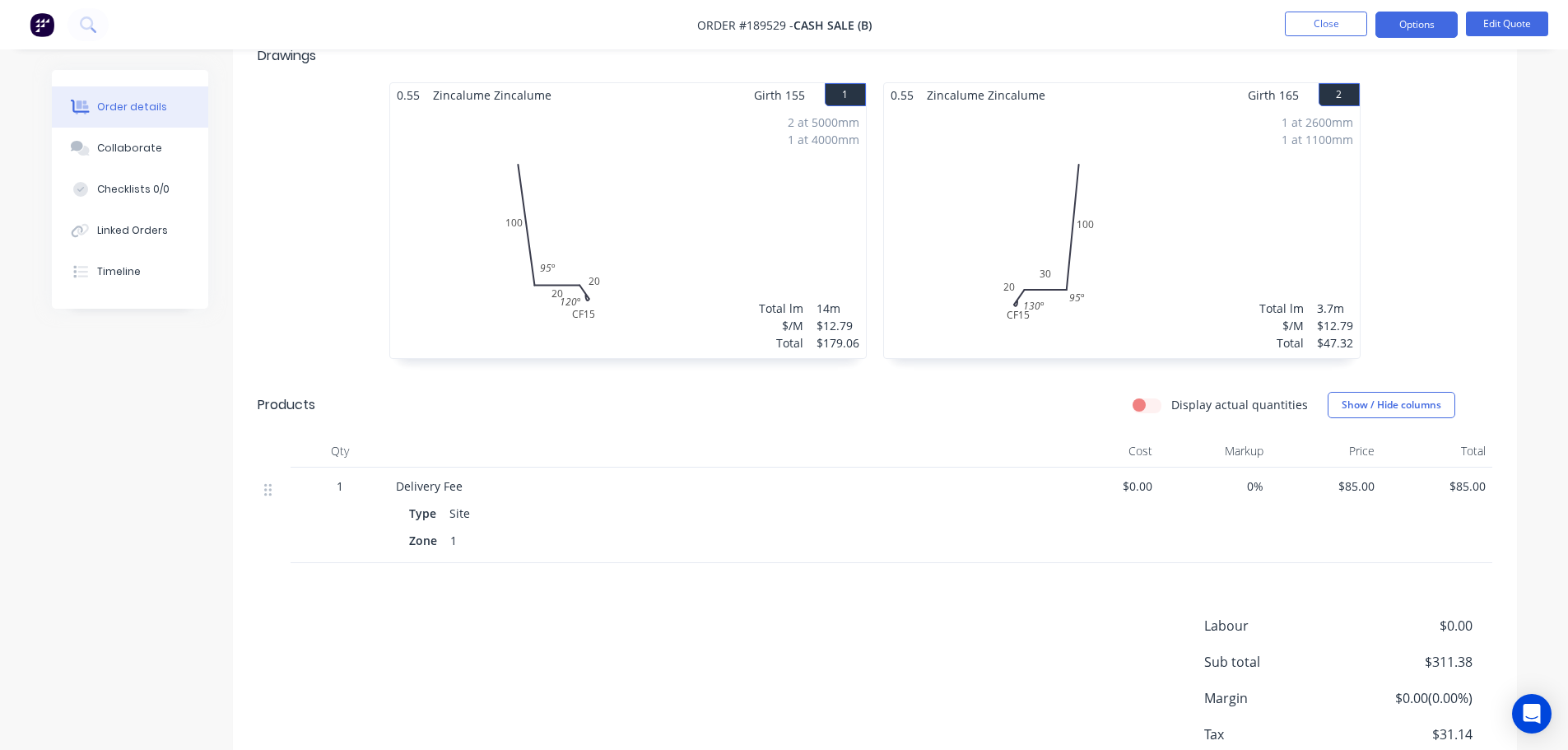
drag, startPoint x: 1399, startPoint y: 22, endPoint x: 1399, endPoint y: 43, distance: 21.0
click at [1399, 22] on button "Options" at bounding box center [1416, 24] width 82 height 26
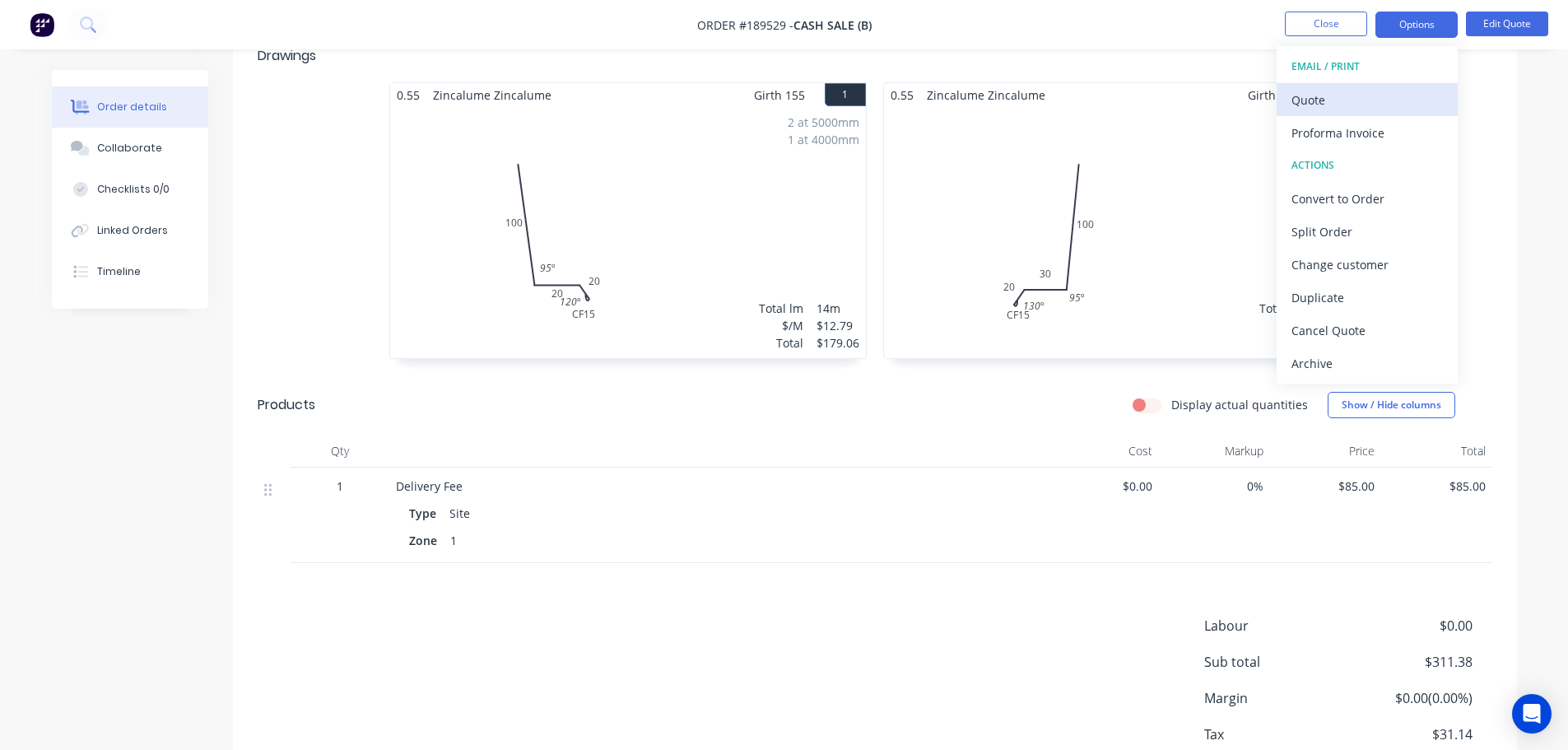
click at [1374, 96] on div "Quote" at bounding box center [1367, 100] width 151 height 24
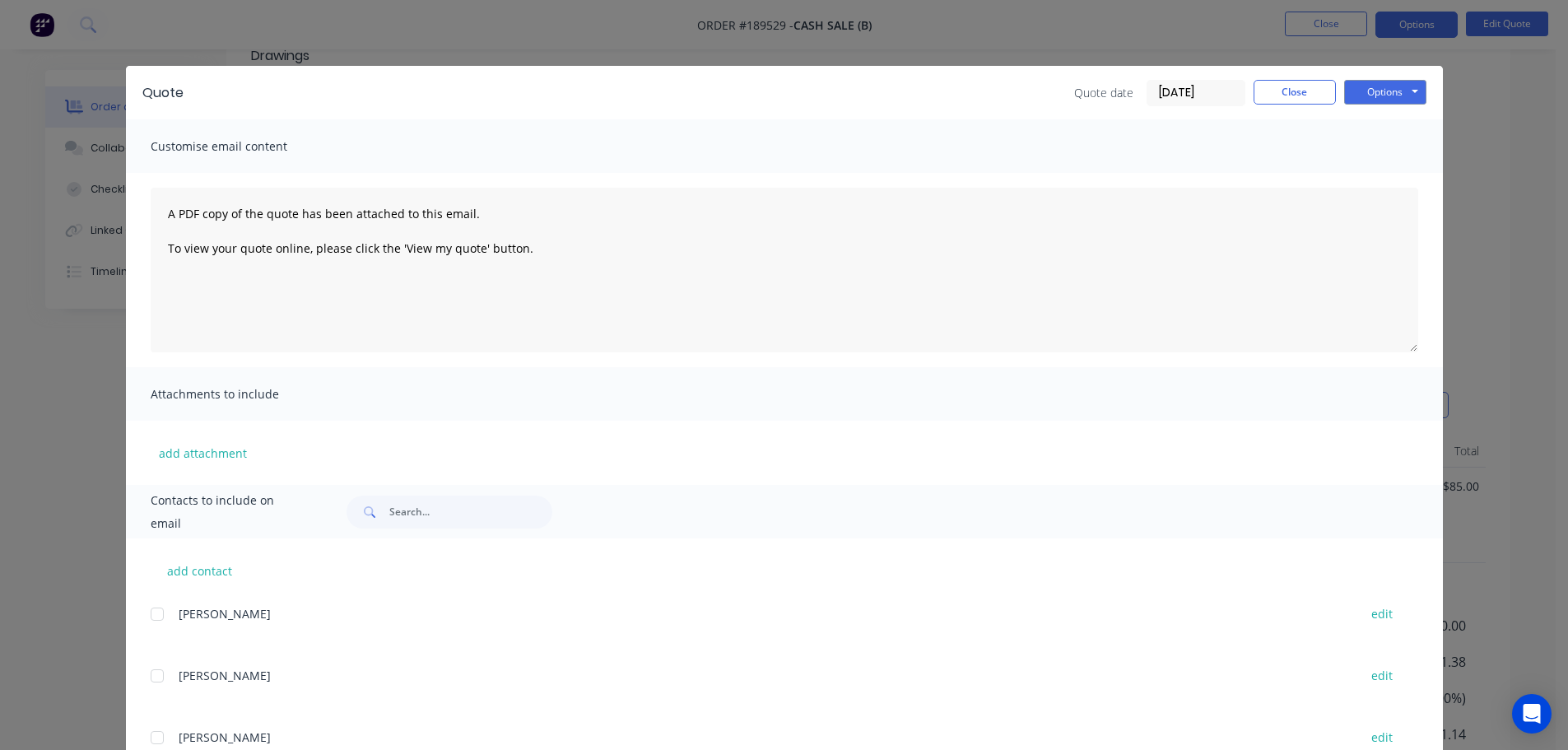
click at [1383, 102] on button "Options" at bounding box center [1384, 92] width 82 height 24
click at [1383, 121] on button "Preview" at bounding box center [1396, 122] width 105 height 27
click at [1259, 93] on button "Close" at bounding box center [1294, 92] width 82 height 24
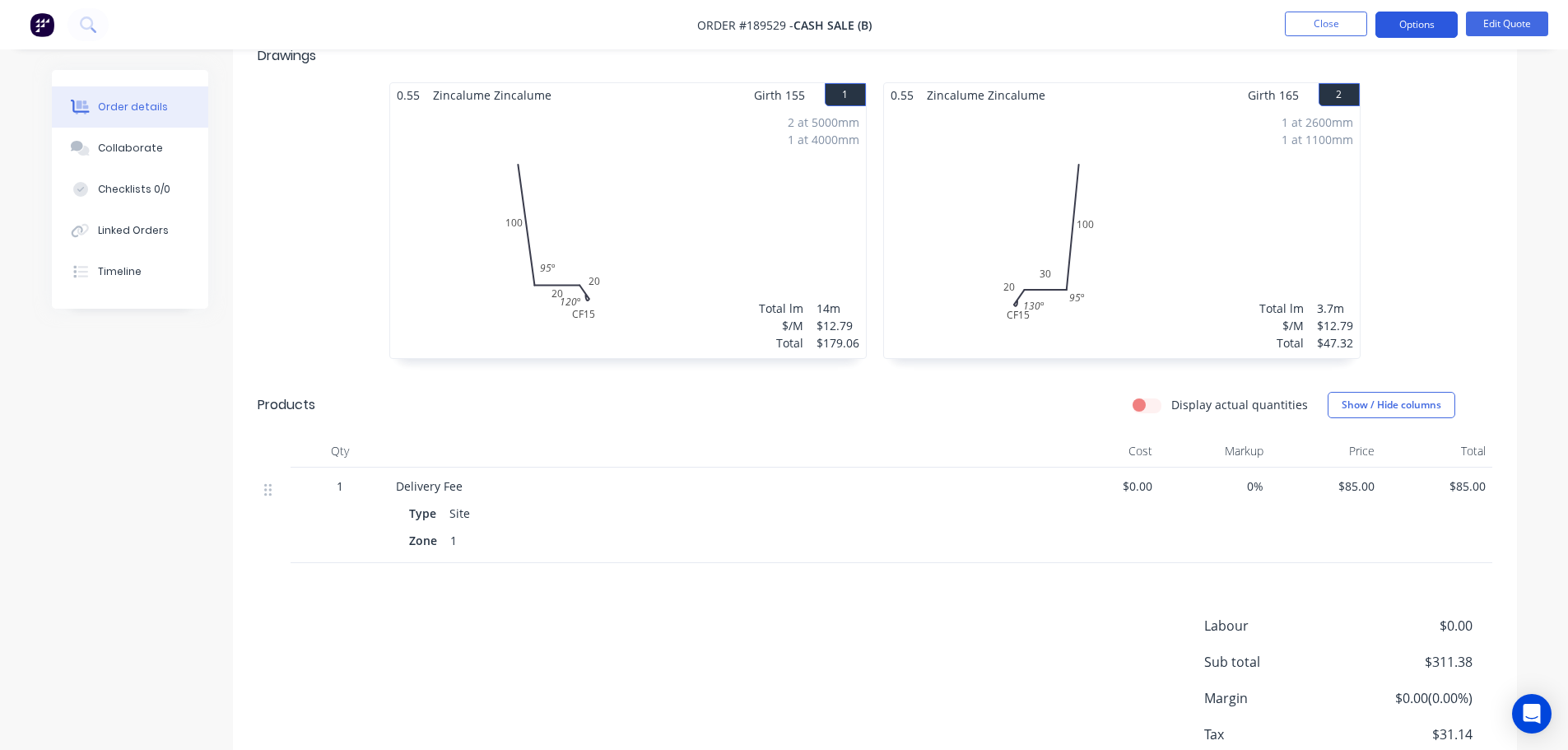
click at [1412, 27] on button "Options" at bounding box center [1416, 24] width 82 height 26
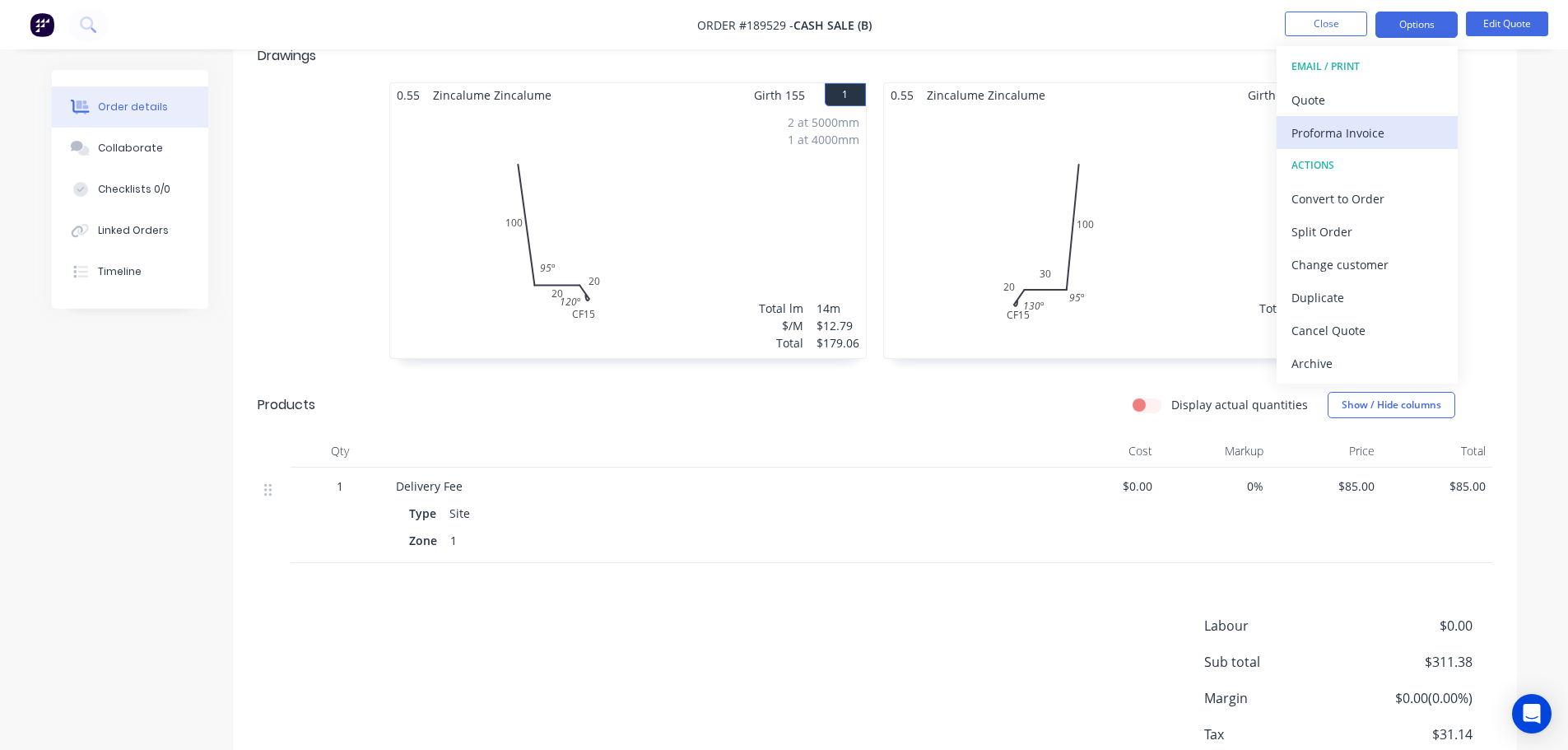
click at [1362, 123] on div "Proforma Invoice" at bounding box center [1367, 132] width 151 height 24
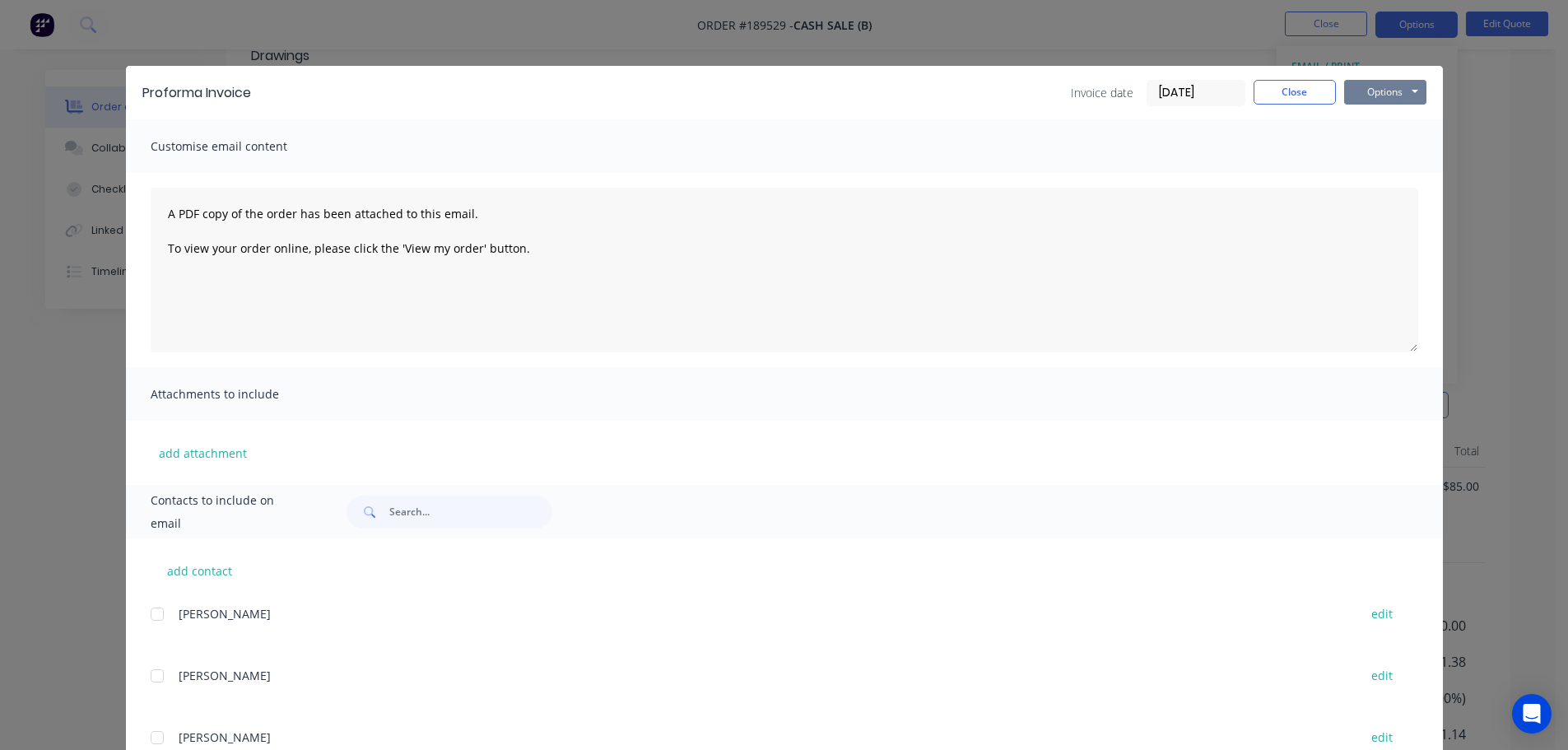
click at [1368, 103] on button "Options" at bounding box center [1384, 92] width 82 height 24
click at [1369, 122] on button "Preview" at bounding box center [1396, 122] width 105 height 27
click at [1279, 86] on button "Close" at bounding box center [1294, 92] width 82 height 24
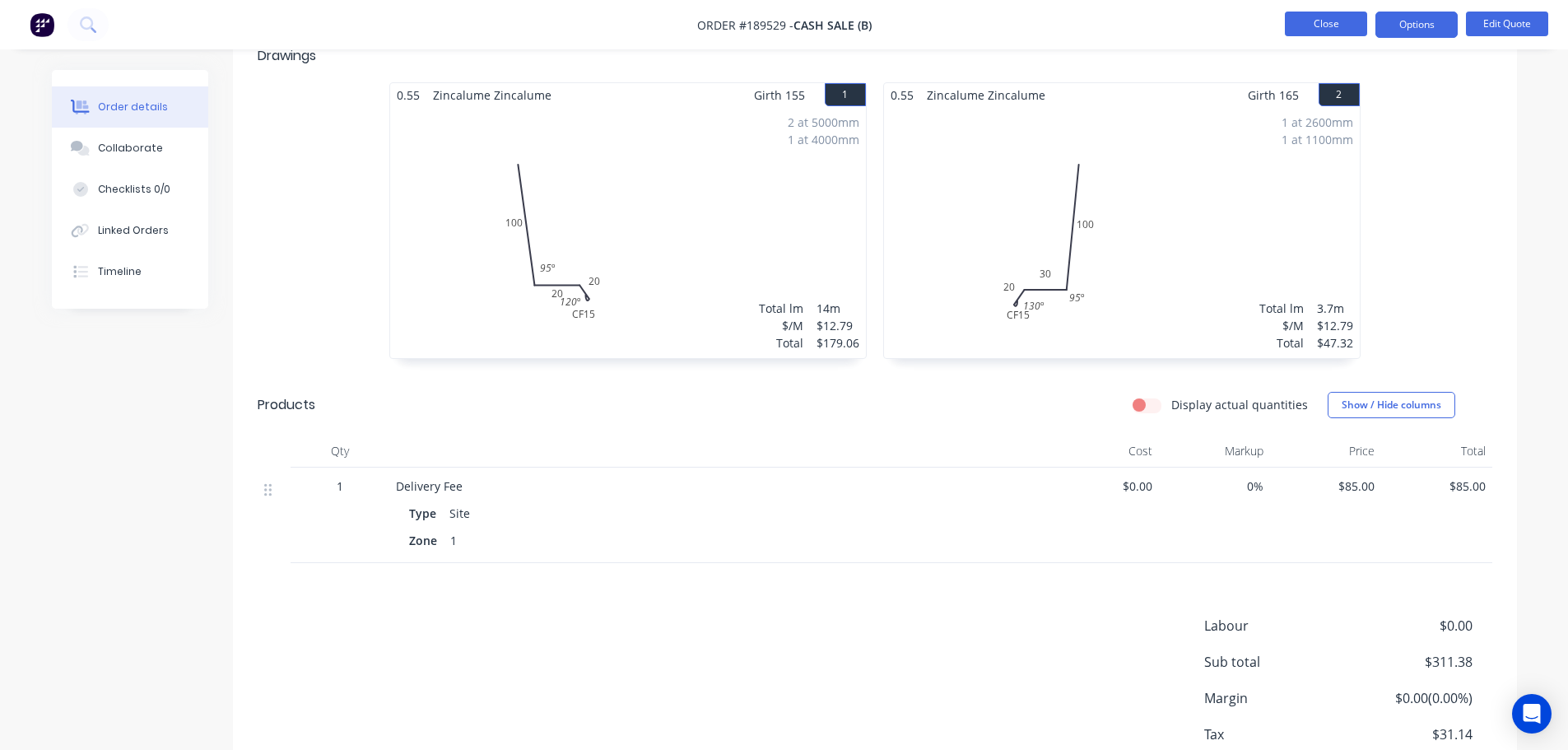
click at [1306, 16] on button "Close" at bounding box center [1325, 23] width 82 height 24
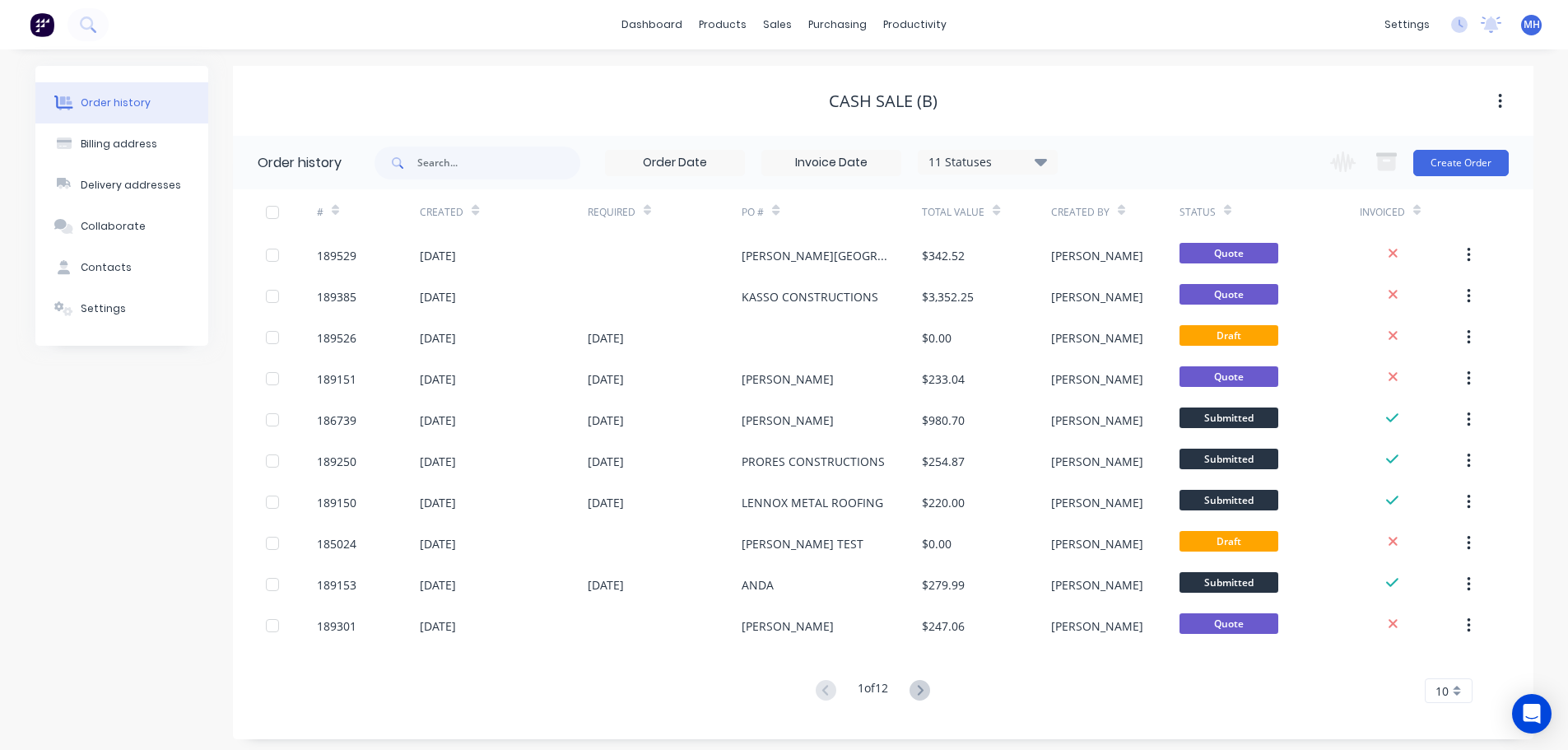
click at [1013, 97] on div "Cash Sale (B)" at bounding box center [883, 101] width 1301 height 20
drag, startPoint x: 1013, startPoint y: 97, endPoint x: 948, endPoint y: 99, distance: 65.0
click at [1012, 97] on div "Cash Sale (B)" at bounding box center [883, 101] width 1301 height 20
click at [886, 99] on div "Cash Sale (B)" at bounding box center [883, 101] width 109 height 20
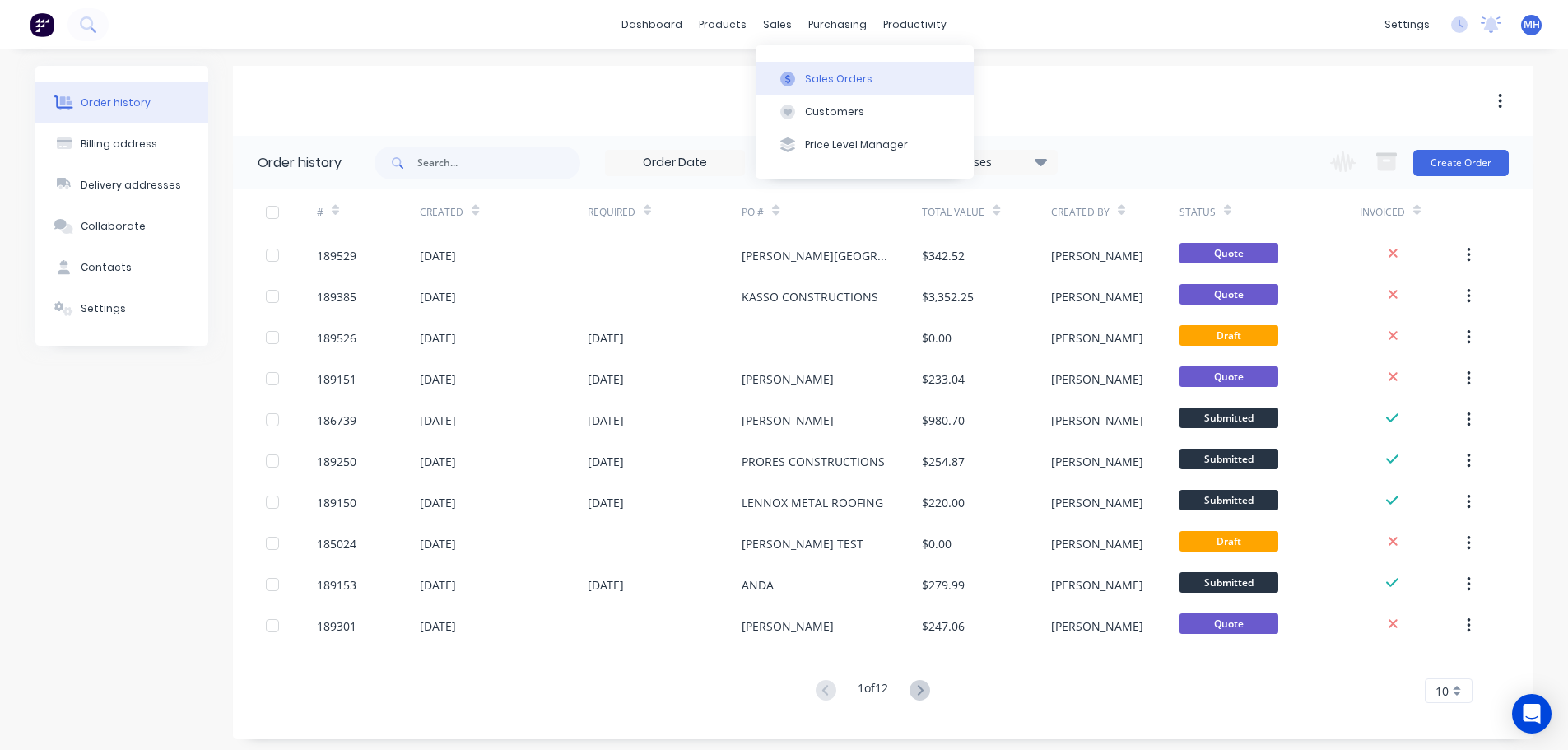
click at [805, 83] on div "Sales Orders" at bounding box center [838, 79] width 68 height 14
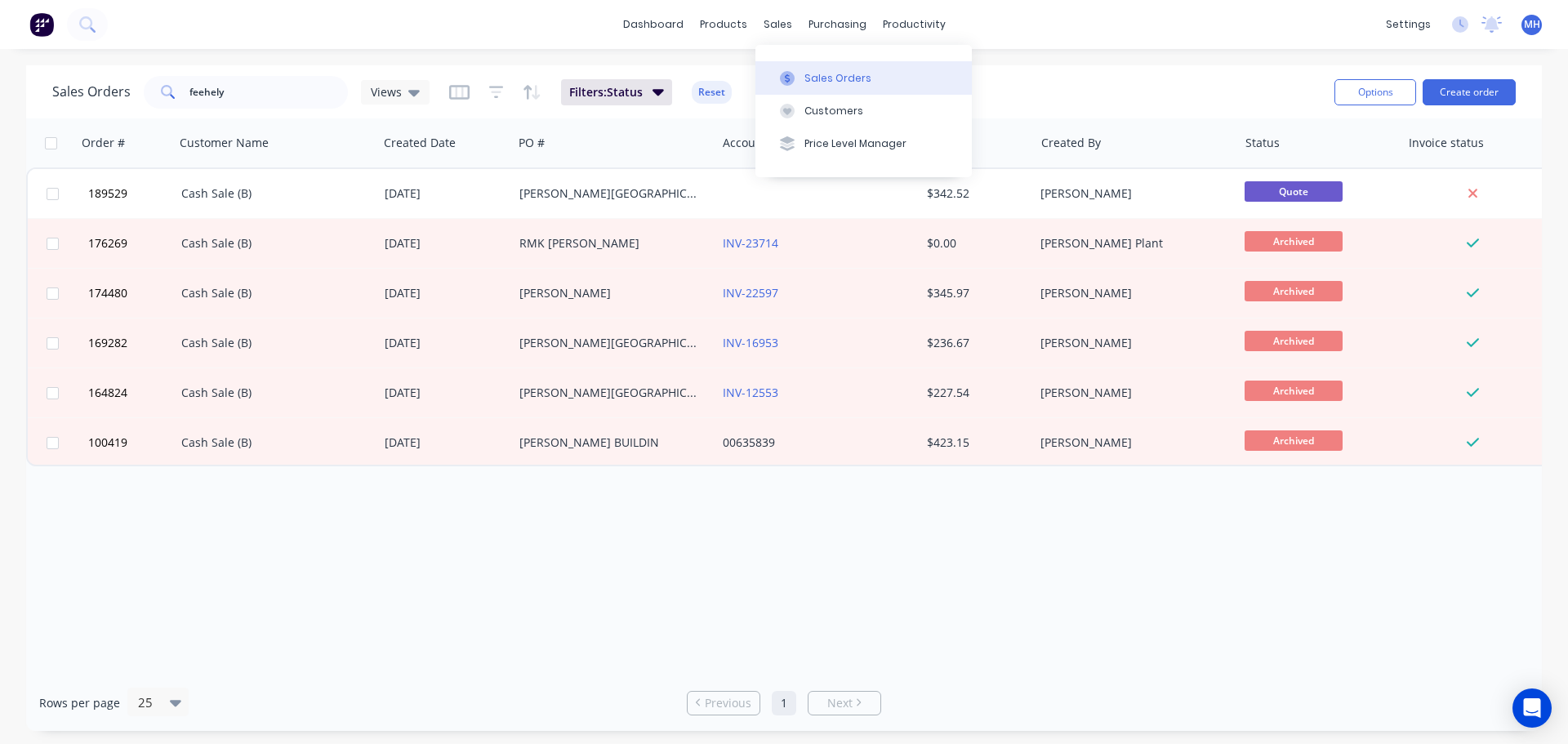
click at [805, 63] on button "Sales Orders" at bounding box center [863, 78] width 216 height 33
click at [1087, 67] on div "Sales Orders feehely Views Filters: Status Reset Options Create order" at bounding box center [783, 91] width 1515 height 53
click at [980, 548] on div "Order # Customer Name Created Date PO # Accounting Order # Total ($) Created By…" at bounding box center [783, 397] width 1515 height 556
click at [805, 81] on div "Sales Orders" at bounding box center [838, 79] width 67 height 14
click at [1155, 79] on div "Sales Orders feehely Views Filters: Status Reset" at bounding box center [687, 91] width 1269 height 40
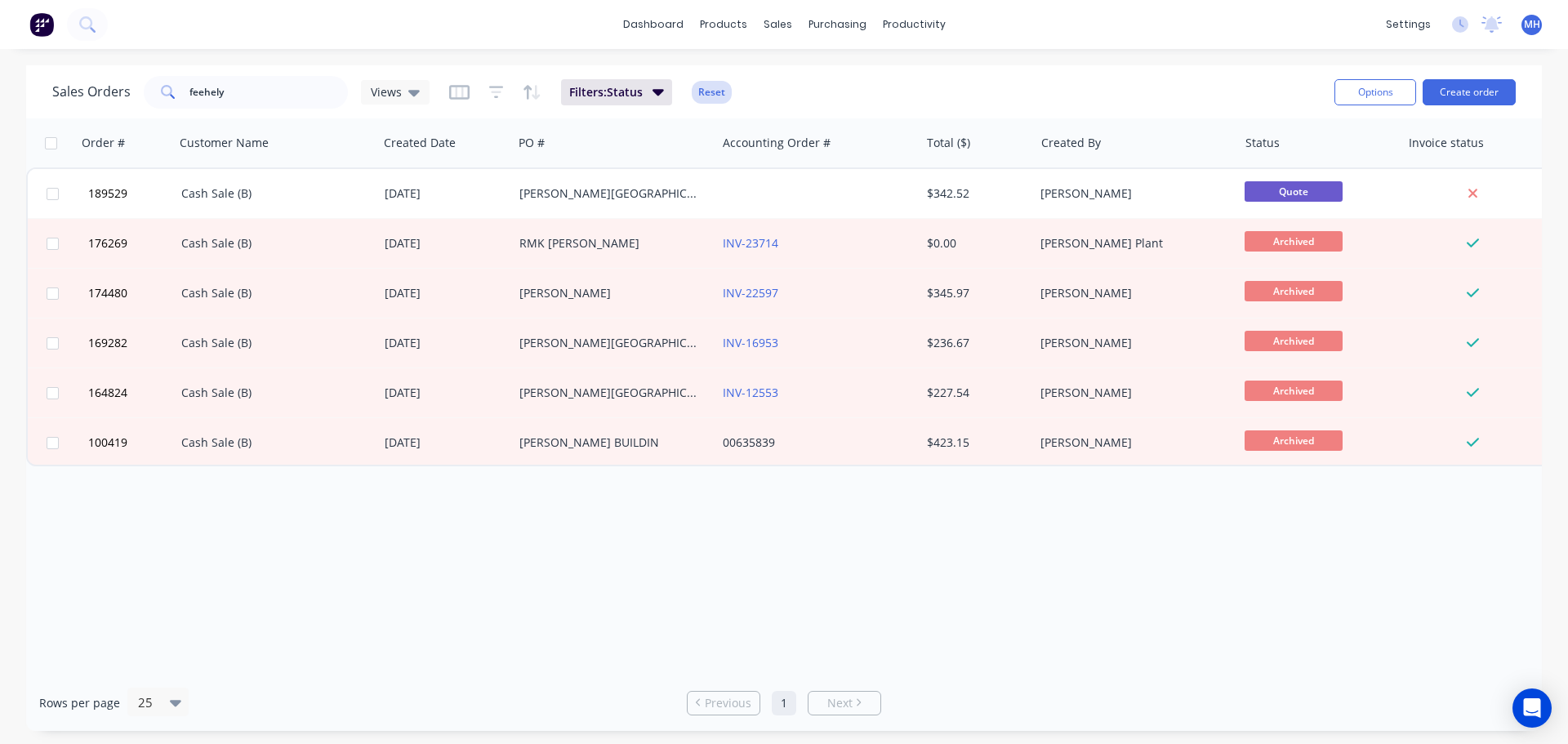
click at [712, 92] on button "Reset" at bounding box center [711, 93] width 40 height 23
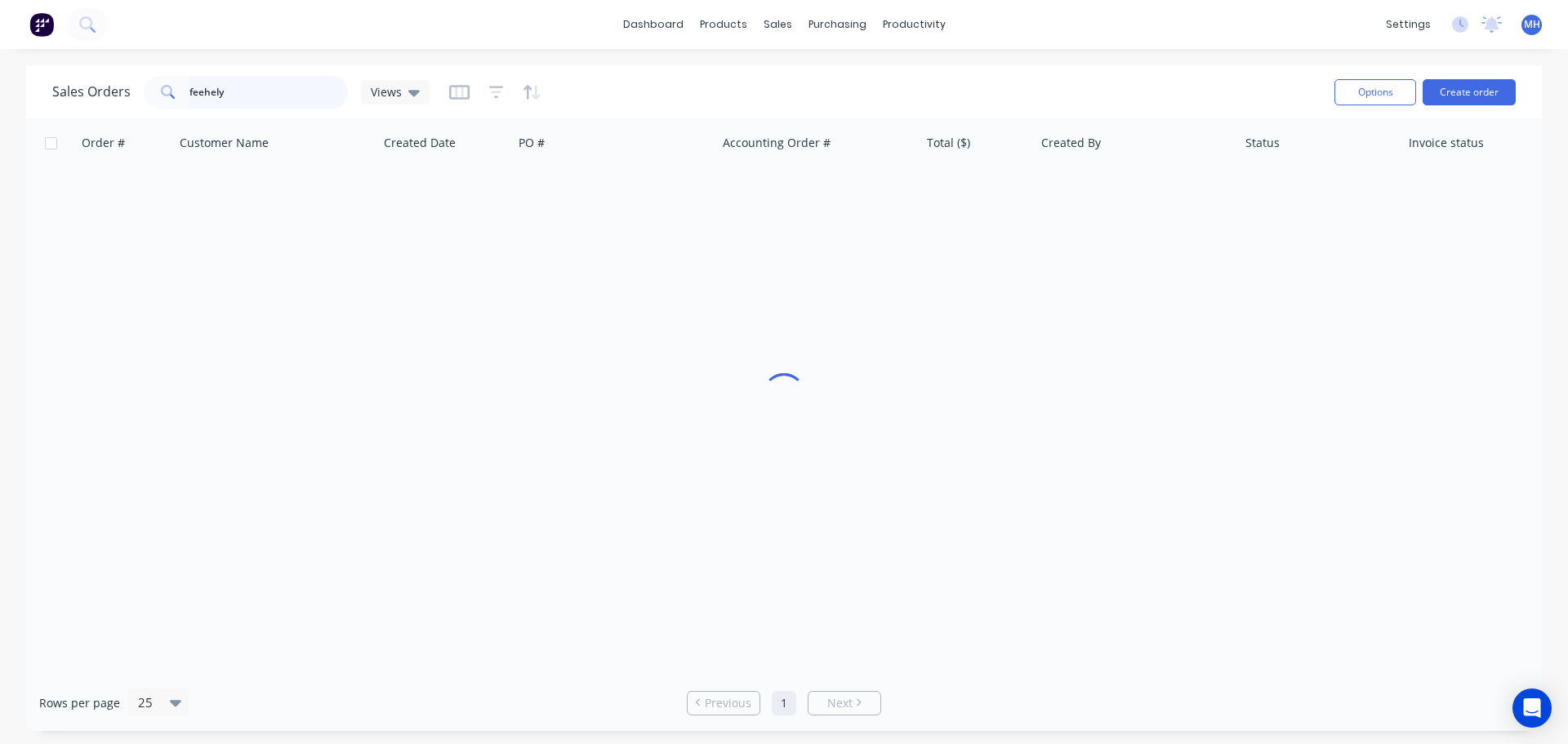
click at [321, 100] on input "feehely" at bounding box center [269, 92] width 159 height 33
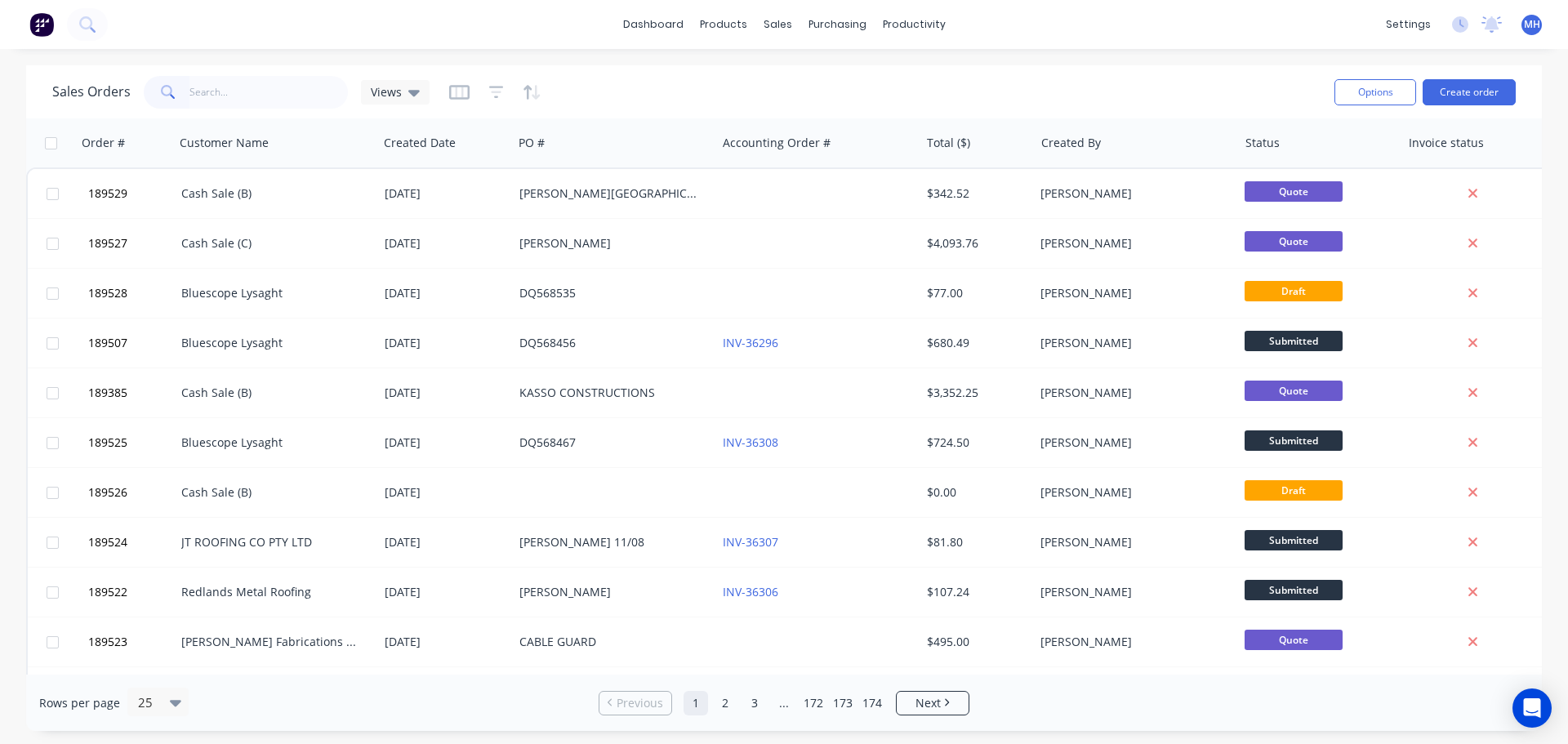
click at [569, 75] on div "Sales Orders Views" at bounding box center [687, 91] width 1269 height 40
click at [996, 71] on div "Sales Orders Views Options Create order" at bounding box center [783, 91] width 1515 height 53
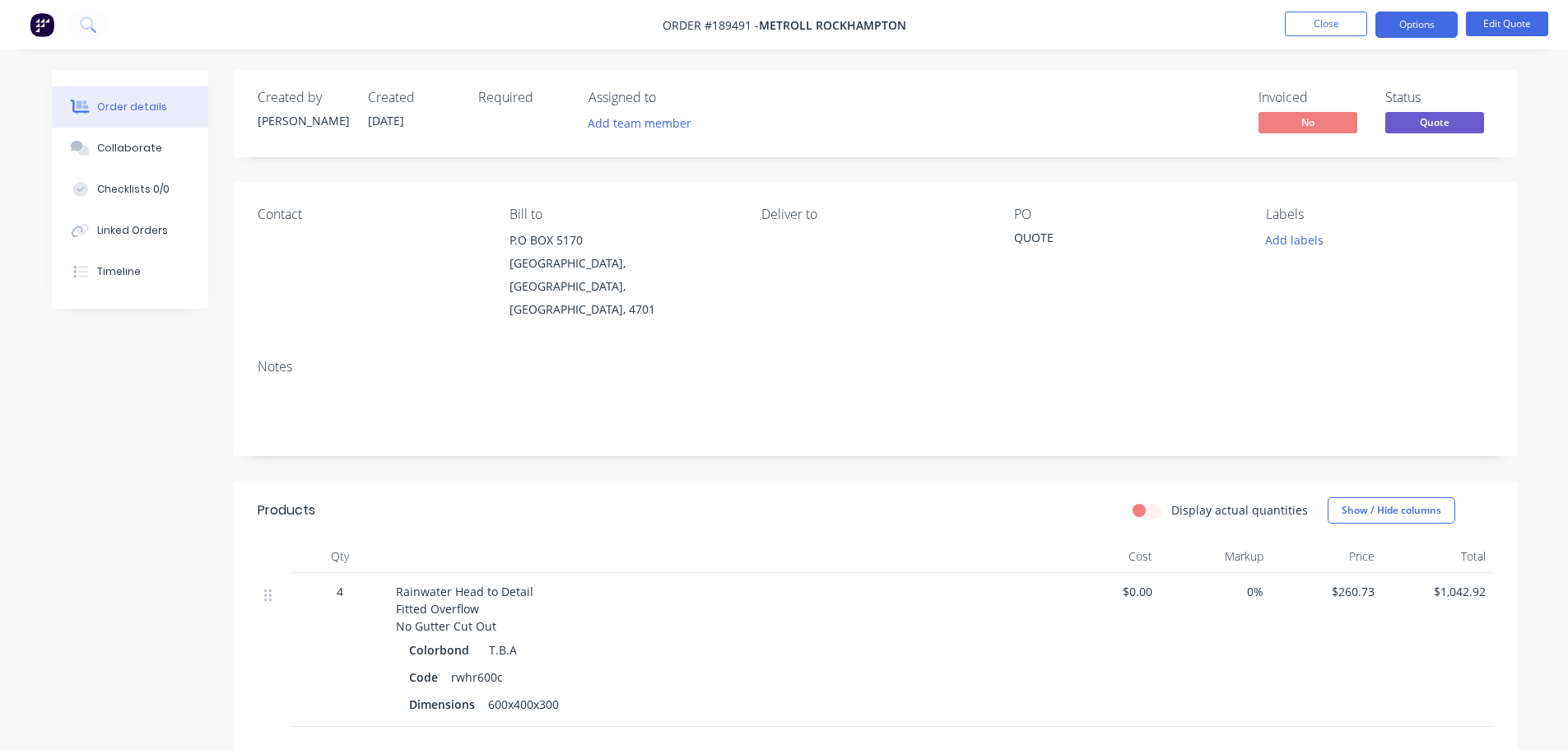
click at [1347, 28] on button "Close" at bounding box center [1325, 23] width 82 height 24
